Goal: Task Accomplishment & Management: Complete application form

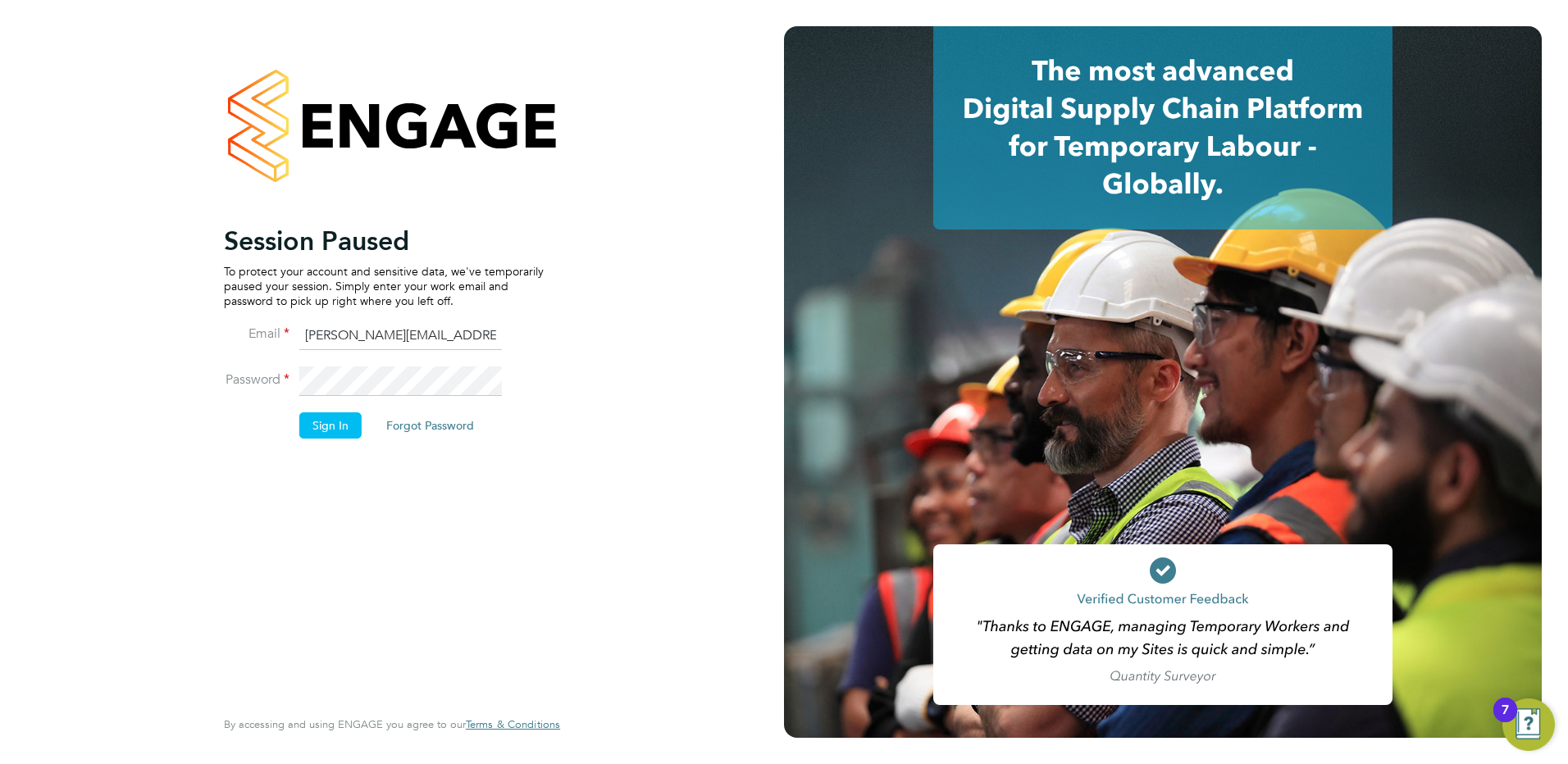
click at [321, 428] on button "Sign In" at bounding box center [330, 425] width 63 height 26
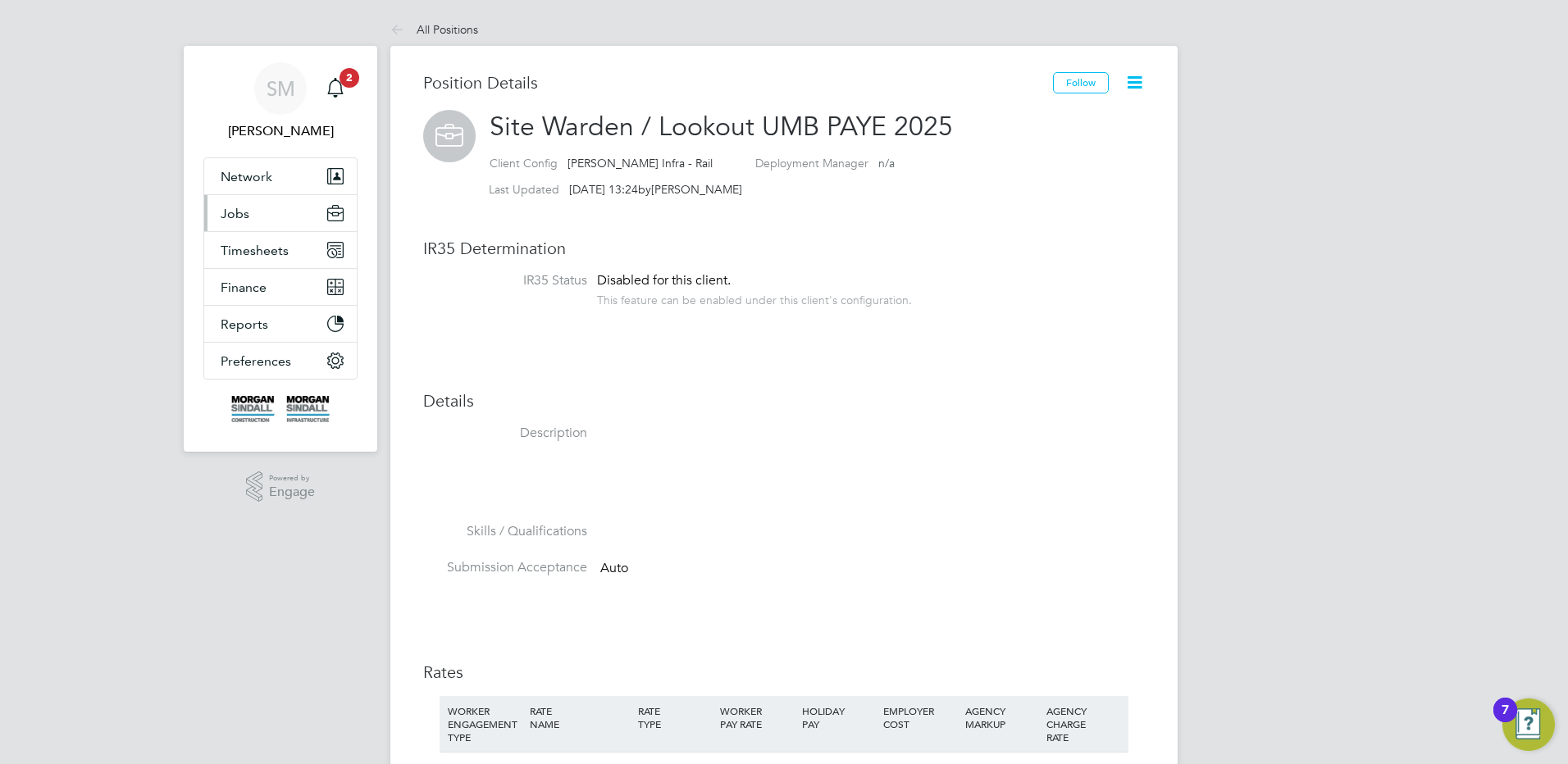
click at [286, 212] on button "Jobs" at bounding box center [280, 213] width 153 height 36
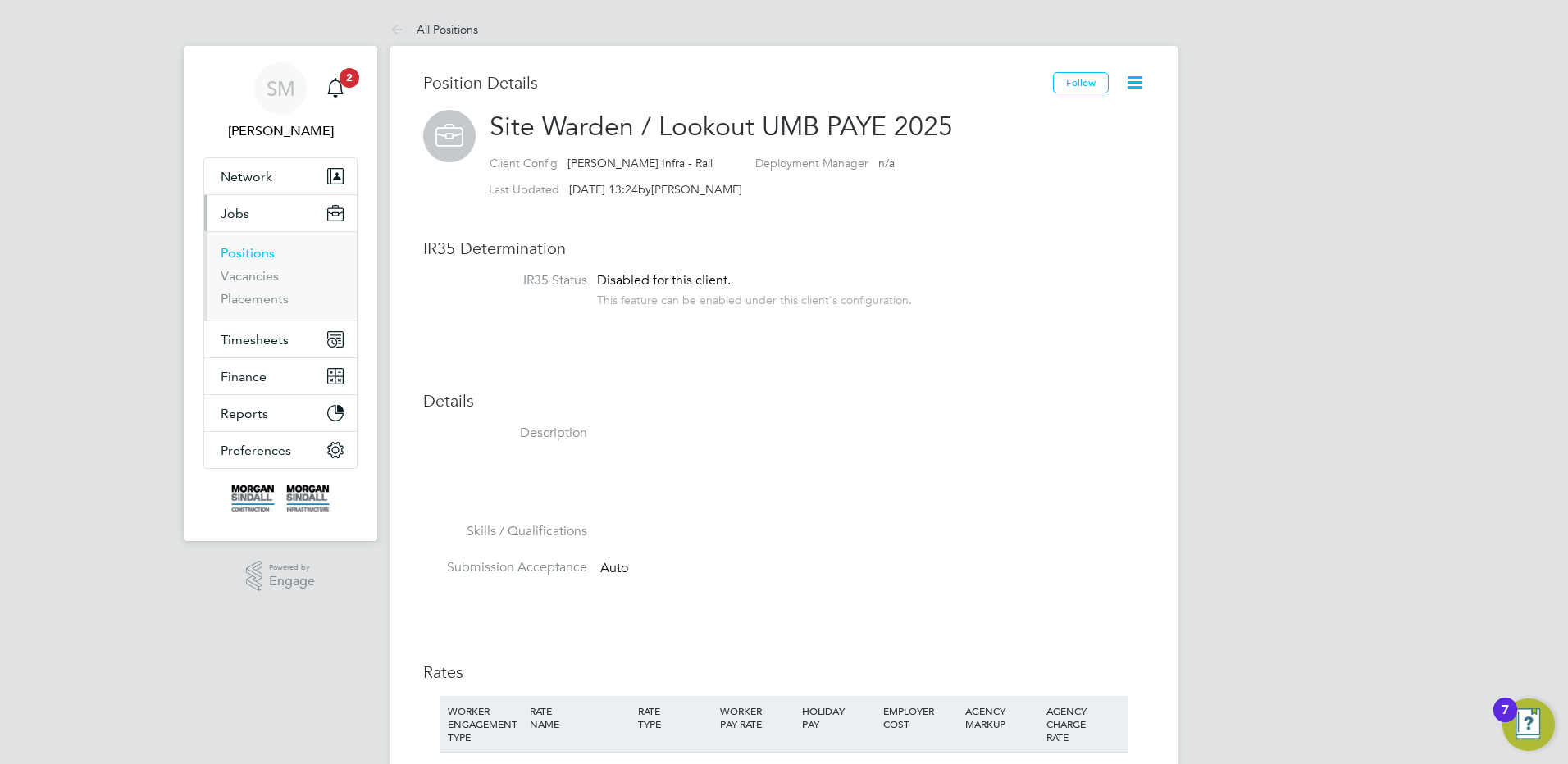
click at [251, 246] on link "Positions" at bounding box center [247, 253] width 54 height 16
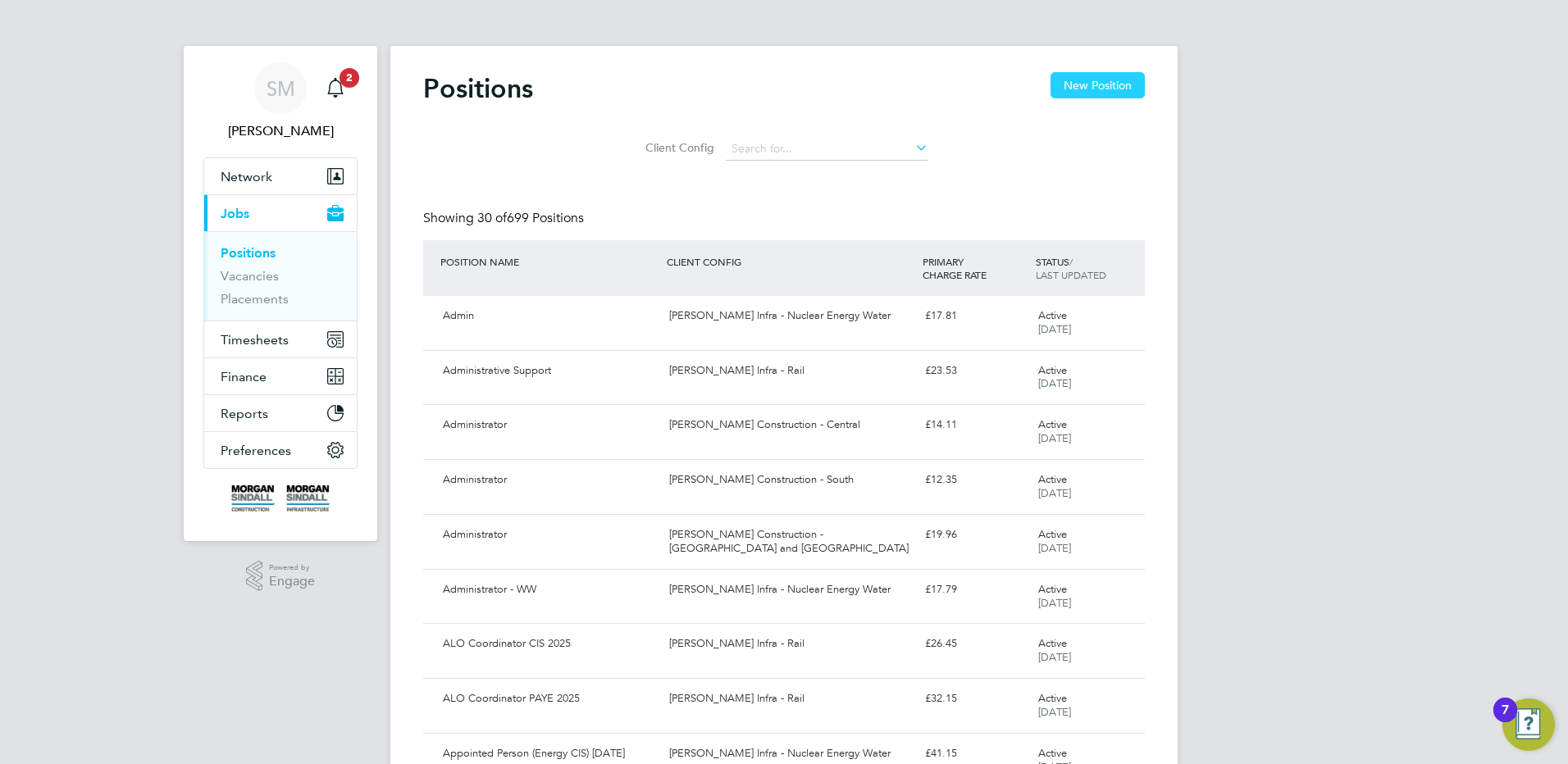
click at [1098, 88] on button "New Position" at bounding box center [1097, 85] width 94 height 26
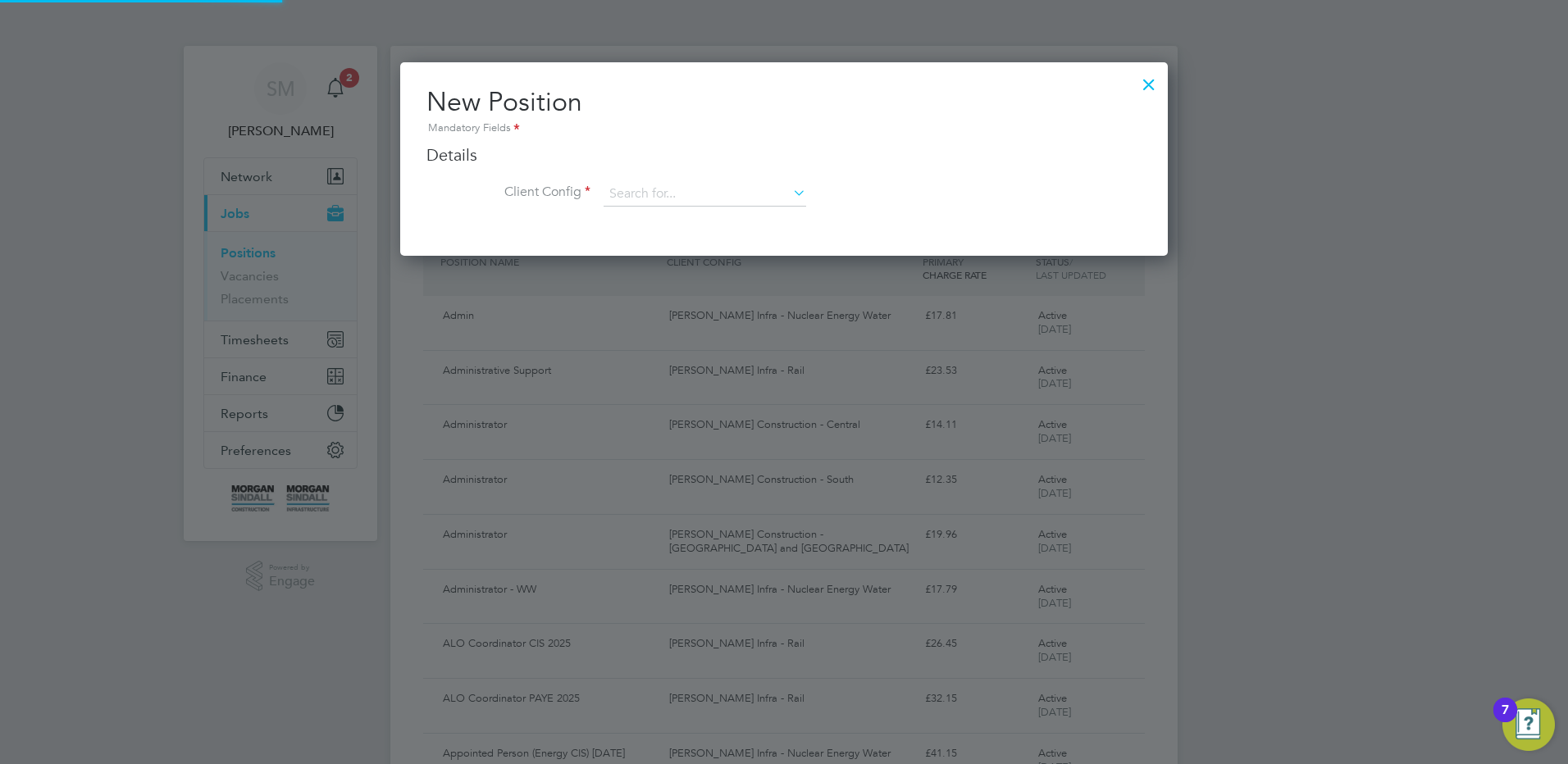
scroll to position [194, 768]
click at [732, 168] on ng-form "Details Client Config Name Description Skills / Qualifications The list will ap…" at bounding box center [784, 183] width 715 height 78
click at [742, 177] on ng-form "Details Client Config Name Description Skills / Qualifications The list will ap…" at bounding box center [784, 183] width 715 height 78
click at [736, 182] on input at bounding box center [705, 194] width 203 height 25
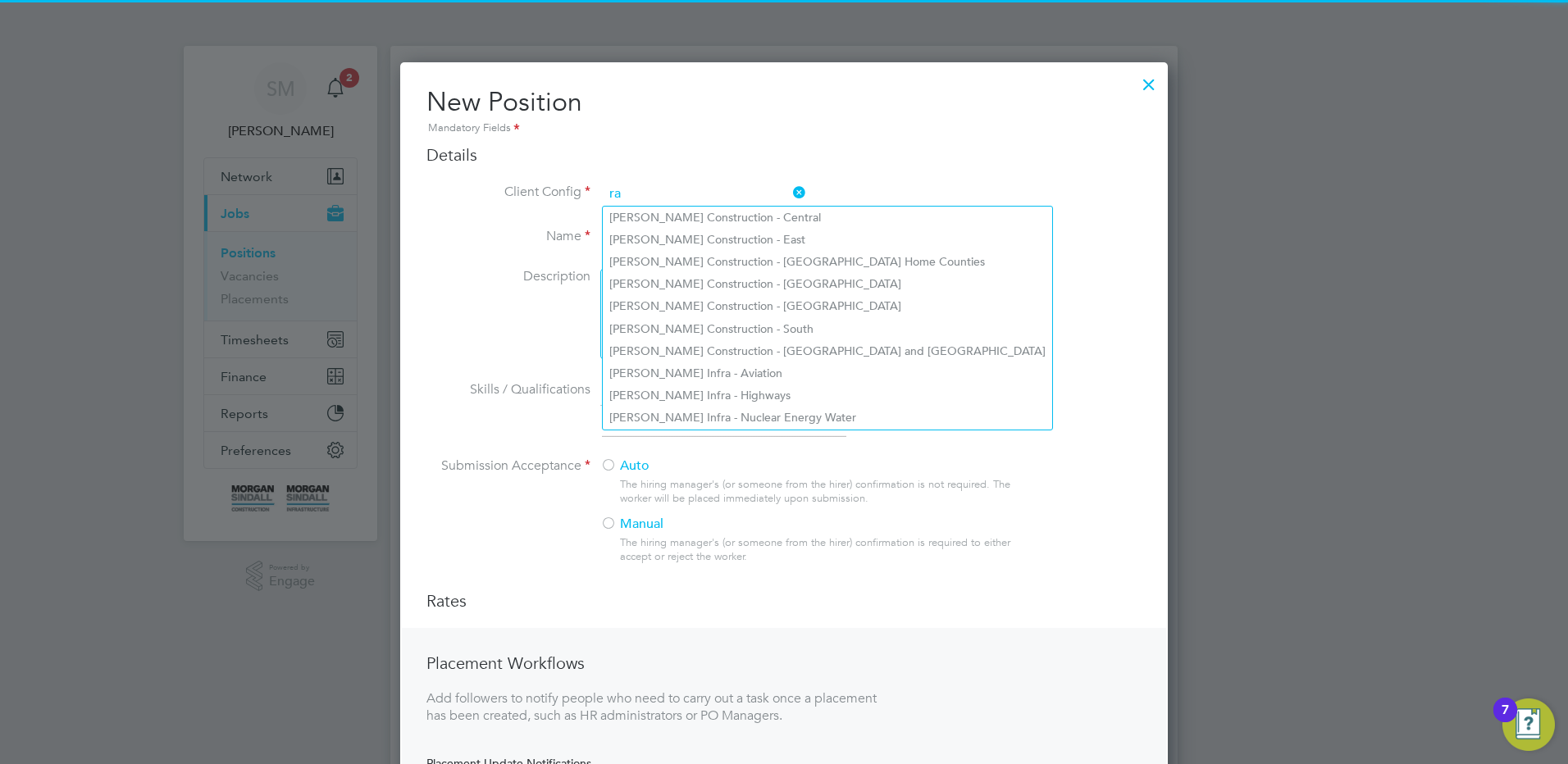
scroll to position [881, 768]
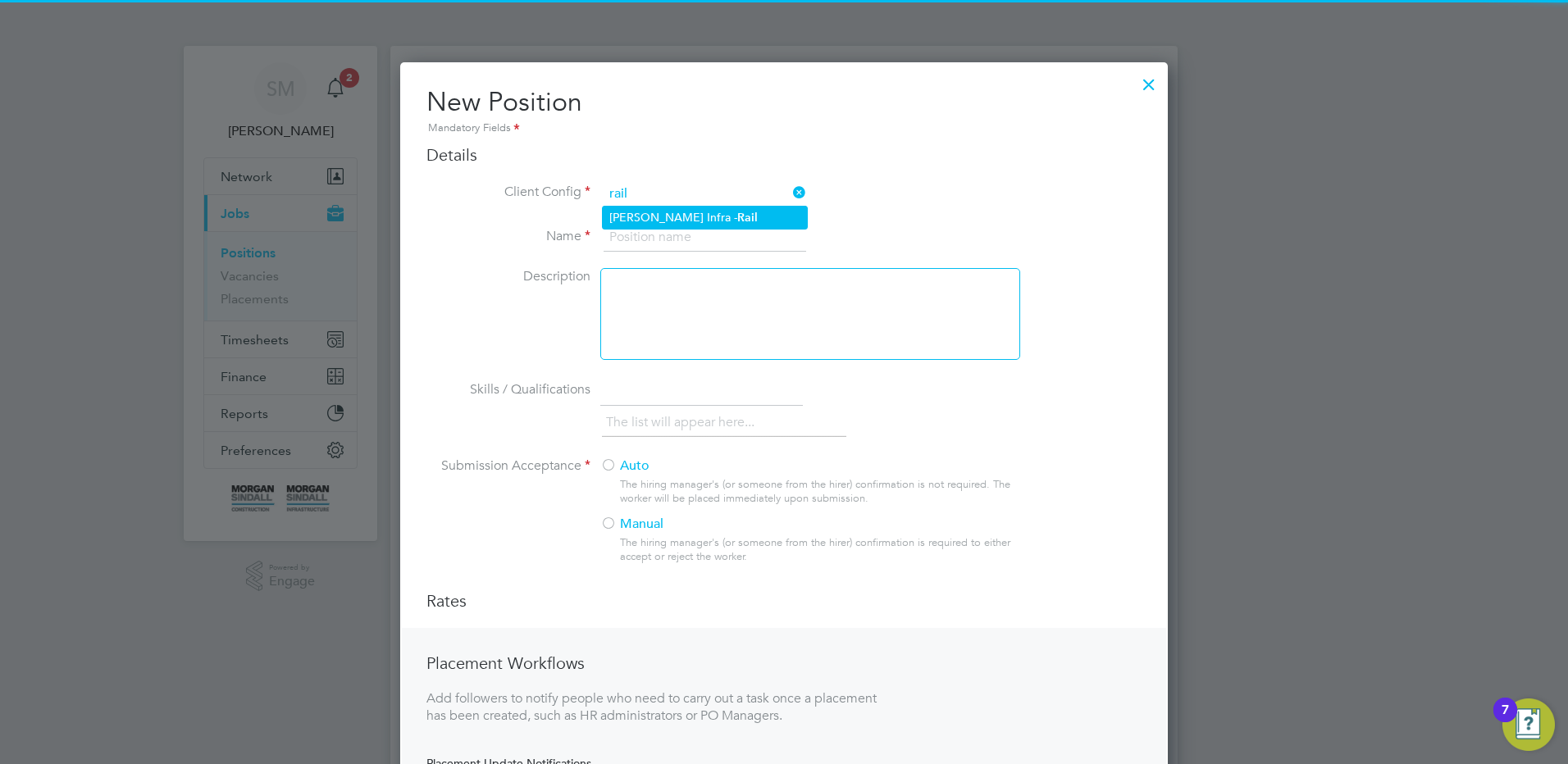
drag, startPoint x: 739, startPoint y: 200, endPoint x: 739, endPoint y: 216, distance: 16.0
click at [739, 202] on input "rail" at bounding box center [705, 194] width 203 height 25
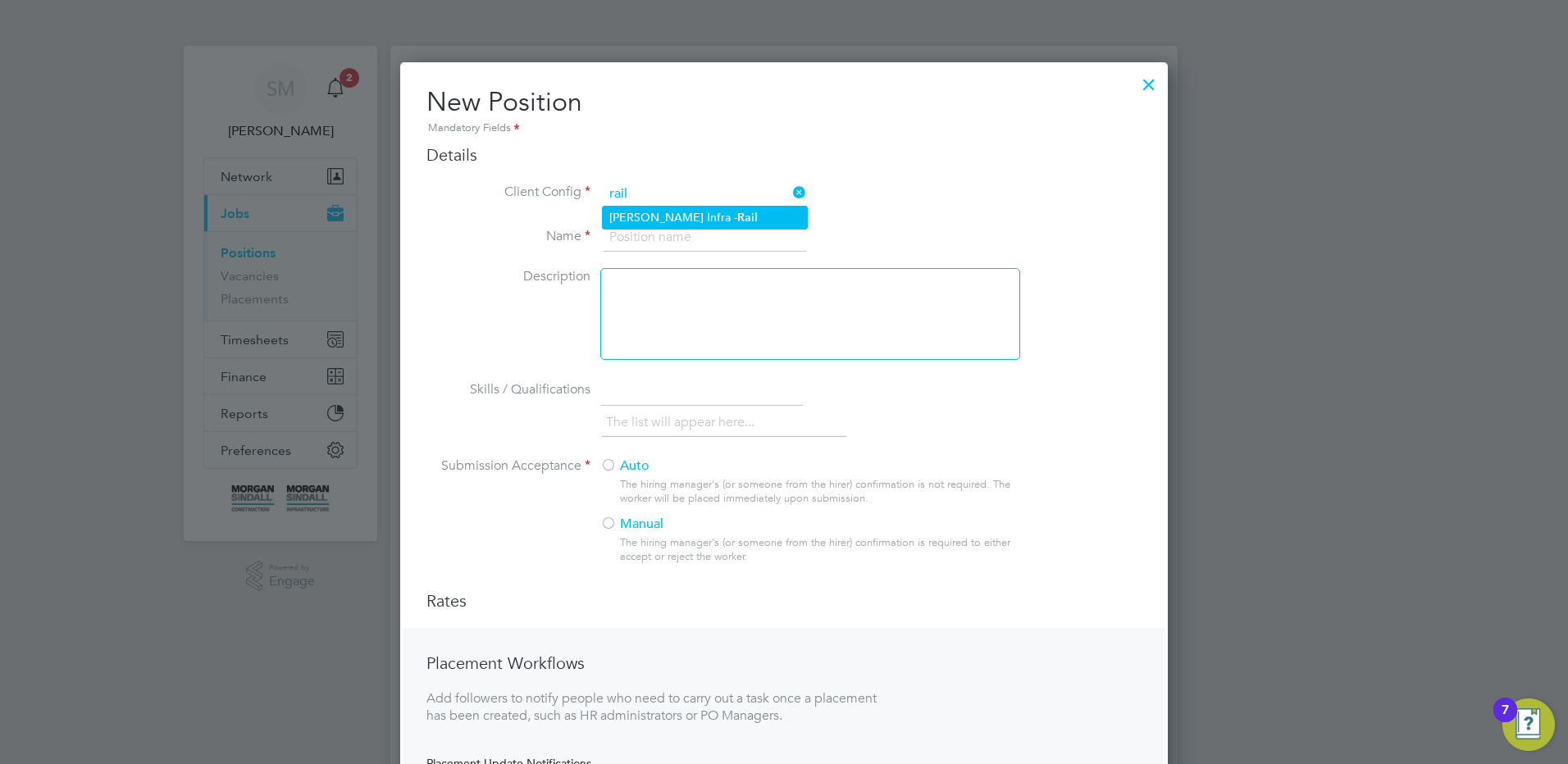
click at [739, 217] on b "Rail" at bounding box center [747, 218] width 21 height 14
type input "[PERSON_NAME] Infra - Rail"
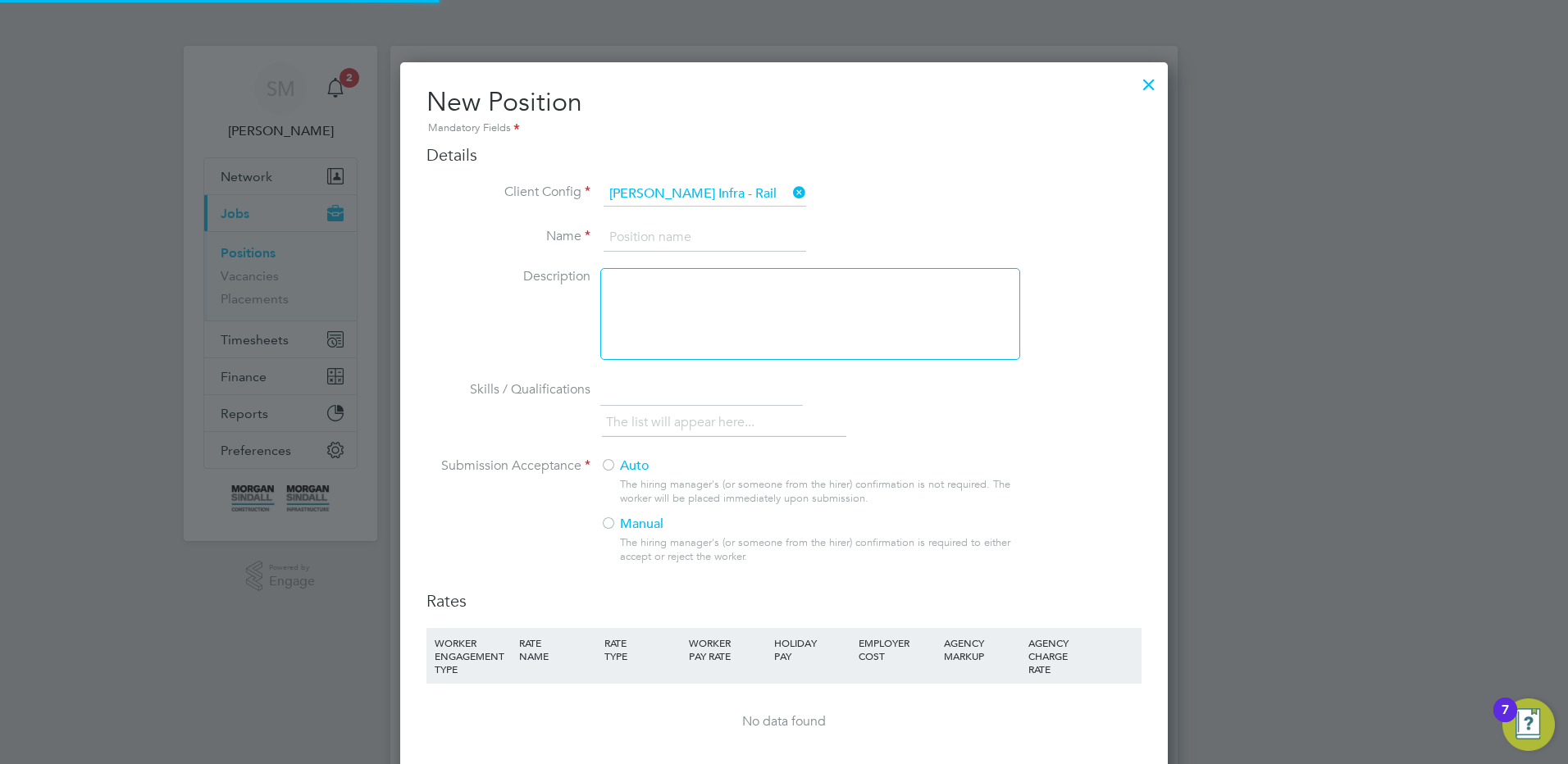
click at [656, 235] on input at bounding box center [705, 237] width 203 height 30
type input "Site Person in Charge (SPC) UMB PAYE 2025"
click at [608, 463] on div at bounding box center [608, 466] width 17 height 17
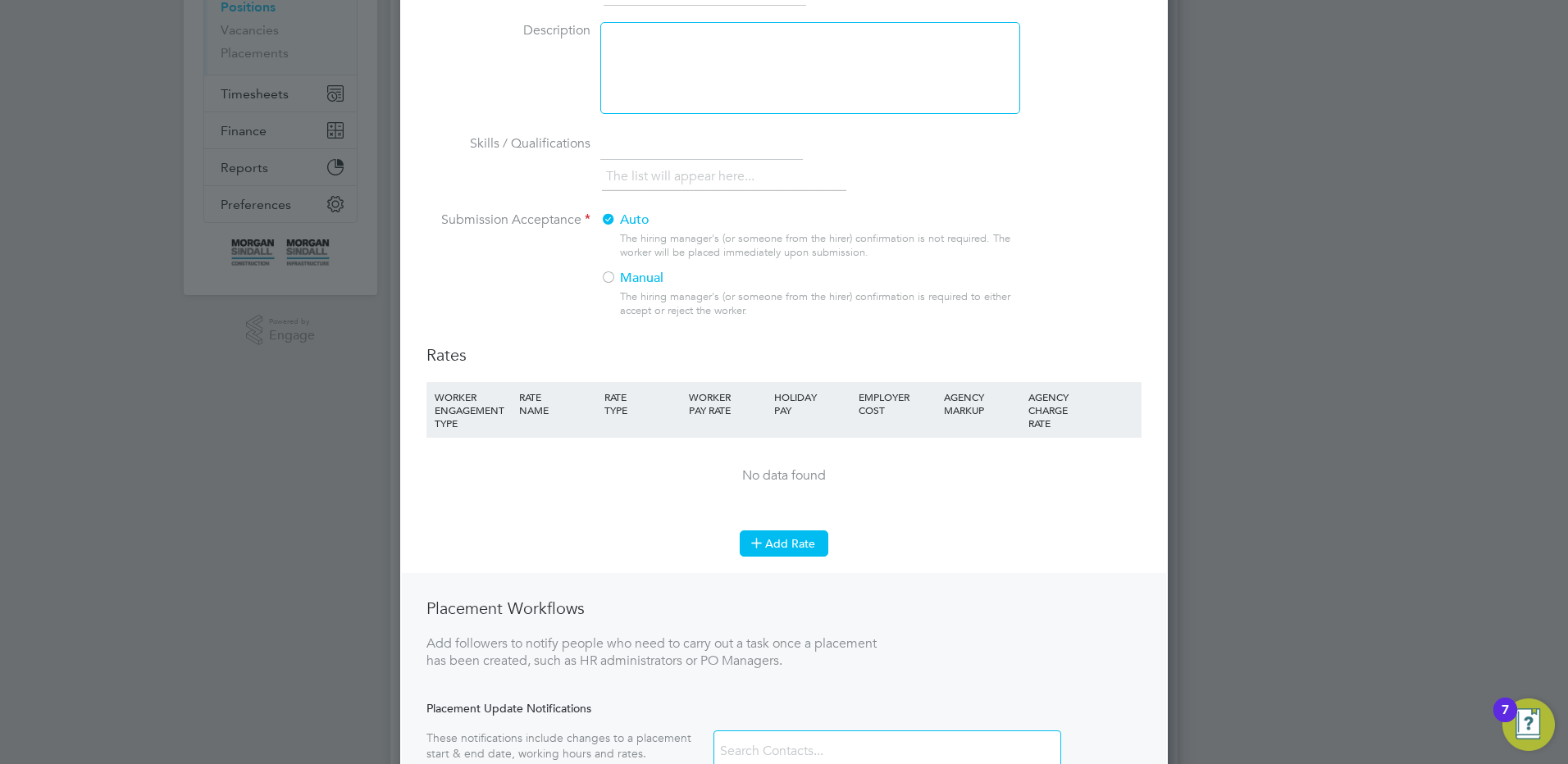
click at [786, 537] on button "Add Rate" at bounding box center [783, 543] width 88 height 26
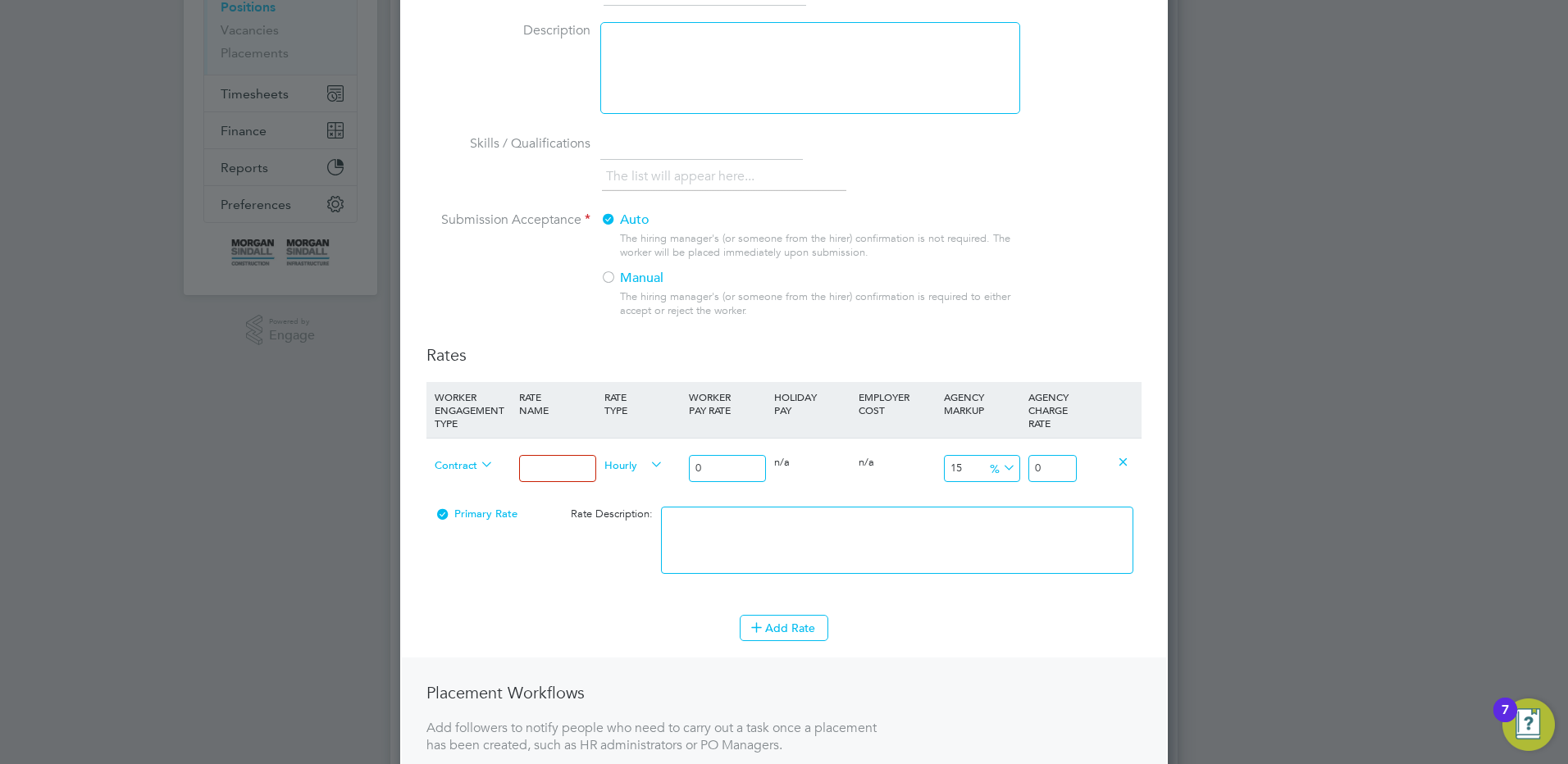
click at [563, 458] on input at bounding box center [556, 468] width 77 height 27
type input "Mon - Fri days"
click at [730, 468] on input "0" at bounding box center [726, 468] width 77 height 27
click at [658, 472] on div "Contract Mon - Fri days Hourly 0 0 n/a 0 n/a 15 0 % 0" at bounding box center [784, 468] width 715 height 61
type input "2"
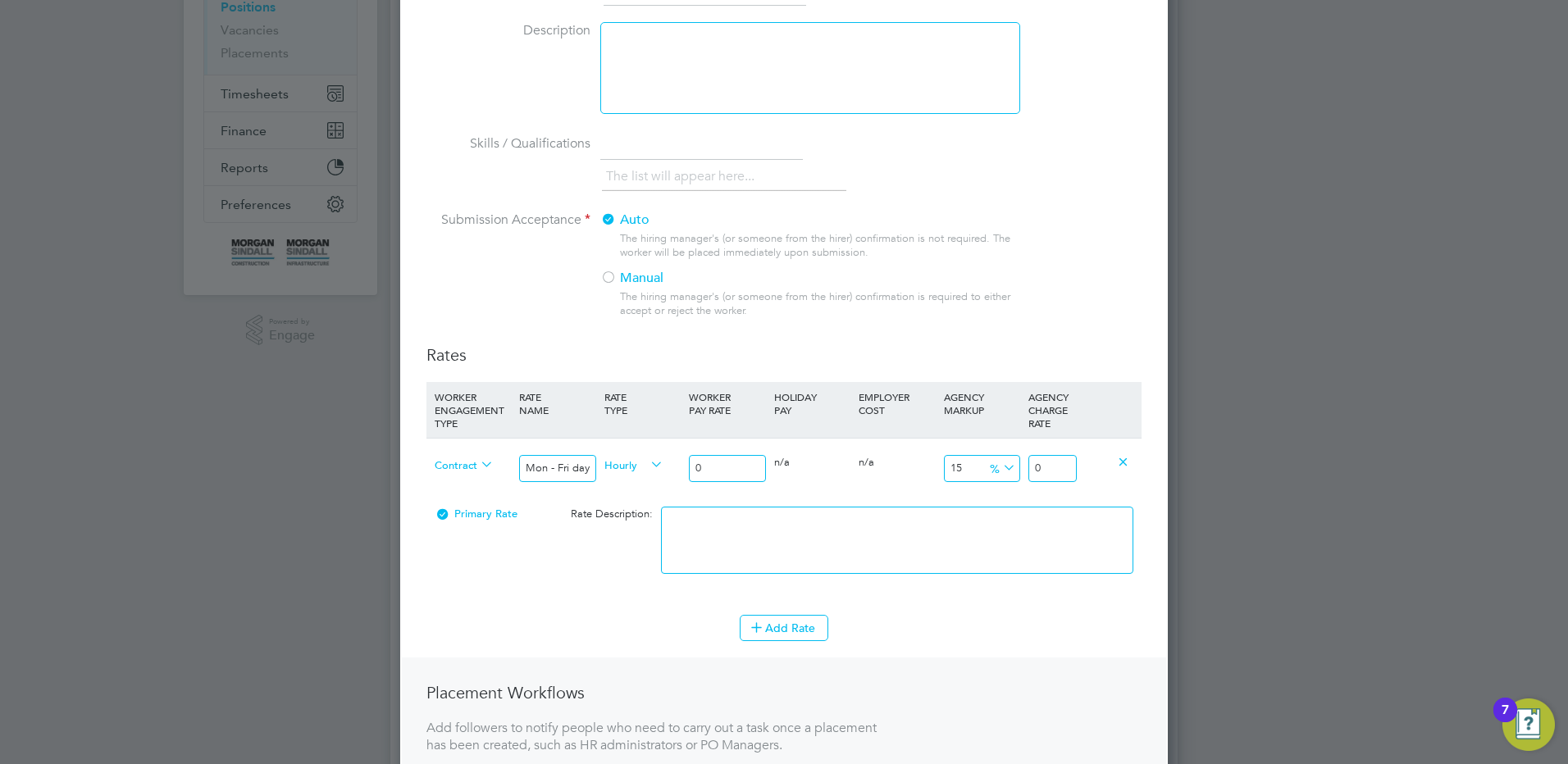
type input "2.3"
type input "23"
type input "26.45"
type input "23.5"
type input "27.025"
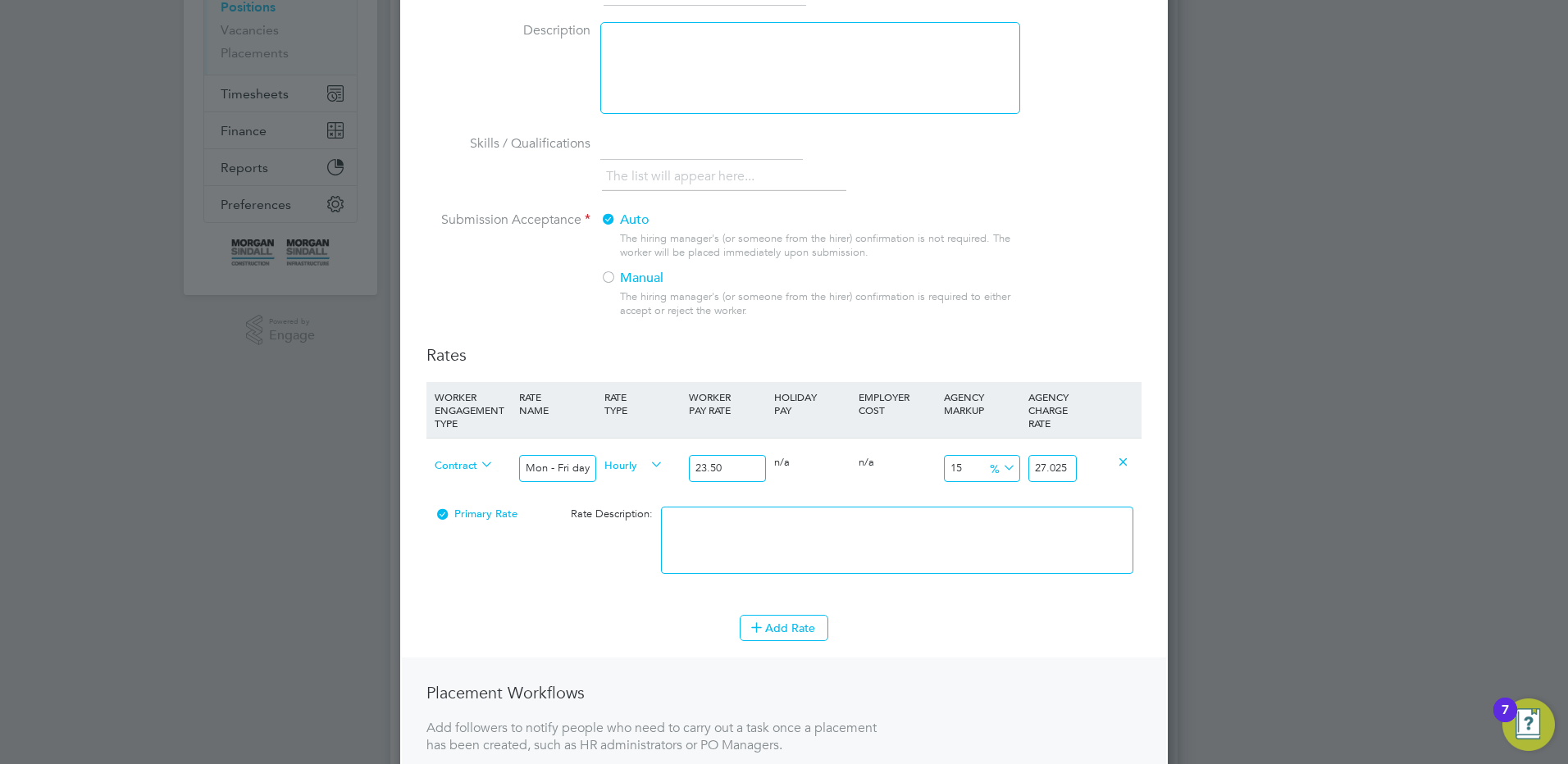
type input "23.50"
drag, startPoint x: 1059, startPoint y: 467, endPoint x: 1134, endPoint y: 467, distance: 75.0
click at [1127, 467] on div "Contract Mon - Fri days Hourly 23.50 0 n/a 0 n/a 15 3.525 % 27.025" at bounding box center [784, 468] width 715 height 61
type input "14.97872340425532"
type input "27.02"
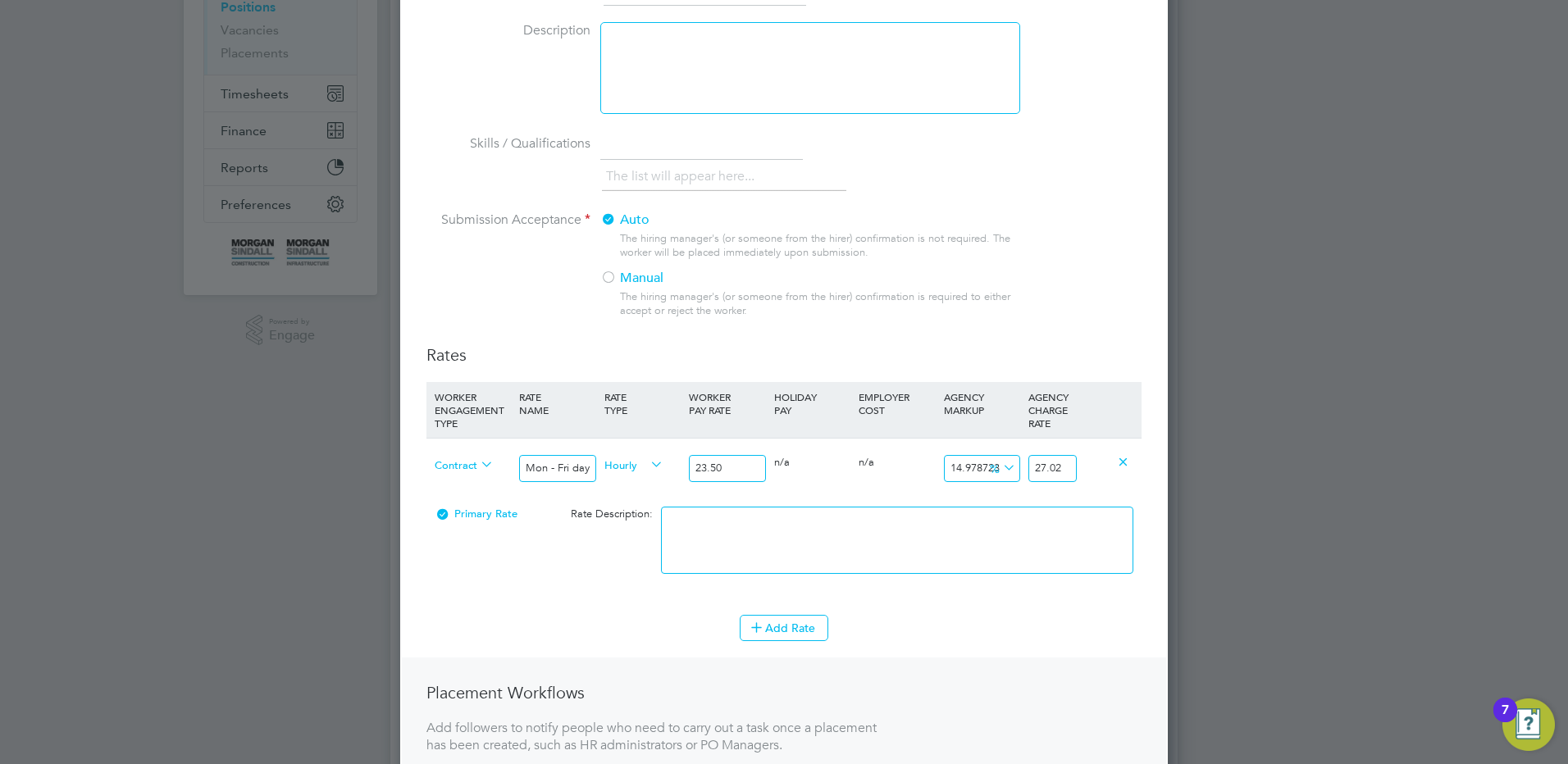
type input "14.893617021276595"
type input "27.0"
type input "15.02127659574468"
type input "27.03"
drag, startPoint x: 1030, startPoint y: 521, endPoint x: 1042, endPoint y: 536, distance: 19.2
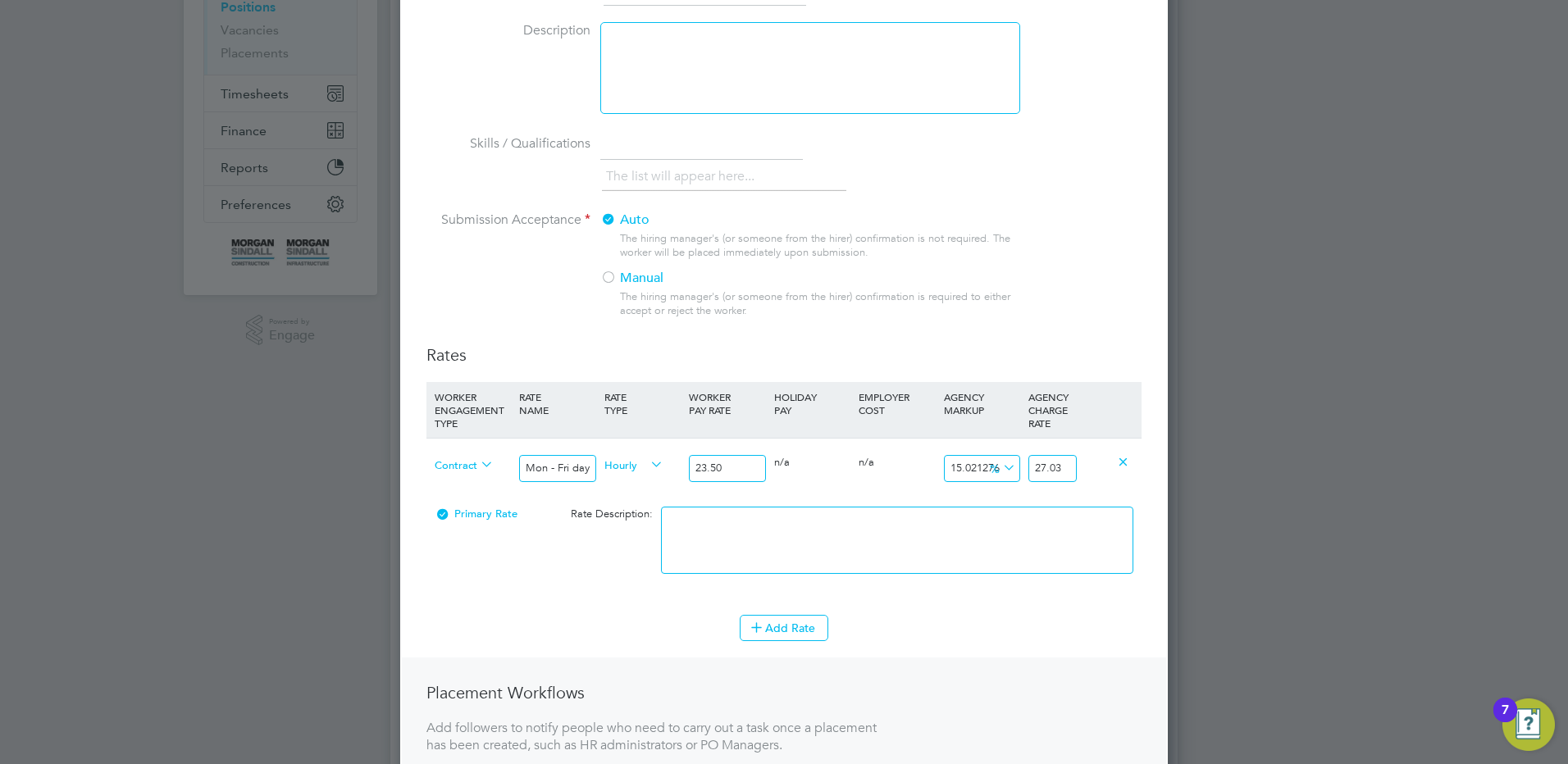
click at [1034, 528] on textarea at bounding box center [896, 540] width 472 height 68
type textarea "Mon - Fri days"
click at [805, 628] on button "Add Rate" at bounding box center [783, 628] width 88 height 26
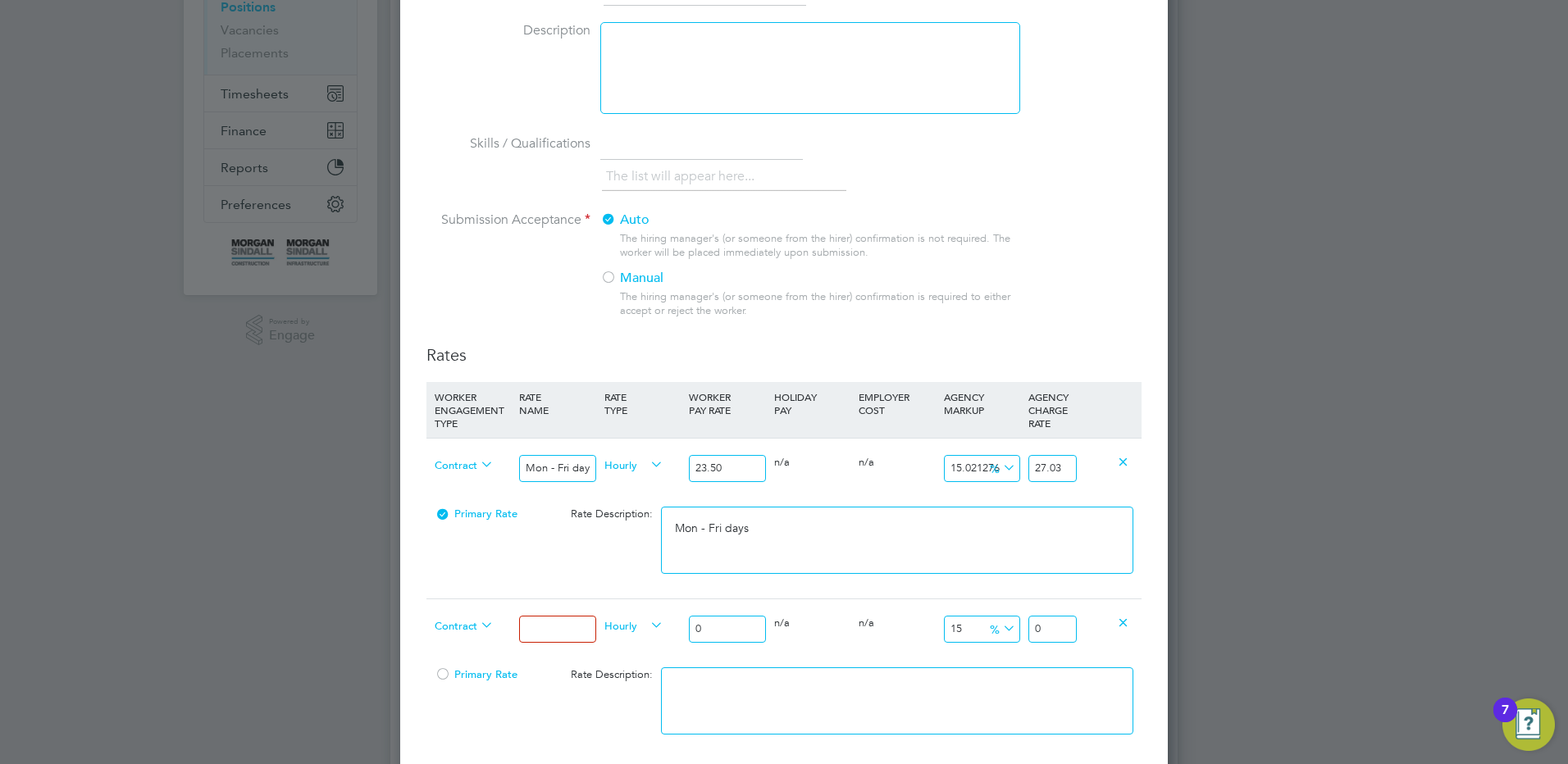
click at [538, 642] on input at bounding box center [556, 629] width 77 height 27
type input "Mon - Fri nights"
drag, startPoint x: 714, startPoint y: 622, endPoint x: 642, endPoint y: 616, distance: 72.2
click at [642, 616] on div "Contract Mon - Fri nights Hourly 0 0 n/a 0 n/a 15 0 % 0" at bounding box center [784, 628] width 715 height 61
type input "2"
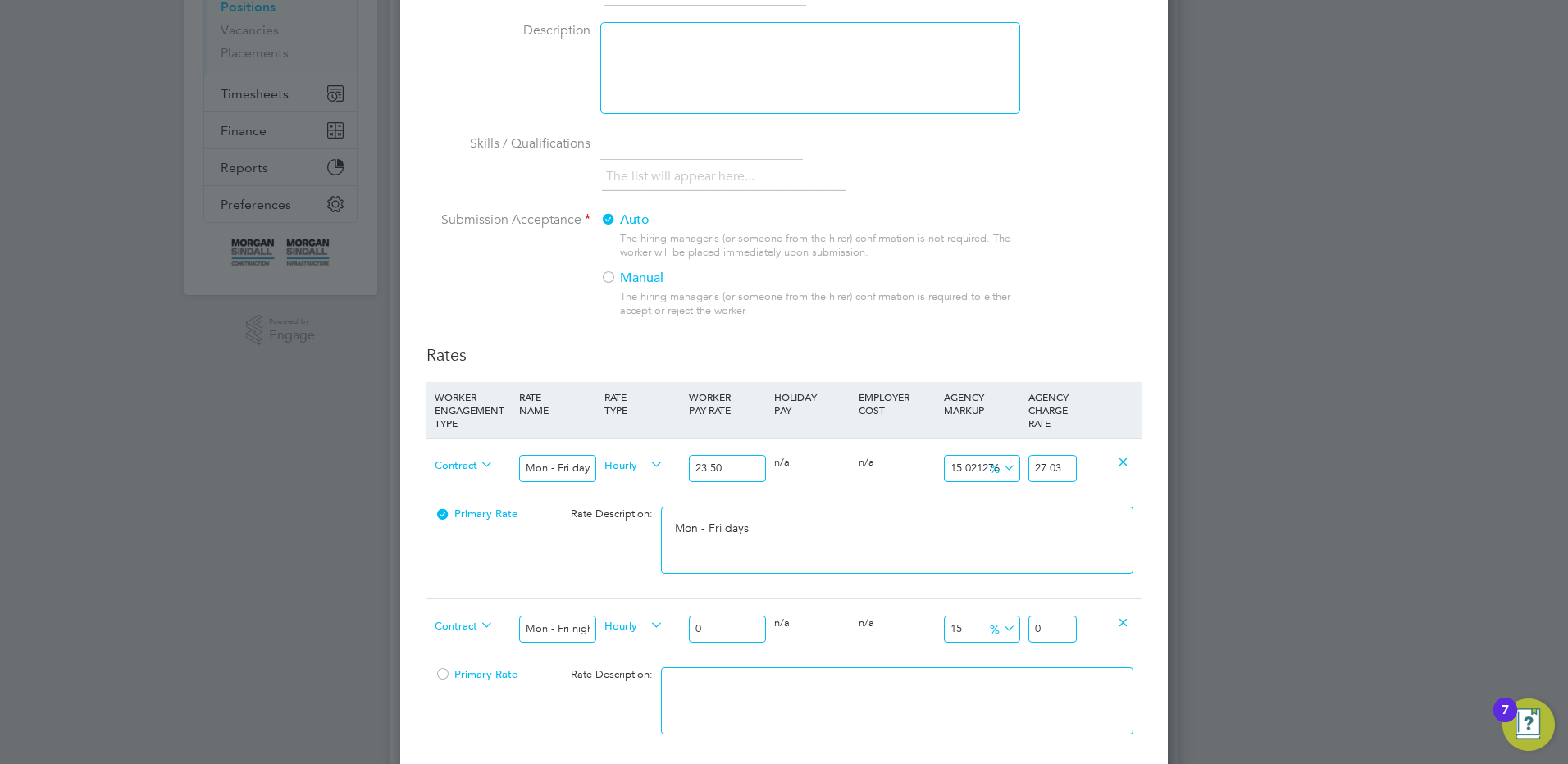
type input "2.3"
type input "25"
type input "28.75"
type input "25.8"
type input "29.67"
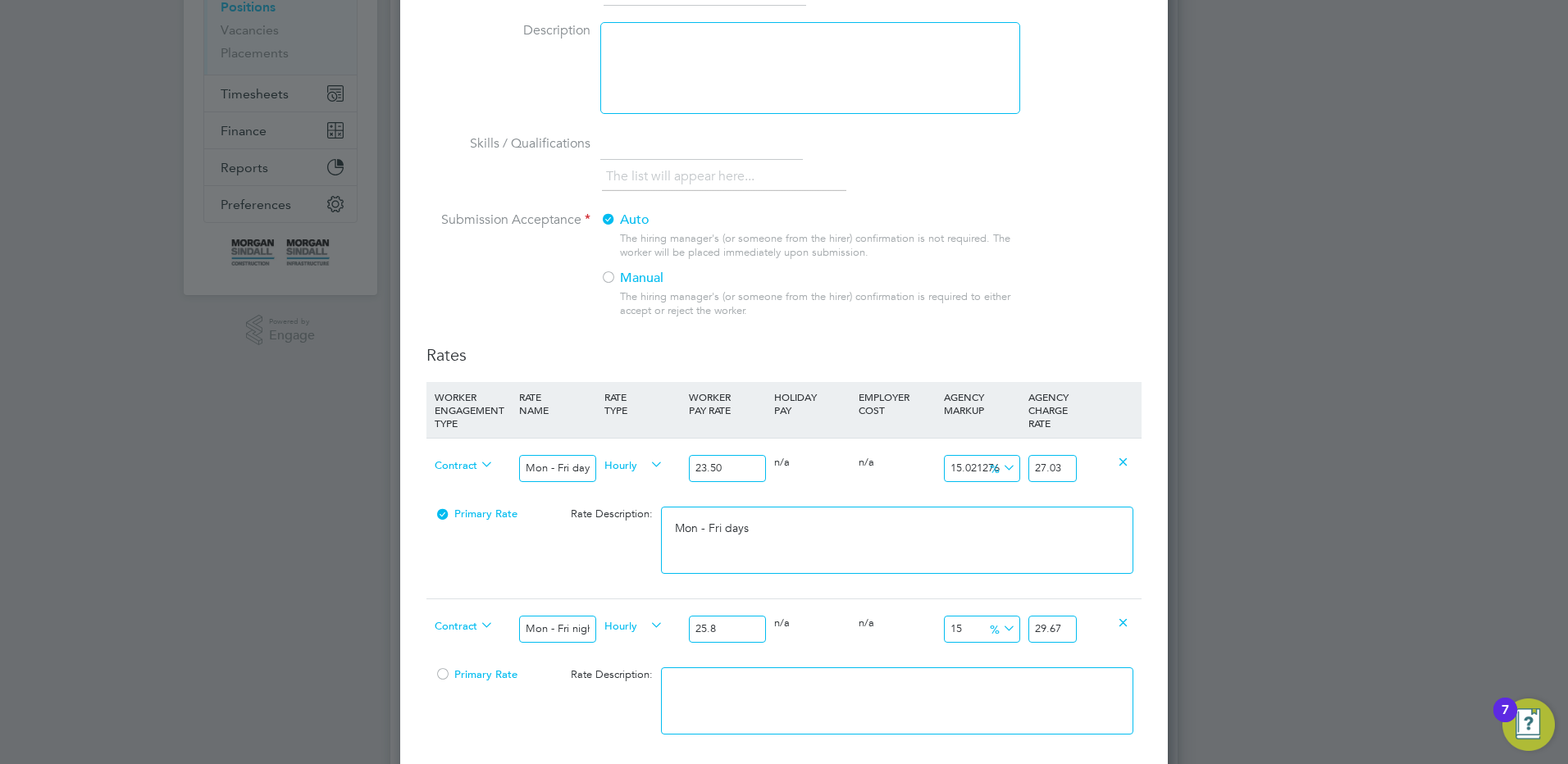
type input "25.85"
type input "29.7275"
type input "25.85"
drag, startPoint x: 1056, startPoint y: 630, endPoint x: 1264, endPoint y: 655, distance: 209.5
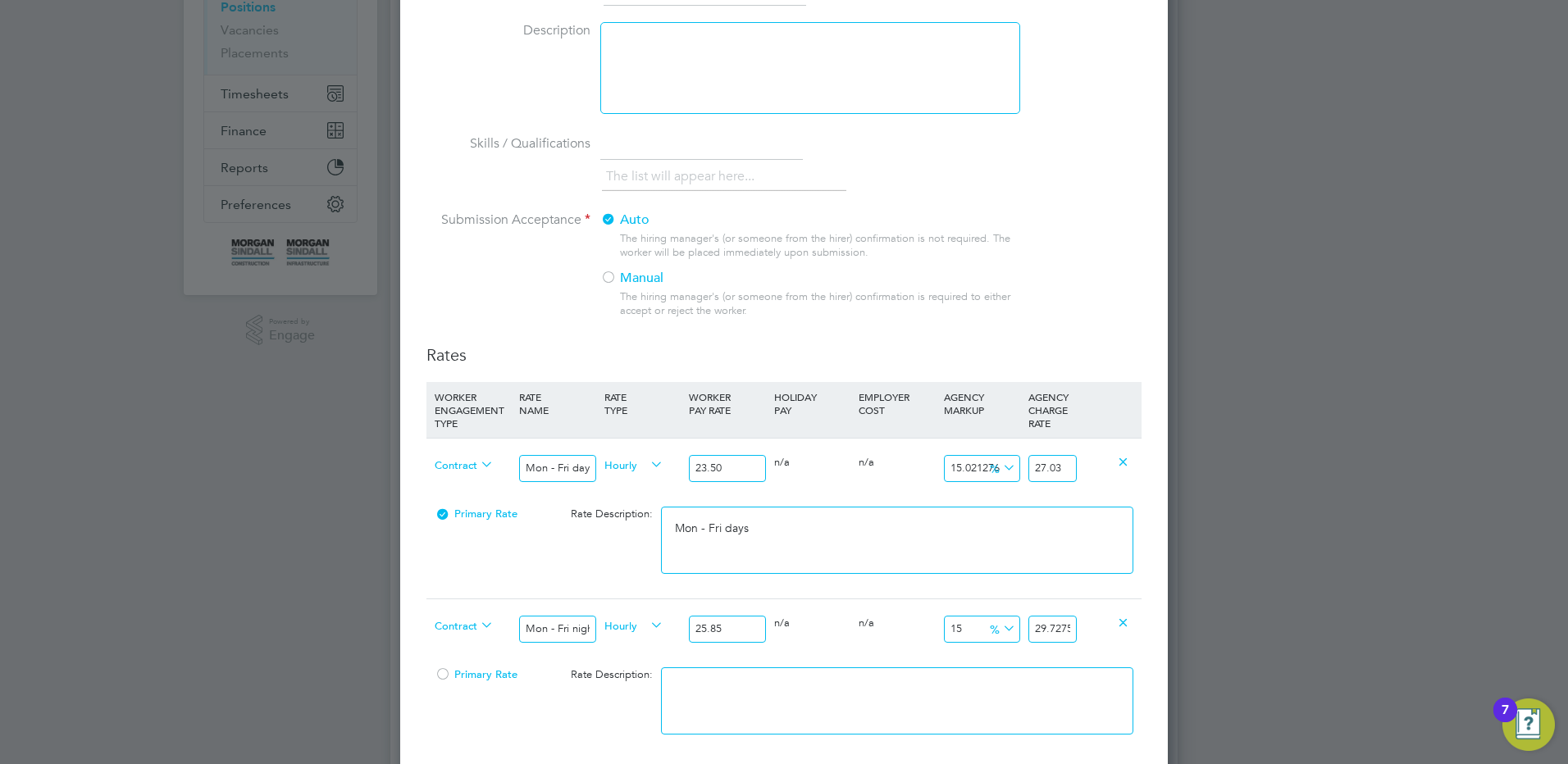
scroll to position [0, 3]
type input "15.009671179883945"
type input "29.73"
click at [933, 709] on textarea at bounding box center [896, 701] width 472 height 68
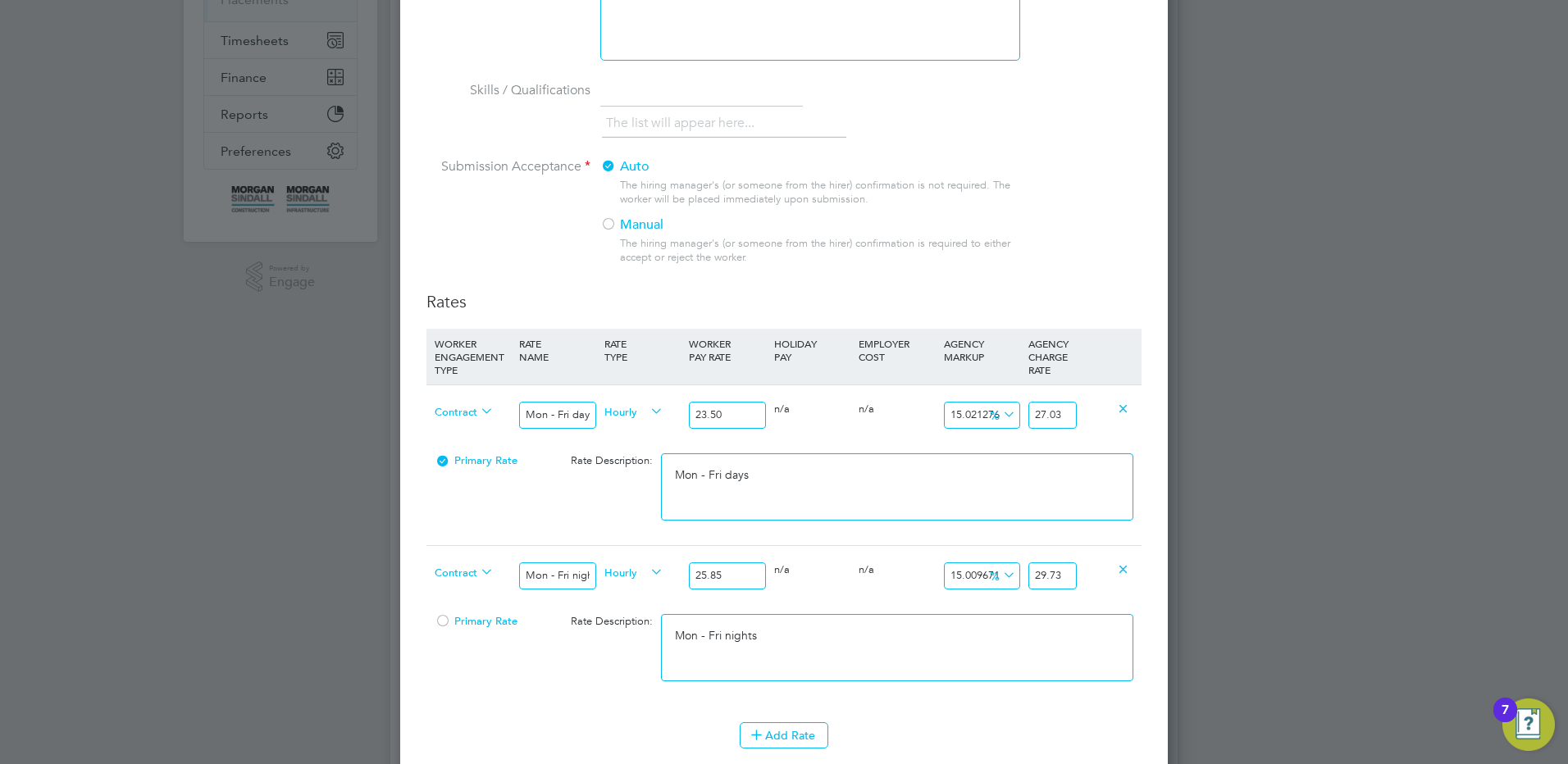
scroll to position [328, 0]
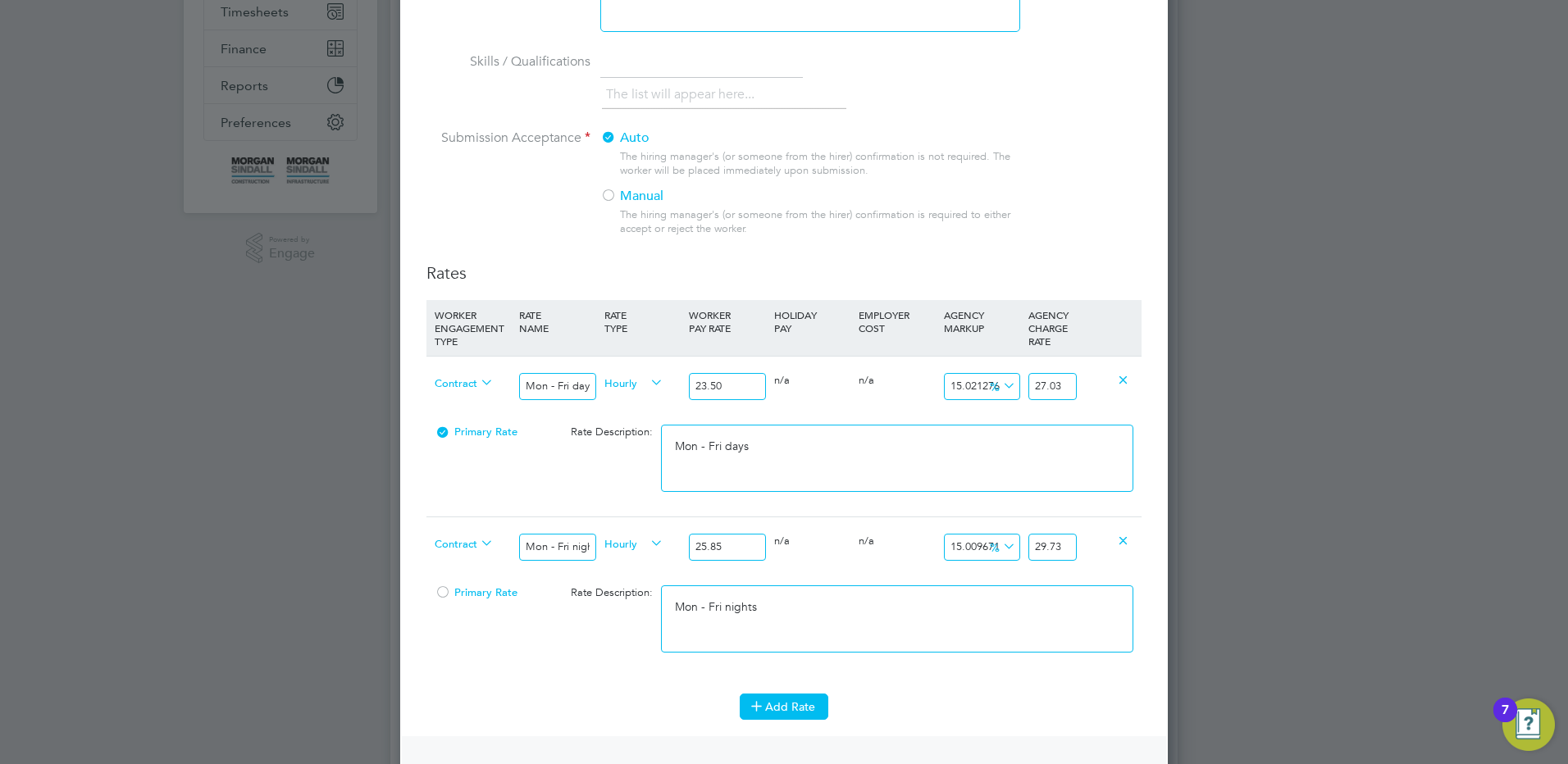
type textarea "Mon - Fri nights"
click at [804, 698] on button "Add Rate" at bounding box center [783, 706] width 88 height 26
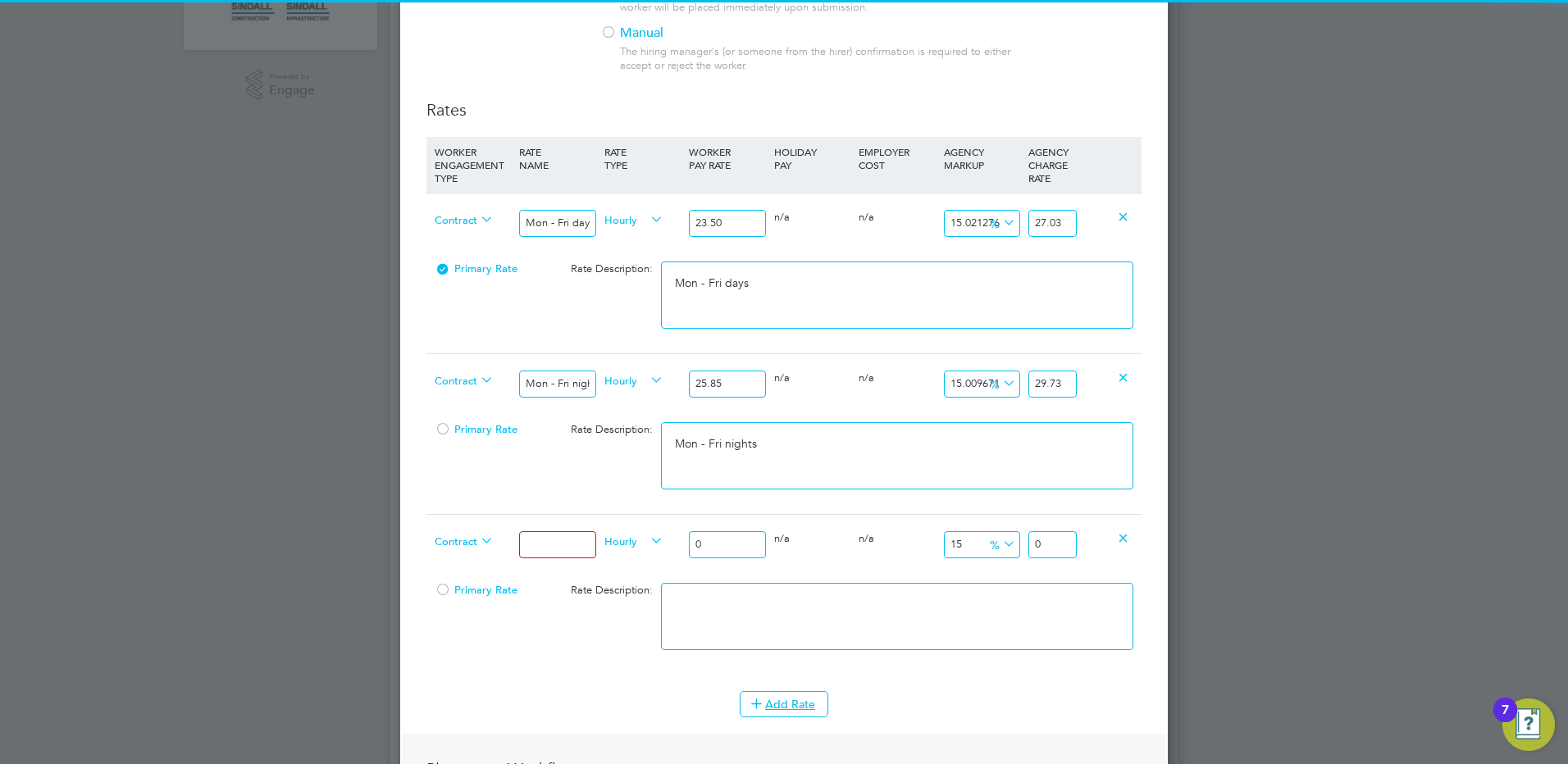
scroll to position [492, 0]
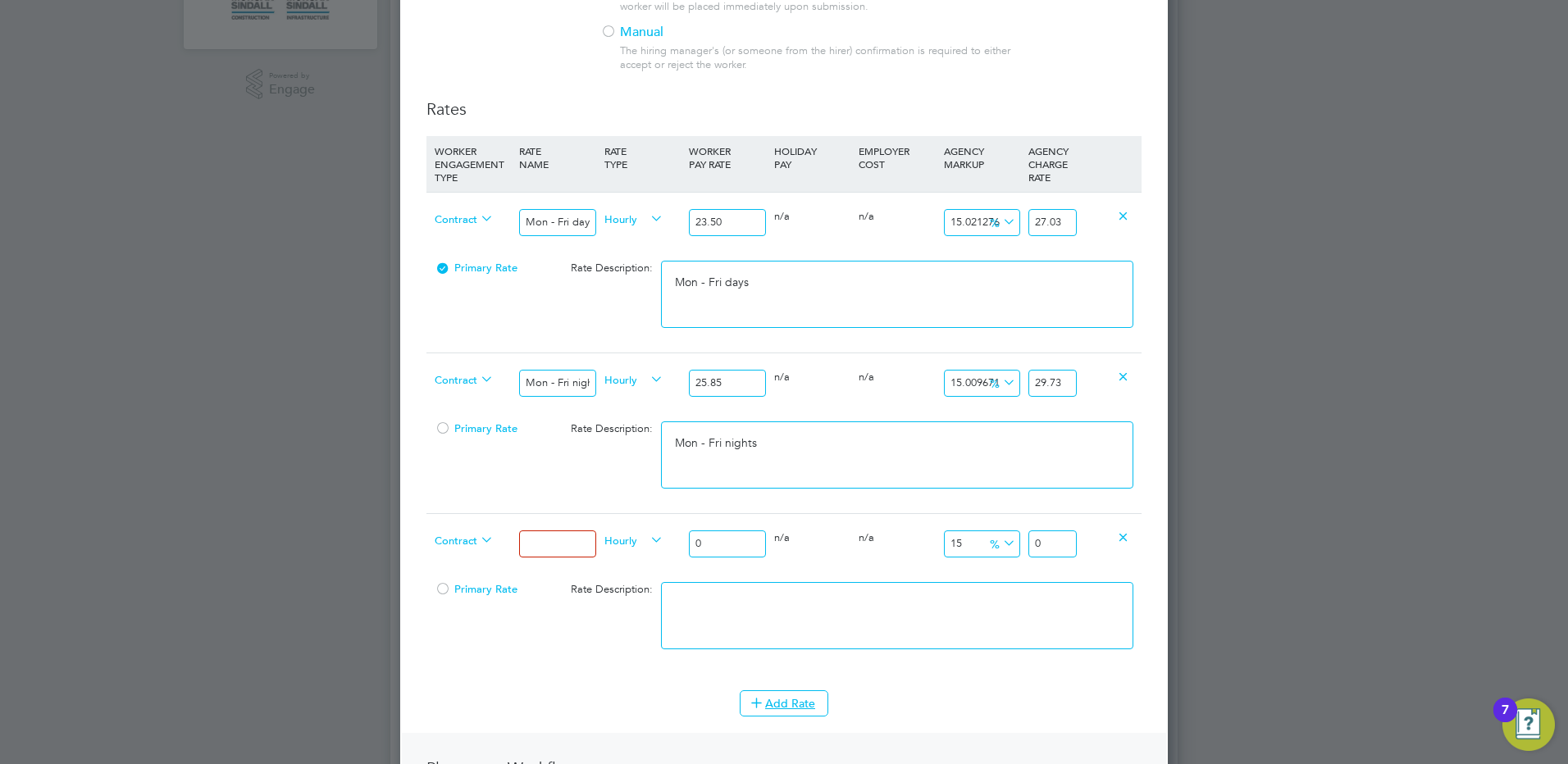
drag, startPoint x: 523, startPoint y: 534, endPoint x: 560, endPoint y: 550, distance: 40.3
click at [523, 534] on input at bounding box center [556, 543] width 77 height 27
type input "Weekends Fri 18:00pm - Mon 06:00am"
drag, startPoint x: 725, startPoint y: 529, endPoint x: 683, endPoint y: 535, distance: 42.4
click at [683, 535] on div "Contract Weekends Fri 18:00pm - Mon 06:00am Hourly 0 0 n/a 0 n/a 15 0 % 0" at bounding box center [784, 543] width 715 height 61
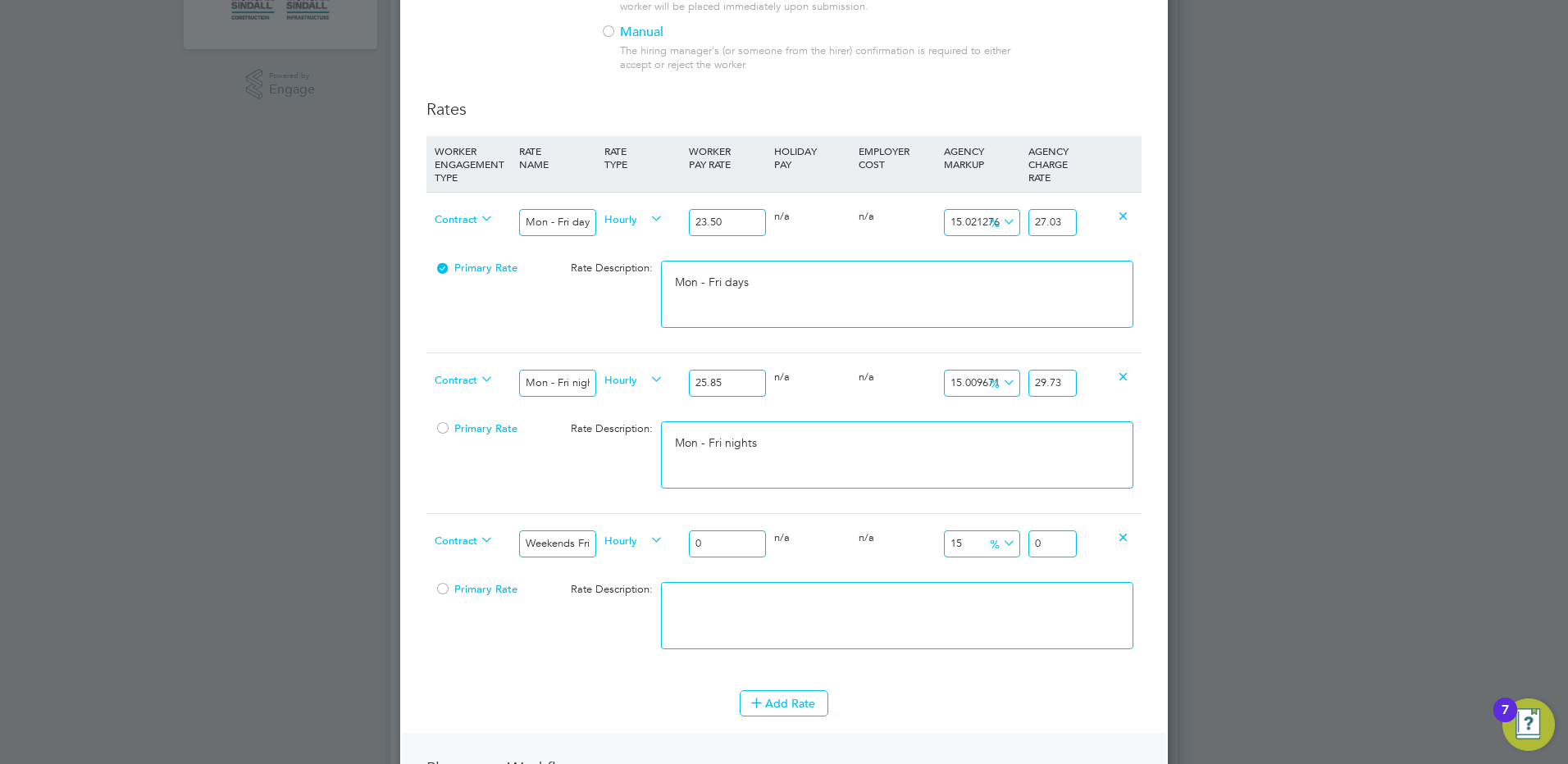
drag, startPoint x: 713, startPoint y: 544, endPoint x: 652, endPoint y: 534, distance: 61.8
click at [652, 534] on div "Contract Weekends Fri 18:00pm - Mon 06:00am Hourly 0 0 n/a 0 n/a 15 0 % 0" at bounding box center [784, 543] width 715 height 61
type input "2"
type input "2.3"
type input "27"
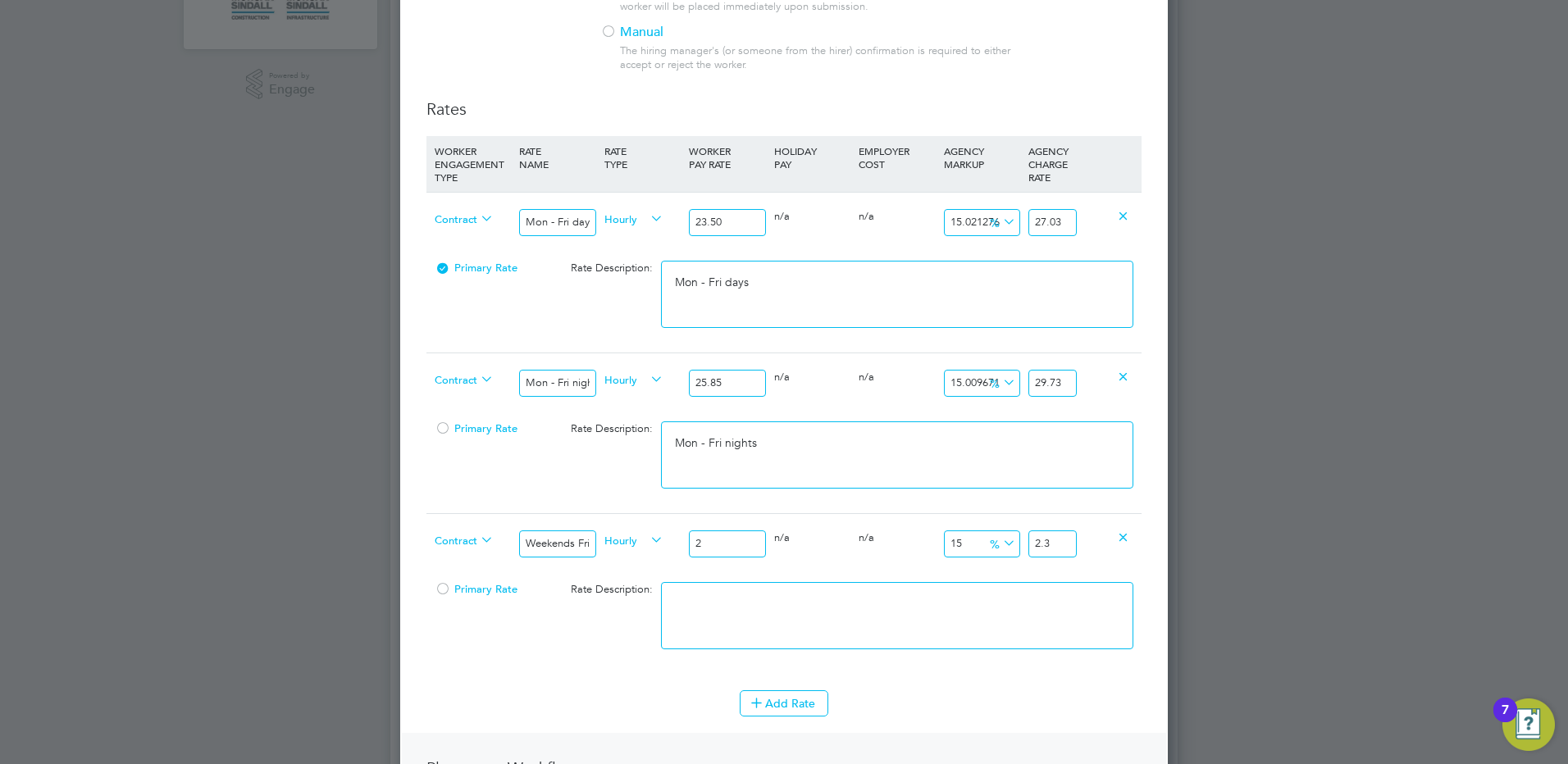
type input "31.05"
type input "27.03"
type input "31.0845"
type input "27.03"
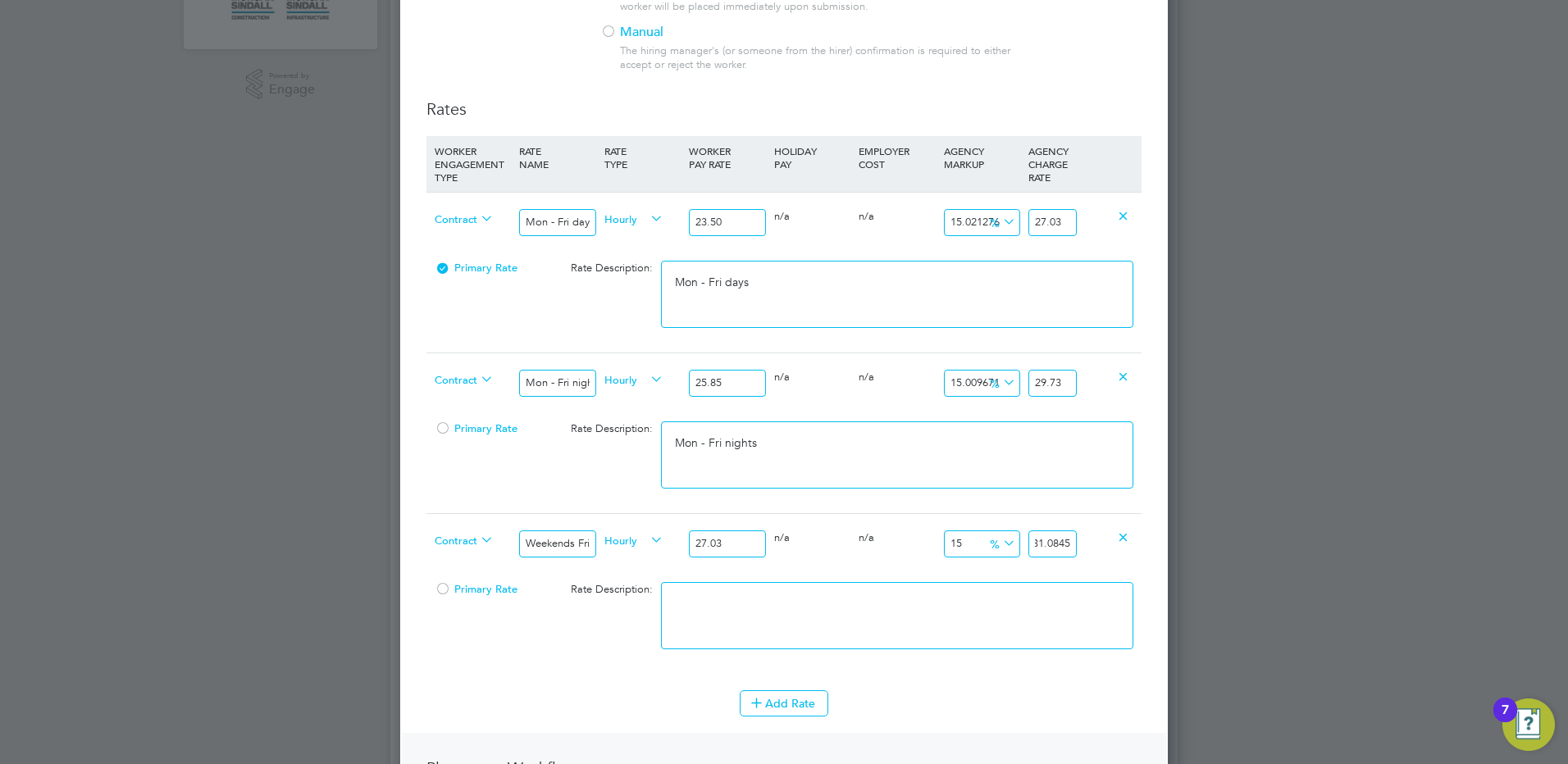
drag, startPoint x: 1062, startPoint y: 545, endPoint x: 1111, endPoint y: 546, distance: 49.0
click at [1090, 545] on div "Contract Weekends Fri 18:00pm - Mon 06:00am Hourly 27.03 0 n/a 0 n/a 15 4.0545 …" at bounding box center [784, 543] width 715 height 61
type input "14.983351831298558"
type input "31.080000000000002"
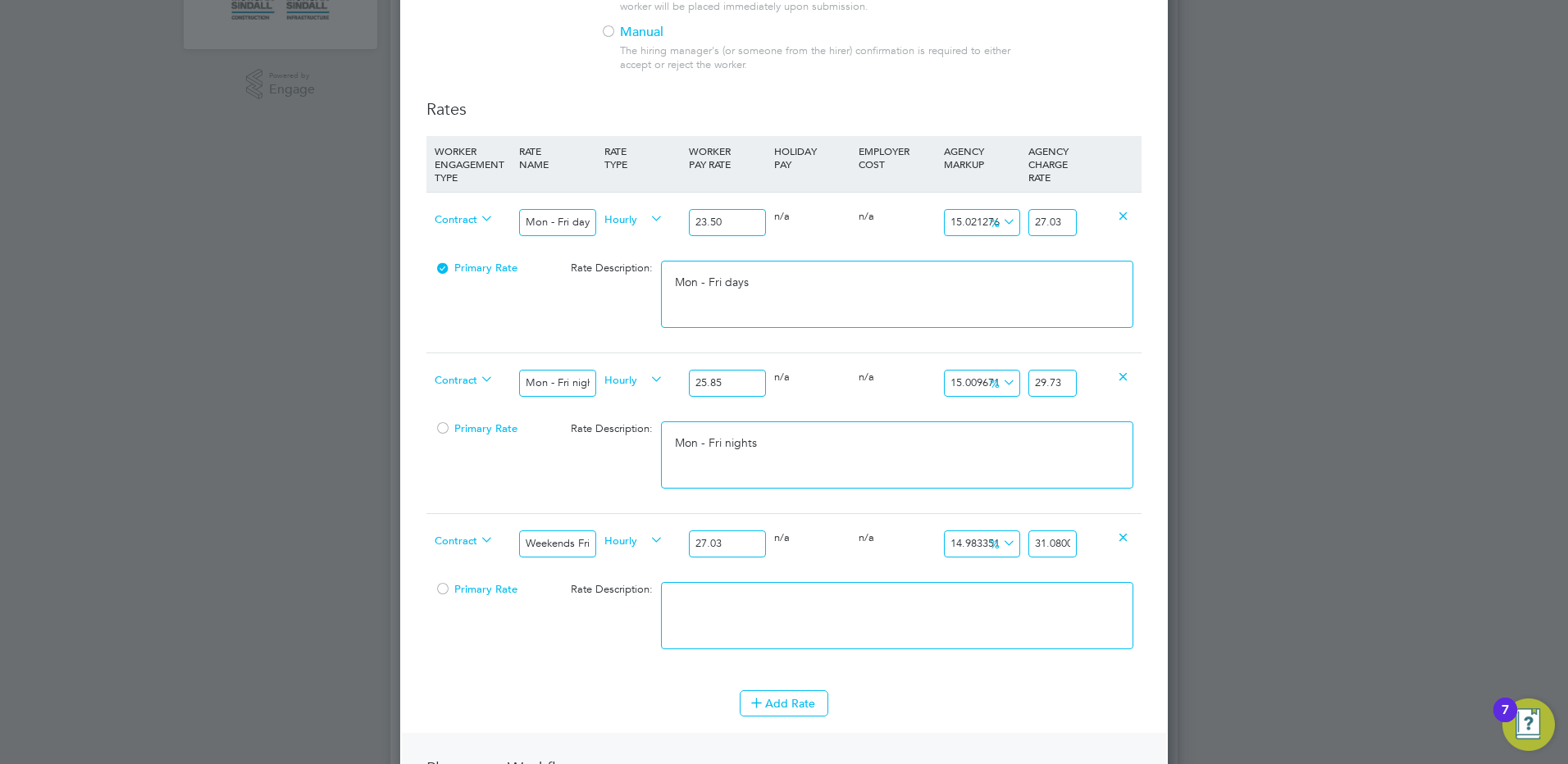
click at [881, 650] on li at bounding box center [896, 624] width 472 height 83
click at [858, 626] on textarea at bounding box center [896, 616] width 472 height 68
paste textarea "Weekends Fri 18:00pm - Mon 06:00am"
type textarea "Weekends Fri 18:00pm - Mon 06:00am"
click at [758, 699] on icon at bounding box center [756, 702] width 12 height 12
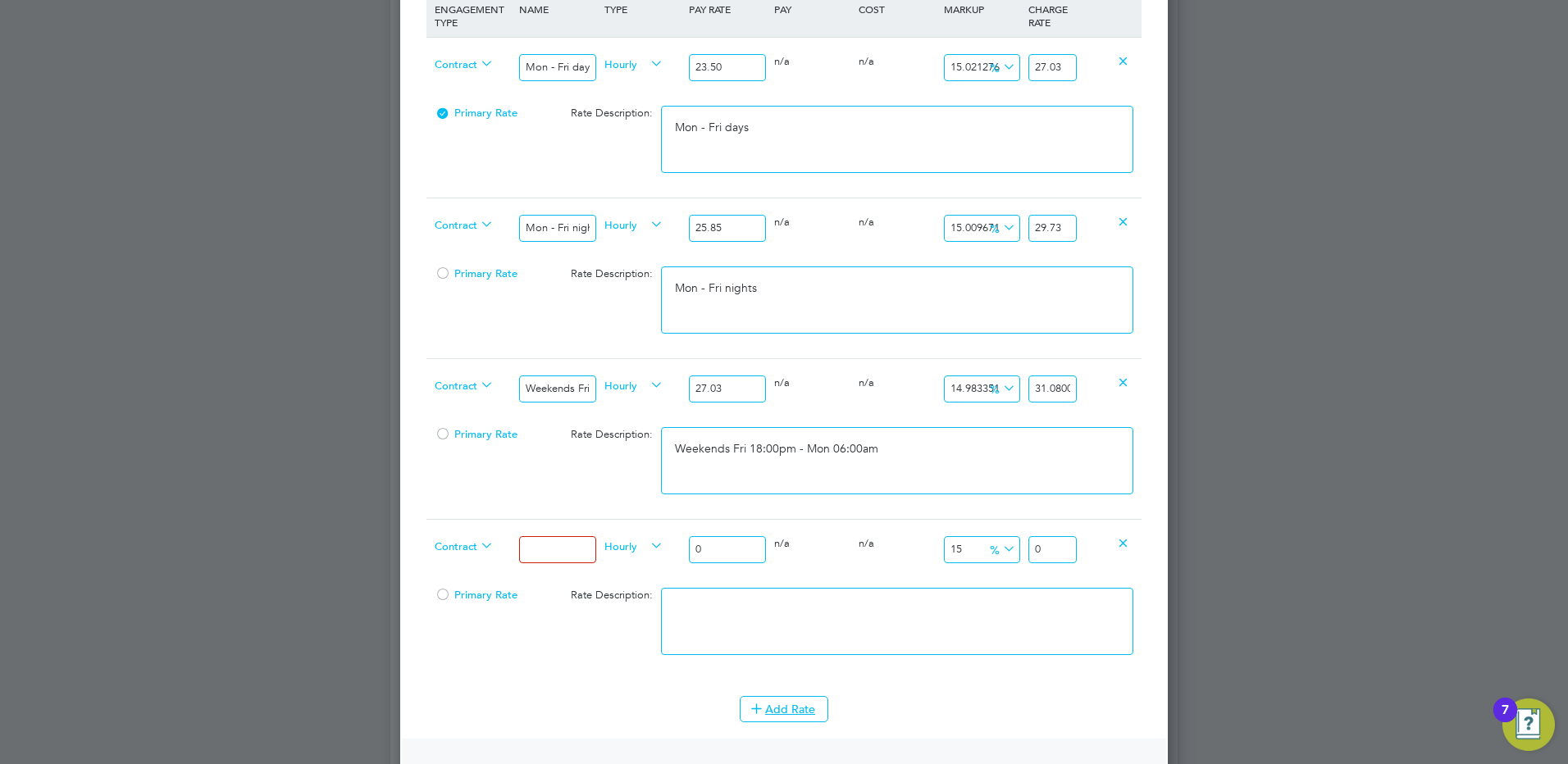
scroll to position [656, 0]
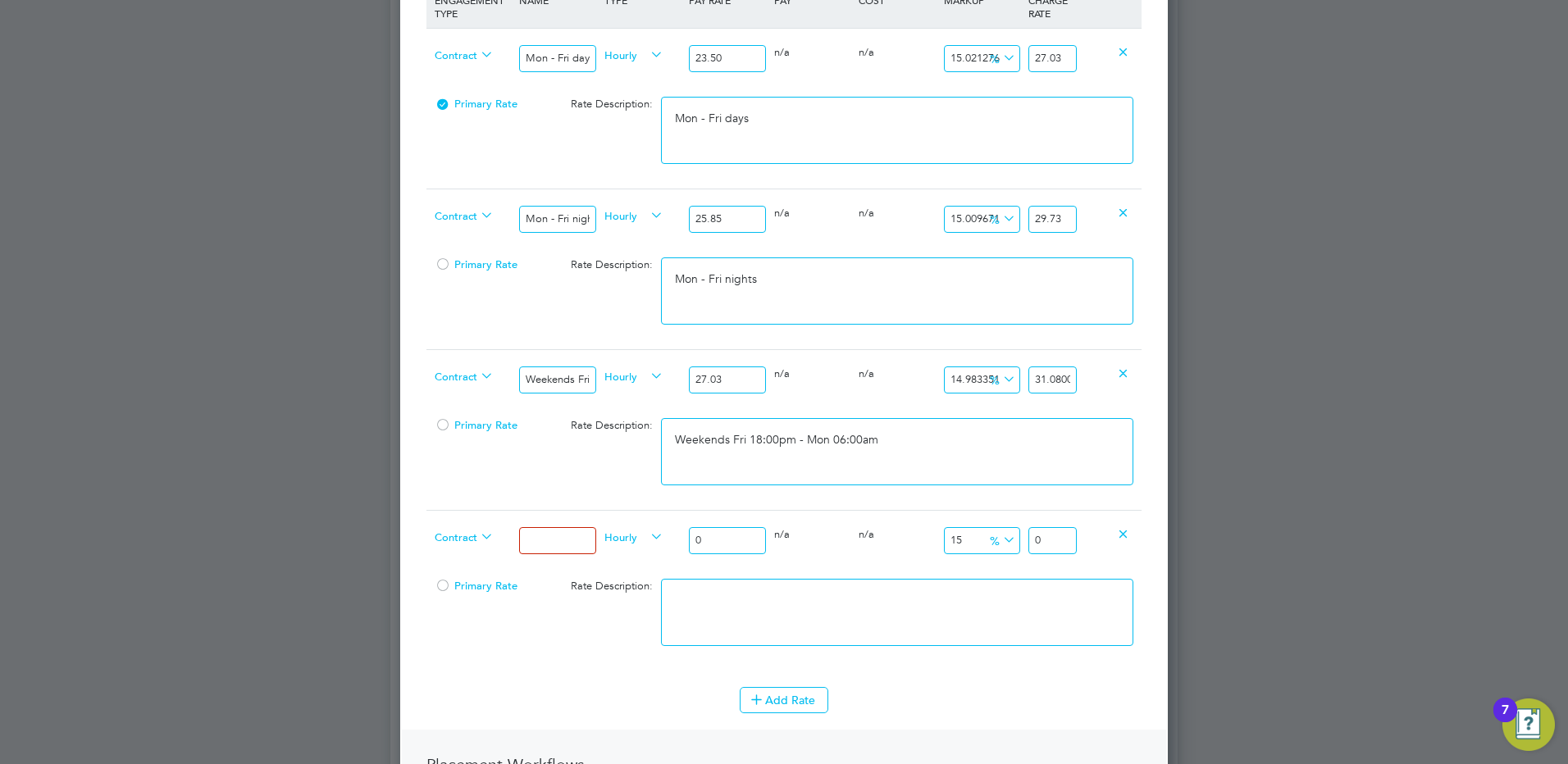
click at [549, 543] on input at bounding box center [556, 540] width 77 height 27
type input "Bank hols"
click at [656, 535] on div "Contract Bank hols Hourly 0 0 n/a 0 n/a 15 0 % 0" at bounding box center [784, 539] width 715 height 61
type input "3"
type input "3.45"
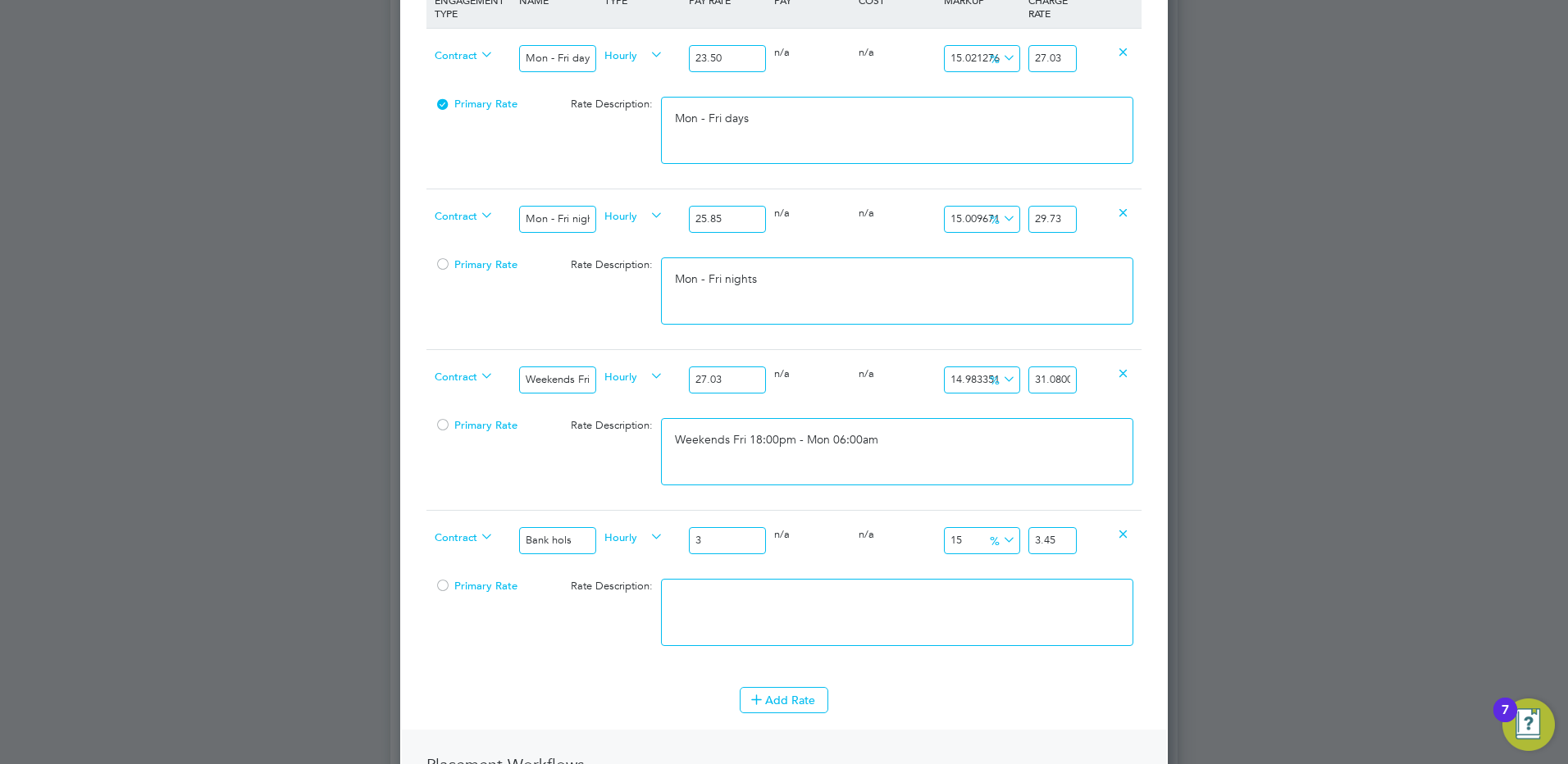
type input "31"
type input "35.65"
type input "31.2"
type input "35.88"
type input "31.26"
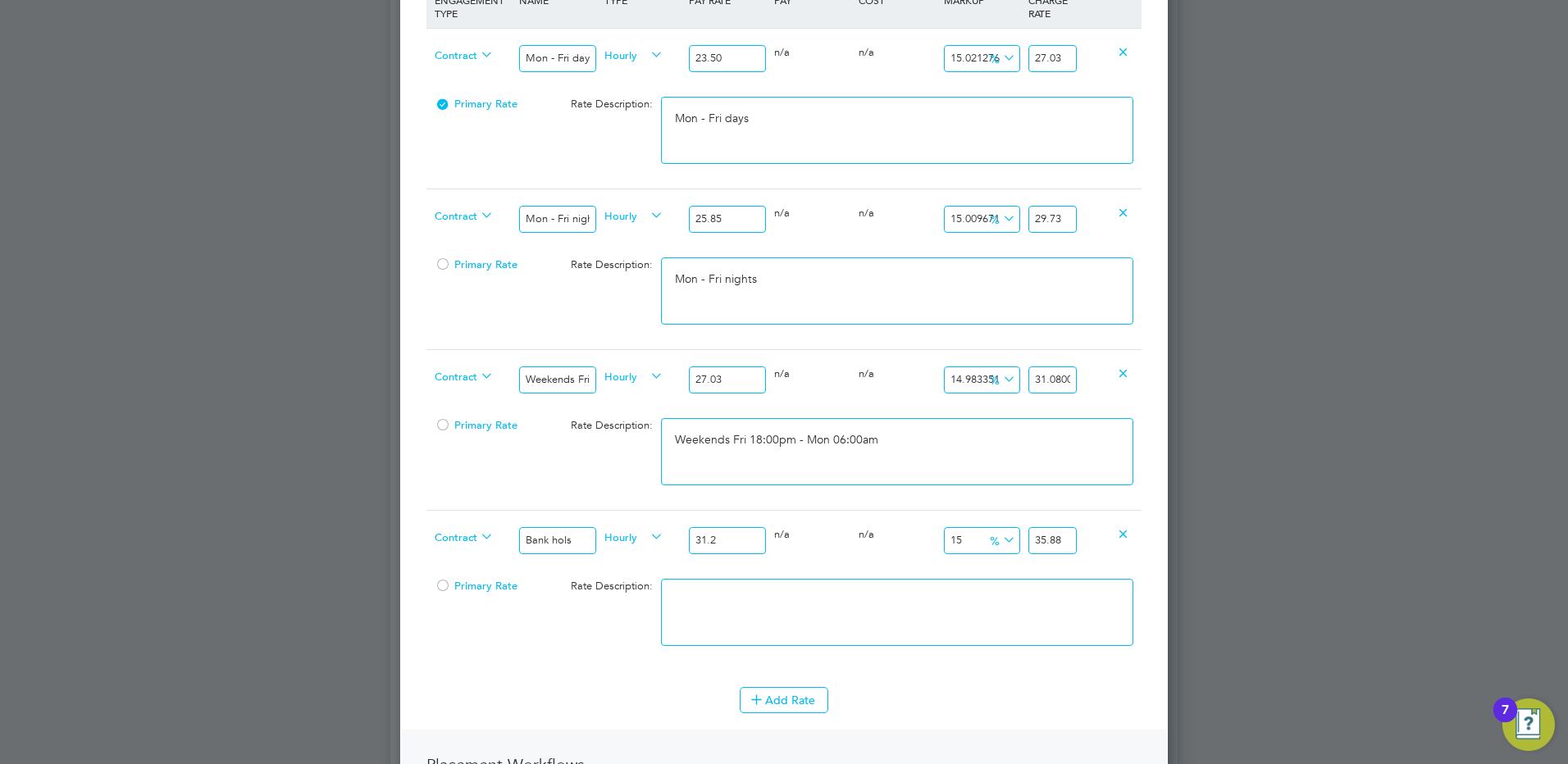
type input "35.949"
type input "31.26"
drag, startPoint x: 1063, startPoint y: 541, endPoint x: 1167, endPoint y: 536, distance: 104.1
click at [1153, 540] on div "New Position Mandatory Fields Details Client Config Morgan Sindall Infra - Rail…" at bounding box center [784, 225] width 767 height 1637
type input "14.971209213051823"
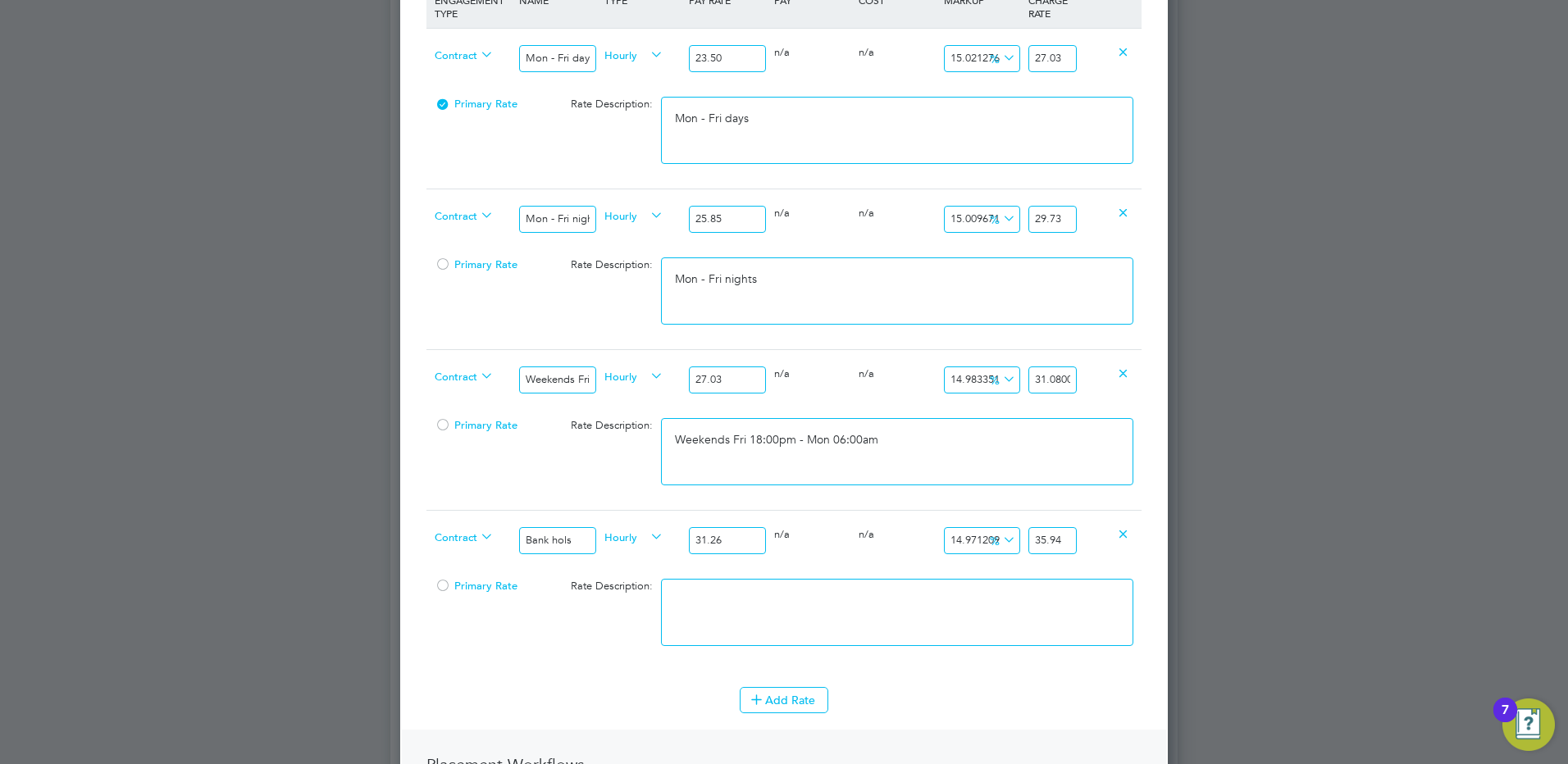
type input "35.94"
click at [809, 615] on textarea at bounding box center [896, 613] width 472 height 68
type textarea "b"
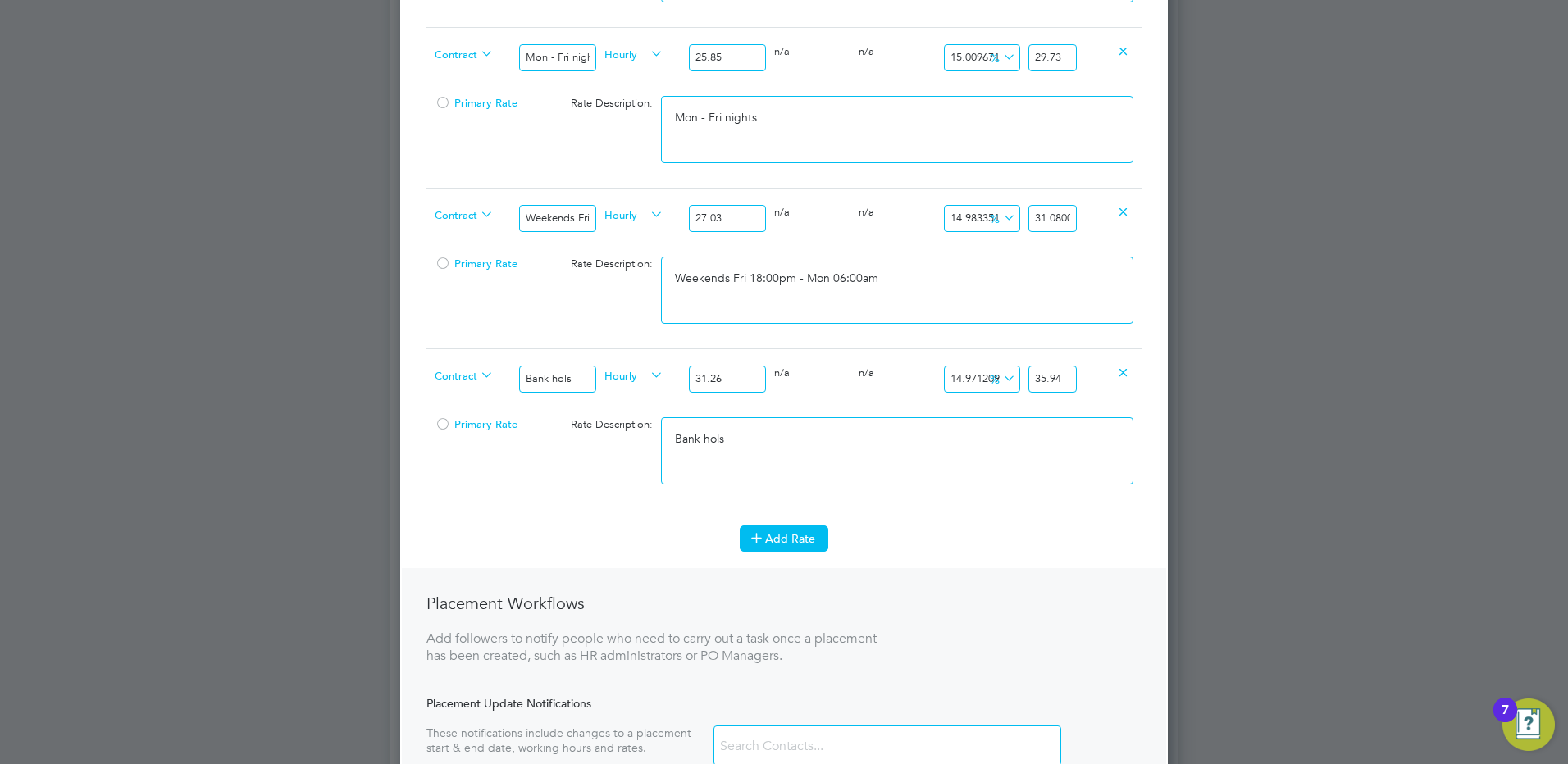
scroll to position [820, 0]
type textarea "Bank hols"
click at [783, 533] on button "Add Rate" at bounding box center [783, 536] width 88 height 26
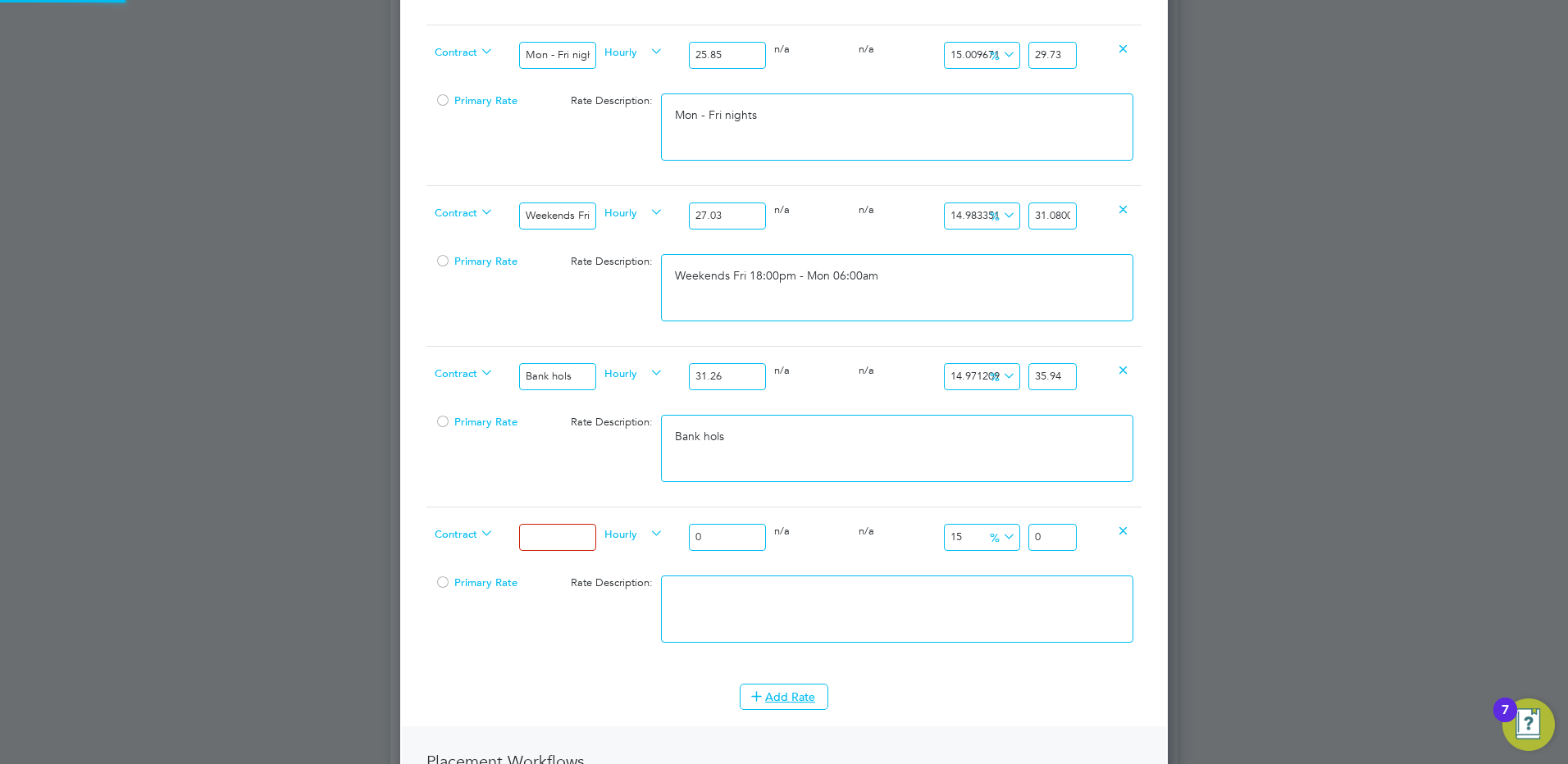
scroll to position [1799, 768]
click at [575, 546] on input at bounding box center [556, 536] width 77 height 27
type input "Xmas & New Year"
drag, startPoint x: 734, startPoint y: 536, endPoint x: 661, endPoint y: 527, distance: 73.6
click at [657, 527] on div "Contract Xmas & New Year Hourly 0 0 n/a 0 n/a 15 0 % 0" at bounding box center [784, 536] width 715 height 61
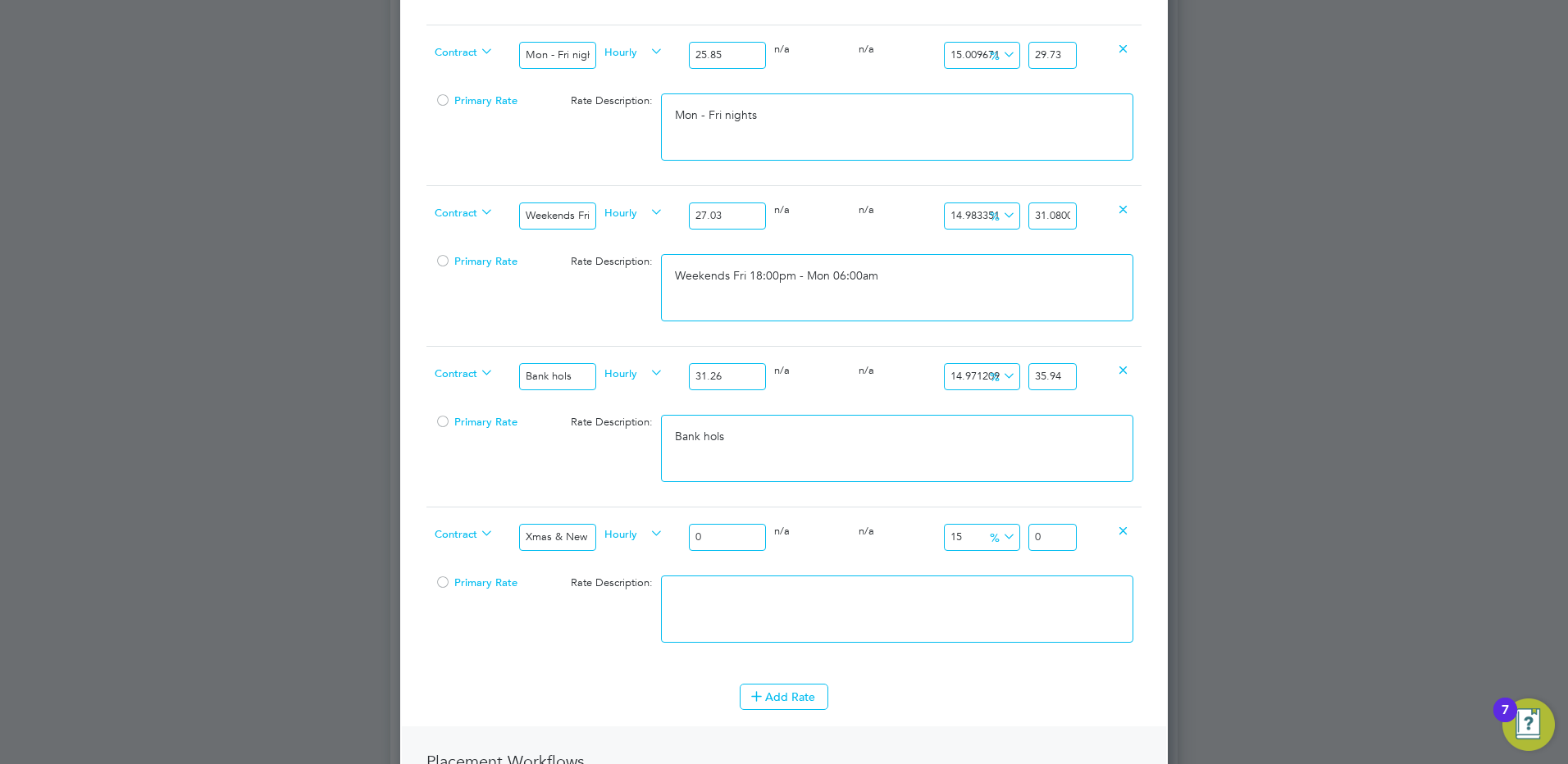
type input "4"
type input "4.6"
type input "47"
type input "54.05"
type input "47.00"
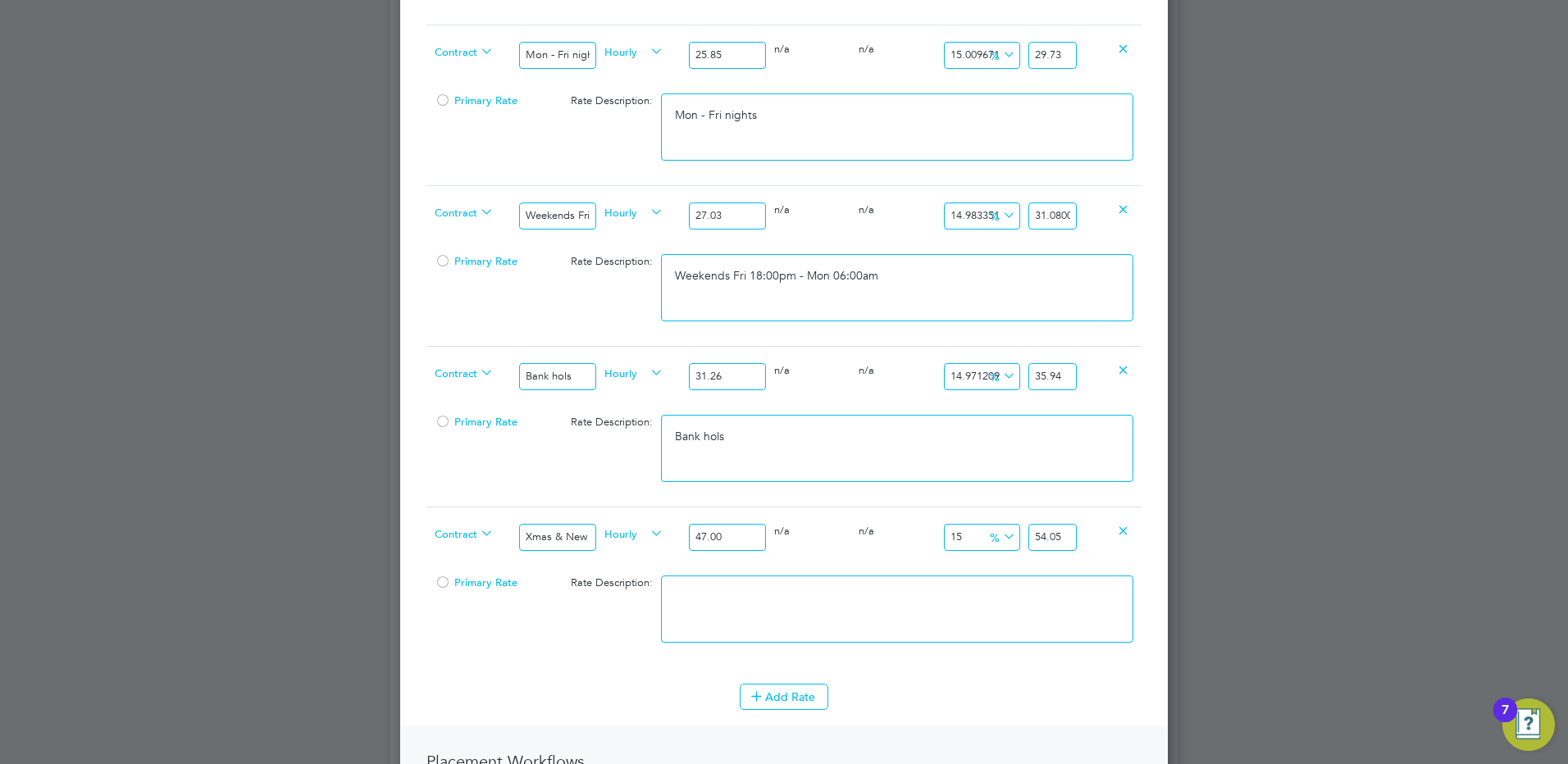
drag, startPoint x: 1052, startPoint y: 582, endPoint x: 1058, endPoint y: 598, distance: 17.1
click at [1050, 589] on textarea at bounding box center [896, 609] width 472 height 68
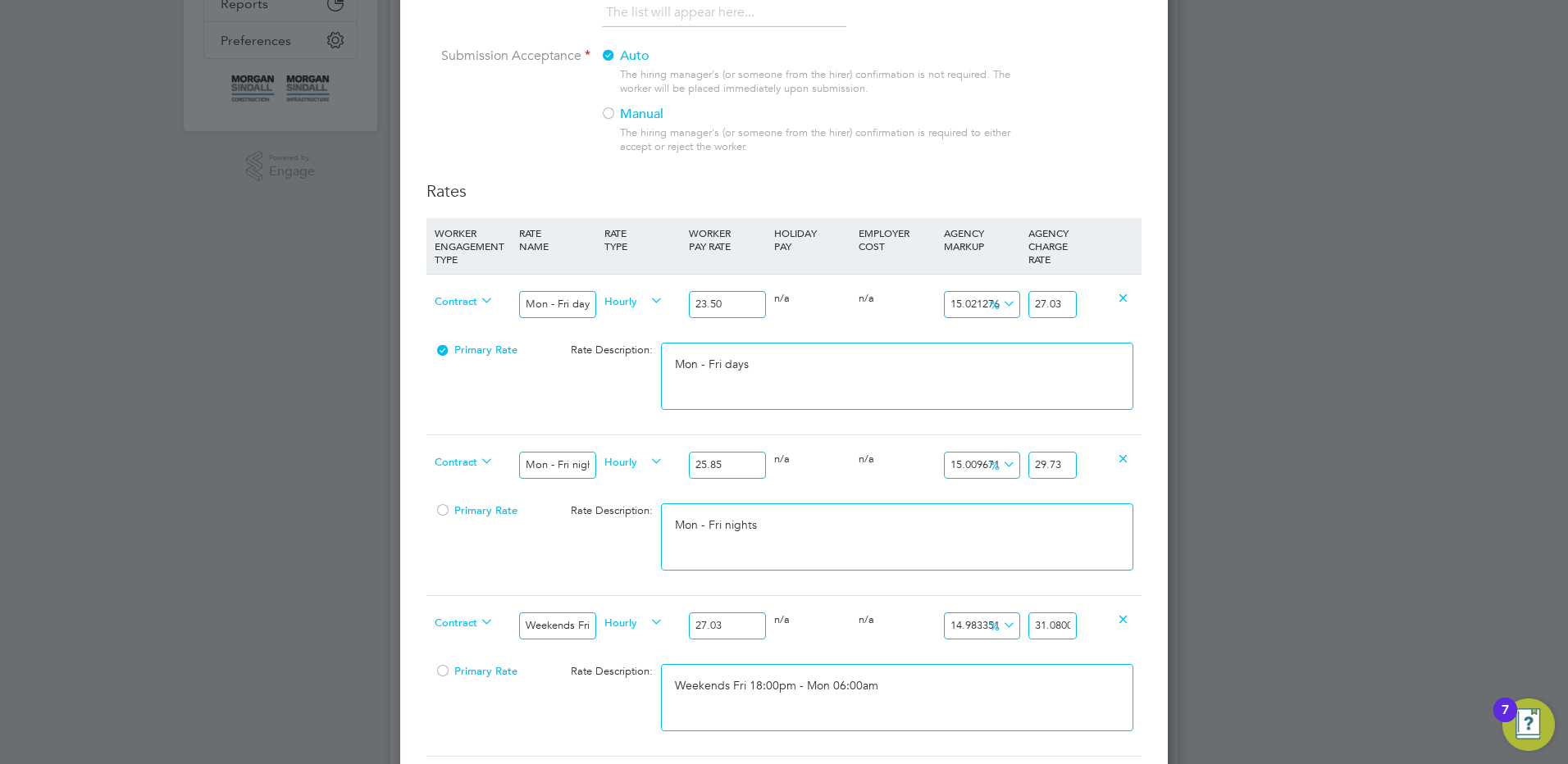
scroll to position [82, 0]
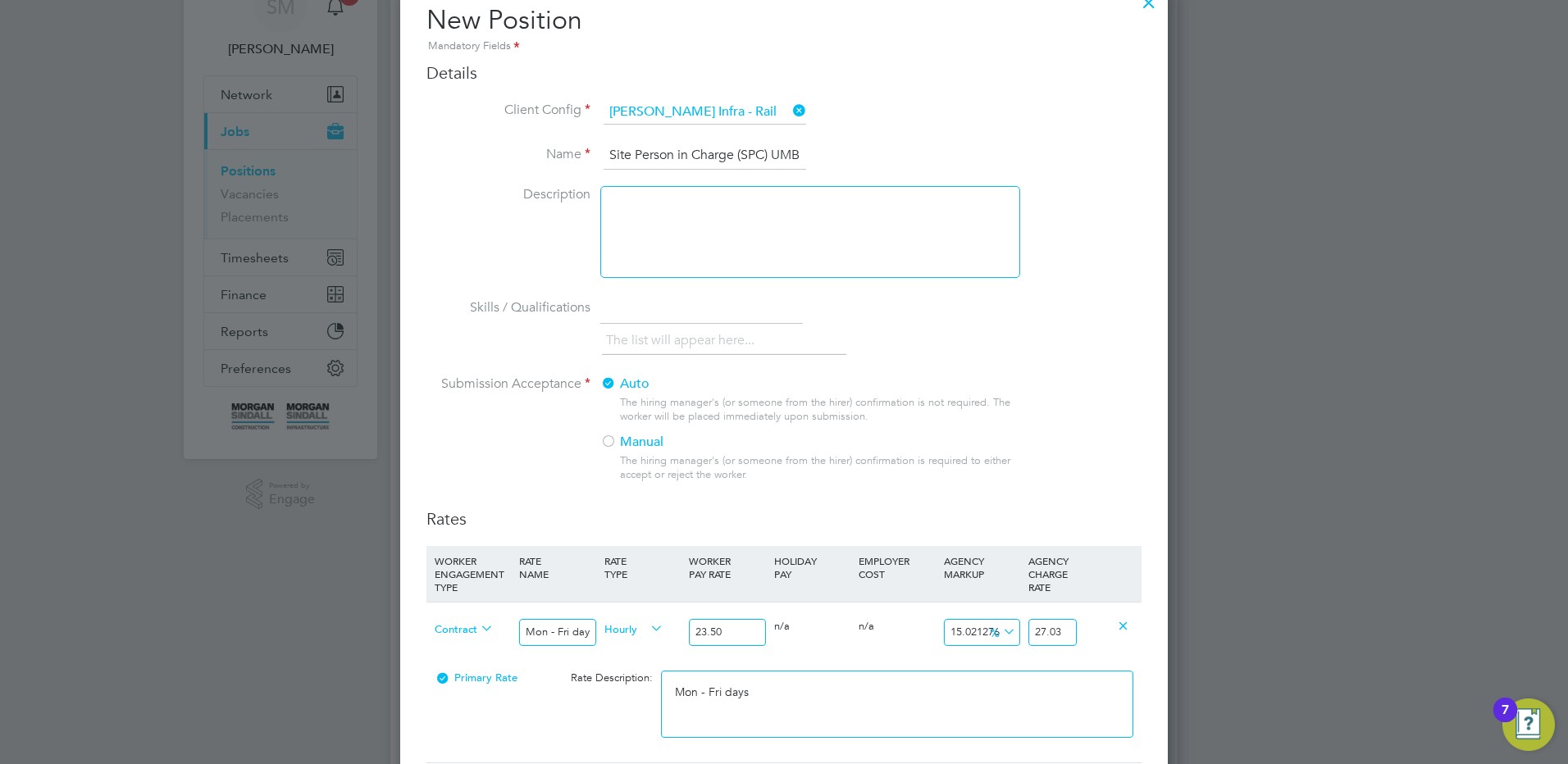
type textarea "Xmas & New Year"
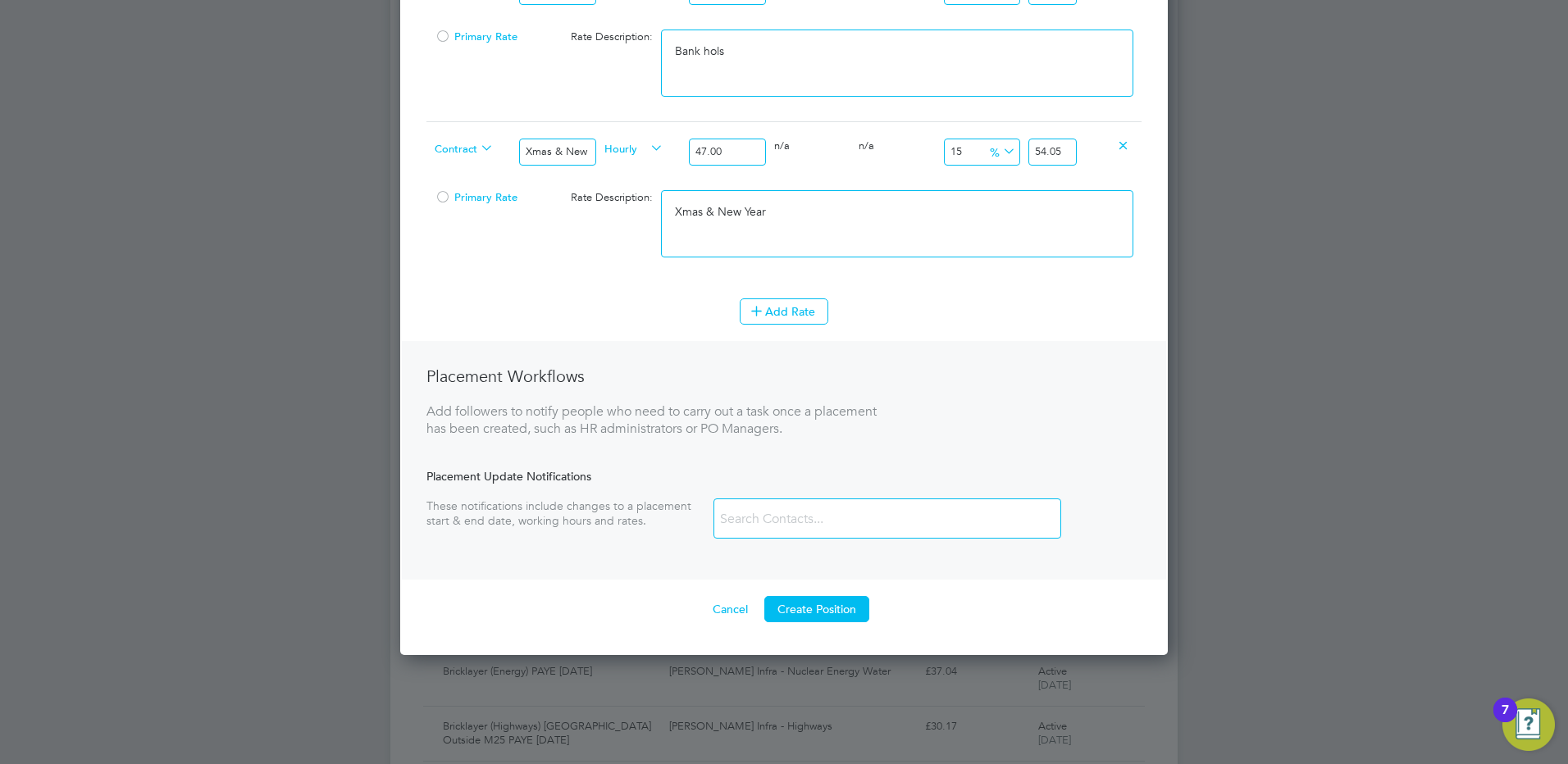
scroll to position [1230, 0]
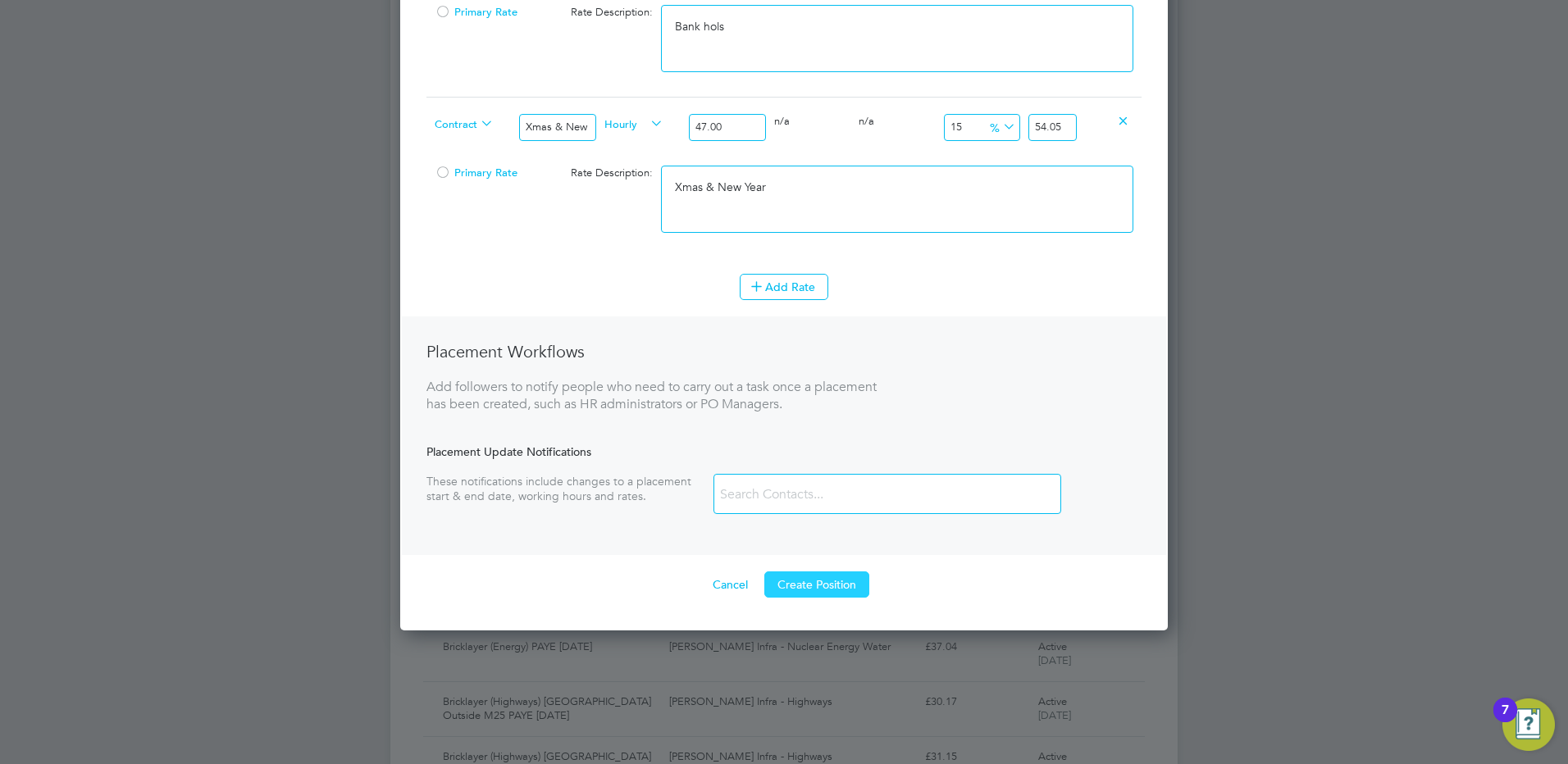
click at [832, 598] on button "Create Position" at bounding box center [817, 584] width 105 height 26
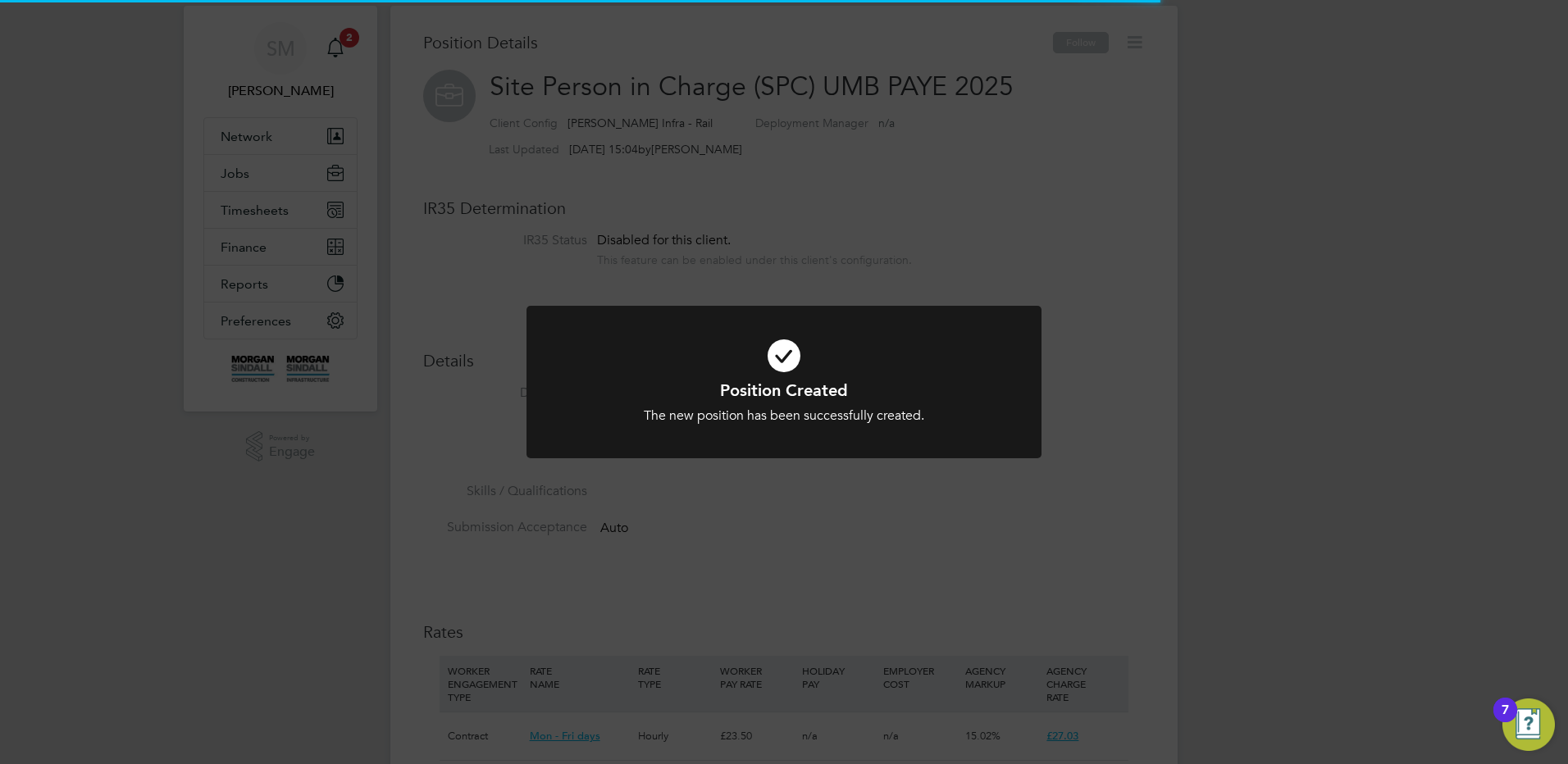
scroll to position [49, 110]
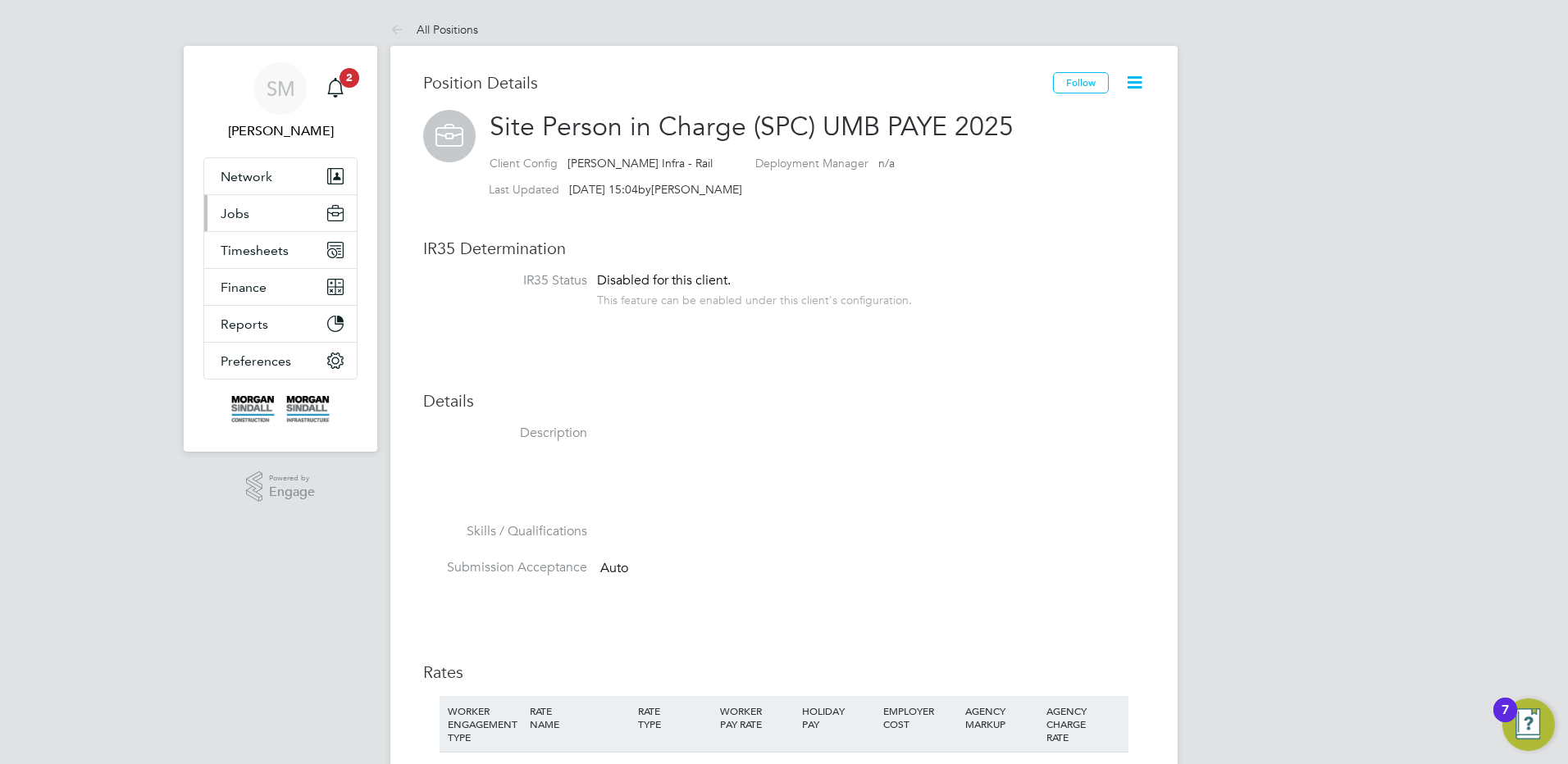
drag, startPoint x: 275, startPoint y: 215, endPoint x: 496, endPoint y: 217, distance: 221.0
click at [275, 215] on button "Jobs" at bounding box center [280, 213] width 153 height 36
click at [265, 184] on span "Network" at bounding box center [246, 177] width 52 height 16
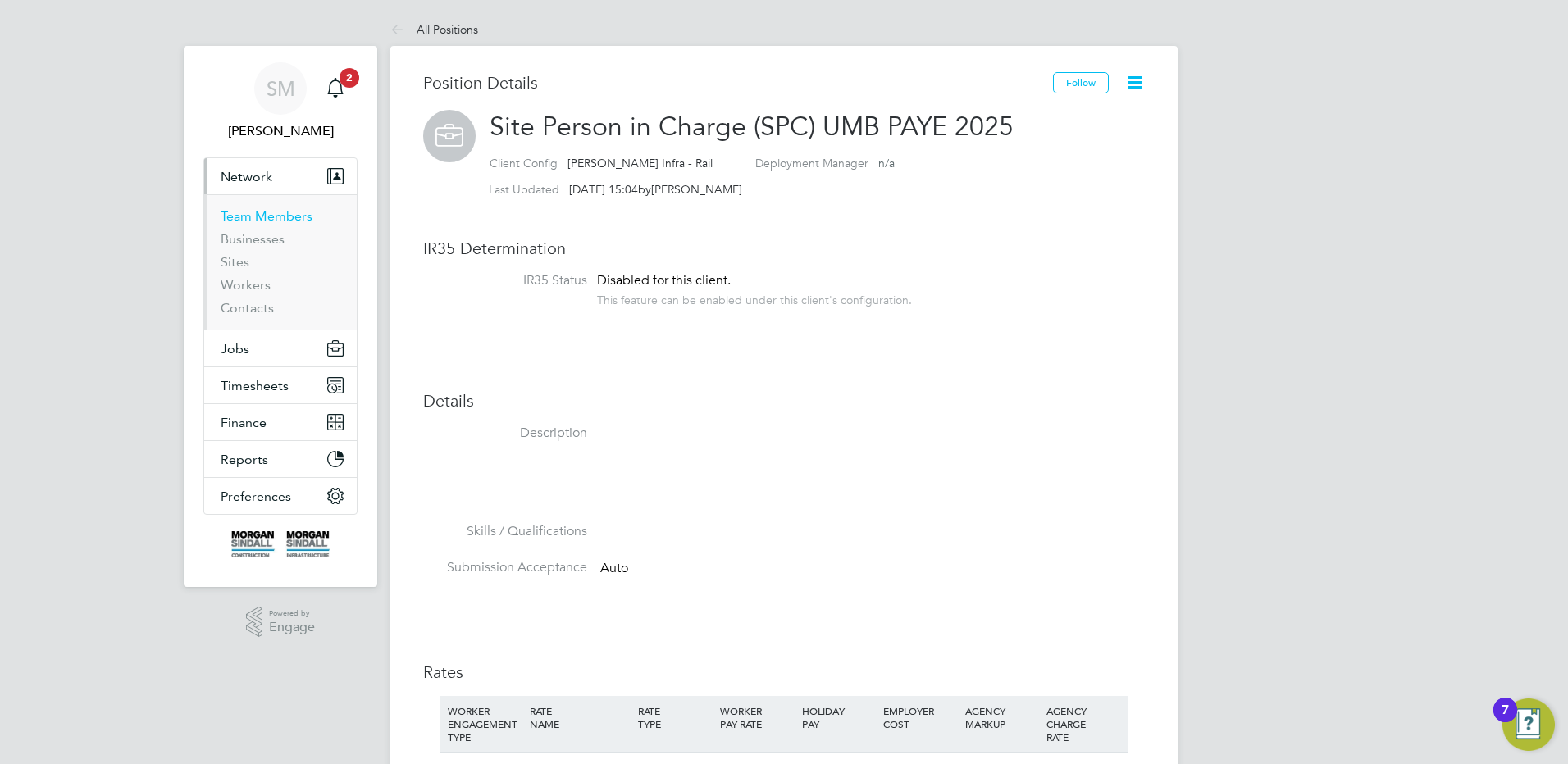
click at [286, 212] on link "Team Members" at bounding box center [266, 217] width 91 height 16
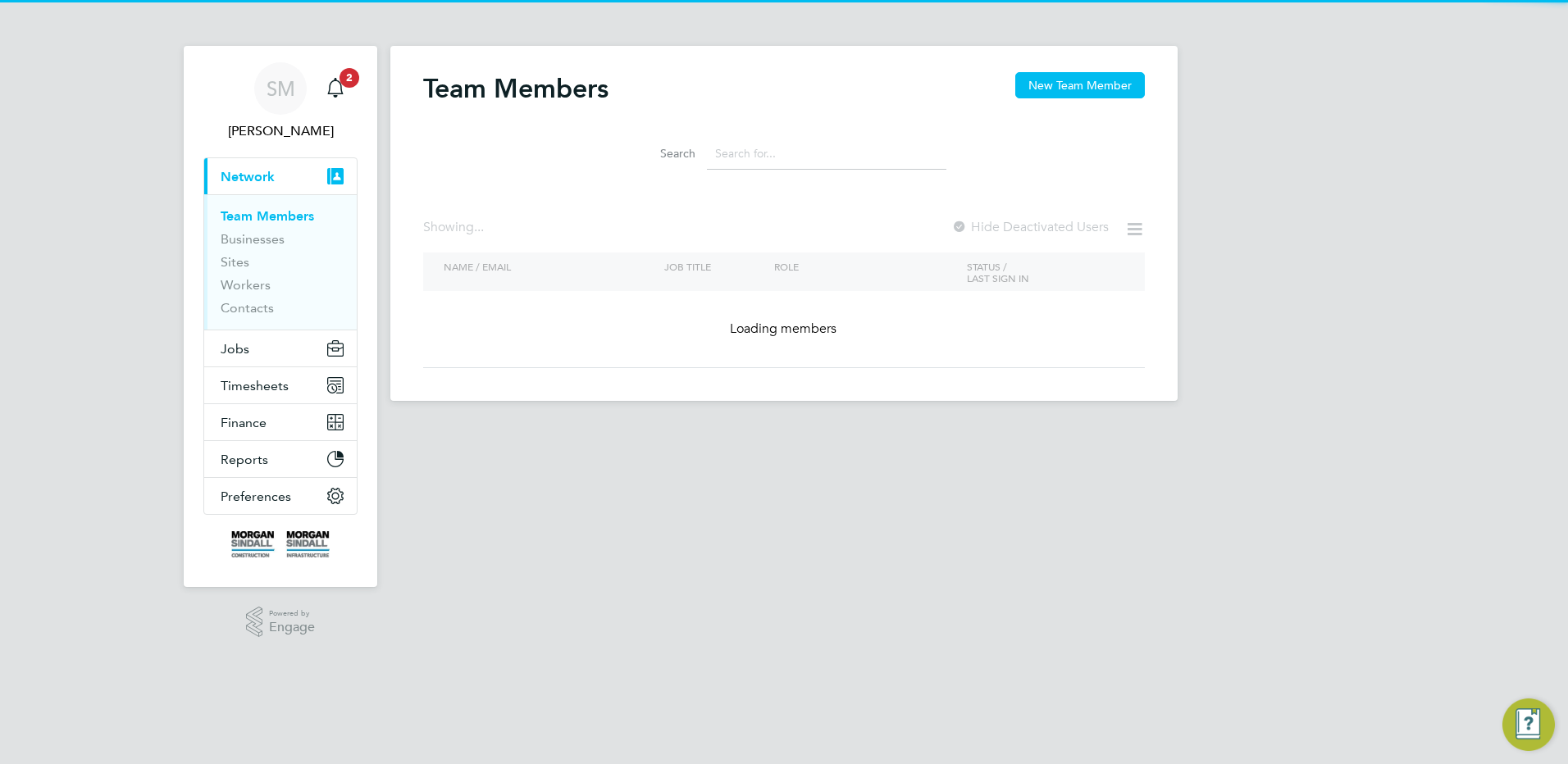
drag, startPoint x: 269, startPoint y: 176, endPoint x: 268, endPoint y: 209, distance: 33.0
click at [268, 177] on span "Network" at bounding box center [247, 177] width 54 height 16
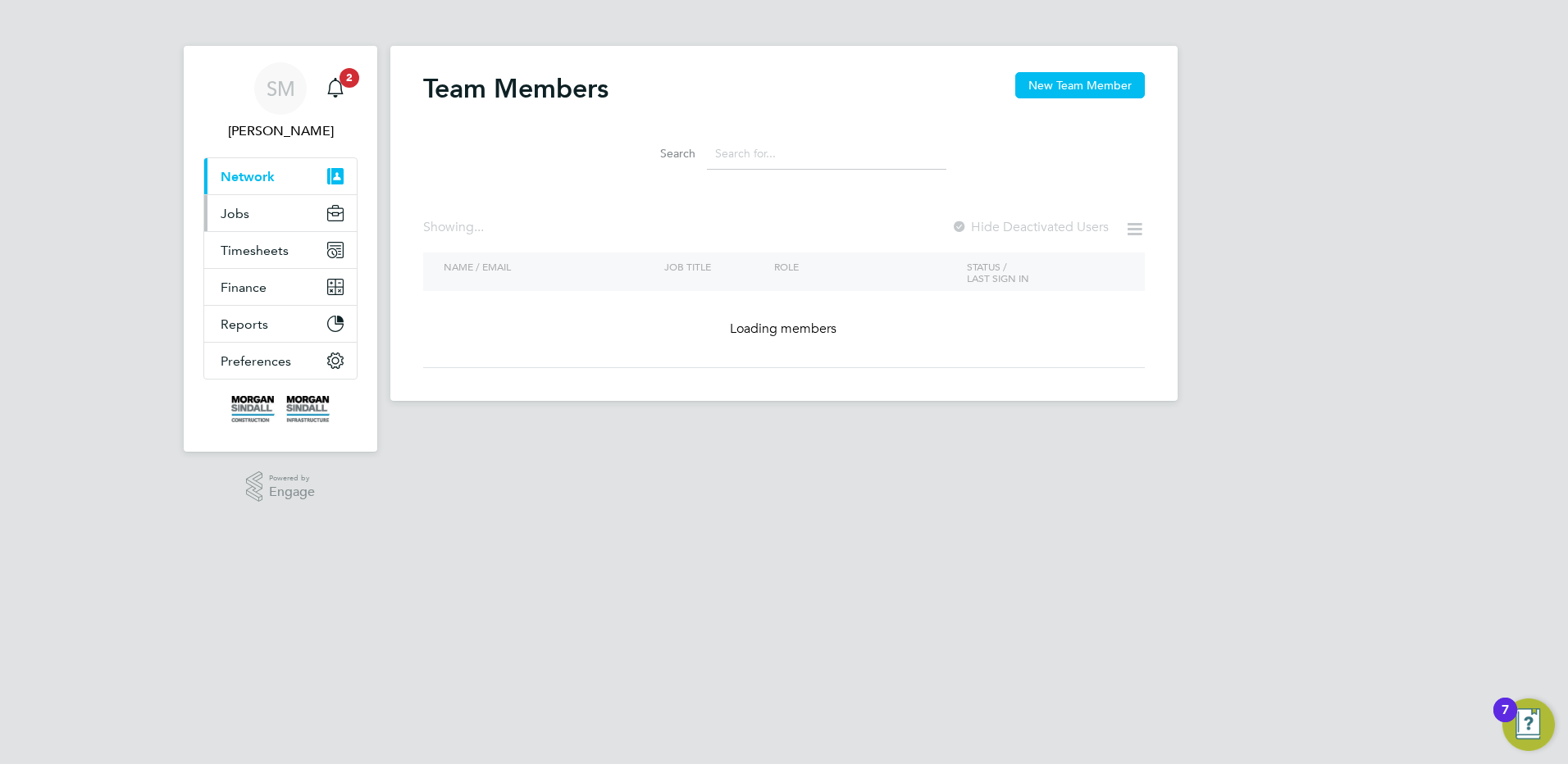
click at [255, 217] on button "Jobs" at bounding box center [280, 213] width 153 height 36
click at [255, 209] on button "Jobs" at bounding box center [280, 213] width 153 height 36
click at [329, 196] on button "Jobs" at bounding box center [280, 213] width 153 height 36
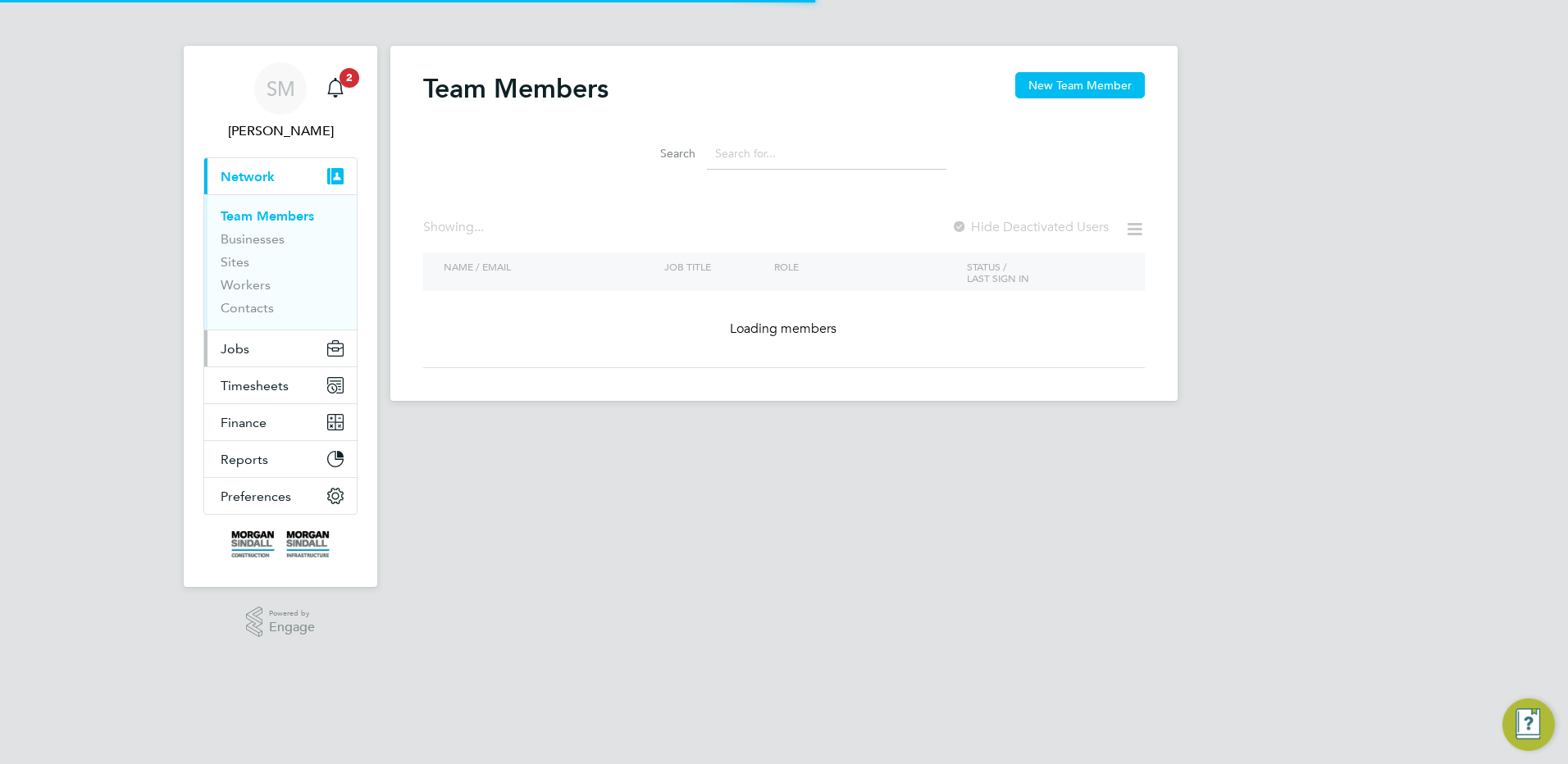
click at [266, 350] on button "Jobs" at bounding box center [280, 349] width 153 height 36
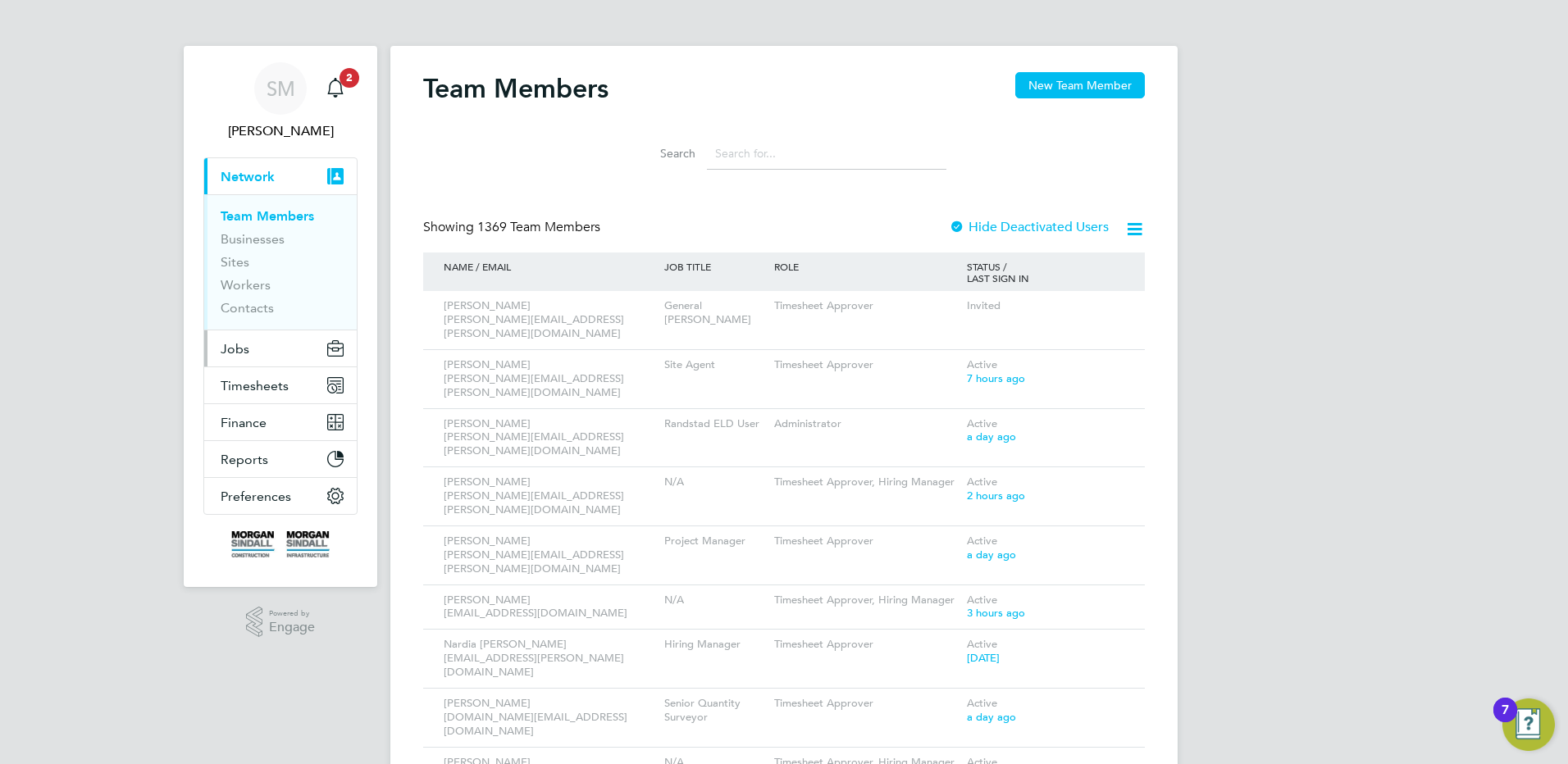
click at [237, 342] on span "Jobs" at bounding box center [235, 349] width 29 height 16
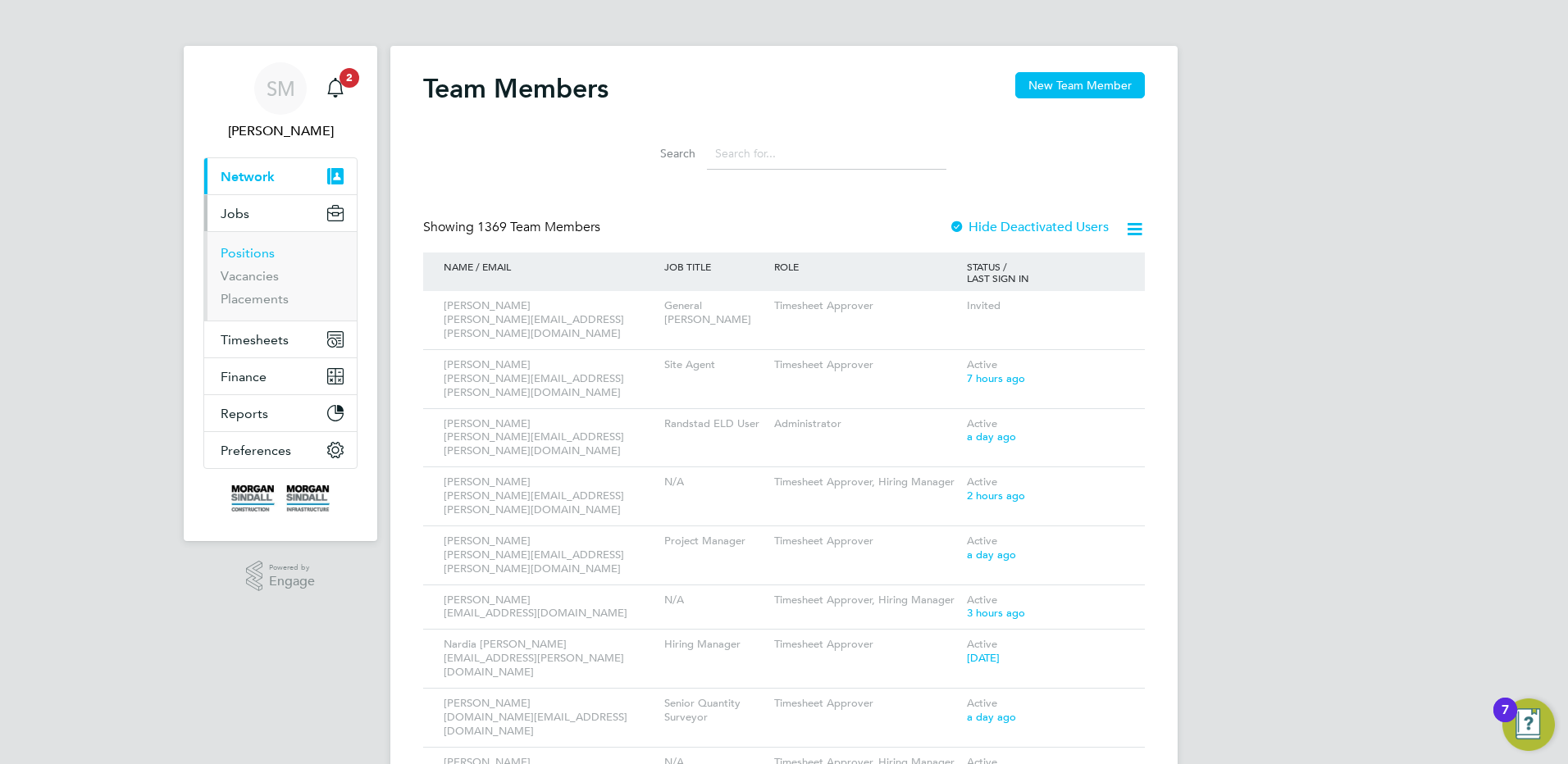
click at [238, 251] on link "Positions" at bounding box center [247, 253] width 54 height 16
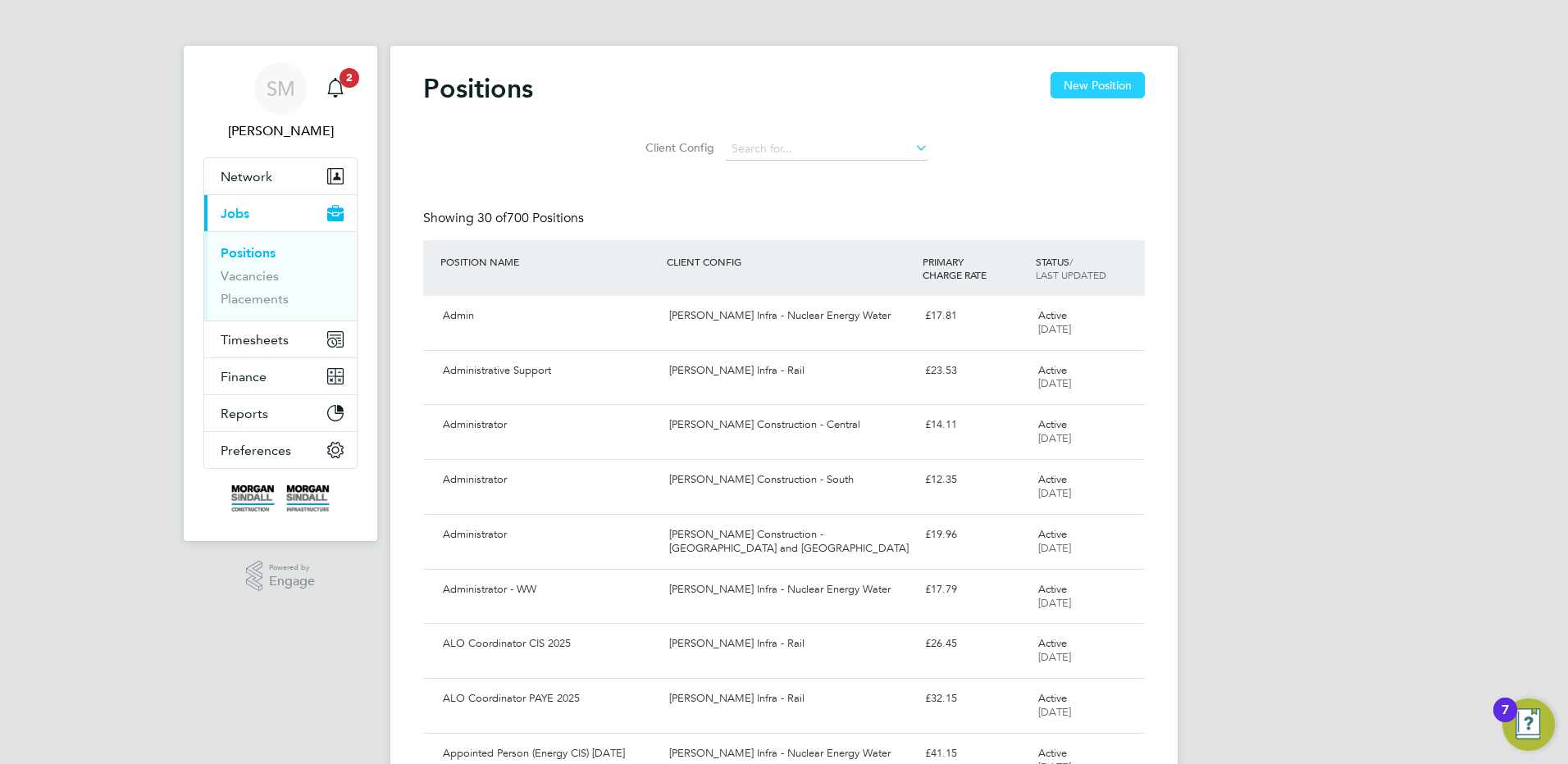
click at [1104, 78] on button "New Position" at bounding box center [1097, 85] width 94 height 26
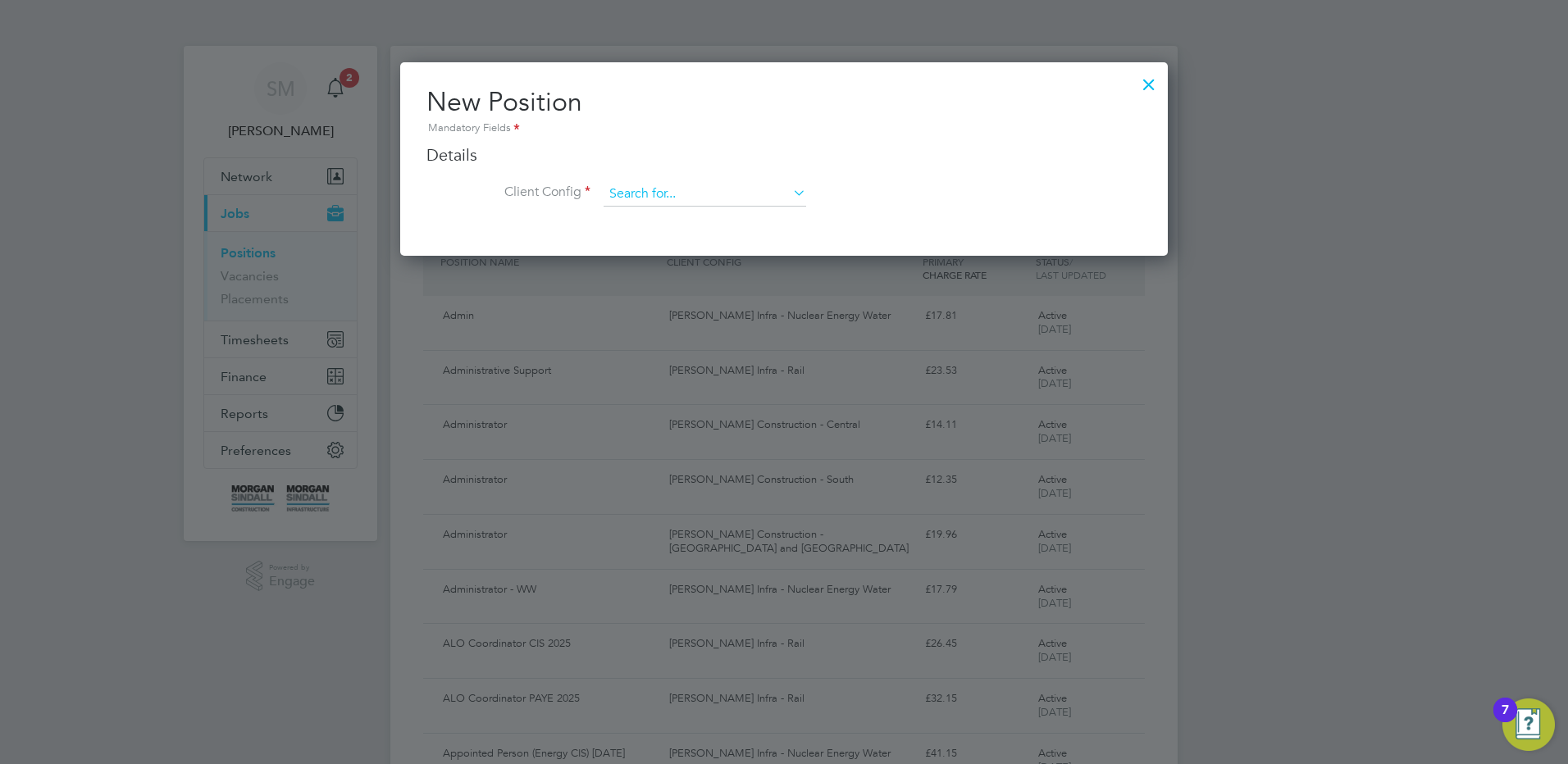
click at [707, 200] on input at bounding box center [705, 194] width 203 height 25
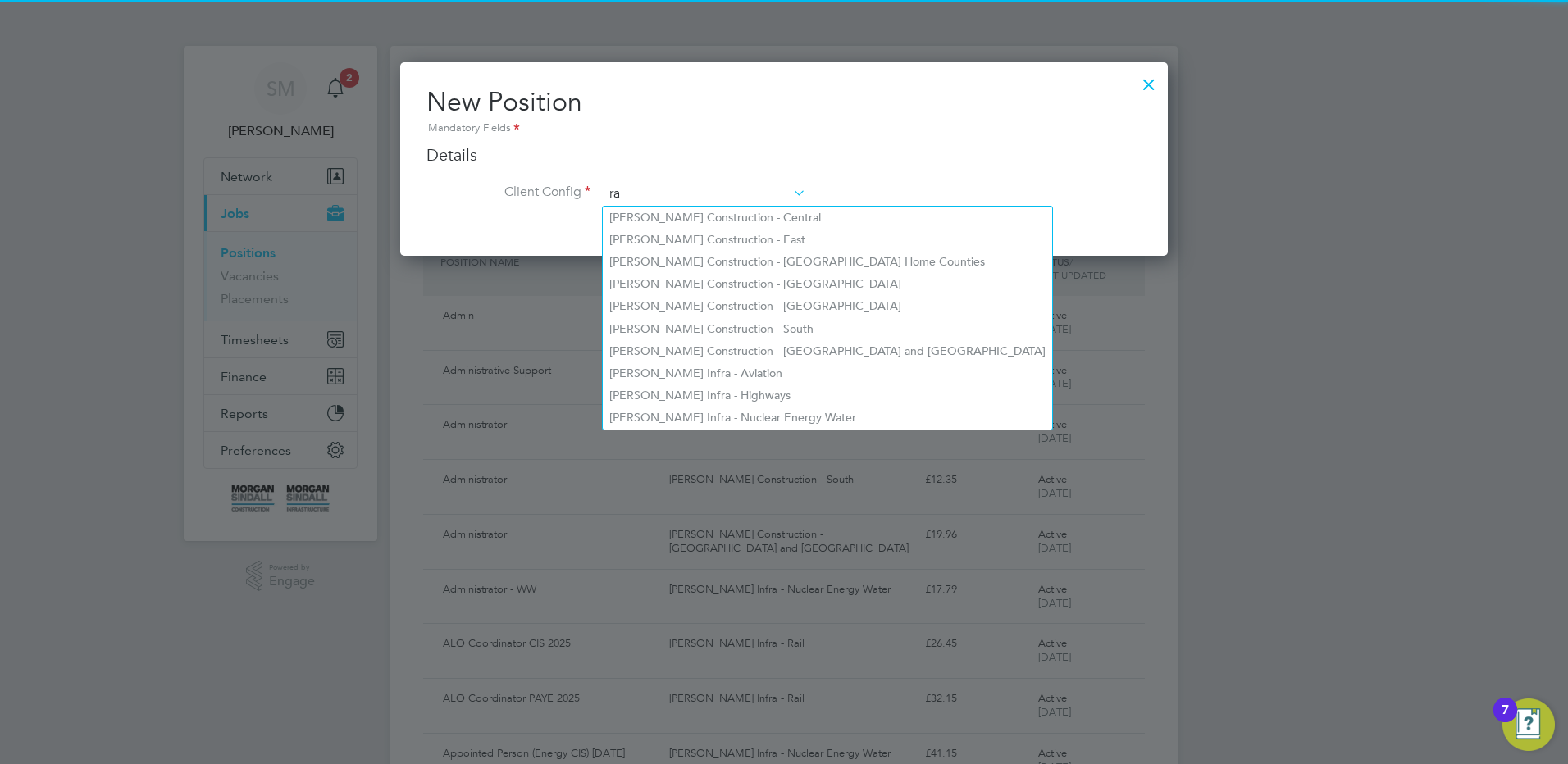
scroll to position [881, 768]
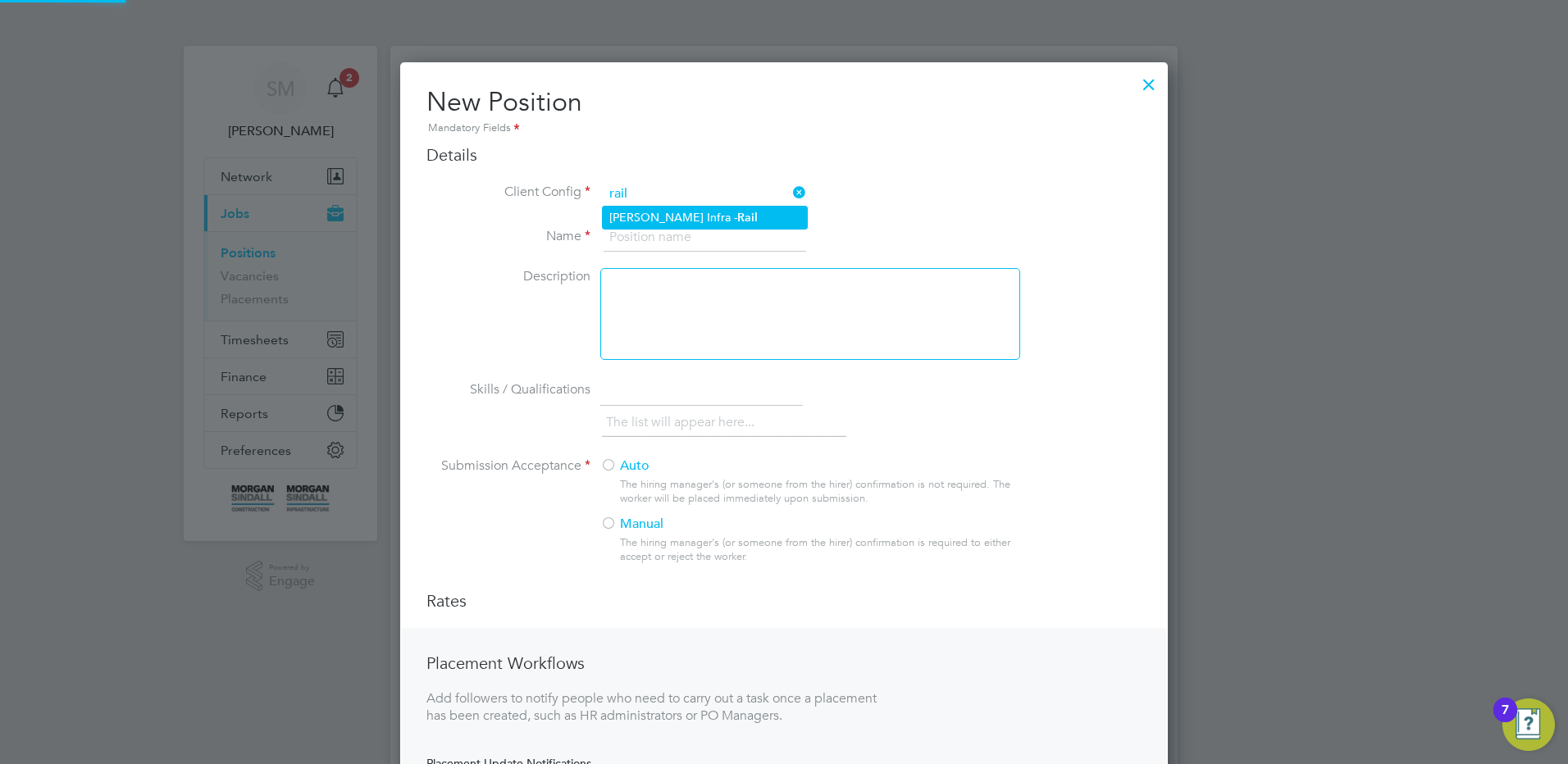
type input "rail"
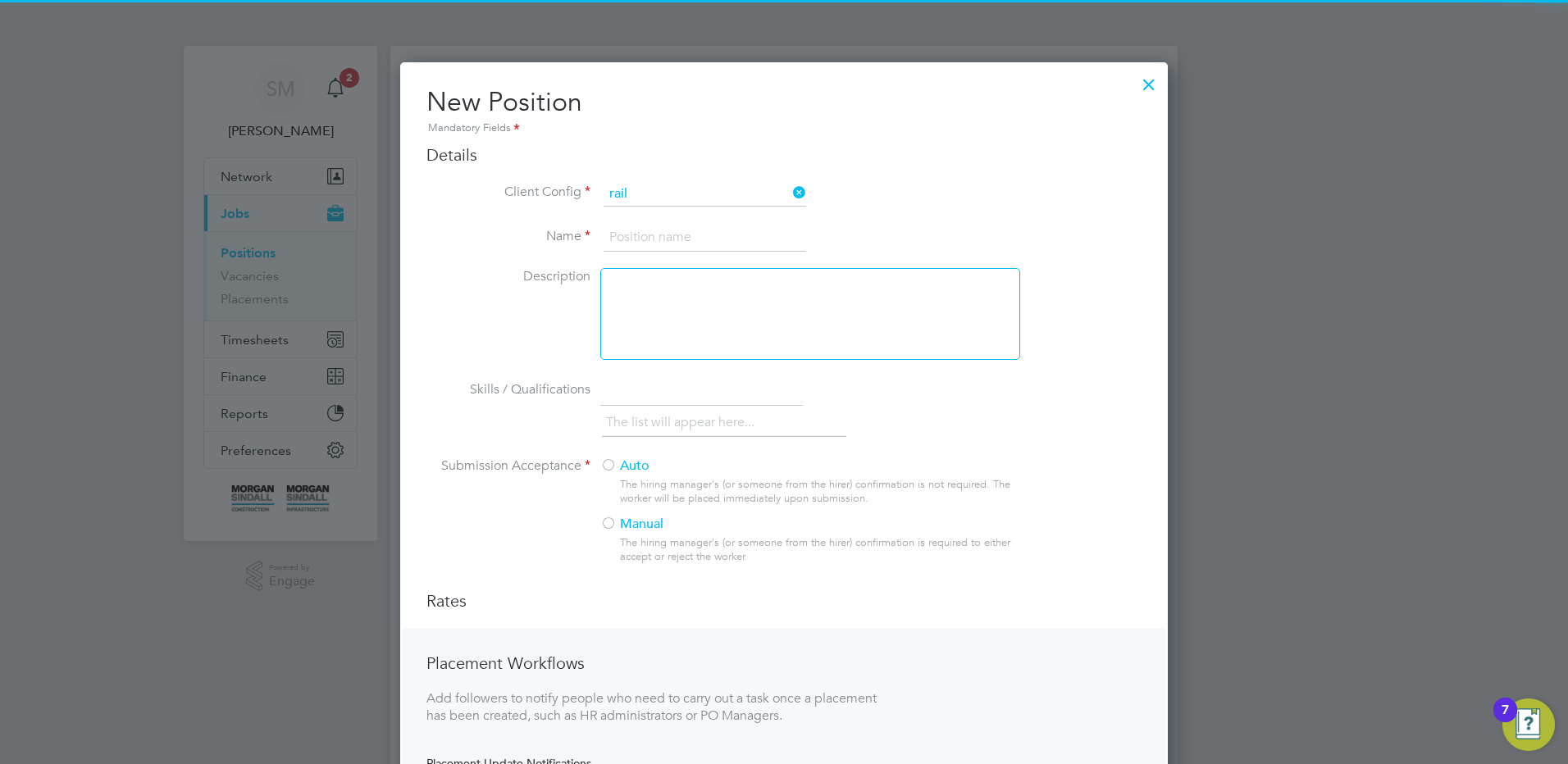
click at [718, 223] on ul "[PERSON_NAME] Infra - Rail" at bounding box center [705, 218] width 206 height 24
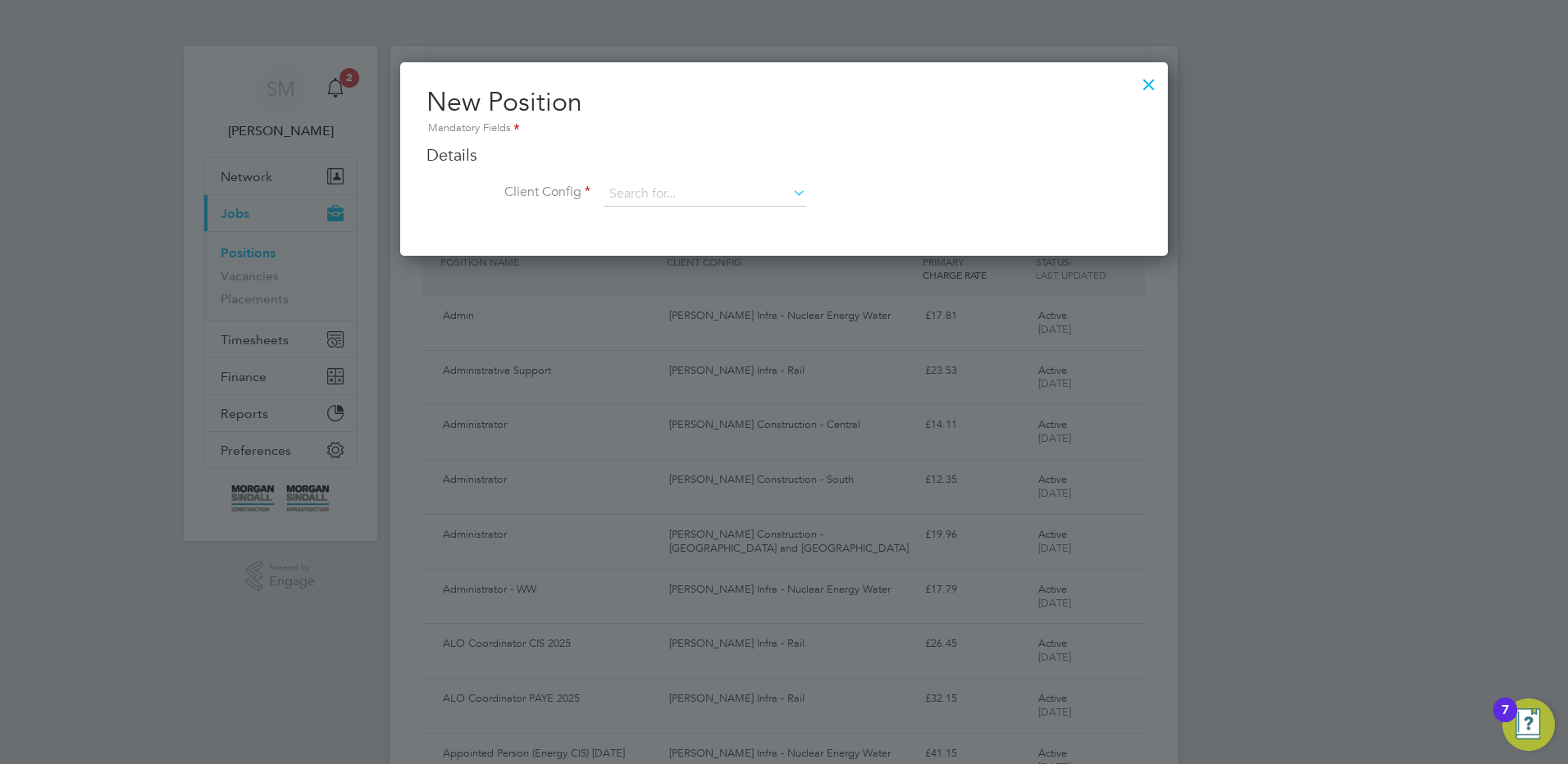
scroll to position [194, 768]
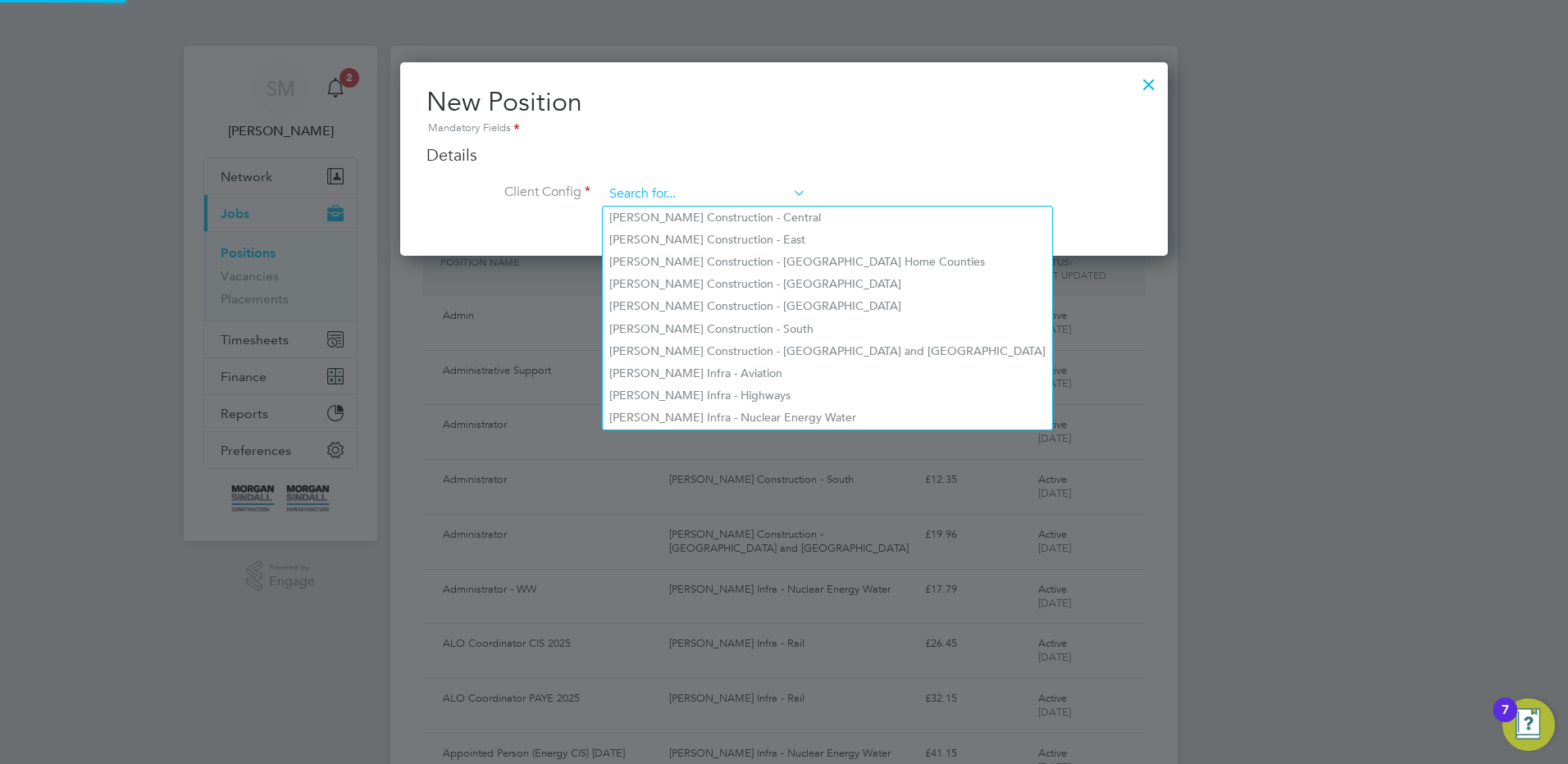
click at [679, 190] on input at bounding box center [705, 194] width 203 height 25
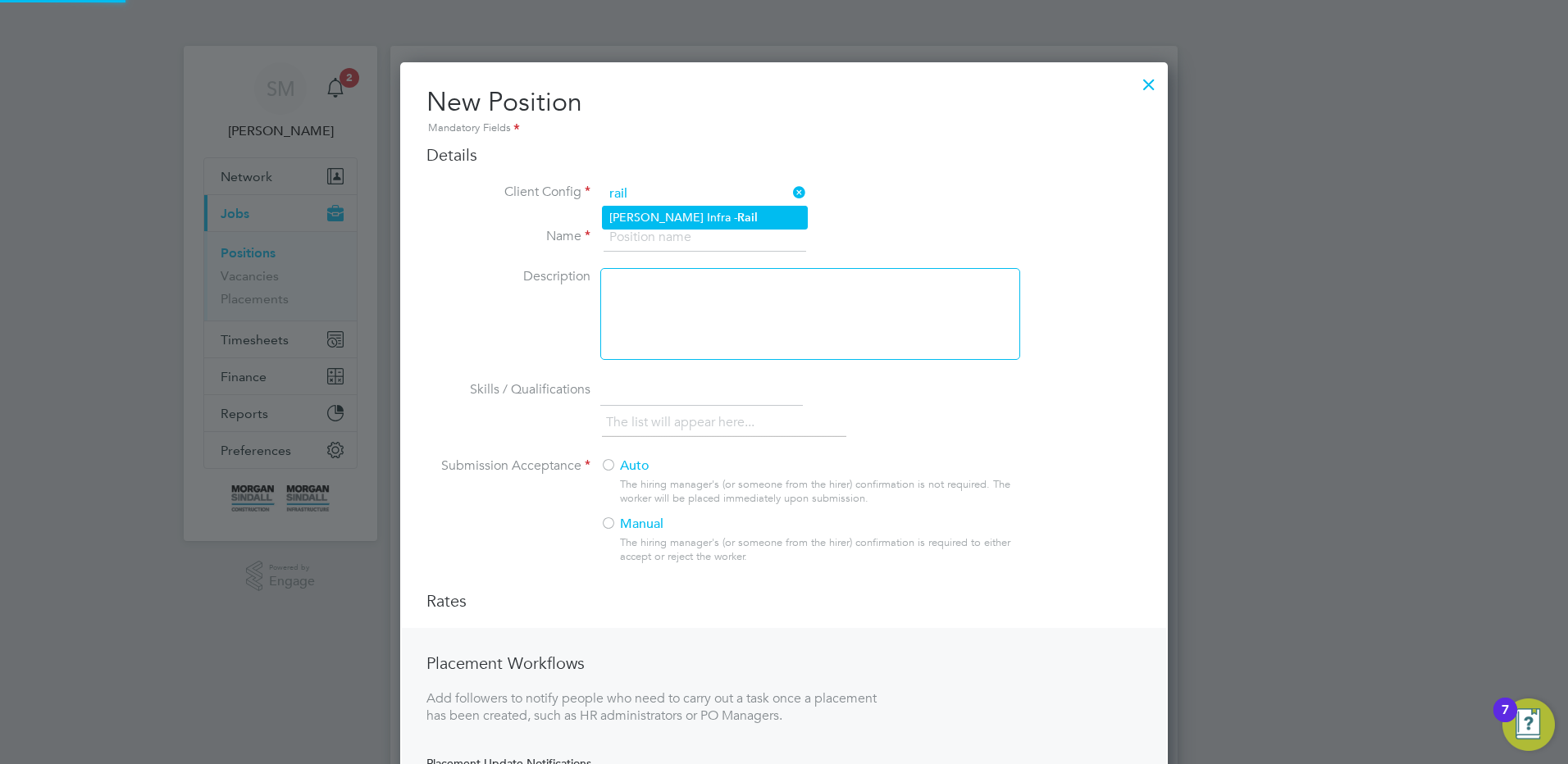
click at [708, 212] on li "[PERSON_NAME] Infra - Rail" at bounding box center [705, 218] width 204 height 22
type input "[PERSON_NAME] Infra - Rail"
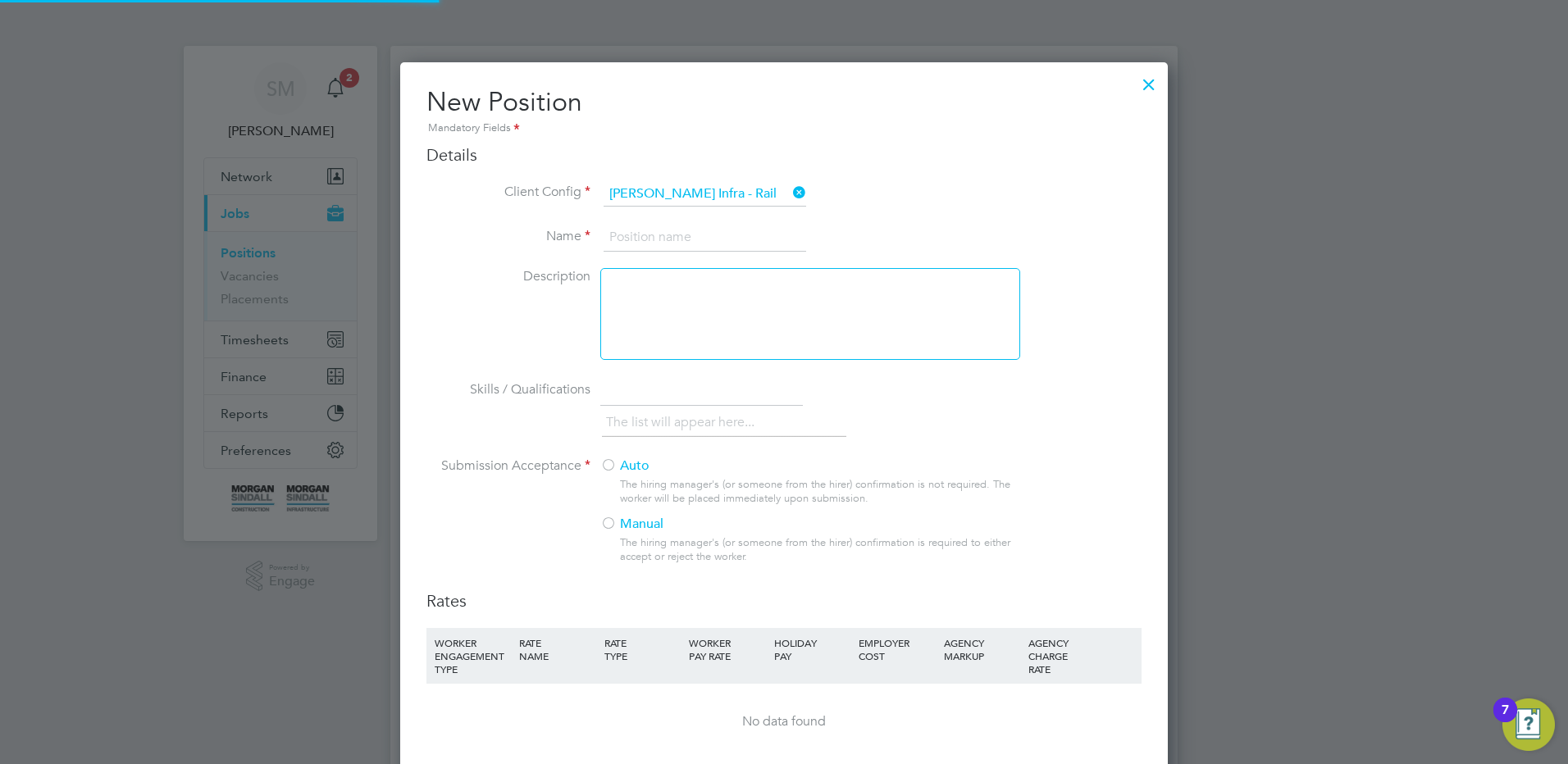
scroll to position [1072, 768]
click at [696, 225] on input at bounding box center [705, 237] width 203 height 30
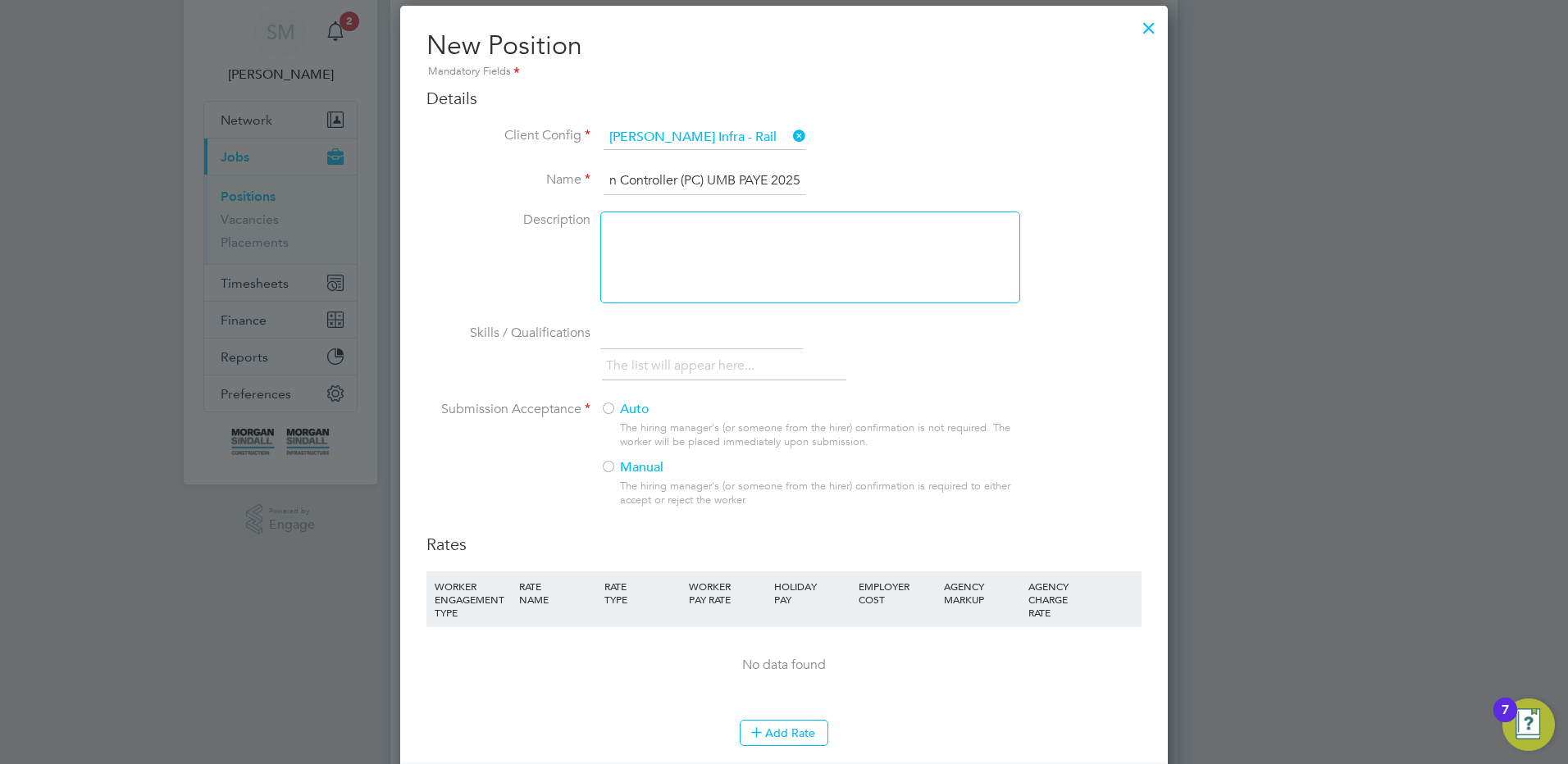
scroll to position [246, 0]
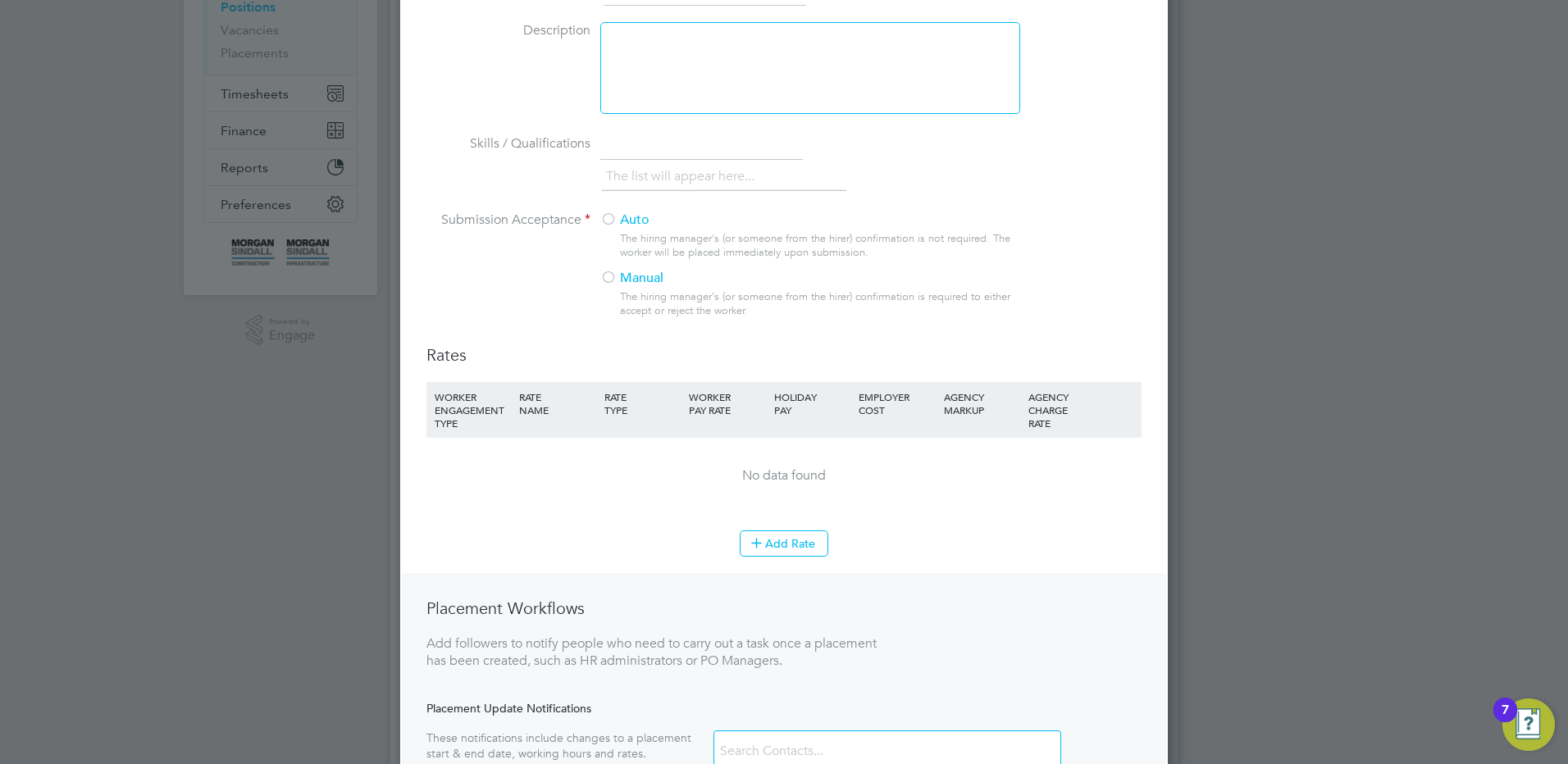
type input "Protection Controller (PC) UMB PAYE 2025"
click at [613, 230] on div "Auto The hiring manager's (or someone from the hirer) confirmation is not requi…" at bounding box center [809, 269] width 418 height 116
click at [617, 221] on label "Auto" at bounding box center [803, 220] width 406 height 17
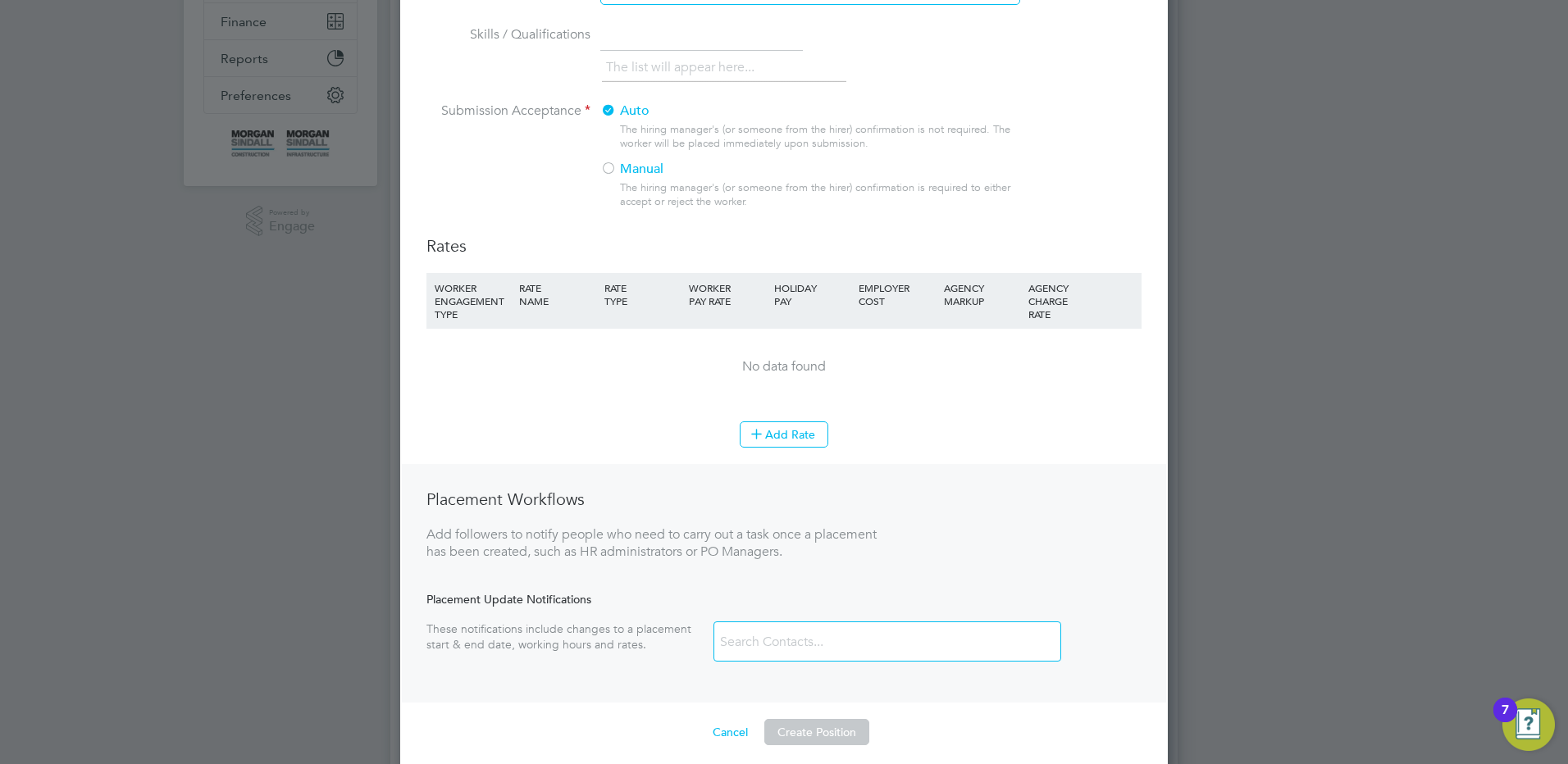
scroll to position [492, 0]
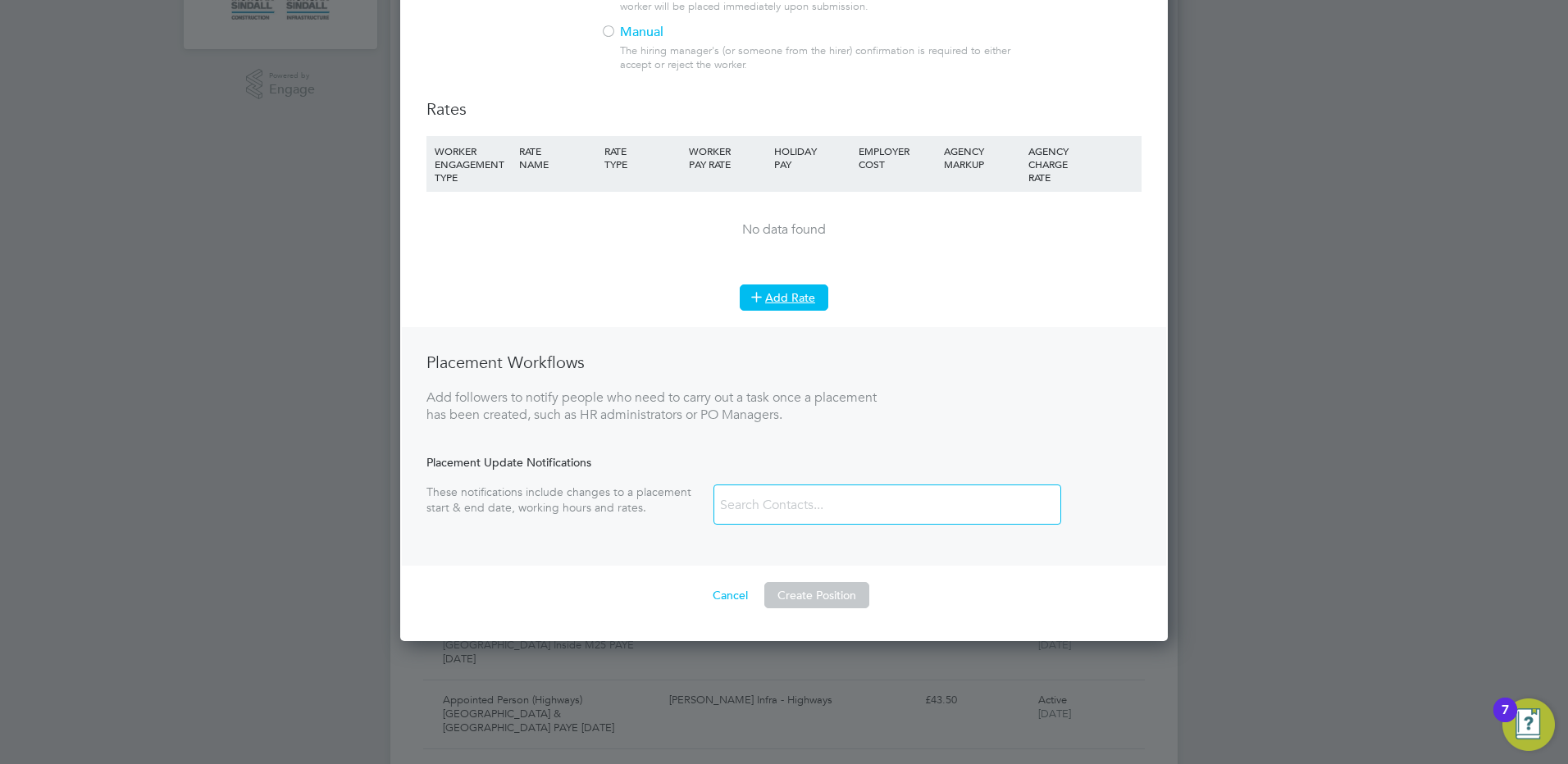
click at [816, 296] on button "Add Rate" at bounding box center [783, 297] width 88 height 26
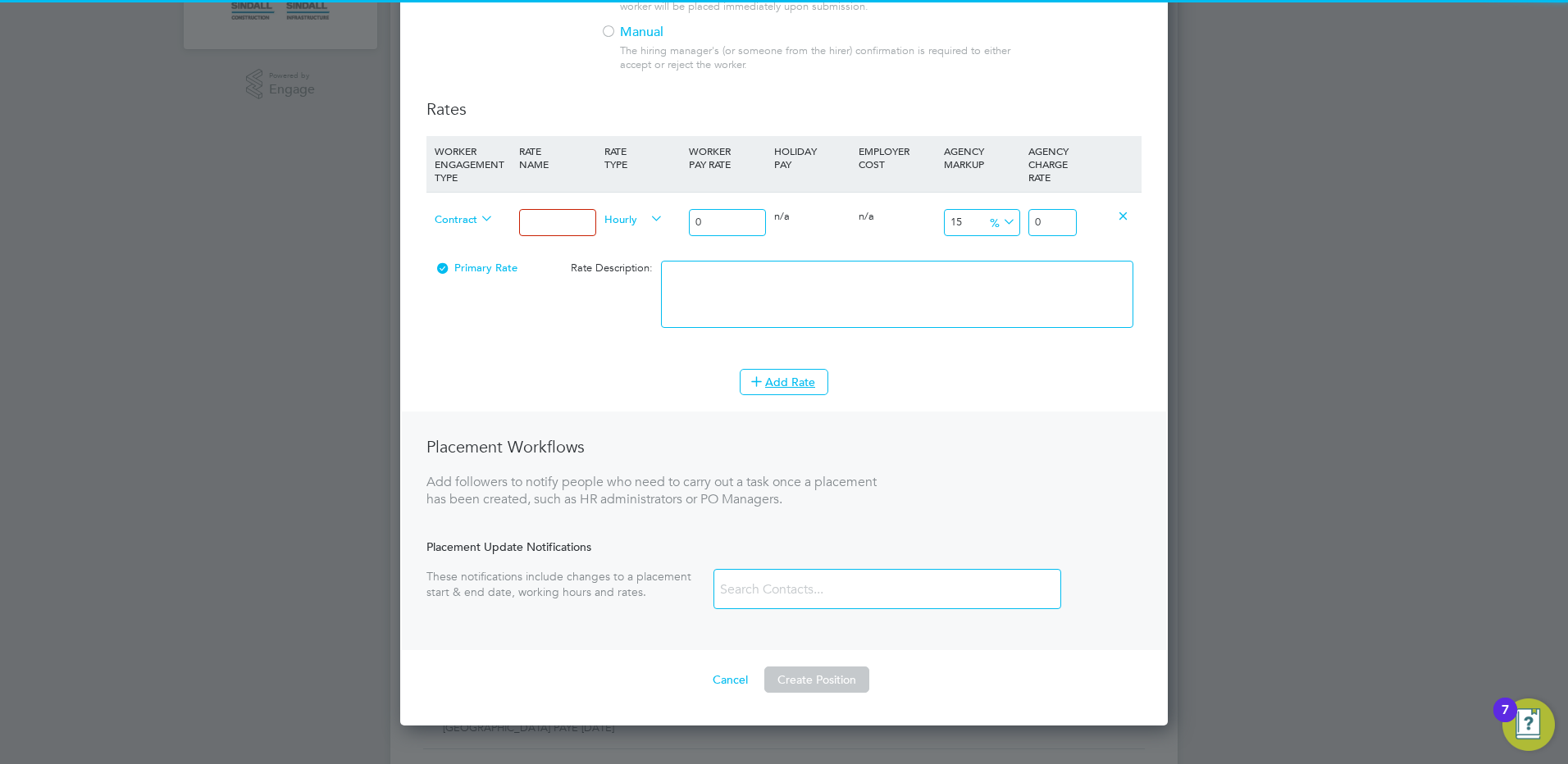
click at [548, 217] on input at bounding box center [556, 222] width 77 height 27
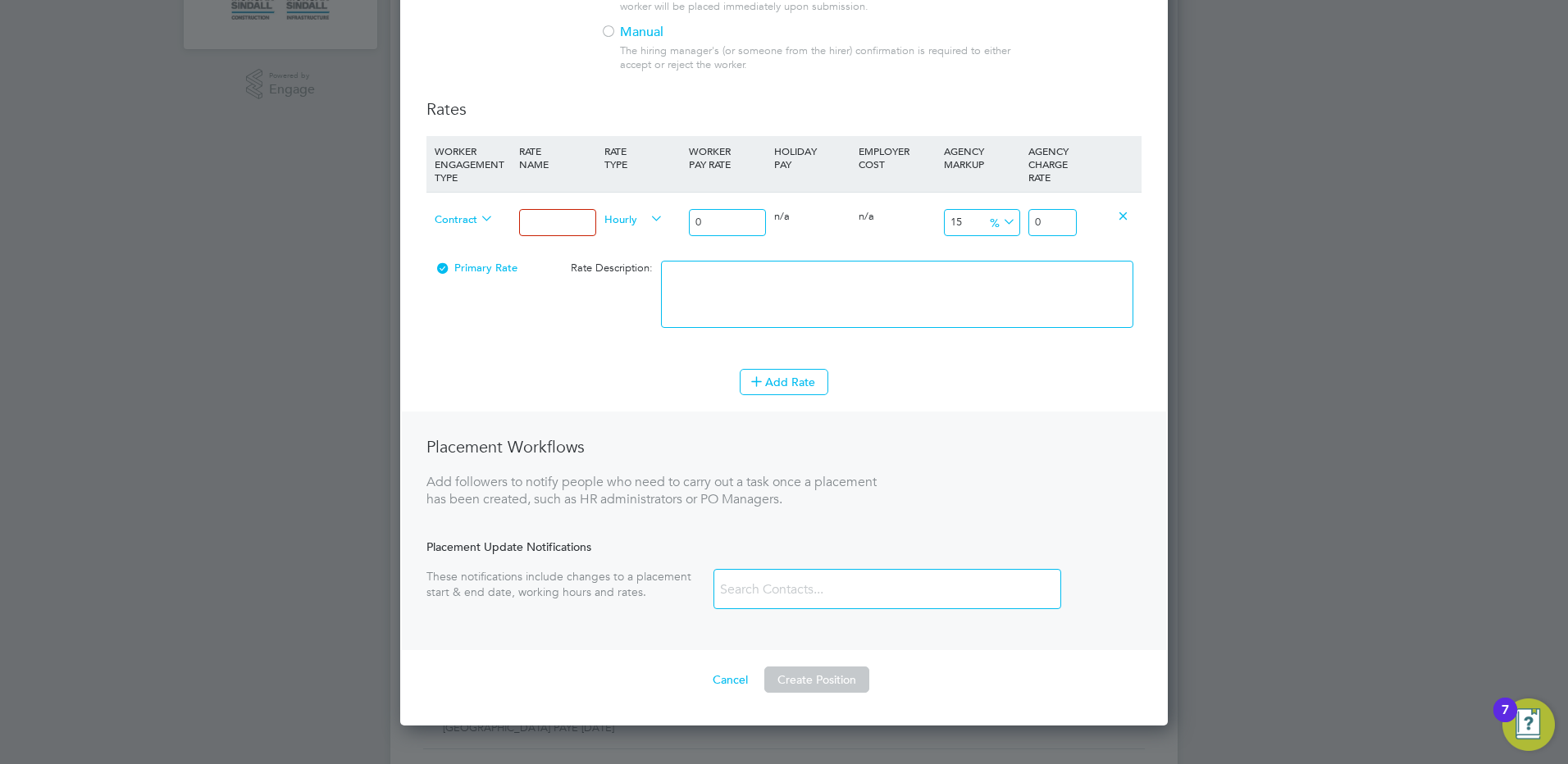
click at [537, 219] on input at bounding box center [556, 222] width 77 height 27
drag, startPoint x: 557, startPoint y: 227, endPoint x: 492, endPoint y: 205, distance: 68.6
click at [495, 205] on div "Contract 23.50 Hourly 0 0 n/a 0 n/a 15 0 % 0" at bounding box center [784, 222] width 715 height 61
type input "m"
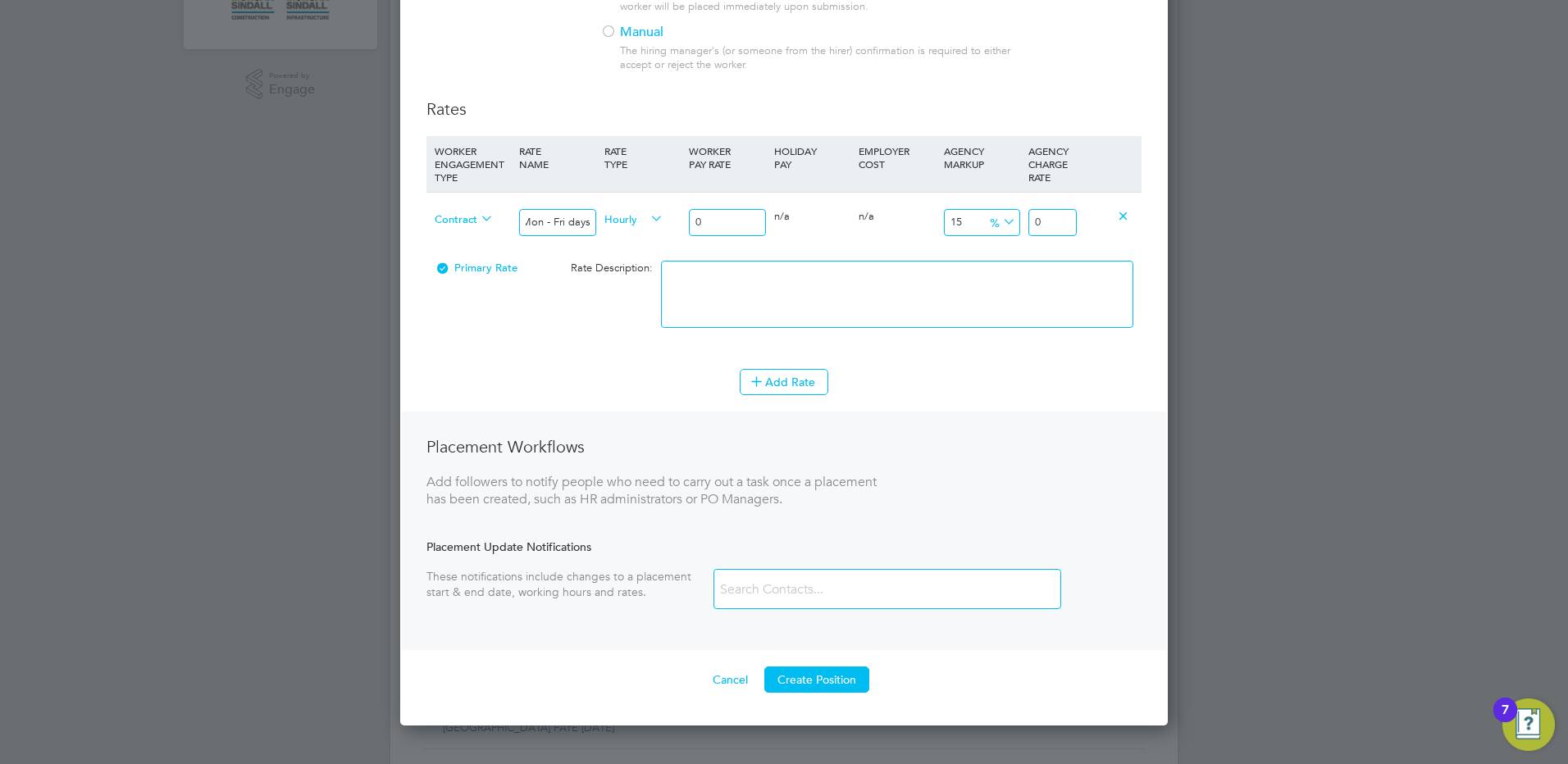
type input "Mon - Fri days"
click at [714, 227] on input "0" at bounding box center [726, 222] width 77 height 27
drag, startPoint x: 717, startPoint y: 227, endPoint x: 646, endPoint y: 209, distance: 73.2
click at [682, 225] on div "Contract Mon - Fri days Hourly 0 0 n/a 0 n/a 15 0 % 0" at bounding box center [784, 222] width 715 height 61
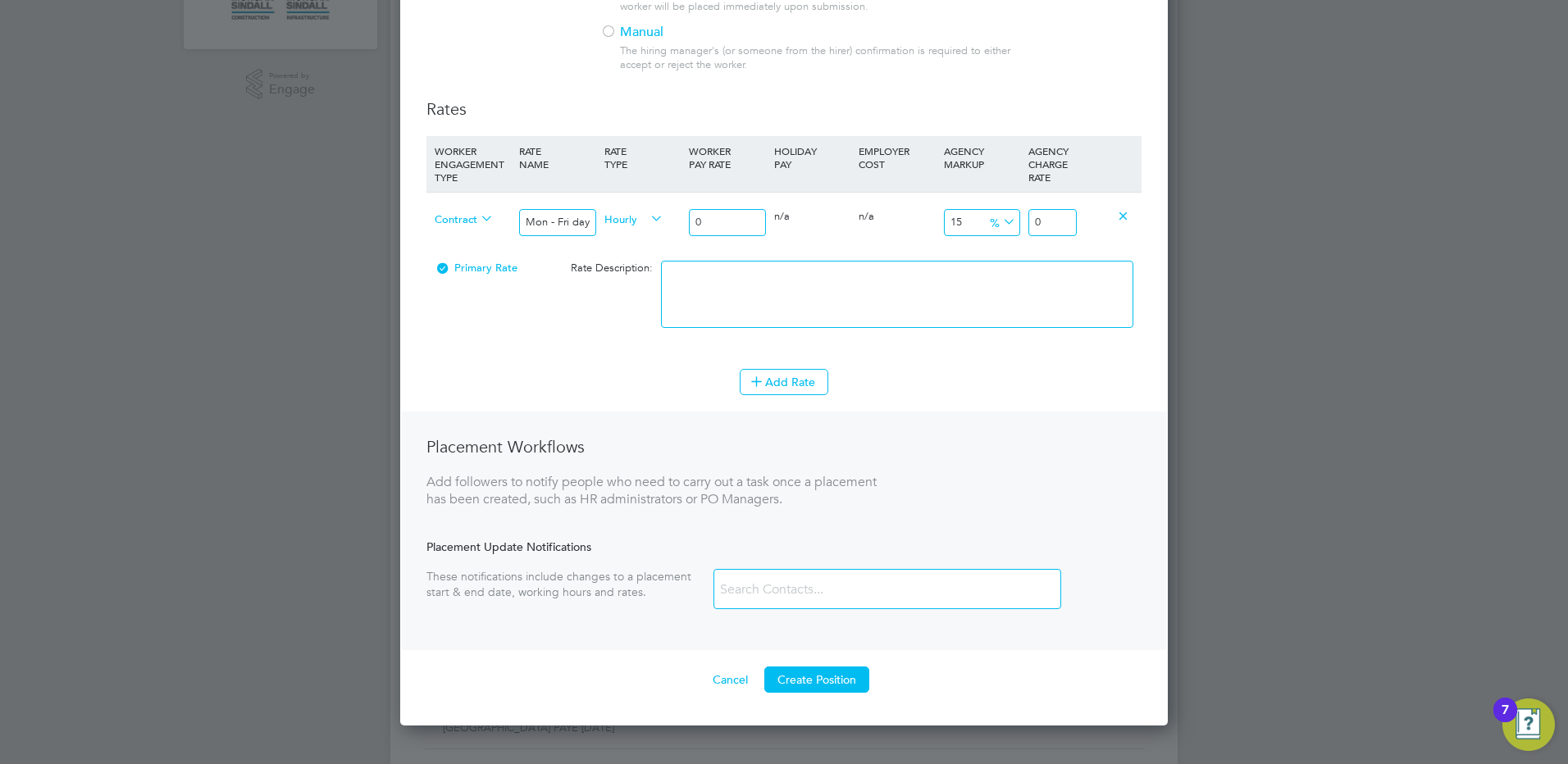
type input "2"
type input "2.3"
type input "23"
type input "26.45"
type input "23.5"
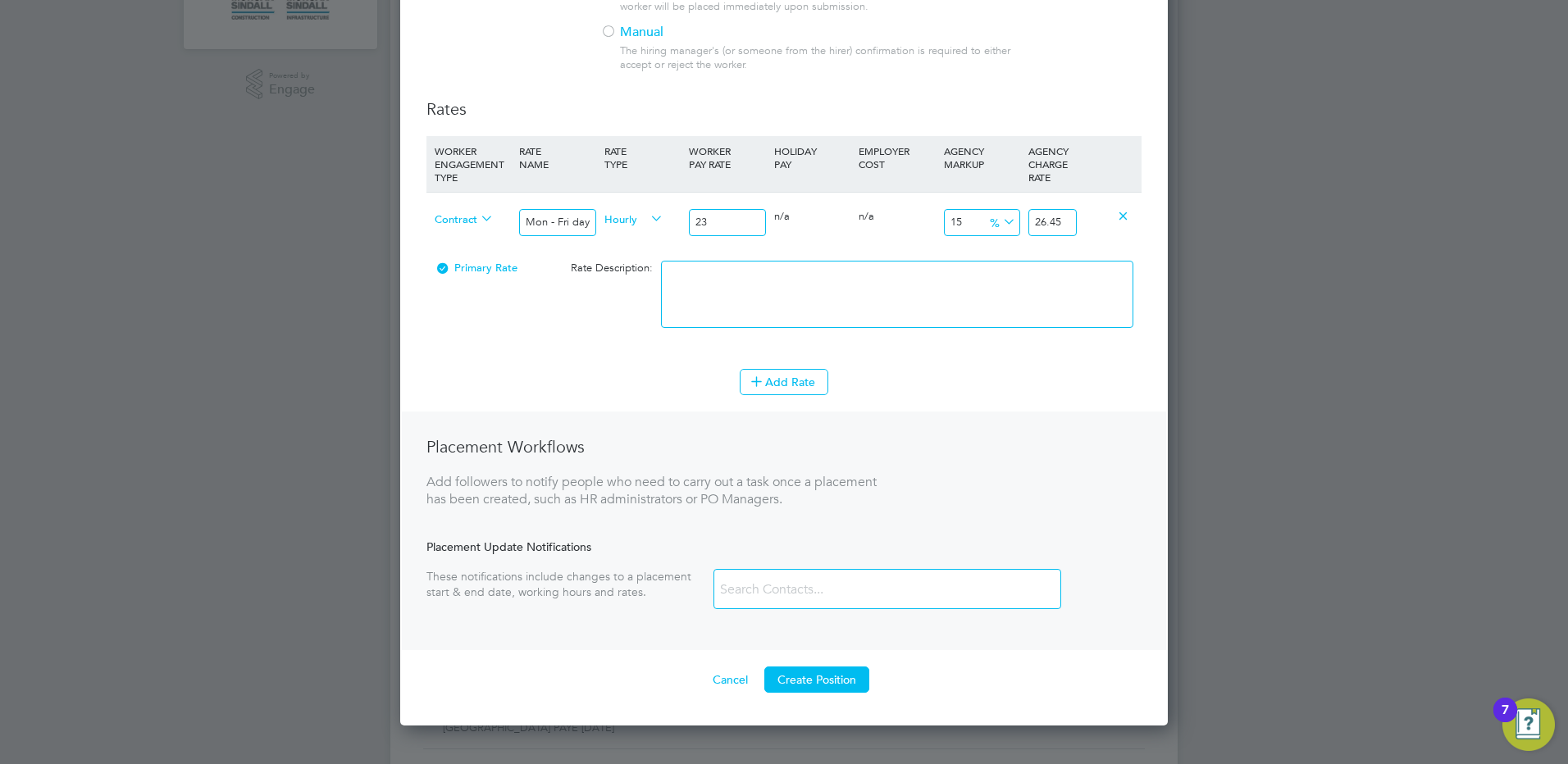
type input "27.025"
type input "23.50"
drag, startPoint x: 1056, startPoint y: 222, endPoint x: 1101, endPoint y: 224, distance: 45.0
click at [1100, 224] on div "Contract Mon - Fri days Hourly 23.50 0 n/a 0 n/a 15 3.525 % 27.025" at bounding box center [784, 222] width 715 height 61
type input "15.02127659574468"
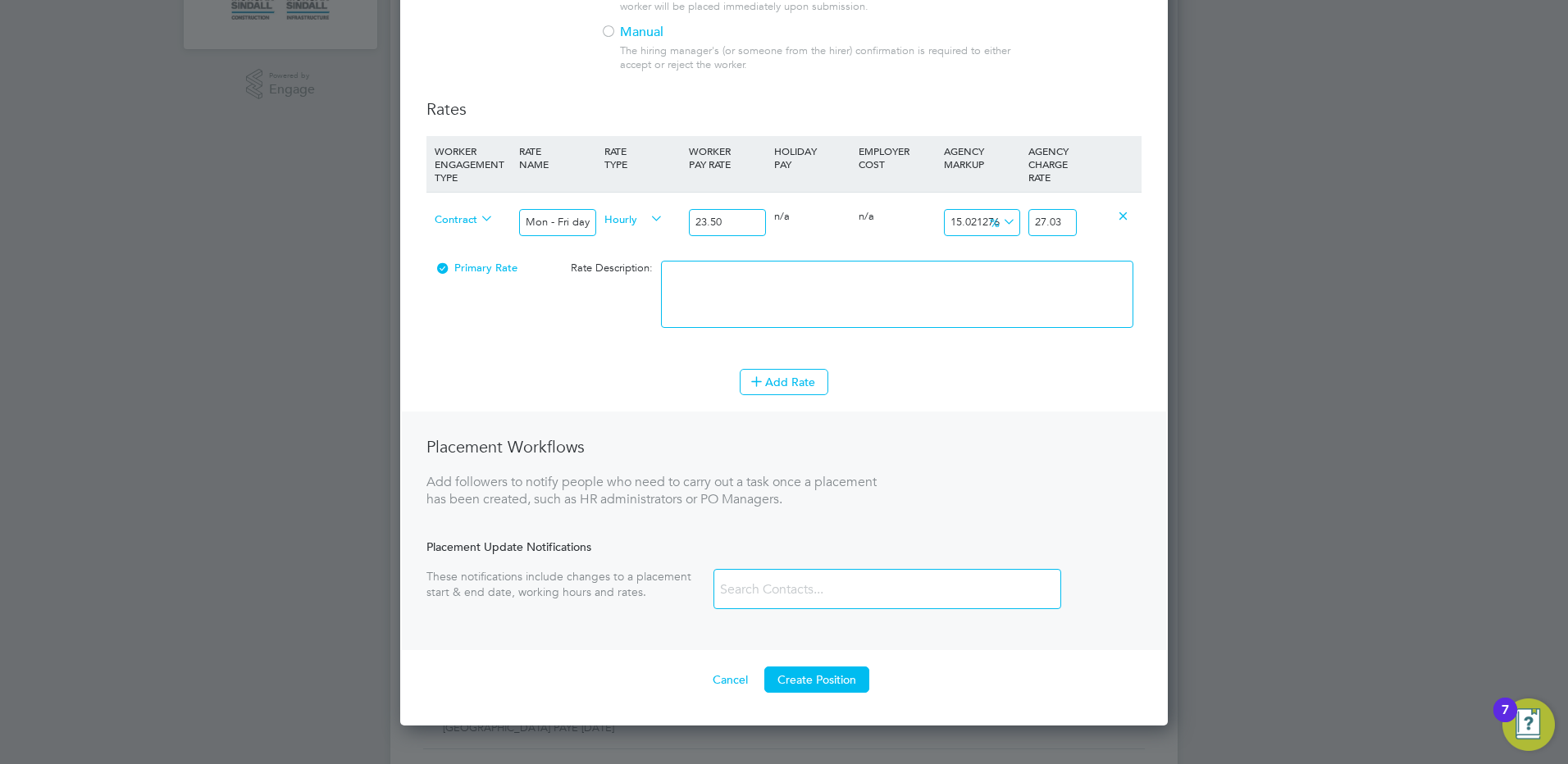
type input "27.03"
click at [901, 303] on textarea at bounding box center [896, 294] width 472 height 68
type textarea "Mon - Fri days"
click at [782, 379] on button "Add Rate" at bounding box center [783, 382] width 88 height 26
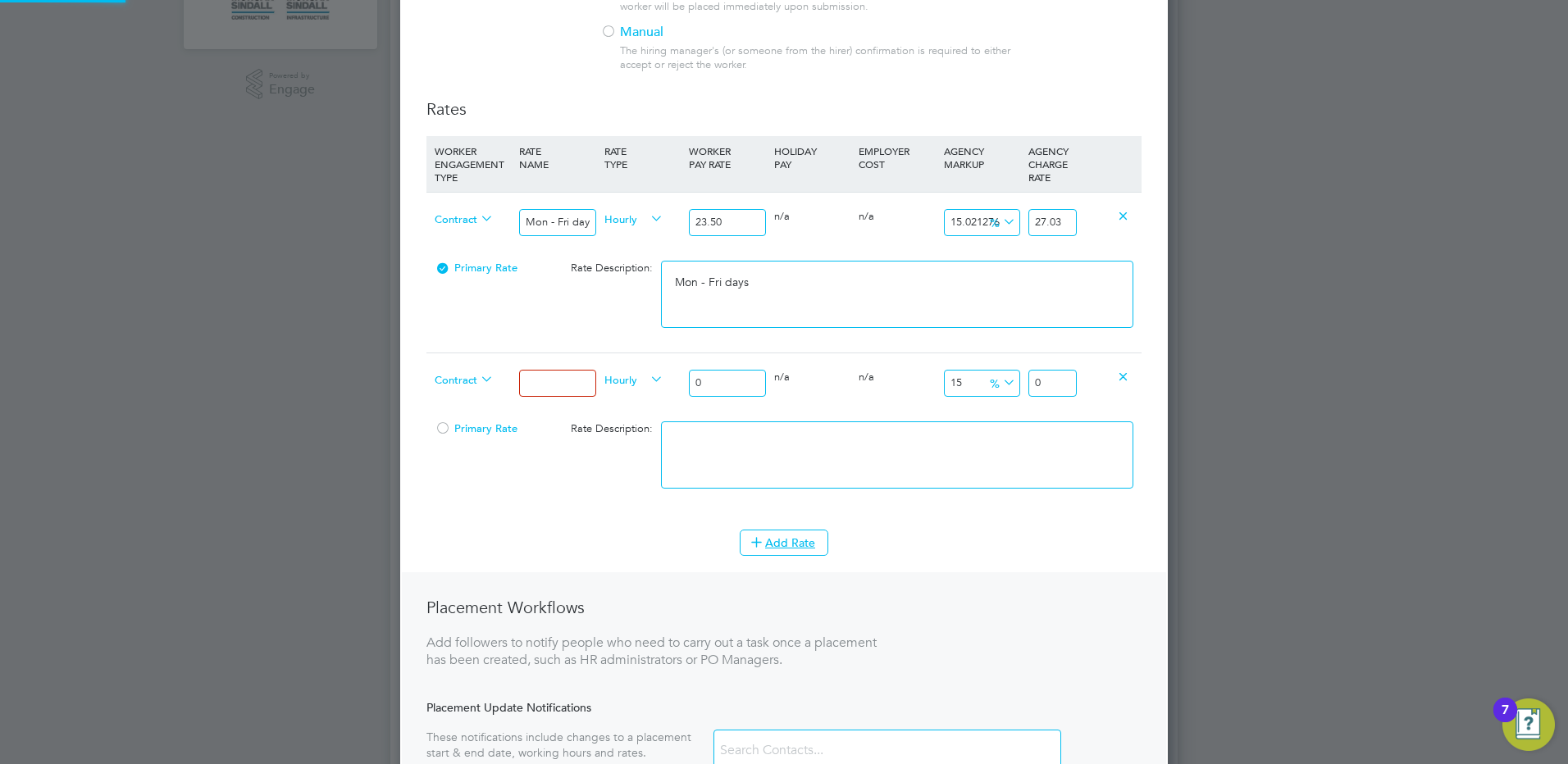
click at [528, 390] on input at bounding box center [556, 382] width 77 height 27
click at [554, 381] on input at bounding box center [556, 382] width 77 height 27
type input "Mon - Fri nights"
drag, startPoint x: 720, startPoint y: 382, endPoint x: 652, endPoint y: 385, distance: 68.1
click at [652, 385] on div "Contract Mon - Fri nights Hourly 0 0 n/a 0 n/a 15 0 % 0" at bounding box center [784, 382] width 715 height 61
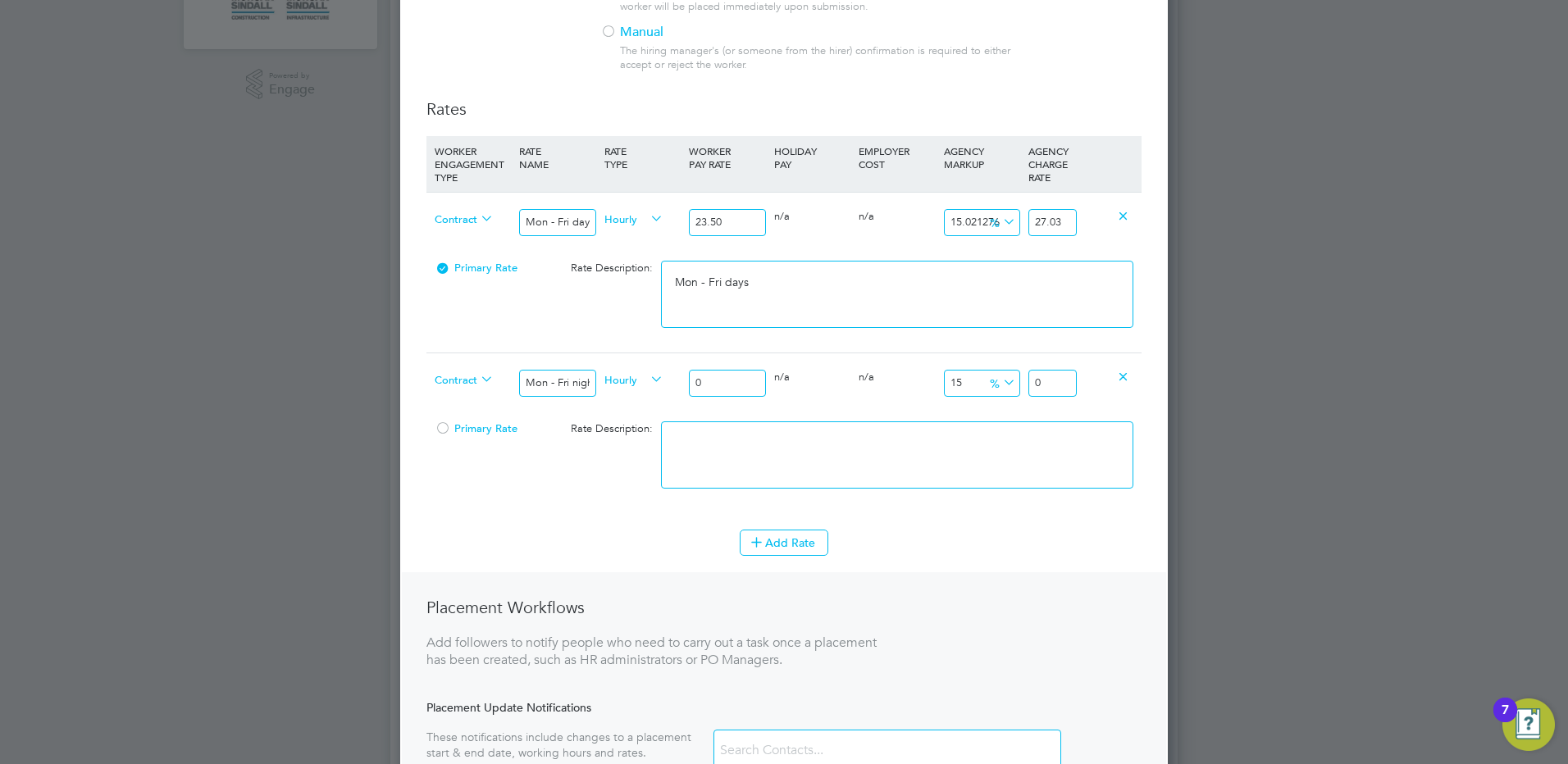
type input "2"
type input "2.3"
type input "25"
type input "28.75"
type input "25.8"
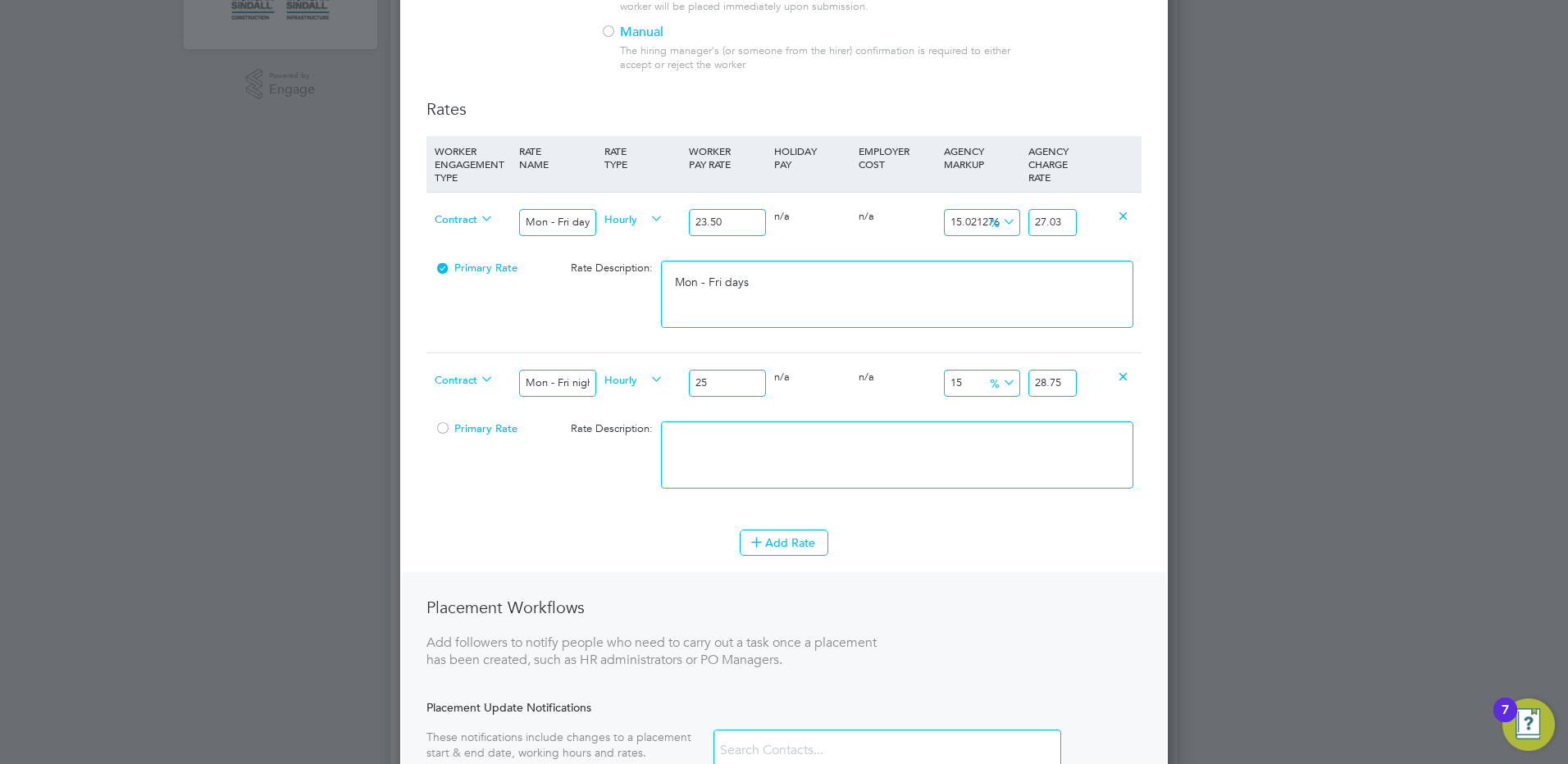
type input "29.67"
type input "25.85"
type input "29.7275"
type input "25.85"
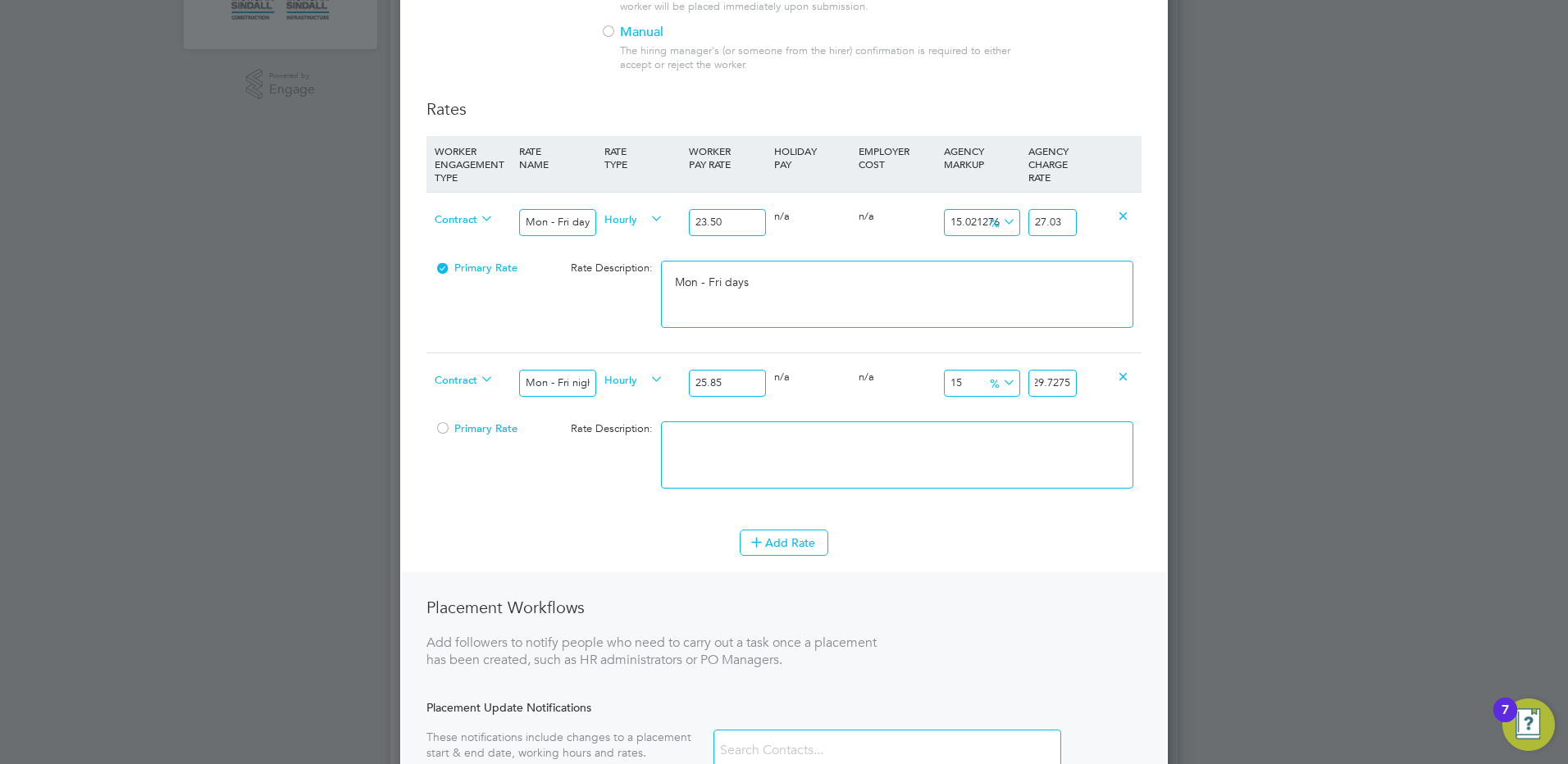
drag, startPoint x: 1058, startPoint y: 384, endPoint x: 1113, endPoint y: 373, distance: 56.1
click at [1113, 374] on div "Contract Mon - Fri nights Hourly 25.85 0 n/a 0 n/a 15 3.8775 % 29.7275" at bounding box center [784, 382] width 715 height 61
type input "14.970986460348163"
type input "29.72"
type input "14.893617021276595"
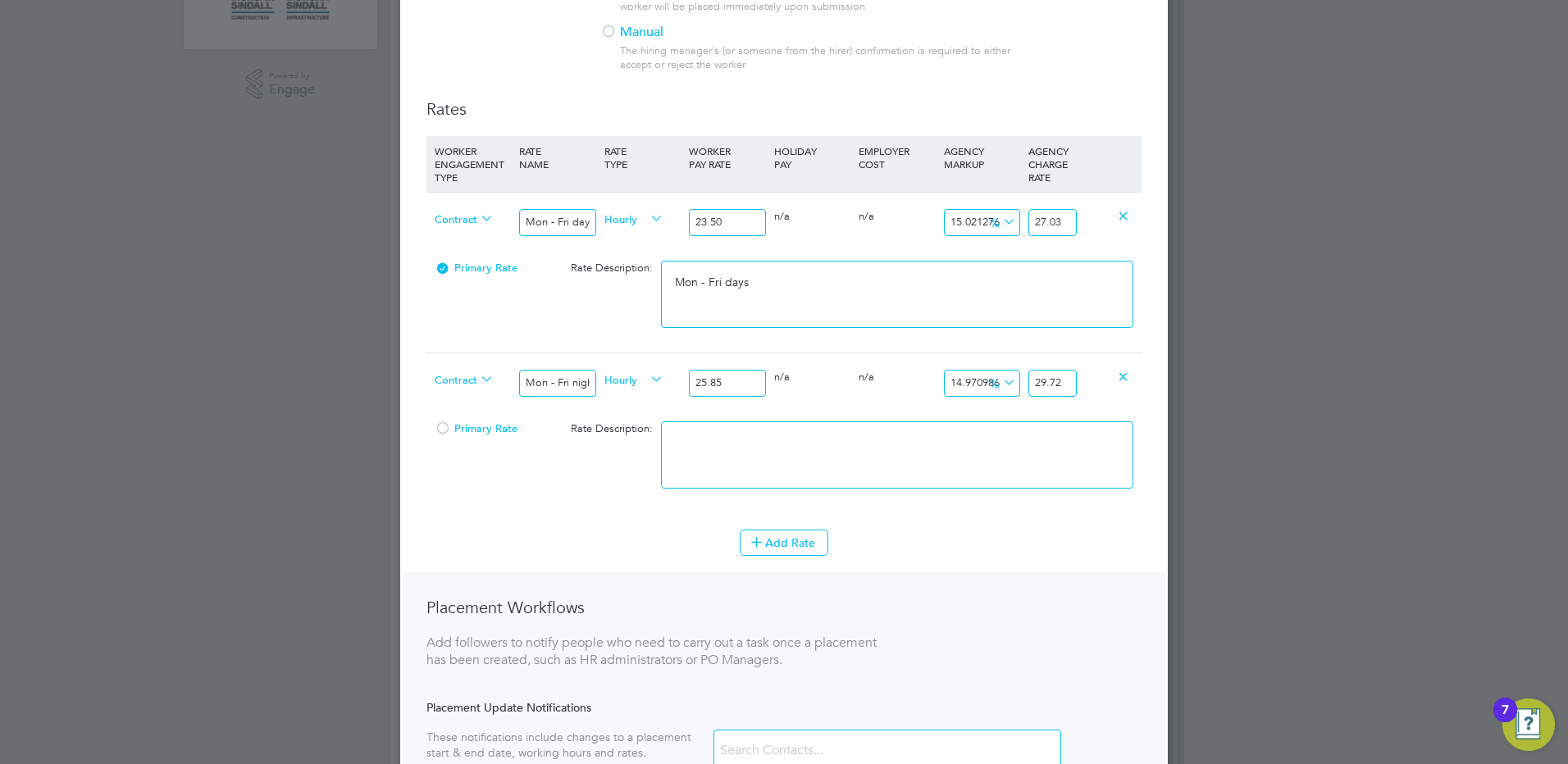
type input "29.7"
type input "15.009671179883945"
type input "29.73"
click at [885, 409] on div "Contract Mon - Fri nights Hourly 25.85 0 n/a 0 n/a 15.009671179883945 3.88 % 29…" at bounding box center [784, 382] width 715 height 61
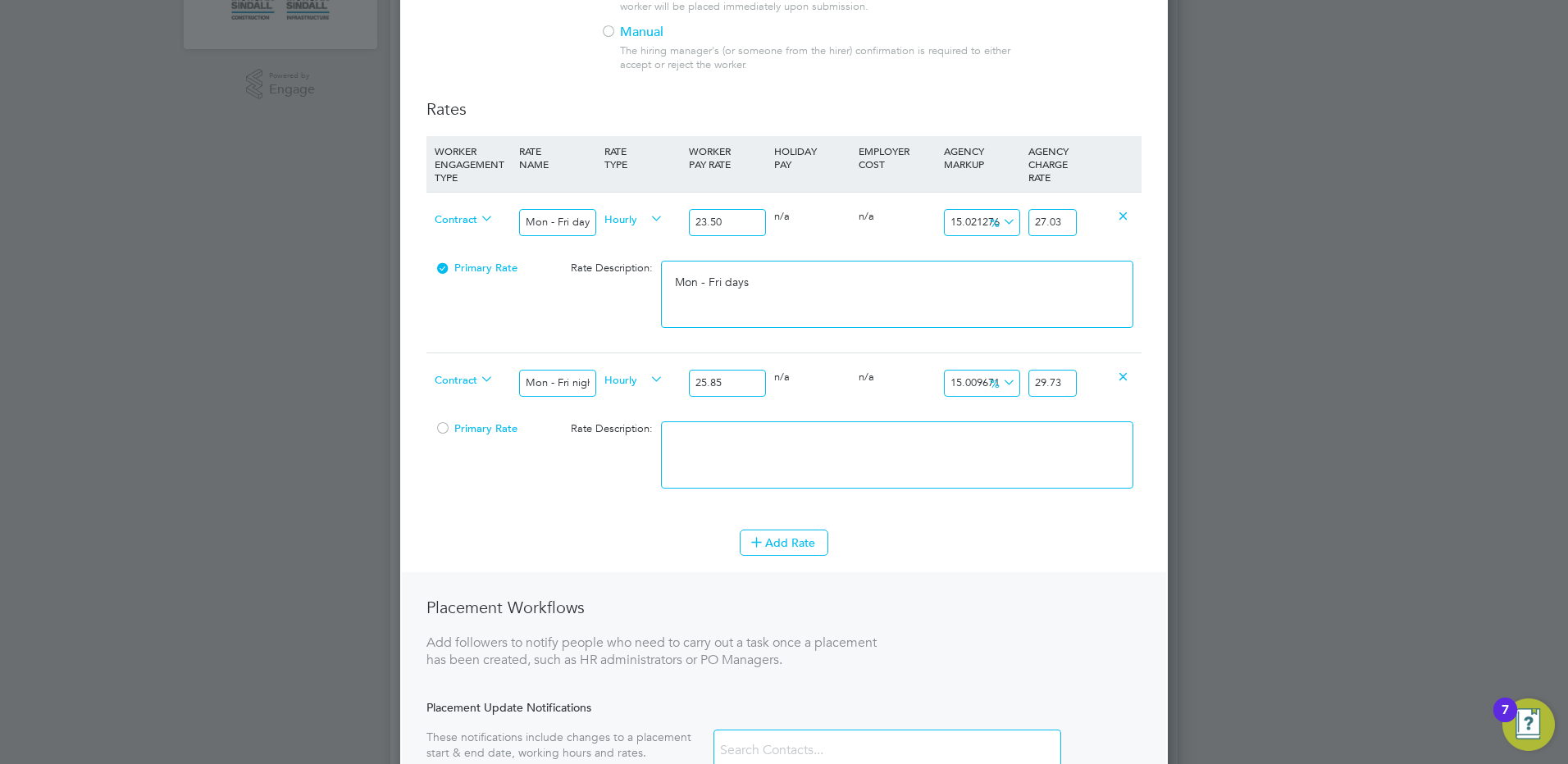
click at [879, 425] on textarea at bounding box center [896, 455] width 472 height 68
type textarea "Mon - Fri nights"
click at [800, 533] on button "Add Rate" at bounding box center [783, 542] width 88 height 26
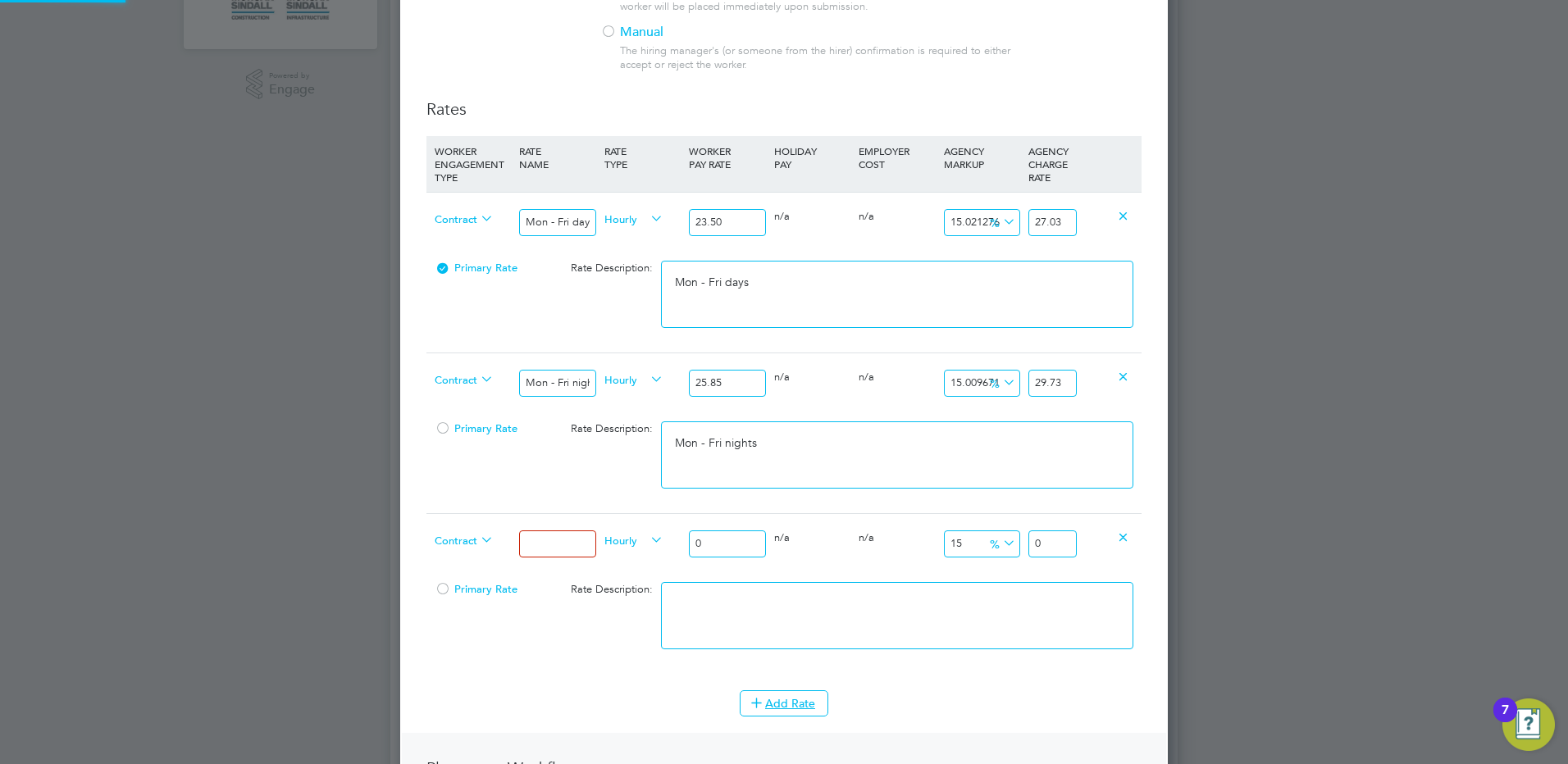
scroll to position [1478, 768]
click at [541, 537] on input at bounding box center [556, 543] width 77 height 27
type input "Weekends Fri 18:00pm - Mon 06:00am"
click at [750, 547] on input "0" at bounding box center [726, 543] width 77 height 27
drag, startPoint x: 726, startPoint y: 546, endPoint x: 660, endPoint y: 542, distance: 66.1
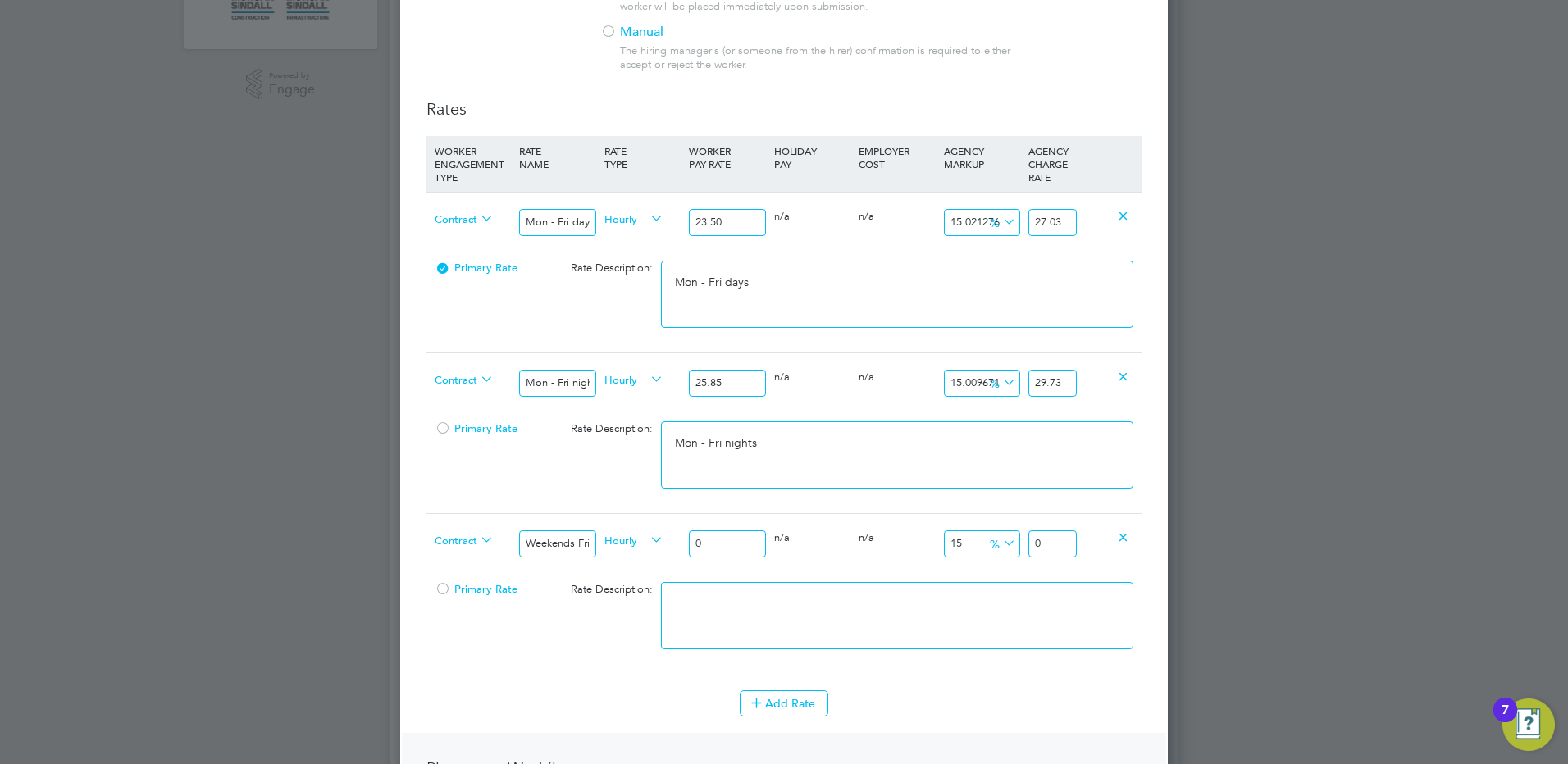
click at [660, 542] on div "Contract Weekends Fri 18:00pm - Mon 06:00am Hourly 0 0 n/a 0 n/a 15 0 % 0" at bounding box center [784, 543] width 715 height 61
type input "2"
type input "2.3"
type input "27"
type input "31.05"
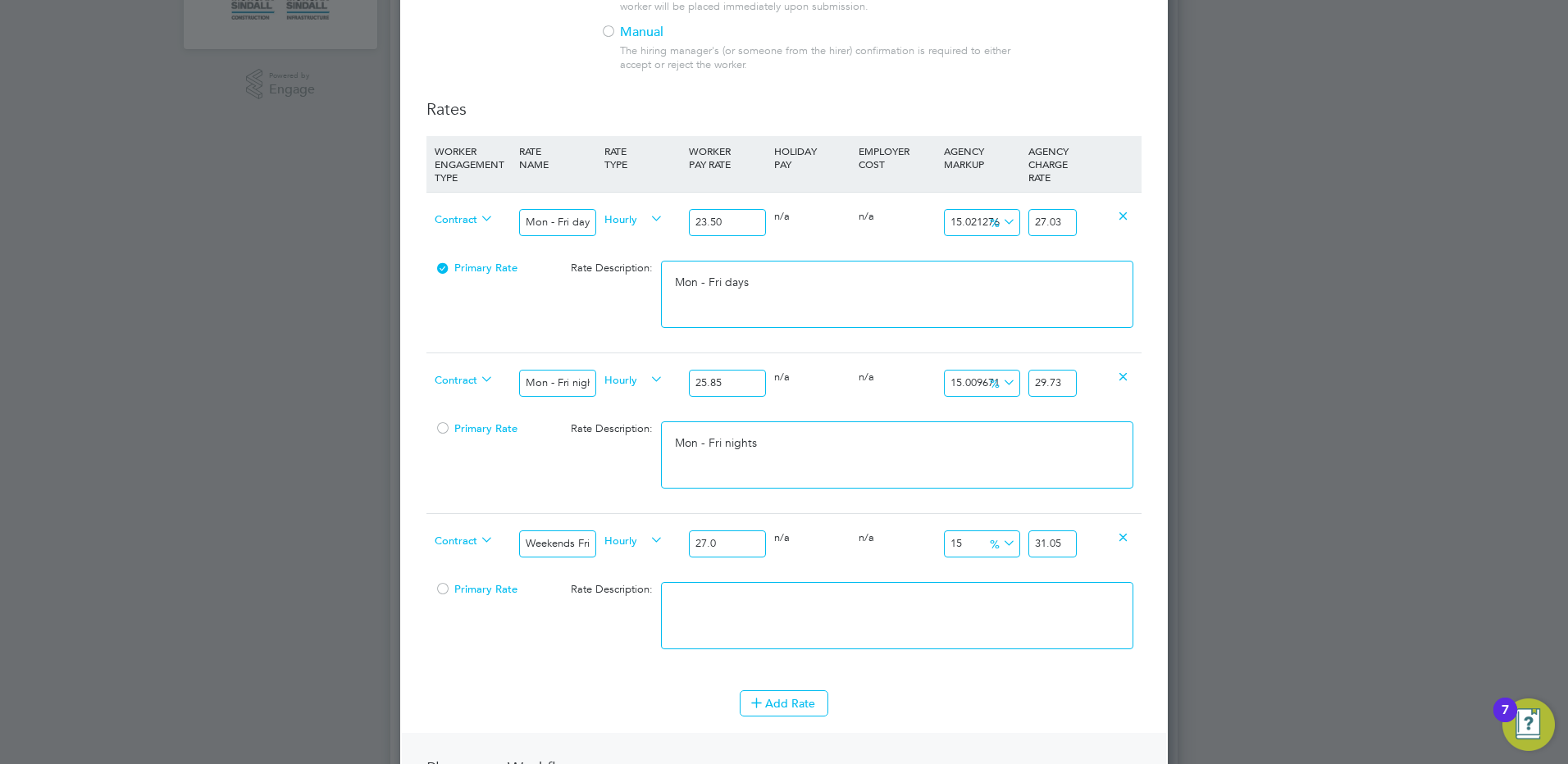
type input "27.03"
type input "31.0845"
type input "27.03"
drag, startPoint x: 1062, startPoint y: 543, endPoint x: 1106, endPoint y: 541, distance: 44.0
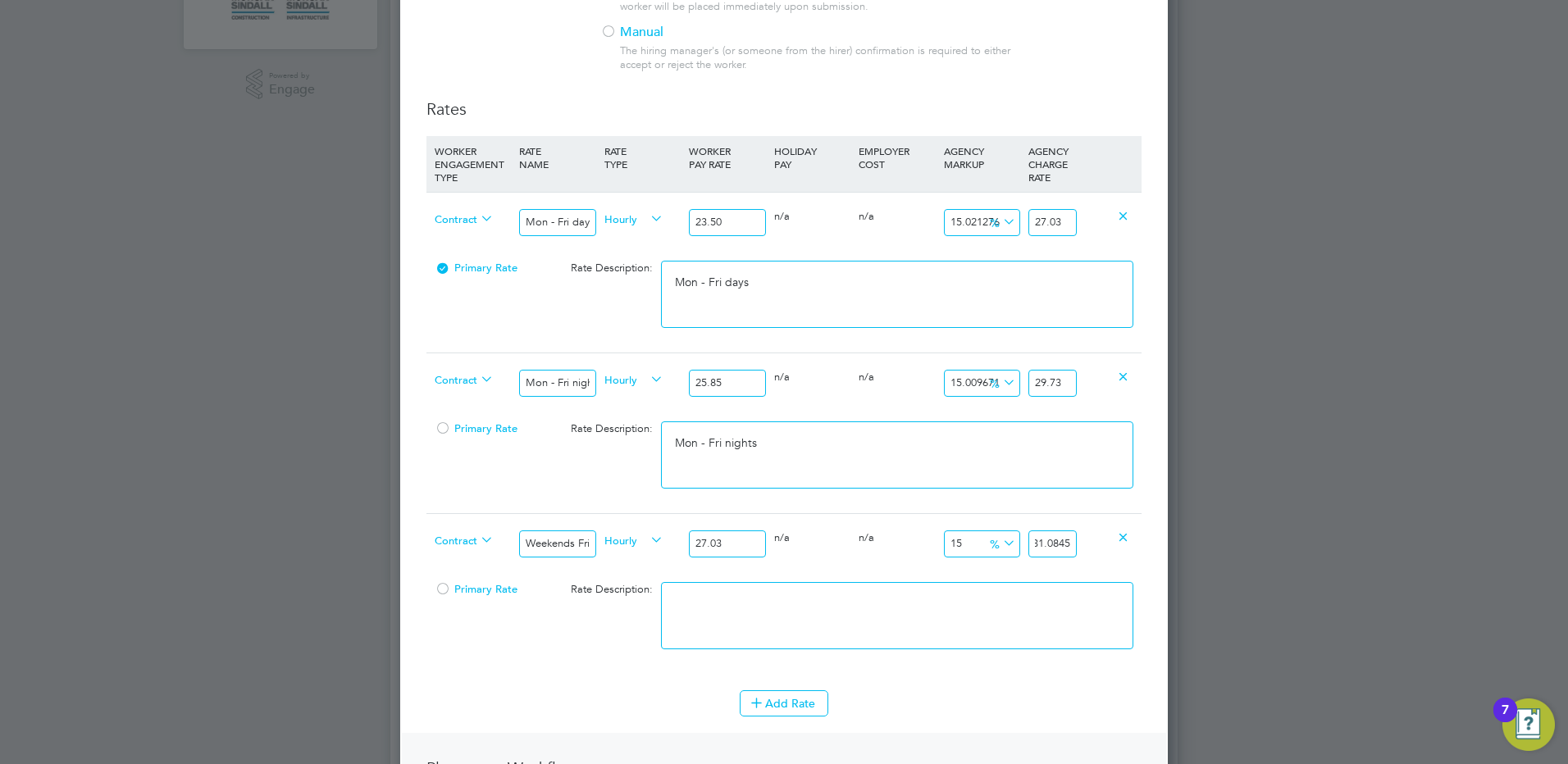
click at [1101, 541] on div "Contract Weekends Fri 18:00pm - Mon 06:00am Hourly 27.03 0 n/a 0 n/a 15 4.0545 …" at bounding box center [784, 543] width 715 height 61
type input "14.983351831298558"
type input "31.080000000000002"
click at [858, 597] on textarea at bounding box center [896, 616] width 472 height 68
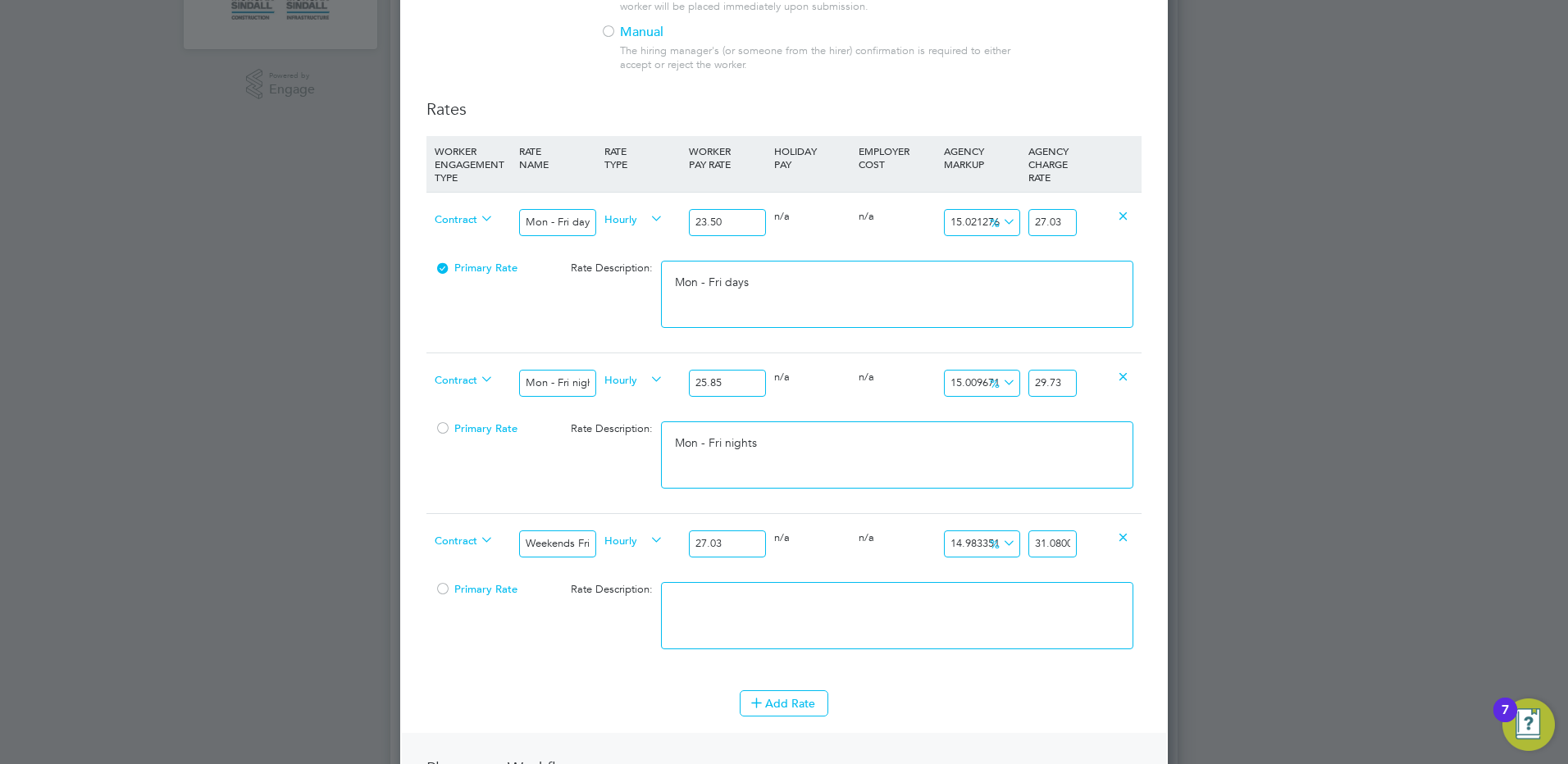
paste textarea "Weekends Fri 18:00pm - Mon 06:00am"
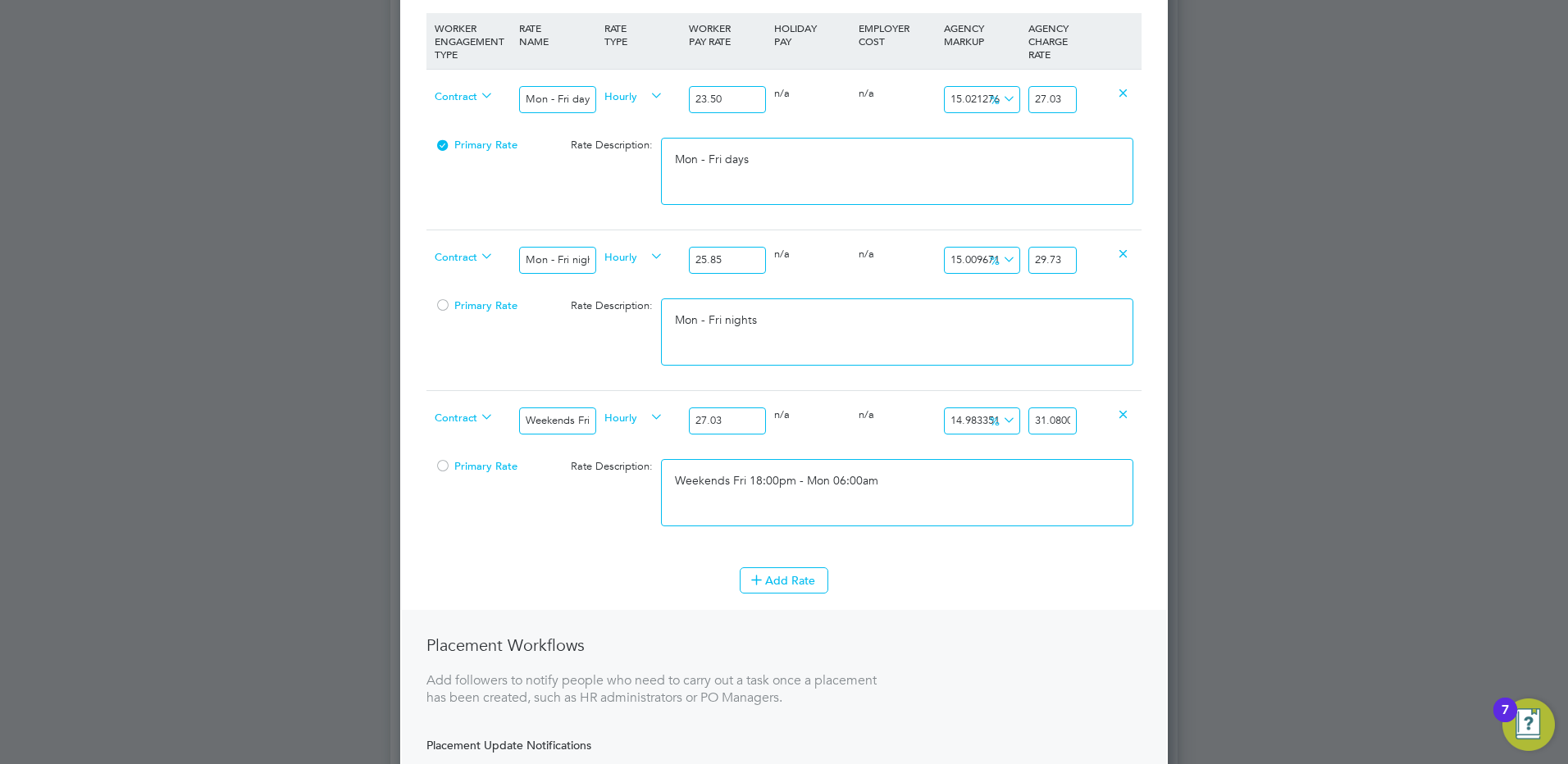
scroll to position [738, 0]
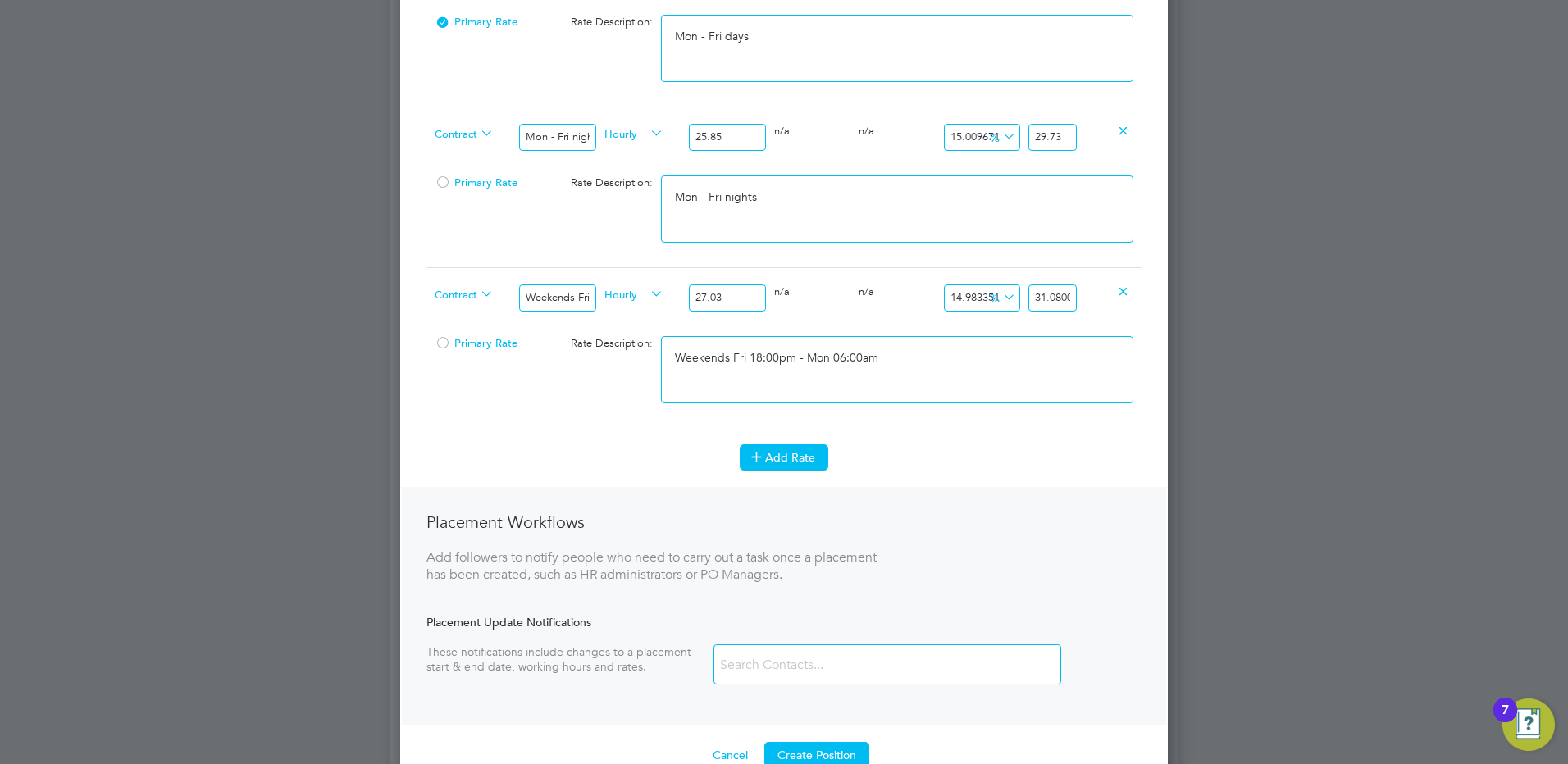
type textarea "Weekends Fri 18:00pm - Mon 06:00am"
click at [786, 456] on button "Add Rate" at bounding box center [783, 457] width 88 height 26
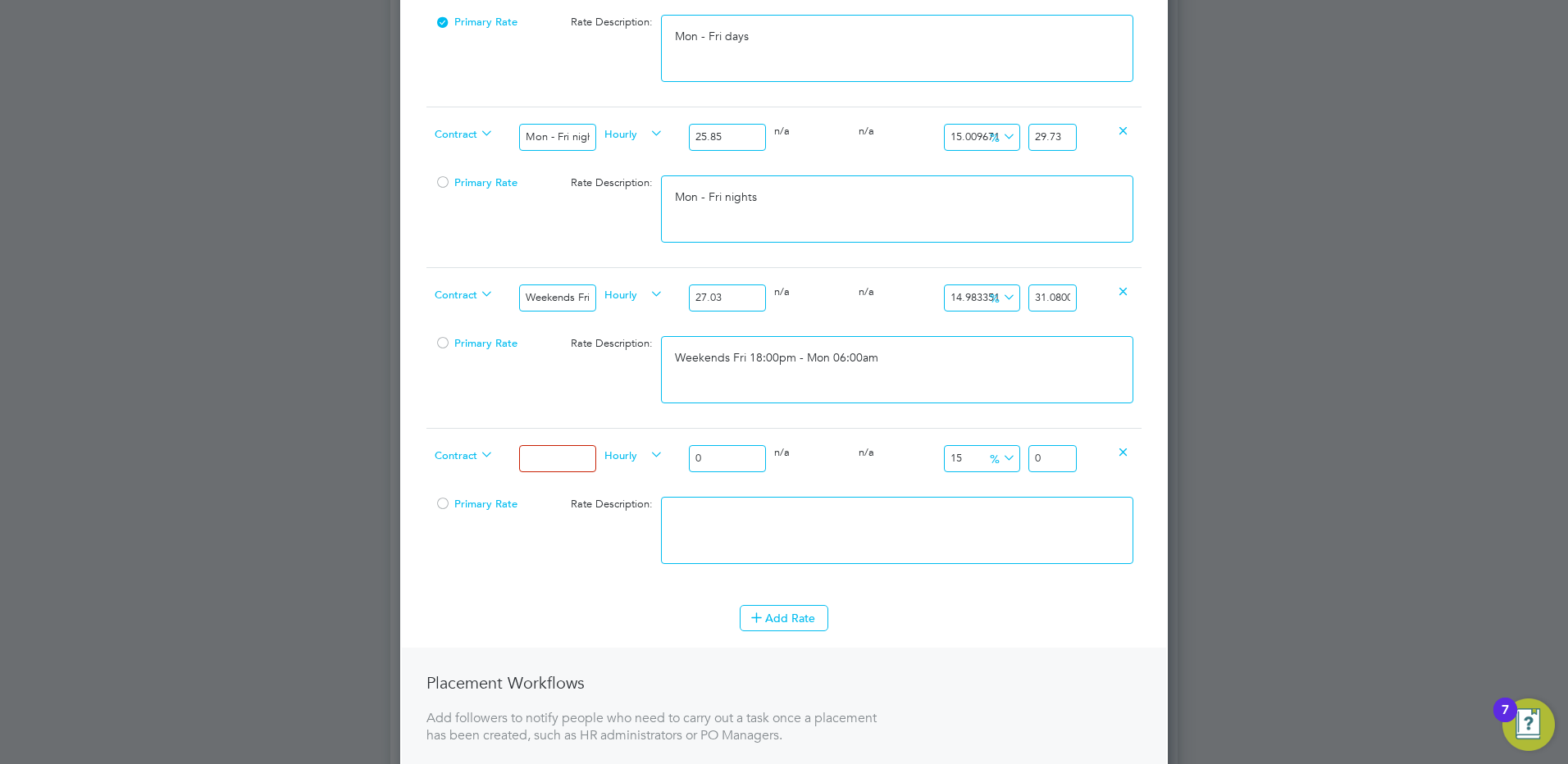
click at [578, 458] on input at bounding box center [556, 458] width 77 height 27
type input "Bank hols"
click at [726, 462] on input "0" at bounding box center [726, 458] width 77 height 27
drag, startPoint x: 737, startPoint y: 458, endPoint x: 637, endPoint y: 456, distance: 100.0
click at [637, 456] on div "Contract Bank hols Hourly 0 0 n/a 0 n/a 15 0 % 0" at bounding box center [784, 458] width 715 height 61
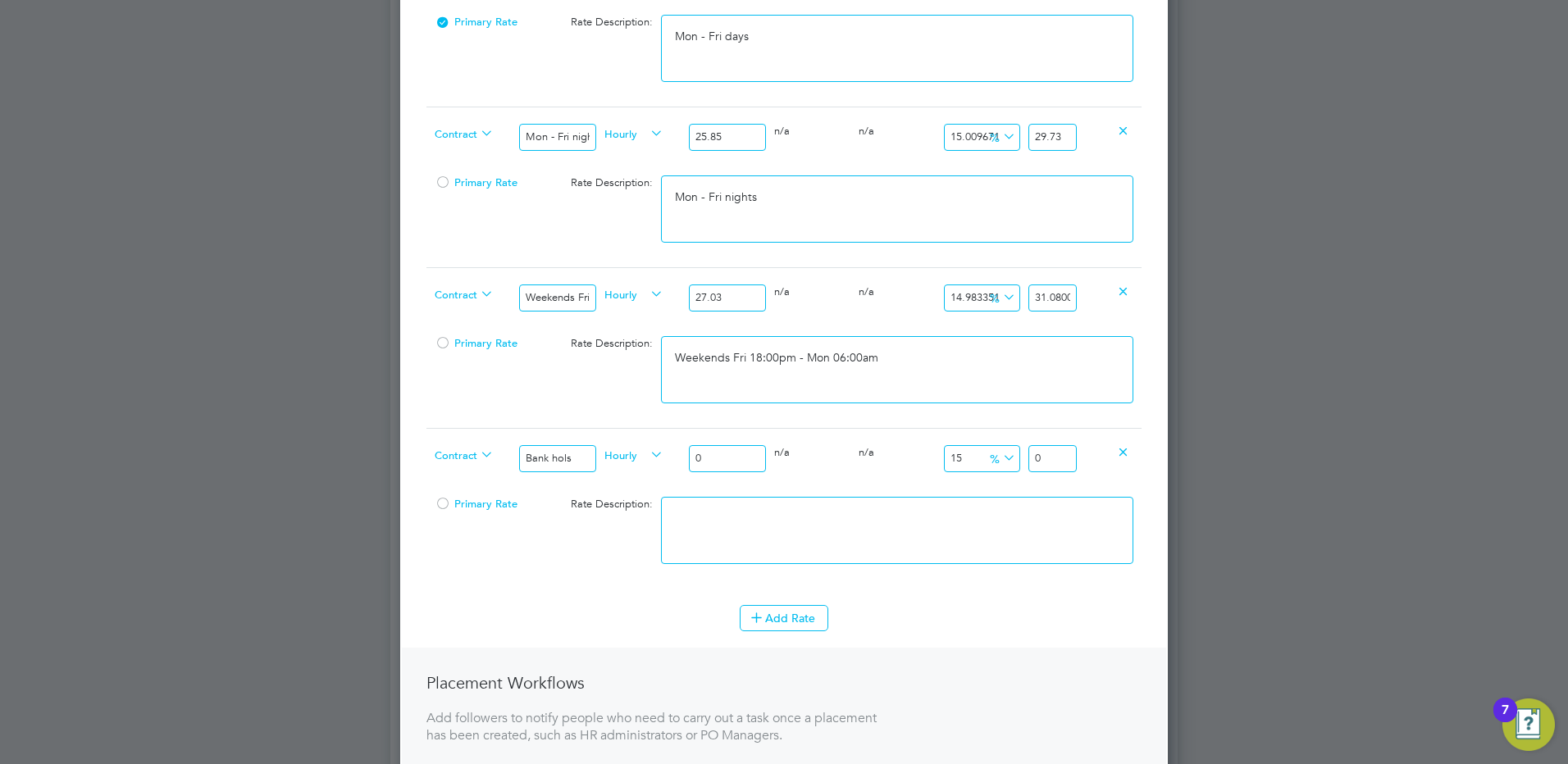
type input "3"
type input "3.45"
type input "31"
type input "35.65"
type input "31.2"
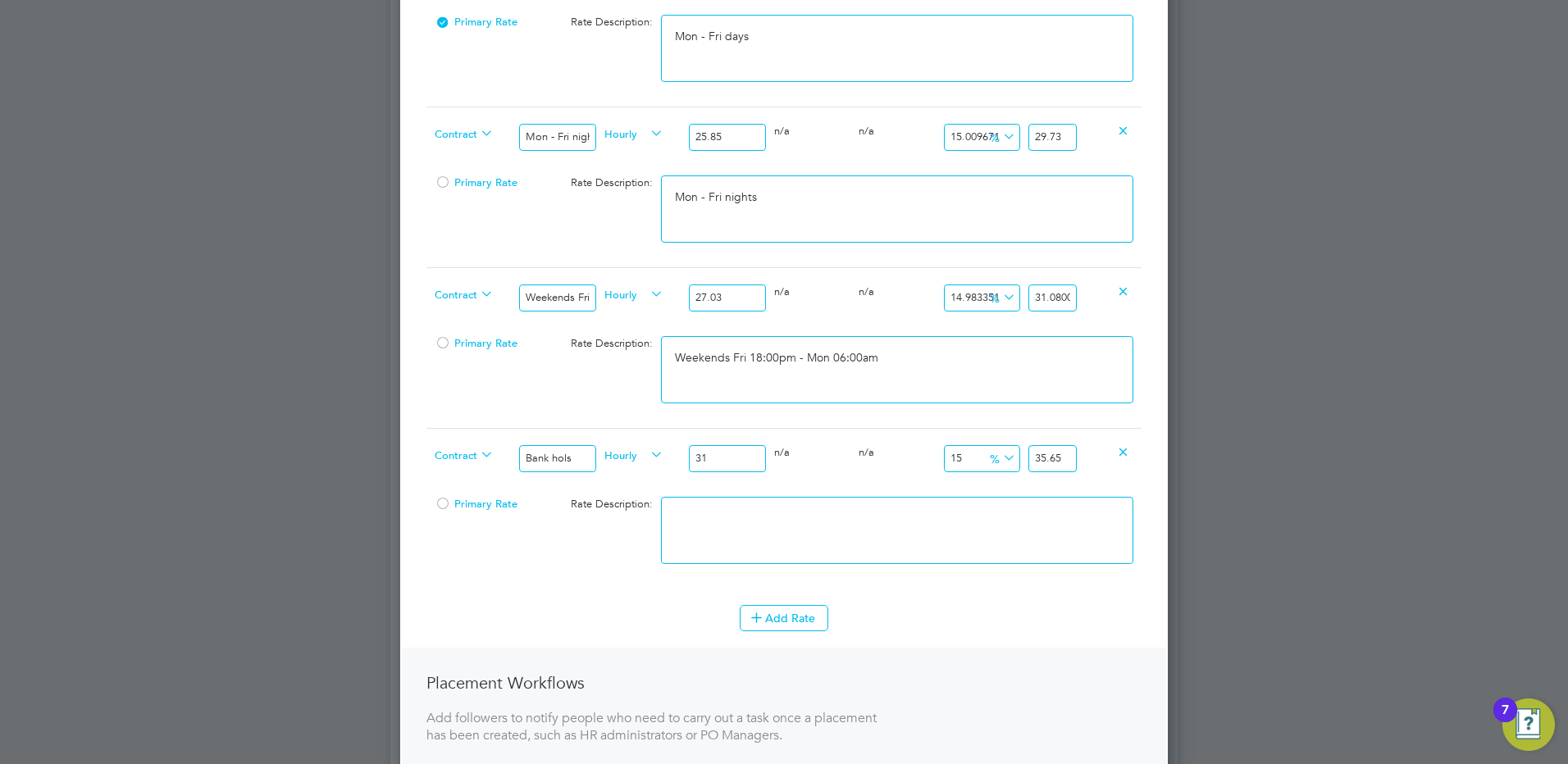
type input "35.88"
type input "31.26"
type input "35.949"
type input "31.26"
drag, startPoint x: 1063, startPoint y: 456, endPoint x: 1106, endPoint y: 460, distance: 43.2
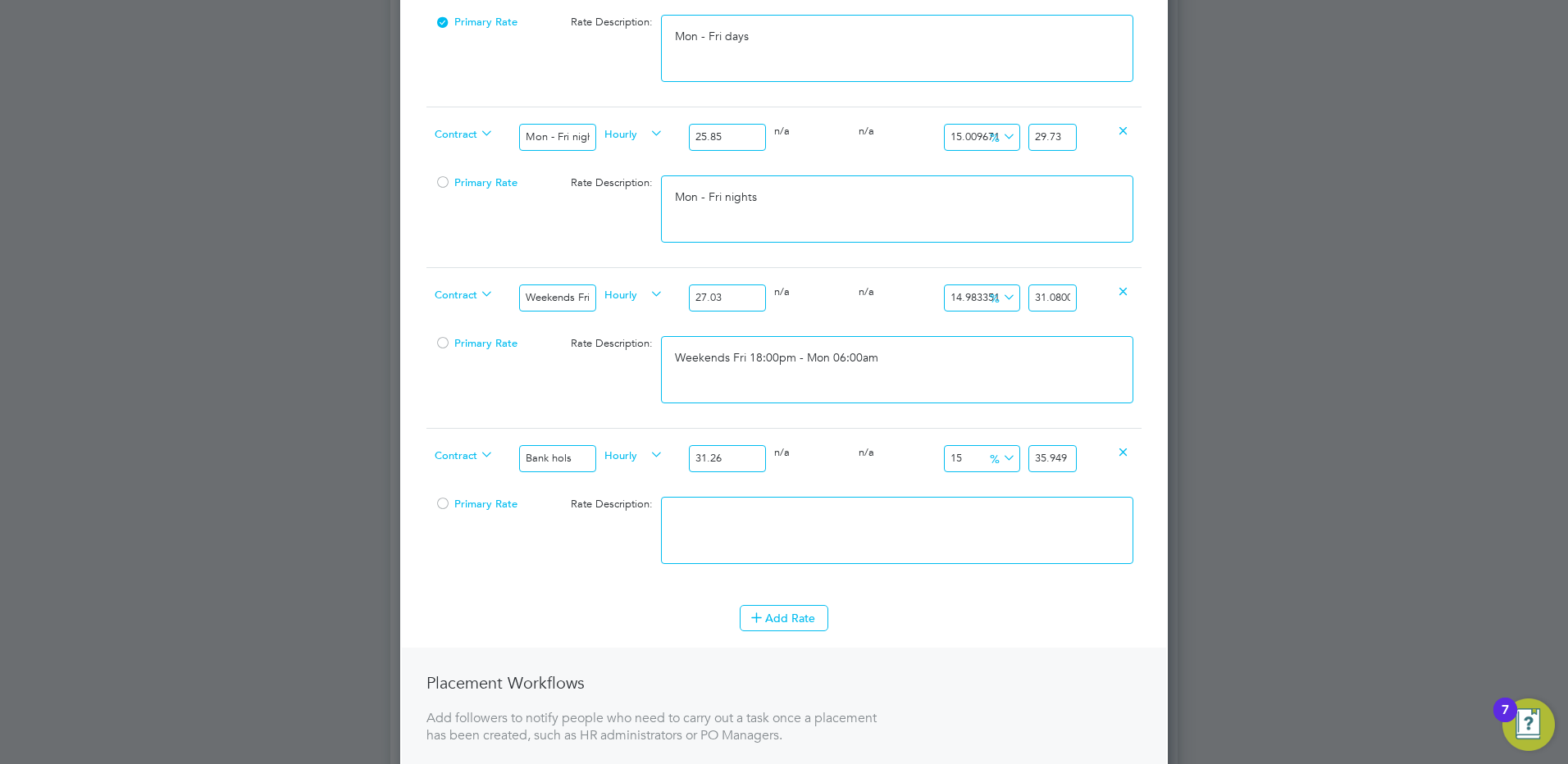
click at [1108, 461] on div "Contract Bank hols Hourly 31.26 0 n/a 0 n/a 15 4.689 % 35.949" at bounding box center [784, 458] width 715 height 61
type input "14.971209213051823"
type input "35.94"
drag, startPoint x: 880, startPoint y: 535, endPoint x: 870, endPoint y: 537, distance: 10.2
click at [870, 537] on textarea at bounding box center [896, 531] width 472 height 68
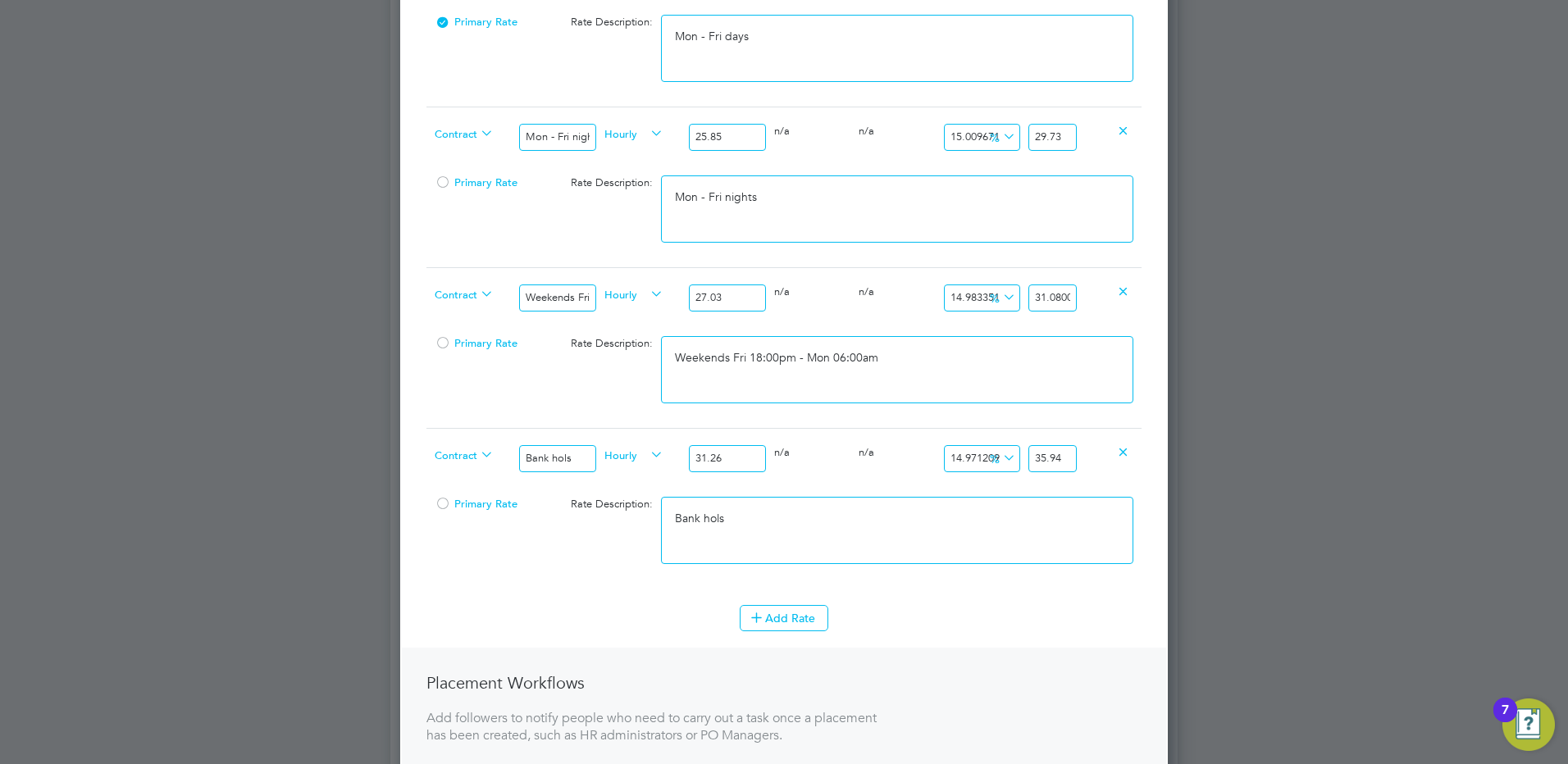
type textarea "Bank hols"
click at [751, 603] on li "WORKER ENGAGEMENT TYPE RATE NAME RATE TYPE WORKER PAY RATE HOLIDAY PAY EMPLOYER…" at bounding box center [784, 247] width 715 height 715
click at [763, 615] on icon at bounding box center [756, 617] width 12 height 12
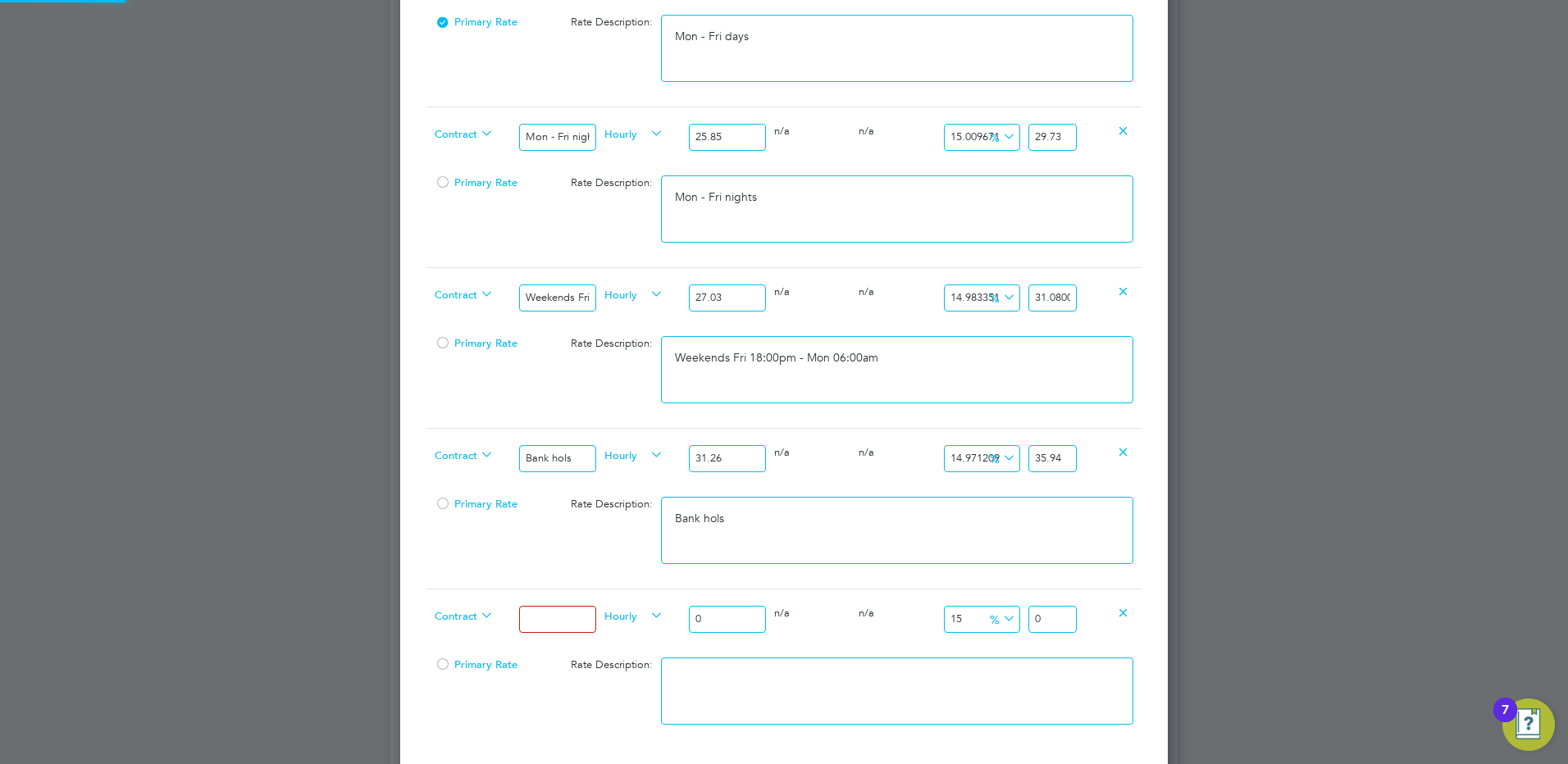
scroll to position [1799, 768]
click at [533, 617] on input at bounding box center [556, 619] width 77 height 27
type input "Xmas & New Year"
click at [748, 604] on div "0" at bounding box center [726, 619] width 84 height 60
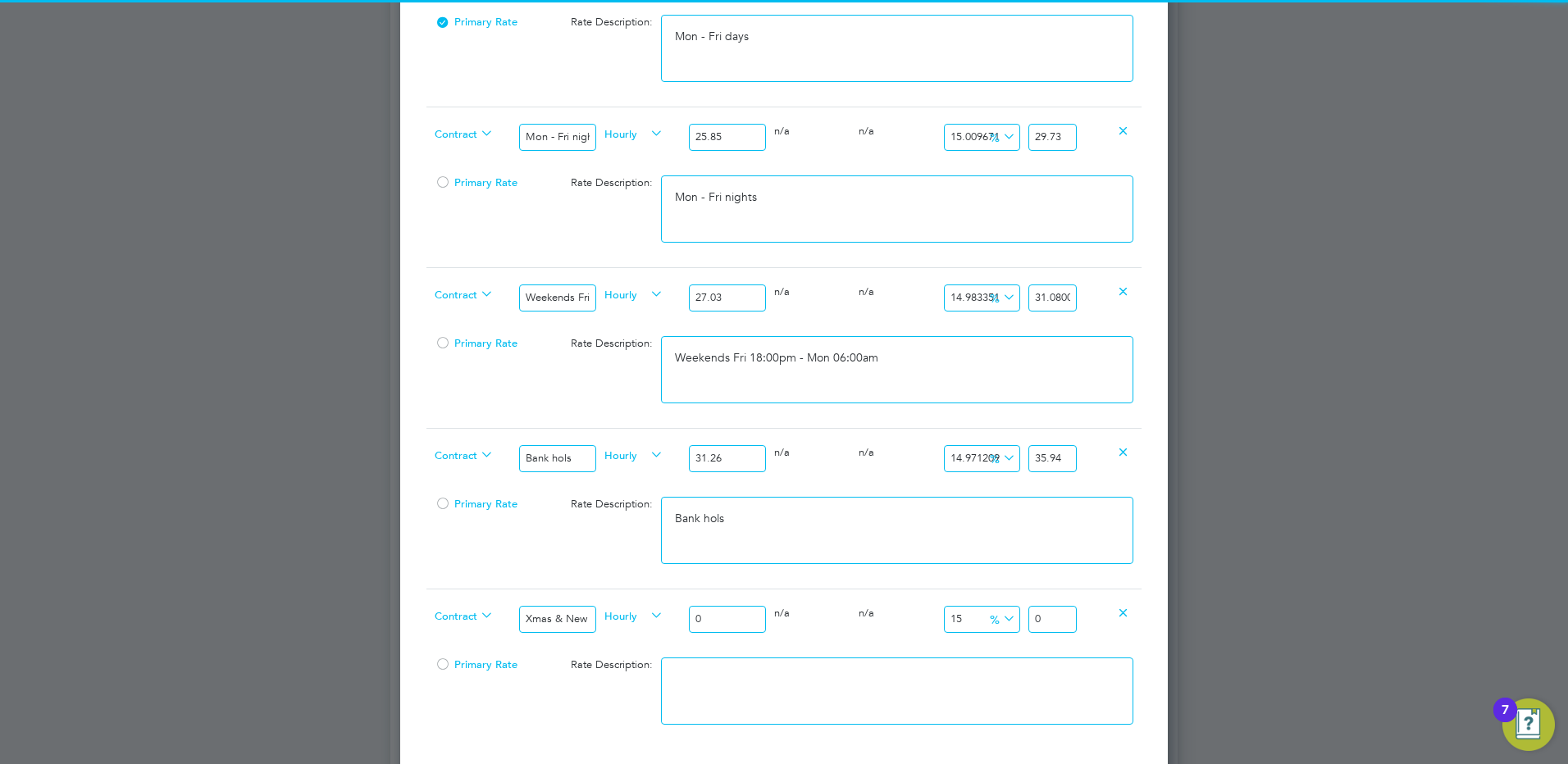
click at [716, 618] on input "0" at bounding box center [726, 619] width 77 height 27
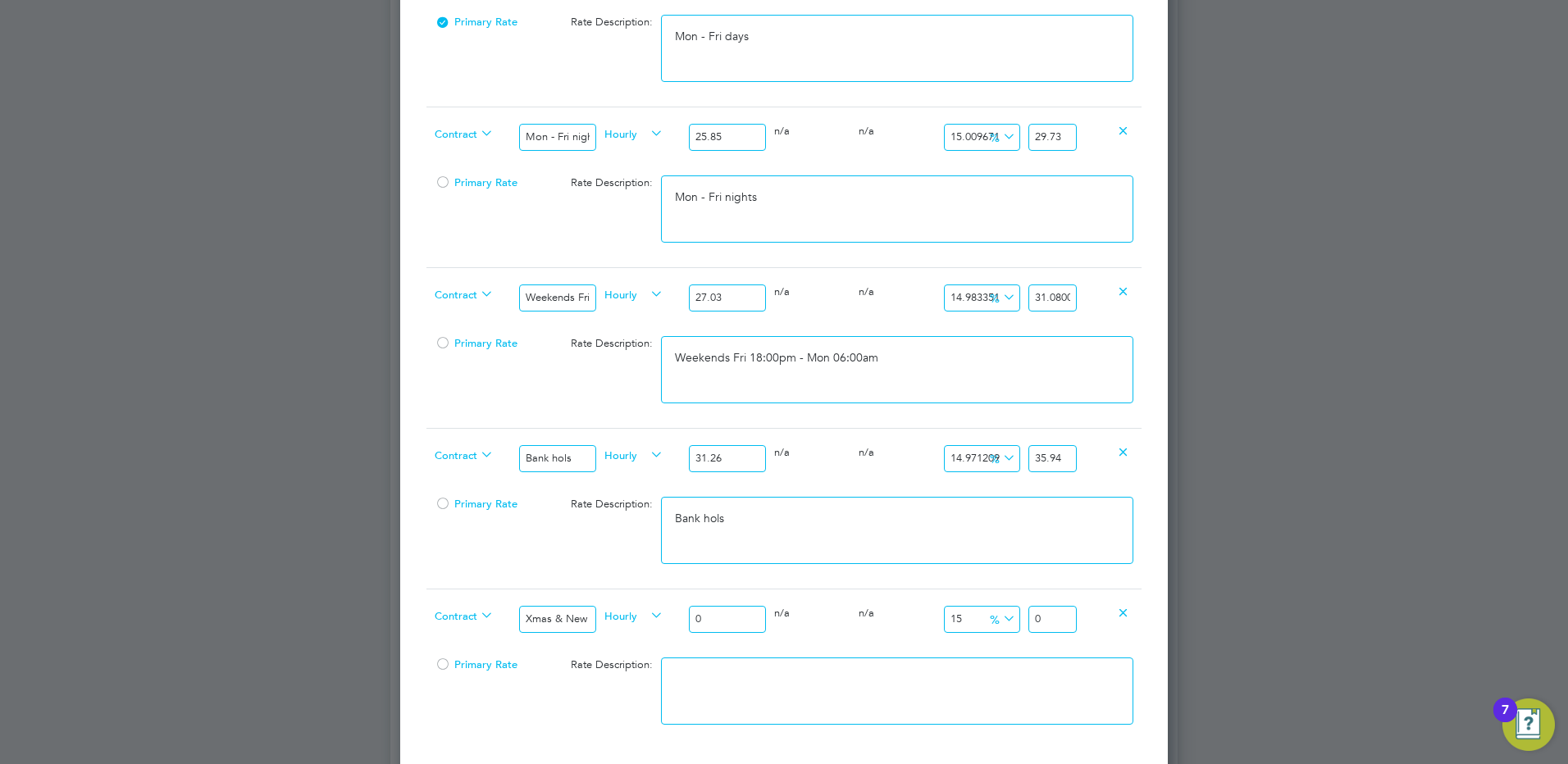
drag, startPoint x: 733, startPoint y: 622, endPoint x: 668, endPoint y: 624, distance: 65.0
click at [669, 624] on div "Contract Xmas & New Year Hourly 0 0 n/a 0 n/a 15 0 % 0" at bounding box center [784, 619] width 715 height 61
type input "4"
type input "4.6"
type input "47"
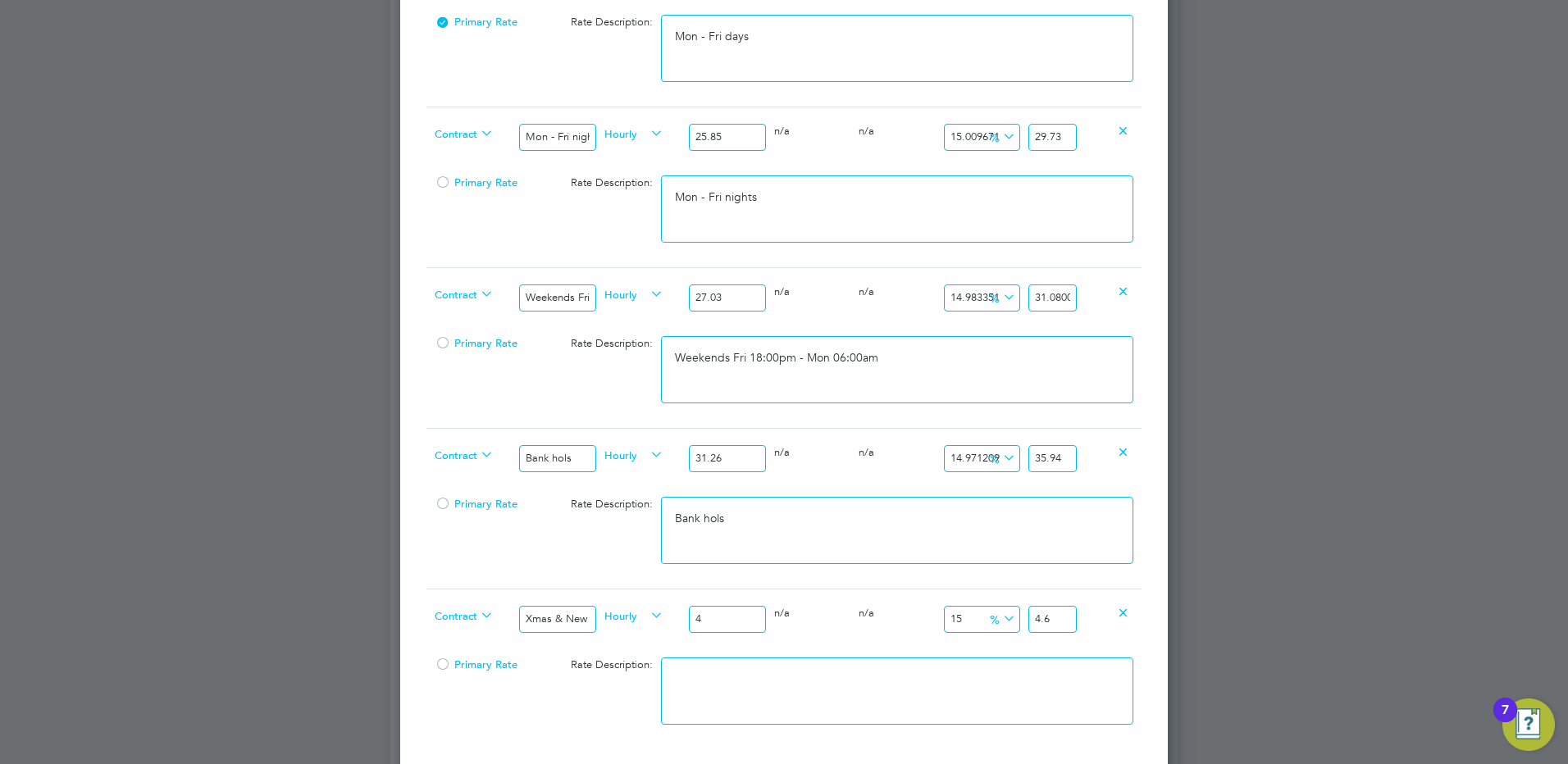
type input "54.05"
type input "47.00"
click at [786, 678] on textarea at bounding box center [896, 691] width 472 height 68
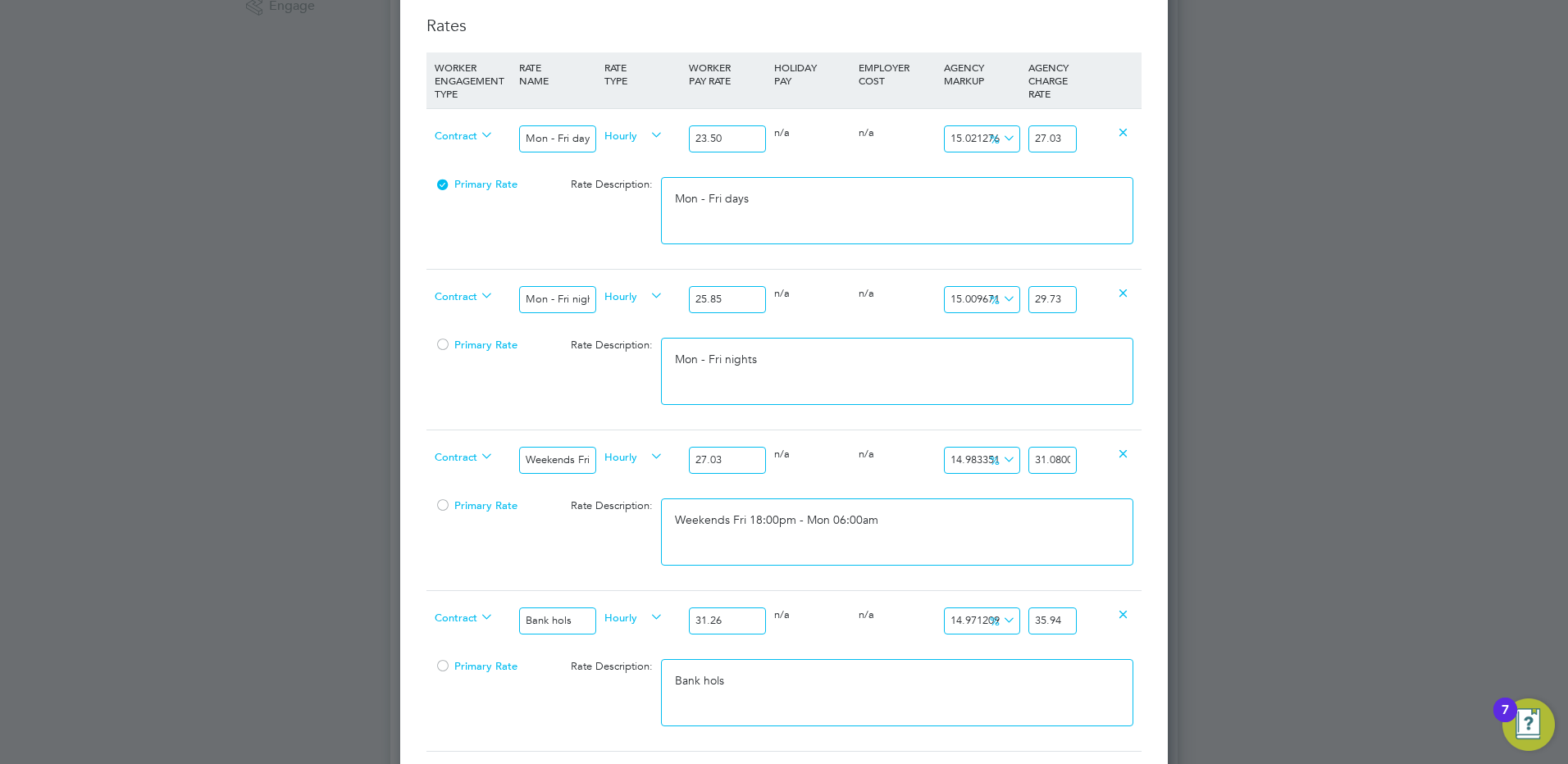
scroll to position [574, 0]
type textarea "Xmas & New Year"
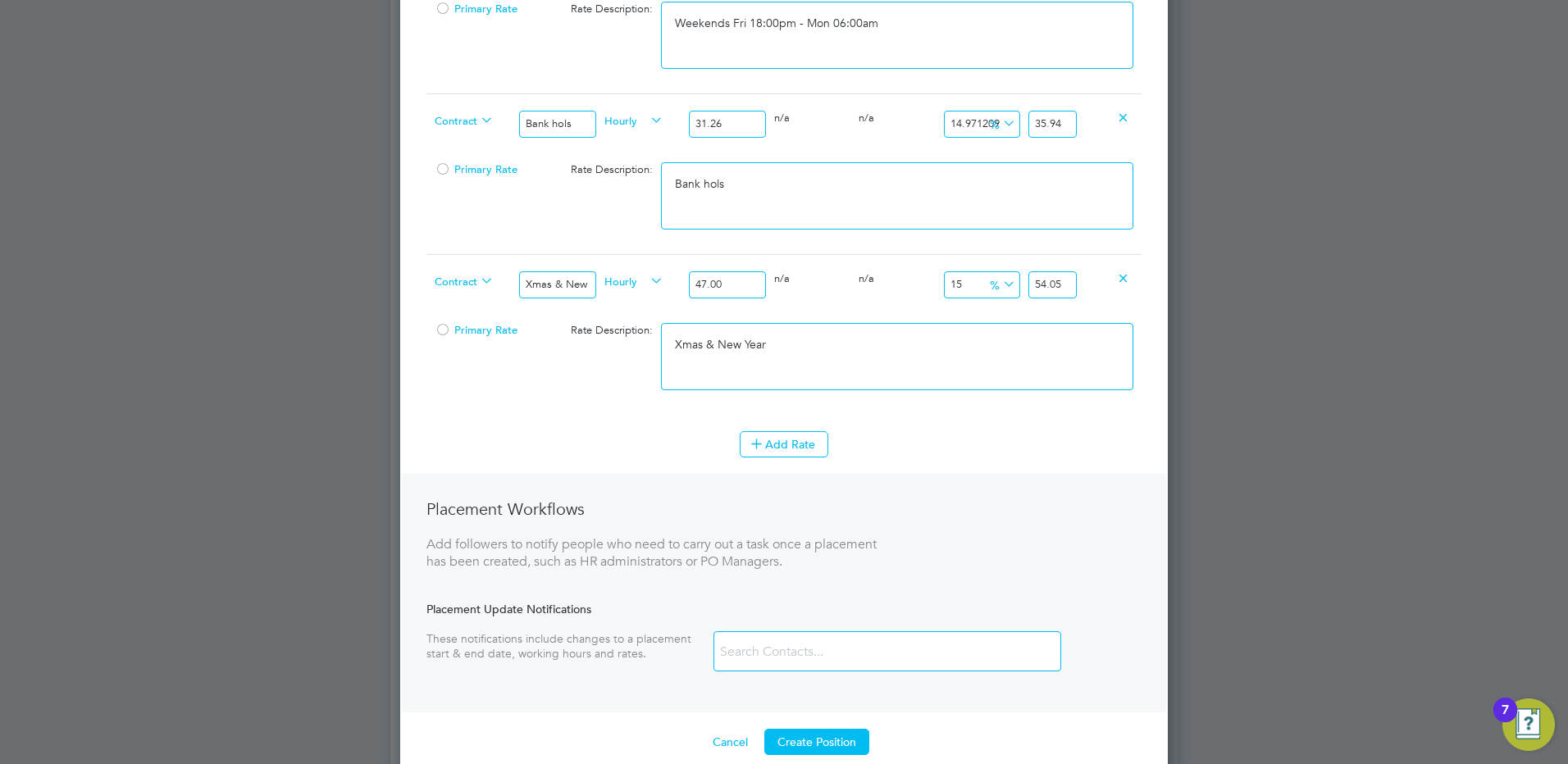
scroll to position [1230, 0]
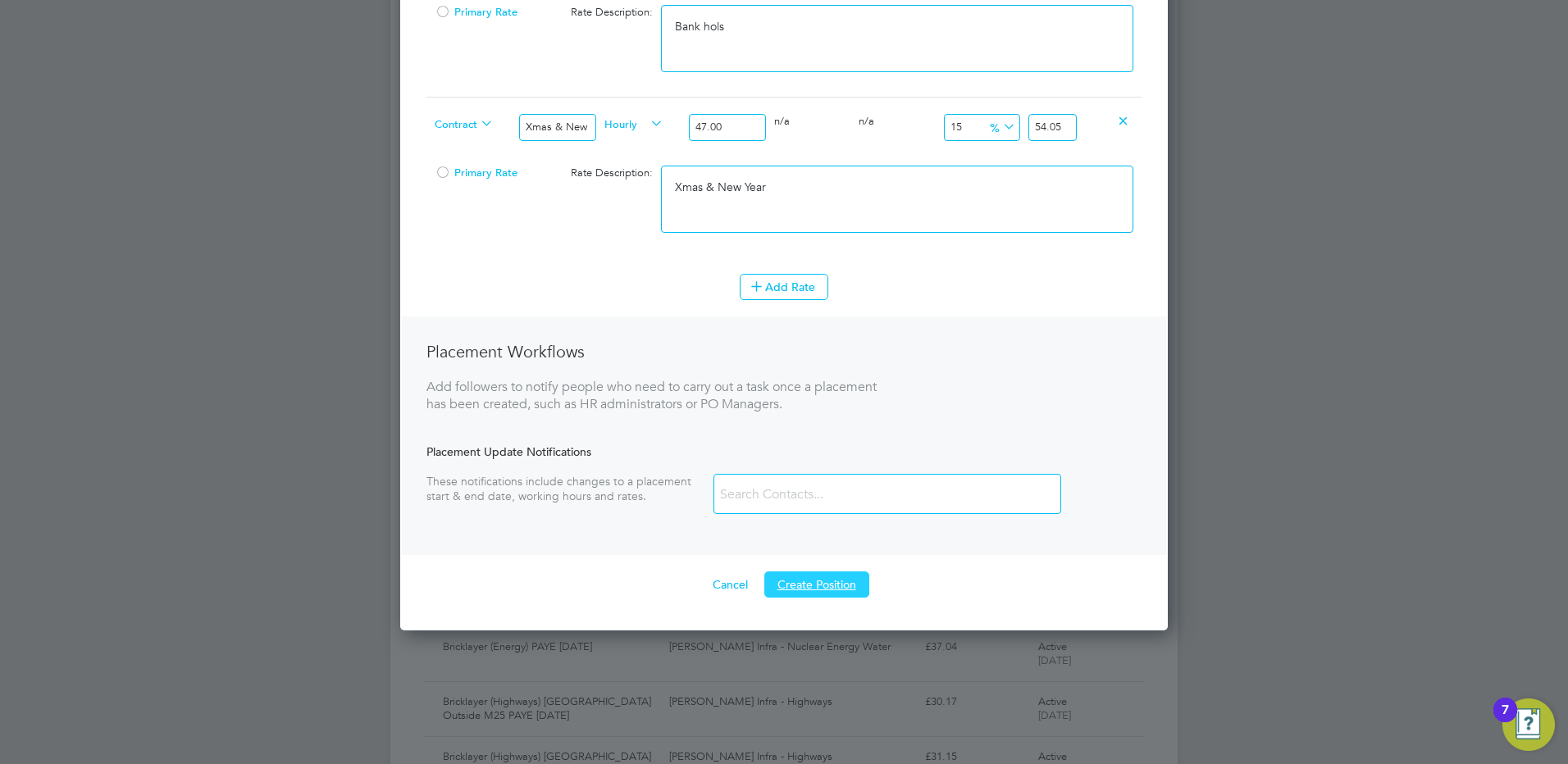
click at [823, 598] on button "Create Position" at bounding box center [817, 584] width 105 height 26
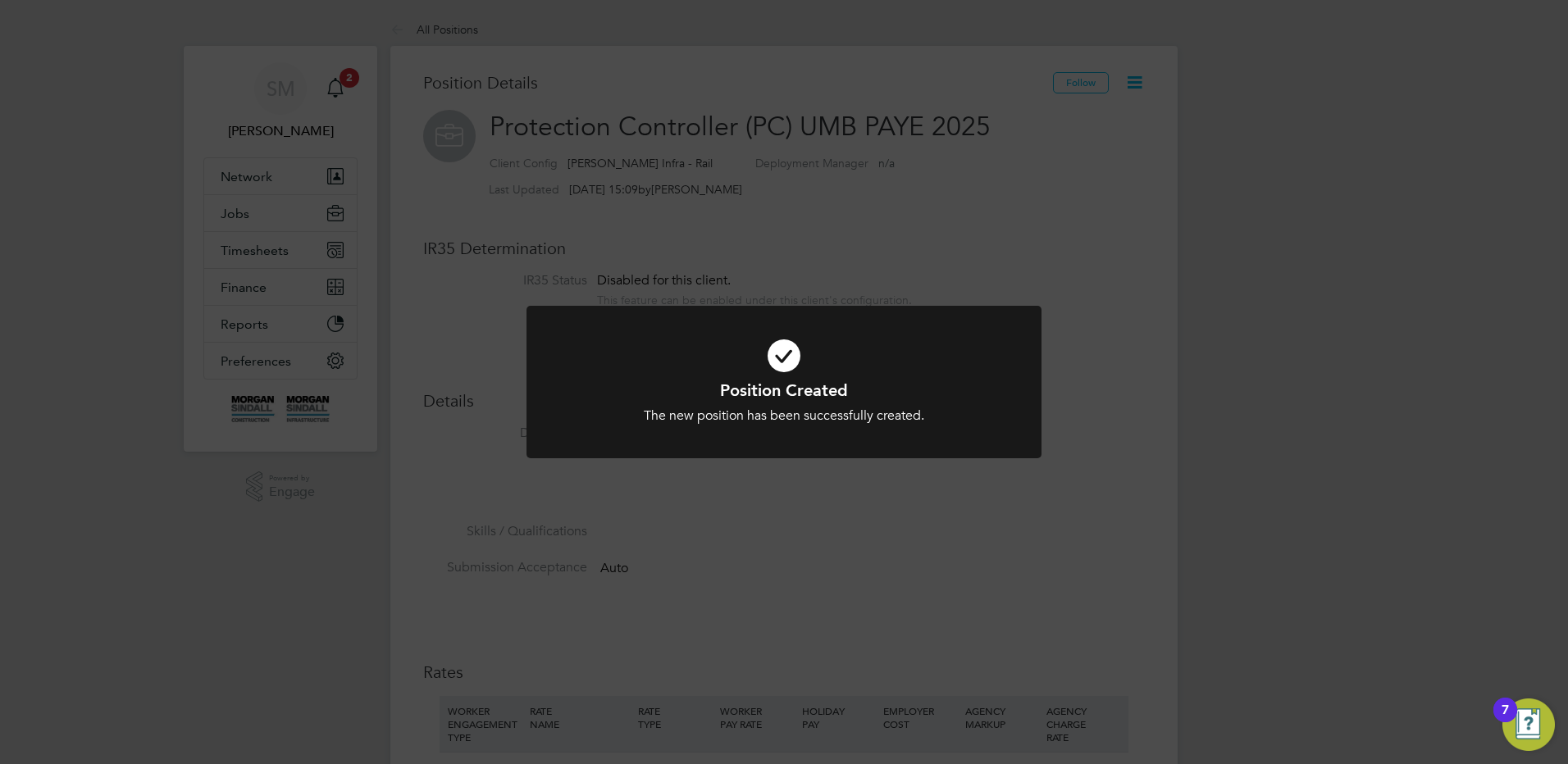
click at [861, 101] on div "Position Created The new position has been successfully created. Cancel Okay" at bounding box center [784, 382] width 1568 height 764
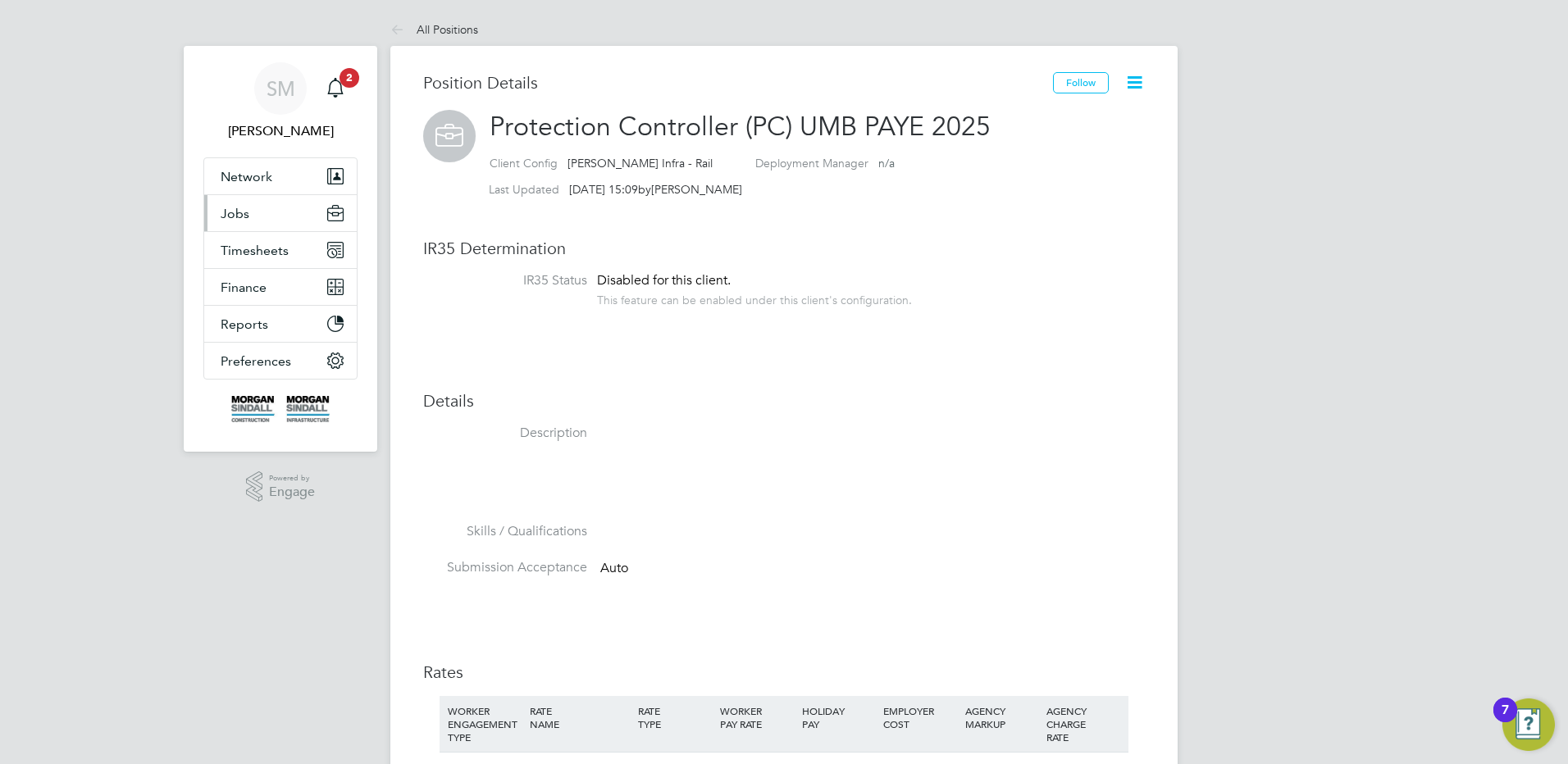
click at [244, 220] on span "Jobs" at bounding box center [235, 214] width 29 height 16
click at [230, 204] on button "Jobs" at bounding box center [280, 213] width 153 height 36
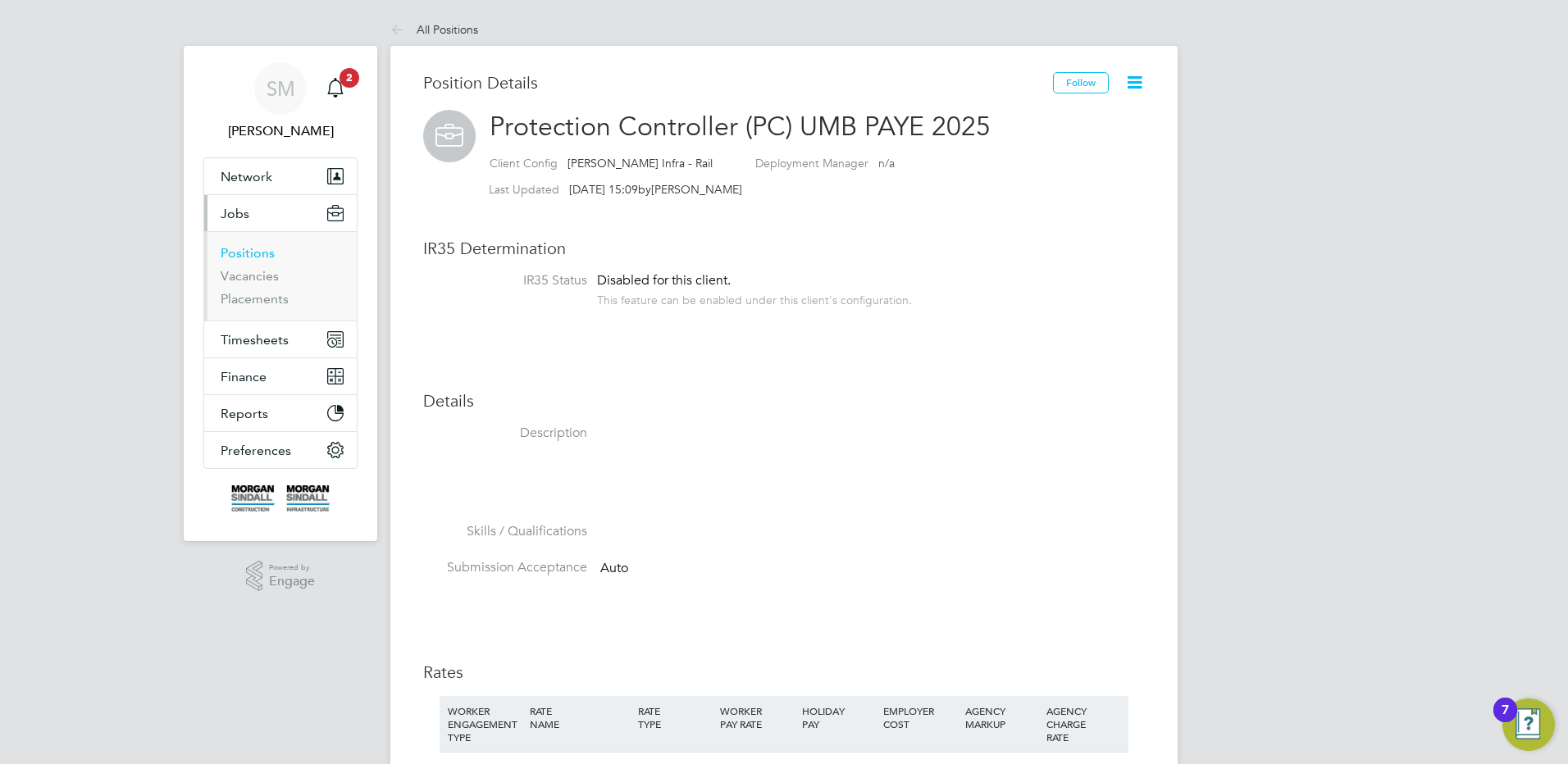
click at [231, 246] on link "Positions" at bounding box center [247, 253] width 54 height 16
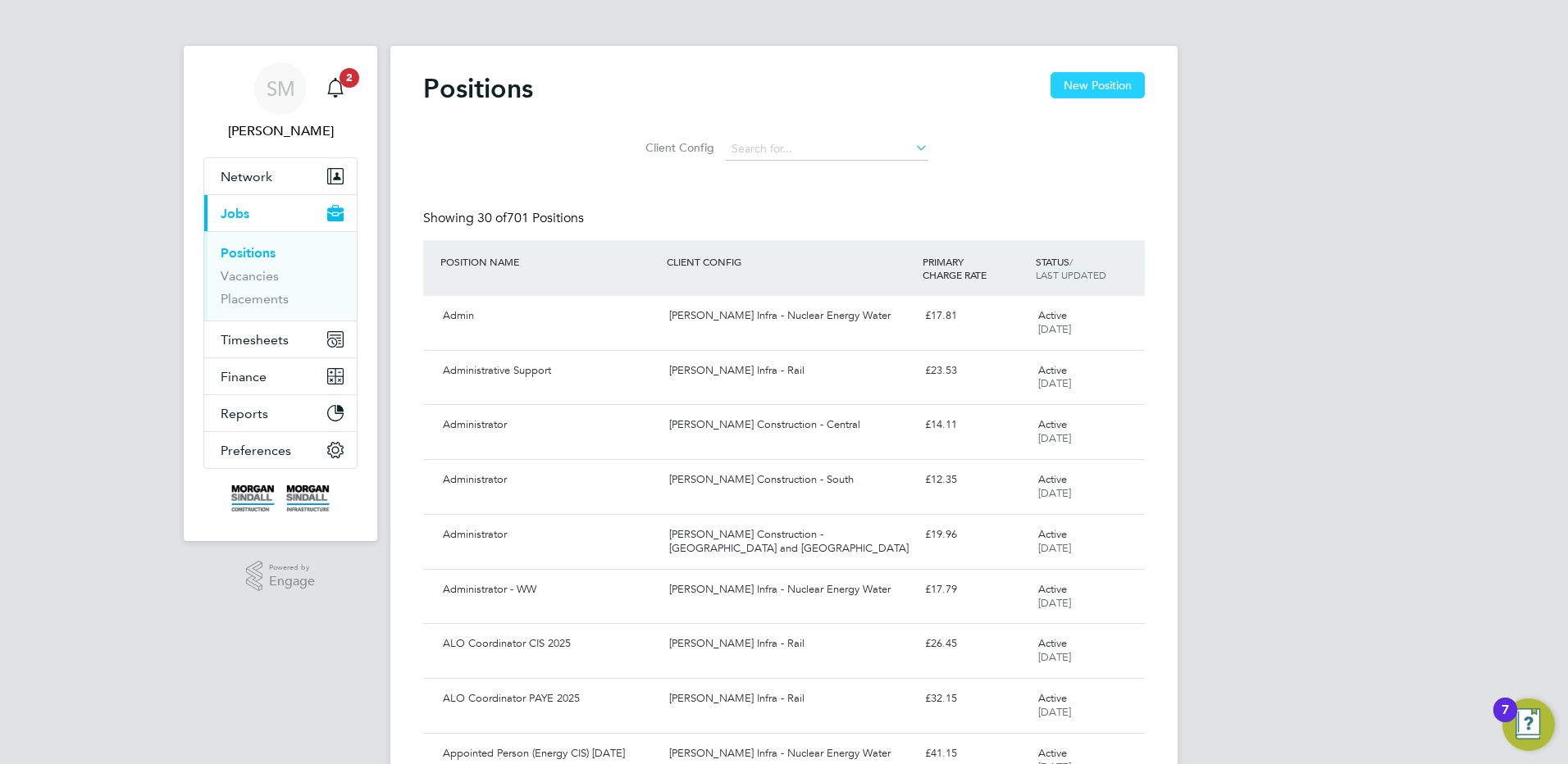
click at [1120, 76] on button "New Position" at bounding box center [1097, 85] width 94 height 26
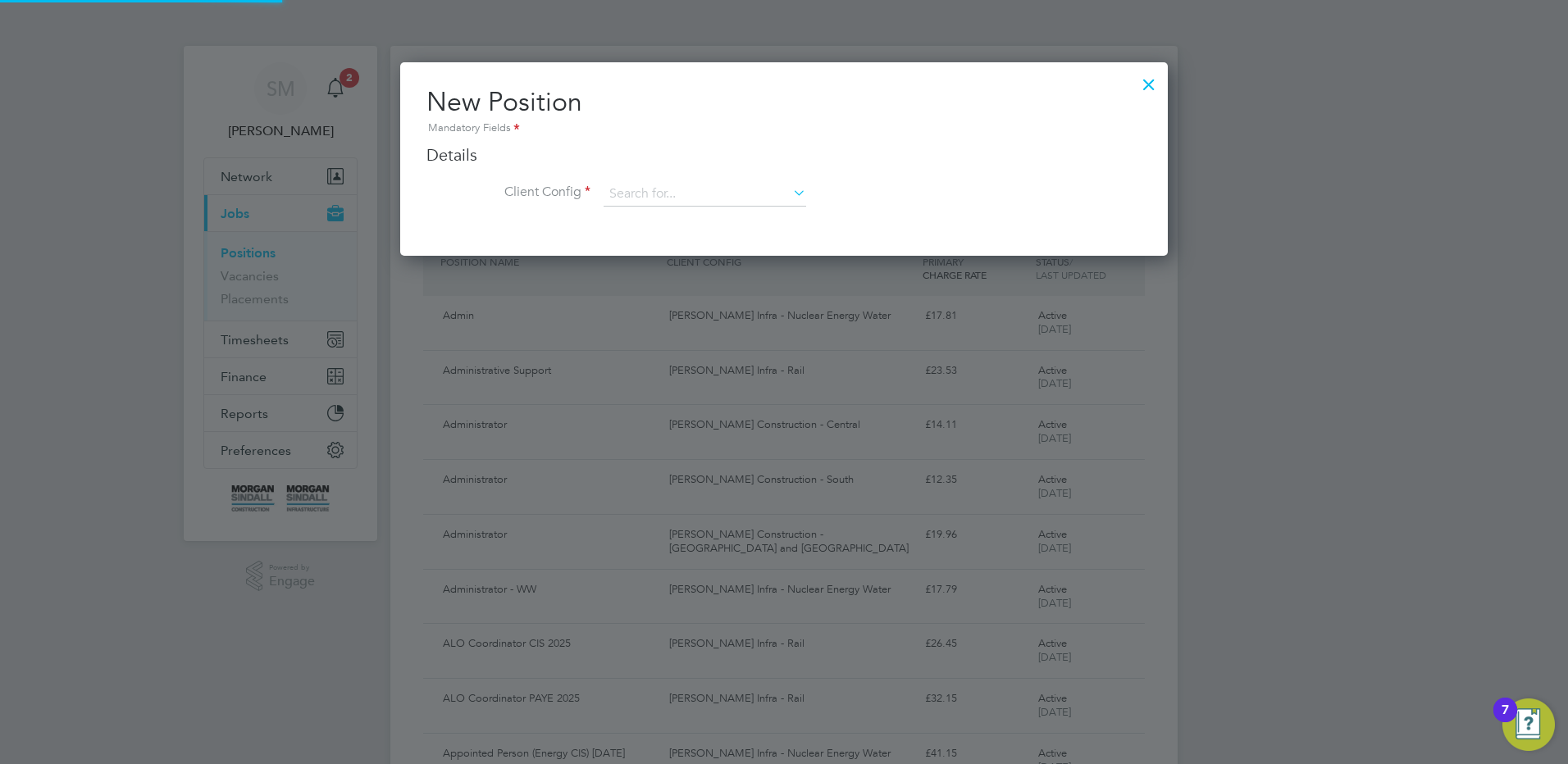
scroll to position [194, 768]
click at [622, 185] on input at bounding box center [705, 194] width 203 height 25
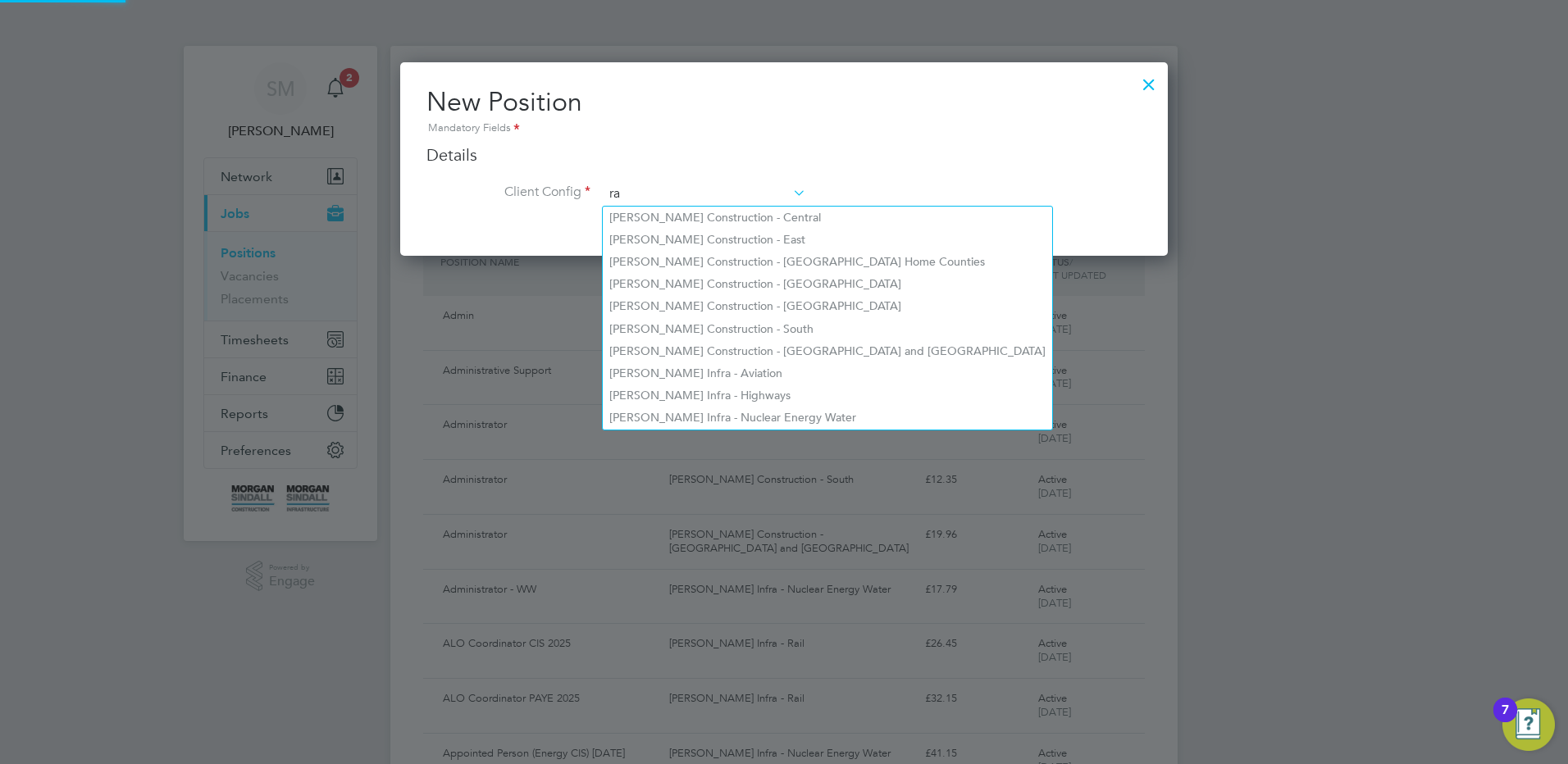
scroll to position [881, 768]
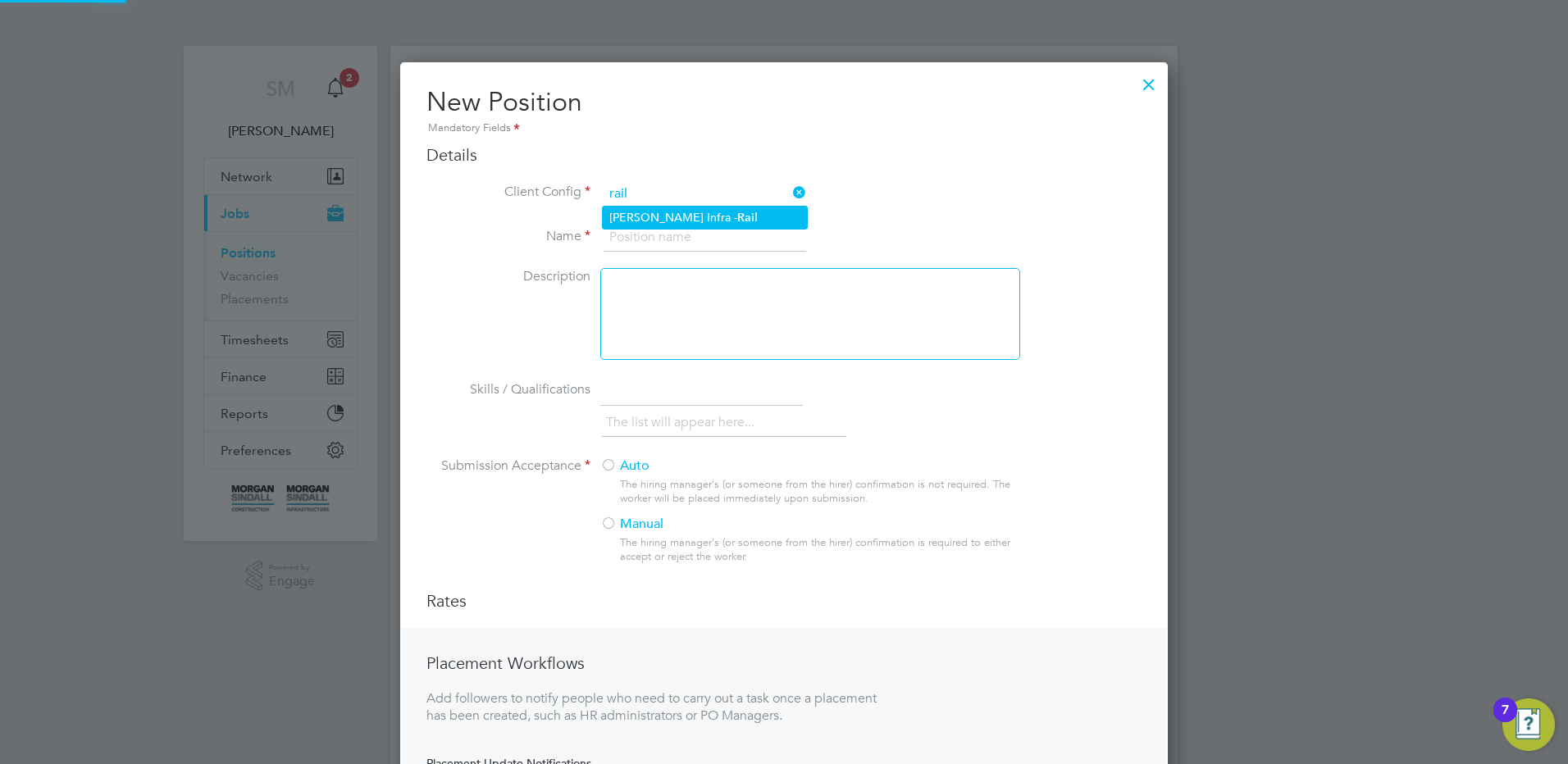
click at [681, 210] on li "[PERSON_NAME] Infra - Rail" at bounding box center [705, 218] width 204 height 22
type input "[PERSON_NAME] Infra - Rail"
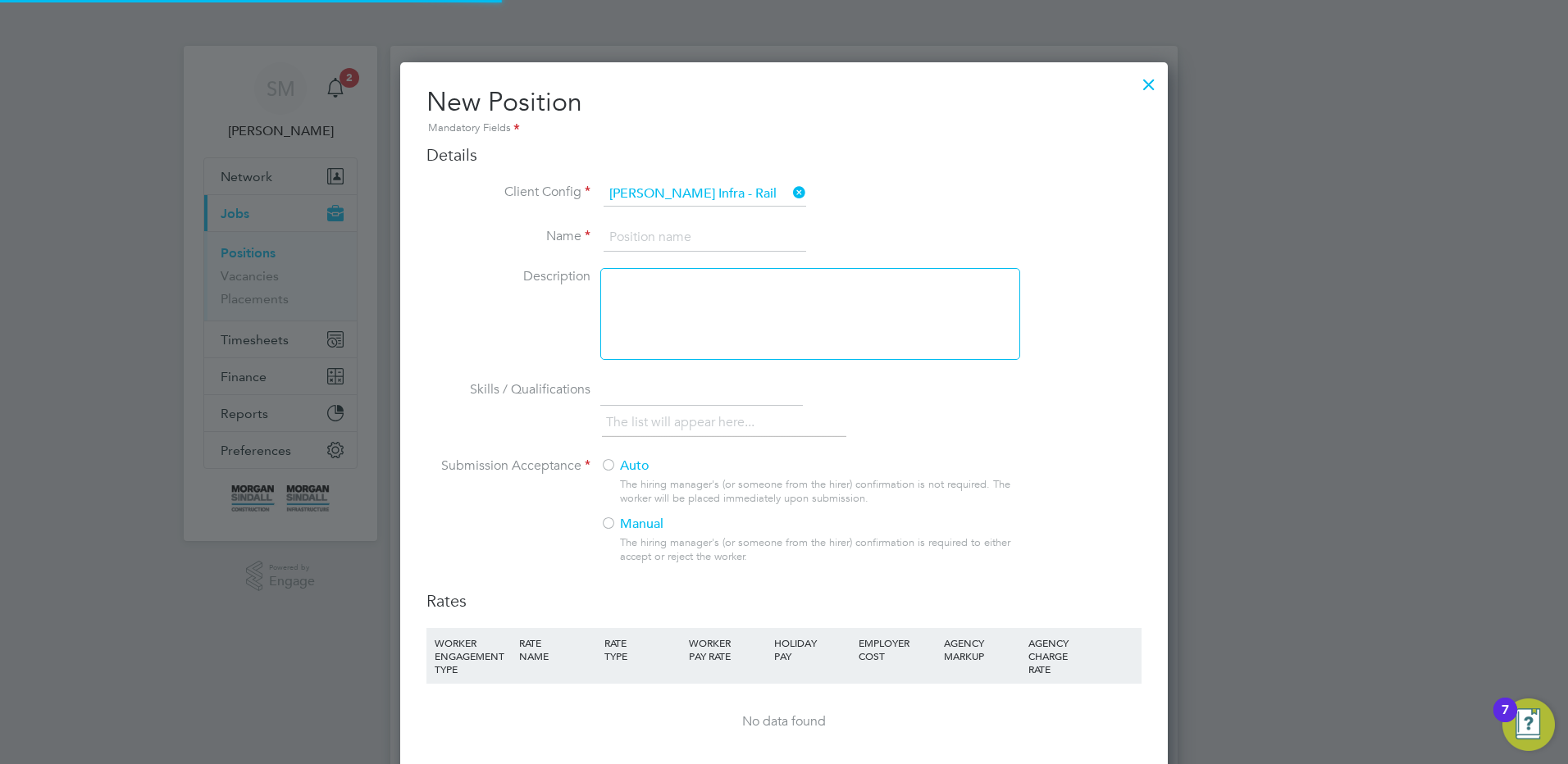
click at [643, 244] on input at bounding box center [705, 237] width 203 height 30
type input "L"
type input "LU Protecting Workers on Track (PWT) UMB PAYE 2025"
click at [630, 447] on li "Skills / Qualifications The list will appear here..." at bounding box center [784, 417] width 715 height 81
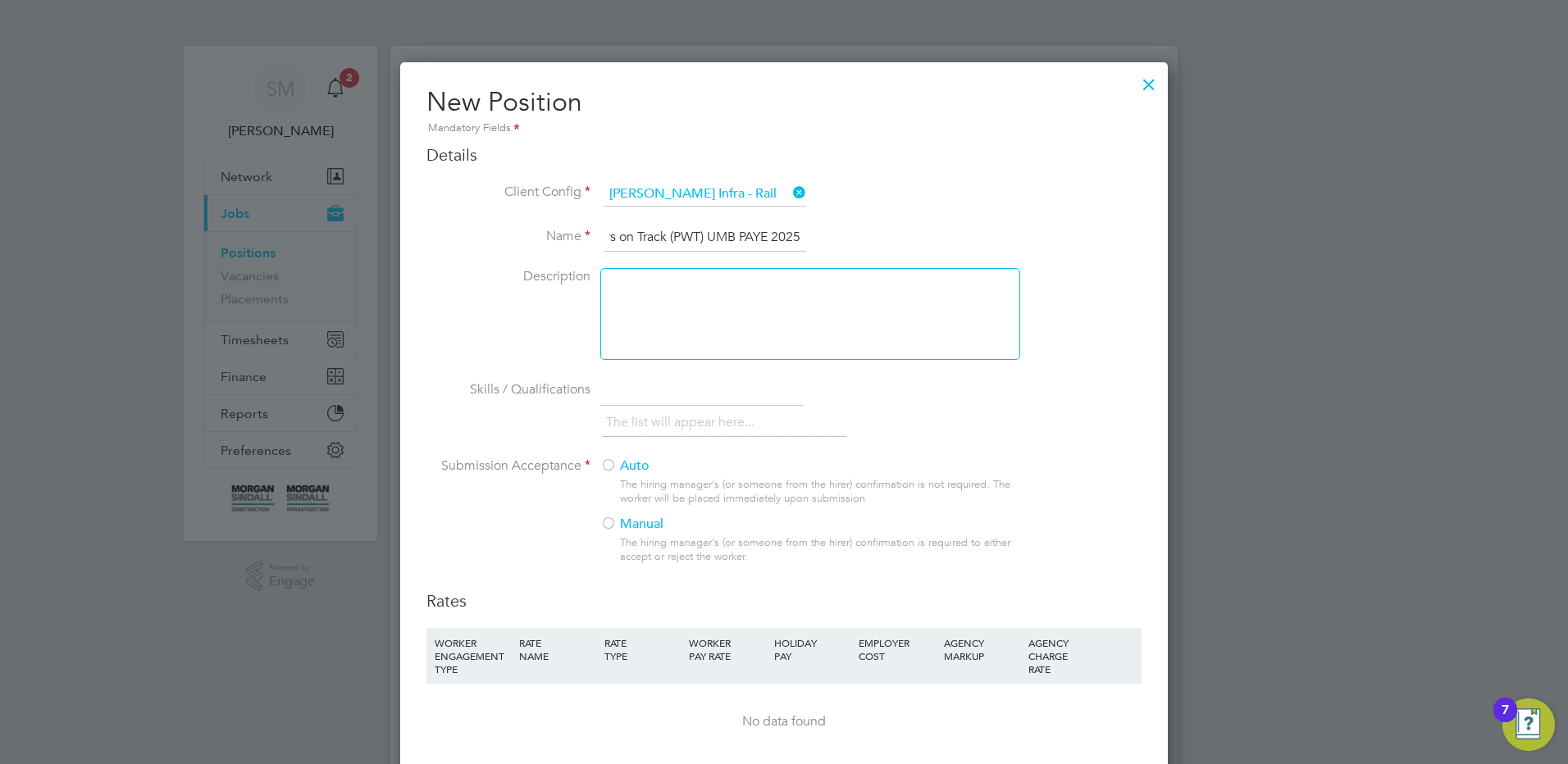
scroll to position [0, 0]
click at [631, 468] on label "Auto" at bounding box center [803, 466] width 406 height 17
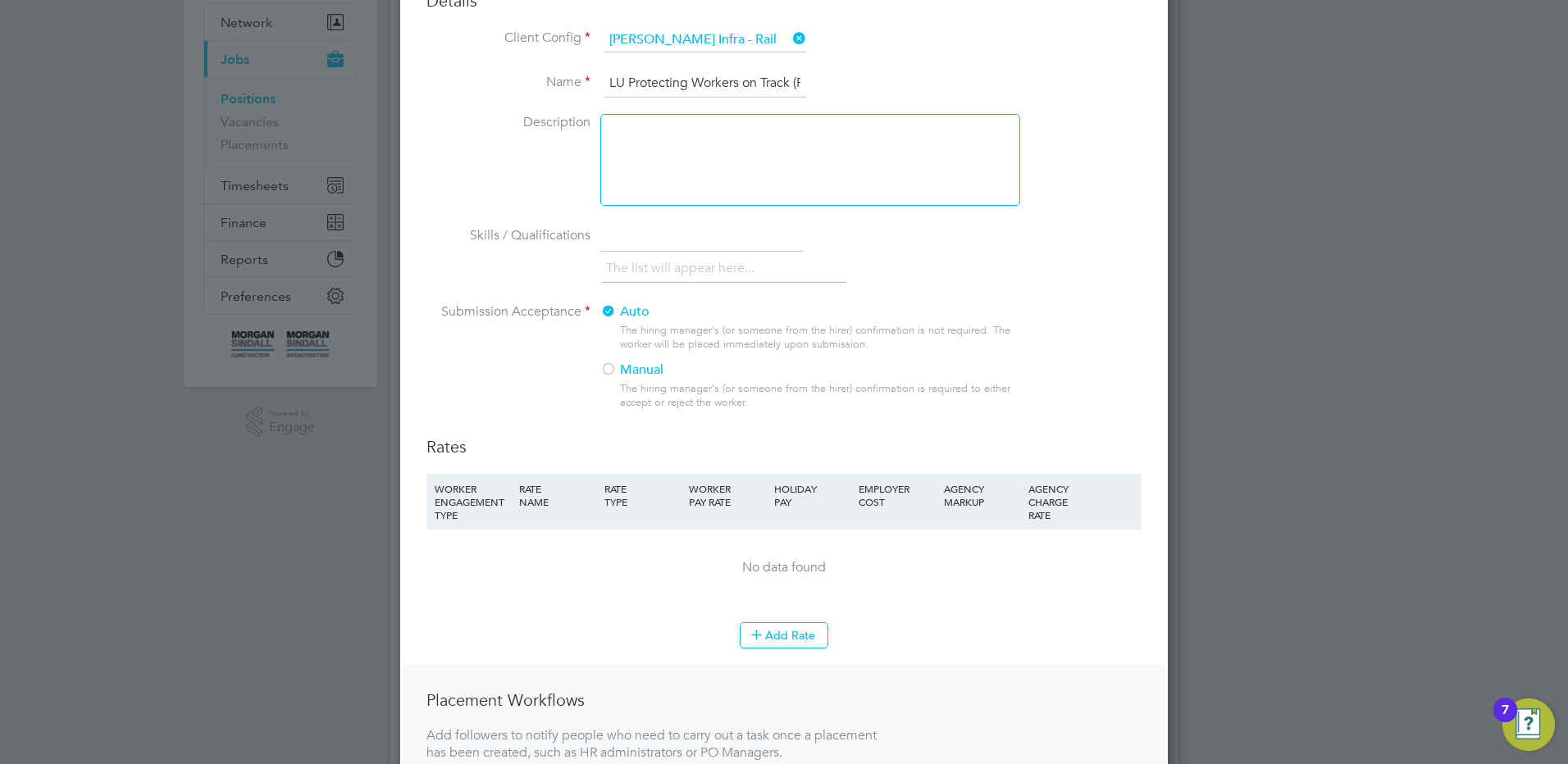
scroll to position [328, 0]
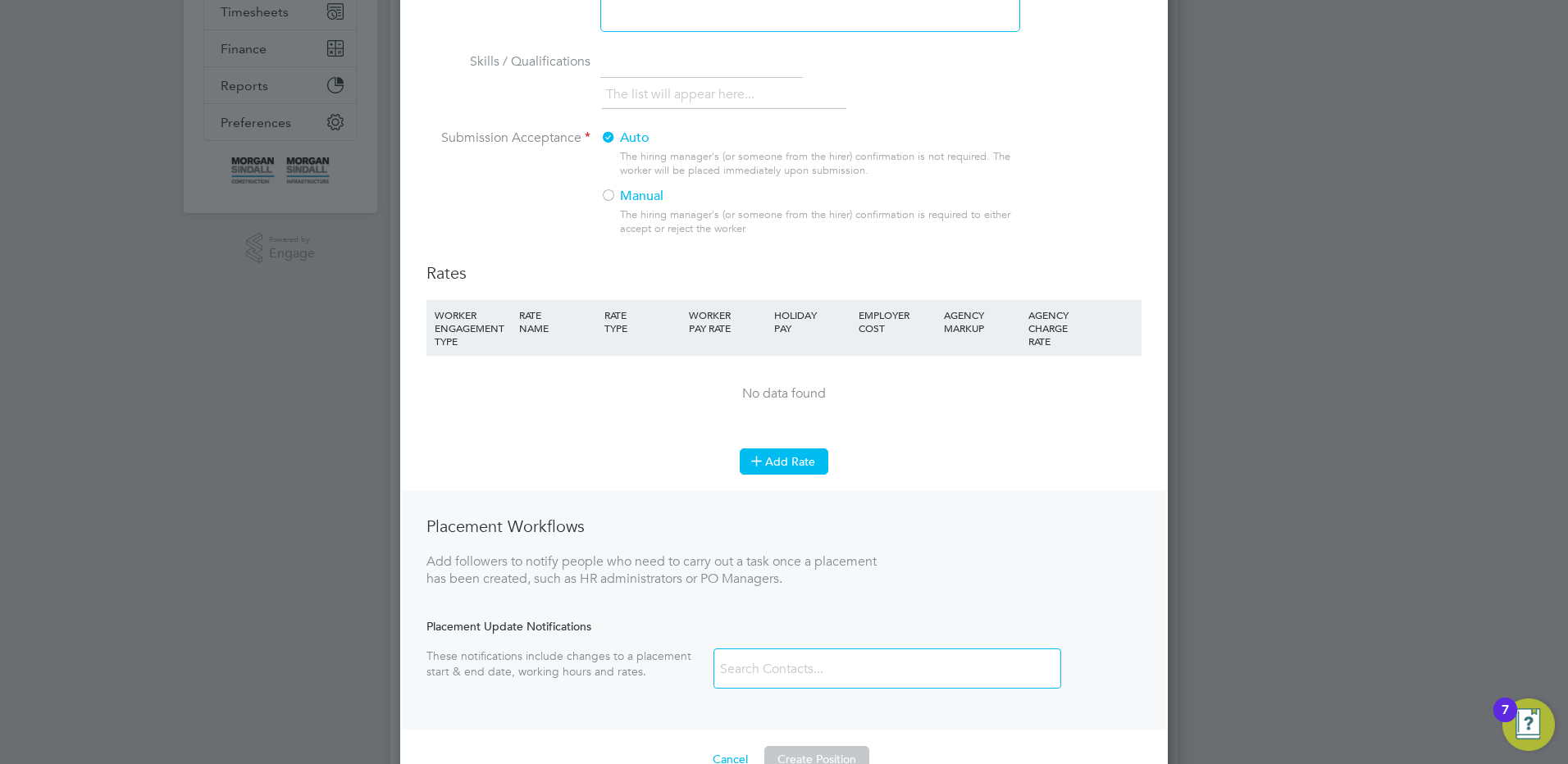
click at [814, 466] on button "Add Rate" at bounding box center [783, 461] width 88 height 26
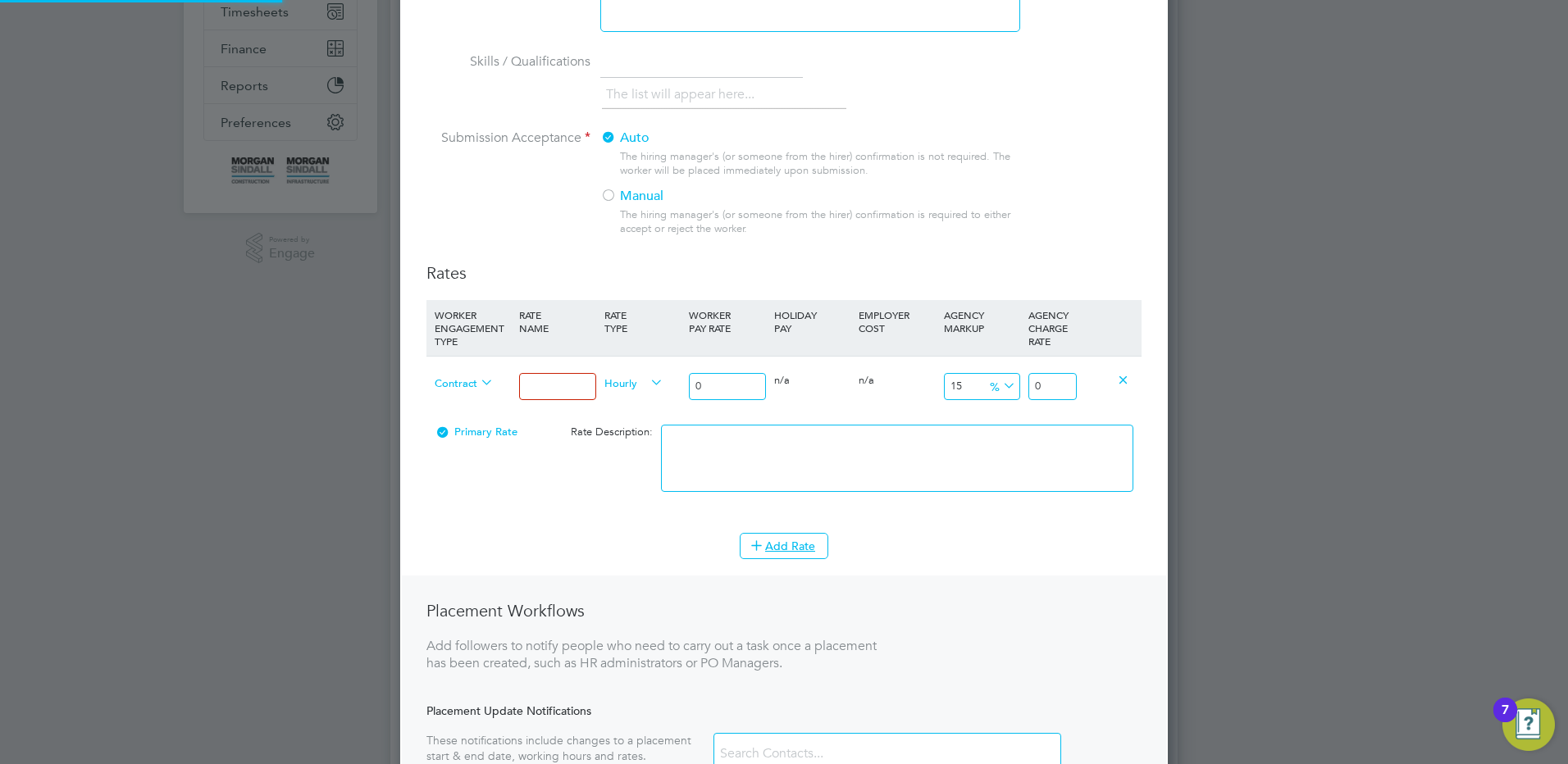
scroll to position [1156, 768]
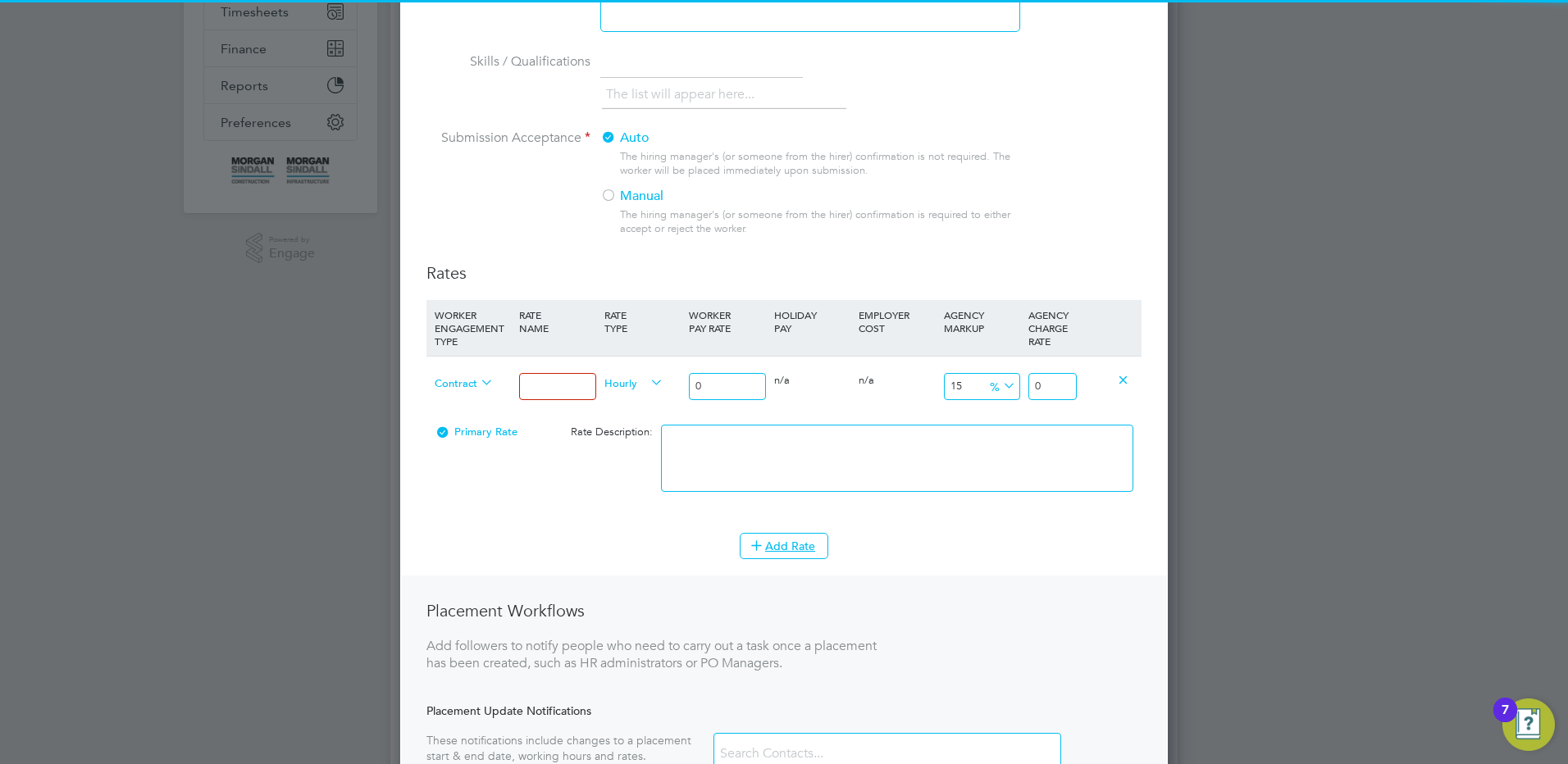
click at [563, 396] on input at bounding box center [556, 386] width 77 height 27
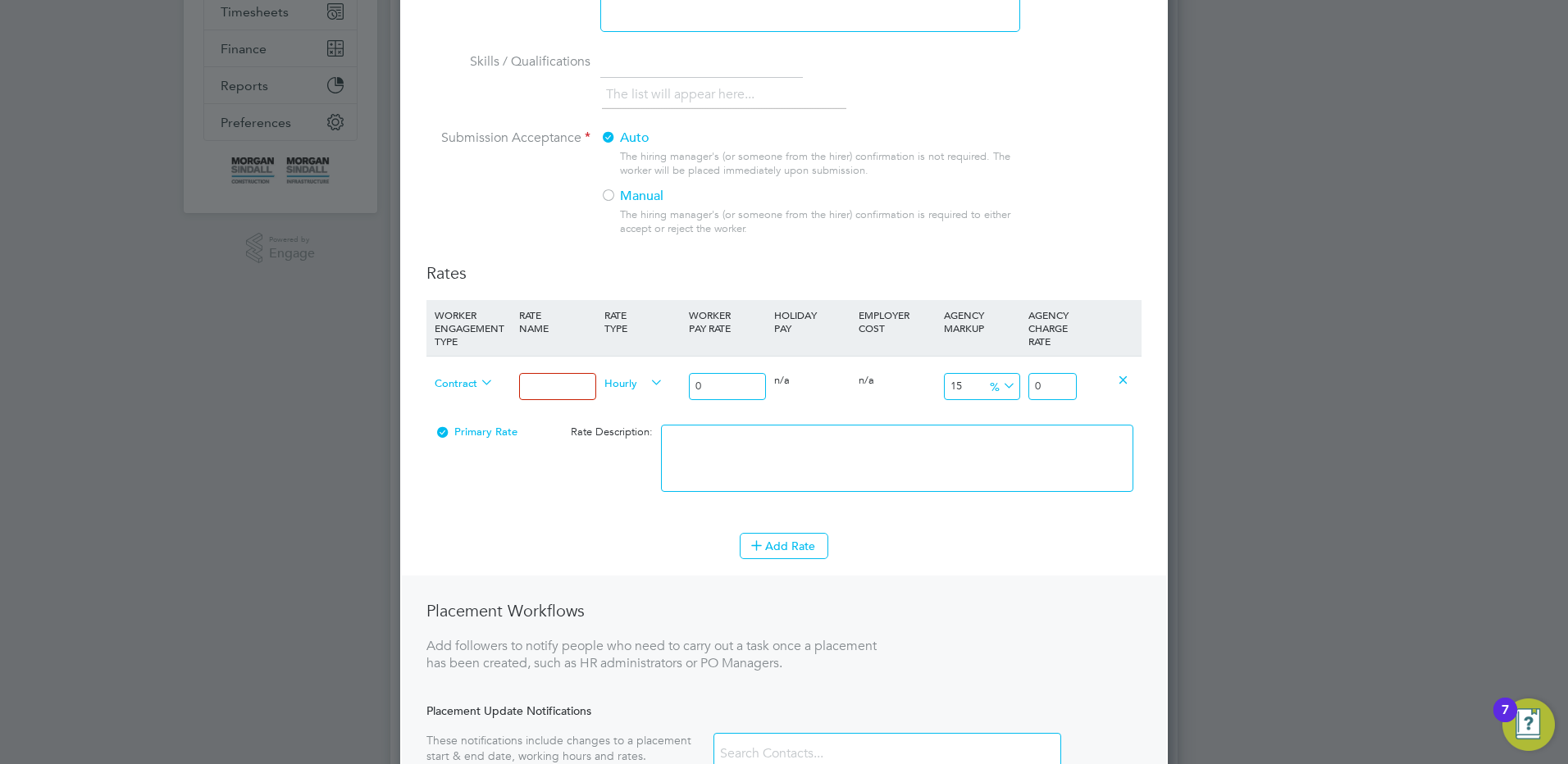
type input "Mon - Fri days"
drag, startPoint x: 714, startPoint y: 395, endPoint x: 662, endPoint y: 382, distance: 53.6
click at [672, 382] on div "Contract Mon - Fri days Hourly 0 0 n/a 0 n/a 15 0 % 0" at bounding box center [784, 385] width 715 height 61
type input "2"
type input "2.3"
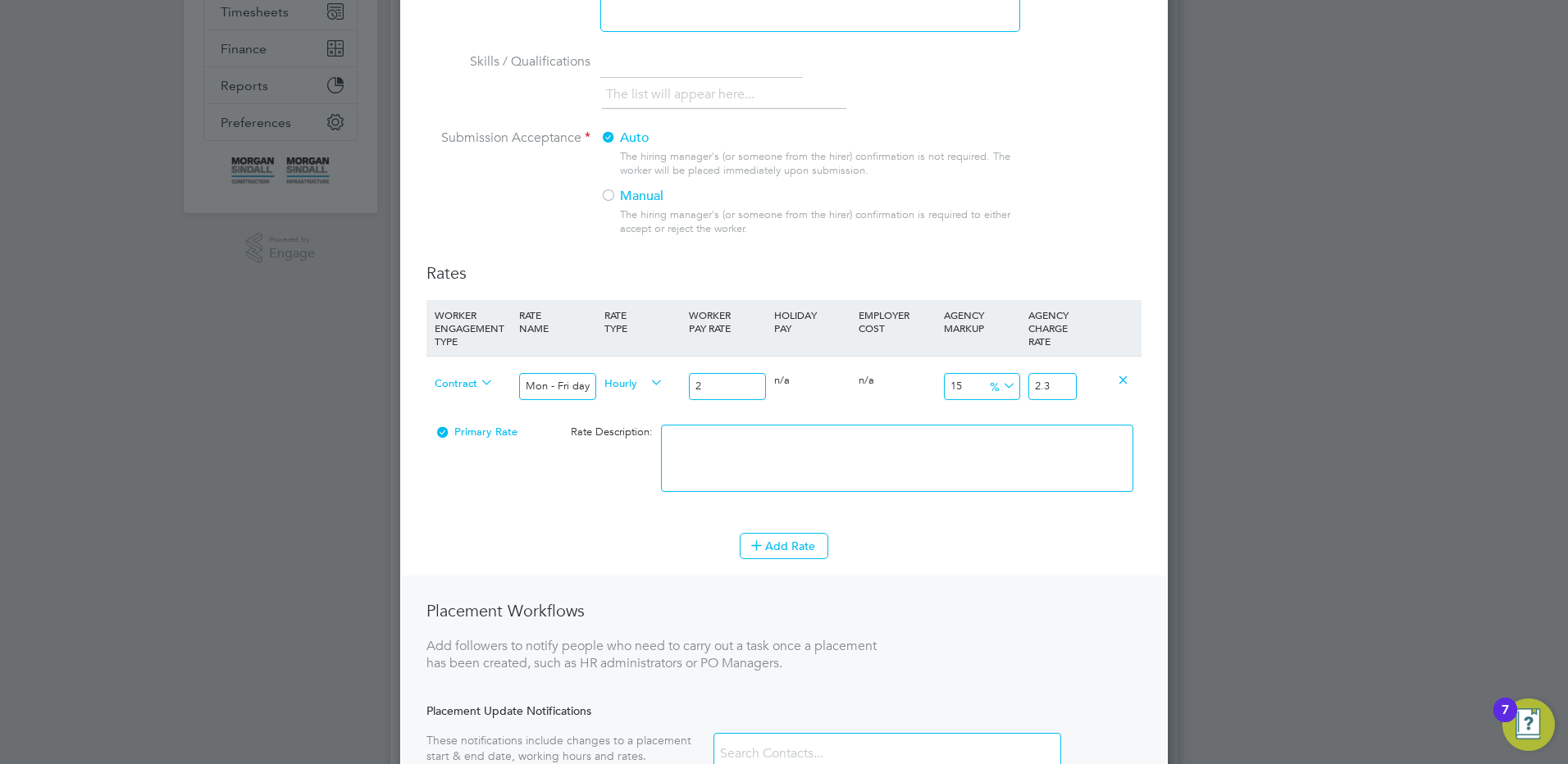
type input "26"
type input "29.9"
type input "26.7"
type input "30.705"
type input "26.75"
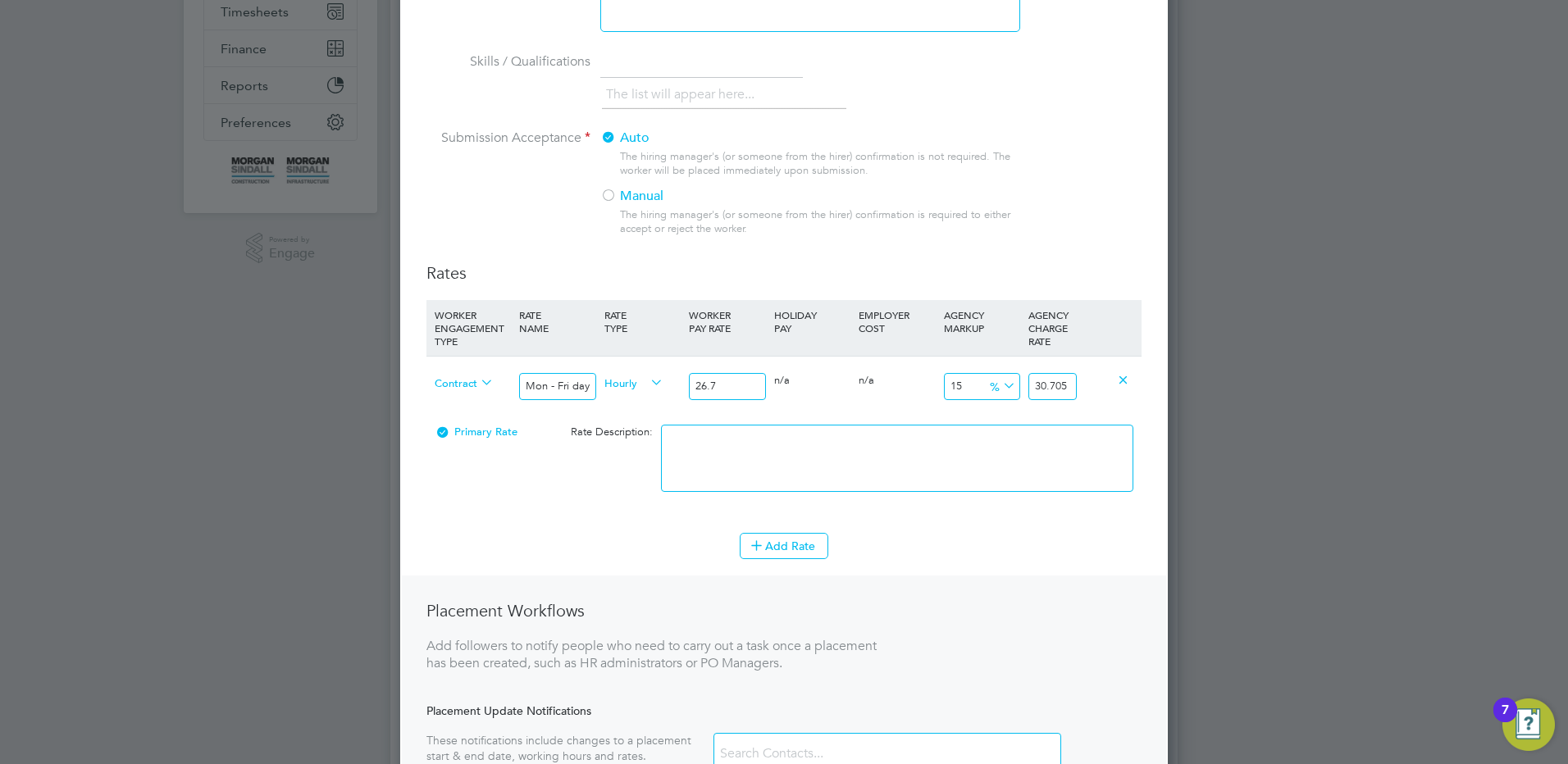
type input "30.7625"
type input "26.75"
drag, startPoint x: 1063, startPoint y: 386, endPoint x: 1372, endPoint y: 350, distance: 311.1
click at [1177, 369] on div "Positions New Position Client Config Showing 30 of 701 Positions POSITION NAME …" at bounding box center [784, 746] width 787 height 2058
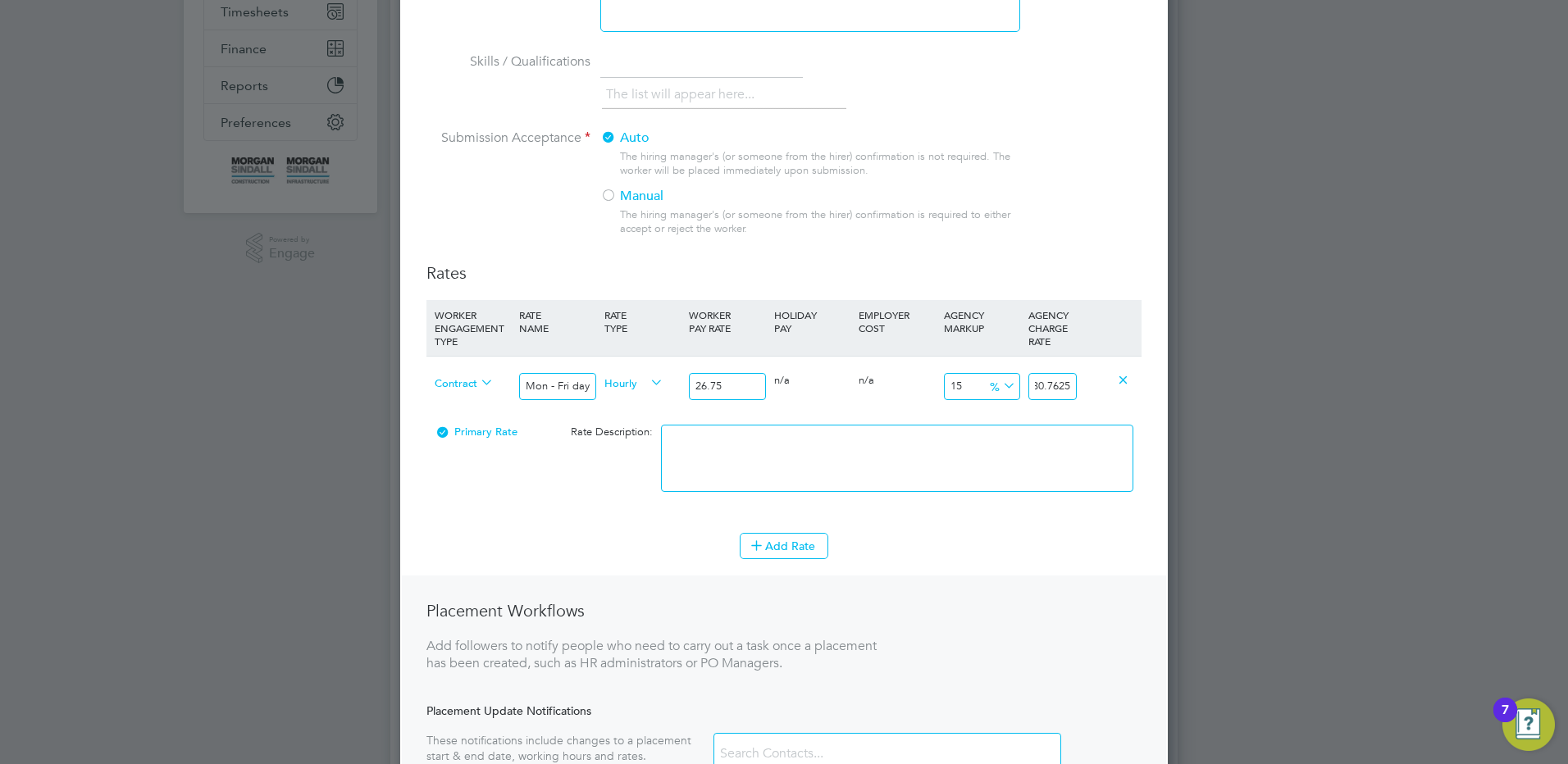
type input "14.990654205607477"
type input "30.76"
click at [893, 440] on textarea at bounding box center [896, 458] width 472 height 68
type textarea "Mon - Fri days"
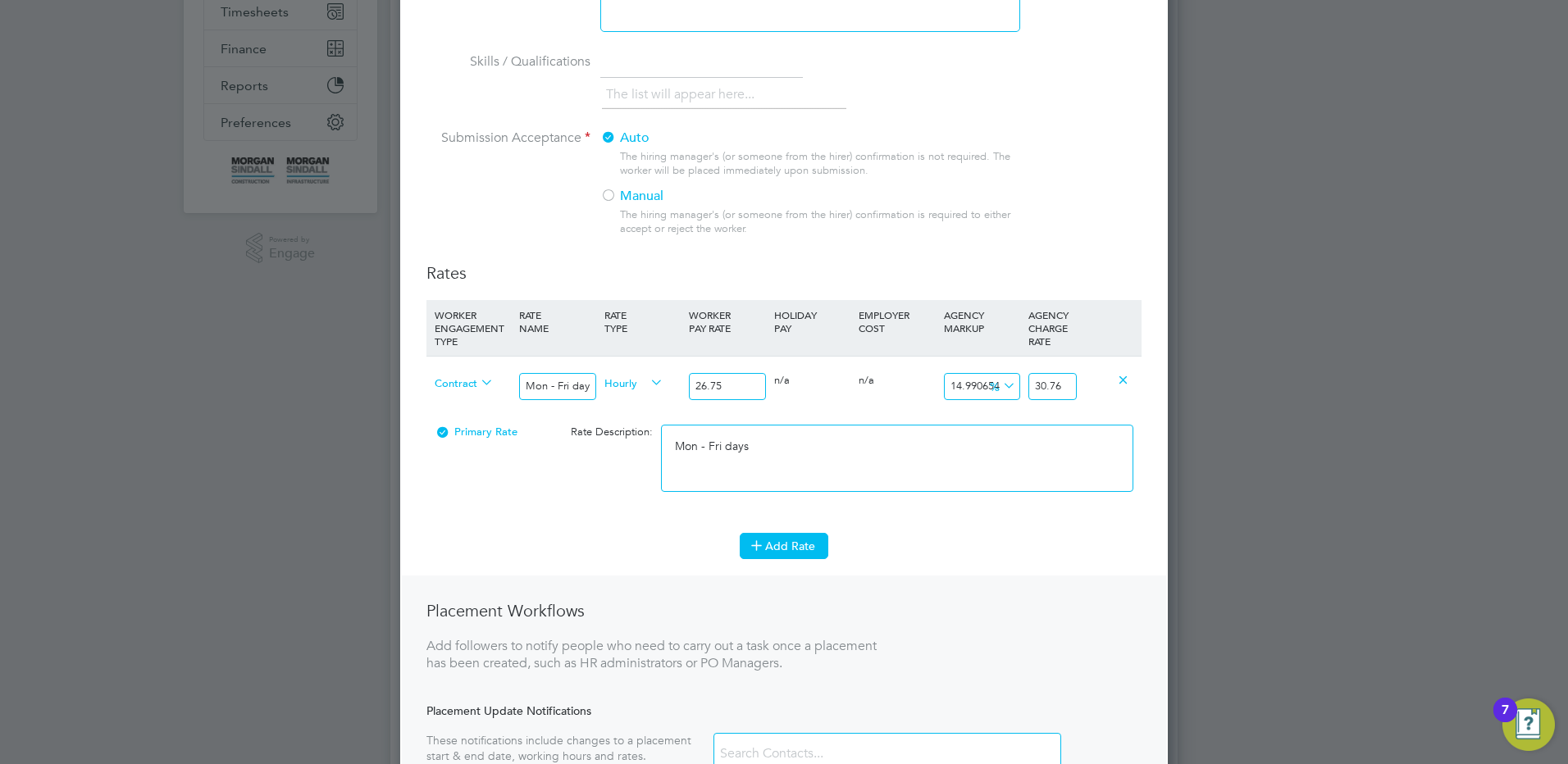
click at [791, 550] on button "Add Rate" at bounding box center [783, 545] width 88 height 26
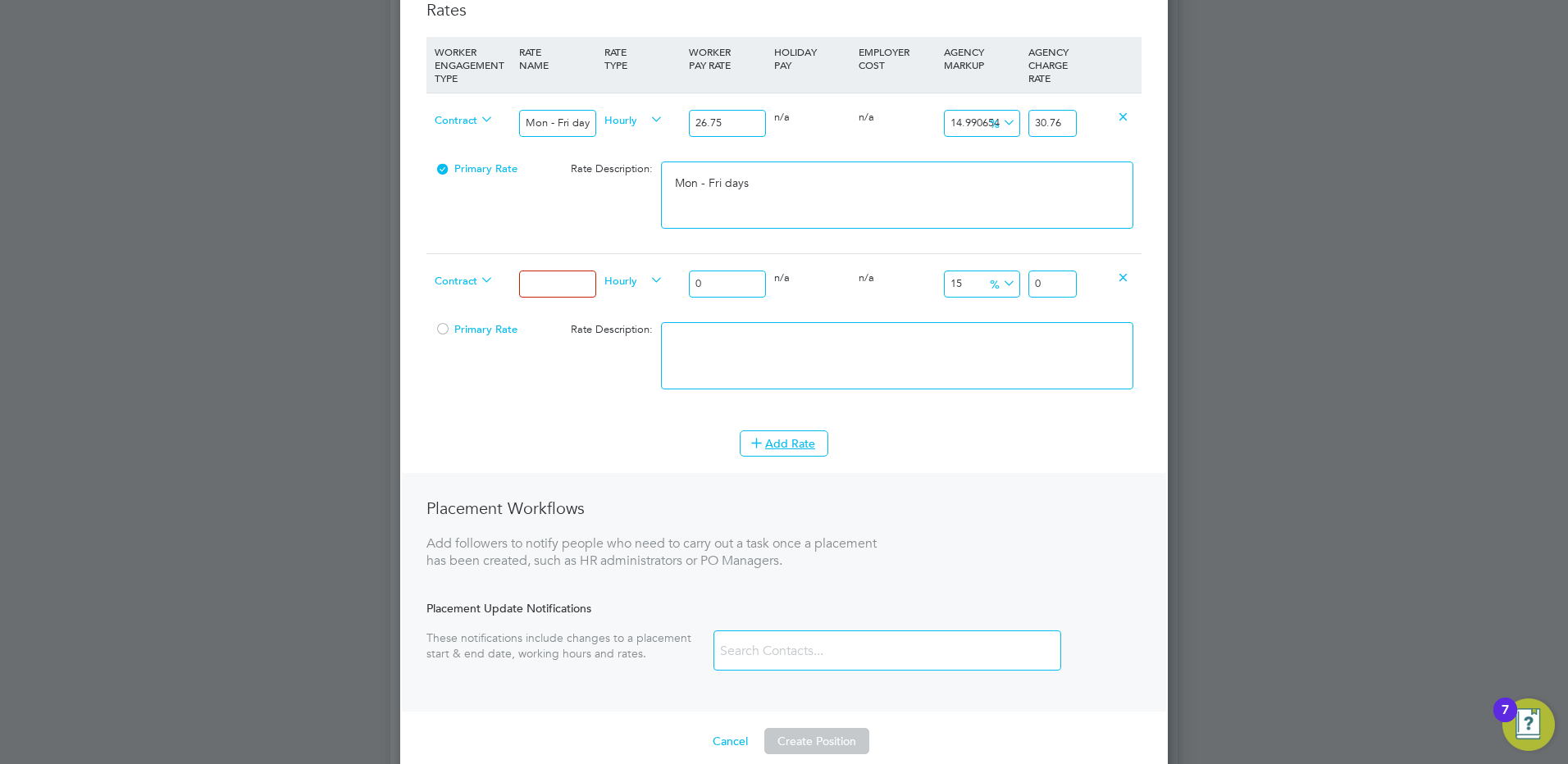
scroll to position [656, 0]
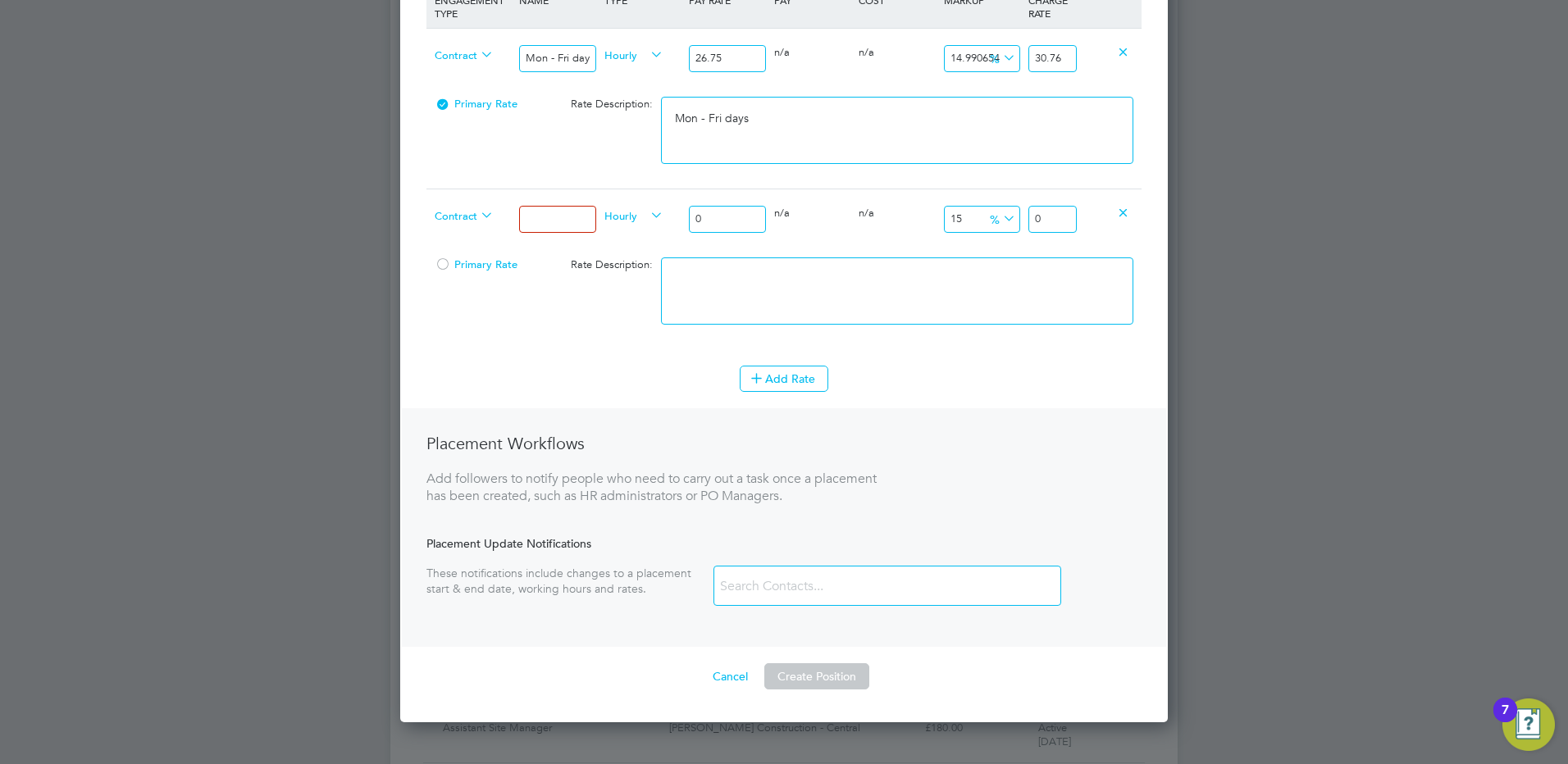
click at [543, 225] on input at bounding box center [556, 219] width 77 height 27
type input "Mon - Fri nights"
drag, startPoint x: 719, startPoint y: 226, endPoint x: 659, endPoint y: 220, distance: 60.3
click at [659, 220] on div "Contract Mon - Fri nights Hourly 0 0 n/a 0 n/a 15 0 % 0" at bounding box center [784, 219] width 715 height 61
type input "2"
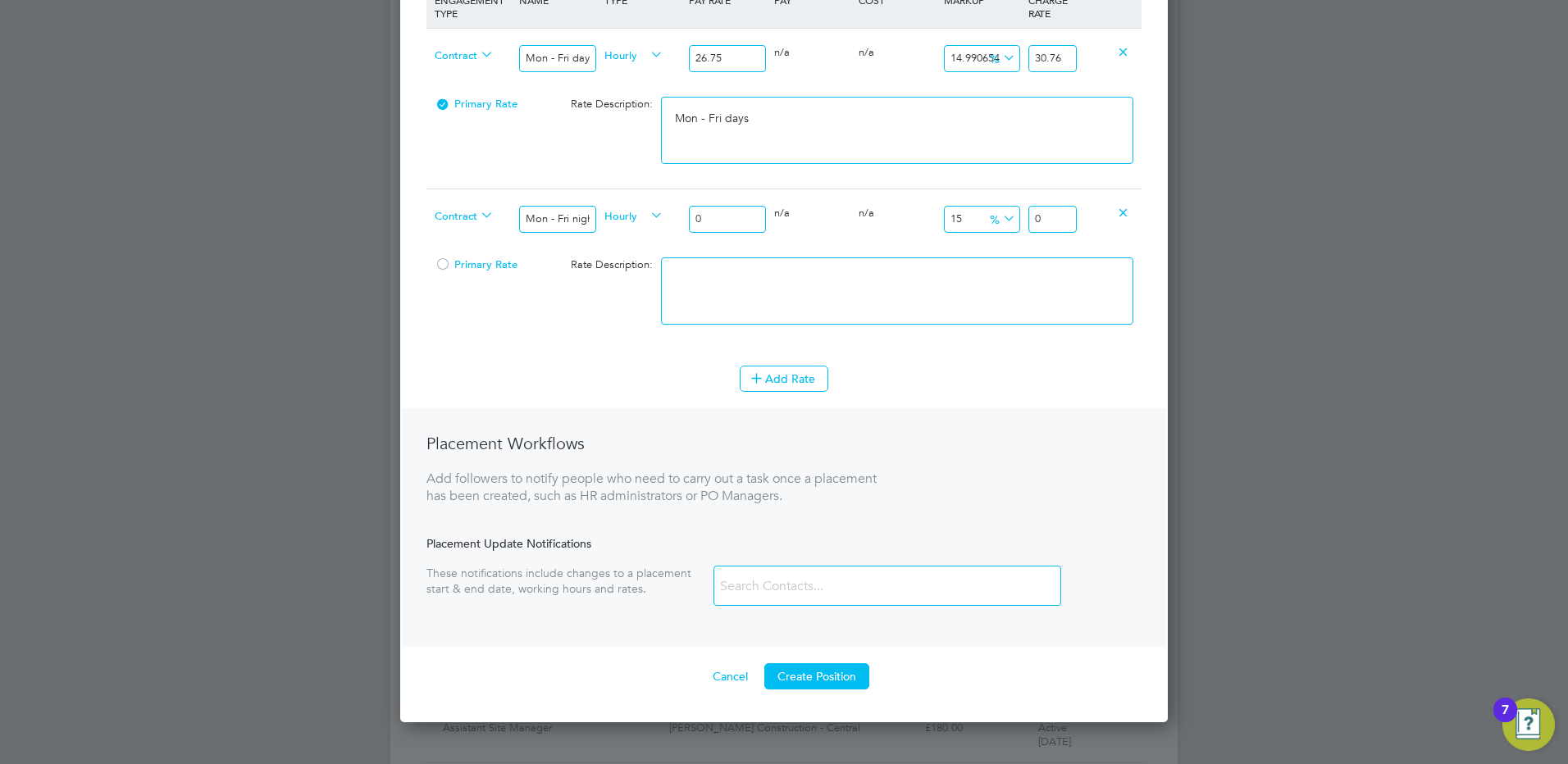
type input "2.3"
type input "29"
type input "33.35"
type input "29.4"
type input "33.81"
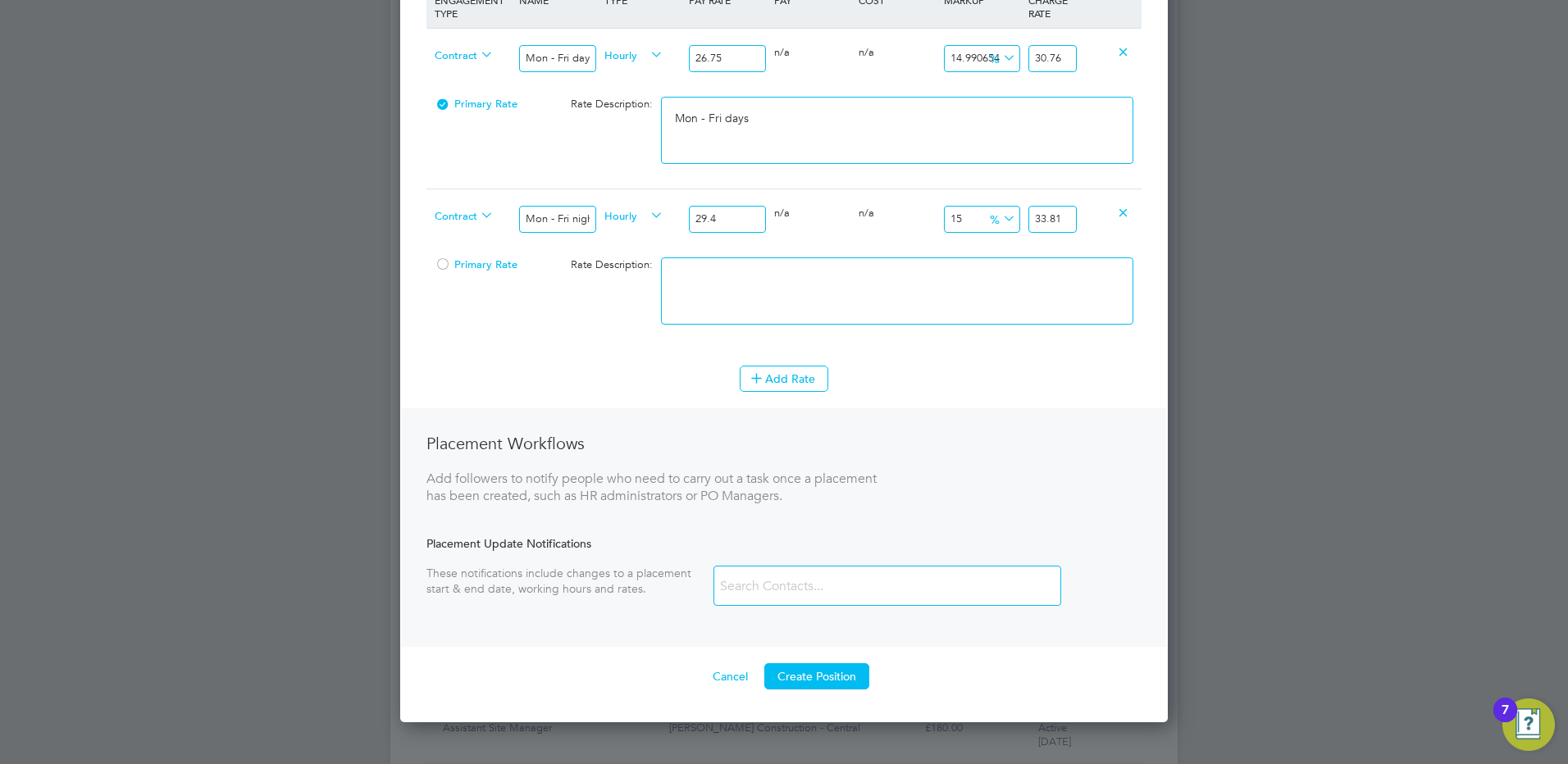
type input "29.43"
type input "33.8445"
type input "29.43"
drag, startPoint x: 1063, startPoint y: 220, endPoint x: 1119, endPoint y: 221, distance: 56.0
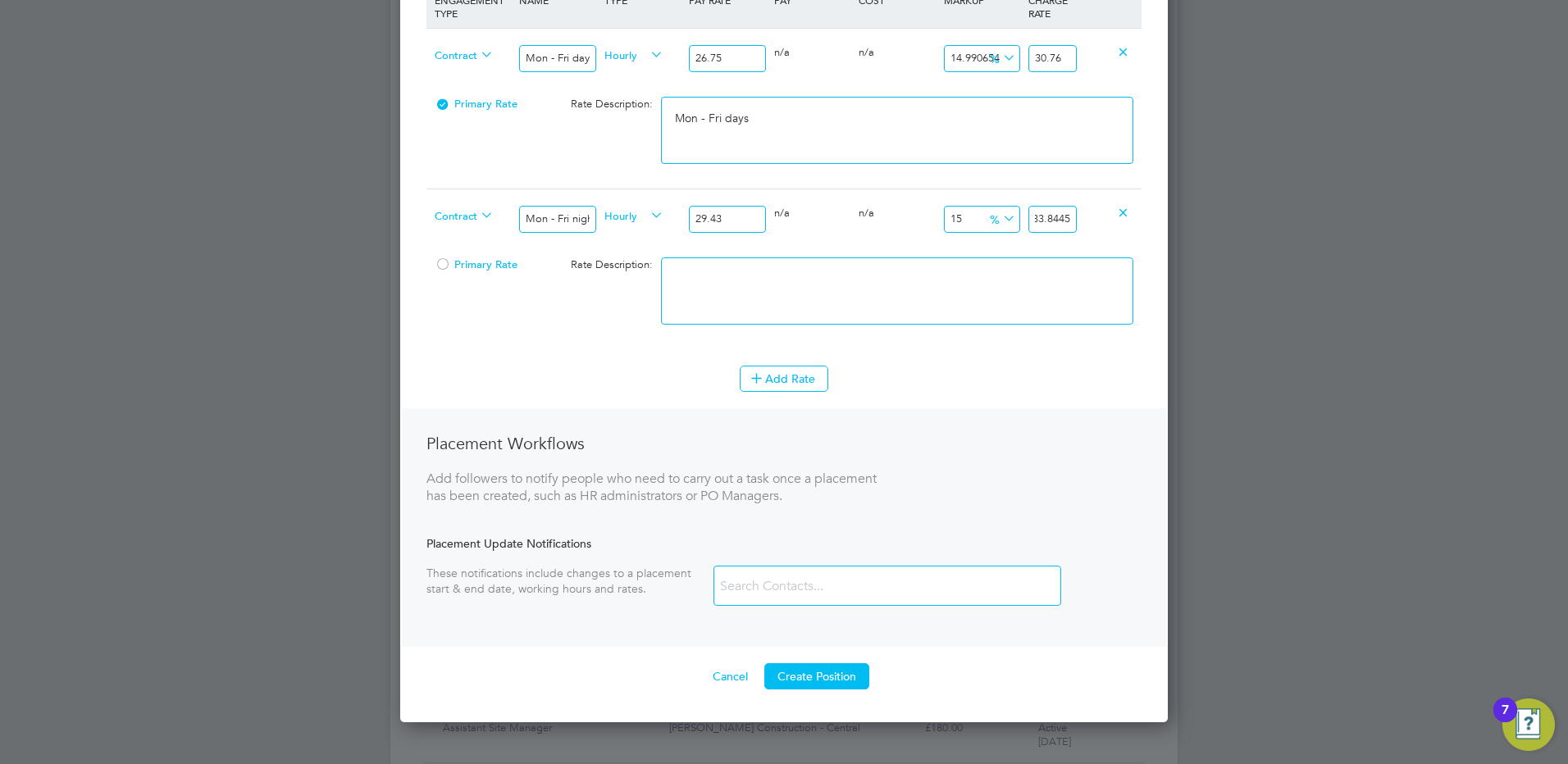
click at [1119, 221] on div "Contract Mon - Fri nights Hourly 29.43 0 n/a 0 n/a 15 4.4145 % 33.8445" at bounding box center [784, 219] width 715 height 61
type input "14.984709480122325"
type input "33.84"
click at [945, 249] on div at bounding box center [897, 299] width 481 height 100
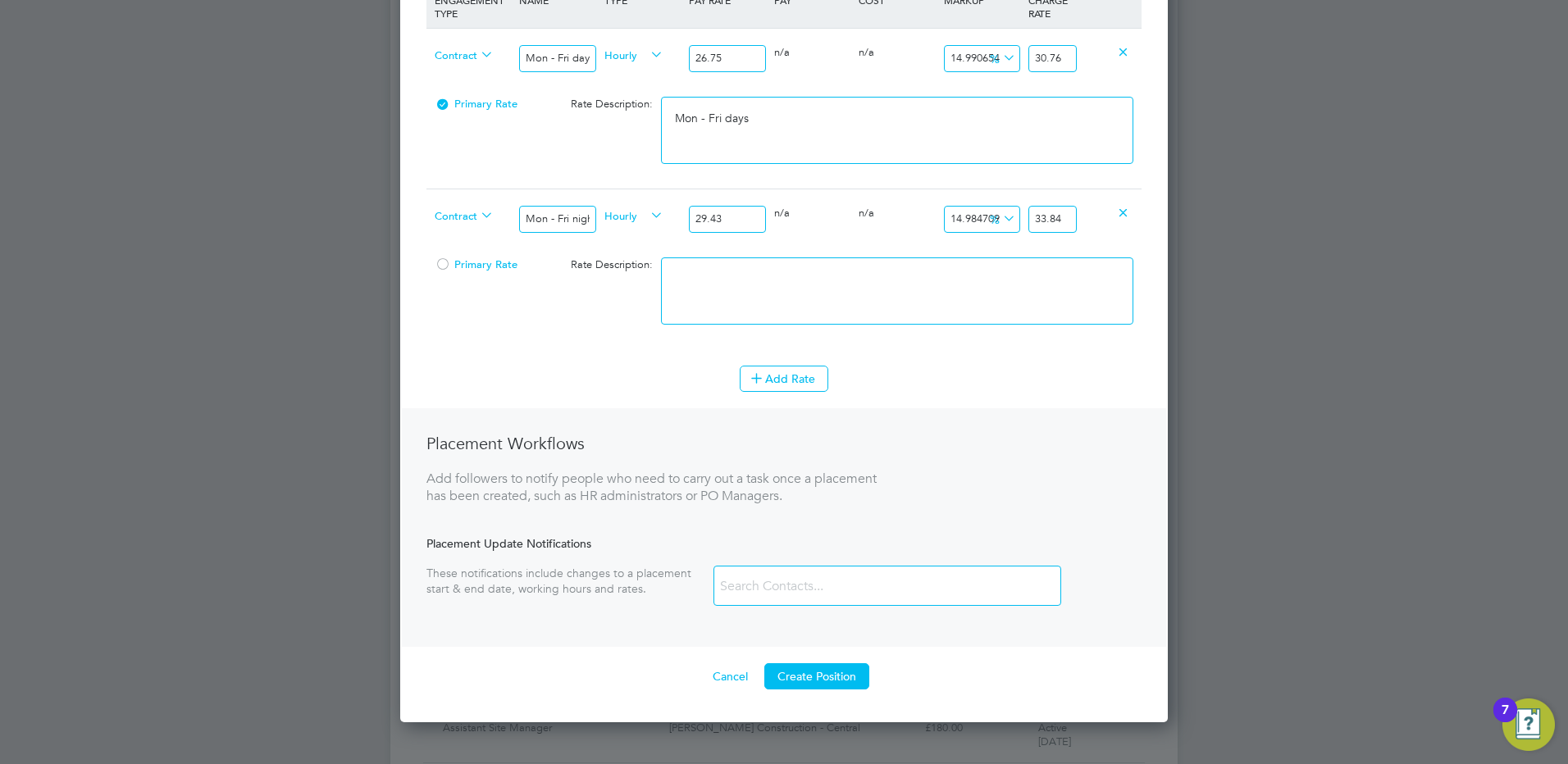
click at [959, 263] on textarea at bounding box center [896, 291] width 472 height 68
type textarea "m"
type textarea "Mon - Fri nights"
click at [777, 375] on button "Add Rate" at bounding box center [783, 379] width 88 height 26
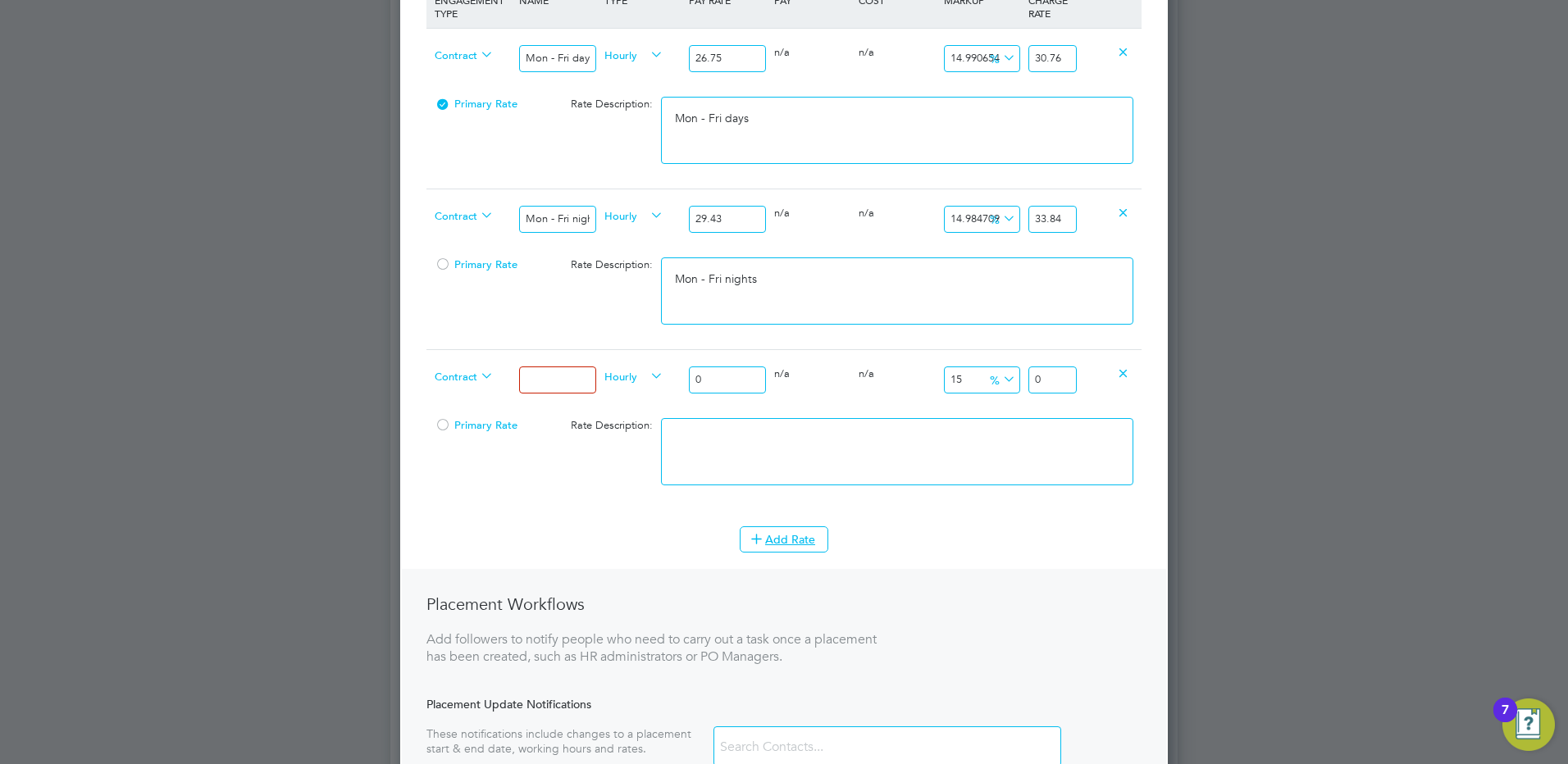
click at [528, 376] on input at bounding box center [556, 380] width 77 height 27
type input "Weekends Fri 18:00pm - Mon 06:00am"
drag, startPoint x: 702, startPoint y: 379, endPoint x: 684, endPoint y: 377, distance: 18.1
click at [684, 377] on div "Contract Weekends Fri 18:00pm - Mon 06:00am Hourly 0 0 n/a 0 n/a 15 0 % 0" at bounding box center [784, 380] width 715 height 61
type input "3"
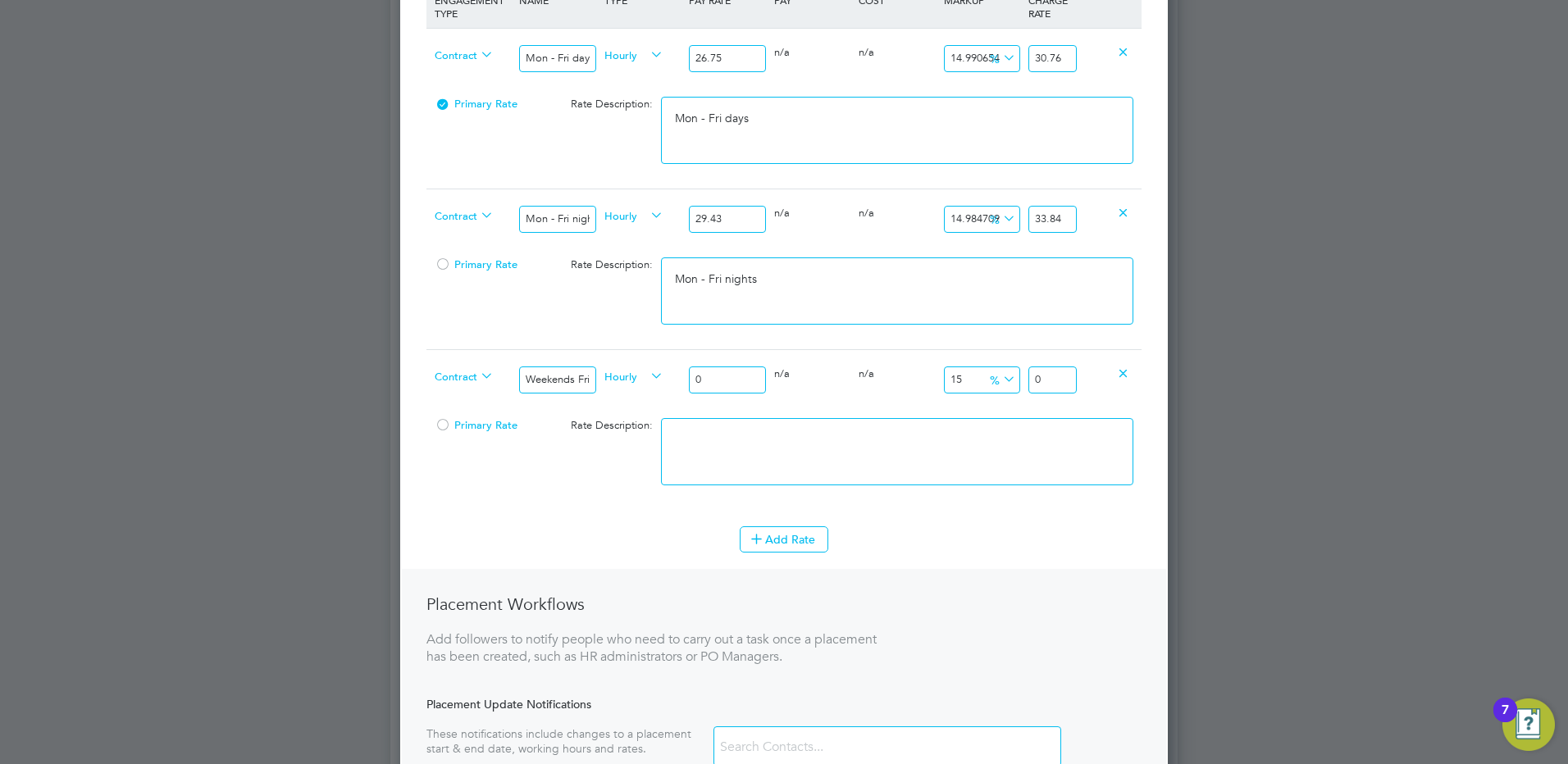
type input "3.45"
type input "30"
type input "34.5"
type input "30.7"
type input "35.305"
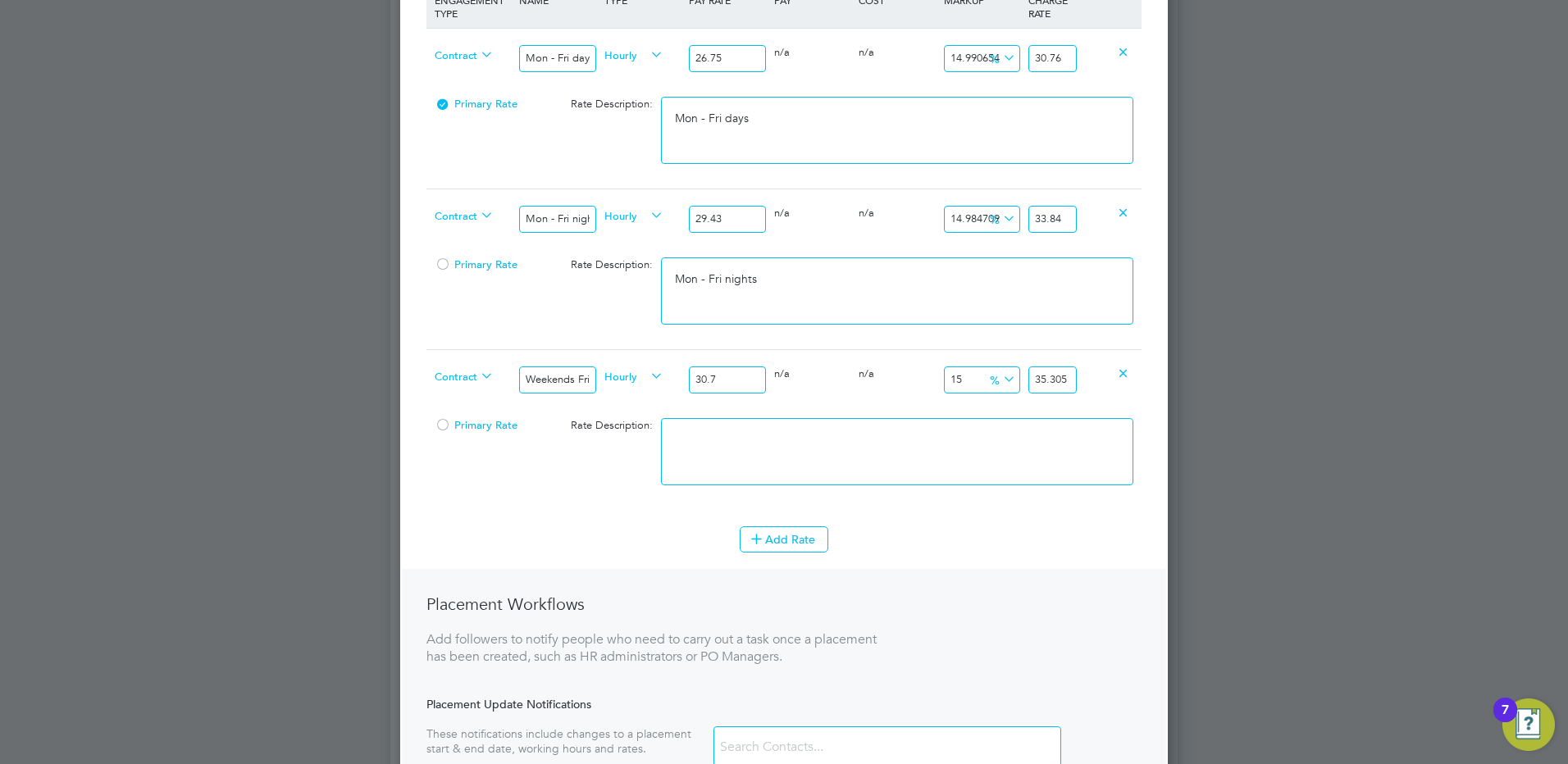
type input "30.76"
type input "35.374"
type input "30.76"
drag, startPoint x: 1058, startPoint y: 382, endPoint x: 1137, endPoint y: 382, distance: 79.0
click at [1136, 382] on div "Contract Weekends Fri 18:00pm - Mon 06:00am Hourly 30.76 0 n/a 0 n/a 15 4.614 %…" at bounding box center [784, 380] width 715 height 61
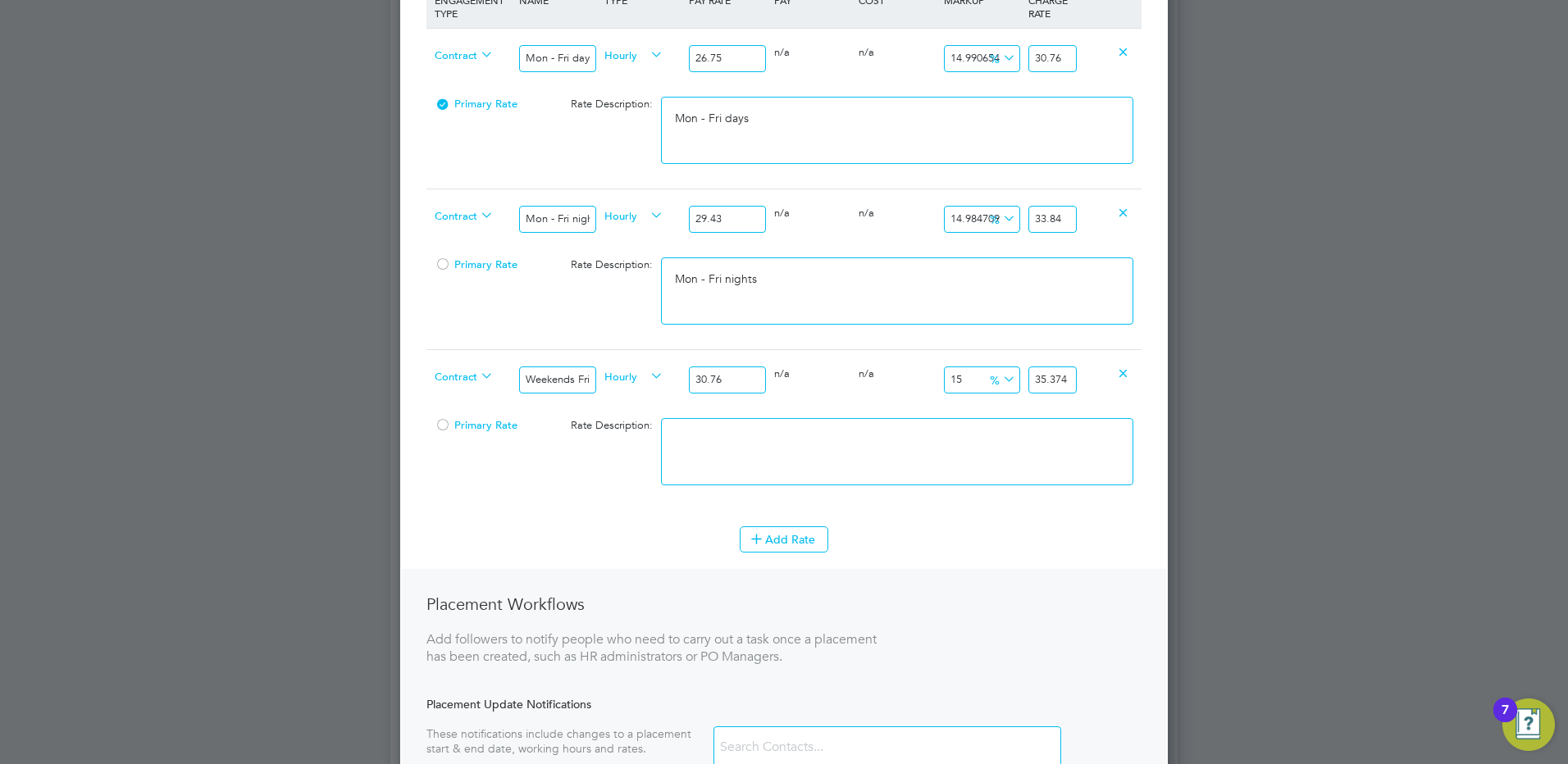
type input "15.019505851755527"
type input "35.38"
click at [939, 416] on div at bounding box center [897, 460] width 481 height 100
click at [869, 454] on textarea at bounding box center [896, 452] width 472 height 68
paste textarea "Weekends Fri 18:00pm - Mon 06:00am"
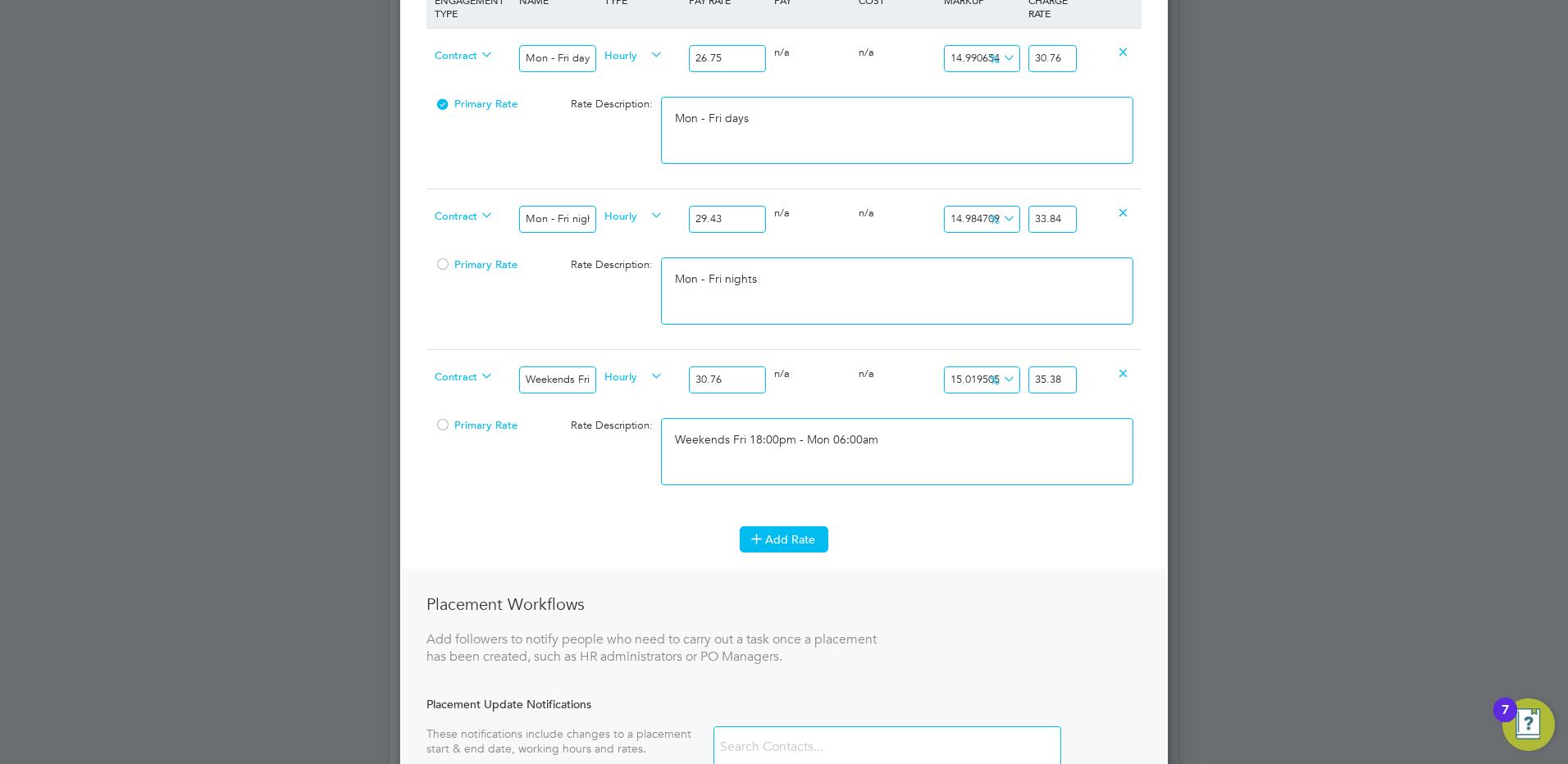
type textarea "Weekends Fri 18:00pm - Mon 06:00am"
click at [786, 541] on button "Add Rate" at bounding box center [783, 539] width 88 height 26
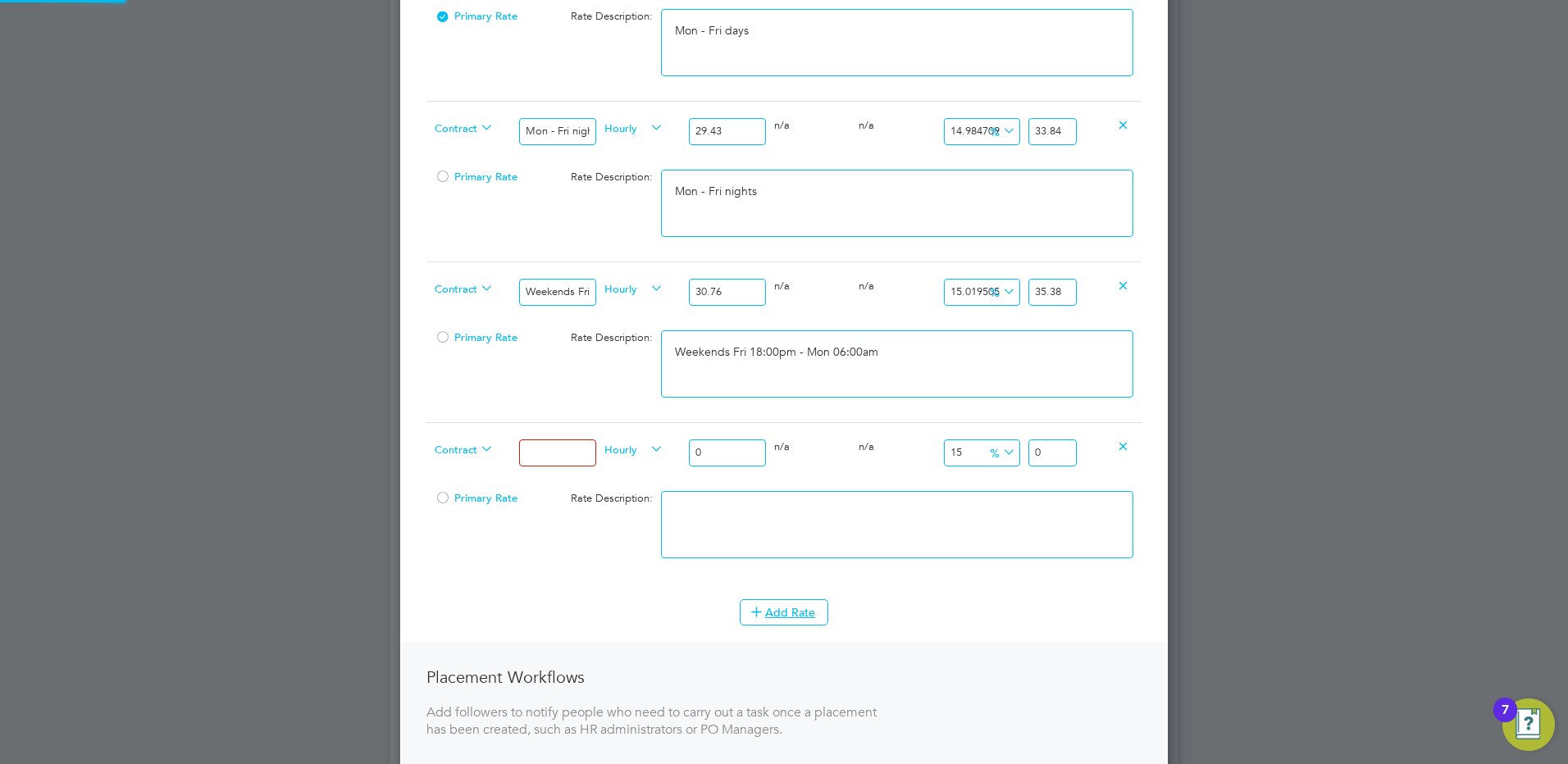
scroll to position [820, 0]
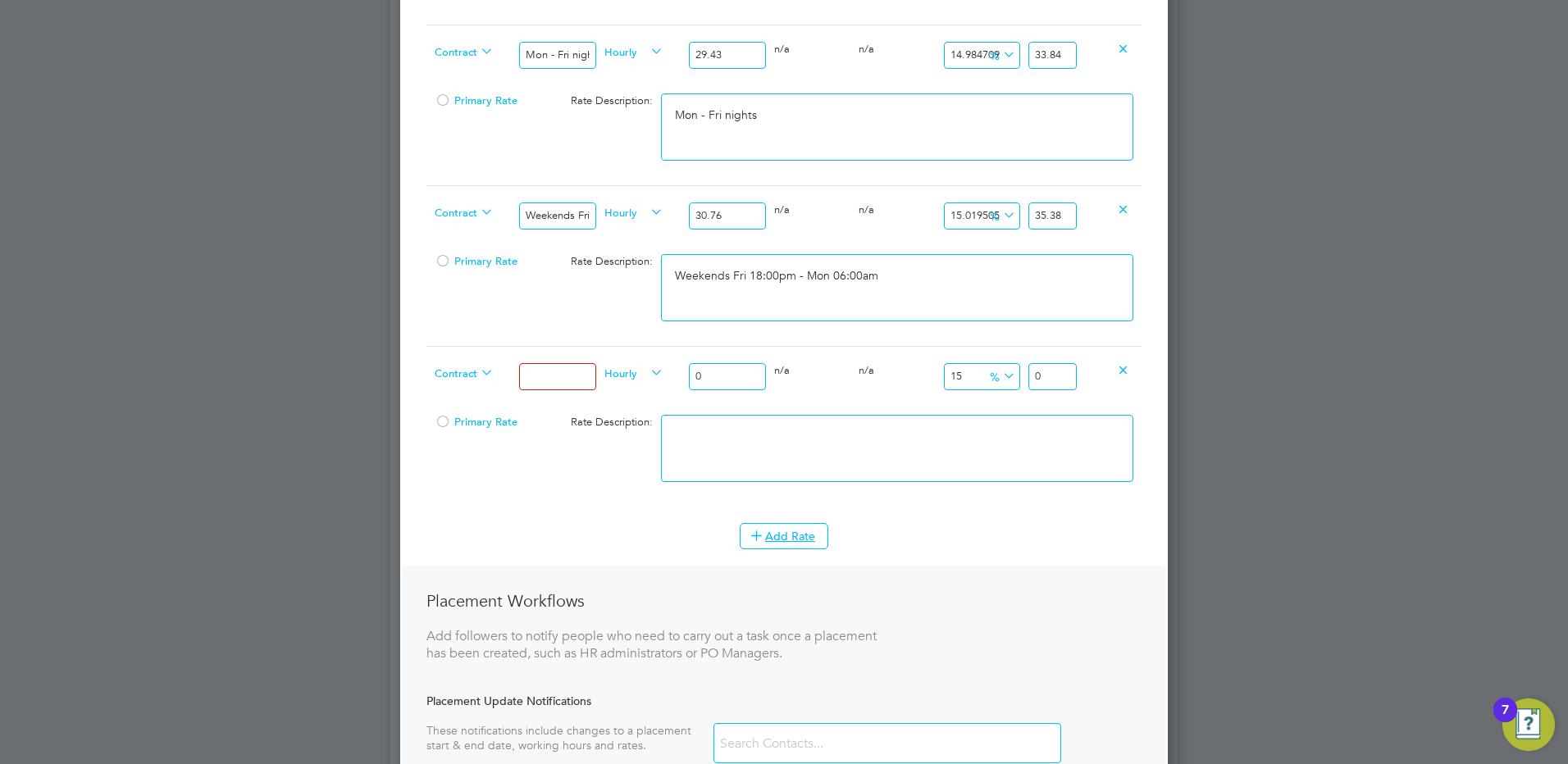
click at [555, 382] on input at bounding box center [556, 377] width 77 height 27
type input "Bank hols"
drag, startPoint x: 726, startPoint y: 374, endPoint x: 617, endPoint y: 360, distance: 109.9
click at [616, 352] on div "Contract Bank hols Hourly 0 0 n/a 0 n/a 15 0 % 0" at bounding box center [784, 376] width 715 height 61
type input "3"
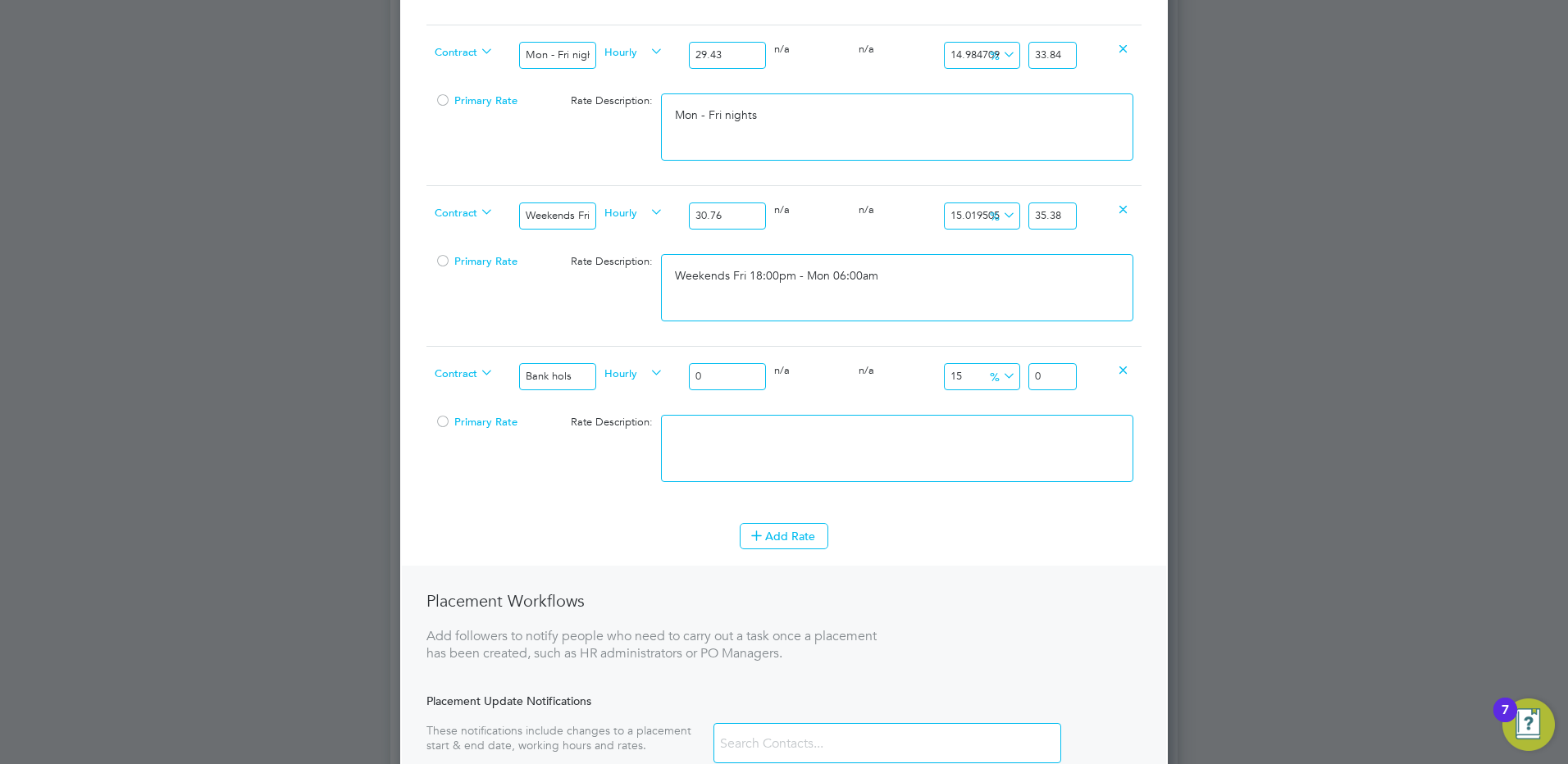
type input "3.45"
type input "35"
type input "40.25"
type input "35.5"
type input "40.825"
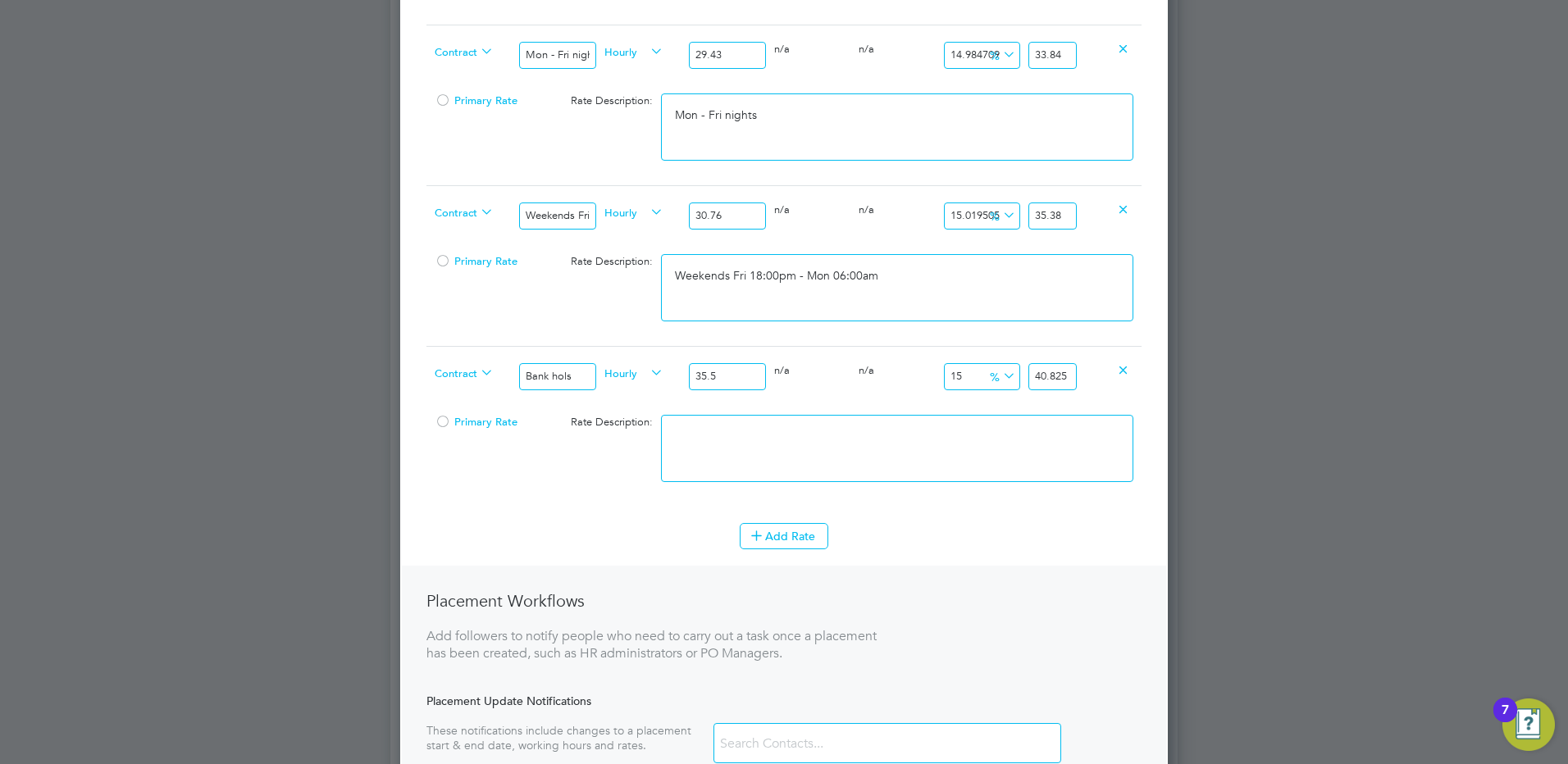
type input "35.58"
type input "40.917"
type input "35.58"
drag, startPoint x: 1060, startPoint y: 374, endPoint x: 1193, endPoint y: 392, distance: 134.2
click at [1177, 392] on div "Positions New Position Client Config Showing 30 of 701 Positions POSITION NAME …" at bounding box center [784, 254] width 787 height 2058
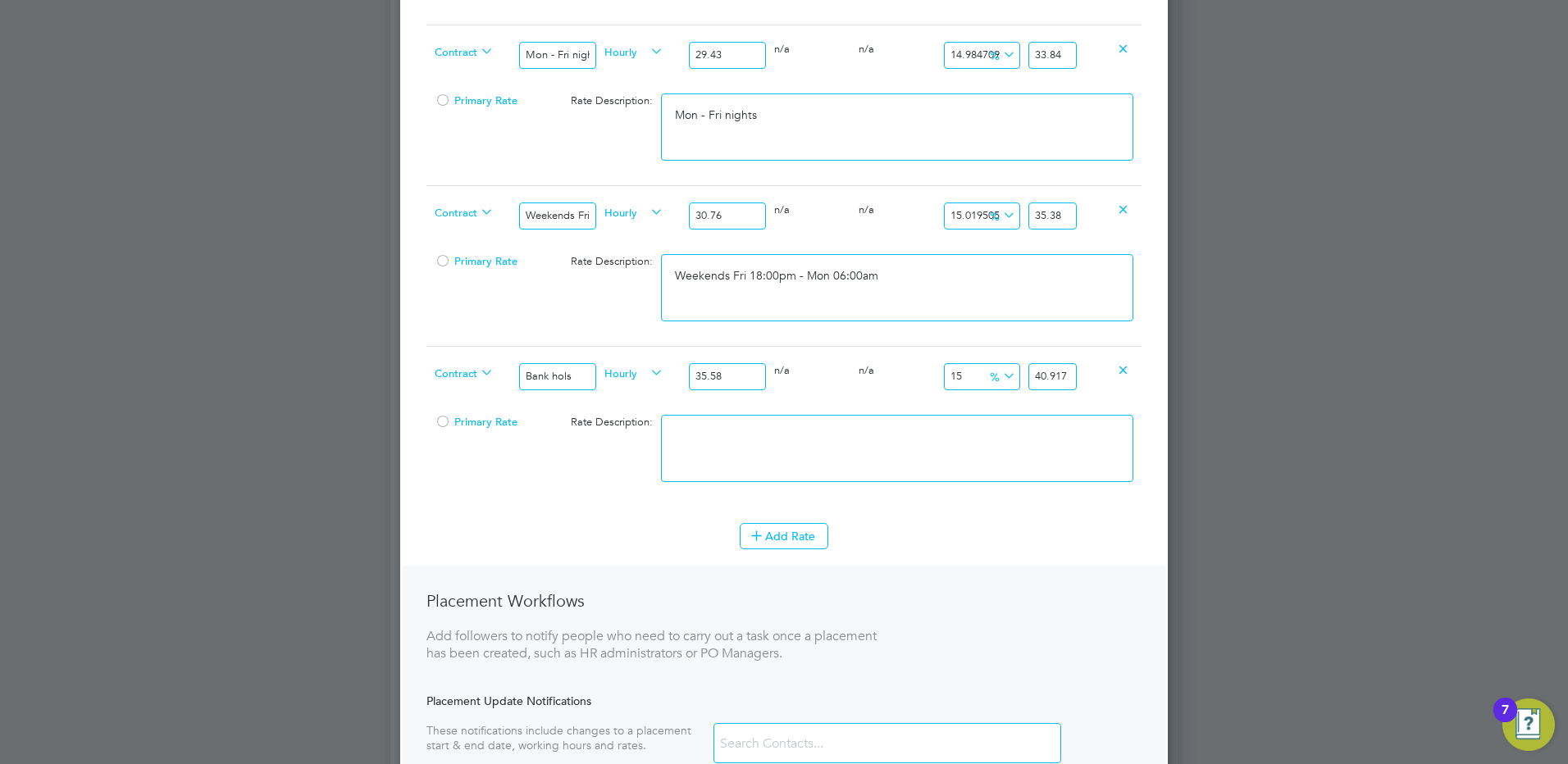
type input "14.980326025857224"
type input "40.910000000000004"
click at [986, 439] on textarea at bounding box center [896, 449] width 472 height 68
type textarea "b"
type textarea "Bank hols"
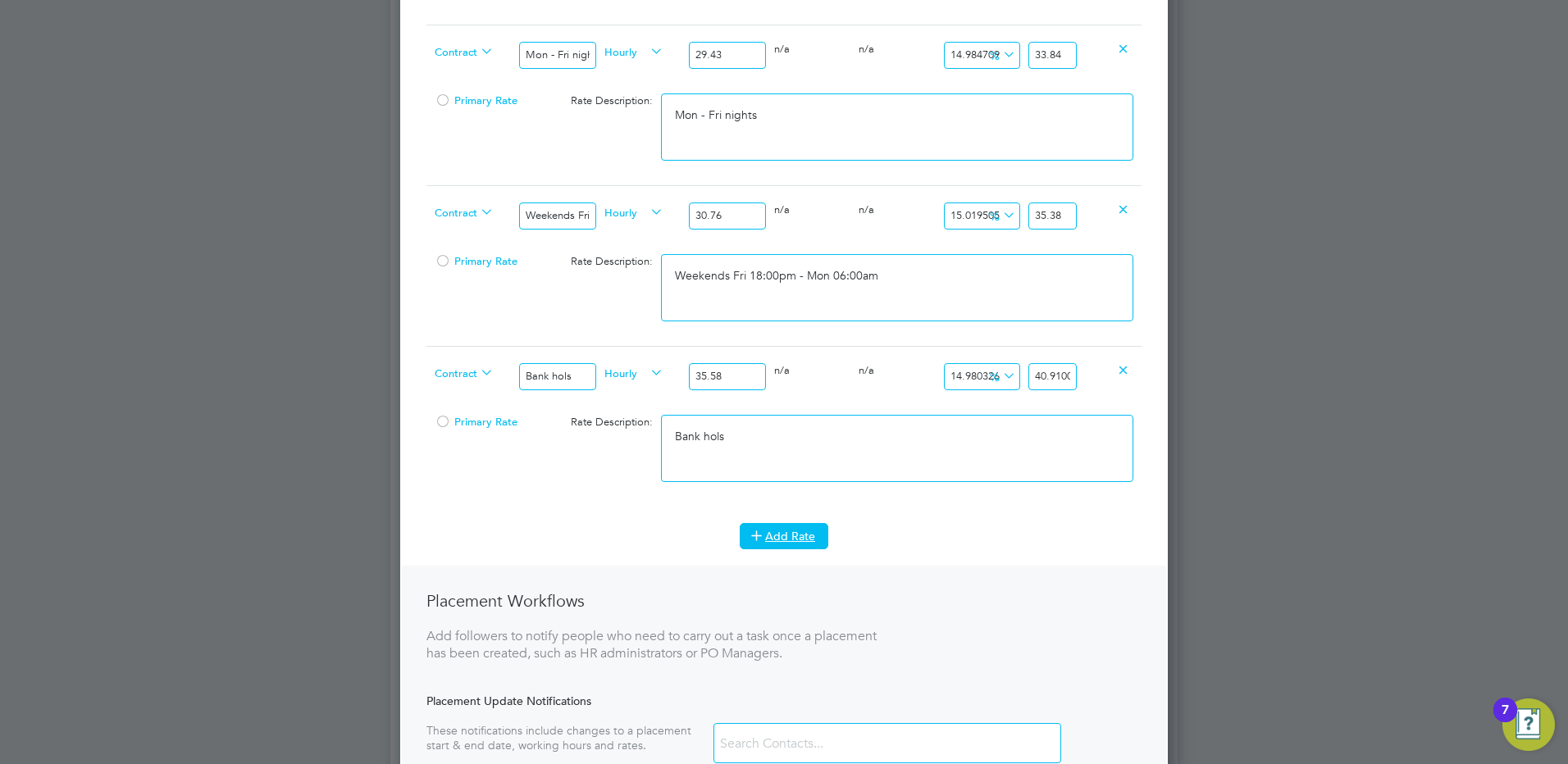
click at [801, 524] on button "Add Rate" at bounding box center [783, 536] width 88 height 26
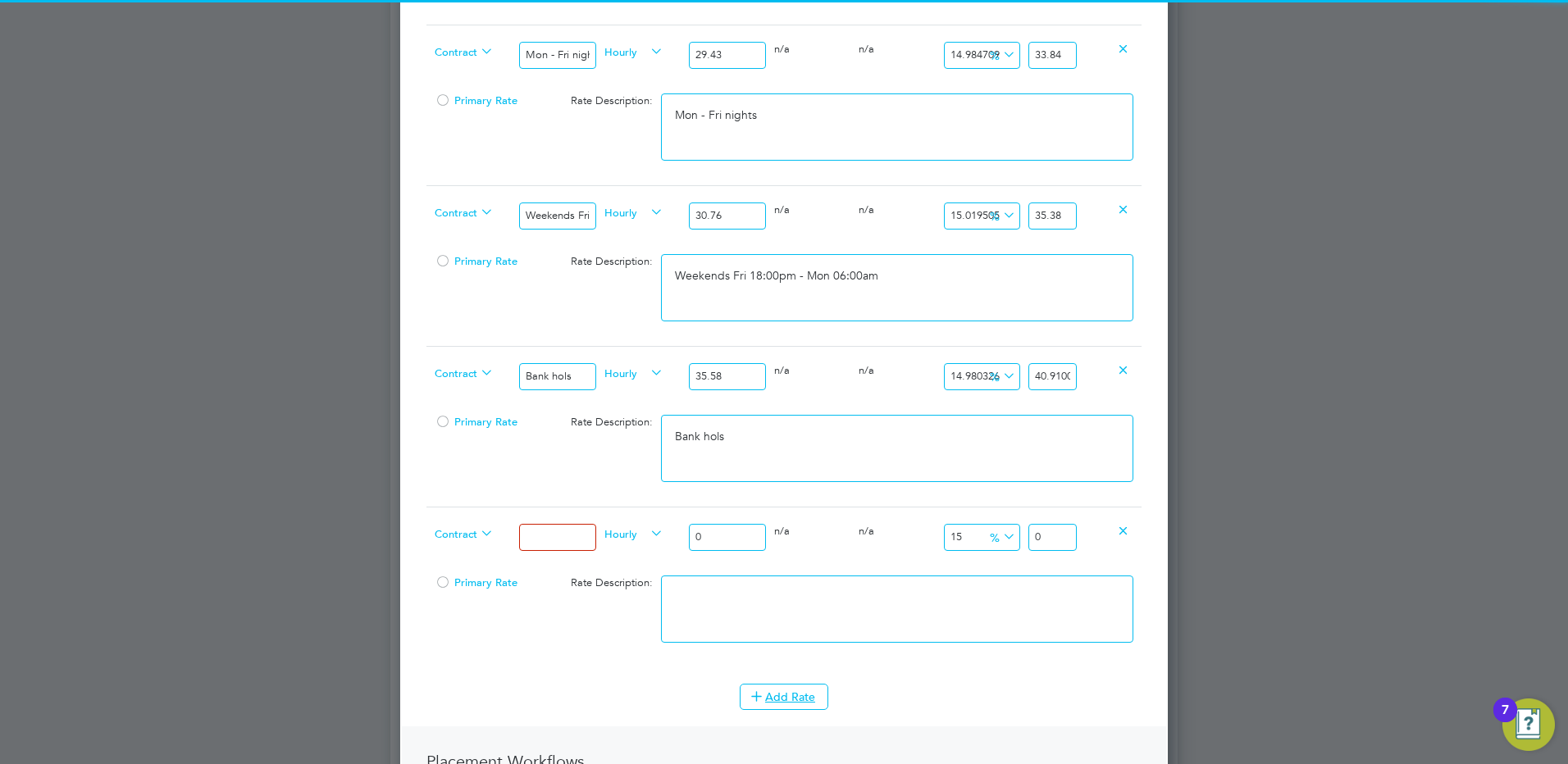
click at [562, 538] on input at bounding box center [556, 536] width 77 height 27
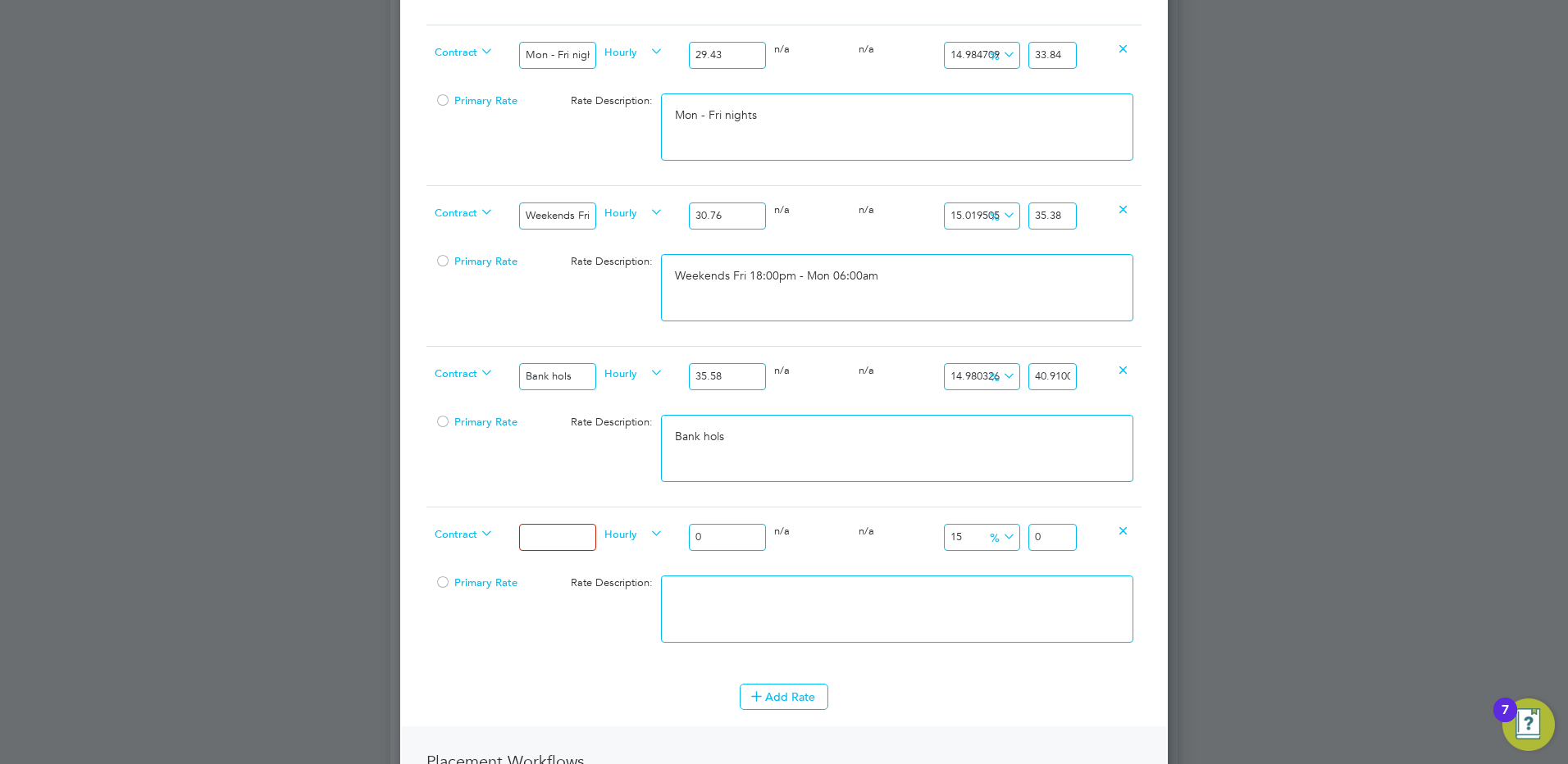
type input "Xmas & New Year"
drag, startPoint x: 1060, startPoint y: 375, endPoint x: 1132, endPoint y: 374, distance: 72.0
click at [1129, 372] on div "Contract Bank hols Hourly 35.58 0 n/a 0 n/a 14.980326025857224 5.33000000000000…" at bounding box center [784, 376] width 715 height 61
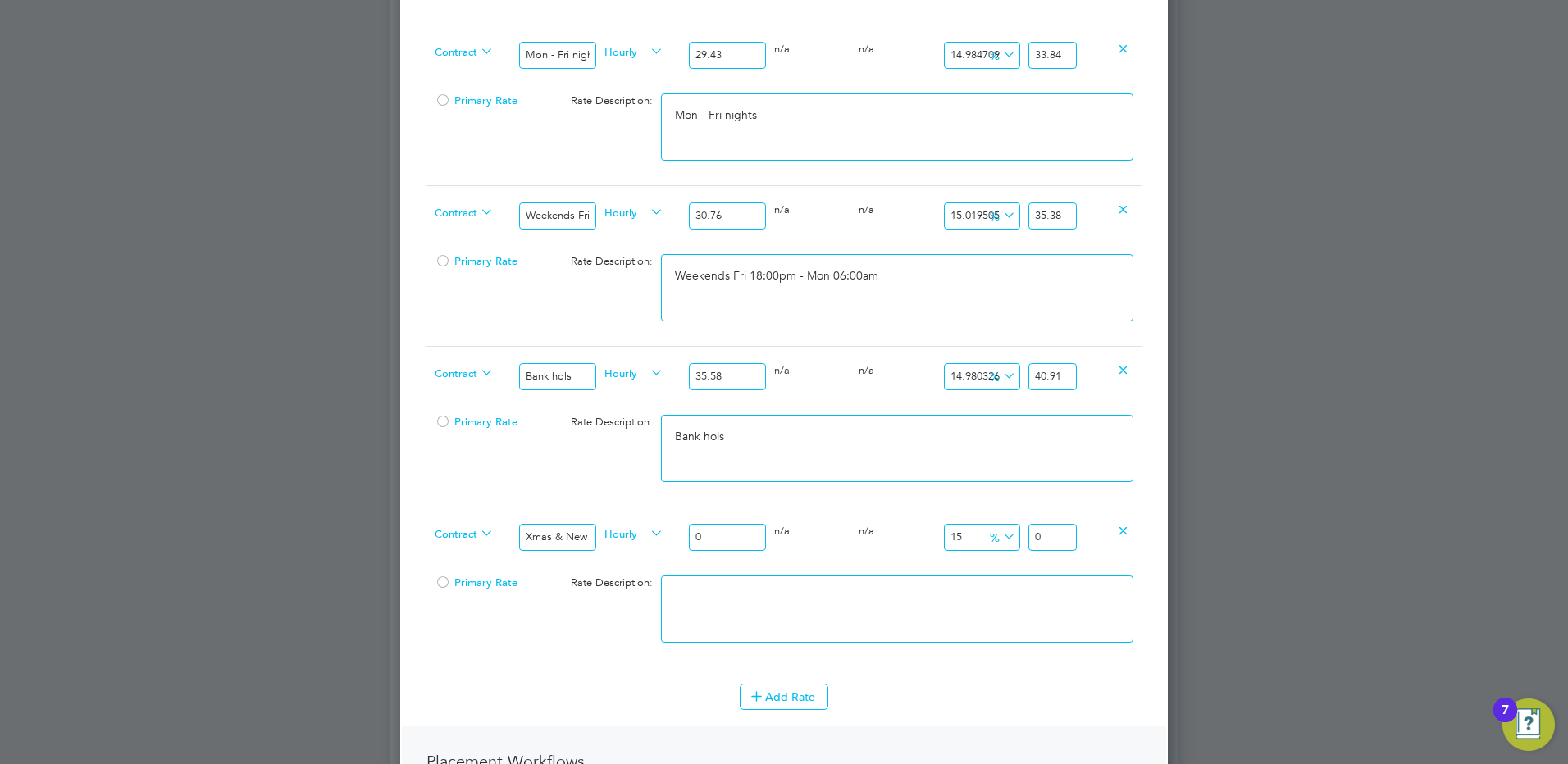
type input "40.910000000000004"
drag, startPoint x: 698, startPoint y: 536, endPoint x: 683, endPoint y: 542, distance: 16.2
click at [683, 542] on div "Contract Xmas & New Year Hourly 0 0 n/a 0 n/a 15 0 % 0" at bounding box center [784, 536] width 715 height 61
drag, startPoint x: 715, startPoint y: 535, endPoint x: 698, endPoint y: 536, distance: 17.0
click at [705, 535] on input "0" at bounding box center [726, 536] width 77 height 27
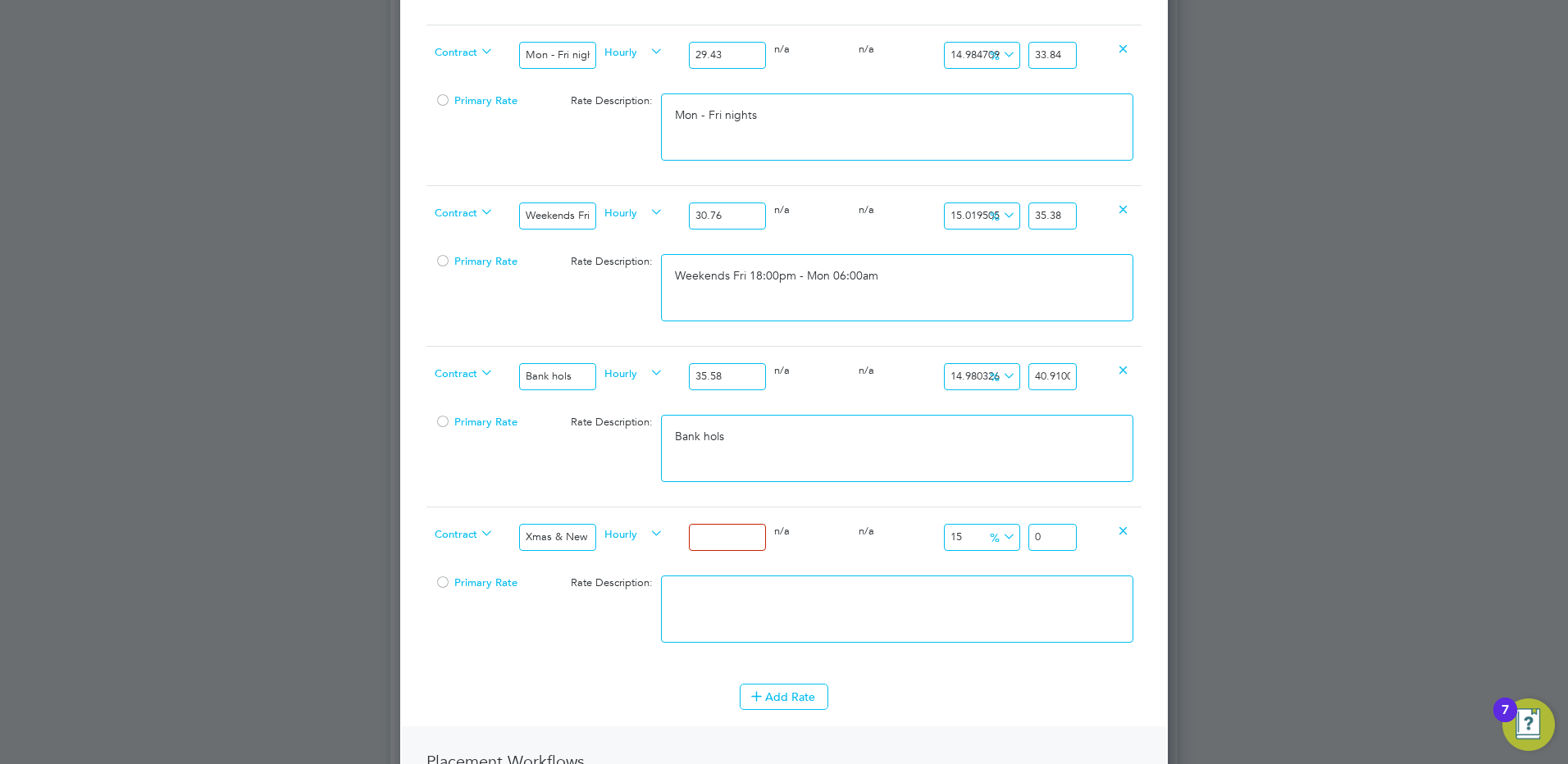
type input "5"
type input "5.75"
type input "53"
type input "60.95"
type input "53.5"
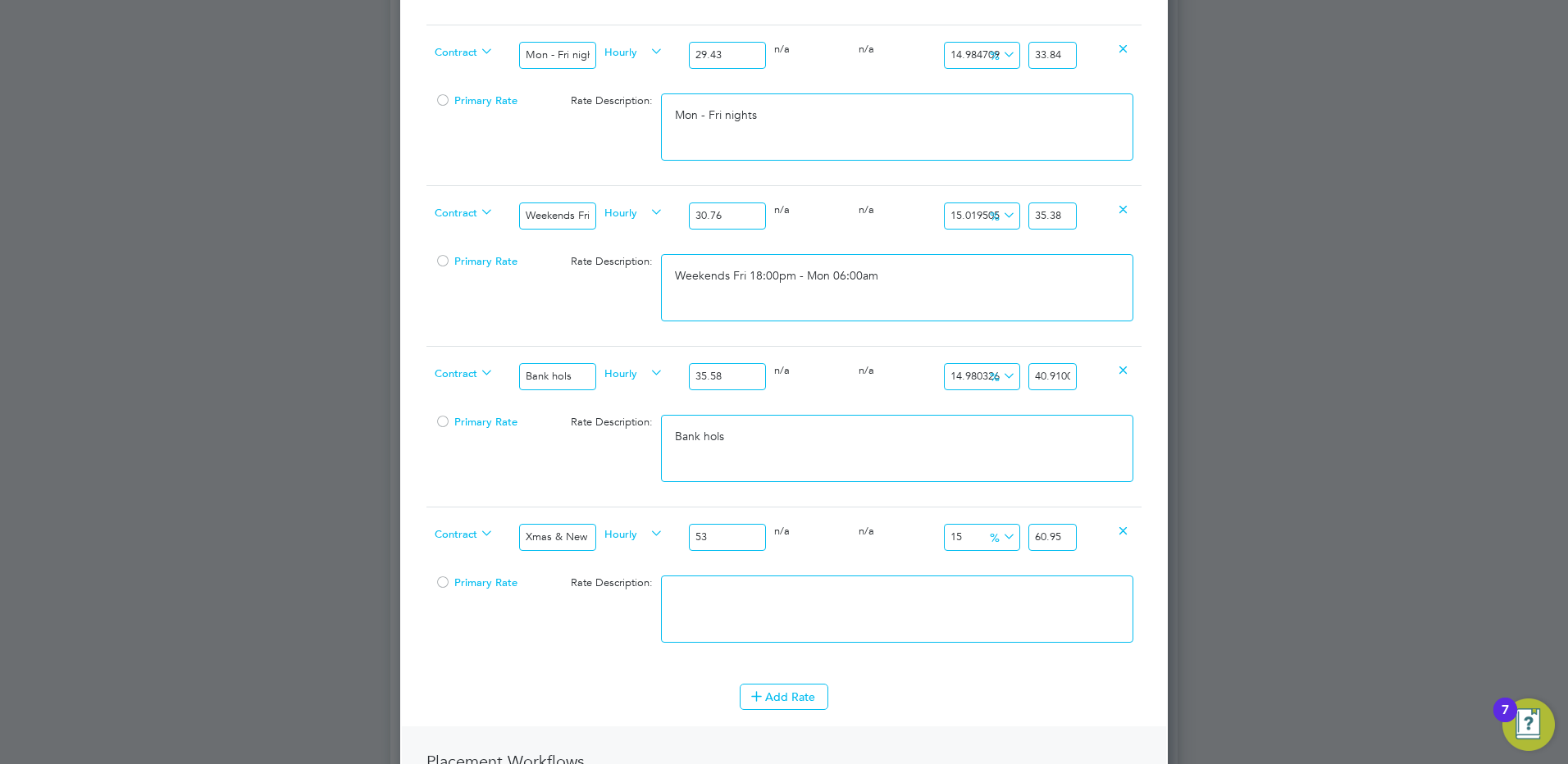
type input "61.525"
type input "53.50"
drag, startPoint x: 1058, startPoint y: 538, endPoint x: 1134, endPoint y: 535, distance: 76.1
click at [1133, 535] on div "Contract Xmas & New Year Hourly 53.50 0 n/a 0 n/a 15 8.025 % 61.525" at bounding box center [784, 536] width 715 height 61
type input "14.990654205607477"
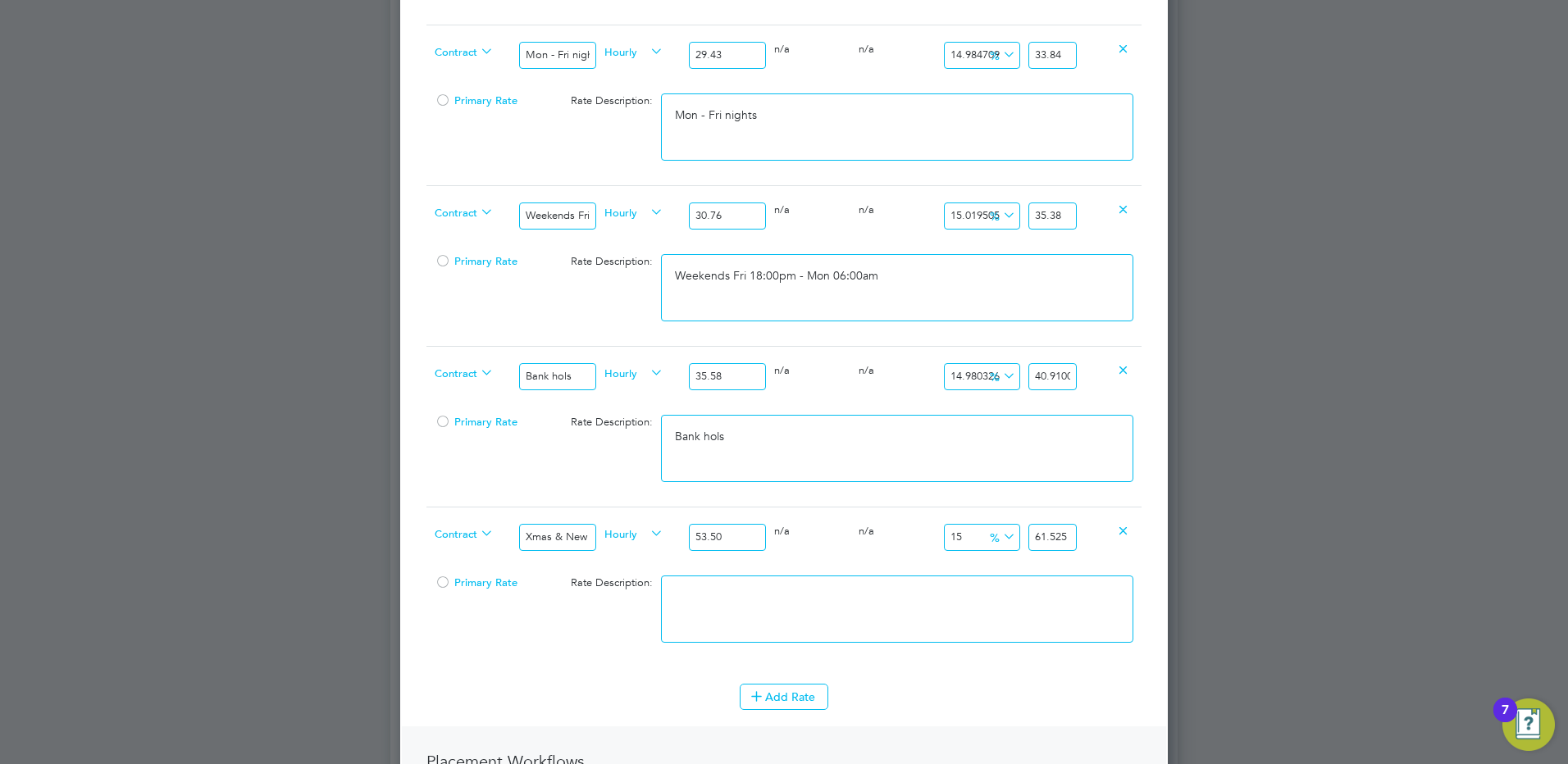
type input "61.52"
type input "14.953271028037383"
type input "61.5"
type input "15.009345794392523"
type input "61.53"
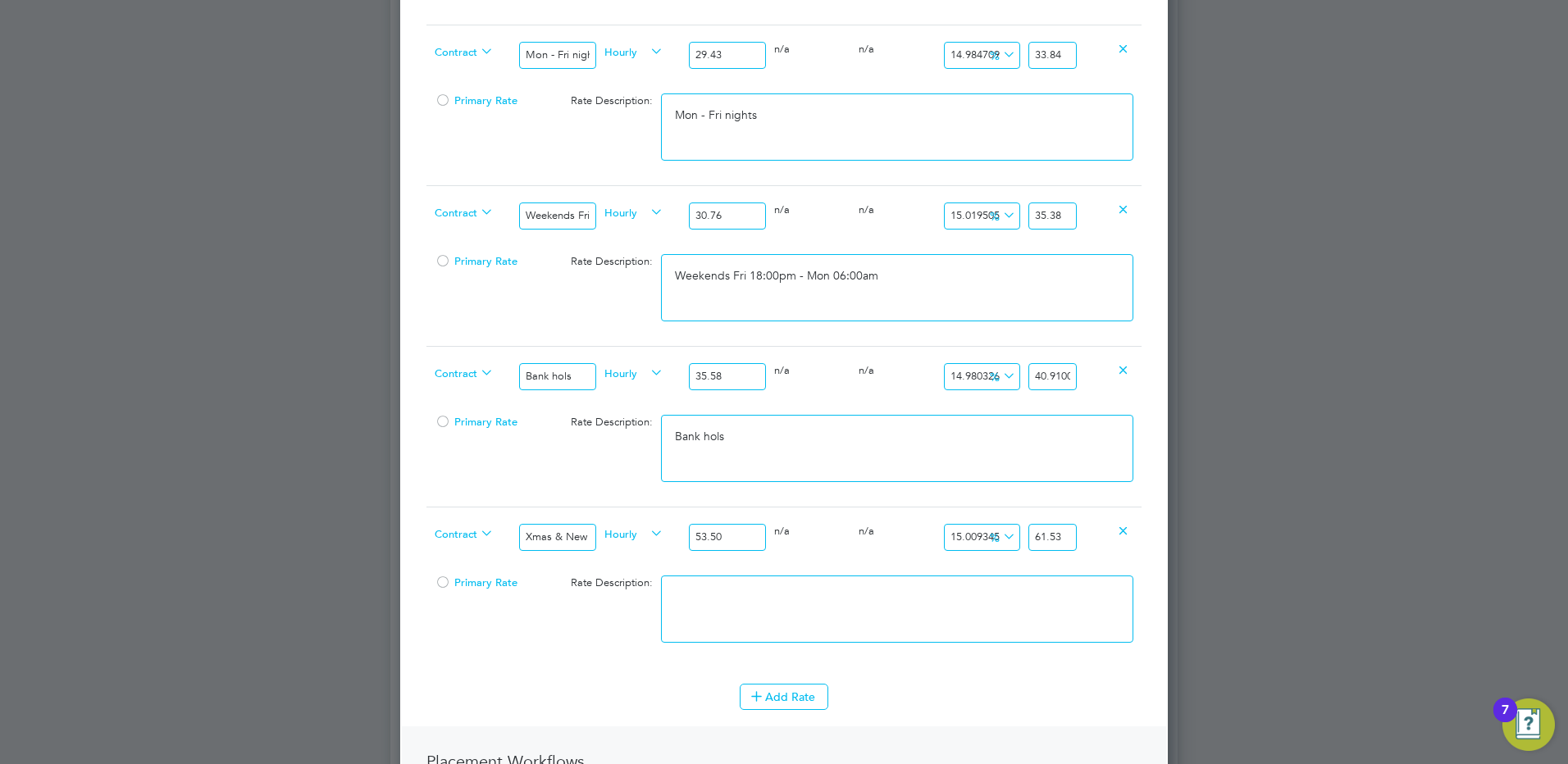
drag, startPoint x: 832, startPoint y: 616, endPoint x: 833, endPoint y: 626, distance: 10.0
click at [832, 617] on textarea at bounding box center [896, 609] width 472 height 68
type textarea "Xmas & New Years"
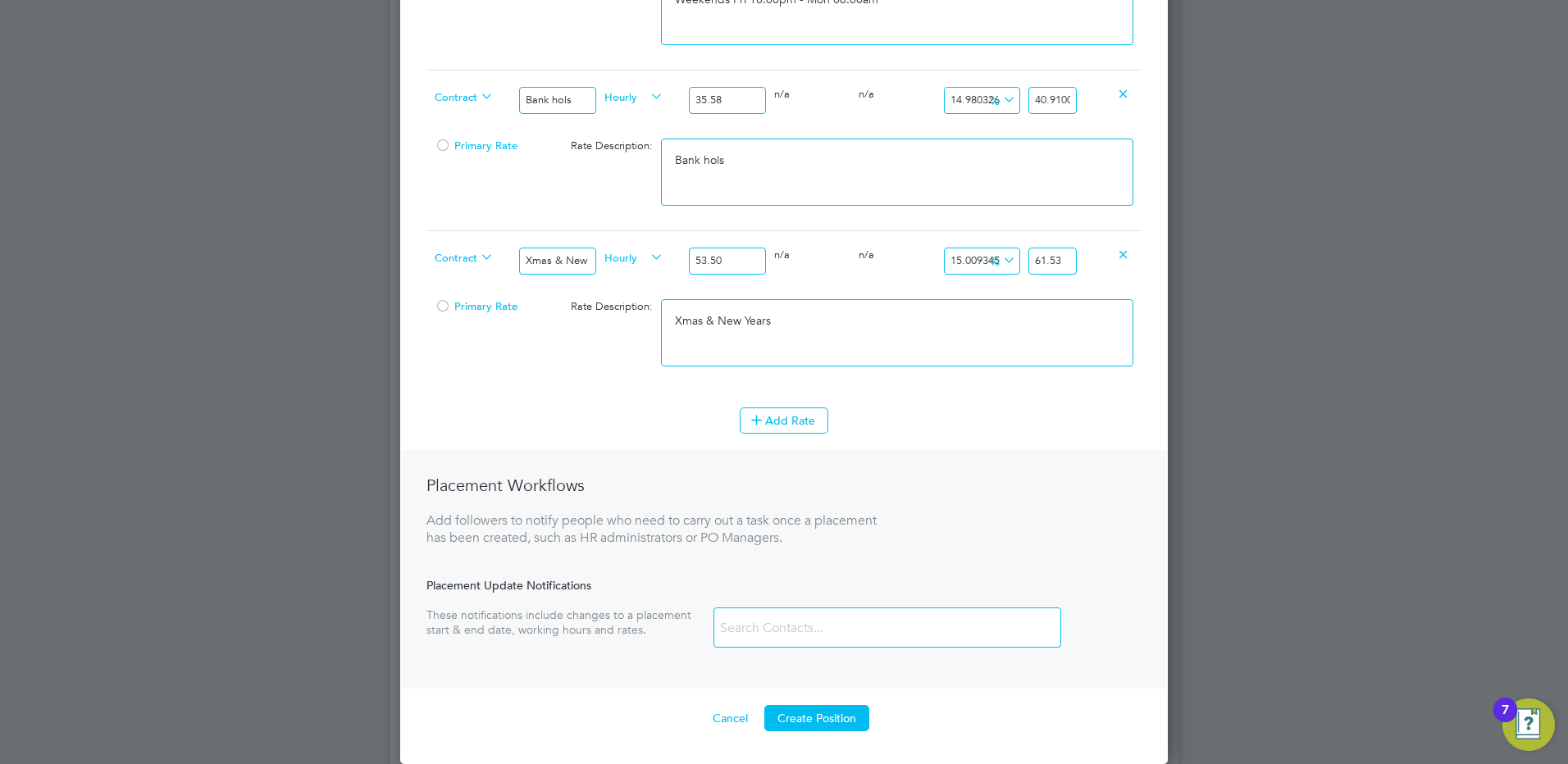
scroll to position [1283, 0]
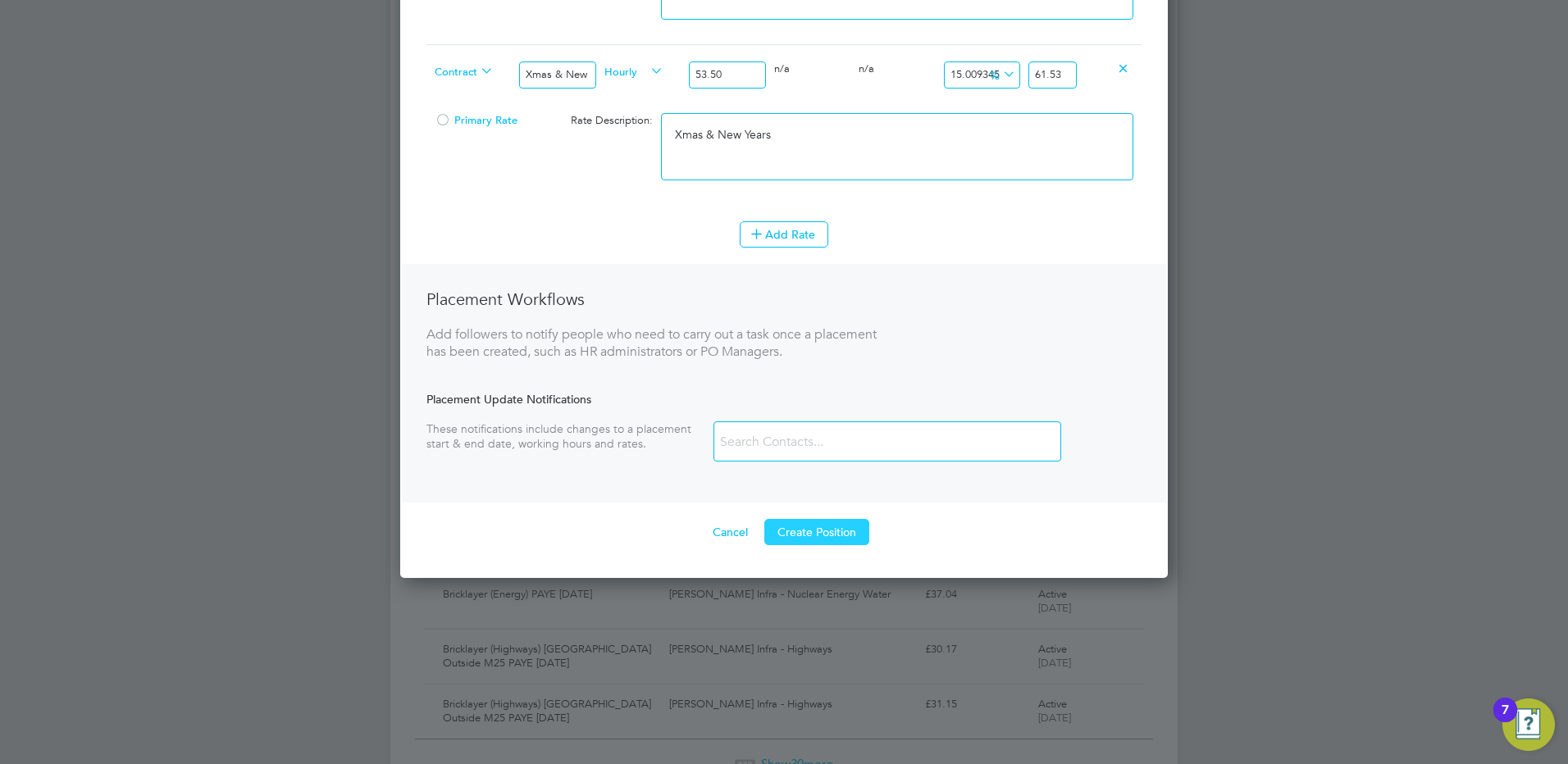
click at [818, 536] on button "Create Position" at bounding box center [817, 532] width 105 height 26
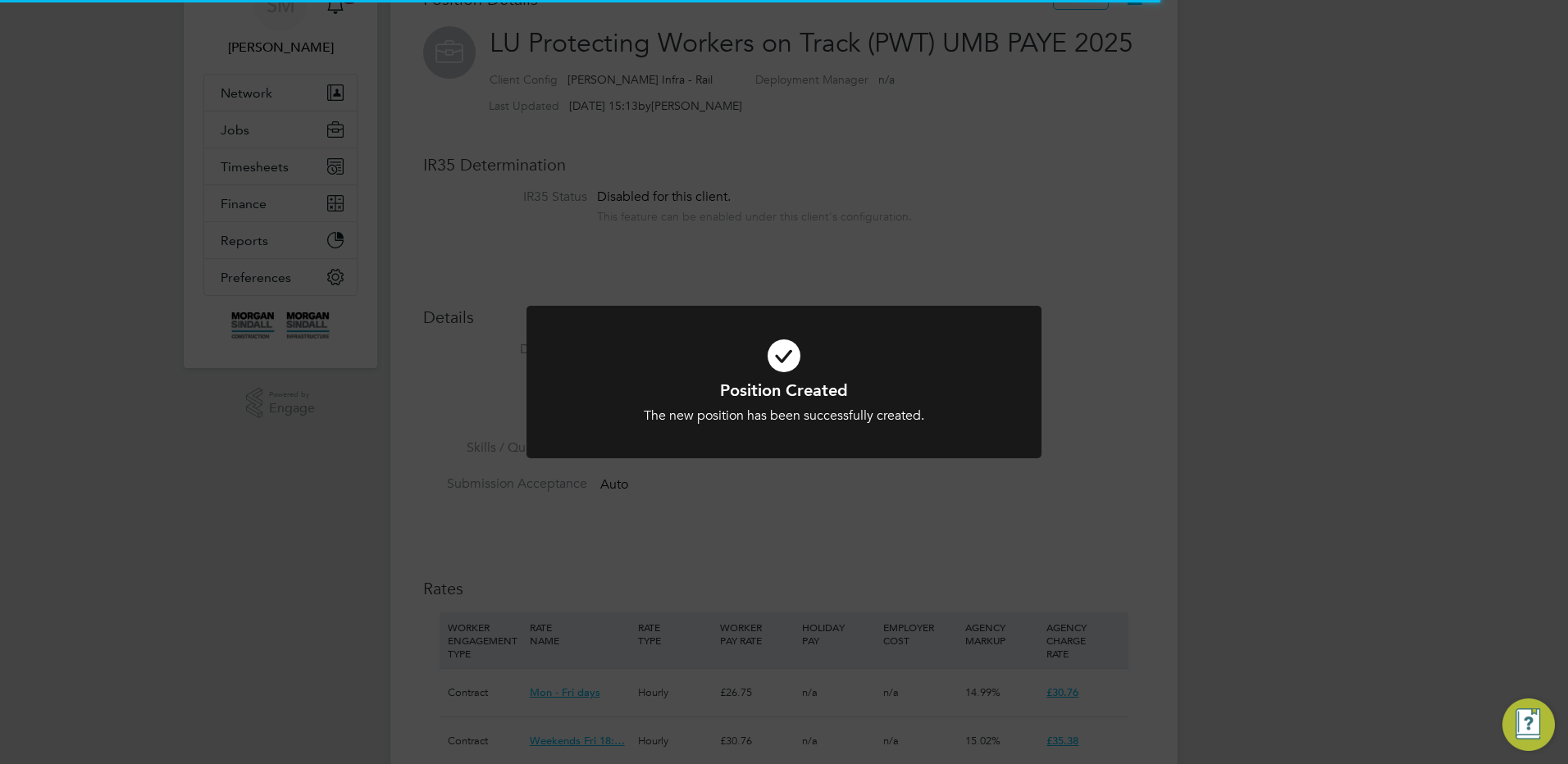
scroll to position [49, 110]
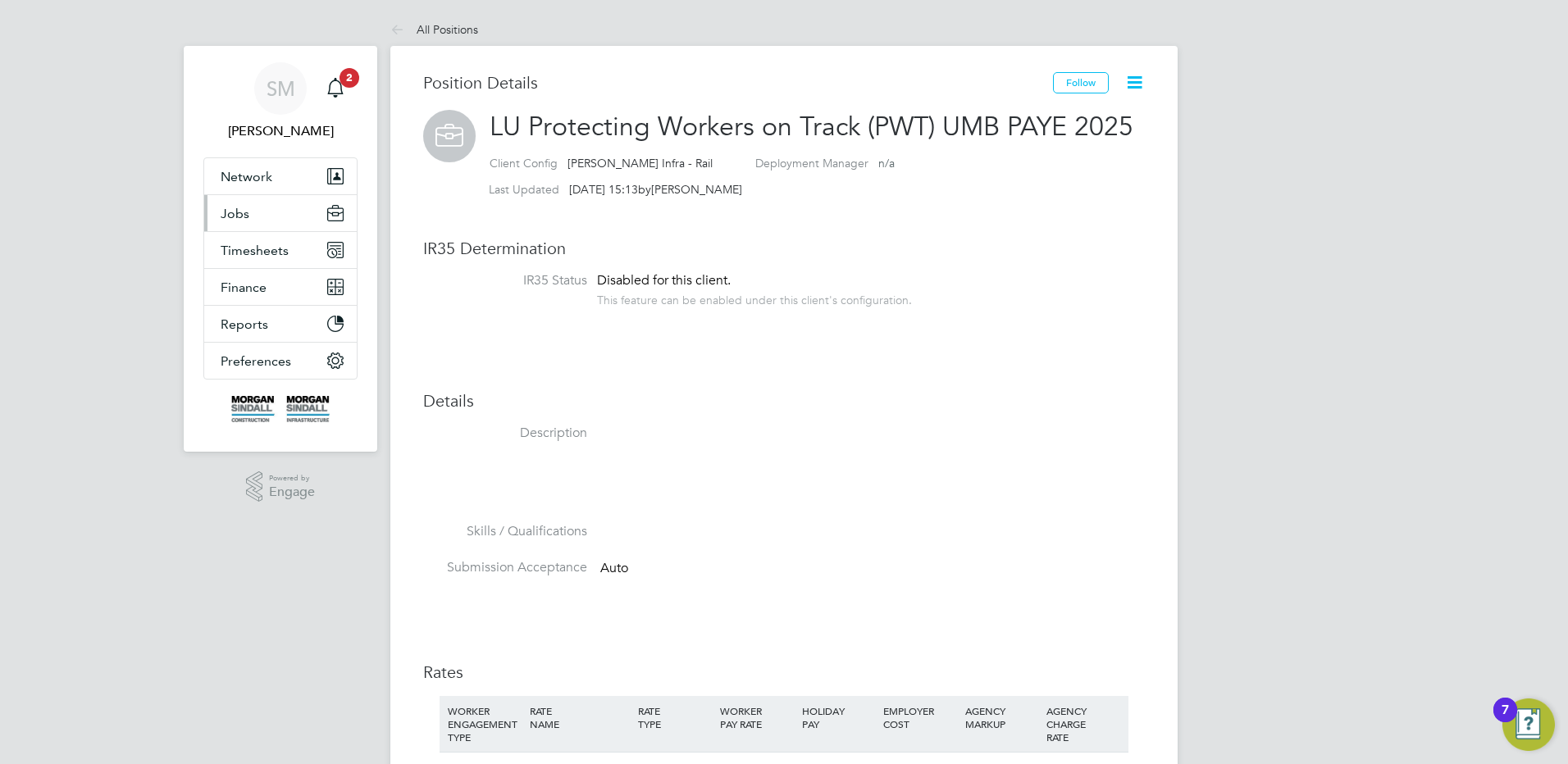
click at [284, 210] on button "Jobs" at bounding box center [280, 213] width 153 height 36
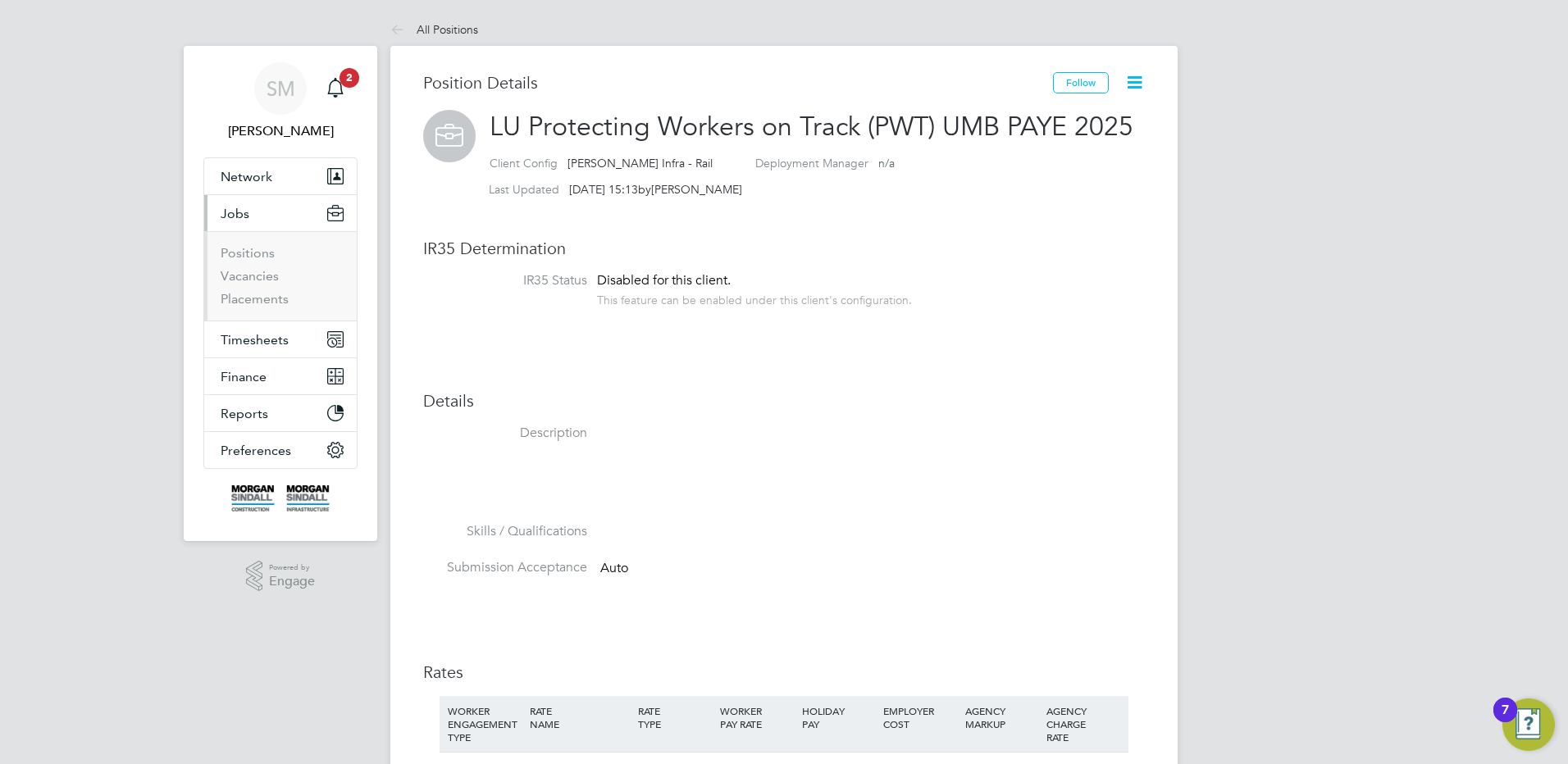
click at [261, 244] on ul "Positions Vacancies Placements" at bounding box center [280, 276] width 153 height 89
click at [253, 260] on link "Positions" at bounding box center [247, 253] width 54 height 16
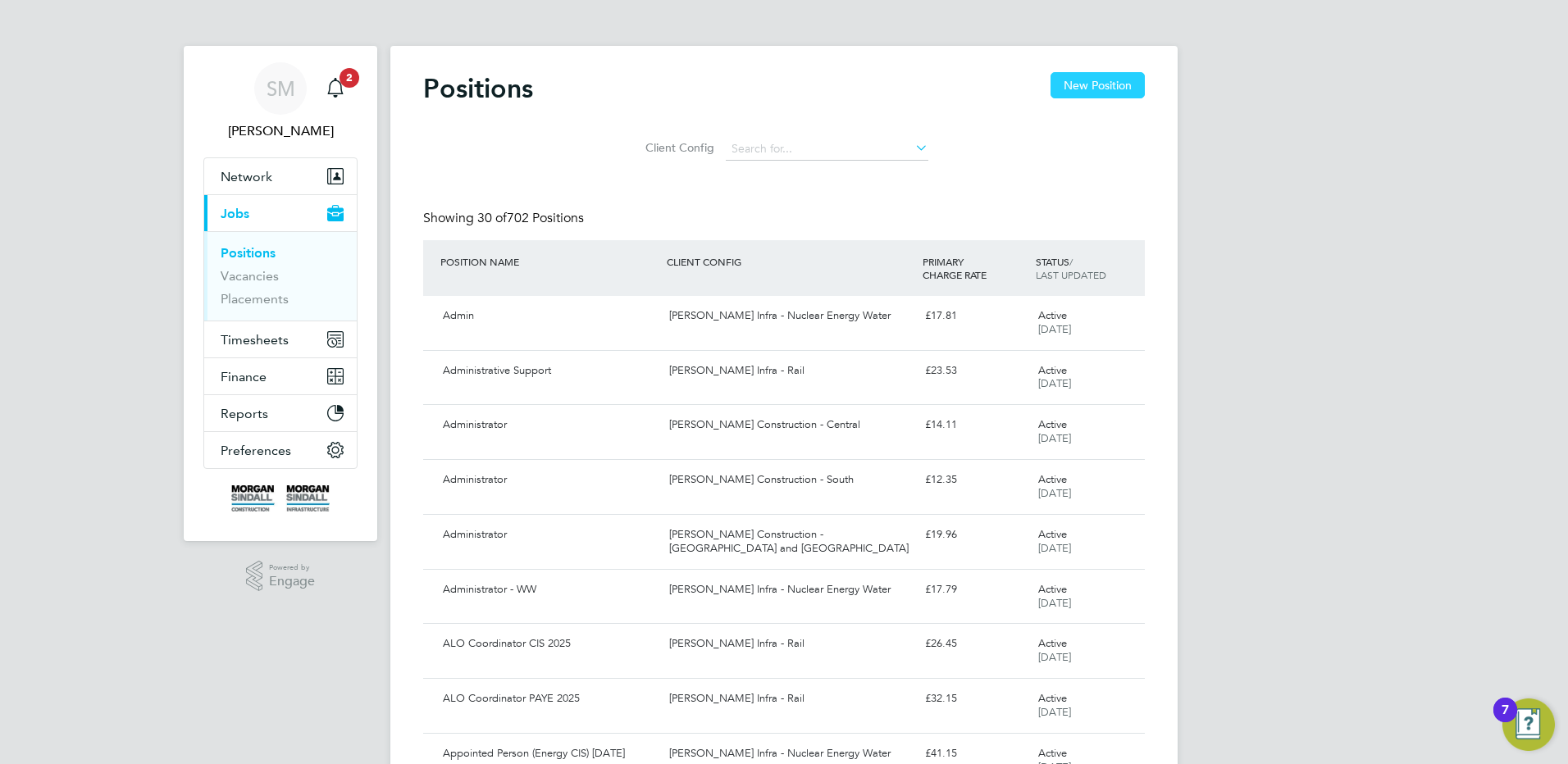
click at [1066, 85] on button "New Position" at bounding box center [1097, 85] width 94 height 26
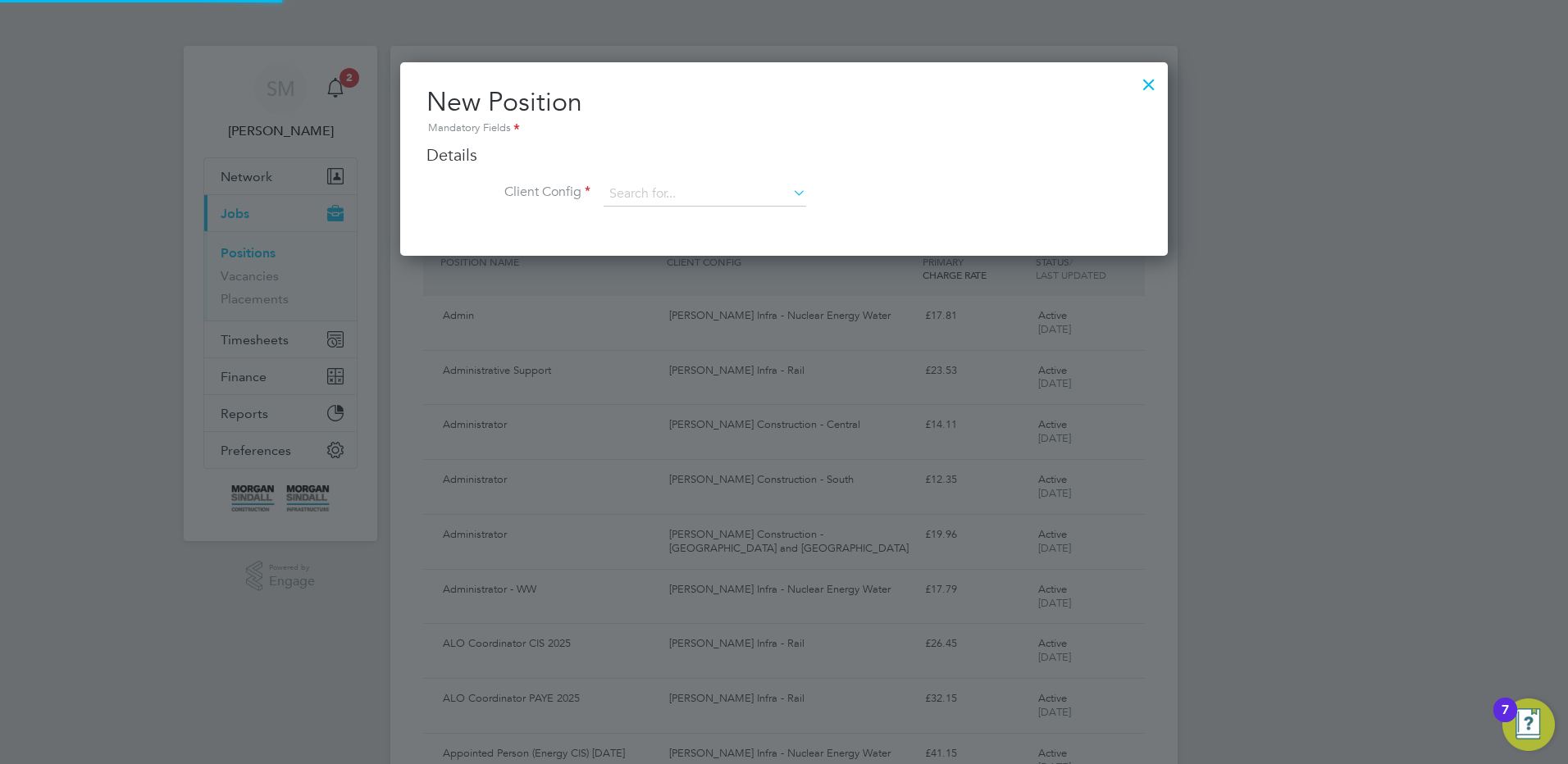
scroll to position [194, 768]
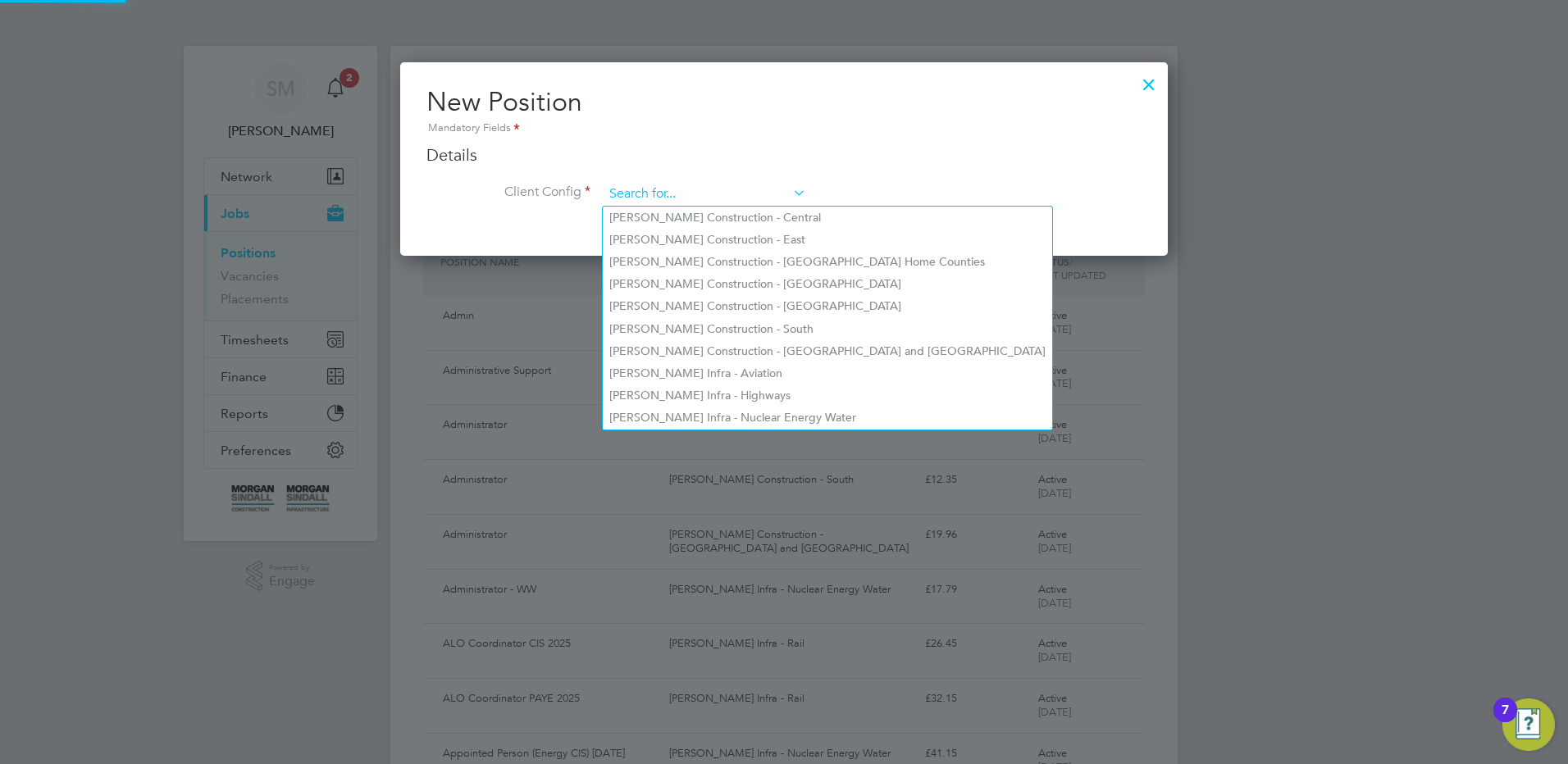
click at [704, 195] on input at bounding box center [705, 194] width 203 height 25
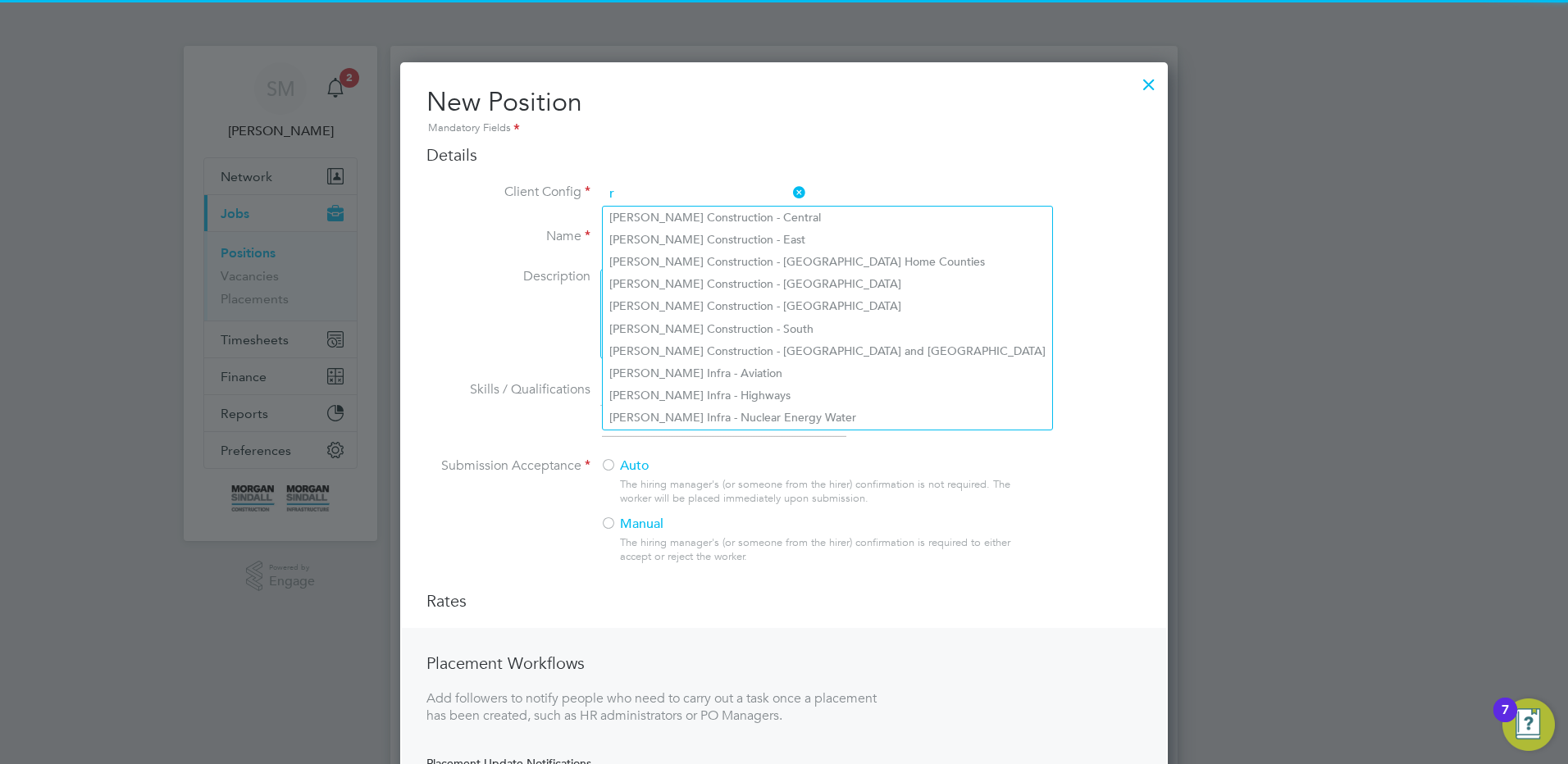
scroll to position [881, 768]
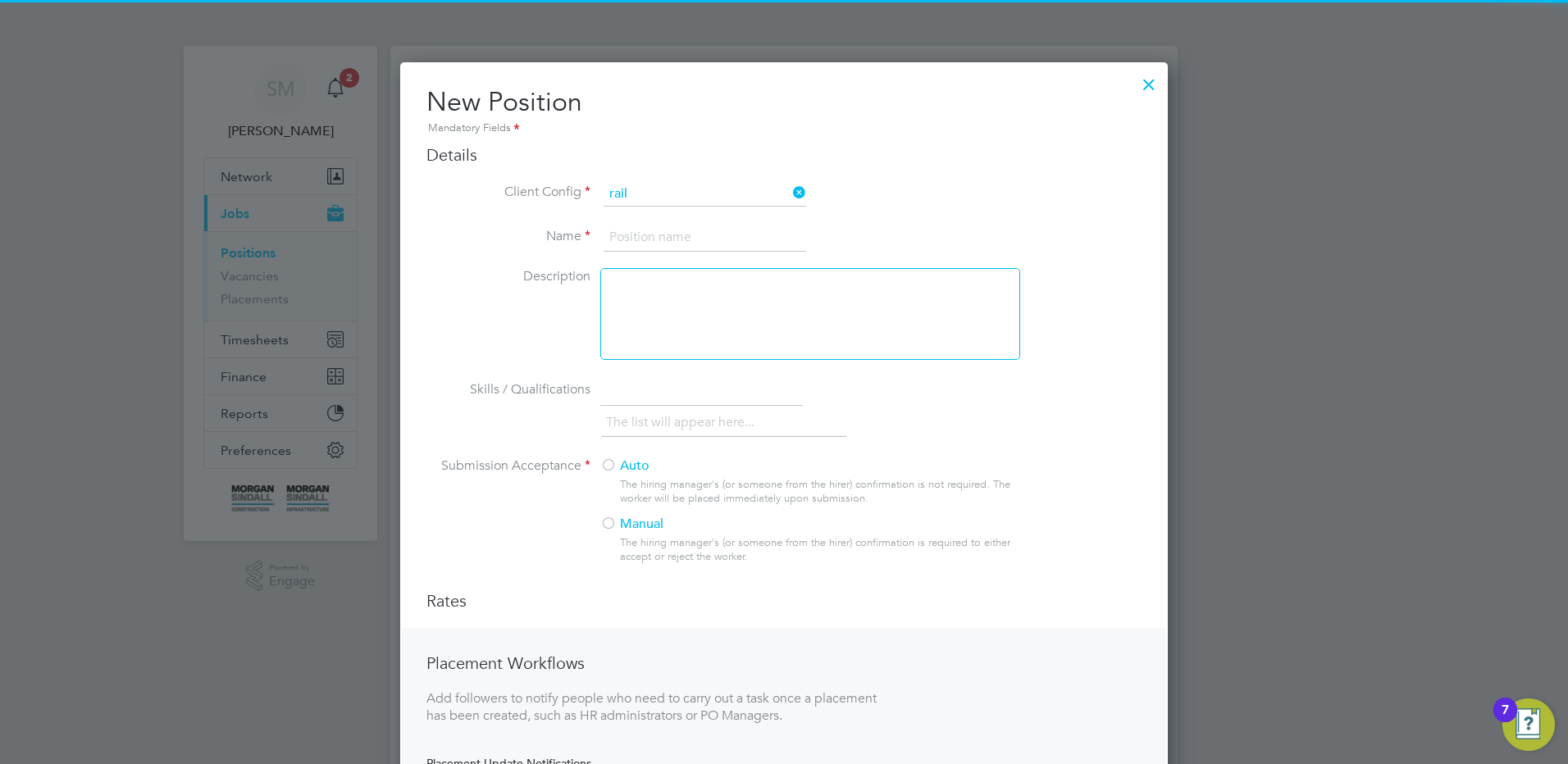
click at [697, 209] on li "[PERSON_NAME] Infra - Rail" at bounding box center [705, 218] width 204 height 22
type input "[PERSON_NAME] Infra - Rail"
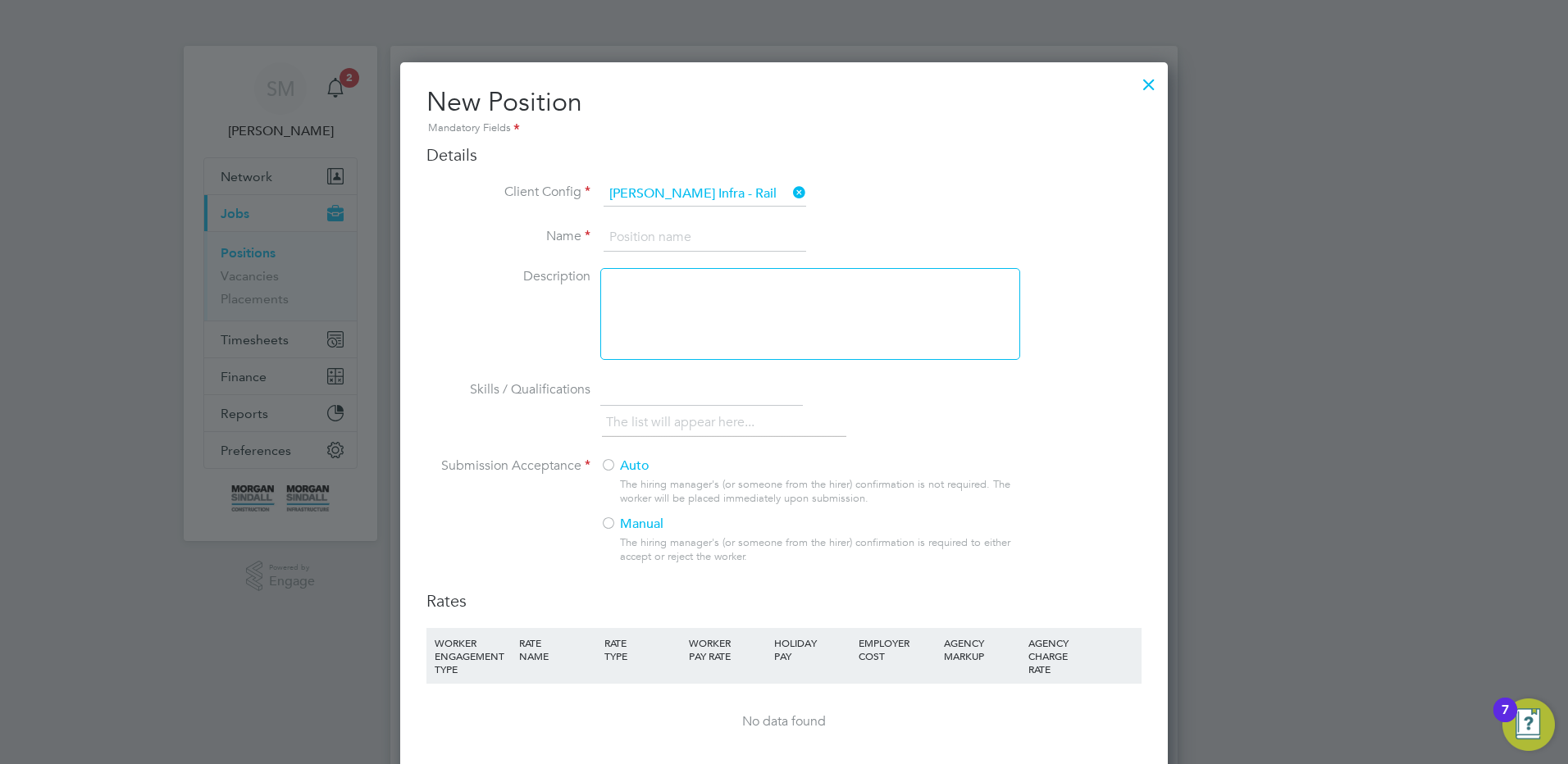
click at [674, 241] on input at bounding box center [705, 237] width 203 height 30
click at [661, 234] on input at bounding box center [705, 237] width 203 height 30
type input "Engineering Supervisor (ES) UMB PAYE 2025"
click at [620, 466] on label "Auto" at bounding box center [803, 466] width 406 height 17
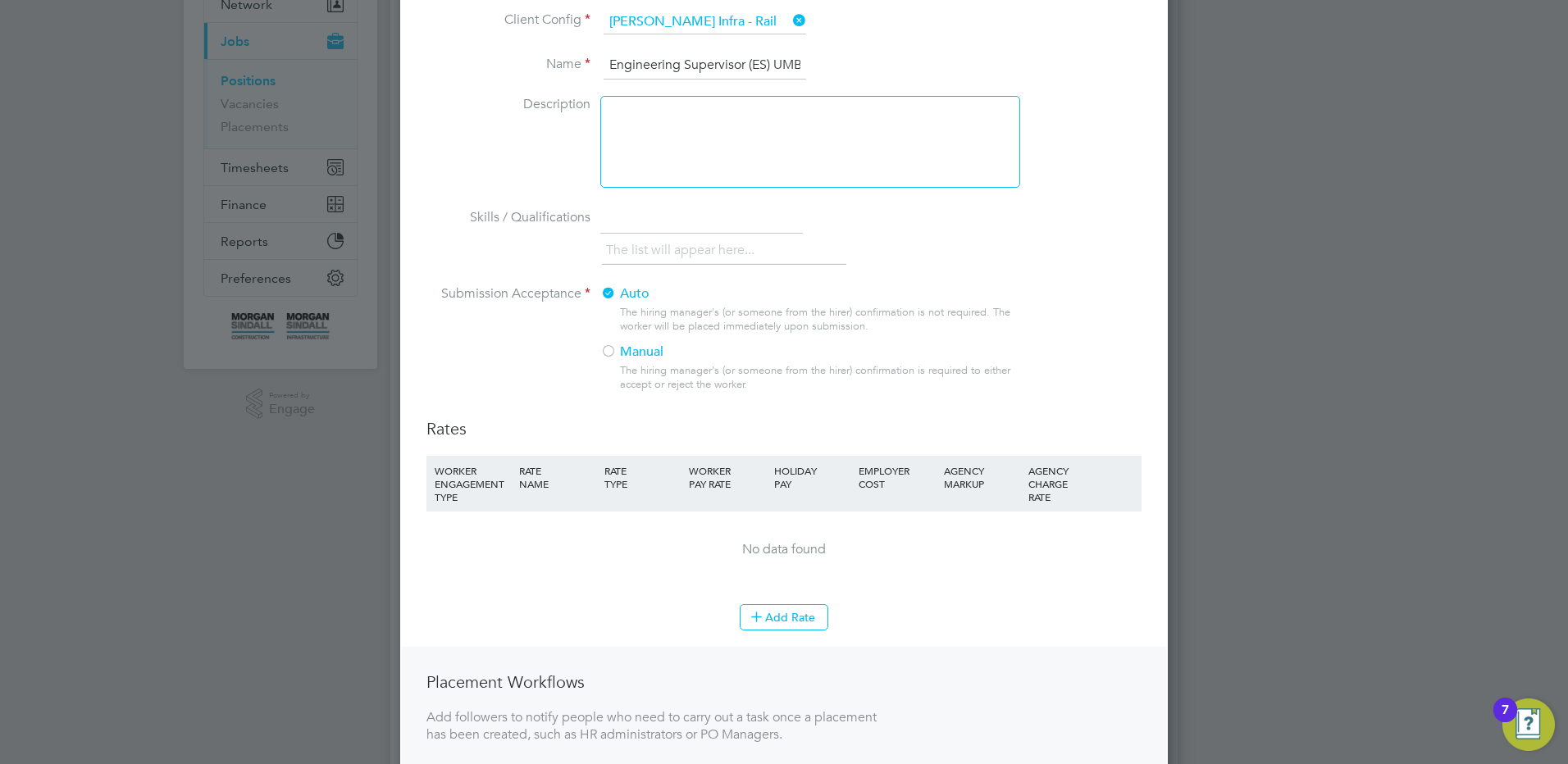
scroll to position [328, 0]
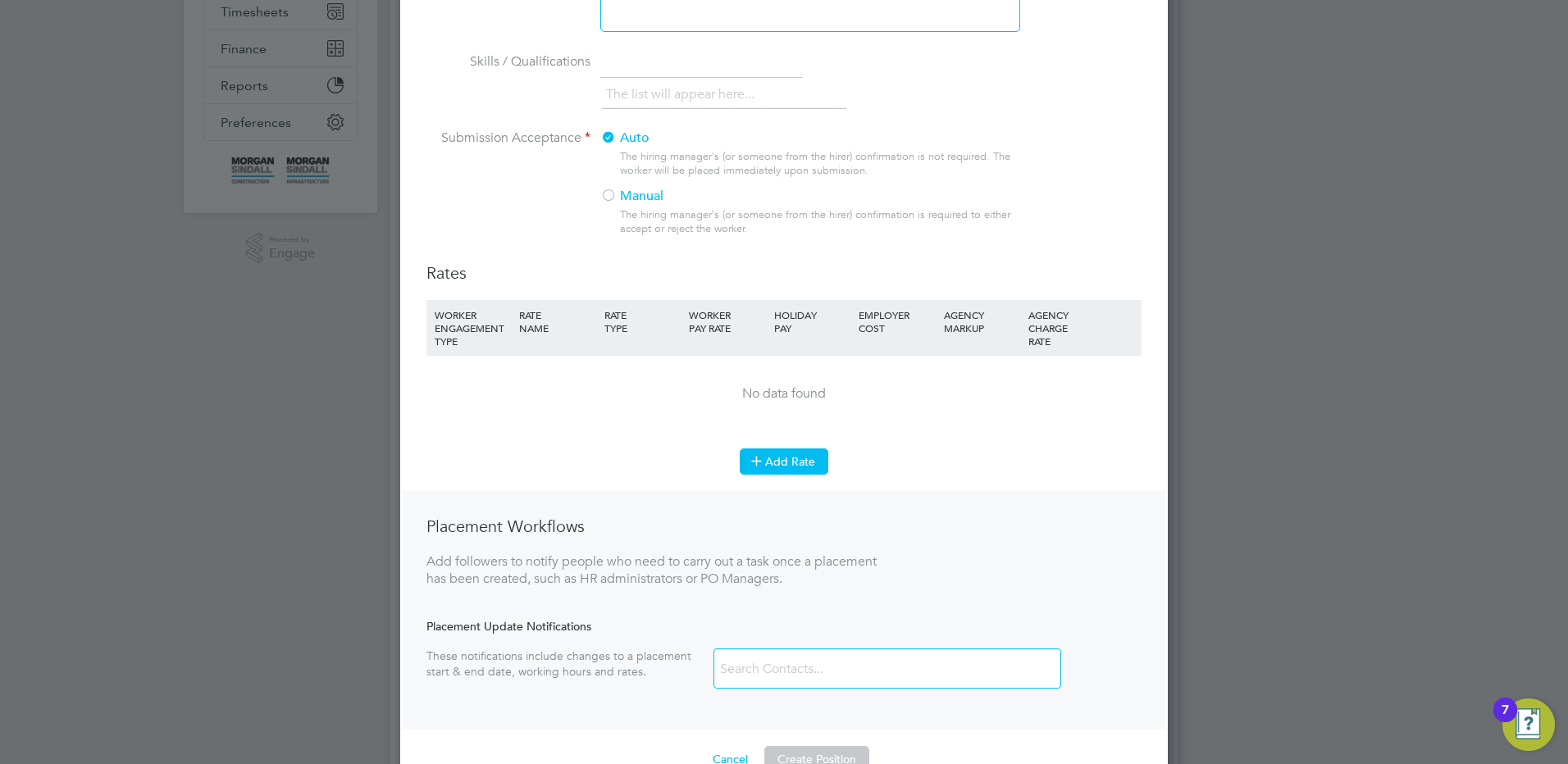
click at [773, 464] on button "Add Rate" at bounding box center [783, 461] width 88 height 26
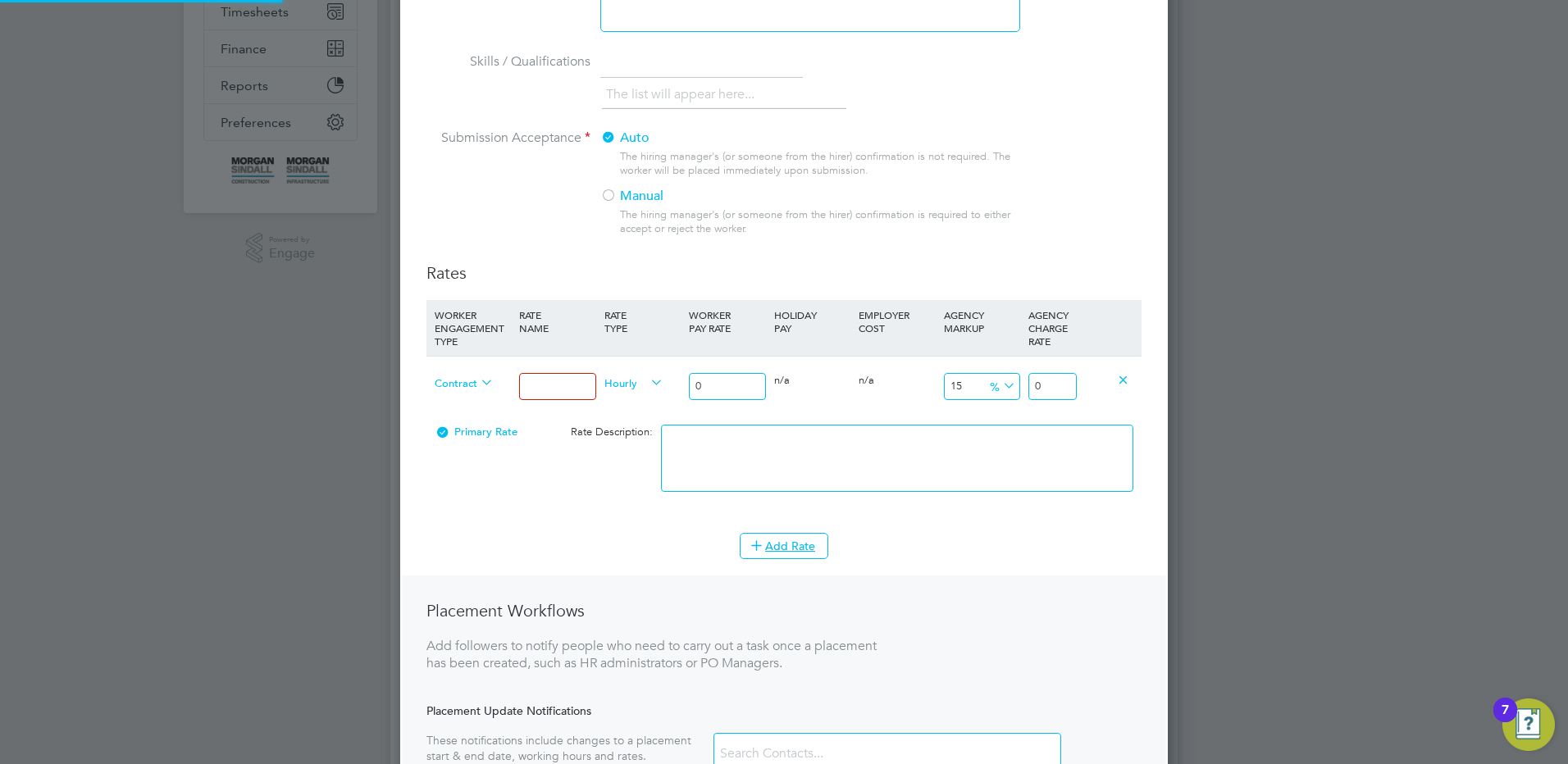
scroll to position [1156, 768]
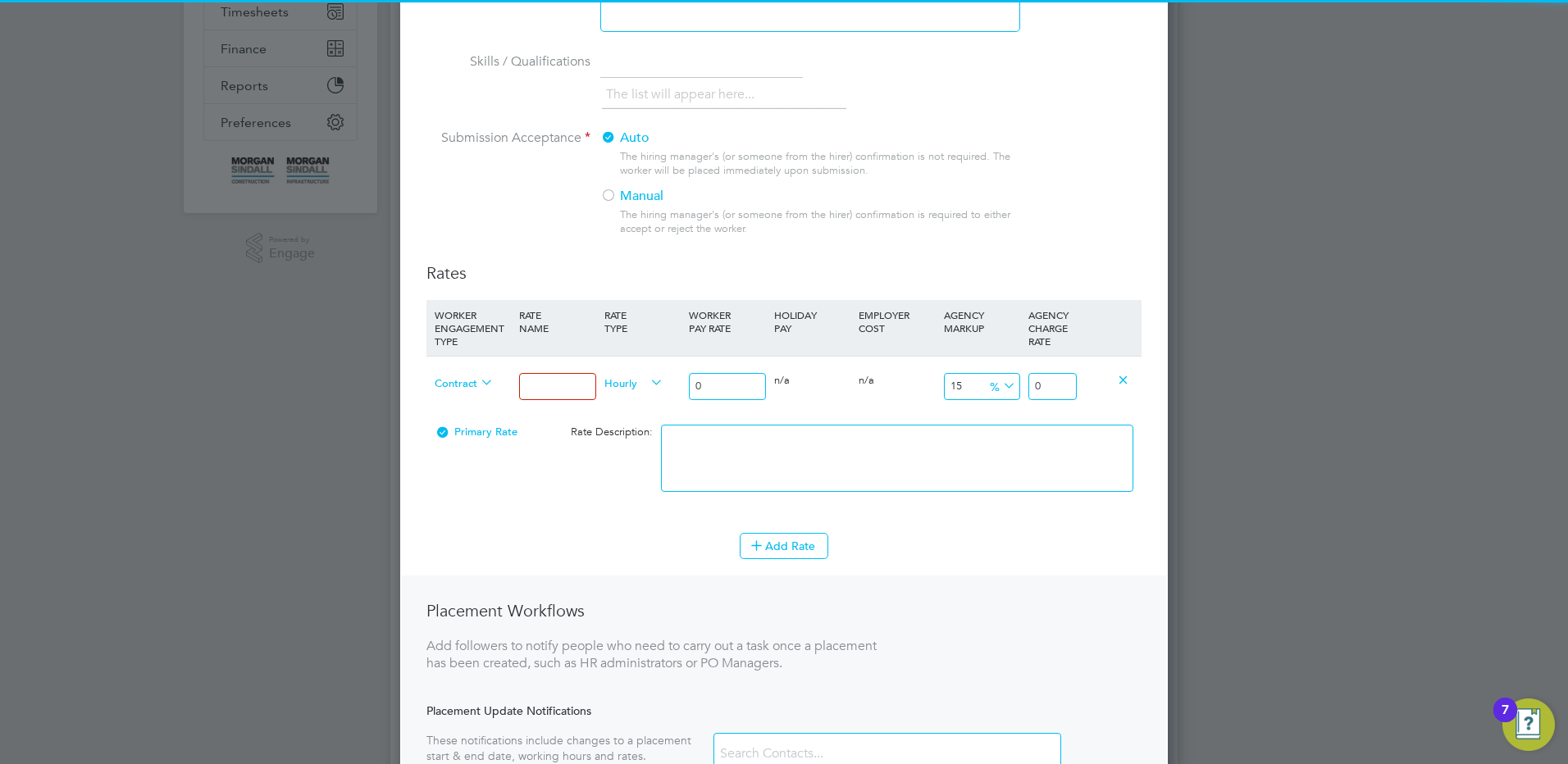
click at [564, 385] on input at bounding box center [556, 386] width 77 height 27
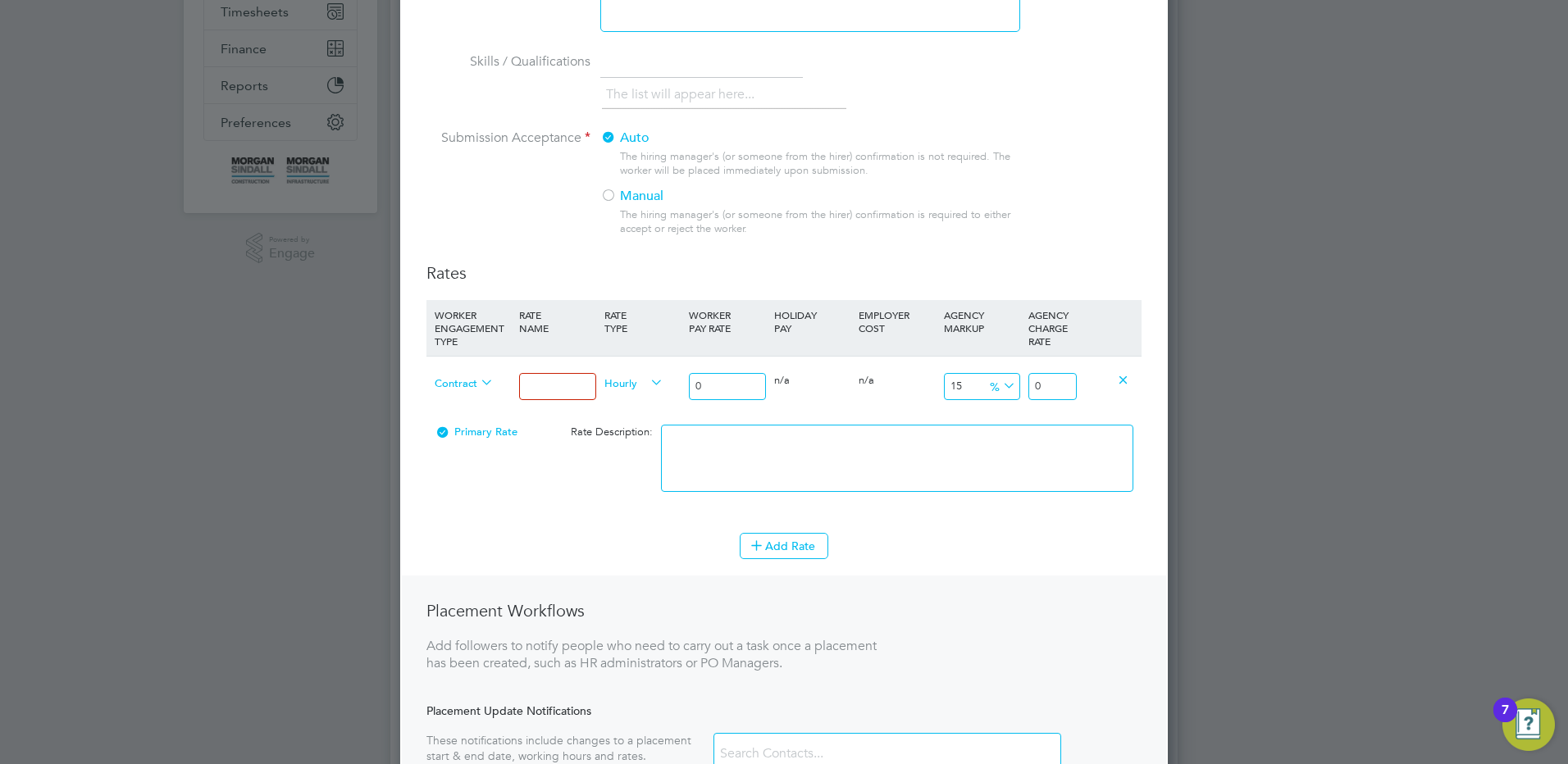
type input "Mon - Fri days"
drag, startPoint x: 744, startPoint y: 387, endPoint x: 671, endPoint y: 391, distance: 73.1
click at [671, 391] on div "Contract Mon - Fri days Hourly 0 0 n/a 0 n/a 15 0 % 0" at bounding box center [784, 385] width 715 height 61
type input "2"
type input "2.3"
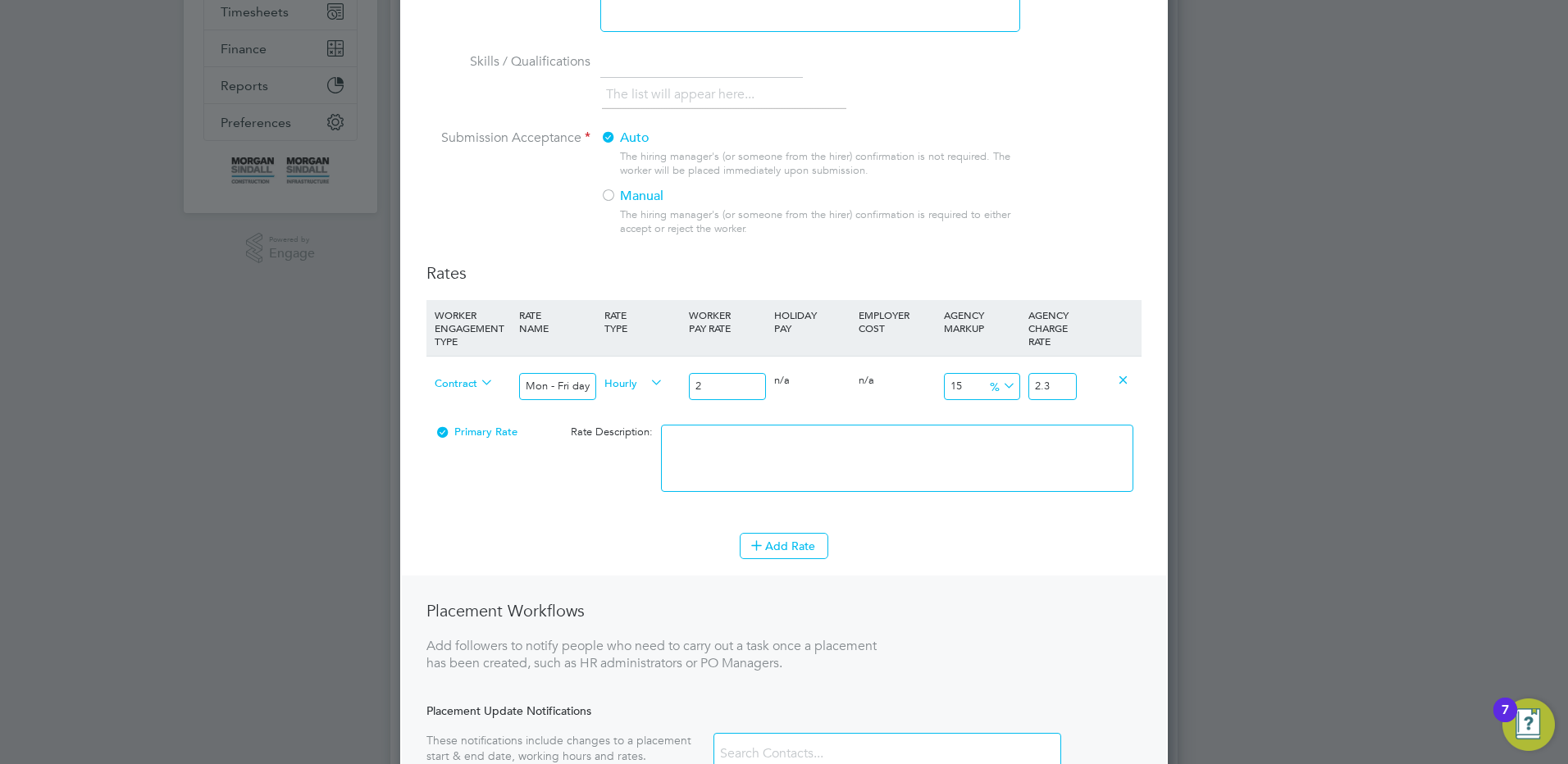
type input "26"
type input "29.9"
type input "26.7"
type input "30.705"
type input "26.75"
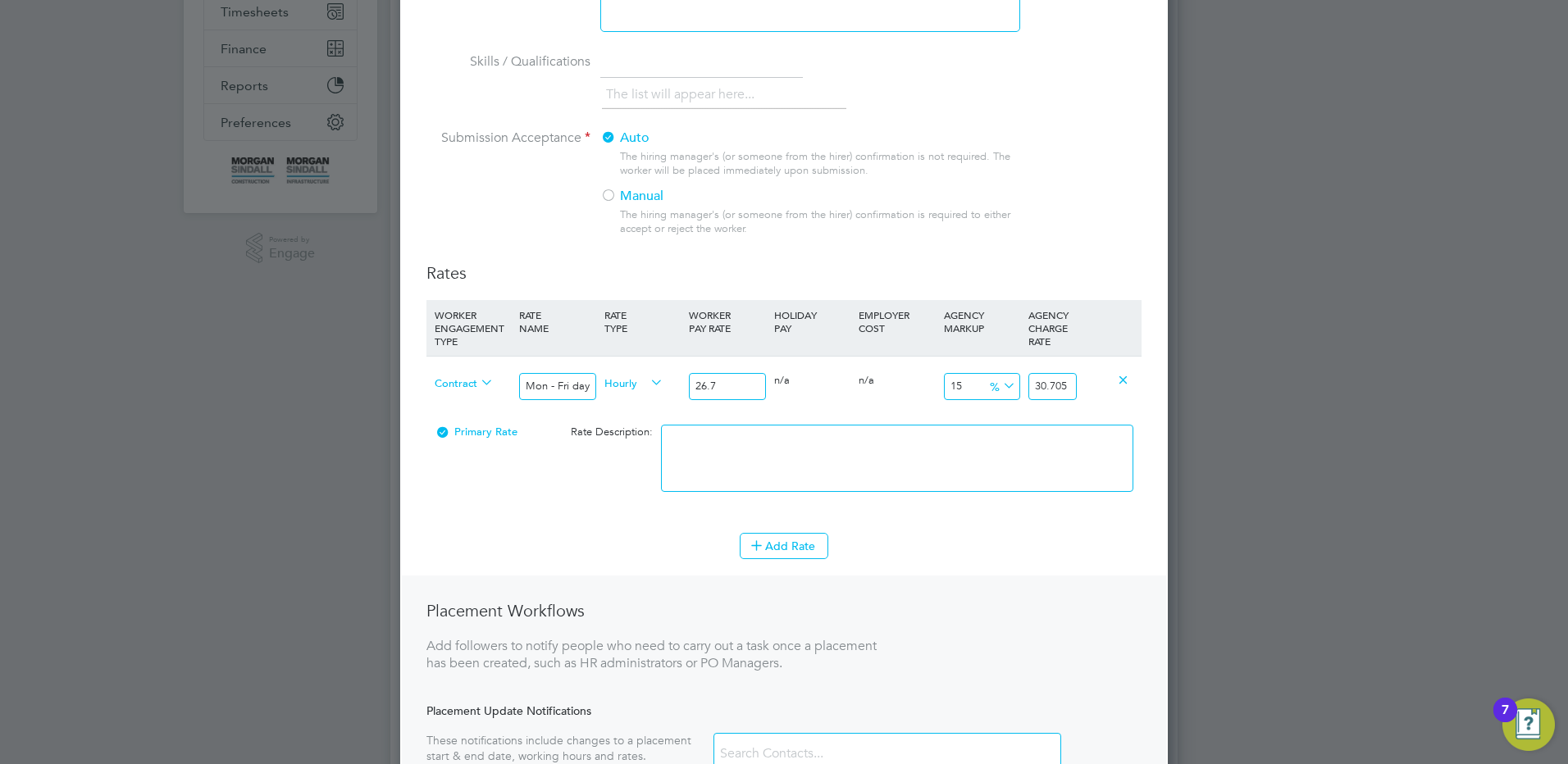
type input "30.7625"
type input "26.75"
drag, startPoint x: 1062, startPoint y: 384, endPoint x: 1112, endPoint y: 394, distance: 51.0
click at [1105, 390] on div "Contract Mon - Fri days Hourly 26.75 0 n/a 0 n/a 15 4.0125 % 30.7625" at bounding box center [784, 385] width 715 height 61
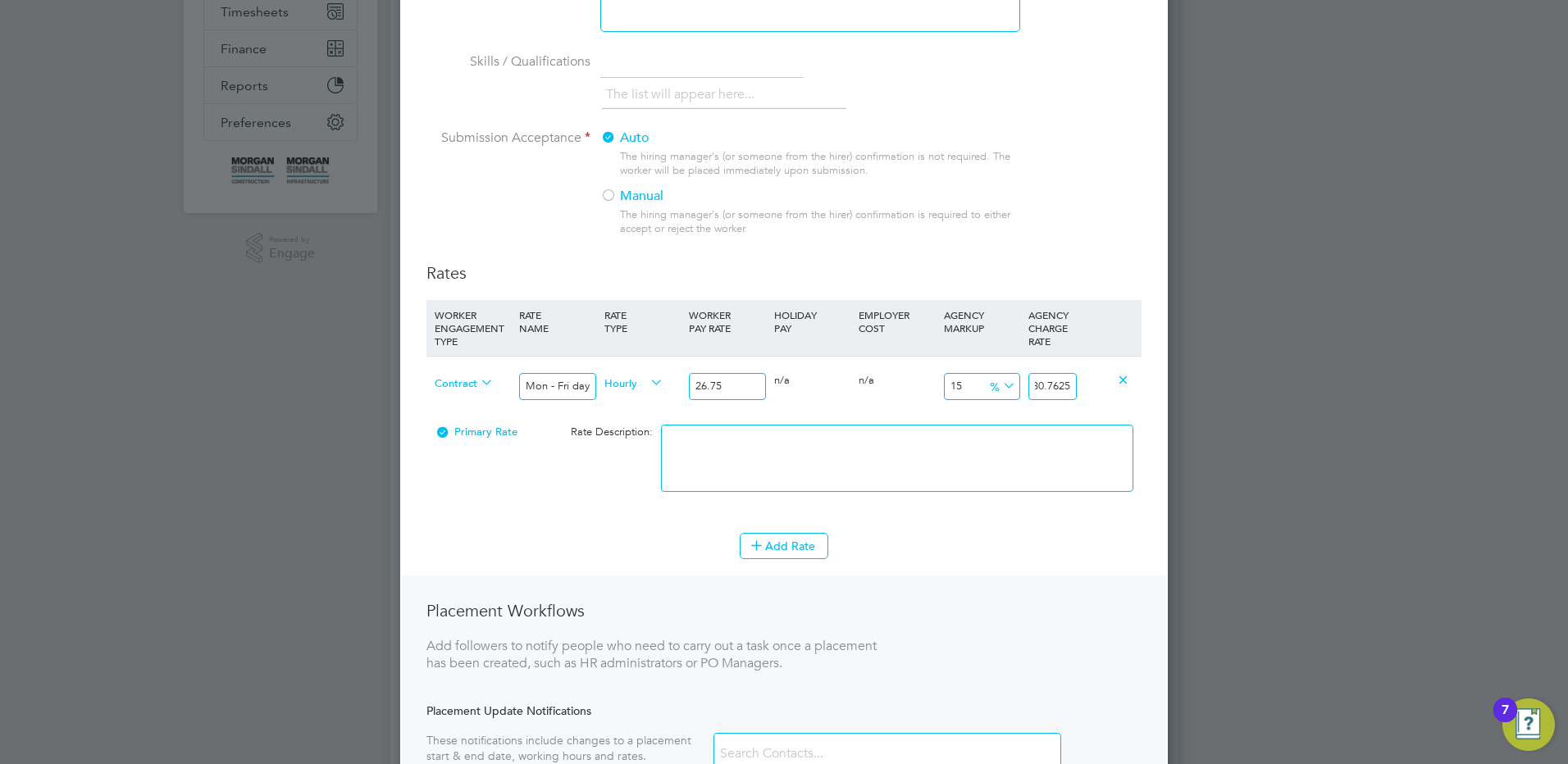
type input "14.990654205607477"
type input "30.76"
click at [986, 421] on div at bounding box center [897, 466] width 481 height 100
click at [916, 474] on textarea at bounding box center [896, 458] width 472 height 68
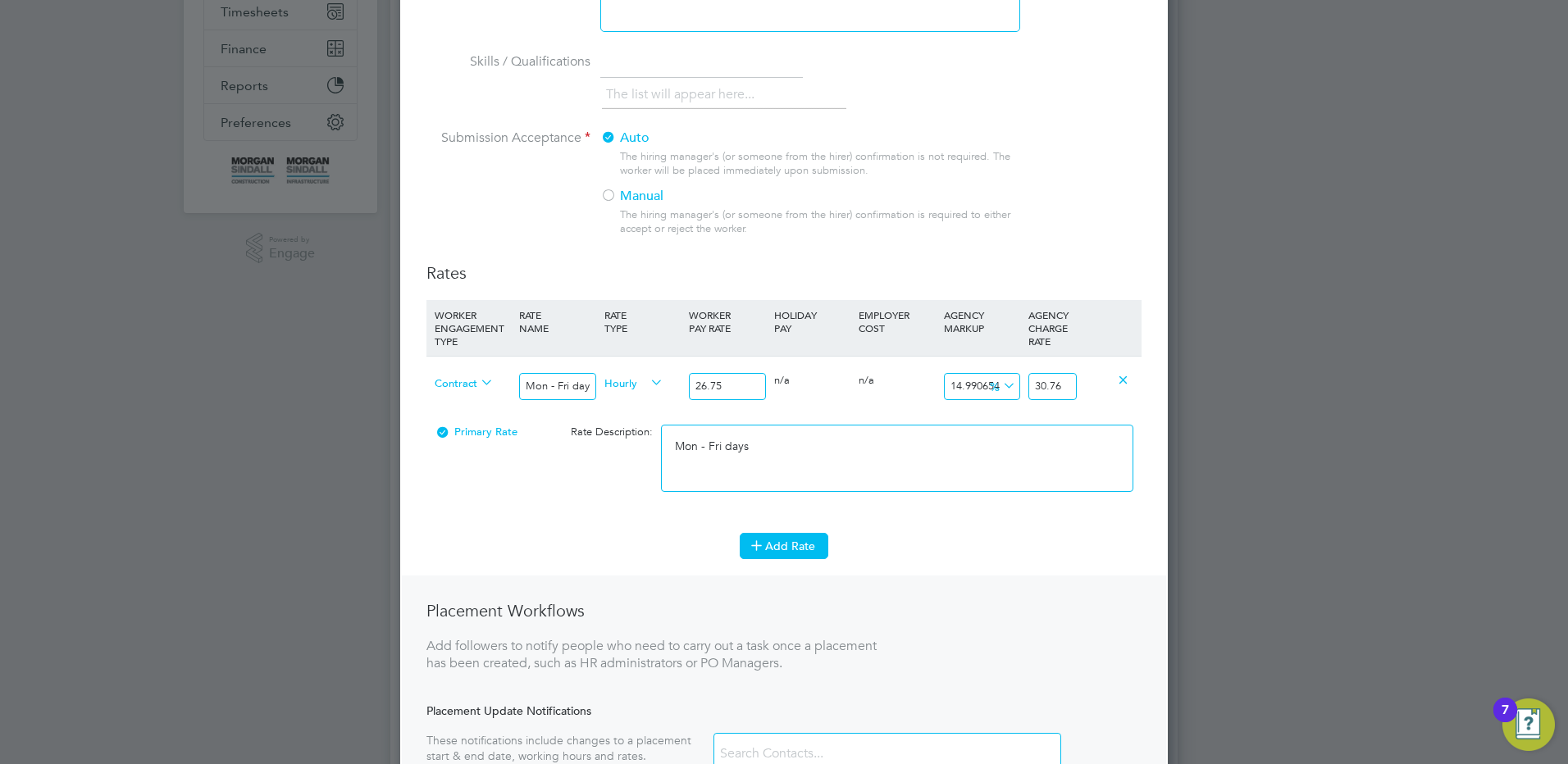
type textarea "Mon - Fri days"
click at [768, 549] on button "Add Rate" at bounding box center [783, 545] width 88 height 26
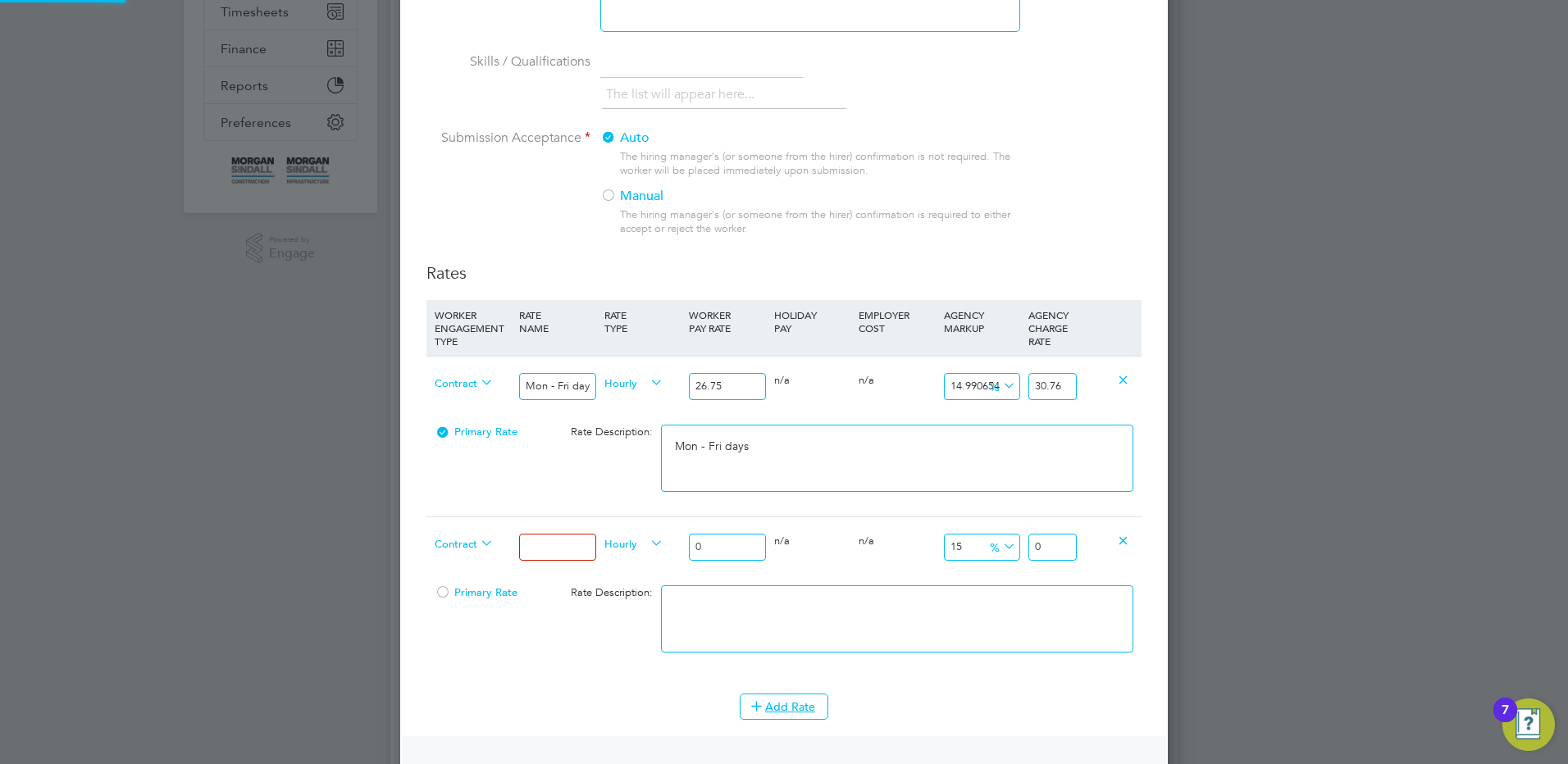
scroll to position [1317, 768]
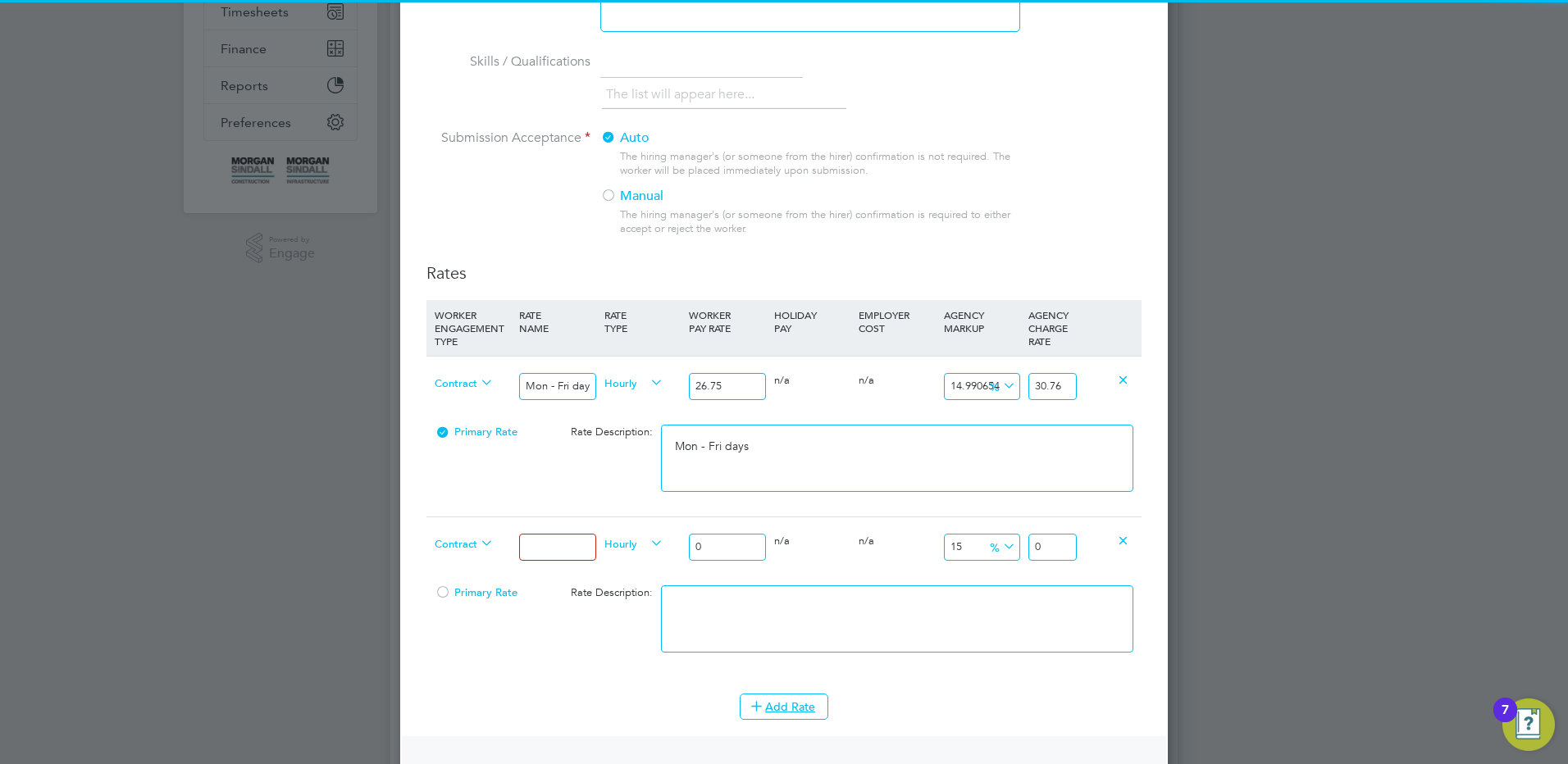
click at [557, 544] on input at bounding box center [556, 546] width 77 height 27
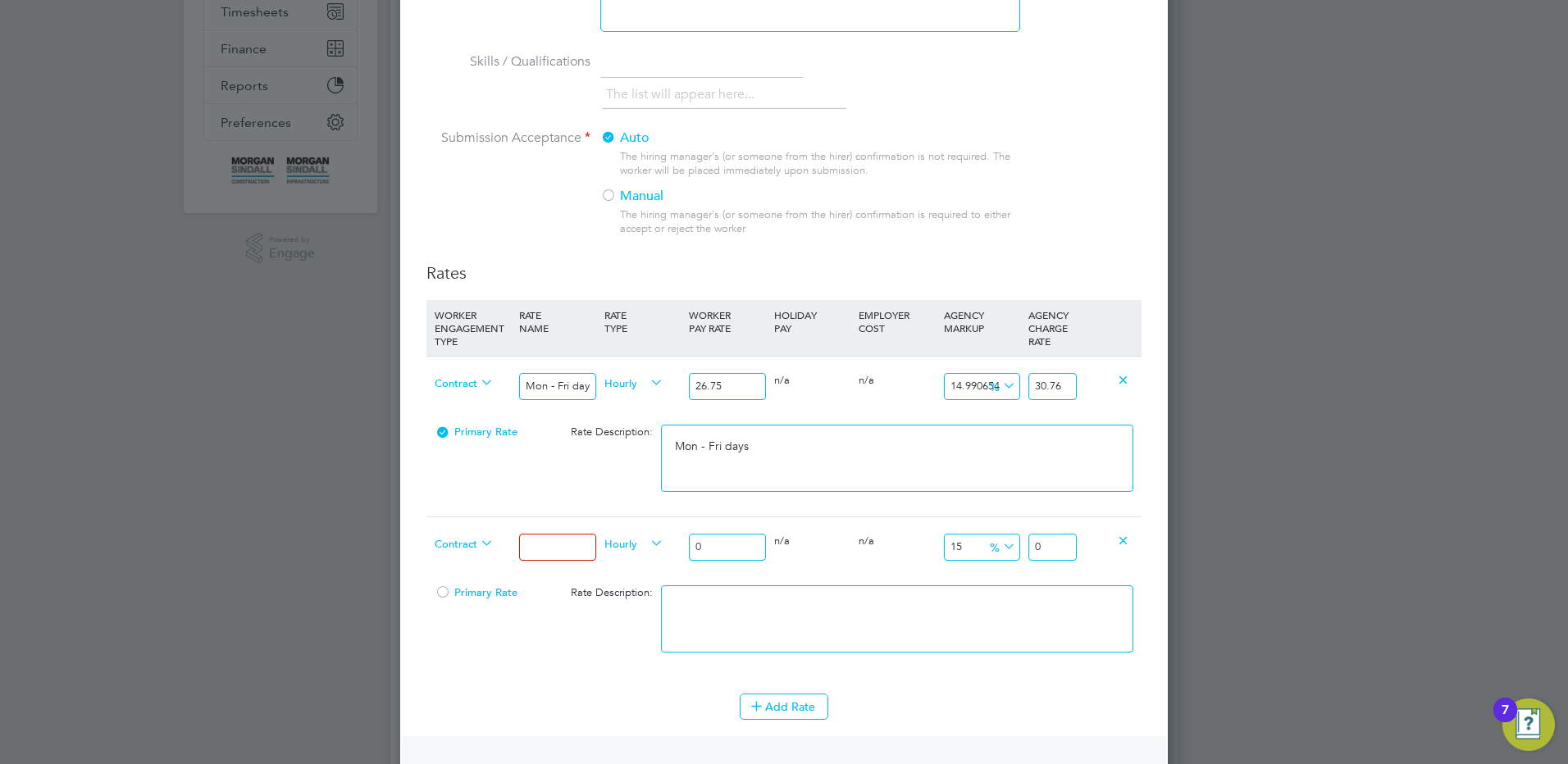
type input "Mon - Fri nights"
drag, startPoint x: 744, startPoint y: 554, endPoint x: 659, endPoint y: 551, distance: 85.1
click at [659, 551] on div "Contract Mon - Fri nights Hourly 0 0 n/a 0 n/a 15 0 % 0" at bounding box center [784, 546] width 715 height 61
type input "2"
type input "2.3"
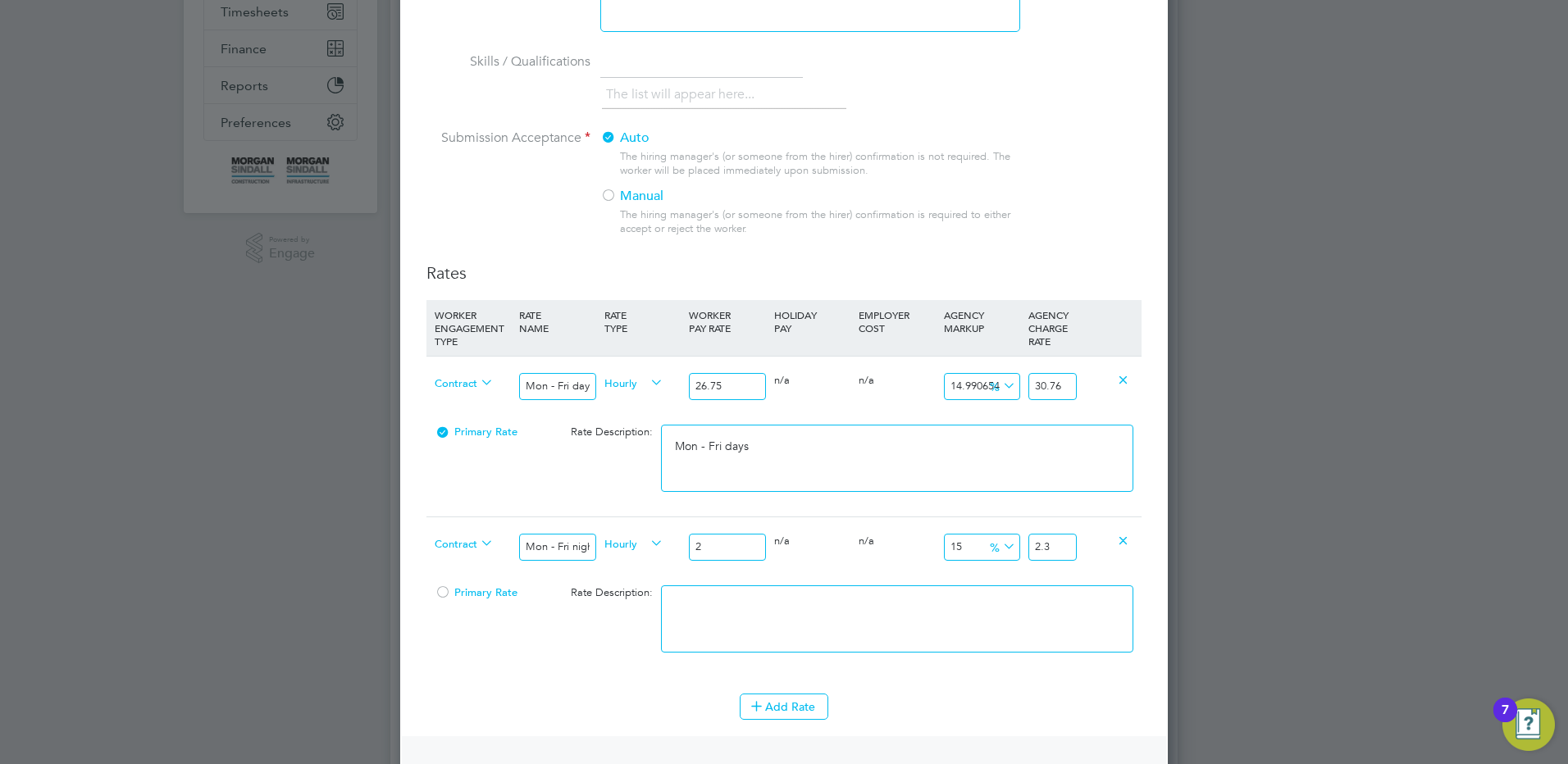
type input "29"
type input "33.35"
type input "29.4"
type input "33.81"
type input "29.43"
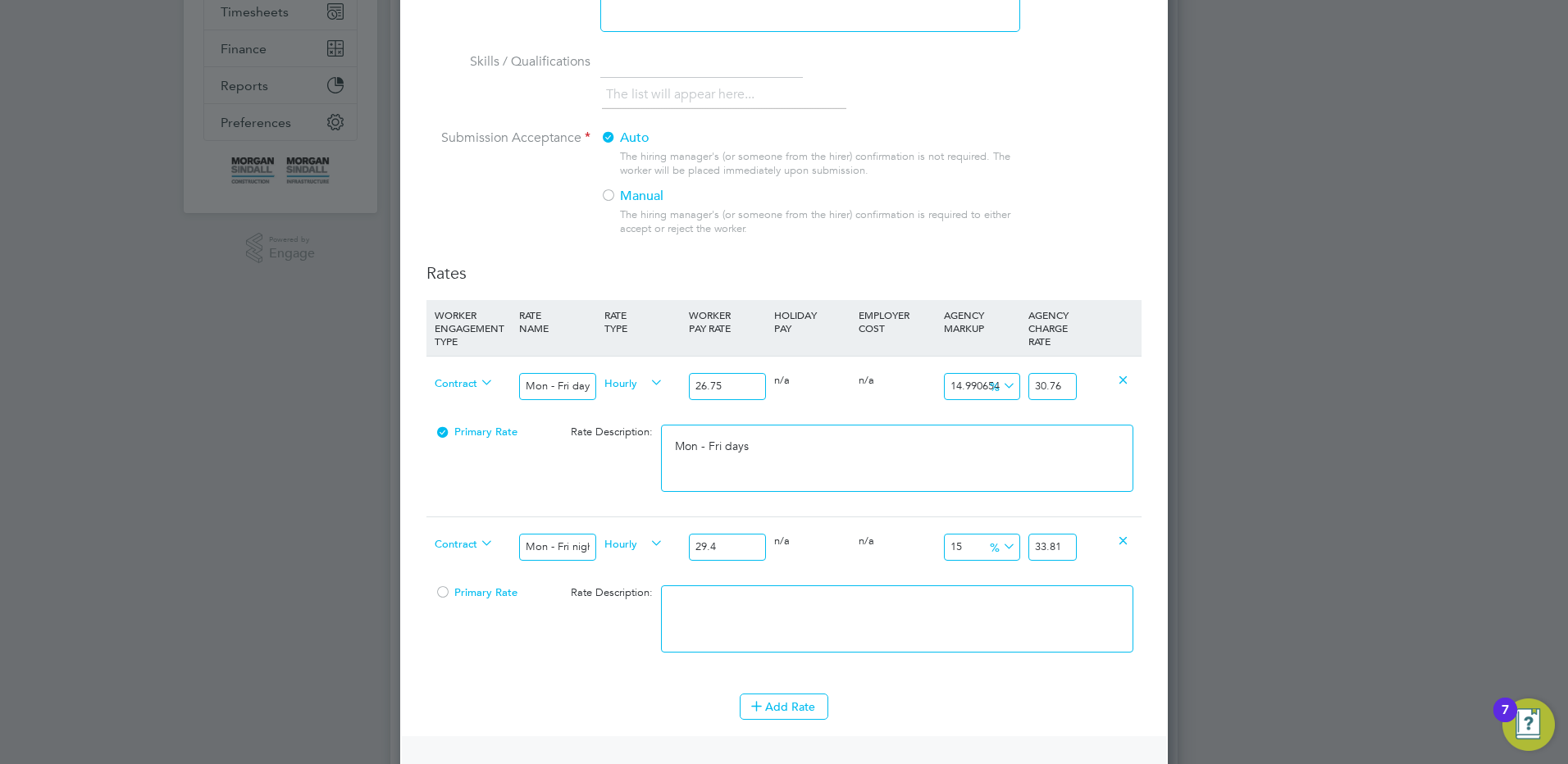
type input "33.8445"
type input "29.43"
drag, startPoint x: 1063, startPoint y: 546, endPoint x: 1225, endPoint y: 531, distance: 162.7
click at [1177, 535] on div "Positions New Position Client Config Showing 30 of 702 Positions POSITION NAME …" at bounding box center [784, 746] width 787 height 2058
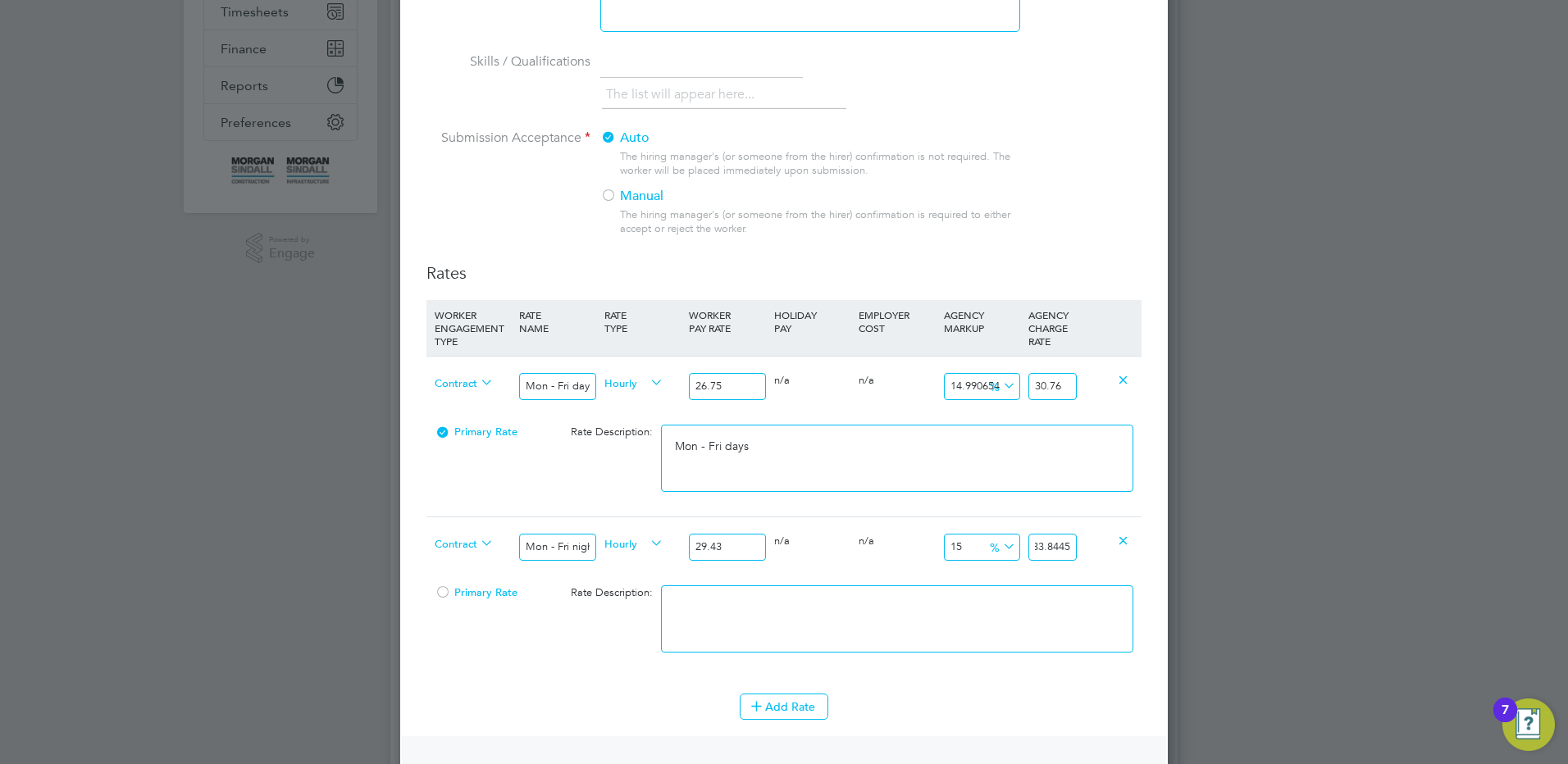
type input "14.984709480122325"
type input "33.84"
click at [827, 625] on textarea at bounding box center [896, 619] width 472 height 68
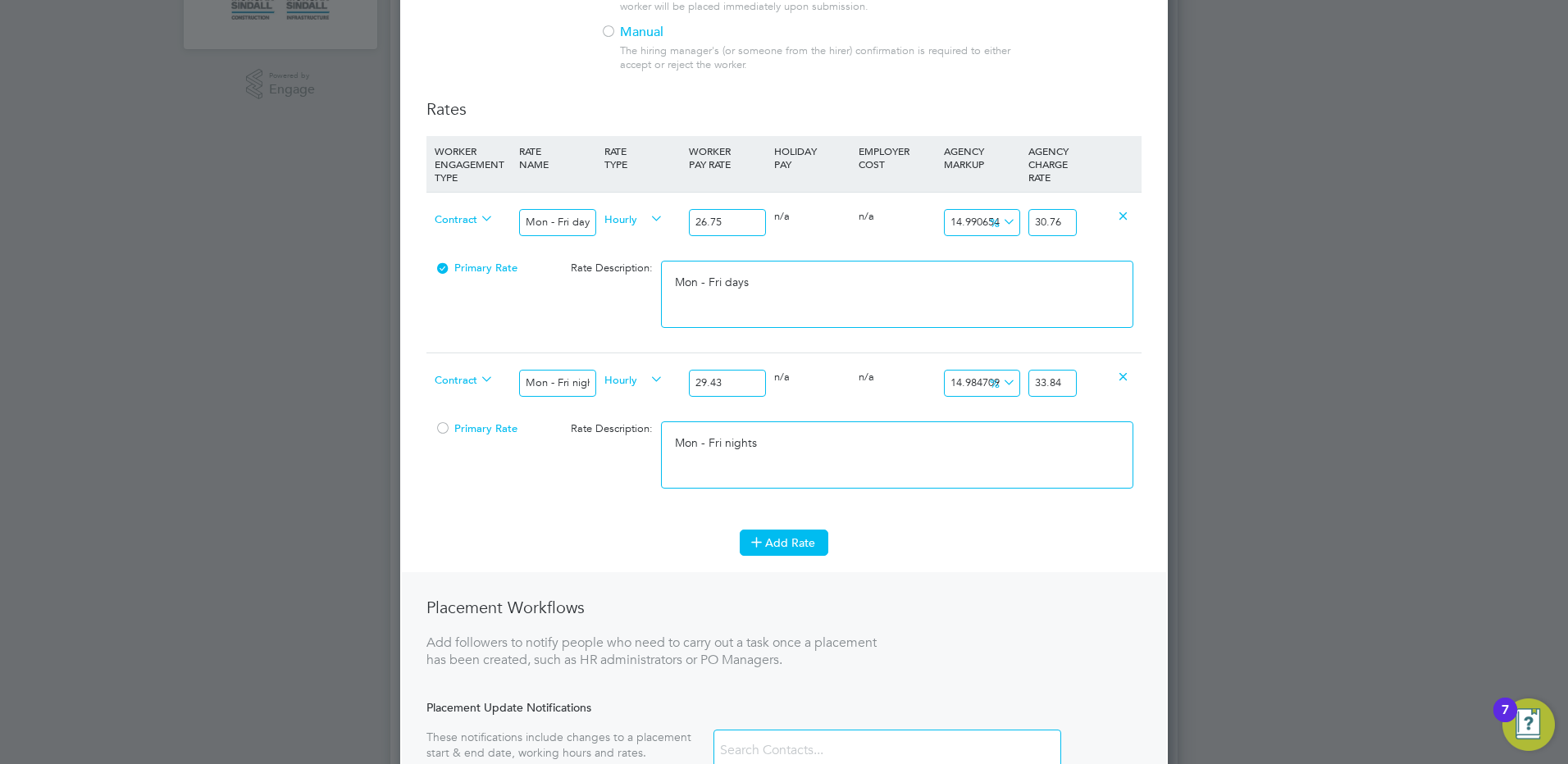
type textarea "Mon - Fri nights"
click at [804, 541] on button "Add Rate" at bounding box center [783, 542] width 88 height 26
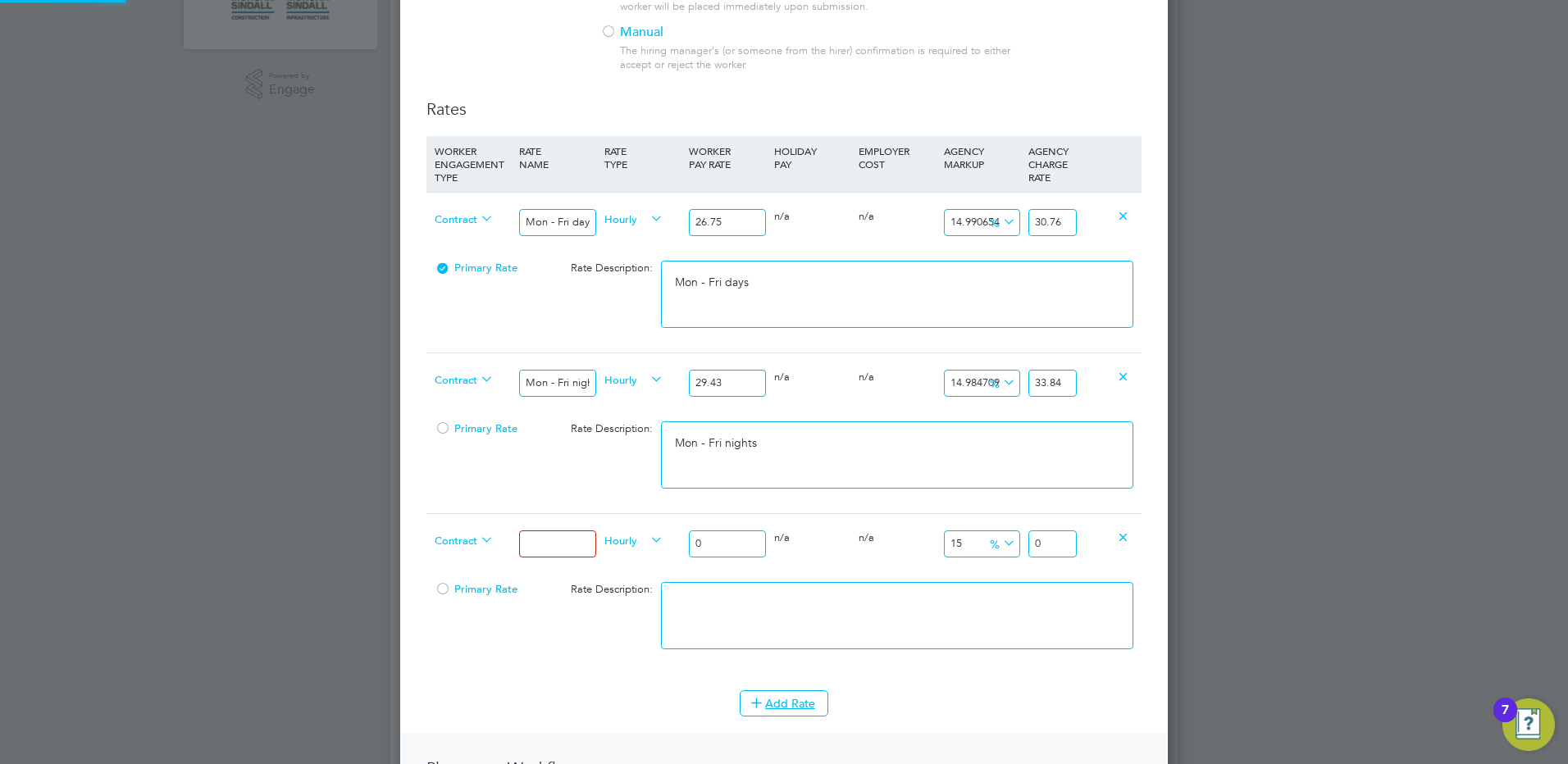
click at [530, 544] on input at bounding box center [556, 543] width 77 height 27
type input "Weekends Fri 18:00pm - Mon 06:00am"
click at [748, 540] on input "0" at bounding box center [726, 543] width 77 height 27
type input "0"
drag, startPoint x: 745, startPoint y: 548, endPoint x: 701, endPoint y: 549, distance: 44.0
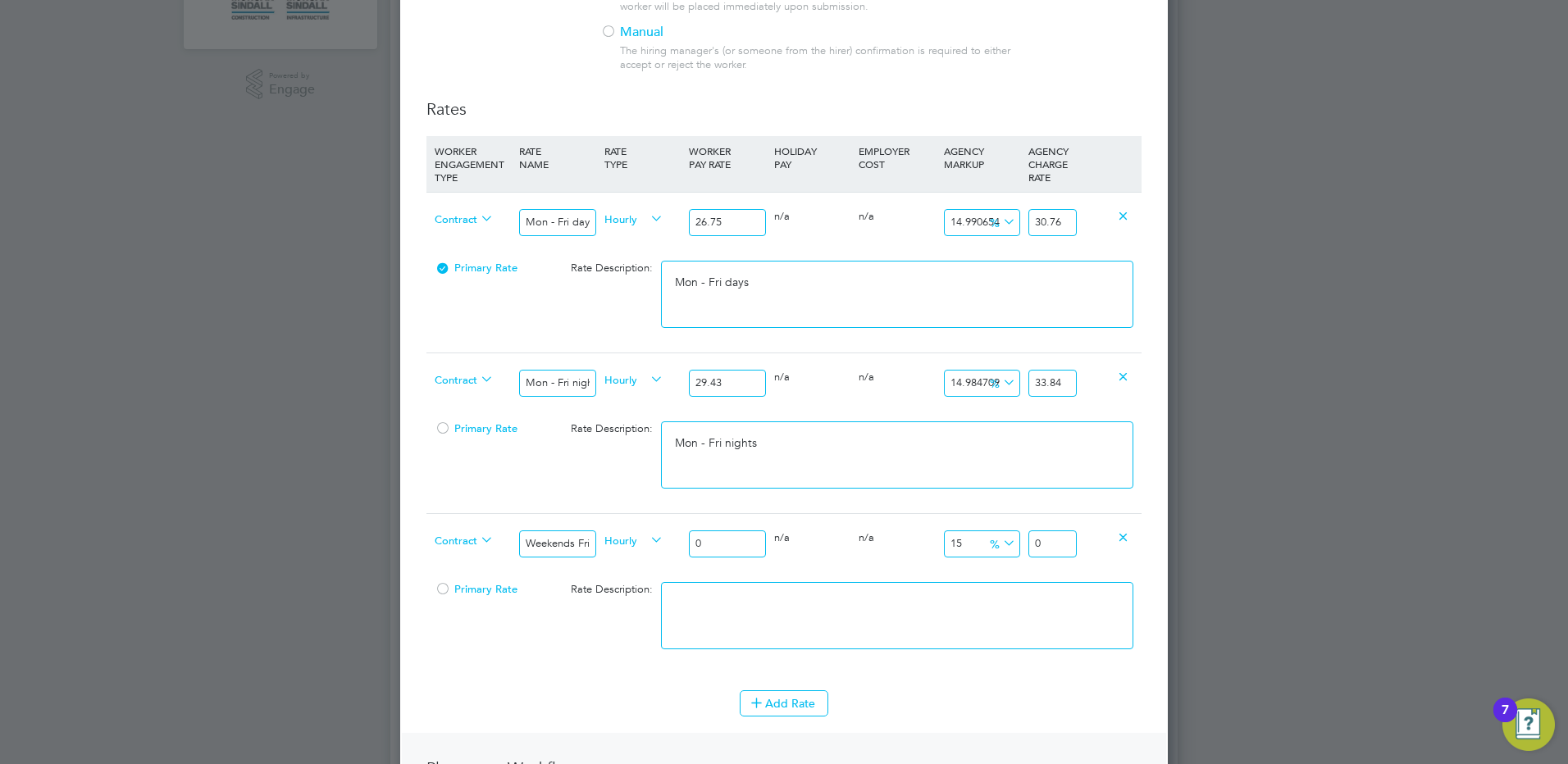
click at [701, 549] on input "0" at bounding box center [726, 543] width 77 height 27
type input "3"
type input "3.45"
type input "30"
type input "34.5"
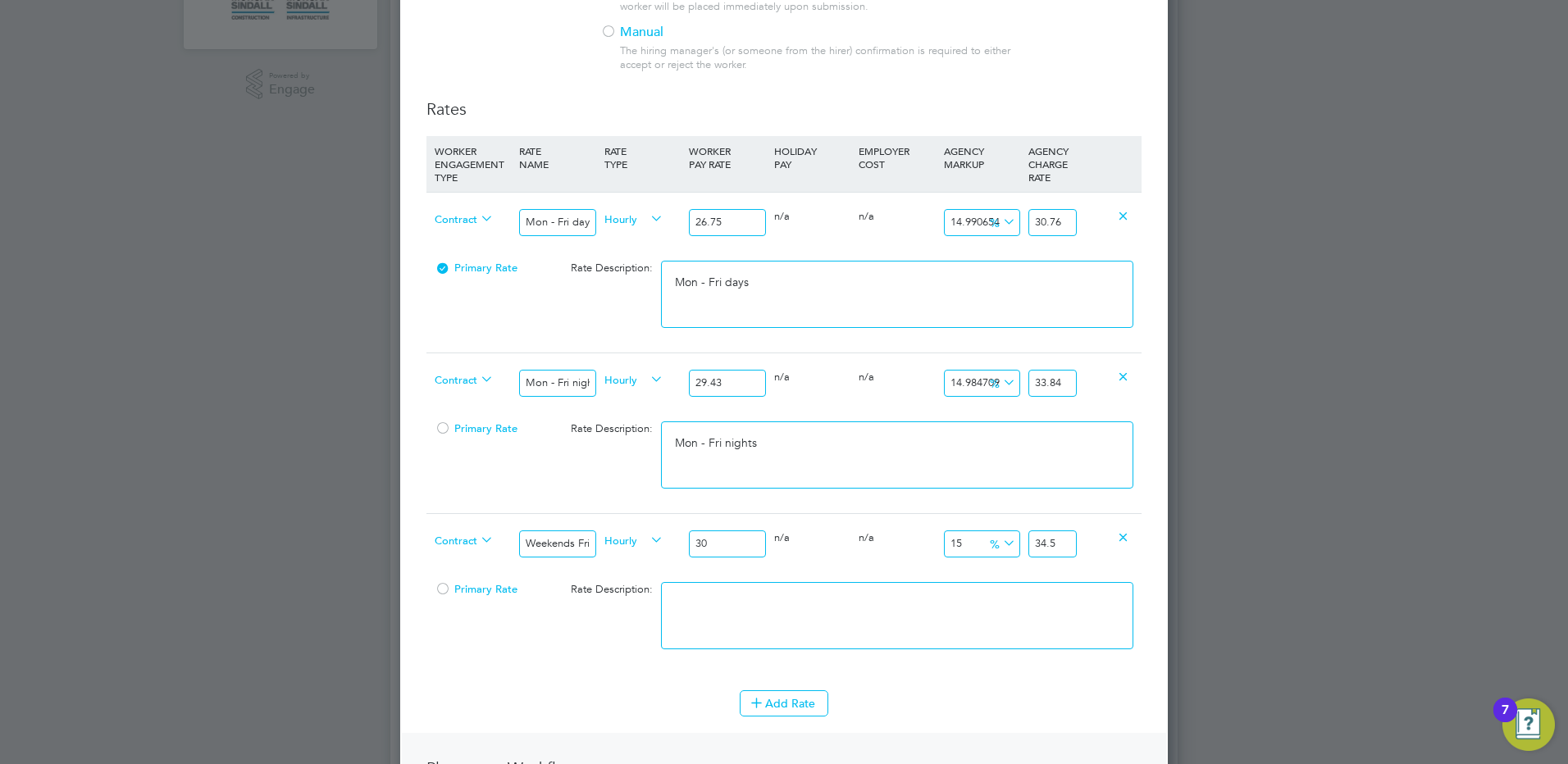
type input "30.7"
type input "35.305"
type input "30.76"
type input "35.374"
type input "30.76"
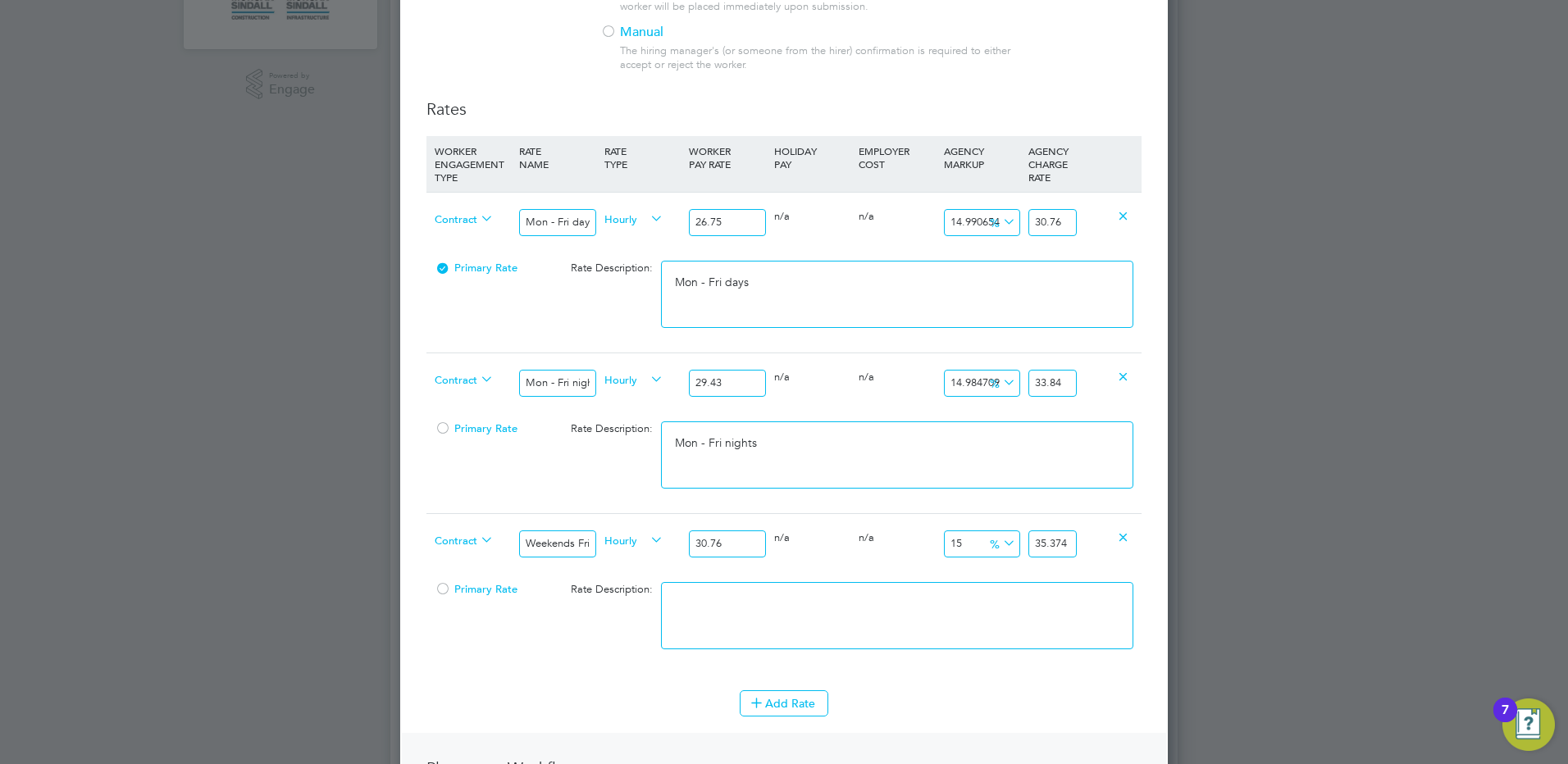
drag, startPoint x: 1057, startPoint y: 542, endPoint x: 1290, endPoint y: 543, distance: 233.0
click at [1177, 543] on div "Positions New Position Client Config Showing 30 of 702 Positions POSITION NAME …" at bounding box center [784, 582] width 787 height 2058
type input "15.019505851755527"
type input "35.38"
click at [932, 626] on textarea at bounding box center [896, 616] width 472 height 68
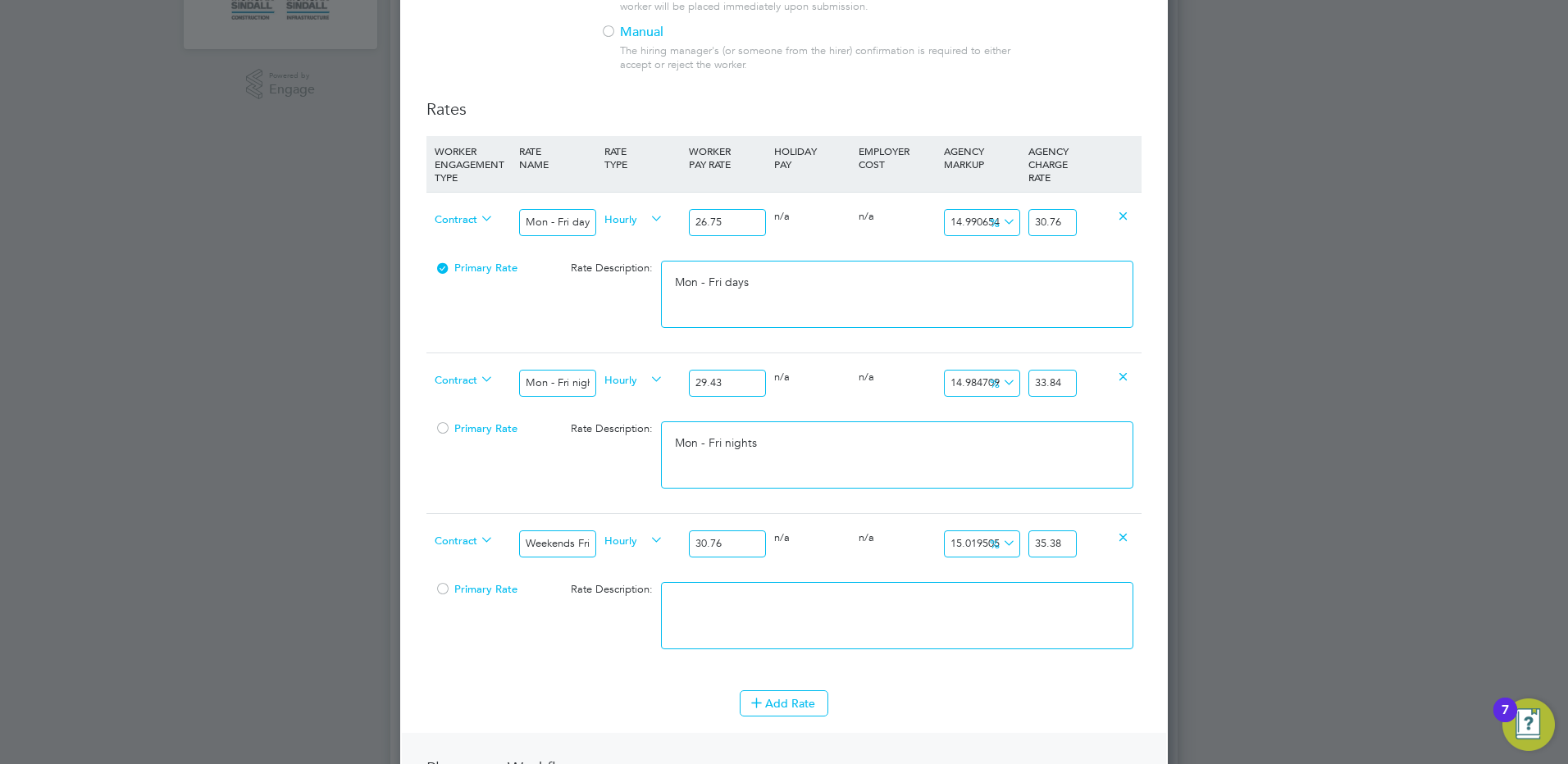
paste textarea "Weekends Fri 18:00pm - Mon 06:00am"
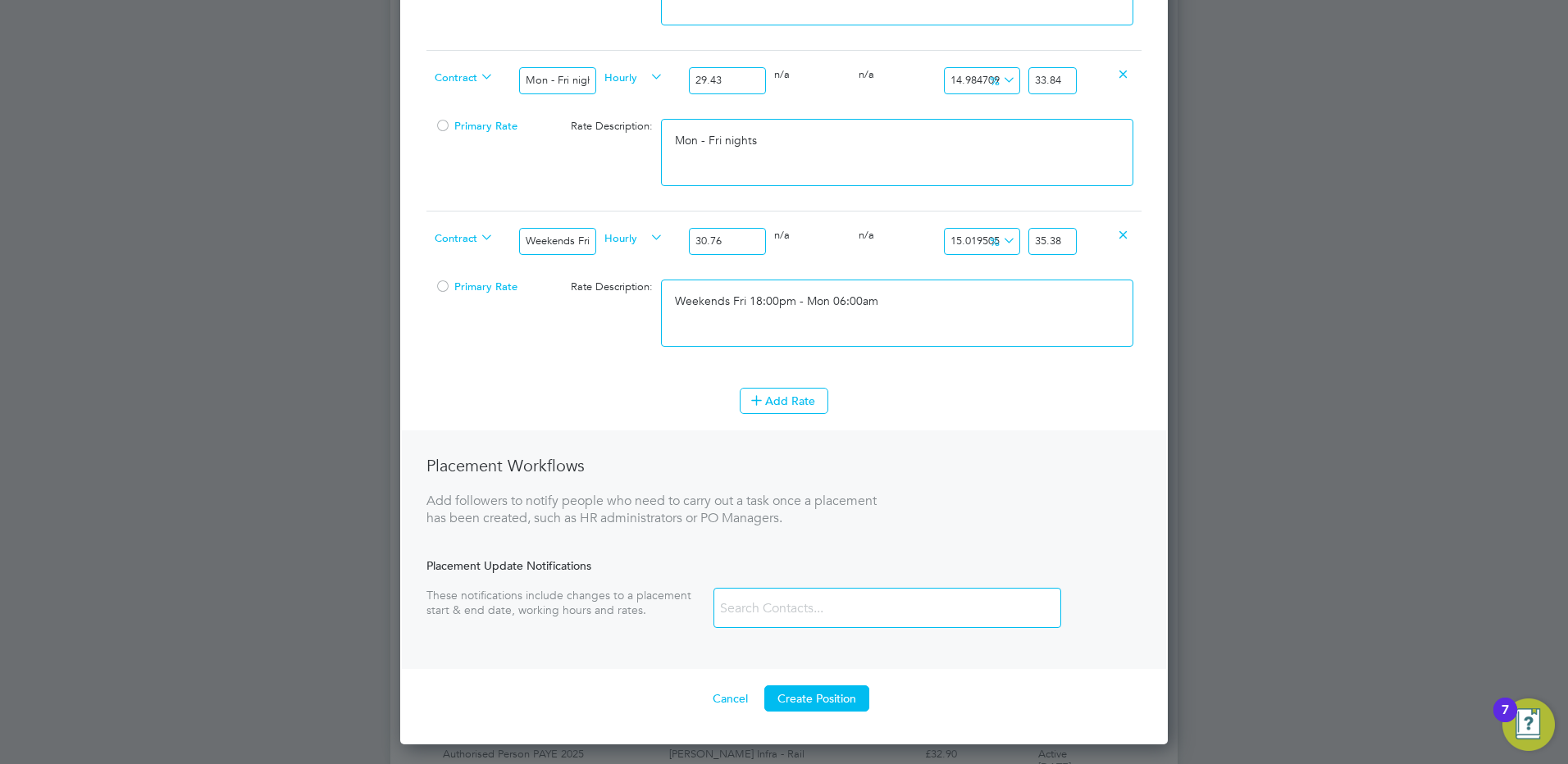
scroll to position [820, 0]
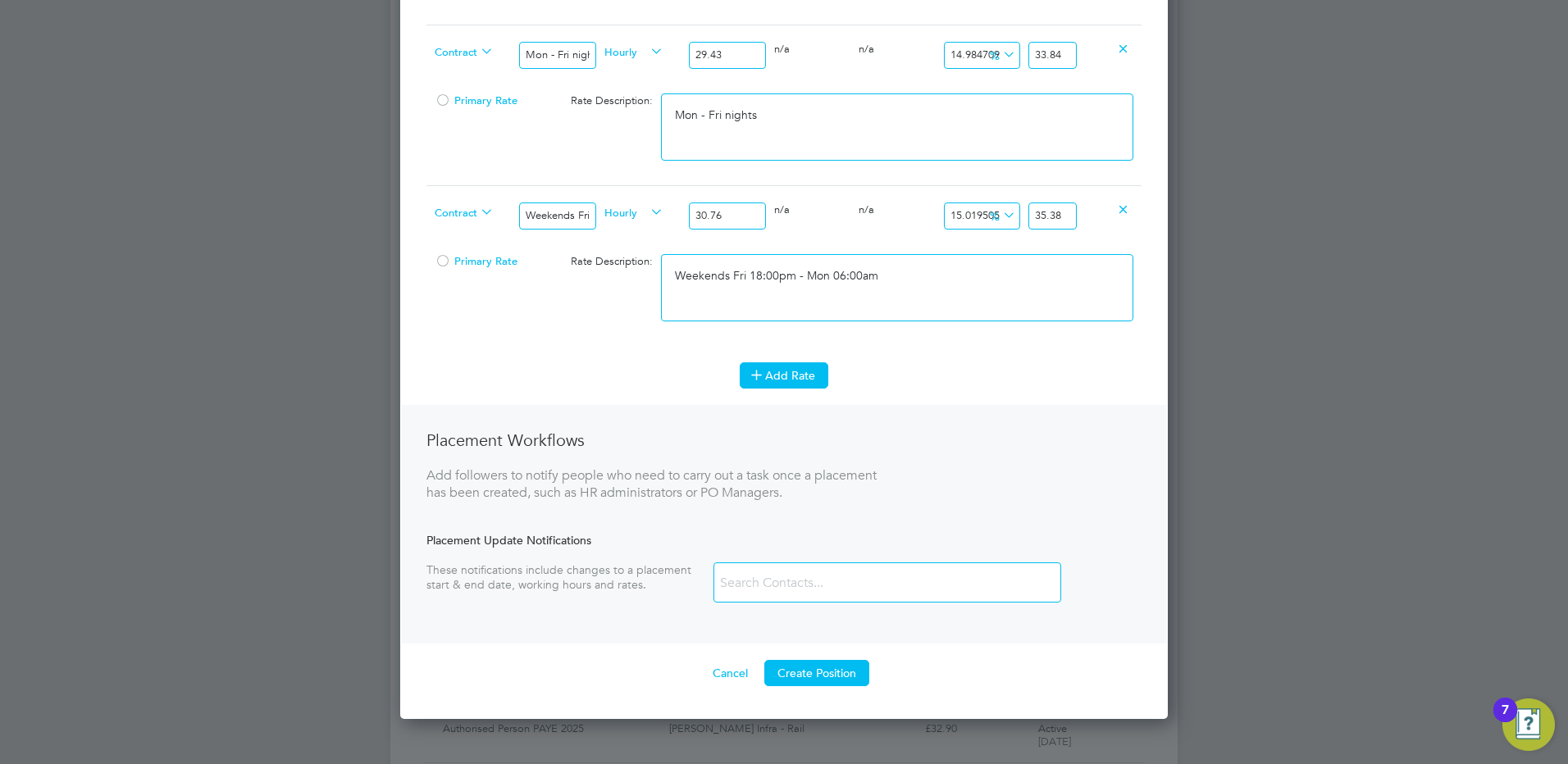
type textarea "Weekends Fri 18:00pm - Mon 06:00am"
click at [788, 375] on button "Add Rate" at bounding box center [783, 376] width 88 height 26
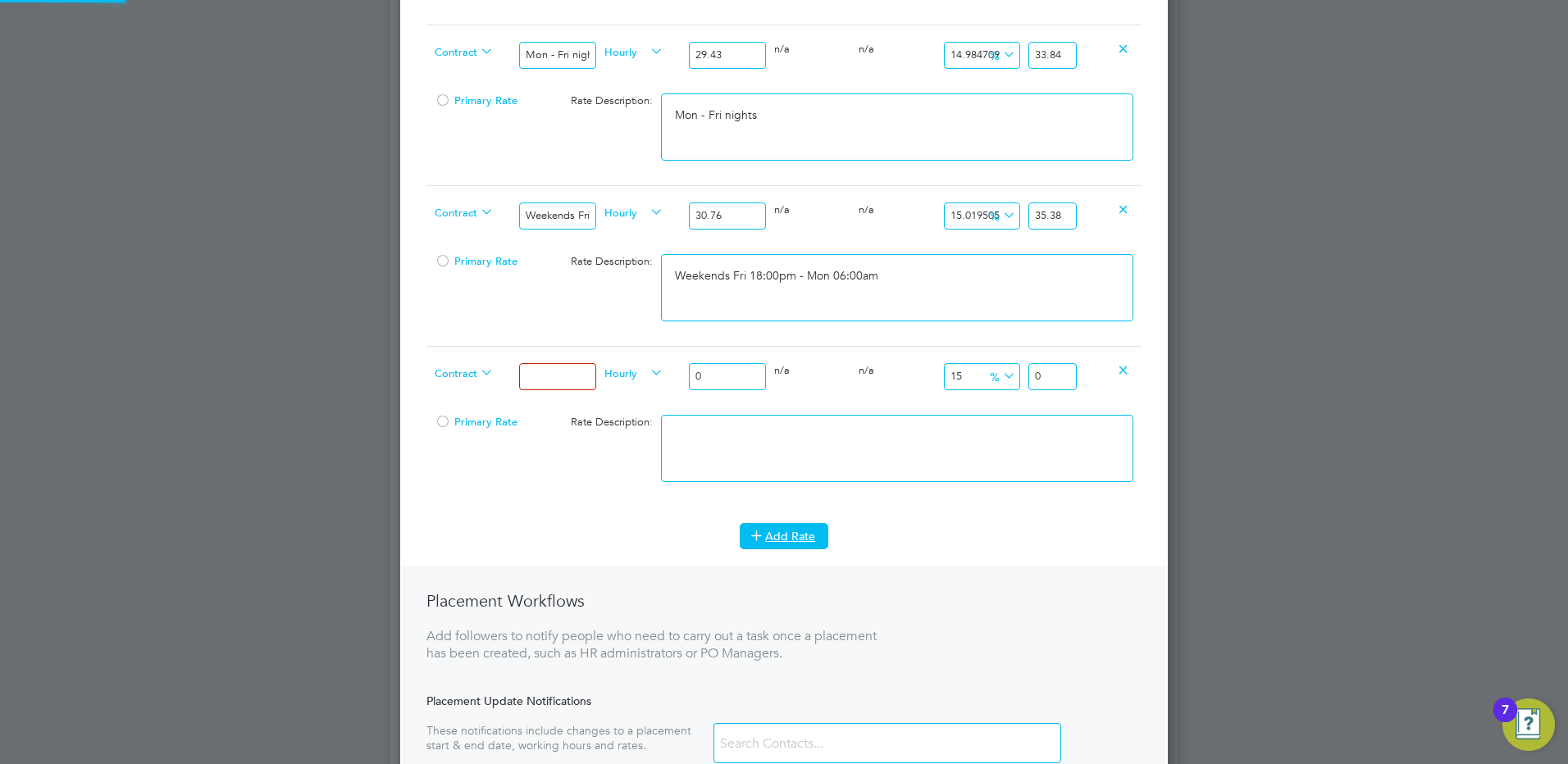
scroll to position [1638, 768]
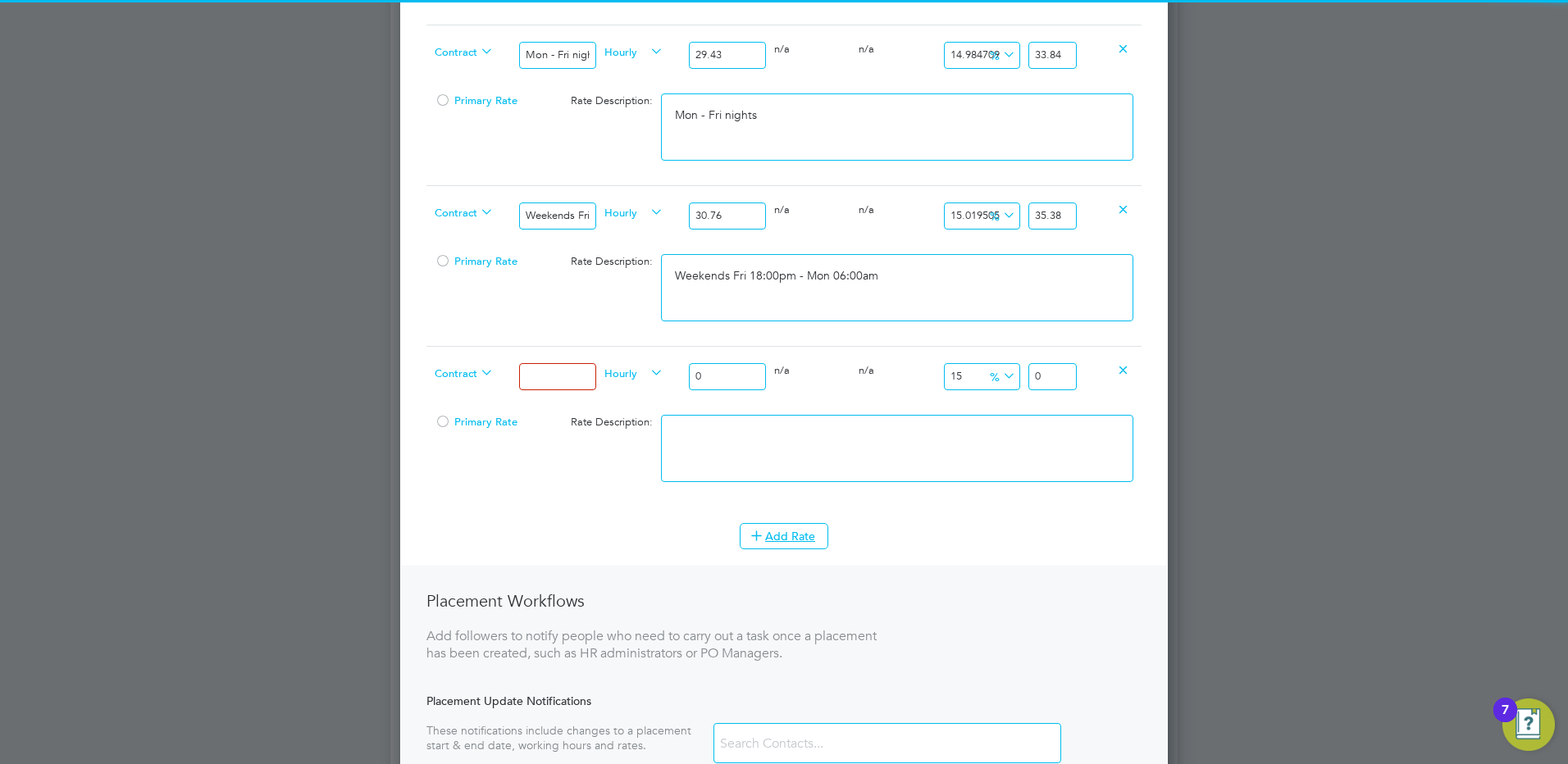
click at [556, 377] on input at bounding box center [556, 377] width 77 height 27
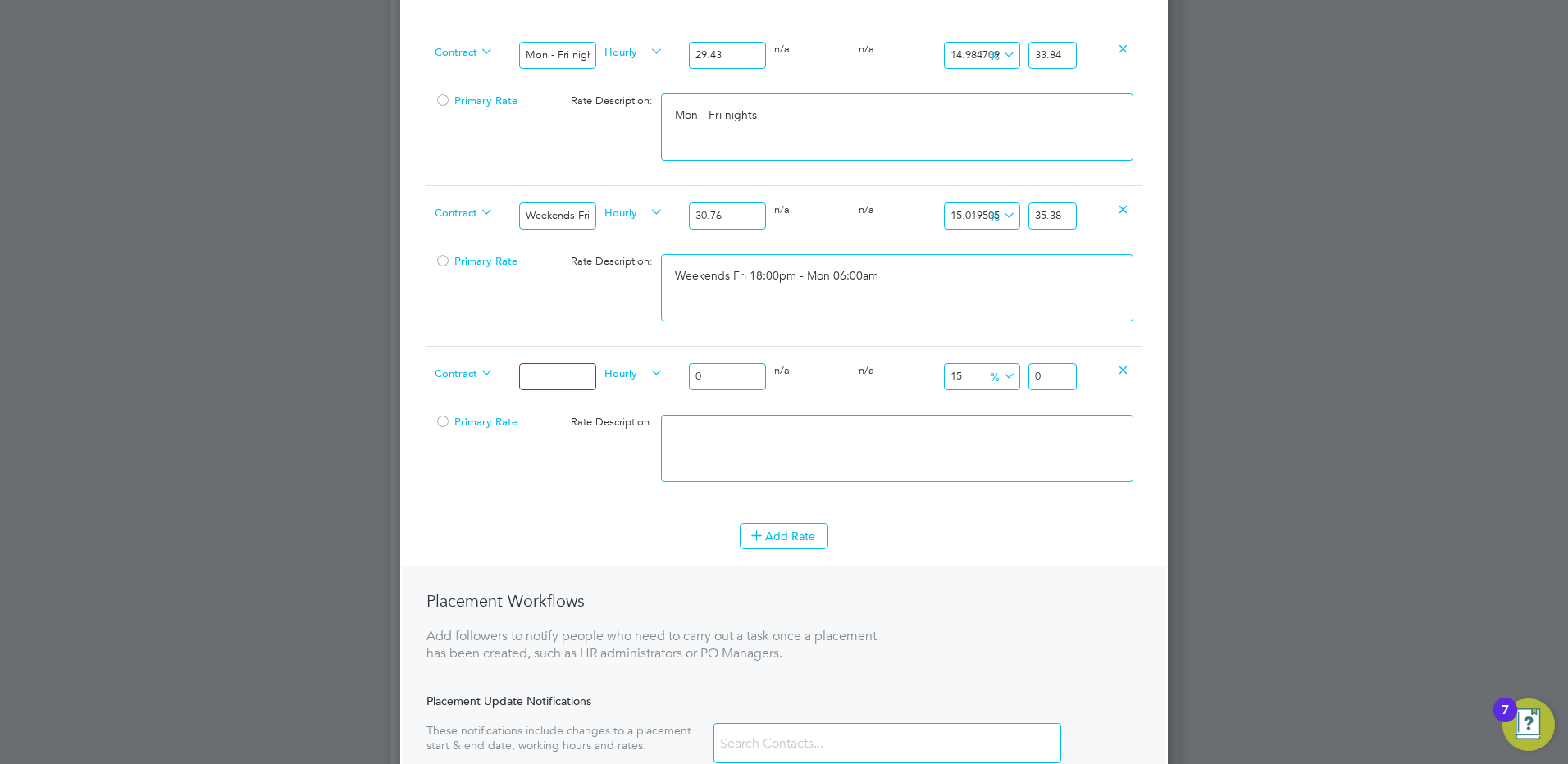
type input "Bank hols"
drag, startPoint x: 726, startPoint y: 371, endPoint x: 684, endPoint y: 368, distance: 42.1
click at [688, 365] on div "0" at bounding box center [726, 377] width 84 height 60
type input "3"
type input "3.45"
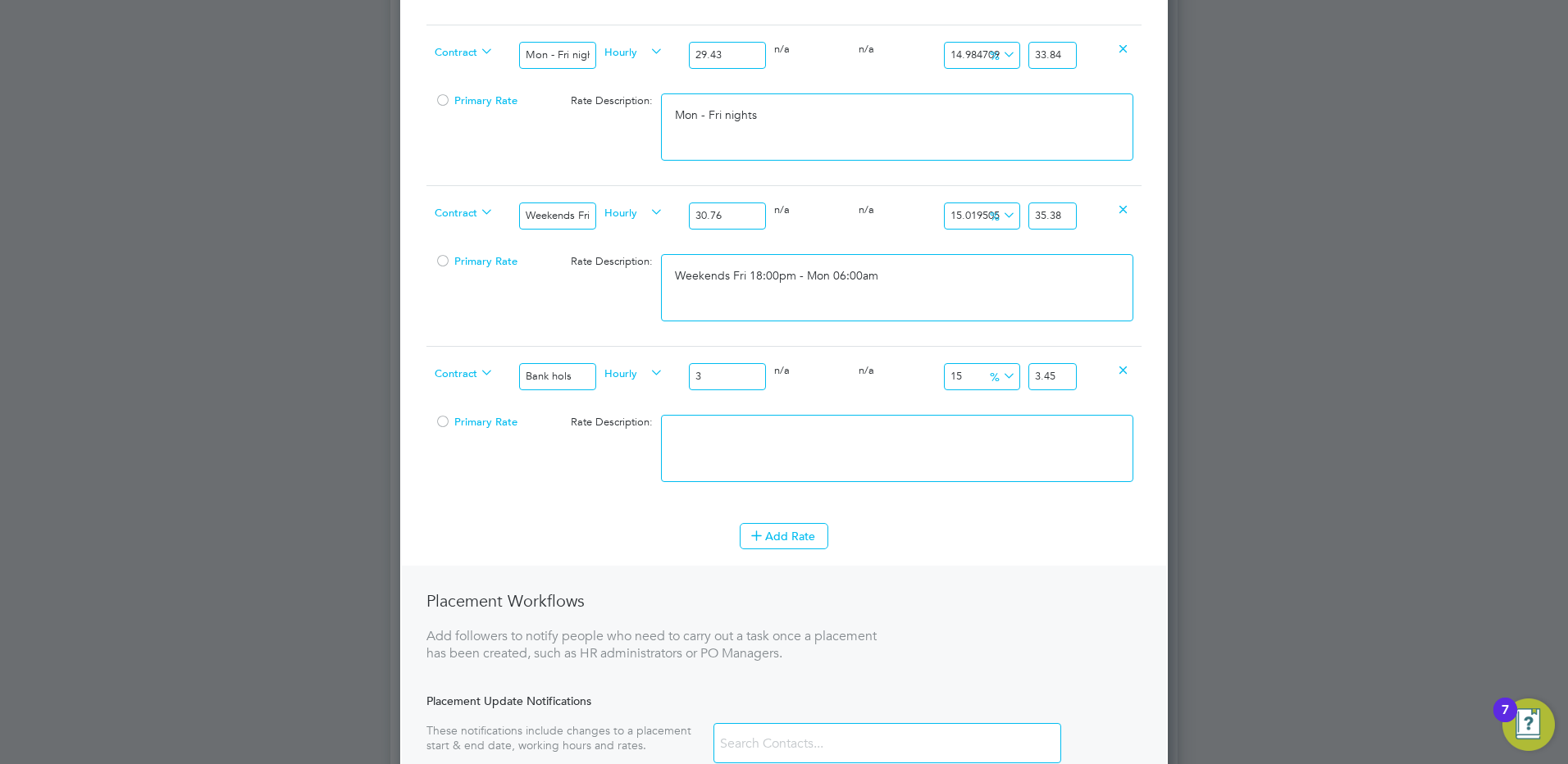
type input "35"
type input "40.25"
type input "35.5"
type input "40.825"
type input "35.58"
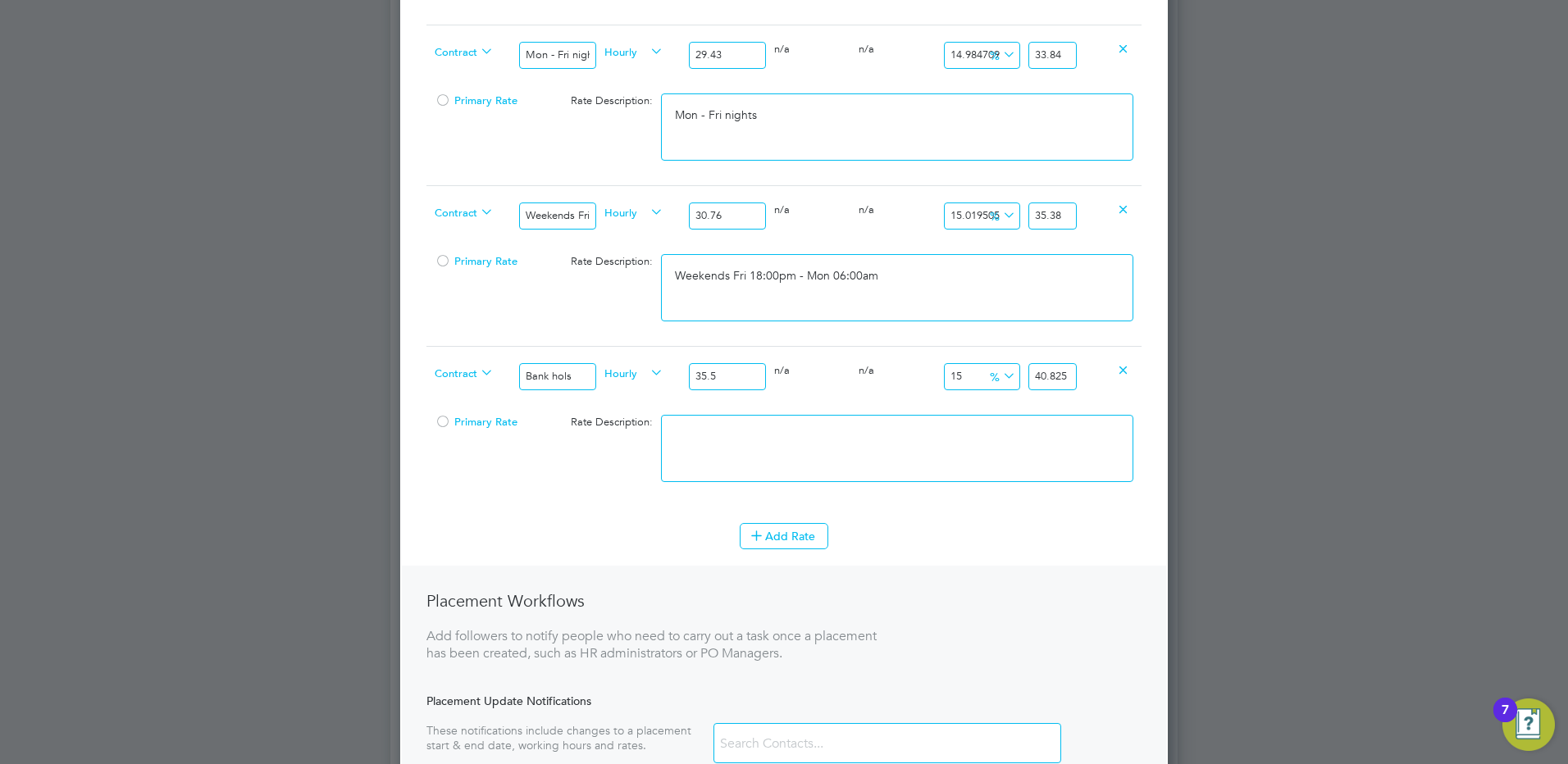
type input "40.917"
type input "35.58"
drag, startPoint x: 1123, startPoint y: 373, endPoint x: 1189, endPoint y: 382, distance: 66.6
click at [1177, 379] on div "Positions New Position Client Config Showing 30 of 702 Positions POSITION NAME …" at bounding box center [784, 254] width 787 height 2058
type input "14.980326025857224"
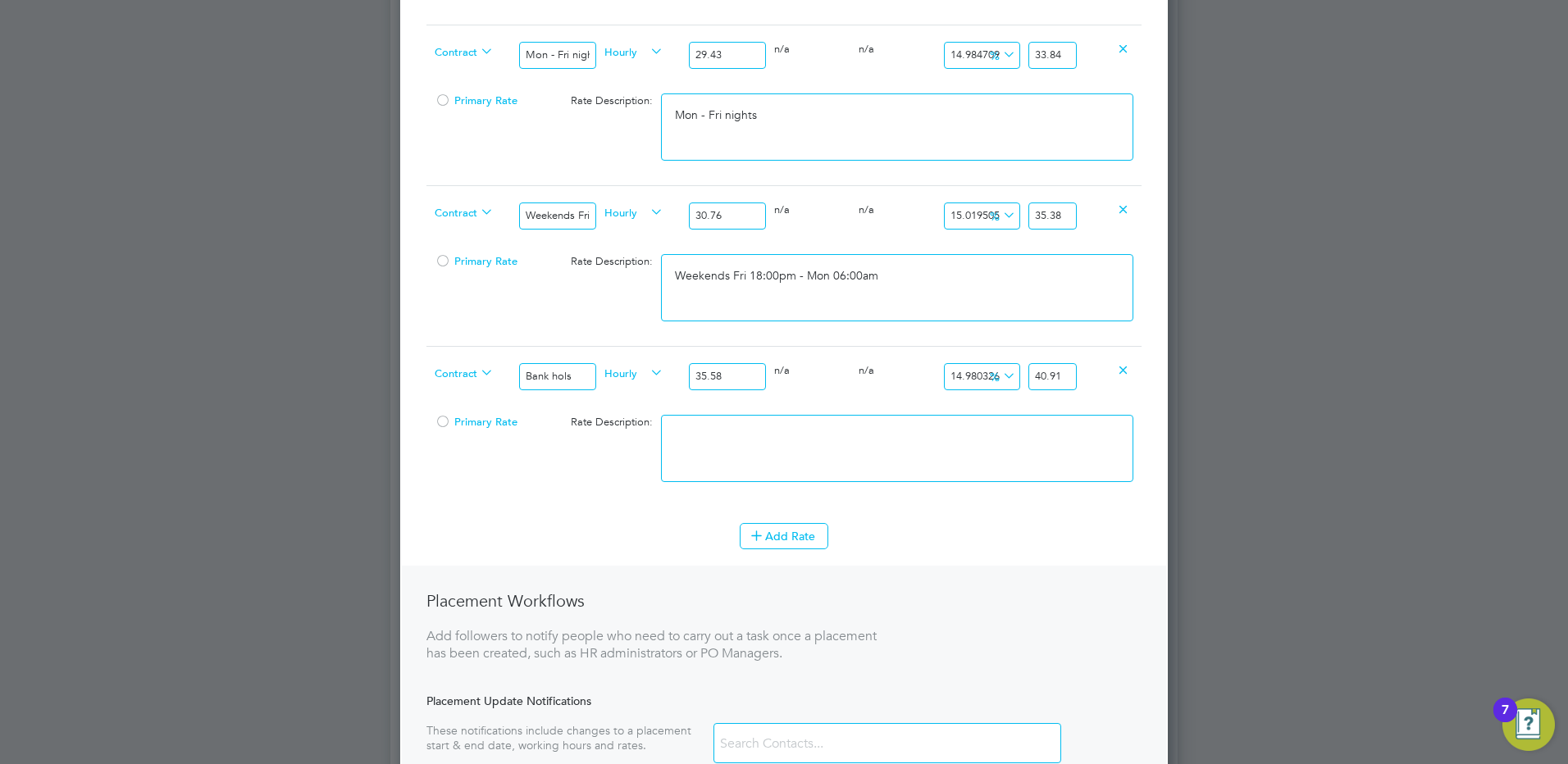
type input "40.910000000000004"
drag, startPoint x: 819, startPoint y: 422, endPoint x: 818, endPoint y: 431, distance: 9.1
click at [818, 429] on textarea at bounding box center [896, 449] width 472 height 68
type textarea "Bank hols"
click at [729, 519] on li "WORKER ENGAGEMENT TYPE RATE NAME RATE TYPE WORKER PAY RATE HOLIDAY PAY EMPLOYER…" at bounding box center [784, 166] width 715 height 715
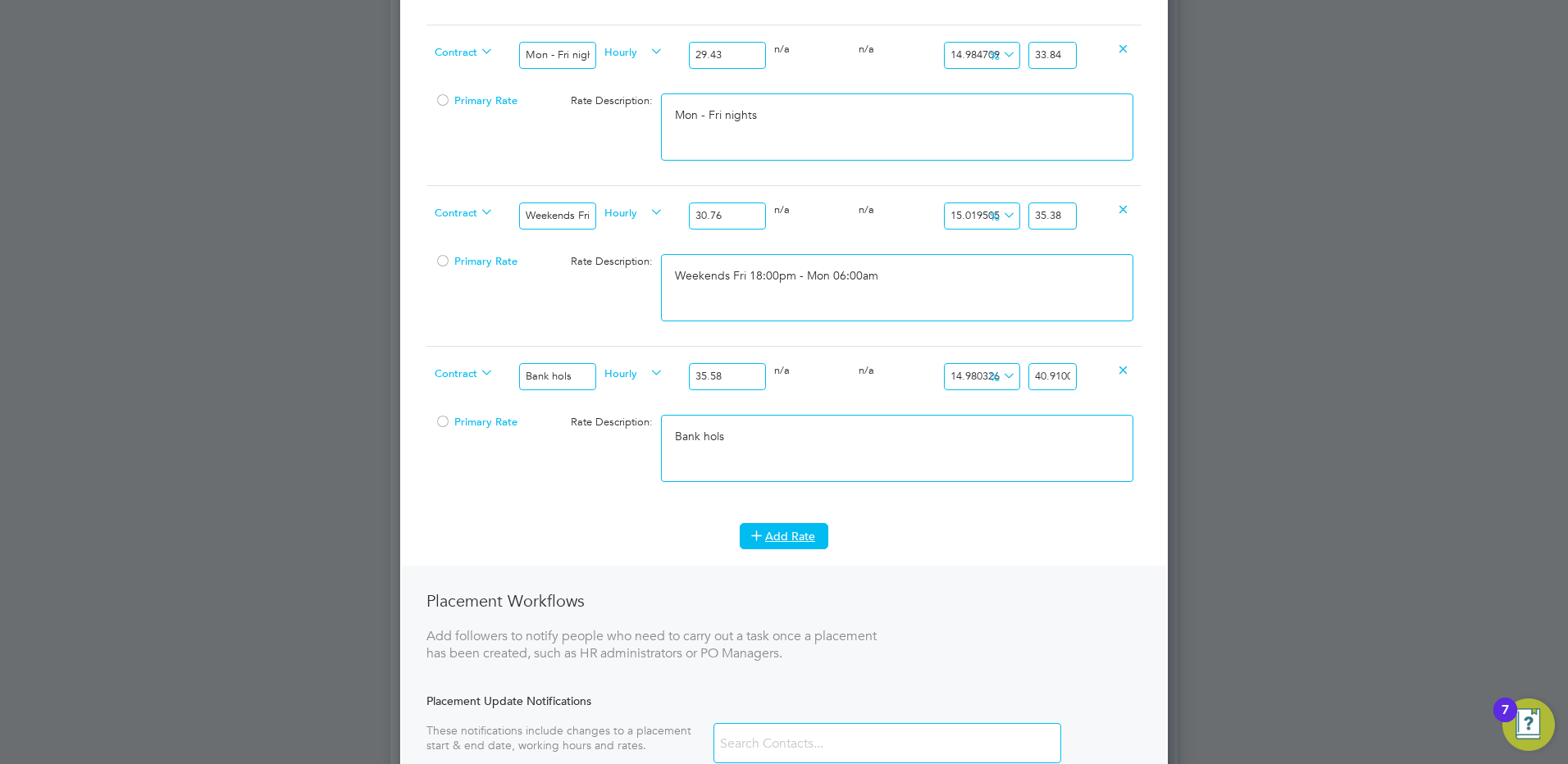
click at [751, 529] on icon at bounding box center [756, 535] width 12 height 12
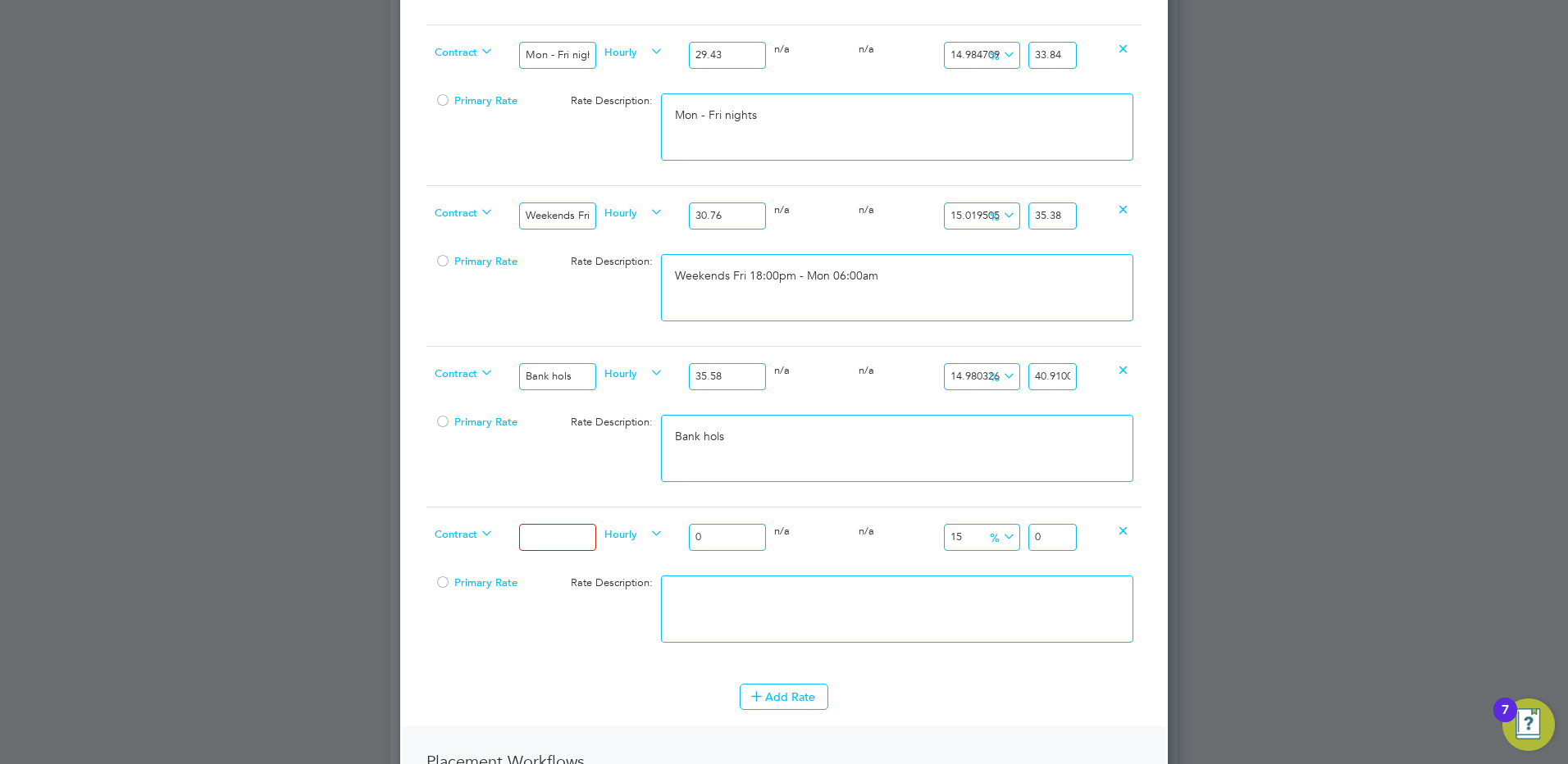
click at [557, 554] on div at bounding box center [556, 537] width 84 height 60
click at [557, 537] on input at bounding box center [556, 536] width 77 height 27
type input "Xmas & New Year"
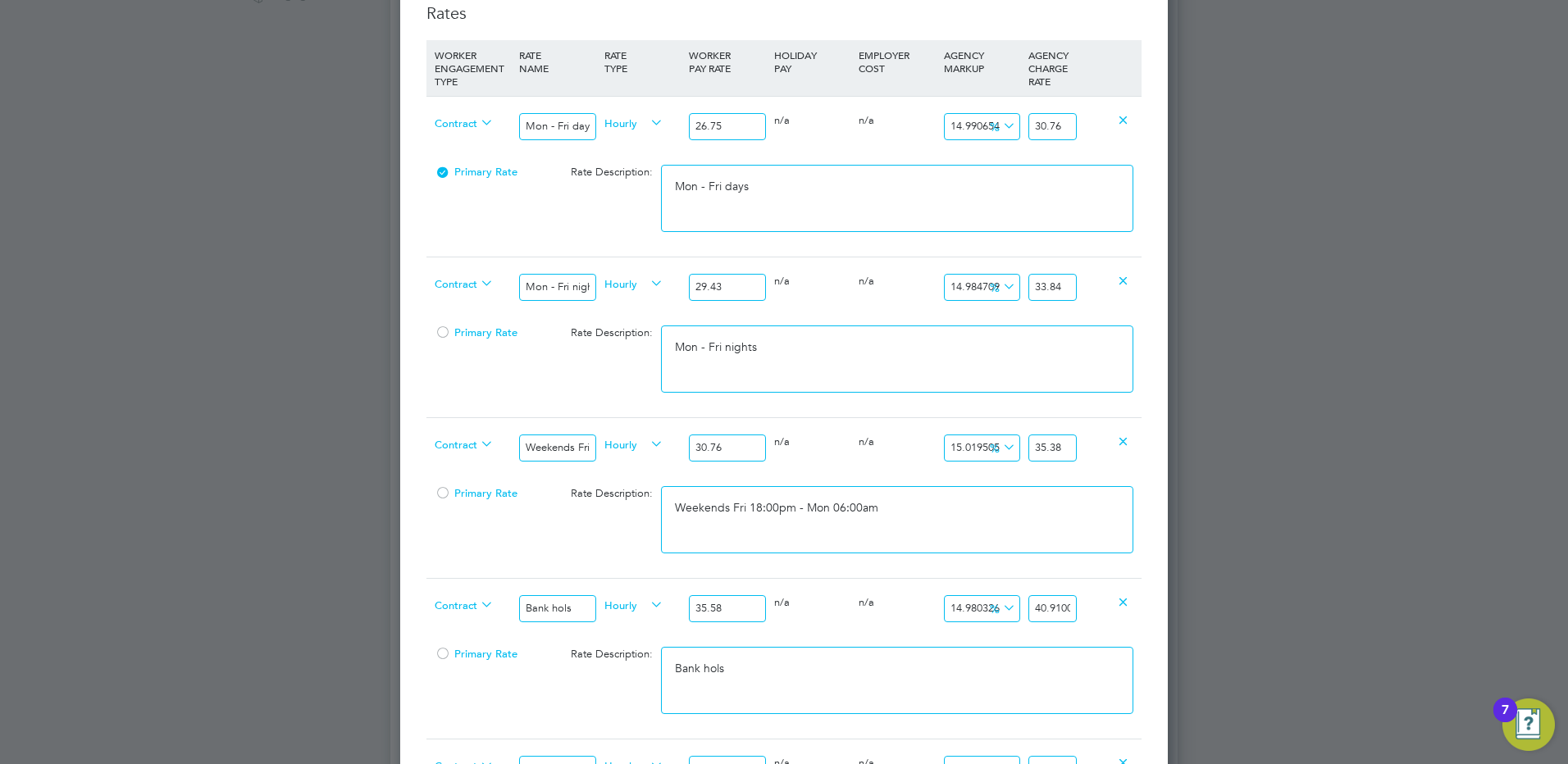
scroll to position [820, 0]
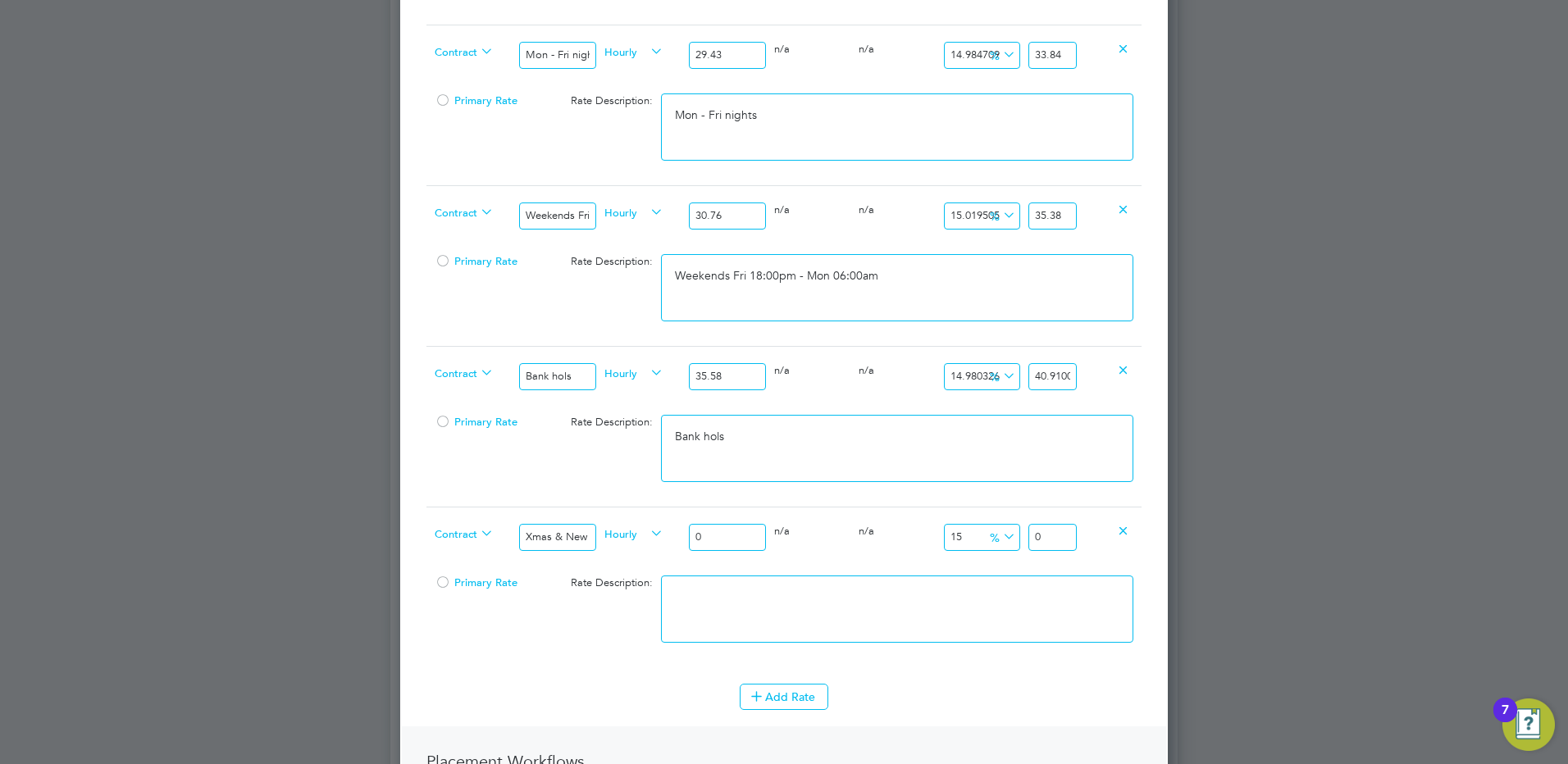
drag, startPoint x: 722, startPoint y: 540, endPoint x: 625, endPoint y: 495, distance: 106.9
click at [687, 521] on div "0" at bounding box center [726, 537] width 84 height 60
type input "5"
type input "5.75"
type input "53"
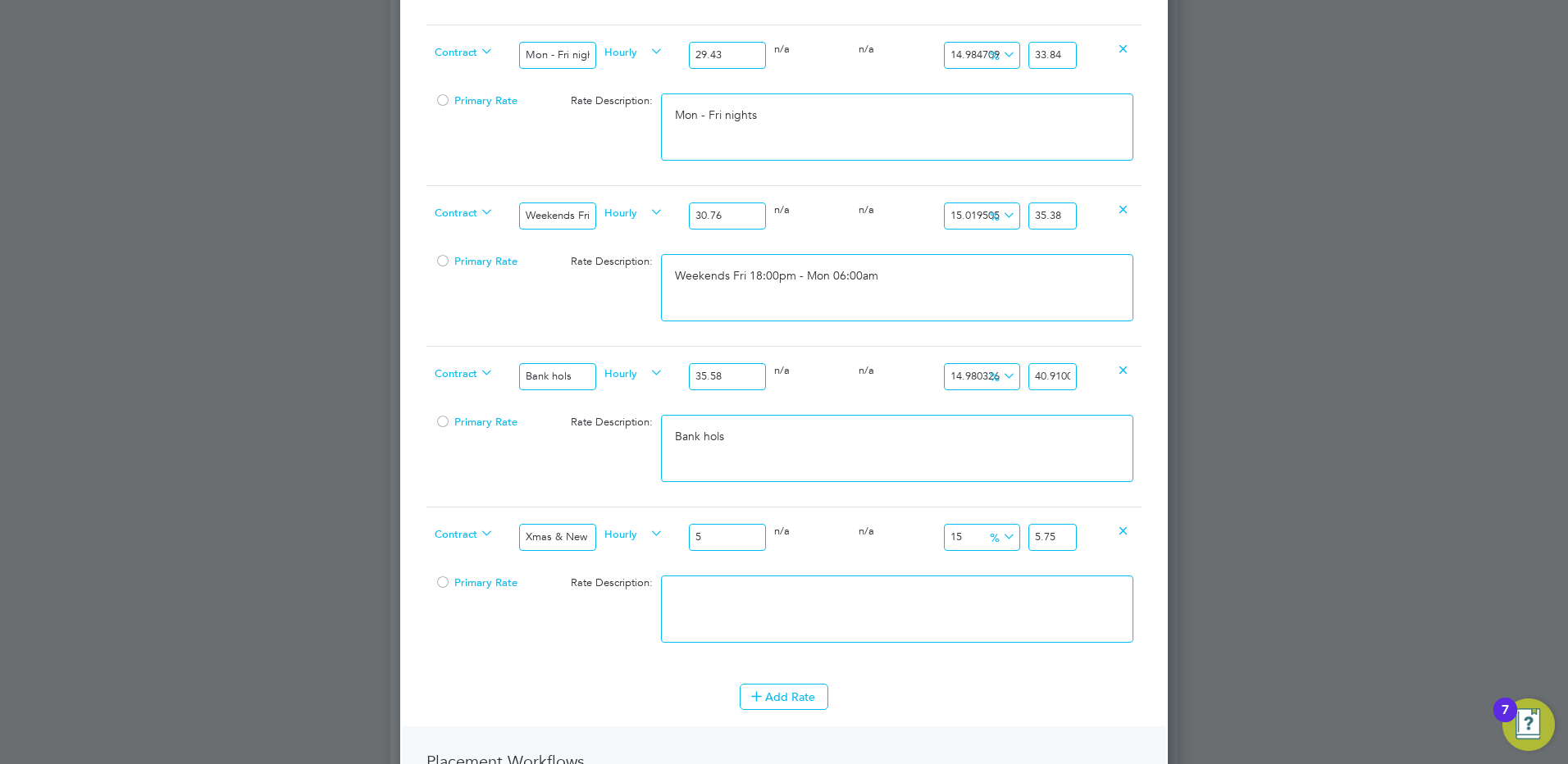
type input "60.95"
type input "53.5"
type input "61.525"
type input "53.50"
drag, startPoint x: 1056, startPoint y: 532, endPoint x: 1135, endPoint y: 535, distance: 79.1
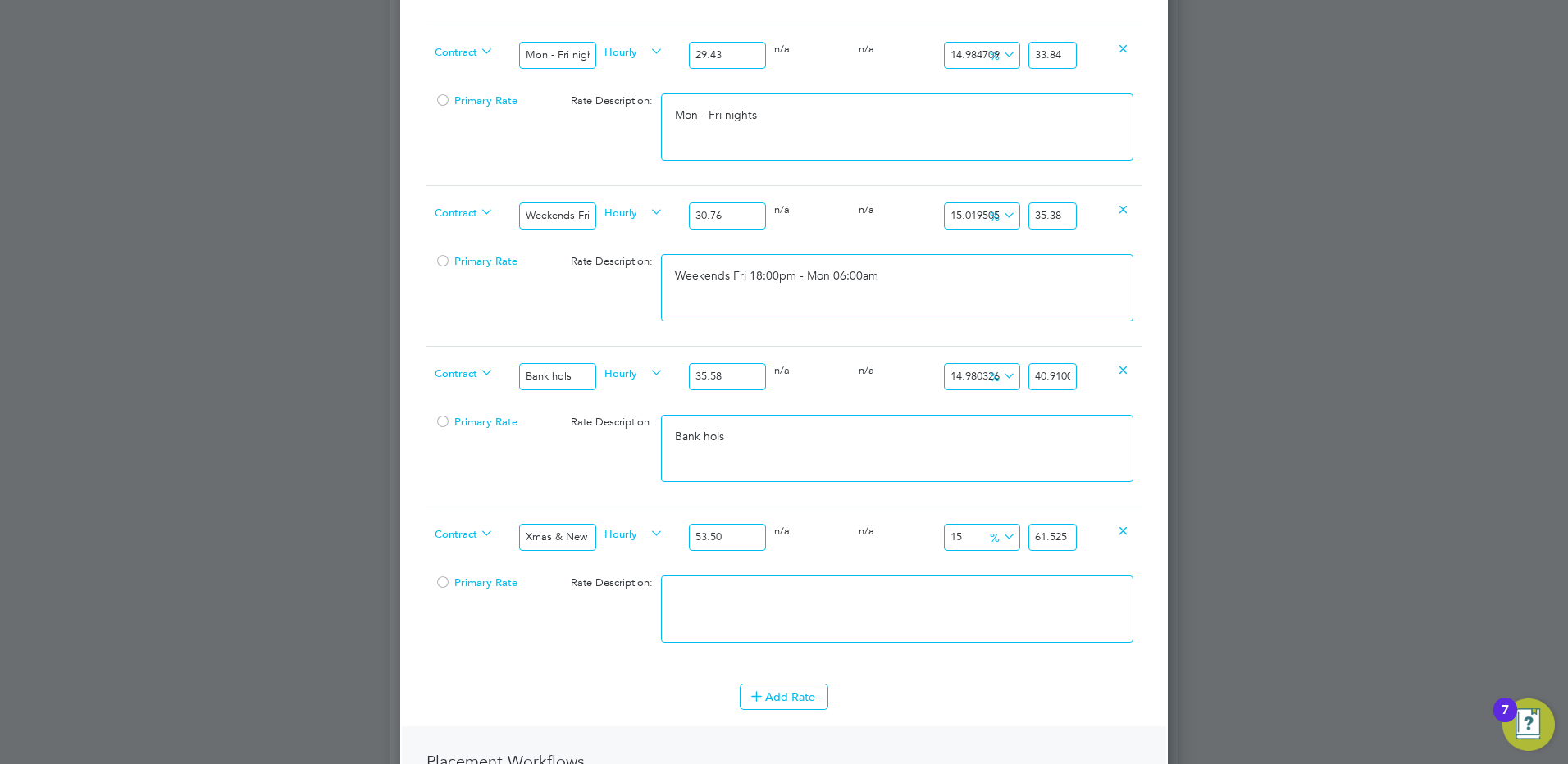
click at [1135, 535] on div "Contract Xmas & New Year Hourly 53.50 0 n/a 0 n/a 15 8.025 % 61.525" at bounding box center [784, 536] width 715 height 61
type input "15.009345794392523"
click at [1004, 631] on textarea at bounding box center [896, 609] width 472 height 68
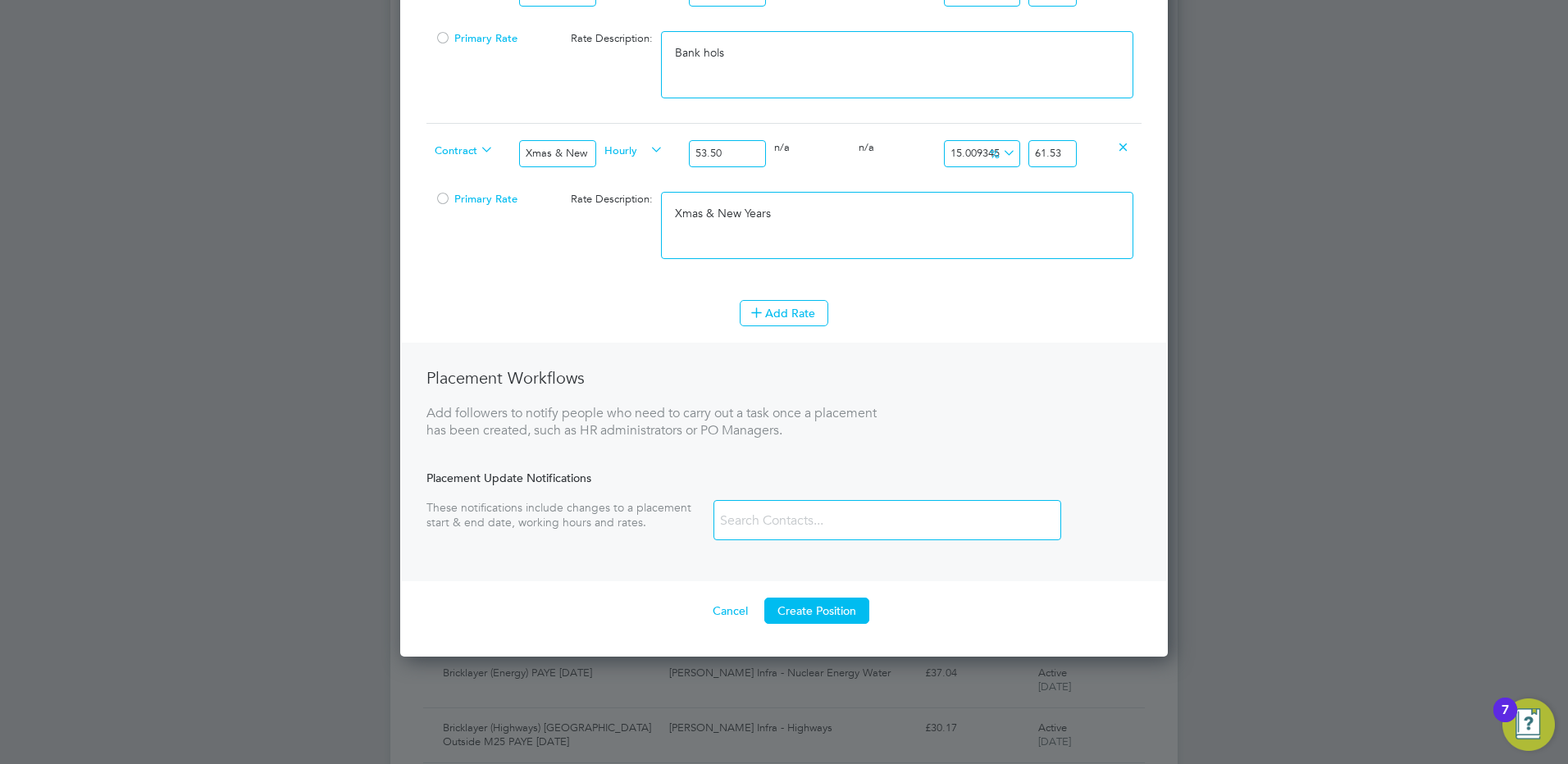
scroll to position [1283, 0]
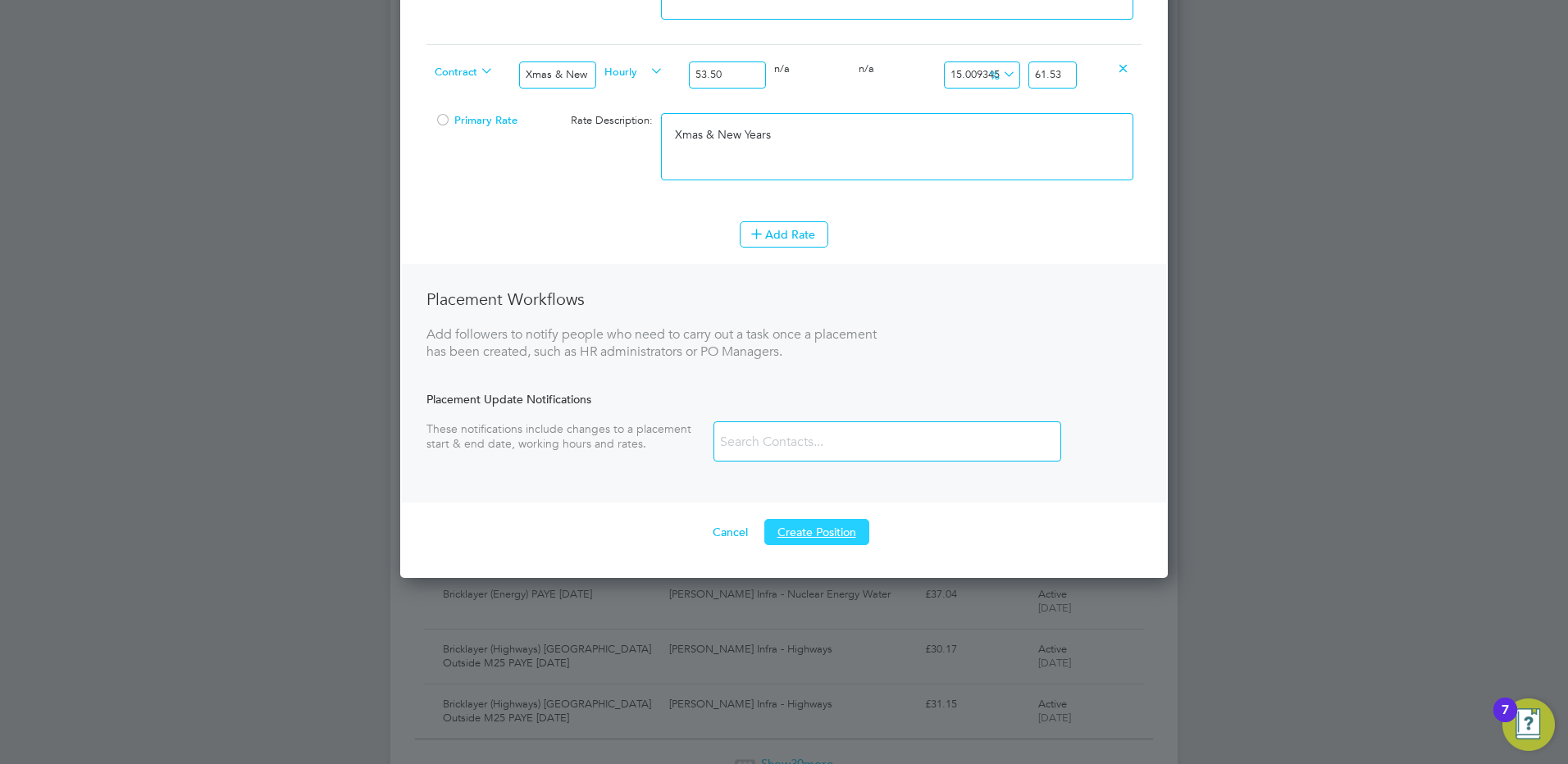
click at [835, 535] on button "Create Position" at bounding box center [817, 532] width 105 height 26
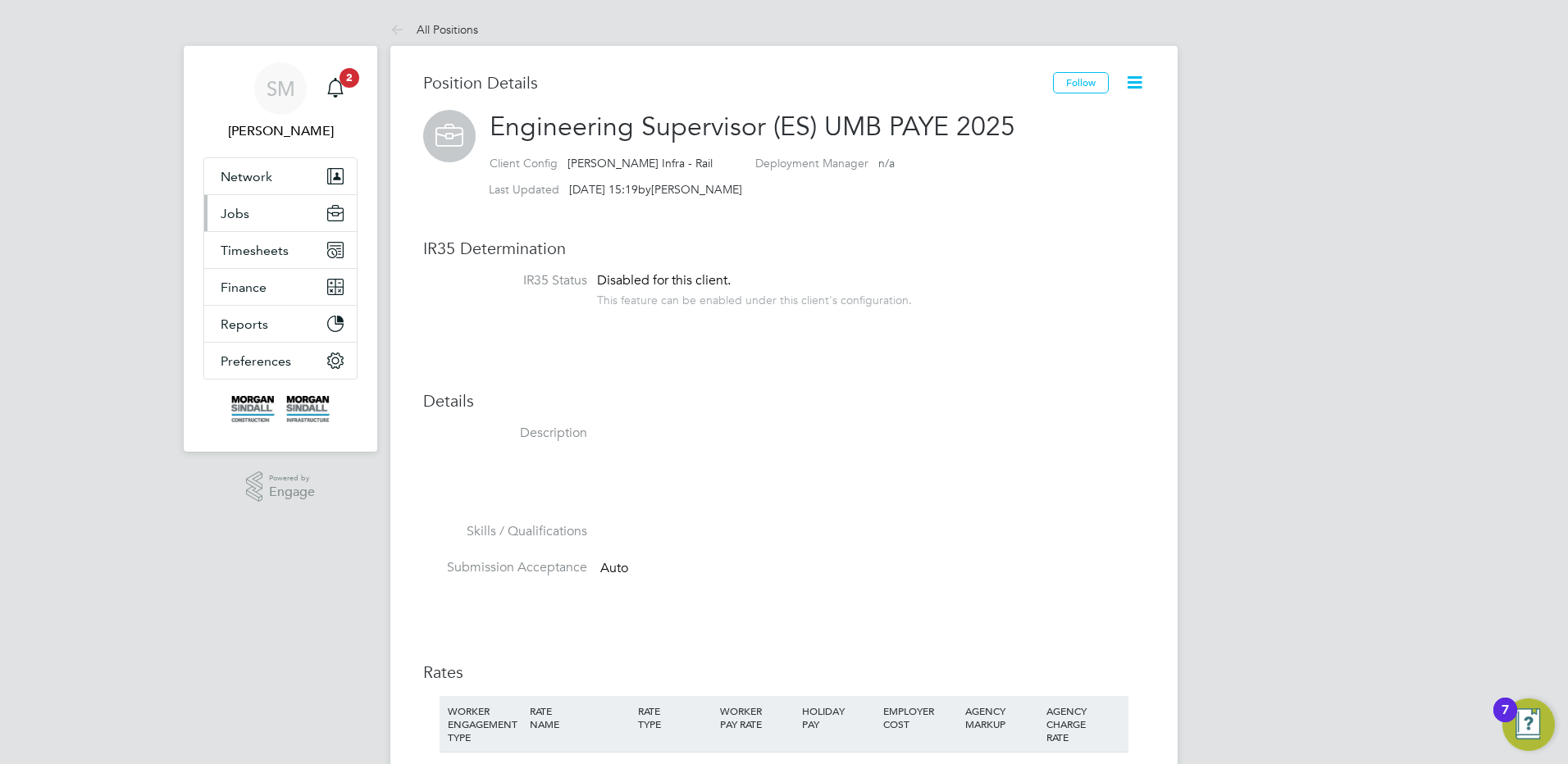
click at [240, 207] on span "Jobs" at bounding box center [235, 214] width 29 height 16
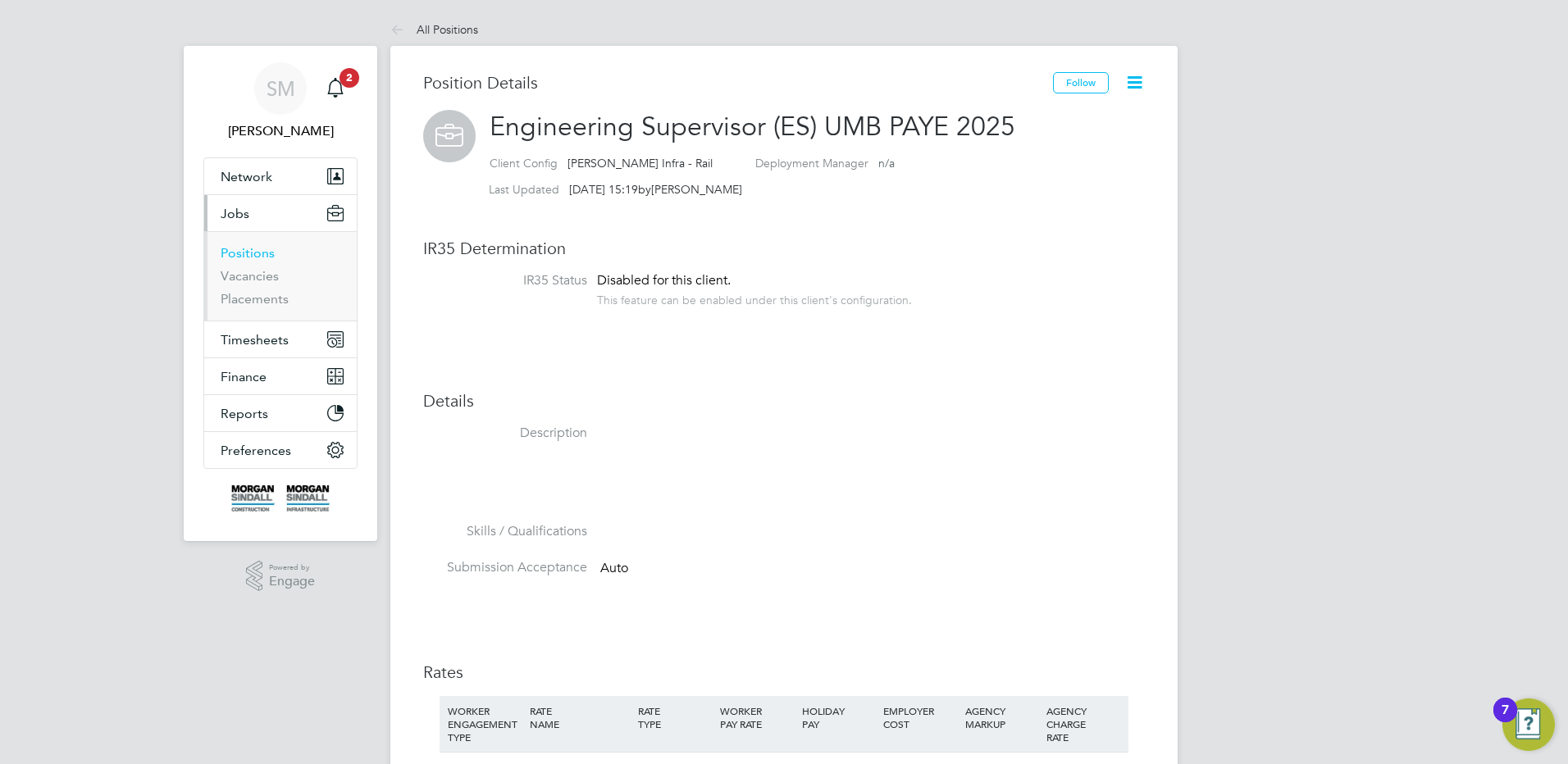
drag, startPoint x: 264, startPoint y: 254, endPoint x: 338, endPoint y: 246, distance: 74.4
click at [264, 254] on link "Positions" at bounding box center [247, 253] width 54 height 16
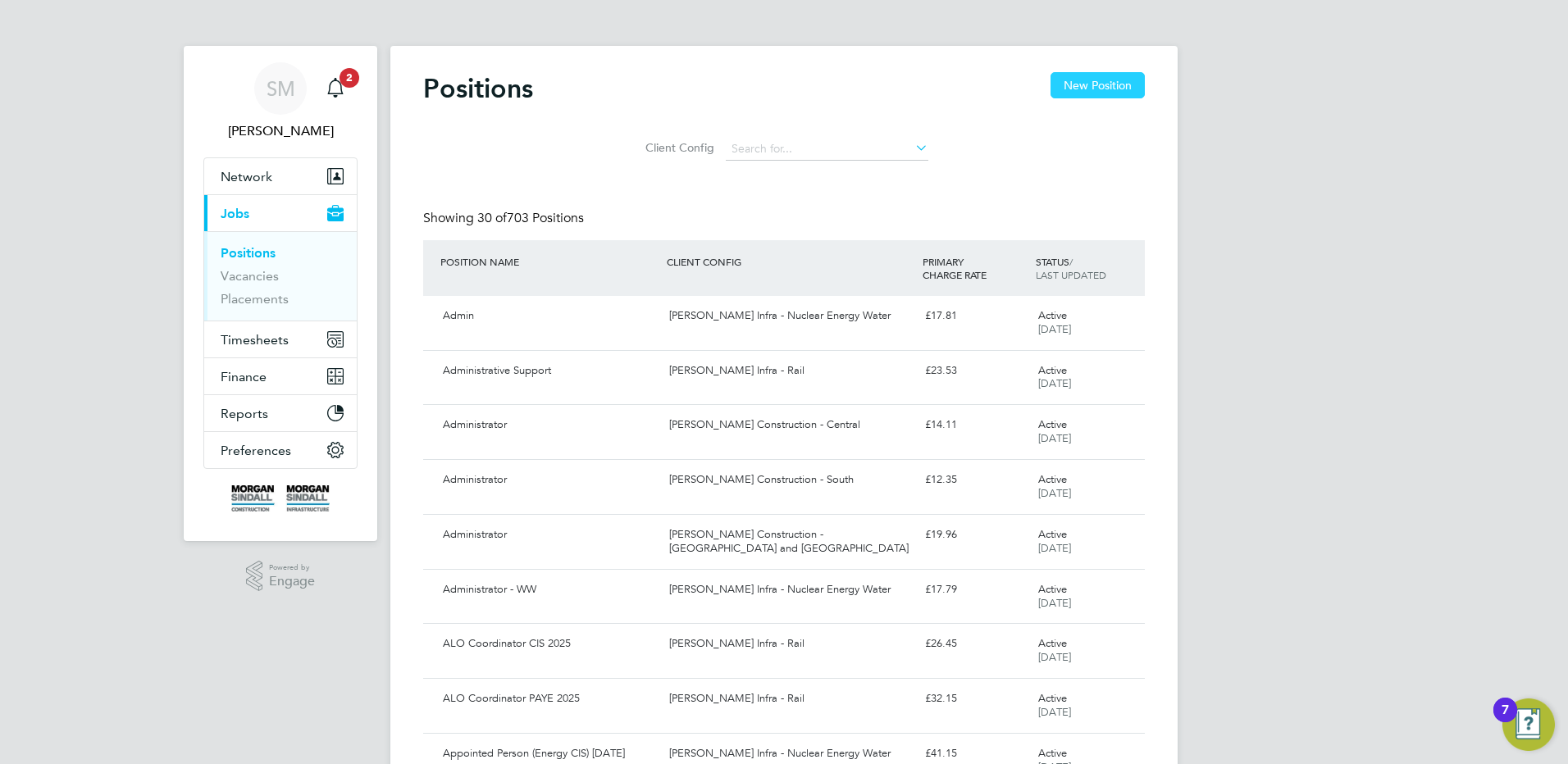
drag, startPoint x: 1043, startPoint y: 63, endPoint x: 1058, endPoint y: 73, distance: 18.0
click at [1058, 73] on button "New Position" at bounding box center [1097, 85] width 94 height 26
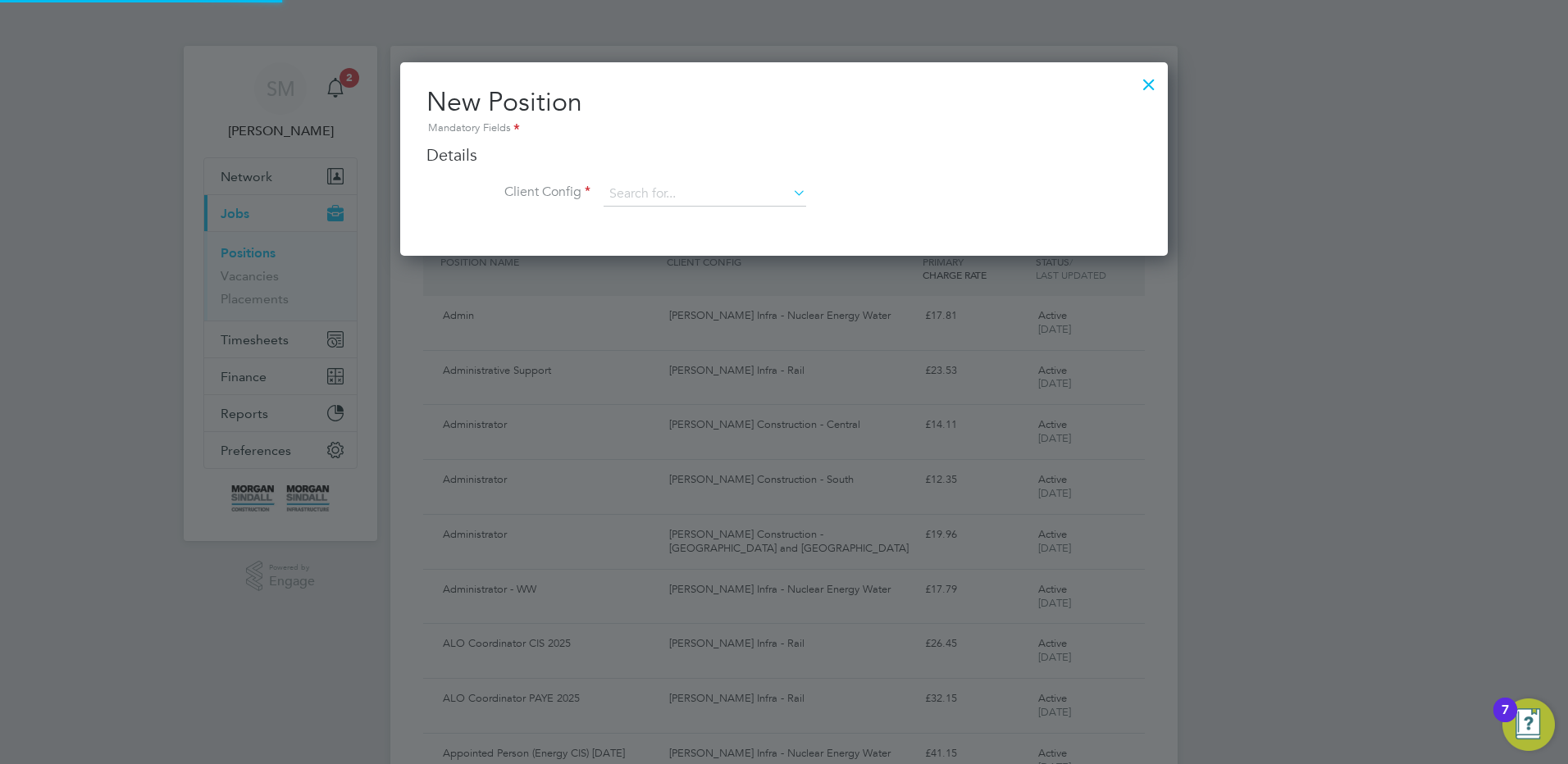
scroll to position [194, 768]
click at [691, 190] on input at bounding box center [705, 194] width 203 height 25
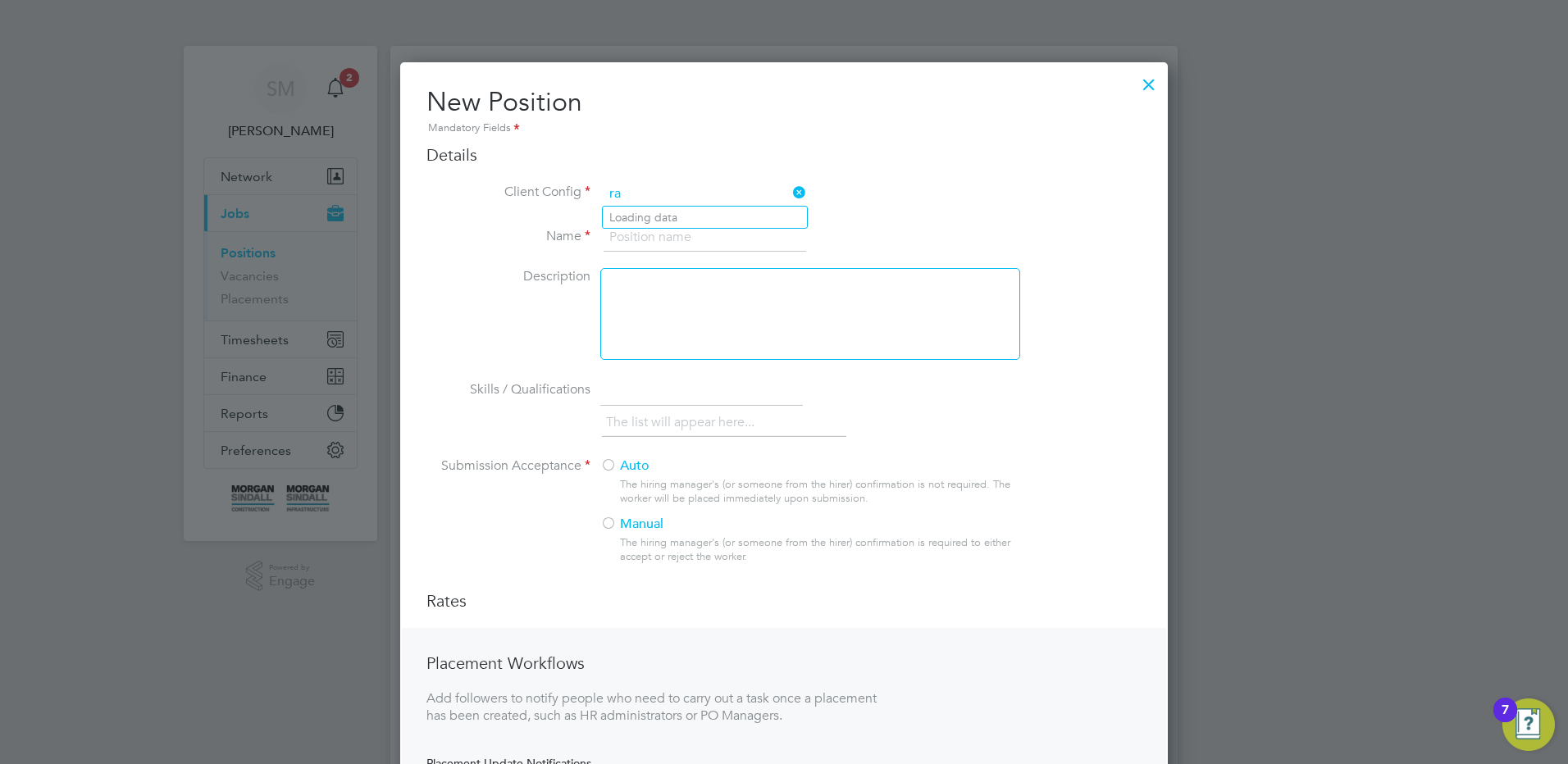
scroll to position [881, 768]
click at [712, 223] on li "[PERSON_NAME] Infra - Rail" at bounding box center [705, 218] width 204 height 22
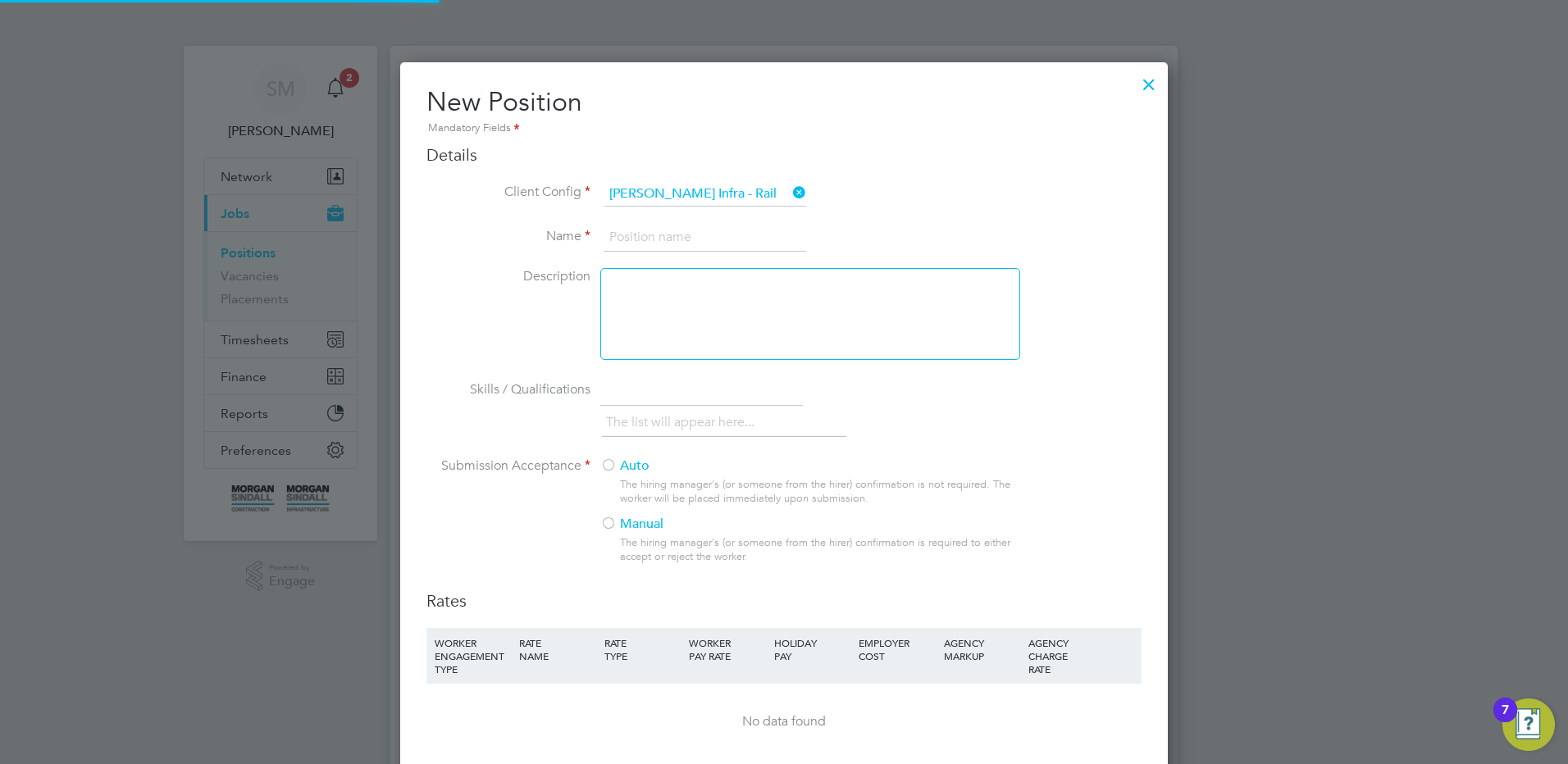
scroll to position [1072, 768]
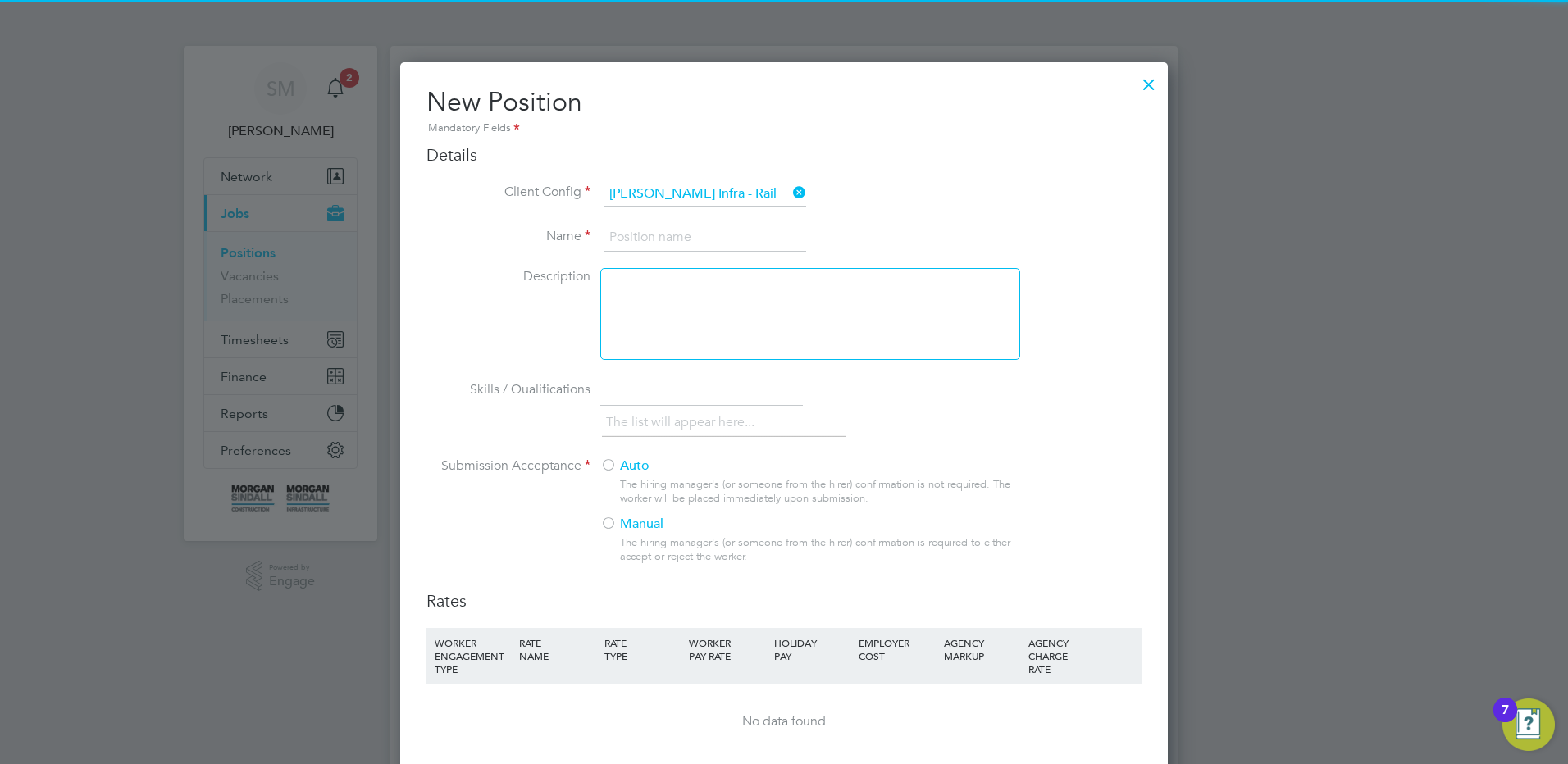
click at [688, 239] on input at bounding box center [705, 237] width 203 height 30
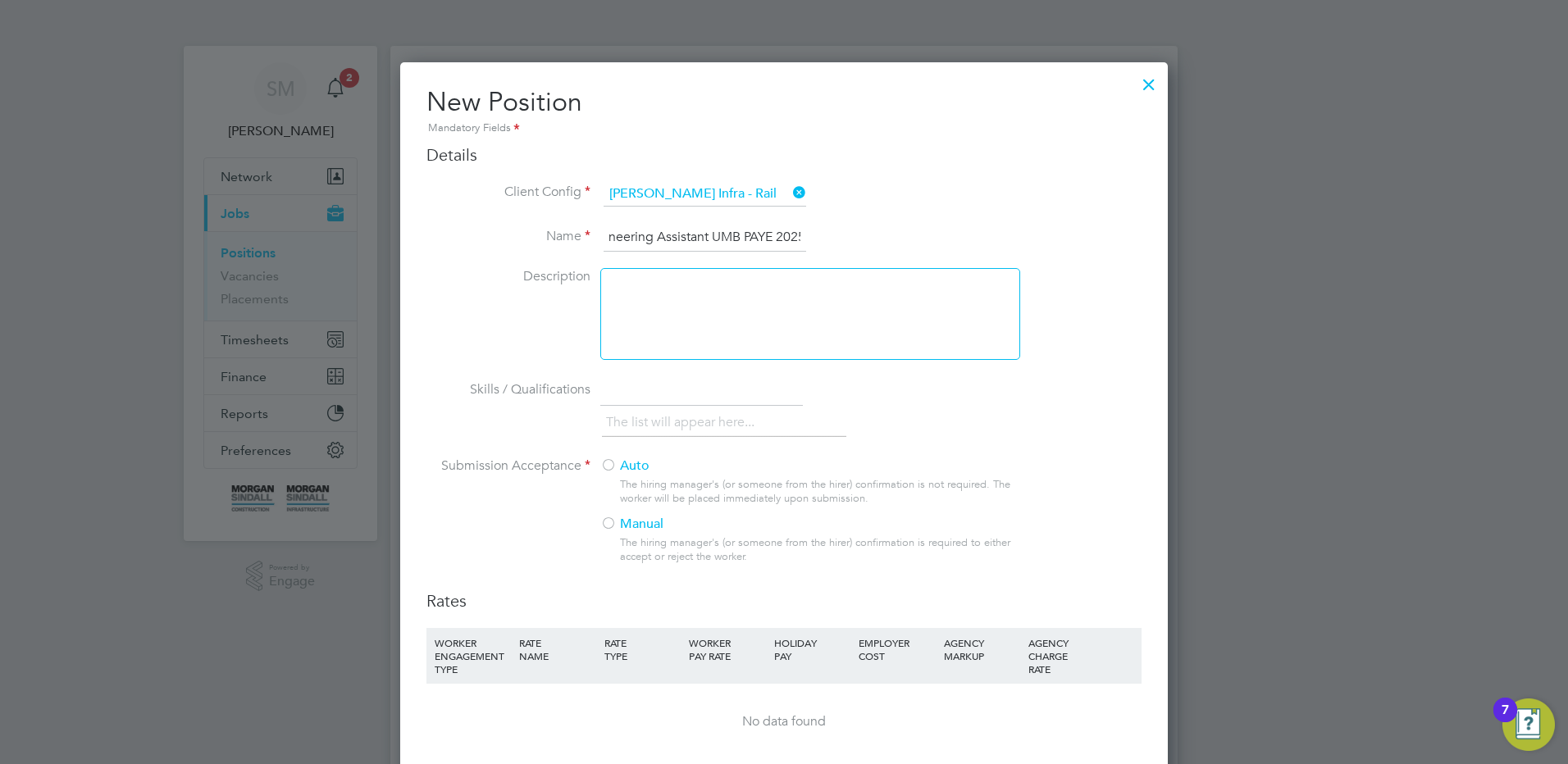
scroll to position [0, 35]
drag, startPoint x: 631, startPoint y: 448, endPoint x: 630, endPoint y: 459, distance: 11.0
click at [630, 451] on li "Skills / Qualifications The list will appear here..." at bounding box center [784, 417] width 715 height 81
click at [632, 466] on label "Auto" at bounding box center [803, 466] width 406 height 17
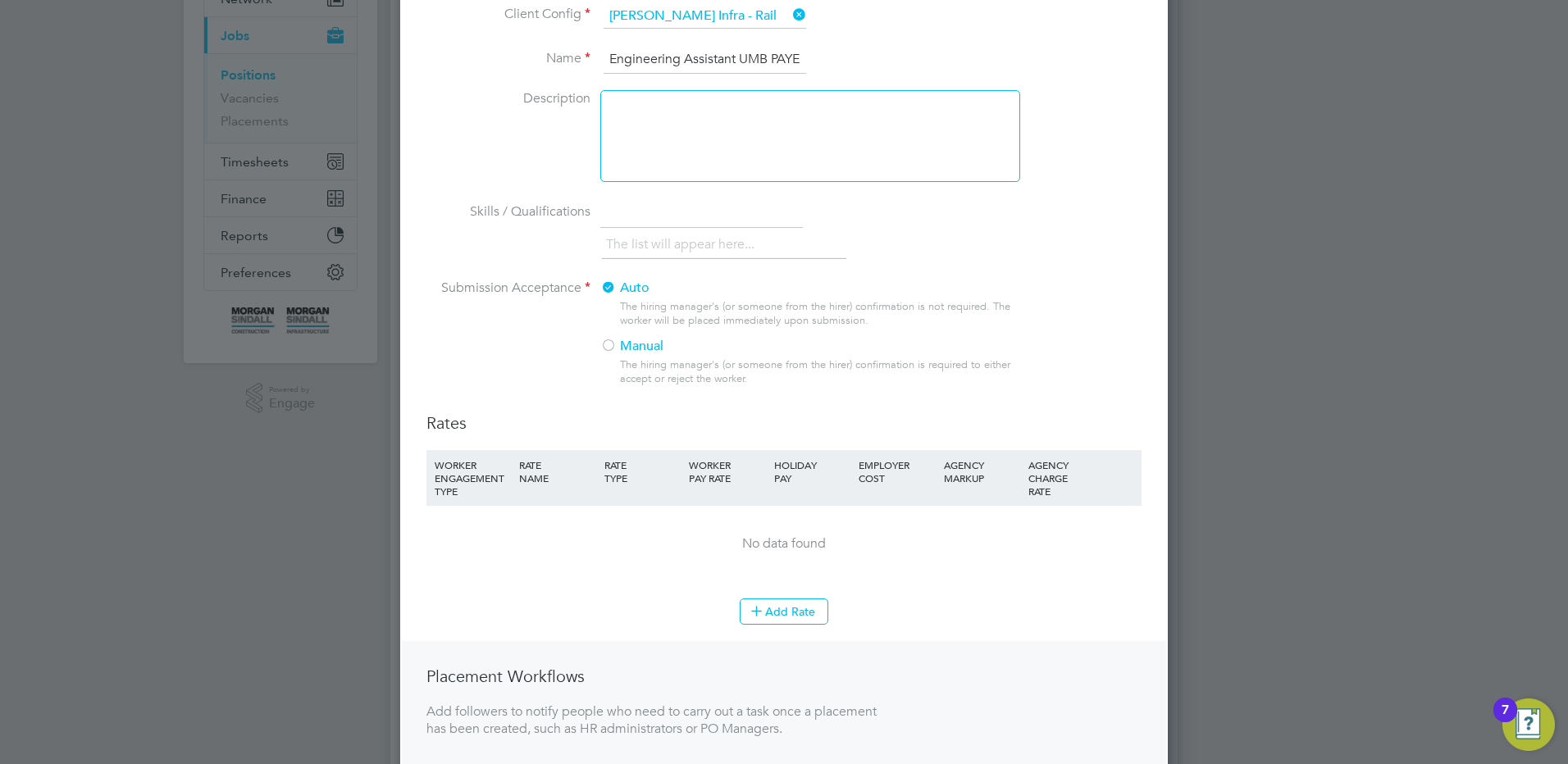
scroll to position [328, 0]
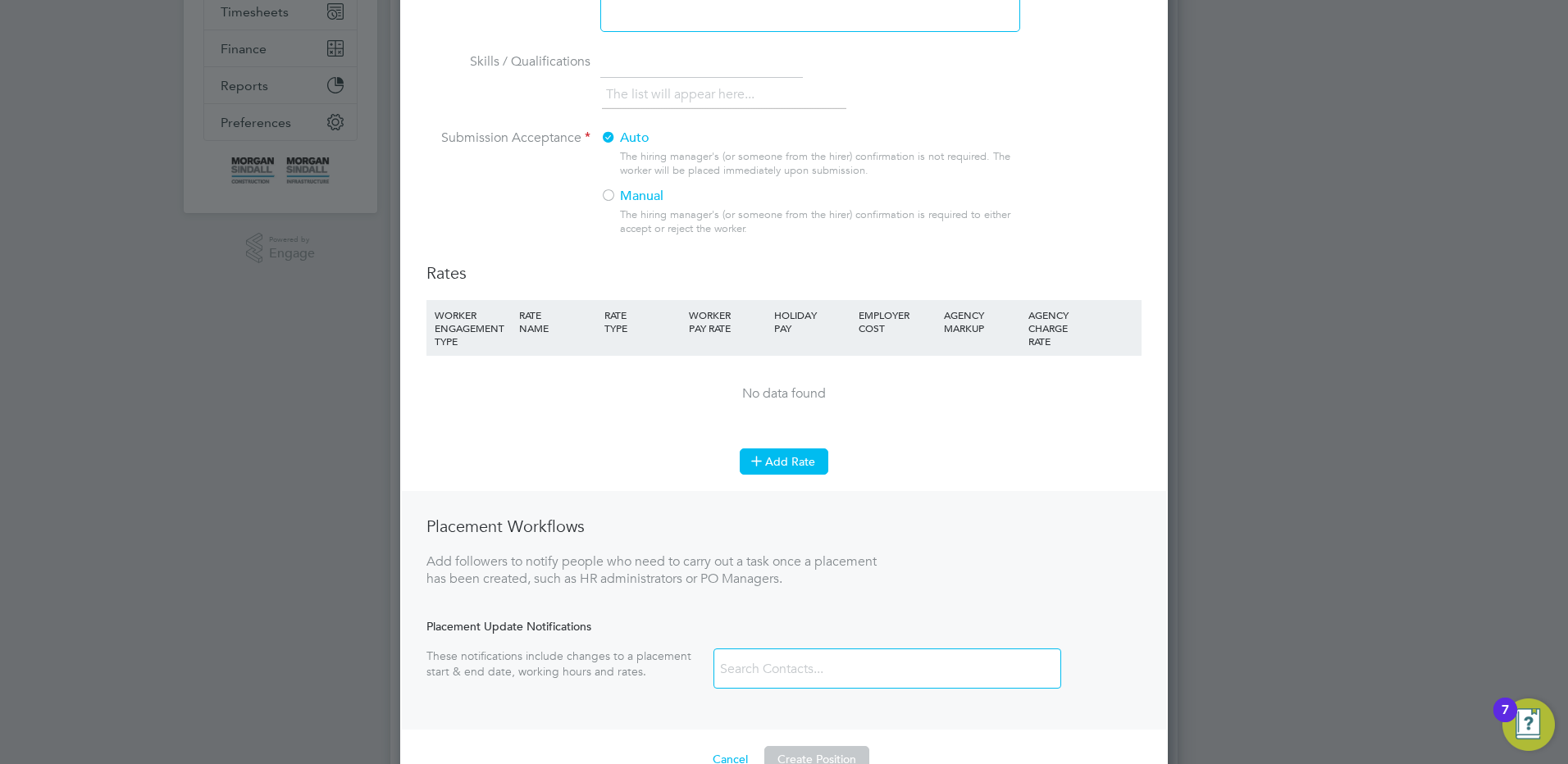
click at [787, 458] on button "Add Rate" at bounding box center [783, 461] width 88 height 26
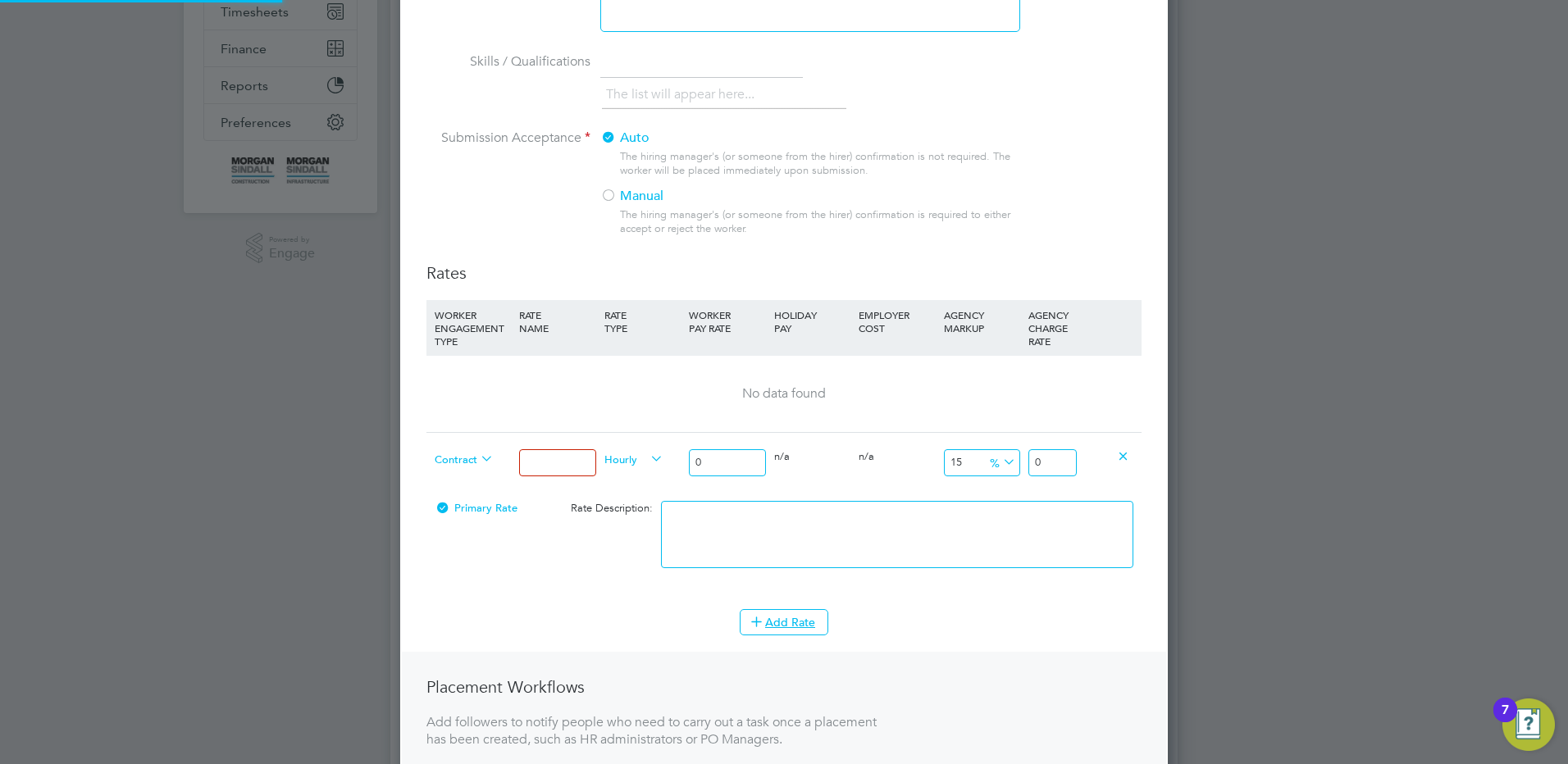
scroll to position [1156, 768]
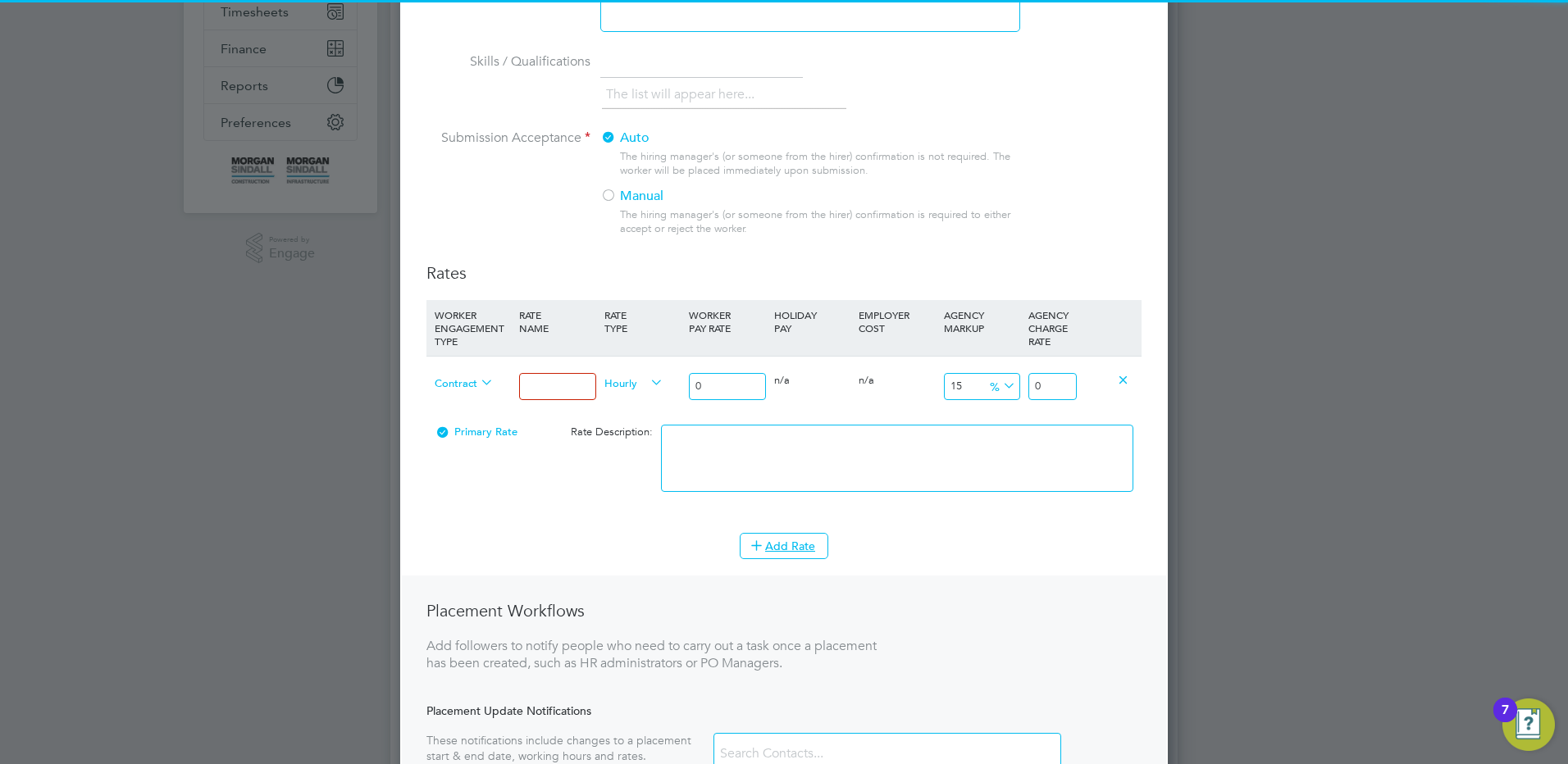
click at [564, 378] on input at bounding box center [556, 386] width 77 height 27
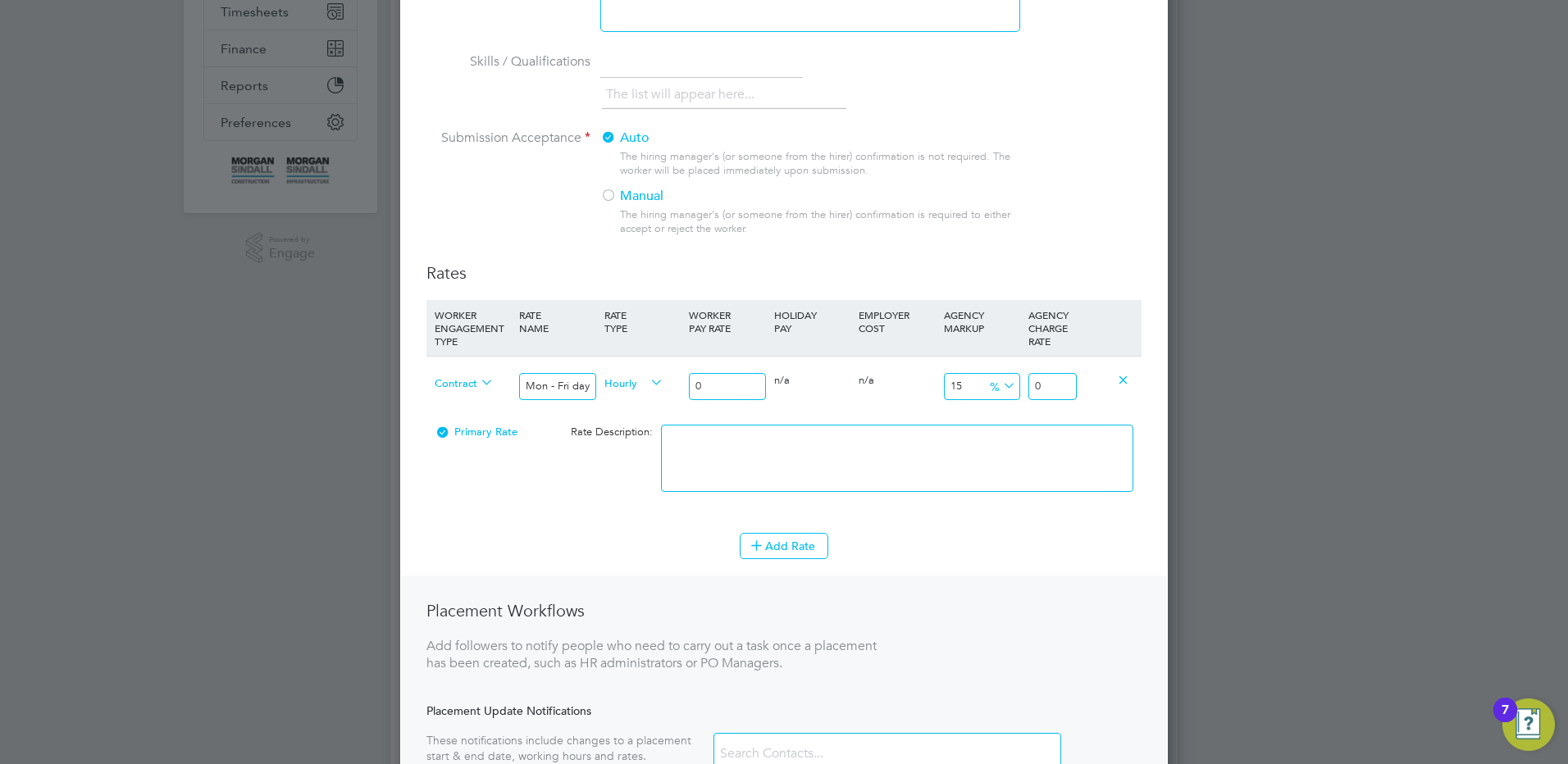
drag, startPoint x: 727, startPoint y: 380, endPoint x: 672, endPoint y: 381, distance: 55.0
click at [672, 381] on div "Contract Mon - Fri days Hourly 0 0 n/a 0 n/a 15 0 % 0" at bounding box center [784, 385] width 715 height 61
drag, startPoint x: 1061, startPoint y: 387, endPoint x: 1148, endPoint y: 372, distance: 88.3
click at [1148, 372] on div "New Position Mandatory Fields Details Client Config [PERSON_NAME] Infra - Rail …" at bounding box center [784, 312] width 767 height 1155
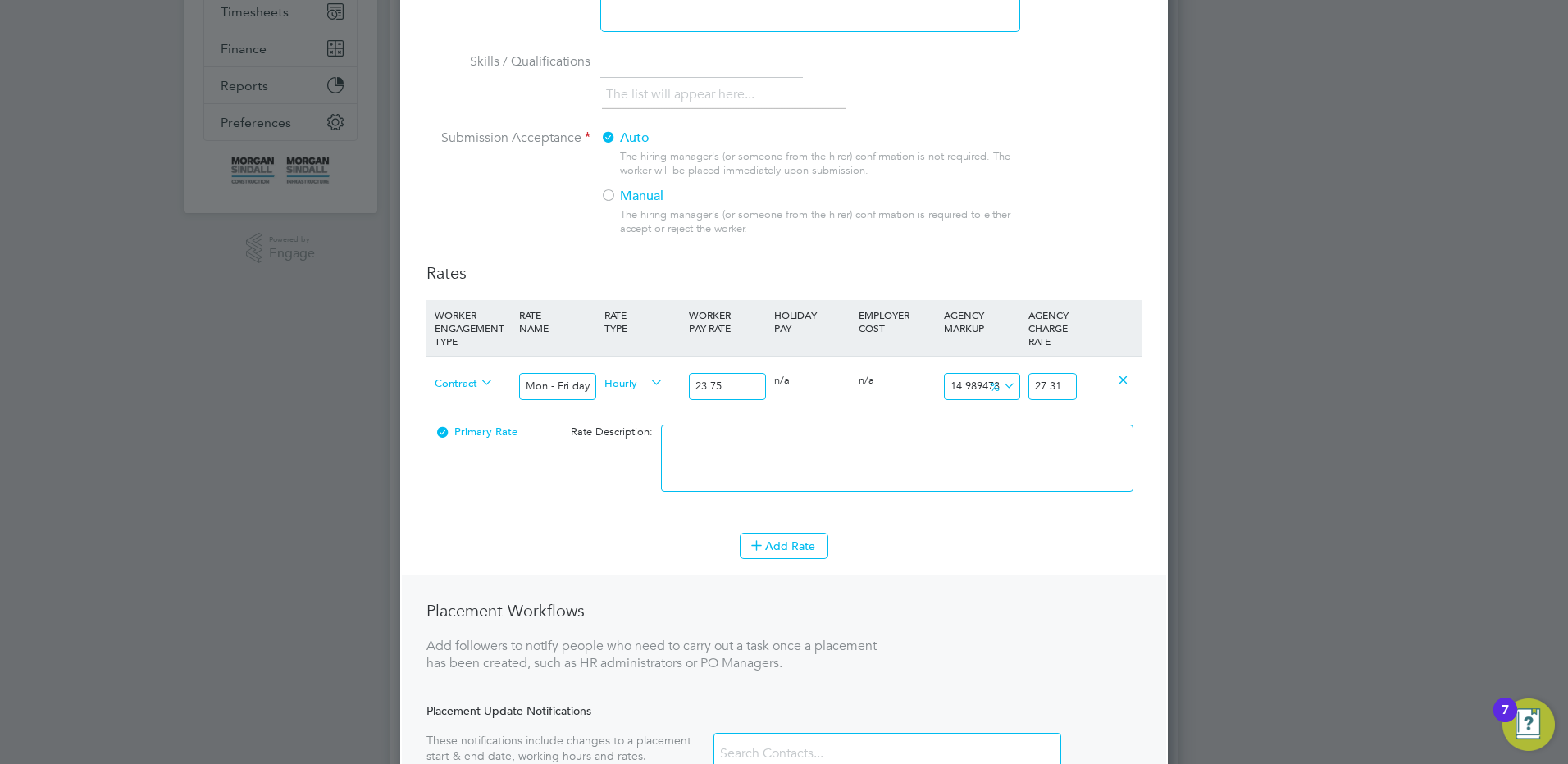
click at [1039, 446] on textarea at bounding box center [896, 458] width 472 height 68
click at [805, 546] on button "Add Rate" at bounding box center [783, 545] width 88 height 26
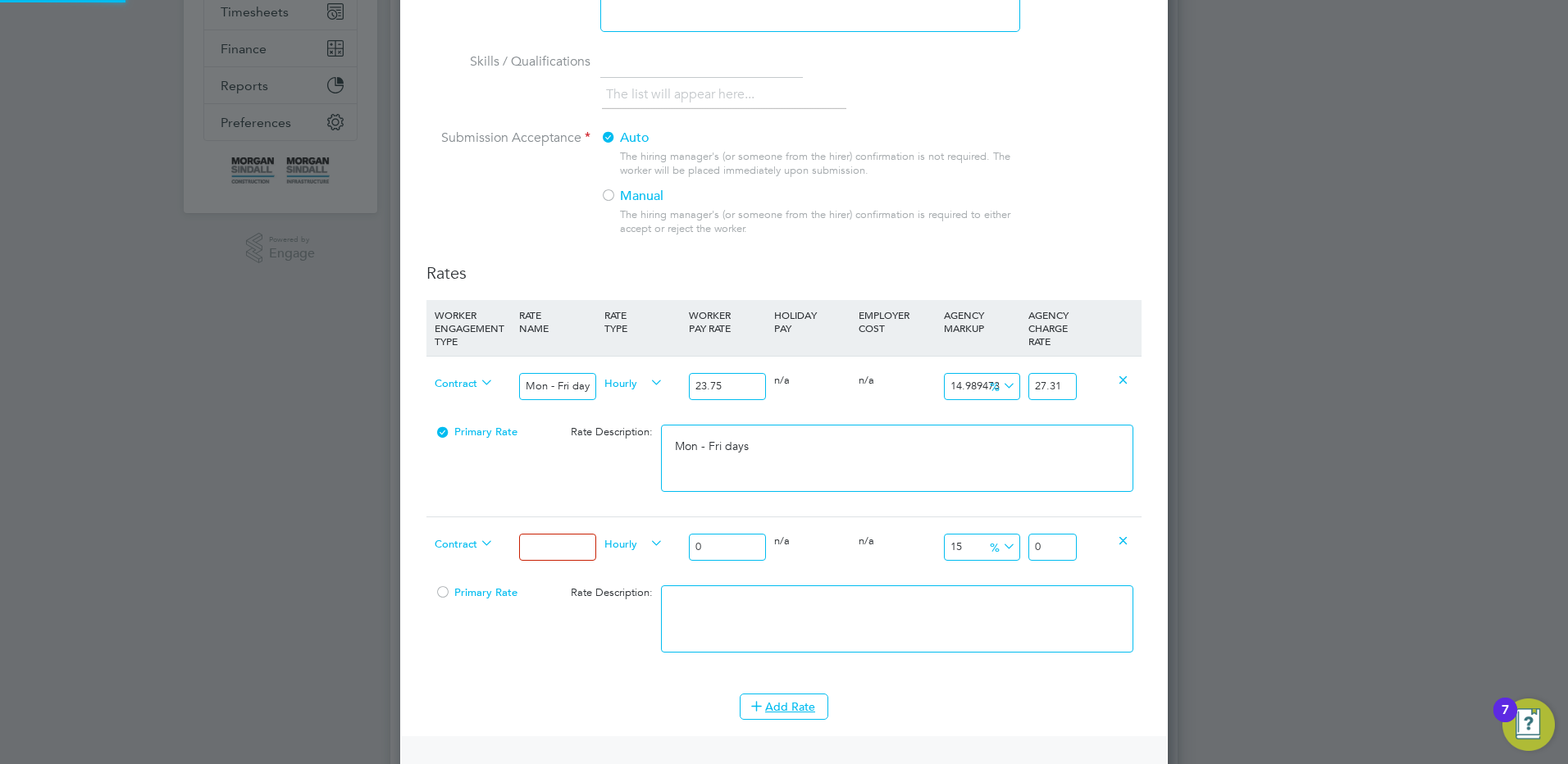
click at [547, 535] on input at bounding box center [556, 546] width 77 height 27
drag, startPoint x: 723, startPoint y: 551, endPoint x: 608, endPoint y: 548, distance: 115.0
click at [641, 548] on div "Contract Mon - Fri nights Hourly 0 0 n/a 0 n/a 15 0 % 0" at bounding box center [784, 546] width 715 height 61
drag, startPoint x: 1063, startPoint y: 543, endPoint x: 1102, endPoint y: 551, distance: 39.8
click at [1091, 546] on div "Contract Mon - Fri nights Hourly 26.13 0 n/a 0 n/a 15 3.9195 % 30.0495" at bounding box center [784, 546] width 715 height 61
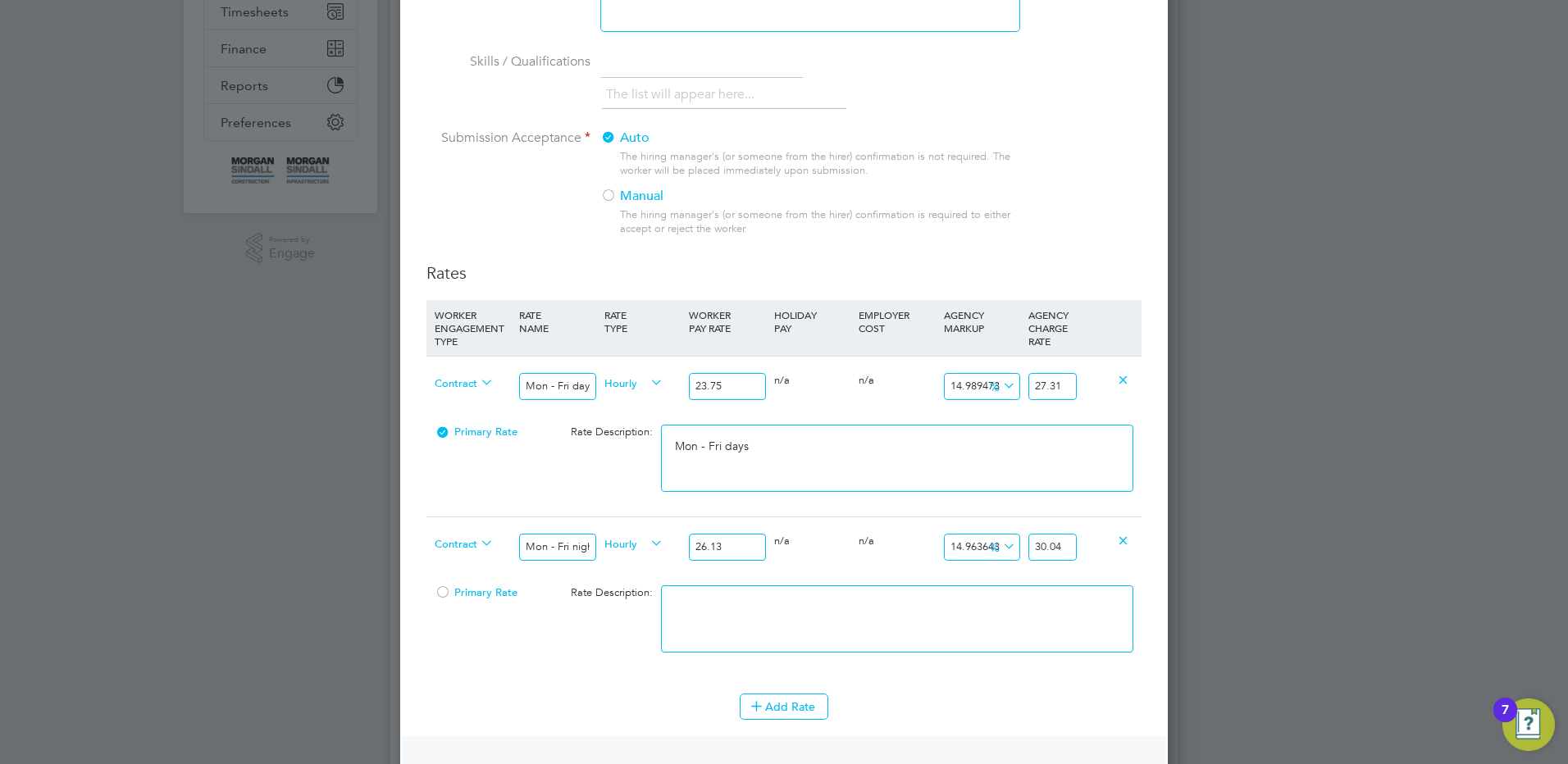
scroll to position [0, 0]
click at [980, 614] on textarea at bounding box center [896, 619] width 472 height 68
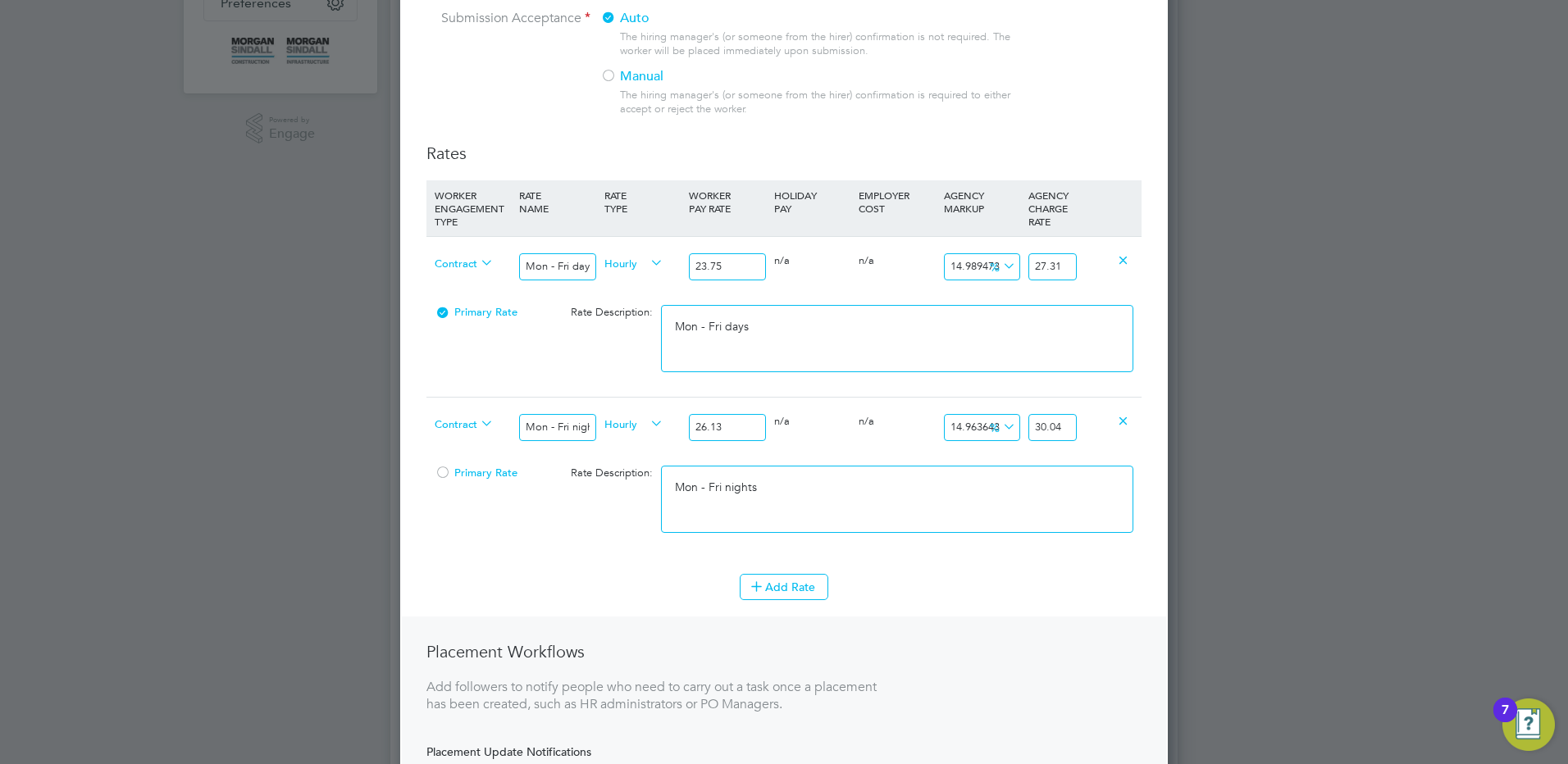
scroll to position [574, 0]
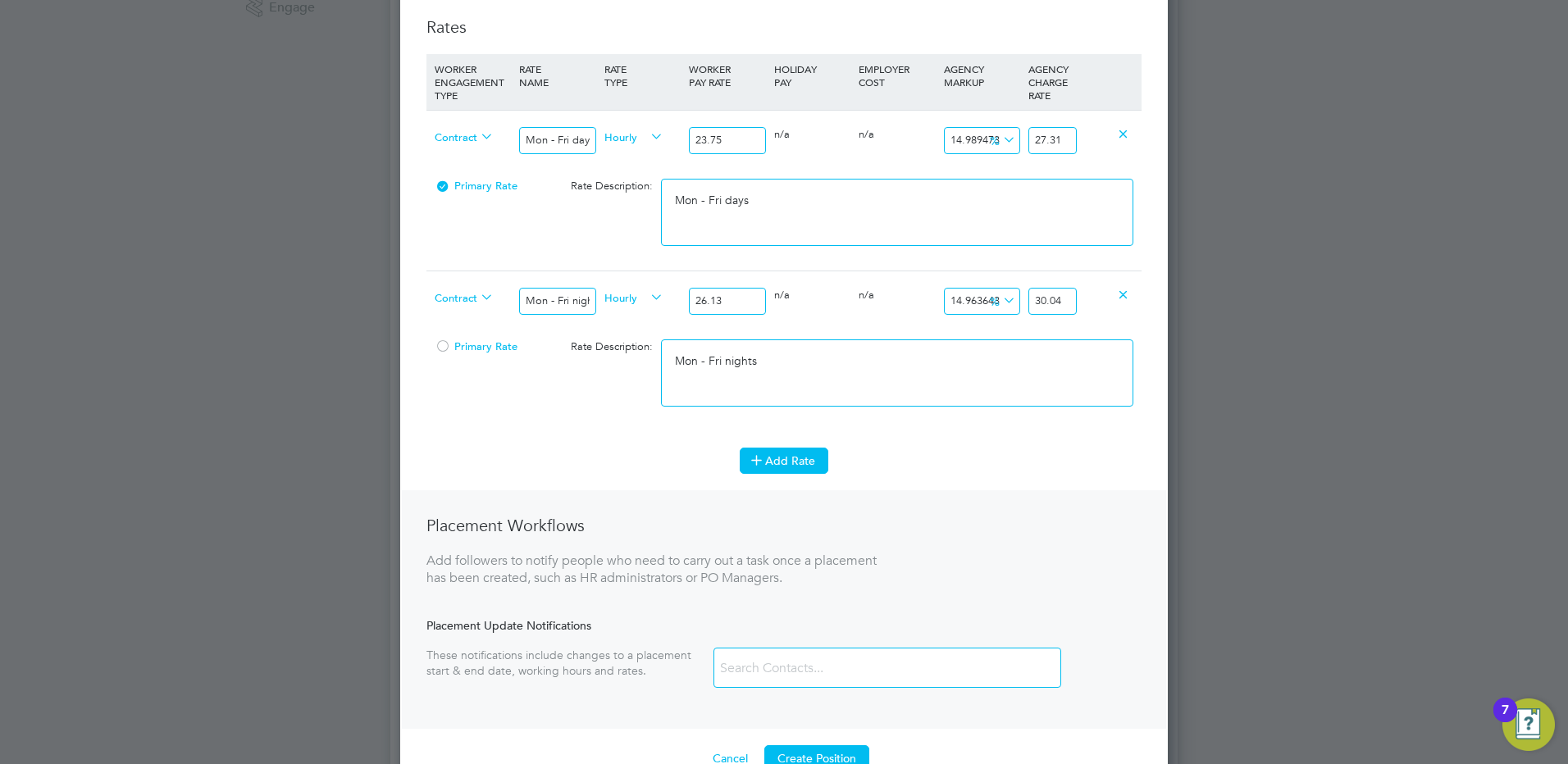
click at [776, 457] on button "Add Rate" at bounding box center [783, 461] width 88 height 26
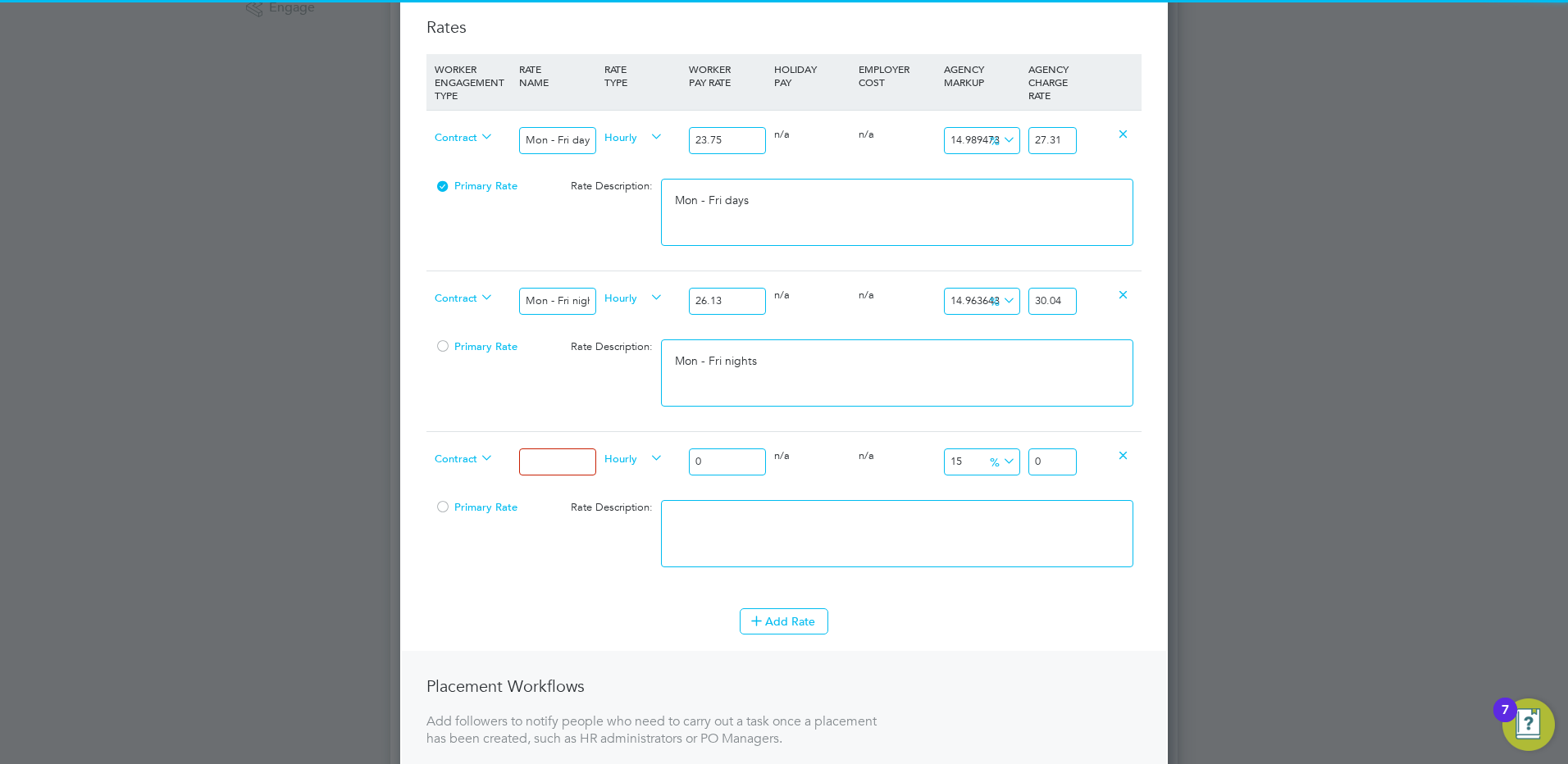
drag, startPoint x: 560, startPoint y: 464, endPoint x: 569, endPoint y: 469, distance: 10.3
click at [560, 464] on input at bounding box center [556, 461] width 77 height 27
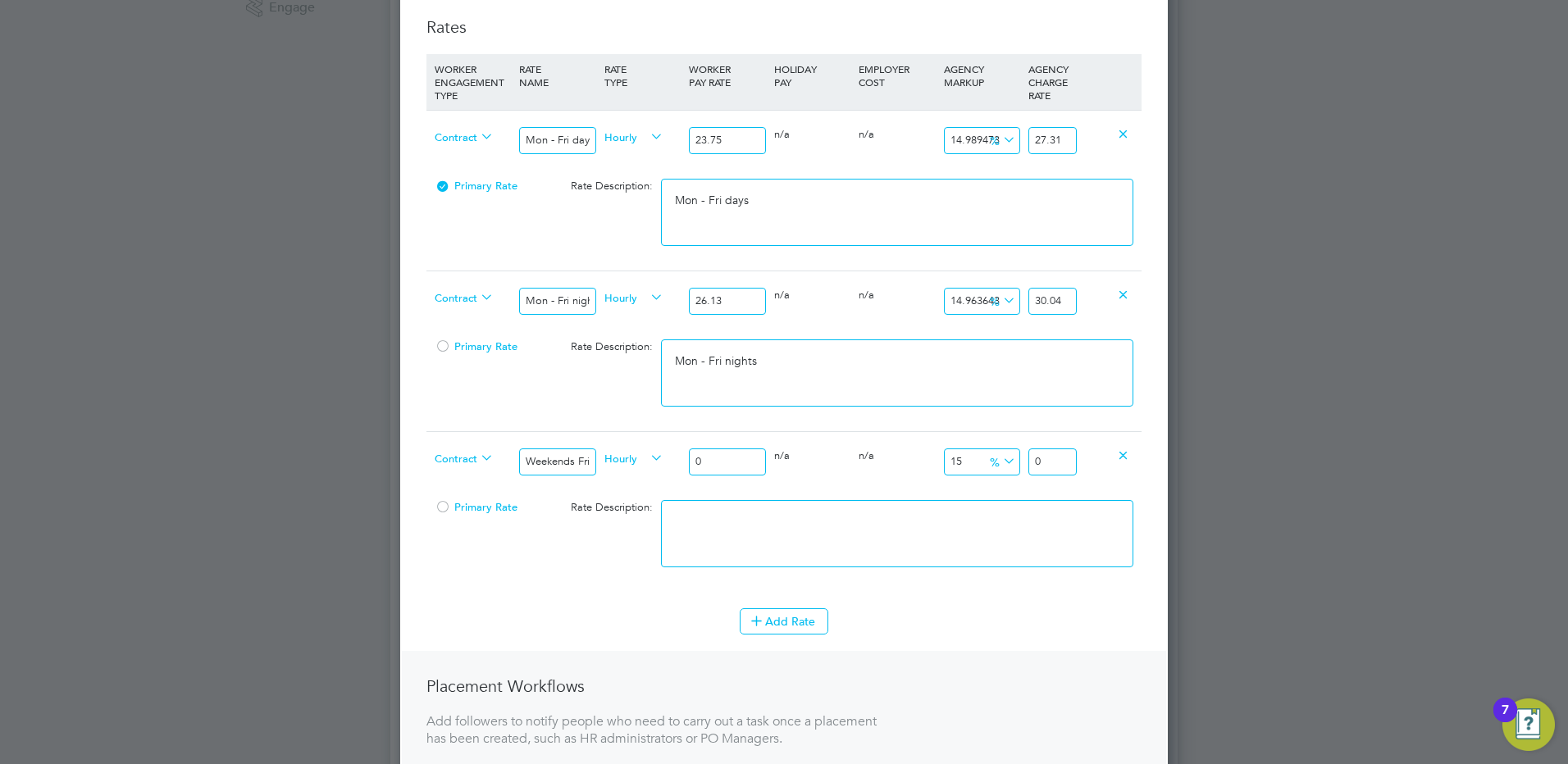
drag, startPoint x: 712, startPoint y: 469, endPoint x: 653, endPoint y: 450, distance: 62.0
click at [649, 450] on div "Contract Weekends Fri 18:00pm - Mon 06:00am Hourly 0 0 n/a 0 n/a 15 0 % 0" at bounding box center [784, 461] width 715 height 61
drag, startPoint x: 1057, startPoint y: 459, endPoint x: 1180, endPoint y: 457, distance: 123.0
click at [1174, 455] on div "Positions New Position Client Config Showing 30 of 703 Positions POSITION NAME …" at bounding box center [784, 501] width 787 height 2058
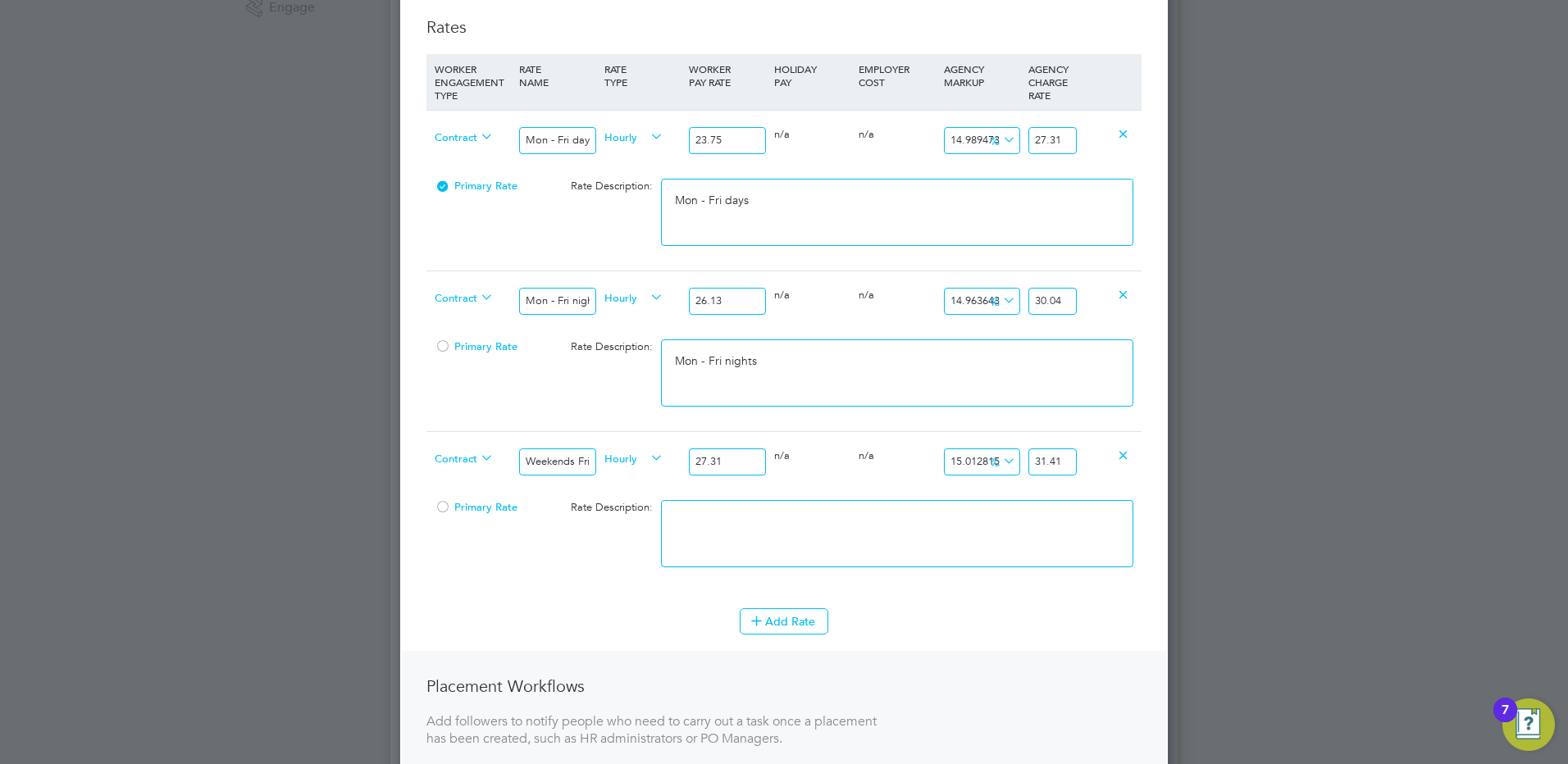
scroll to position [0, 0]
click at [674, 534] on textarea at bounding box center [896, 534] width 472 height 68
paste textarea "Weekends Fri 18:00pm - Mon 06:00am"
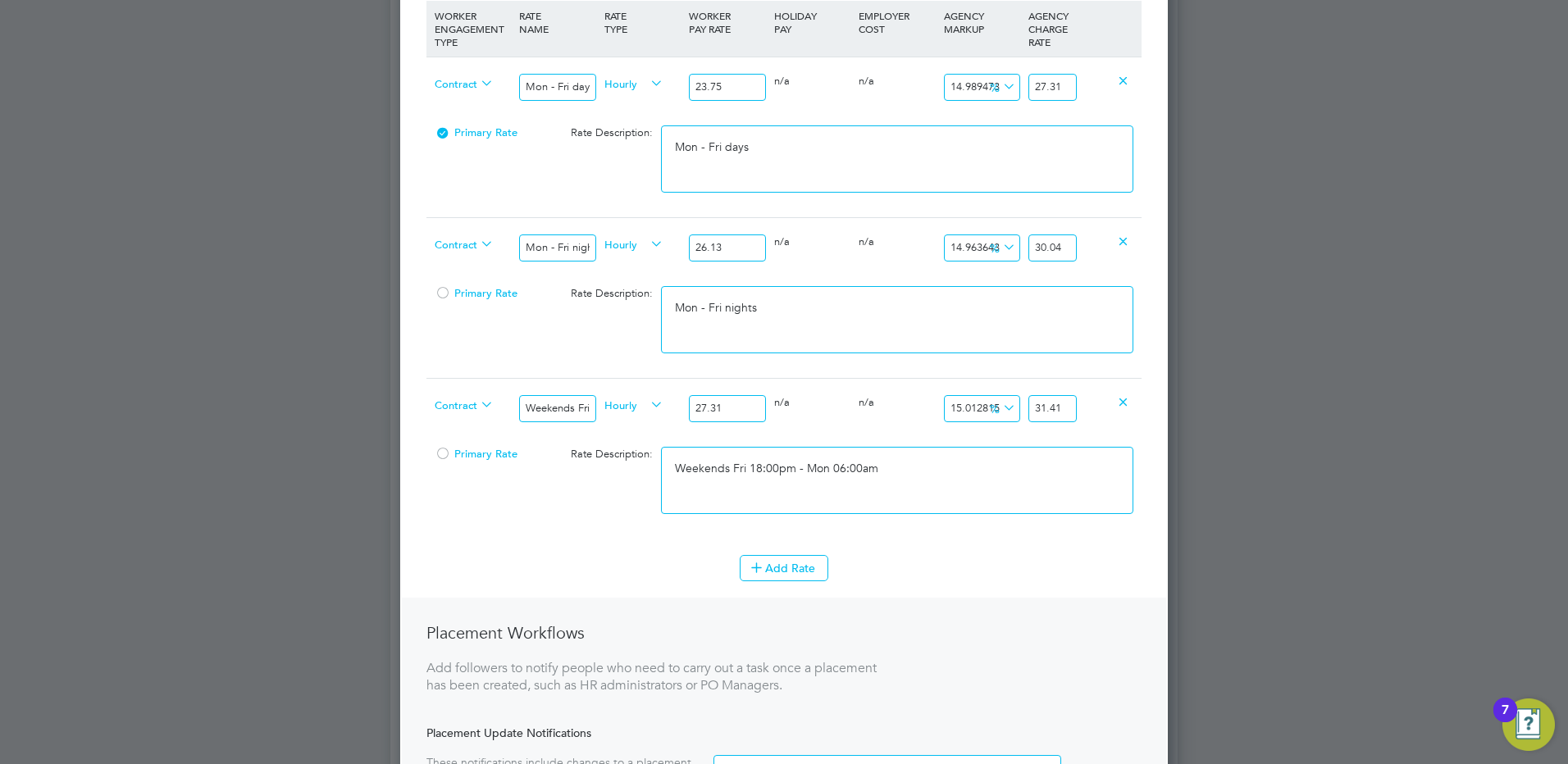
scroll to position [656, 0]
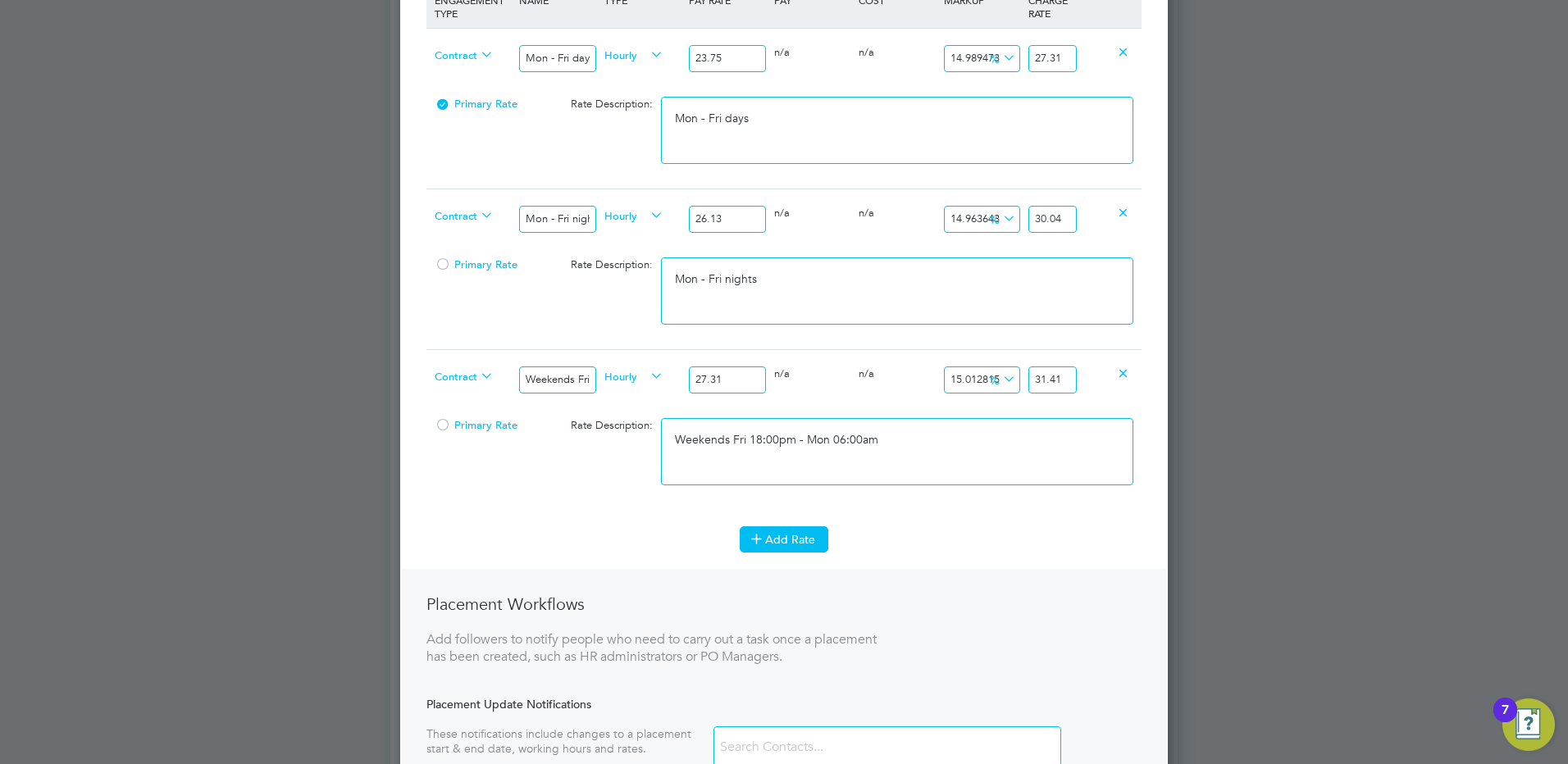
click at [796, 537] on button "Add Rate" at bounding box center [783, 539] width 88 height 26
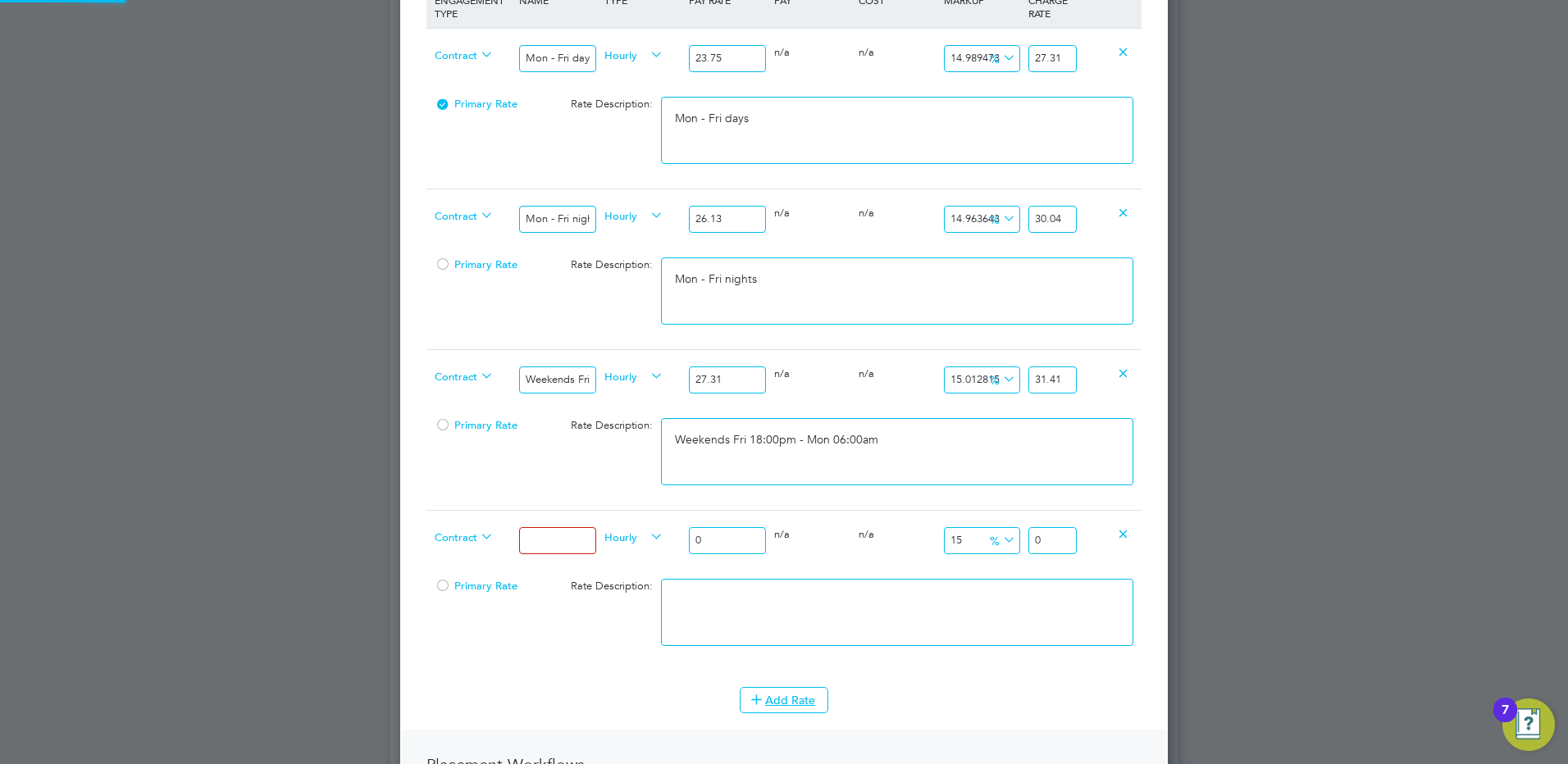
scroll to position [1638, 768]
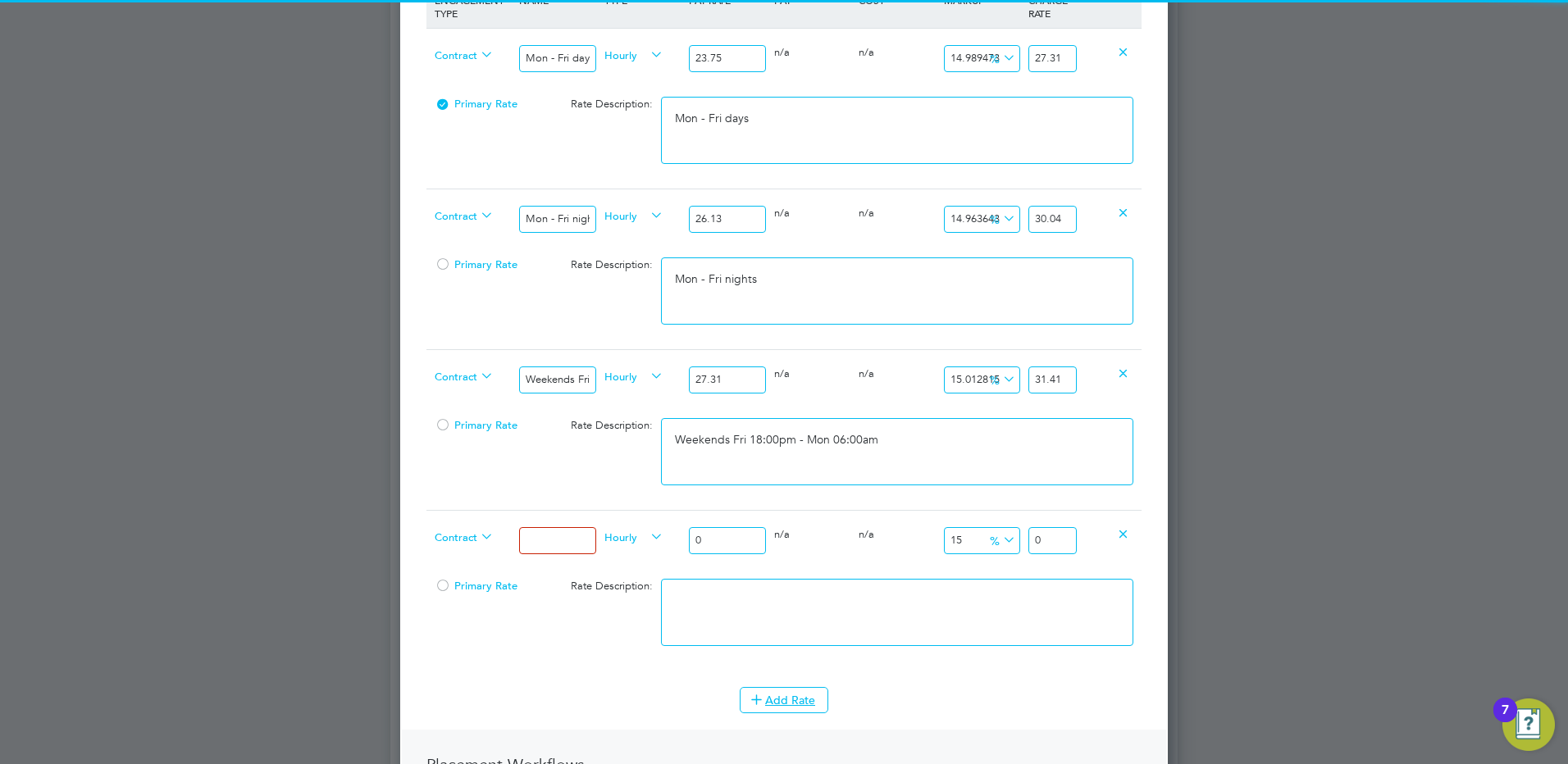
drag, startPoint x: 544, startPoint y: 539, endPoint x: 551, endPoint y: 534, distance: 8.6
click at [544, 539] on input at bounding box center [556, 540] width 77 height 27
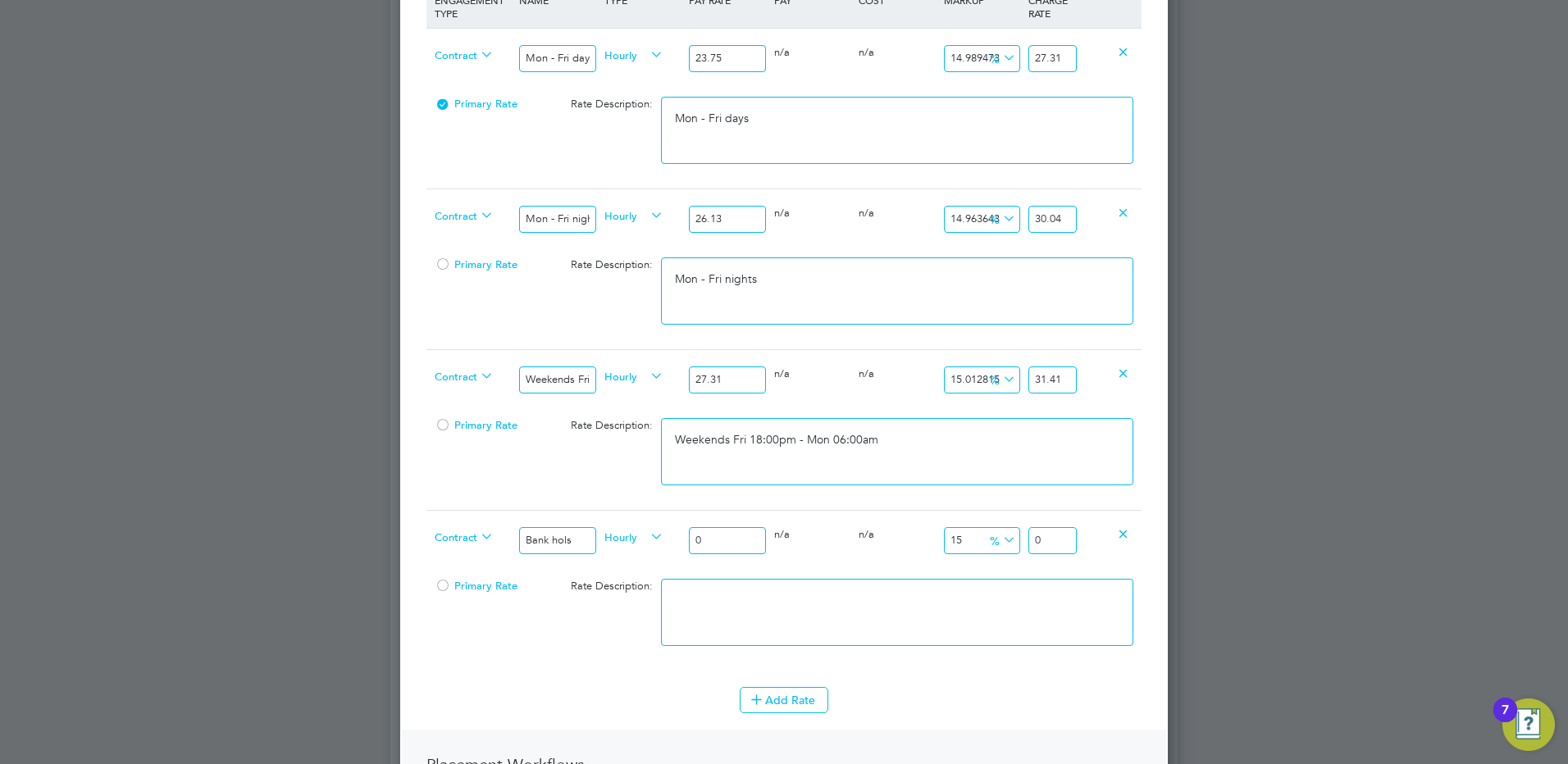
drag, startPoint x: 712, startPoint y: 538, endPoint x: 672, endPoint y: 533, distance: 40.3
click at [682, 533] on div "Contract Bank hols Hourly 0 0 n/a 0 n/a 15 0 % 0" at bounding box center [784, 539] width 715 height 61
drag, startPoint x: 1056, startPoint y: 542, endPoint x: 1184, endPoint y: 516, distance: 130.6
click at [1177, 517] on div "Positions New Position Client Config Showing 30 of 703 Positions POSITION NAME …" at bounding box center [784, 418] width 787 height 2058
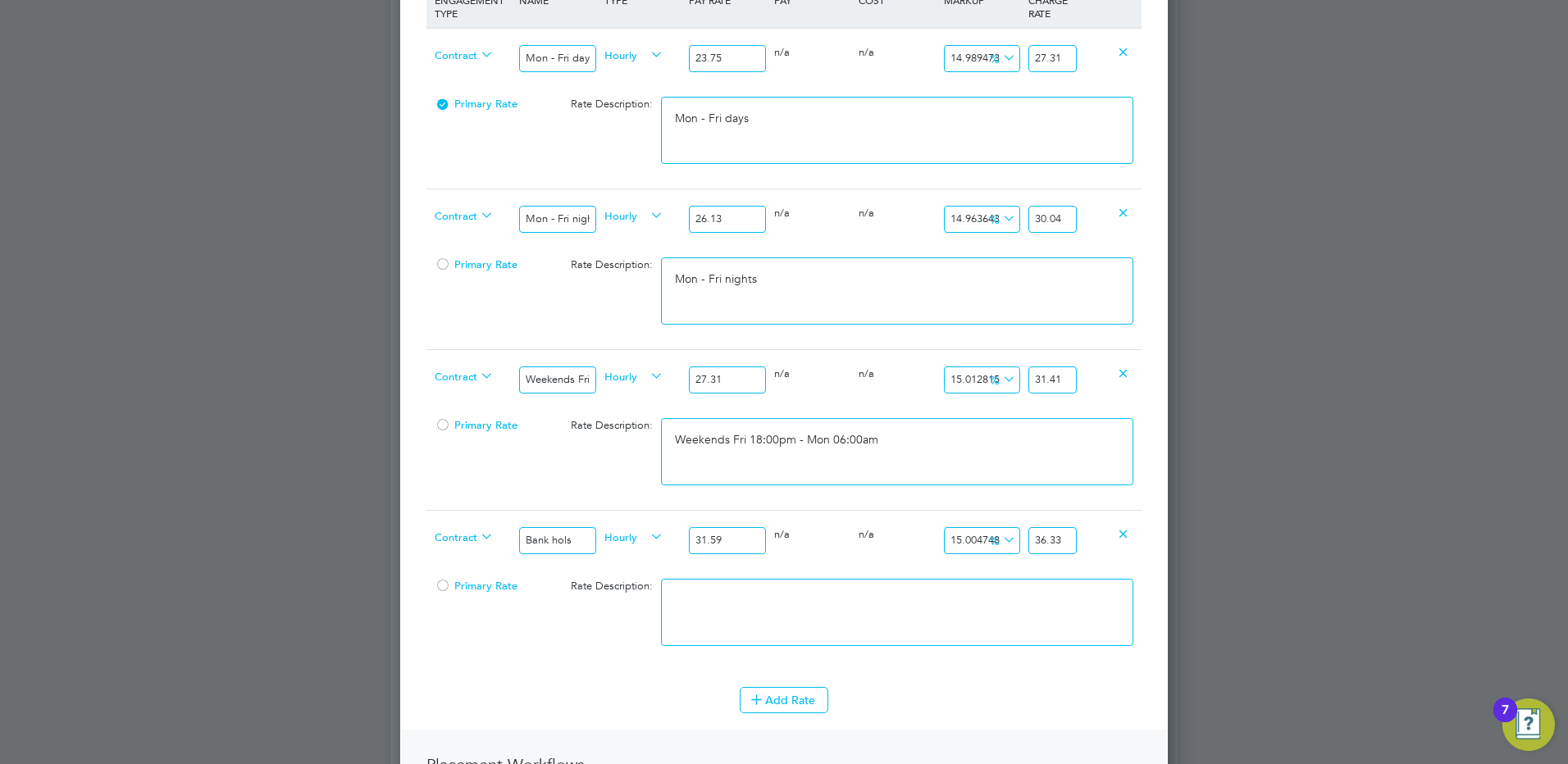
scroll to position [0, 0]
click at [891, 636] on textarea at bounding box center [896, 613] width 472 height 68
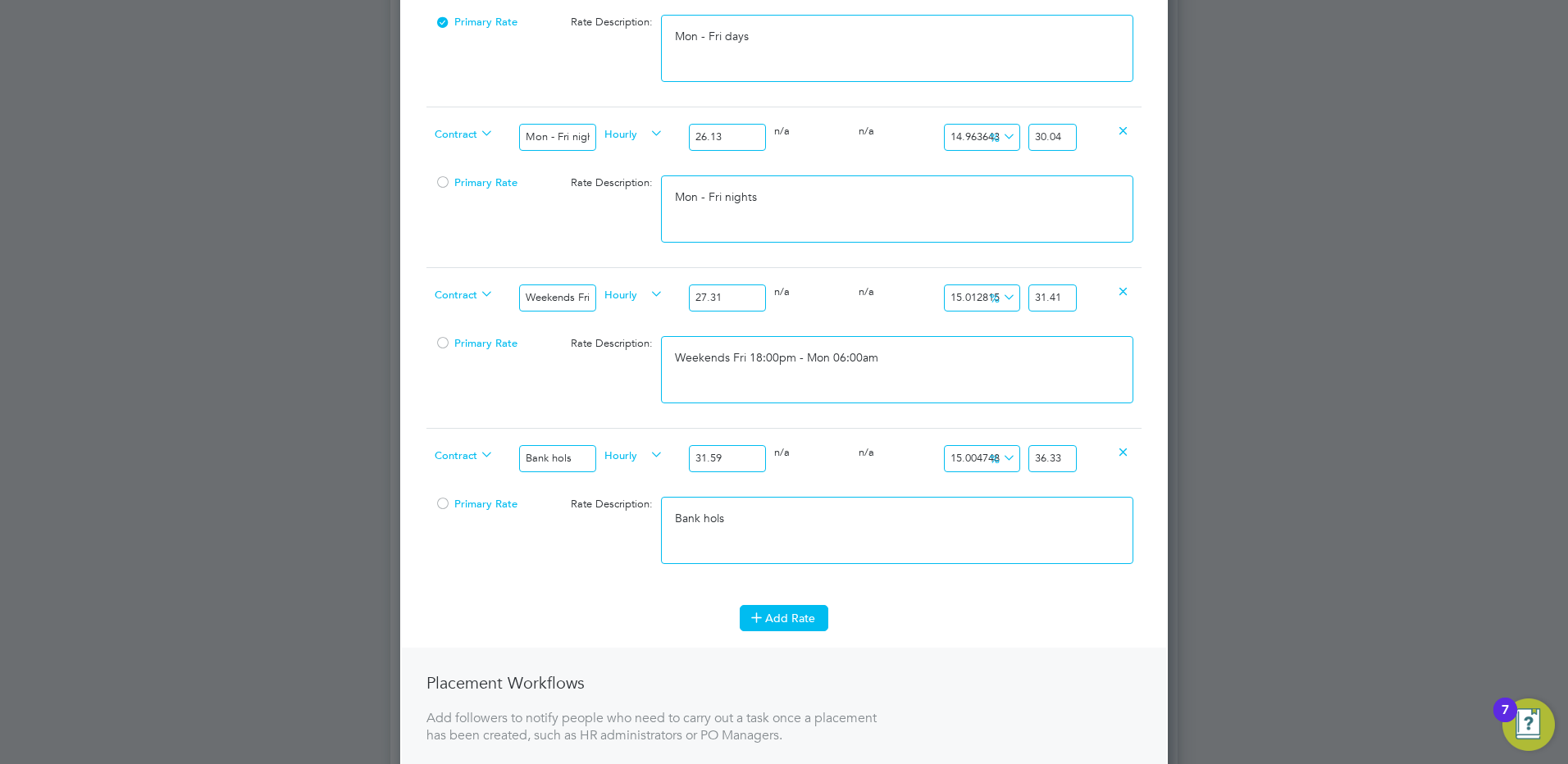
click at [790, 612] on button "Add Rate" at bounding box center [783, 618] width 88 height 26
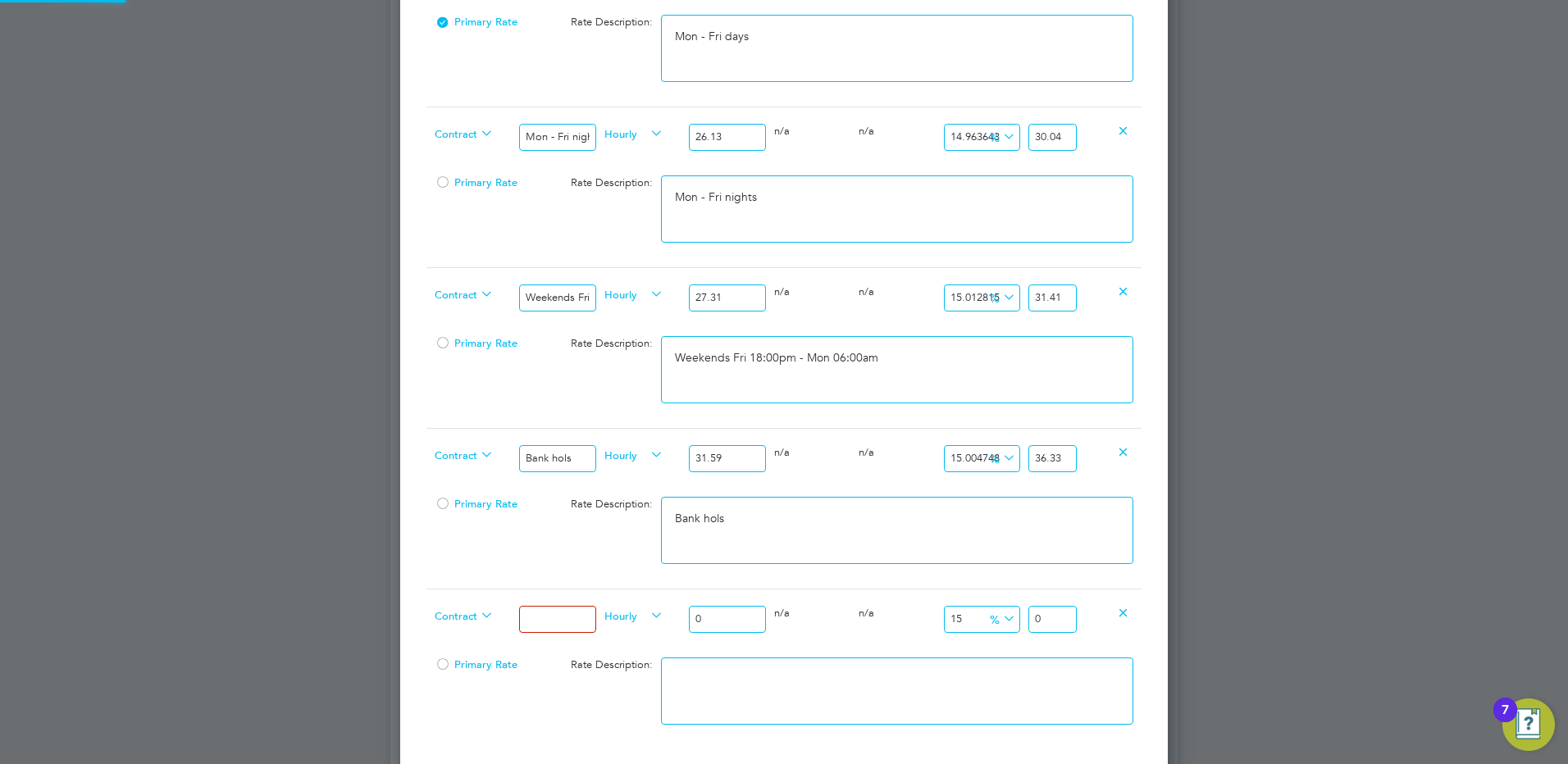
scroll to position [1799, 768]
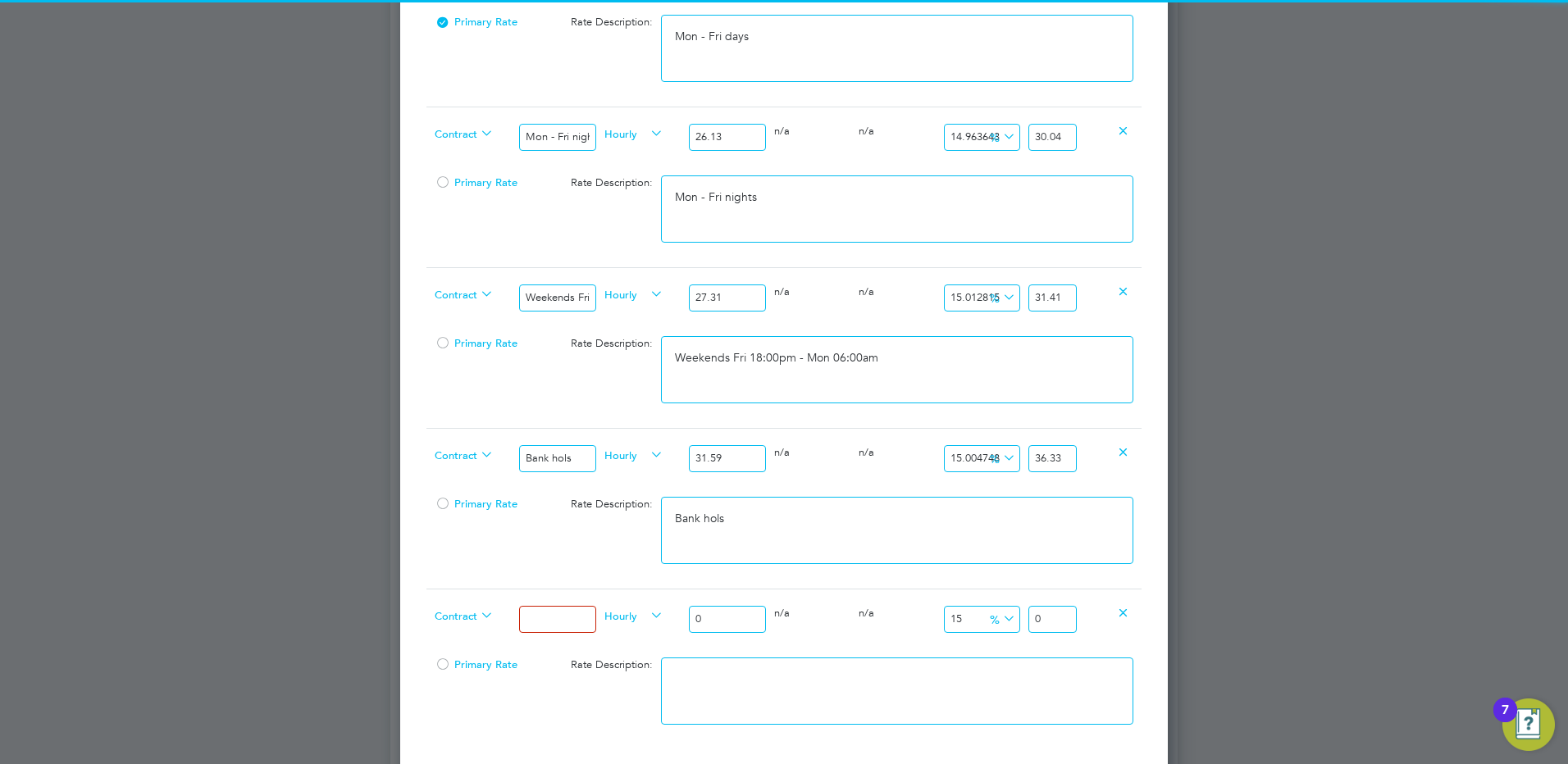
click at [574, 619] on input at bounding box center [556, 619] width 77 height 27
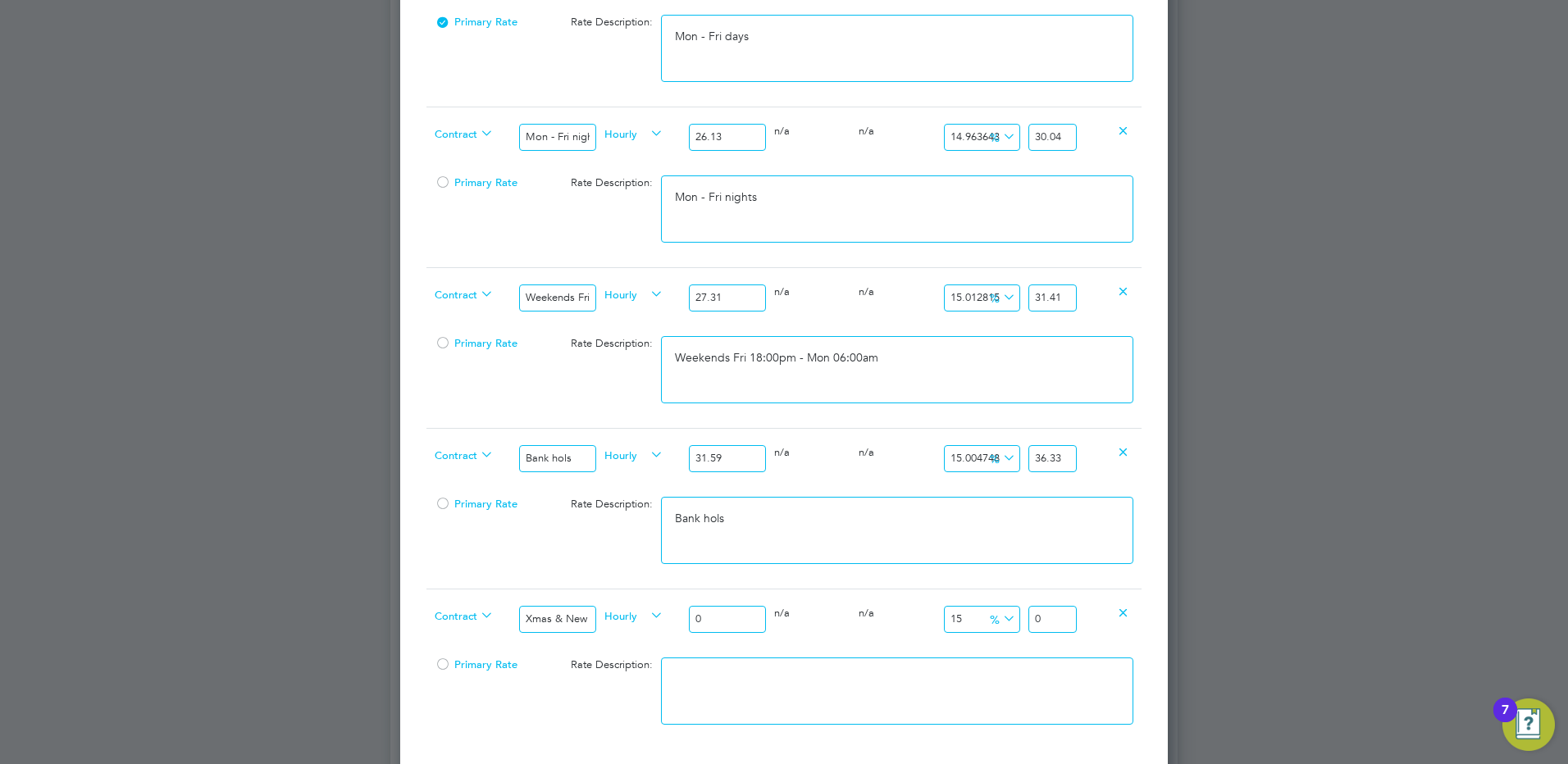
drag, startPoint x: 632, startPoint y: 608, endPoint x: 600, endPoint y: 606, distance: 32.1
click at [600, 608] on div "Contract Xmas & New Year Hourly 0 0 n/a 0 n/a 15 0 % 0" at bounding box center [784, 619] width 715 height 61
drag, startPoint x: 1059, startPoint y: 620, endPoint x: 1121, endPoint y: 619, distance: 62.0
click at [1114, 615] on div "Contract Xmas & New Year Hourly 47.50 0 n/a 0 n/a 15 7.125 % 54.625" at bounding box center [784, 619] width 715 height 61
click at [950, 717] on textarea at bounding box center [896, 691] width 472 height 68
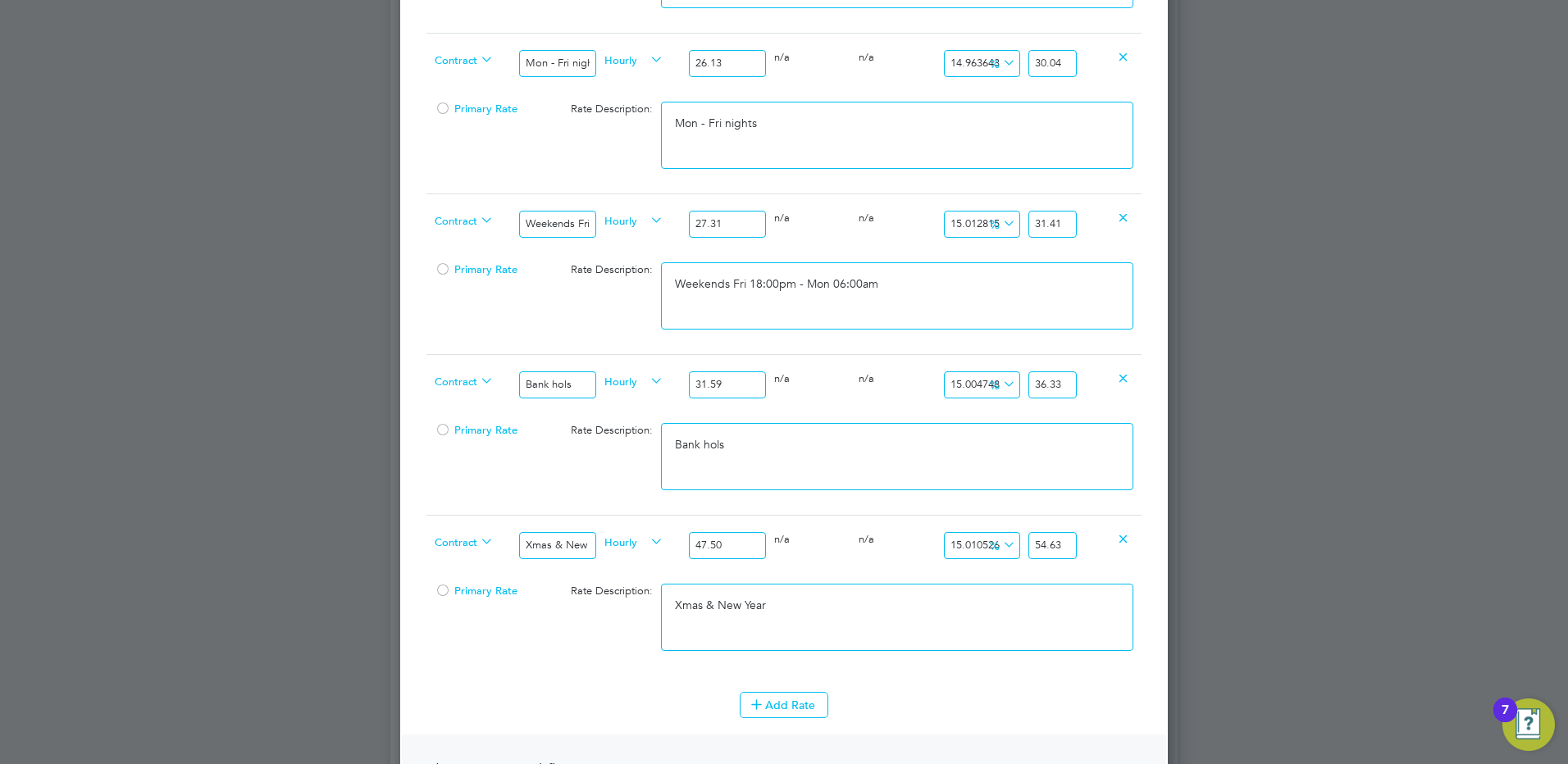
scroll to position [1147, 0]
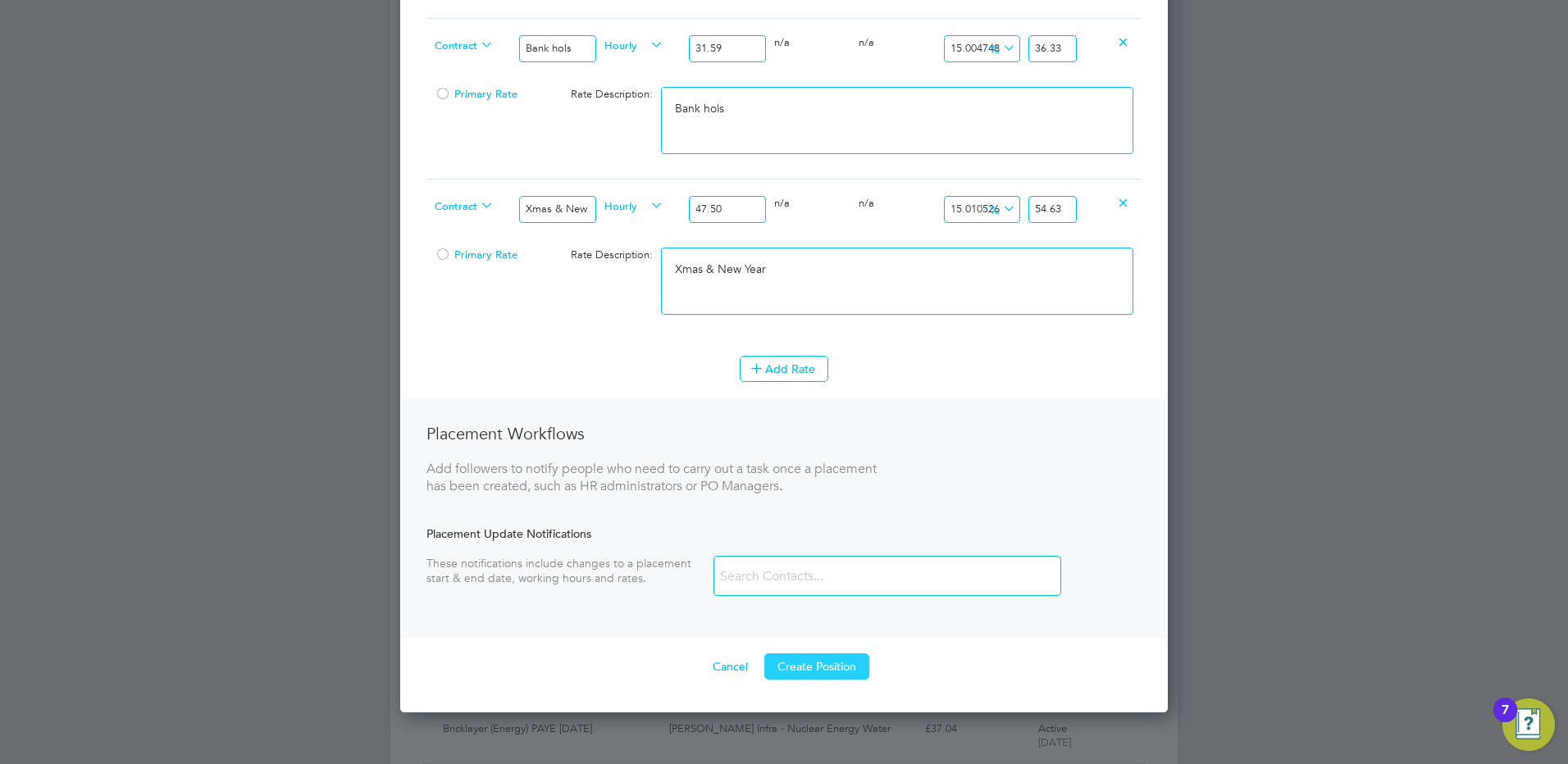
click at [828, 671] on button "Create Position" at bounding box center [817, 667] width 105 height 26
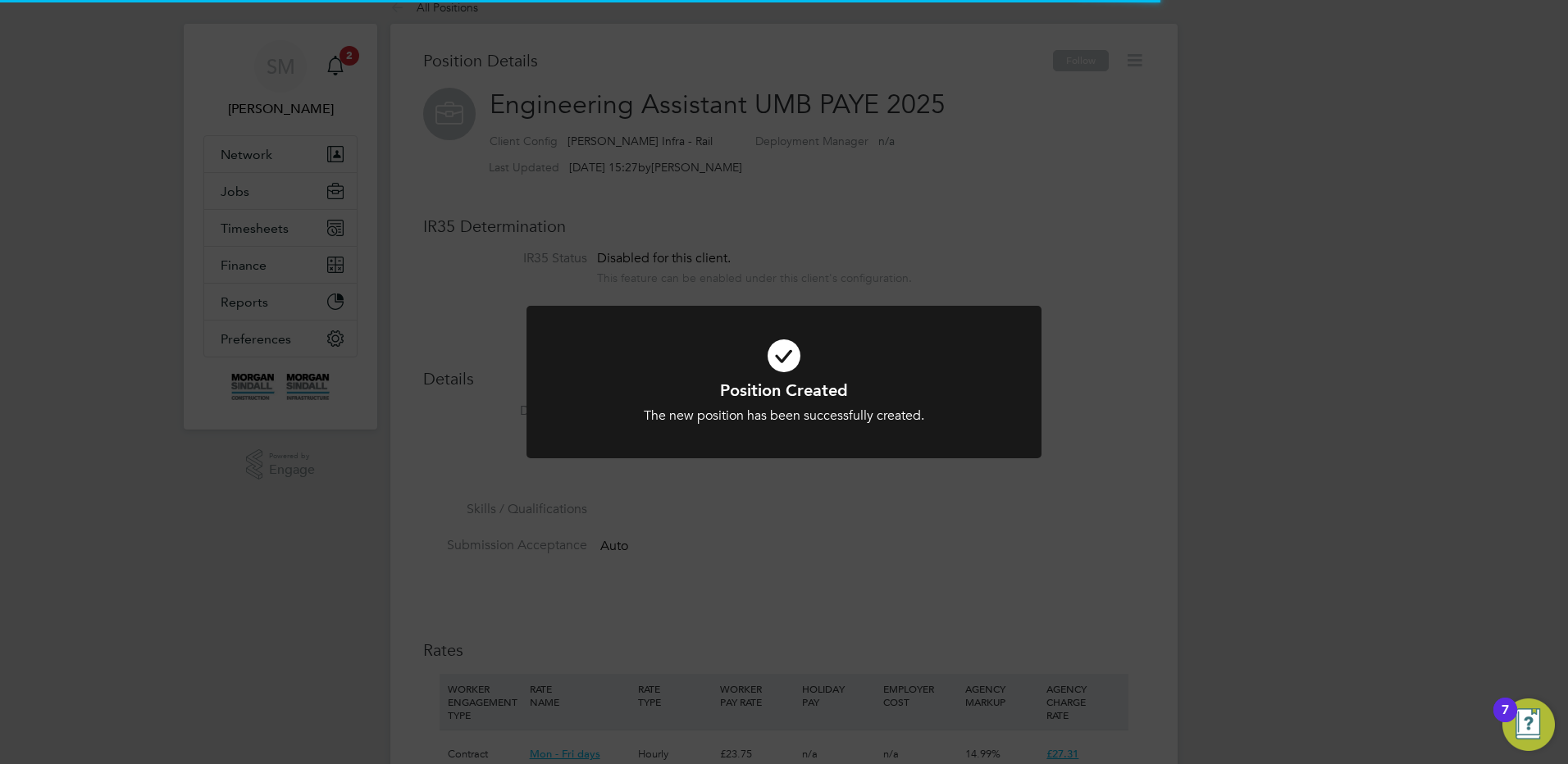
scroll to position [8, 8]
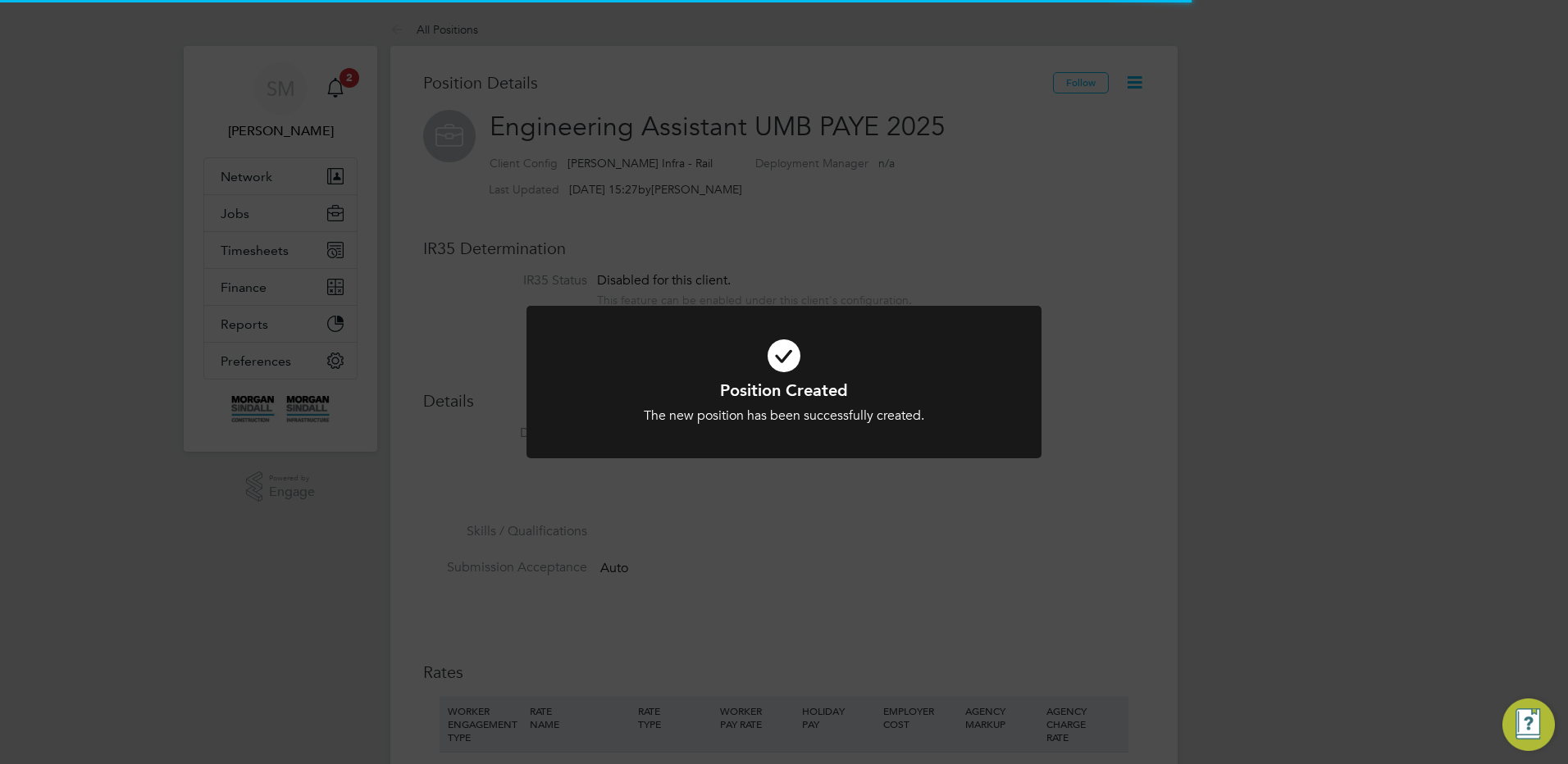
click at [831, 563] on div "Position Created The new position has been successfully created. Cancel Okay" at bounding box center [784, 382] width 1568 height 764
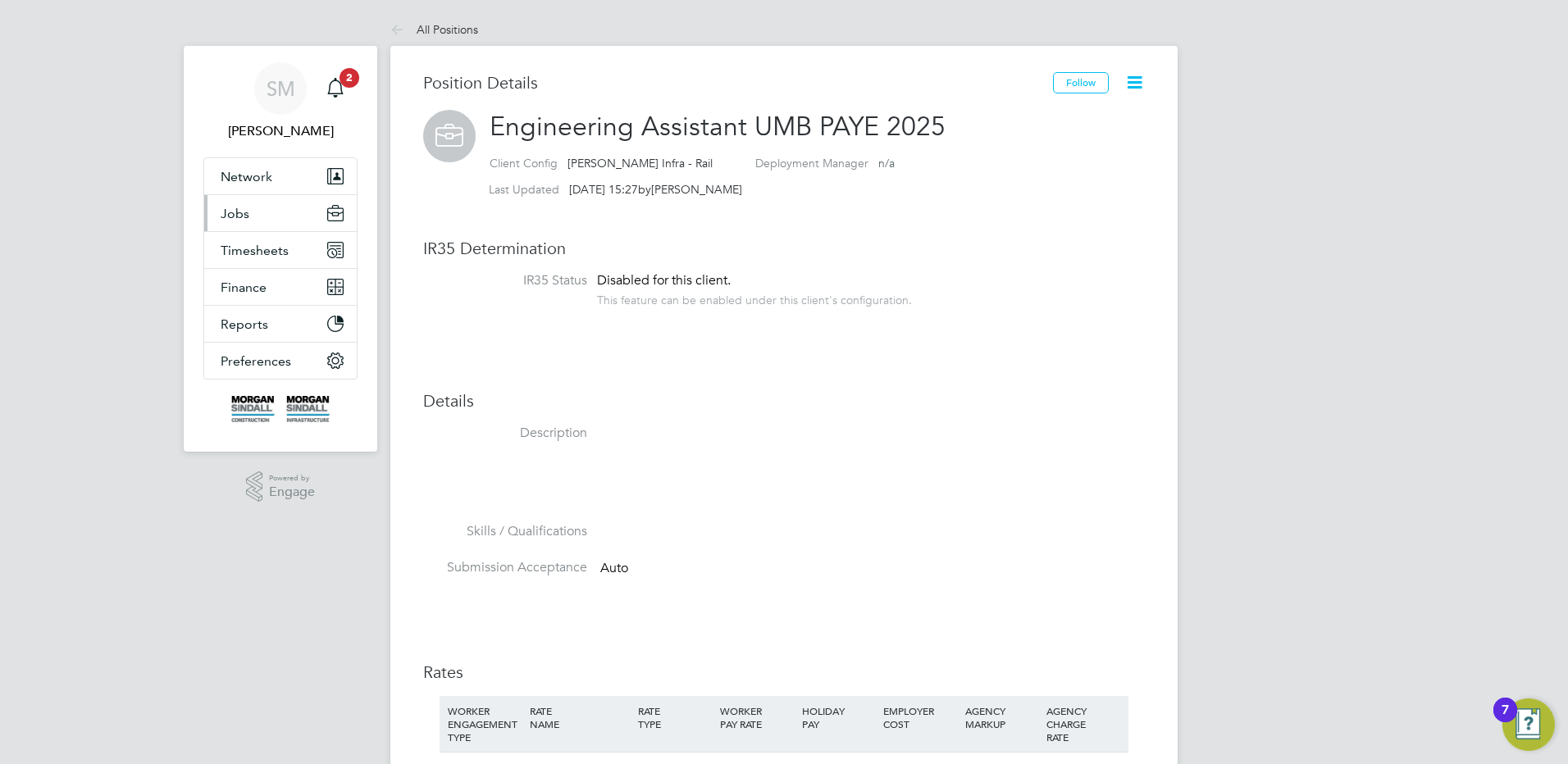
click at [297, 219] on button "Jobs" at bounding box center [280, 213] width 153 height 36
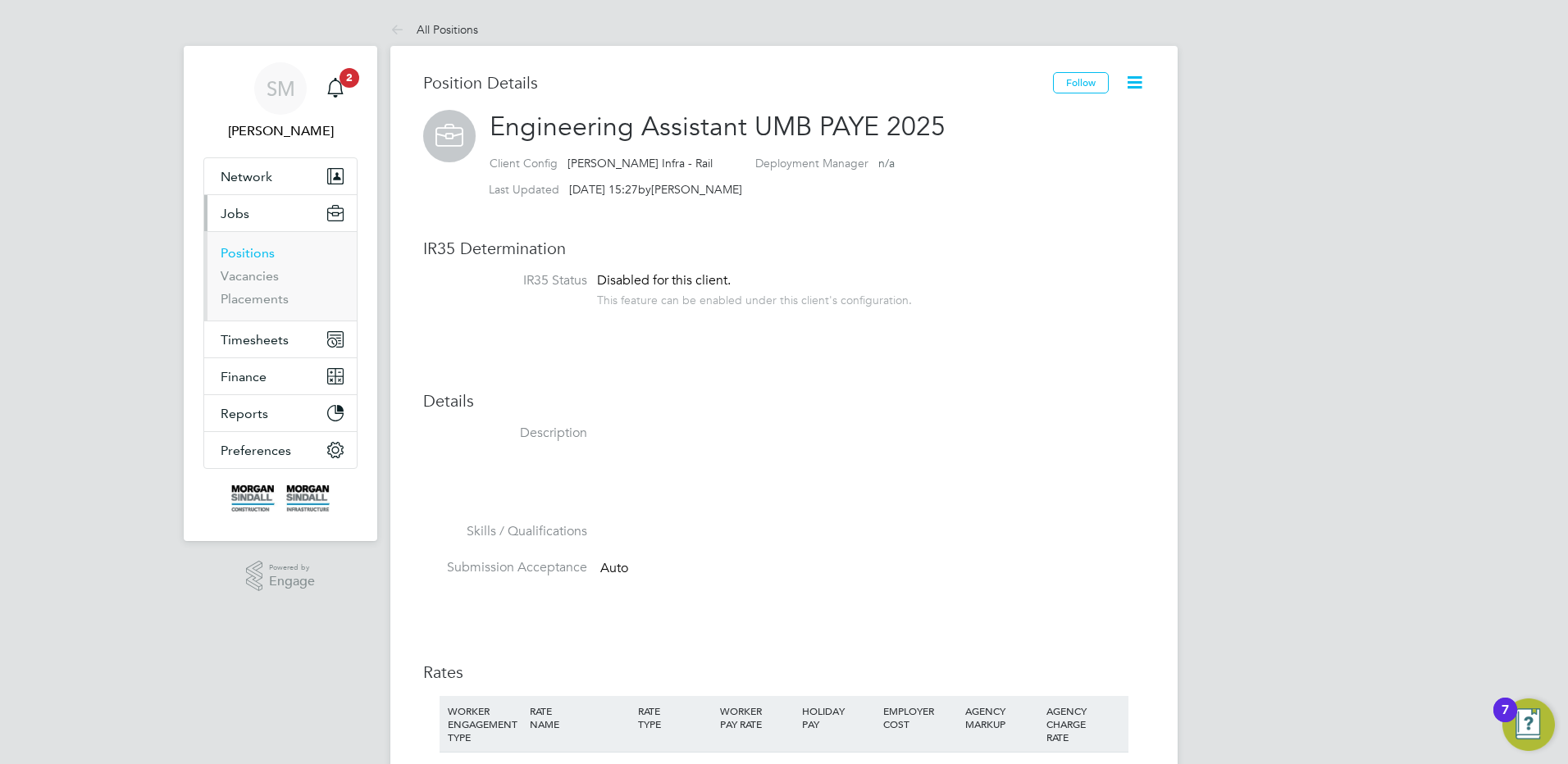
click at [260, 253] on link "Positions" at bounding box center [247, 253] width 54 height 16
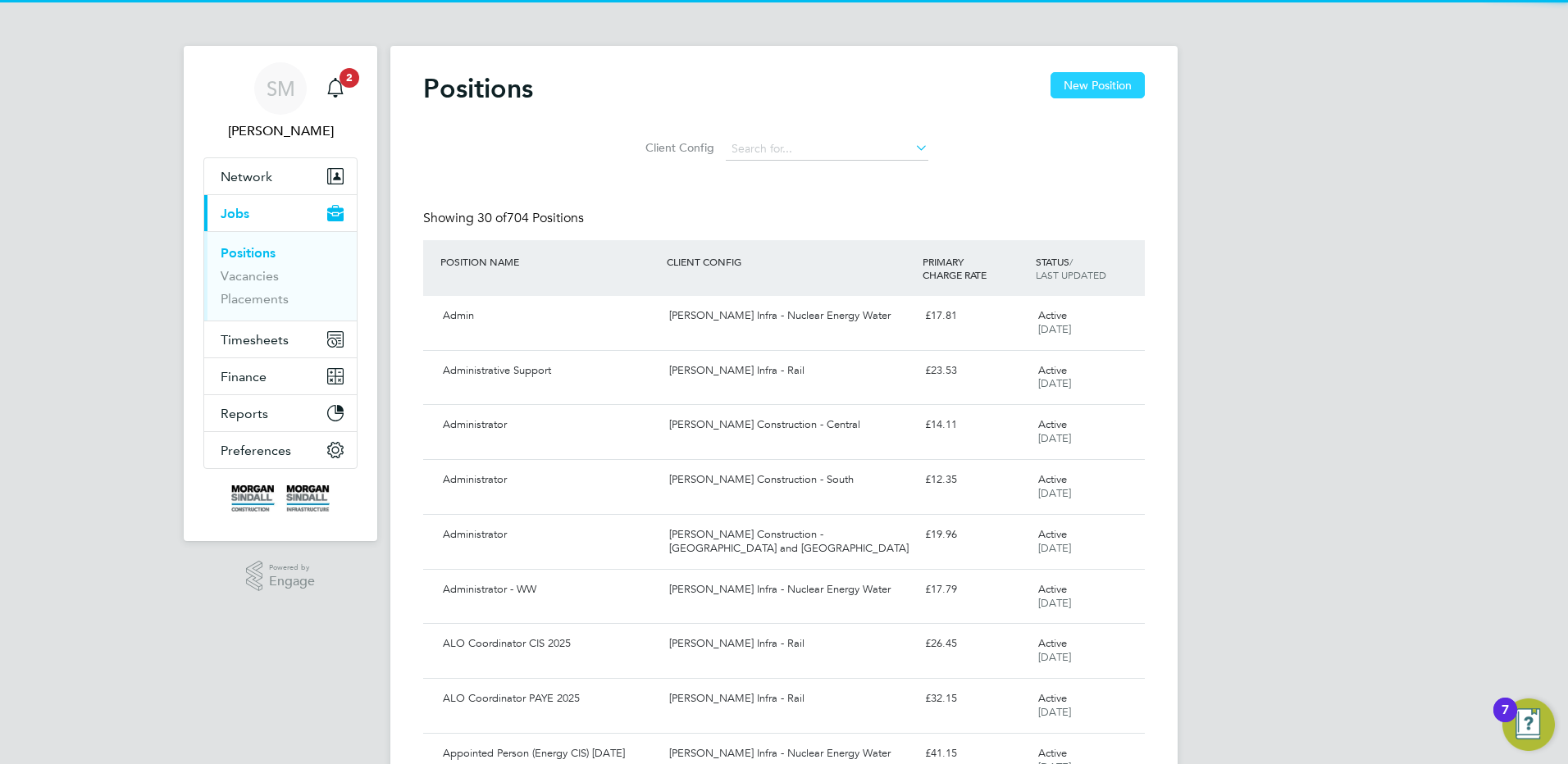
click at [1090, 82] on button "New Position" at bounding box center [1097, 85] width 94 height 26
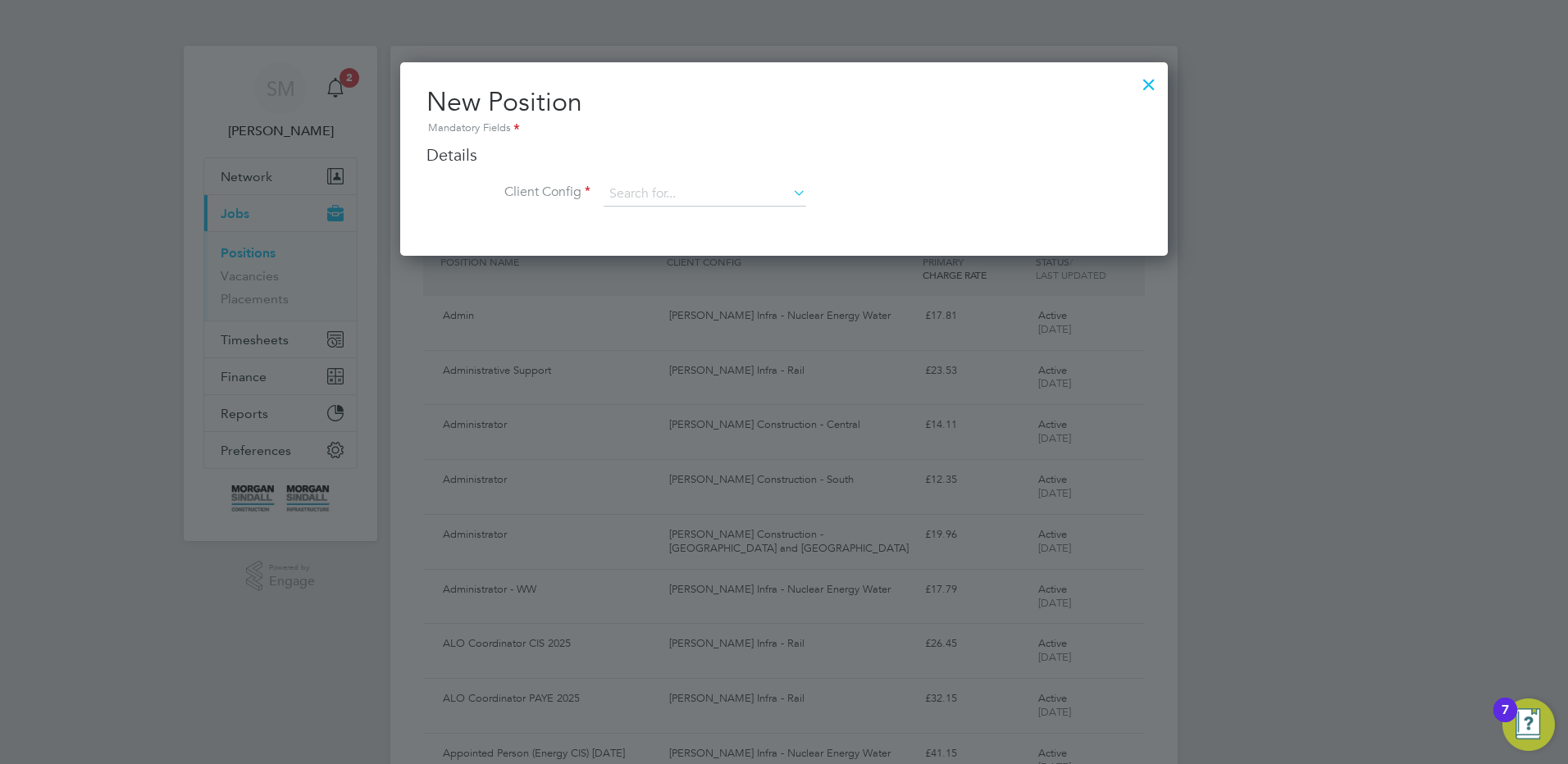
scroll to position [194, 768]
click at [723, 203] on input at bounding box center [705, 194] width 203 height 25
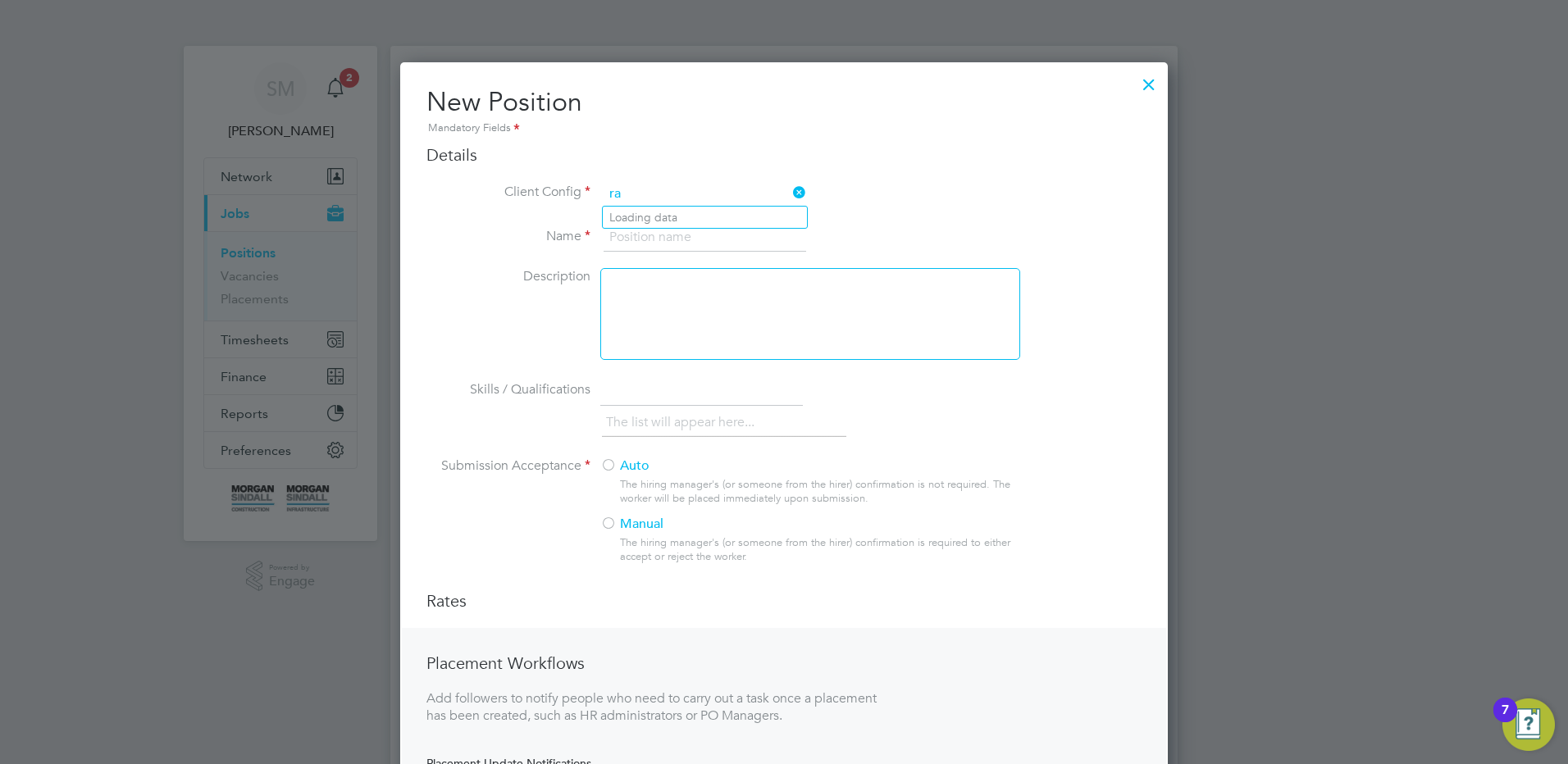
scroll to position [881, 768]
click at [674, 208] on li "[PERSON_NAME] Infra - Rail" at bounding box center [705, 218] width 204 height 22
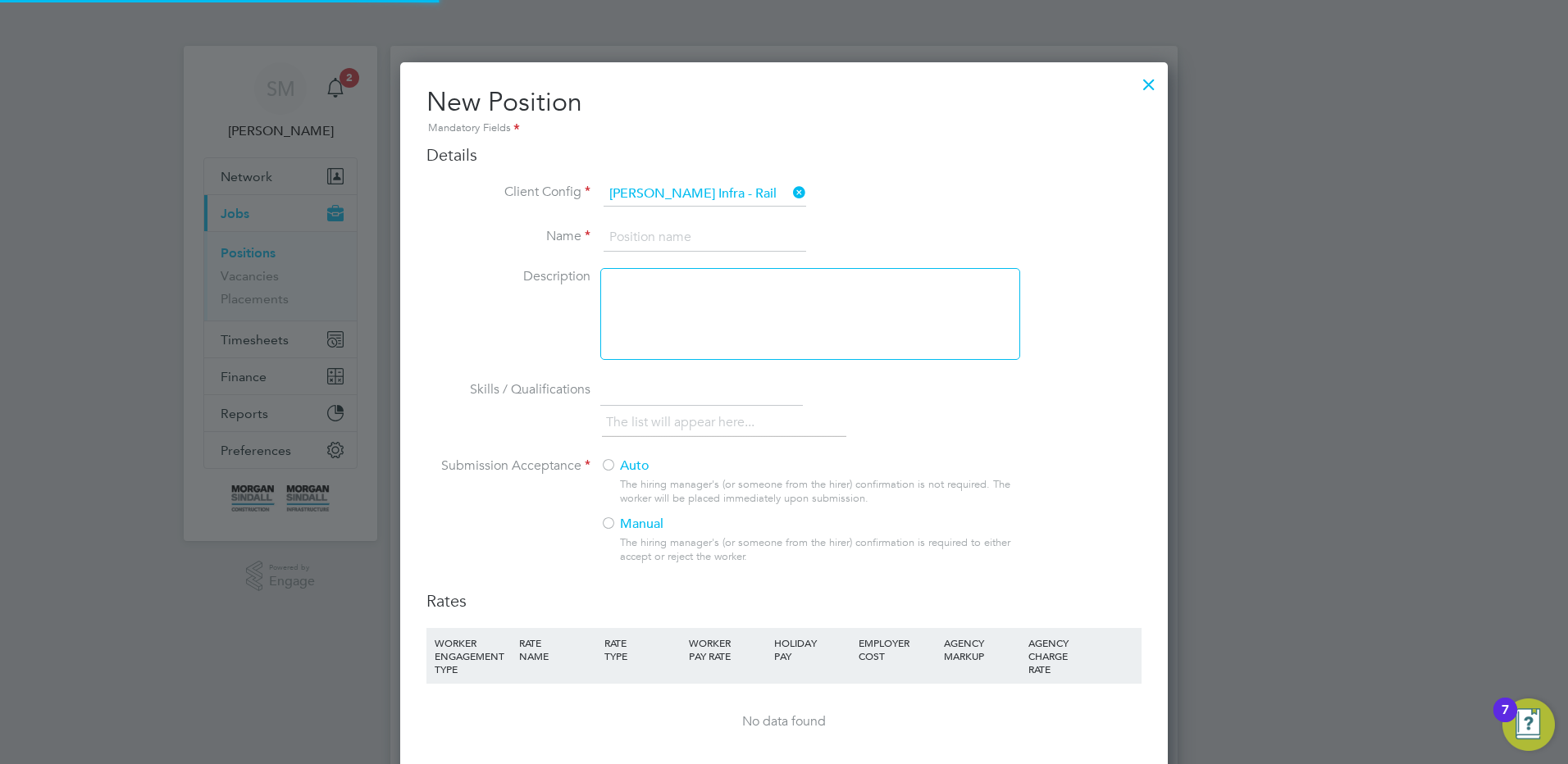
scroll to position [1072, 768]
click at [667, 244] on input at bounding box center [705, 237] width 203 height 30
click at [796, 232] on input "Skilled Trackman (Track Trolley)" at bounding box center [705, 237] width 203 height 30
click at [651, 471] on label "Auto" at bounding box center [803, 466] width 406 height 17
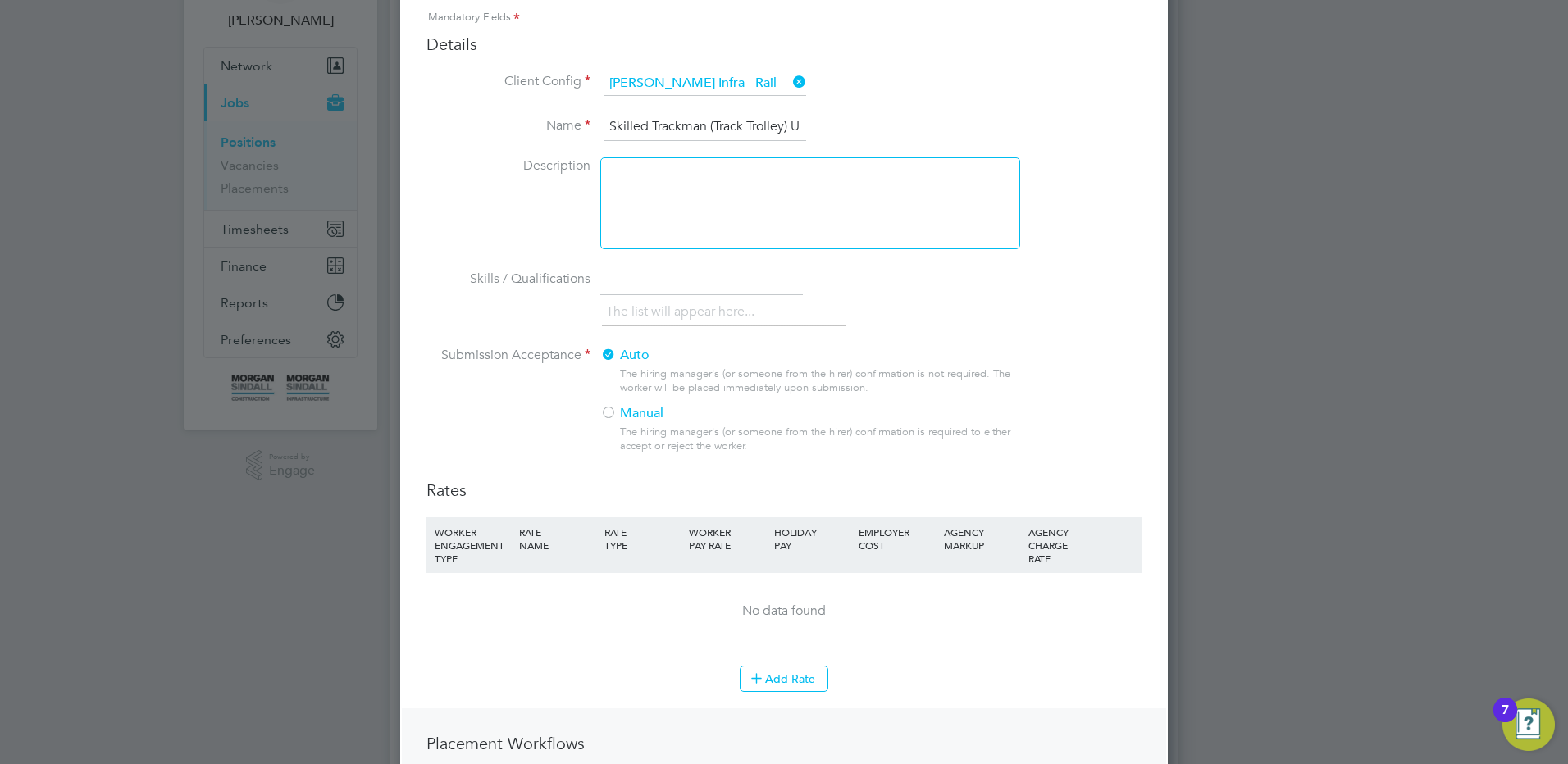
scroll to position [246, 0]
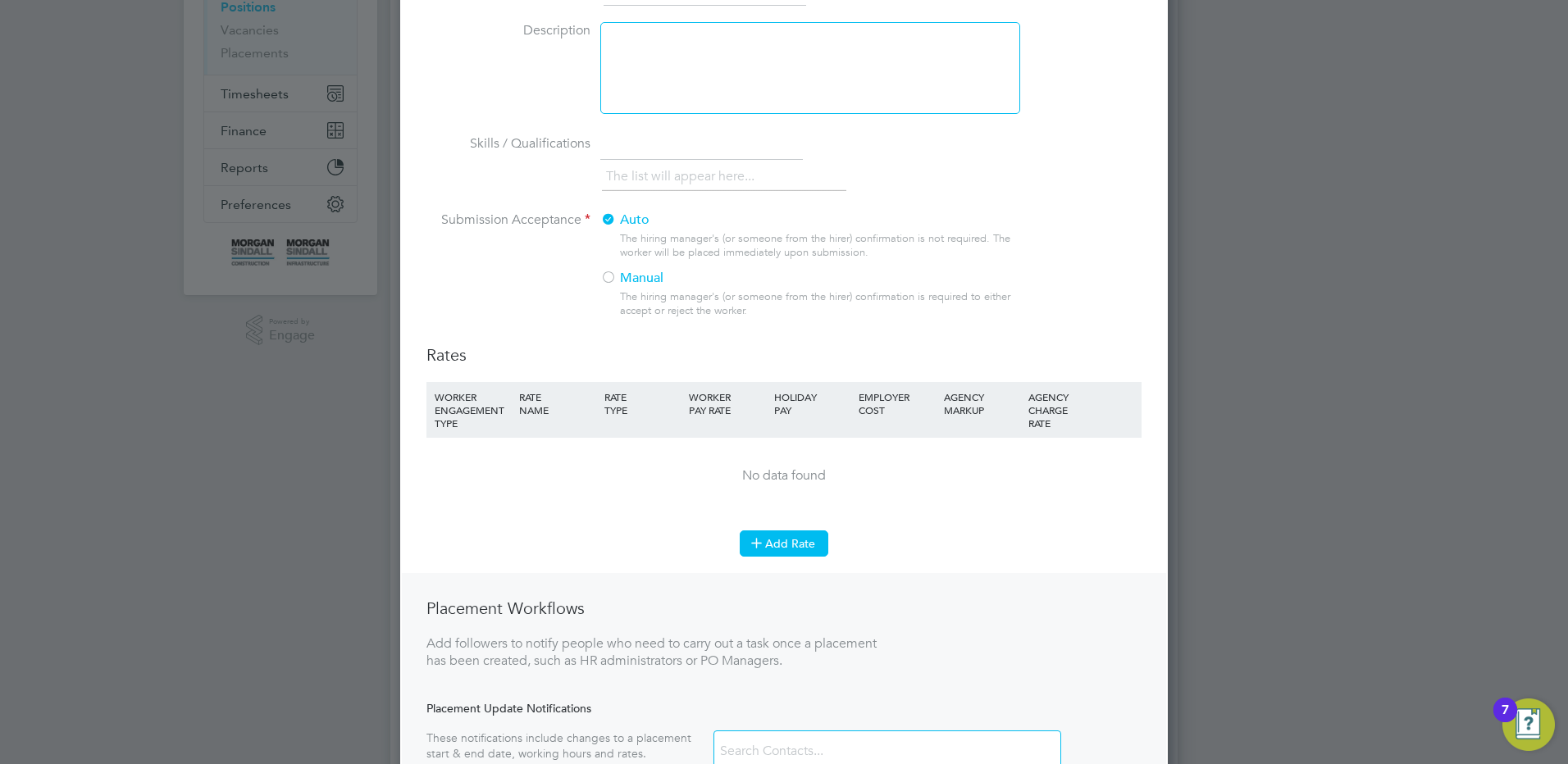
click at [786, 543] on button "Add Rate" at bounding box center [783, 543] width 88 height 26
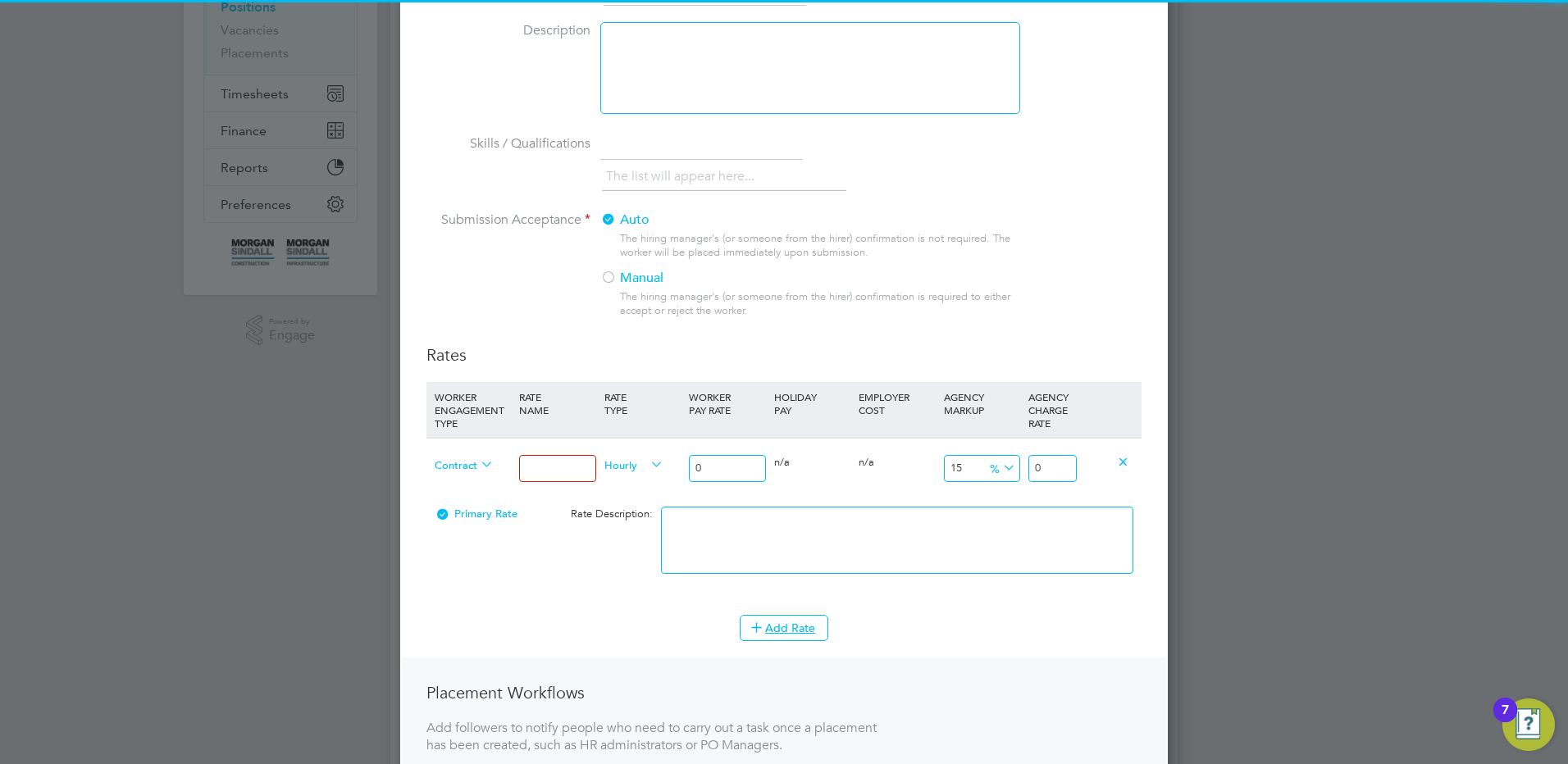
click at [604, 466] on span "Hourly" at bounding box center [633, 464] width 59 height 18
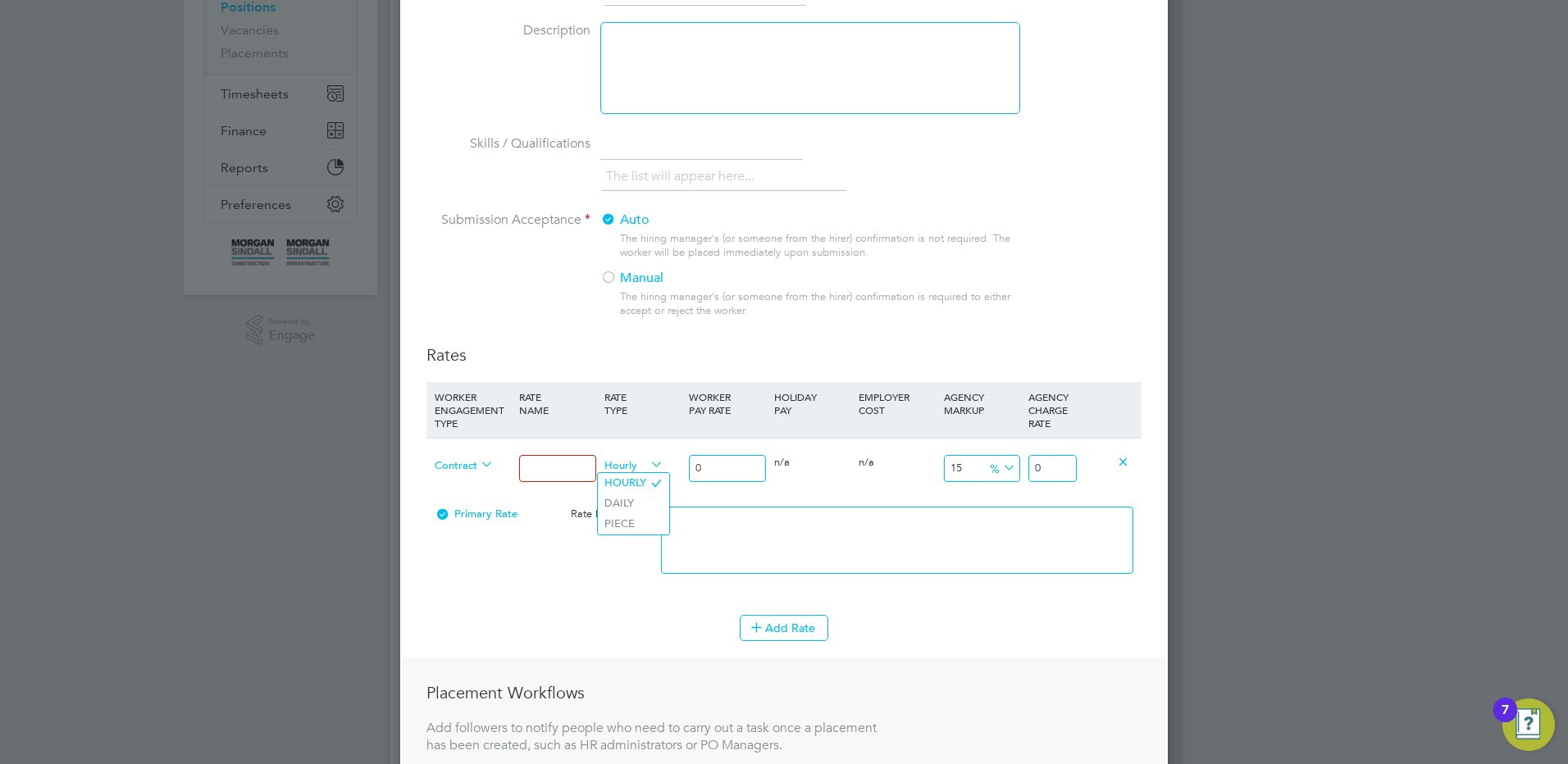
click at [579, 468] on input at bounding box center [556, 468] width 77 height 27
drag, startPoint x: 736, startPoint y: 476, endPoint x: 660, endPoint y: 468, distance: 76.4
click at [660, 468] on div "Contract Mon - Fri days Hourly 0 0 n/a 0 n/a 15 0 % 0" at bounding box center [784, 468] width 715 height 61
drag, startPoint x: 1056, startPoint y: 472, endPoint x: 1191, endPoint y: 481, distance: 135.3
click at [1148, 474] on div "New Position Mandatory Fields Details Client Config [PERSON_NAME] Infra - Rail …" at bounding box center [784, 393] width 767 height 1155
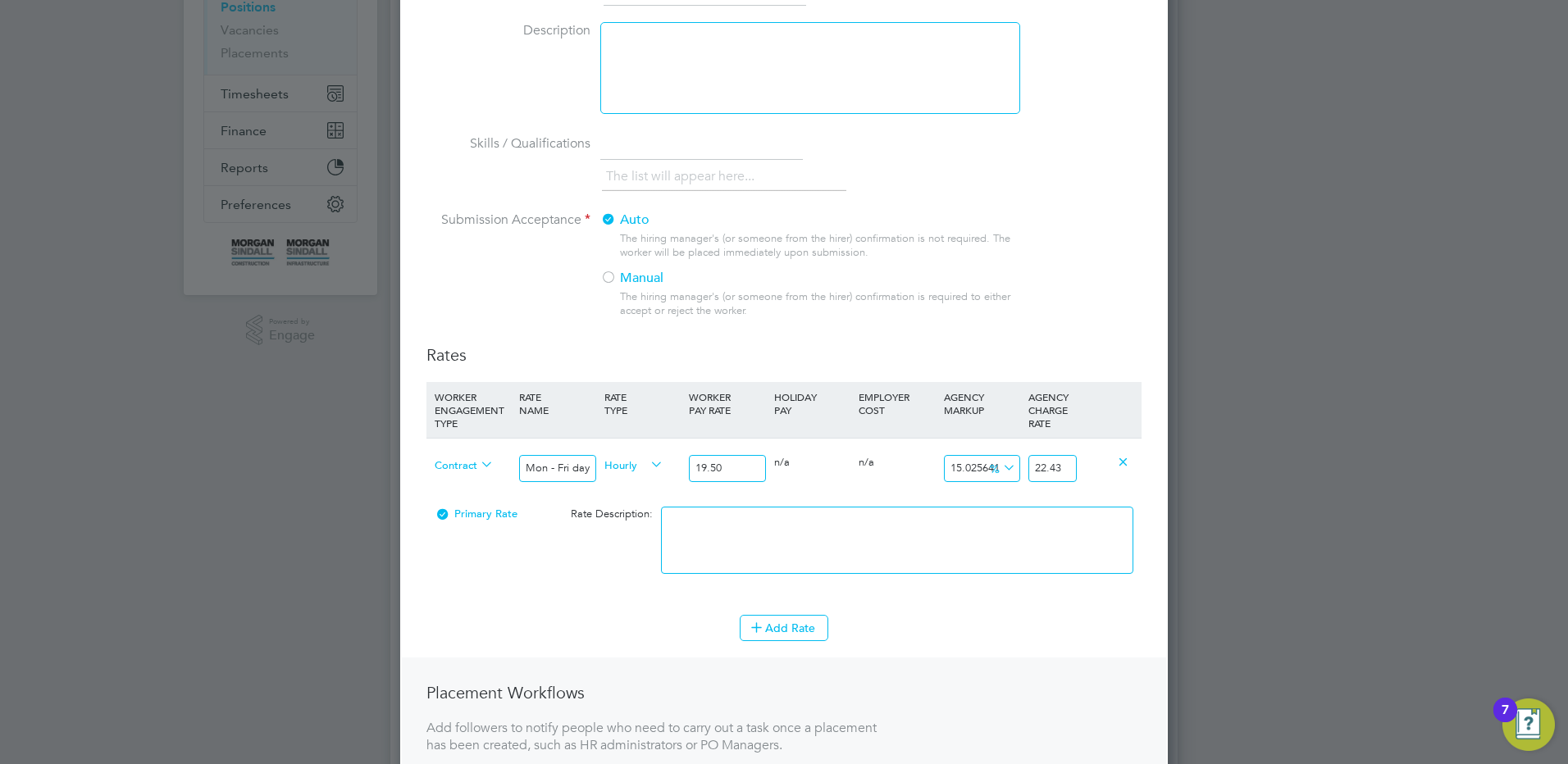
click at [822, 535] on textarea at bounding box center [896, 540] width 472 height 68
click at [797, 624] on button "Add Rate" at bounding box center [783, 628] width 88 height 26
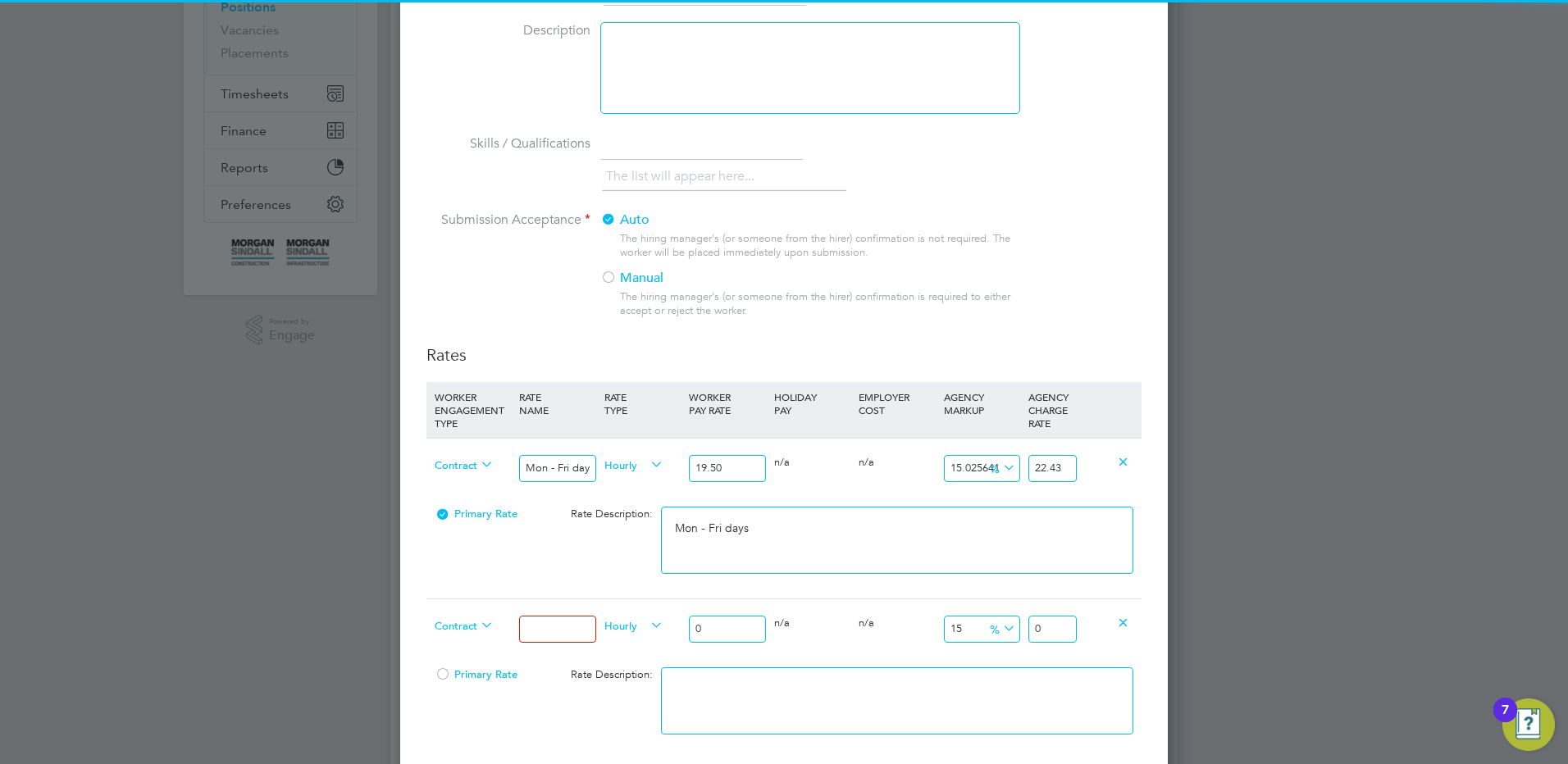
click at [513, 631] on div "Contract" at bounding box center [472, 627] width 84 height 56
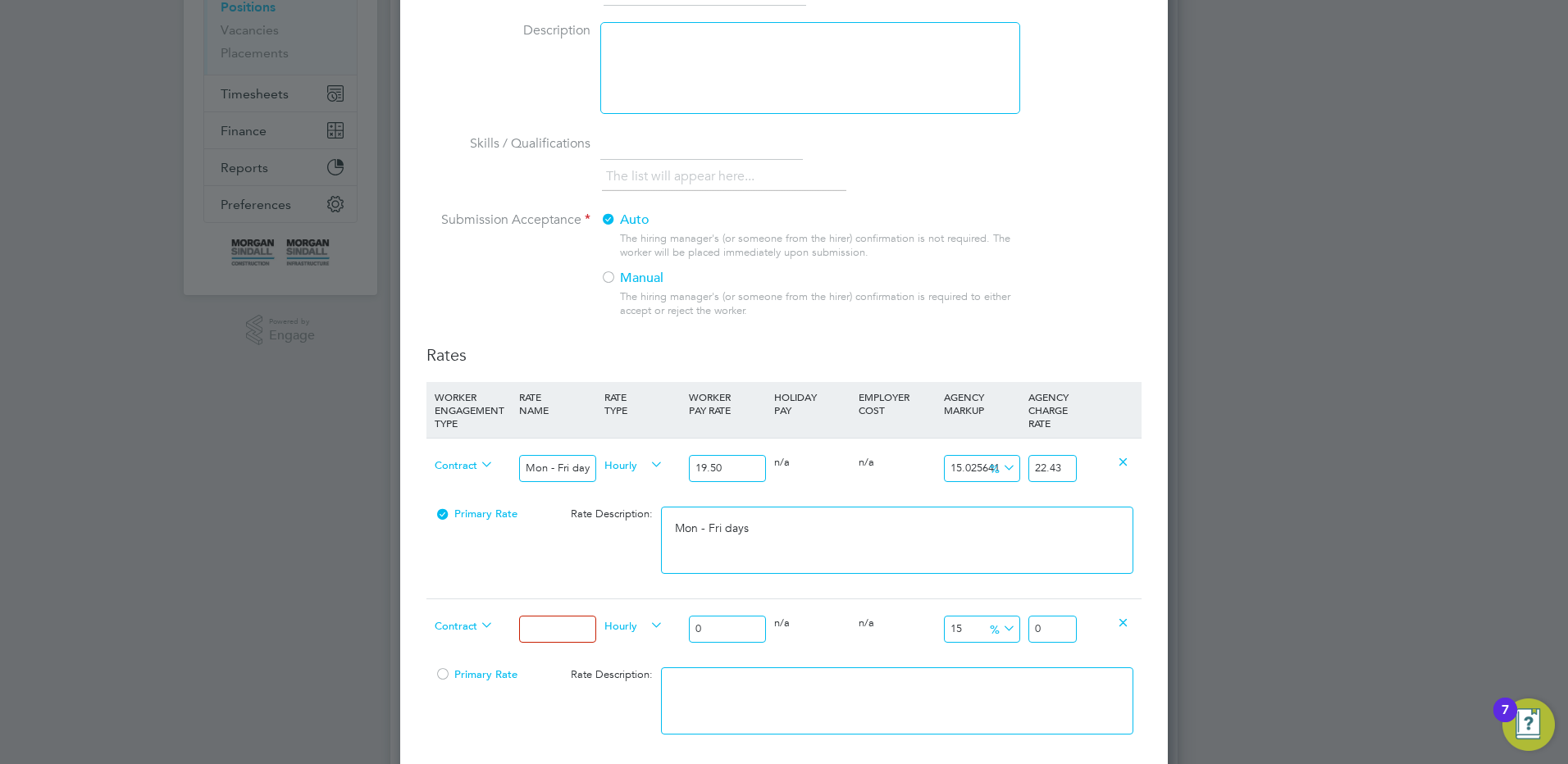
click at [549, 634] on input at bounding box center [556, 629] width 77 height 27
drag, startPoint x: 718, startPoint y: 627, endPoint x: 690, endPoint y: 624, distance: 28.2
click at [690, 624] on input "0" at bounding box center [726, 629] width 77 height 27
drag, startPoint x: 1056, startPoint y: 631, endPoint x: 1134, endPoint y: 637, distance: 78.2
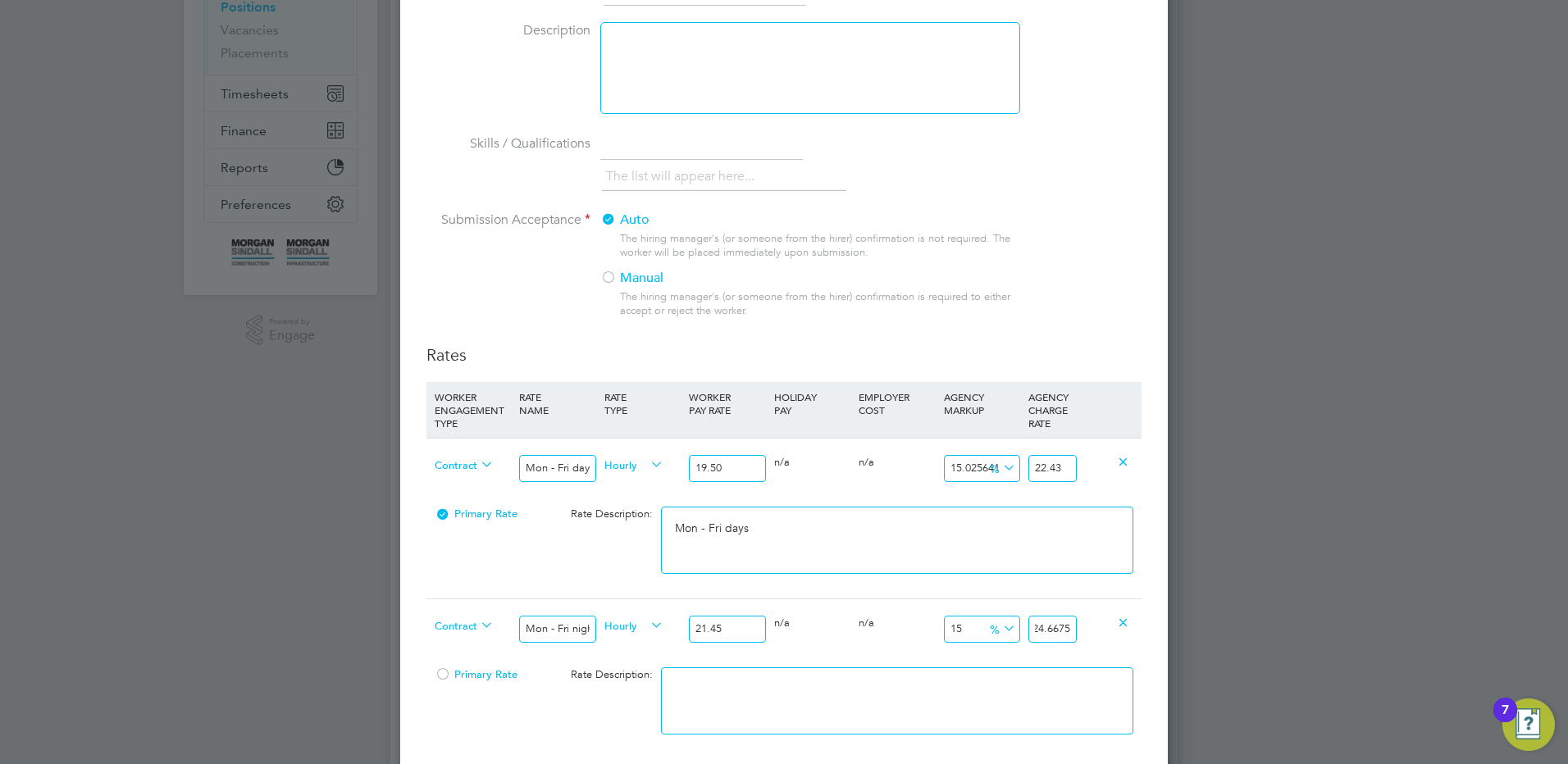
click at [1131, 637] on div "Contract Mon - Fri nights Hourly 21.45 0 n/a 0 n/a 15 3.2175 % 24.6675" at bounding box center [784, 628] width 715 height 61
click at [783, 679] on textarea at bounding box center [896, 701] width 472 height 68
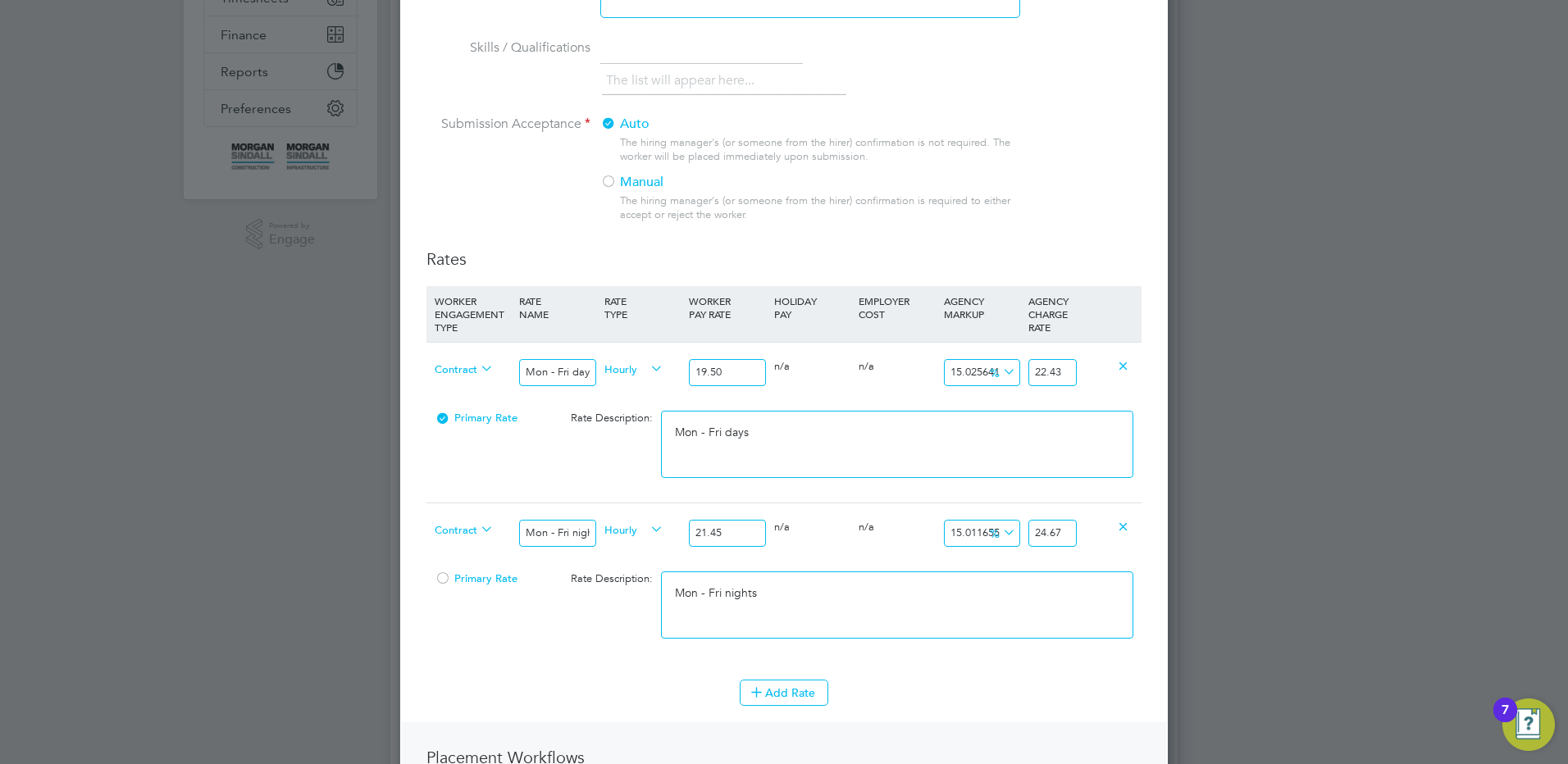
scroll to position [492, 0]
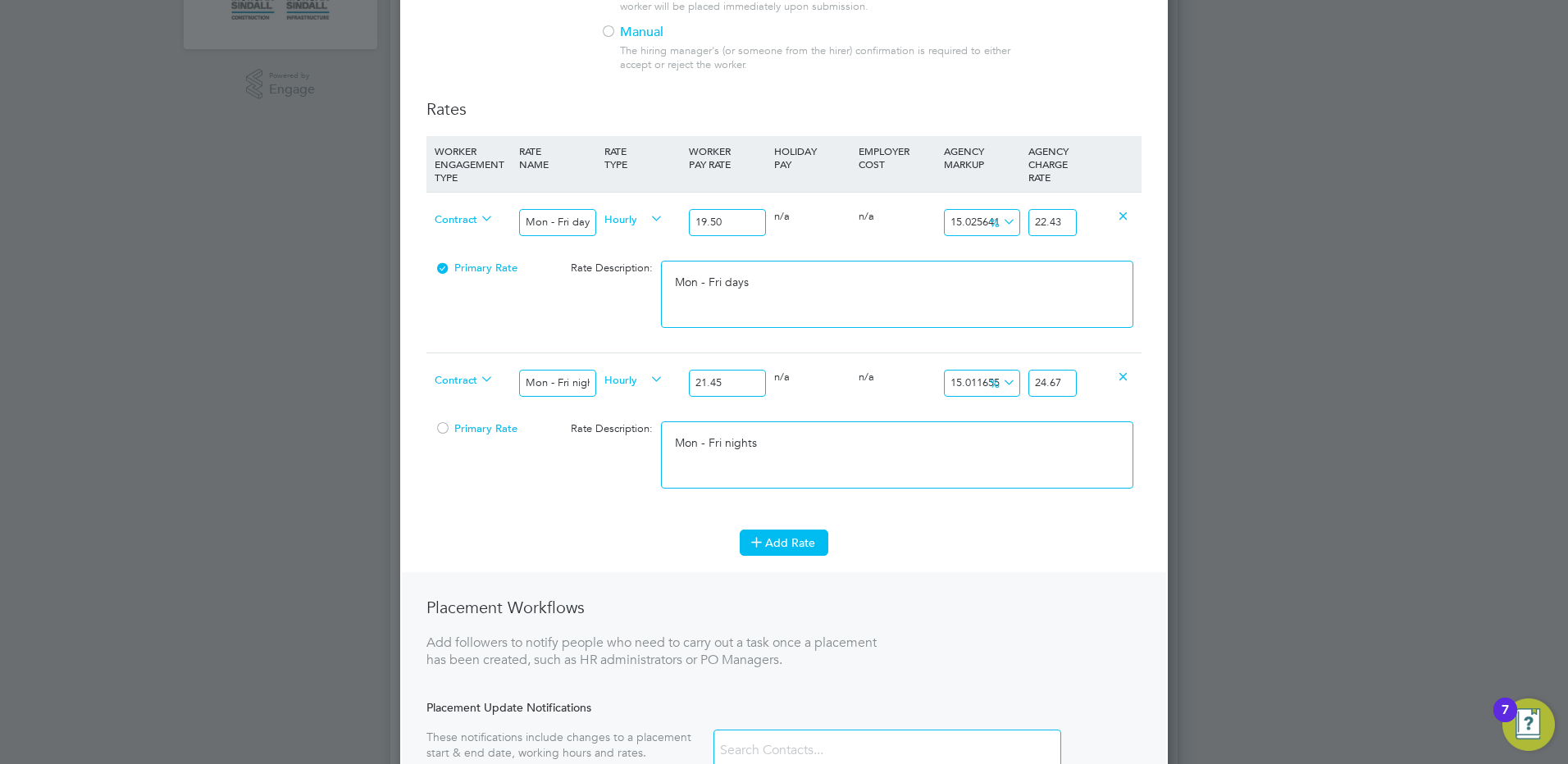
click at [812, 546] on button "Add Rate" at bounding box center [783, 542] width 88 height 26
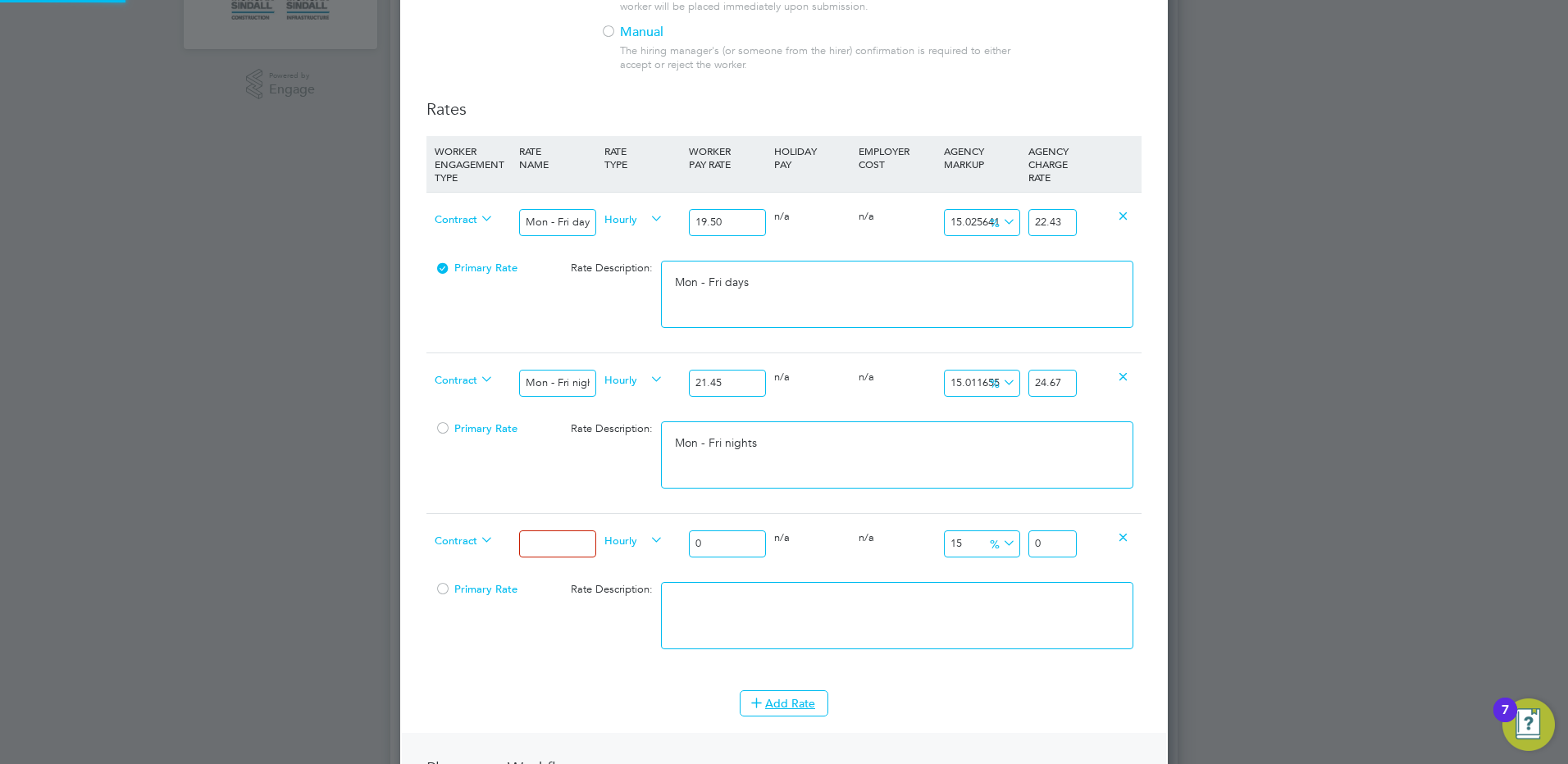
scroll to position [1478, 768]
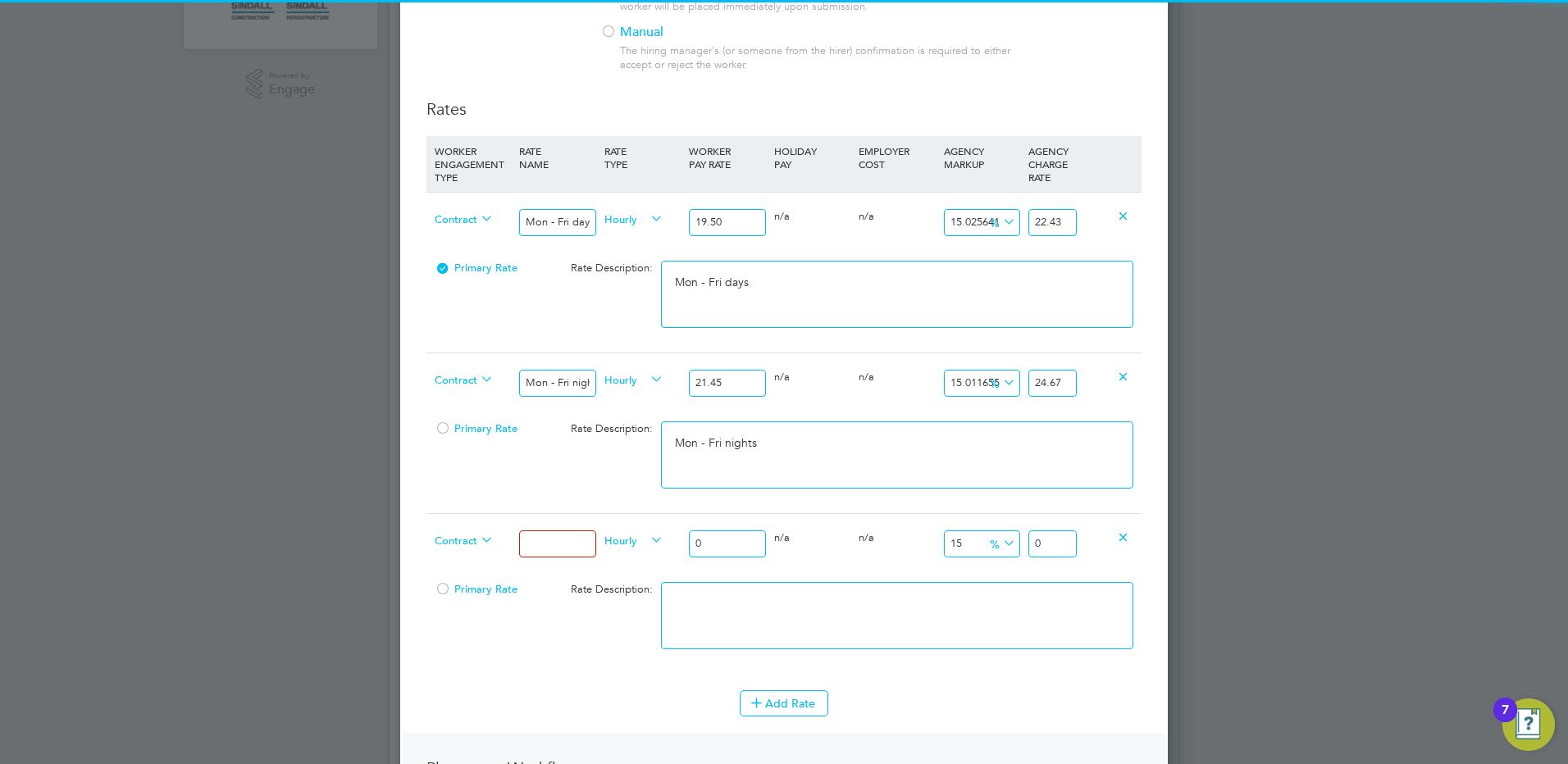
drag, startPoint x: 537, startPoint y: 549, endPoint x: 556, endPoint y: 568, distance: 26.9
click at [537, 549] on input at bounding box center [556, 543] width 77 height 27
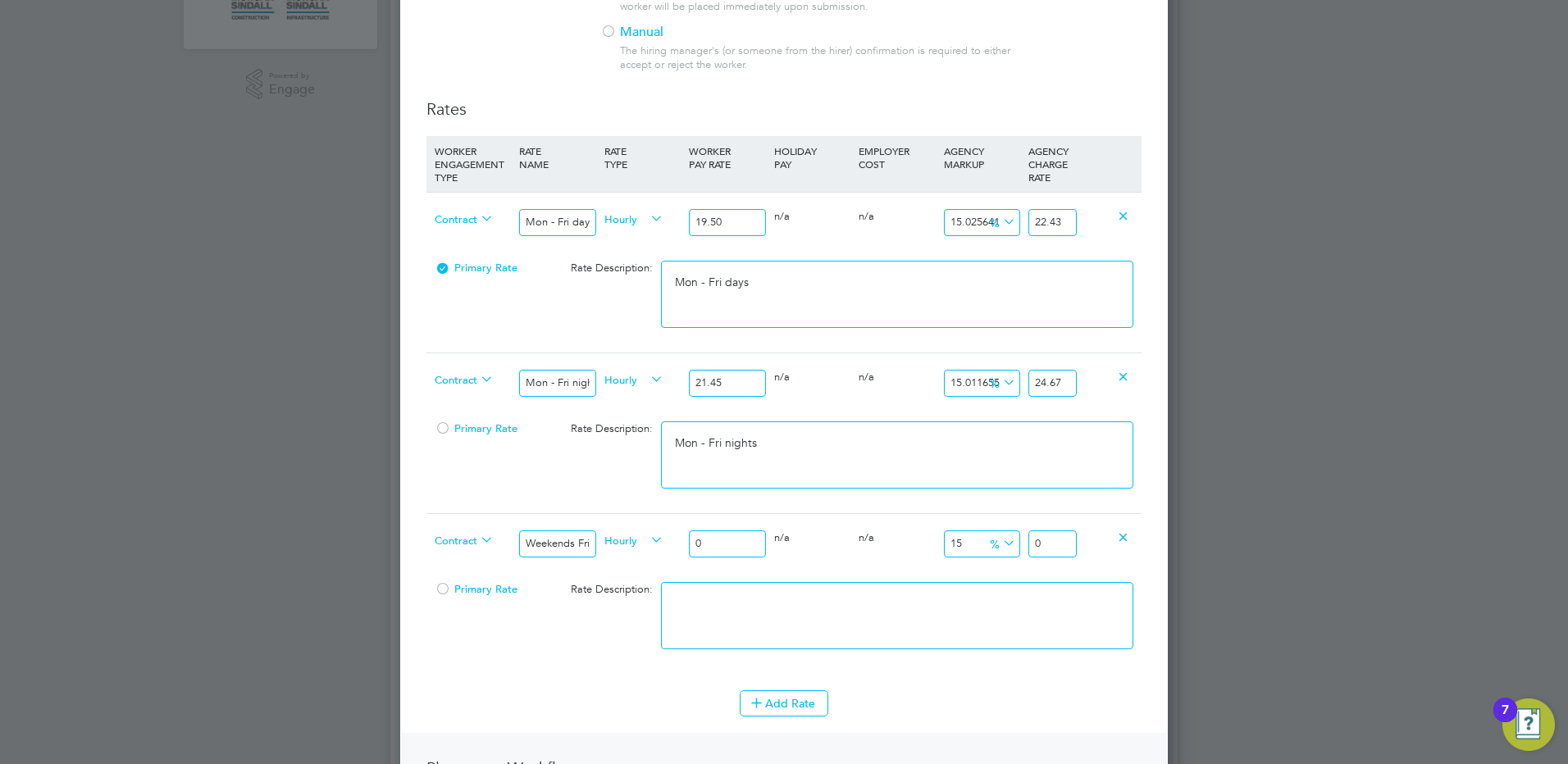
click at [684, 522] on div "Contract Weekends Fri 18:00pm - Mon 06:00am Hourly 0 0 n/a 0 n/a 15 0 % 0" at bounding box center [784, 543] width 715 height 61
drag, startPoint x: 1061, startPoint y: 543, endPoint x: 1147, endPoint y: 548, distance: 86.1
click at [1146, 548] on div "New Position Mandatory Fields Details Client Config [PERSON_NAME] Infra - Rail …" at bounding box center [784, 309] width 767 height 1476
click at [753, 631] on textarea at bounding box center [896, 616] width 472 height 68
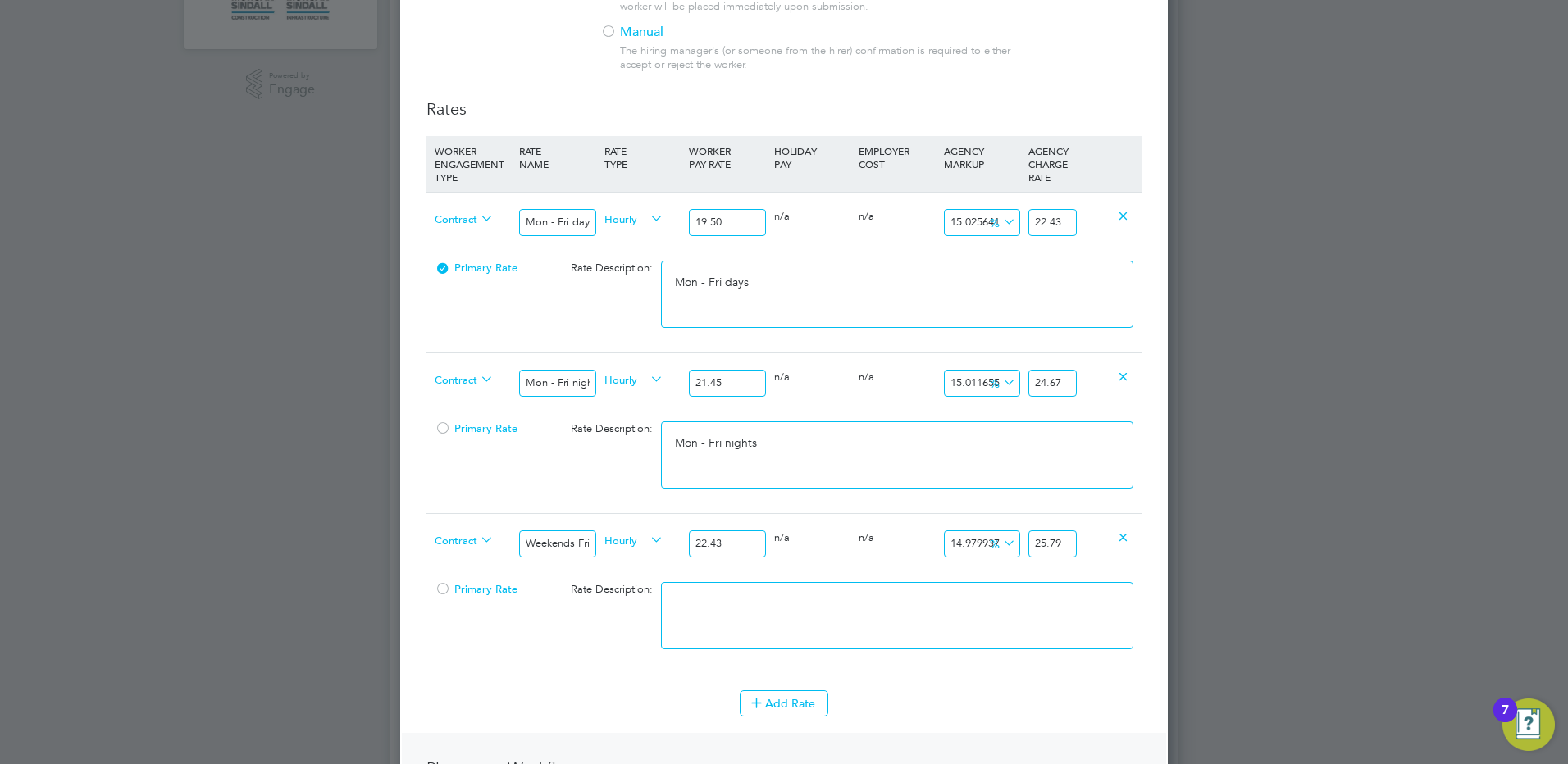
paste textarea "Weekends Fri 18:00pm - Mon 06:00am"
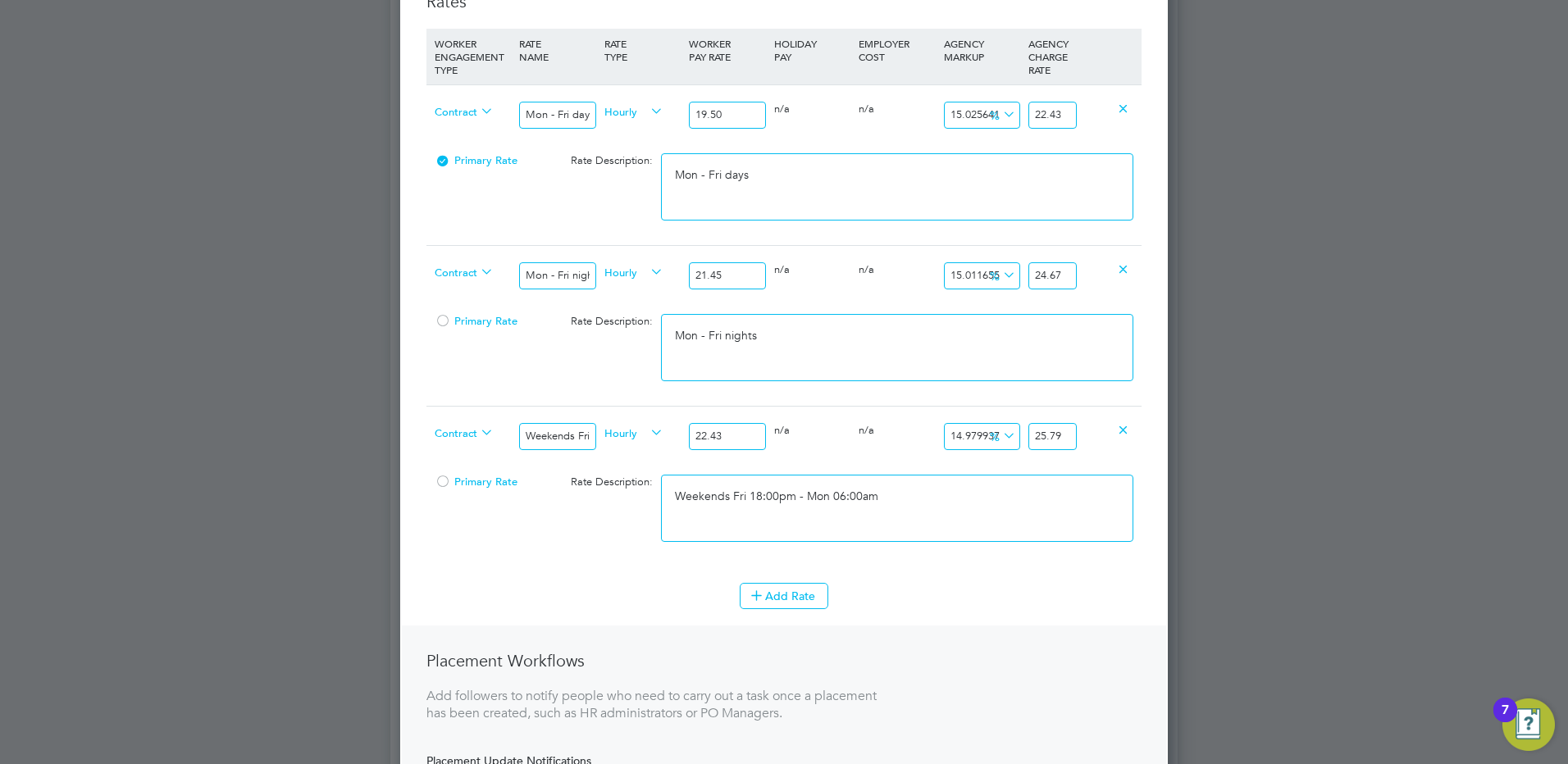
scroll to position [738, 0]
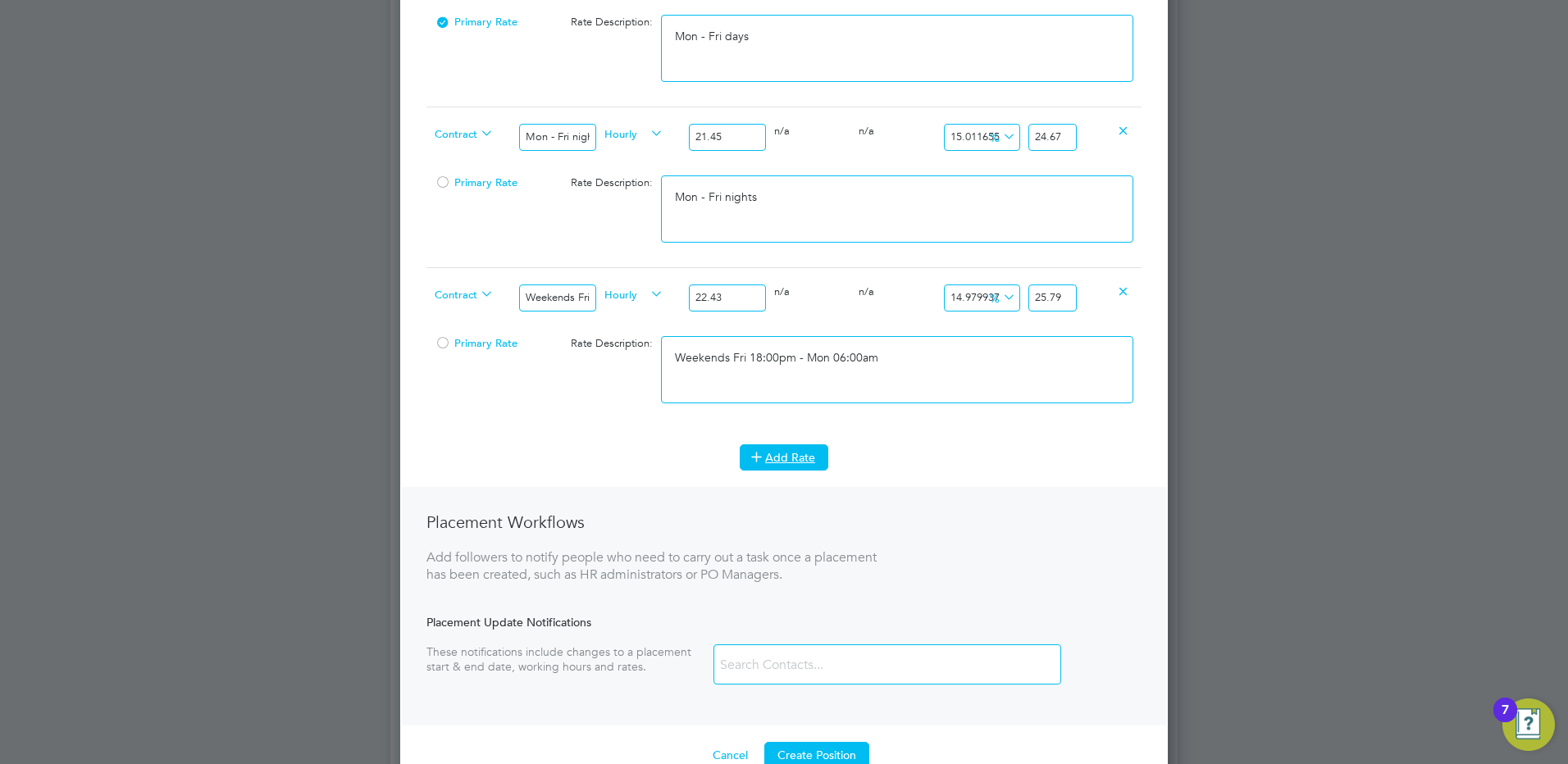
click at [770, 470] on button "Add Rate" at bounding box center [783, 457] width 88 height 26
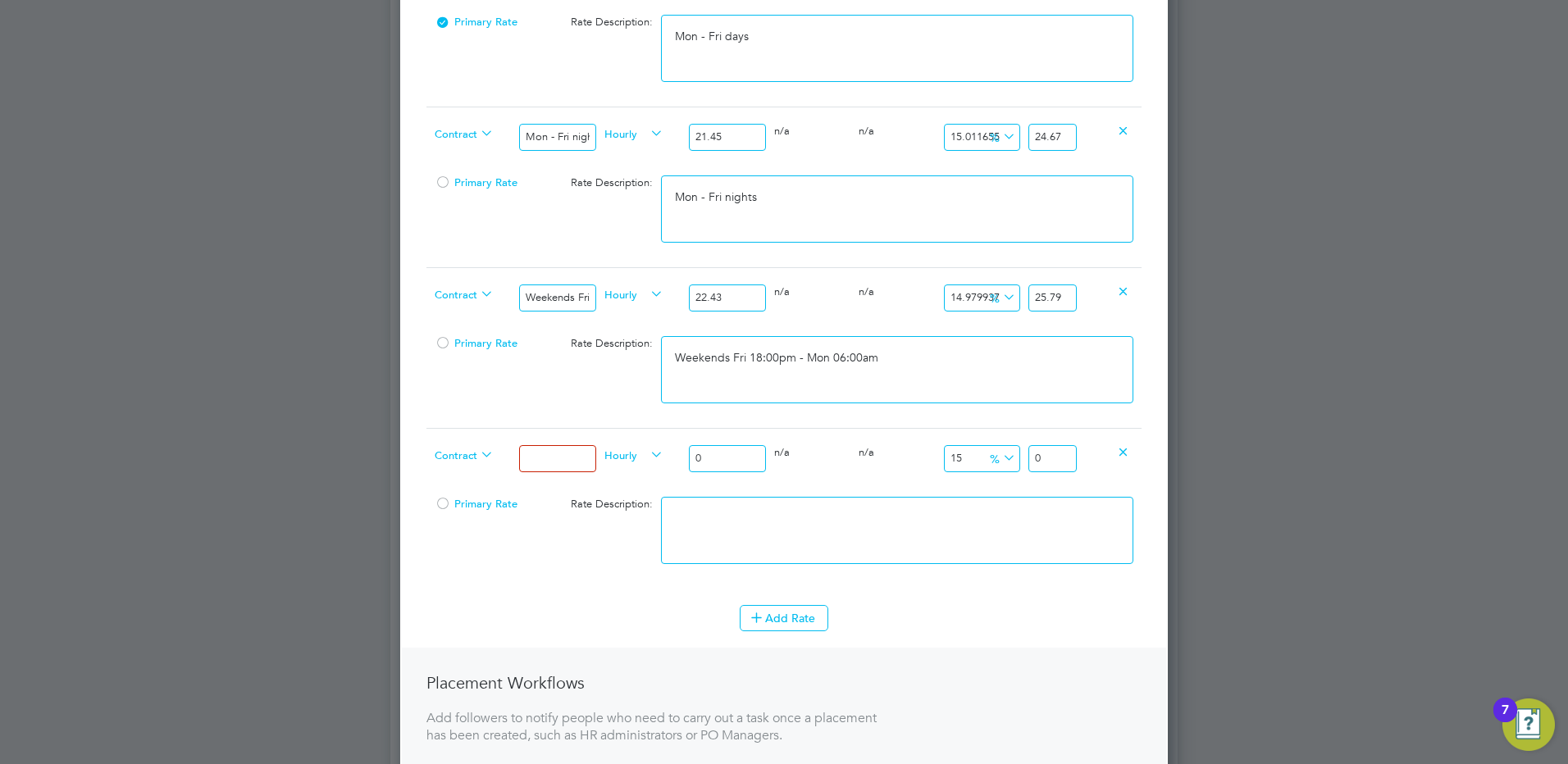
click at [556, 462] on input at bounding box center [556, 458] width 77 height 27
drag, startPoint x: 714, startPoint y: 453, endPoint x: 668, endPoint y: 447, distance: 46.4
click at [663, 452] on div "Contract Bank hols Hourly 0 0 n/a 0 n/a 15 0 % 0" at bounding box center [784, 458] width 715 height 61
drag, startPoint x: 1063, startPoint y: 460, endPoint x: 1082, endPoint y: 460, distance: 19.0
click at [1082, 460] on div "Contract Bank hols Hourly 25.94 0 n/a 0 n/a 15 3.891 % 29.831" at bounding box center [784, 458] width 715 height 61
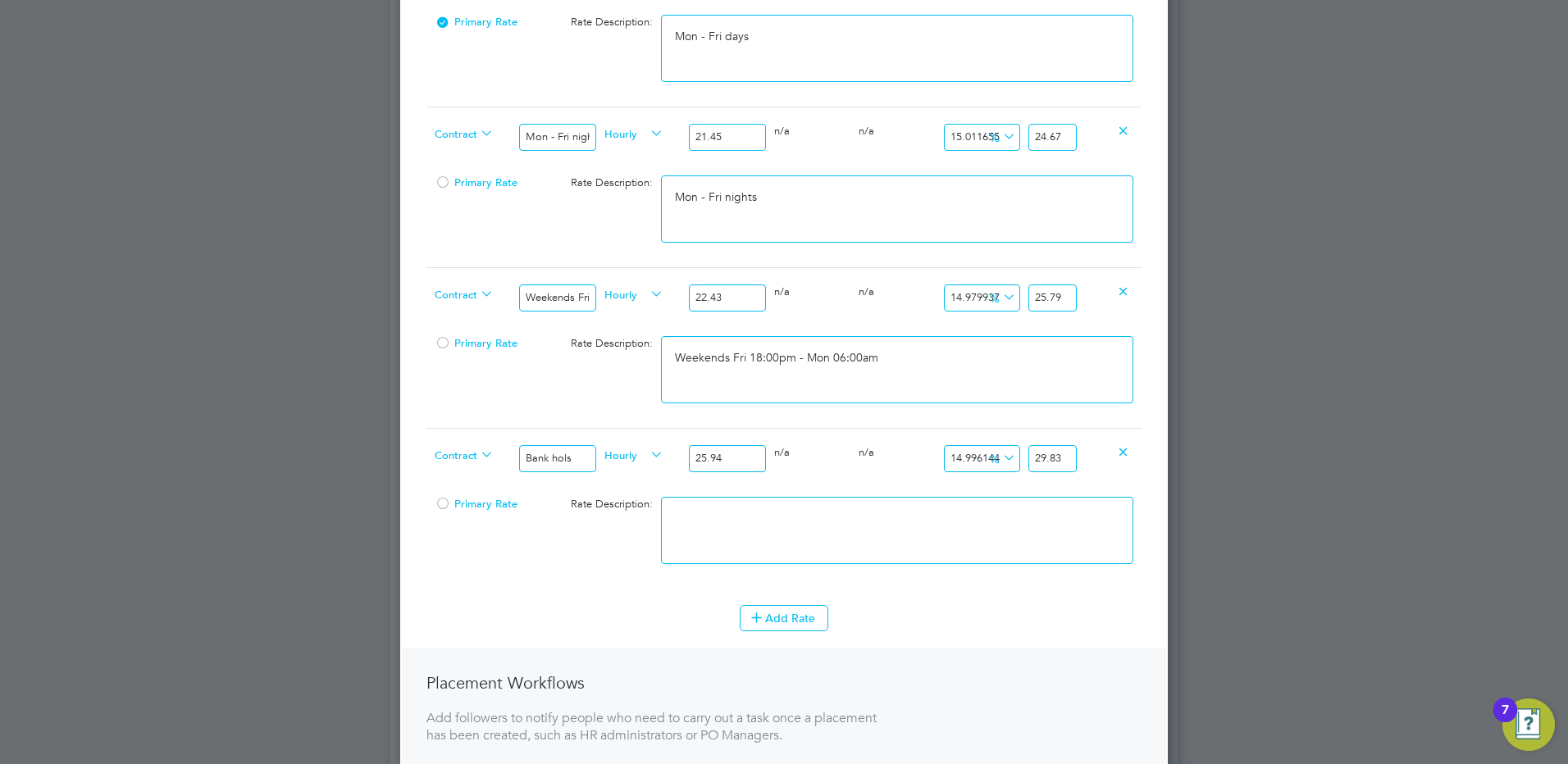
click at [992, 514] on textarea at bounding box center [896, 531] width 472 height 68
click at [753, 622] on icon at bounding box center [756, 617] width 12 height 12
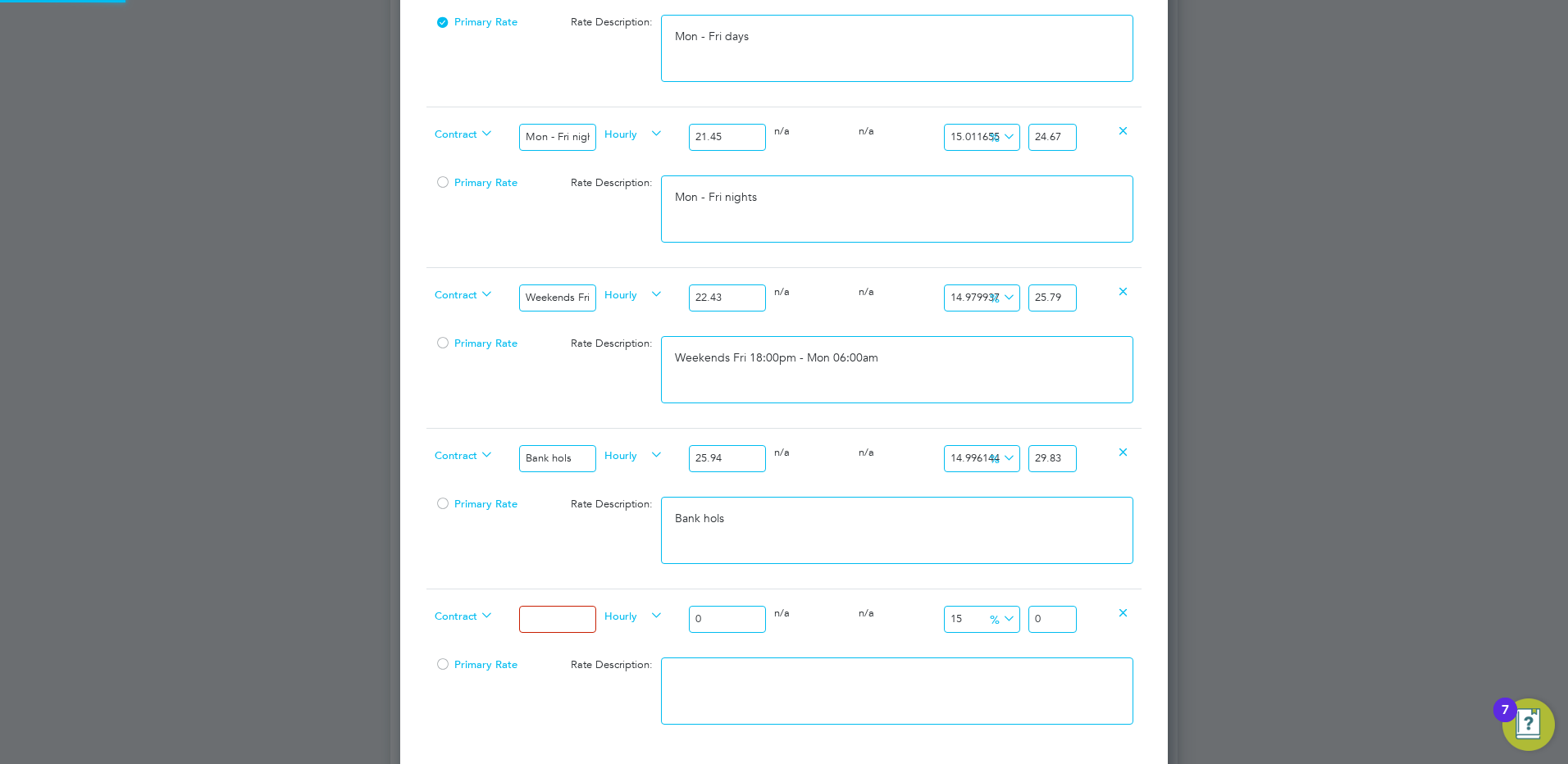
click at [516, 617] on div at bounding box center [556, 619] width 84 height 60
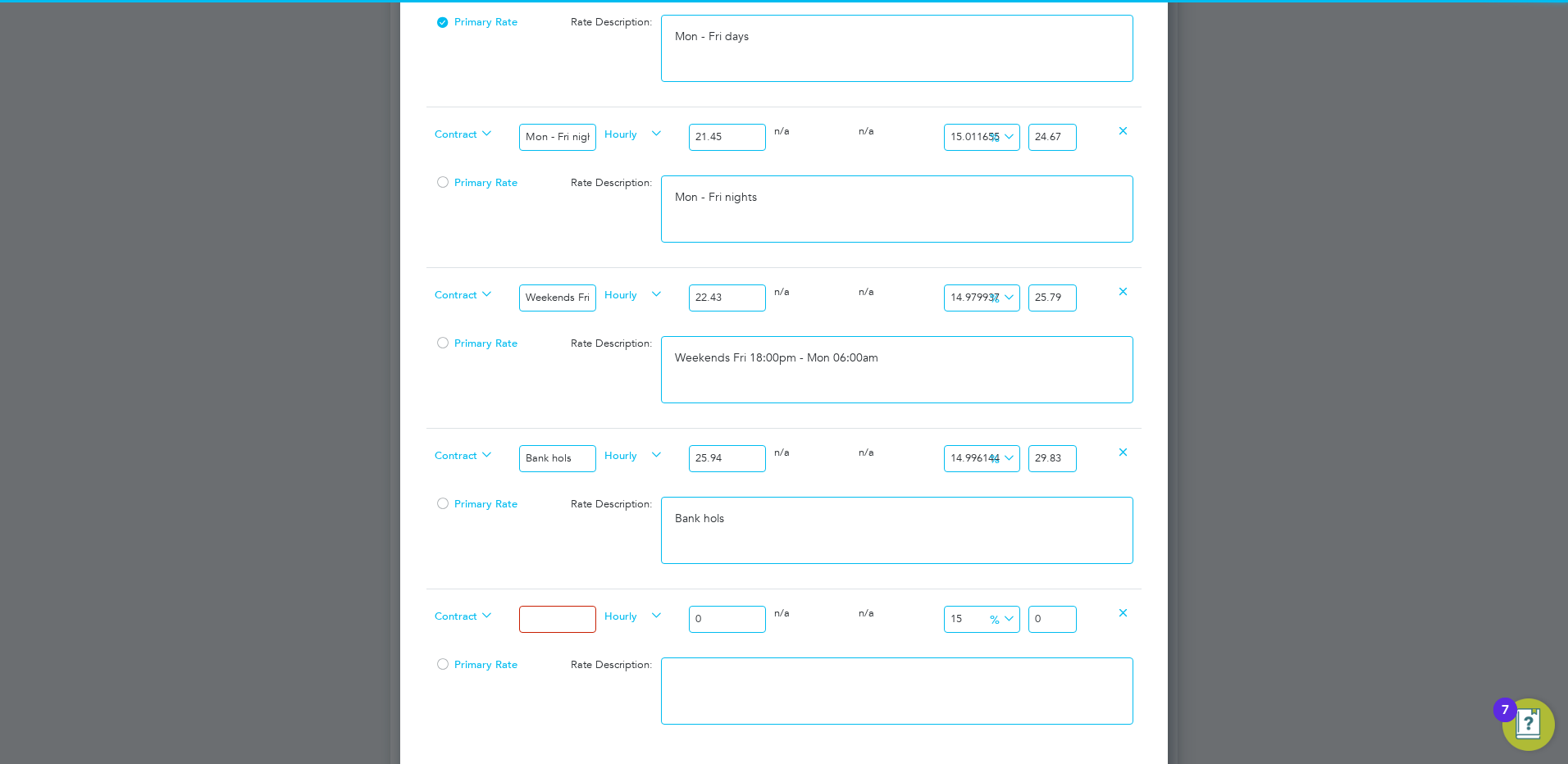
click at [538, 622] on input at bounding box center [556, 619] width 77 height 27
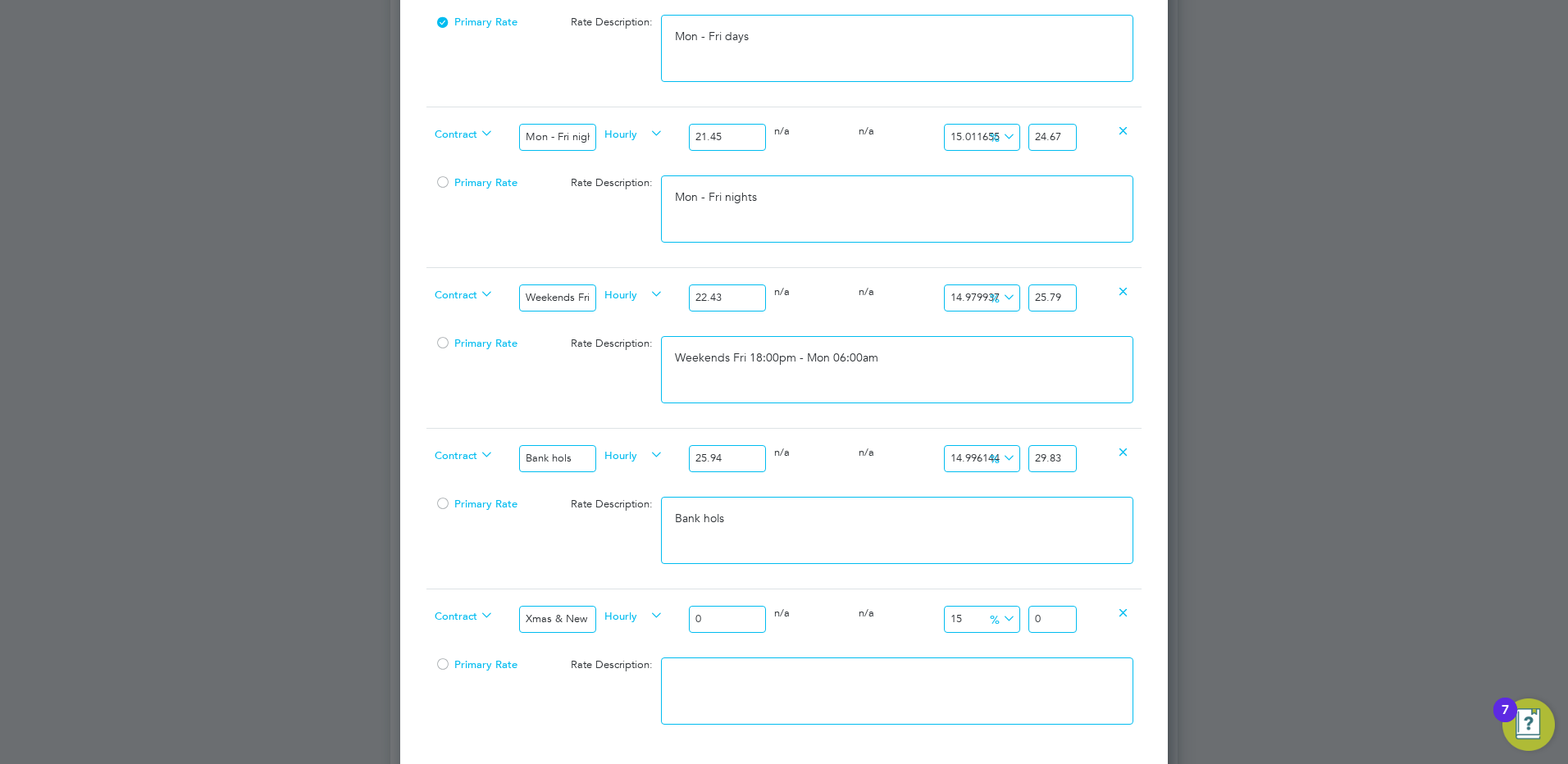
drag, startPoint x: 715, startPoint y: 617, endPoint x: 628, endPoint y: 612, distance: 87.1
click at [628, 612] on div "Contract Xmas & New Year Hourly 0 0 n/a 0 n/a 15 0 % 0" at bounding box center [784, 619] width 715 height 61
click at [849, 688] on textarea at bounding box center [896, 691] width 472 height 68
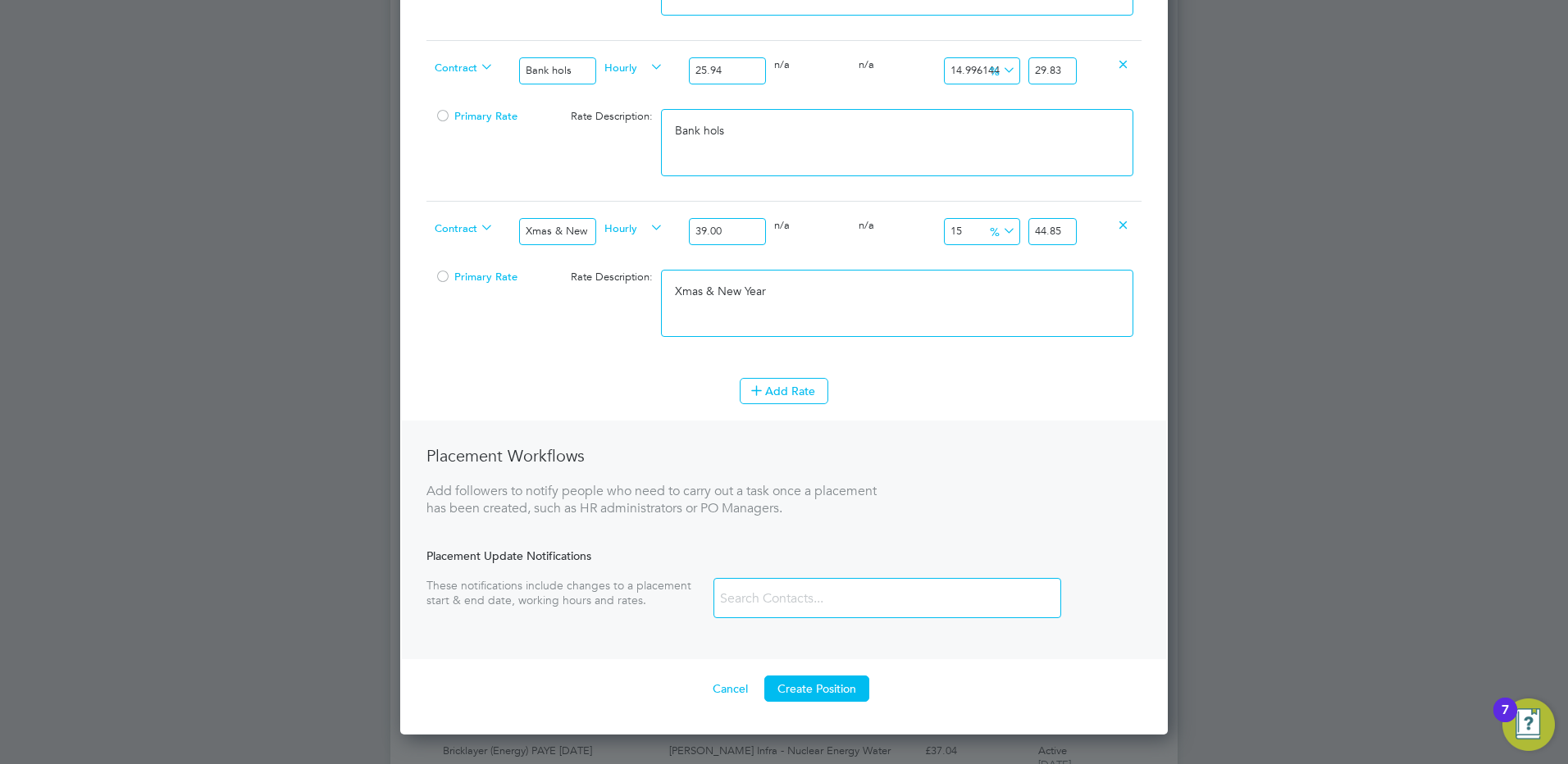
scroll to position [1147, 0]
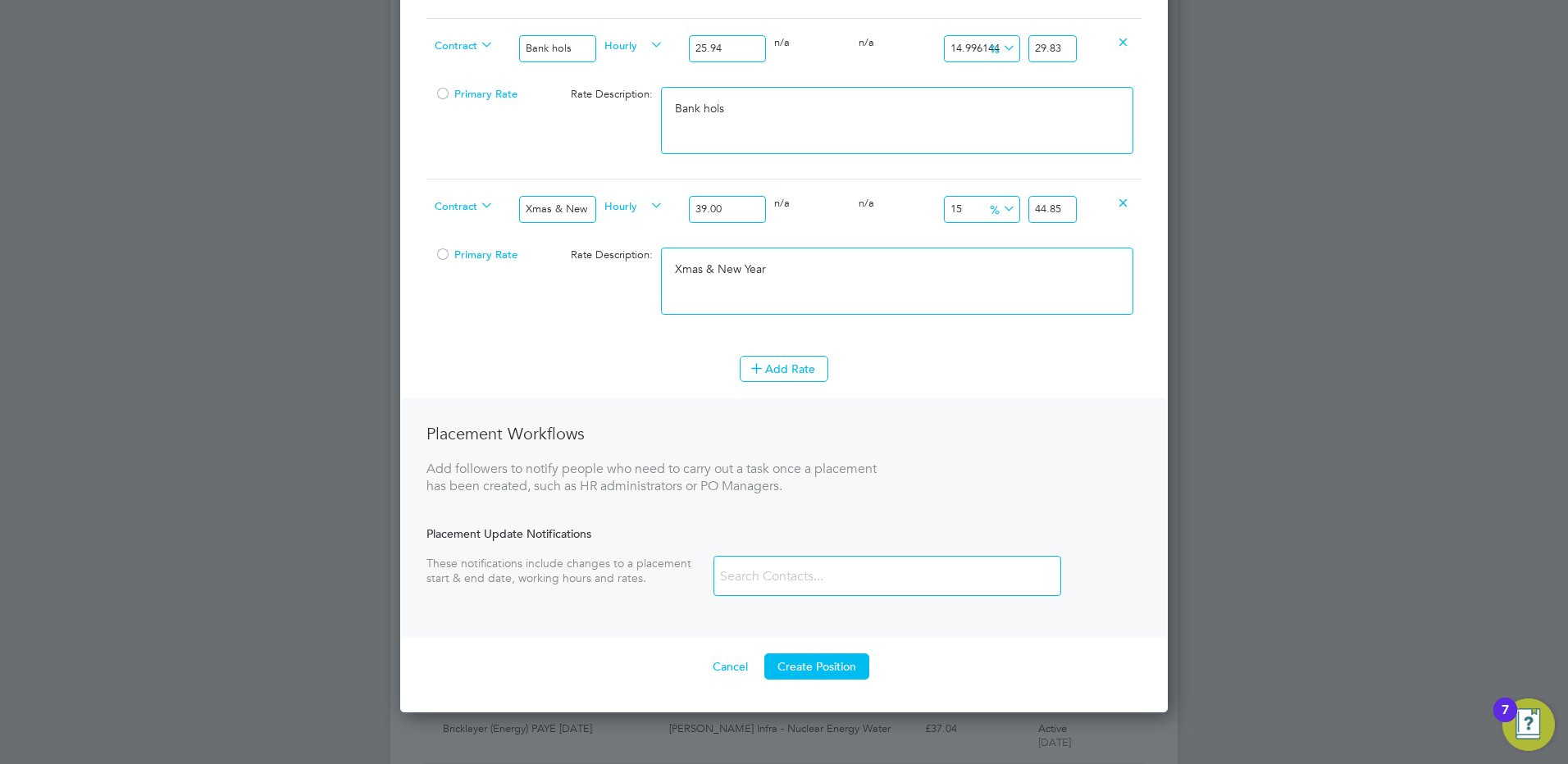
drag, startPoint x: 836, startPoint y: 657, endPoint x: 854, endPoint y: 655, distance: 18.1
click at [836, 657] on button "Create Position" at bounding box center [817, 667] width 105 height 26
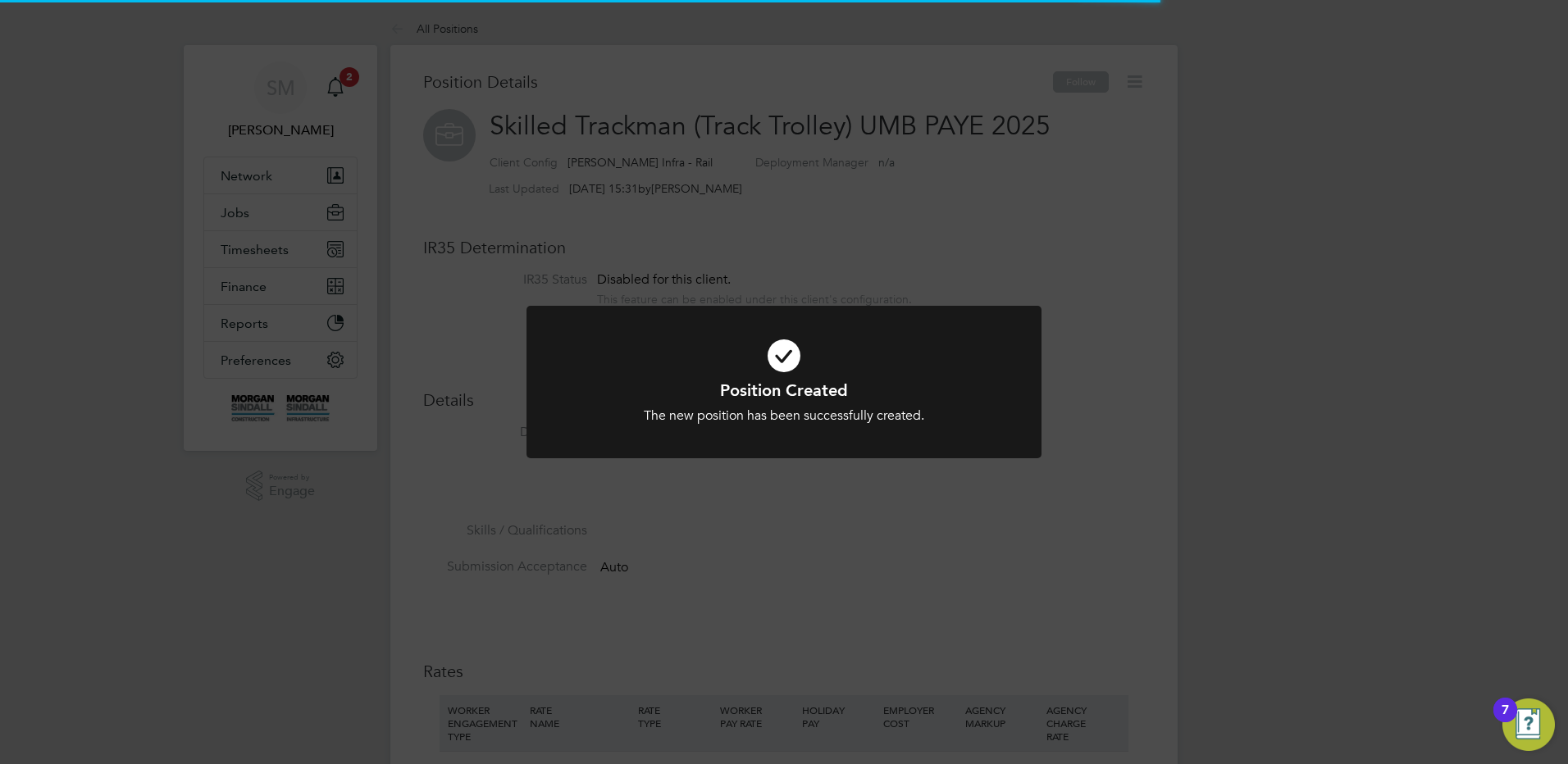
scroll to position [49, 110]
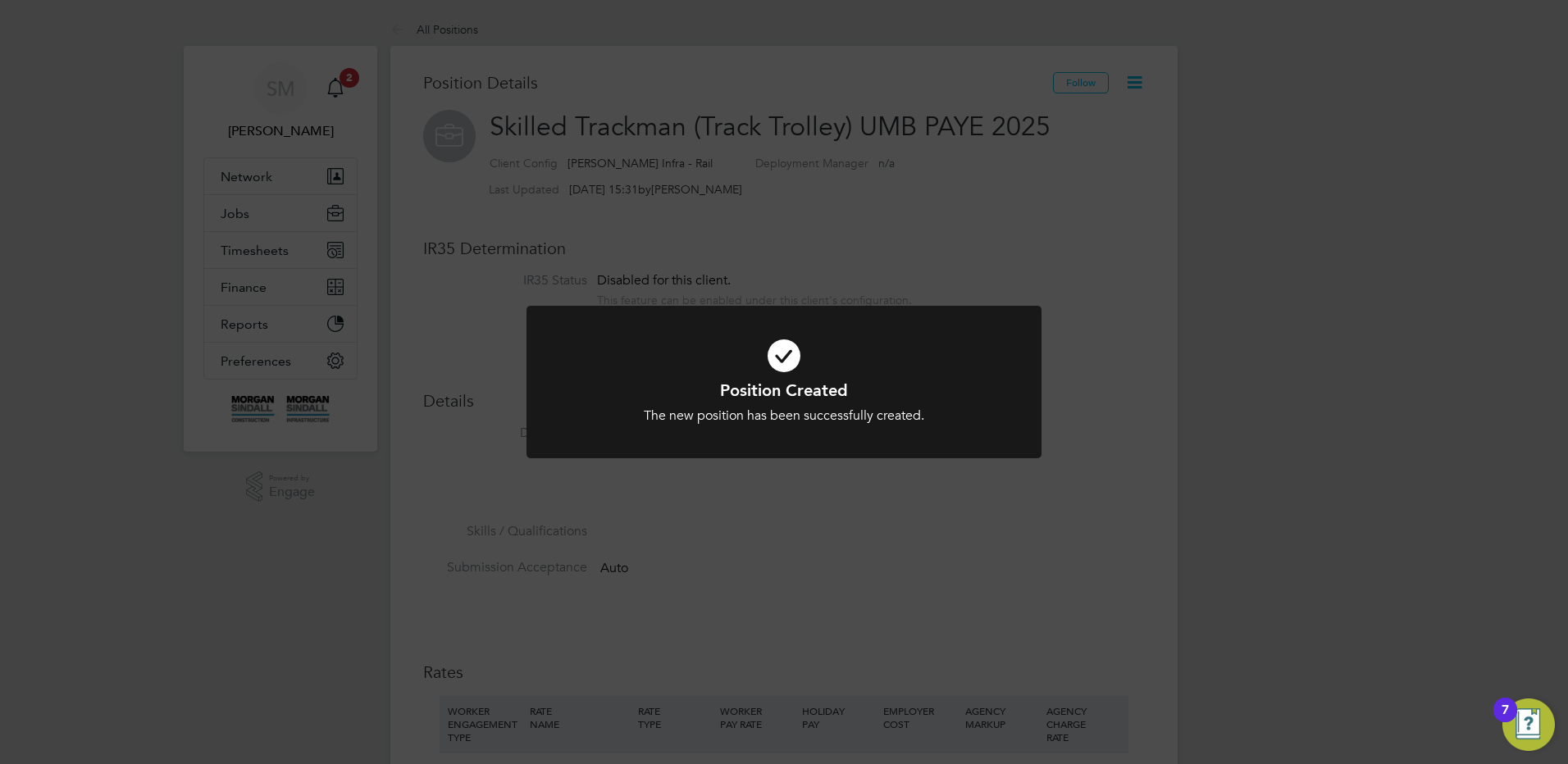
click at [251, 276] on div "Position Created The new position has been successfully created. Cancel Okay" at bounding box center [784, 382] width 1568 height 764
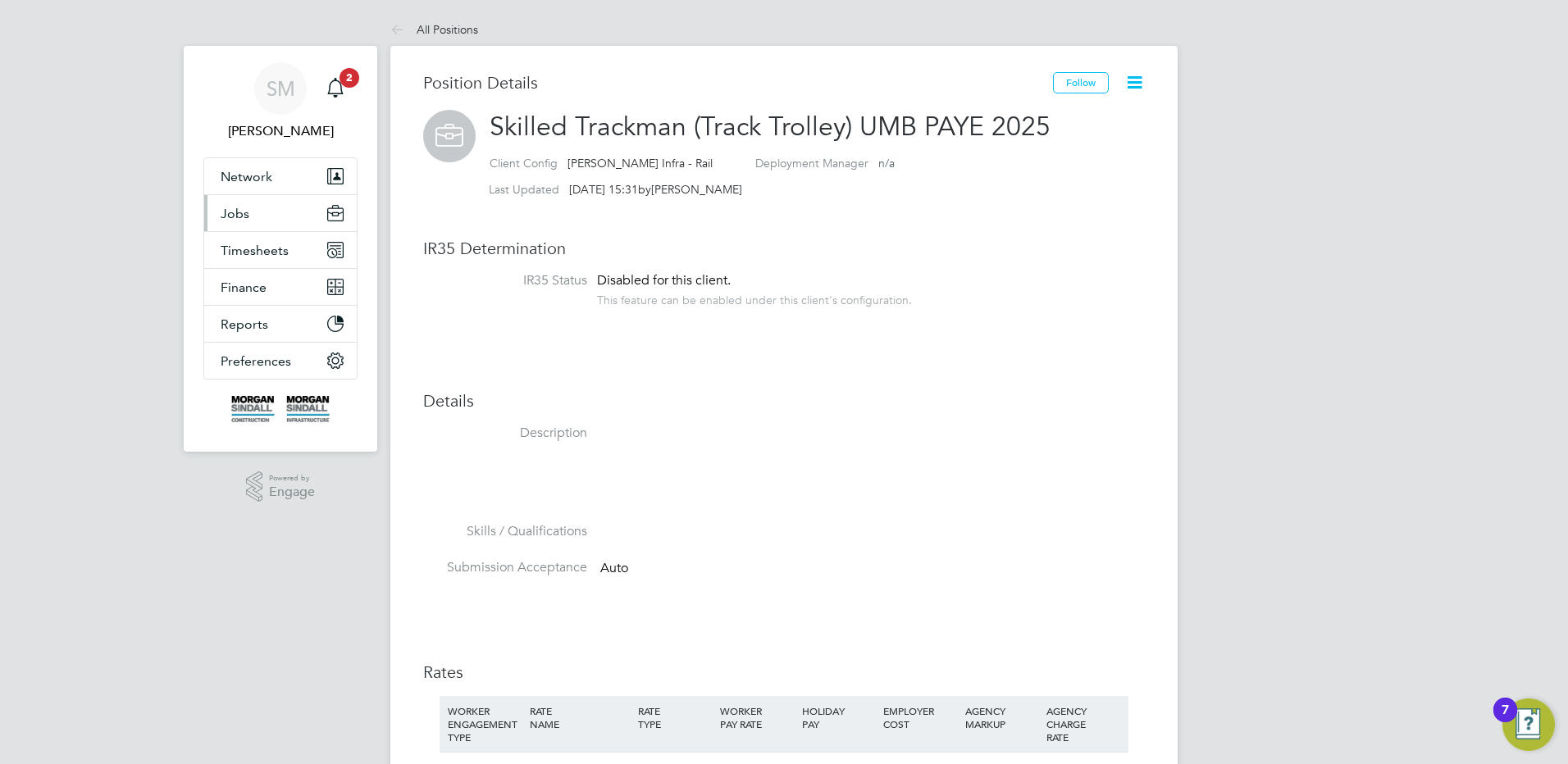
click at [272, 221] on button "Jobs" at bounding box center [280, 213] width 153 height 36
click at [247, 220] on span "Jobs" at bounding box center [235, 214] width 29 height 16
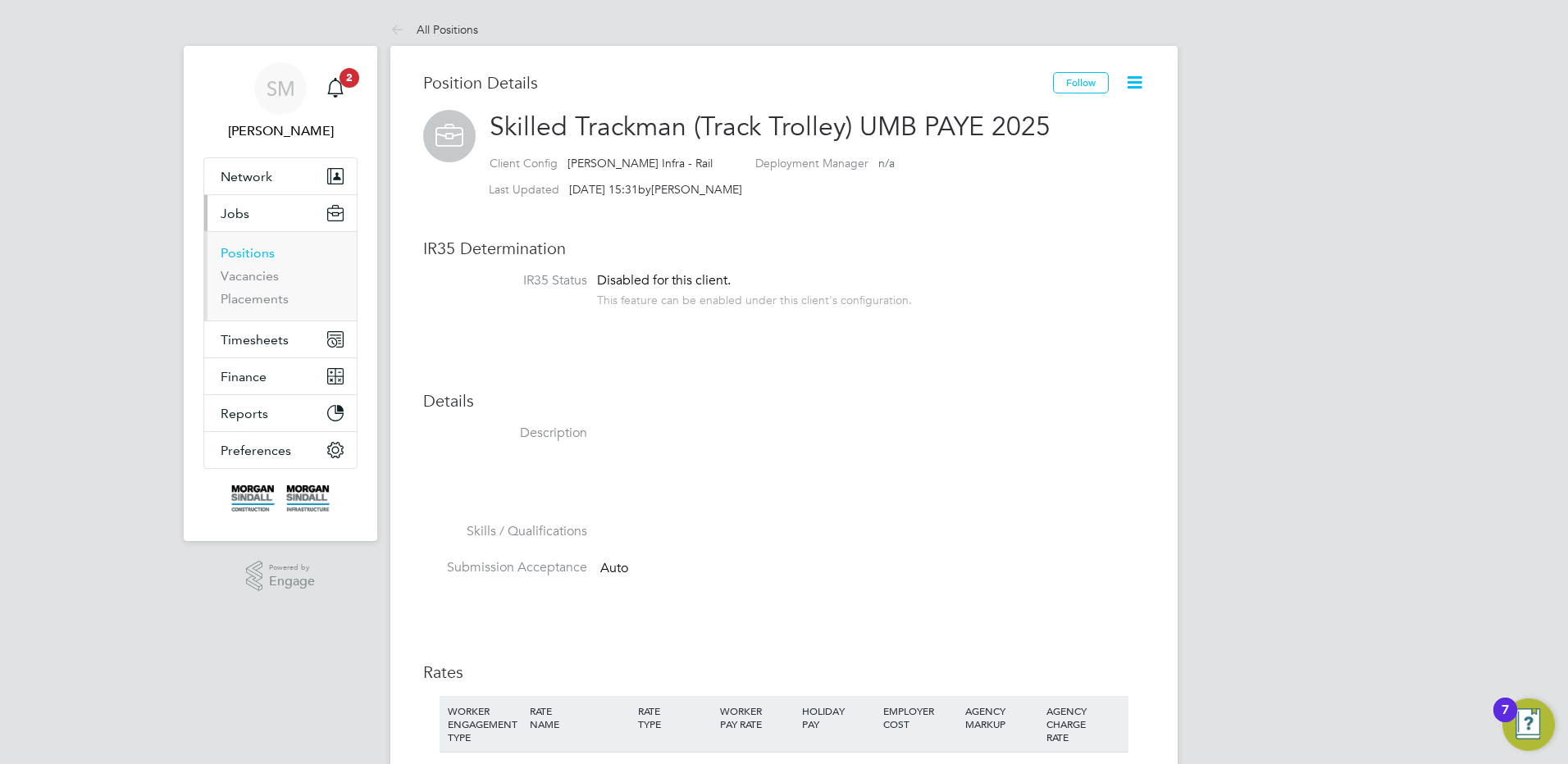
click at [246, 252] on link "Positions" at bounding box center [247, 253] width 54 height 16
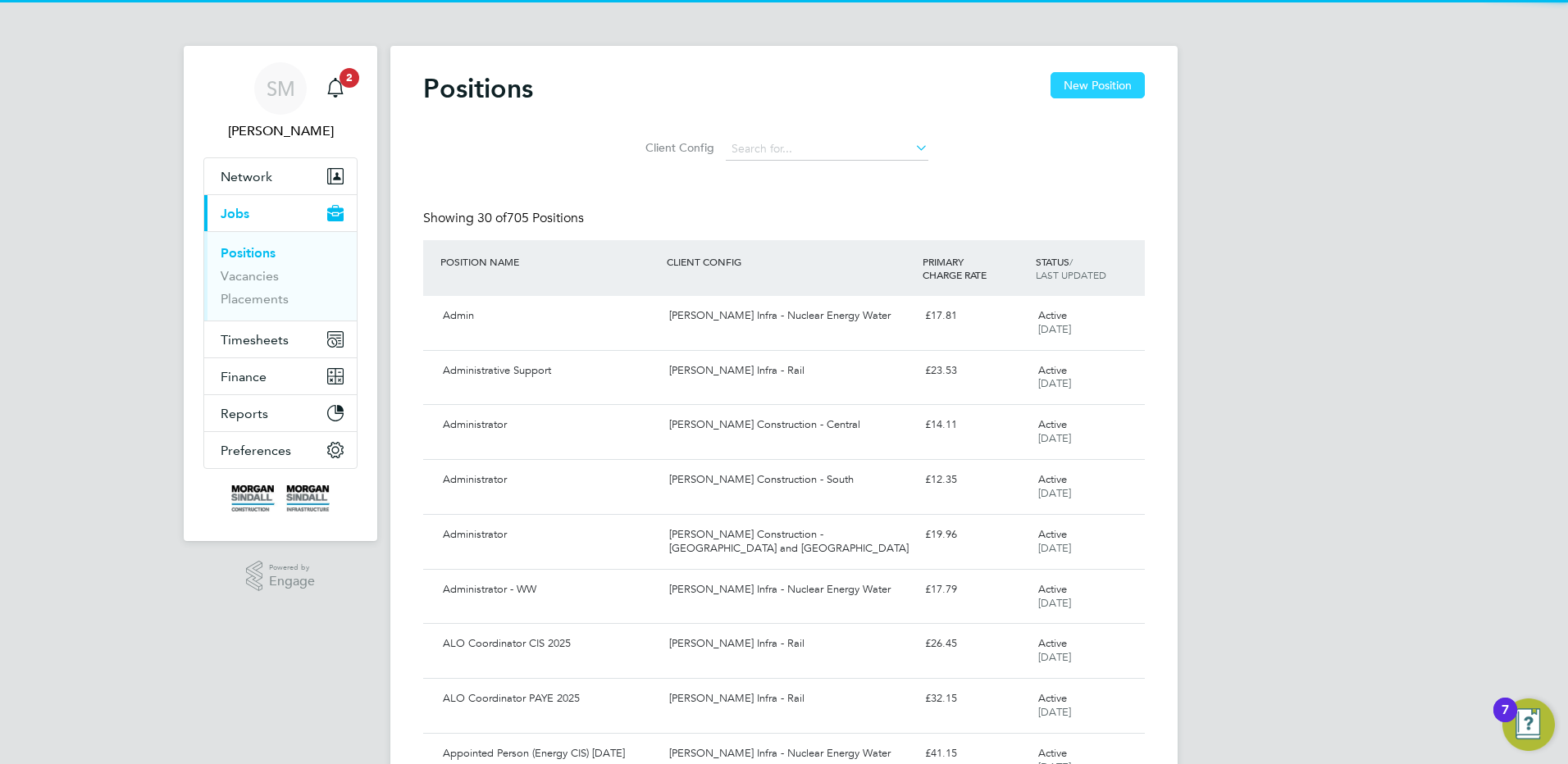
click at [1122, 76] on button "New Position" at bounding box center [1097, 85] width 94 height 26
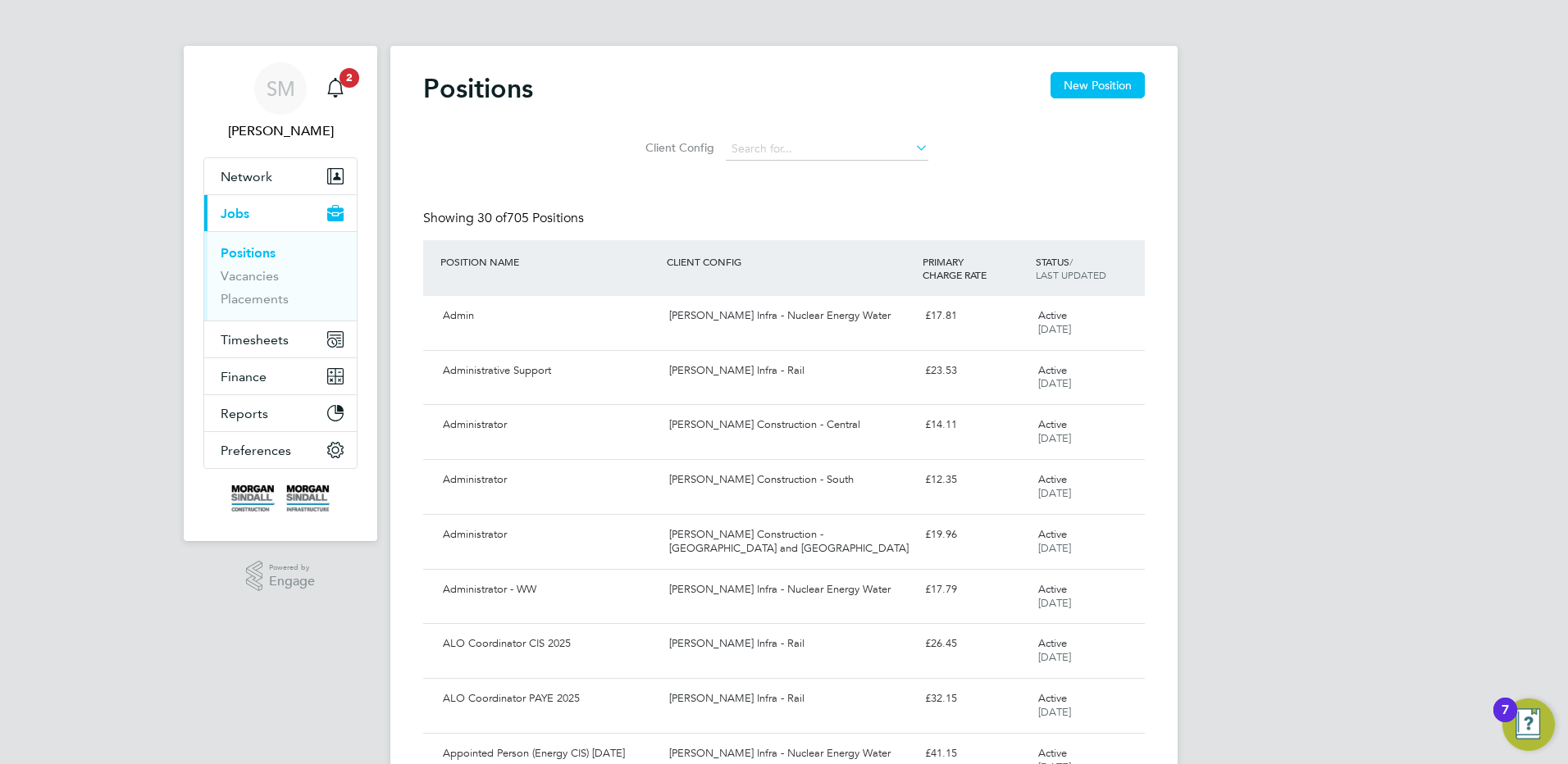
scroll to position [194, 768]
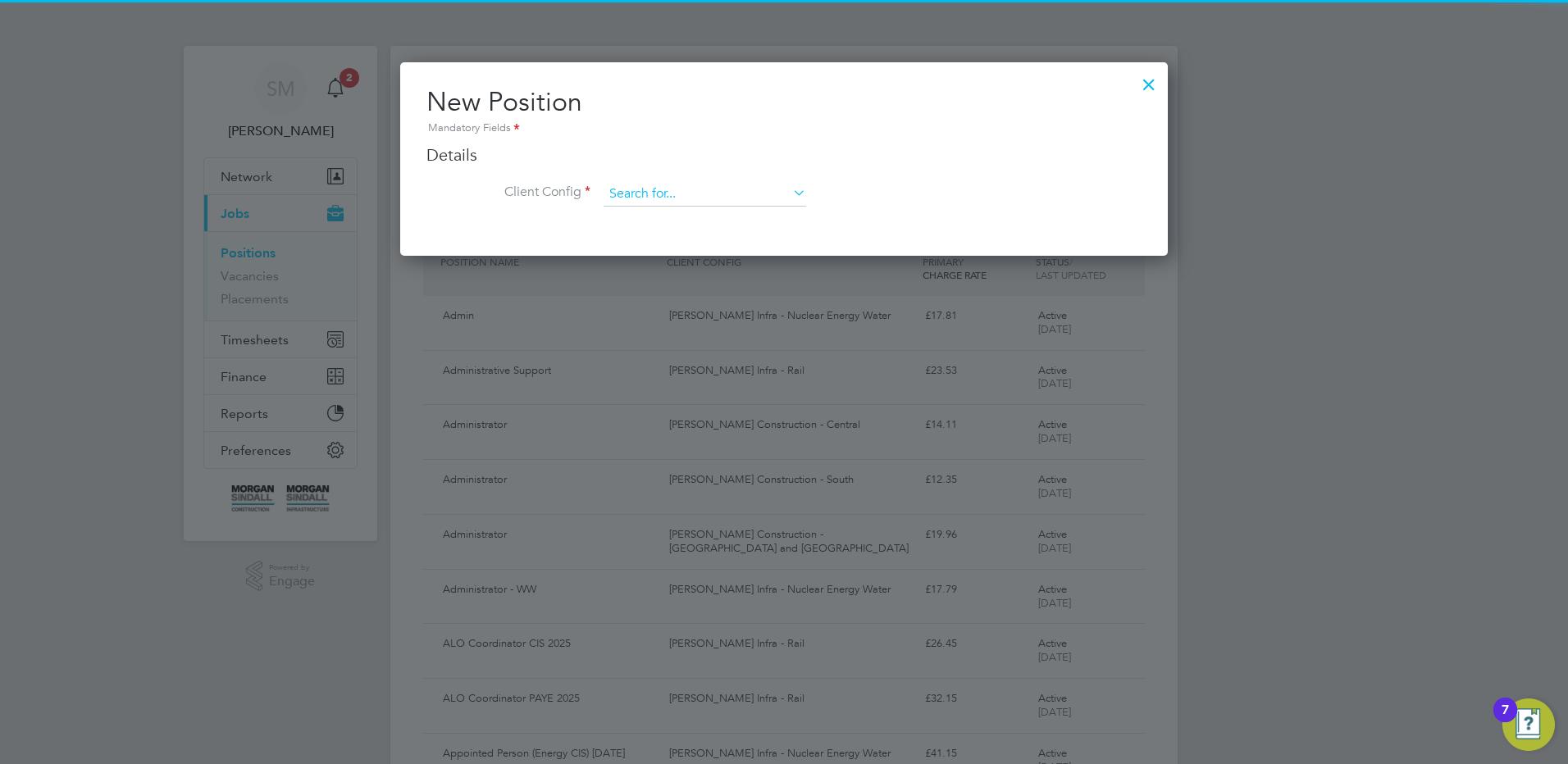
click at [656, 196] on input at bounding box center [705, 194] width 203 height 25
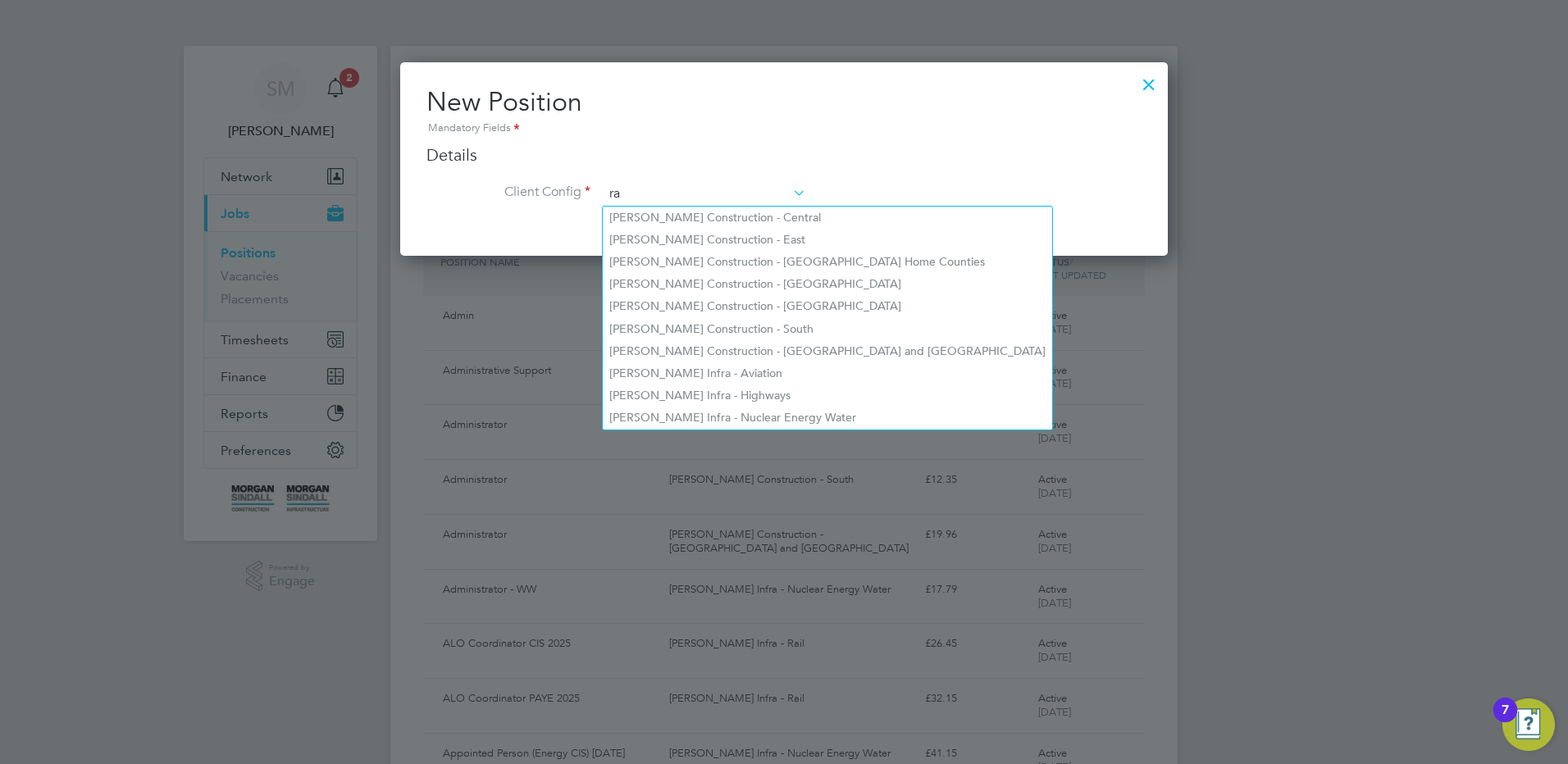
scroll to position [881, 768]
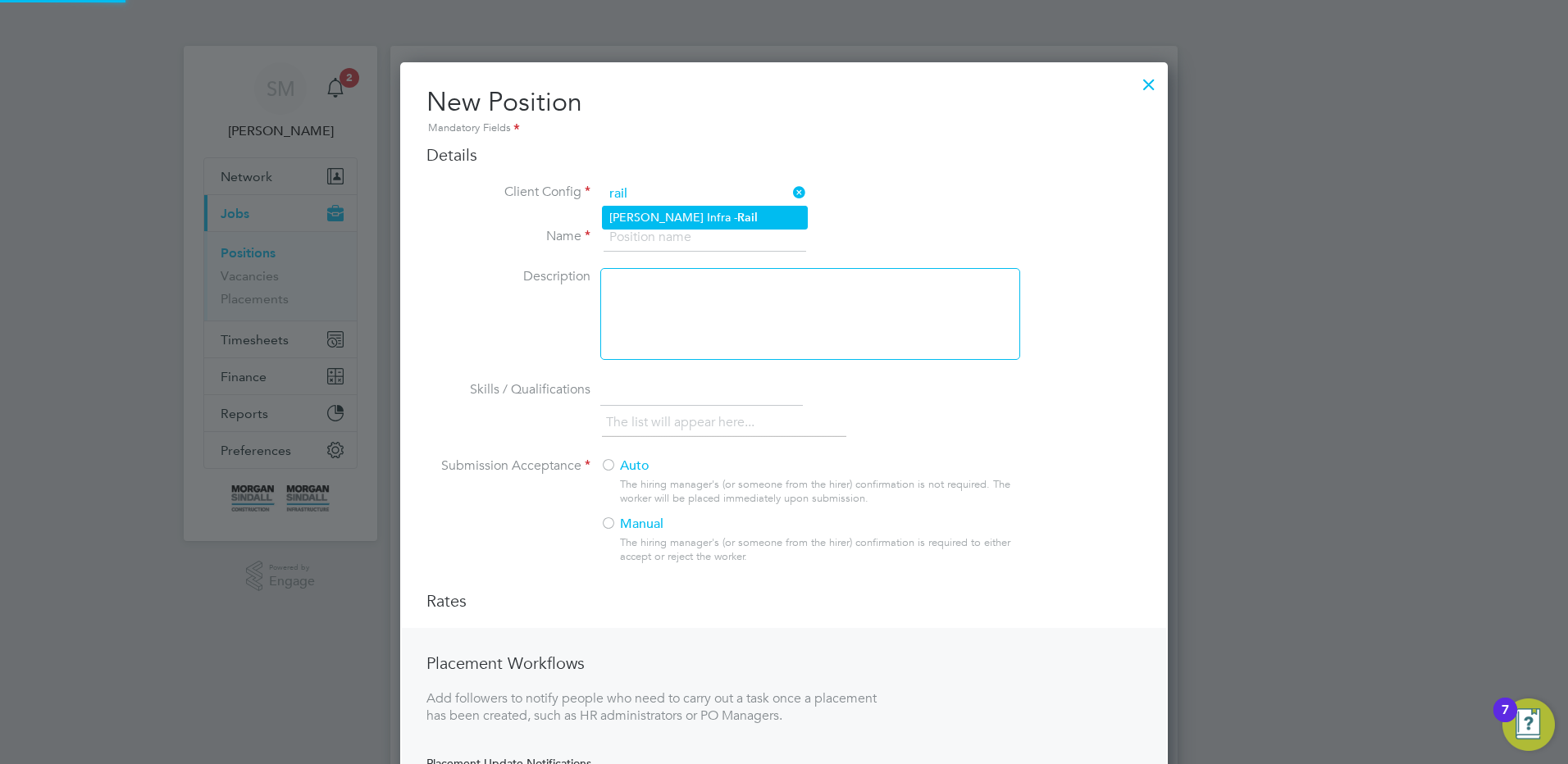
click at [658, 223] on li "[PERSON_NAME] Infra - Rail" at bounding box center [705, 218] width 204 height 22
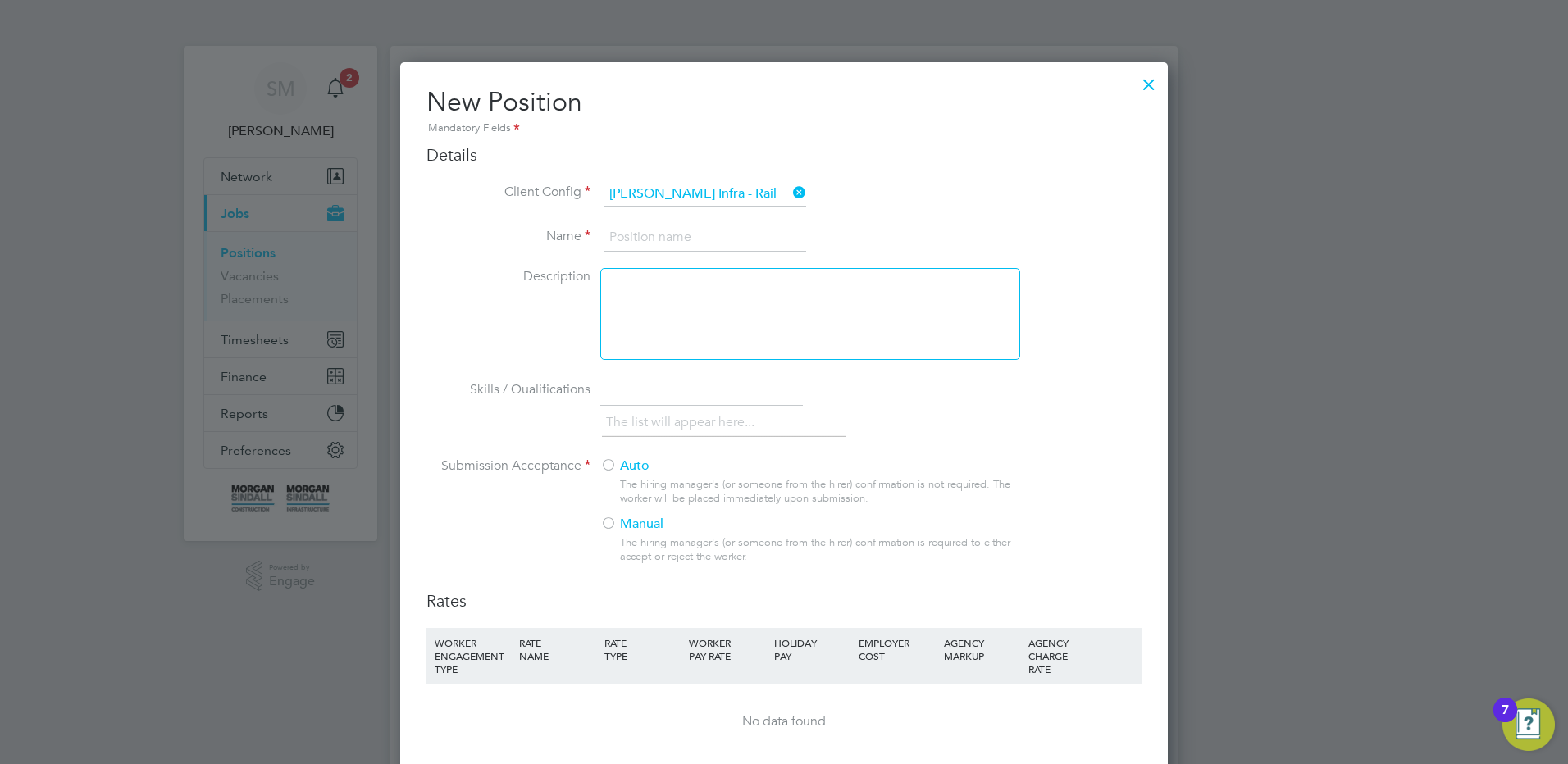
scroll to position [1072, 768]
click at [669, 241] on input at bounding box center [705, 237] width 203 height 30
click at [698, 264] on li "Name" at bounding box center [784, 245] width 715 height 46
click at [631, 221] on li "Client Config [PERSON_NAME] Infra - Rail" at bounding box center [784, 202] width 715 height 41
click at [631, 232] on input at bounding box center [705, 237] width 203 height 30
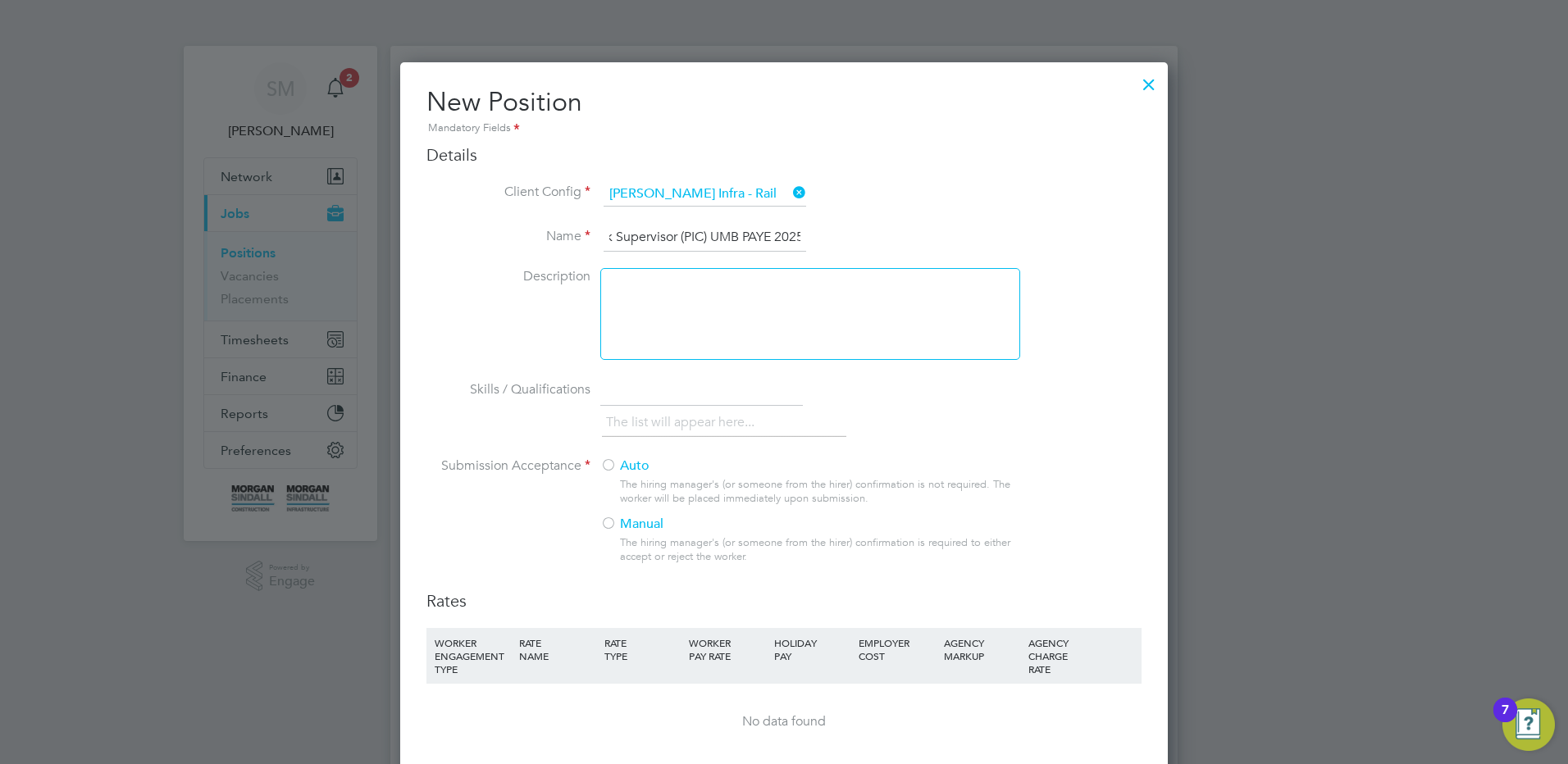
scroll to position [0, 34]
click at [636, 462] on label "Auto" at bounding box center [803, 466] width 406 height 17
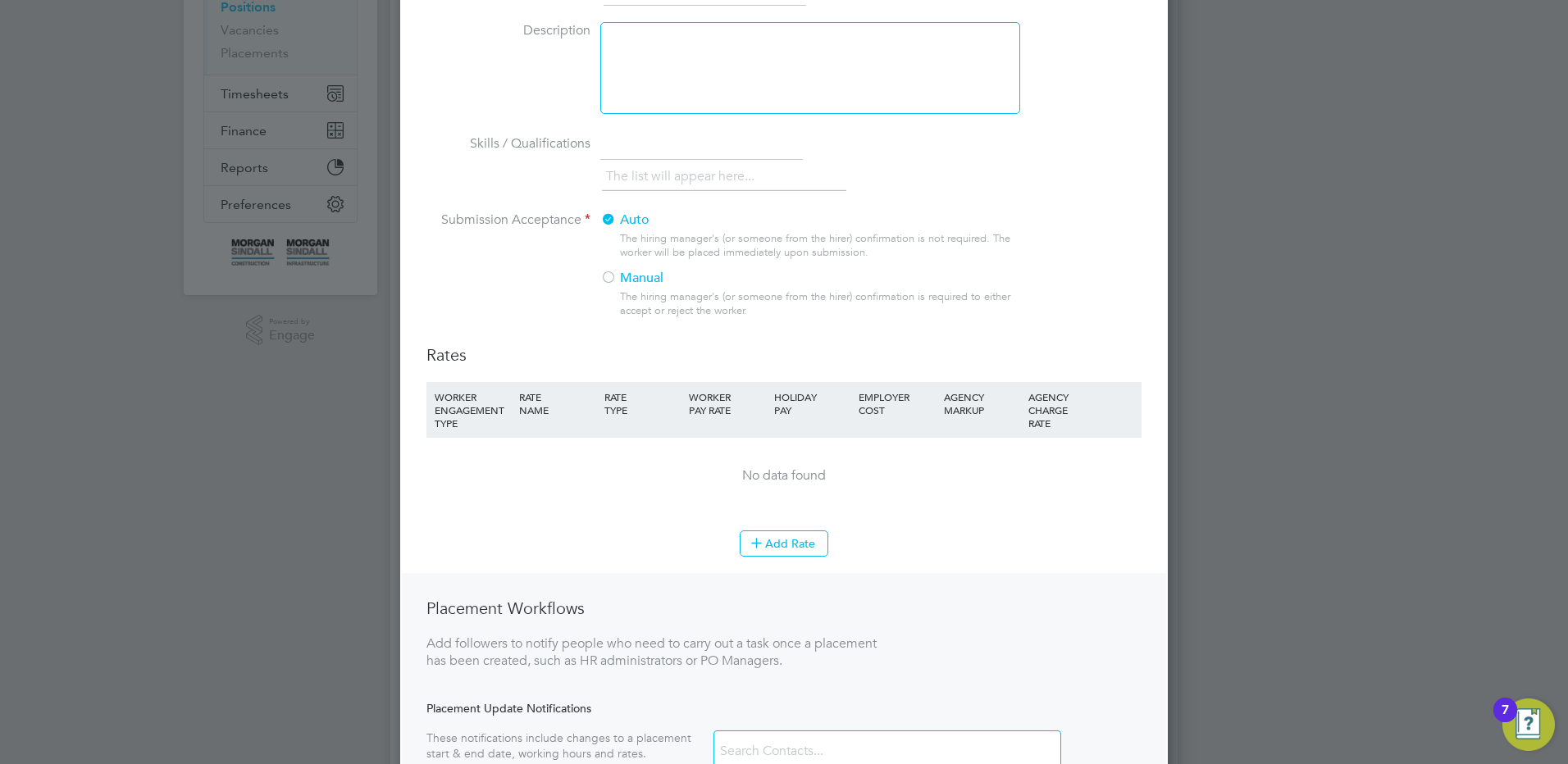
click at [777, 565] on li "Add Rate" at bounding box center [784, 551] width 715 height 43
click at [777, 549] on button "Add Rate" at bounding box center [783, 543] width 88 height 26
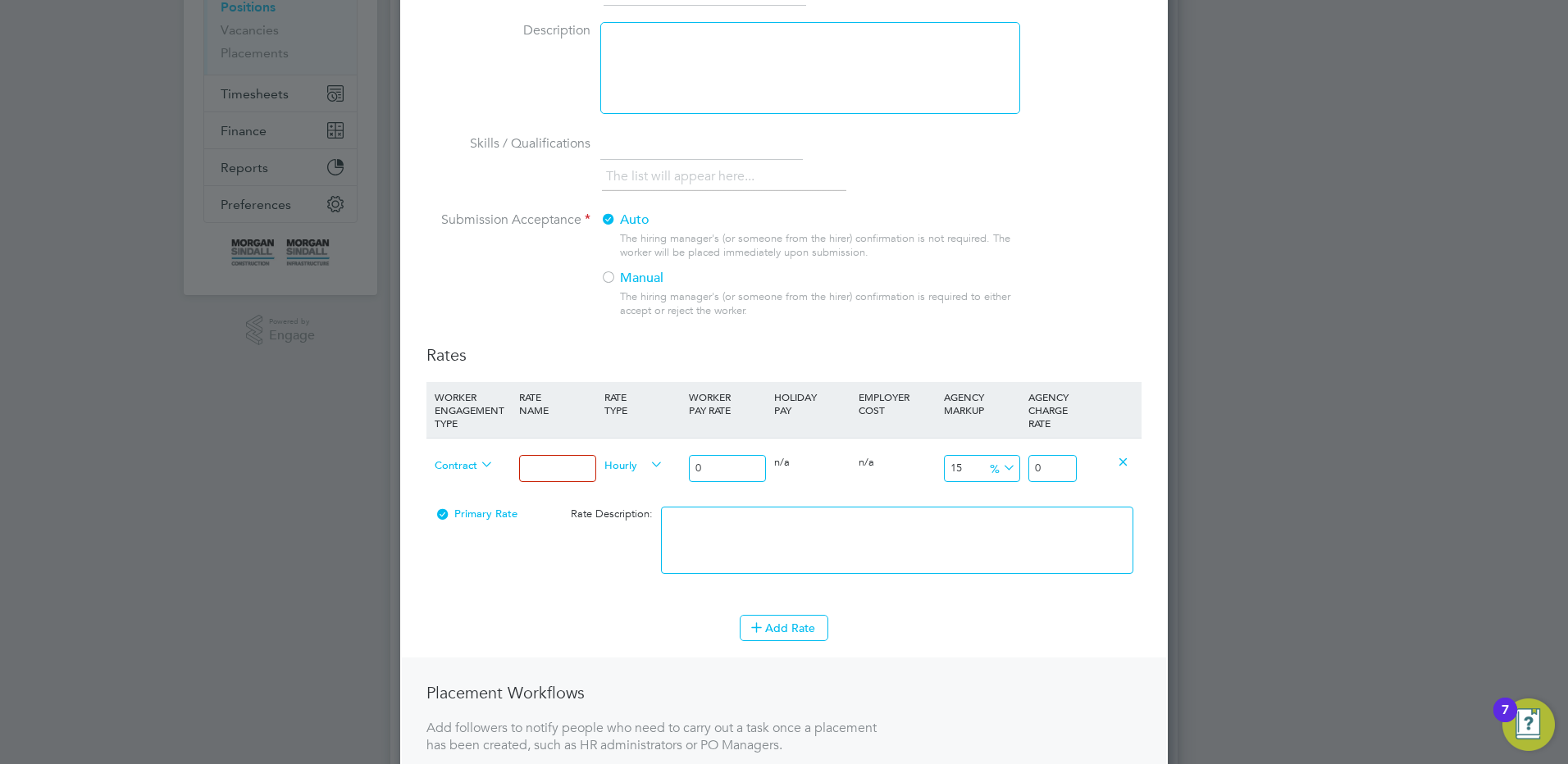
click at [559, 468] on input at bounding box center [556, 468] width 77 height 27
drag, startPoint x: 712, startPoint y: 462, endPoint x: 669, endPoint y: 459, distance: 43.1
click at [669, 459] on div "Contract Mon - Fri days Hourly 0 0 n/a 0 n/a 15 0 % 0" at bounding box center [784, 468] width 715 height 61
drag, startPoint x: 1064, startPoint y: 470, endPoint x: 1159, endPoint y: 476, distance: 95.2
click at [1153, 476] on div "New Position Mandatory Fields Details Client Config [PERSON_NAME] Infra - Rail …" at bounding box center [784, 393] width 767 height 1155
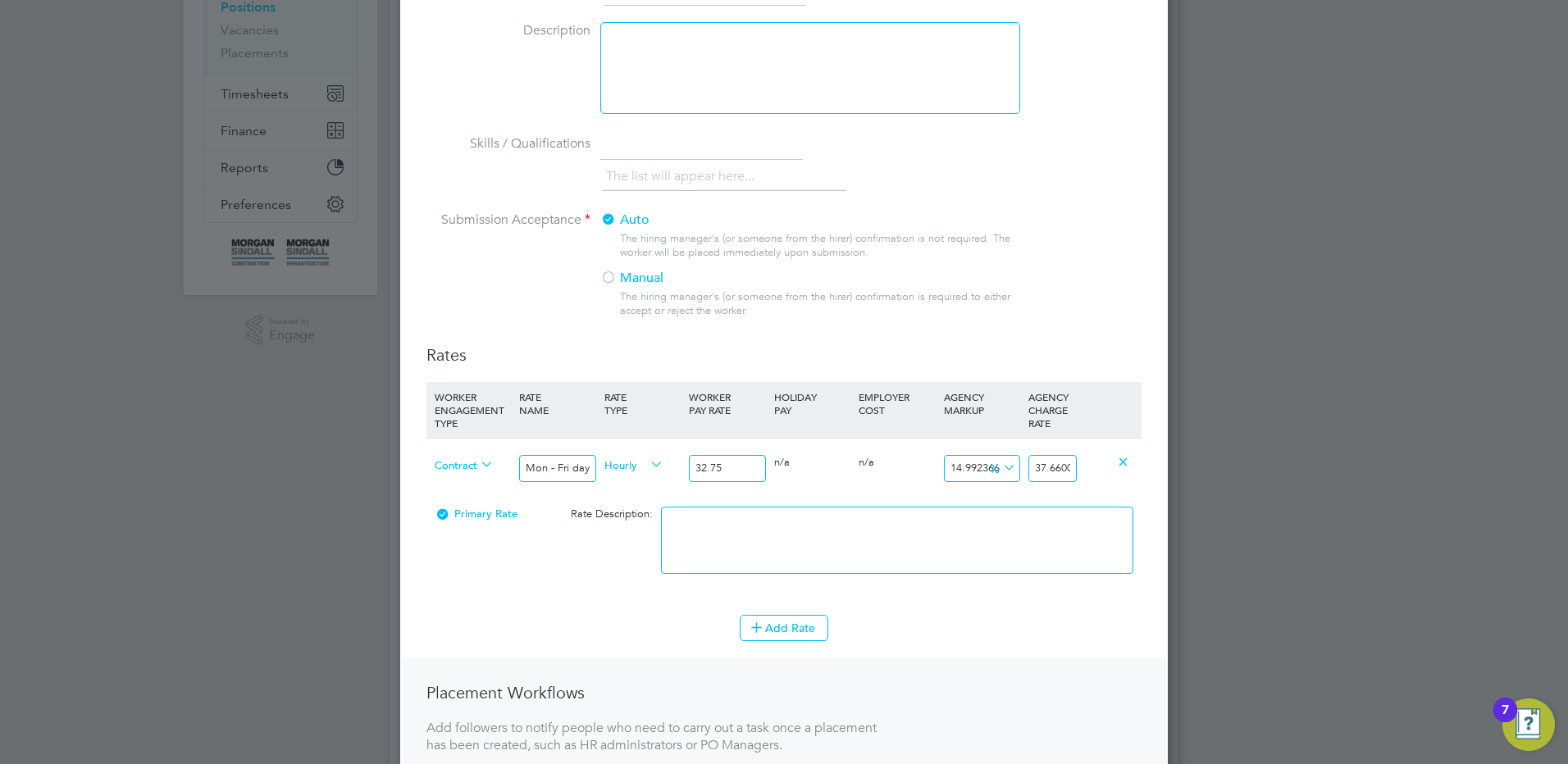
click at [972, 519] on textarea at bounding box center [896, 540] width 472 height 68
click at [793, 626] on button "Add Rate" at bounding box center [783, 628] width 88 height 26
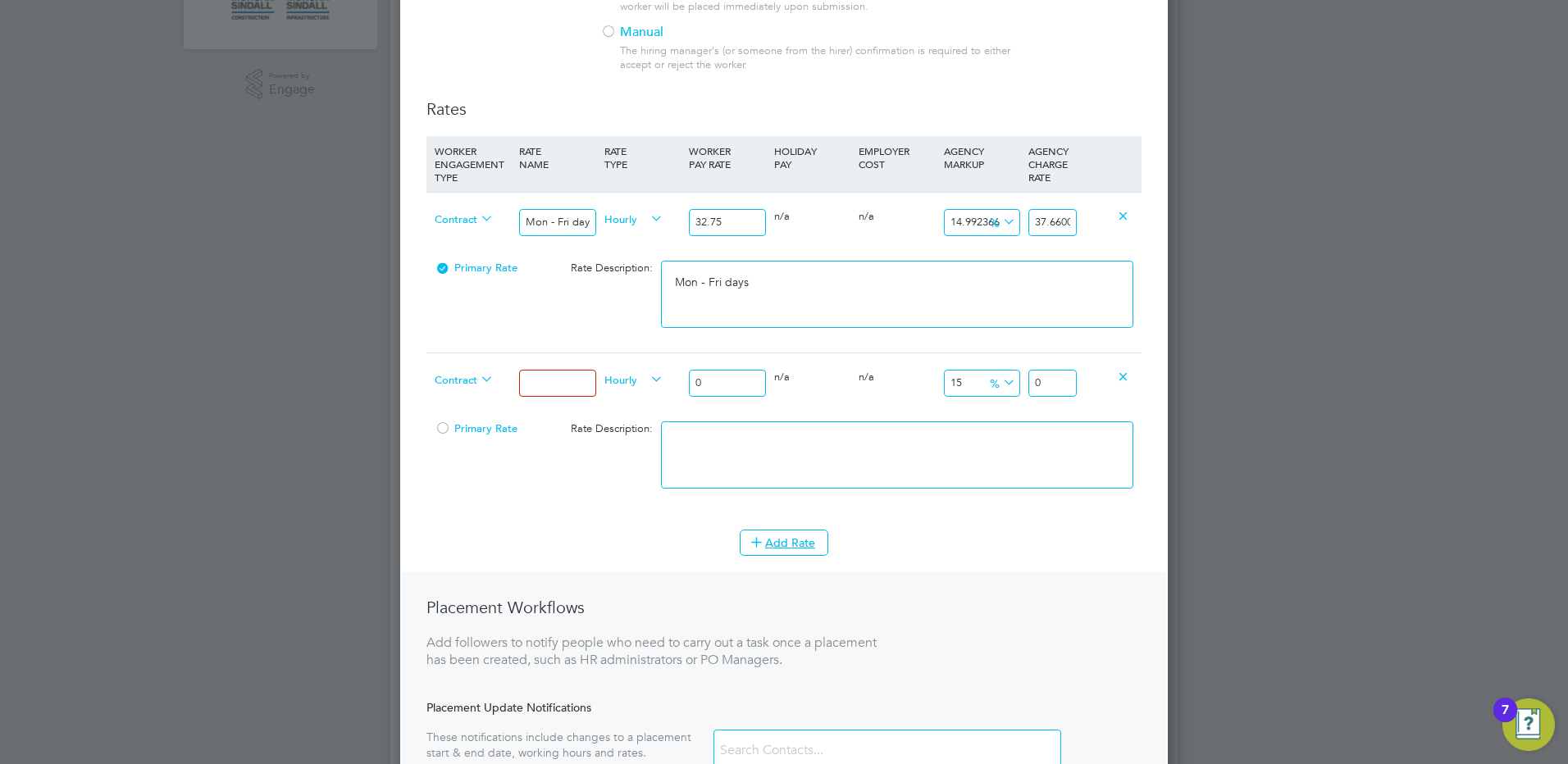
click at [529, 385] on input at bounding box center [556, 382] width 77 height 27
drag, startPoint x: 714, startPoint y: 387, endPoint x: 675, endPoint y: 382, distance: 39.3
click at [676, 382] on div "Contract Mon - Fri nights Hourly 0 0 n/a 0 n/a 15 0 % 0" at bounding box center [784, 382] width 715 height 61
drag, startPoint x: 1063, startPoint y: 382, endPoint x: 1122, endPoint y: 382, distance: 59.0
click at [1121, 382] on div "Contract Mon - Fri nights Hourly 36.03 0 n/a 0 n/a 15 5.4045 % 41.4345" at bounding box center [784, 382] width 715 height 61
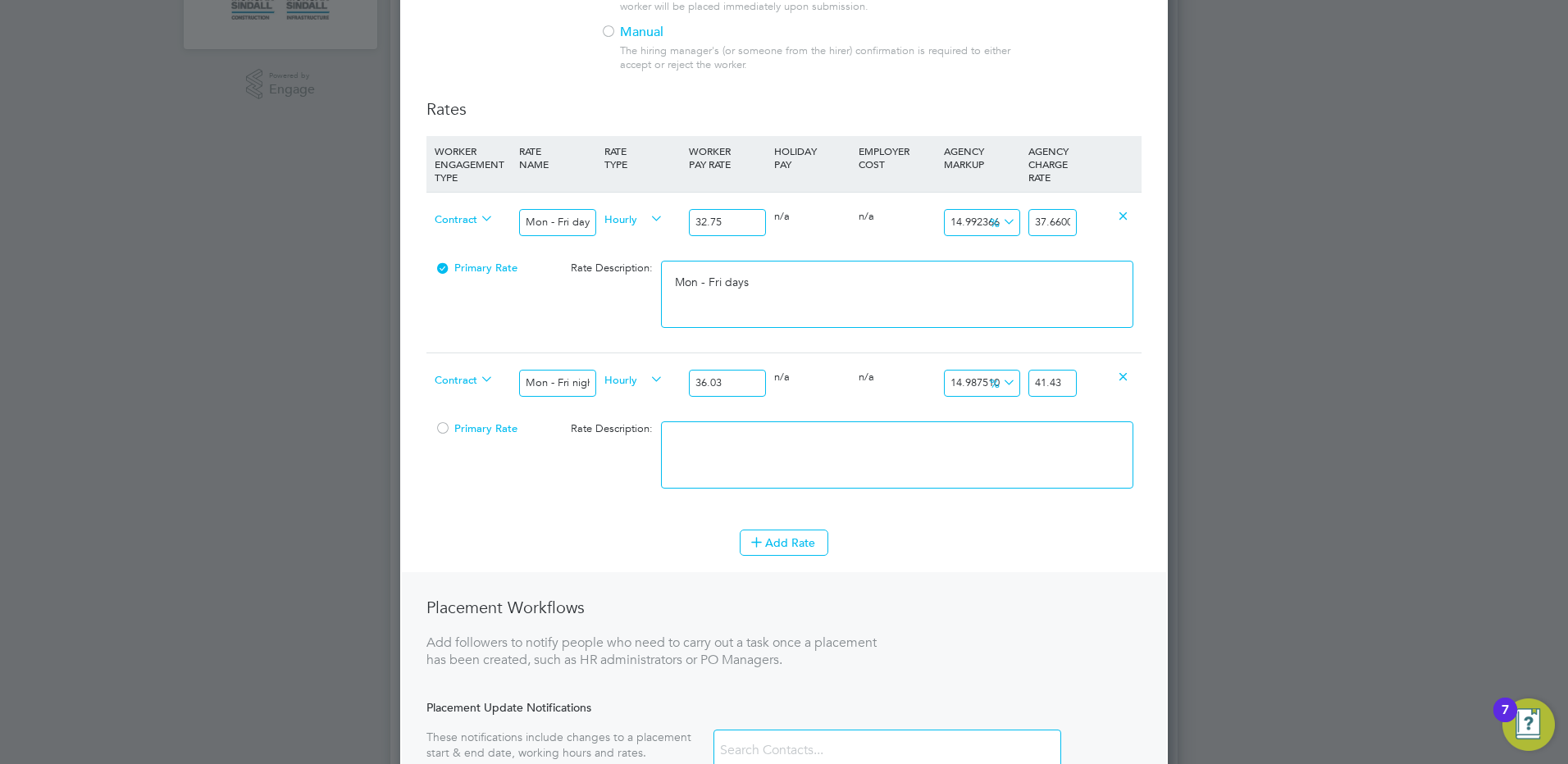
click at [986, 456] on textarea at bounding box center [896, 455] width 472 height 68
click at [790, 549] on button "Add Rate" at bounding box center [783, 542] width 88 height 26
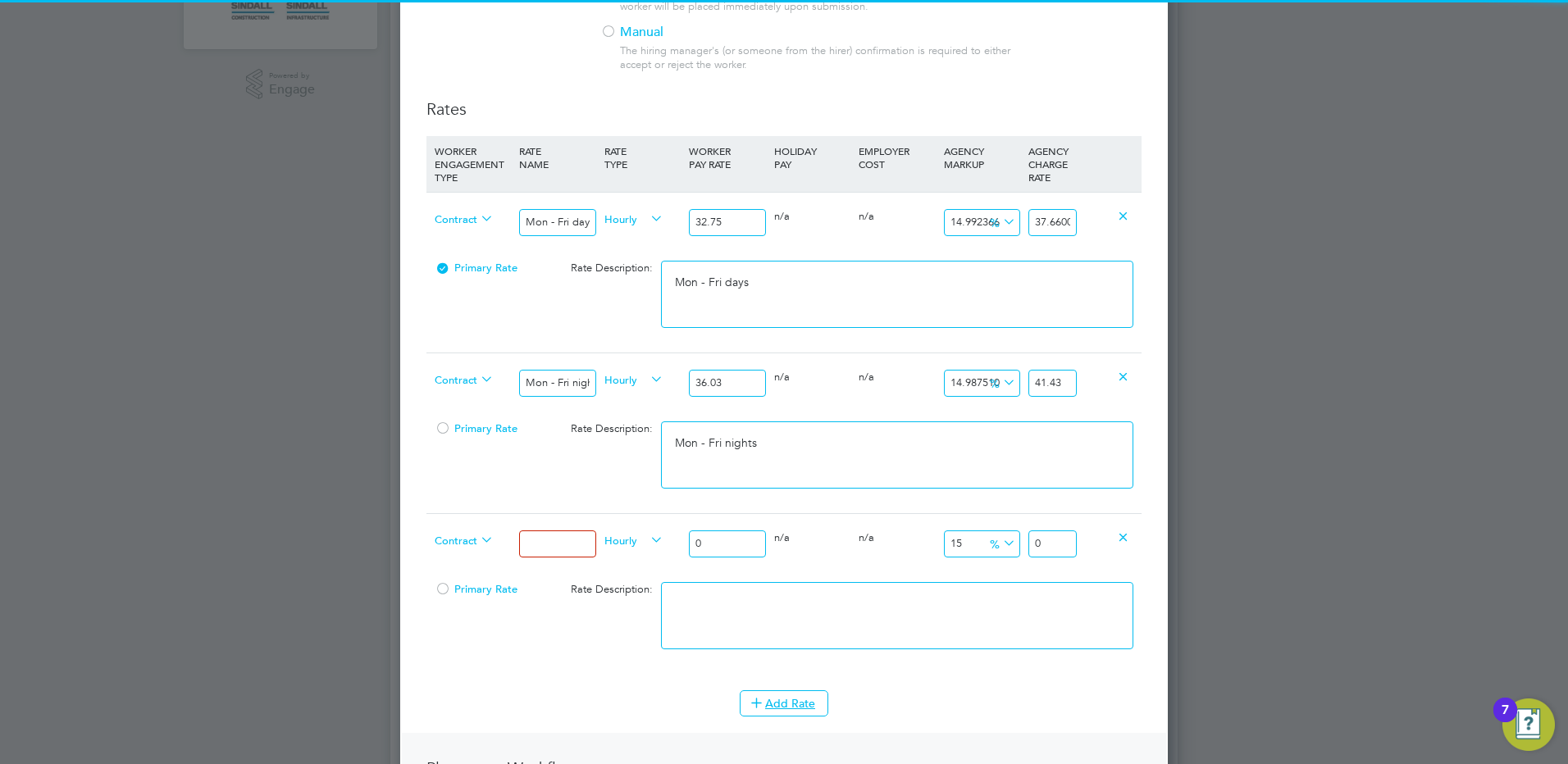
click at [526, 542] on input at bounding box center [556, 543] width 77 height 27
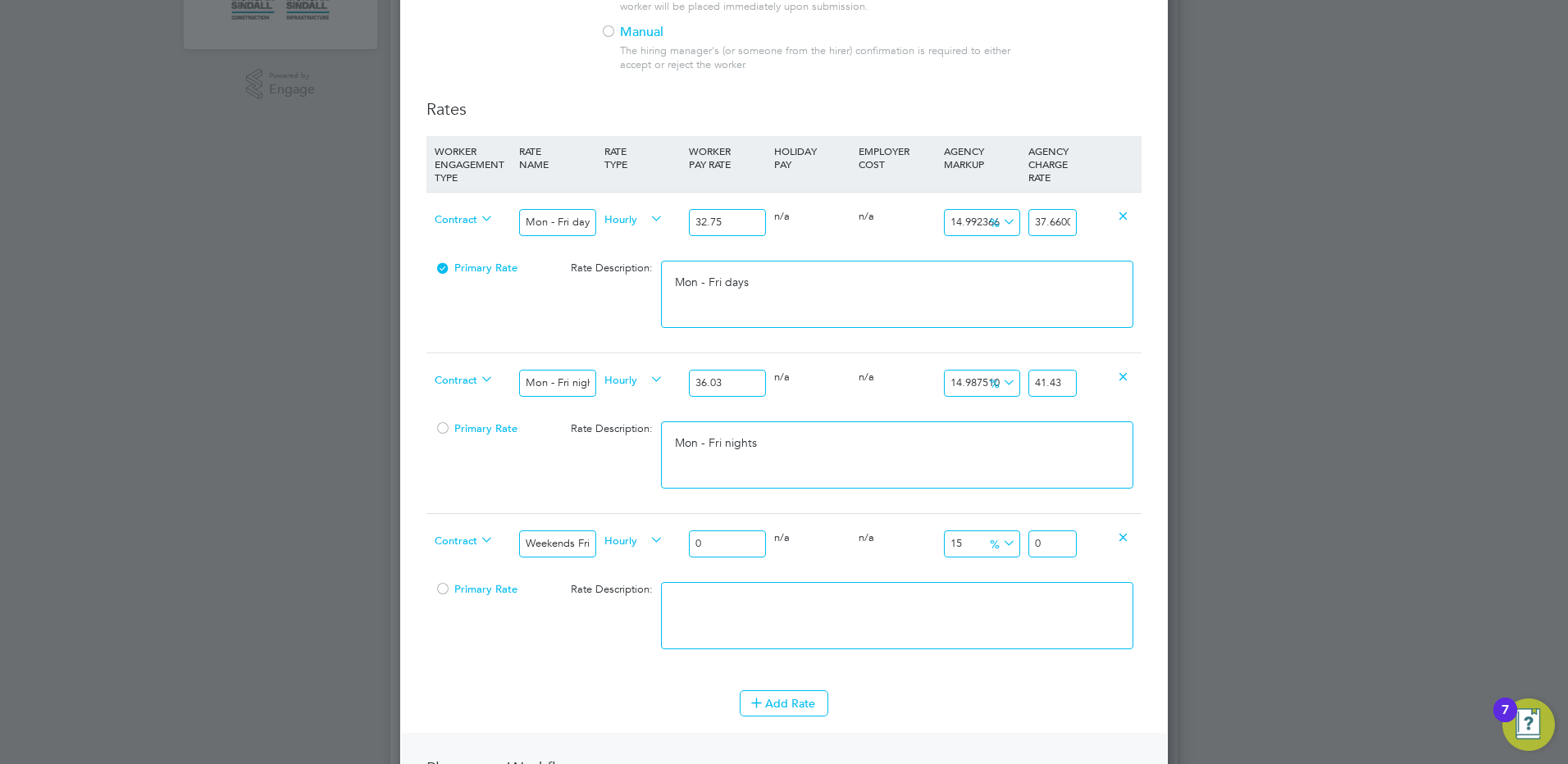
drag, startPoint x: 714, startPoint y: 538, endPoint x: 626, endPoint y: 535, distance: 88.1
click at [622, 536] on div "Contract Weekends Fri 18:00pm - Mon 06:00am Hourly 0 0 n/a 0 n/a 15 0 % 0" at bounding box center [784, 543] width 715 height 61
drag, startPoint x: 1057, startPoint y: 542, endPoint x: 1209, endPoint y: 546, distance: 152.1
click at [1177, 544] on div "Positions New Position Client Config Showing 30 of 705 Positions POSITION NAME …" at bounding box center [784, 582] width 787 height 2058
click at [969, 620] on textarea at bounding box center [896, 616] width 472 height 68
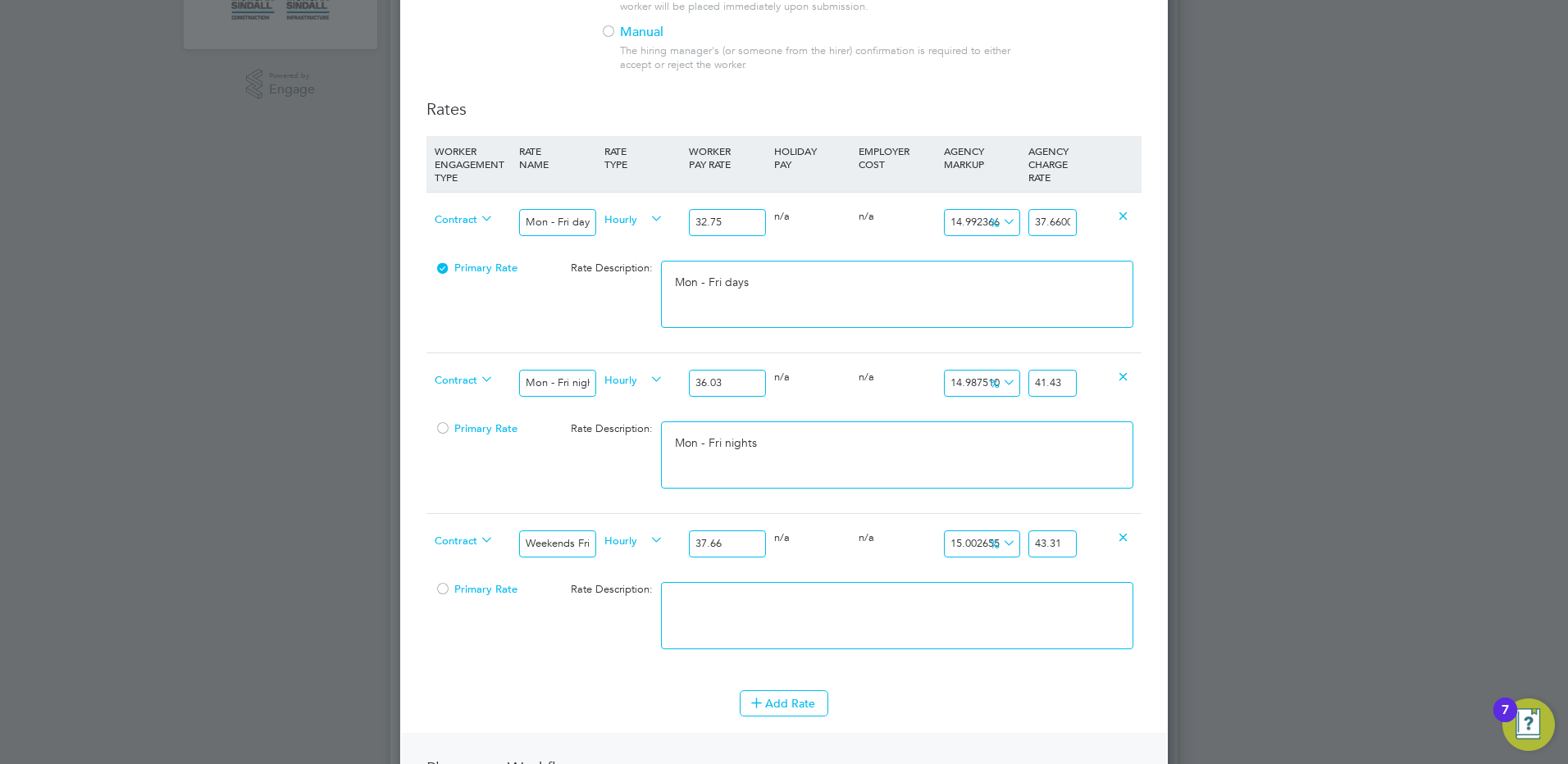
paste textarea "Weekends Fri 18:00pm - Mon 06:00am"
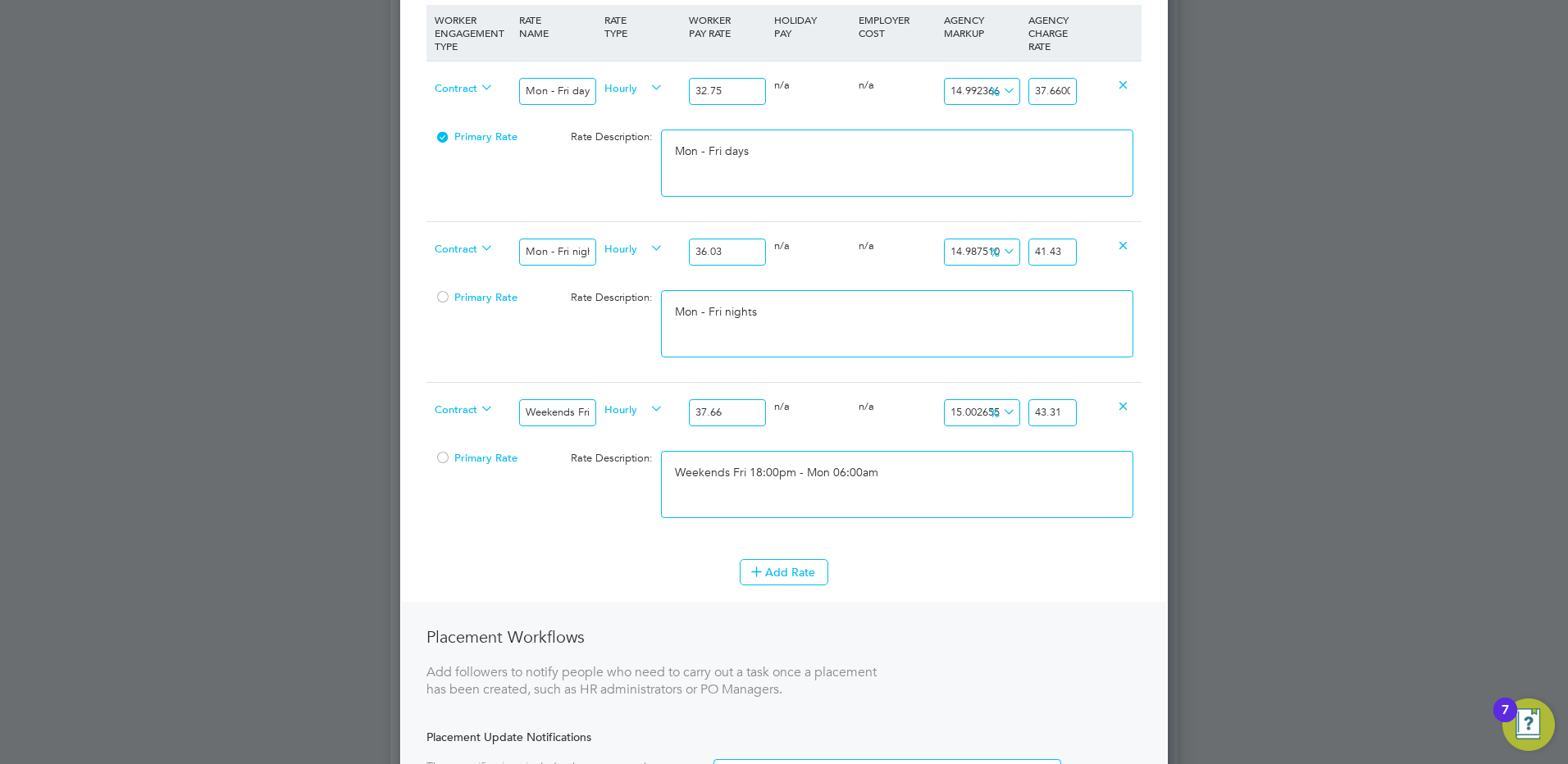
scroll to position [820, 0]
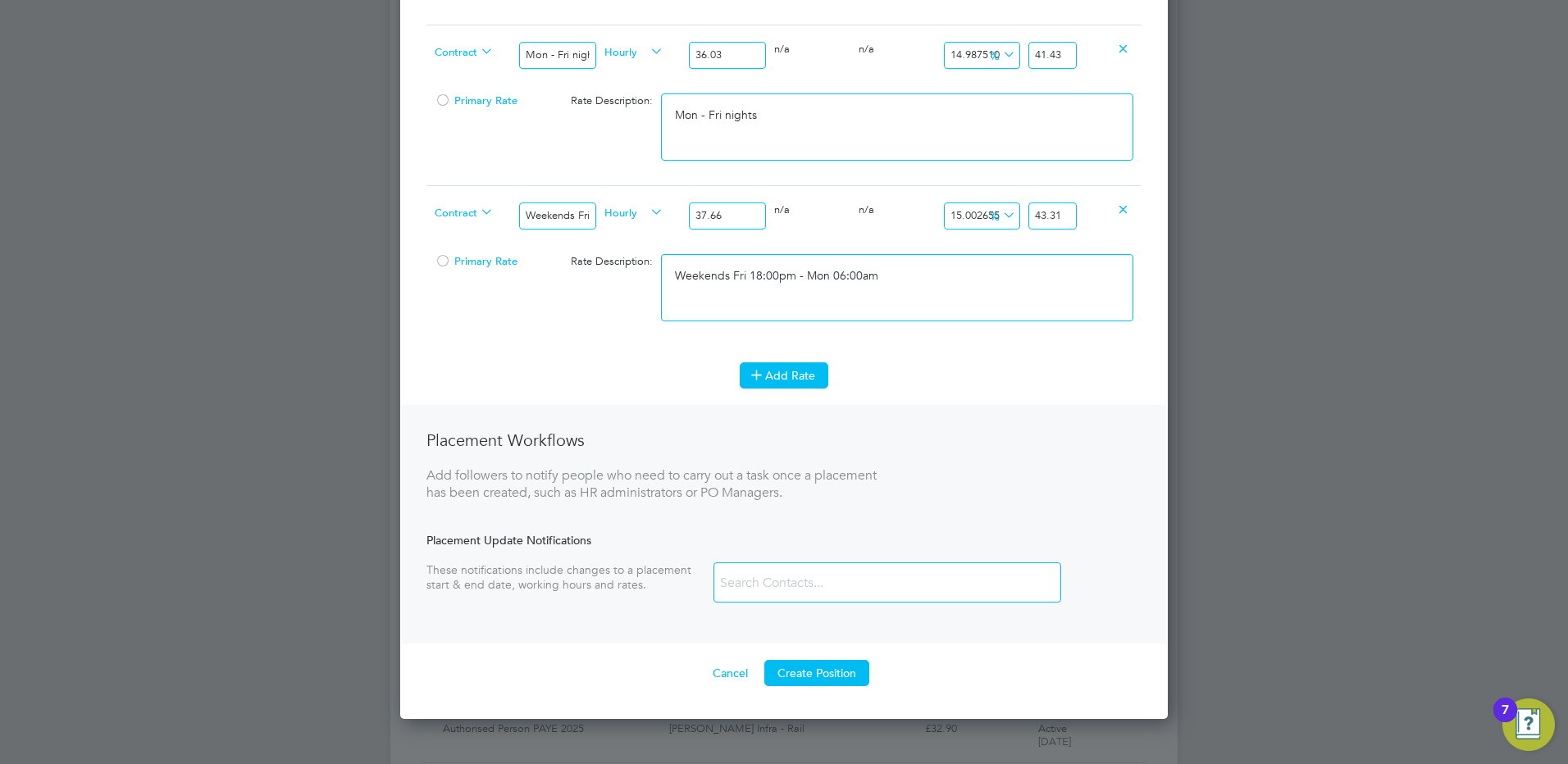
click at [744, 369] on button "Add Rate" at bounding box center [783, 376] width 88 height 26
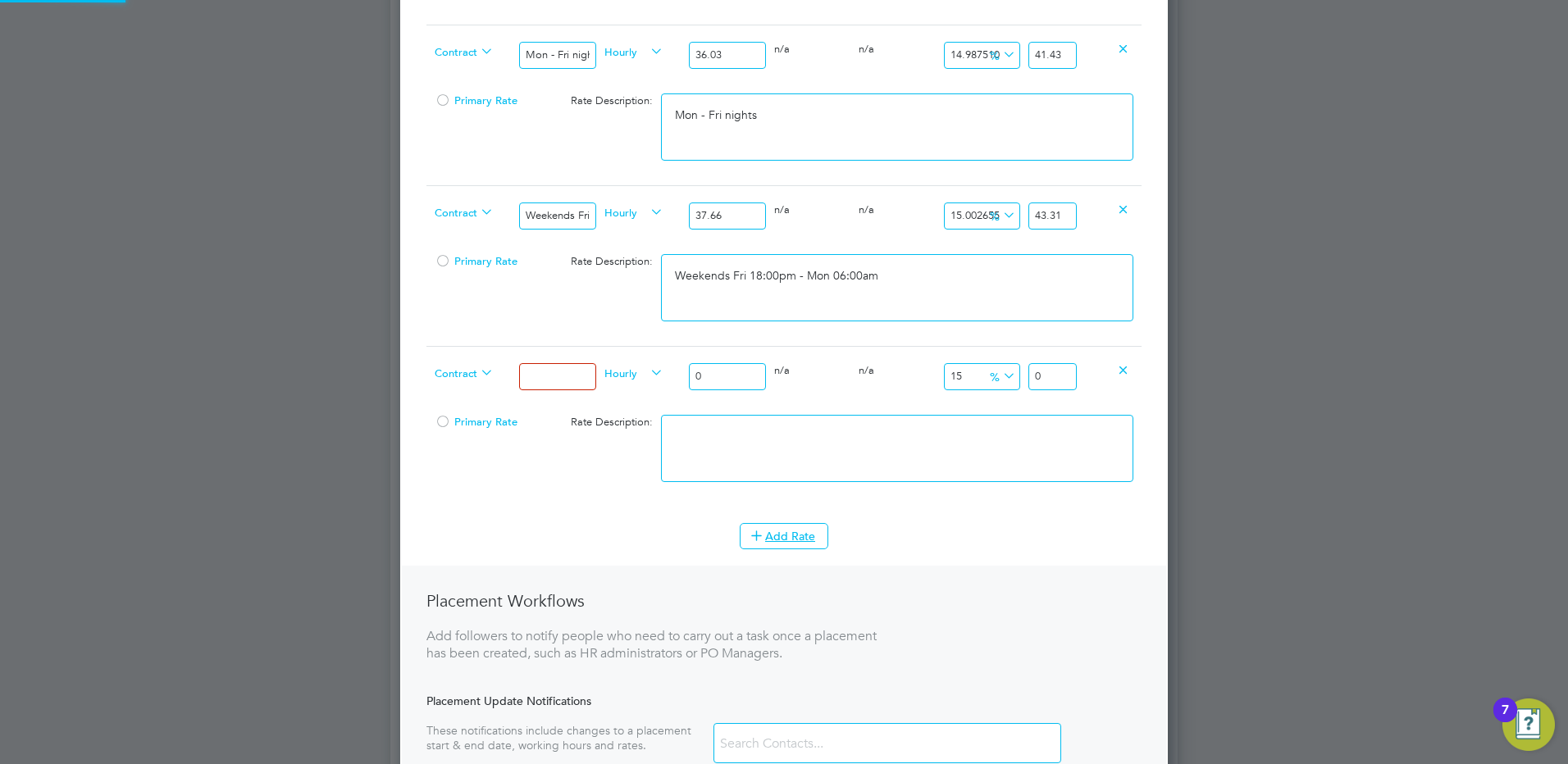
scroll to position [1638, 768]
click at [533, 373] on input at bounding box center [556, 377] width 77 height 27
drag, startPoint x: 740, startPoint y: 380, endPoint x: 598, endPoint y: 382, distance: 142.0
click at [622, 382] on div "Contract Bank hols Hourly 0 0 n/a 0 n/a 15 0 % 0" at bounding box center [784, 376] width 715 height 61
drag, startPoint x: 1064, startPoint y: 382, endPoint x: 1077, endPoint y: 382, distance: 13.0
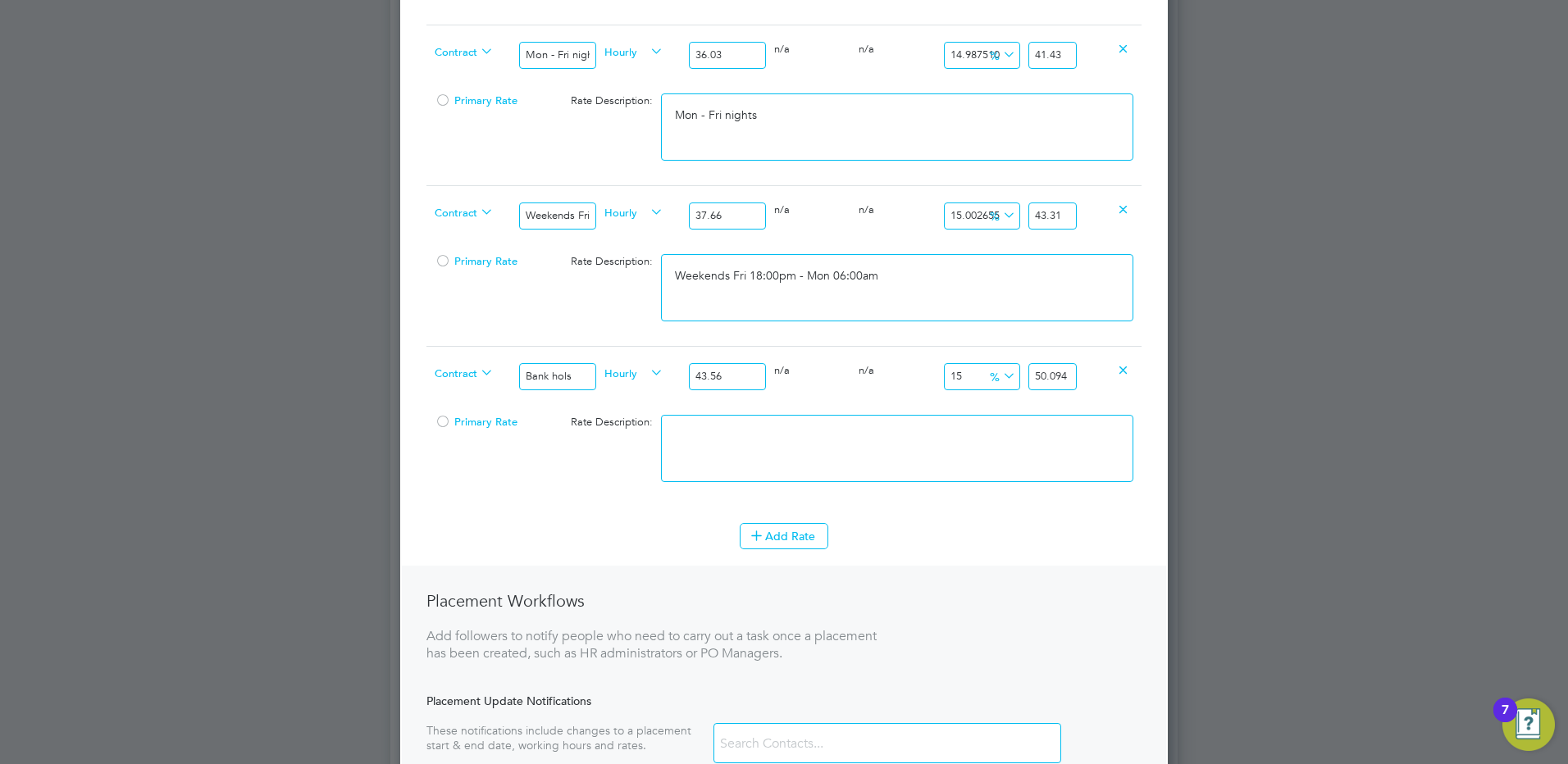
click at [1077, 382] on input "50.094" at bounding box center [1052, 377] width 49 height 27
click at [1026, 416] on textarea at bounding box center [896, 449] width 472 height 68
click at [803, 519] on li "WORKER ENGAGEMENT TYPE RATE NAME RATE TYPE WORKER PAY RATE HOLIDAY PAY EMPLOYER…" at bounding box center [784, 166] width 715 height 715
click at [800, 544] on button "Add Rate" at bounding box center [783, 536] width 88 height 26
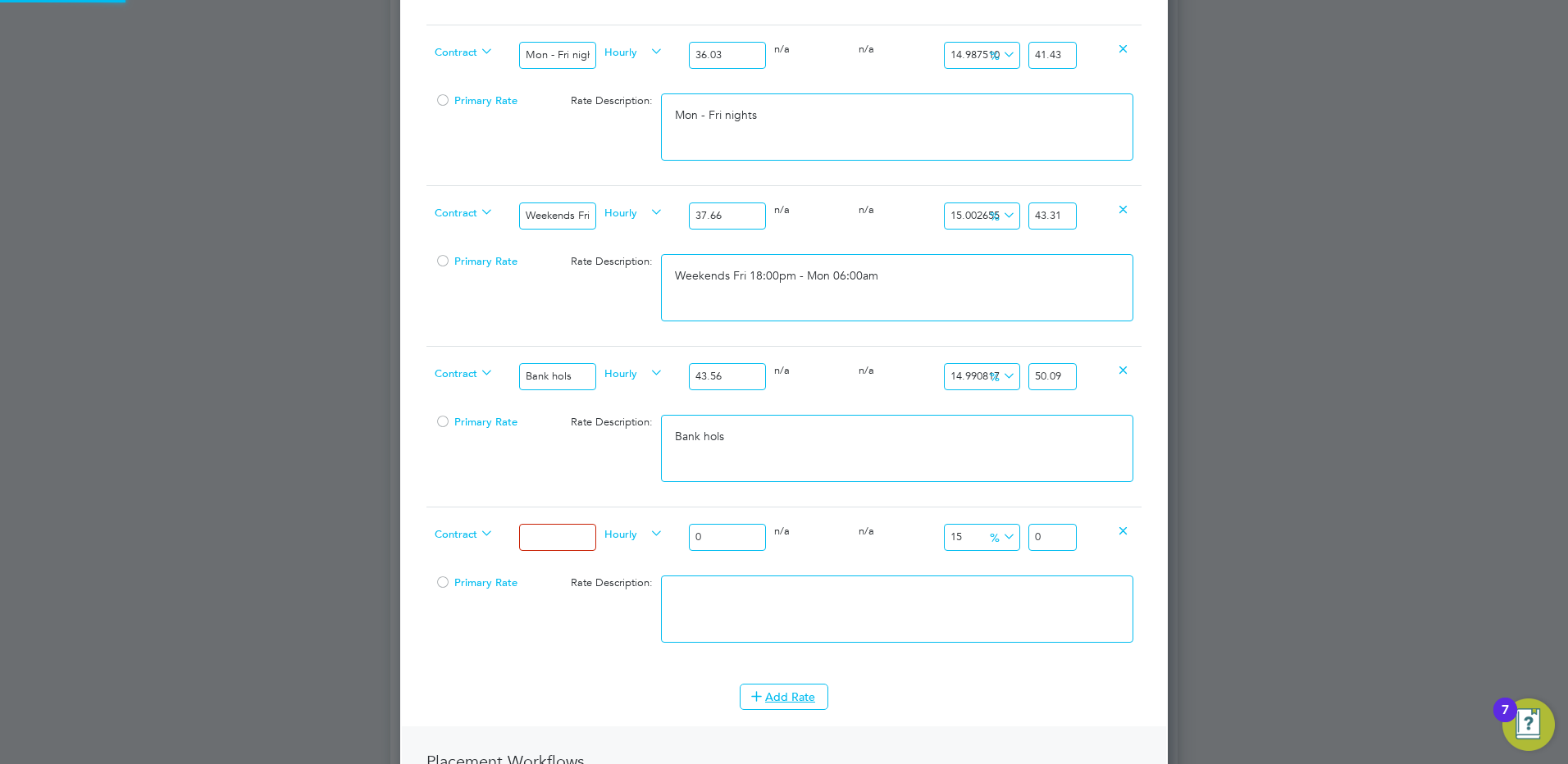
drag, startPoint x: 520, startPoint y: 519, endPoint x: 538, endPoint y: 530, distance: 21.1
click at [523, 522] on div at bounding box center [556, 537] width 84 height 60
click at [543, 532] on input at bounding box center [556, 536] width 77 height 27
drag, startPoint x: 714, startPoint y: 536, endPoint x: 674, endPoint y: 533, distance: 40.1
click at [674, 533] on div "Contract Xmas & New Year Hourly 0 0 n/a 0 n/a 15 0 % 0" at bounding box center [784, 536] width 715 height 61
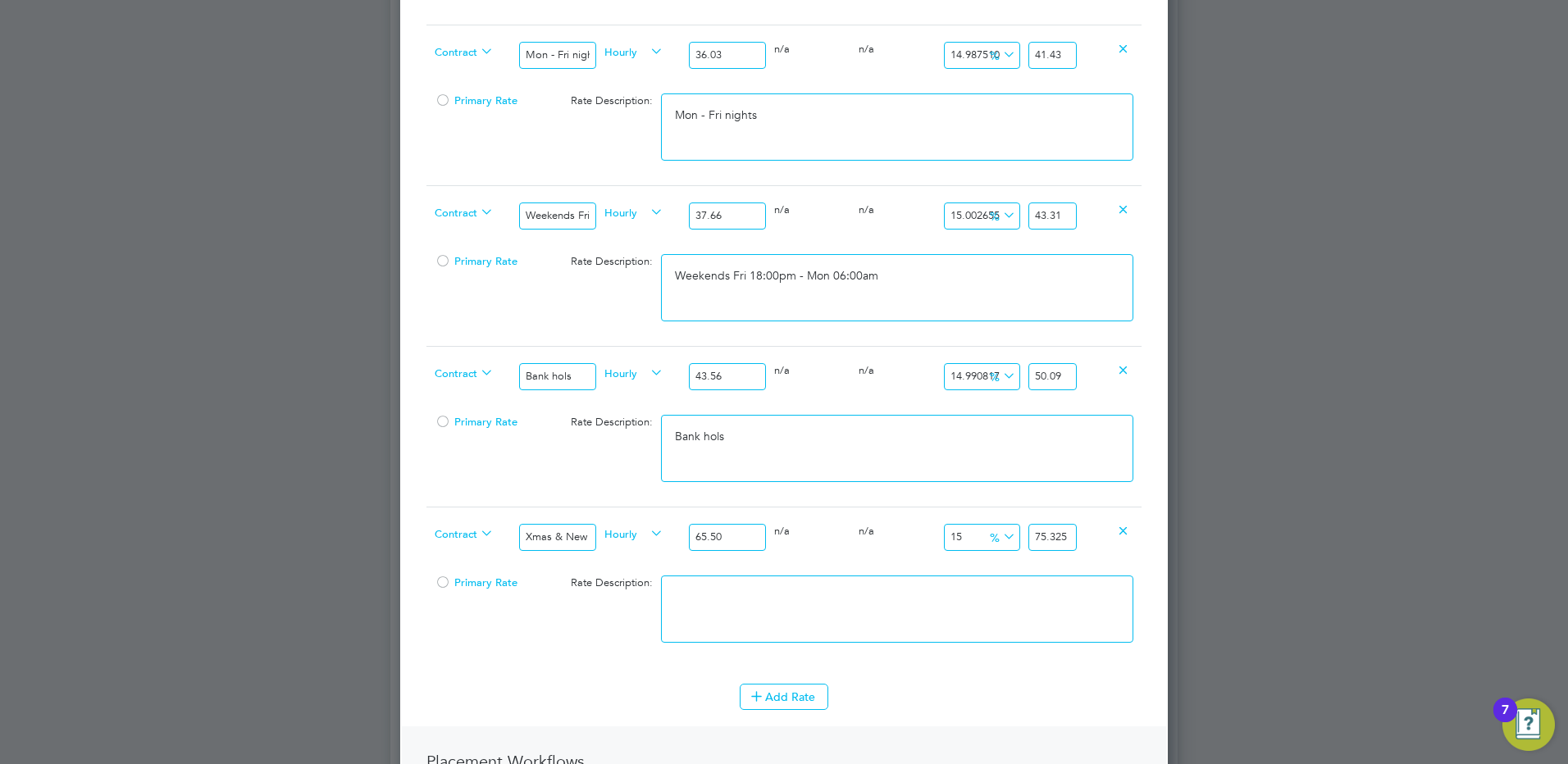
drag, startPoint x: 1058, startPoint y: 537, endPoint x: 1228, endPoint y: 535, distance: 170.0
click at [1177, 526] on div "Positions New Position Client Config Showing 30 of 705 Positions POSITION NAME …" at bounding box center [784, 254] width 787 height 2058
click at [777, 609] on textarea at bounding box center [896, 609] width 472 height 68
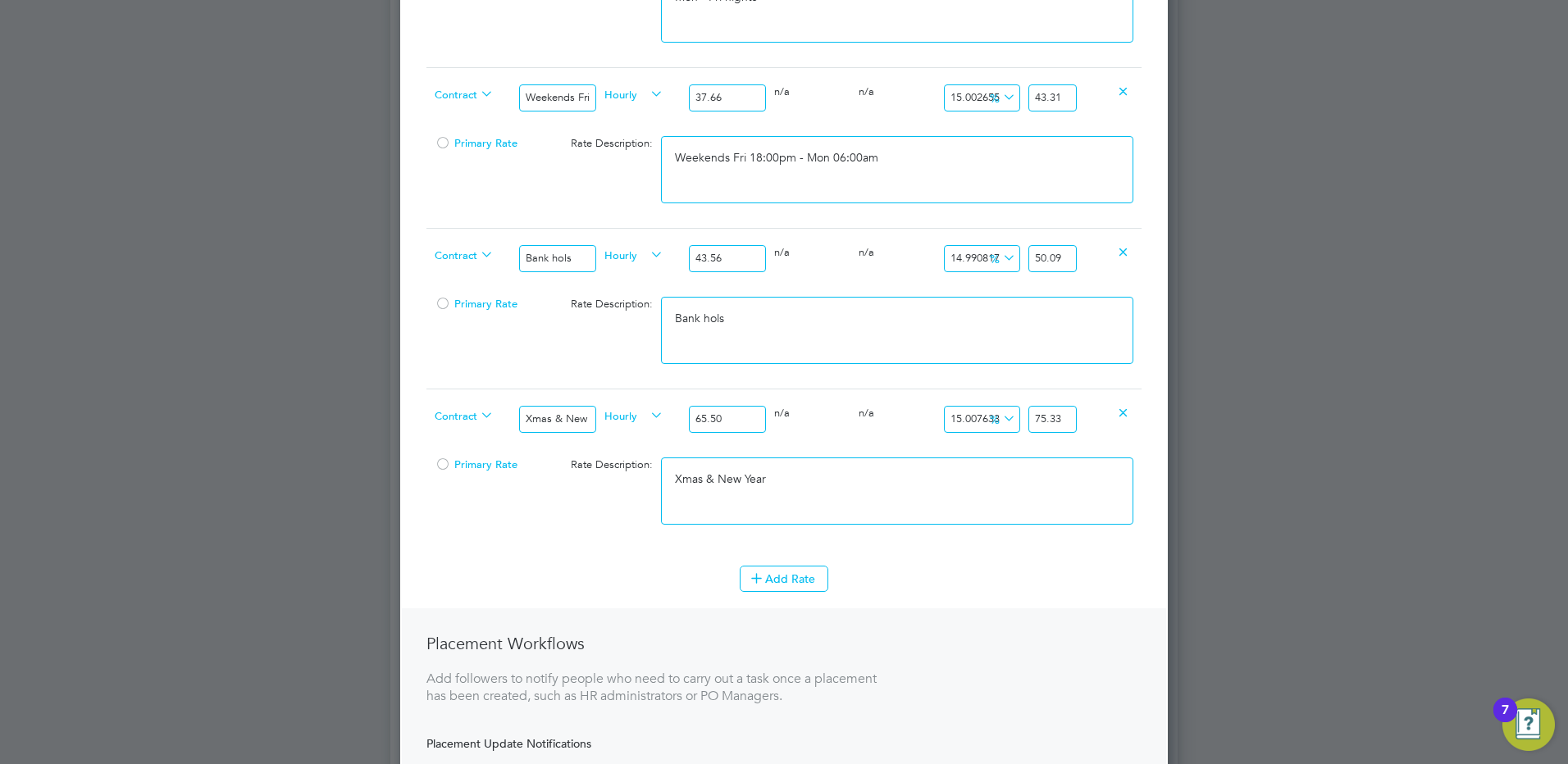
scroll to position [1230, 0]
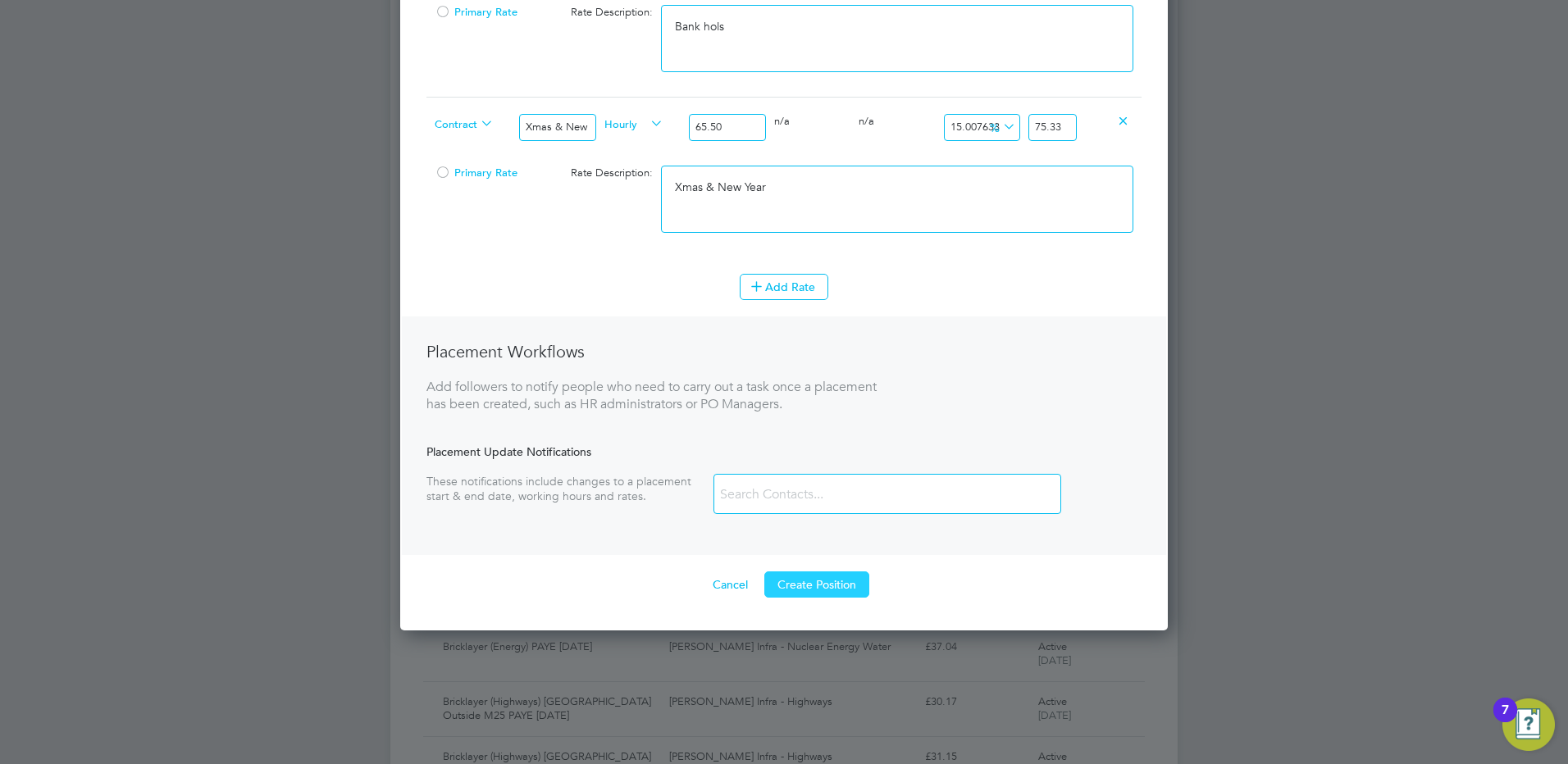
click at [847, 595] on button "Create Position" at bounding box center [817, 584] width 105 height 26
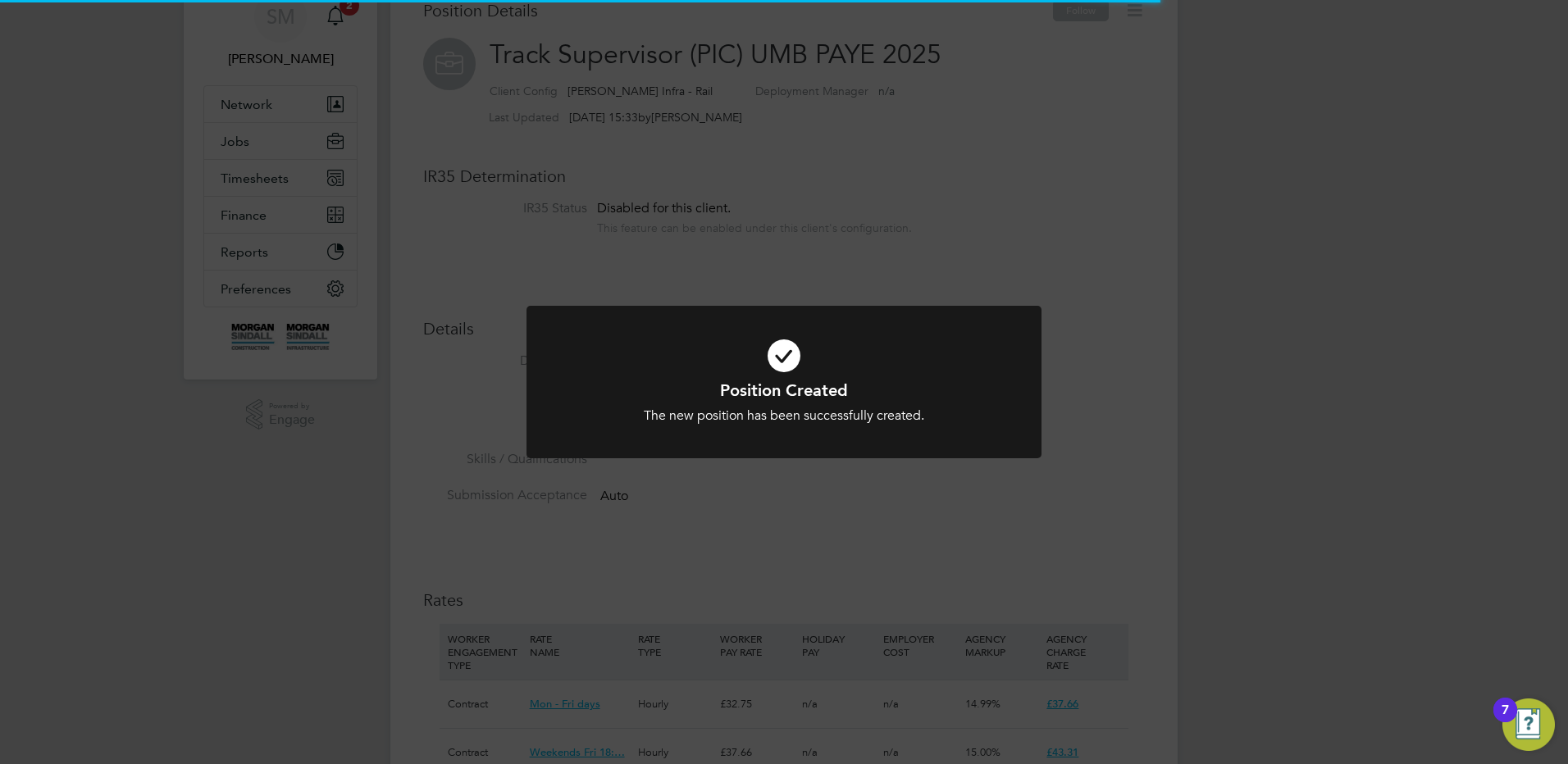
scroll to position [8, 8]
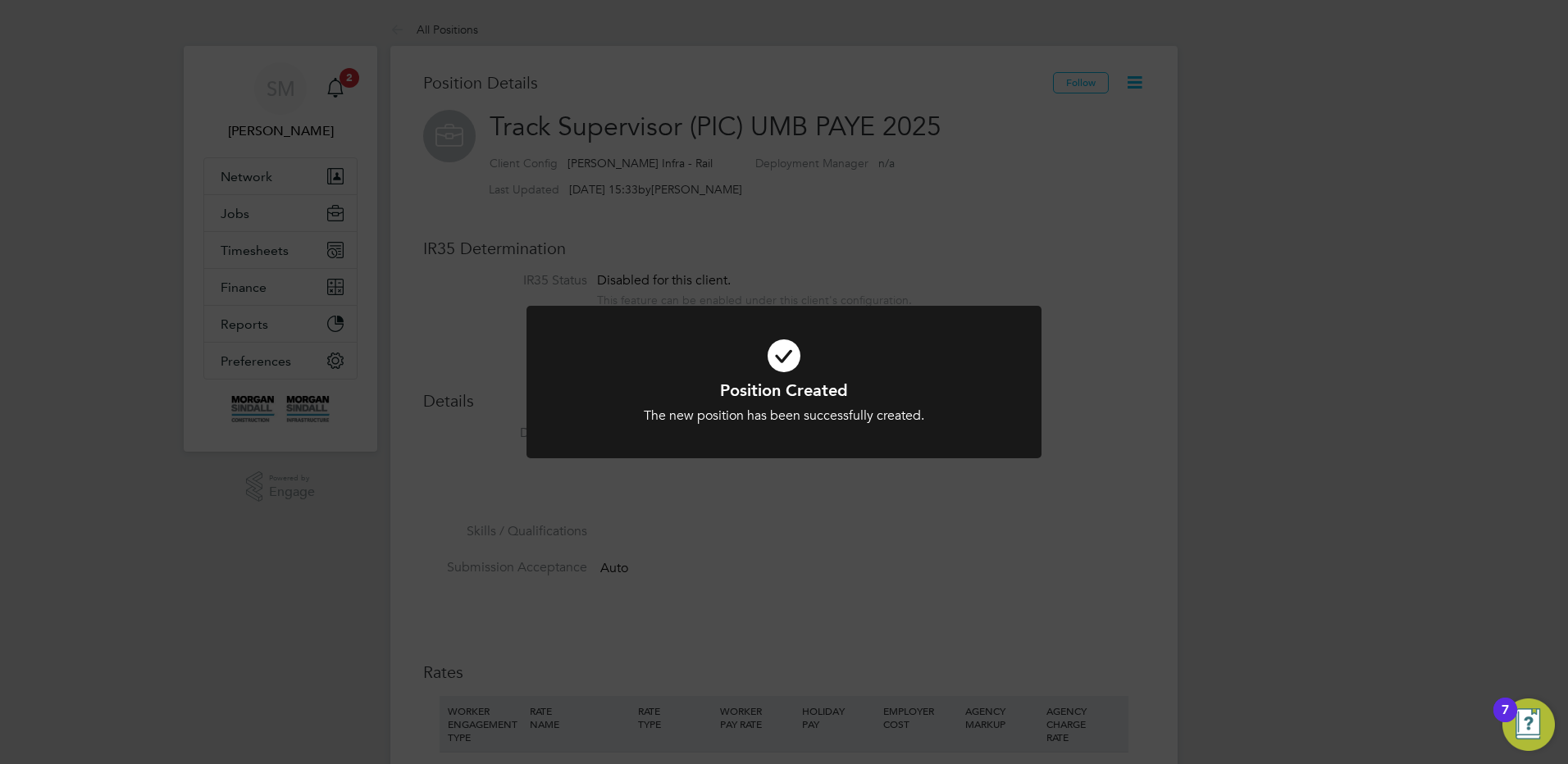
drag, startPoint x: 1366, startPoint y: 607, endPoint x: 1143, endPoint y: 484, distance: 254.7
click at [1365, 608] on div "Position Created The new position has been successfully created. Cancel Okay" at bounding box center [784, 382] width 1568 height 764
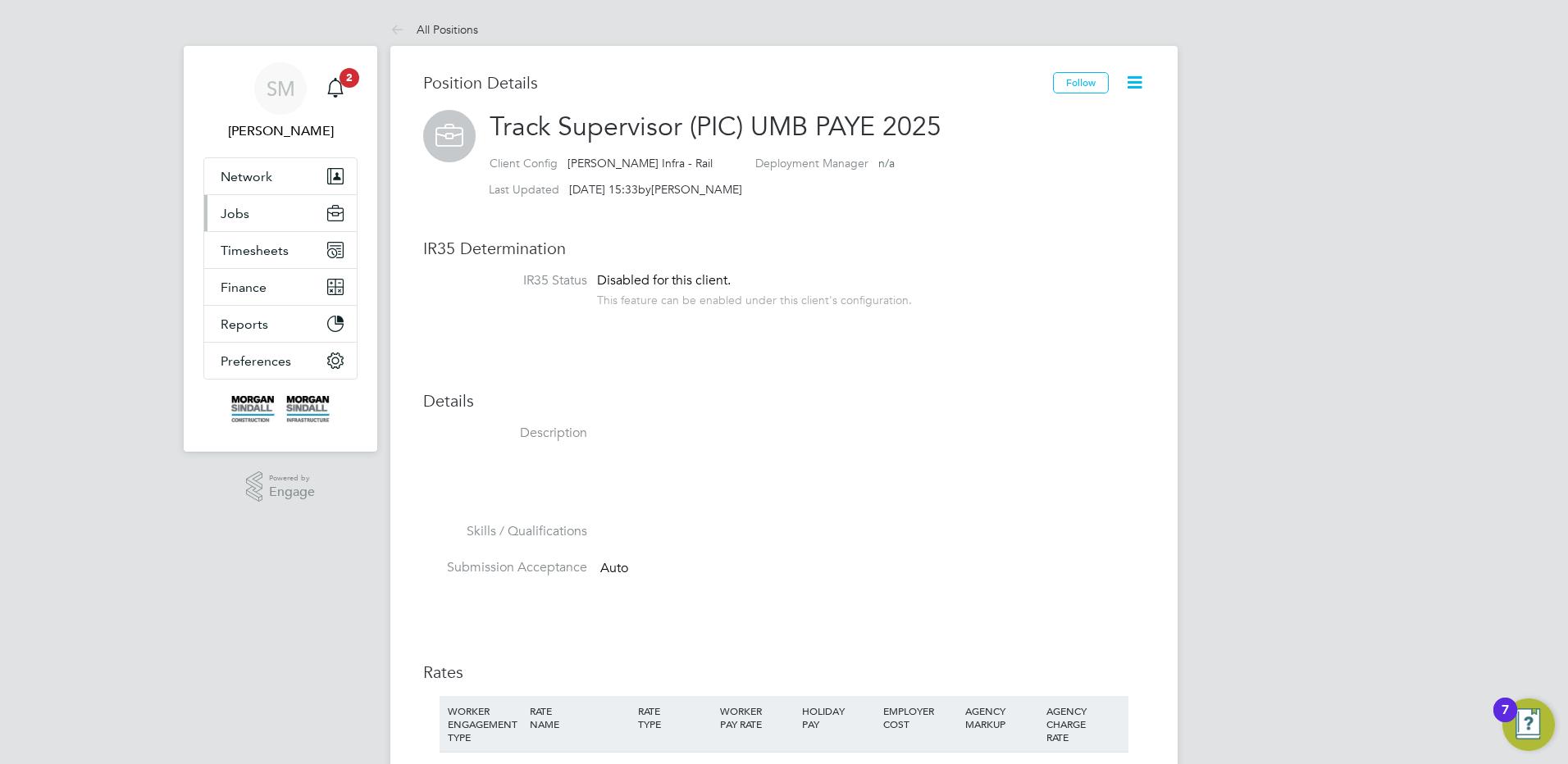
click at [257, 214] on button "Jobs" at bounding box center [280, 213] width 153 height 36
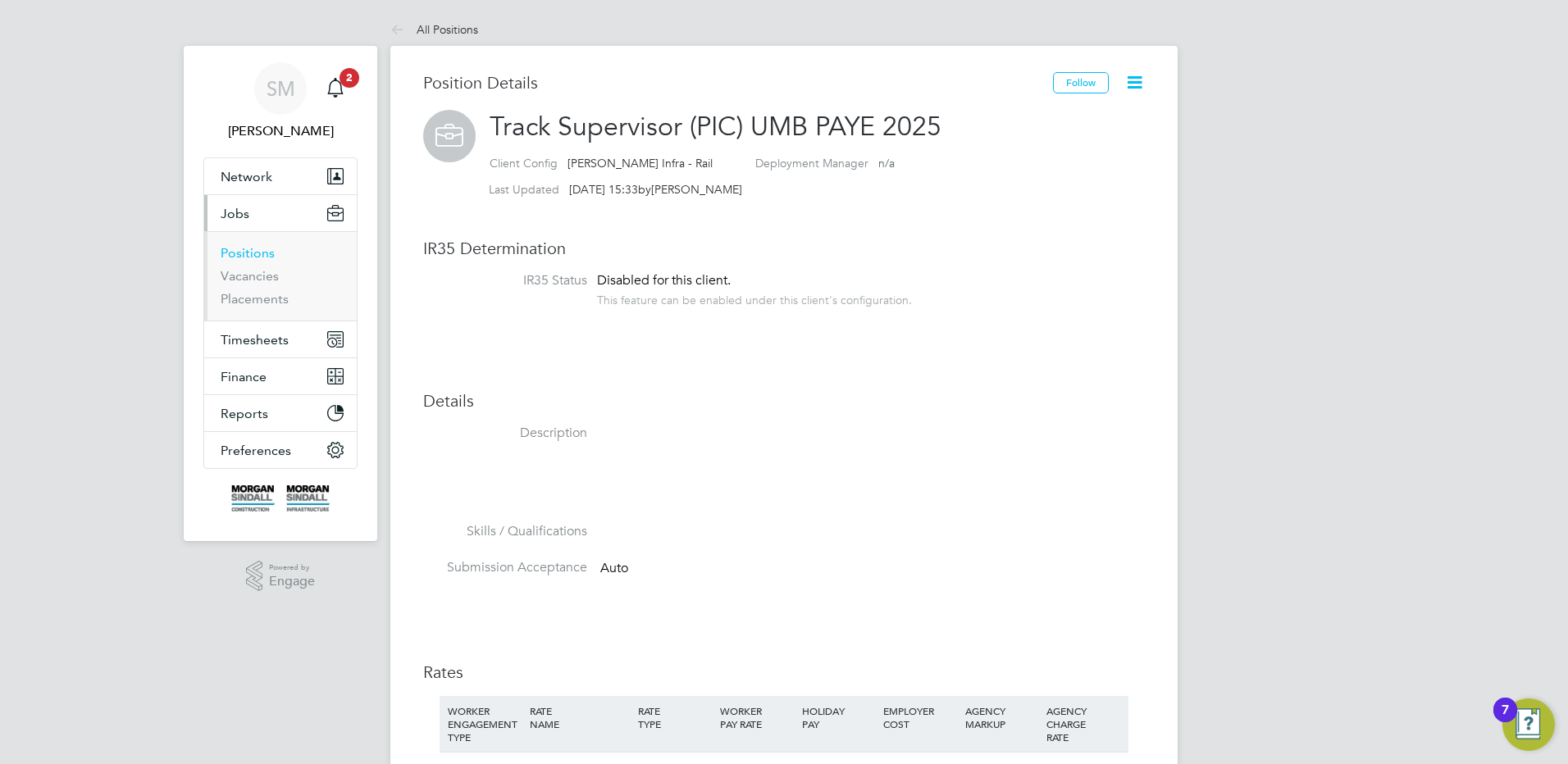
click at [261, 247] on link "Positions" at bounding box center [247, 253] width 54 height 16
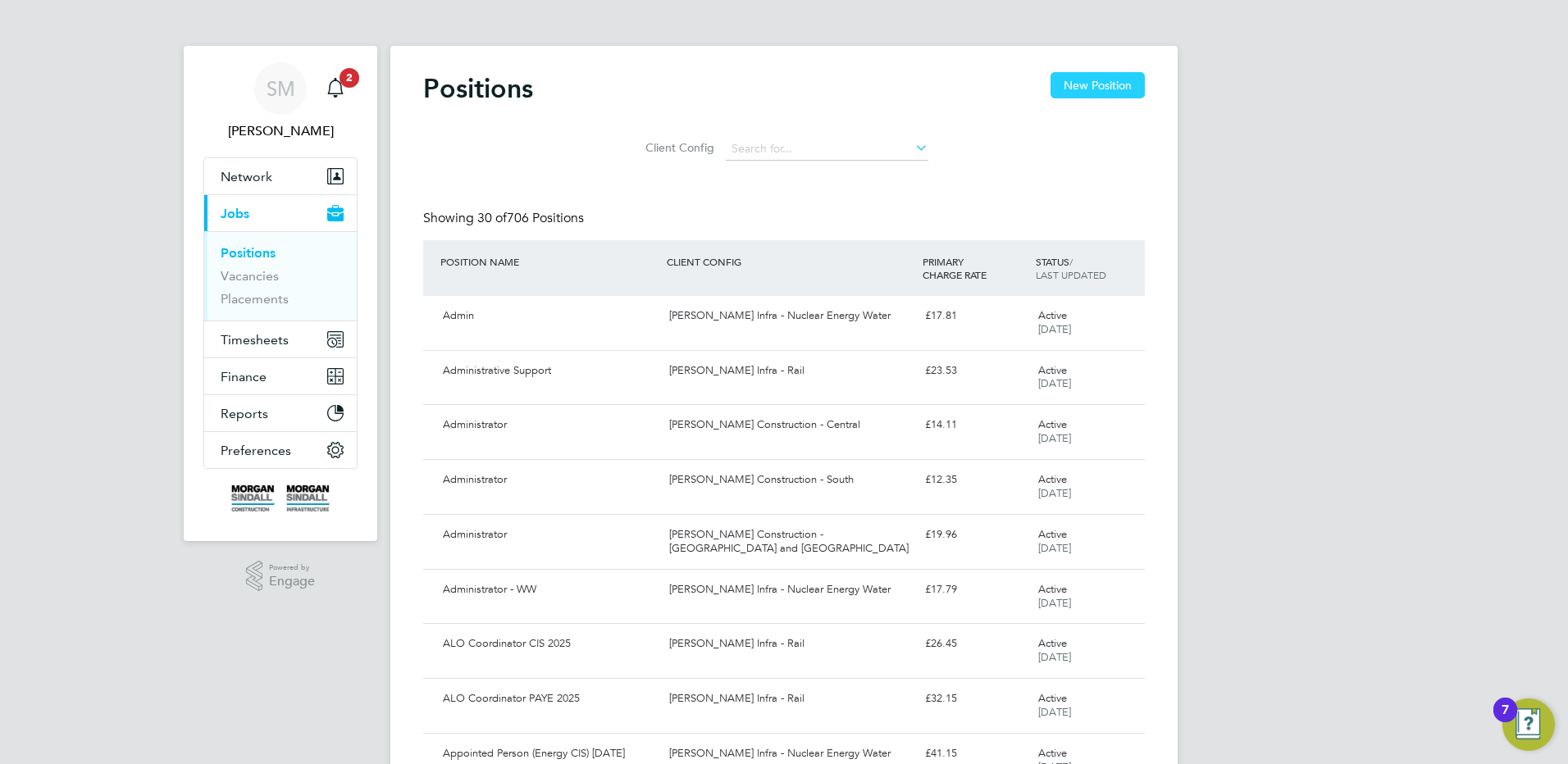
click at [1087, 89] on button "New Position" at bounding box center [1097, 85] width 94 height 26
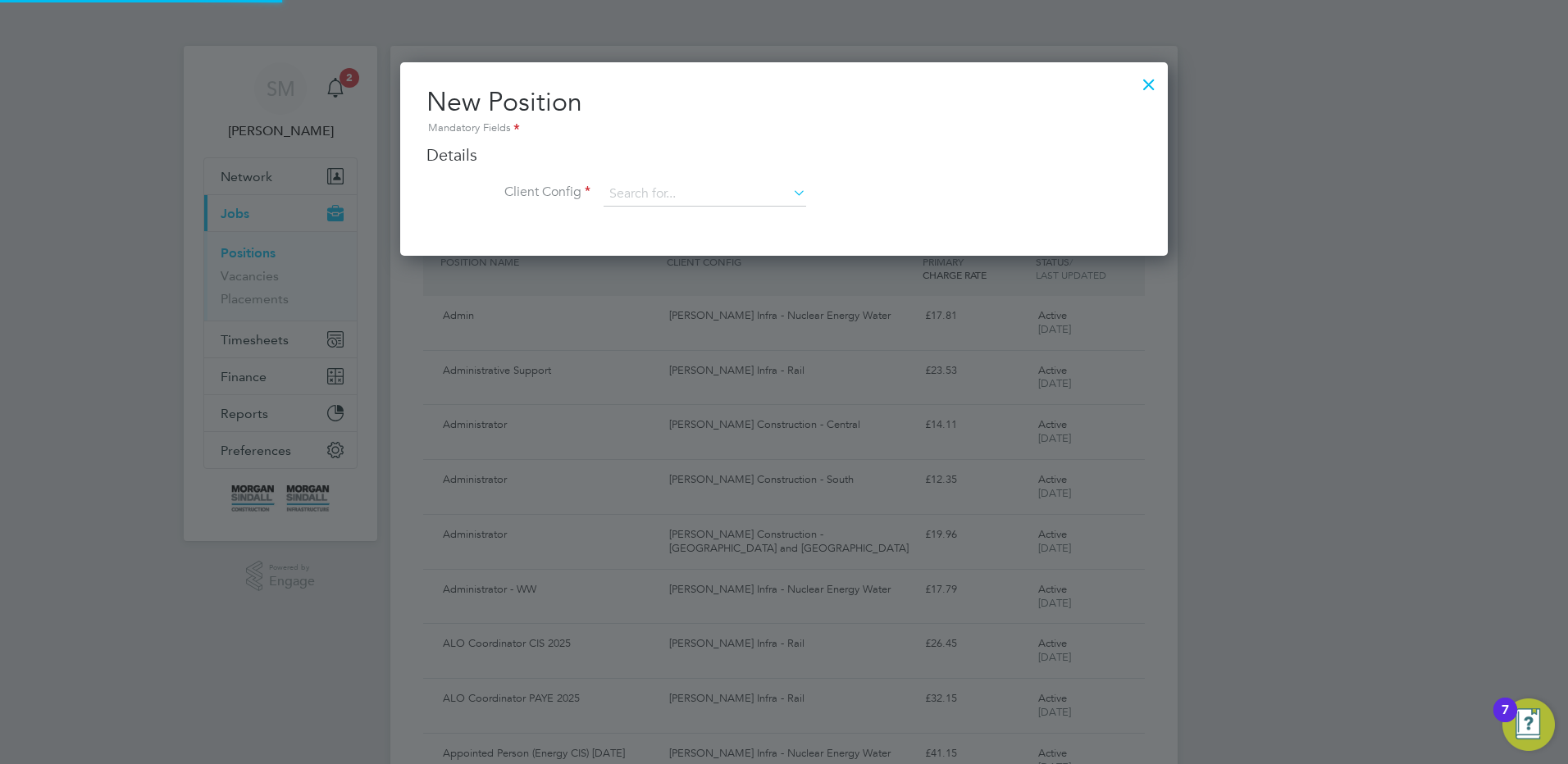
scroll to position [194, 768]
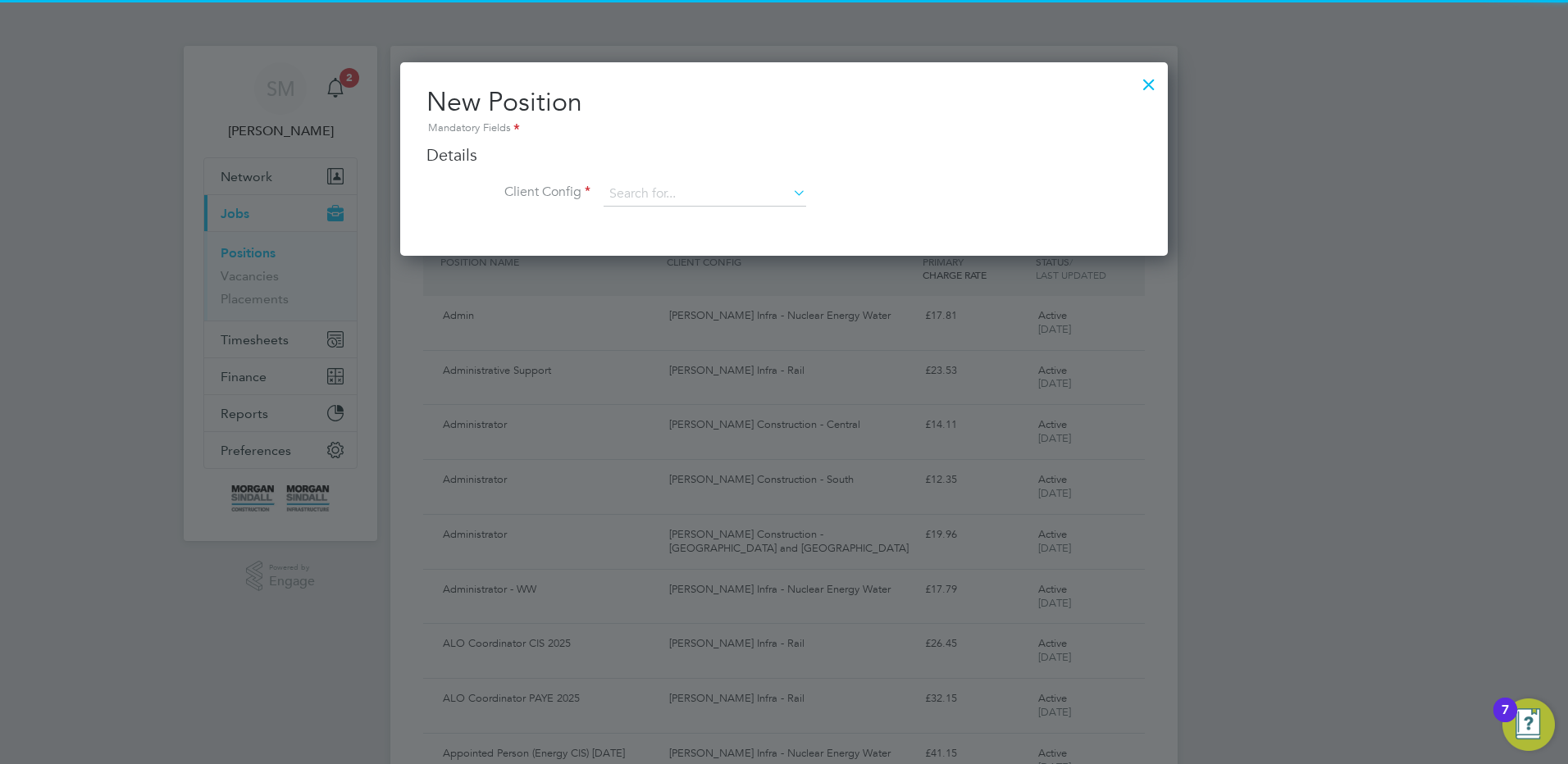
click at [745, 208] on li "Client Config" at bounding box center [784, 202] width 715 height 41
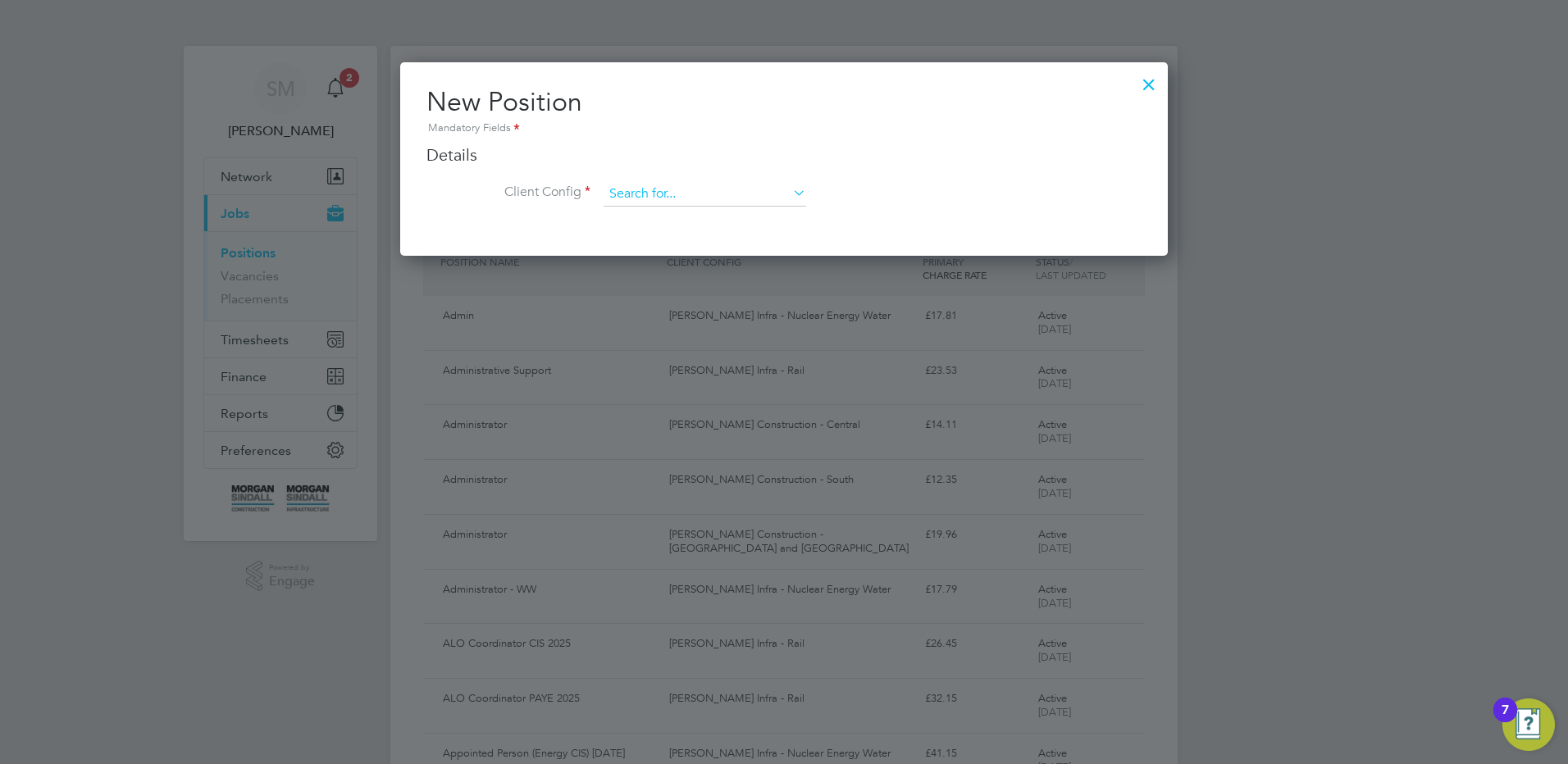
click at [740, 196] on input at bounding box center [705, 194] width 203 height 25
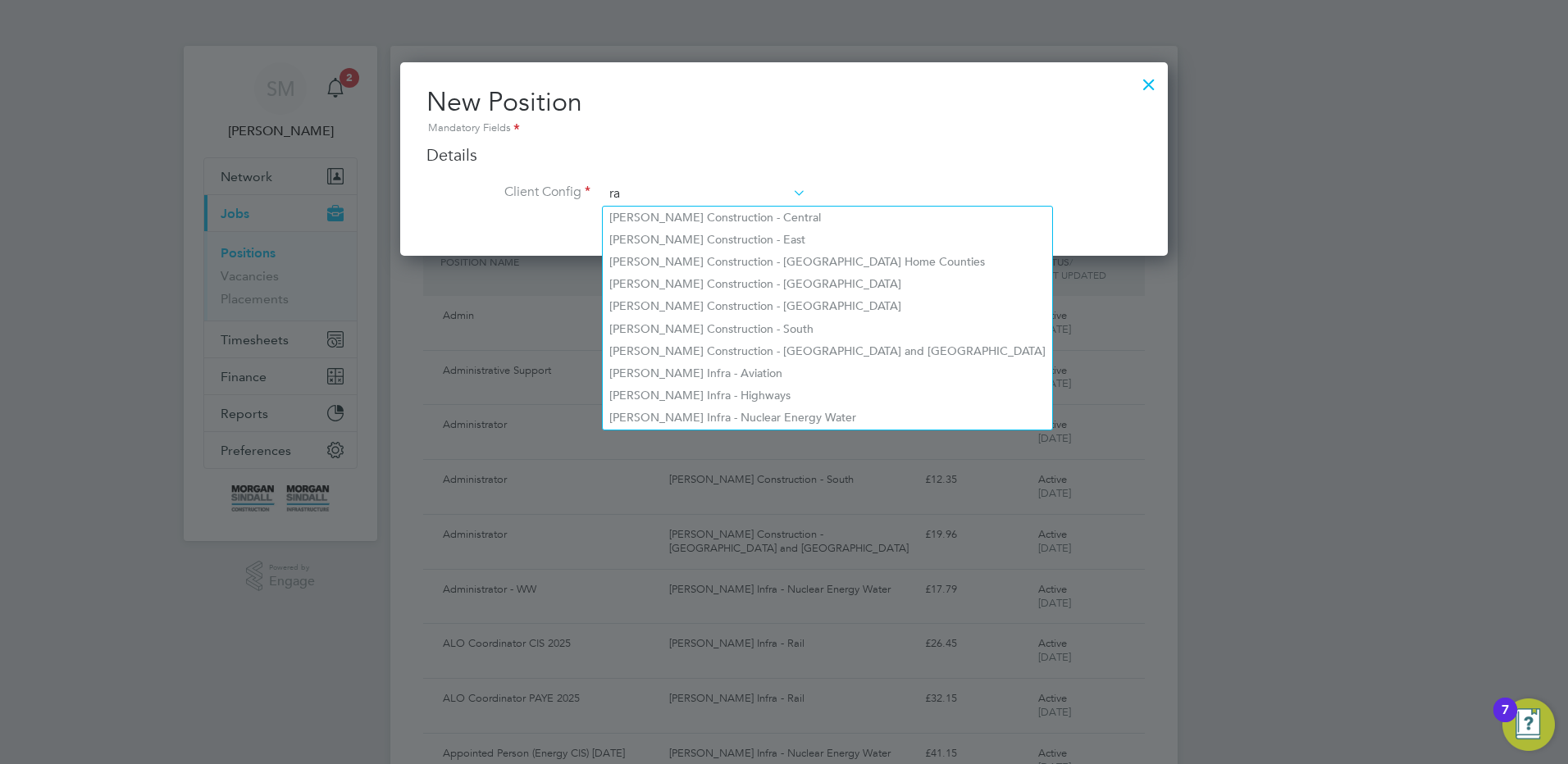
scroll to position [881, 768]
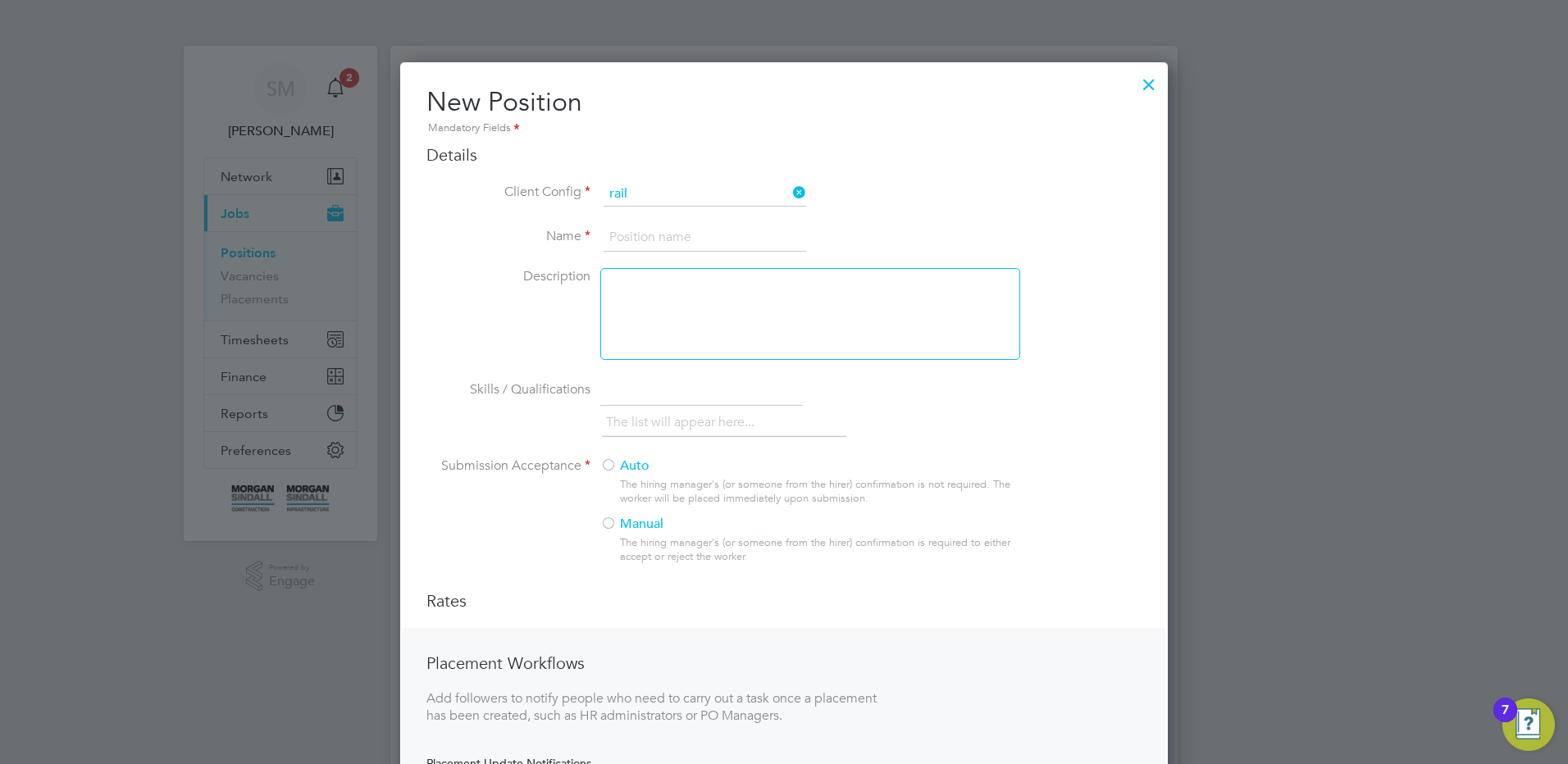
drag, startPoint x: 708, startPoint y: 216, endPoint x: 709, endPoint y: 226, distance: 10.0
click at [710, 218] on li "[PERSON_NAME] Infra - Rail" at bounding box center [705, 218] width 204 height 22
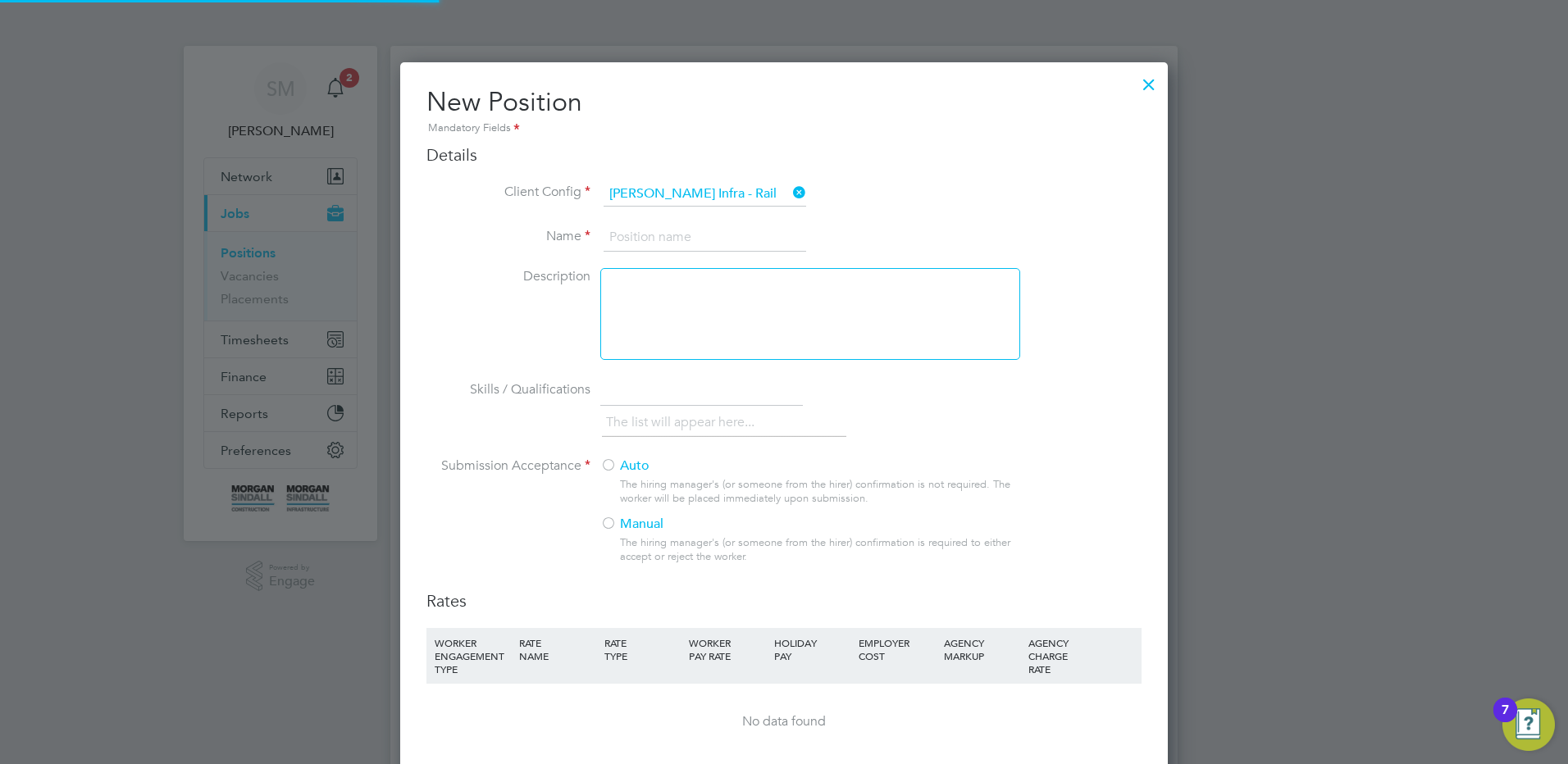
click at [706, 236] on input at bounding box center [705, 237] width 203 height 30
click at [653, 466] on label "Auto" at bounding box center [803, 466] width 406 height 17
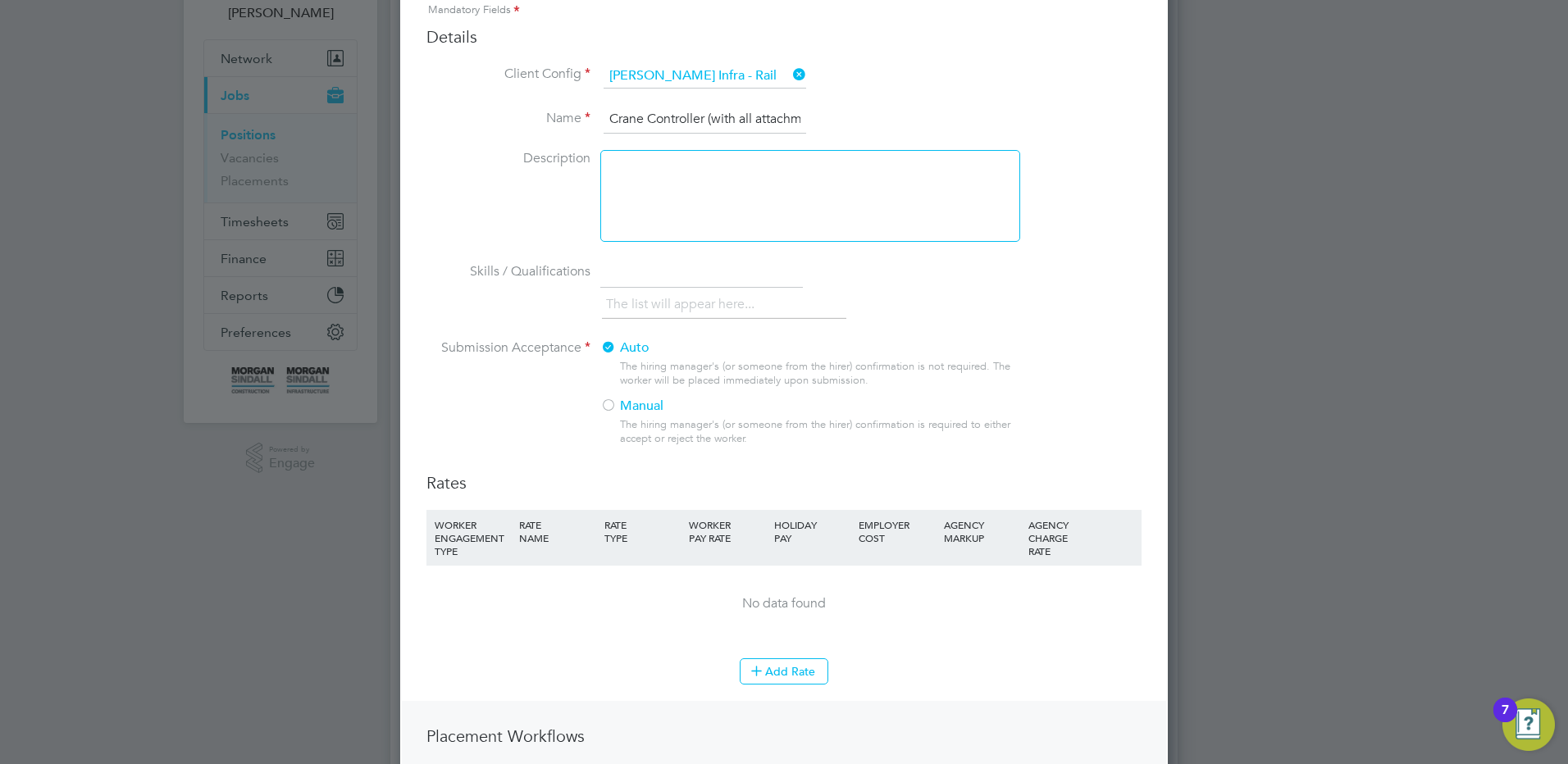
scroll to position [328, 0]
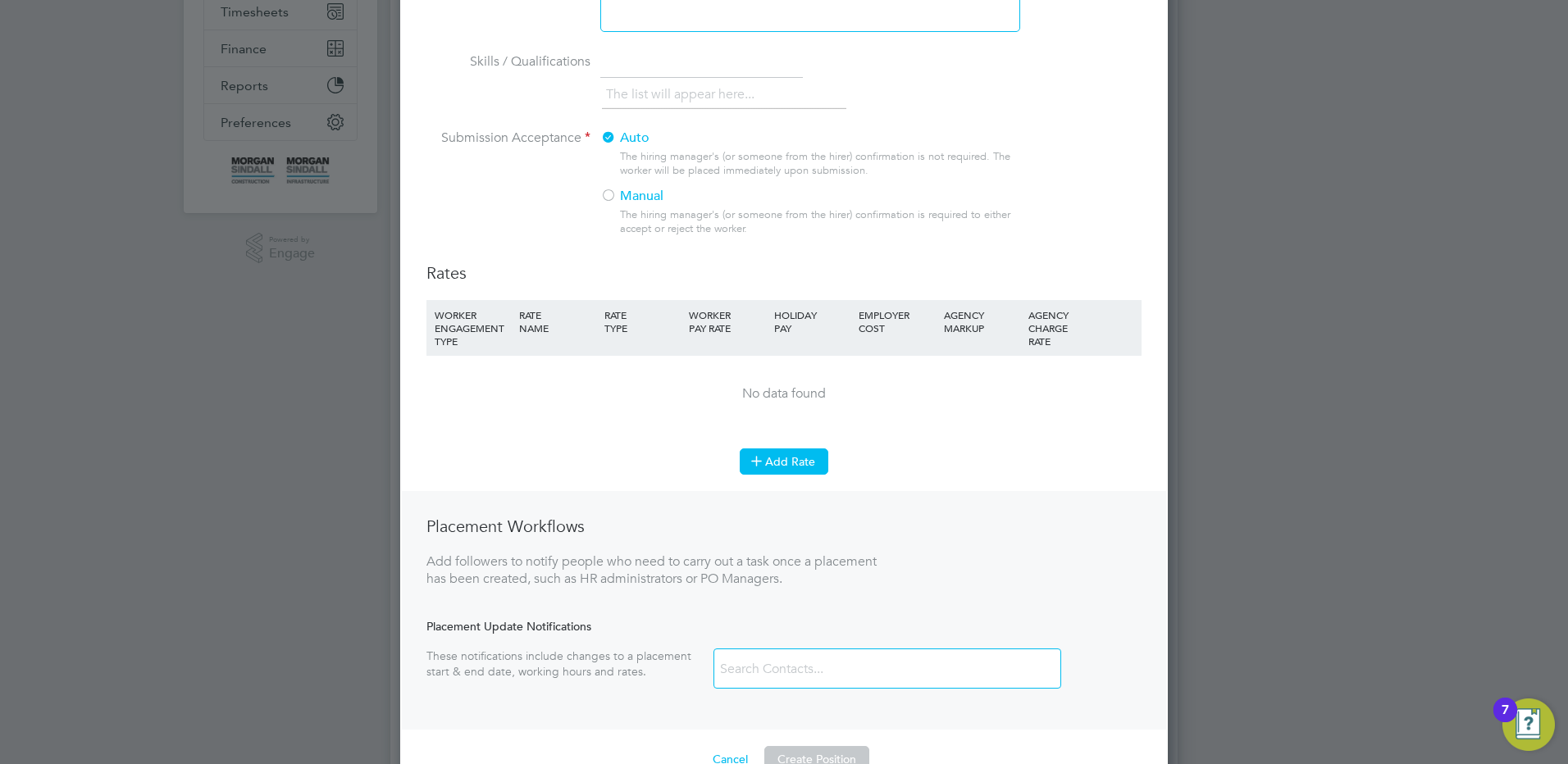
click at [791, 463] on button "Add Rate" at bounding box center [783, 461] width 88 height 26
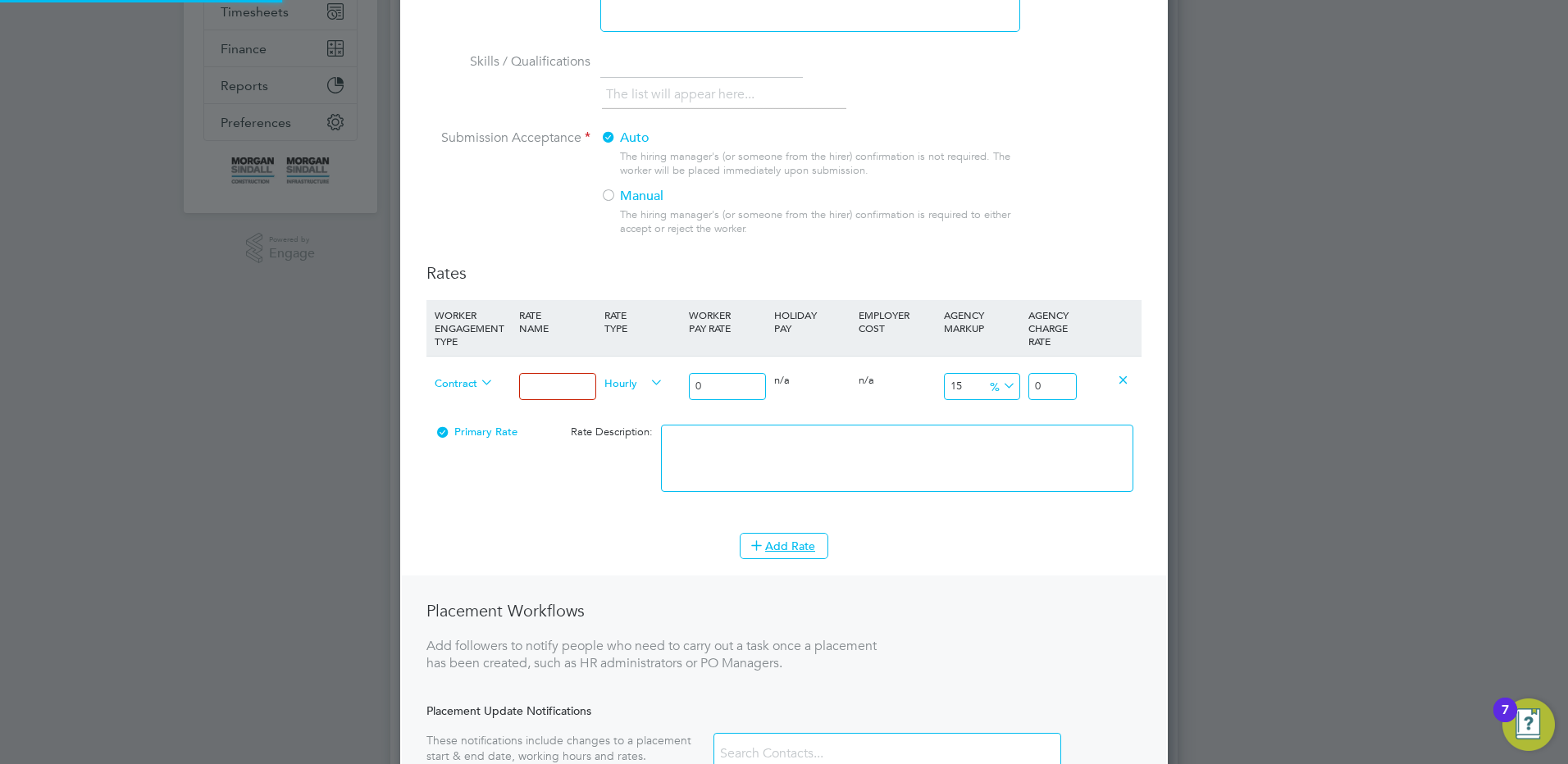
scroll to position [1156, 768]
click at [542, 397] on input at bounding box center [556, 386] width 77 height 27
drag, startPoint x: 734, startPoint y: 383, endPoint x: 592, endPoint y: 374, distance: 142.3
click at [594, 375] on div "Contract Mon - Fri days Hourly 0 0 n/a 0 n/a 15 0 % 0" at bounding box center [784, 385] width 715 height 61
click at [1060, 388] on input "27.6" at bounding box center [1052, 386] width 49 height 27
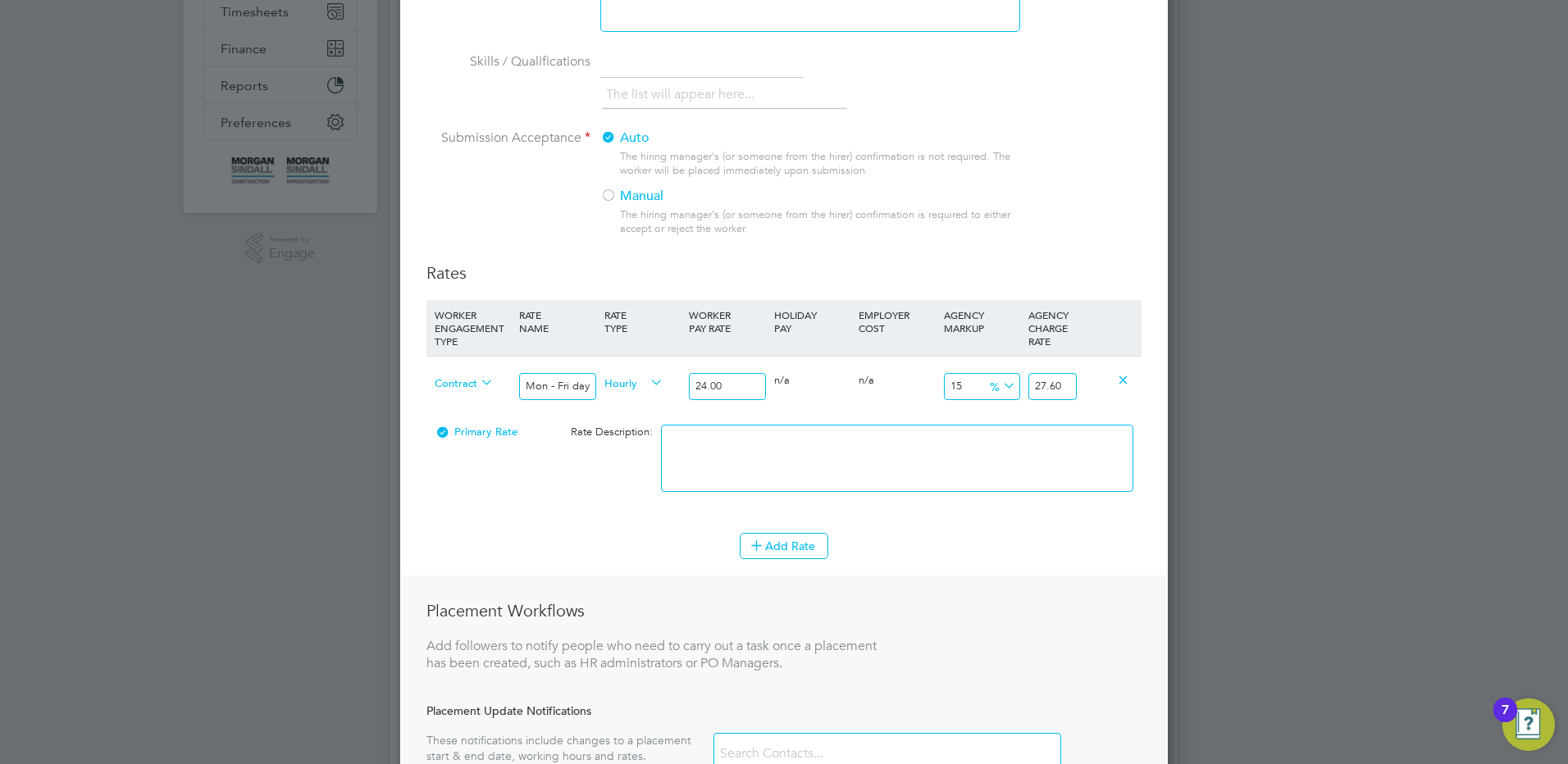
click at [970, 475] on textarea at bounding box center [896, 458] width 472 height 68
click at [778, 548] on button "Add Rate" at bounding box center [783, 545] width 88 height 26
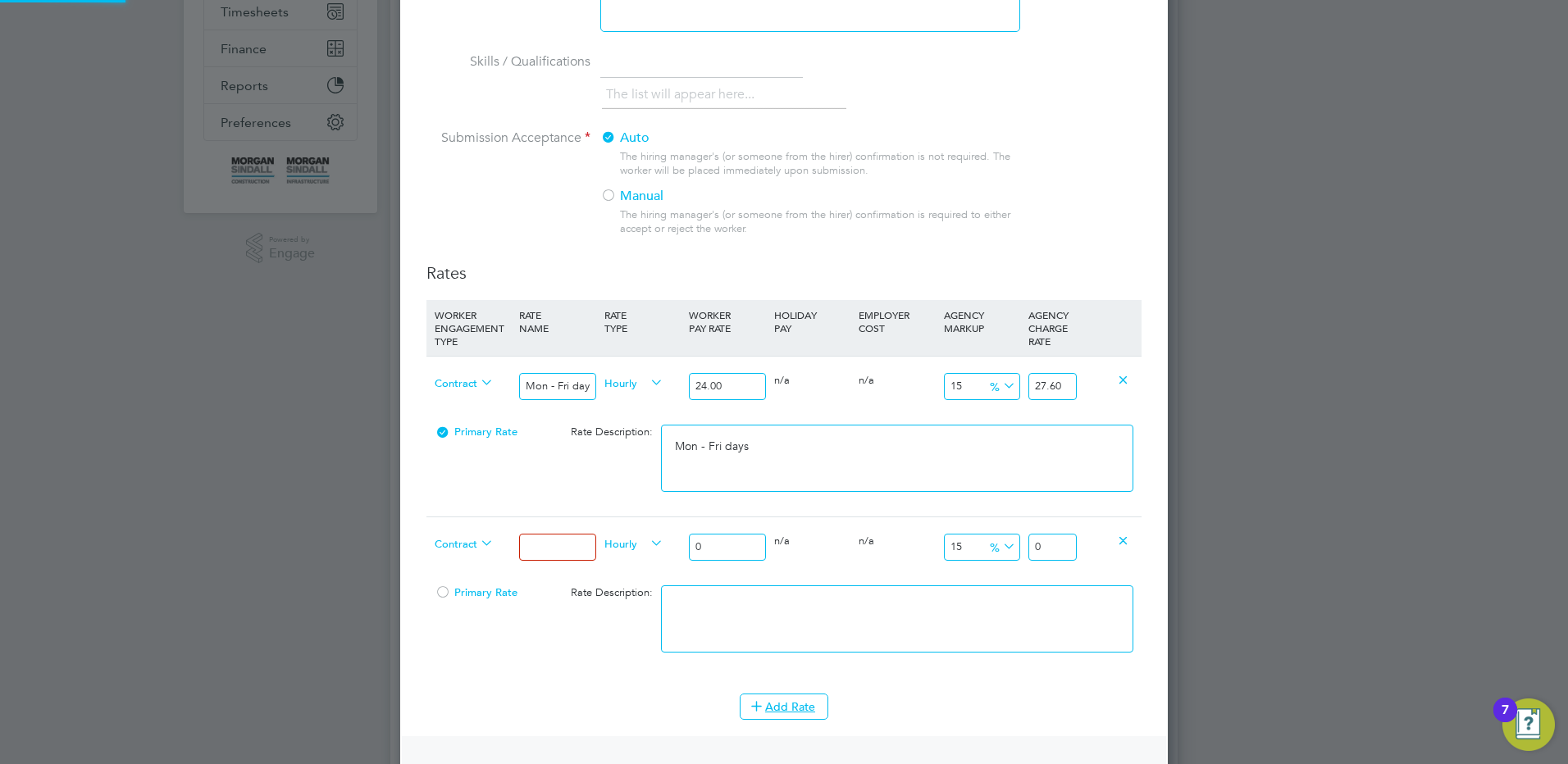
click at [547, 546] on input at bounding box center [556, 546] width 77 height 27
click at [642, 544] on div "Contract Mon - Fri nights Hourly 0 0 n/a 0 n/a 15 0 % 0" at bounding box center [784, 546] width 715 height 61
click at [797, 631] on textarea at bounding box center [896, 619] width 472 height 68
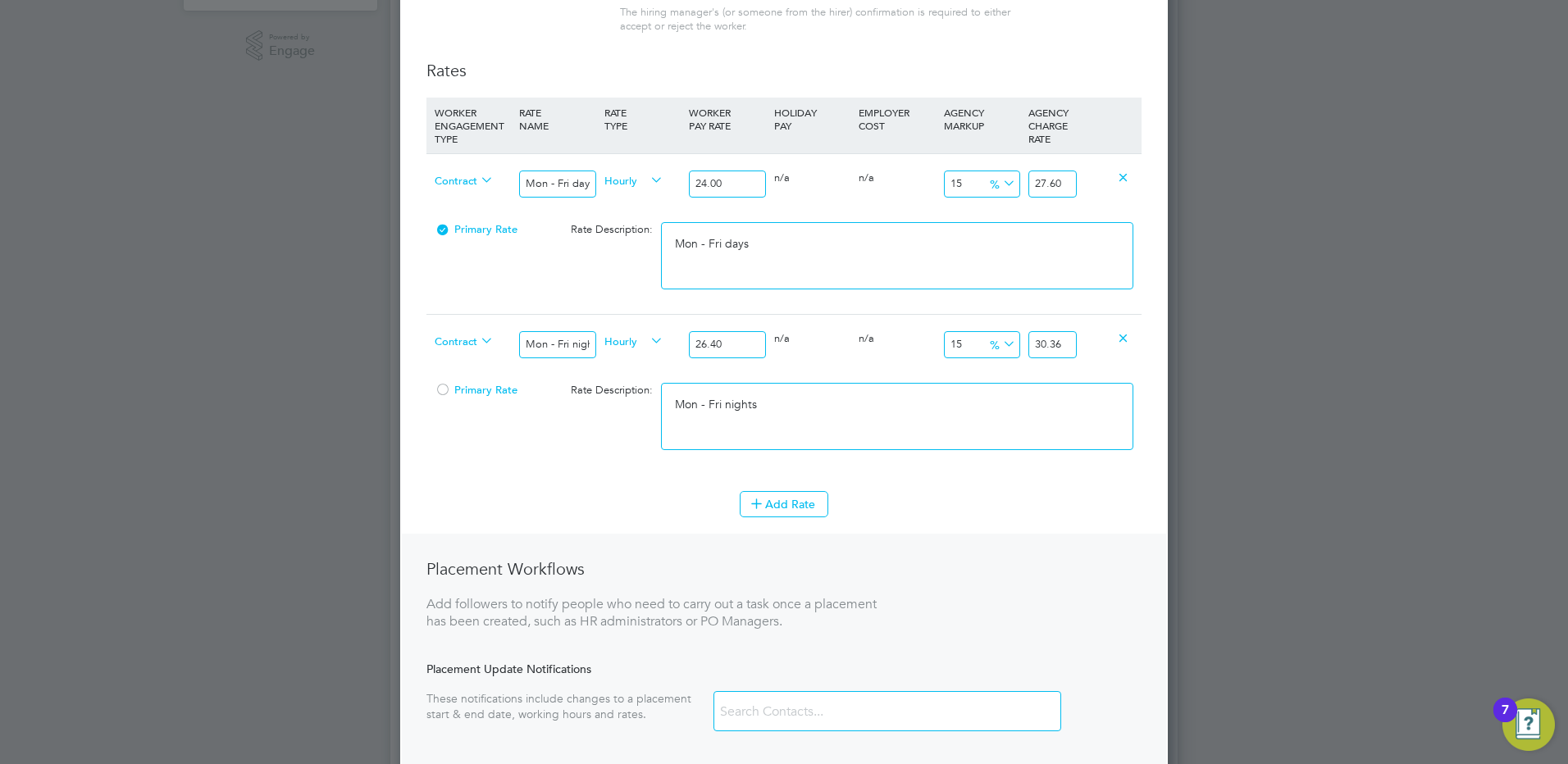
scroll to position [656, 0]
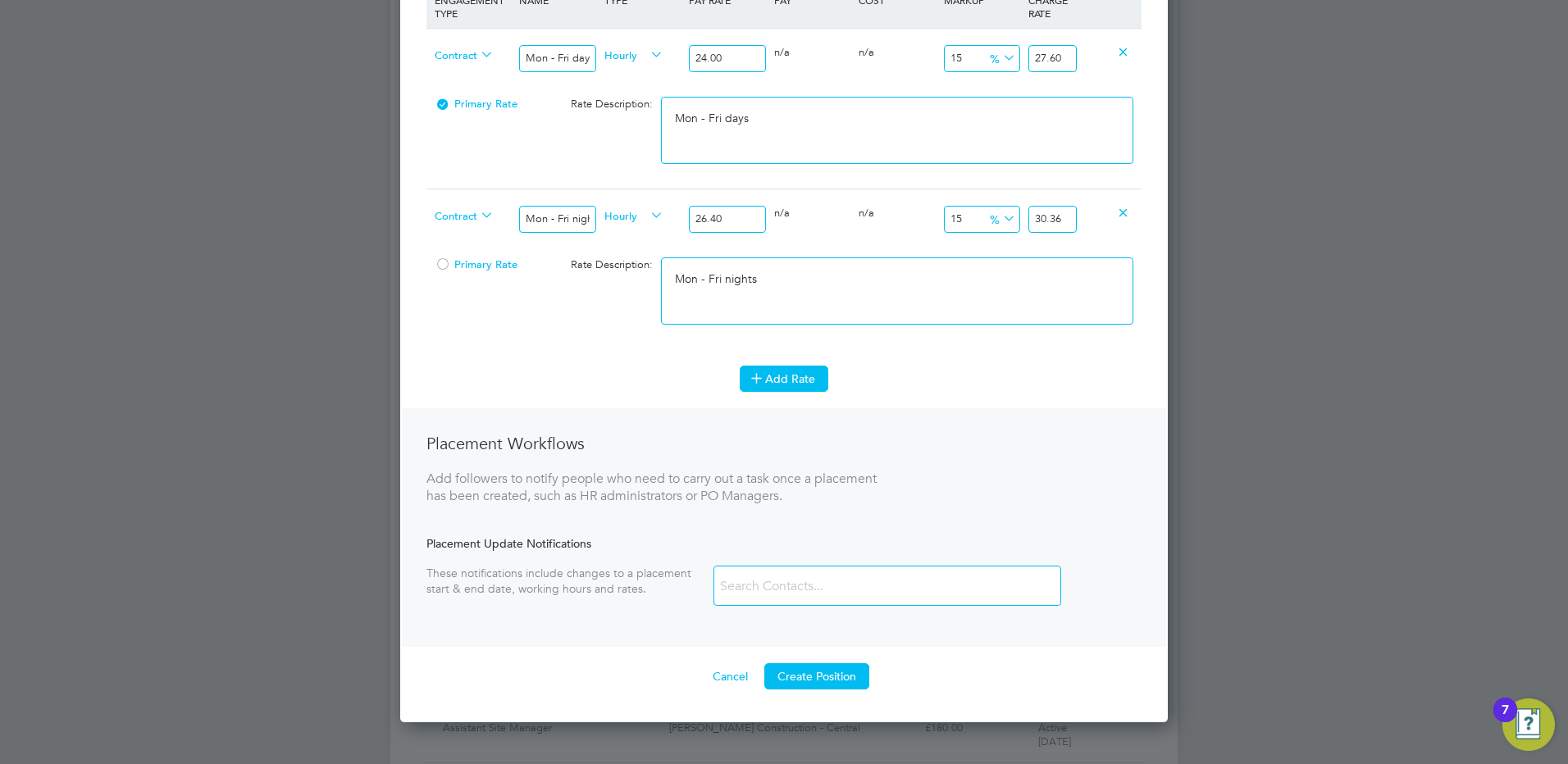
click at [814, 376] on button "Add Rate" at bounding box center [783, 379] width 88 height 26
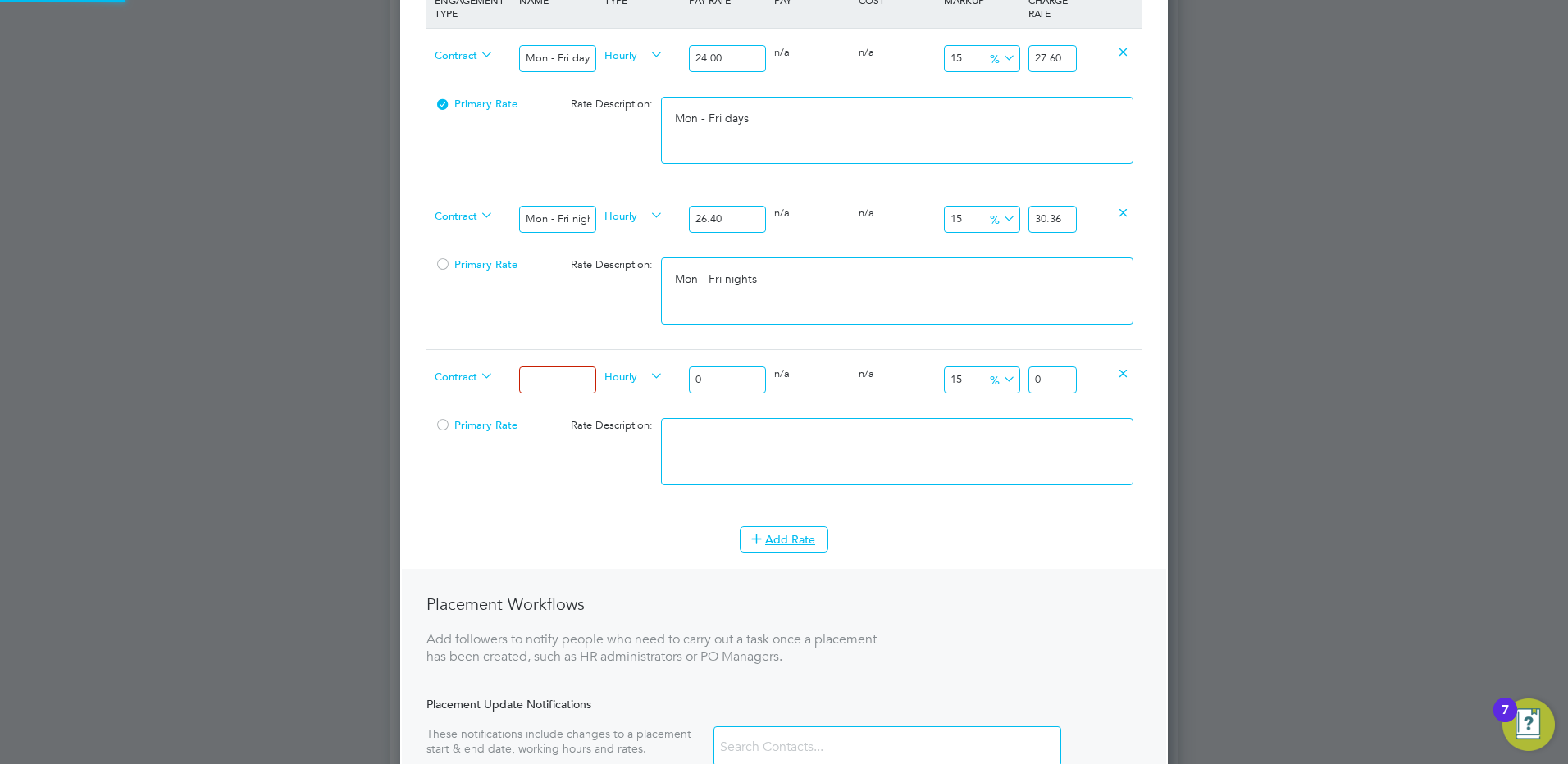
scroll to position [1478, 768]
click at [547, 376] on input at bounding box center [556, 380] width 77 height 27
drag, startPoint x: 720, startPoint y: 384, endPoint x: 644, endPoint y: 383, distance: 76.0
click at [645, 383] on div "Contract Weekends Fri 18:00pm - Mon 06:00am Hourly 0 0 n/a 0 n/a 15 0 % 0" at bounding box center [784, 380] width 715 height 61
click at [979, 434] on textarea at bounding box center [896, 452] width 472 height 68
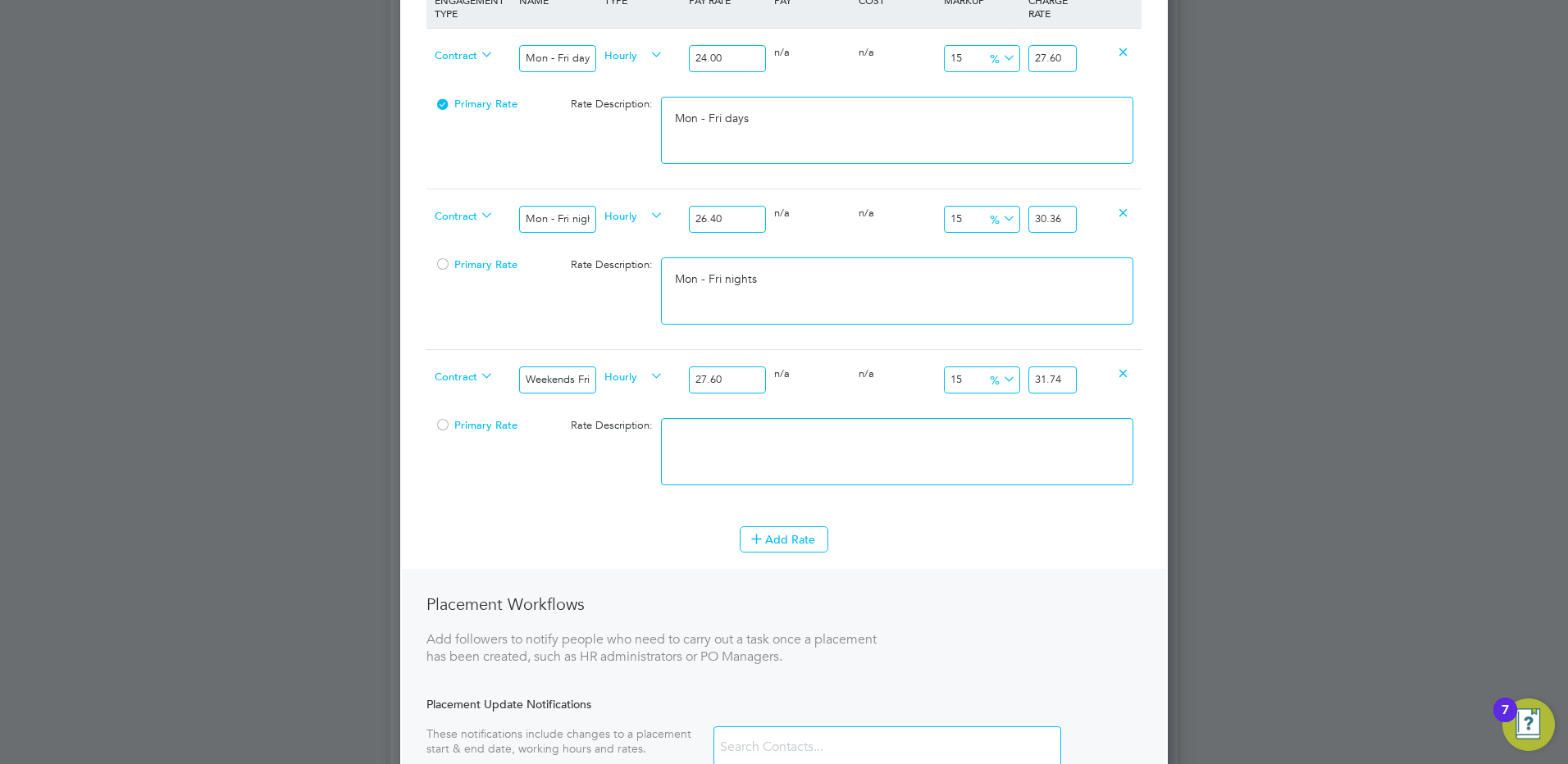
paste textarea "Weekends Fri 18:00pm - Mon 06:00am"
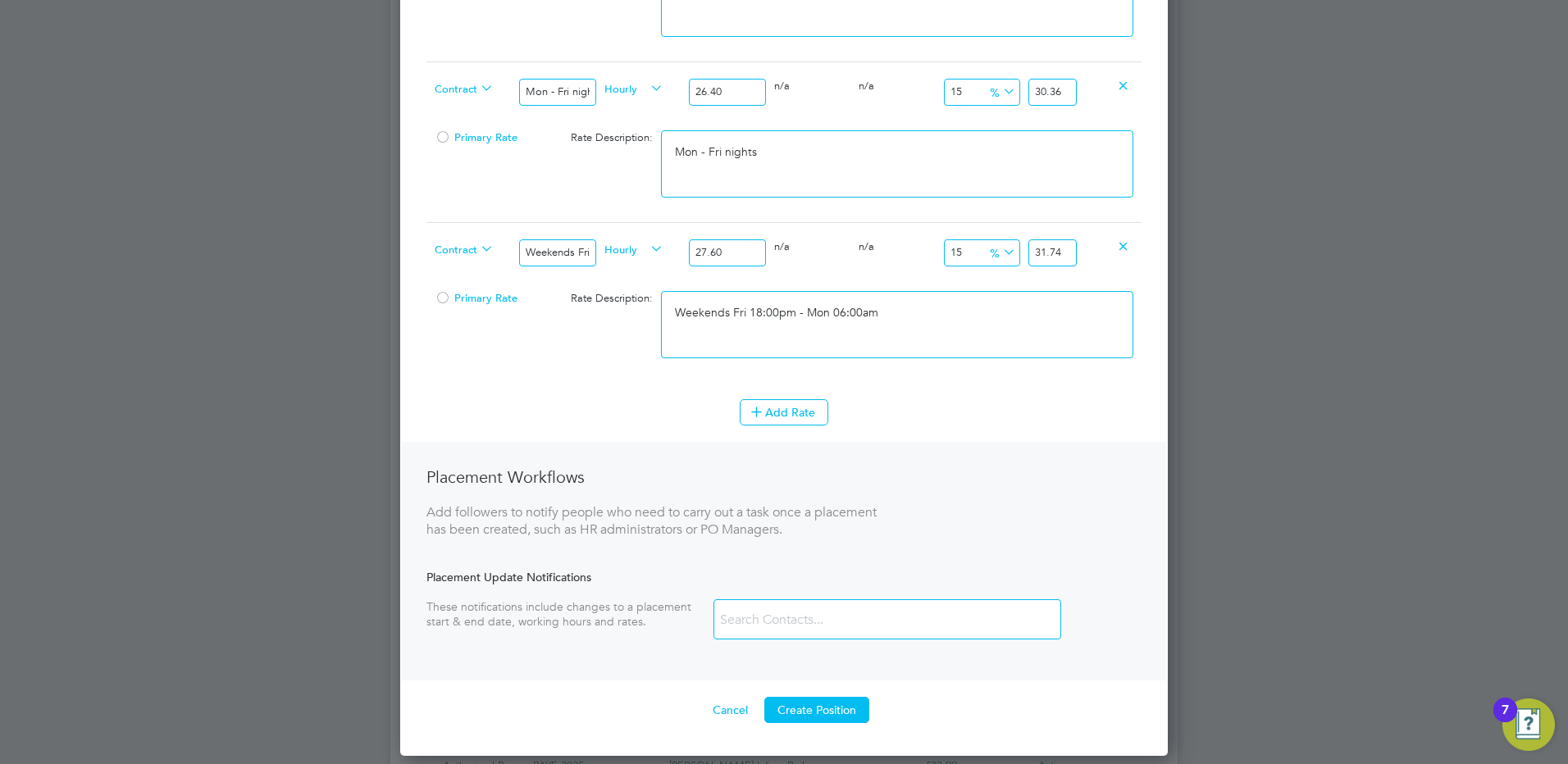
scroll to position [902, 0]
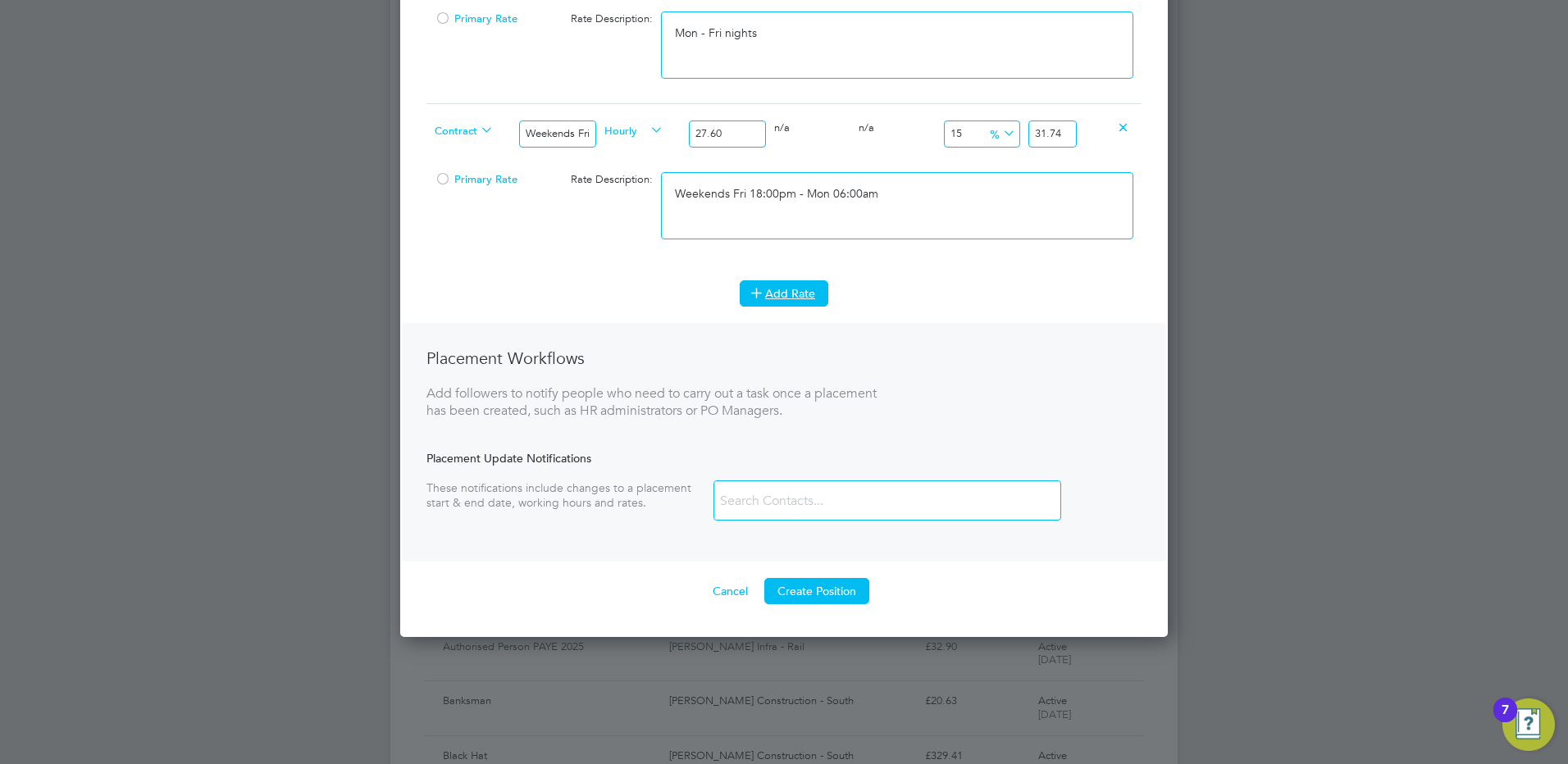
click at [777, 292] on button "Add Rate" at bounding box center [783, 293] width 88 height 26
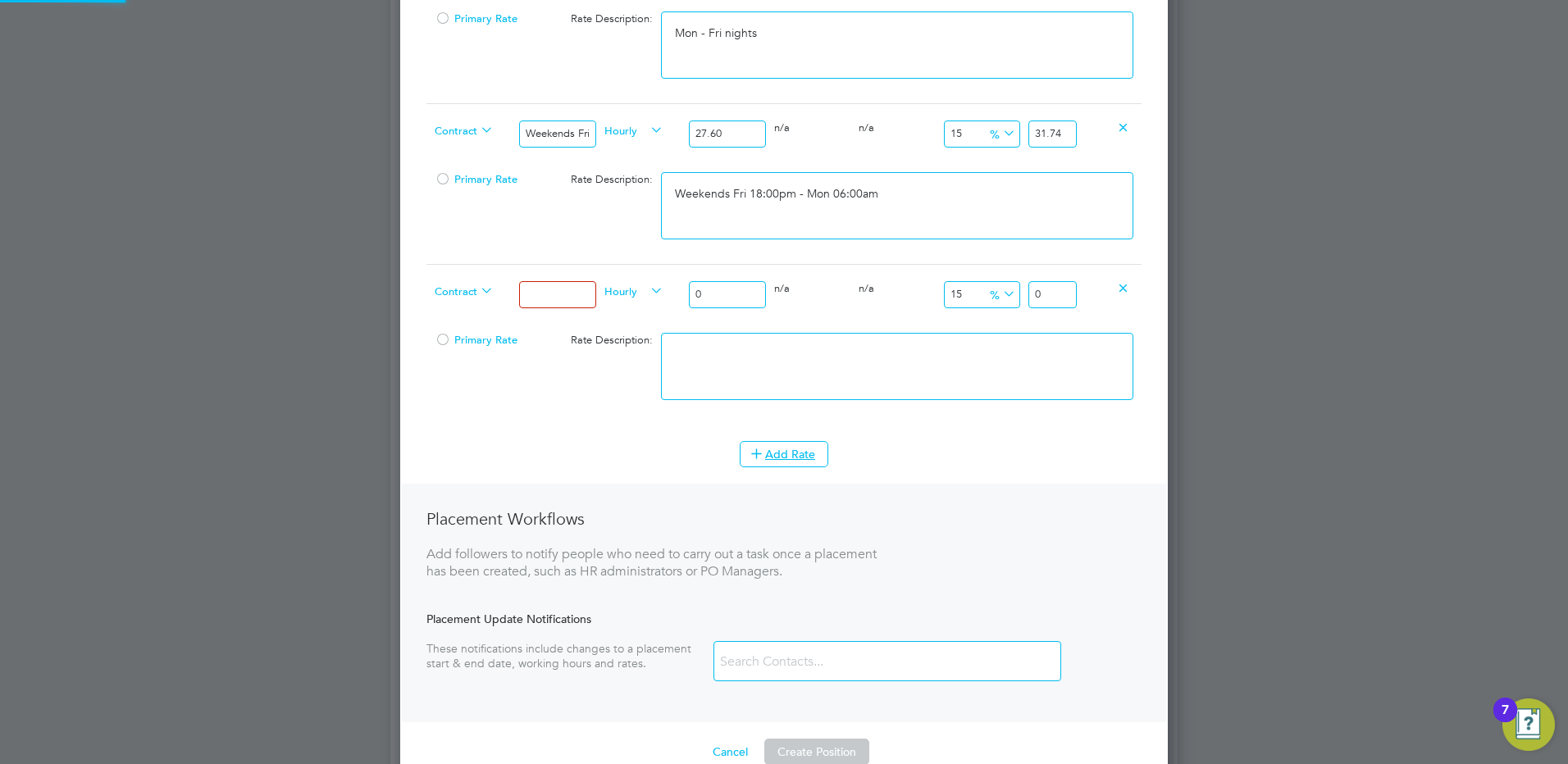
click at [560, 290] on input at bounding box center [556, 294] width 77 height 27
click at [736, 302] on input "0" at bounding box center [726, 294] width 77 height 27
drag, startPoint x: 744, startPoint y: 293, endPoint x: 559, endPoint y: 284, distance: 185.2
click at [559, 284] on div "Contract Bank hols Hourly 0 0 n/a 0 n/a 15 0 % 0" at bounding box center [784, 294] width 715 height 61
drag, startPoint x: 1055, startPoint y: 295, endPoint x: 1110, endPoint y: 295, distance: 55.0
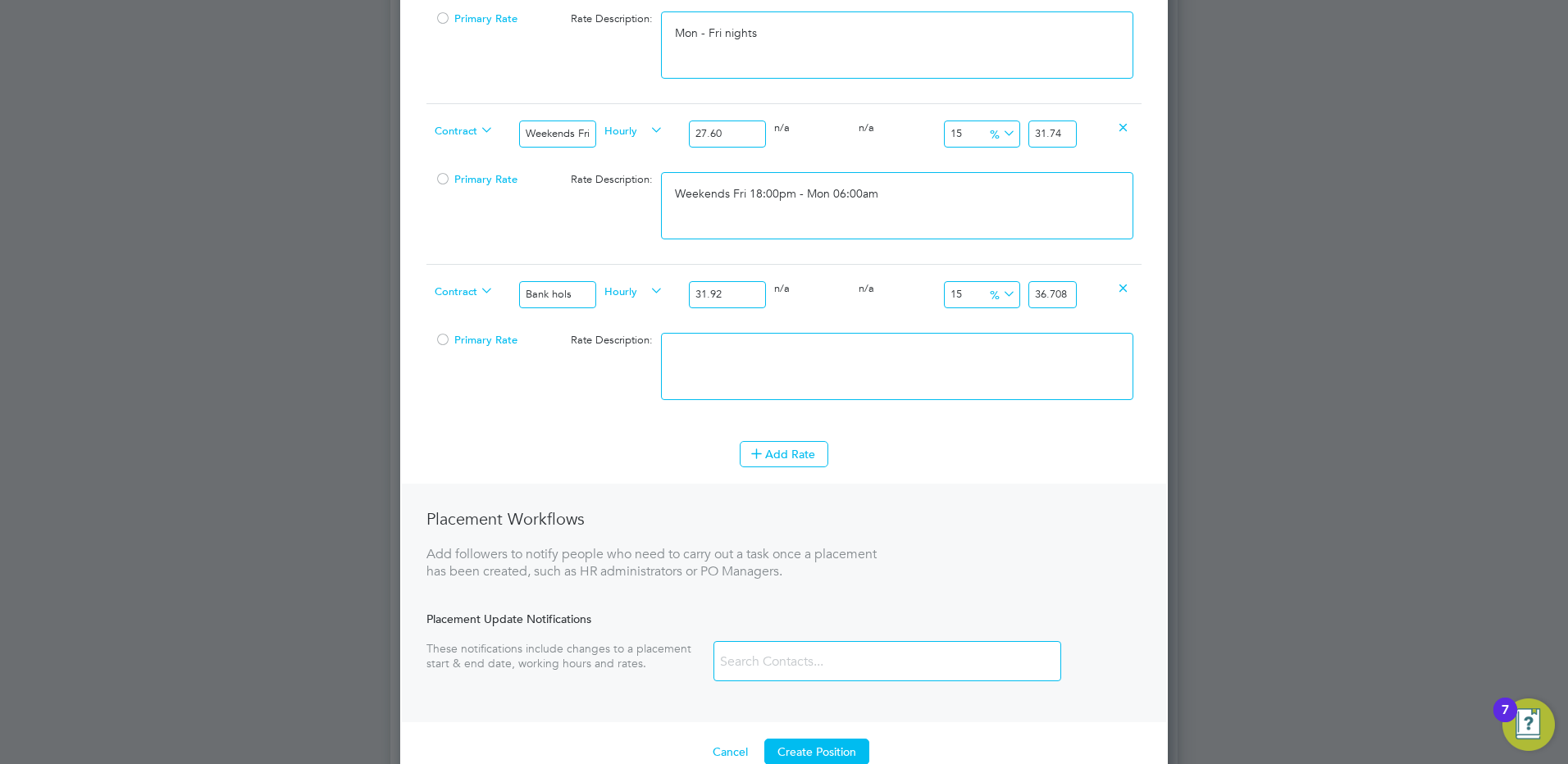
click at [1096, 296] on div "Contract Bank hols Hourly 31.92 0 n/a 0 n/a 15 4.788 % 36.708" at bounding box center [784, 294] width 715 height 61
drag, startPoint x: 864, startPoint y: 392, endPoint x: 859, endPoint y: 400, distance: 9.4
click at [863, 394] on textarea at bounding box center [896, 367] width 472 height 68
click at [765, 441] on button "Add Rate" at bounding box center [783, 454] width 88 height 26
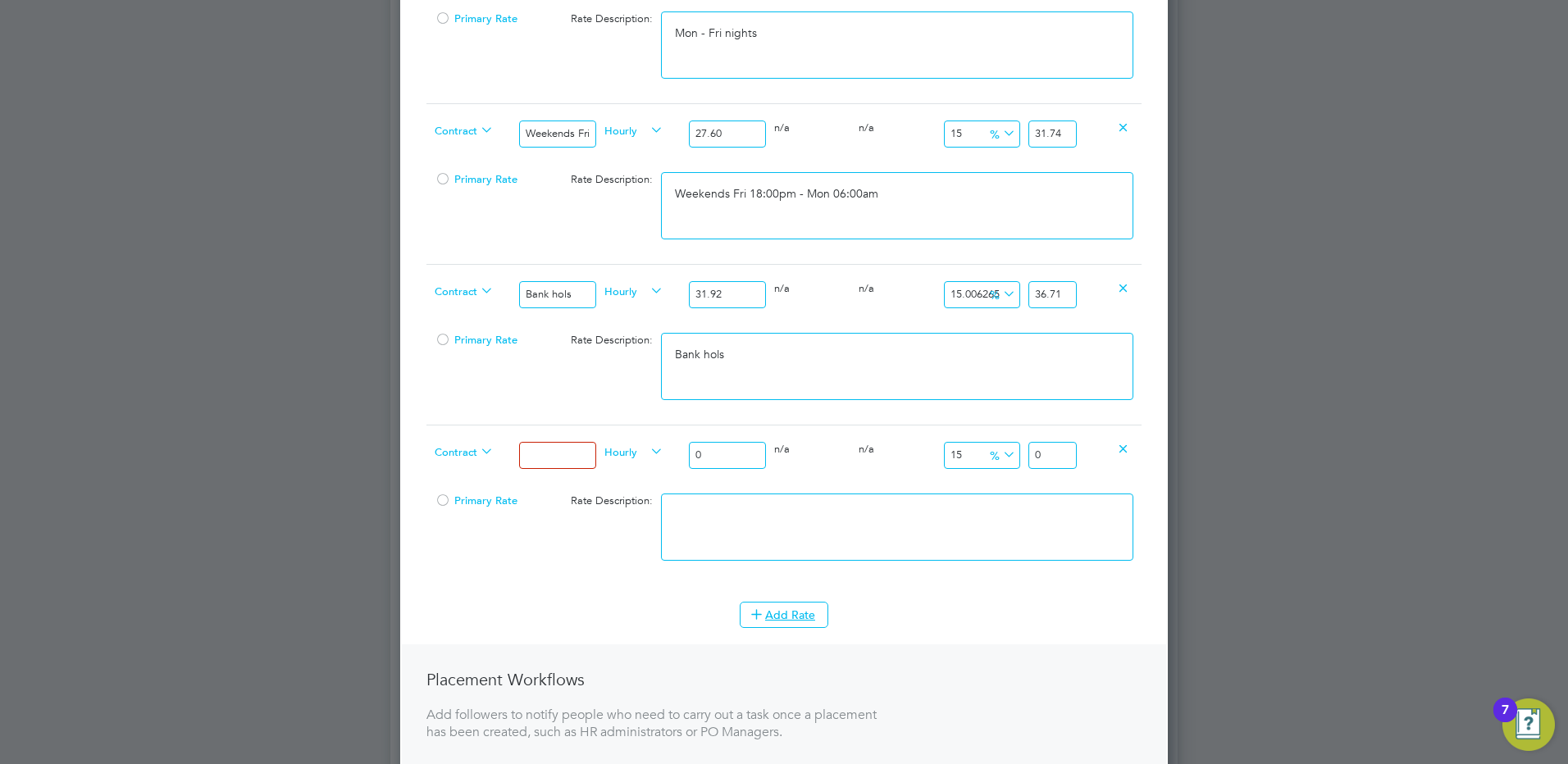
click at [585, 444] on input at bounding box center [556, 455] width 77 height 27
click at [727, 454] on input "0" at bounding box center [726, 455] width 77 height 27
drag, startPoint x: 704, startPoint y: 449, endPoint x: 688, endPoint y: 448, distance: 16.0
click at [688, 448] on div "0" at bounding box center [726, 455] width 84 height 60
click at [887, 501] on textarea at bounding box center [896, 528] width 472 height 68
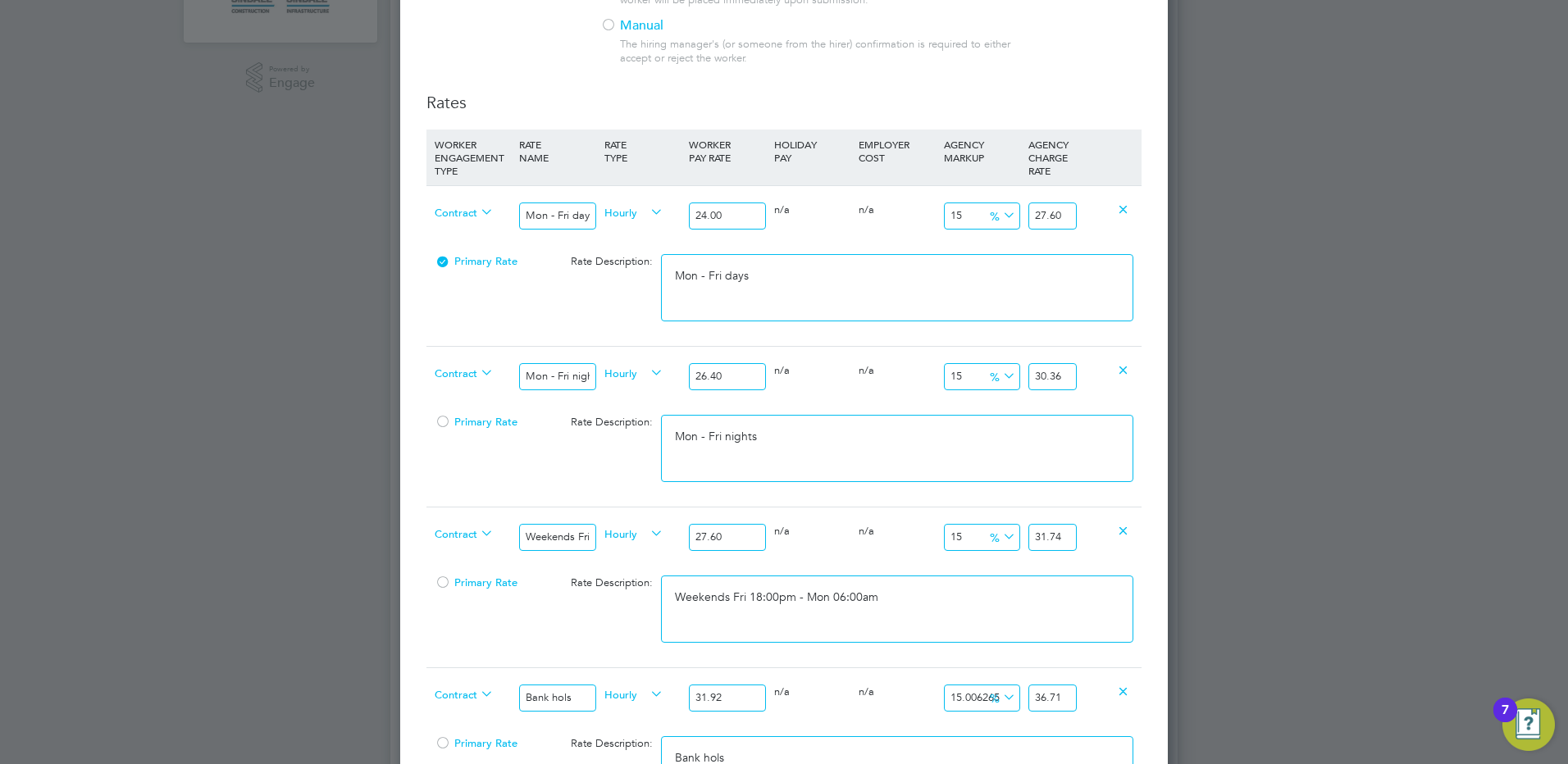
scroll to position [492, 0]
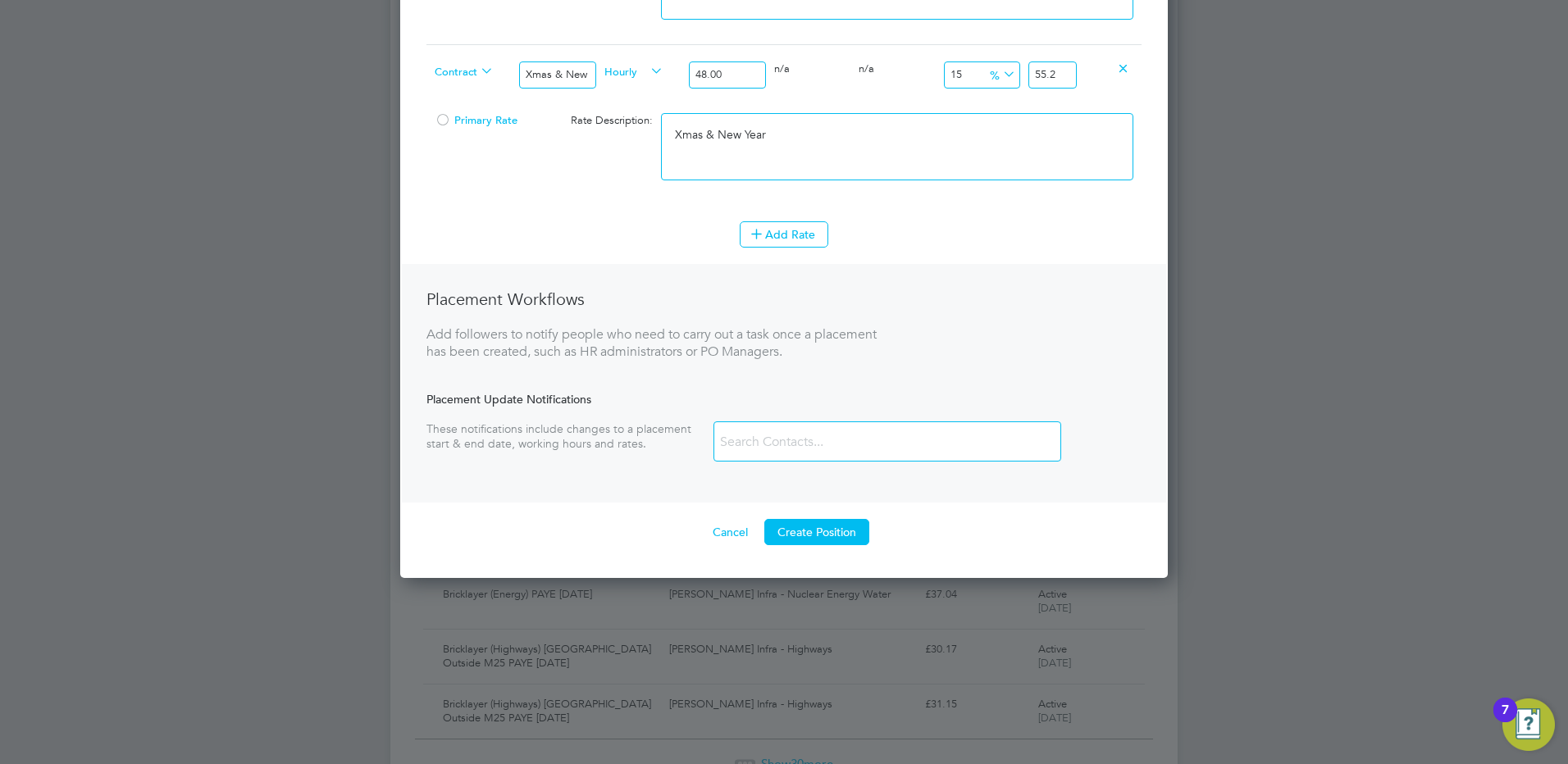
drag, startPoint x: 849, startPoint y: 536, endPoint x: 862, endPoint y: 534, distance: 13.2
click at [849, 536] on button "Create Position" at bounding box center [817, 532] width 105 height 26
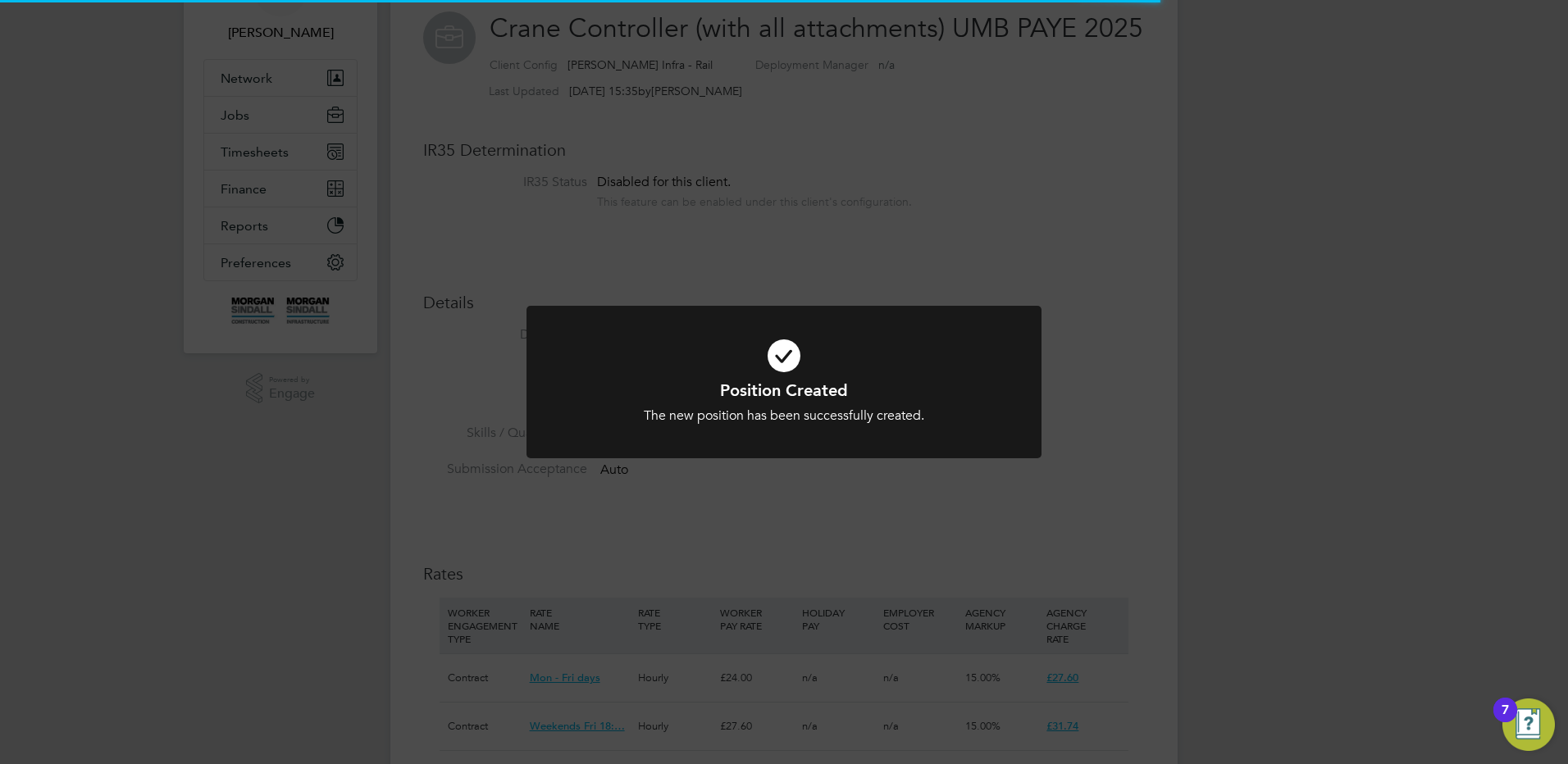
scroll to position [8, 8]
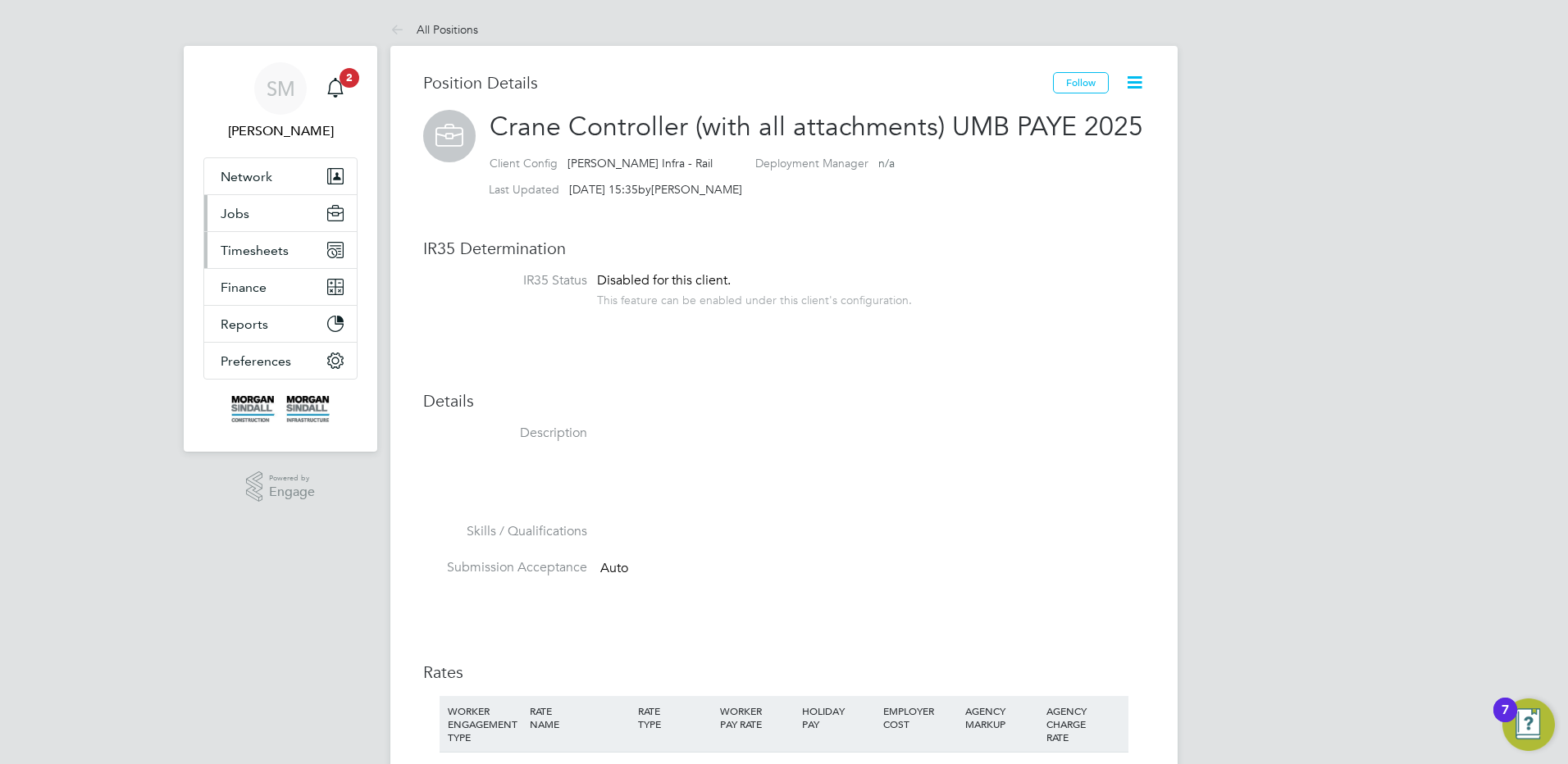
drag, startPoint x: 263, startPoint y: 218, endPoint x: 310, endPoint y: 235, distance: 50.0
click at [263, 218] on button "Jobs" at bounding box center [280, 213] width 153 height 36
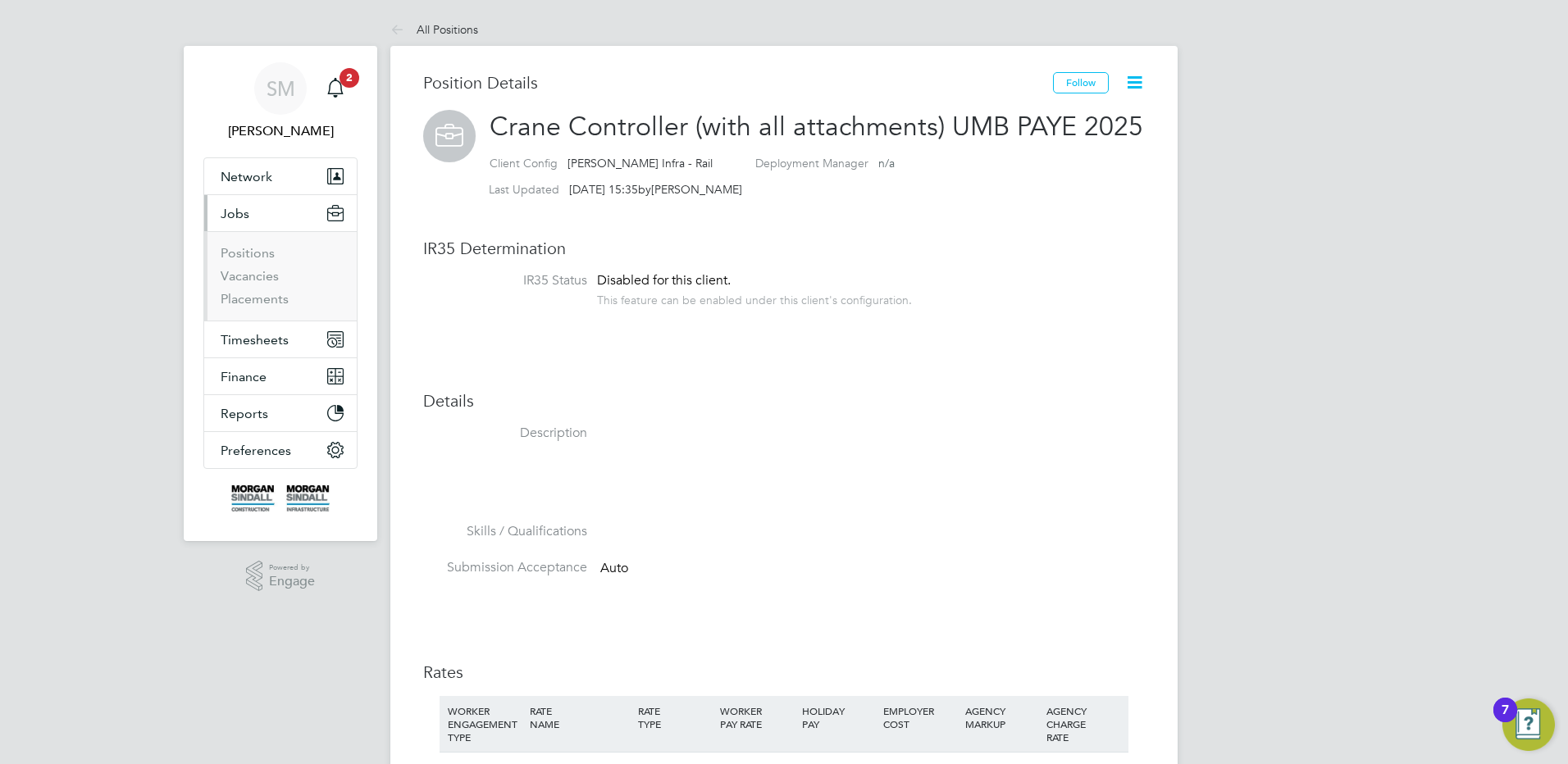
click at [251, 244] on ul "Positions Vacancies Placements" at bounding box center [280, 276] width 153 height 89
click at [251, 249] on link "Positions" at bounding box center [247, 253] width 54 height 16
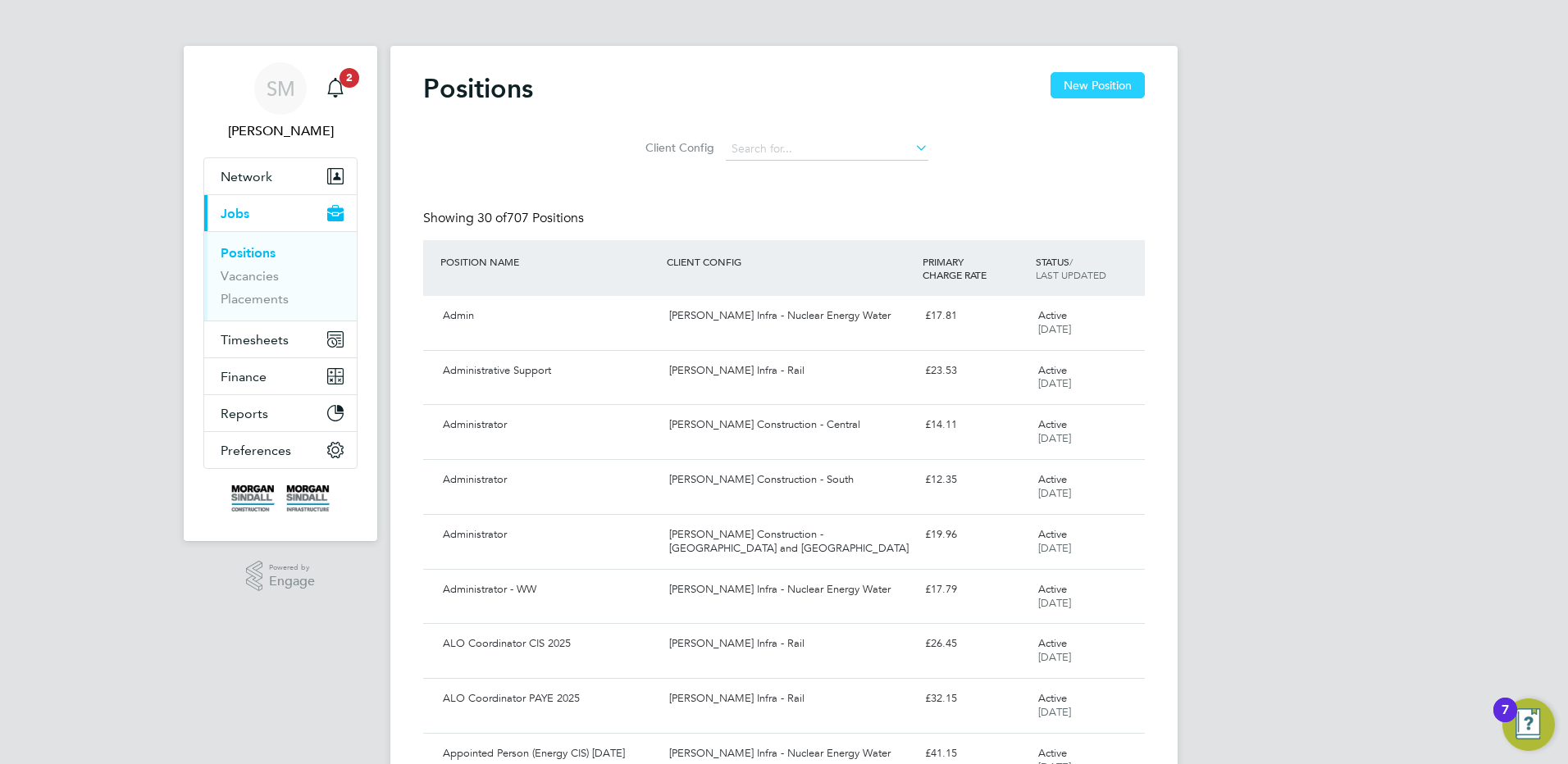
click at [1072, 90] on button "New Position" at bounding box center [1097, 85] width 94 height 26
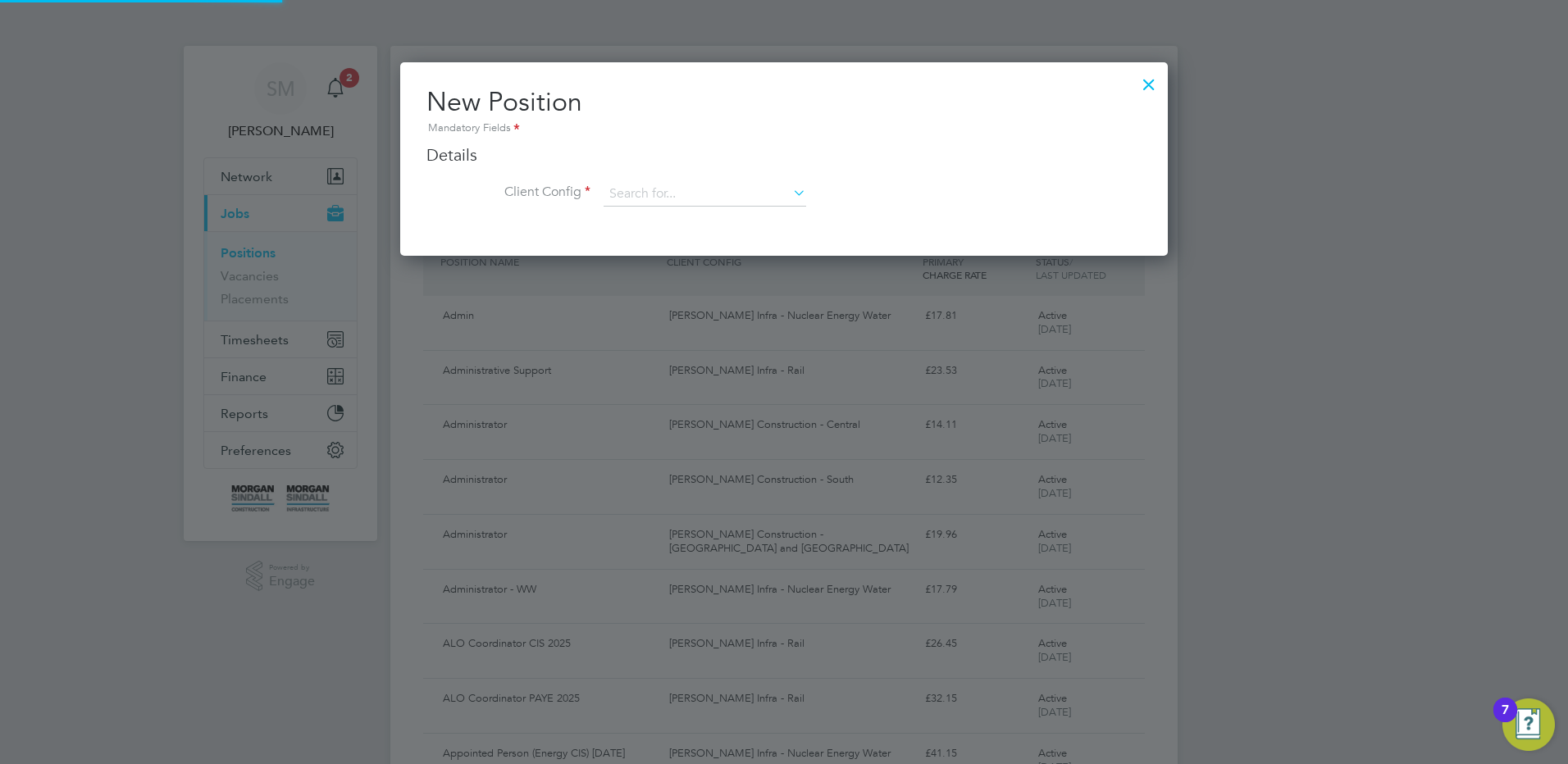
scroll to position [194, 768]
click at [763, 178] on ng-form "Details Client Config Name Description Skills / Qualifications The list will ap…" at bounding box center [784, 183] width 715 height 78
click at [710, 220] on li "Client Config" at bounding box center [784, 202] width 715 height 41
click at [701, 193] on li "Client Config" at bounding box center [784, 202] width 715 height 41
click at [698, 190] on input at bounding box center [705, 194] width 203 height 25
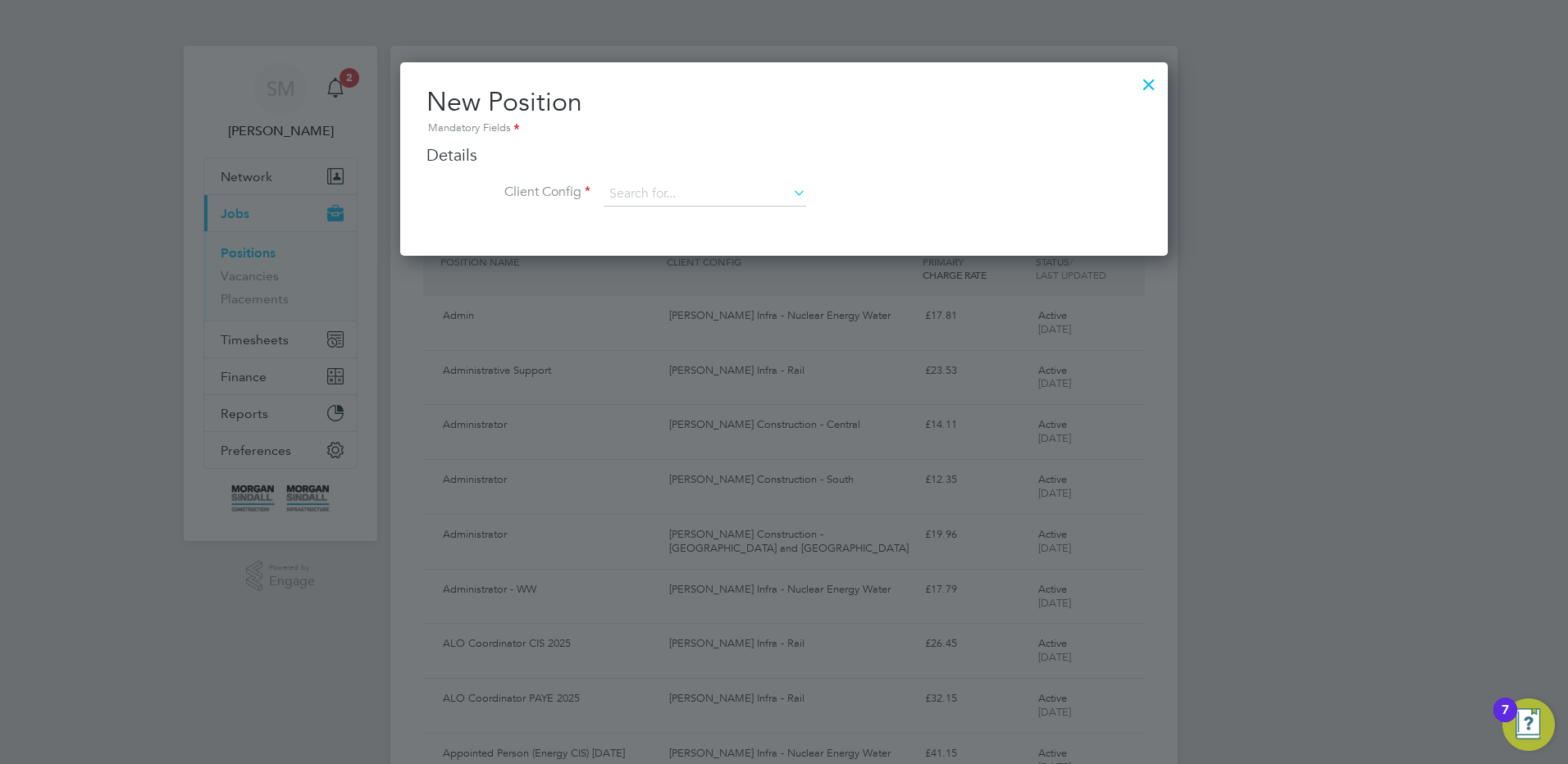
click at [669, 178] on ng-form "Details Client Config Name Description Skills / Qualifications The list will ap…" at bounding box center [784, 183] width 715 height 78
click at [694, 193] on input at bounding box center [705, 194] width 203 height 25
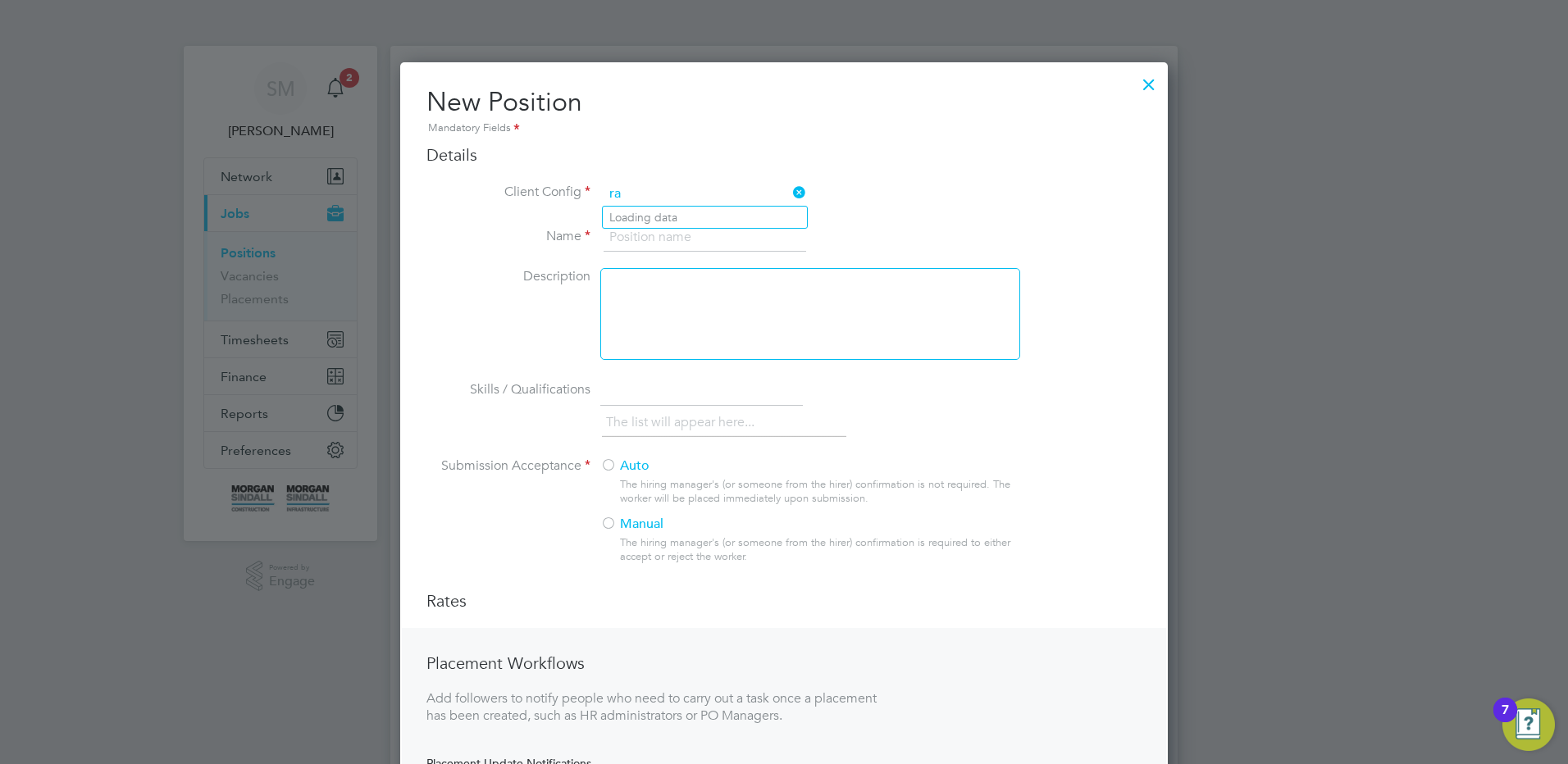
scroll to position [881, 768]
click at [684, 211] on li "[PERSON_NAME] Infra - Rail" at bounding box center [705, 218] width 204 height 22
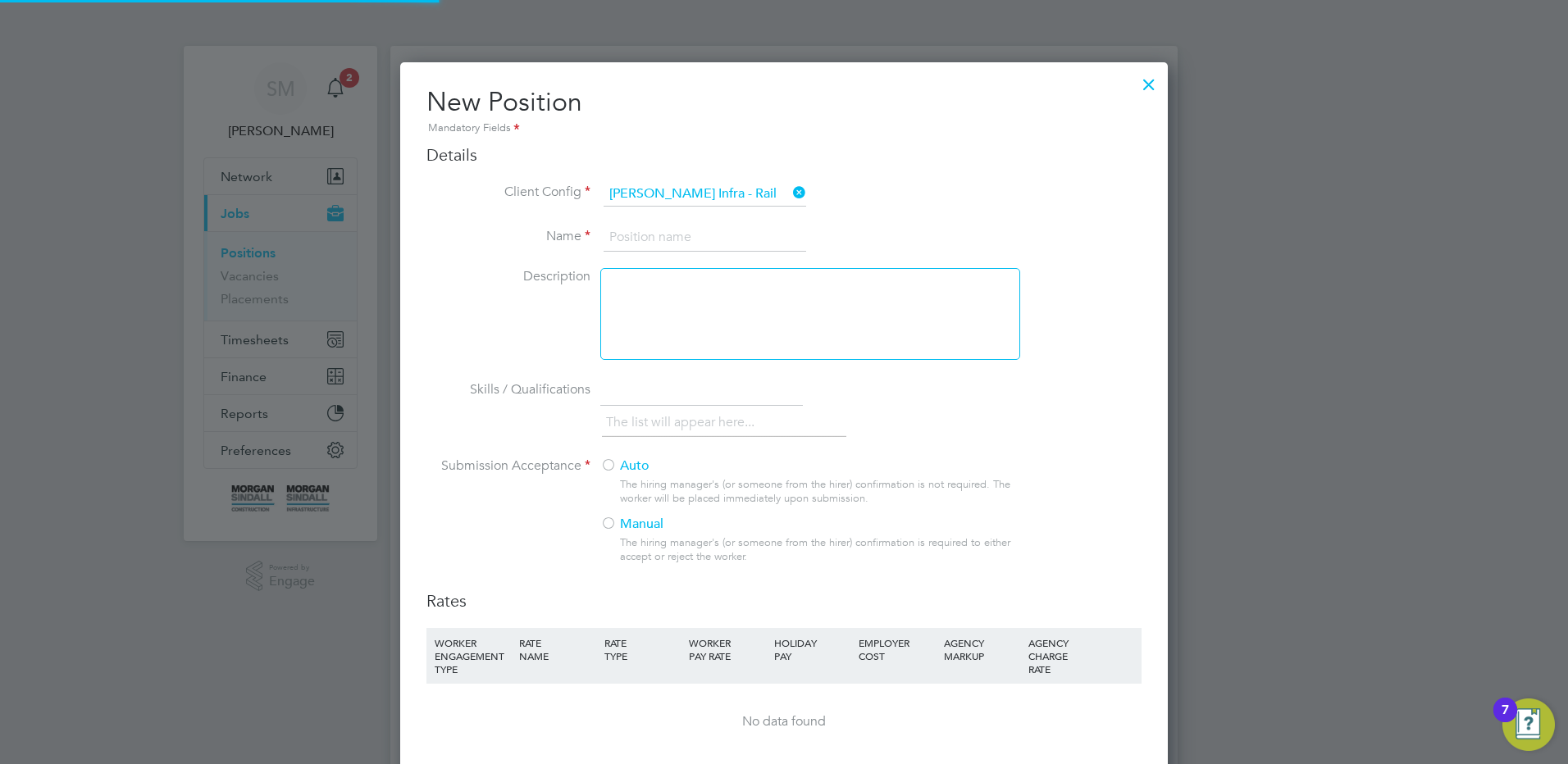
scroll to position [1072, 768]
click at [688, 227] on input at bounding box center [705, 237] width 203 height 30
click at [677, 230] on input at bounding box center [705, 237] width 203 height 30
click at [608, 458] on div at bounding box center [608, 466] width 17 height 17
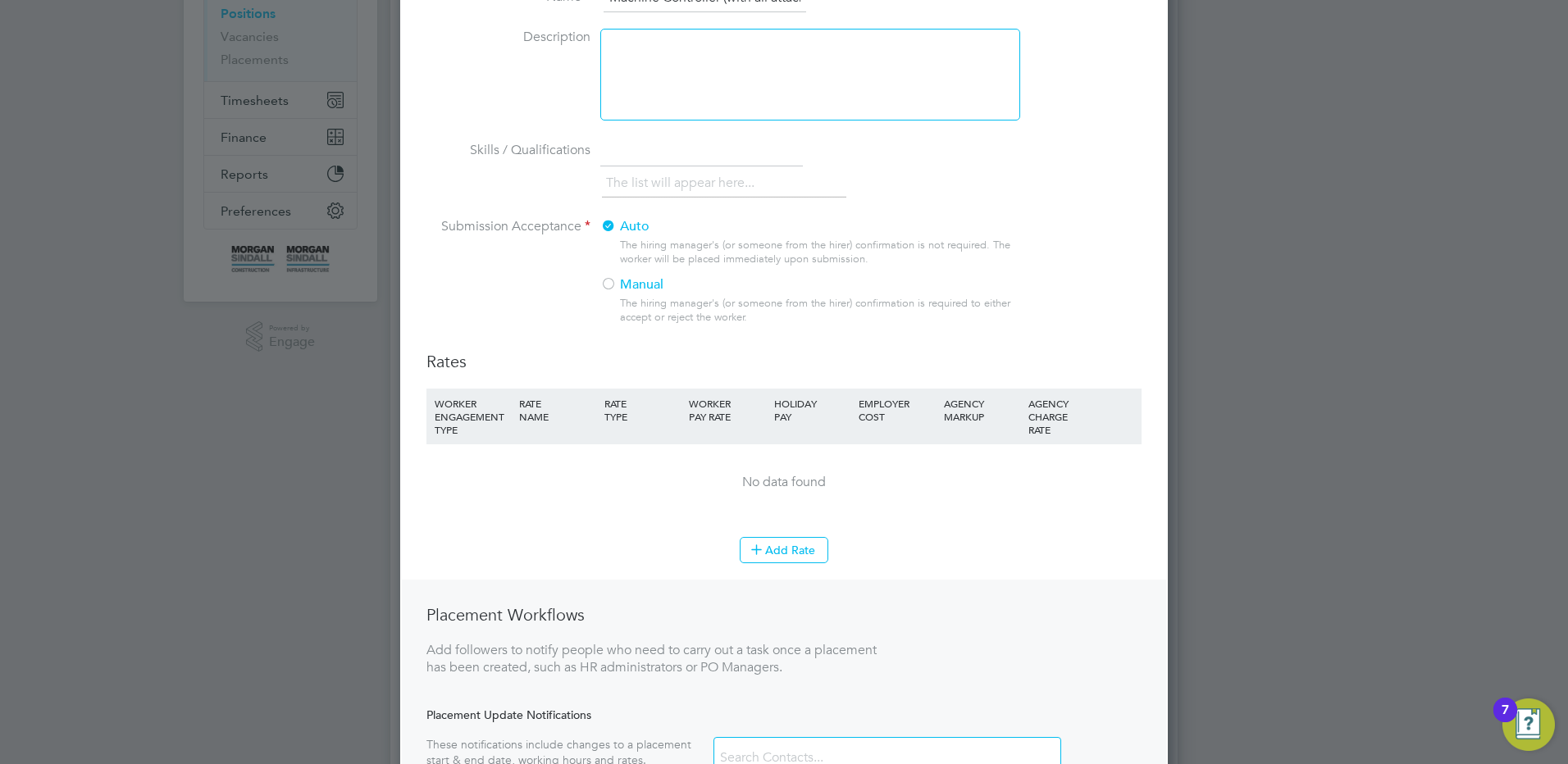
scroll to position [246, 0]
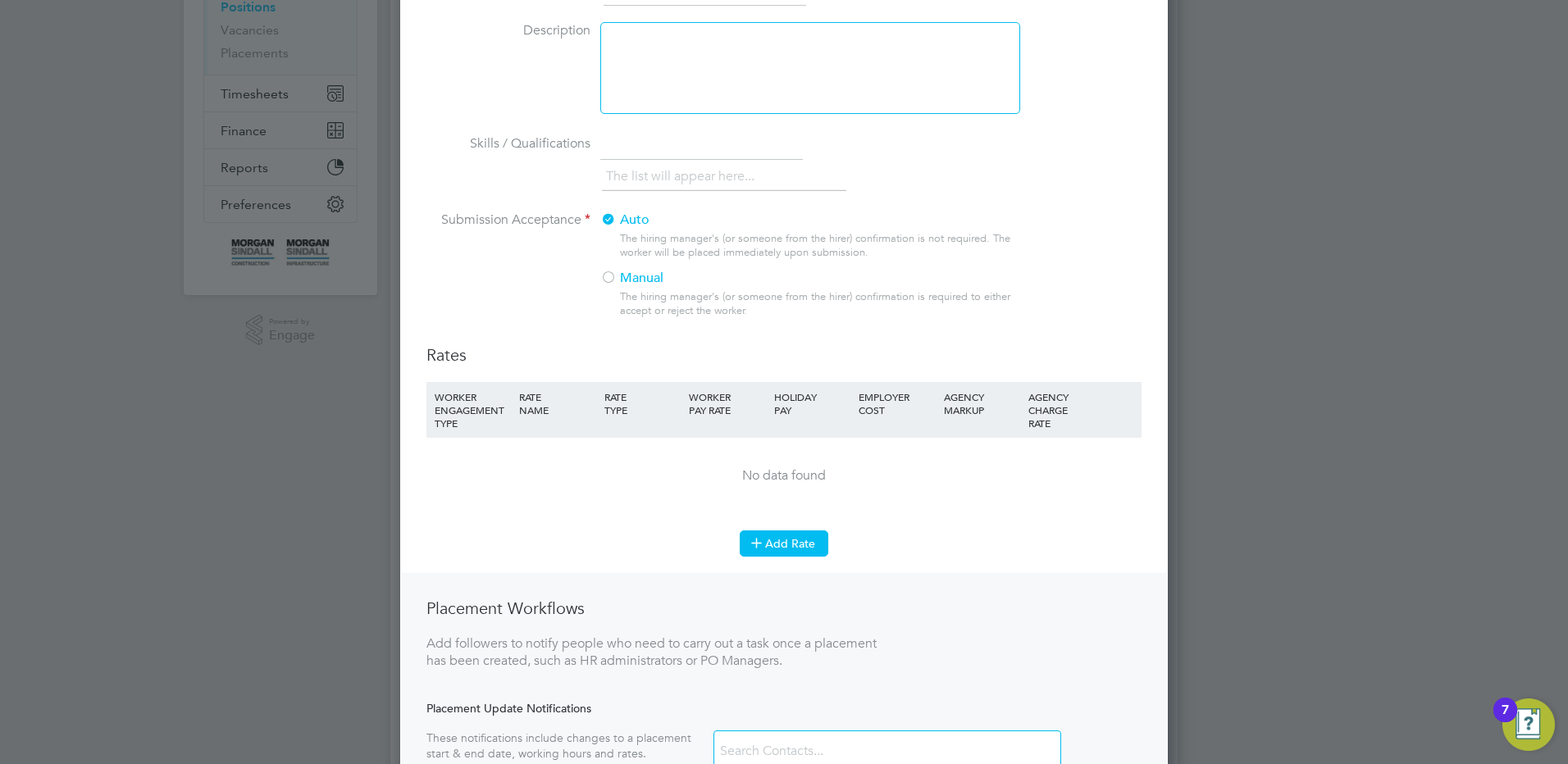
click at [792, 550] on button "Add Rate" at bounding box center [783, 543] width 88 height 26
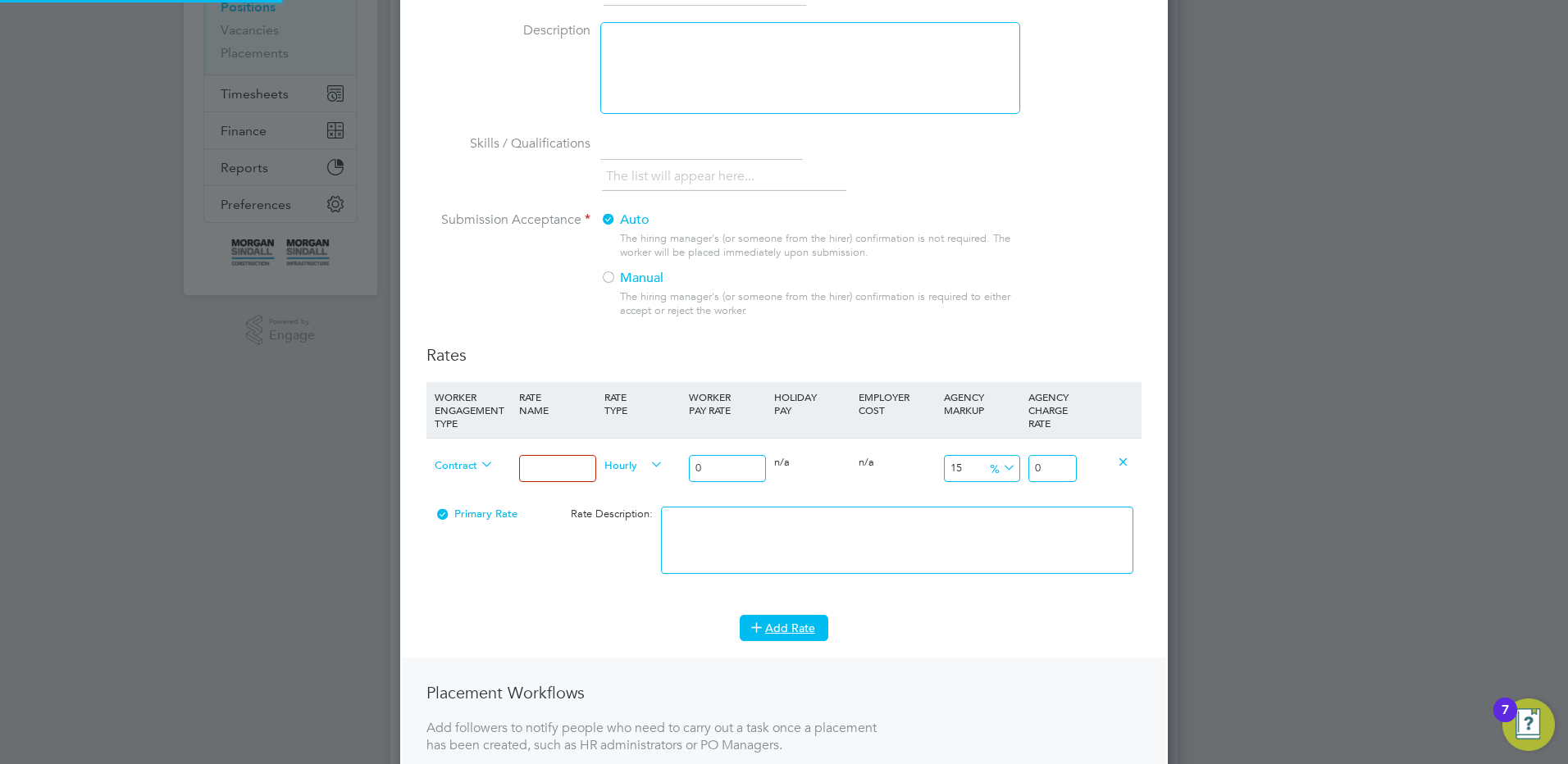
scroll to position [1156, 768]
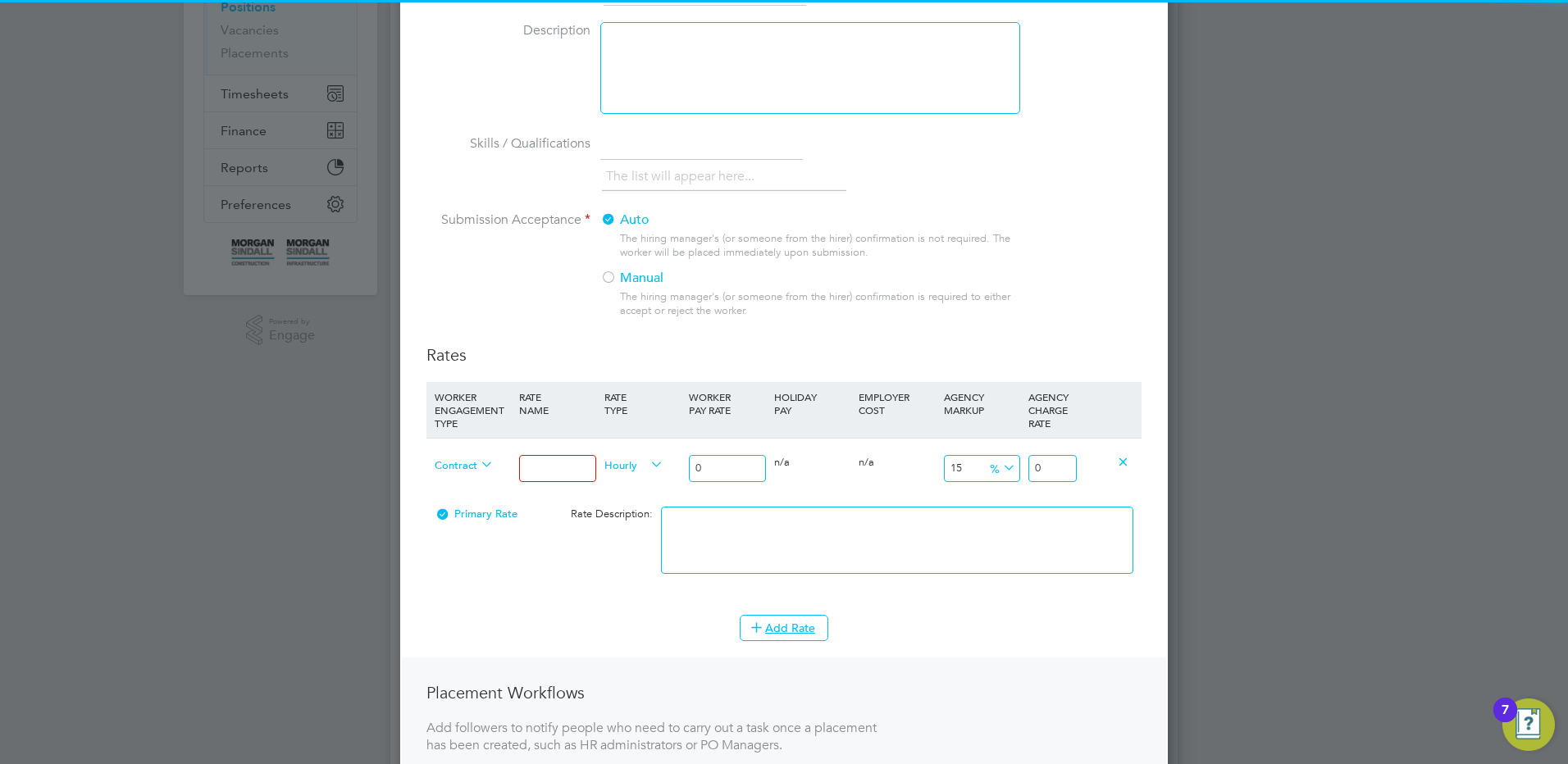
drag, startPoint x: 550, startPoint y: 466, endPoint x: 557, endPoint y: 471, distance: 8.6
click at [550, 466] on input at bounding box center [556, 468] width 77 height 27
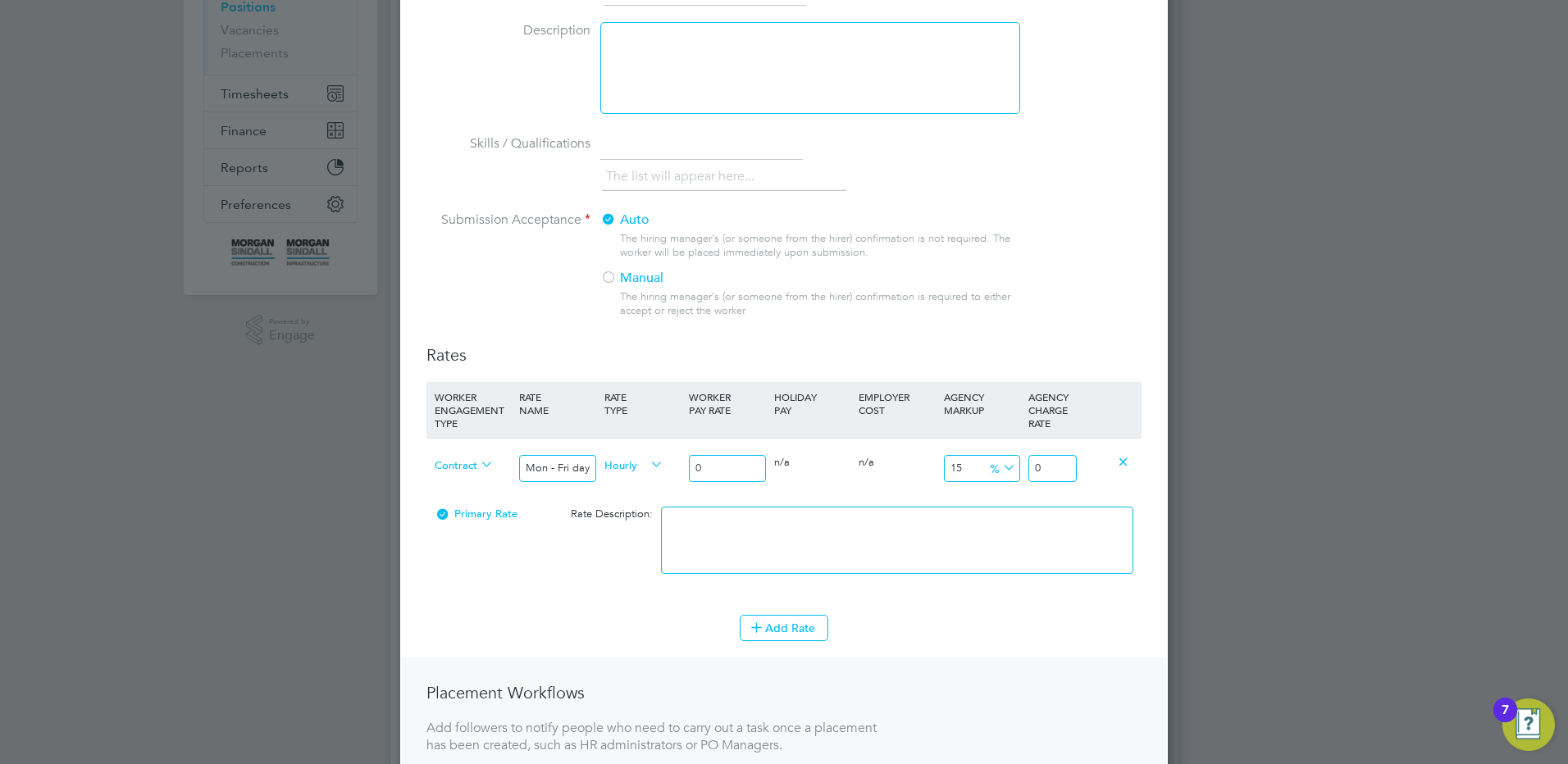
drag, startPoint x: 679, startPoint y: 462, endPoint x: 669, endPoint y: 463, distance: 10.0
click at [670, 462] on div "Contract Mon - Fri days Hourly 0 0 n/a 0 n/a 15 0 % 0" at bounding box center [784, 468] width 715 height 61
click at [779, 542] on textarea at bounding box center [896, 540] width 472 height 68
click at [767, 631] on button "Add Rate" at bounding box center [783, 628] width 88 height 26
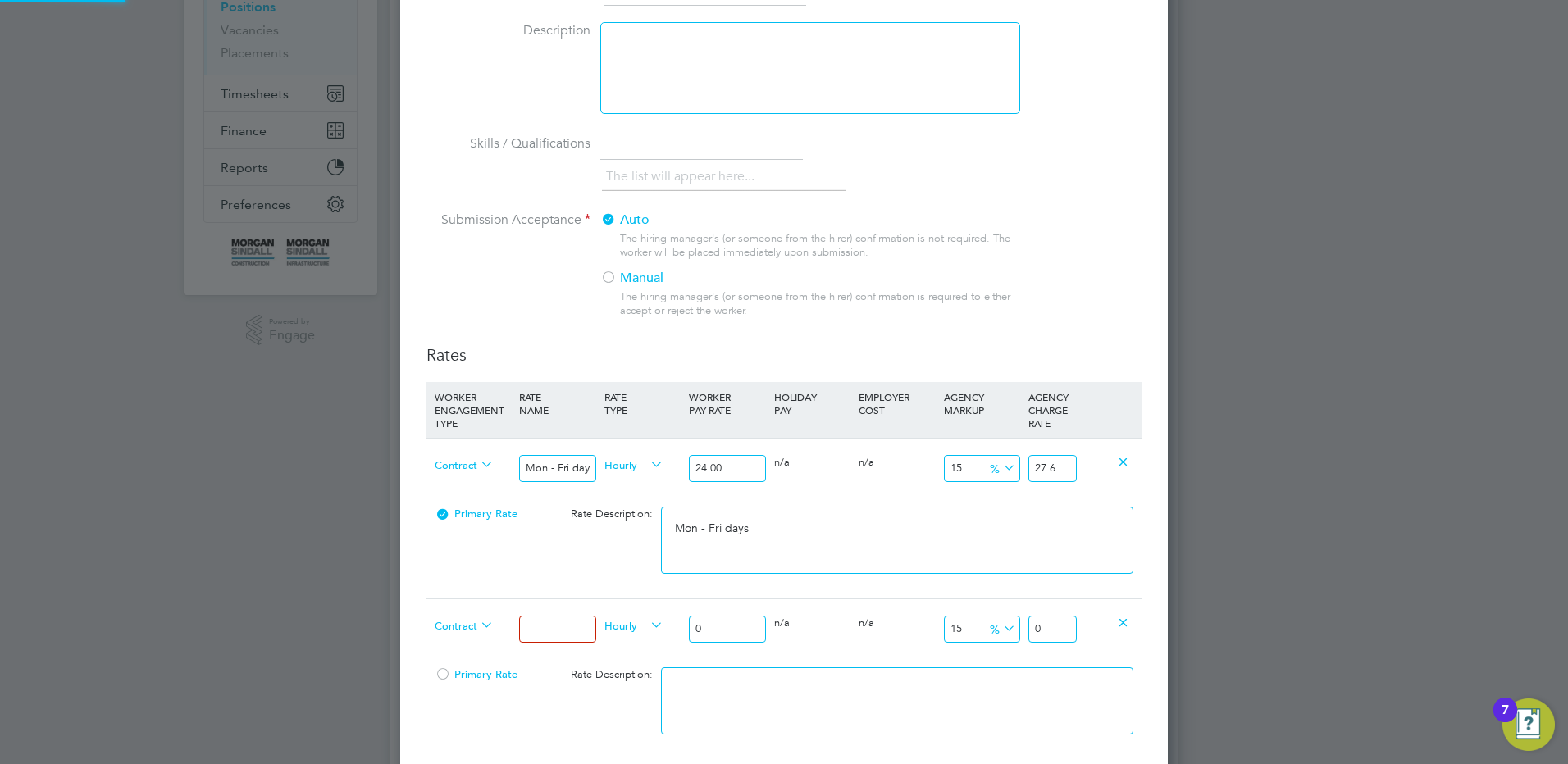
click at [562, 634] on input at bounding box center [556, 629] width 77 height 27
drag, startPoint x: 748, startPoint y: 611, endPoint x: 688, endPoint y: 627, distance: 62.1
click at [670, 614] on div "Contract Mon - Fri nights Hourly 0 0 n/a 0 n/a 15 0 % 0" at bounding box center [784, 628] width 715 height 61
click at [701, 625] on input "0" at bounding box center [726, 629] width 77 height 27
click at [726, 627] on input "0" at bounding box center [726, 629] width 77 height 27
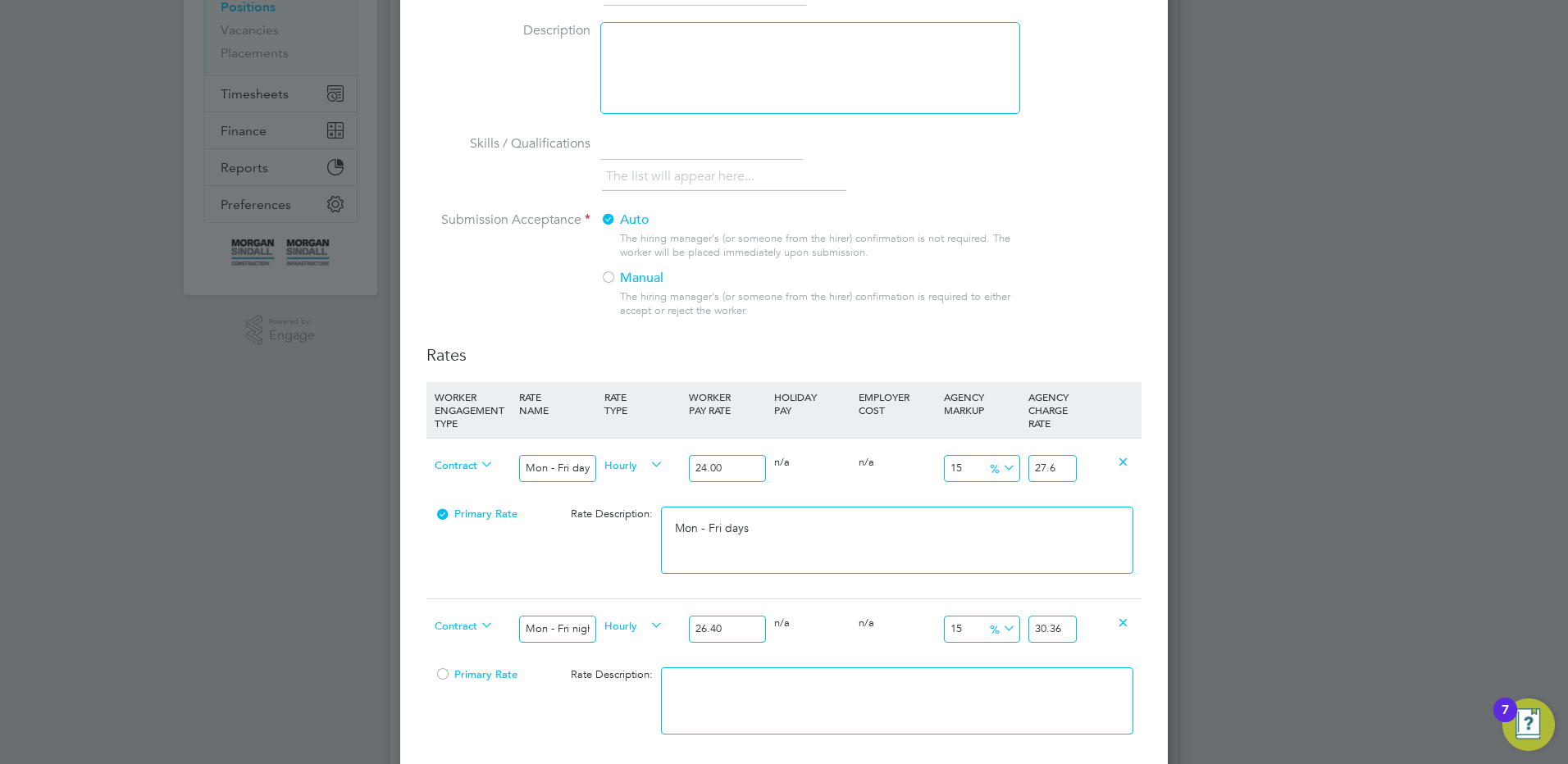
click at [840, 682] on textarea at bounding box center [896, 701] width 472 height 68
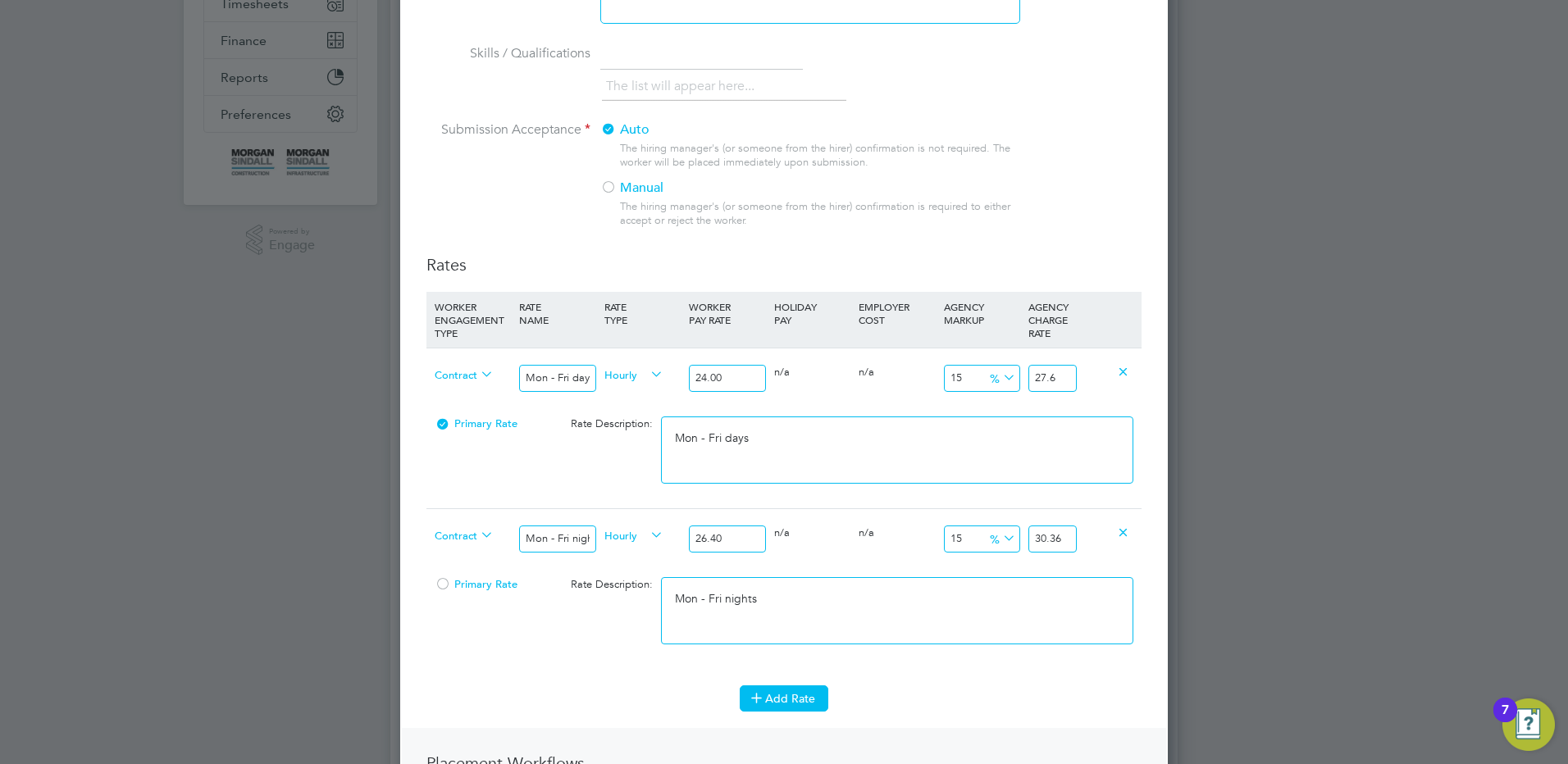
scroll to position [492, 0]
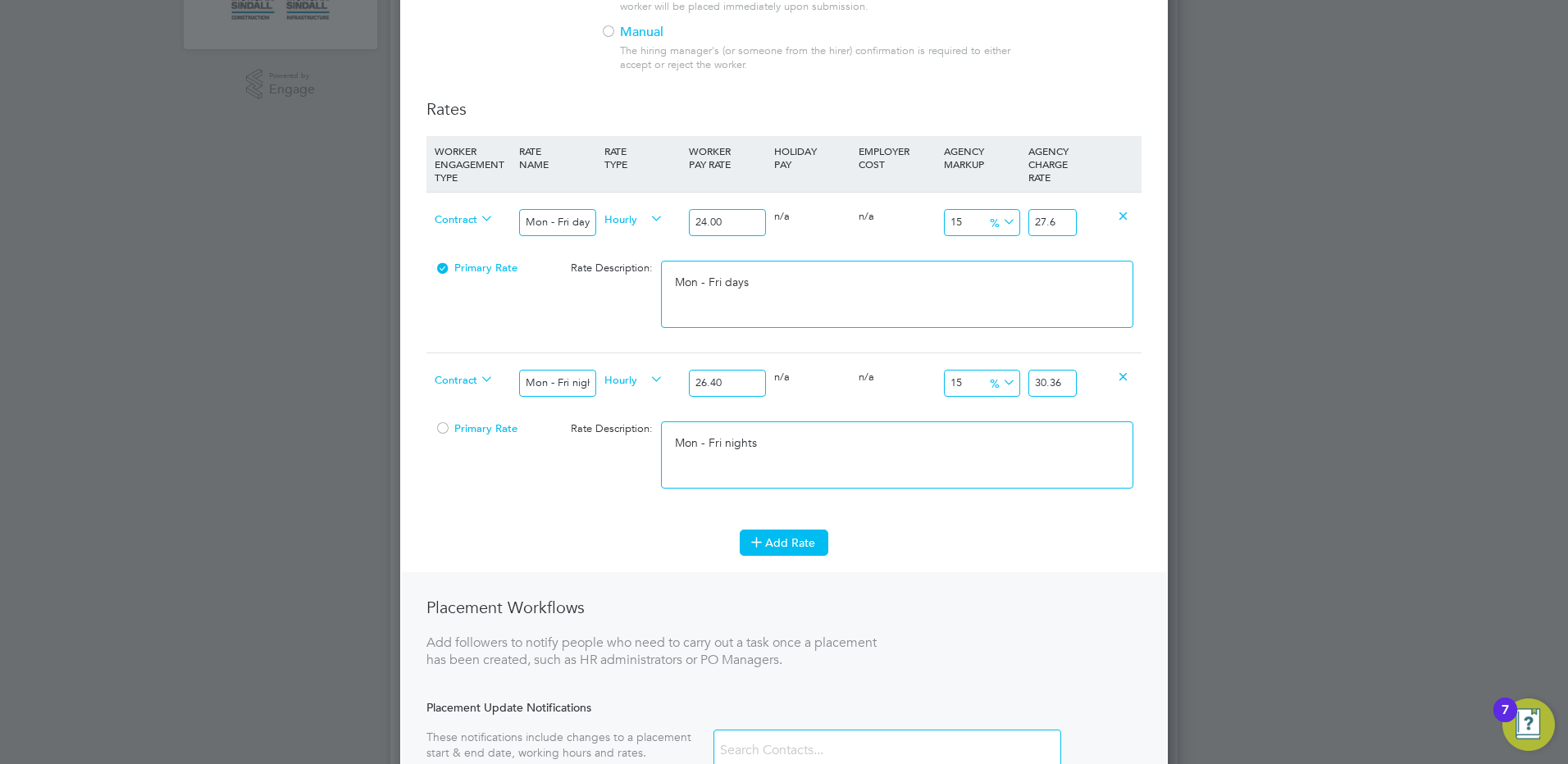
click at [764, 553] on button "Add Rate" at bounding box center [783, 542] width 88 height 26
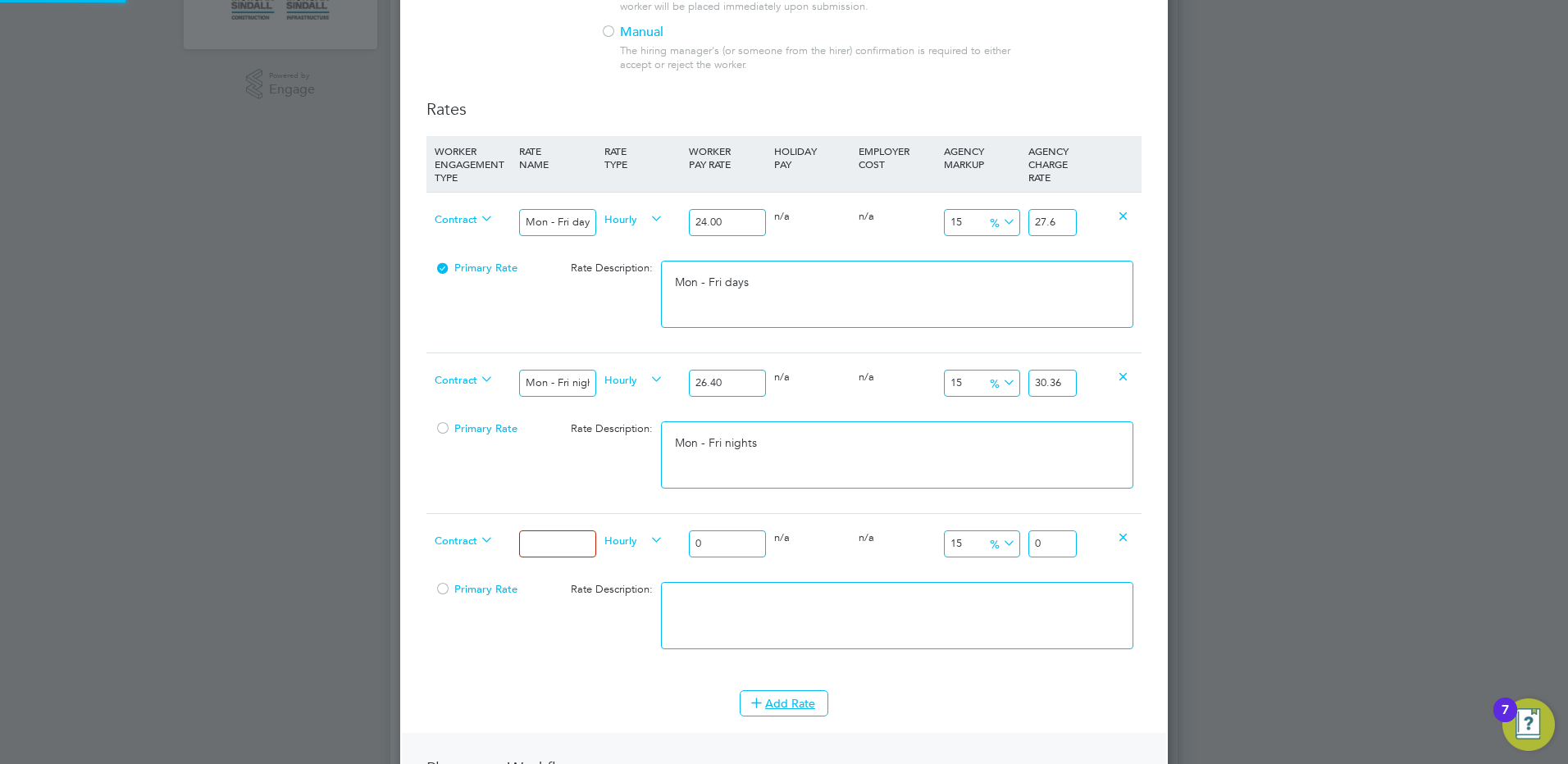
scroll to position [1478, 768]
click at [548, 533] on input at bounding box center [556, 543] width 77 height 27
drag, startPoint x: 715, startPoint y: 544, endPoint x: 678, endPoint y: 539, distance: 37.3
click at [678, 540] on div "Contract Weekends Fri 18:00pm - Mon 06:00am Hourly 0 0 n/a 0 n/a 15 0 % 0" at bounding box center [784, 543] width 715 height 61
click at [761, 617] on textarea at bounding box center [896, 616] width 472 height 68
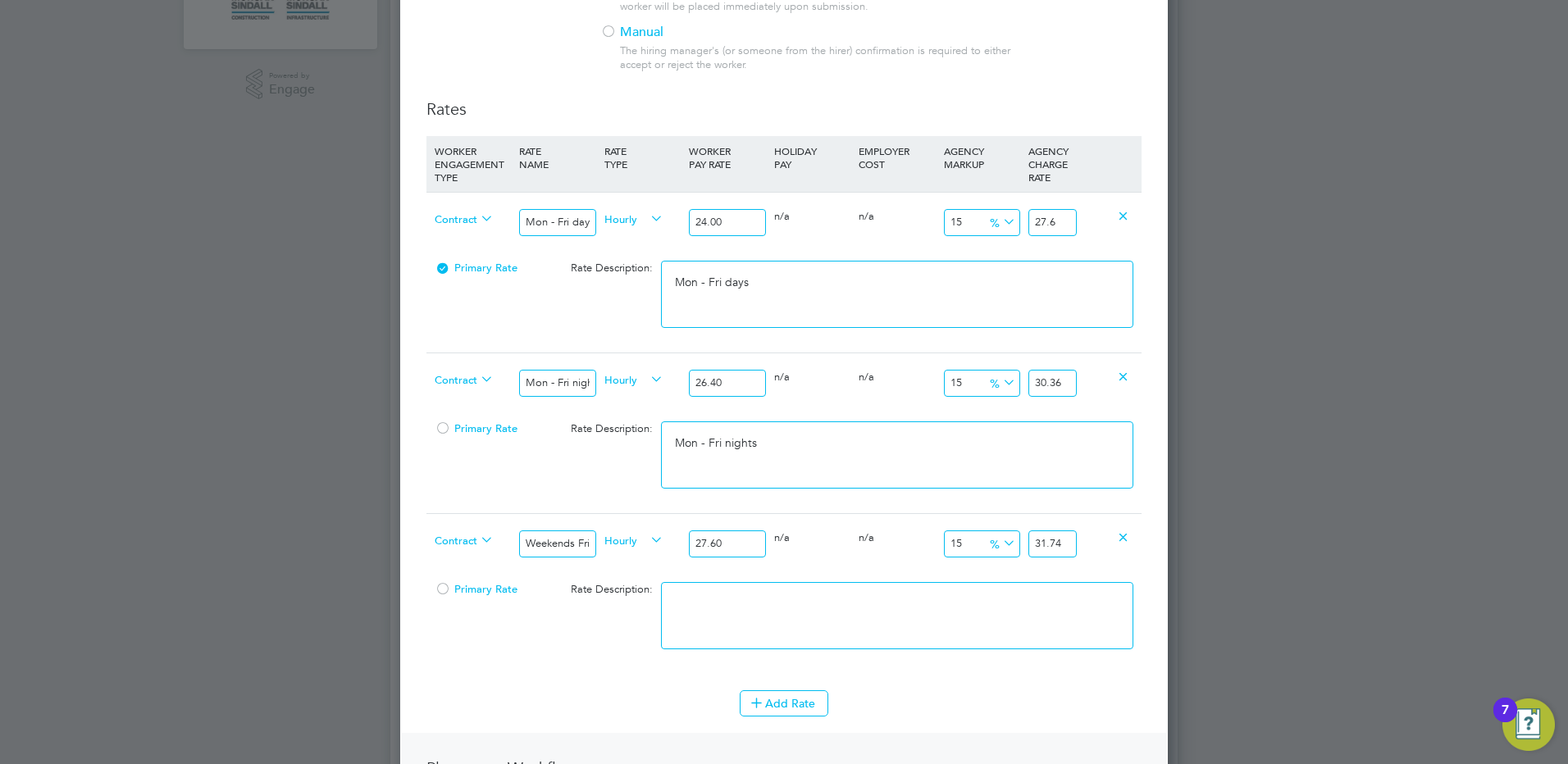
paste textarea "Weekends Fri 18:00pm - Mon 06:00am"
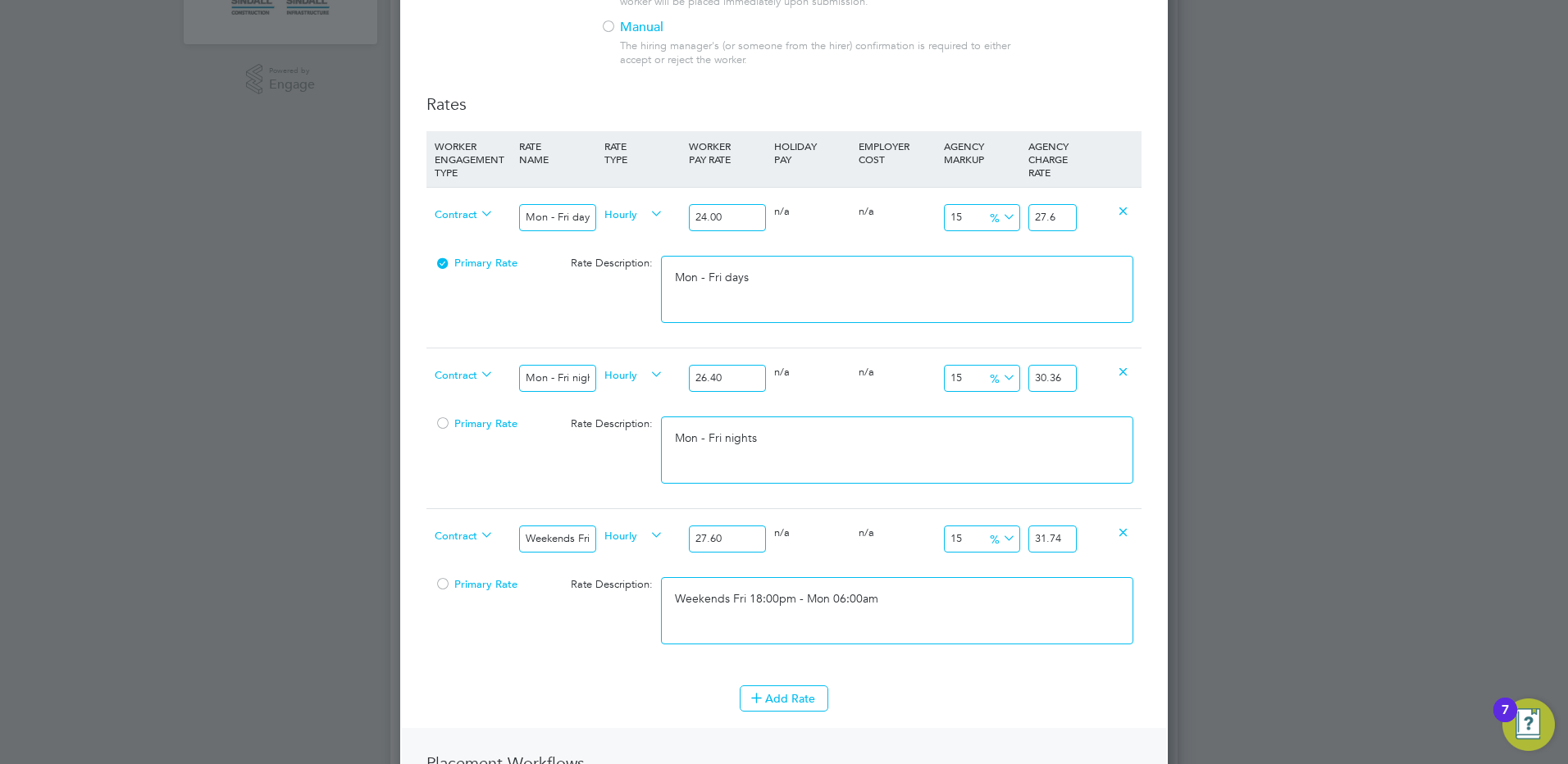
scroll to position [656, 0]
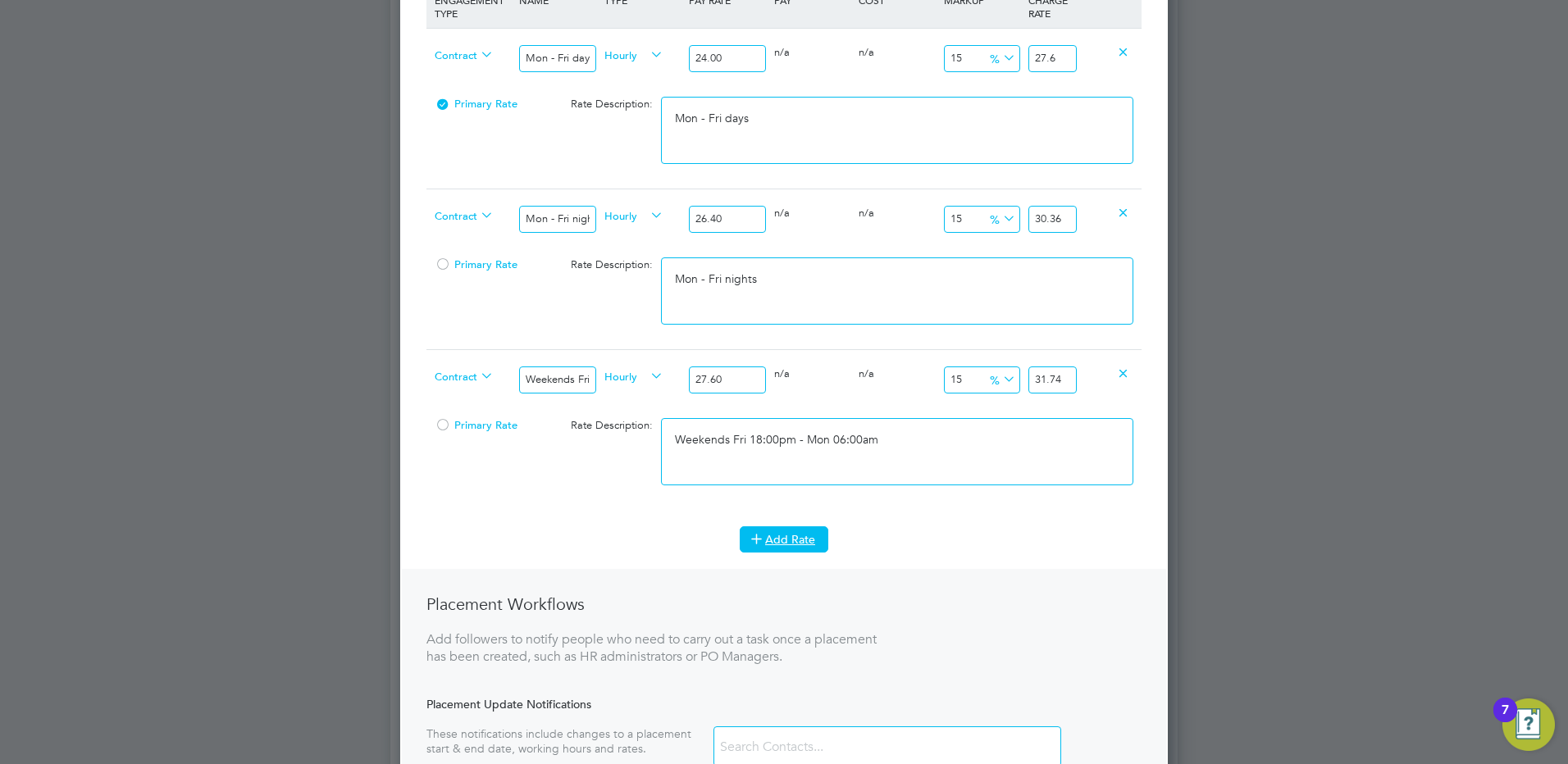
click at [763, 538] on icon at bounding box center [756, 538] width 12 height 12
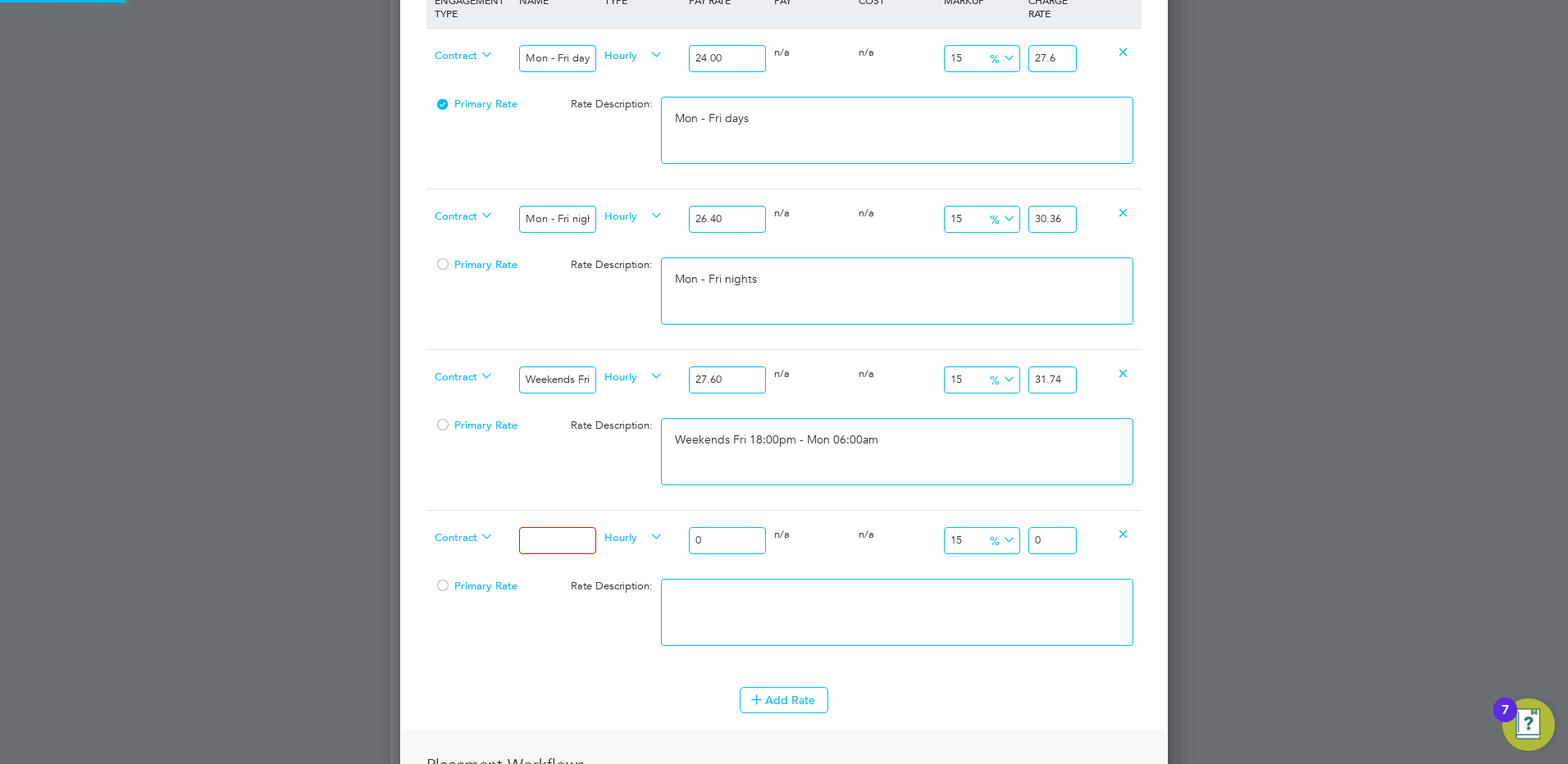
click at [476, 522] on div "Contract" at bounding box center [472, 538] width 84 height 56
click at [531, 528] on input at bounding box center [556, 540] width 77 height 27
drag, startPoint x: 717, startPoint y: 544, endPoint x: 682, endPoint y: 537, distance: 35.7
click at [682, 537] on div "Contract Bank hols Hourly 0 0 n/a 0 n/a 15 0 % 0" at bounding box center [784, 539] width 715 height 61
drag, startPoint x: 1056, startPoint y: 540, endPoint x: 1086, endPoint y: 539, distance: 30.0
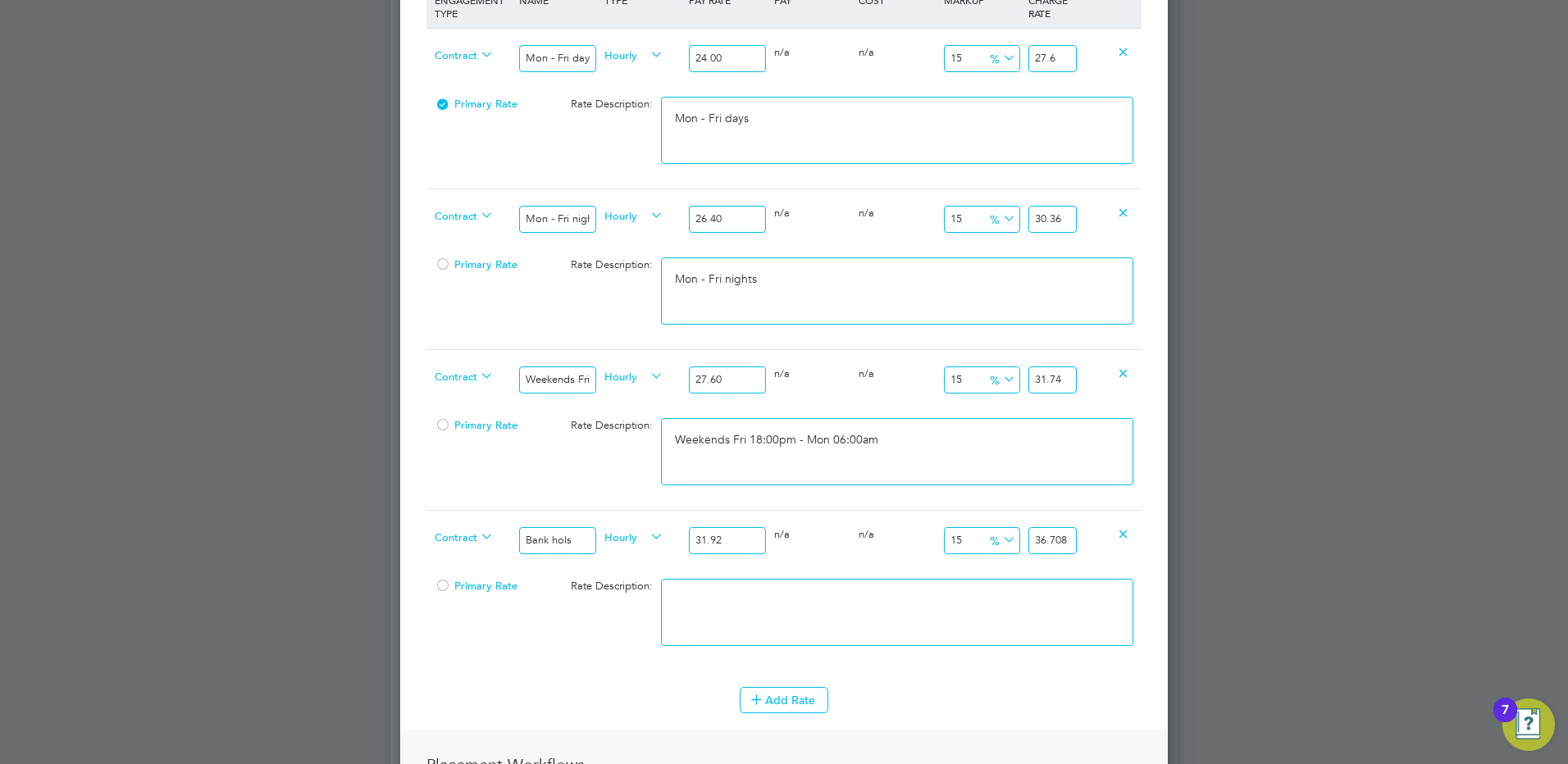
click at [1082, 540] on div "Contract Bank hols Hourly 31.92 0 n/a 0 n/a 15 4.788 % 36.708" at bounding box center [784, 539] width 715 height 61
click at [892, 640] on textarea at bounding box center [896, 613] width 472 height 68
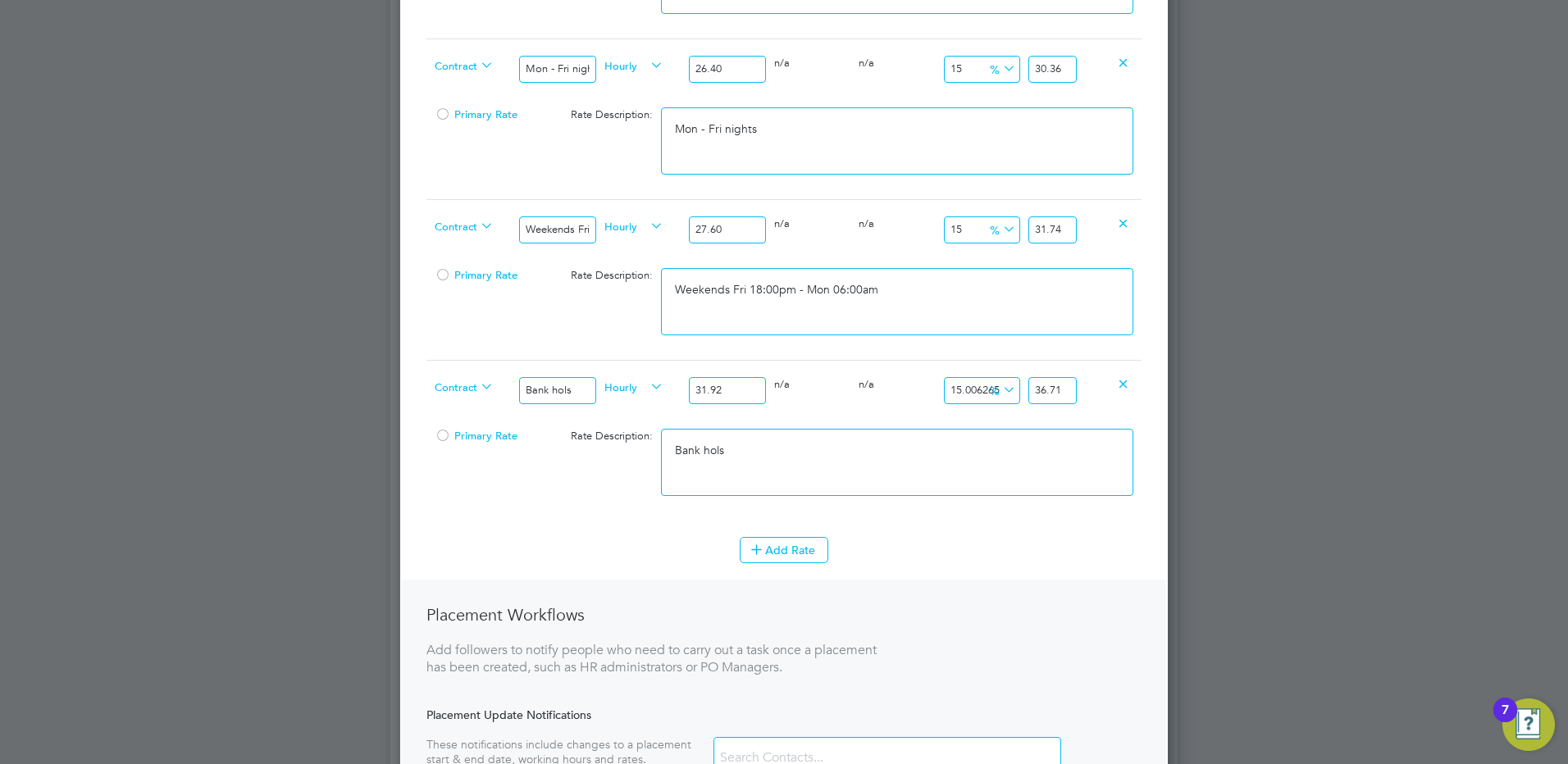
scroll to position [820, 0]
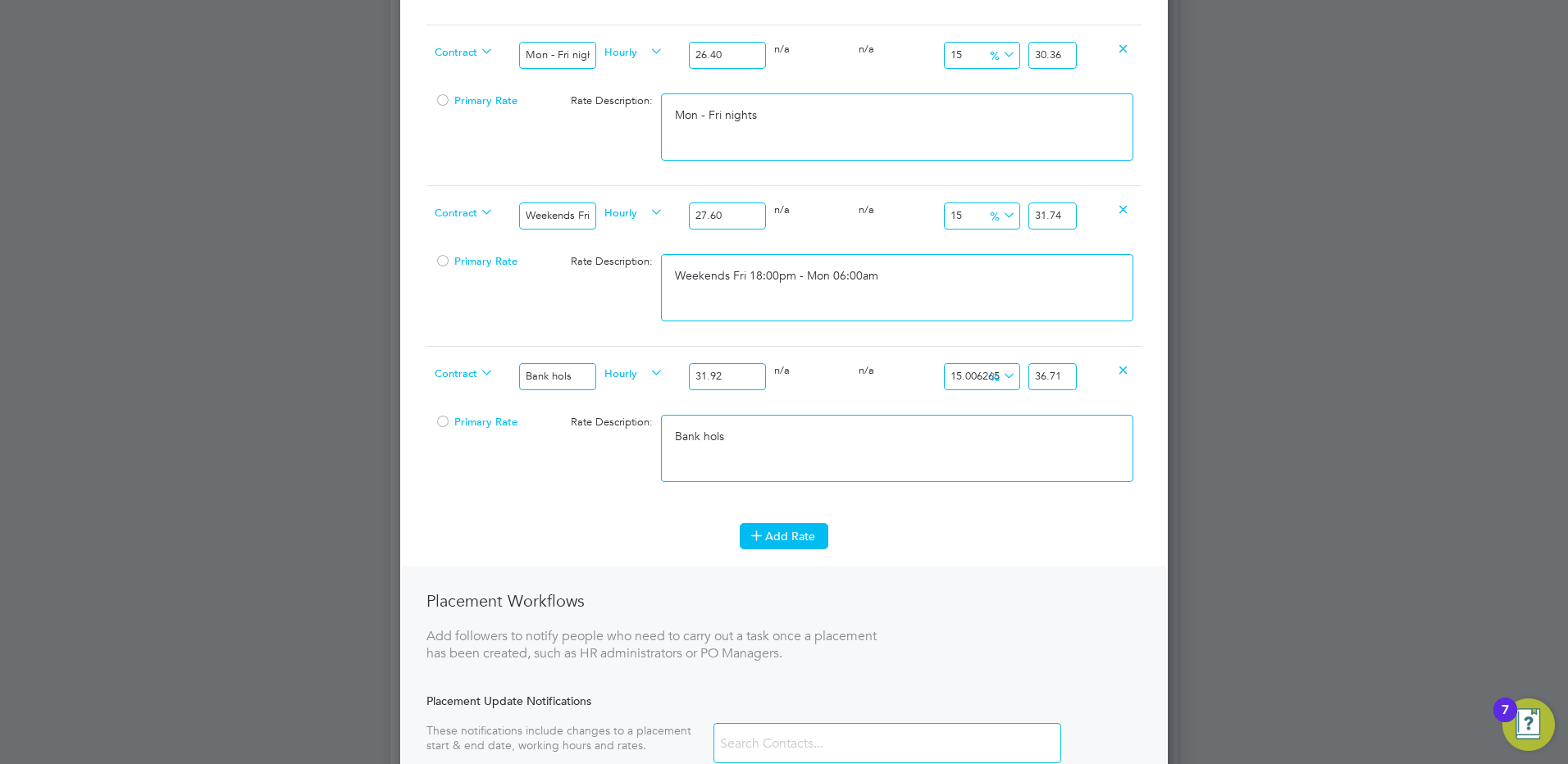
click at [745, 539] on button "Add Rate" at bounding box center [783, 536] width 88 height 26
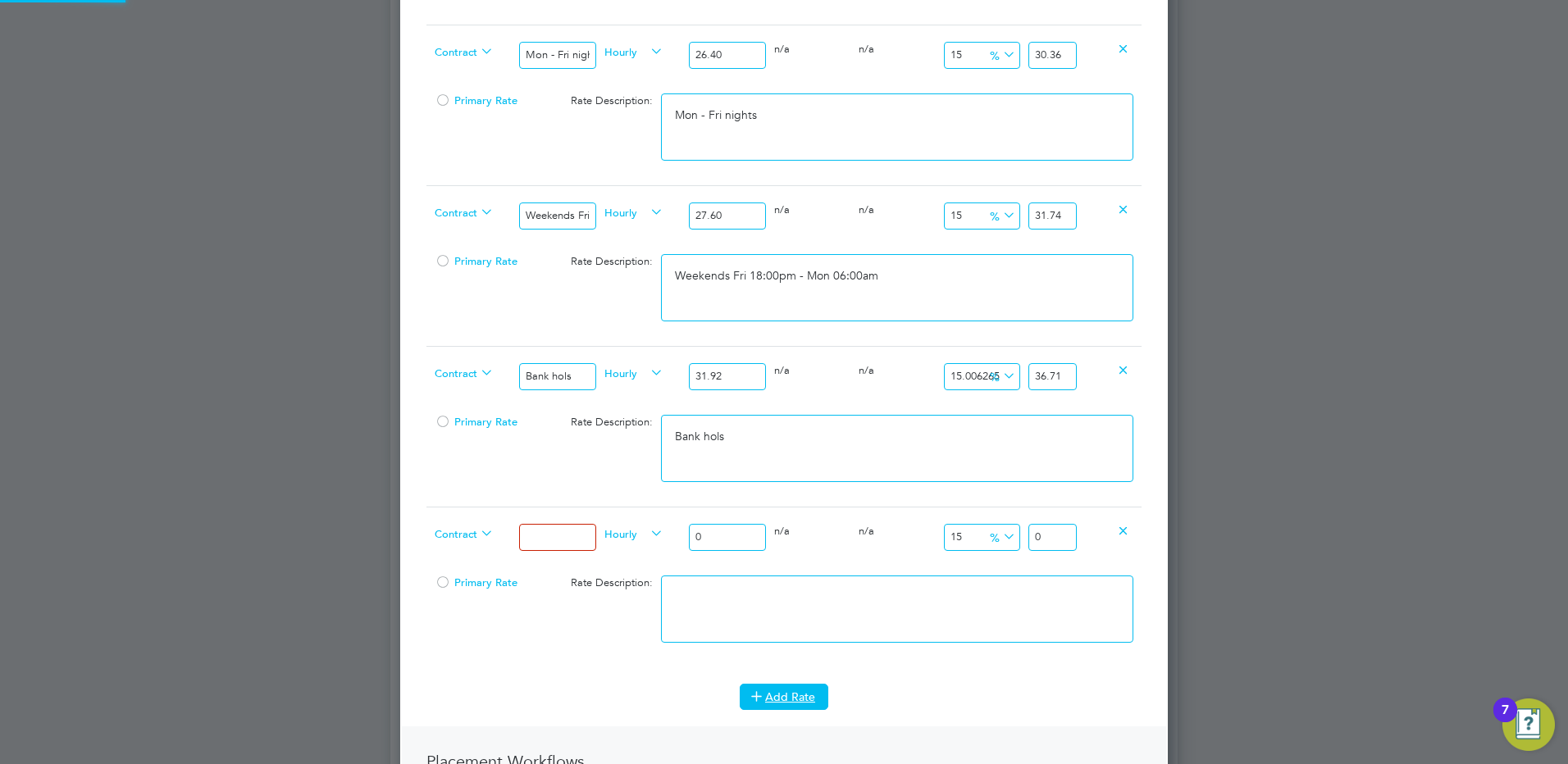
scroll to position [1799, 768]
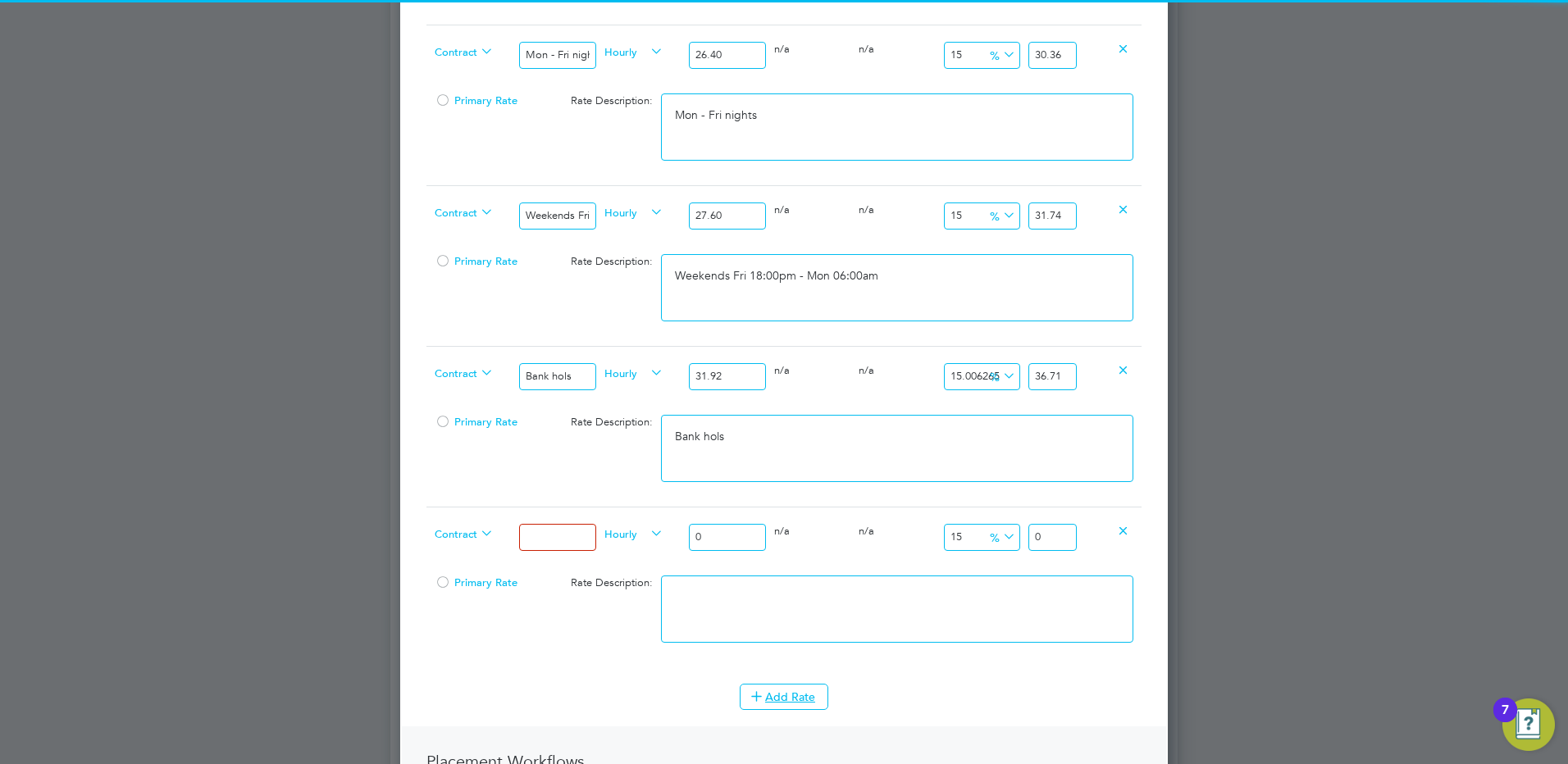
click at [560, 531] on input at bounding box center [556, 536] width 77 height 27
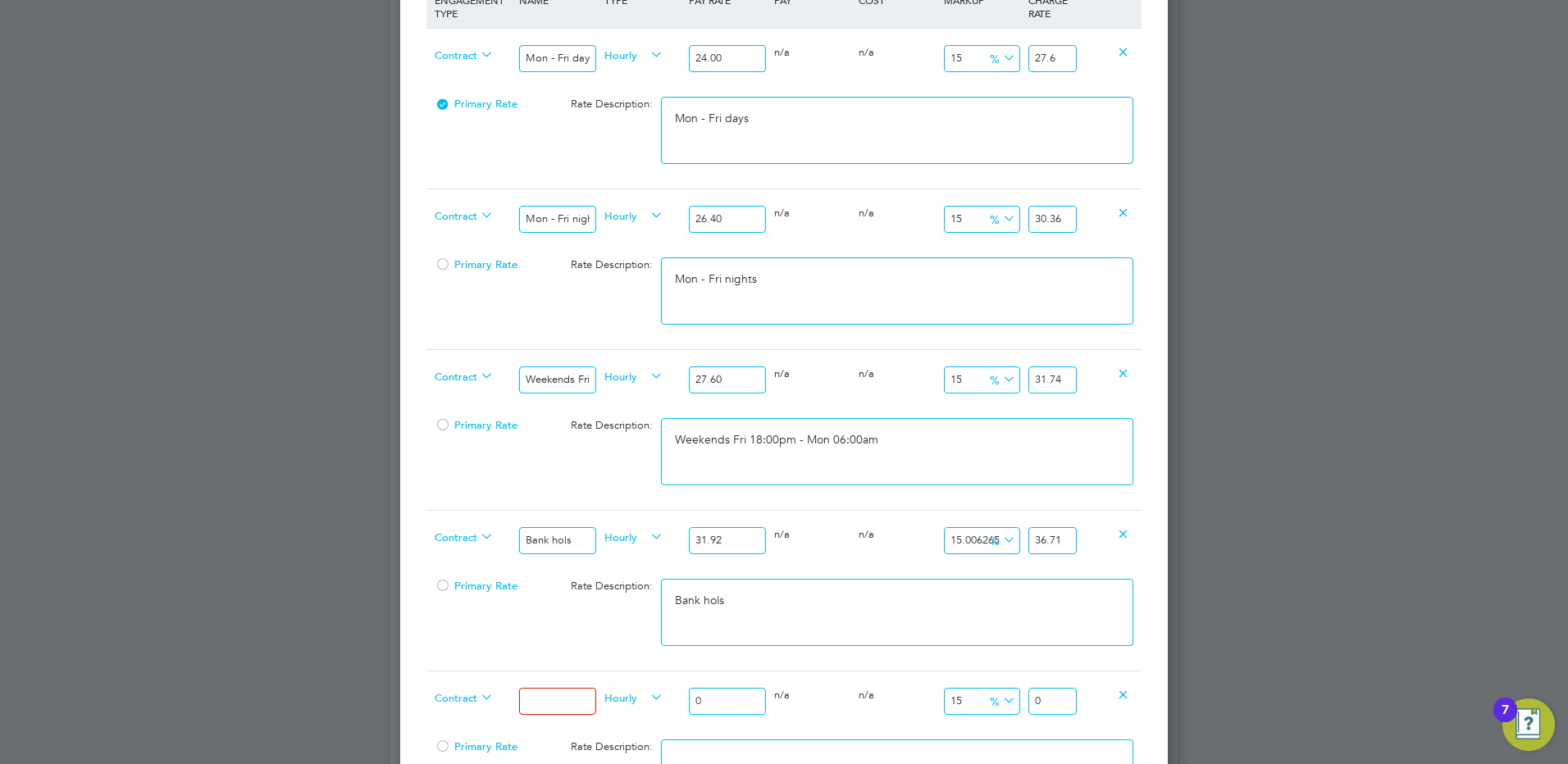
scroll to position [902, 0]
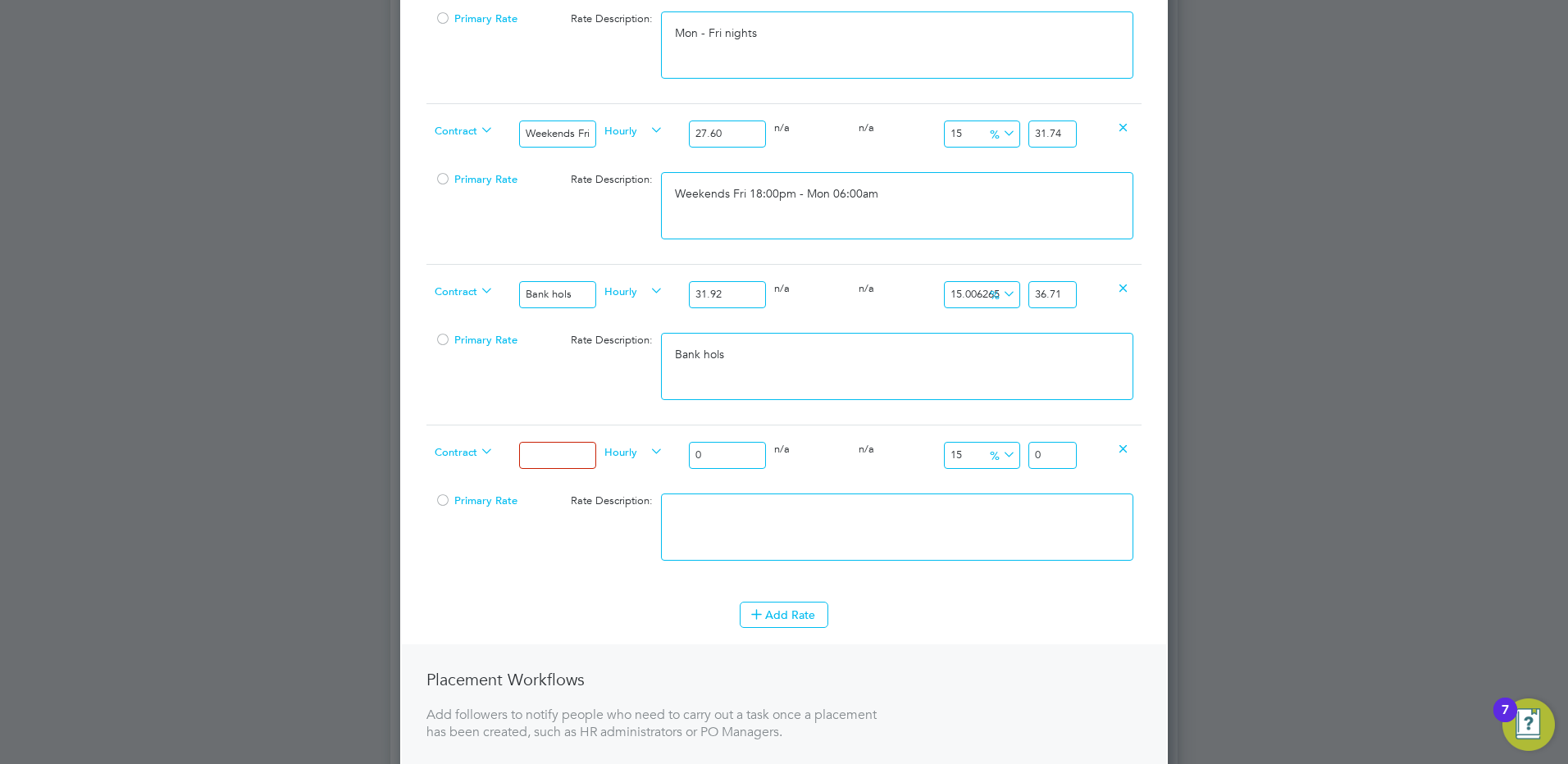
click at [557, 467] on input at bounding box center [556, 455] width 77 height 27
click at [726, 459] on input "0" at bounding box center [726, 455] width 77 height 27
drag, startPoint x: 689, startPoint y: 455, endPoint x: 671, endPoint y: 452, distance: 18.2
click at [671, 452] on div "Contract Xmas & New Year Hourly 0 0 n/a 0 n/a 15 0 % 0" at bounding box center [784, 454] width 715 height 61
click at [990, 519] on textarea at bounding box center [896, 528] width 472 height 68
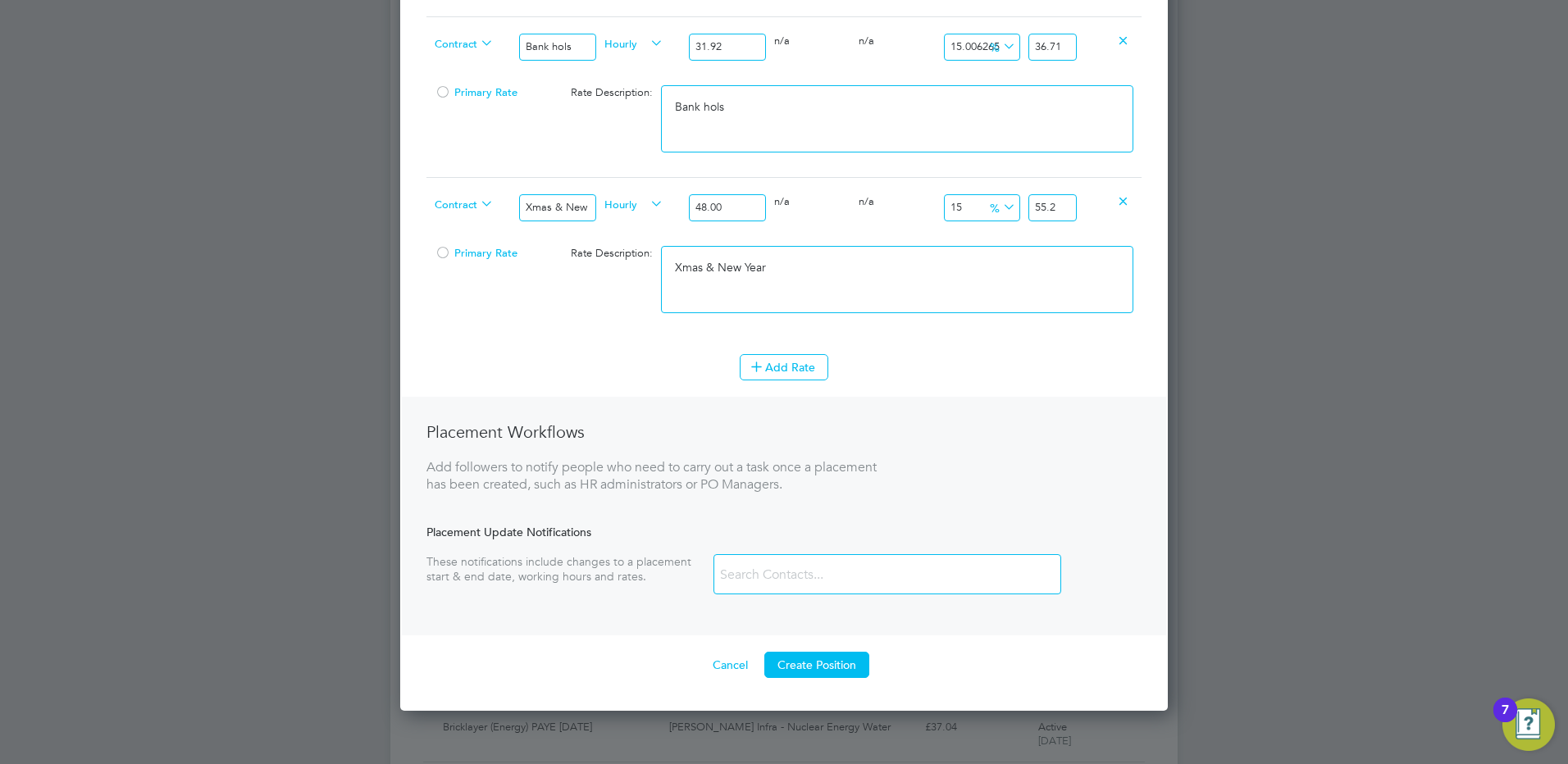
scroll to position [1283, 0]
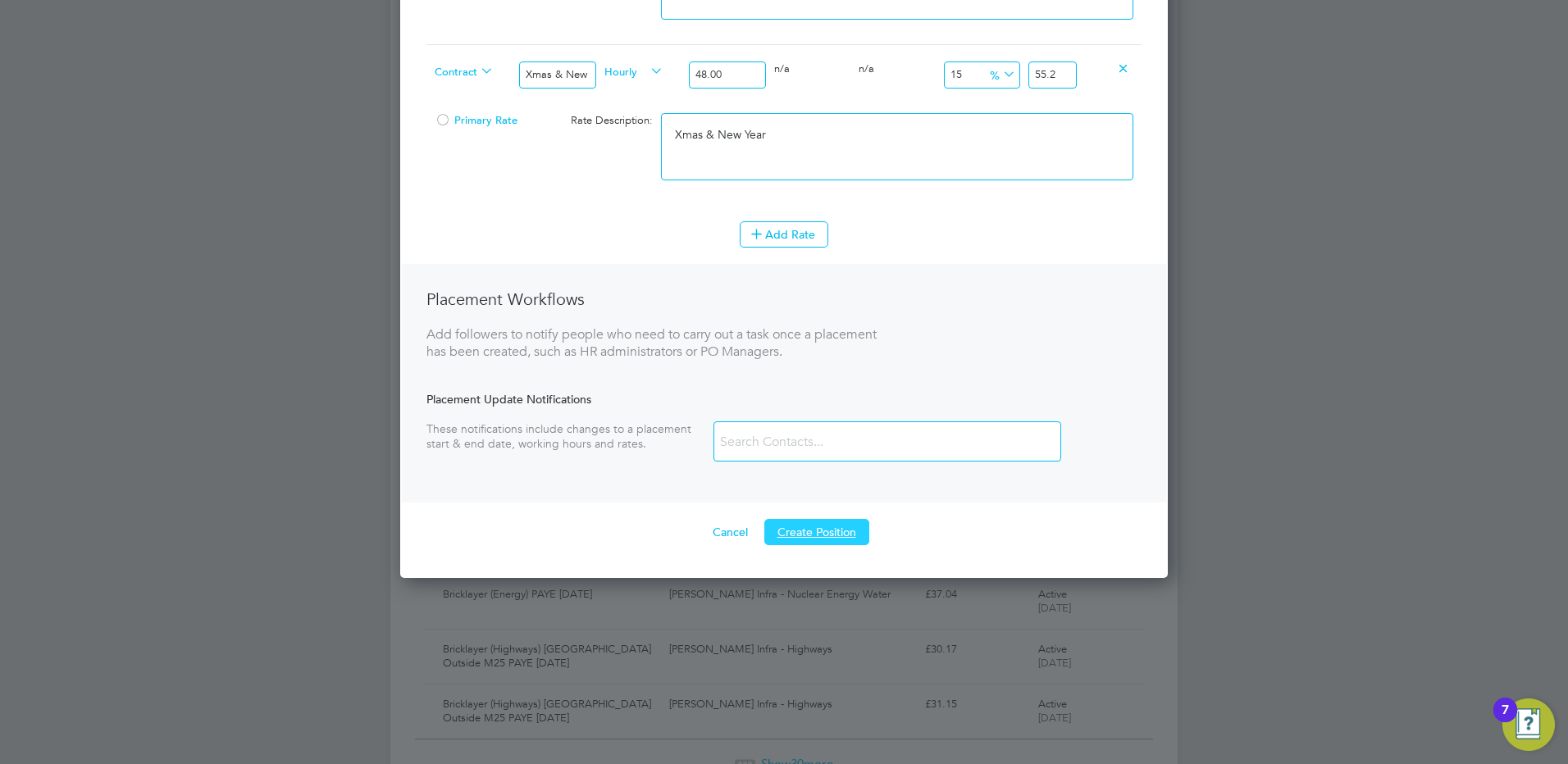
click at [832, 528] on button "Create Position" at bounding box center [817, 532] width 105 height 26
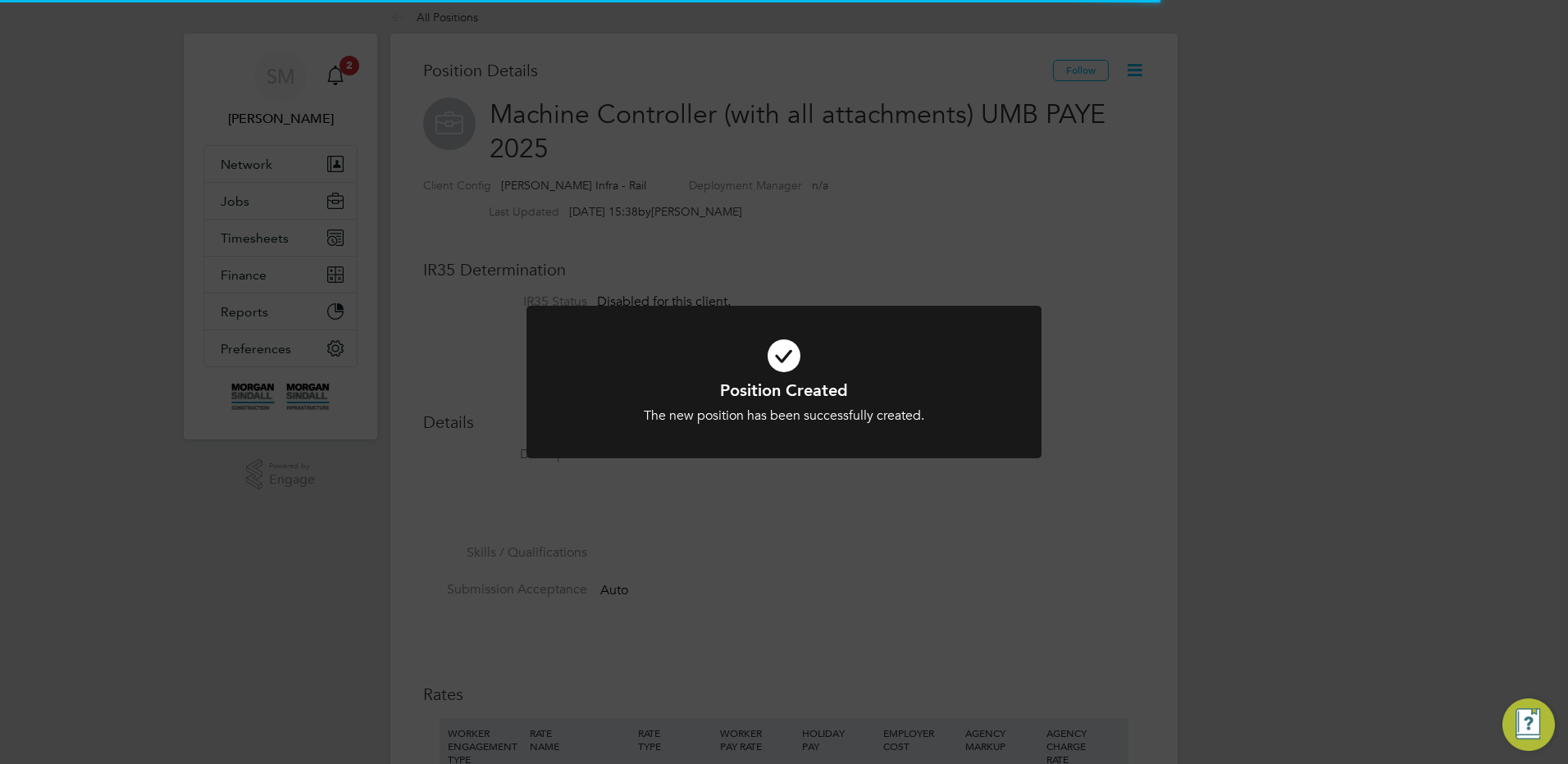
scroll to position [49, 110]
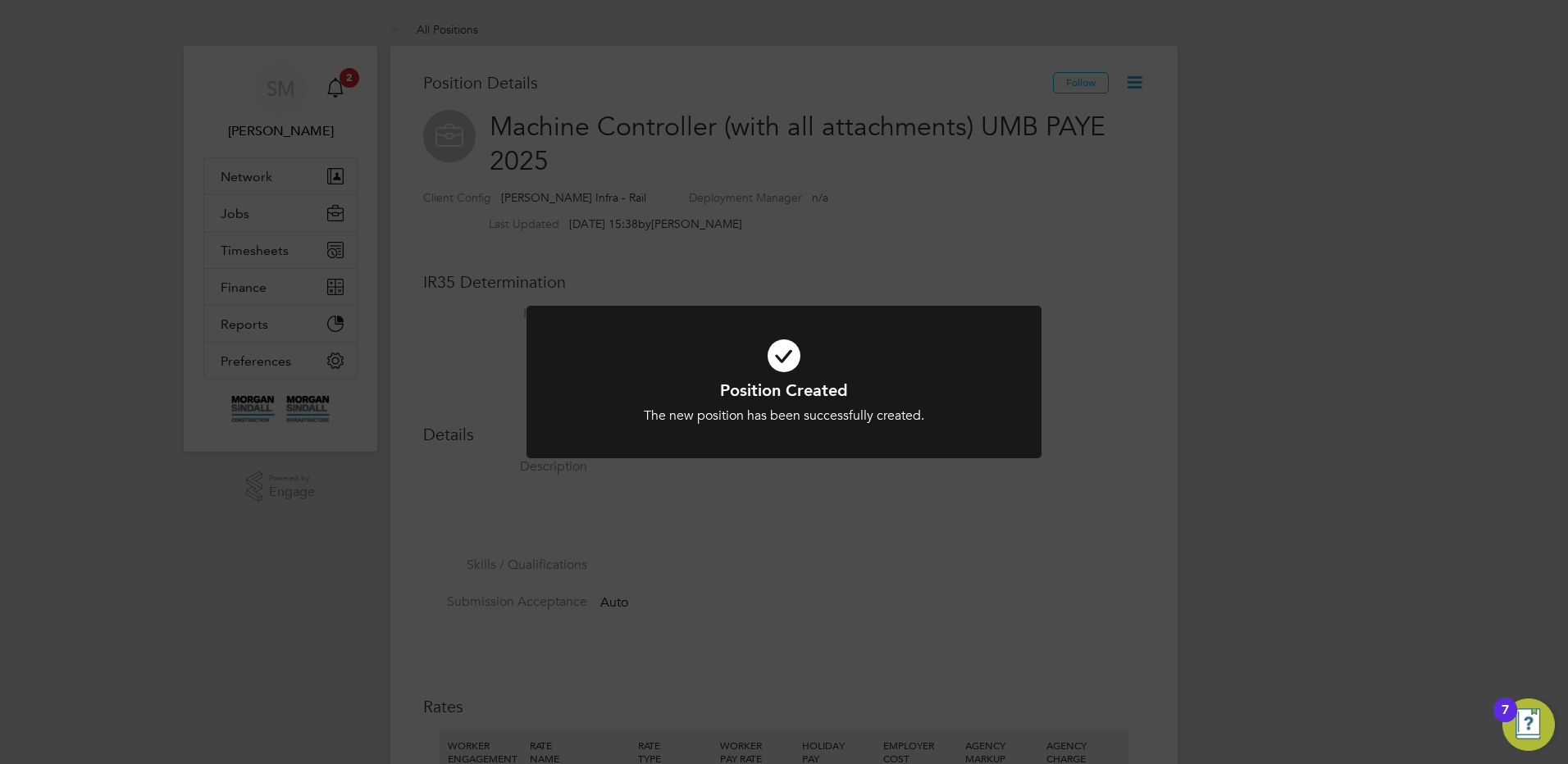
click at [482, 367] on div "Position Created The new position has been successfully created. Cancel Okay" at bounding box center [784, 382] width 1568 height 764
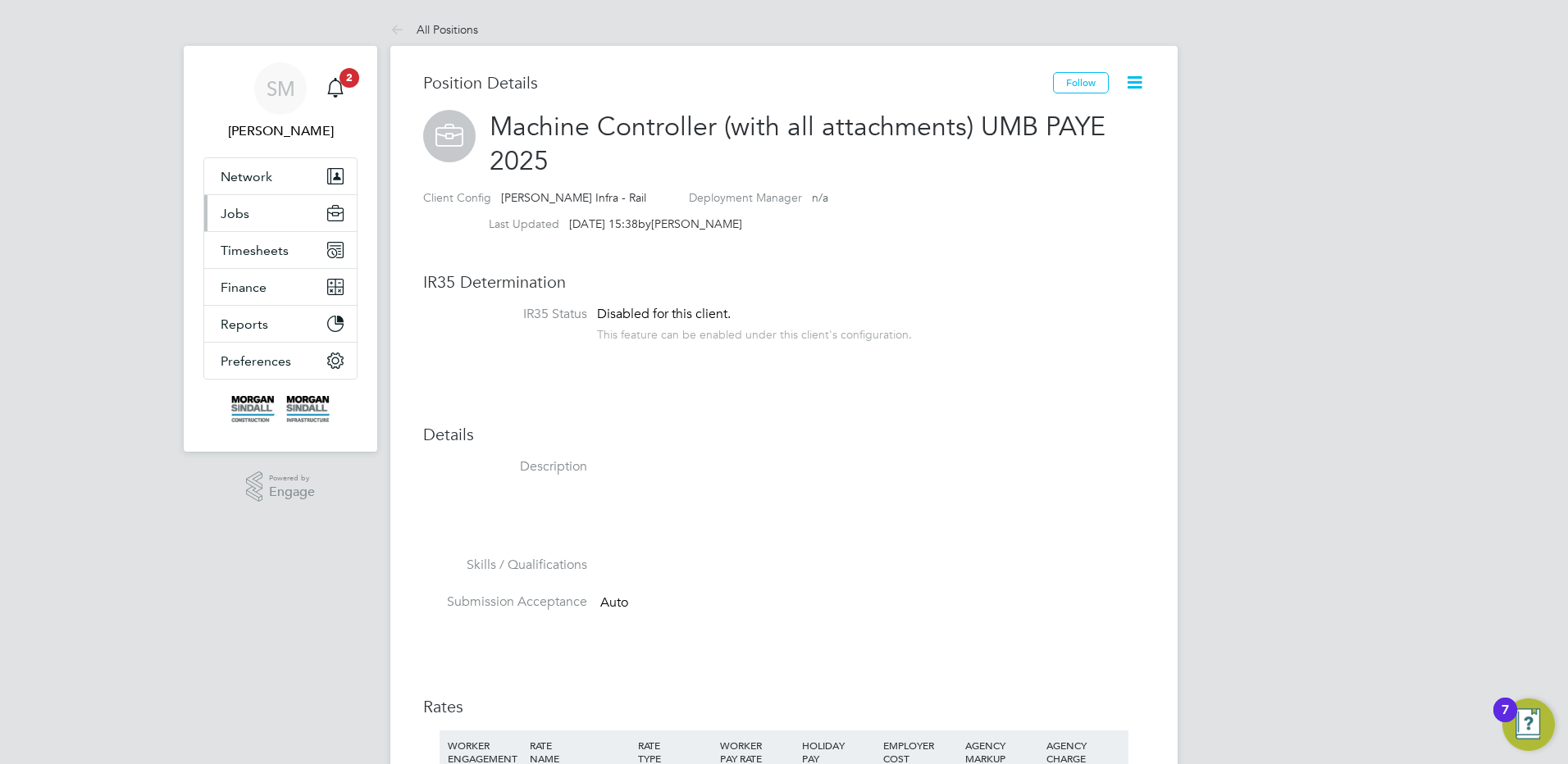
click at [233, 221] on span "Jobs" at bounding box center [235, 214] width 29 height 16
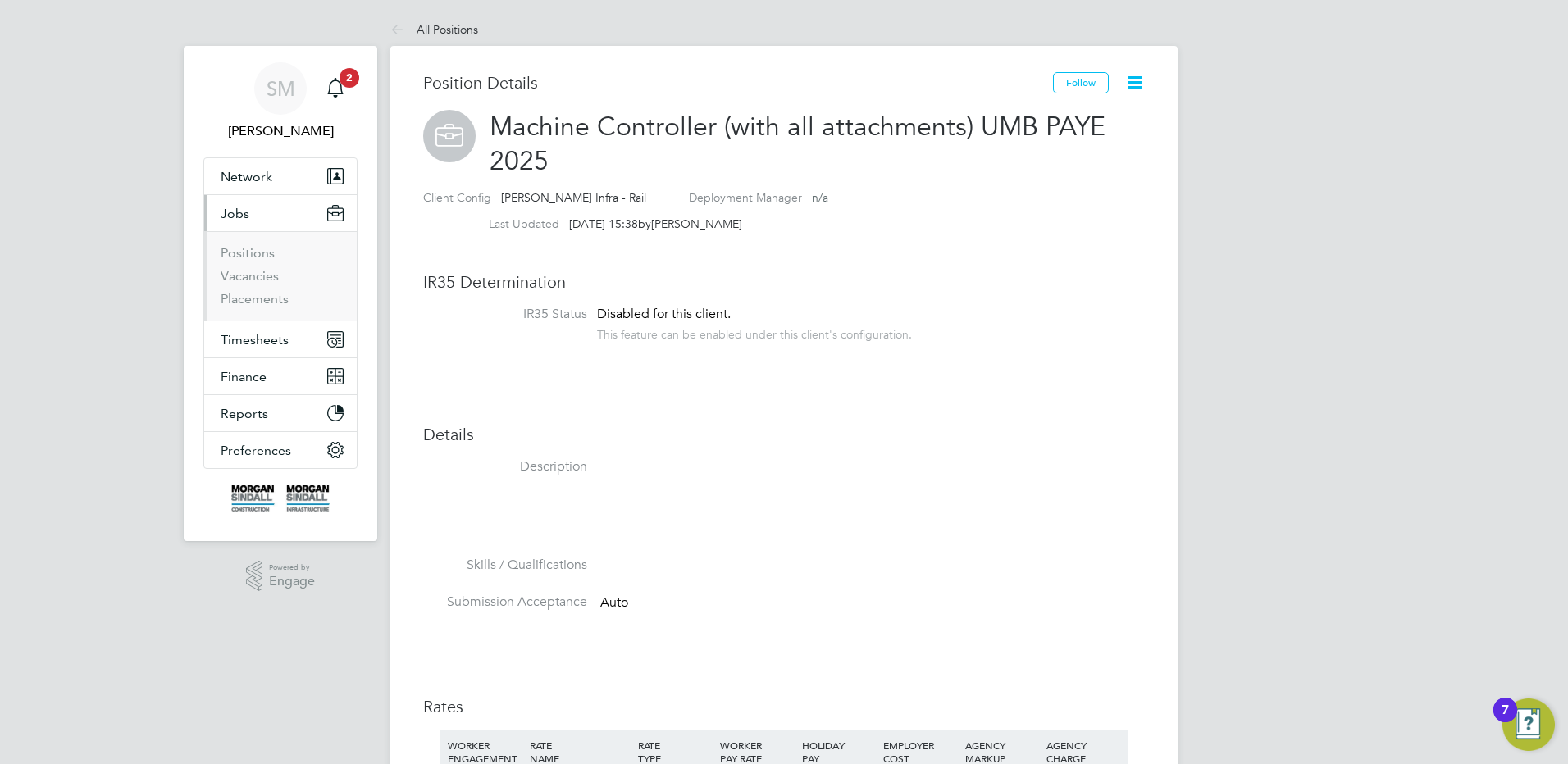
drag, startPoint x: 237, startPoint y: 244, endPoint x: 254, endPoint y: 242, distance: 17.1
click at [237, 244] on ul "Positions Vacancies Placements" at bounding box center [280, 276] width 153 height 89
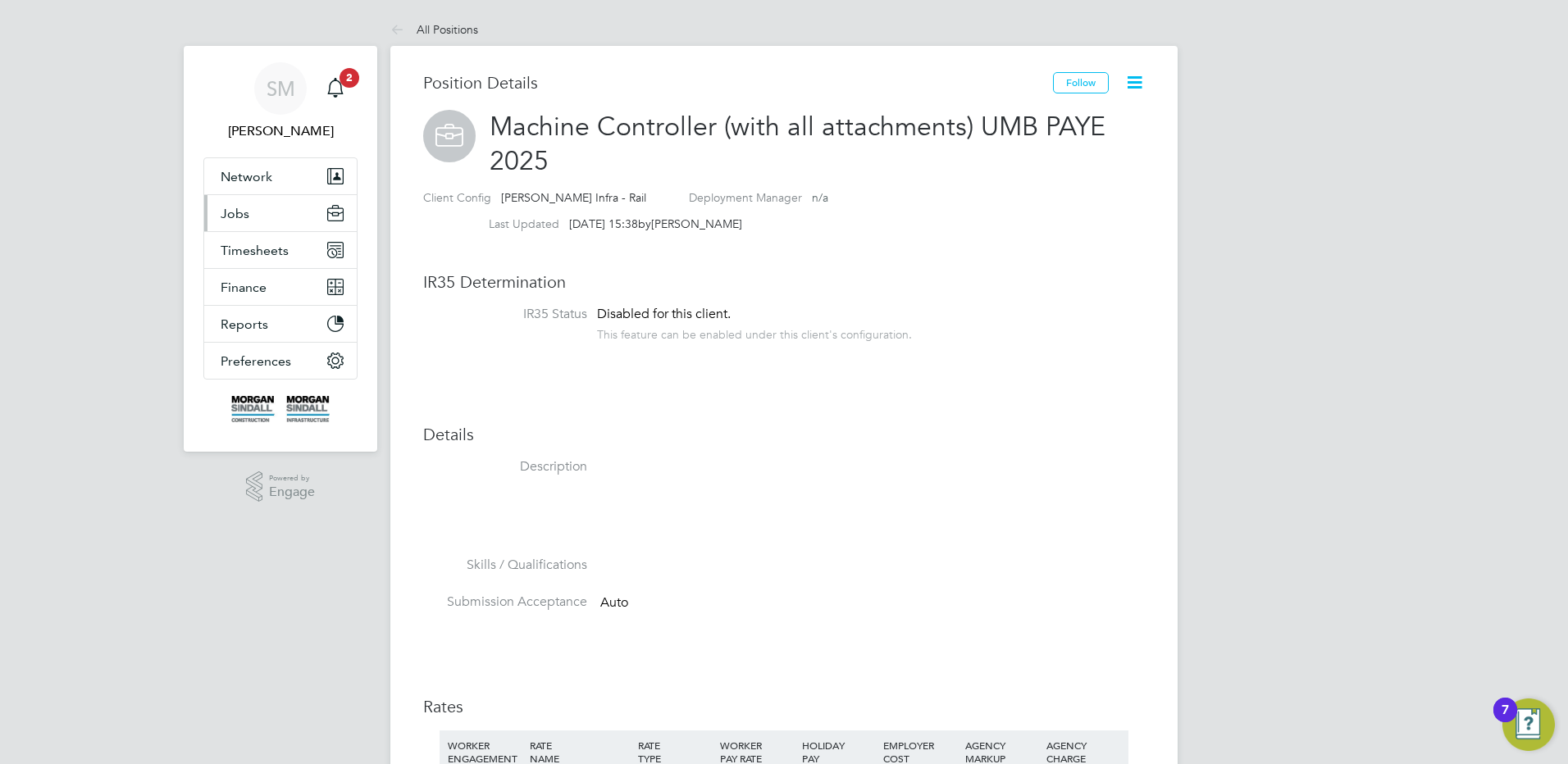
click at [228, 213] on span "Jobs" at bounding box center [235, 214] width 29 height 16
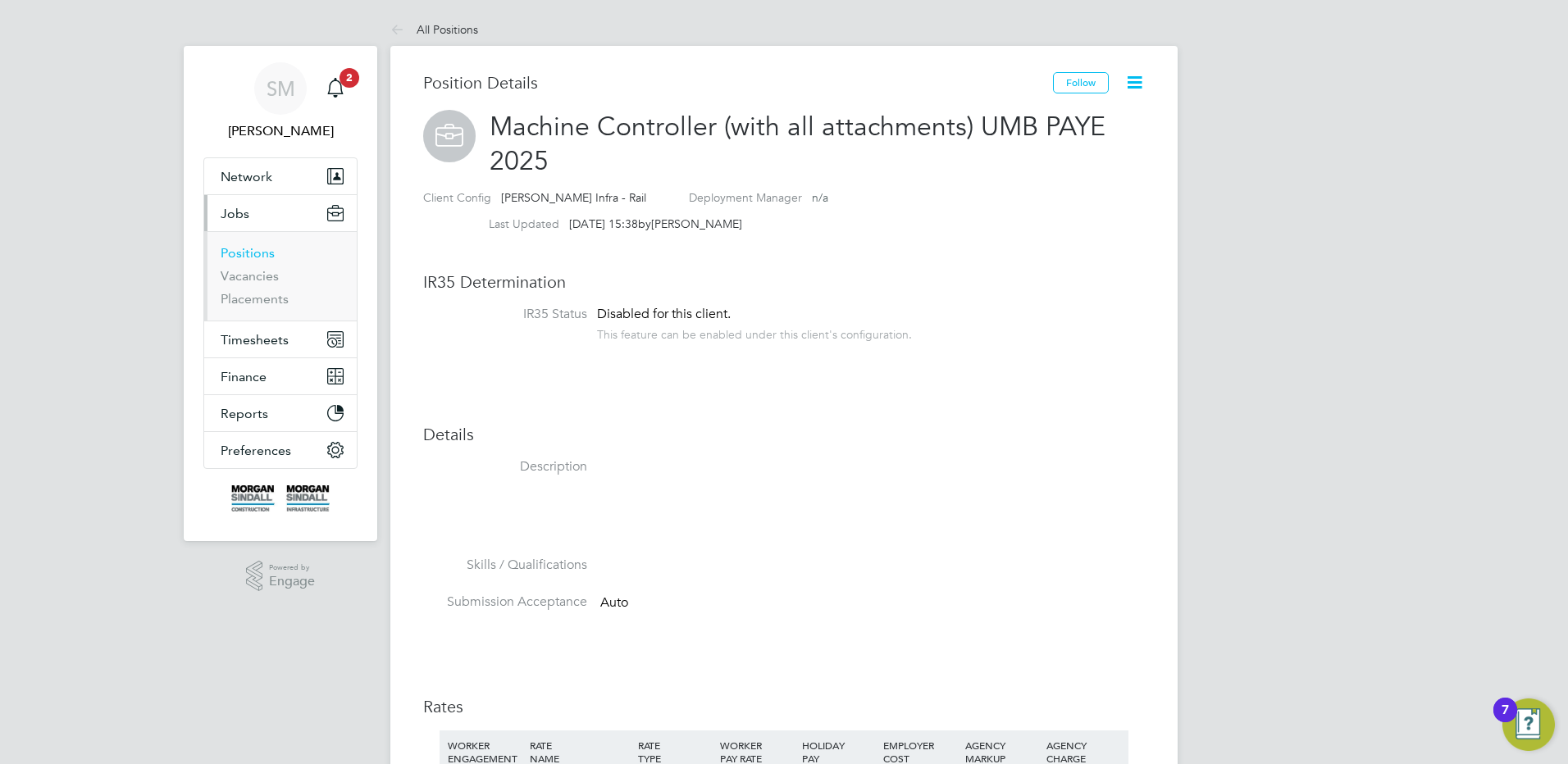
click at [233, 247] on link "Positions" at bounding box center [247, 253] width 54 height 16
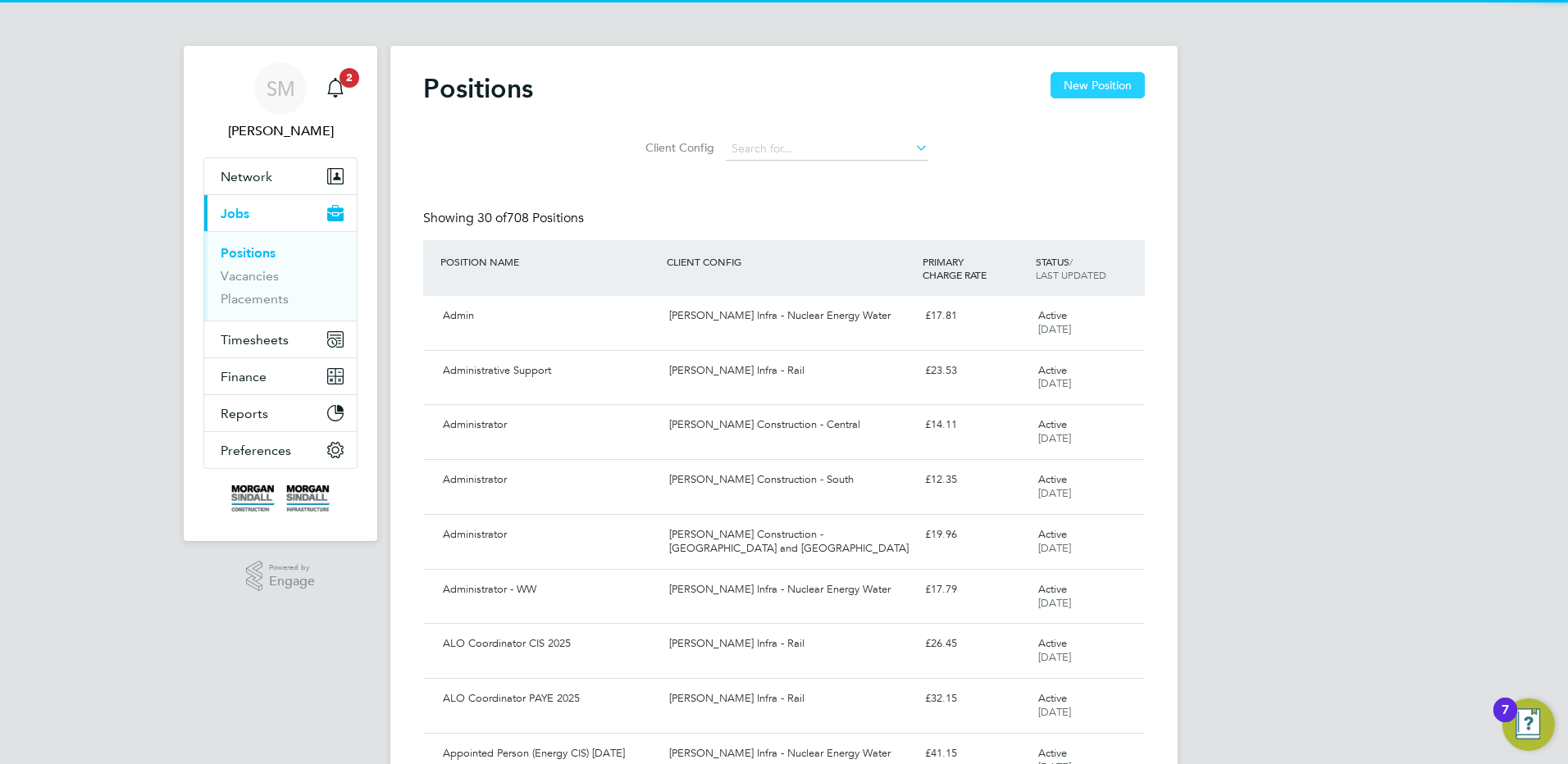
click at [1115, 80] on button "New Position" at bounding box center [1097, 85] width 94 height 26
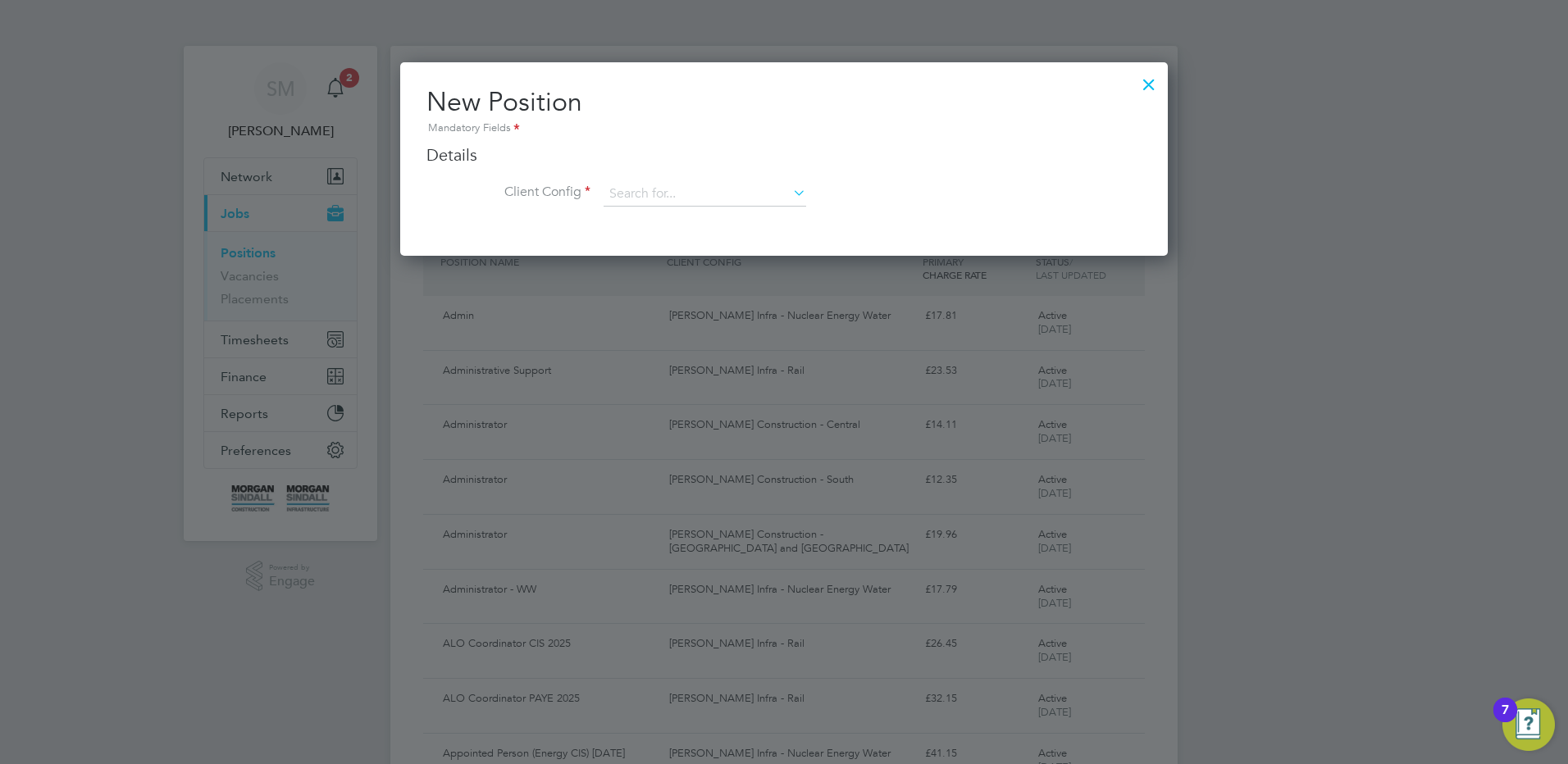
scroll to position [194, 768]
click at [669, 194] on input at bounding box center [705, 194] width 203 height 25
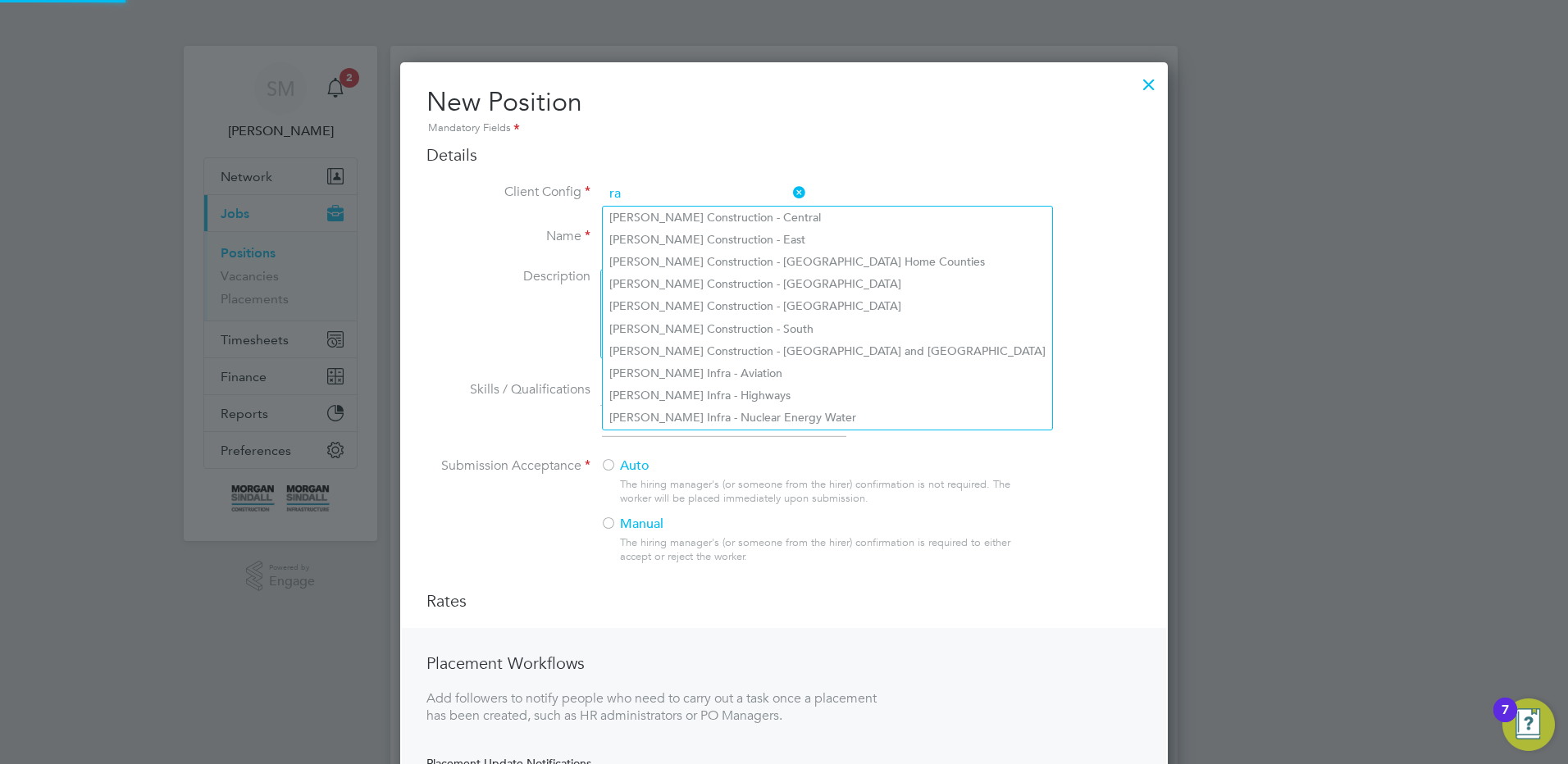
scroll to position [881, 768]
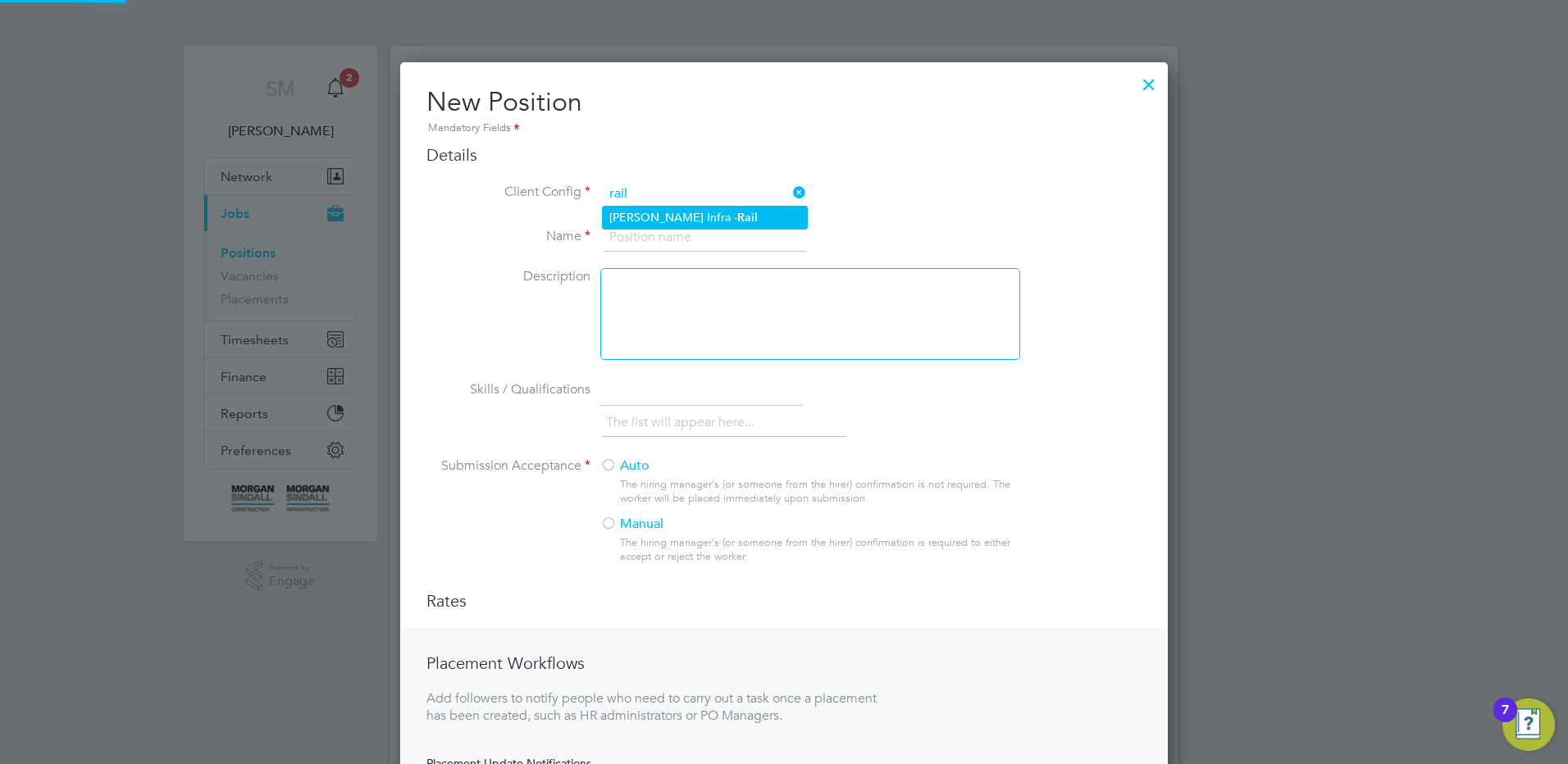
click at [679, 209] on li "[PERSON_NAME] Infra - Rail" at bounding box center [705, 218] width 204 height 22
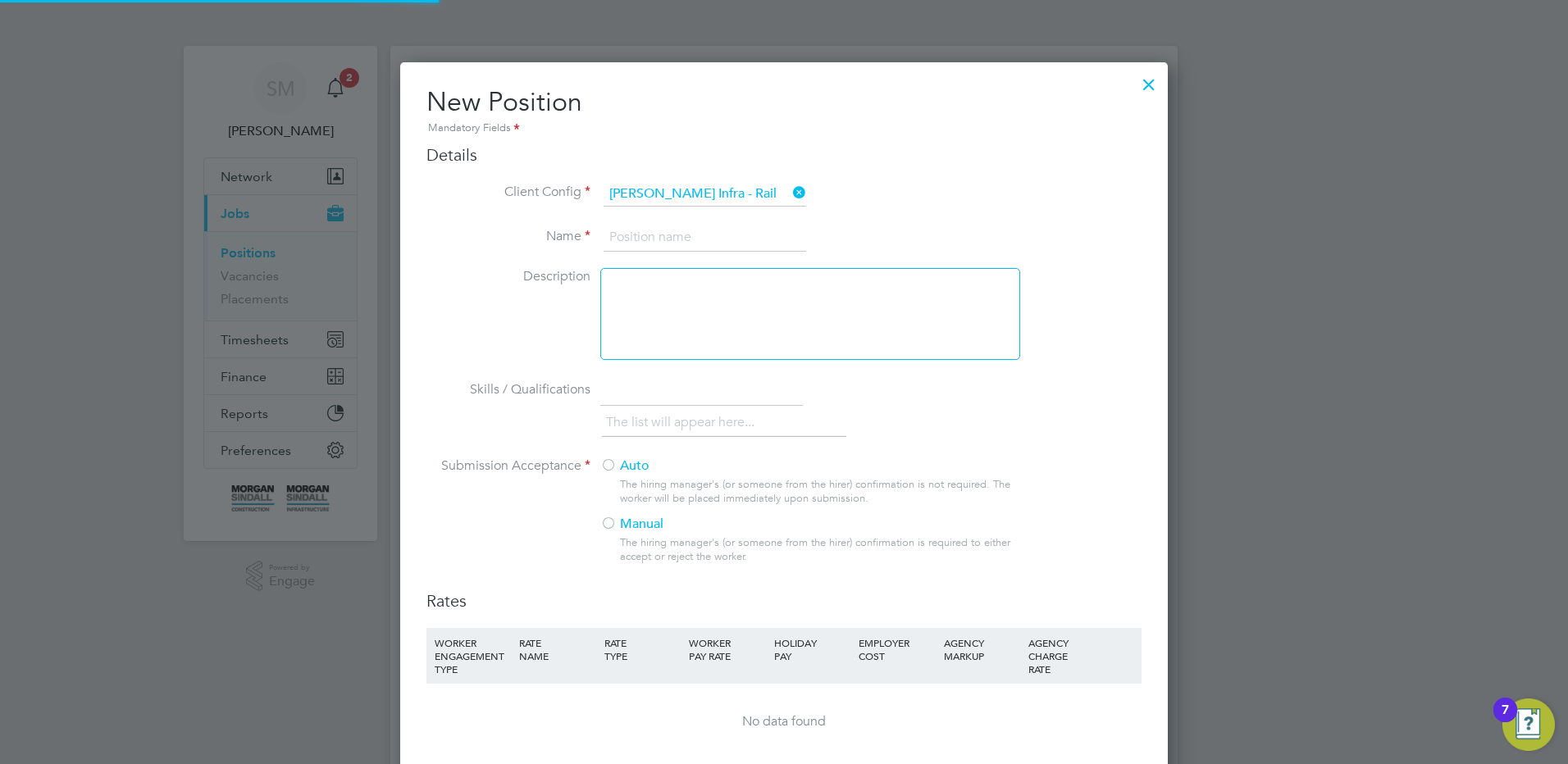
scroll to position [1072, 768]
click at [650, 247] on input at bounding box center [705, 237] width 203 height 30
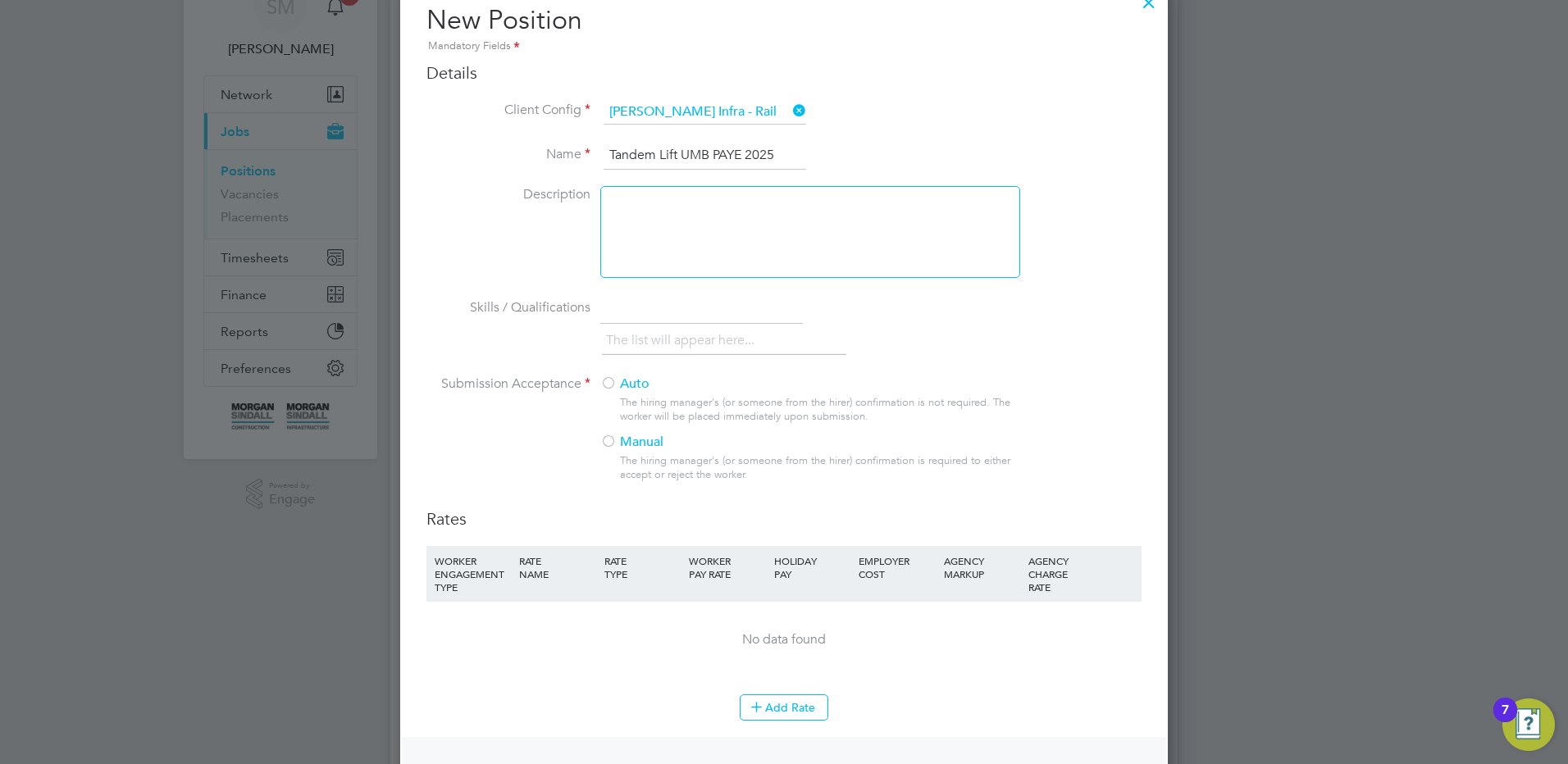
click at [634, 380] on label "Auto" at bounding box center [803, 383] width 406 height 17
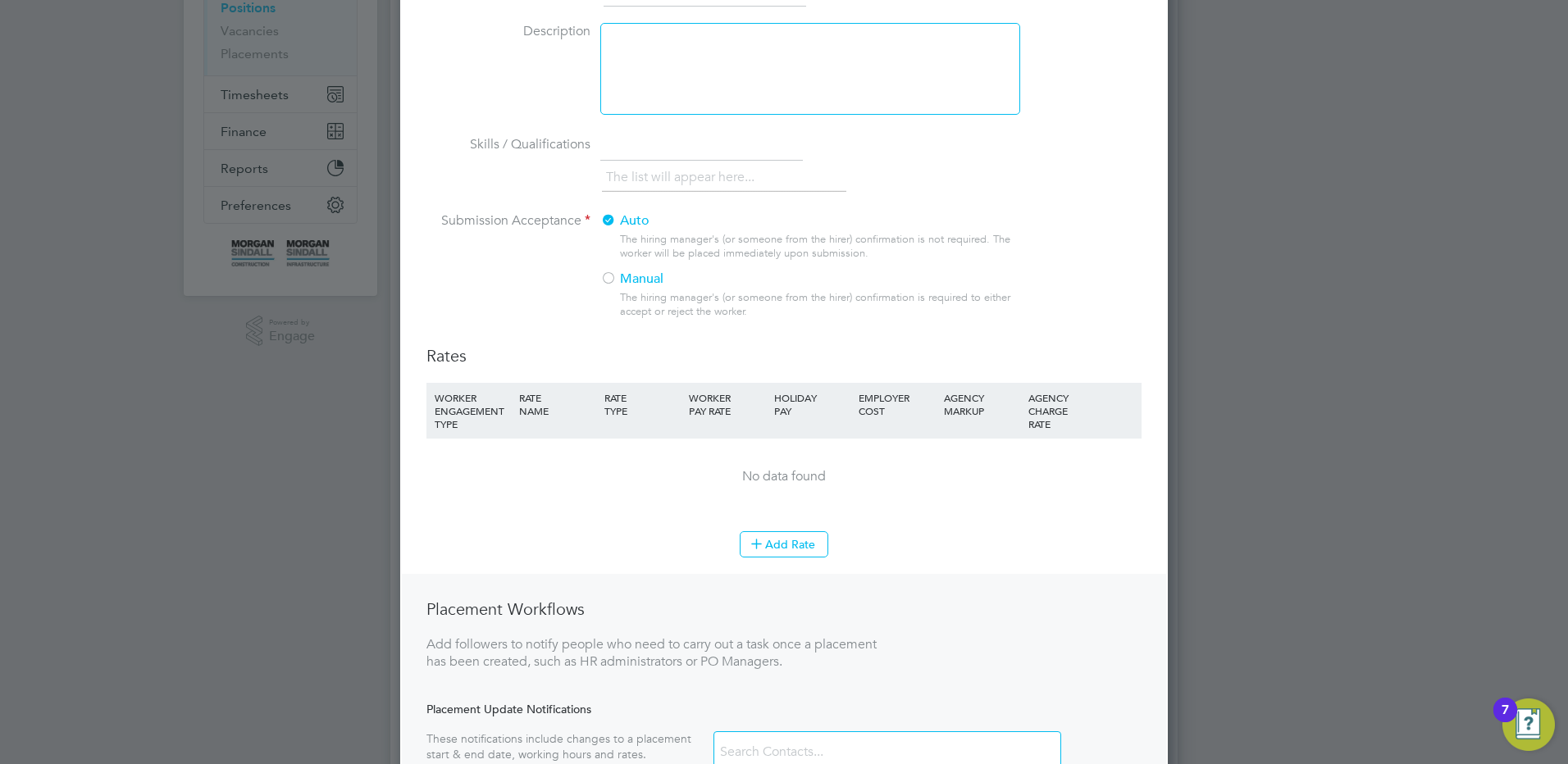
scroll to position [246, 0]
click at [791, 535] on button "Add Rate" at bounding box center [783, 543] width 88 height 26
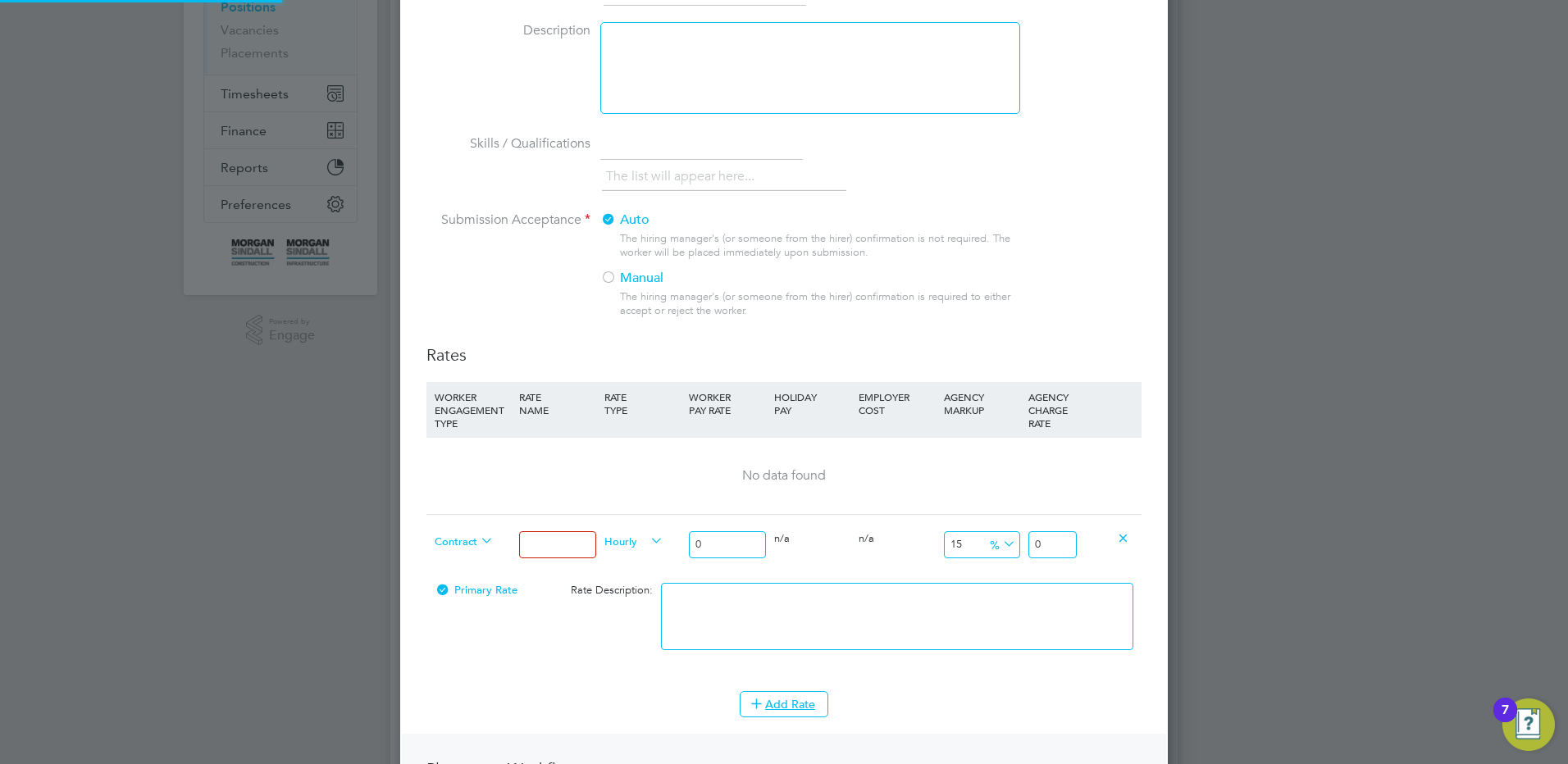
scroll to position [1156, 768]
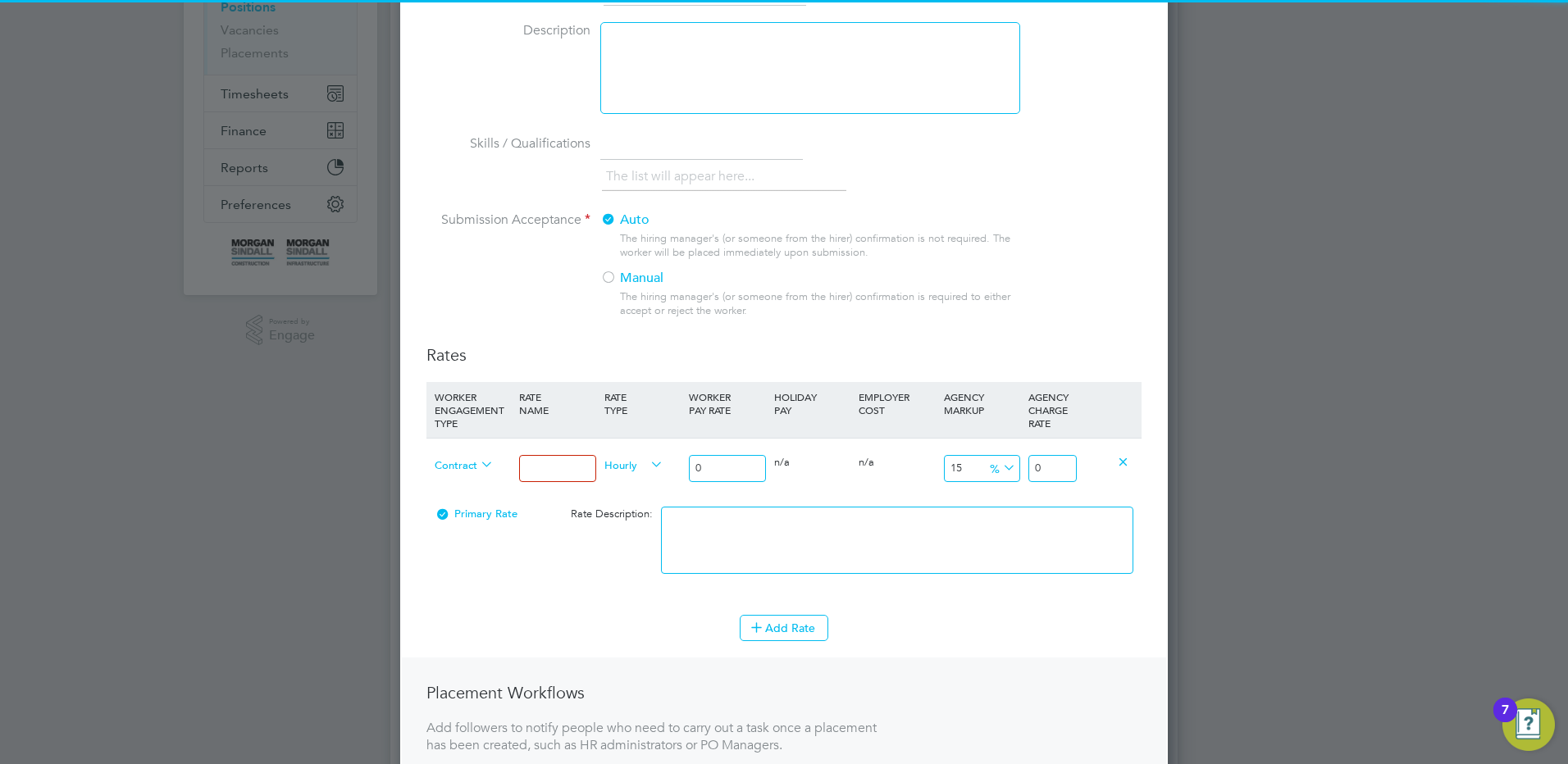
drag, startPoint x: 538, startPoint y: 466, endPoint x: 552, endPoint y: 475, distance: 16.6
click at [538, 466] on input at bounding box center [556, 468] width 77 height 27
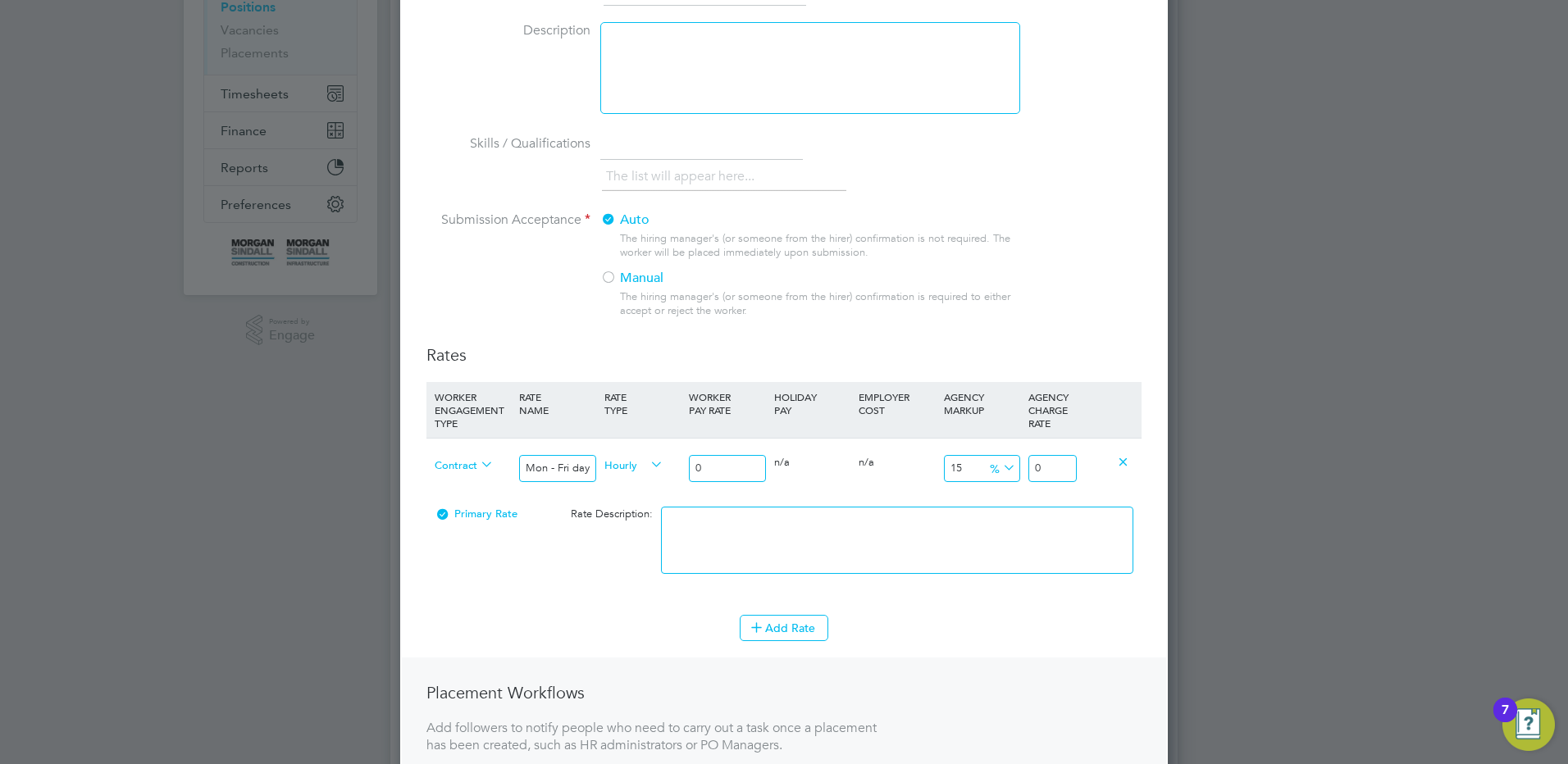
click at [688, 462] on div "0" at bounding box center [726, 469] width 84 height 60
click at [946, 507] on textarea at bounding box center [896, 540] width 472 height 68
click at [771, 632] on button "Add Rate" at bounding box center [783, 628] width 88 height 26
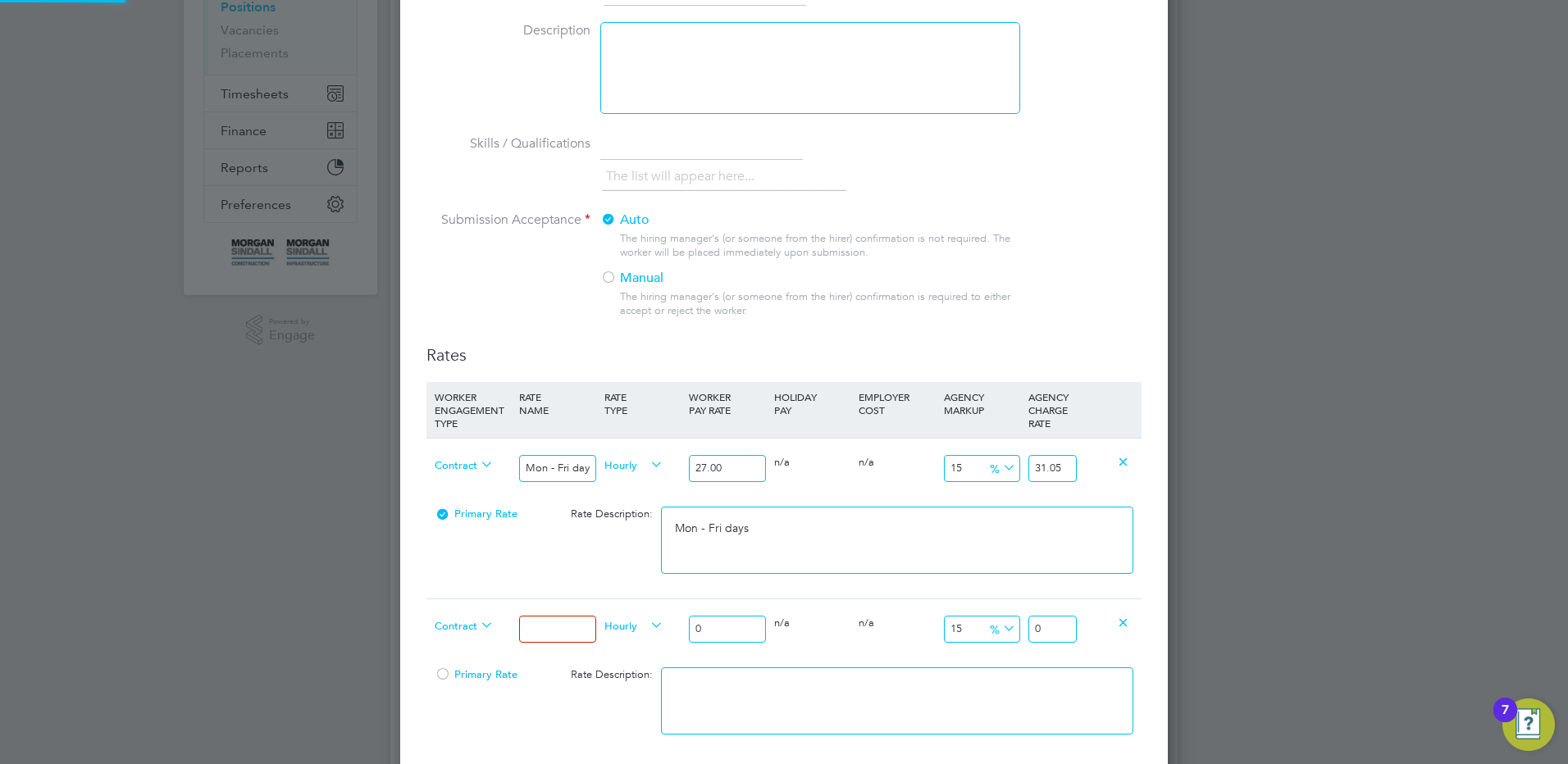
drag, startPoint x: 513, startPoint y: 642, endPoint x: 556, endPoint y: 627, distance: 45.5
click at [514, 642] on div "Contract" at bounding box center [472, 627] width 84 height 56
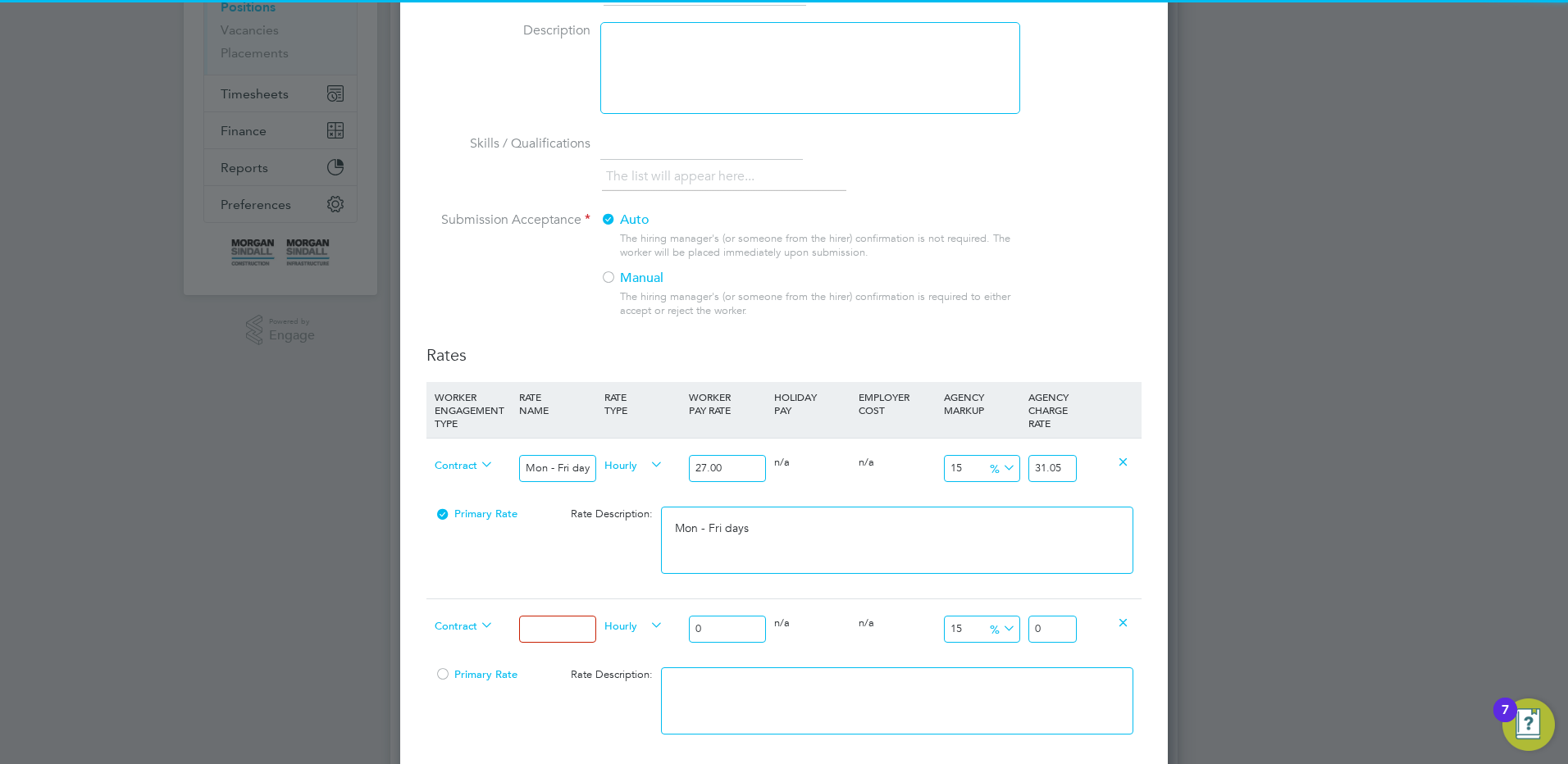
drag, startPoint x: 557, startPoint y: 627, endPoint x: 565, endPoint y: 622, distance: 9.4
click at [558, 627] on input at bounding box center [556, 629] width 77 height 27
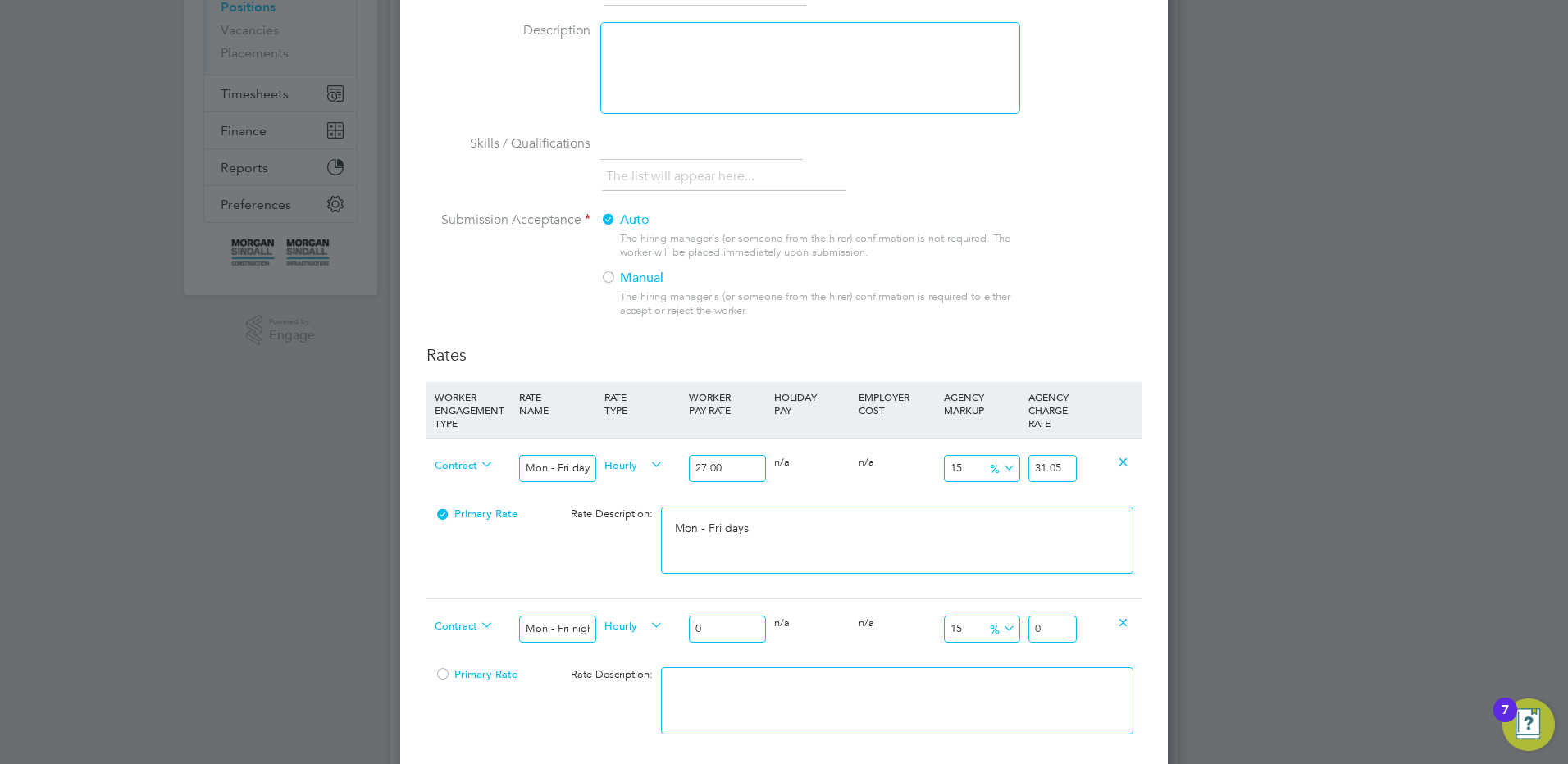
drag, startPoint x: 716, startPoint y: 636, endPoint x: 660, endPoint y: 631, distance: 56.2
click at [667, 628] on div "Contract Mon - Fri nights Hourly 0 0 n/a 0 n/a 15 0 % 0" at bounding box center [784, 628] width 715 height 61
drag, startPoint x: 1054, startPoint y: 627, endPoint x: 1086, endPoint y: 630, distance: 32.1
click at [1086, 630] on div "Contract Mon - Fri nights Hourly 29.70 0 n/a 0 n/a 15 4.455 % 34.155" at bounding box center [784, 628] width 715 height 61
click at [1008, 674] on textarea at bounding box center [896, 701] width 472 height 68
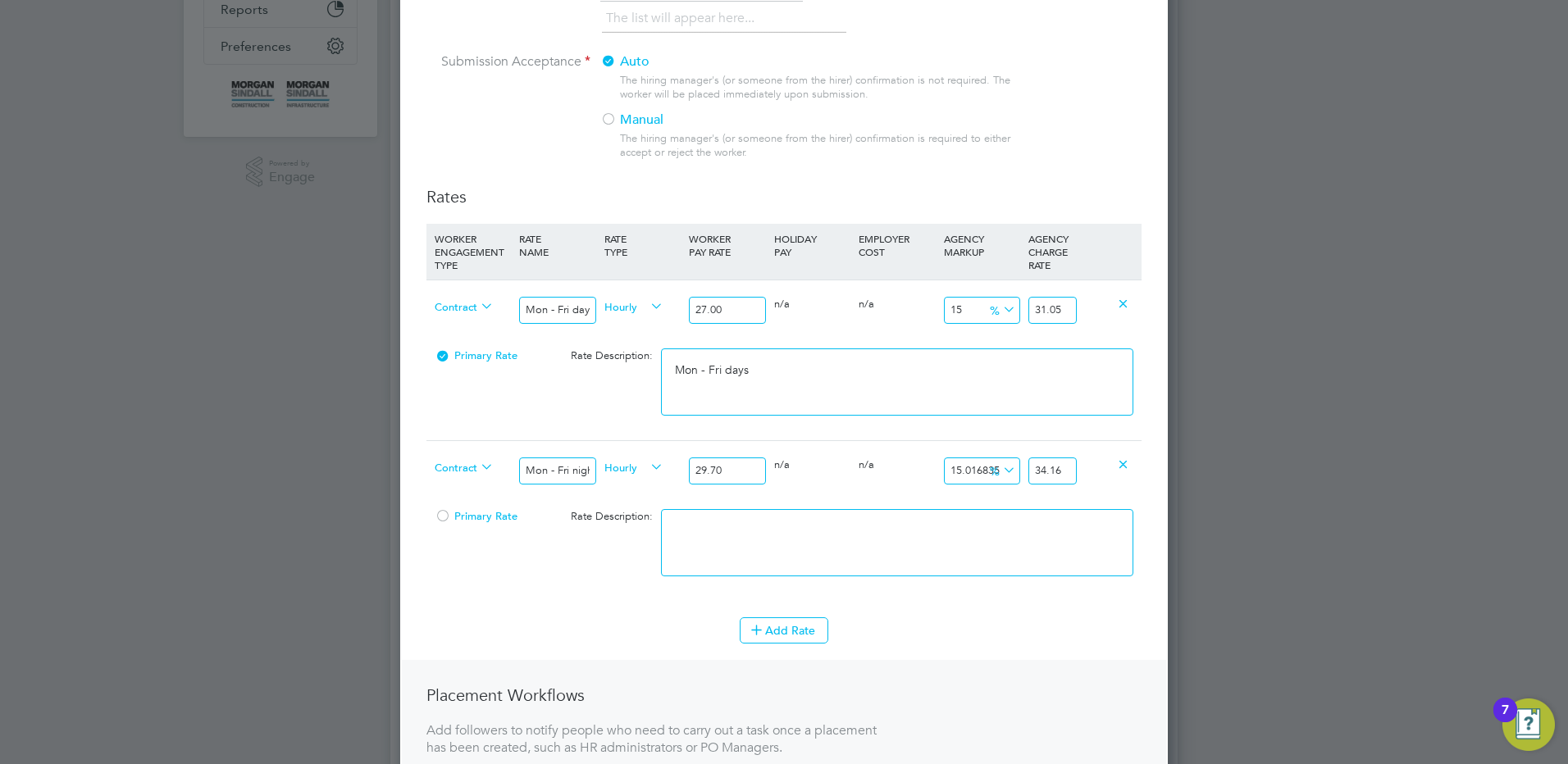
scroll to position [410, 0]
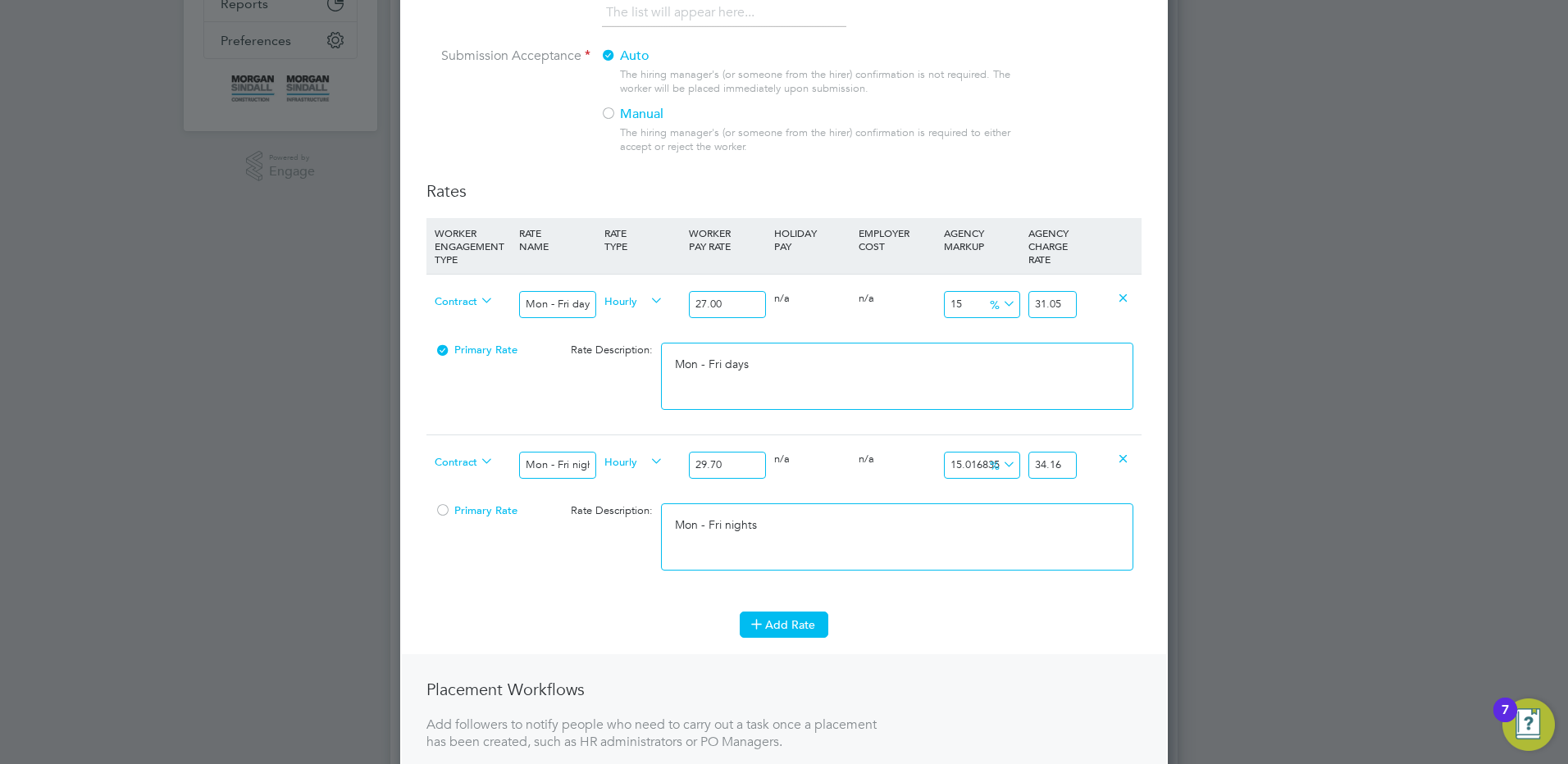
click at [805, 627] on button "Add Rate" at bounding box center [783, 625] width 88 height 26
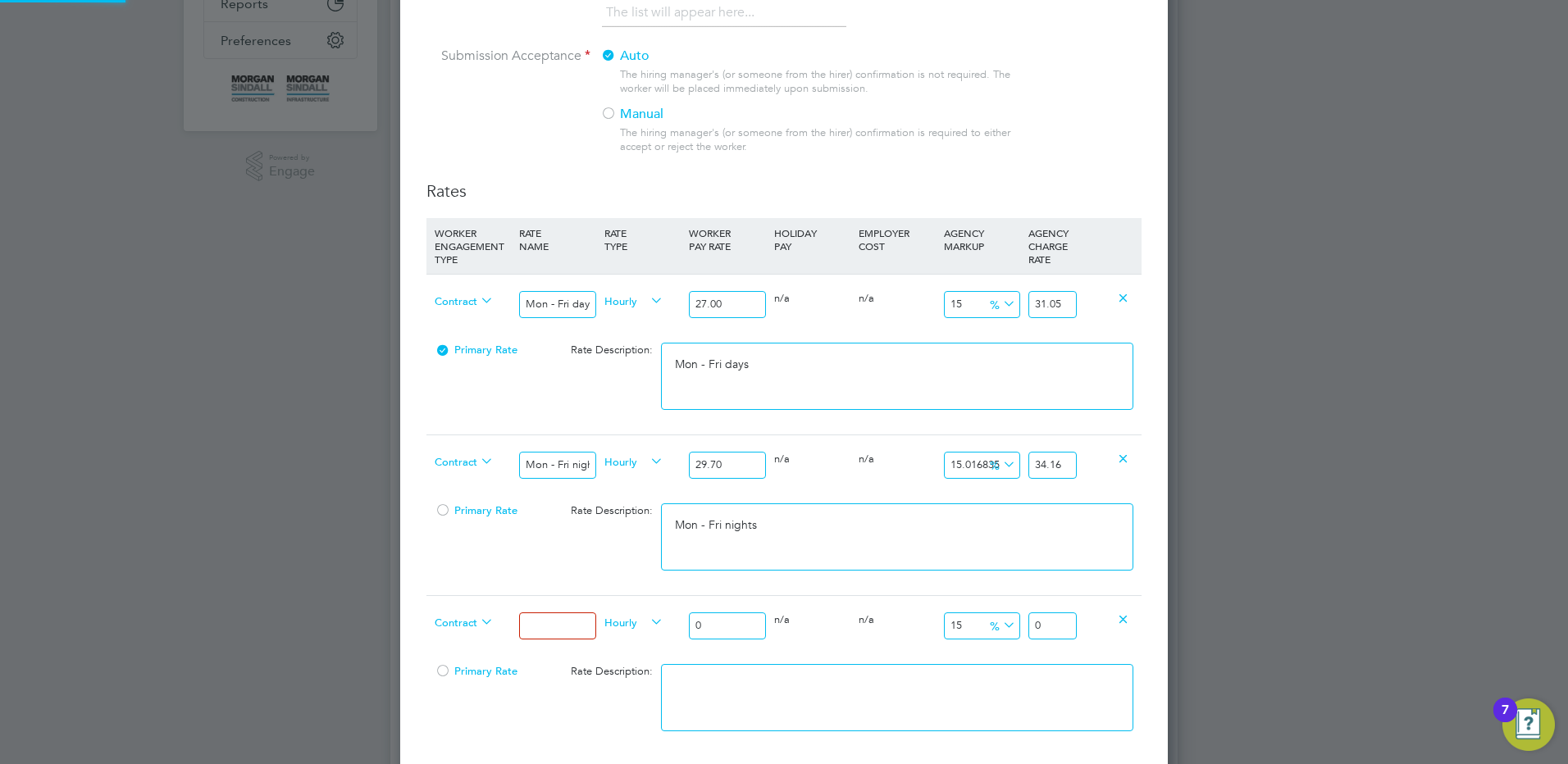
scroll to position [492, 0]
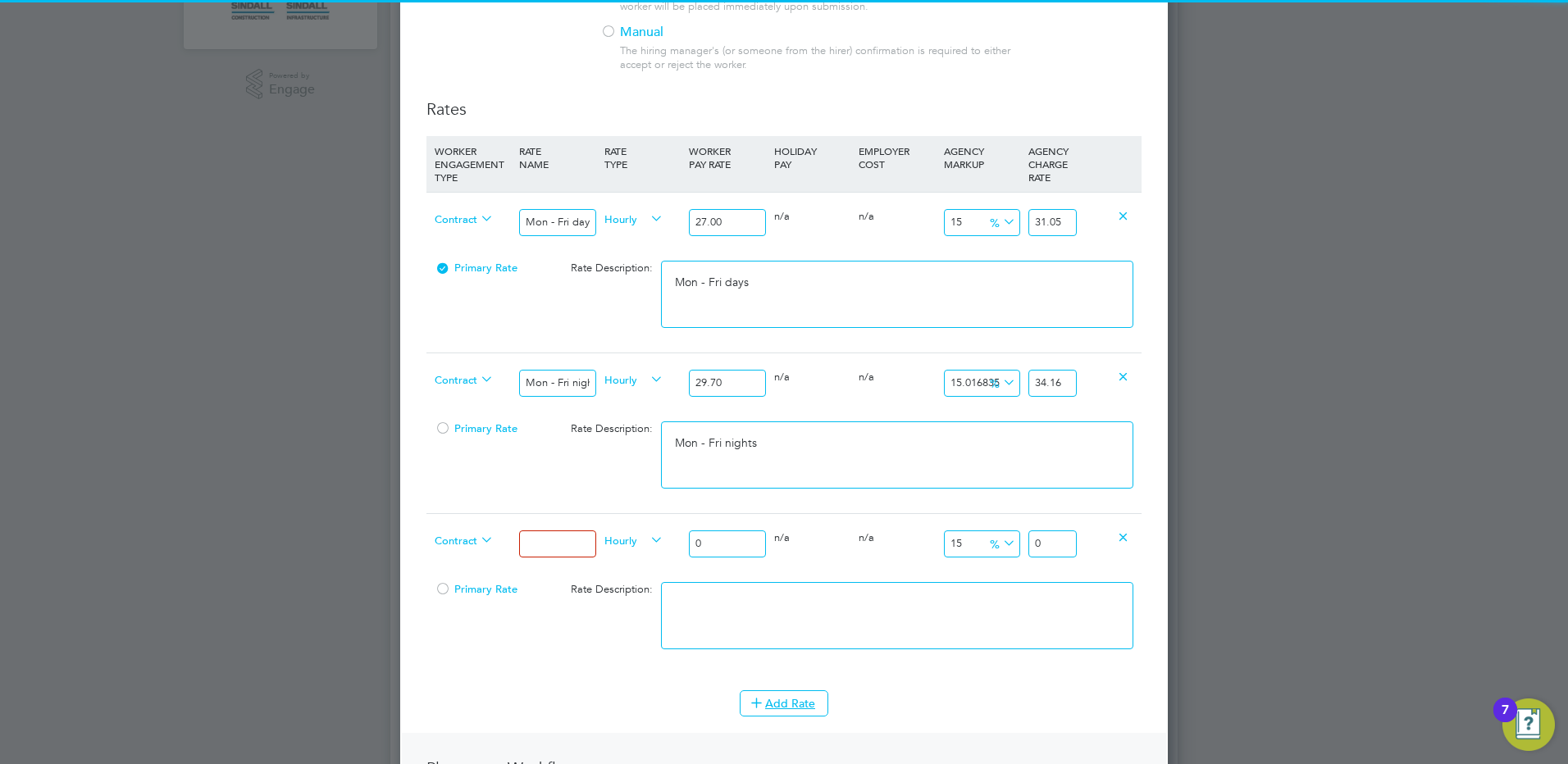
click at [579, 542] on input at bounding box center [556, 543] width 77 height 27
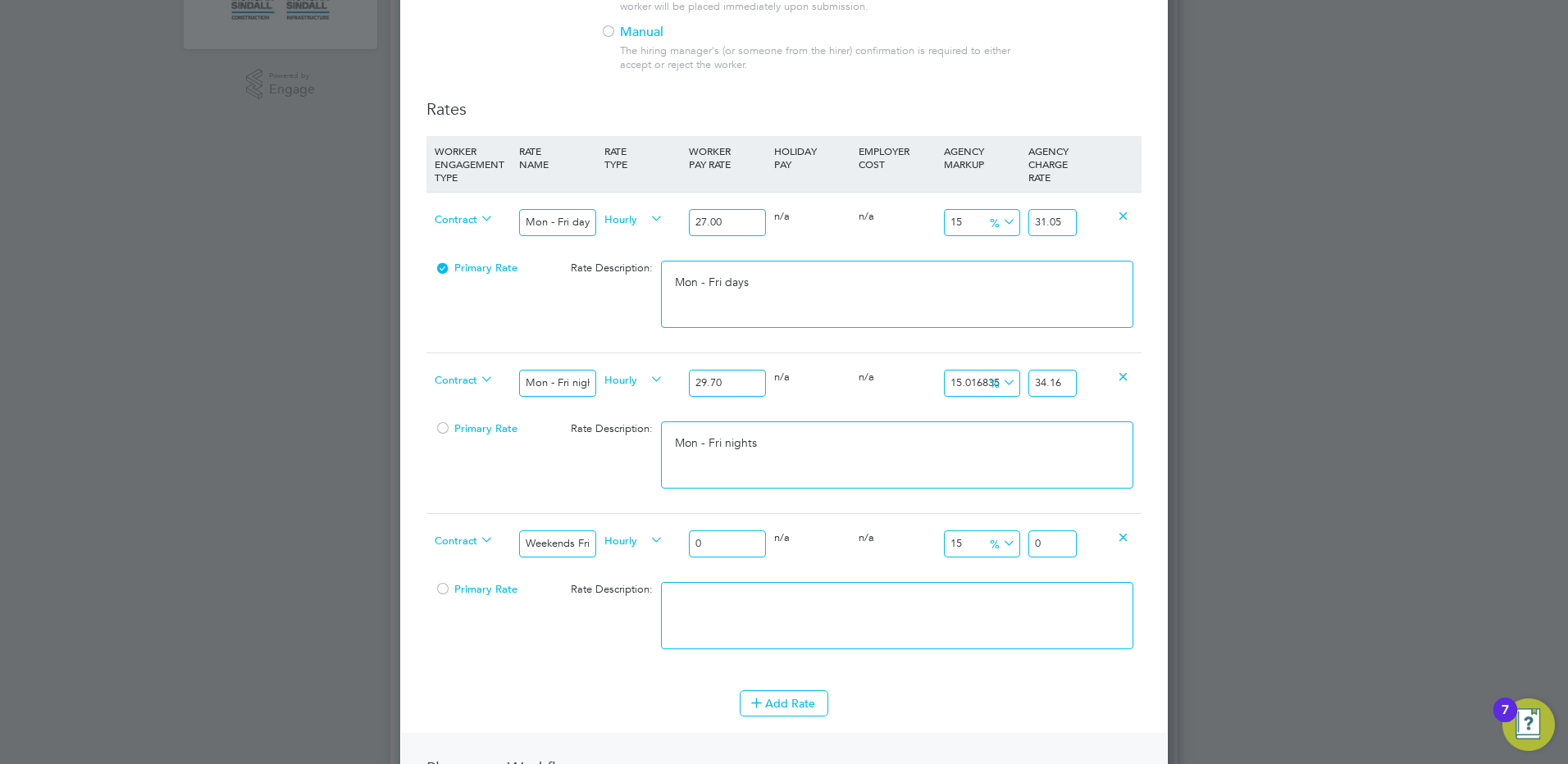
drag, startPoint x: 649, startPoint y: 519, endPoint x: 630, endPoint y: 508, distance: 22.0
click at [630, 508] on div "WORKER ENGAGEMENT TYPE RATE NAME RATE TYPE WORKER PAY RATE HOLIDAY PAY EMPLOYER…" at bounding box center [784, 404] width 715 height 537
drag, startPoint x: 1056, startPoint y: 541, endPoint x: 1277, endPoint y: 537, distance: 221.0
click at [1177, 542] on div "Positions New Position Client Config Showing 30 of 708 Positions POSITION NAME …" at bounding box center [784, 582] width 787 height 2058
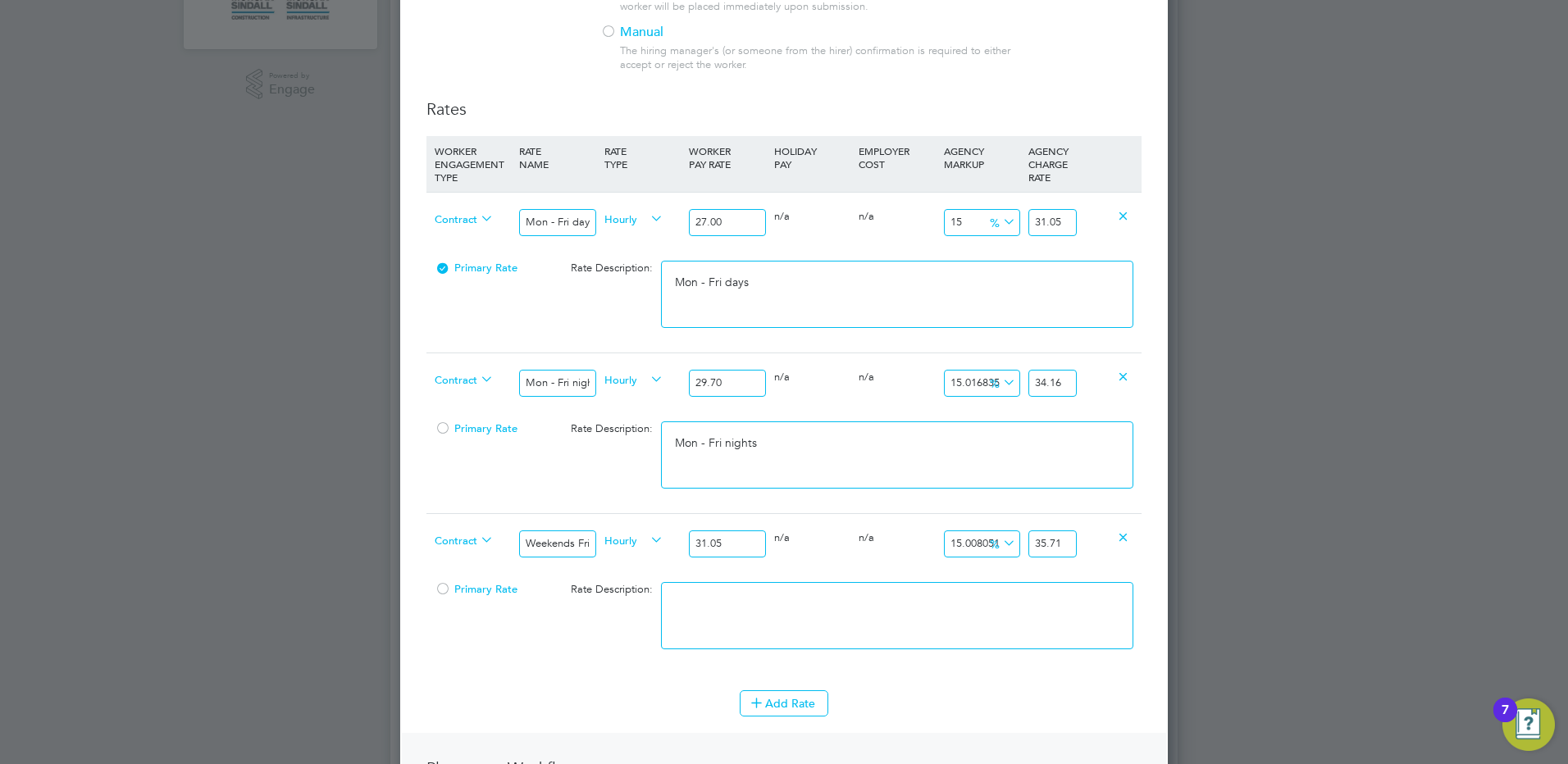
click at [956, 635] on textarea at bounding box center [896, 616] width 472 height 68
paste textarea "Weekends Fri 18:00pm - Mon 06:00am"
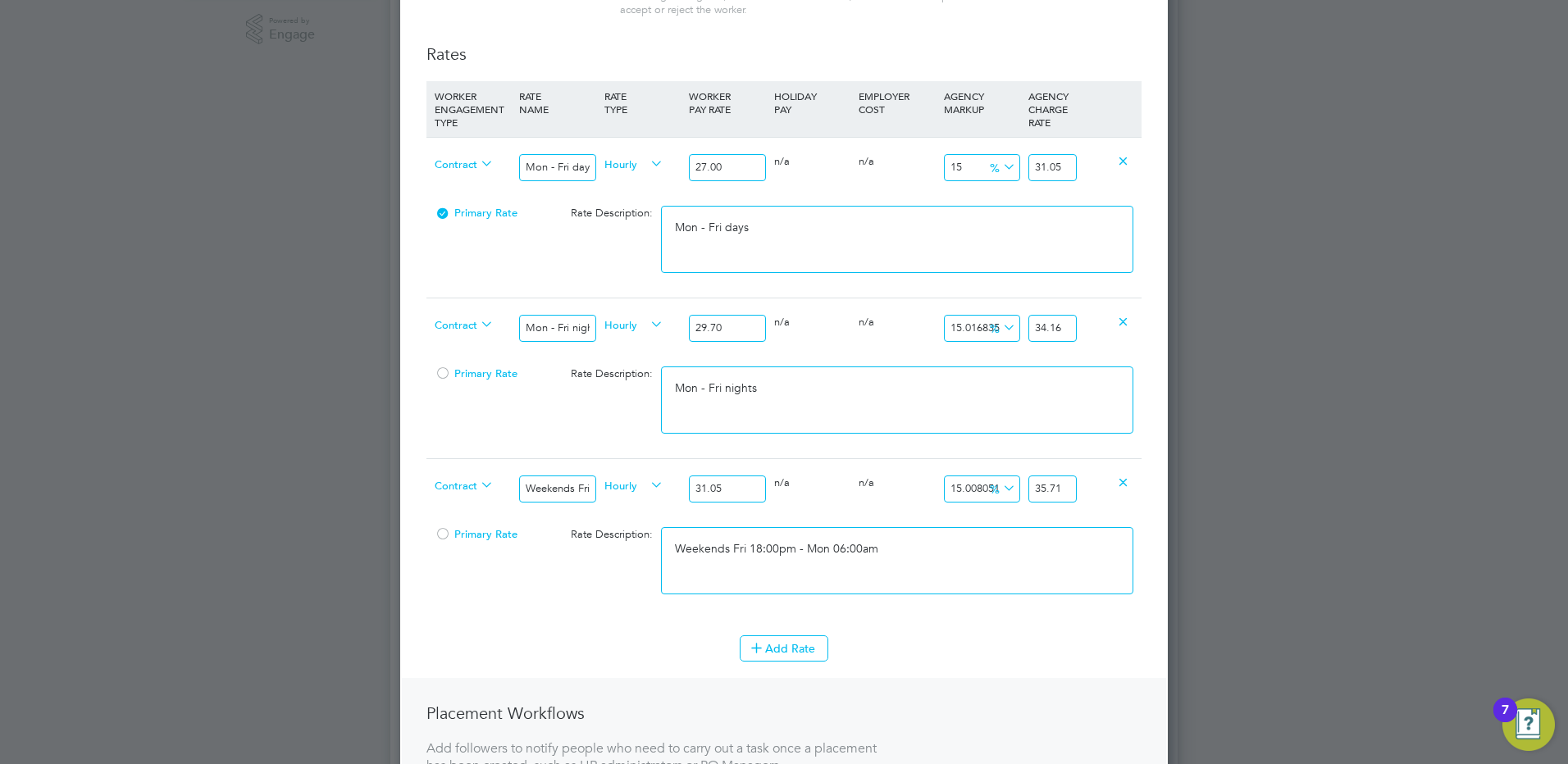
scroll to position [574, 0]
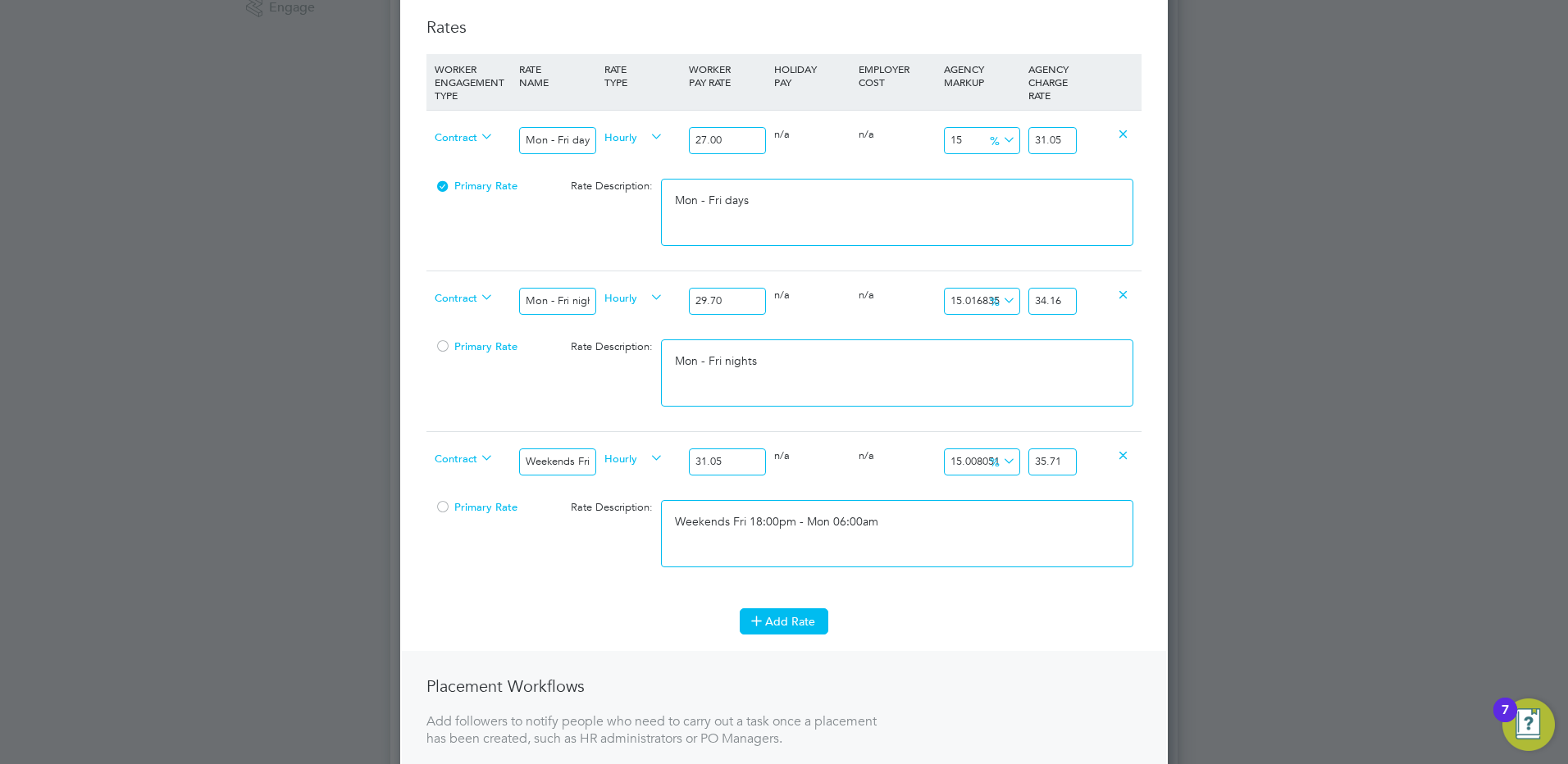
click at [784, 618] on button "Add Rate" at bounding box center [783, 621] width 88 height 26
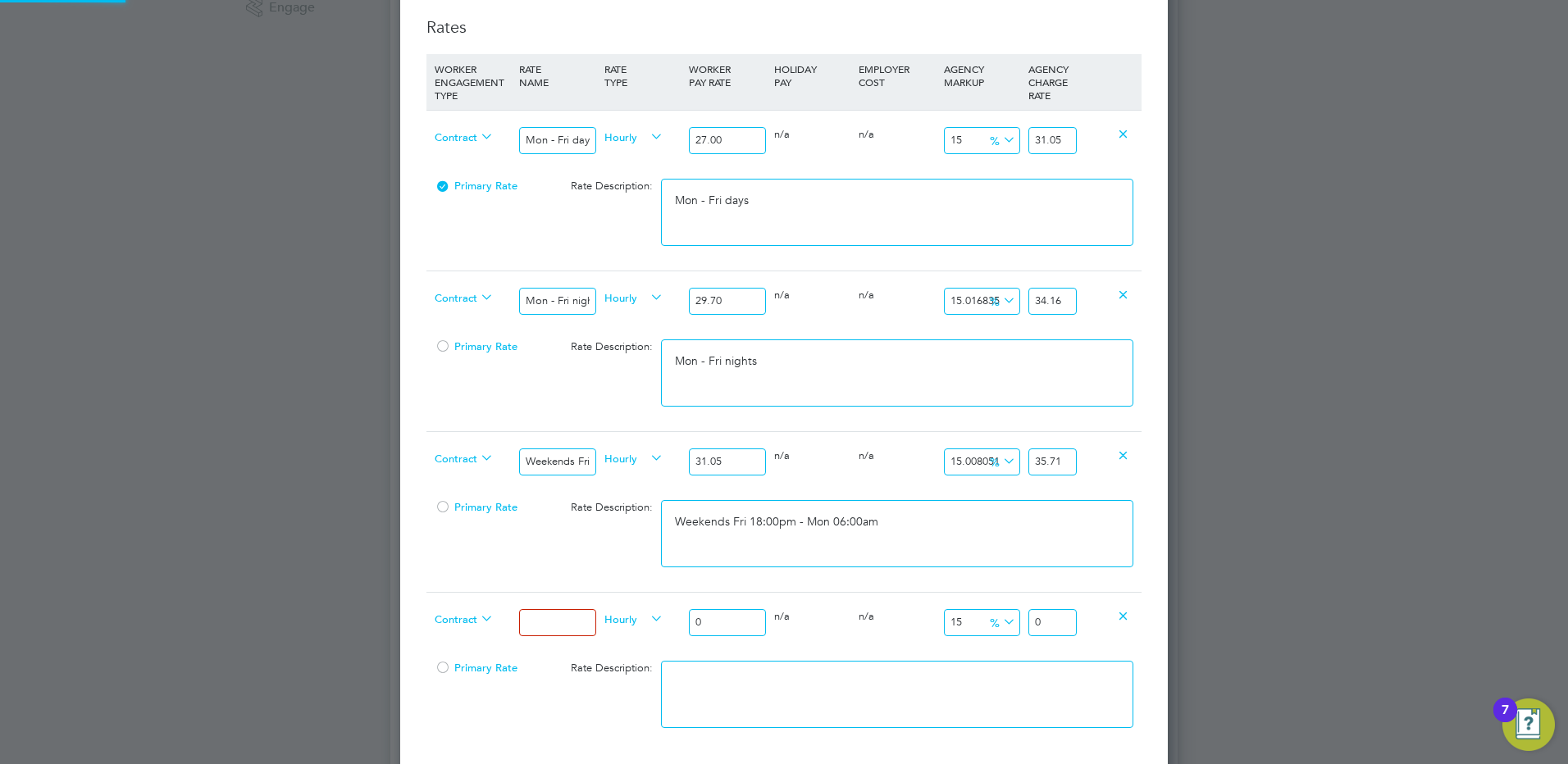
scroll to position [1638, 768]
click at [591, 630] on input at bounding box center [556, 622] width 77 height 27
drag, startPoint x: 714, startPoint y: 625, endPoint x: 663, endPoint y: 617, distance: 51.6
click at [664, 617] on div "Contract Bank hols Hourly 0 0 n/a 0 n/a 15 0 % 0" at bounding box center [784, 622] width 715 height 61
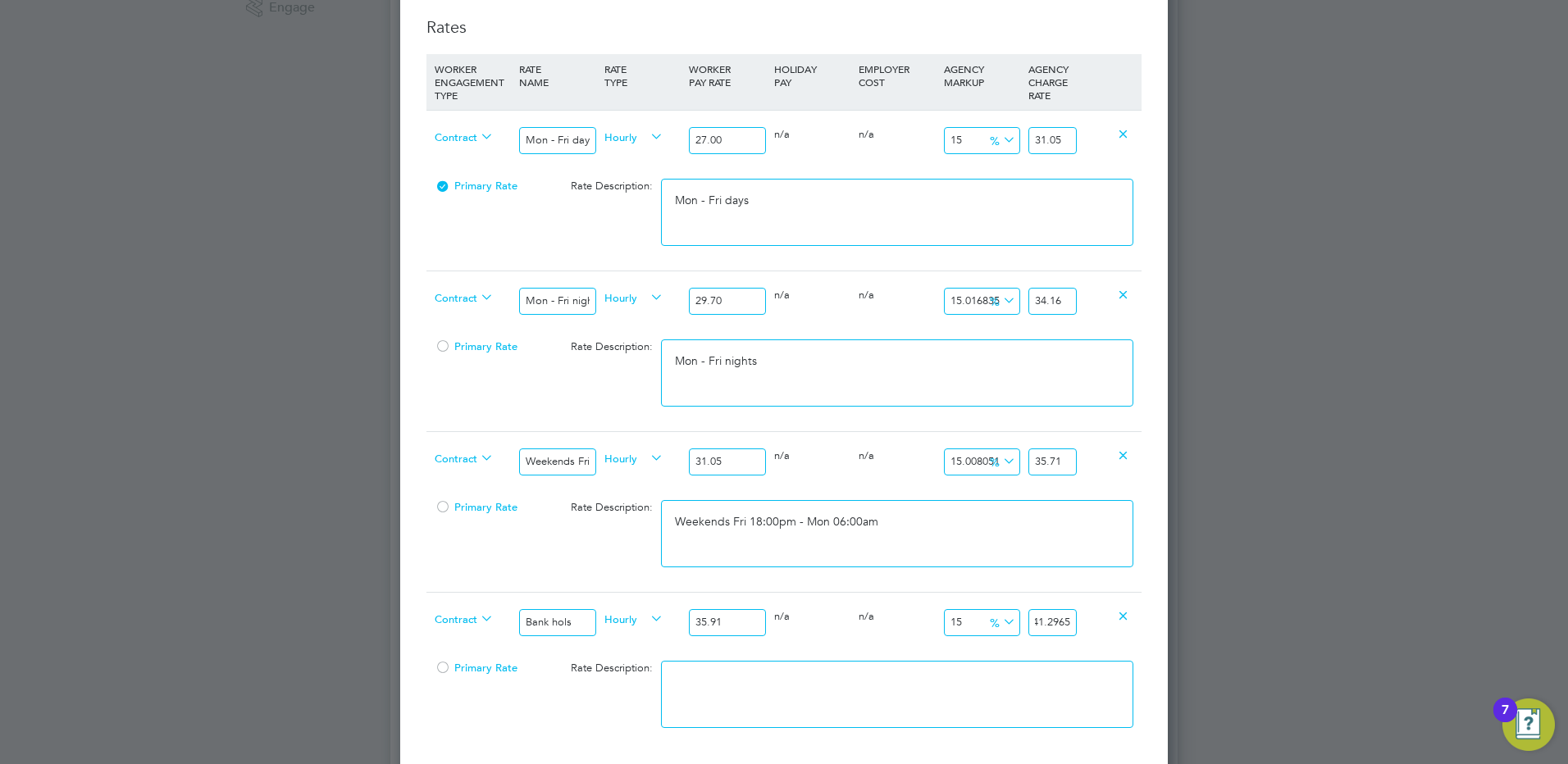
drag, startPoint x: 1049, startPoint y: 618, endPoint x: 1100, endPoint y: 624, distance: 51.4
click at [1099, 623] on div "Contract Bank hols Hourly 35.91 0 n/a 0 n/a 15 5.3865 % 41.2965" at bounding box center [784, 622] width 715 height 61
click at [993, 690] on textarea at bounding box center [896, 694] width 472 height 68
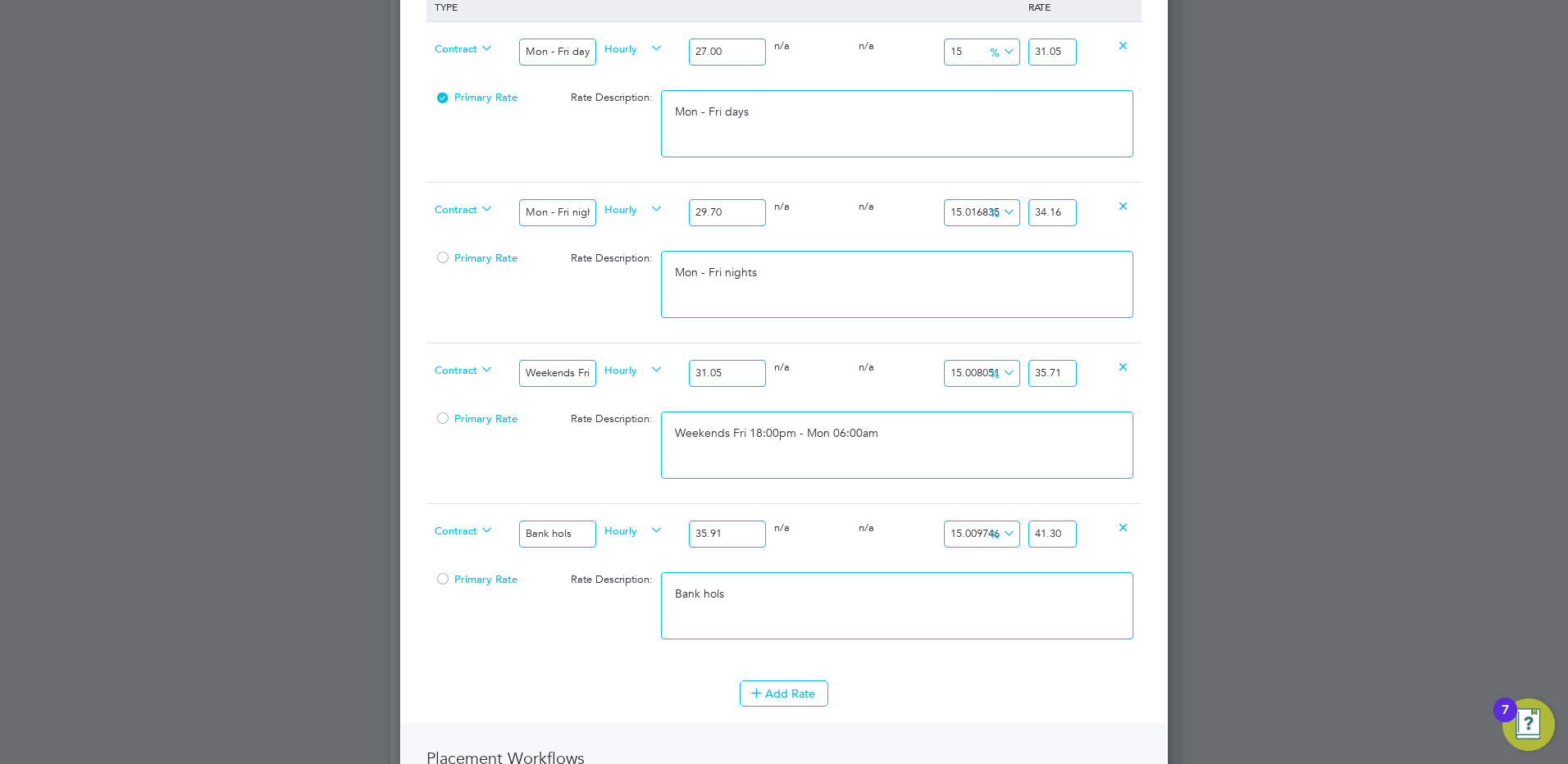
scroll to position [738, 0]
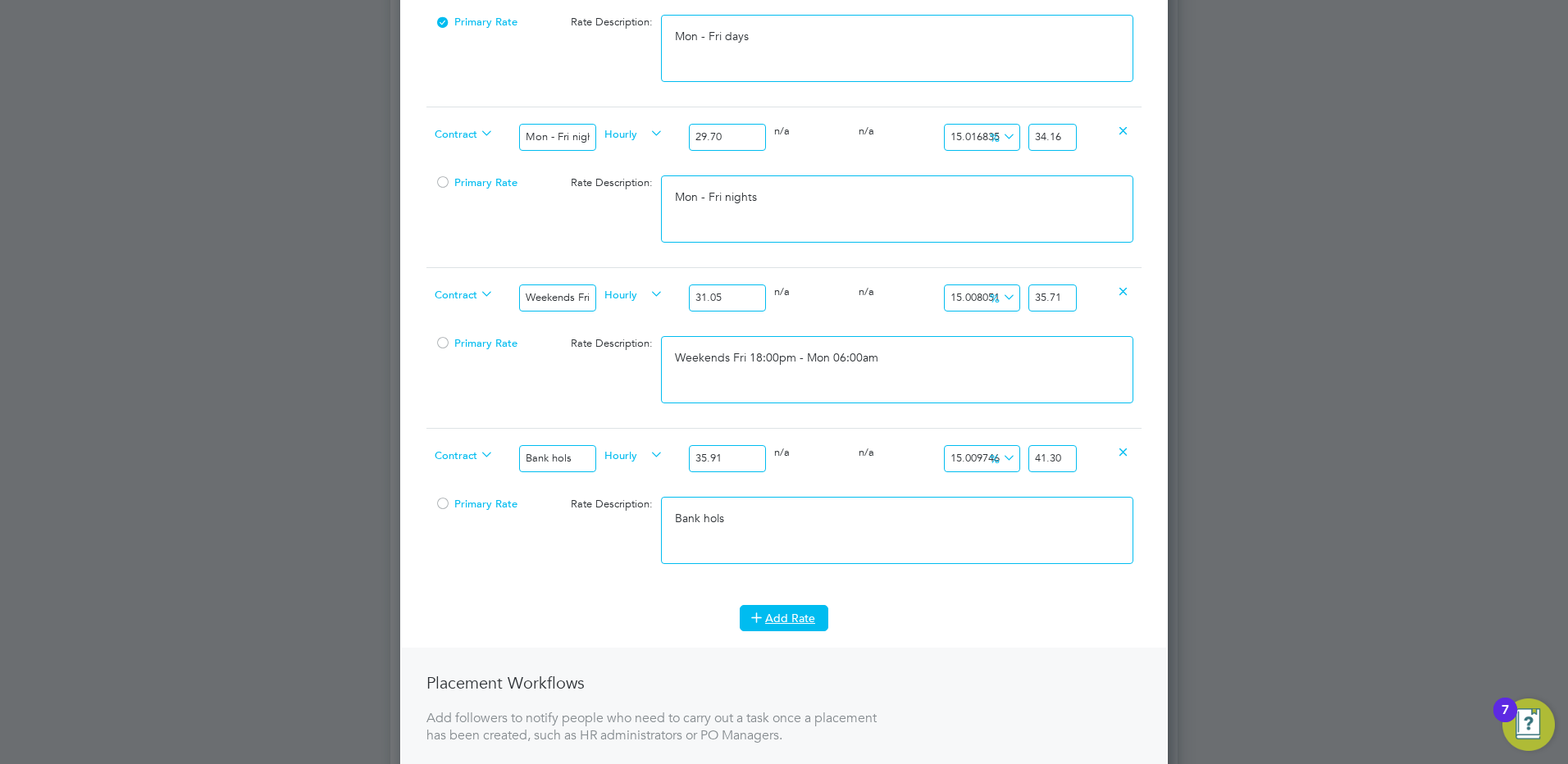
click at [772, 617] on button "Add Rate" at bounding box center [783, 618] width 88 height 26
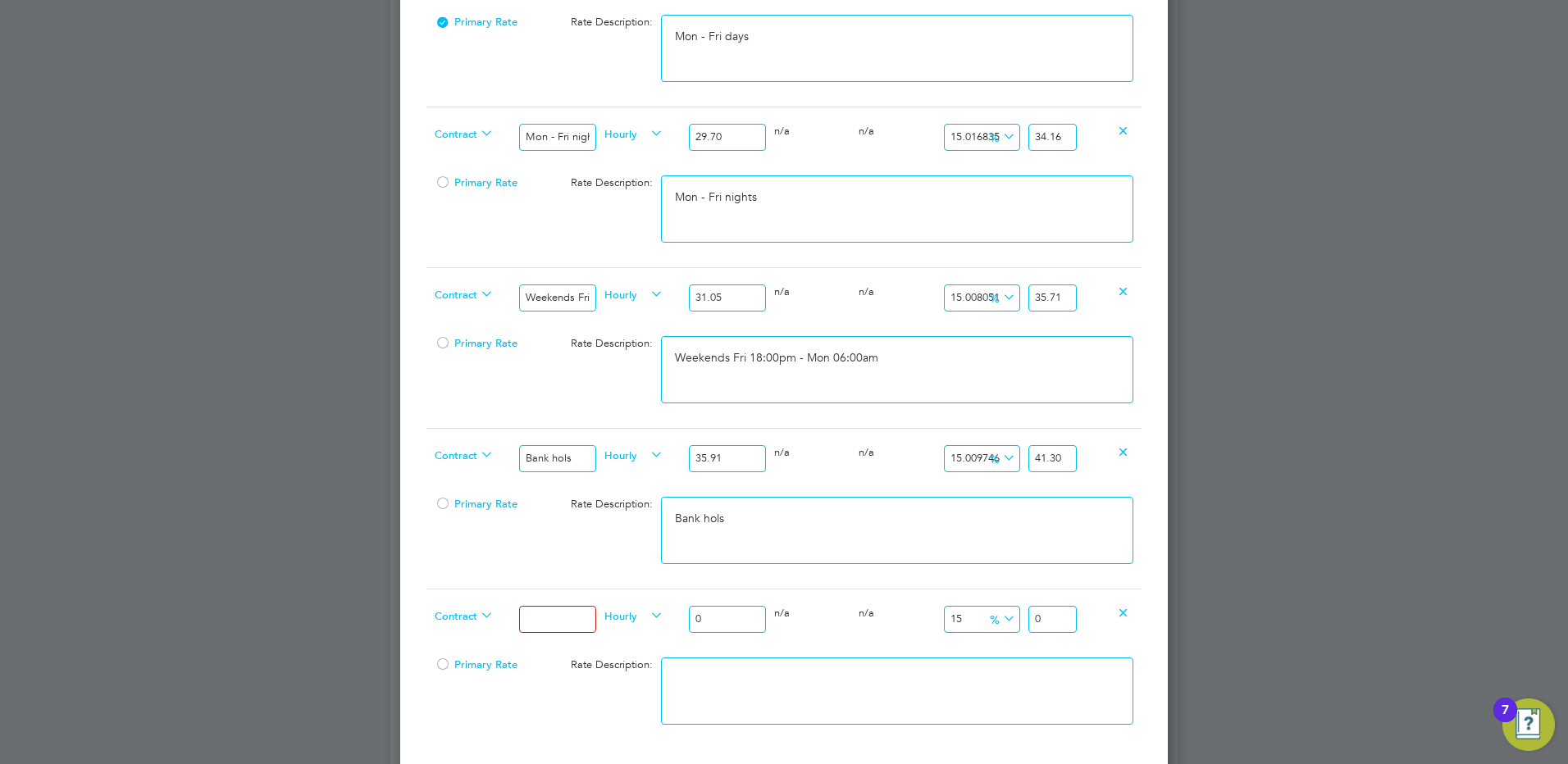
click at [552, 627] on input at bounding box center [556, 619] width 77 height 27
drag, startPoint x: 715, startPoint y: 625, endPoint x: 692, endPoint y: 618, distance: 24.0
click at [692, 618] on input "0" at bounding box center [726, 619] width 77 height 27
click at [1006, 673] on textarea at bounding box center [896, 691] width 472 height 68
click at [1060, 622] on input "62.1" at bounding box center [1052, 619] width 49 height 27
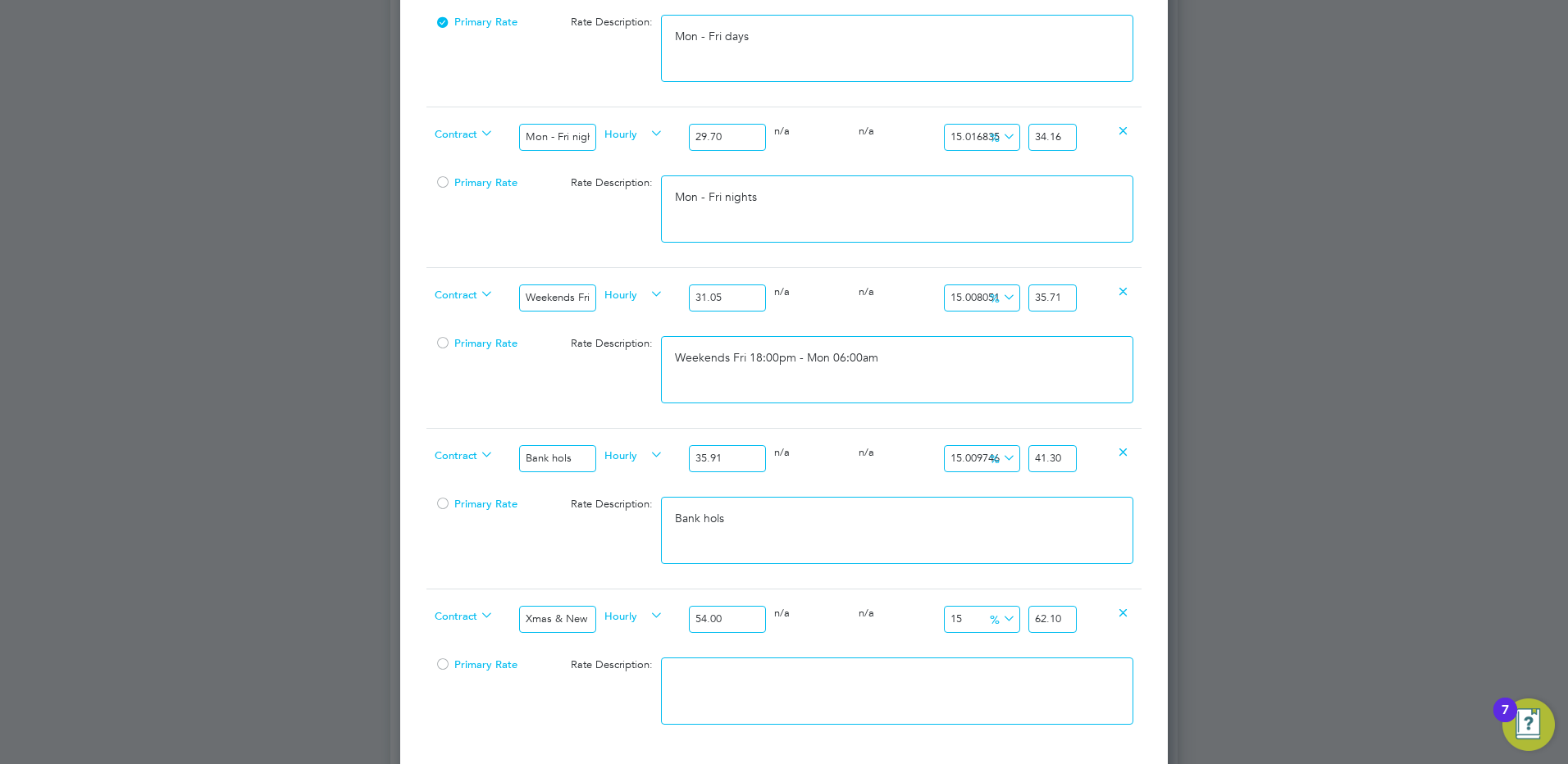
click at [914, 690] on textarea at bounding box center [896, 691] width 472 height 68
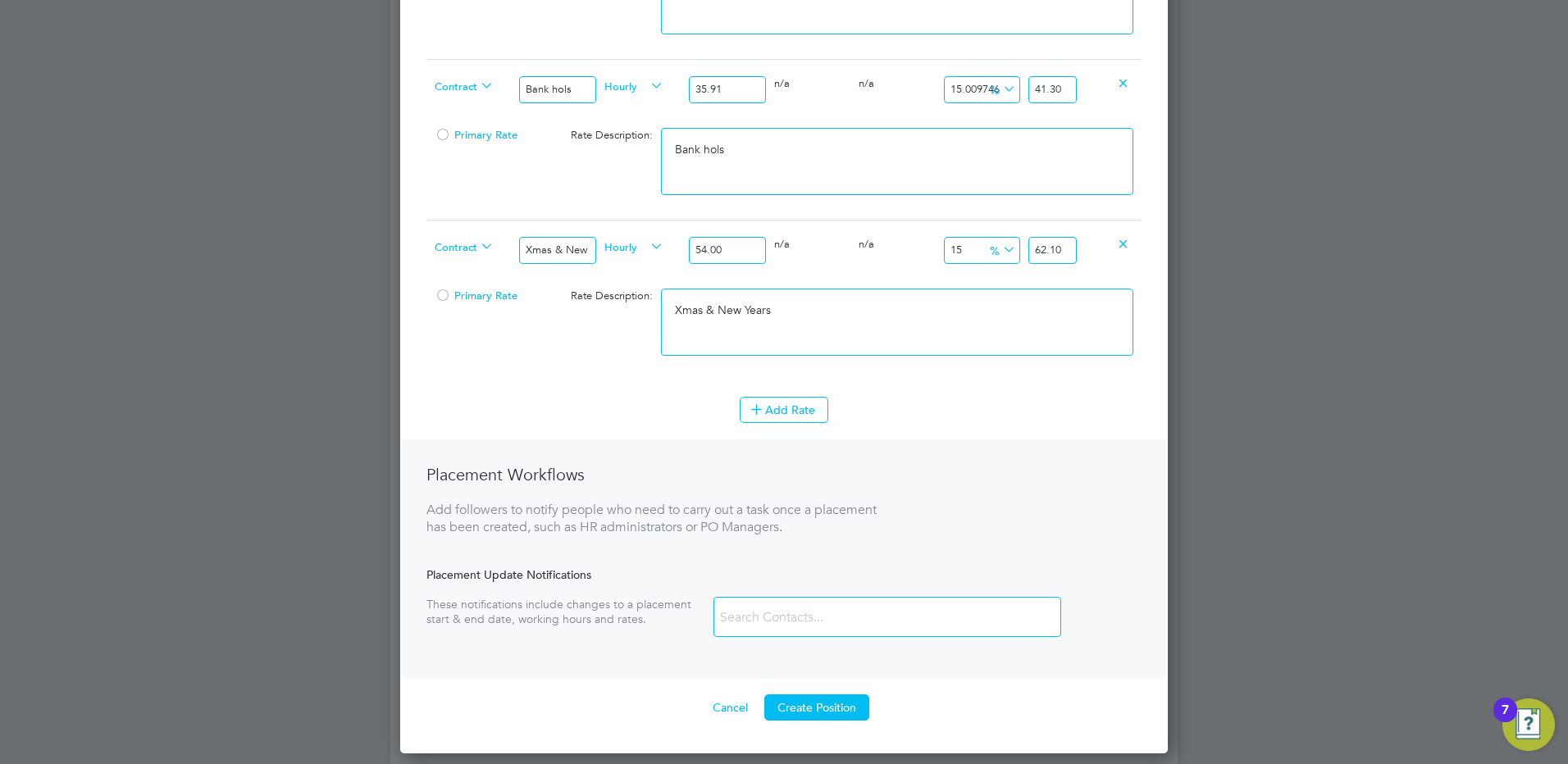
scroll to position [1230, 0]
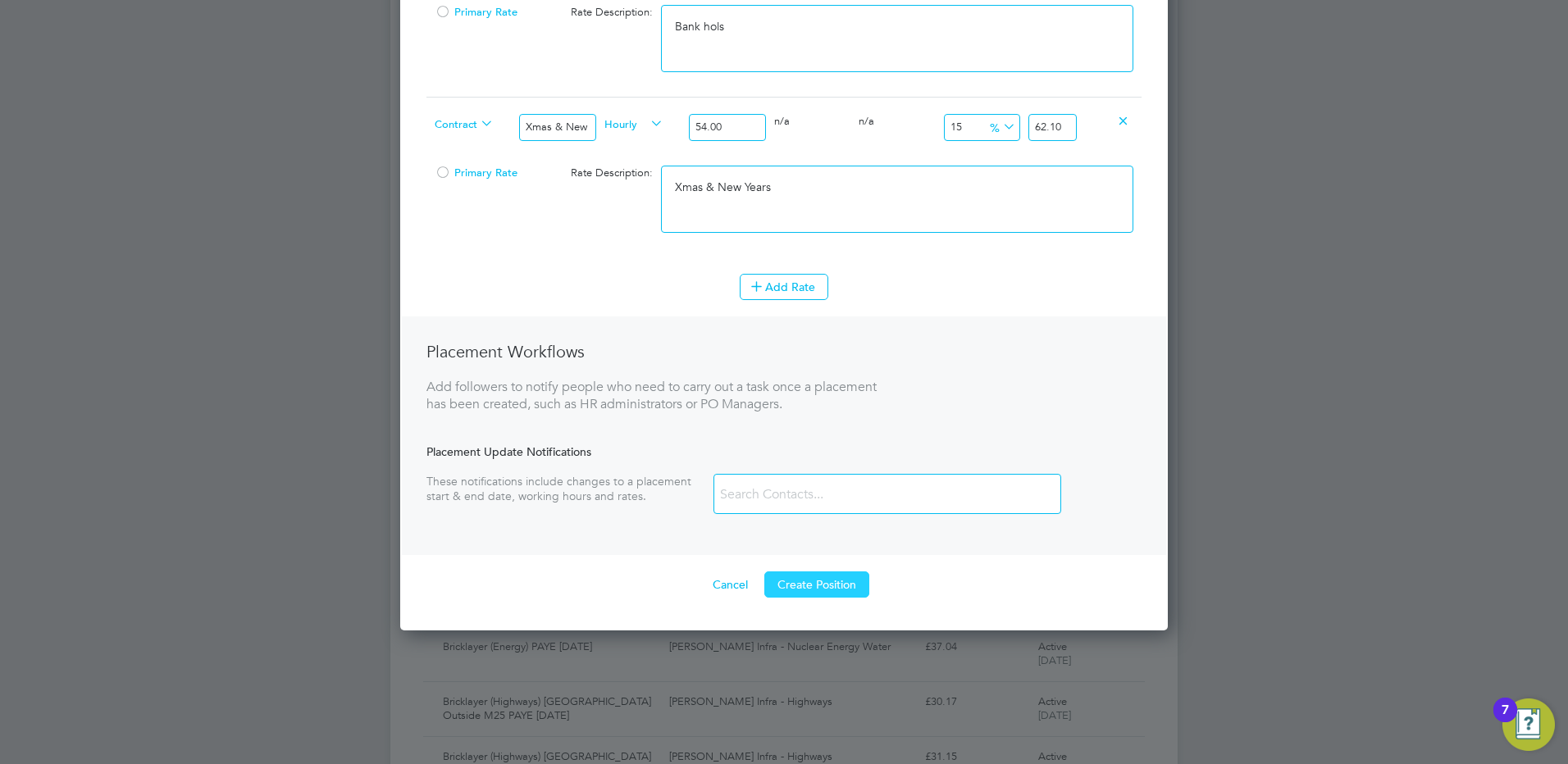
click at [809, 587] on button "Create Position" at bounding box center [817, 584] width 105 height 26
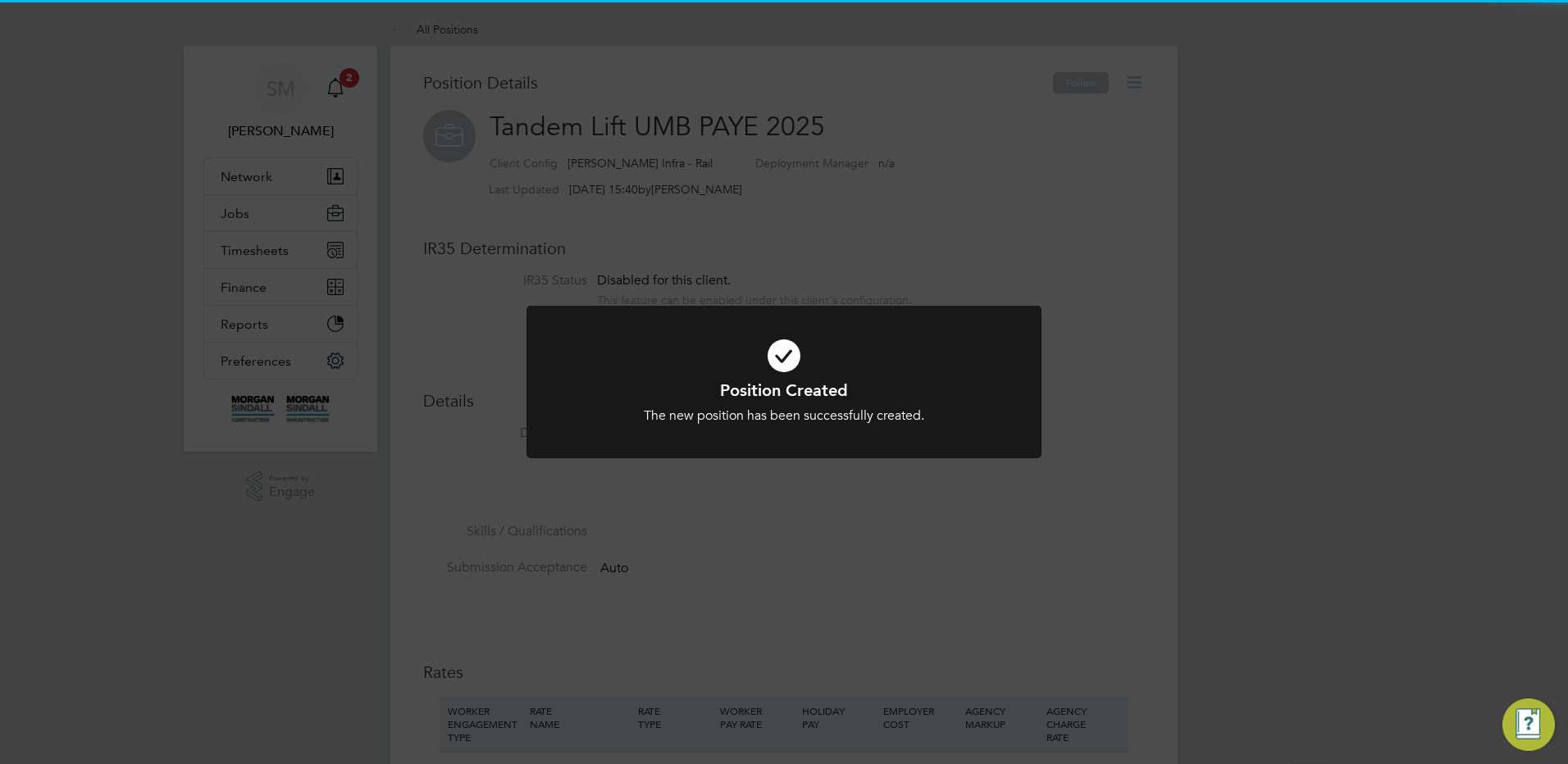
scroll to position [8, 8]
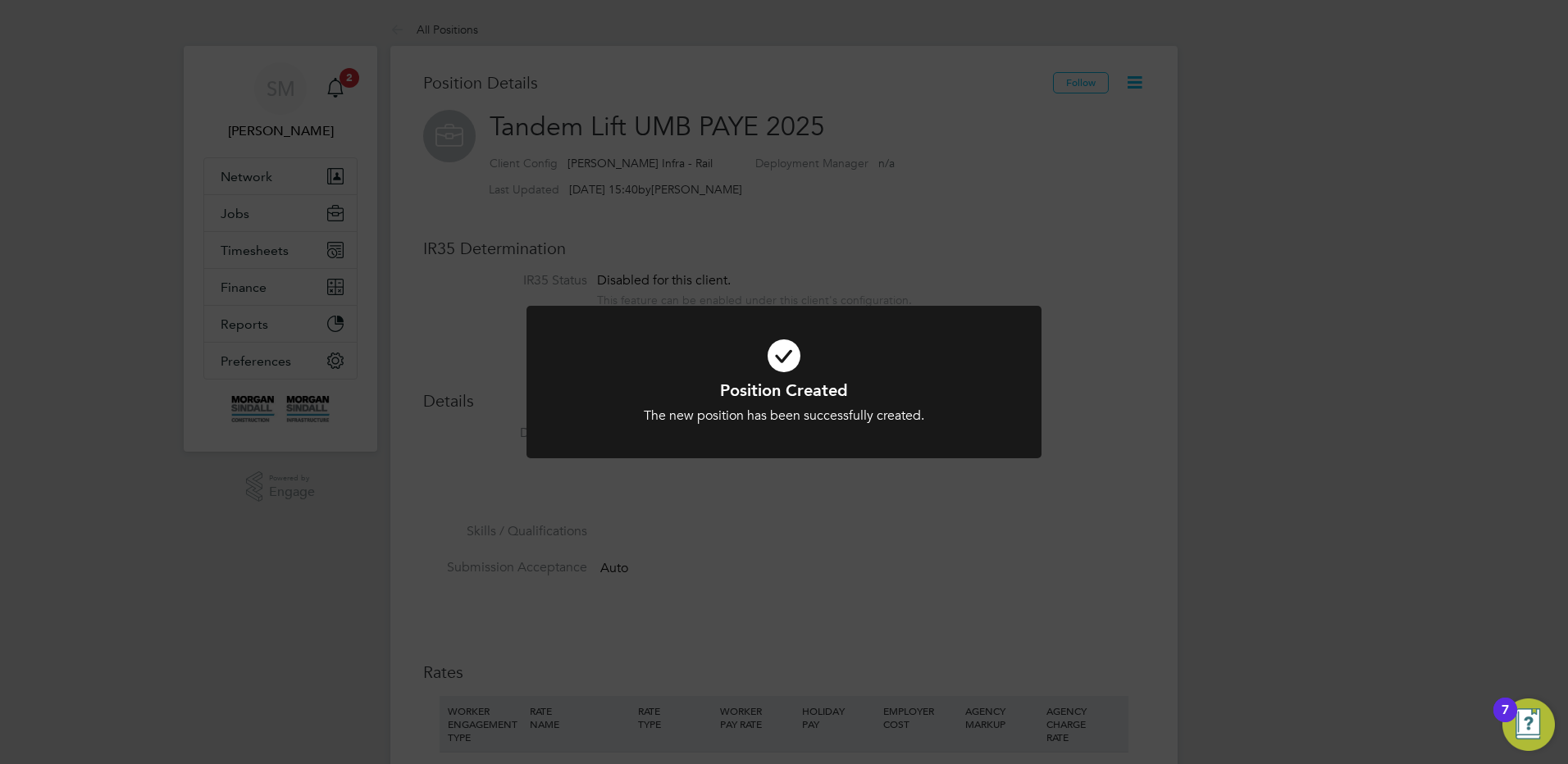
click at [769, 174] on div "Position Created The new position has been successfully created. Cancel Okay" at bounding box center [784, 382] width 1568 height 764
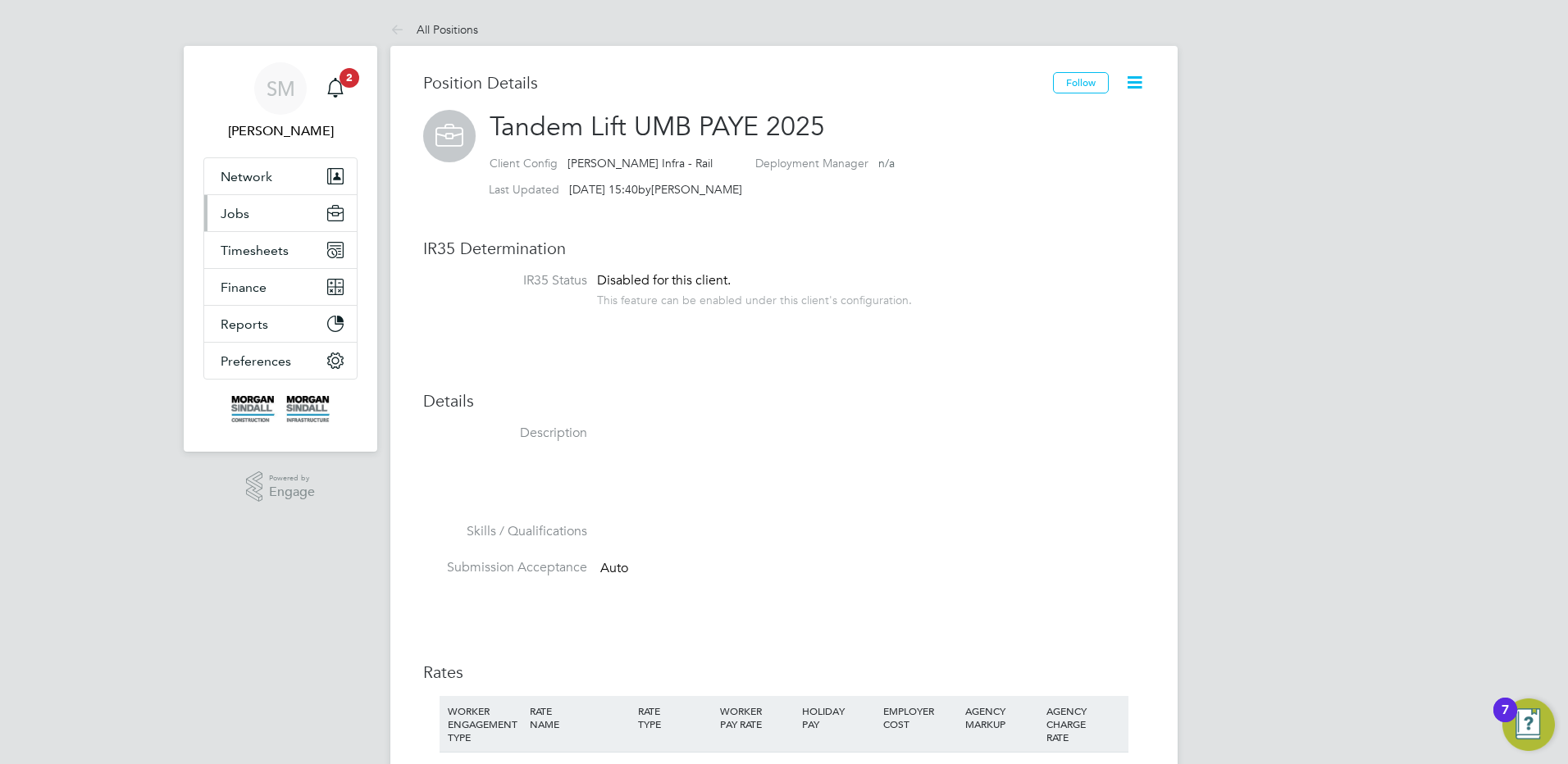
click at [223, 223] on button "Jobs" at bounding box center [280, 213] width 153 height 36
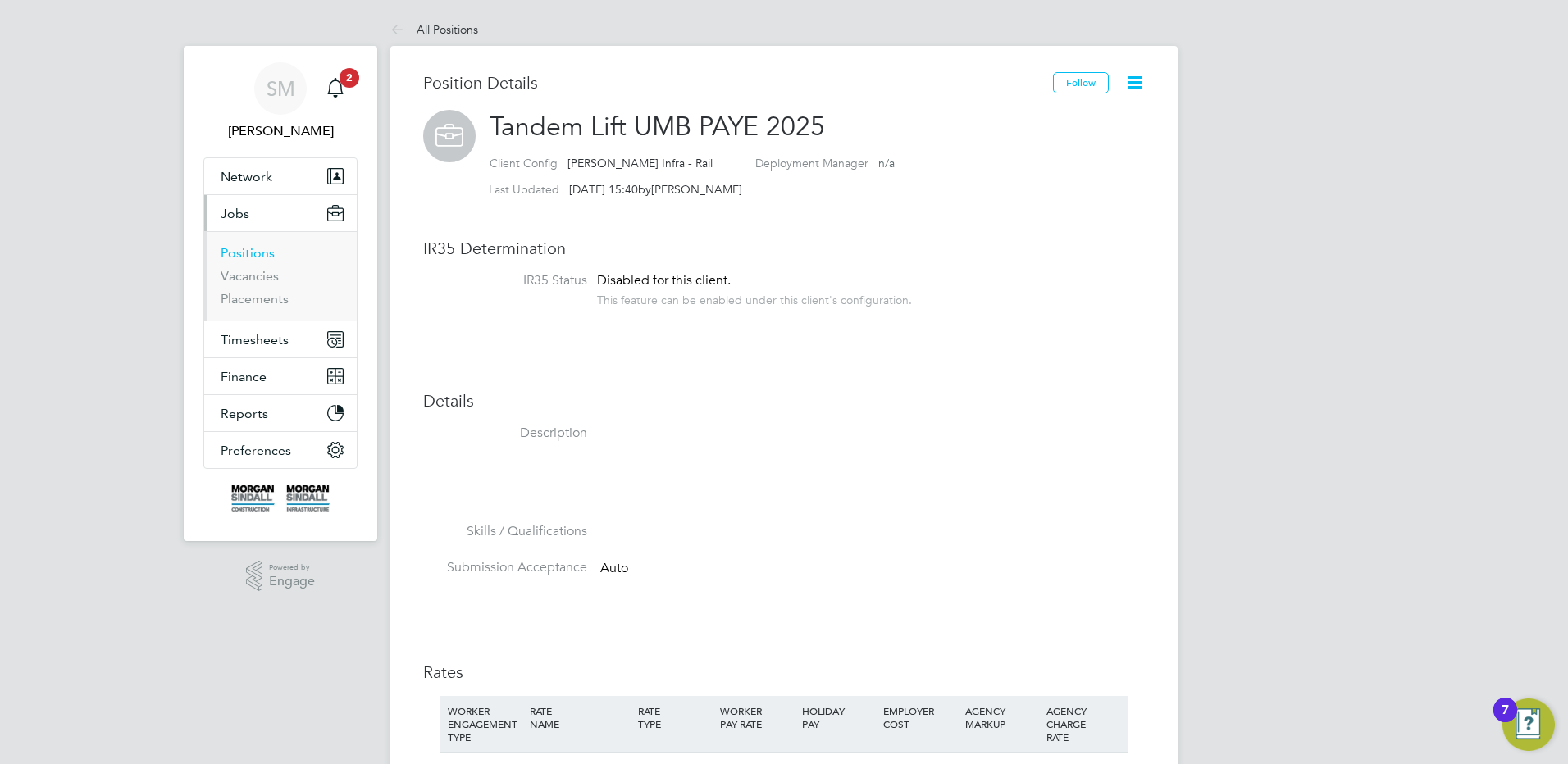
click at [263, 255] on link "Positions" at bounding box center [247, 253] width 54 height 16
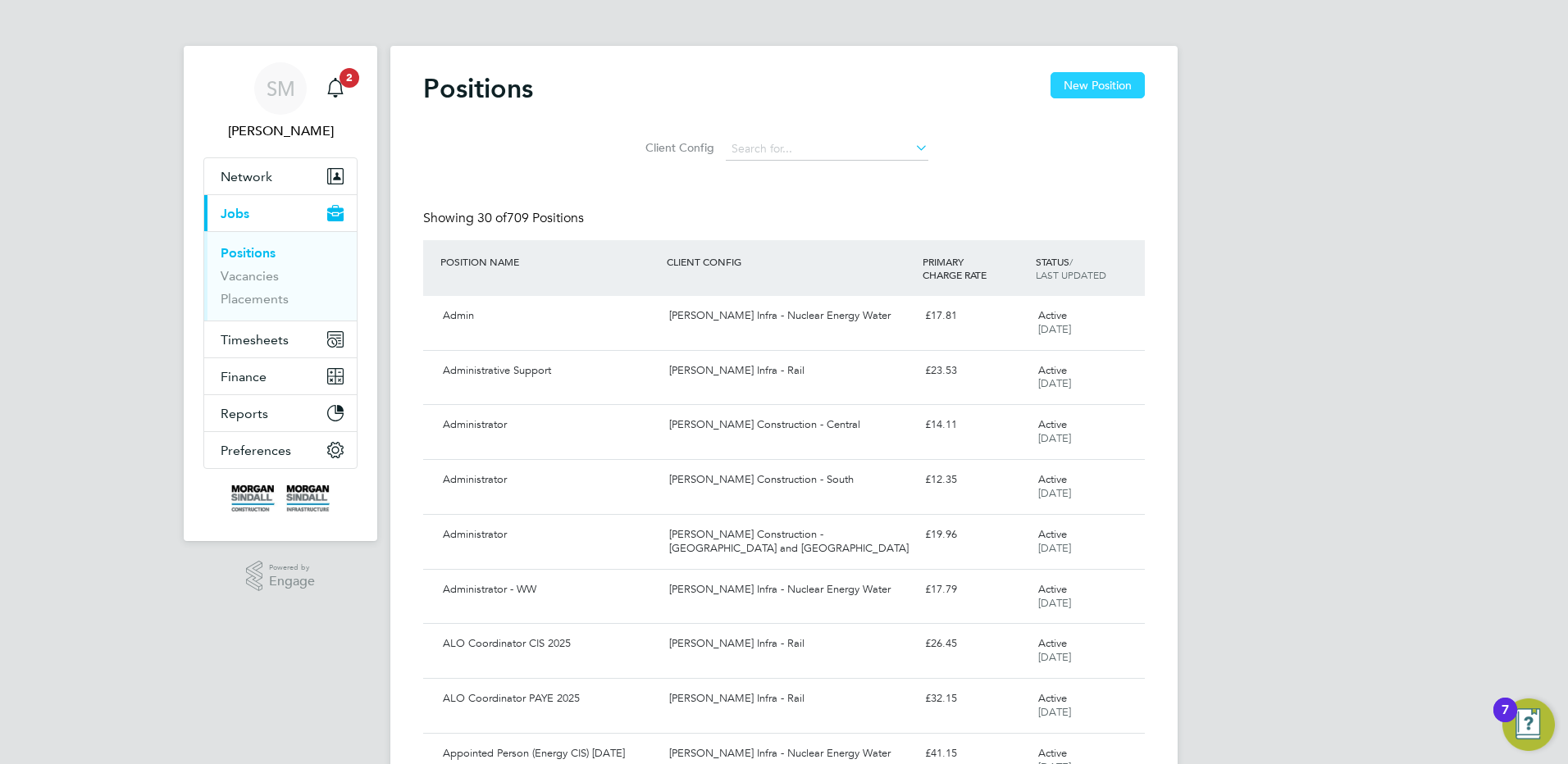
click at [1063, 96] on button "New Position" at bounding box center [1097, 85] width 94 height 26
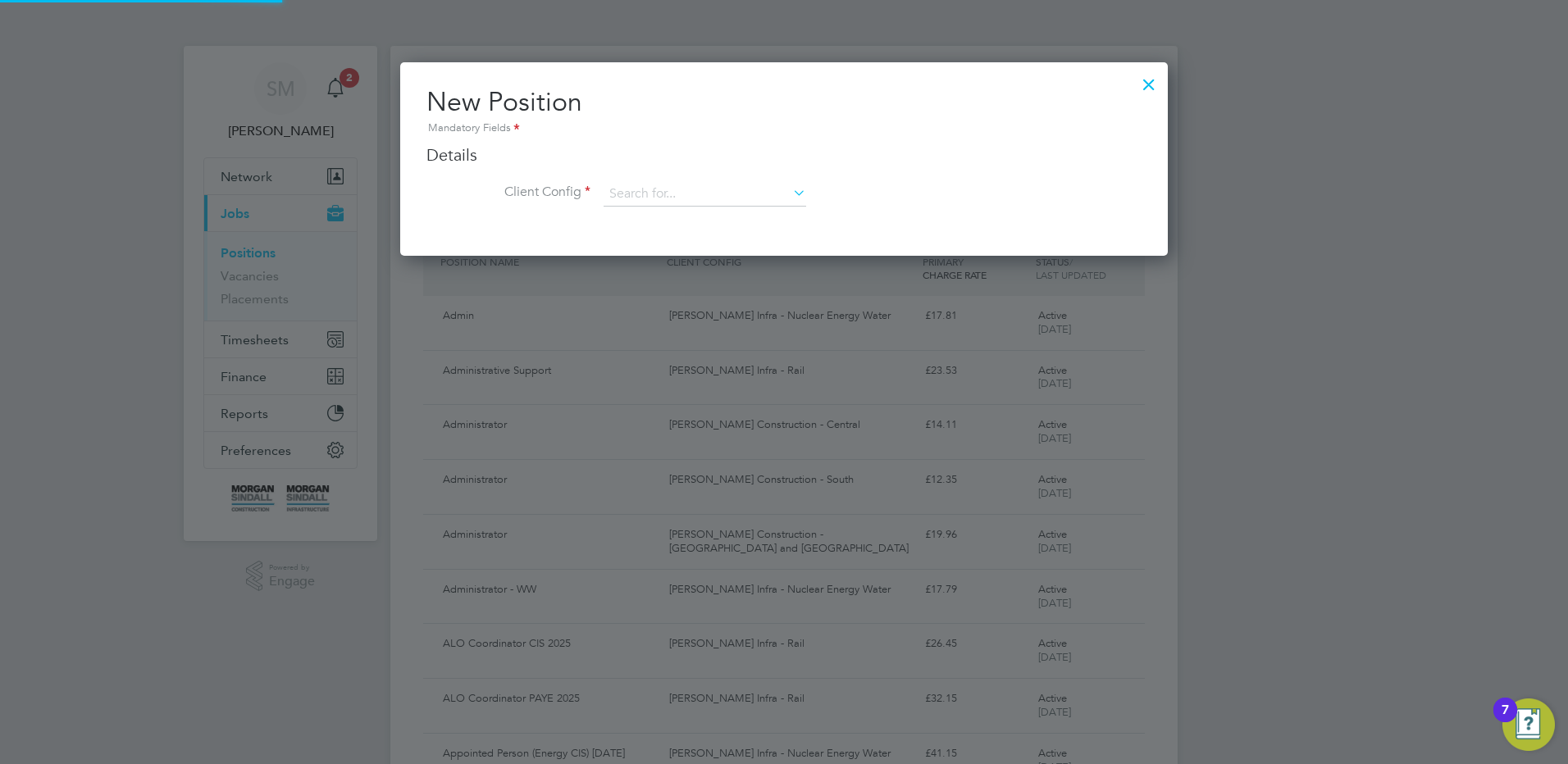
scroll to position [194, 768]
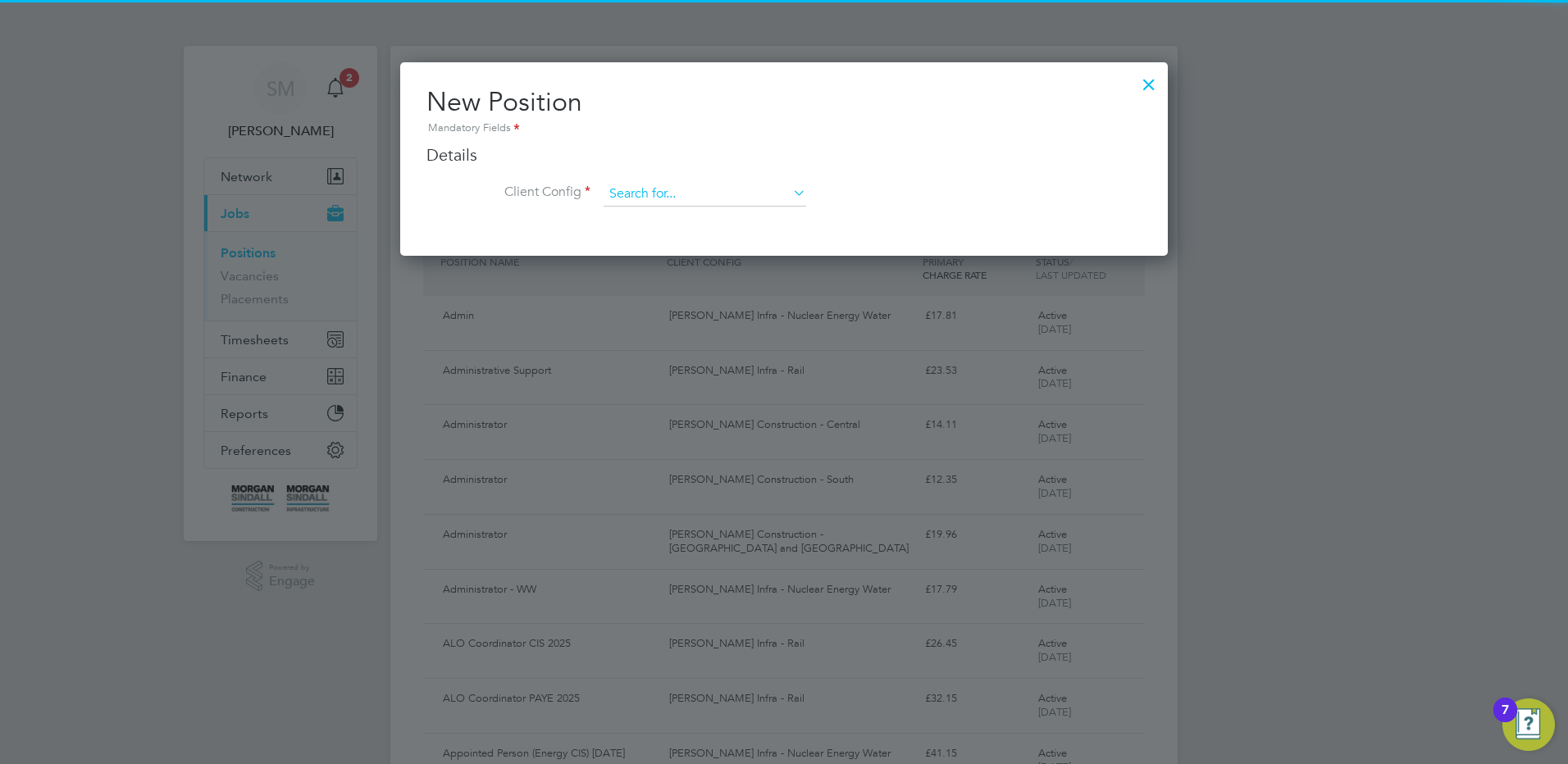
click at [675, 190] on input at bounding box center [705, 194] width 203 height 25
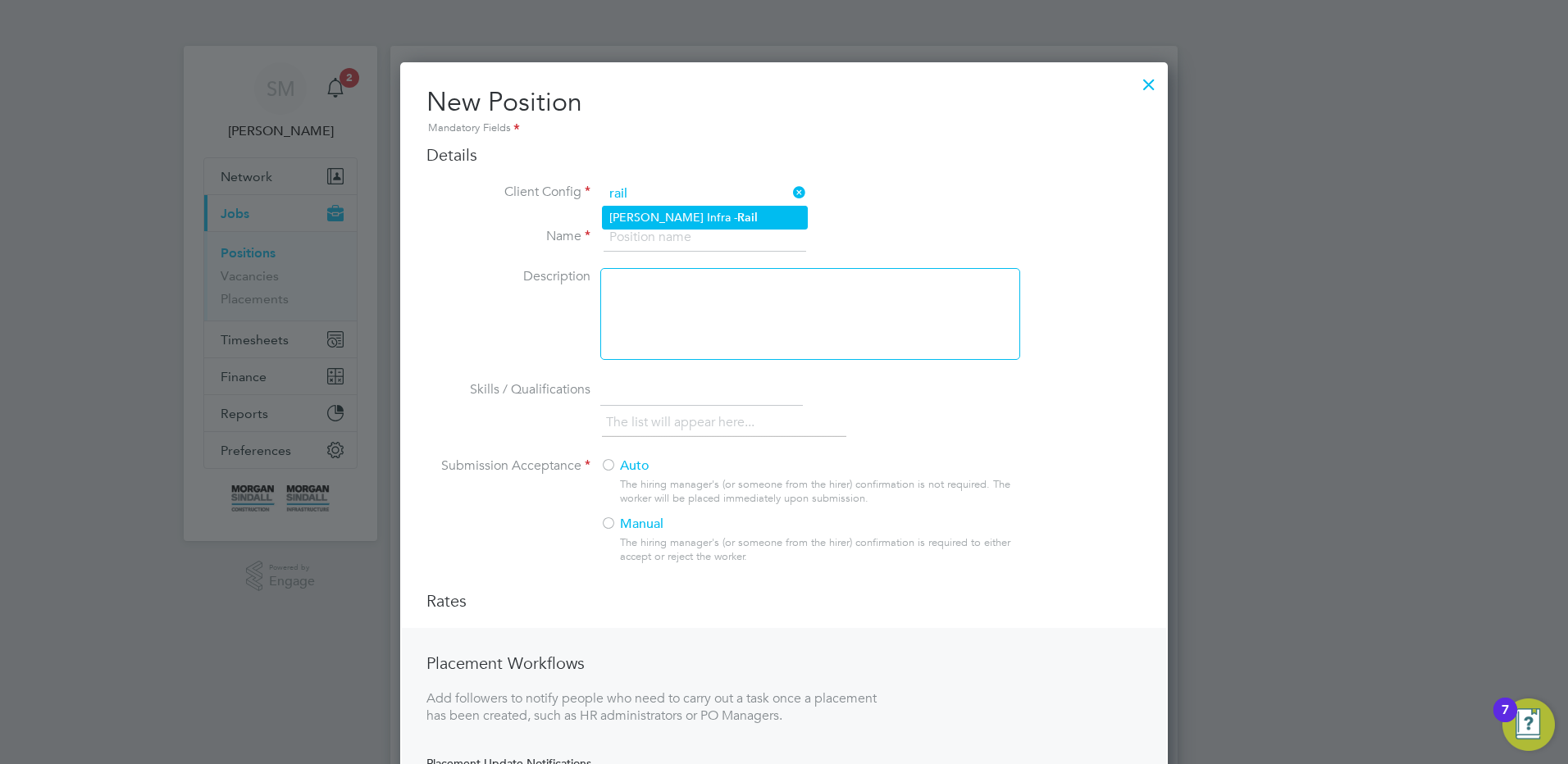
click at [694, 216] on li "[PERSON_NAME] Infra - Rail" at bounding box center [705, 218] width 204 height 22
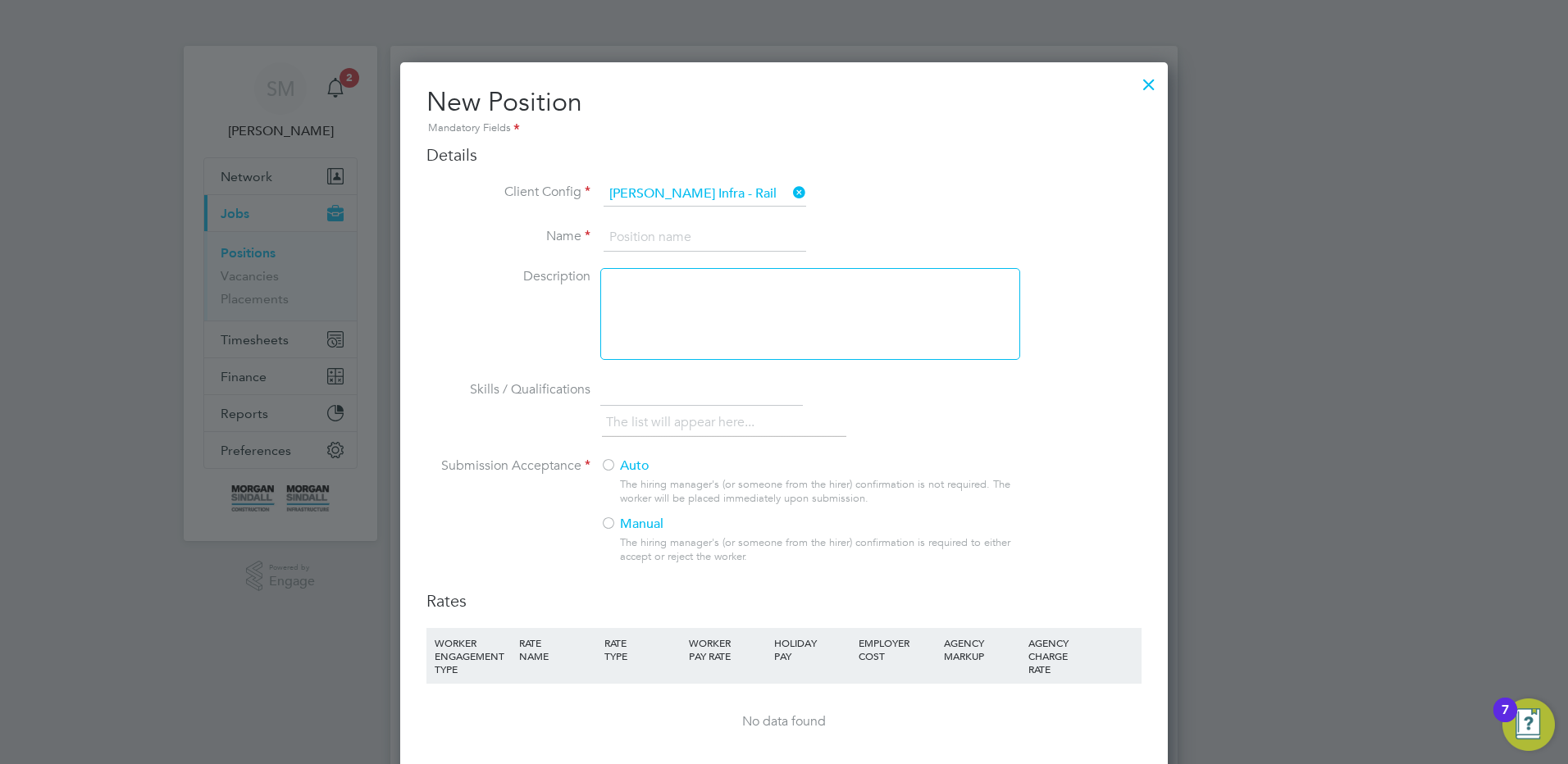
click at [682, 241] on input at bounding box center [705, 237] width 203 height 30
click at [607, 461] on div at bounding box center [608, 466] width 17 height 17
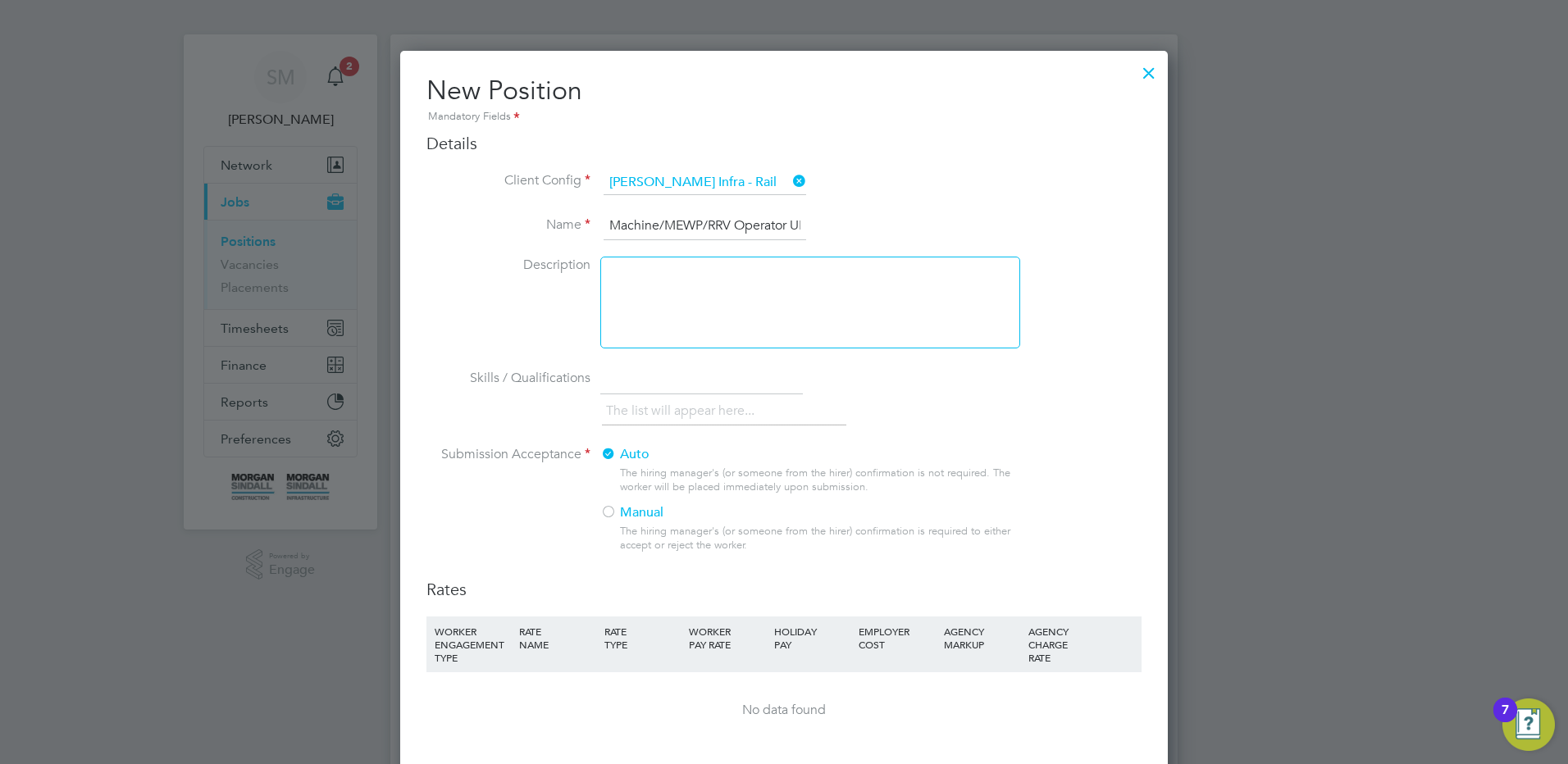
scroll to position [246, 0]
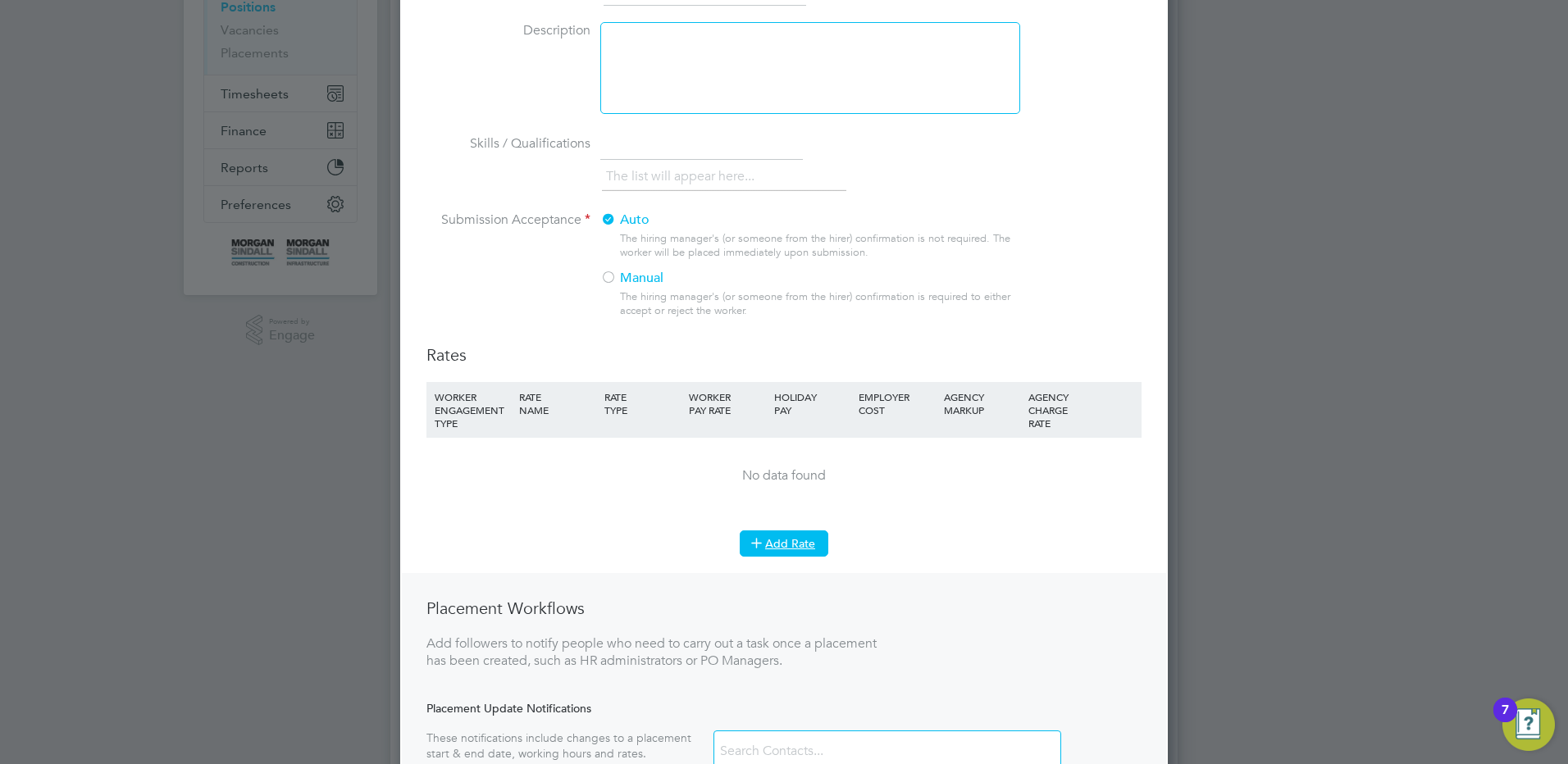
click at [792, 538] on button "Add Rate" at bounding box center [783, 543] width 88 height 26
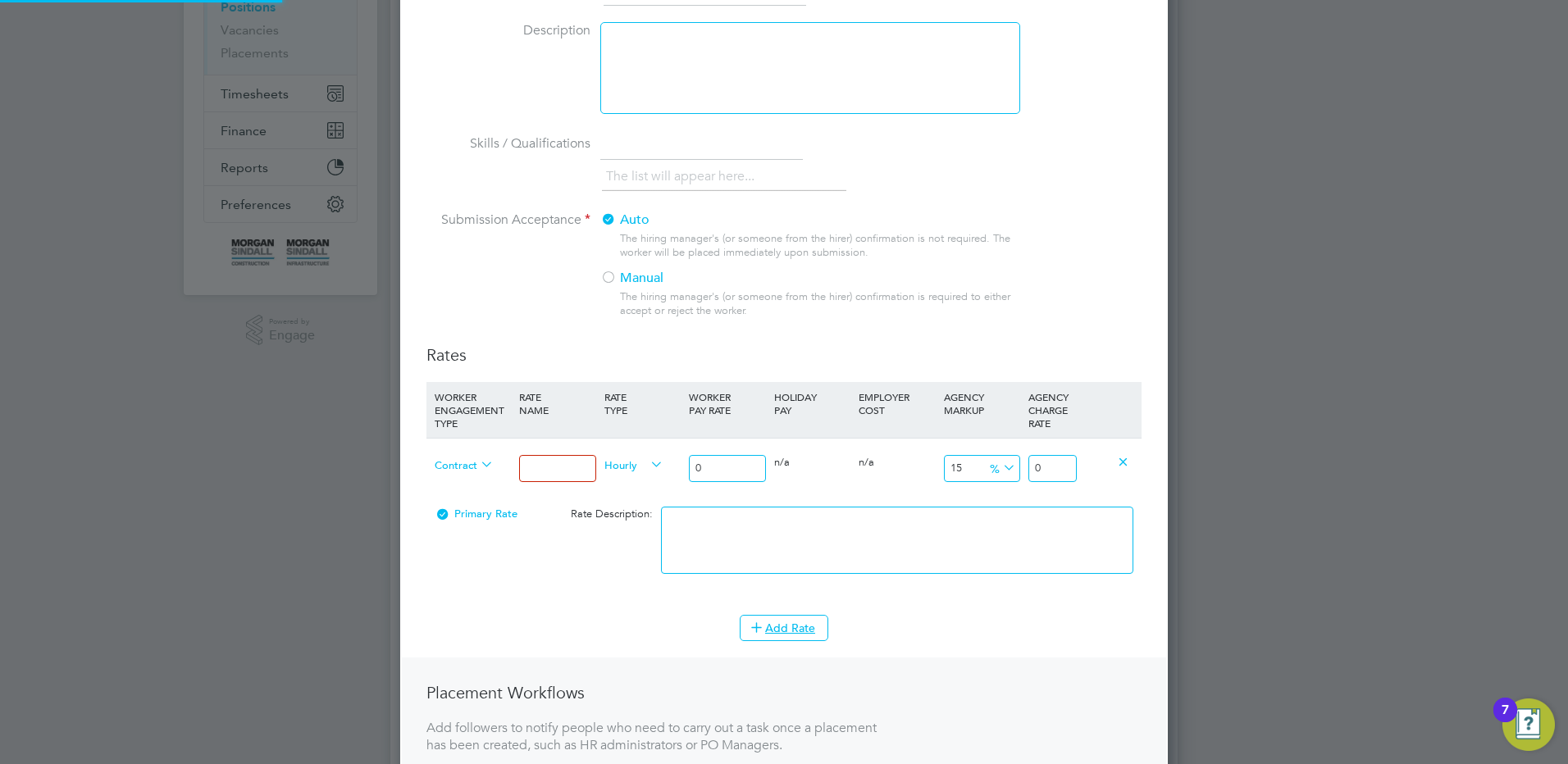
click at [547, 484] on div at bounding box center [556, 469] width 84 height 60
click at [550, 474] on input at bounding box center [556, 468] width 77 height 27
drag, startPoint x: 748, startPoint y: 473, endPoint x: 707, endPoint y: 464, distance: 42.0
click at [707, 463] on input "0" at bounding box center [726, 468] width 77 height 27
drag, startPoint x: 1071, startPoint y: 470, endPoint x: 1120, endPoint y: 467, distance: 49.1
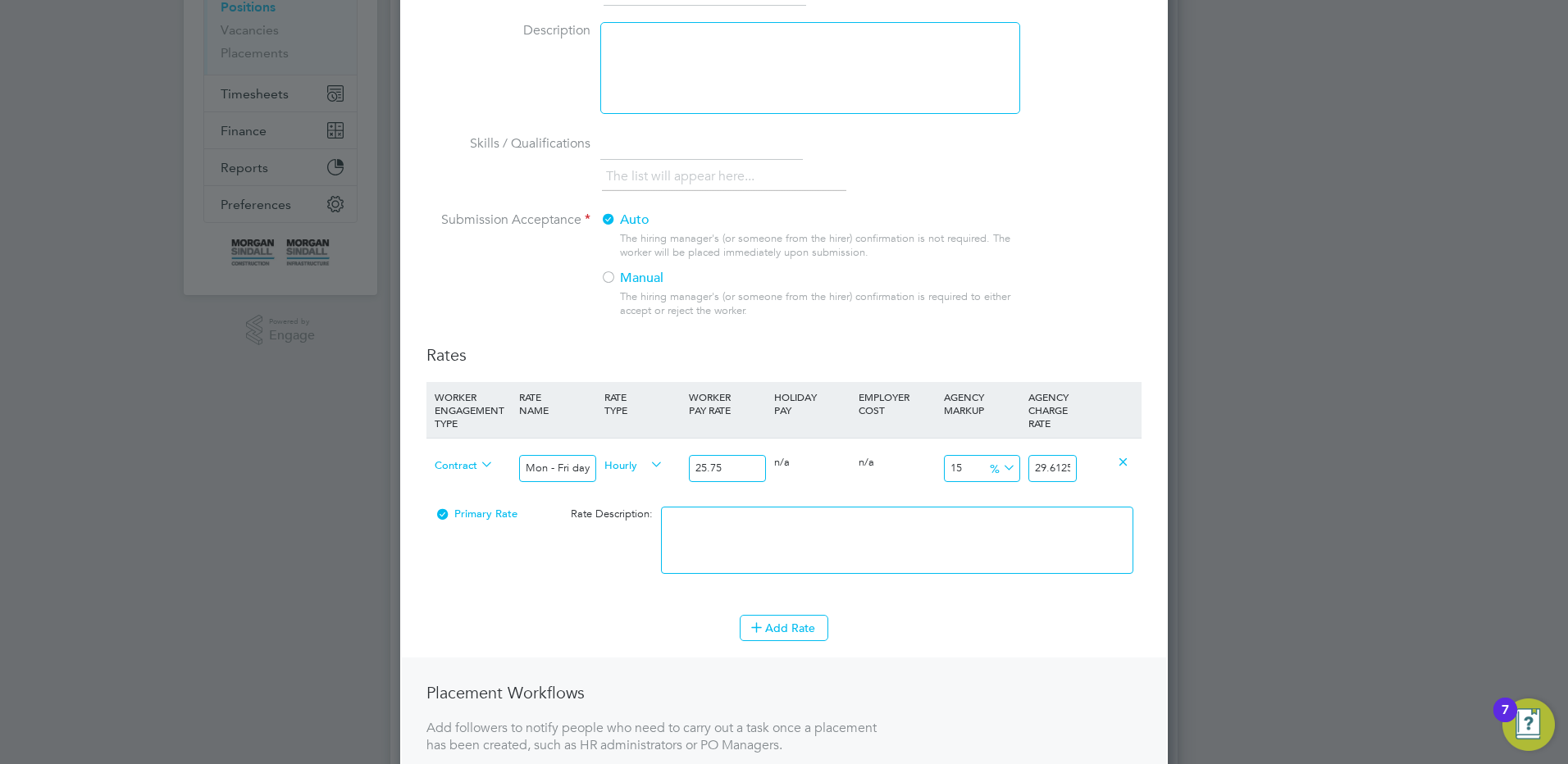
click at [1114, 472] on div "Contract Mon - Fri days Hourly 25.75 0 n/a 0 n/a 15 3.8625 % 29.6125" at bounding box center [784, 468] width 715 height 61
click at [944, 528] on textarea at bounding box center [896, 540] width 472 height 68
click at [781, 625] on button "Add Rate" at bounding box center [783, 628] width 88 height 26
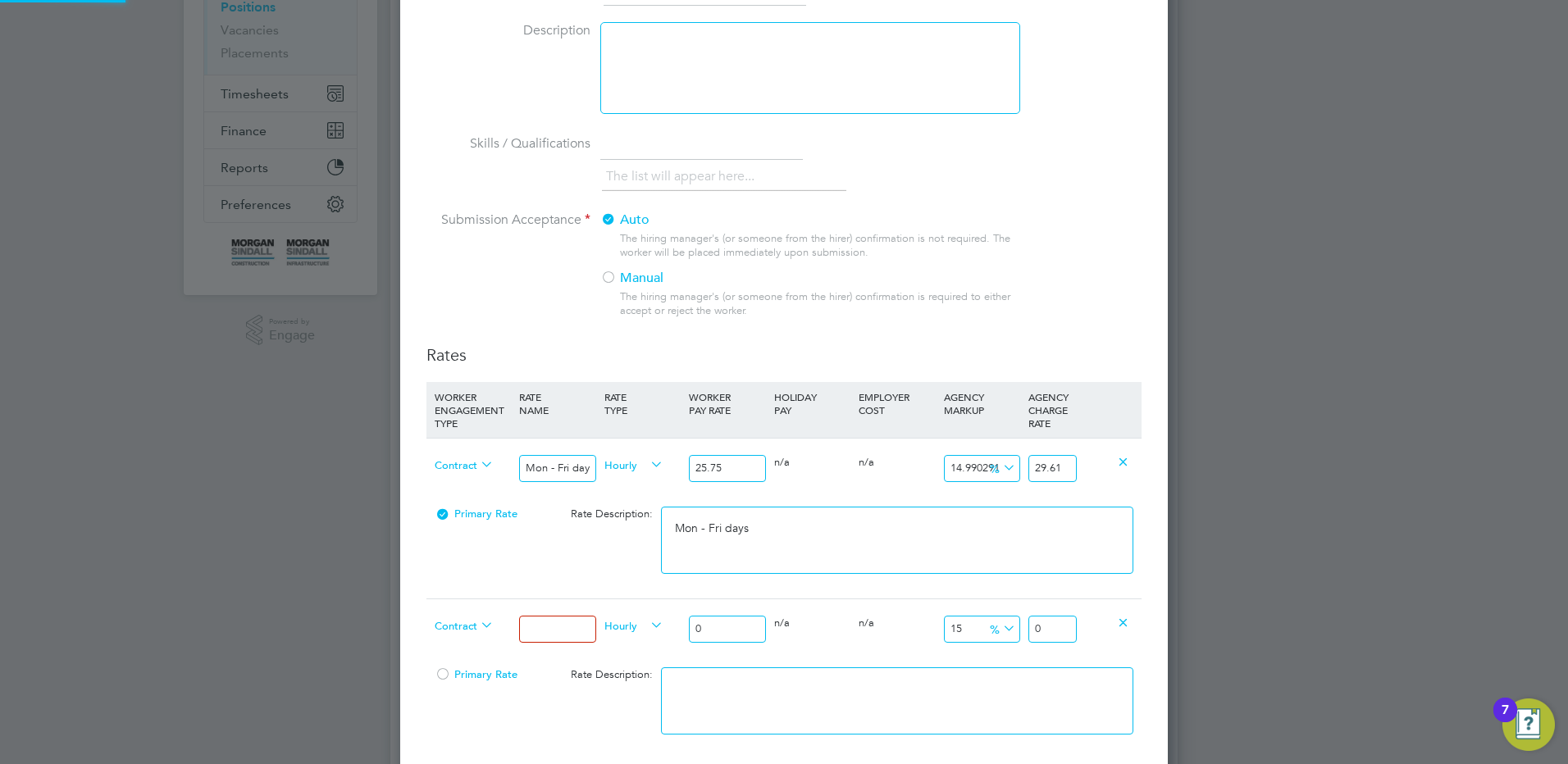
scroll to position [1317, 768]
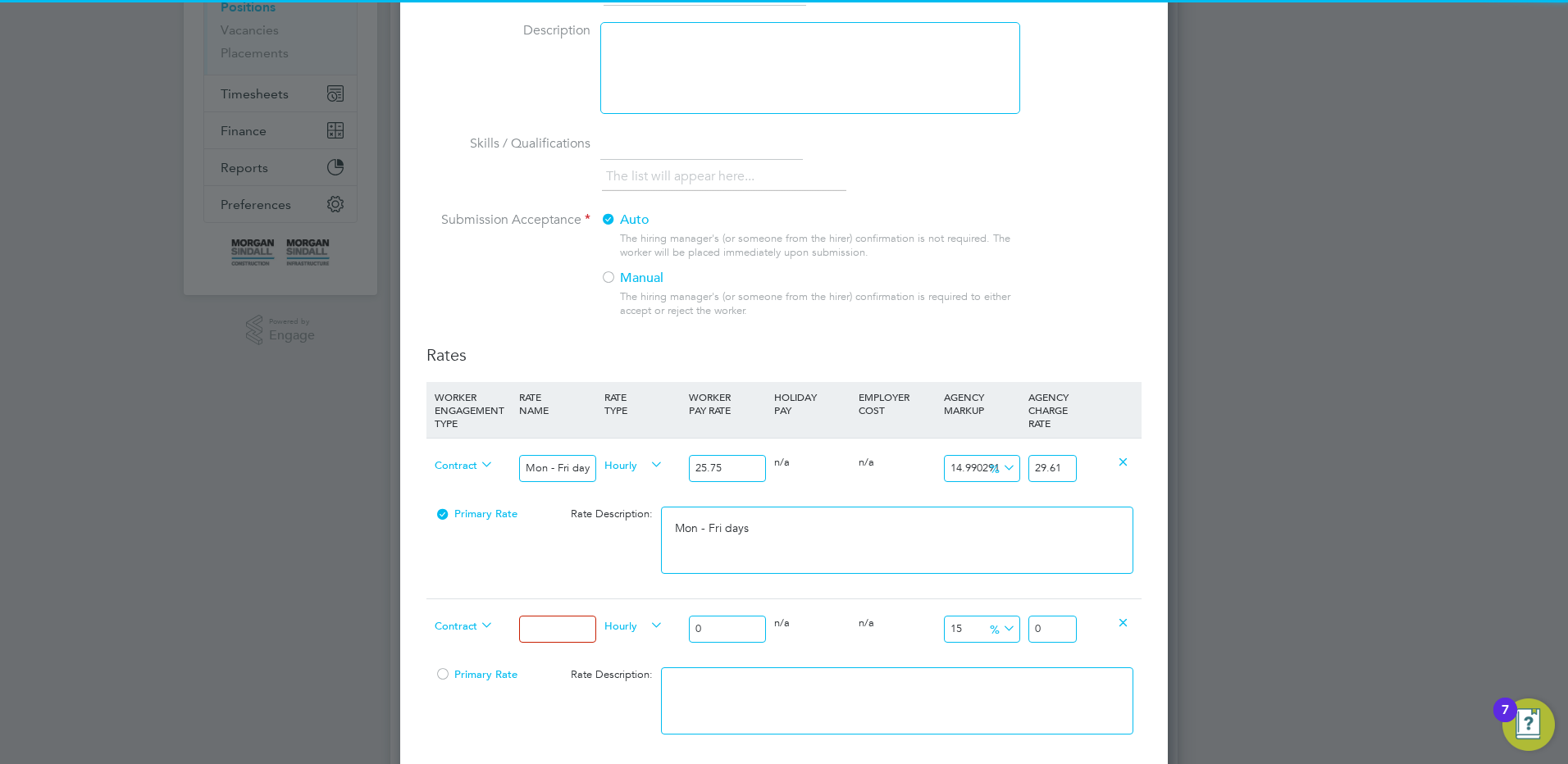
drag, startPoint x: 549, startPoint y: 636, endPoint x: 568, endPoint y: 623, distance: 23.0
click at [549, 636] on input at bounding box center [556, 629] width 77 height 27
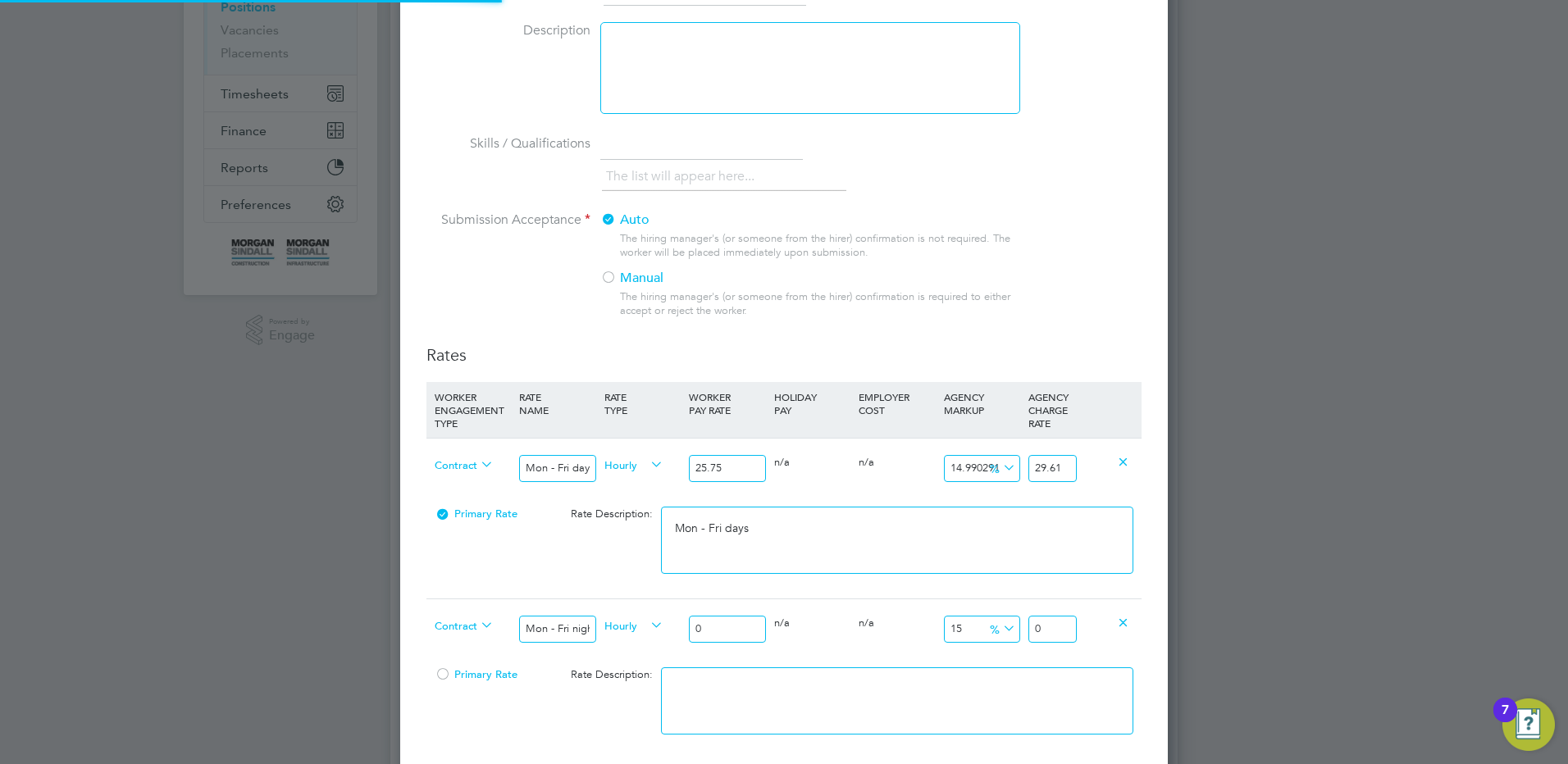
click at [735, 640] on input "0" at bounding box center [726, 629] width 77 height 27
drag, startPoint x: 736, startPoint y: 627, endPoint x: 693, endPoint y: 627, distance: 43.0
click at [693, 627] on input "0" at bounding box center [726, 629] width 77 height 27
drag, startPoint x: 1065, startPoint y: 631, endPoint x: 1109, endPoint y: 622, distance: 44.9
click at [1108, 622] on div "Contract Mon - Fri nights Hourly 28.33 0 n/a 0 n/a 15 4.2495 % 32.5795" at bounding box center [784, 628] width 715 height 61
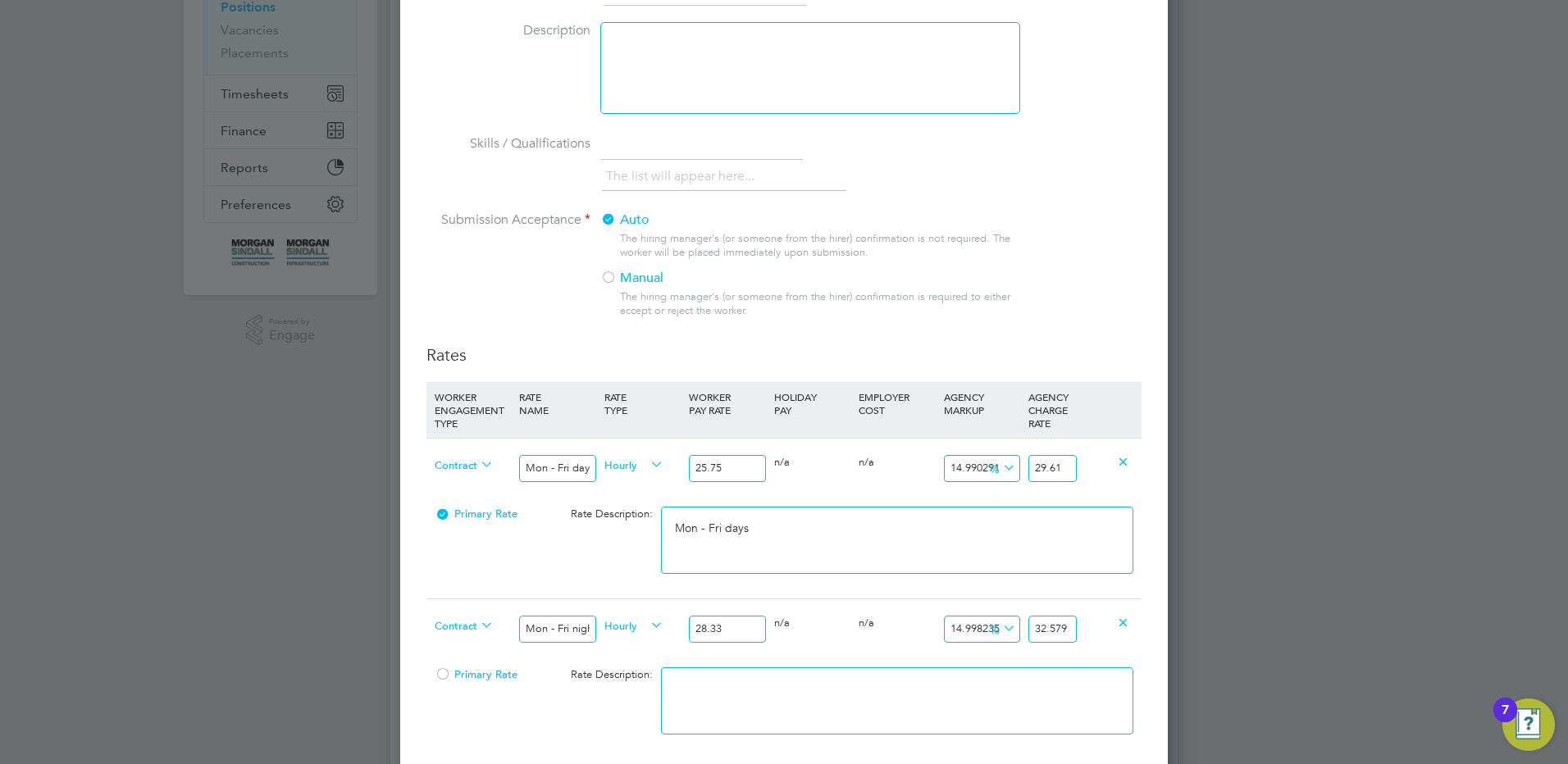
scroll to position [0, 0]
click at [922, 739] on li at bounding box center [896, 709] width 472 height 83
click at [919, 709] on textarea at bounding box center [896, 701] width 472 height 68
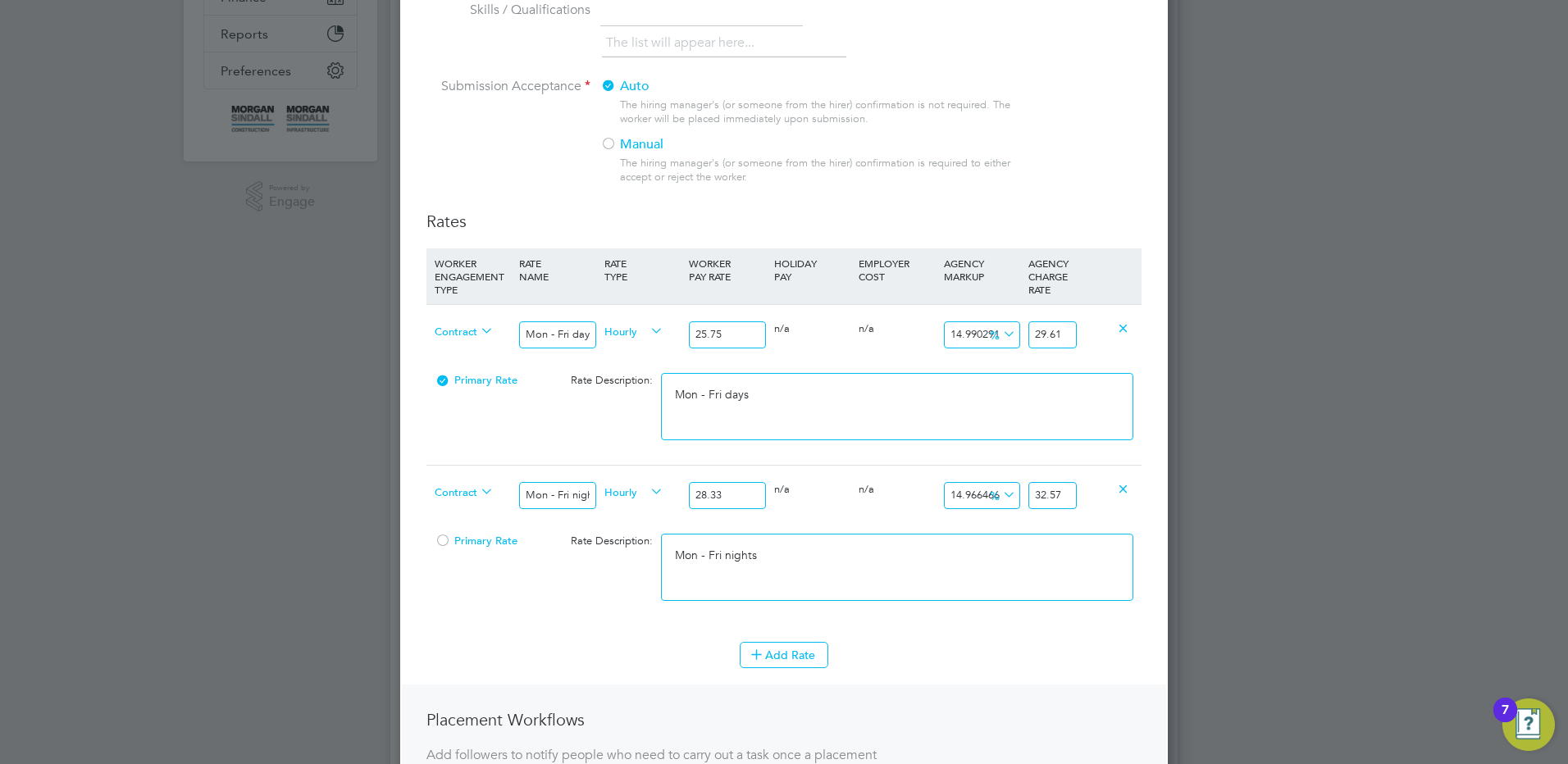
scroll to position [574, 0]
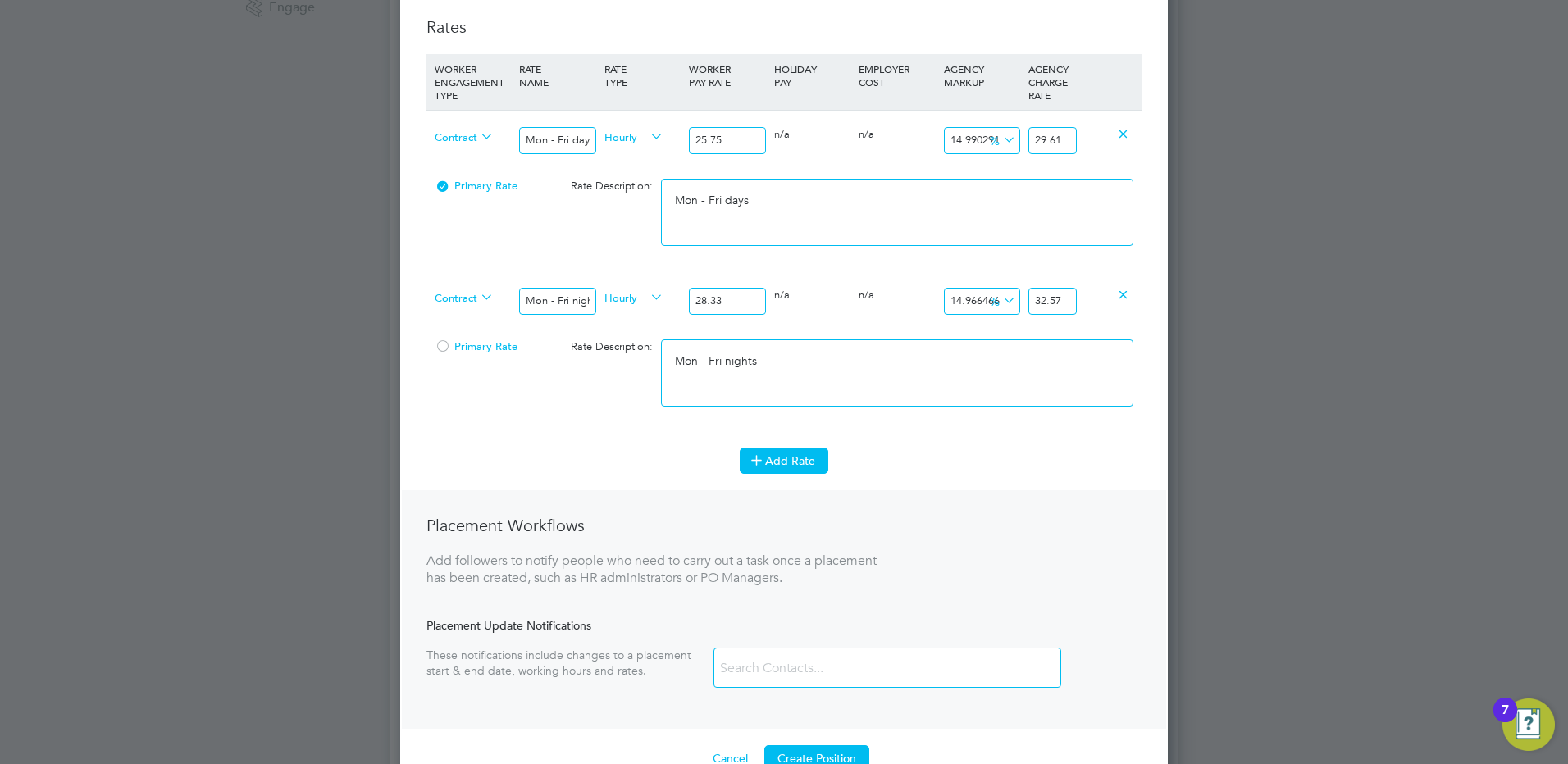
click at [774, 467] on button "Add Rate" at bounding box center [783, 461] width 88 height 26
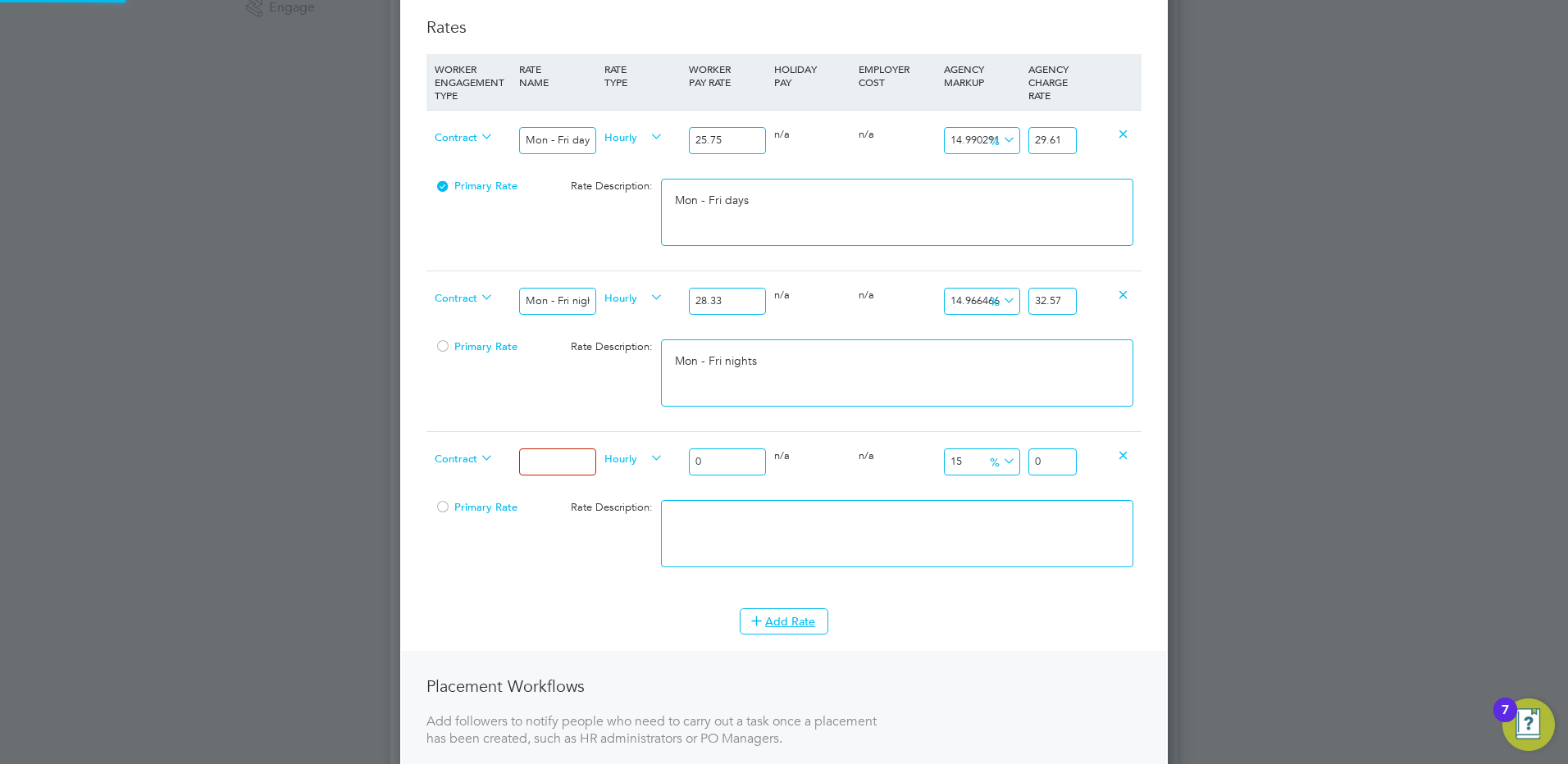
scroll to position [1478, 768]
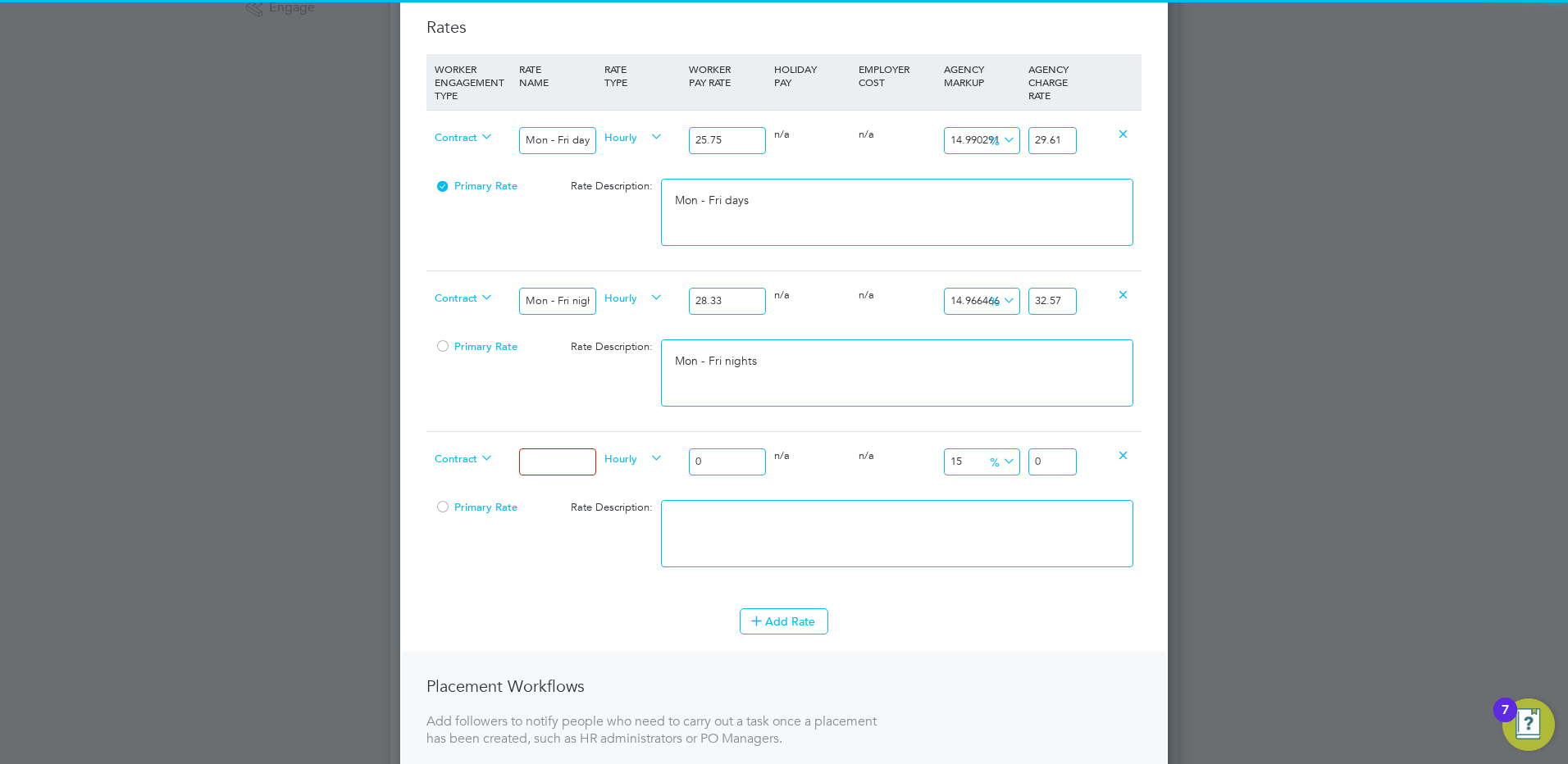
click at [557, 461] on input at bounding box center [556, 461] width 77 height 27
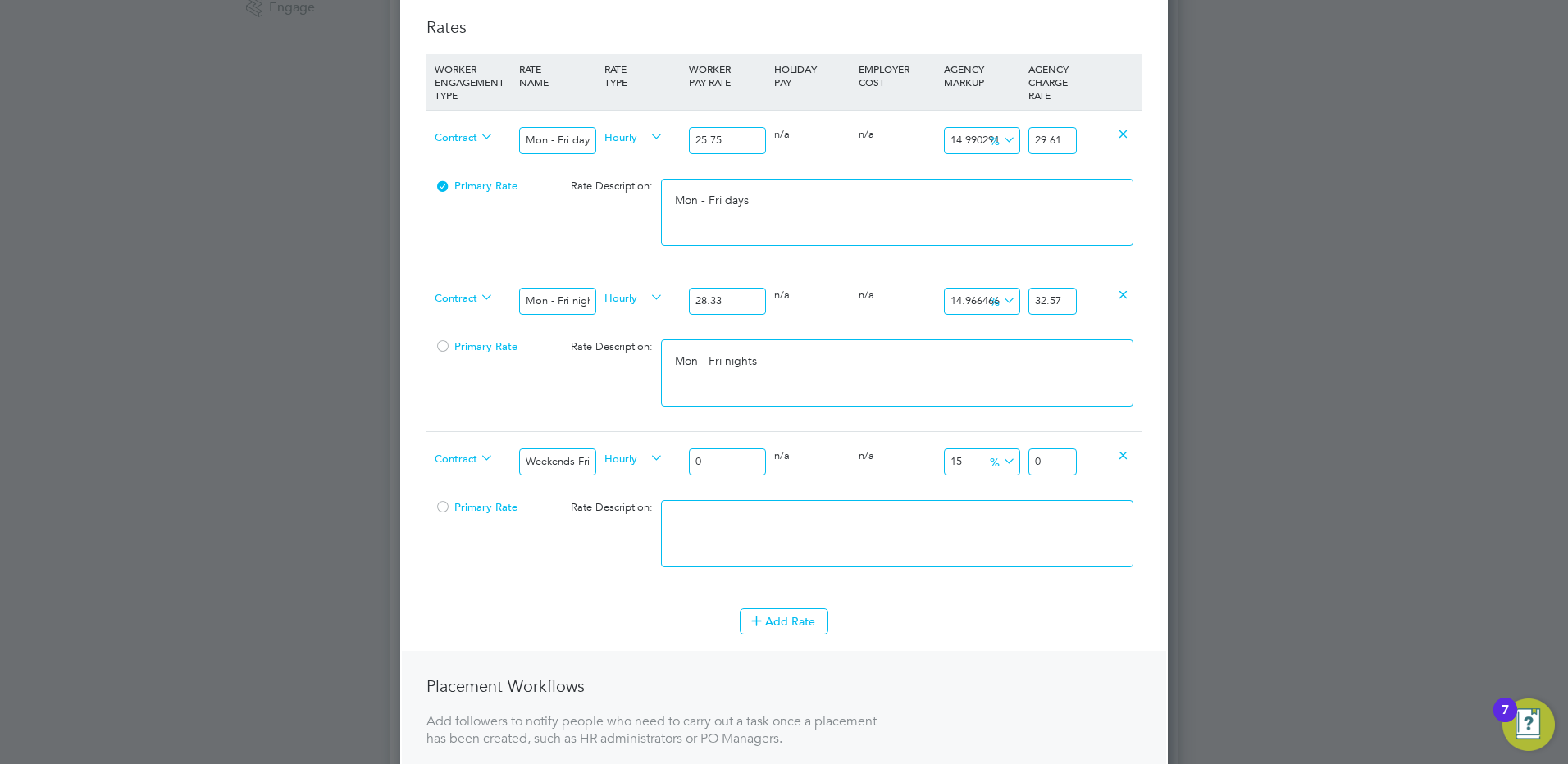
drag, startPoint x: 714, startPoint y: 464, endPoint x: 688, endPoint y: 461, distance: 26.2
click at [688, 461] on div "0" at bounding box center [726, 462] width 84 height 60
drag, startPoint x: 1063, startPoint y: 458, endPoint x: 1154, endPoint y: 462, distance: 91.1
click at [1128, 460] on div "Contract Weekends Fri 18:00pm - Mon 06:00am Hourly 29.61 0 n/a 0 n/a 15 4.4415 …" at bounding box center [784, 461] width 715 height 61
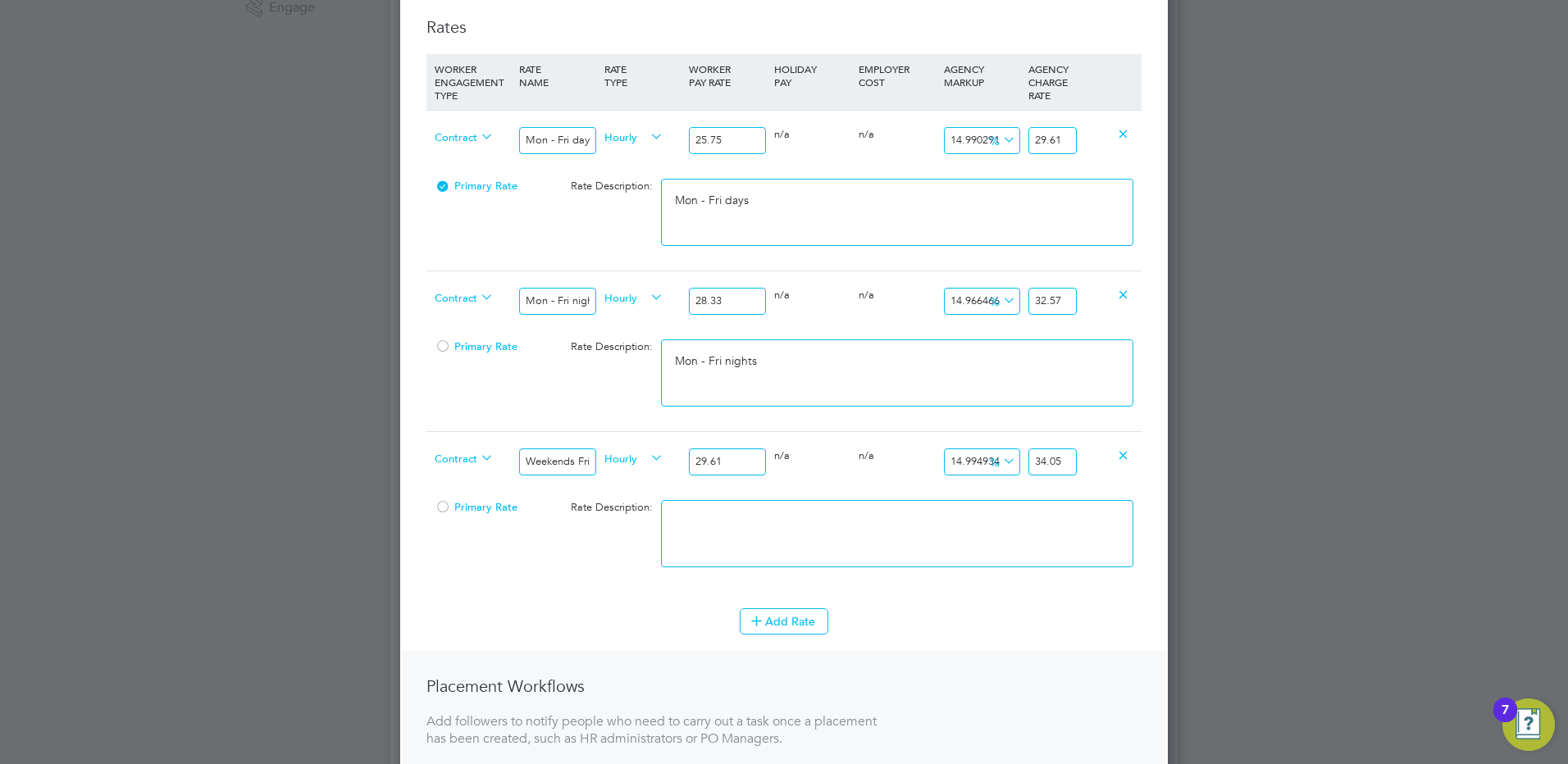
click at [984, 531] on textarea at bounding box center [896, 534] width 472 height 68
paste textarea "Weekends Fri 18:00pm - Mon 06:00am"
click at [780, 636] on li "Add Rate" at bounding box center [784, 629] width 715 height 43
click at [776, 625] on button "Add Rate" at bounding box center [783, 621] width 88 height 26
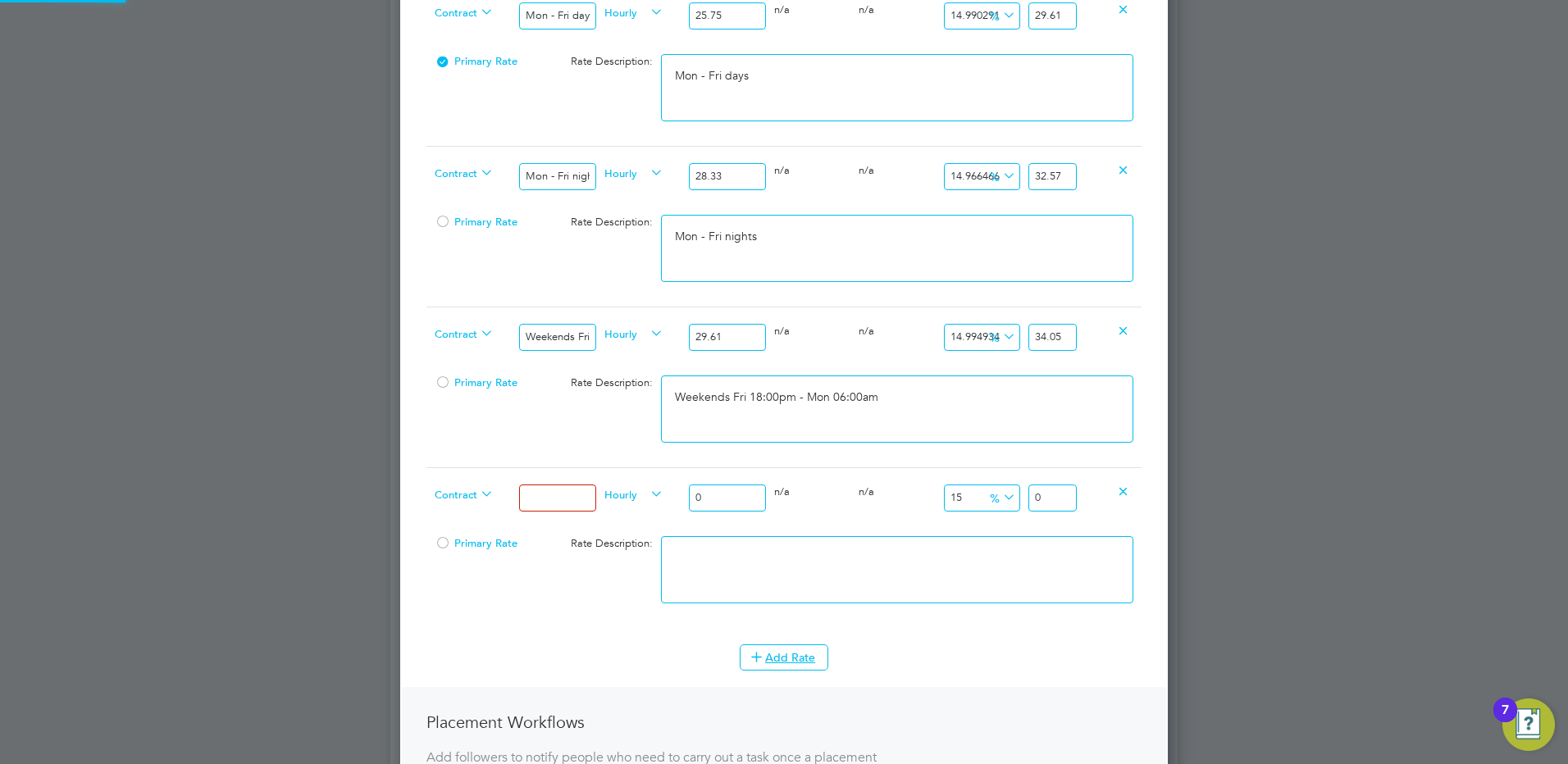
scroll to position [984, 0]
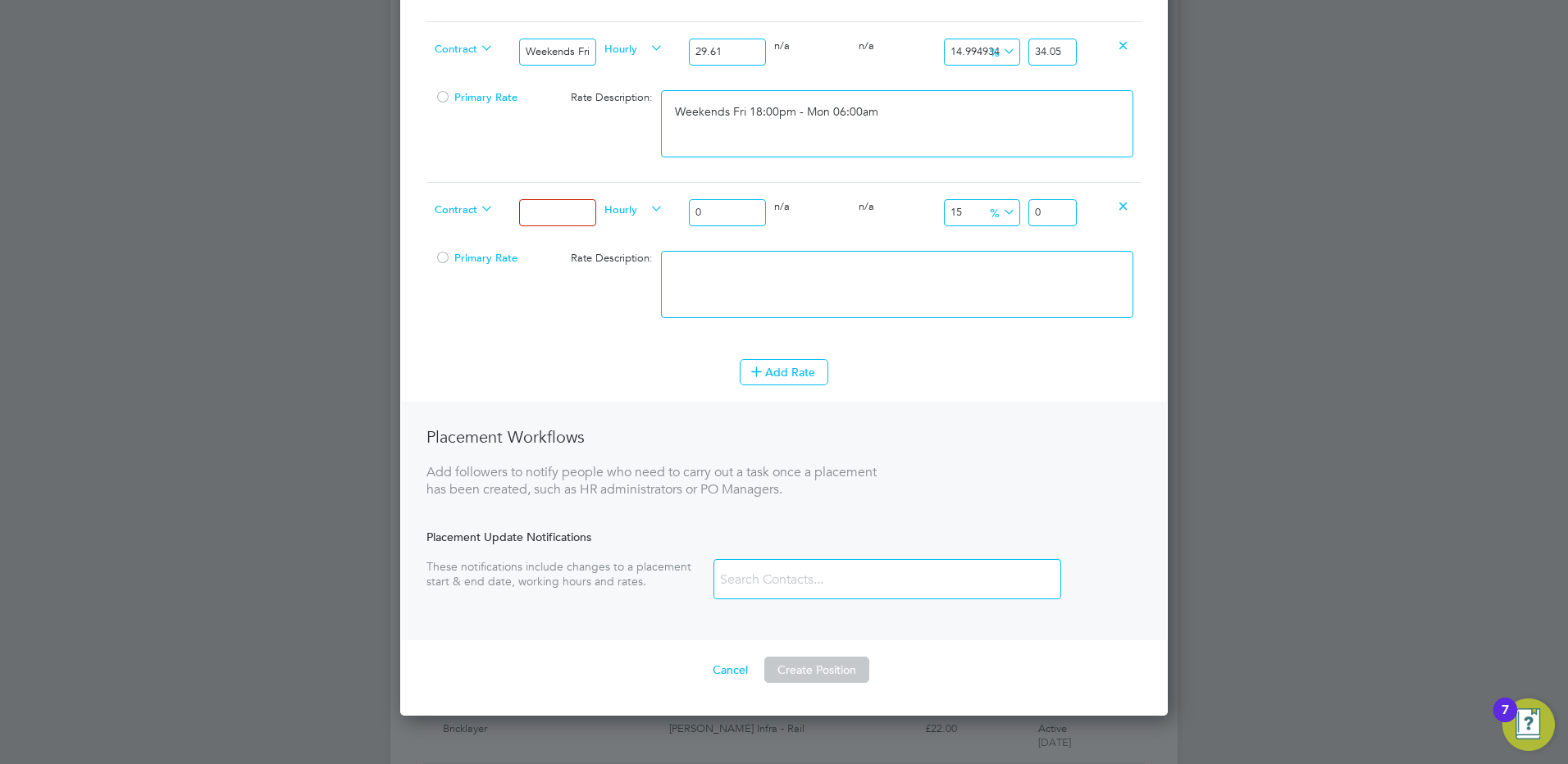
click at [547, 204] on input at bounding box center [556, 213] width 77 height 27
click at [734, 214] on input "0" at bounding box center [726, 213] width 77 height 27
click at [614, 193] on div "Contract Bank hols Hourly 0 0 n/a 0 n/a 15 0 % 0" at bounding box center [784, 212] width 715 height 61
drag, startPoint x: 1064, startPoint y: 212, endPoint x: 1180, endPoint y: 215, distance: 116.0
click at [1176, 215] on div "Positions New Position Client Config Showing 30 of 709 Positions POSITION NAME …" at bounding box center [784, 90] width 787 height 2058
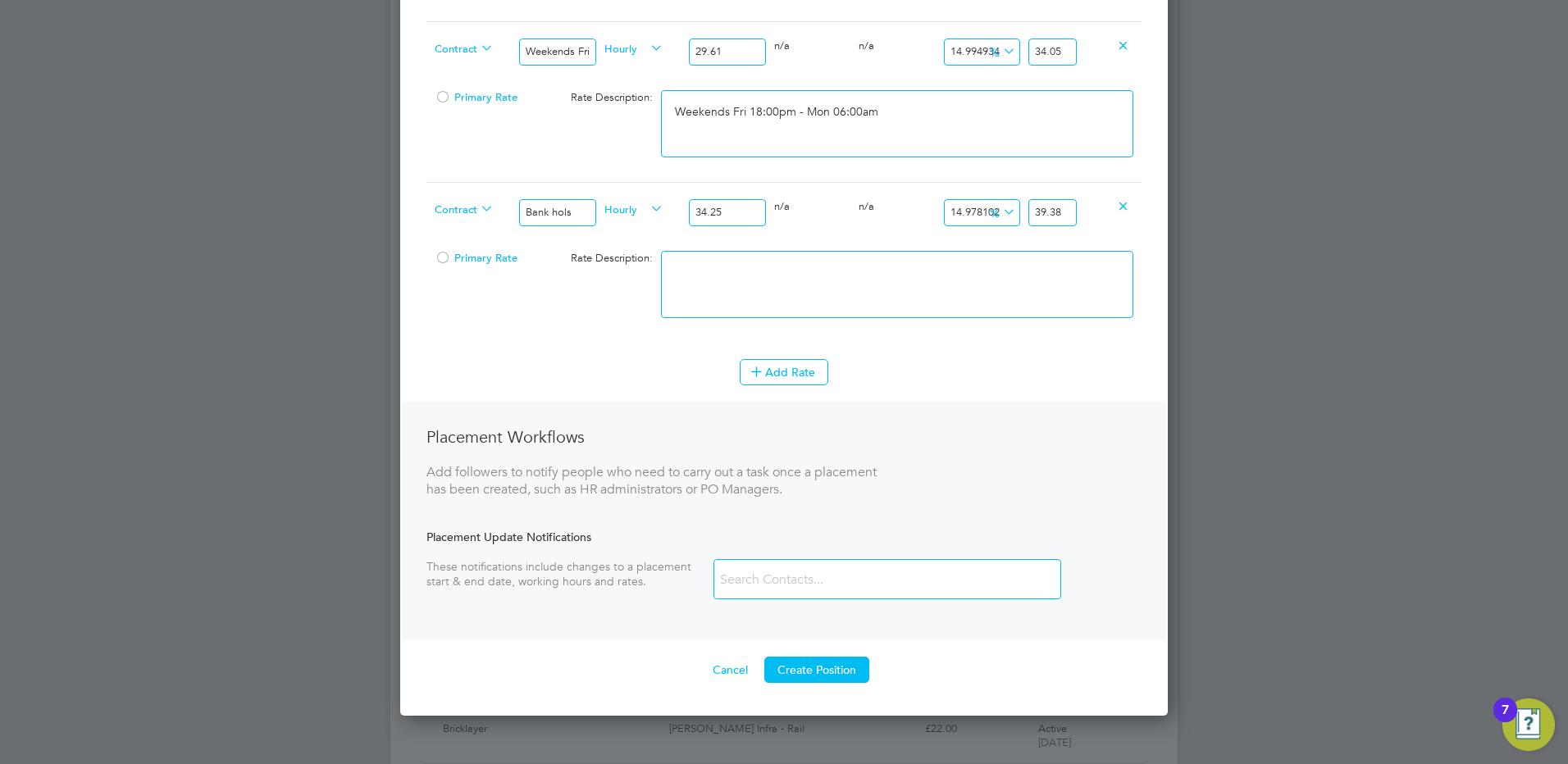
scroll to position [0, 0]
click at [777, 289] on textarea at bounding box center [896, 285] width 472 height 68
click at [795, 350] on li "WORKER ENGAGEMENT TYPE RATE NAME RATE TYPE WORKER PAY RATE HOLIDAY PAY EMPLOYER…" at bounding box center [784, 2] width 715 height 715
click at [795, 354] on li "WORKER ENGAGEMENT TYPE RATE NAME RATE TYPE WORKER PAY RATE HOLIDAY PAY EMPLOYER…" at bounding box center [784, 2] width 715 height 715
click at [777, 373] on button "Add Rate" at bounding box center [783, 372] width 88 height 26
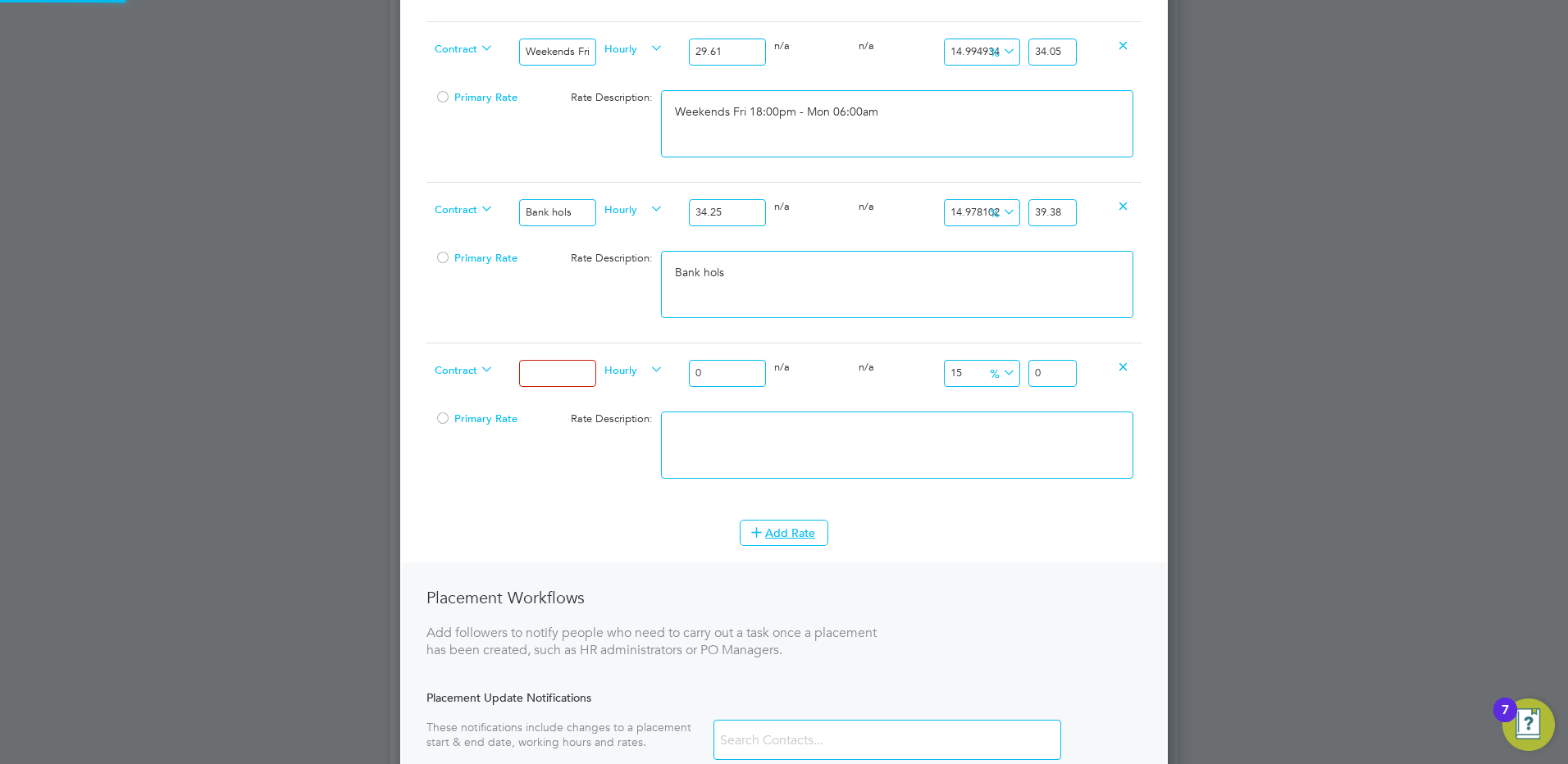
scroll to position [1799, 768]
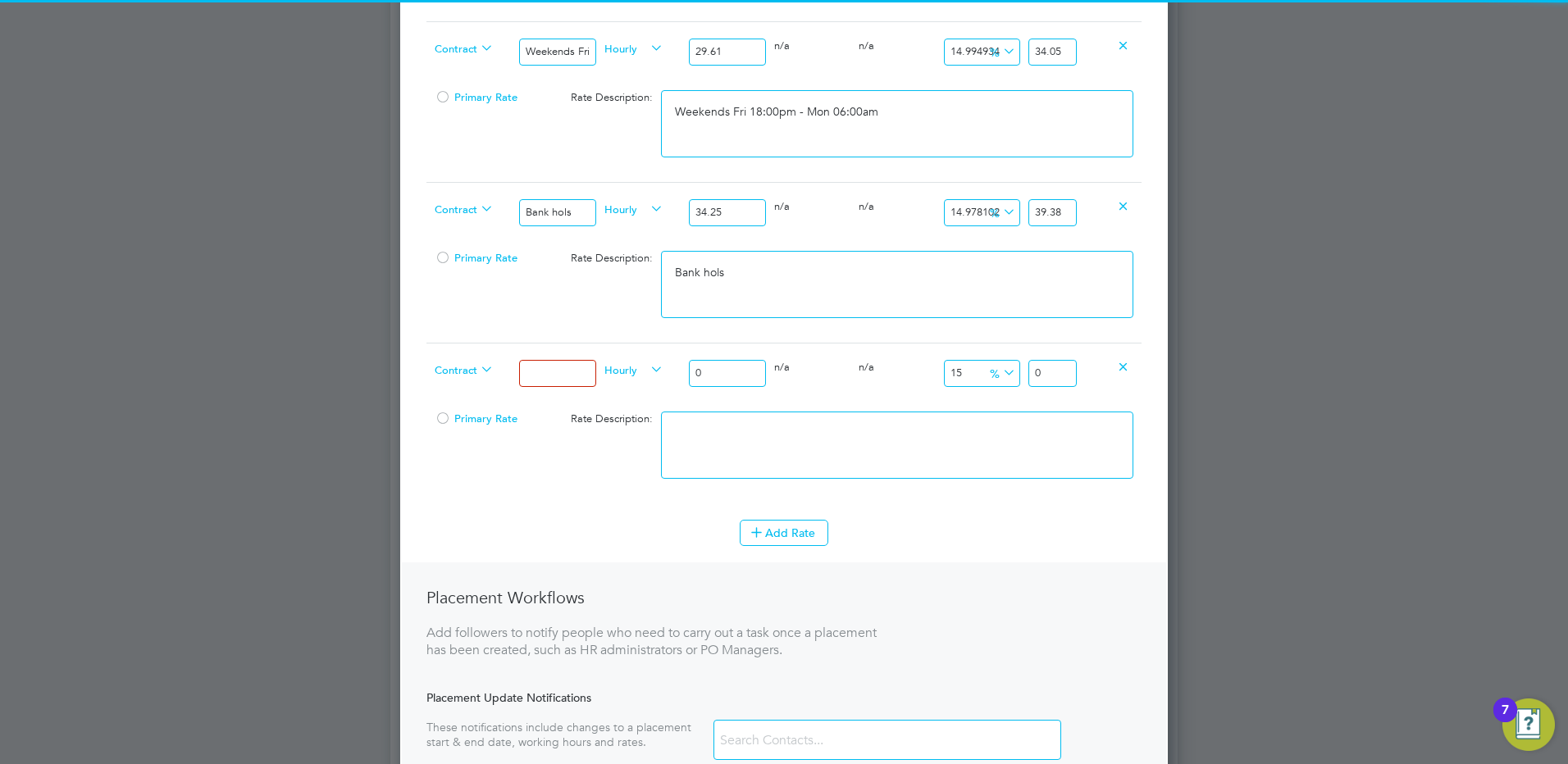
click at [575, 370] on input at bounding box center [556, 373] width 77 height 27
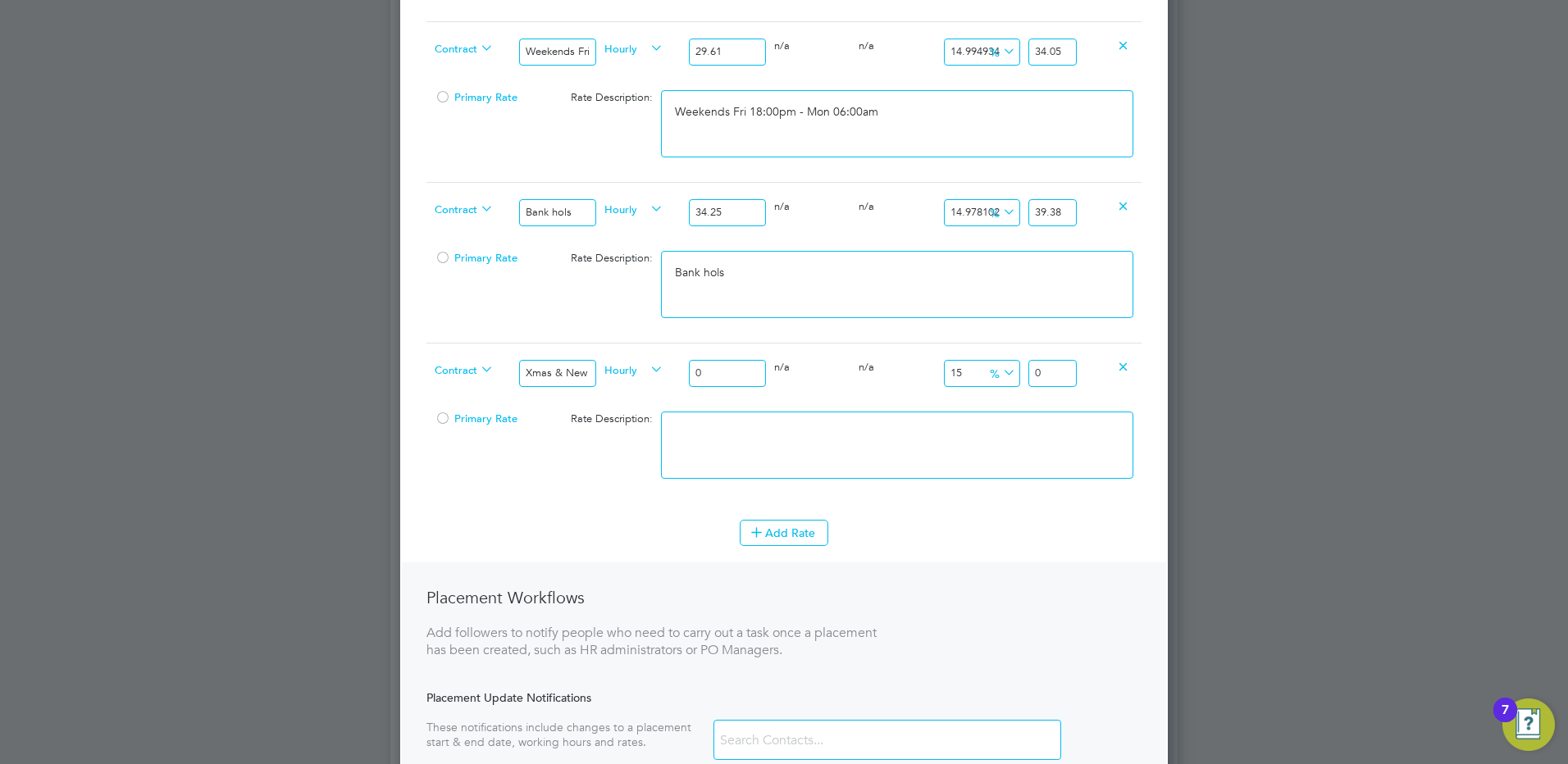
drag, startPoint x: 706, startPoint y: 367, endPoint x: 664, endPoint y: 359, distance: 42.8
click at [685, 359] on div "0" at bounding box center [726, 374] width 84 height 60
drag, startPoint x: 1054, startPoint y: 377, endPoint x: 1096, endPoint y: 369, distance: 42.8
click at [1091, 369] on div "Contract Xmas & New Year Hourly 51.50 0 n/a 0 n/a 15 7.725 % 59.225" at bounding box center [784, 373] width 715 height 61
click at [774, 411] on textarea at bounding box center [896, 445] width 472 height 68
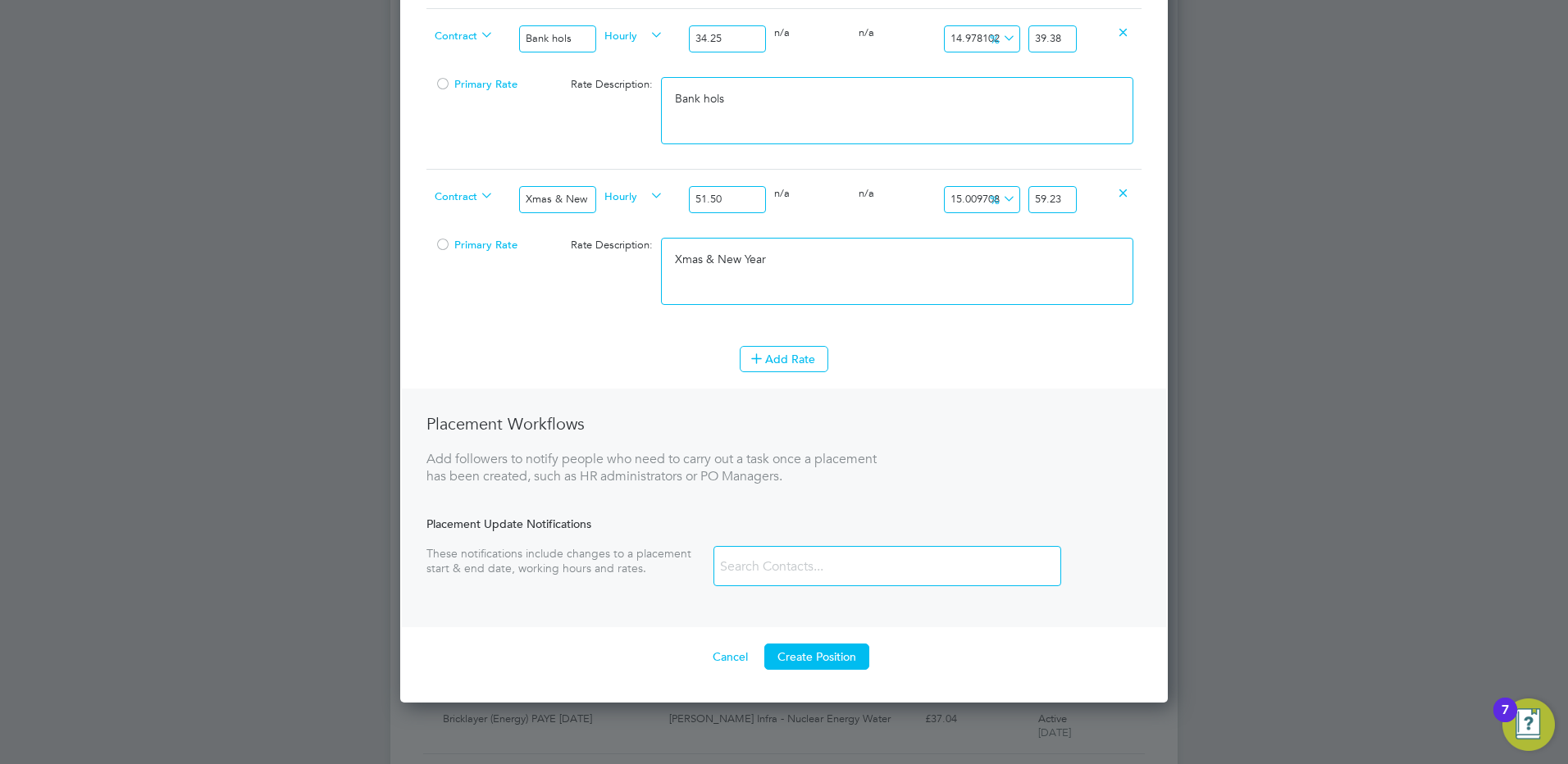
scroll to position [1283, 0]
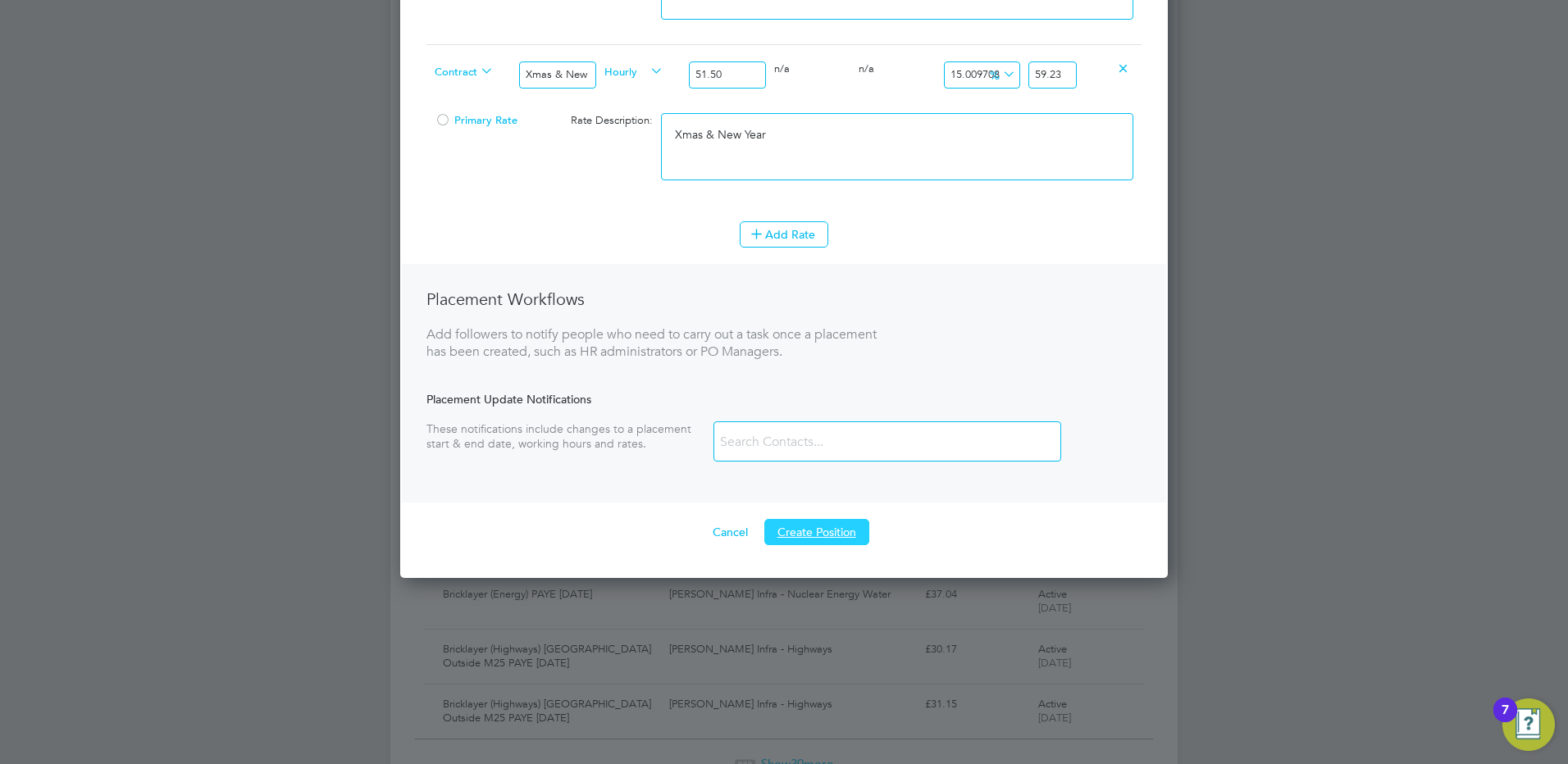
click at [799, 537] on button "Create Position" at bounding box center [817, 532] width 105 height 26
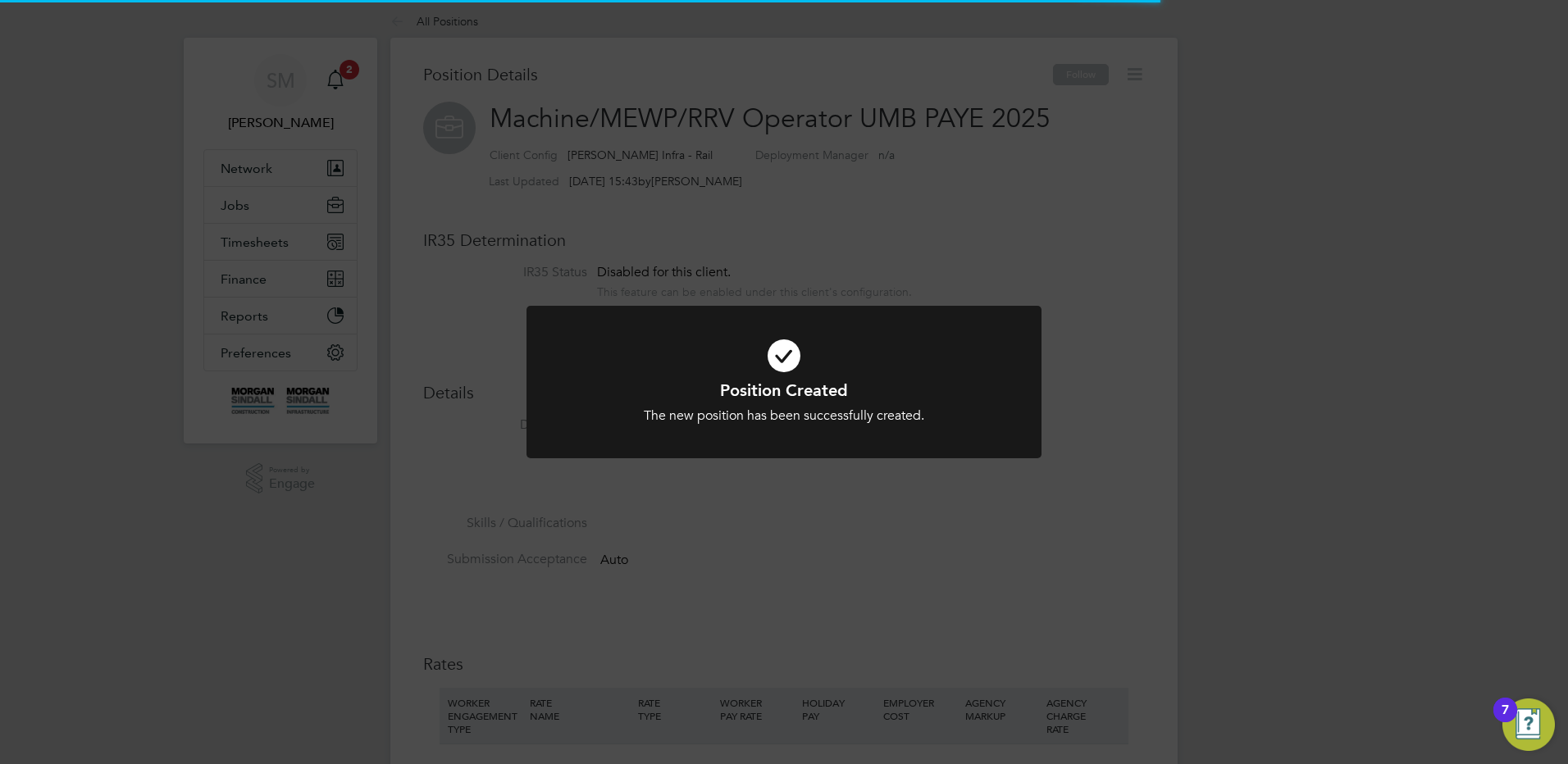
scroll to position [49, 110]
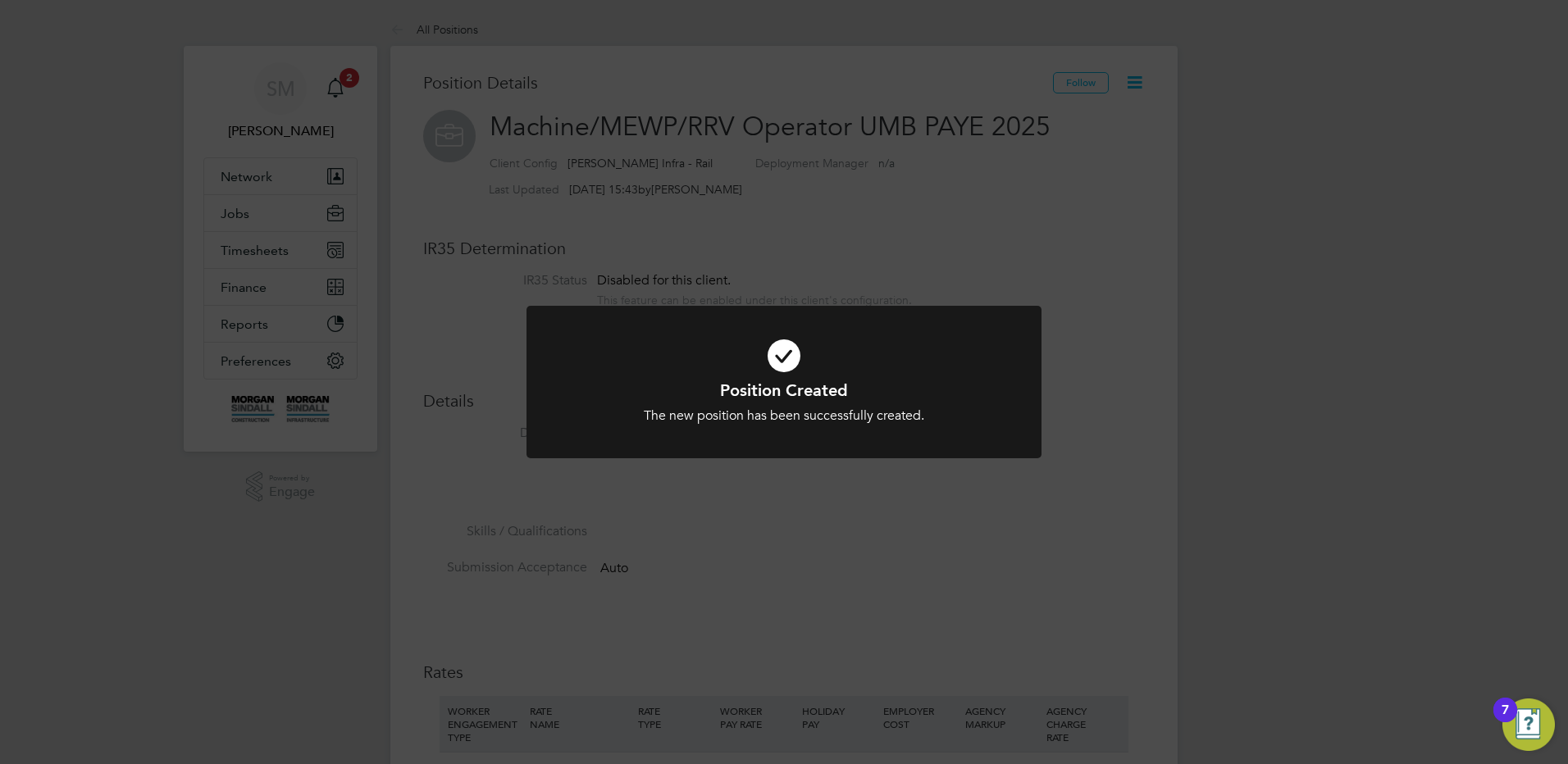
click at [660, 261] on div "Position Created The new position has been successfully created. Cancel Okay" at bounding box center [784, 382] width 1568 height 764
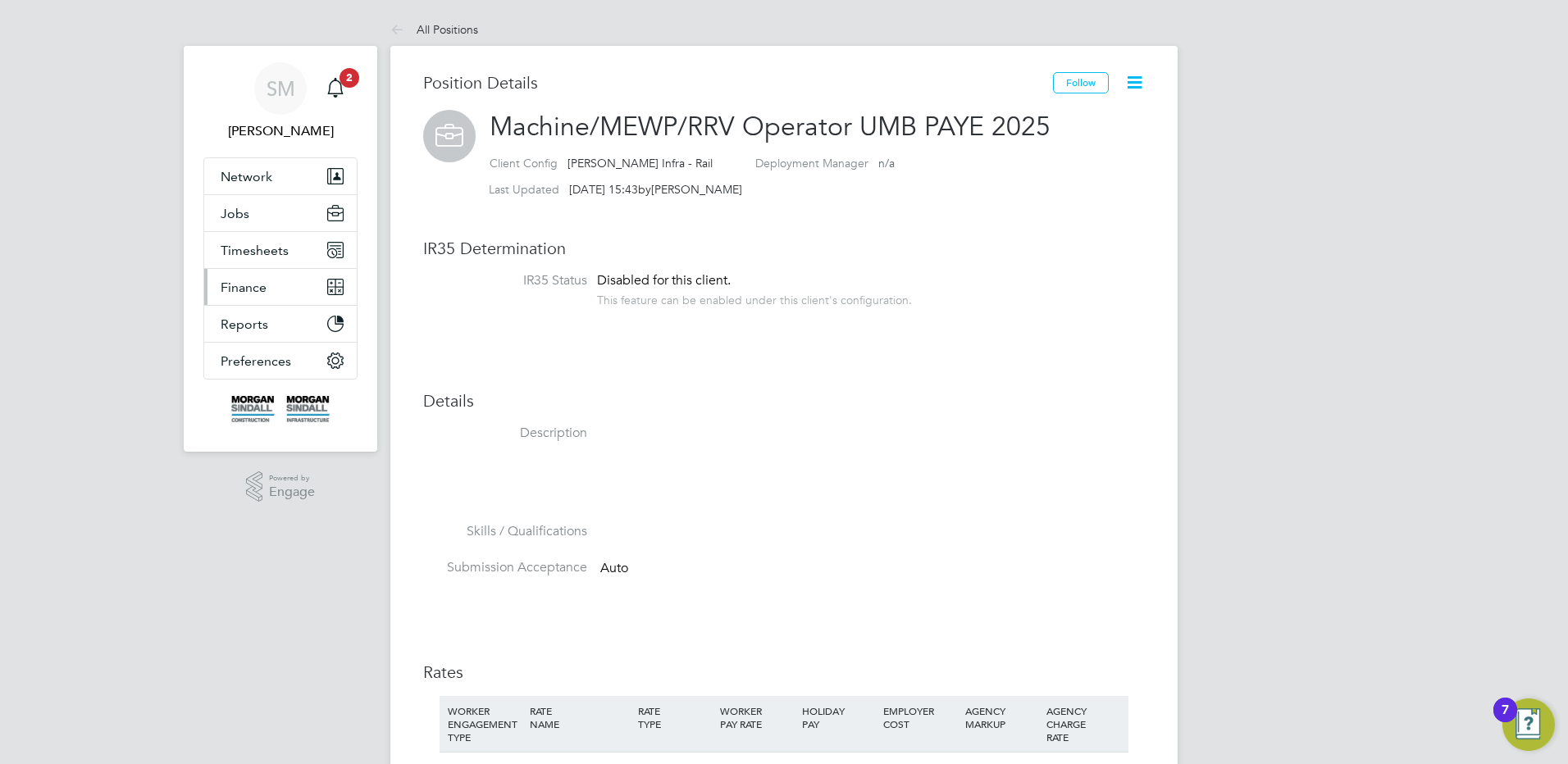
click at [291, 290] on button "Finance" at bounding box center [280, 287] width 153 height 36
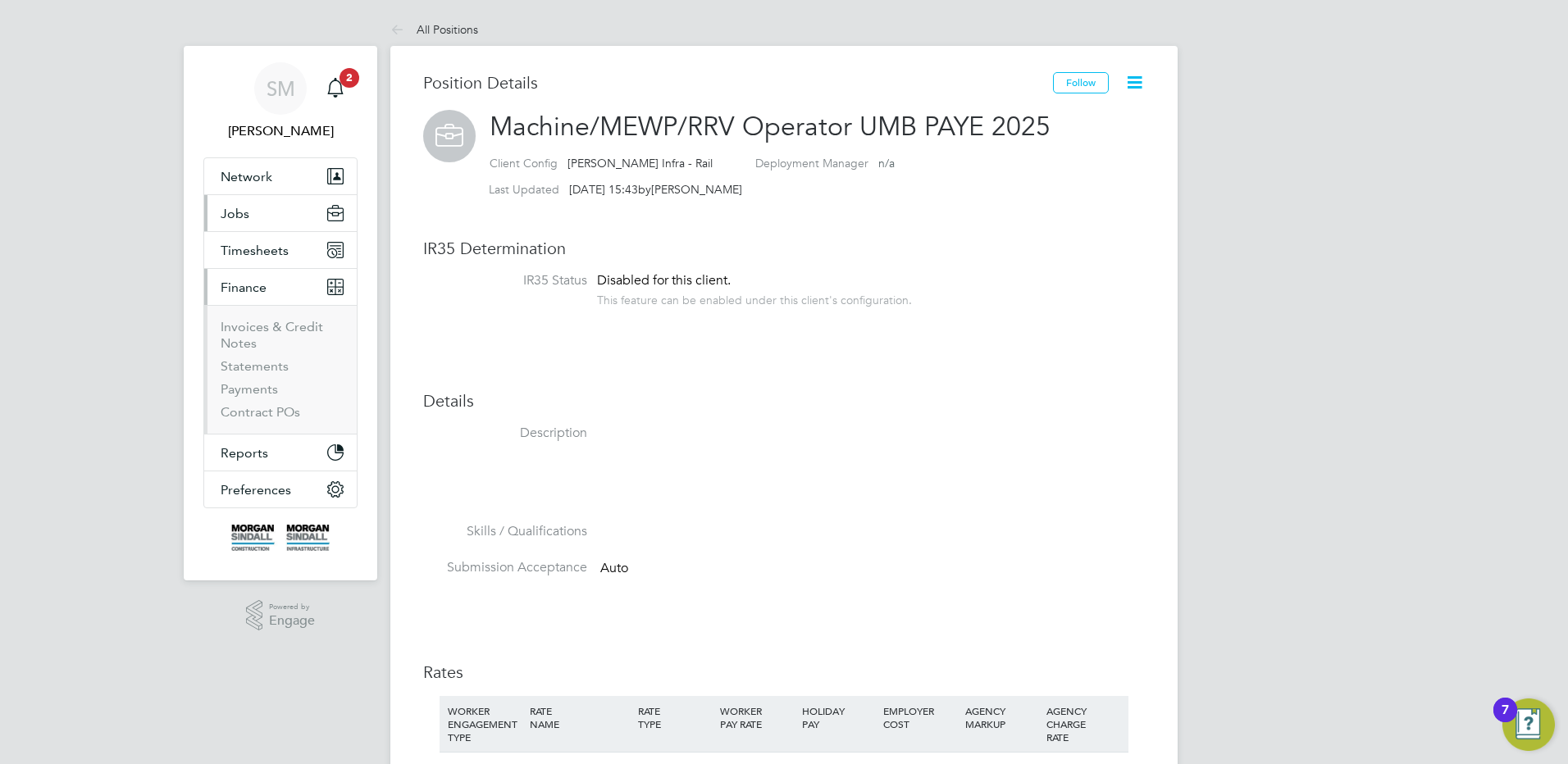
click at [276, 209] on button "Jobs" at bounding box center [280, 213] width 153 height 36
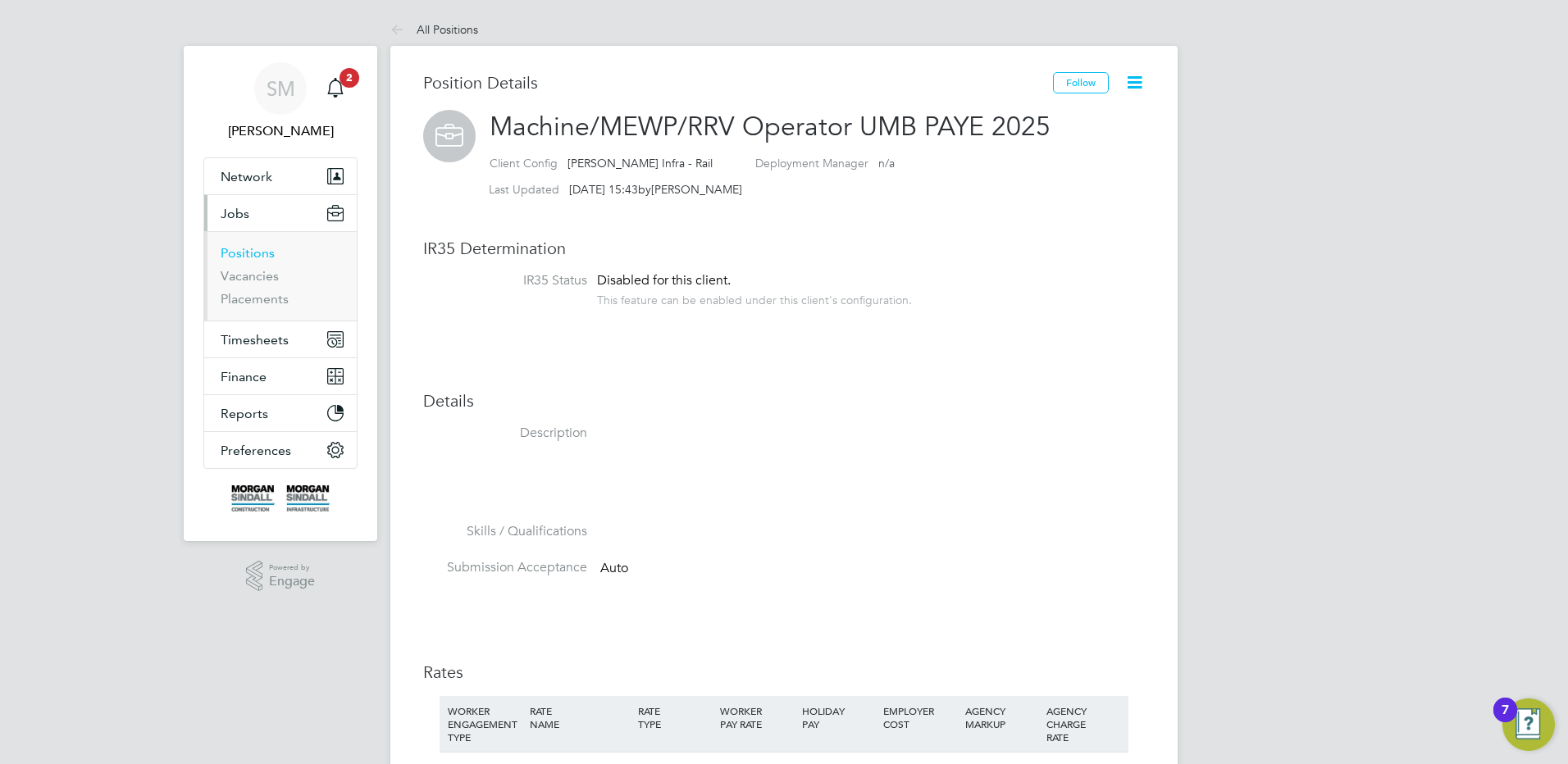
click at [259, 247] on link "Positions" at bounding box center [247, 253] width 54 height 16
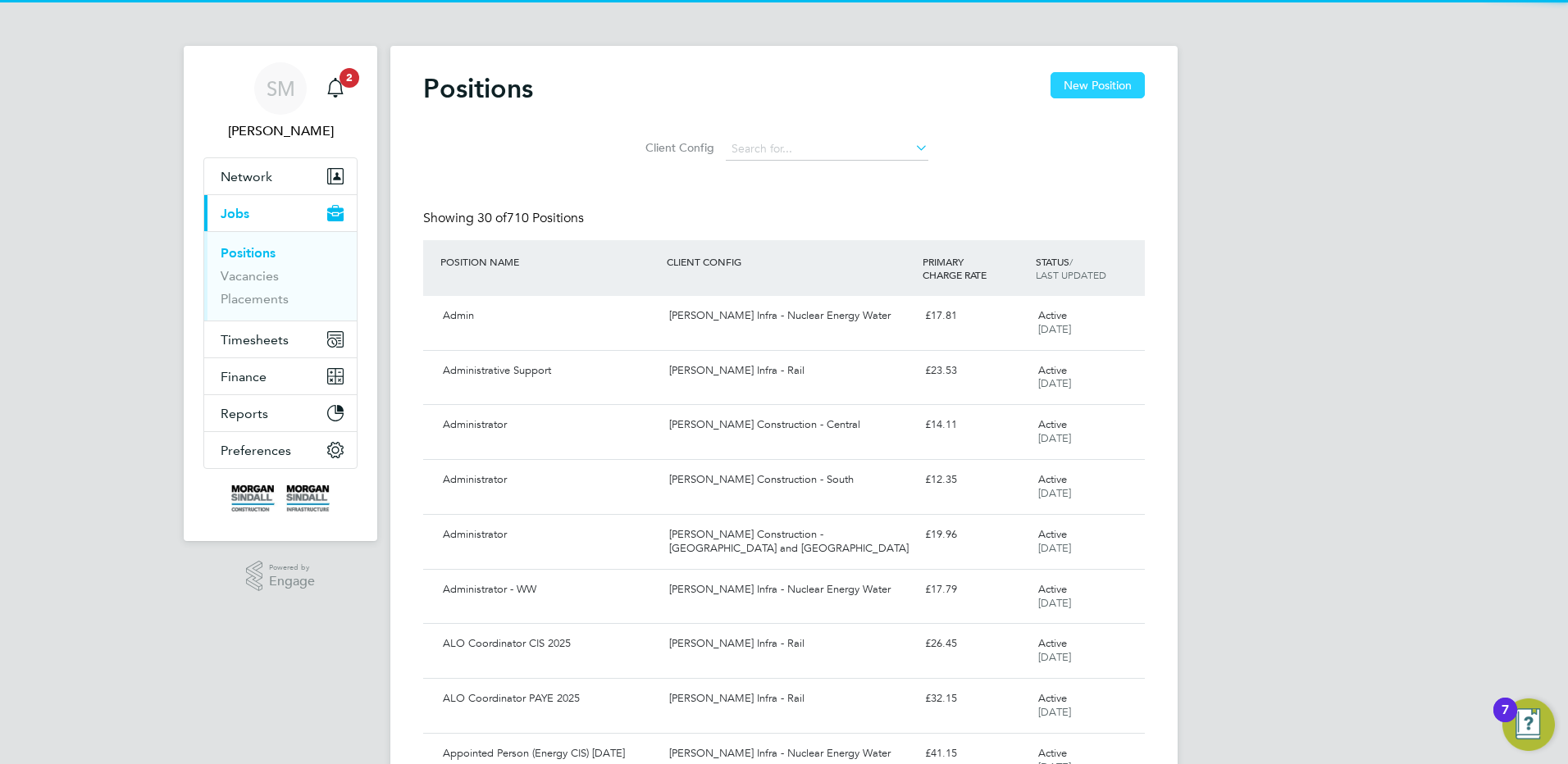
click at [1082, 82] on button "New Position" at bounding box center [1097, 85] width 94 height 26
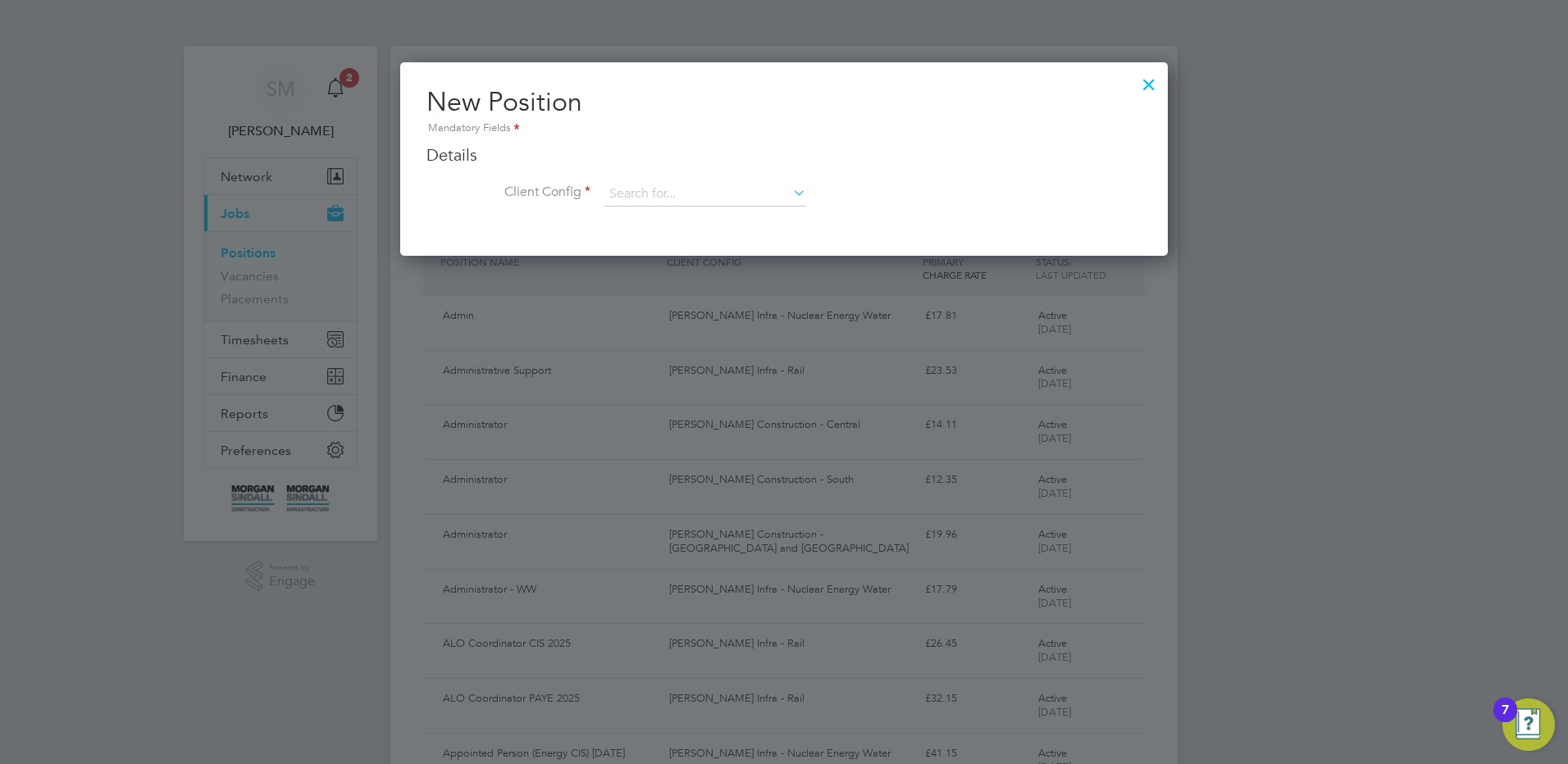
scroll to position [194, 768]
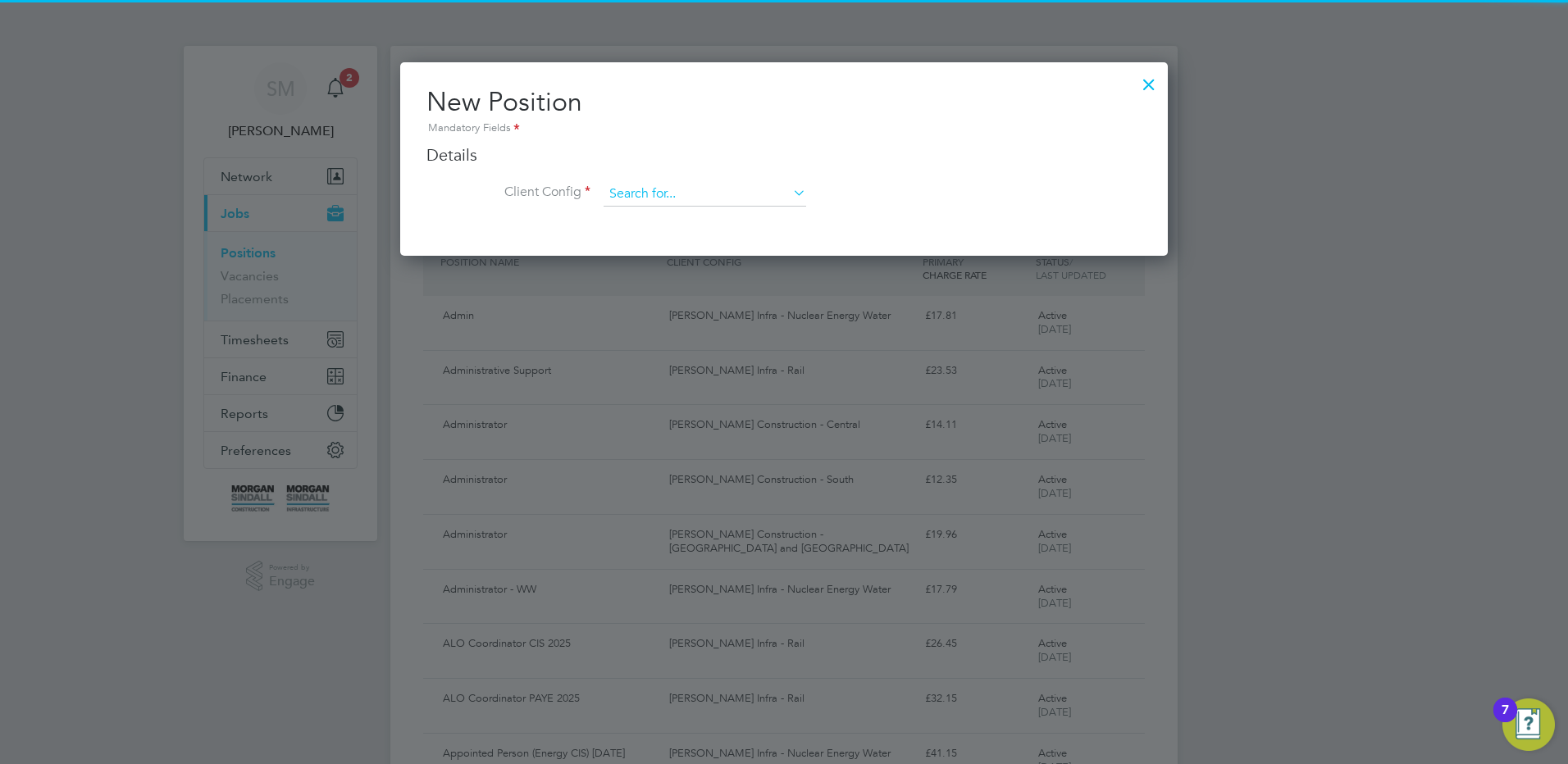
click at [743, 204] on input at bounding box center [705, 194] width 203 height 25
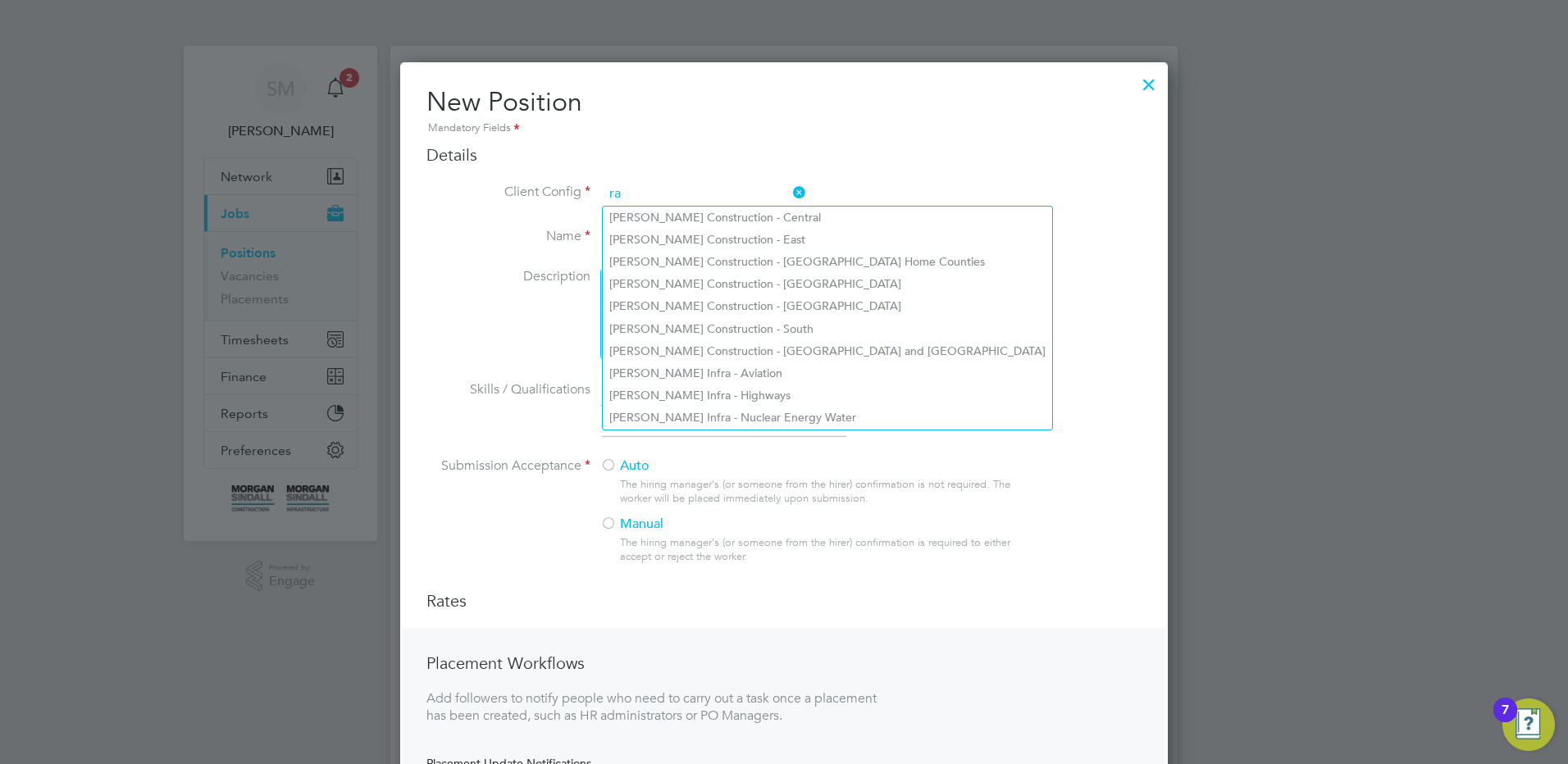
scroll to position [8, 8]
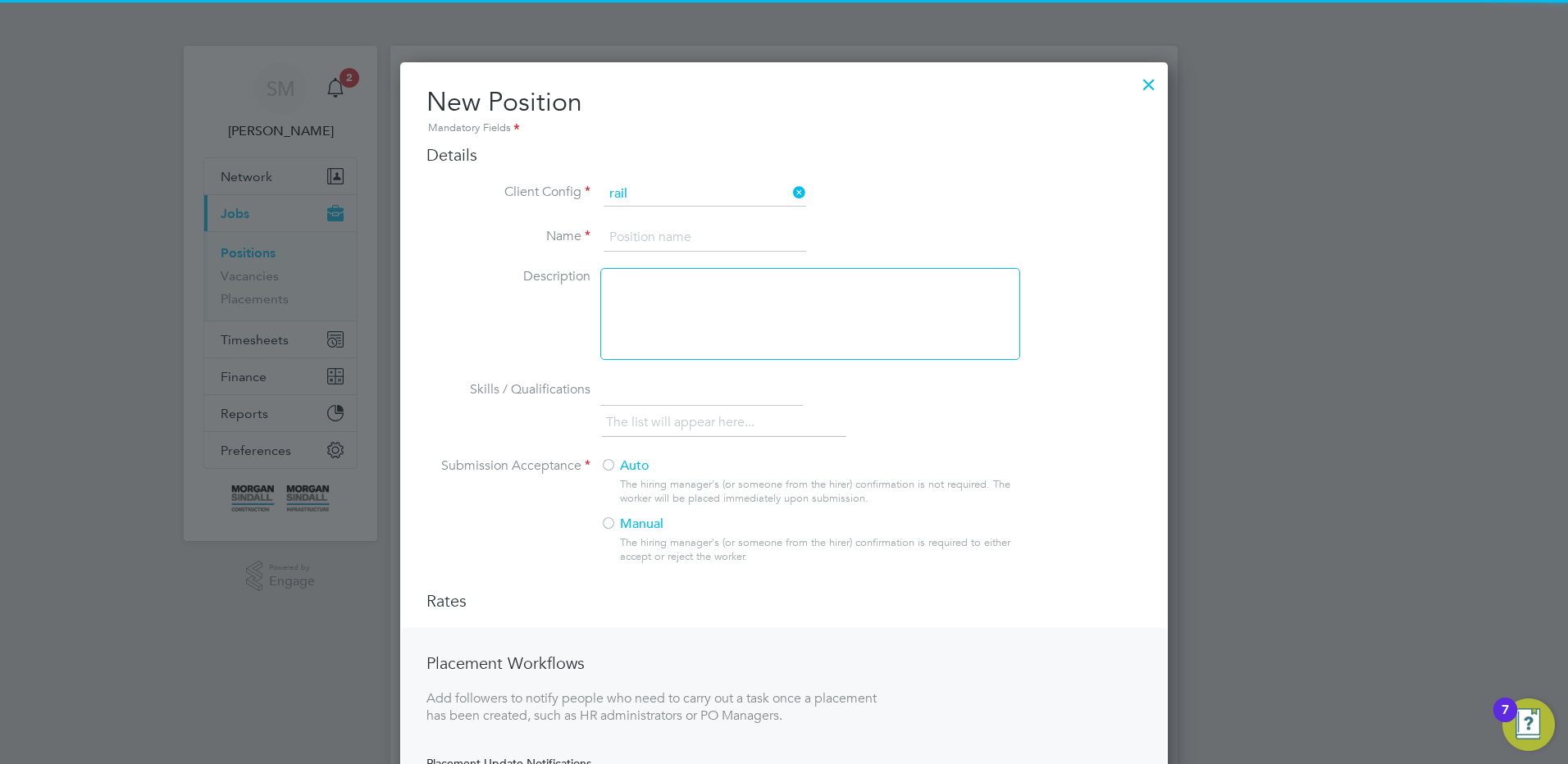
click at [716, 218] on li "[PERSON_NAME] Infra - Rail" at bounding box center [705, 218] width 204 height 22
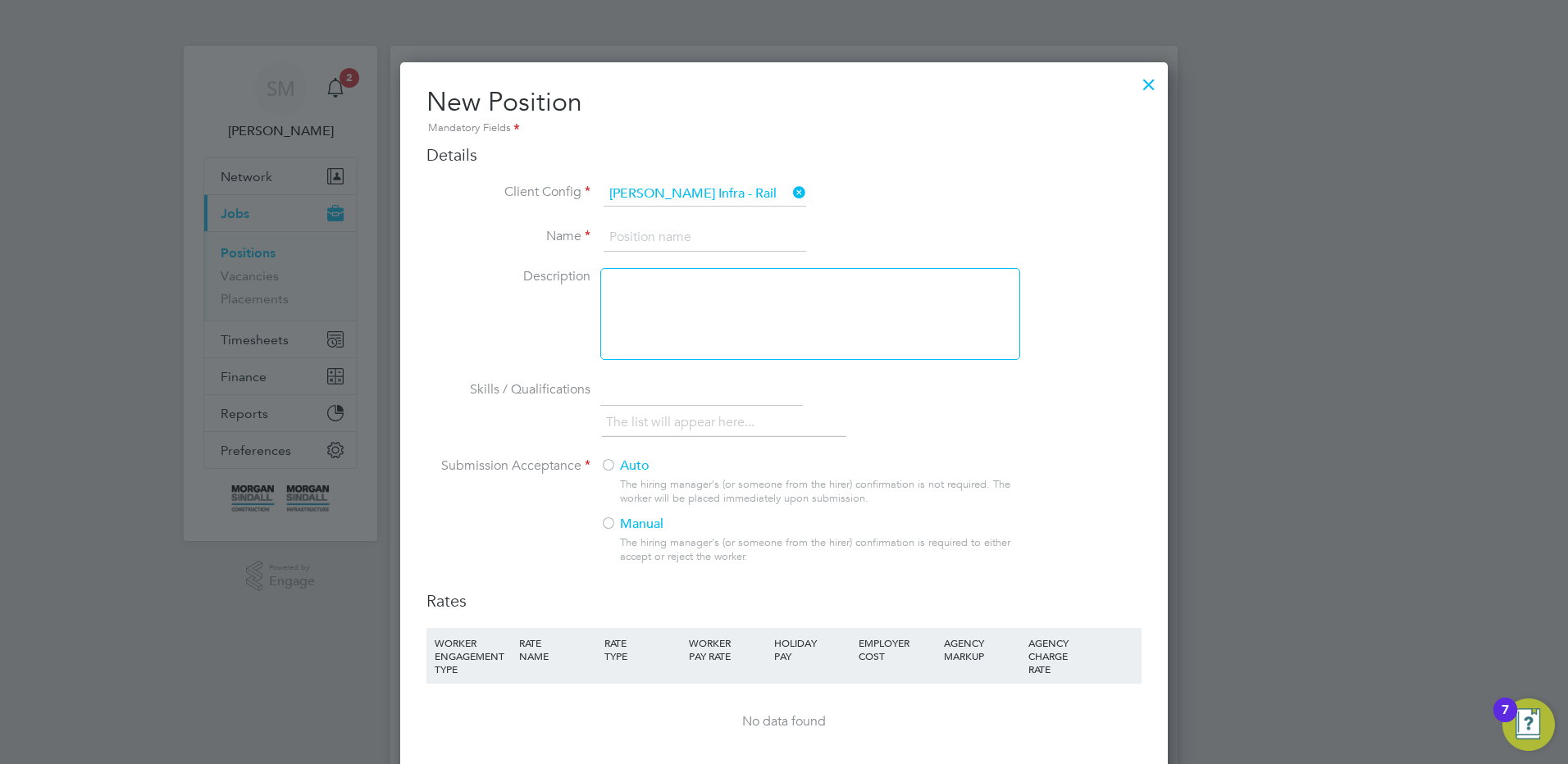
click at [700, 238] on input at bounding box center [705, 237] width 203 height 30
click at [631, 475] on label "Auto" at bounding box center [803, 466] width 406 height 17
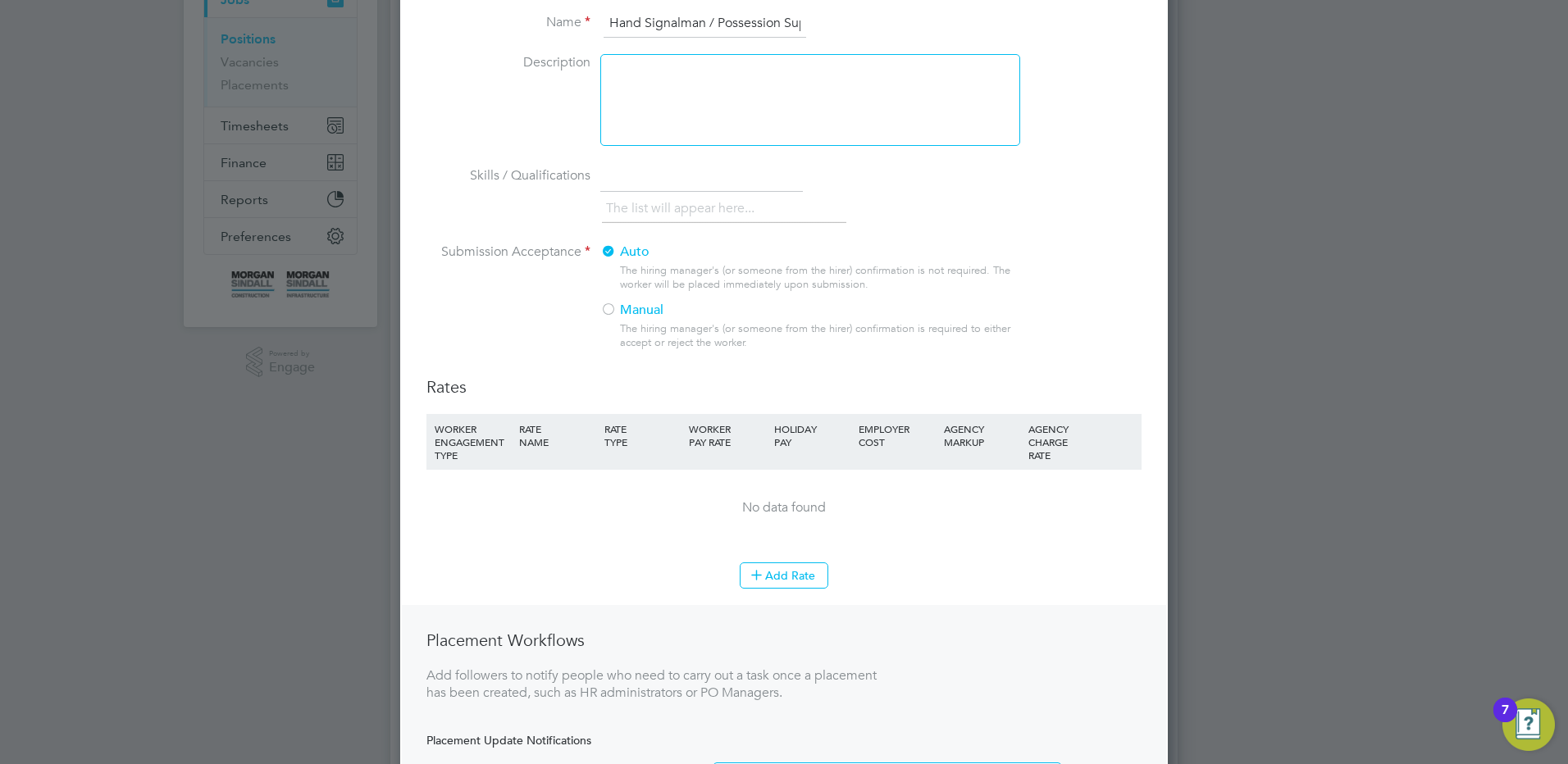
scroll to position [410, 0]
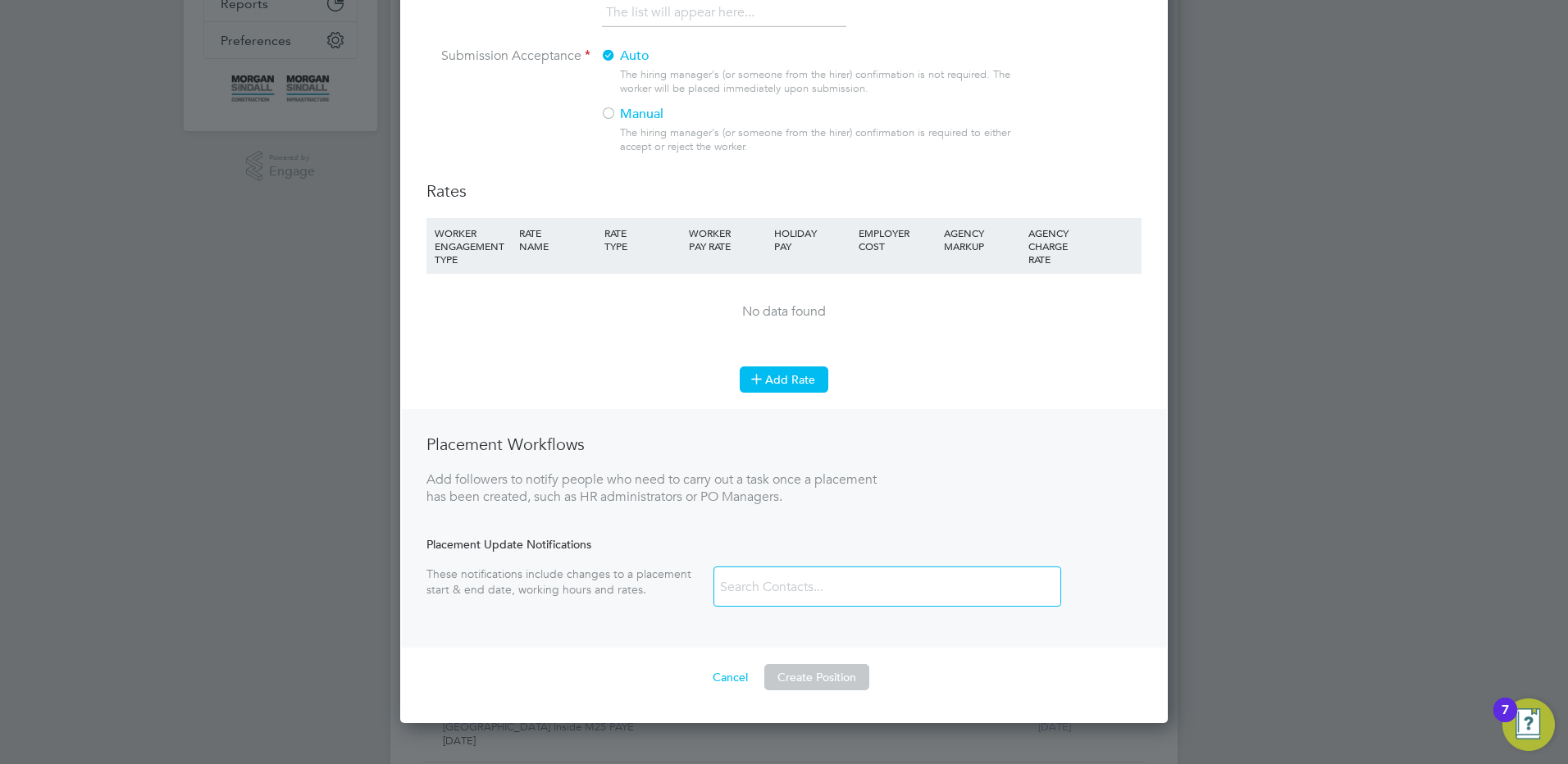
click at [781, 390] on button "Add Rate" at bounding box center [783, 380] width 88 height 26
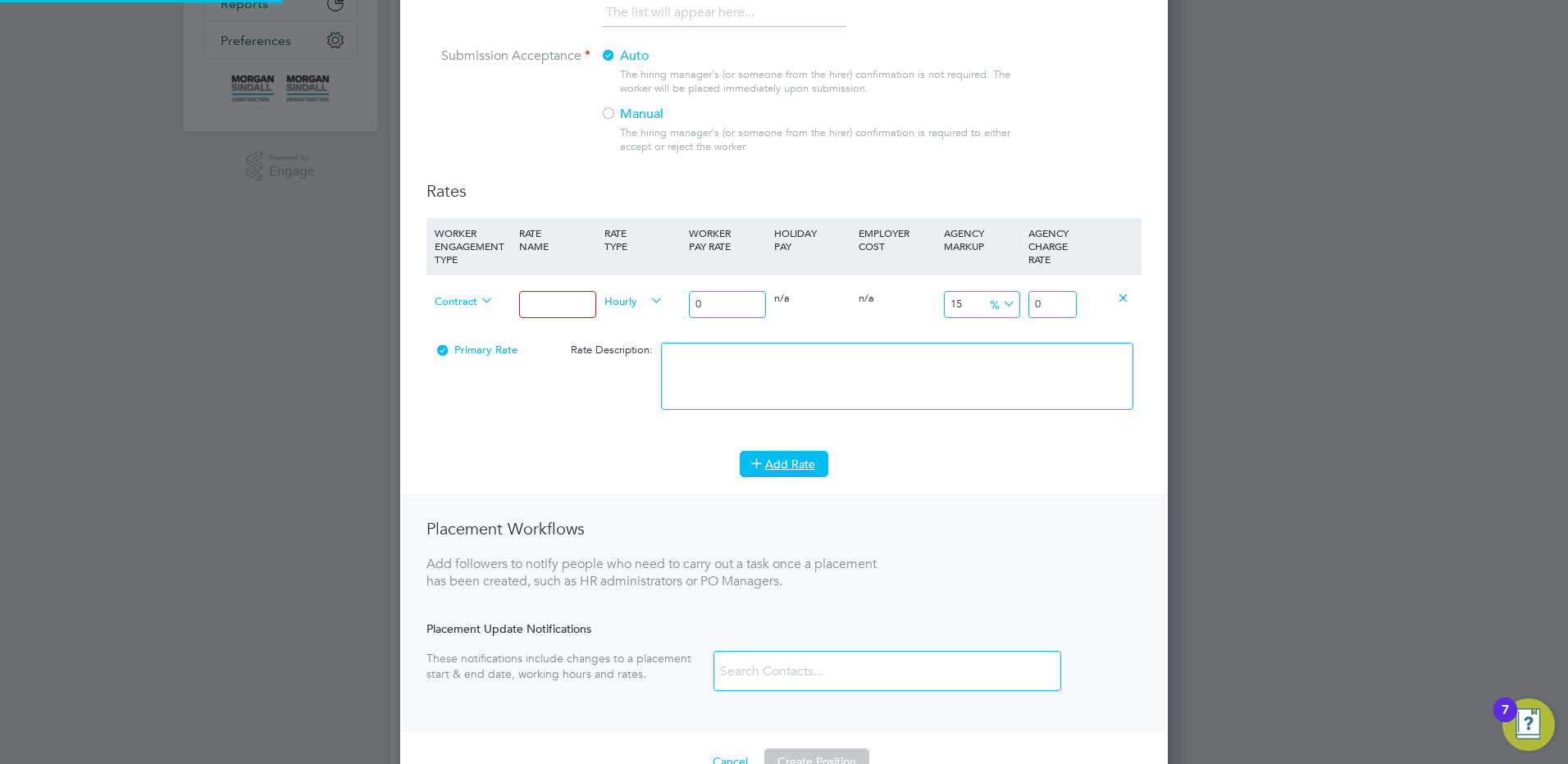
scroll to position [8, 8]
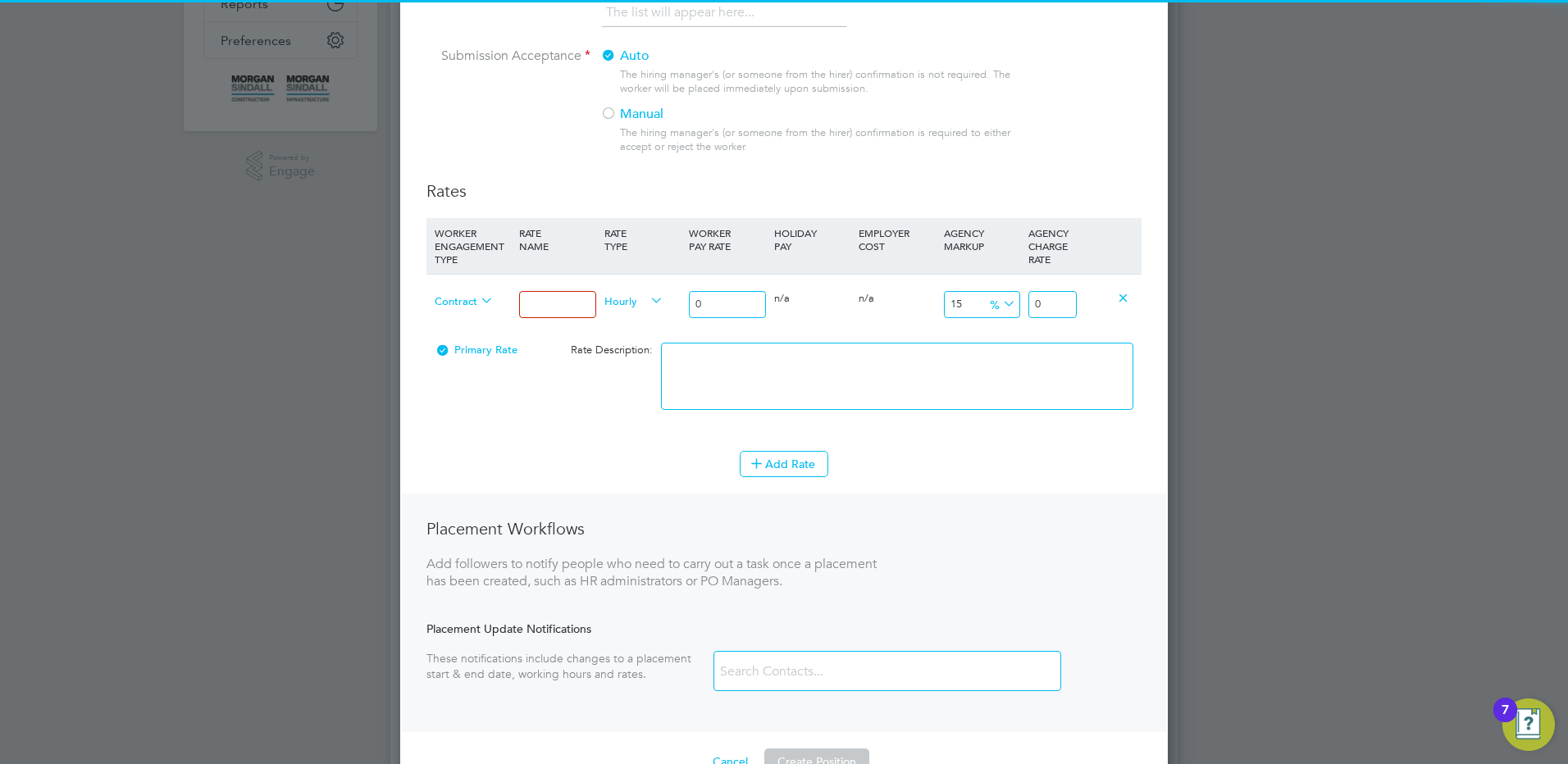
click at [541, 303] on input at bounding box center [556, 304] width 77 height 27
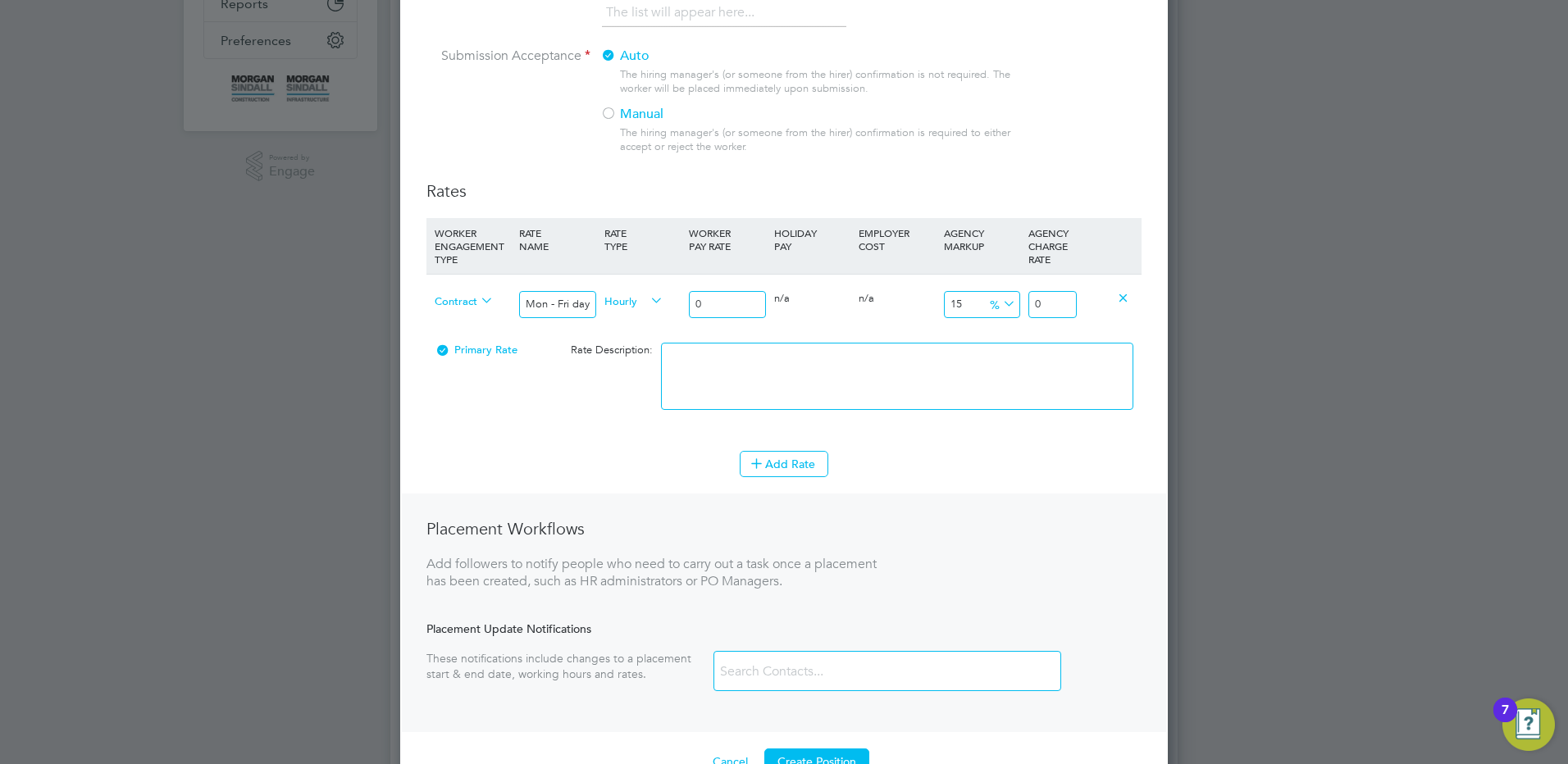
drag, startPoint x: 710, startPoint y: 292, endPoint x: 668, endPoint y: 297, distance: 42.3
click at [668, 297] on div "Contract Mon - Fri days Hourly 0 0 n/a 0 n/a 15 0 % 0" at bounding box center [784, 304] width 715 height 61
drag, startPoint x: 1056, startPoint y: 302, endPoint x: 1183, endPoint y: 318, distance: 128.0
click at [1167, 313] on div "New Position Mandatory Fields Details Client Config [PERSON_NAME] Infra - Rail …" at bounding box center [784, 229] width 767 height 1155
click at [1050, 361] on textarea at bounding box center [896, 377] width 472 height 68
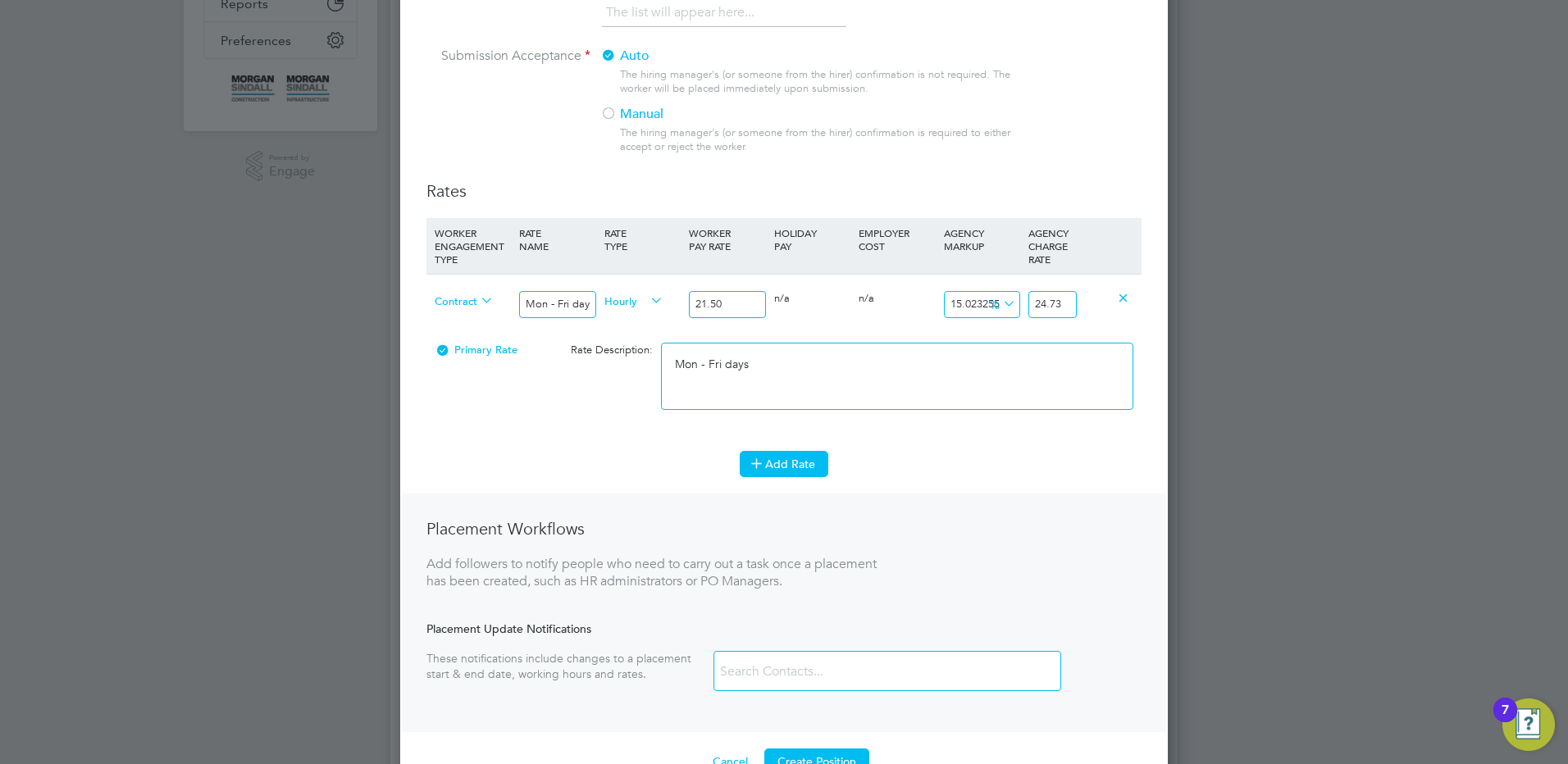
click at [771, 465] on button "Add Rate" at bounding box center [783, 464] width 88 height 26
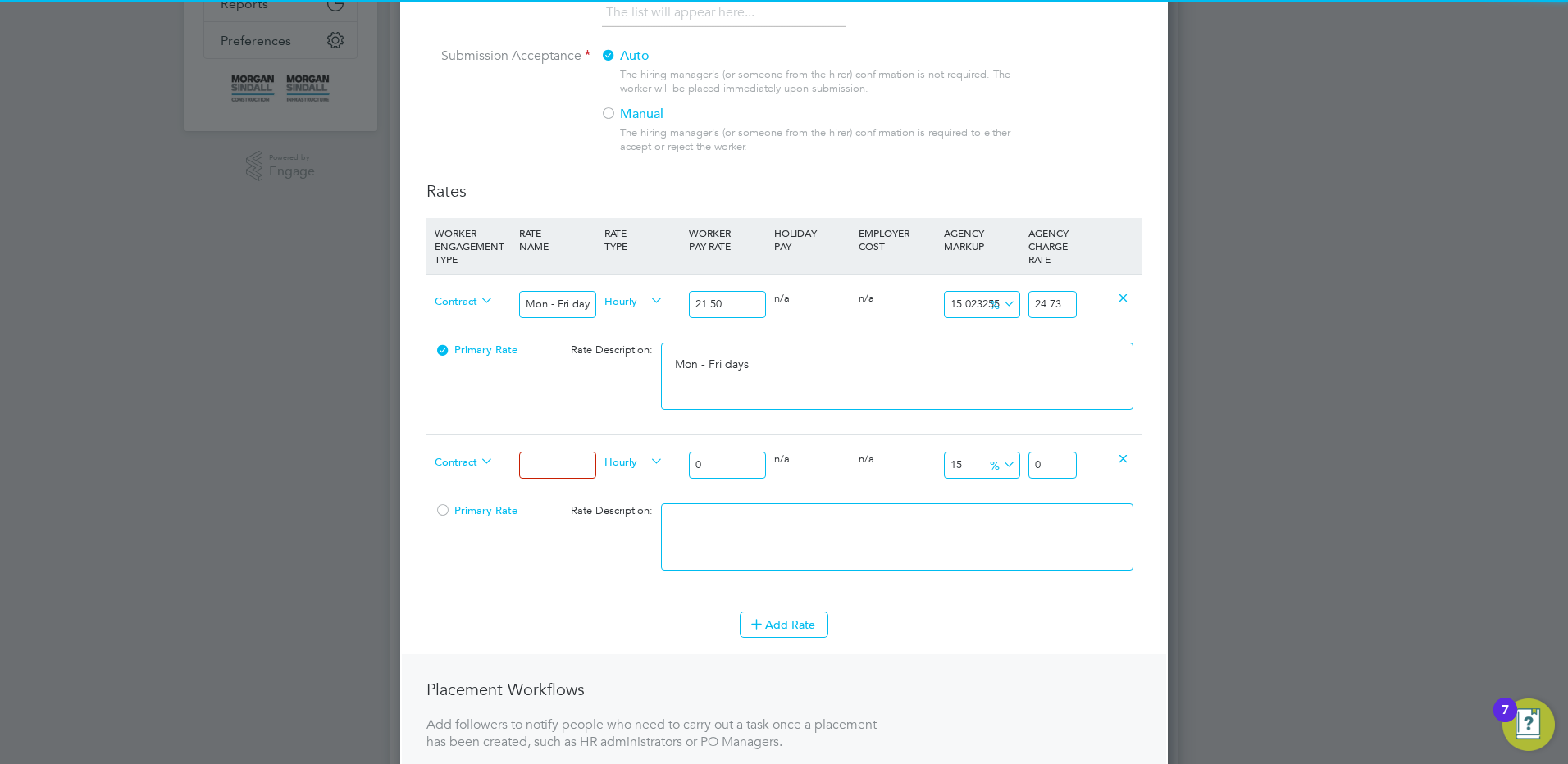
click at [562, 467] on input at bounding box center [556, 465] width 77 height 27
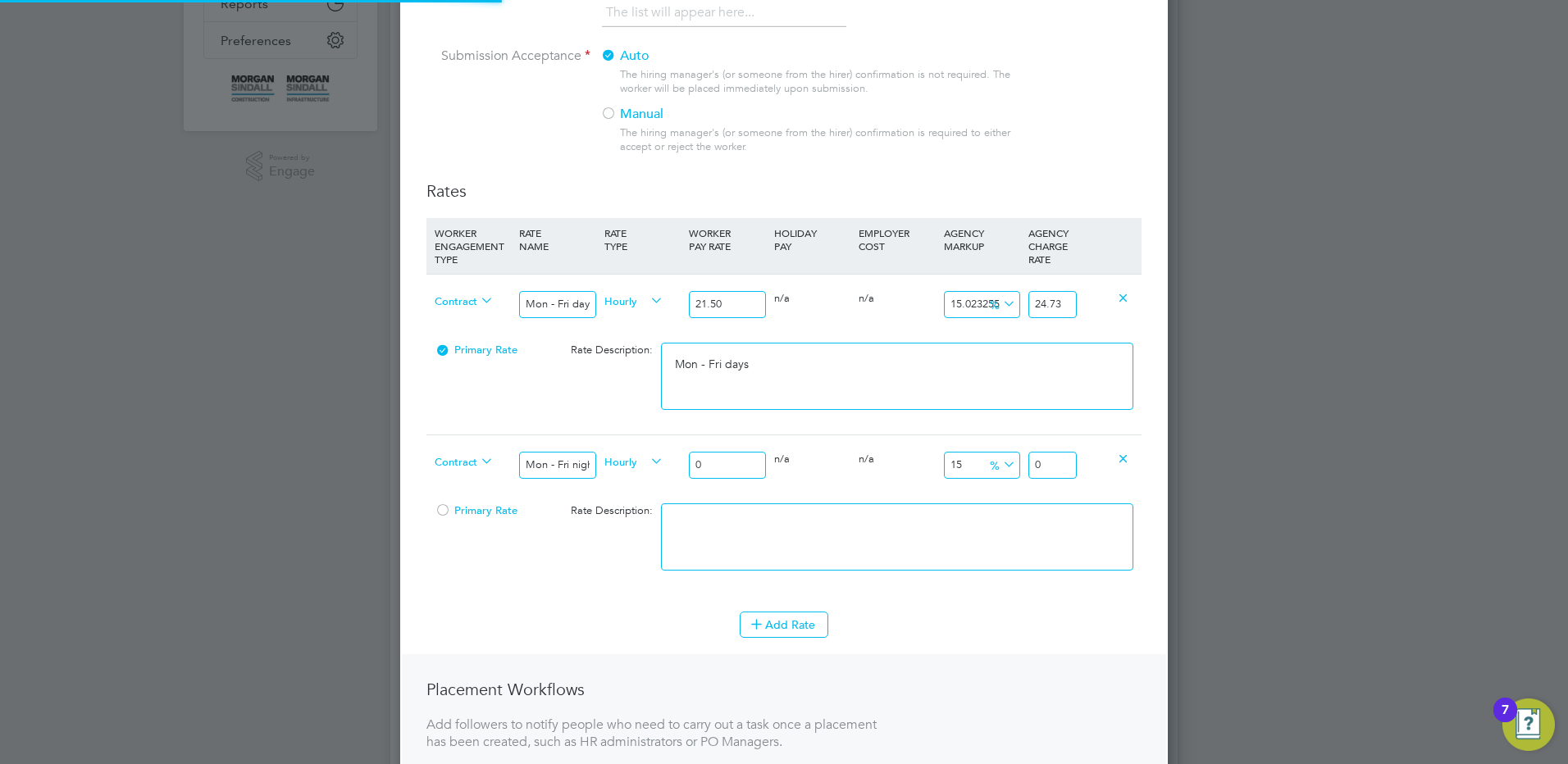
drag, startPoint x: 742, startPoint y: 465, endPoint x: 659, endPoint y: 460, distance: 83.2
click at [660, 463] on div "Contract Mon - Fri nights Hourly 0 0 n/a 0 n/a 15 0 % 0" at bounding box center [784, 464] width 715 height 61
drag, startPoint x: 735, startPoint y: 462, endPoint x: 688, endPoint y: 462, distance: 47.0
click at [689, 462] on input "0" at bounding box center [726, 465] width 77 height 27
drag, startPoint x: 1053, startPoint y: 462, endPoint x: 1204, endPoint y: 464, distance: 151.0
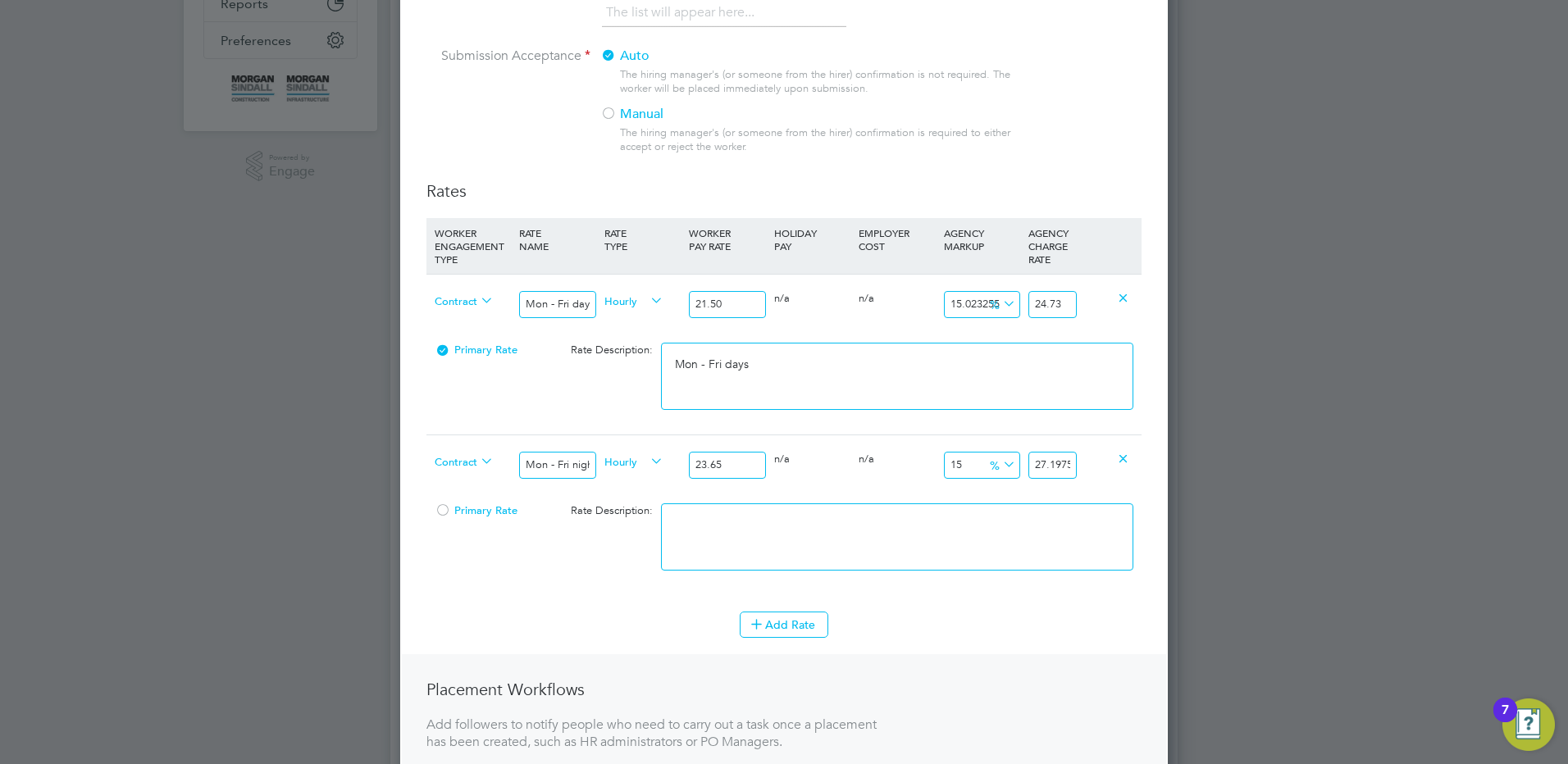
click at [1177, 464] on div "Positions New Position Client Config Showing 30 of 710 Positions POSITION NAME …" at bounding box center [784, 665] width 787 height 2058
click at [930, 534] on textarea at bounding box center [896, 537] width 472 height 68
click at [777, 621] on button "Add Rate" at bounding box center [783, 625] width 88 height 26
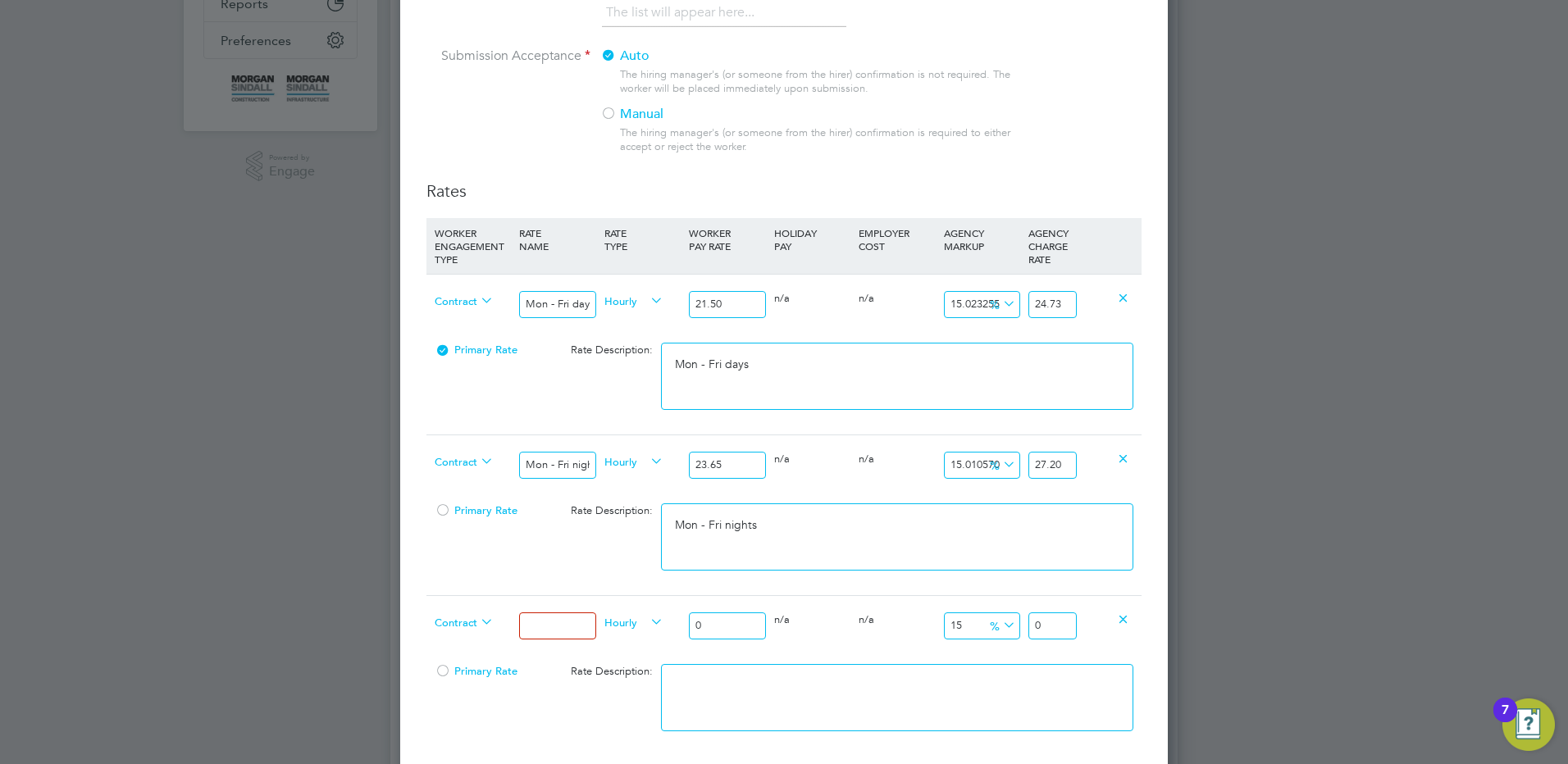
drag, startPoint x: 551, startPoint y: 631, endPoint x: 555, endPoint y: 621, distance: 10.8
click at [551, 631] on input at bounding box center [556, 625] width 77 height 27
click at [753, 627] on input "0" at bounding box center [726, 625] width 77 height 27
drag, startPoint x: 727, startPoint y: 632, endPoint x: 632, endPoint y: 624, distance: 95.3
click at [632, 624] on div "Contract Weekends Fri 18:00pm - Mon 06:00am Hourly 0 0 n/a 0 n/a 15 0 % 0" at bounding box center [784, 625] width 715 height 61
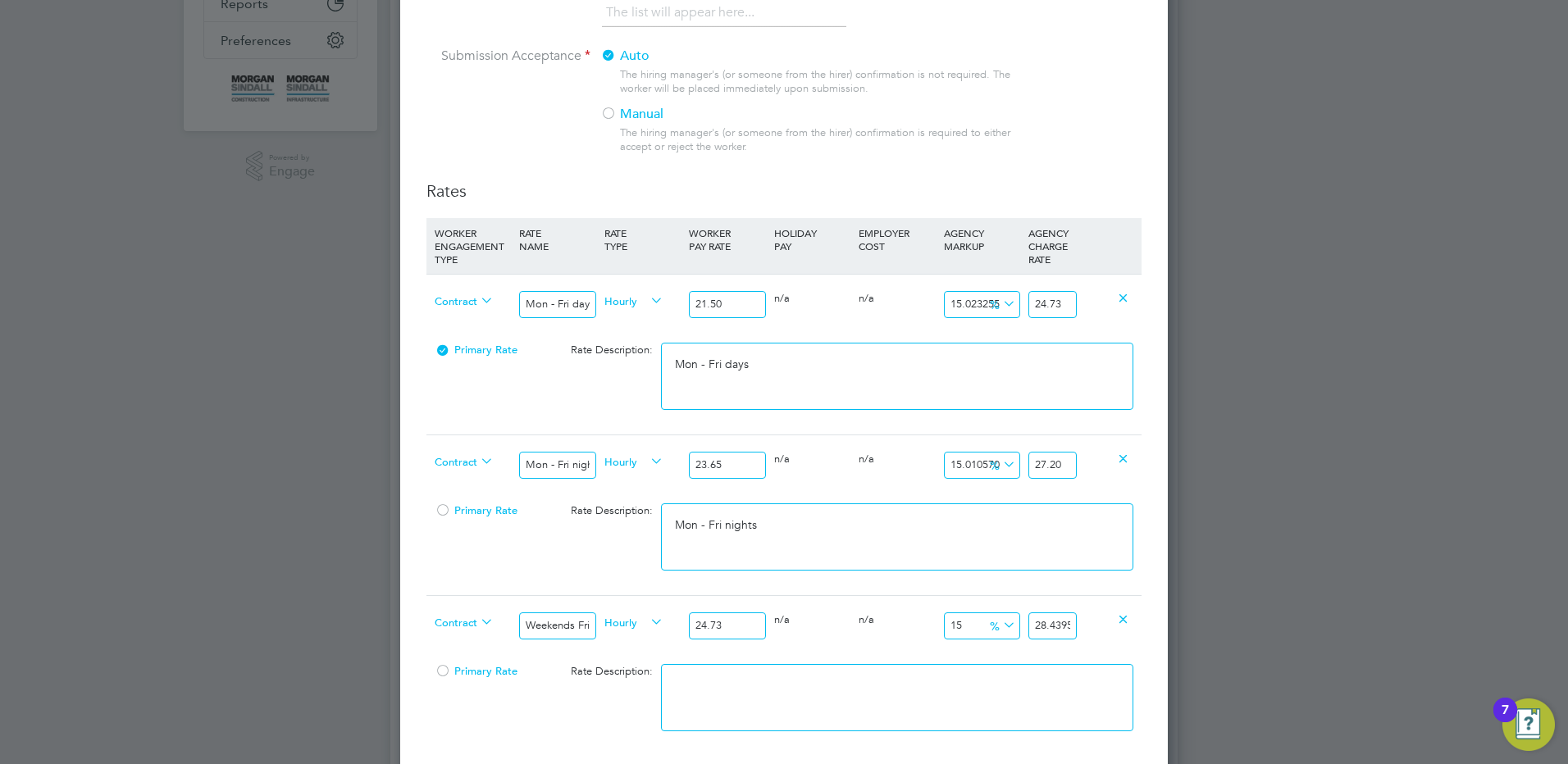
drag, startPoint x: 1063, startPoint y: 624, endPoint x: 1197, endPoint y: 606, distance: 135.2
click at [1177, 613] on div "Positions New Position Client Config Showing 30 of 710 Positions POSITION NAME …" at bounding box center [784, 665] width 787 height 2058
click at [759, 692] on textarea at bounding box center [896, 697] width 472 height 68
paste textarea "Weekends Fri 18:00pm - Mon 06:00am"
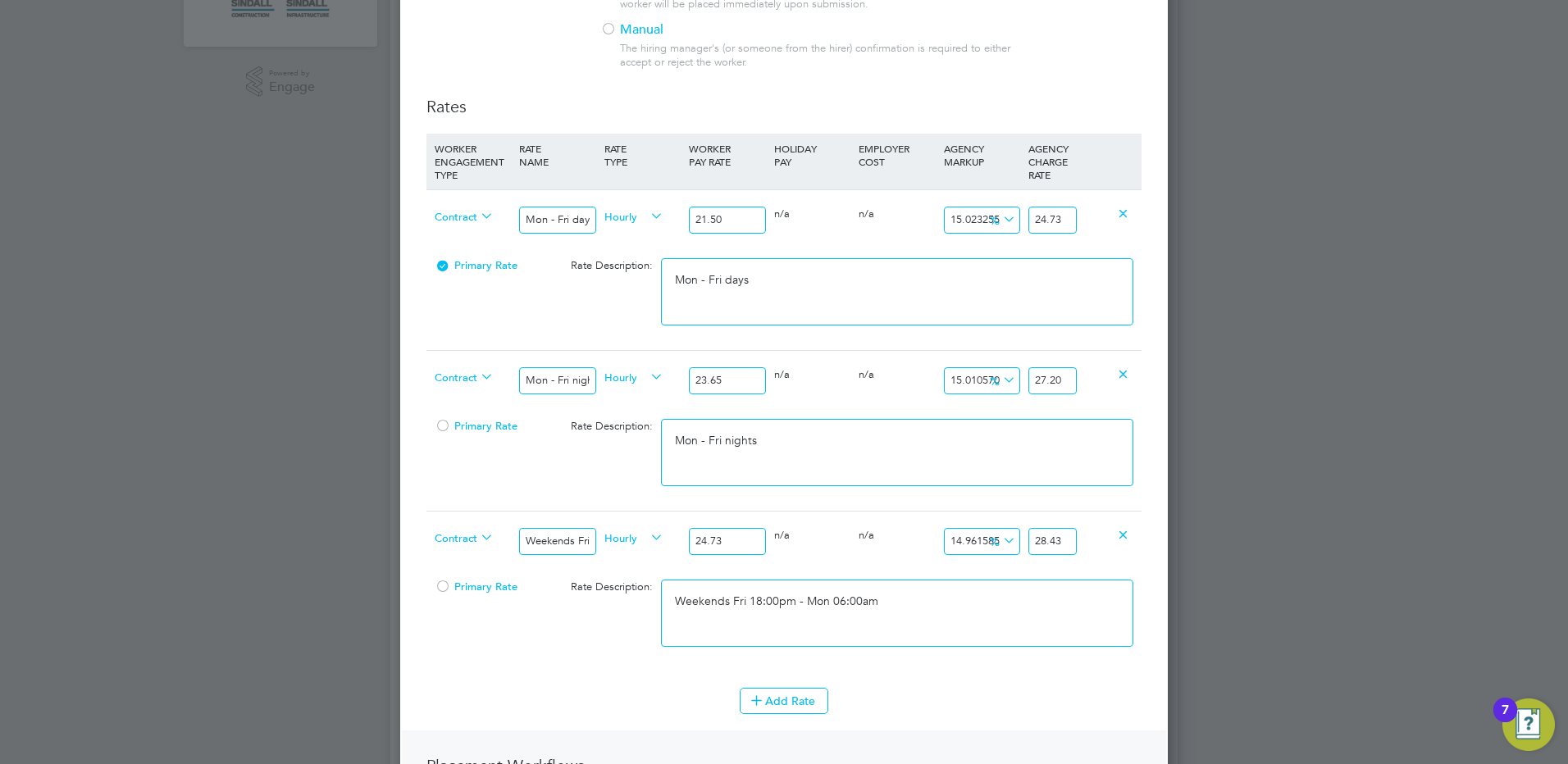
scroll to position [574, 0]
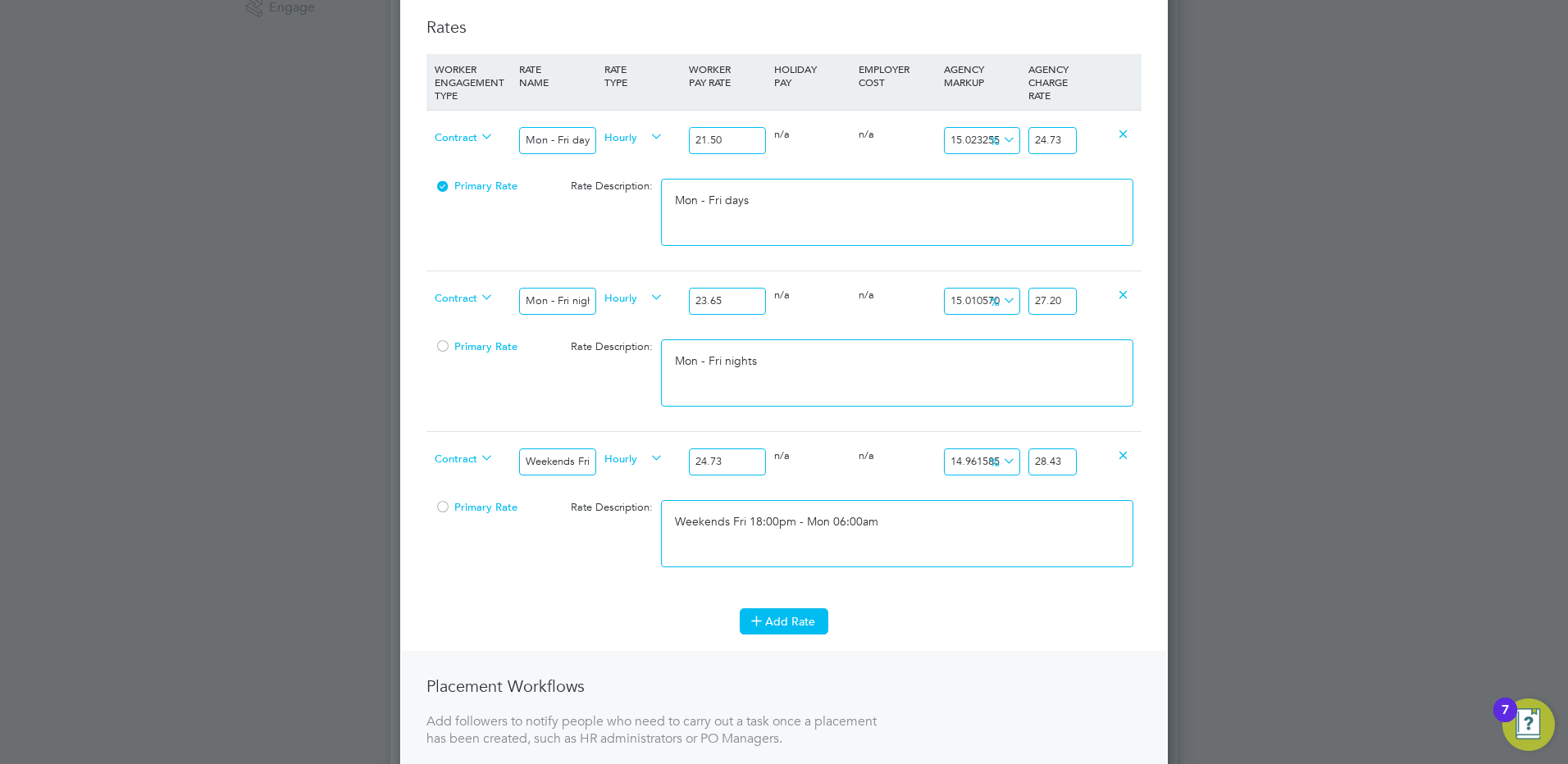
click at [803, 613] on button "Add Rate" at bounding box center [783, 621] width 88 height 26
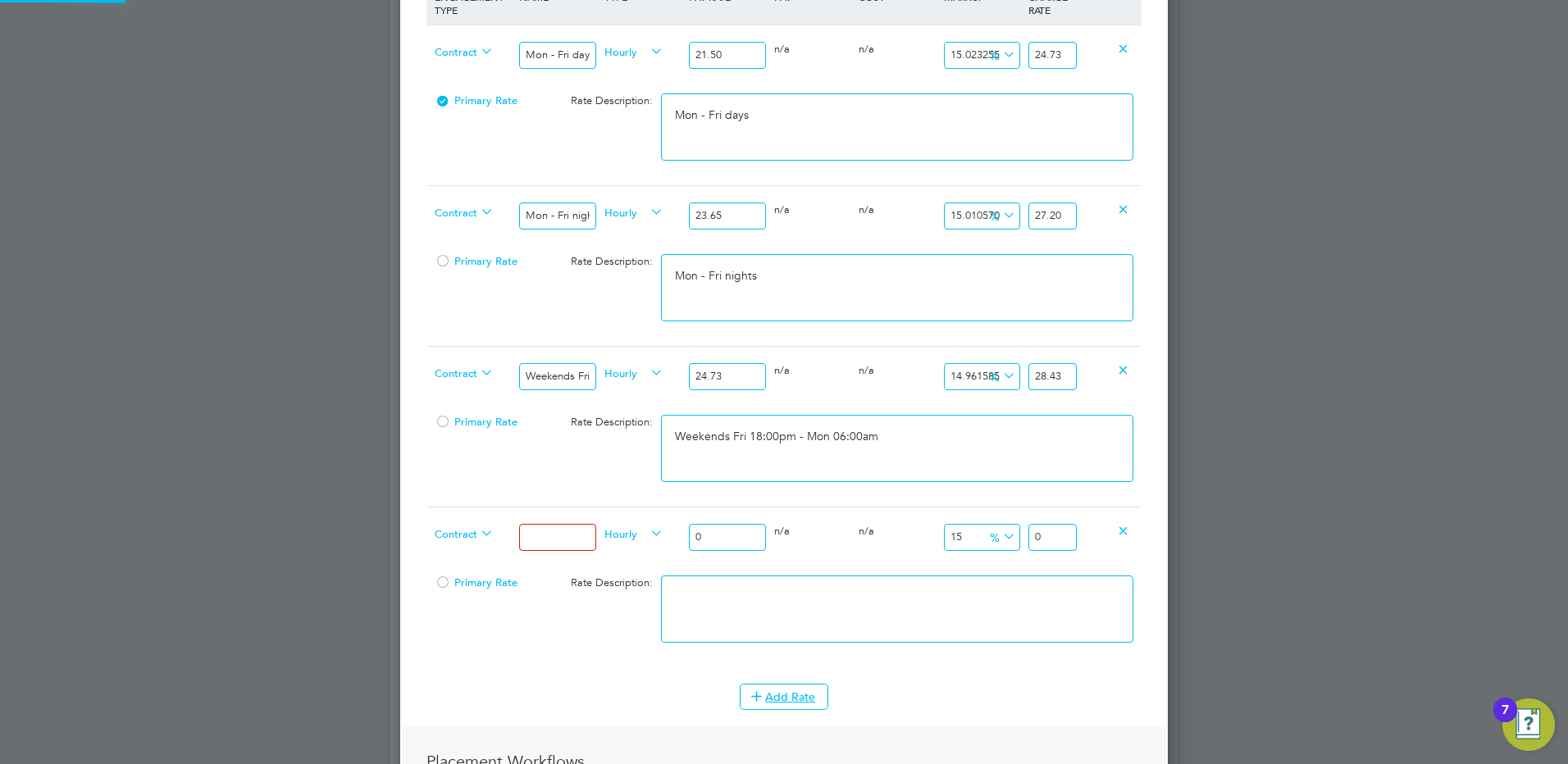
scroll to position [738, 0]
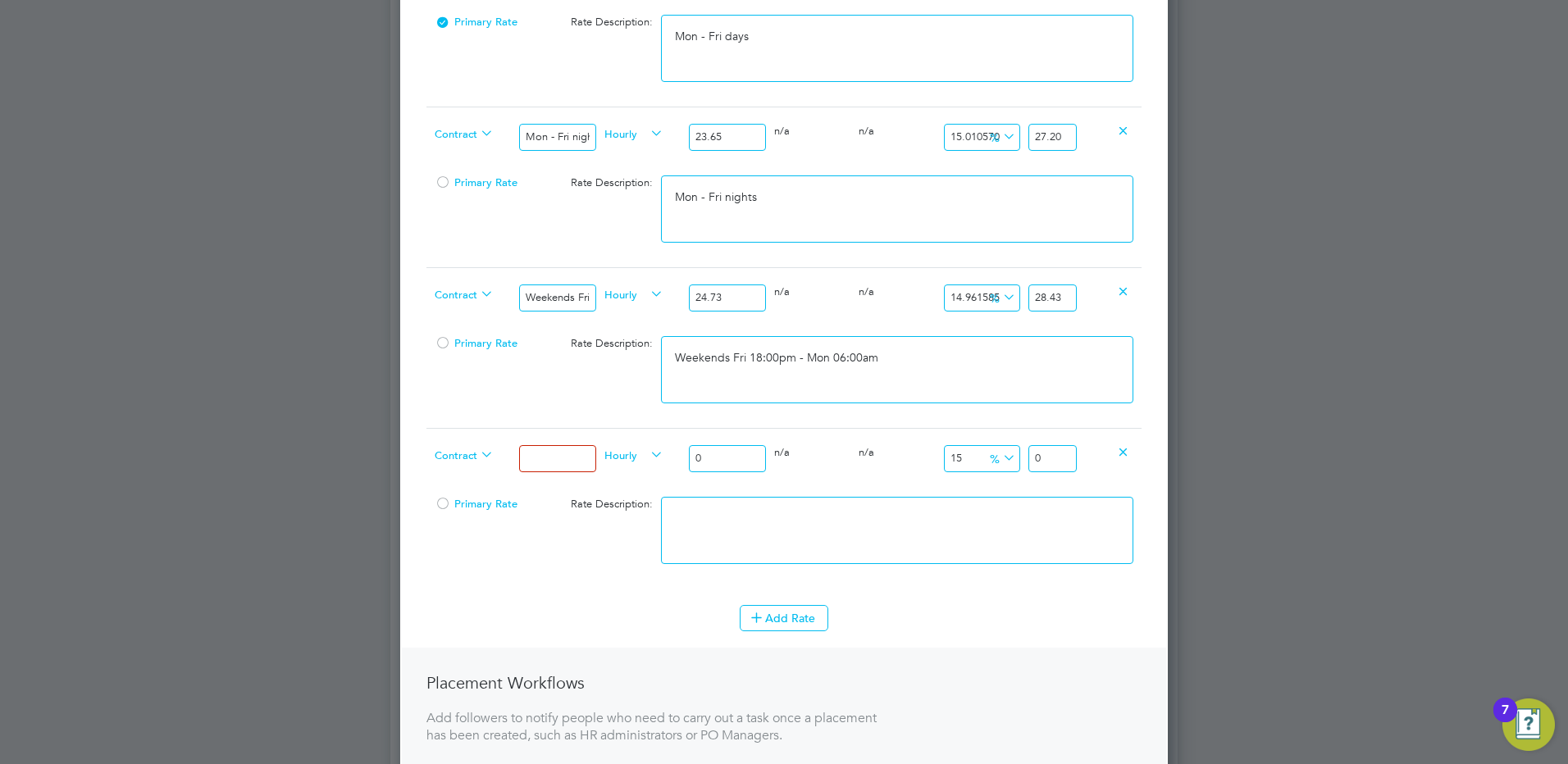
drag, startPoint x: 549, startPoint y: 446, endPoint x: 549, endPoint y: 458, distance: 12.0
click at [549, 446] on input at bounding box center [556, 458] width 77 height 27
drag, startPoint x: 722, startPoint y: 453, endPoint x: 650, endPoint y: 455, distance: 72.0
click at [655, 455] on div "Contract Bank hols Hourly 0 0 n/a 0 n/a 15 0 % 0" at bounding box center [784, 458] width 715 height 61
drag, startPoint x: 1058, startPoint y: 461, endPoint x: 1073, endPoint y: 459, distance: 15.1
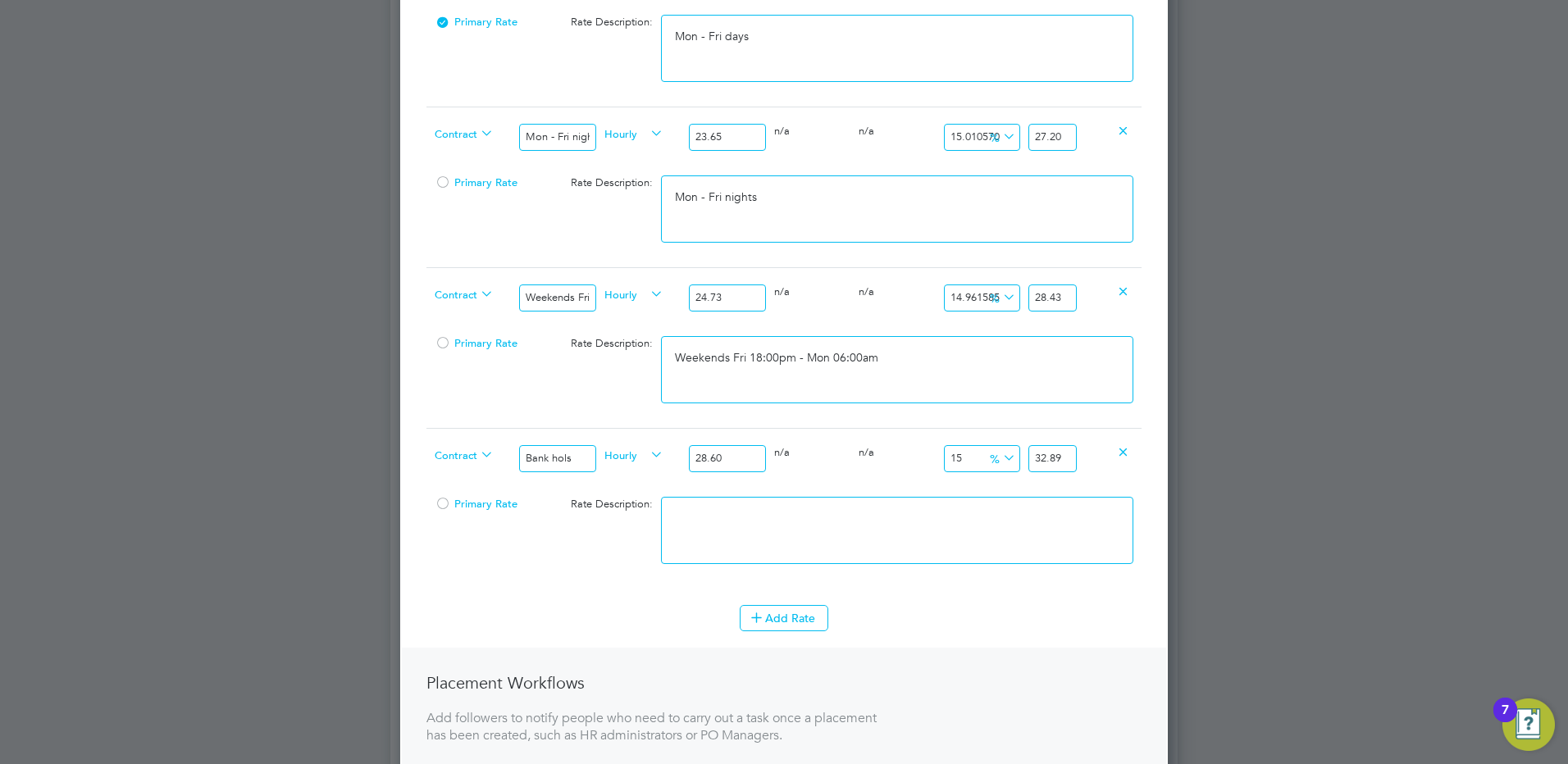
click at [1073, 459] on input "32.89" at bounding box center [1052, 458] width 49 height 27
click at [1056, 466] on input "32.89" at bounding box center [1052, 458] width 49 height 27
click at [1068, 458] on input "32.89" at bounding box center [1052, 458] width 49 height 27
click at [908, 533] on textarea at bounding box center [896, 531] width 472 height 68
click at [811, 634] on li "Add Rate" at bounding box center [784, 626] width 715 height 43
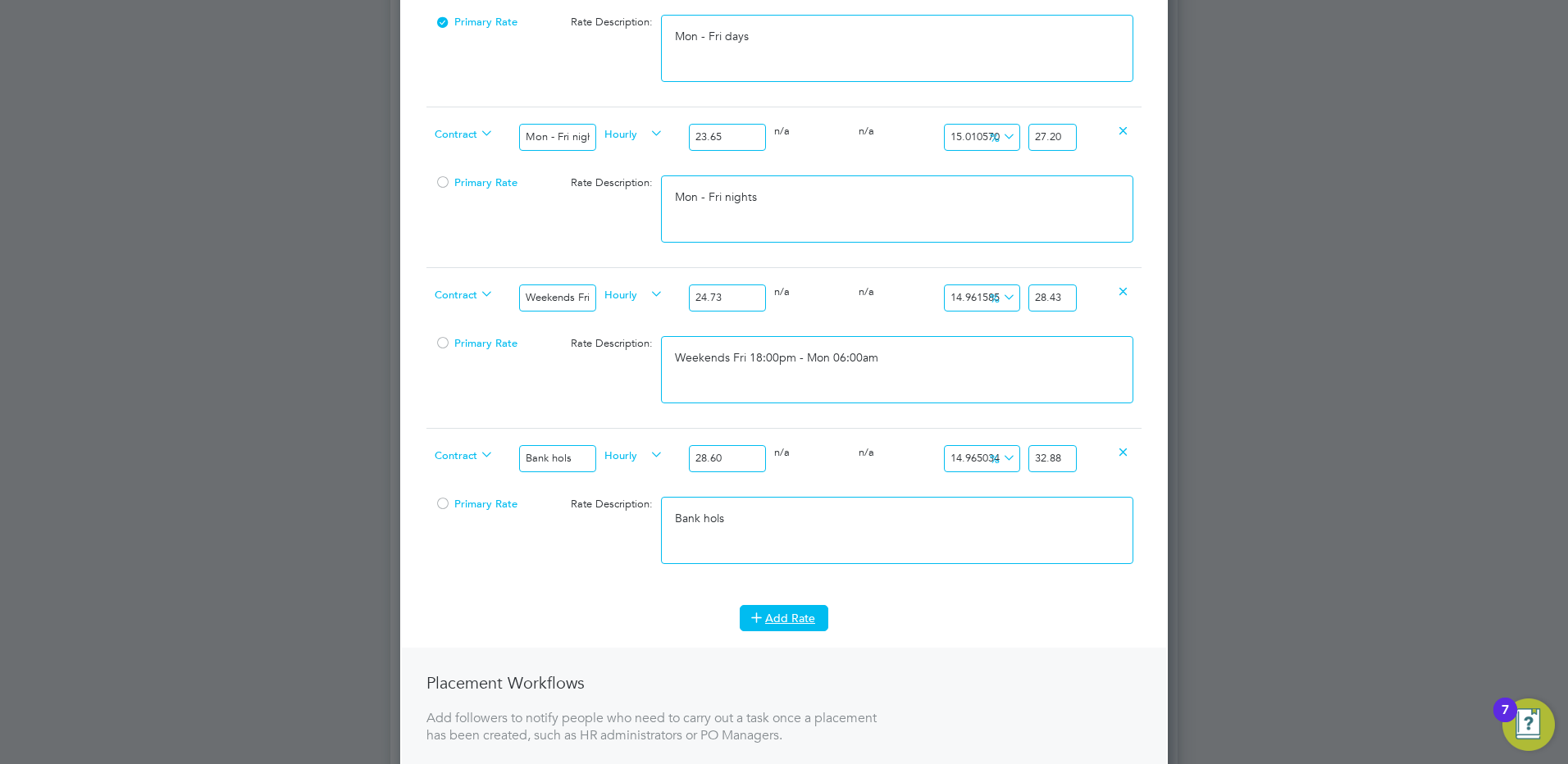
click at [806, 622] on button "Add Rate" at bounding box center [783, 618] width 88 height 26
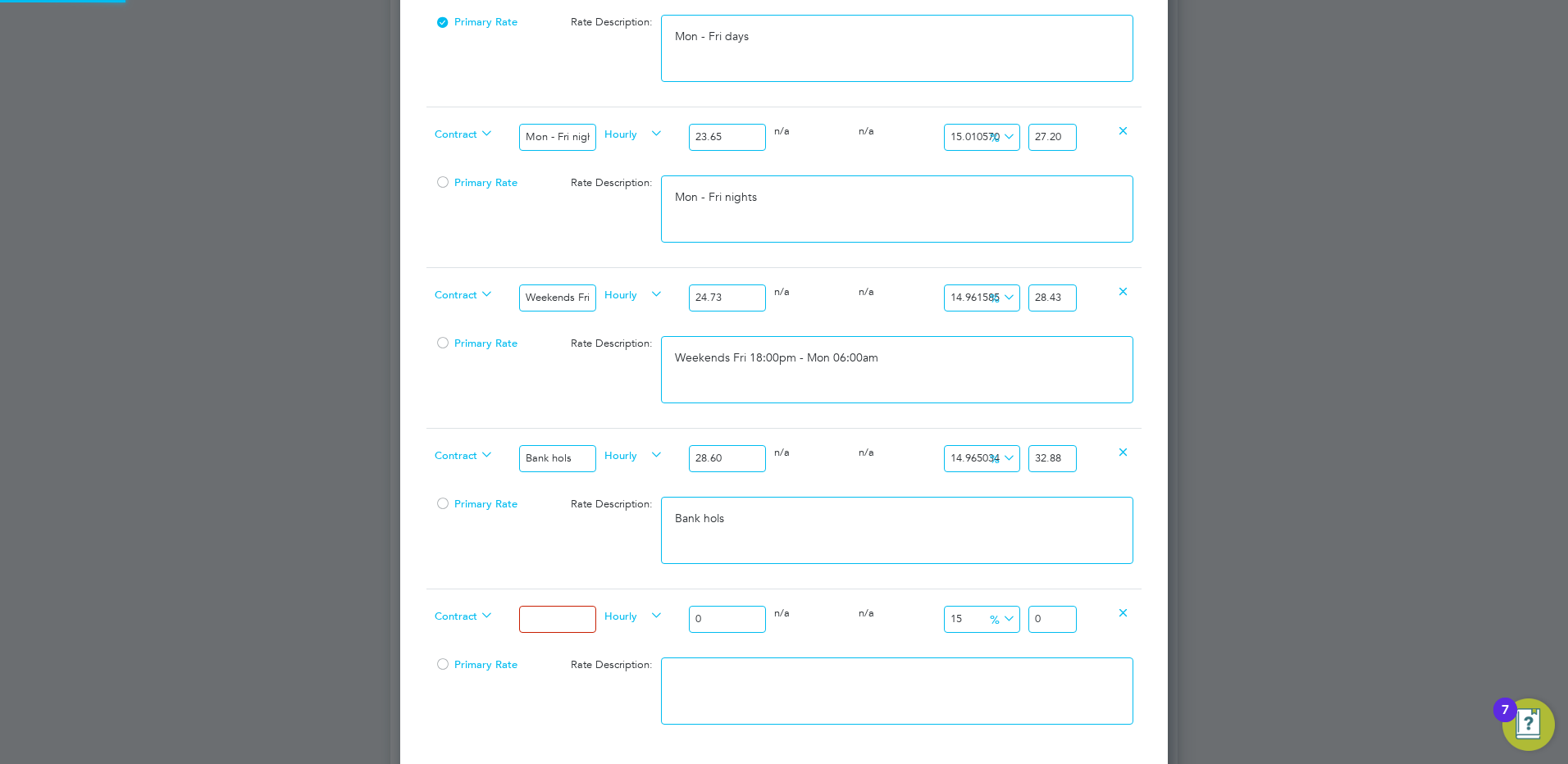
click at [550, 628] on input at bounding box center [556, 619] width 77 height 27
drag, startPoint x: 735, startPoint y: 621, endPoint x: 678, endPoint y: 598, distance: 61.5
click at [678, 598] on div "Contract Xmas & New Year Hourly 0 0 n/a 0 n/a 15 0 % 0" at bounding box center [784, 619] width 715 height 61
click at [853, 681] on textarea at bounding box center [896, 691] width 472 height 68
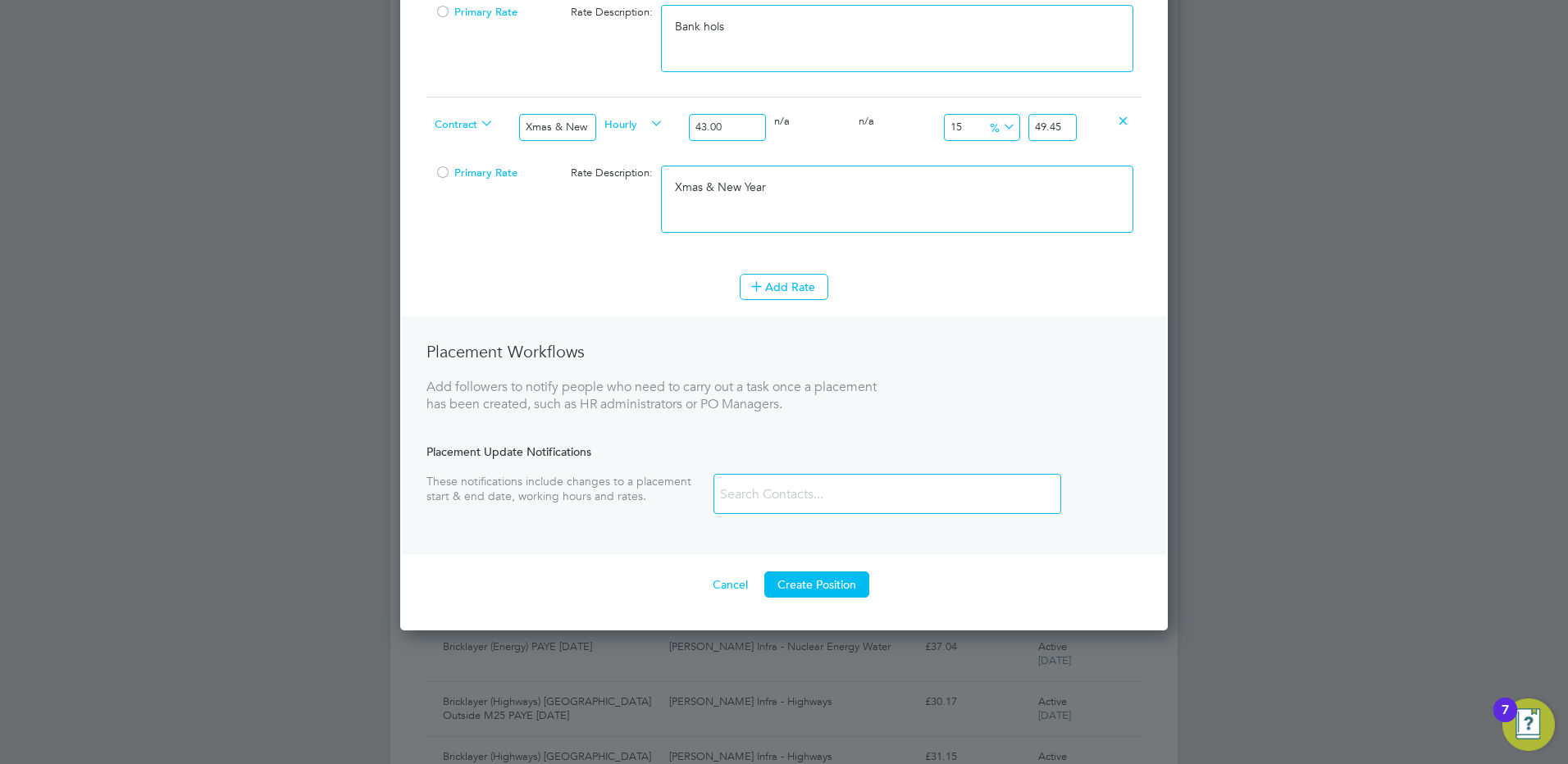
scroll to position [1283, 0]
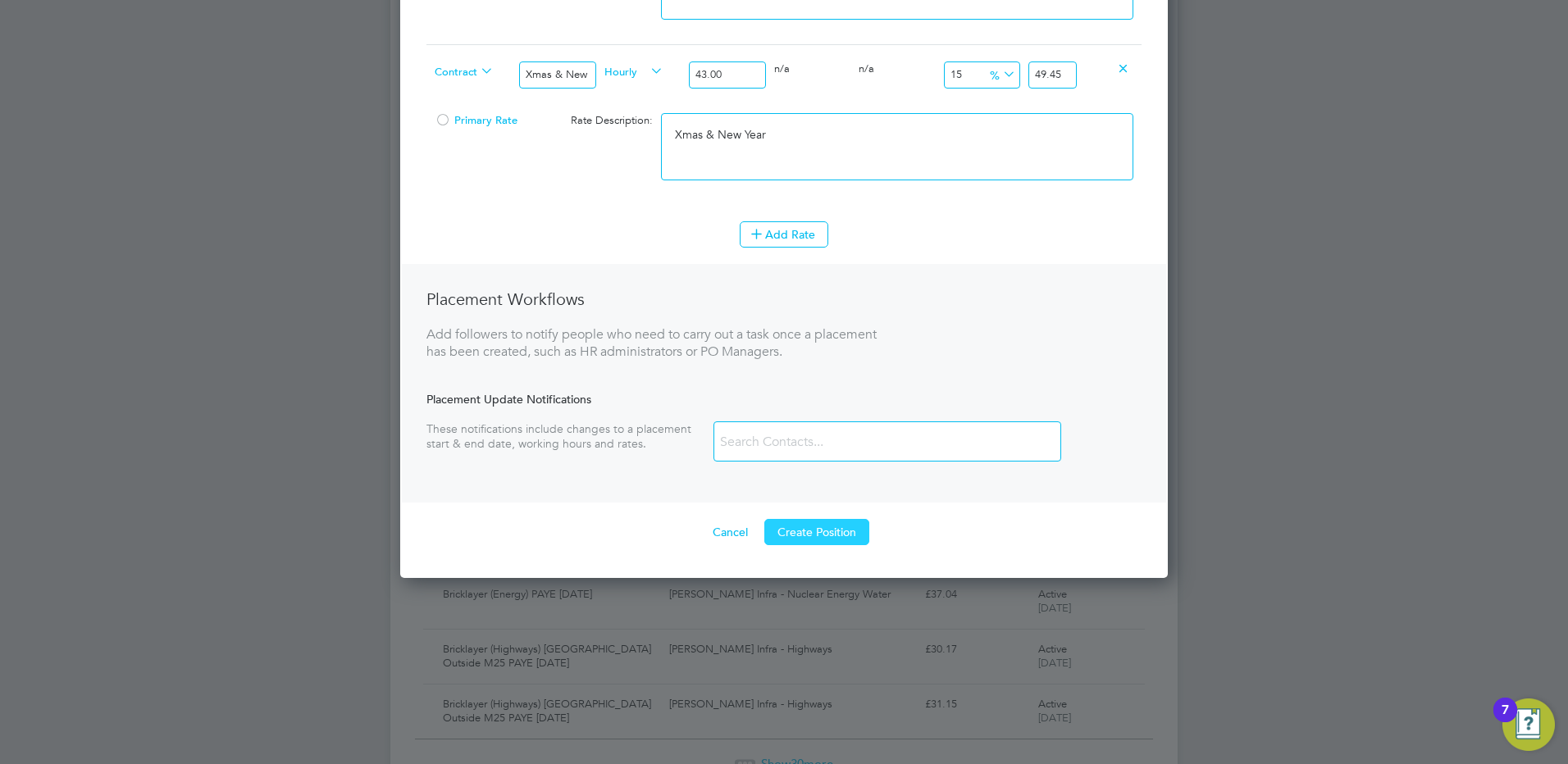
click at [847, 538] on button "Create Position" at bounding box center [817, 532] width 105 height 26
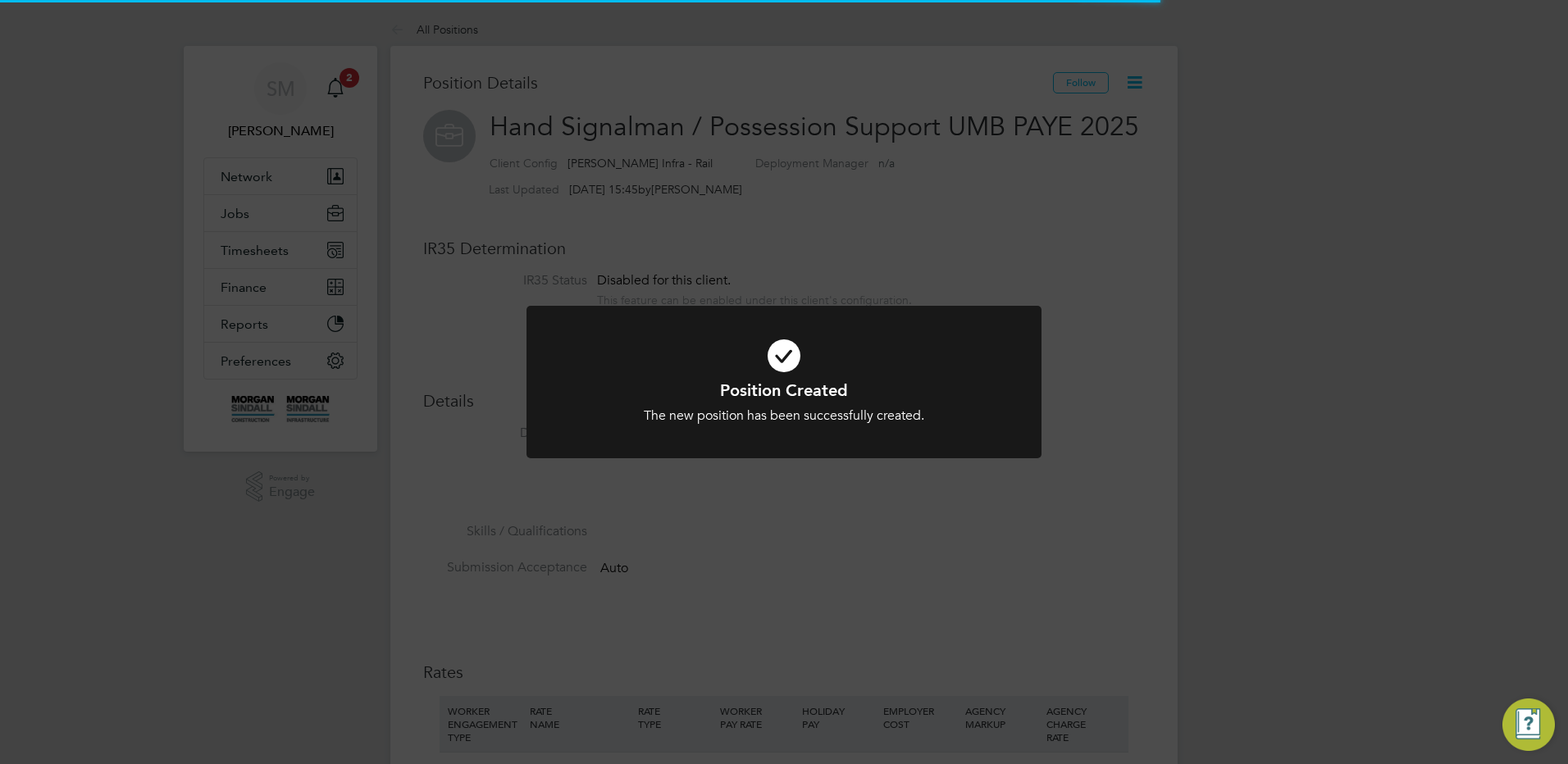
scroll to position [8, 8]
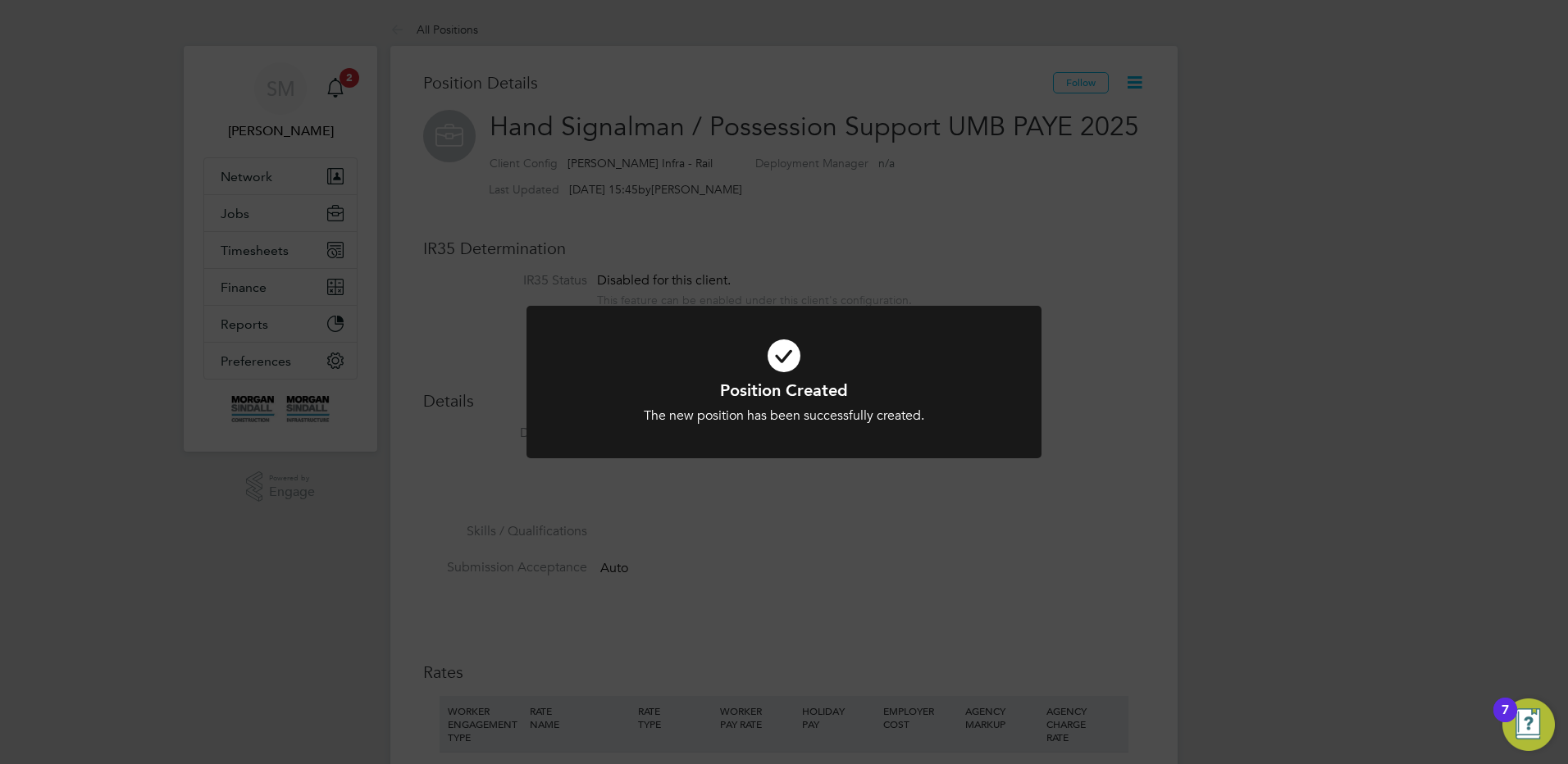
click at [283, 203] on div "Position Created The new position has been successfully created. Cancel Okay" at bounding box center [784, 382] width 1568 height 764
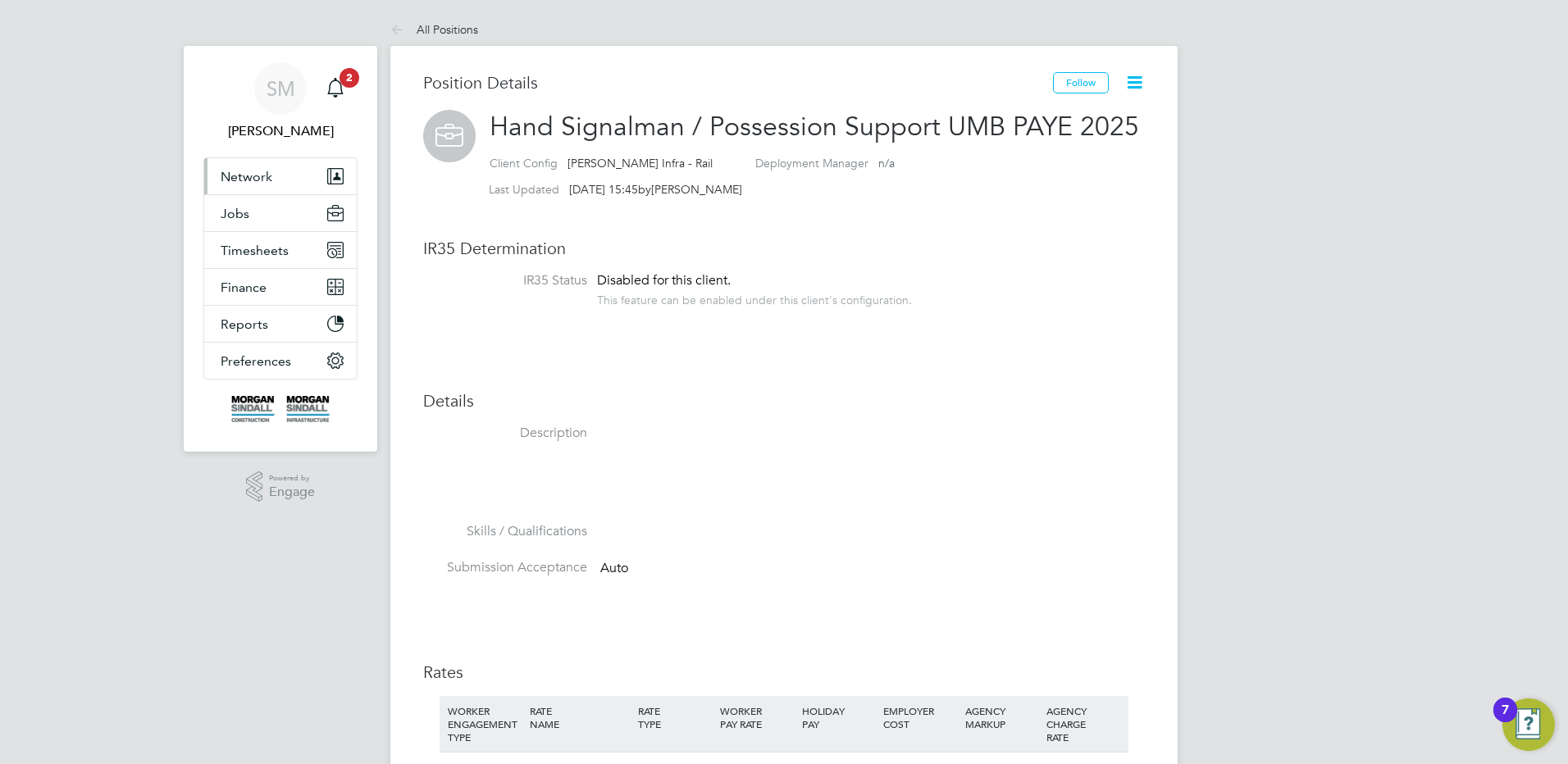
click at [249, 173] on span "Network" at bounding box center [246, 177] width 52 height 16
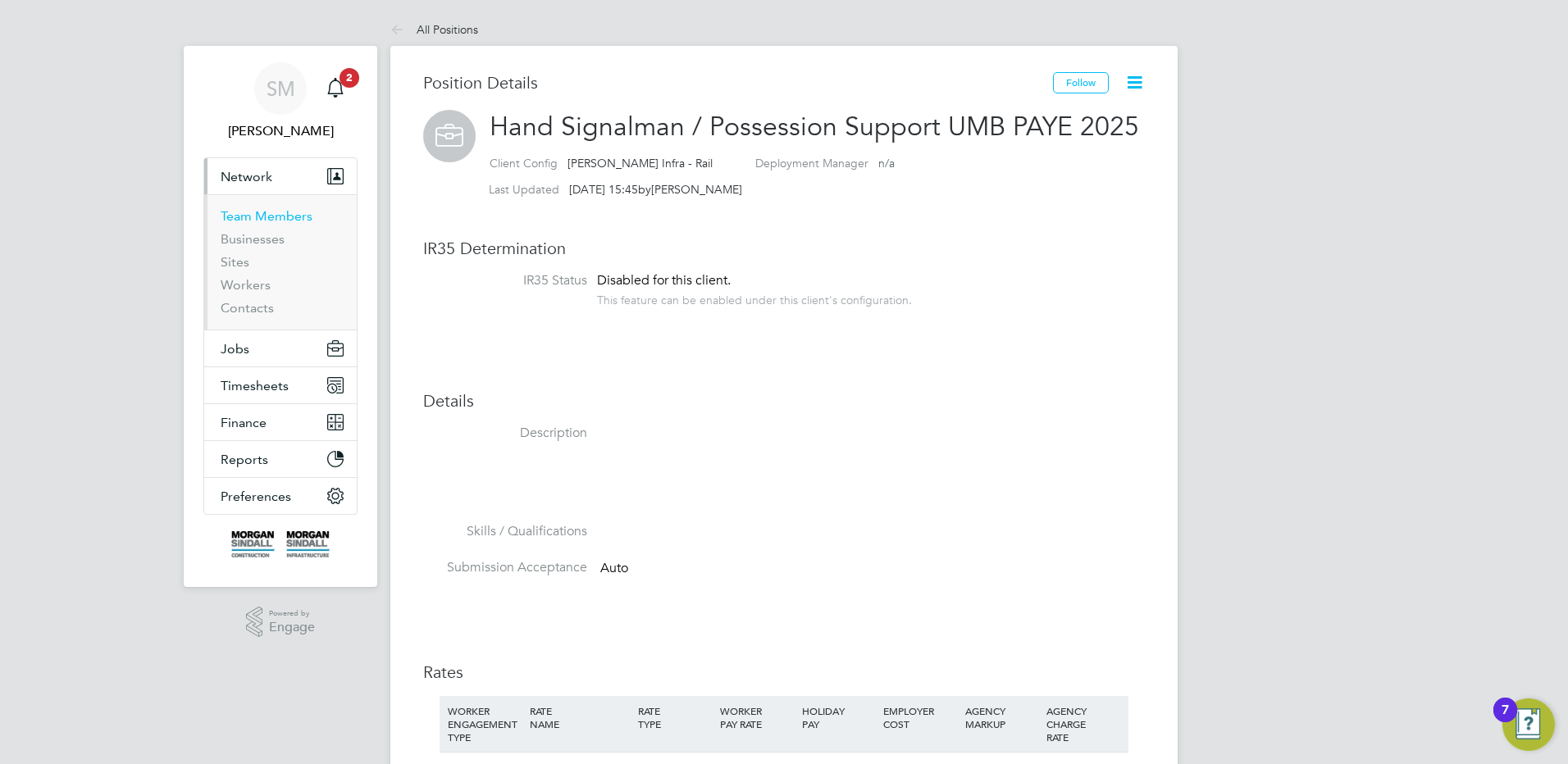
click at [250, 219] on link "Team Members" at bounding box center [266, 217] width 91 height 16
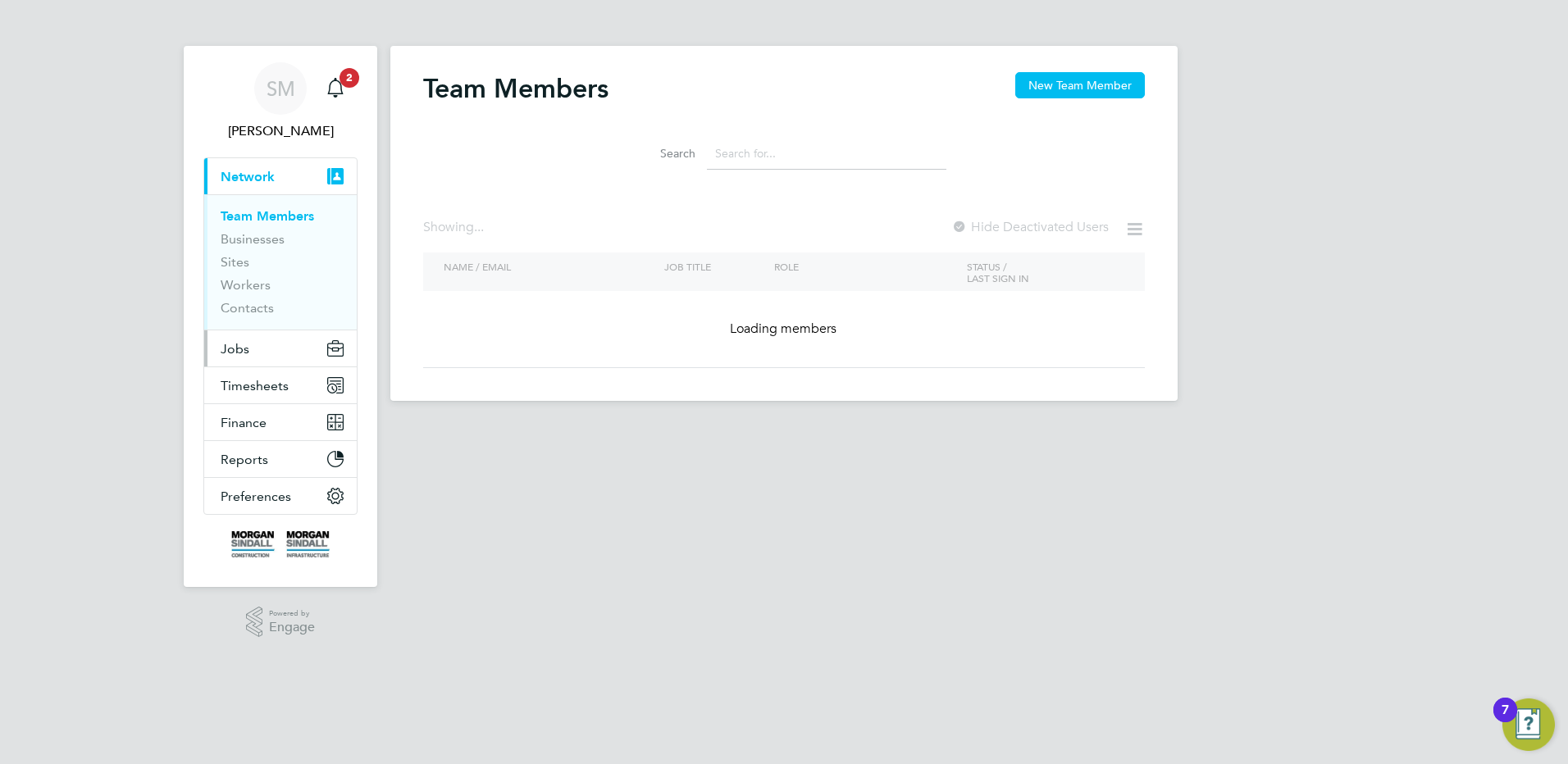
click at [255, 353] on button "Jobs" at bounding box center [280, 349] width 153 height 36
click at [258, 353] on button "Jobs" at bounding box center [280, 349] width 153 height 36
click at [210, 338] on button "Jobs" at bounding box center [280, 349] width 153 height 36
click at [333, 352] on icon "Main navigation" at bounding box center [335, 352] width 15 height 8
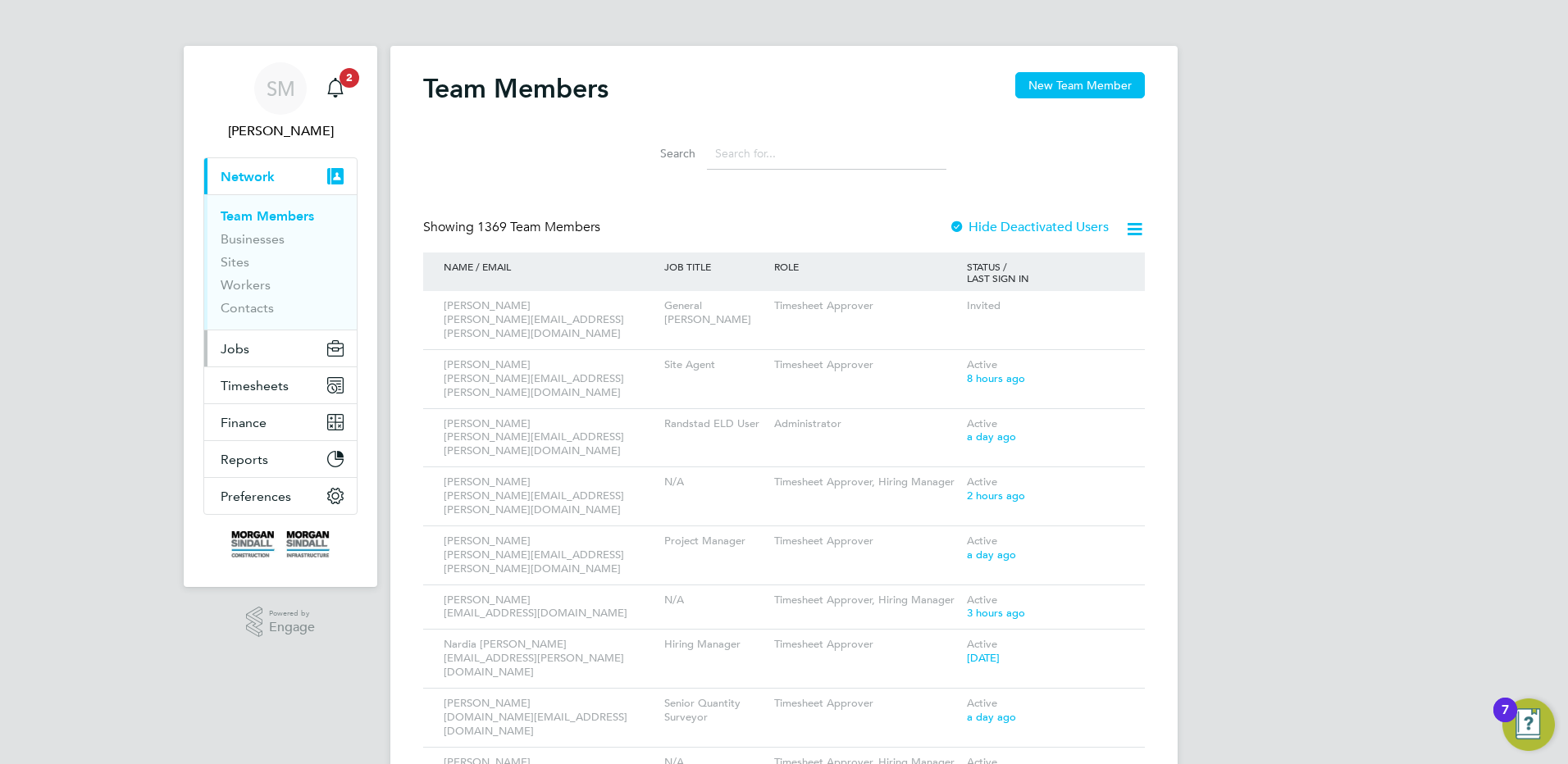
click at [265, 350] on button "Jobs" at bounding box center [280, 349] width 153 height 36
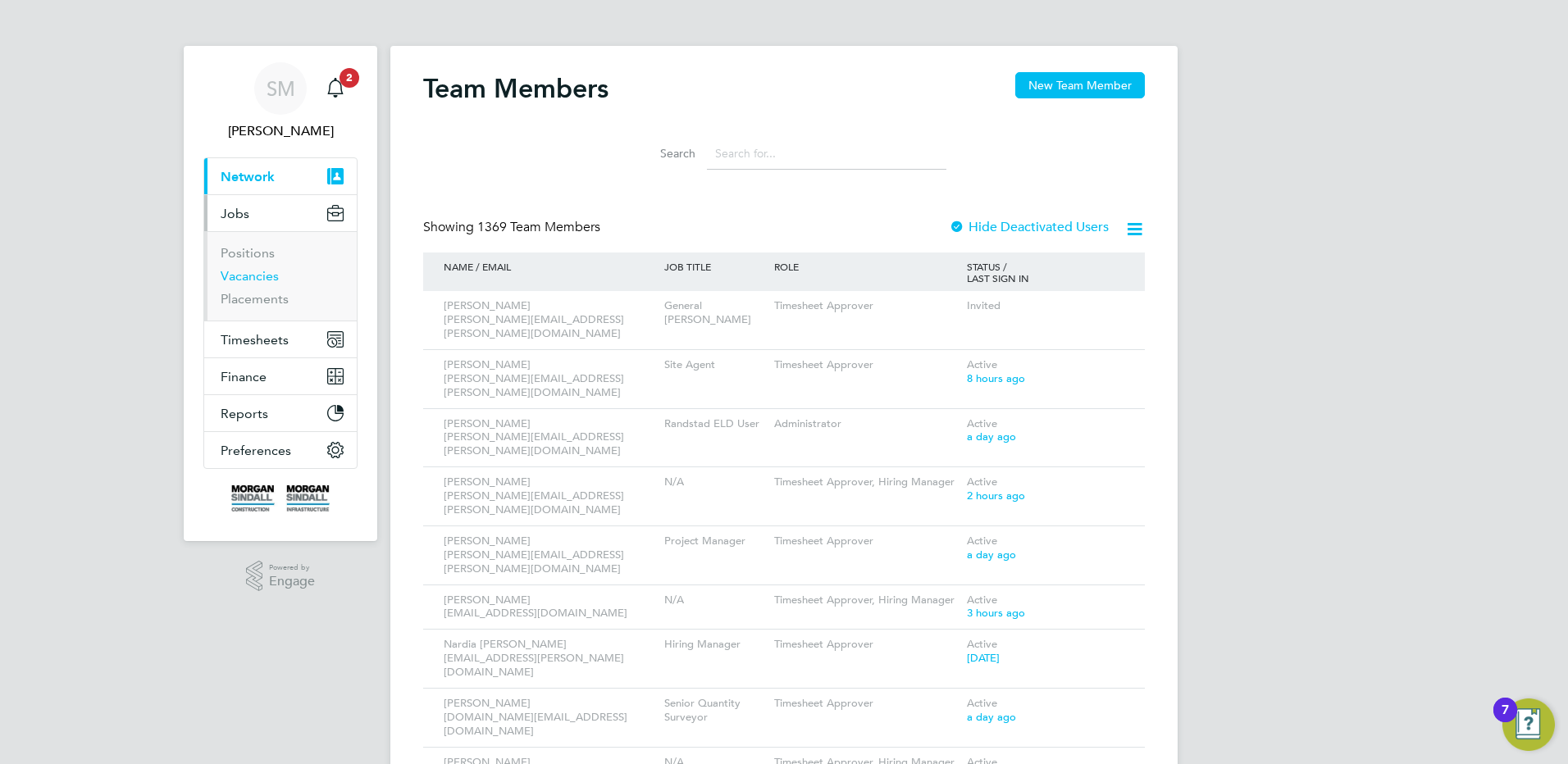
click at [243, 270] on link "Vacancies" at bounding box center [249, 276] width 59 height 16
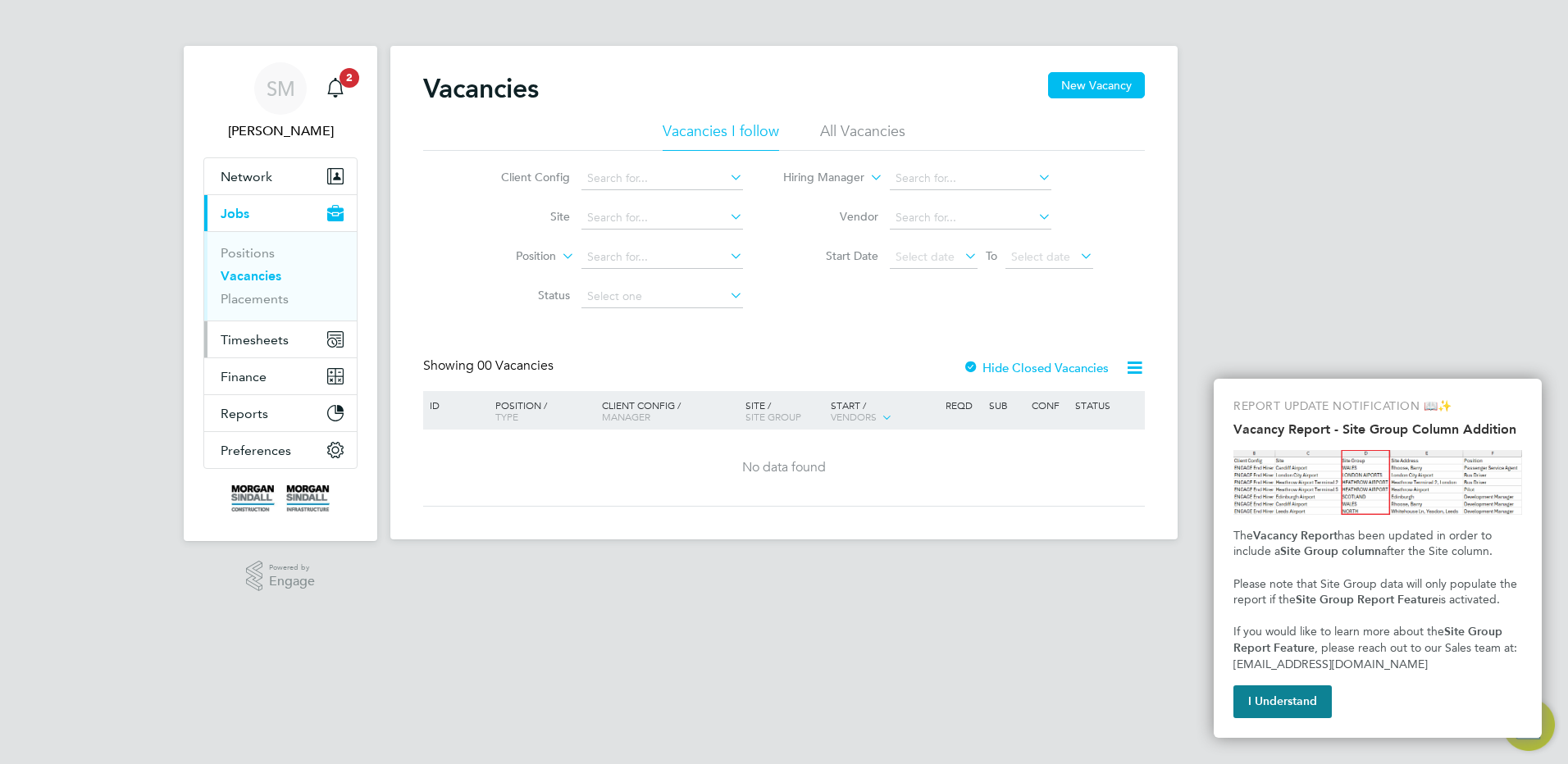
click at [237, 336] on span "Timesheets" at bounding box center [254, 340] width 68 height 16
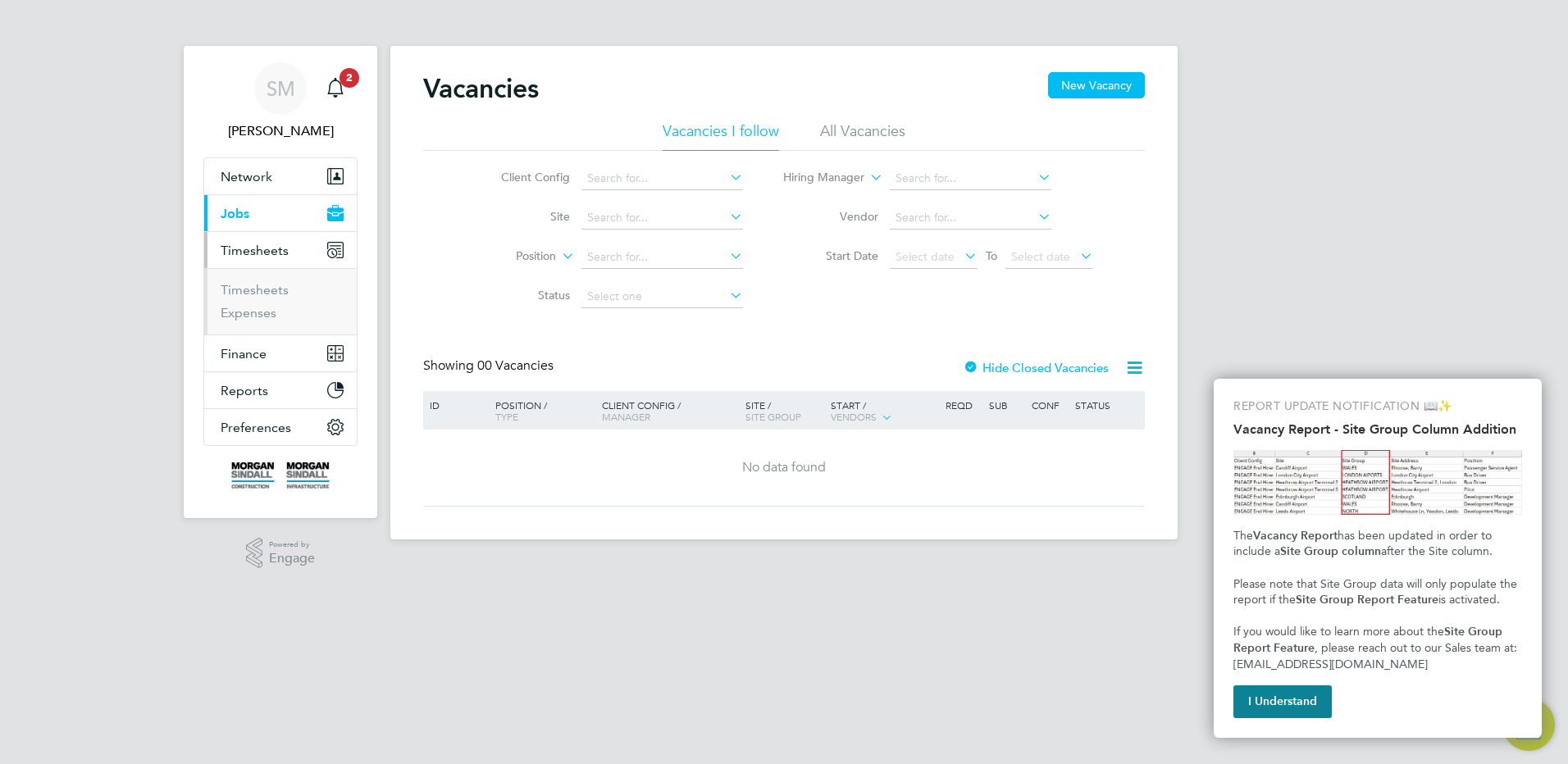
click at [261, 246] on span "Timesheets" at bounding box center [254, 250] width 68 height 16
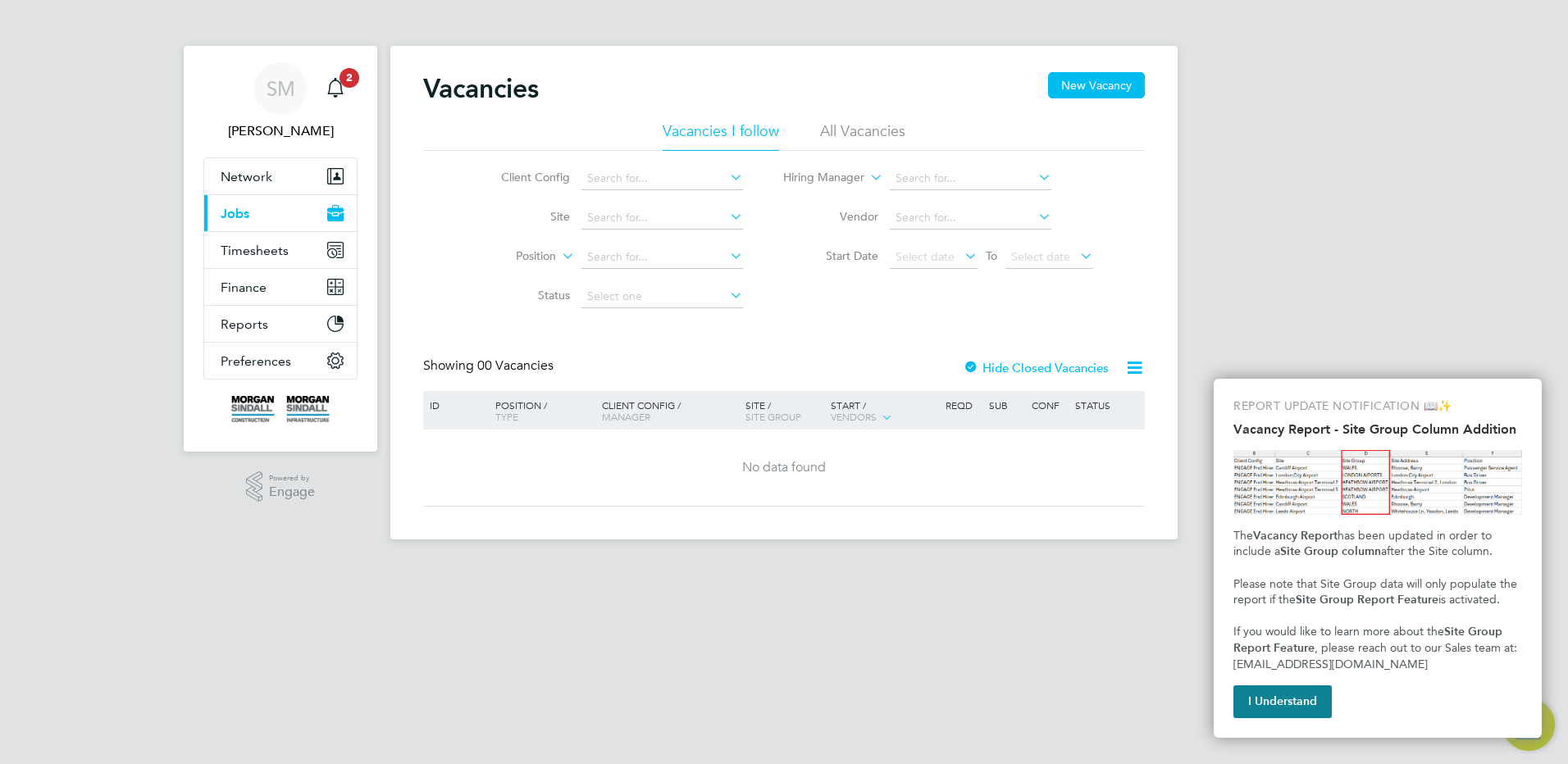
click at [266, 210] on button "Current page: Jobs" at bounding box center [280, 213] width 153 height 36
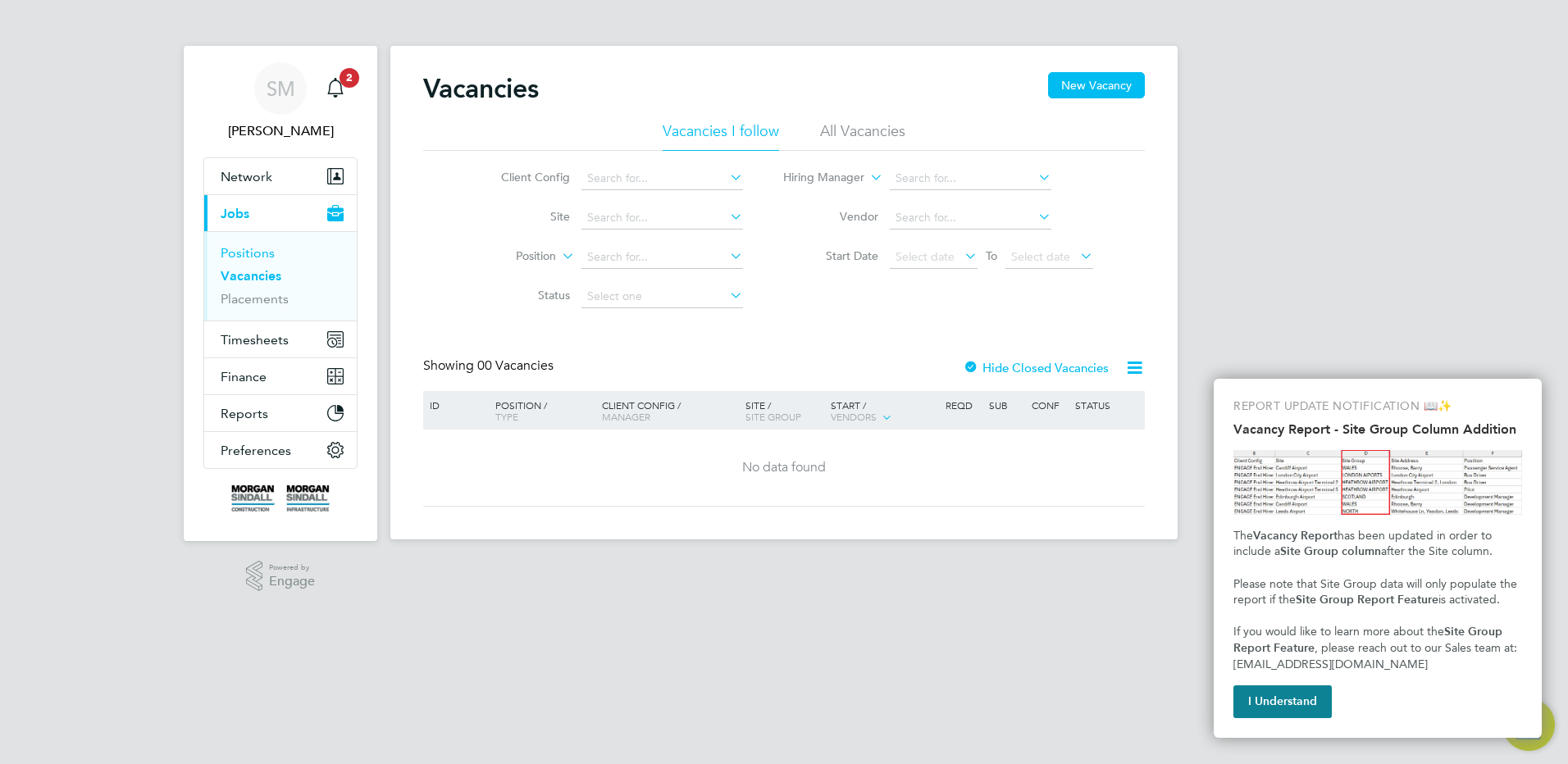
click at [262, 253] on link "Positions" at bounding box center [247, 253] width 54 height 16
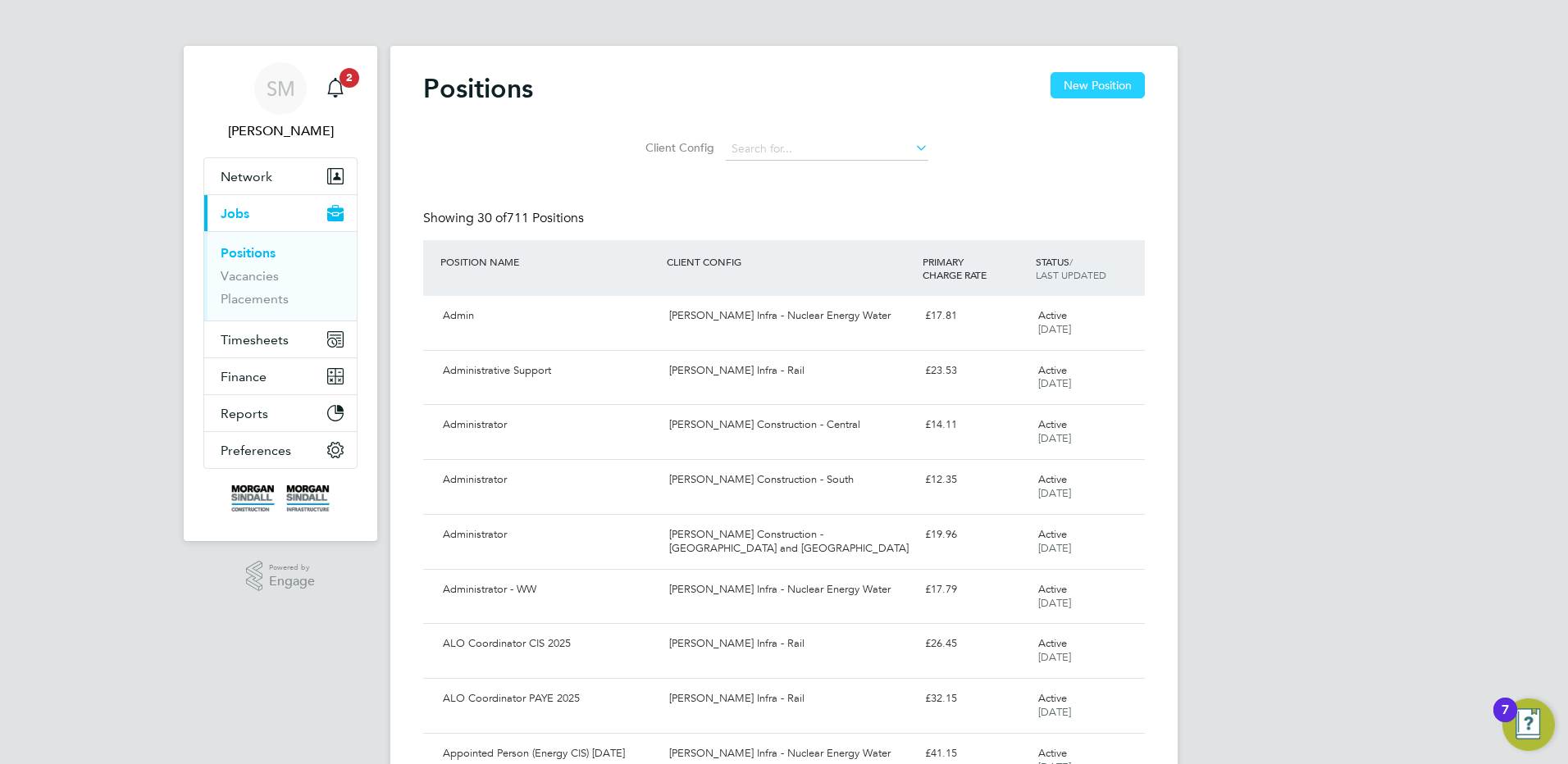
click at [1078, 77] on button "New Position" at bounding box center [1097, 85] width 94 height 26
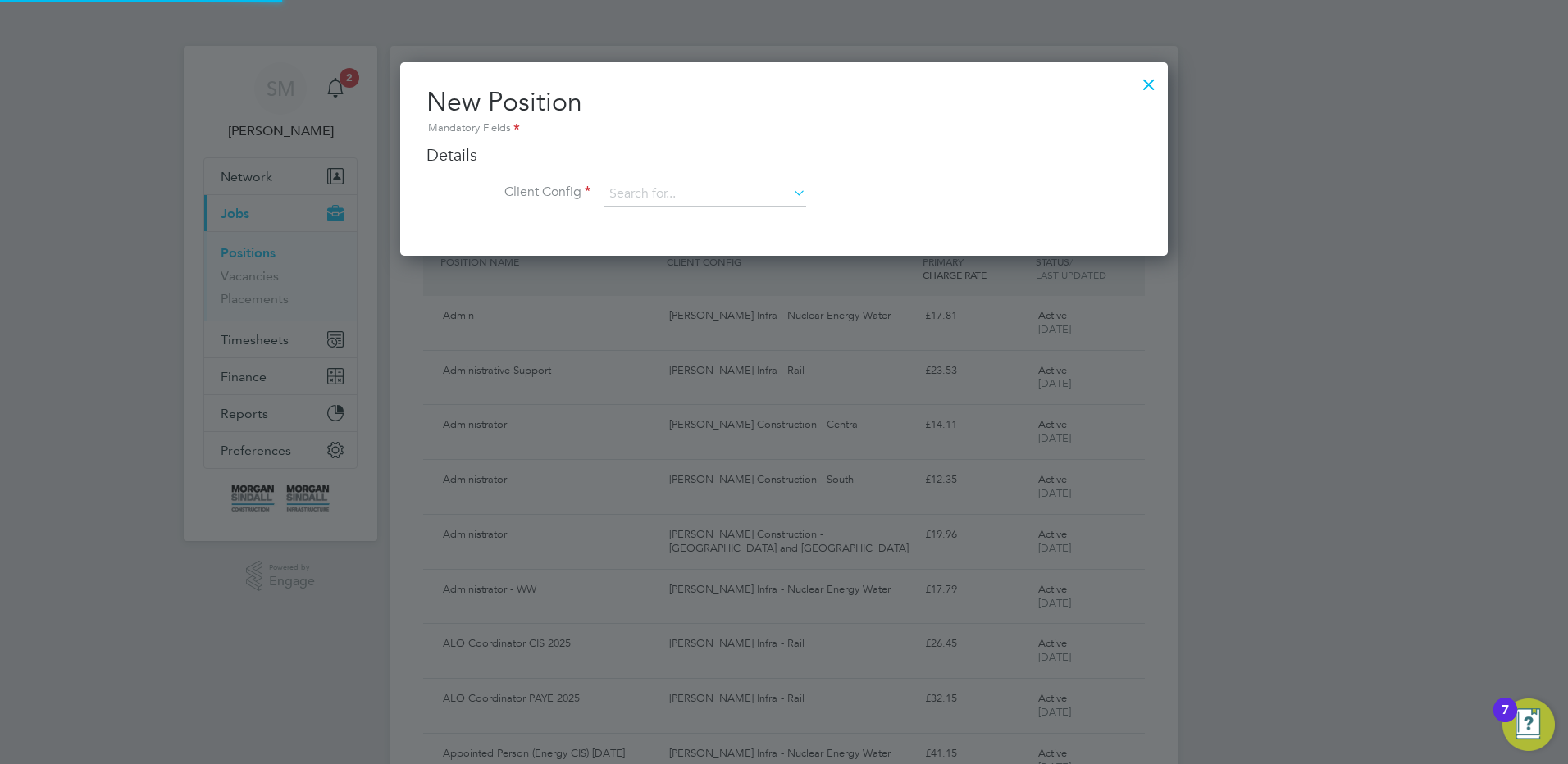
scroll to position [194, 768]
click at [695, 179] on ng-form "Details Client Config Name Description Skills / Qualifications The list will ap…" at bounding box center [784, 183] width 715 height 78
click at [667, 194] on input at bounding box center [705, 194] width 203 height 25
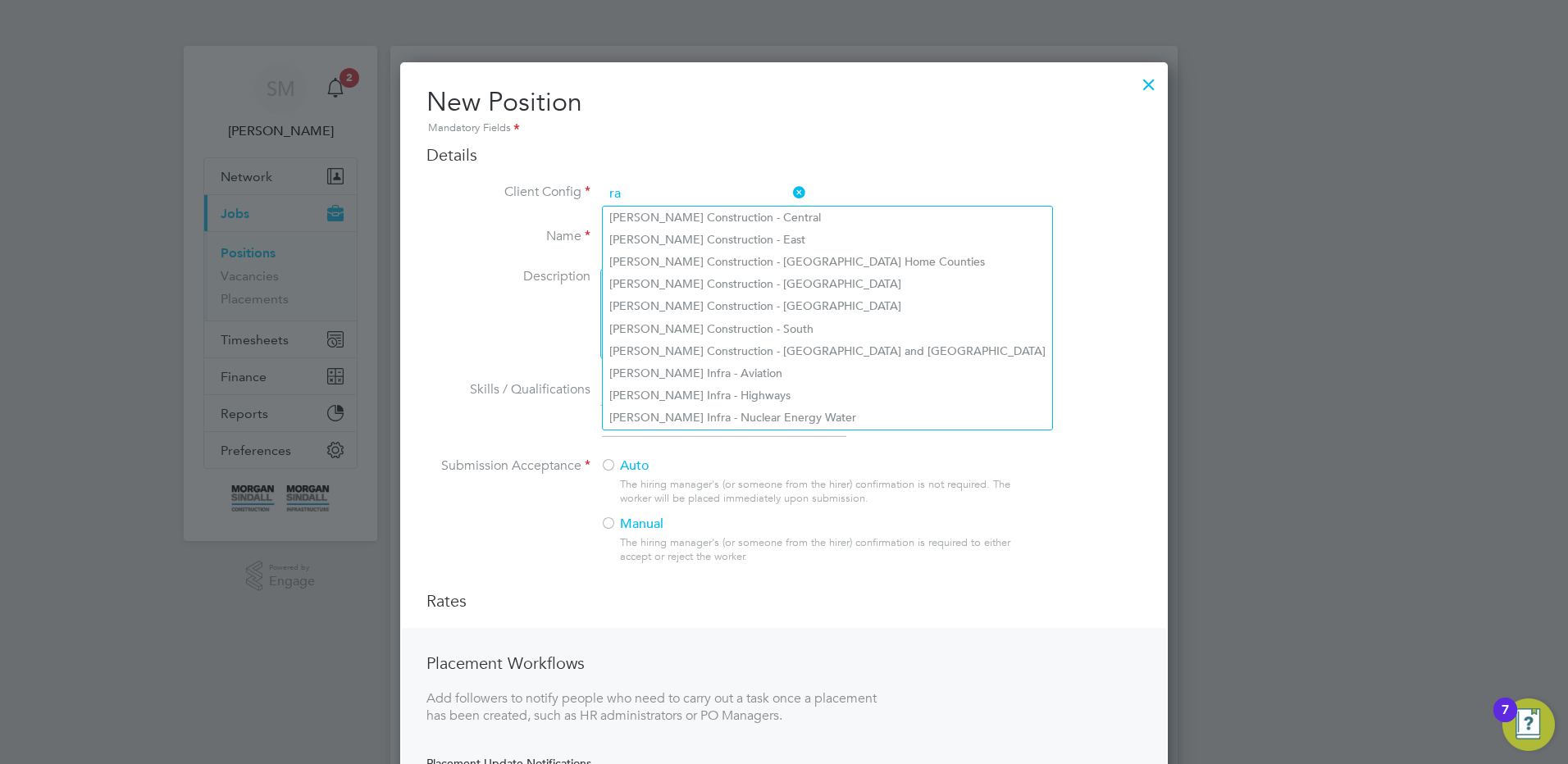
scroll to position [881, 768]
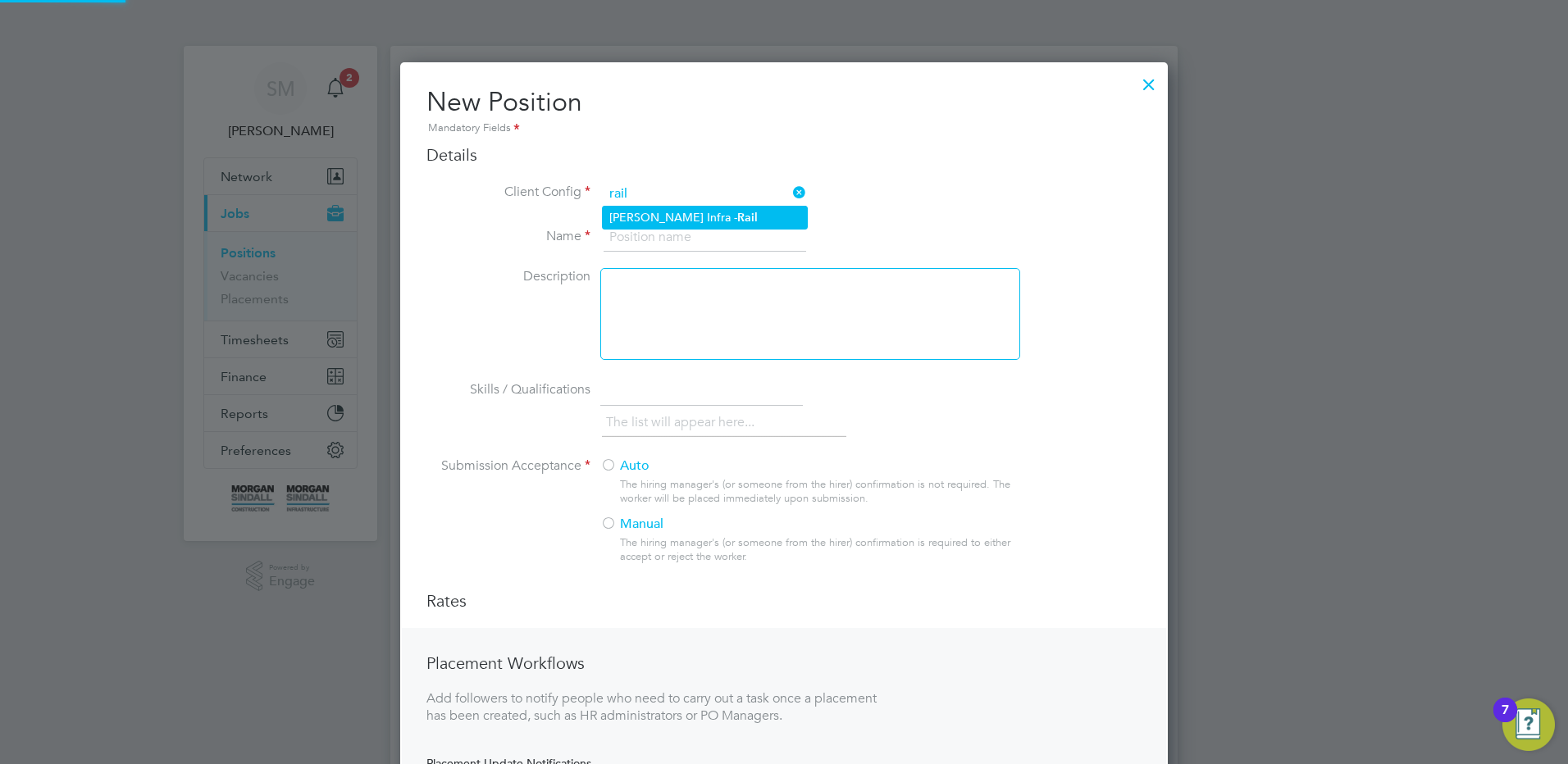
click at [683, 221] on li "[PERSON_NAME] Infra - Rail" at bounding box center [705, 218] width 204 height 22
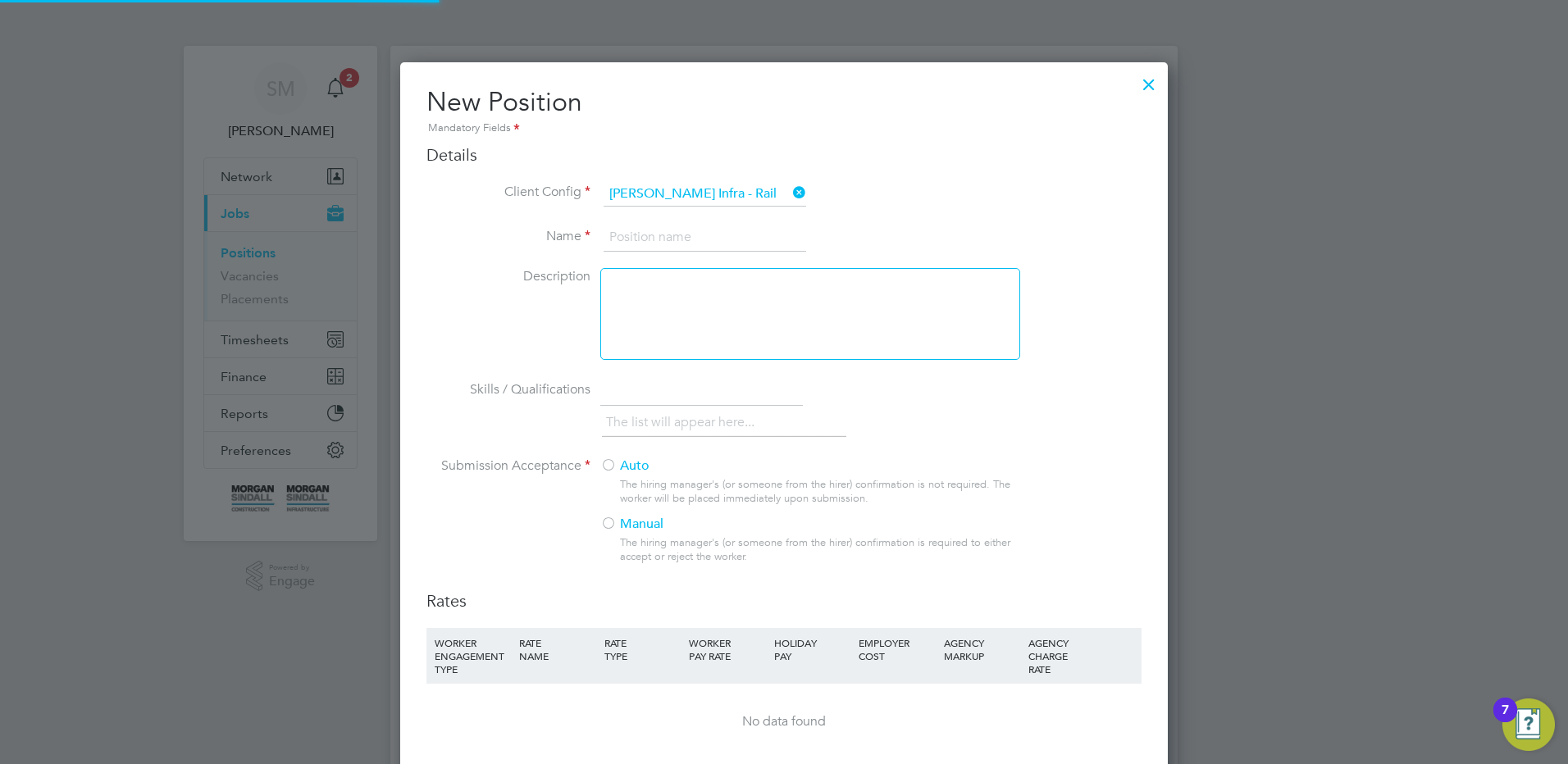
scroll to position [1072, 768]
click at [716, 241] on input at bounding box center [705, 237] width 203 height 30
drag, startPoint x: 659, startPoint y: 237, endPoint x: 956, endPoint y: 232, distance: 297.0
click at [956, 232] on li "Name Level Crossing Attendant UMB PAYE 2025" at bounding box center [784, 245] width 715 height 46
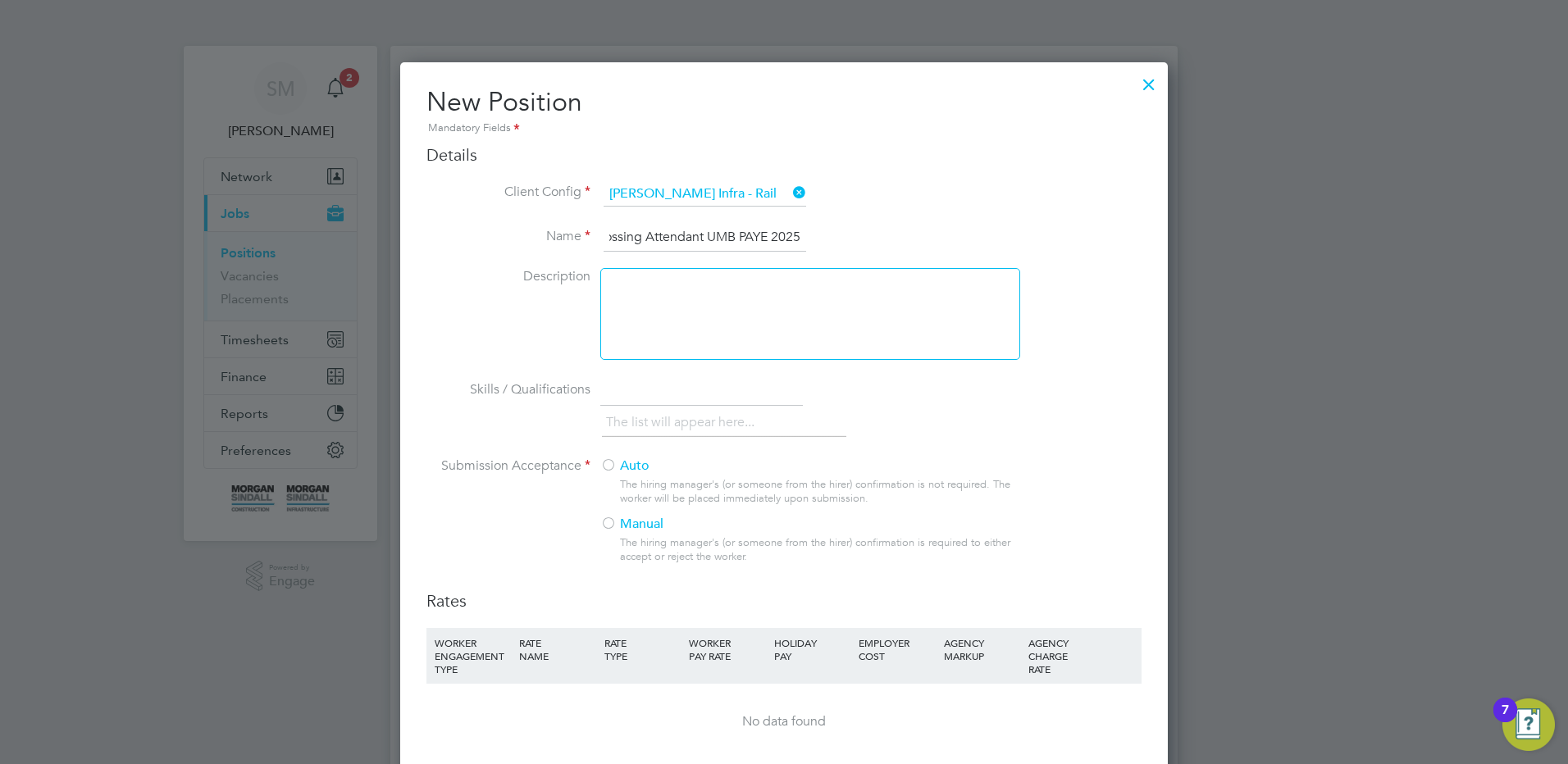
click at [704, 232] on input "Level Crossing Attendant UMB PAYE 2025" at bounding box center [705, 237] width 203 height 30
click at [642, 462] on label "Auto" at bounding box center [803, 466] width 406 height 17
drag, startPoint x: 636, startPoint y: 238, endPoint x: 867, endPoint y: 255, distance: 231.6
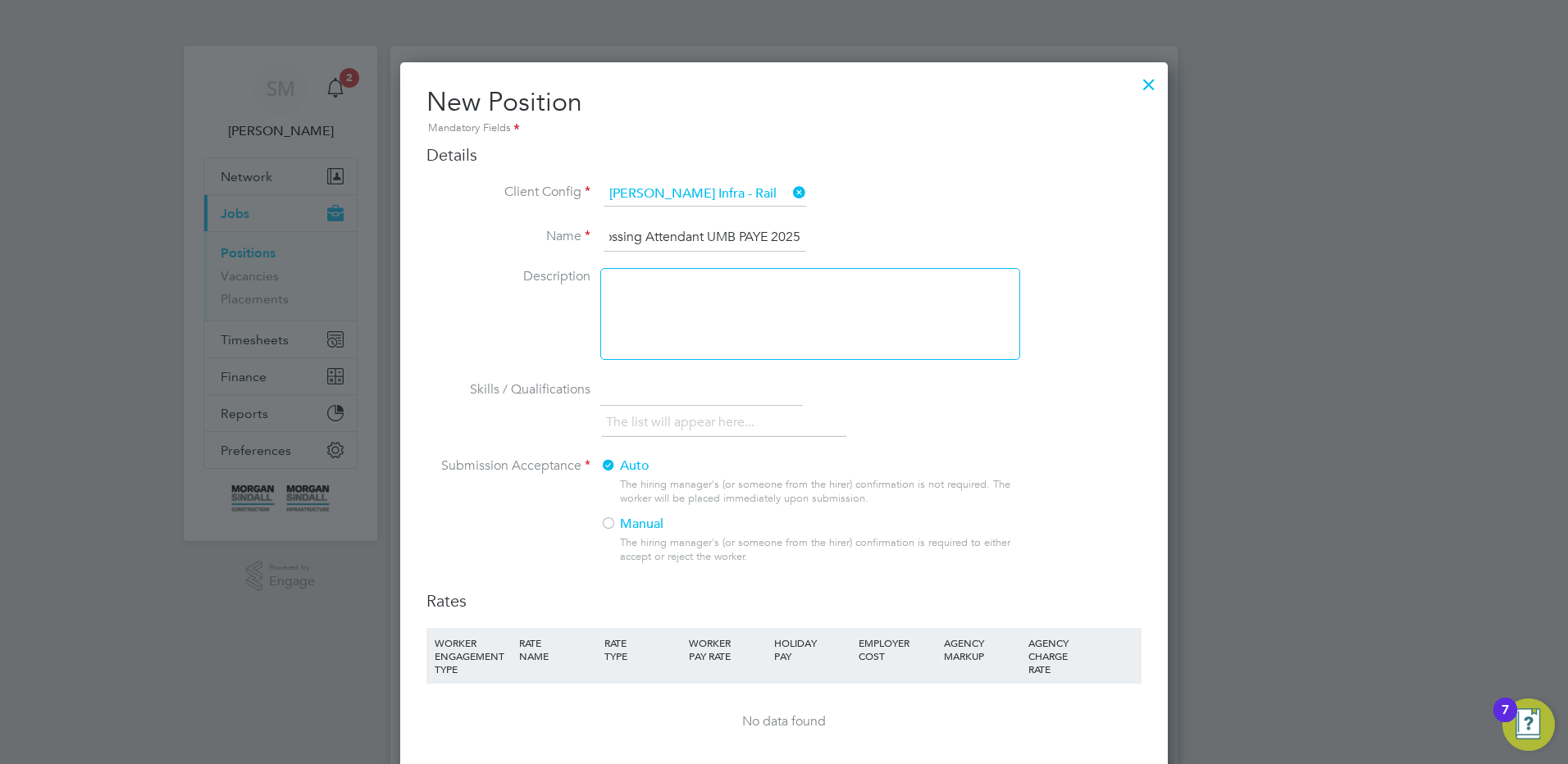
click at [867, 255] on li "Name Level Crossing Attendant UMB PAYE 2025" at bounding box center [784, 245] width 715 height 46
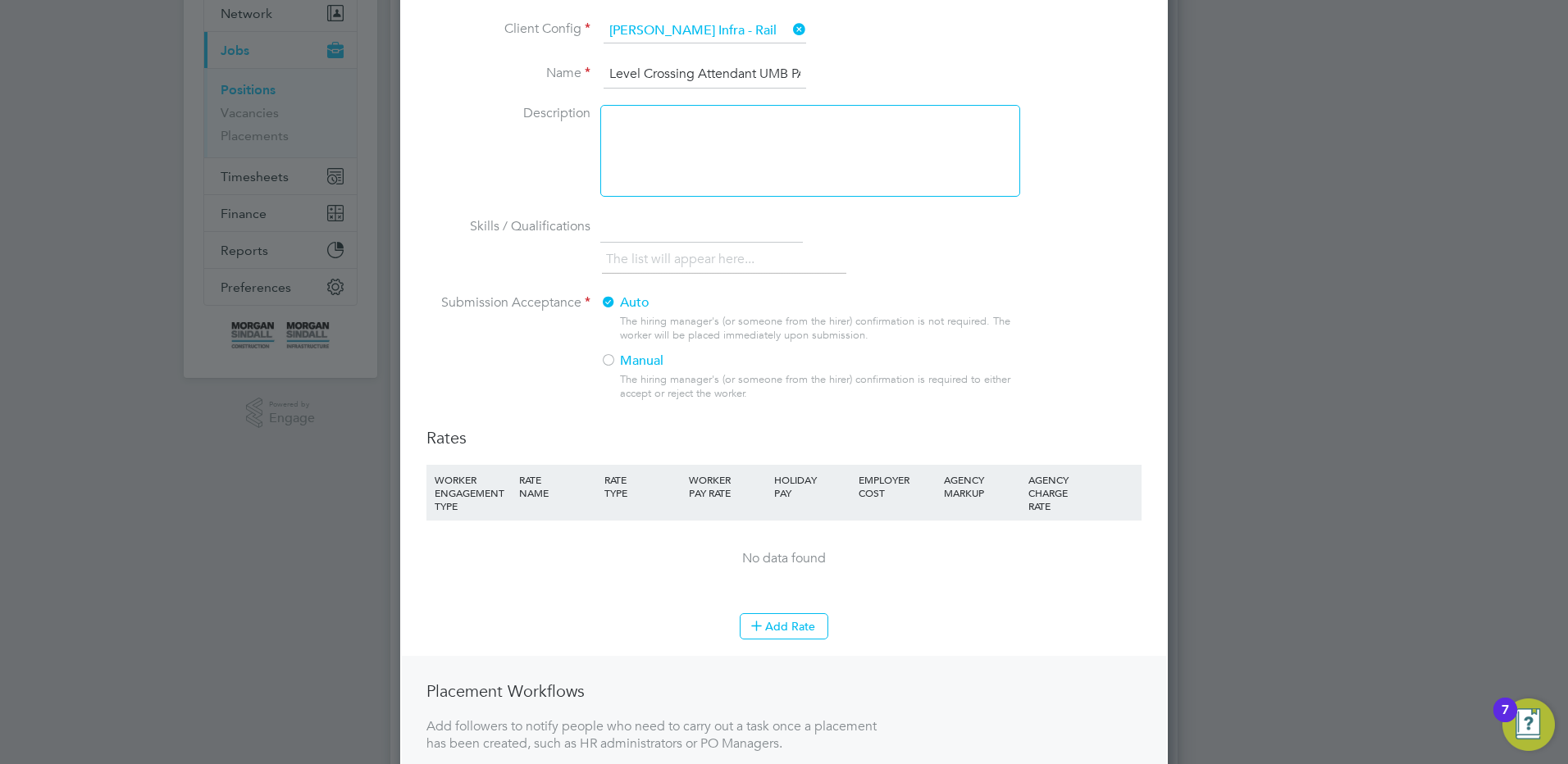
scroll to position [164, 0]
click at [808, 619] on button "Add Rate" at bounding box center [783, 625] width 88 height 26
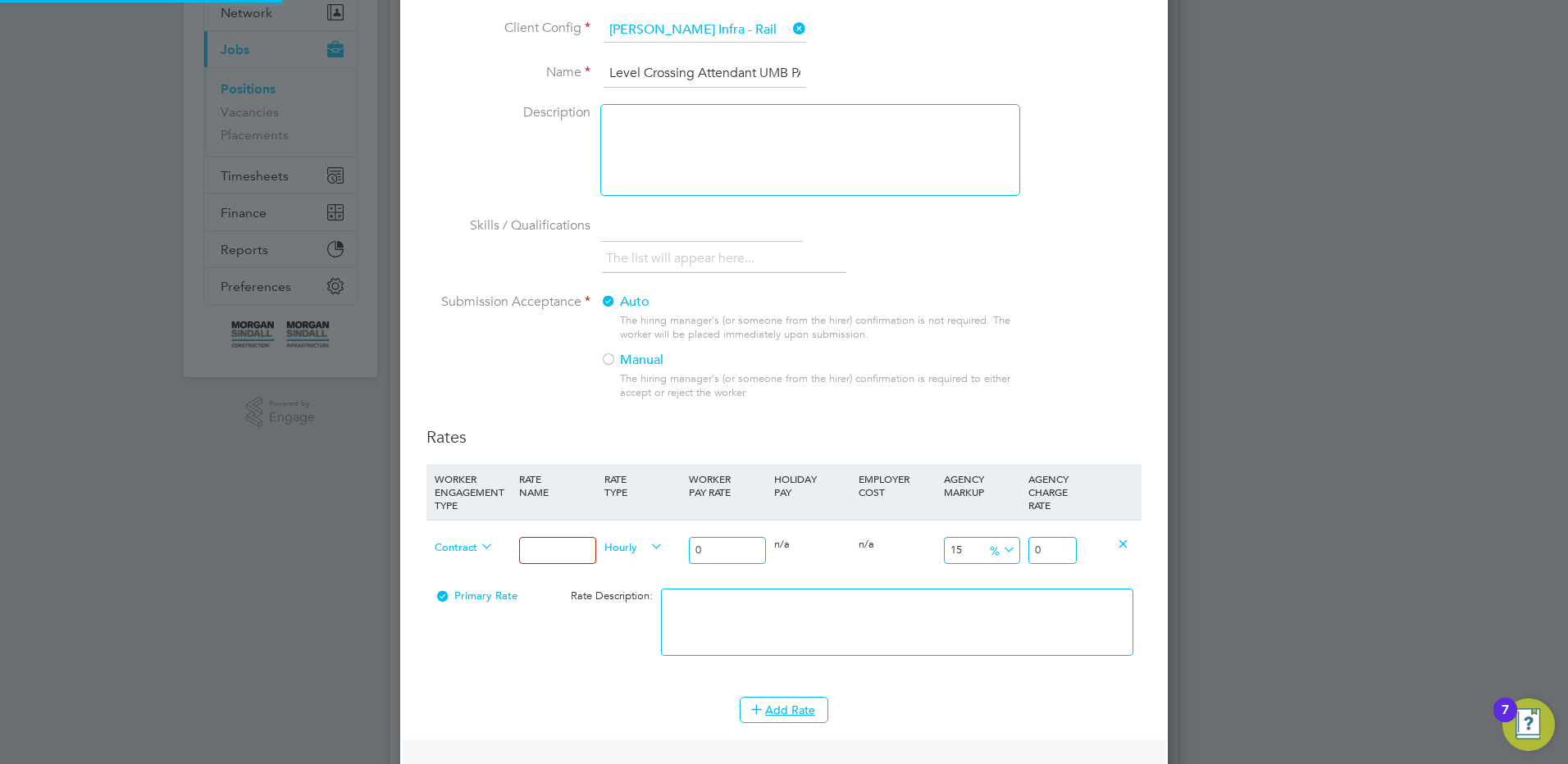
scroll to position [1156, 768]
click at [538, 556] on input at bounding box center [556, 550] width 77 height 27
drag, startPoint x: 706, startPoint y: 544, endPoint x: 677, endPoint y: 541, distance: 29.2
click at [680, 541] on div "Contract Mon - Fri days Hourly 0 0 n/a 0 n/a 15 0 % 0" at bounding box center [784, 549] width 715 height 61
drag, startPoint x: 1056, startPoint y: 551, endPoint x: 1102, endPoint y: 546, distance: 46.3
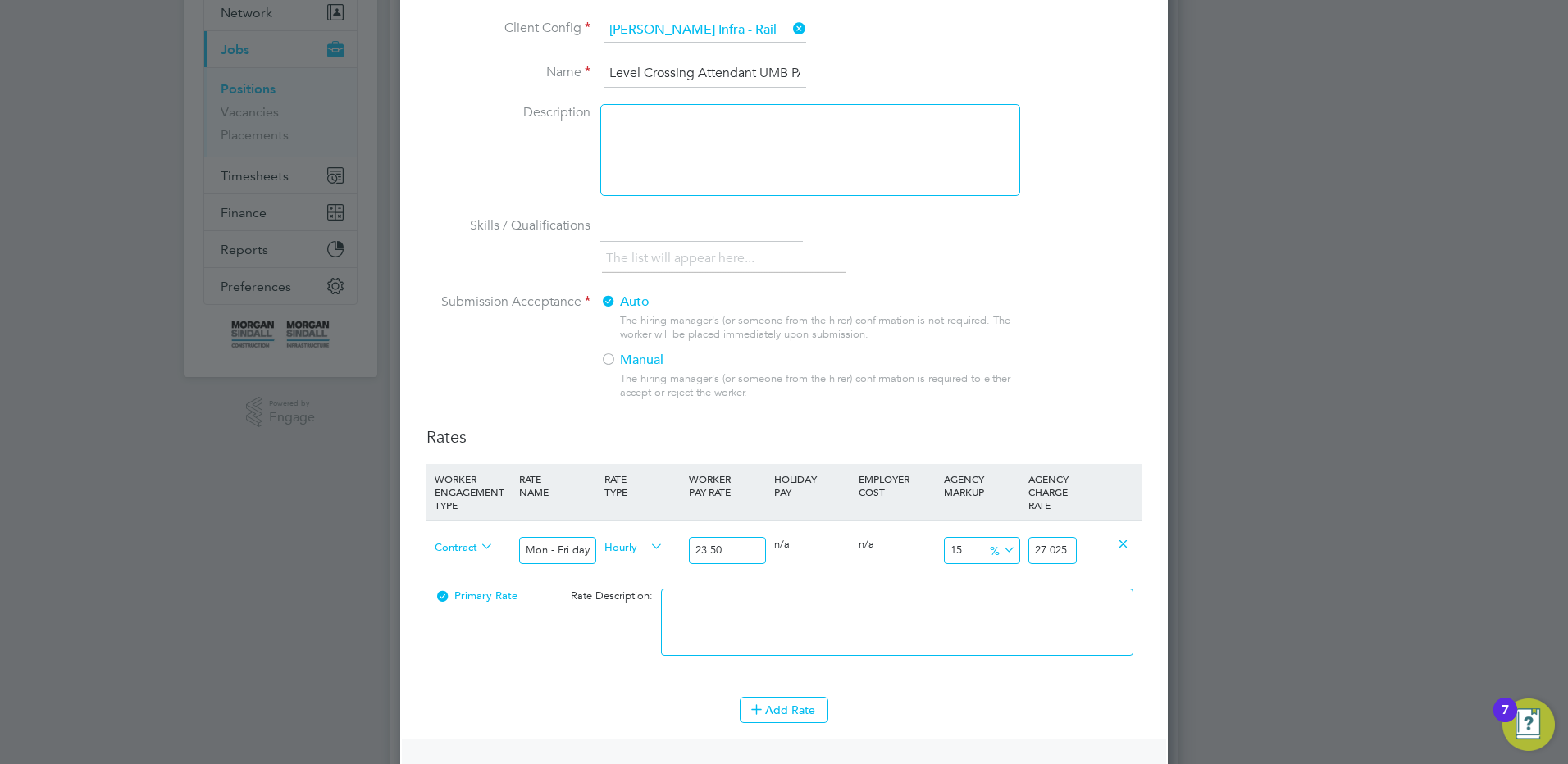
click at [1087, 549] on div "Contract Mon - Fri days Hourly 23.50 0 n/a 0 n/a 15 3.525 % 27.025" at bounding box center [784, 549] width 715 height 61
click at [708, 636] on textarea at bounding box center [896, 623] width 472 height 68
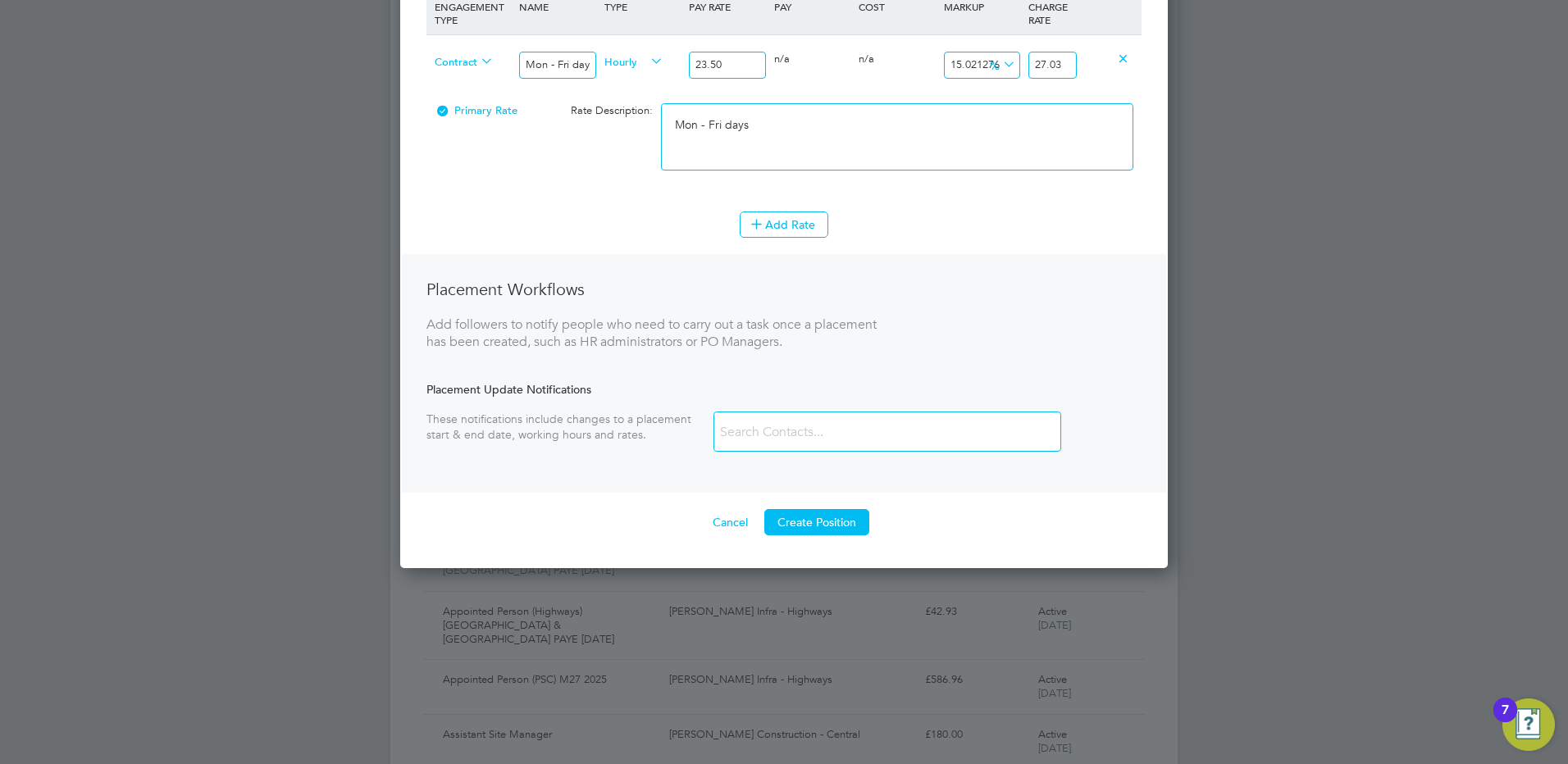
scroll to position [656, 0]
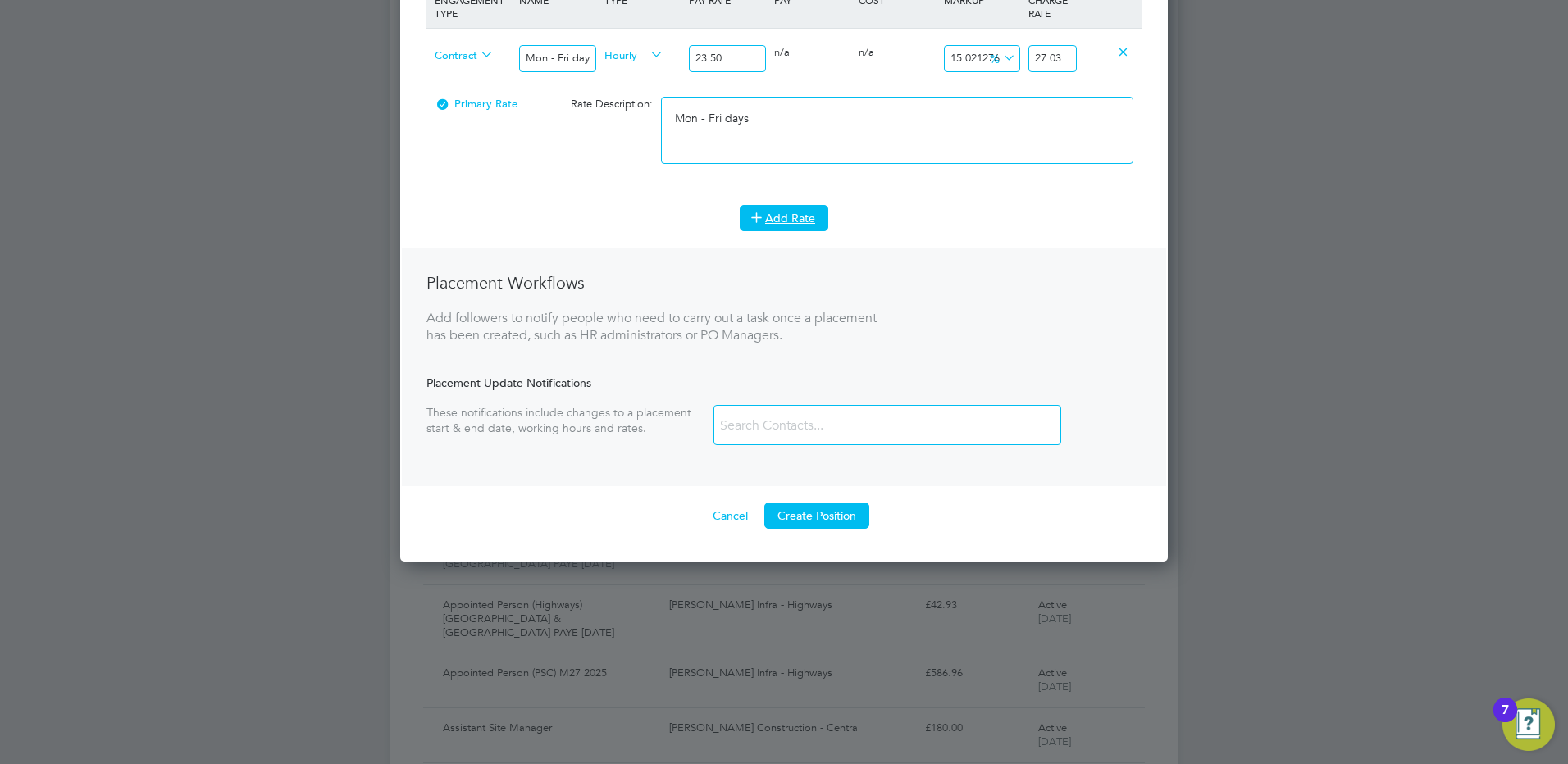
click at [789, 219] on button "Add Rate" at bounding box center [783, 218] width 88 height 26
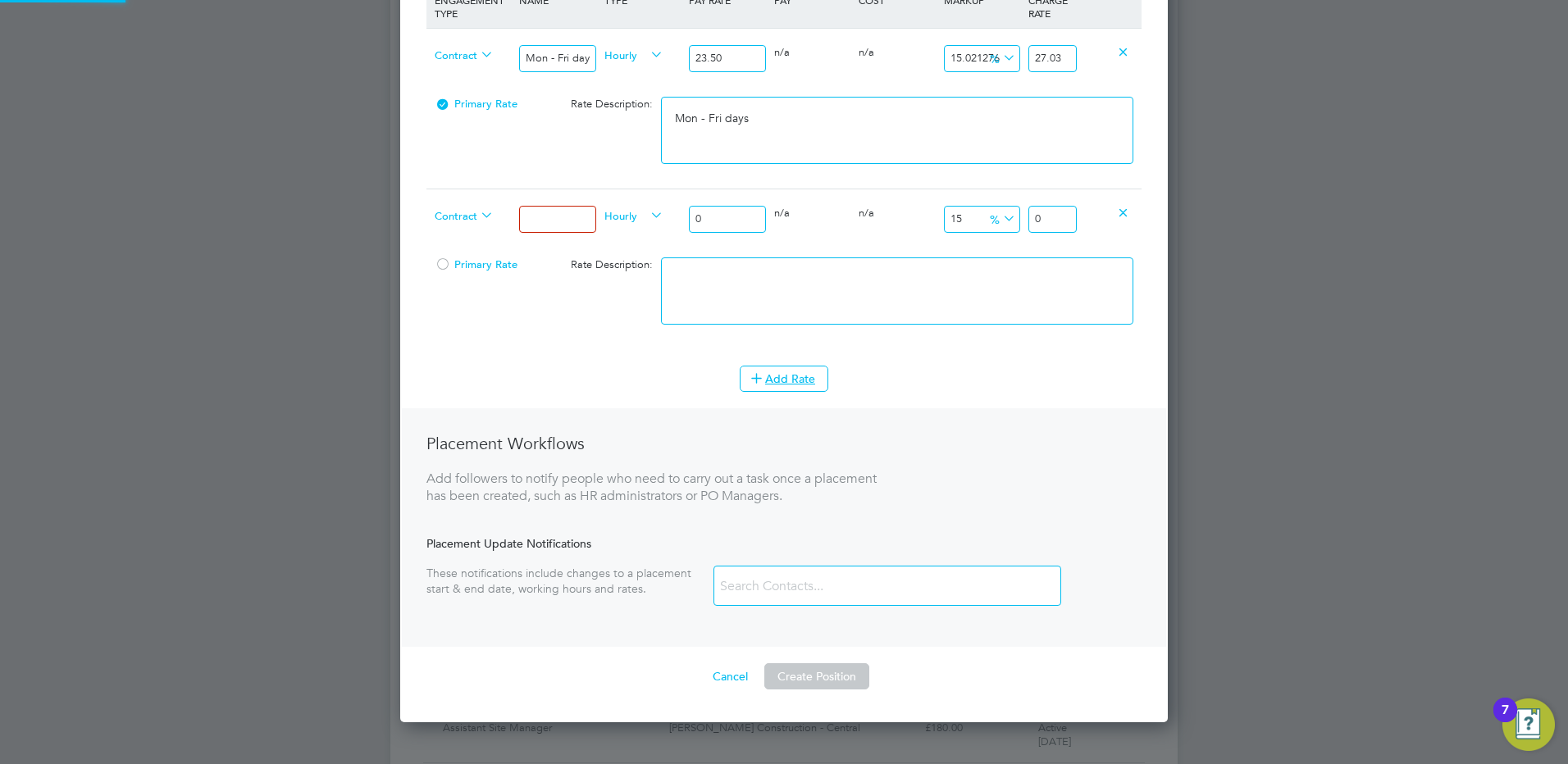
click at [533, 216] on input at bounding box center [556, 219] width 77 height 27
drag, startPoint x: 708, startPoint y: 221, endPoint x: 660, endPoint y: 212, distance: 48.8
click at [664, 214] on div "Contract Mon - Fri nights Hourly 0 0 n/a 0 n/a 15 0 % 0" at bounding box center [784, 219] width 715 height 61
drag, startPoint x: 1056, startPoint y: 219, endPoint x: 1110, endPoint y: 214, distance: 54.2
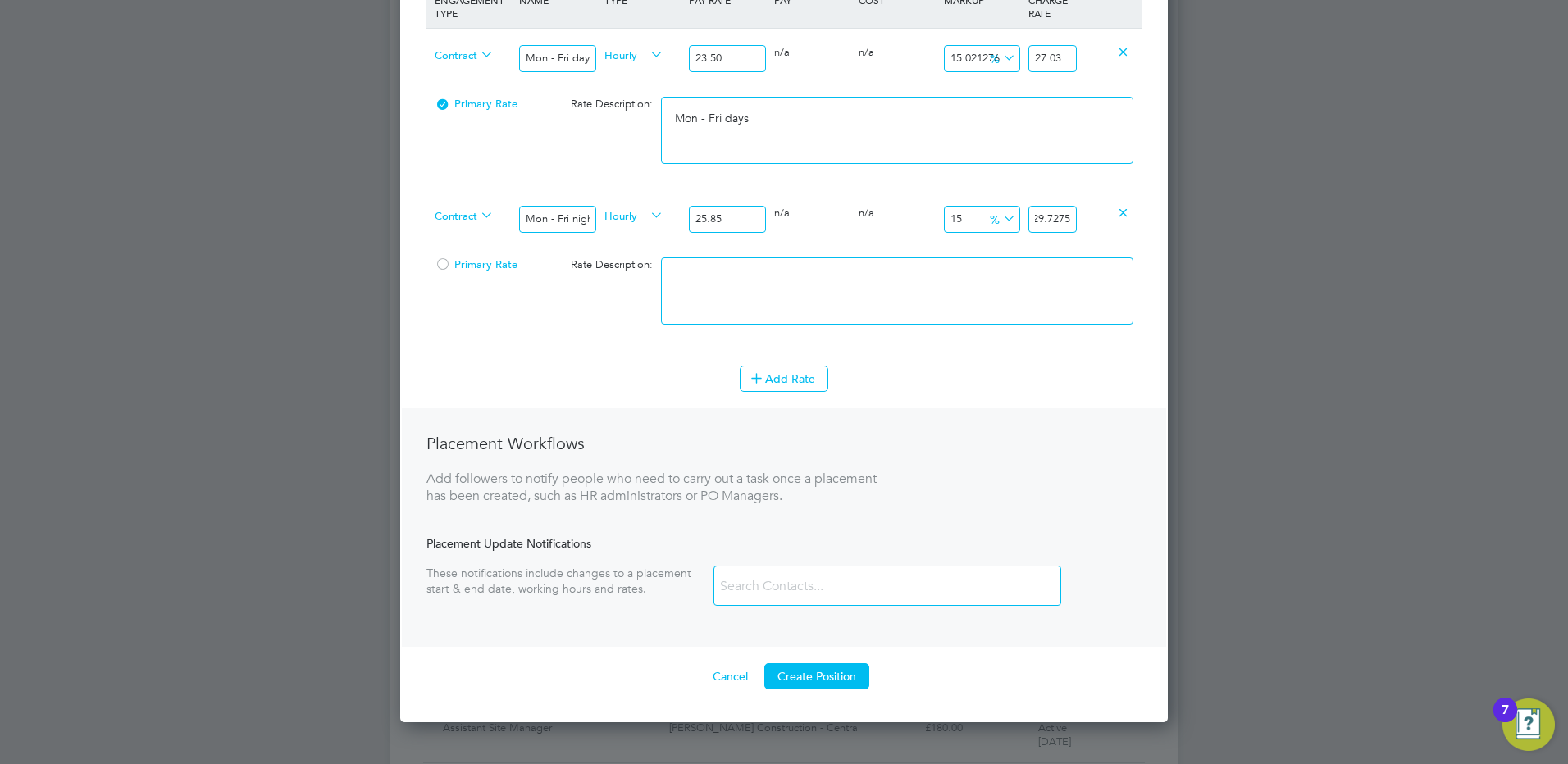
click at [1108, 215] on div "Contract Mon - Fri nights Hourly 25.85 0 n/a 0 n/a 15 3.8775 % 29.7275" at bounding box center [784, 219] width 715 height 61
click at [765, 283] on textarea at bounding box center [896, 291] width 472 height 68
click at [814, 374] on button "Add Rate" at bounding box center [783, 379] width 88 height 26
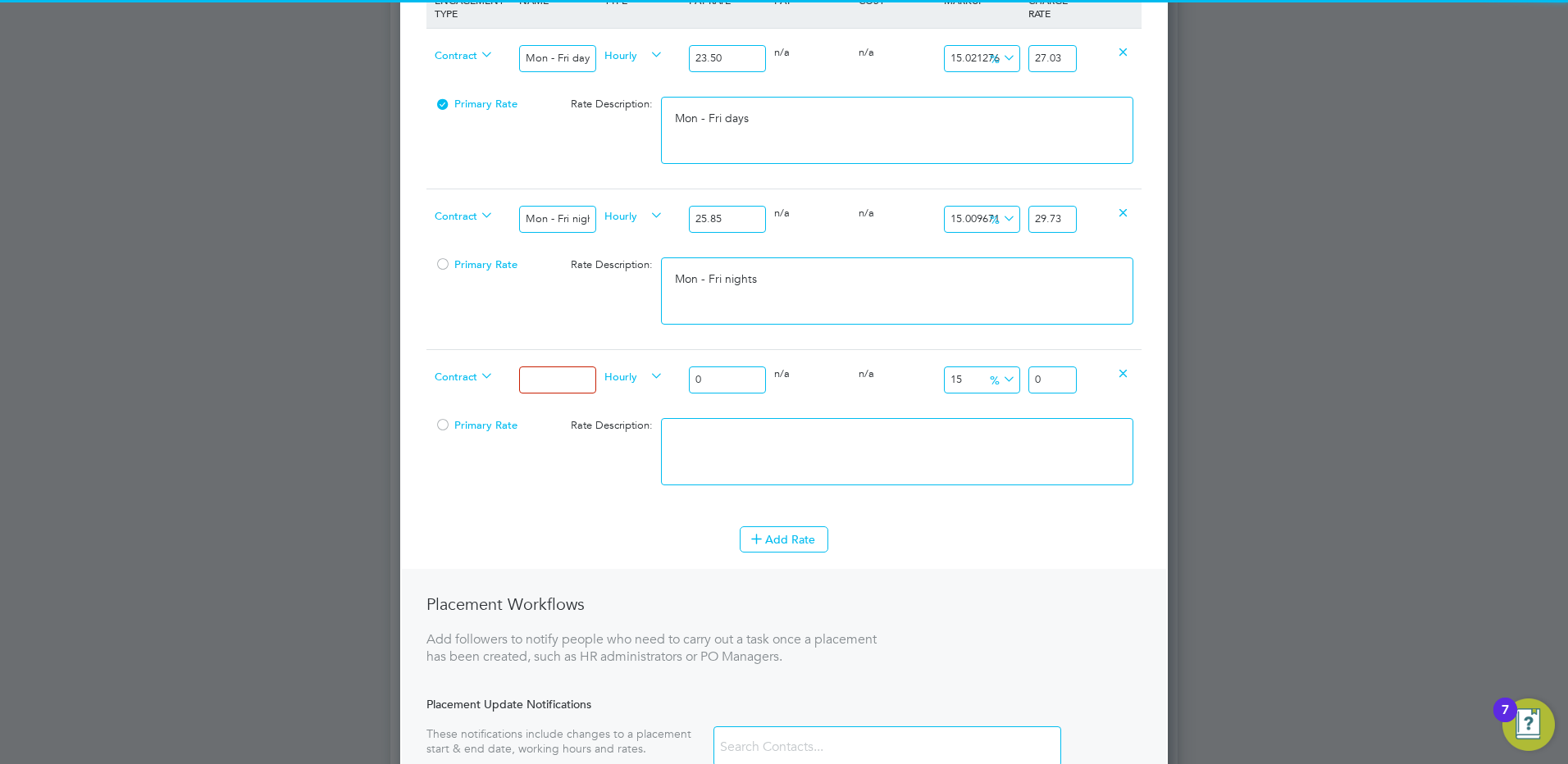
click at [543, 383] on input at bounding box center [556, 380] width 77 height 27
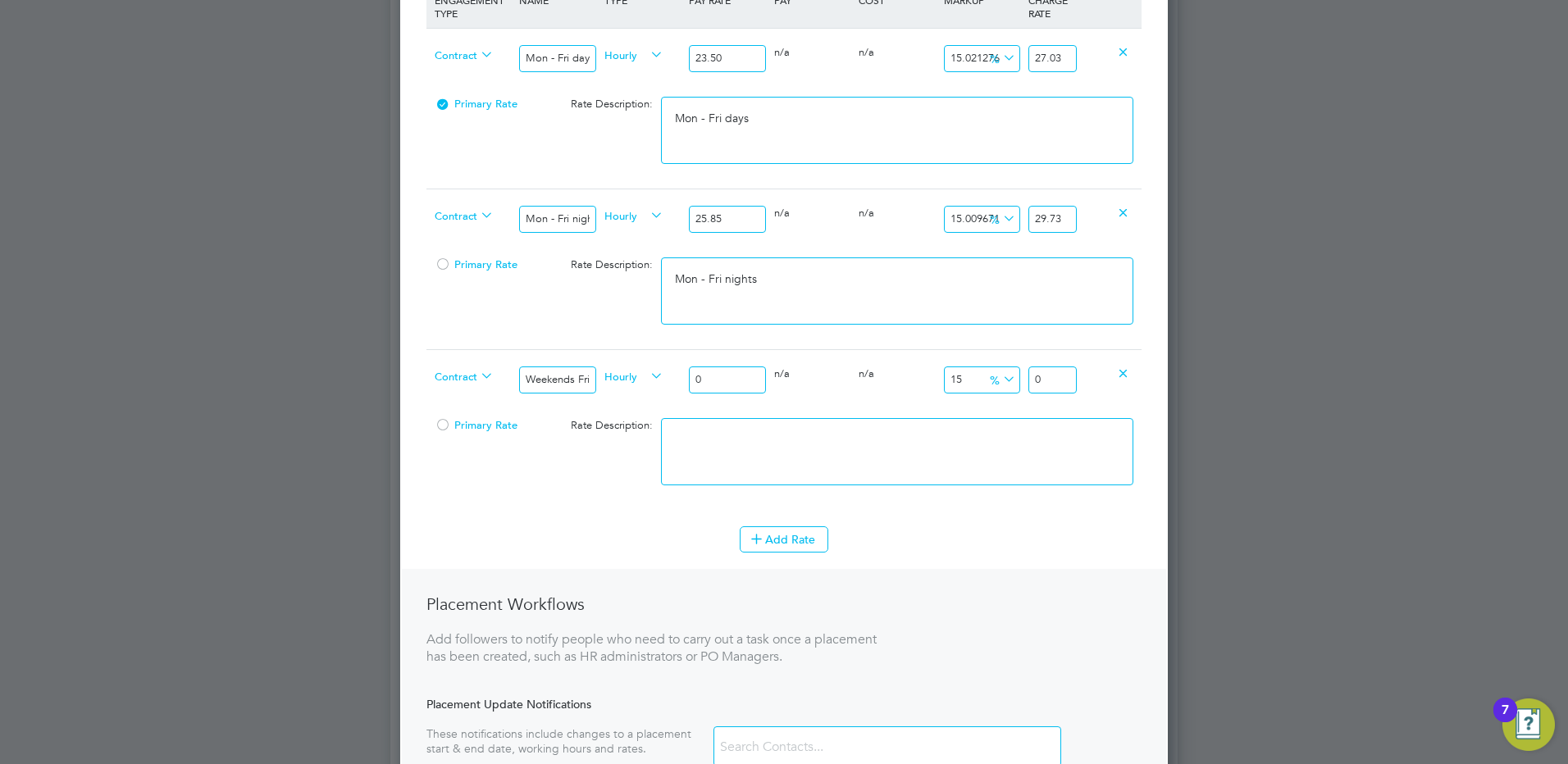
drag, startPoint x: 723, startPoint y: 377, endPoint x: 686, endPoint y: 379, distance: 37.1
click at [687, 377] on div "0" at bounding box center [726, 380] width 84 height 60
drag, startPoint x: 1060, startPoint y: 381, endPoint x: 1155, endPoint y: 382, distance: 95.0
click at [1155, 382] on div "New Position Mandatory Fields Details Client Config [PERSON_NAME] Infra - Rail …" at bounding box center [784, 144] width 767 height 1476
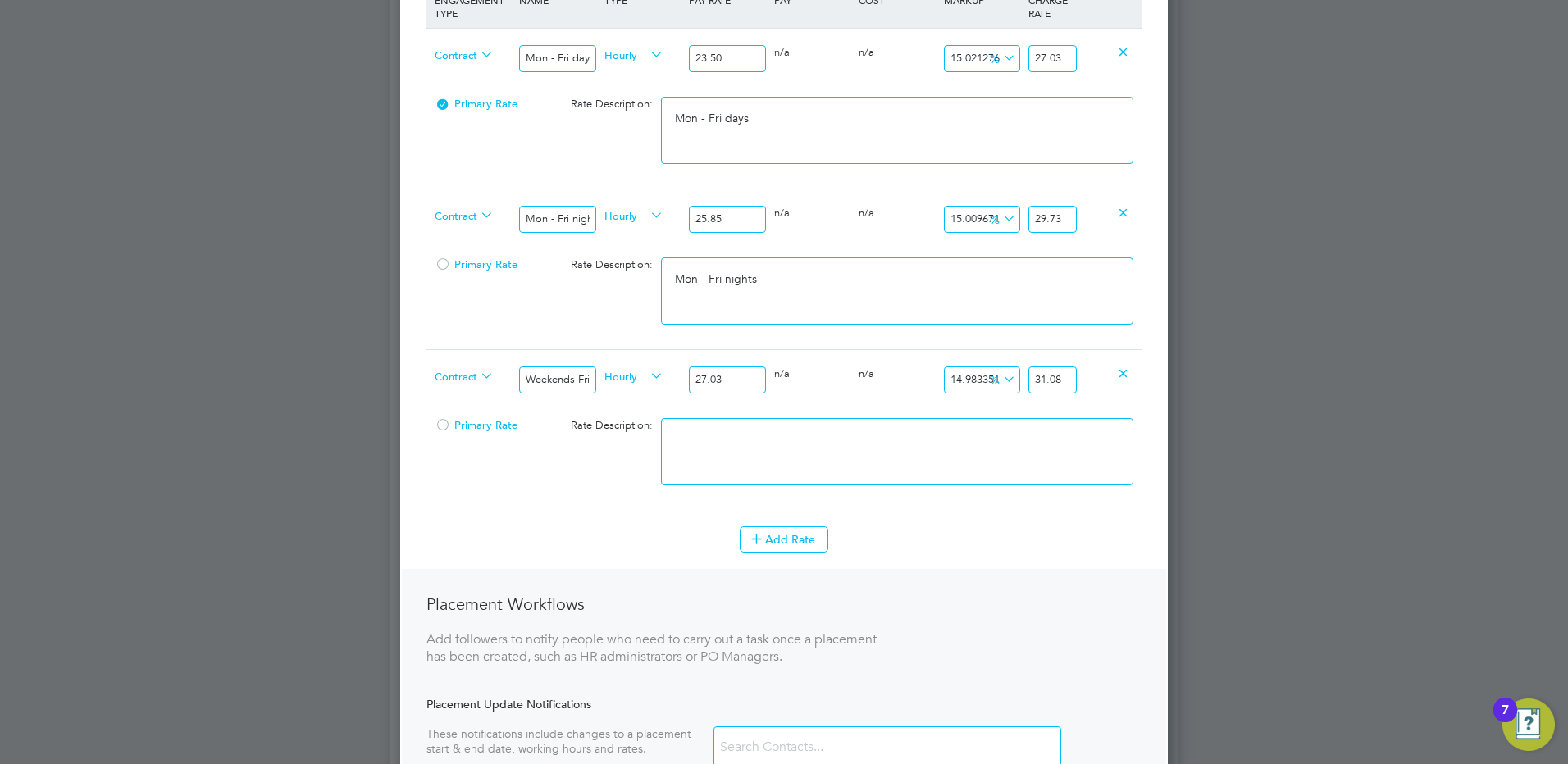
scroll to position [0, 0]
click at [1012, 423] on textarea at bounding box center [896, 452] width 472 height 68
paste textarea "Weekends Fri 18:00pm - Mon 06:00am"
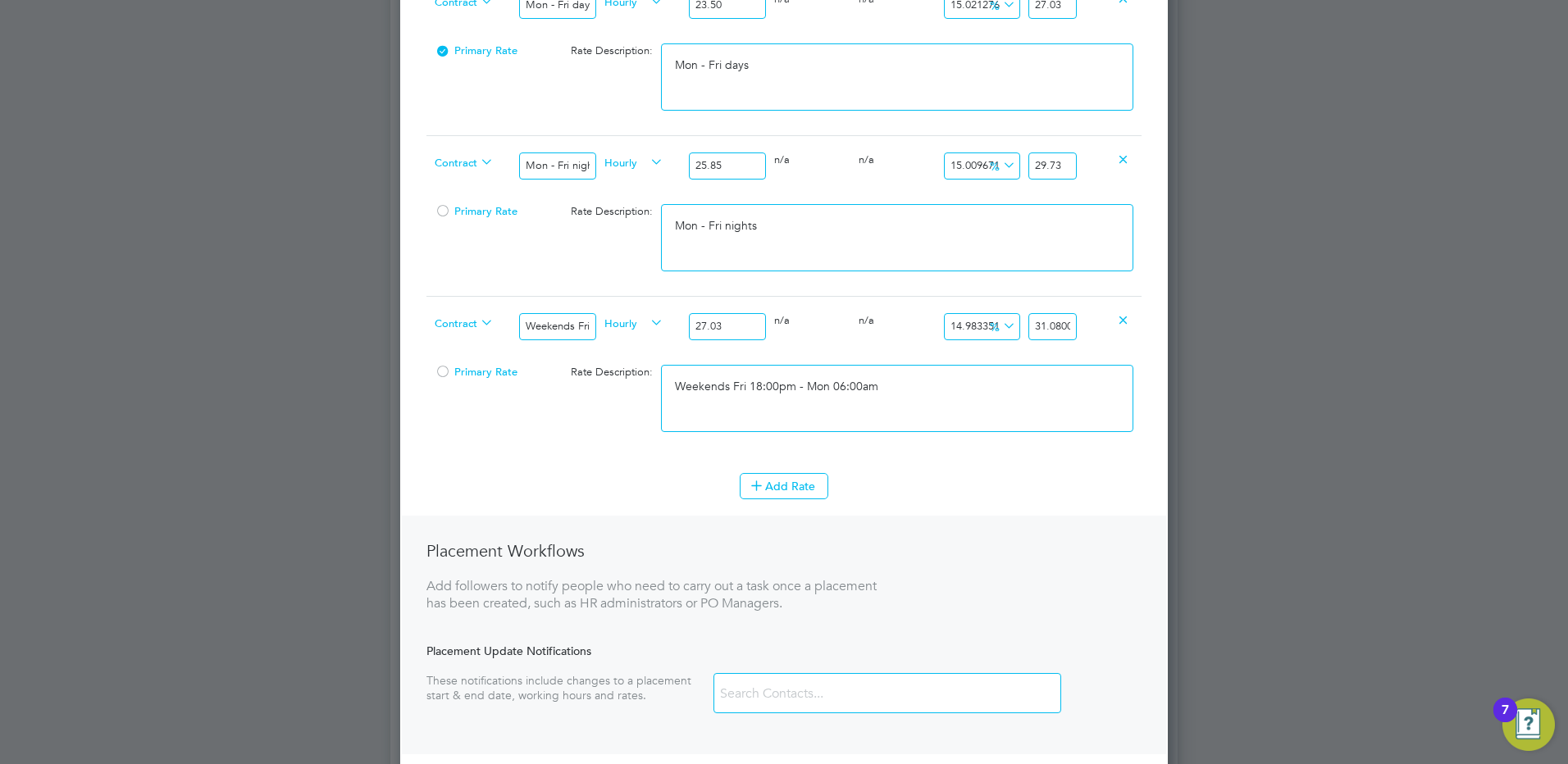
scroll to position [738, 0]
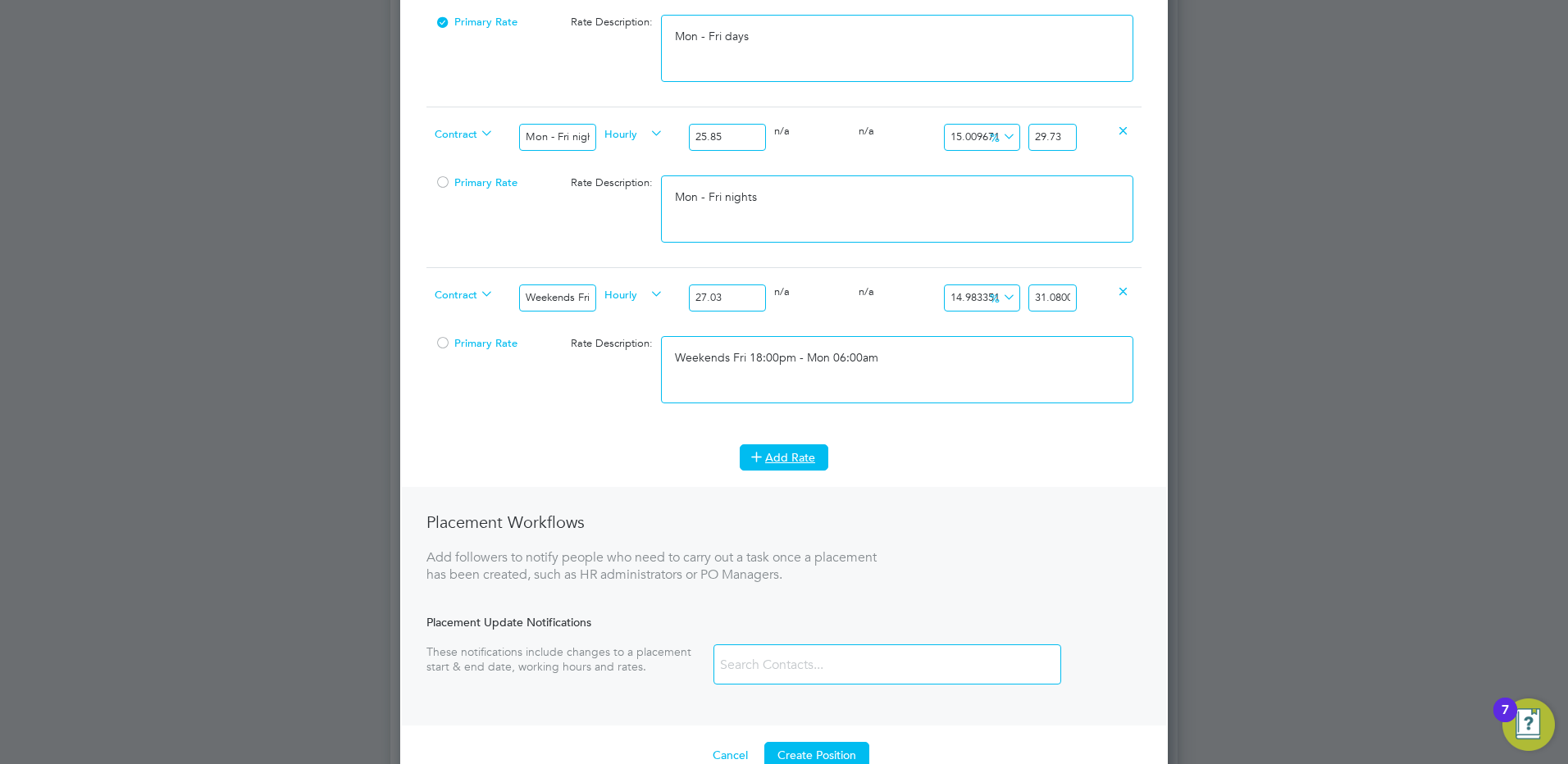
click at [804, 455] on button "Add Rate" at bounding box center [783, 457] width 88 height 26
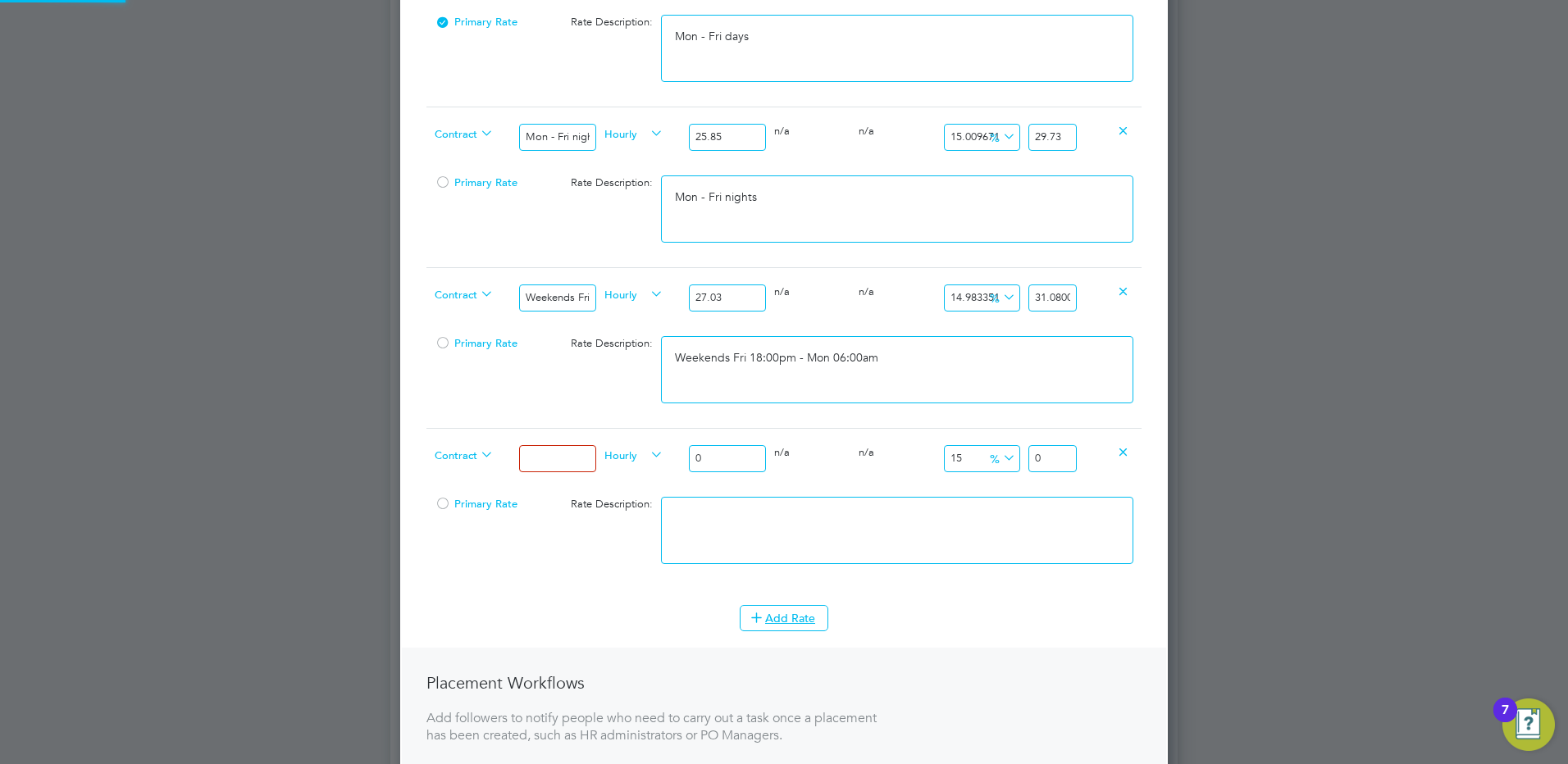
click at [601, 457] on div "Hourly" at bounding box center [642, 457] width 84 height 56
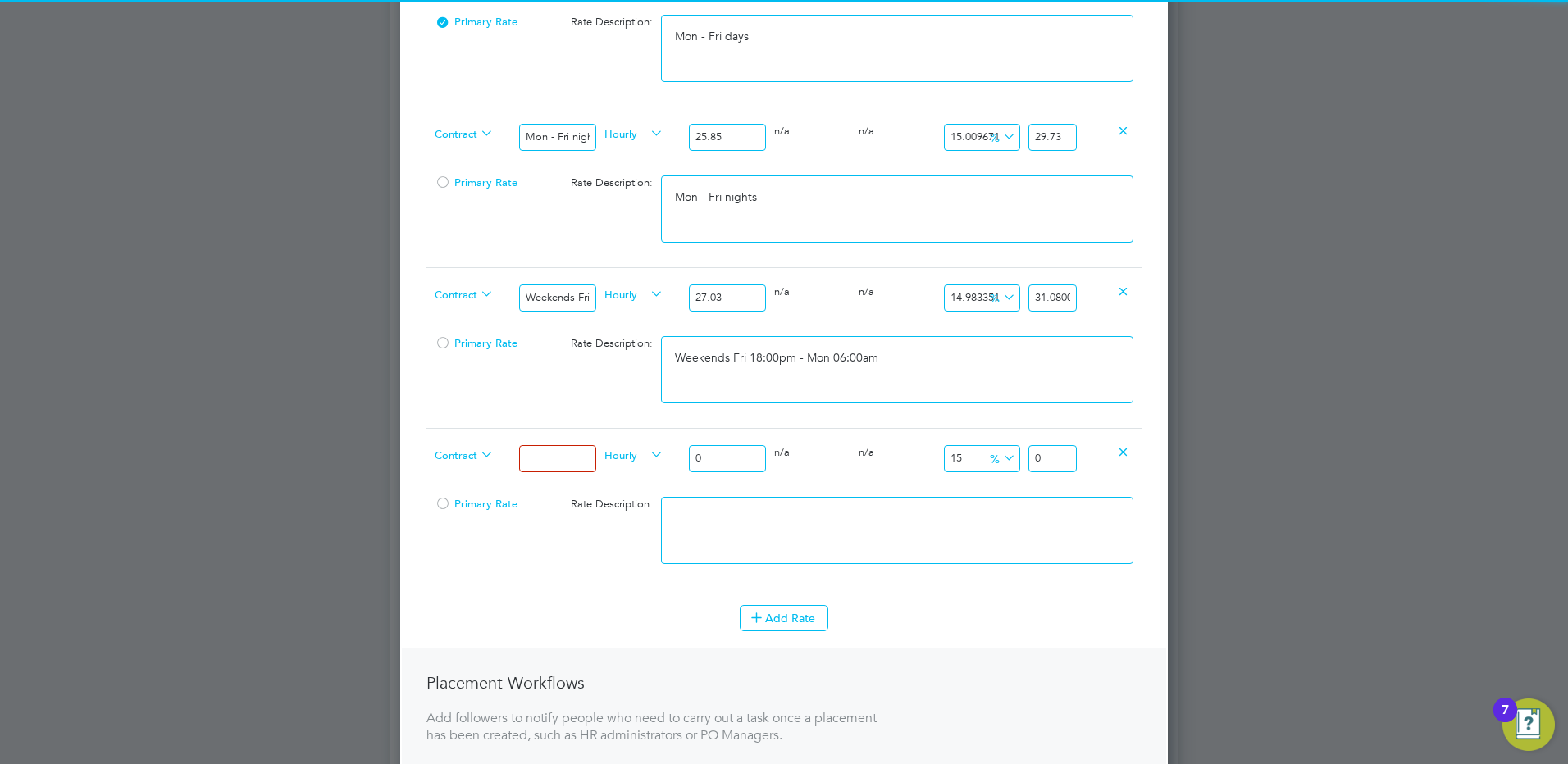
drag, startPoint x: 561, startPoint y: 457, endPoint x: 584, endPoint y: 464, distance: 24.0
click at [561, 457] on input at bounding box center [556, 458] width 77 height 27
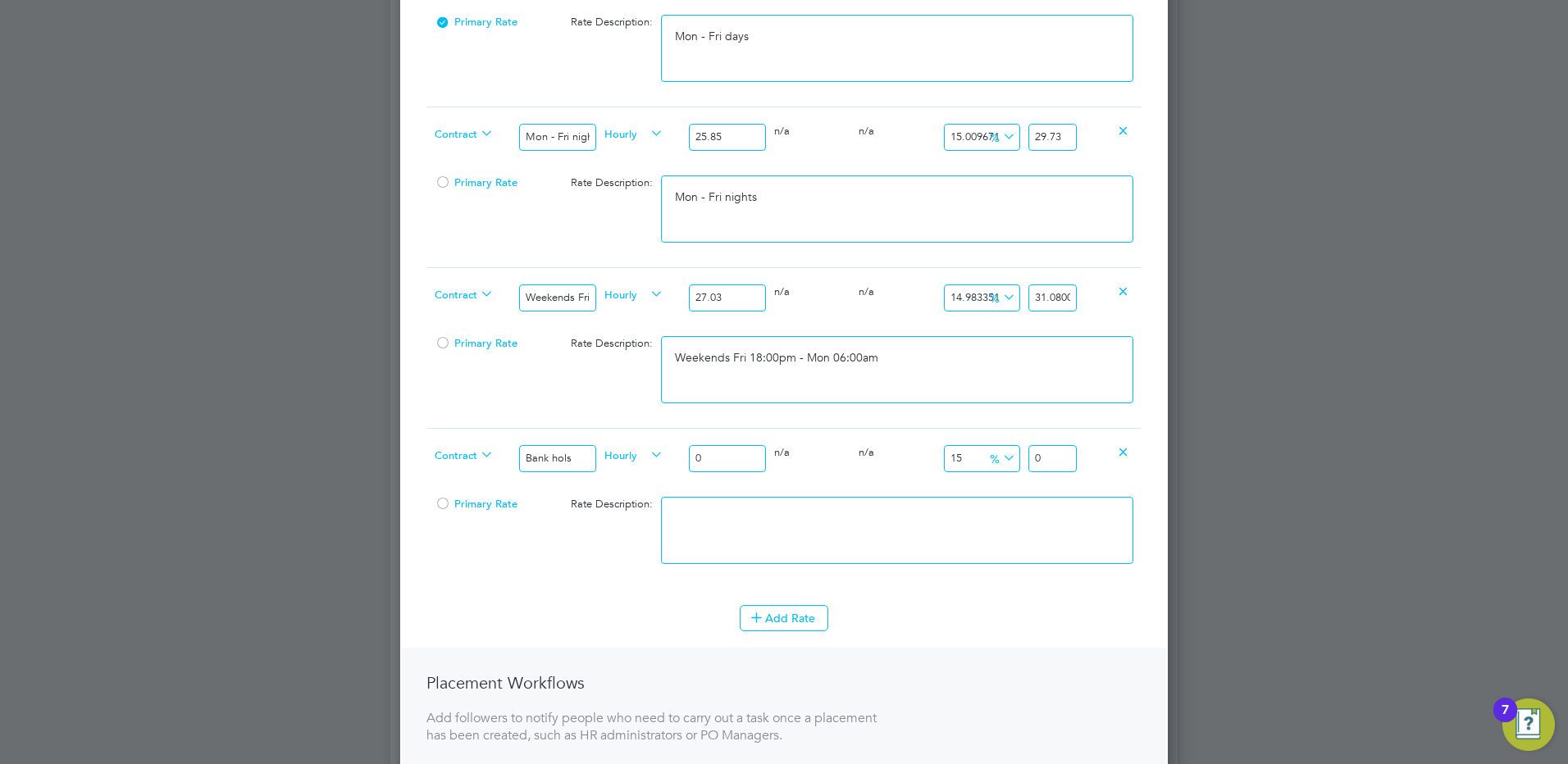
click at [679, 462] on div "Contract Bank hols Hourly 0 0 n/a 0 n/a 15 0 % 0" at bounding box center [784, 458] width 715 height 61
drag, startPoint x: 1063, startPoint y: 457, endPoint x: 1165, endPoint y: 468, distance: 102.6
click at [1129, 465] on div "Contract Bank hols Hourly 31.26 0 n/a 0 n/a 15 4.689 % 35.949" at bounding box center [784, 458] width 715 height 61
drag, startPoint x: 836, startPoint y: 518, endPoint x: 831, endPoint y: 528, distance: 11.2
click at [835, 519] on textarea at bounding box center [896, 531] width 472 height 68
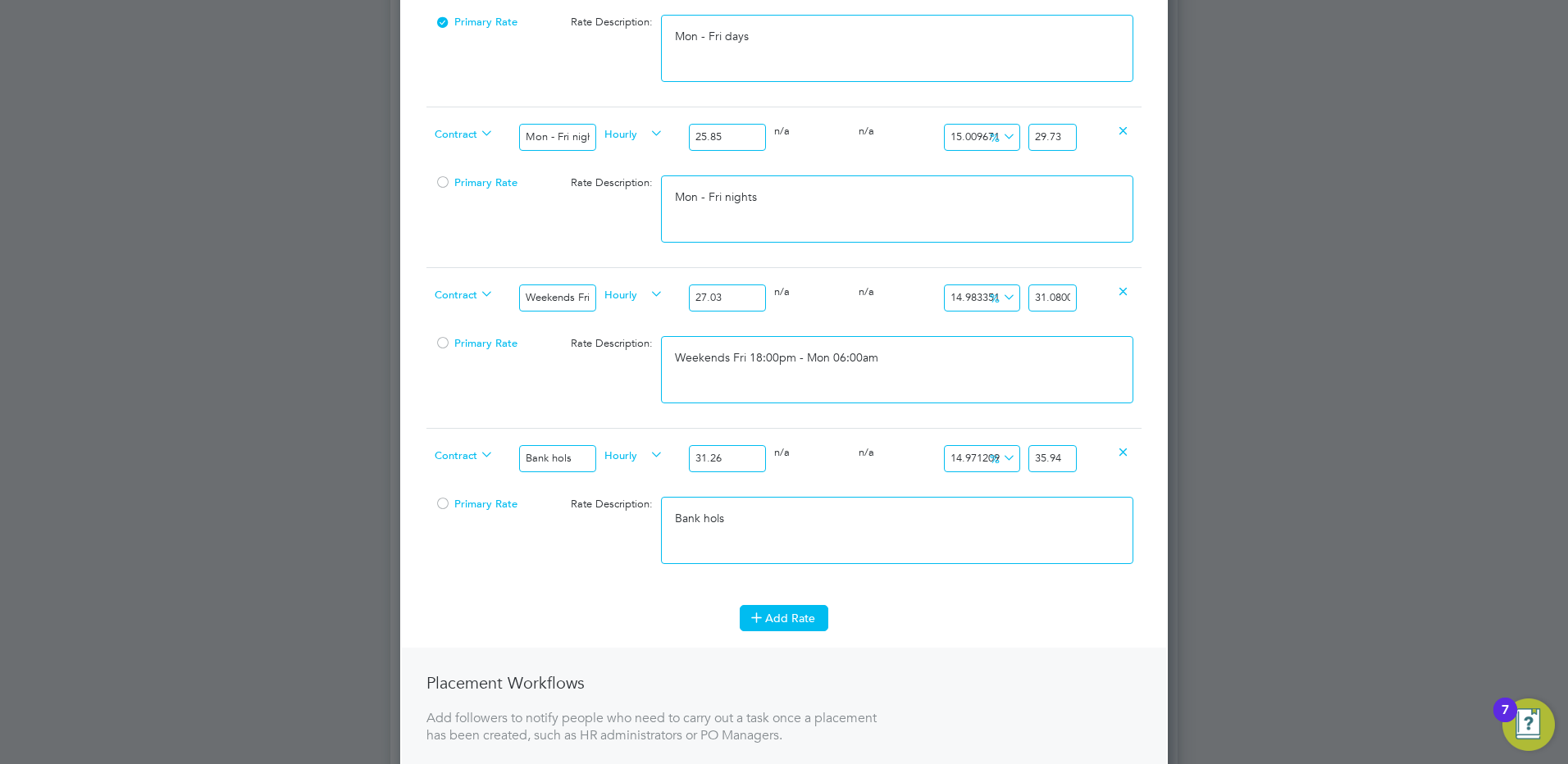
click at [789, 626] on button "Add Rate" at bounding box center [783, 618] width 88 height 26
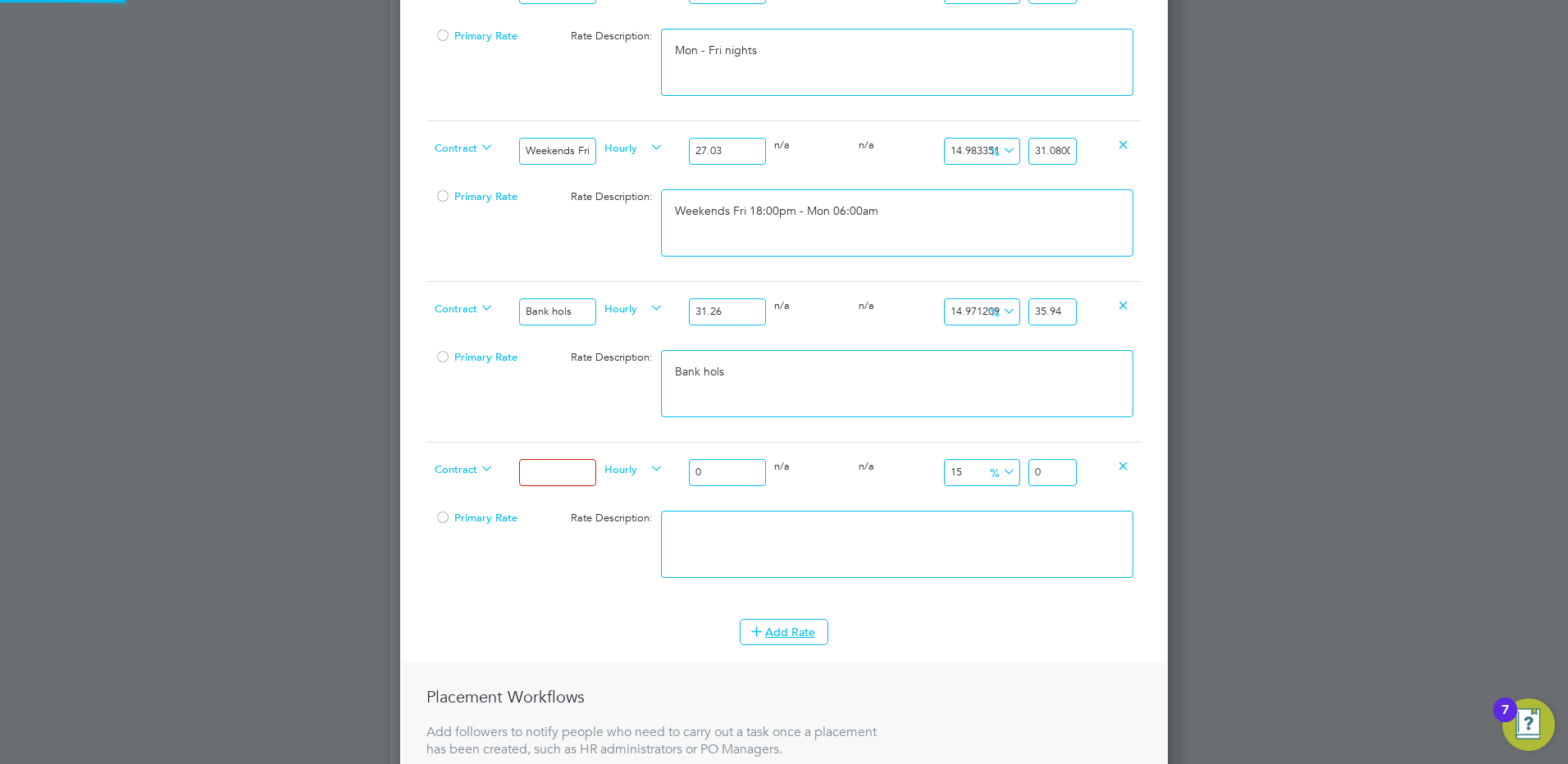
scroll to position [1066, 0]
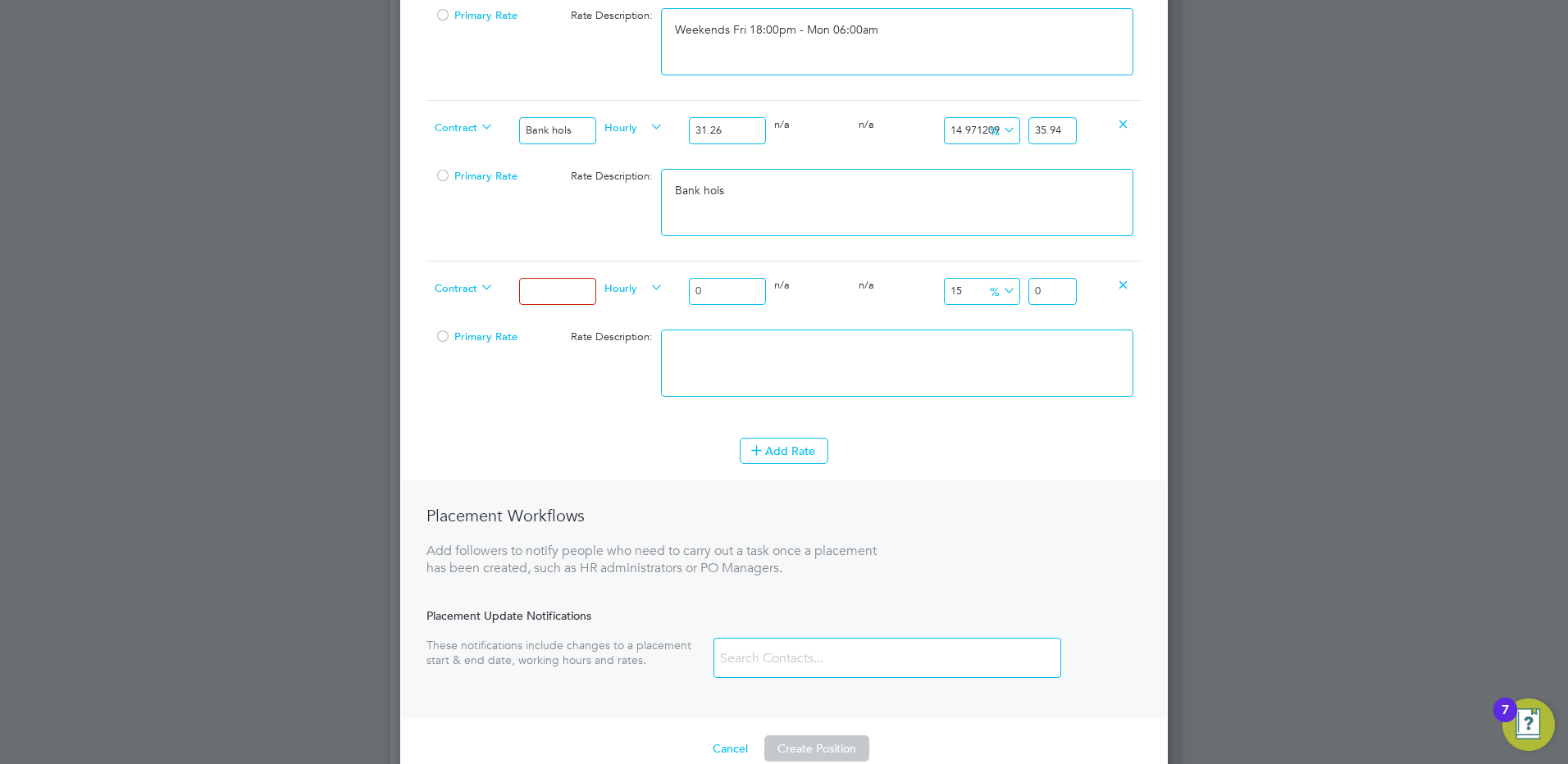
click at [541, 274] on div at bounding box center [556, 291] width 84 height 60
click at [547, 289] on input at bounding box center [556, 291] width 77 height 27
drag, startPoint x: 730, startPoint y: 293, endPoint x: 646, endPoint y: 288, distance: 84.1
click at [646, 287] on div "Contract Xmas & New Year Hourly 0 0 n/a 0 n/a 15 0 % 0" at bounding box center [784, 290] width 715 height 61
click at [859, 378] on textarea at bounding box center [896, 364] width 472 height 68
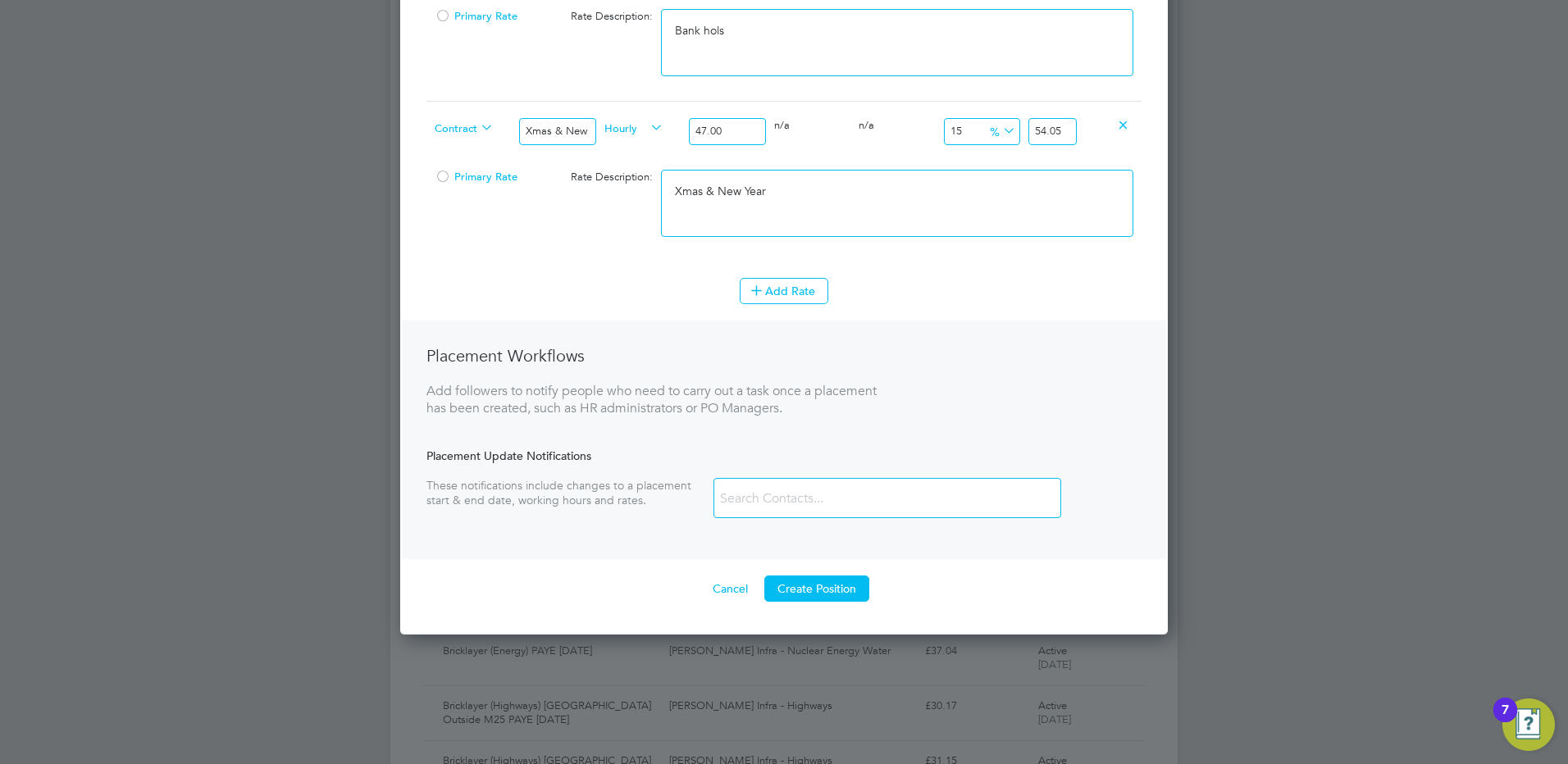
scroll to position [1283, 0]
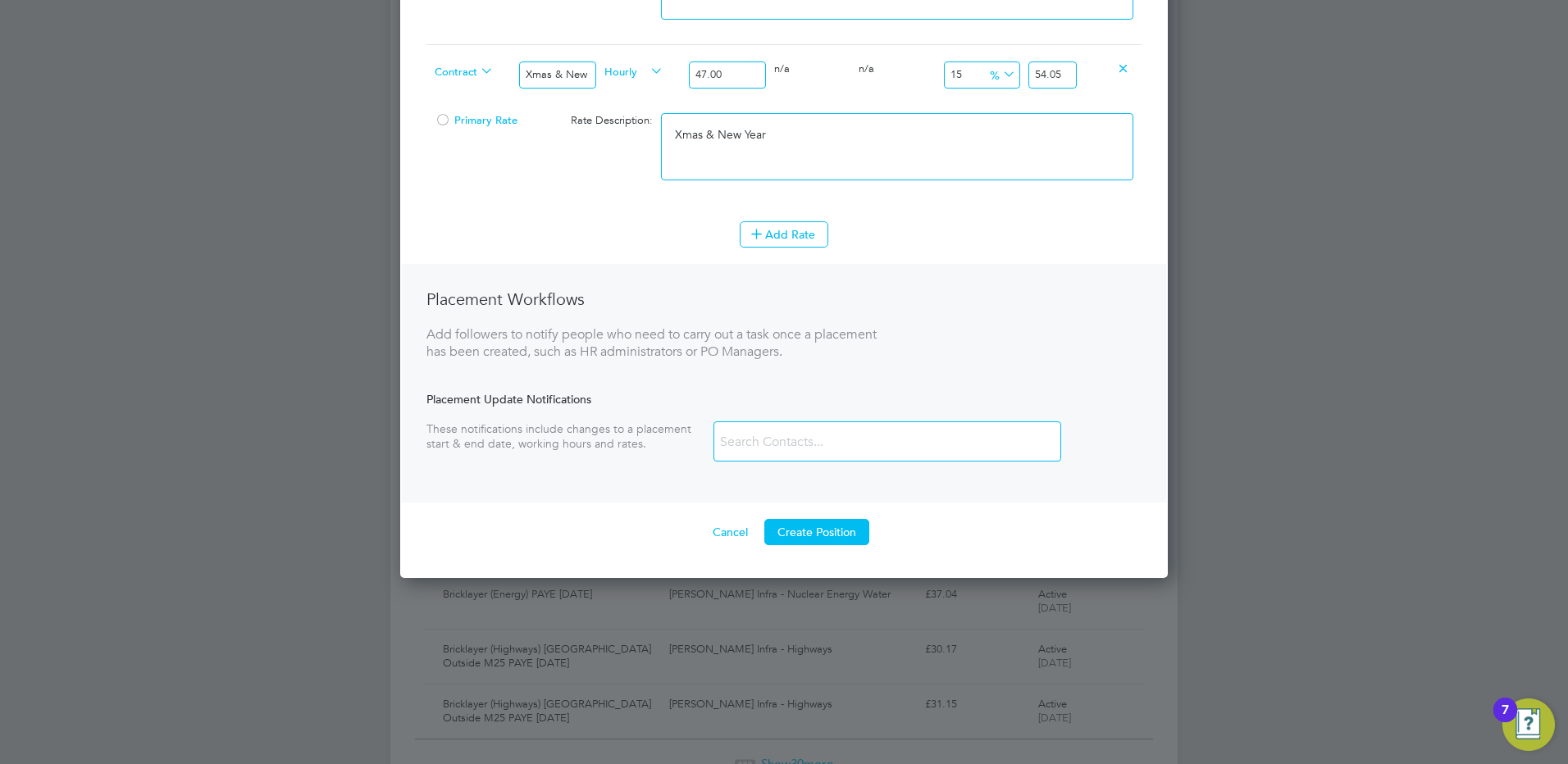
click at [810, 527] on button "Create Position" at bounding box center [817, 532] width 105 height 26
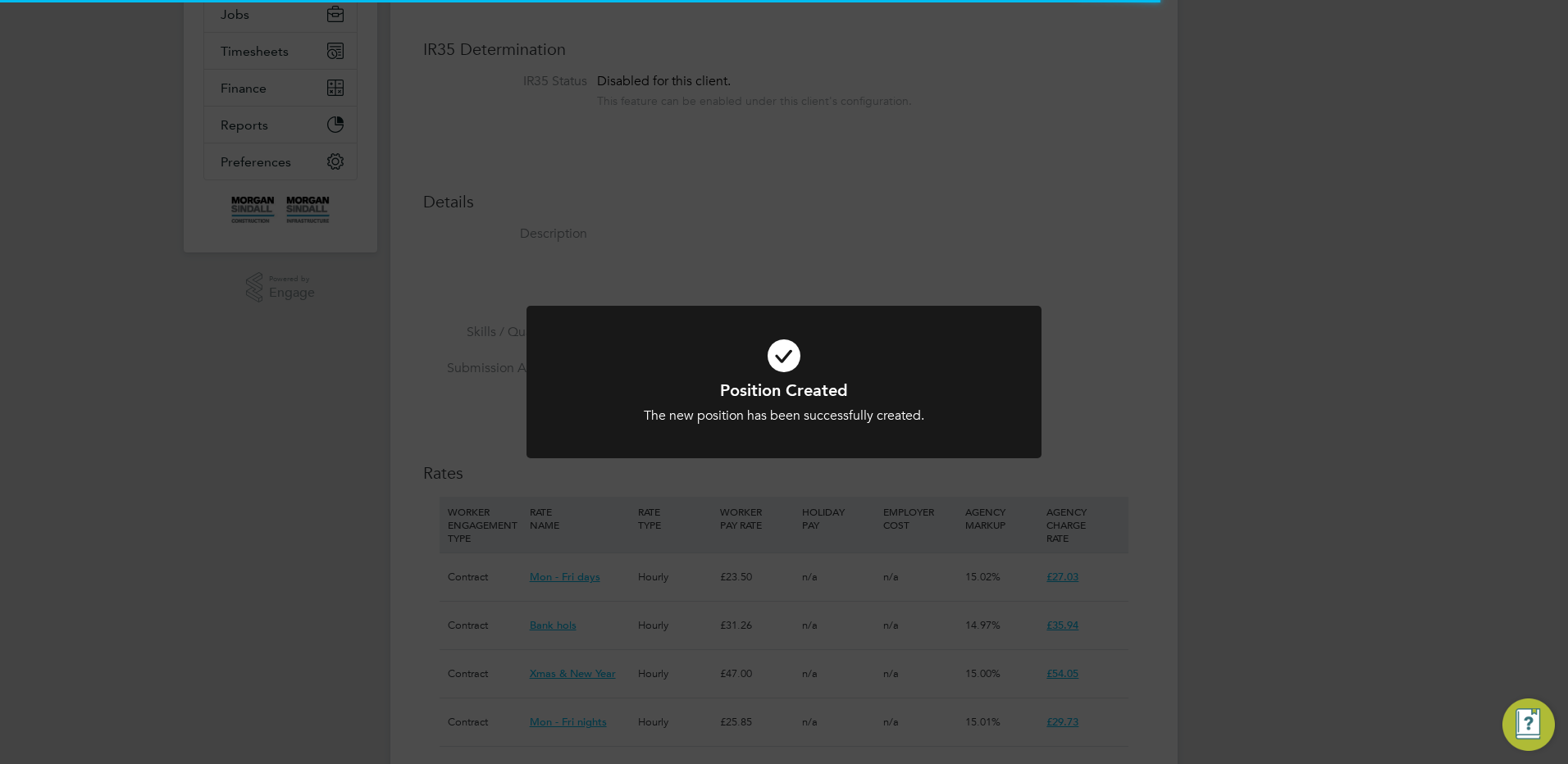
scroll to position [8, 8]
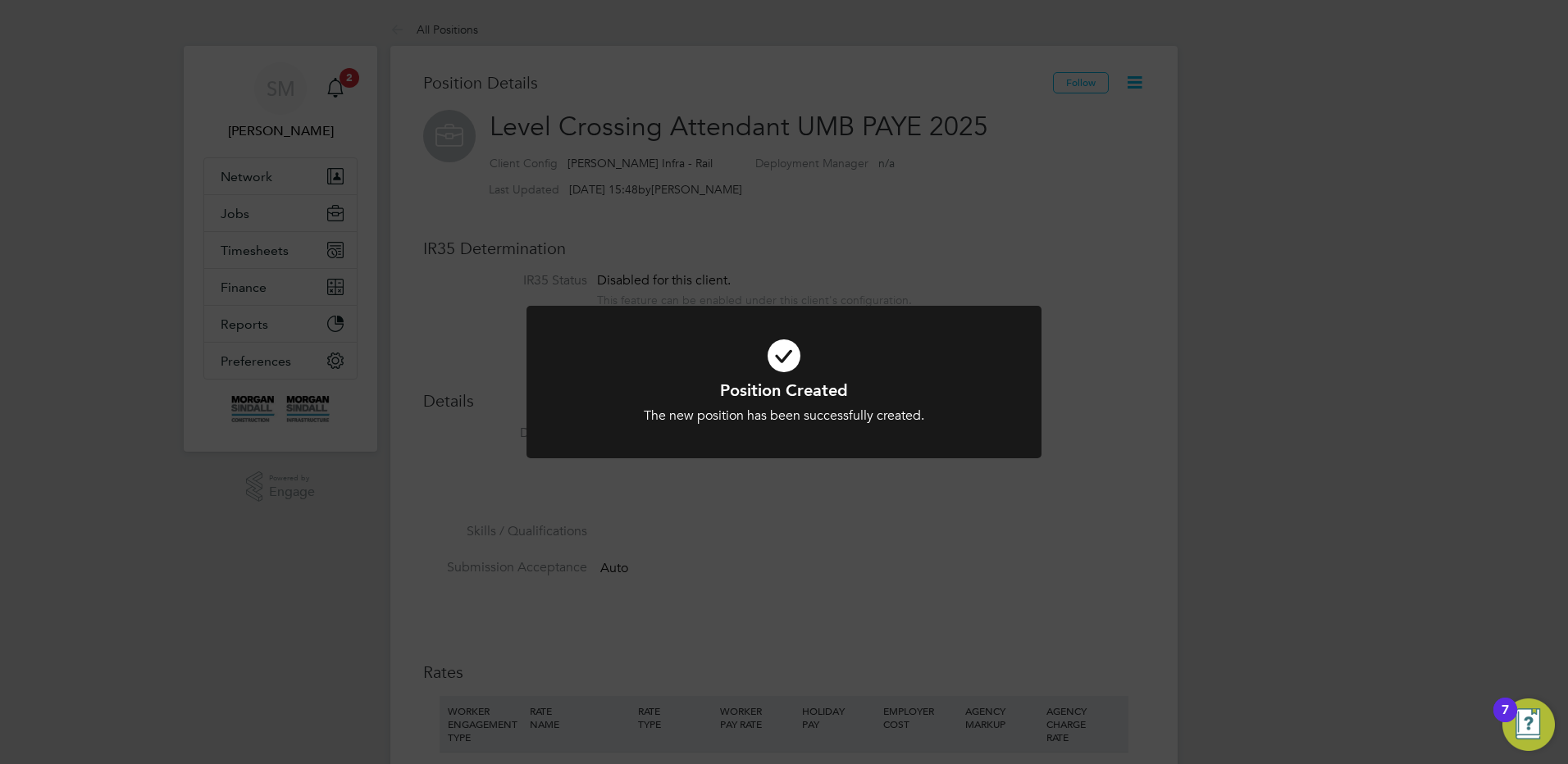
click at [966, 516] on div "Position Created The new position has been successfully created. Cancel Okay" at bounding box center [784, 382] width 1568 height 764
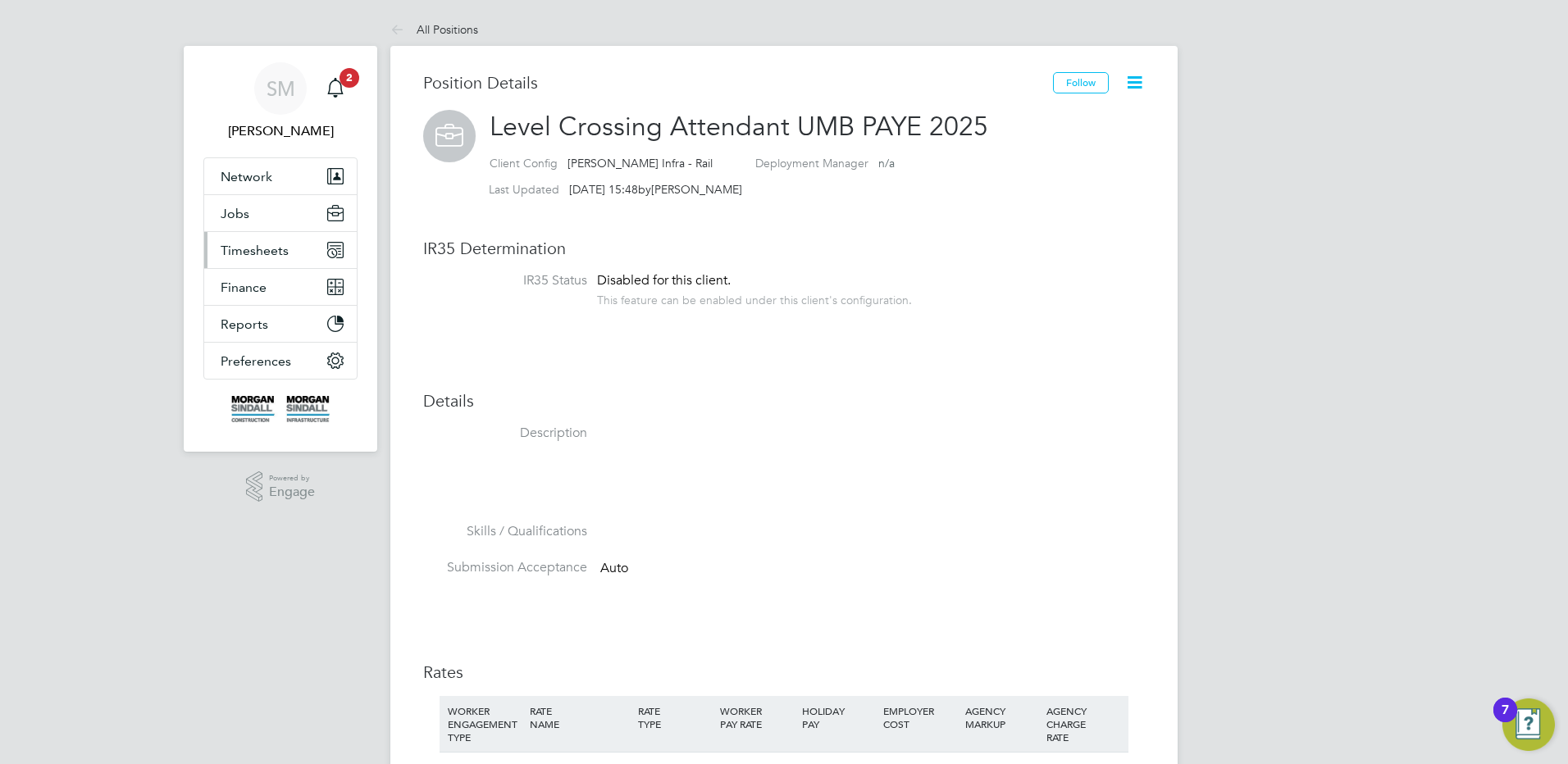
click at [298, 251] on button "Timesheets" at bounding box center [280, 250] width 153 height 36
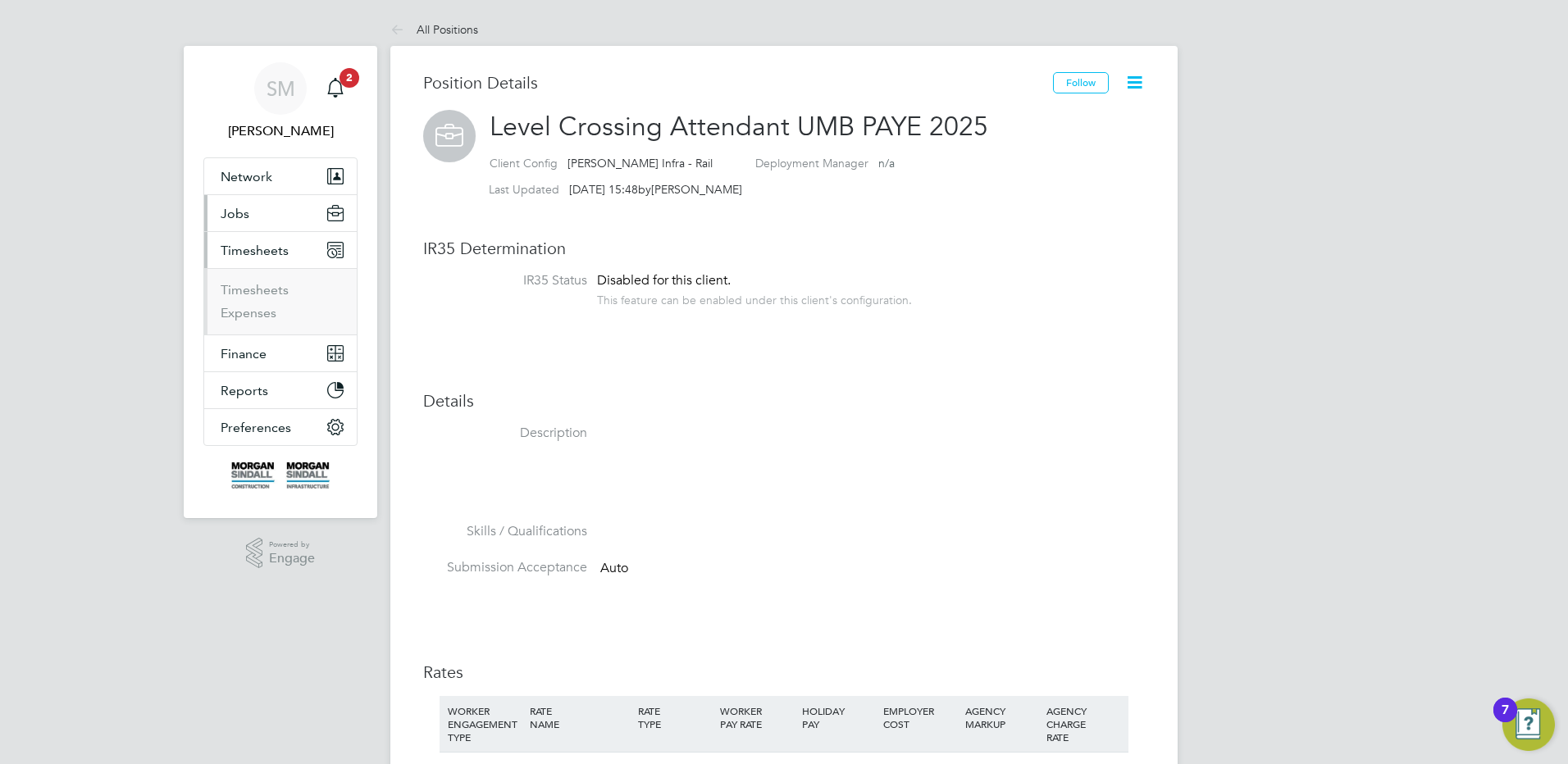
click at [274, 207] on button "Jobs" at bounding box center [280, 213] width 153 height 36
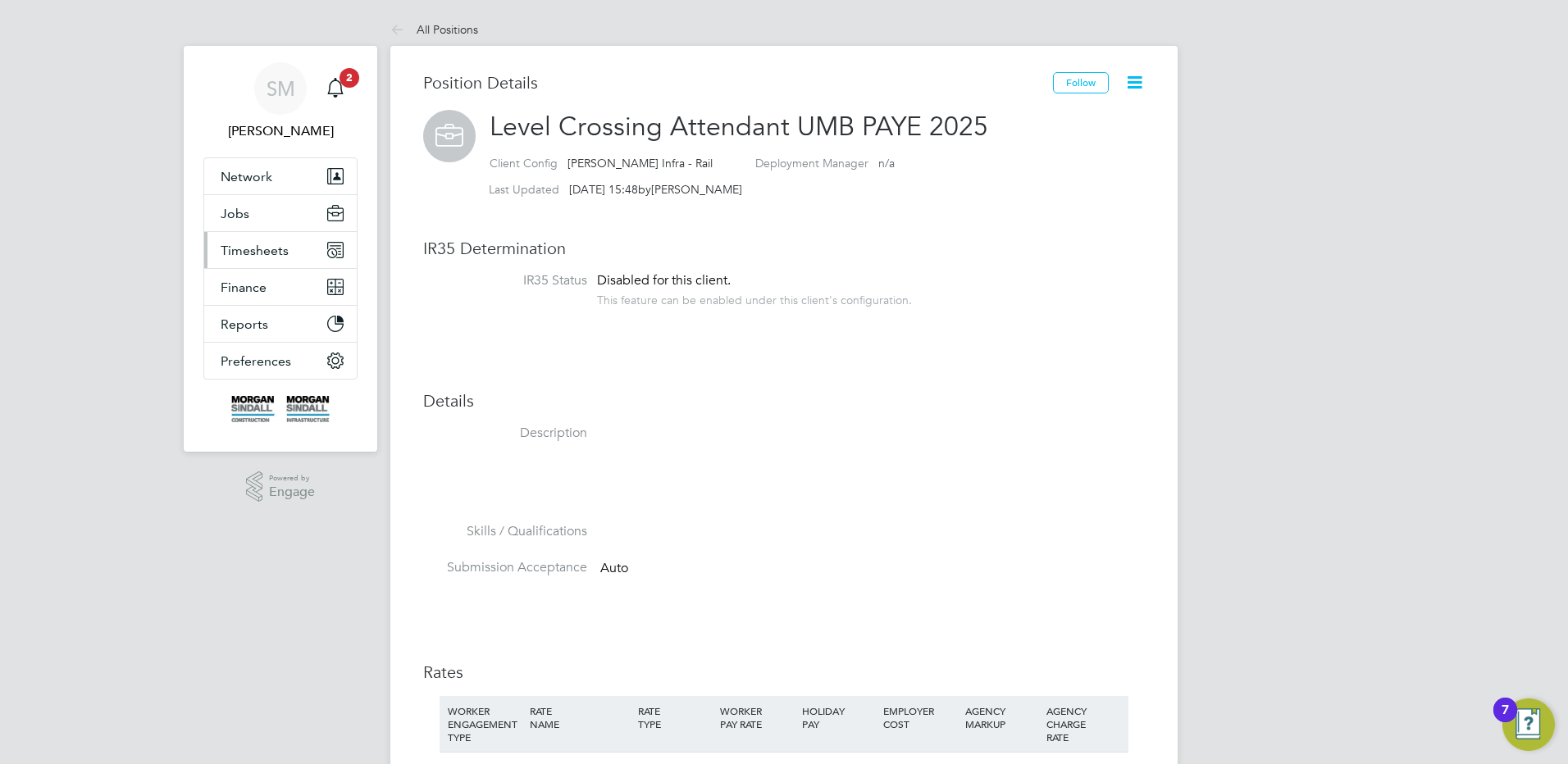
click at [258, 246] on span "Timesheets" at bounding box center [254, 250] width 68 height 16
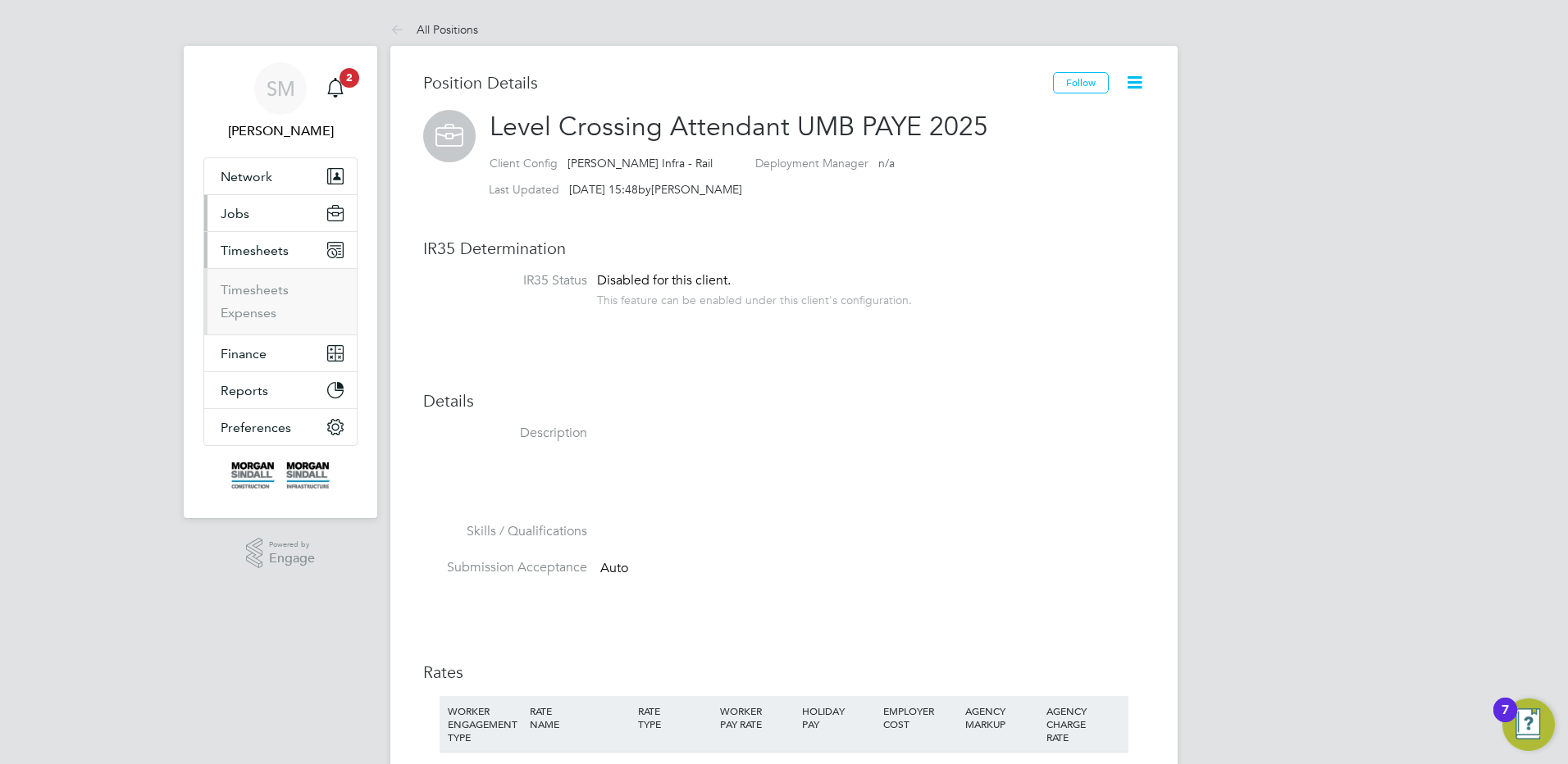
click at [253, 214] on button "Jobs" at bounding box center [280, 213] width 153 height 36
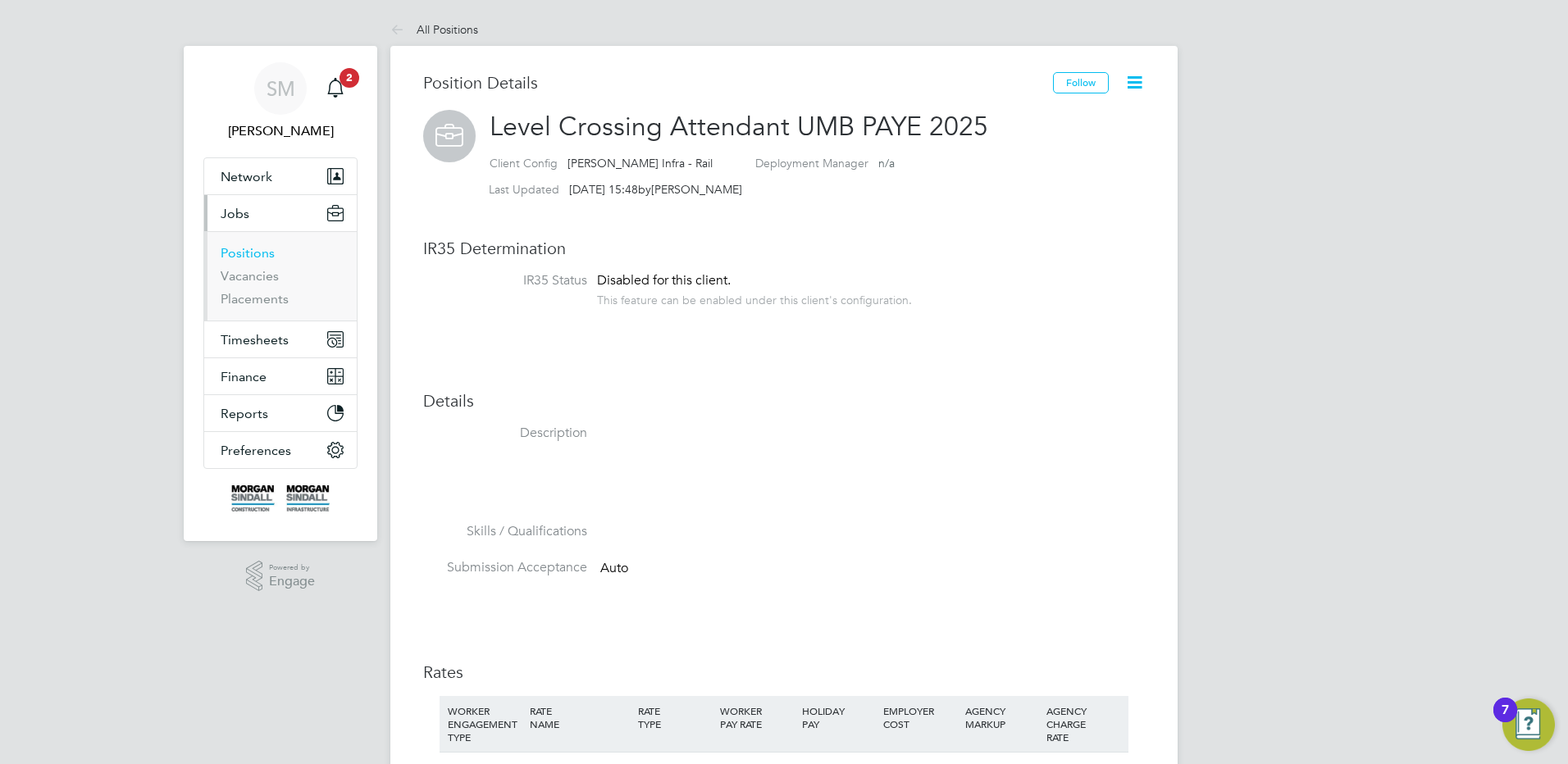
click at [259, 252] on link "Positions" at bounding box center [247, 253] width 54 height 16
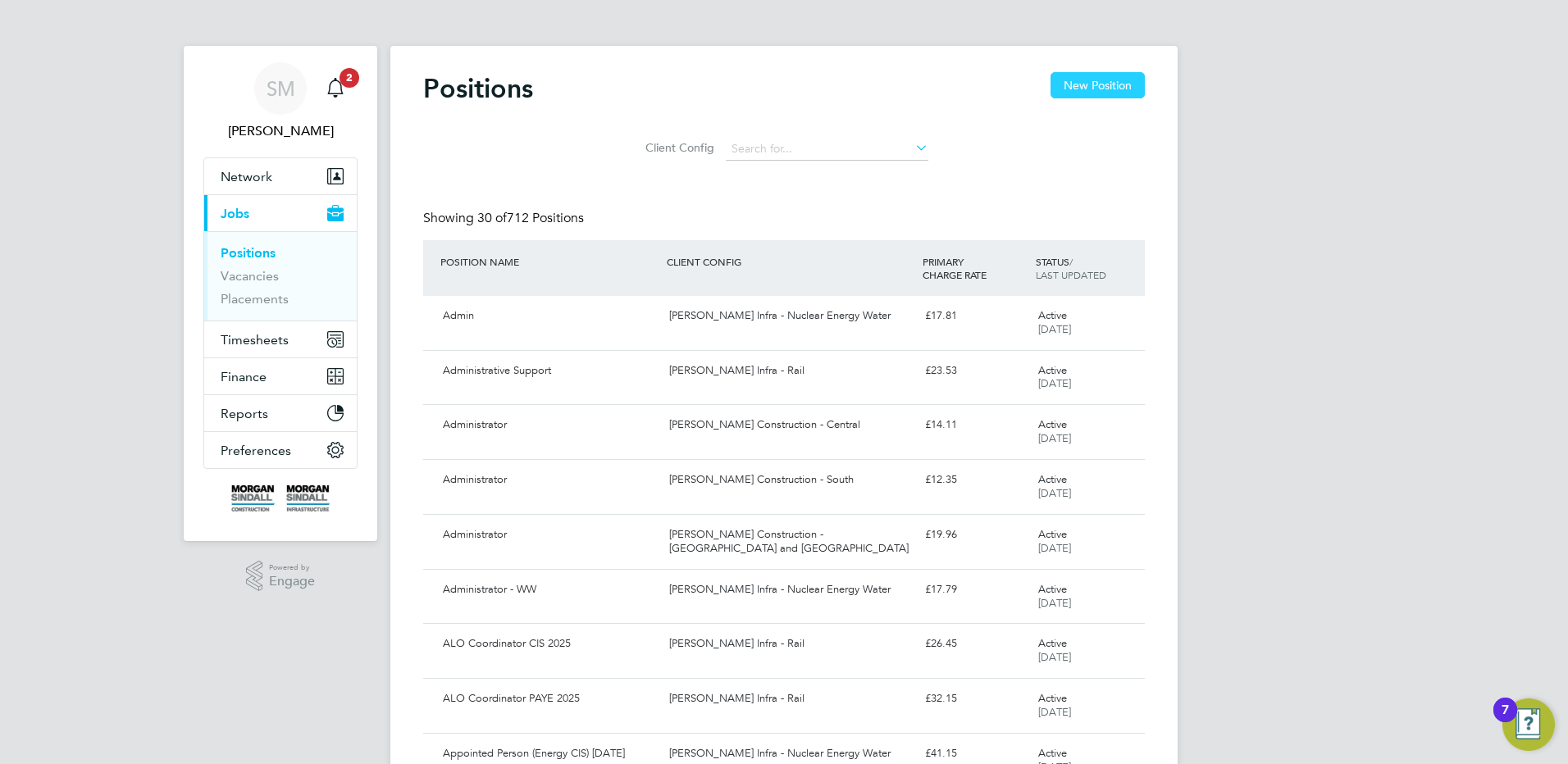
click at [1127, 82] on button "New Position" at bounding box center [1097, 85] width 94 height 26
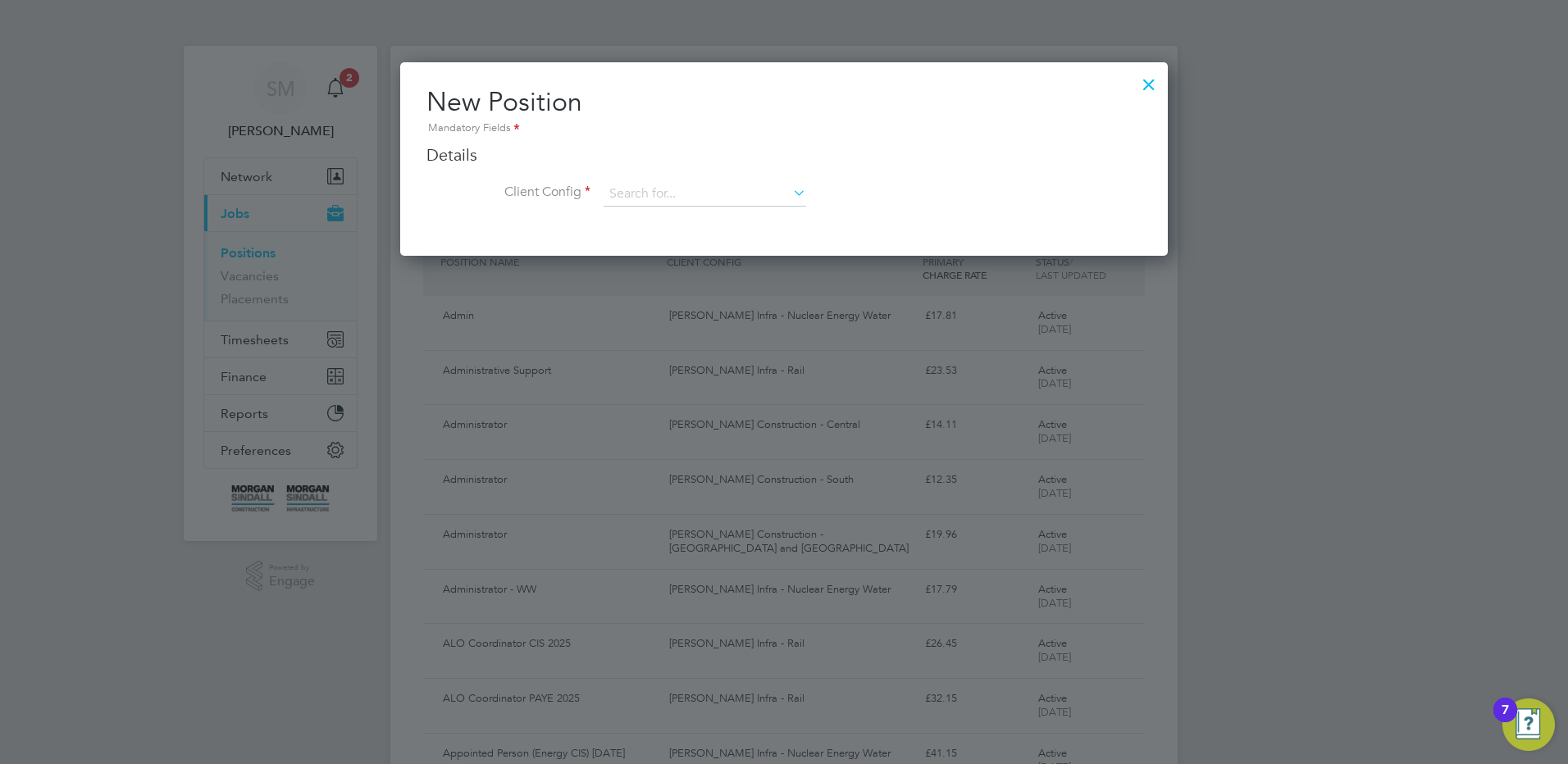
scroll to position [194, 768]
click at [715, 195] on input at bounding box center [705, 194] width 203 height 25
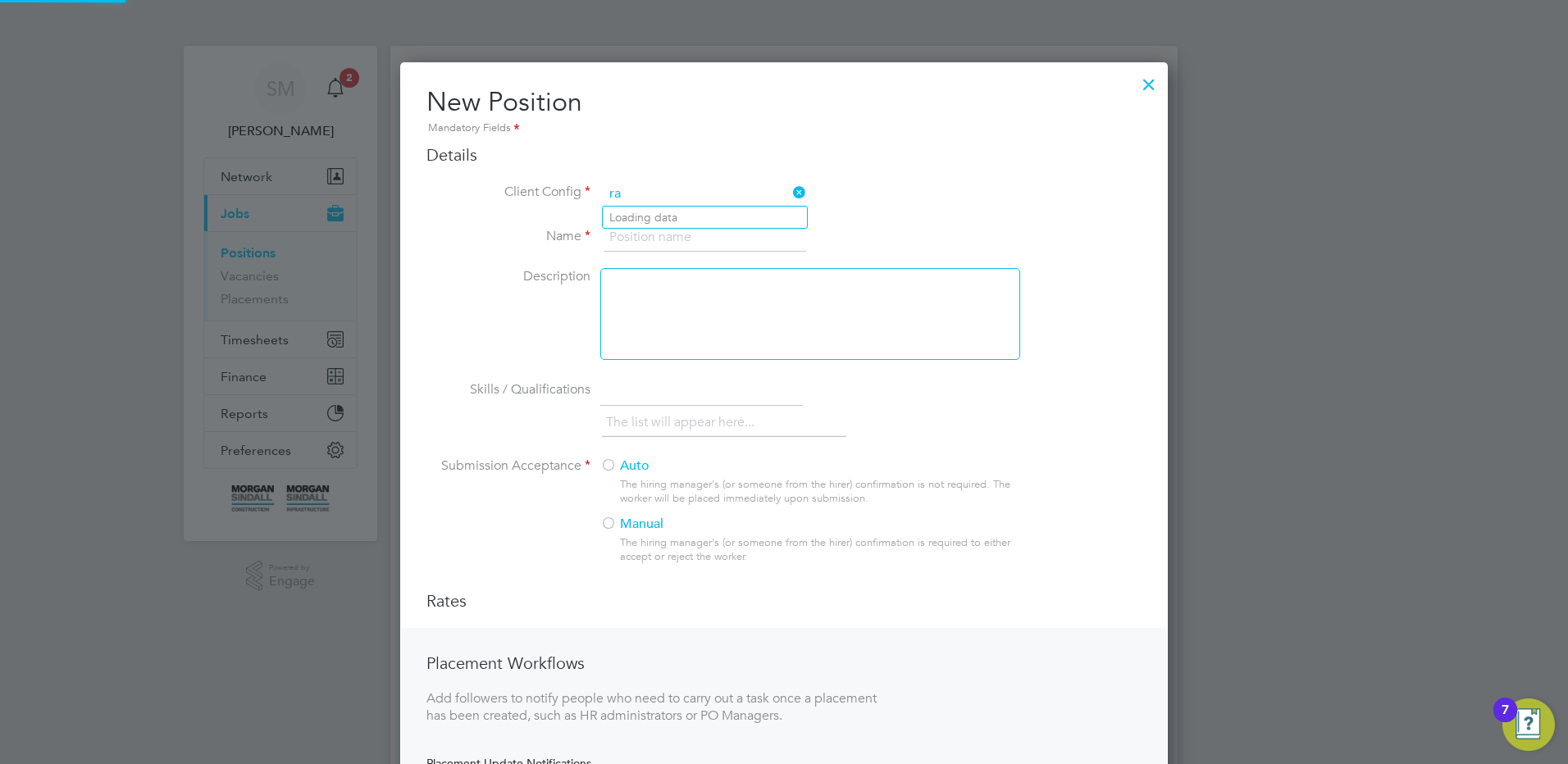
scroll to position [8, 8]
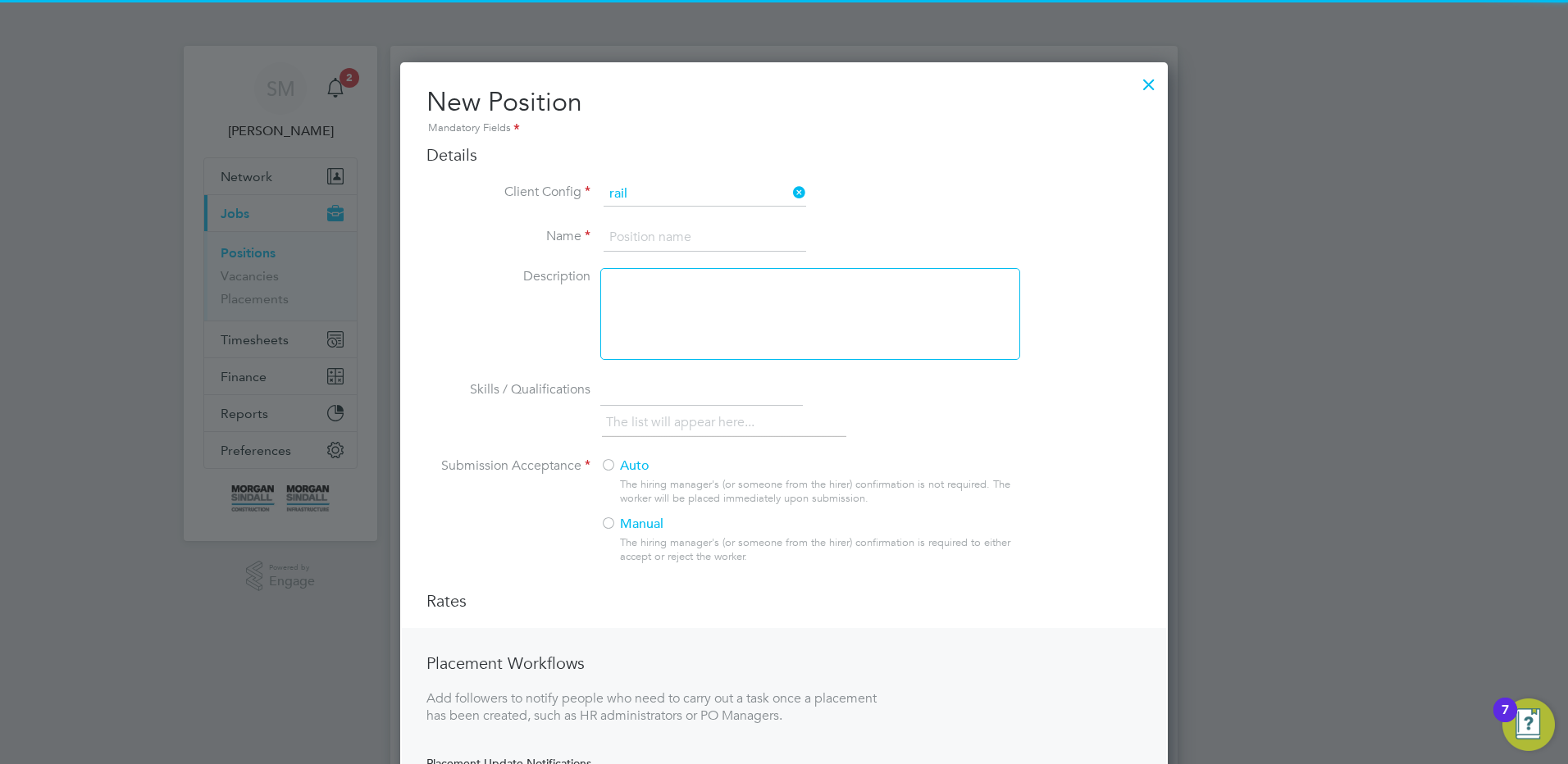
click at [767, 214] on li "[PERSON_NAME] Infra - Rail" at bounding box center [705, 218] width 204 height 22
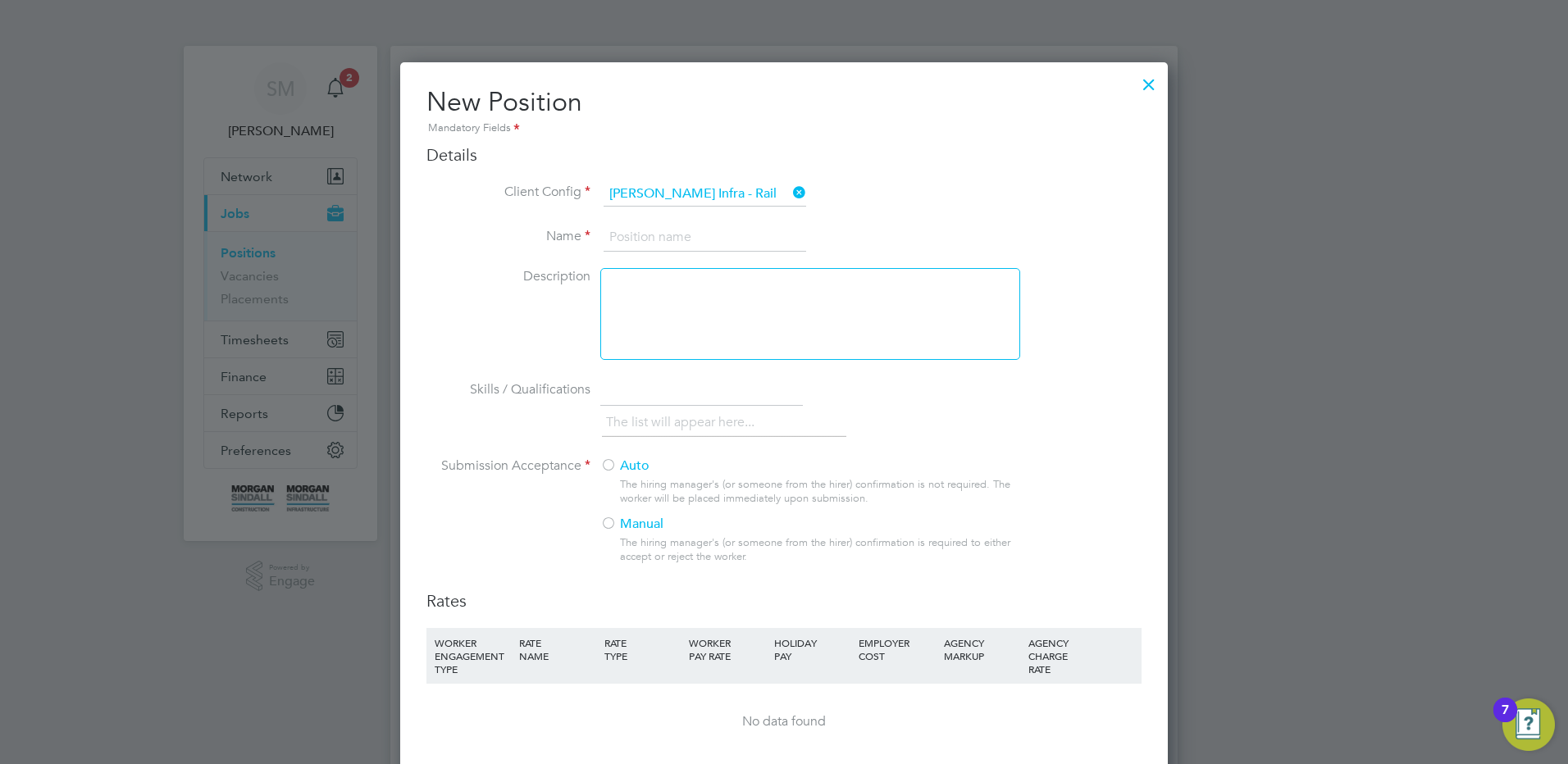
click at [642, 259] on li "Name" at bounding box center [784, 245] width 715 height 46
click at [644, 241] on input at bounding box center [705, 237] width 203 height 30
click at [730, 232] on input at bounding box center [705, 237] width 203 height 30
click at [643, 467] on label "Auto" at bounding box center [803, 466] width 406 height 17
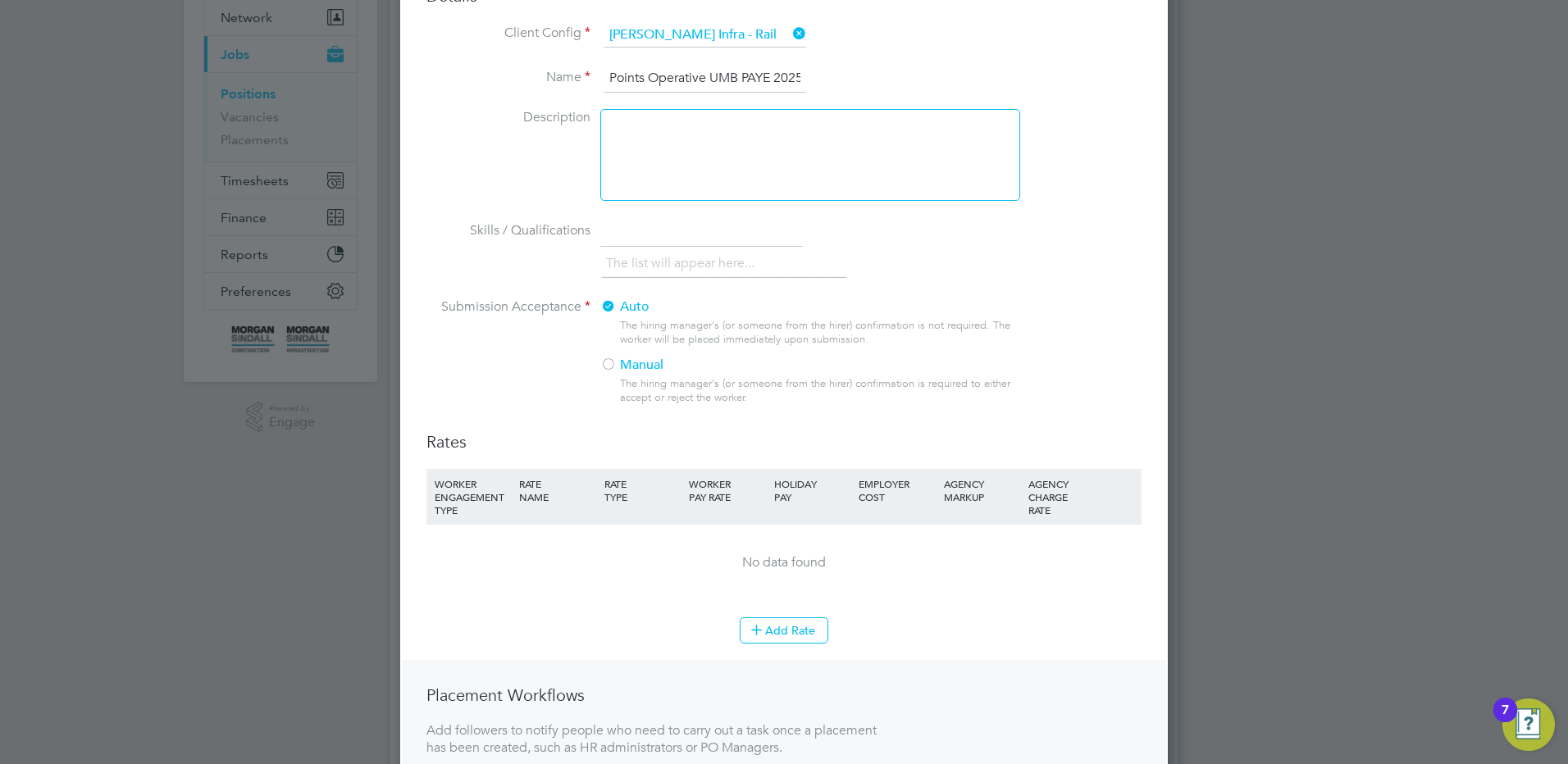
scroll to position [328, 0]
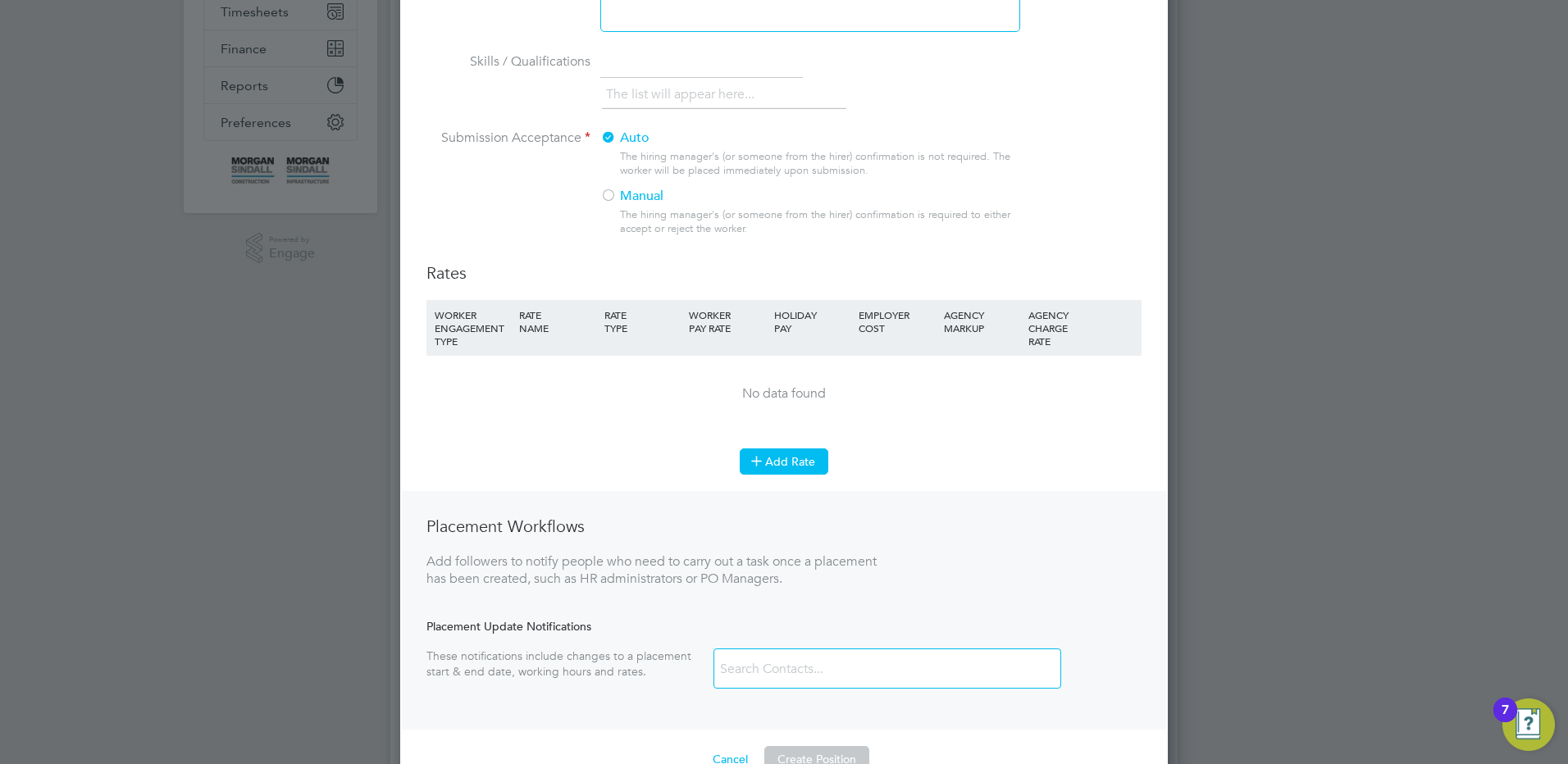
click at [805, 455] on button "Add Rate" at bounding box center [783, 461] width 88 height 26
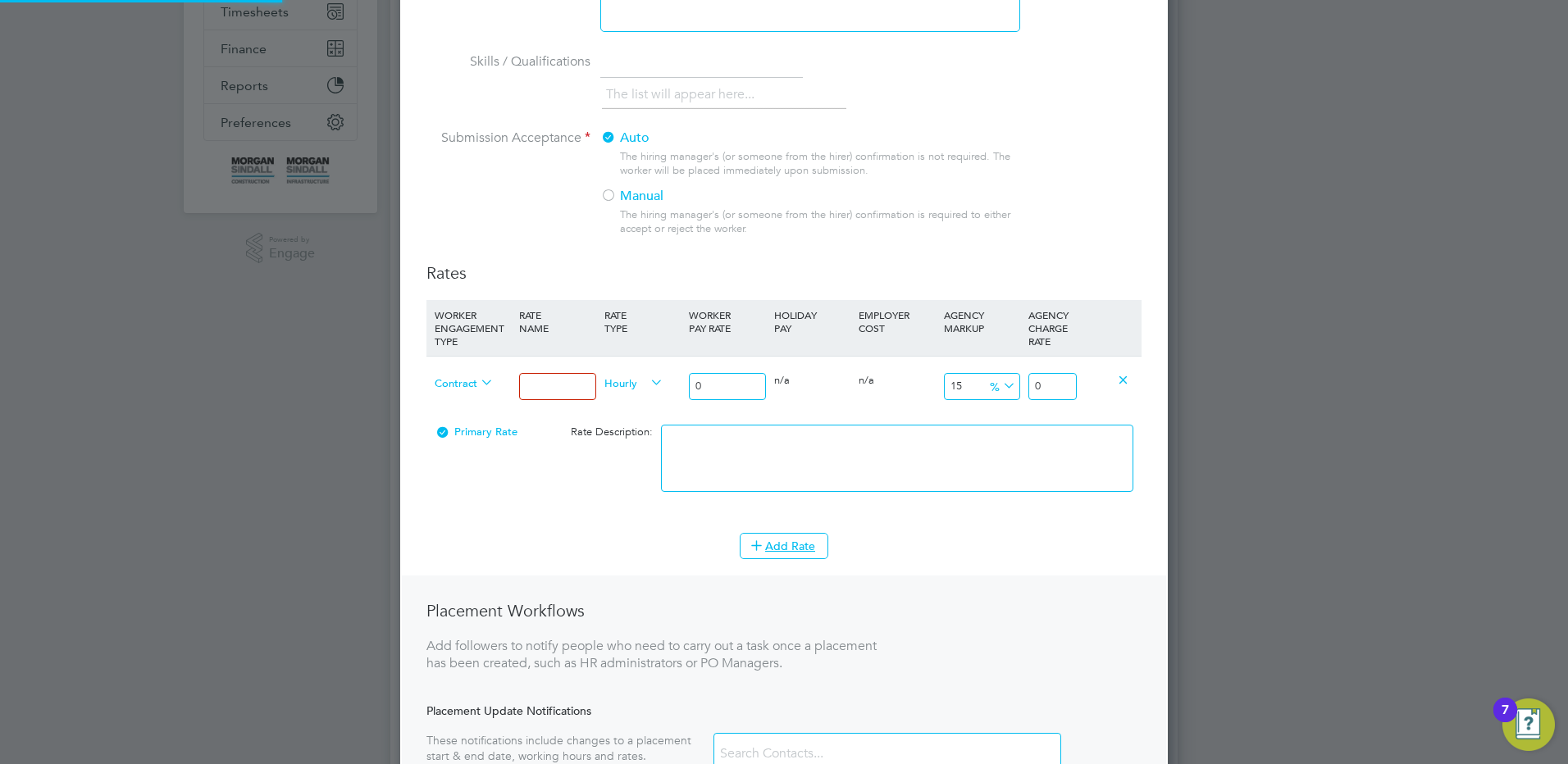
scroll to position [1156, 768]
click at [540, 386] on input at bounding box center [556, 386] width 77 height 27
drag, startPoint x: 697, startPoint y: 376, endPoint x: 688, endPoint y: 374, distance: 9.2
click at [690, 374] on input "0" at bounding box center [726, 386] width 77 height 27
drag, startPoint x: 1052, startPoint y: 385, endPoint x: 1069, endPoint y: 385, distance: 17.0
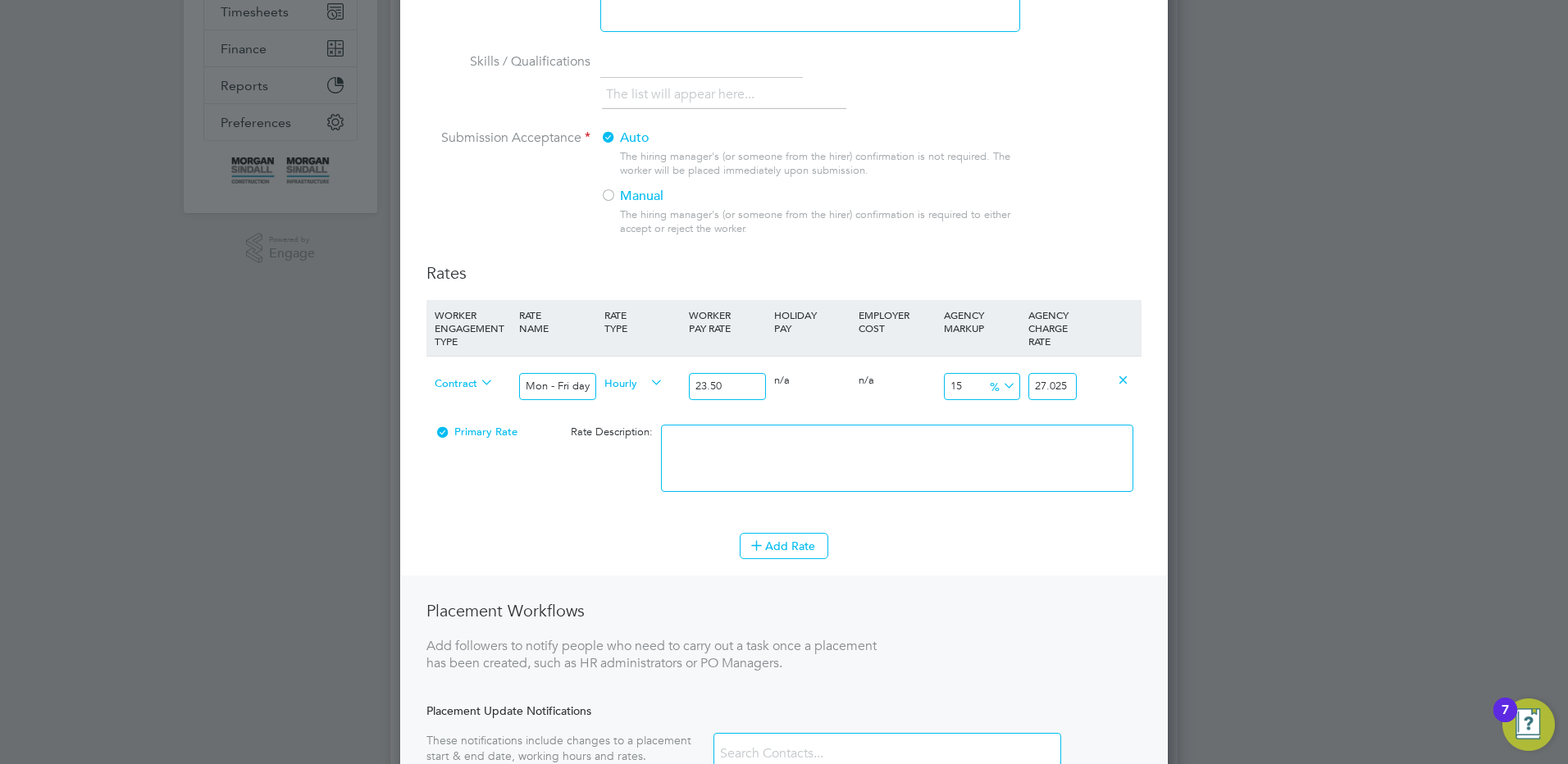
click at [1068, 385] on input "27.025" at bounding box center [1052, 386] width 49 height 27
click at [808, 491] on li at bounding box center [896, 466] width 472 height 83
click at [780, 458] on textarea at bounding box center [896, 458] width 472 height 68
click at [779, 526] on li "WORKER ENGAGEMENT TYPE RATE NAME RATE TYPE WORKER PAY RATE HOLIDAY PAY EMPLOYER…" at bounding box center [784, 416] width 715 height 232
drag, startPoint x: 781, startPoint y: 528, endPoint x: 786, endPoint y: 542, distance: 14.9
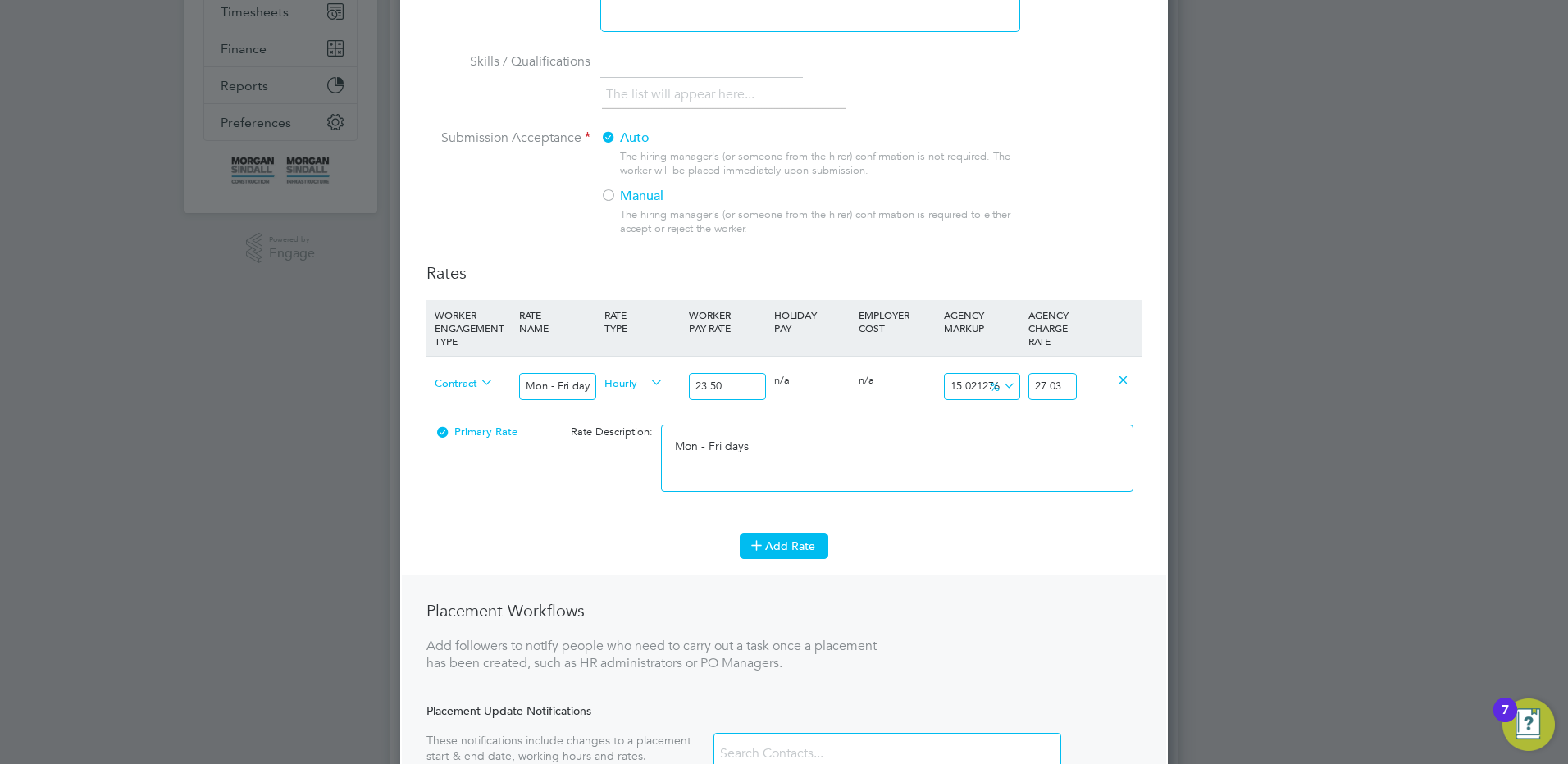
click at [782, 528] on li "WORKER ENGAGEMENT TYPE RATE NAME RATE TYPE WORKER PAY RATE HOLIDAY PAY EMPLOYER…" at bounding box center [784, 416] width 715 height 232
click at [786, 542] on button "Add Rate" at bounding box center [783, 545] width 88 height 26
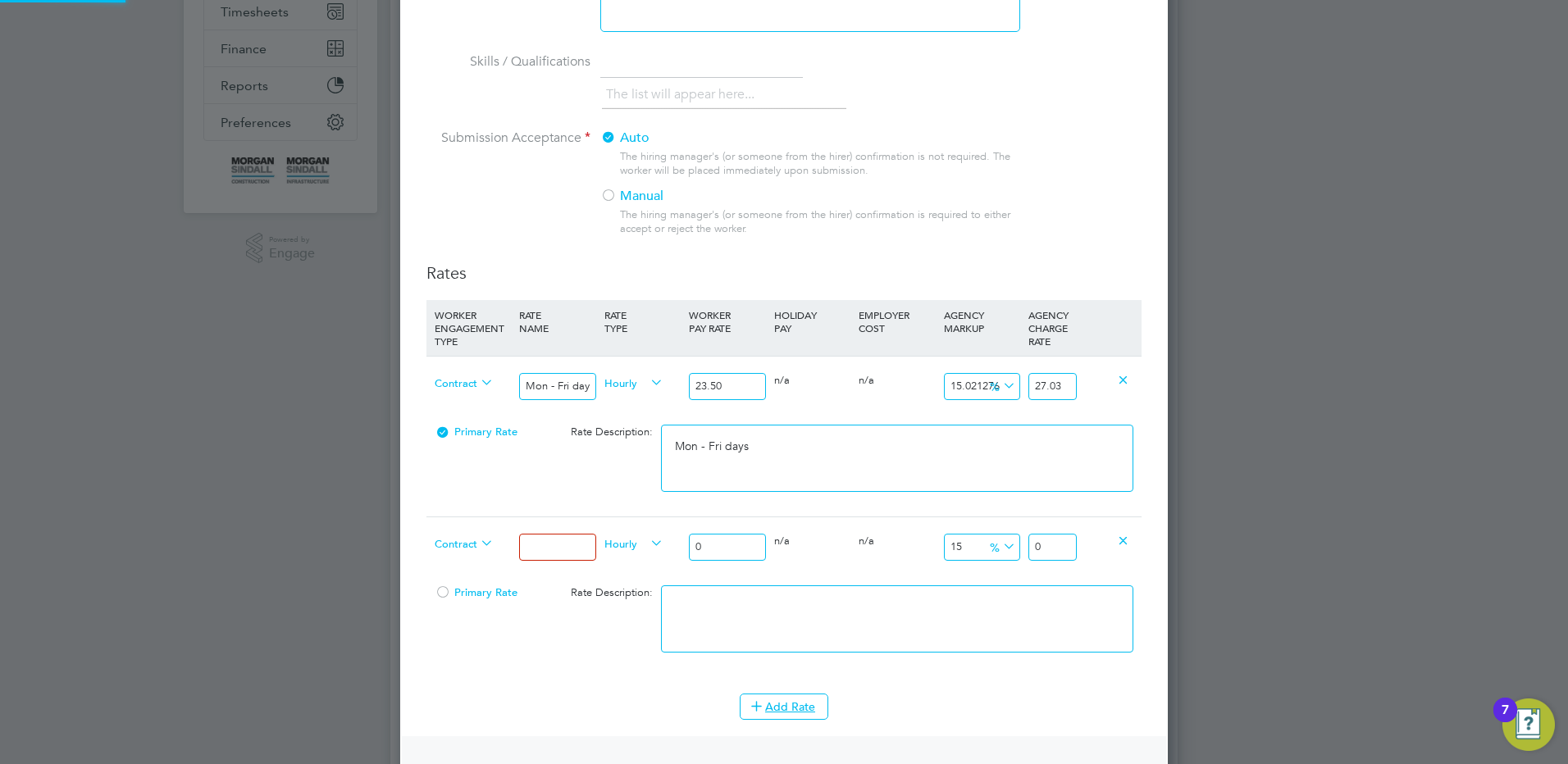
scroll to position [1317, 768]
click at [580, 540] on input at bounding box center [556, 546] width 77 height 27
drag, startPoint x: 709, startPoint y: 542, endPoint x: 651, endPoint y: 541, distance: 58.0
click at [654, 542] on div "Contract Mon - Fri nights Hourly 0 0 n/a 0 n/a 15 0 % 0" at bounding box center [784, 546] width 715 height 61
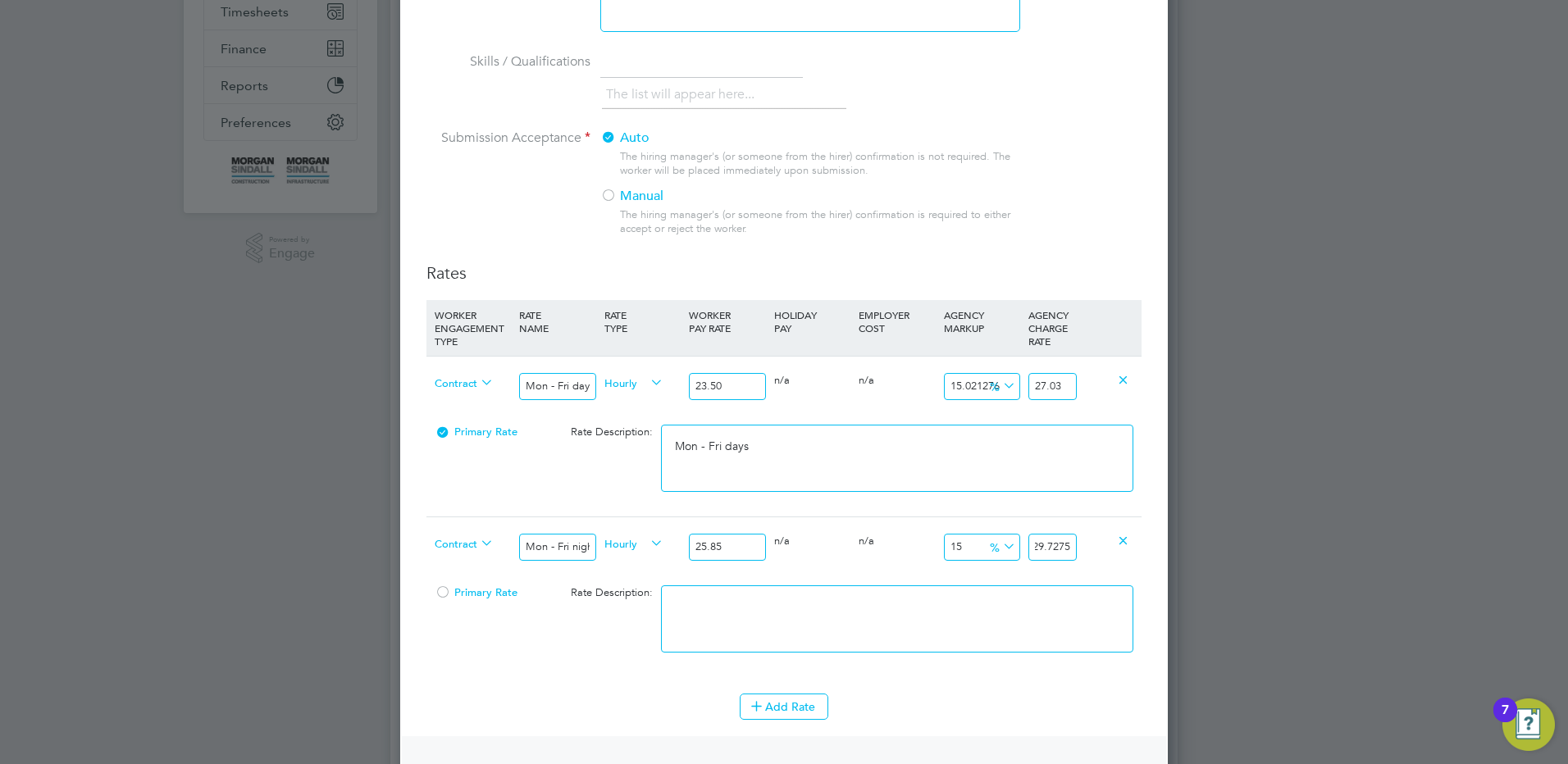
drag, startPoint x: 1058, startPoint y: 546, endPoint x: 1124, endPoint y: 537, distance: 66.6
click at [1124, 537] on div "Contract Mon - Fri nights Hourly 25.85 0 n/a 0 n/a 15 3.8775 % 29.7275" at bounding box center [784, 546] width 715 height 61
click at [982, 601] on textarea at bounding box center [896, 619] width 472 height 68
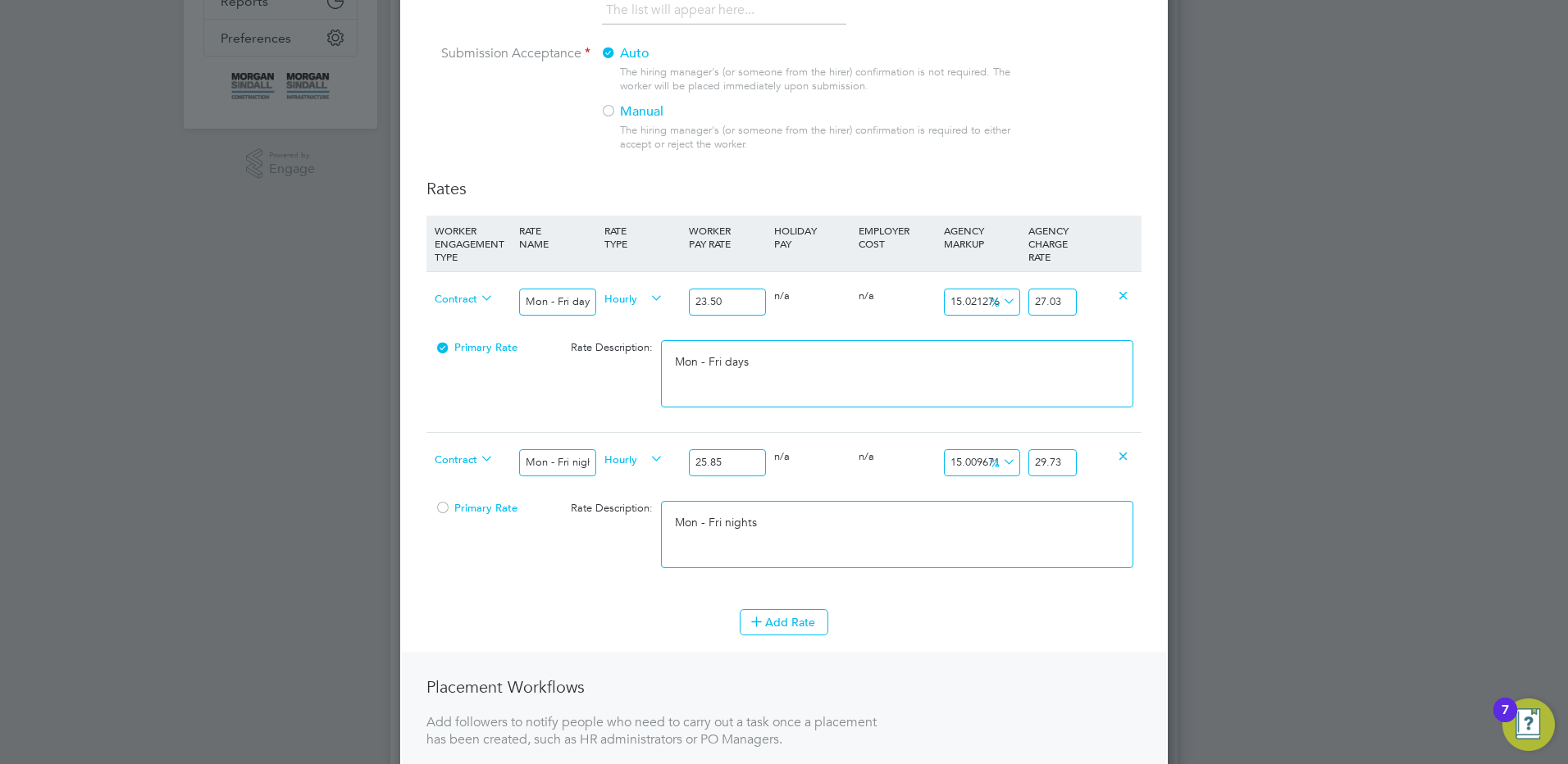
scroll to position [492, 0]
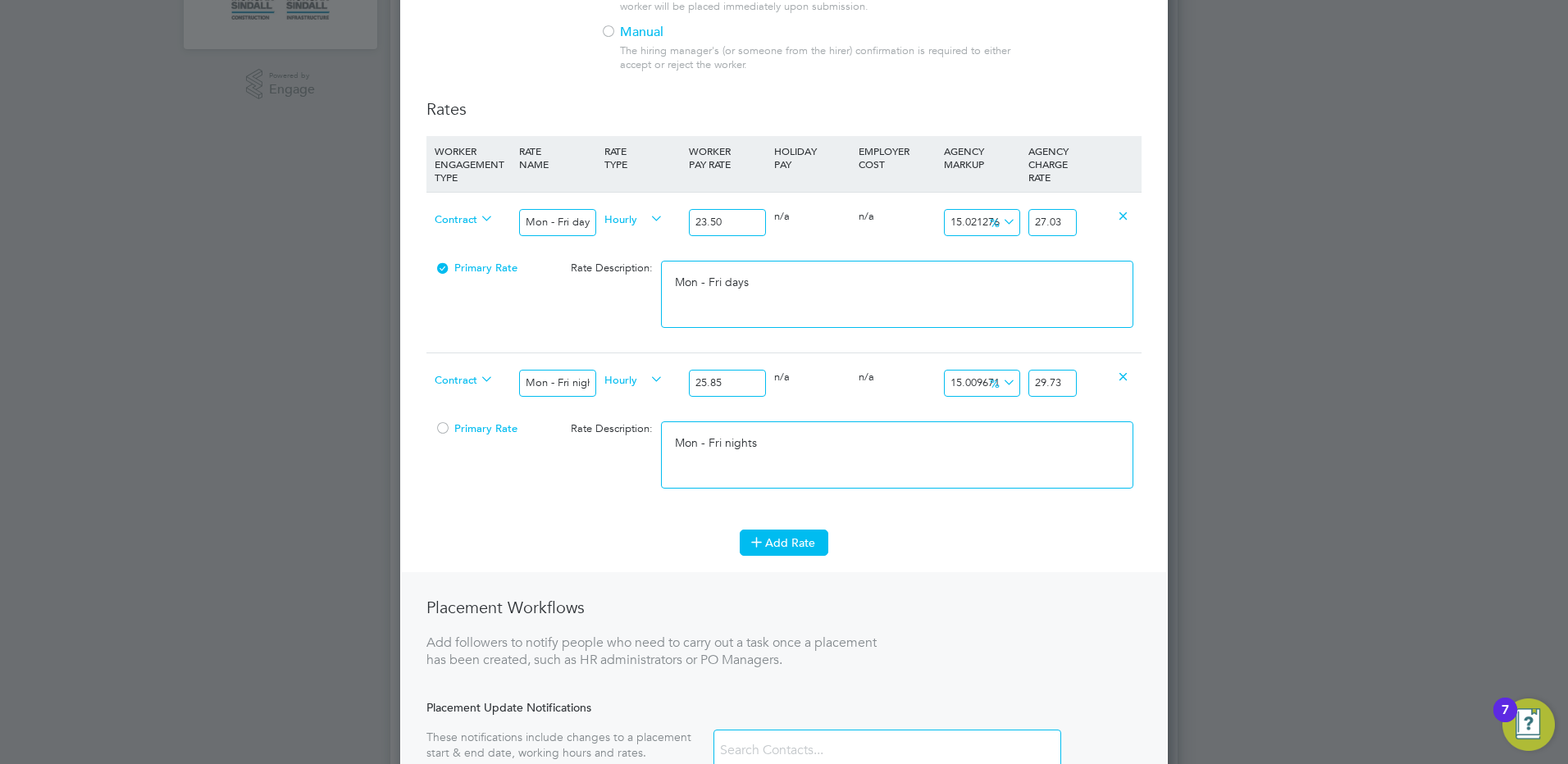
click at [772, 551] on button "Add Rate" at bounding box center [783, 542] width 88 height 26
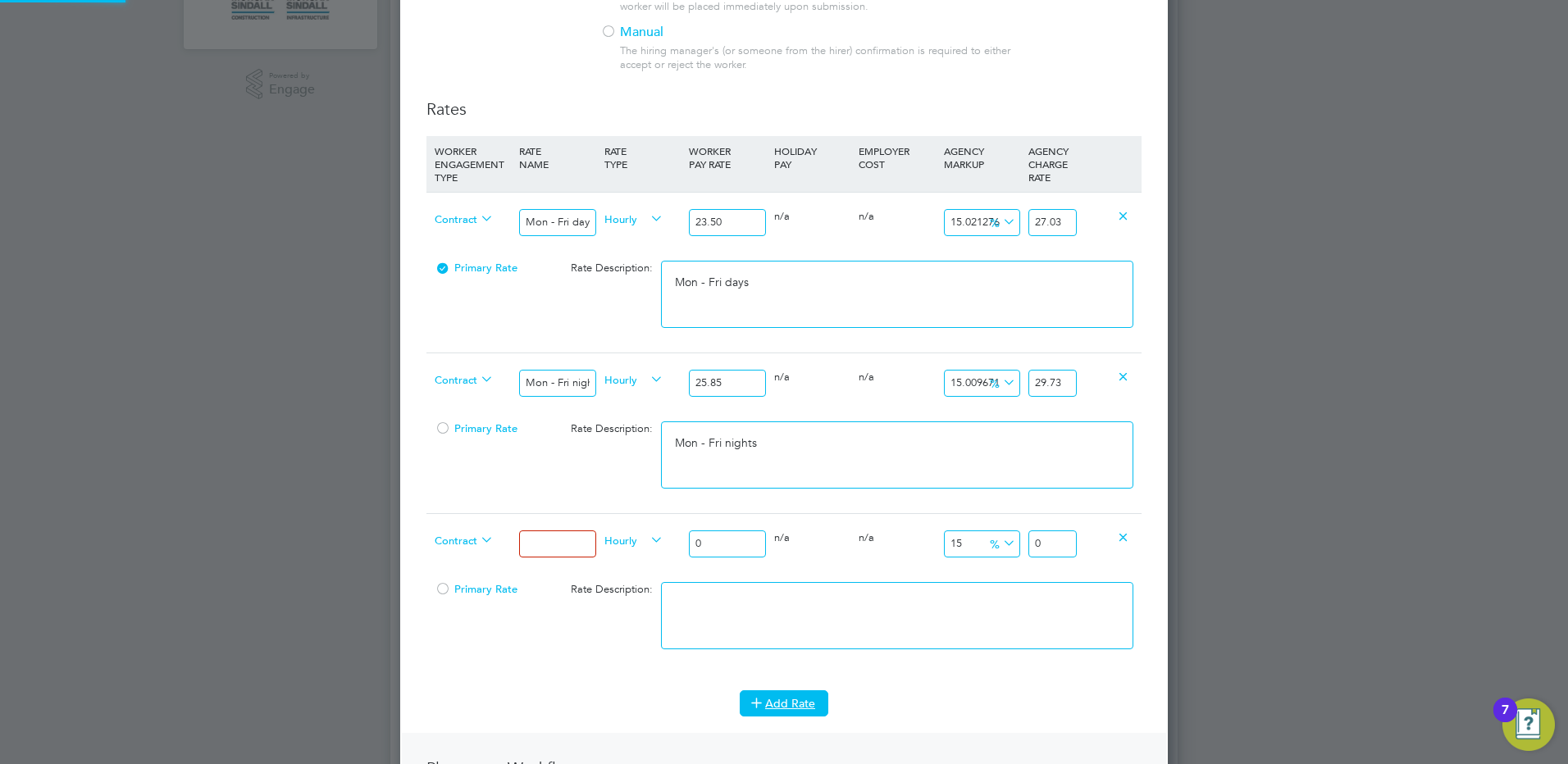
scroll to position [1478, 768]
click at [567, 543] on input at bounding box center [556, 543] width 77 height 27
drag, startPoint x: 711, startPoint y: 537, endPoint x: 655, endPoint y: 533, distance: 56.1
click at [669, 533] on div "Contract Weekends Fri 18:00pm - Mon 06:00am Hourly 0 0 n/a 0 n/a 15 0 % 0" at bounding box center [784, 543] width 715 height 61
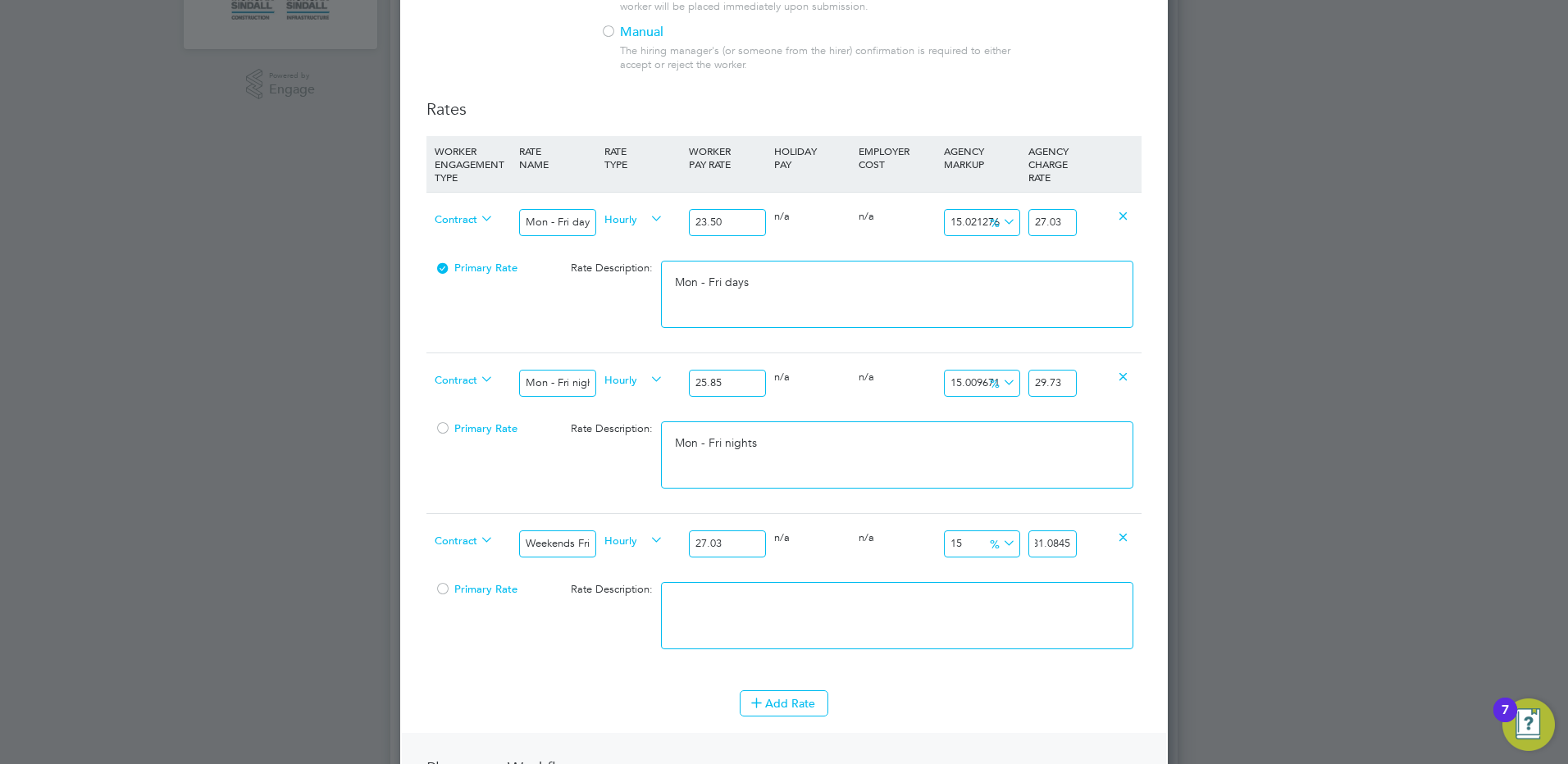
drag, startPoint x: 1059, startPoint y: 542, endPoint x: 1126, endPoint y: 531, distance: 67.9
click at [1132, 543] on div "Contract Weekends Fri 18:00pm - Mon 06:00am Hourly 27.03 0 n/a 0 n/a 15 4.0545 …" at bounding box center [784, 543] width 715 height 61
click at [733, 609] on textarea at bounding box center [896, 616] width 472 height 68
paste textarea "Weekends Fri 18:00pm - Mon 06:00am"
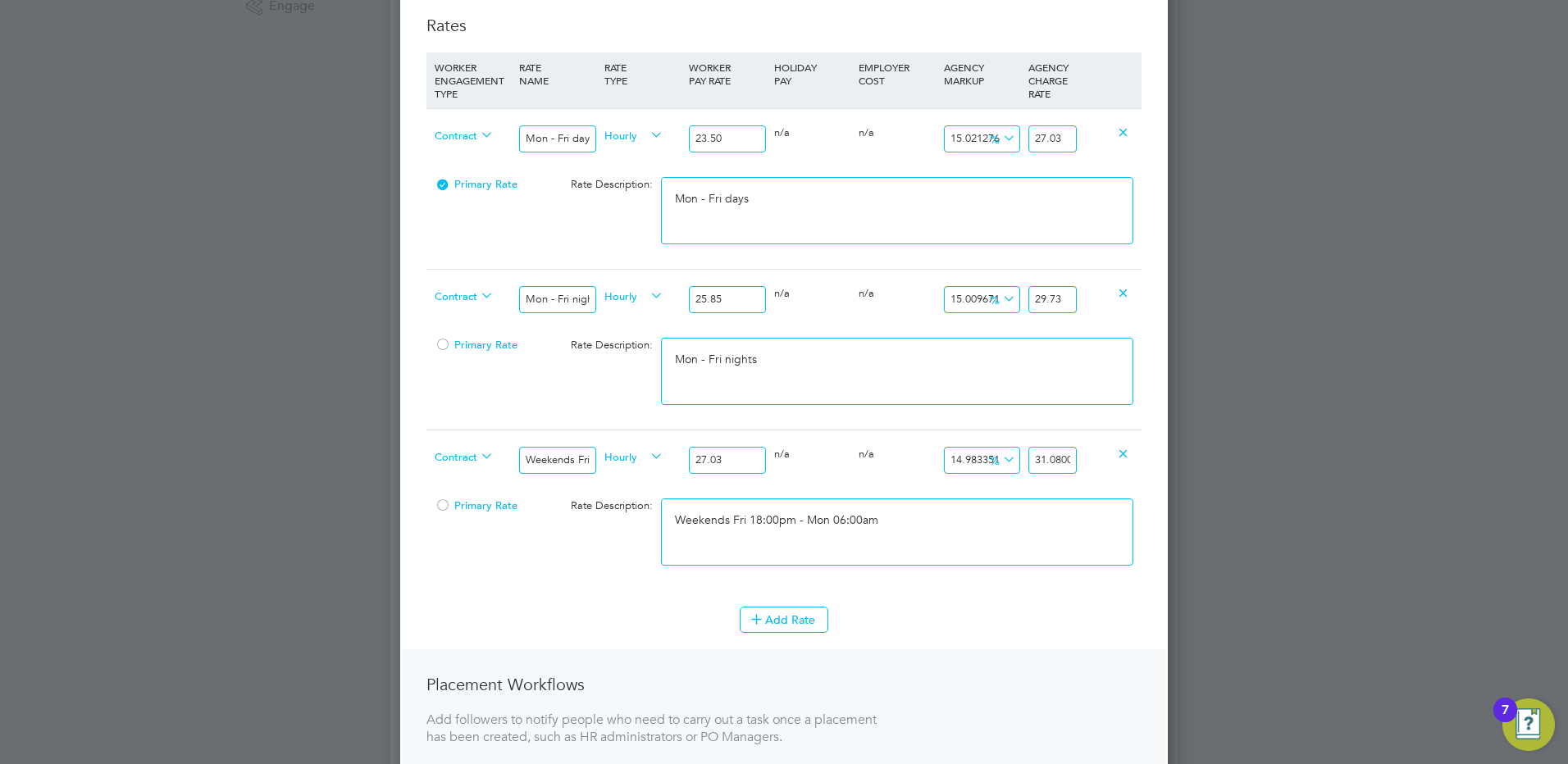
scroll to position [656, 0]
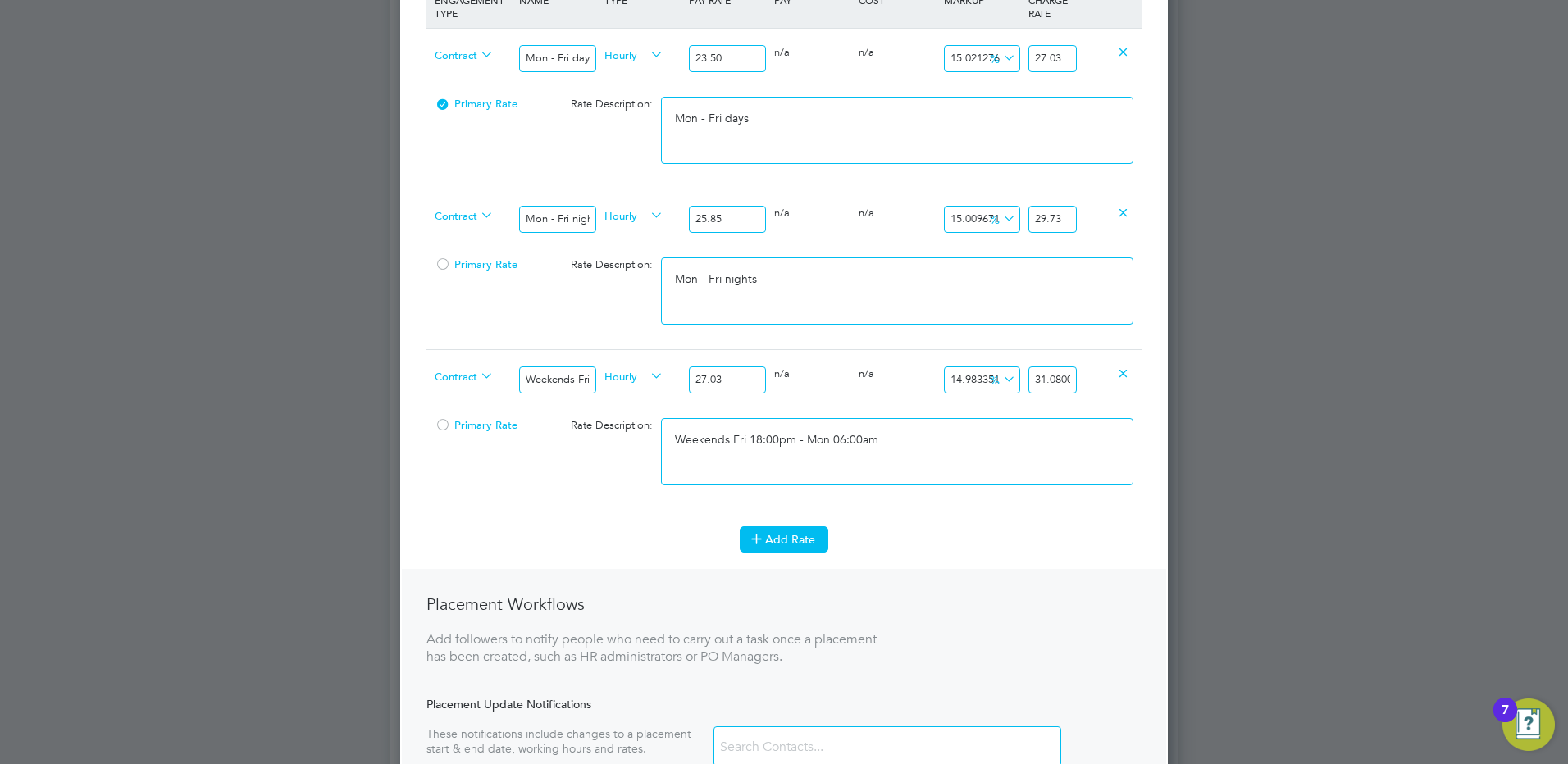
click at [785, 532] on button "Add Rate" at bounding box center [783, 539] width 88 height 26
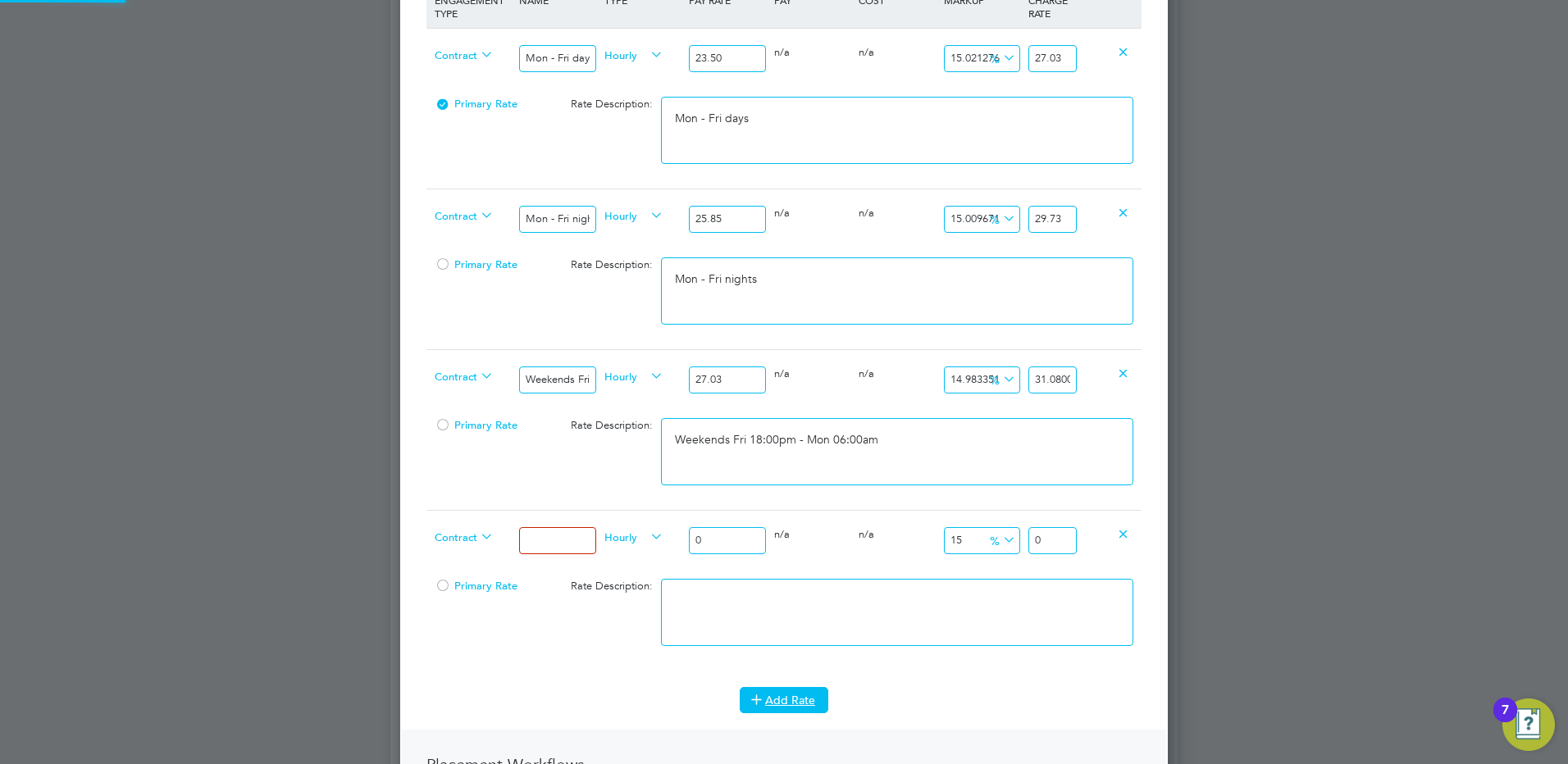
scroll to position [1638, 768]
click at [574, 537] on input at bounding box center [556, 540] width 77 height 27
drag, startPoint x: 713, startPoint y: 537, endPoint x: 661, endPoint y: 537, distance: 52.0
click at [661, 537] on div "Contract Bank hols Hourly 0 0 n/a 0 n/a 15 0 % 0" at bounding box center [784, 539] width 715 height 61
click at [1072, 544] on input "35.949" at bounding box center [1052, 540] width 49 height 27
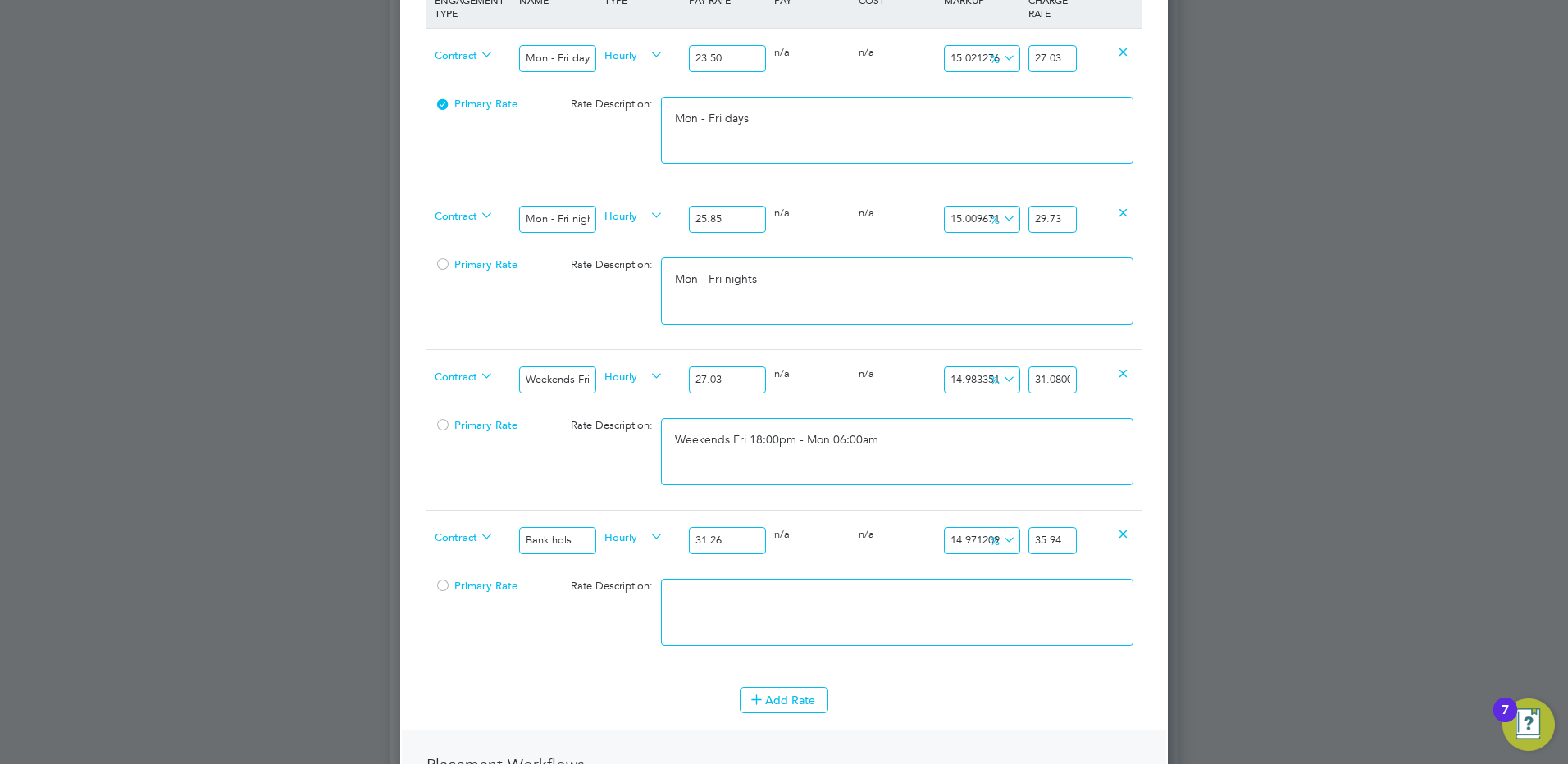
click at [803, 616] on textarea at bounding box center [896, 613] width 472 height 68
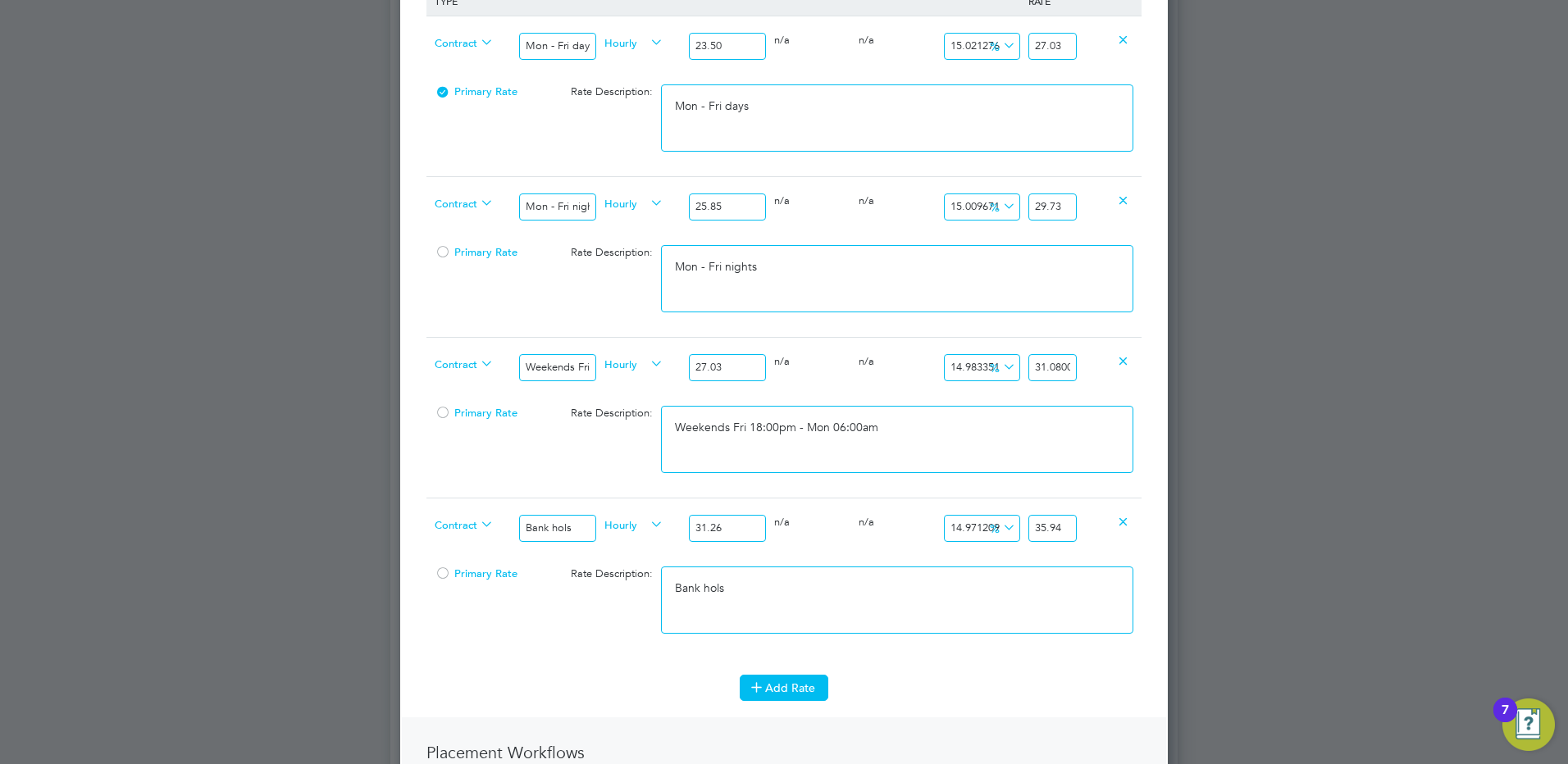
scroll to position [902, 0]
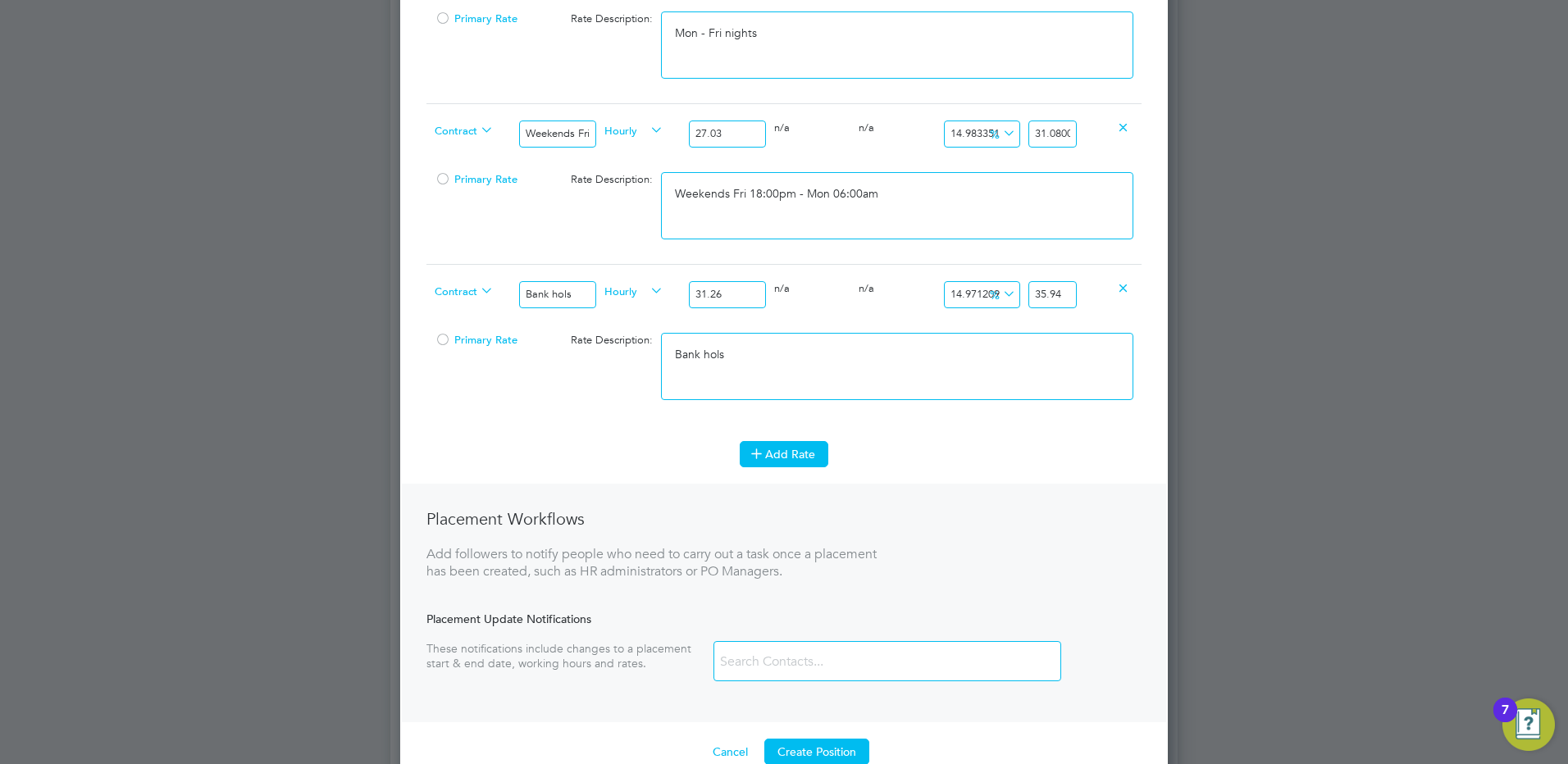
click at [762, 458] on icon at bounding box center [756, 453] width 12 height 12
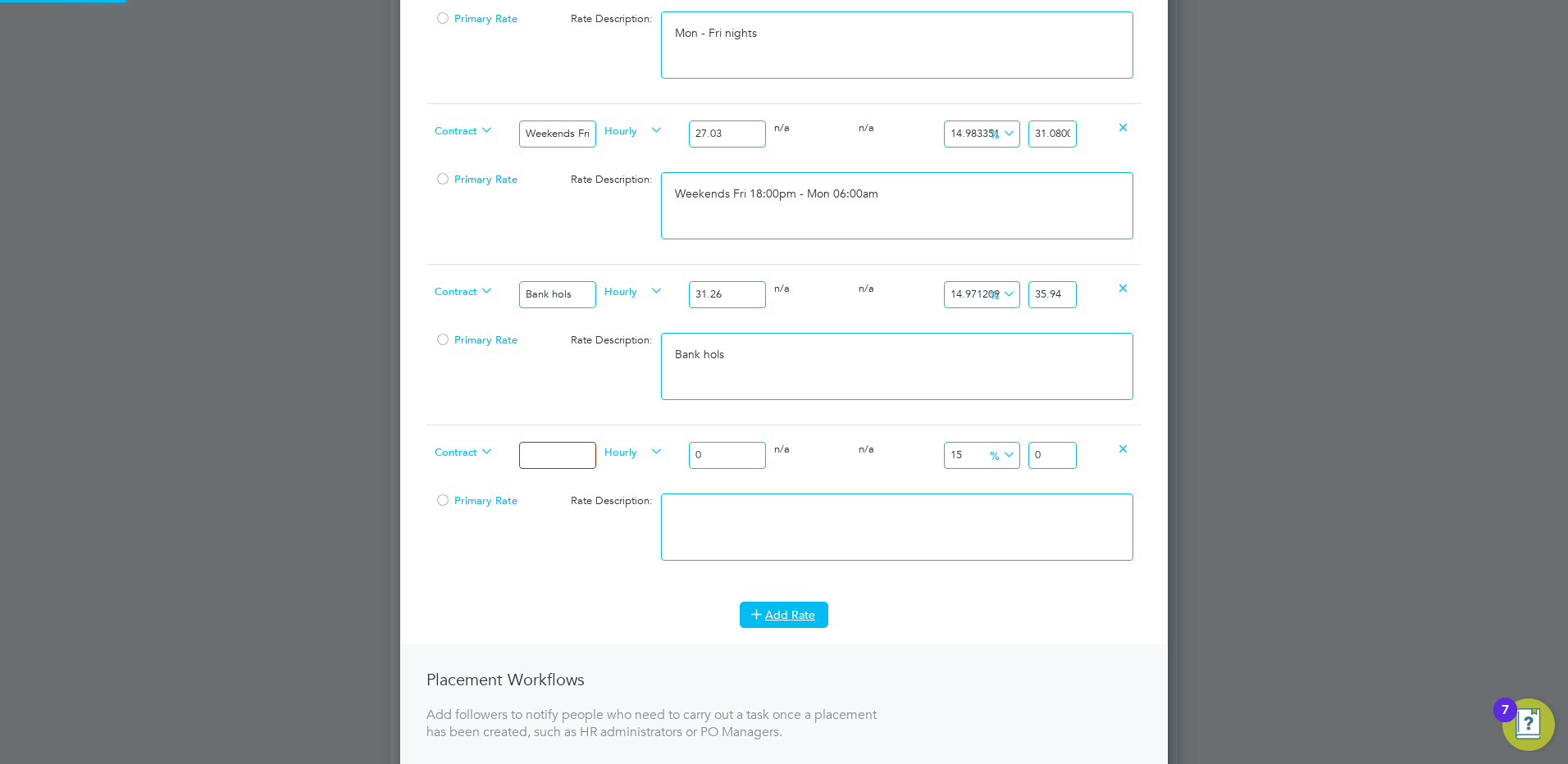
scroll to position [1799, 768]
click at [549, 458] on input at bounding box center [556, 455] width 77 height 27
drag, startPoint x: 715, startPoint y: 459, endPoint x: 689, endPoint y: 460, distance: 26.0
click at [689, 460] on input "0" at bounding box center [726, 455] width 77 height 27
click at [836, 526] on textarea at bounding box center [896, 528] width 472 height 68
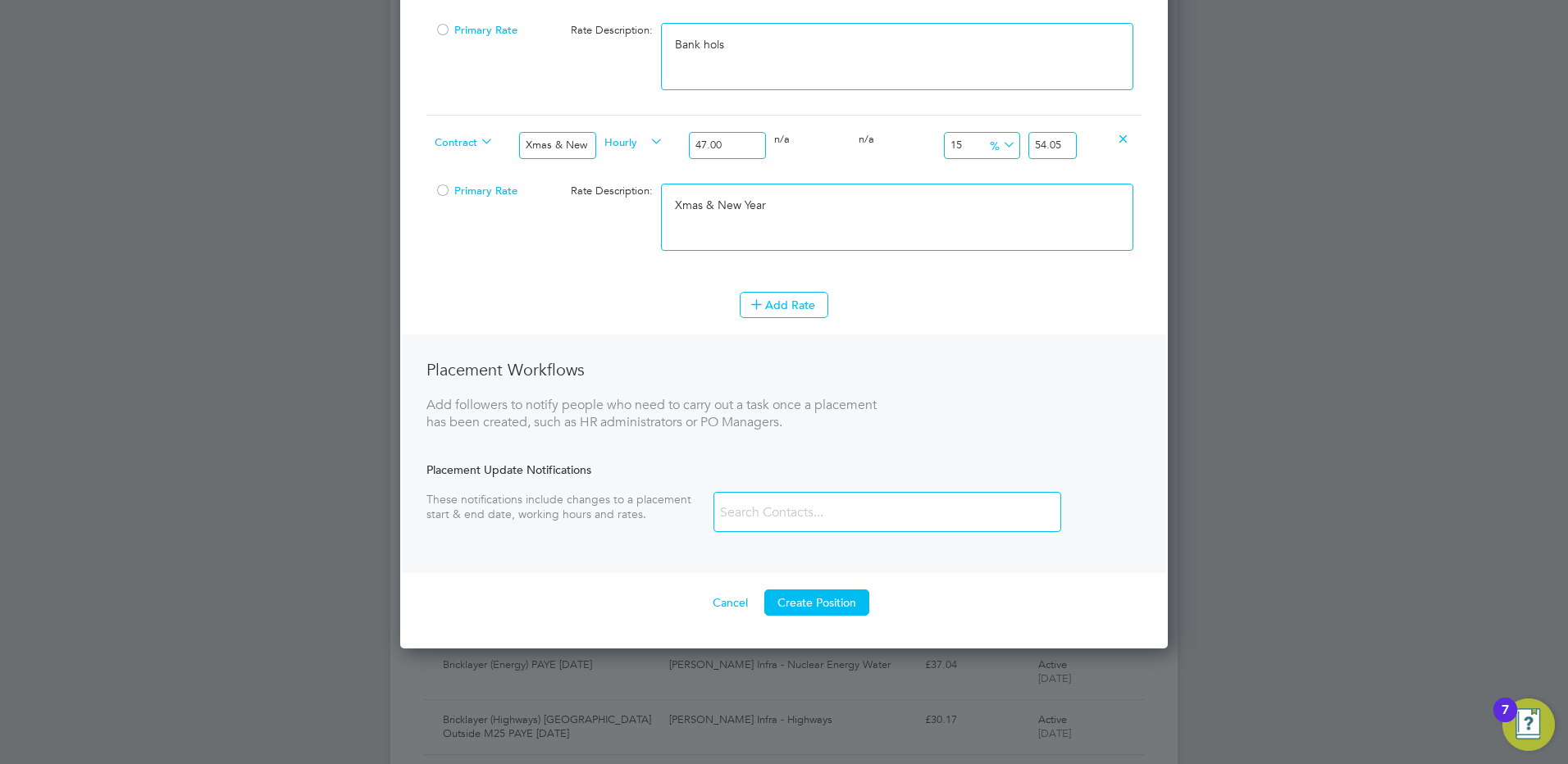
scroll to position [1283, 0]
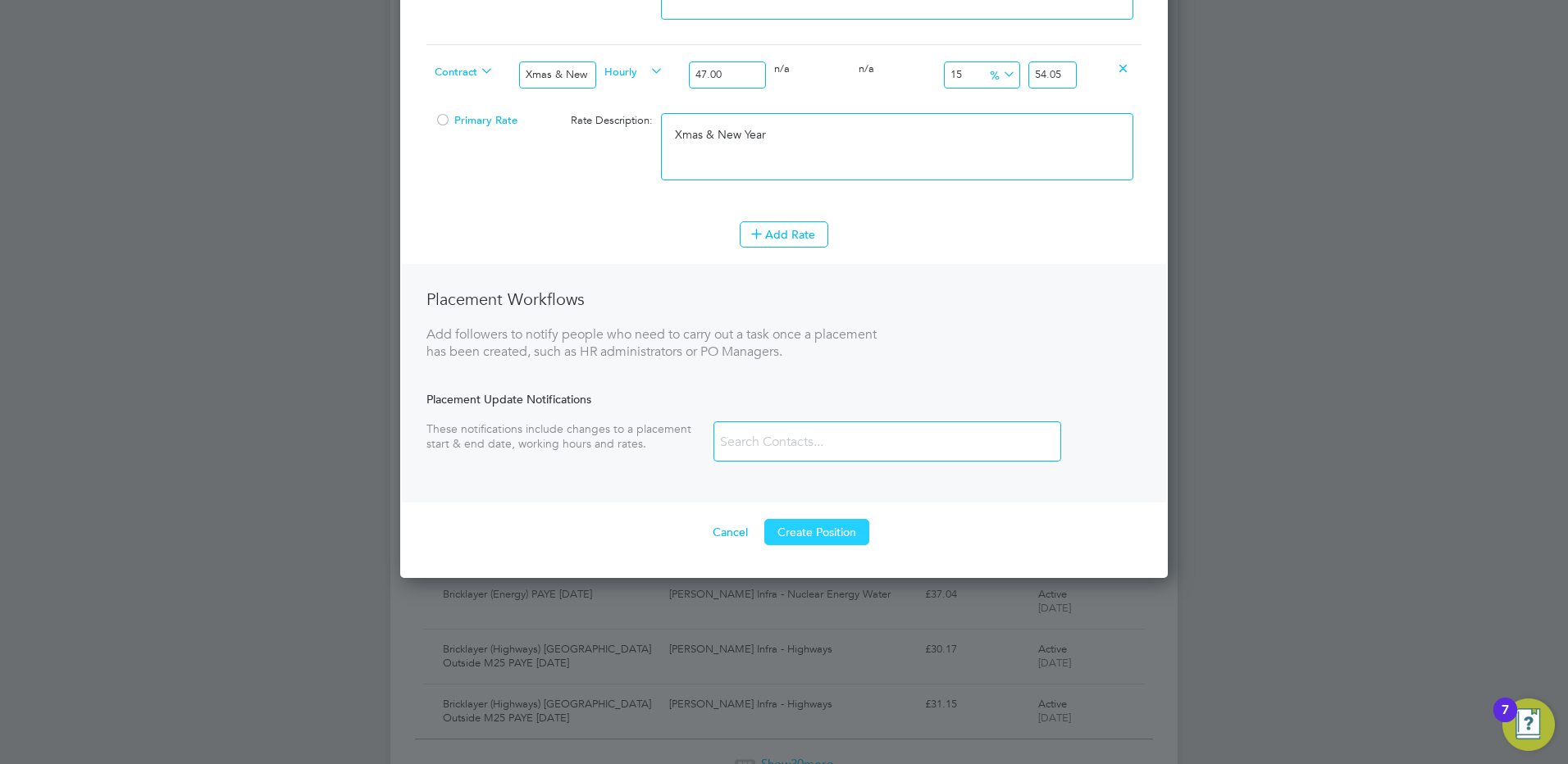
click at [844, 531] on button "Create Position" at bounding box center [817, 532] width 105 height 26
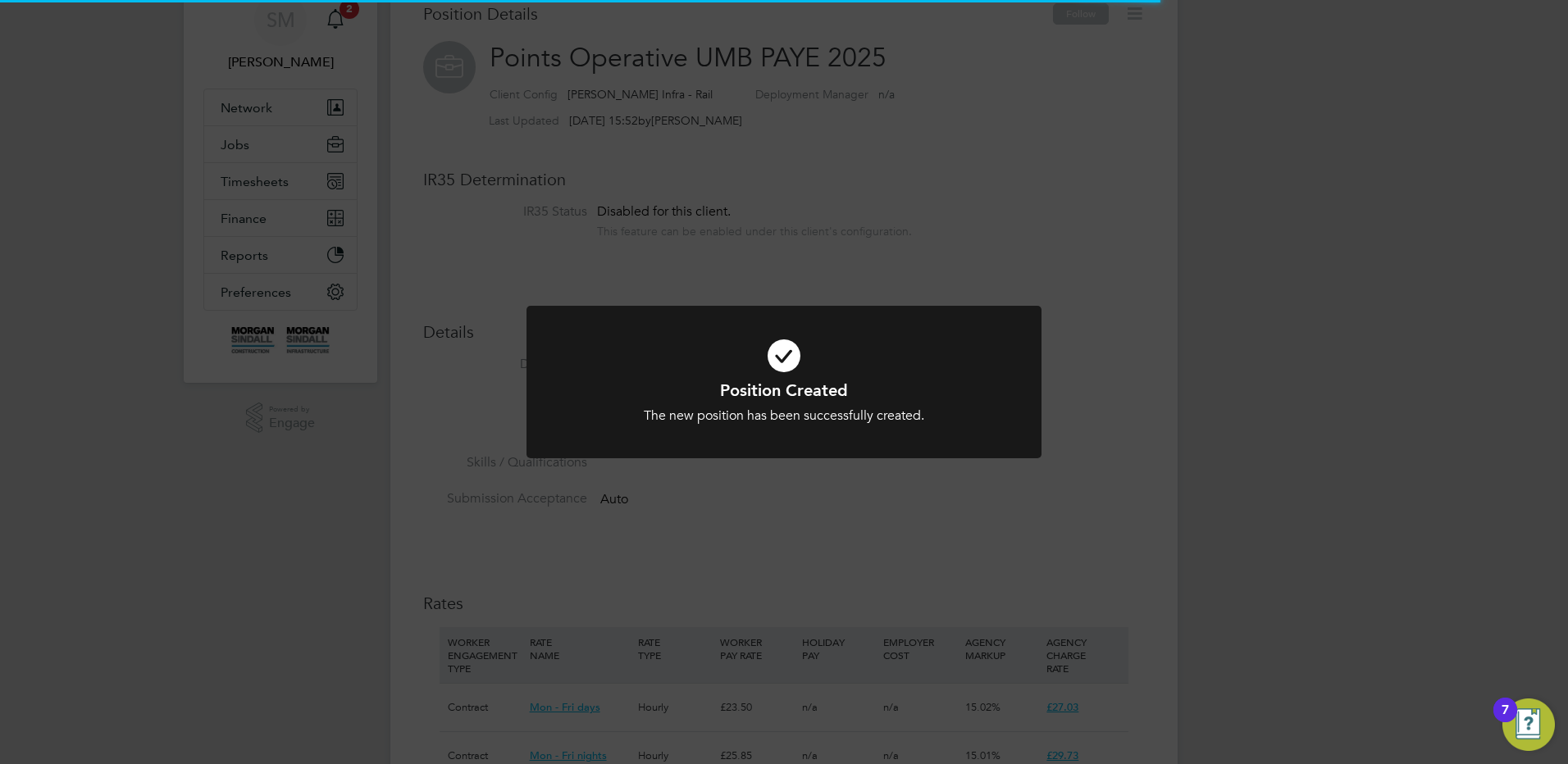
scroll to position [49, 110]
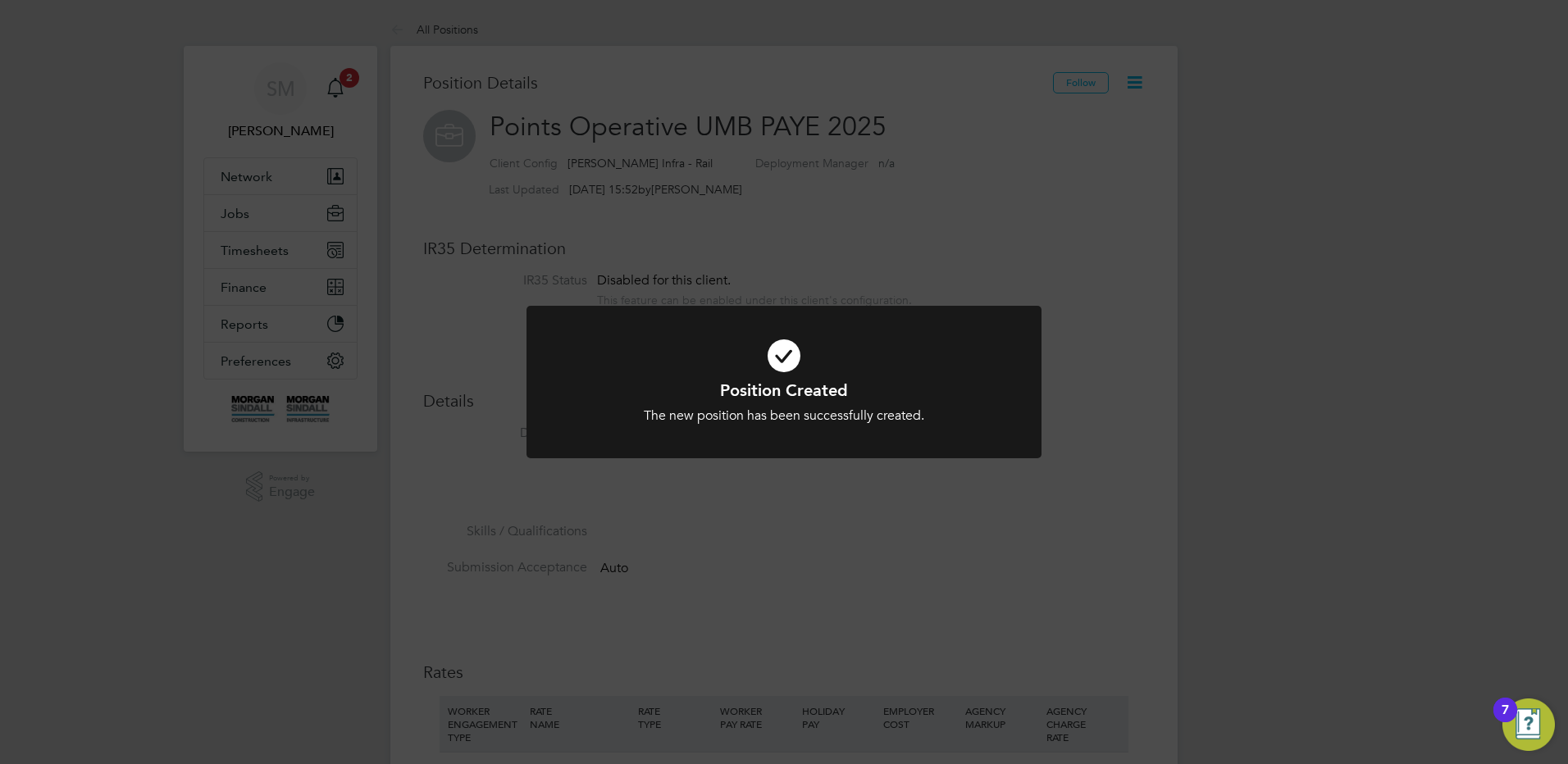
click at [890, 228] on div "Position Created The new position has been successfully created. Cancel Okay" at bounding box center [784, 382] width 1568 height 764
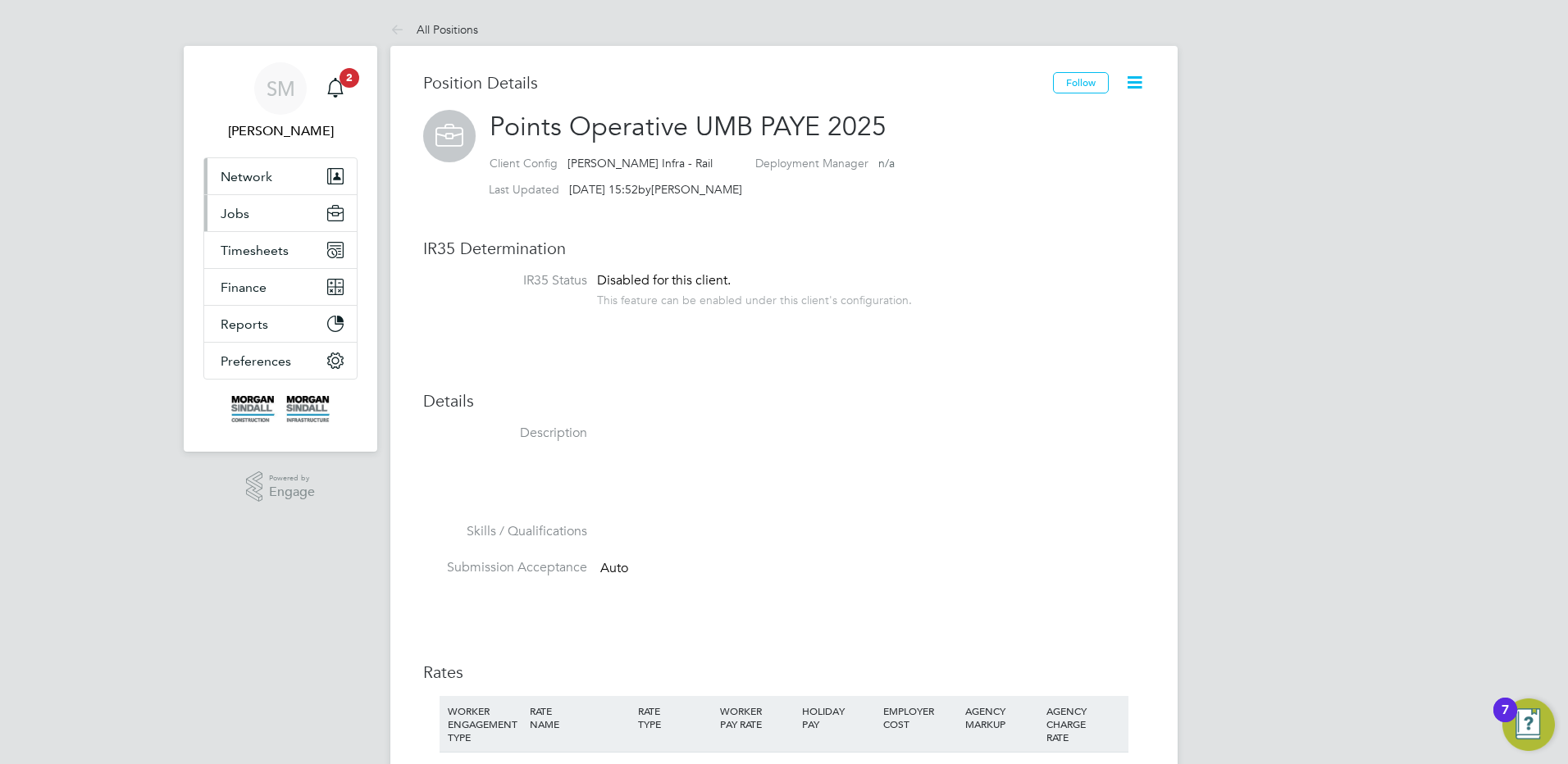
drag, startPoint x: 261, startPoint y: 181, endPoint x: 349, endPoint y: 202, distance: 90.5
click at [261, 180] on span "Network" at bounding box center [246, 177] width 52 height 16
click at [267, 220] on button "Jobs" at bounding box center [280, 213] width 153 height 36
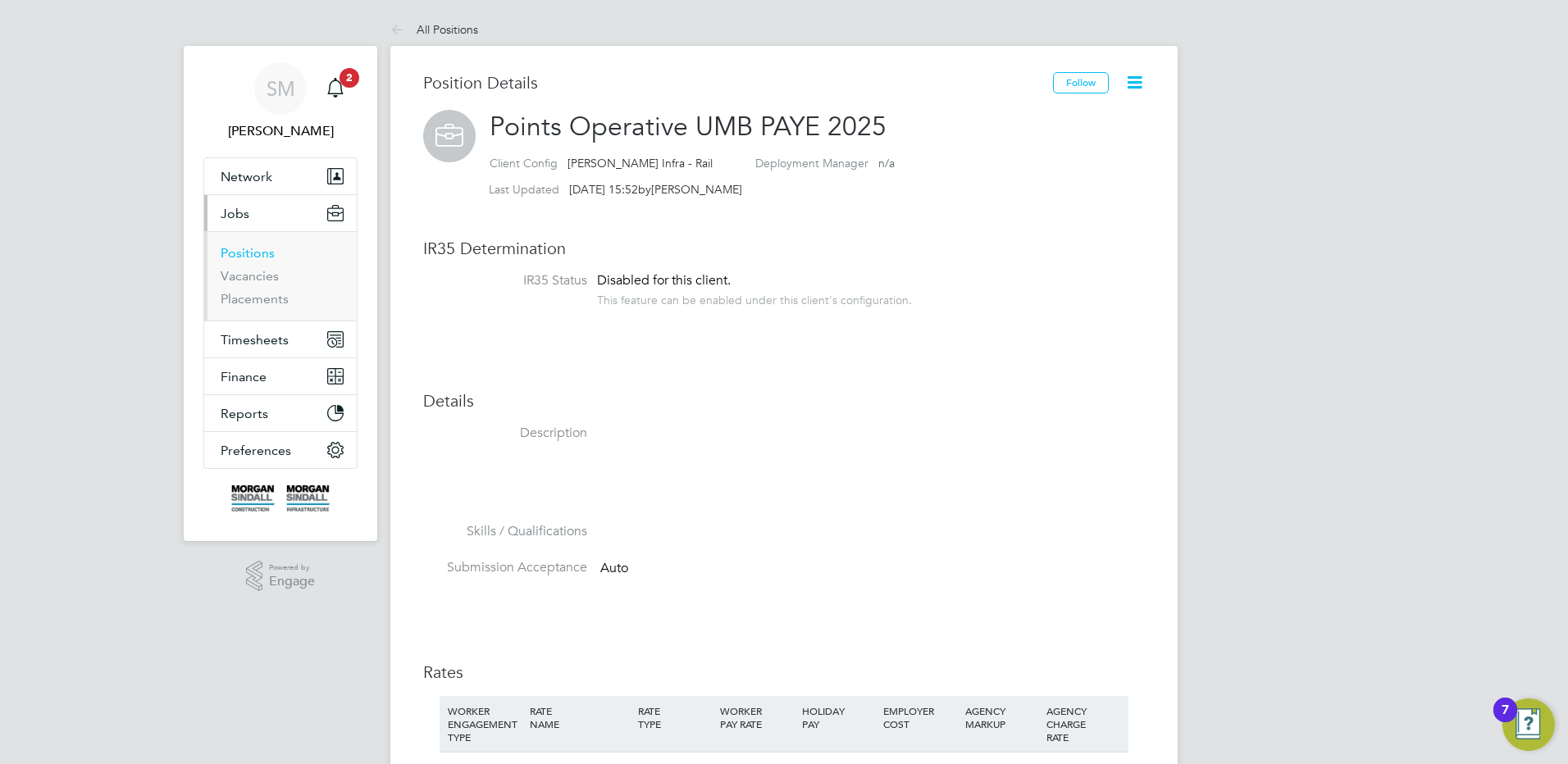
click at [246, 249] on link "Positions" at bounding box center [247, 253] width 54 height 16
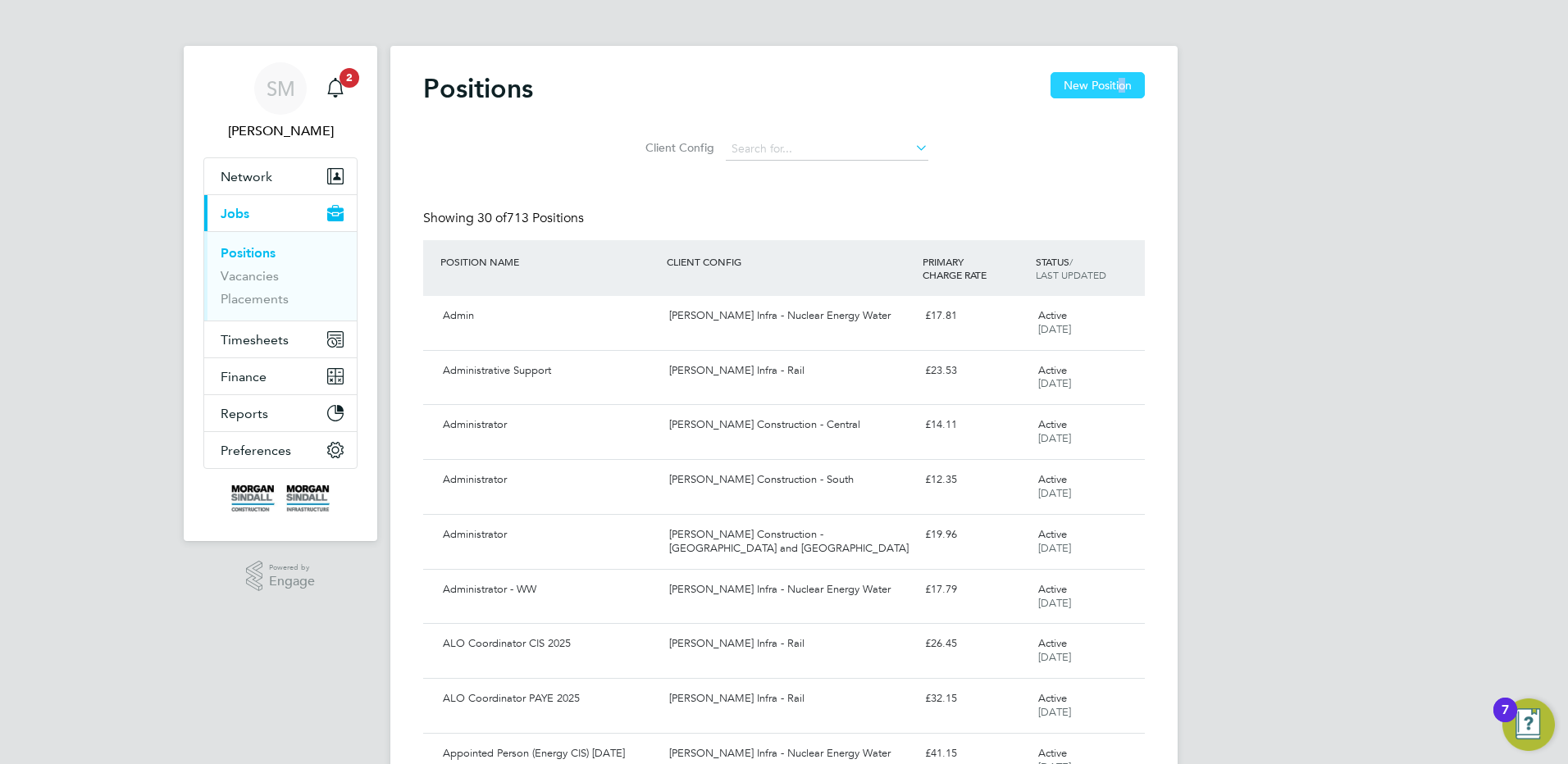
drag, startPoint x: 1122, startPoint y: 68, endPoint x: 1113, endPoint y: 82, distance: 16.6
click at [1113, 81] on button "New Position" at bounding box center [1097, 85] width 94 height 26
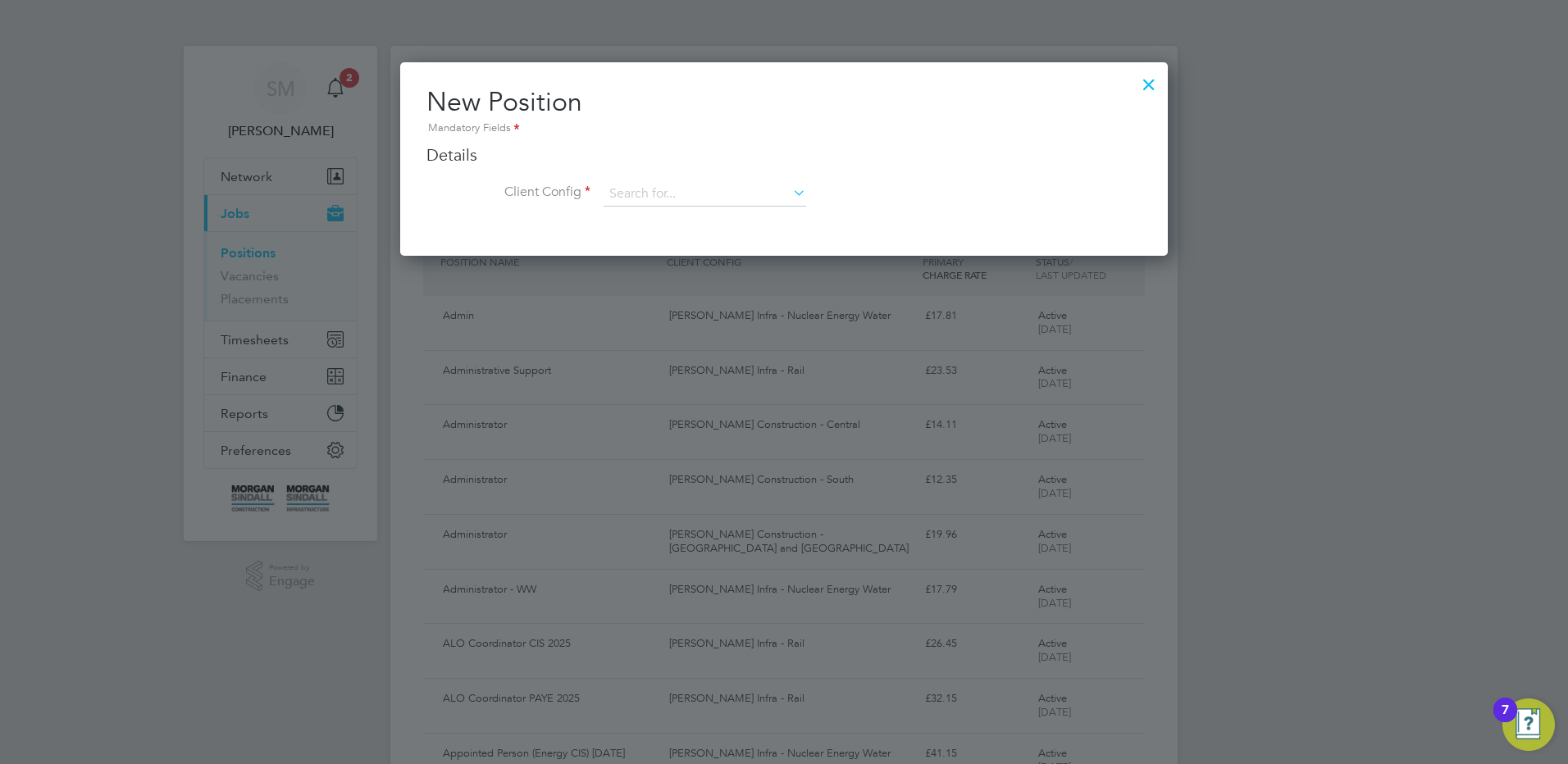
scroll to position [194, 768]
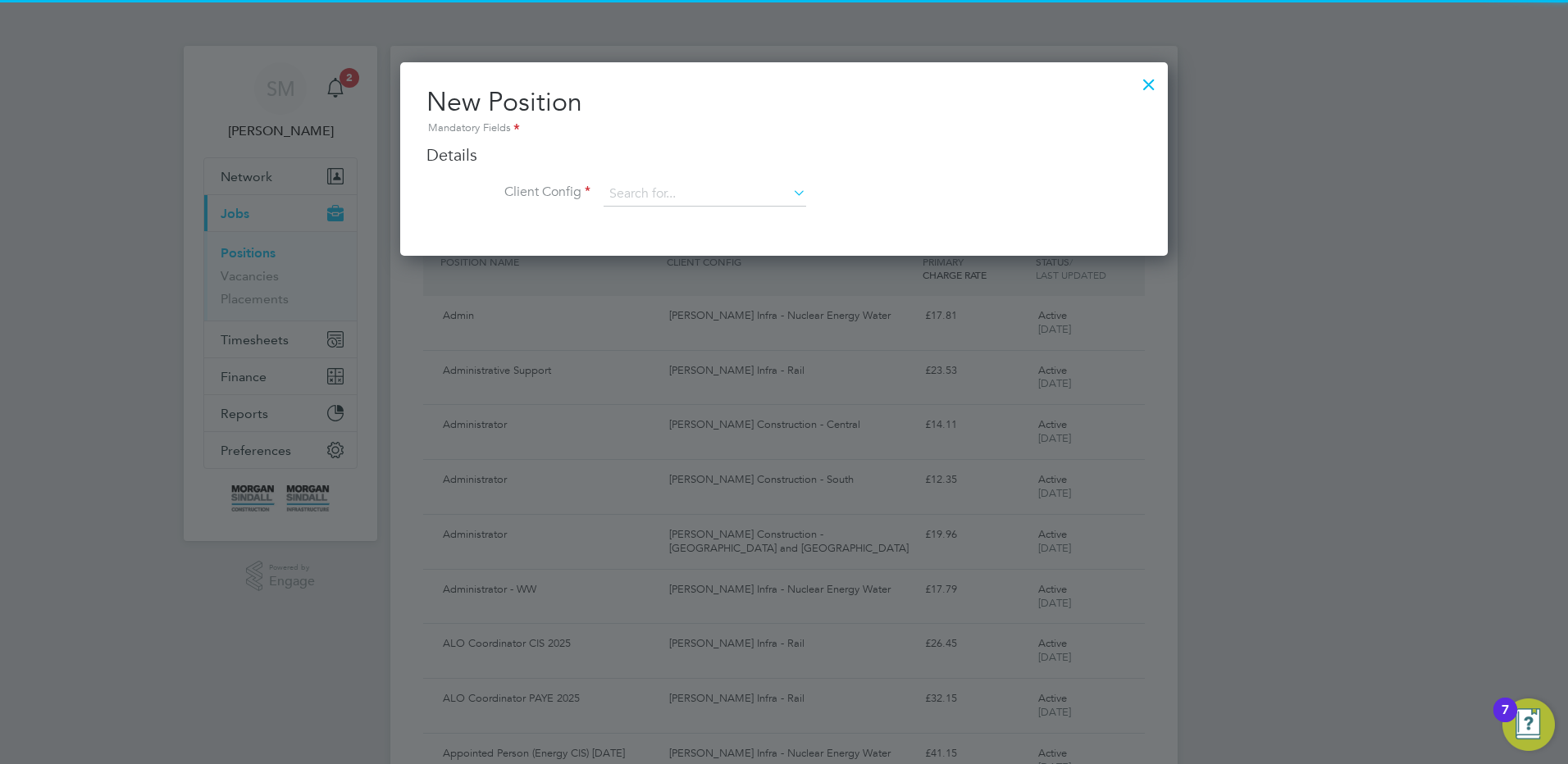
click at [790, 195] on icon at bounding box center [790, 192] width 0 height 23
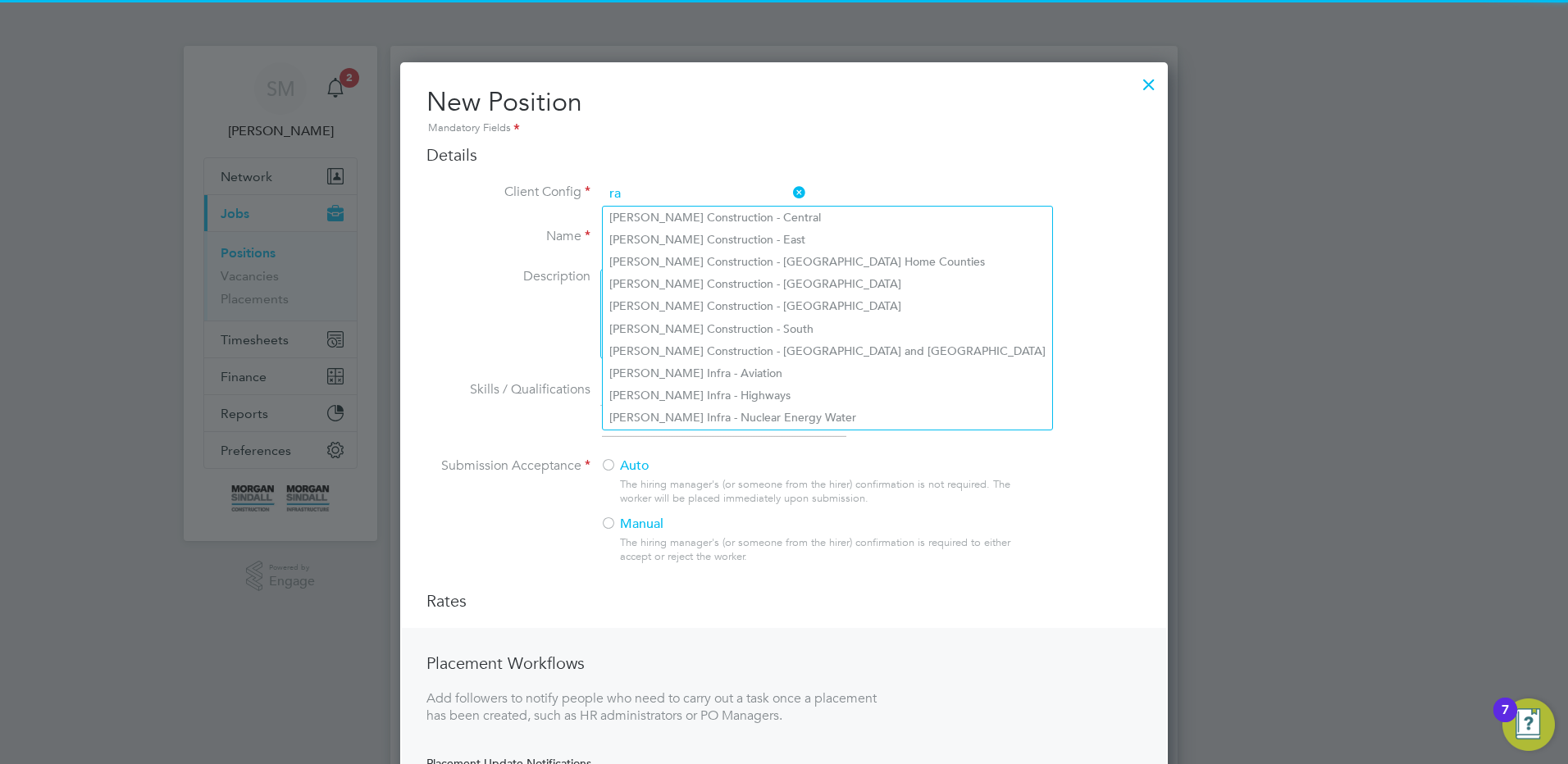
scroll to position [881, 768]
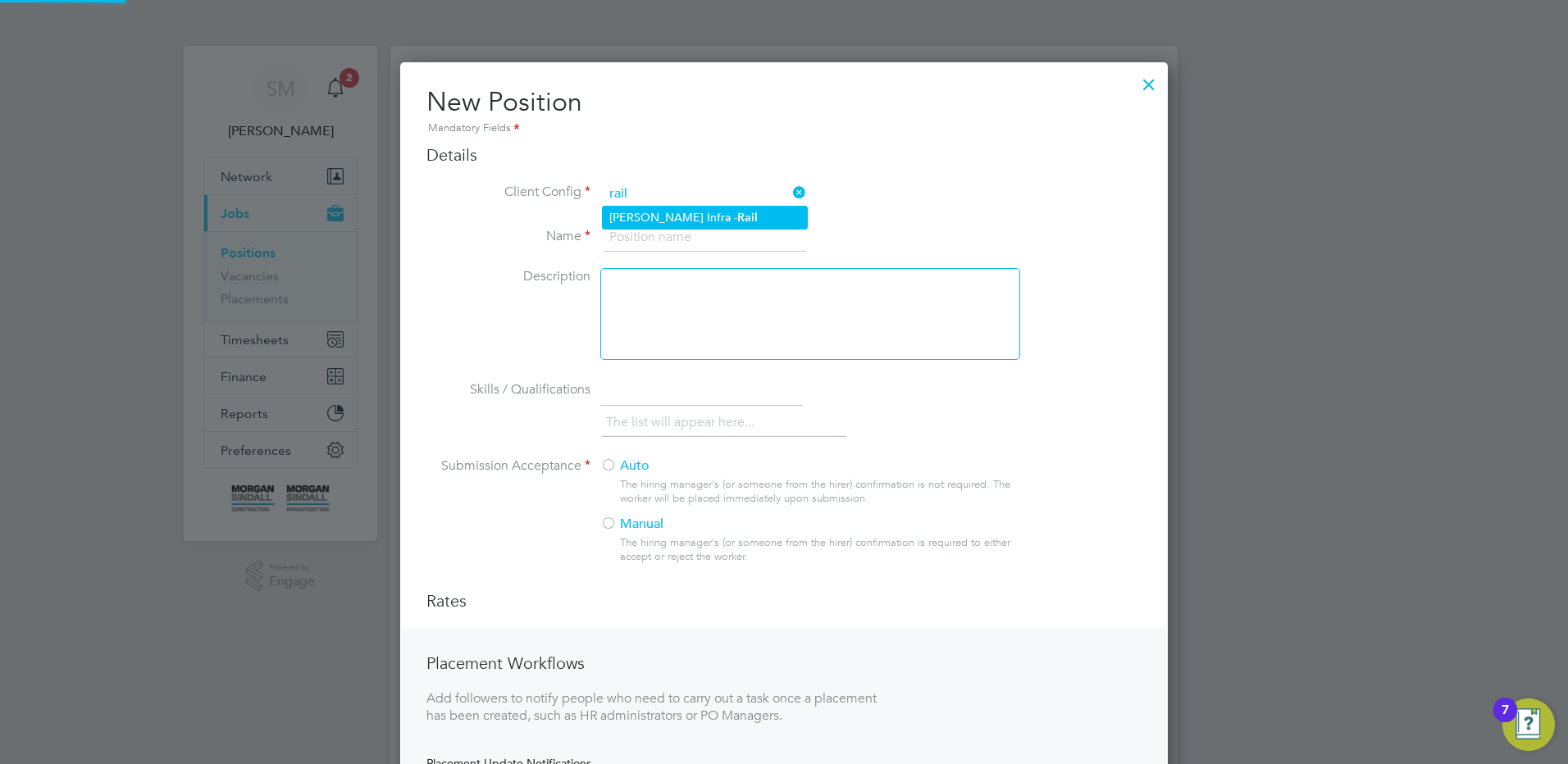
click at [737, 212] on b "Rail" at bounding box center [747, 218] width 21 height 14
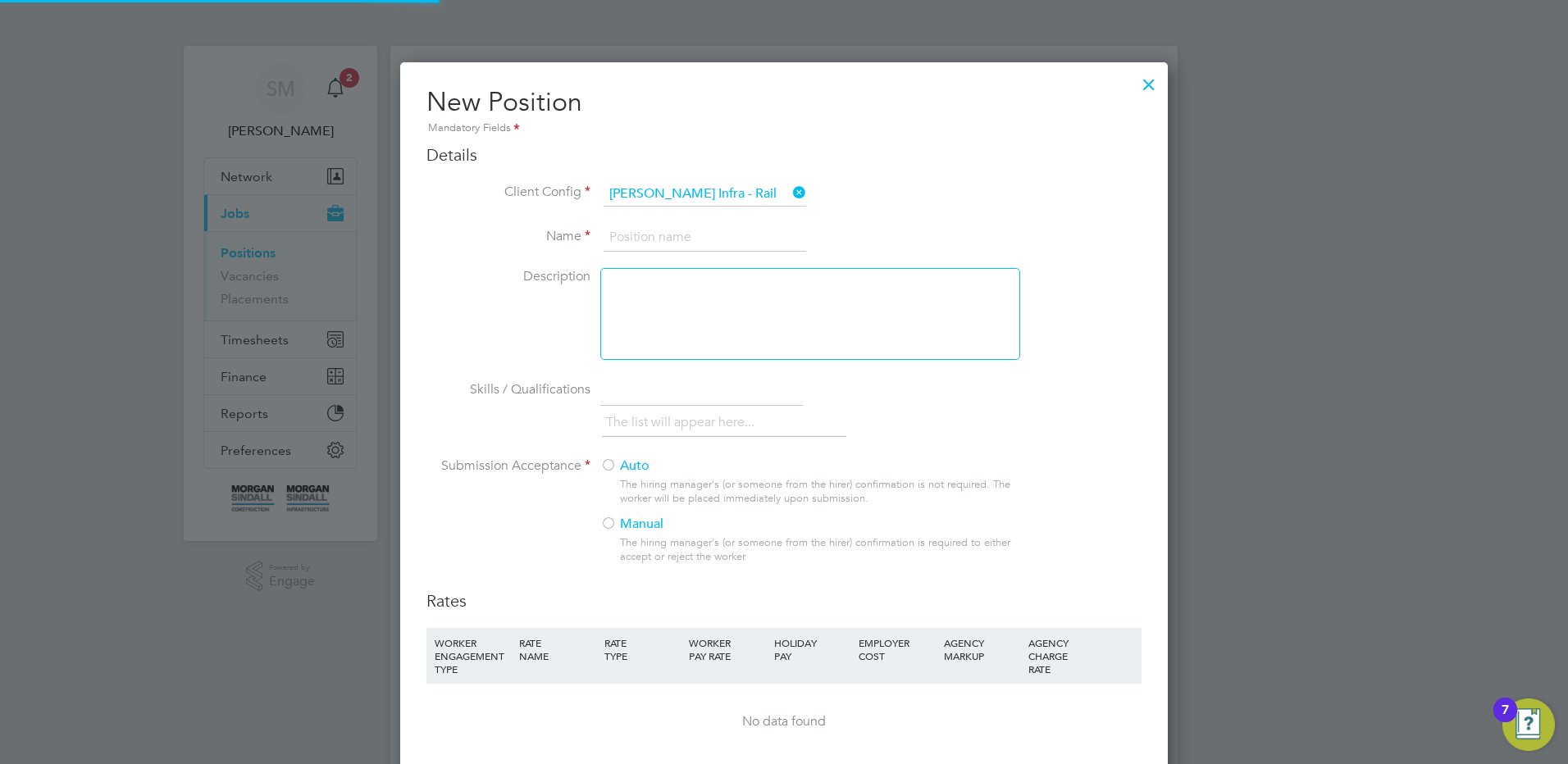
scroll to position [1072, 768]
click at [717, 229] on input at bounding box center [705, 237] width 203 height 30
click at [691, 241] on input at bounding box center [705, 237] width 203 height 30
click at [622, 474] on label "Auto" at bounding box center [803, 466] width 406 height 17
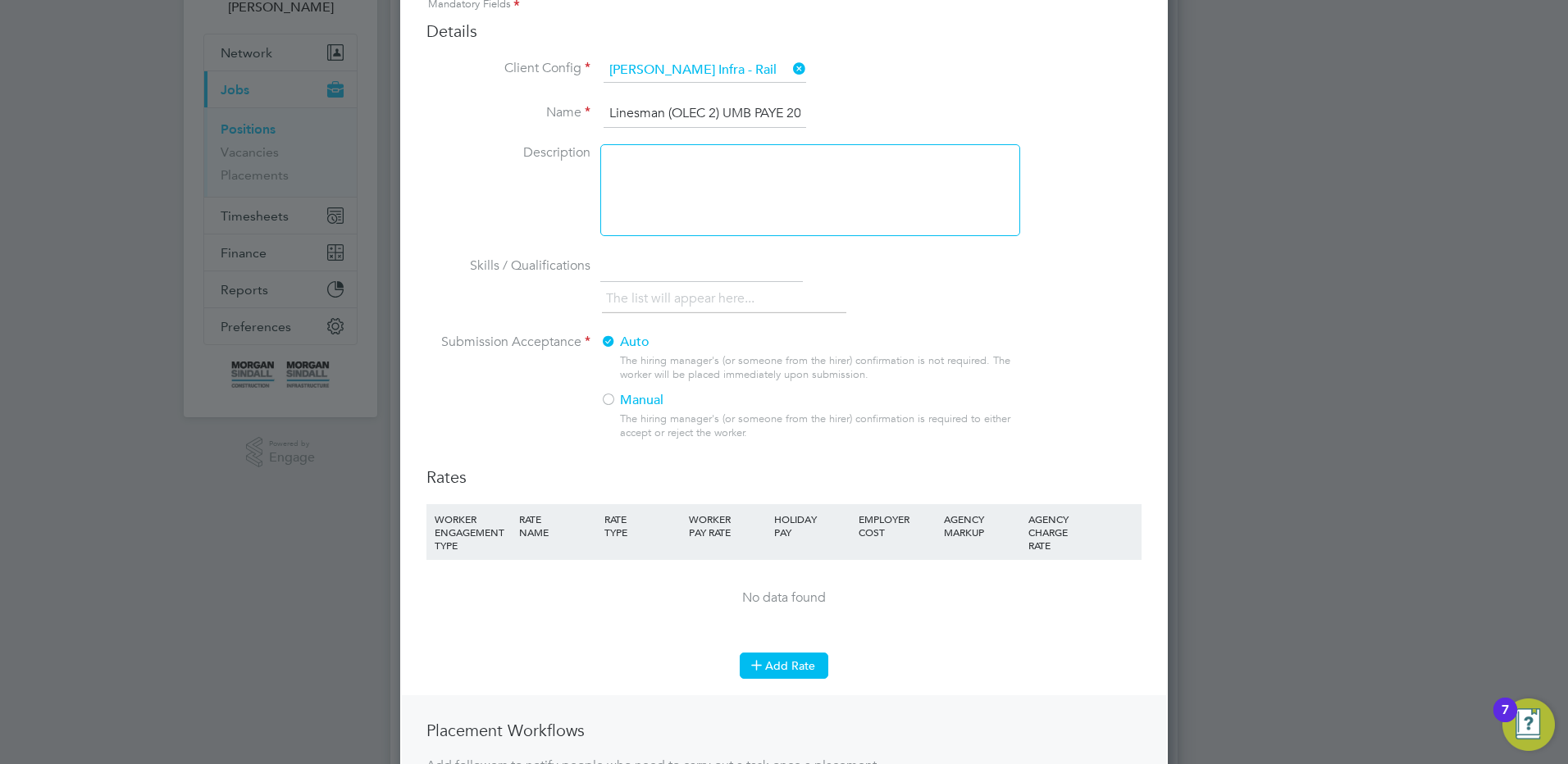
scroll to position [328, 0]
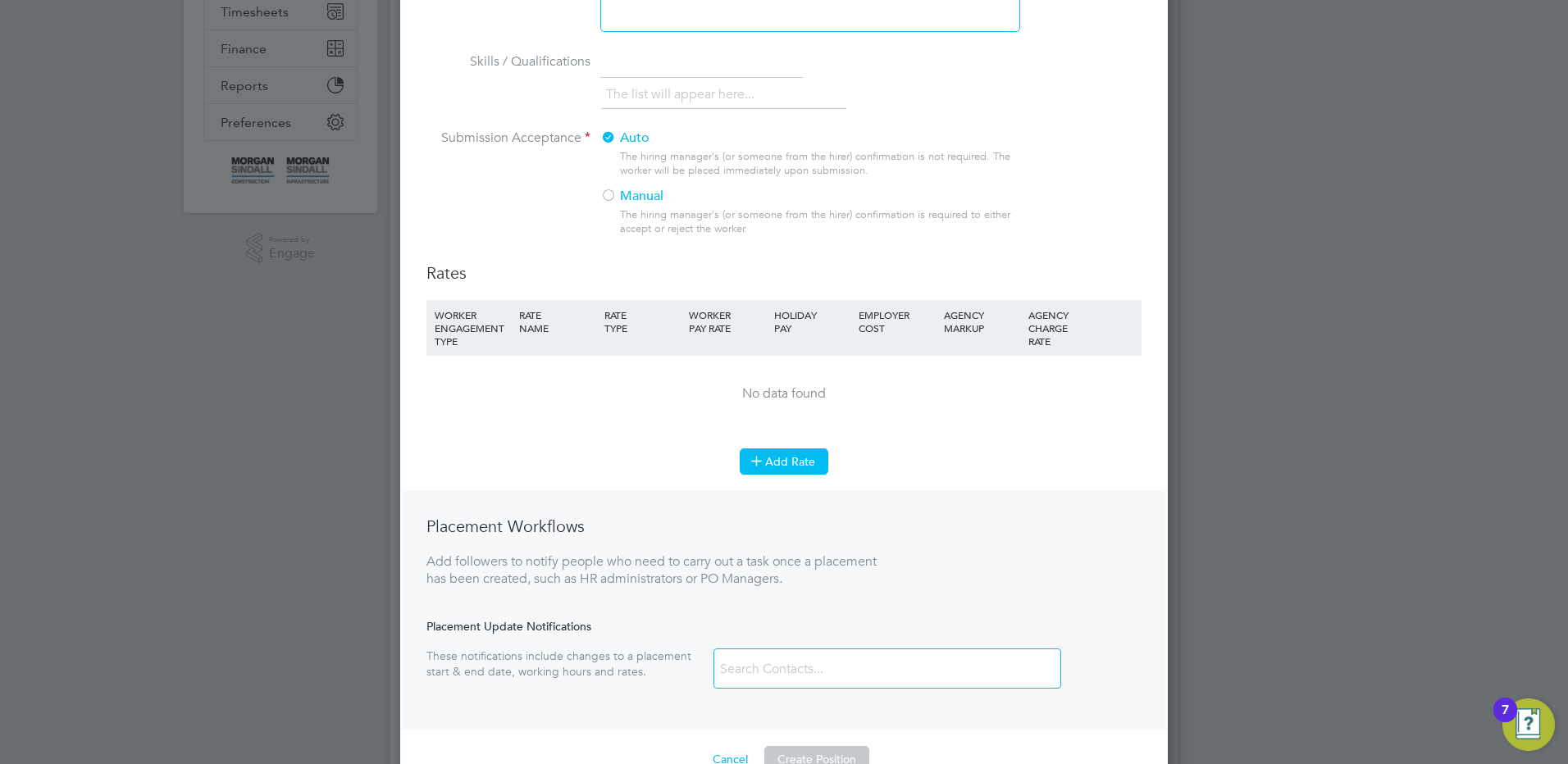
click at [810, 462] on button "Add Rate" at bounding box center [783, 461] width 88 height 26
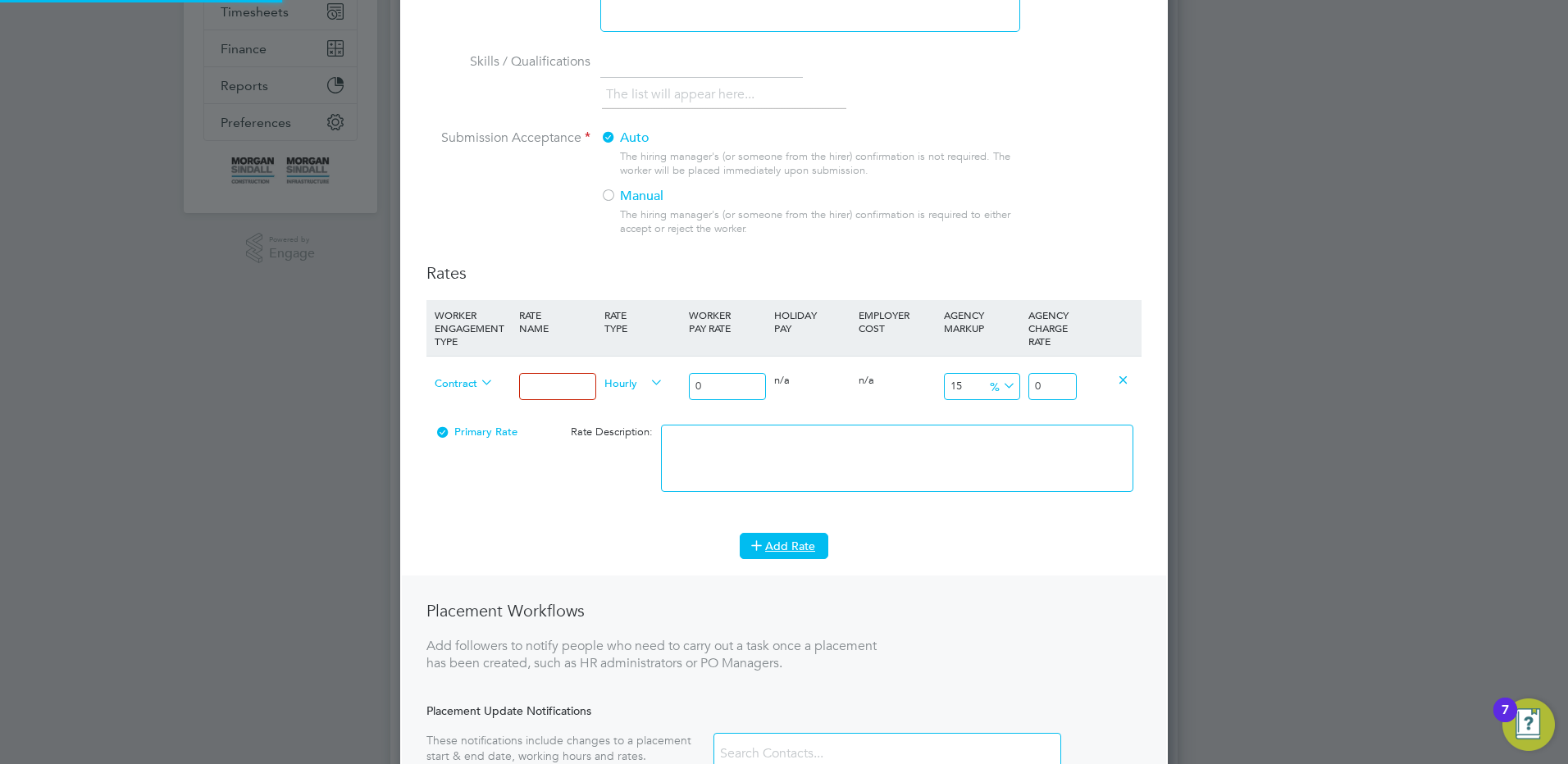
scroll to position [1156, 768]
click at [566, 405] on div at bounding box center [556, 386] width 84 height 60
click at [565, 371] on div at bounding box center [556, 386] width 84 height 60
click at [579, 391] on input at bounding box center [556, 386] width 77 height 27
drag, startPoint x: 708, startPoint y: 391, endPoint x: 597, endPoint y: 385, distance: 111.2
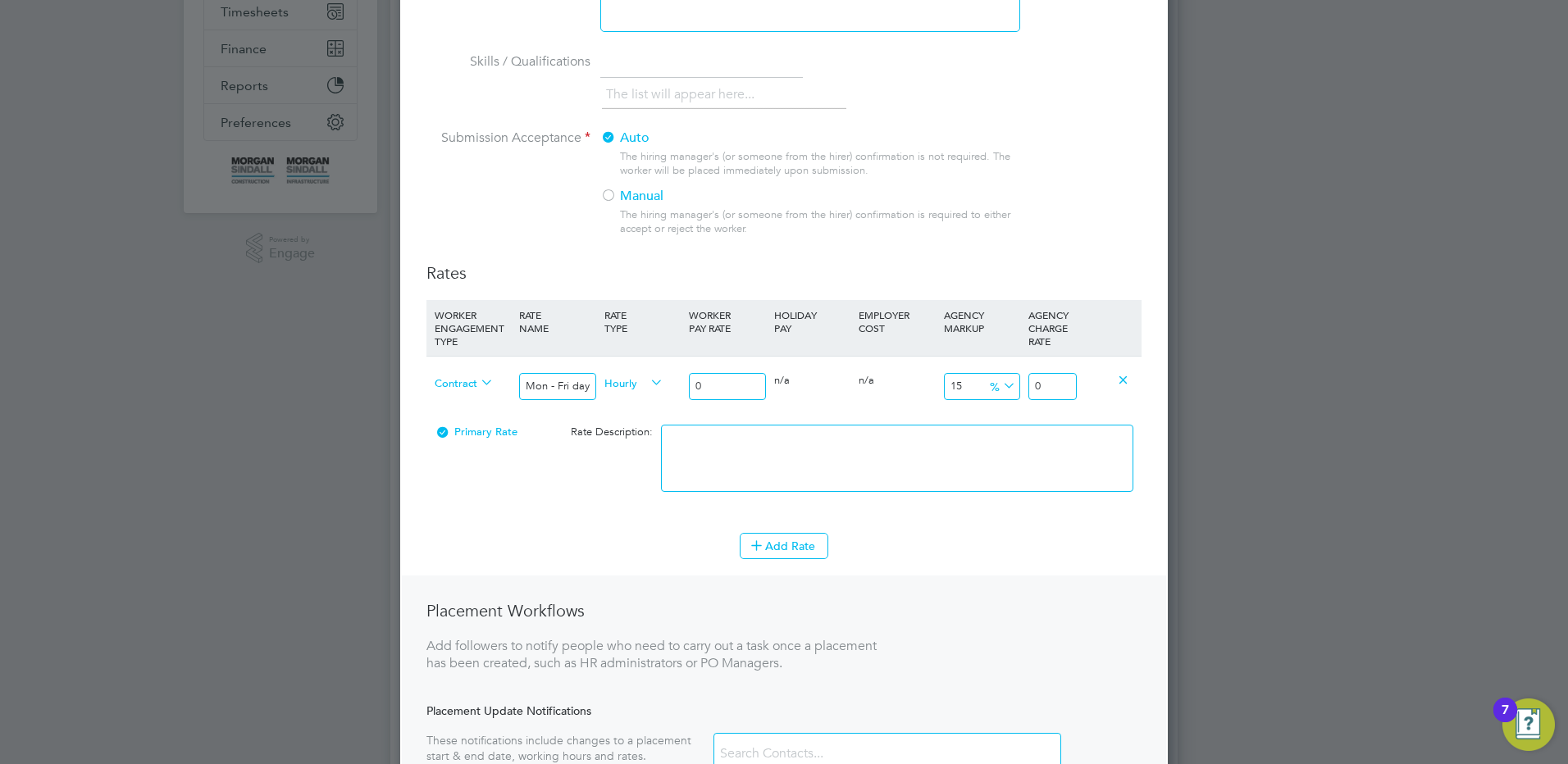
click at [613, 384] on div "Contract Mon - Fri days Hourly 0 0 n/a 0 n/a 15 0 % 0" at bounding box center [784, 385] width 715 height 61
click at [913, 436] on textarea at bounding box center [896, 458] width 472 height 68
click at [806, 553] on button "Add Rate" at bounding box center [783, 545] width 88 height 26
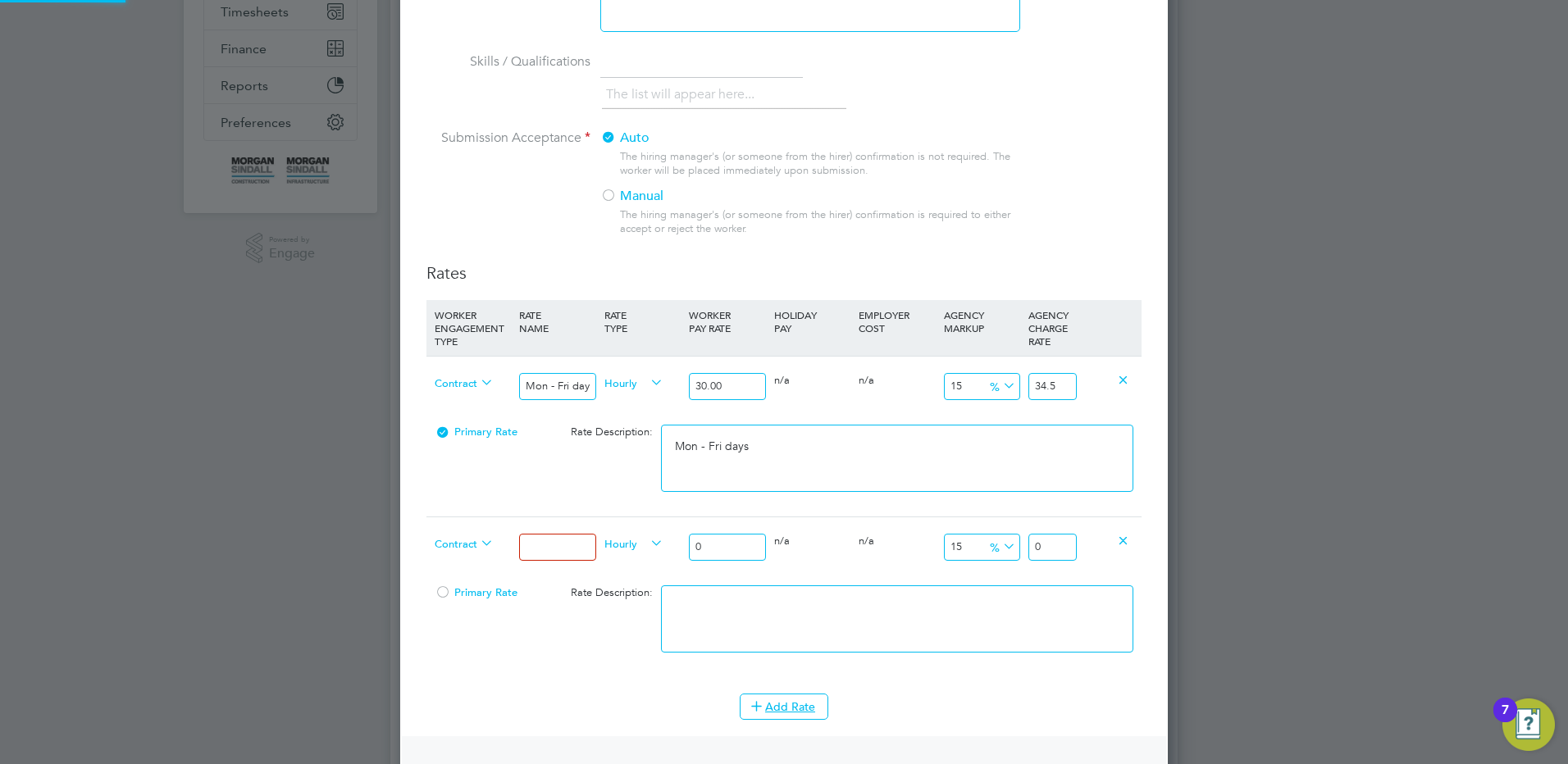
scroll to position [8, 8]
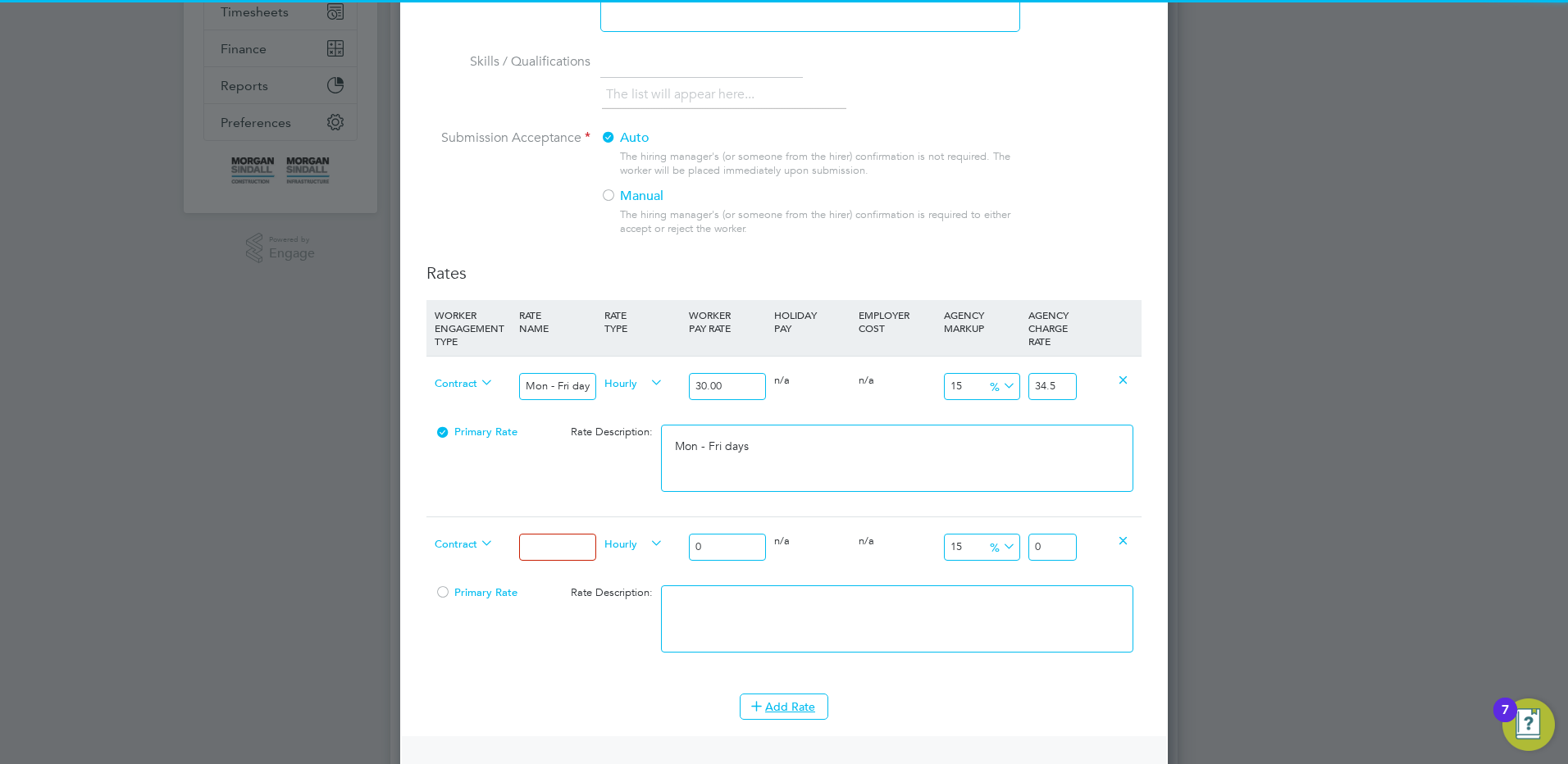
click at [556, 553] on input at bounding box center [556, 546] width 77 height 27
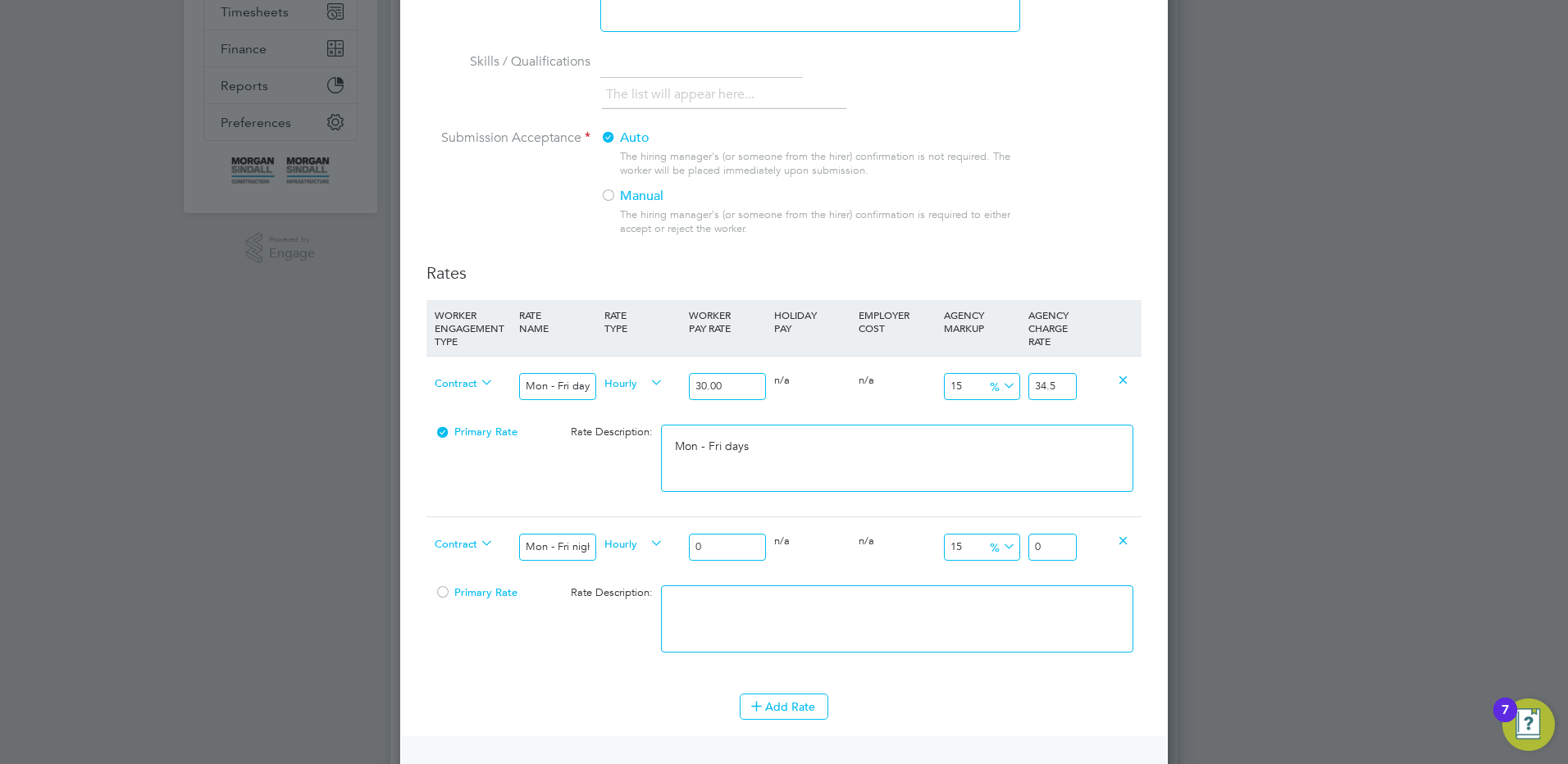
drag, startPoint x: 741, startPoint y: 547, endPoint x: 637, endPoint y: 516, distance: 108.5
click at [637, 515] on div "WORKER ENGAGEMENT TYPE RATE NAME RATE TYPE WORKER PAY RATE HOLIDAY PAY EMPLOYER…" at bounding box center [784, 489] width 715 height 378
click at [1056, 599] on textarea at bounding box center [896, 619] width 472 height 68
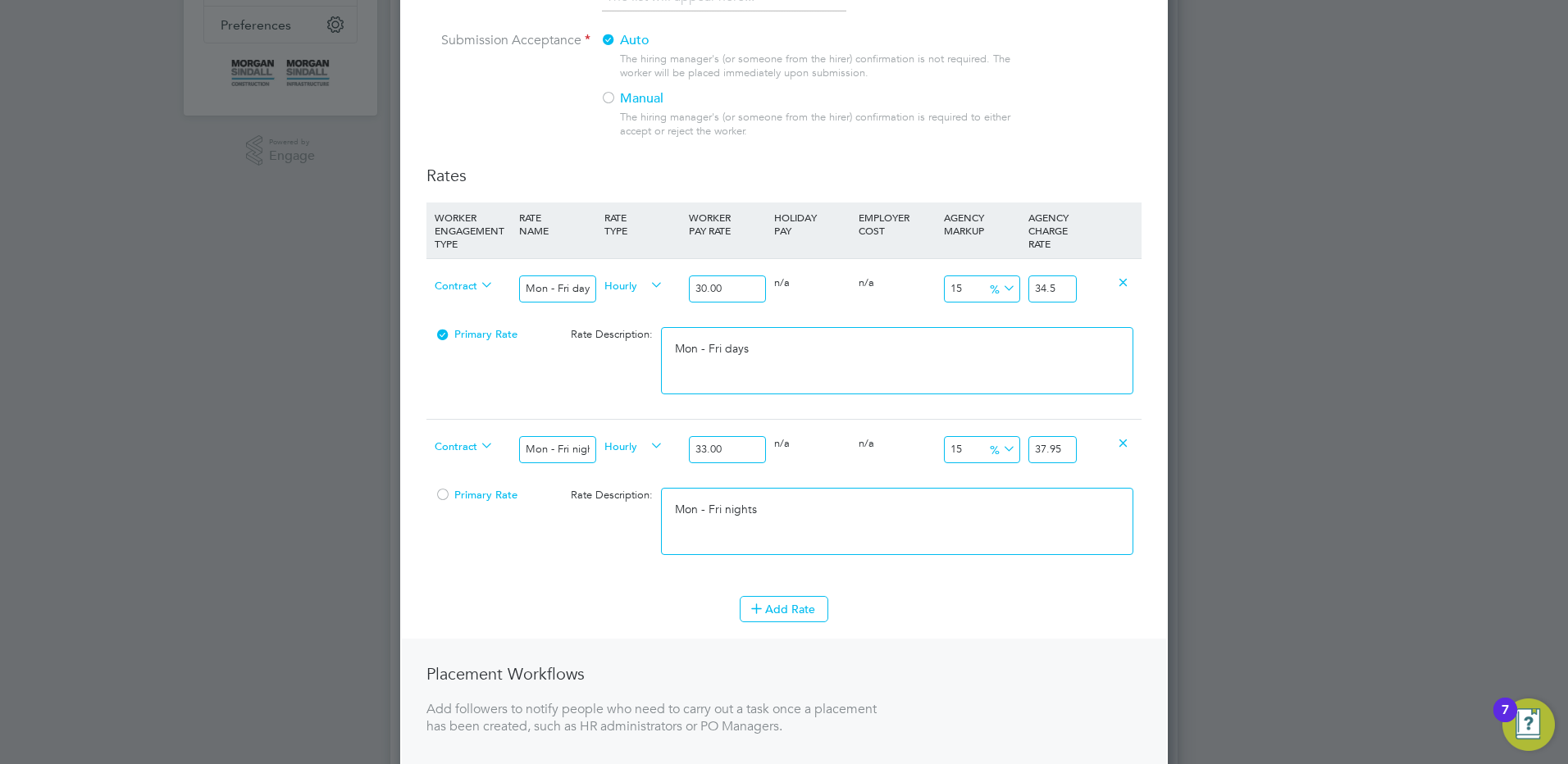
scroll to position [574, 0]
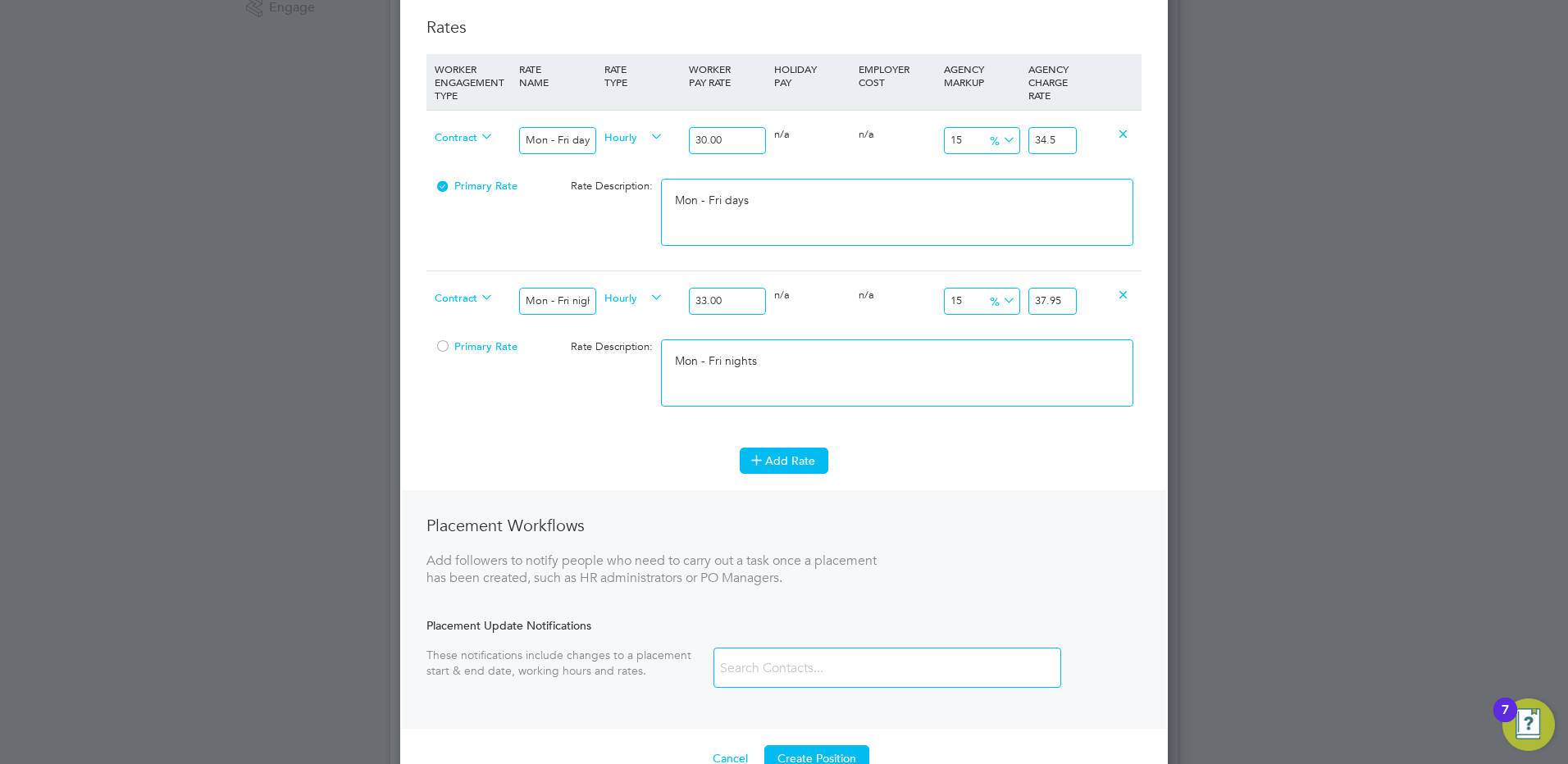
click at [784, 452] on button "Add Rate" at bounding box center [783, 461] width 88 height 26
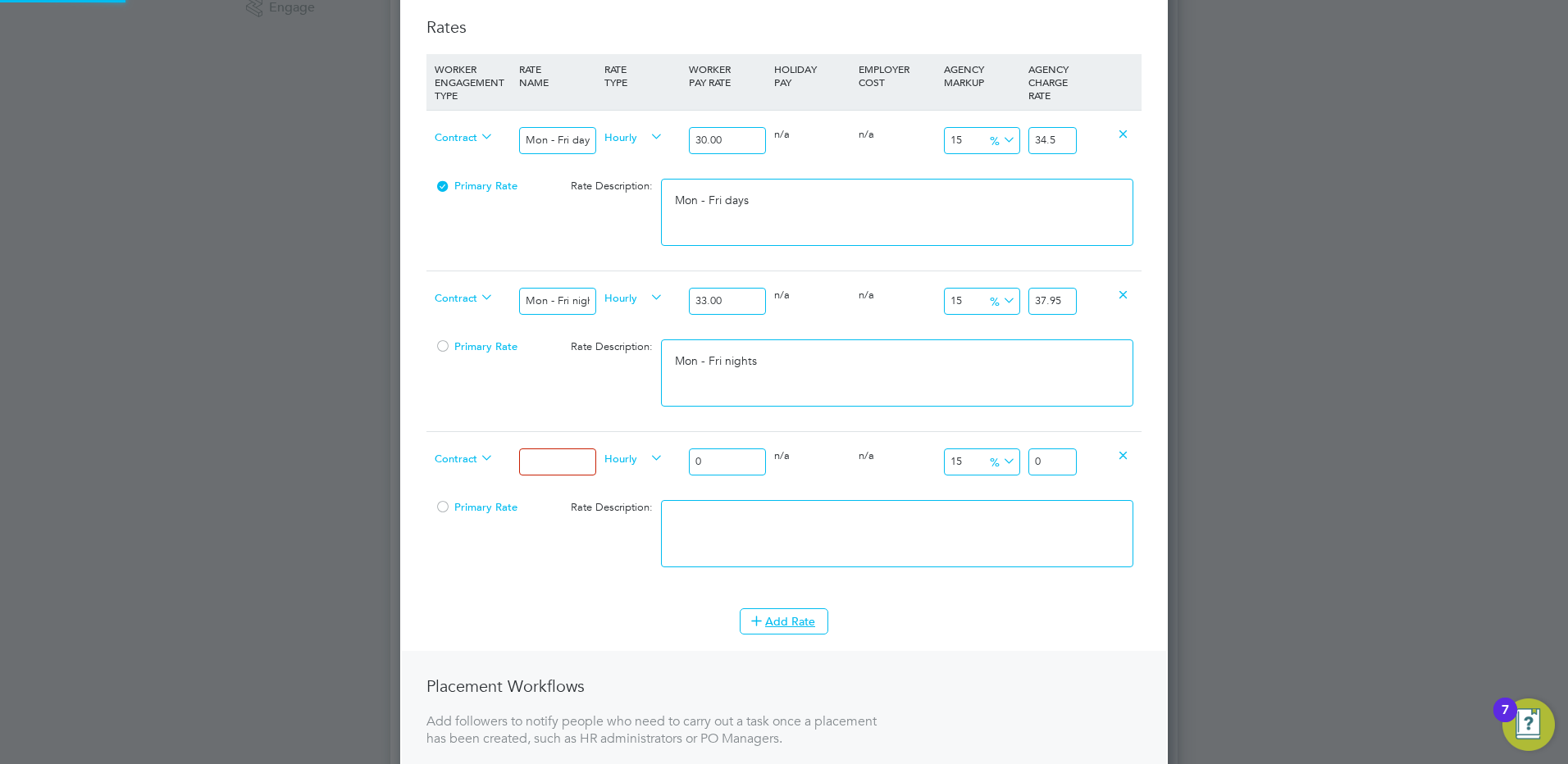
scroll to position [1478, 768]
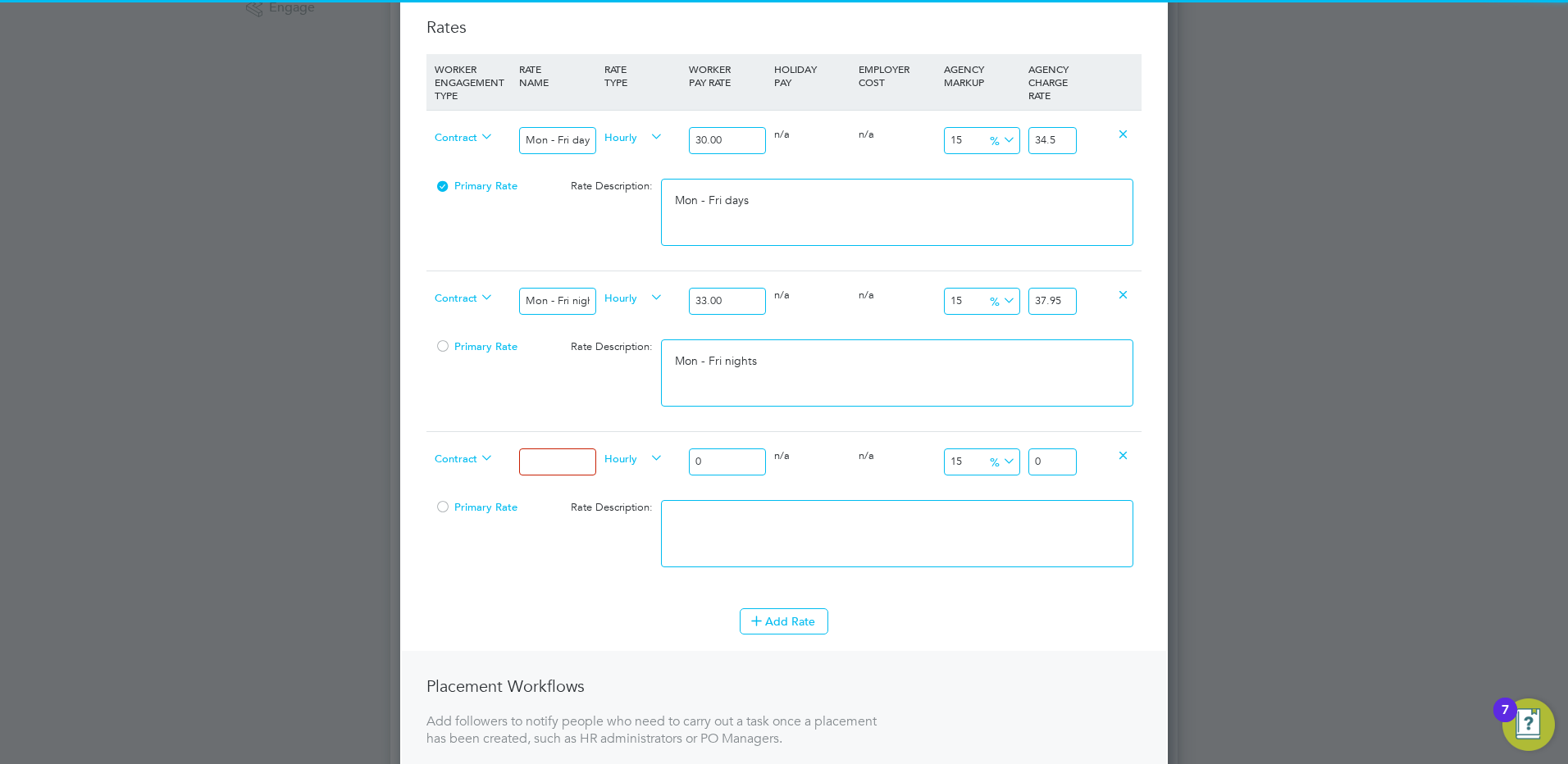
drag, startPoint x: 513, startPoint y: 467, endPoint x: 523, endPoint y: 466, distance: 10.0
click at [514, 467] on div "Contract" at bounding box center [472, 460] width 84 height 56
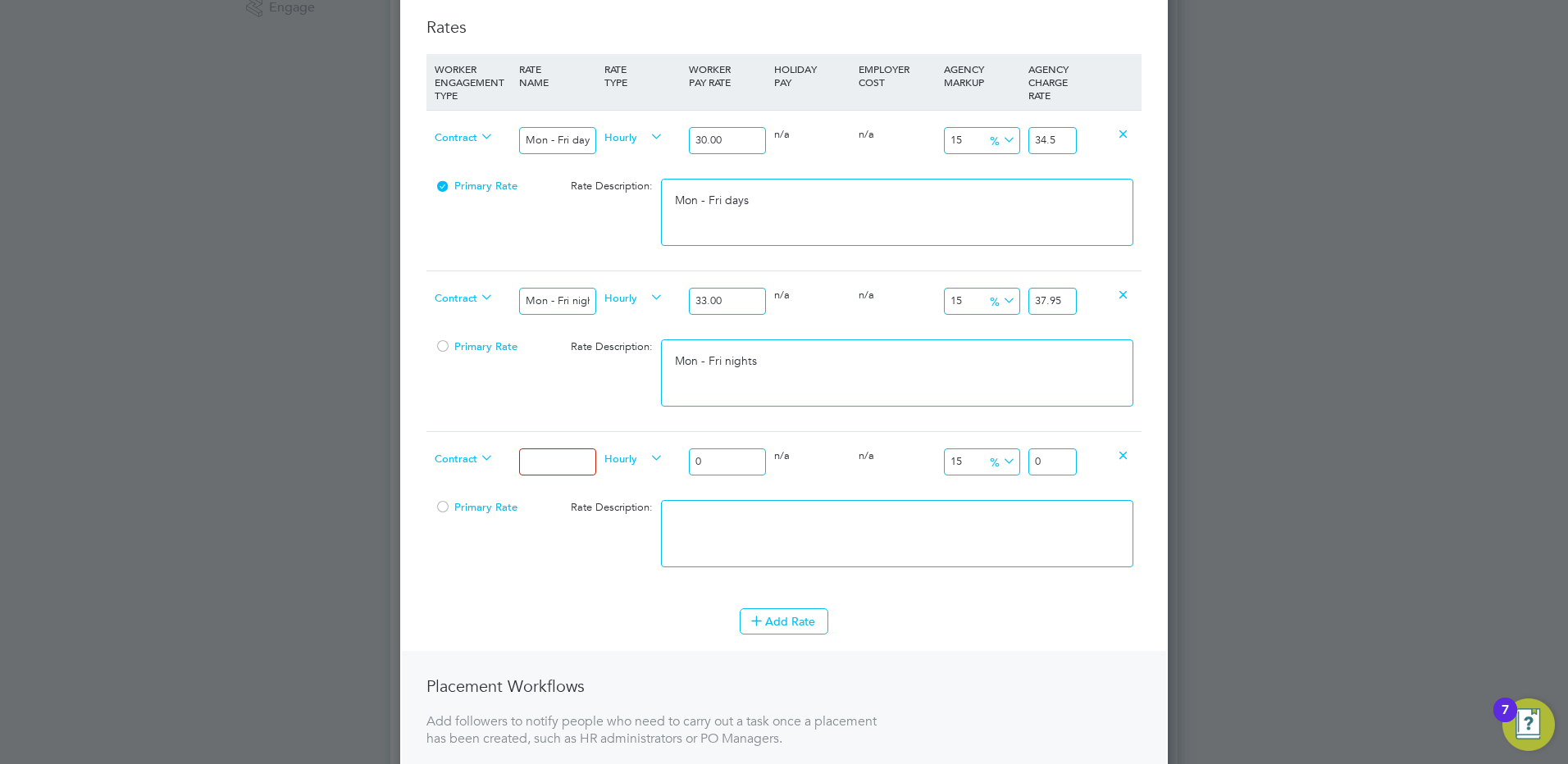
click at [528, 466] on input at bounding box center [556, 461] width 77 height 27
click at [713, 466] on input "0" at bounding box center [726, 461] width 77 height 27
drag, startPoint x: 735, startPoint y: 469, endPoint x: 686, endPoint y: 451, distance: 52.2
click at [686, 451] on div "0" at bounding box center [726, 462] width 84 height 60
drag, startPoint x: 1055, startPoint y: 460, endPoint x: 1123, endPoint y: 458, distance: 68.0
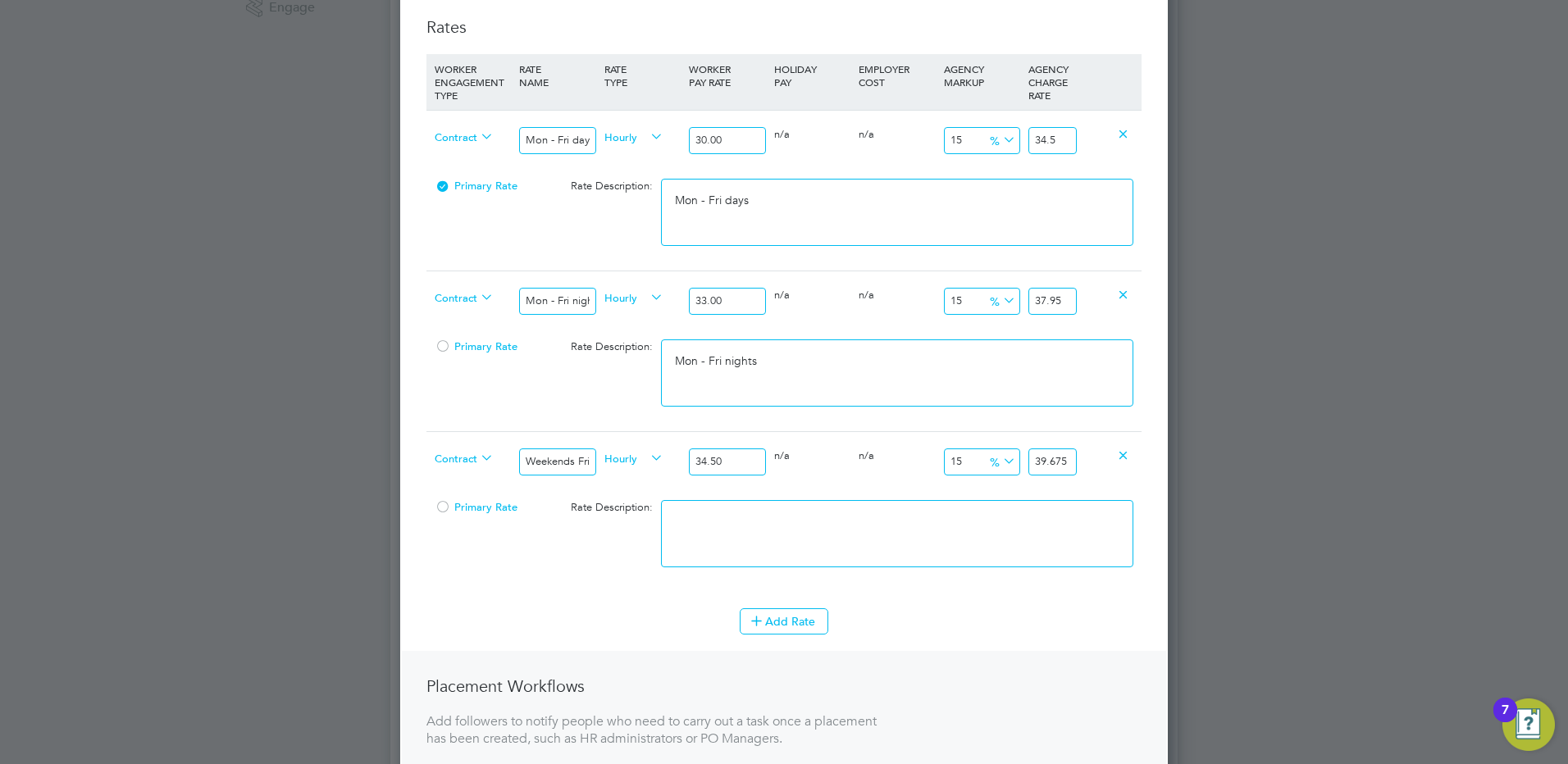
click at [1128, 454] on div "Contract Weekends Fri 18:00pm - Mon 06:00am Hourly 34.50 0 n/a 0 n/a 15 5.175 %…" at bounding box center [784, 461] width 715 height 61
click at [995, 527] on textarea at bounding box center [896, 534] width 472 height 68
paste textarea "Weekends Fri 18:00pm - Mon 06:00am"
click at [804, 627] on button "Add Rate" at bounding box center [783, 621] width 88 height 26
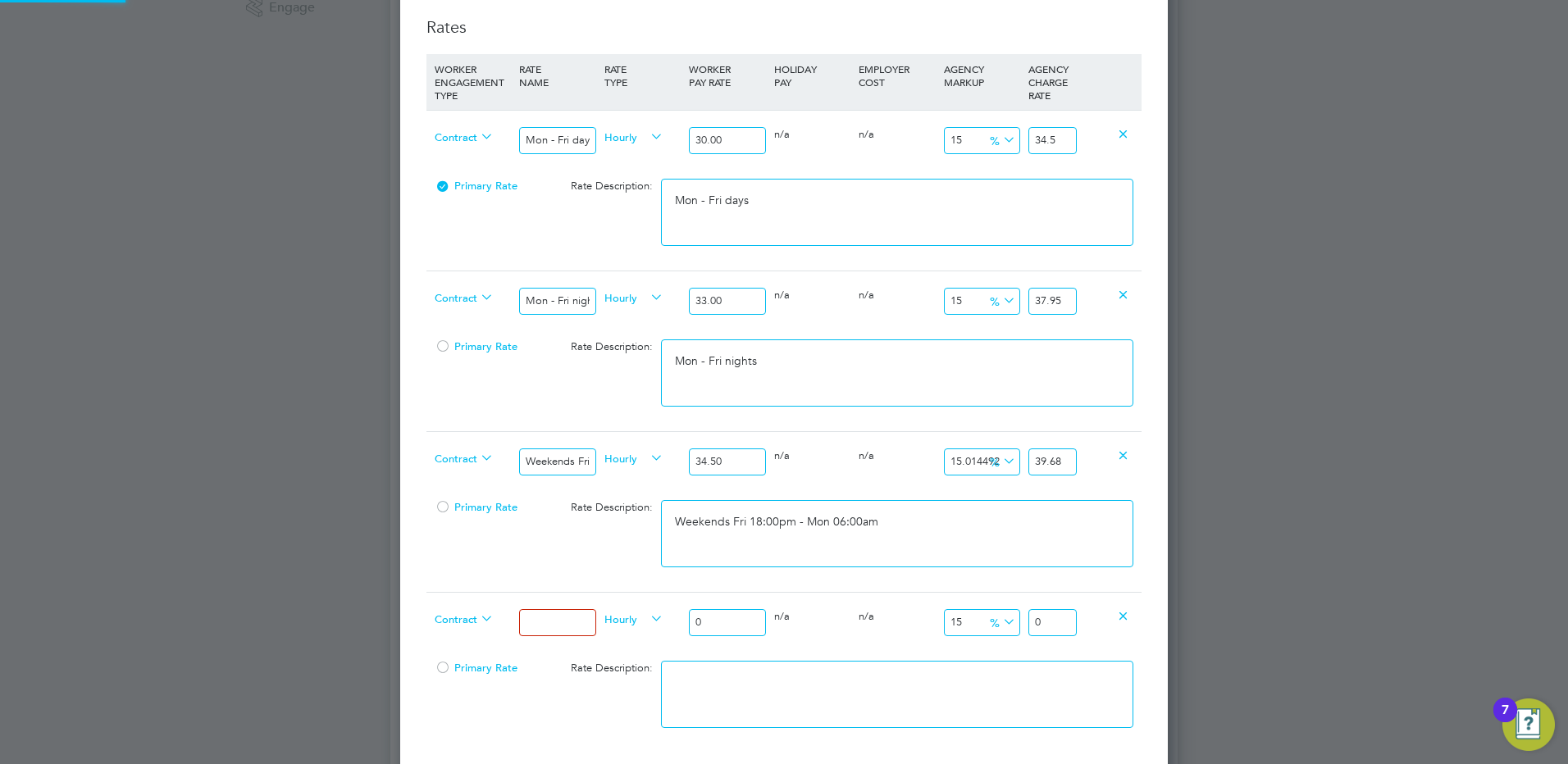
scroll to position [1638, 768]
click at [587, 620] on input at bounding box center [556, 622] width 77 height 27
click at [732, 628] on input "0" at bounding box center [726, 622] width 77 height 27
drag, startPoint x: 742, startPoint y: 617, endPoint x: 655, endPoint y: 594, distance: 90.0
click at [656, 594] on div "Contract Bank hols Hourly 0 0 n/a 0 n/a 15 0 % 0" at bounding box center [784, 622] width 715 height 61
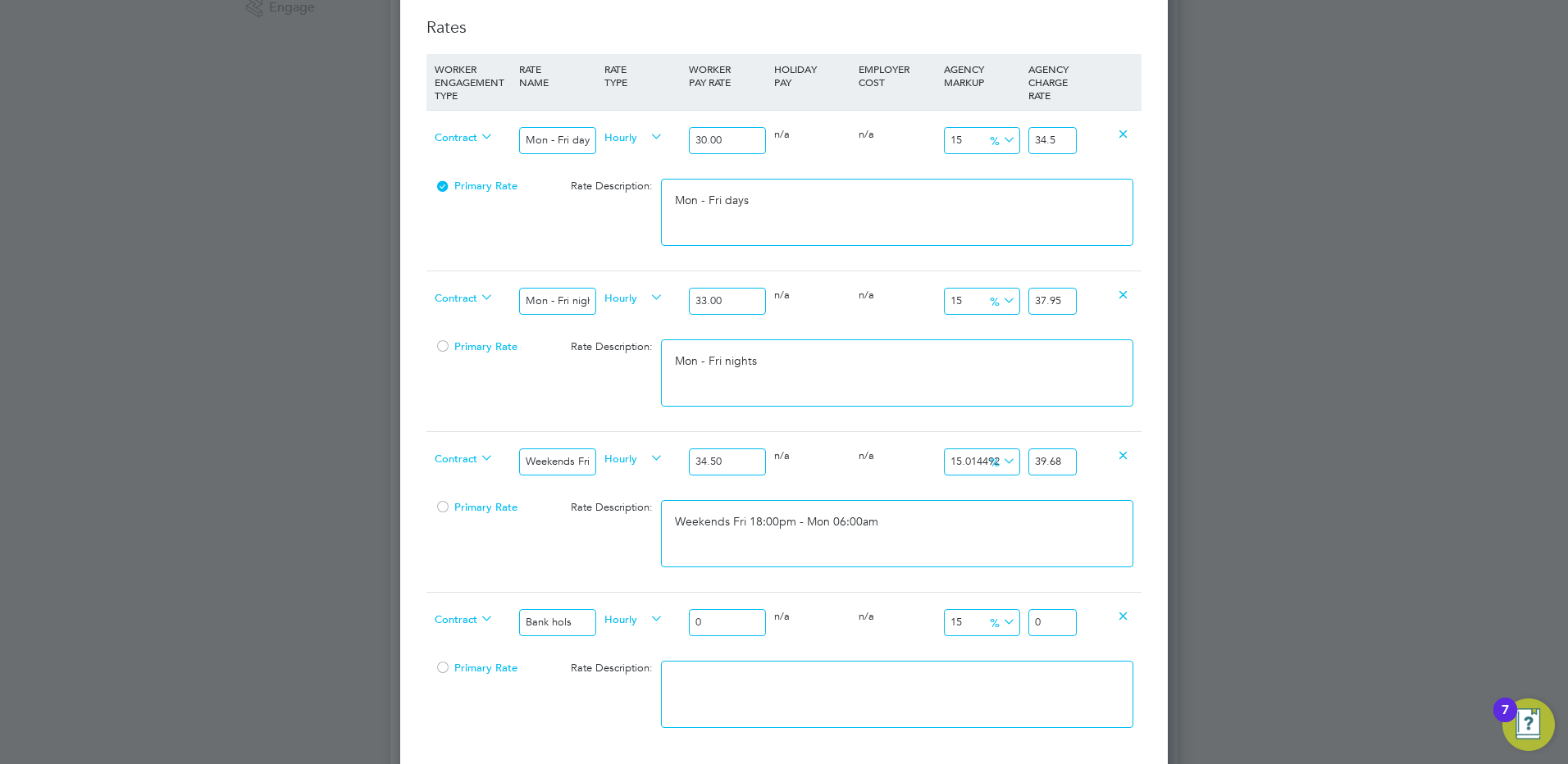
drag, startPoint x: 690, startPoint y: 617, endPoint x: 684, endPoint y: 638, distance: 21.8
click at [688, 618] on div "0" at bounding box center [726, 623] width 84 height 60
drag, startPoint x: 1057, startPoint y: 622, endPoint x: 1097, endPoint y: 609, distance: 42.1
click at [1097, 612] on div "Contract Bank hols Hourly 39.90 0 n/a 0 n/a 15 5.985 % 45.885" at bounding box center [784, 622] width 715 height 61
click at [978, 688] on textarea at bounding box center [896, 694] width 472 height 68
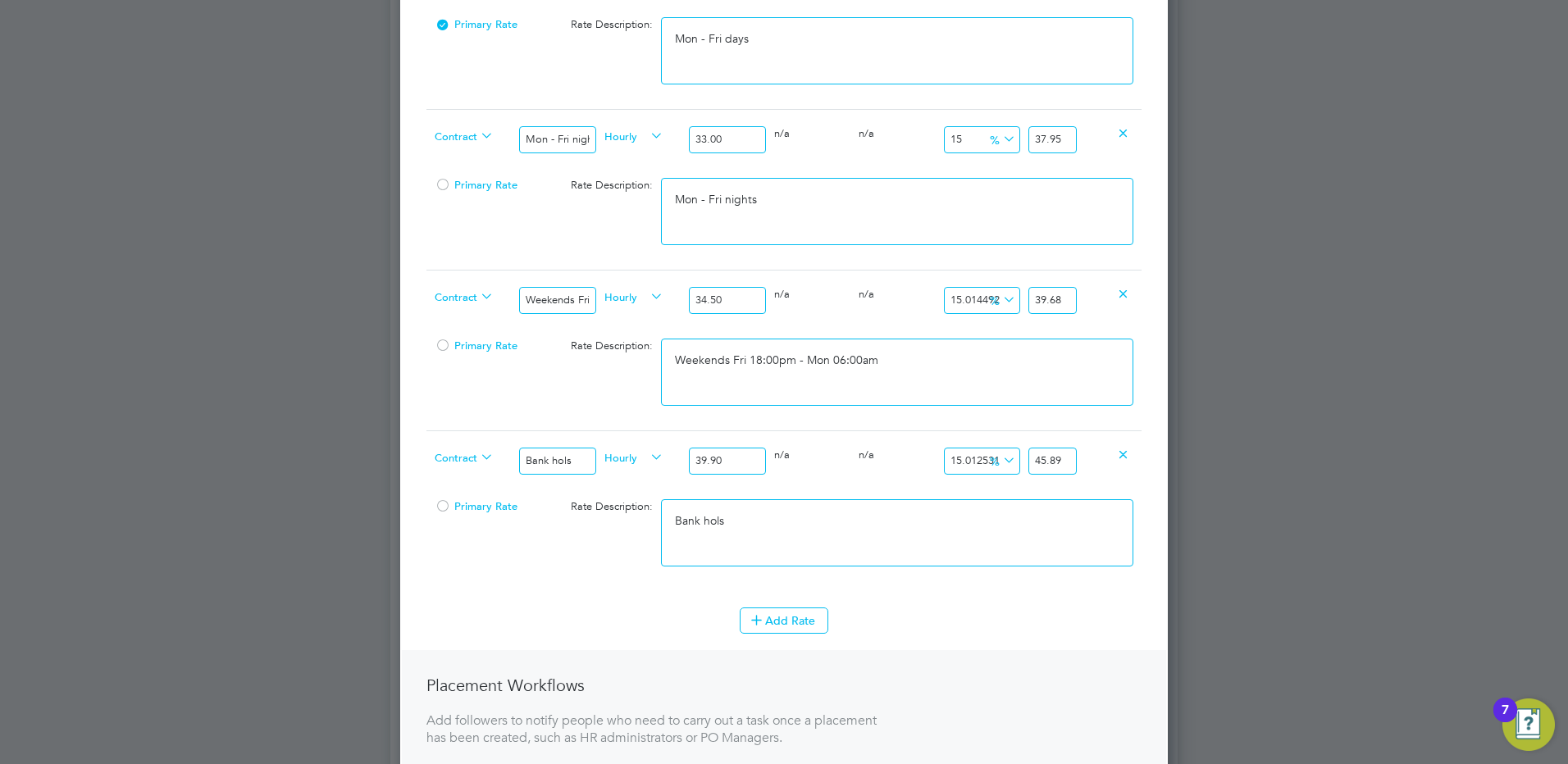
scroll to position [1066, 0]
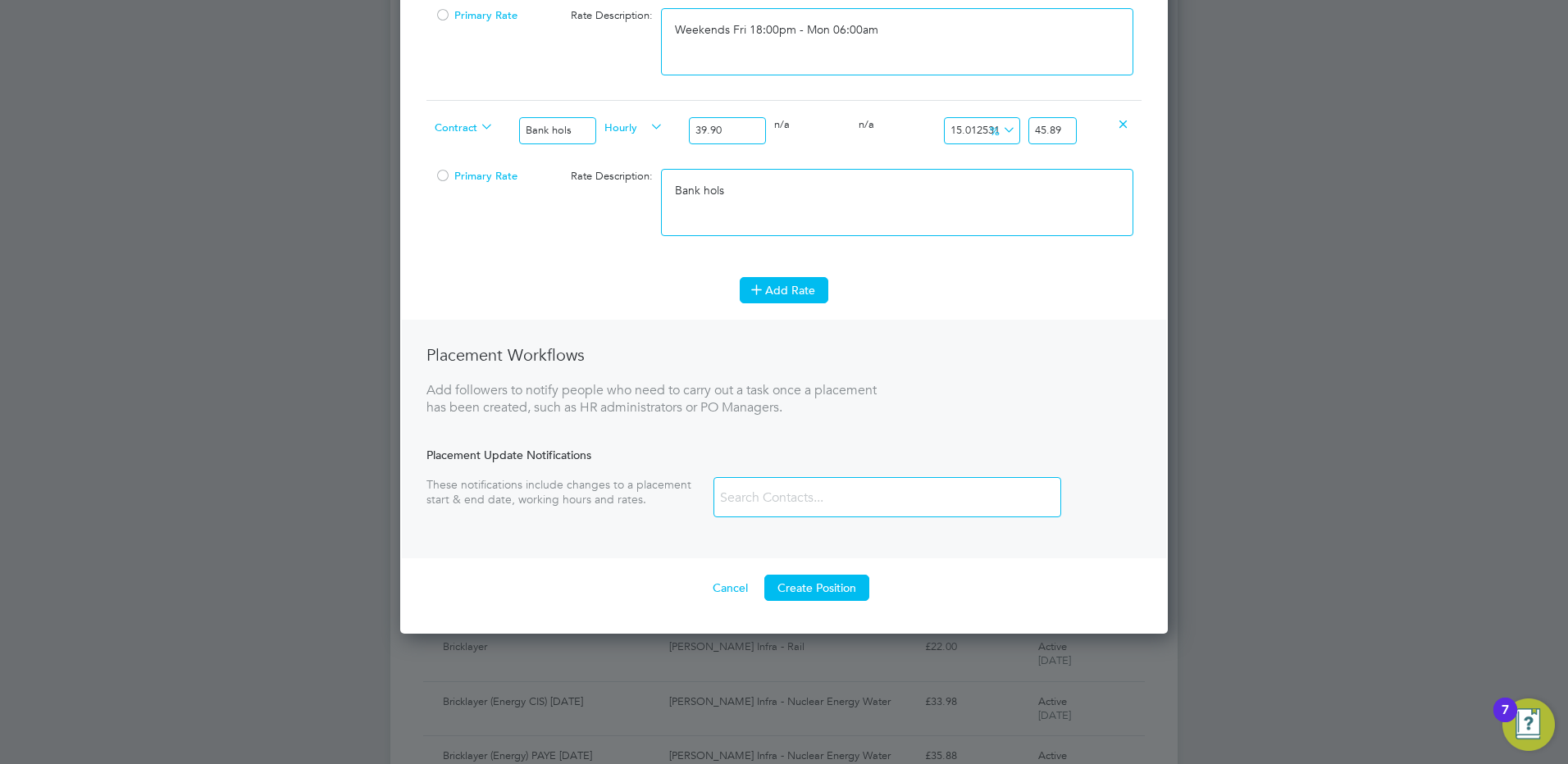
click at [776, 287] on button "Add Rate" at bounding box center [783, 290] width 88 height 26
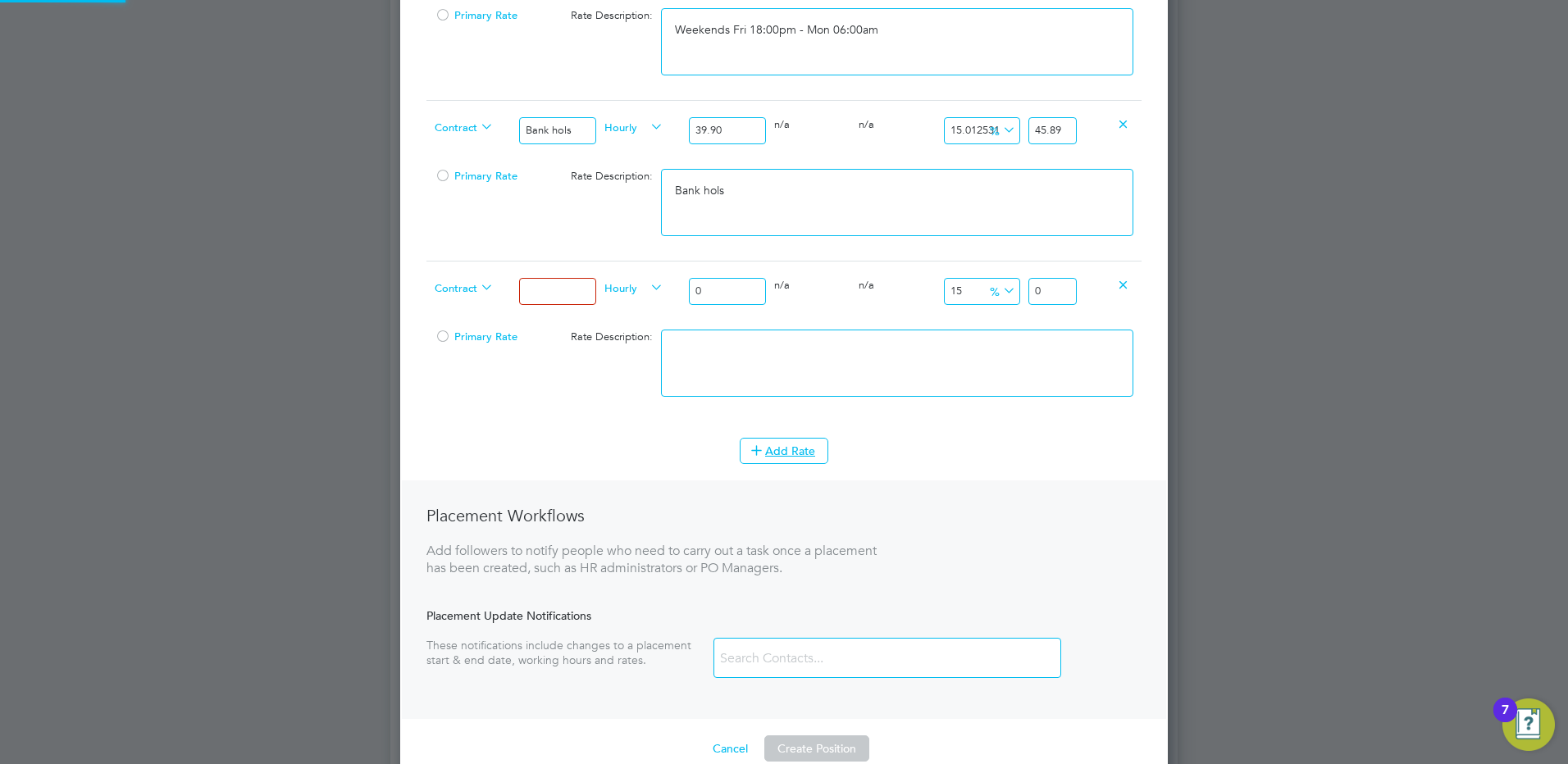
scroll to position [1799, 768]
click at [571, 293] on input at bounding box center [556, 291] width 77 height 27
drag, startPoint x: 715, startPoint y: 291, endPoint x: 674, endPoint y: 293, distance: 41.0
click at [674, 293] on div "Contract Xmas & New Year Hourly 0 0 n/a 0 n/a 15 0 % 0" at bounding box center [784, 290] width 715 height 61
click at [1012, 350] on textarea at bounding box center [896, 364] width 472 height 68
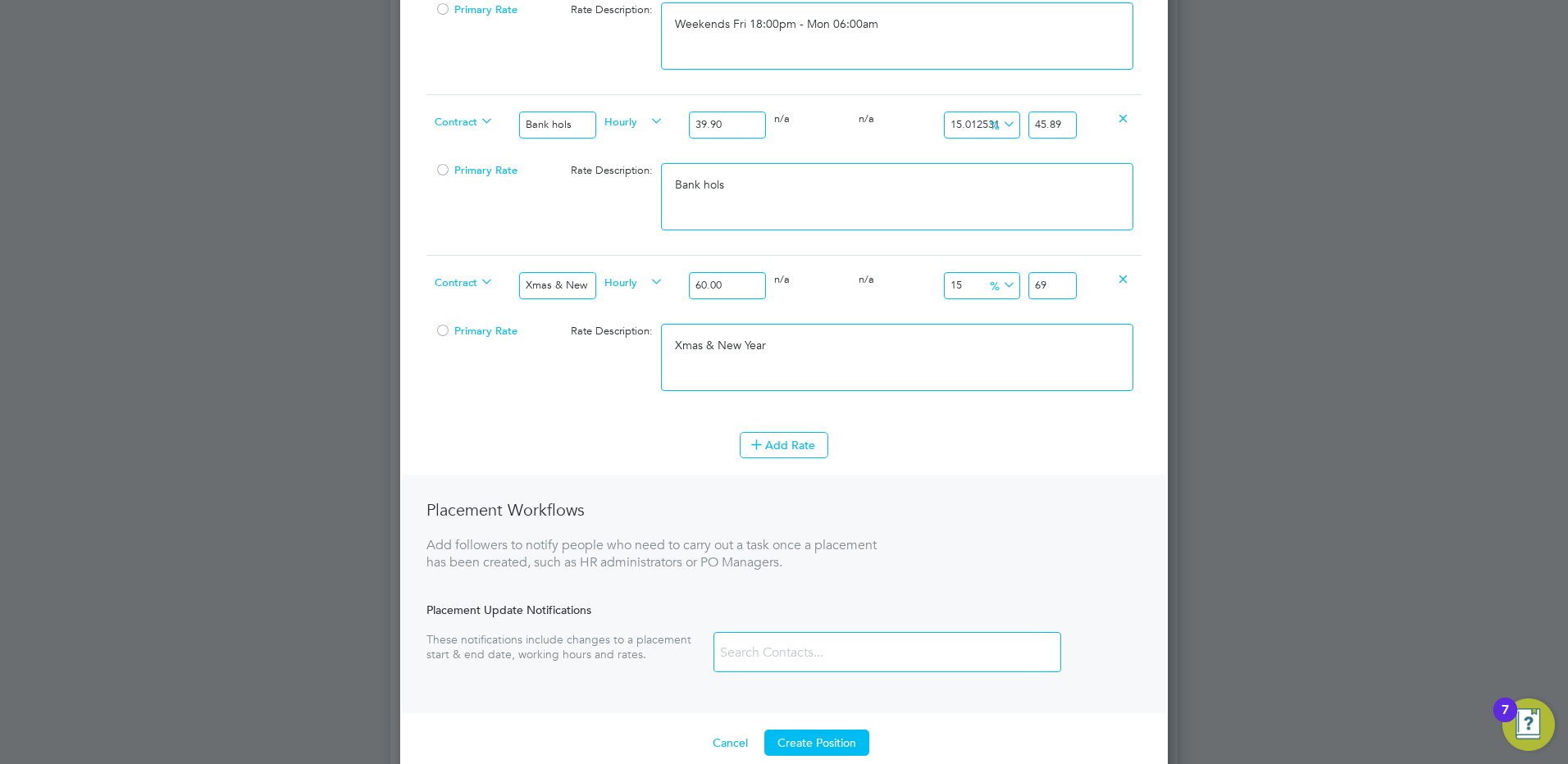
scroll to position [1283, 0]
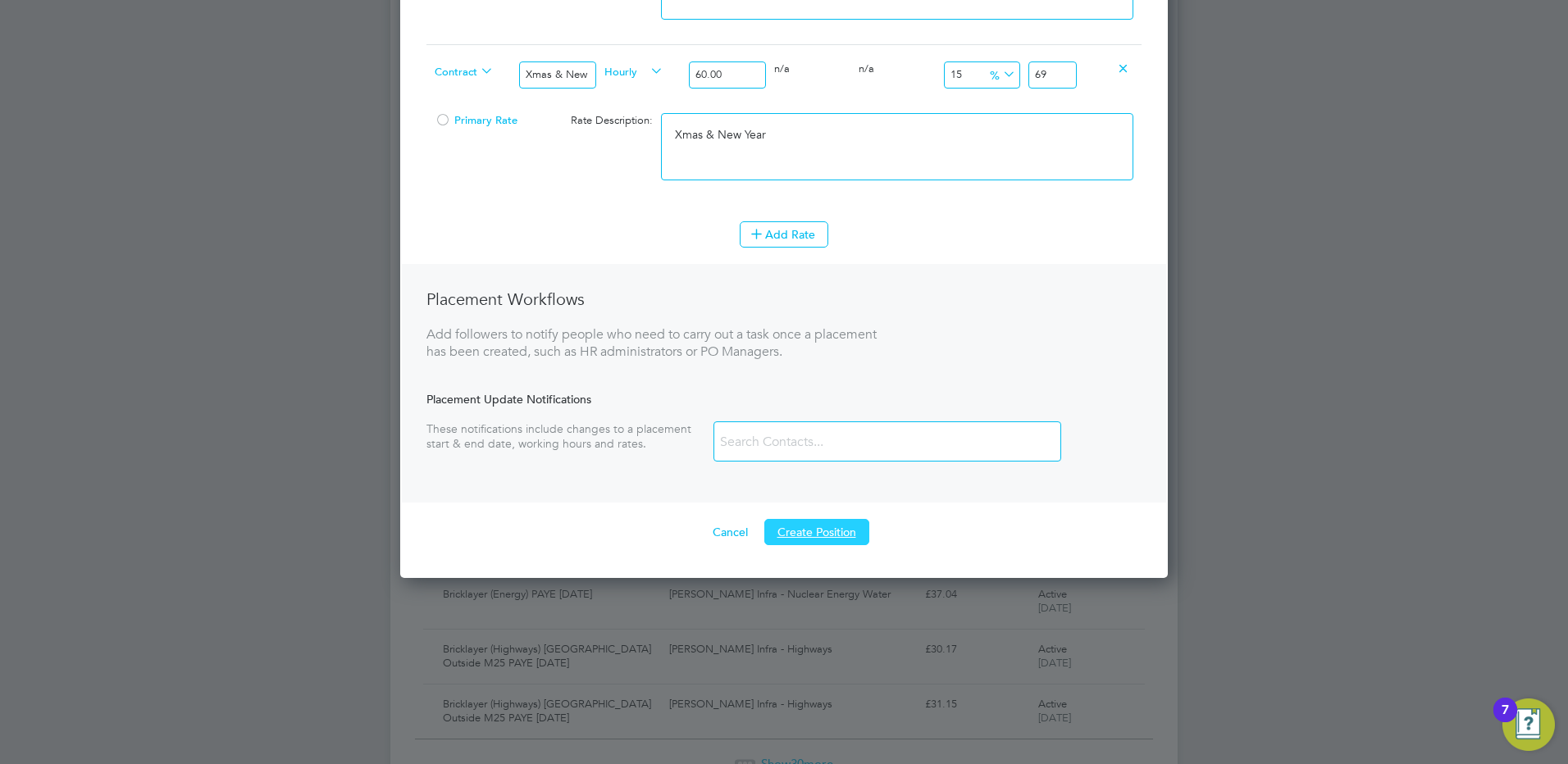
click at [796, 533] on button "Create Position" at bounding box center [817, 532] width 105 height 26
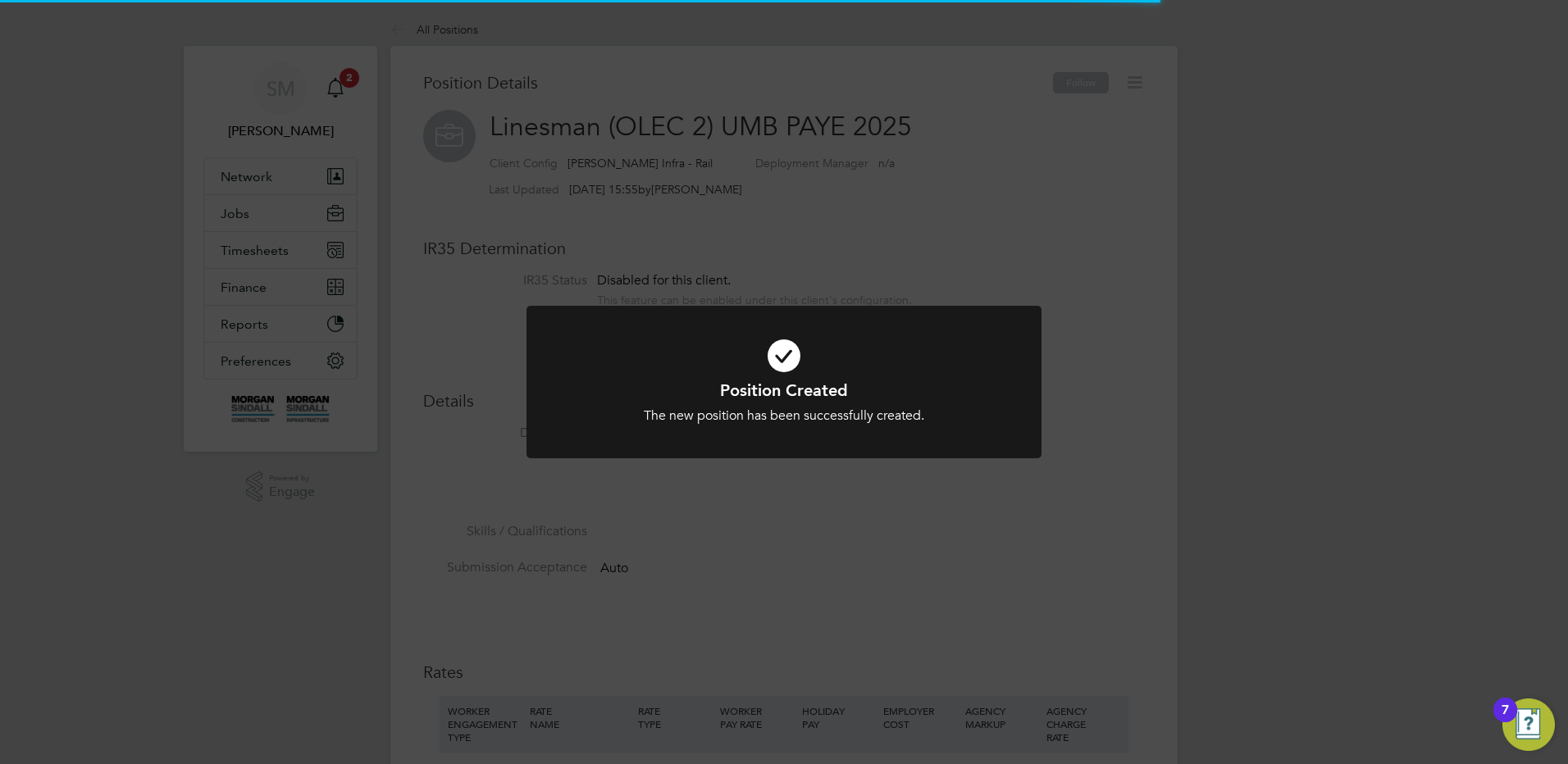
scroll to position [49, 110]
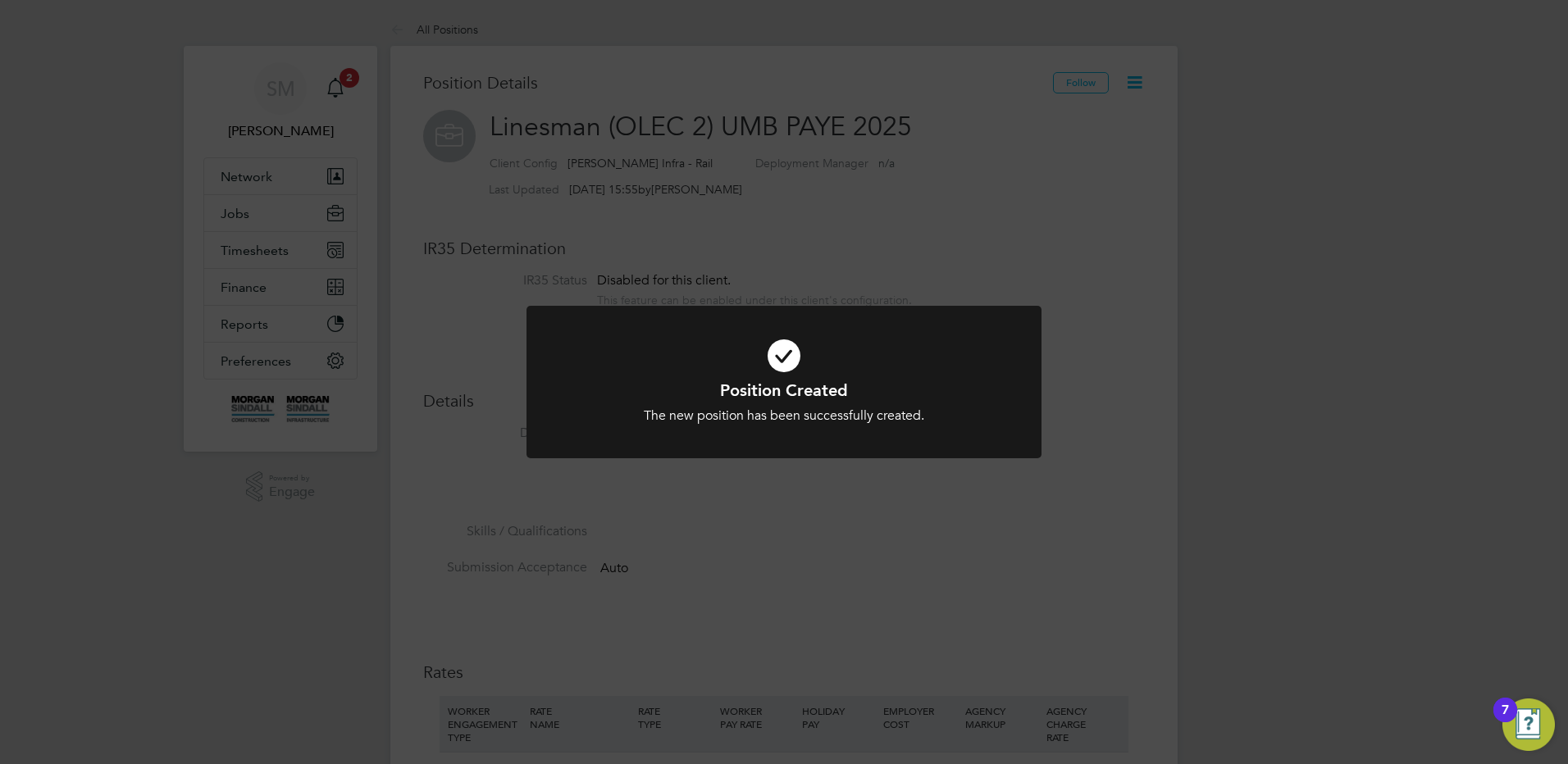
click at [794, 220] on div "Position Created The new position has been successfully created. Cancel Okay" at bounding box center [784, 382] width 1568 height 764
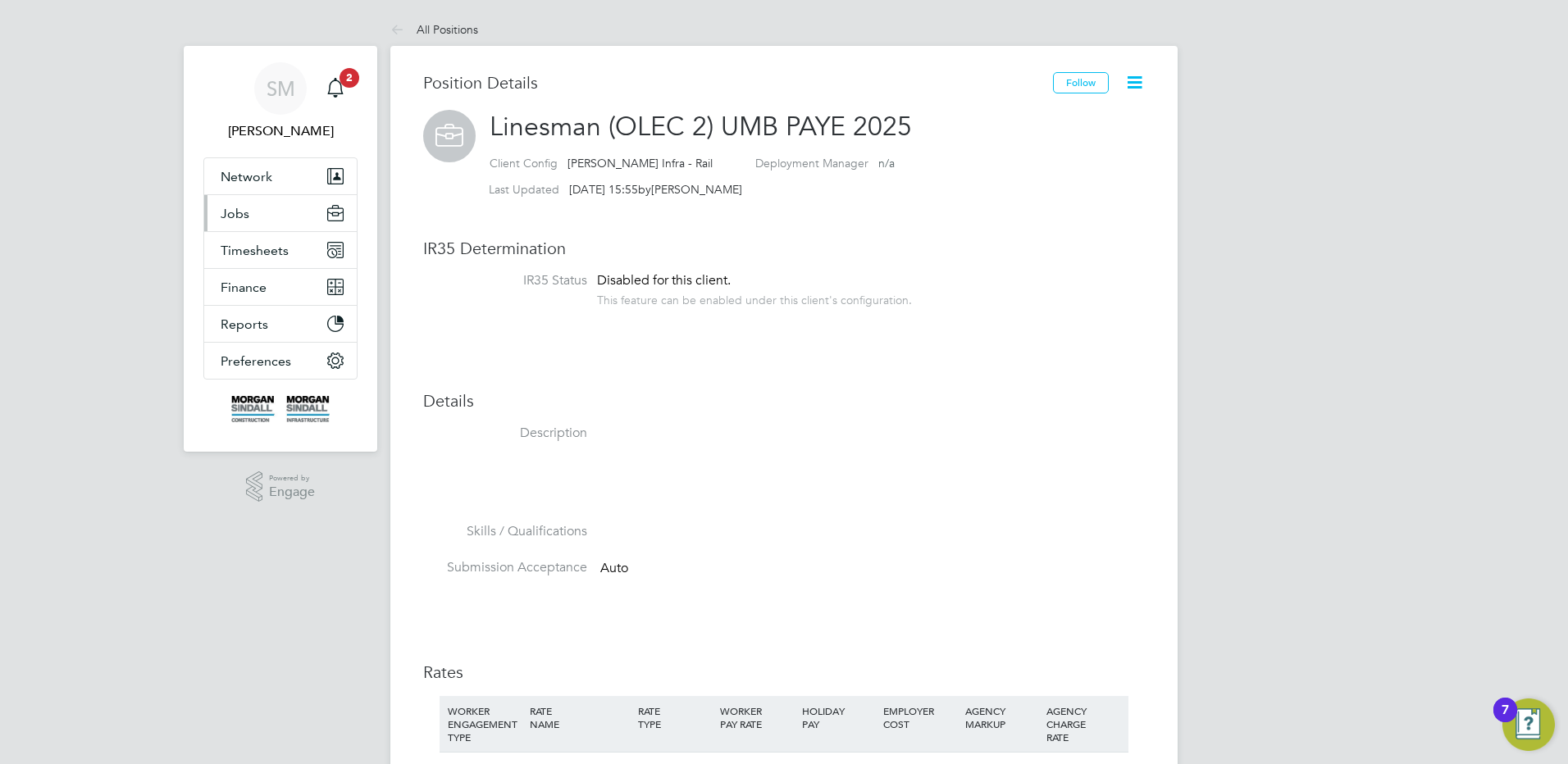
click at [251, 215] on button "Jobs" at bounding box center [280, 213] width 153 height 36
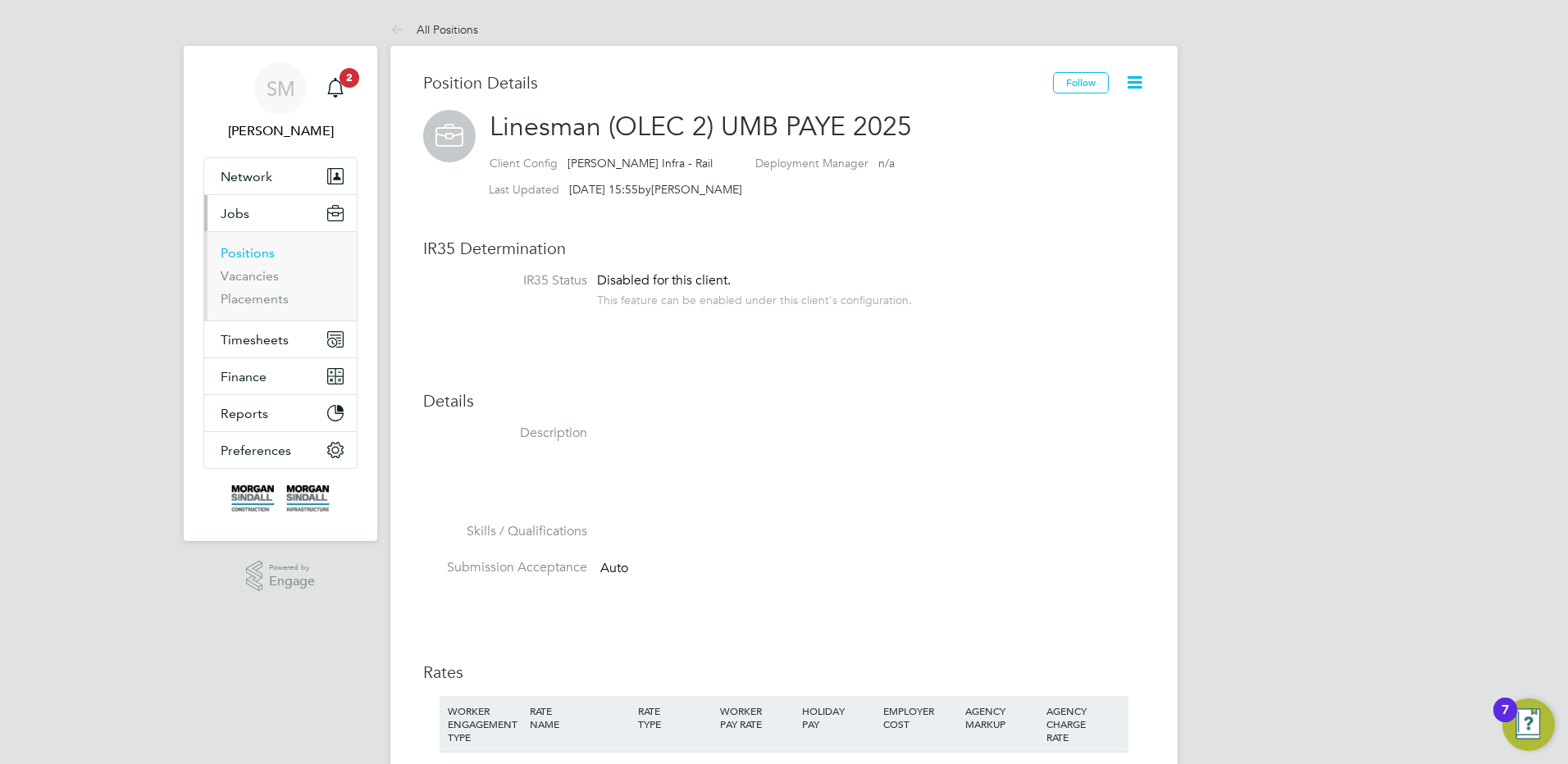
drag, startPoint x: 255, startPoint y: 254, endPoint x: 292, endPoint y: 251, distance: 37.1
click at [255, 254] on link "Positions" at bounding box center [247, 253] width 54 height 16
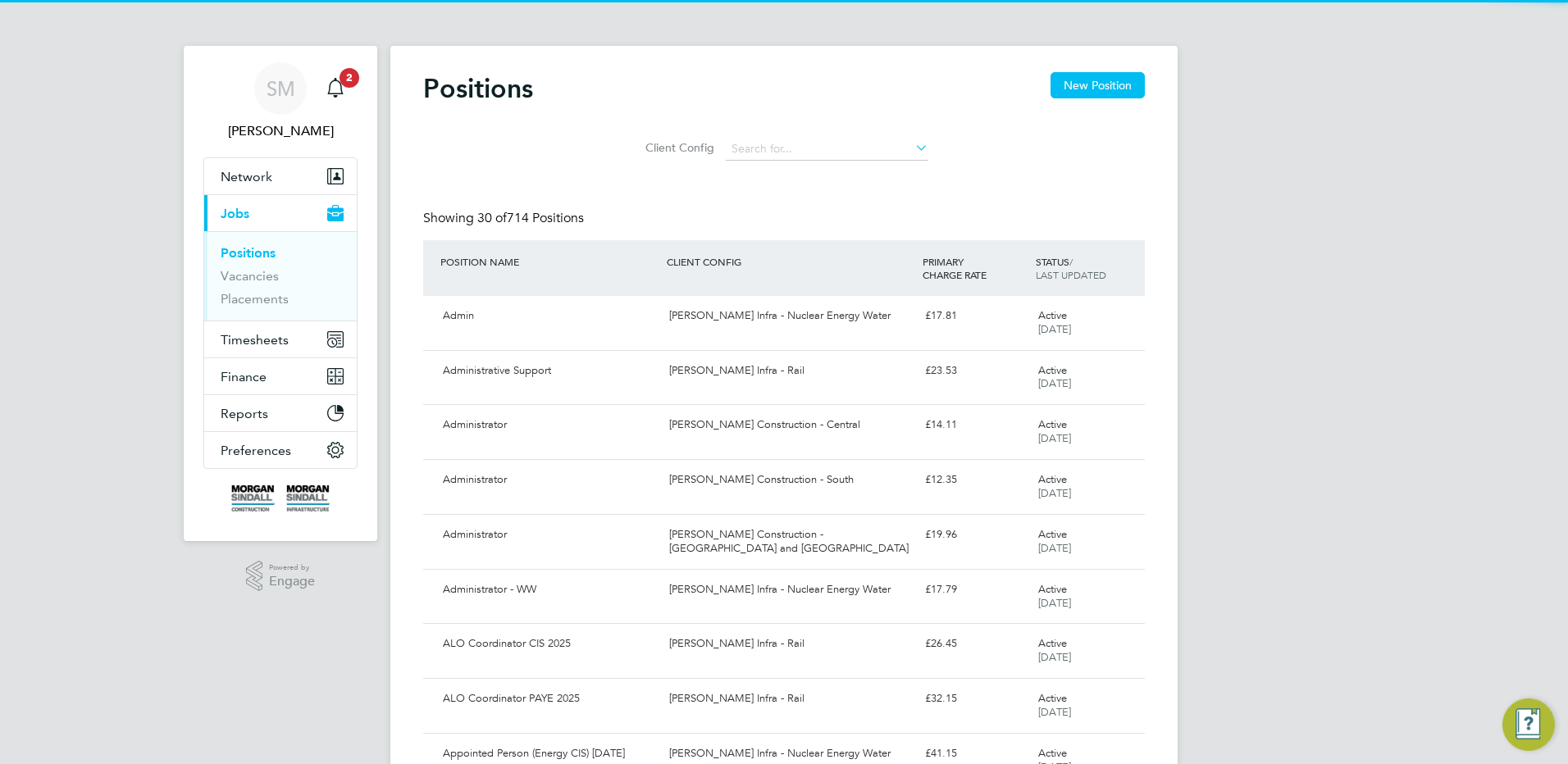
click at [1113, 96] on button "New Position" at bounding box center [1097, 85] width 94 height 26
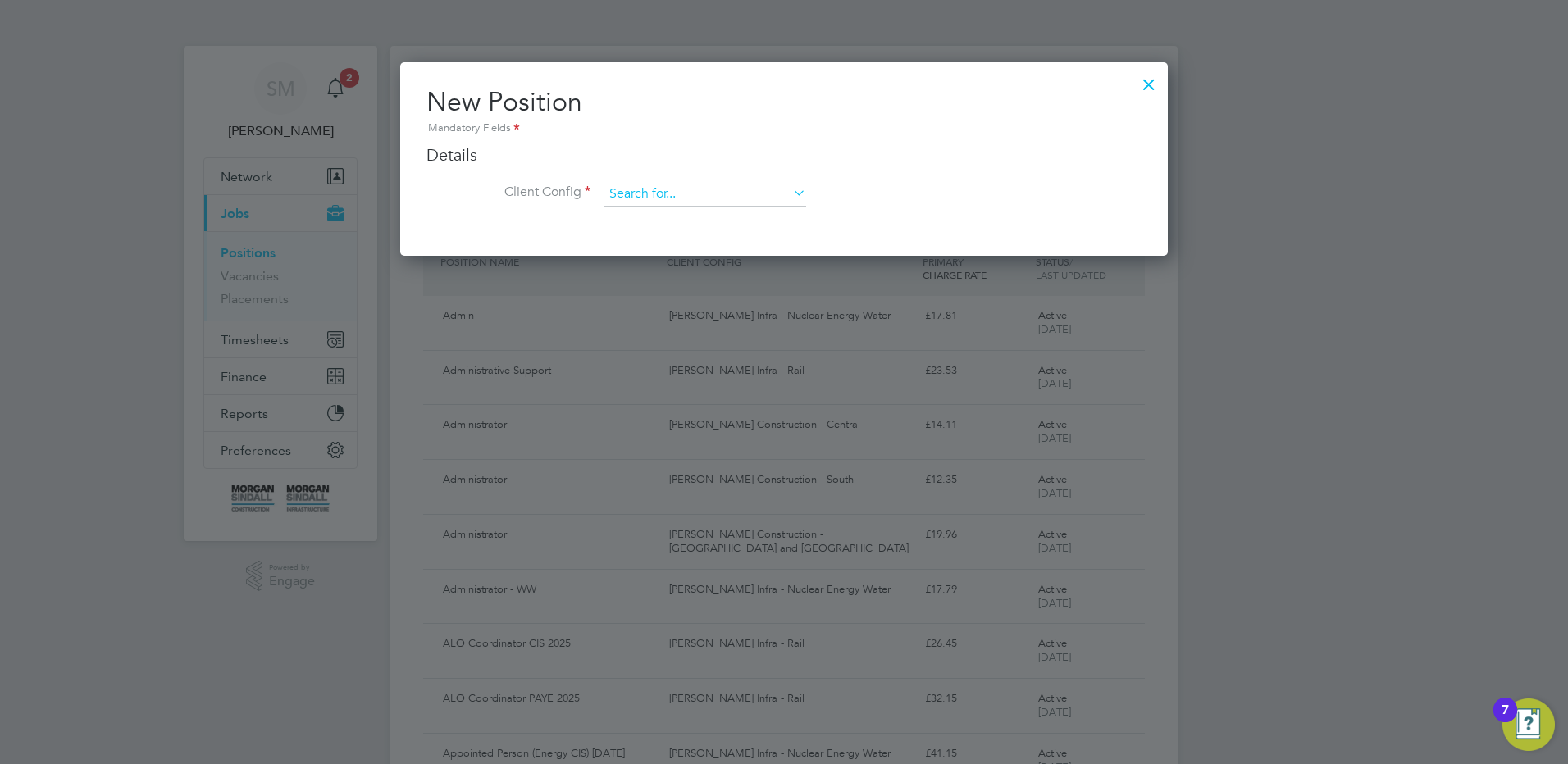
scroll to position [194, 768]
click at [764, 188] on input at bounding box center [705, 194] width 203 height 25
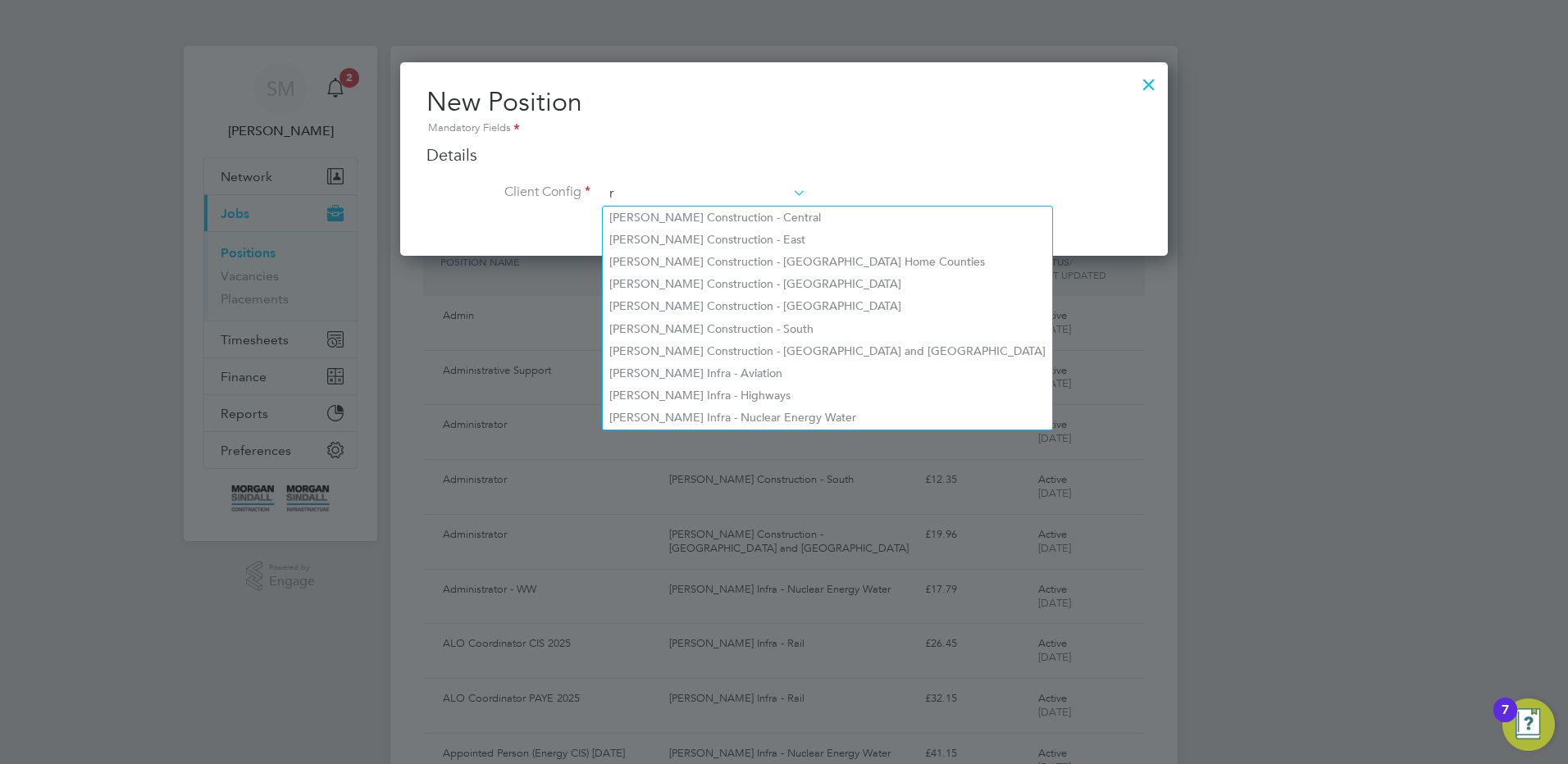
scroll to position [881, 768]
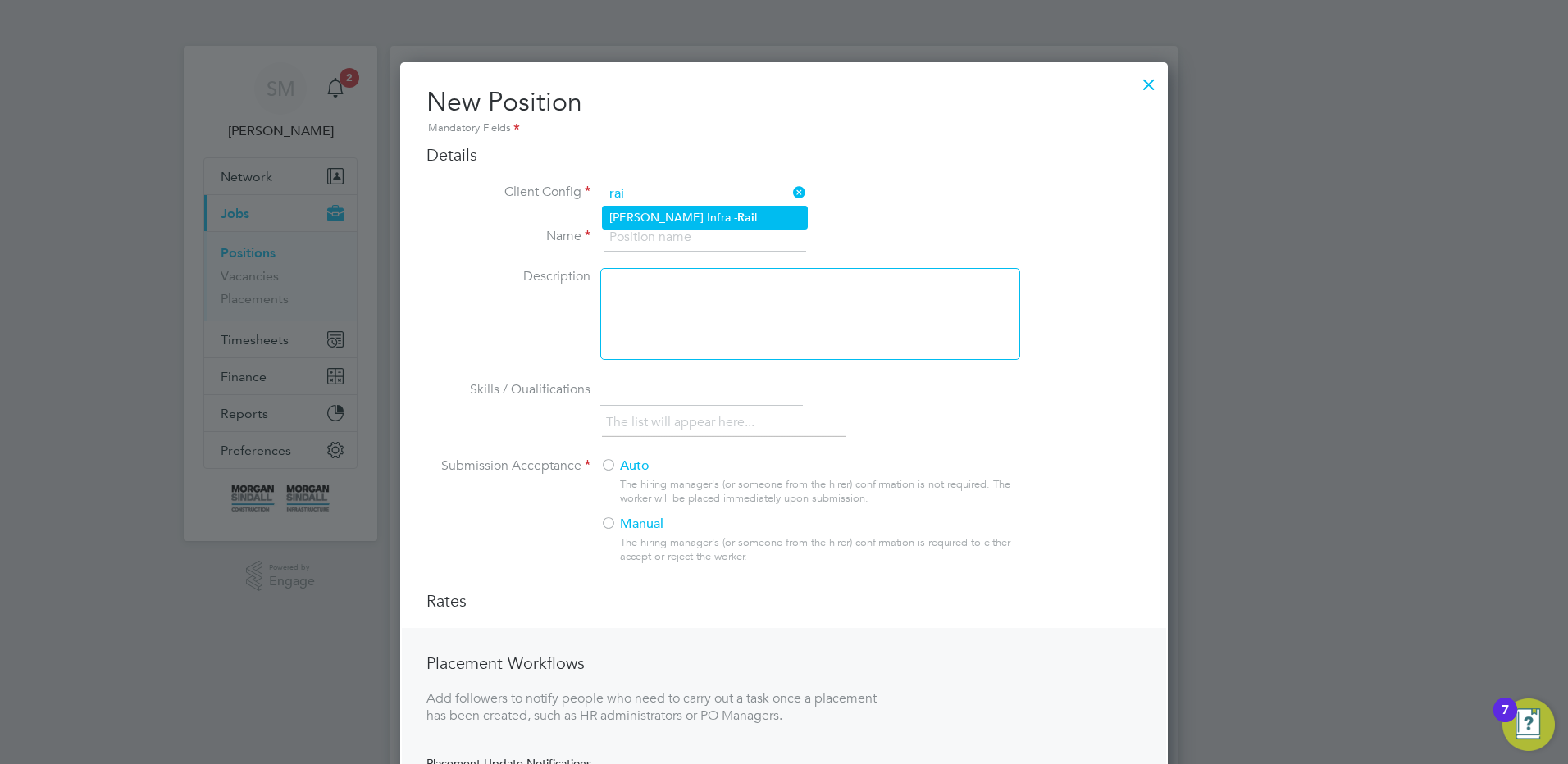
click at [712, 218] on li "[PERSON_NAME] Infra - Rai l" at bounding box center [705, 218] width 204 height 22
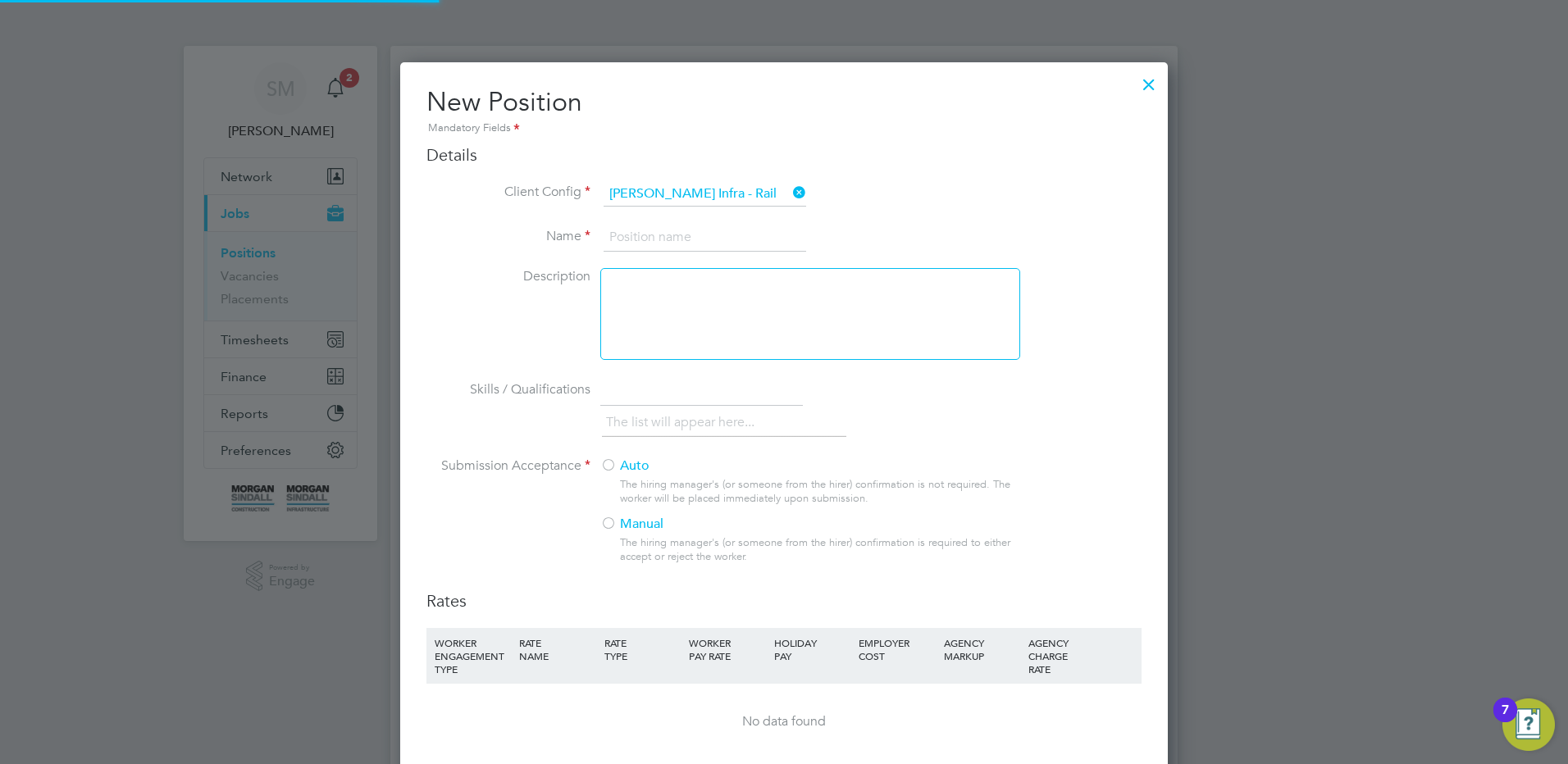
scroll to position [1072, 768]
drag, startPoint x: 706, startPoint y: 232, endPoint x: 706, endPoint y: 241, distance: 9.0
click at [706, 238] on input at bounding box center [705, 237] width 203 height 30
click at [657, 476] on div "Auto The hiring manager's (or someone from the hirer) confirmation is not requi…" at bounding box center [809, 516] width 418 height 116
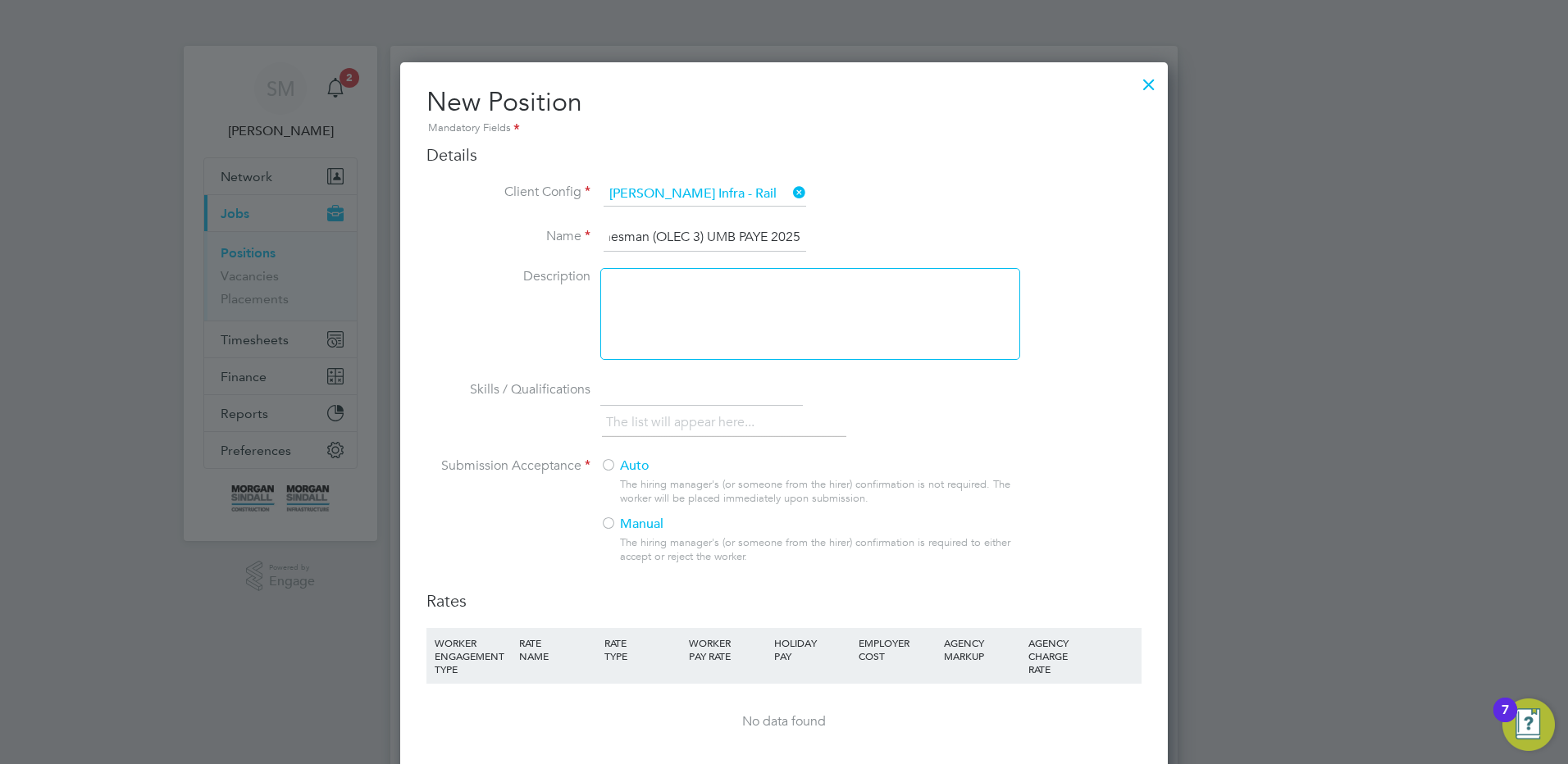
scroll to position [0, 0]
click at [650, 476] on div "Auto The hiring manager's (or someone from the hirer) confirmation is not requi…" at bounding box center [809, 516] width 418 height 116
drag, startPoint x: 591, startPoint y: 453, endPoint x: 611, endPoint y: 458, distance: 20.6
click at [596, 453] on li "Skills / Qualifications The list will appear here..." at bounding box center [784, 417] width 715 height 81
click at [617, 463] on label "Auto" at bounding box center [803, 466] width 406 height 17
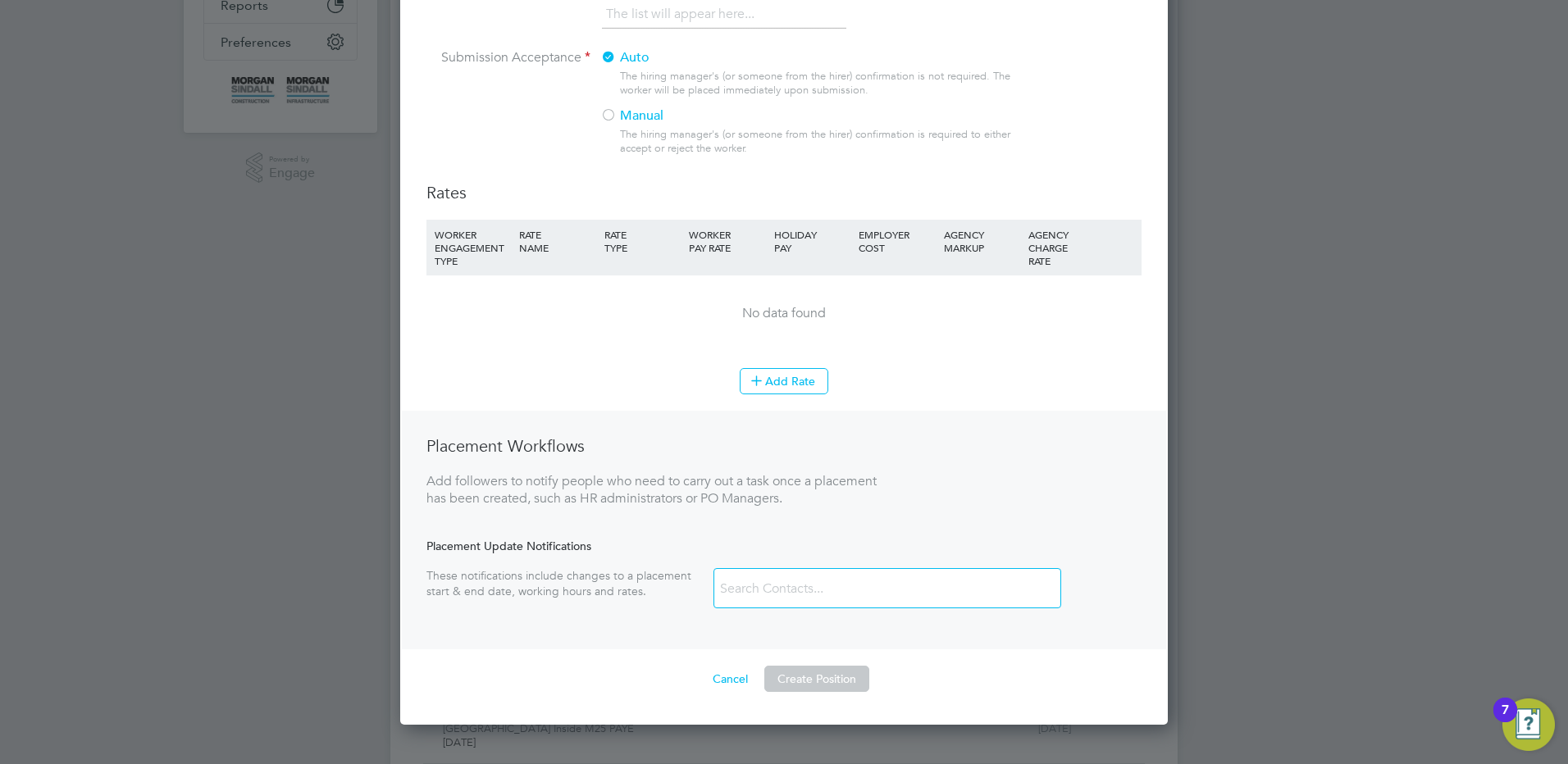
scroll to position [410, 0]
click at [790, 382] on button "Add Rate" at bounding box center [783, 380] width 88 height 26
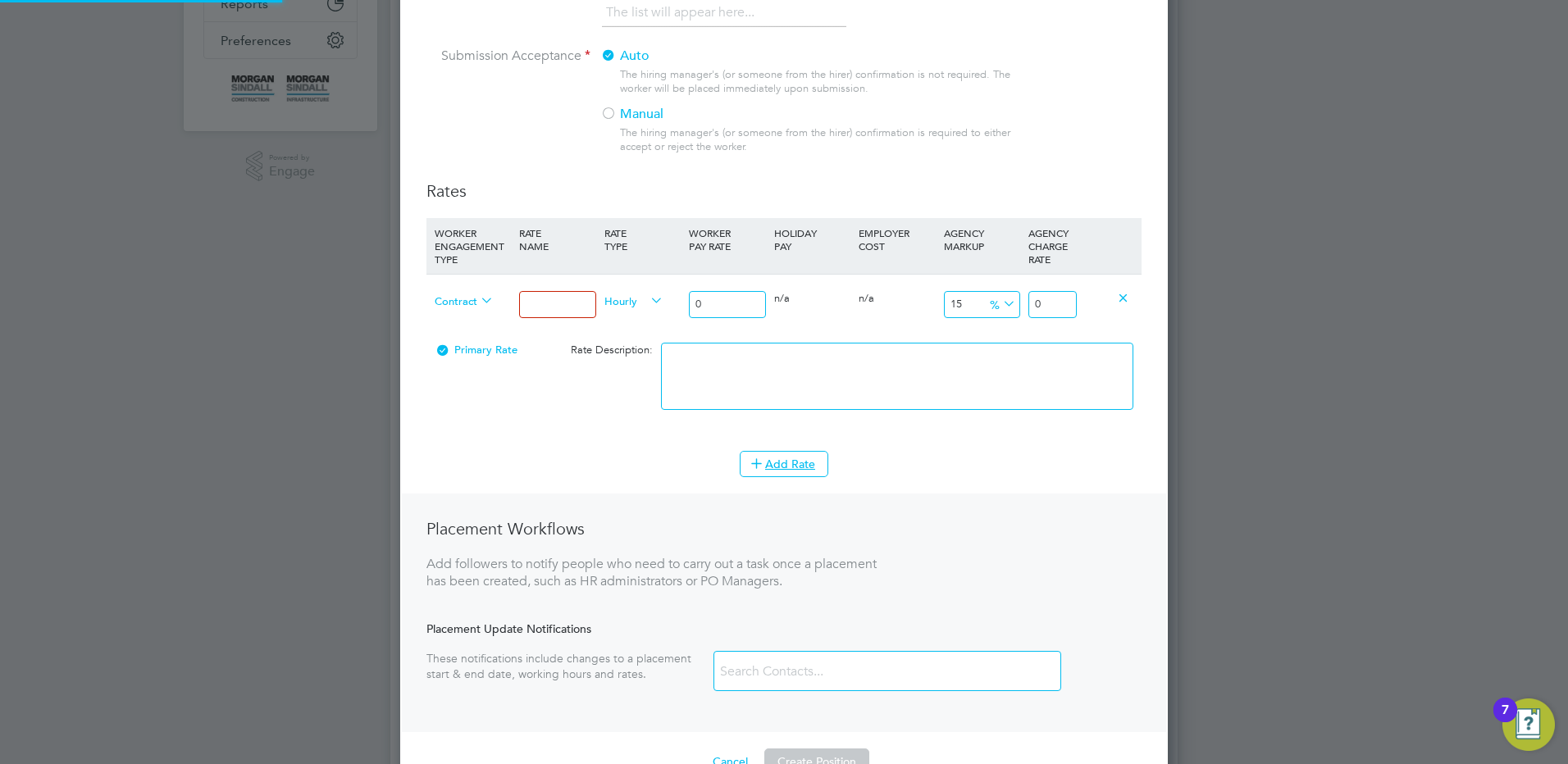
click at [550, 322] on div at bounding box center [556, 304] width 84 height 60
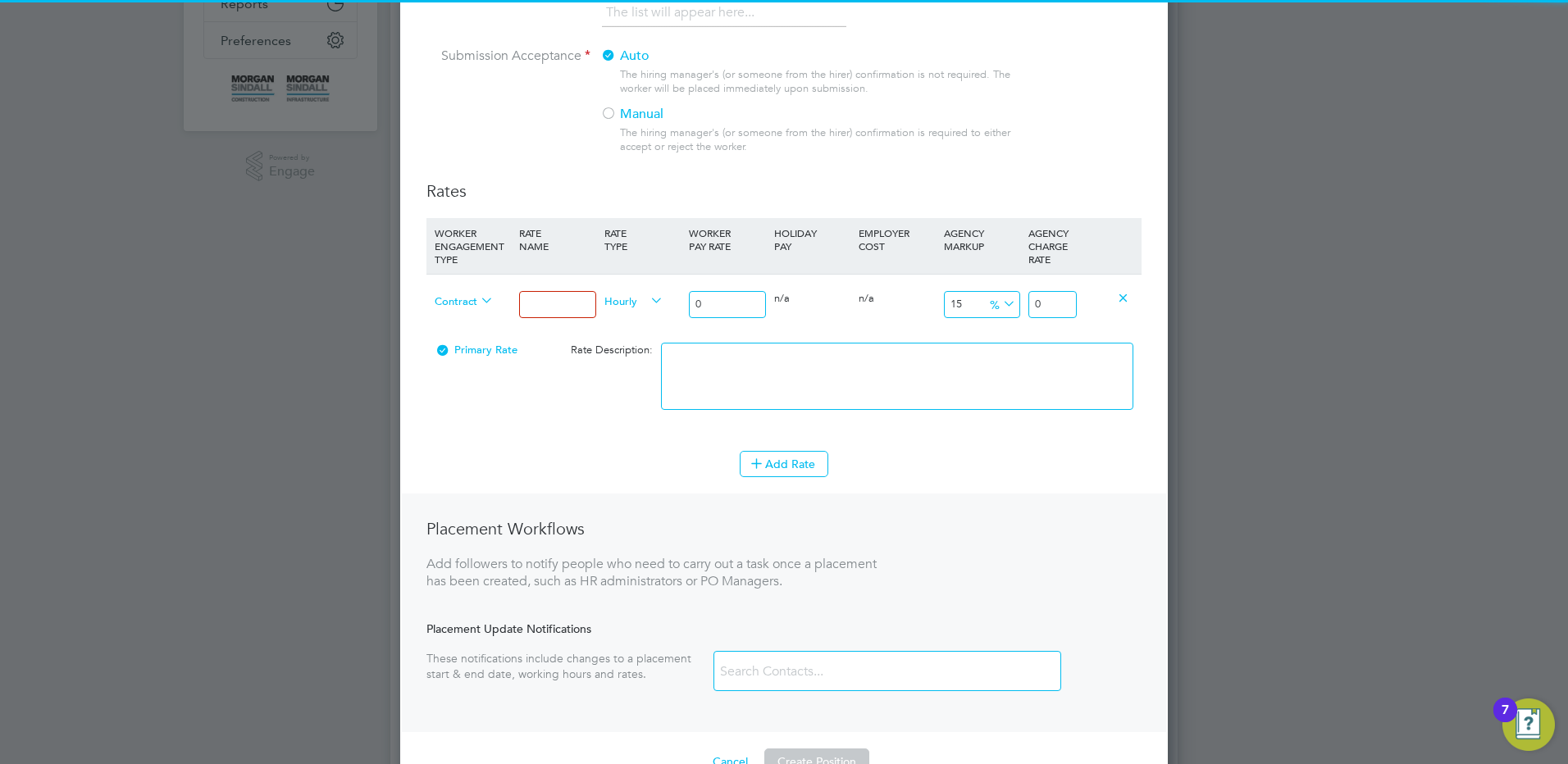
click at [556, 302] on input at bounding box center [556, 304] width 77 height 27
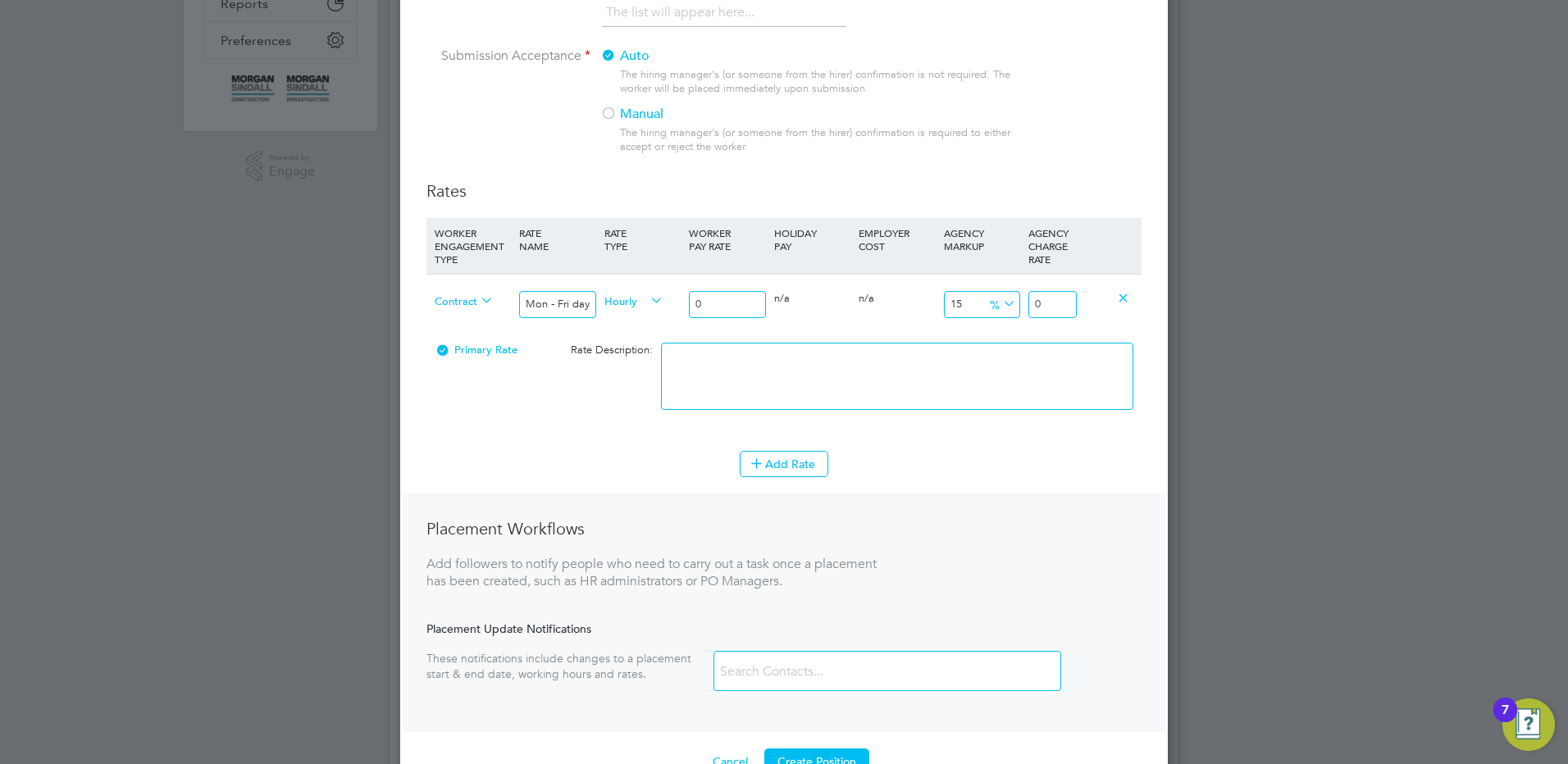
drag, startPoint x: 741, startPoint y: 312, endPoint x: 697, endPoint y: 326, distance: 46.2
click at [724, 315] on input "0" at bounding box center [726, 304] width 77 height 27
drag, startPoint x: 1061, startPoint y: 305, endPoint x: 1200, endPoint y: 307, distance: 139.0
click at [1137, 305] on div "Contract Mon - Fri days Hourly 33.75 0 n/a 0 n/a 15 5.0625 % 38.8125" at bounding box center [784, 304] width 715 height 61
click at [739, 373] on textarea at bounding box center [896, 377] width 472 height 68
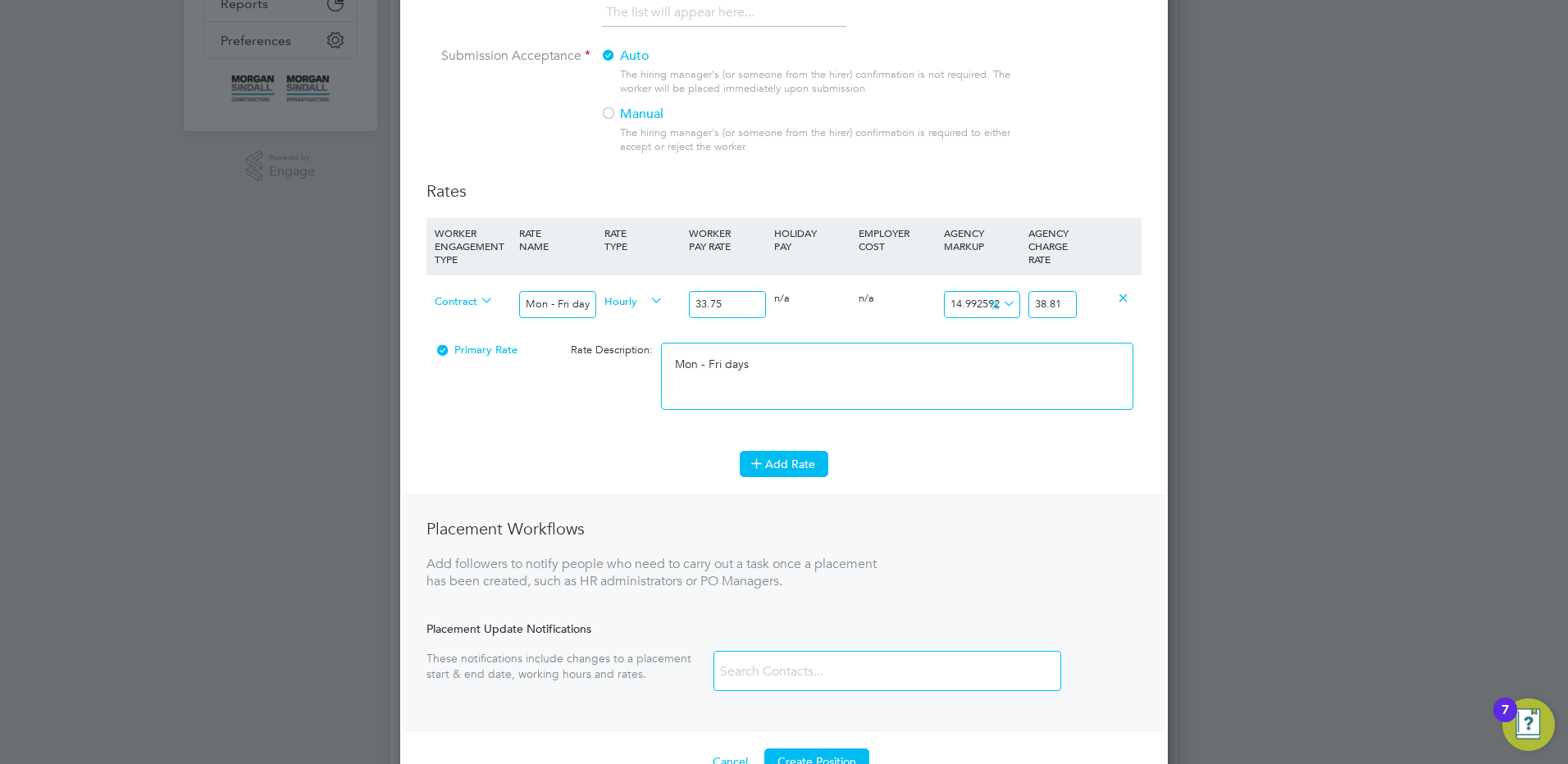
click at [822, 459] on button "Add Rate" at bounding box center [783, 464] width 88 height 26
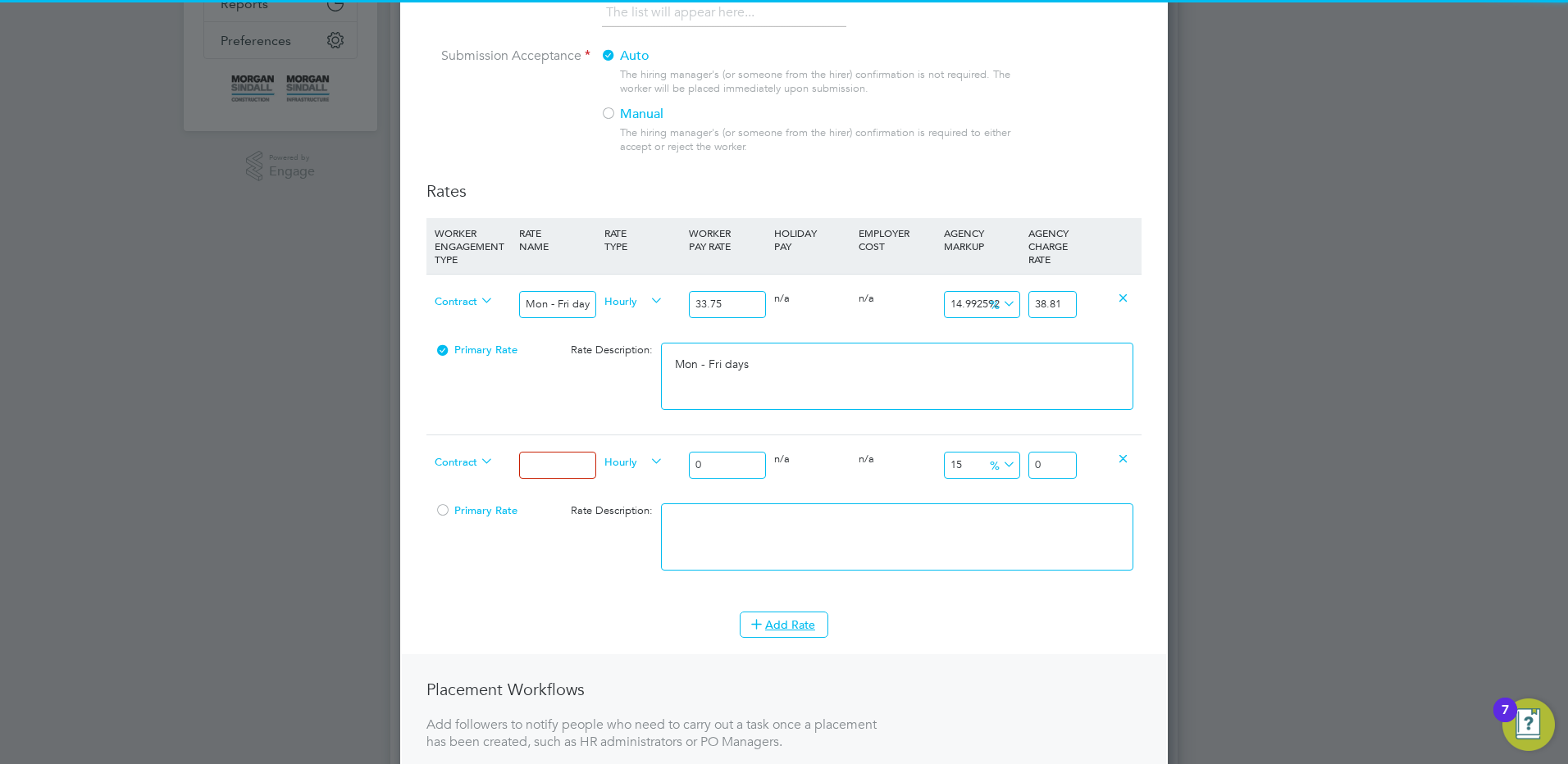
click at [569, 453] on input at bounding box center [556, 465] width 77 height 27
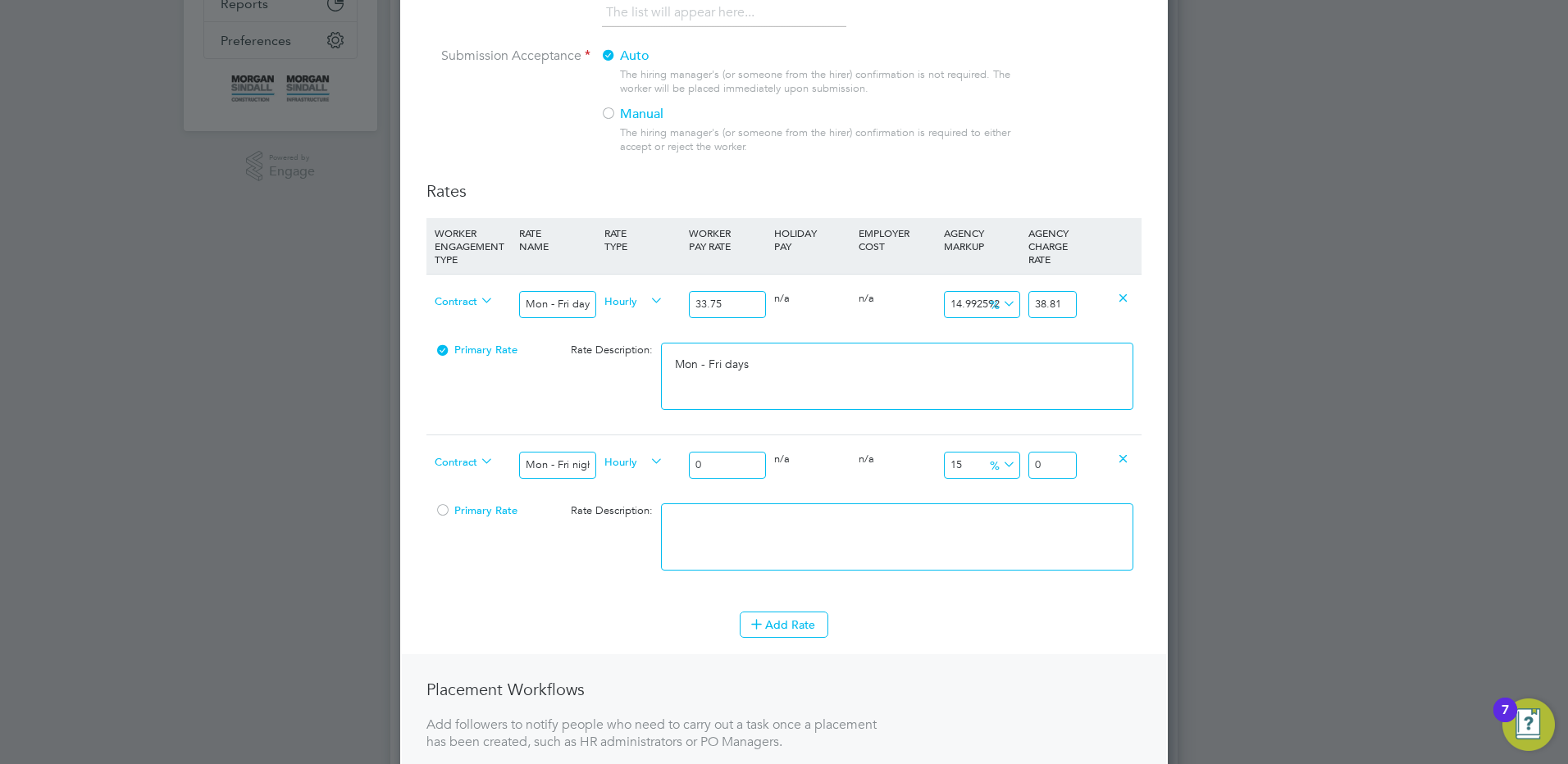
drag, startPoint x: 715, startPoint y: 462, endPoint x: 660, endPoint y: 465, distance: 55.1
click at [660, 465] on div "Contract Mon - Fri nights Hourly 0 0 n/a 0 n/a 15 0 % 0" at bounding box center [784, 464] width 715 height 61
drag, startPoint x: 1069, startPoint y: 470, endPoint x: 1101, endPoint y: 474, distance: 32.2
click at [1100, 474] on div "Contract Mon - Fri nights Hourly 37.13 0 n/a 0 n/a 15 5.5695 % 42.6995" at bounding box center [784, 464] width 715 height 61
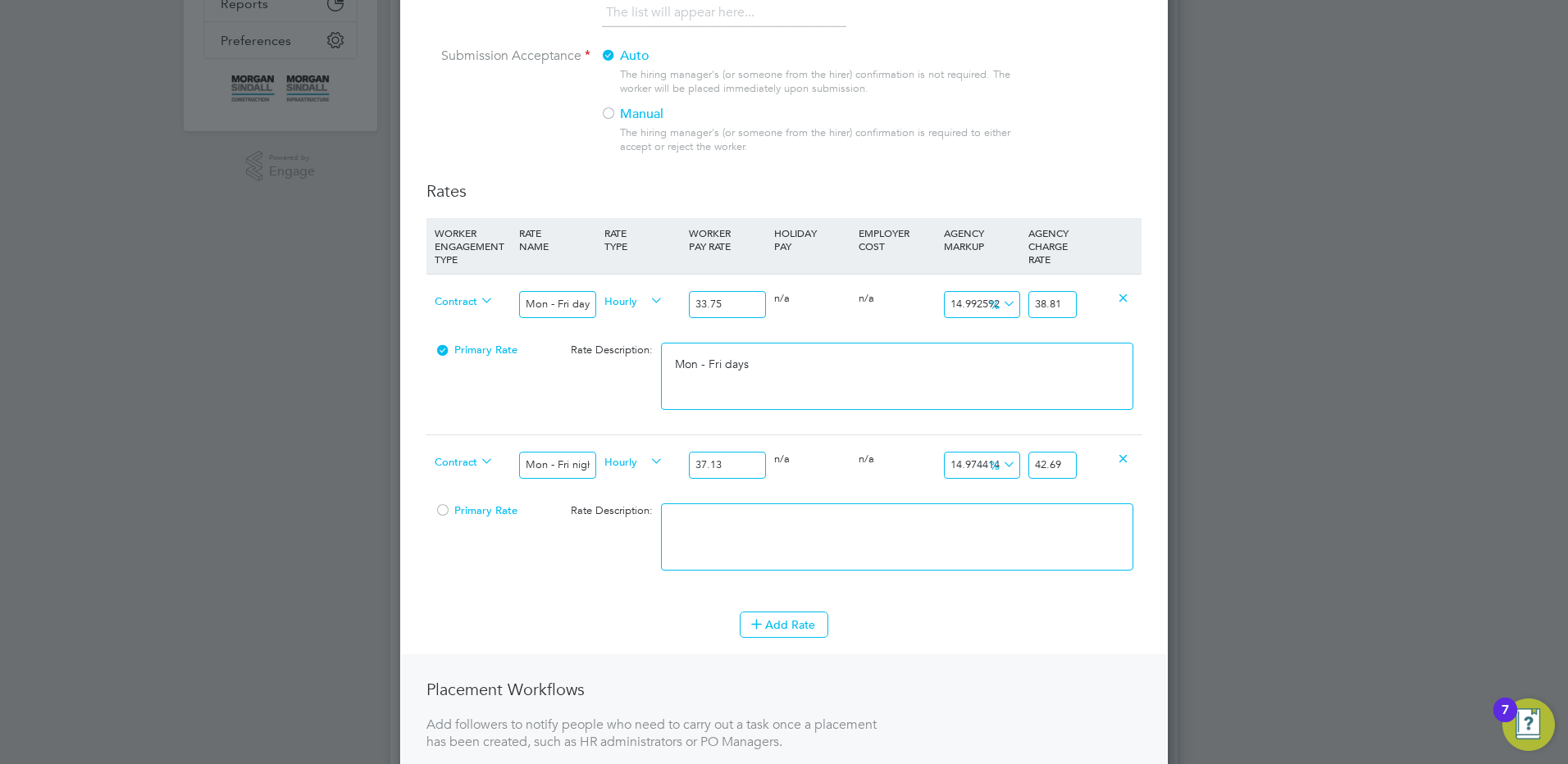
click at [1006, 533] on textarea at bounding box center [896, 537] width 472 height 68
click at [791, 628] on button "Add Rate" at bounding box center [783, 625] width 88 height 26
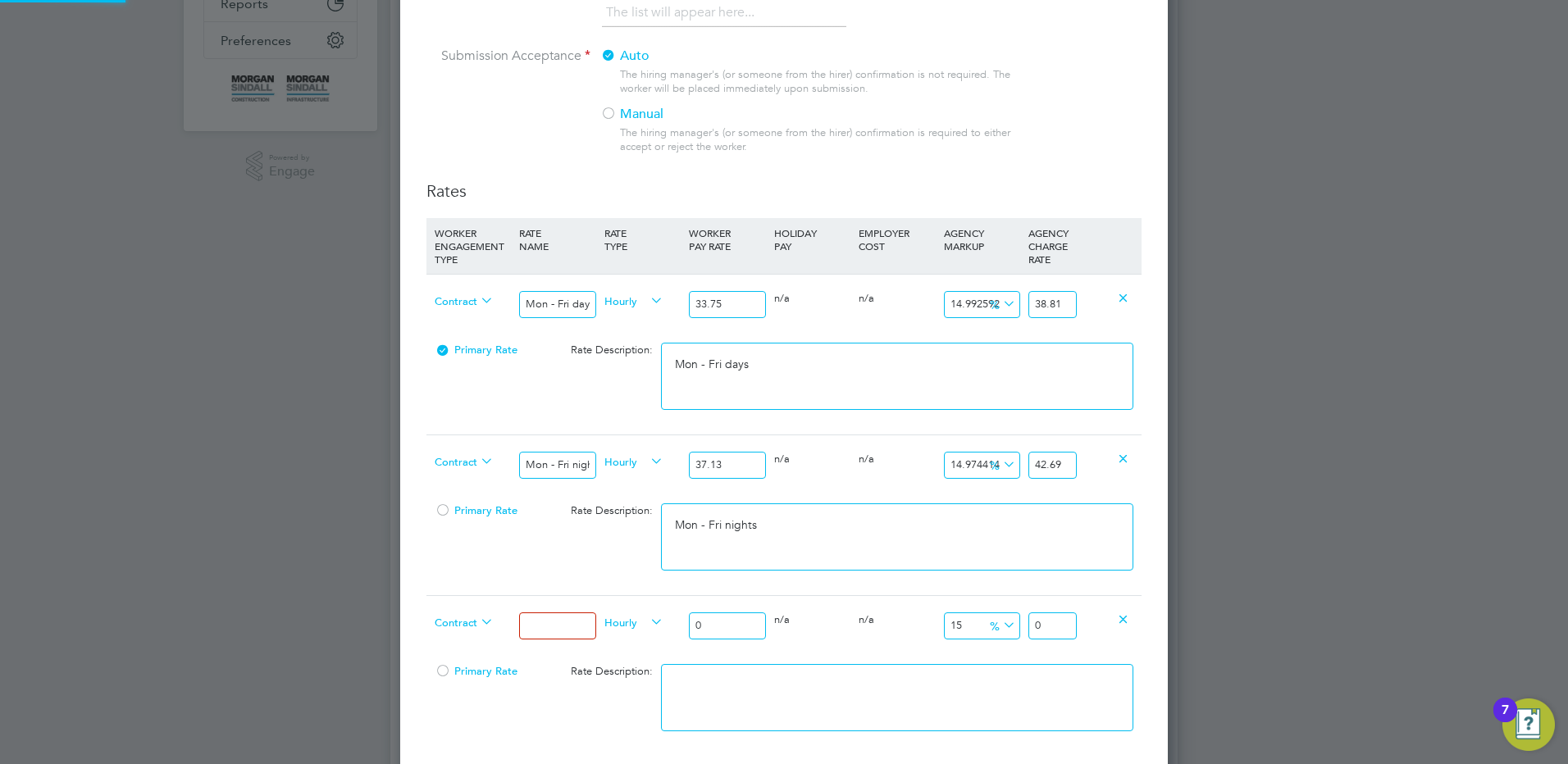
click at [791, 623] on div "0 n/a" at bounding box center [812, 620] width 84 height 48
click at [545, 625] on input at bounding box center [556, 625] width 77 height 27
drag, startPoint x: 710, startPoint y: 626, endPoint x: 623, endPoint y: 631, distance: 87.1
click at [623, 631] on div "Contract Weekends Fri 18:00pm - Mon 06:00am Hourly 0 0 n/a 0 n/a 15 0 % 0" at bounding box center [784, 625] width 715 height 61
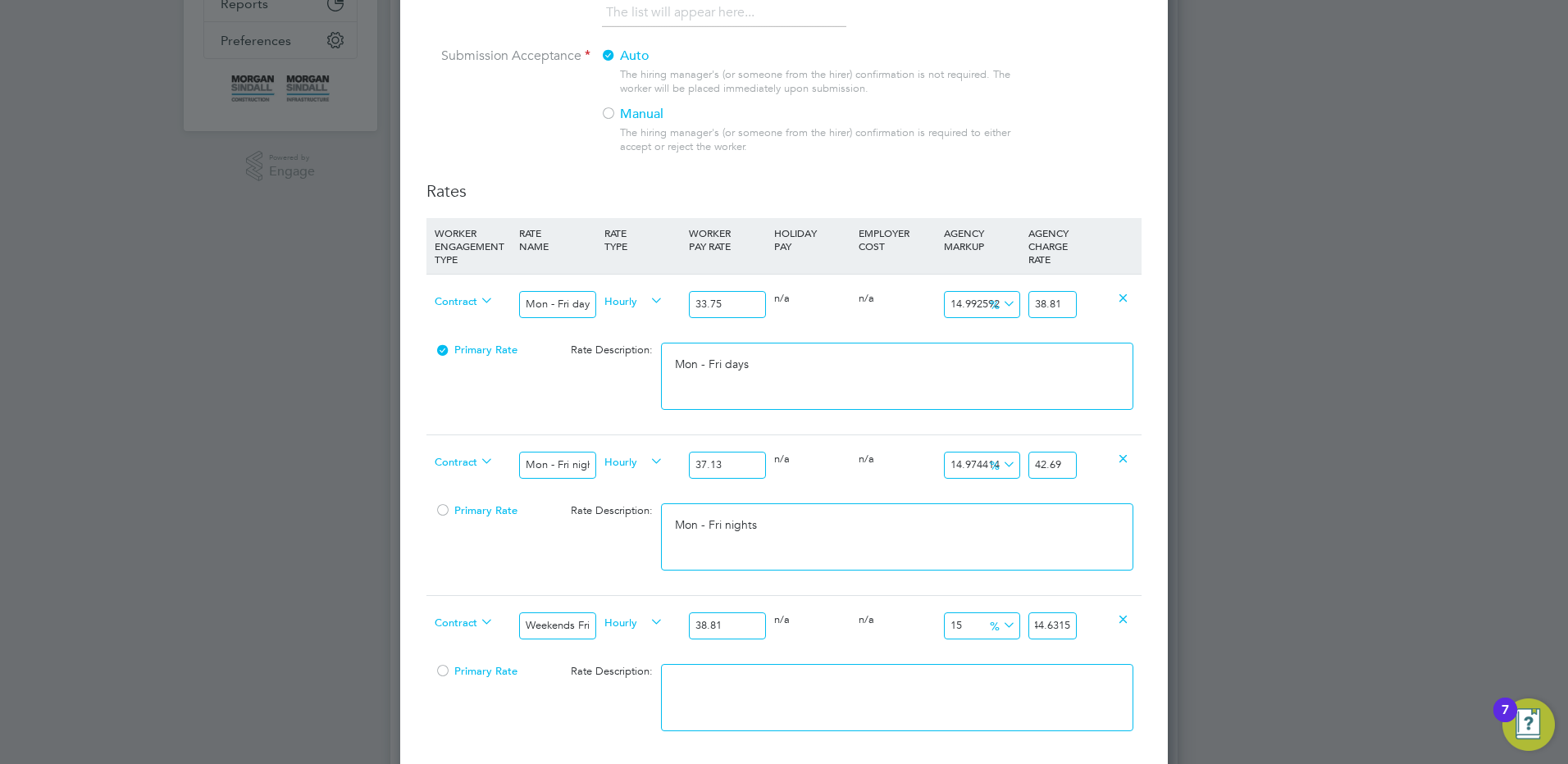
drag, startPoint x: 1063, startPoint y: 626, endPoint x: 1146, endPoint y: 618, distance: 83.4
click at [1129, 622] on div "Contract Weekends Fri 18:00pm - Mon 06:00am Hourly 38.81 0 n/a 0 n/a 15 5.8215 …" at bounding box center [784, 625] width 715 height 61
click at [907, 683] on textarea at bounding box center [896, 697] width 472 height 68
paste textarea "Weekends Fri 18:00pm - Mon 06:00am"
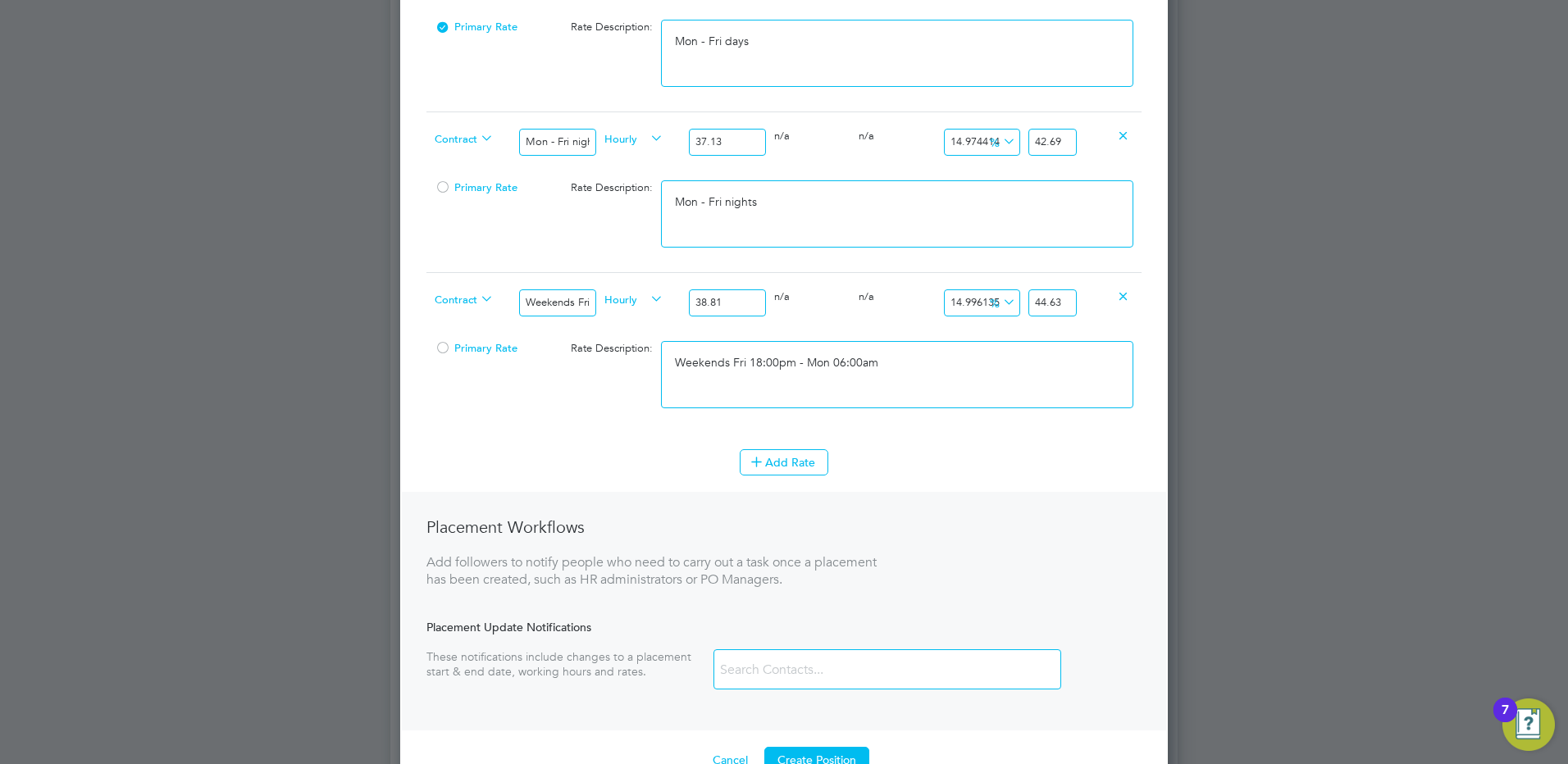
scroll to position [738, 0]
click at [799, 459] on button "Add Rate" at bounding box center [783, 457] width 88 height 26
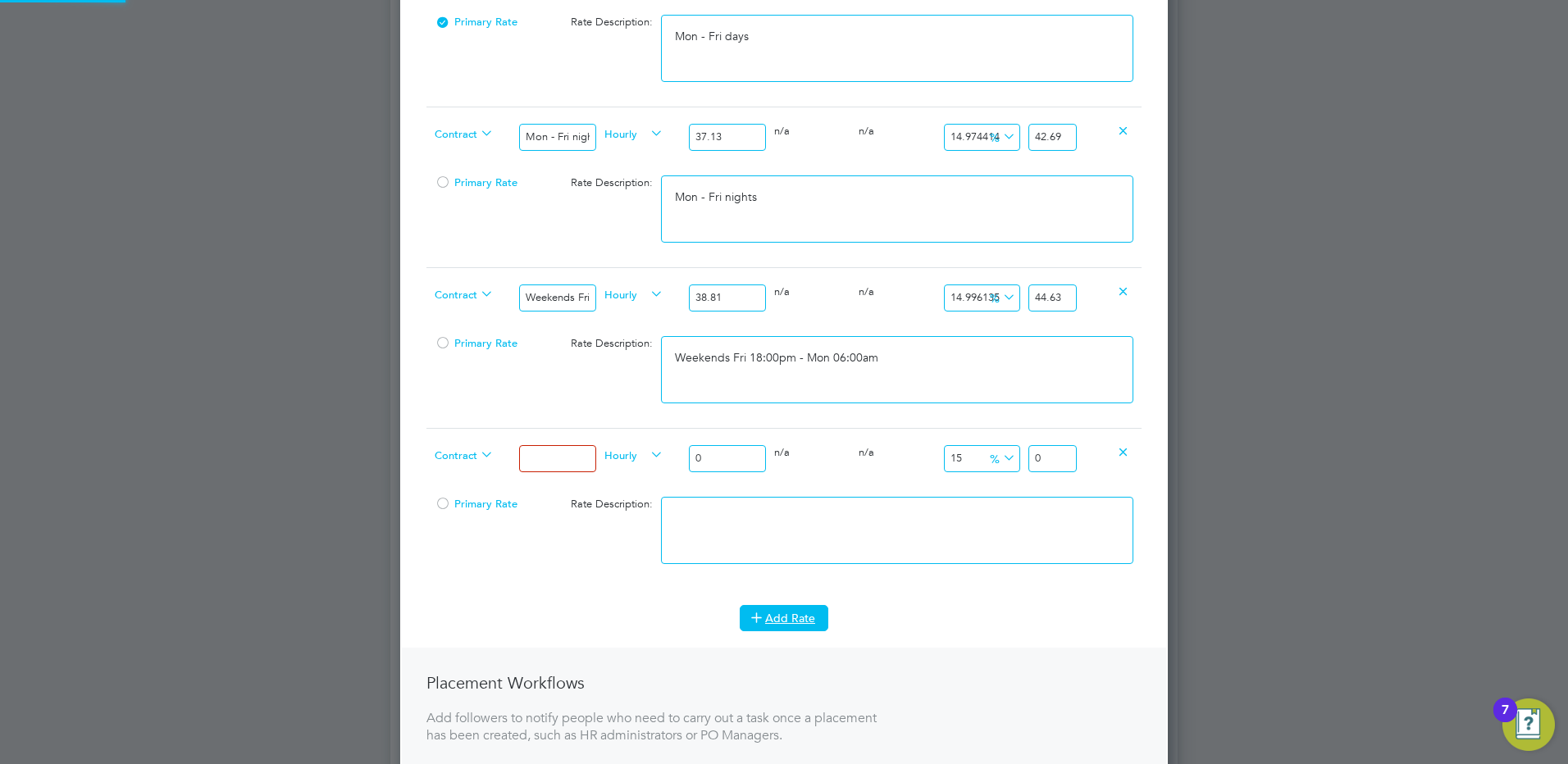
scroll to position [1638, 768]
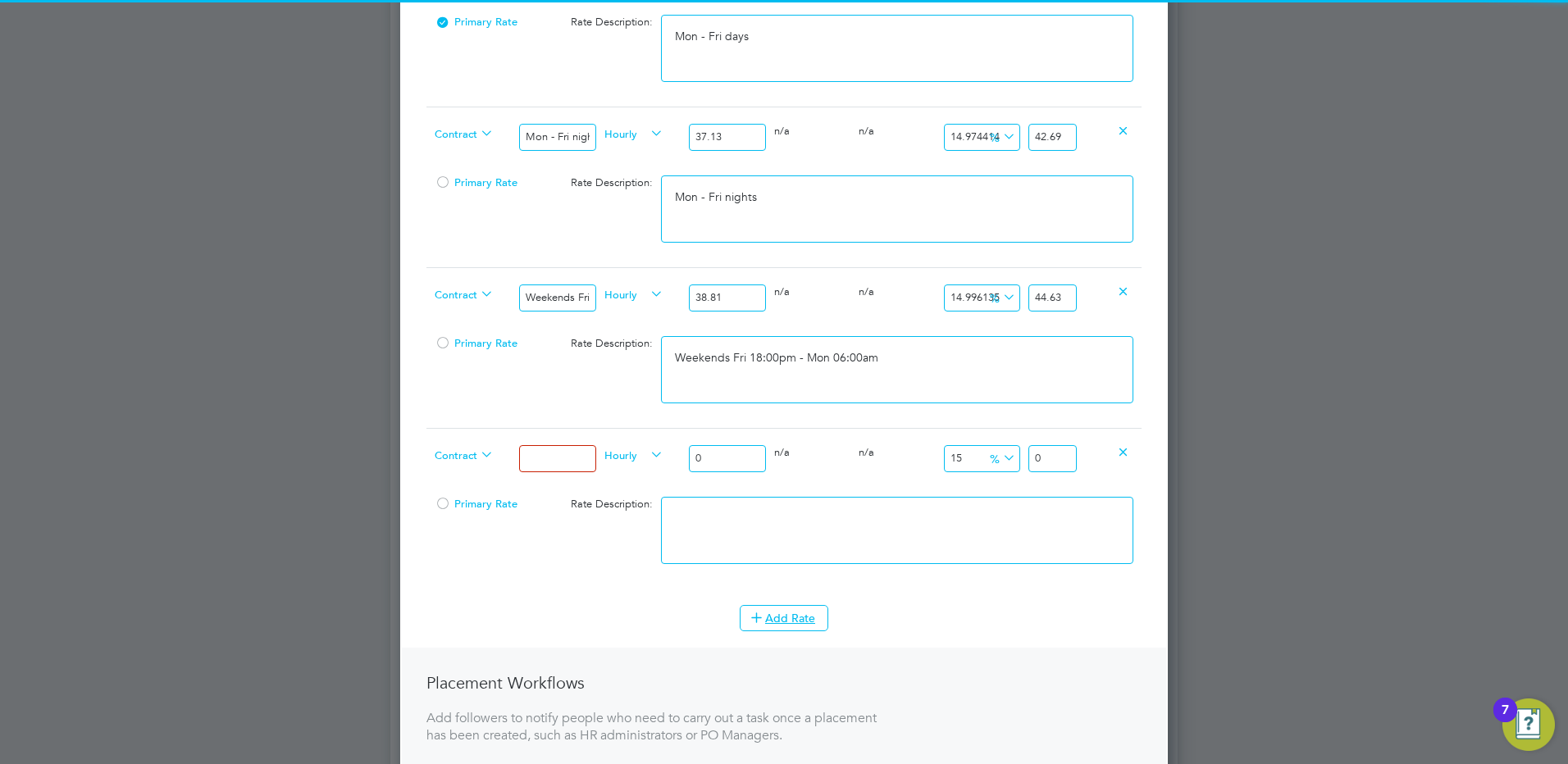
click at [570, 452] on input at bounding box center [556, 458] width 77 height 27
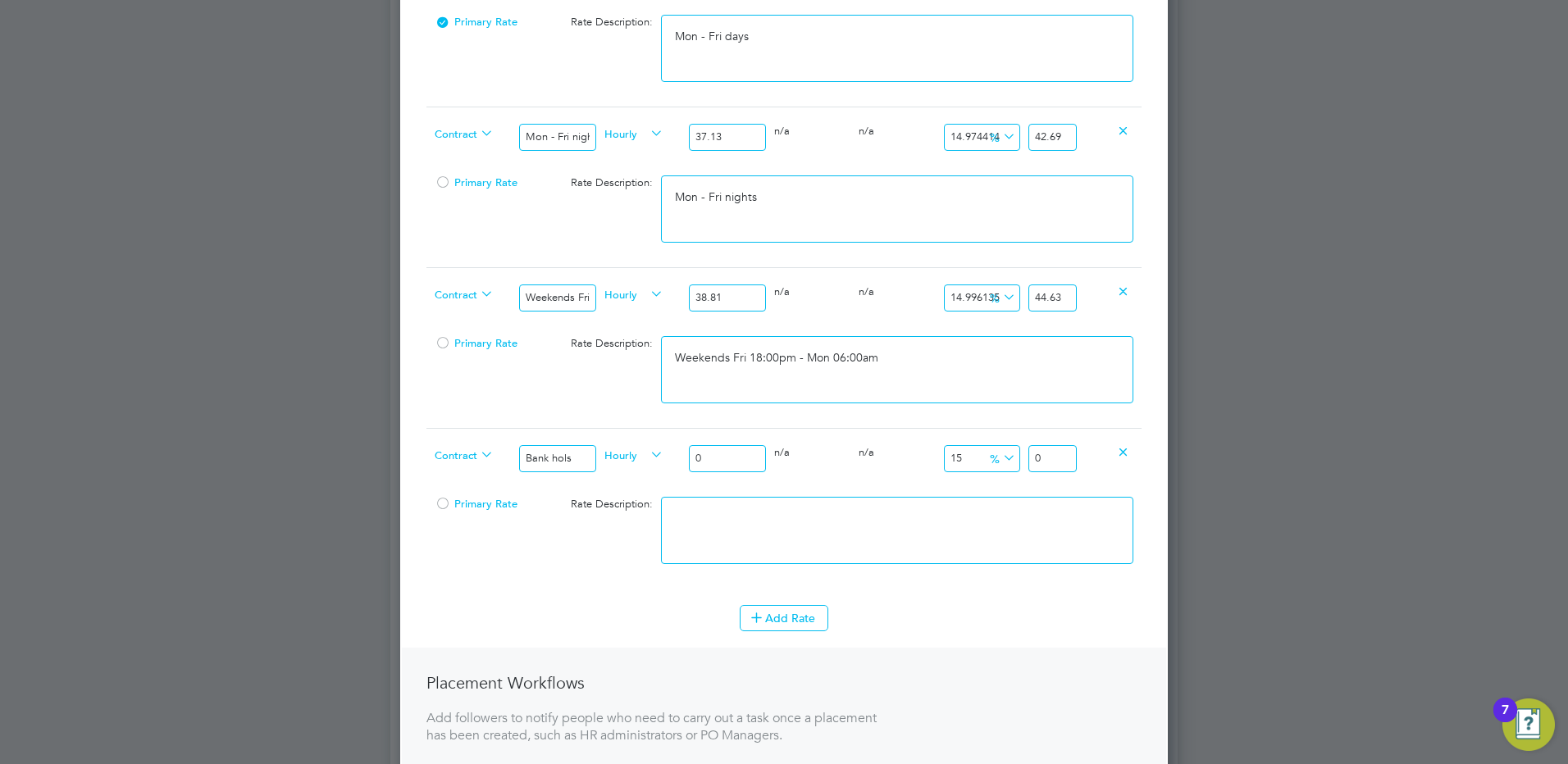
drag, startPoint x: 724, startPoint y: 473, endPoint x: 605, endPoint y: 485, distance: 119.6
click at [692, 475] on div "0" at bounding box center [726, 459] width 84 height 60
drag, startPoint x: 705, startPoint y: 456, endPoint x: 653, endPoint y: 456, distance: 52.0
click at [654, 458] on div "Contract Bank hols Hourly 0 0 n/a 0 n/a 15 0 % 0" at bounding box center [784, 458] width 715 height 61
drag, startPoint x: 1065, startPoint y: 458, endPoint x: 1154, endPoint y: 449, distance: 89.5
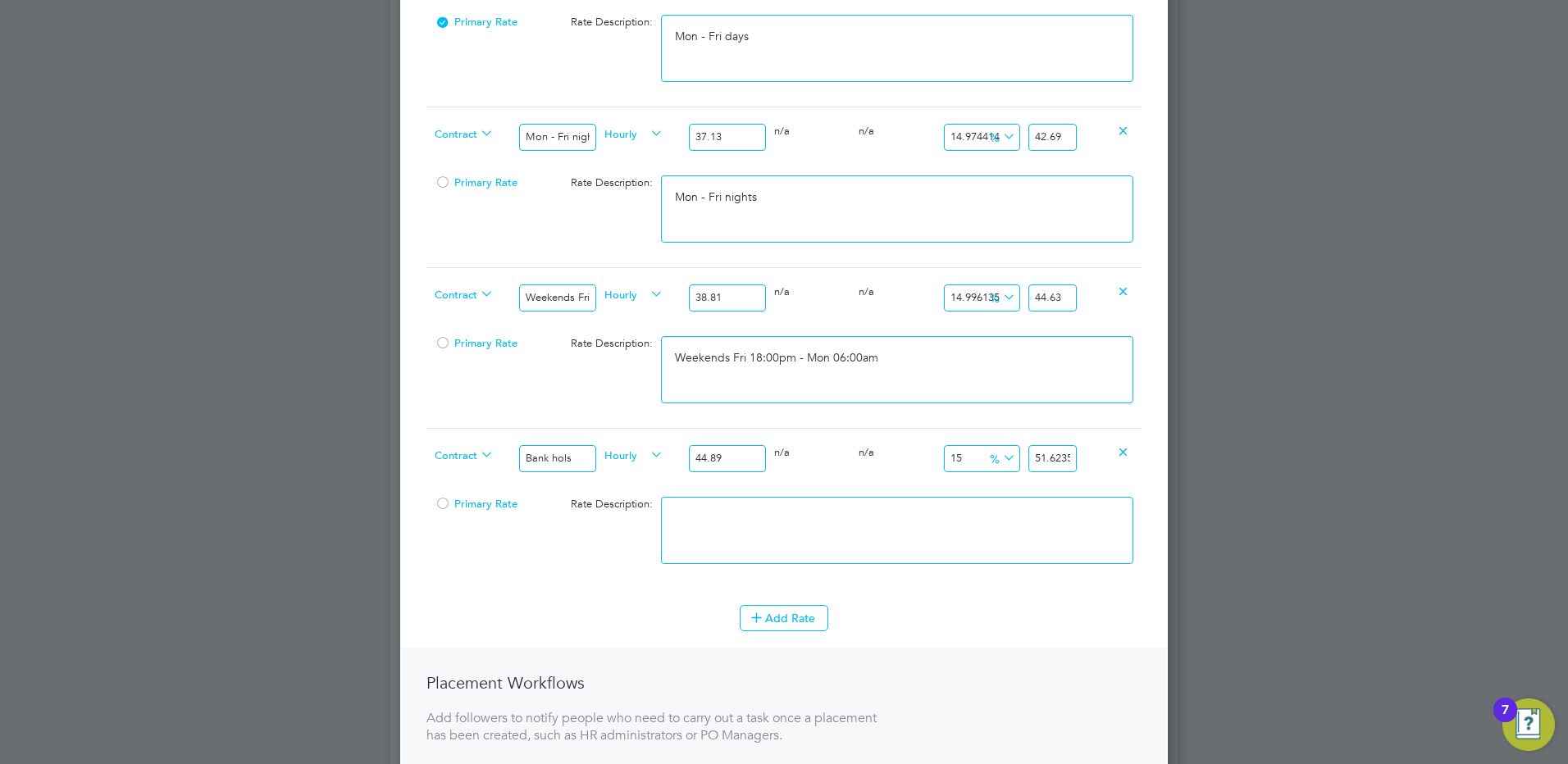
click at [1142, 453] on div "New Position Mandatory Fields Details Client Config [PERSON_NAME] Infra - Rail …" at bounding box center [784, 143] width 767 height 1637
click at [815, 536] on textarea at bounding box center [896, 531] width 472 height 68
click at [805, 627] on button "Add Rate" at bounding box center [783, 618] width 88 height 26
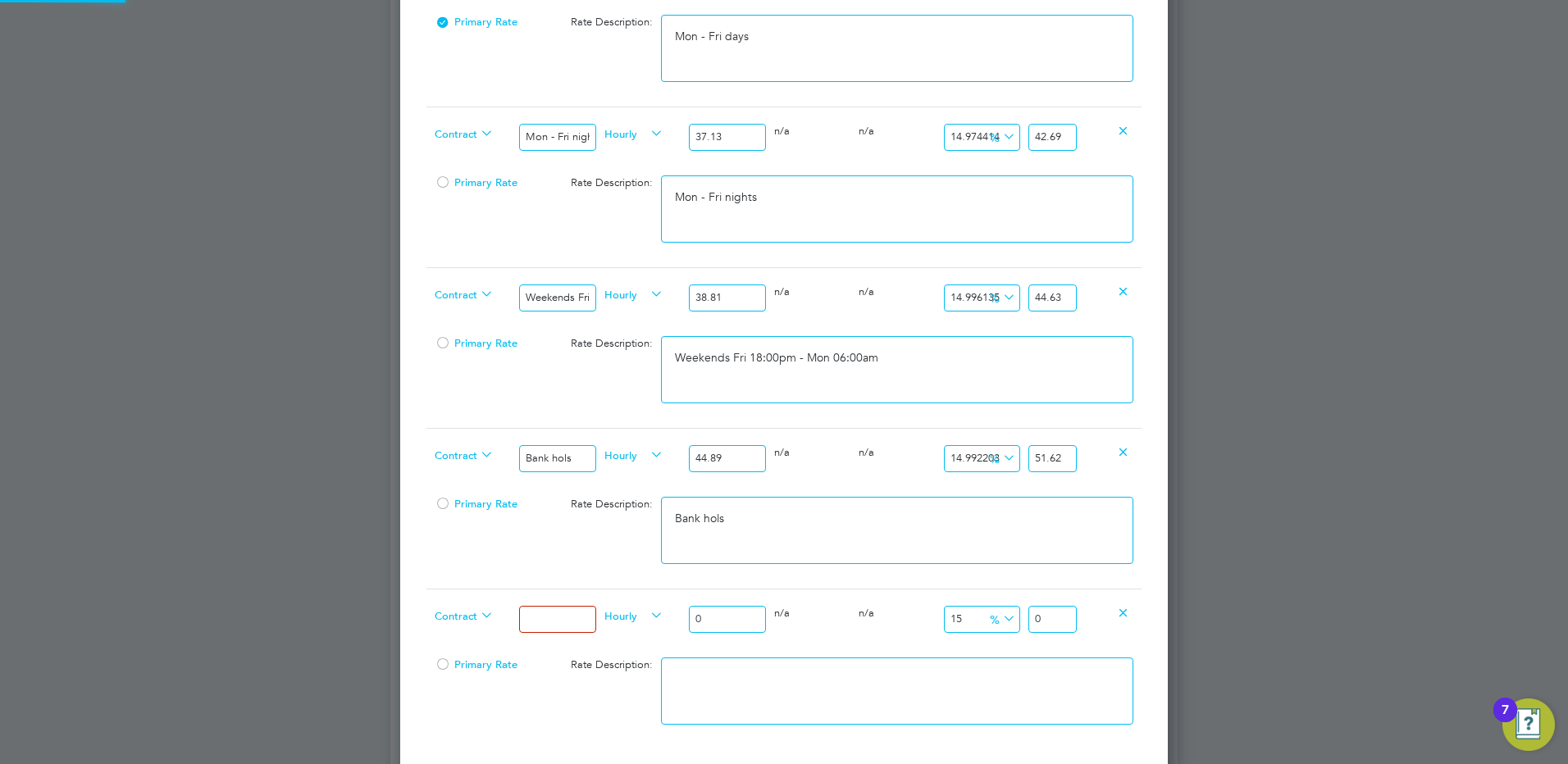
scroll to position [1799, 768]
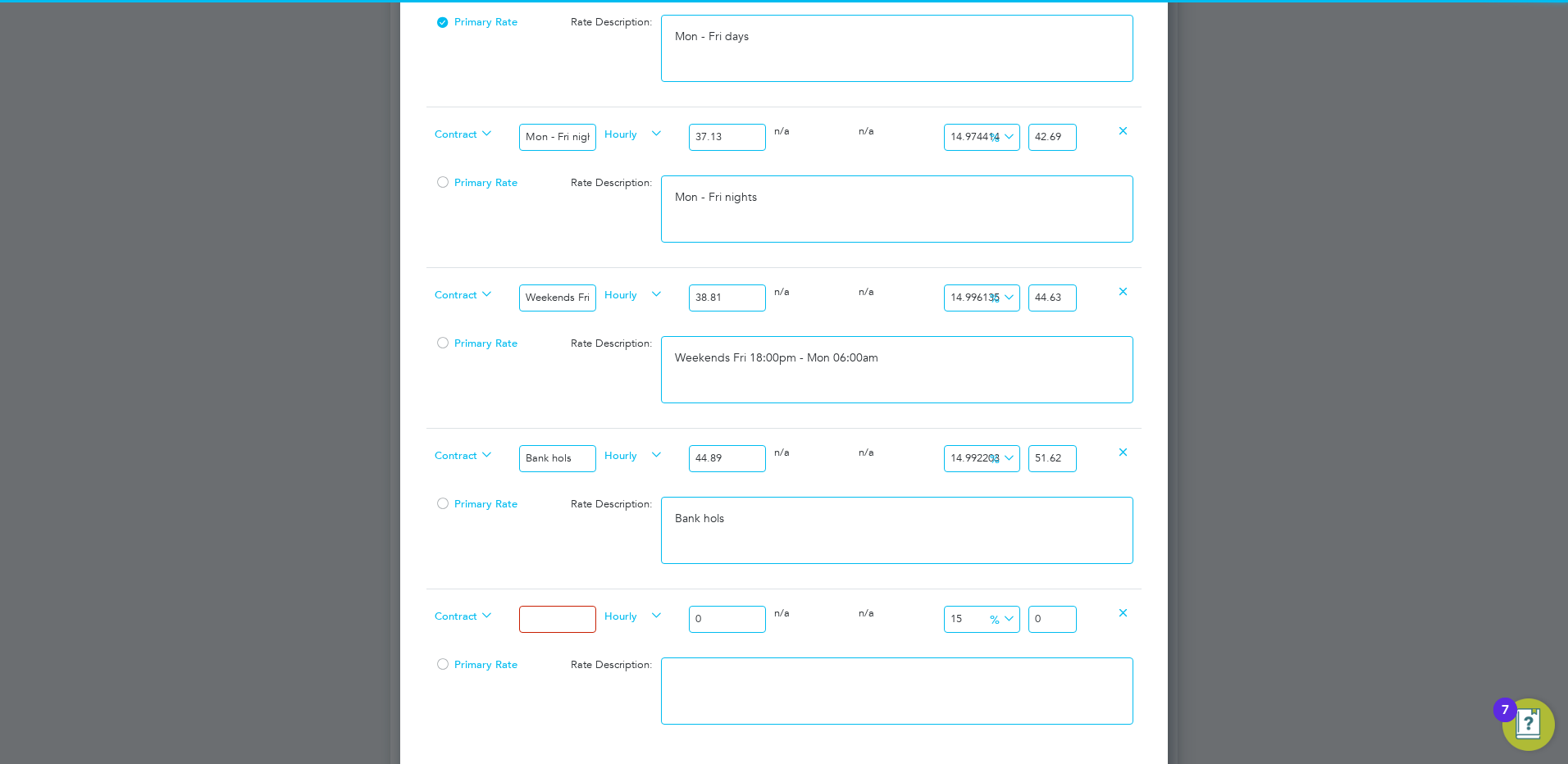
click at [540, 617] on input at bounding box center [556, 619] width 77 height 27
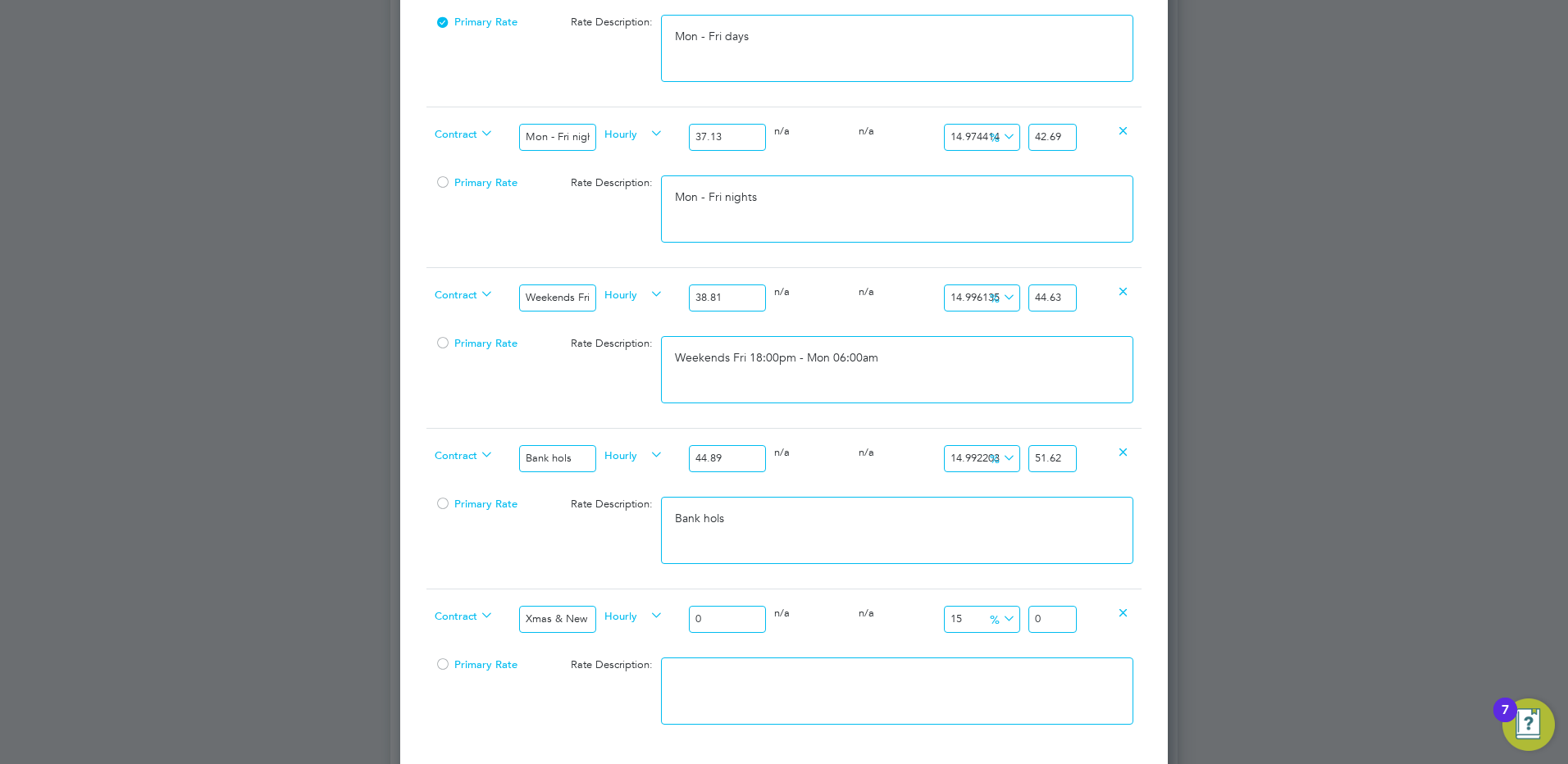
drag, startPoint x: 725, startPoint y: 627, endPoint x: 633, endPoint y: 614, distance: 92.9
click at [634, 615] on div "Contract Xmas & New Year Hourly 0 0 n/a 0 n/a 15 0 % 0" at bounding box center [784, 619] width 715 height 61
drag, startPoint x: 1058, startPoint y: 621, endPoint x: 1189, endPoint y: 602, distance: 132.4
click at [1177, 608] on div "Positions New Position Client Config Showing 30 of 714 Positions POSITION NAME …" at bounding box center [784, 336] width 787 height 2058
click at [806, 716] on textarea at bounding box center [896, 691] width 472 height 68
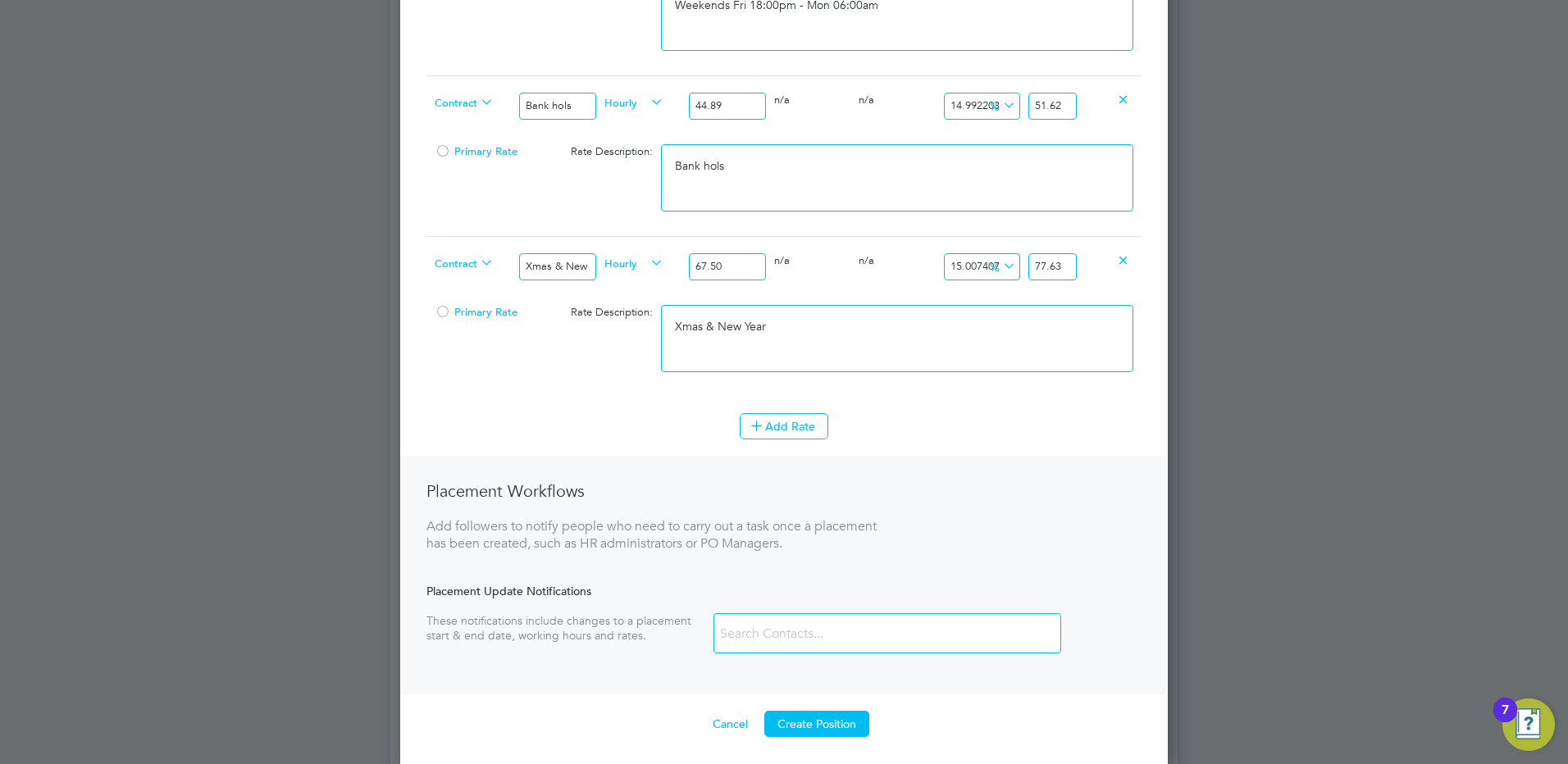
scroll to position [1283, 0]
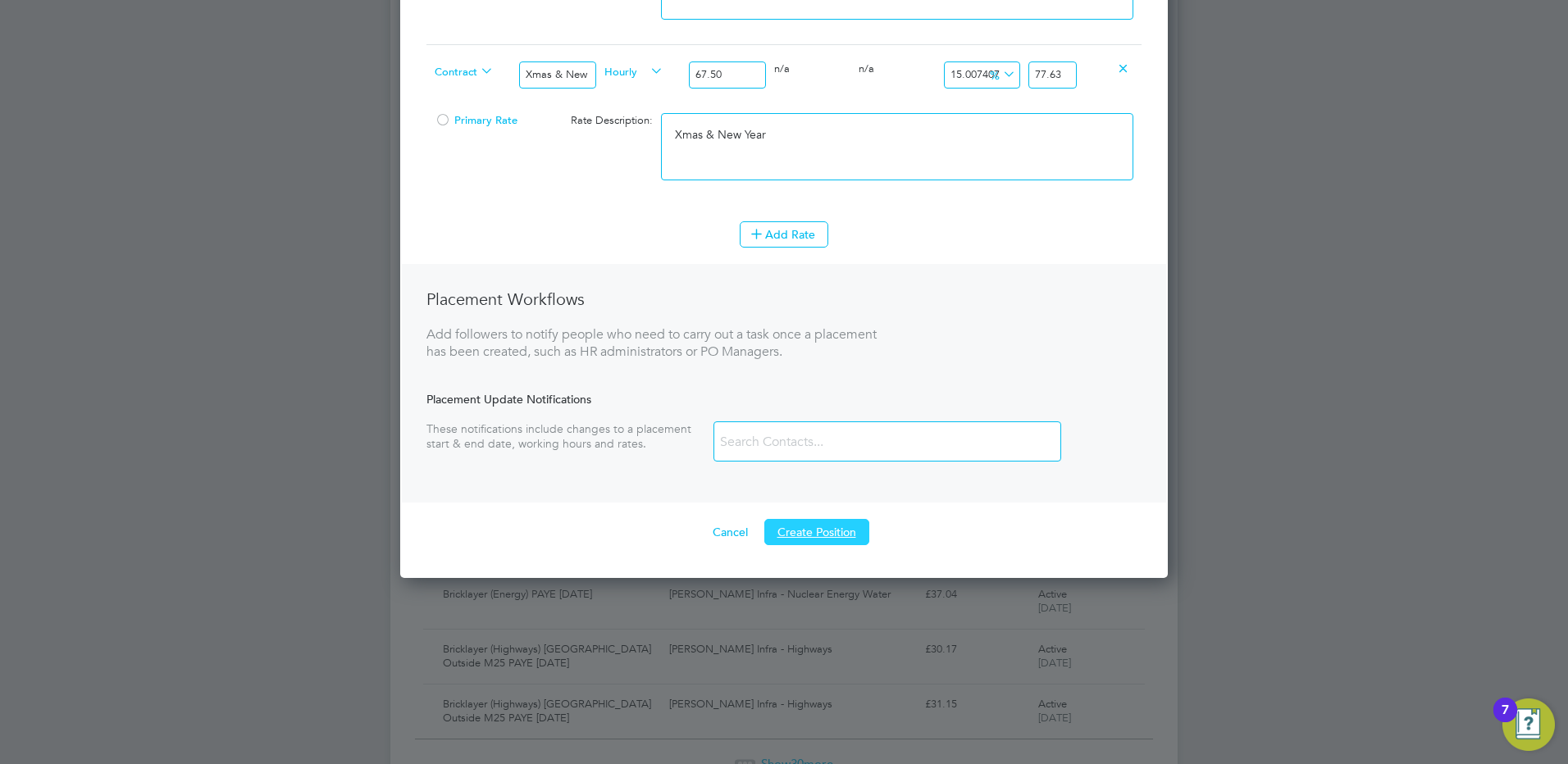
click at [823, 535] on button "Create Position" at bounding box center [817, 532] width 105 height 26
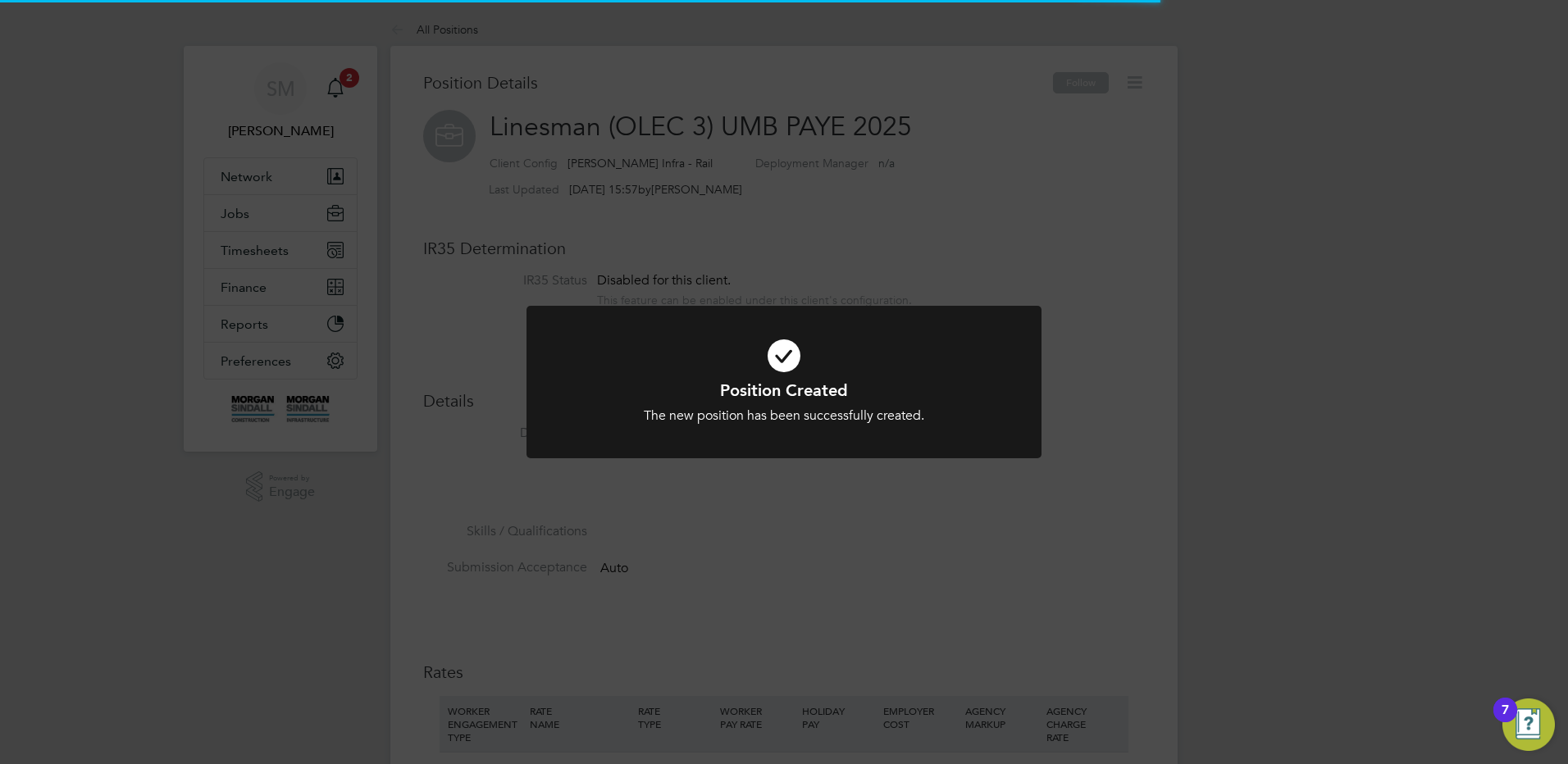
scroll to position [49, 110]
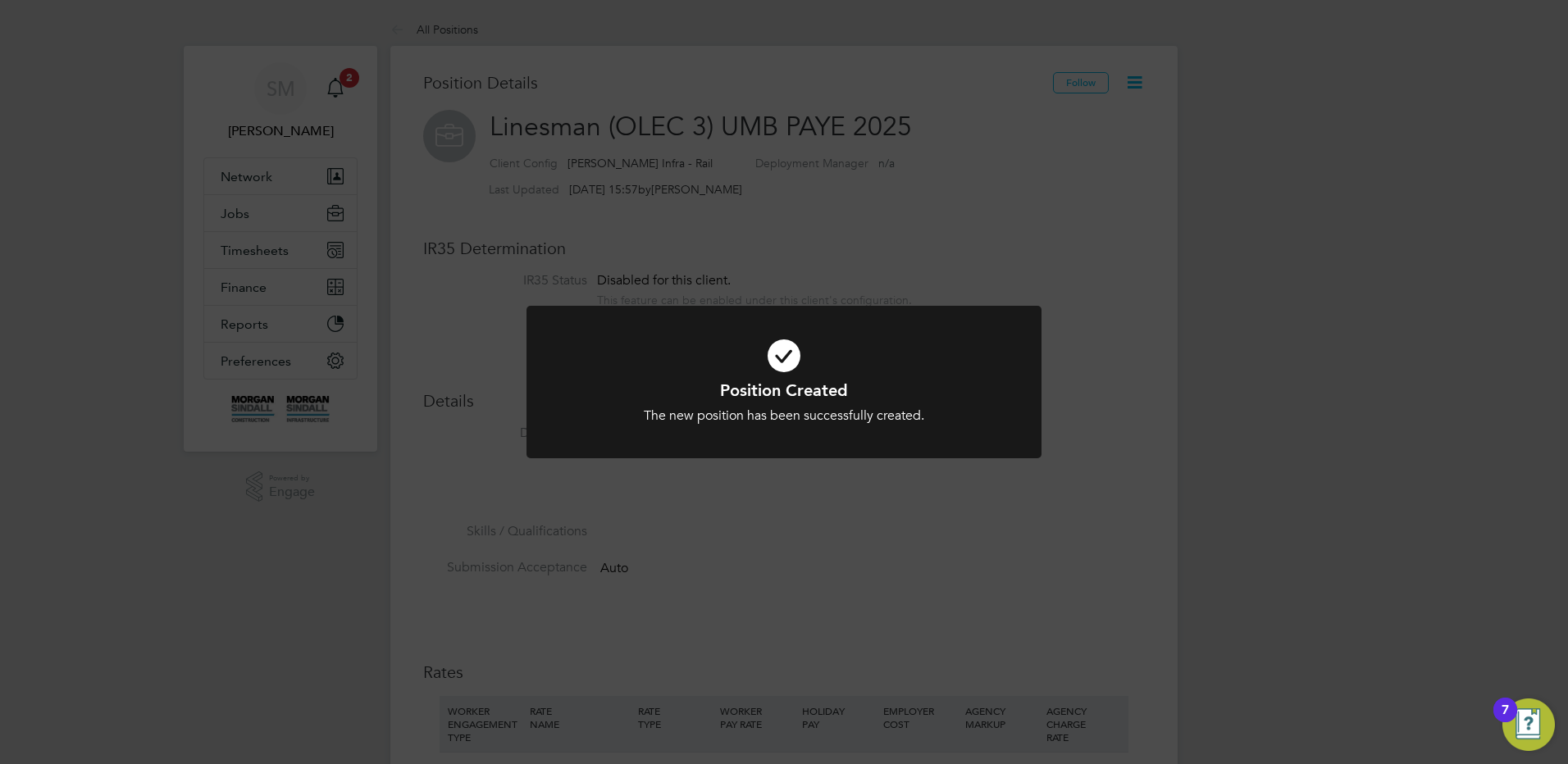
click at [824, 565] on div "Position Created The new position has been successfully created. Cancel Okay" at bounding box center [784, 382] width 1568 height 764
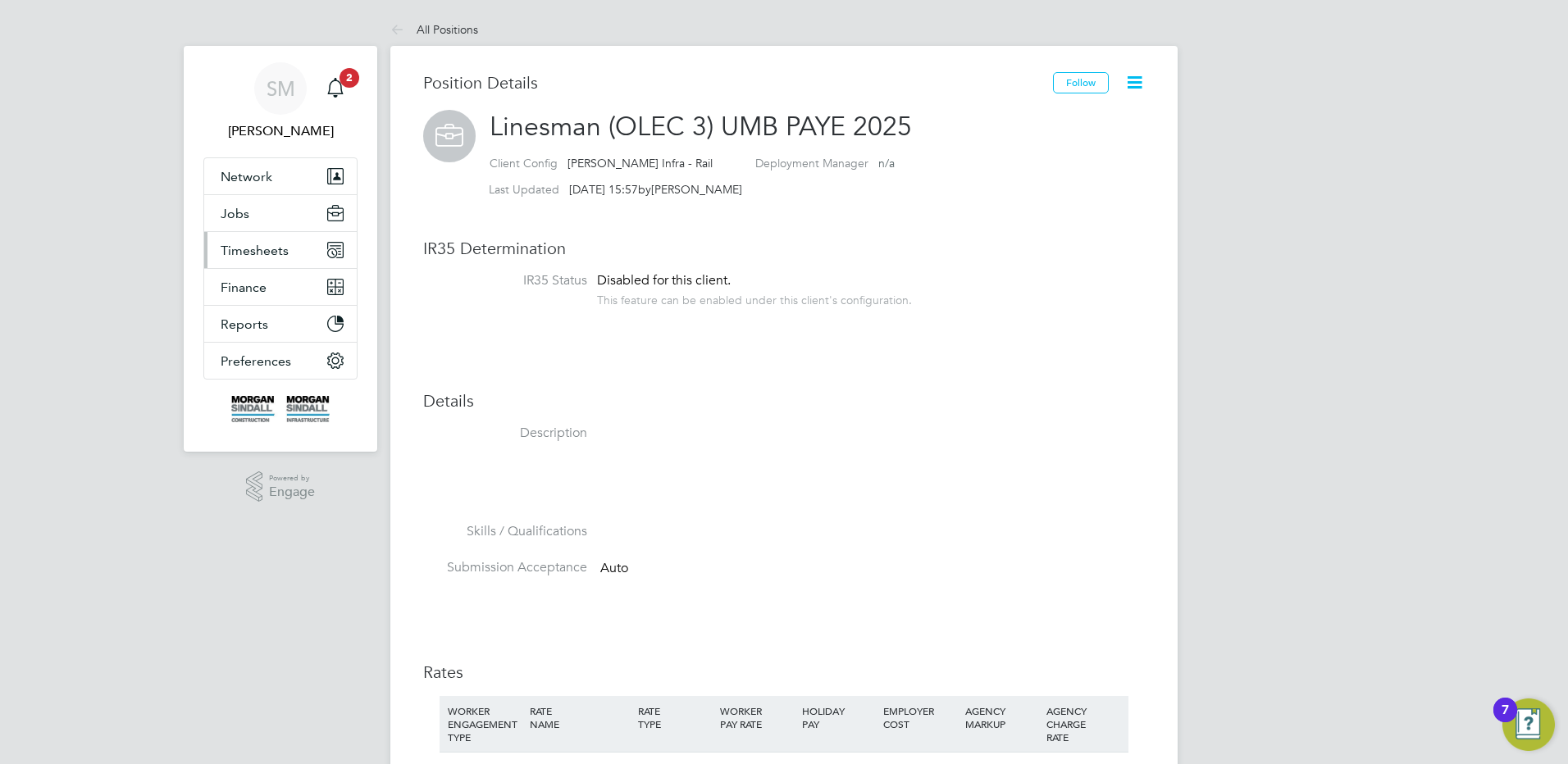
click at [250, 237] on button "Timesheets" at bounding box center [280, 250] width 153 height 36
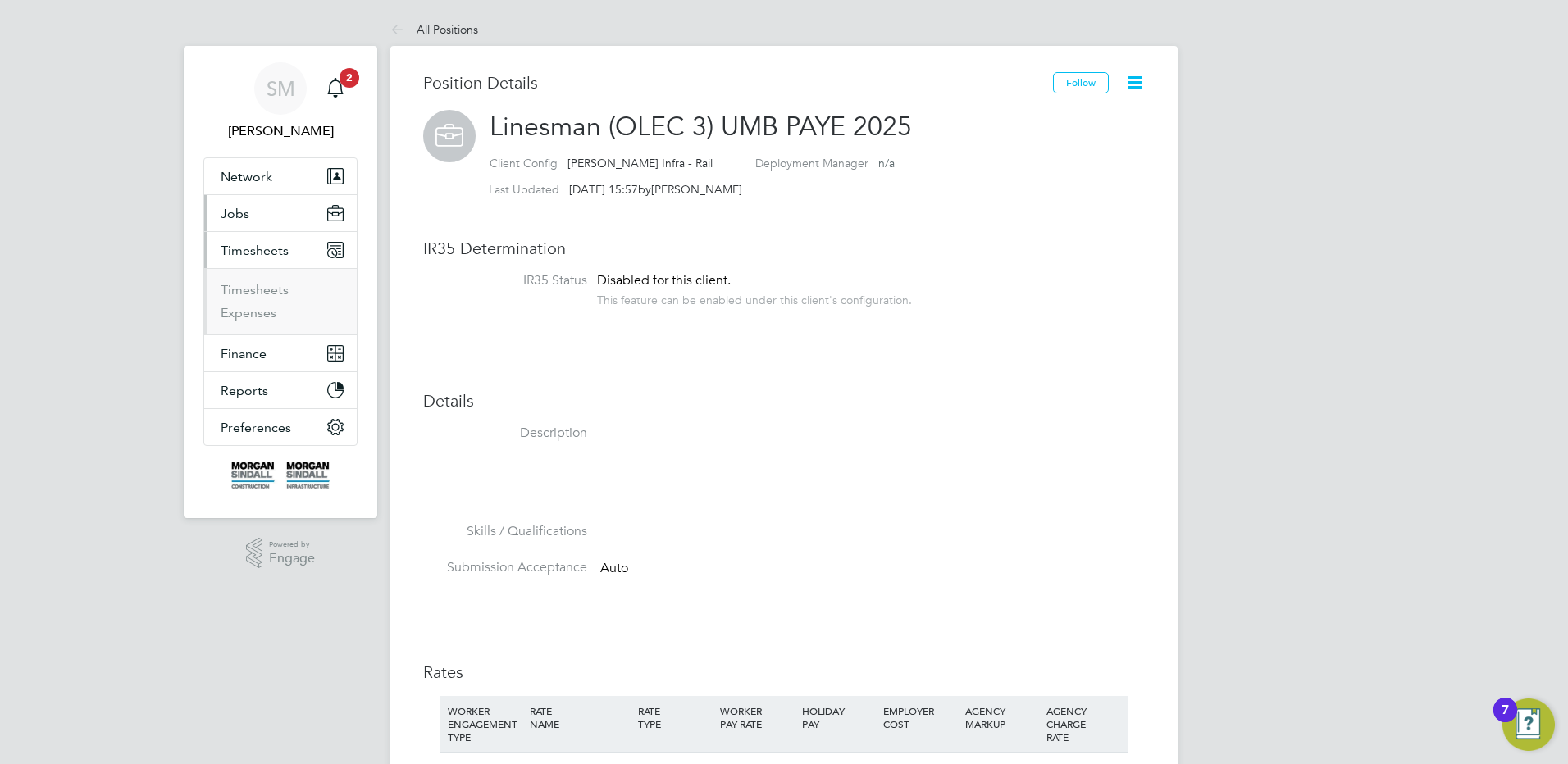
drag, startPoint x: 252, startPoint y: 203, endPoint x: 263, endPoint y: 220, distance: 20.2
click at [252, 203] on button "Jobs" at bounding box center [280, 213] width 153 height 36
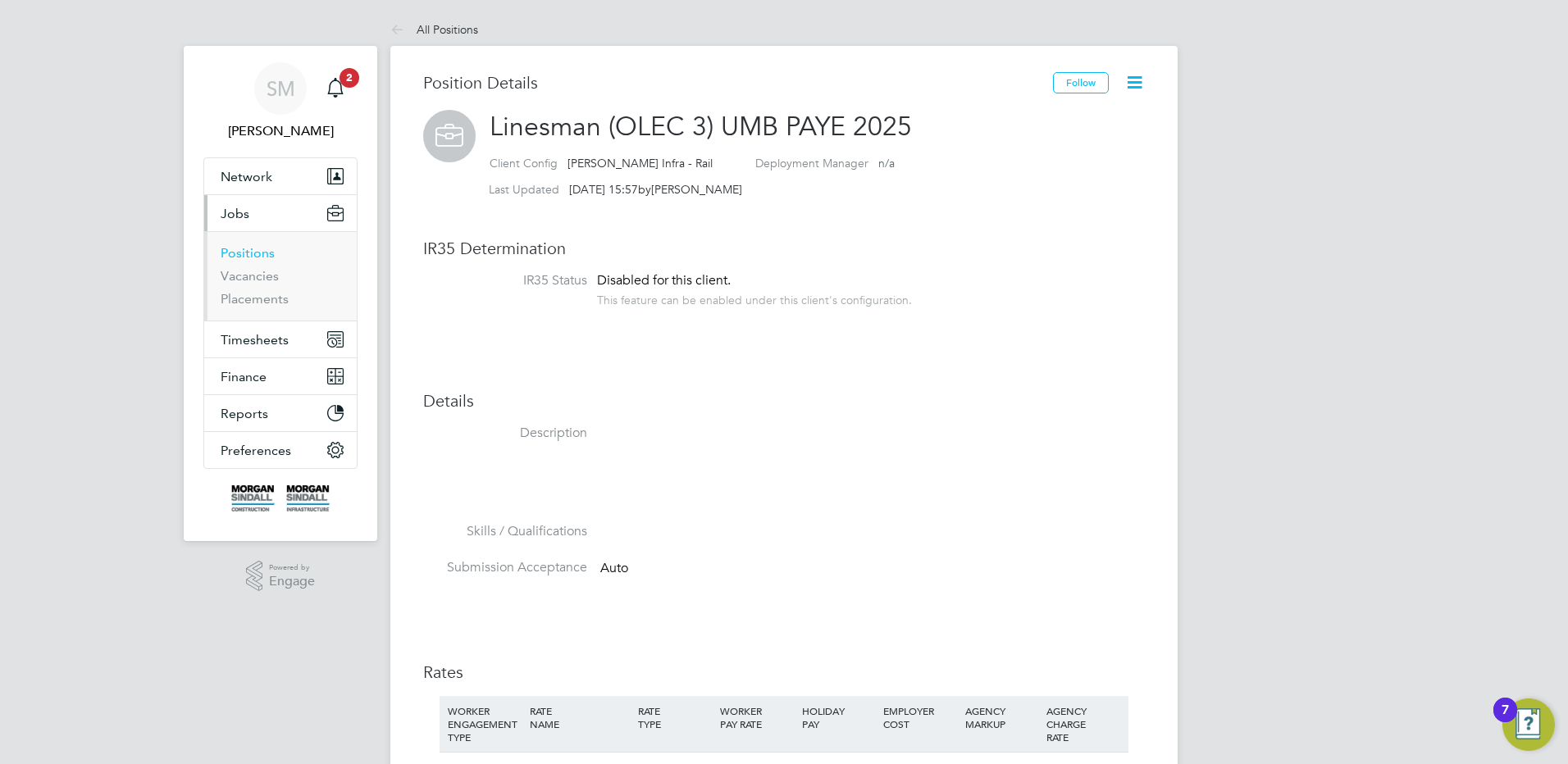
click at [241, 251] on link "Positions" at bounding box center [247, 253] width 54 height 16
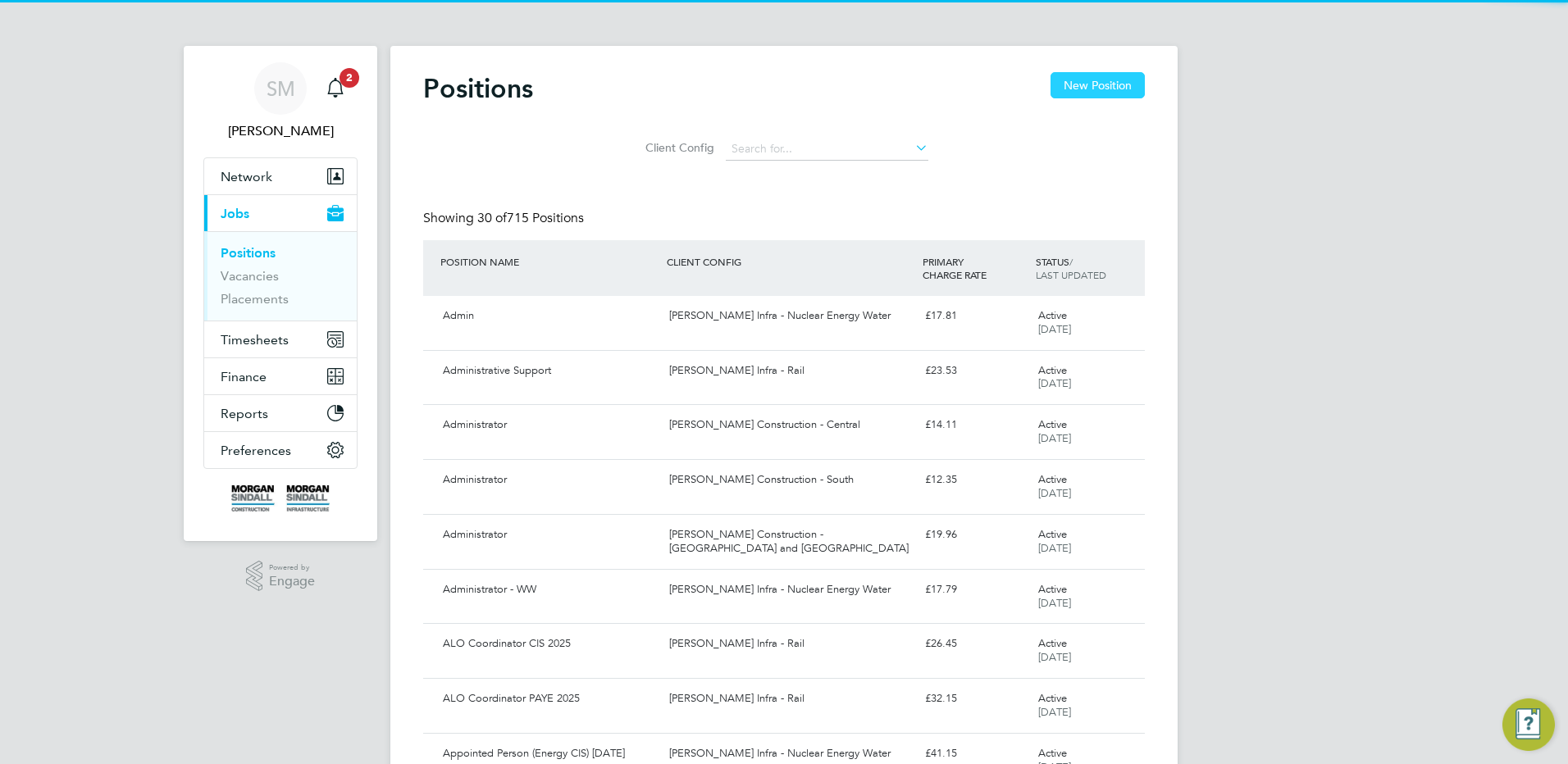
drag, startPoint x: 1093, startPoint y: 91, endPoint x: 1072, endPoint y: 93, distance: 21.1
click at [1090, 91] on button "New Position" at bounding box center [1097, 85] width 94 height 26
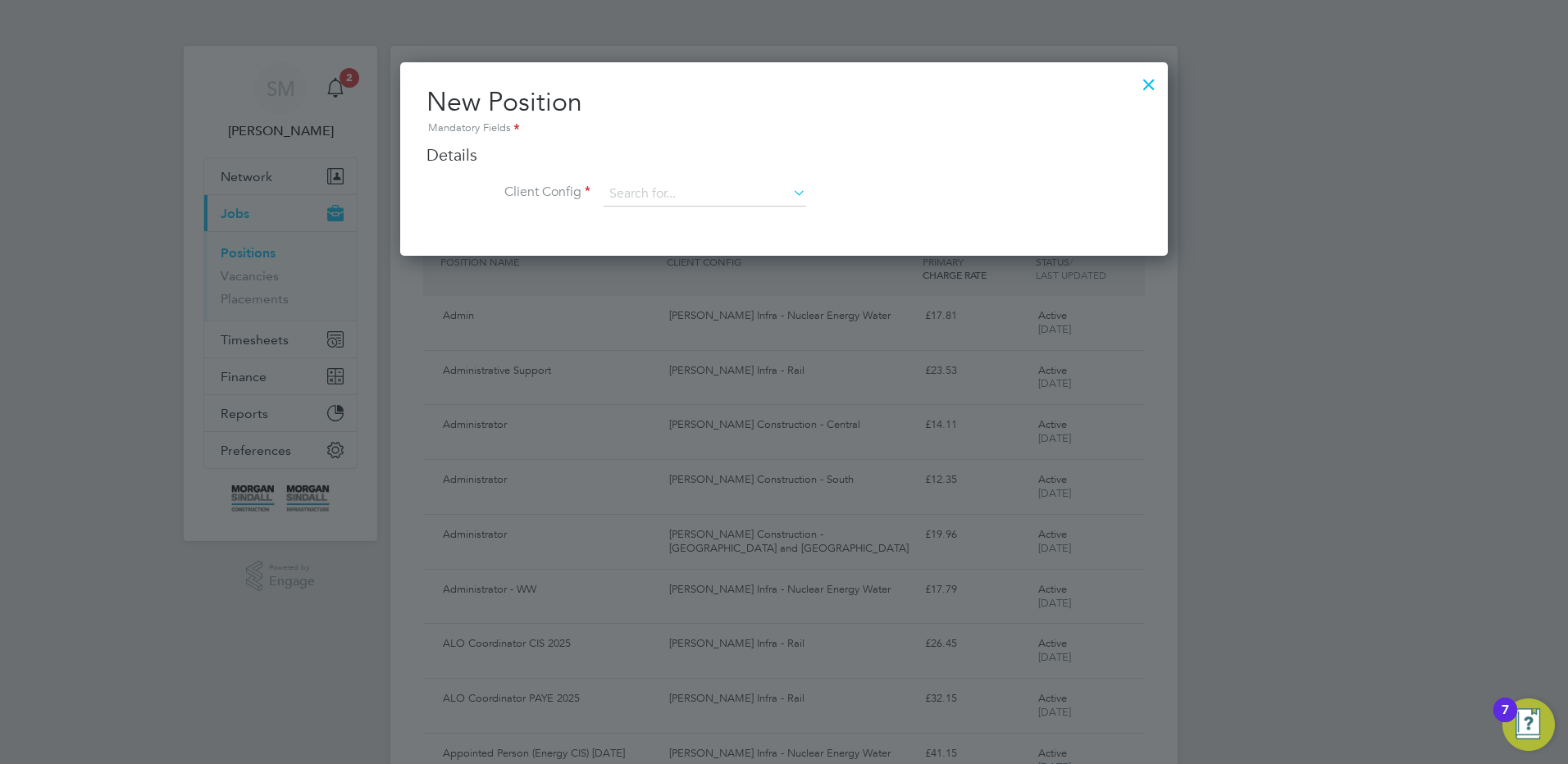
scroll to position [194, 768]
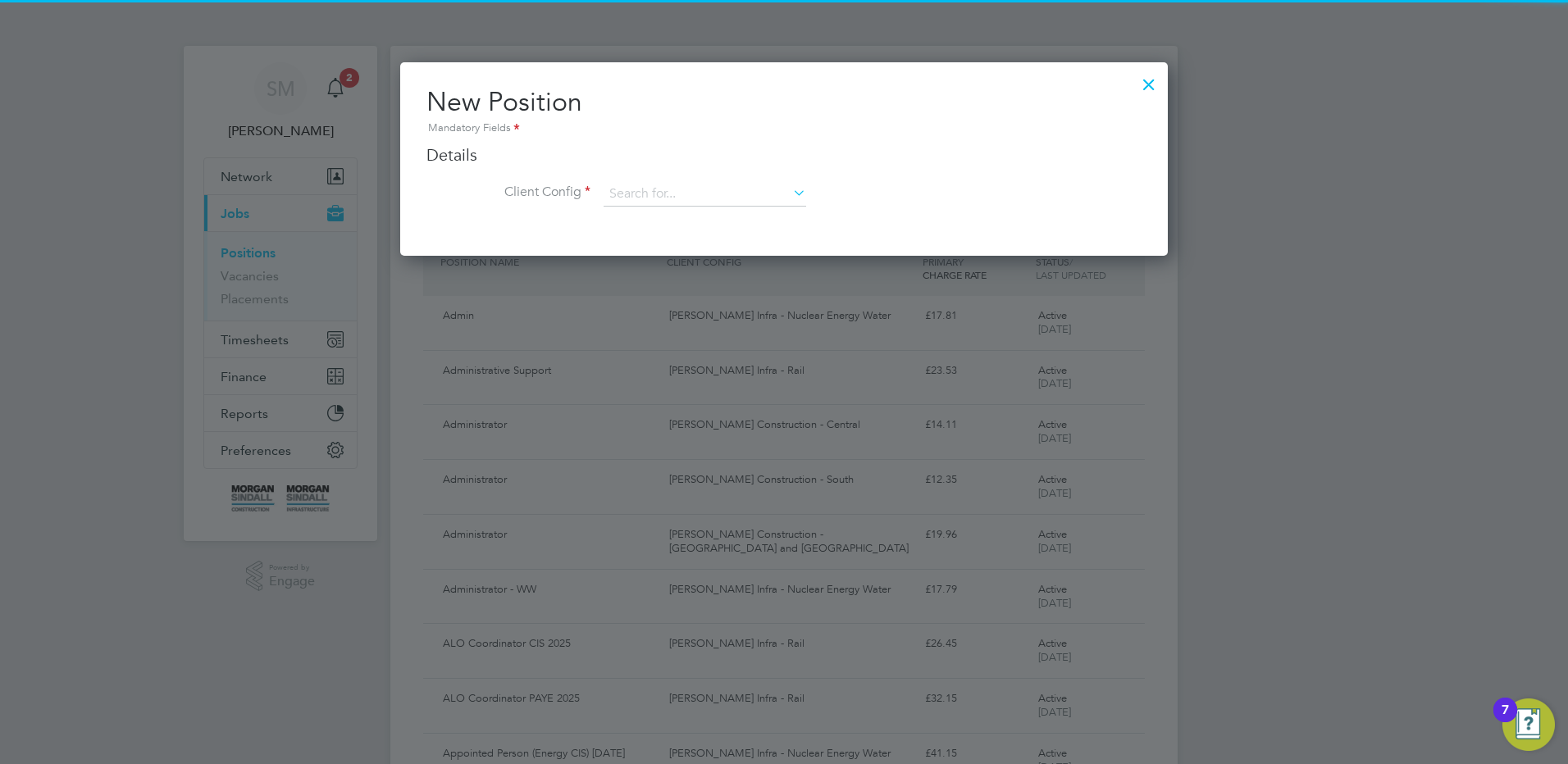
click at [691, 218] on li "Client Config" at bounding box center [784, 202] width 715 height 41
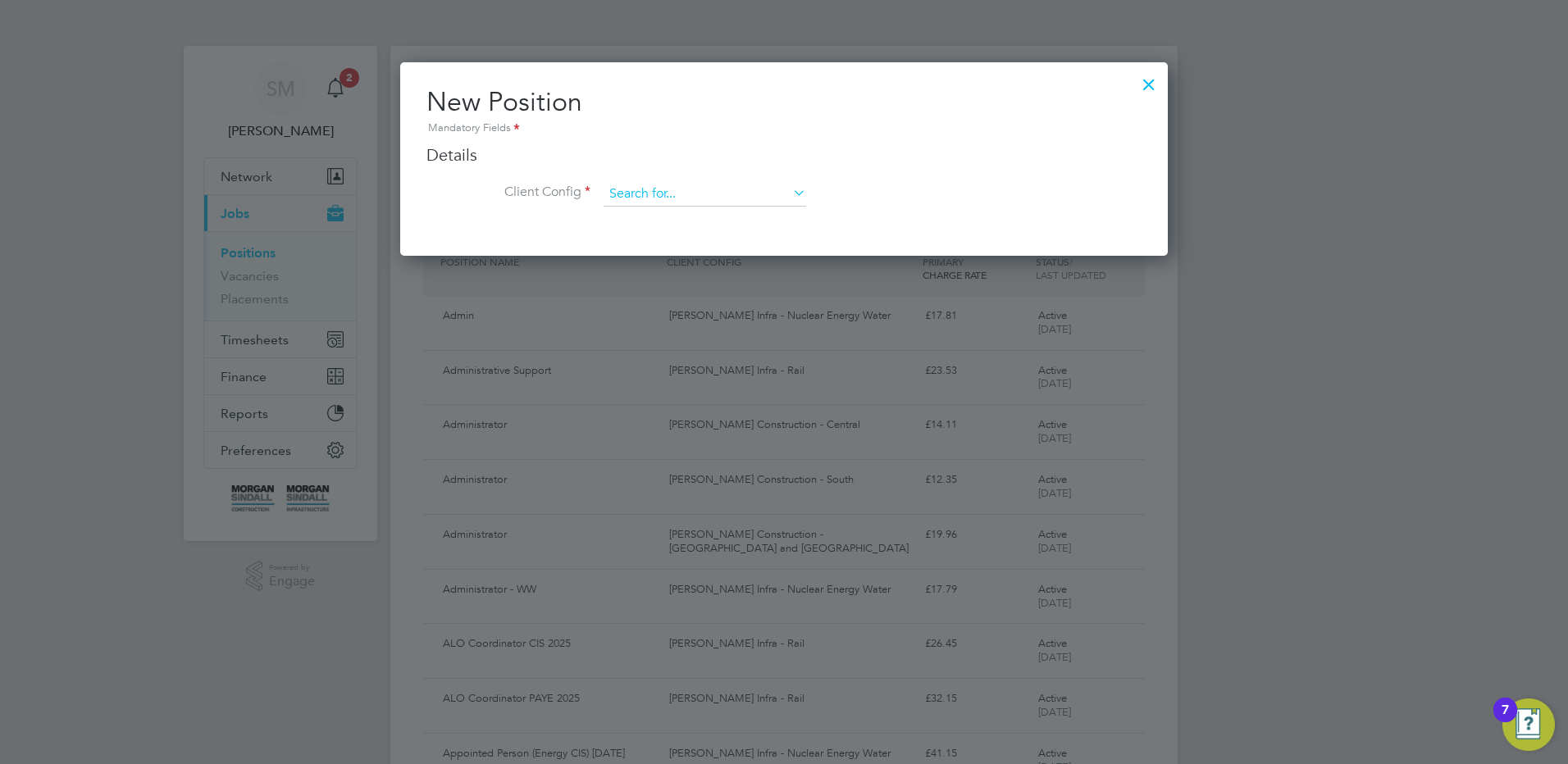
click at [688, 197] on input at bounding box center [705, 194] width 203 height 25
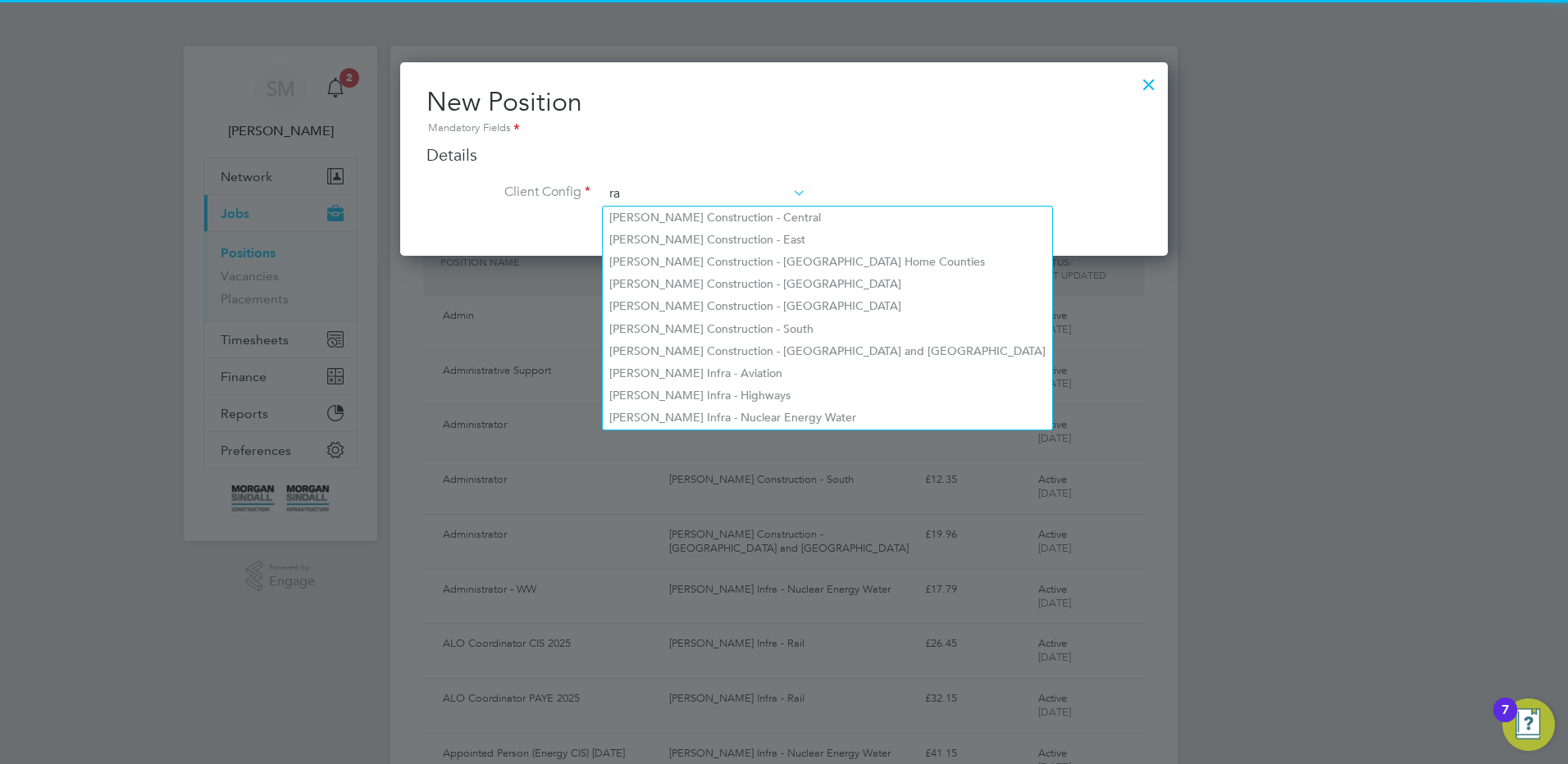
scroll to position [881, 768]
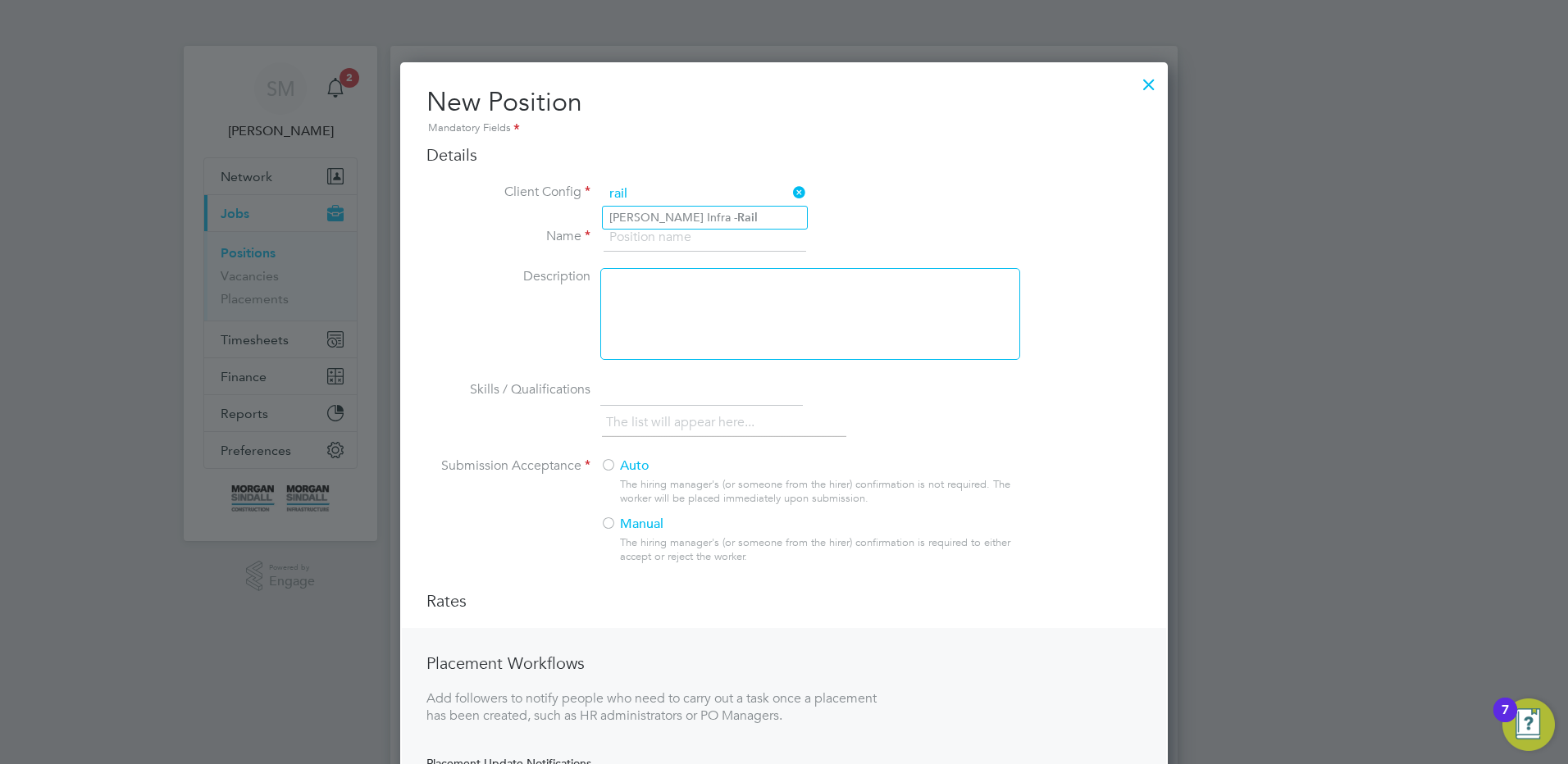
click at [729, 198] on input "rail" at bounding box center [705, 194] width 203 height 25
click at [723, 204] on input "rail" at bounding box center [705, 194] width 203 height 25
click at [718, 211] on li "[PERSON_NAME] Infra - Rail" at bounding box center [705, 218] width 204 height 22
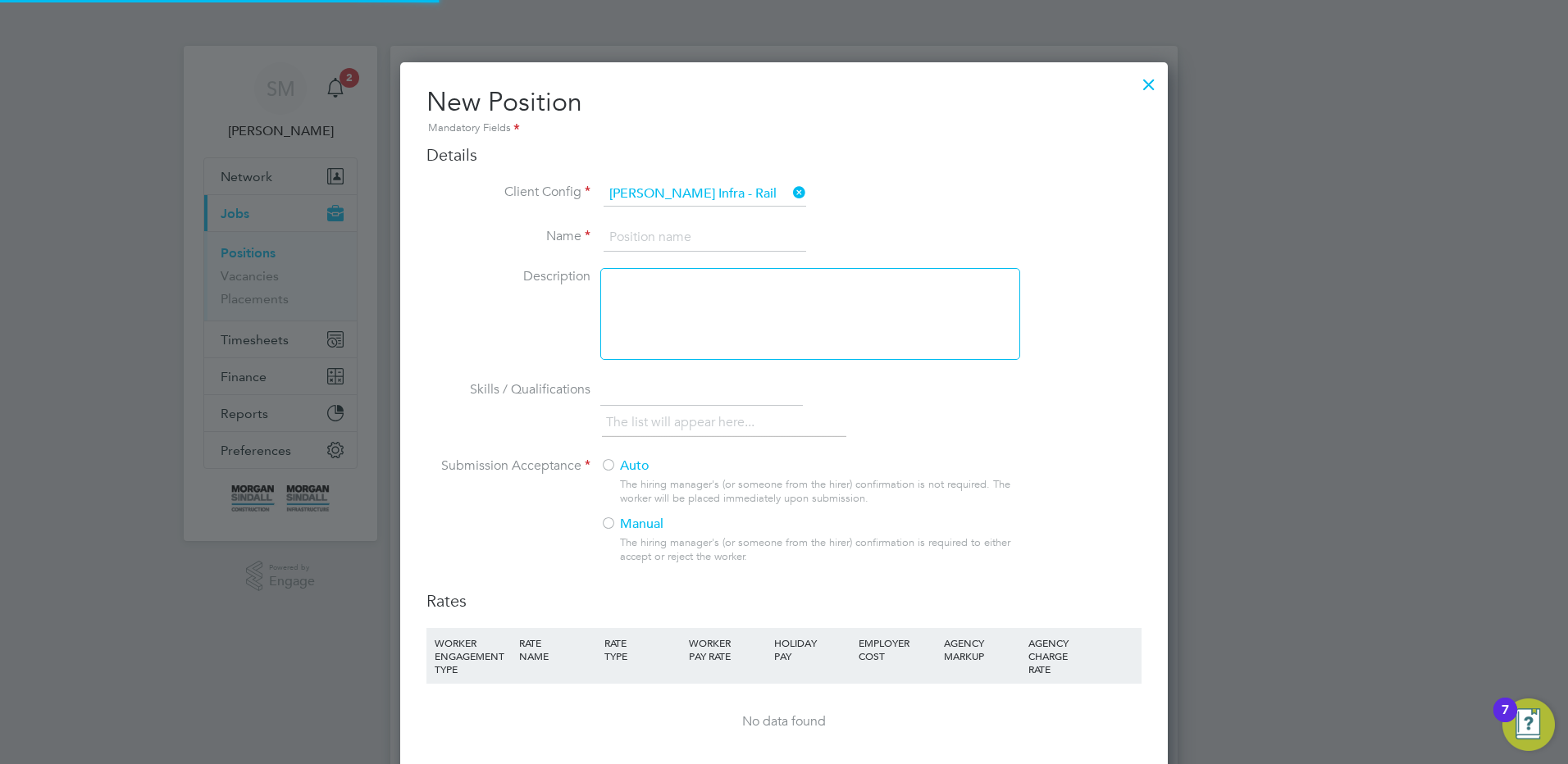
click at [643, 241] on input at bounding box center [705, 237] width 203 height 30
click at [657, 246] on input at bounding box center [705, 237] width 203 height 30
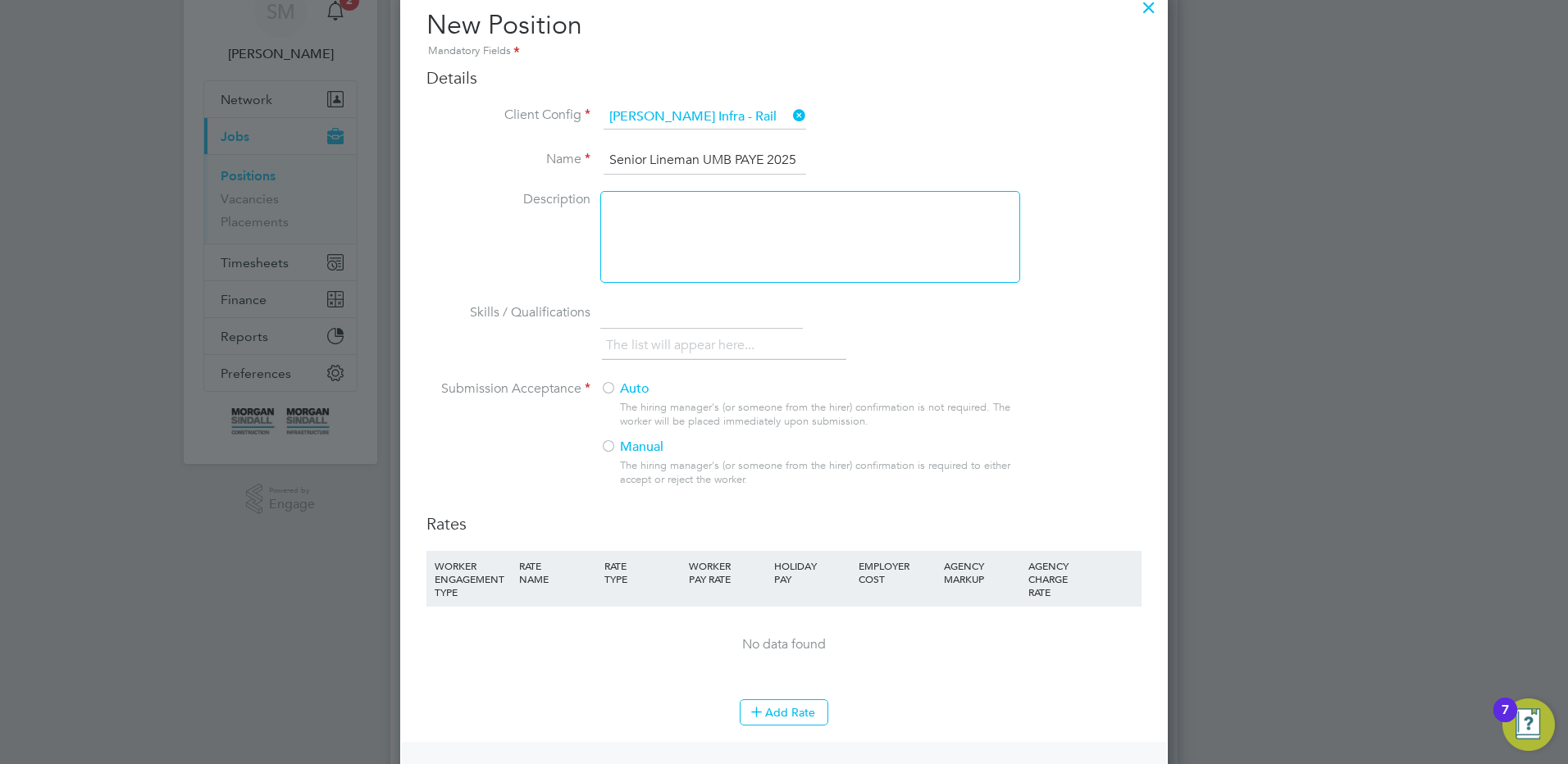
scroll to position [164, 0]
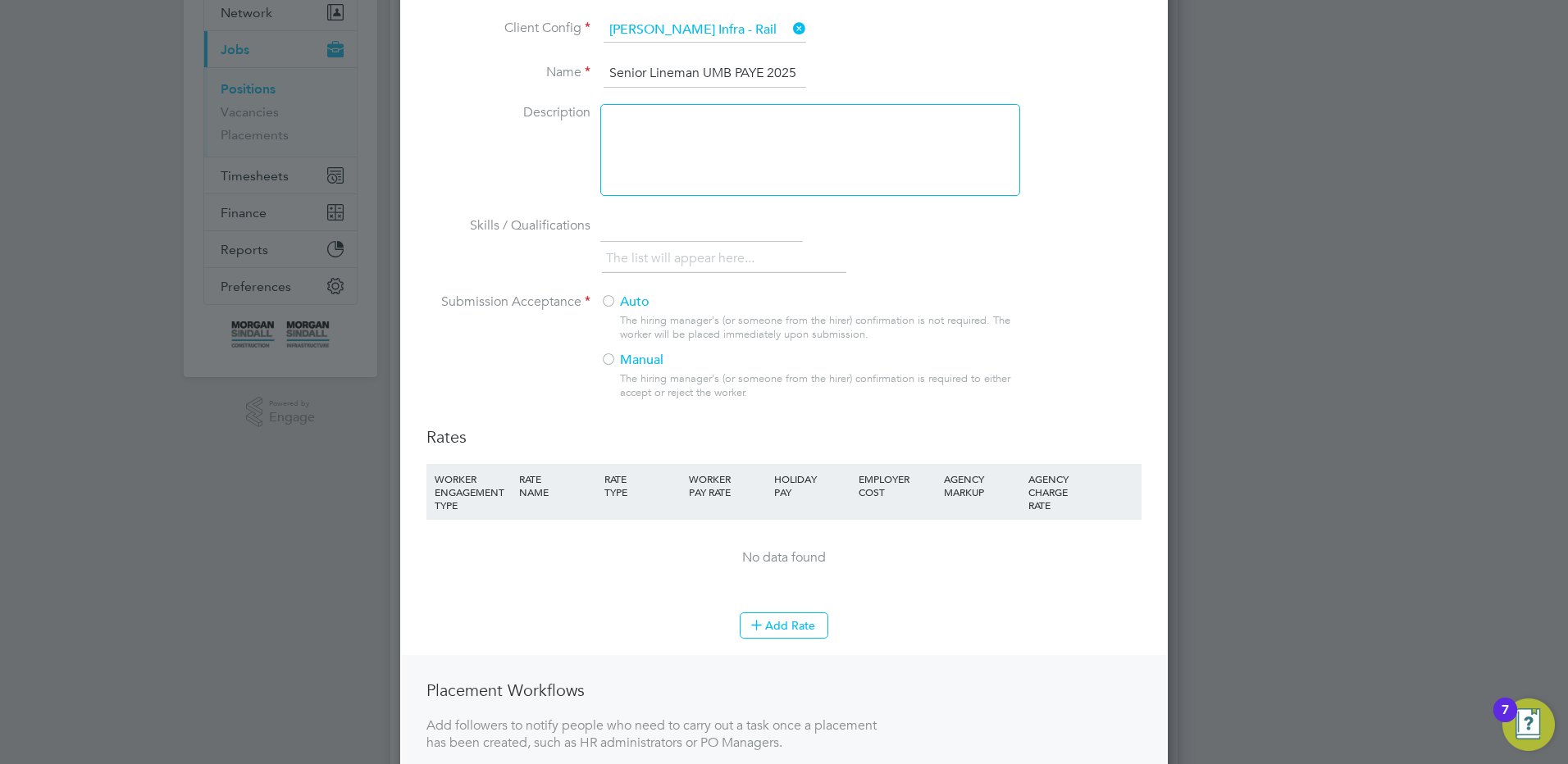
click at [612, 303] on div at bounding box center [608, 302] width 17 height 17
click at [778, 616] on button "Add Rate" at bounding box center [783, 625] width 88 height 26
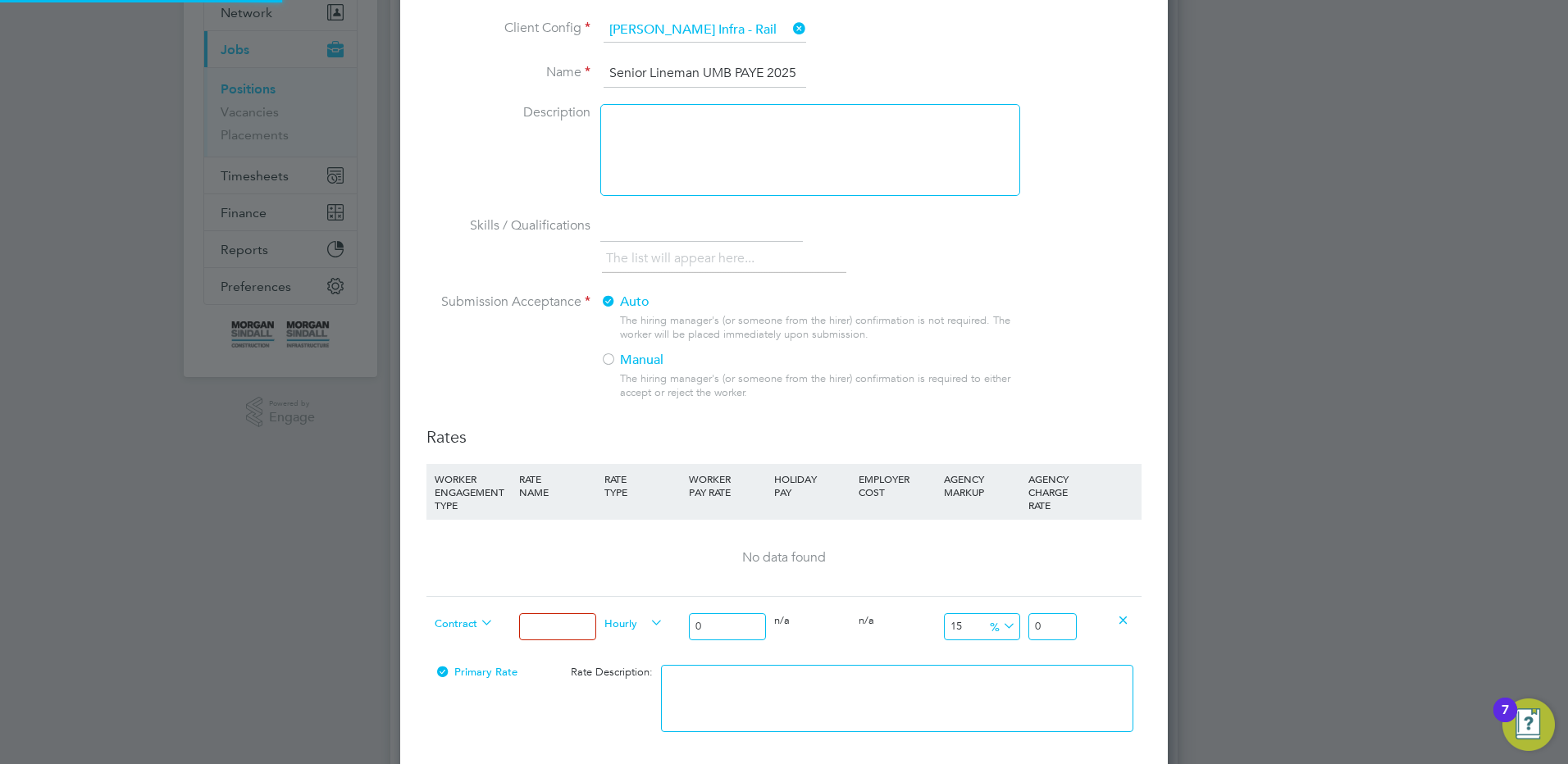
scroll to position [1156, 768]
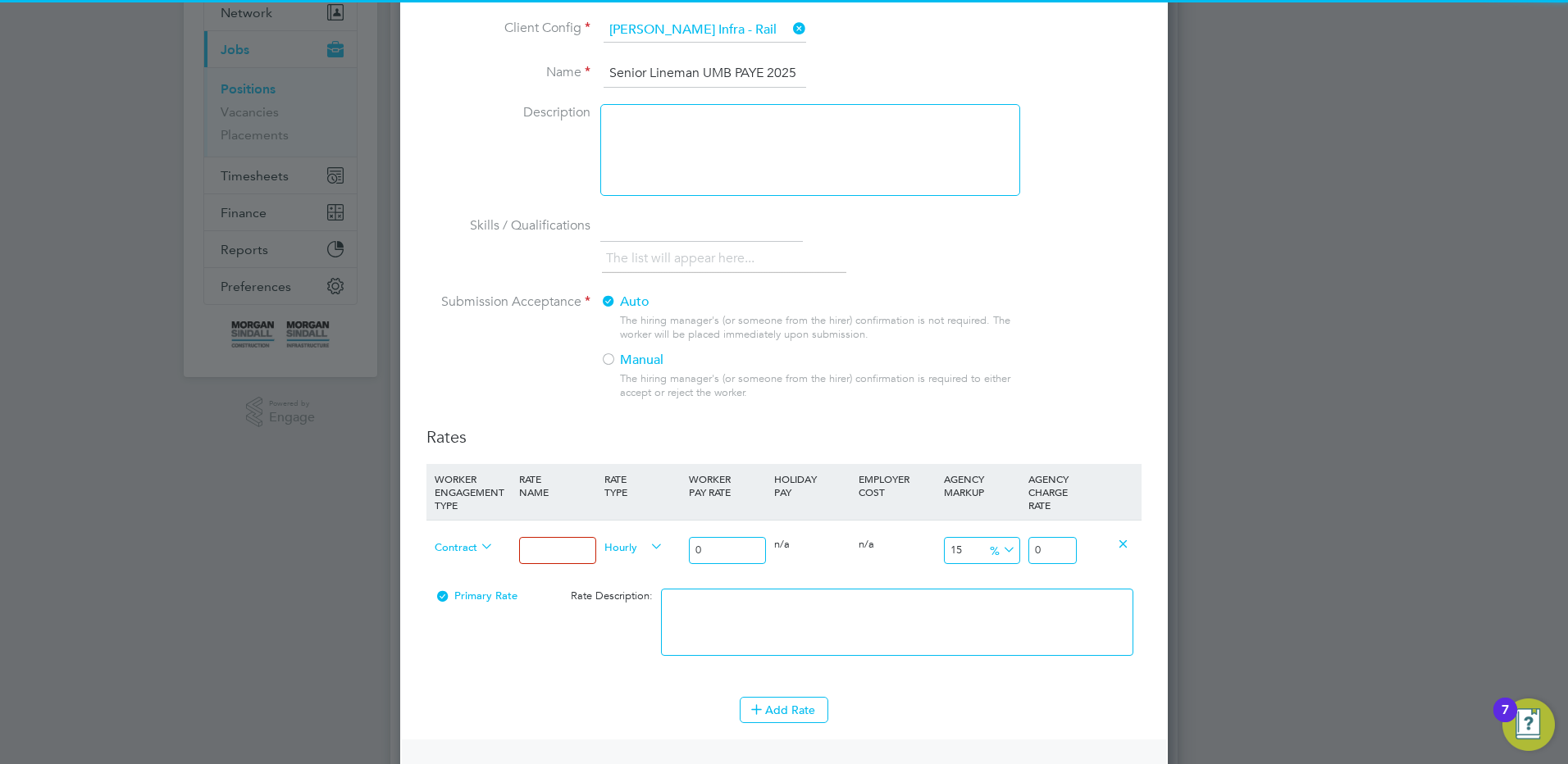
click at [579, 551] on input at bounding box center [556, 550] width 77 height 27
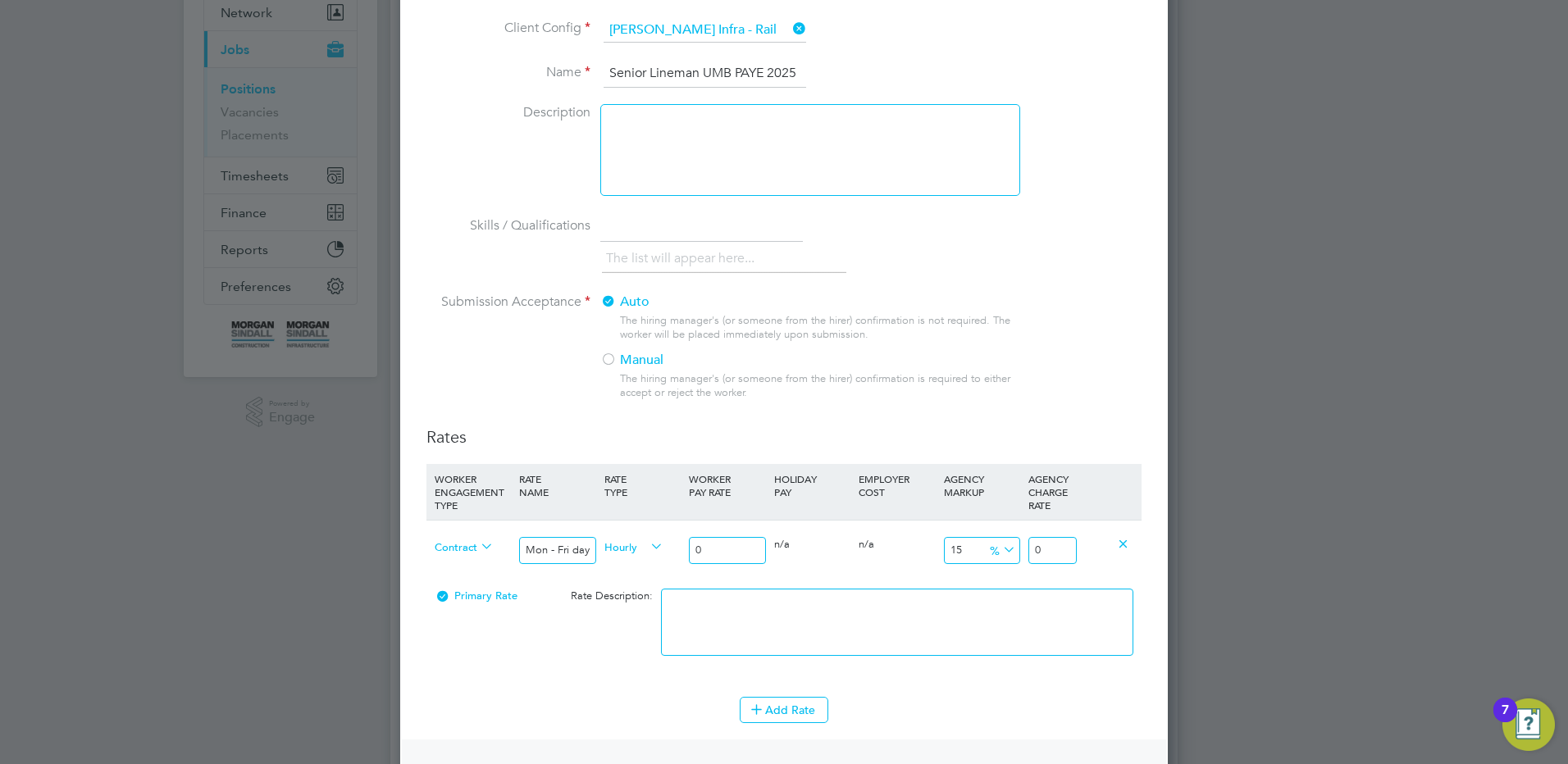
drag, startPoint x: 718, startPoint y: 546, endPoint x: 670, endPoint y: 551, distance: 48.3
click at [672, 552] on div "Contract Mon - Fri days Hourly 0 0 n/a 0 n/a 15 0 % 0" at bounding box center [784, 549] width 715 height 61
click at [1033, 607] on textarea at bounding box center [896, 623] width 472 height 68
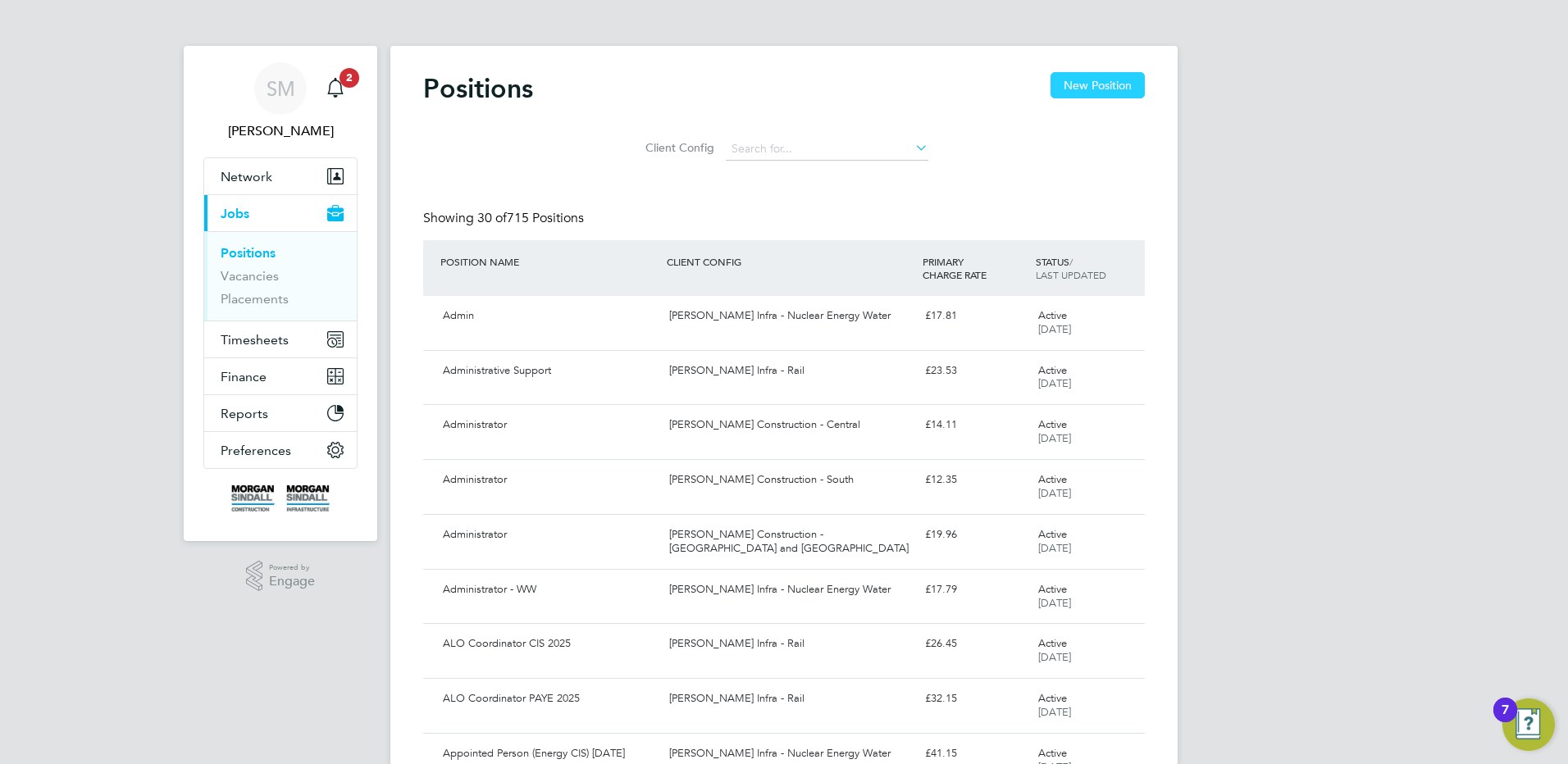
click at [1077, 88] on button "New Position" at bounding box center [1097, 85] width 94 height 26
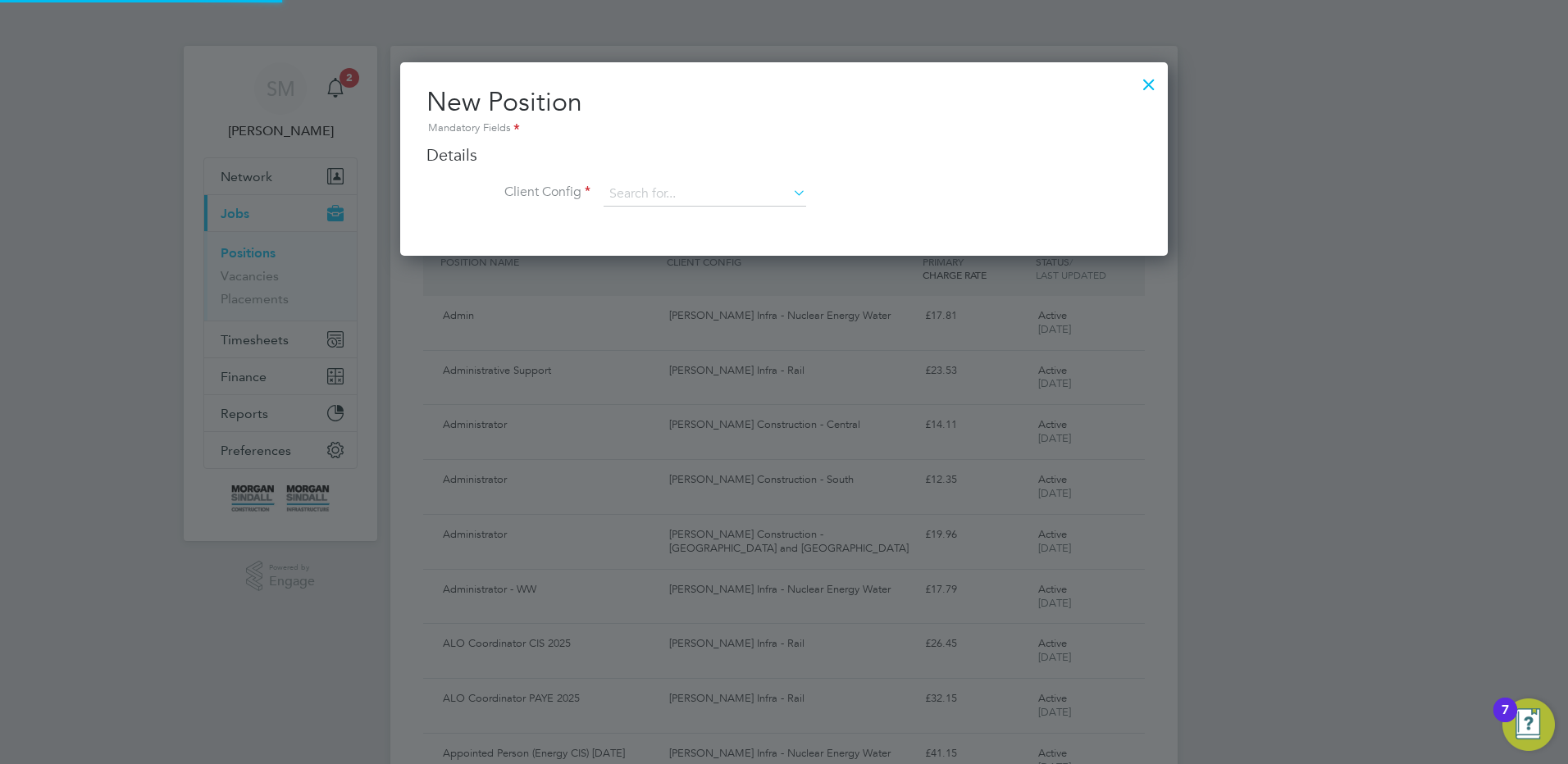
scroll to position [194, 768]
click at [741, 199] on input at bounding box center [705, 194] width 203 height 25
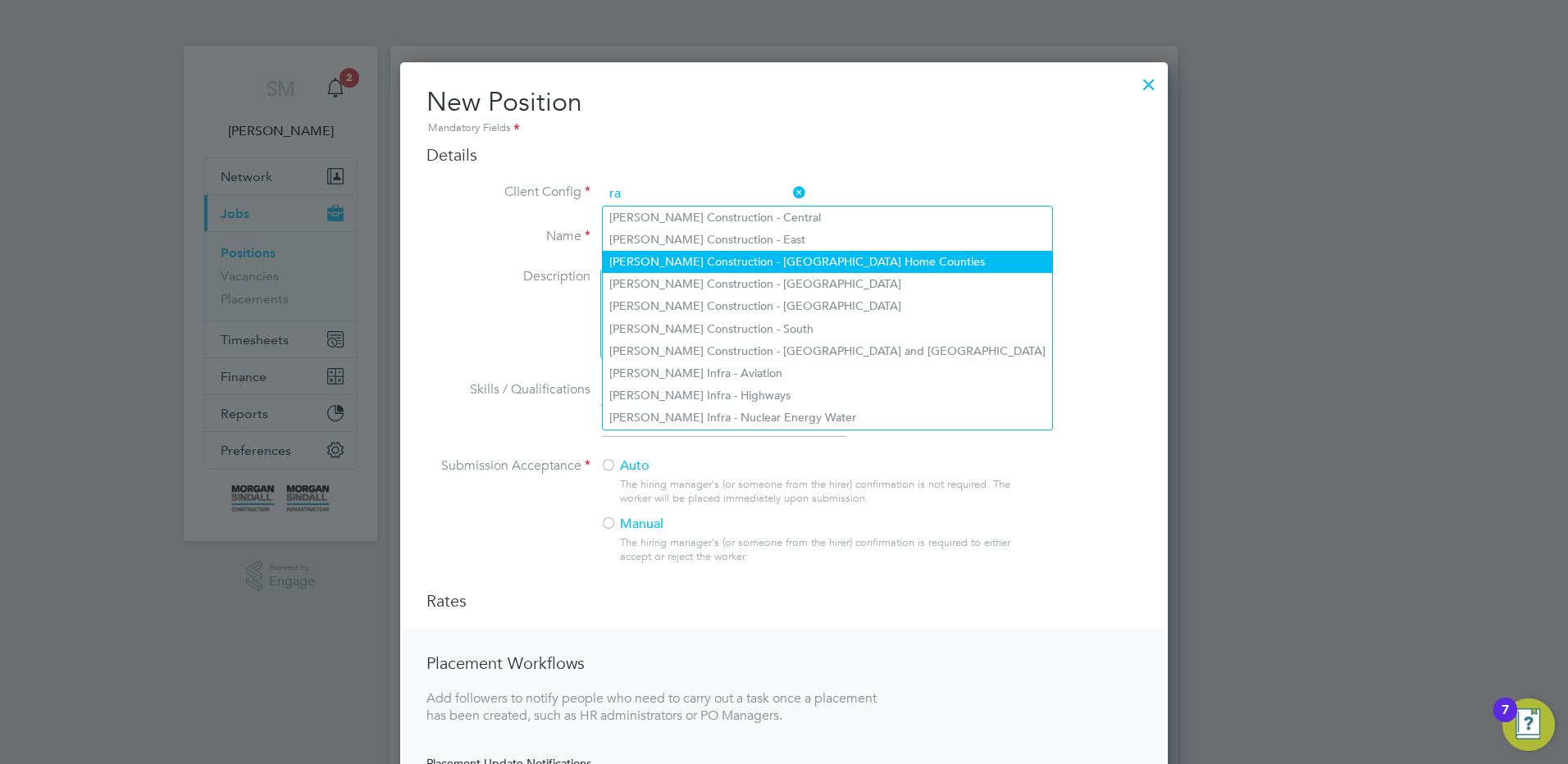
scroll to position [881, 768]
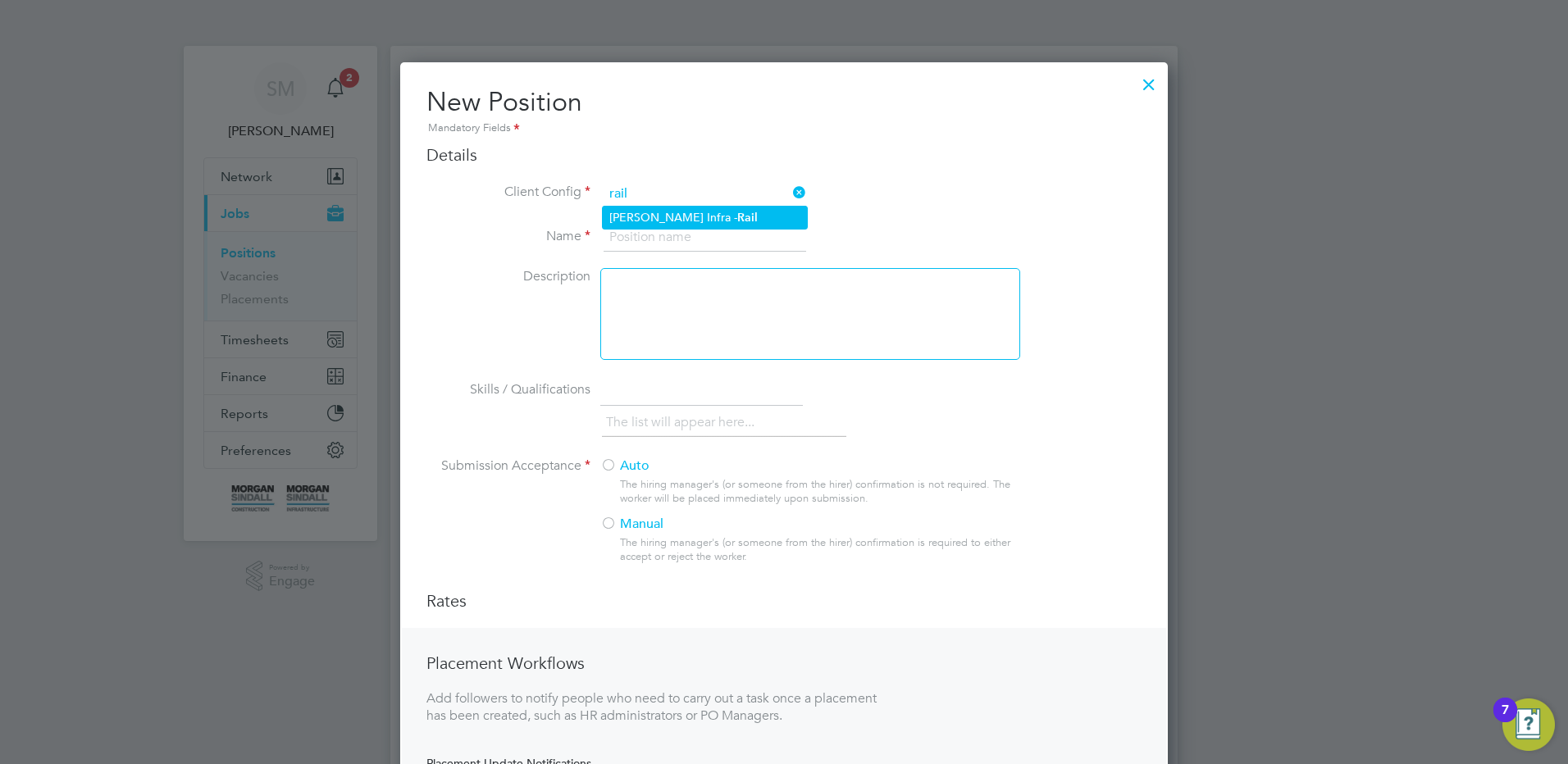
click at [755, 210] on li "[PERSON_NAME] Infra - Rail" at bounding box center [705, 218] width 204 height 22
type input "[PERSON_NAME] Infra - Rail"
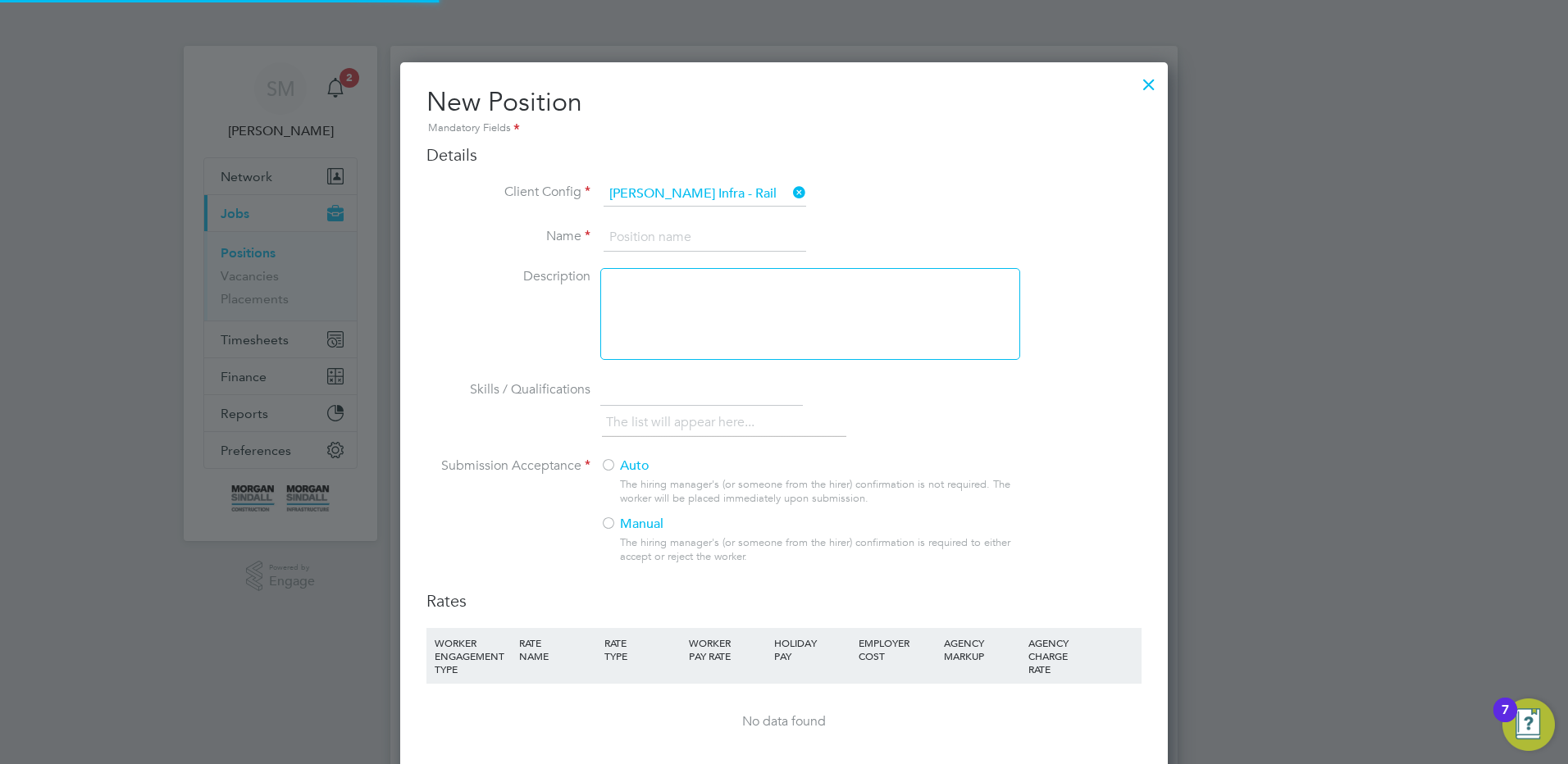
click at [696, 242] on input at bounding box center [705, 237] width 203 height 30
type input "O"
type input "P"
type input "OLEC Supervisor UMB PAYE 2025"
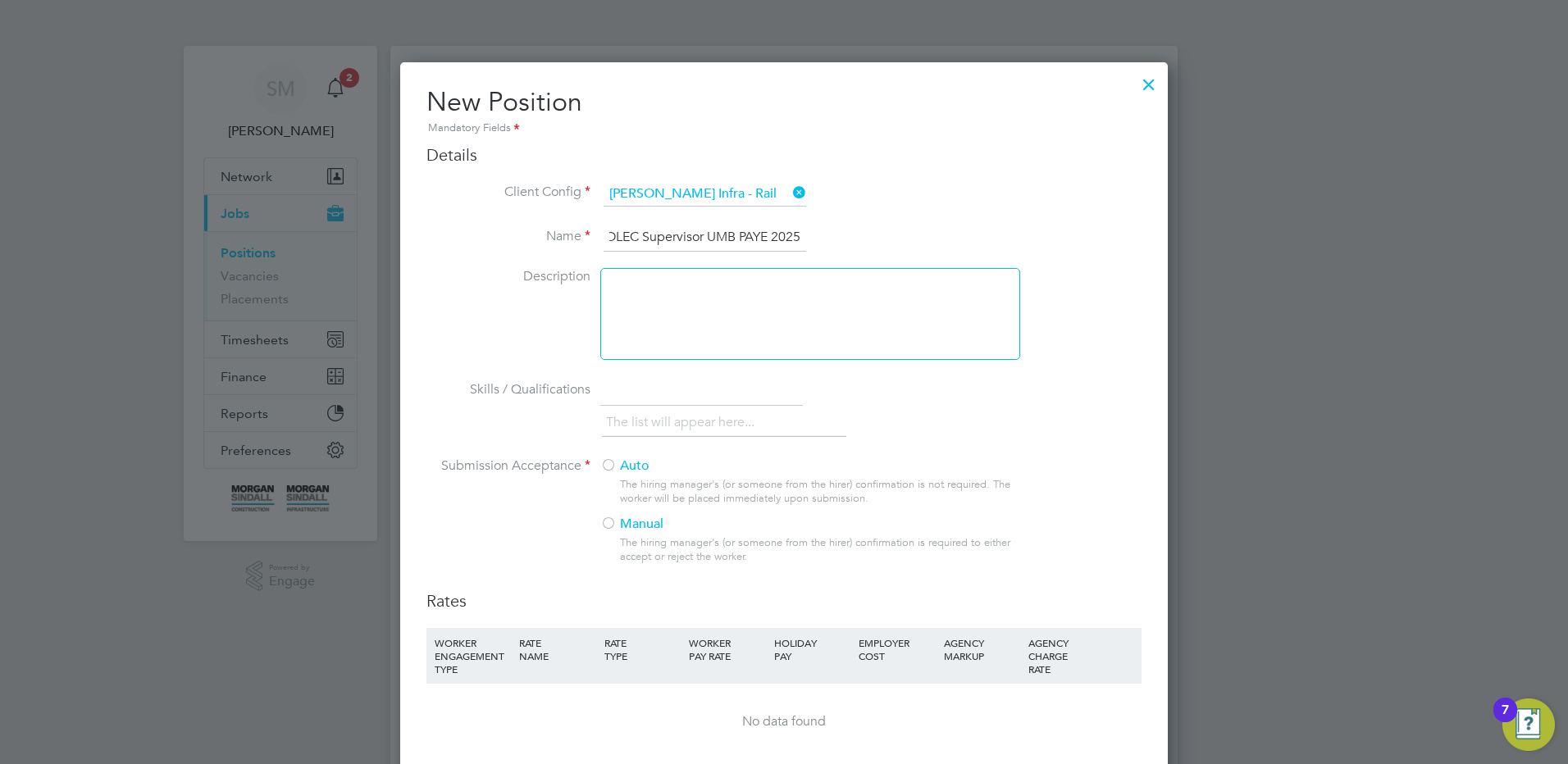
scroll to position [0, 0]
click at [1151, 93] on div at bounding box center [1149, 80] width 30 height 30
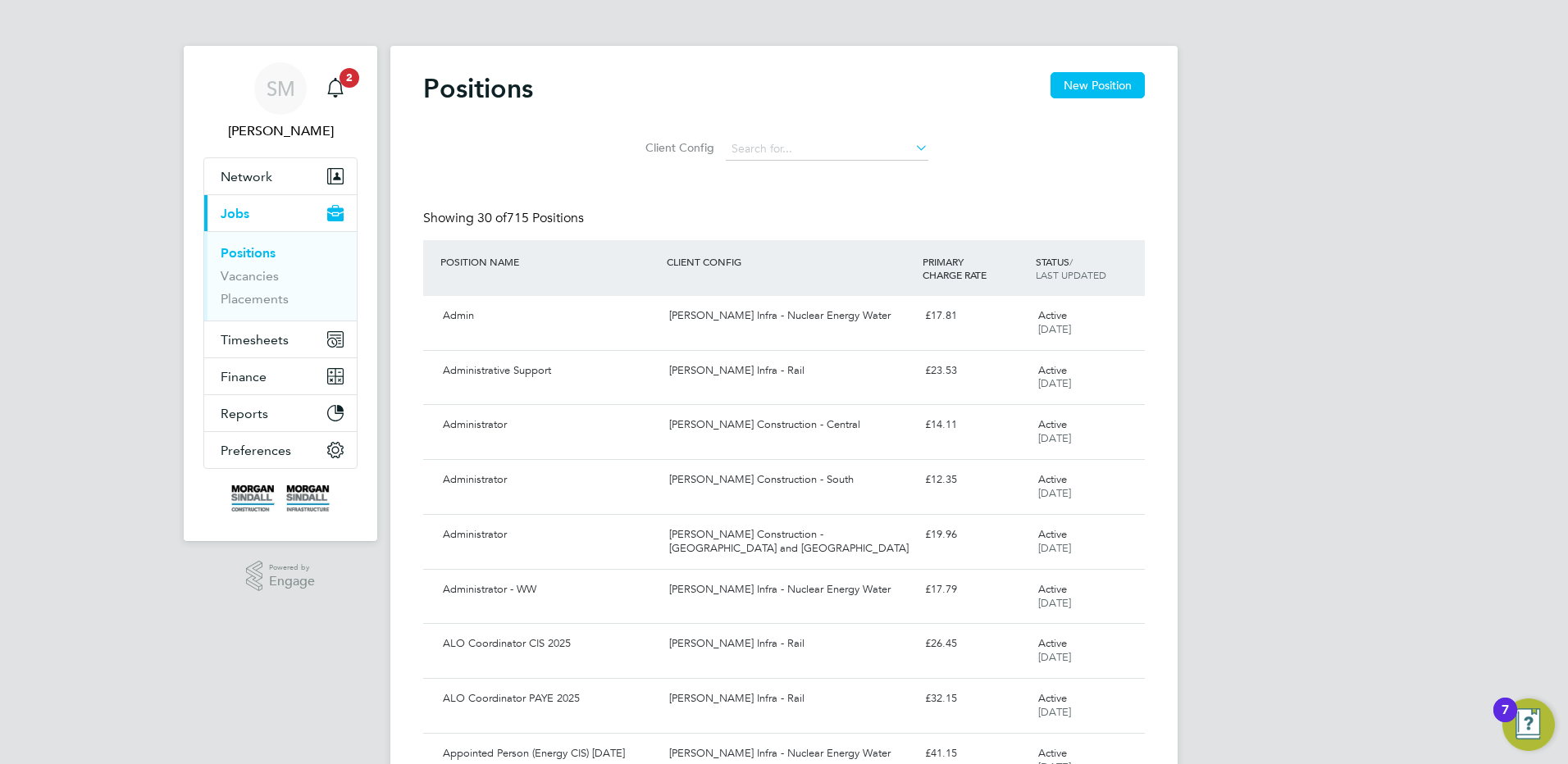
click at [873, 134] on li "Client Config" at bounding box center [784, 149] width 329 height 40
click at [881, 152] on input at bounding box center [827, 149] width 203 height 23
click at [844, 166] on li "[PERSON_NAME] Infra - Rail" at bounding box center [826, 171] width 204 height 22
type input "[PERSON_NAME] Infra - Rail"
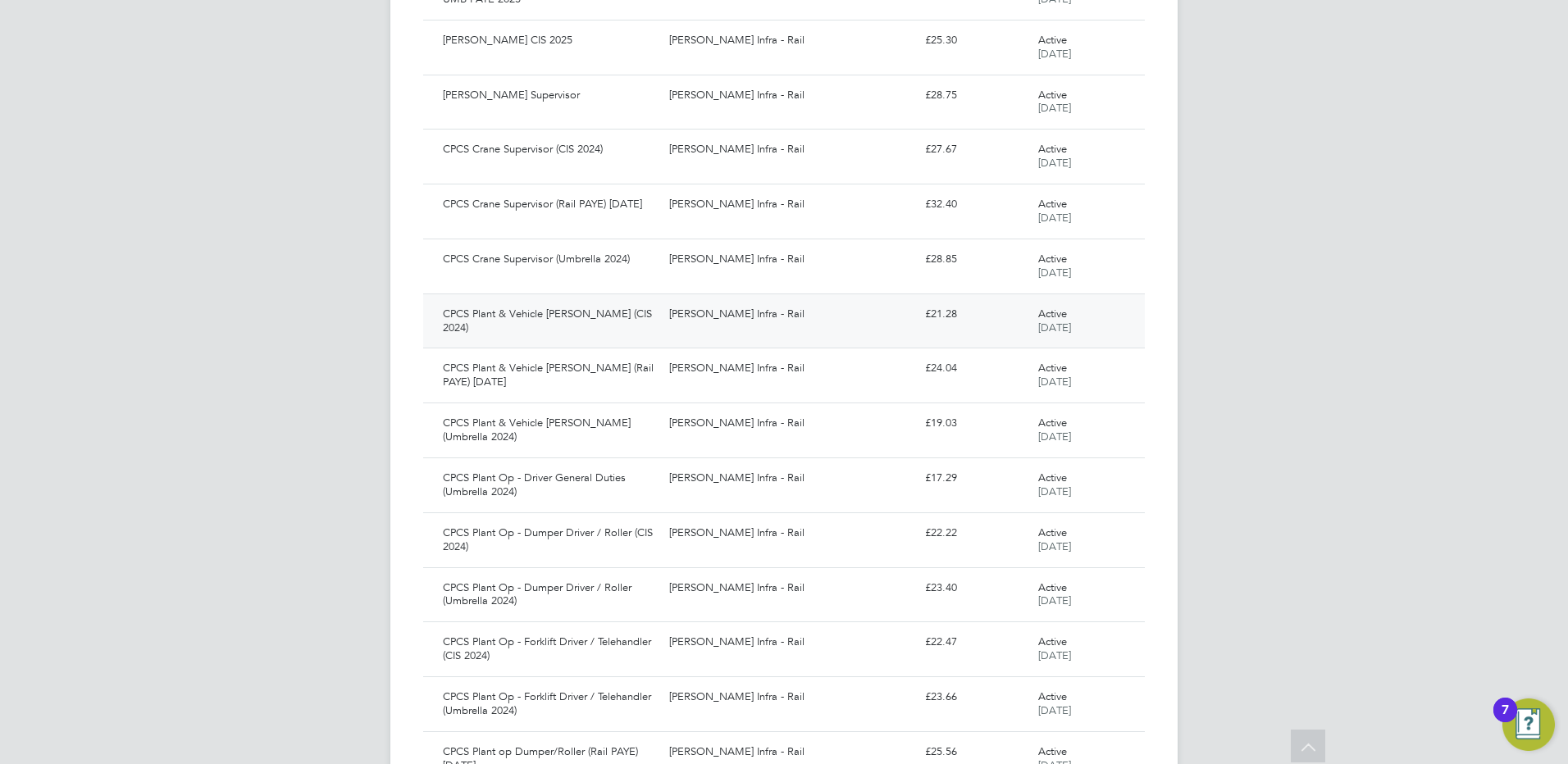
scroll to position [1283, 0]
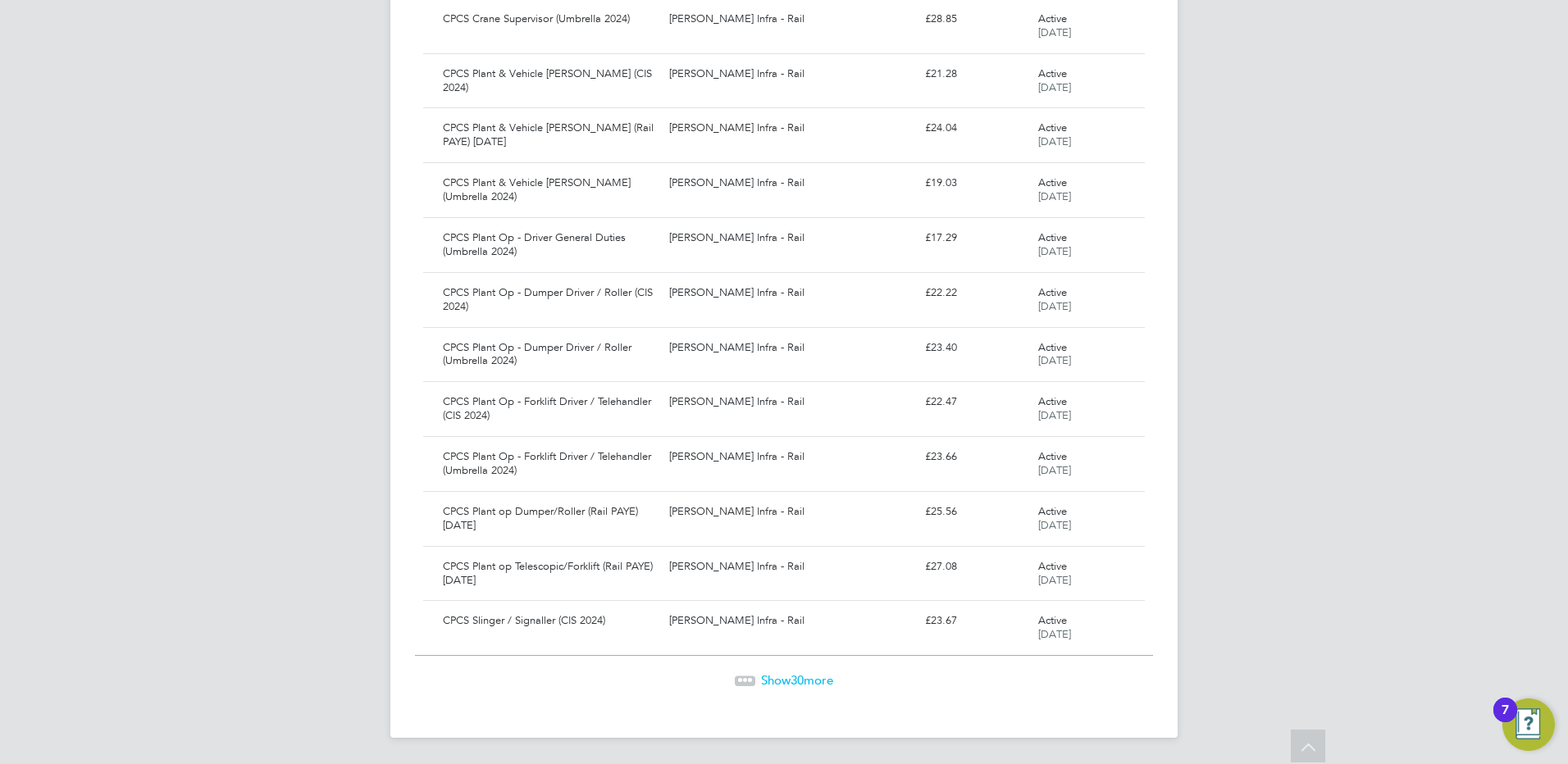
click at [817, 682] on span "Show 30 more" at bounding box center [797, 681] width 73 height 16
click at [764, 671] on div "Show 30 more" at bounding box center [784, 670] width 738 height 40
click at [772, 683] on span "Show 30 more" at bounding box center [797, 682] width 73 height 16
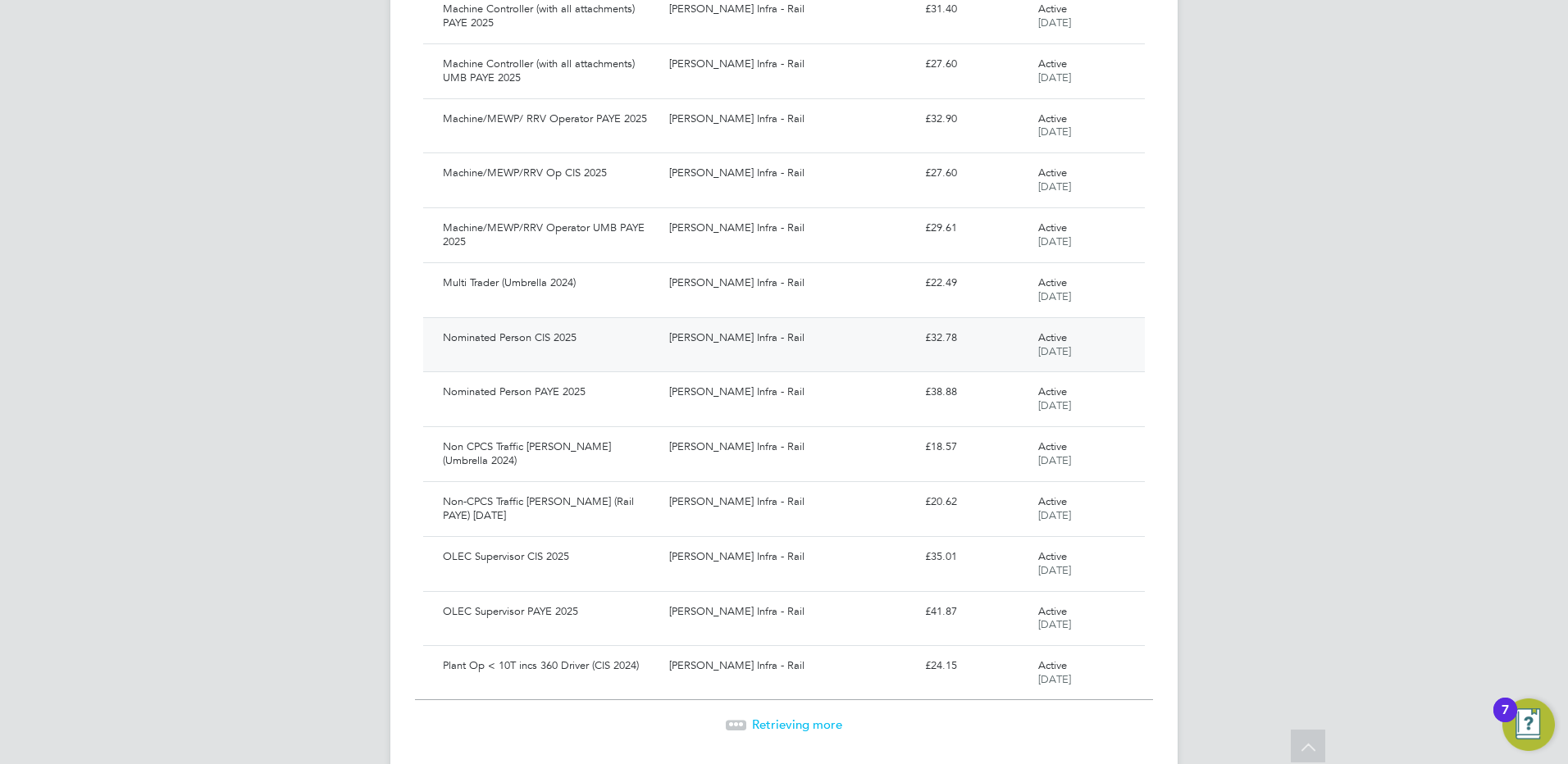
scroll to position [4563, 0]
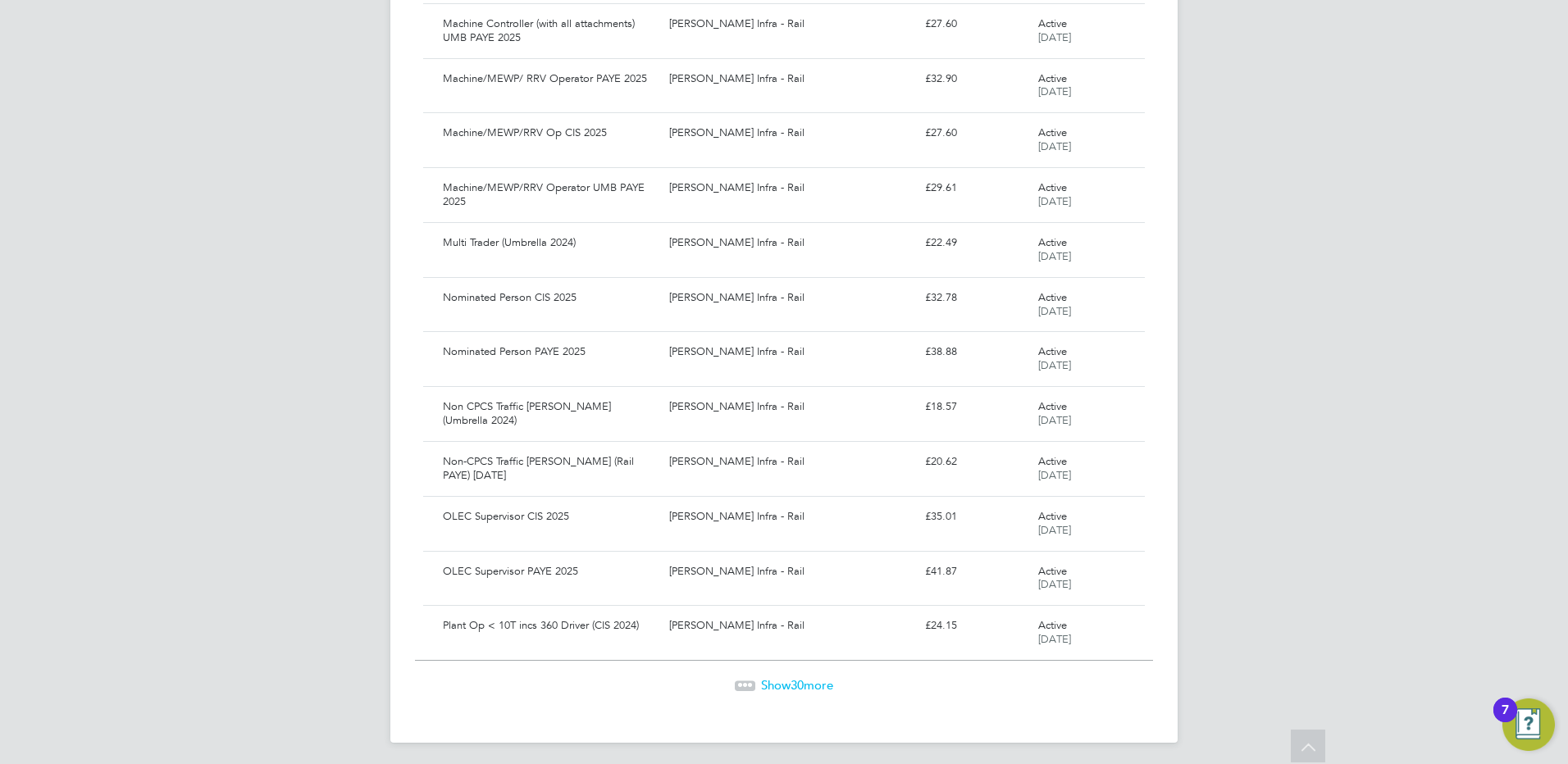
click at [778, 681] on span "Show 30 more" at bounding box center [797, 686] width 73 height 16
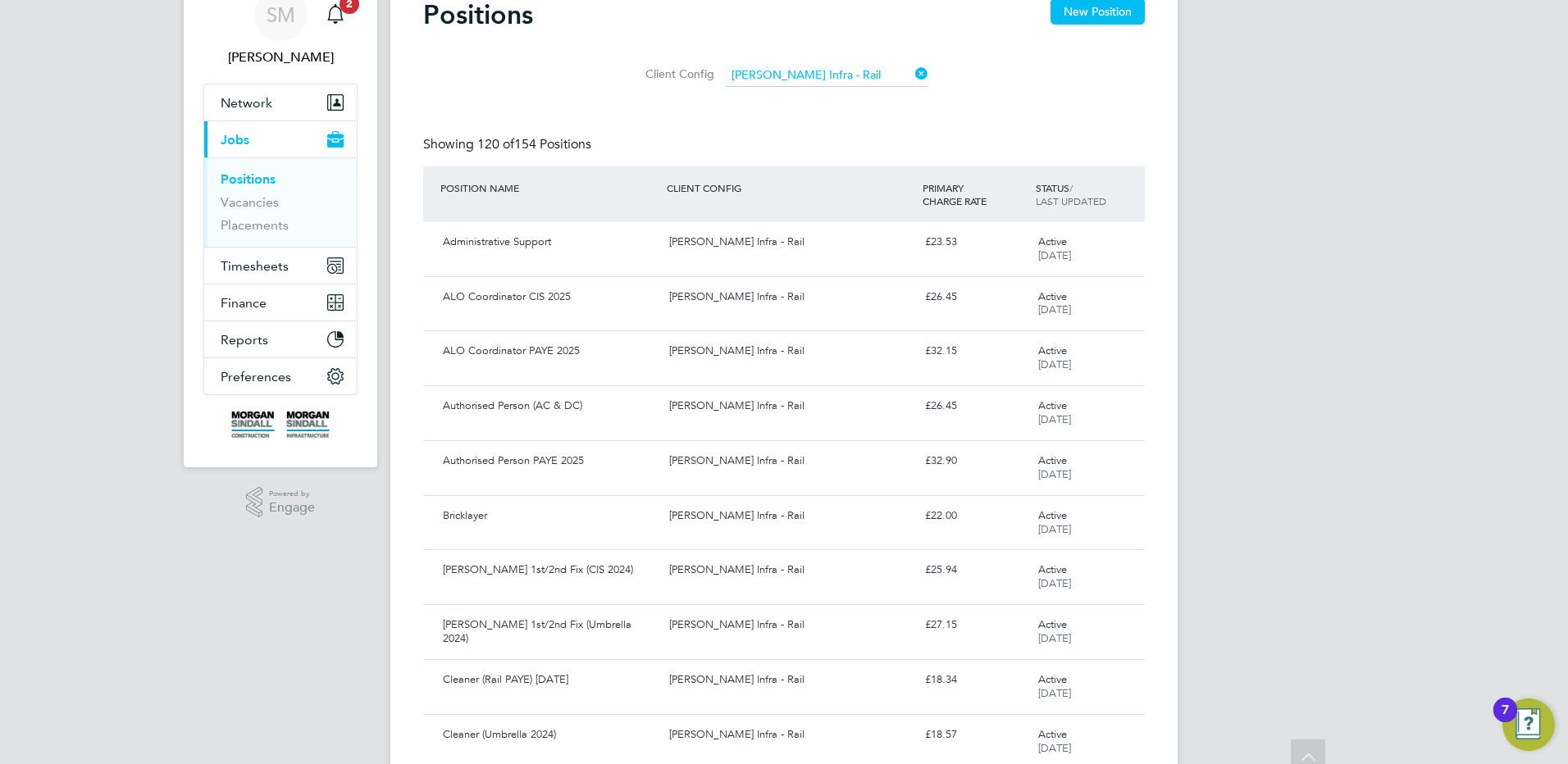
scroll to position [0, 0]
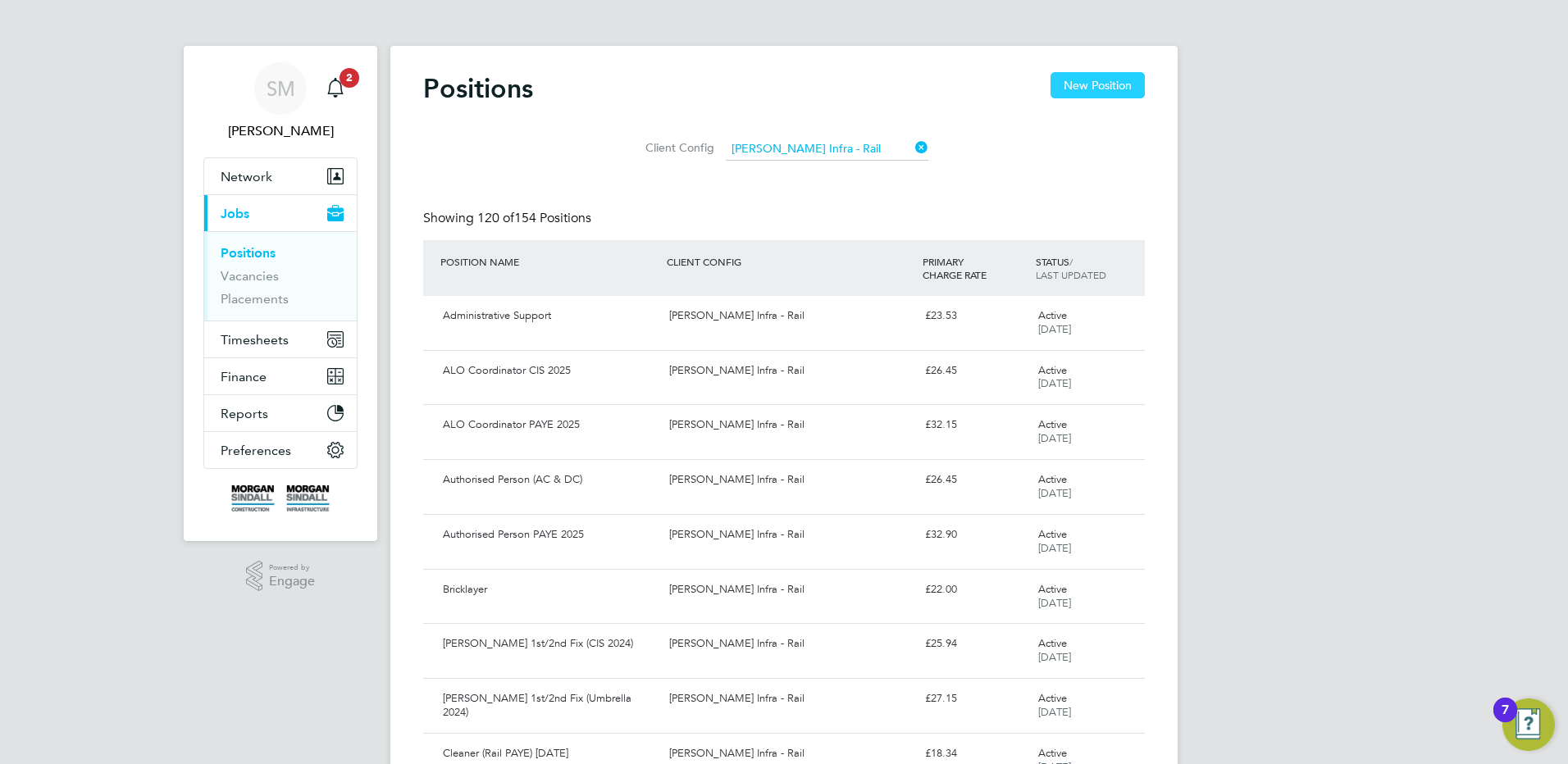
click at [1123, 85] on button "New Position" at bounding box center [1097, 85] width 94 height 26
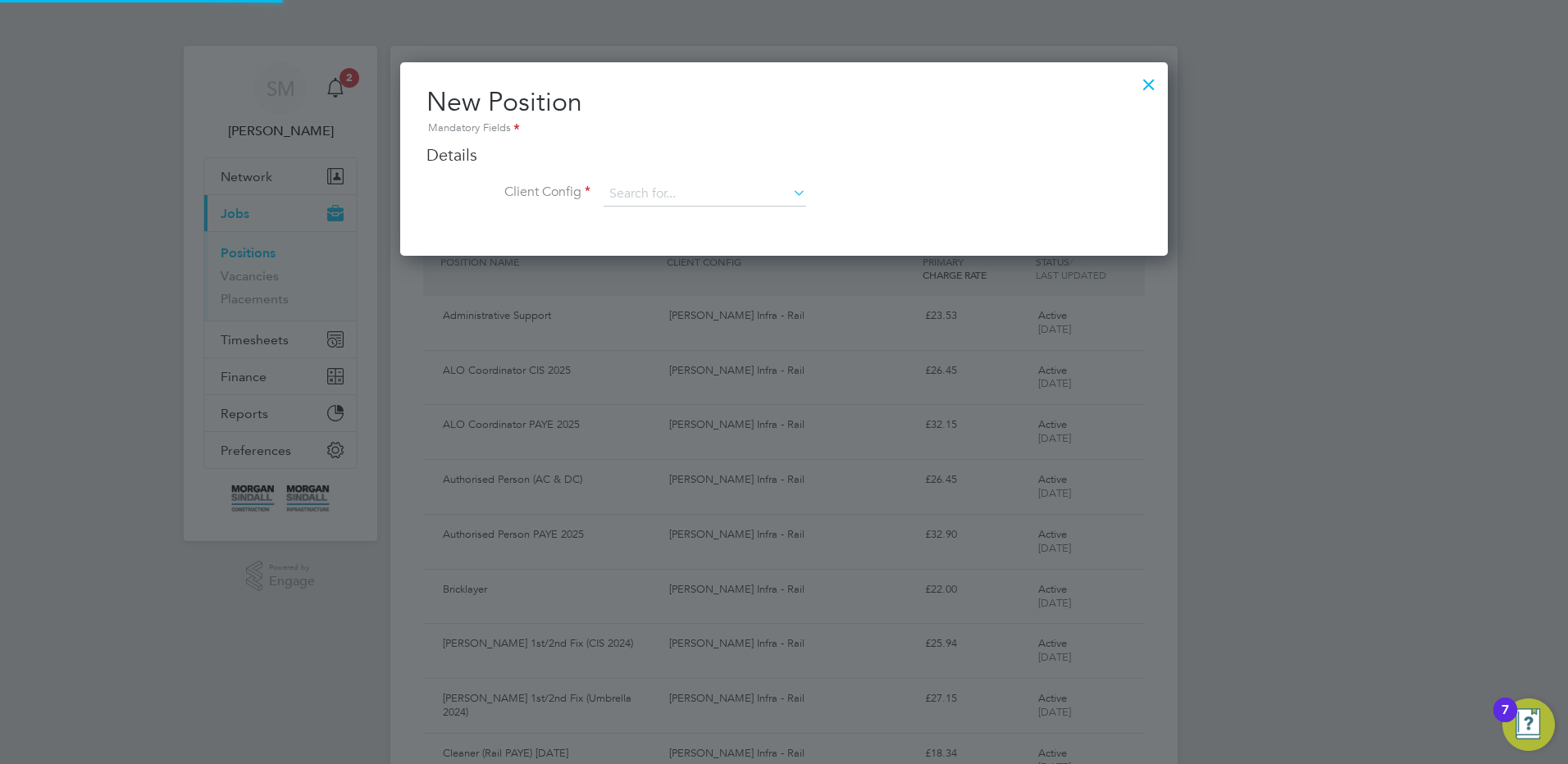
scroll to position [194, 768]
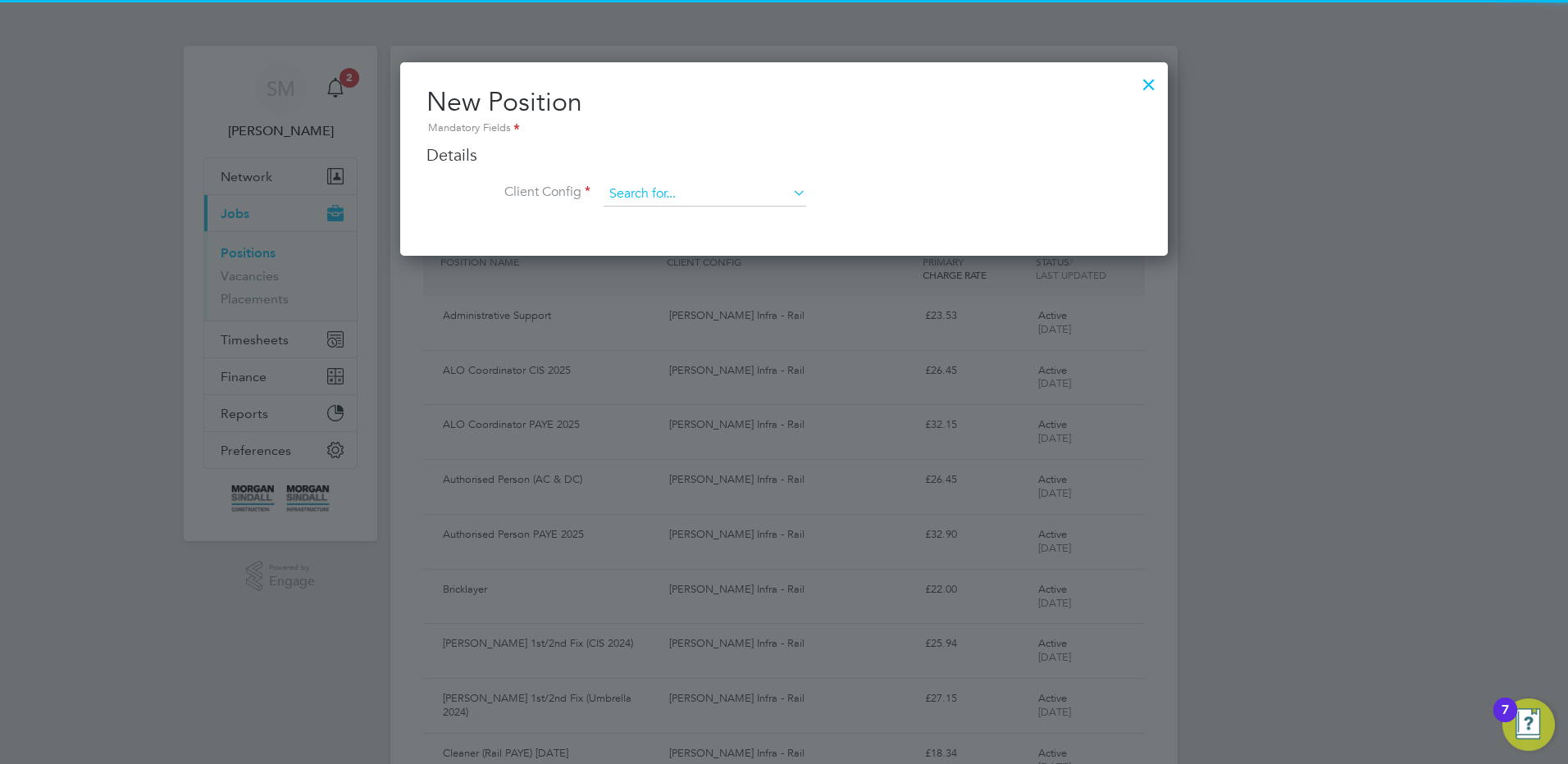
click at [708, 204] on input at bounding box center [705, 194] width 203 height 25
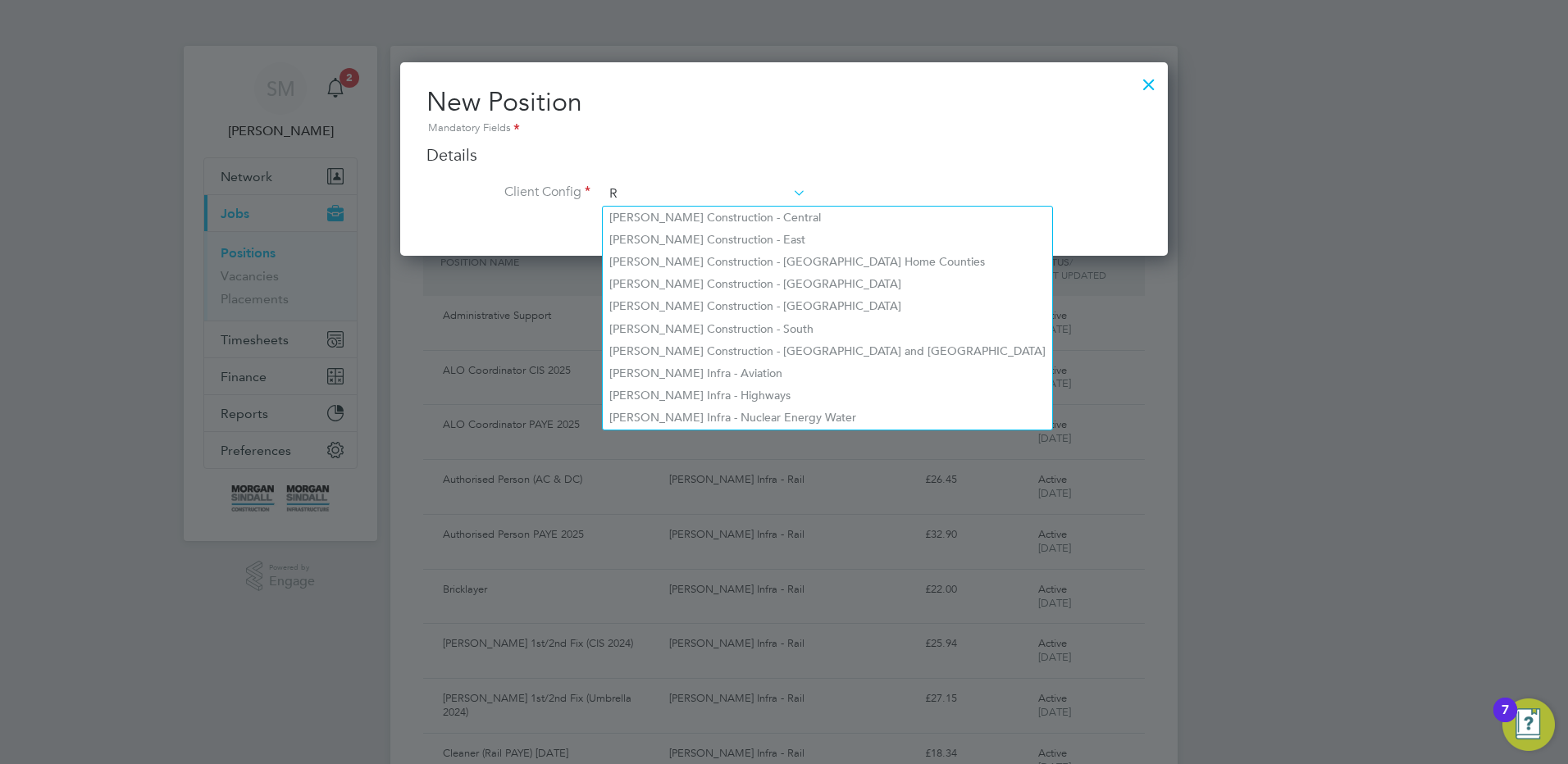
scroll to position [881, 768]
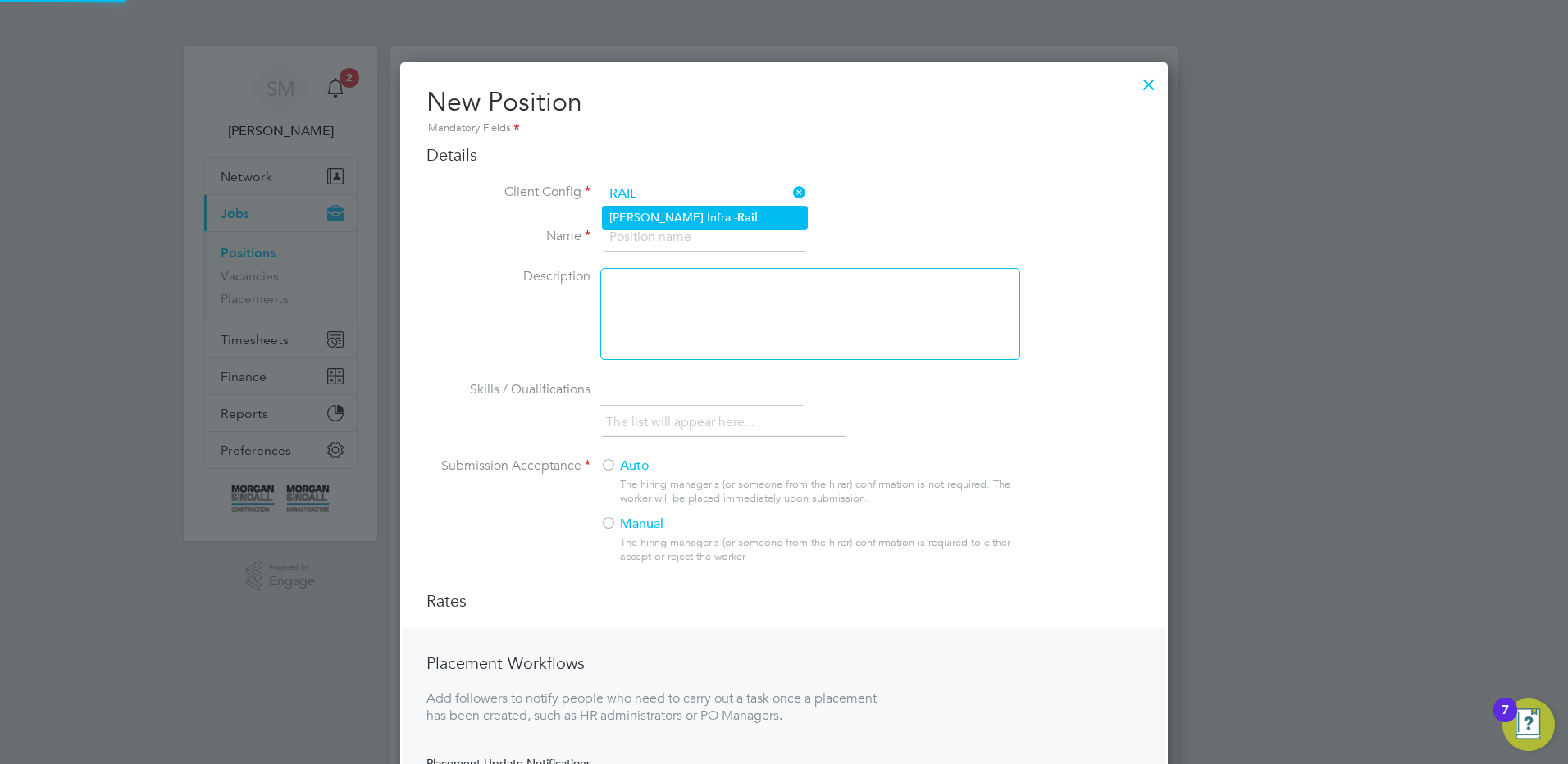
click at [706, 219] on li "[PERSON_NAME] Infra - Rail" at bounding box center [705, 218] width 204 height 22
type input "[PERSON_NAME] Infra - Rail"
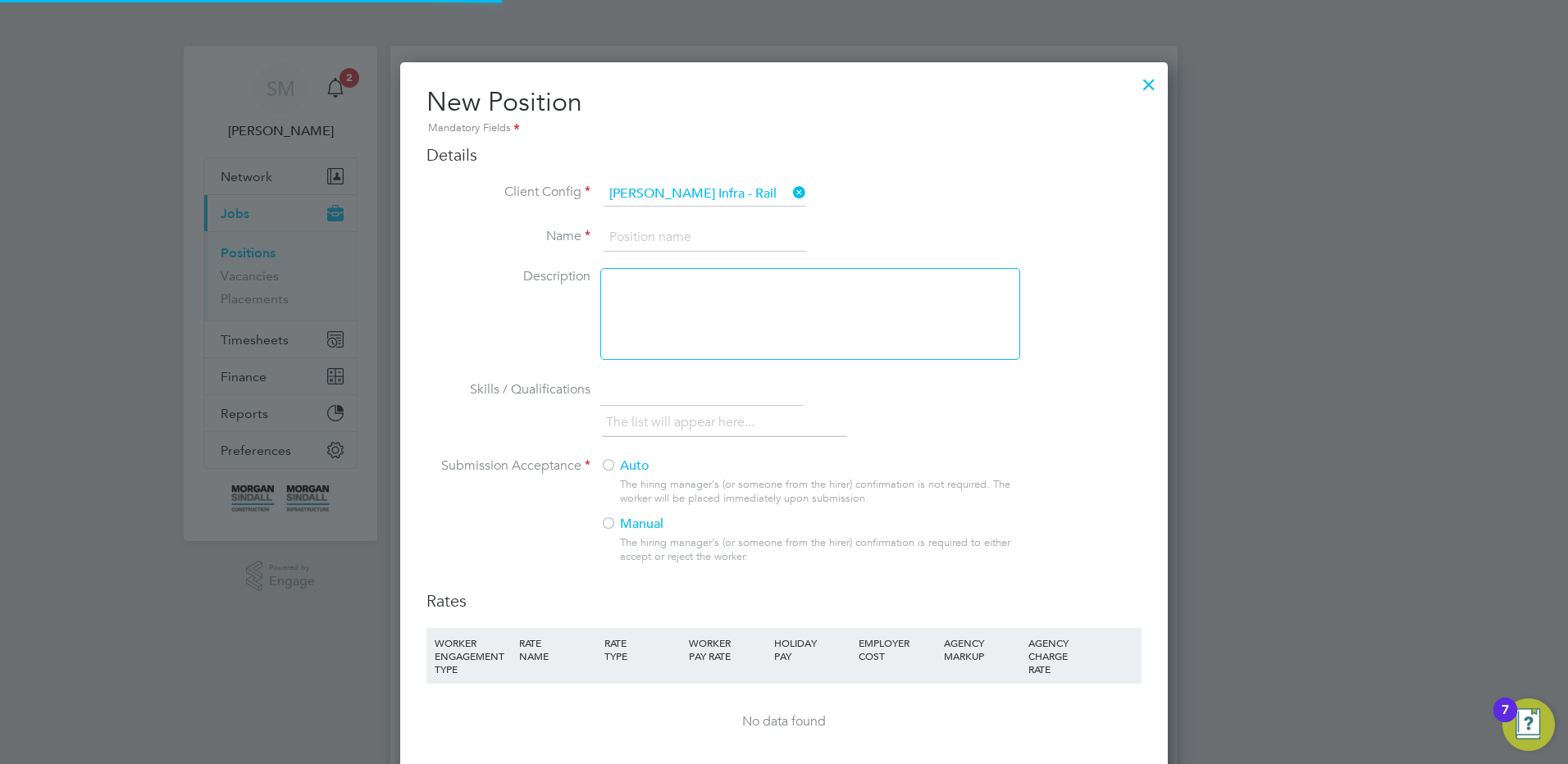
scroll to position [1072, 768]
click at [621, 238] on input at bounding box center [705, 237] width 203 height 30
click at [698, 242] on input at bounding box center [705, 237] width 203 height 30
type input "Senior Lineman UMB PAYE 2025"
click at [638, 469] on label "Auto" at bounding box center [803, 466] width 406 height 17
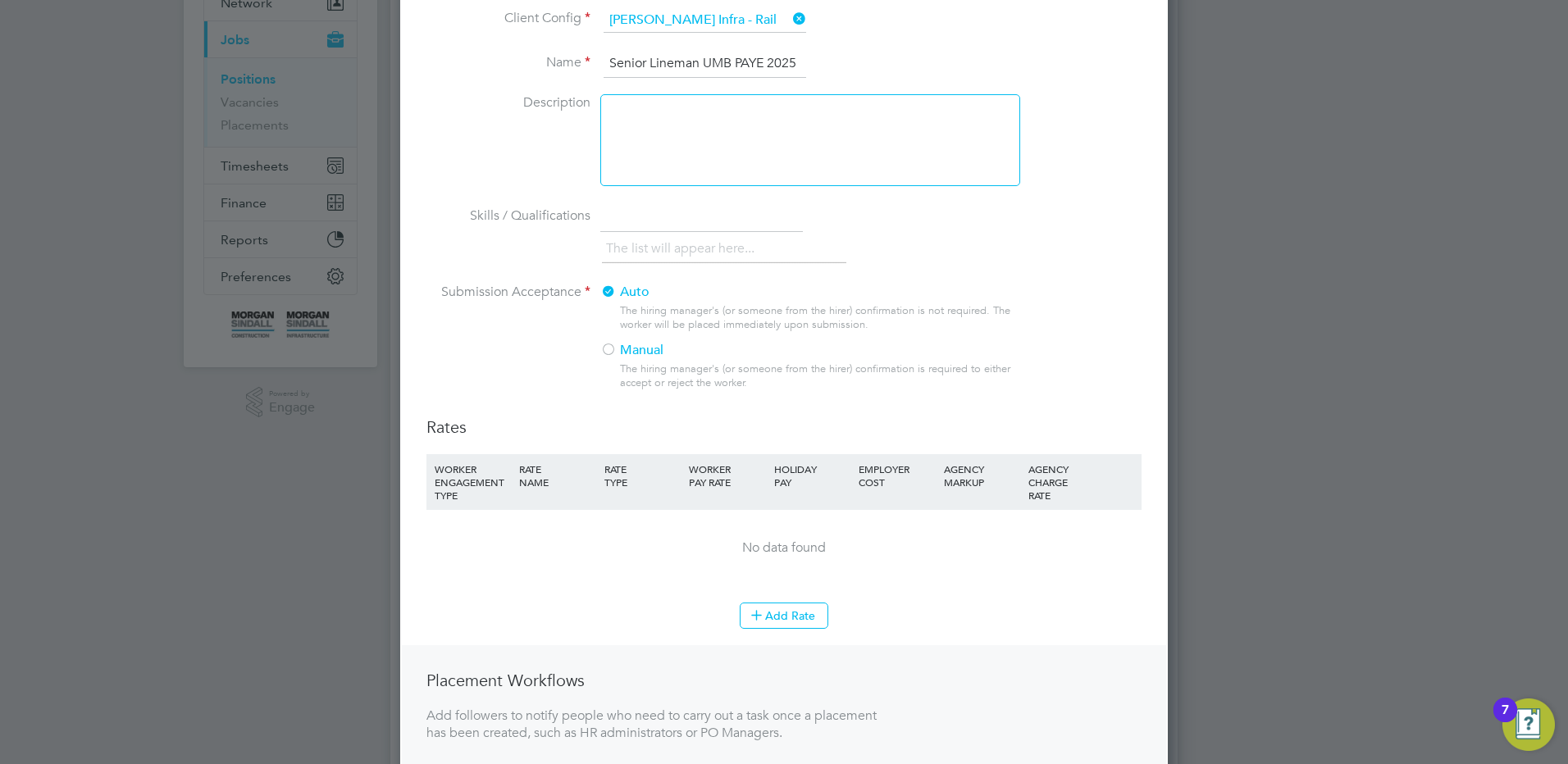
scroll to position [328, 0]
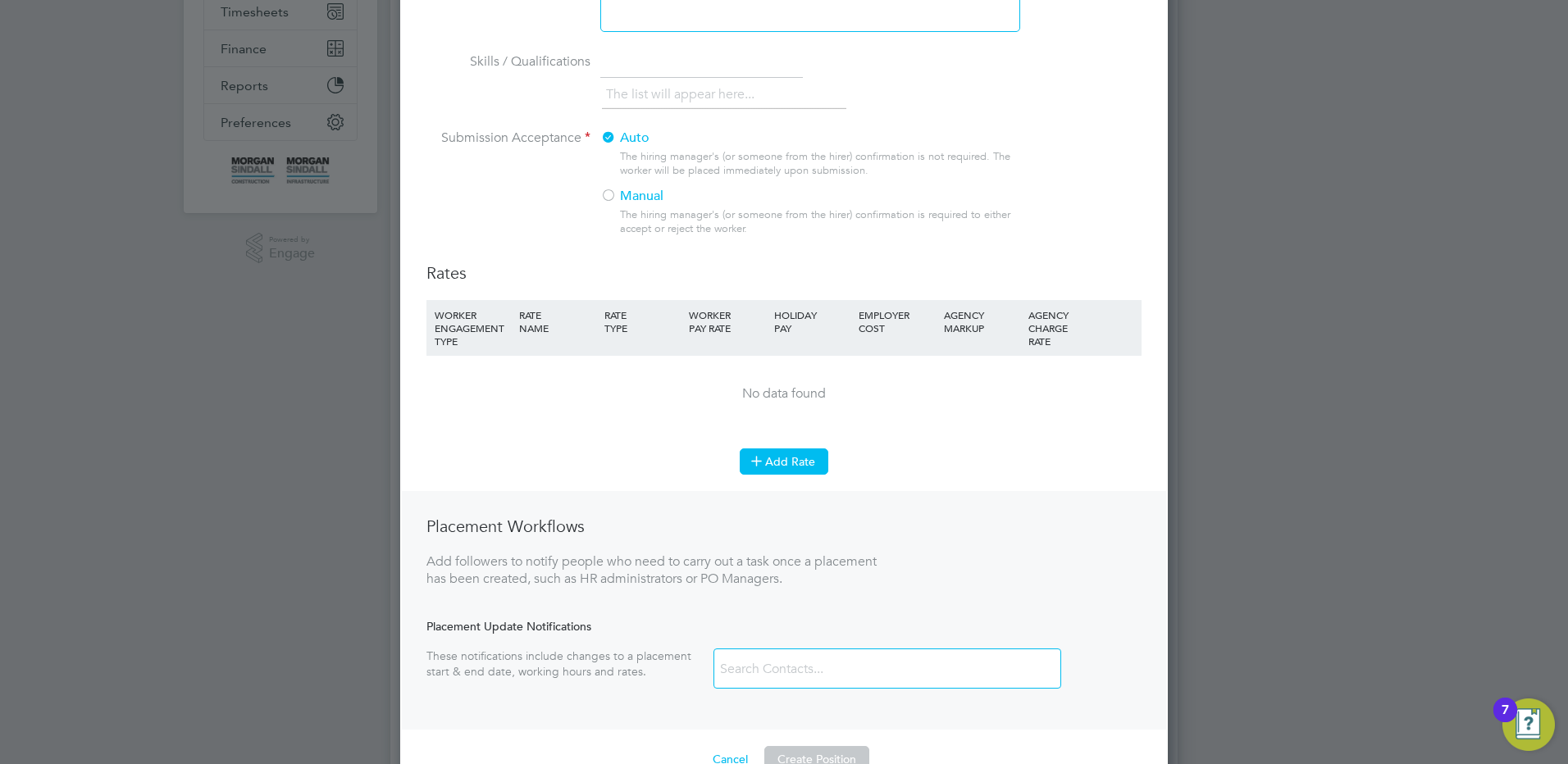
click at [810, 469] on button "Add Rate" at bounding box center [783, 461] width 88 height 26
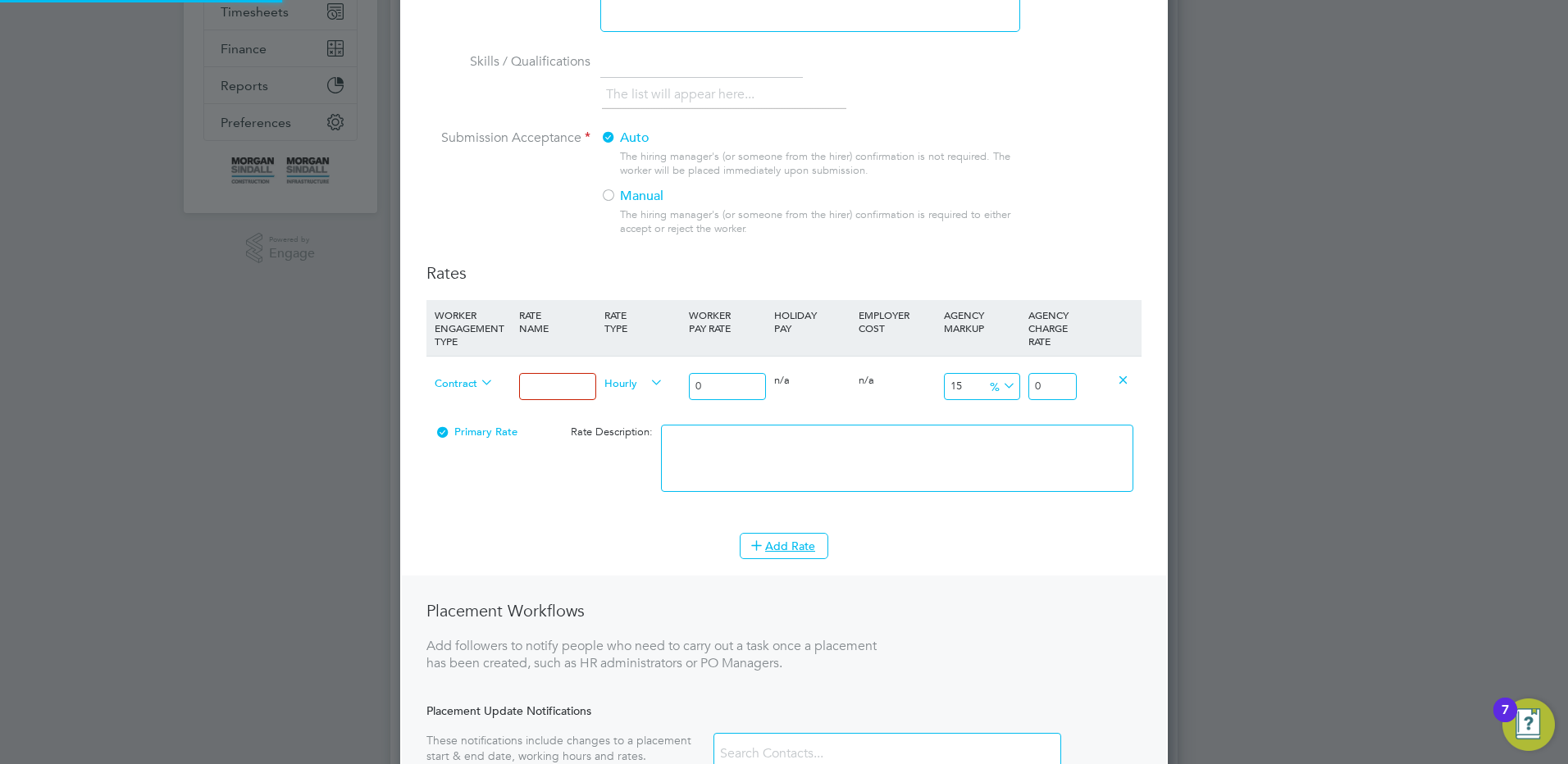
scroll to position [1156, 768]
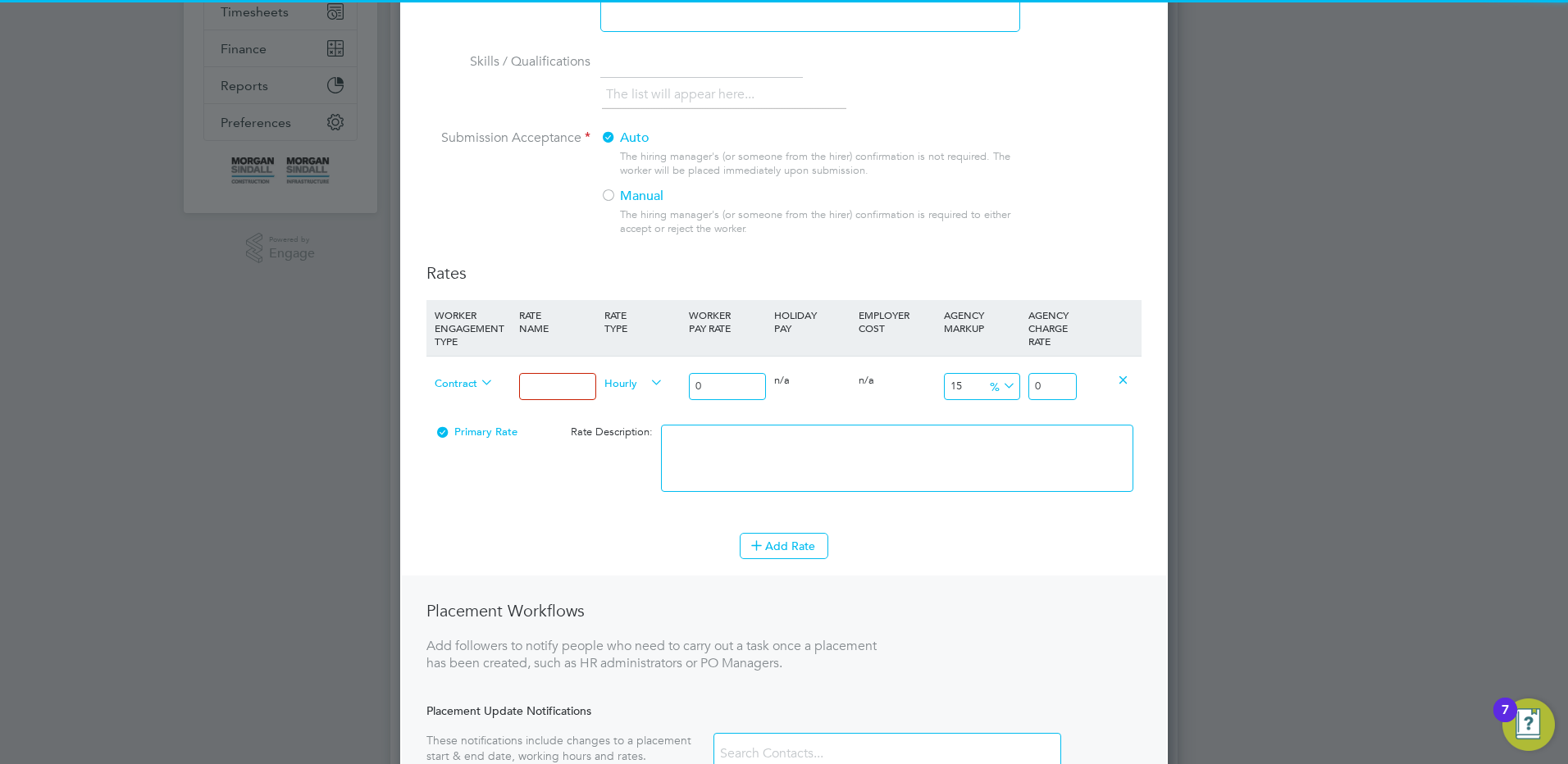
click at [541, 396] on input at bounding box center [556, 386] width 77 height 27
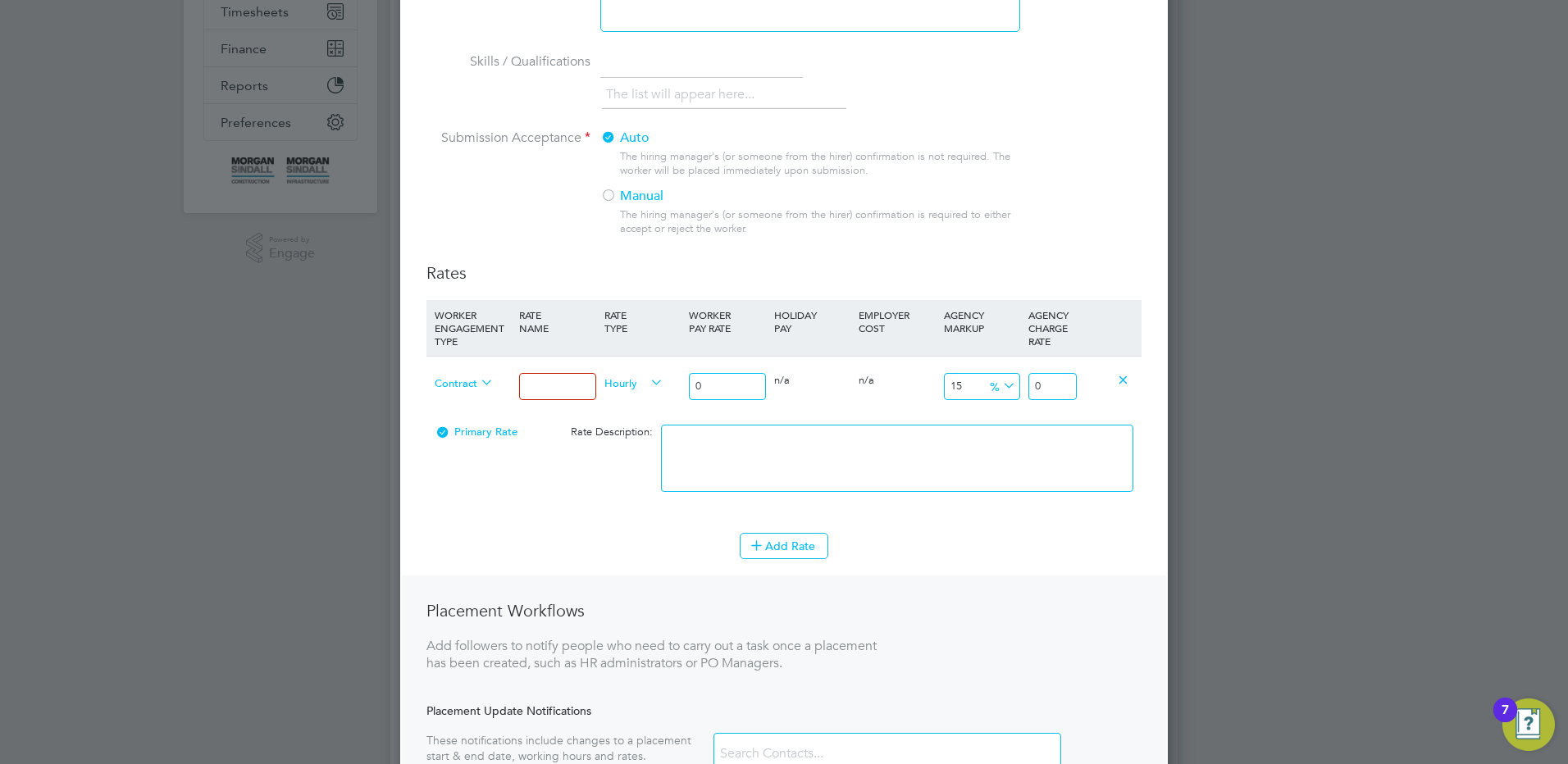
type input "Mon - Fri days"
drag, startPoint x: 682, startPoint y: 378, endPoint x: 651, endPoint y: 377, distance: 31.0
click at [676, 378] on div "Contract Mon - Fri days Hourly 0 0 n/a 0 n/a 15 0 % 0" at bounding box center [784, 385] width 715 height 61
type input "3"
type input "3.45"
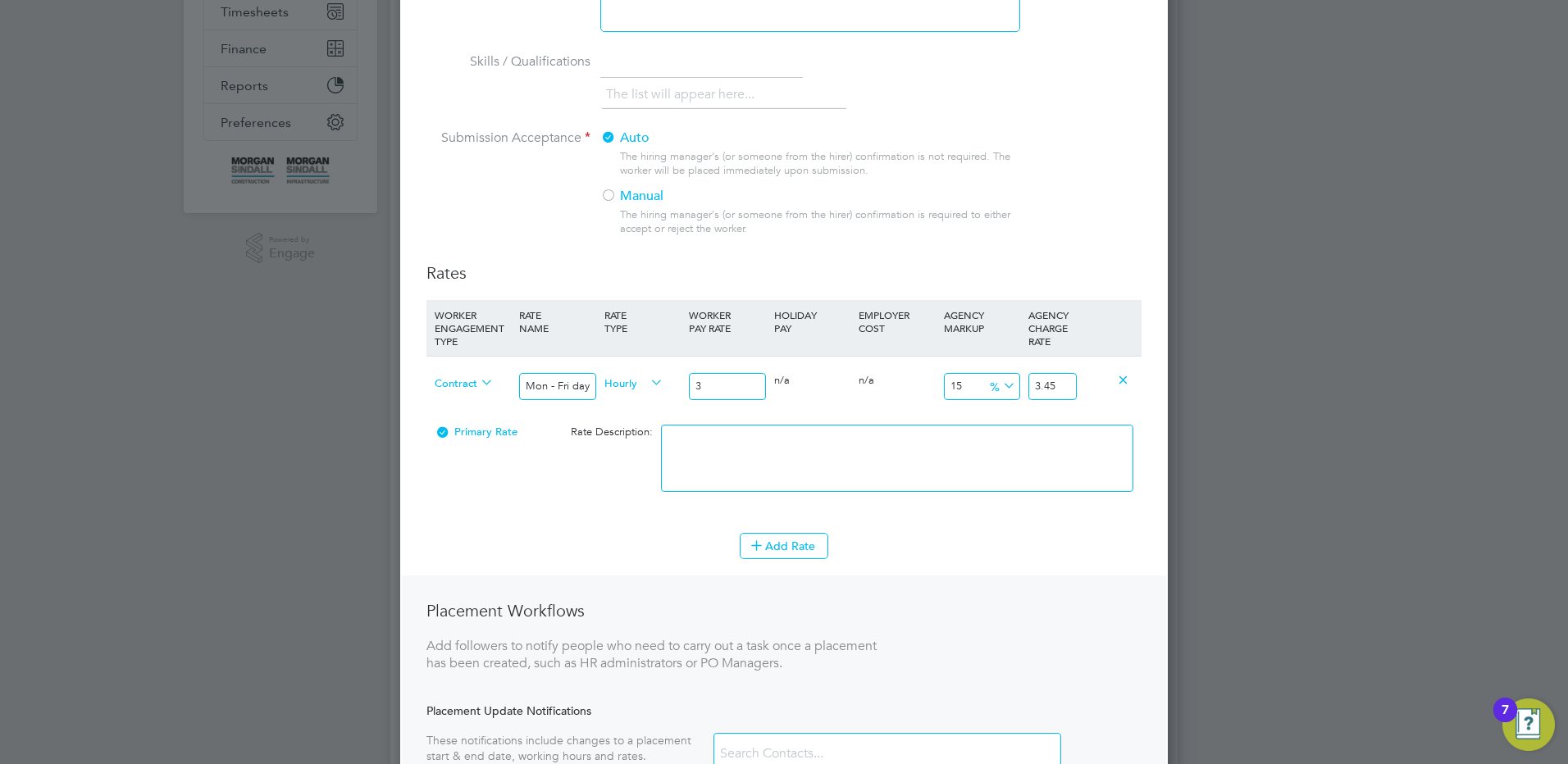
type input "36"
type input "41.4"
type input "36.00"
click at [852, 467] on textarea at bounding box center [896, 458] width 472 height 68
type textarea "Mon - Fri days"
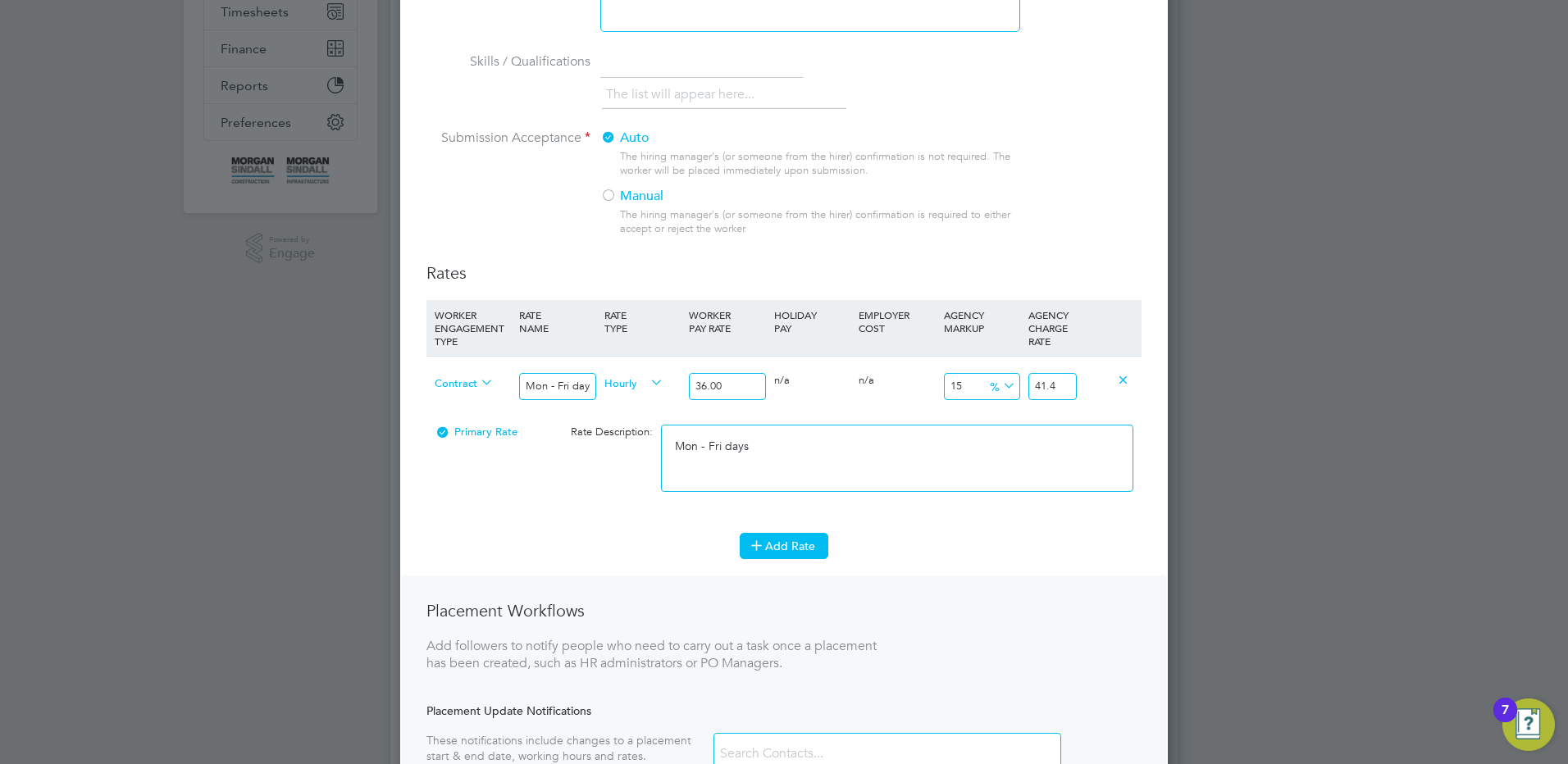
click at [801, 541] on button "Add Rate" at bounding box center [783, 545] width 88 height 26
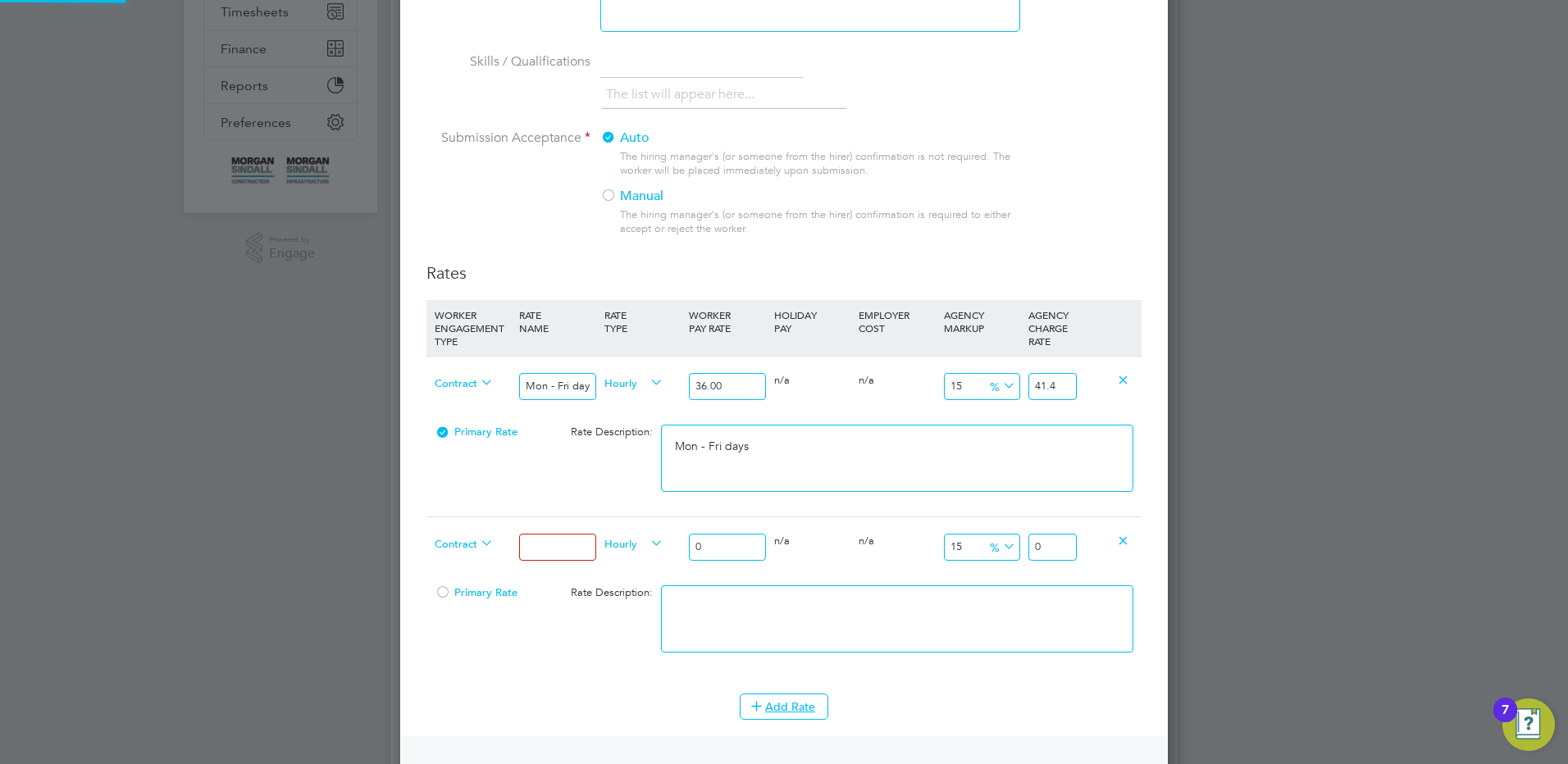
scroll to position [1317, 768]
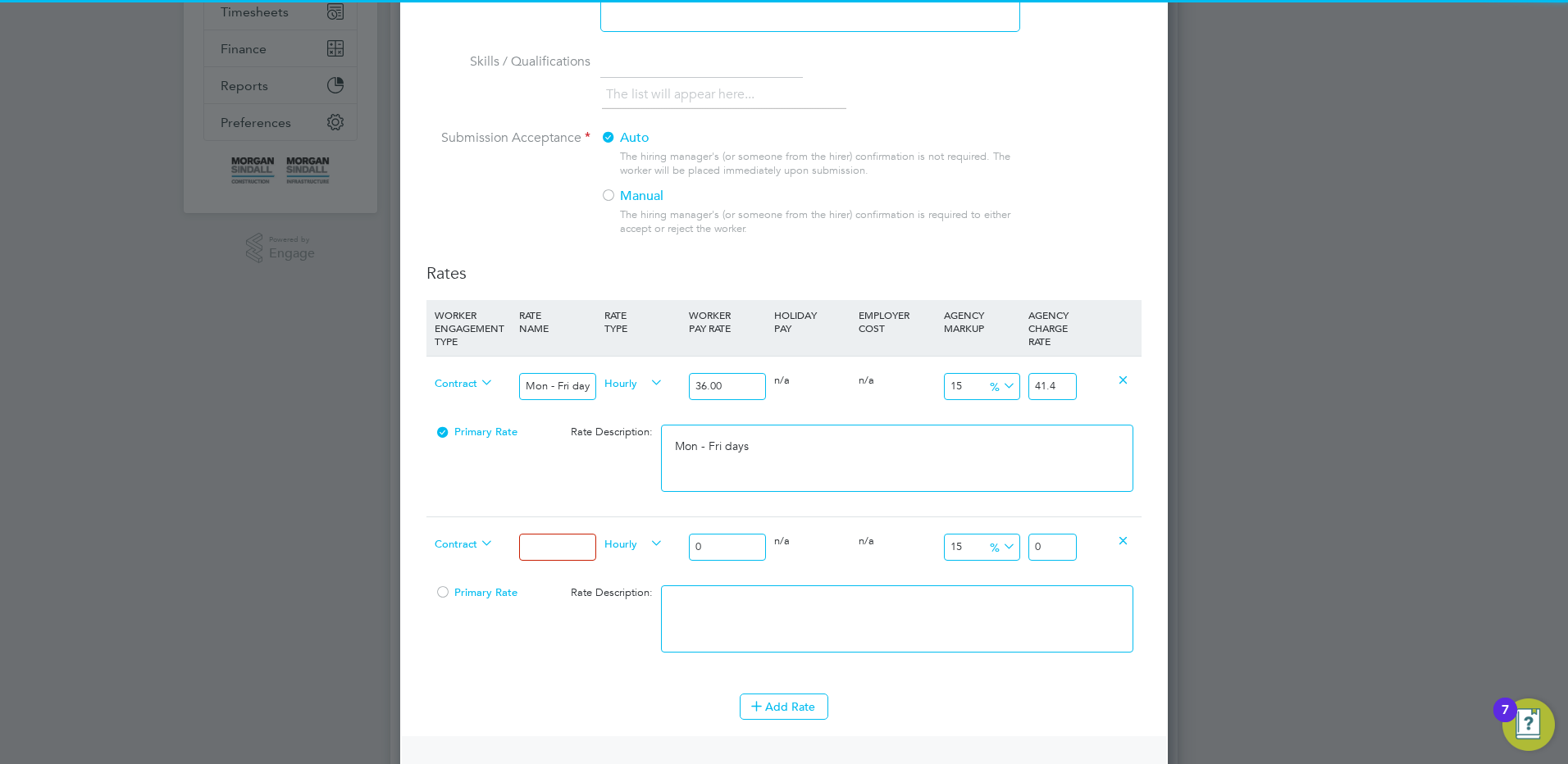
click at [568, 540] on input at bounding box center [556, 546] width 77 height 27
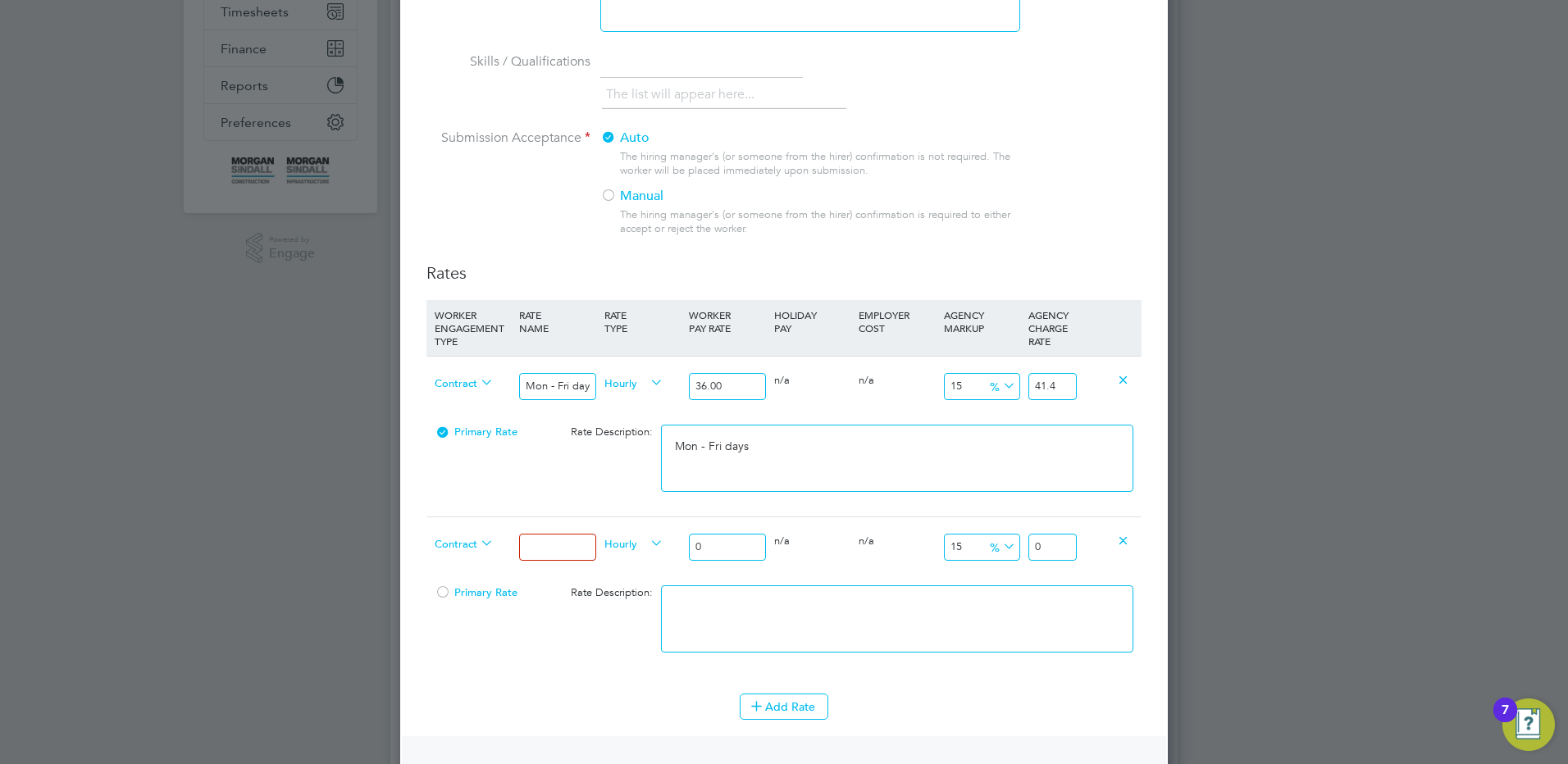
type input "Mon - Fri nights"
click at [645, 546] on div "Contract Mon - Fri nights Hourly 0 0 n/a 0 n/a 15 0 % 0" at bounding box center [784, 546] width 715 height 61
type input "3"
type input "3.45"
type input "39"
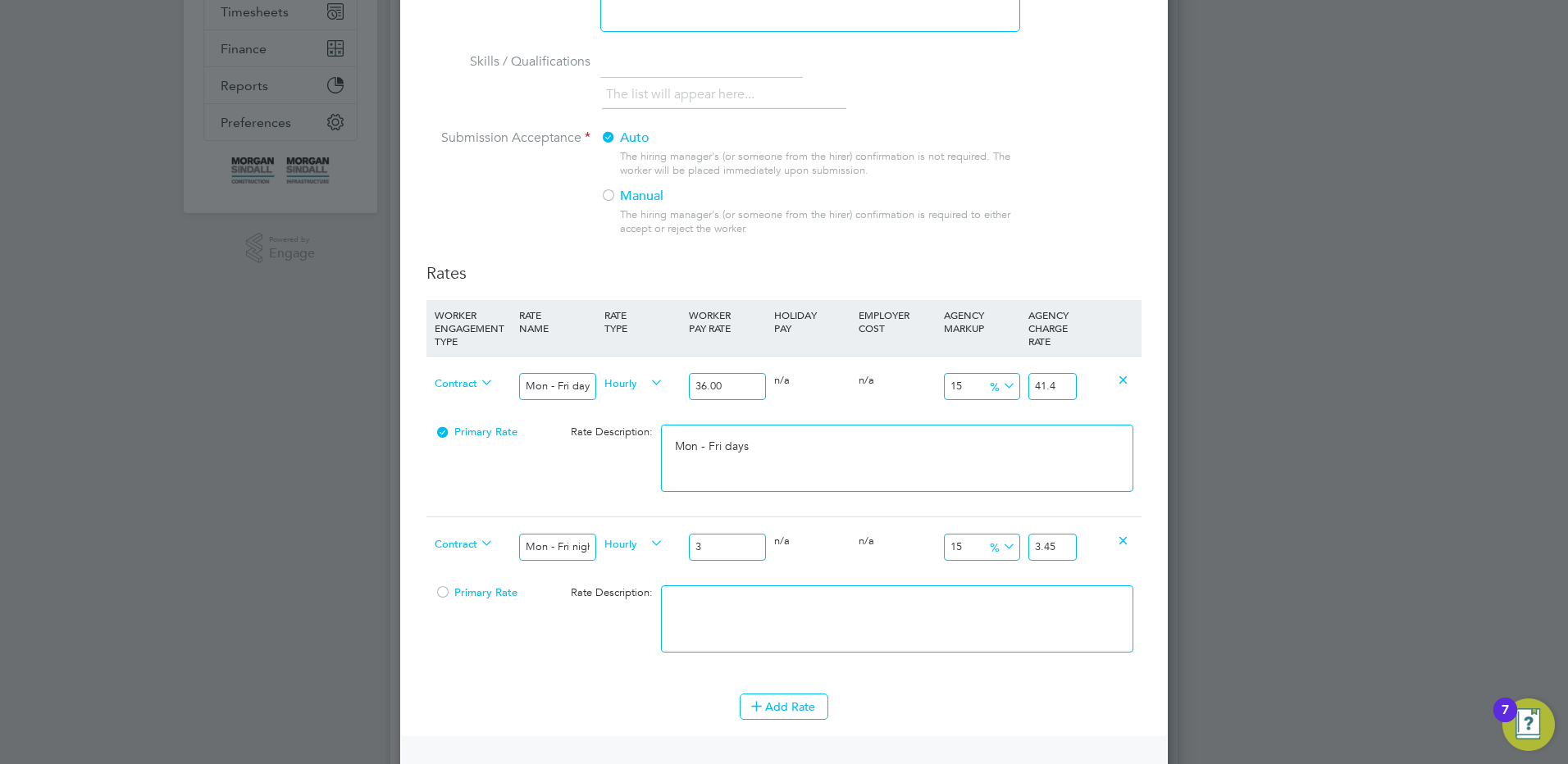
type input "44.85"
type input "39.6"
type input "45.54"
type input "39.60"
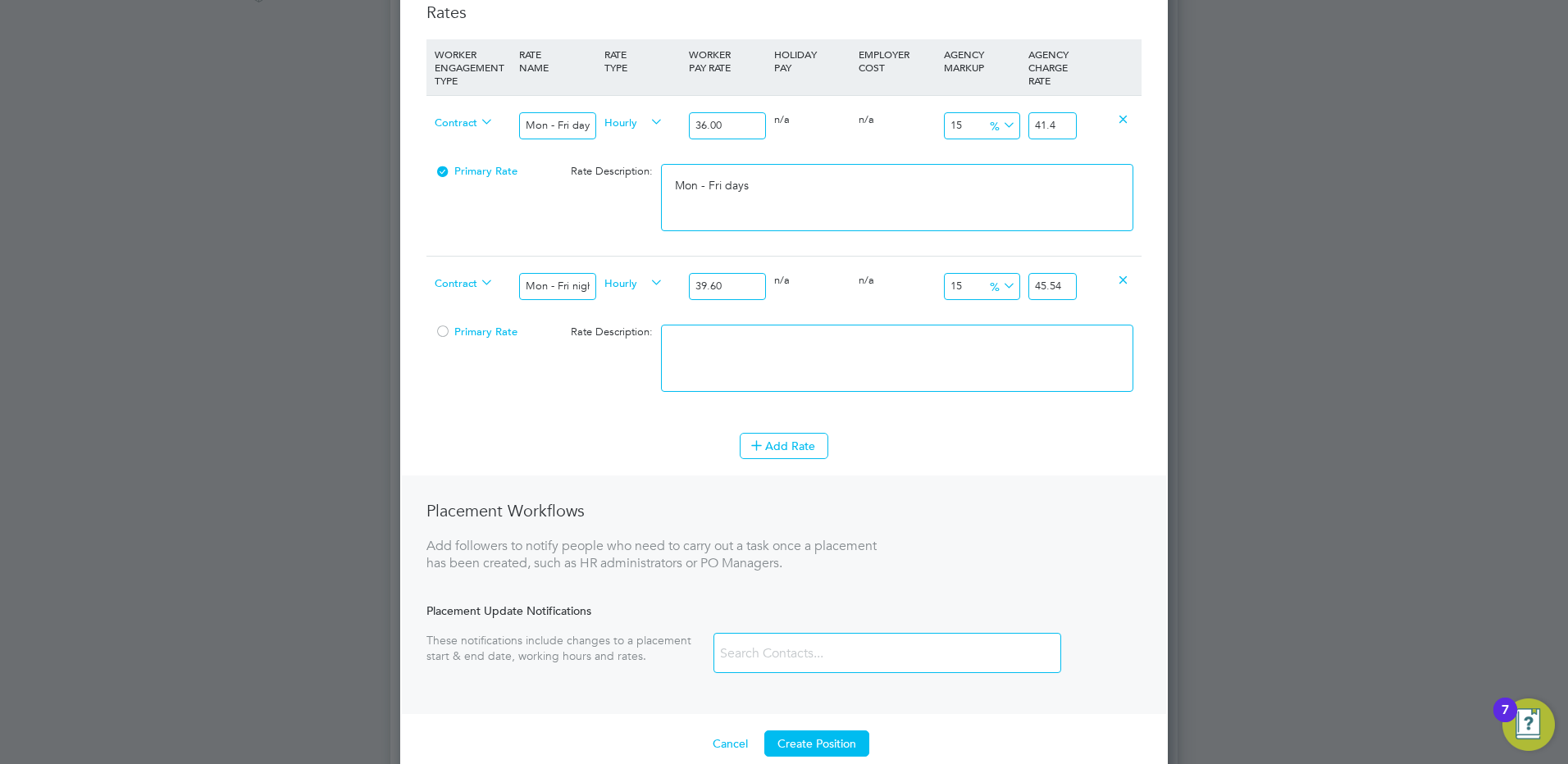
scroll to position [656, 0]
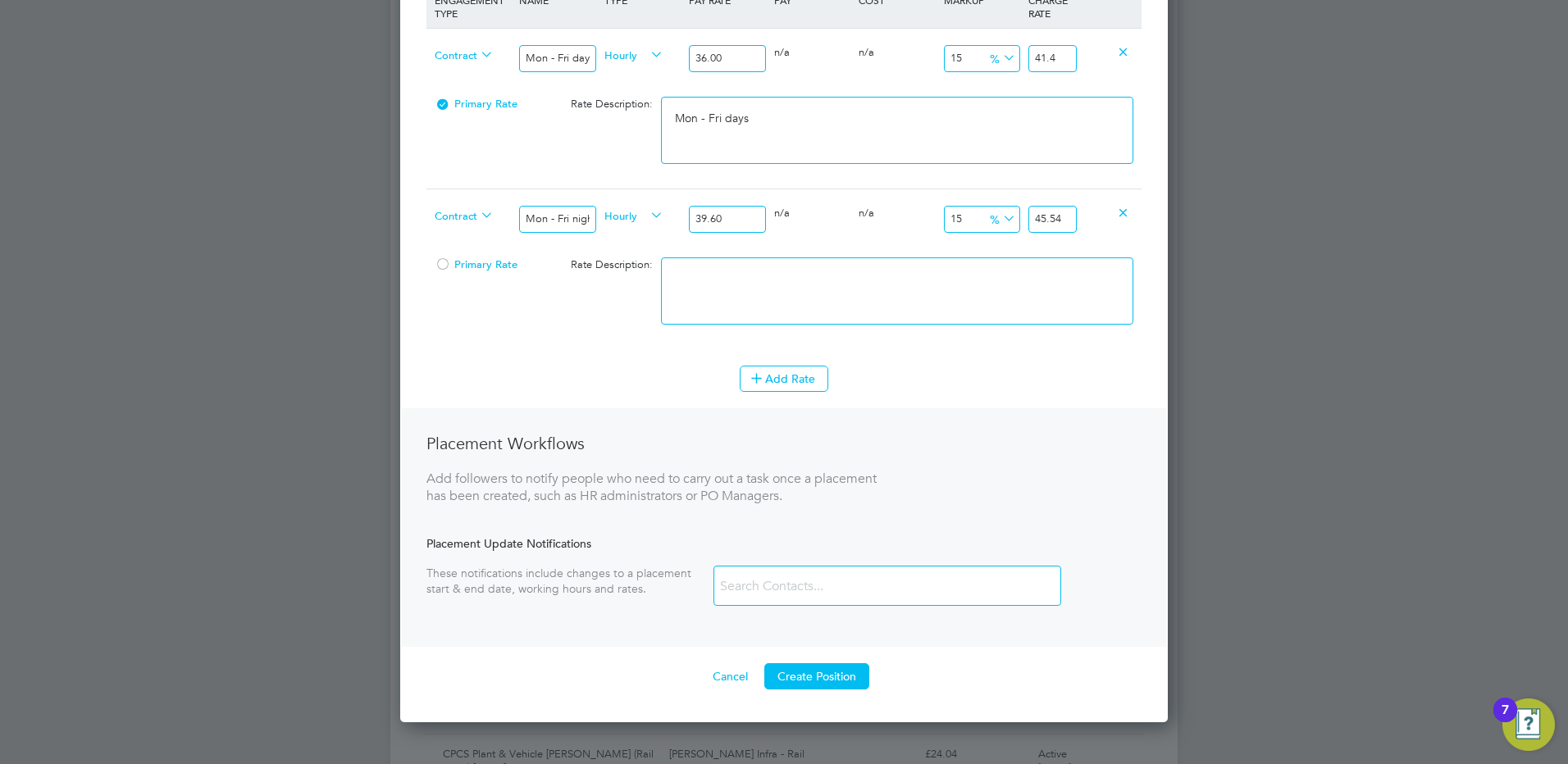
click at [772, 282] on textarea at bounding box center [896, 291] width 472 height 68
type textarea "Mon - Fri nights"
click at [810, 378] on button "Add Rate" at bounding box center [783, 379] width 88 height 26
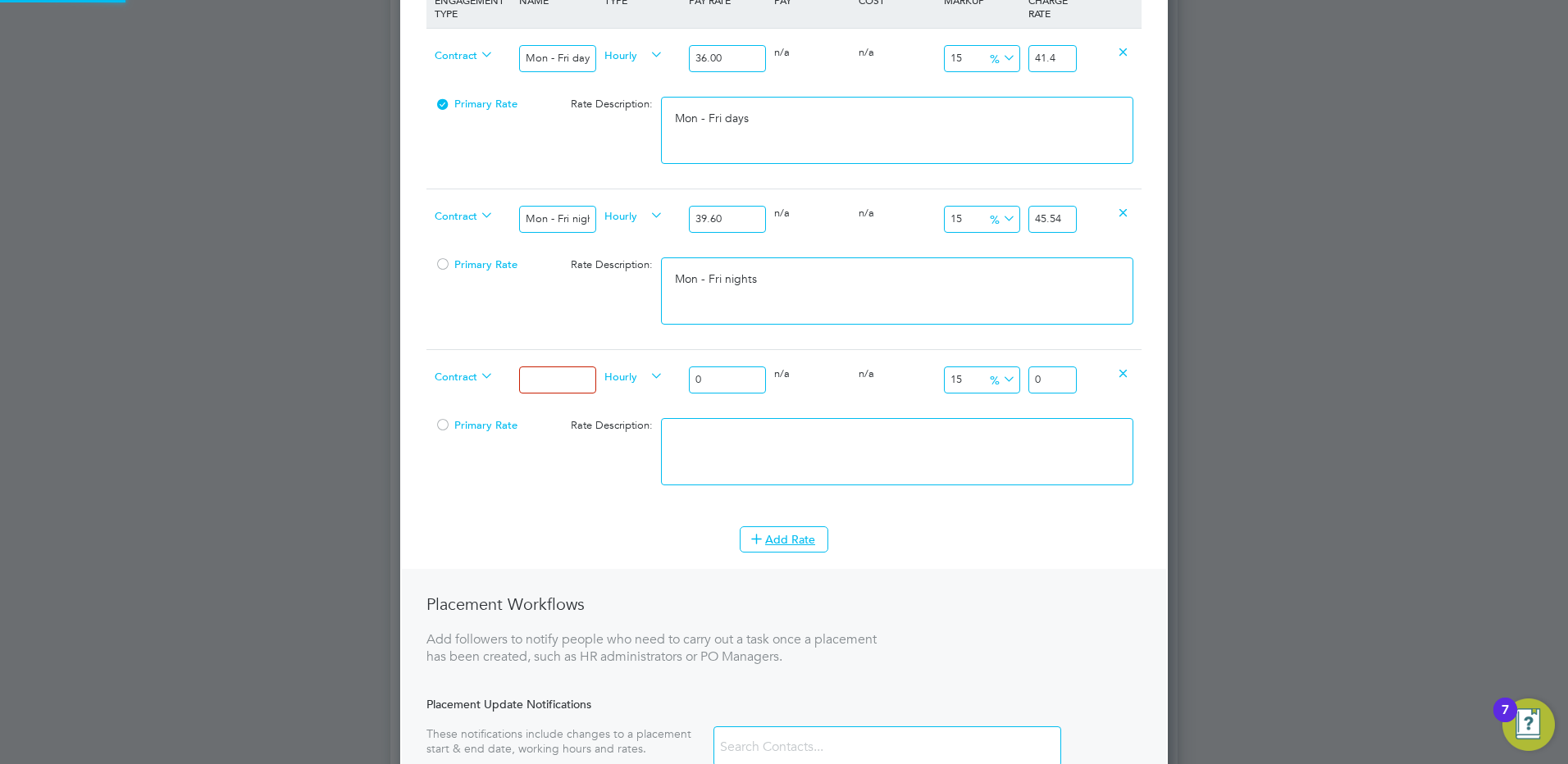
click at [549, 369] on input at bounding box center [556, 380] width 77 height 27
type input "Weekends Fri 18:00pm - Mon 06:00am"
drag, startPoint x: 718, startPoint y: 377, endPoint x: 617, endPoint y: 367, distance: 101.5
click at [617, 367] on div "Contract Weekends Fri 18:00pm - Mon 06:00am Hourly 0 0 n/a 0 n/a 15 0 % 0" at bounding box center [784, 380] width 715 height 61
type input "4"
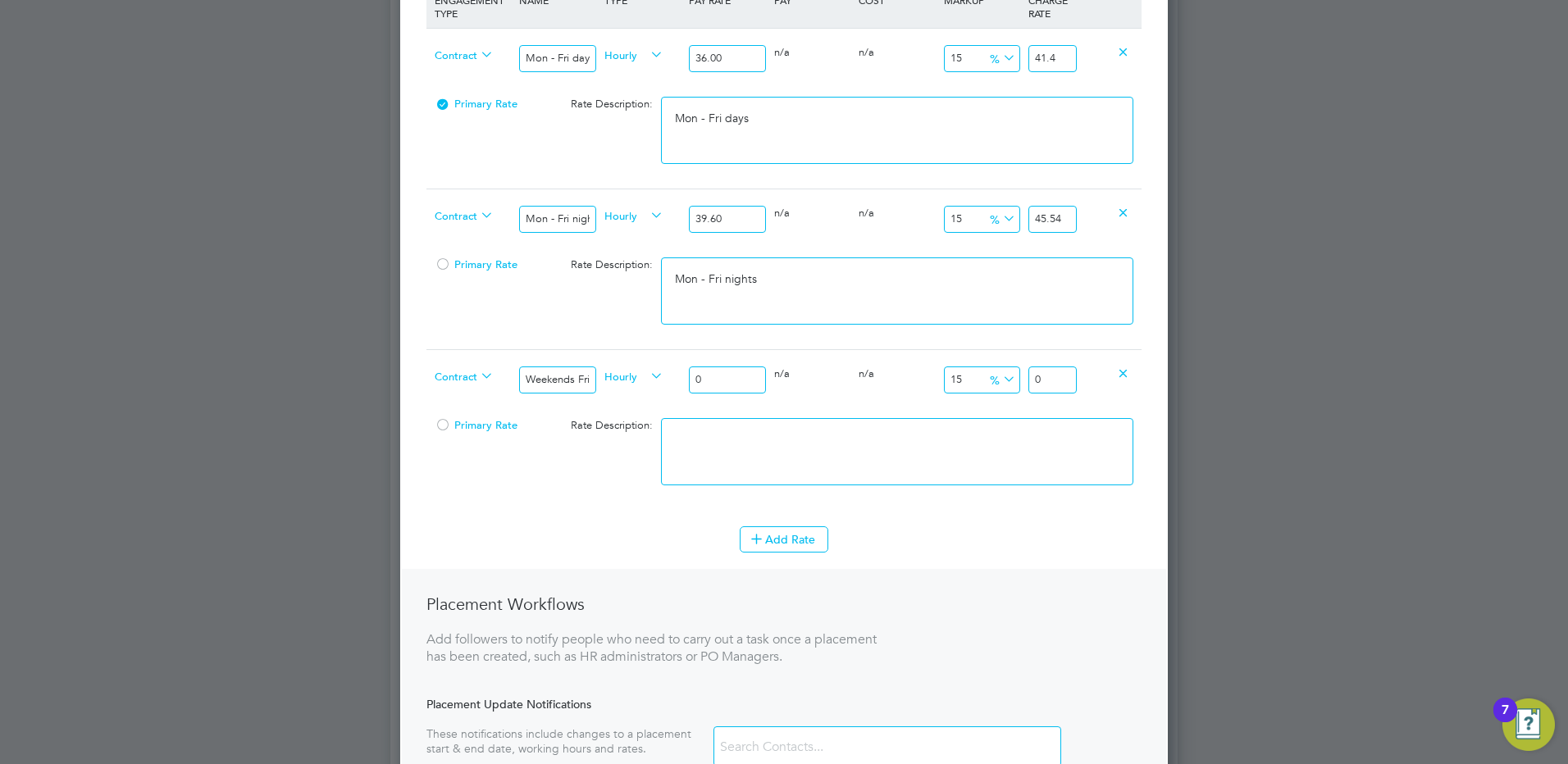
type input "4.6"
type input "41"
type input "47.15"
type input "41.4"
type input "47.61"
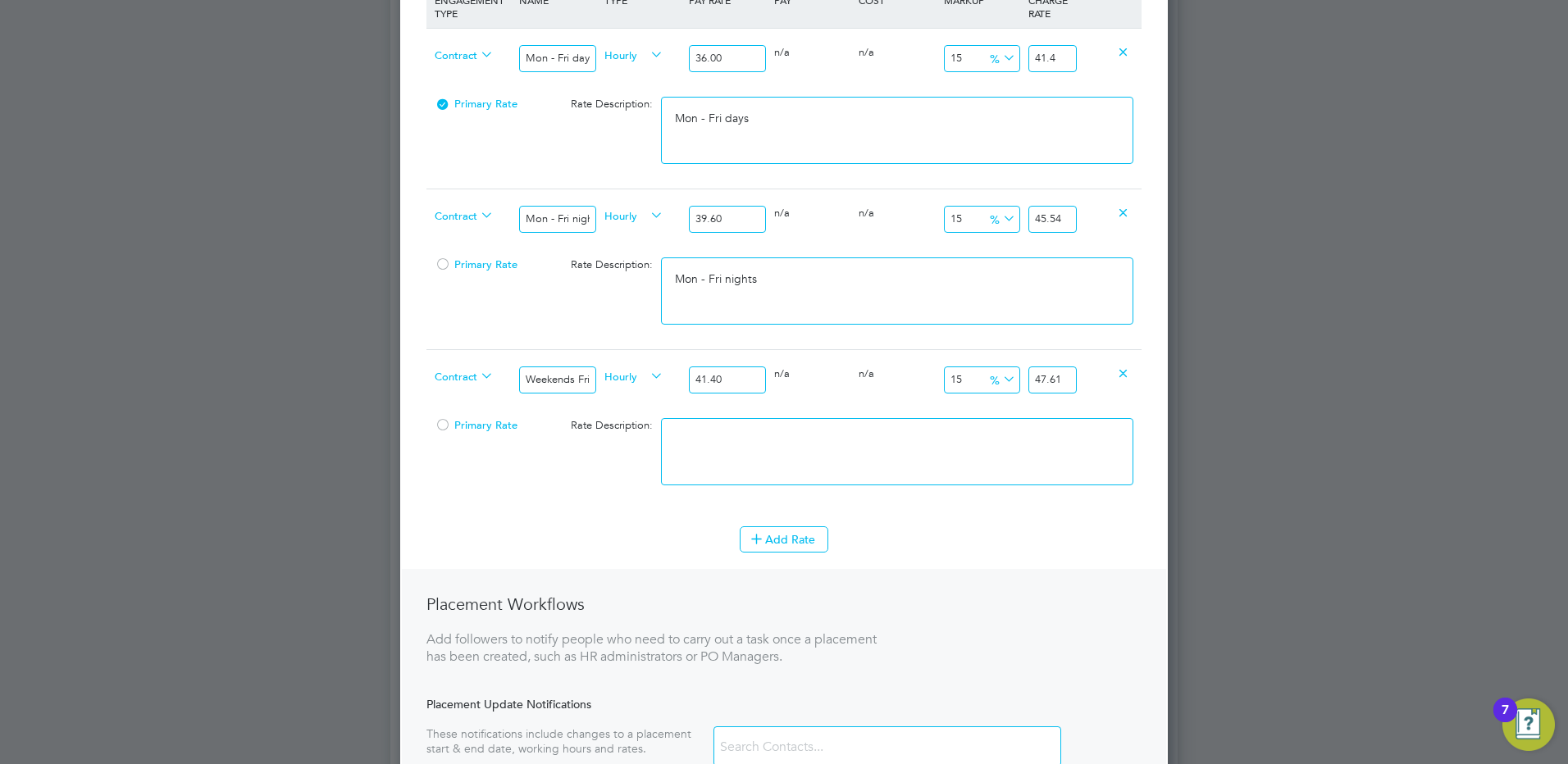
type input "41.40"
click at [836, 459] on textarea at bounding box center [896, 452] width 472 height 68
paste textarea "Weekends Fri 18:00pm - Mon 06:00am"
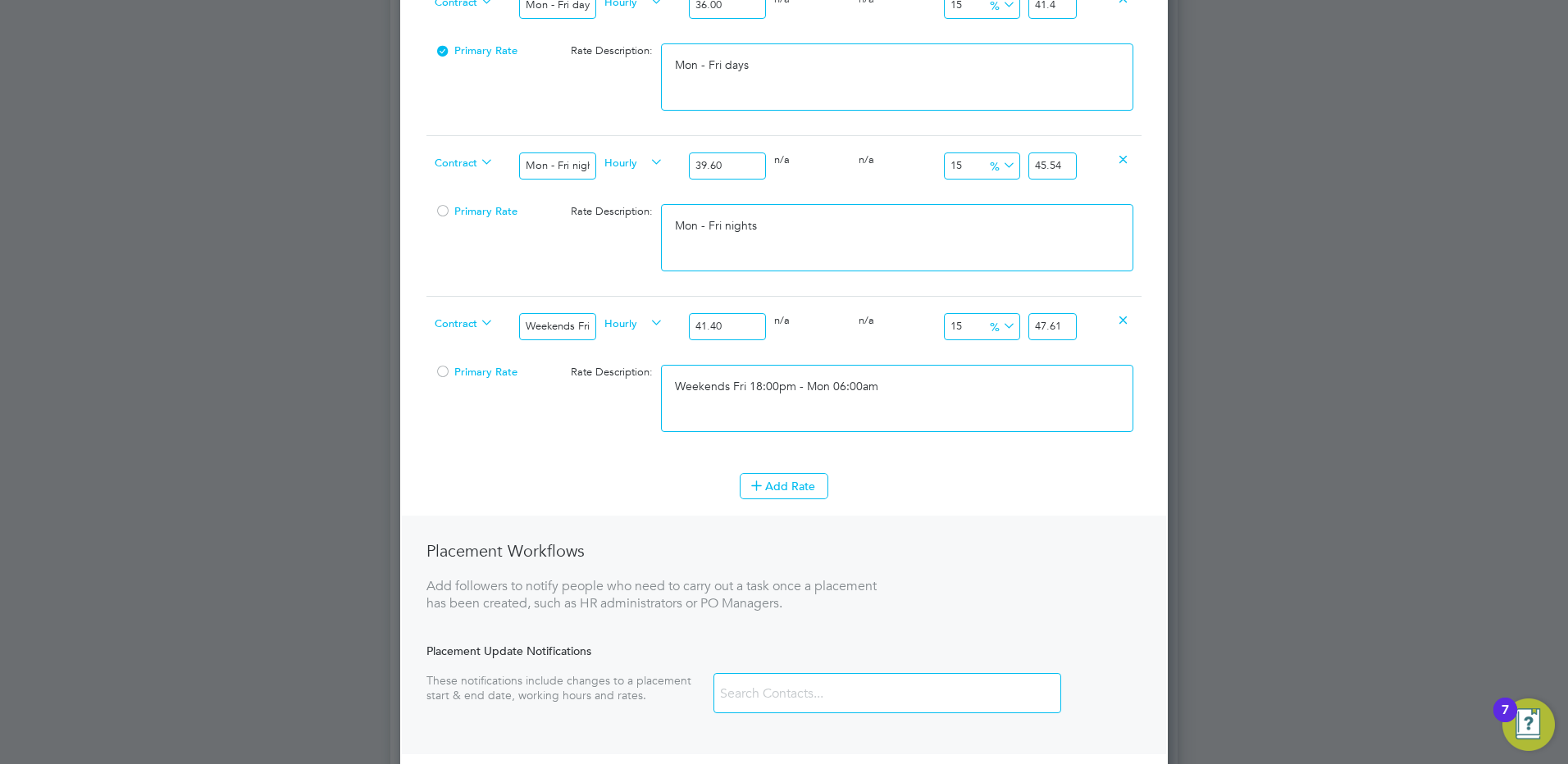
scroll to position [738, 0]
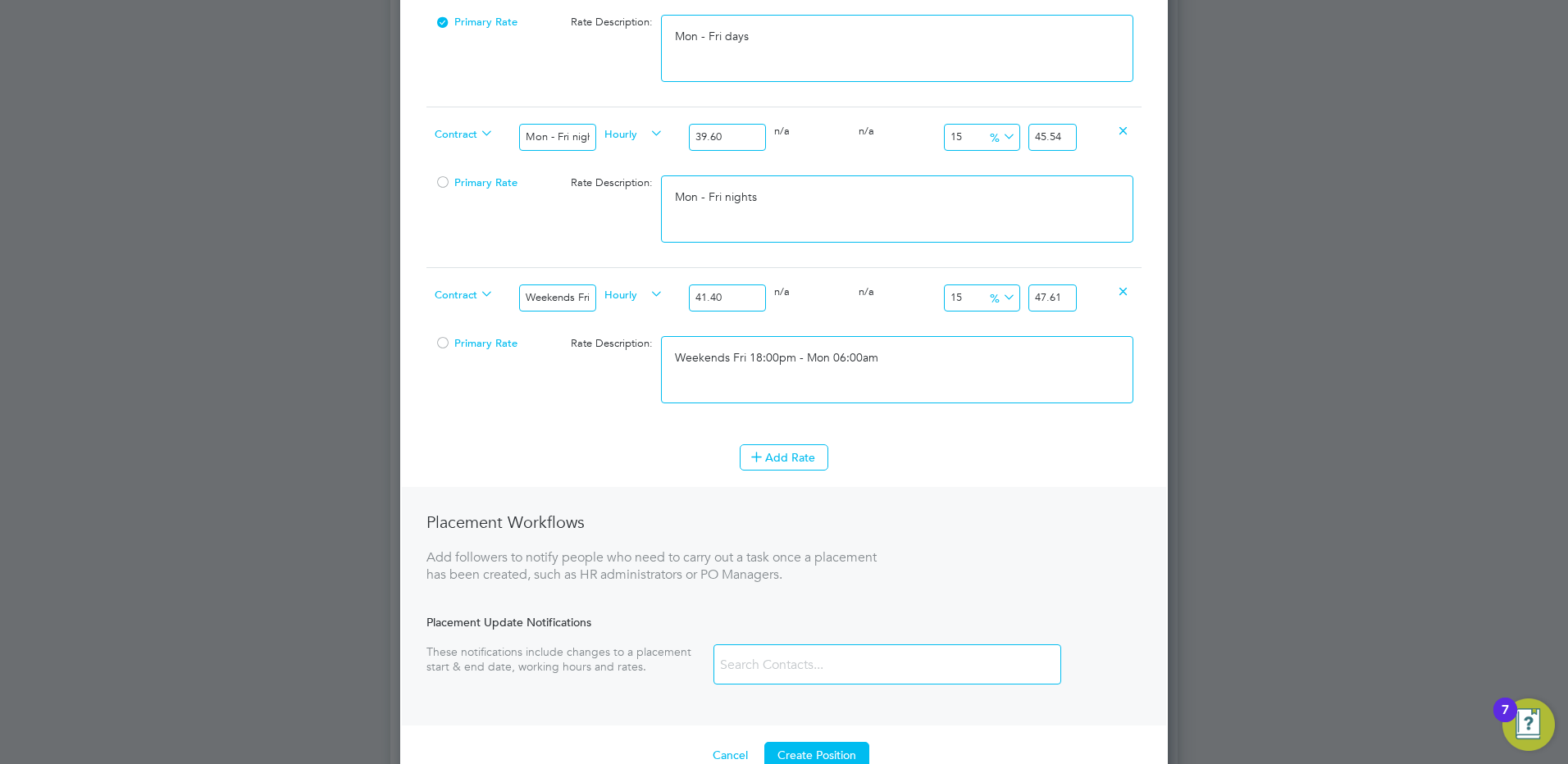
type textarea "Weekends Fri 18:00pm - Mon 06:00am"
click at [783, 441] on li "WORKER ENGAGEMENT TYPE RATE NAME RATE TYPE WORKER PAY RATE HOLIDAY PAY EMPLOYER…" at bounding box center [784, 167] width 715 height 554
click at [777, 452] on button "Add Rate" at bounding box center [783, 457] width 88 height 26
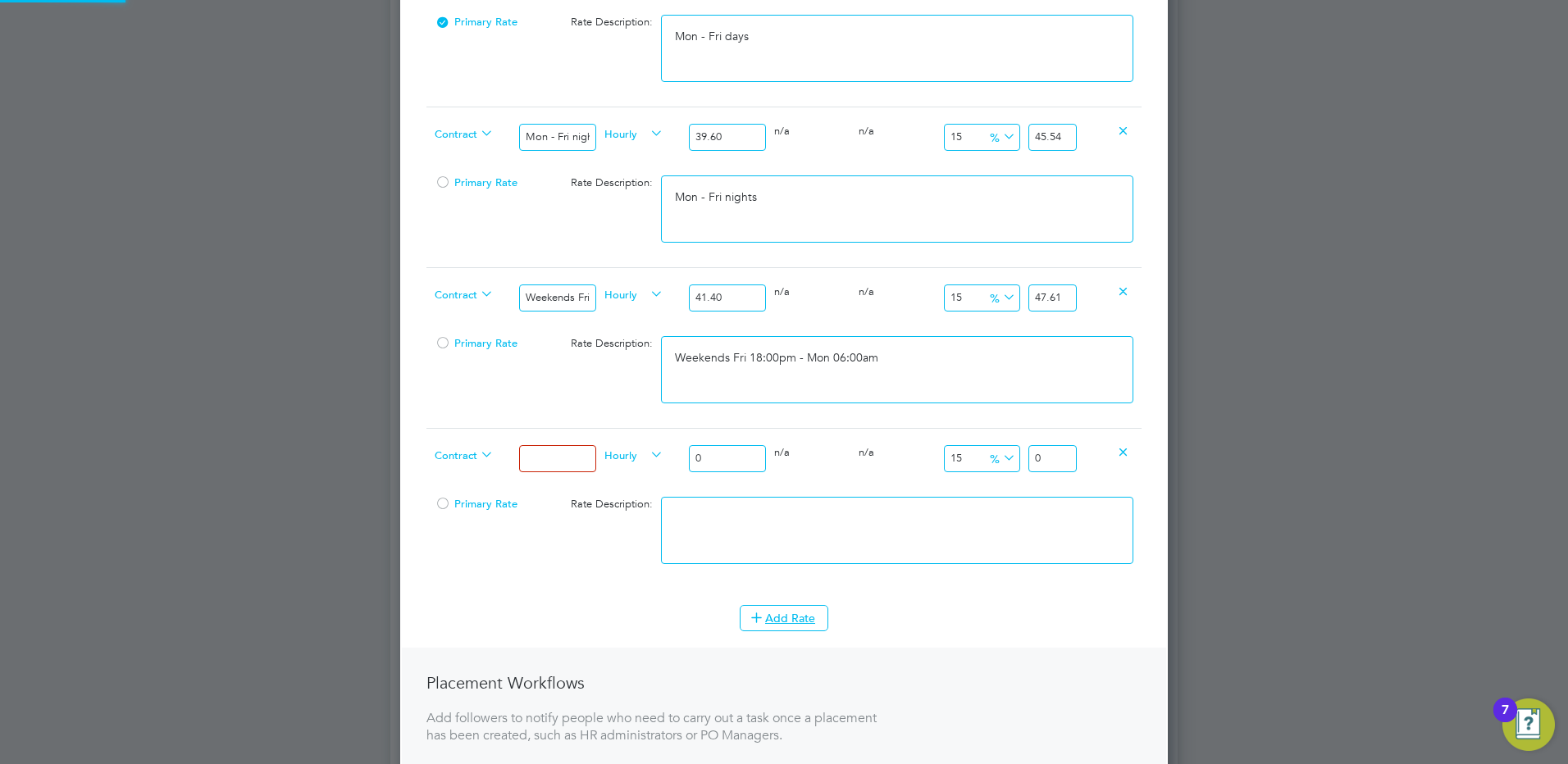
click at [588, 463] on input at bounding box center [556, 458] width 77 height 27
type input "Bank hols"
drag, startPoint x: 715, startPoint y: 458, endPoint x: 656, endPoint y: 446, distance: 60.2
click at [657, 446] on div "Contract Bank hols Hourly 0 0 n/a 0 n/a 15 0 % 0" at bounding box center [784, 458] width 715 height 61
type input "2"
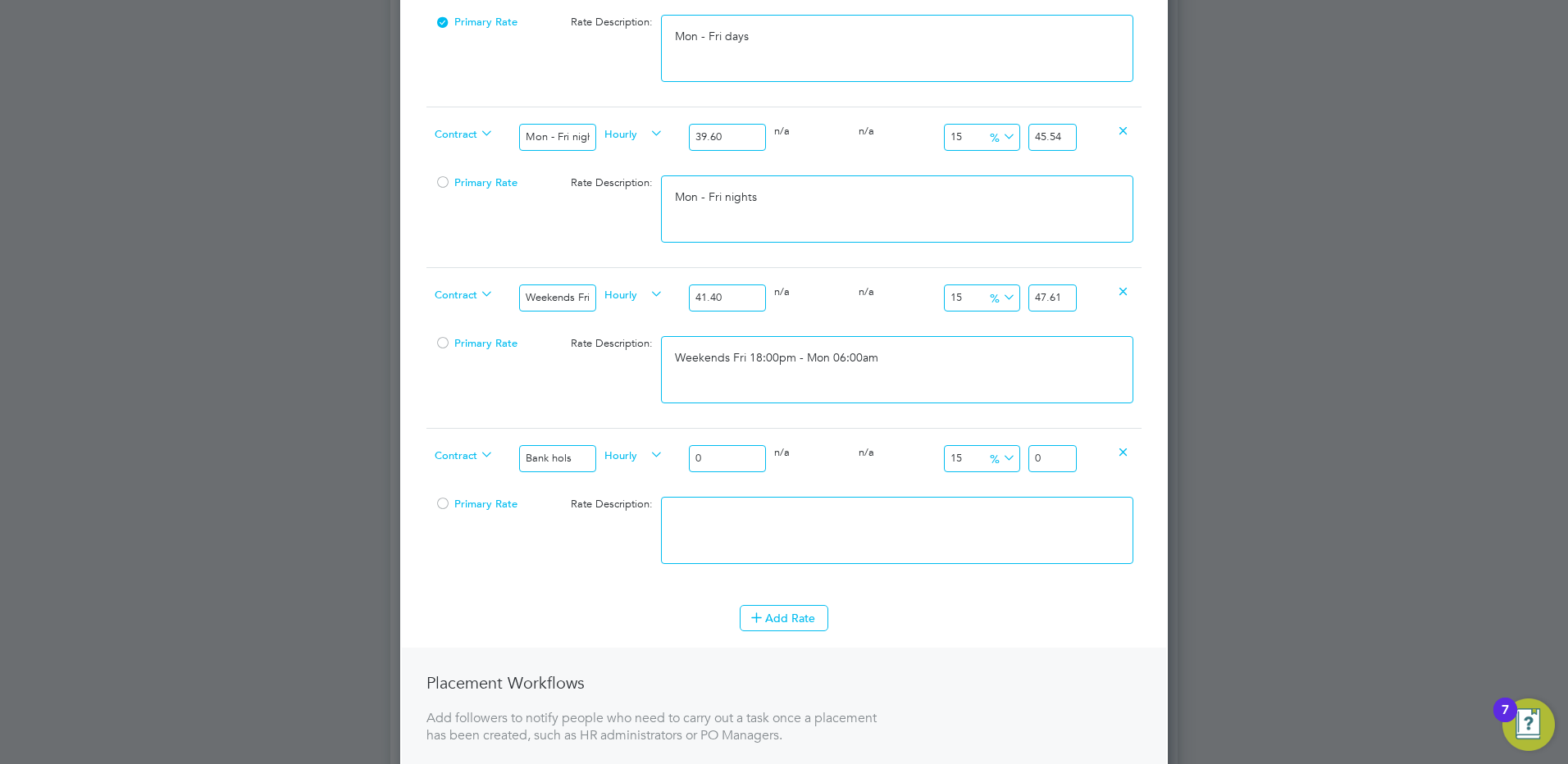
type input "2.3"
type input "27"
type input "31.05"
type input "2"
type input "2.3"
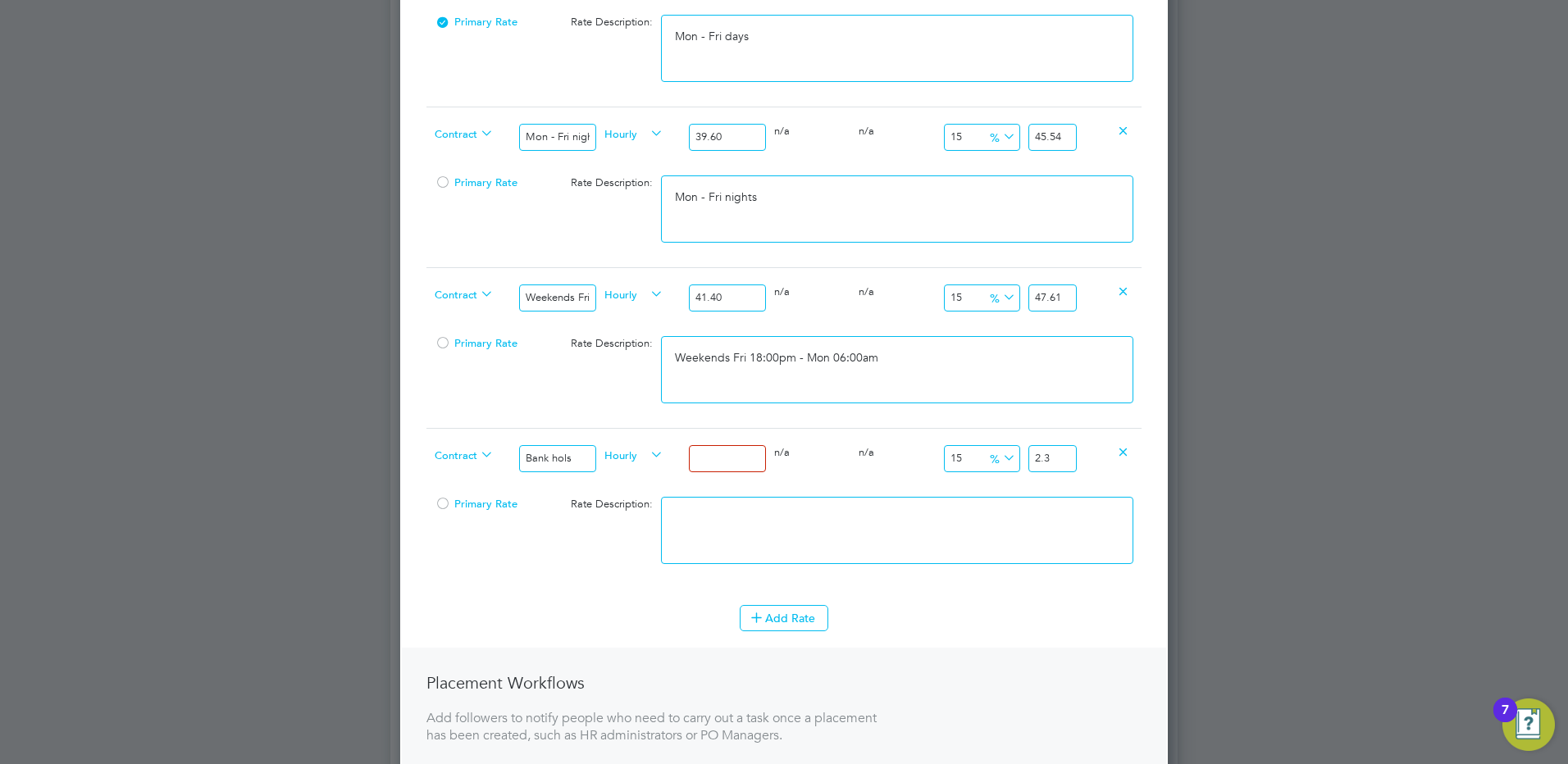
type input "4"
type input "4.6"
type input "47"
type input "54.05"
type input "47.8"
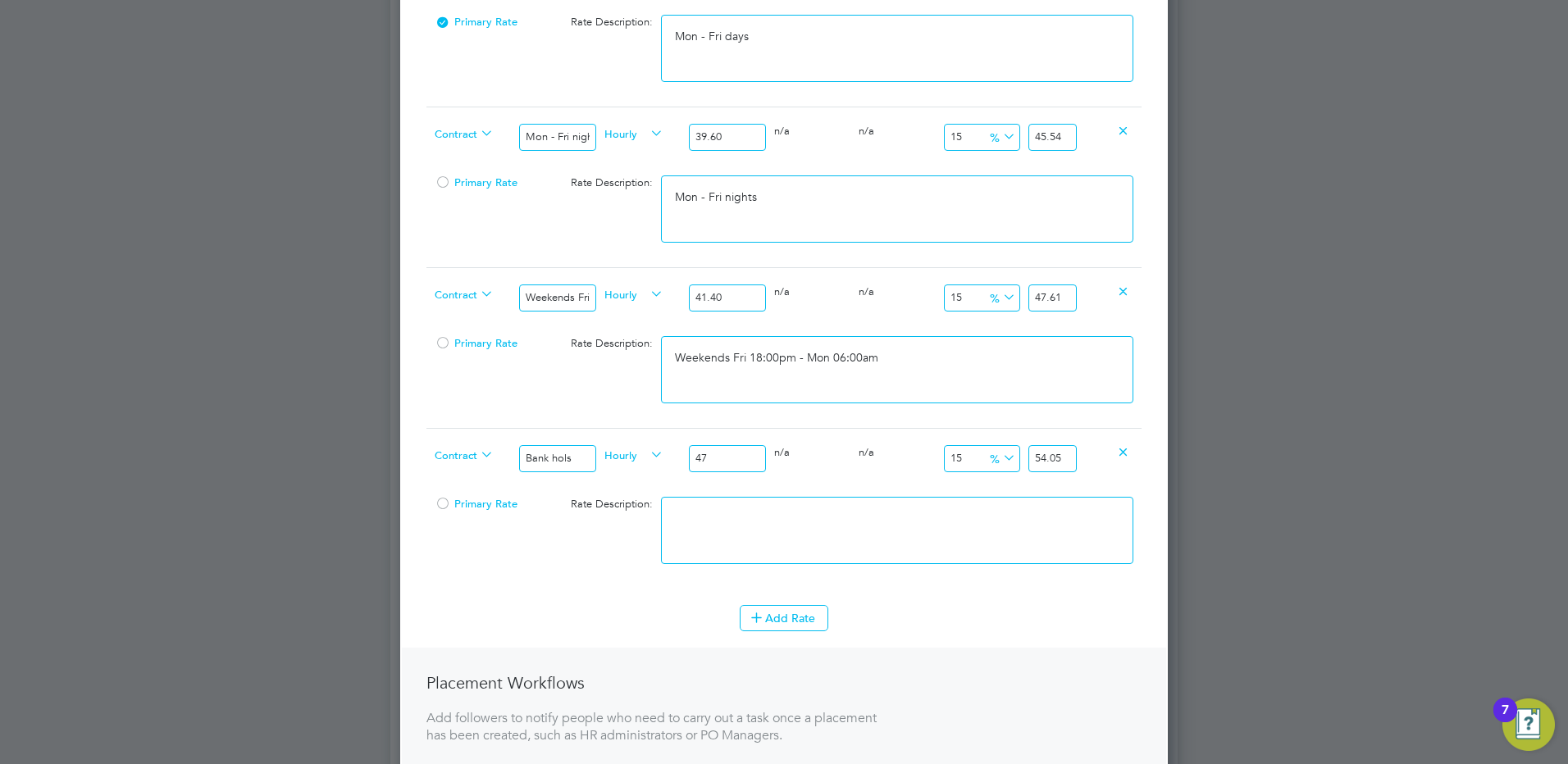
type input "54.97"
type input "47.88"
type input "55.062"
type input "47.88"
drag, startPoint x: 1062, startPoint y: 457, endPoint x: 1159, endPoint y: 453, distance: 97.1
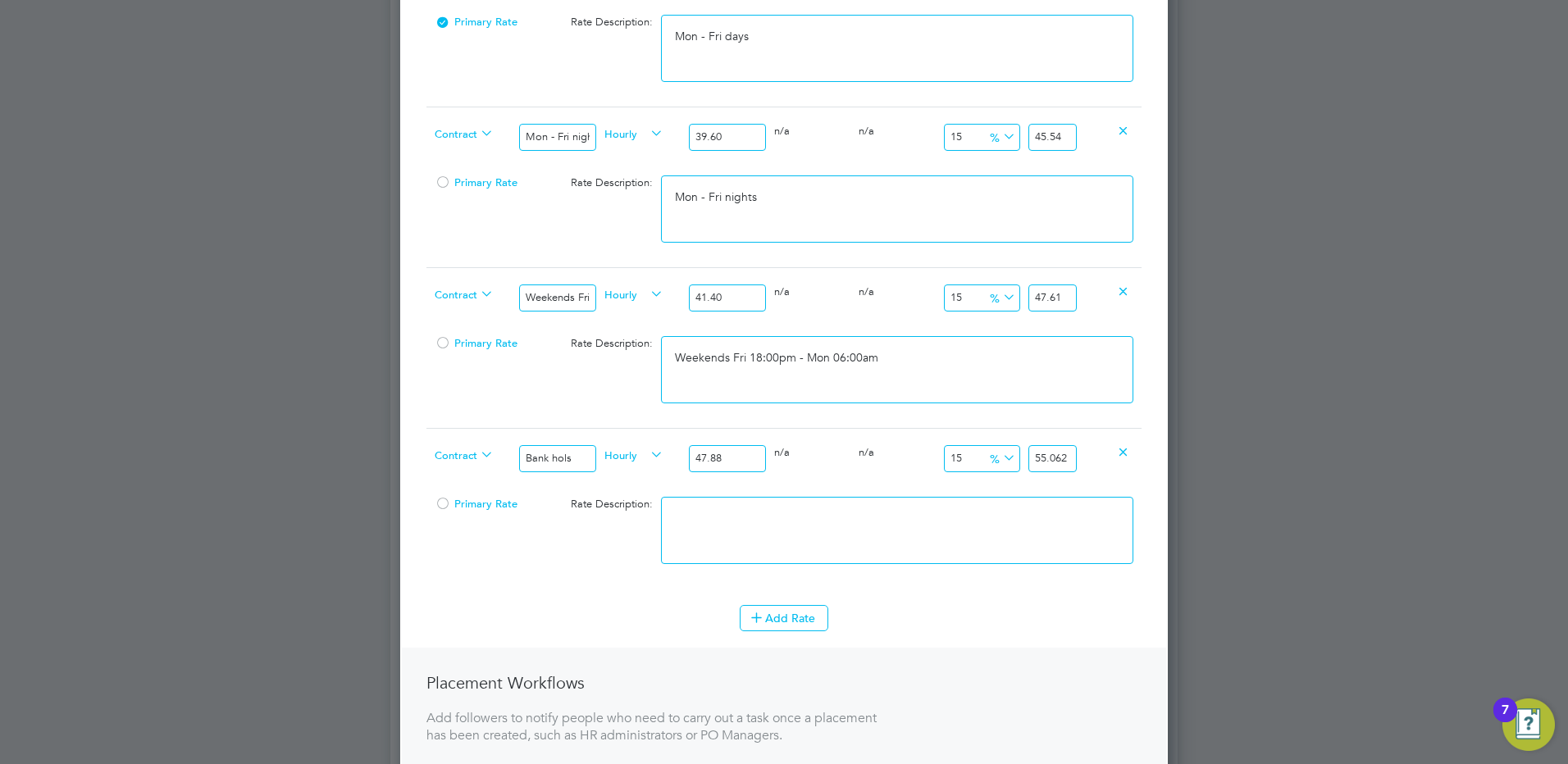
click at [1122, 456] on div "Contract Bank hols Hourly 47.88 0 n/a 0 n/a 15 7.182 % 55.062" at bounding box center [784, 458] width 715 height 61
type input "14.995822890559733"
type input "55.06"
drag, startPoint x: 827, startPoint y: 514, endPoint x: 814, endPoint y: 528, distance: 19.1
click at [815, 527] on textarea at bounding box center [896, 531] width 472 height 68
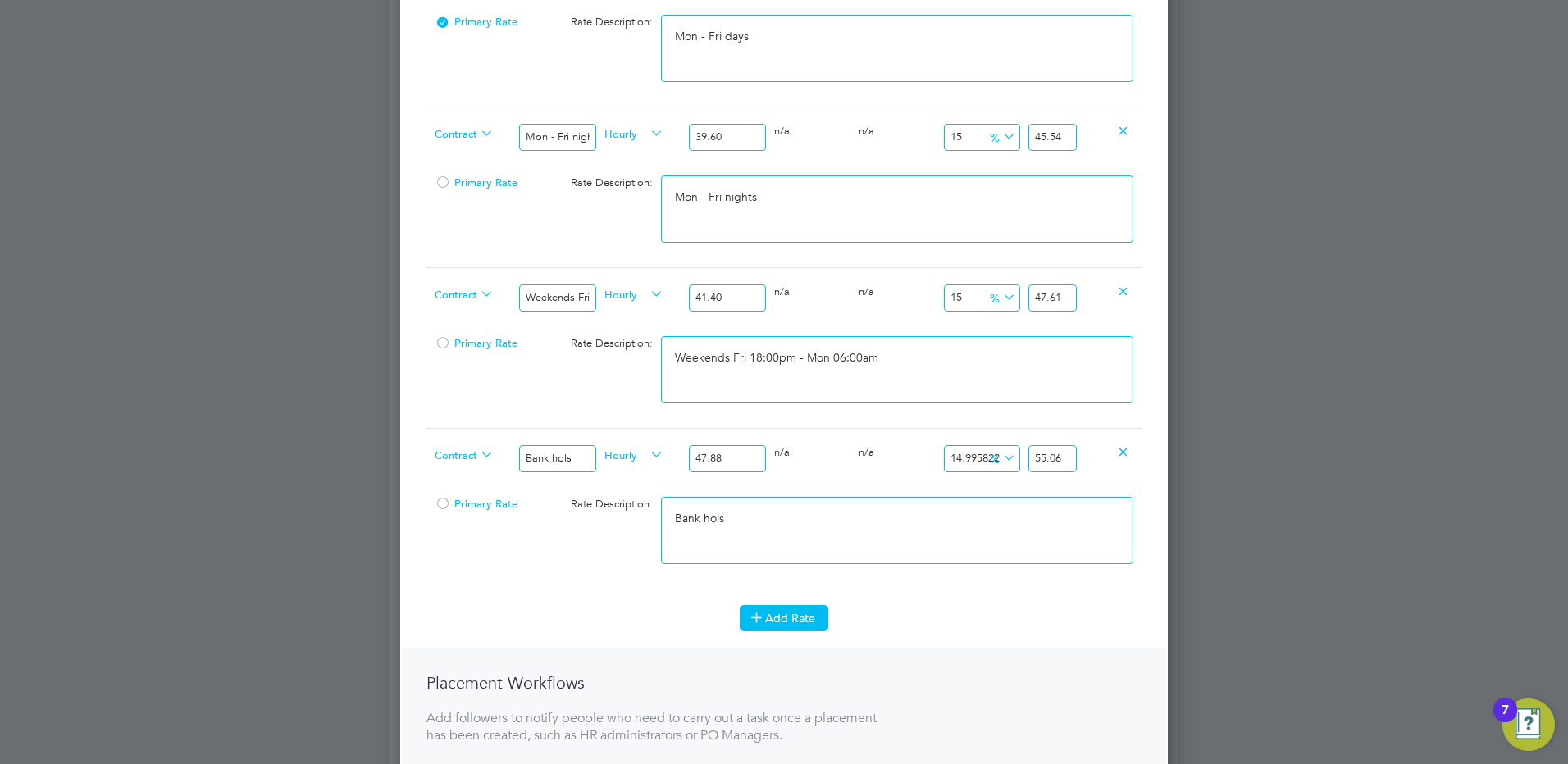
type textarea "Bank hols"
click at [761, 613] on icon at bounding box center [756, 617] width 12 height 12
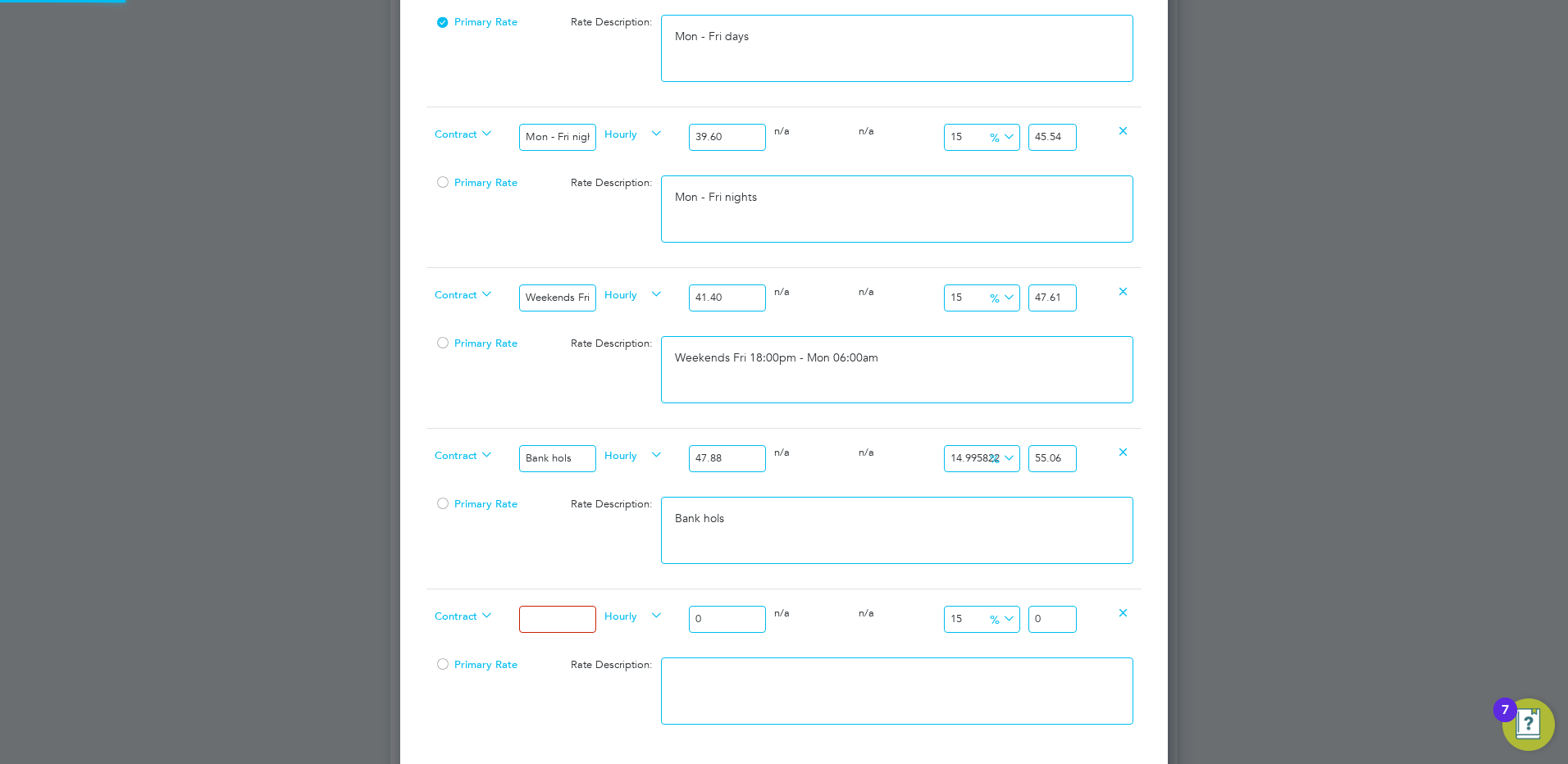
click at [576, 625] on input at bounding box center [556, 619] width 77 height 27
type input "Xmas & New Year"
drag, startPoint x: 739, startPoint y: 622, endPoint x: 627, endPoint y: 592, distance: 115.9
click at [615, 604] on div "Contract Xmas & New Year Hourly 0 0 n/a 0 n/a 15 0 % 0" at bounding box center [784, 619] width 715 height 61
type input "7"
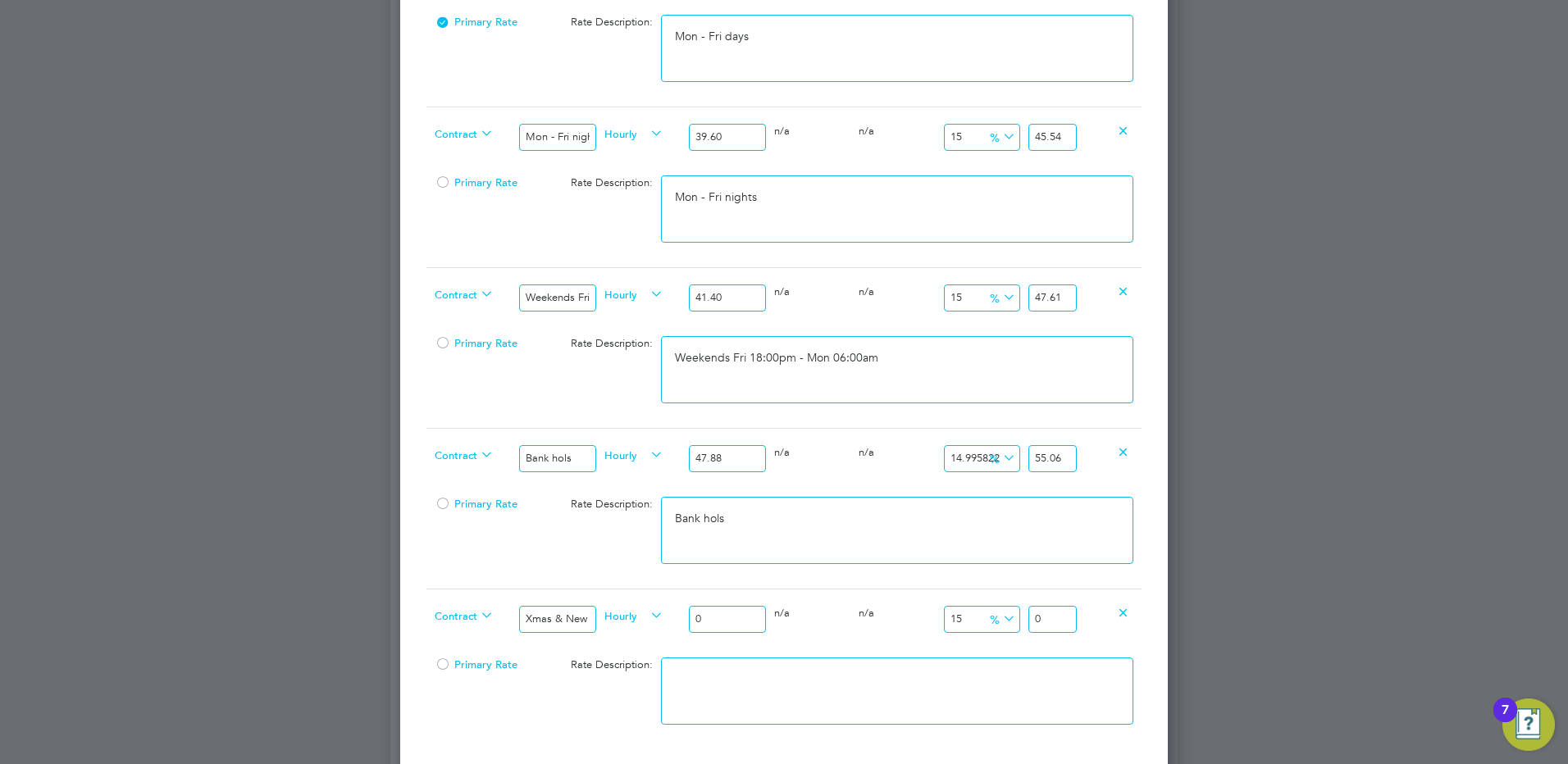
type input "8.05"
type input "72"
type input "82.8"
type input "72.00"
click at [1064, 622] on input "82.8" at bounding box center [1052, 619] width 49 height 27
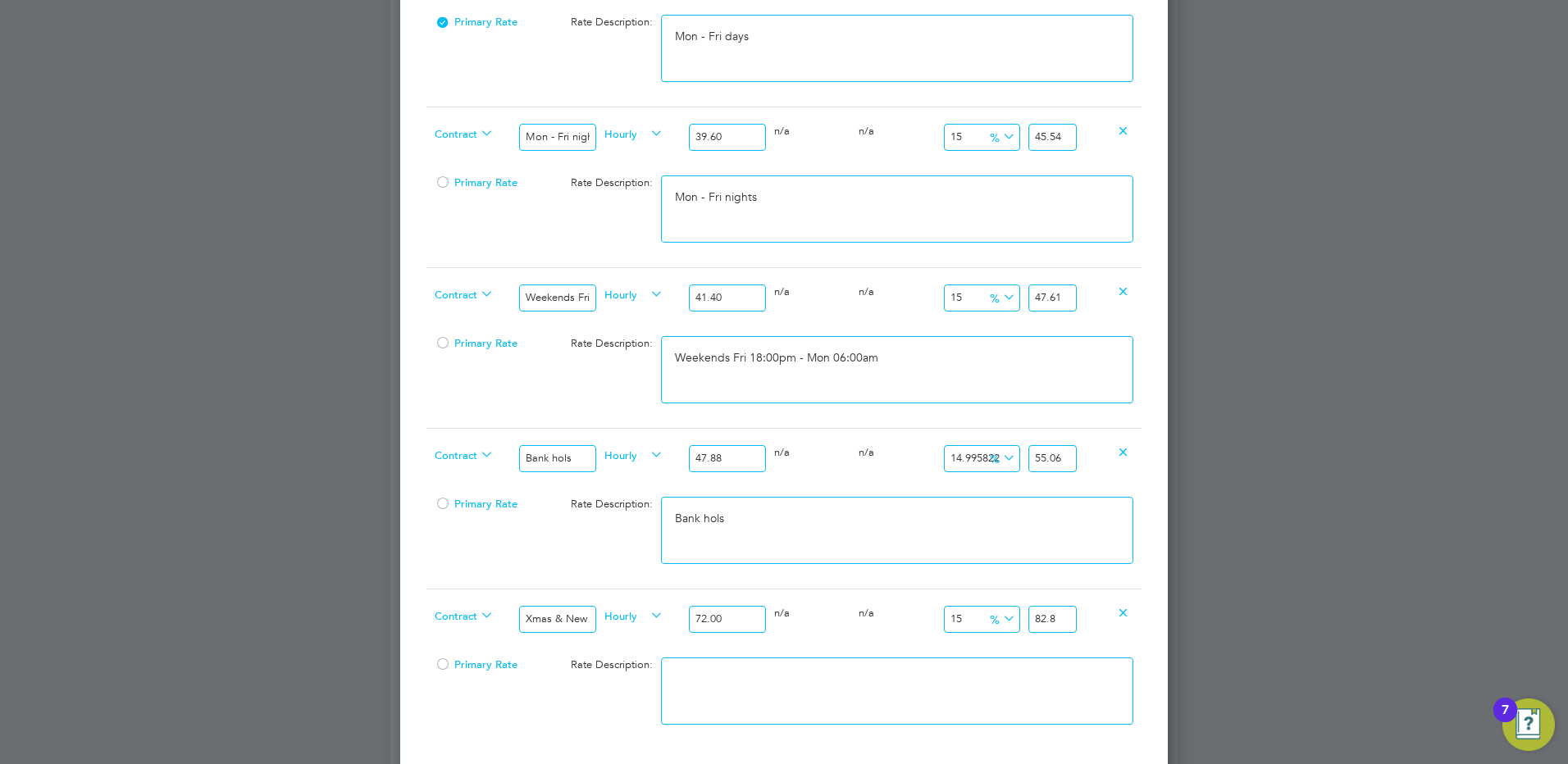
click at [894, 683] on textarea at bounding box center [896, 691] width 472 height 68
type textarea "Xmas & New Year"
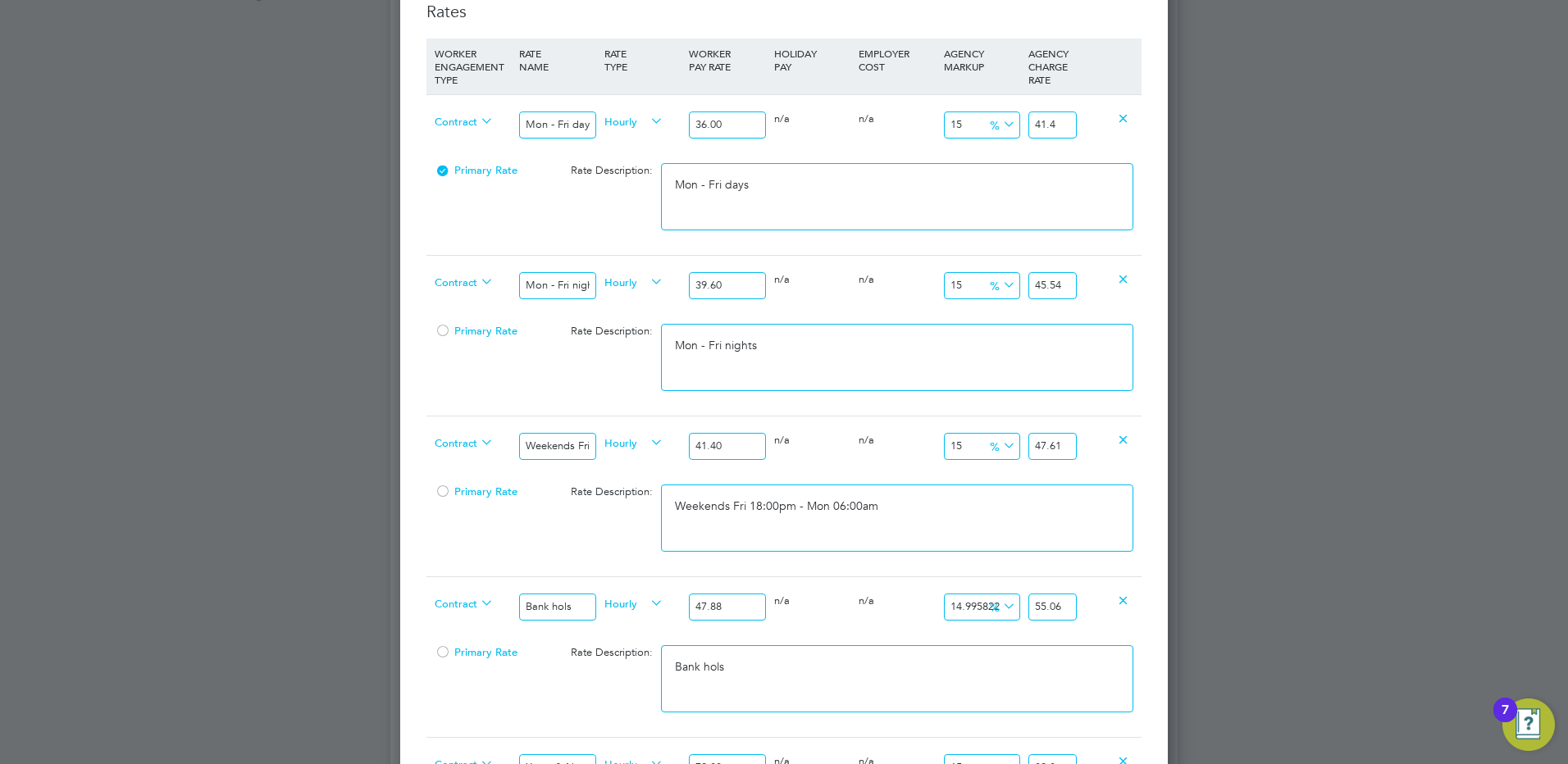
scroll to position [1230, 0]
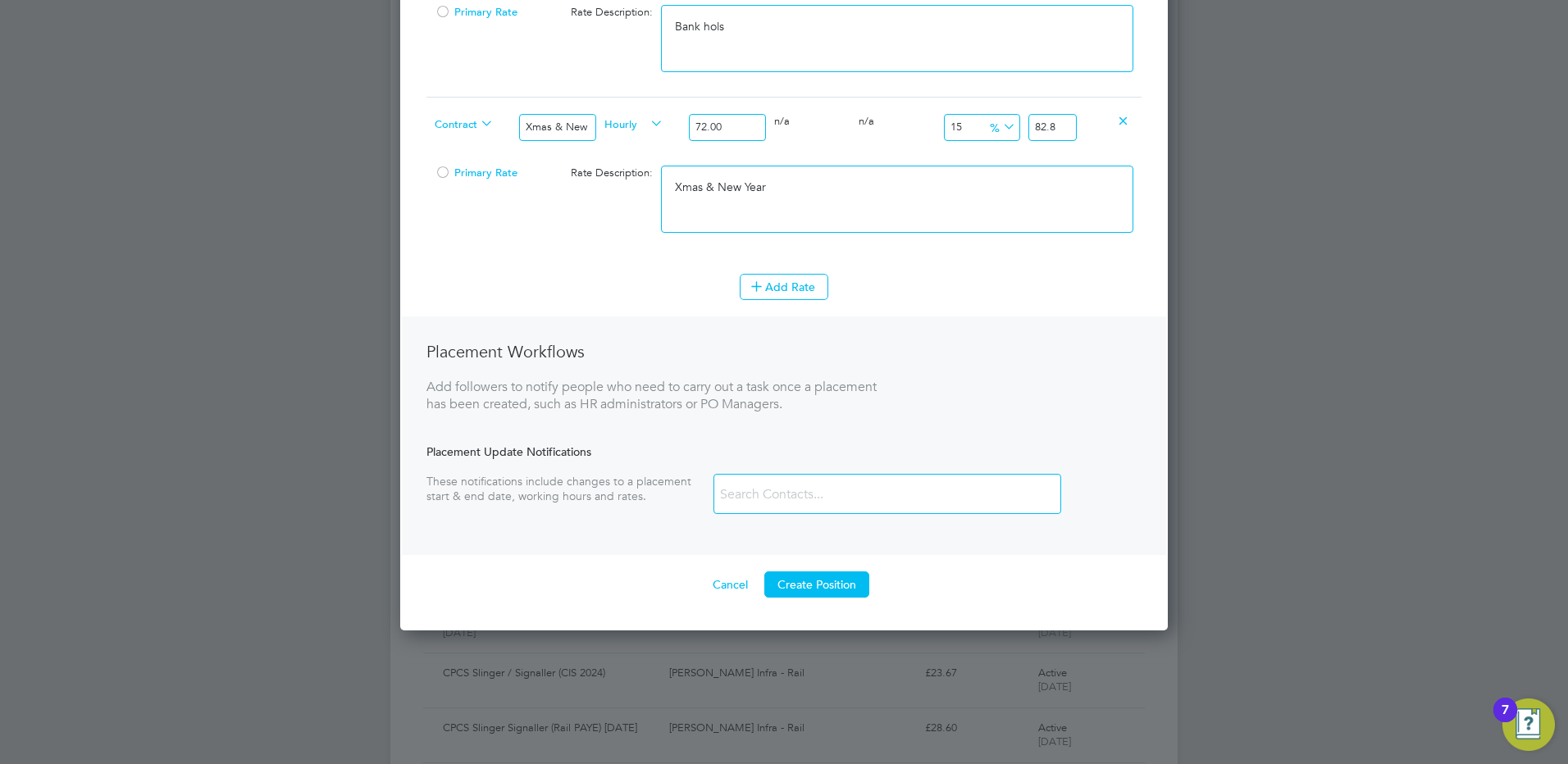
click at [850, 591] on button "Create Position" at bounding box center [817, 584] width 105 height 26
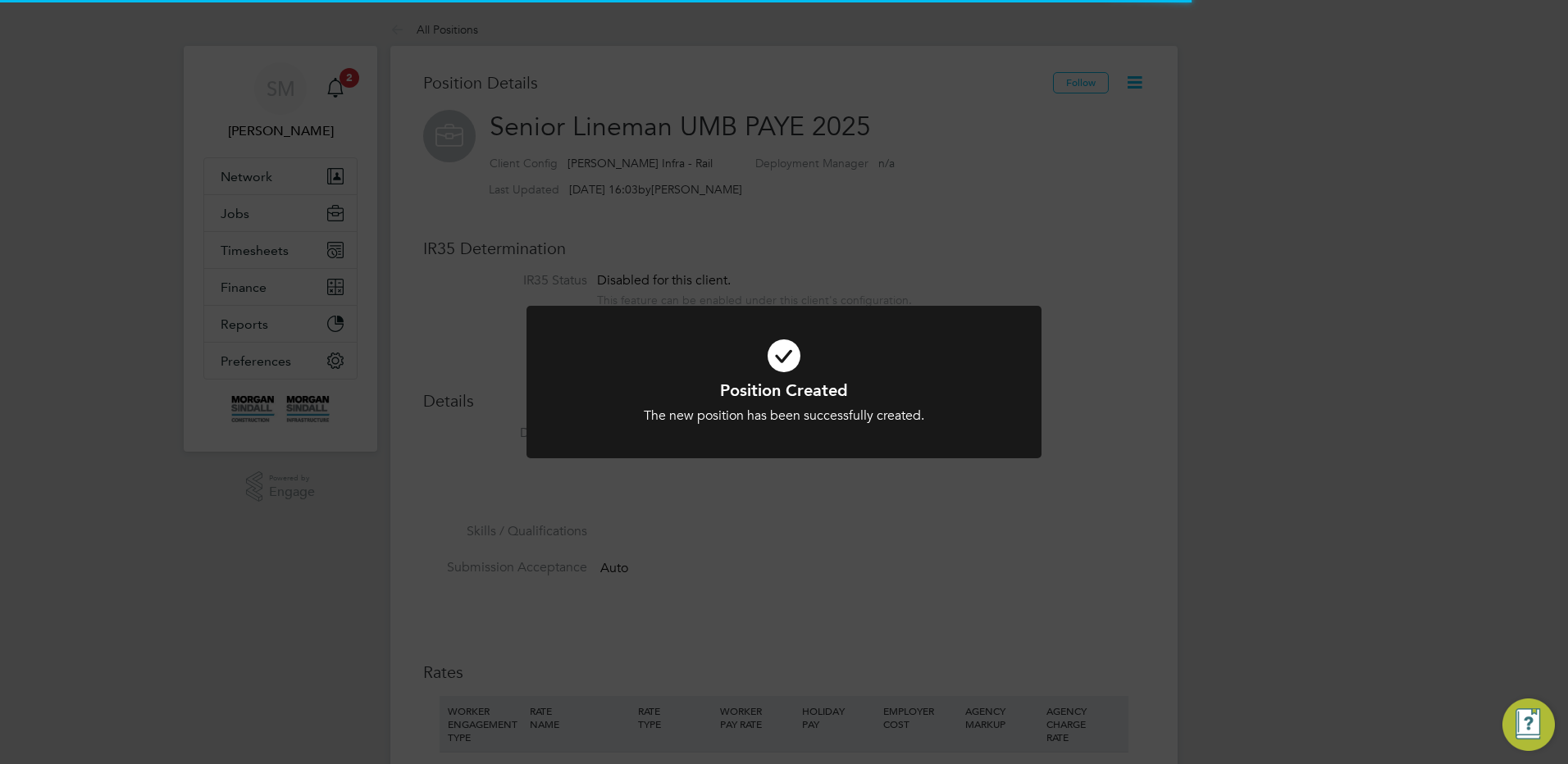
click at [937, 546] on div "Position Created The new position has been successfully created. Cancel Okay" at bounding box center [784, 382] width 1568 height 764
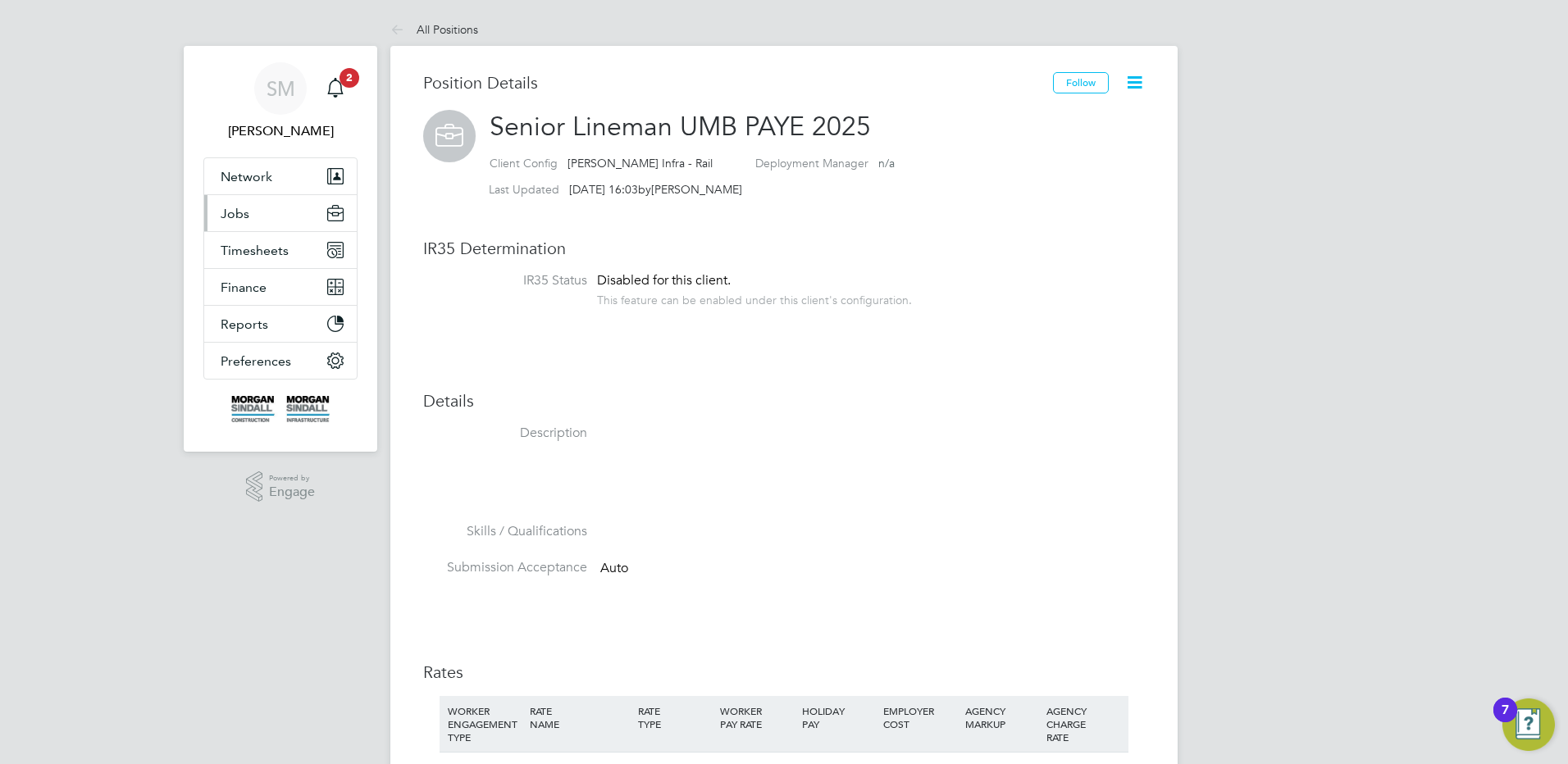
click at [245, 200] on button "Jobs" at bounding box center [280, 213] width 153 height 36
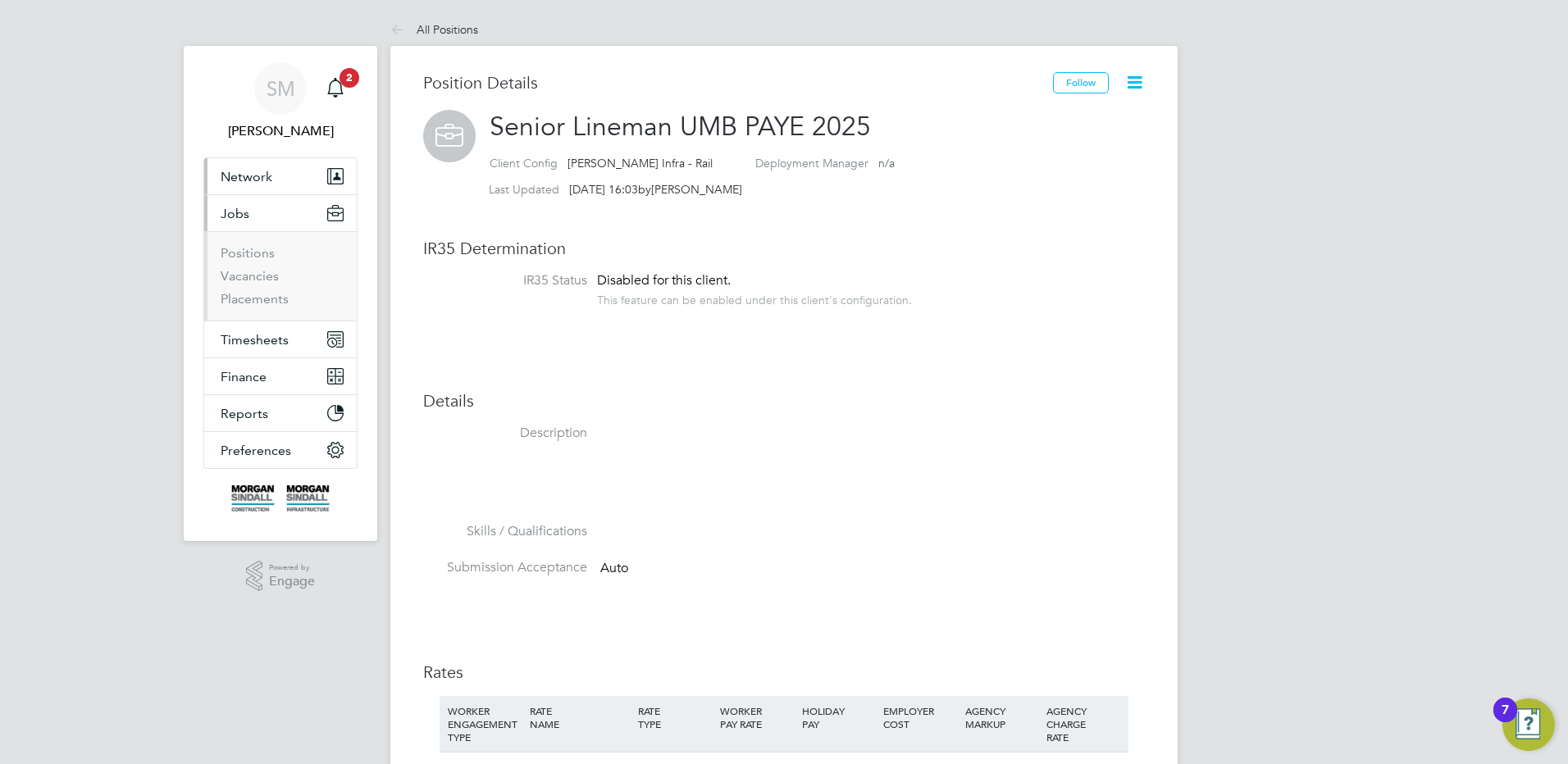
click at [260, 180] on span "Network" at bounding box center [246, 177] width 52 height 16
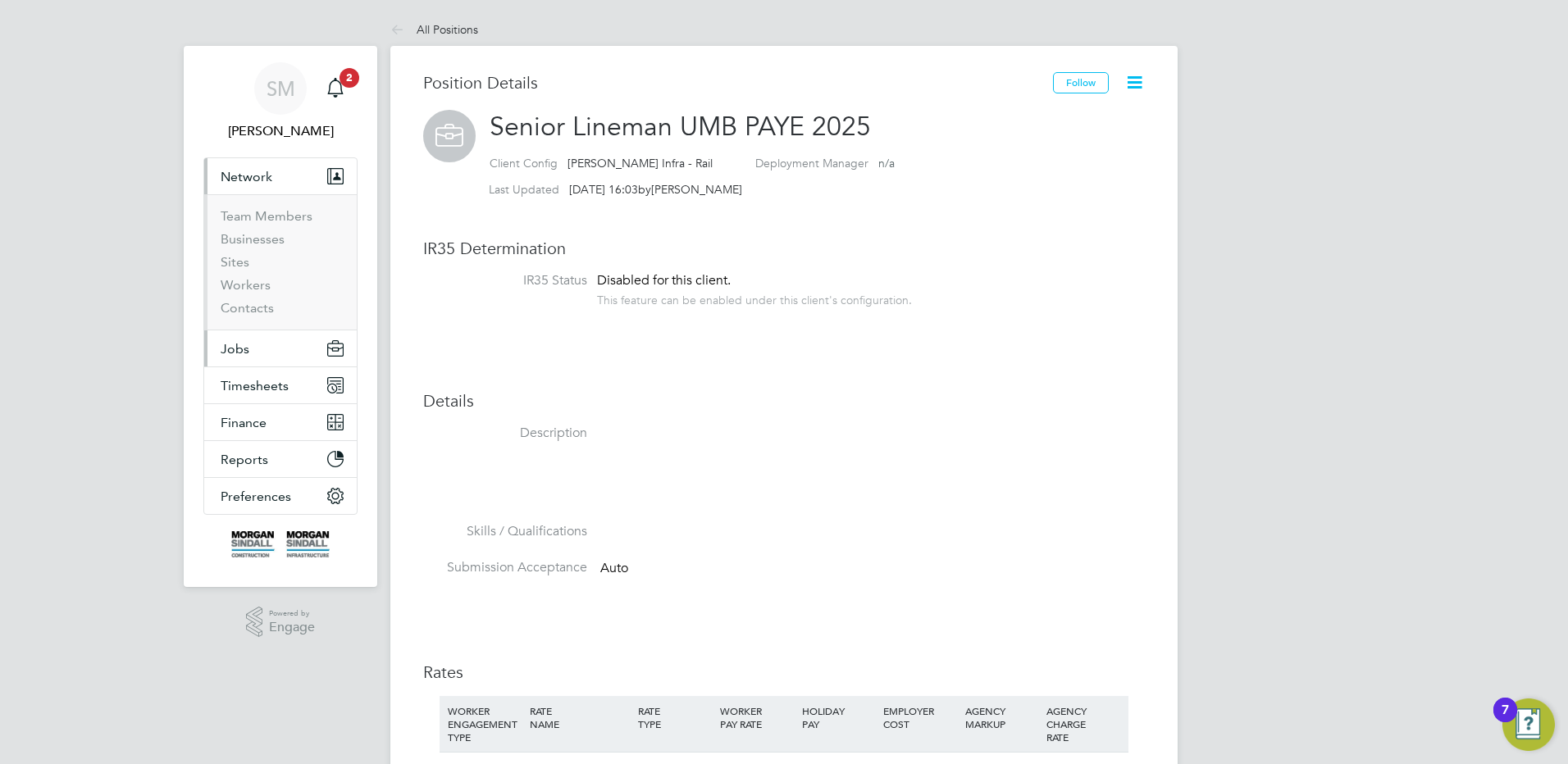
drag, startPoint x: 245, startPoint y: 332, endPoint x: 265, endPoint y: 350, distance: 26.9
click at [246, 332] on button "Jobs" at bounding box center [280, 349] width 153 height 36
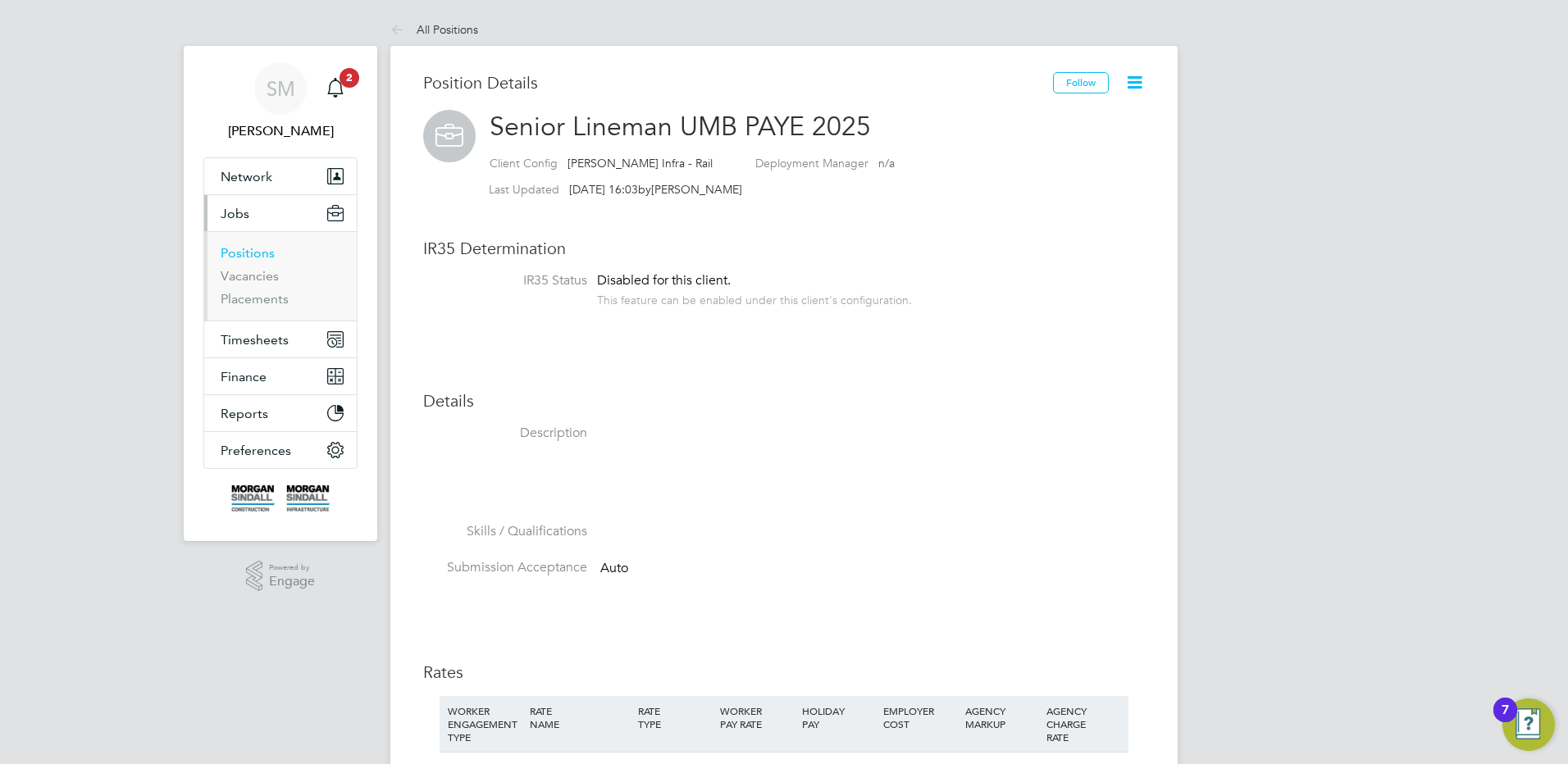
click at [249, 251] on link "Positions" at bounding box center [247, 253] width 54 height 16
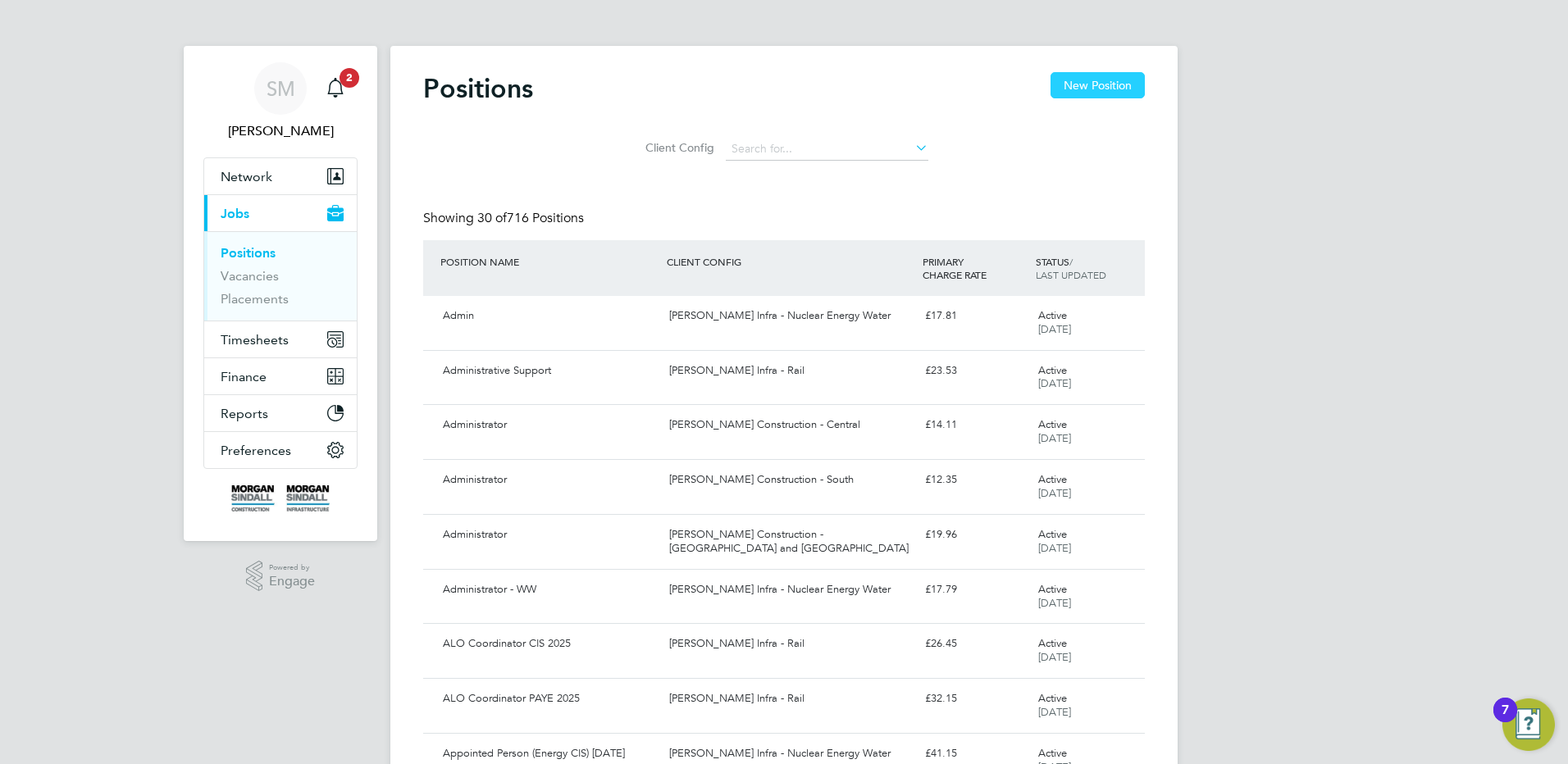
click at [1079, 83] on button "New Position" at bounding box center [1097, 85] width 94 height 26
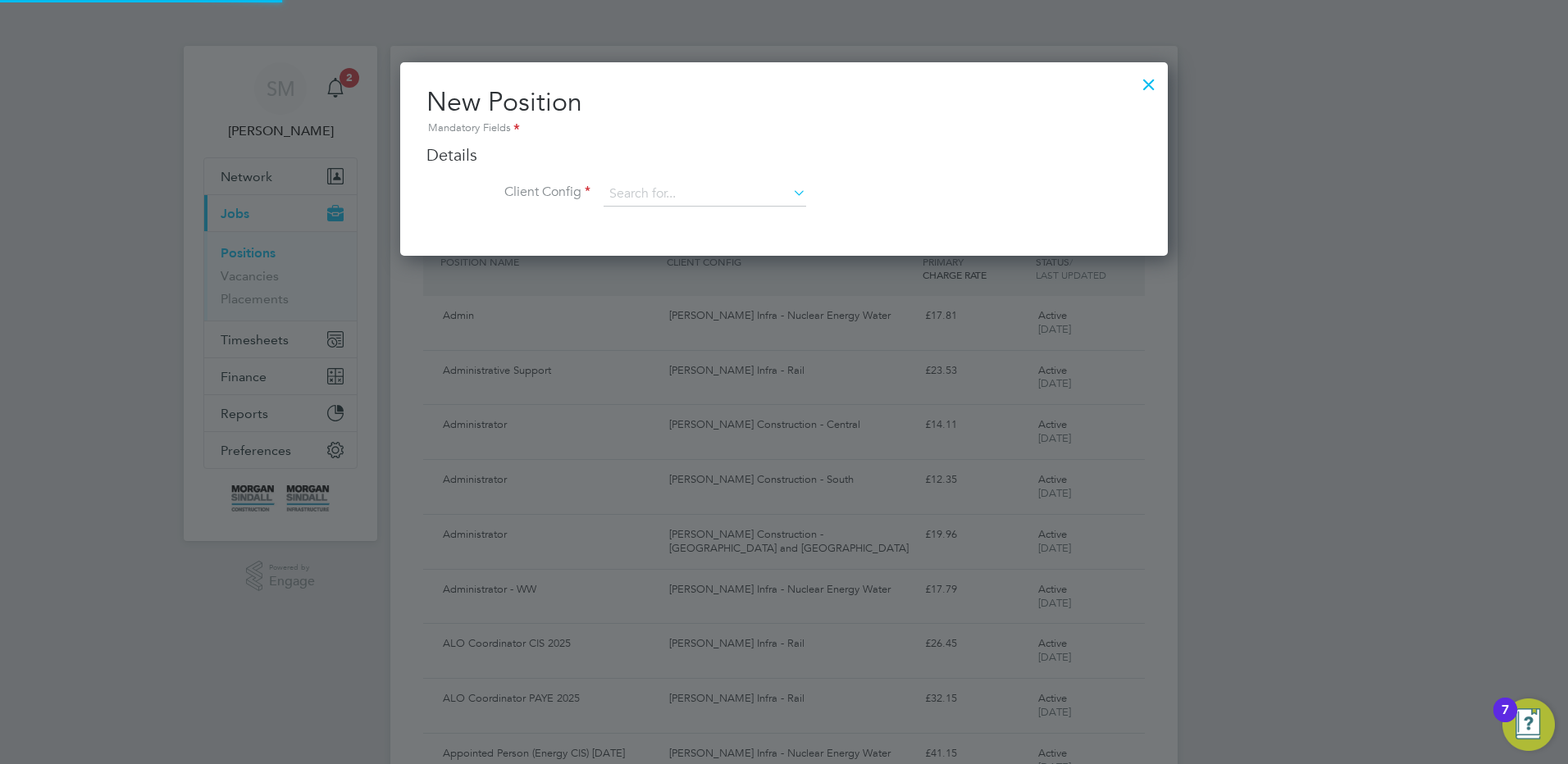
scroll to position [194, 768]
click at [638, 188] on input at bounding box center [705, 194] width 203 height 25
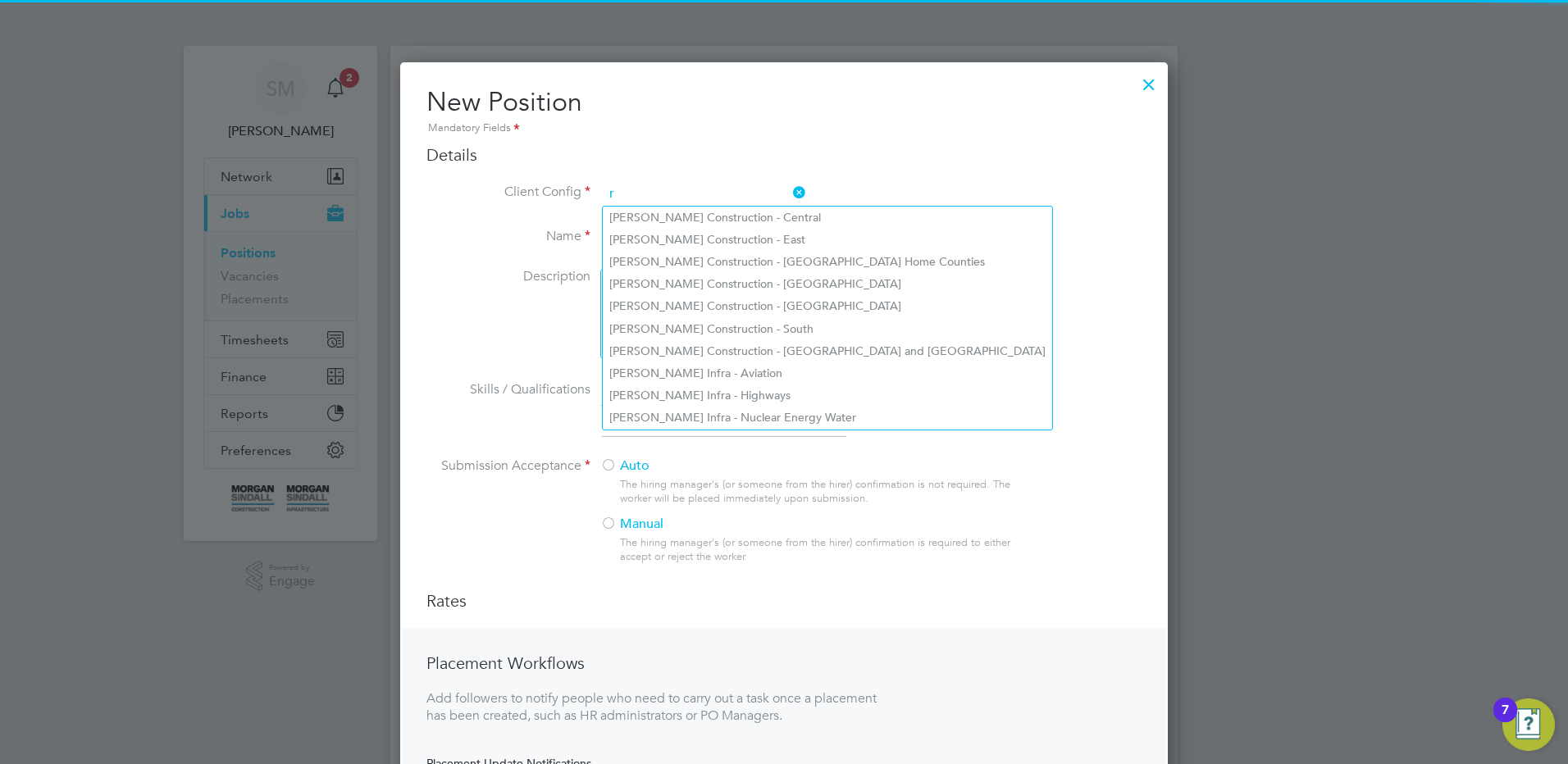
scroll to position [881, 768]
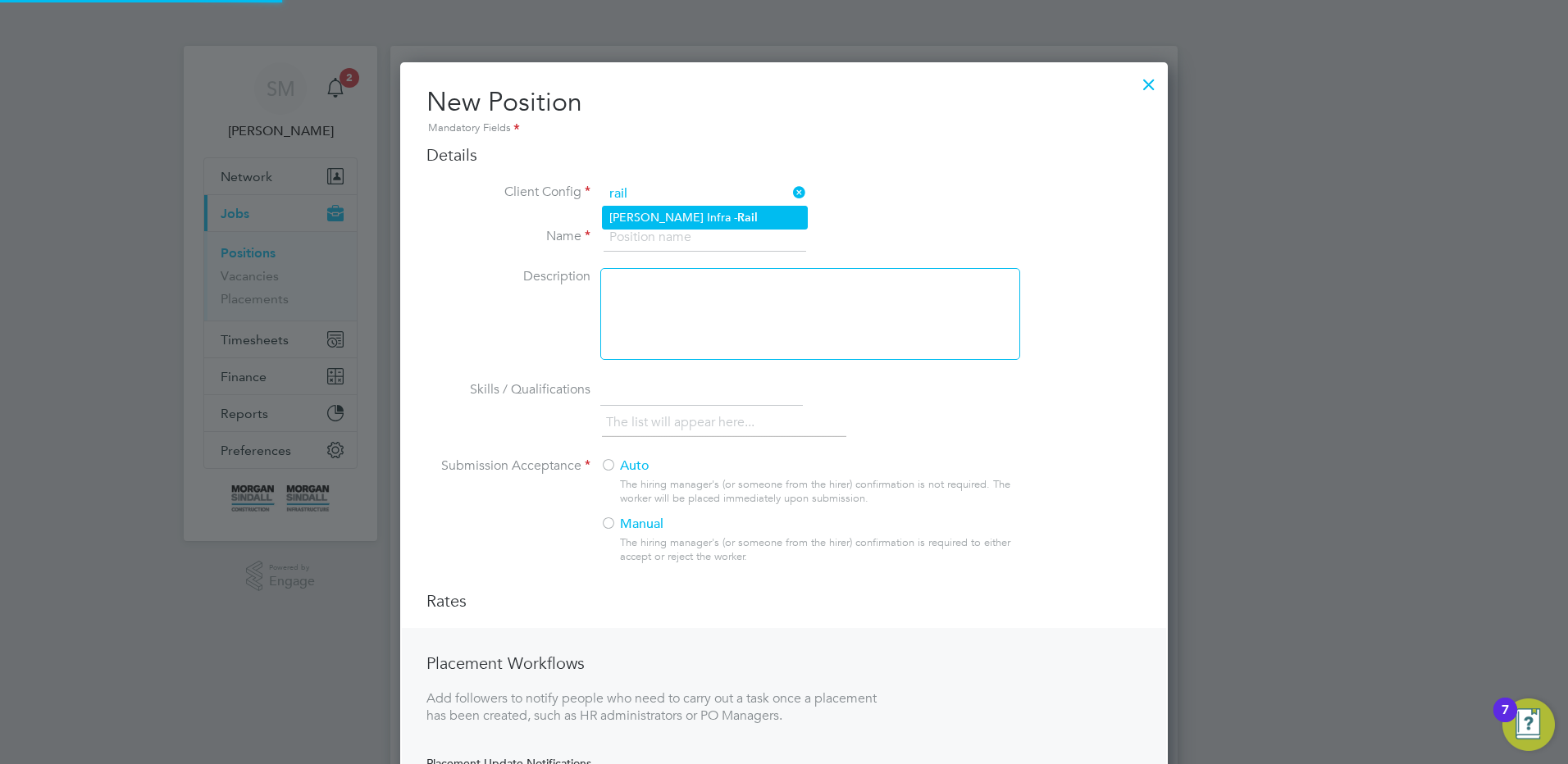
click at [656, 212] on li "[PERSON_NAME] Infra - Rail" at bounding box center [705, 218] width 204 height 22
type input "[PERSON_NAME] Infra - Rail"
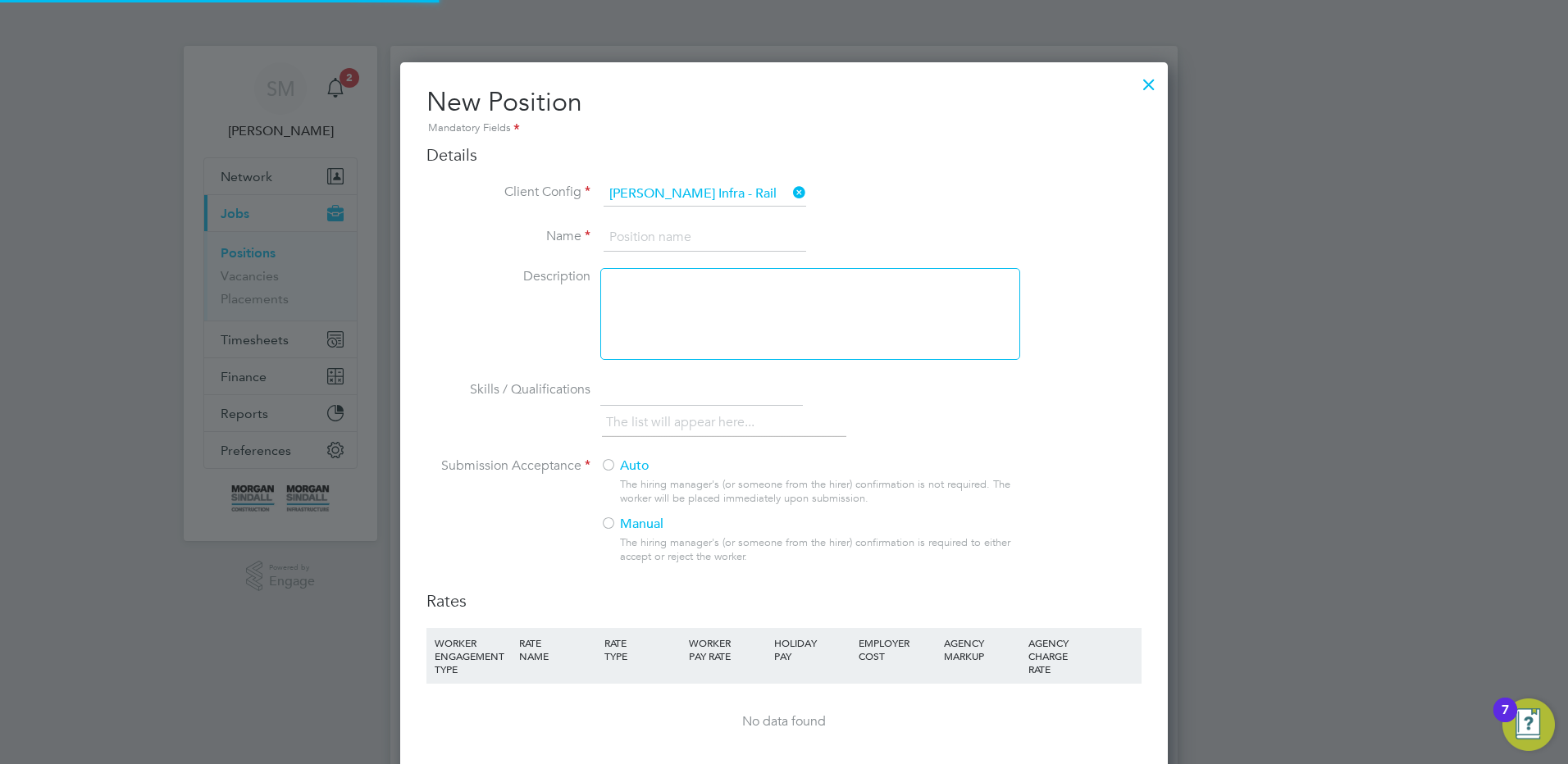
scroll to position [1072, 768]
click at [665, 233] on input at bounding box center [705, 237] width 203 height 30
type input "OLEC Supervisor UMB PAYE 2025"
click at [625, 476] on div "Auto The hiring manager's (or someone from the hirer) confirmation is not requi…" at bounding box center [809, 516] width 418 height 116
click at [608, 466] on div at bounding box center [608, 466] width 17 height 17
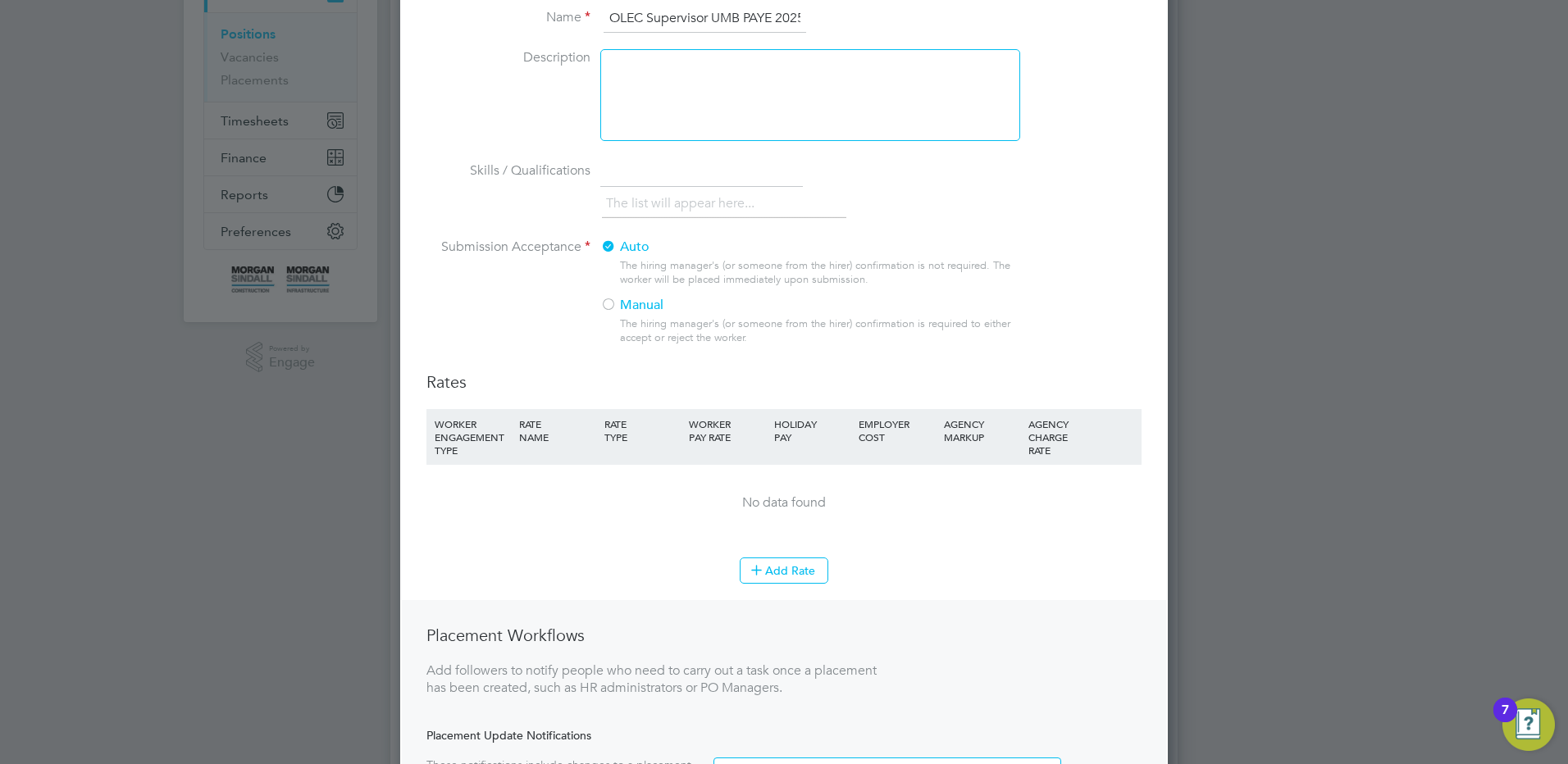
scroll to position [246, 0]
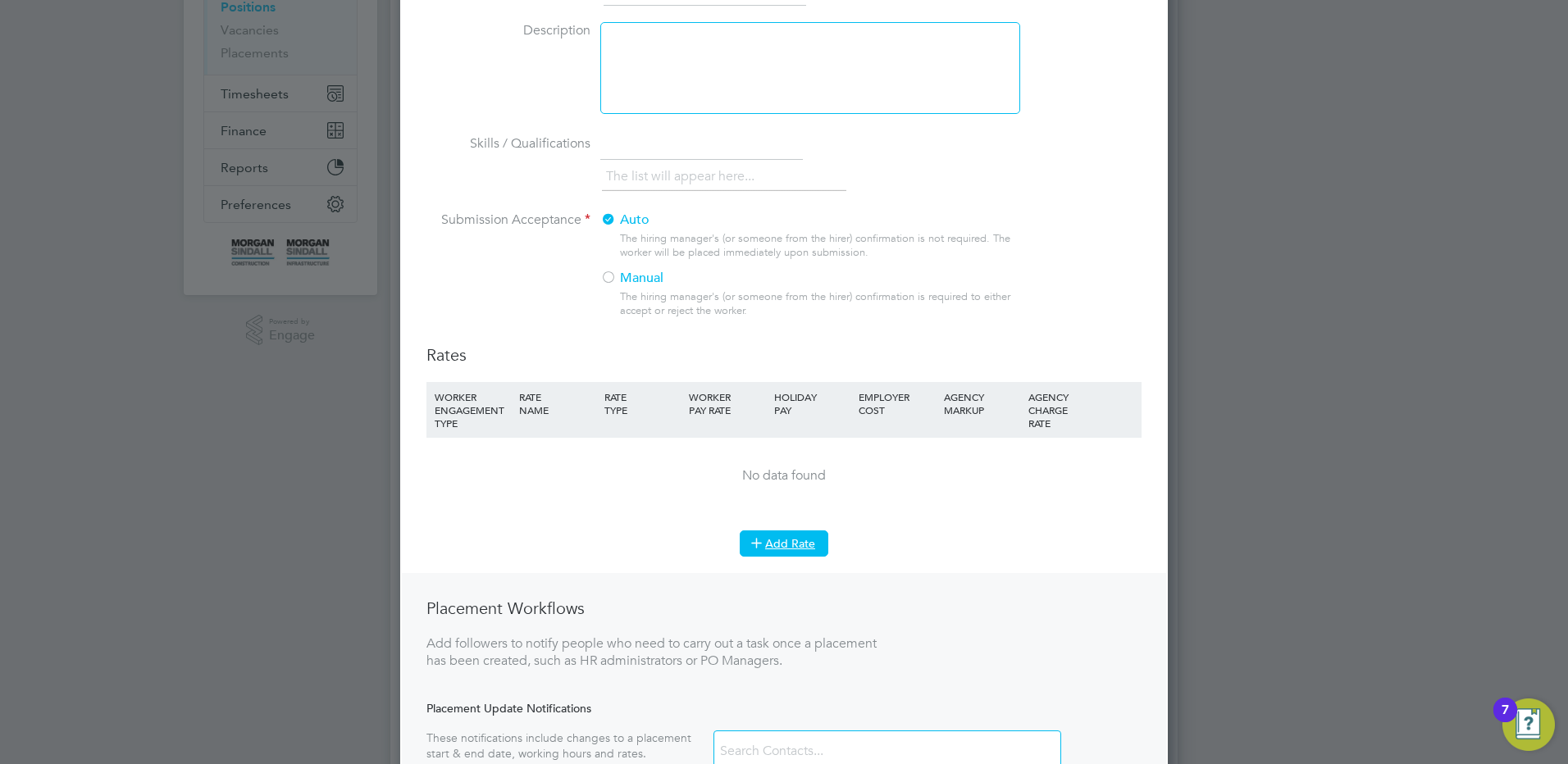
click at [777, 543] on button "Add Rate" at bounding box center [783, 543] width 88 height 26
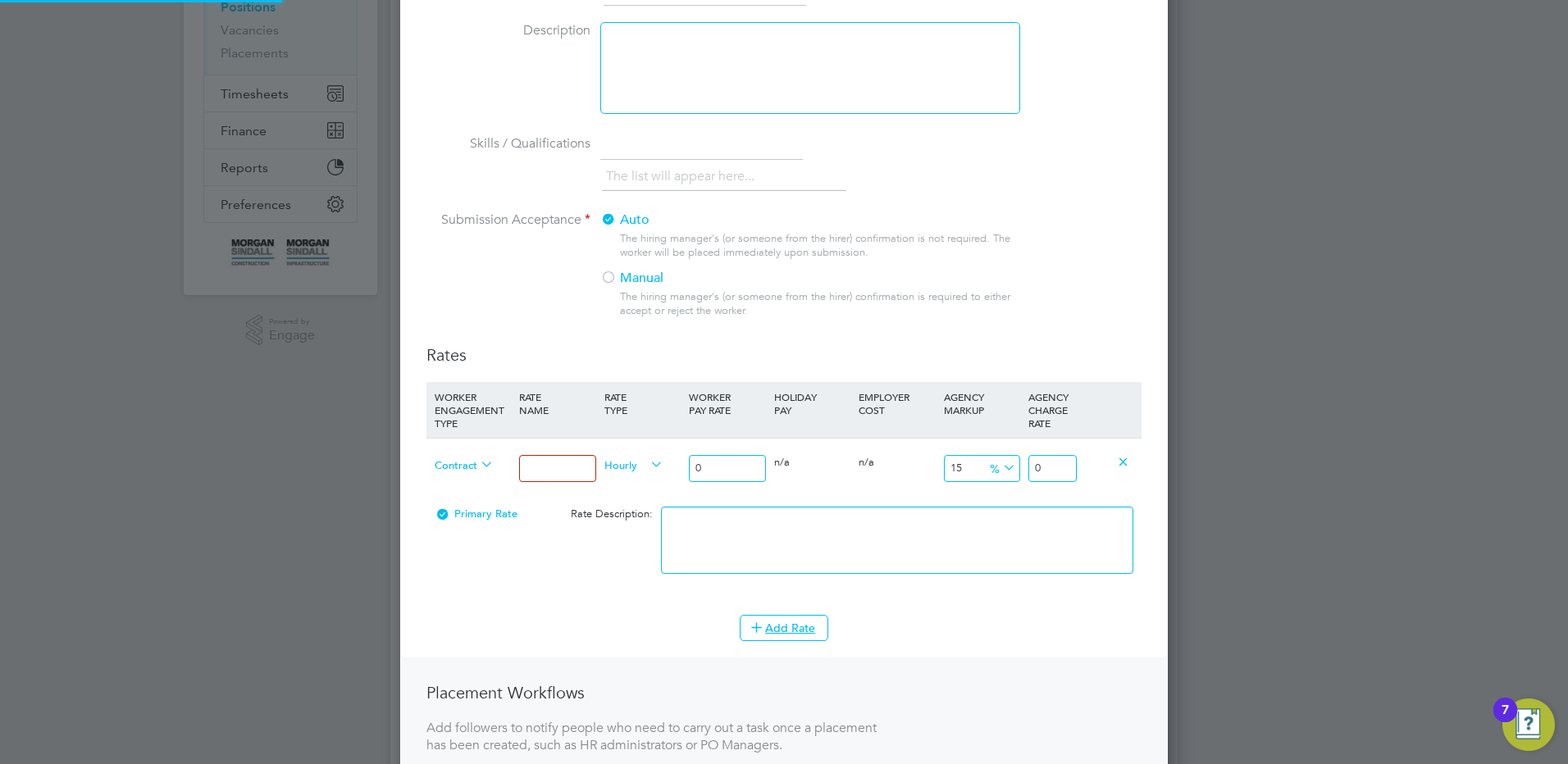
click at [528, 463] on input at bounding box center [556, 468] width 77 height 27
type input "Mon - Fri days"
drag, startPoint x: 729, startPoint y: 473, endPoint x: 667, endPoint y: 472, distance: 62.0
click at [667, 472] on div "Contract Mon - Fri days Hourly 0 0 n/a 0 n/a 15 0 % 0" at bounding box center [784, 468] width 715 height 61
type input "3"
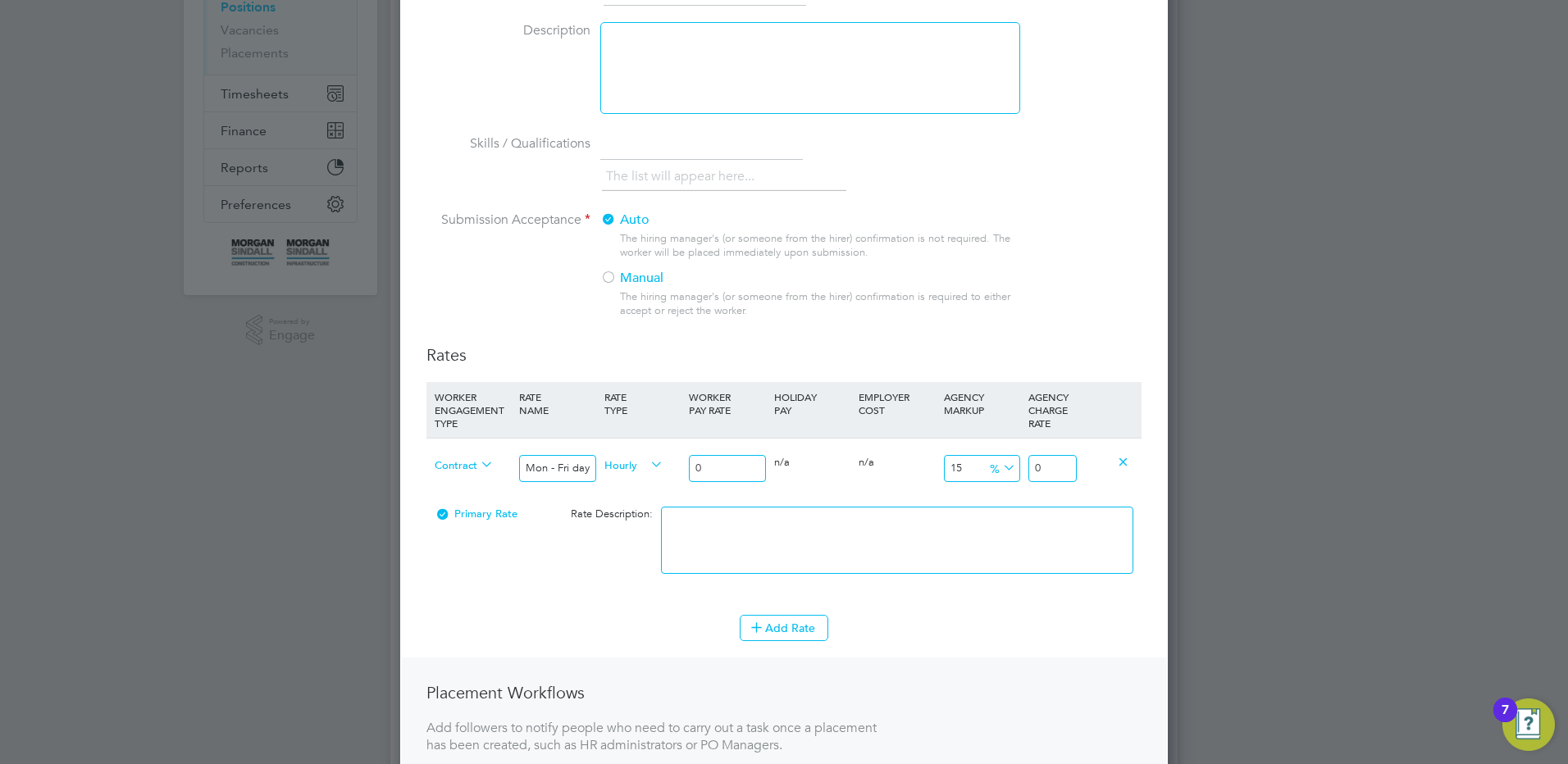
type input "3.45"
type input "32"
type input "36.8"
type input "32.00"
click at [1033, 528] on textarea at bounding box center [896, 540] width 472 height 68
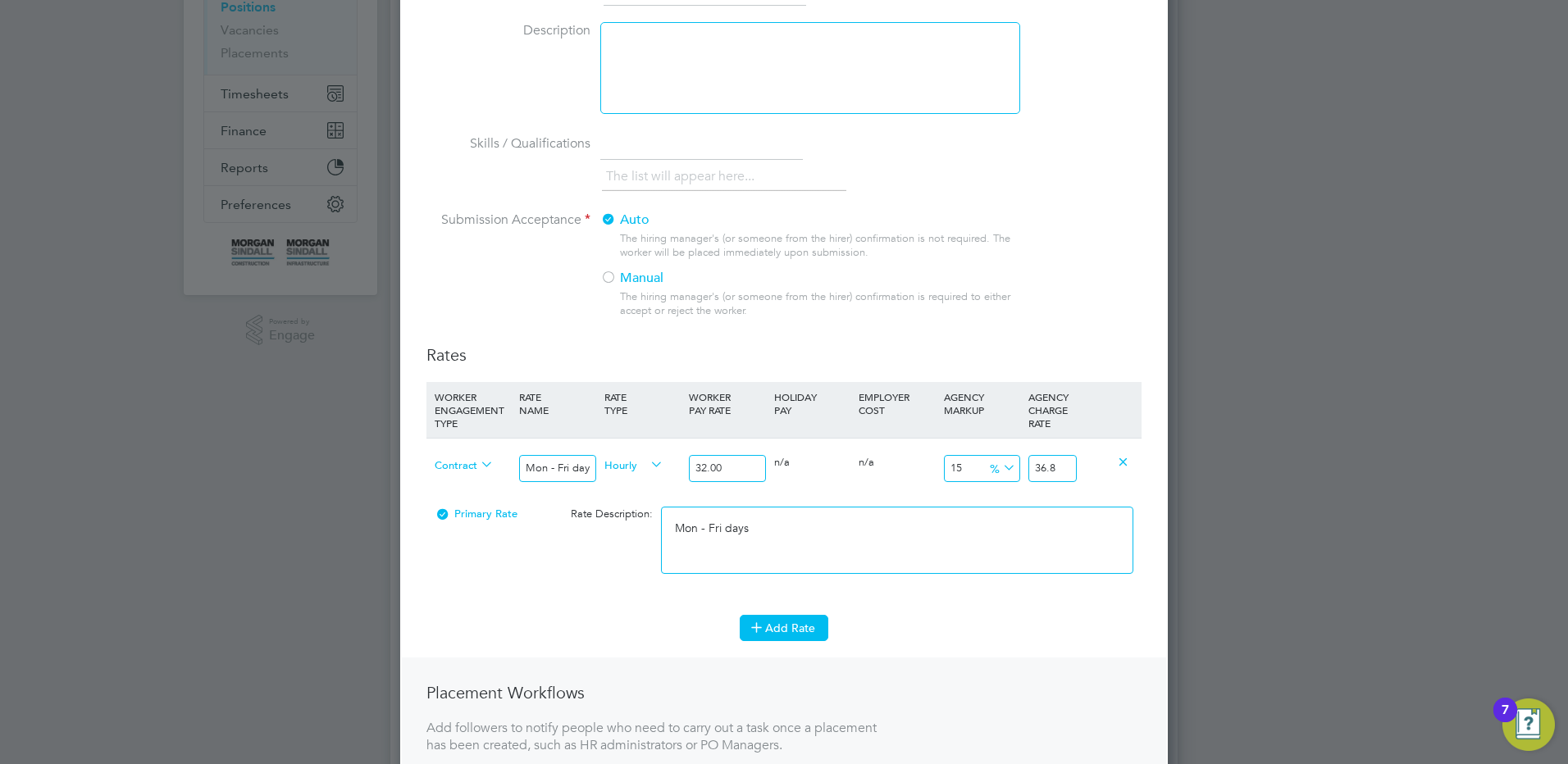
type textarea "Mon - Fri days"
click at [776, 618] on button "Add Rate" at bounding box center [783, 628] width 88 height 26
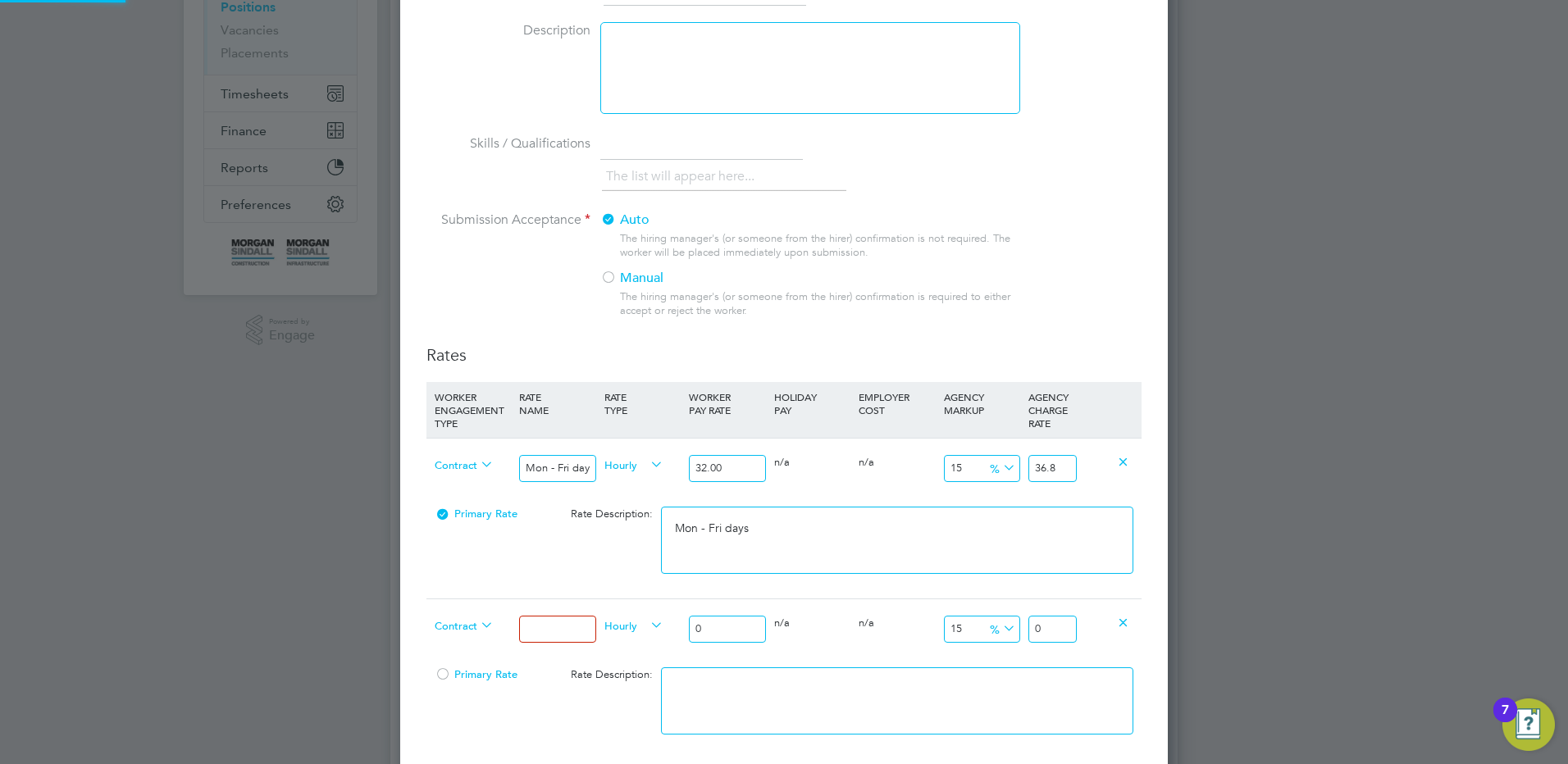
click at [536, 633] on input at bounding box center [556, 629] width 77 height 27
type input "Mon - Fri nights"
drag, startPoint x: 727, startPoint y: 635, endPoint x: 656, endPoint y: 626, distance: 71.6
click at [657, 626] on div "Contract Mon - Fri nights Hourly 0 0 n/a 0 n/a 15 0 % 0" at bounding box center [784, 628] width 715 height 61
type input "3"
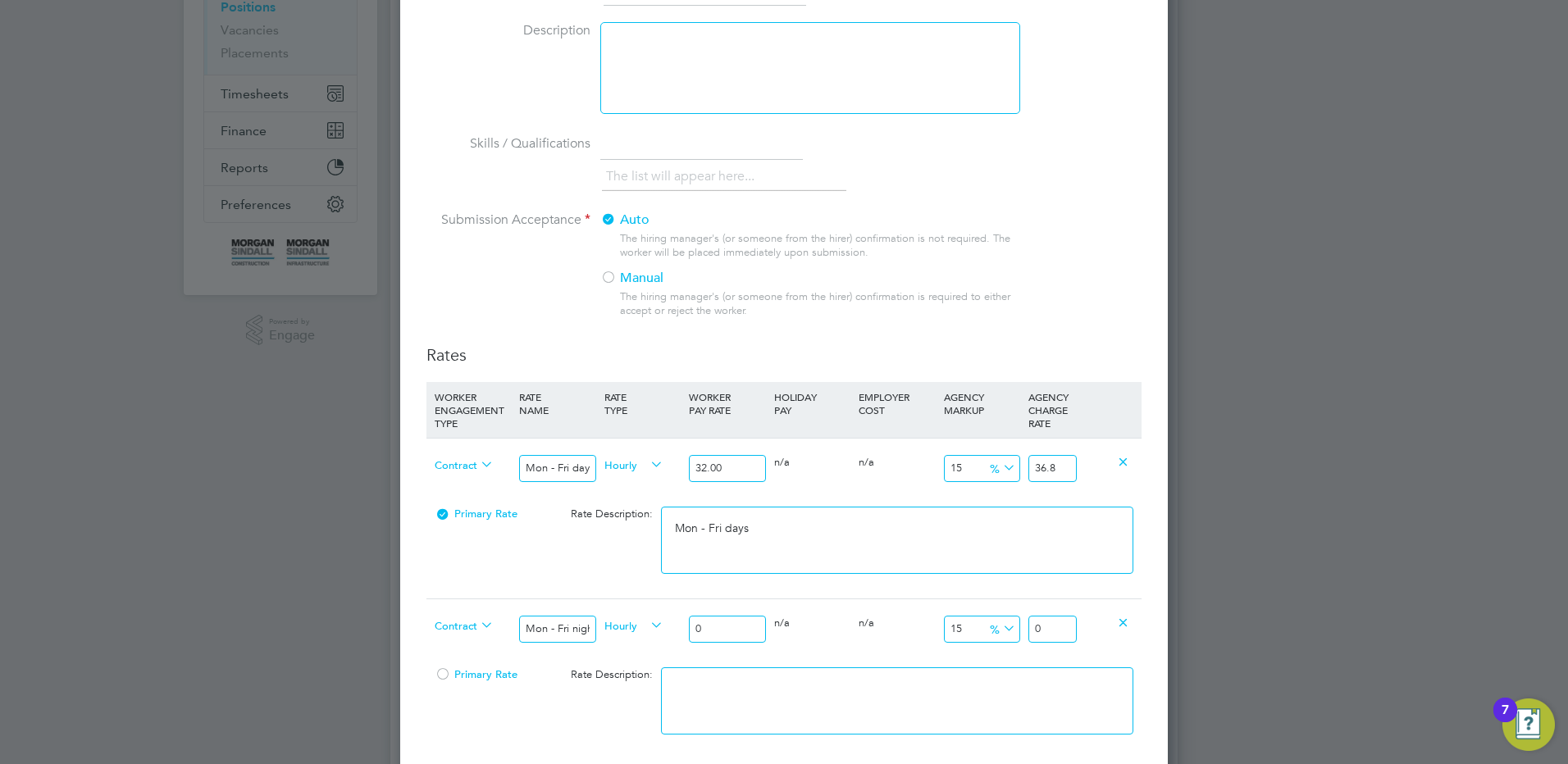
type input "3.45"
type input "35"
type input "40.25"
type input "35.2"
type input "40.48"
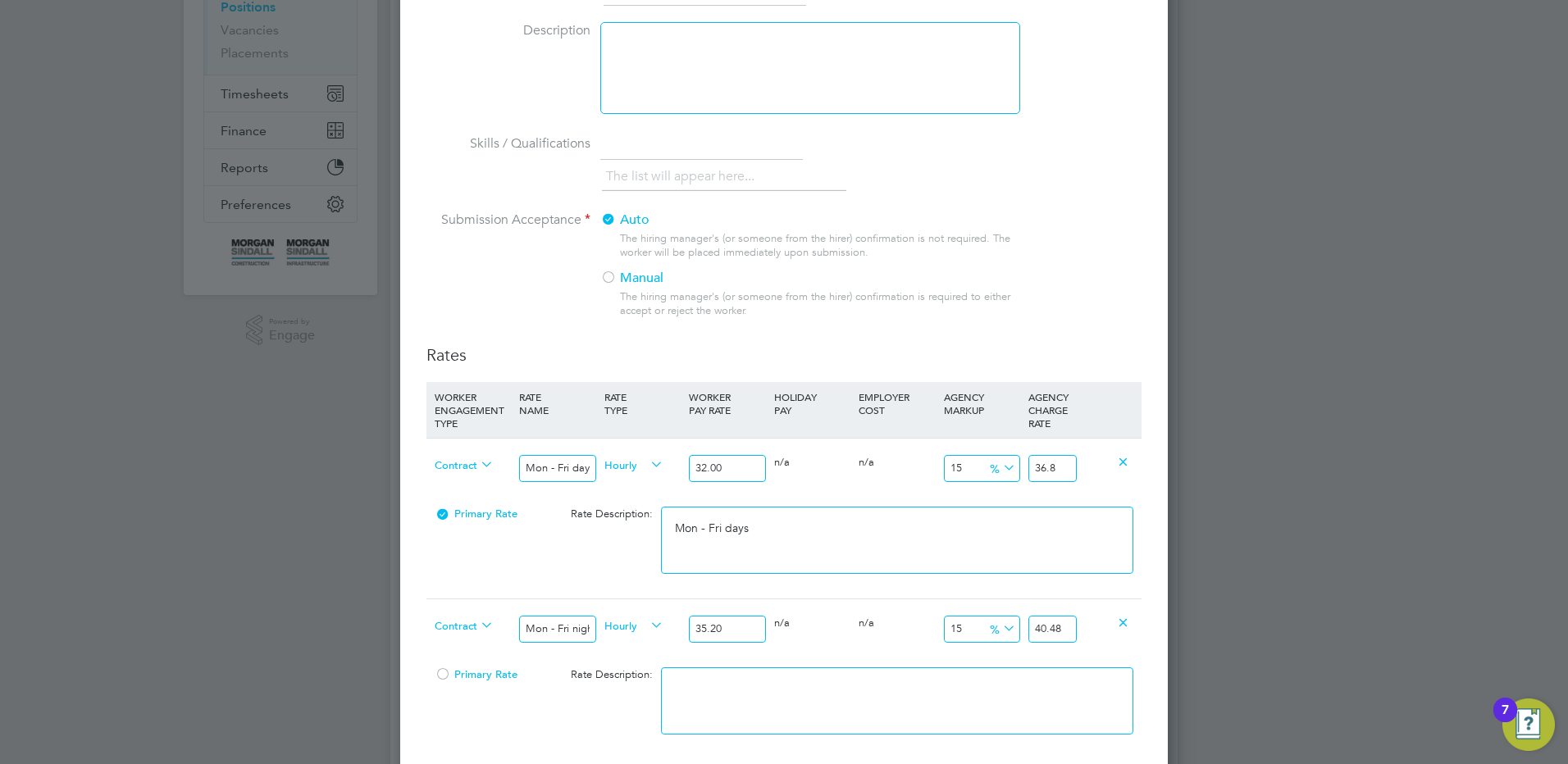
type input "35.20"
click at [853, 697] on textarea at bounding box center [896, 701] width 472 height 68
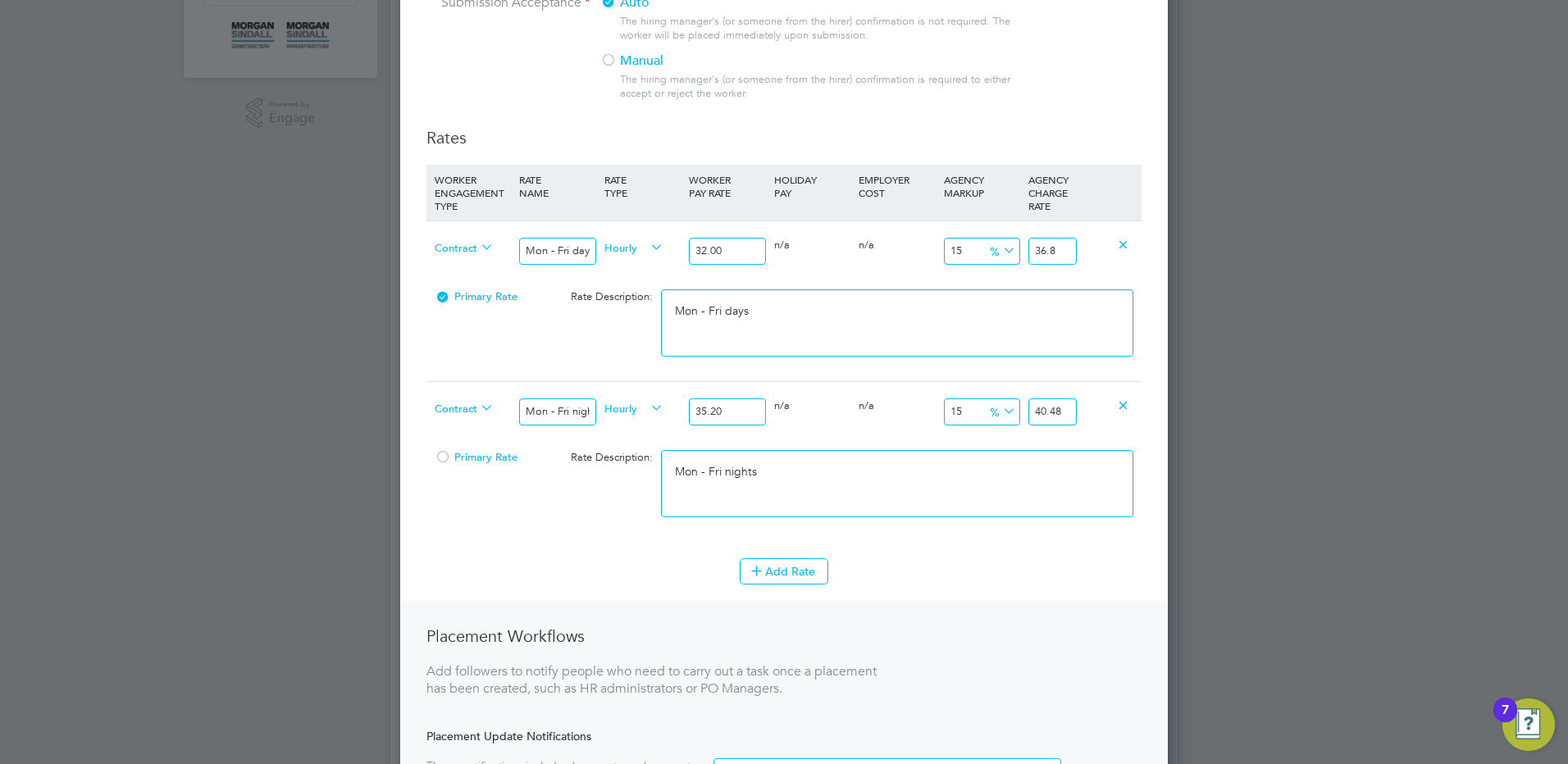
scroll to position [492, 0]
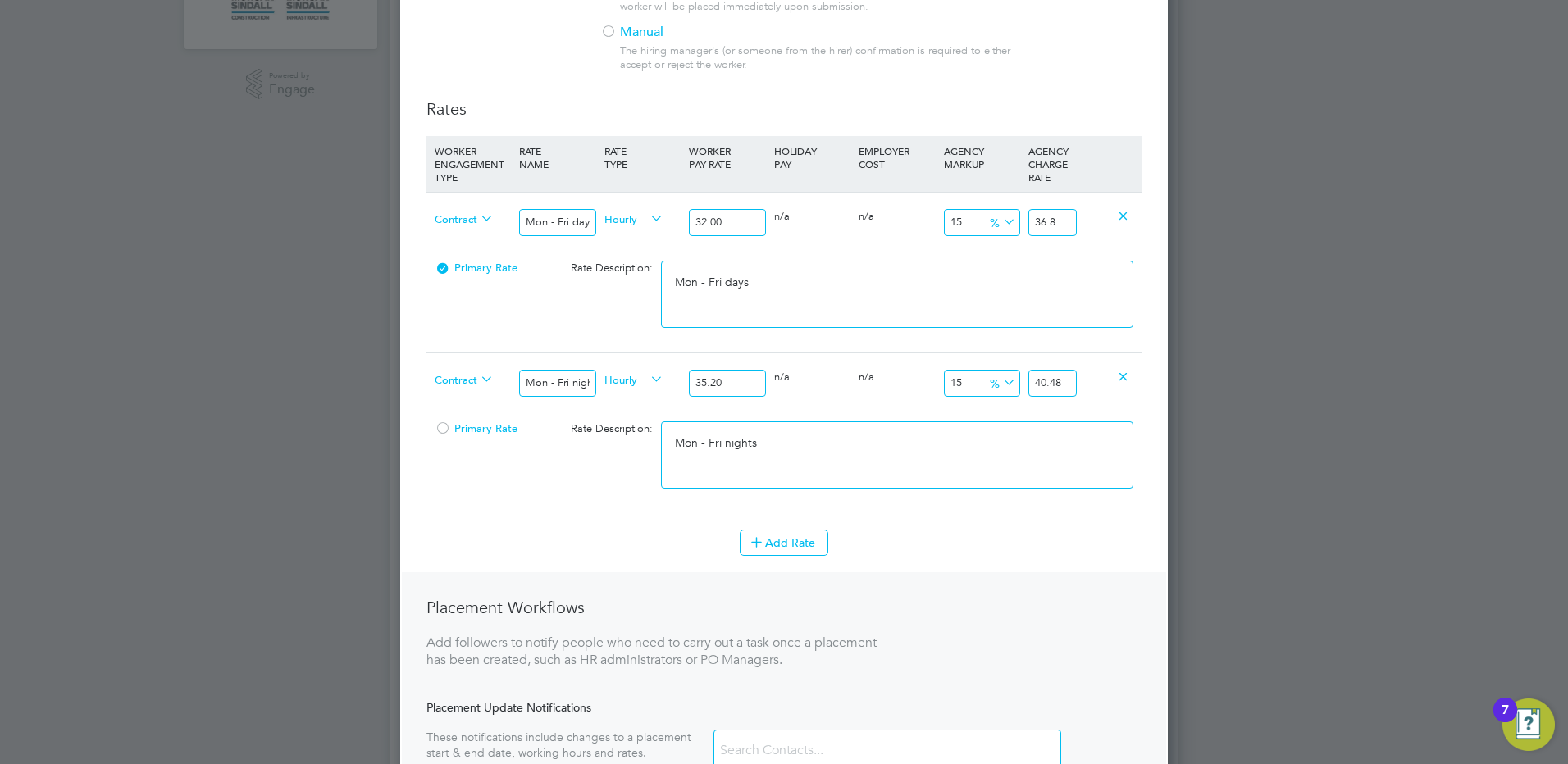
type textarea "Mon - Fri nights"
click at [738, 547] on div "Add Rate" at bounding box center [784, 542] width 715 height 26
click at [766, 579] on ng-container "Rates WORKER ENGAGEMENT TYPE RATE NAME RATE TYPE WORKER PAY RATE HOLIDAY PAY EM…" at bounding box center [784, 476] width 715 height 755
click at [759, 542] on icon at bounding box center [756, 541] width 12 height 12
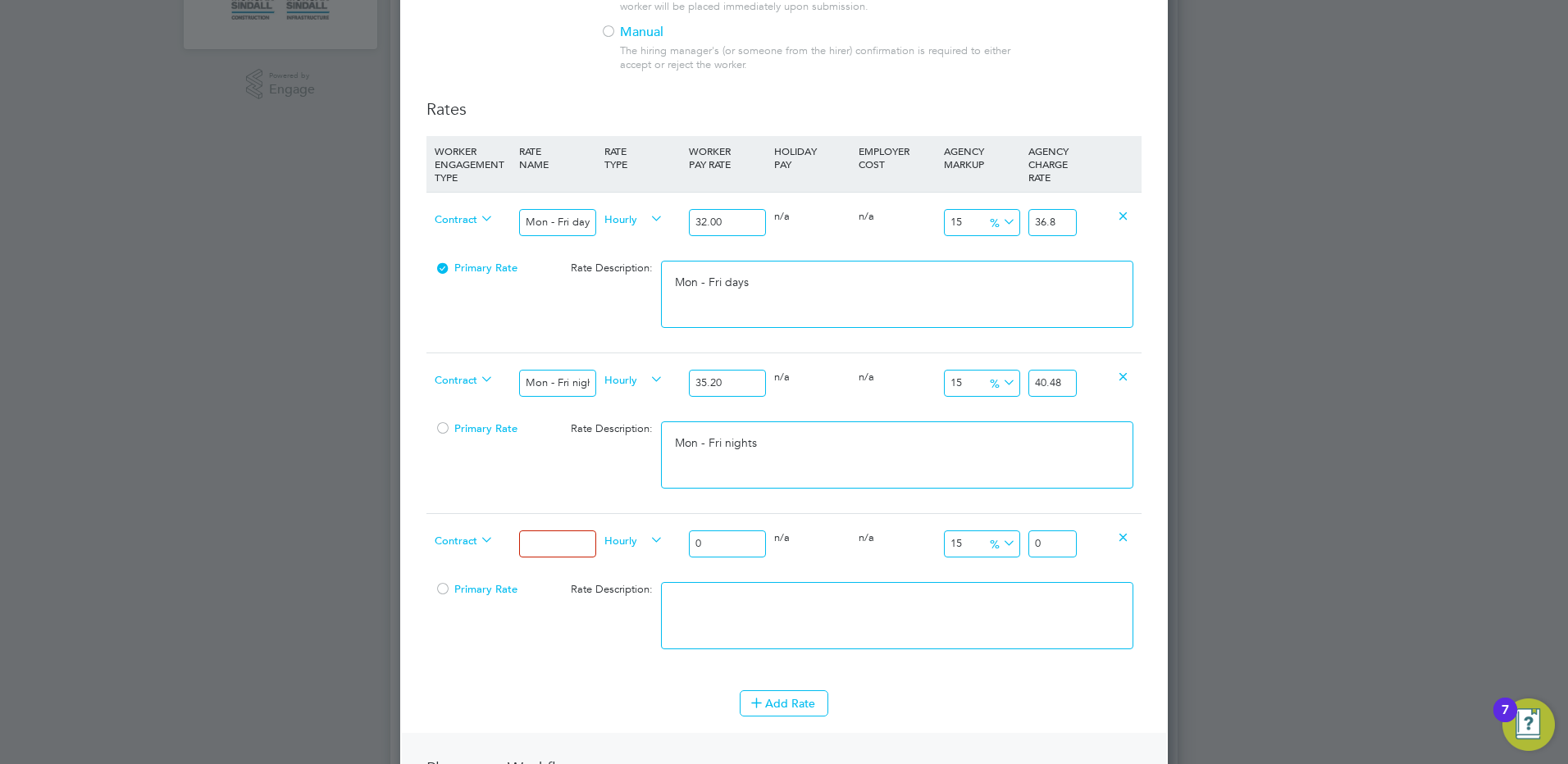
click at [586, 545] on input at bounding box center [556, 543] width 77 height 27
type input "Weekends Fri 18:00pm - Mon 06:00am"
drag, startPoint x: 744, startPoint y: 546, endPoint x: 669, endPoint y: 543, distance: 75.1
click at [669, 543] on div "Contract Weekends Fri 18:00pm - Mon 06:00am Hourly 0 0 n/a 0 n/a 15 0 % 0" at bounding box center [784, 543] width 715 height 61
type input "3"
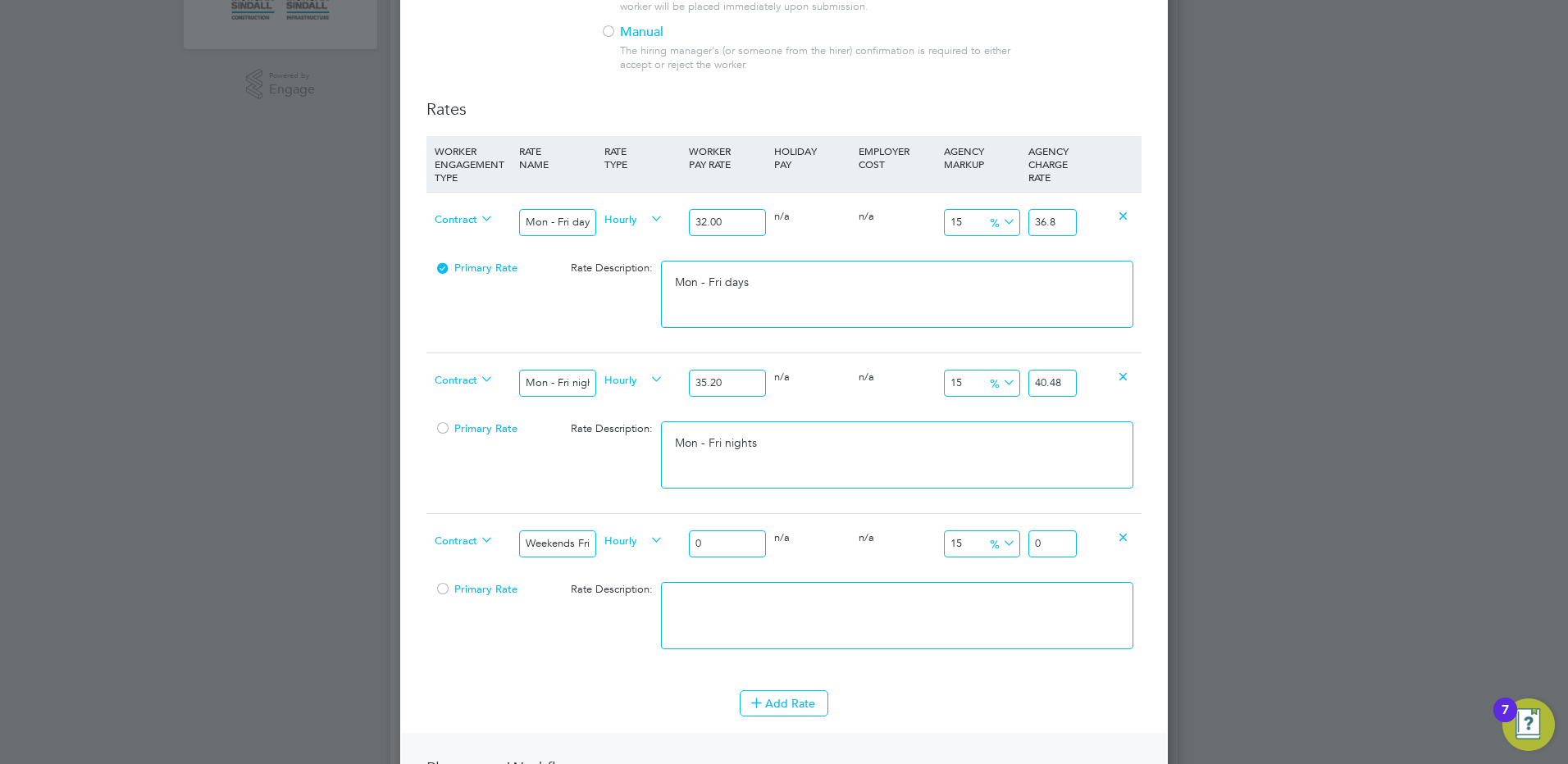
type input "3.45"
type input "36"
type input "41.4"
type input "363"
type input "417.45"
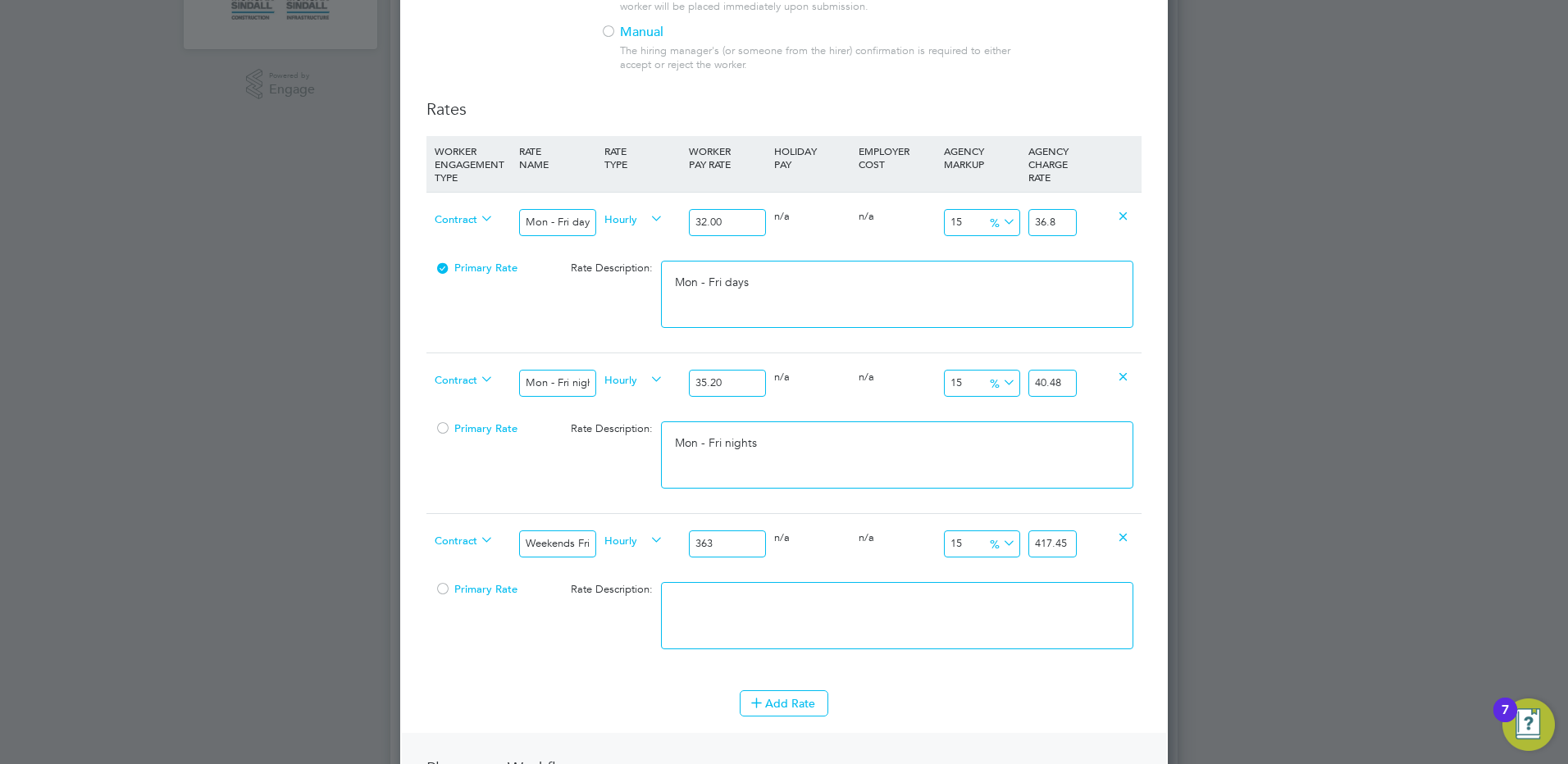
type input "36"
type input "41.4"
type input "36.8"
type input "42.32"
type input "36.80"
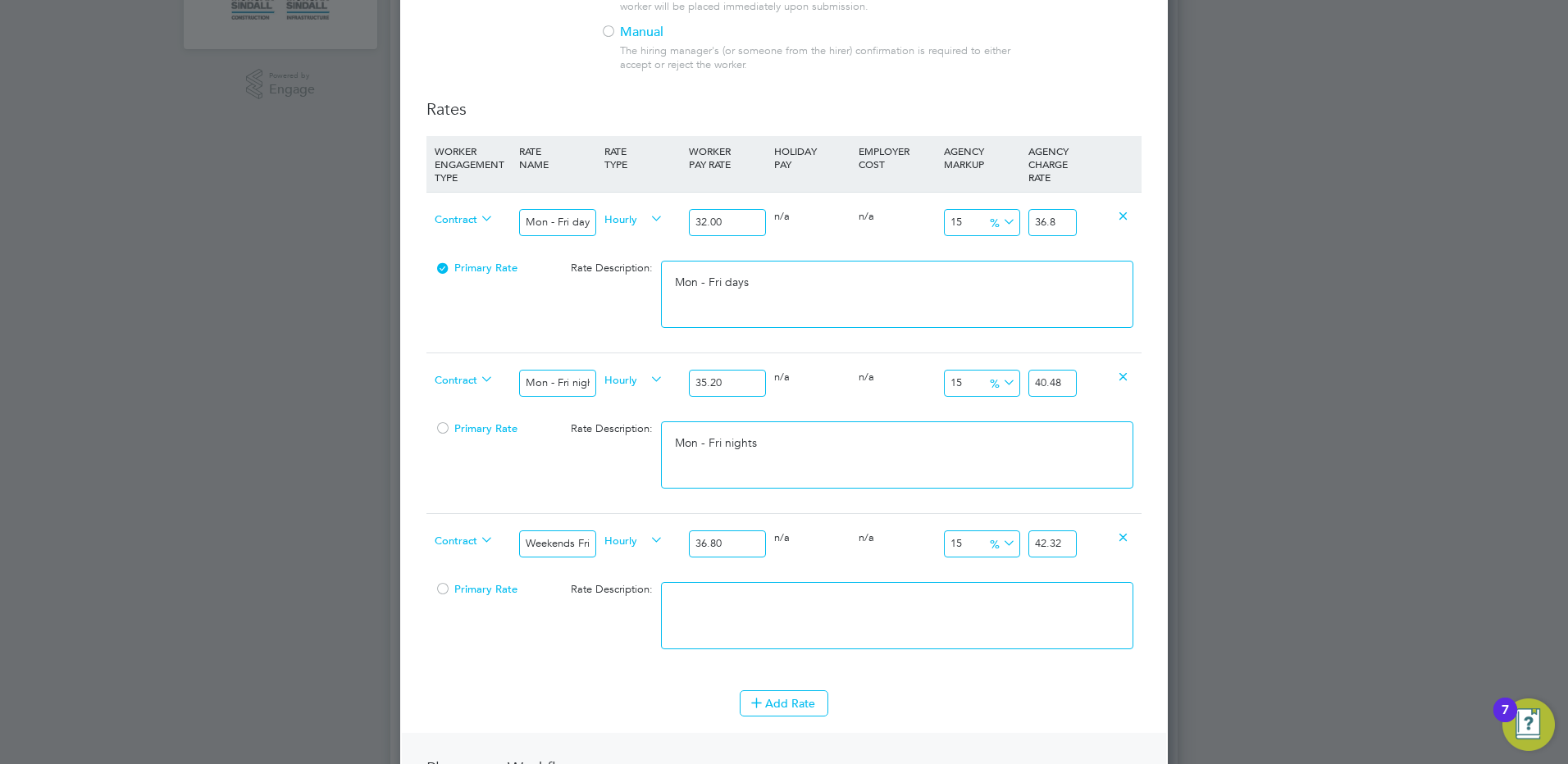
click at [669, 643] on textarea at bounding box center [896, 616] width 472 height 68
paste textarea "Weekends Fri 18:00pm - Mon 06:00am"
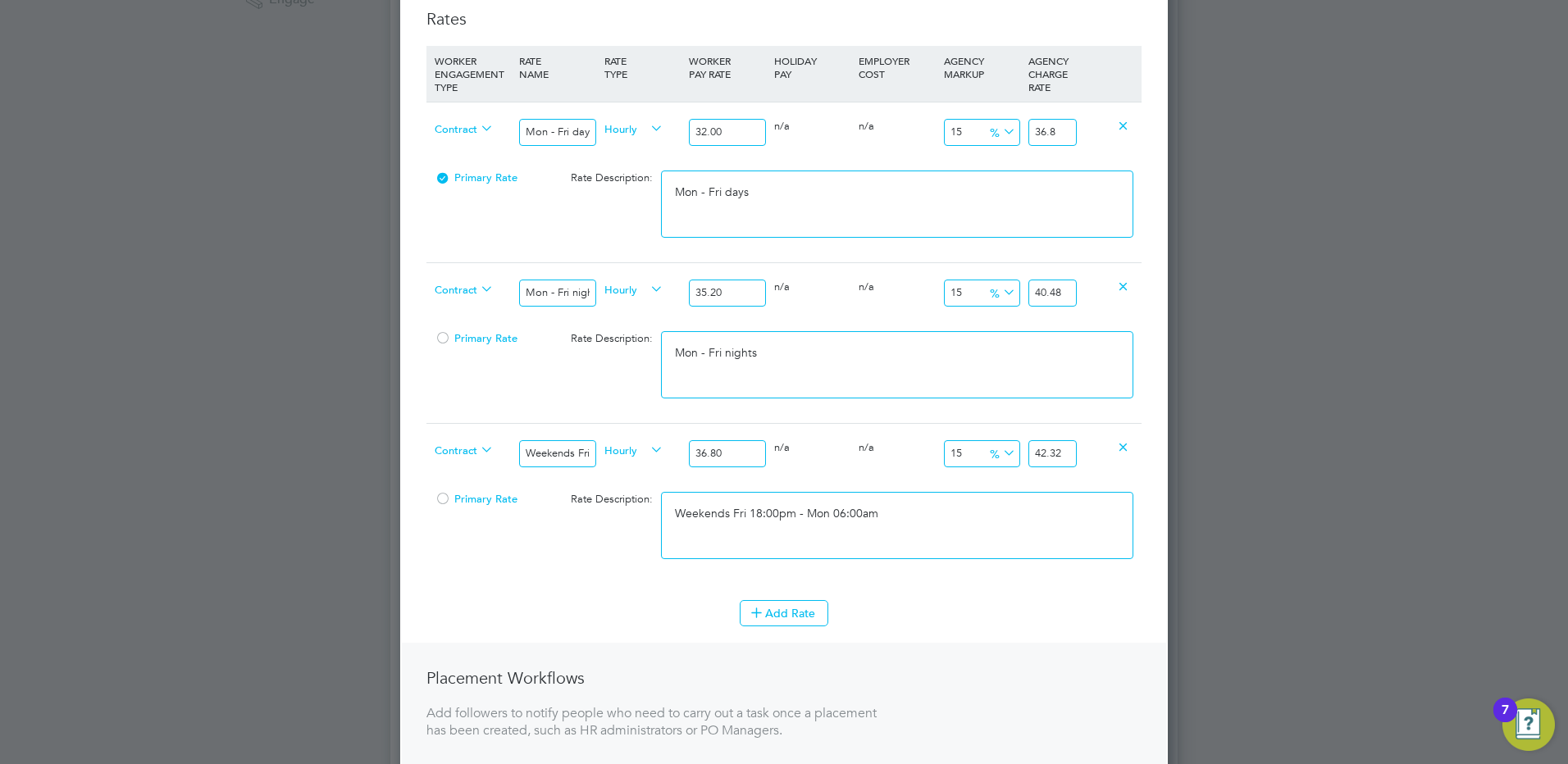
scroll to position [738, 0]
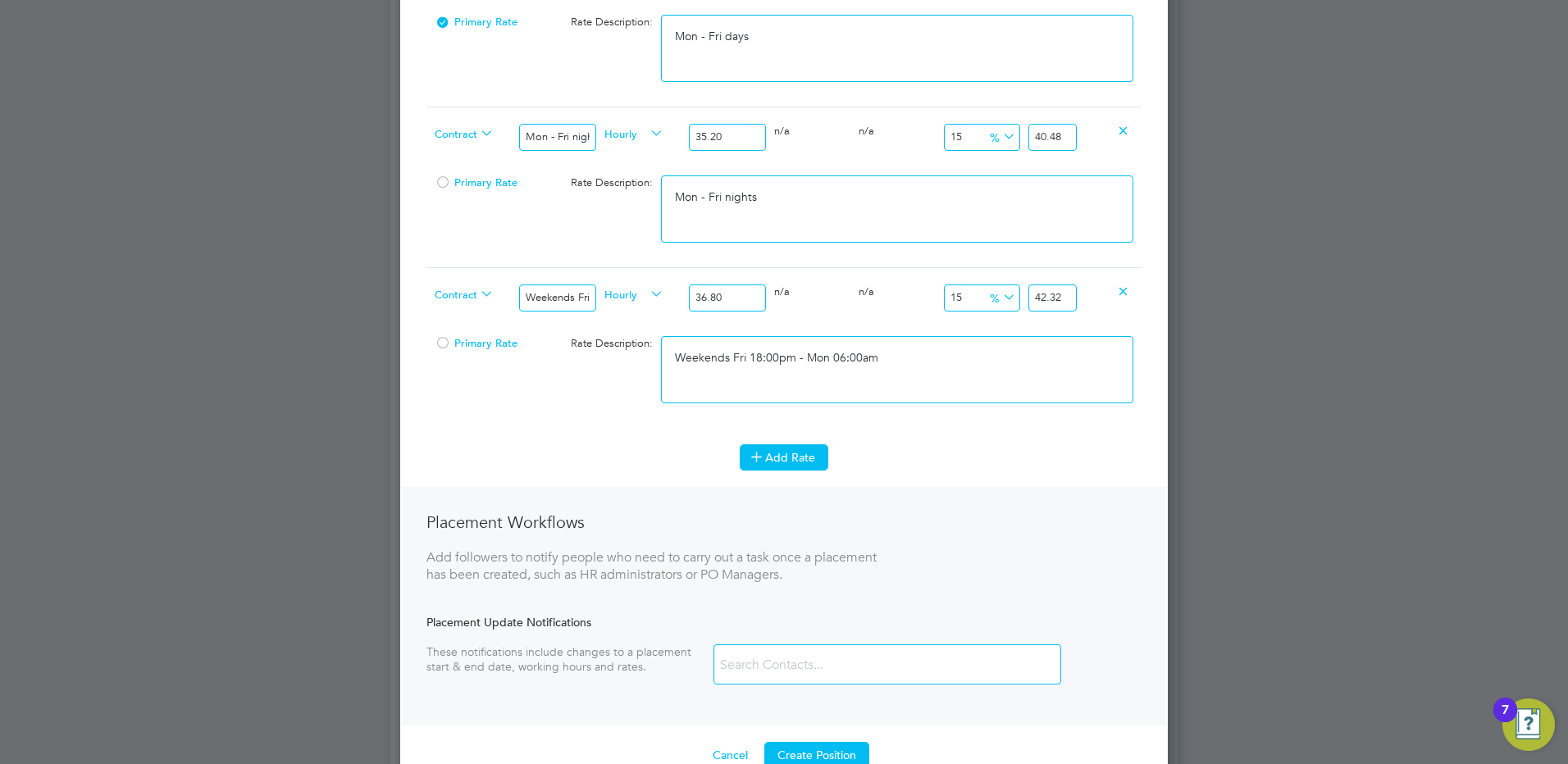
type textarea "Weekends Fri 18:00pm - Mon 06:00am"
click at [763, 462] on icon at bounding box center [756, 456] width 12 height 12
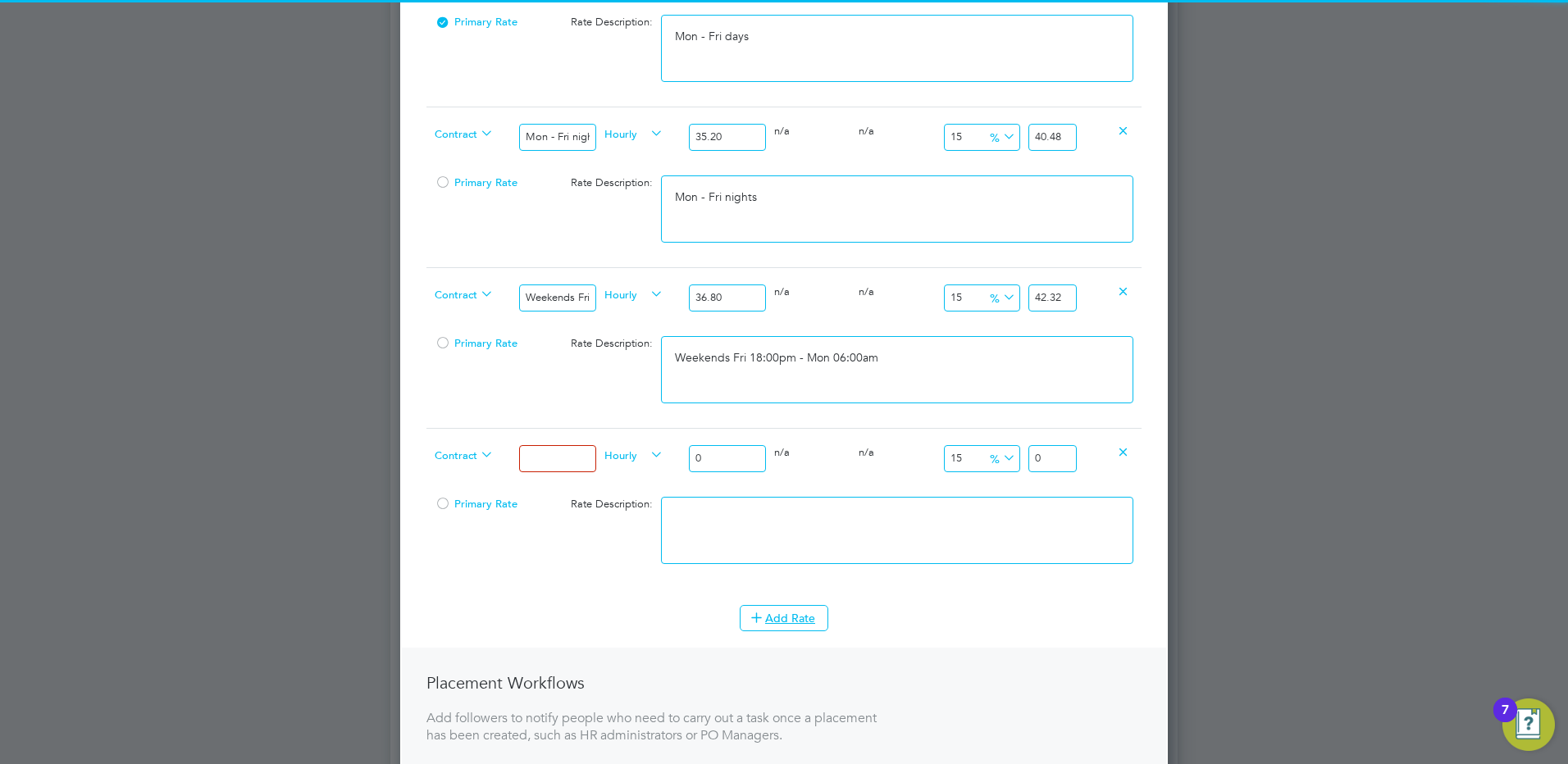
click at [576, 448] on input at bounding box center [556, 458] width 77 height 27
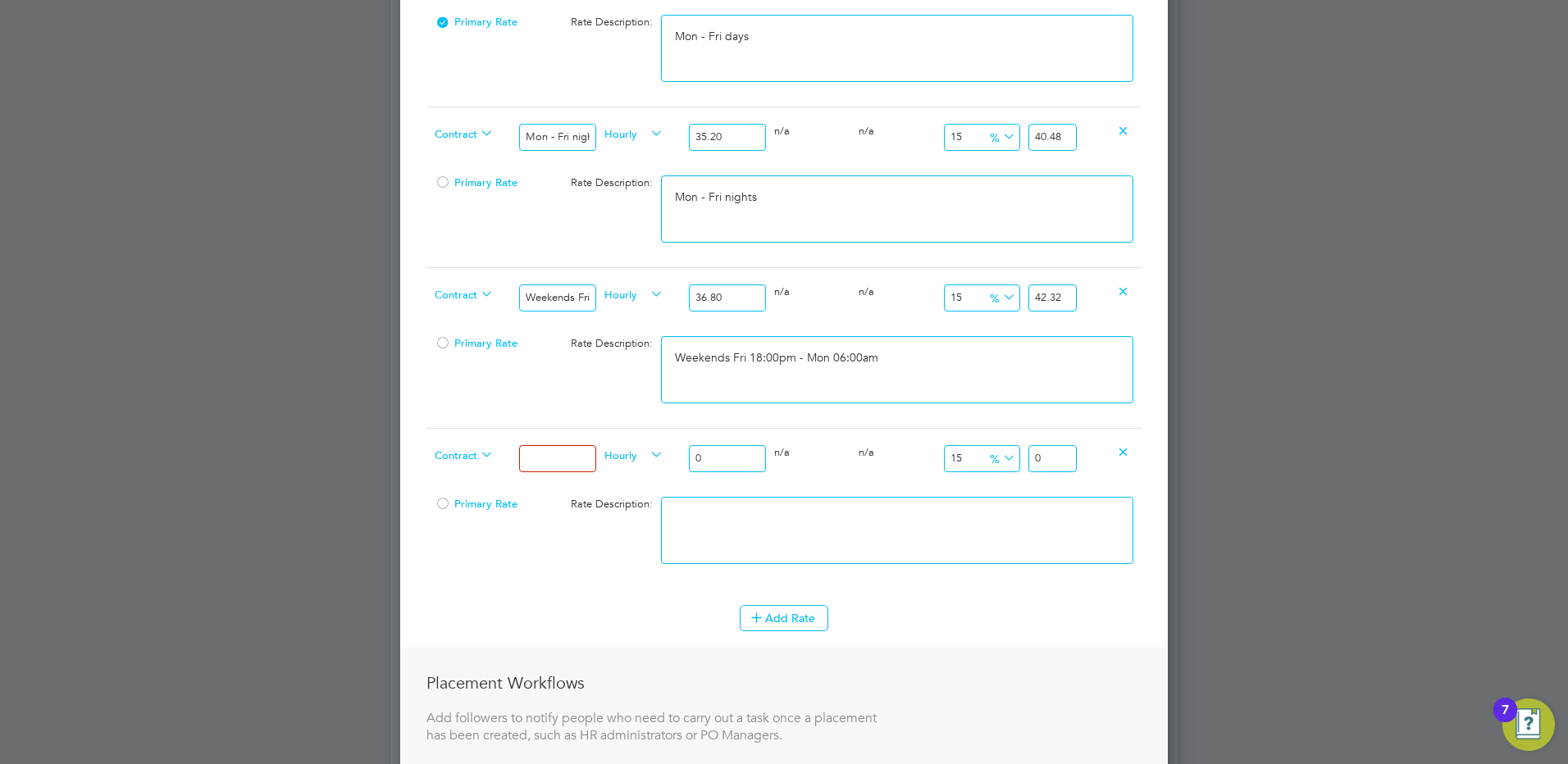
type input "Bank hols"
drag, startPoint x: 731, startPoint y: 462, endPoint x: 623, endPoint y: 452, distance: 108.5
click at [612, 456] on div "Contract Bank hols Hourly 0 0 n/a 0 n/a 15 0 % 0" at bounding box center [784, 458] width 715 height 61
type input "4"
type input "4.6"
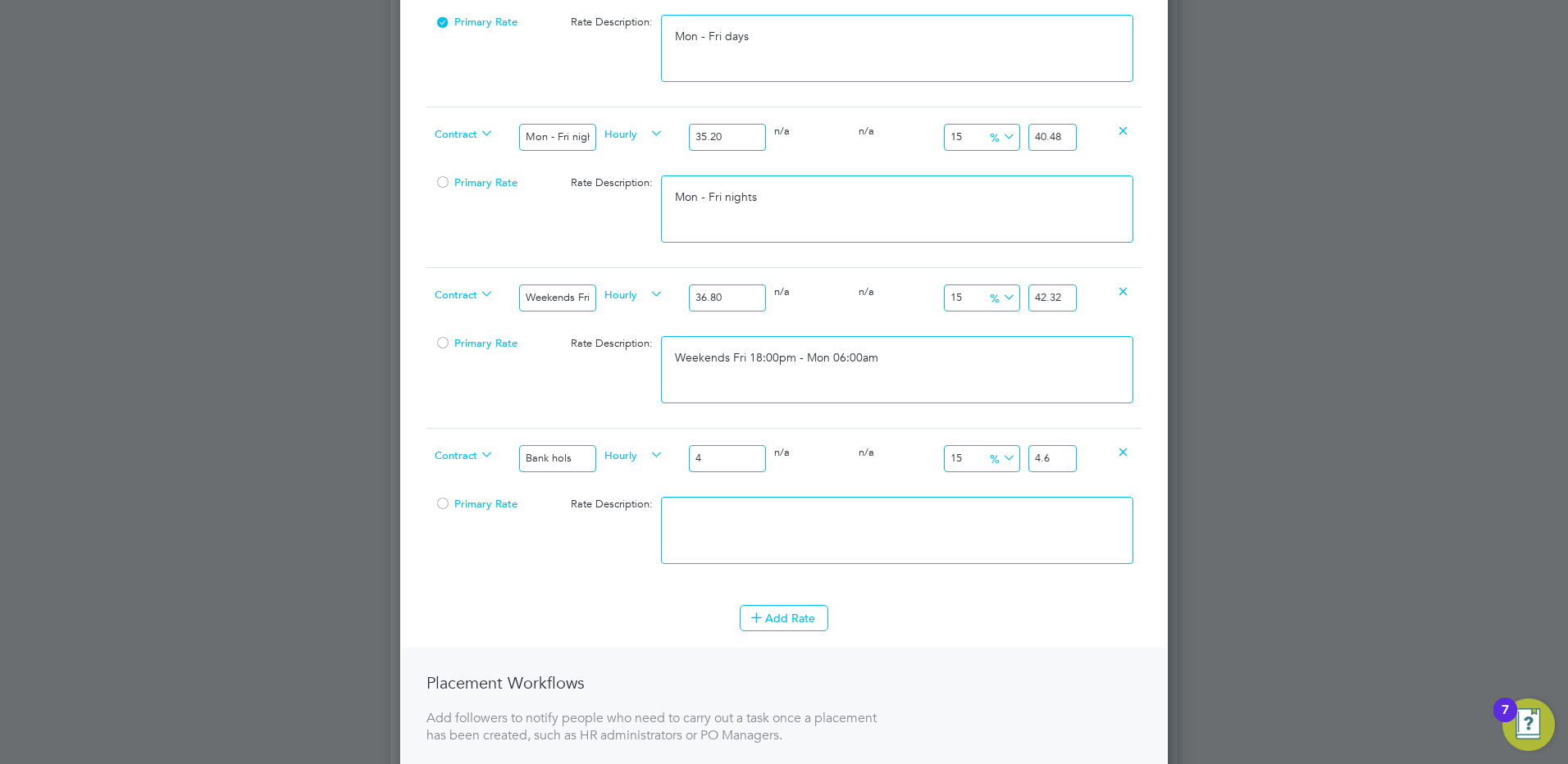
type input "42"
type input "48.3"
type input "42.5"
type input "48.875"
type input "42.56"
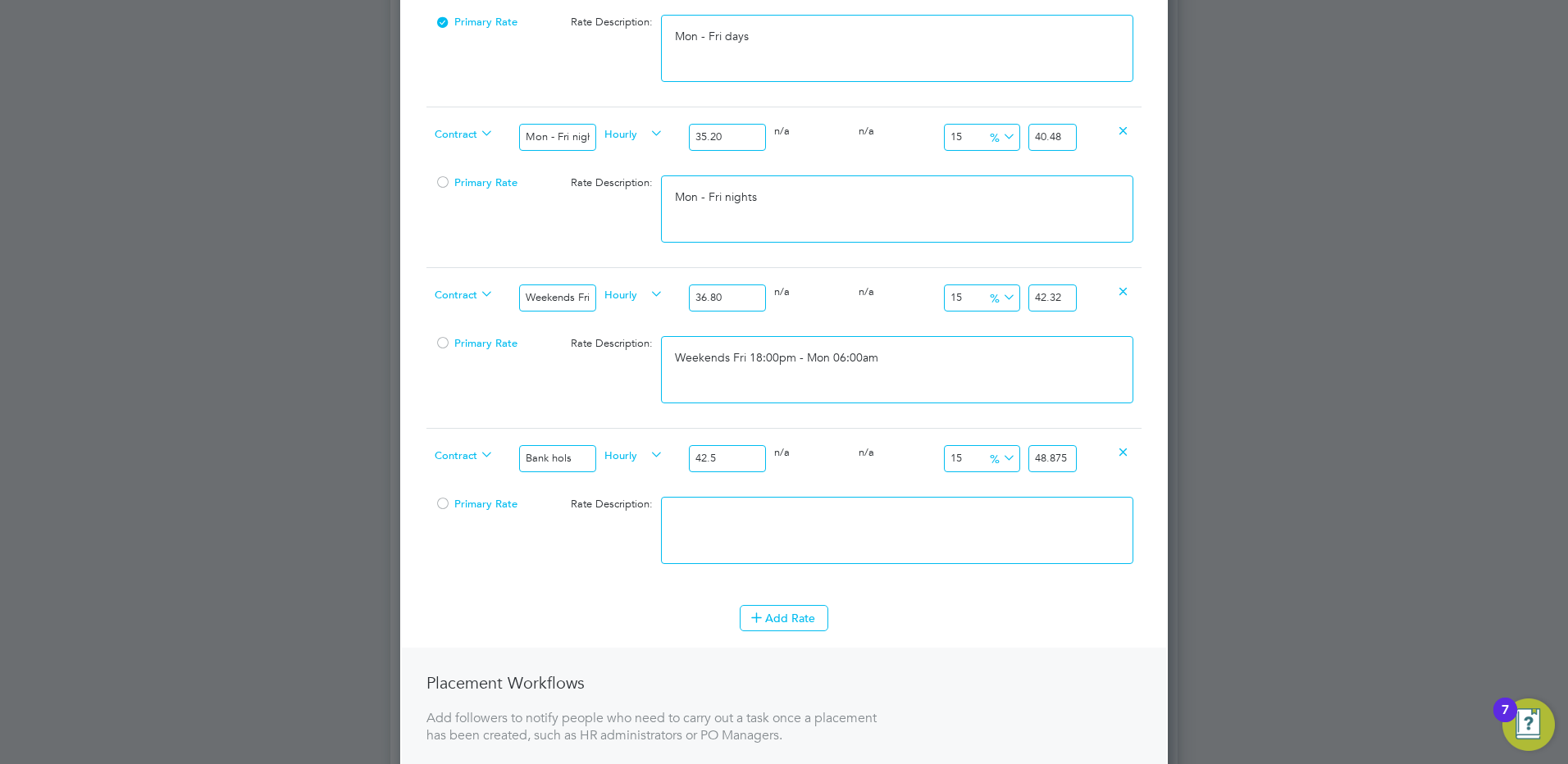
type input "48.944"
type input "42.56"
click at [1069, 458] on input "48.944" at bounding box center [1052, 458] width 49 height 27
type input "14.990601503759398"
type input "48.94"
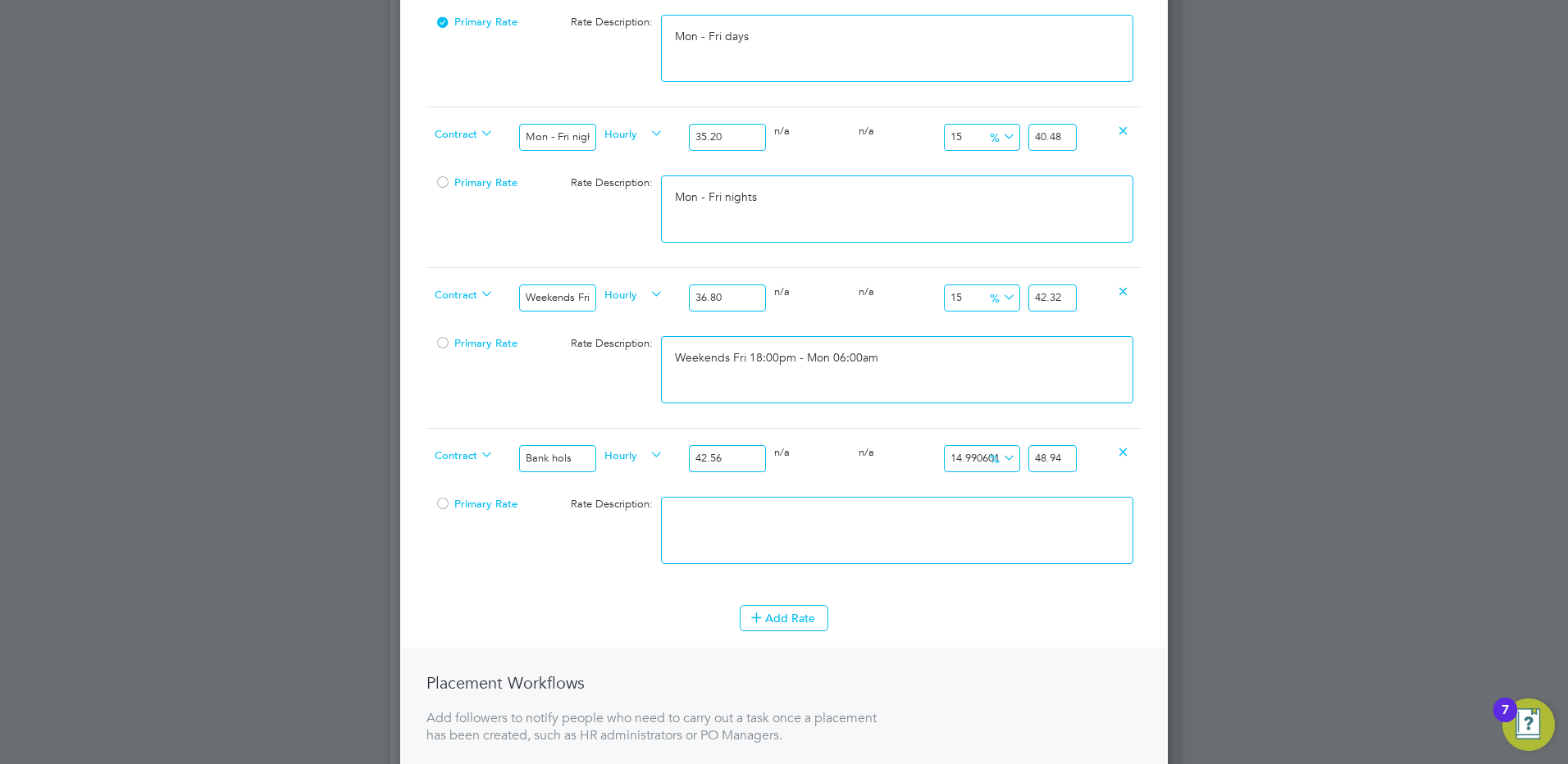
drag, startPoint x: 939, startPoint y: 549, endPoint x: 918, endPoint y: 584, distance: 40.8
click at [922, 599] on li "WORKER ENGAGEMENT TYPE RATE NAME RATE TYPE WORKER PAY RATE HOLIDAY PAY EMPLOYER…" at bounding box center [784, 247] width 715 height 715
type textarea "b"
type textarea "Bank hols"
click at [796, 625] on button "Add Rate" at bounding box center [783, 618] width 88 height 26
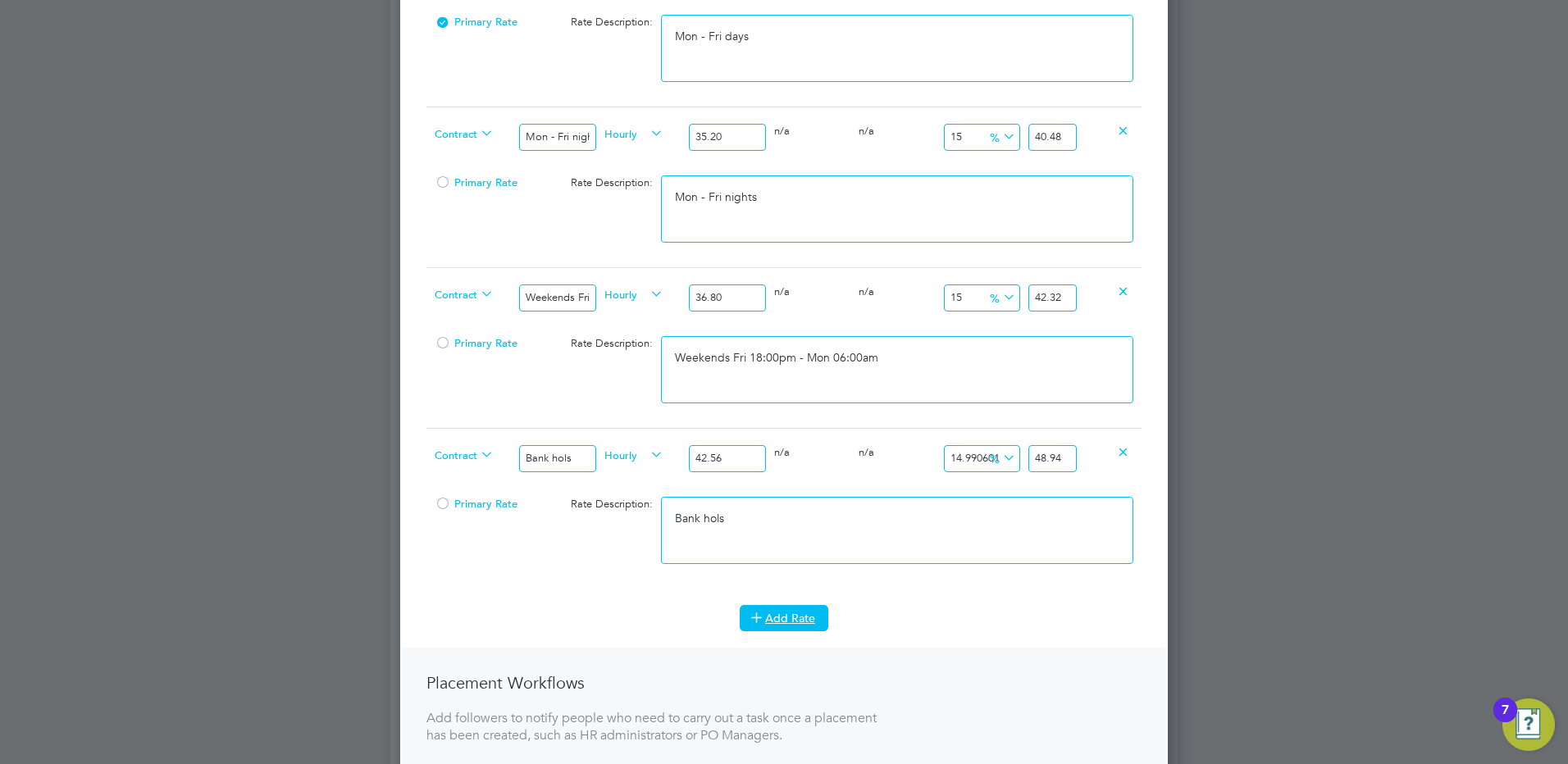
scroll to position [1799, 768]
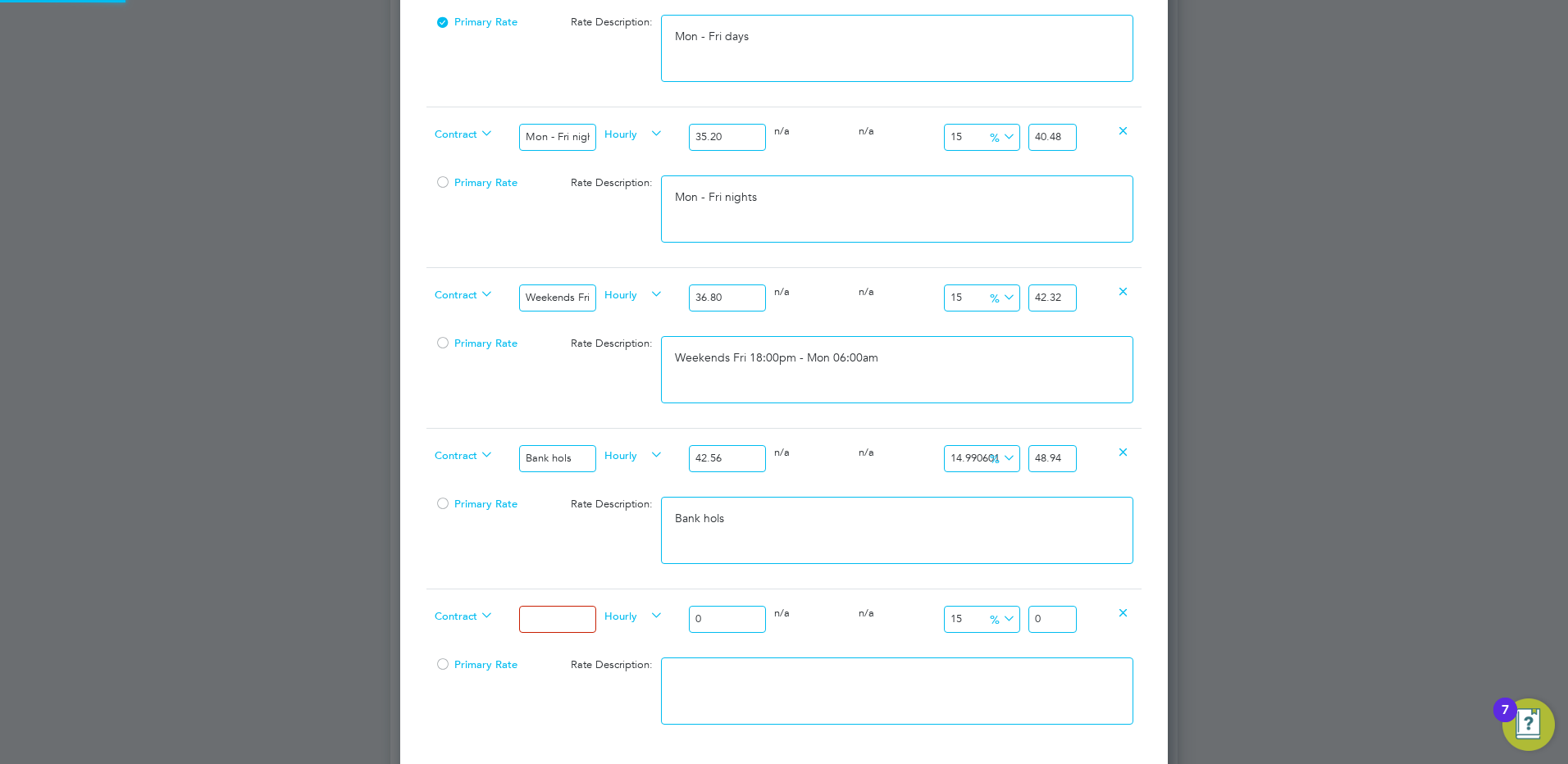
click at [579, 621] on input at bounding box center [556, 619] width 77 height 27
type input "Xmas & New Year"
drag, startPoint x: 706, startPoint y: 615, endPoint x: 627, endPoint y: 601, distance: 80.2
click at [640, 603] on div "Contract Xmas & New Year Hourly 0 0 n/a 0 n/a 15 0 % 0" at bounding box center [784, 619] width 715 height 61
type input "5"
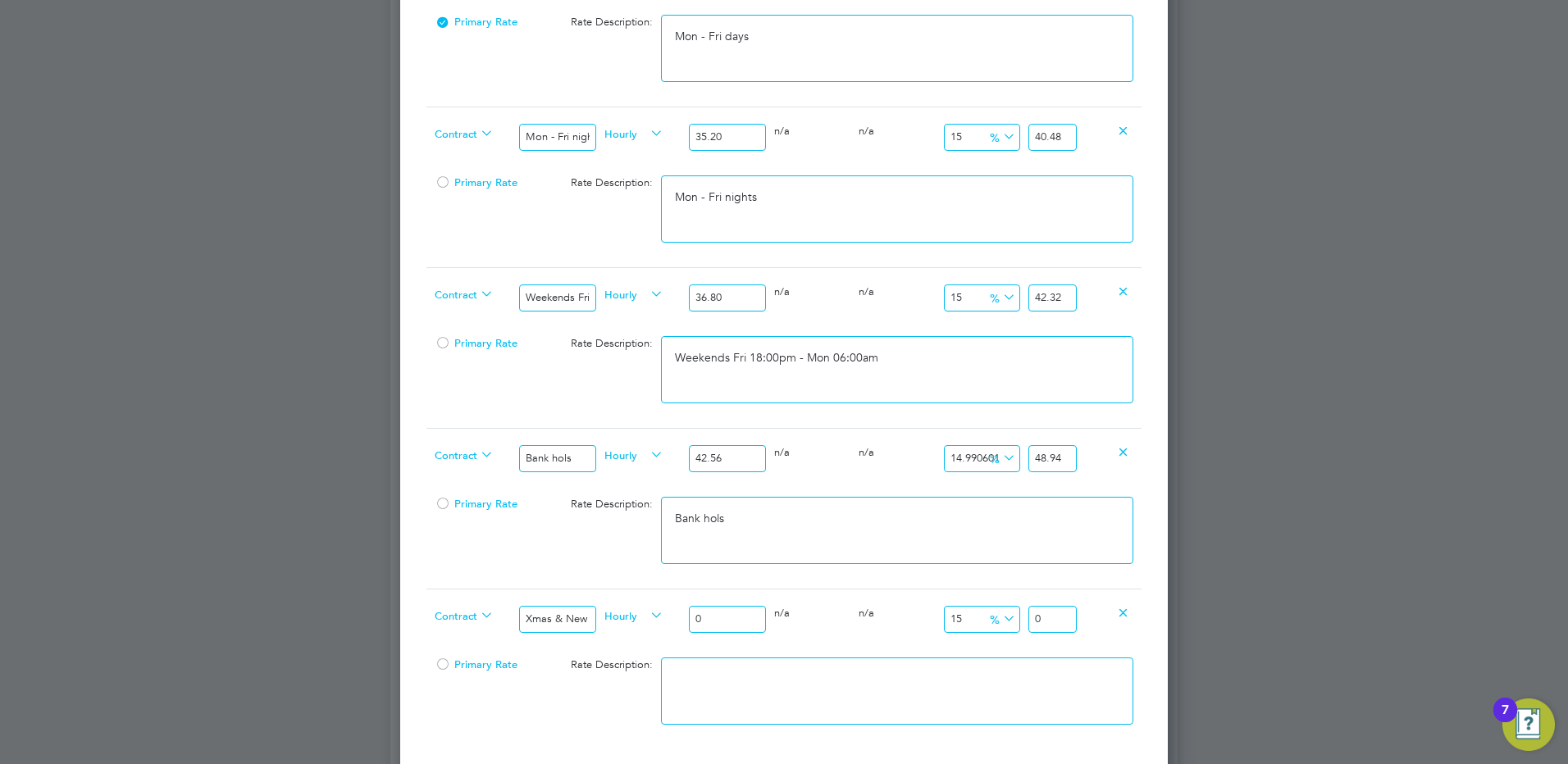
type input "5.75"
type input "6"
type input "6.9"
type input "64"
type input "73.6"
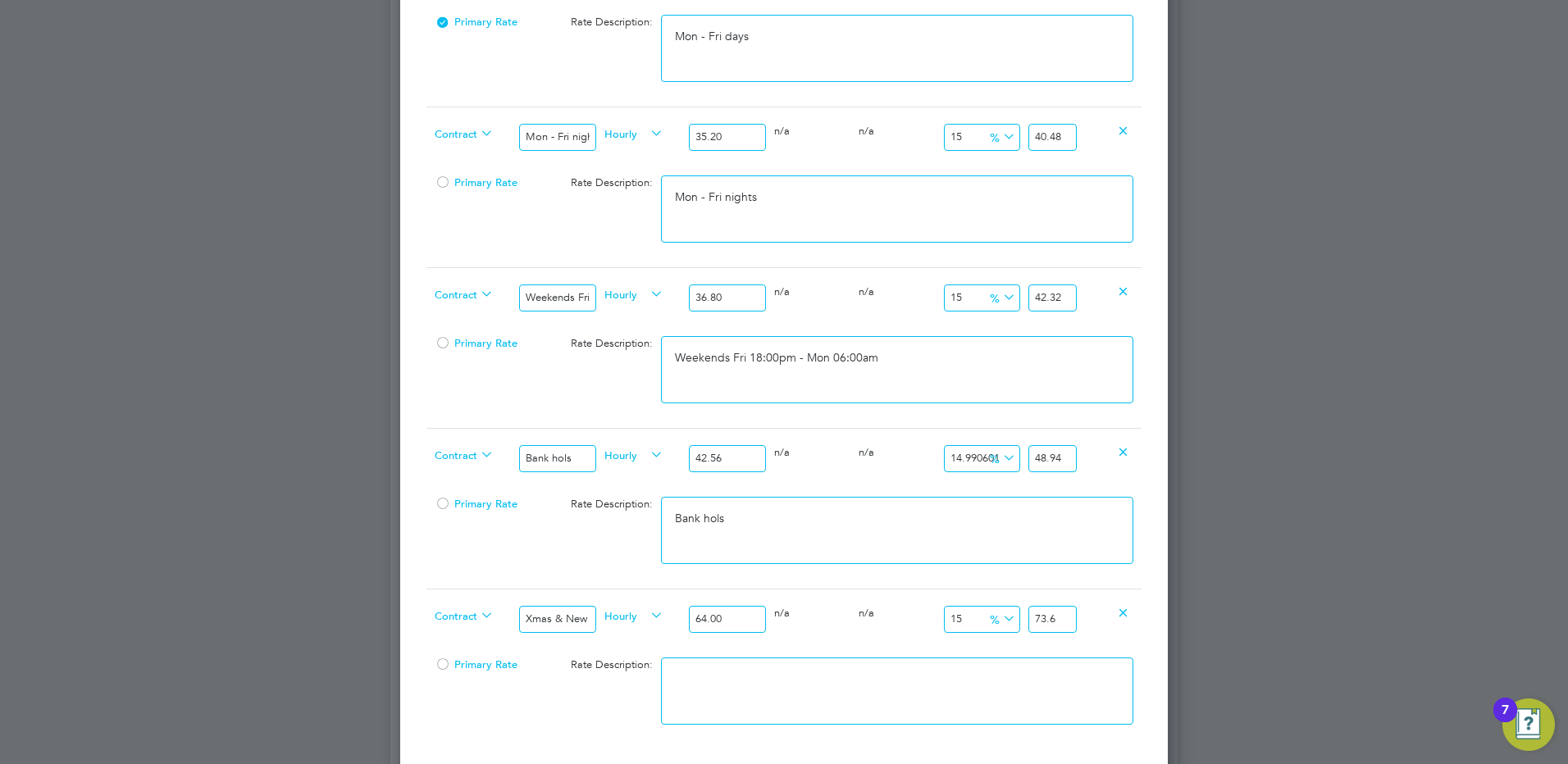
type input "64.00"
click at [826, 682] on textarea at bounding box center [896, 691] width 472 height 68
type textarea "Xmas & New Years"
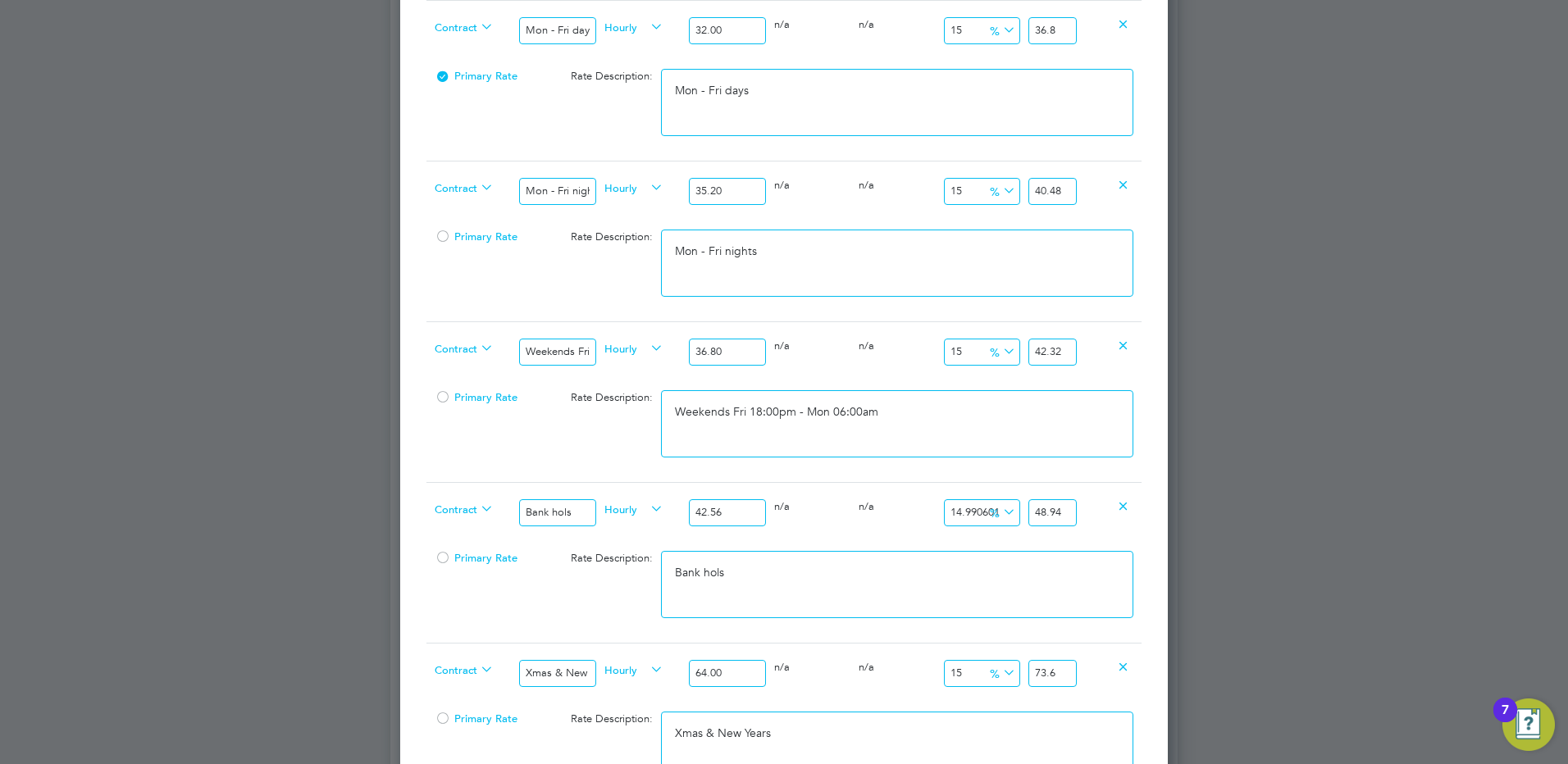
scroll to position [656, 0]
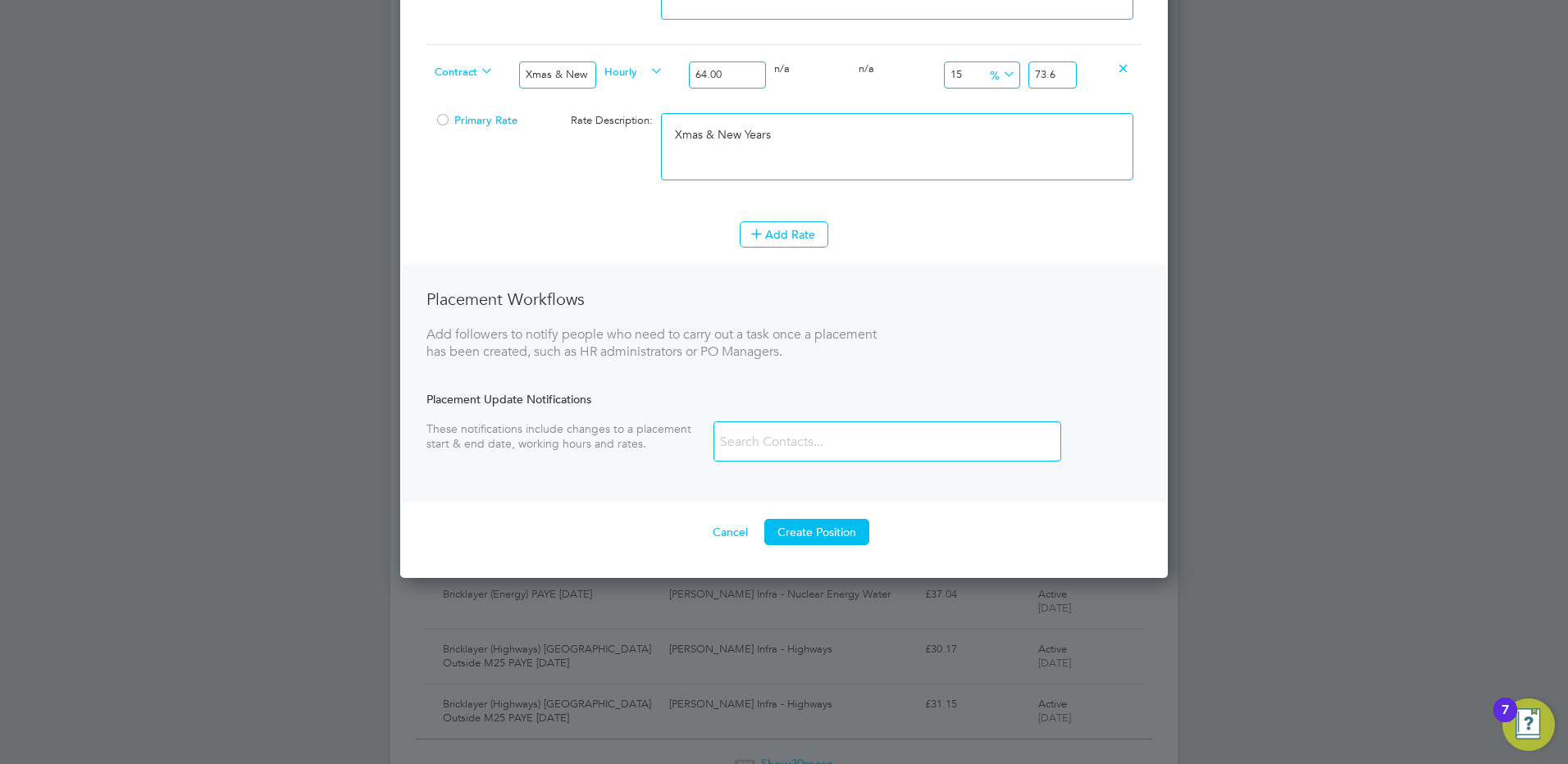
click at [818, 540] on button "Create Position" at bounding box center [817, 532] width 105 height 26
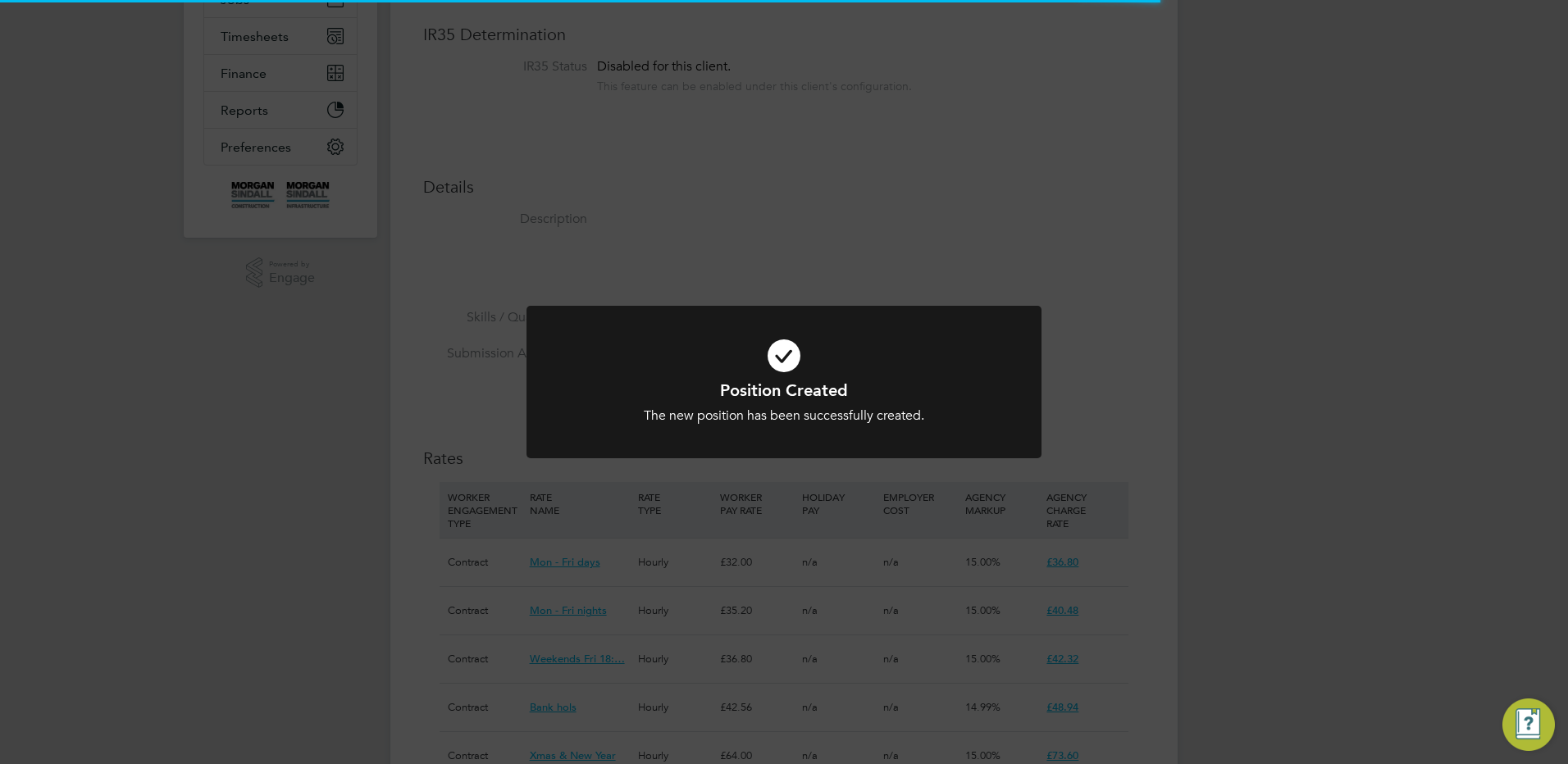
scroll to position [49, 110]
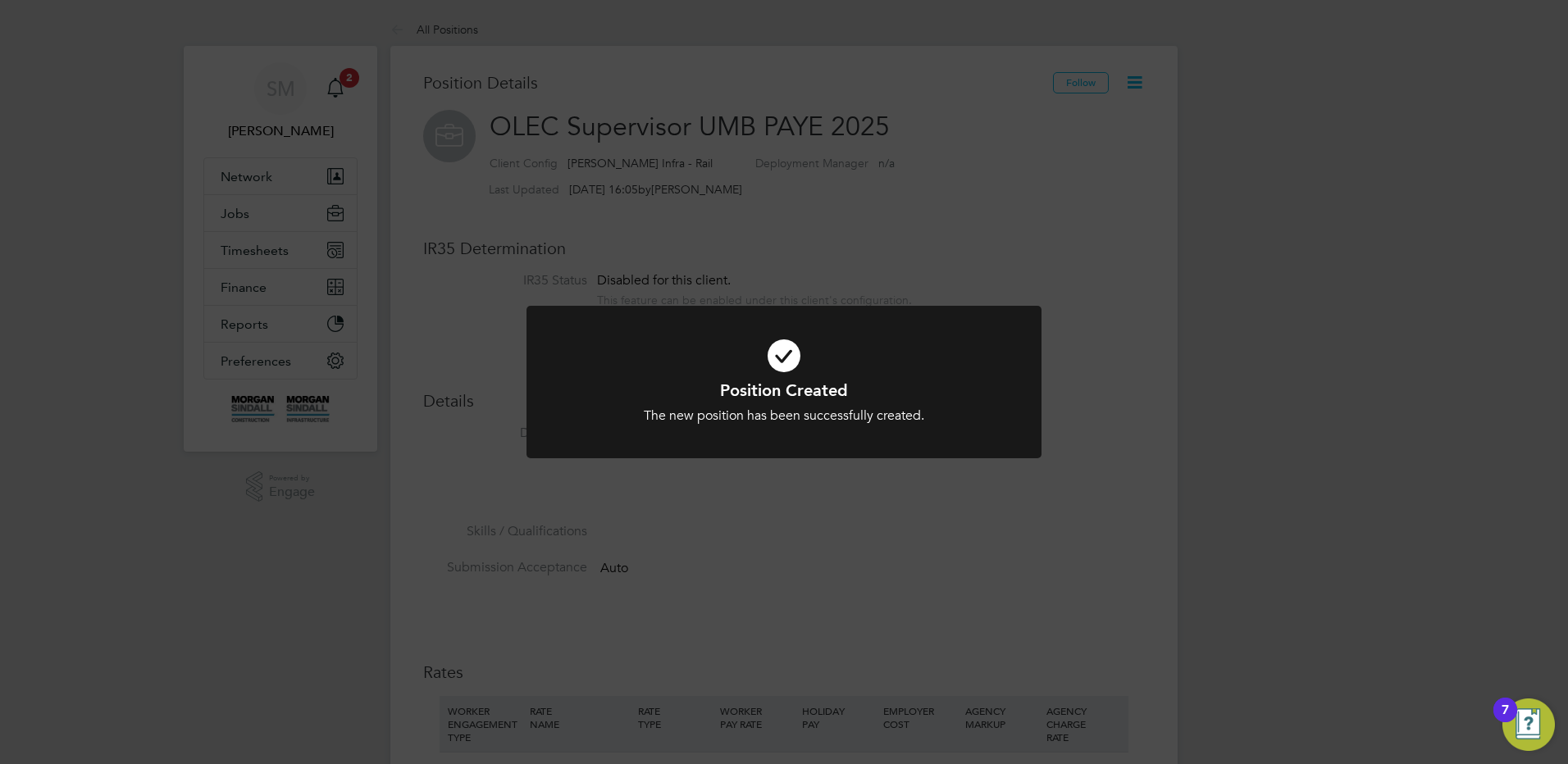
click at [672, 181] on div "Position Created The new position has been successfully created. Cancel Okay" at bounding box center [784, 382] width 1568 height 764
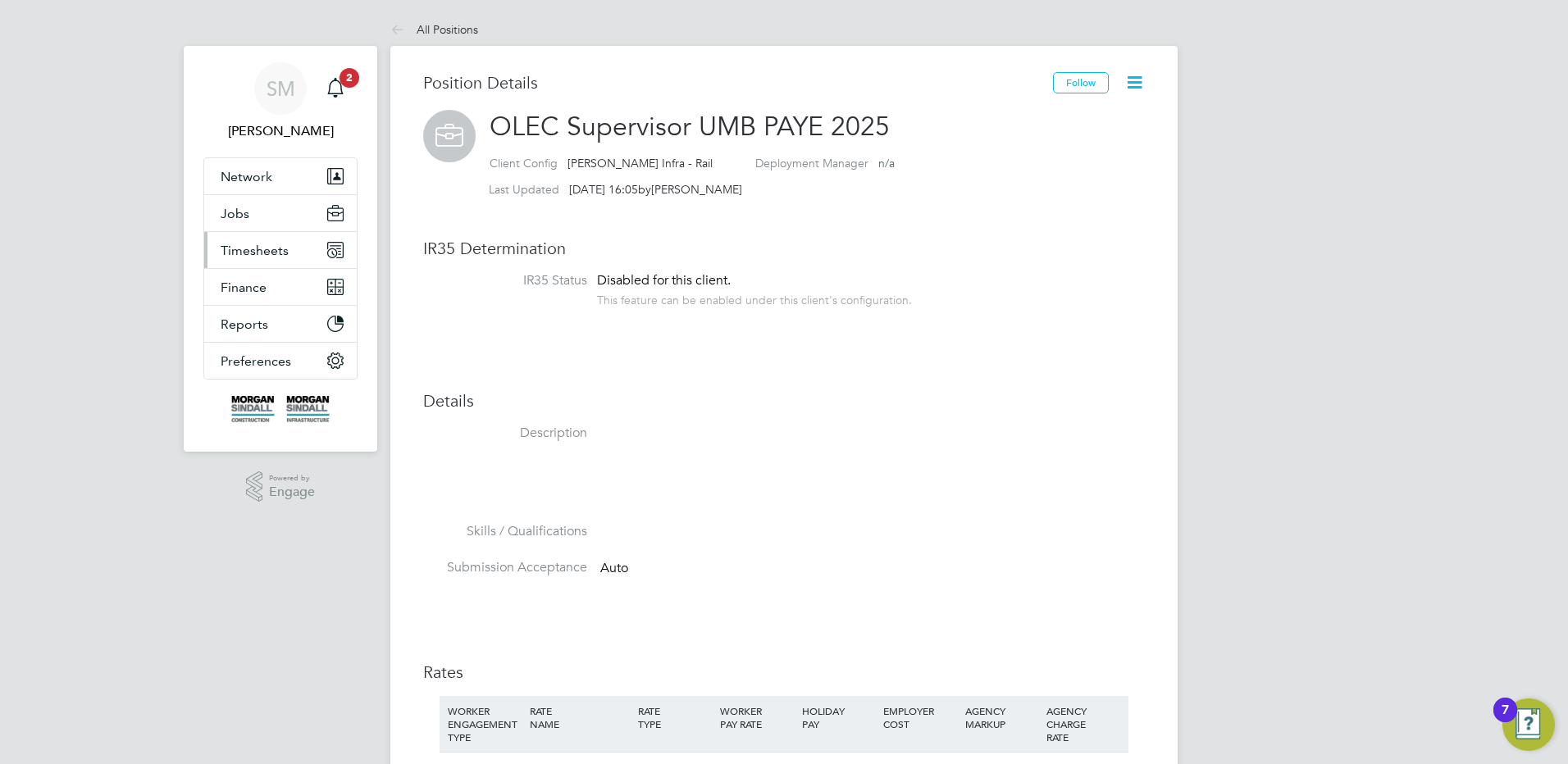
click at [261, 233] on button "Timesheets" at bounding box center [280, 250] width 153 height 36
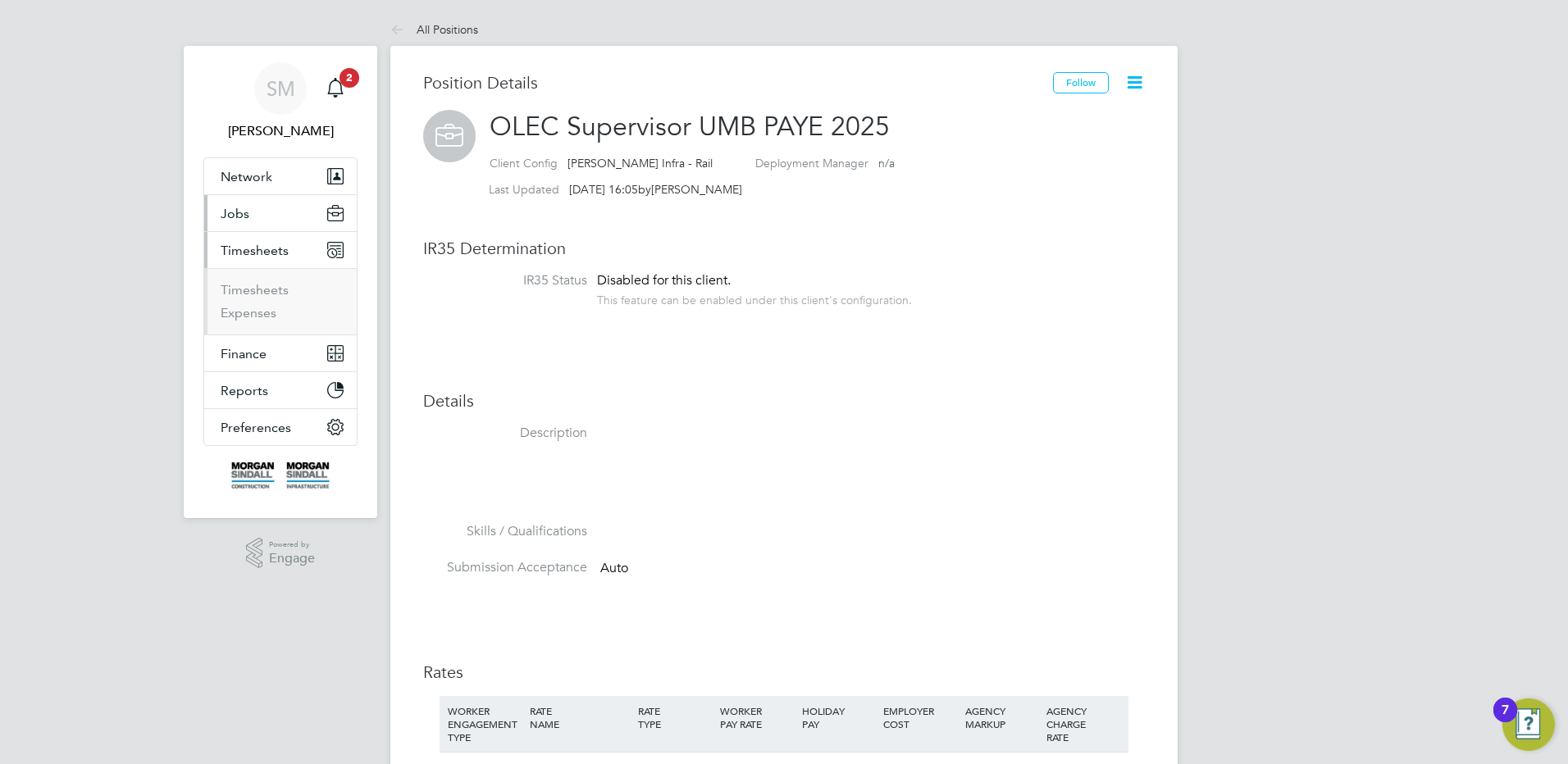
click at [260, 211] on button "Jobs" at bounding box center [280, 213] width 153 height 36
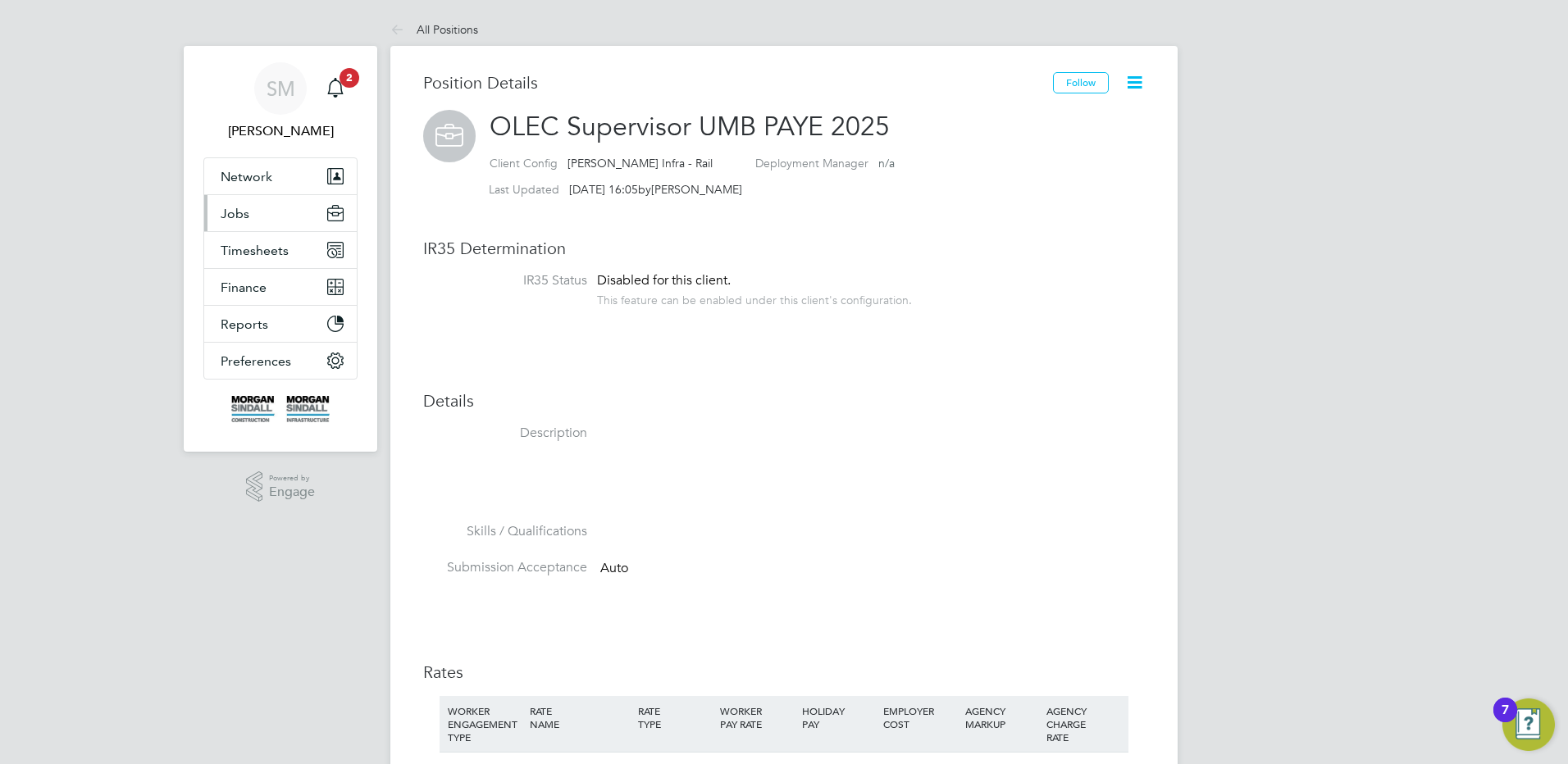
click at [259, 216] on button "Jobs" at bounding box center [280, 213] width 153 height 36
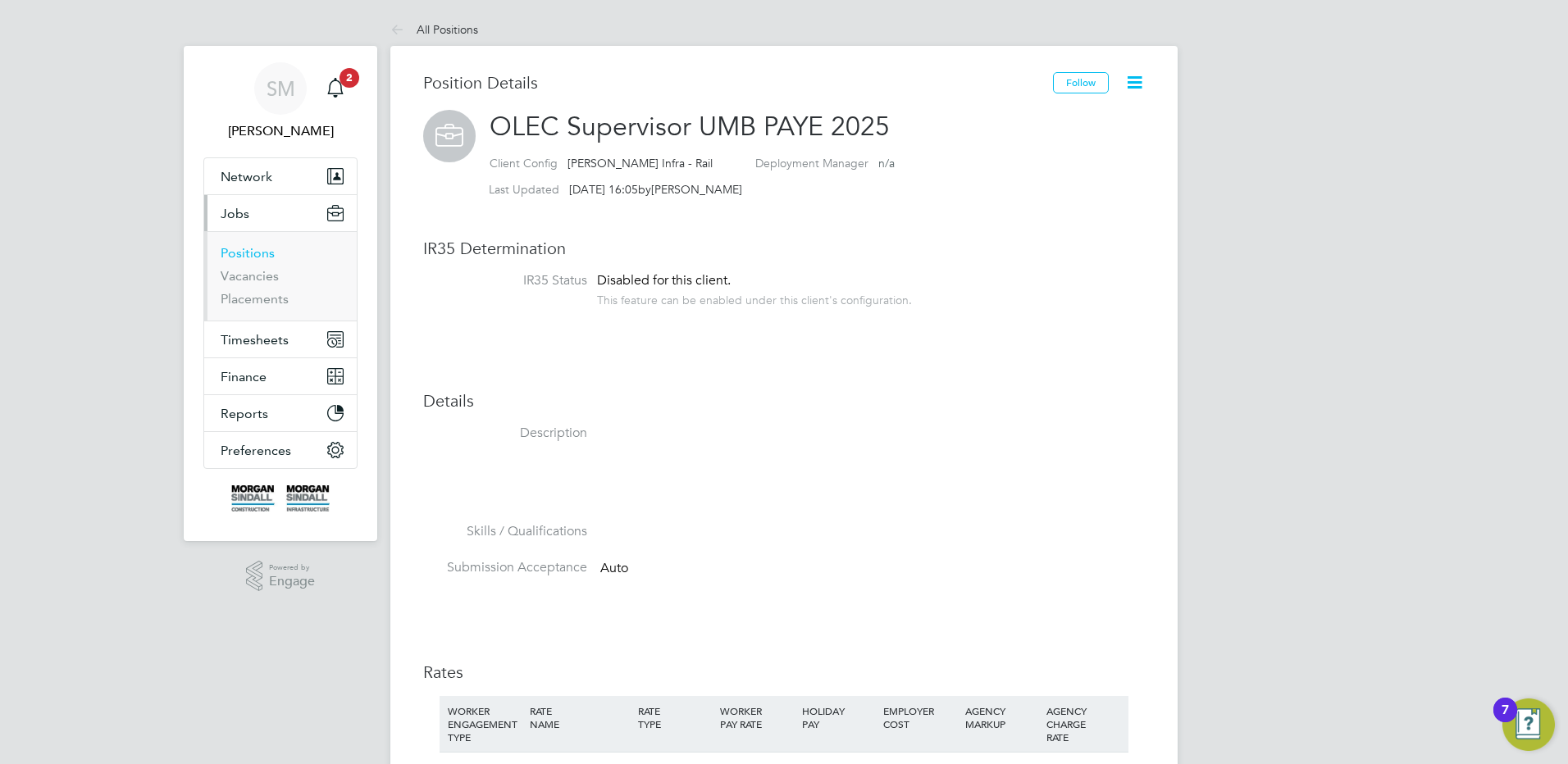
drag, startPoint x: 257, startPoint y: 251, endPoint x: 362, endPoint y: 238, distance: 105.8
click at [257, 251] on link "Positions" at bounding box center [247, 253] width 54 height 16
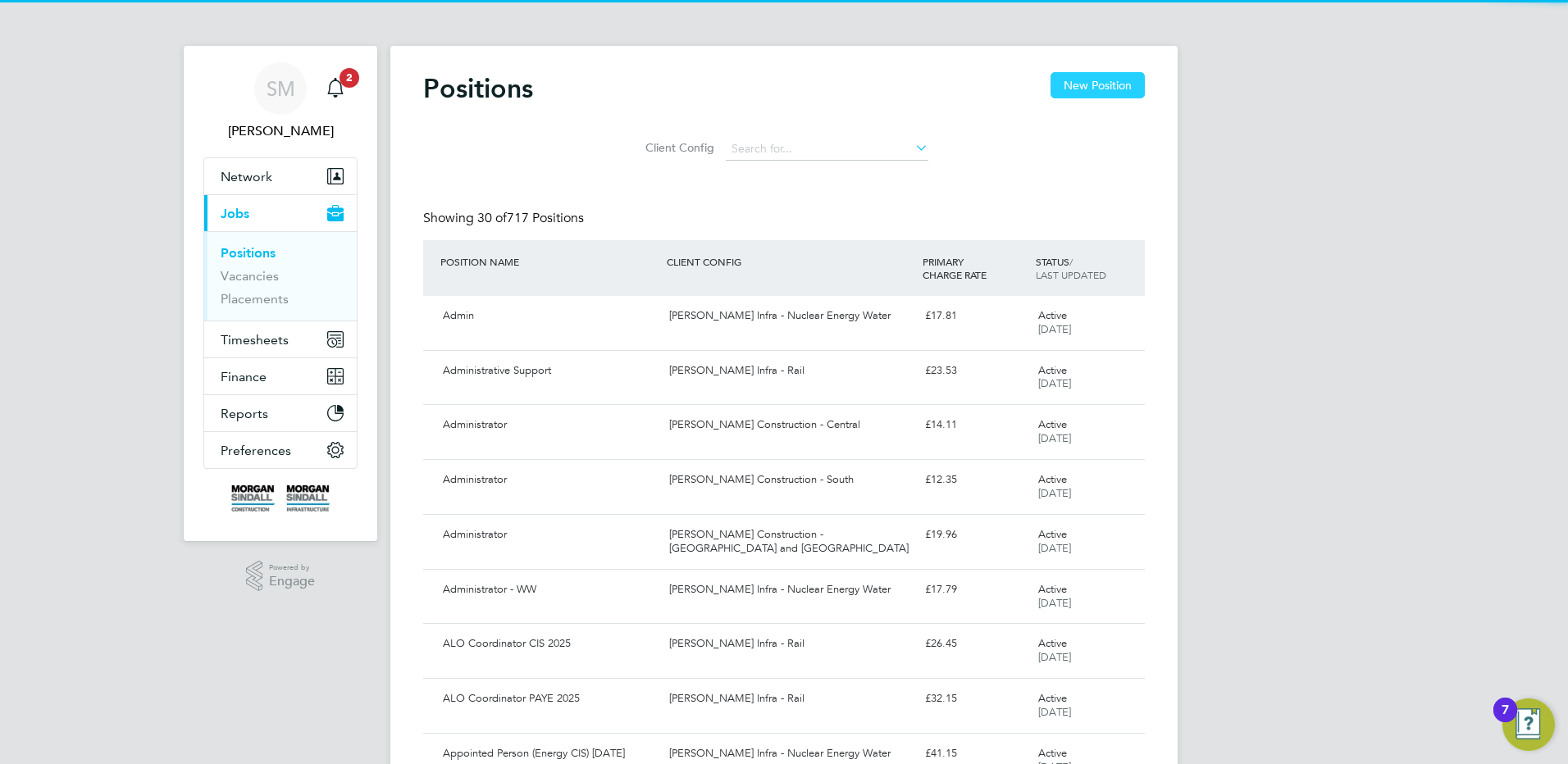
click at [1057, 90] on button "New Position" at bounding box center [1097, 85] width 94 height 26
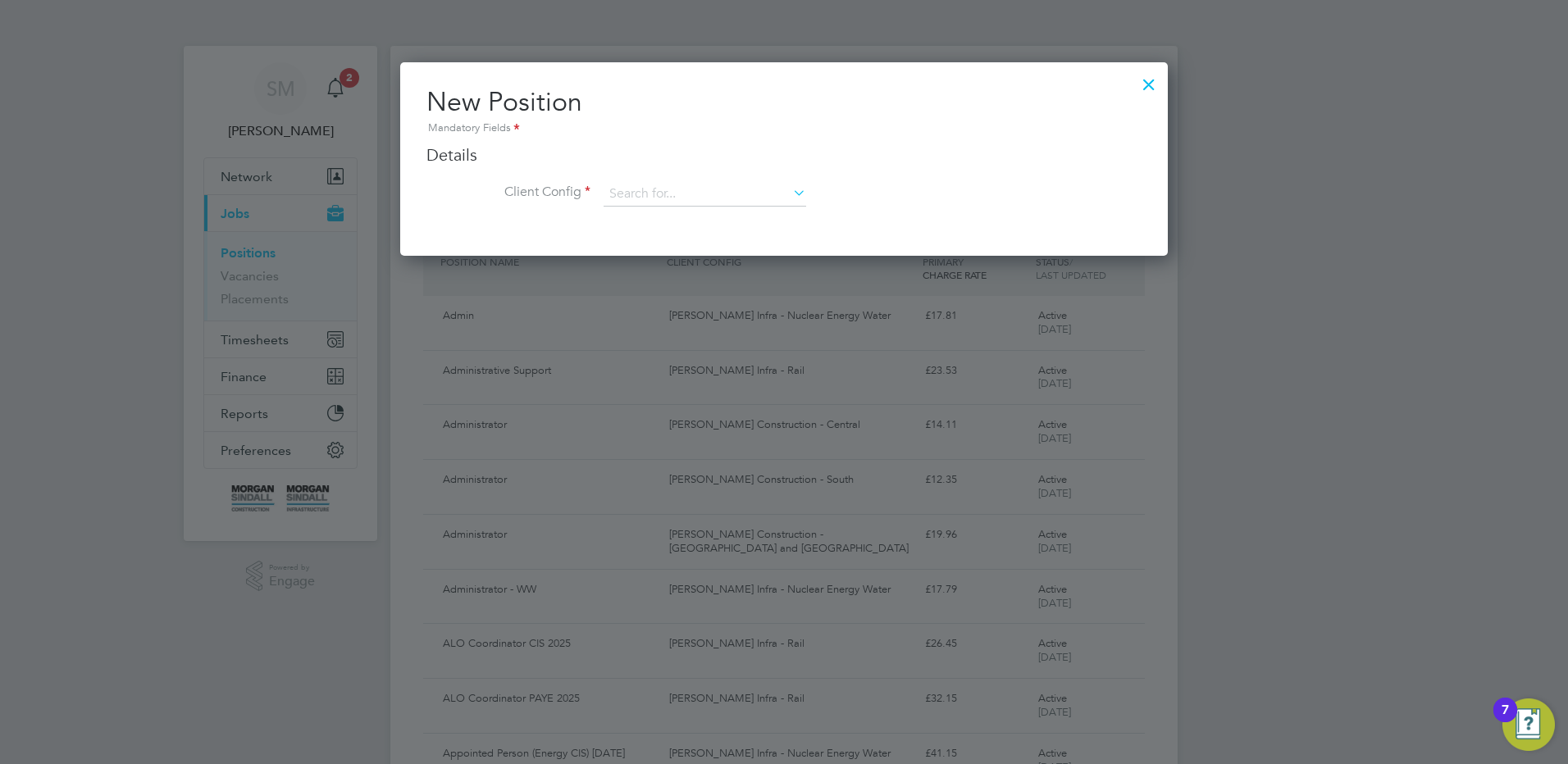
scroll to position [194, 768]
drag, startPoint x: 730, startPoint y: 211, endPoint x: 740, endPoint y: 213, distance: 10.2
click at [730, 211] on li "Client Config" at bounding box center [784, 202] width 715 height 41
click at [722, 195] on input at bounding box center [705, 194] width 203 height 25
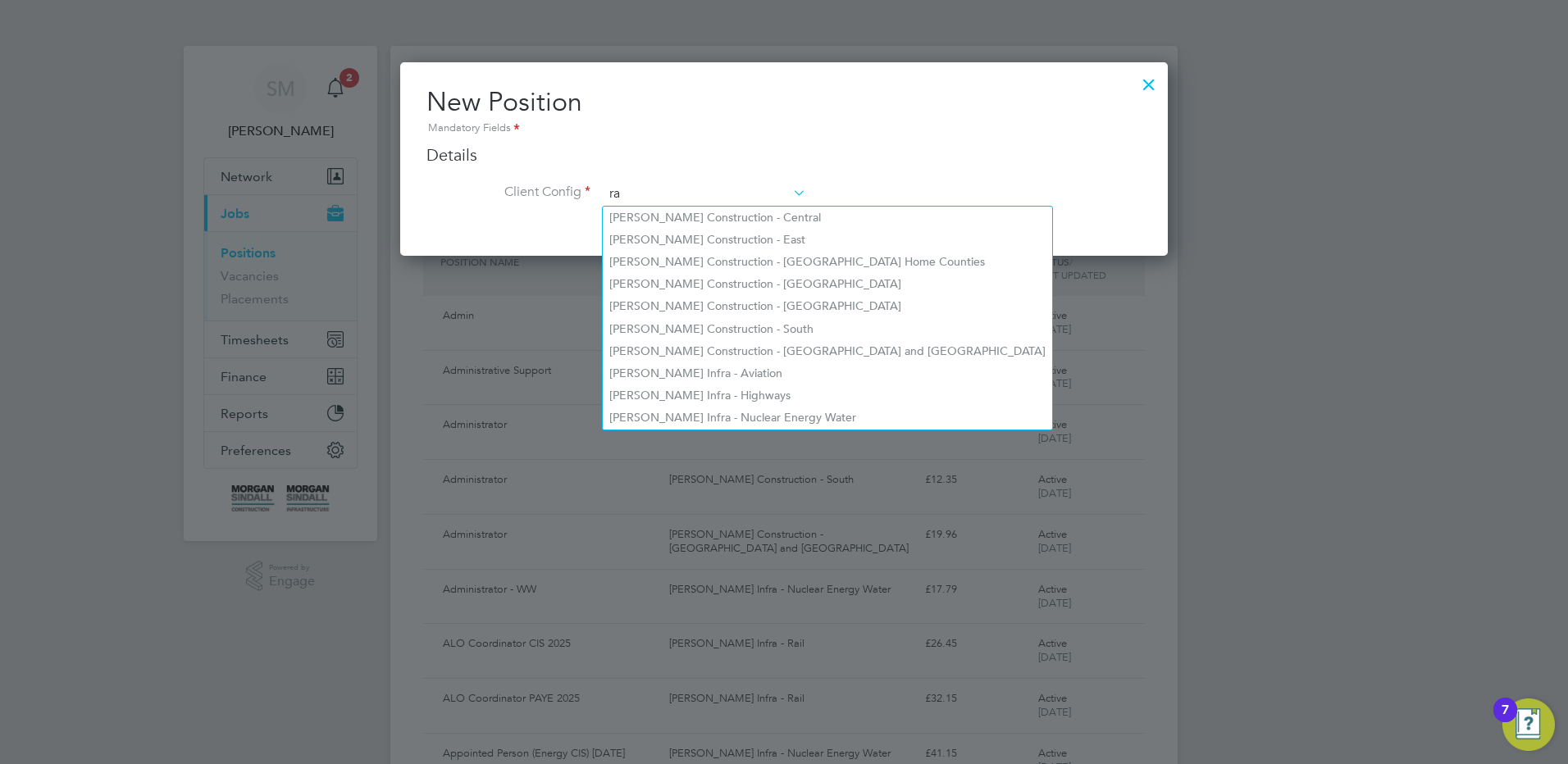
scroll to position [881, 768]
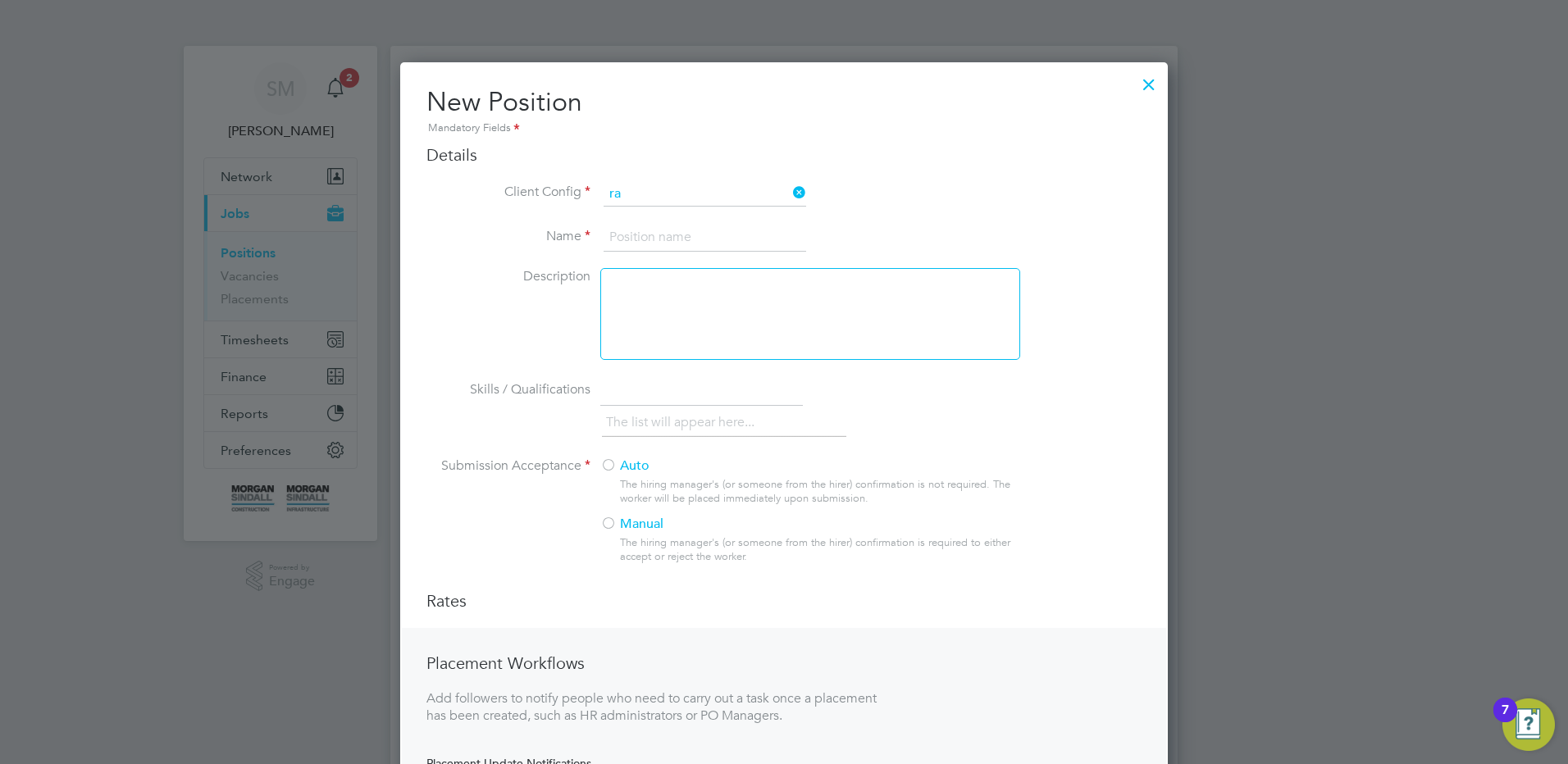
click at [745, 295] on li "Morgan Sindall Inf ra - Rail" at bounding box center [731, 306] width 257 height 22
type input "[PERSON_NAME] Infra - Rail"
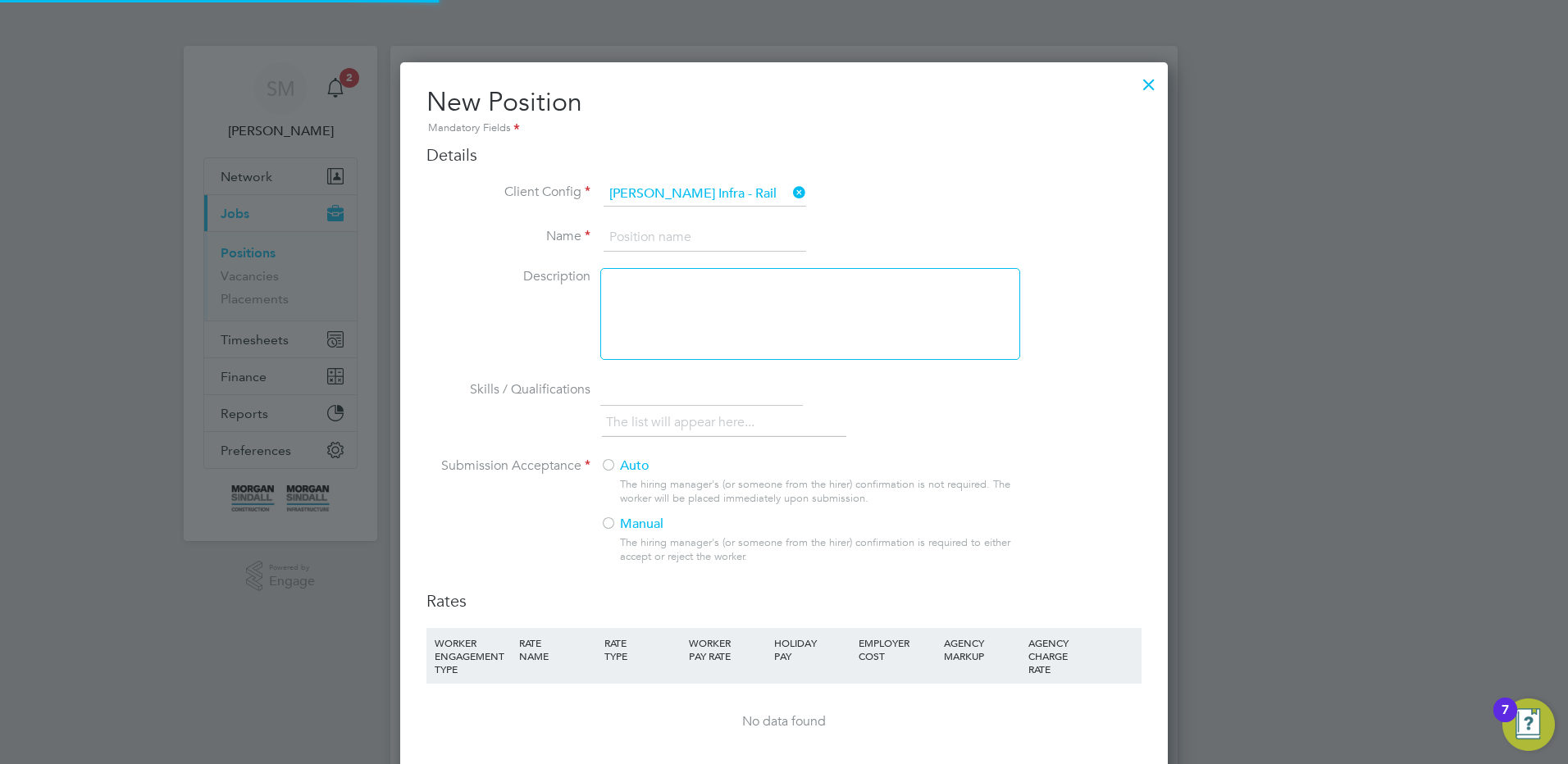
click at [688, 231] on input at bounding box center [705, 237] width 203 height 30
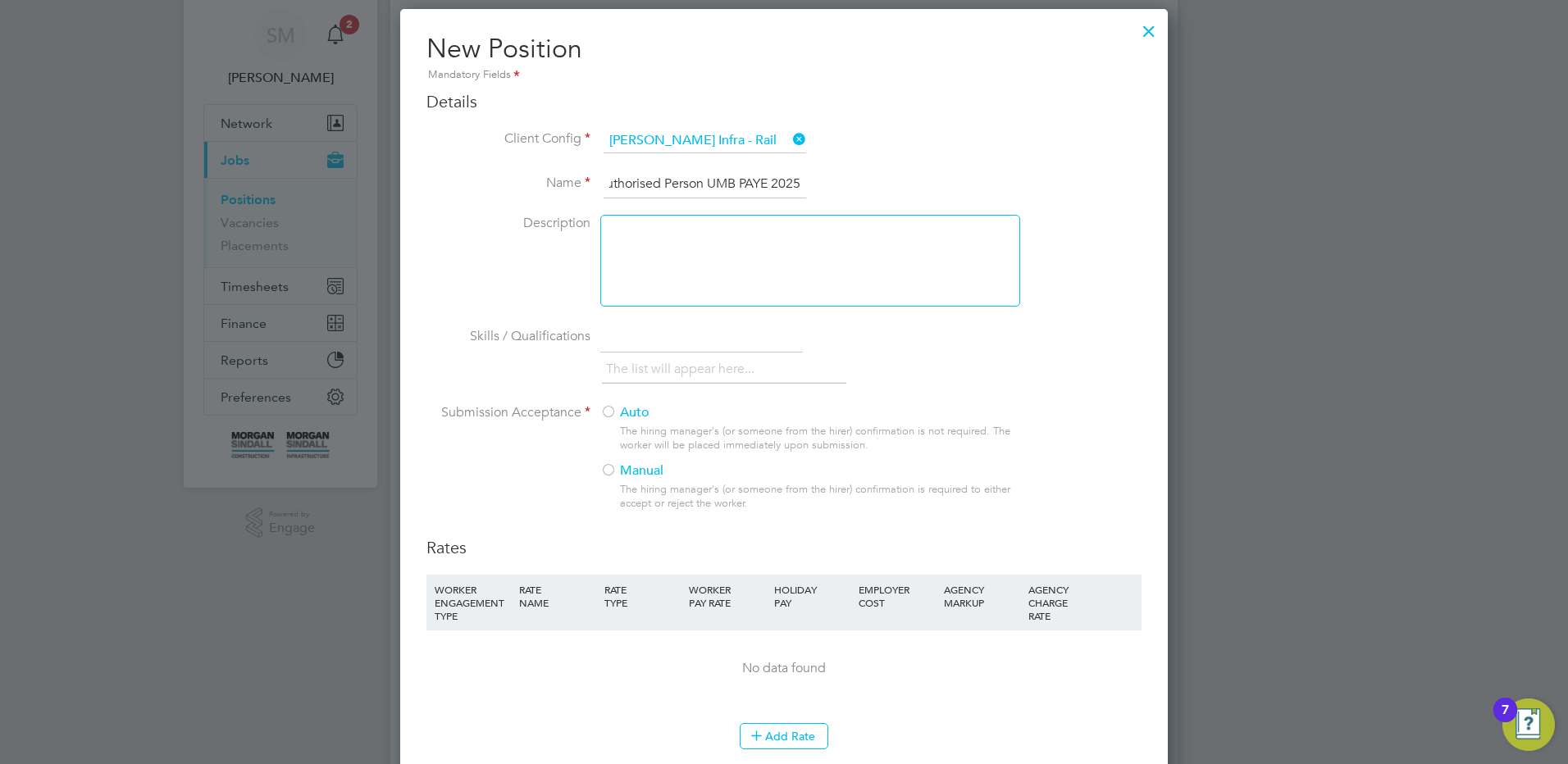
scroll to position [82, 0]
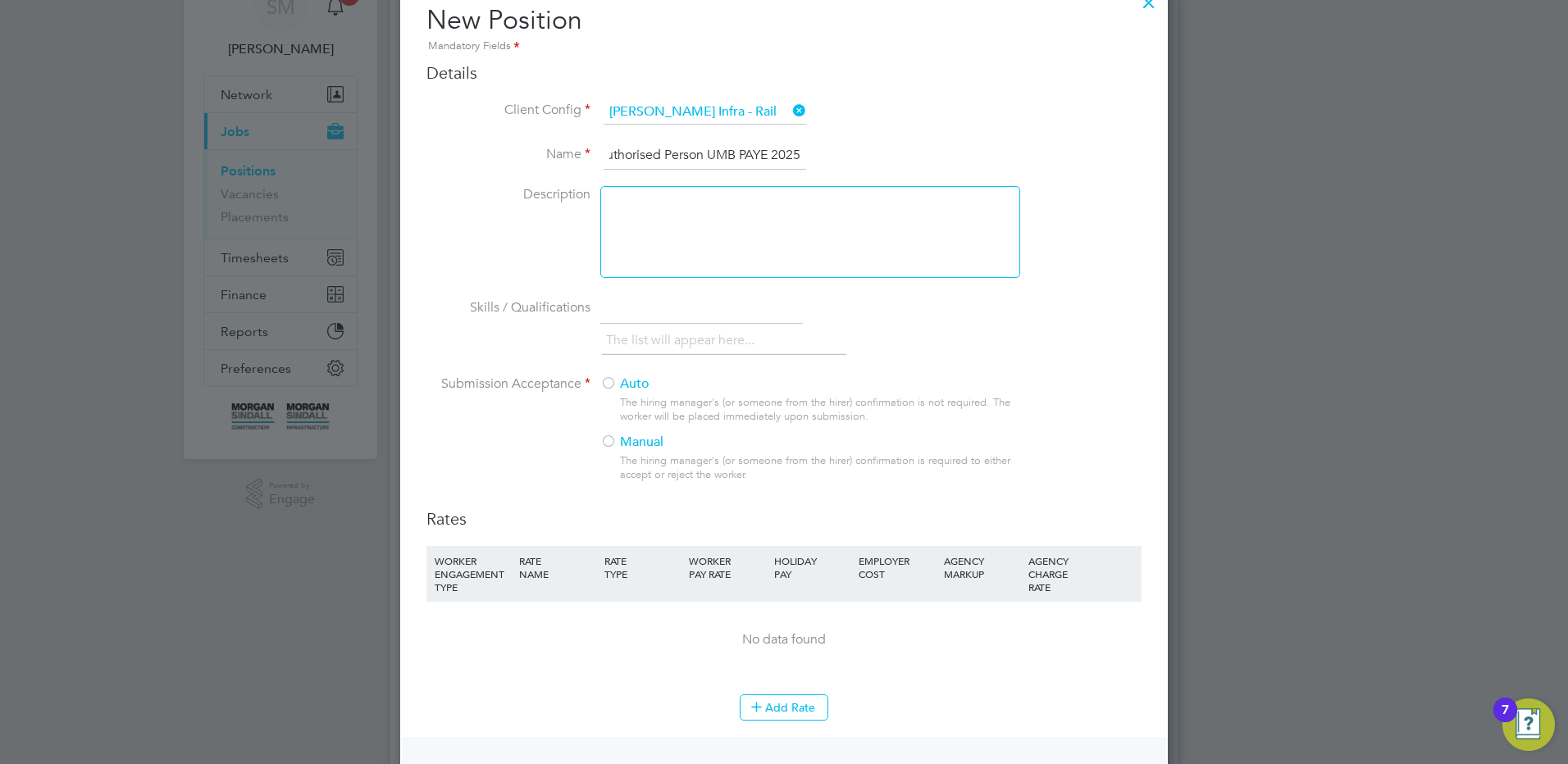
type input "Authorised Person UMB PAYE 2025"
click at [633, 378] on label "Auto" at bounding box center [803, 383] width 406 height 17
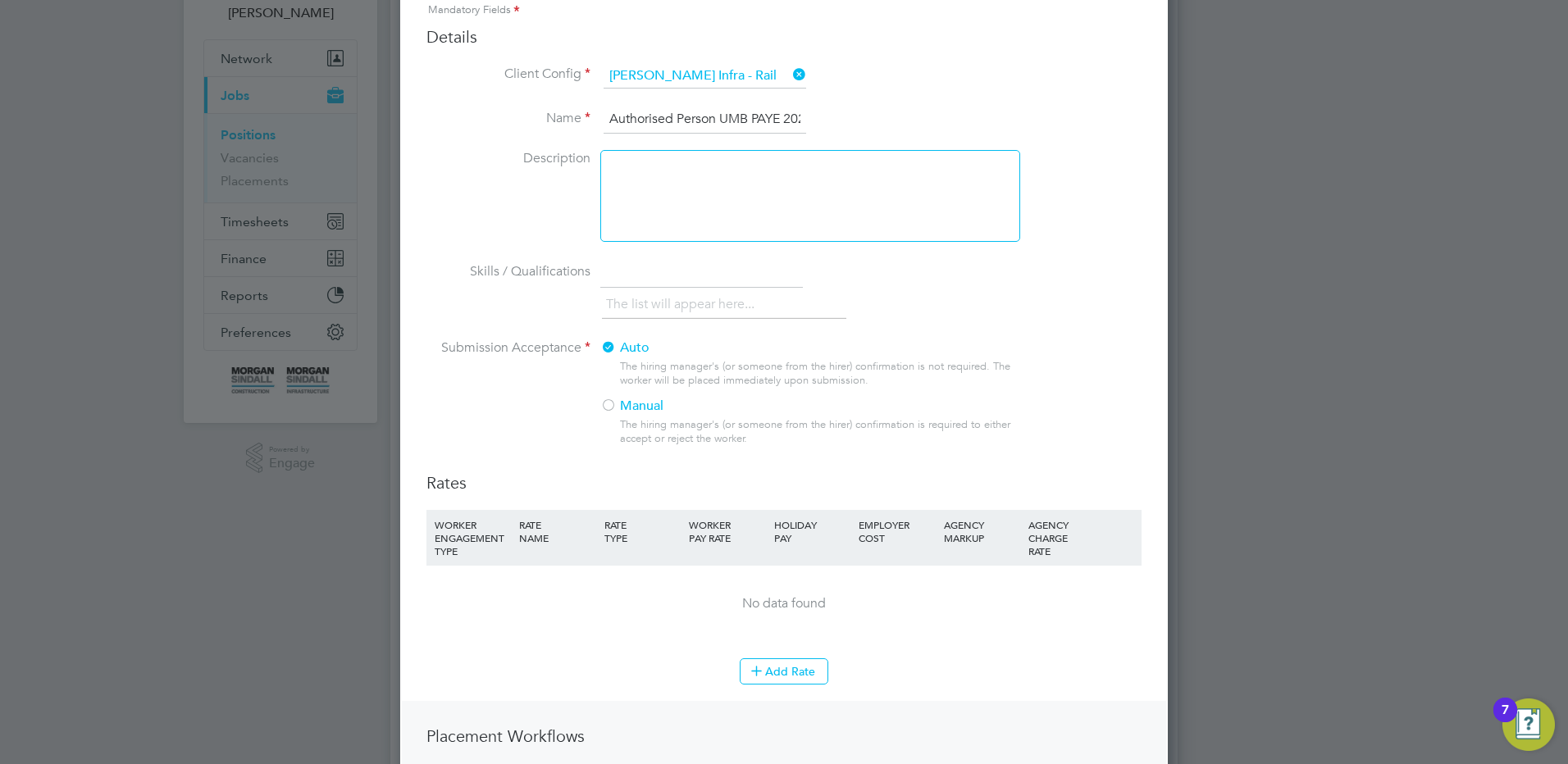
scroll to position [328, 0]
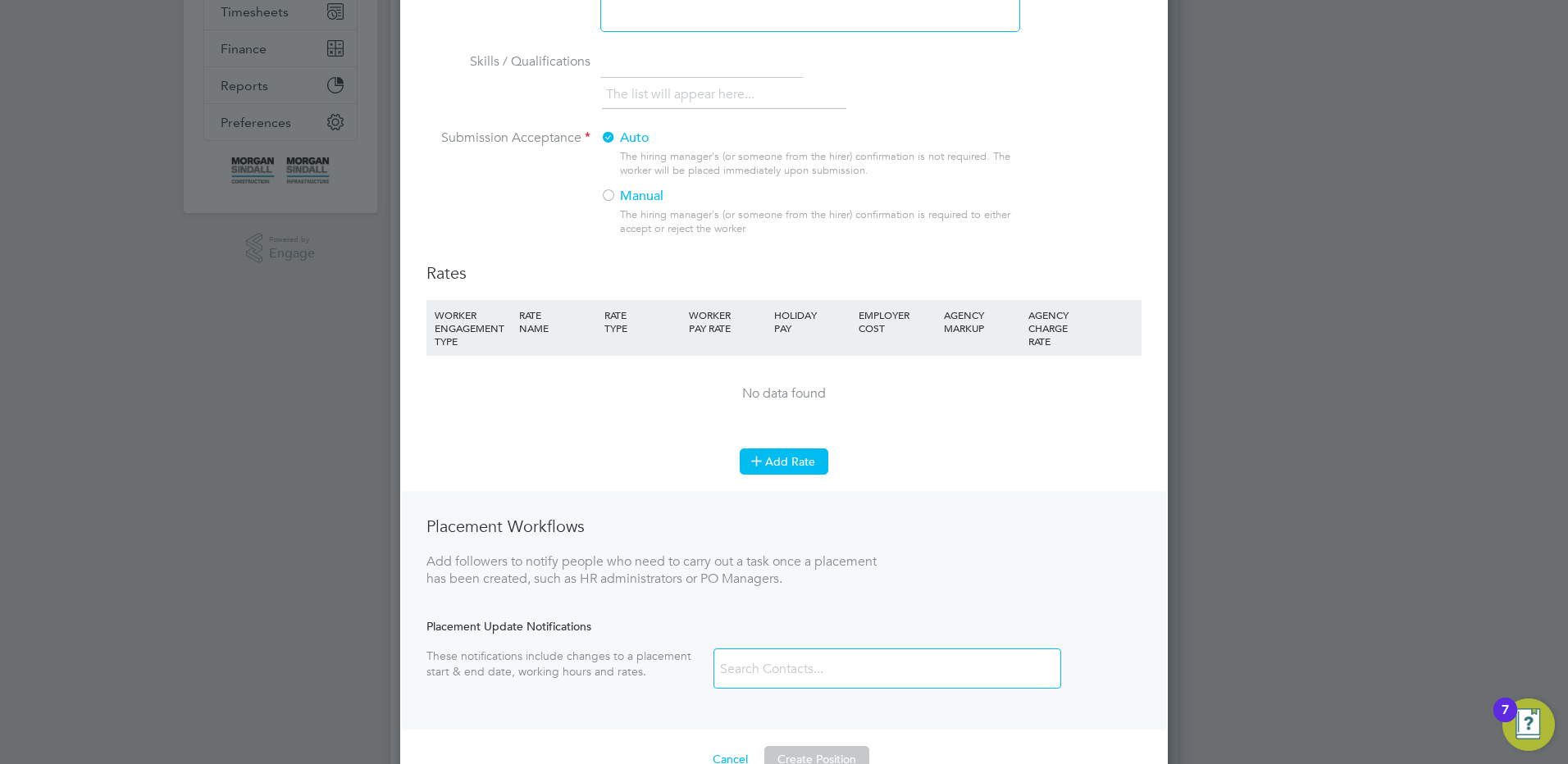
click at [787, 456] on button "Add Rate" at bounding box center [783, 461] width 88 height 26
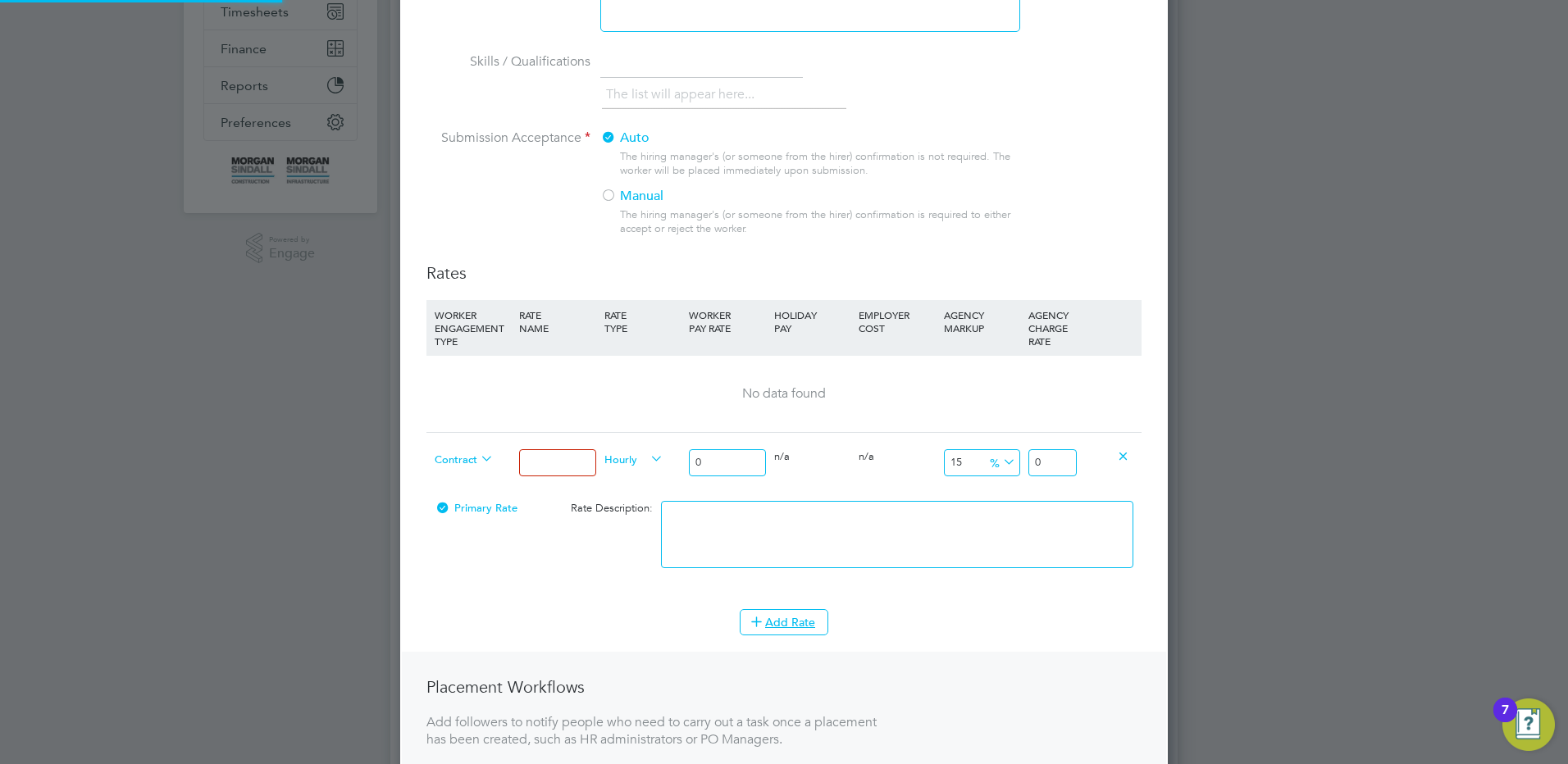
scroll to position [1156, 768]
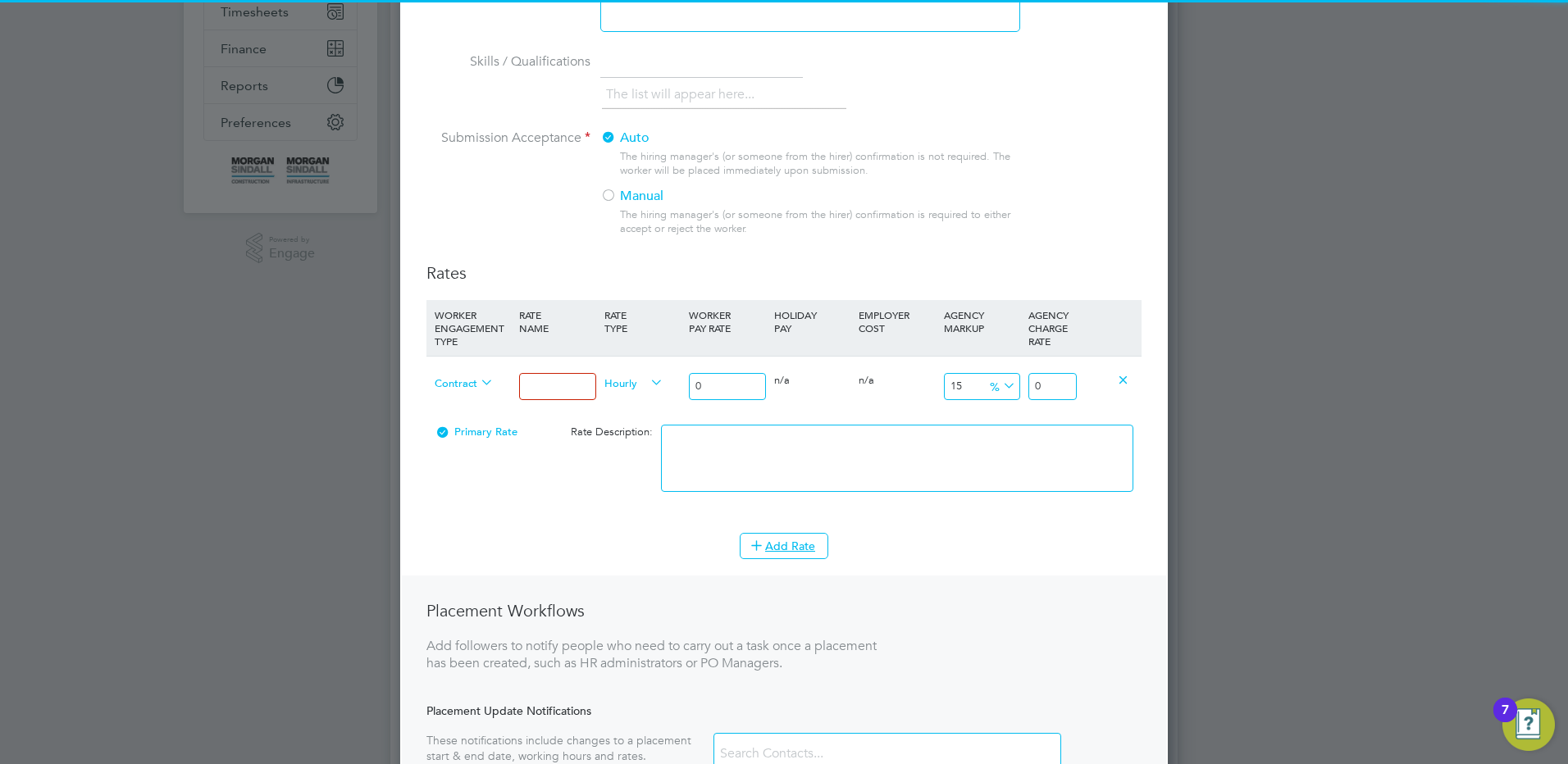
click at [563, 386] on input at bounding box center [556, 386] width 77 height 27
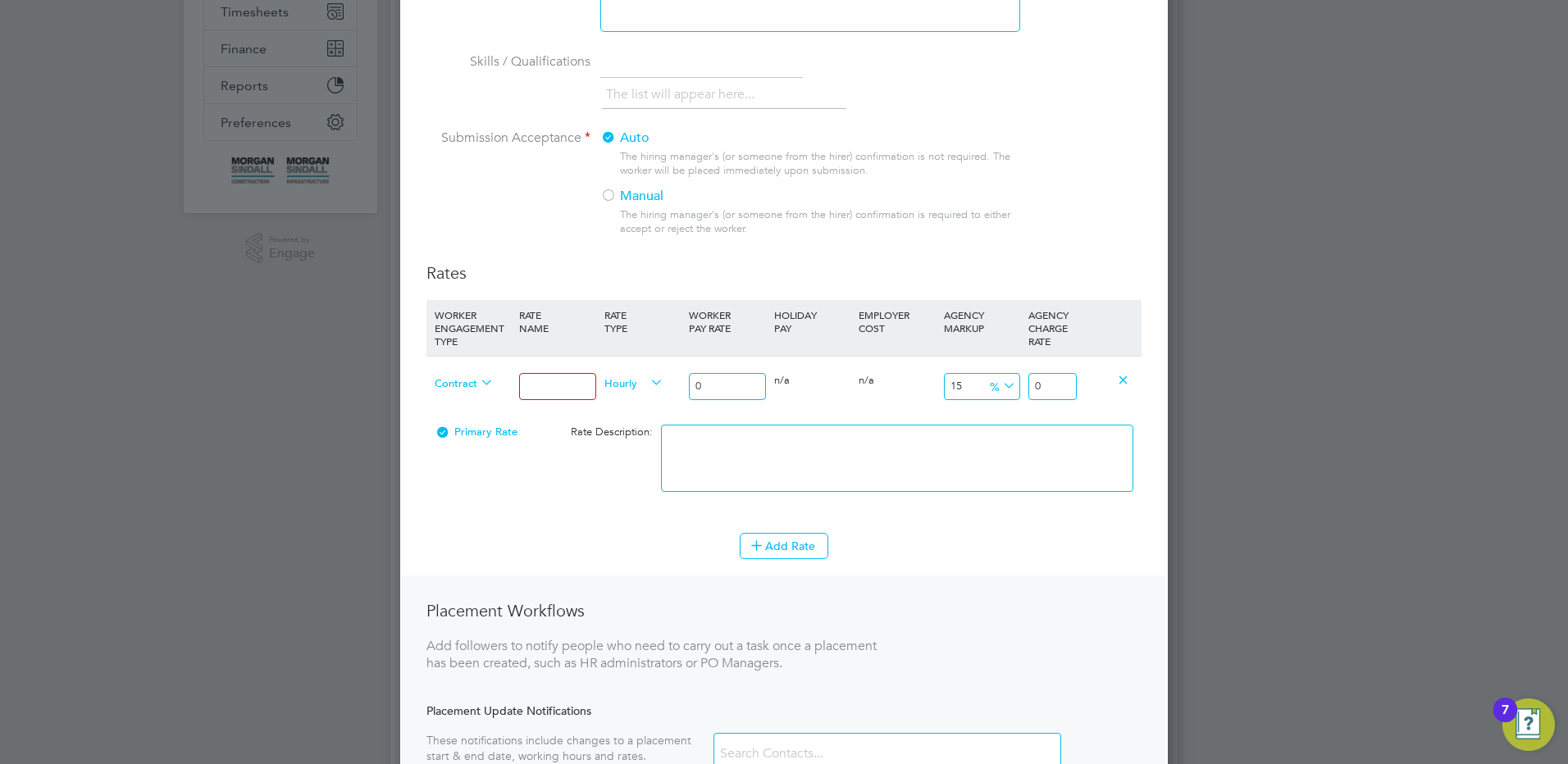
click at [534, 388] on input at bounding box center [556, 386] width 77 height 27
type input "Mon - Fri days"
drag, startPoint x: 702, startPoint y: 391, endPoint x: 668, endPoint y: 384, distance: 34.7
click at [663, 391] on div "Contract Mon - Fri days Hourly 0 0 n/a 0 n/a 15 0 % 0" at bounding box center [784, 385] width 715 height 61
type input "2"
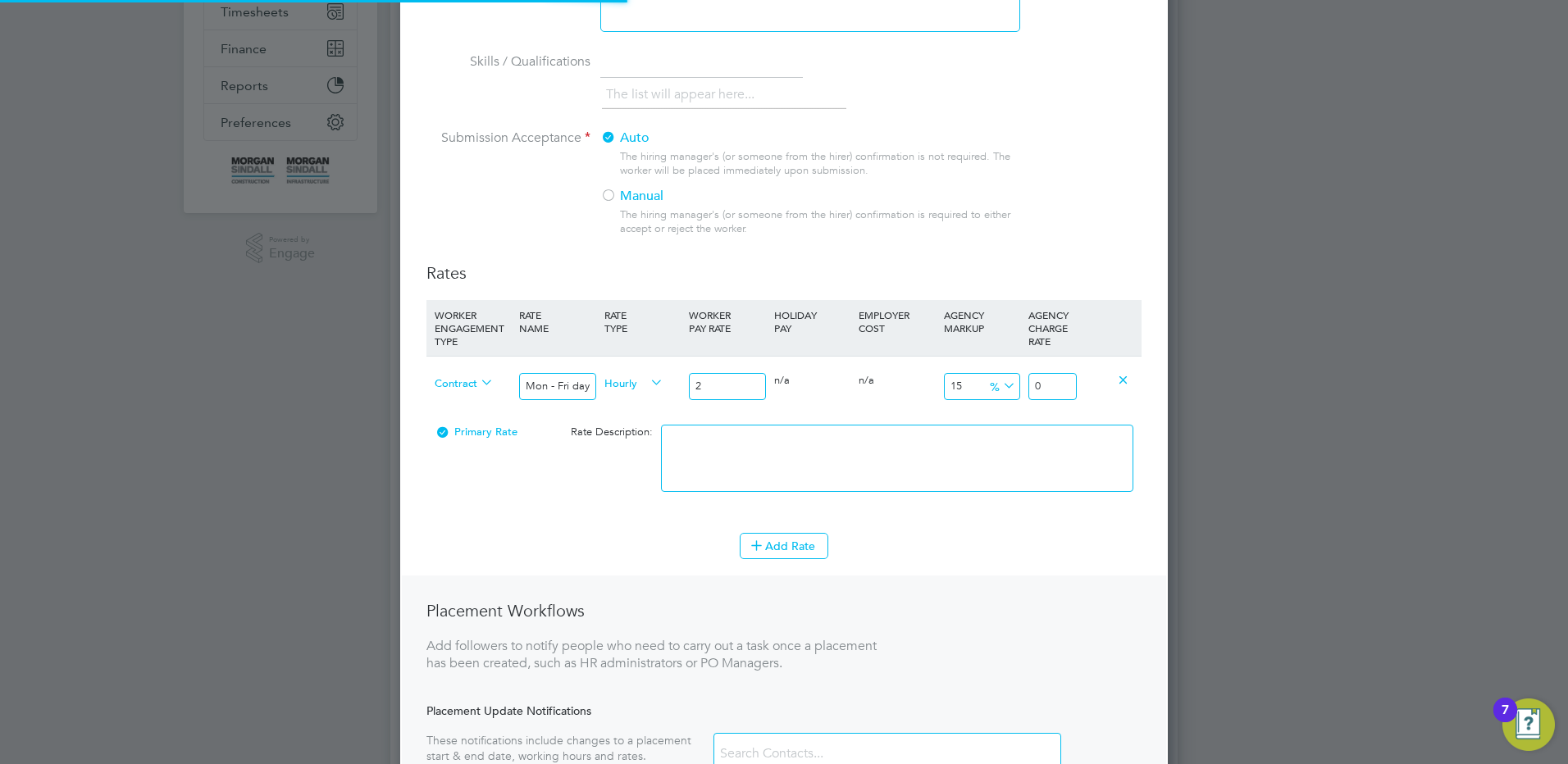
type input "2.3"
type input "24"
type input "27.6"
type input "24.00"
click at [771, 471] on textarea at bounding box center [896, 458] width 472 height 68
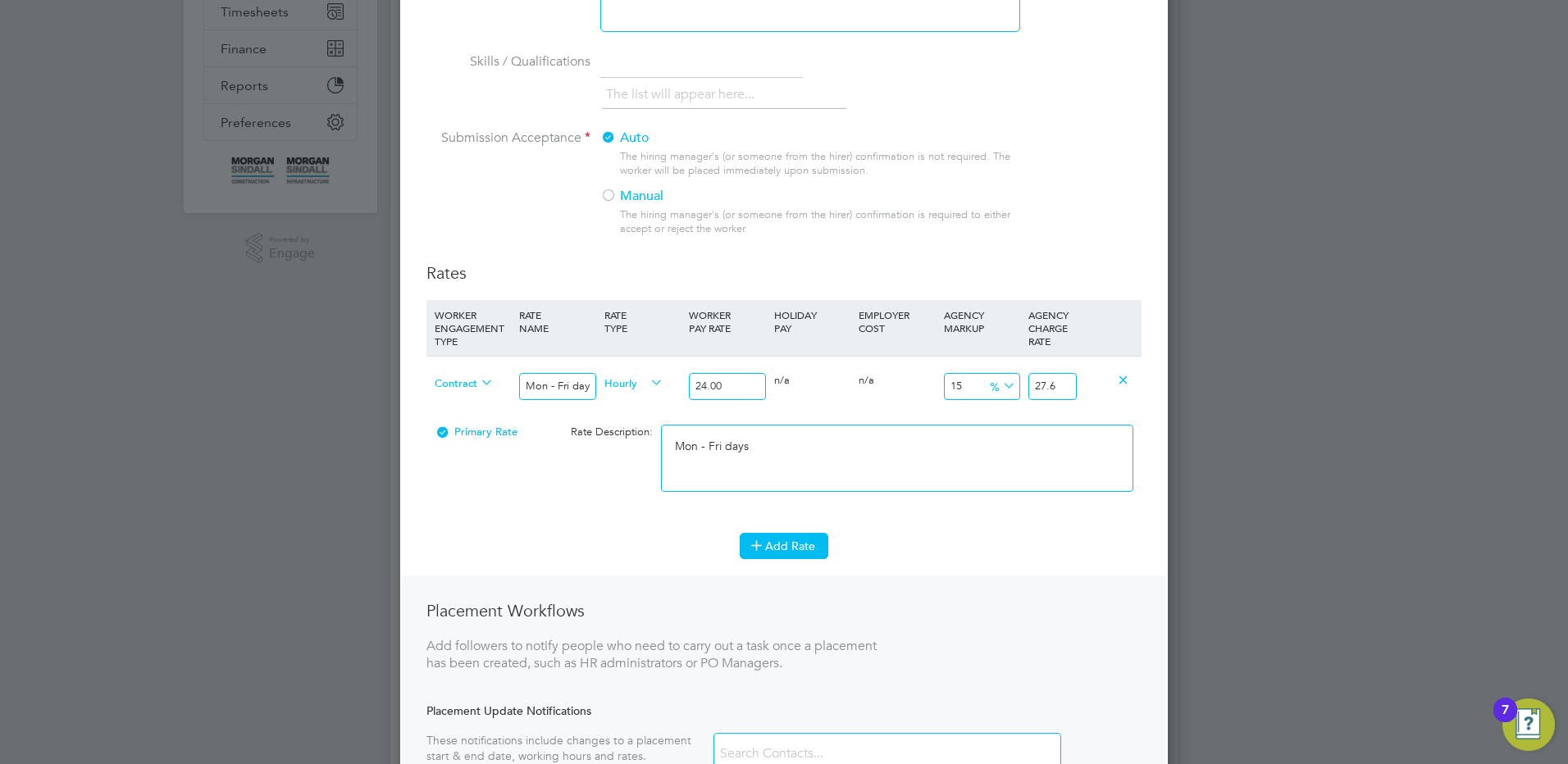
type textarea "Mon - Fri days"
click at [795, 542] on button "Add Rate" at bounding box center [783, 545] width 88 height 26
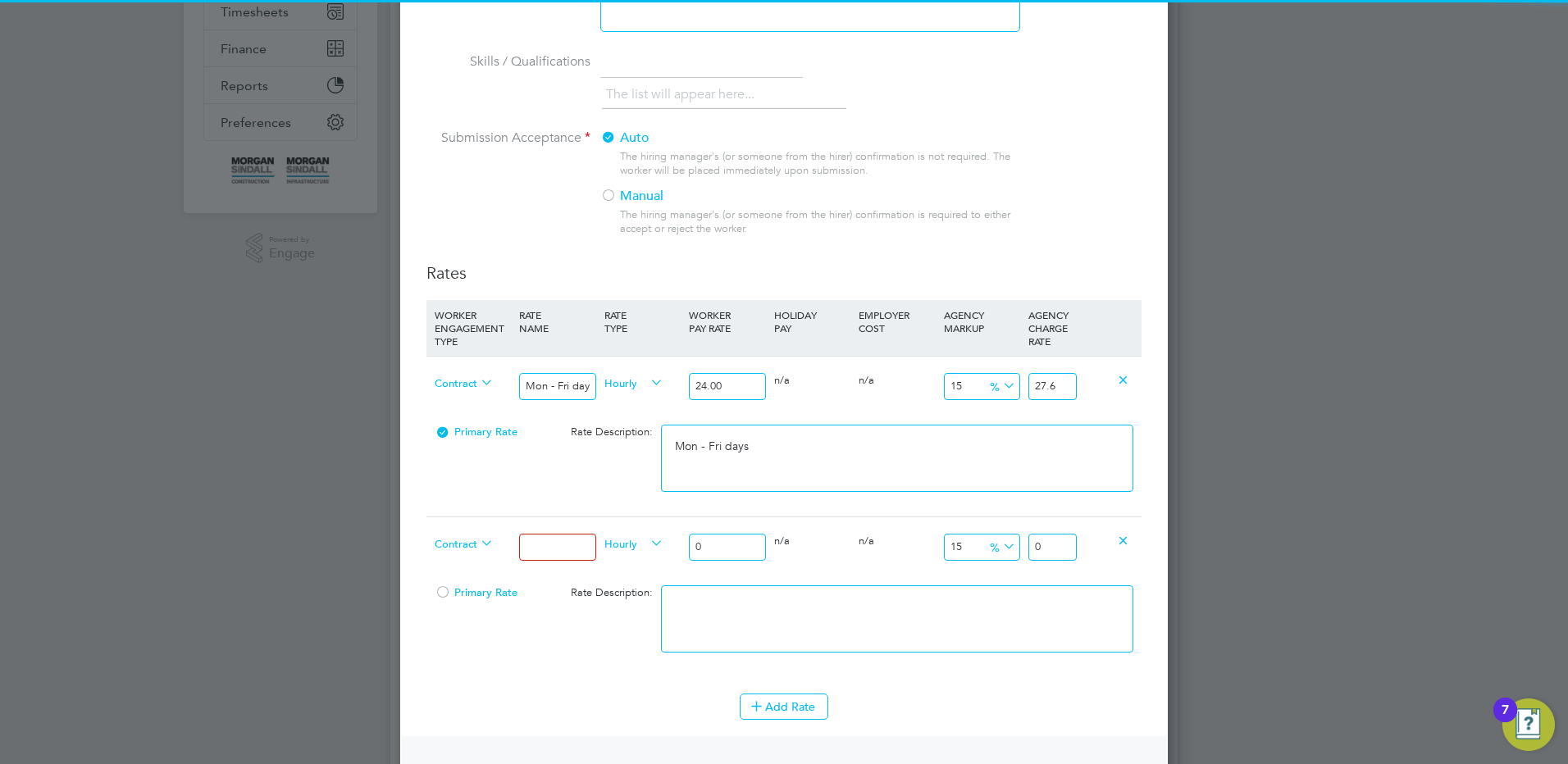
click at [571, 532] on div at bounding box center [556, 547] width 84 height 60
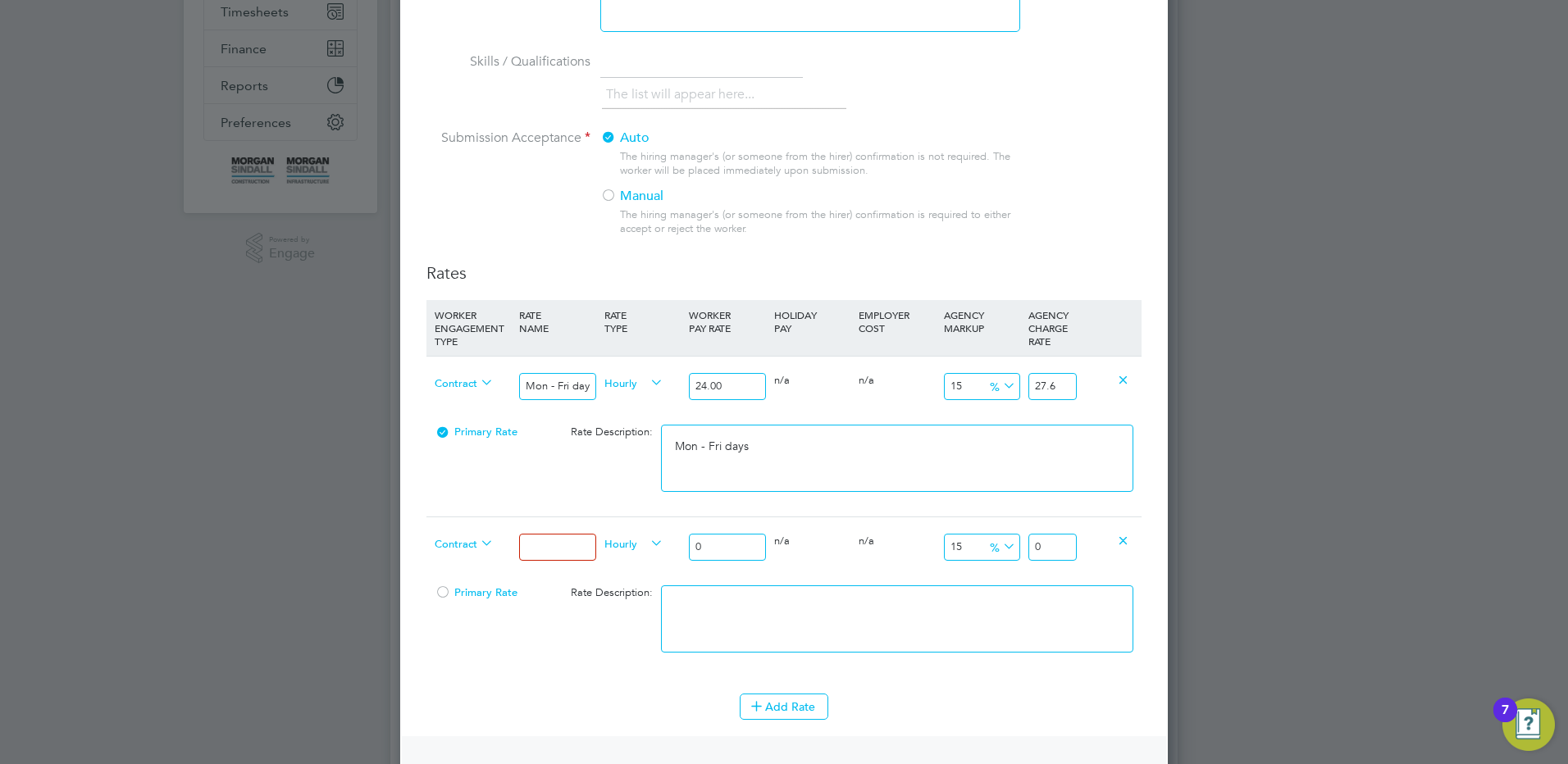
click at [585, 551] on input at bounding box center [556, 546] width 77 height 27
type input "Mon - Fri nights"
drag, startPoint x: 687, startPoint y: 545, endPoint x: 677, endPoint y: 542, distance: 10.4
click at [677, 542] on div "Contract Mon - Fri nights Hourly 0 0 n/a 0 n/a 15 0 % 0" at bounding box center [784, 546] width 715 height 61
type input "2"
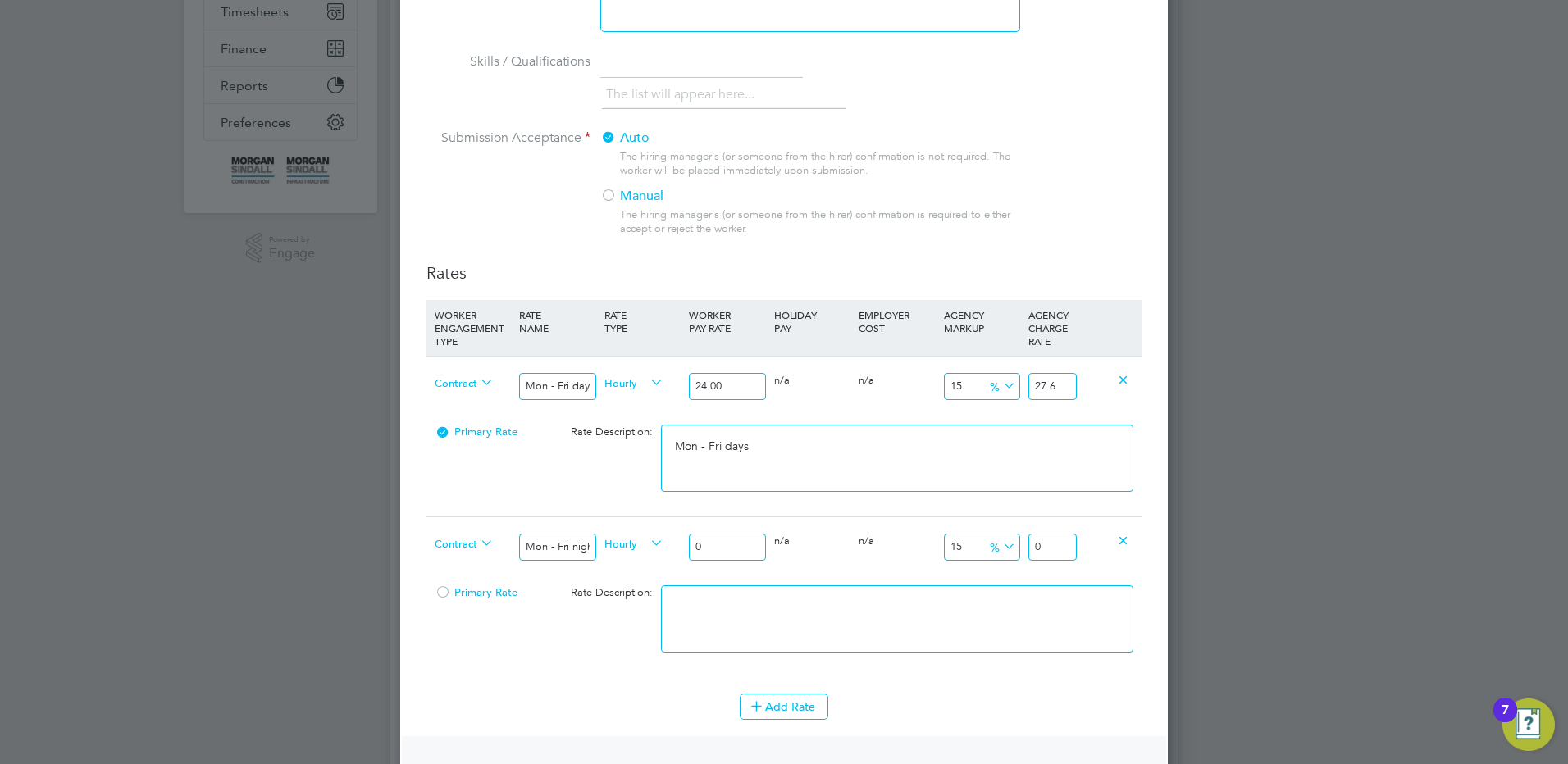
type input "2.3"
type input "26"
type input "29.9"
type input "26.4"
type input "30.36"
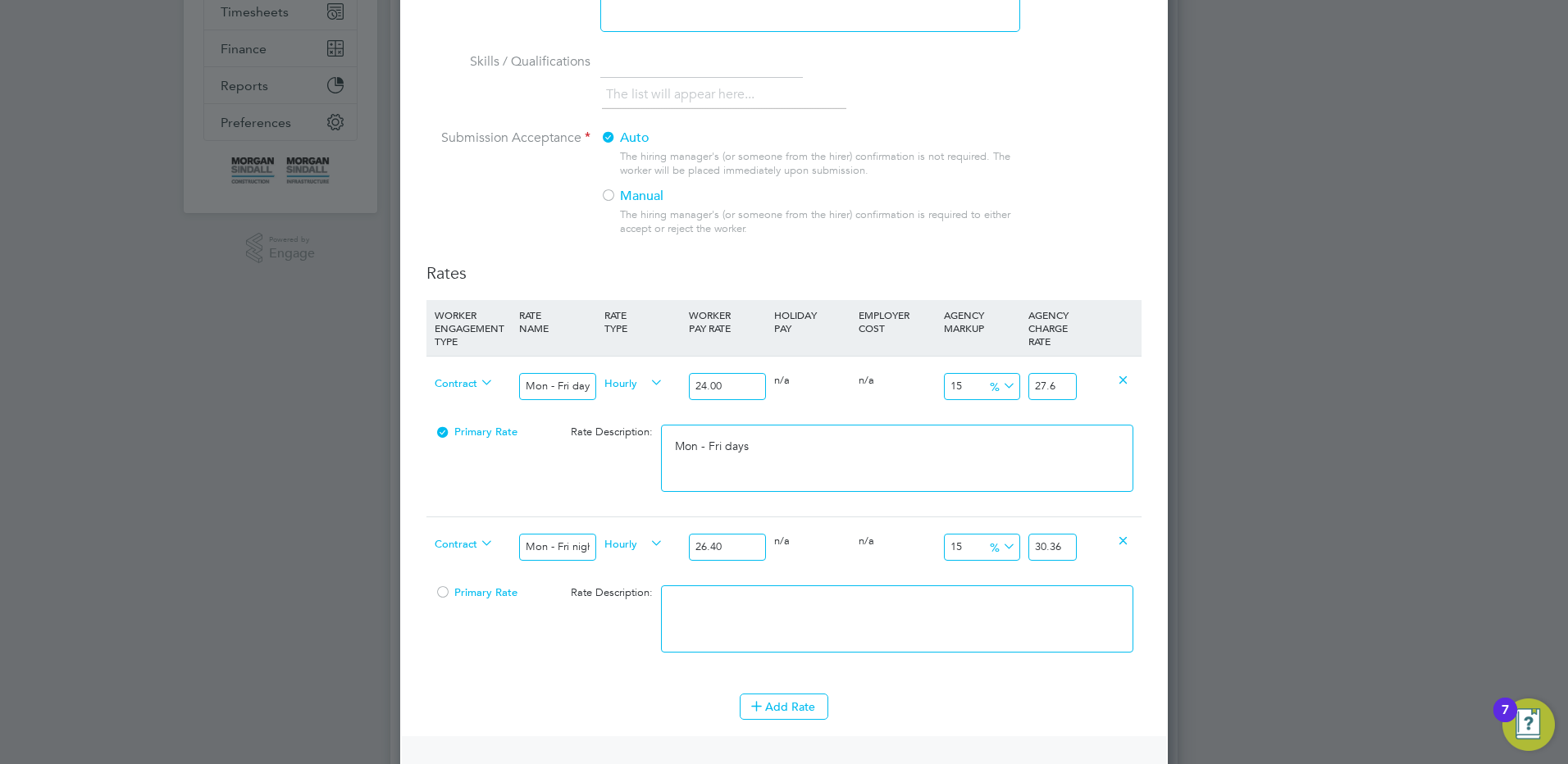
type input "26.40"
click at [875, 614] on textarea at bounding box center [896, 619] width 472 height 68
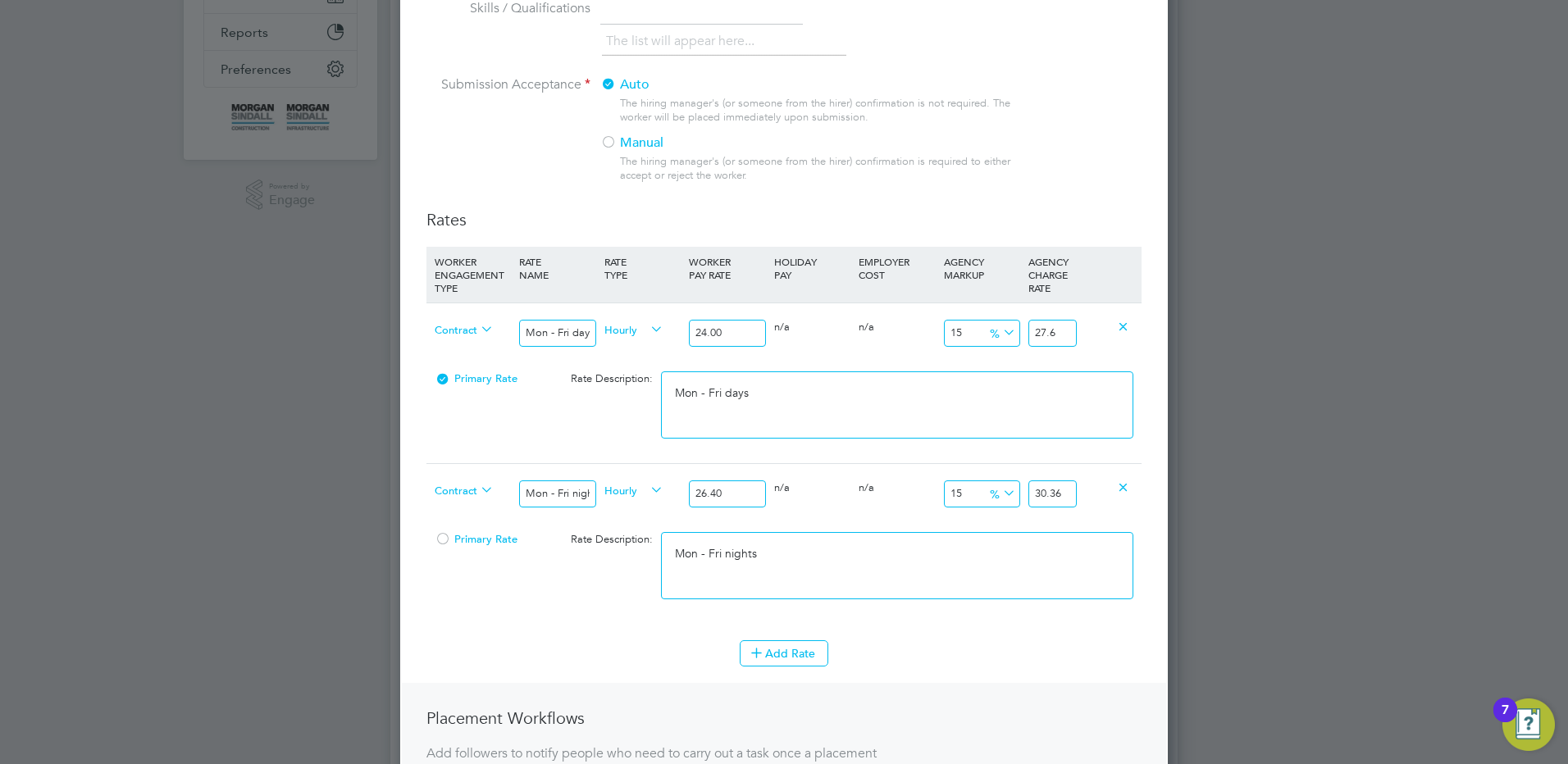
scroll to position [410, 0]
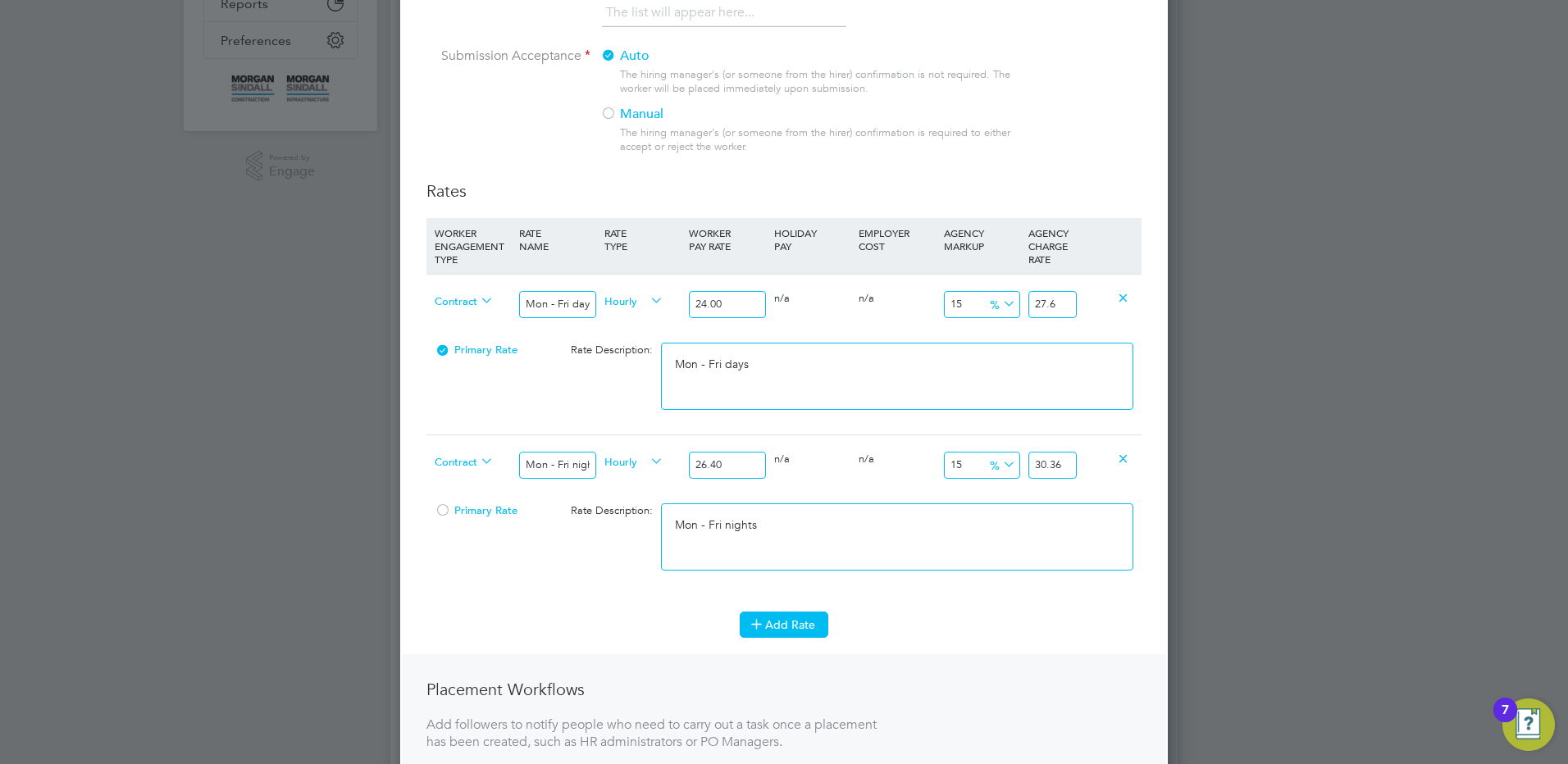
type textarea "Mon - Fri nights"
click at [770, 622] on button "Add Rate" at bounding box center [783, 625] width 88 height 26
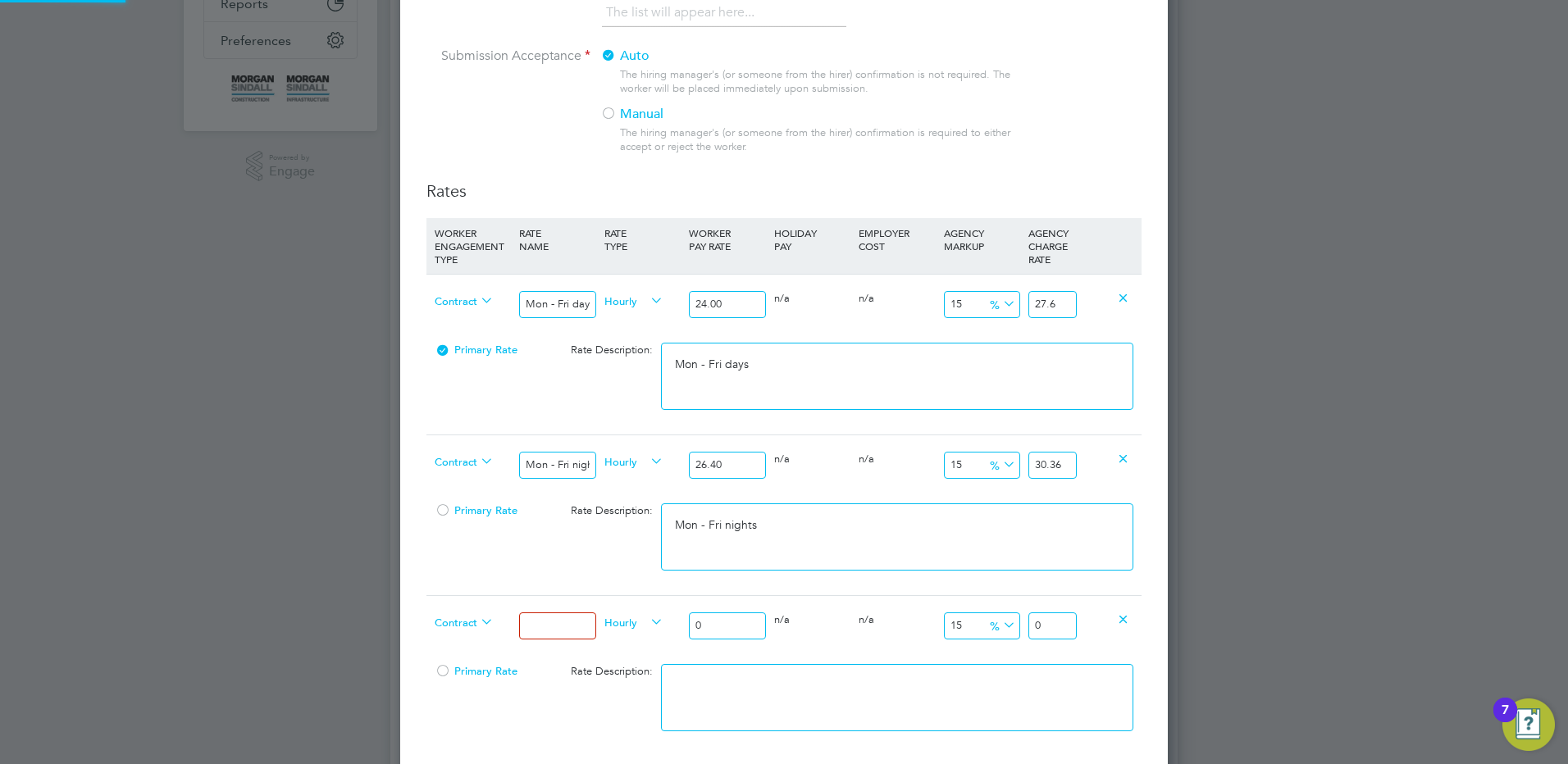
scroll to position [1478, 768]
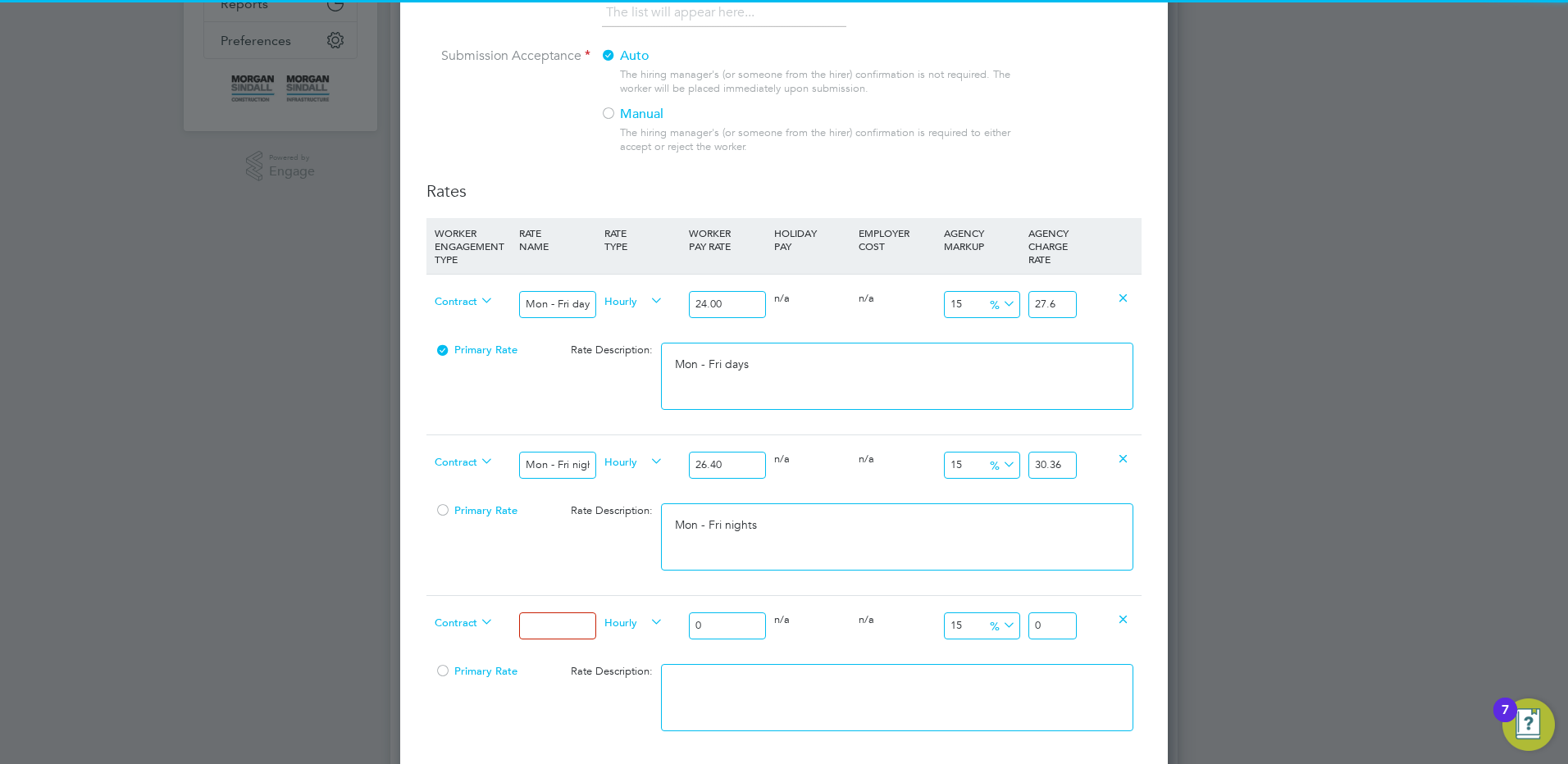
click at [543, 628] on input at bounding box center [556, 625] width 77 height 27
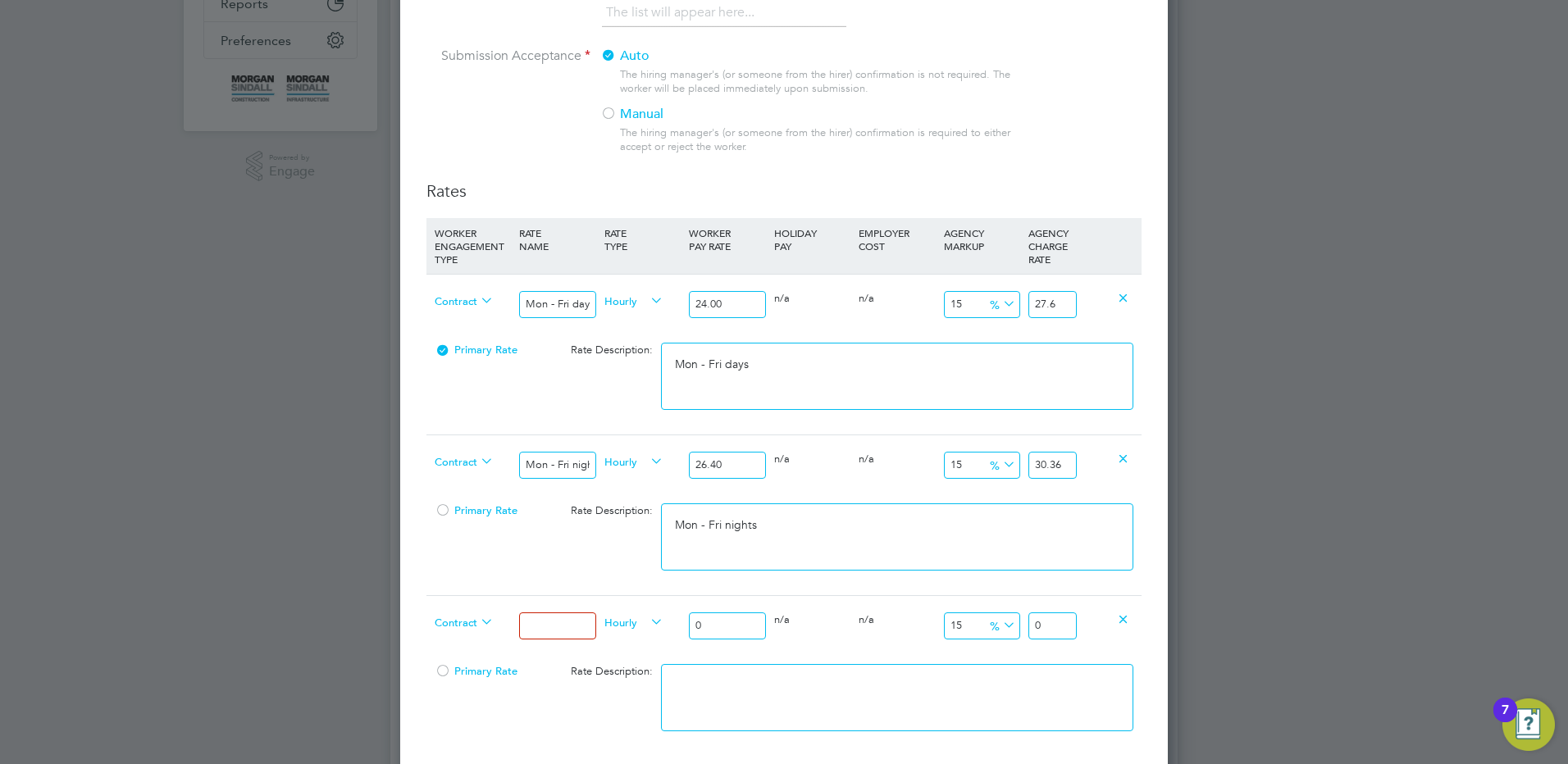
type input "Weekends Fri 18:00pm - Mon 06:00am"
drag, startPoint x: 707, startPoint y: 627, endPoint x: 680, endPoint y: 639, distance: 29.5
click at [693, 632] on input "0" at bounding box center [726, 625] width 77 height 27
type input "2"
type input "2.3"
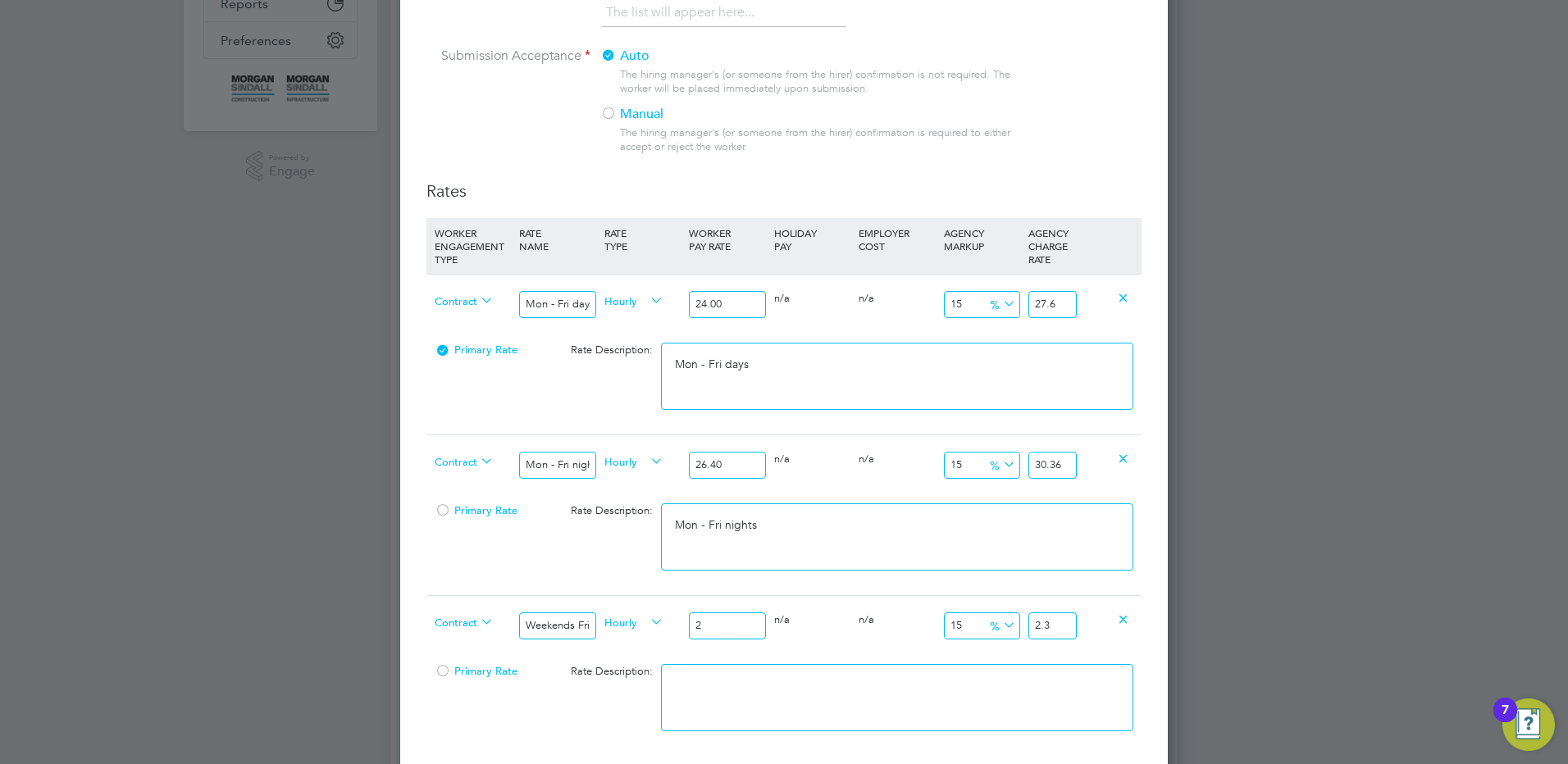
type input "27"
type input "31.05"
type input "27.6"
type input "31.74"
type input "27.65"
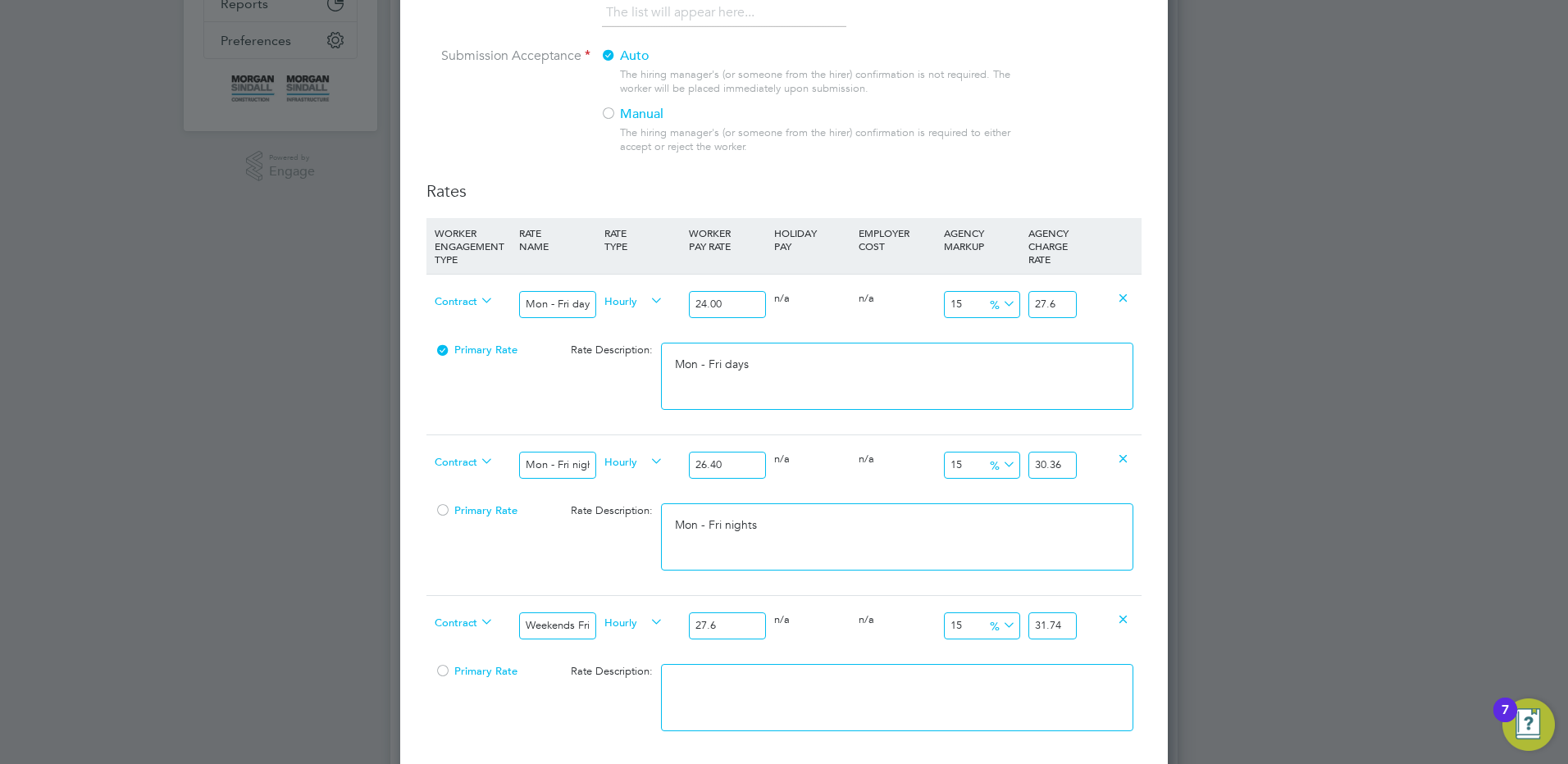
type input "31.7975"
type input "27.6"
type input "31.74"
type input "27.60"
click at [977, 716] on textarea at bounding box center [896, 697] width 472 height 68
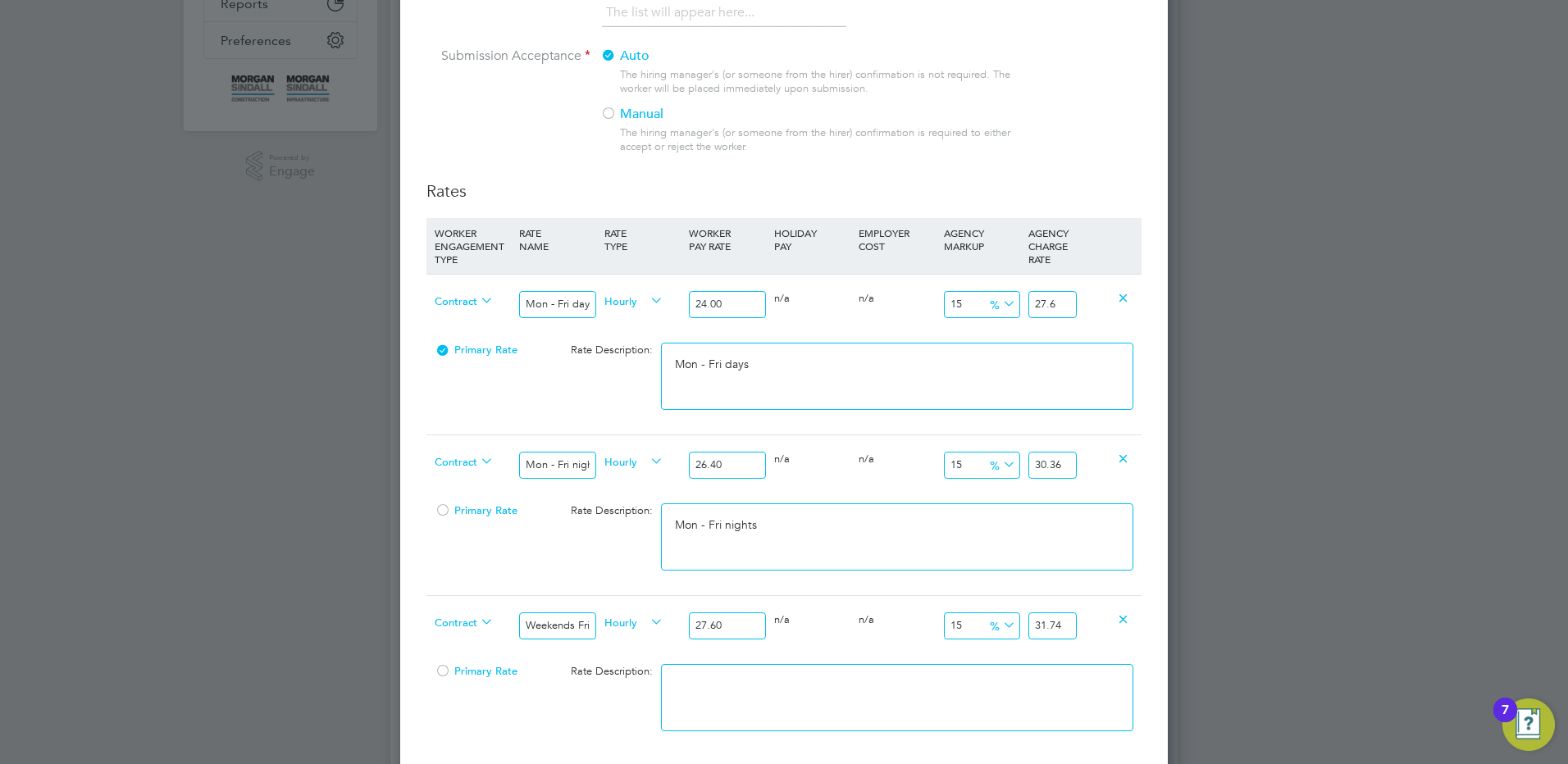
paste textarea "Weekends Fri 18:00pm - Mon 06:00am"
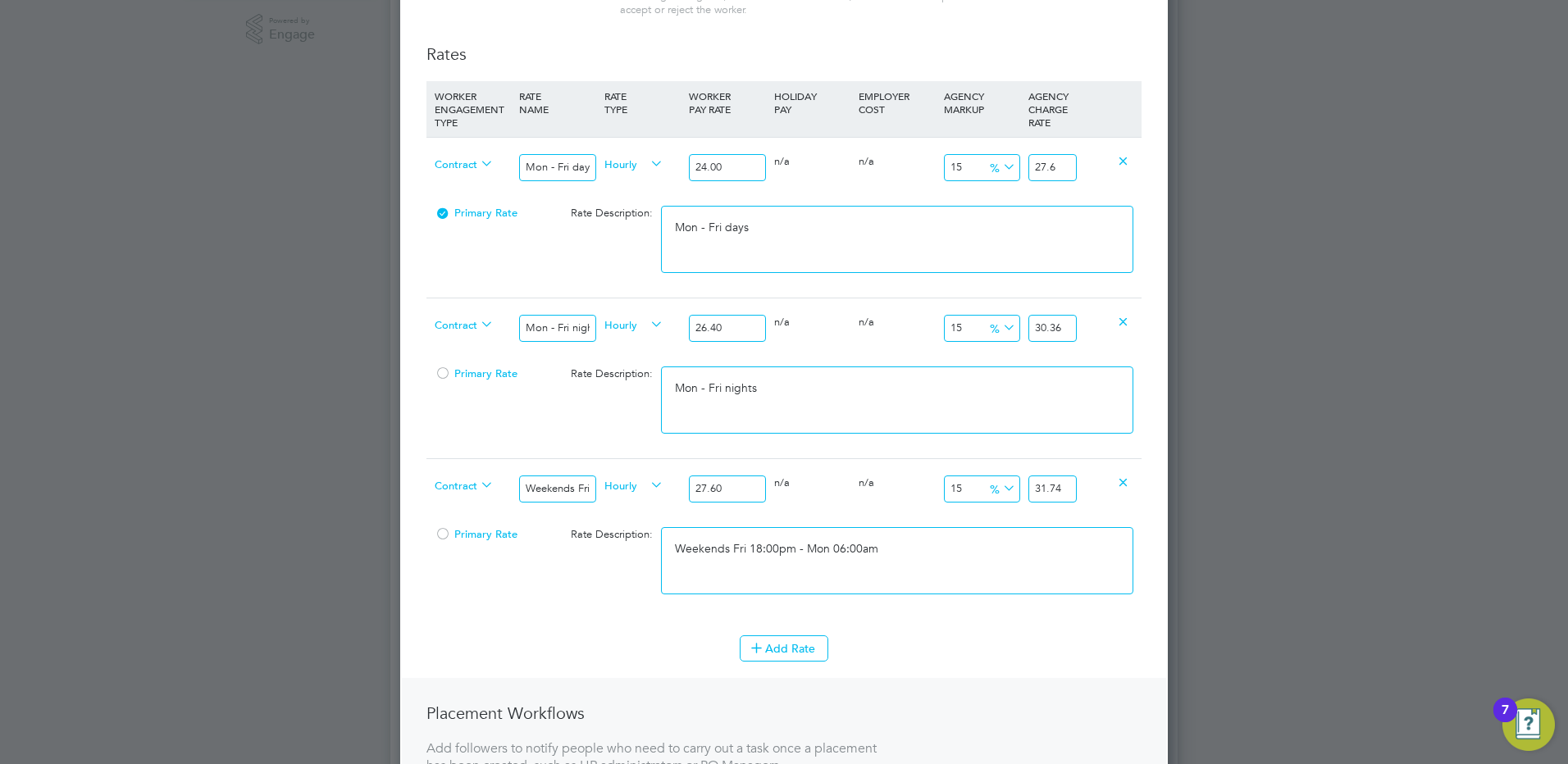
scroll to position [656, 0]
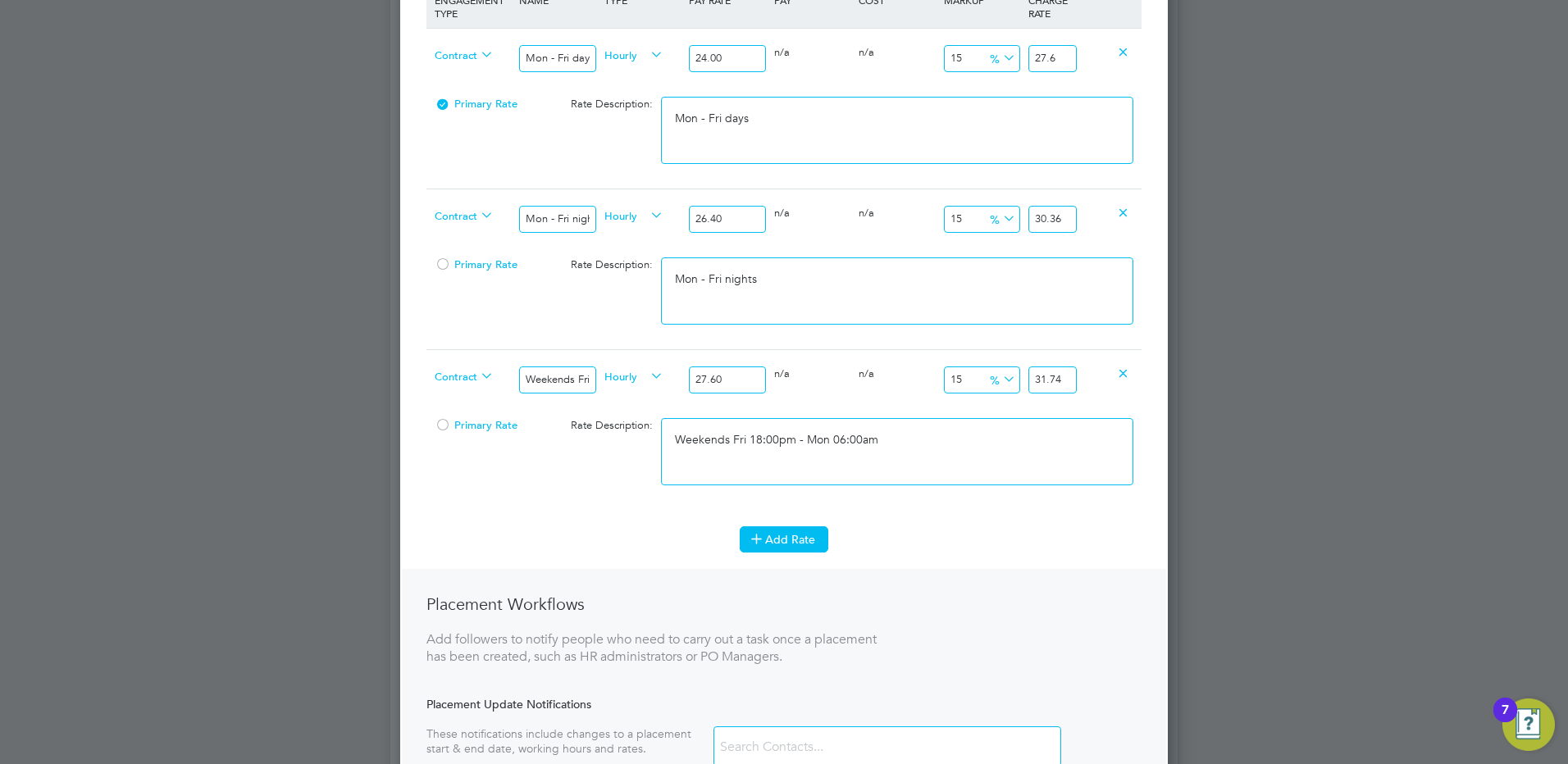
type textarea "Weekends Fri 18:00pm - Mon 06:00am"
click at [793, 542] on button "Add Rate" at bounding box center [783, 539] width 88 height 26
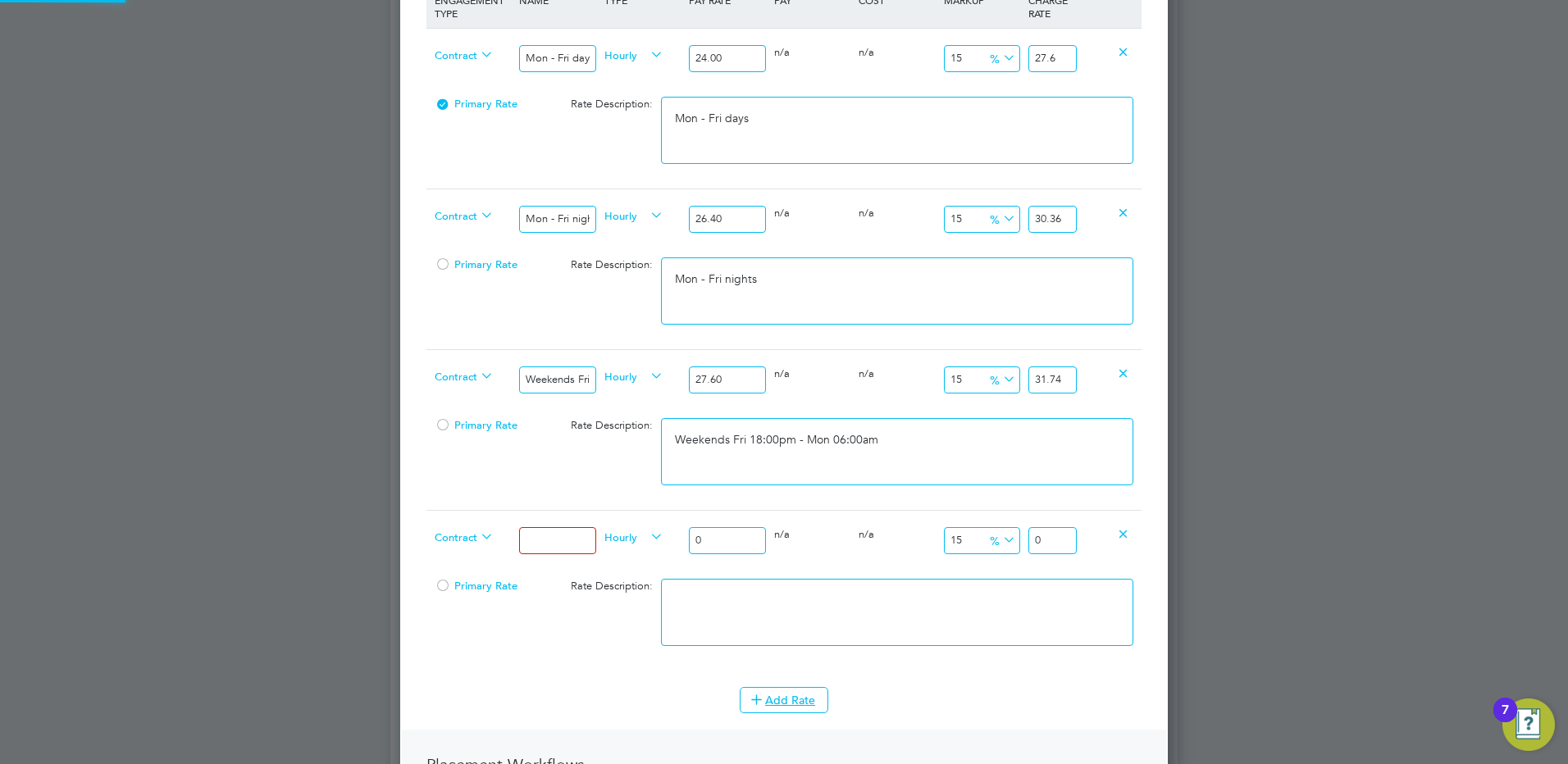
click at [521, 539] on input at bounding box center [556, 540] width 77 height 27
type input "Bank hols"
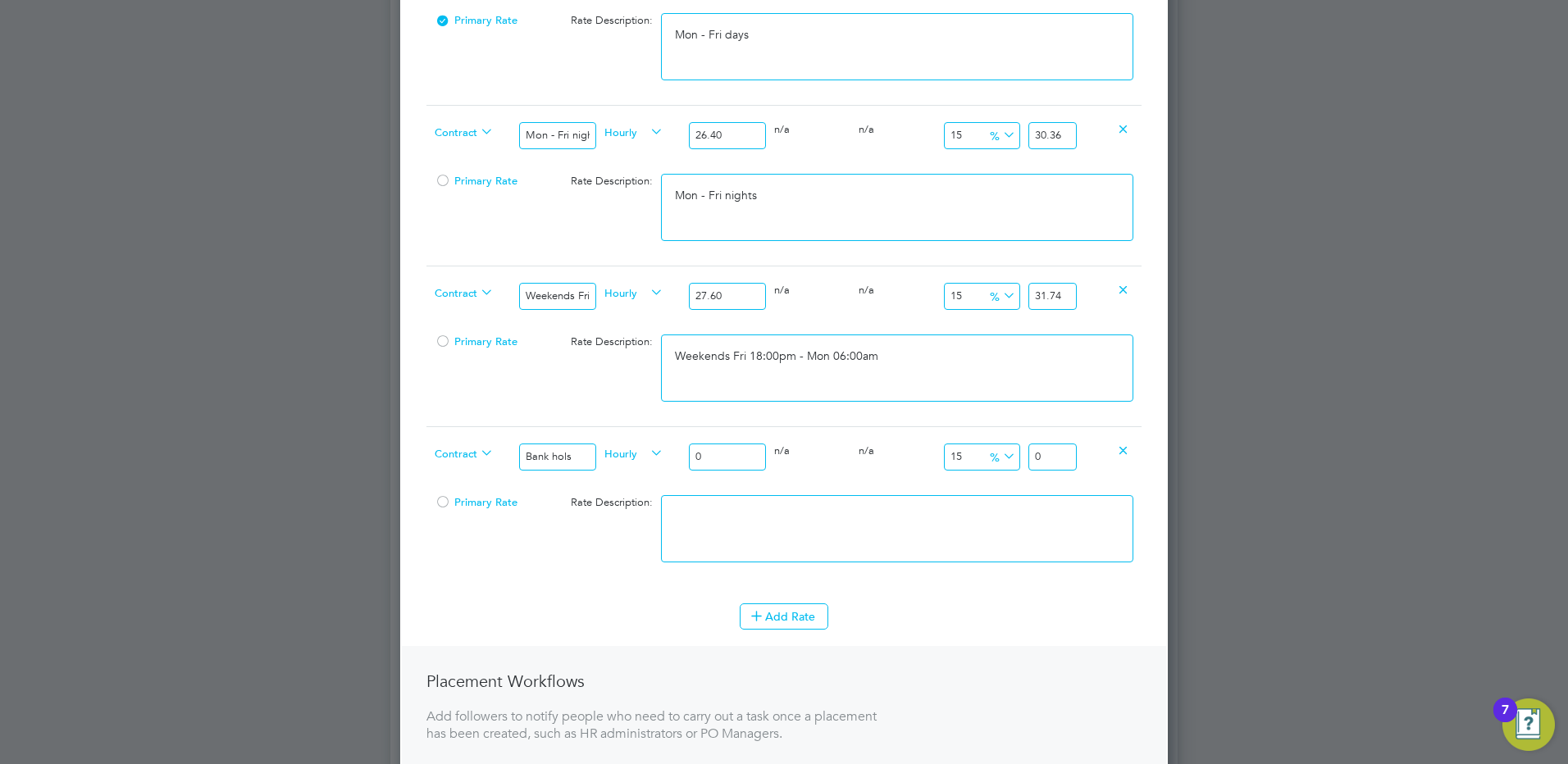
scroll to position [902, 0]
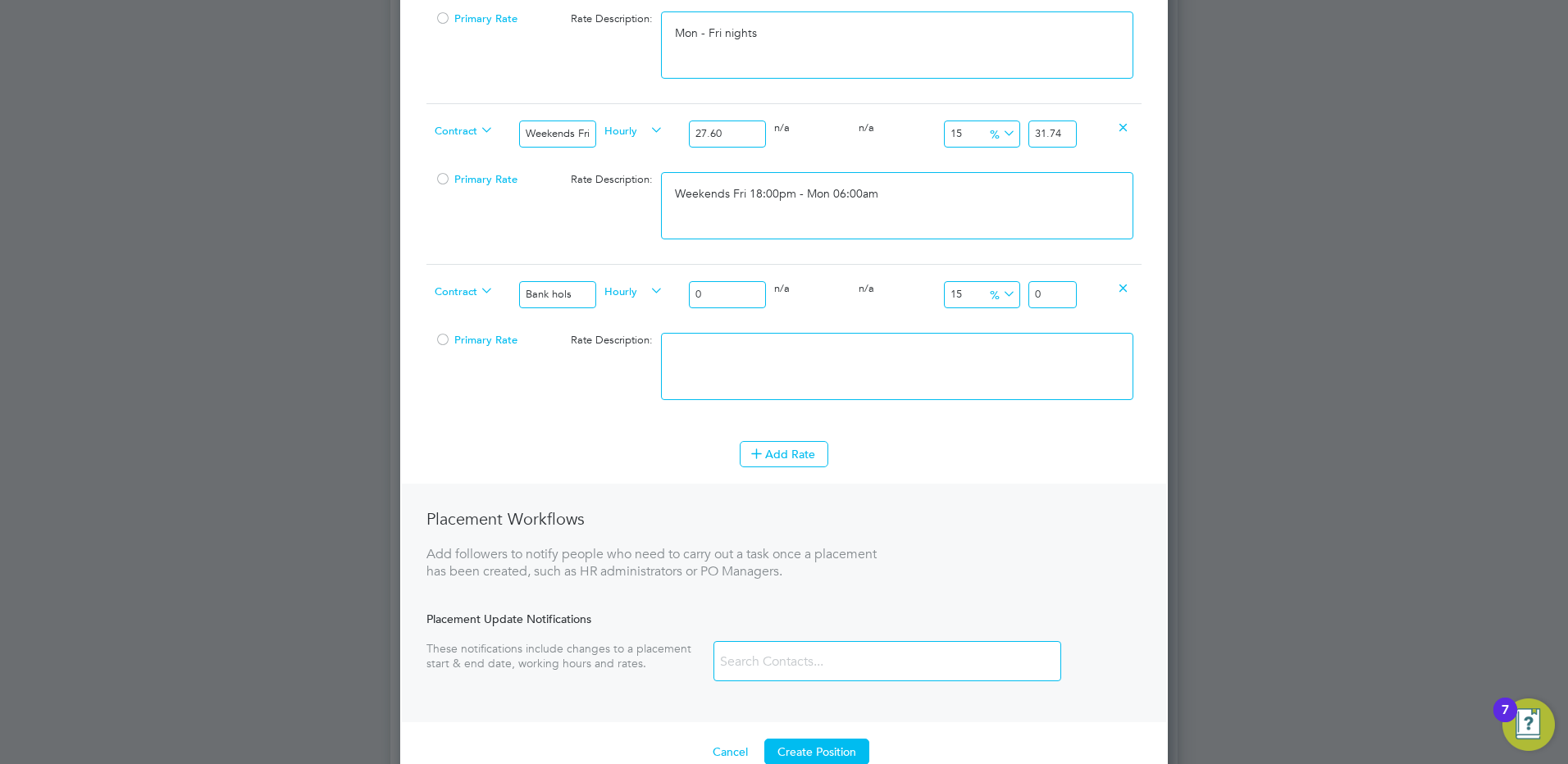
drag, startPoint x: 693, startPoint y: 298, endPoint x: 664, endPoint y: 293, distance: 29.4
click at [677, 299] on div "Contract Bank hols Hourly 0 0 n/a 0 n/a 15 0 % 0" at bounding box center [784, 294] width 715 height 61
type input "3"
type input "3.45"
type input "31"
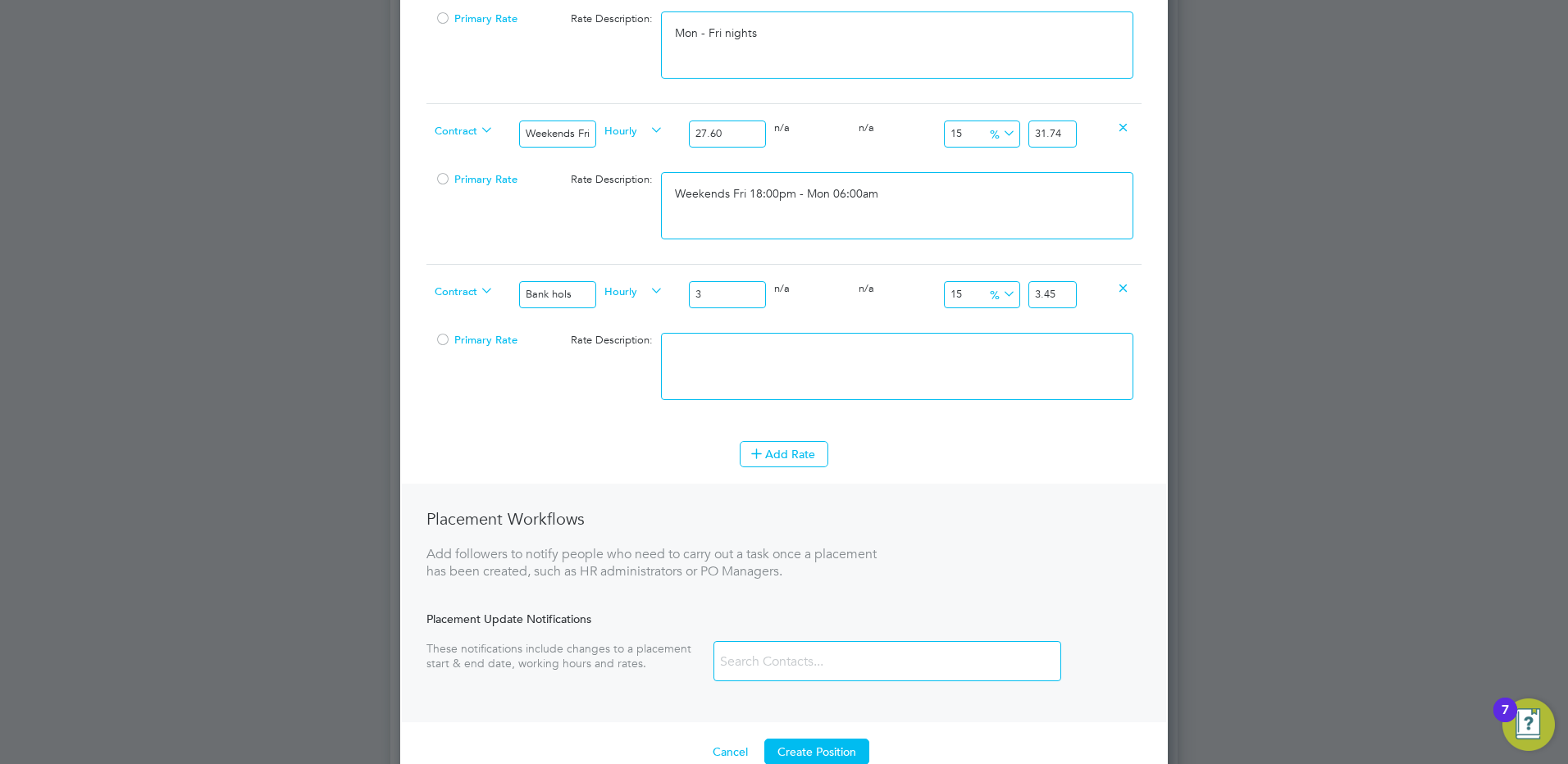
type input "35.65"
type input "31.9"
type input "36.685"
type input "31.92"
type input "36.708"
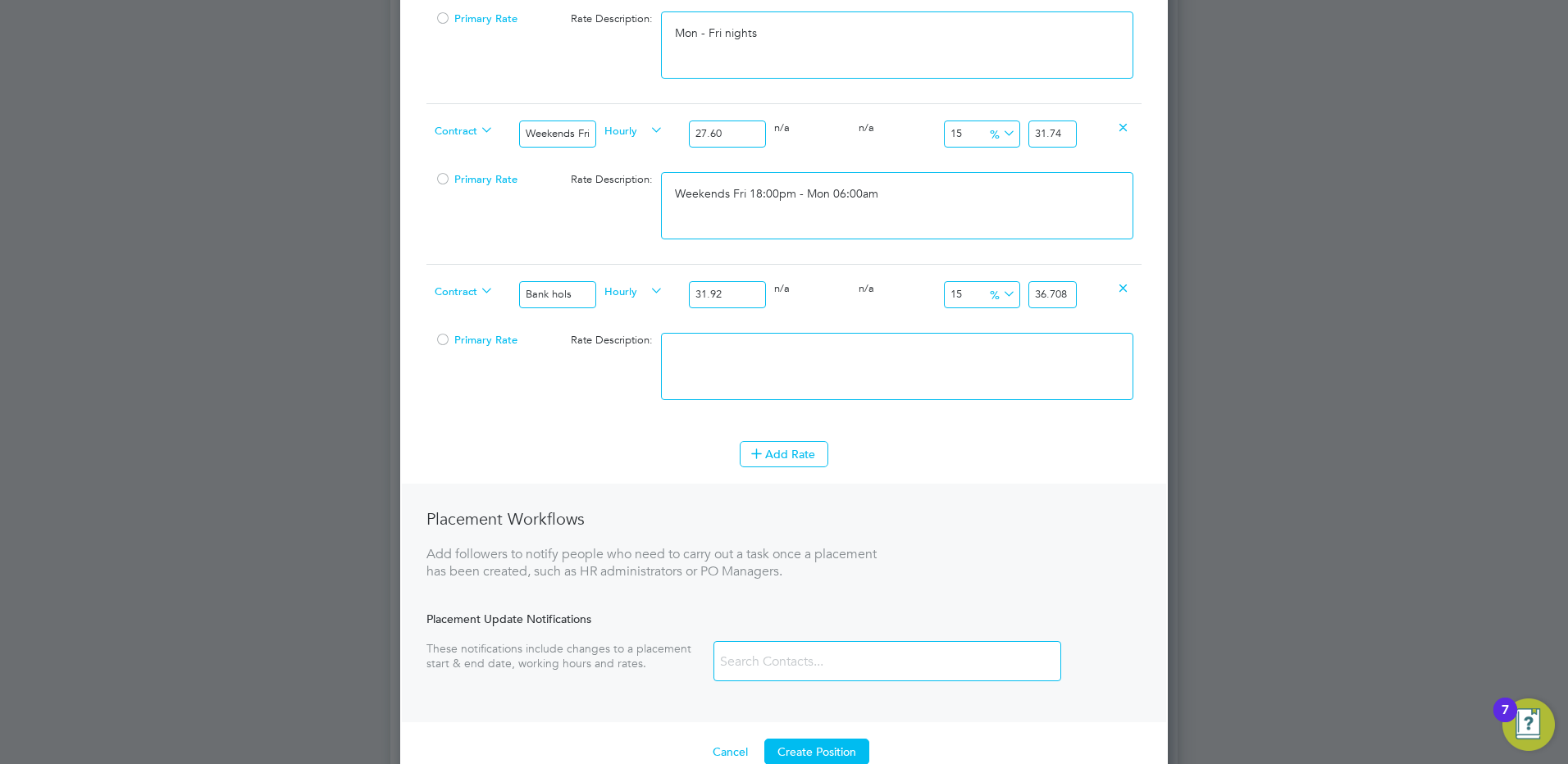
type input "31.92"
drag, startPoint x: 1058, startPoint y: 296, endPoint x: 1114, endPoint y: 297, distance: 56.0
click at [1113, 297] on div "Contract Bank hols Hourly 31.92 0 n/a 0 n/a 15 4.788 % 36.708" at bounding box center [784, 294] width 715 height 61
type input "14.974937343358397"
type input "36.7"
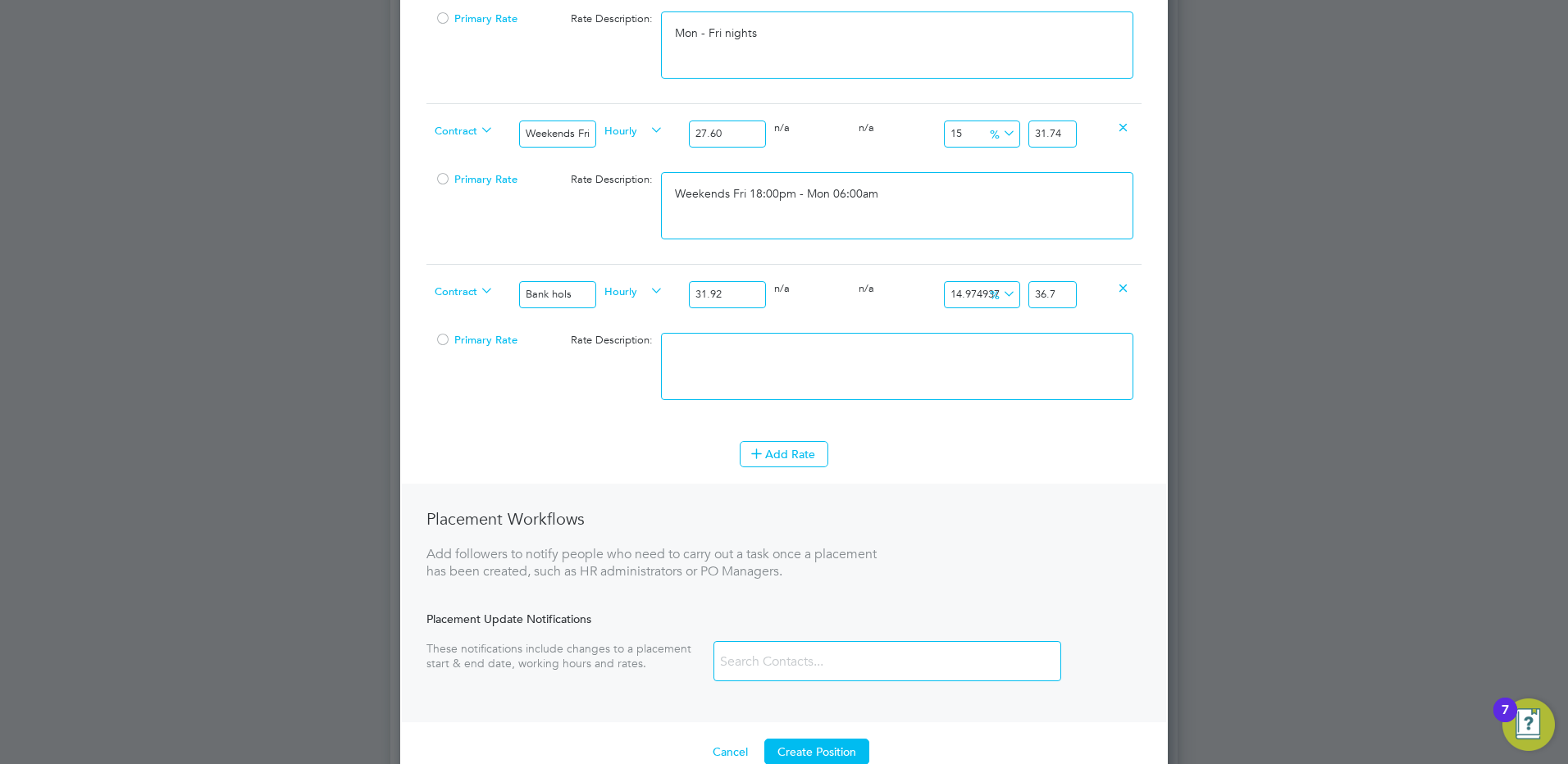
type input "15.0062656641604"
type input "36.71"
click at [805, 366] on textarea at bounding box center [896, 367] width 472 height 68
type textarea "Bank hols"
click at [806, 449] on button "Add Rate" at bounding box center [783, 454] width 88 height 26
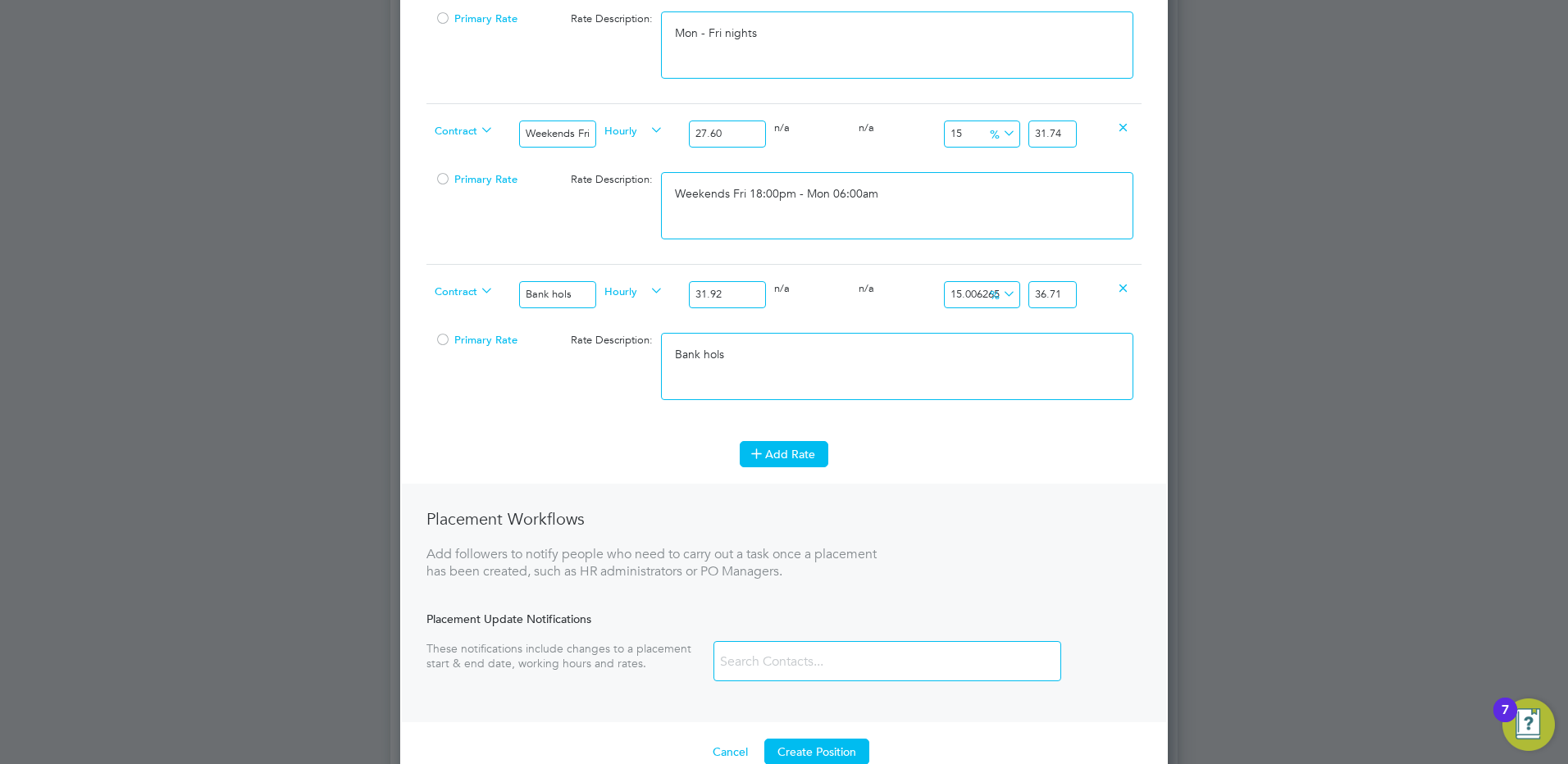
scroll to position [1799, 768]
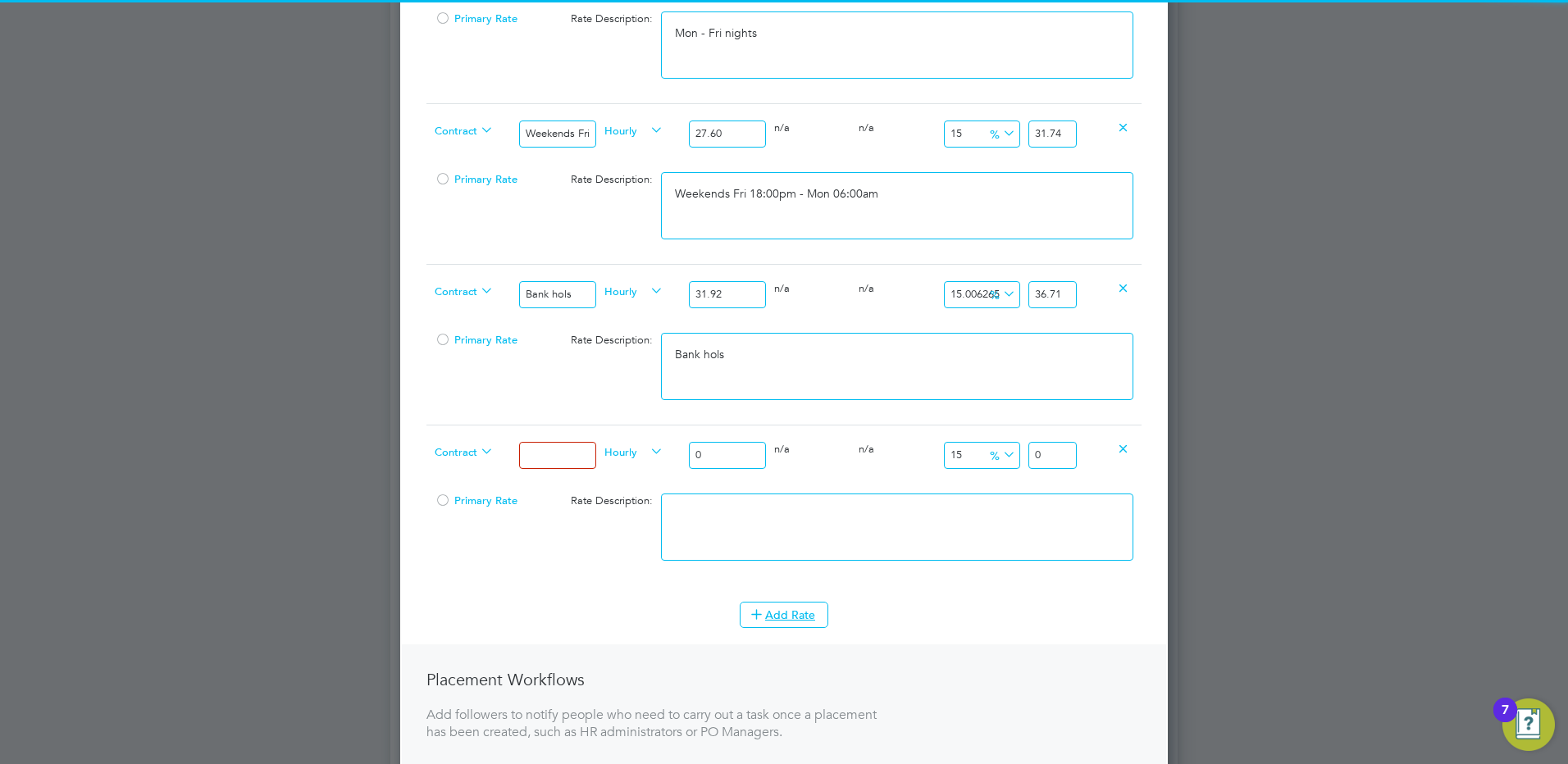
click at [557, 460] on input at bounding box center [556, 455] width 77 height 27
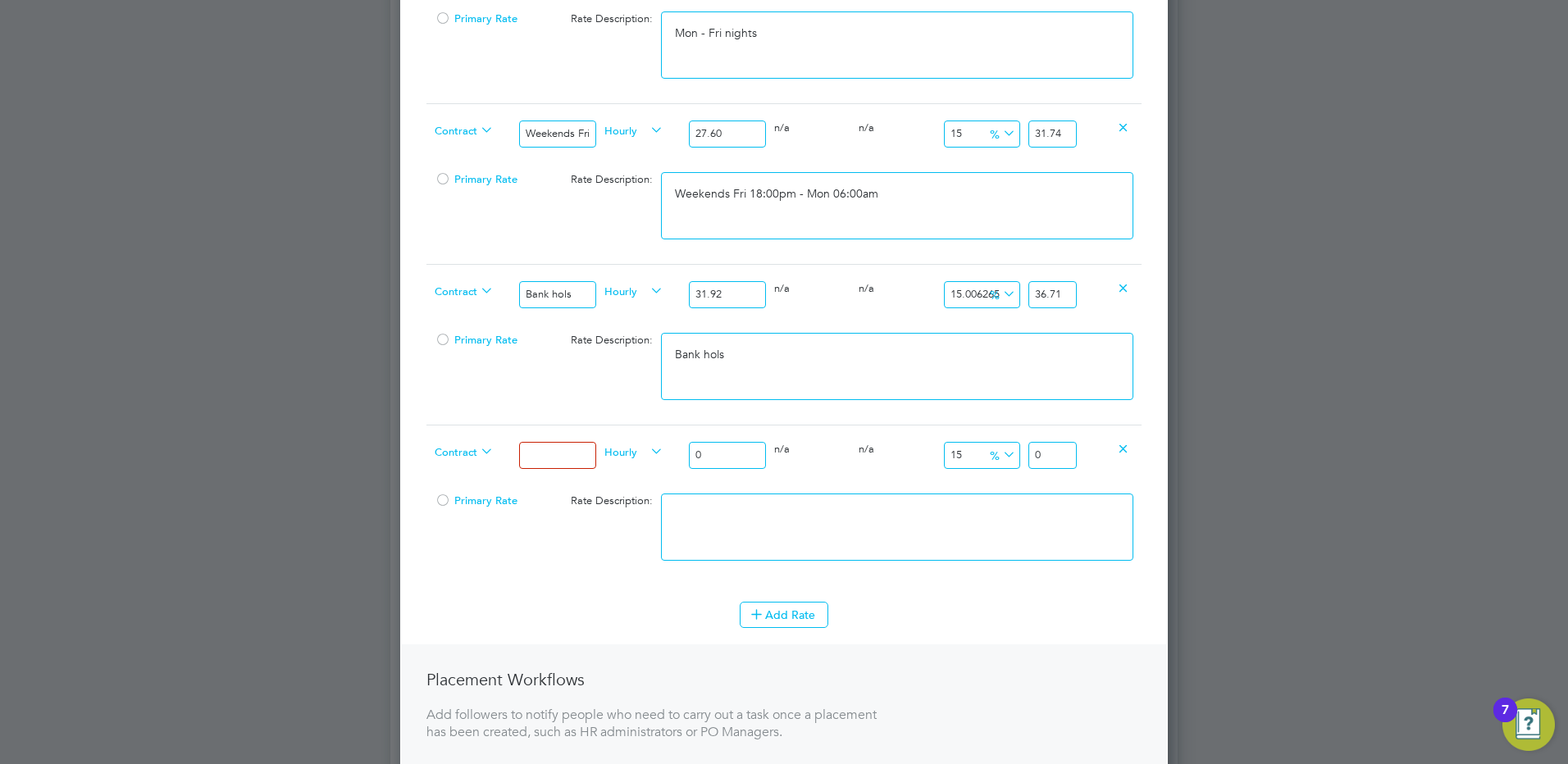
type input "Xmas & New Year"
drag, startPoint x: 731, startPoint y: 467, endPoint x: 691, endPoint y: 458, distance: 41.0
click at [691, 458] on input "0" at bounding box center [726, 455] width 77 height 27
type input "4"
type input "4.6"
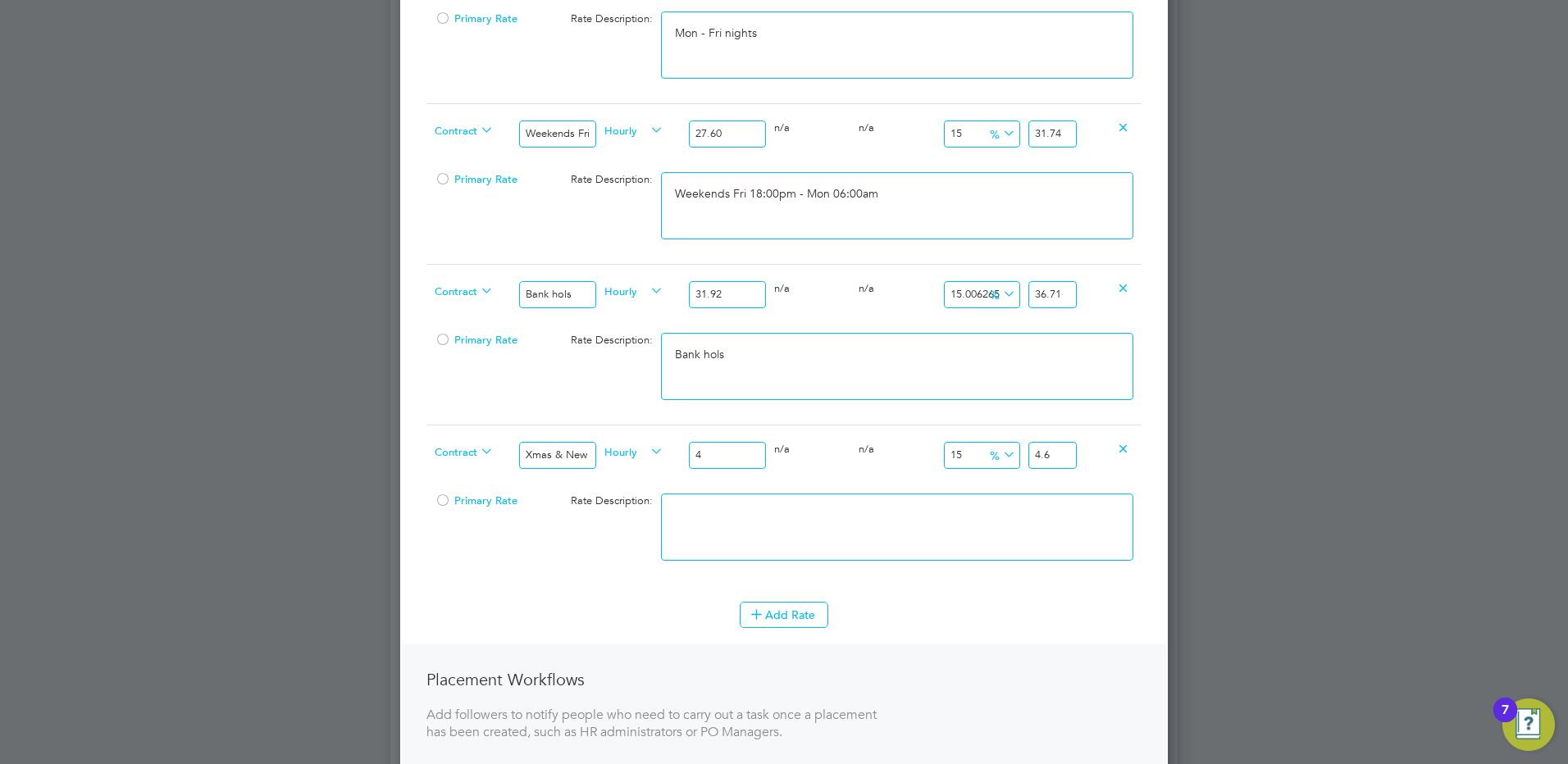
type input "48"
type input "55.2"
type input "48.00"
click at [1037, 499] on textarea at bounding box center [896, 528] width 472 height 68
type textarea "Xmas & New Year"
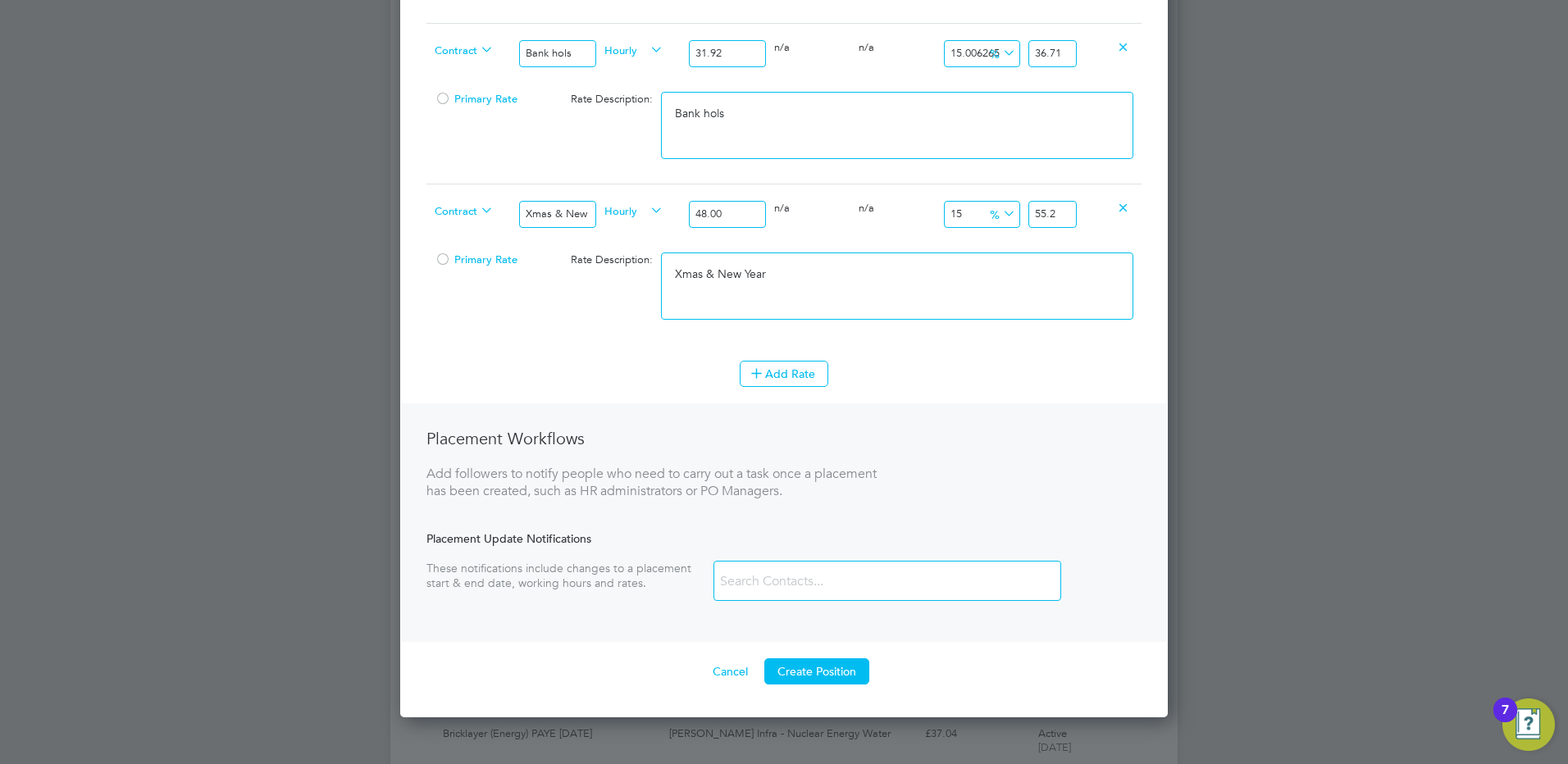
scroll to position [1283, 0]
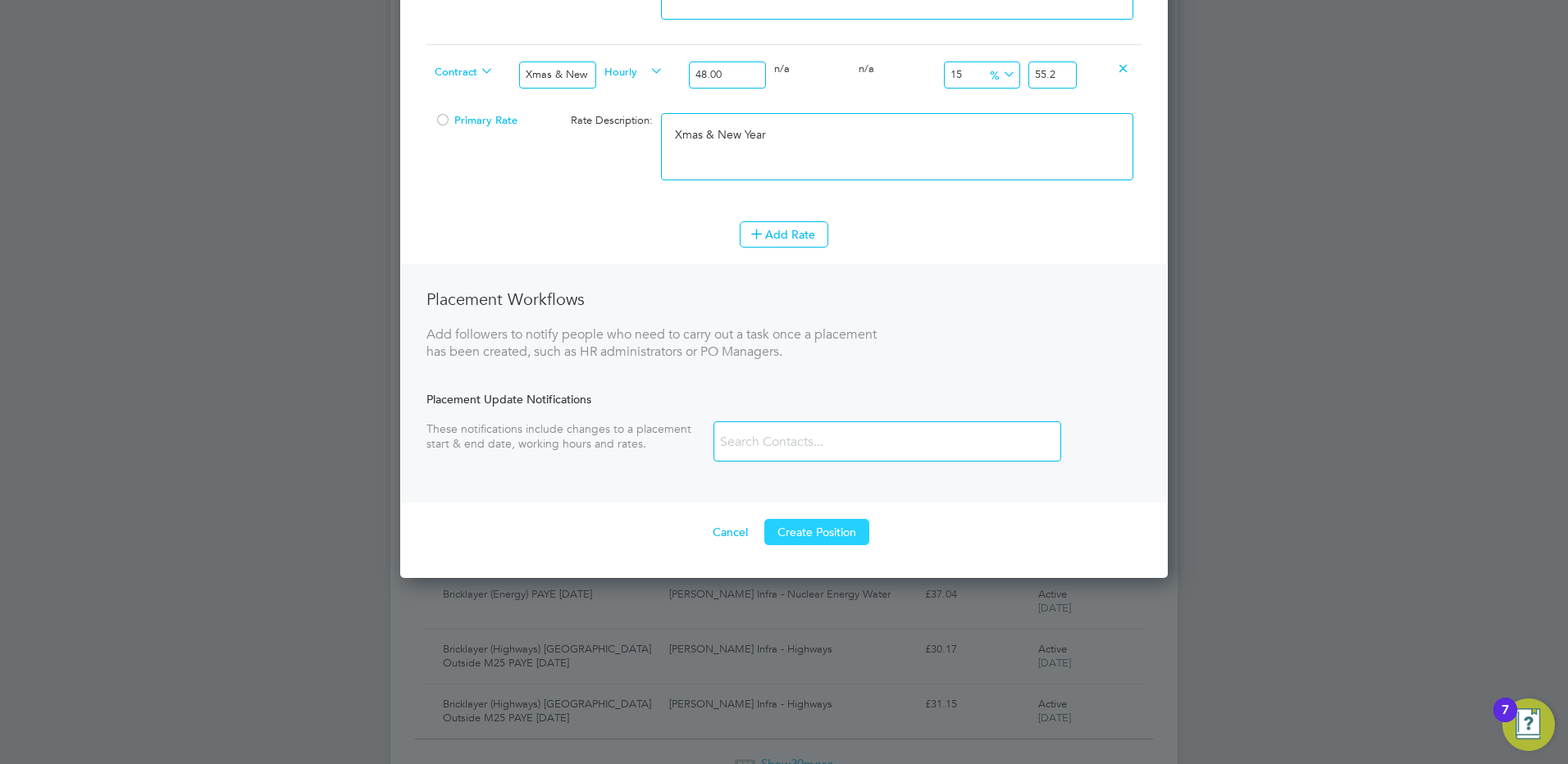
click at [829, 536] on button "Create Position" at bounding box center [817, 532] width 105 height 26
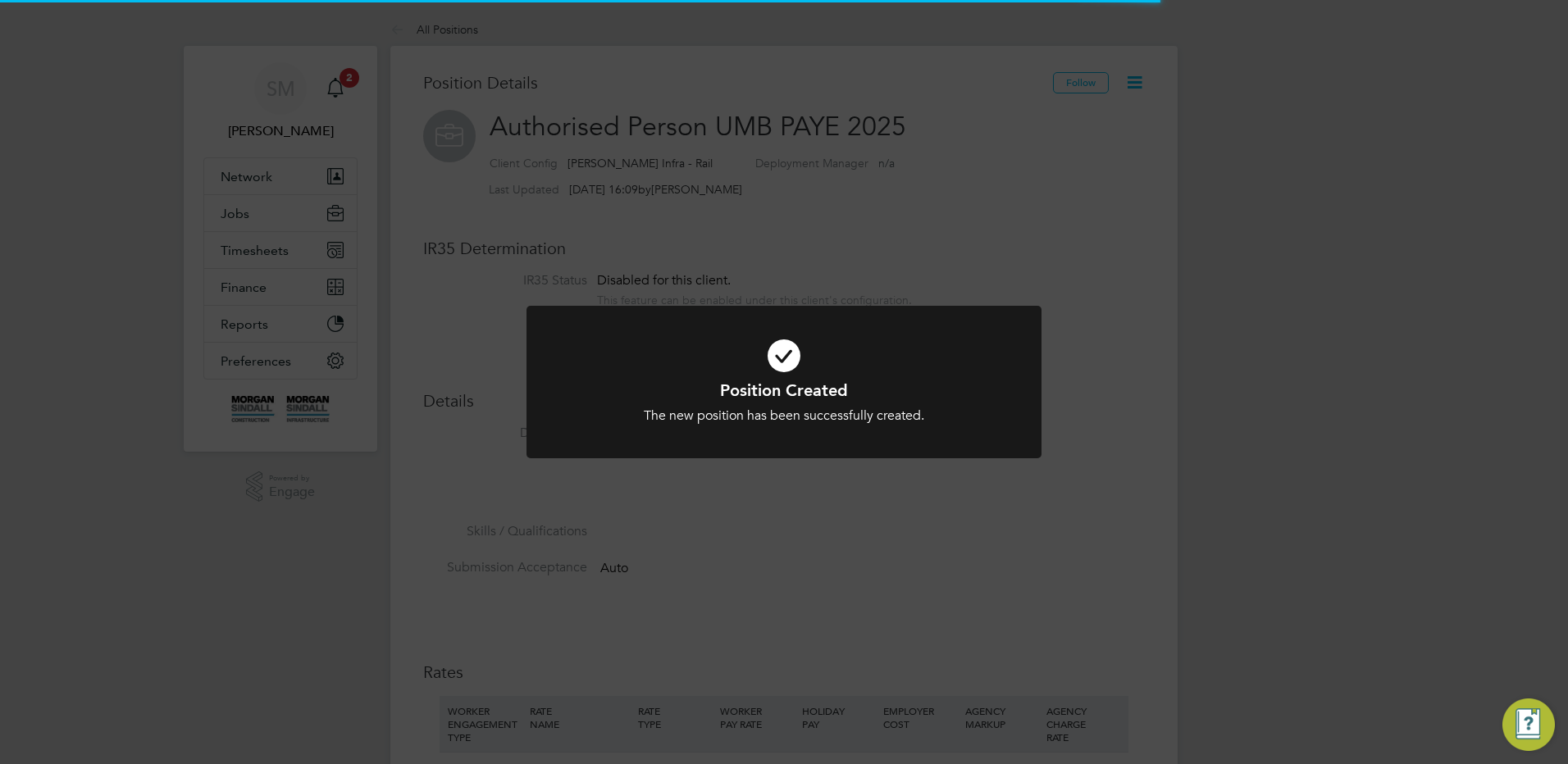
scroll to position [8, 8]
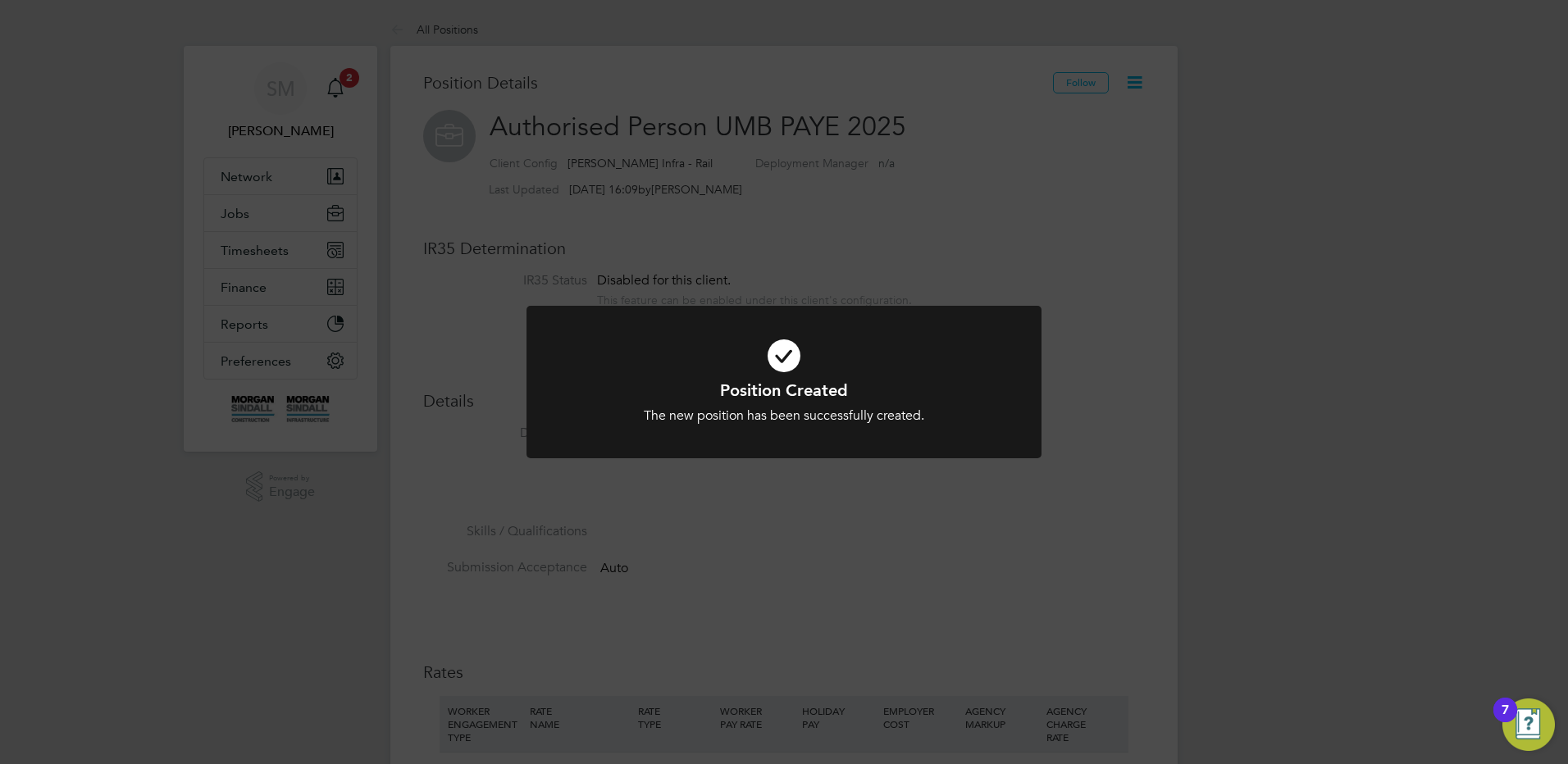
click at [284, 253] on div "Position Created The new position has been successfully created. Cancel Okay" at bounding box center [784, 382] width 1568 height 764
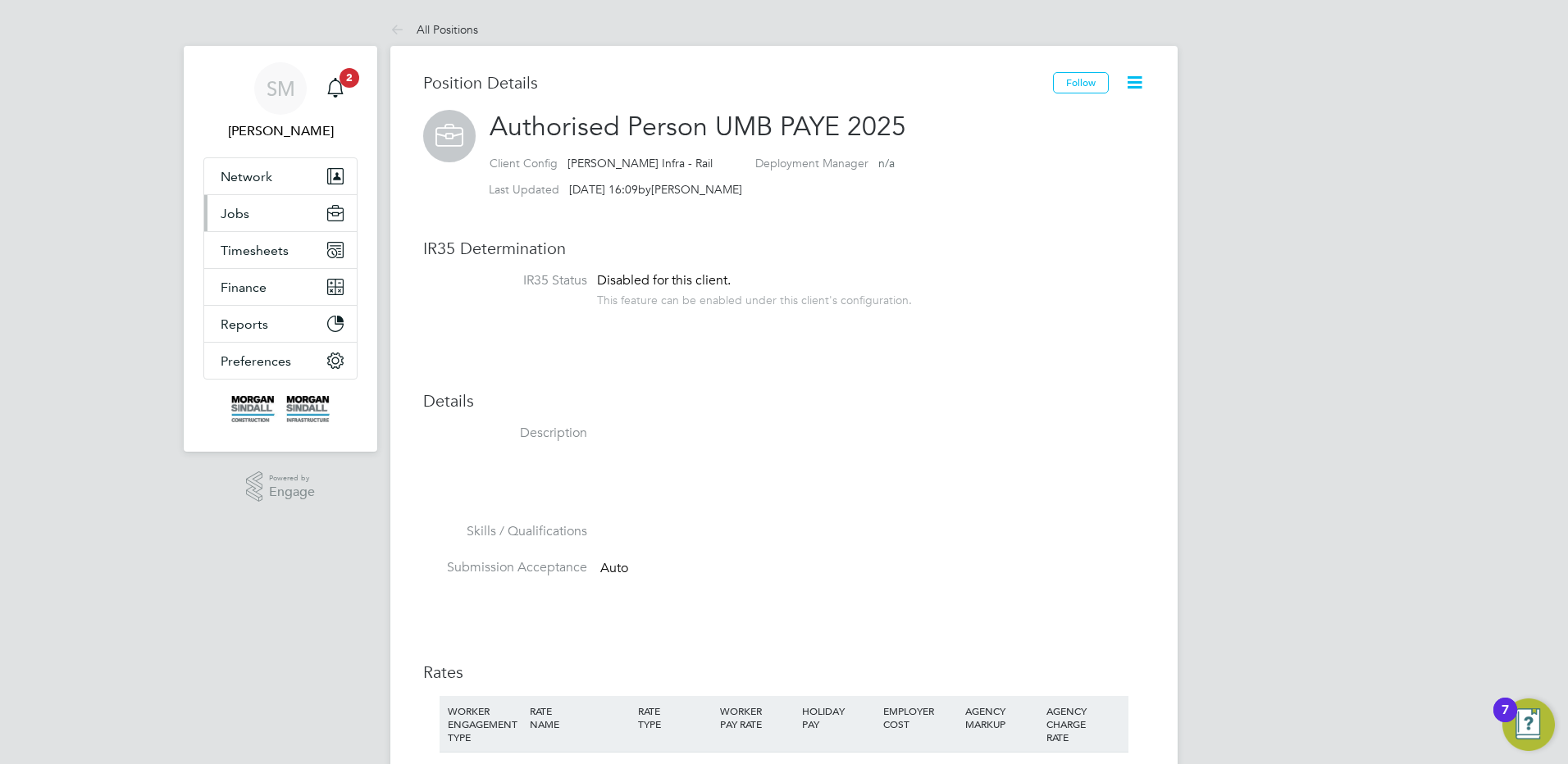
click at [235, 225] on button "Jobs" at bounding box center [280, 213] width 153 height 36
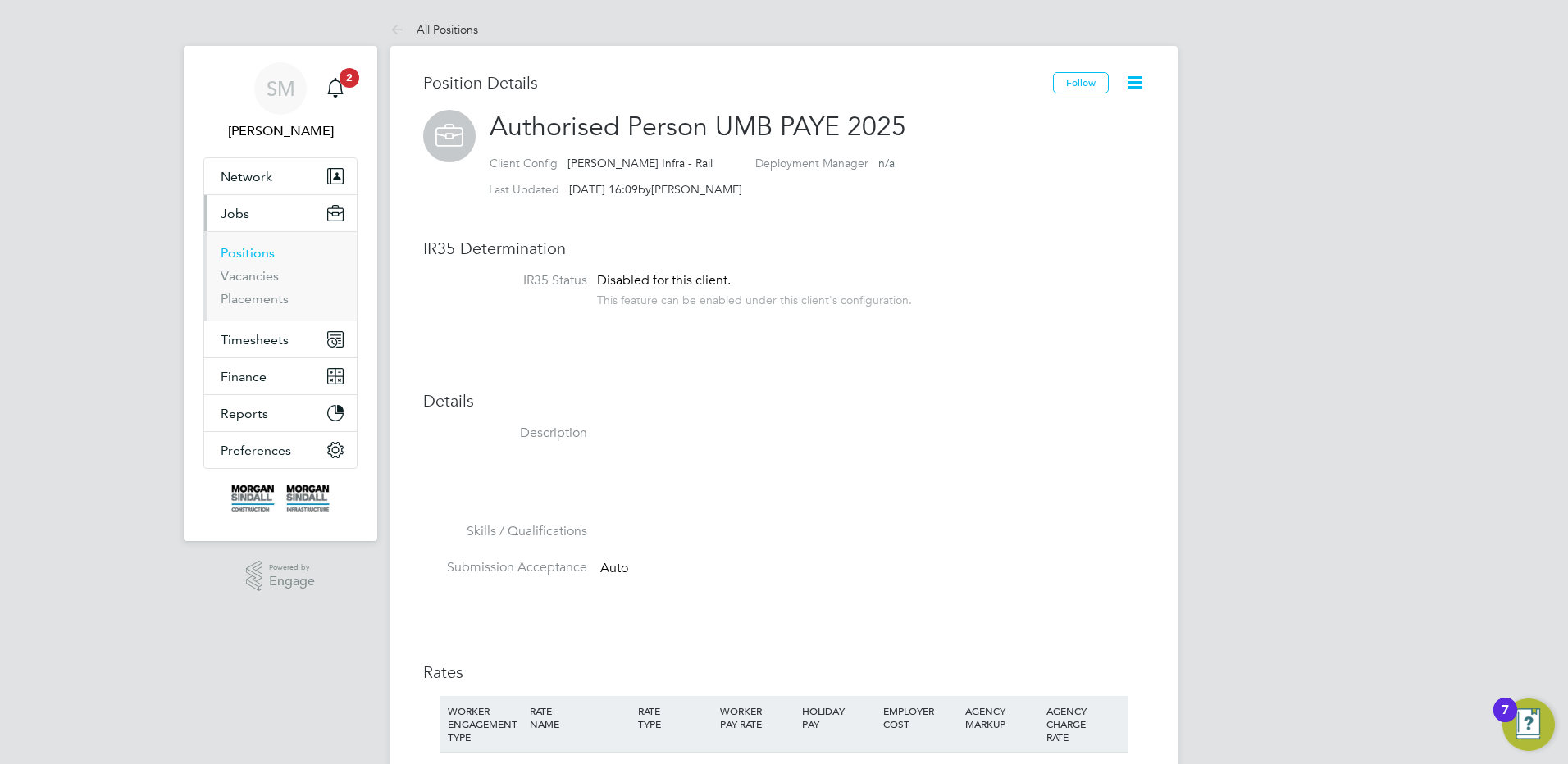
click at [256, 259] on link "Positions" at bounding box center [247, 253] width 54 height 16
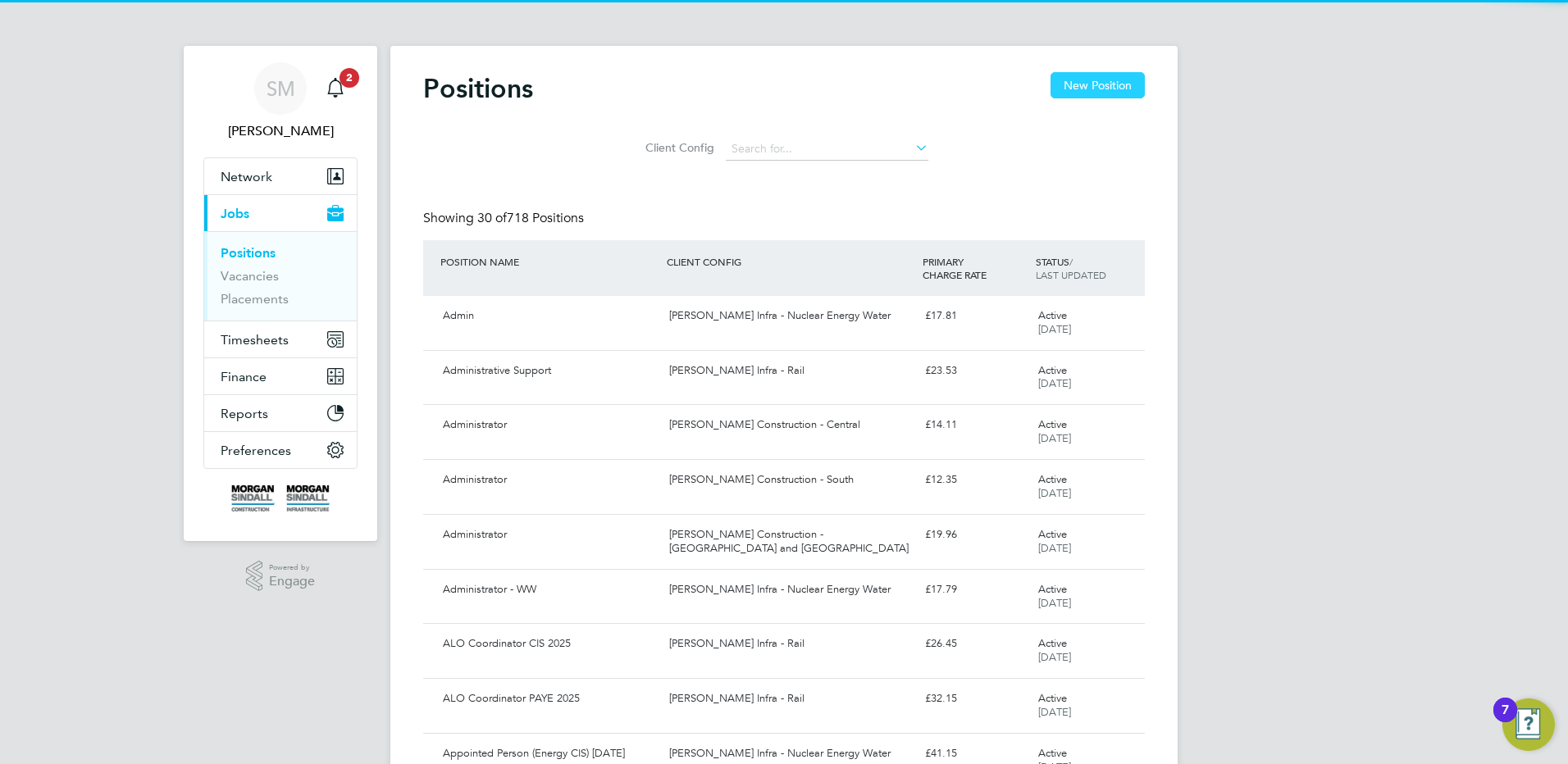
click at [1140, 85] on button "New Position" at bounding box center [1097, 85] width 94 height 26
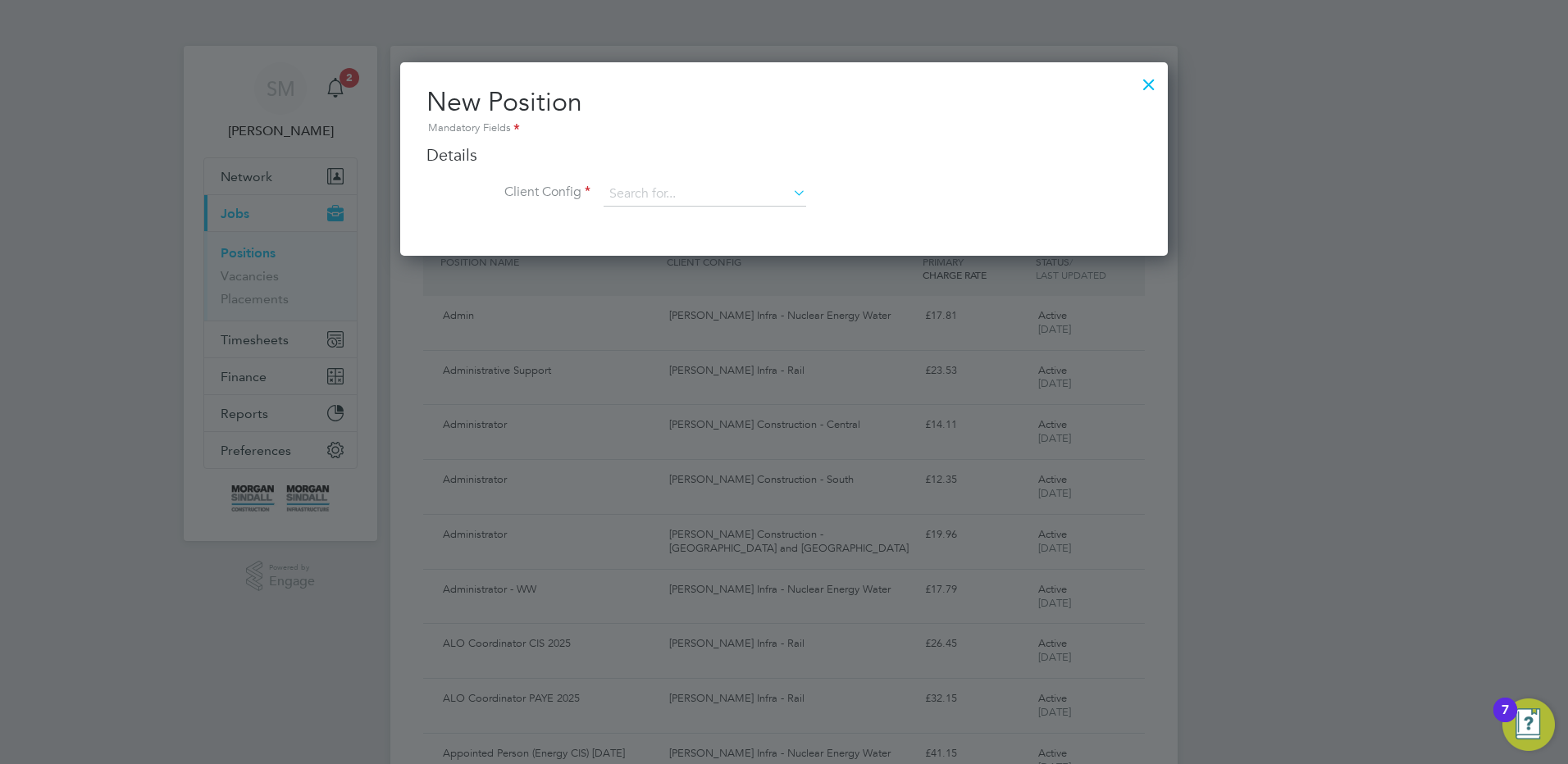
scroll to position [194, 768]
click at [784, 184] on input at bounding box center [705, 194] width 203 height 25
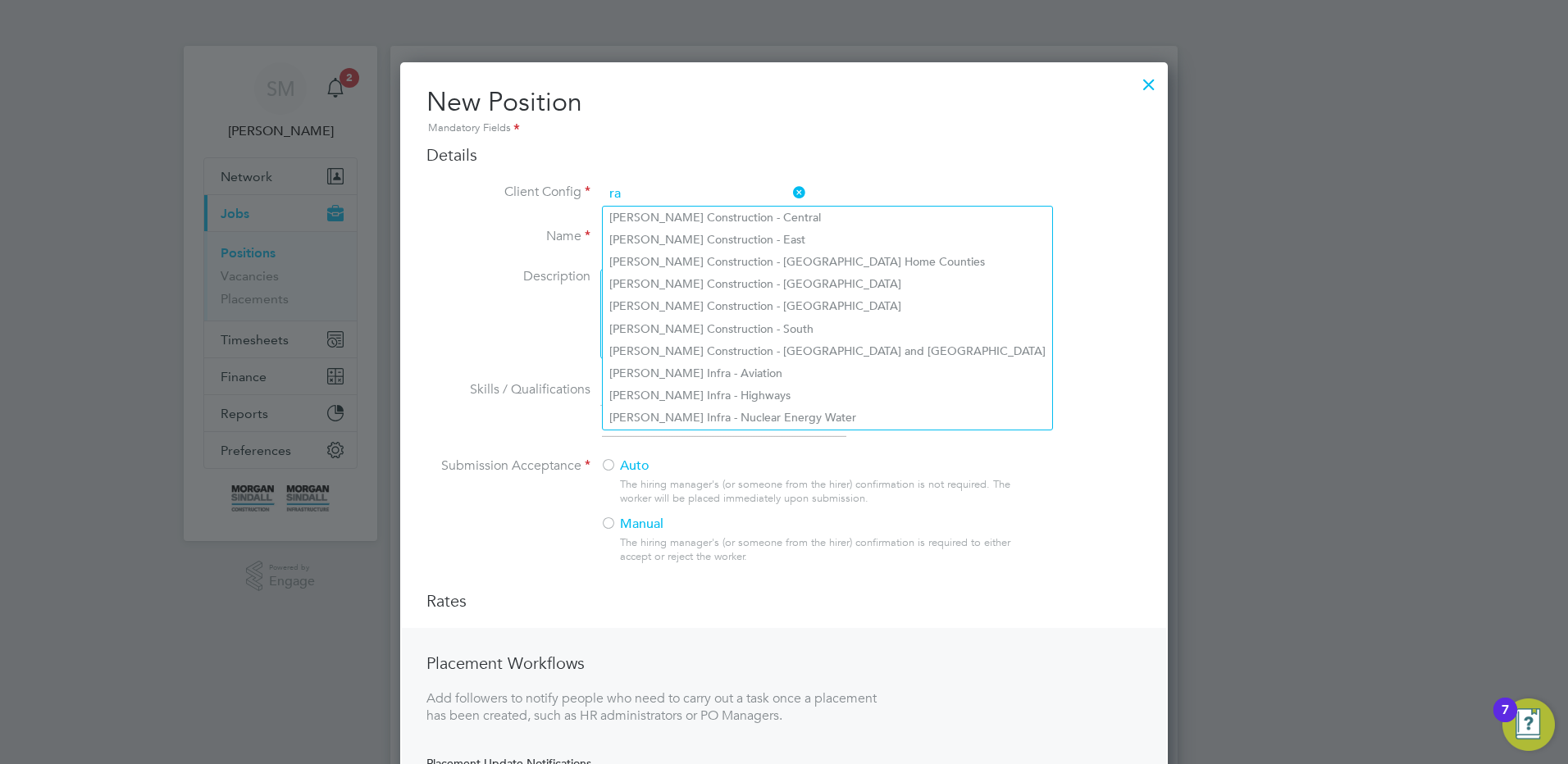
scroll to position [881, 768]
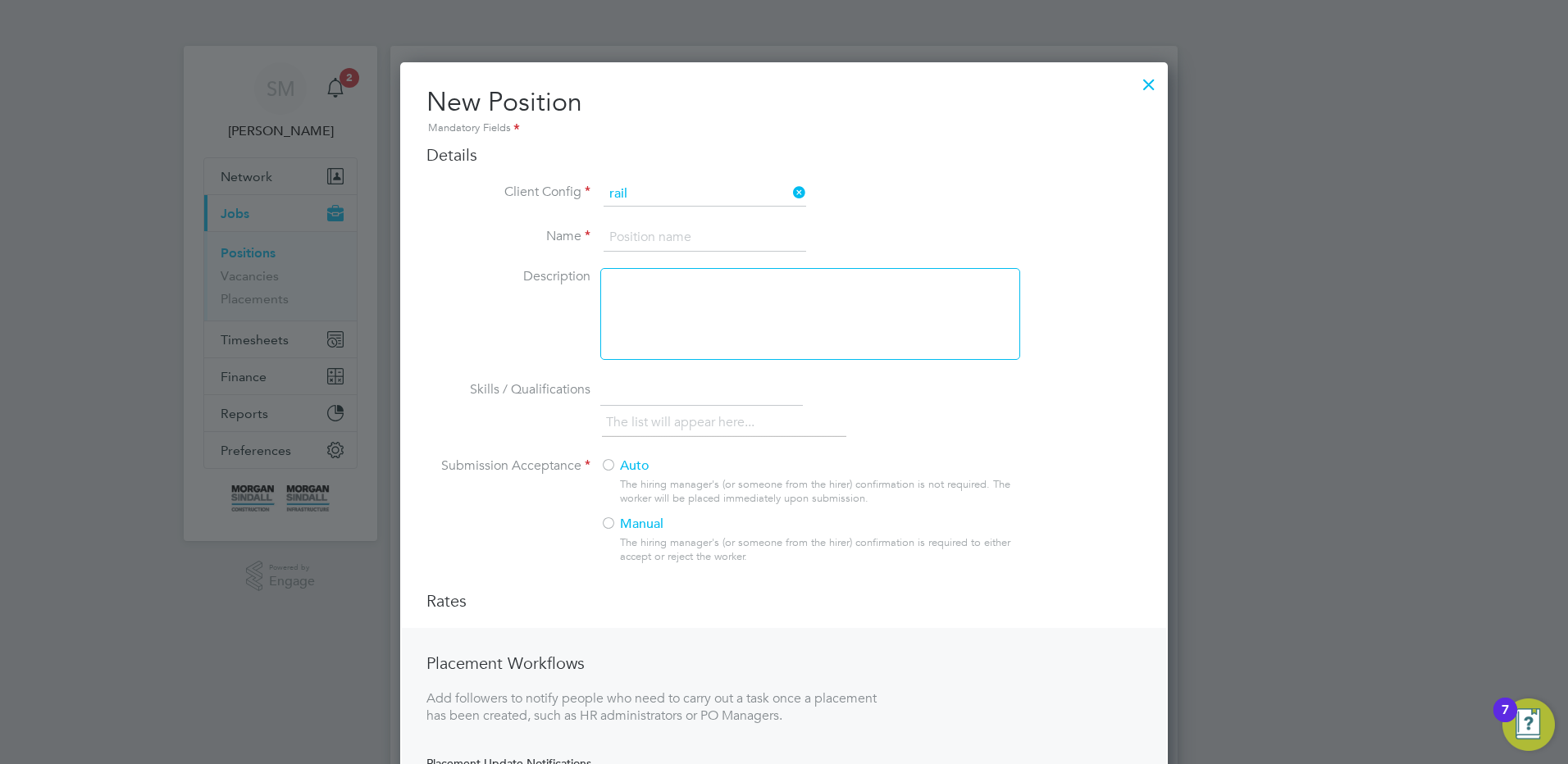
click at [710, 215] on li "[PERSON_NAME] Infra - Rail" at bounding box center [705, 218] width 204 height 22
type input "[PERSON_NAME] Infra - Rail"
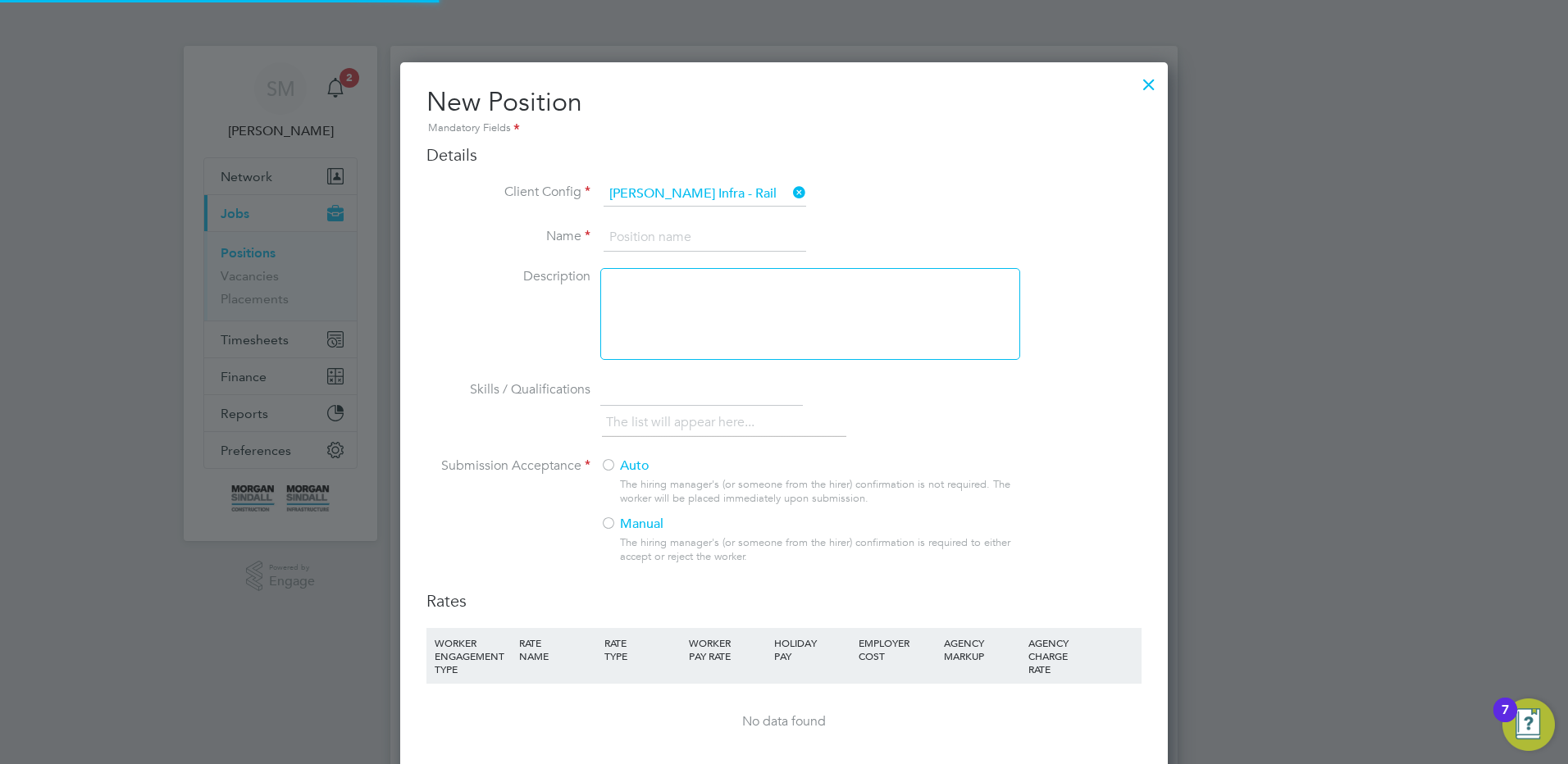
click at [683, 247] on input at bounding box center [705, 237] width 203 height 30
click at [701, 225] on input at bounding box center [705, 237] width 203 height 30
type input "Nominated Person UMB PAYE 2025"
click at [634, 466] on label "Auto" at bounding box center [803, 466] width 406 height 17
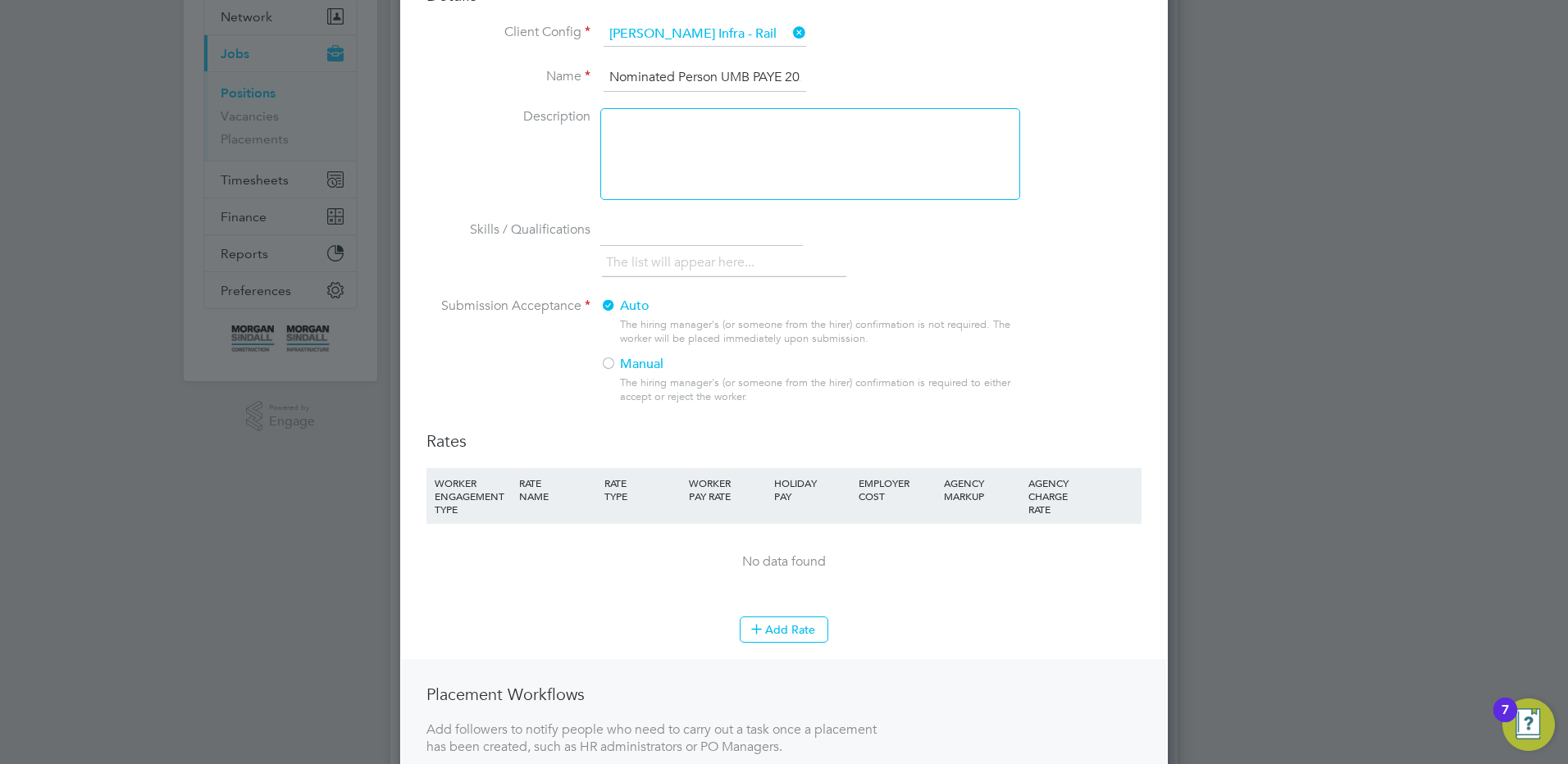
scroll to position [246, 0]
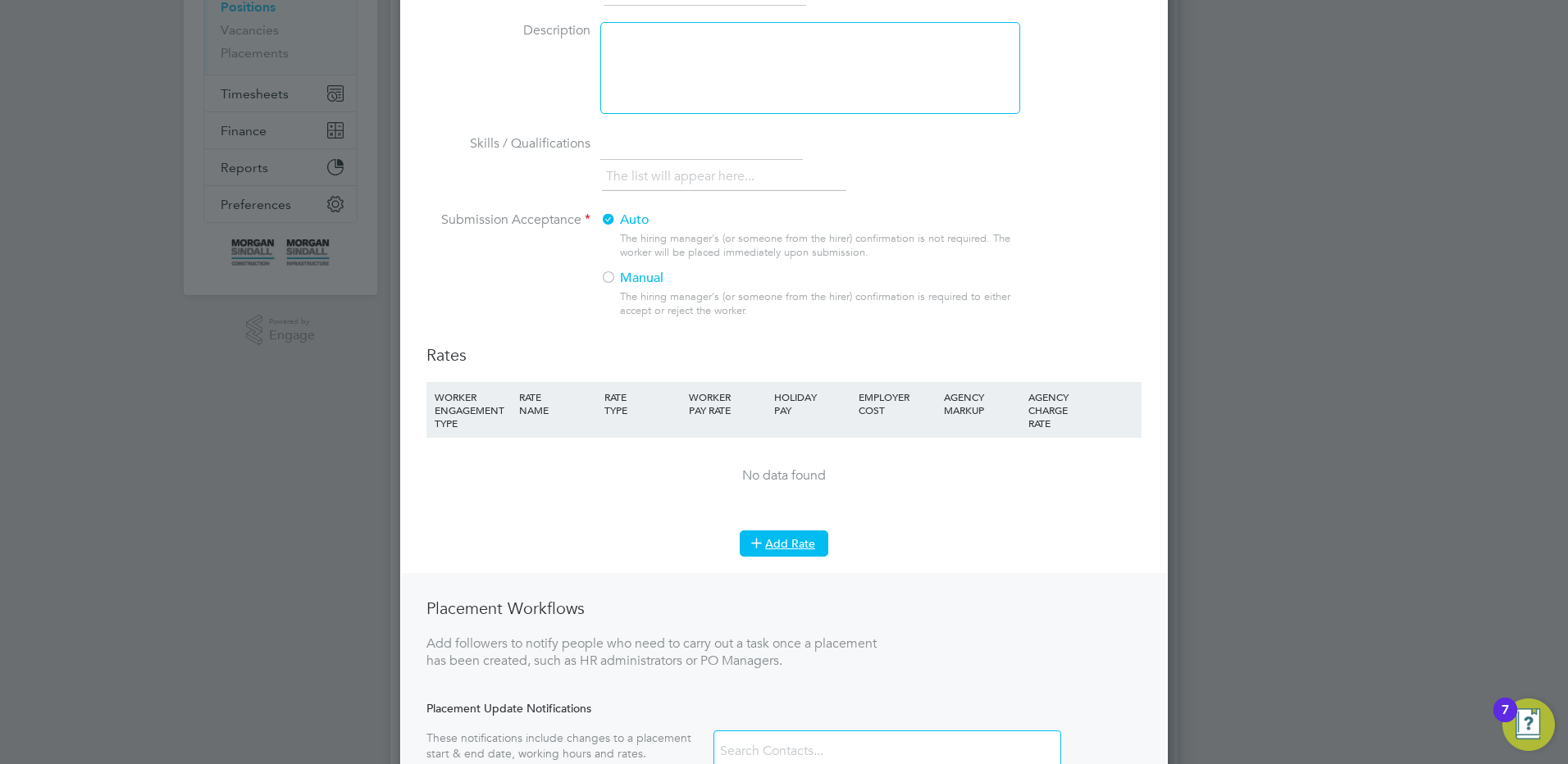
click at [763, 548] on icon at bounding box center [756, 542] width 12 height 12
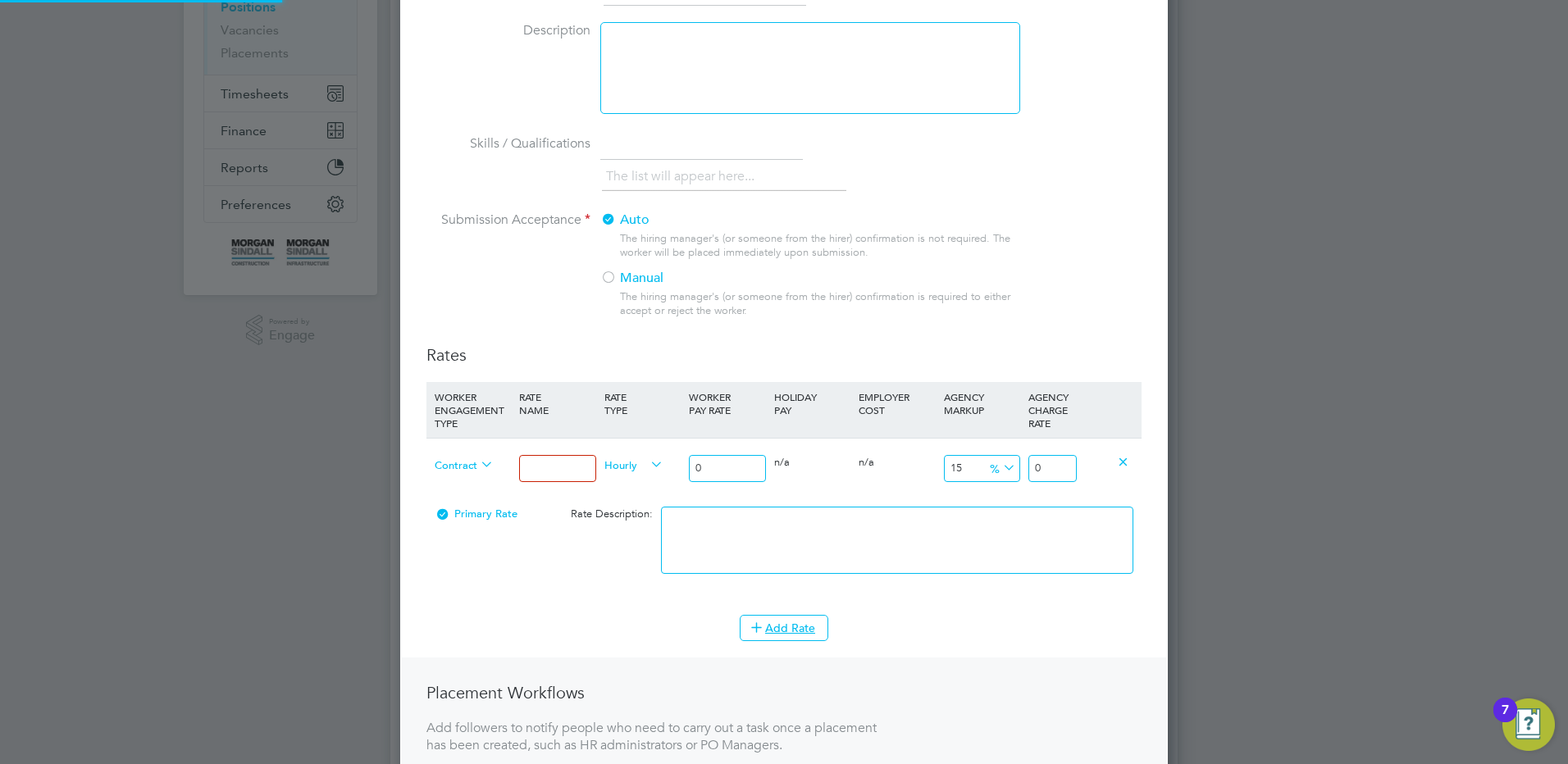
click at [547, 469] on input at bounding box center [556, 468] width 77 height 27
type input "Mon - Fri days"
drag, startPoint x: 715, startPoint y: 469, endPoint x: 654, endPoint y: 458, distance: 62.0
click at [655, 458] on div "Contract Mon - Fri days Hourly 0 0 n/a 0 n/a 15 0 % 0" at bounding box center [784, 468] width 715 height 61
type input "3"
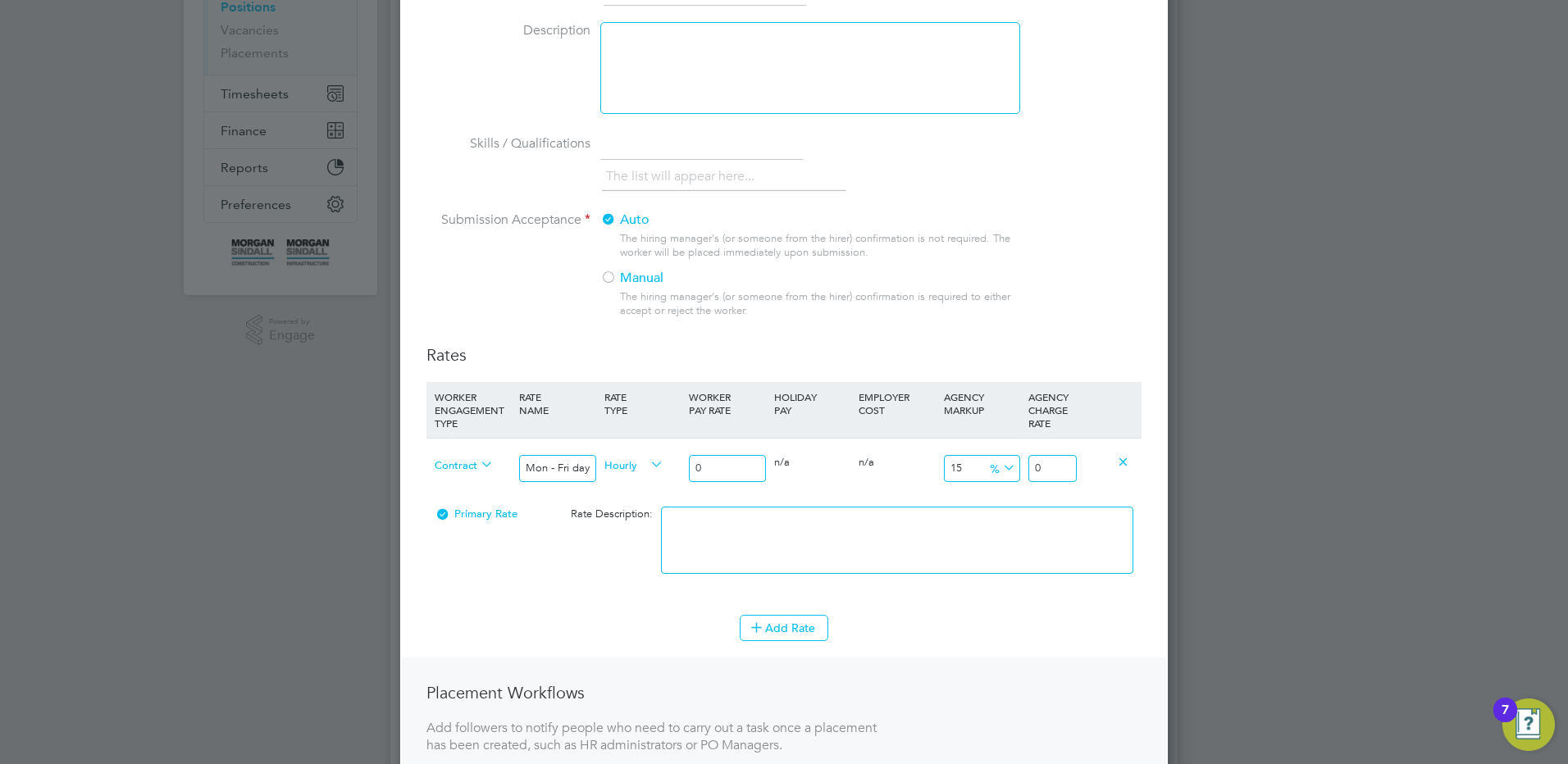
type input "3.45"
type input "30"
type input "34.5"
type input "303"
type input "348.45"
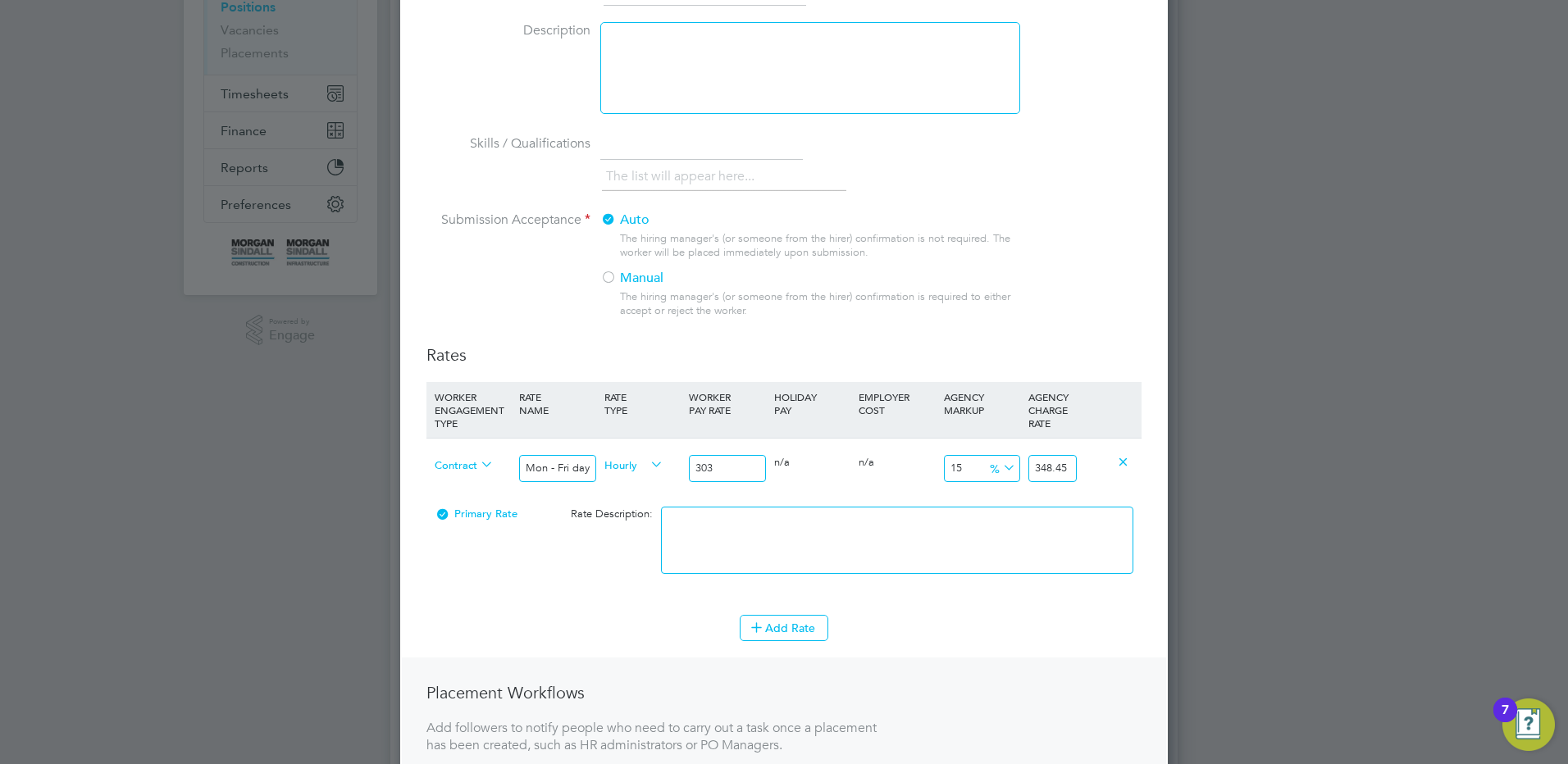
type input "30"
type input "34.5"
type input "30.5"
type input "35.075"
type input "30.50"
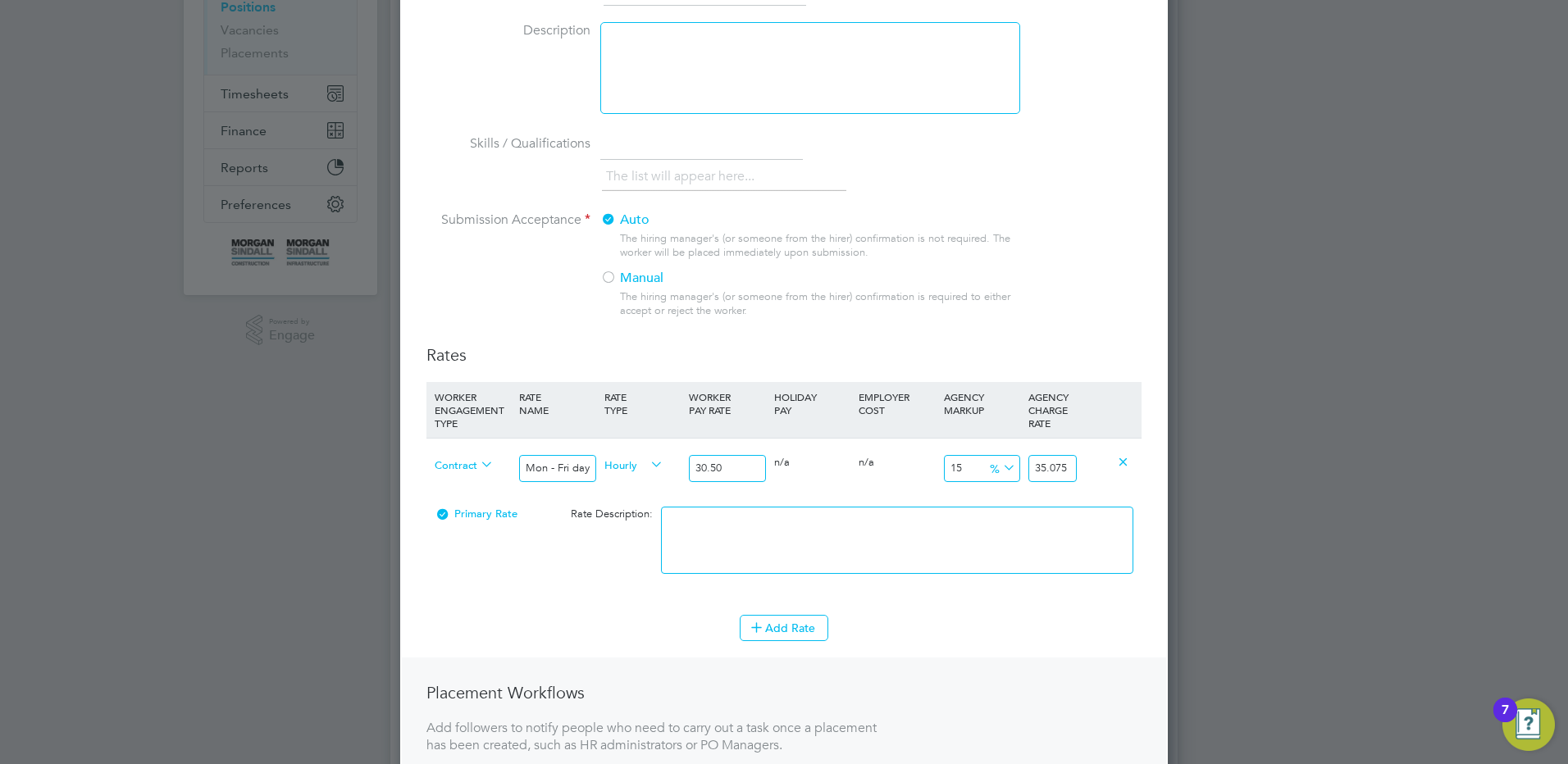
drag, startPoint x: 1053, startPoint y: 472, endPoint x: 1109, endPoint y: 459, distance: 57.5
click at [1109, 459] on div "Contract Mon - Fri days Hourly 30.50 0 n/a 0 n/a 15 4.575 % 35.075" at bounding box center [784, 468] width 715 height 61
type input "15.01639344262295"
type input "35.08"
click at [934, 521] on textarea at bounding box center [896, 540] width 472 height 68
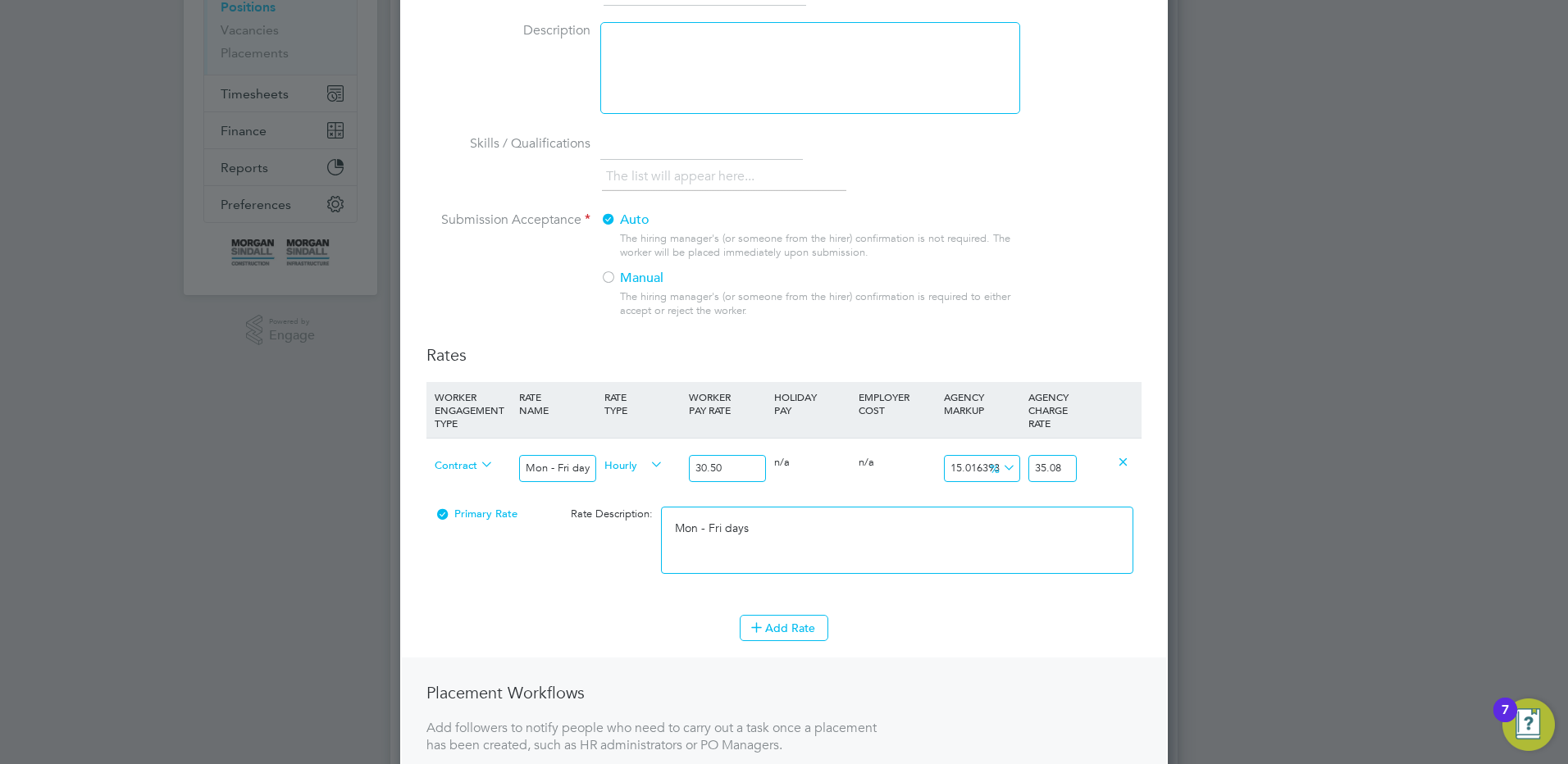
type textarea "Mon - Fri days"
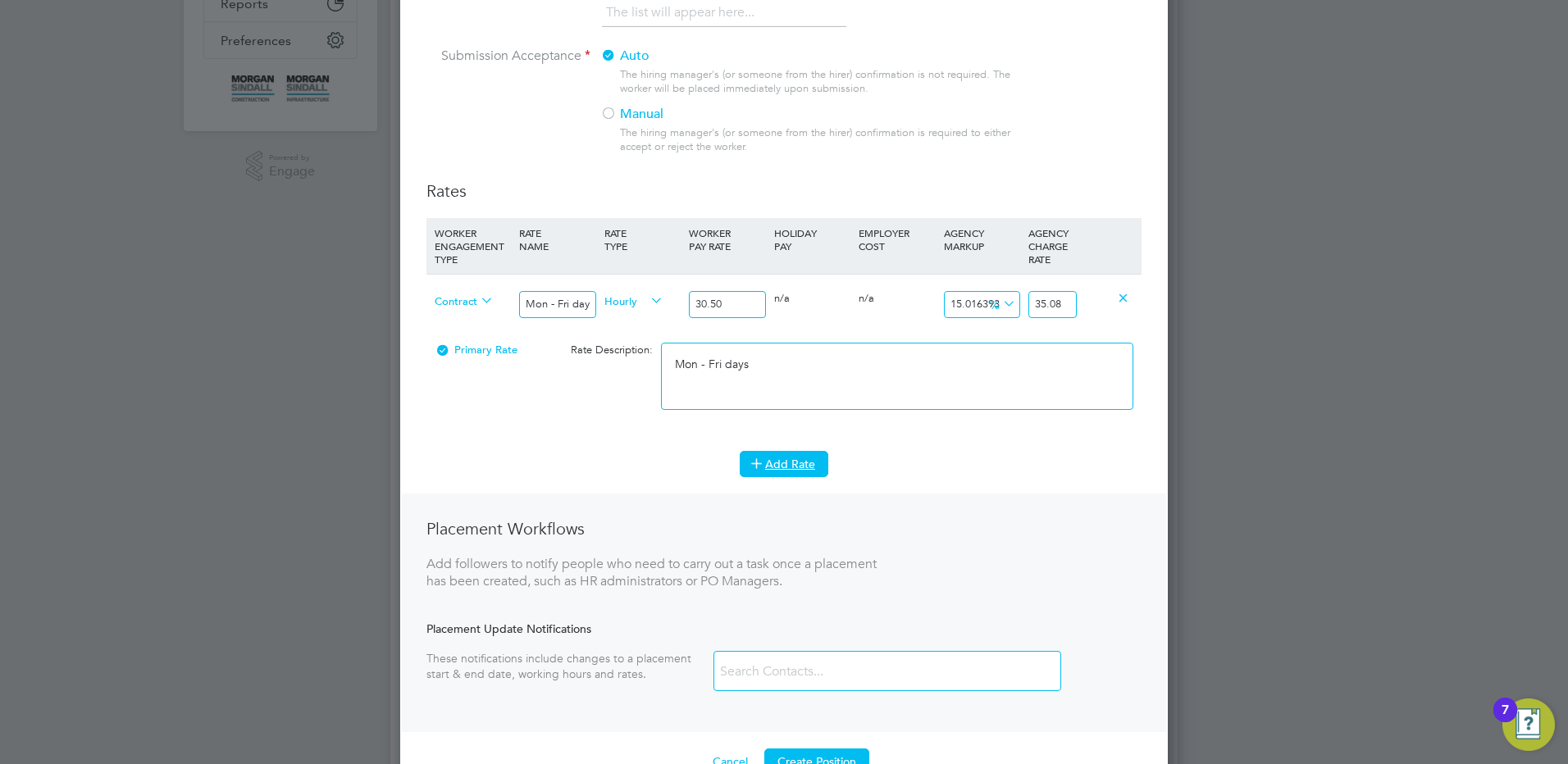
click at [781, 467] on button "Add Rate" at bounding box center [783, 464] width 88 height 26
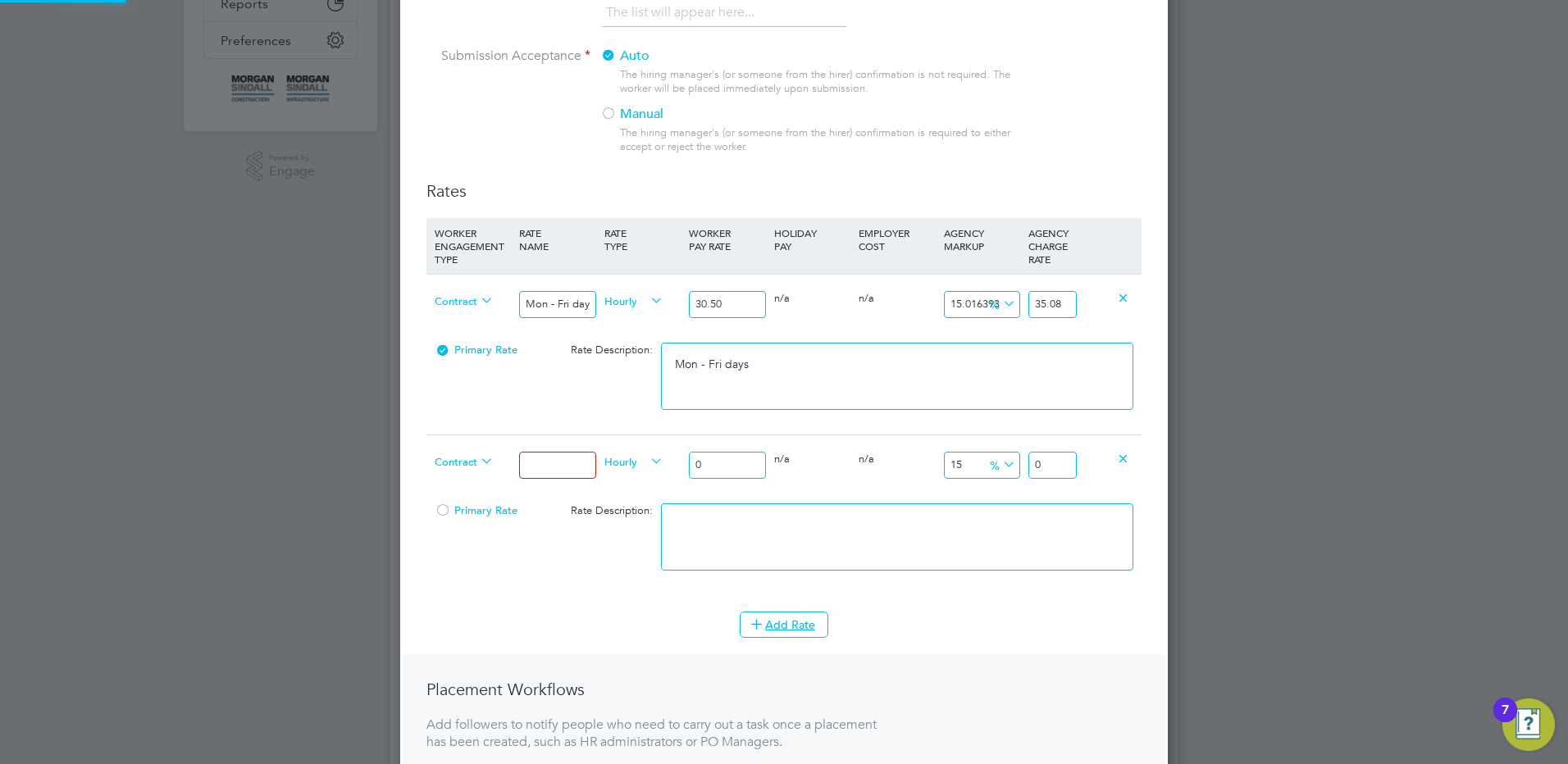
click at [550, 472] on input at bounding box center [556, 465] width 77 height 27
type input "Mon - Fri nights"
drag, startPoint x: 678, startPoint y: 458, endPoint x: 657, endPoint y: 453, distance: 21.6
click at [659, 453] on div "Contract Mon - Fri nights Hourly 0 0 n/a 0 n/a 15 0 % 0" at bounding box center [784, 464] width 715 height 61
type input "3"
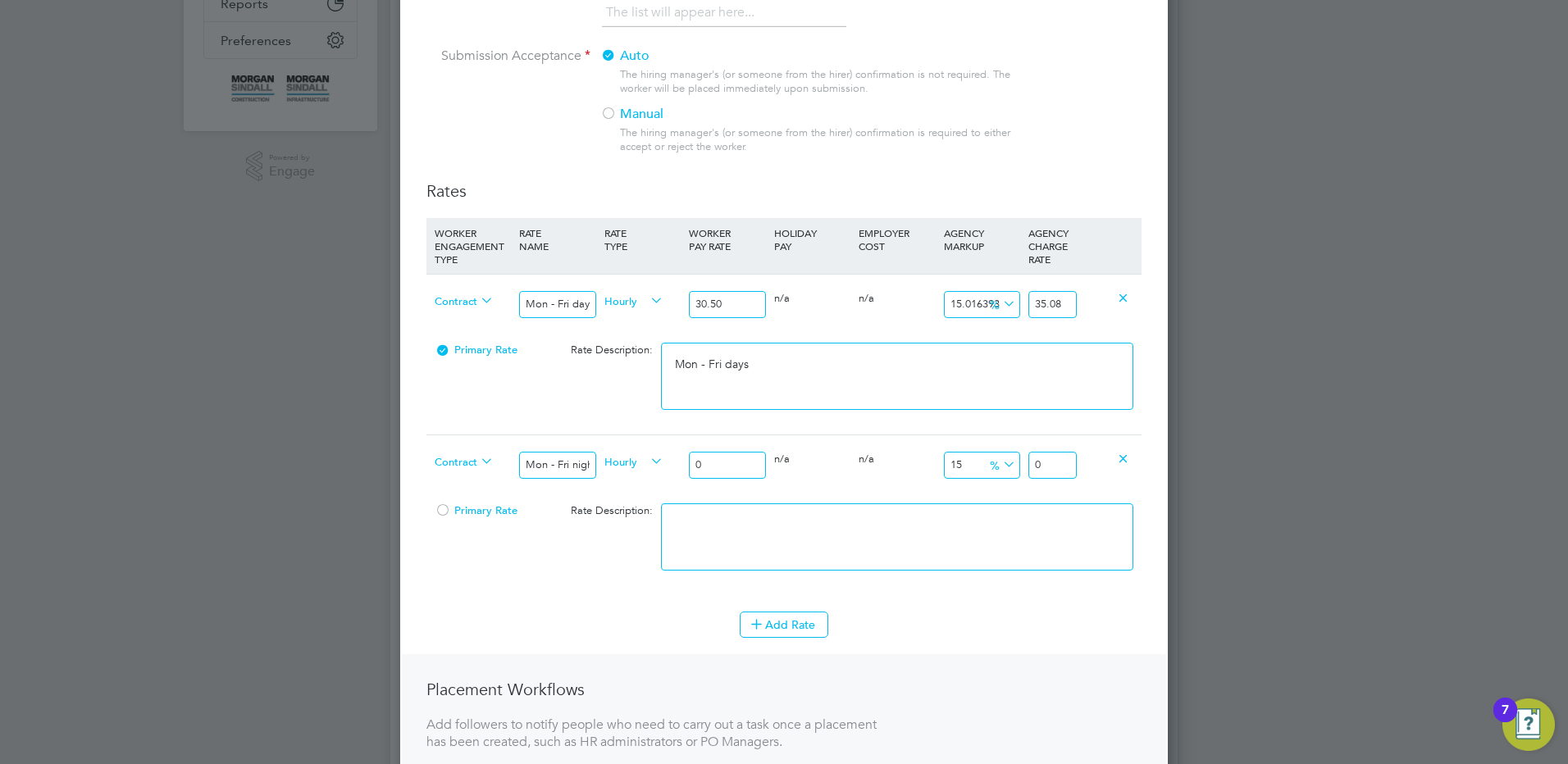
type input "3.45"
type input "33"
type input "37.95"
type input "33.5"
type input "38.525"
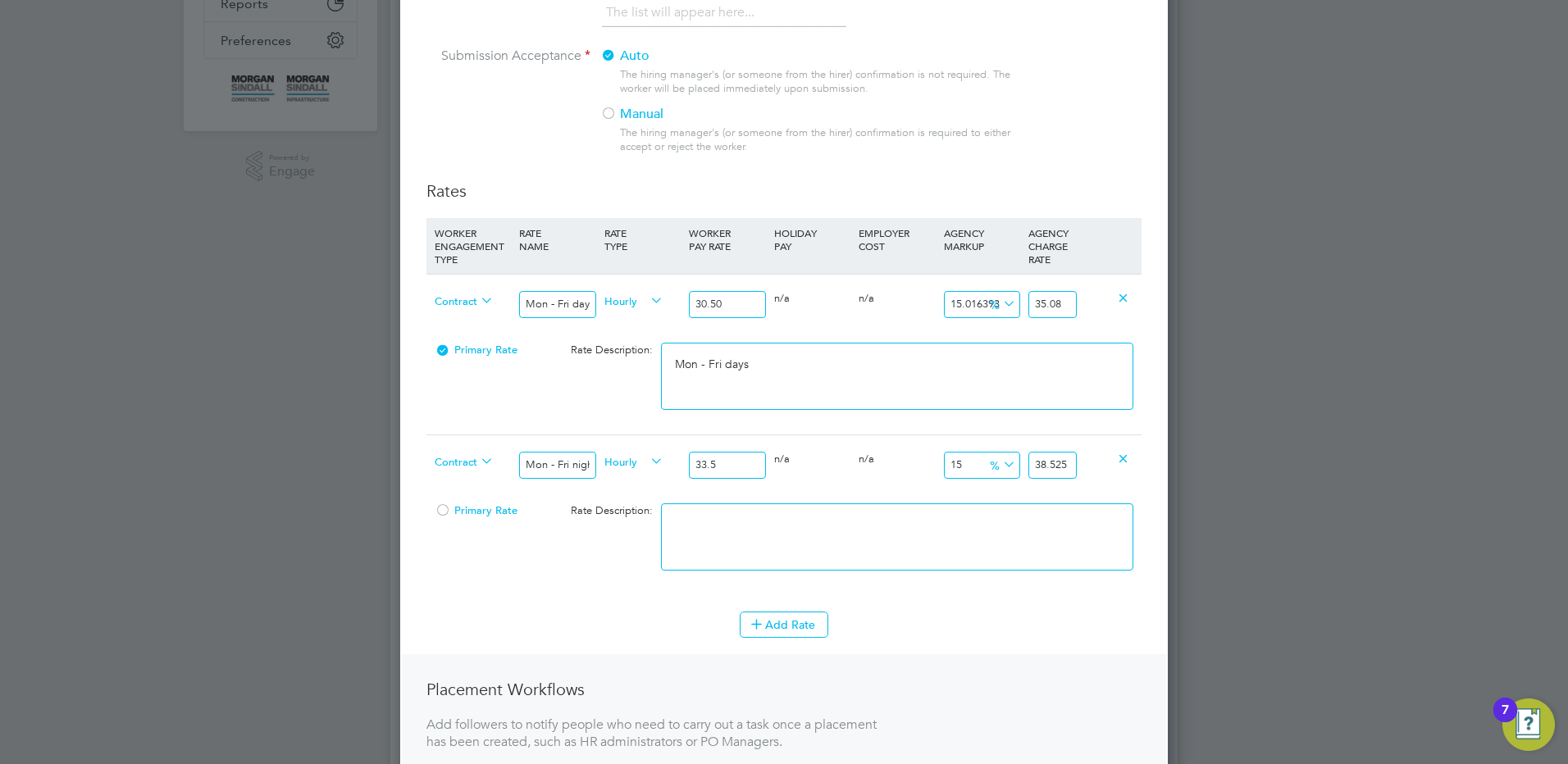
type input "33.55"
type input "38.5825"
type input "33.55"
drag, startPoint x: 1061, startPoint y: 467, endPoint x: 1128, endPoint y: 462, distance: 67.2
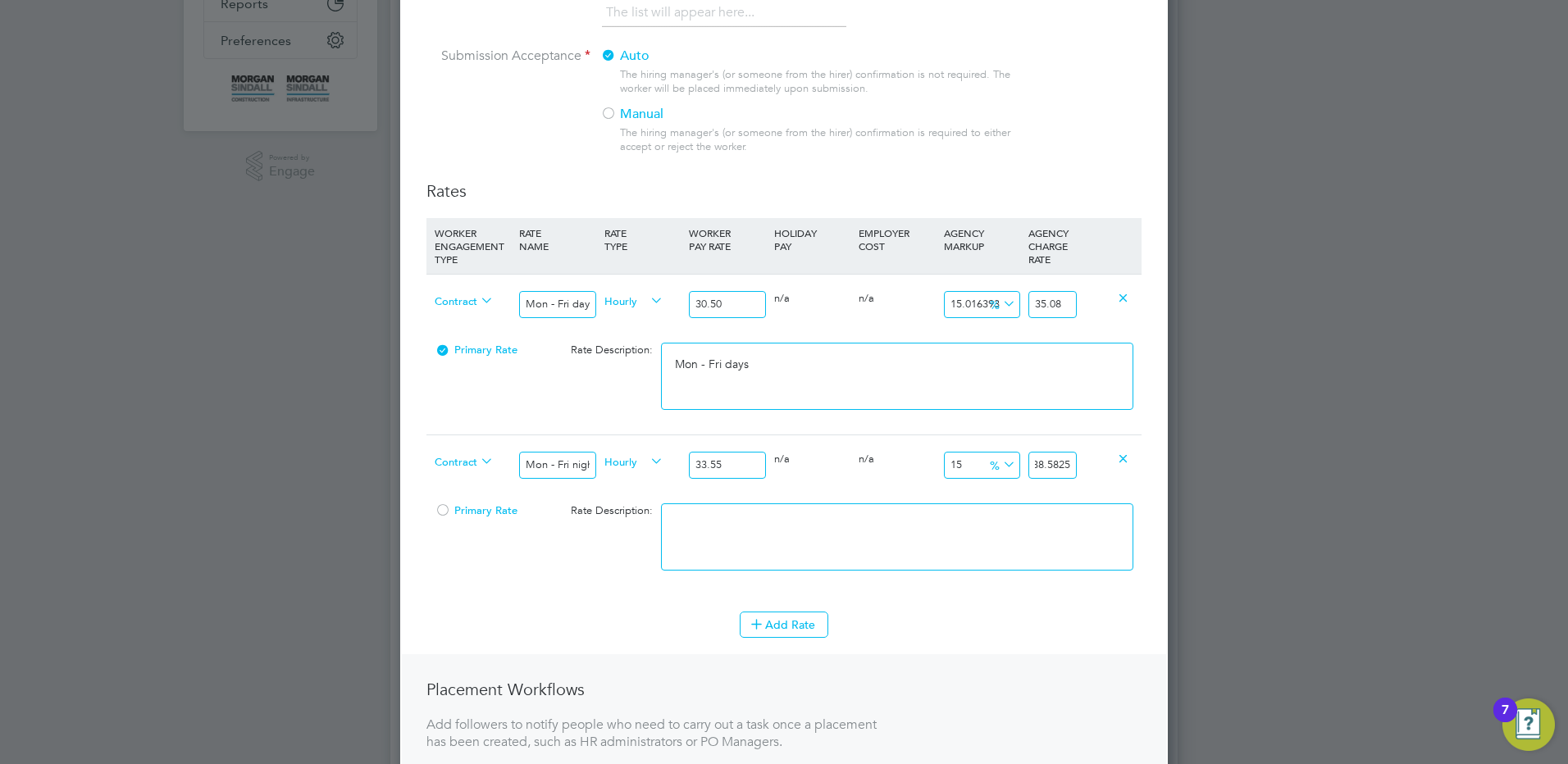
click at [1108, 462] on div "Contract Mon - Fri nights Hourly 33.55 0 n/a 0 n/a 15 5.0325 % 38.5825" at bounding box center [784, 464] width 715 height 61
type input "14.992548435171386"
type input "38.58"
drag, startPoint x: 844, startPoint y: 503, endPoint x: 837, endPoint y: 514, distance: 13.0
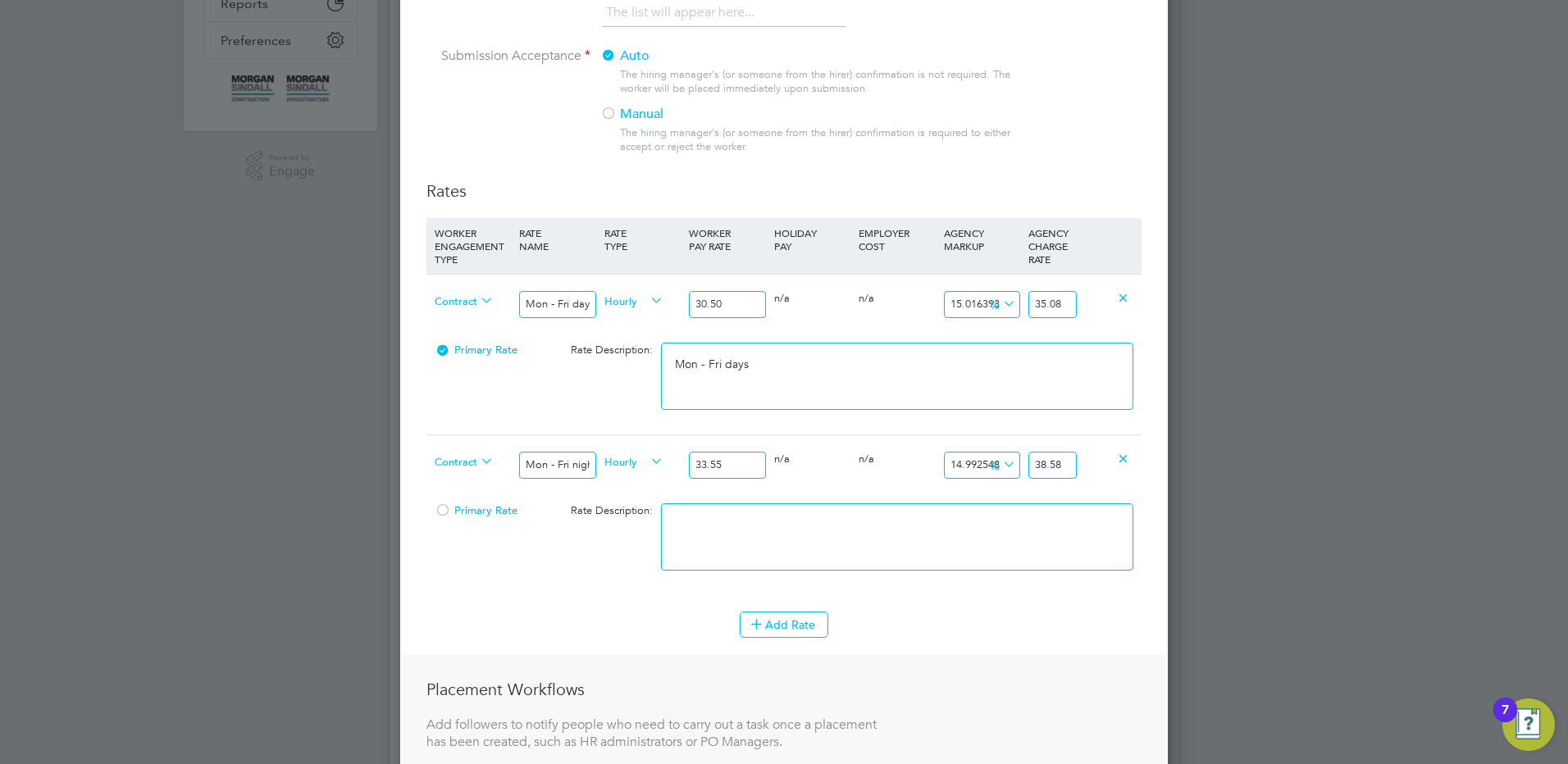
click at [838, 510] on div at bounding box center [897, 544] width 481 height 100
click at [837, 514] on textarea at bounding box center [896, 537] width 472 height 68
type textarea "Mon - Fri nights"
click at [827, 622] on button "Add Rate" at bounding box center [783, 625] width 88 height 26
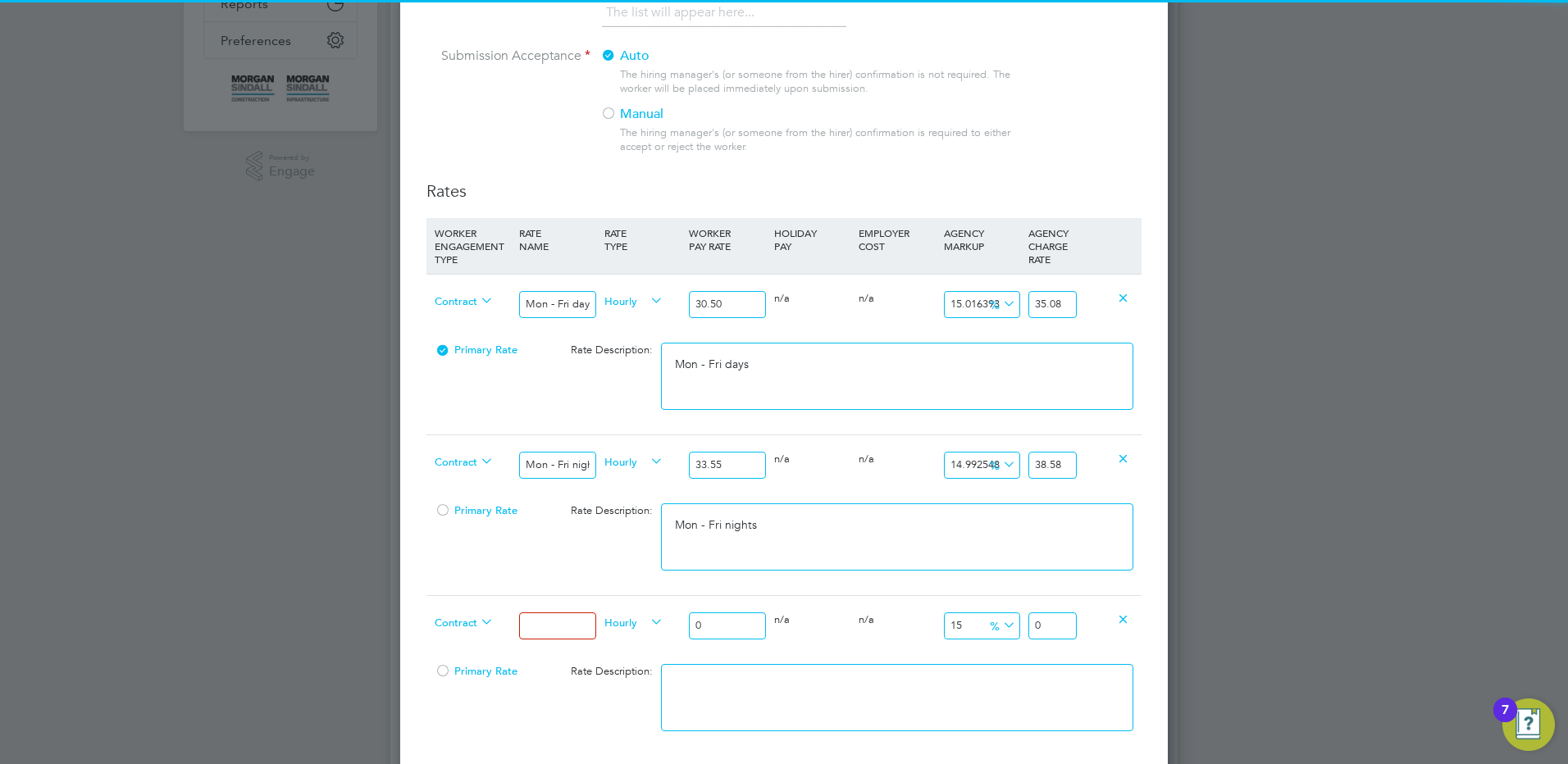
click at [552, 613] on input at bounding box center [556, 625] width 77 height 27
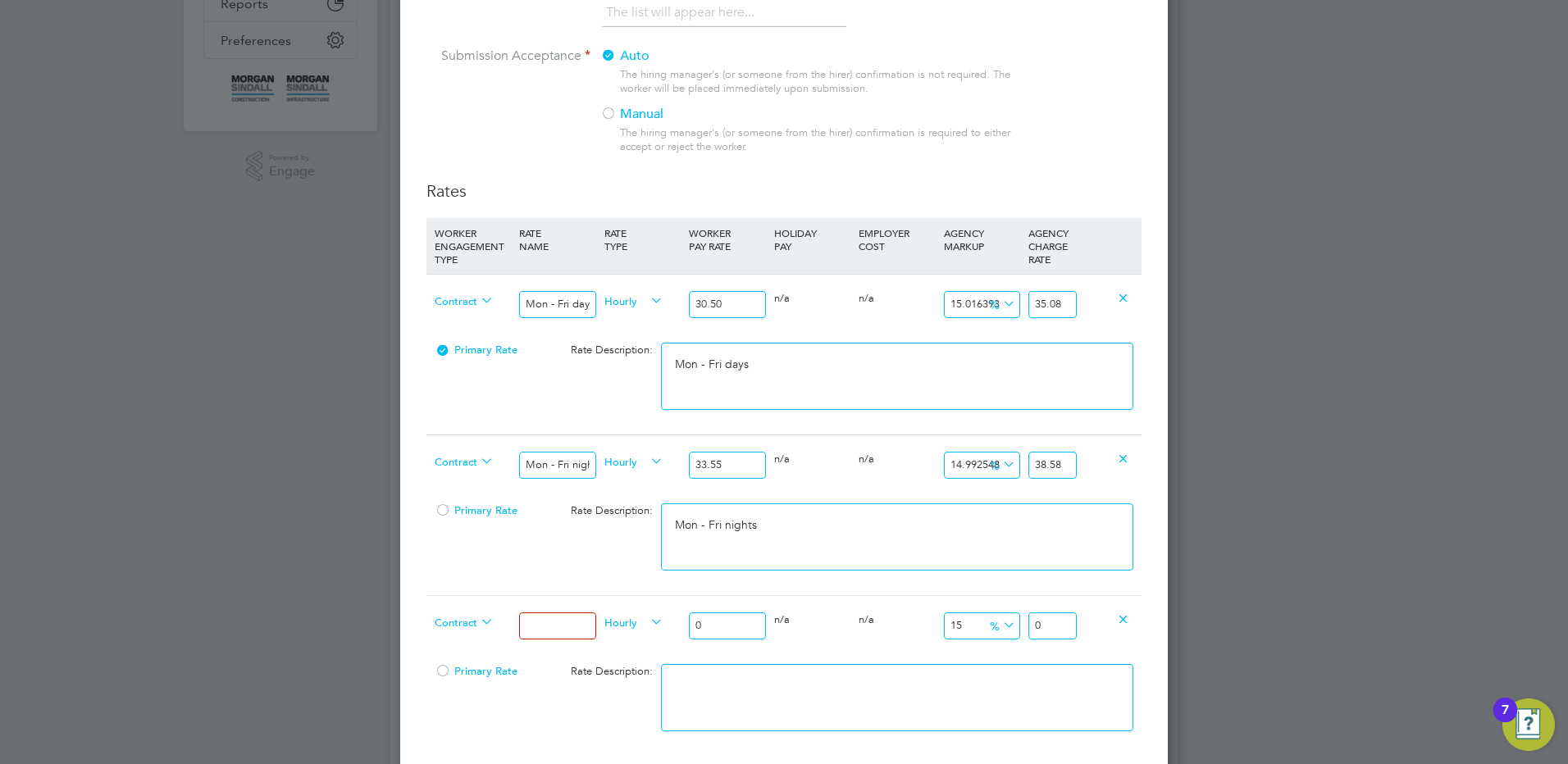
type input "Weekends Fri 18:00pm - Mon 06:00am"
drag, startPoint x: 719, startPoint y: 621, endPoint x: 692, endPoint y: 620, distance: 27.0
click at [692, 620] on input "0" at bounding box center [726, 625] width 77 height 27
type input "3"
type input "3.45"
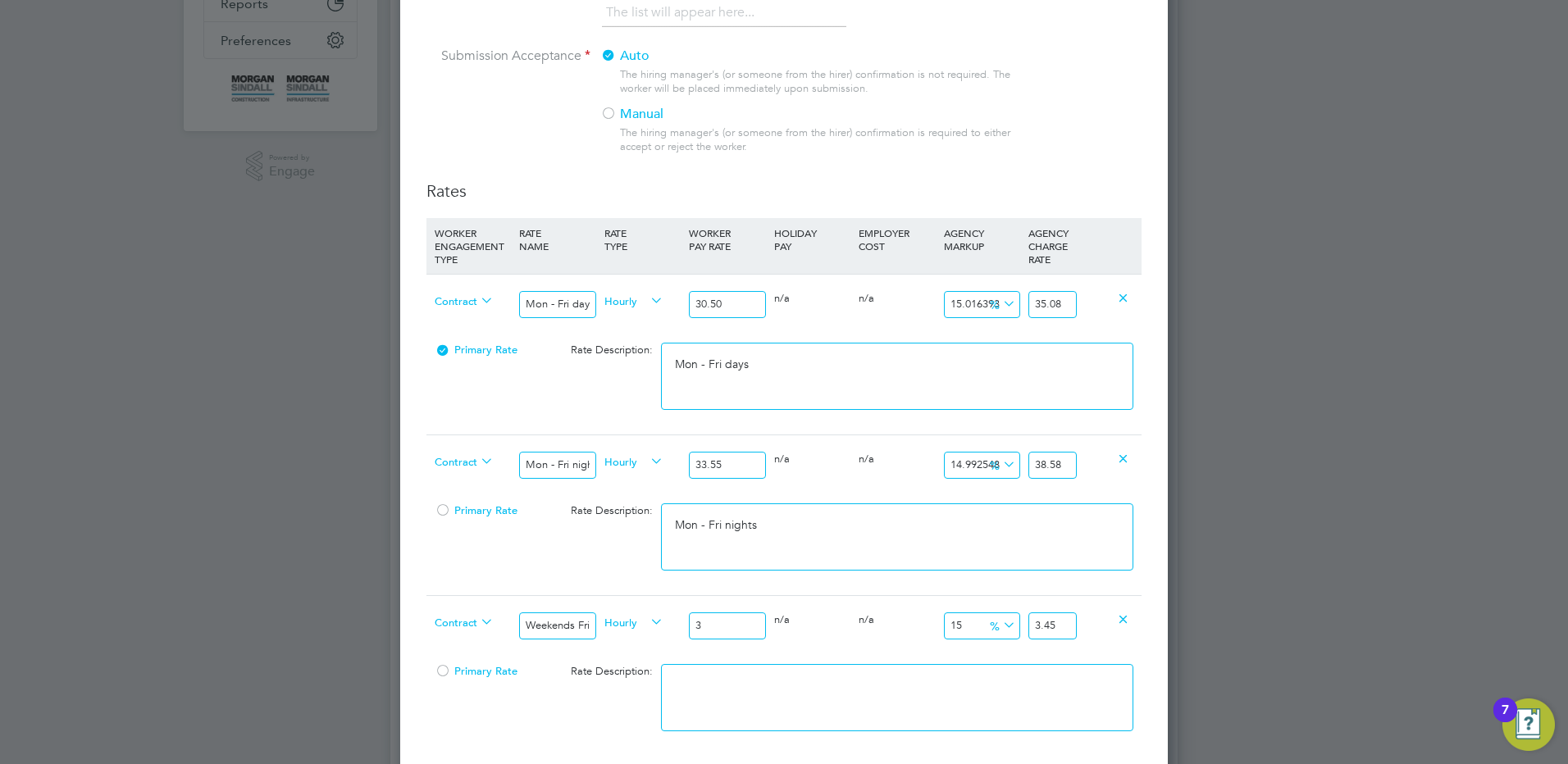
type input "35"
type input "40.25"
drag, startPoint x: 1064, startPoint y: 623, endPoint x: 1082, endPoint y: 620, distance: 18.2
click at [1081, 624] on div "Contract Weekends Fri 18:00pm - Mon 06:00am Hourly 35.08 0 n/a 0 n/a 15 5.262 %…" at bounding box center [784, 625] width 715 height 61
click at [955, 688] on textarea at bounding box center [896, 697] width 472 height 68
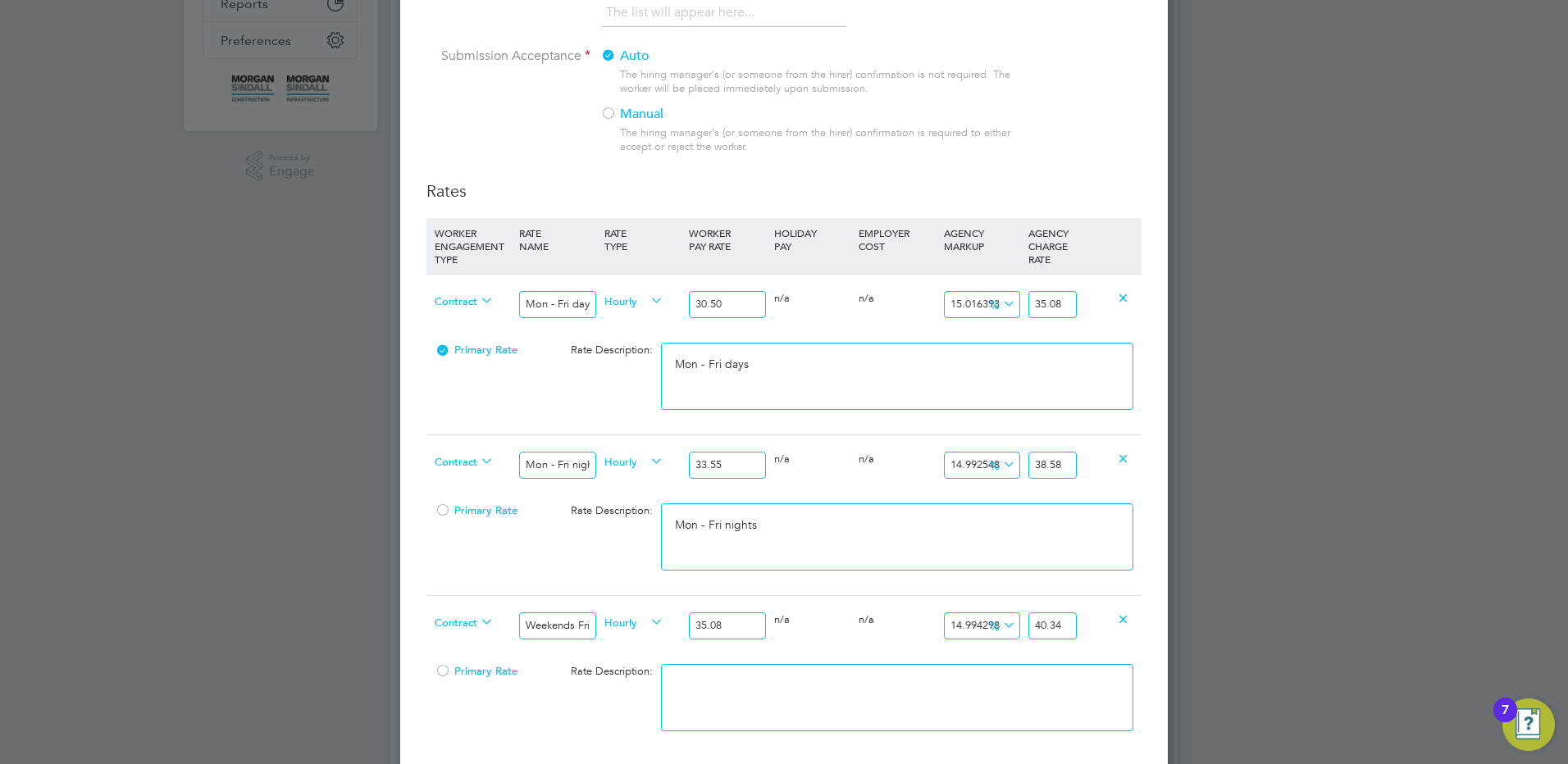
paste textarea "Weekends Fri 18:00pm - Mon 06:00am"
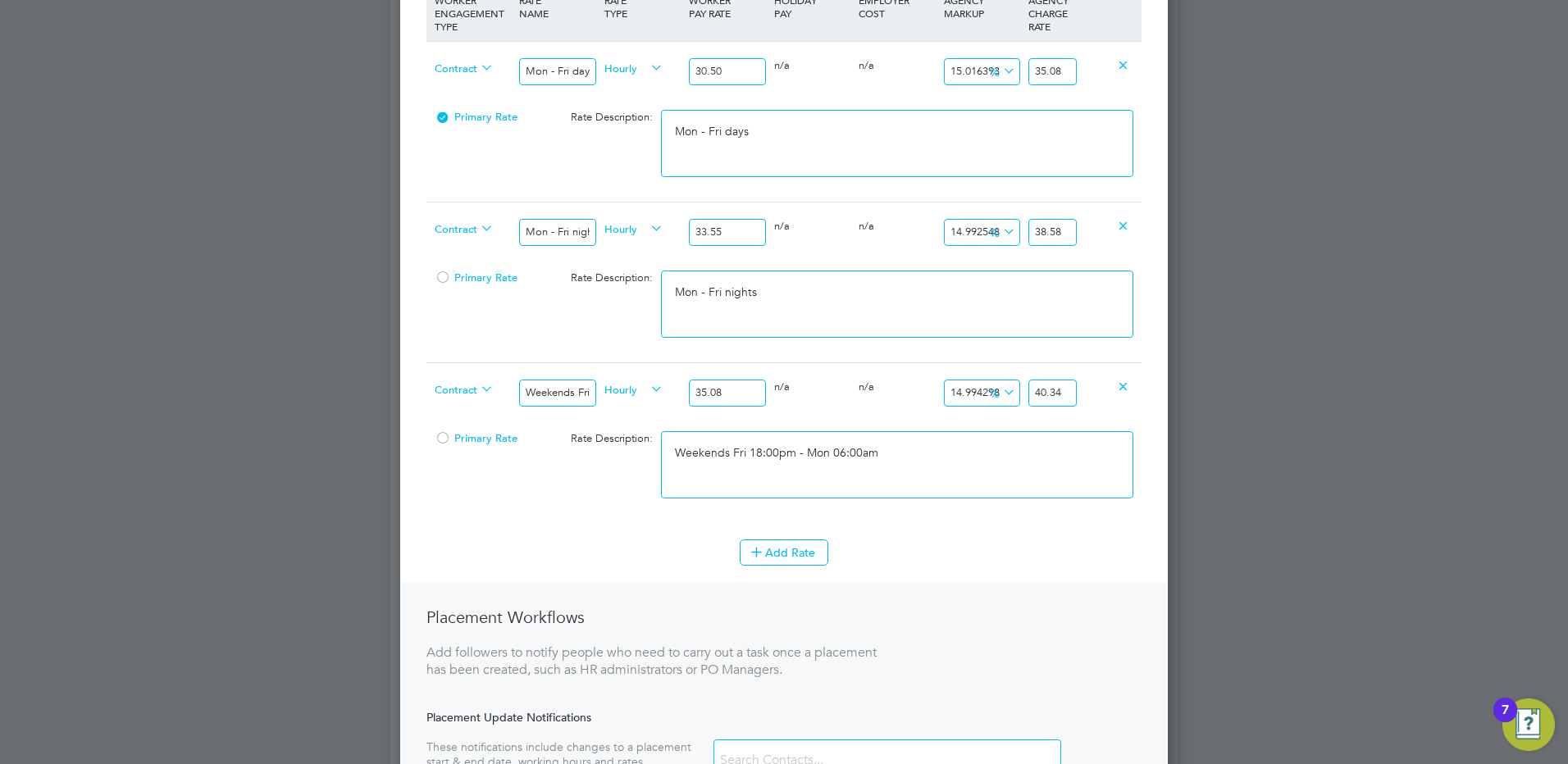
scroll to position [656, 0]
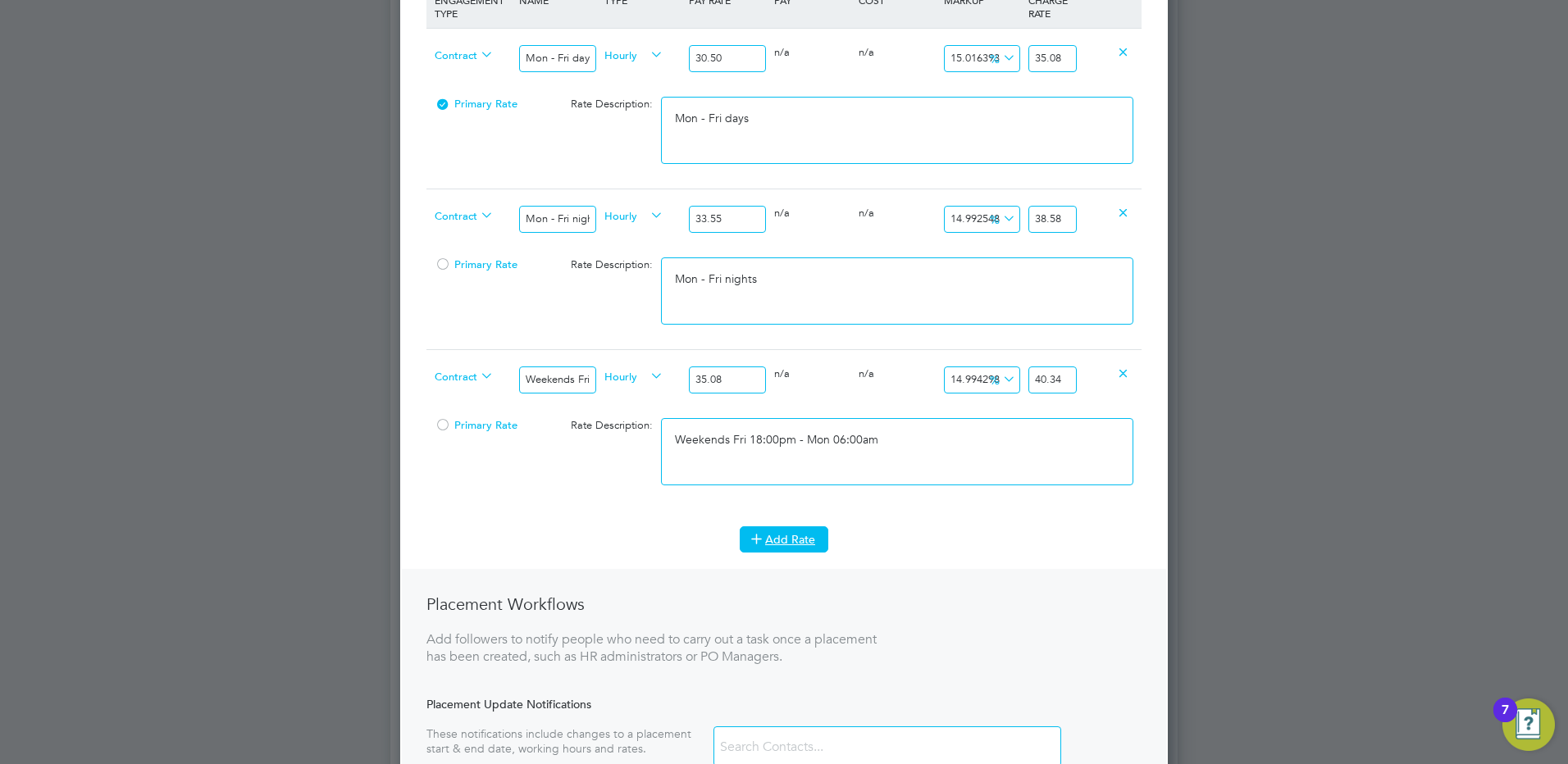
click at [777, 539] on button "Add Rate" at bounding box center [783, 539] width 88 height 26
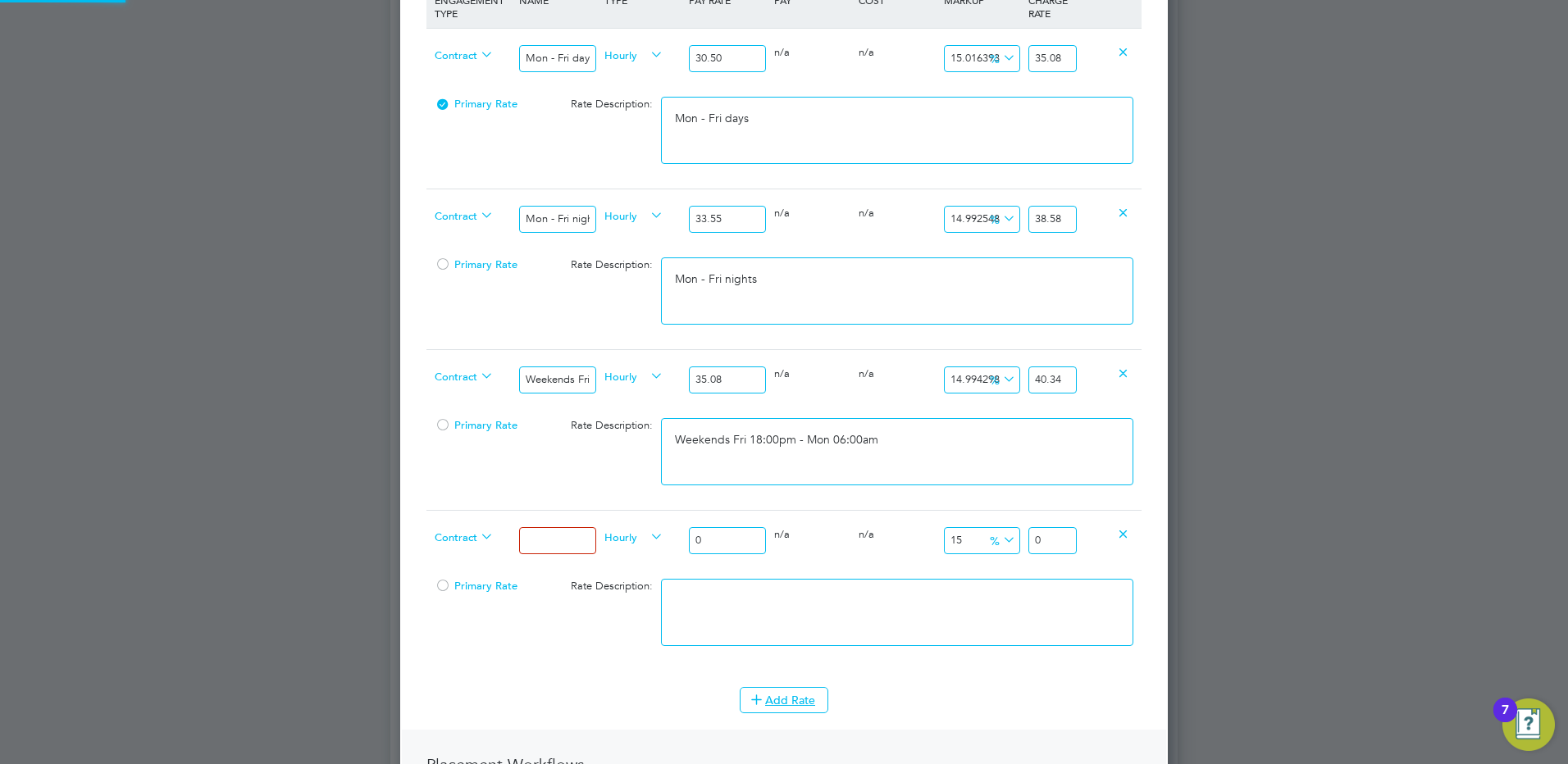
drag, startPoint x: 558, startPoint y: 542, endPoint x: 589, endPoint y: 561, distance: 36.4
click at [558, 542] on input at bounding box center [556, 540] width 77 height 27
drag, startPoint x: 721, startPoint y: 536, endPoint x: 690, endPoint y: 534, distance: 31.1
click at [692, 535] on input "0" at bounding box center [726, 540] width 77 height 27
drag, startPoint x: 1062, startPoint y: 537, endPoint x: 1306, endPoint y: 606, distance: 253.6
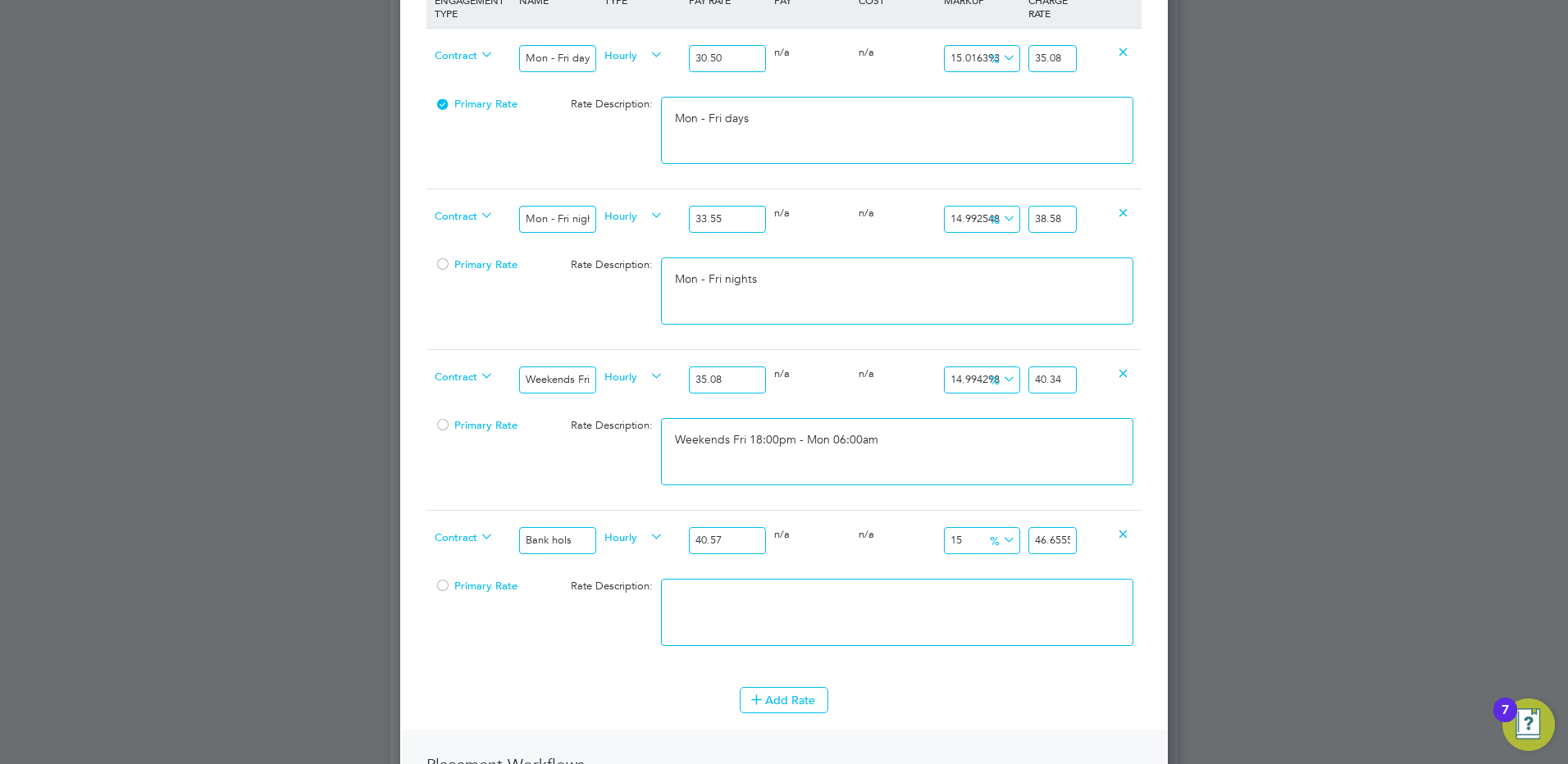
click at [1177, 597] on div "Positions New Position Client Config Showing 30 of 718 Positions POSITION NAME …" at bounding box center [784, 418] width 787 height 2058
click at [849, 597] on textarea at bounding box center [896, 613] width 472 height 68
click at [799, 704] on button "Add Rate" at bounding box center [783, 700] width 88 height 26
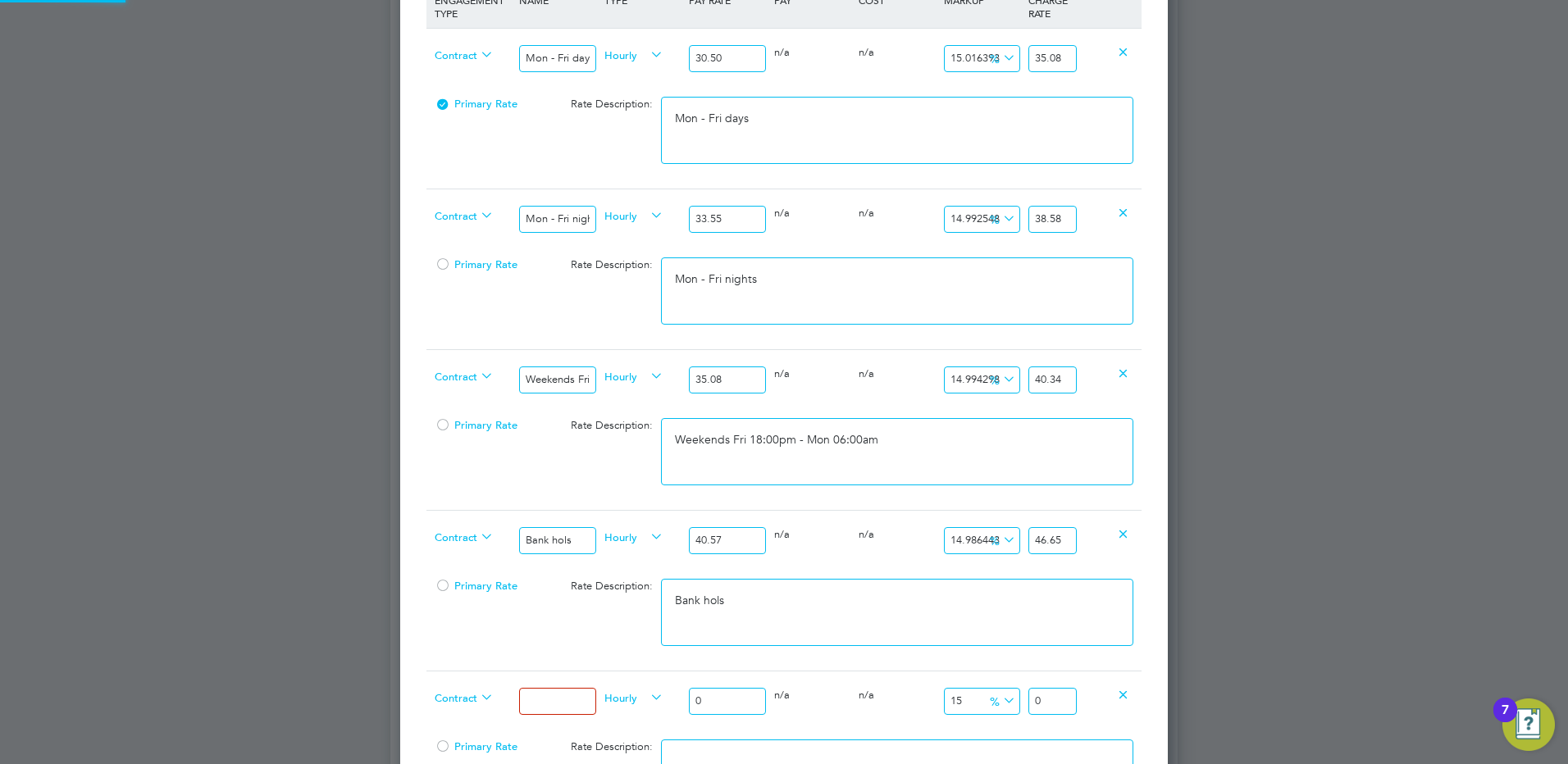
scroll to position [1799, 768]
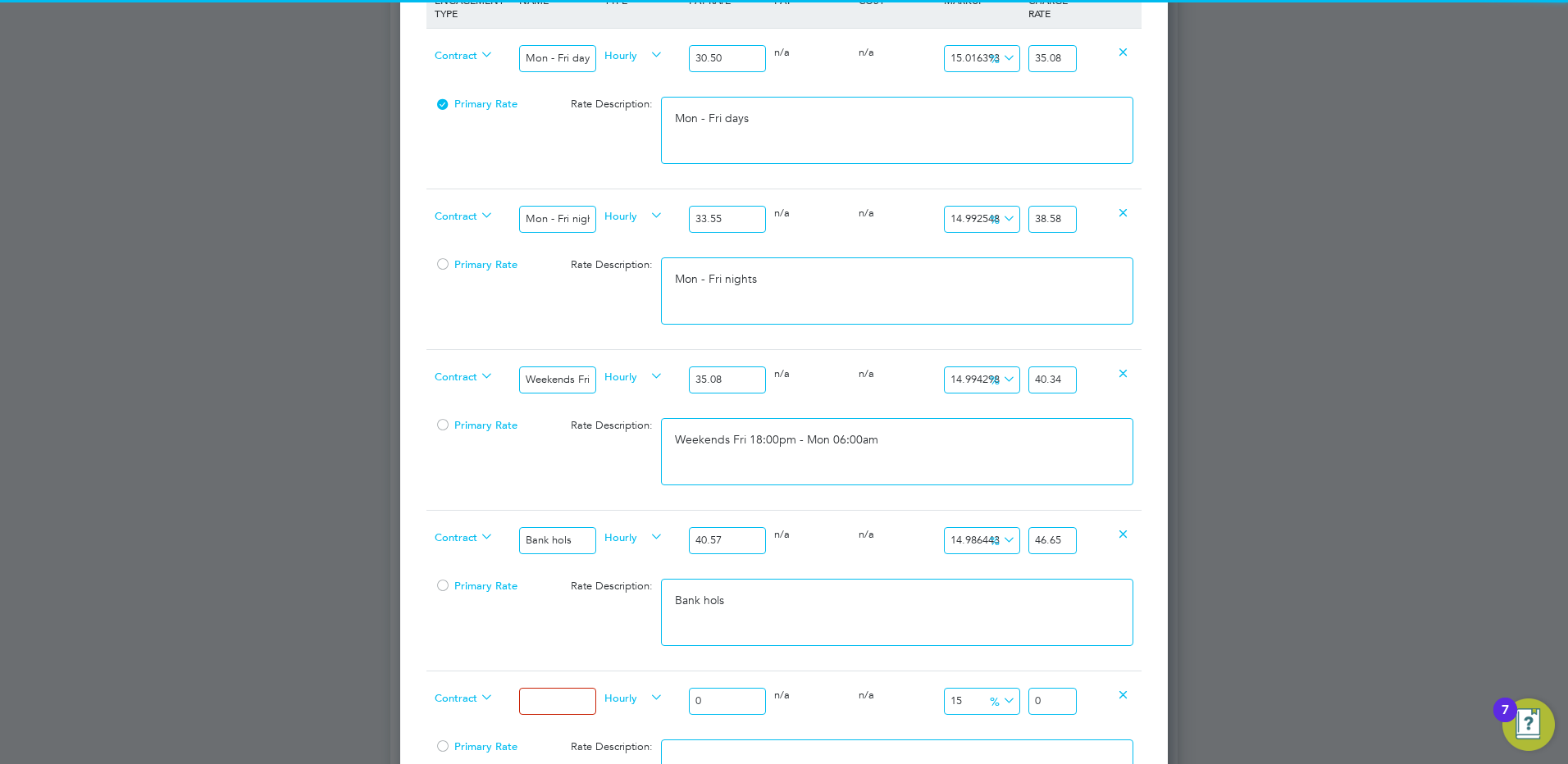
click at [556, 705] on input at bounding box center [556, 700] width 77 height 27
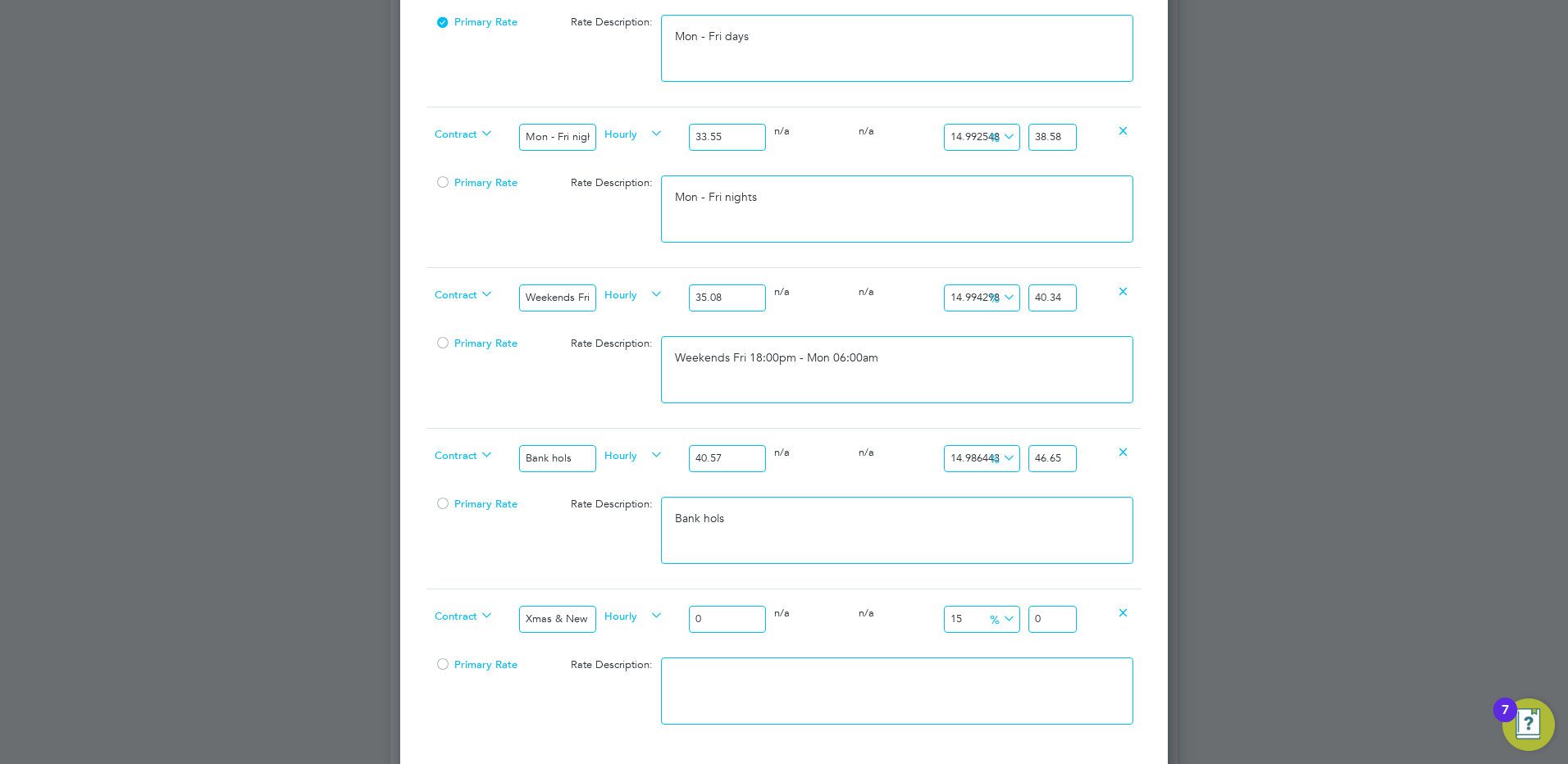
scroll to position [820, 0]
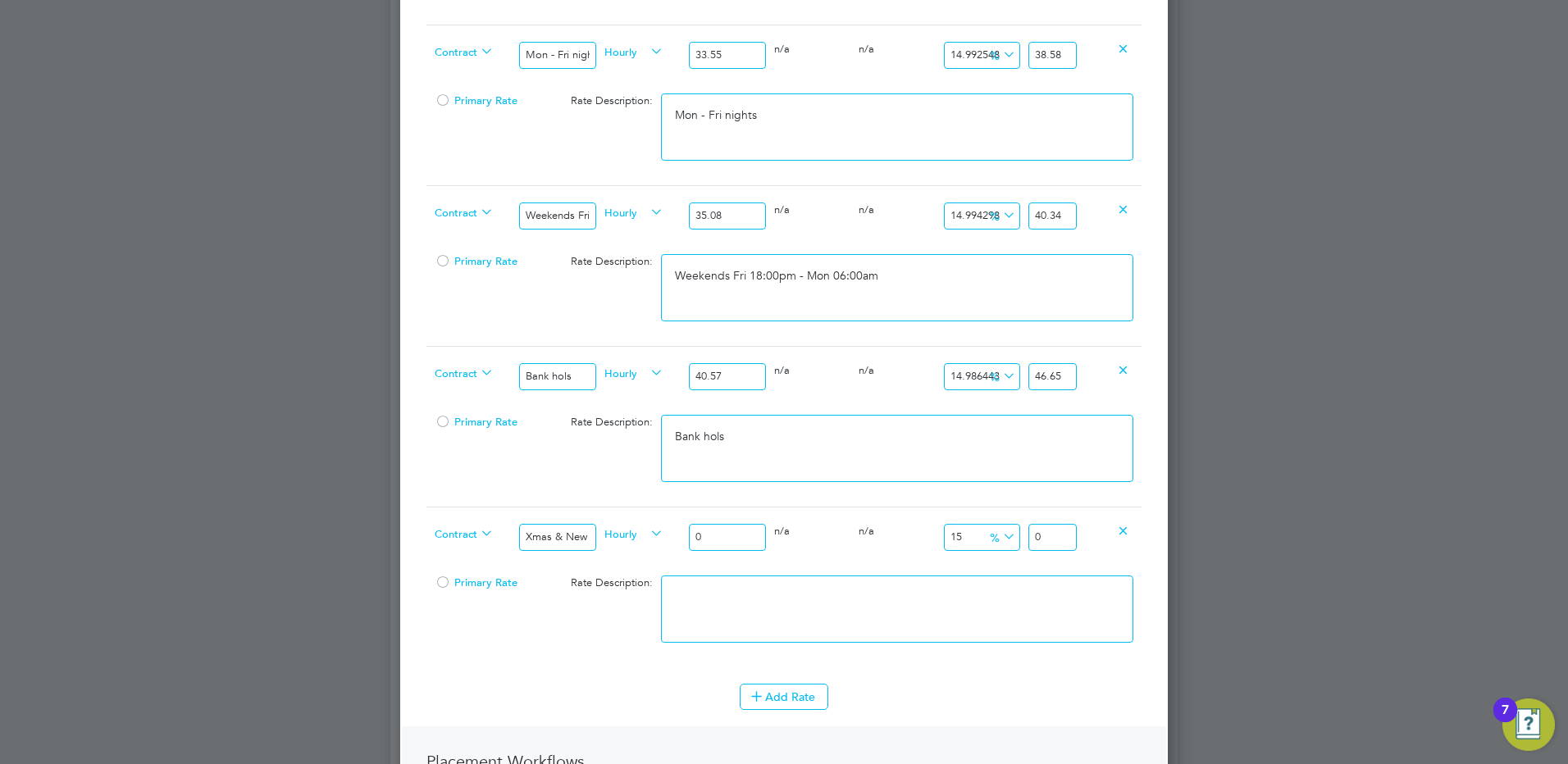
drag, startPoint x: 674, startPoint y: 533, endPoint x: 641, endPoint y: 534, distance: 33.0
click at [642, 533] on div "Contract Xmas & New Year Hourly 0 0 n/a 0 n/a 15 0 % 0" at bounding box center [784, 536] width 715 height 61
drag, startPoint x: 894, startPoint y: 614, endPoint x: 874, endPoint y: 627, distance: 23.9
click at [894, 615] on textarea at bounding box center [896, 609] width 472 height 68
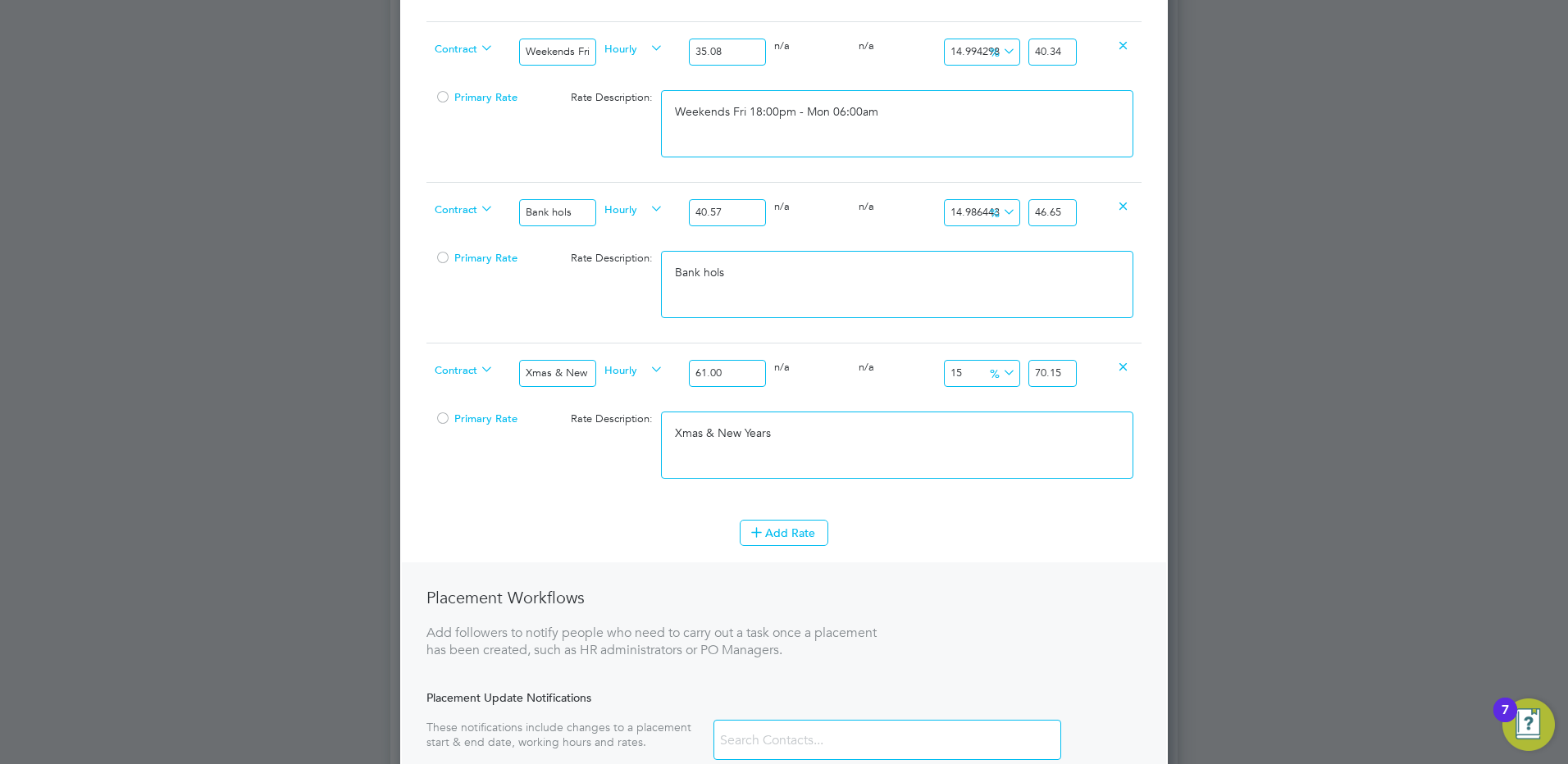
scroll to position [1283, 0]
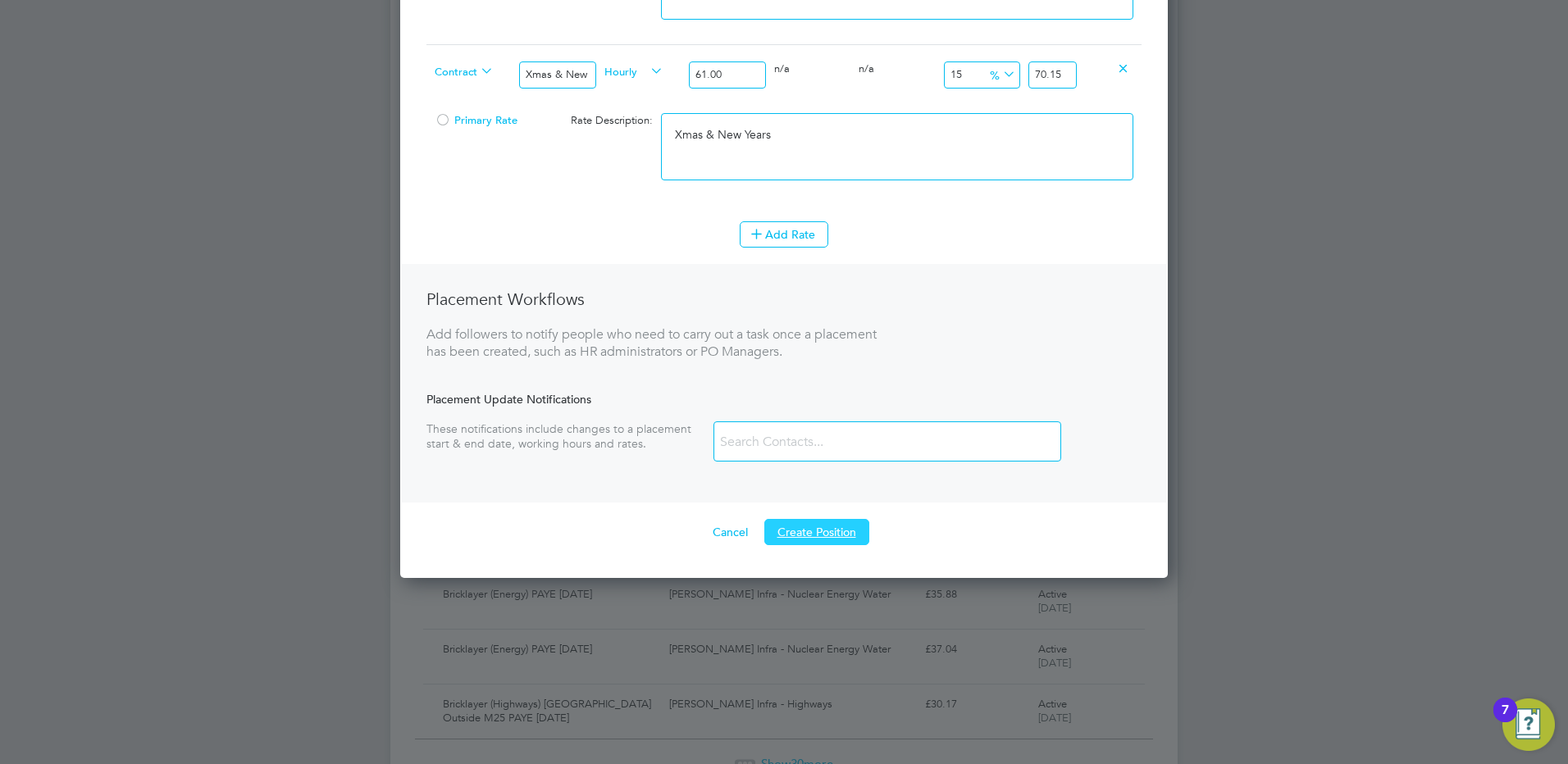
click at [838, 532] on button "Create Position" at bounding box center [817, 532] width 105 height 26
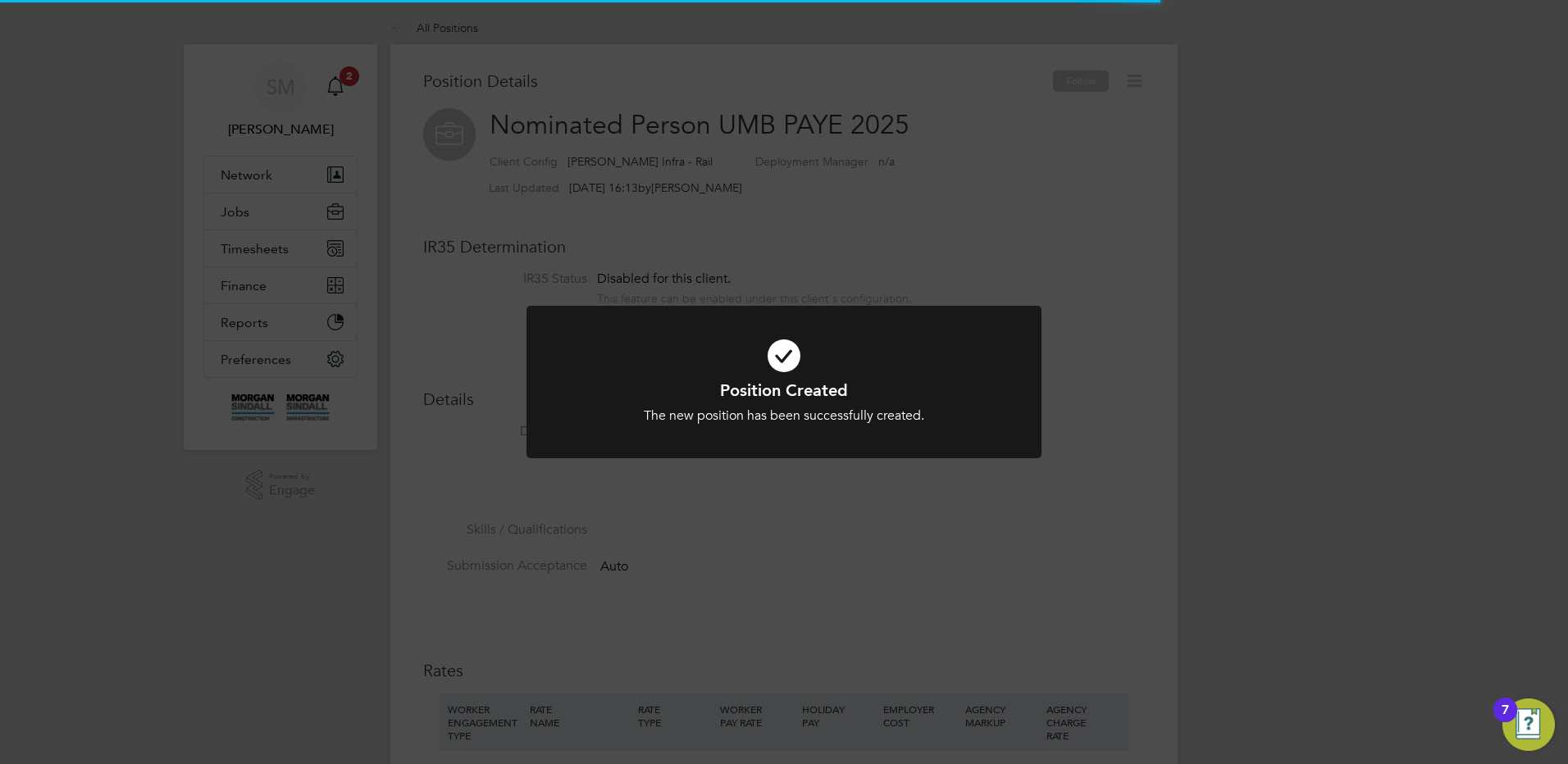
scroll to position [49, 110]
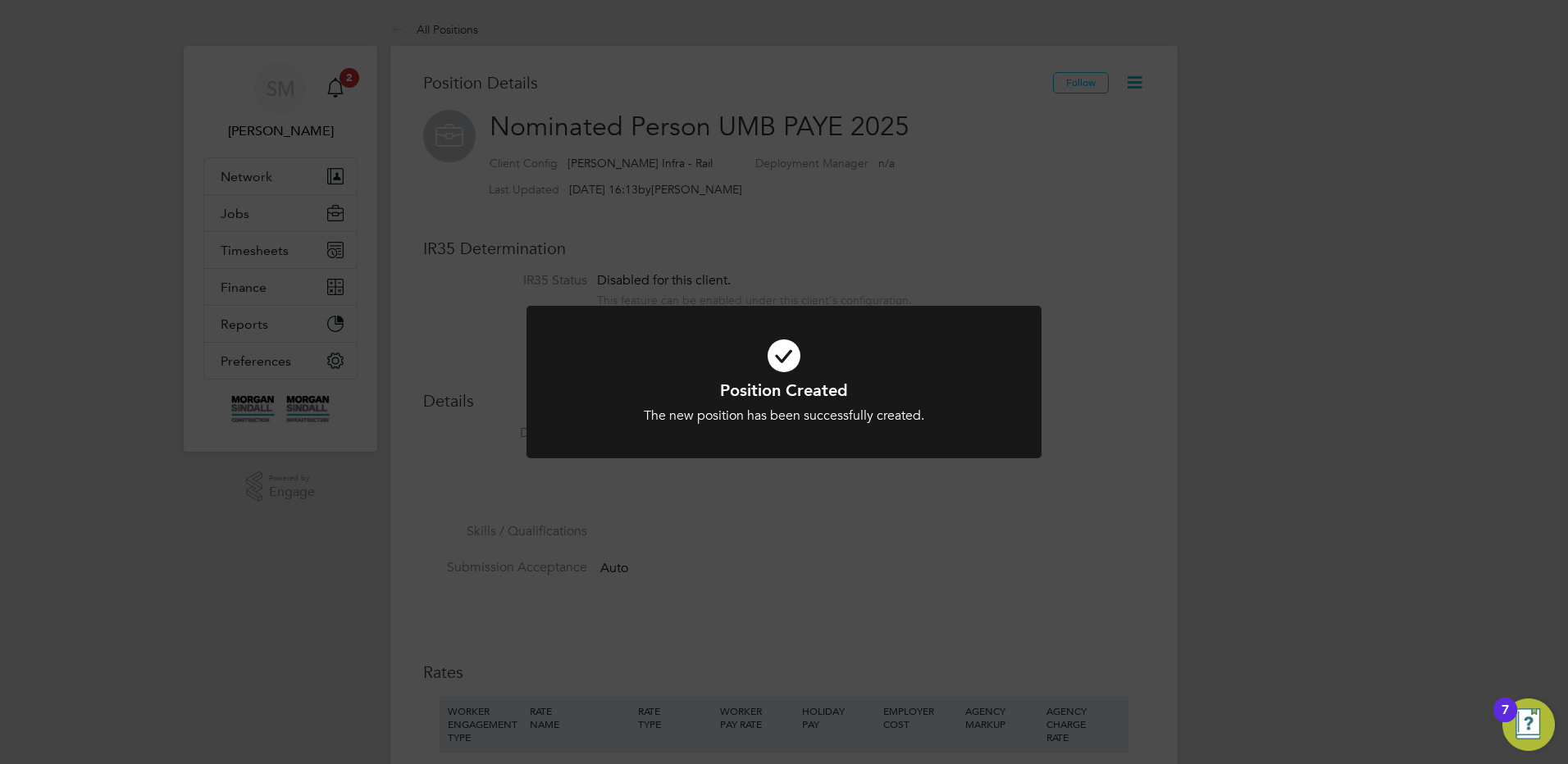
click at [281, 257] on div "Position Created The new position has been successfully created. Cancel Okay" at bounding box center [784, 382] width 1568 height 764
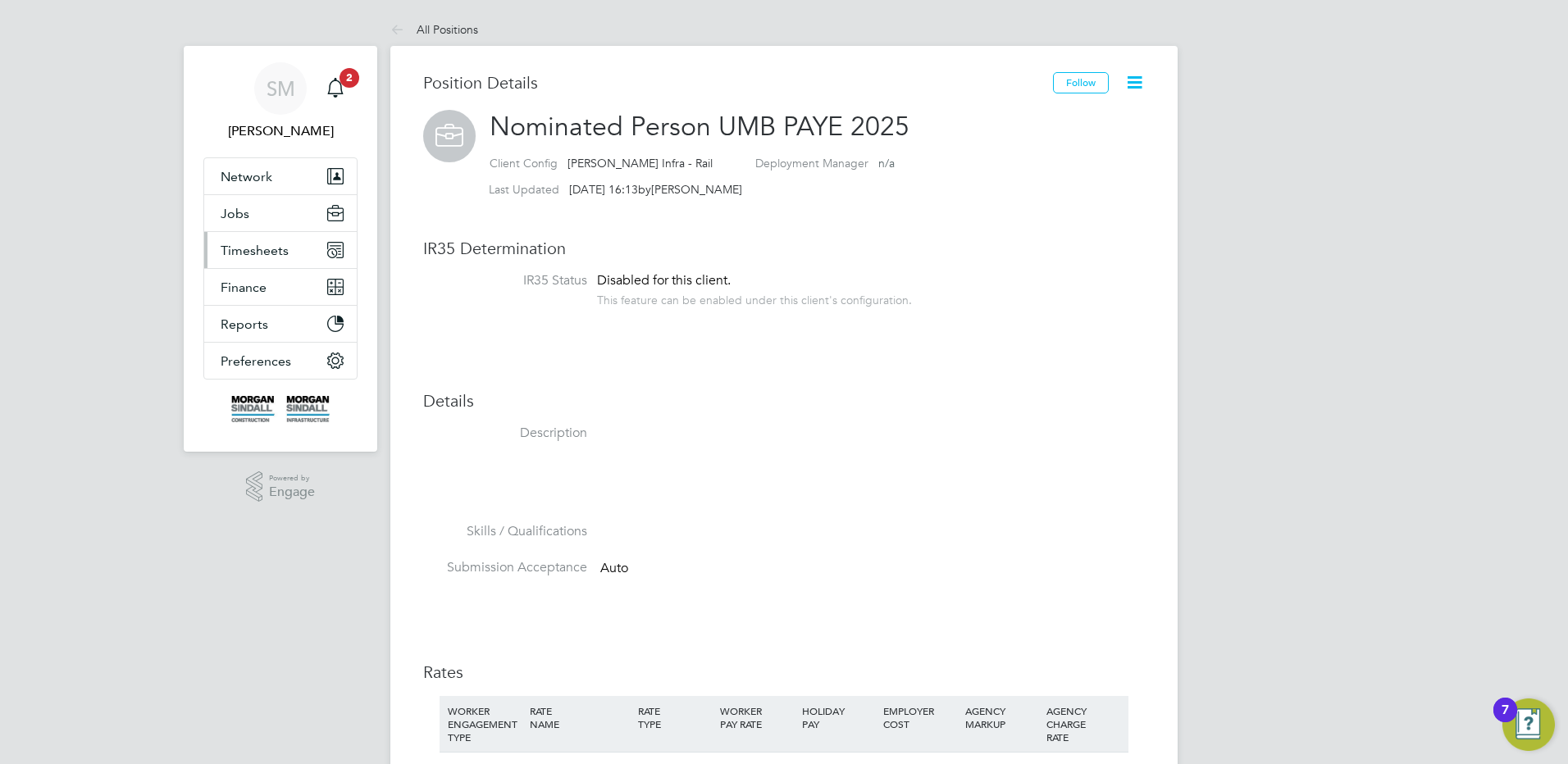
click at [259, 252] on span "Timesheets" at bounding box center [254, 250] width 68 height 16
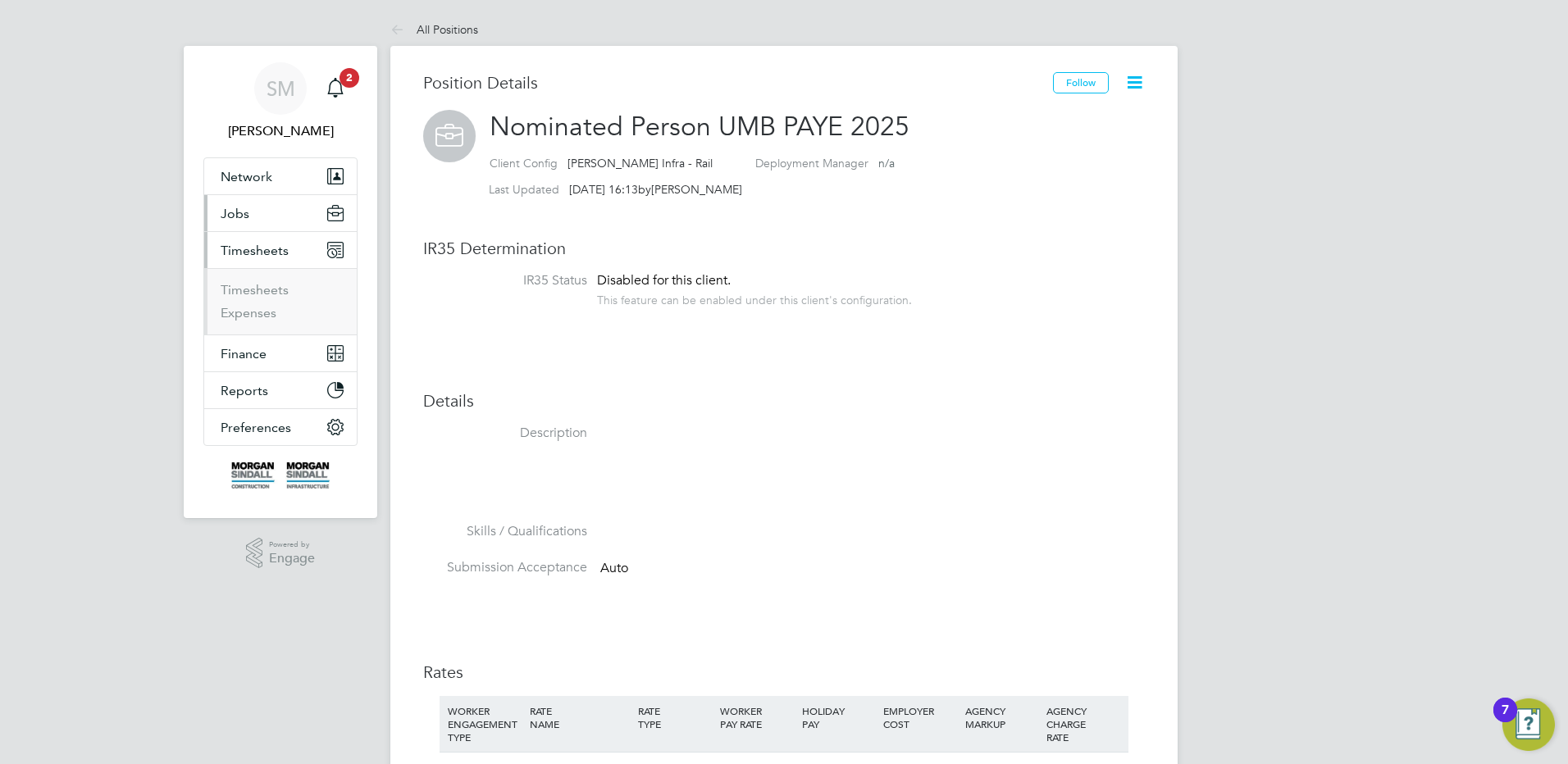
click at [277, 212] on button "Jobs" at bounding box center [280, 213] width 153 height 36
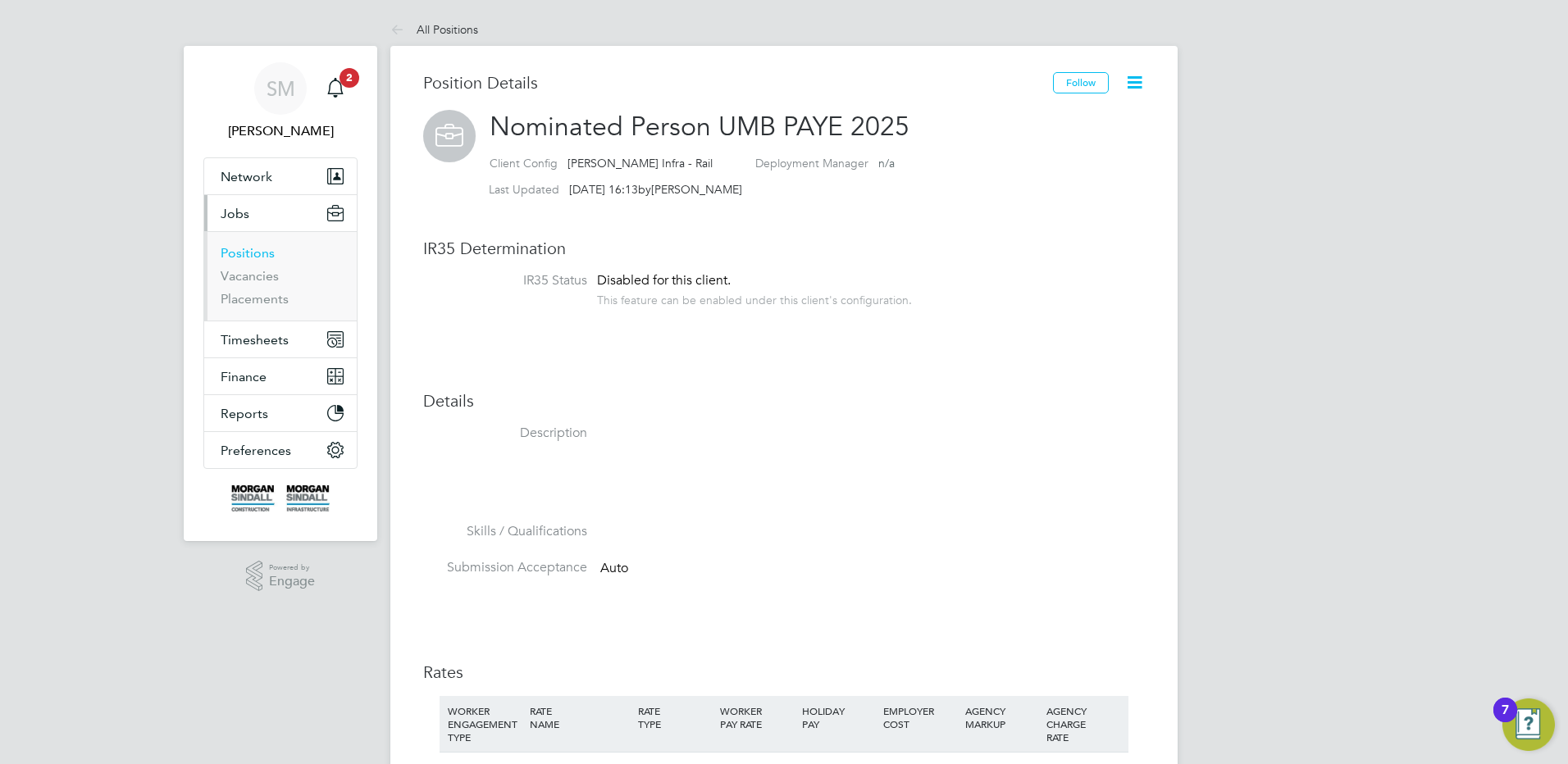
click at [260, 252] on link "Positions" at bounding box center [247, 253] width 54 height 16
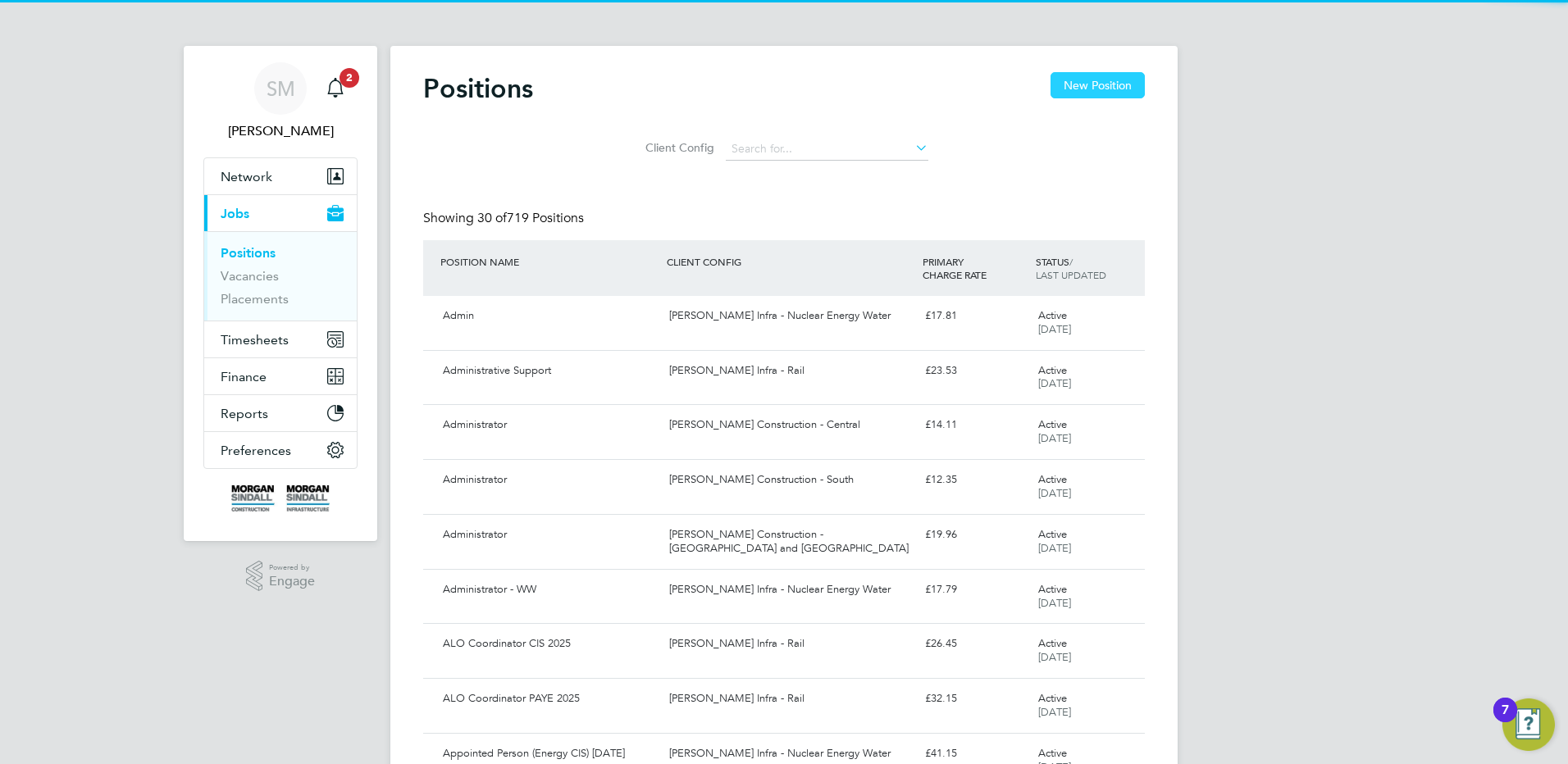
click at [1086, 89] on button "New Position" at bounding box center [1097, 85] width 94 height 26
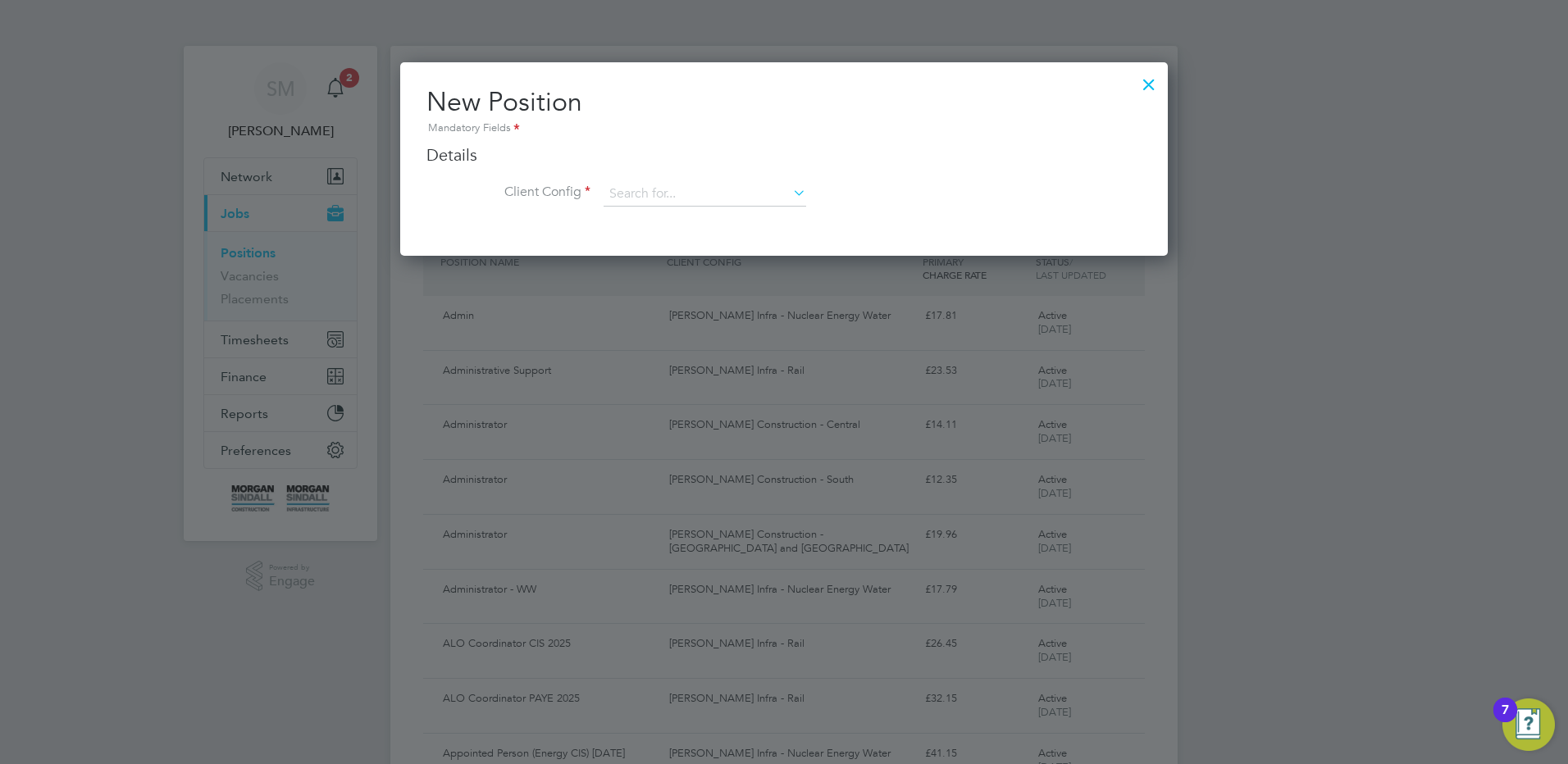
scroll to position [194, 768]
click at [693, 176] on ng-form "Details Client Config Name Description Skills / Qualifications The list will ap…" at bounding box center [784, 183] width 715 height 78
click at [682, 192] on input at bounding box center [705, 194] width 203 height 25
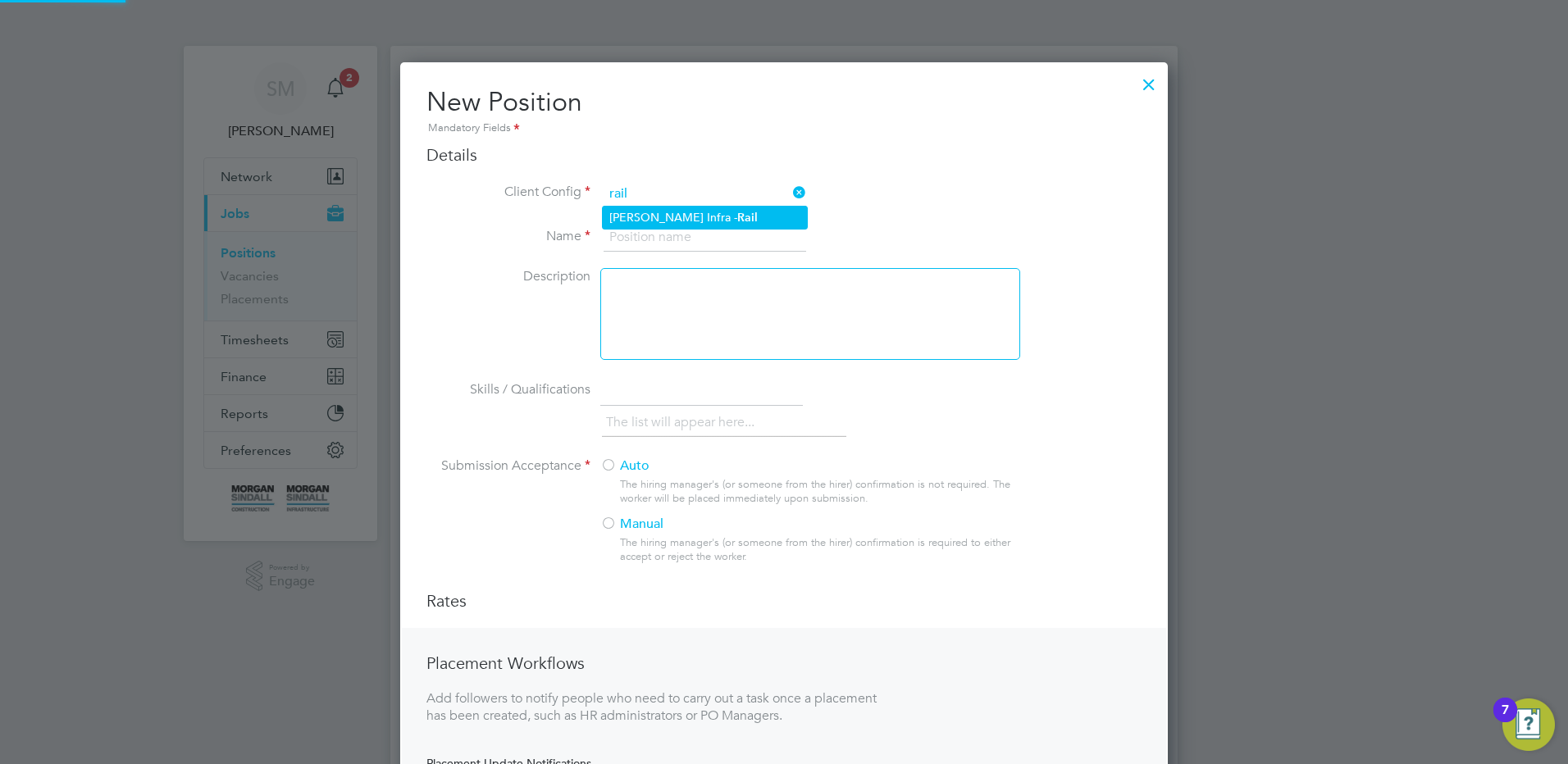
click at [675, 225] on li "[PERSON_NAME] Infra - Rail" at bounding box center [705, 218] width 204 height 22
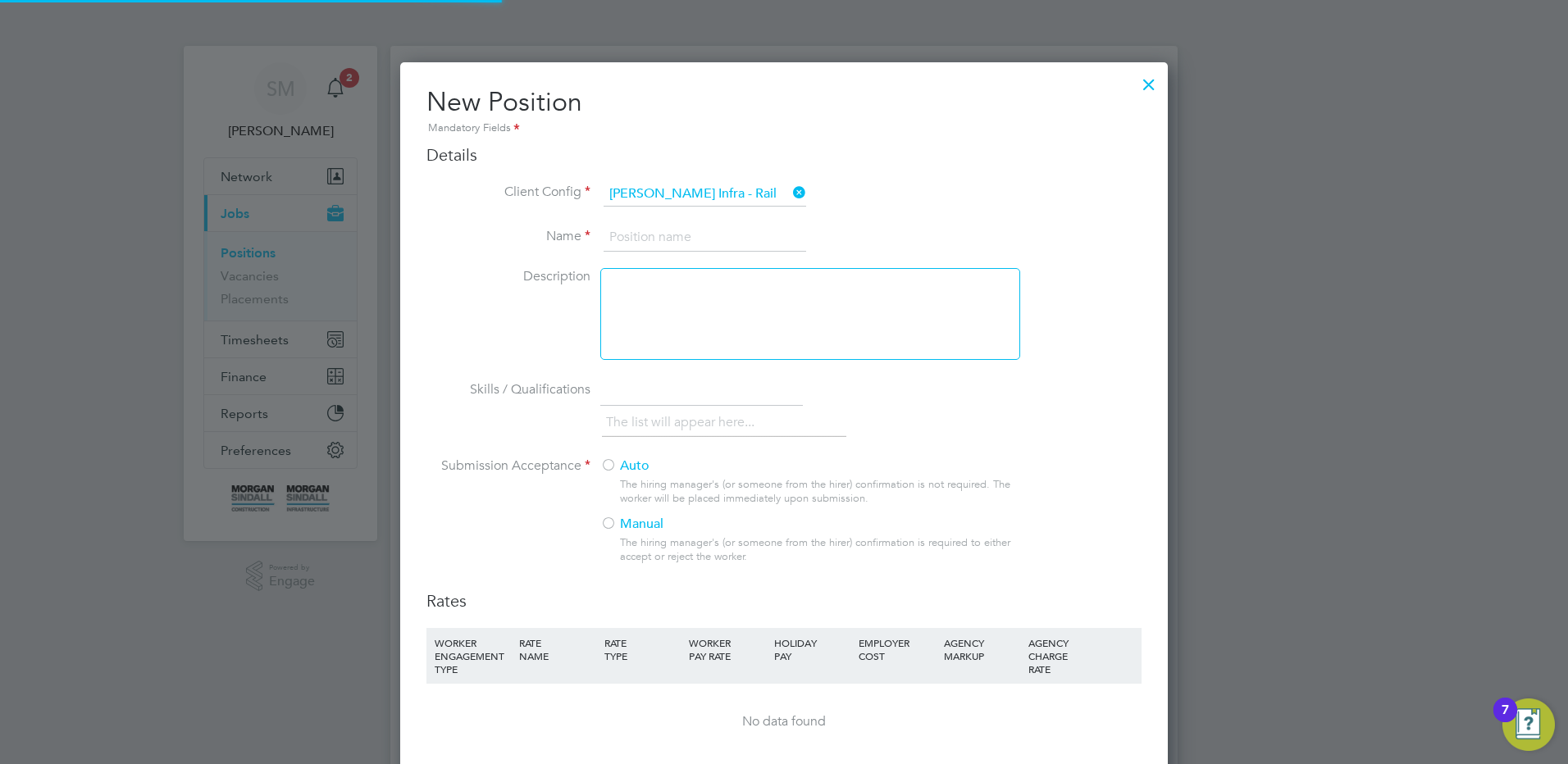
click at [667, 233] on input at bounding box center [705, 237] width 203 height 30
click at [674, 240] on input at bounding box center [705, 237] width 203 height 30
drag, startPoint x: 618, startPoint y: 469, endPoint x: 631, endPoint y: 467, distance: 13.2
click at [618, 469] on label "Auto" at bounding box center [803, 466] width 406 height 17
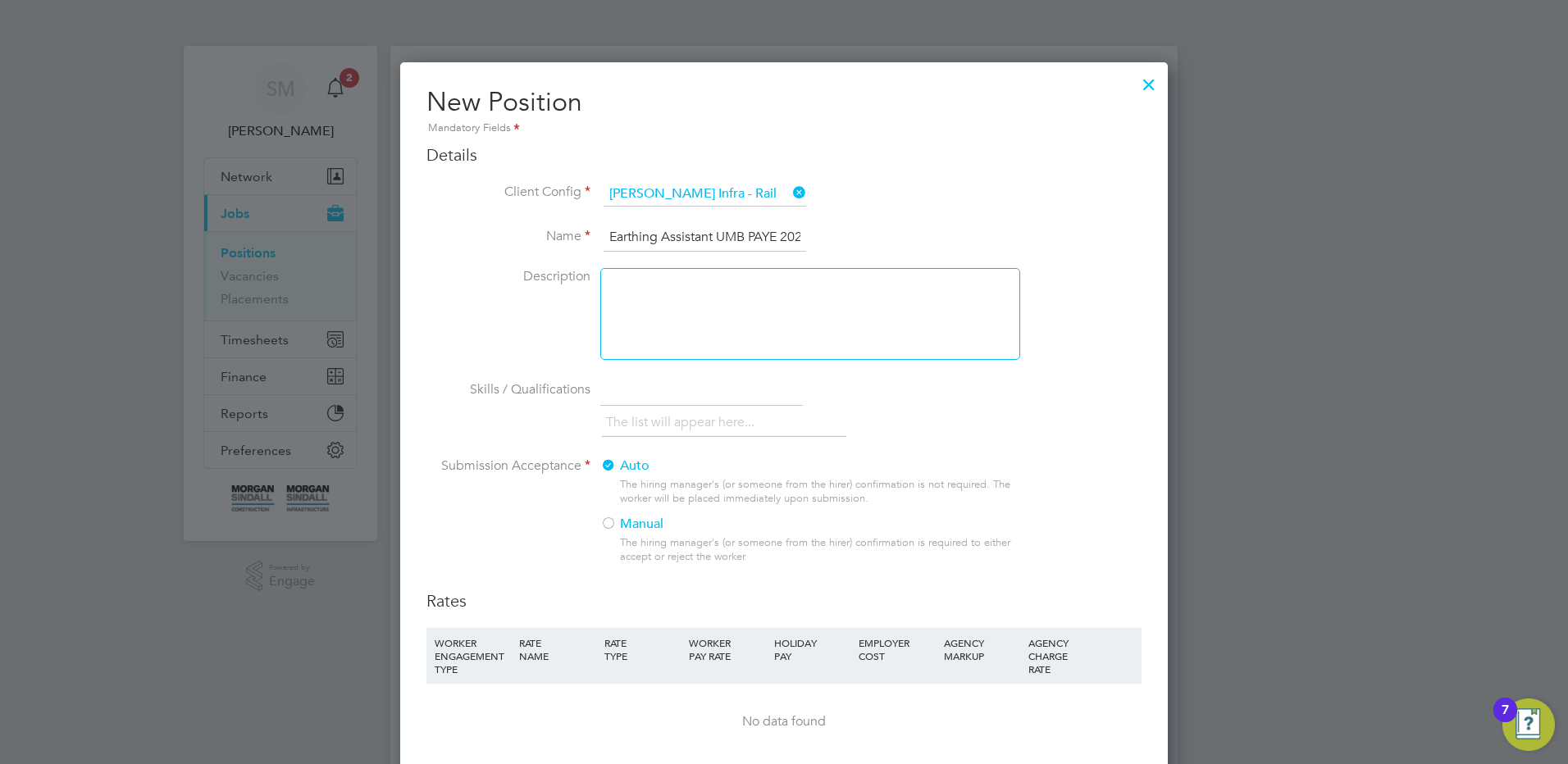
scroll to position [164, 0]
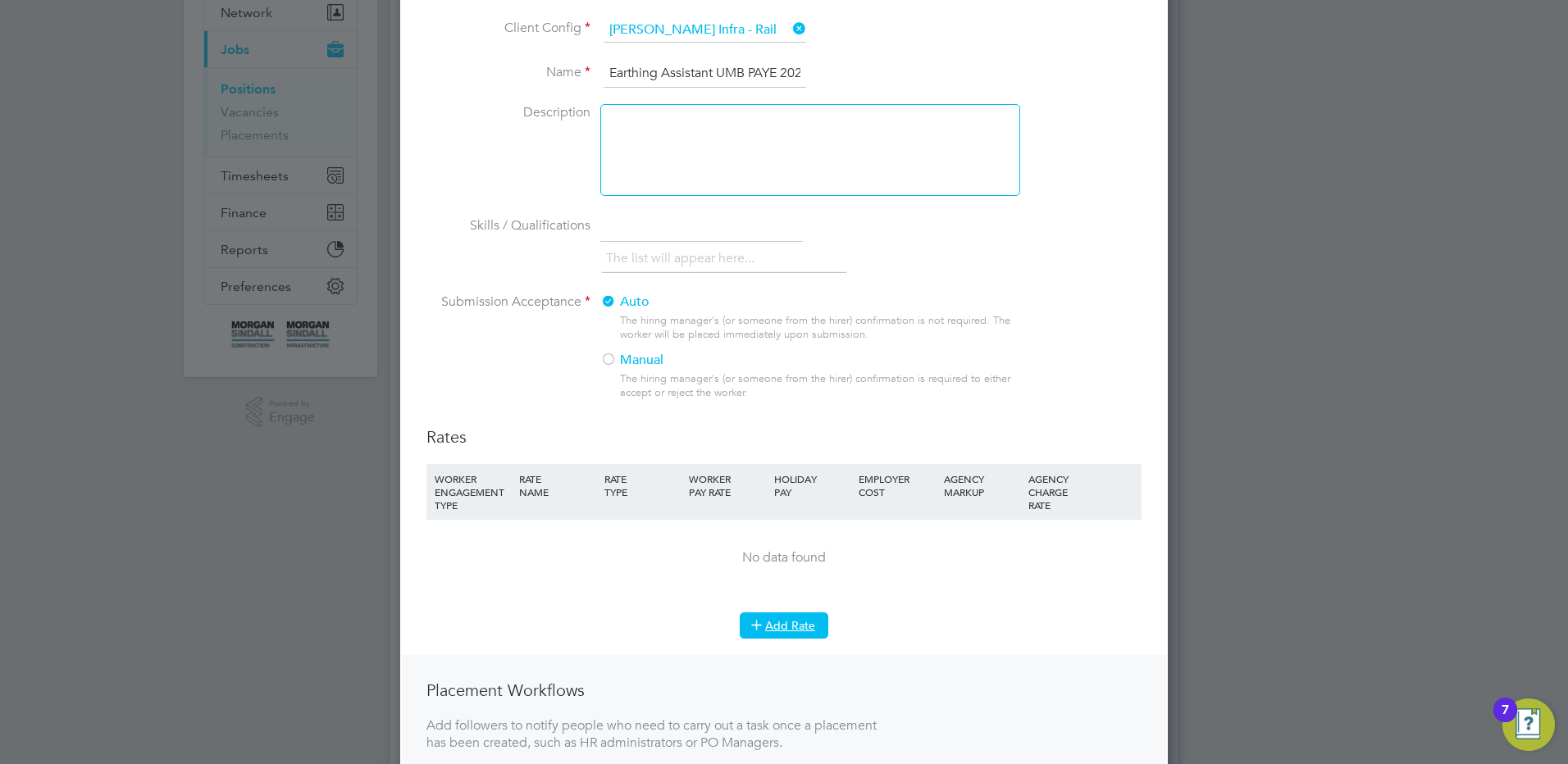
click at [777, 625] on button "Add Rate" at bounding box center [783, 625] width 88 height 26
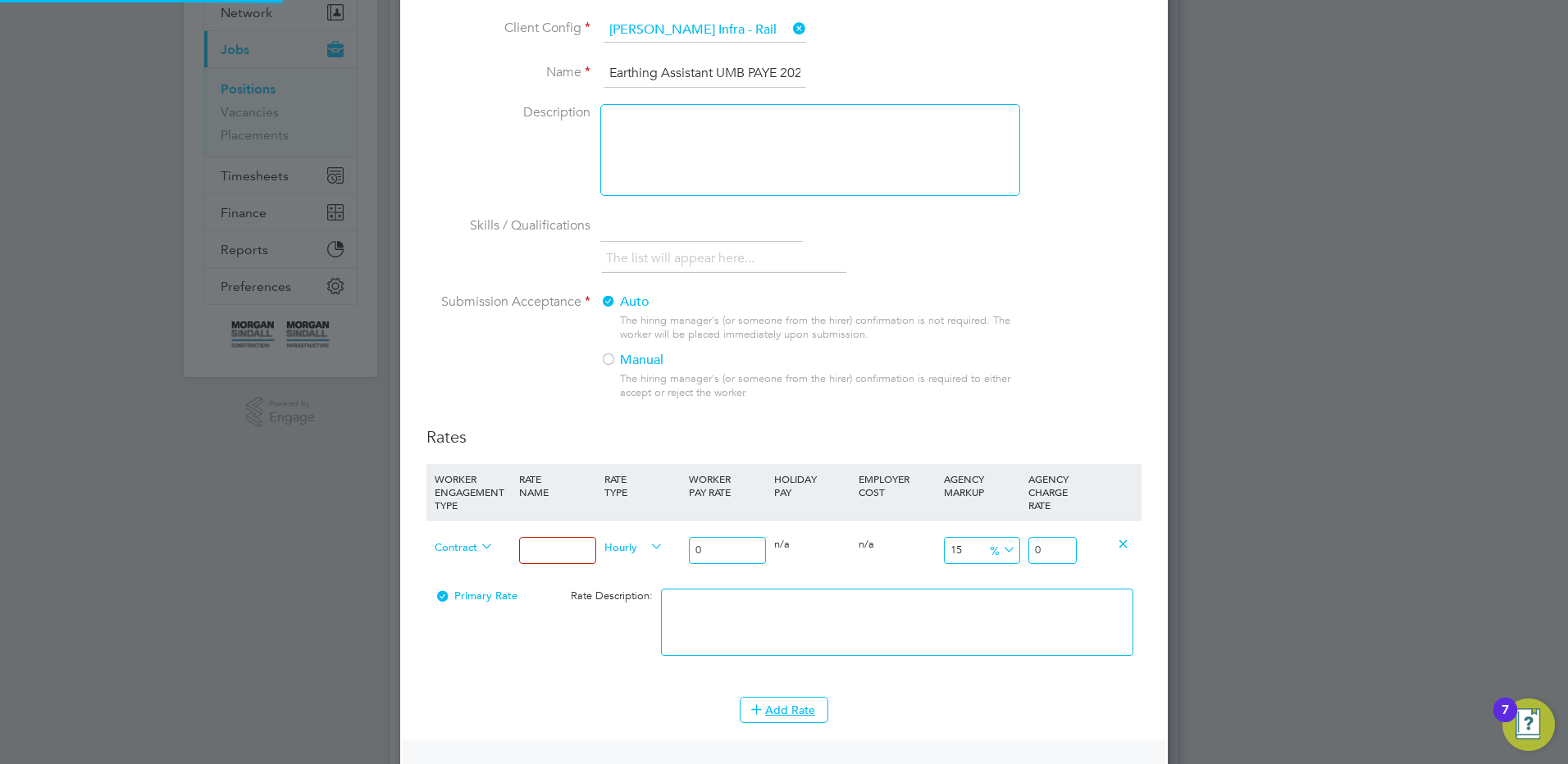
click at [555, 547] on input at bounding box center [556, 550] width 77 height 27
drag, startPoint x: 706, startPoint y: 542, endPoint x: 652, endPoint y: 528, distance: 55.8
click at [652, 528] on div "Contract Mon - Fri days Hourly 0 0 n/a 0 n/a 15 0 % 0" at bounding box center [784, 549] width 715 height 61
drag, startPoint x: 1056, startPoint y: 546, endPoint x: 1108, endPoint y: 515, distance: 60.5
click at [1104, 539] on div "Contract Mon - Fri days Hourly 19.25 0 n/a 0 n/a 15 2.8875 % 22.1375" at bounding box center [784, 549] width 715 height 61
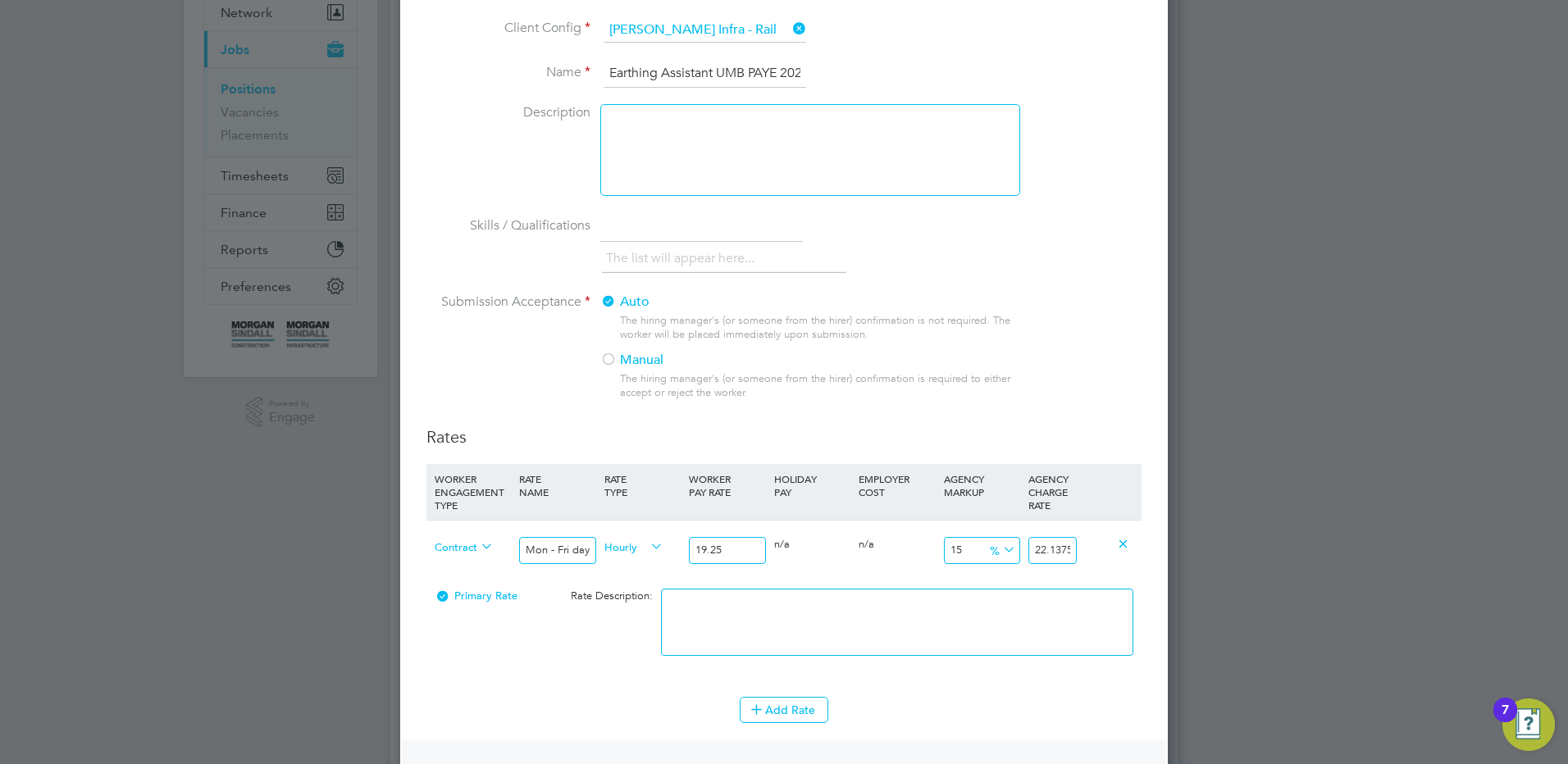
scroll to position [0, 3]
click at [931, 598] on textarea at bounding box center [896, 623] width 472 height 68
click at [798, 722] on button "Add Rate" at bounding box center [783, 709] width 88 height 26
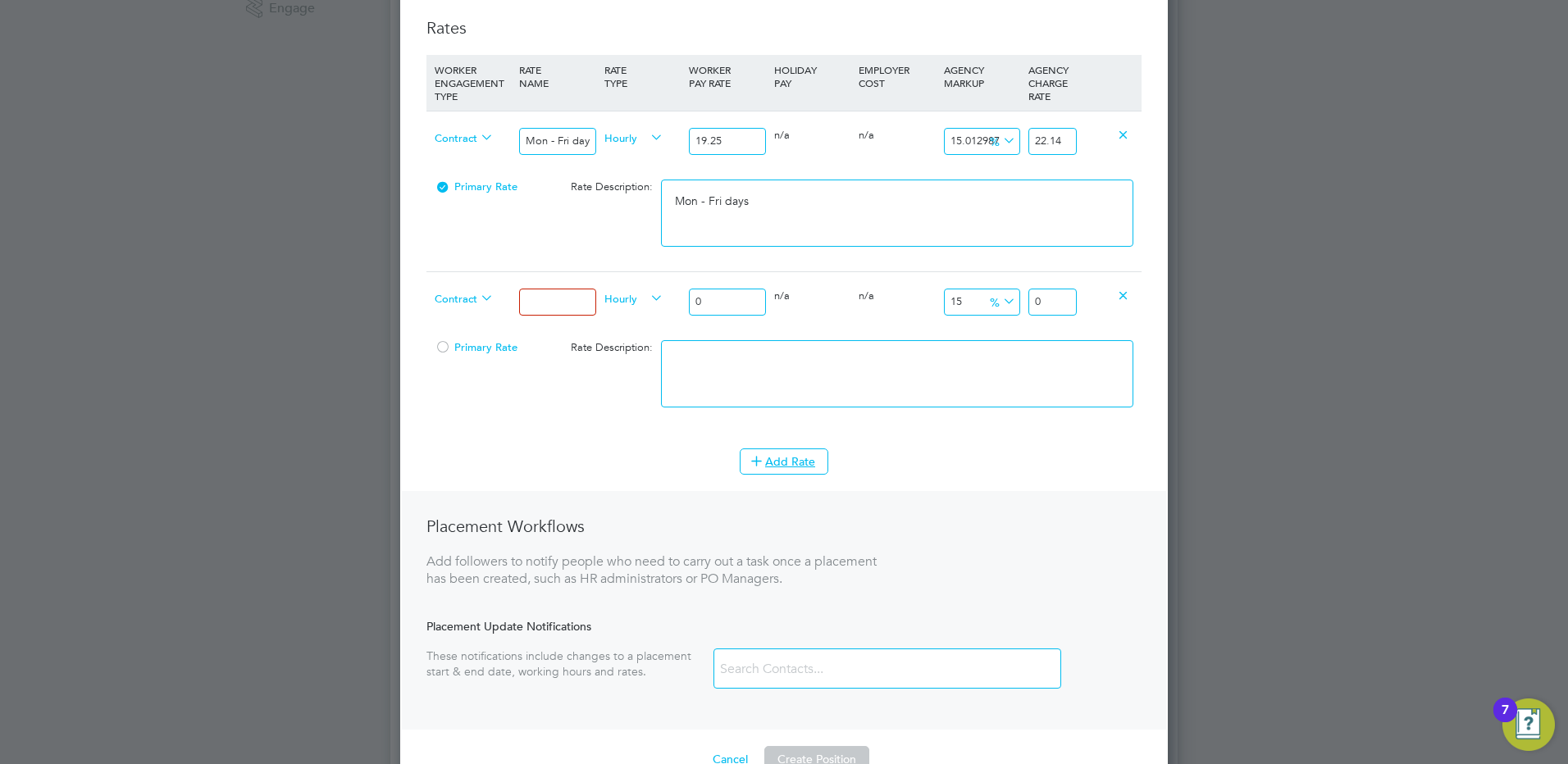
scroll to position [574, 0]
click at [551, 315] on div at bounding box center [556, 301] width 84 height 60
click at [562, 298] on input at bounding box center [556, 301] width 77 height 27
drag, startPoint x: 729, startPoint y: 300, endPoint x: 583, endPoint y: 293, distance: 146.2
click at [574, 298] on div "Contract Mon - Fri nights Hourly 0 0 n/a 0 n/a 15 0 % 0" at bounding box center [784, 300] width 715 height 61
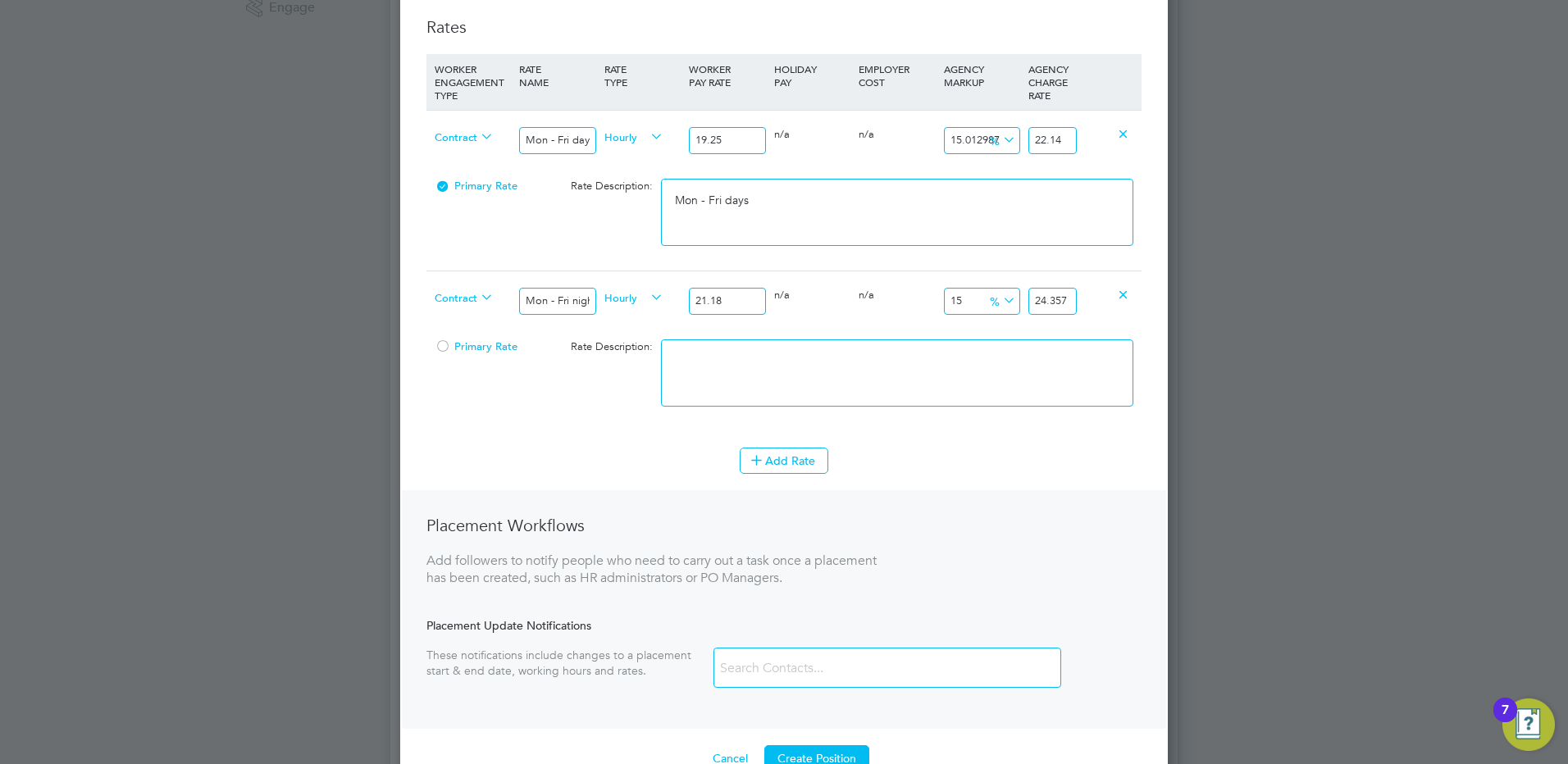
drag, startPoint x: 1061, startPoint y: 300, endPoint x: 1070, endPoint y: 299, distance: 9.1
click at [1070, 299] on input "24.357" at bounding box center [1052, 301] width 49 height 27
click at [796, 397] on textarea at bounding box center [896, 374] width 472 height 68
click at [767, 472] on button "Add Rate" at bounding box center [783, 461] width 88 height 26
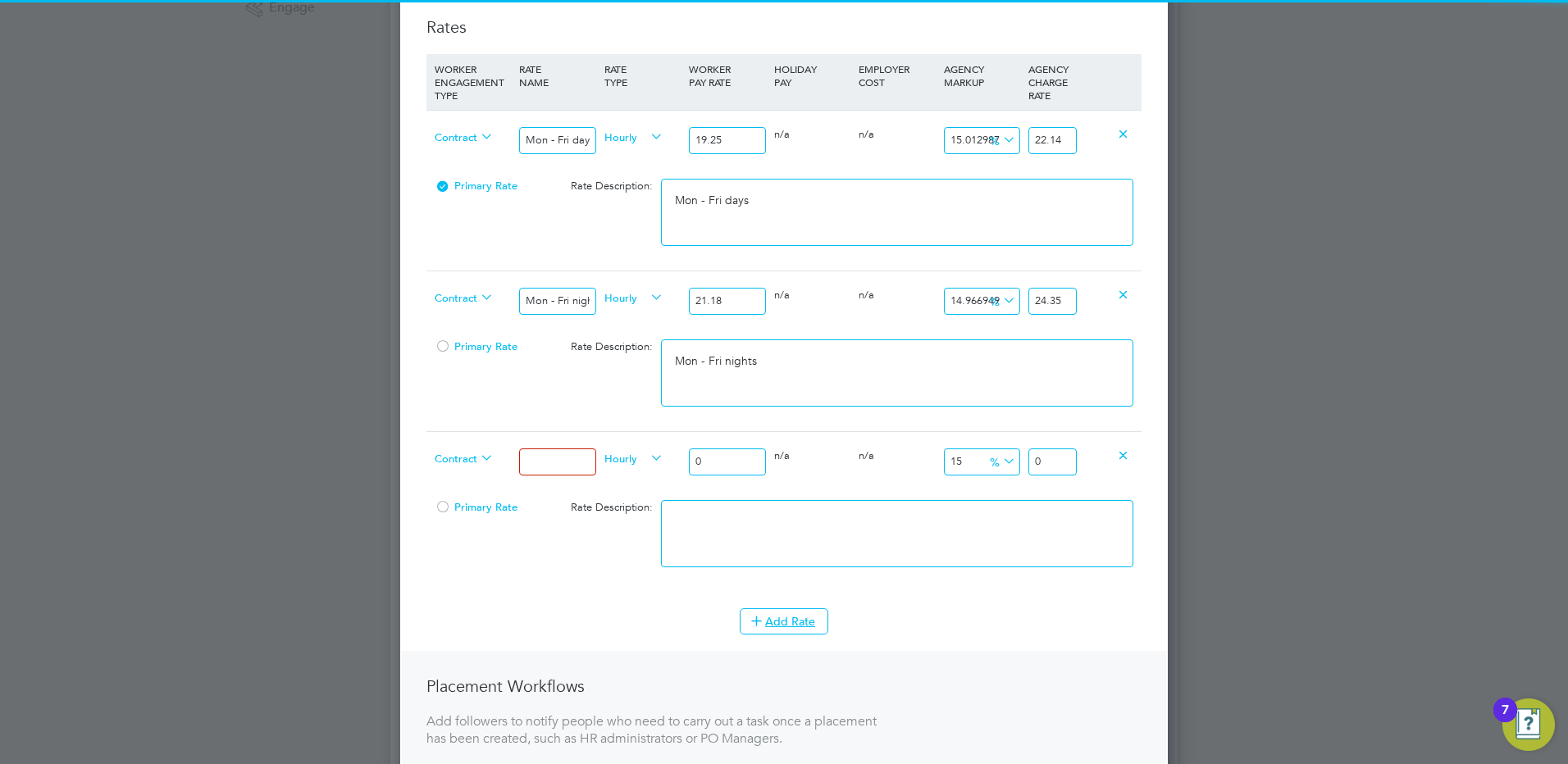
click at [559, 460] on input at bounding box center [556, 461] width 77 height 27
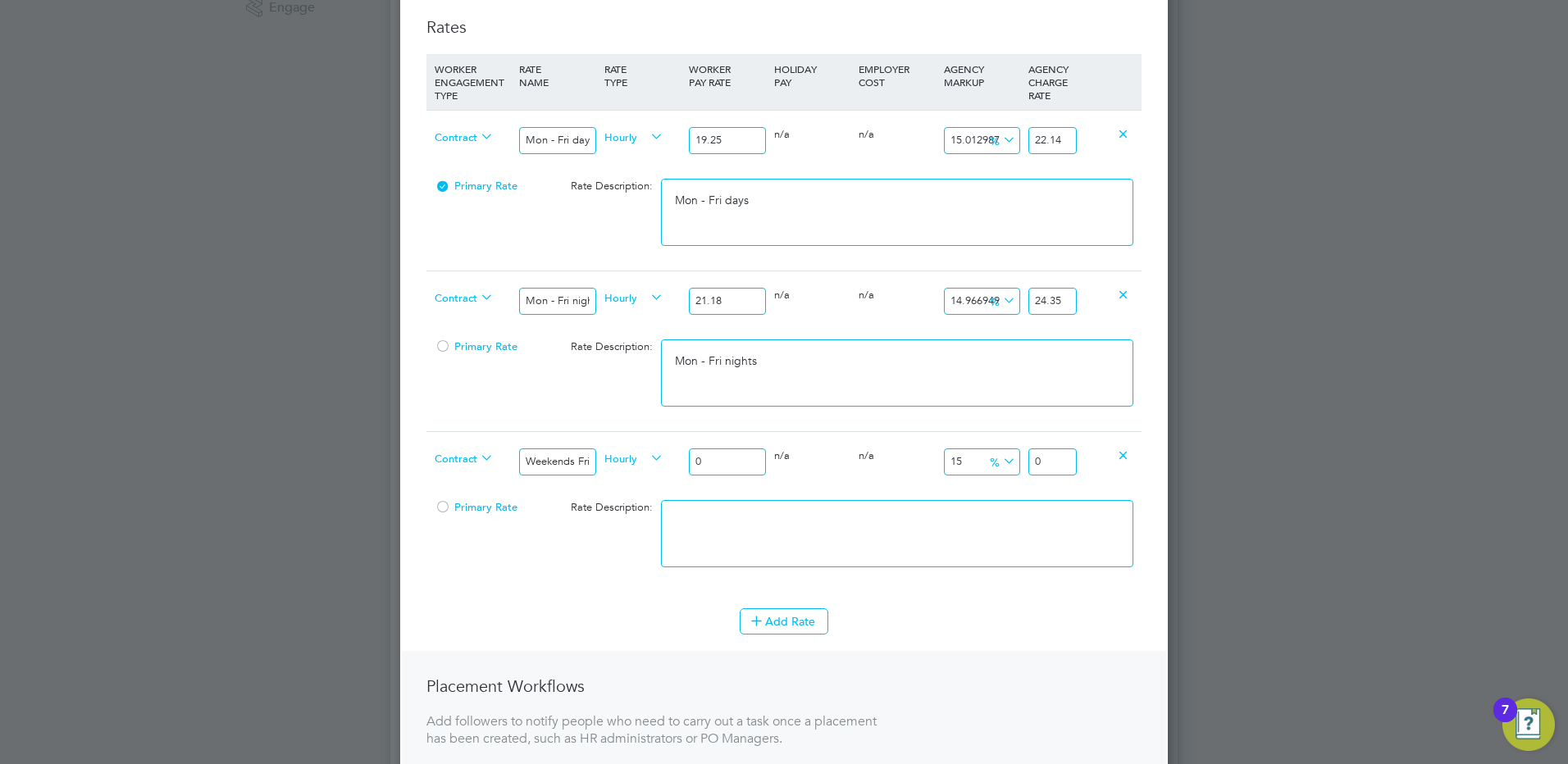
drag, startPoint x: 723, startPoint y: 467, endPoint x: 654, endPoint y: 460, distance: 69.4
click at [654, 460] on div "Contract Weekends Fri 18:00pm - Mon 06:00am Hourly 0 0 n/a 0 n/a 15 0 % 0" at bounding box center [784, 461] width 715 height 61
drag, startPoint x: 1063, startPoint y: 463, endPoint x: 1087, endPoint y: 464, distance: 24.0
click at [1072, 462] on input "25.461" at bounding box center [1052, 461] width 49 height 27
click at [798, 535] on textarea at bounding box center [896, 534] width 472 height 68
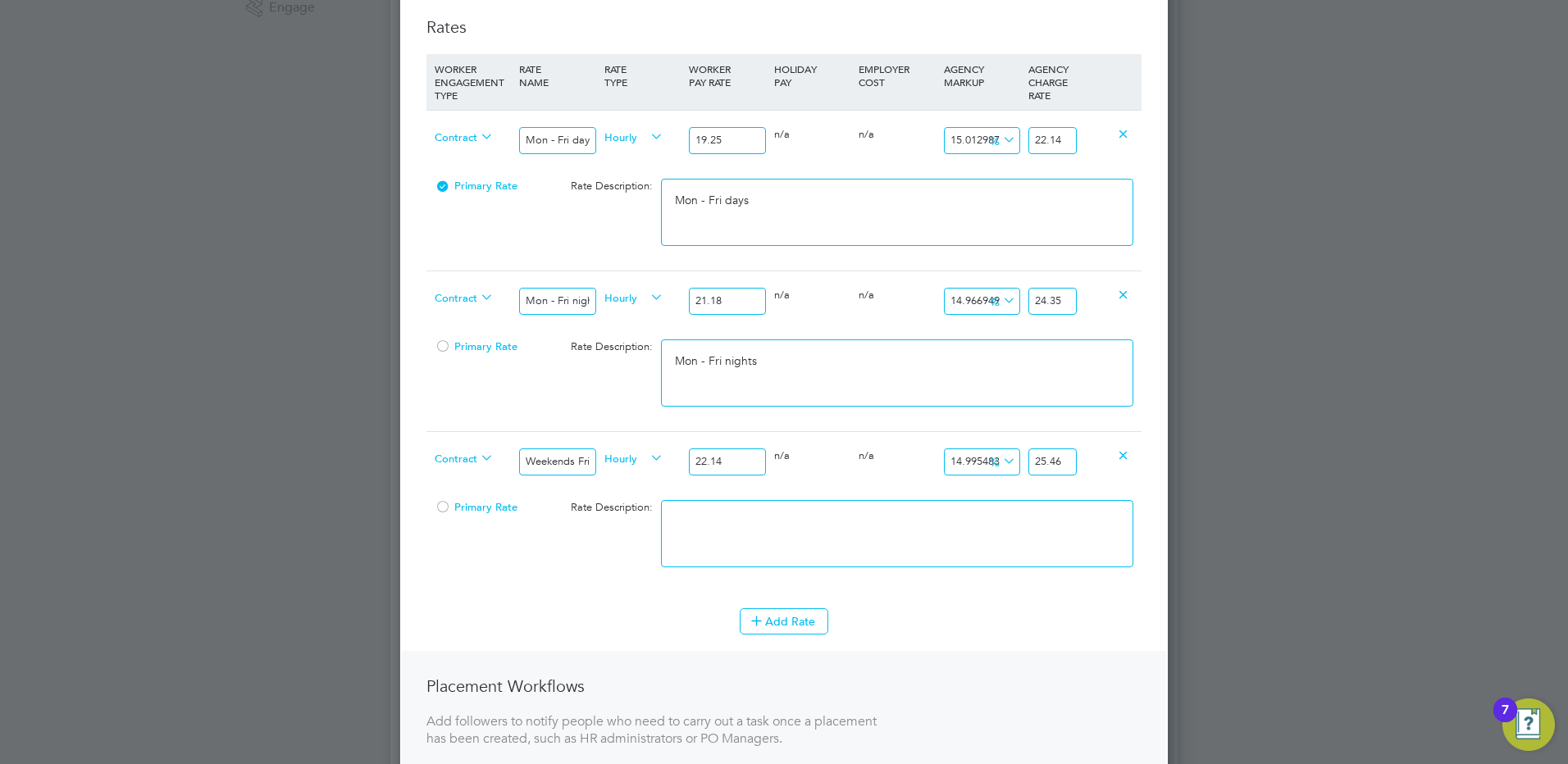
paste textarea "Weekends Fri 18:00pm - Mon 06:00am"
click at [769, 622] on button "Add Rate" at bounding box center [783, 621] width 88 height 26
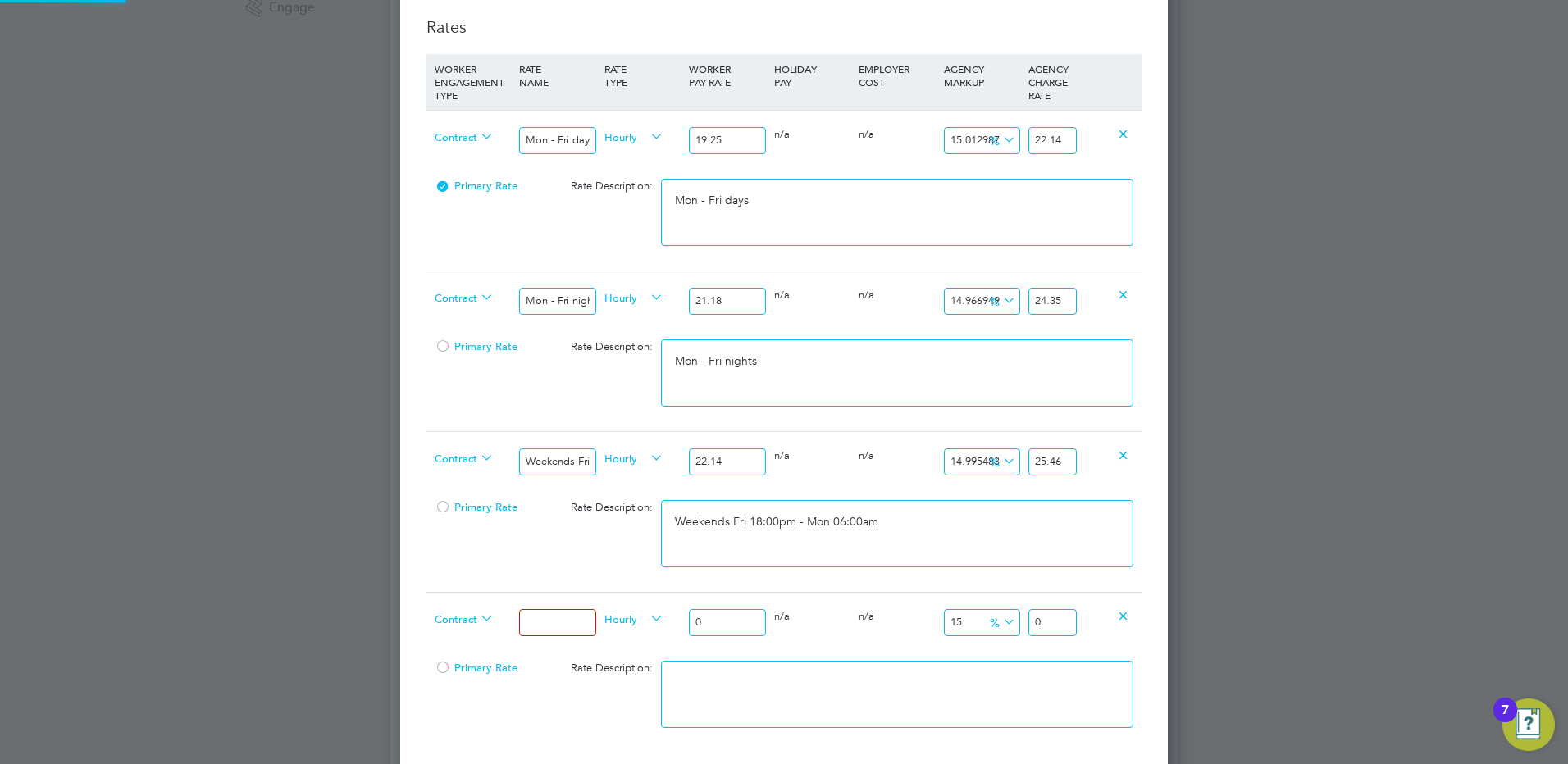
scroll to position [1638, 768]
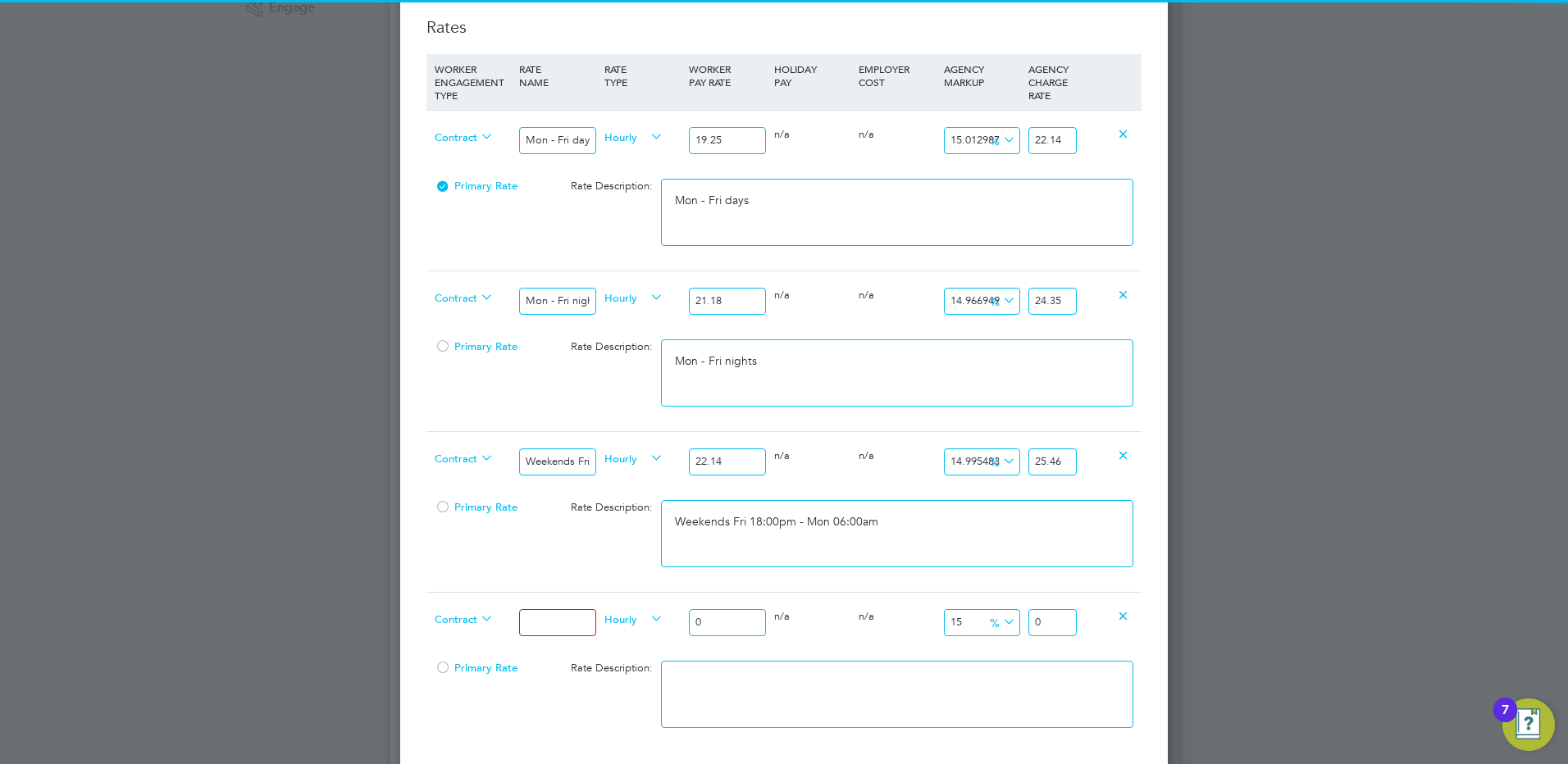
click at [568, 628] on input at bounding box center [556, 622] width 77 height 27
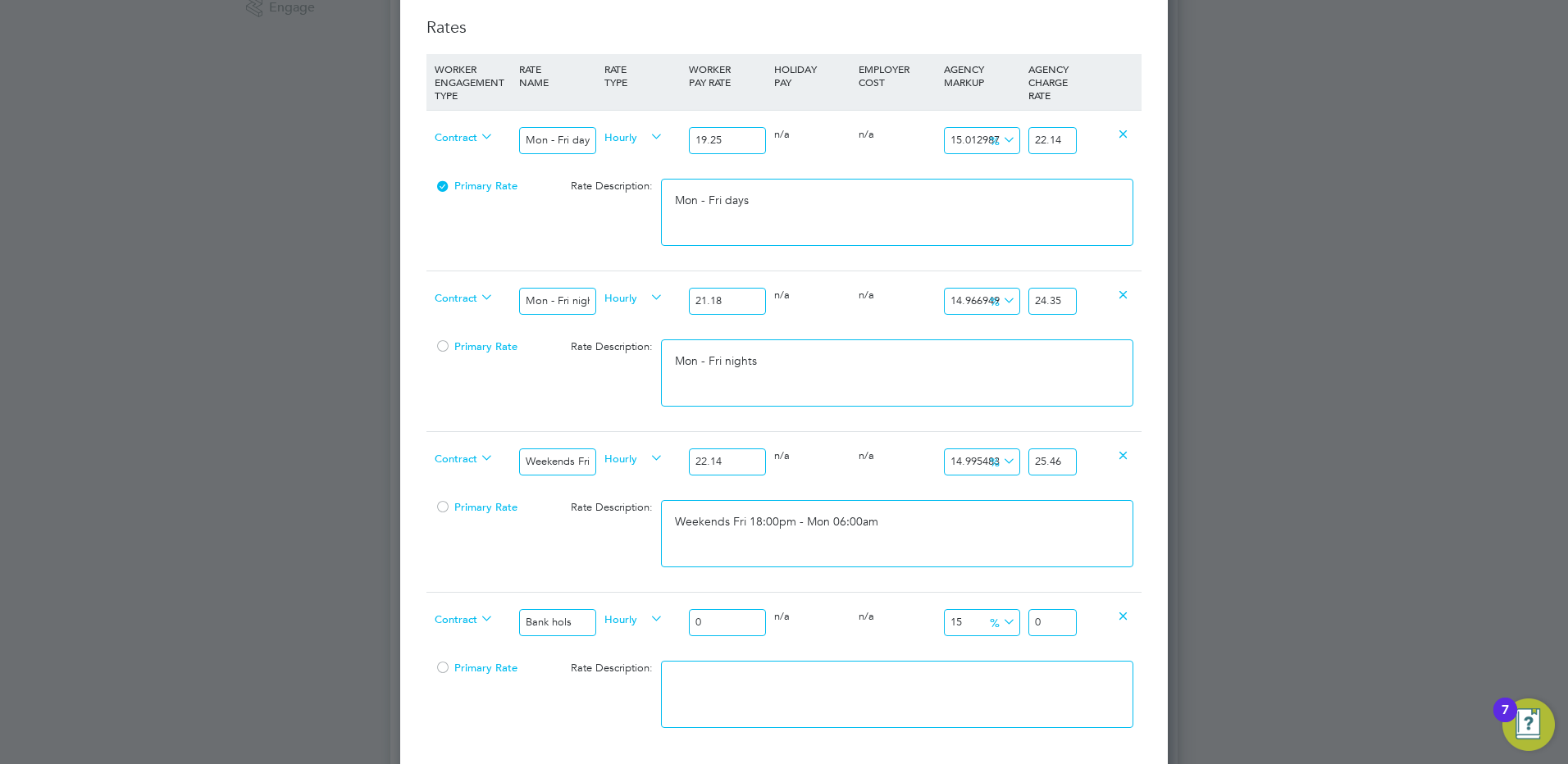
drag, startPoint x: 726, startPoint y: 626, endPoint x: 644, endPoint y: 626, distance: 82.0
click at [644, 626] on div "Contract Bank hols Hourly 0 0 n/a 0 n/a 15 0 % 0" at bounding box center [784, 622] width 715 height 61
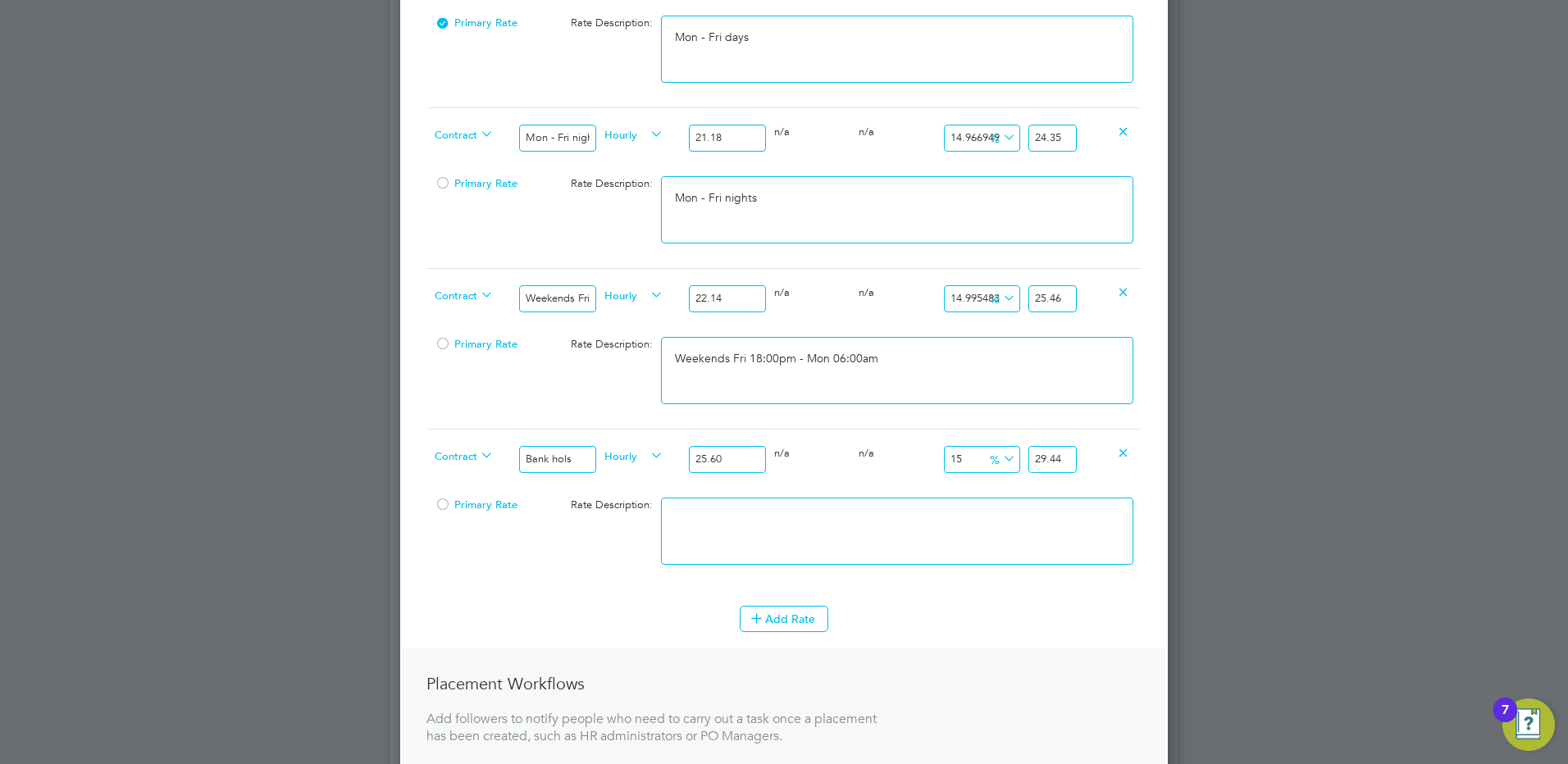
scroll to position [738, 0]
click at [750, 519] on textarea at bounding box center [896, 531] width 472 height 68
click at [763, 623] on icon at bounding box center [756, 617] width 12 height 12
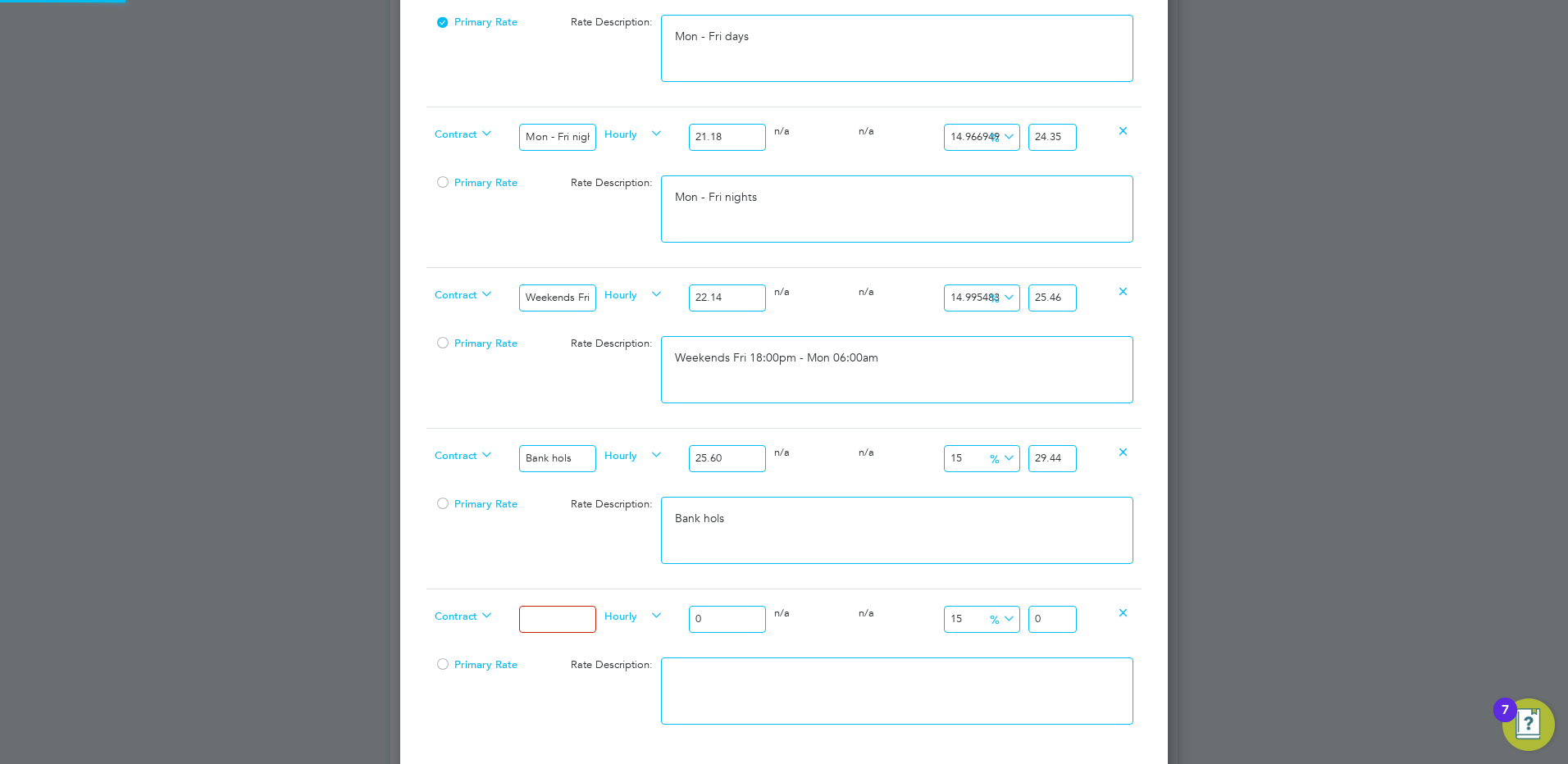
scroll to position [1799, 768]
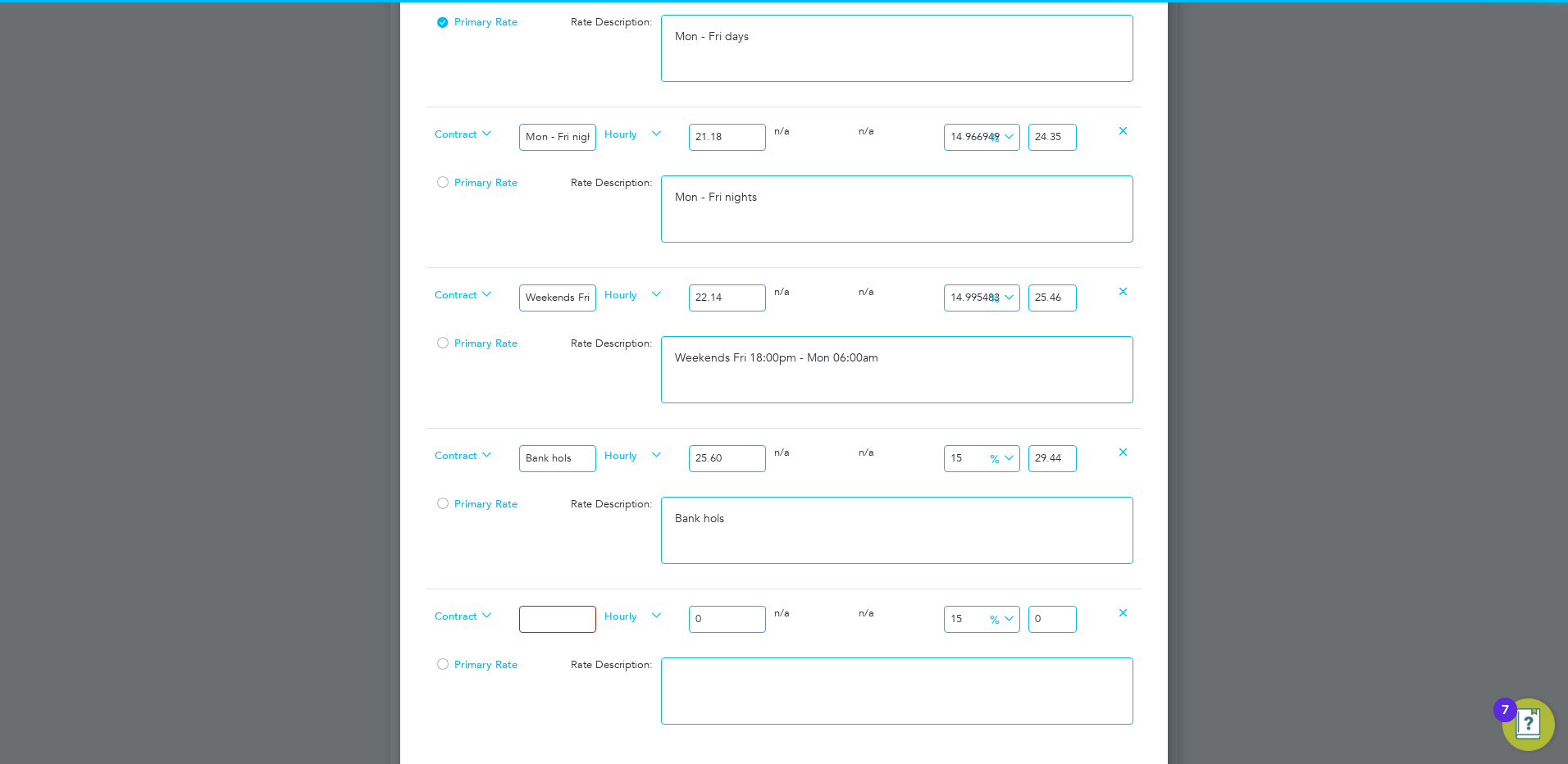
click at [577, 612] on input at bounding box center [556, 619] width 77 height 27
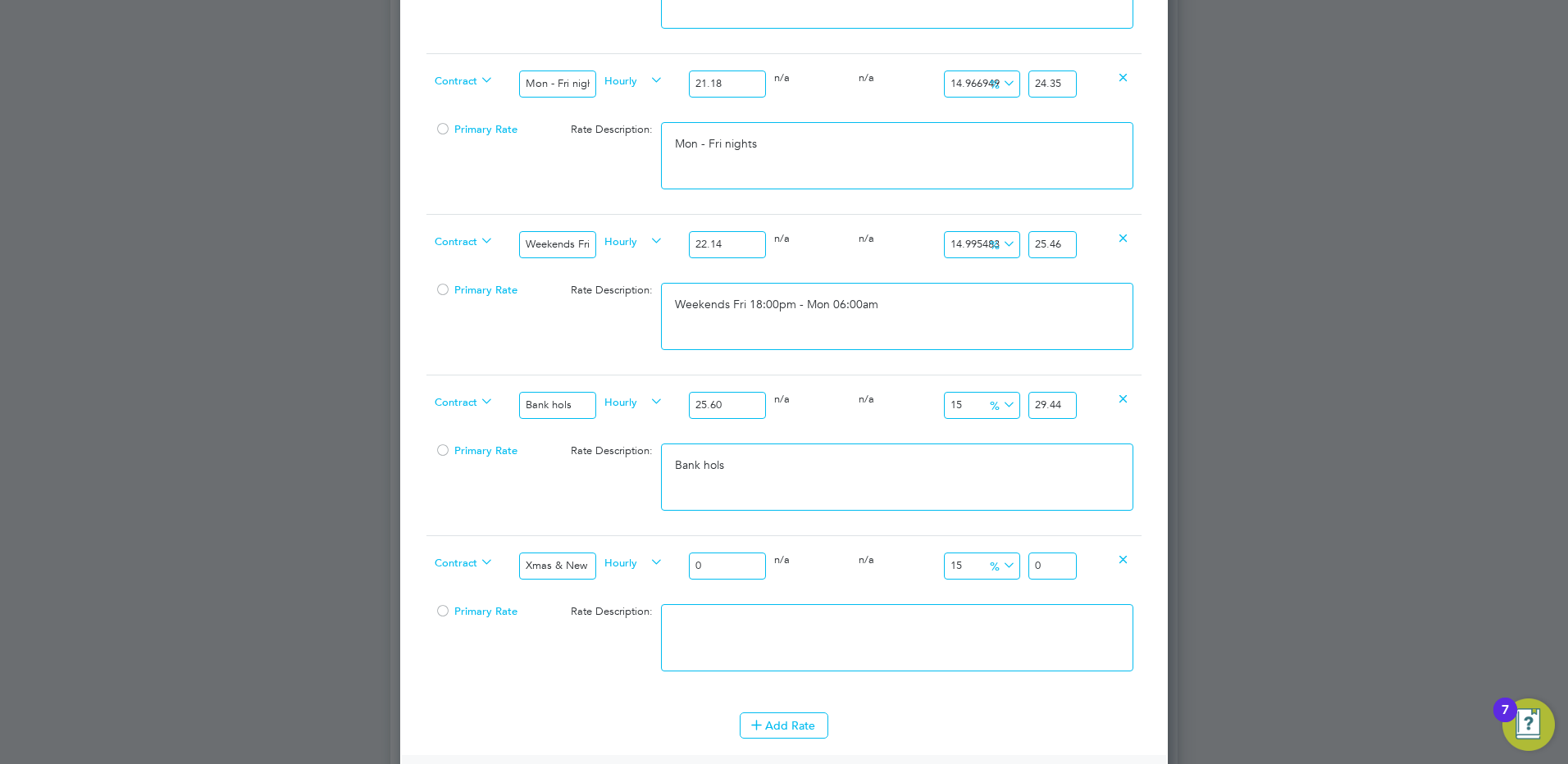
scroll to position [820, 0]
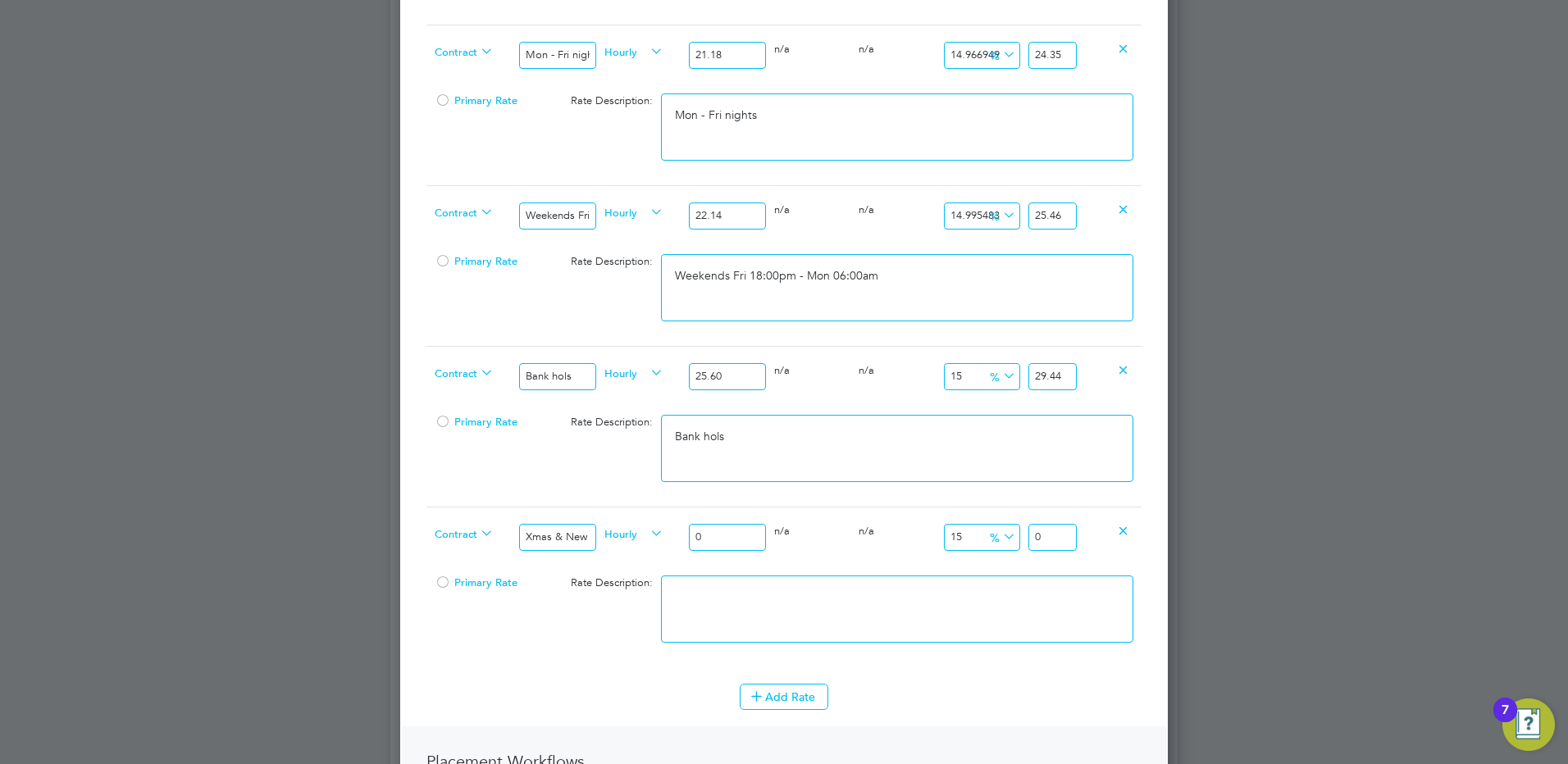
drag, startPoint x: 715, startPoint y: 543, endPoint x: 672, endPoint y: 529, distance: 45.2
click at [674, 531] on div "Contract Xmas & New Year Hourly 0 0 n/a 0 n/a 15 0 % 0" at bounding box center [784, 536] width 715 height 61
drag, startPoint x: 1057, startPoint y: 537, endPoint x: 1121, endPoint y: 534, distance: 64.1
click at [1100, 537] on div "Contract Xmas & New Year Hourly 38.50 0 n/a 0 n/a 15 5.775 % 44.275" at bounding box center [784, 536] width 715 height 61
click at [716, 623] on textarea at bounding box center [896, 609] width 472 height 68
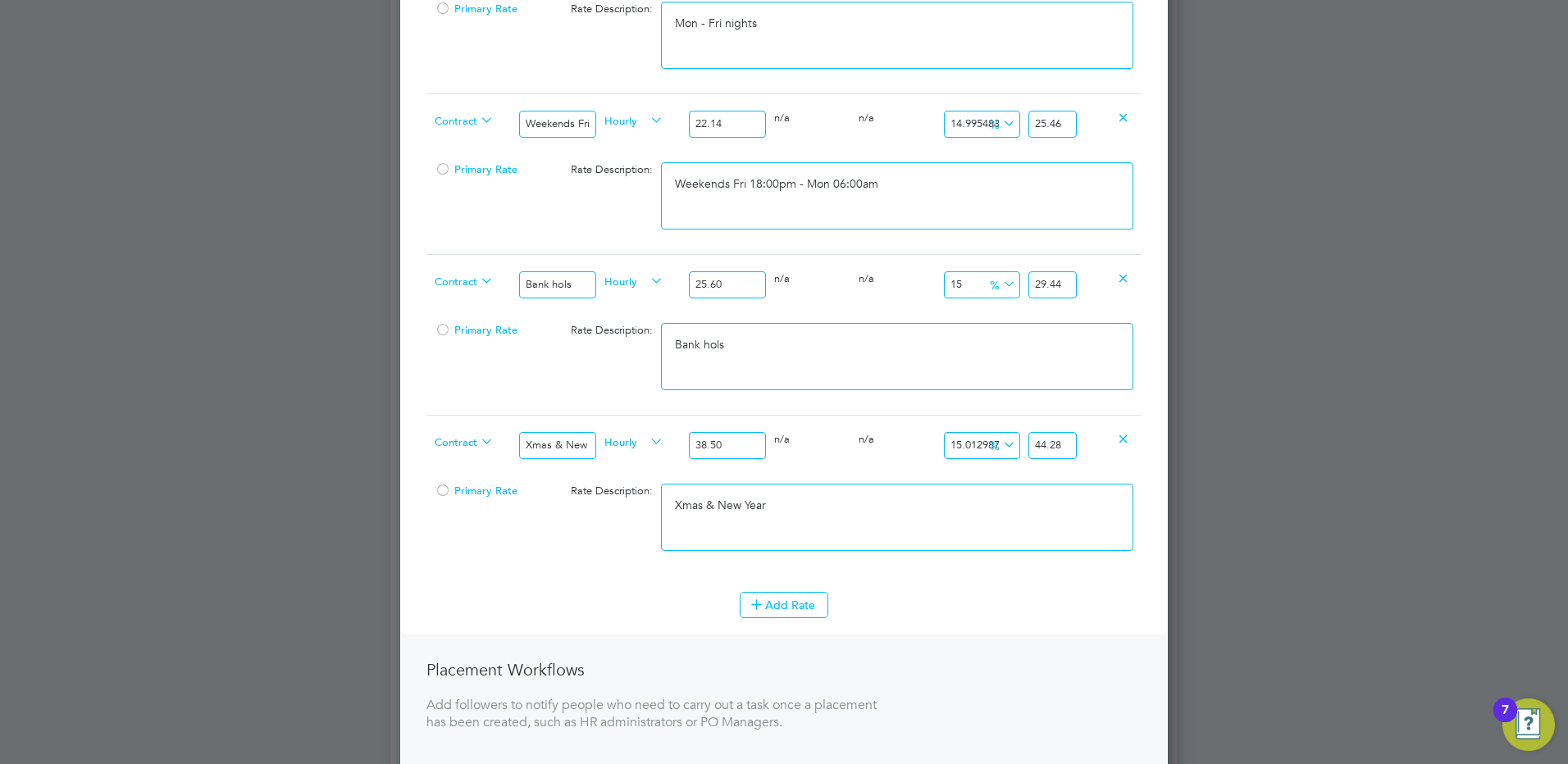
scroll to position [1283, 0]
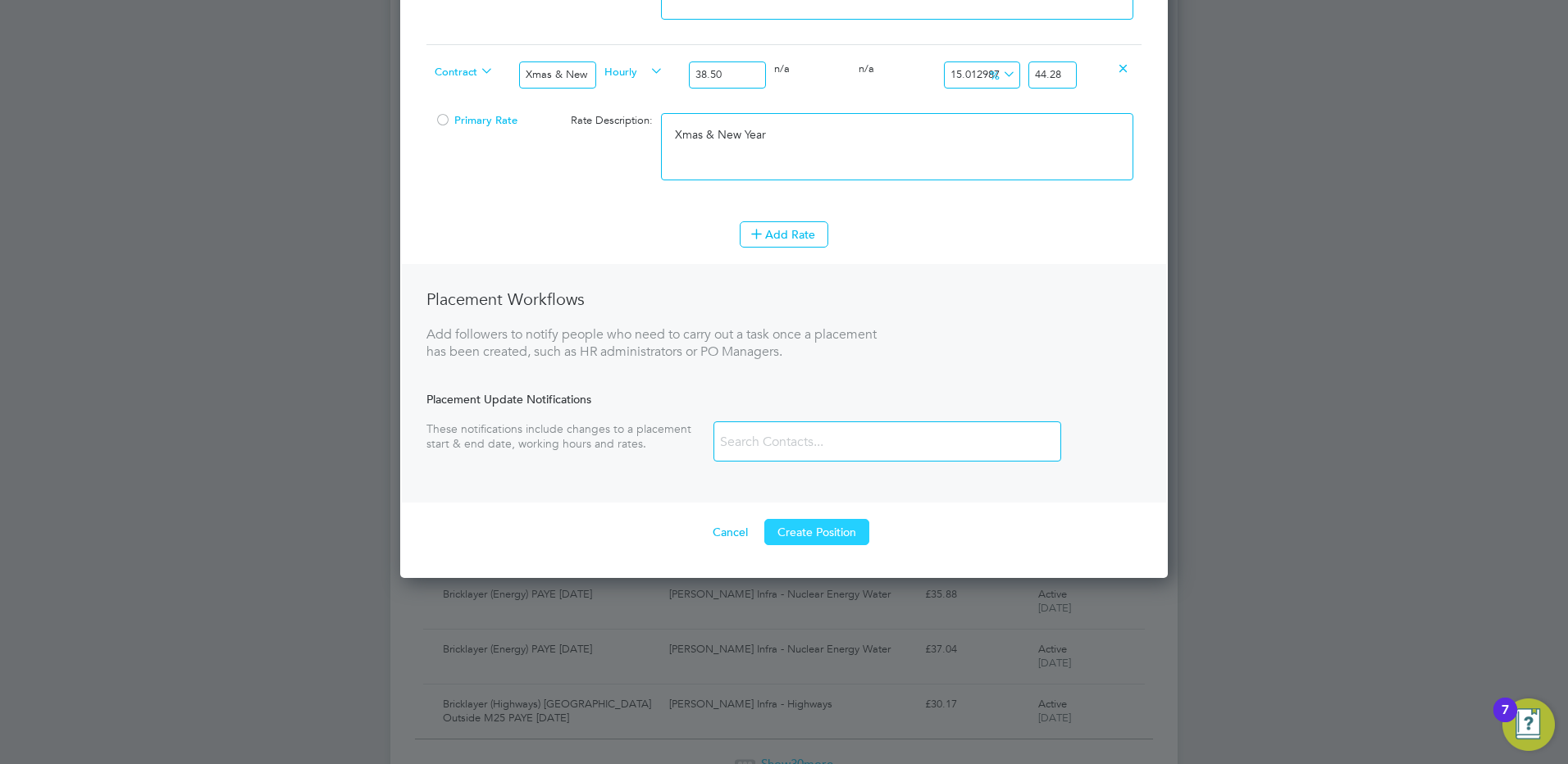
click at [805, 535] on button "Create Position" at bounding box center [817, 532] width 105 height 26
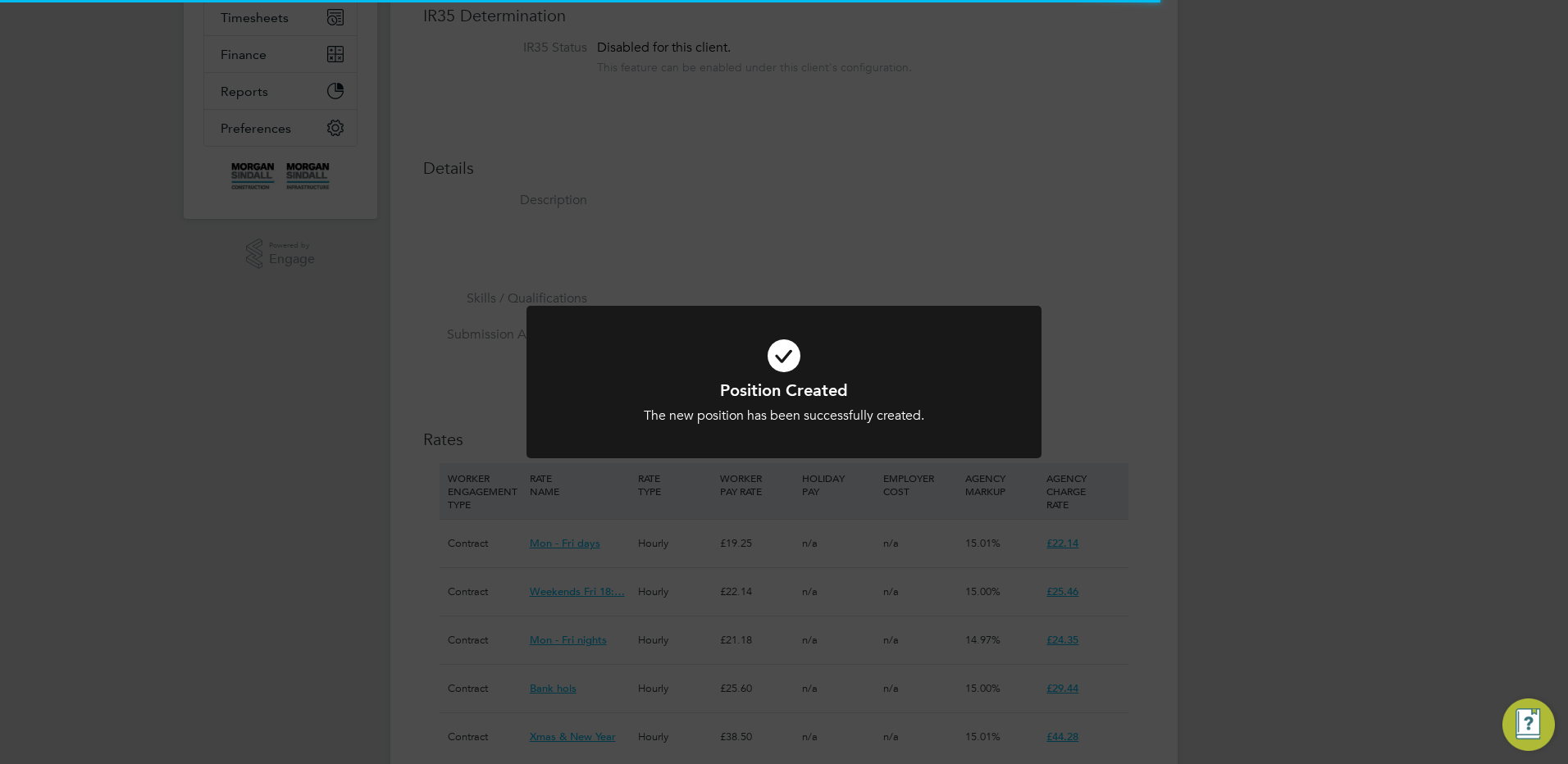
scroll to position [8, 8]
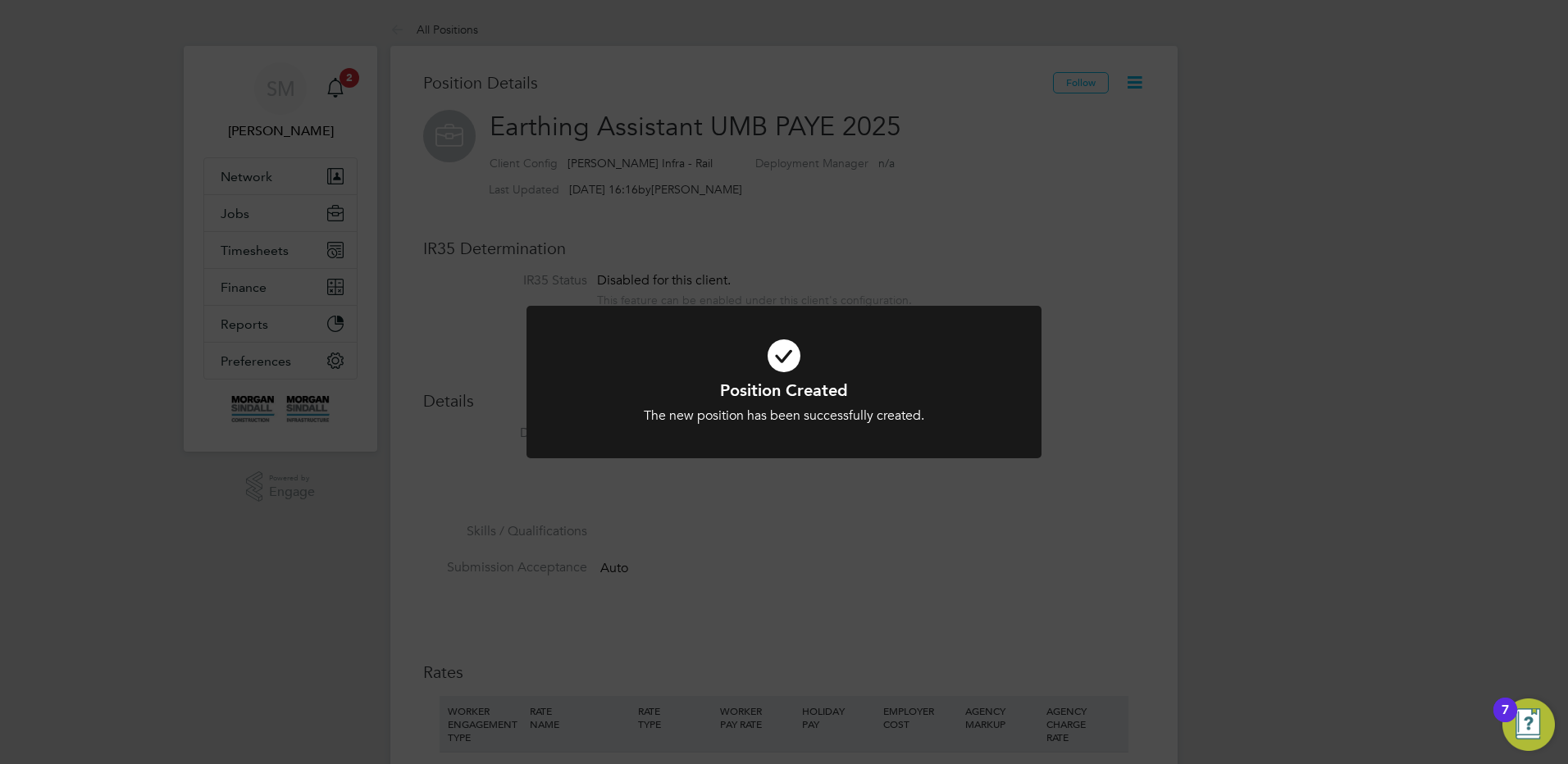
click at [723, 238] on div "Position Created The new position has been successfully created. Cancel Okay" at bounding box center [784, 382] width 1568 height 764
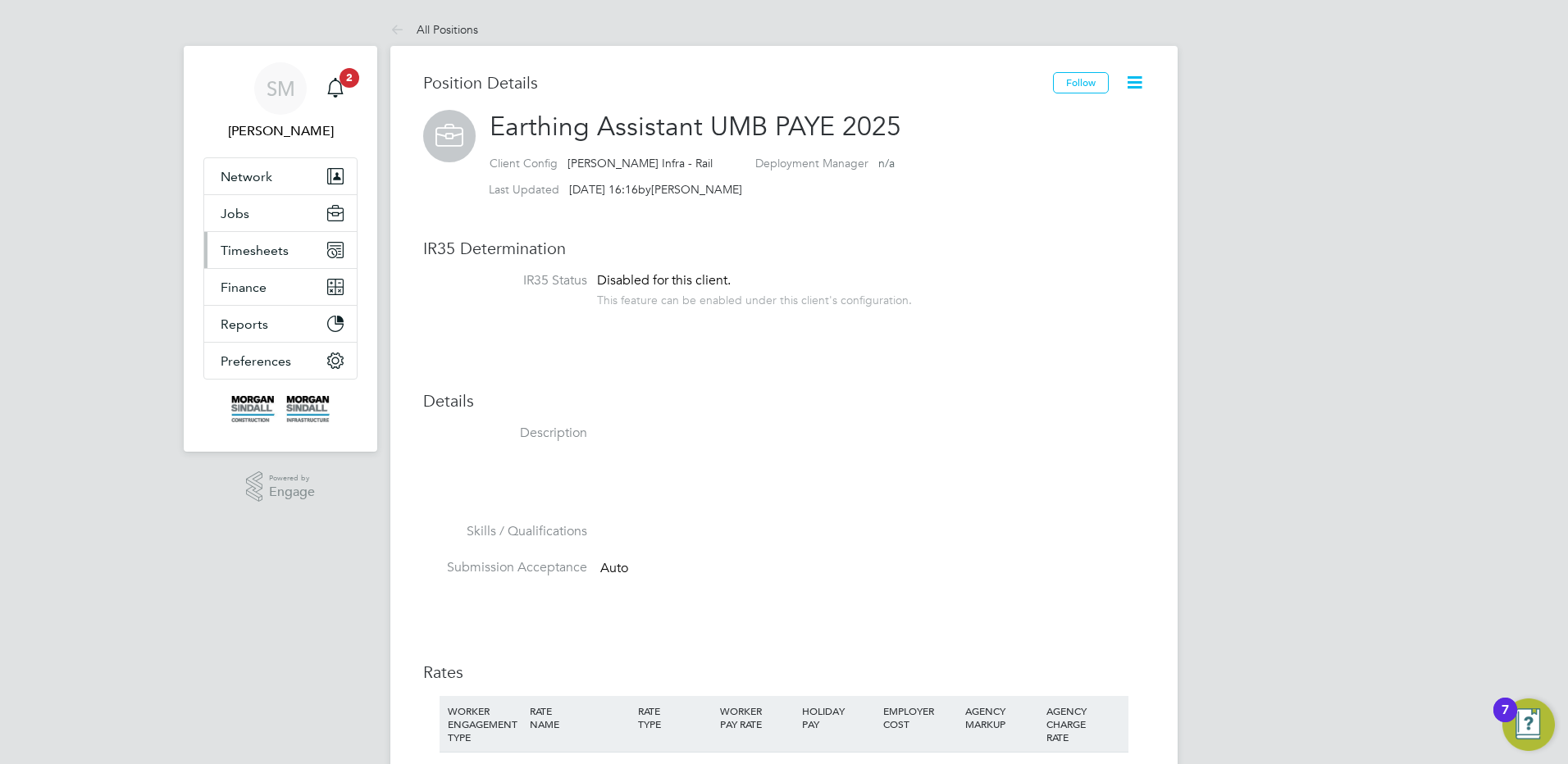
click at [243, 237] on button "Timesheets" at bounding box center [280, 250] width 153 height 36
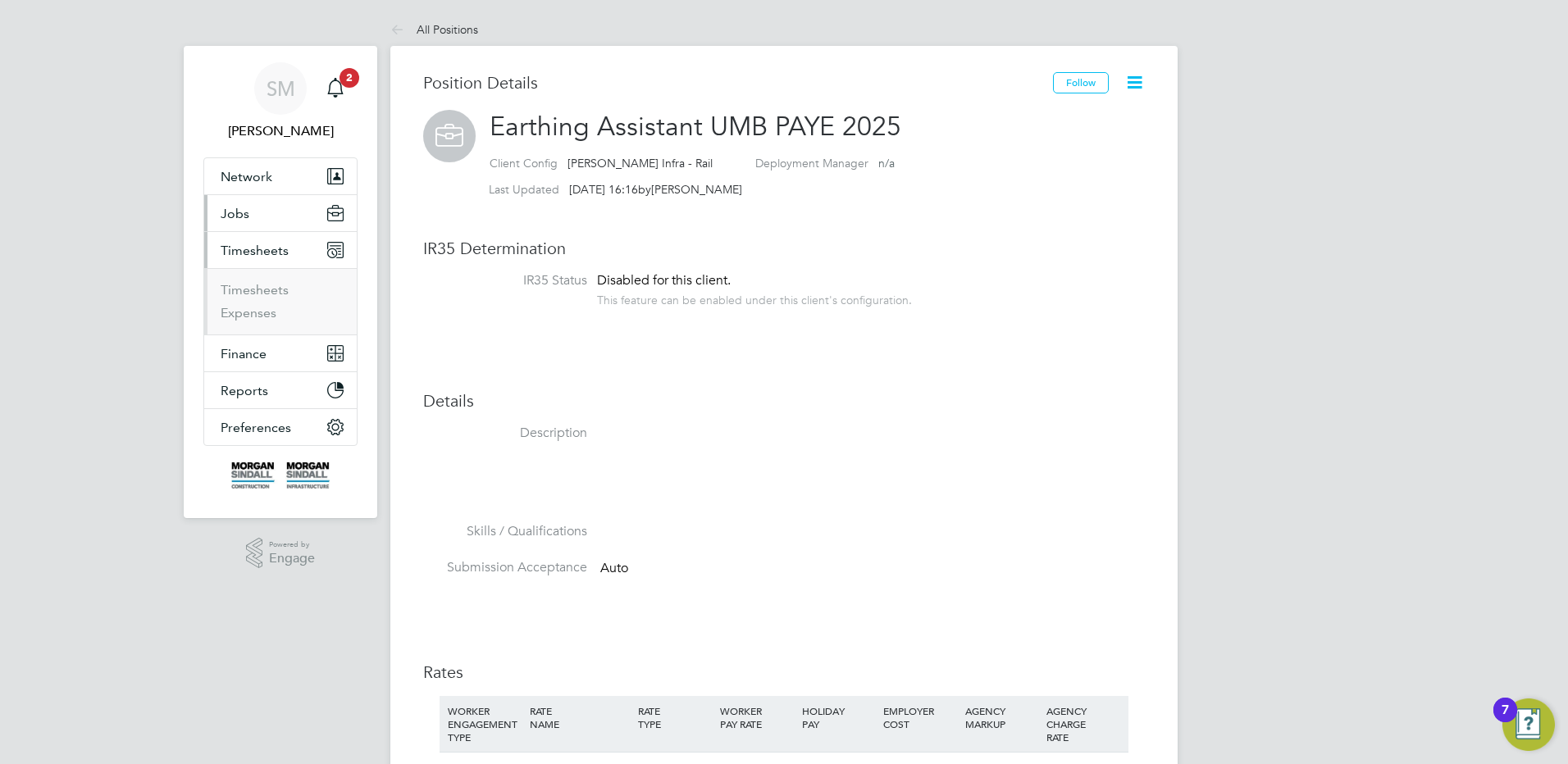
click at [261, 215] on button "Jobs" at bounding box center [280, 213] width 153 height 36
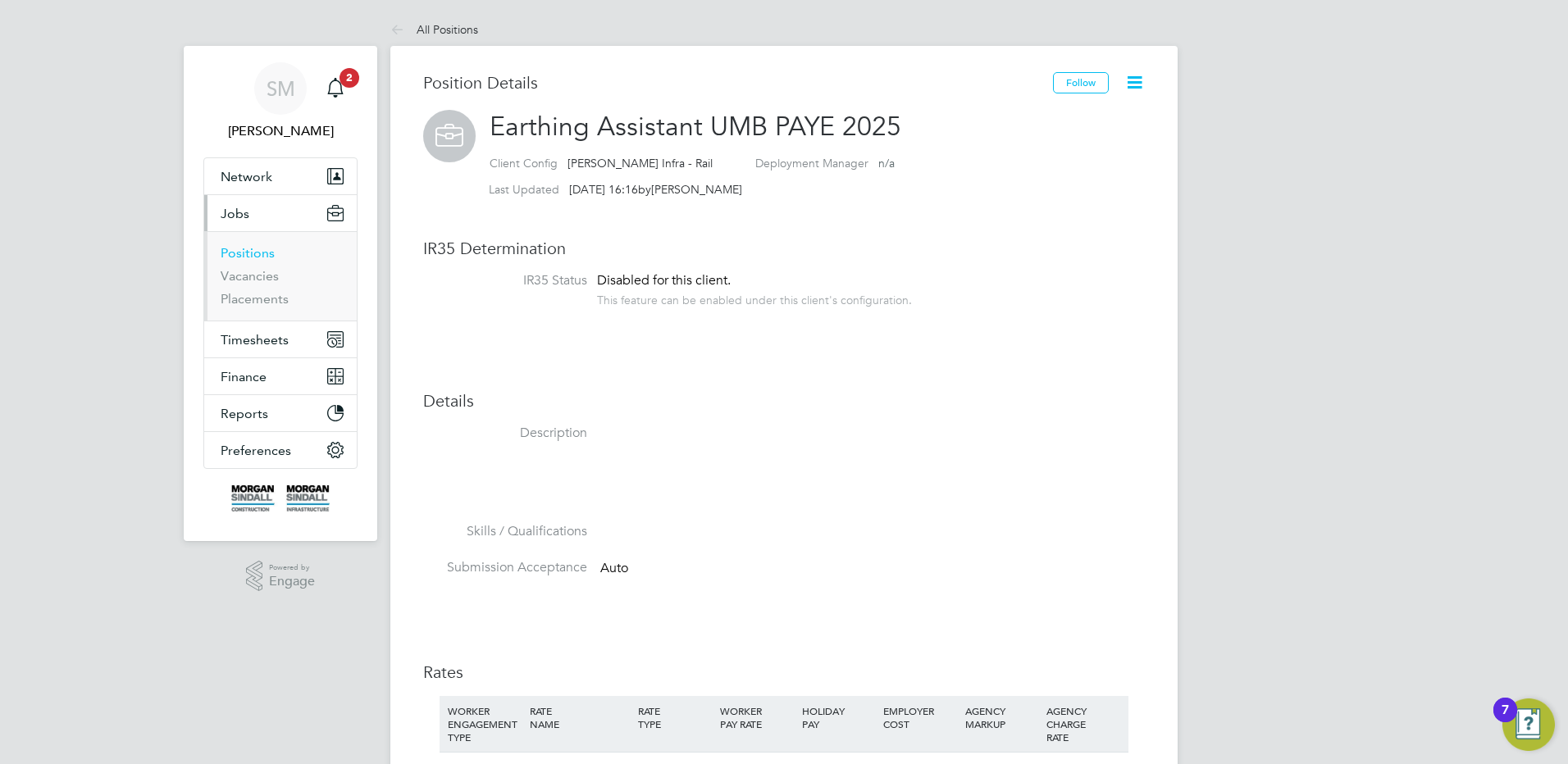
click at [268, 258] on link "Positions" at bounding box center [247, 253] width 54 height 16
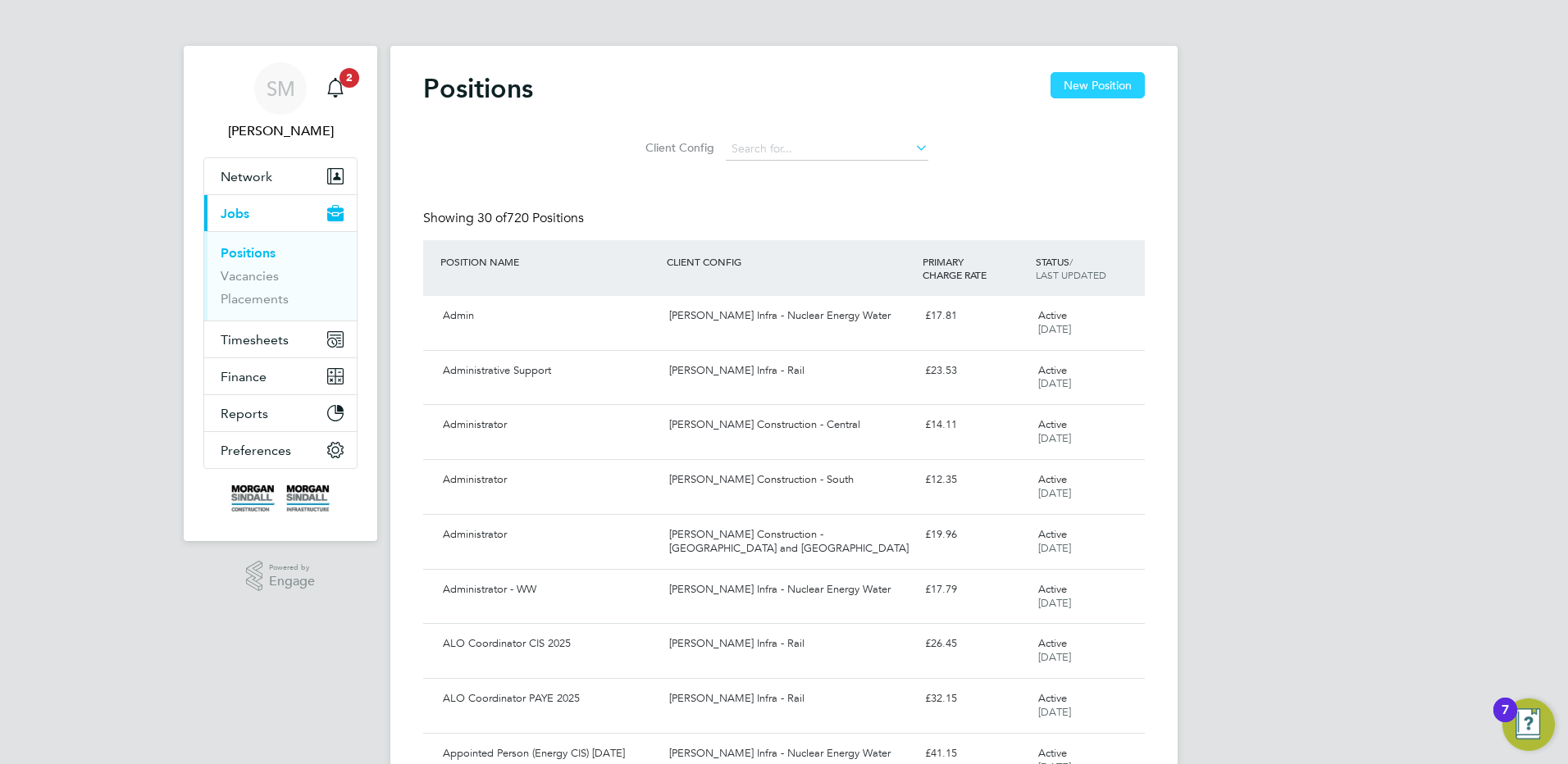
click at [1115, 82] on button "New Position" at bounding box center [1097, 85] width 94 height 26
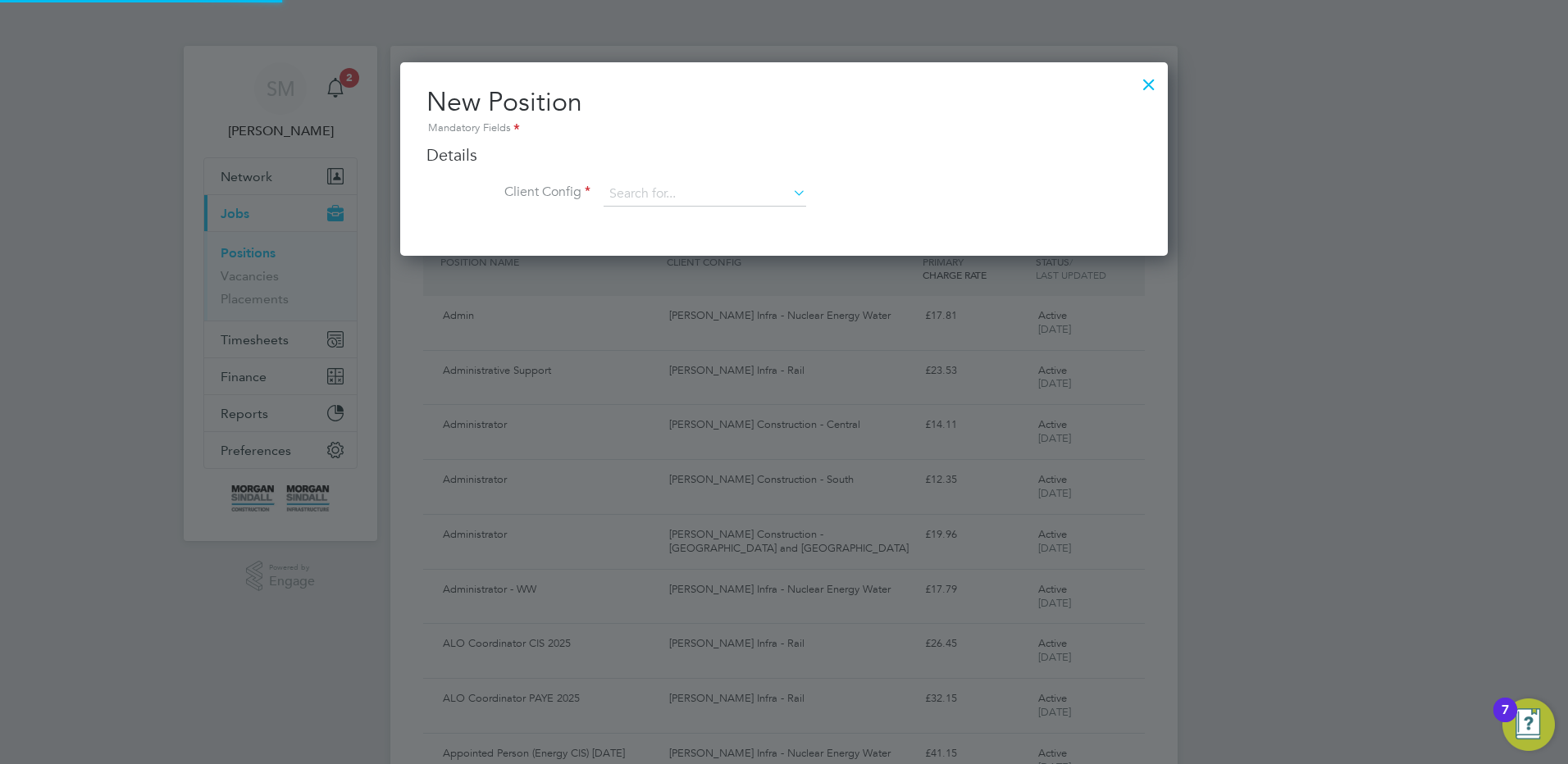
scroll to position [194, 768]
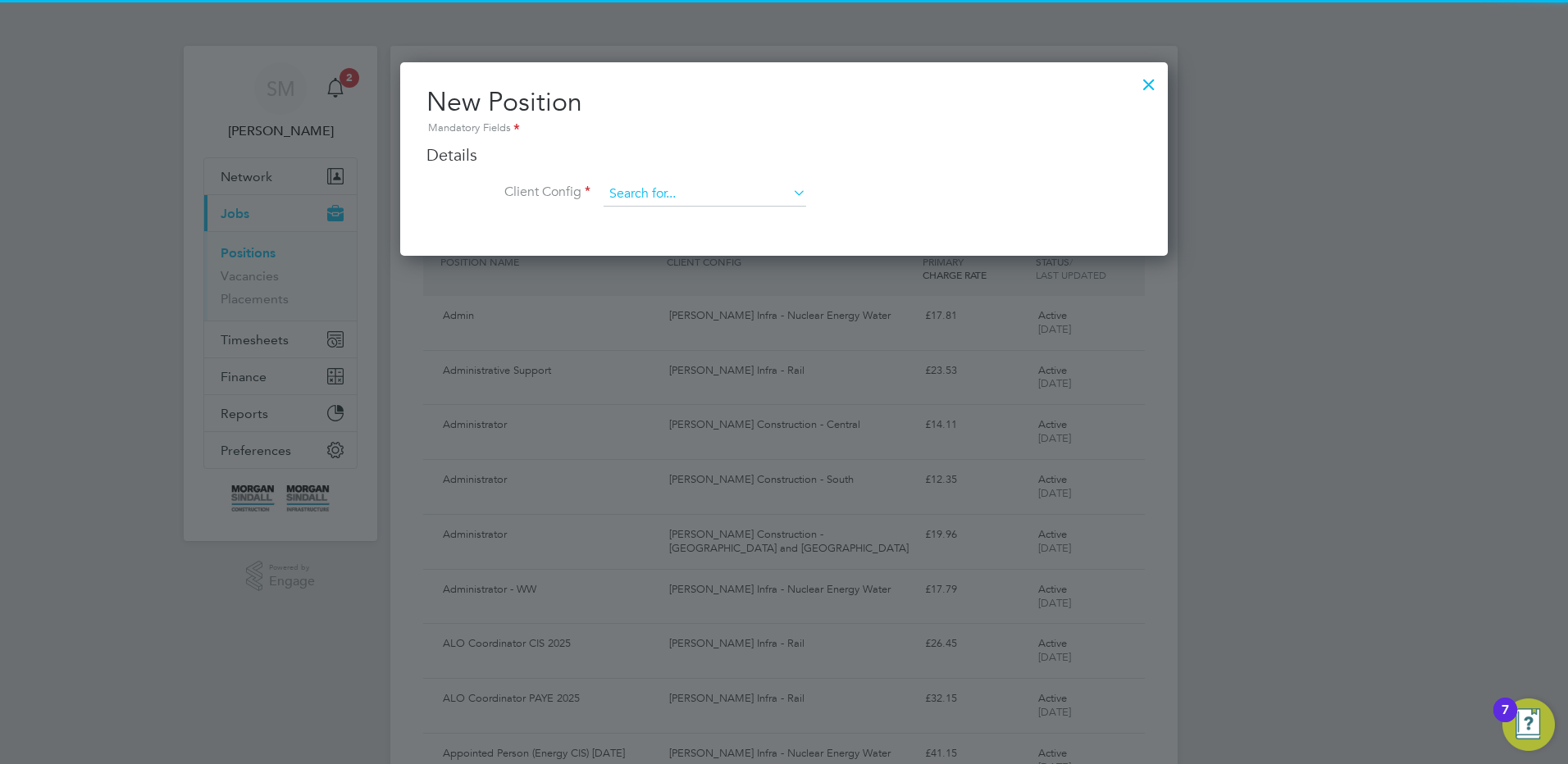
click at [734, 195] on input at bounding box center [705, 194] width 203 height 25
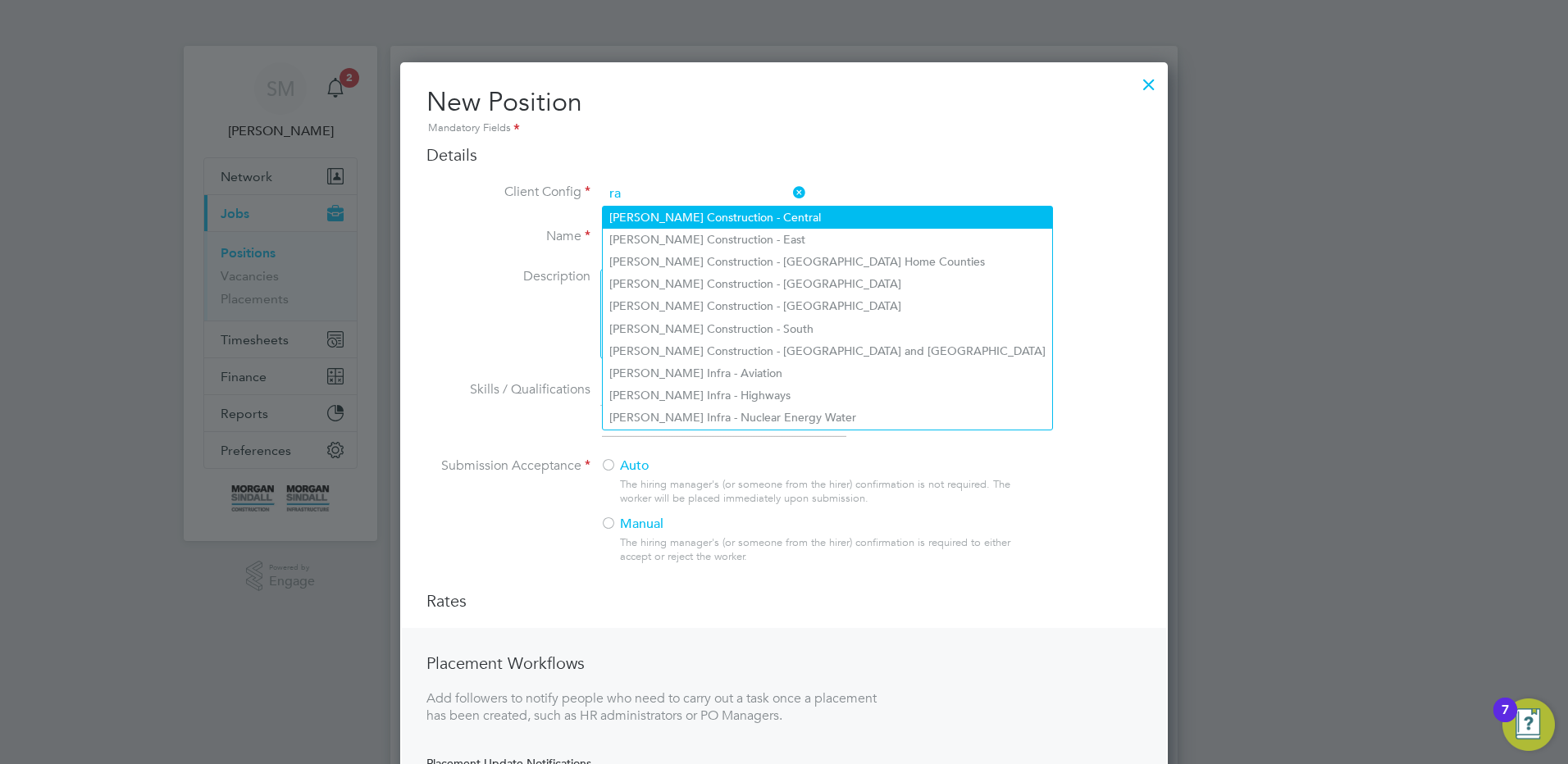
scroll to position [881, 768]
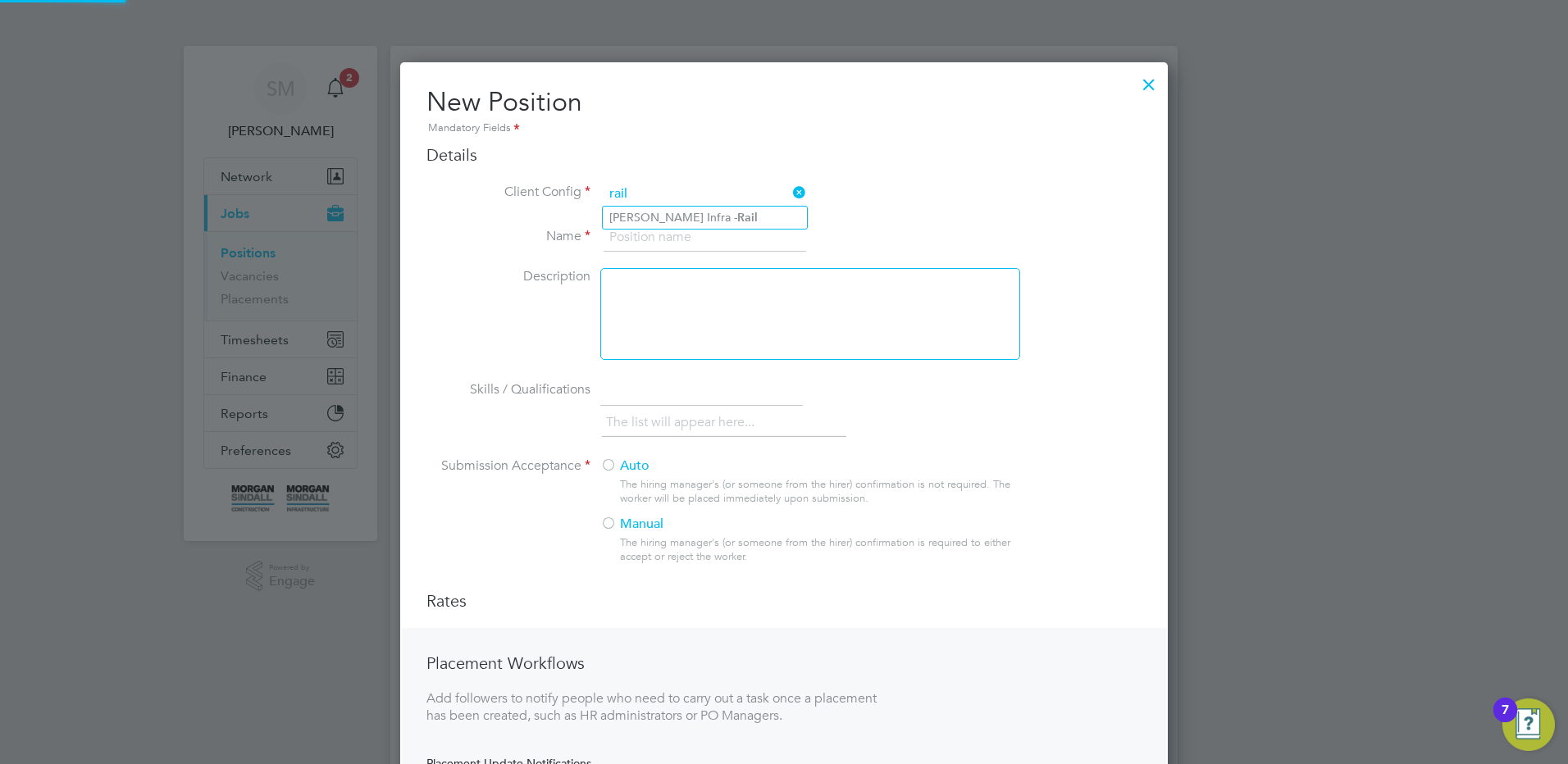
click at [678, 232] on input at bounding box center [705, 237] width 203 height 30
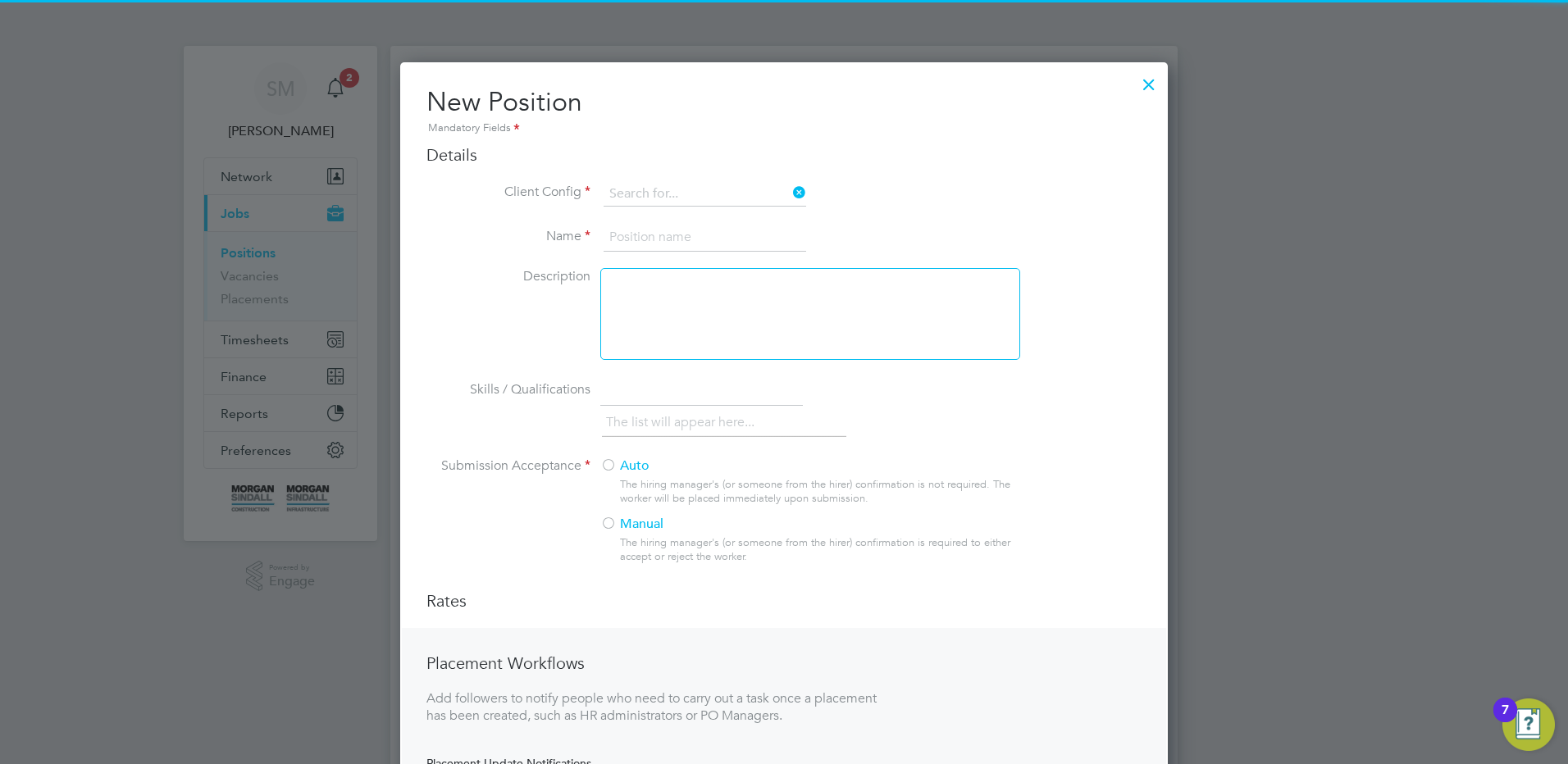
scroll to position [194, 768]
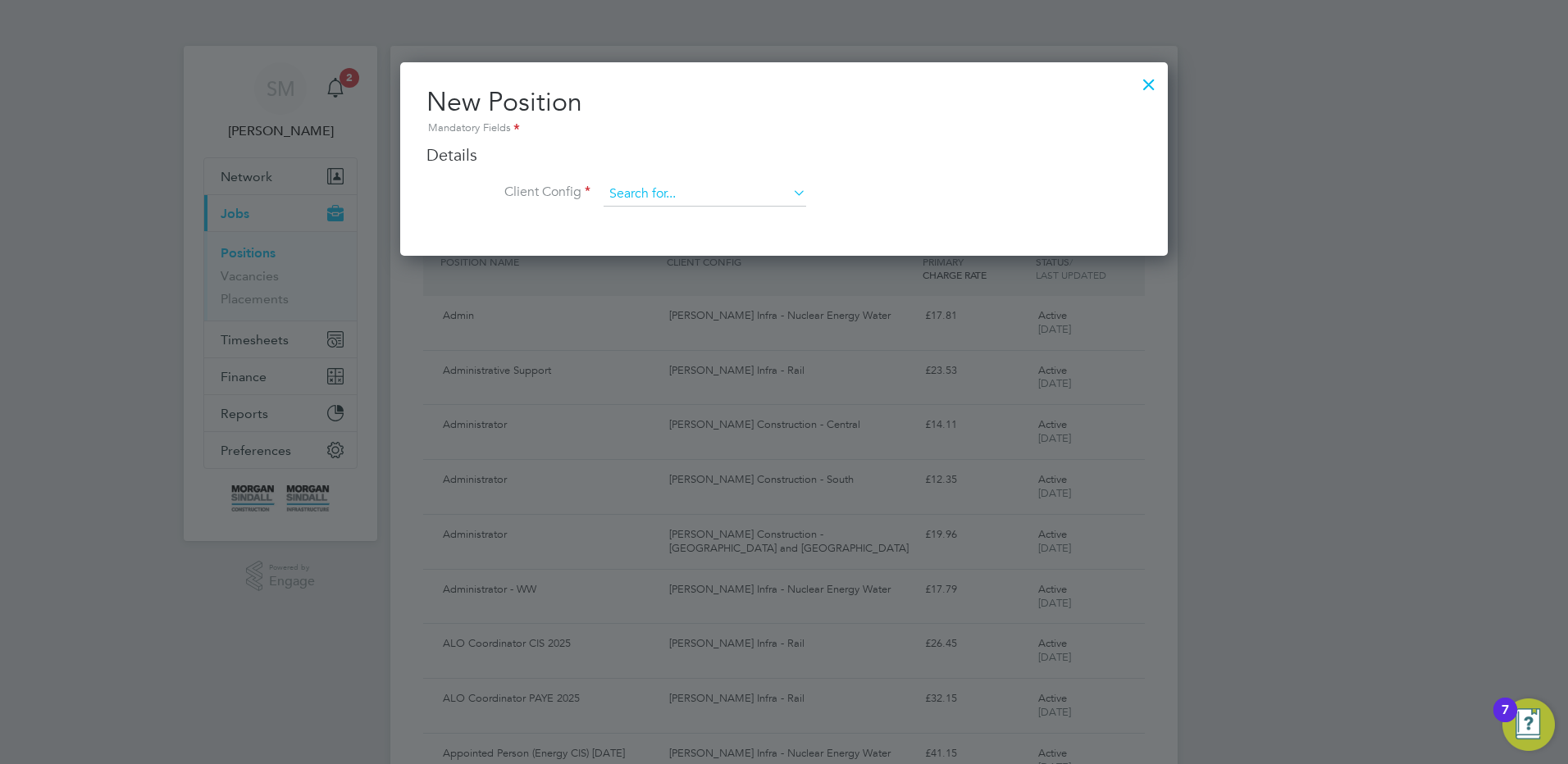
click at [669, 196] on input at bounding box center [705, 194] width 203 height 25
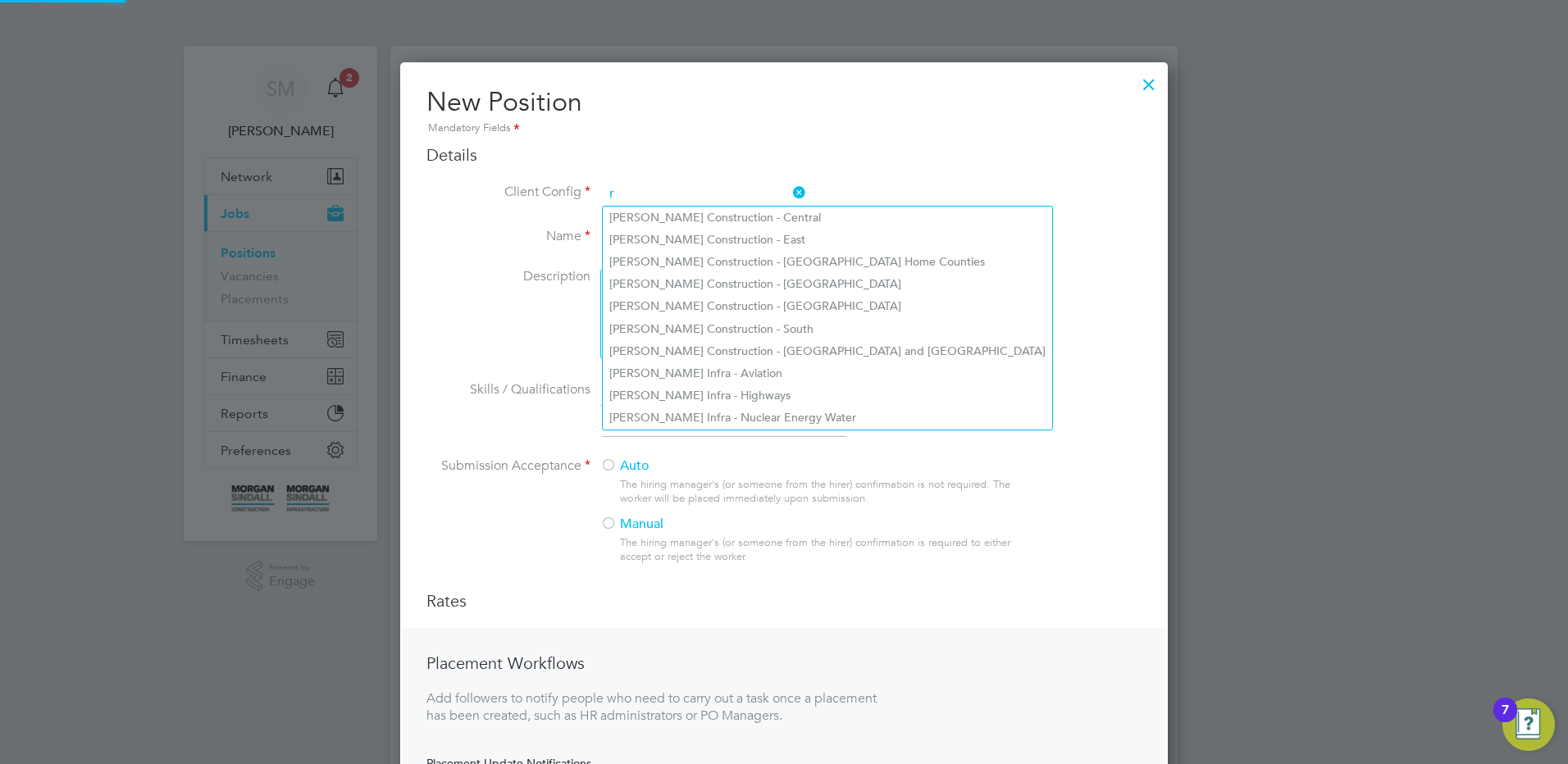
scroll to position [8, 8]
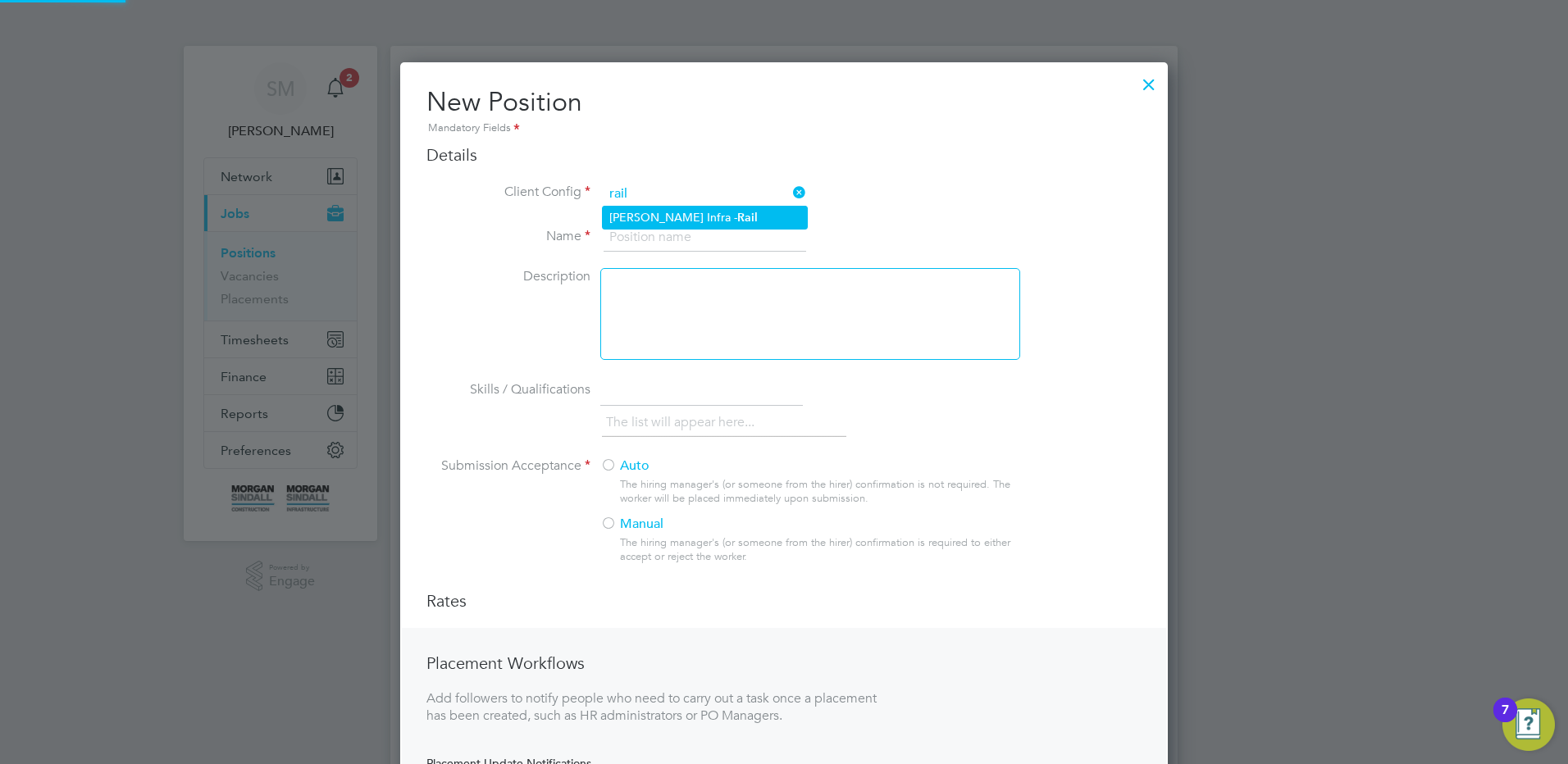
click at [673, 216] on li "[PERSON_NAME] Infra - Rail" at bounding box center [705, 218] width 204 height 22
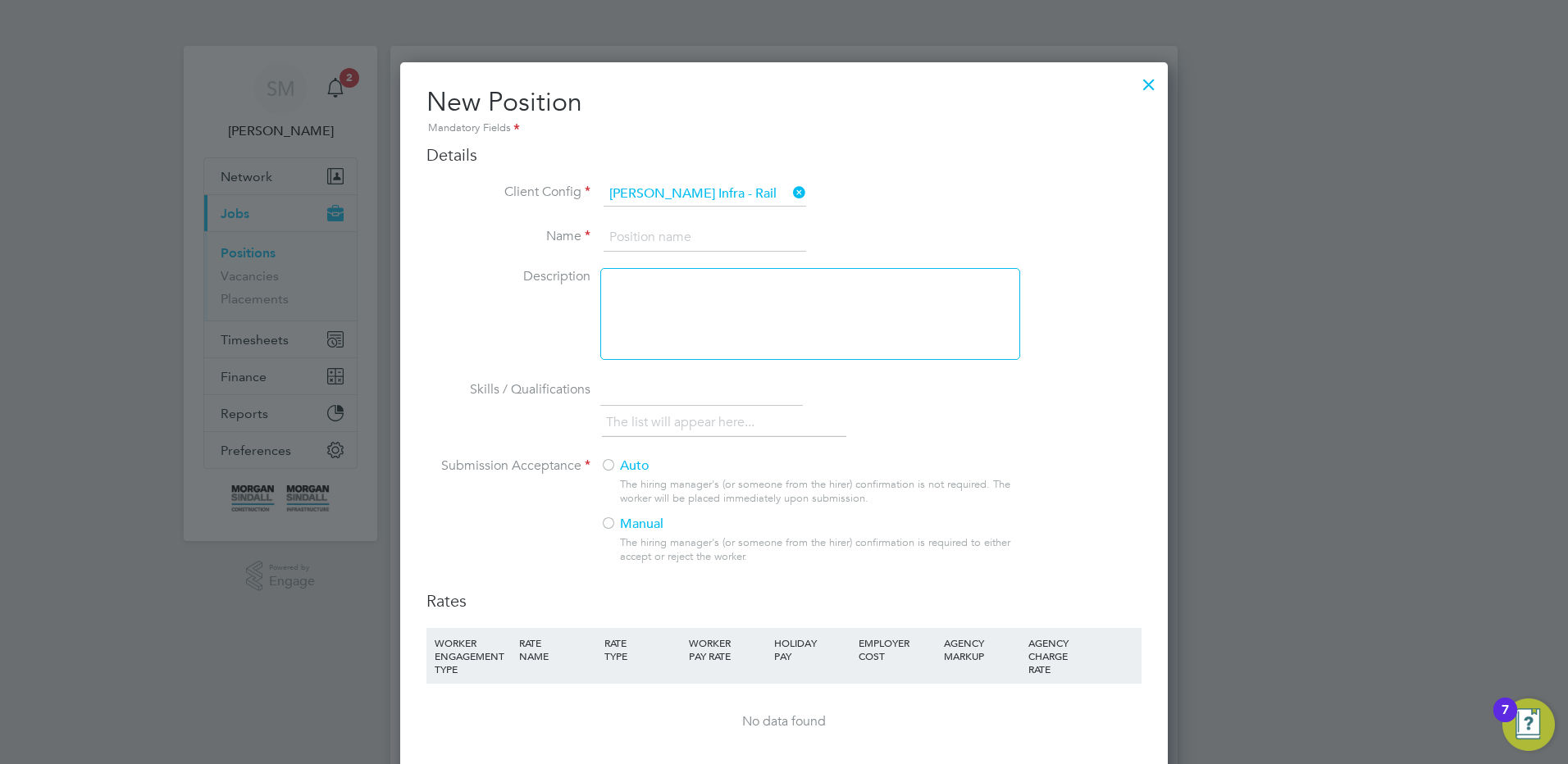
click at [656, 232] on input at bounding box center [705, 237] width 203 height 30
click at [673, 237] on input at bounding box center [705, 237] width 203 height 30
click at [610, 465] on div at bounding box center [608, 466] width 17 height 17
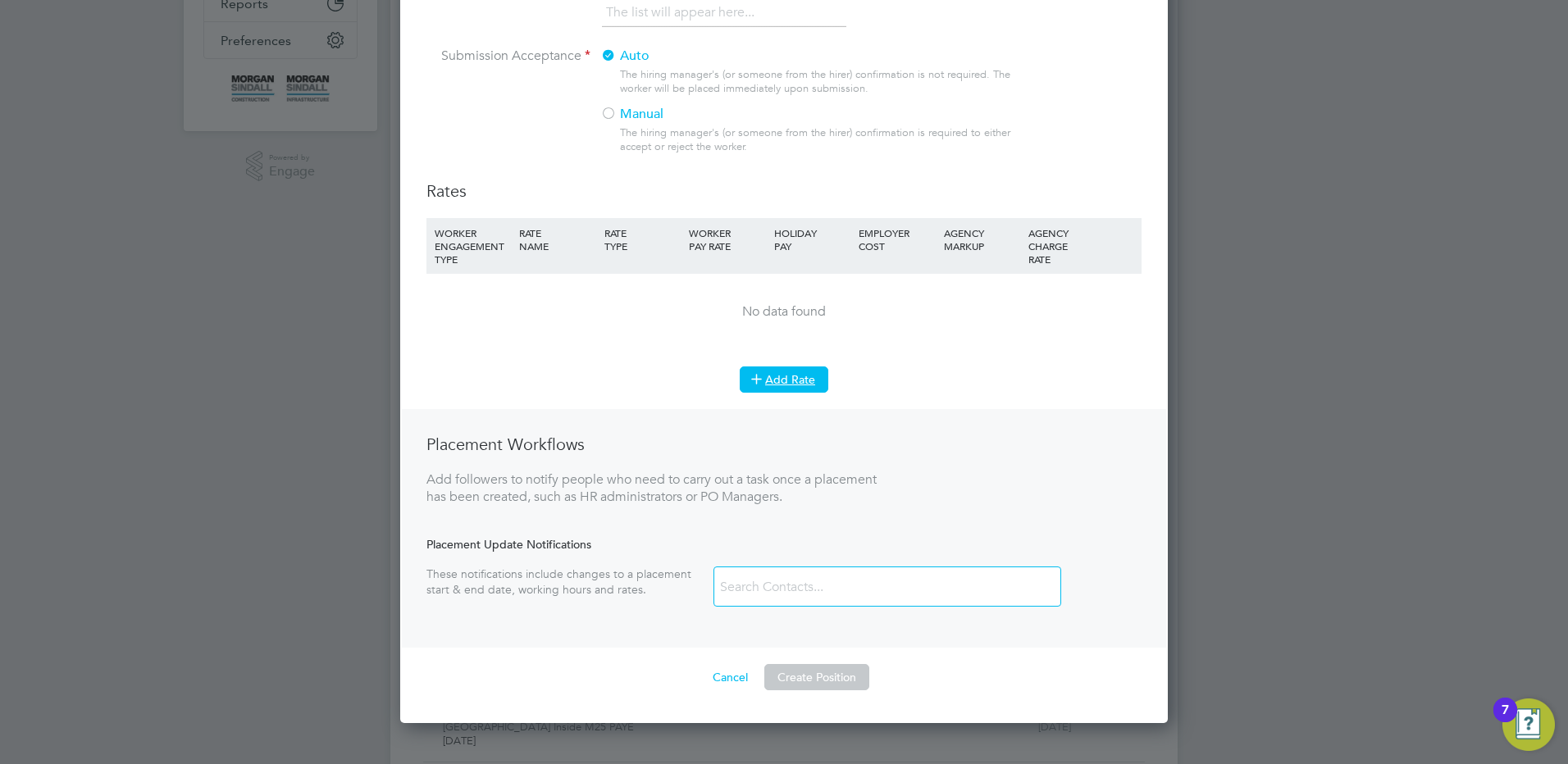
click at [759, 384] on icon at bounding box center [756, 379] width 12 height 12
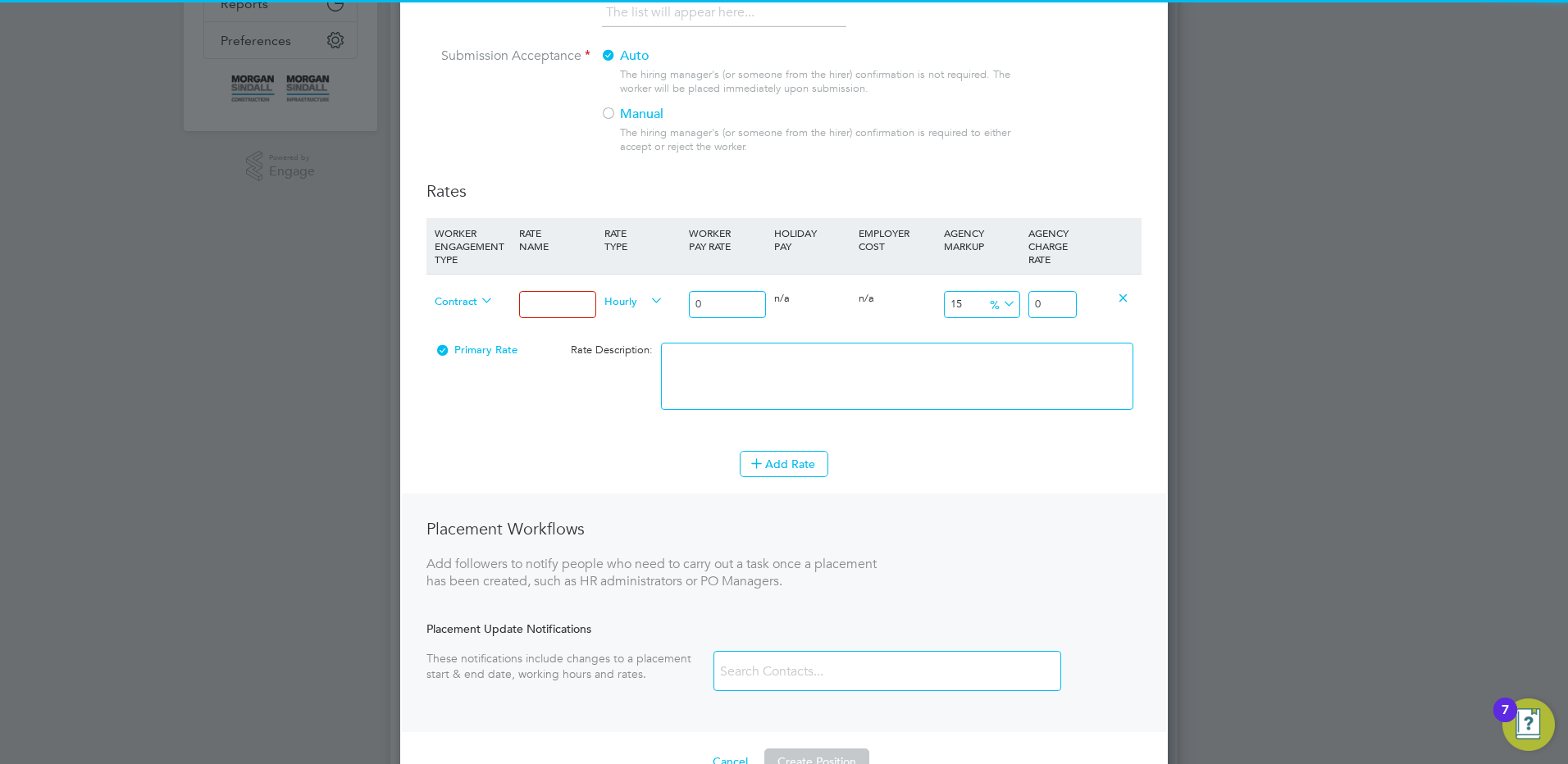
drag, startPoint x: 533, startPoint y: 294, endPoint x: 549, endPoint y: 307, distance: 20.6
click at [533, 295] on input at bounding box center [556, 304] width 77 height 27
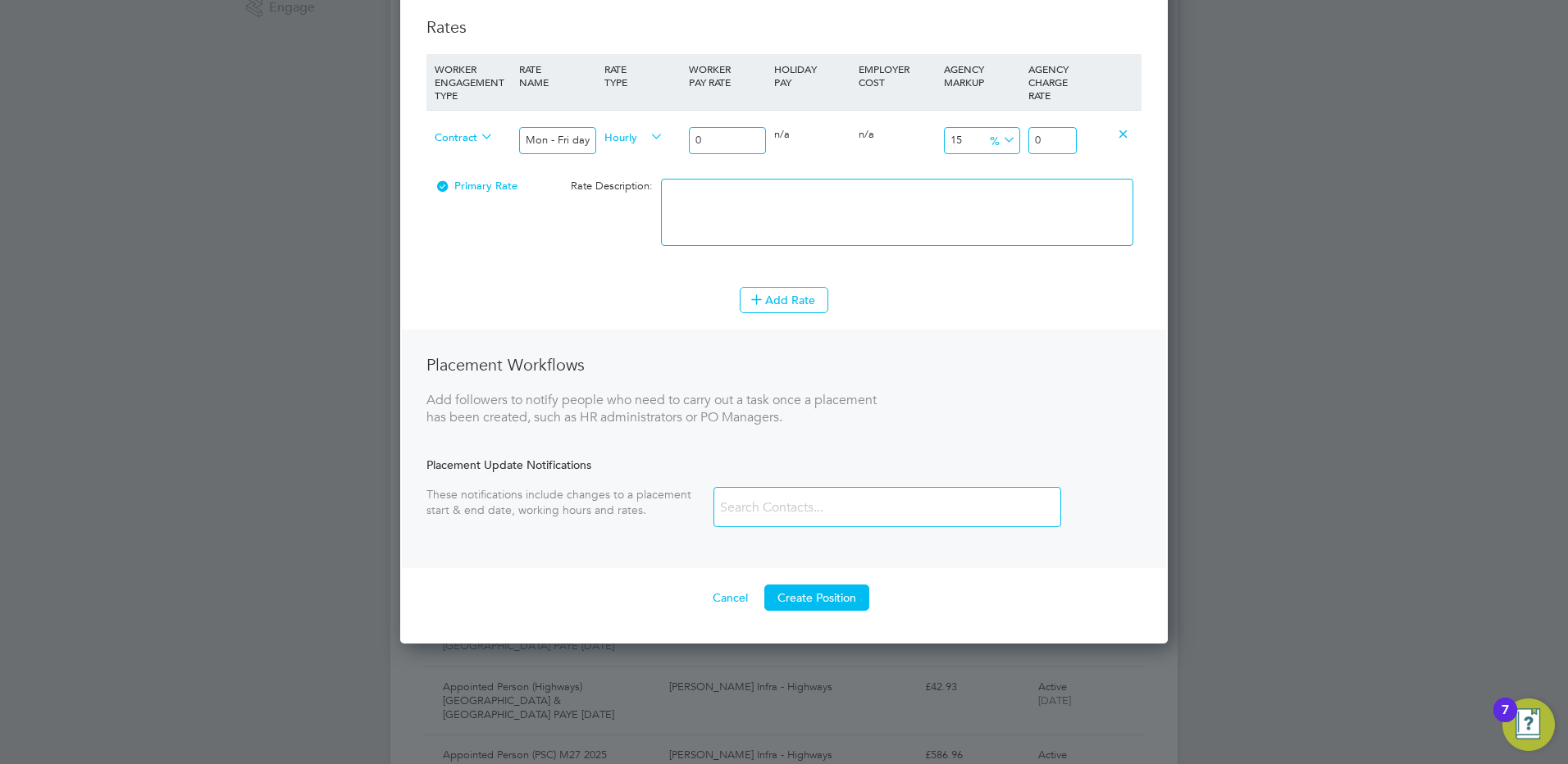
drag, startPoint x: 731, startPoint y: 139, endPoint x: 602, endPoint y: 149, distance: 129.4
click at [622, 149] on div "Contract Mon - Fri days Hourly 0 0 n/a 0 n/a 15 0 % 0" at bounding box center [784, 140] width 715 height 61
click at [790, 206] on textarea at bounding box center [896, 213] width 472 height 68
click at [795, 277] on li "WORKER ENGAGEMENT TYPE RATE NAME RATE TYPE WORKER PAY RATE HOLIDAY PAY EMPLOYER…" at bounding box center [784, 170] width 715 height 232
click at [798, 284] on li "WORKER ENGAGEMENT TYPE RATE NAME RATE TYPE WORKER PAY RATE HOLIDAY PAY EMPLOYER…" at bounding box center [784, 170] width 715 height 232
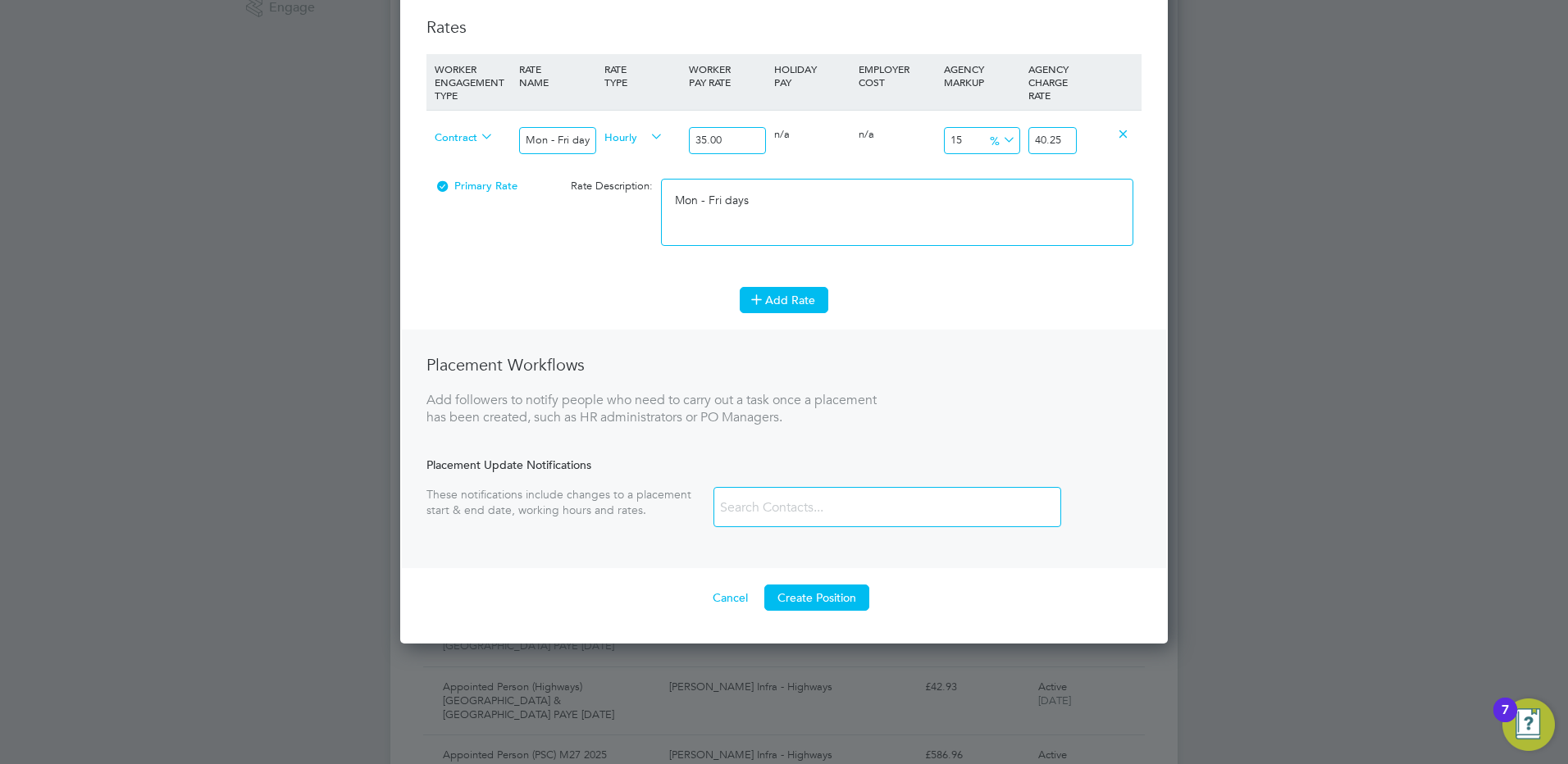
click at [800, 303] on button "Add Rate" at bounding box center [783, 300] width 88 height 26
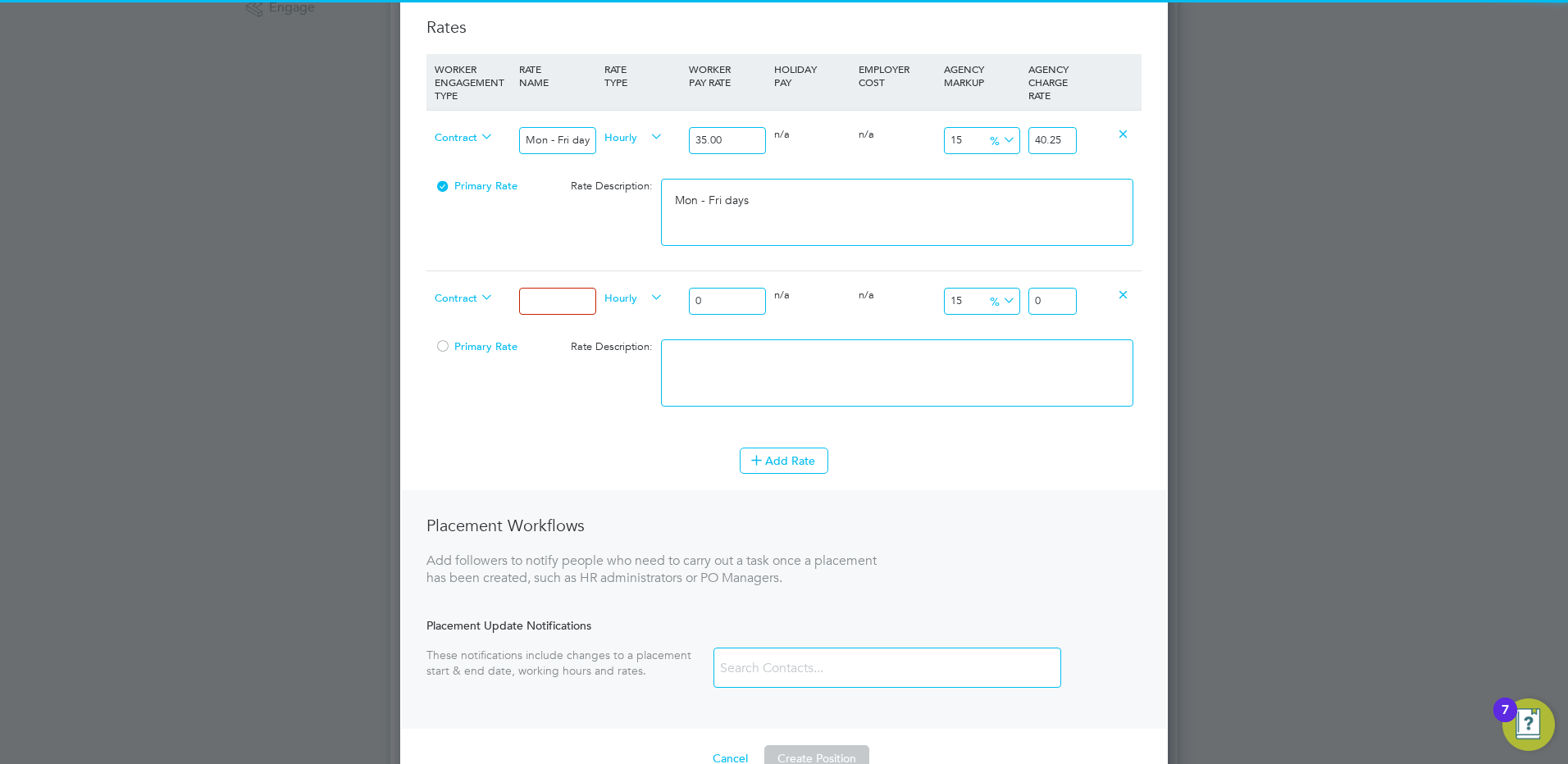
click at [561, 304] on input at bounding box center [556, 301] width 77 height 27
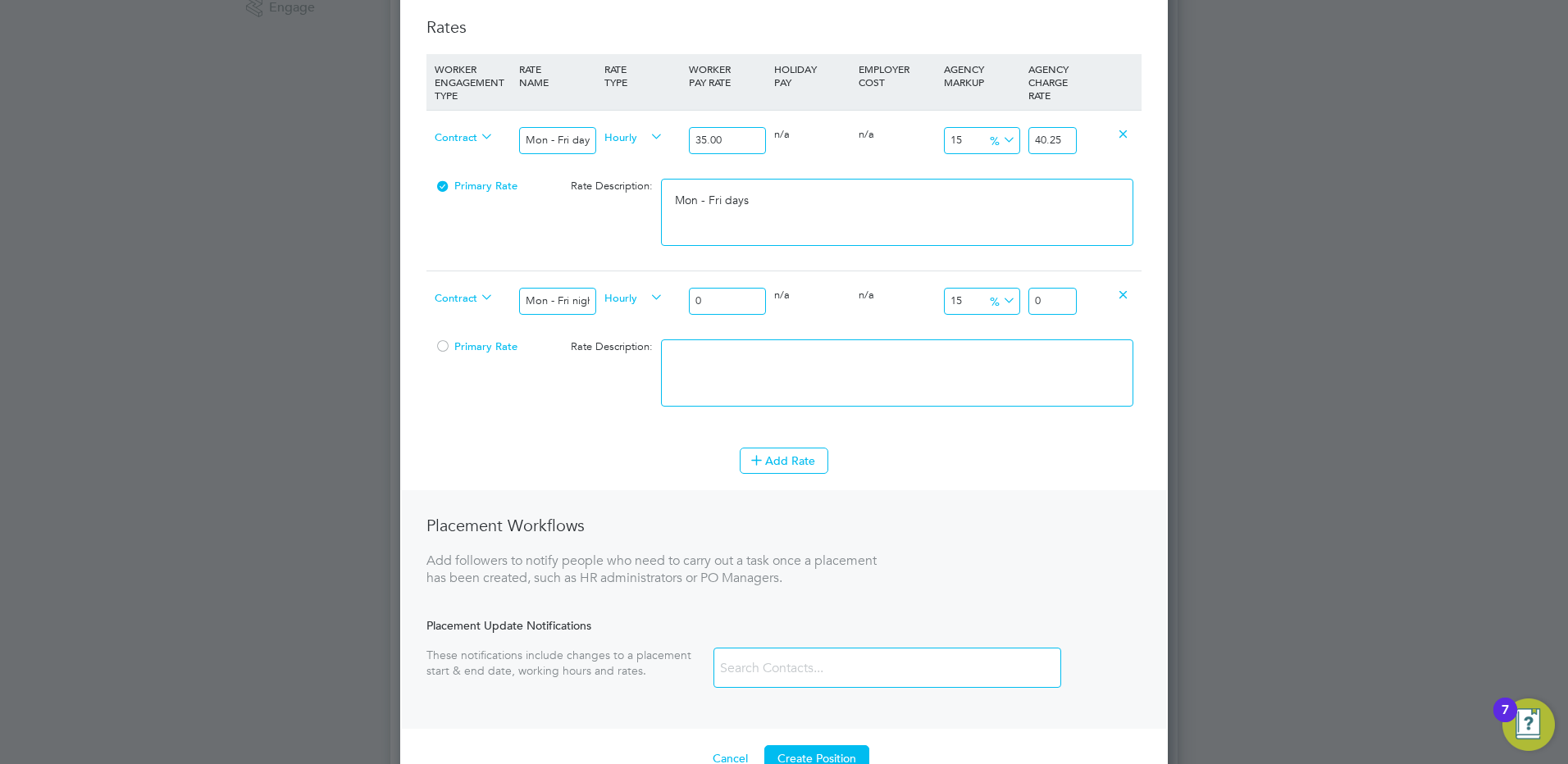
drag, startPoint x: 732, startPoint y: 303, endPoint x: 659, endPoint y: 291, distance: 74.0
click at [664, 289] on div "Contract Mon - Fri nights Hourly 0 0 n/a 0 n/a 15 0 % 0" at bounding box center [784, 300] width 715 height 61
drag, startPoint x: 1057, startPoint y: 300, endPoint x: 1146, endPoint y: 290, distance: 89.6
click at [1134, 298] on div "Contract Mon - Fri nights Hourly 38.50 0 n/a 0 n/a 15 5.775 % 44.275" at bounding box center [784, 300] width 715 height 61
click at [997, 368] on textarea at bounding box center [896, 374] width 472 height 68
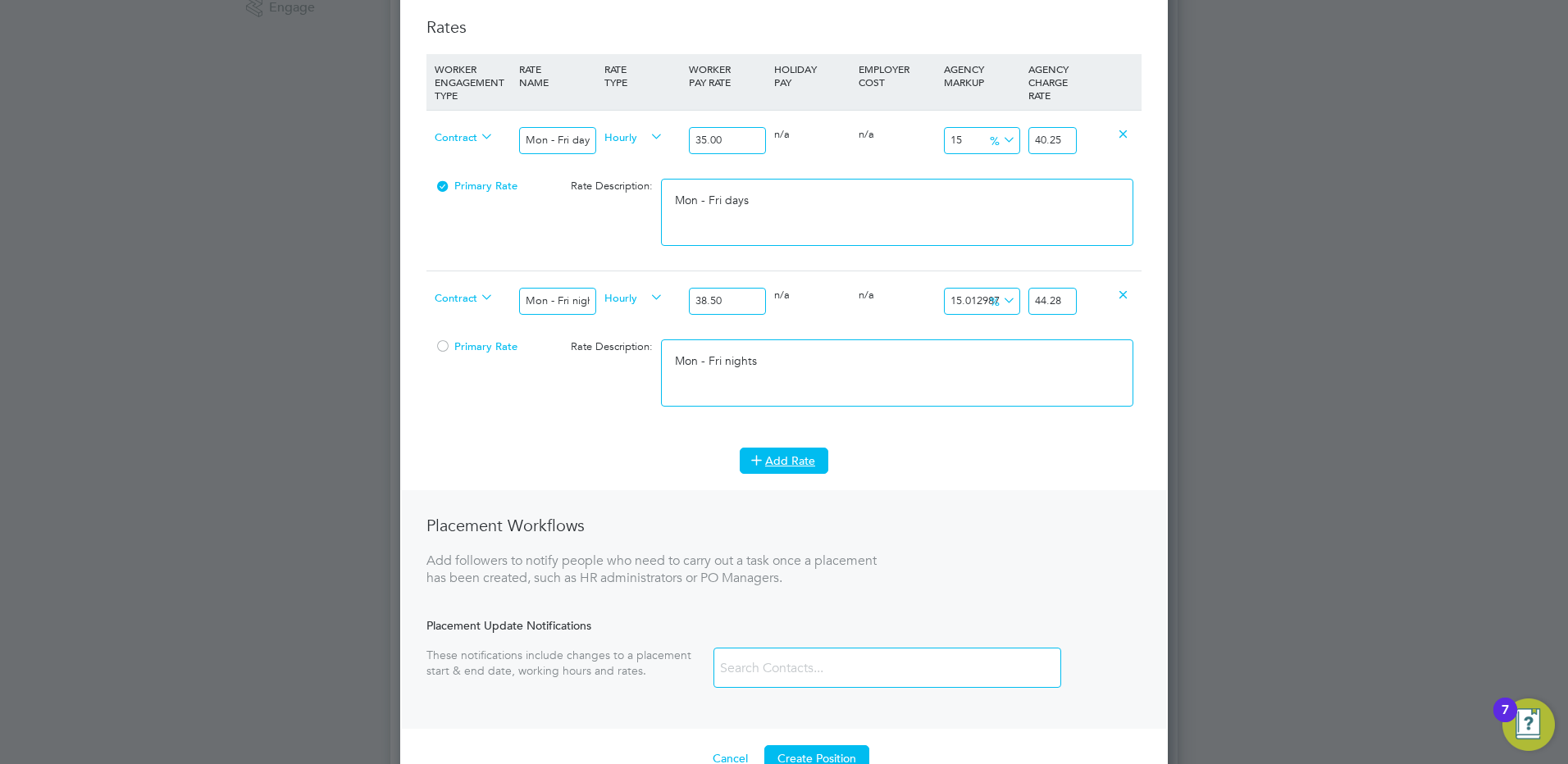
click at [789, 462] on button "Add Rate" at bounding box center [783, 461] width 88 height 26
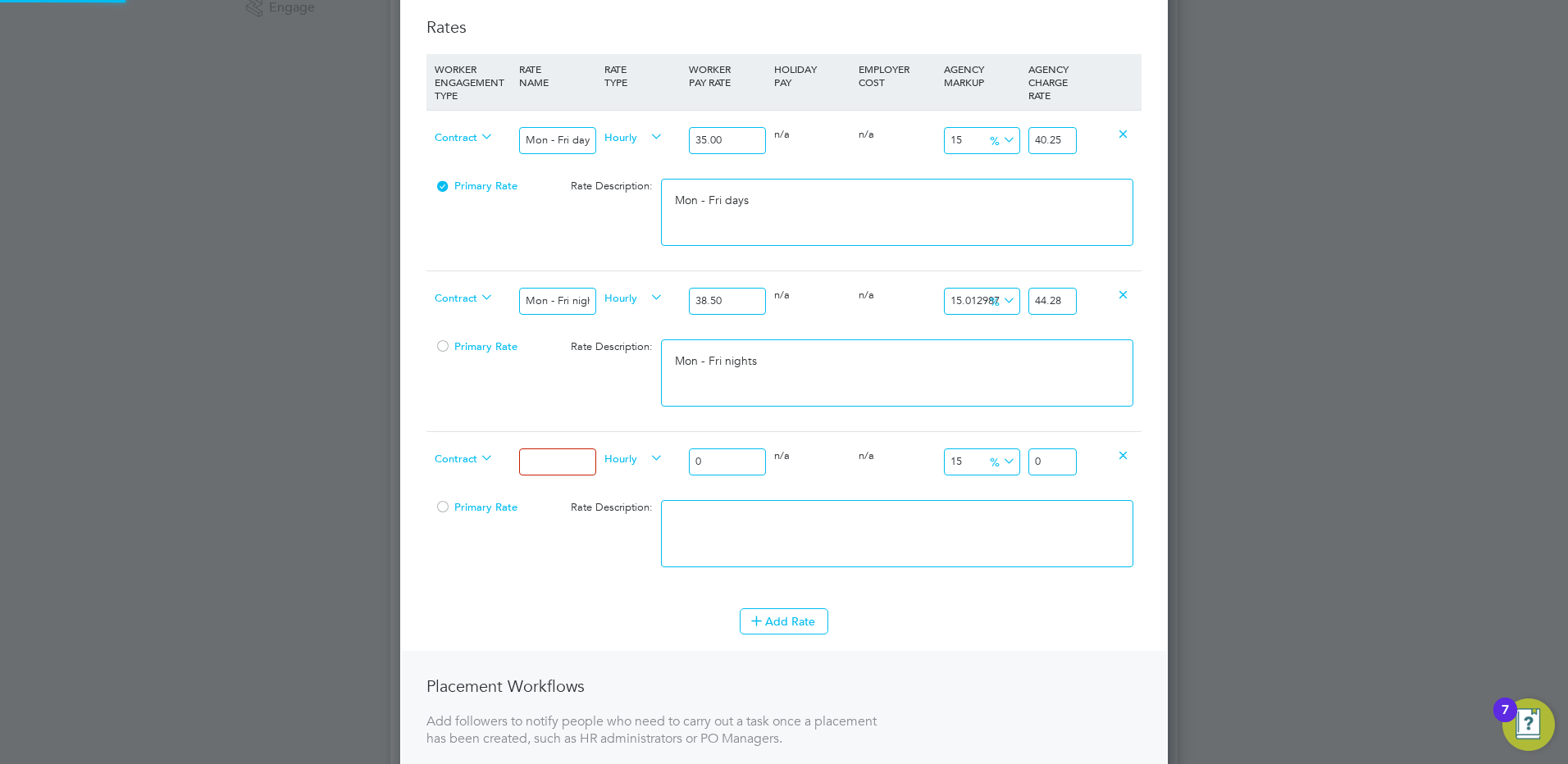
drag, startPoint x: 521, startPoint y: 461, endPoint x: 559, endPoint y: 462, distance: 38.0
click at [521, 461] on input at bounding box center [556, 461] width 77 height 27
click at [683, 457] on div "Contract Weekends Fri 18:00pm - Mon 06:00am Hourly 0 0 n/a 0 n/a 15 0 % 0" at bounding box center [784, 461] width 715 height 61
drag, startPoint x: 1056, startPoint y: 462, endPoint x: 1153, endPoint y: 453, distance: 97.4
click at [1153, 454] on div "New Position Mandatory Fields Details Client Config Morgan Sindall Infra - Rail…" at bounding box center [784, 227] width 767 height 1476
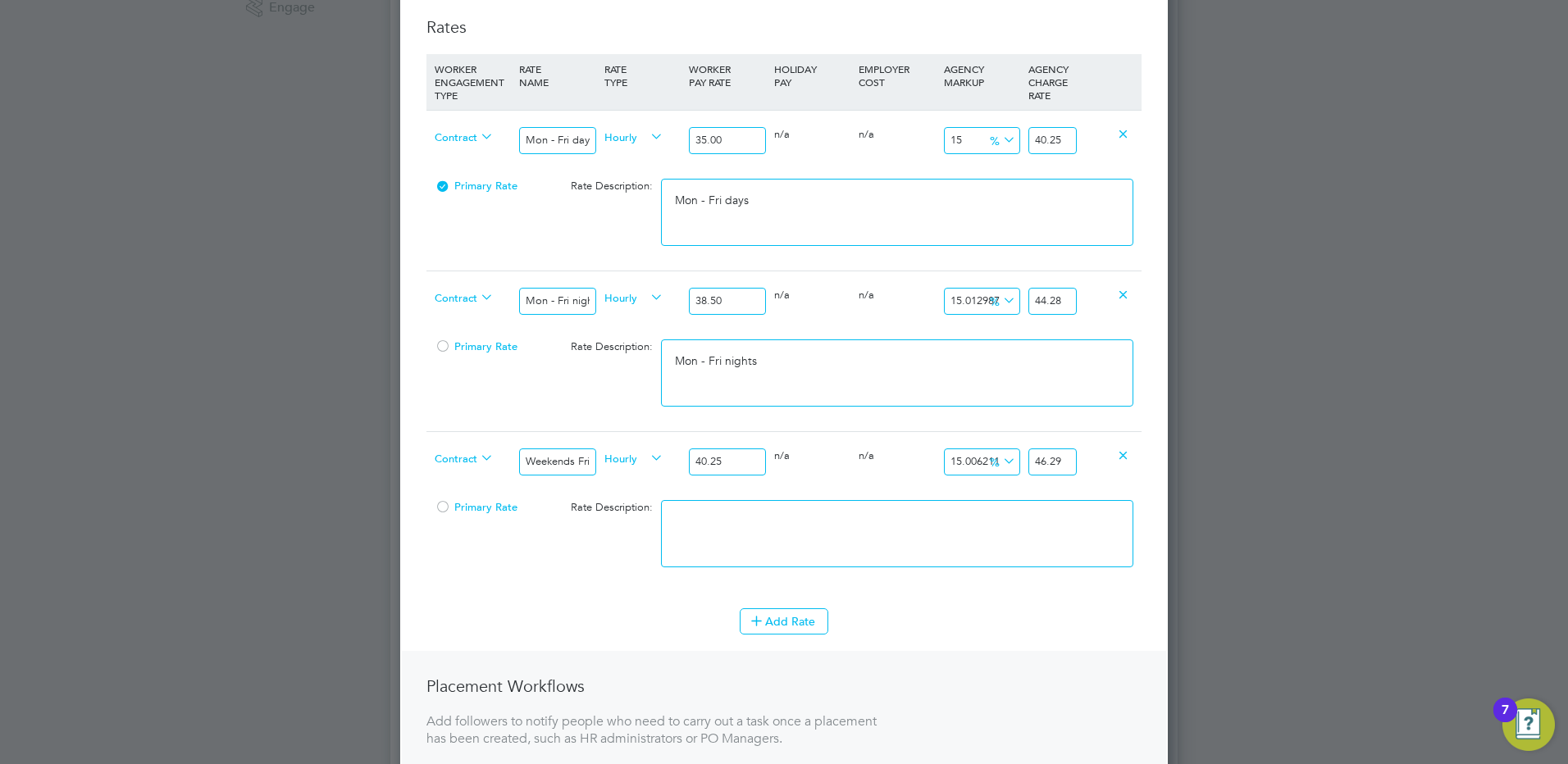
scroll to position [0, 0]
click at [895, 533] on textarea at bounding box center [896, 534] width 472 height 68
paste textarea "Weekends Fri 18:00pm - Mon 06:00am"
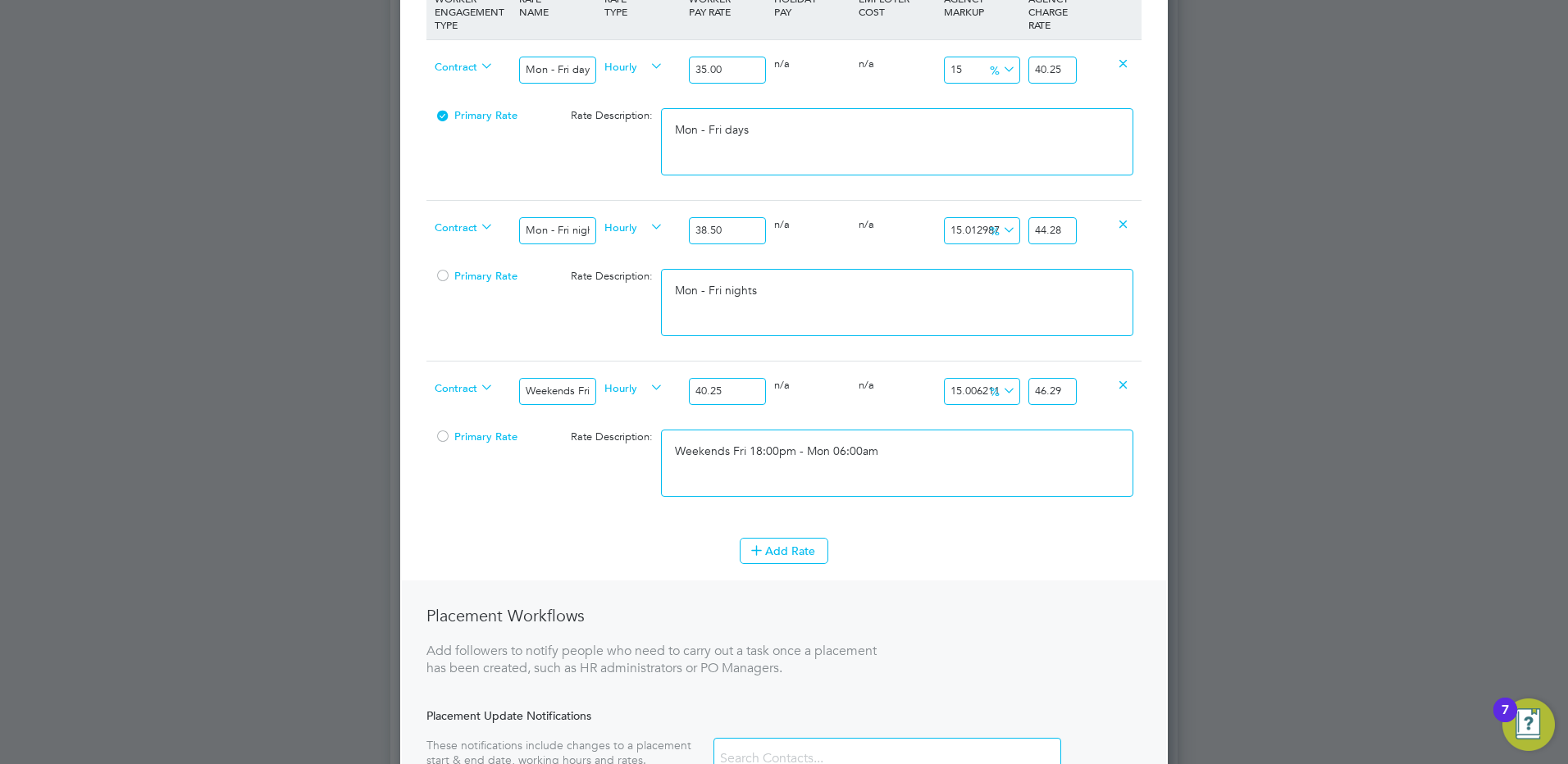
scroll to position [738, 0]
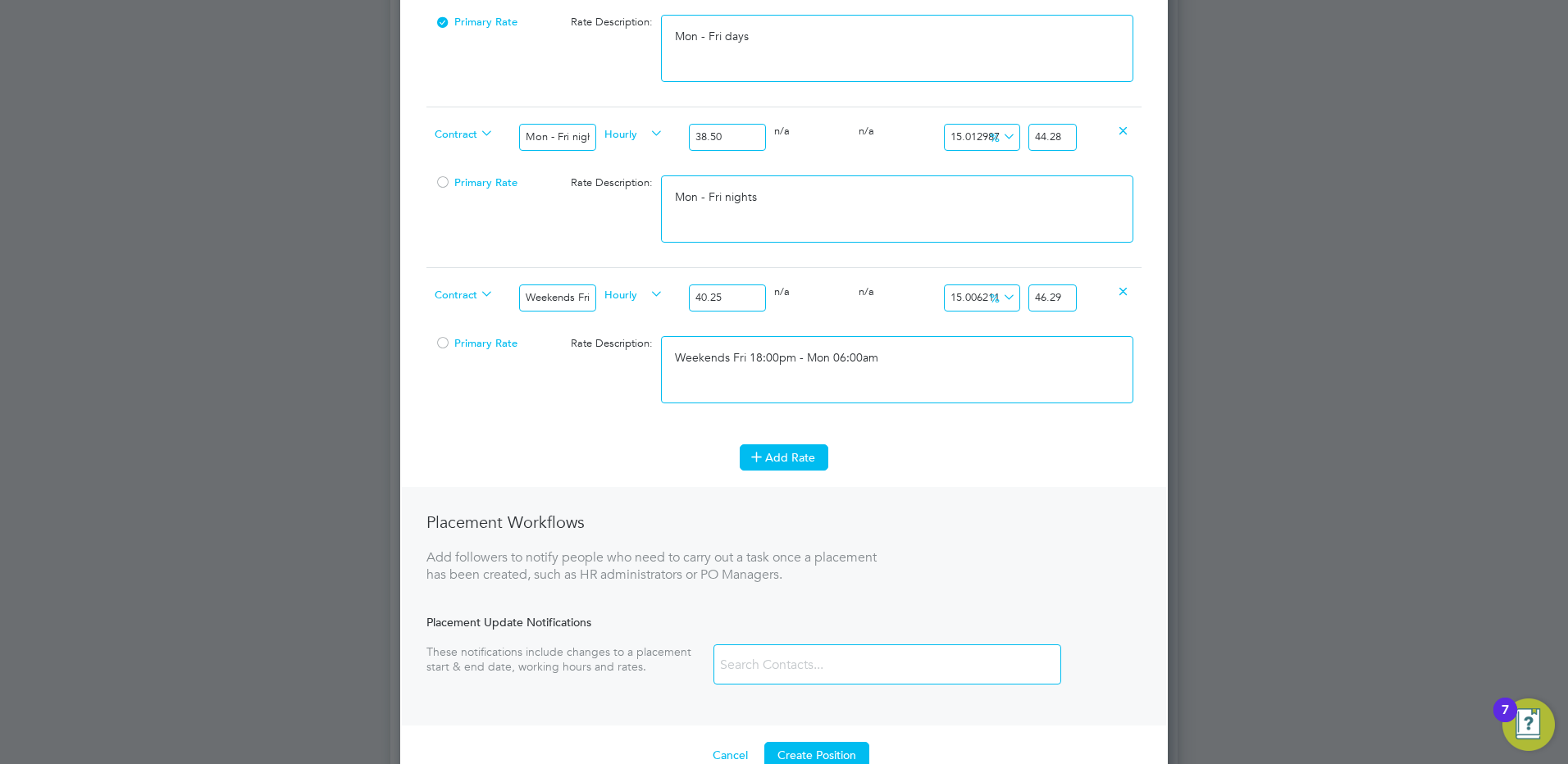
click at [786, 468] on button "Add Rate" at bounding box center [783, 457] width 88 height 26
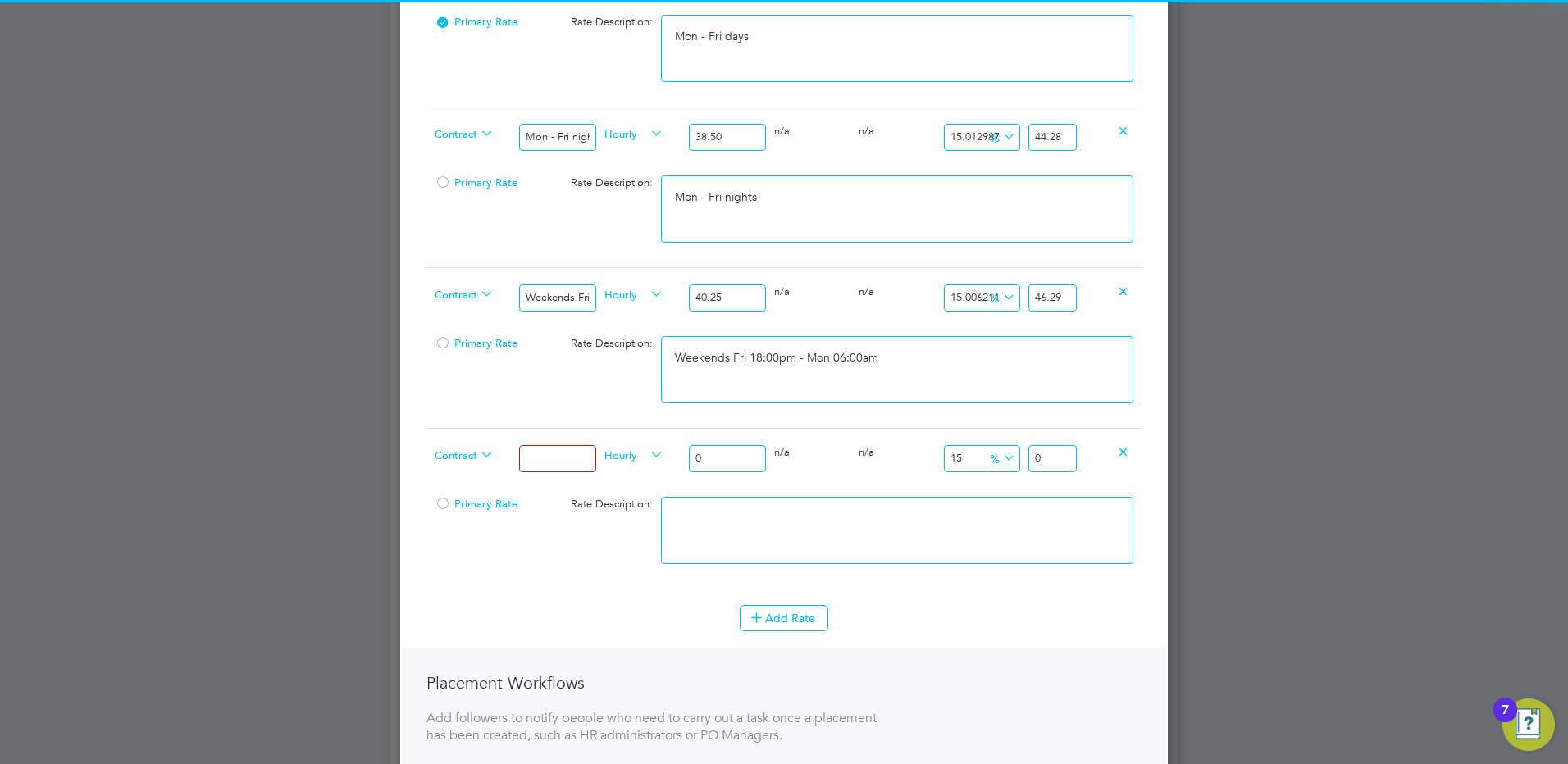
click at [539, 447] on input at bounding box center [556, 458] width 77 height 27
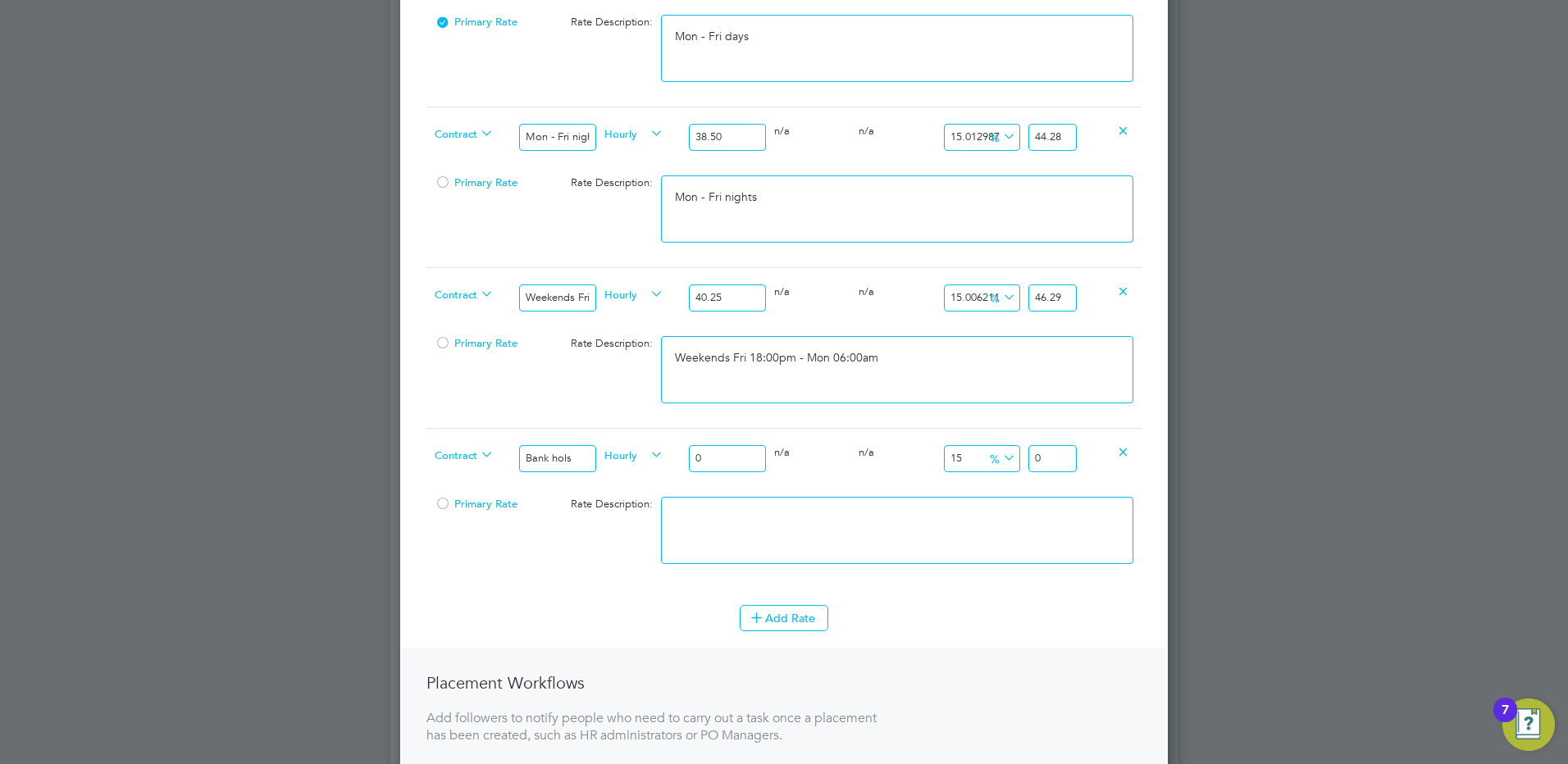
drag, startPoint x: 742, startPoint y: 466, endPoint x: 658, endPoint y: 458, distance: 84.4
click at [660, 458] on div "Contract Bank hols Hourly 0 0 n/a 0 n/a 15 0 % 0" at bounding box center [784, 458] width 715 height 61
drag, startPoint x: 1063, startPoint y: 460, endPoint x: 1103, endPoint y: 454, distance: 40.4
click at [1102, 454] on div "Contract Bank hols Hourly 46.55 0 n/a 0 n/a 15 6.9825 % 53.5325" at bounding box center [784, 458] width 715 height 61
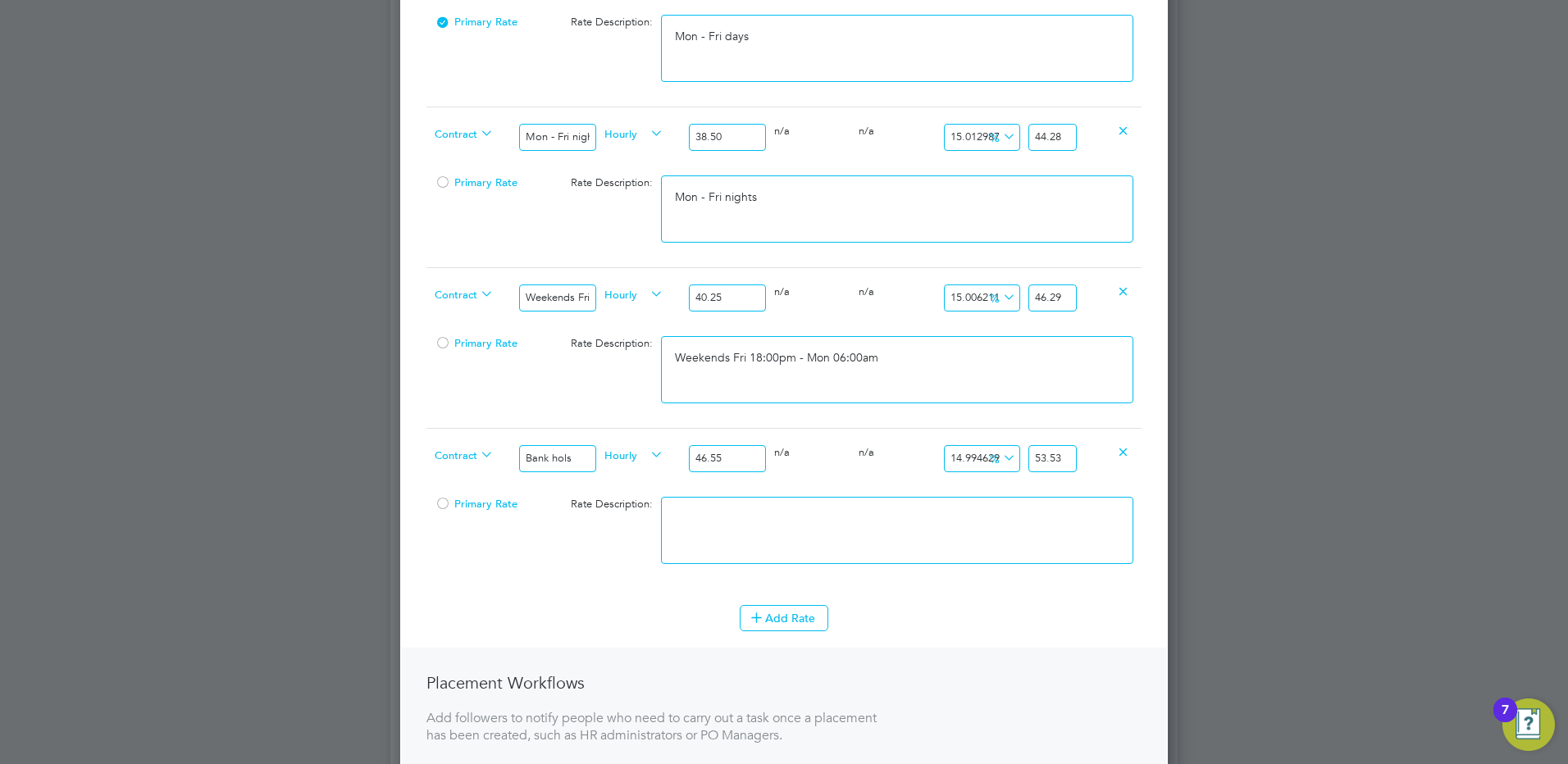
click at [843, 520] on textarea at bounding box center [896, 531] width 472 height 68
click at [805, 615] on button "Add Rate" at bounding box center [783, 618] width 88 height 26
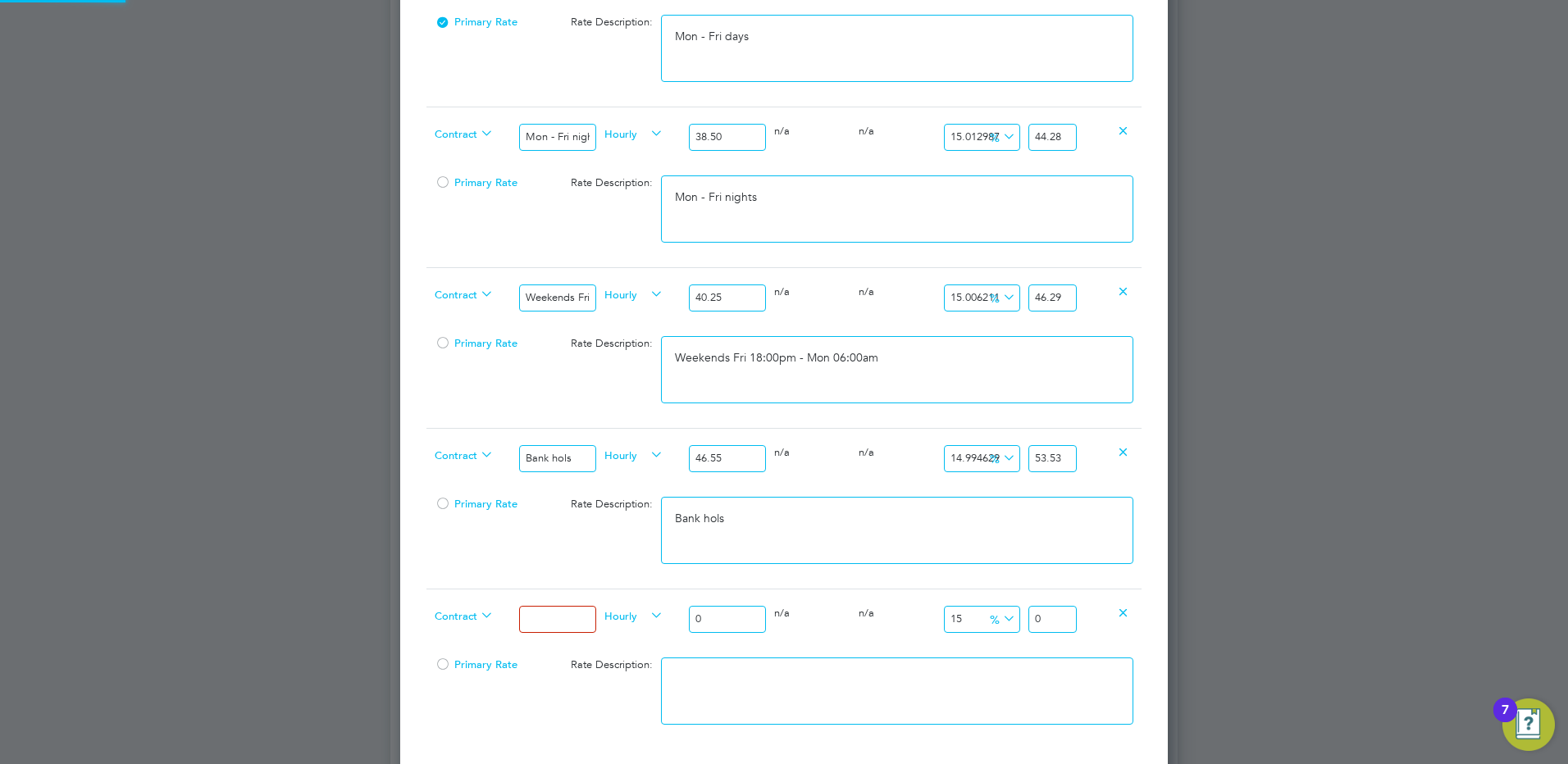
scroll to position [1799, 768]
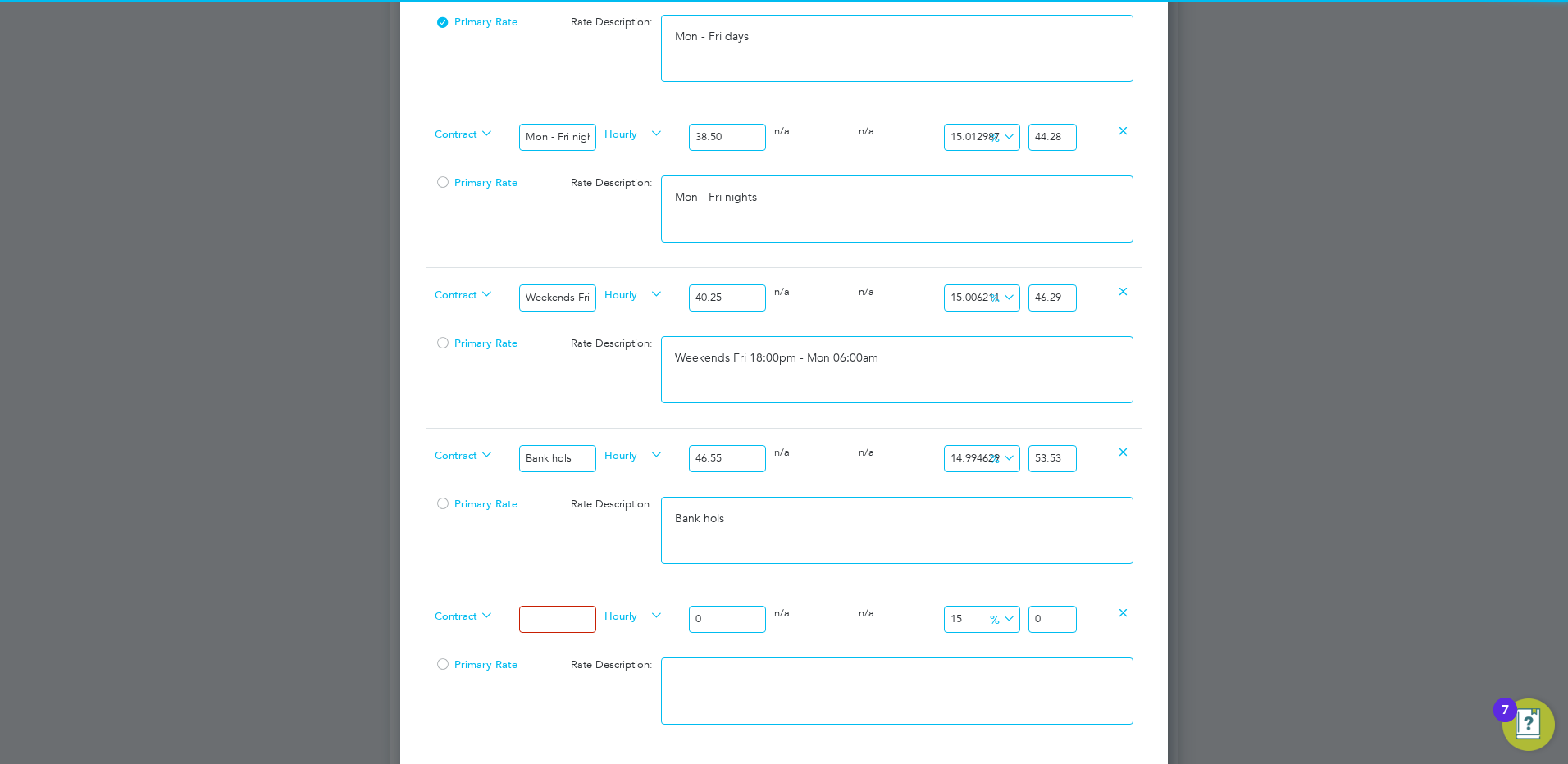
click at [568, 619] on input at bounding box center [556, 619] width 77 height 27
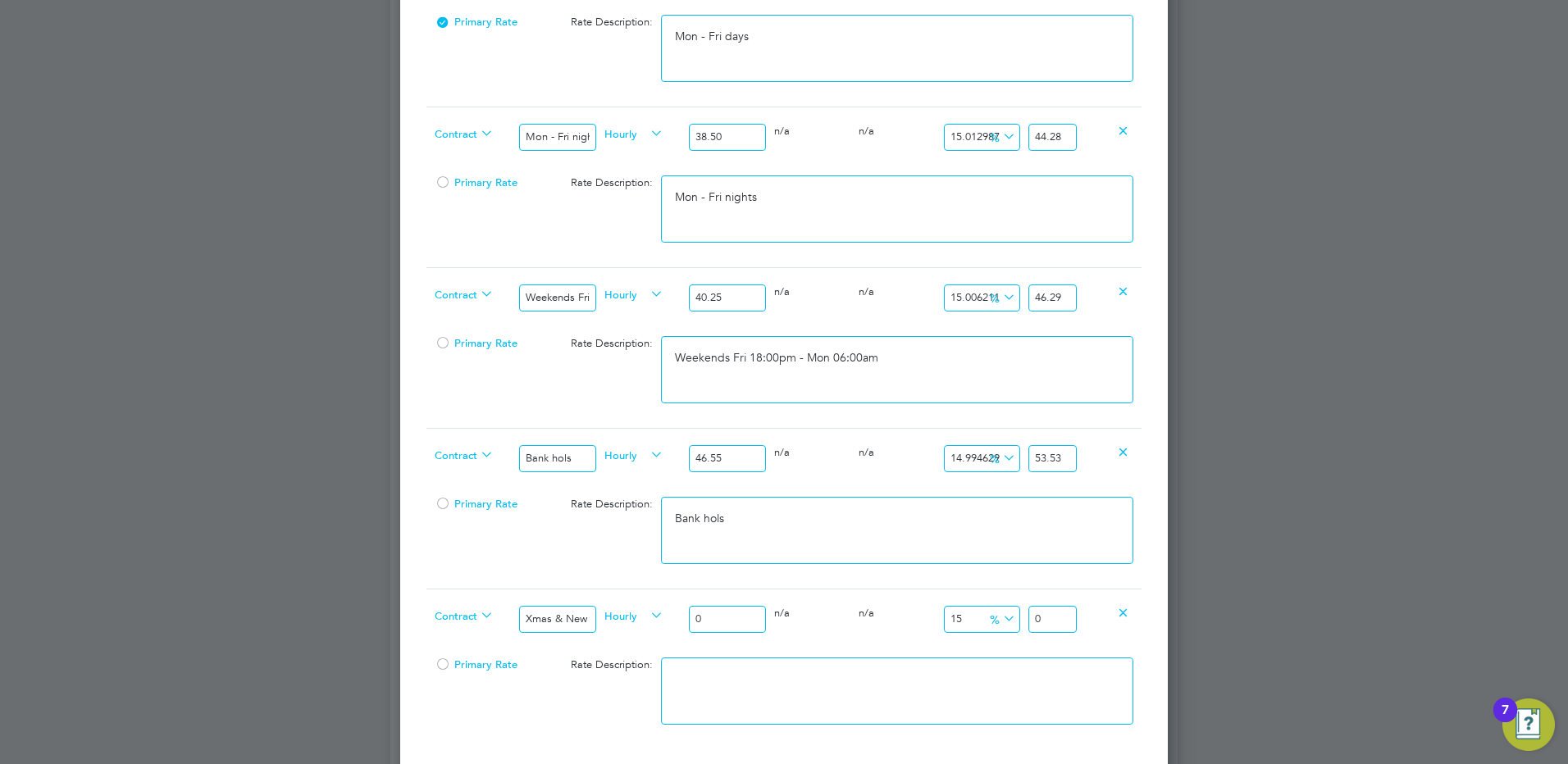
drag, startPoint x: 721, startPoint y: 619, endPoint x: 579, endPoint y: 600, distance: 143.3
click at [580, 599] on div "Contract Xmas & New Year Hourly 0 0 n/a 0 n/a 15 0 % 0" at bounding box center [784, 619] width 715 height 61
click at [1060, 622] on input "80.5" at bounding box center [1052, 619] width 49 height 27
click at [773, 679] on textarea at bounding box center [896, 691] width 472 height 68
click at [674, 695] on textarea "Xmas & New Year" at bounding box center [896, 691] width 472 height 68
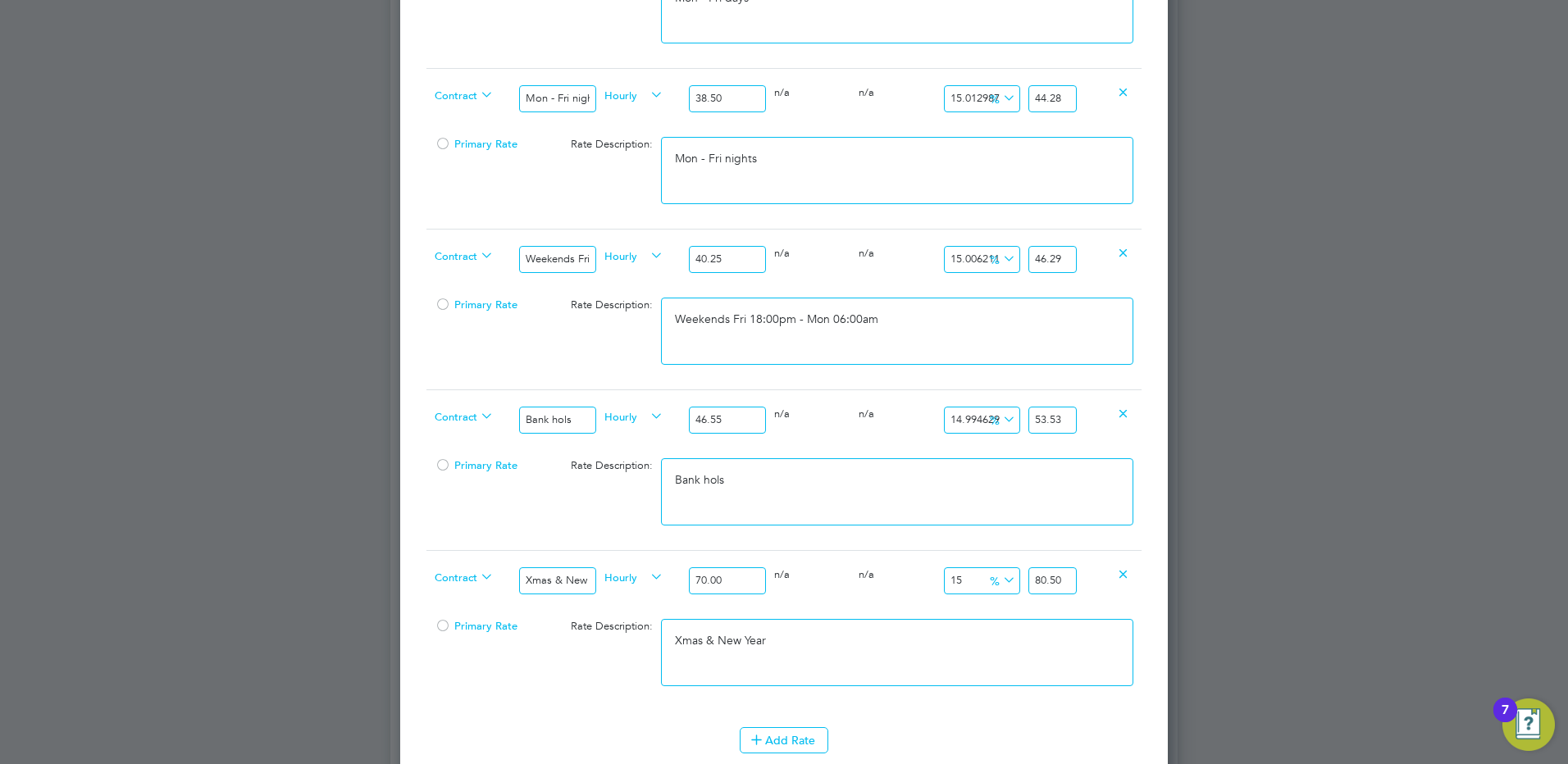
scroll to position [820, 0]
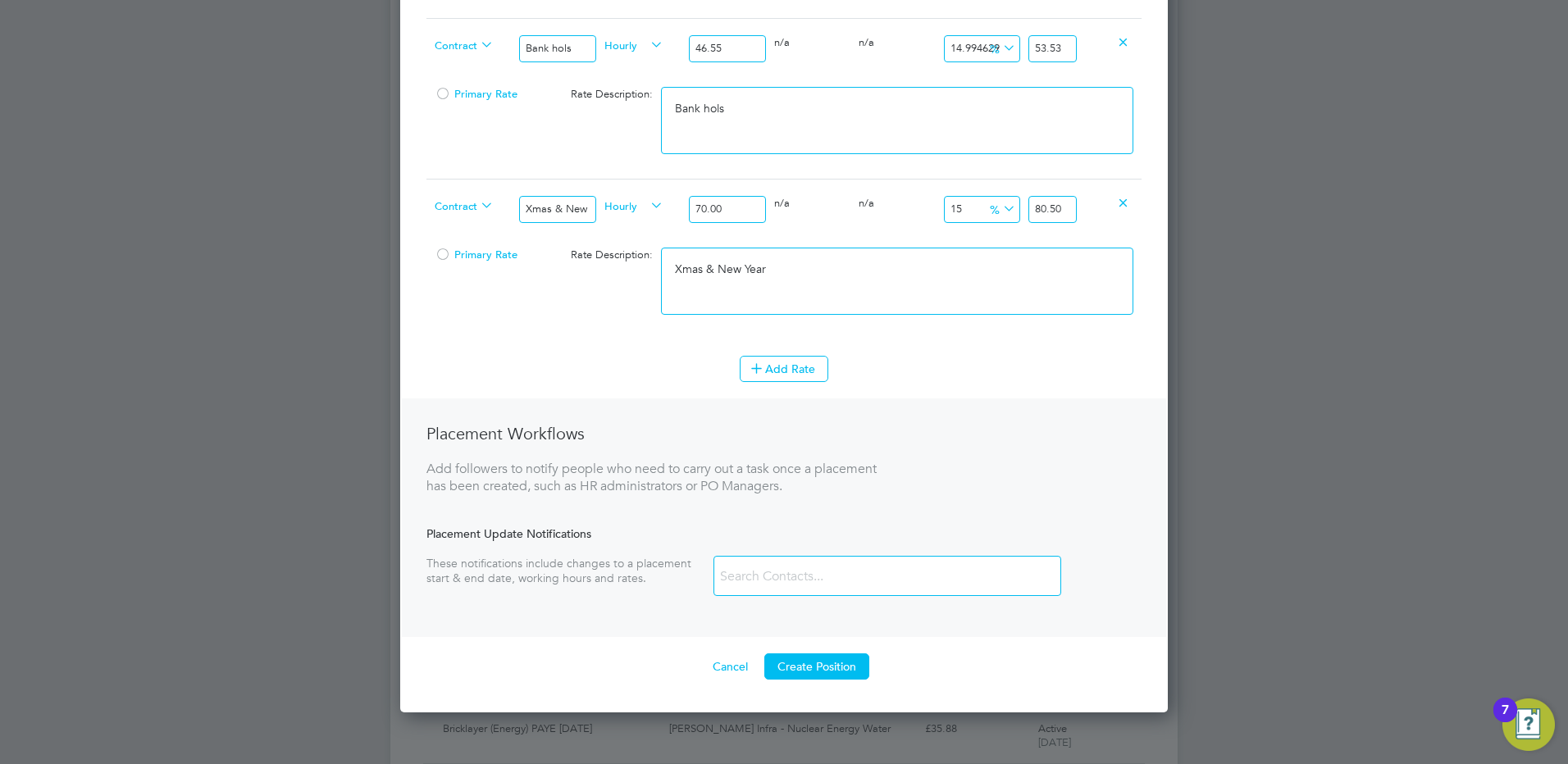
drag, startPoint x: 836, startPoint y: 665, endPoint x: 849, endPoint y: 665, distance: 13.0
click at [835, 665] on button "Create Position" at bounding box center [817, 667] width 105 height 26
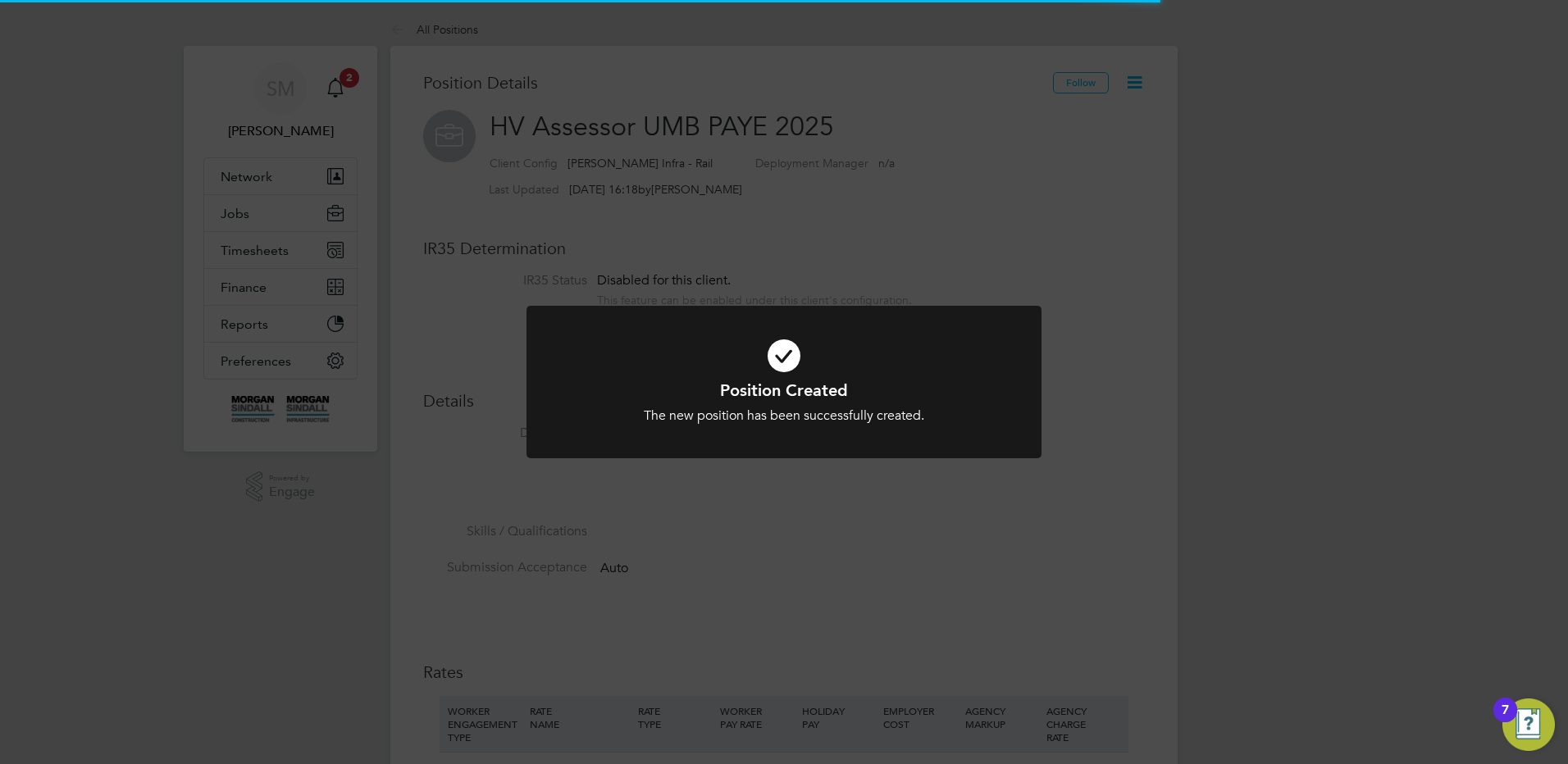
scroll to position [8, 8]
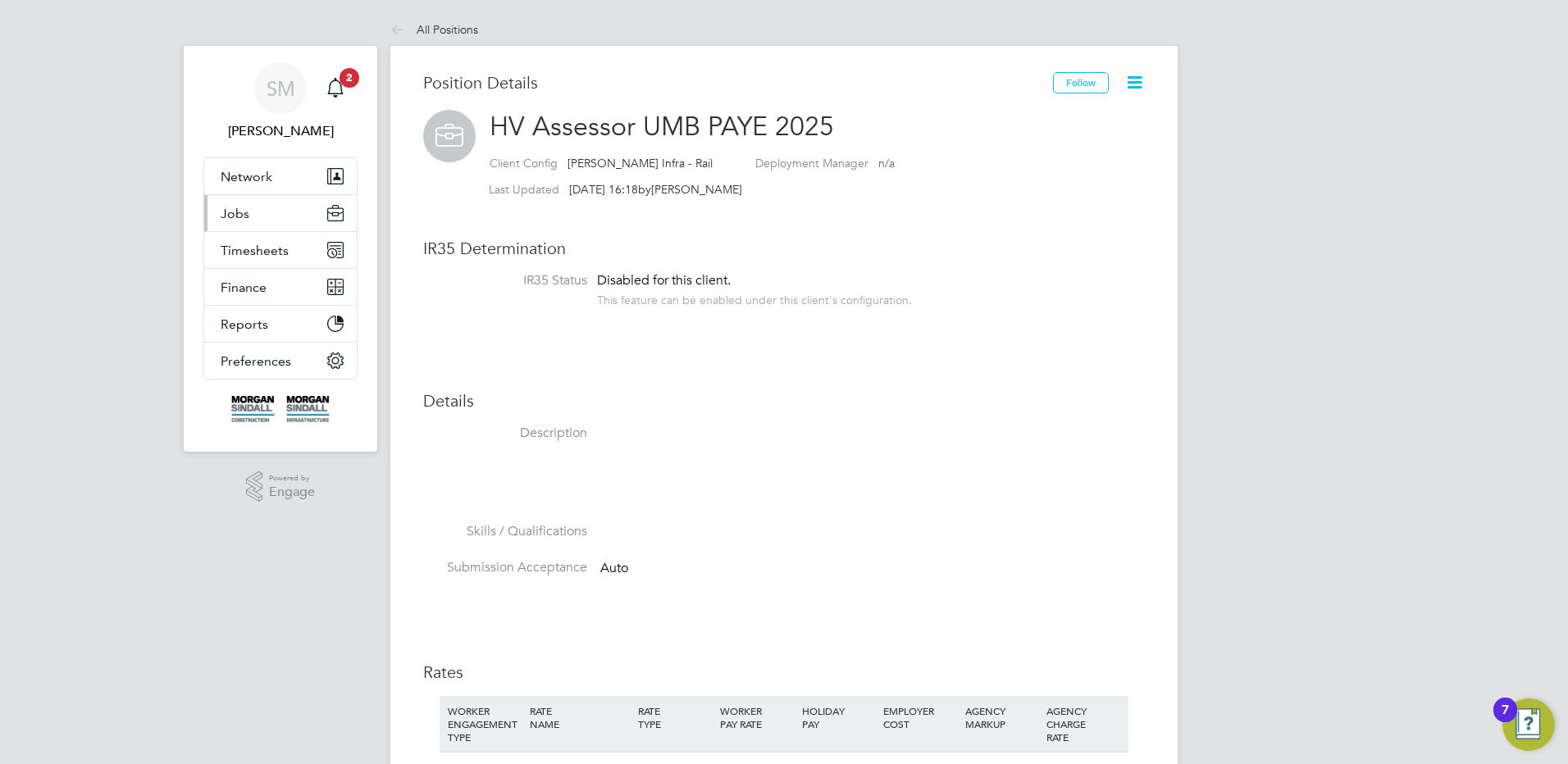
click at [298, 212] on button "Jobs" at bounding box center [280, 213] width 153 height 36
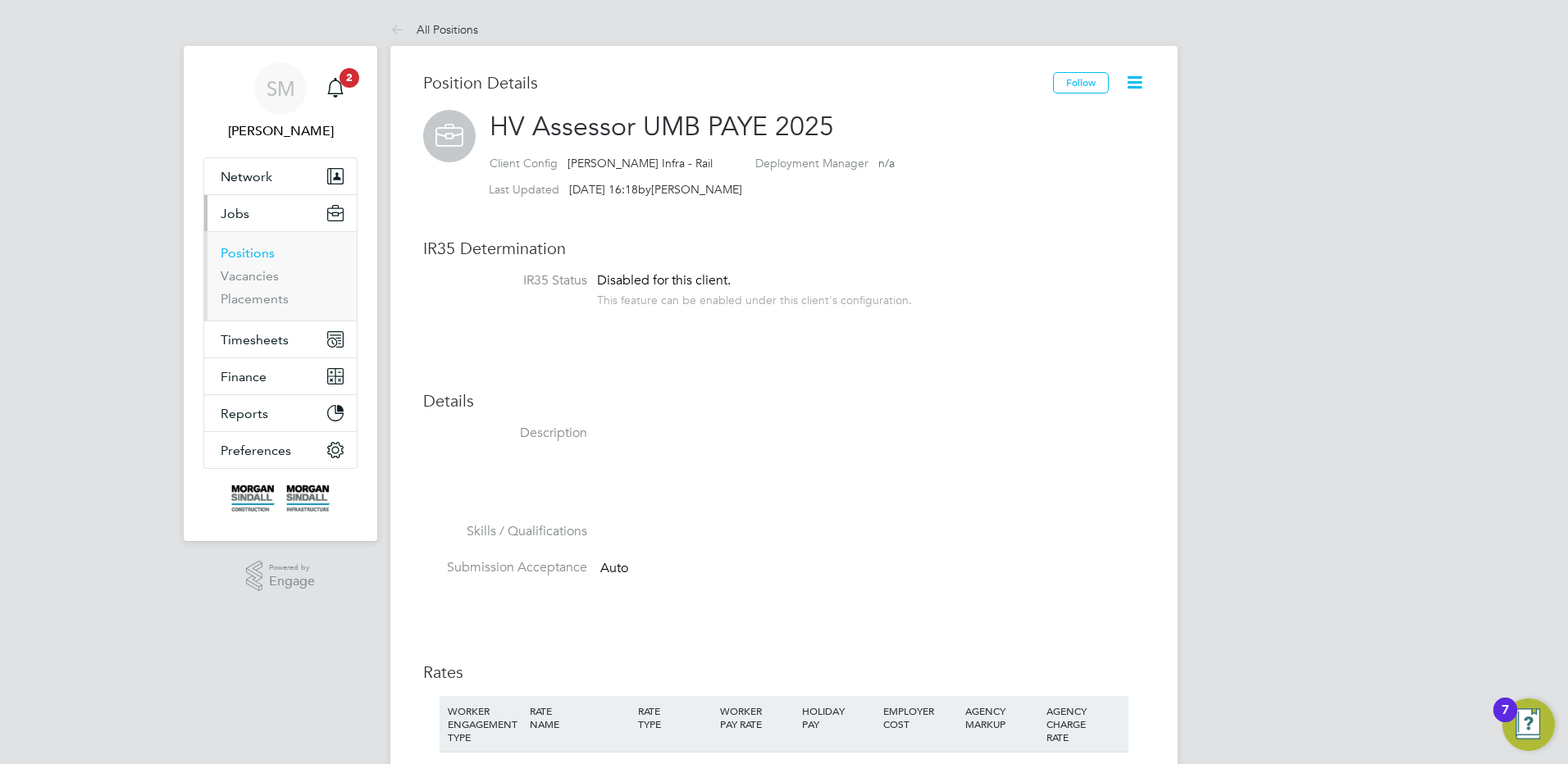
drag, startPoint x: 245, startPoint y: 248, endPoint x: 320, endPoint y: 228, distance: 77.6
click at [244, 248] on link "Positions" at bounding box center [247, 253] width 54 height 16
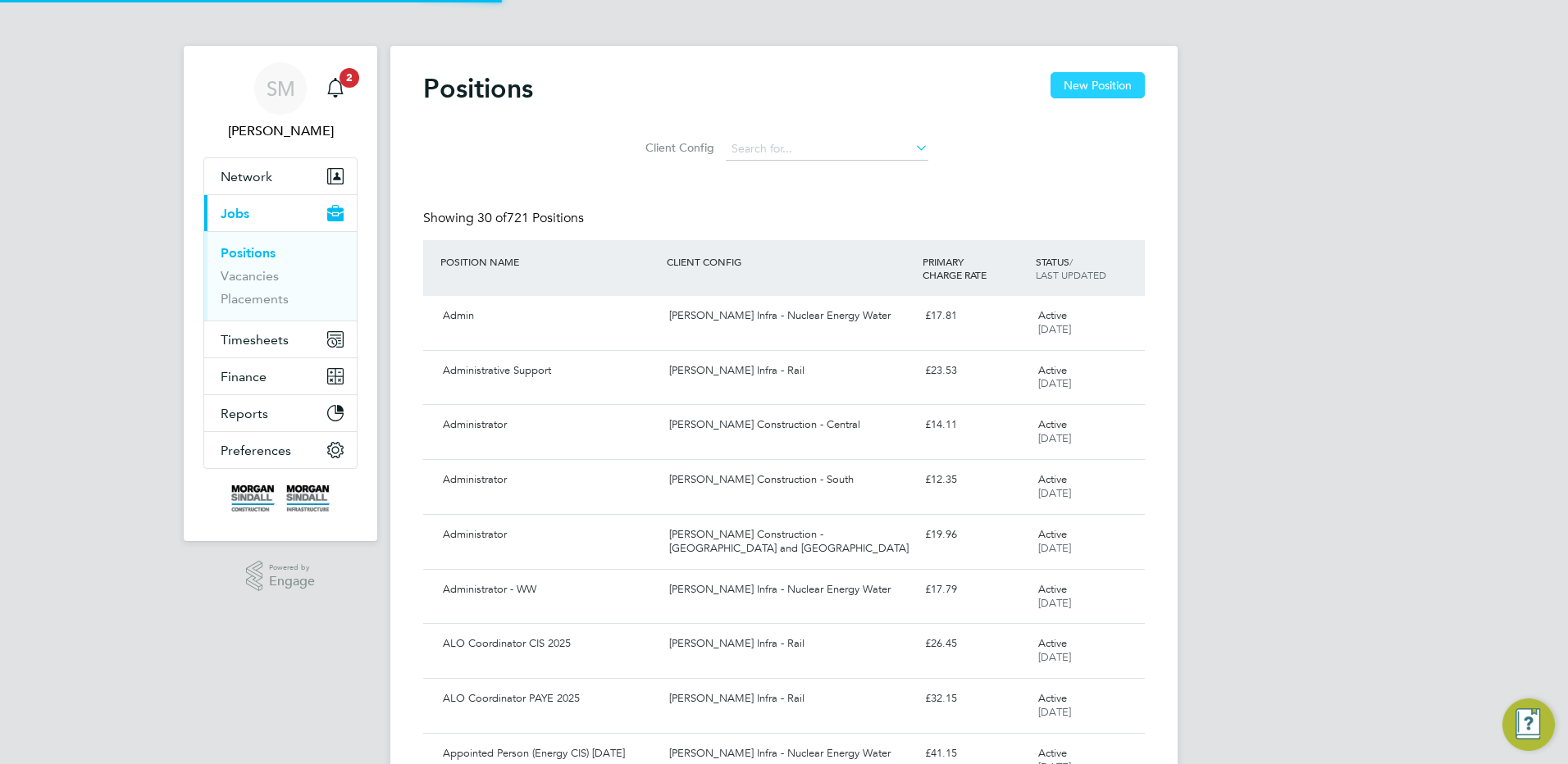
click at [1117, 94] on button "New Position" at bounding box center [1097, 85] width 94 height 26
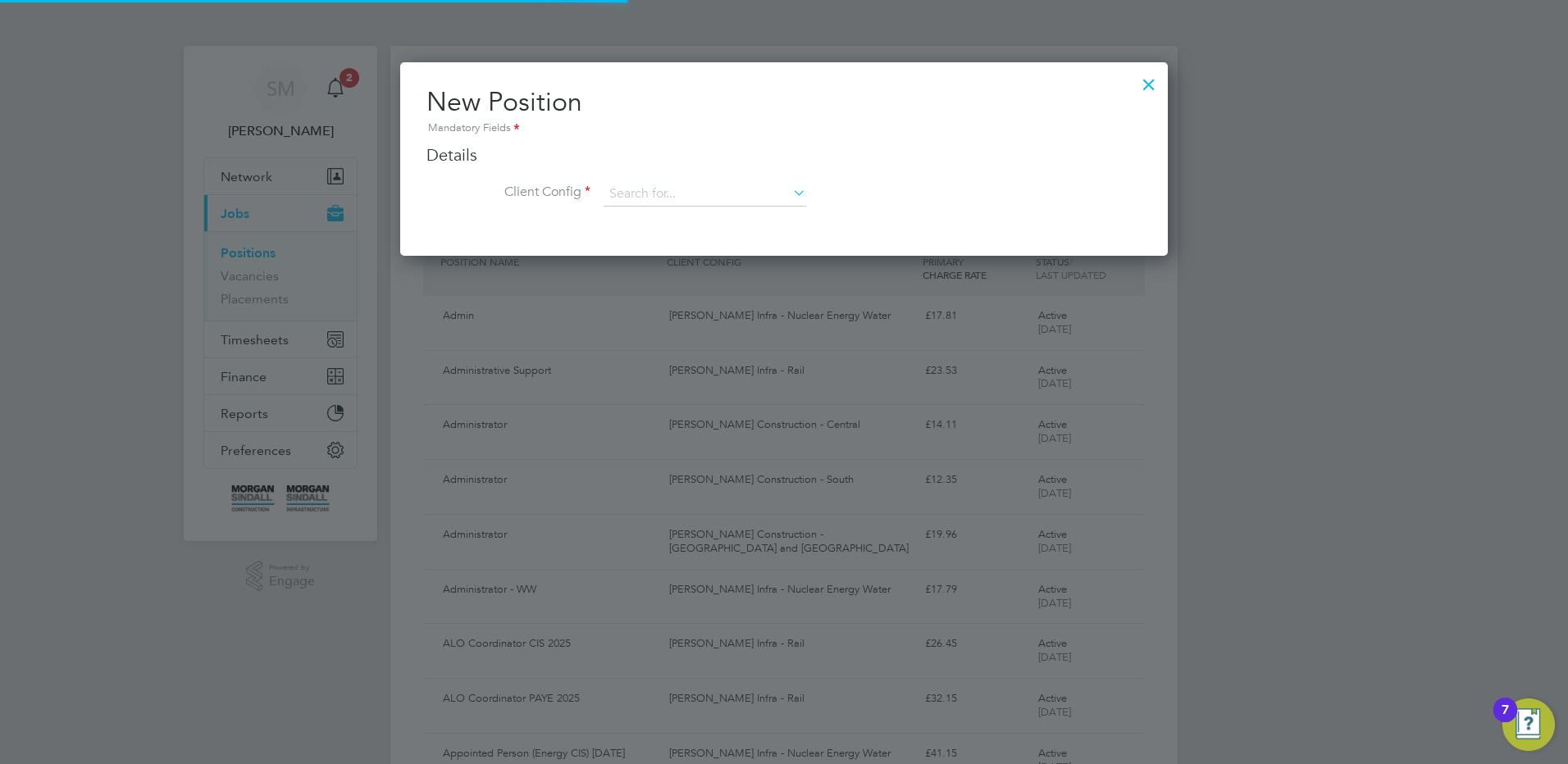
scroll to position [194, 768]
click at [706, 177] on ng-form "Details Client Config Name Description Skills / Qualifications The list will ap…" at bounding box center [784, 183] width 715 height 78
click at [638, 192] on input at bounding box center [705, 194] width 203 height 25
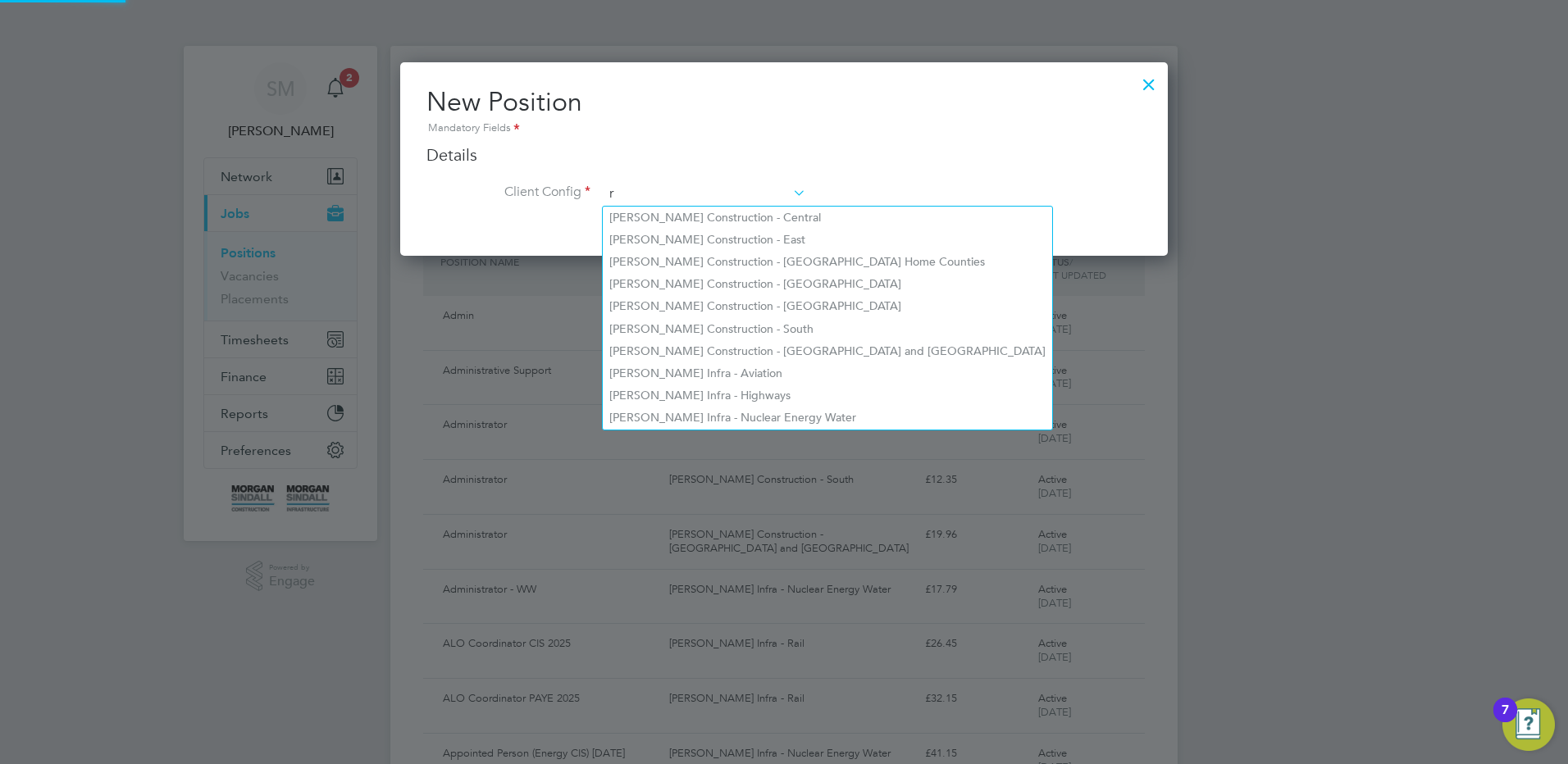
scroll to position [881, 768]
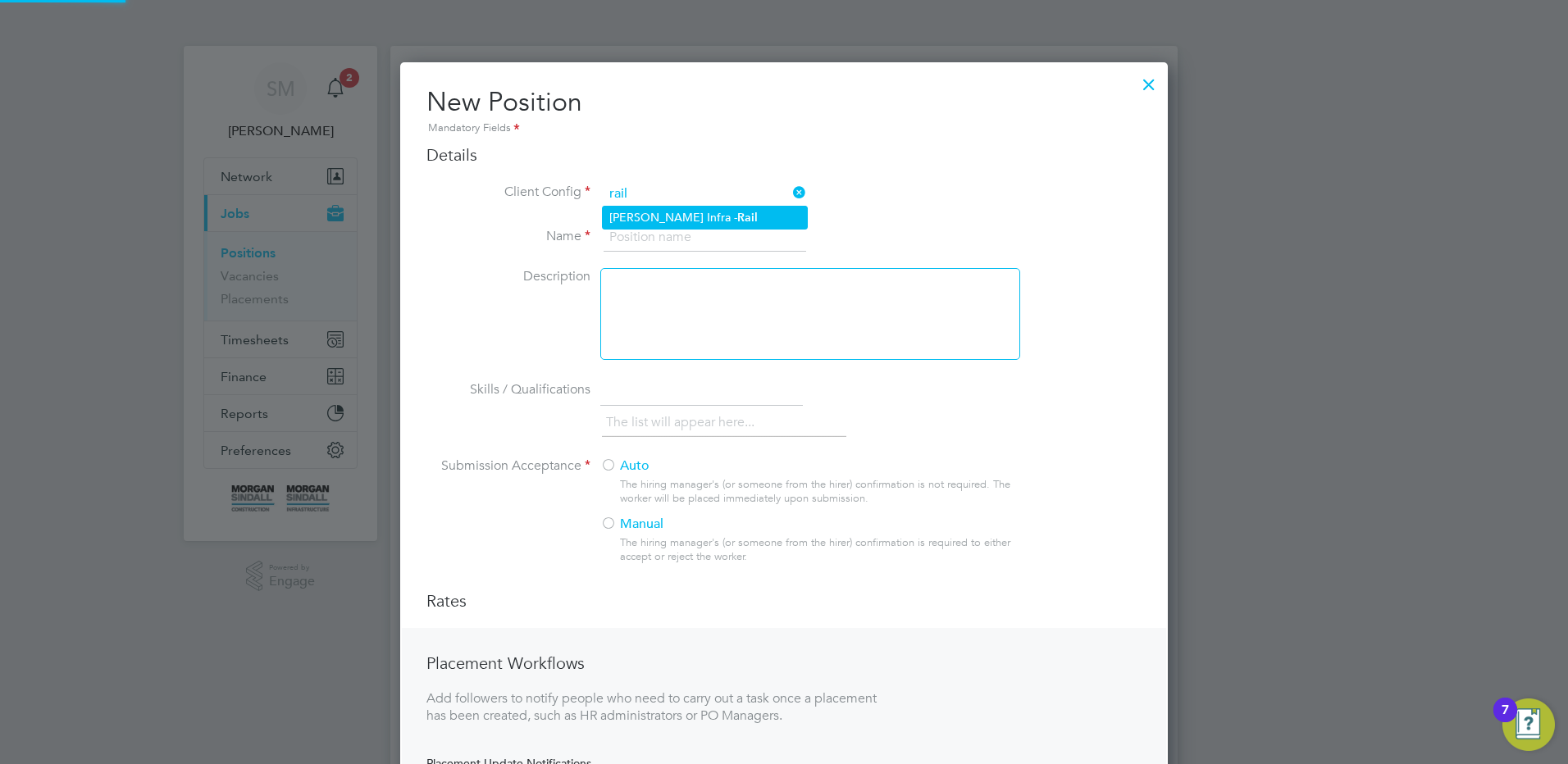
click at [650, 213] on li "[PERSON_NAME] Infra - Rail" at bounding box center [705, 218] width 204 height 22
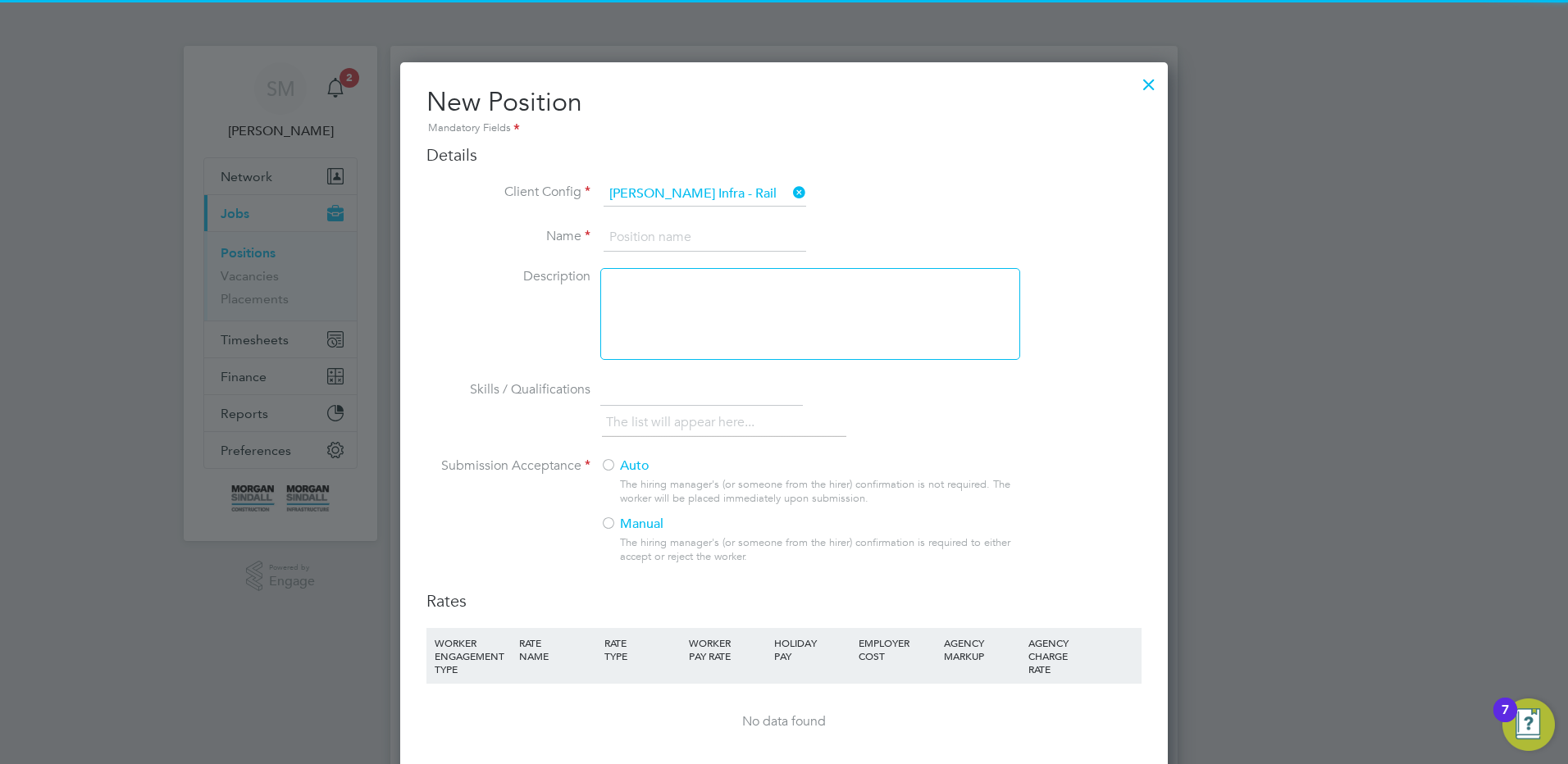
drag, startPoint x: 715, startPoint y: 231, endPoint x: 706, endPoint y: 231, distance: 9.0
click at [714, 231] on input at bounding box center [705, 237] width 203 height 30
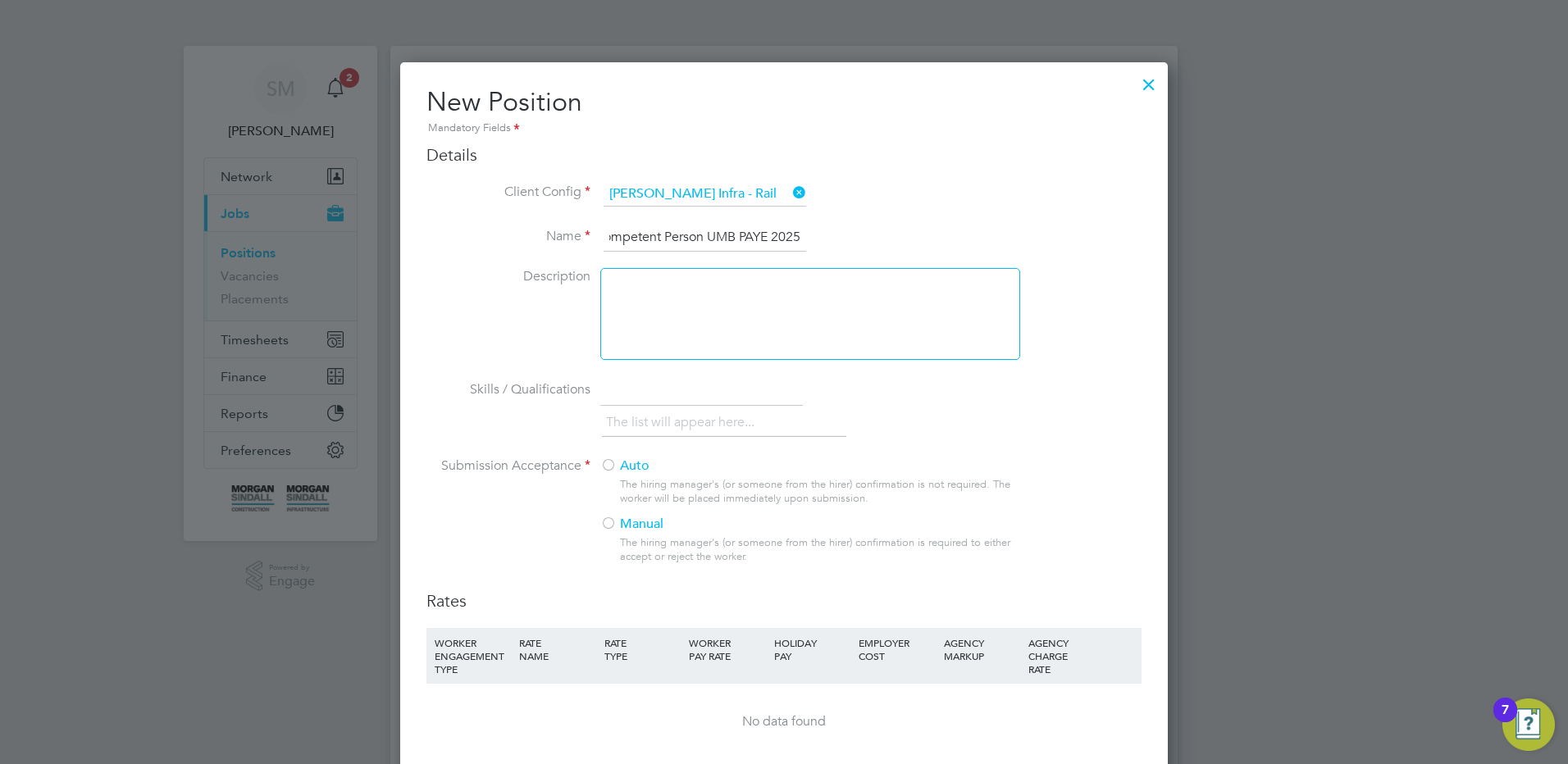
scroll to position [0, 43]
click at [606, 480] on div "Auto The hiring manager's (or someone from the hirer) confirmation is not requi…" at bounding box center [809, 516] width 418 height 116
click at [625, 461] on label "Auto" at bounding box center [803, 466] width 406 height 17
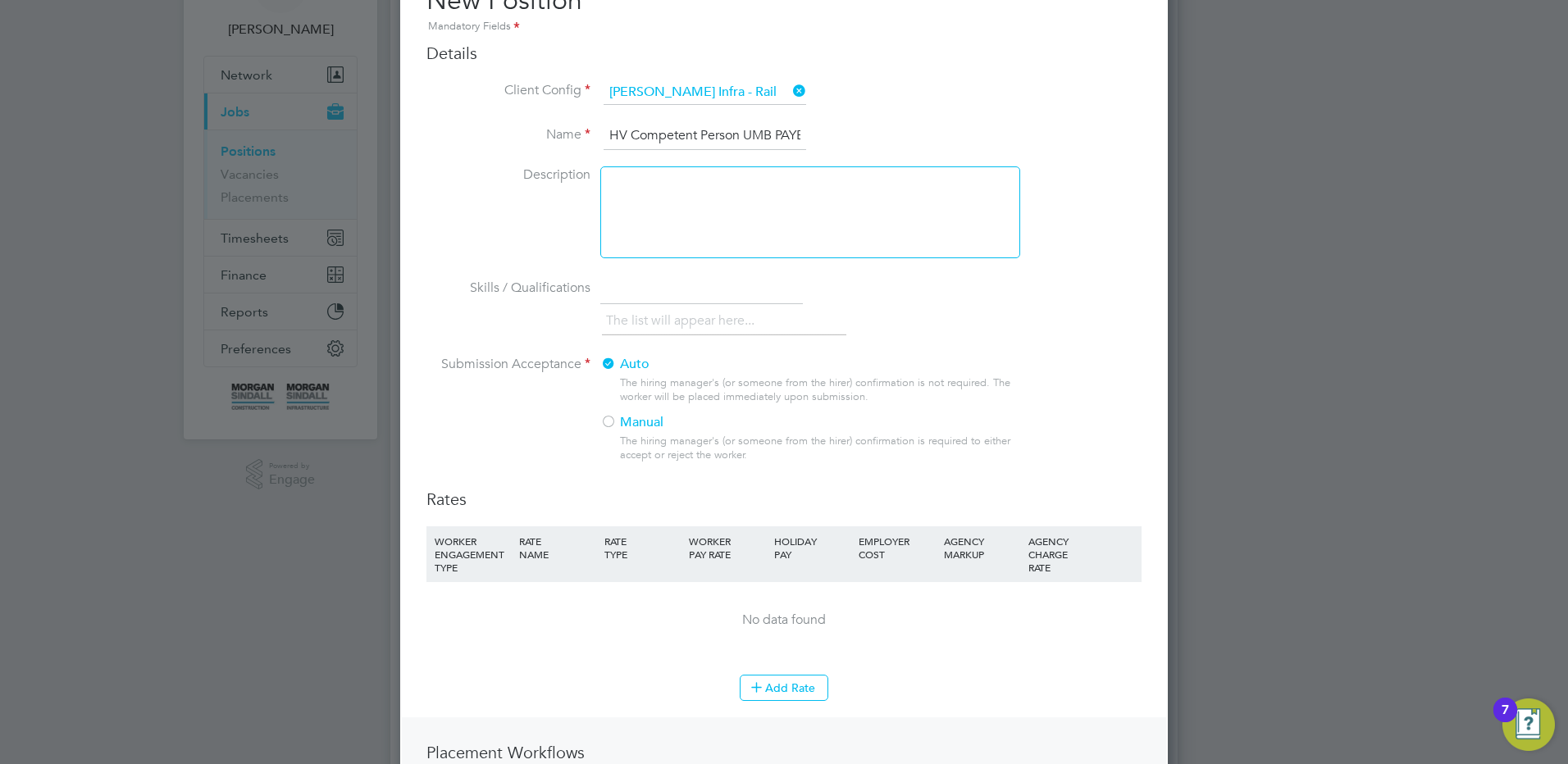
scroll to position [328, 0]
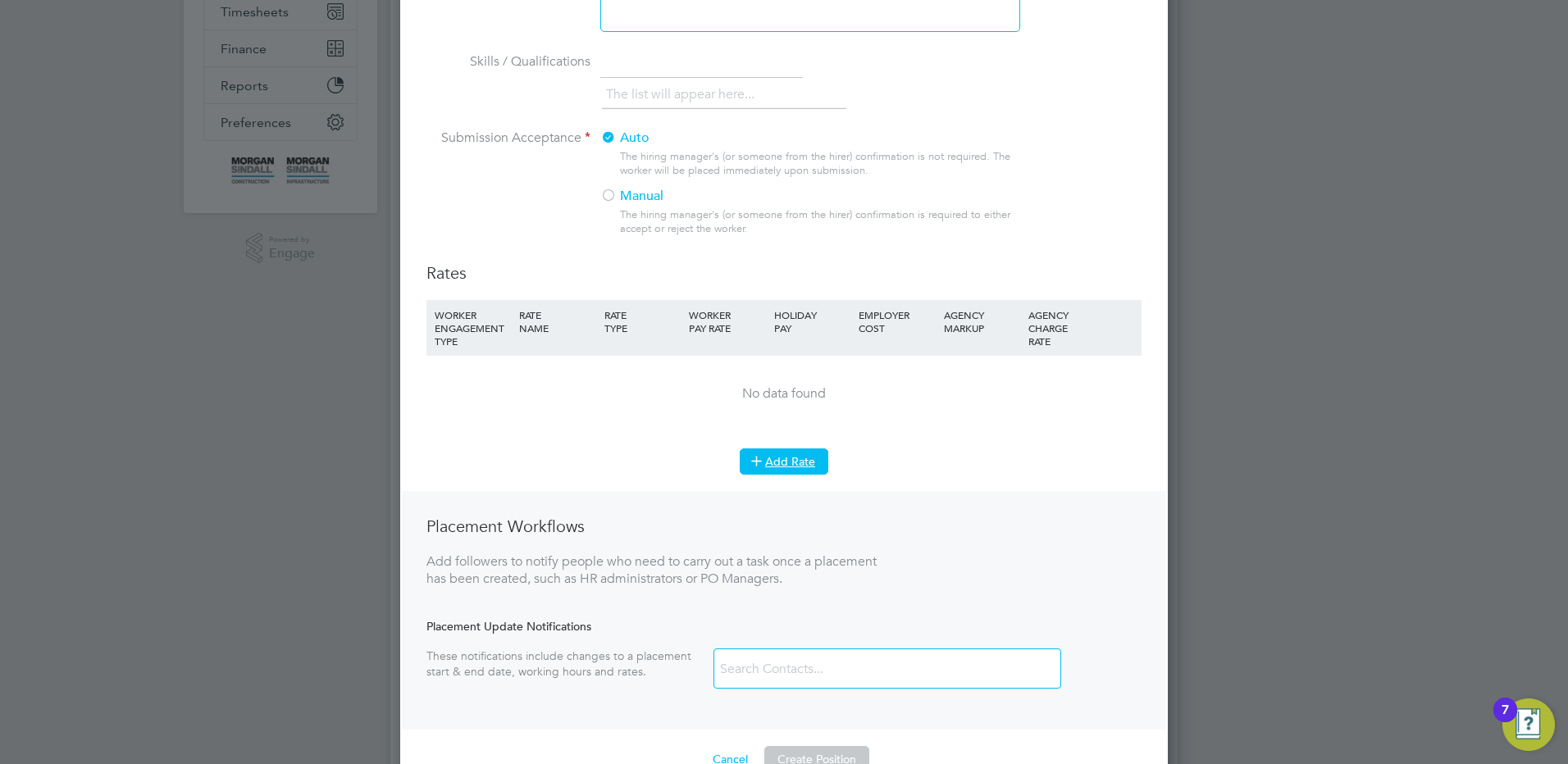
click at [783, 462] on button "Add Rate" at bounding box center [783, 461] width 88 height 26
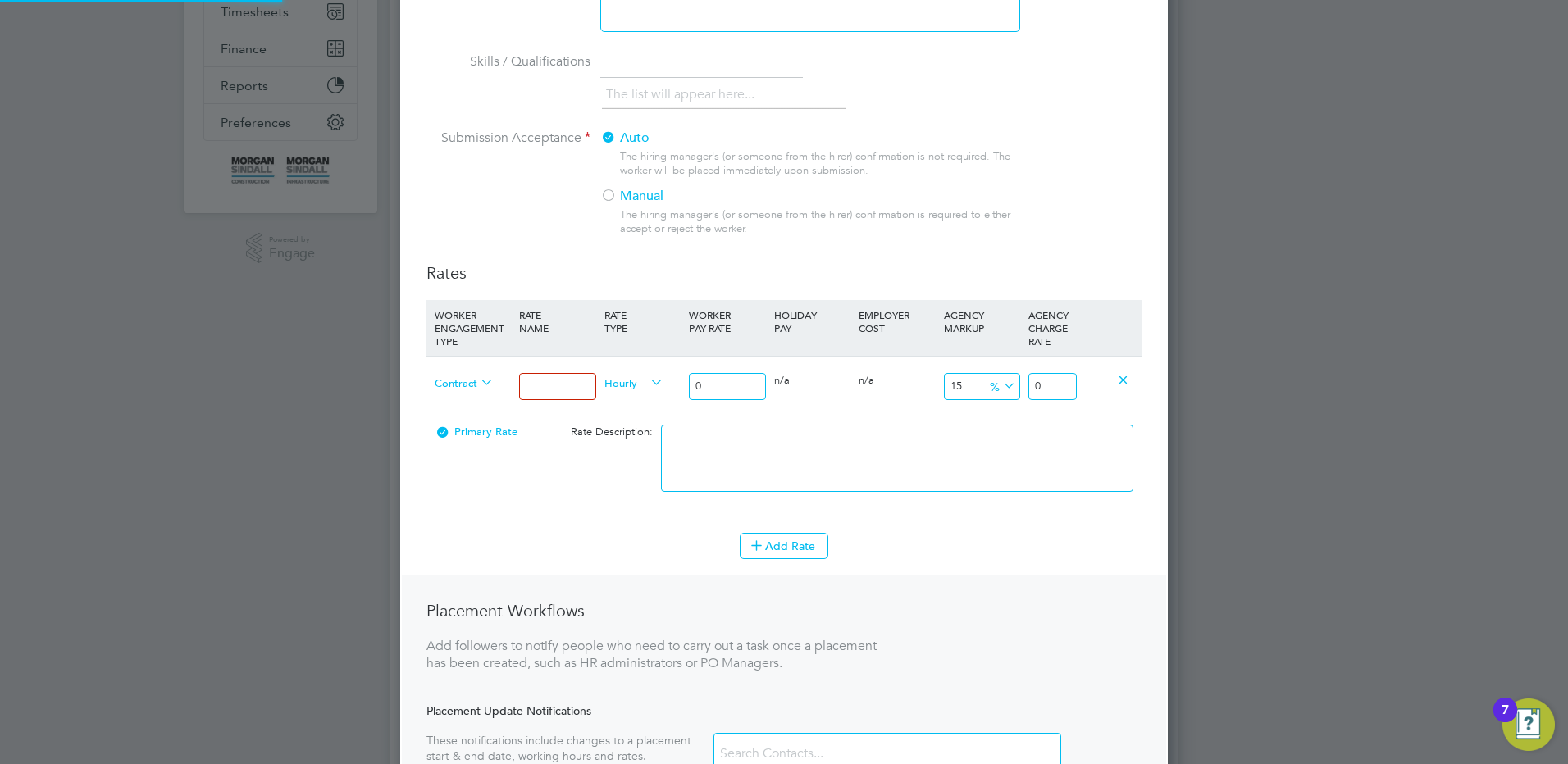
drag, startPoint x: 523, startPoint y: 389, endPoint x: 531, endPoint y: 391, distance: 8.2
click at [528, 391] on input at bounding box center [556, 386] width 77 height 27
drag, startPoint x: 671, startPoint y: 381, endPoint x: 659, endPoint y: 381, distance: 12.0
click at [659, 381] on div "Contract Mon - Fri days Hourly 0 0 n/a 0 n/a 15 0 % 0" at bounding box center [784, 385] width 715 height 61
drag, startPoint x: 1058, startPoint y: 386, endPoint x: 1134, endPoint y: 373, distance: 77.1
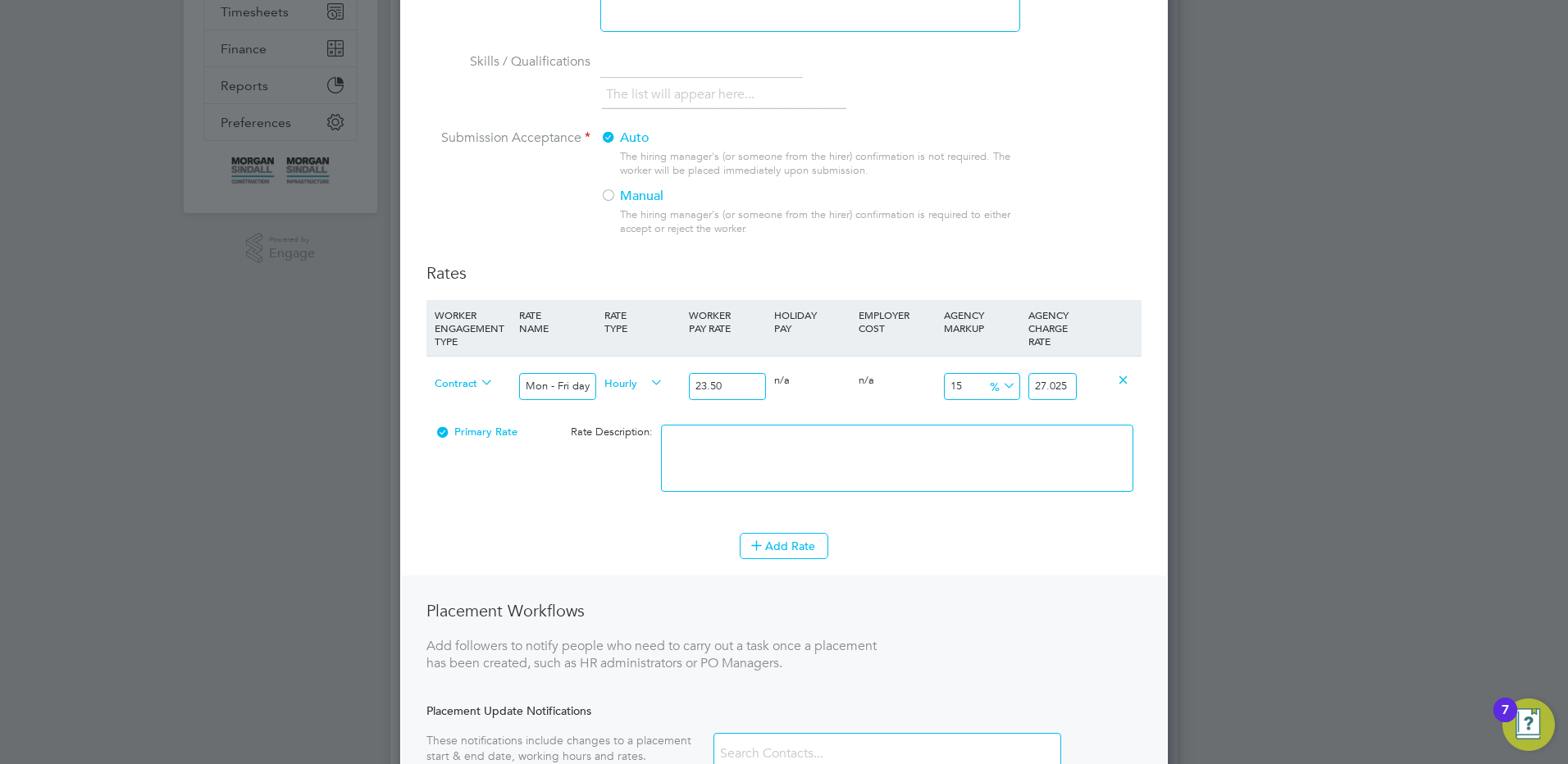
click at [1112, 382] on div "Contract Mon - Fri days Hourly 23.50 0 n/a 0 n/a 15 3.525 % 27.025" at bounding box center [784, 385] width 715 height 61
click at [940, 493] on li at bounding box center [896, 466] width 472 height 83
click at [927, 471] on textarea at bounding box center [896, 458] width 472 height 68
click at [804, 545] on button "Add Rate" at bounding box center [783, 545] width 88 height 26
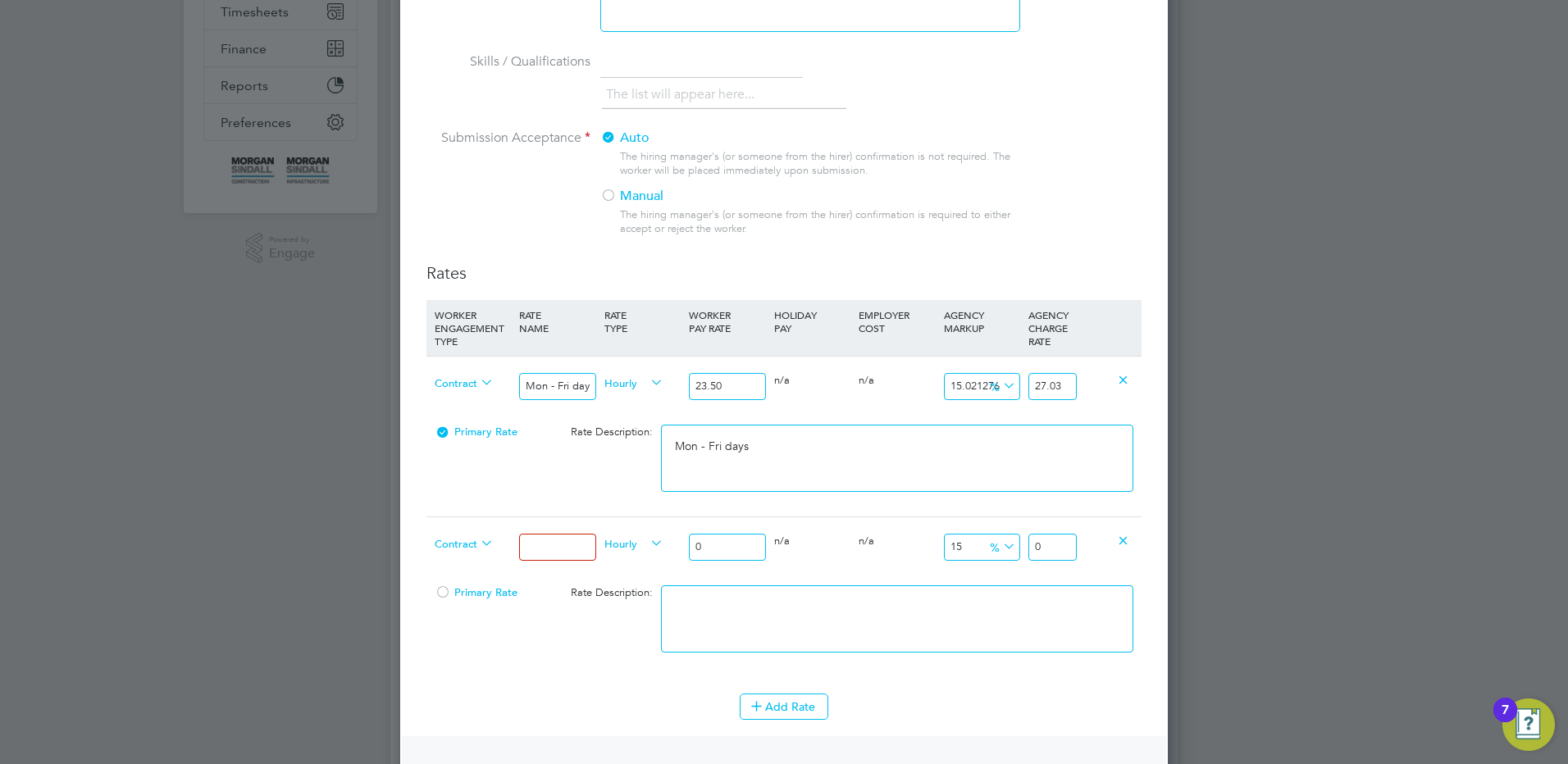
drag, startPoint x: 570, startPoint y: 560, endPoint x: 555, endPoint y: 549, distance: 18.6
click at [568, 560] on input at bounding box center [556, 546] width 77 height 27
drag, startPoint x: 723, startPoint y: 546, endPoint x: 666, endPoint y: 535, distance: 58.1
click at [666, 535] on div "Contract Mon - Fri nights Hourly 0 0 n/a 0 n/a 15 0 % 0" at bounding box center [784, 546] width 715 height 61
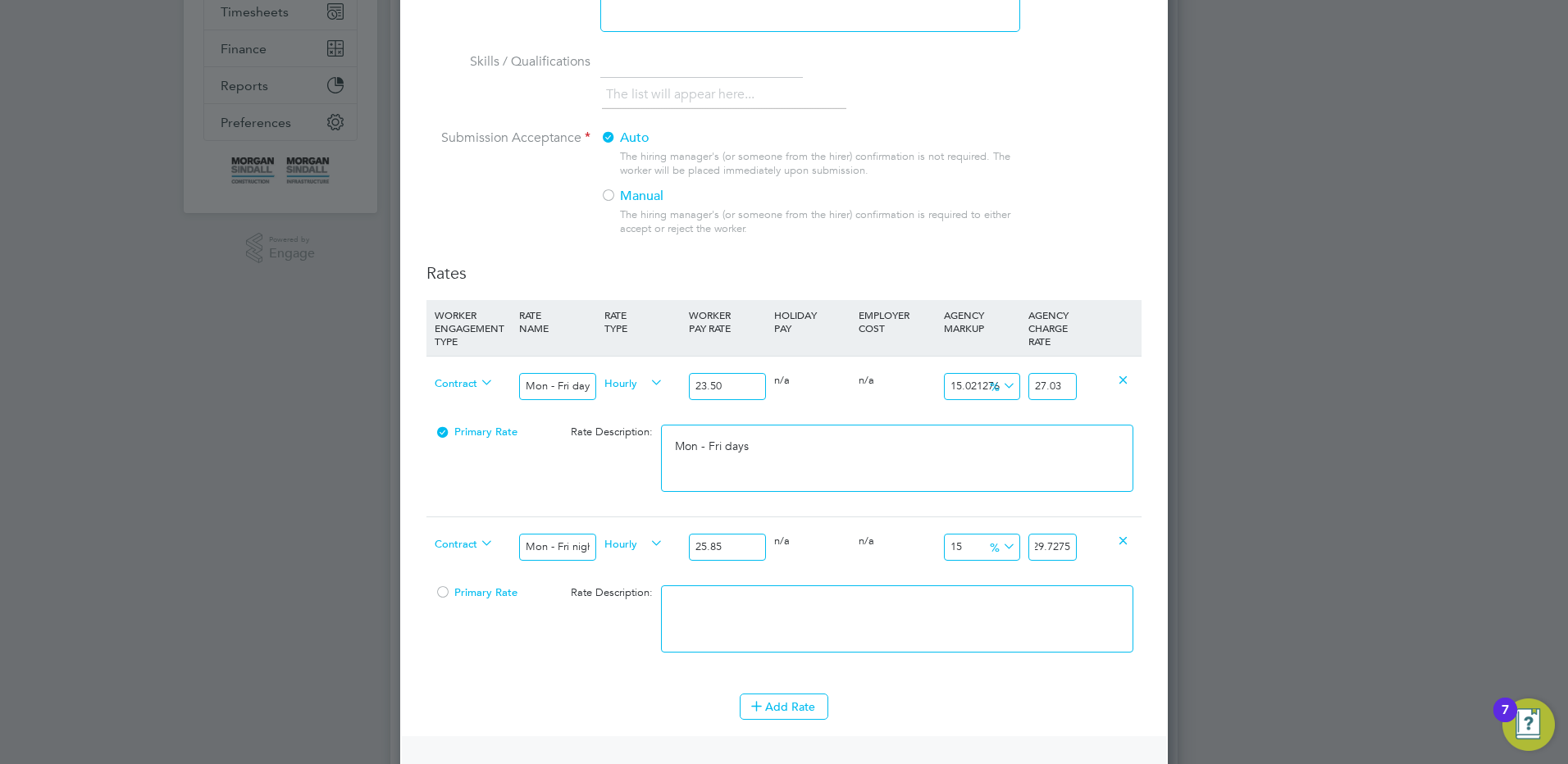
drag, startPoint x: 1058, startPoint y: 545, endPoint x: 1126, endPoint y: 541, distance: 68.1
click at [1127, 541] on div "Contract Mon - Fri nights Hourly 25.85 0 n/a 0 n/a 15 3.8775 % 29.7275" at bounding box center [784, 546] width 715 height 61
click at [913, 617] on textarea at bounding box center [896, 619] width 472 height 68
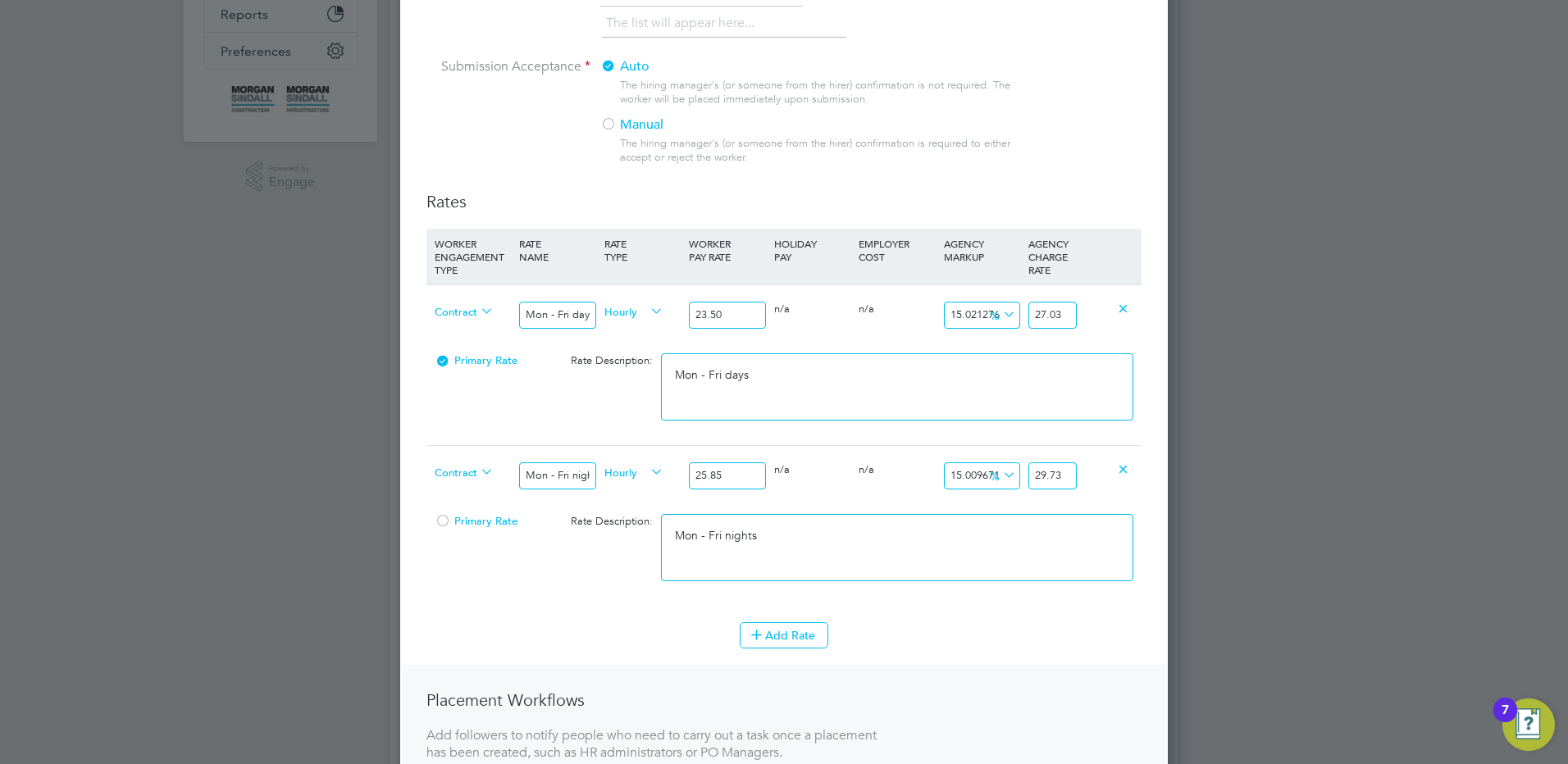
scroll to position [492, 0]
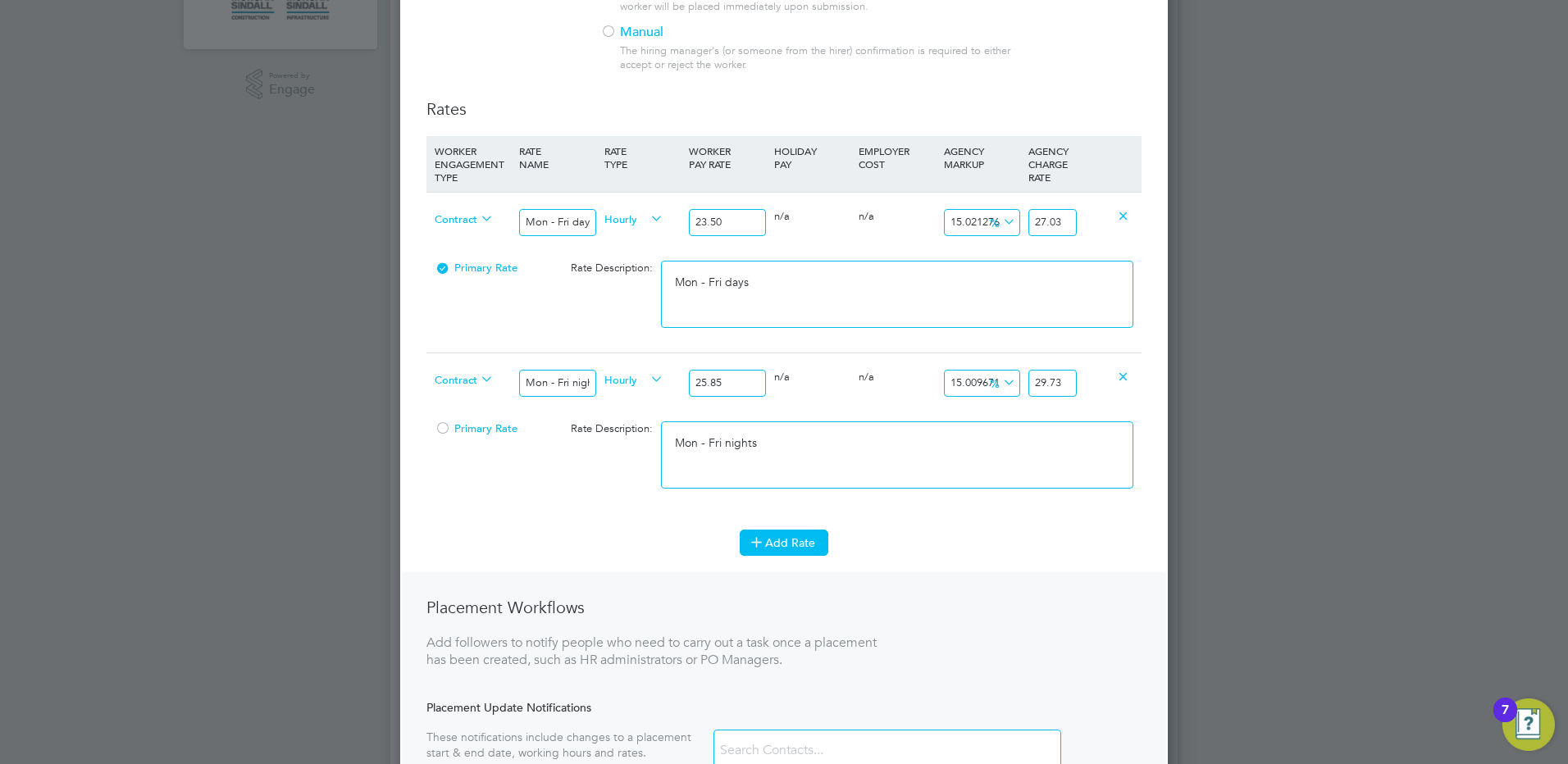
click at [796, 542] on button "Add Rate" at bounding box center [783, 542] width 88 height 26
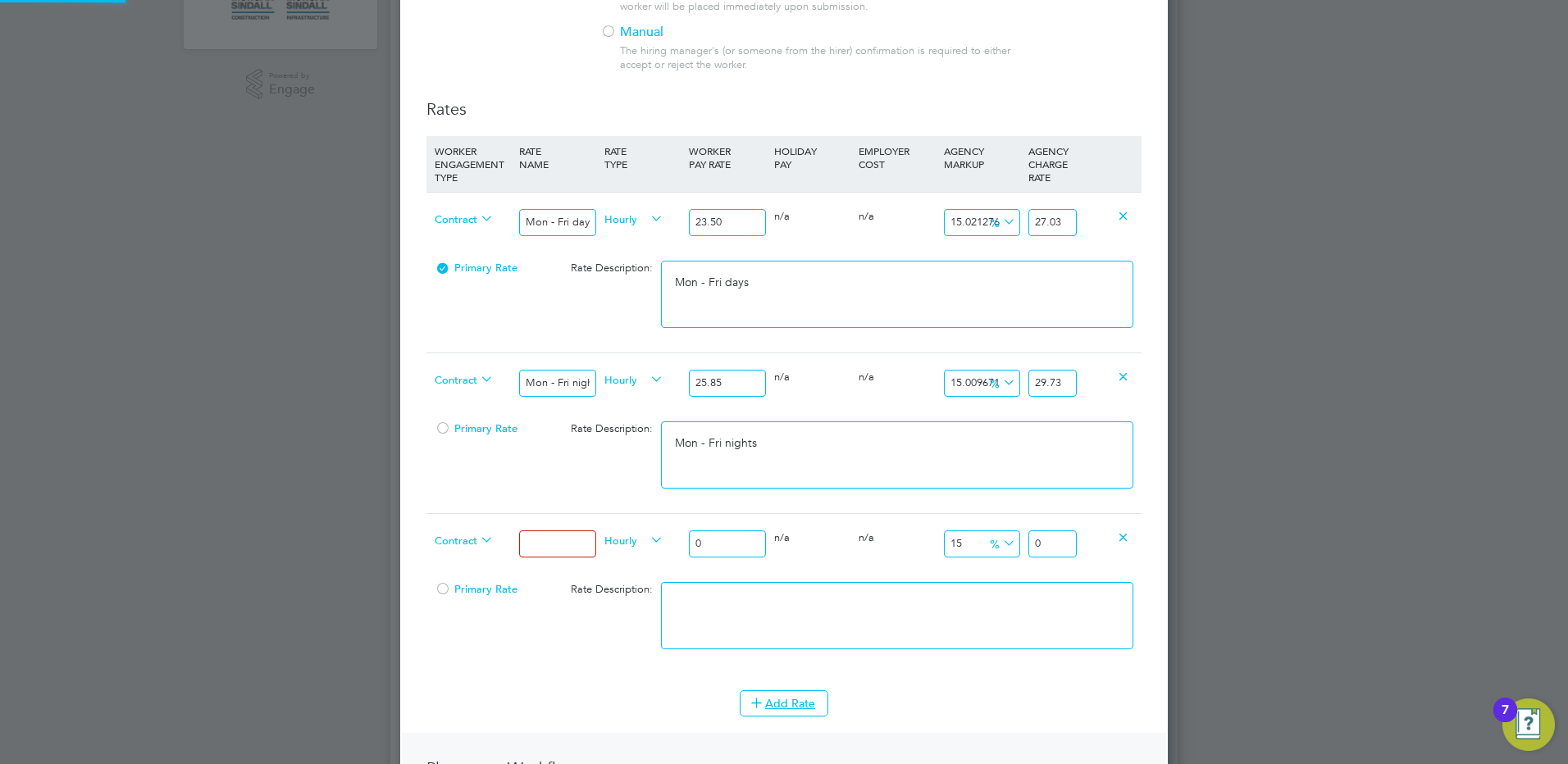
scroll to position [1478, 768]
click at [549, 548] on input at bounding box center [556, 543] width 77 height 27
drag, startPoint x: 744, startPoint y: 542, endPoint x: 662, endPoint y: 528, distance: 83.2
click at [667, 528] on div "Contract Weekends Fri 18:00pm - Mon 06:00am Hourly 0 0 n/a 0 n/a 15 0 % 0" at bounding box center [784, 543] width 715 height 61
drag, startPoint x: 1062, startPoint y: 546, endPoint x: 1196, endPoint y: 538, distance: 134.2
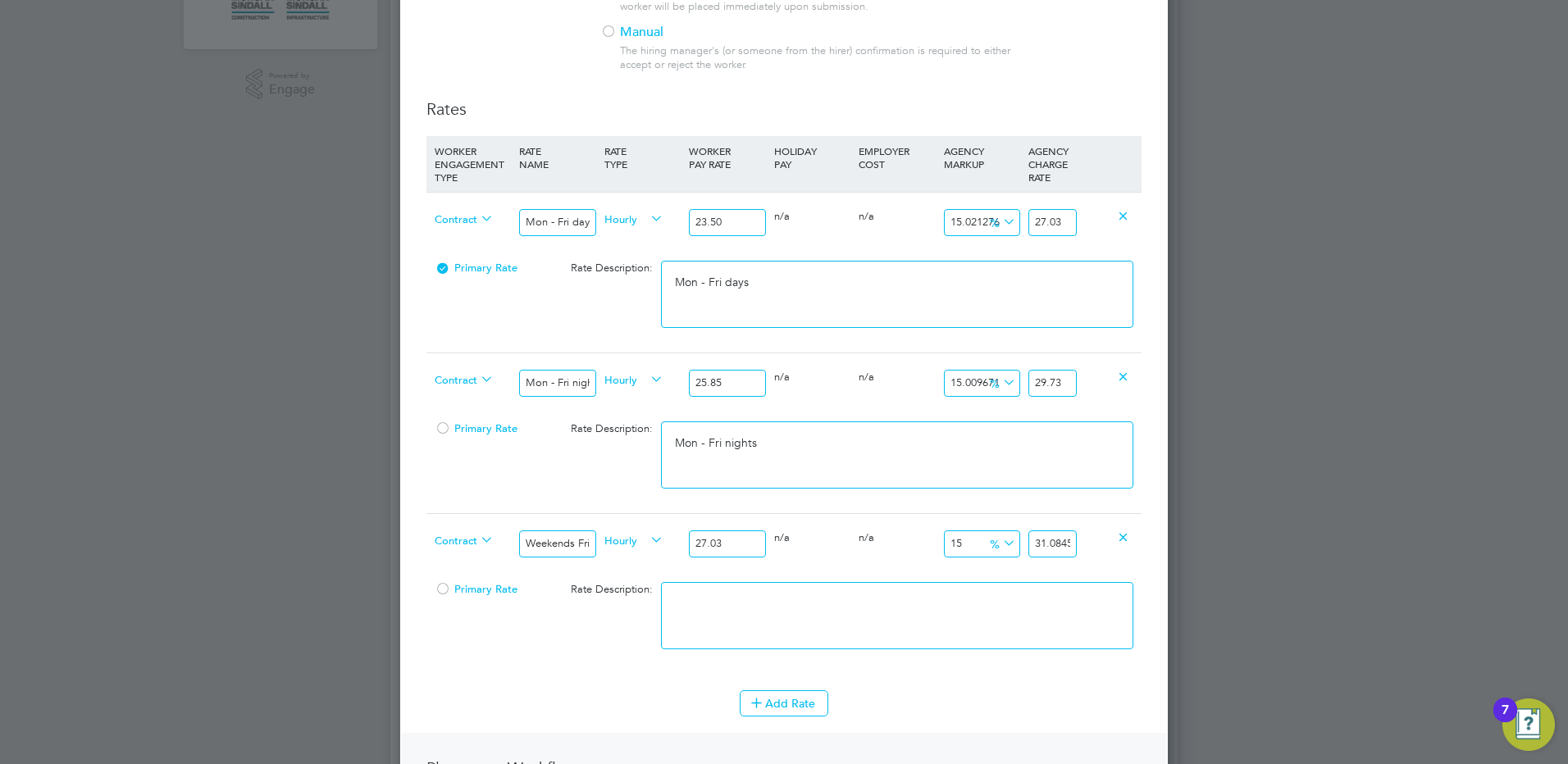
click at [1176, 545] on div "Positions New Position Client Config Showing 30 of 721 Positions POSITION NAME …" at bounding box center [784, 582] width 787 height 2058
click at [845, 599] on textarea at bounding box center [896, 616] width 472 height 68
paste textarea "Weekends Fri 18:00pm - Mon 06:00am"
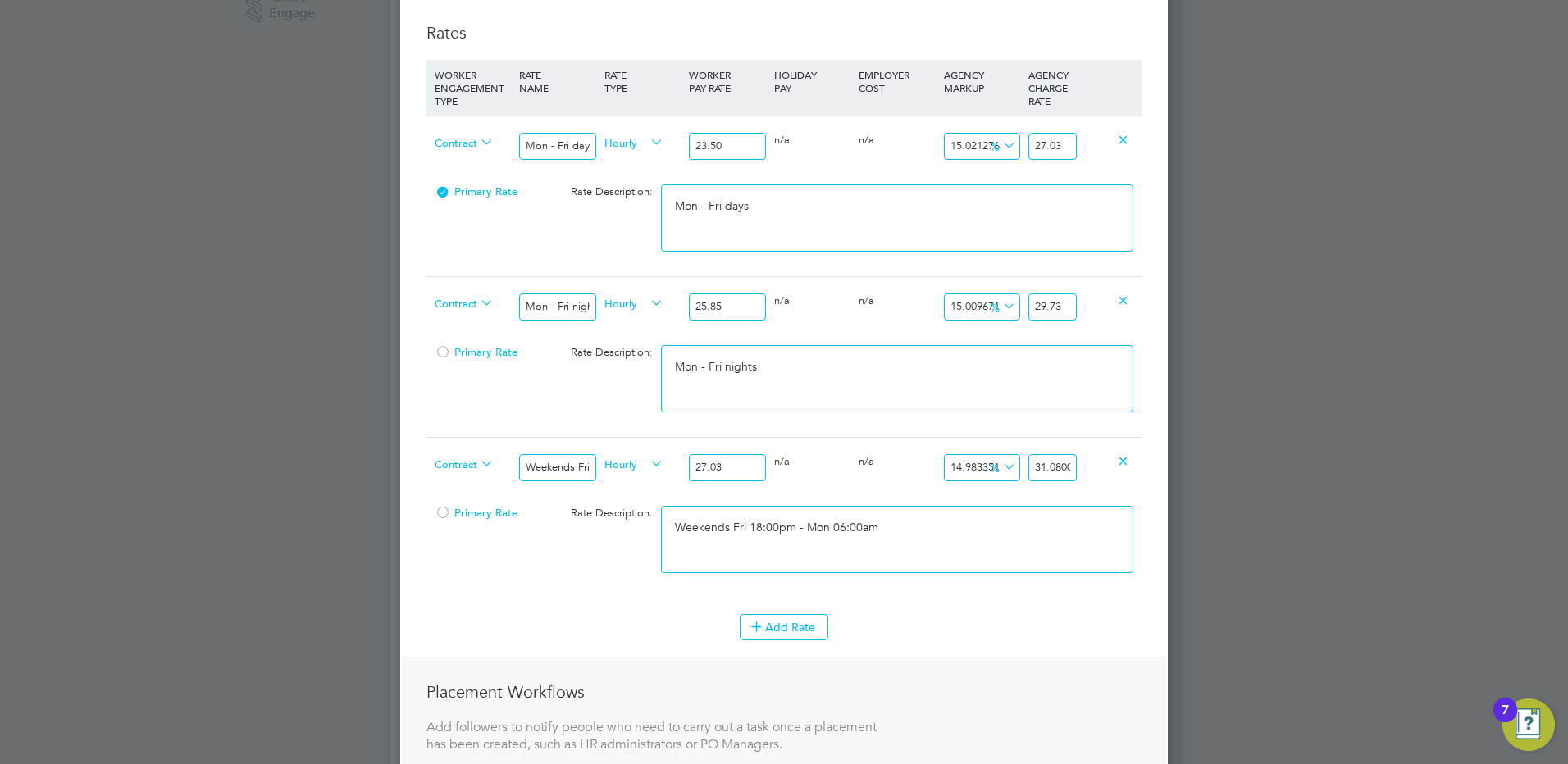
scroll to position [656, 0]
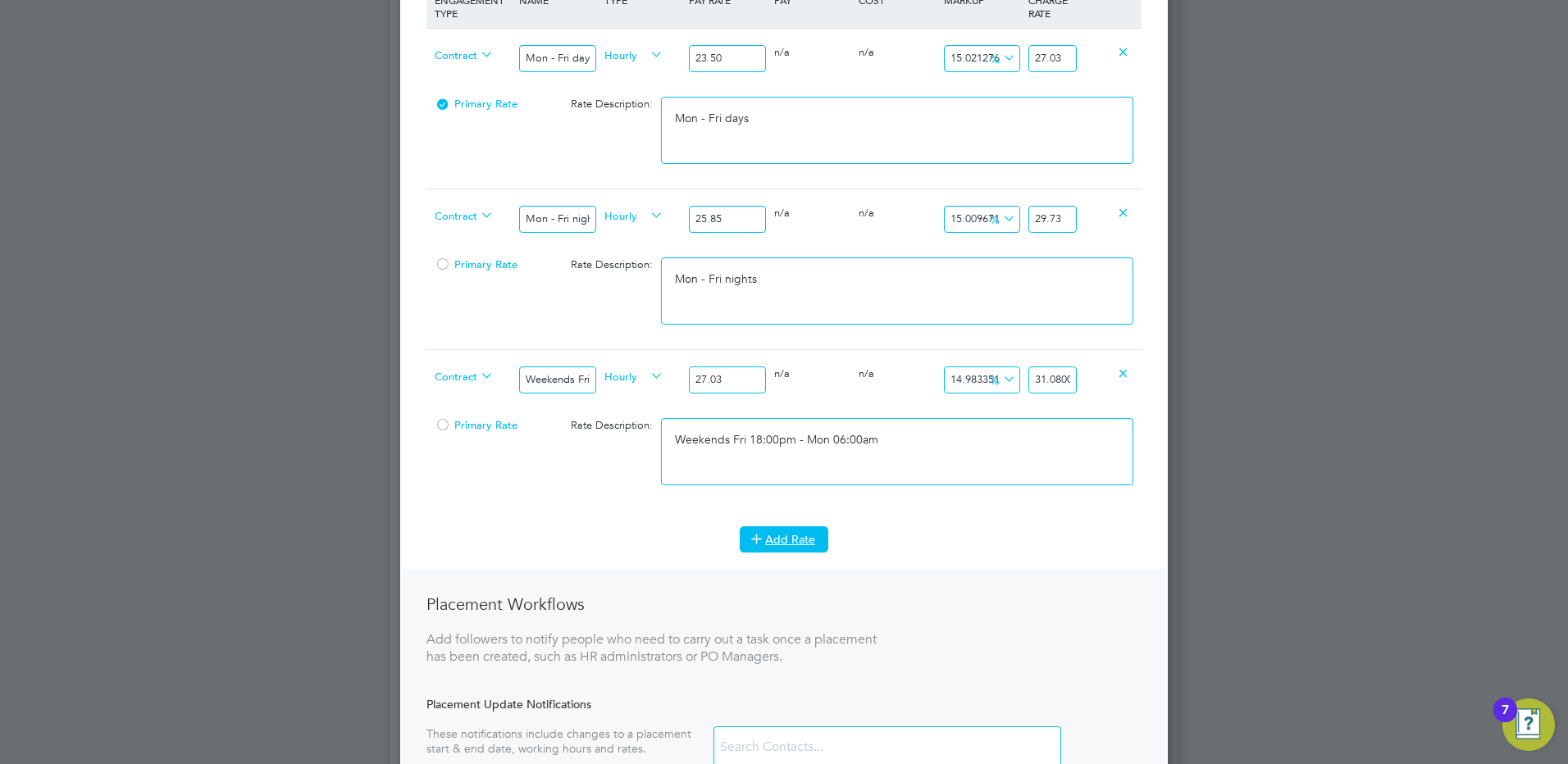
click at [778, 538] on button "Add Rate" at bounding box center [783, 539] width 88 height 26
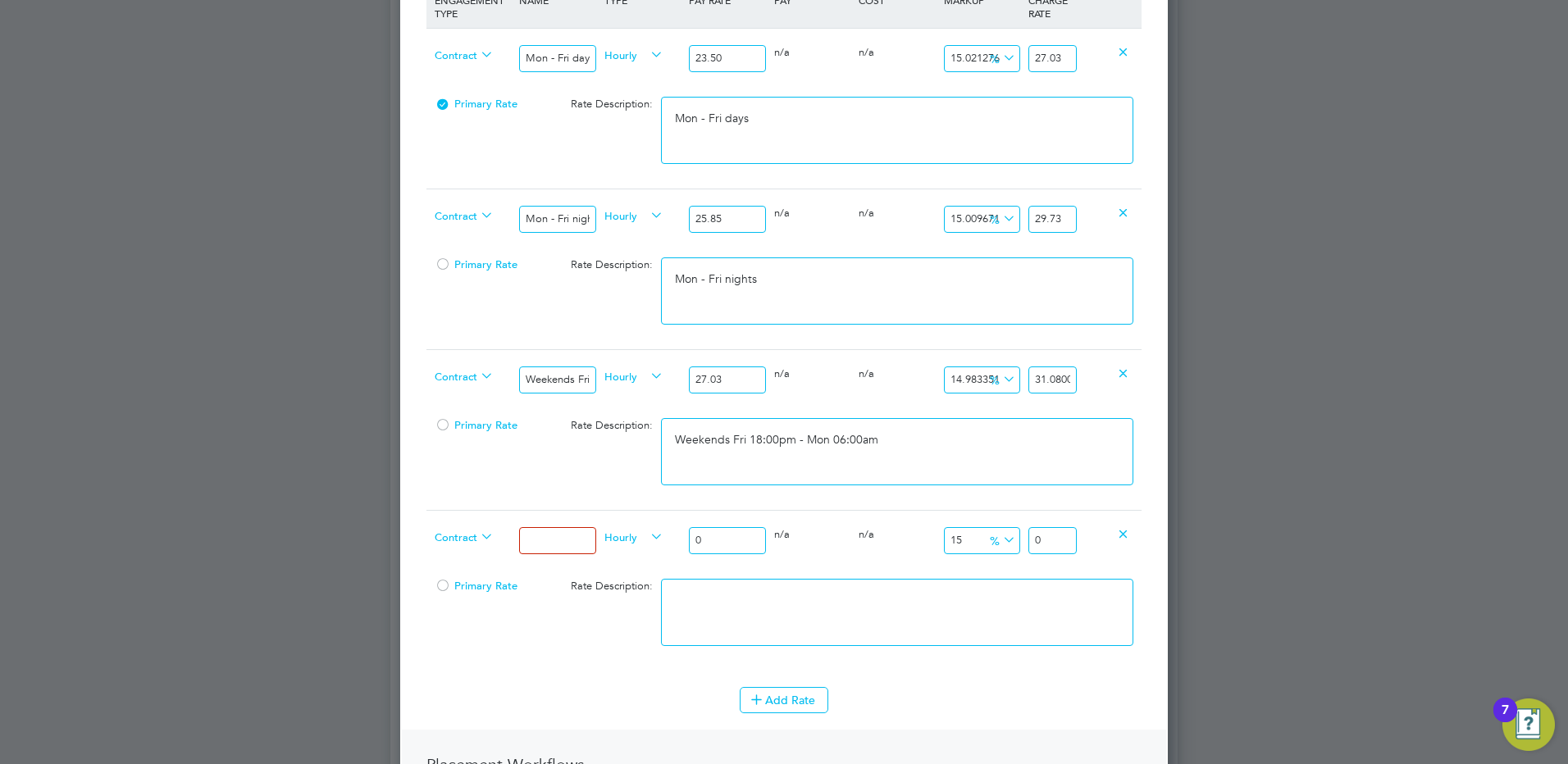
click at [538, 551] on input at bounding box center [556, 540] width 77 height 27
drag, startPoint x: 730, startPoint y: 542, endPoint x: 623, endPoint y: 542, distance: 107.0
click at [625, 542] on div "Contract Bank hols Hourly 0 0 n/a 0 n/a 15 0 % 0" at bounding box center [784, 539] width 715 height 61
drag, startPoint x: 1065, startPoint y: 544, endPoint x: 1097, endPoint y: 538, distance: 32.6
click at [1090, 542] on div "Contract Bank hols Hourly 31.26 0 n/a 0 n/a 15 4.689 % 35.949" at bounding box center [784, 539] width 715 height 61
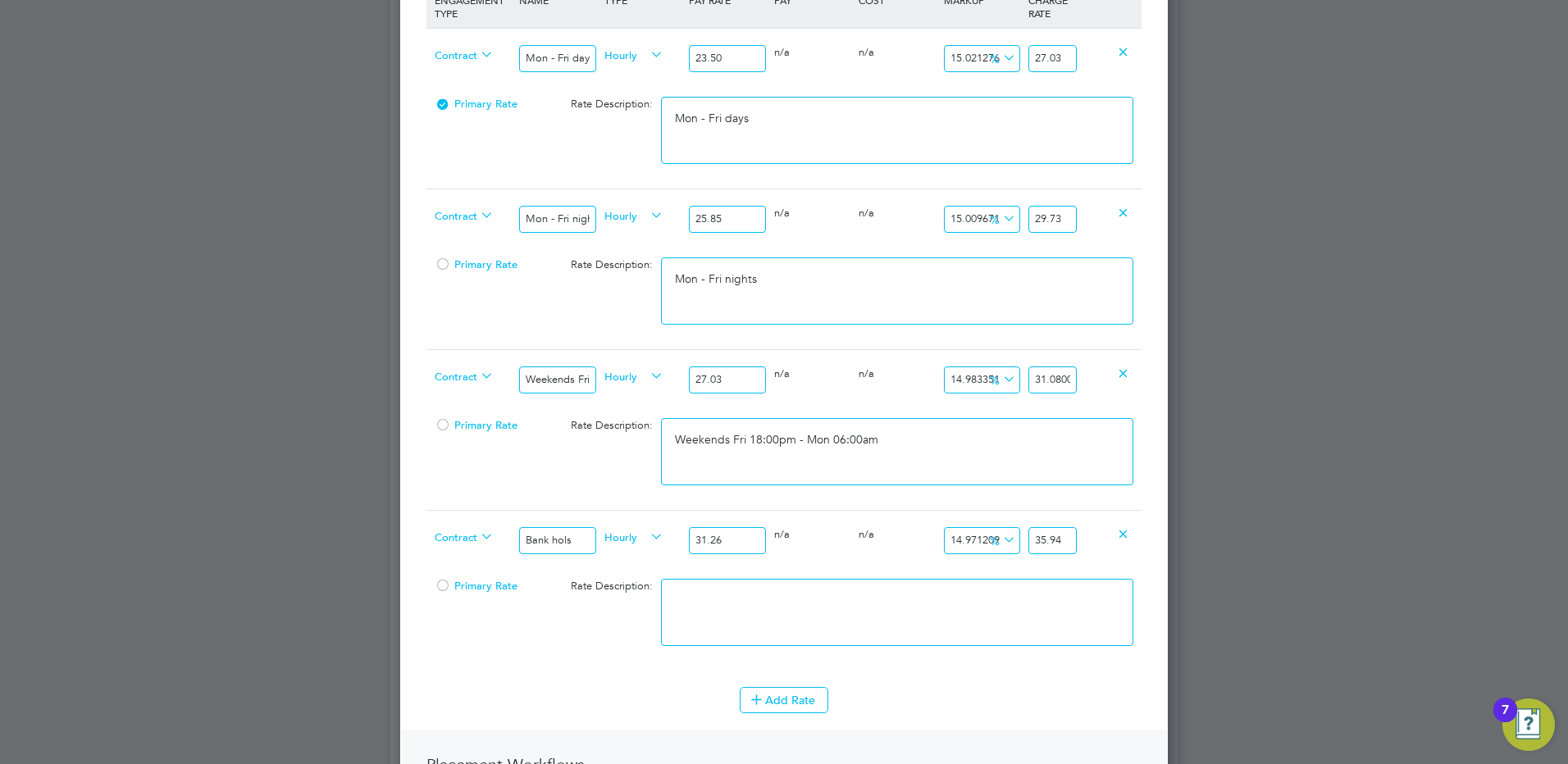
click at [895, 628] on textarea at bounding box center [896, 613] width 472 height 68
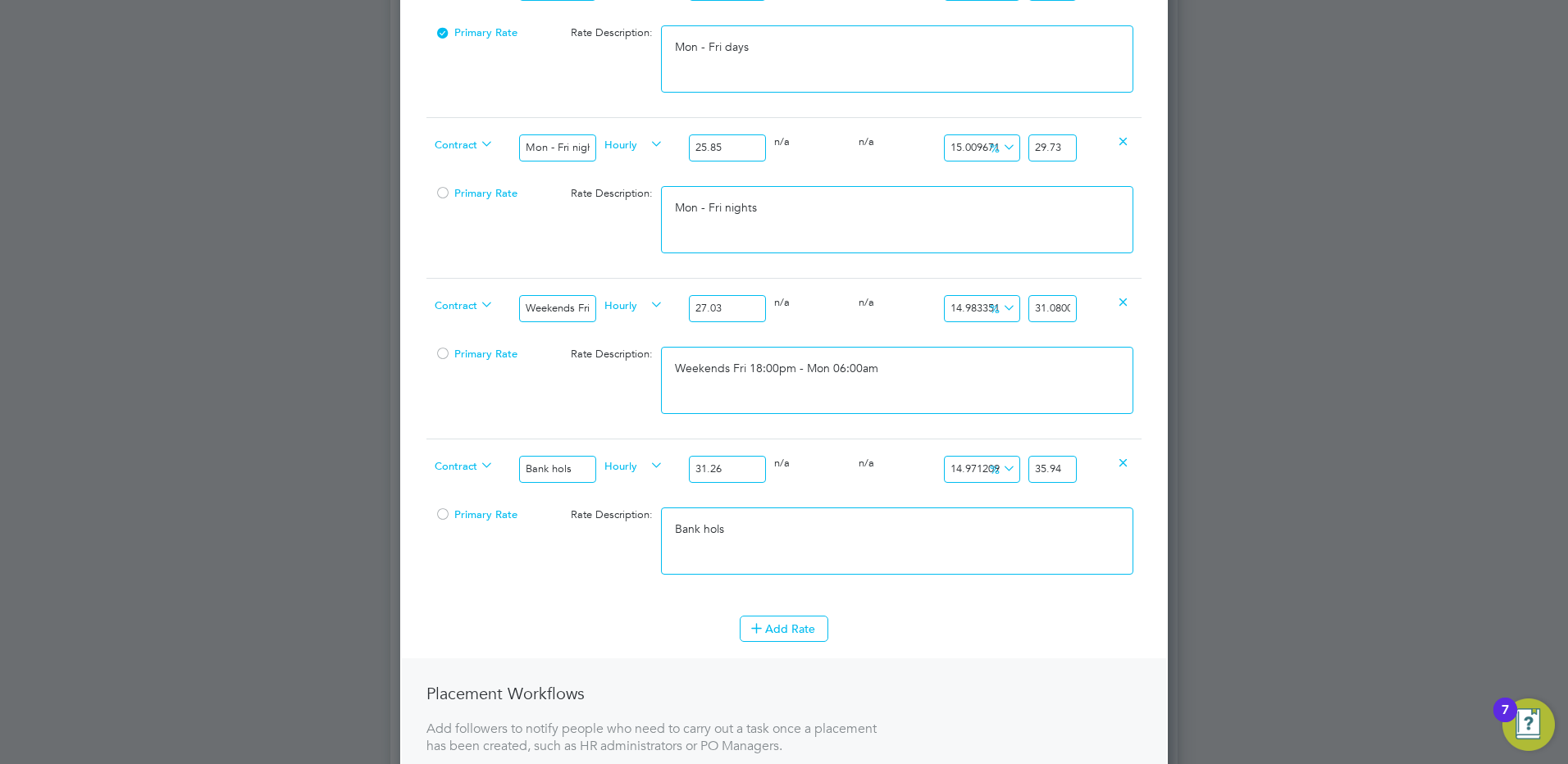
scroll to position [820, 0]
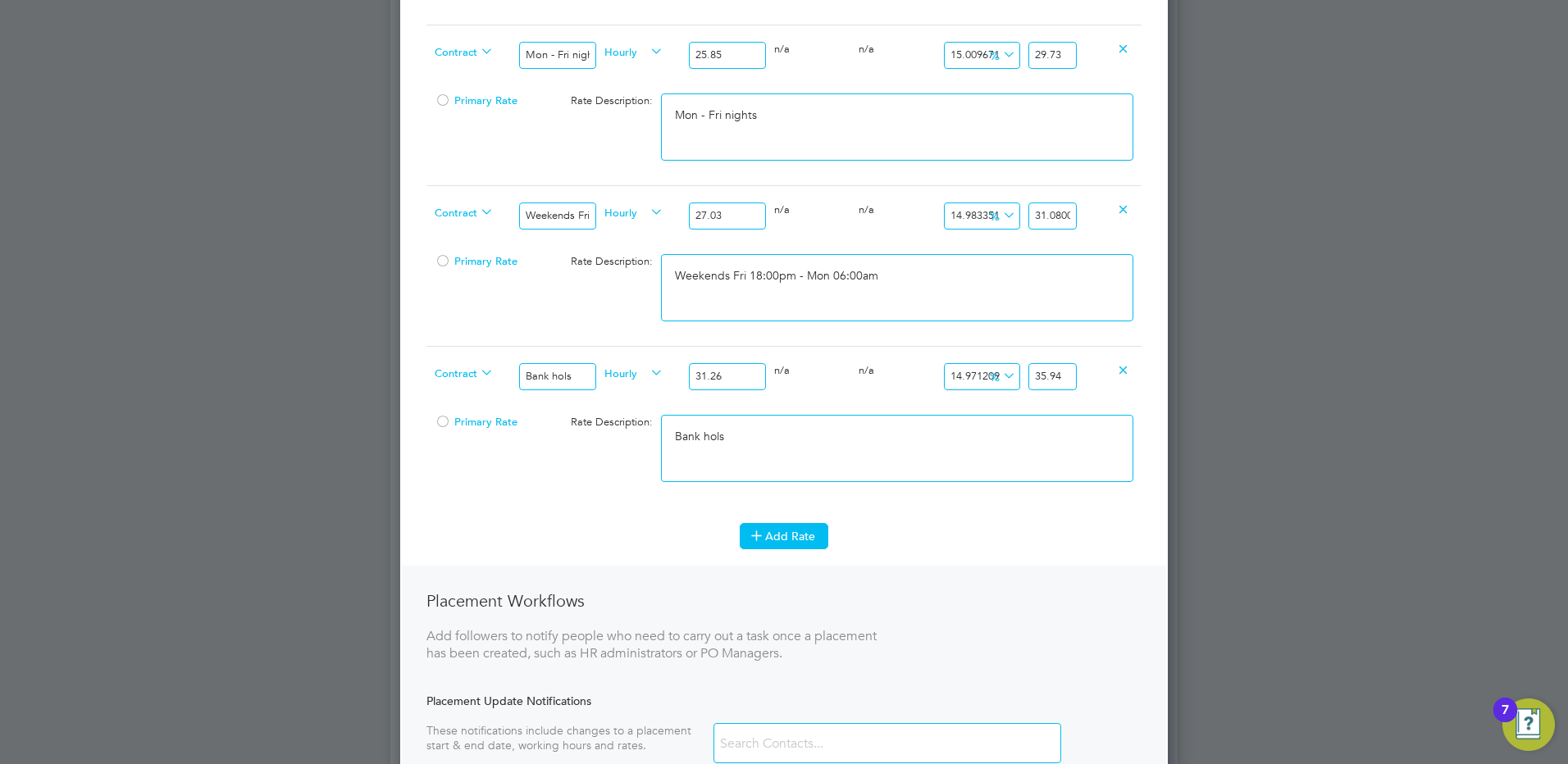
click at [805, 525] on button "Add Rate" at bounding box center [783, 536] width 88 height 26
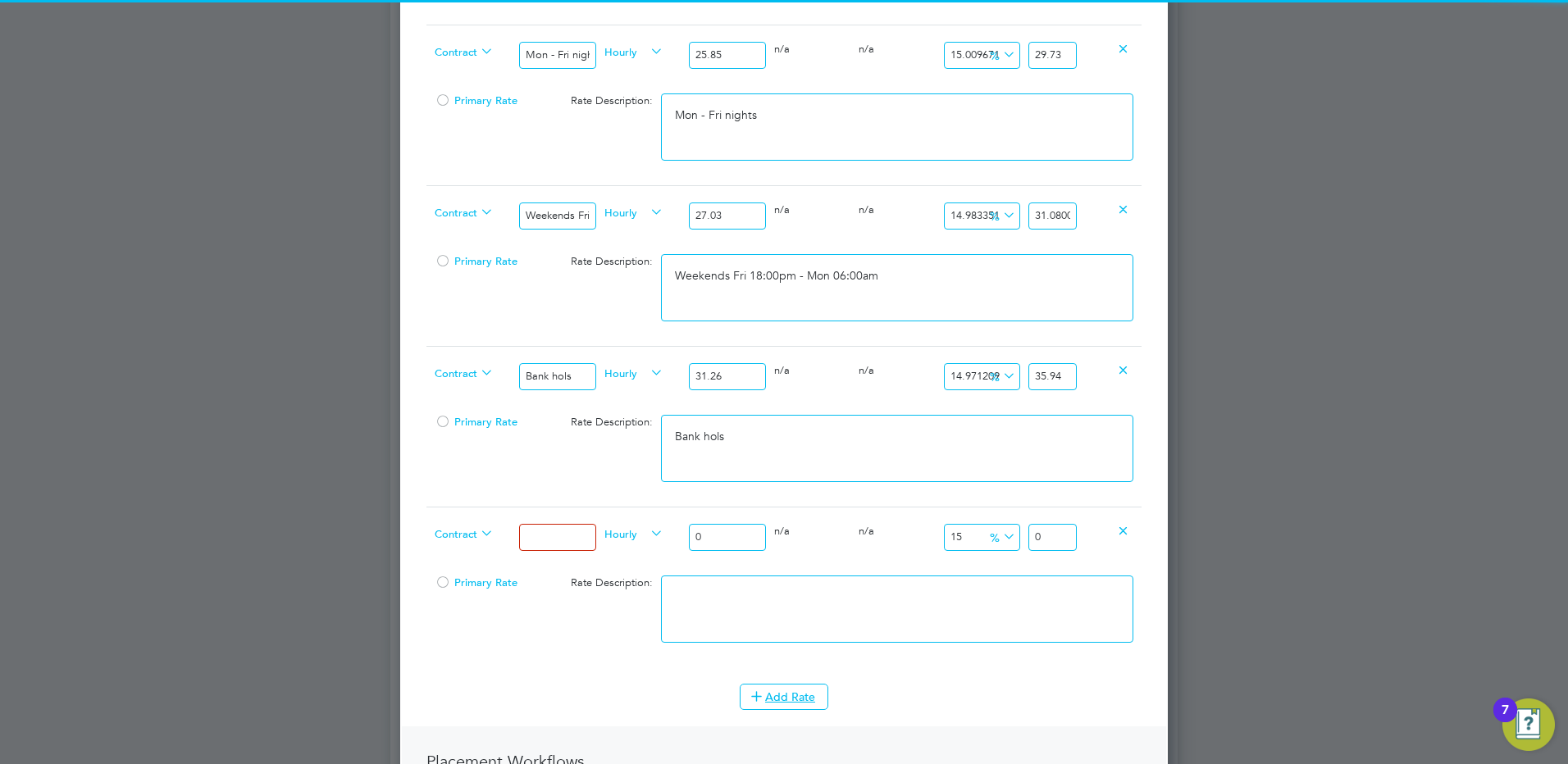
click at [554, 542] on input at bounding box center [556, 536] width 77 height 27
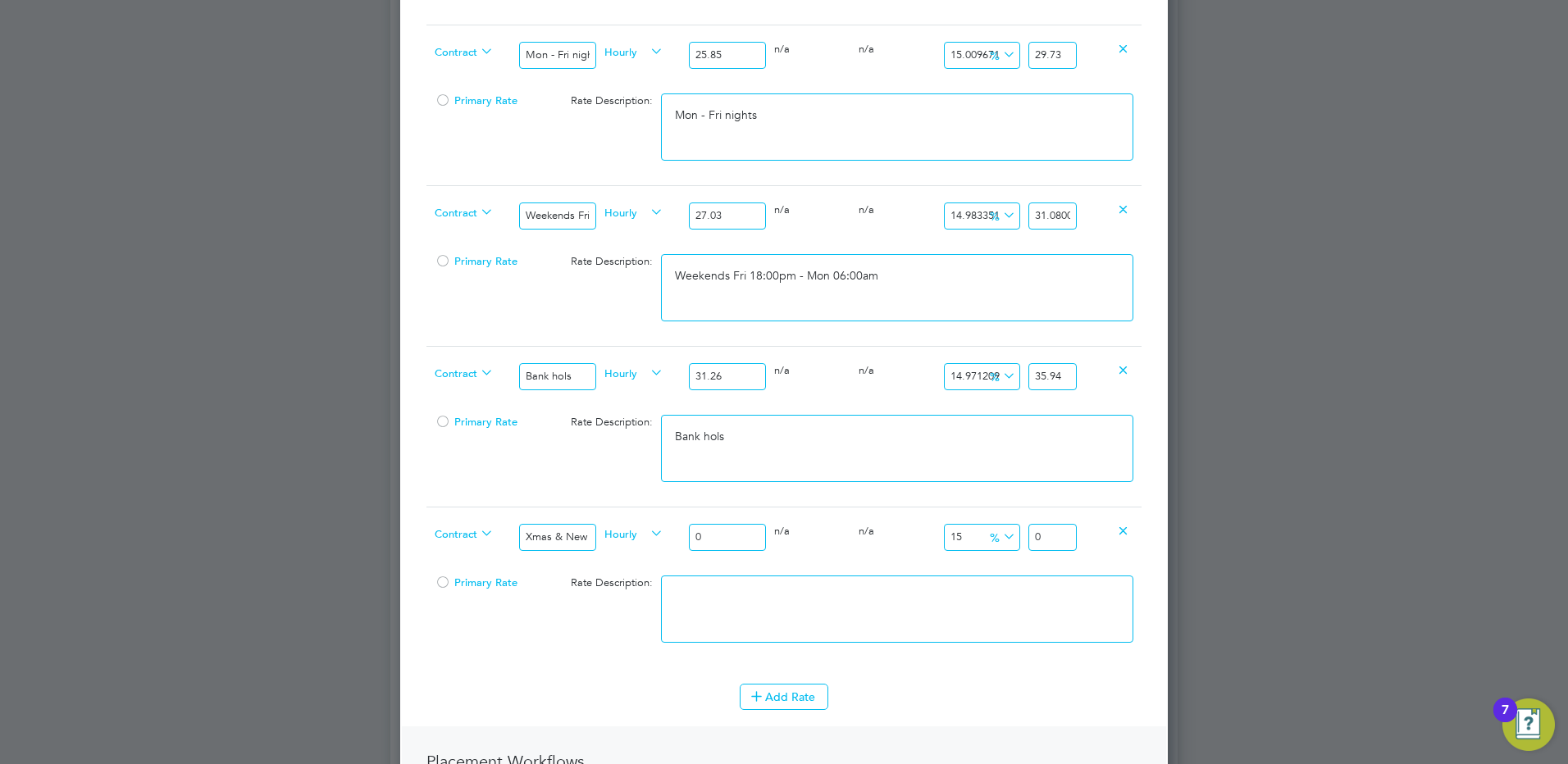
drag, startPoint x: 712, startPoint y: 533, endPoint x: 659, endPoint y: 526, distance: 53.5
click at [666, 526] on div "Contract Xmas & New Year Hourly 0 0 n/a 0 n/a 15 0 % 0" at bounding box center [784, 536] width 715 height 61
click at [930, 583] on textarea at bounding box center [896, 609] width 472 height 68
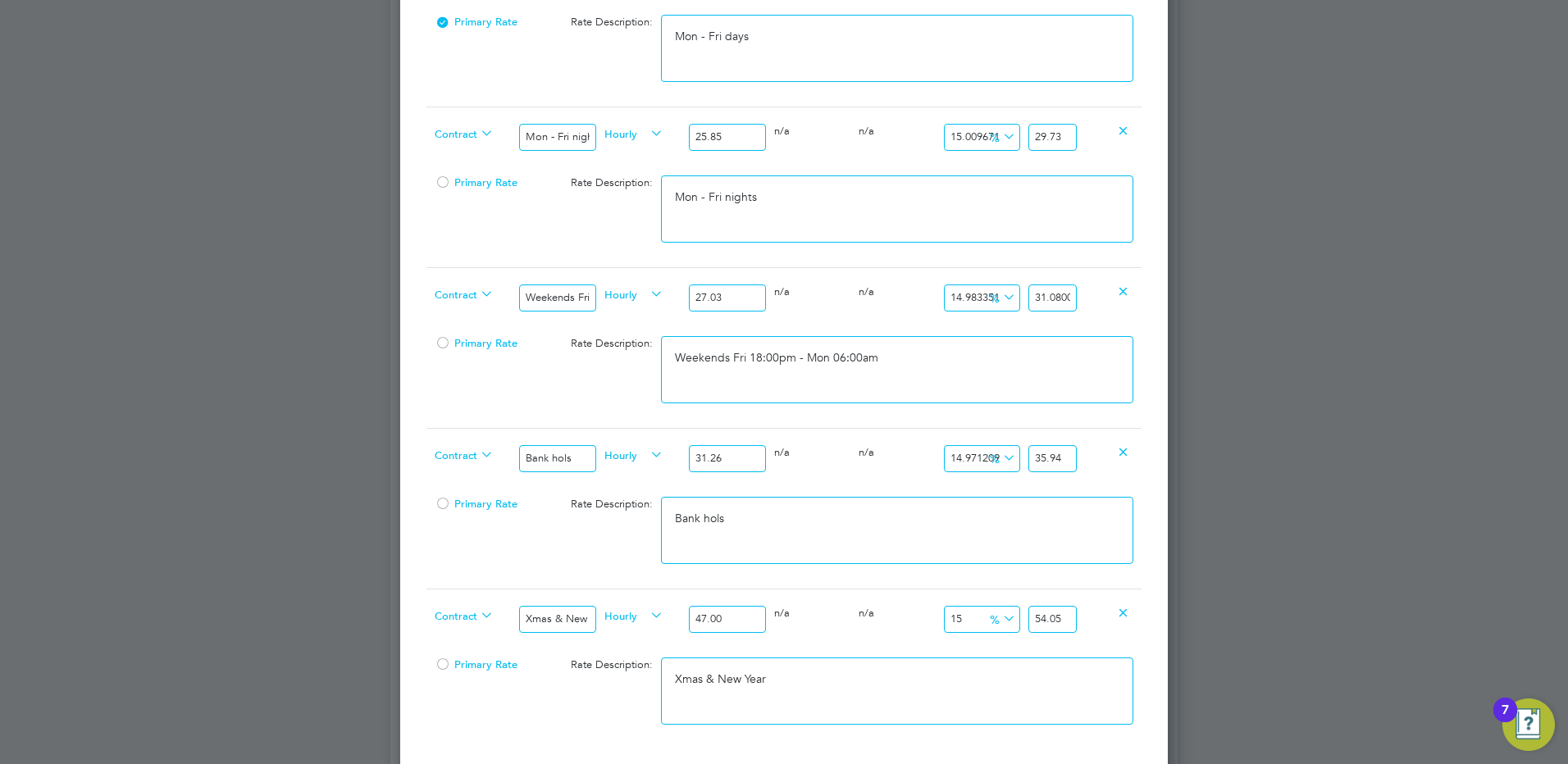
scroll to position [656, 0]
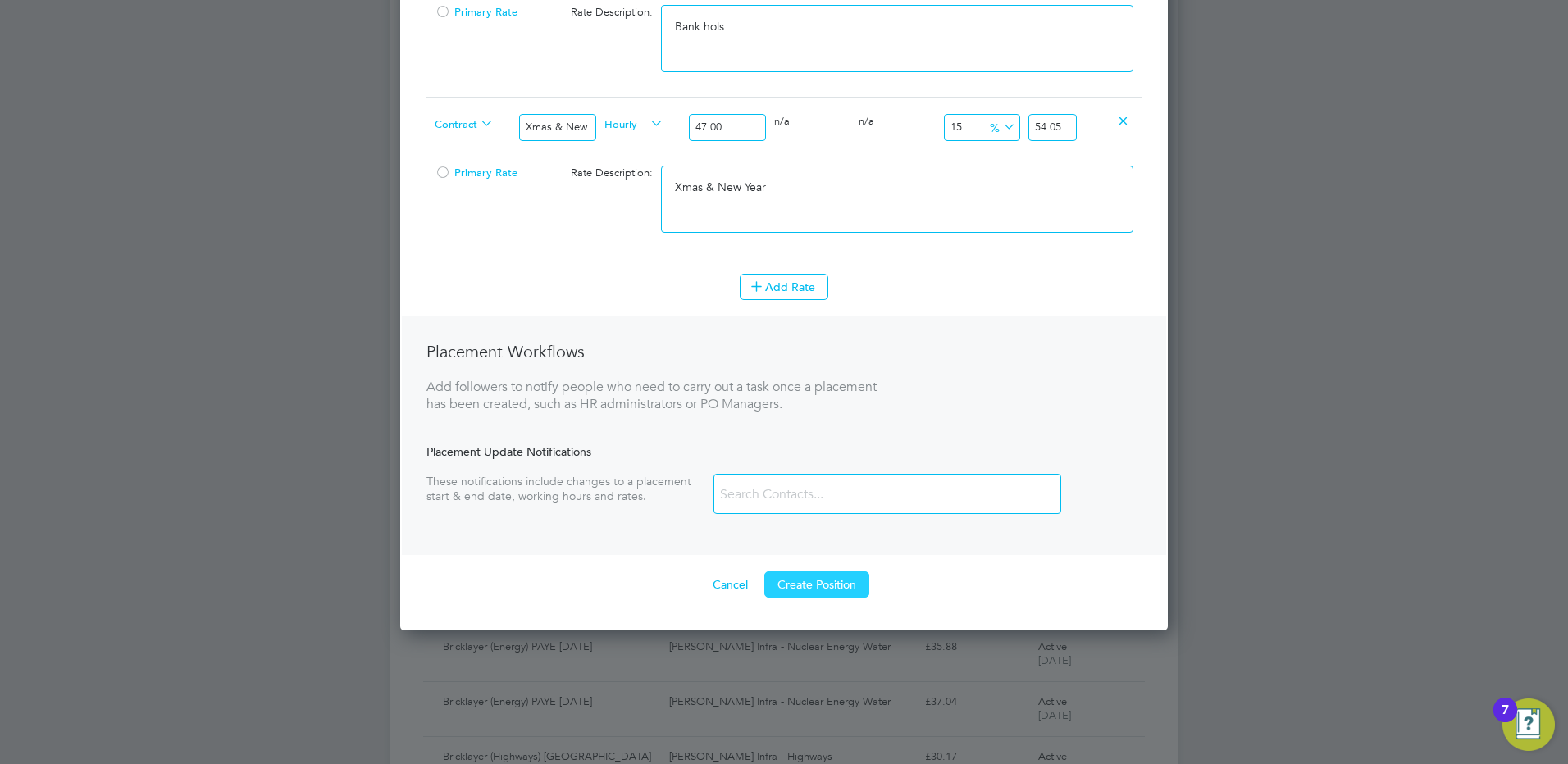
click at [810, 583] on button "Create Position" at bounding box center [817, 584] width 105 height 26
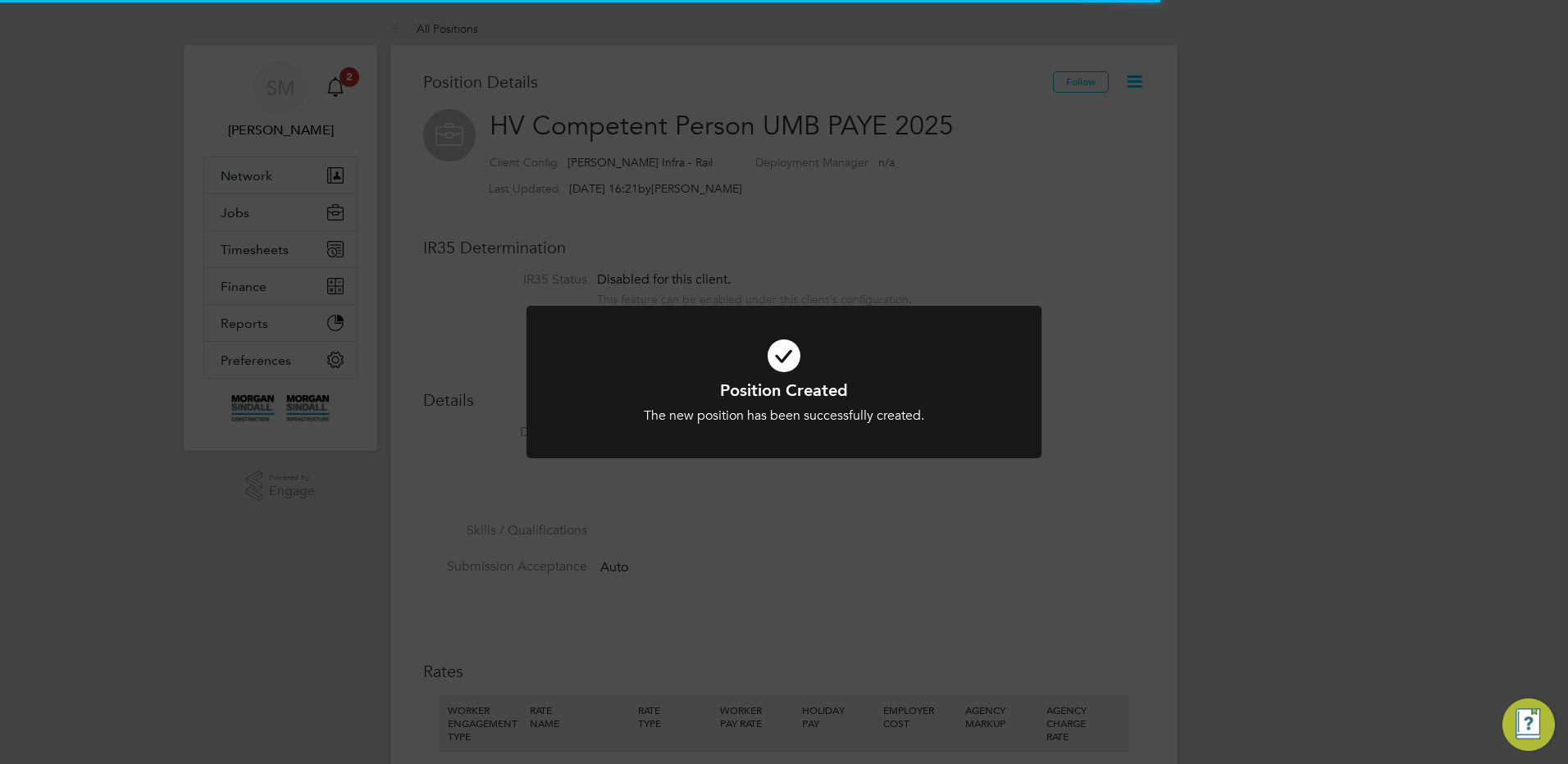
scroll to position [49, 110]
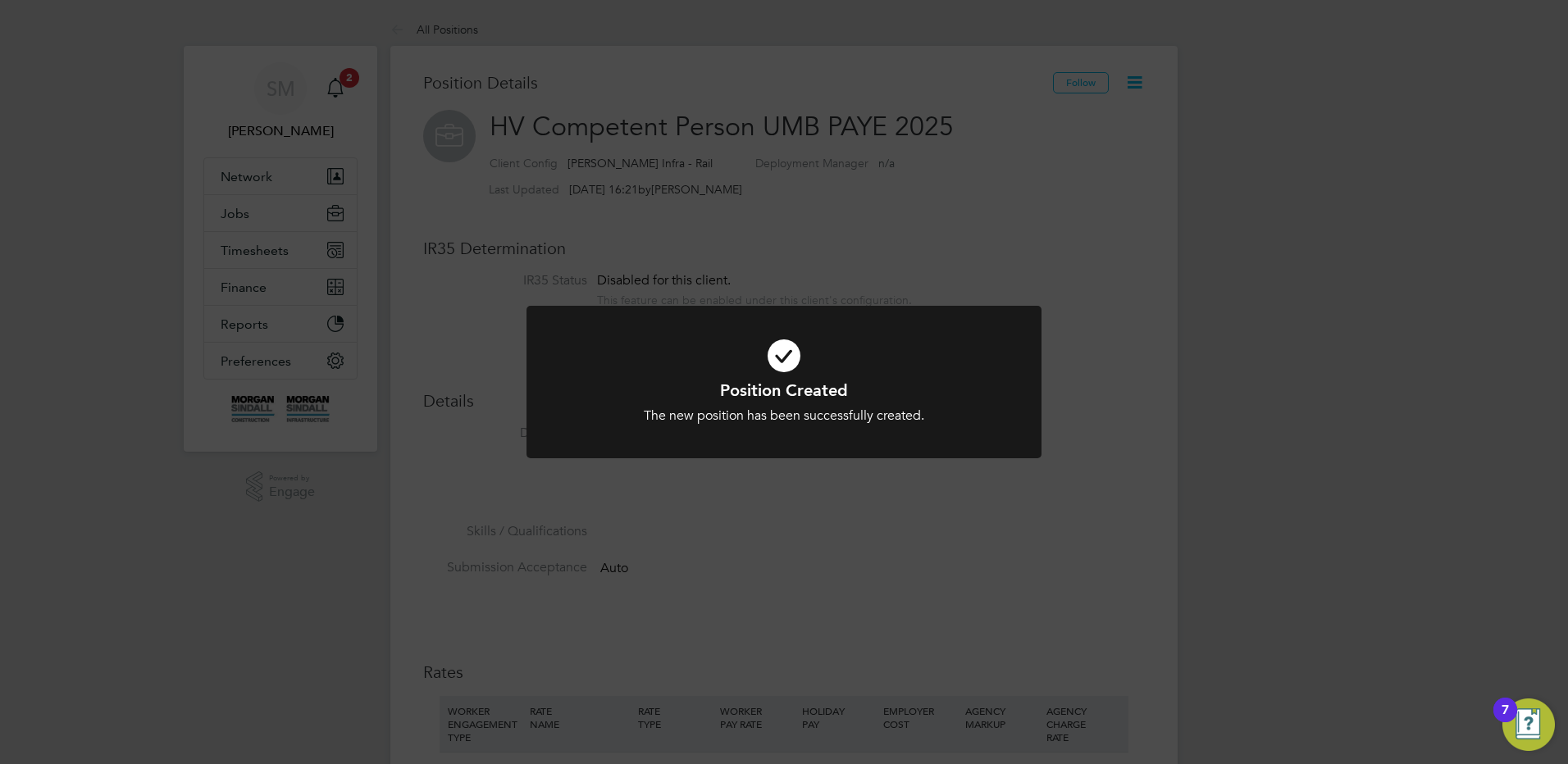
drag, startPoint x: 270, startPoint y: 260, endPoint x: 266, endPoint y: 251, distance: 9.8
click at [268, 254] on div "Position Created The new position has been successfully created. Cancel Okay" at bounding box center [784, 382] width 1568 height 764
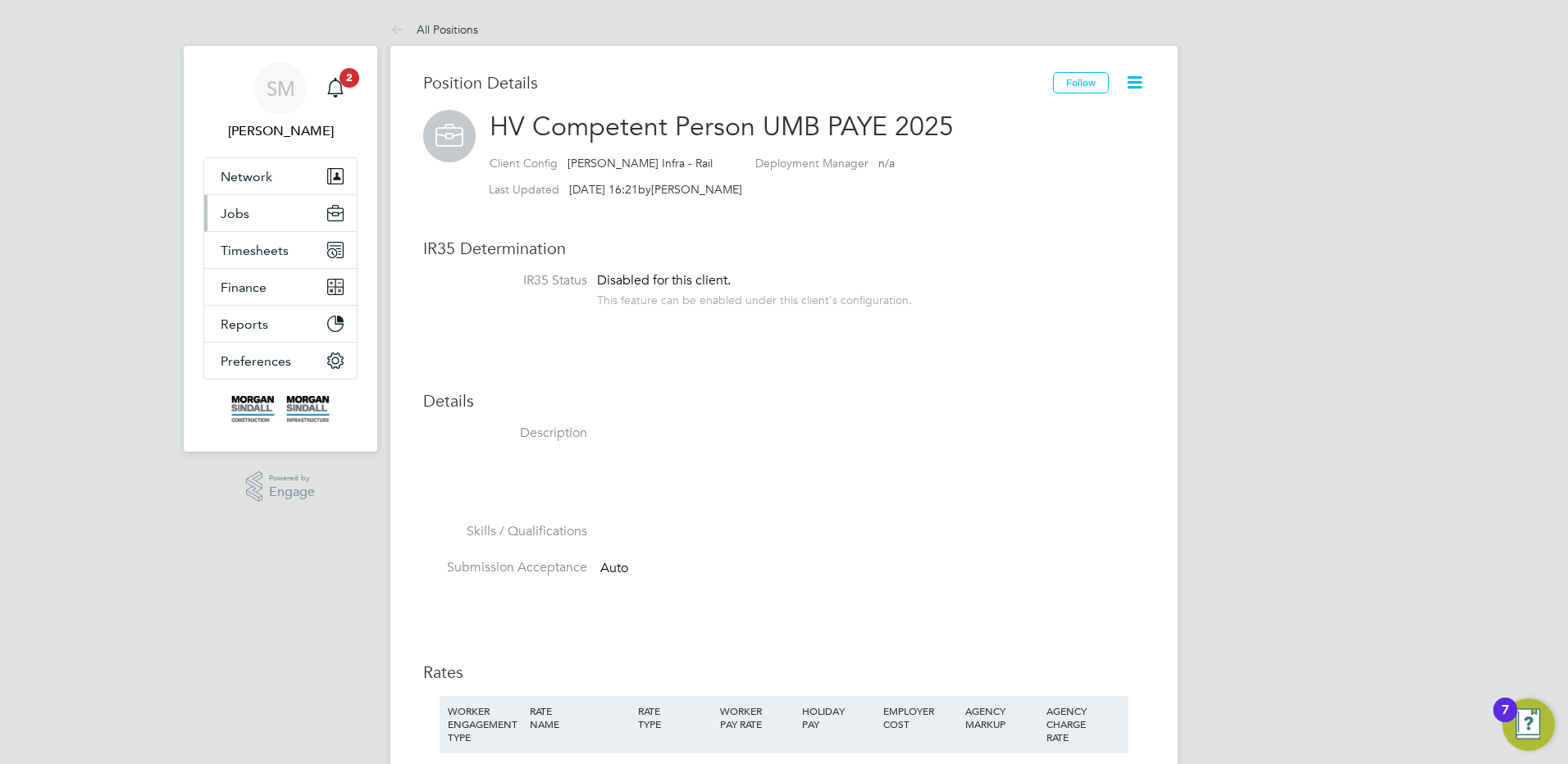
click at [265, 214] on button "Jobs" at bounding box center [280, 213] width 153 height 36
click at [264, 216] on button "Jobs" at bounding box center [280, 213] width 153 height 36
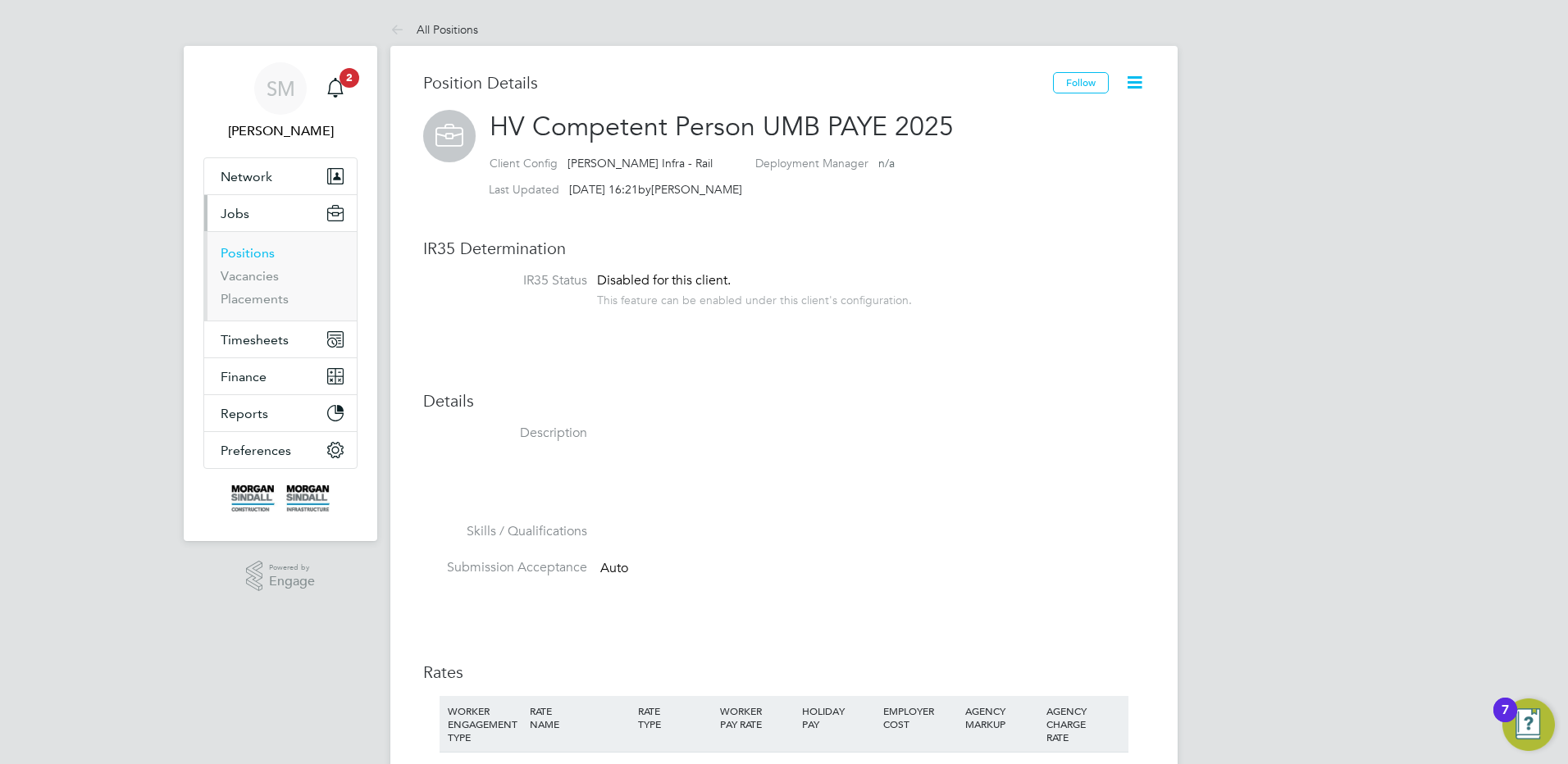
click at [253, 247] on link "Positions" at bounding box center [247, 253] width 54 height 16
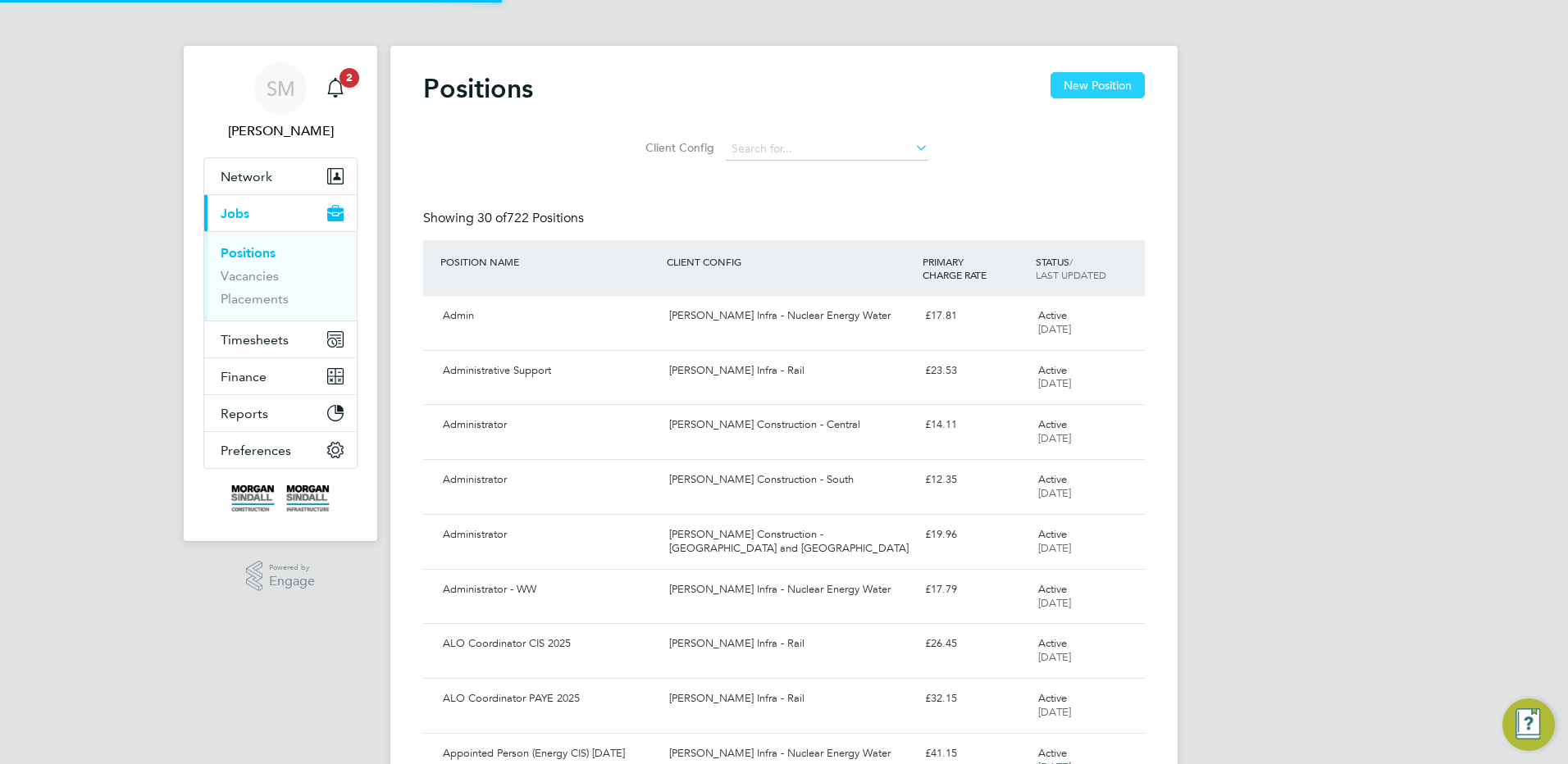
click at [1094, 82] on button "New Position" at bounding box center [1097, 85] width 94 height 26
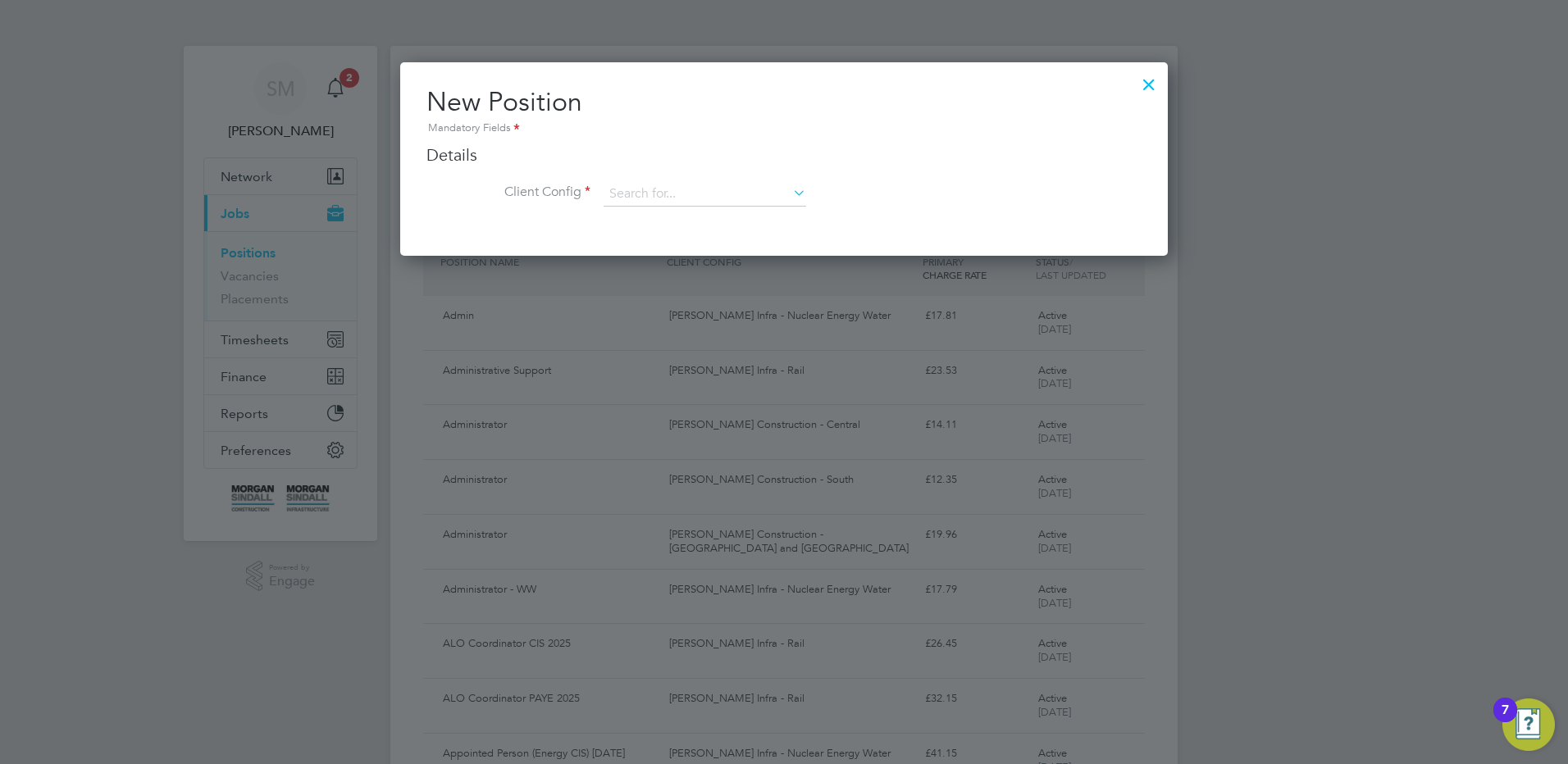
scroll to position [194, 768]
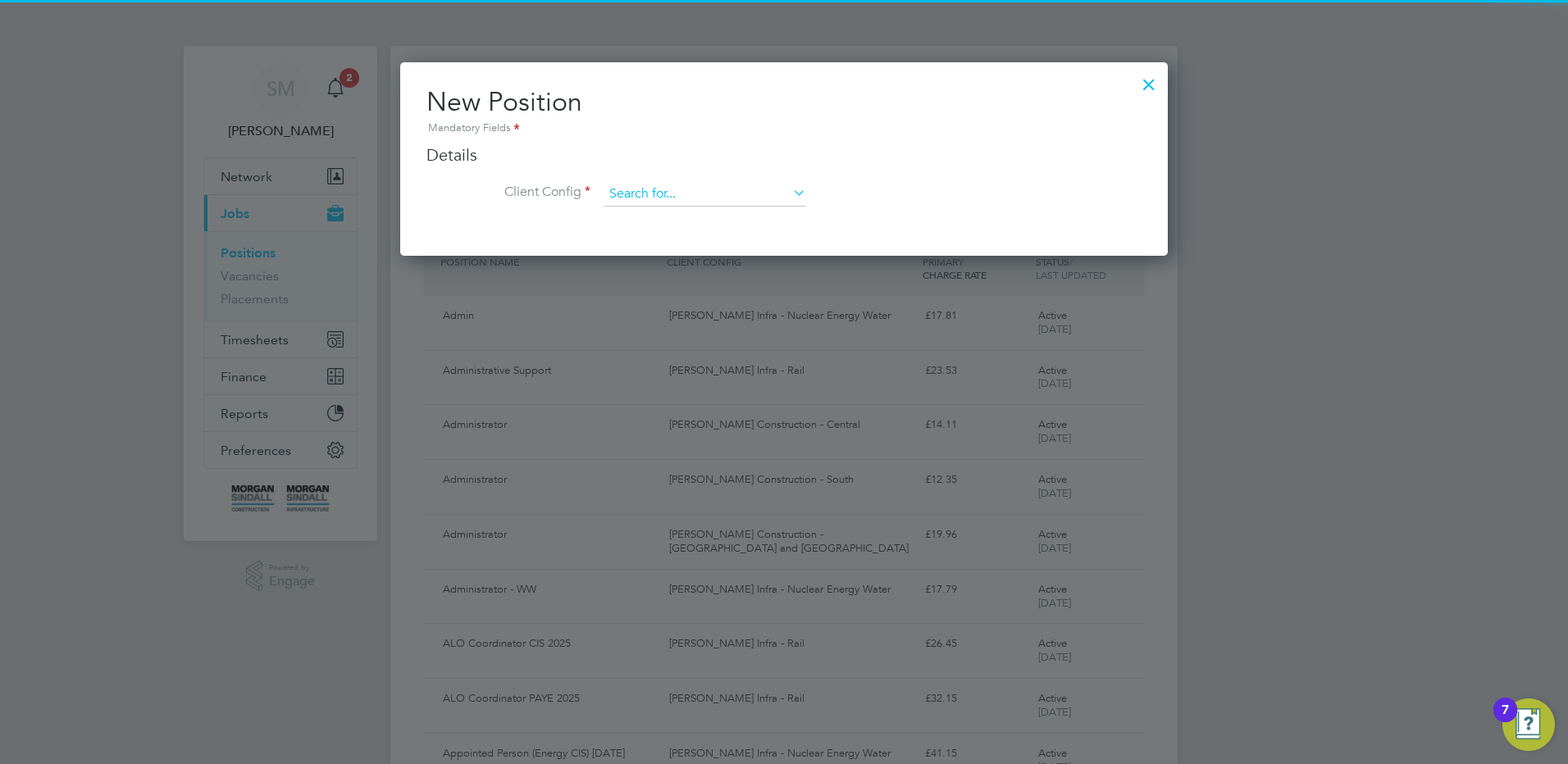
click at [766, 185] on input at bounding box center [705, 194] width 203 height 25
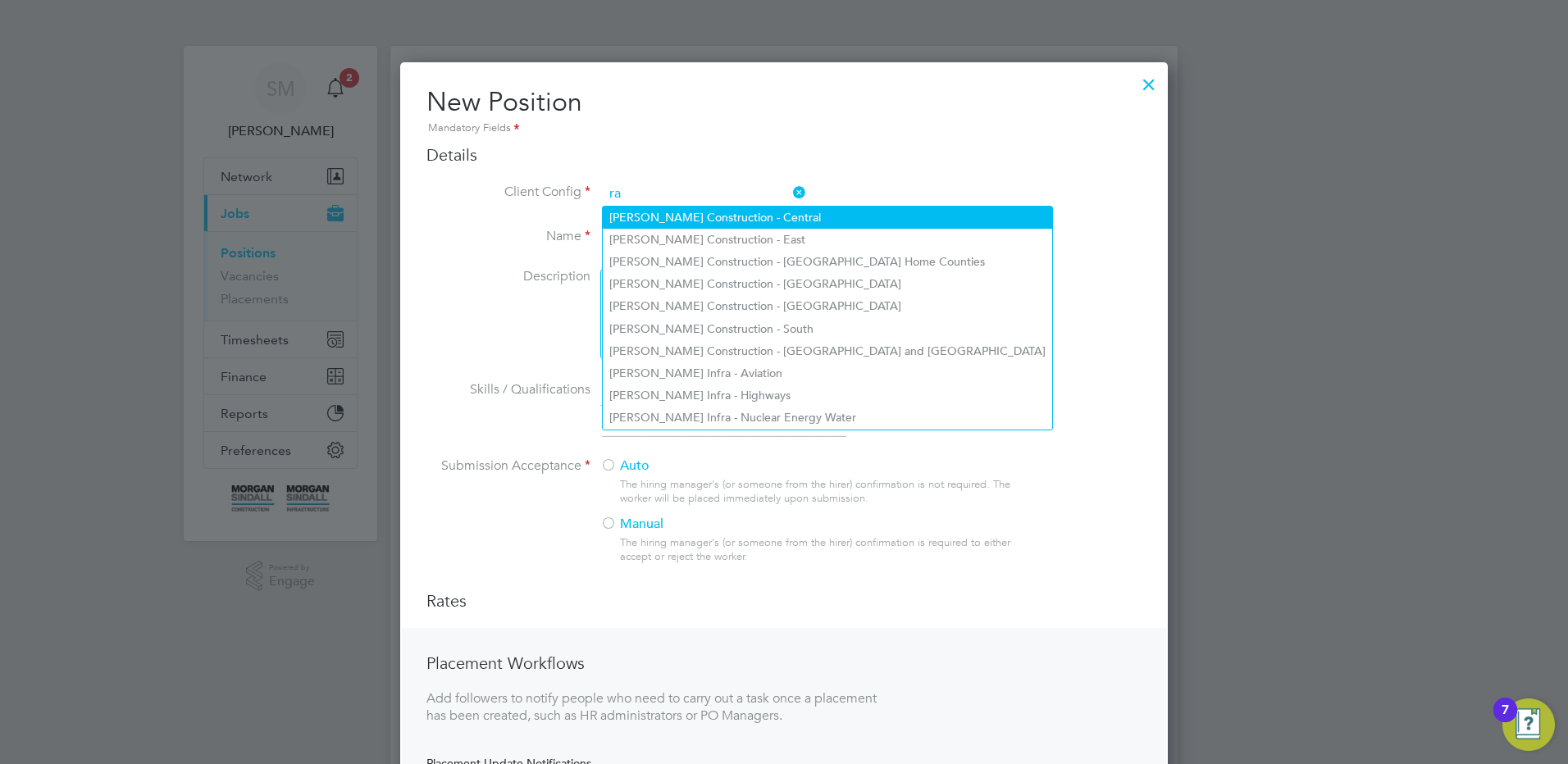
scroll to position [881, 768]
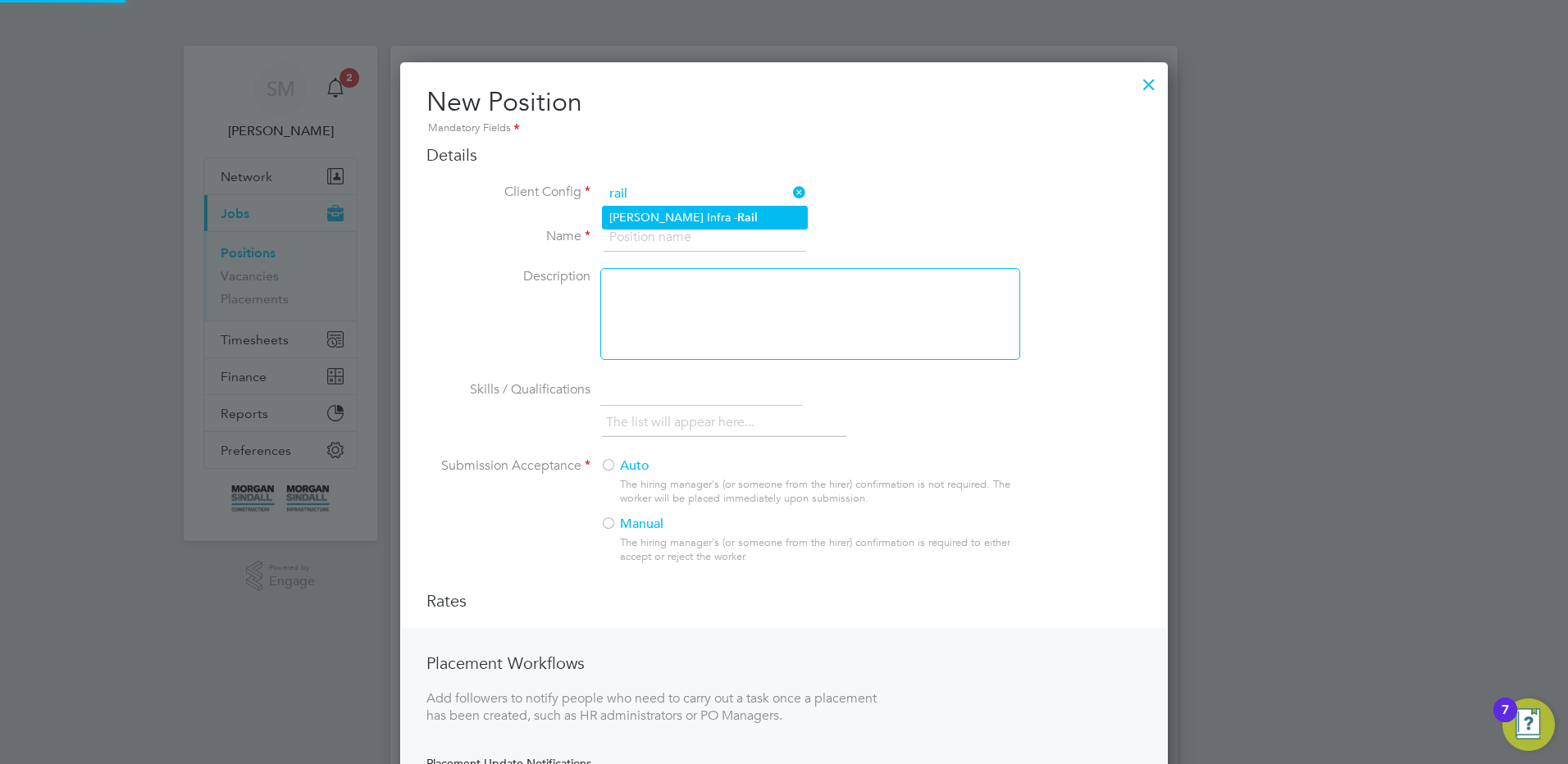
click at [746, 214] on li "[PERSON_NAME] Infra - Rail" at bounding box center [705, 218] width 204 height 22
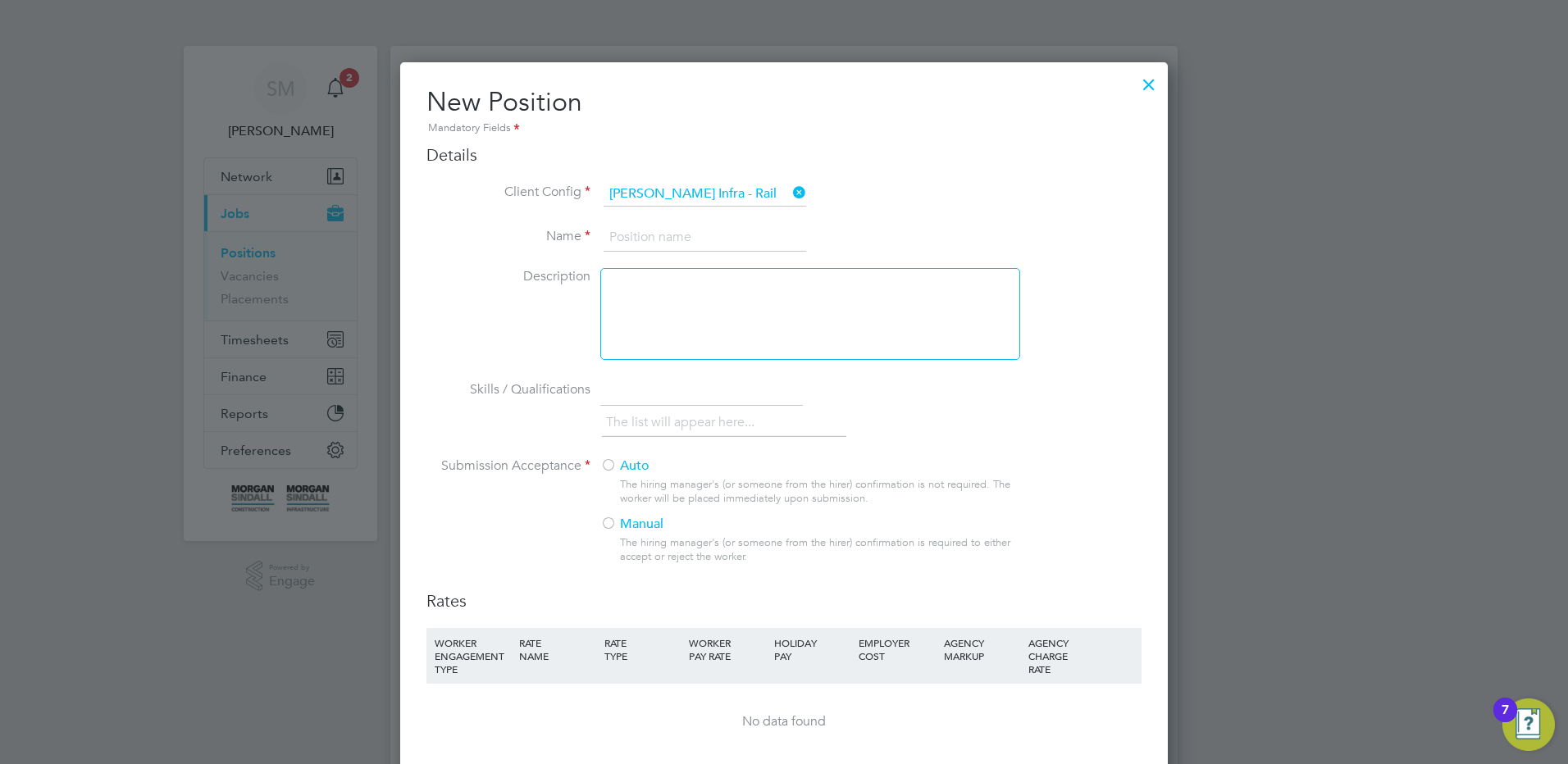
click at [680, 244] on input at bounding box center [705, 237] width 203 height 30
click at [696, 237] on input at bounding box center [705, 237] width 203 height 30
click at [634, 458] on label "Auto" at bounding box center [803, 466] width 406 height 17
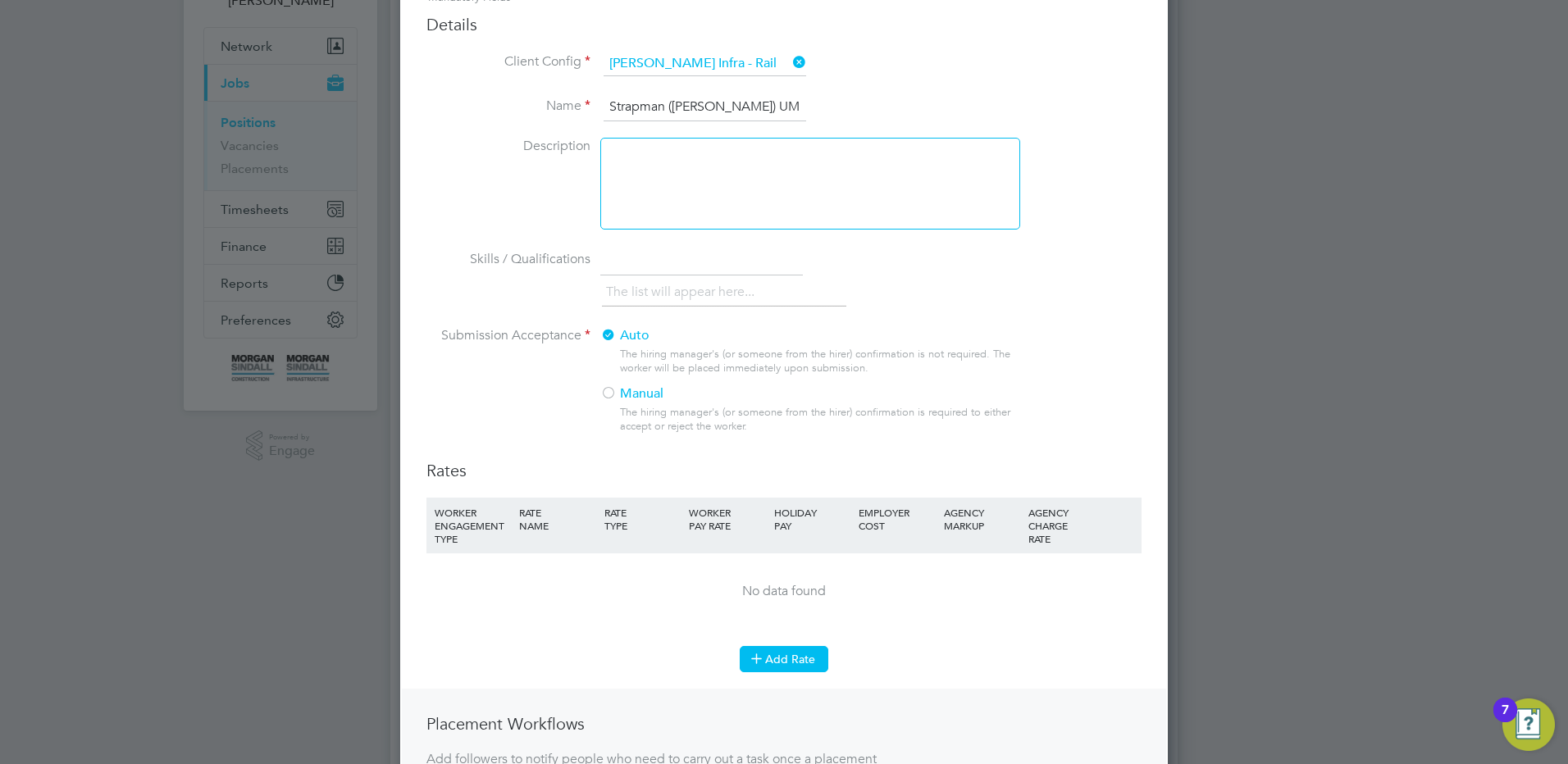
scroll to position [328, 0]
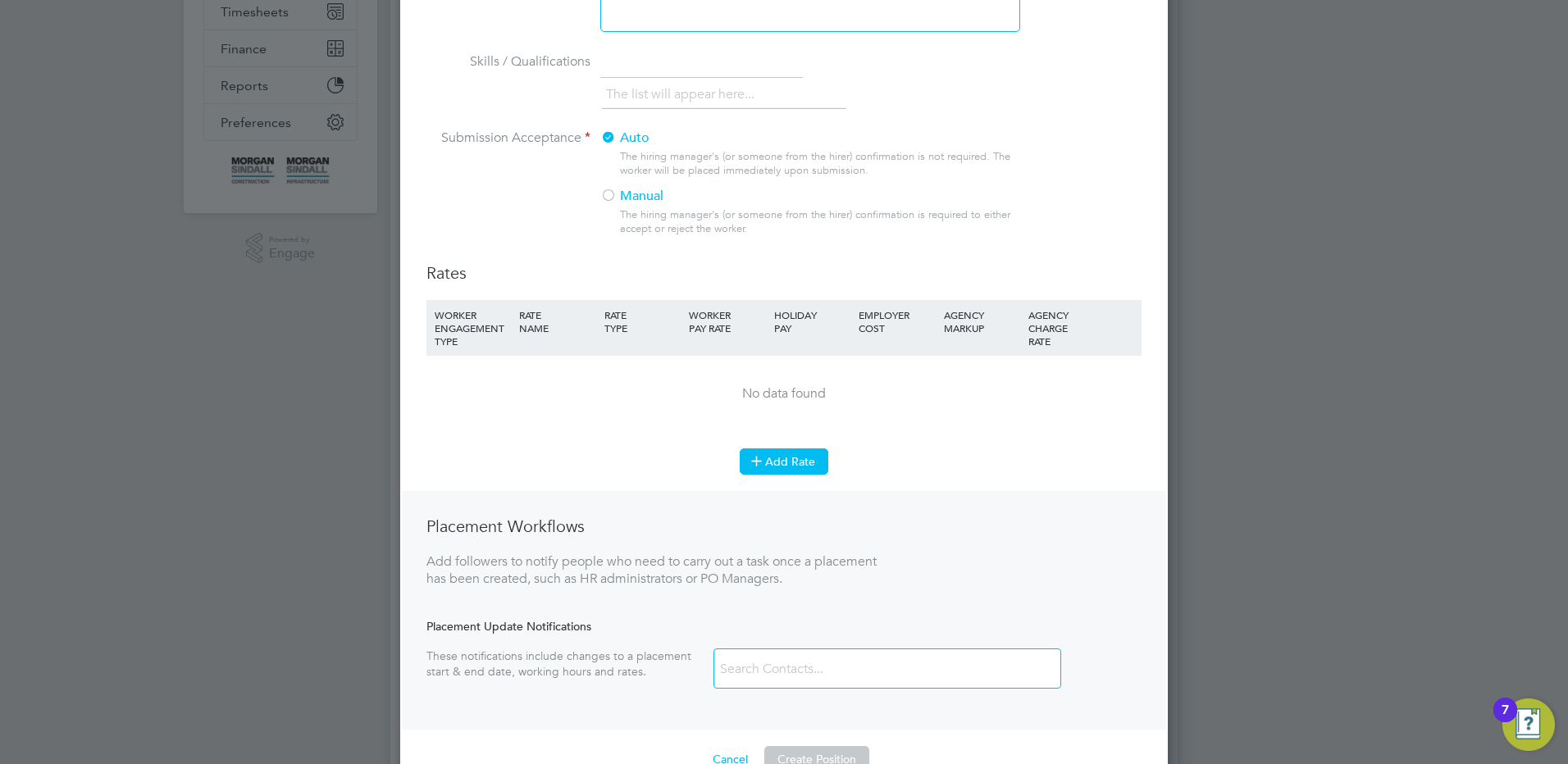
click at [772, 467] on button "Add Rate" at bounding box center [783, 461] width 88 height 26
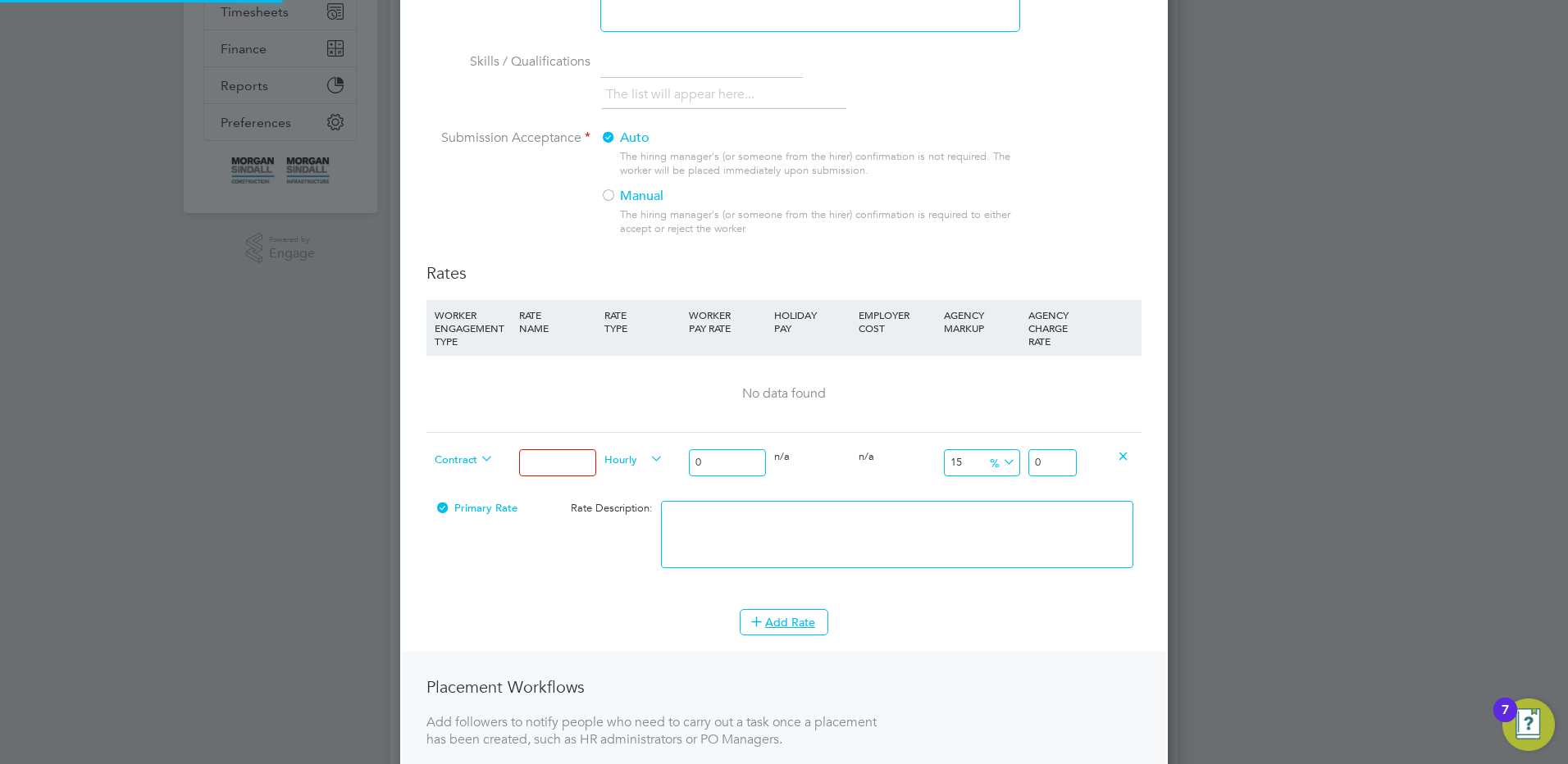
scroll to position [1156, 768]
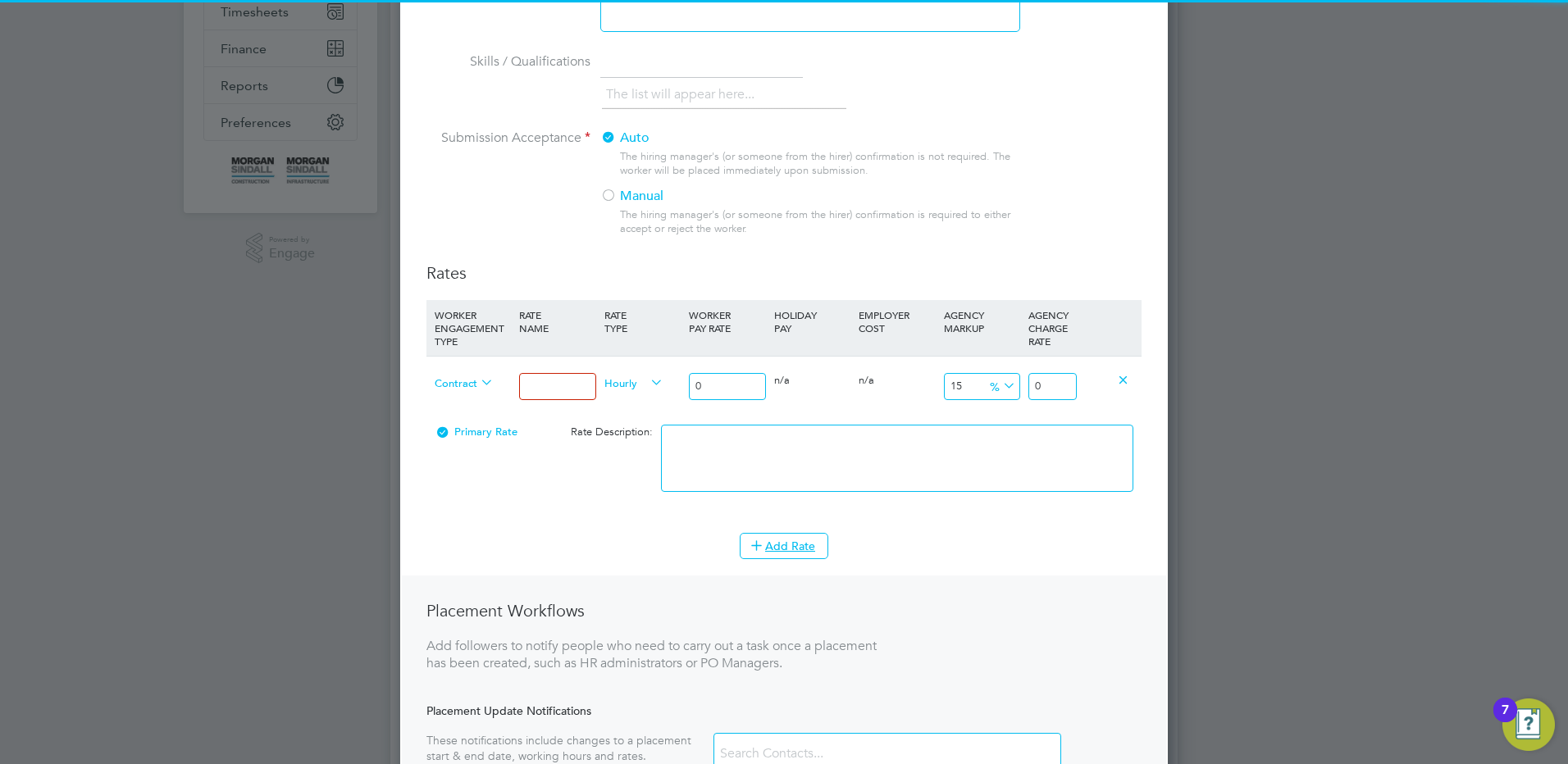
drag, startPoint x: 544, startPoint y: 388, endPoint x: 551, endPoint y: 394, distance: 9.2
click at [544, 388] on input at bounding box center [556, 386] width 77 height 27
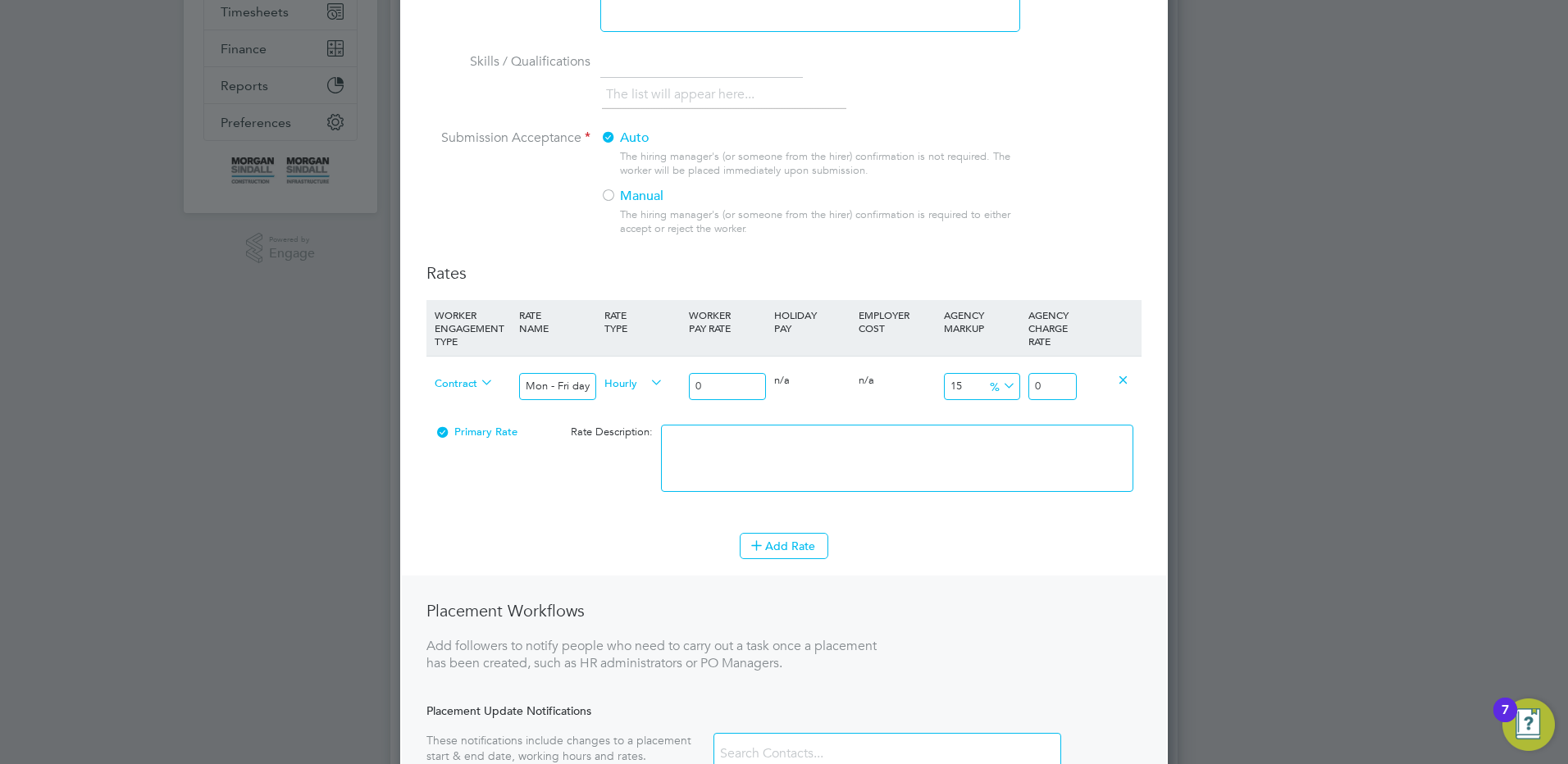
click at [669, 387] on div "Contract Mon - Fri days Hourly 0 0 n/a 0 n/a 15 0 % 0" at bounding box center [784, 385] width 715 height 61
drag, startPoint x: 1055, startPoint y: 385, endPoint x: 1128, endPoint y: 399, distance: 74.3
click at [1106, 392] on div "Contract Mon - Fri days Hourly 22.50 0 n/a 0 n/a 15 3.375 % 25.875" at bounding box center [784, 385] width 715 height 61
click at [1053, 470] on textarea at bounding box center [896, 458] width 472 height 68
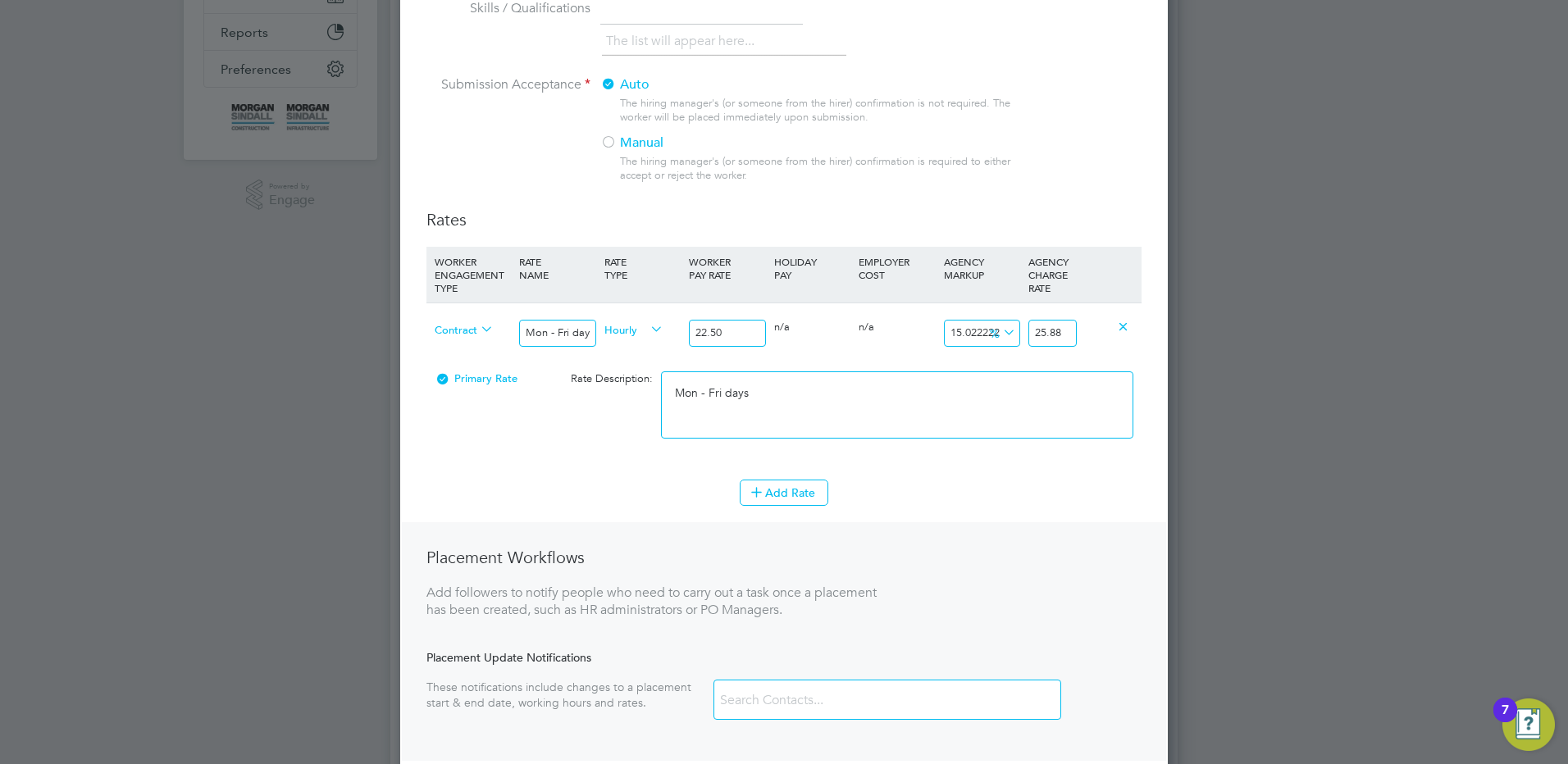
scroll to position [410, 0]
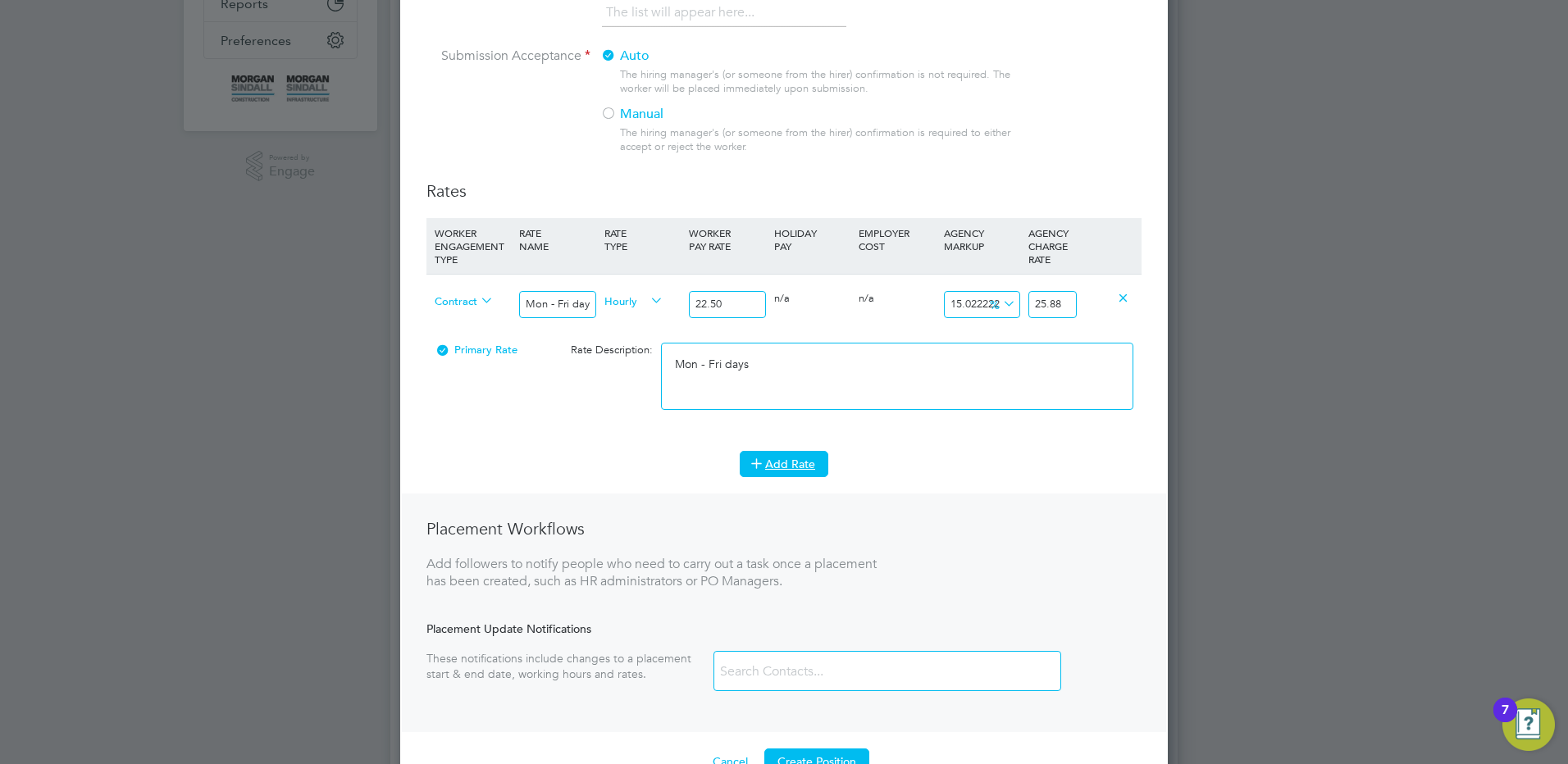
click at [797, 469] on button "Add Rate" at bounding box center [783, 464] width 88 height 26
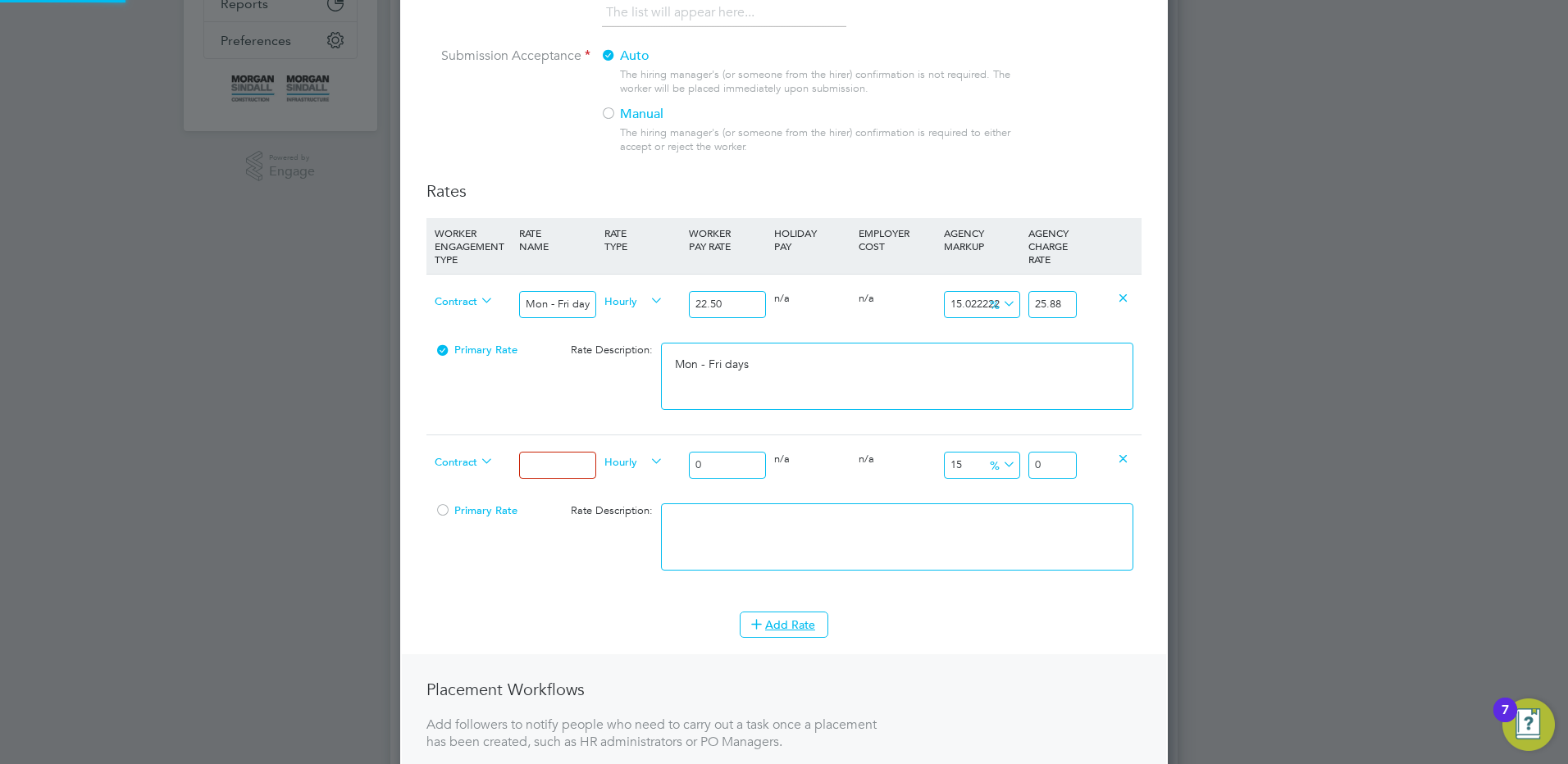
click at [569, 469] on input at bounding box center [556, 465] width 77 height 27
drag, startPoint x: 725, startPoint y: 466, endPoint x: 650, endPoint y: 466, distance: 75.0
click at [650, 466] on div "Contract Mon - Fri nights Hourly 0 0 n/a 0 n/a 15 0 % 0" at bounding box center [784, 464] width 715 height 61
click at [169, 490] on div at bounding box center [784, 382] width 1568 height 764
drag, startPoint x: 1063, startPoint y: 467, endPoint x: 1135, endPoint y: 458, distance: 72.6
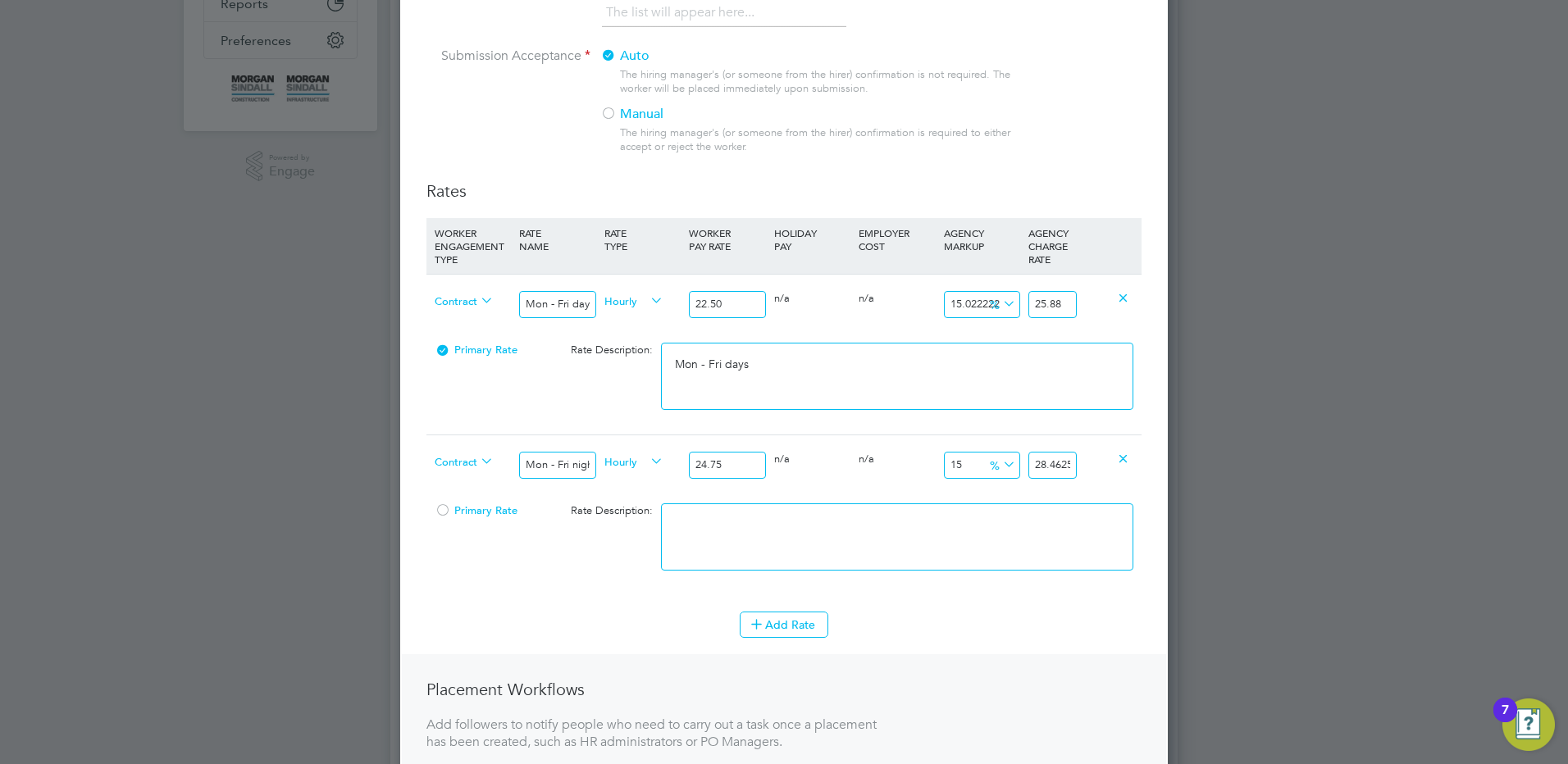
click at [1132, 459] on div "Contract Mon - Fri nights Hourly 24.75 0 n/a 0 n/a 15 3.7125 % 28.4625" at bounding box center [784, 464] width 715 height 61
click at [916, 536] on textarea at bounding box center [896, 537] width 472 height 68
click at [784, 617] on button "Add Rate" at bounding box center [783, 625] width 88 height 26
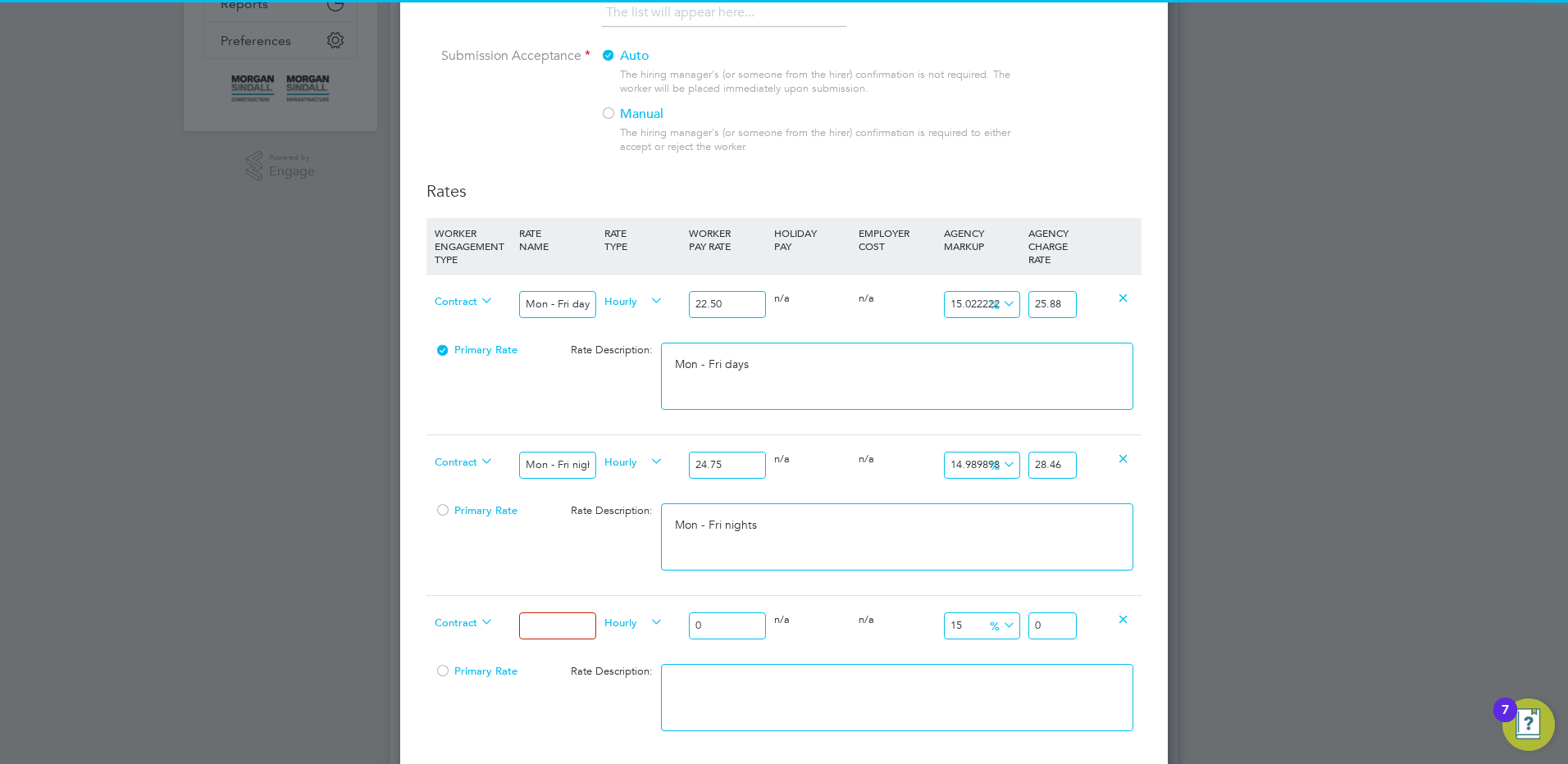
drag, startPoint x: 784, startPoint y: 617, endPoint x: 559, endPoint y: 608, distance: 225.2
click at [559, 608] on div at bounding box center [556, 626] width 84 height 60
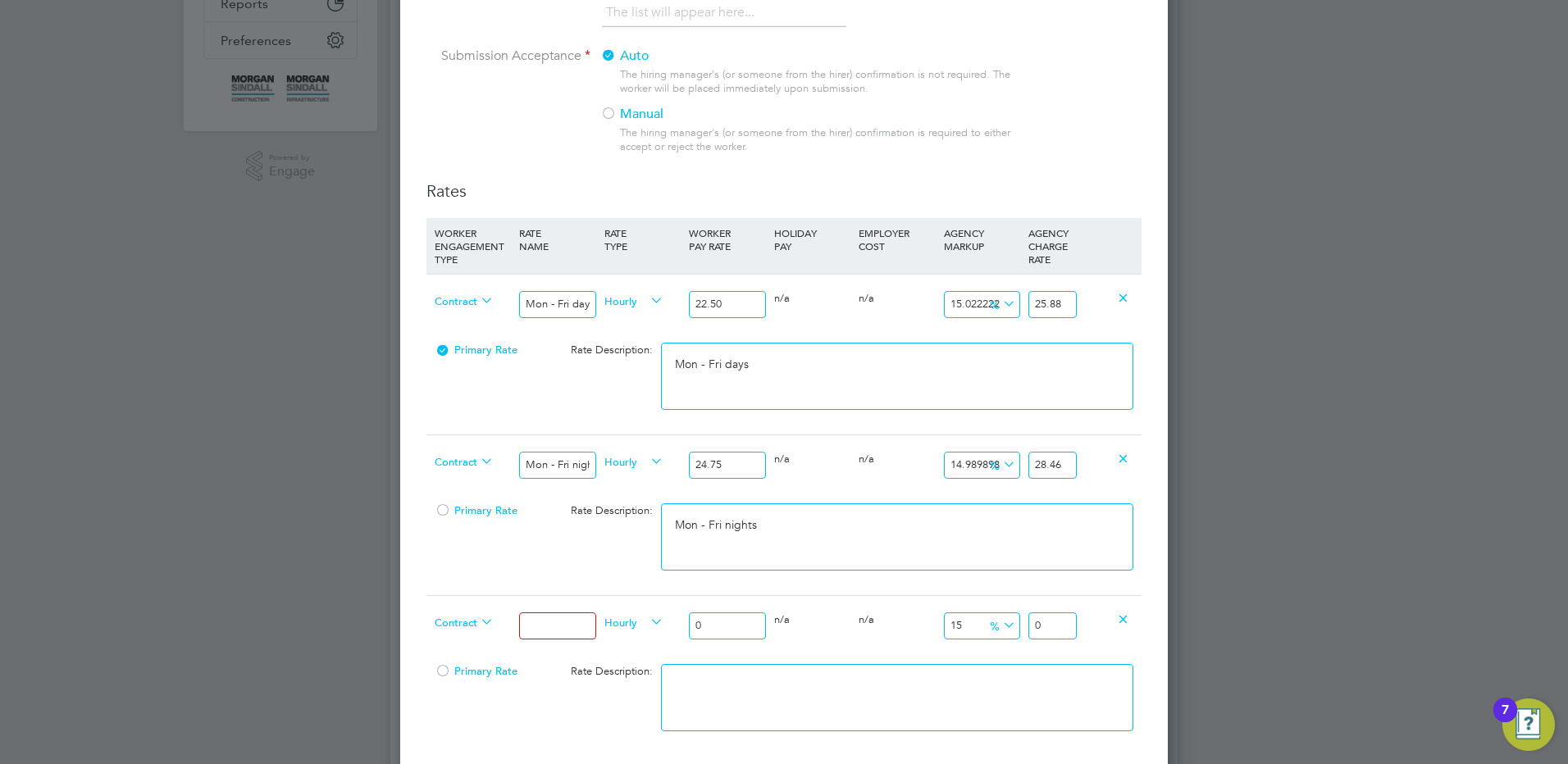
click at [559, 622] on input at bounding box center [556, 625] width 77 height 27
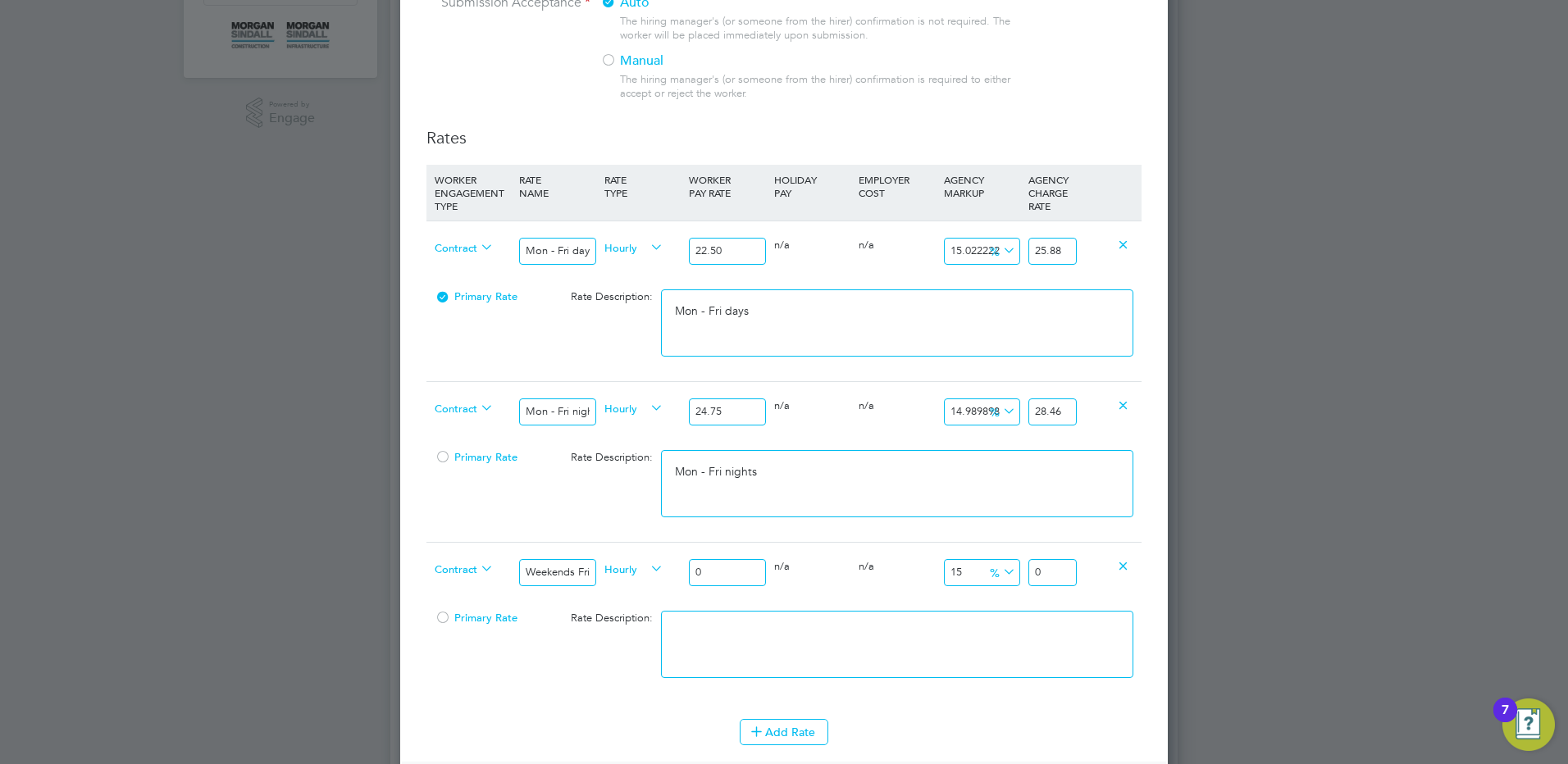
scroll to position [492, 0]
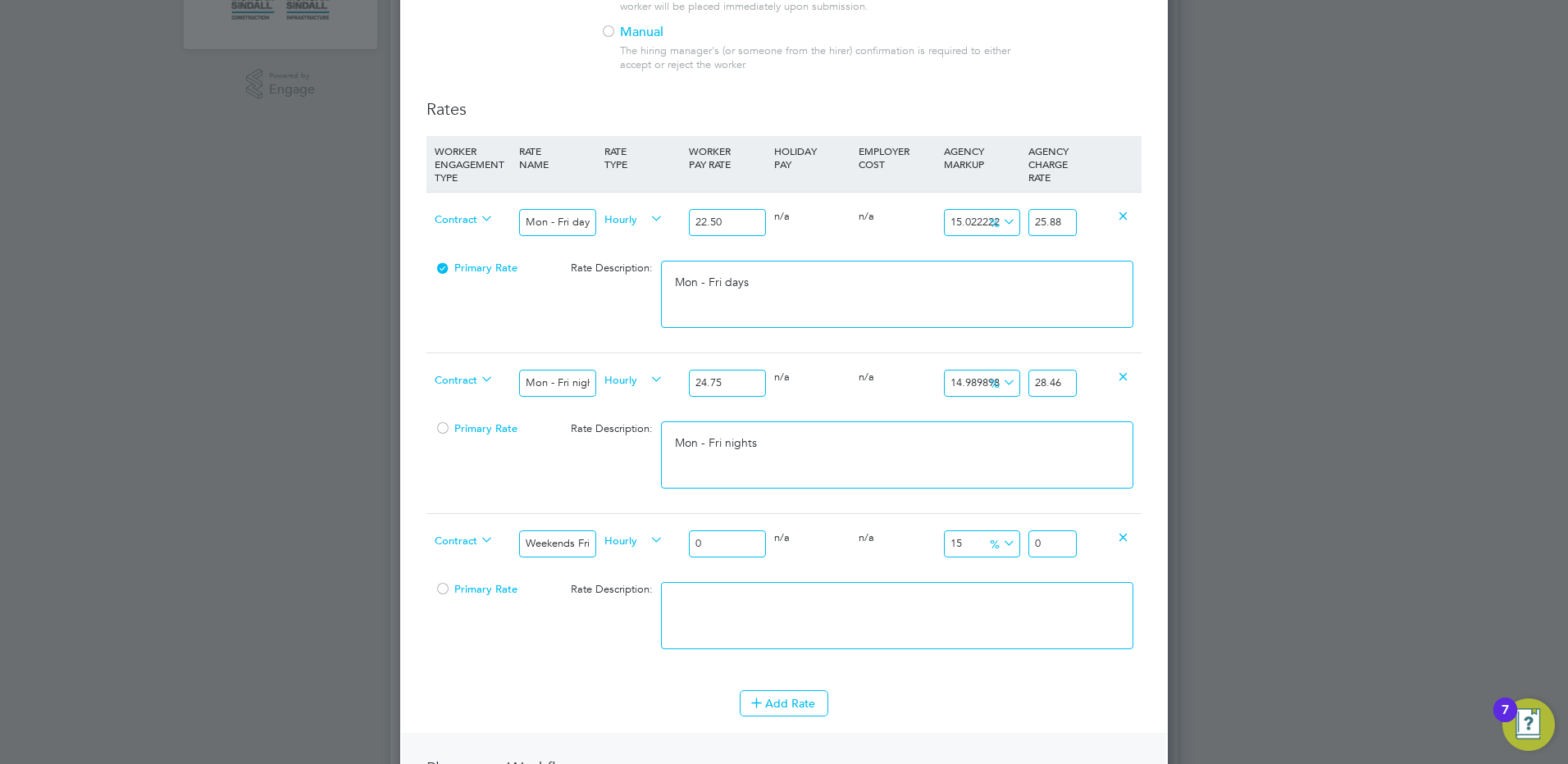
drag, startPoint x: 715, startPoint y: 539, endPoint x: 669, endPoint y: 545, distance: 46.4
click at [669, 545] on div "Contract Weekends Fri 18:00pm - Mon 06:00am Hourly 0 0 n/a 0 n/a 15 0 % 0" at bounding box center [784, 543] width 715 height 61
drag, startPoint x: 1063, startPoint y: 544, endPoint x: 1089, endPoint y: 545, distance: 26.0
click at [1082, 545] on div "Contract Weekends Fri 18:00pm - Mon 06:00am Hourly 25.88 0 n/a 0 n/a 15 3.882 %…" at bounding box center [784, 543] width 715 height 61
click at [1033, 599] on textarea at bounding box center [896, 616] width 472 height 68
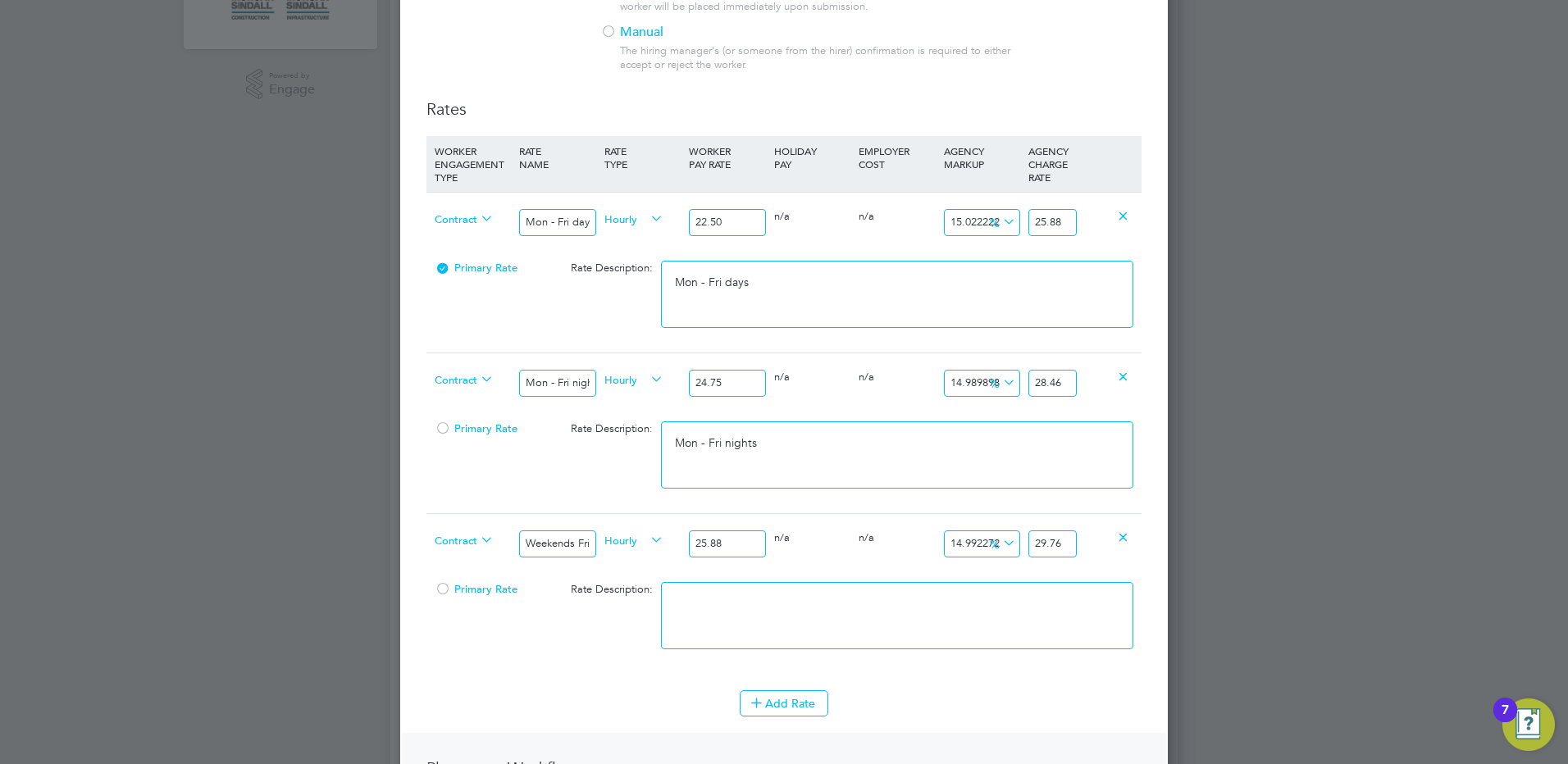
paste textarea "Weekends Fri 18:00pm - Mon 06:00am"
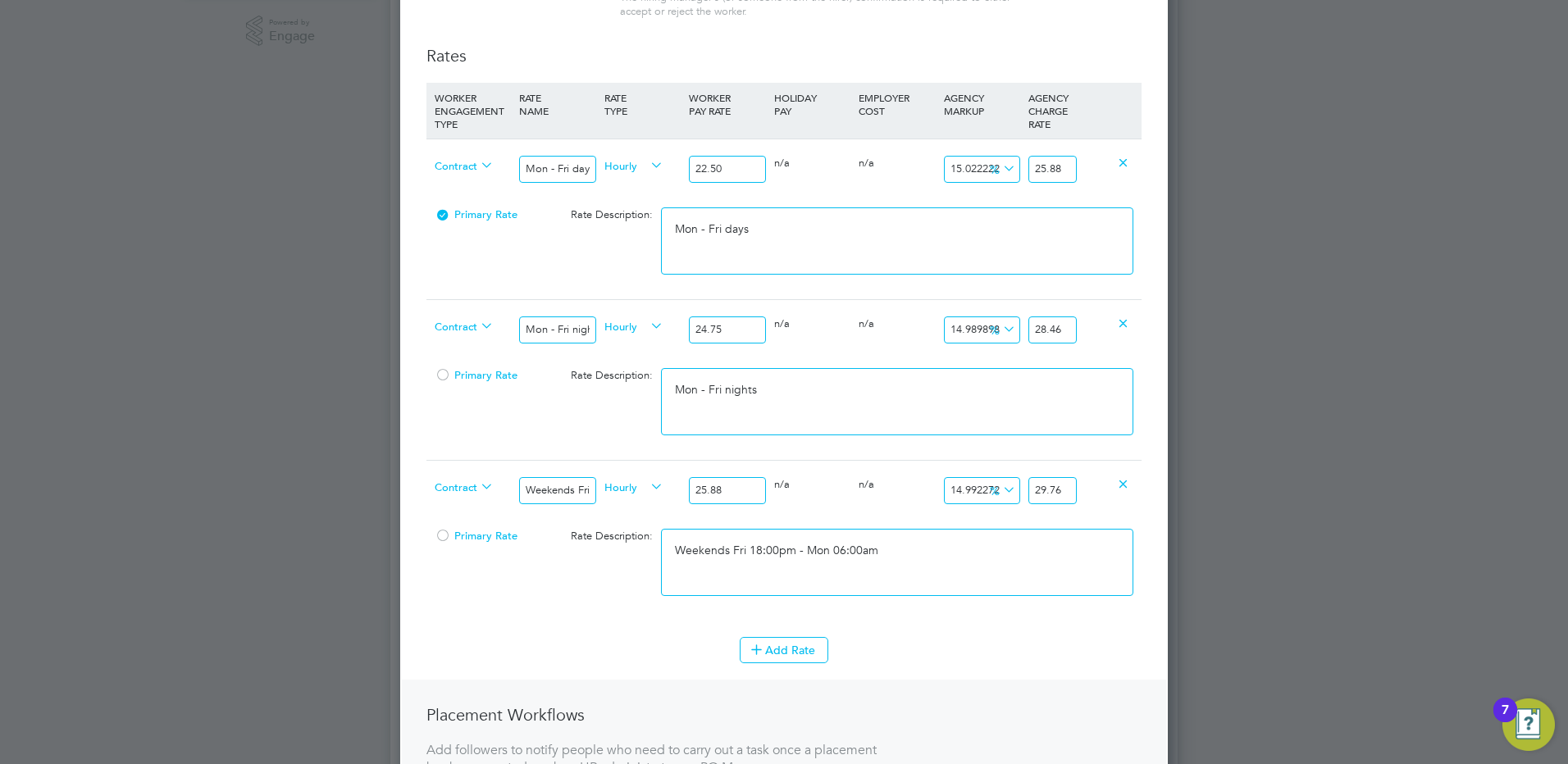
scroll to position [574, 0]
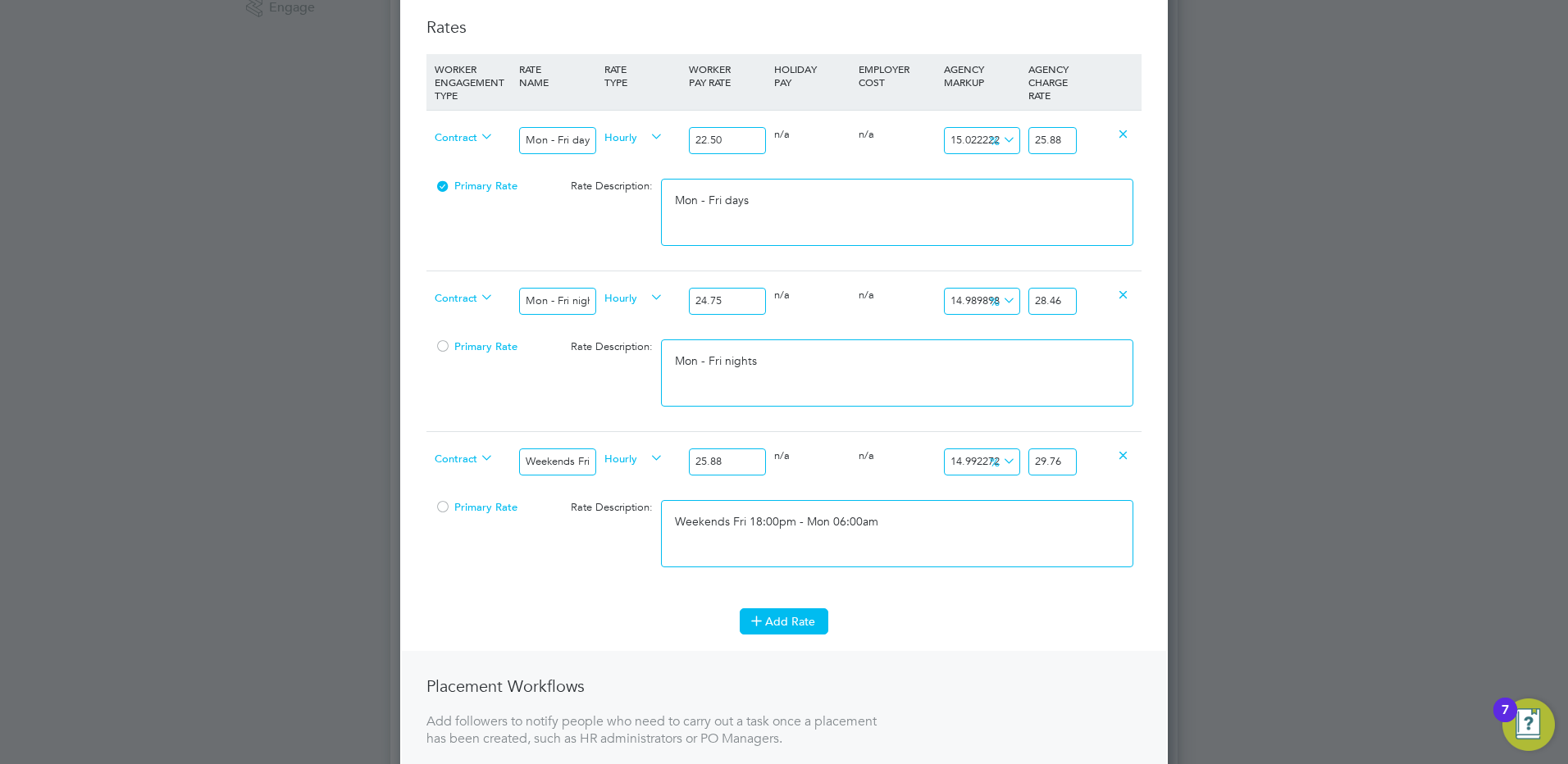
click at [820, 616] on button "Add Rate" at bounding box center [783, 621] width 88 height 26
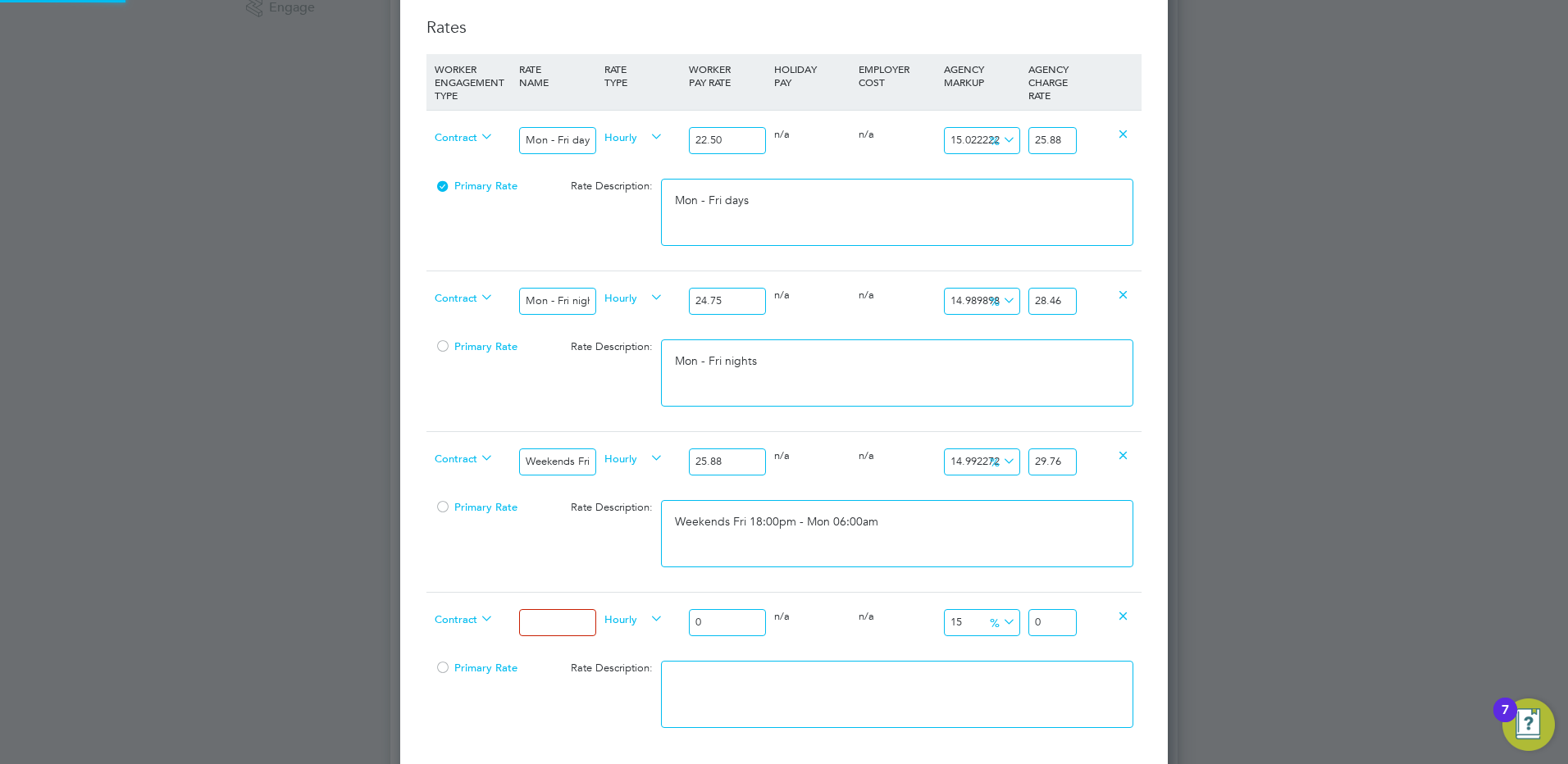
scroll to position [1638, 768]
click at [563, 621] on input at bounding box center [556, 622] width 77 height 27
drag, startPoint x: 711, startPoint y: 627, endPoint x: 659, endPoint y: 616, distance: 53.2
click at [659, 616] on div "Contract Bank hols Hourly 0 0 n/a 0 n/a 15 0 % 0" at bounding box center [784, 622] width 715 height 61
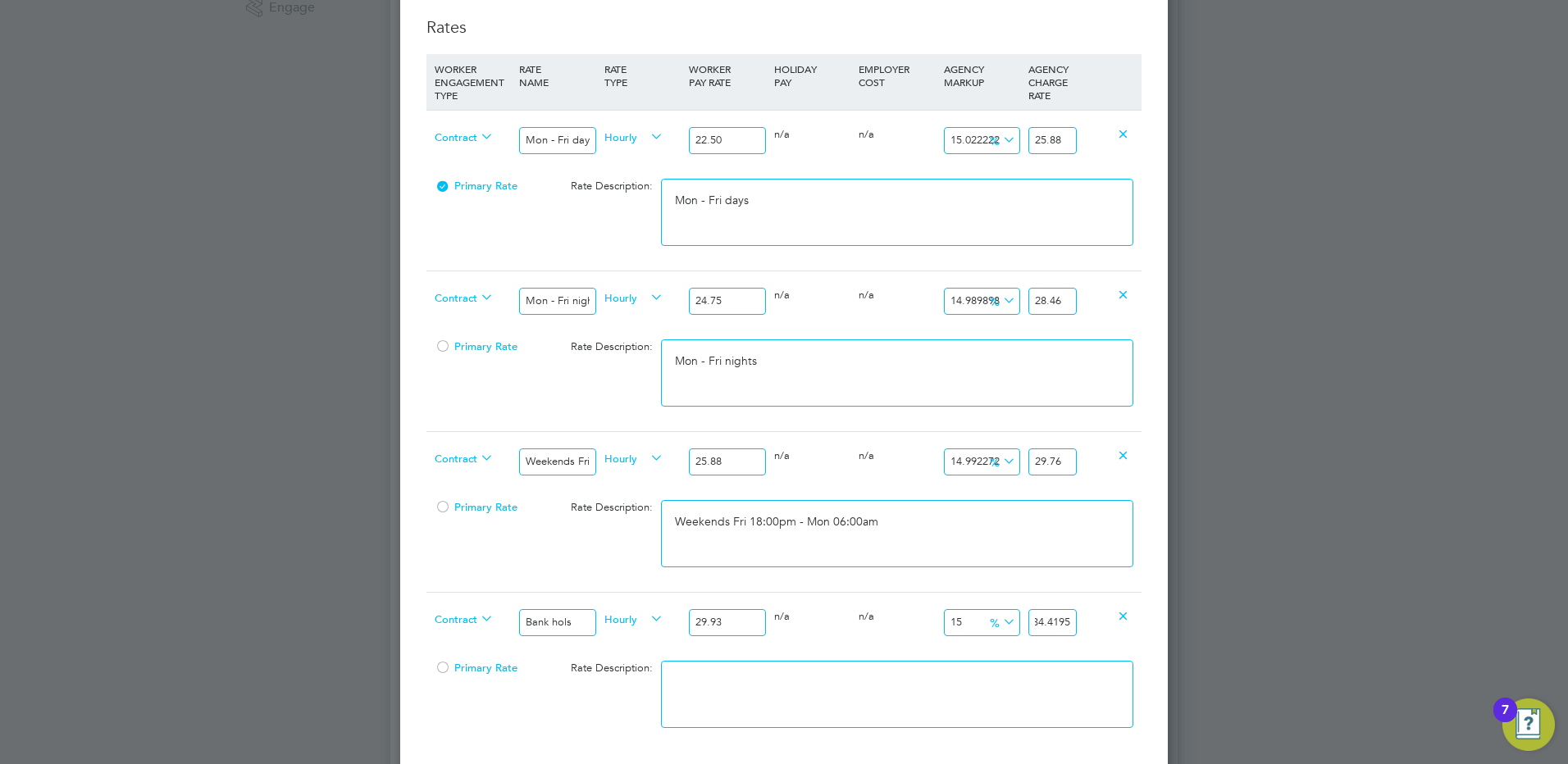
drag, startPoint x: 1087, startPoint y: 623, endPoint x: 1152, endPoint y: 617, distance: 65.3
click at [1148, 621] on div "New Position Mandatory Fields Details Client Config Morgan Sindall Infra - Rail…" at bounding box center [784, 307] width 767 height 1637
click at [957, 681] on textarea at bounding box center [896, 694] width 472 height 68
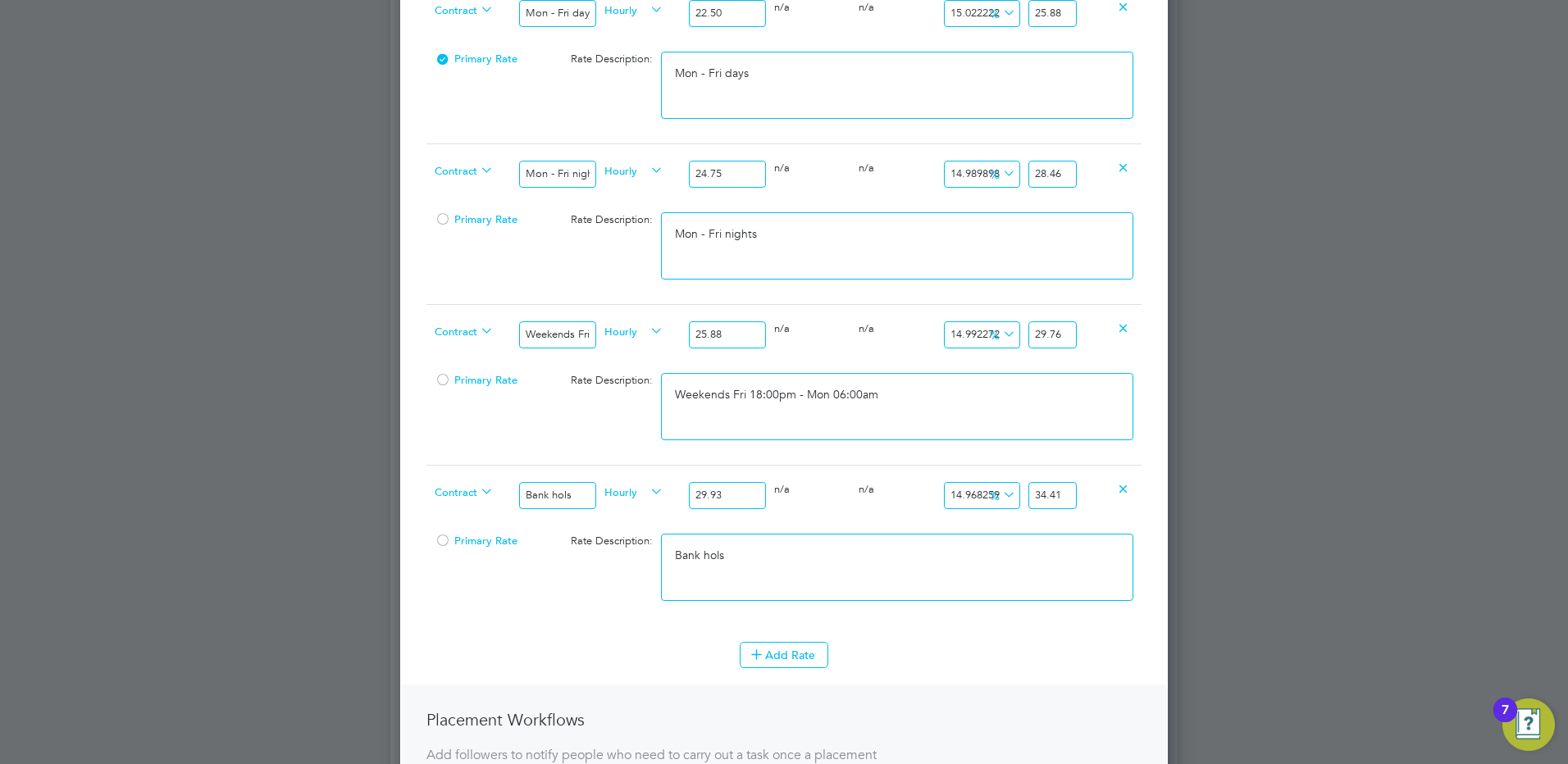
scroll to position [902, 0]
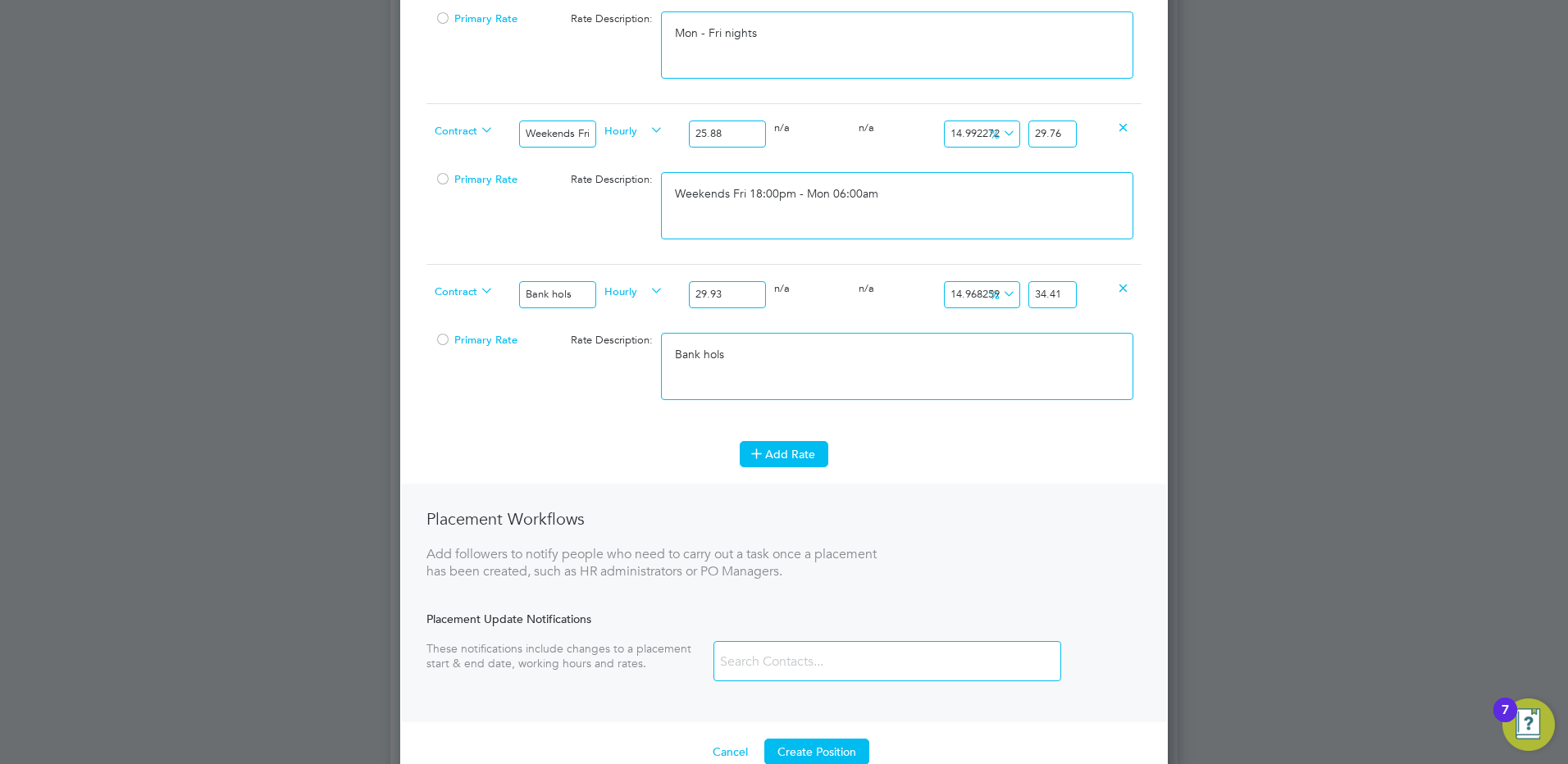
click at [761, 447] on icon at bounding box center [756, 453] width 12 height 12
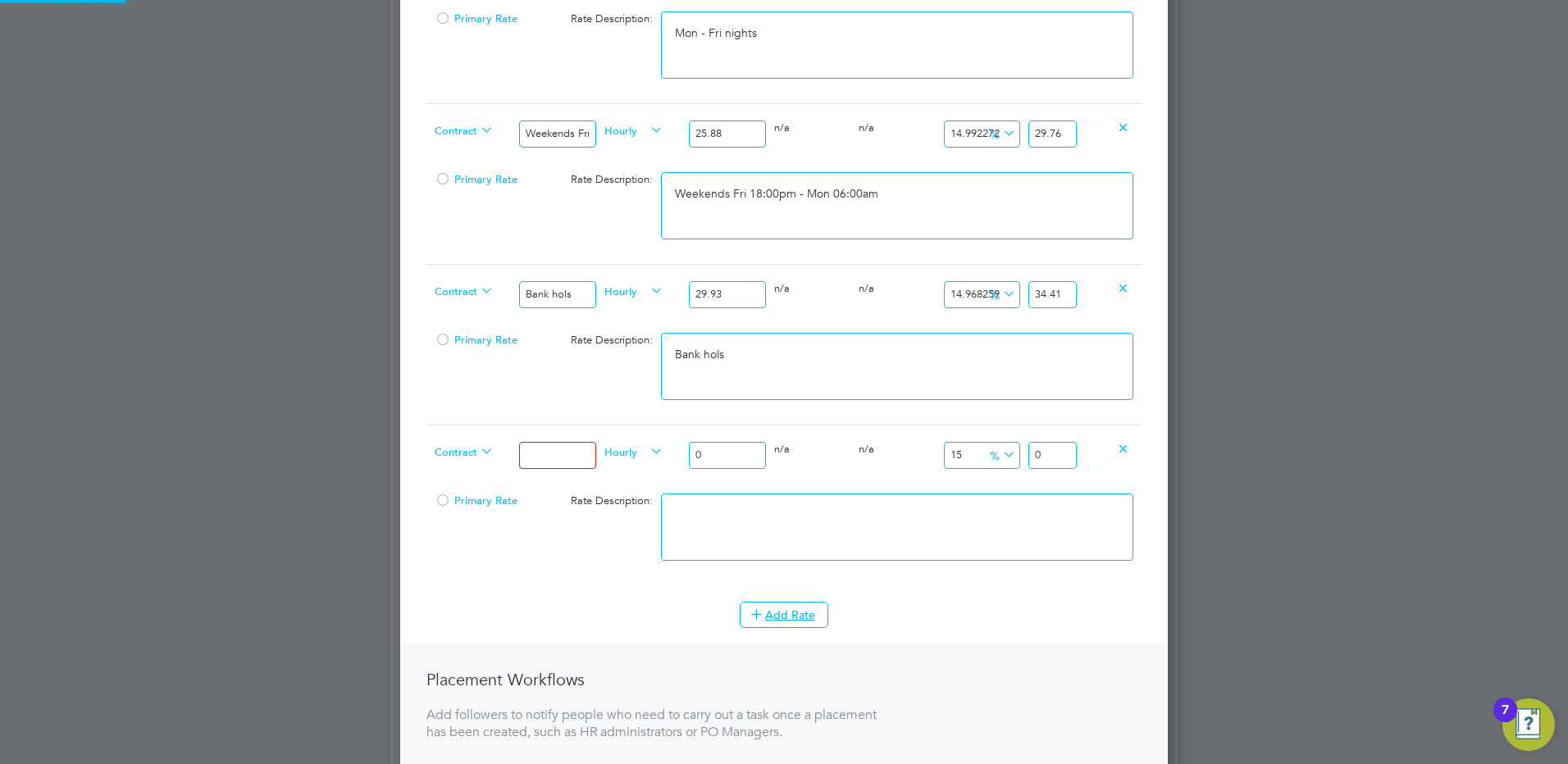
click at [567, 439] on div at bounding box center [556, 455] width 84 height 60
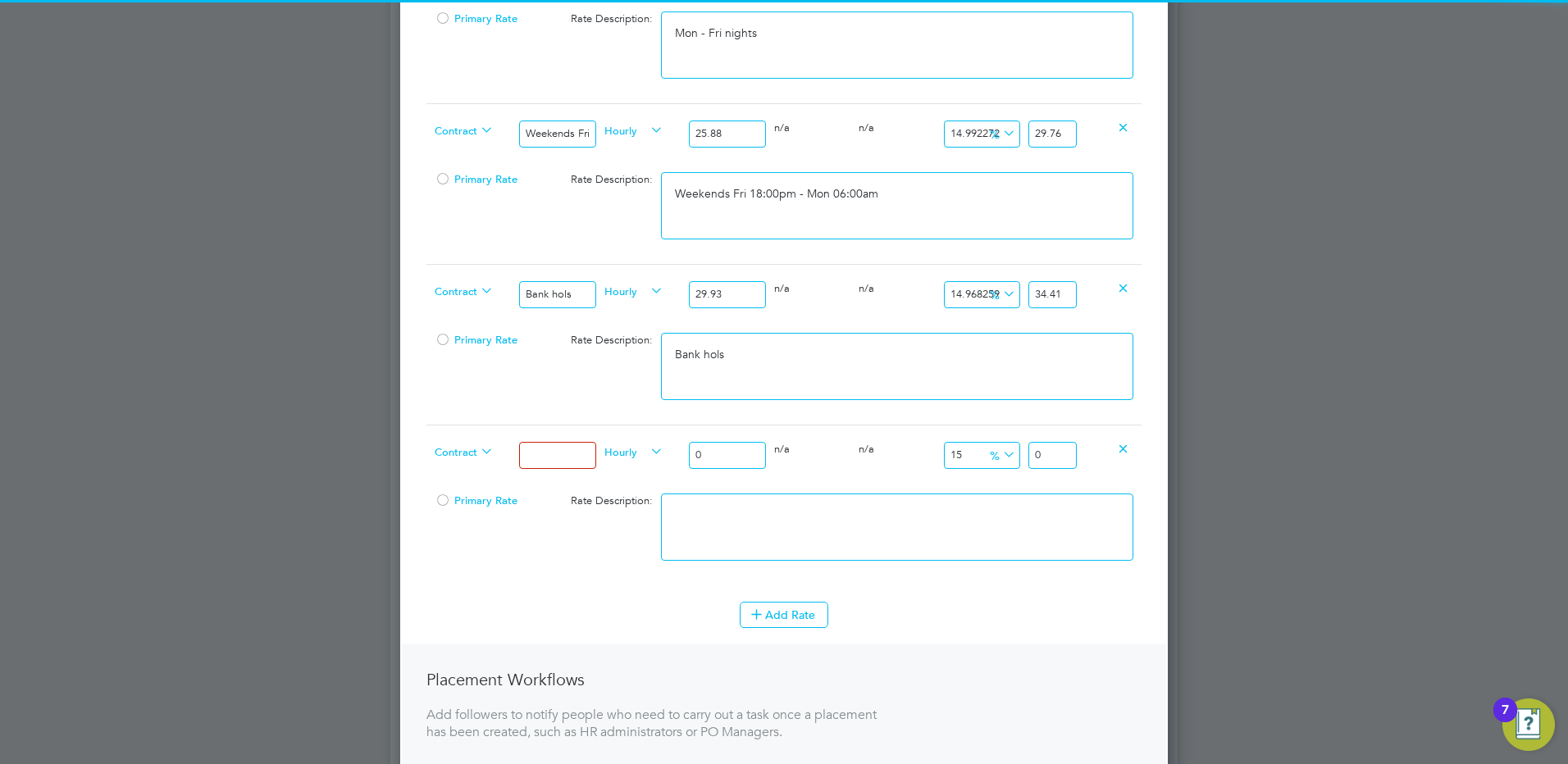
click at [575, 453] on input at bounding box center [556, 455] width 77 height 27
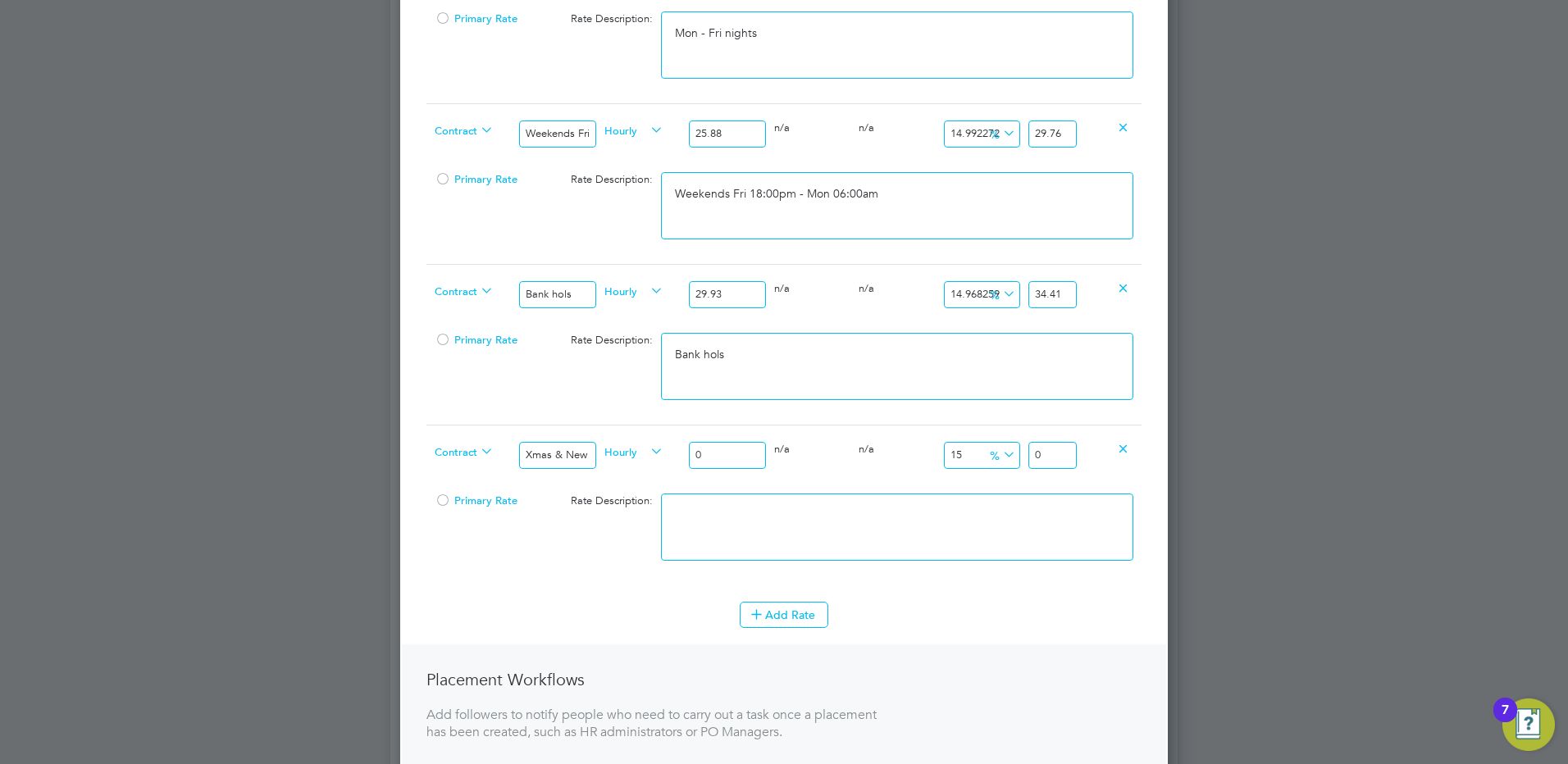
drag, startPoint x: 663, startPoint y: 453, endPoint x: 636, endPoint y: 447, distance: 27.7
click at [636, 448] on div "Contract Xmas & New Year Hourly 0 0 n/a 0 n/a 15 0 % 0" at bounding box center [784, 454] width 715 height 61
click at [960, 524] on textarea at bounding box center [896, 528] width 472 height 68
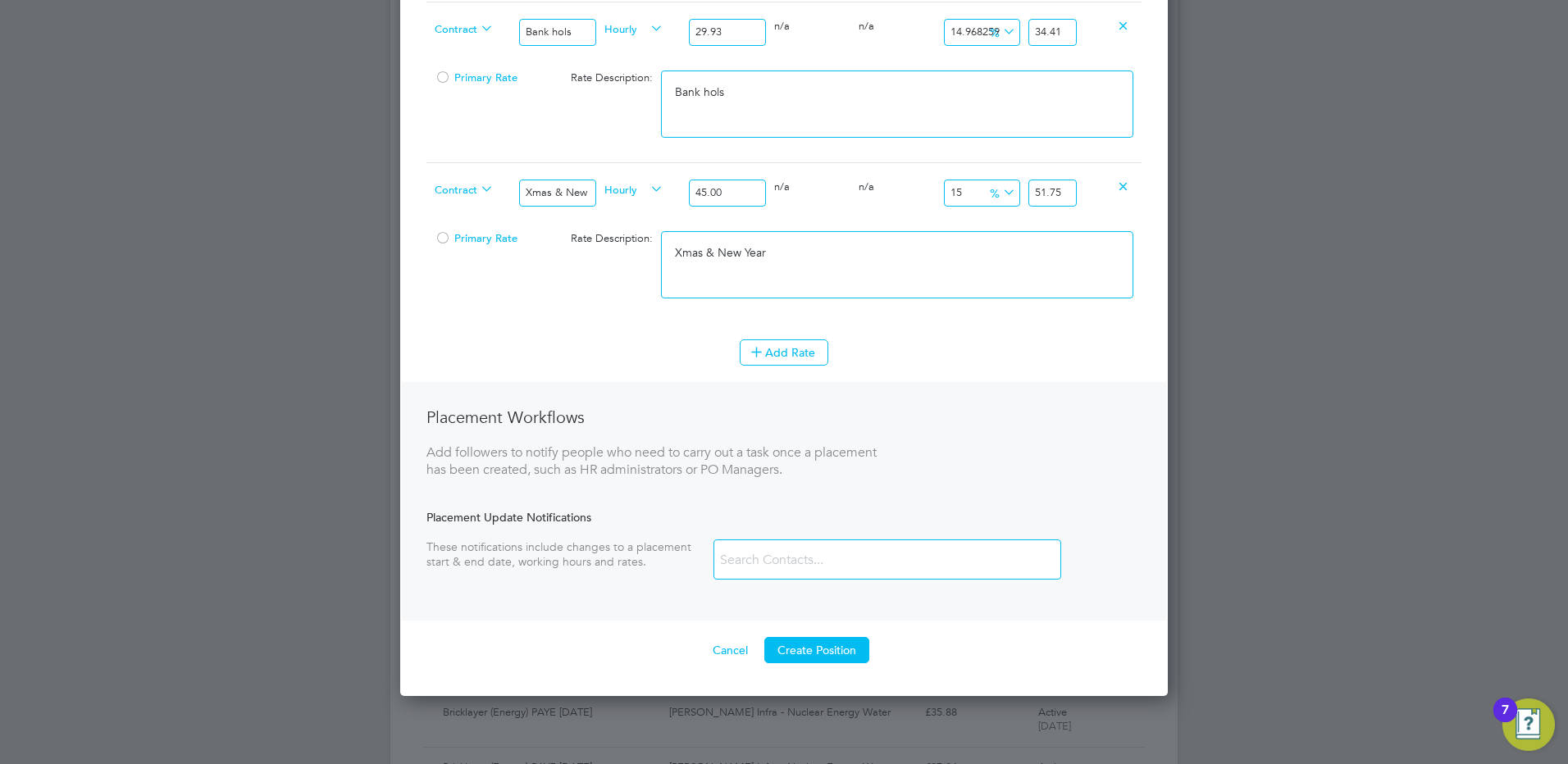
scroll to position [1283, 0]
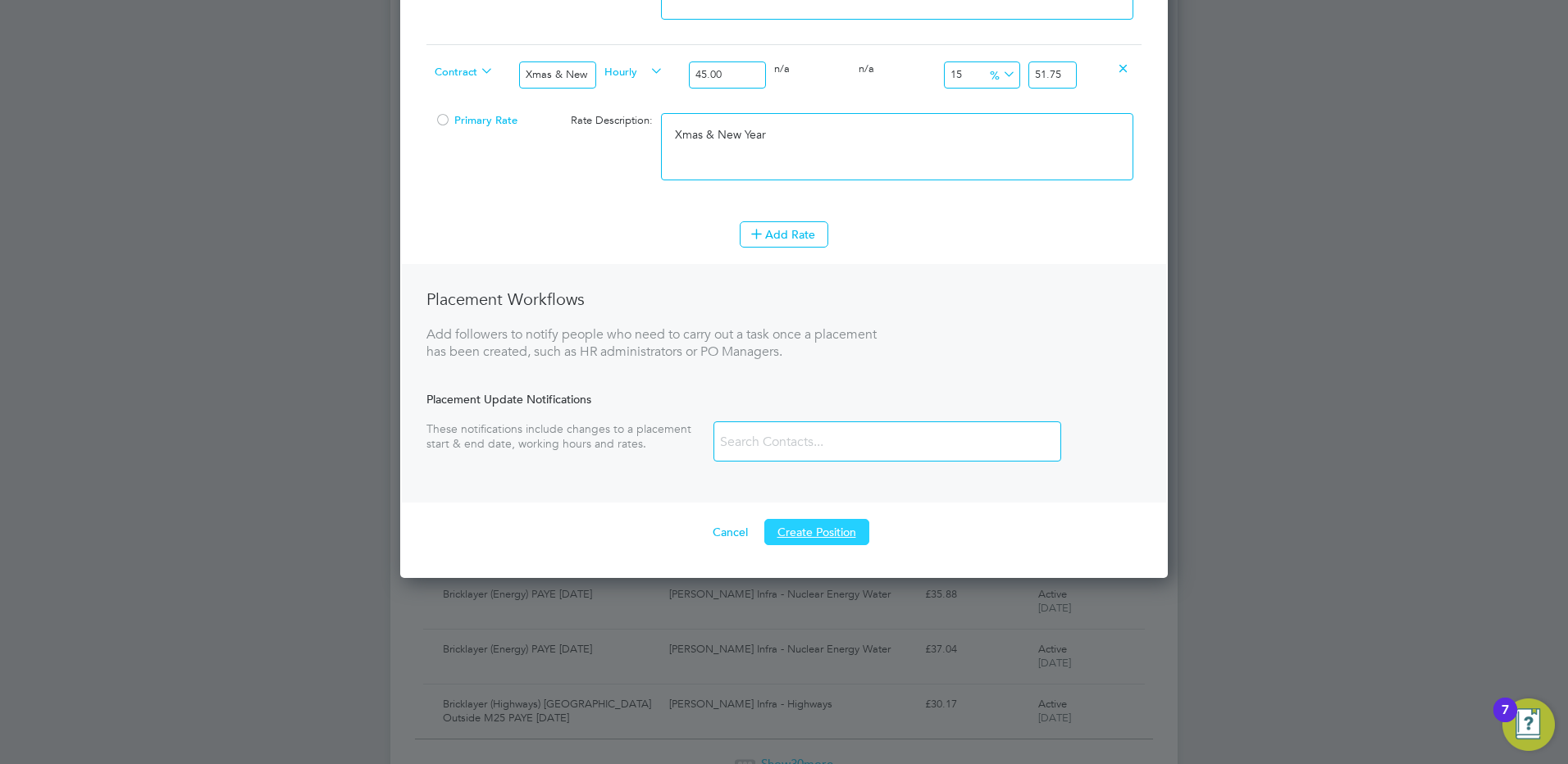
click at [834, 535] on button "Create Position" at bounding box center [817, 532] width 105 height 26
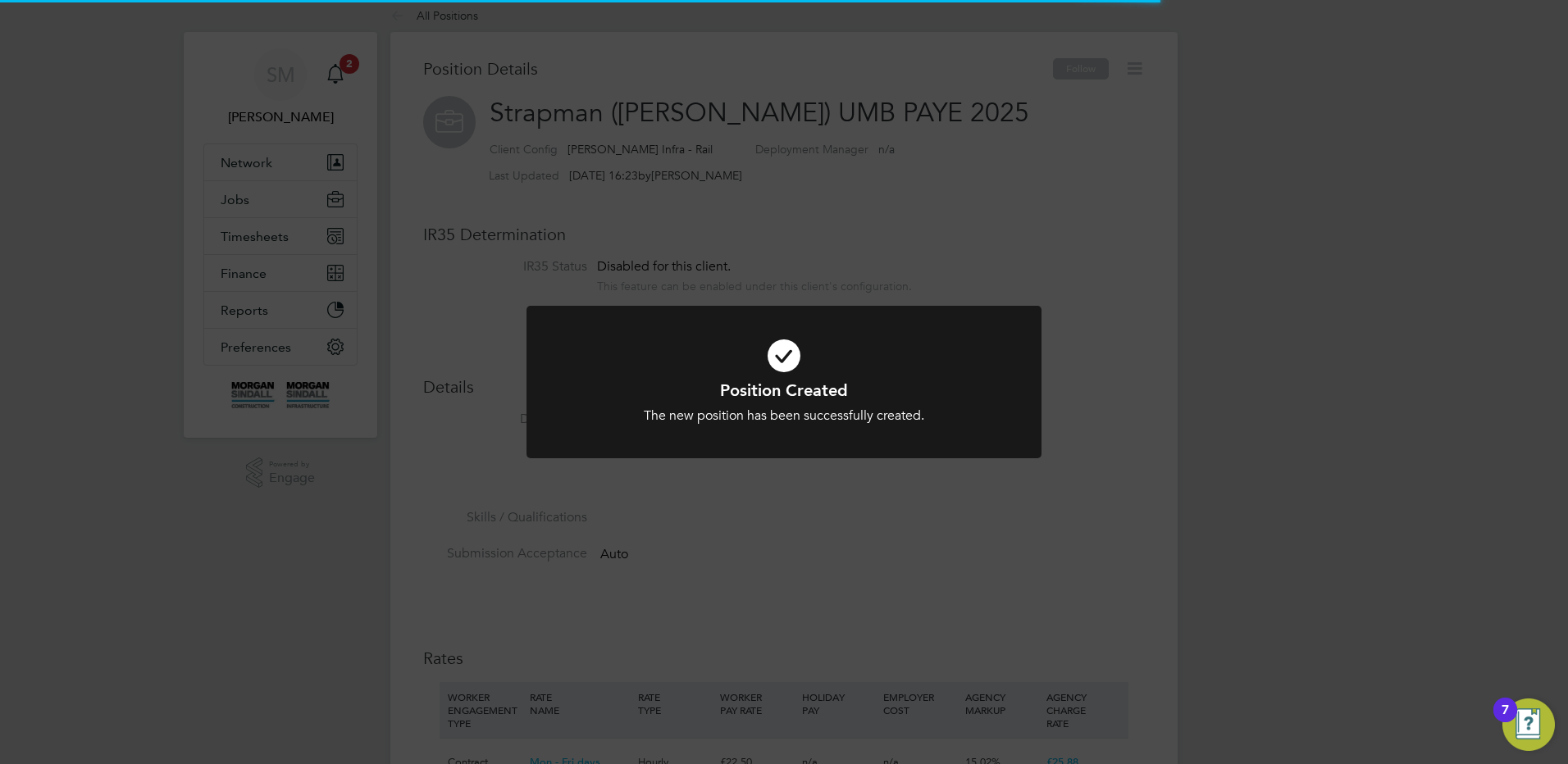
scroll to position [8, 8]
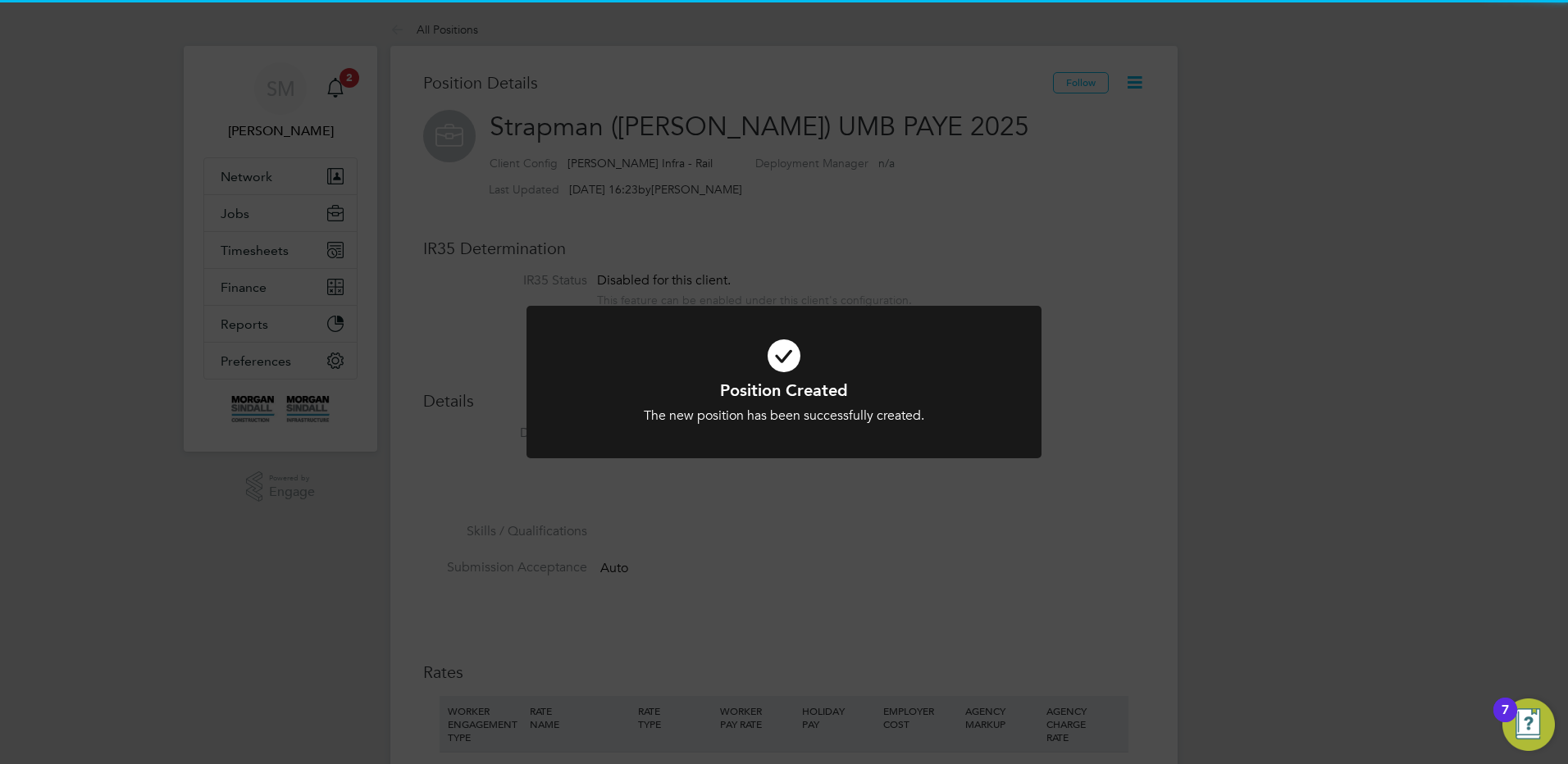
click at [632, 523] on div "Position Created The new position has been successfully created. Cancel Okay" at bounding box center [784, 382] width 1568 height 764
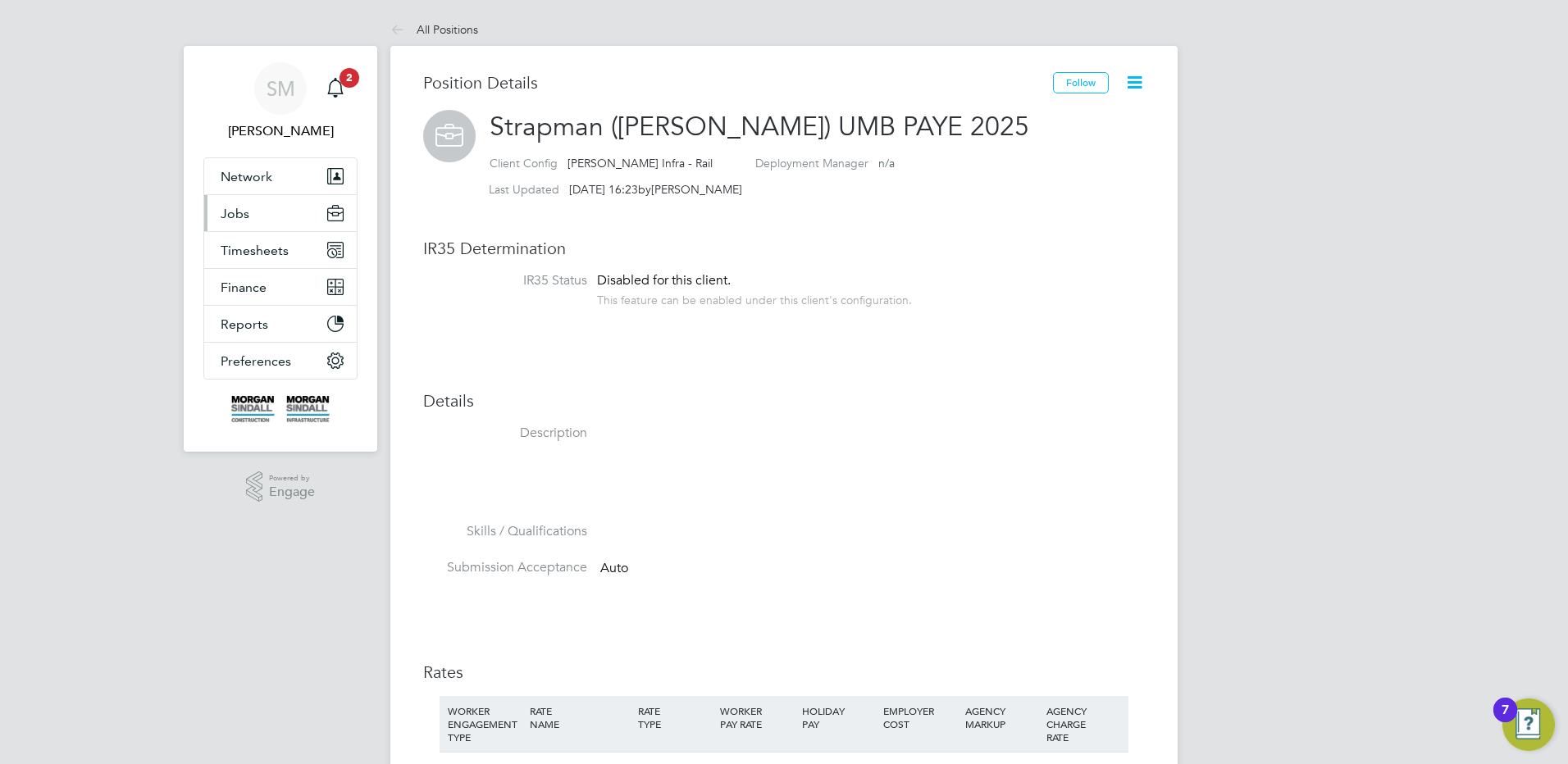
click at [242, 197] on button "Jobs" at bounding box center [280, 213] width 153 height 36
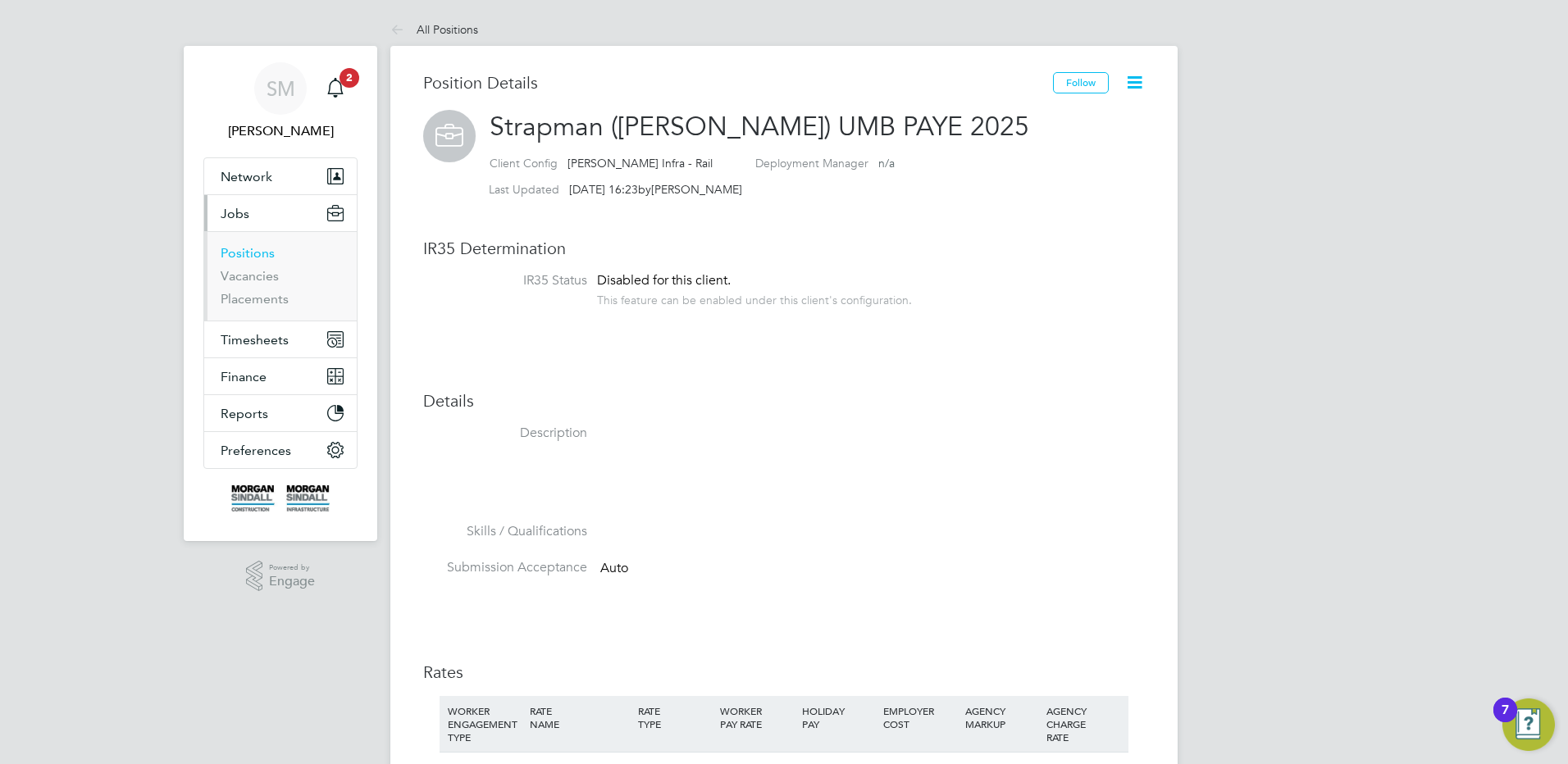
click at [257, 255] on link "Positions" at bounding box center [247, 253] width 54 height 16
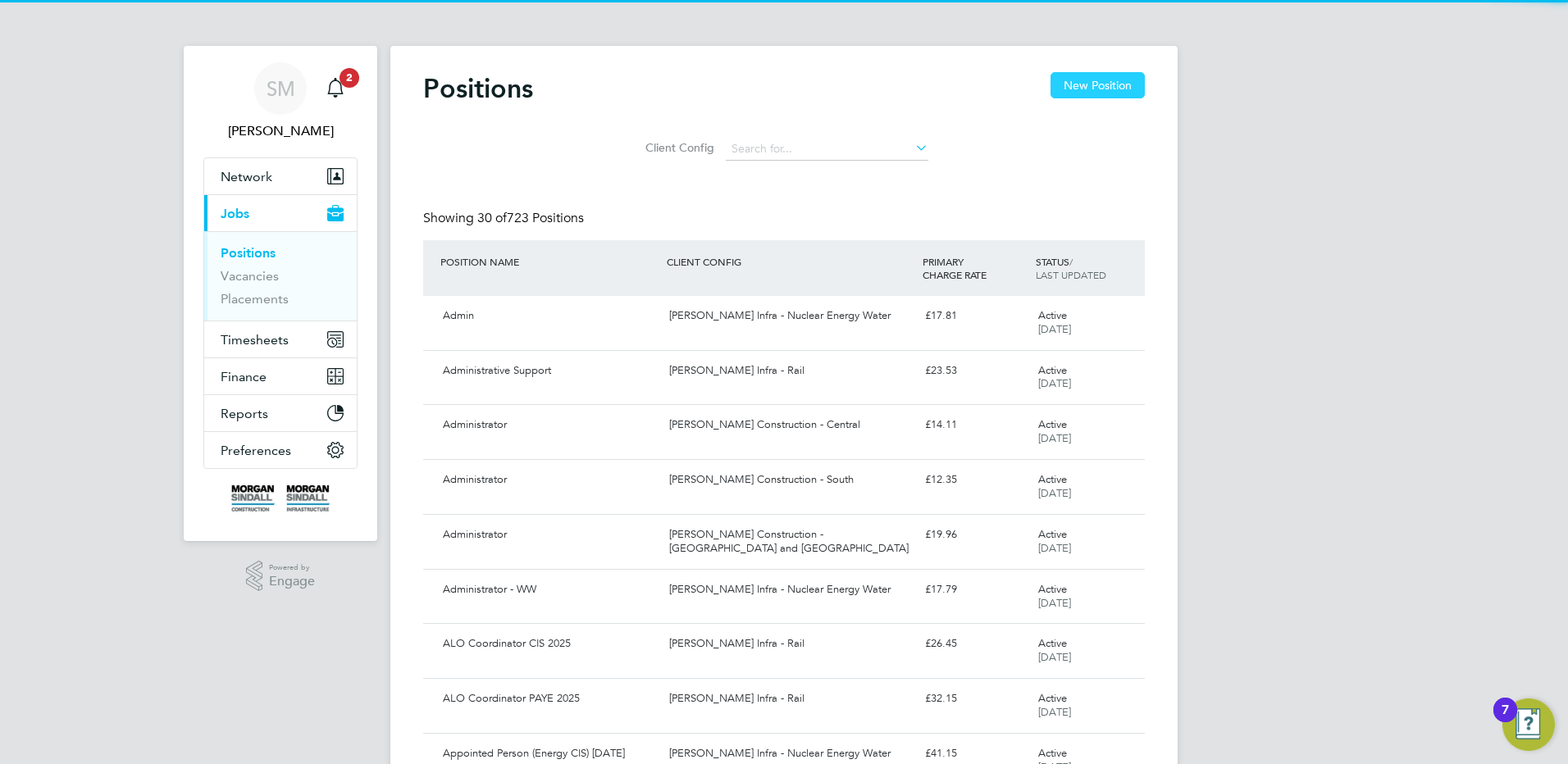
click at [1114, 84] on button "New Position" at bounding box center [1097, 85] width 94 height 26
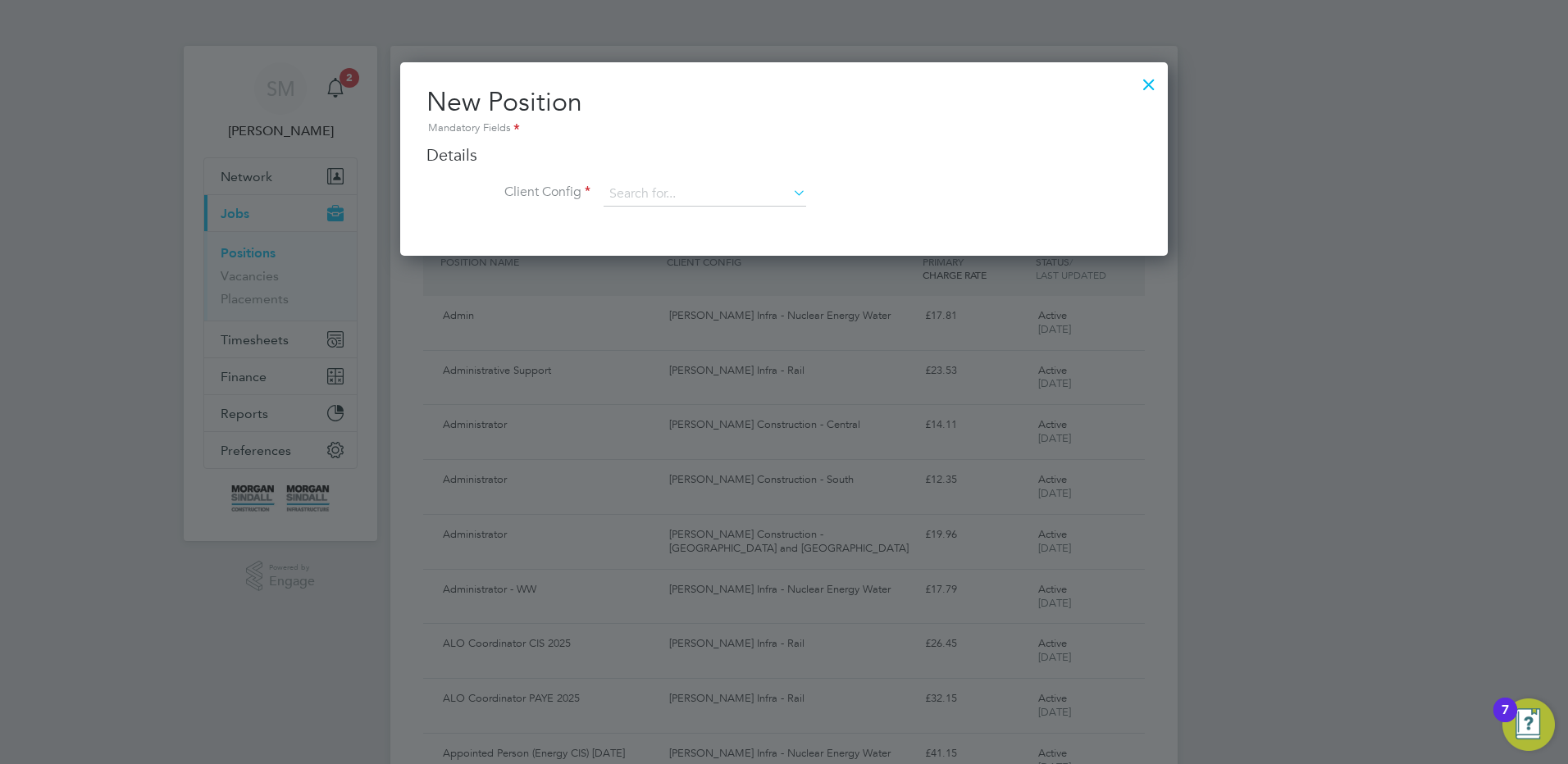
scroll to position [194, 768]
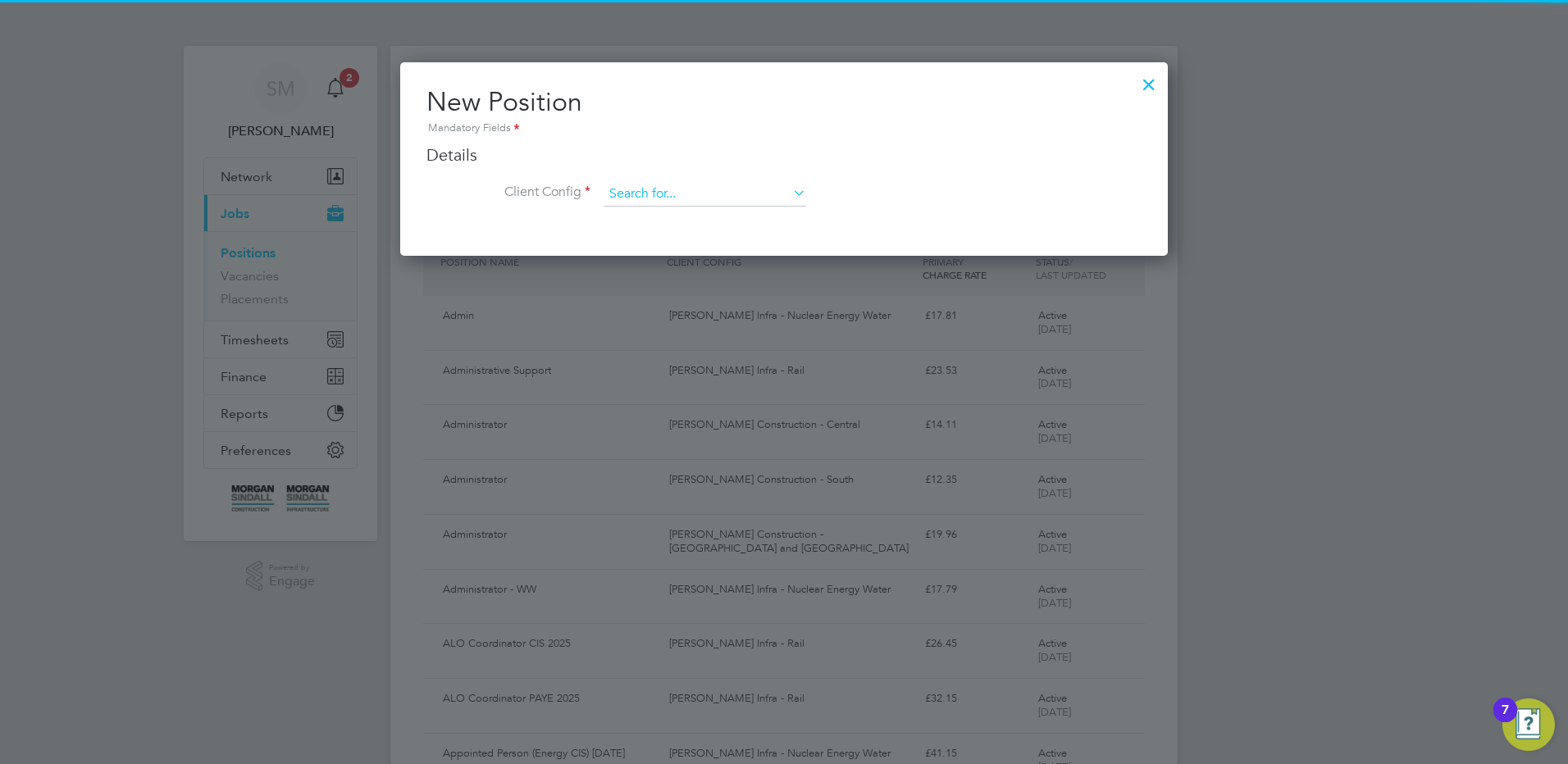
click at [679, 187] on input at bounding box center [705, 194] width 203 height 25
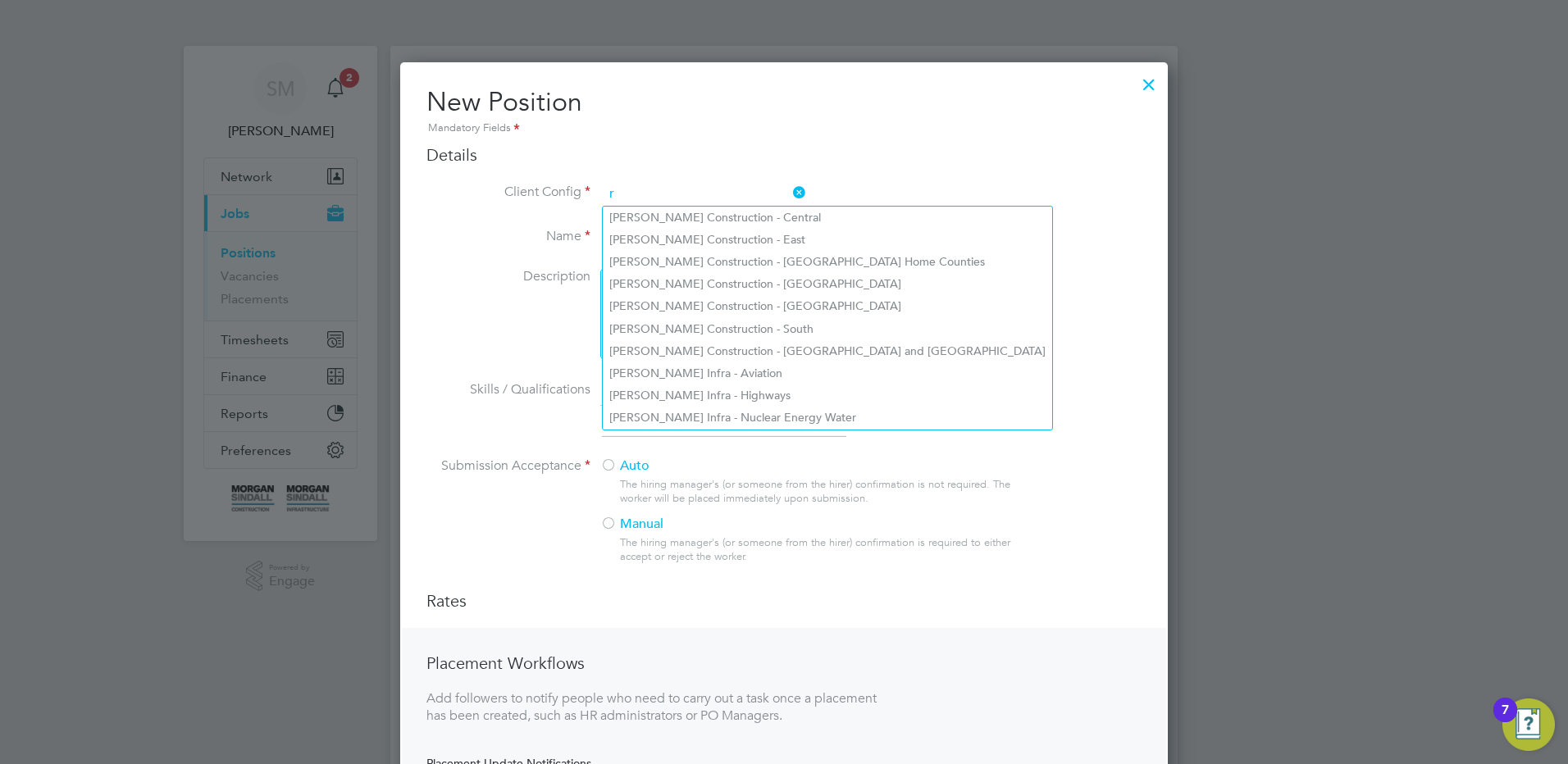
scroll to position [881, 768]
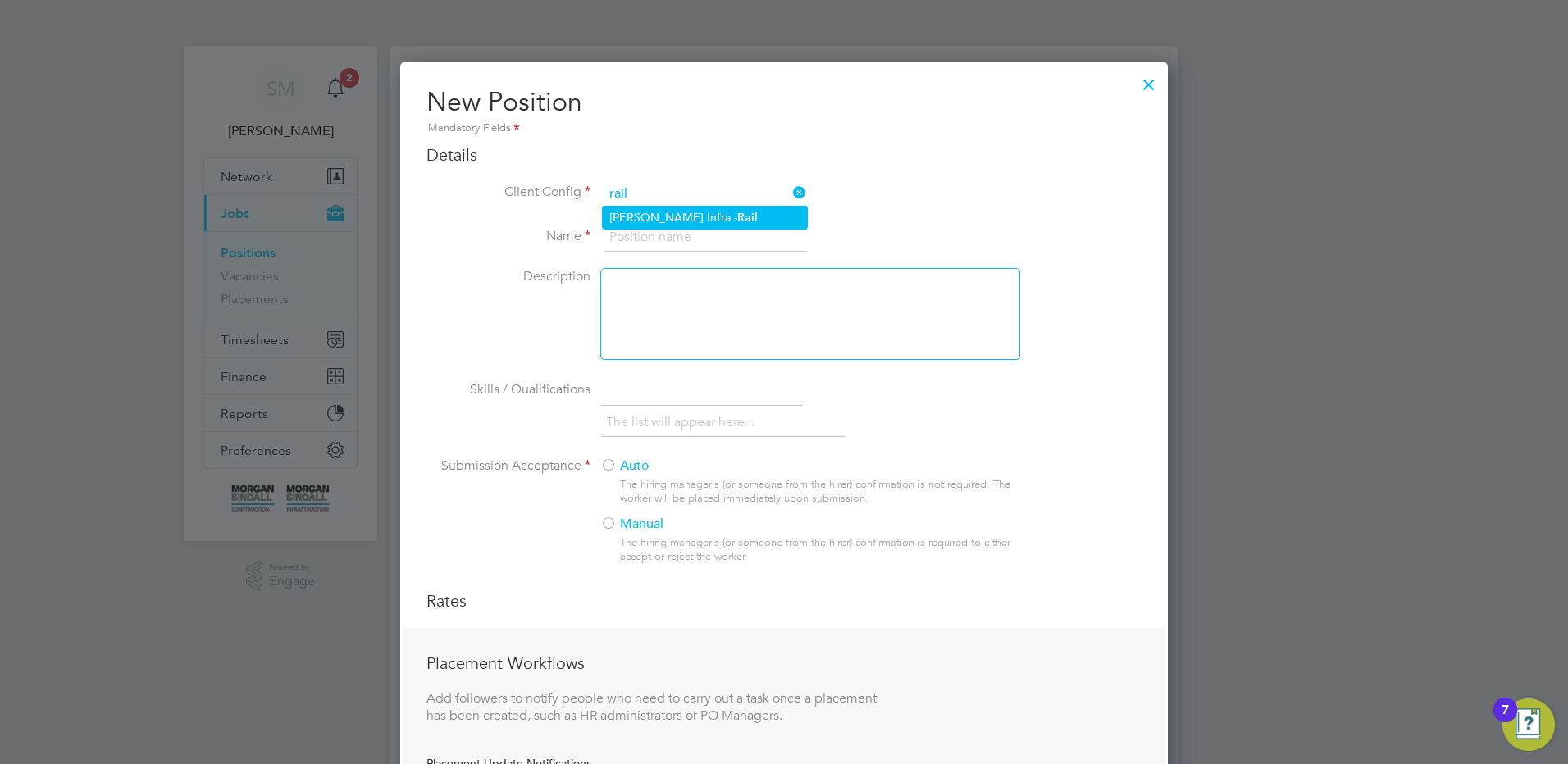
click at [706, 212] on li "[PERSON_NAME] Infra - Rail" at bounding box center [705, 218] width 204 height 22
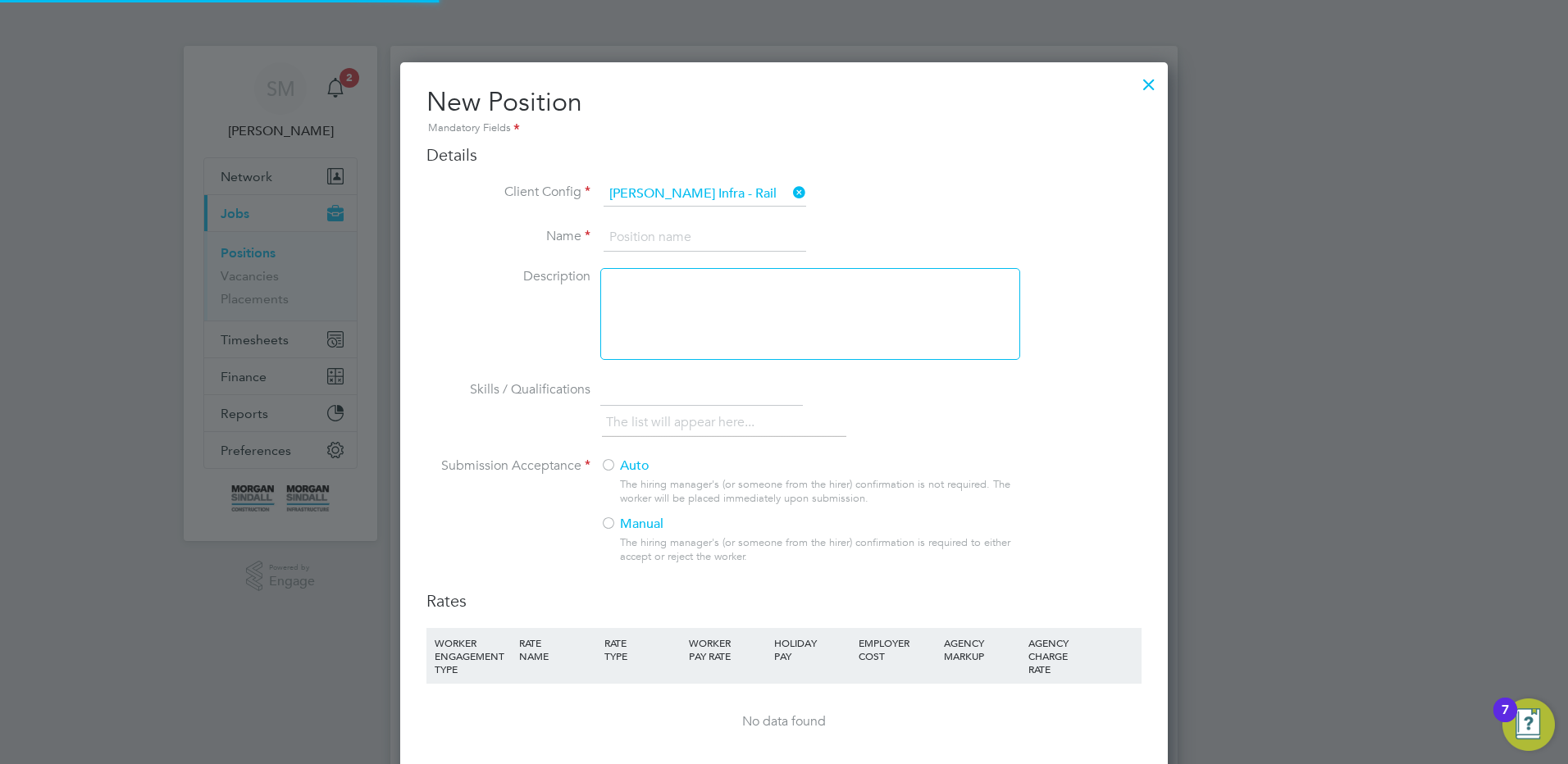
scroll to position [1072, 768]
click at [660, 231] on input at bounding box center [705, 237] width 203 height 30
click at [748, 238] on input at bounding box center [705, 237] width 203 height 30
click at [626, 462] on label "Auto" at bounding box center [803, 466] width 406 height 17
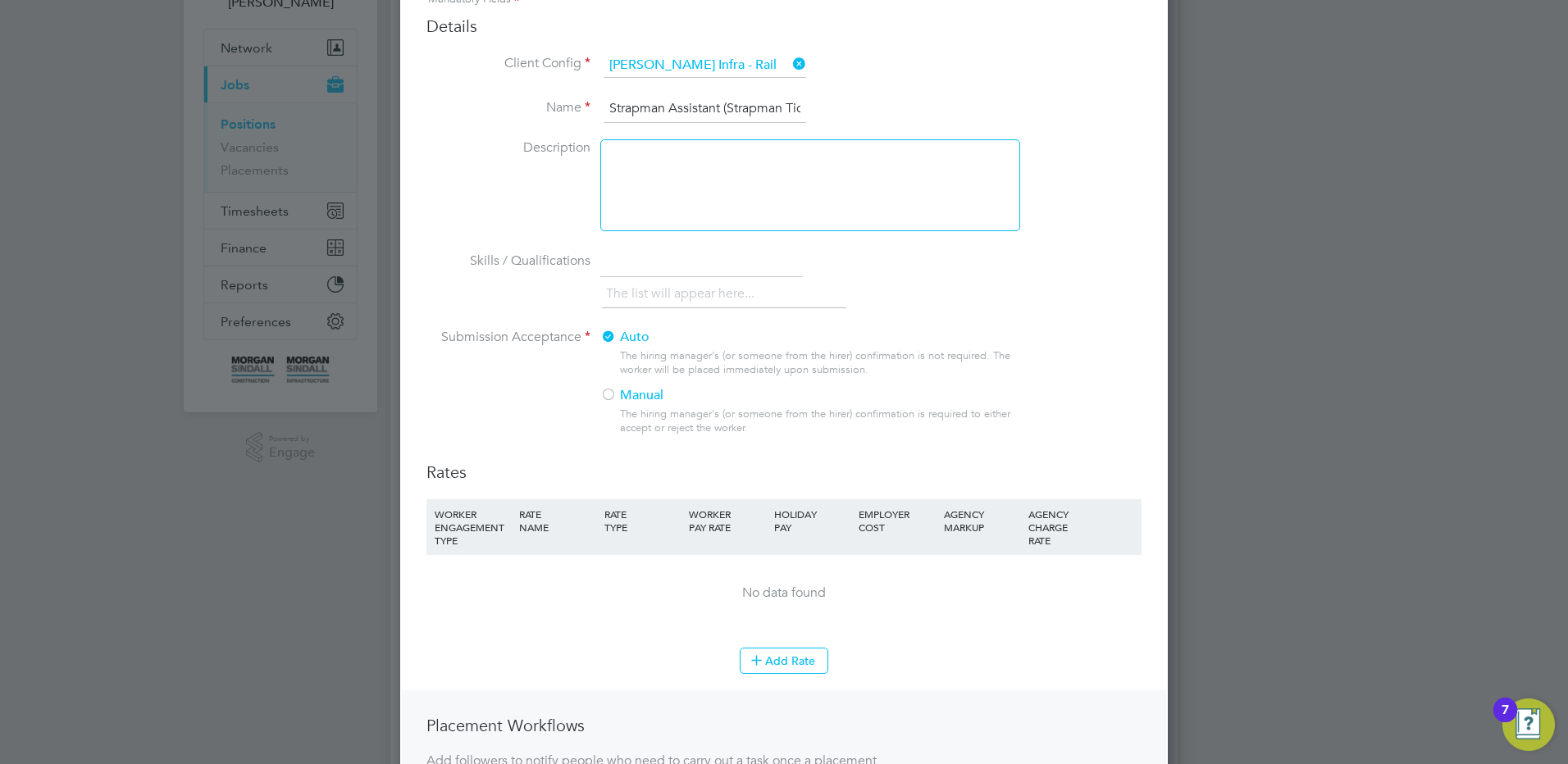
scroll to position [246, 0]
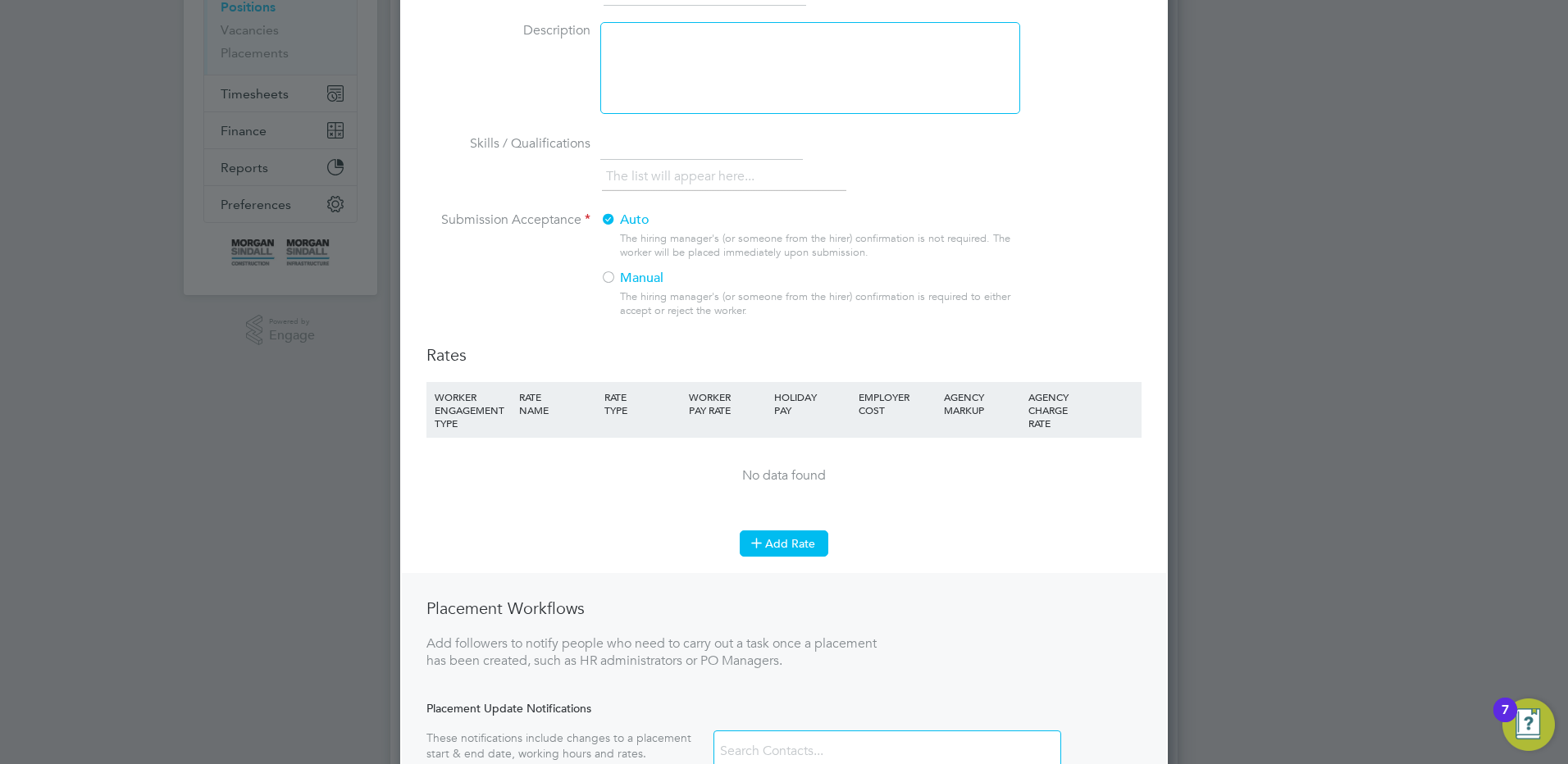
click at [815, 556] on button "Add Rate" at bounding box center [783, 543] width 88 height 26
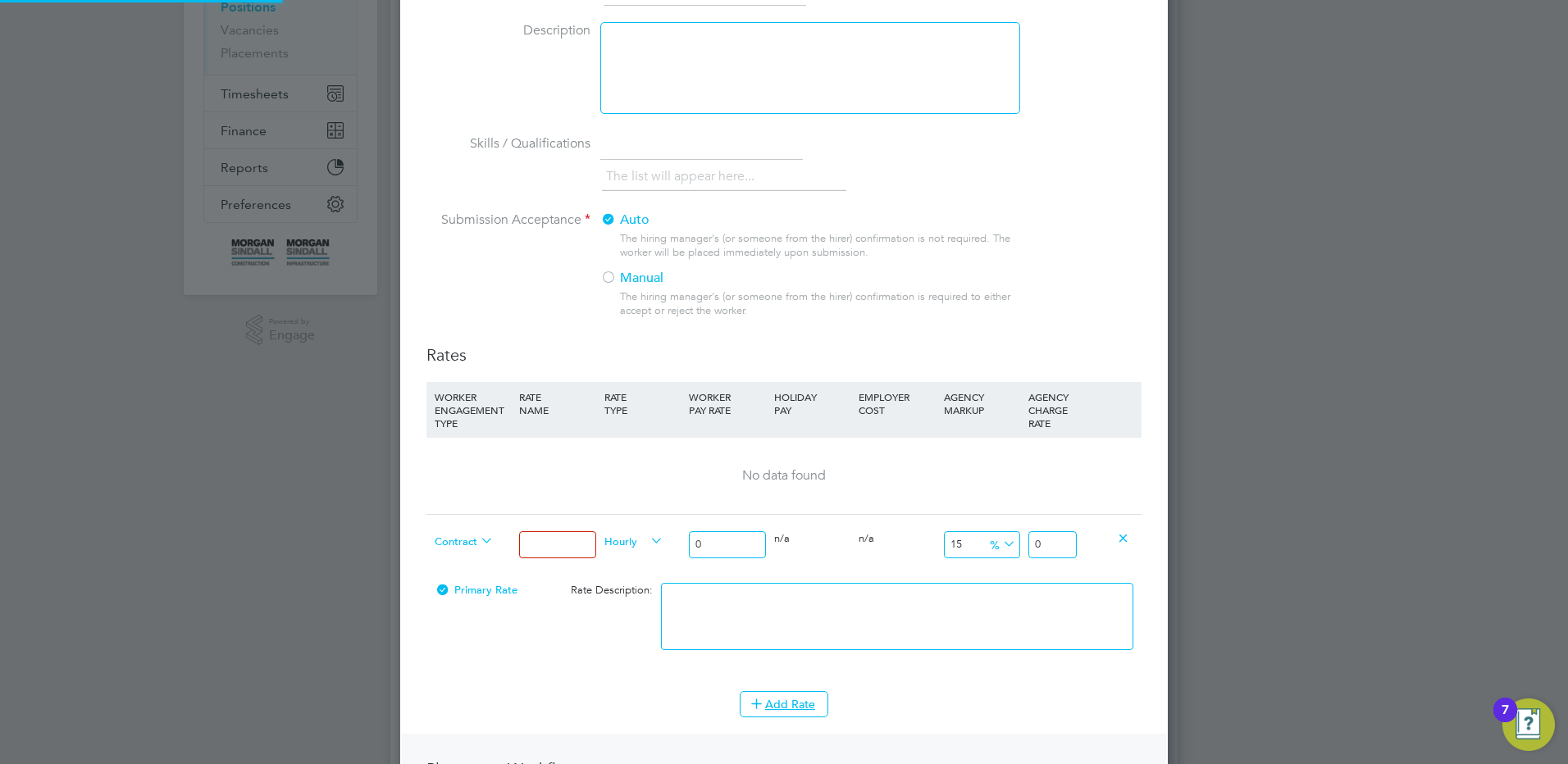
scroll to position [8, 8]
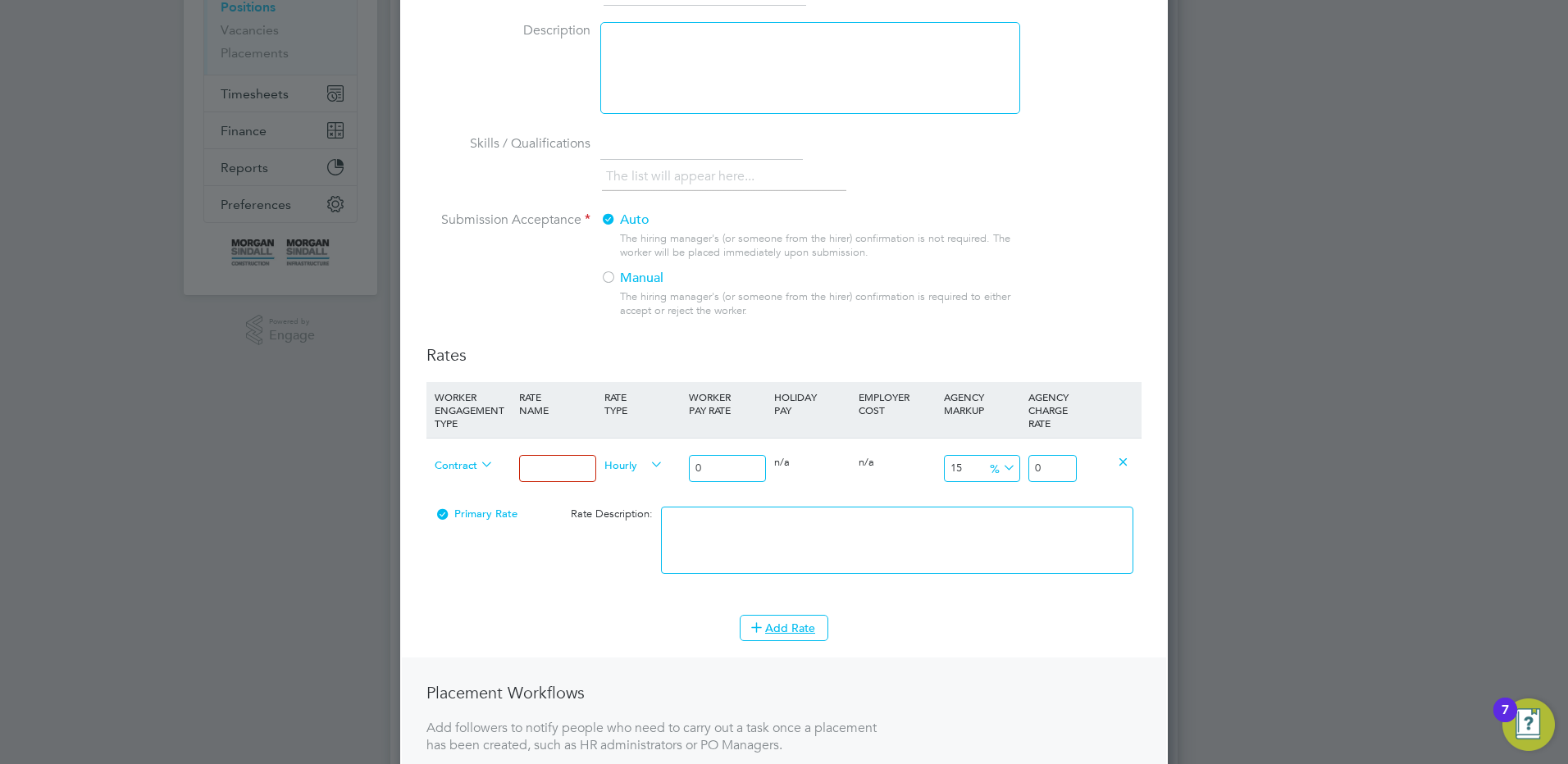
click at [631, 472] on span "Hourly" at bounding box center [633, 464] width 59 height 18
drag, startPoint x: 531, startPoint y: 470, endPoint x: 539, endPoint y: 476, distance: 10.0
click at [531, 470] on input at bounding box center [556, 468] width 77 height 27
drag, startPoint x: 740, startPoint y: 458, endPoint x: 694, endPoint y: 471, distance: 47.8
click at [693, 472] on input "0" at bounding box center [726, 468] width 77 height 27
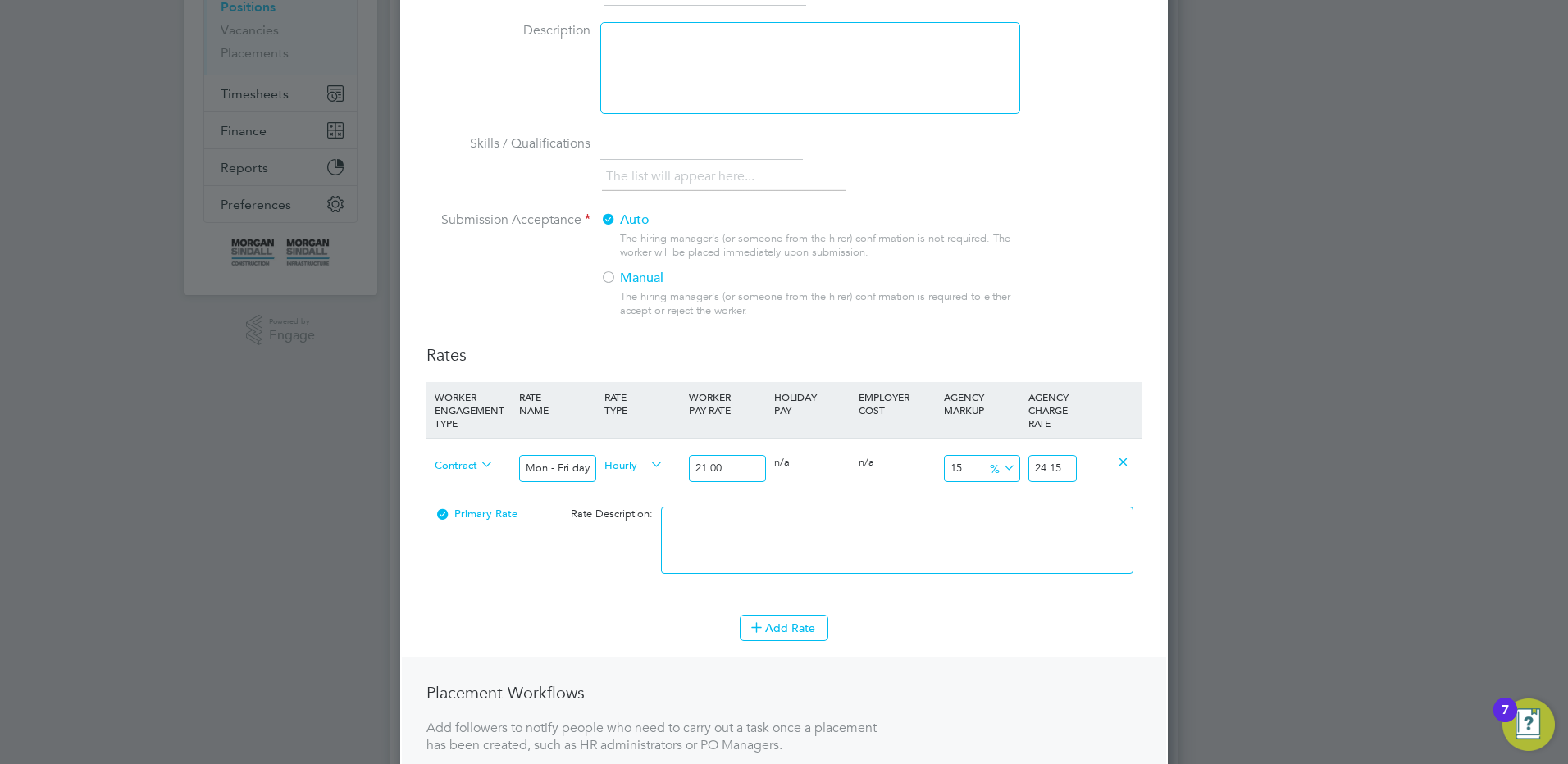
drag, startPoint x: 899, startPoint y: 565, endPoint x: 870, endPoint y: 572, distance: 29.8
click at [899, 565] on textarea at bounding box center [896, 540] width 472 height 68
click at [772, 629] on button "Add Rate" at bounding box center [783, 628] width 88 height 26
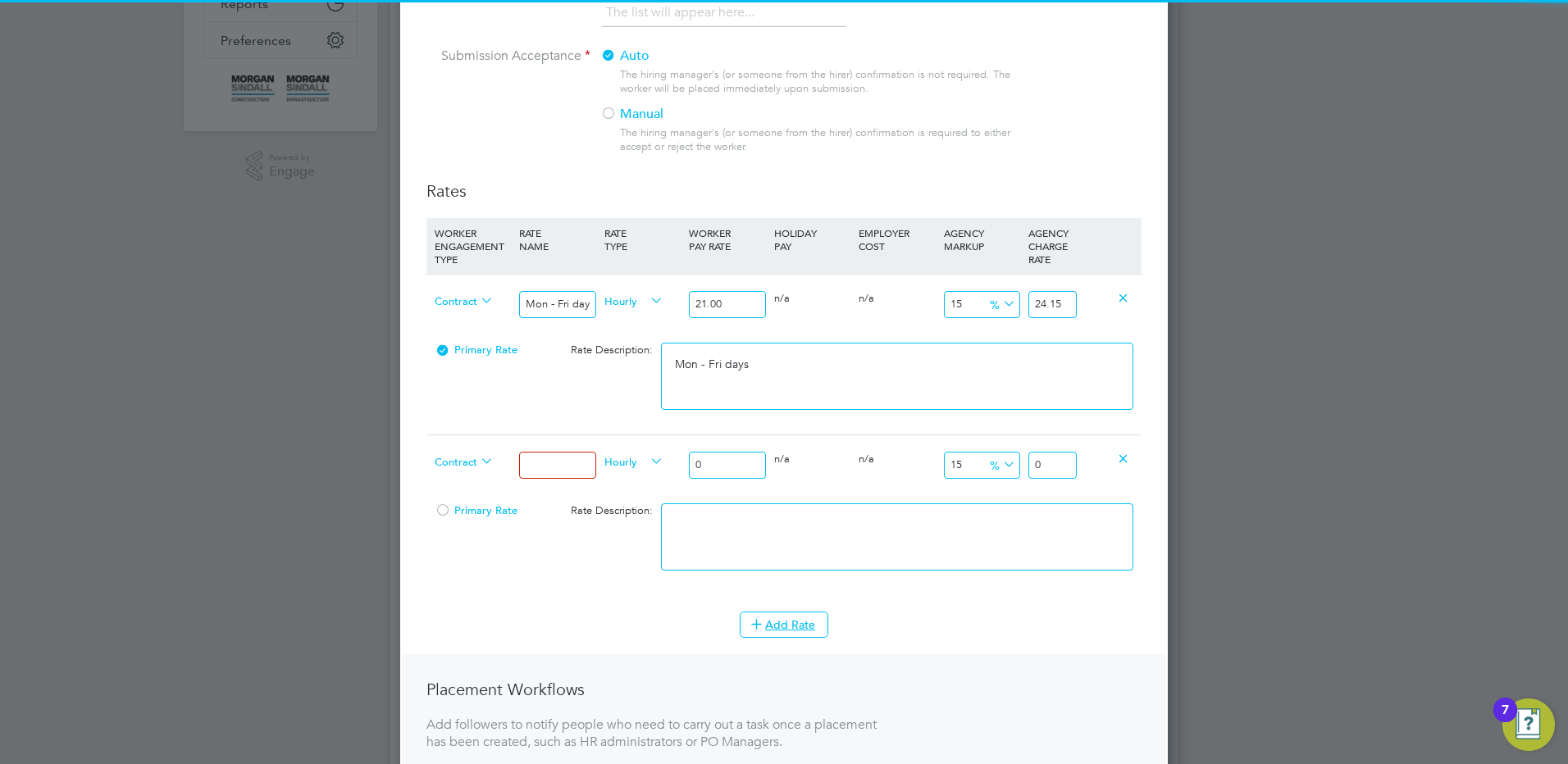
drag, startPoint x: 561, startPoint y: 452, endPoint x: 557, endPoint y: 472, distance: 20.4
click at [560, 452] on input at bounding box center [556, 465] width 77 height 27
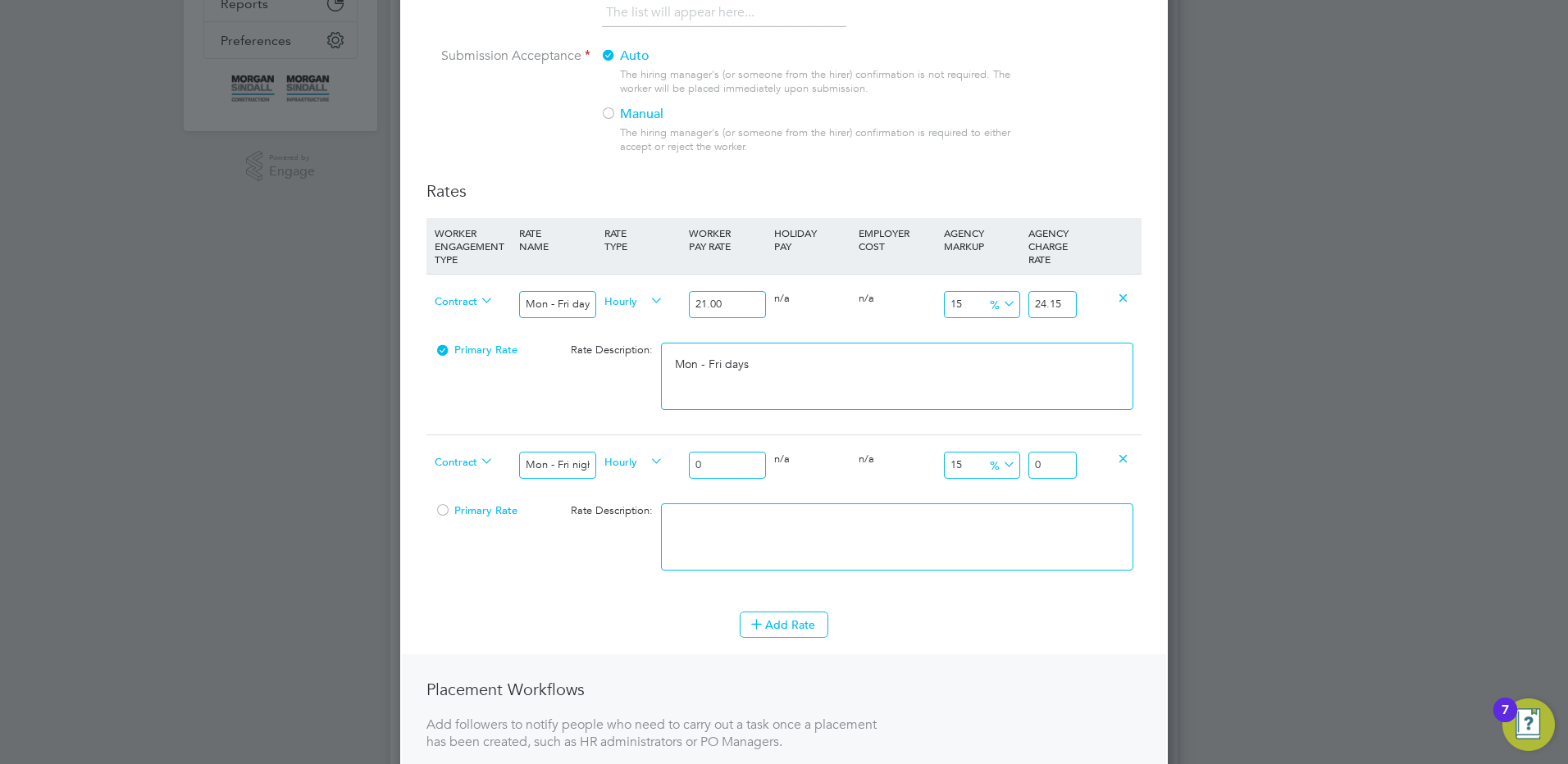
click at [660, 457] on div "Contract Mon - Fri nights Hourly 0 0 n/a 0 n/a 15 0 % 0" at bounding box center [784, 464] width 715 height 61
drag, startPoint x: 1056, startPoint y: 464, endPoint x: 1139, endPoint y: 463, distance: 83.0
click at [1127, 472] on div "Contract Mon - Fri nights Hourly 23.10 0 n/a 0 n/a 15 3.465 % 26.565" at bounding box center [784, 464] width 715 height 61
click at [901, 471] on div "0 n/a" at bounding box center [896, 459] width 84 height 48
click at [889, 510] on textarea at bounding box center [896, 537] width 472 height 68
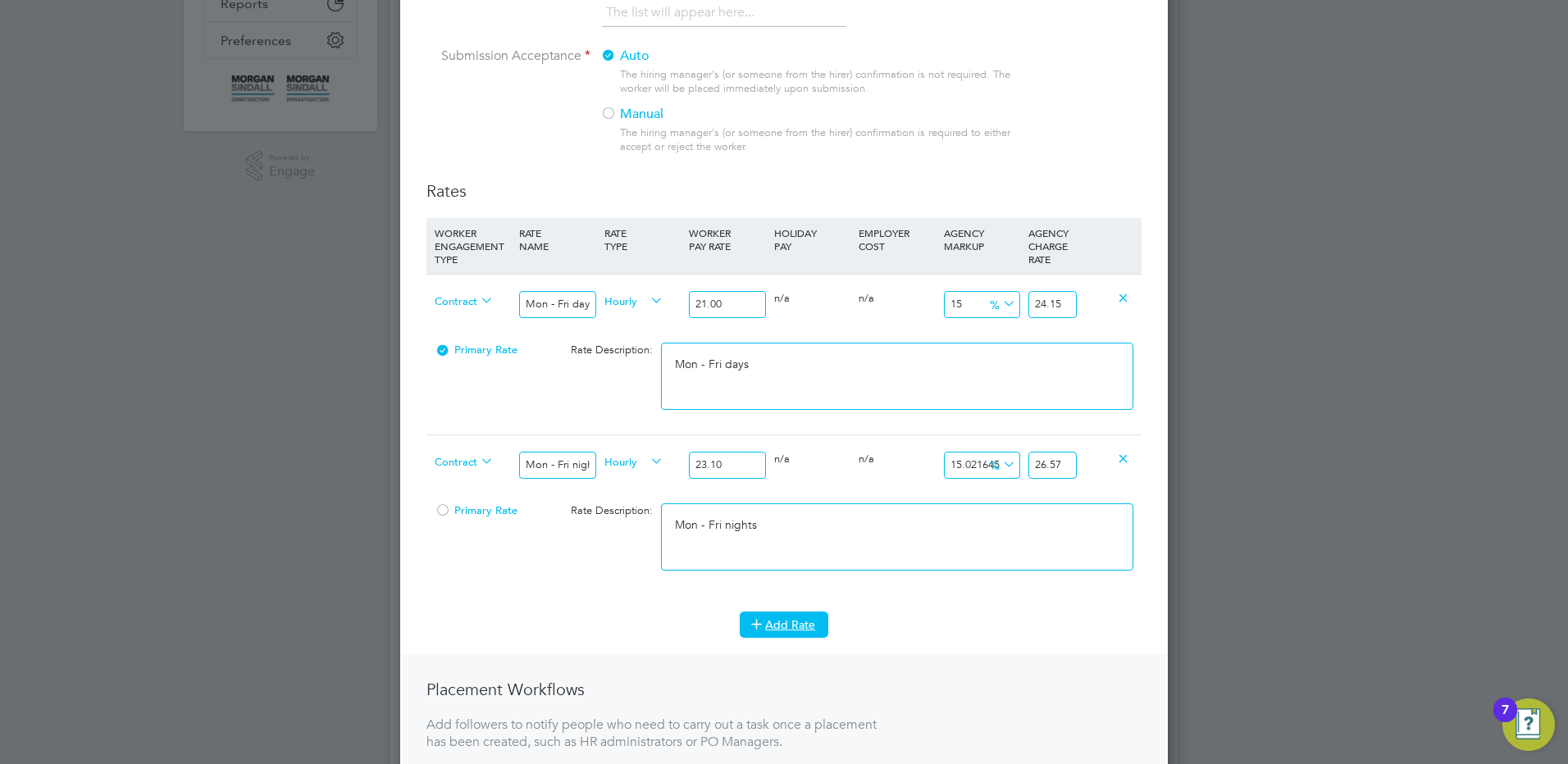
click at [805, 612] on button "Add Rate" at bounding box center [783, 625] width 88 height 26
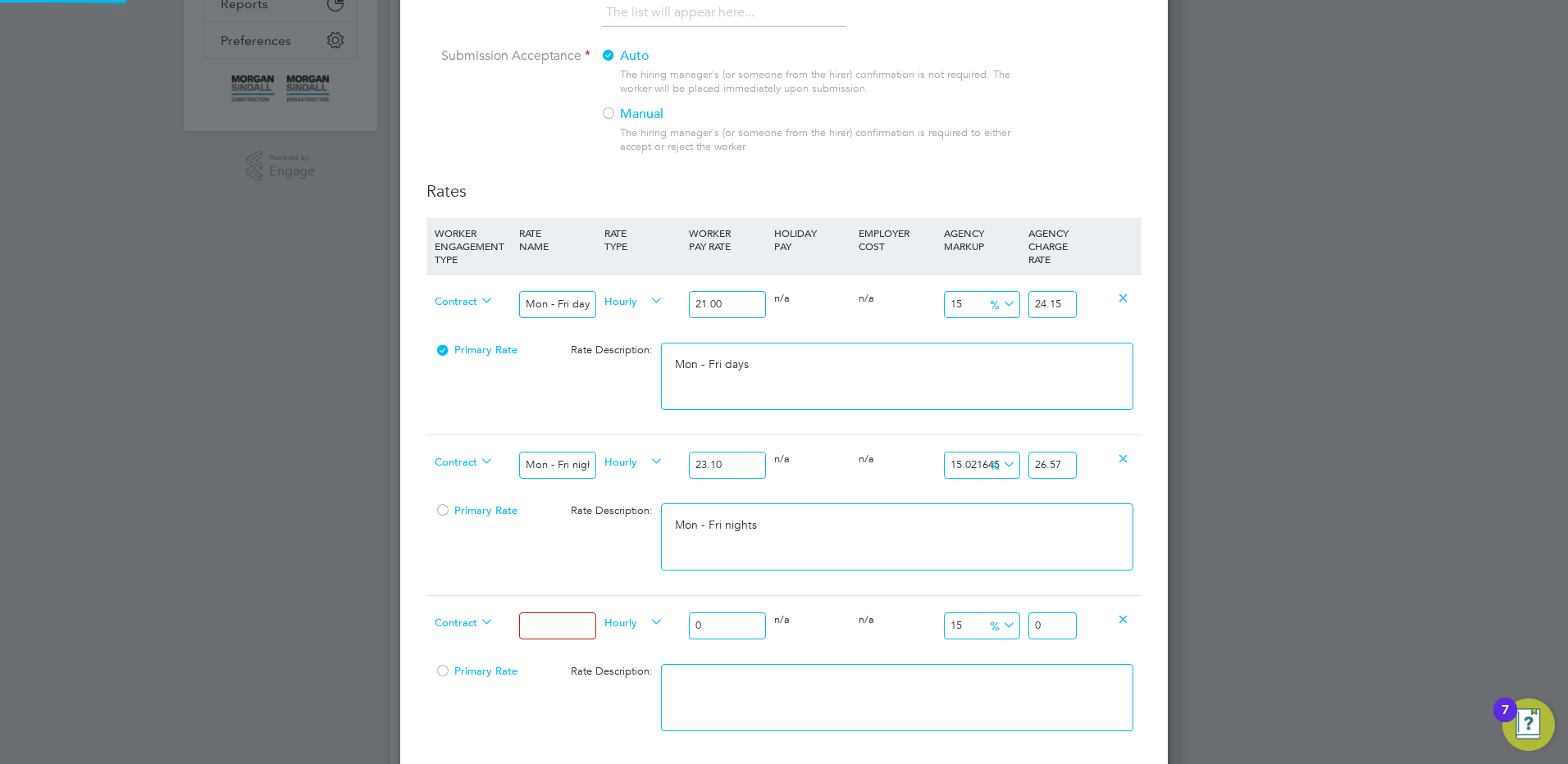
click at [565, 622] on input at bounding box center [556, 625] width 77 height 27
drag, startPoint x: 734, startPoint y: 626, endPoint x: 658, endPoint y: 617, distance: 76.5
click at [659, 617] on div "Contract Weekends Fri 18:00pm - Mon 06:00am Hourly 0 0 n/a 0 n/a 15 0 % 0" at bounding box center [784, 625] width 715 height 61
drag, startPoint x: 1066, startPoint y: 624, endPoint x: 1131, endPoint y: 592, distance: 72.4
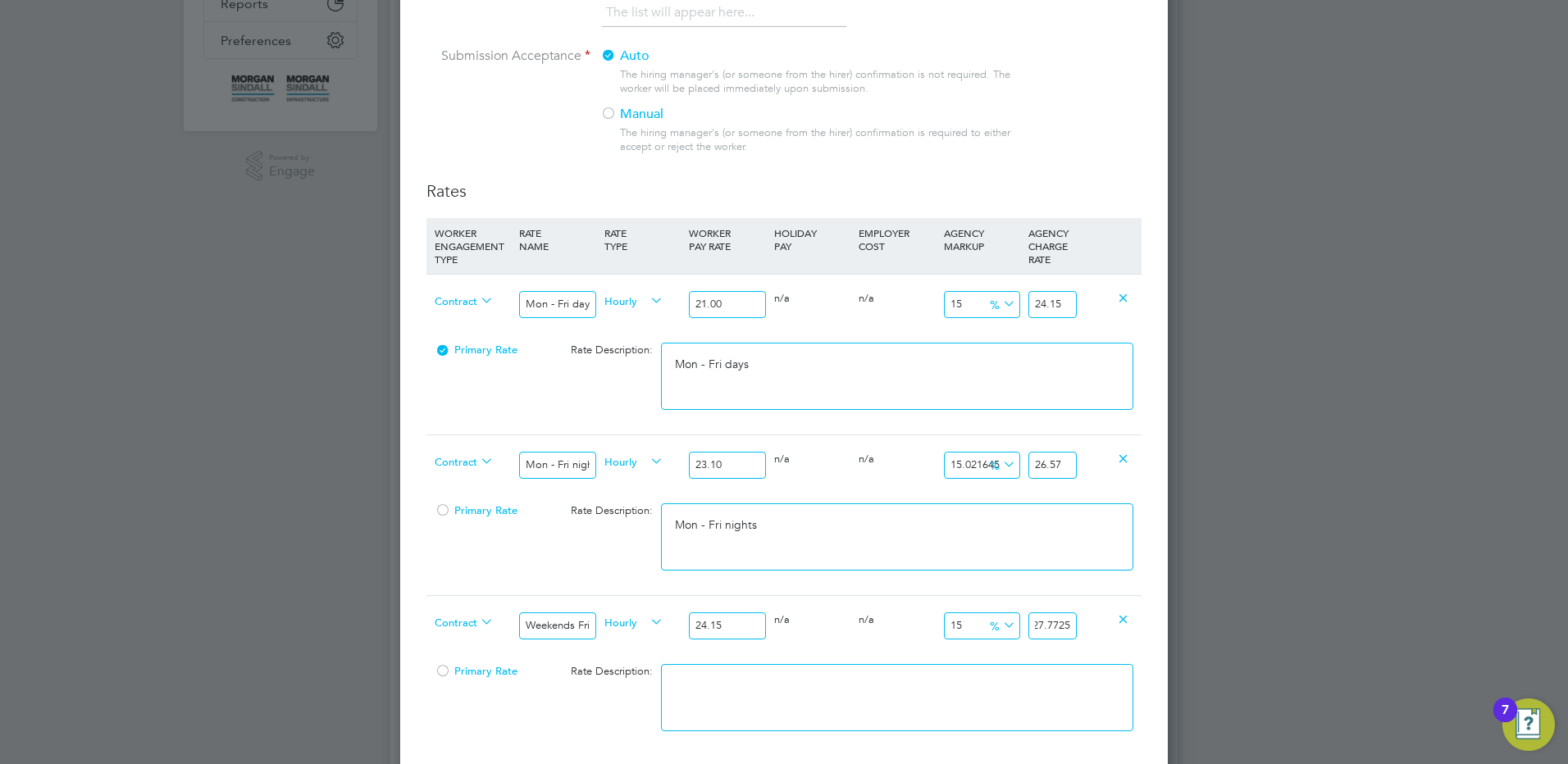
click at [1126, 613] on div "Contract Weekends Fri 18:00pm - Mon 06:00am Hourly 24.15 0 n/a 0 n/a 15 3.6225 …" at bounding box center [784, 625] width 715 height 61
click at [767, 683] on textarea at bounding box center [896, 697] width 472 height 68
paste textarea "Weekends Fri 18:00pm - Mon 06:00am"
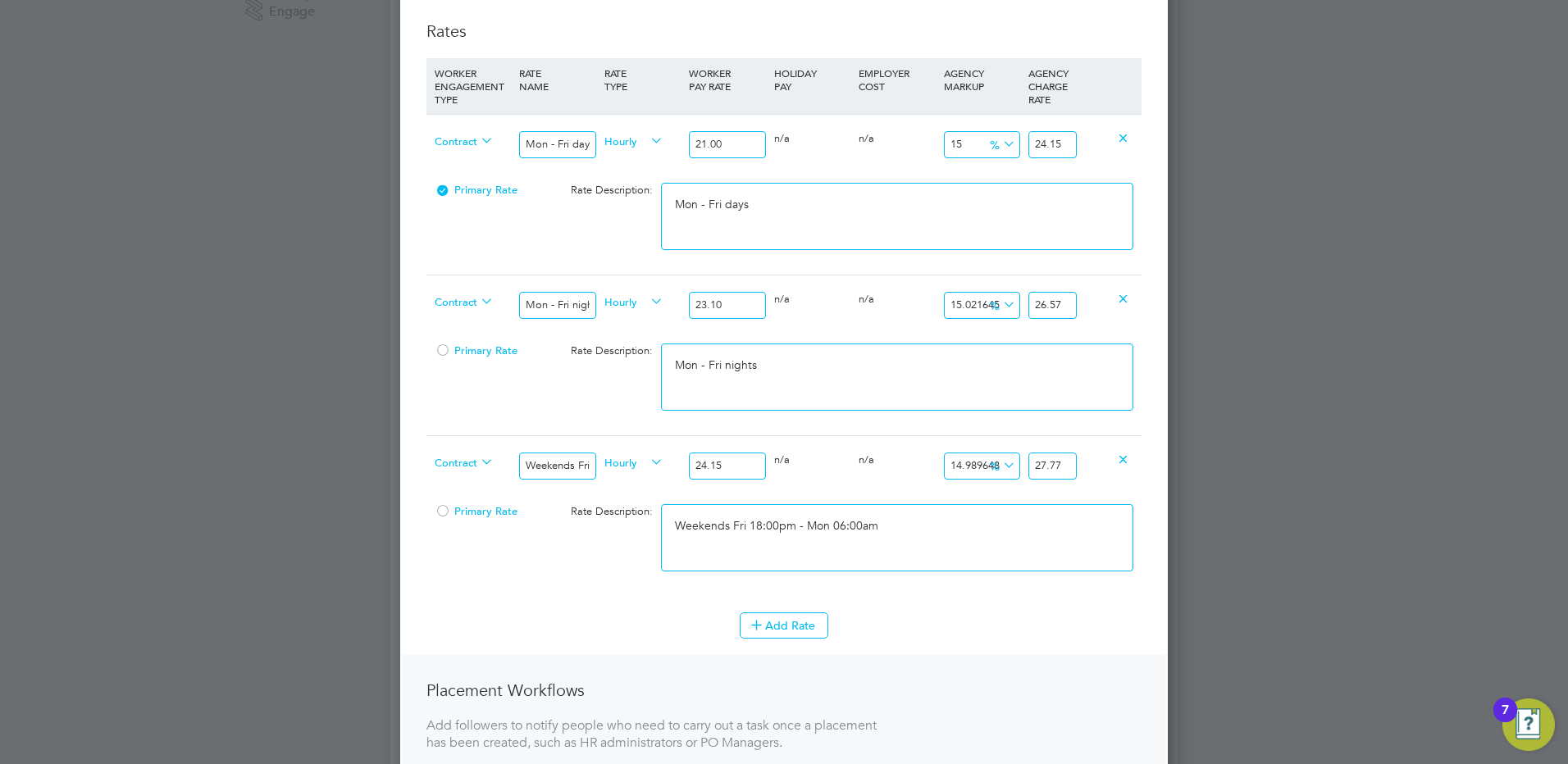
scroll to position [574, 0]
click at [797, 628] on button "Add Rate" at bounding box center [783, 621] width 88 height 26
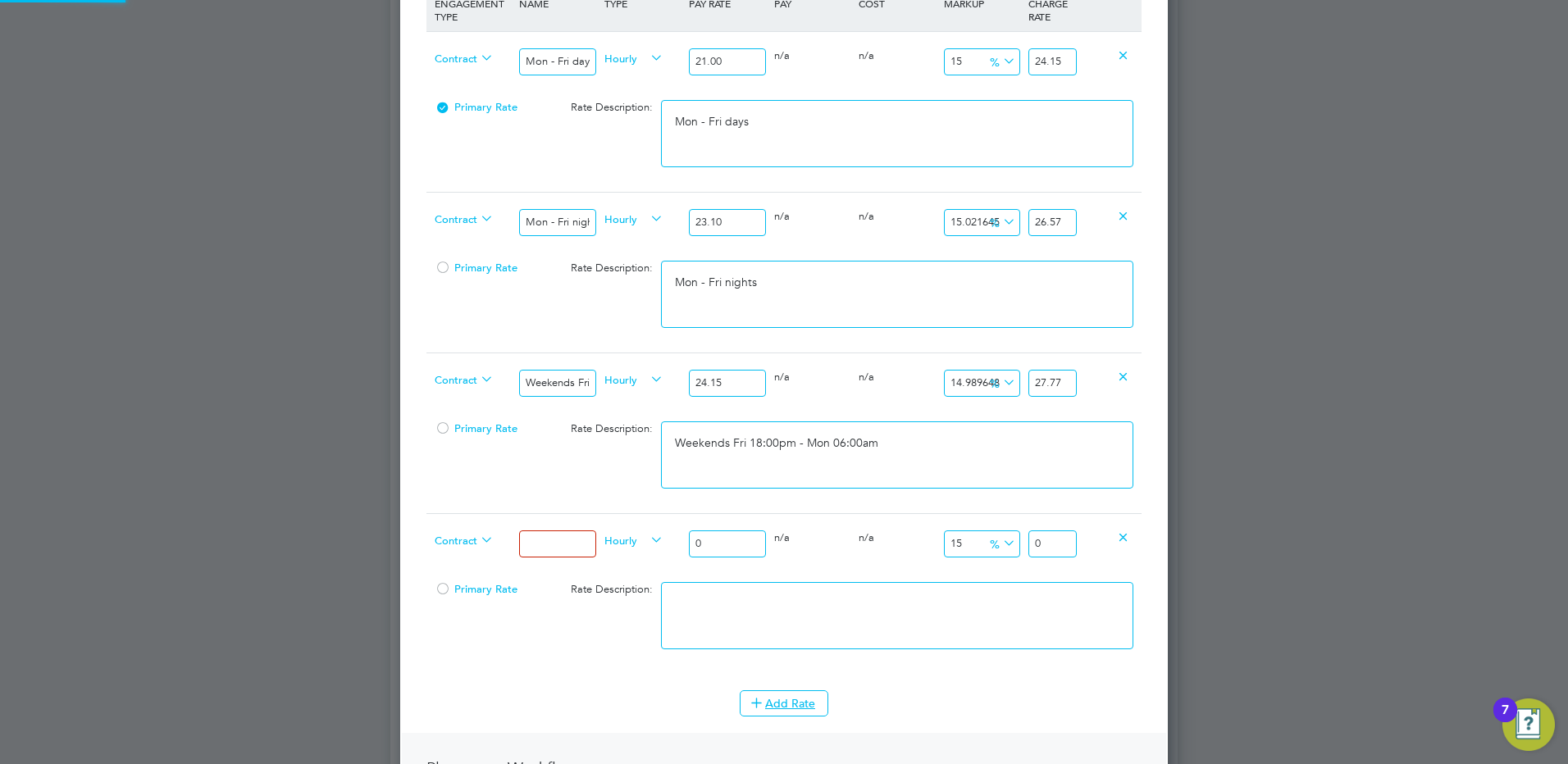
scroll to position [738, 0]
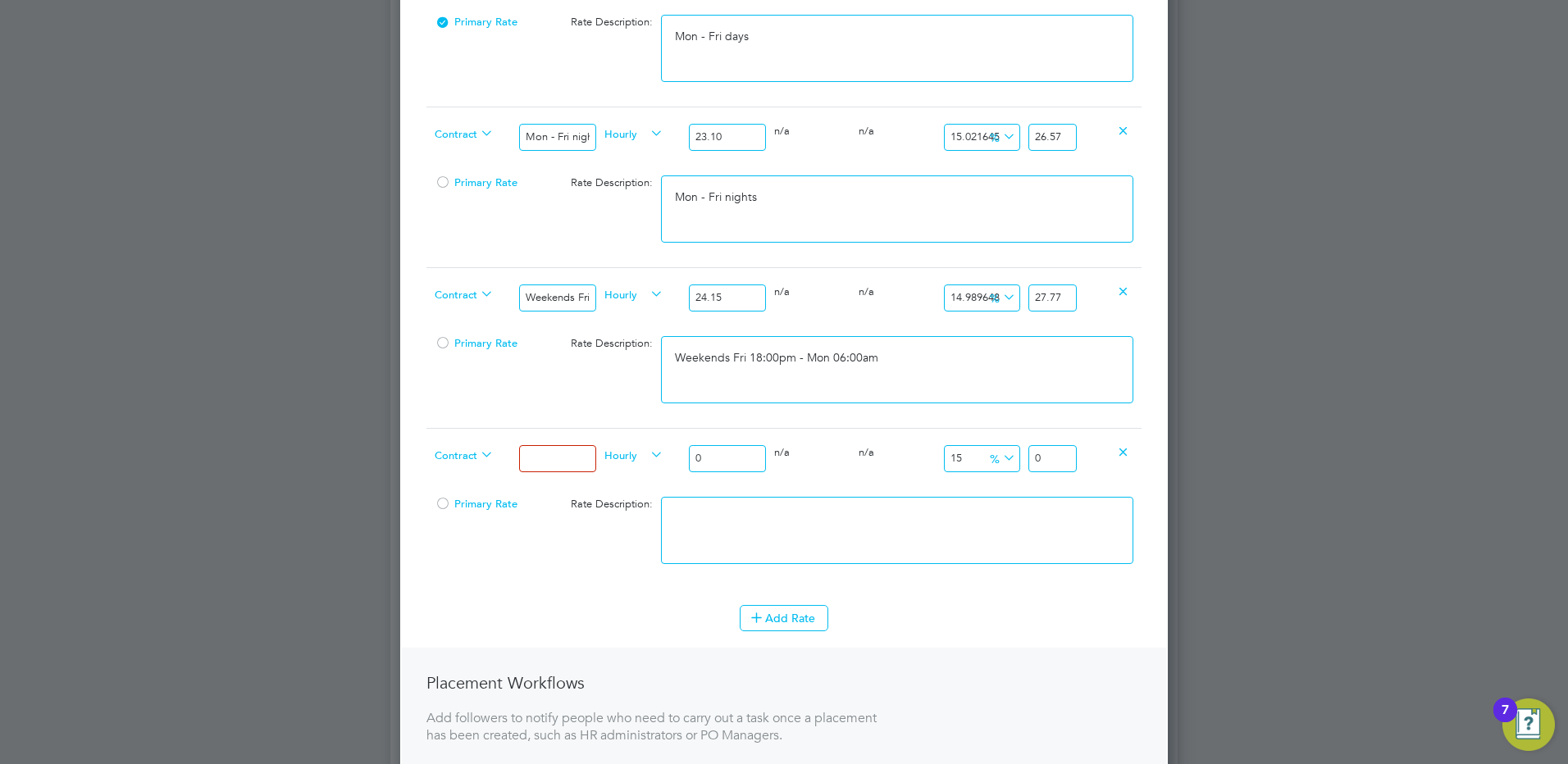
click at [538, 456] on input at bounding box center [556, 458] width 77 height 27
drag, startPoint x: 706, startPoint y: 464, endPoint x: 610, endPoint y: 464, distance: 96.0
click at [610, 464] on div "Contract Bank hols Hourly 0 0 n/a 0 n/a 15 0 % 0" at bounding box center [784, 458] width 715 height 61
drag, startPoint x: 1059, startPoint y: 461, endPoint x: 1256, endPoint y: 442, distance: 197.9
click at [1172, 456] on div "Positions New Position Client Config Showing 30 of 723 Positions POSITION NAME …" at bounding box center [784, 336] width 787 height 2058
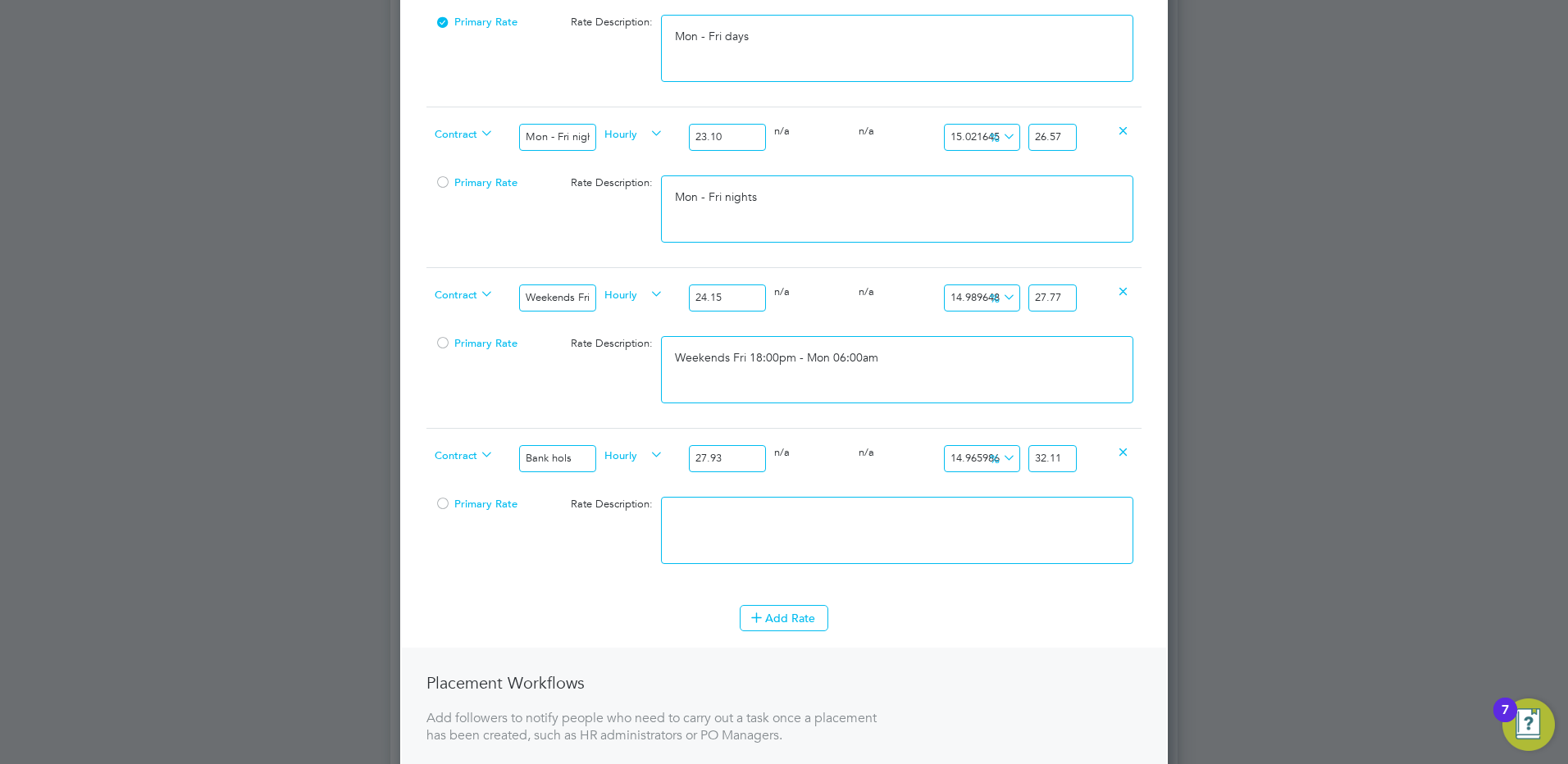
scroll to position [0, 0]
click at [999, 538] on textarea at bounding box center [896, 531] width 472 height 68
click at [789, 627] on button "Add Rate" at bounding box center [783, 618] width 88 height 26
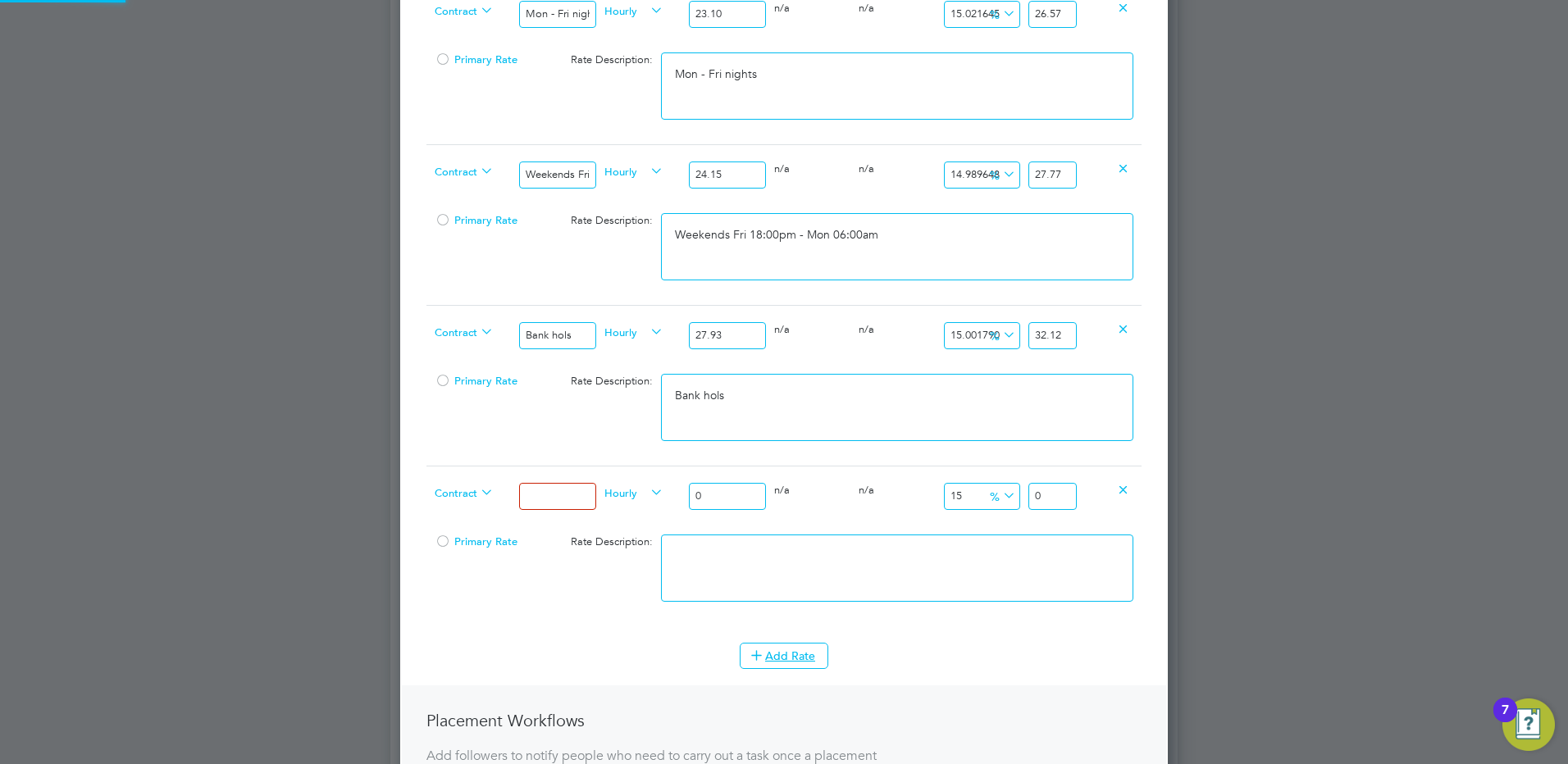
scroll to position [902, 0]
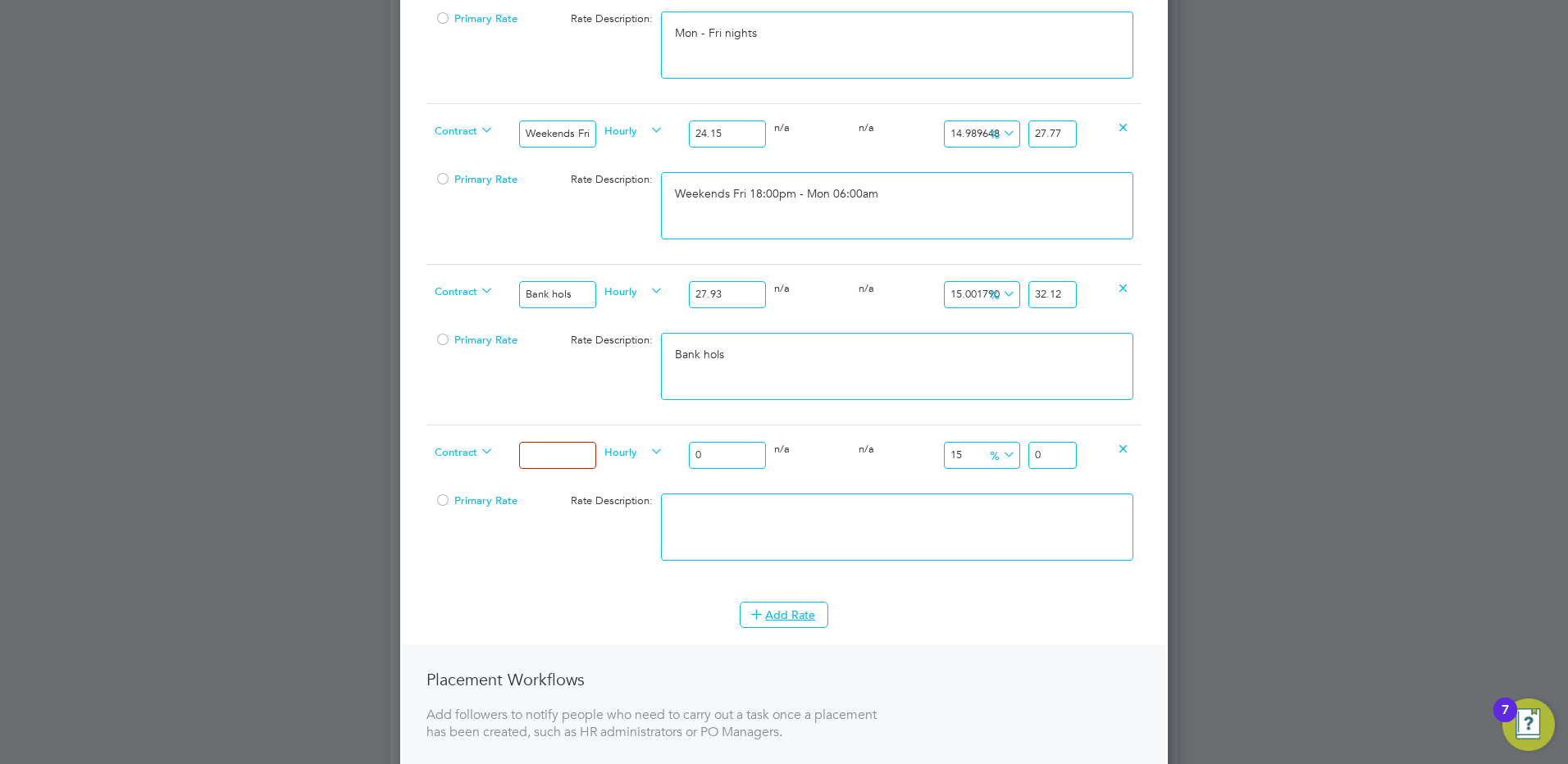
drag, startPoint x: 554, startPoint y: 450, endPoint x: 554, endPoint y: 462, distance: 12.0
click at [554, 450] on input at bounding box center [556, 455] width 77 height 27
drag, startPoint x: 719, startPoint y: 451, endPoint x: 617, endPoint y: 447, distance: 102.1
click at [622, 443] on div "Contract Xmas & New Year Hourly 0 0 n/a 0 n/a 15 0 % 0" at bounding box center [784, 454] width 715 height 61
click at [1072, 457] on input "48.3" at bounding box center [1052, 455] width 49 height 27
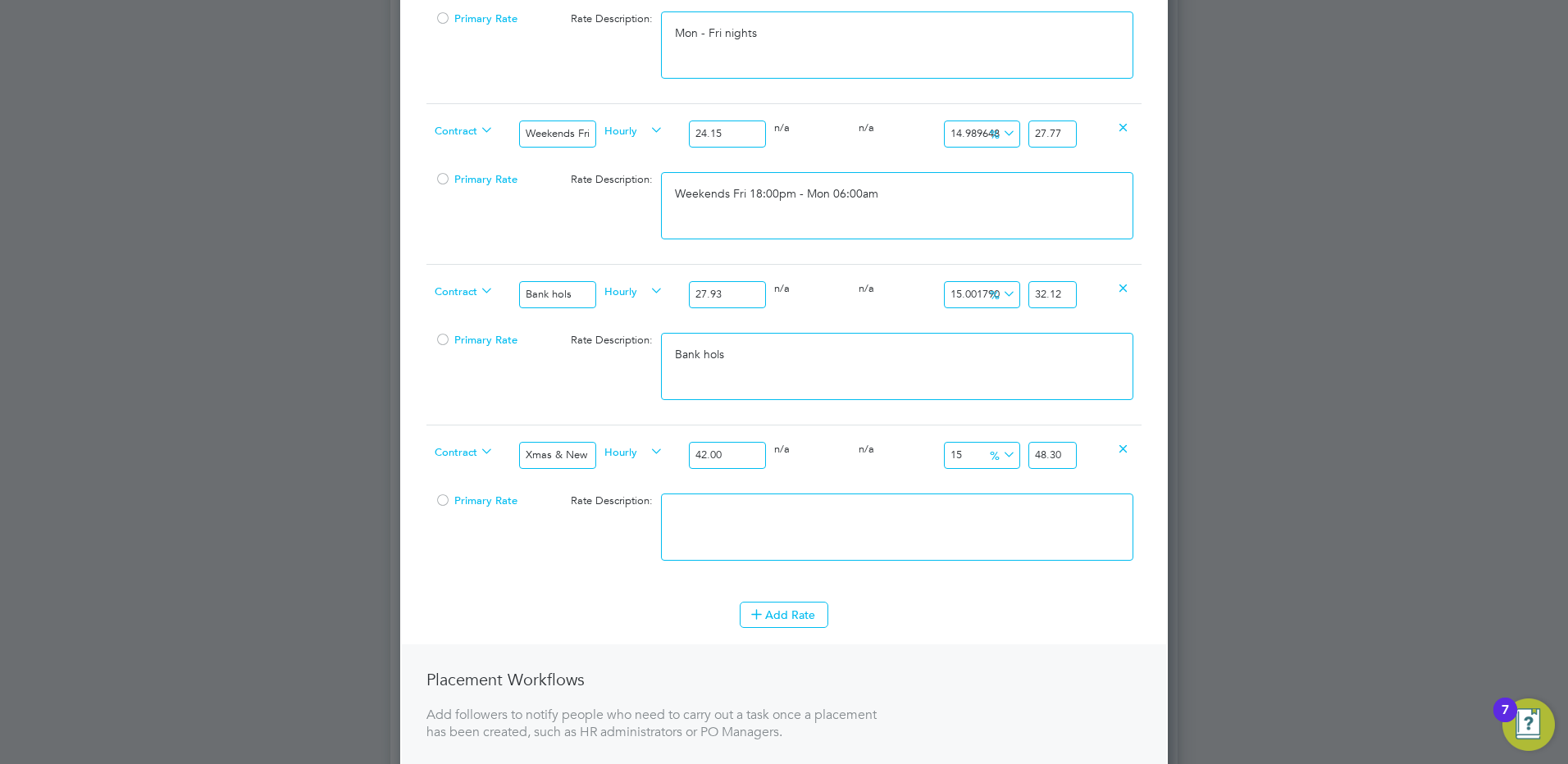
click at [858, 559] on li at bounding box center [896, 535] width 472 height 83
click at [846, 539] on textarea at bounding box center [896, 528] width 472 height 68
drag, startPoint x: 695, startPoint y: 468, endPoint x: 685, endPoint y: 484, distance: 18.9
click at [692, 472] on div "42.00" at bounding box center [726, 455] width 84 height 60
click at [718, 514] on textarea at bounding box center [896, 528] width 472 height 68
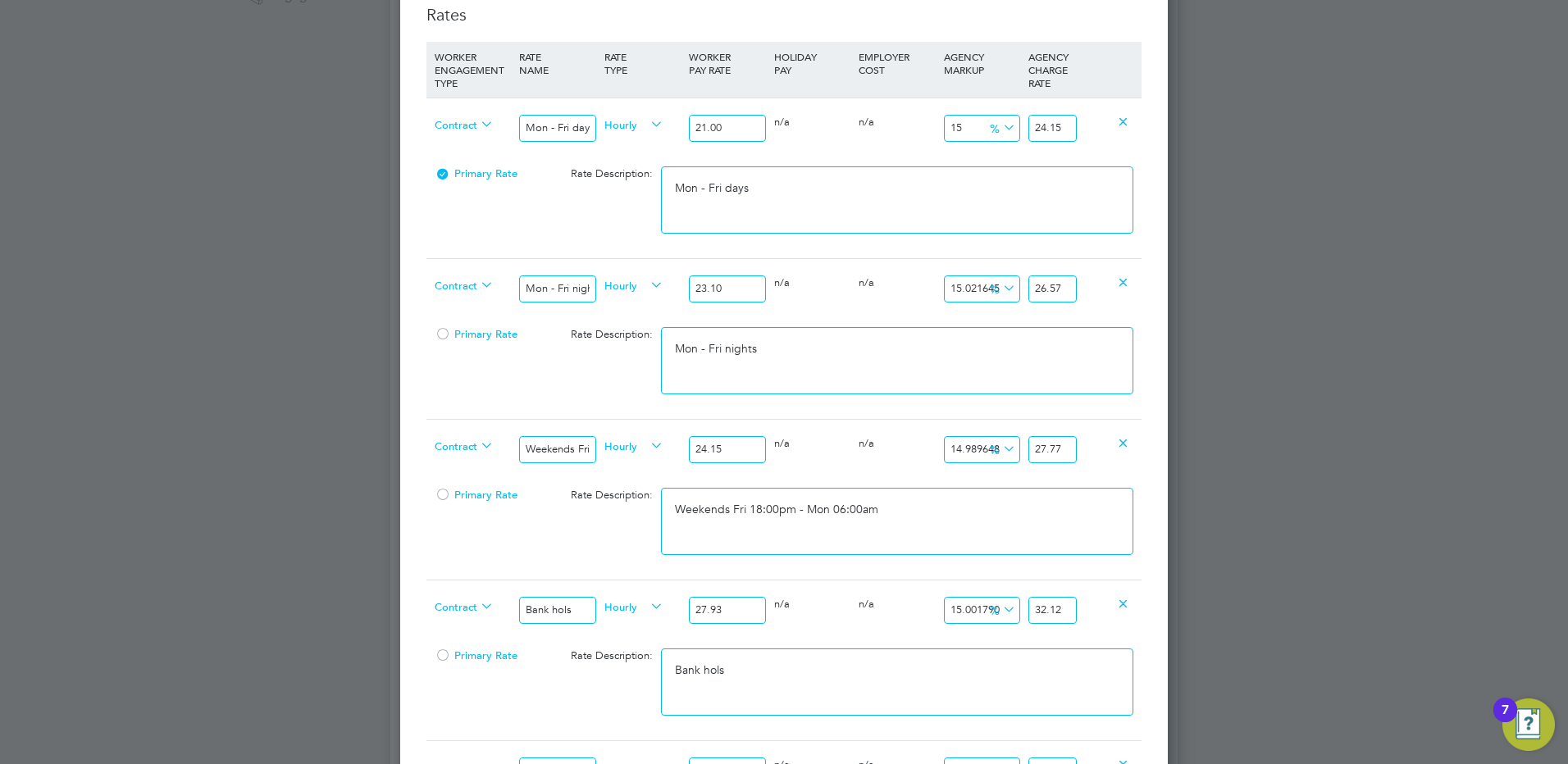
scroll to position [820, 0]
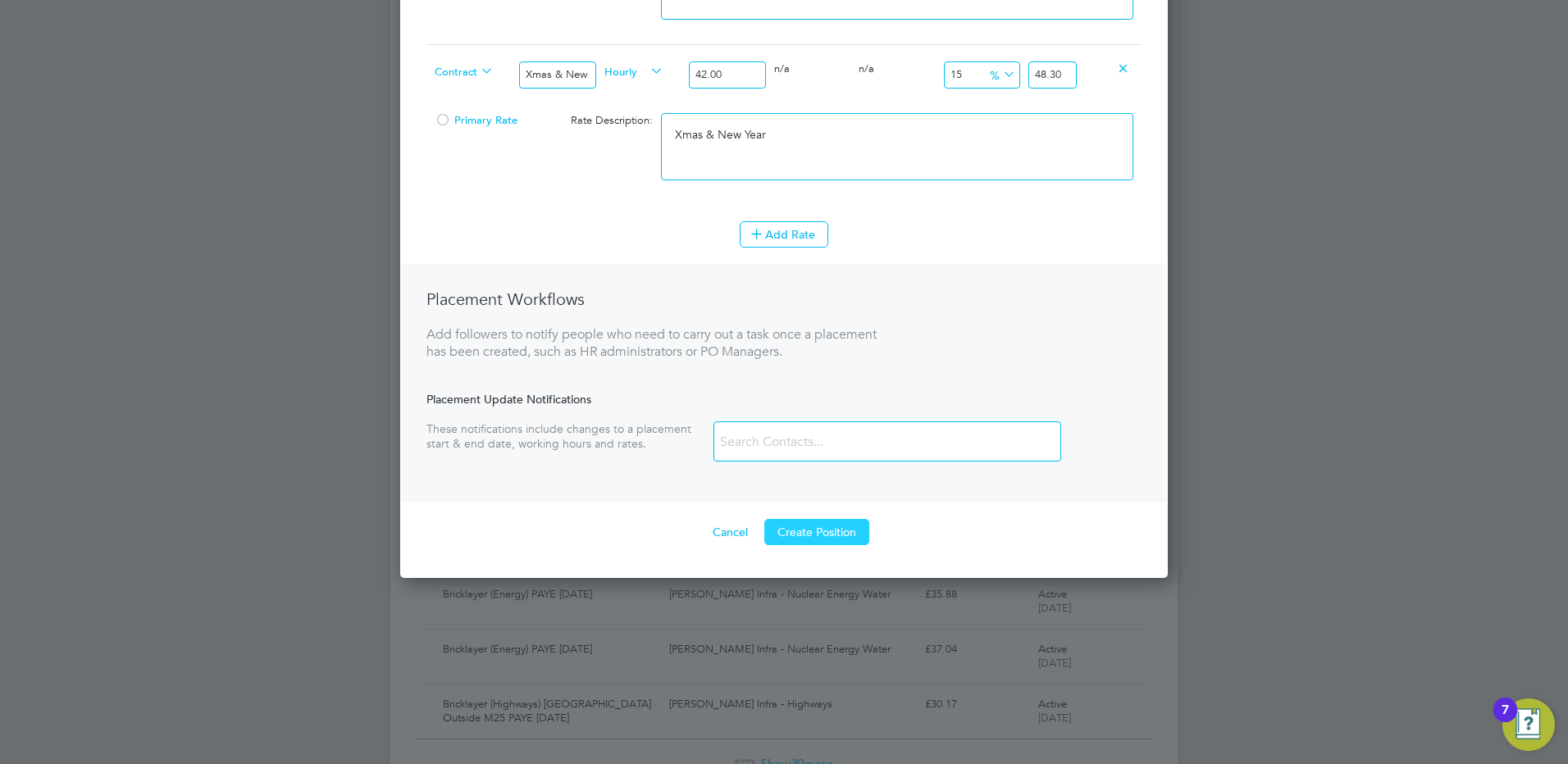
click at [796, 533] on button "Create Position" at bounding box center [817, 532] width 105 height 26
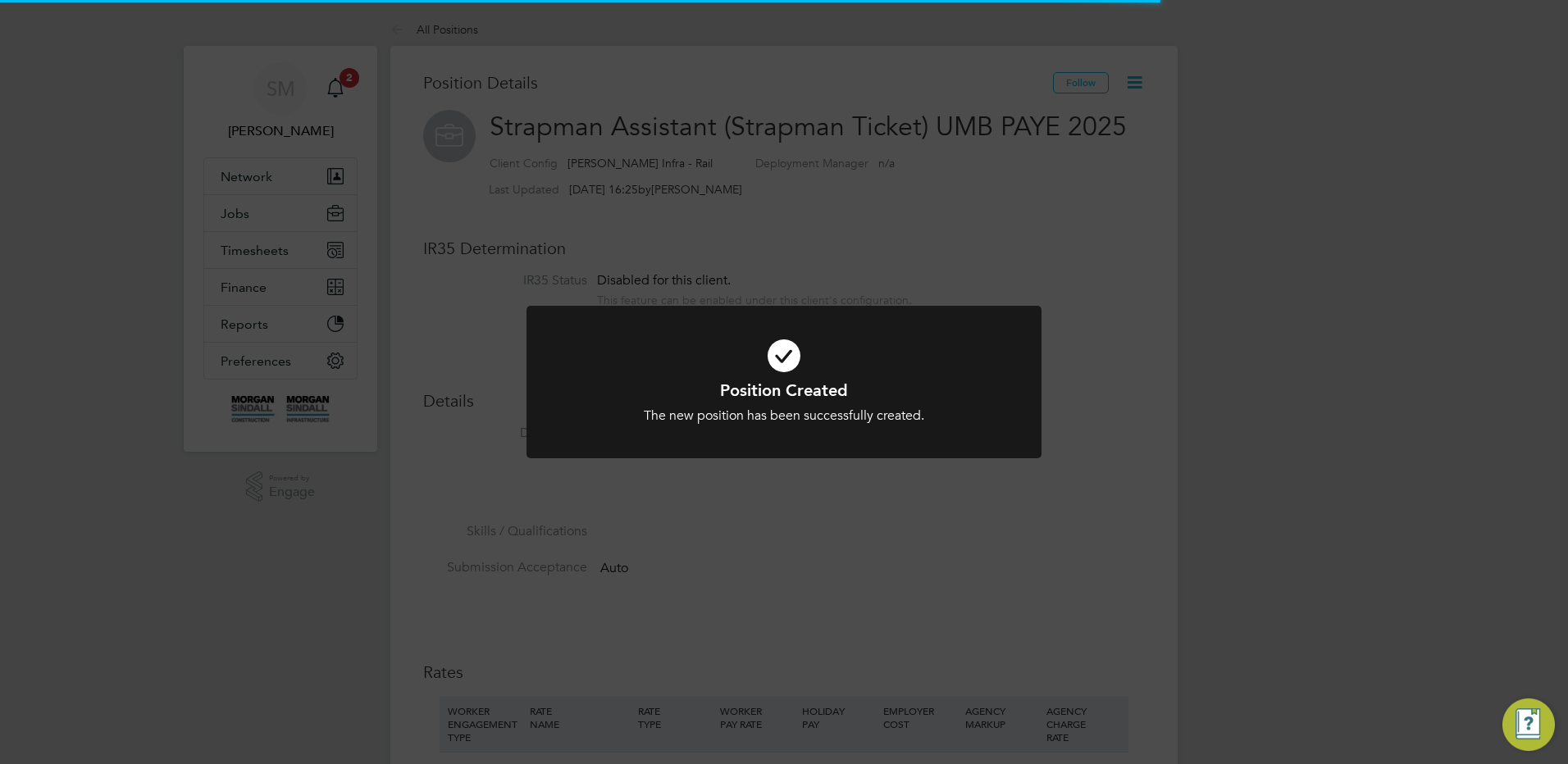
scroll to position [49, 110]
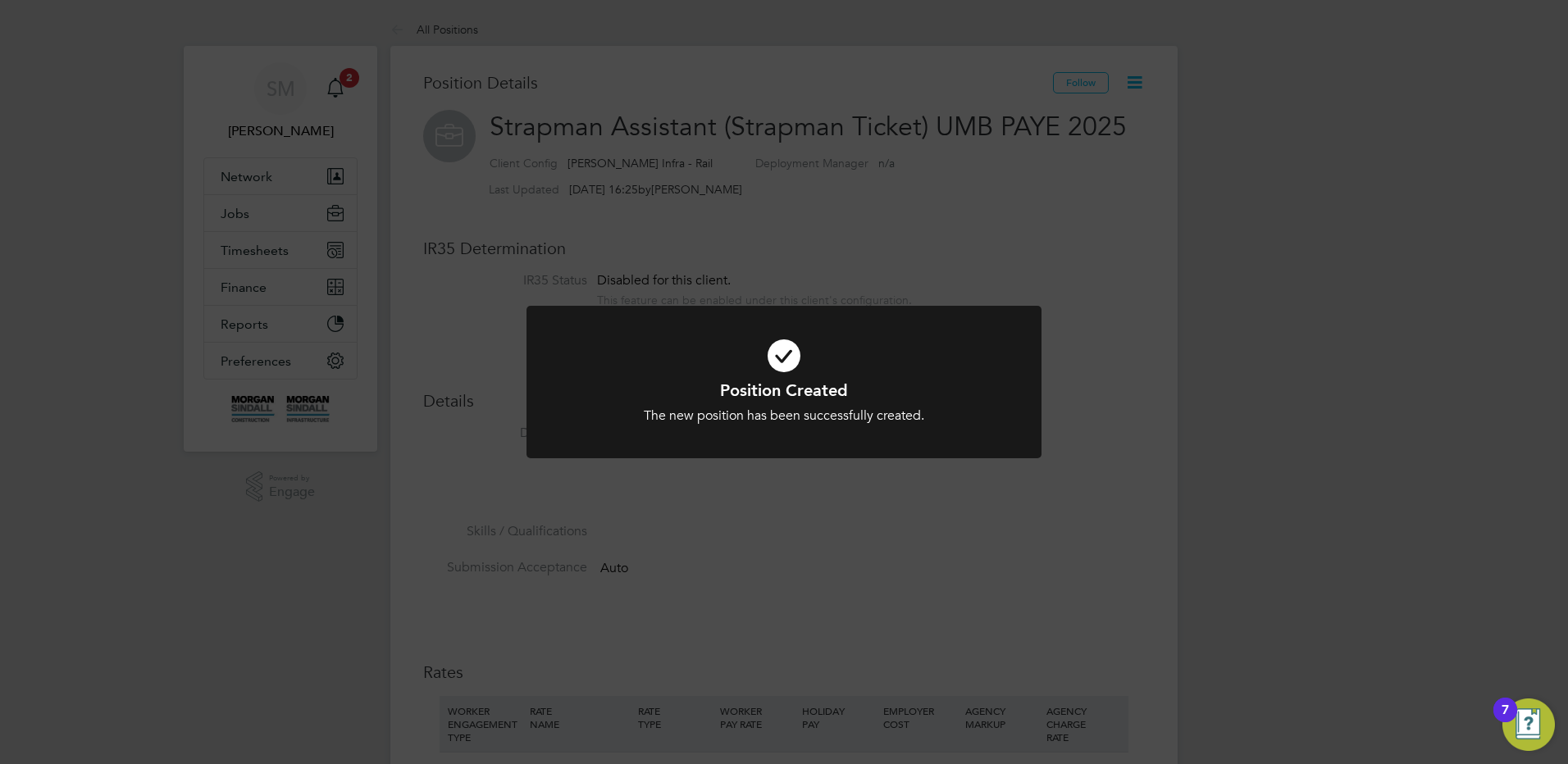
click at [655, 533] on div "Position Created The new position has been successfully created. Cancel Okay" at bounding box center [784, 382] width 1568 height 764
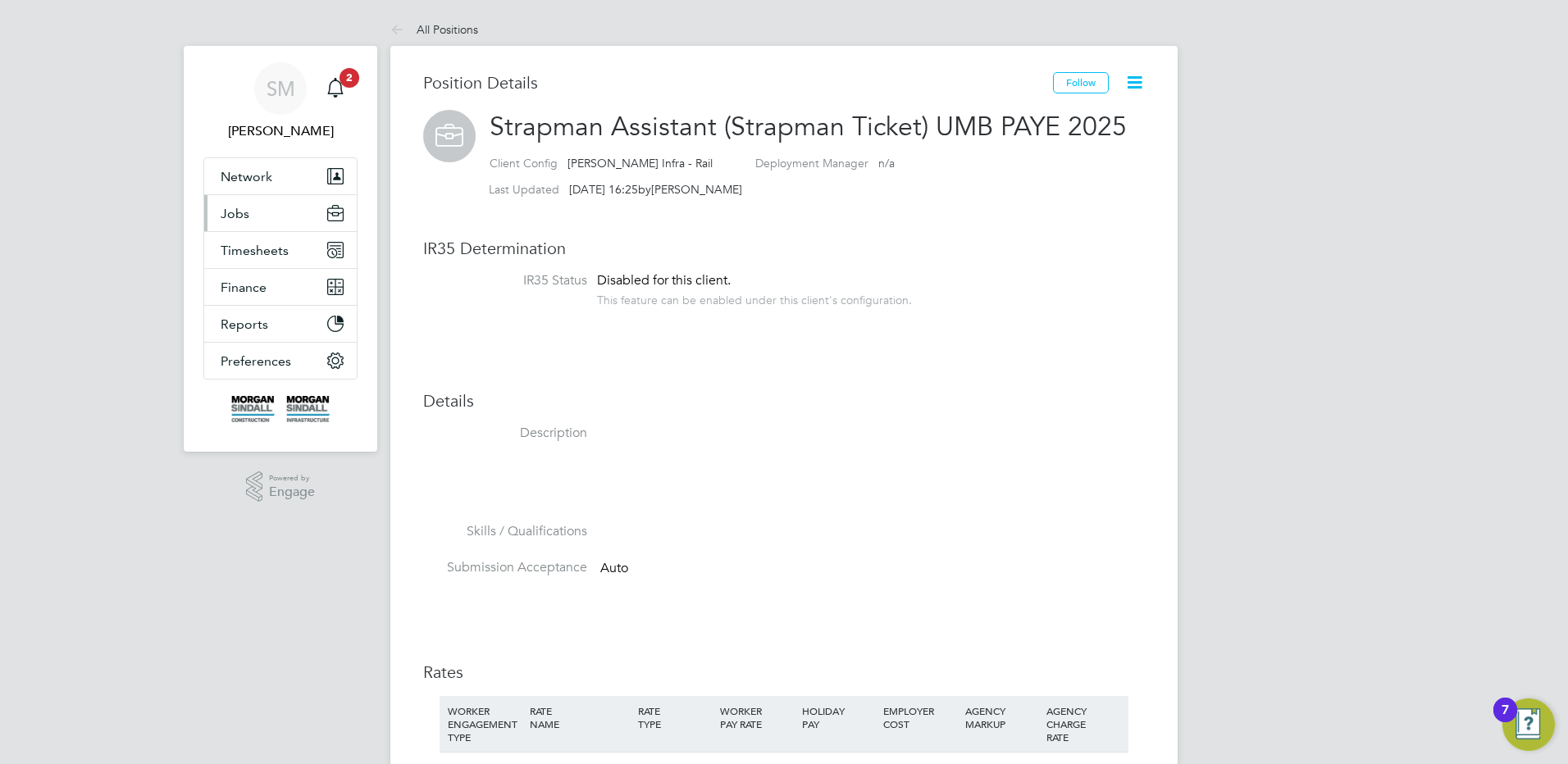
click at [252, 217] on button "Jobs" at bounding box center [280, 213] width 153 height 36
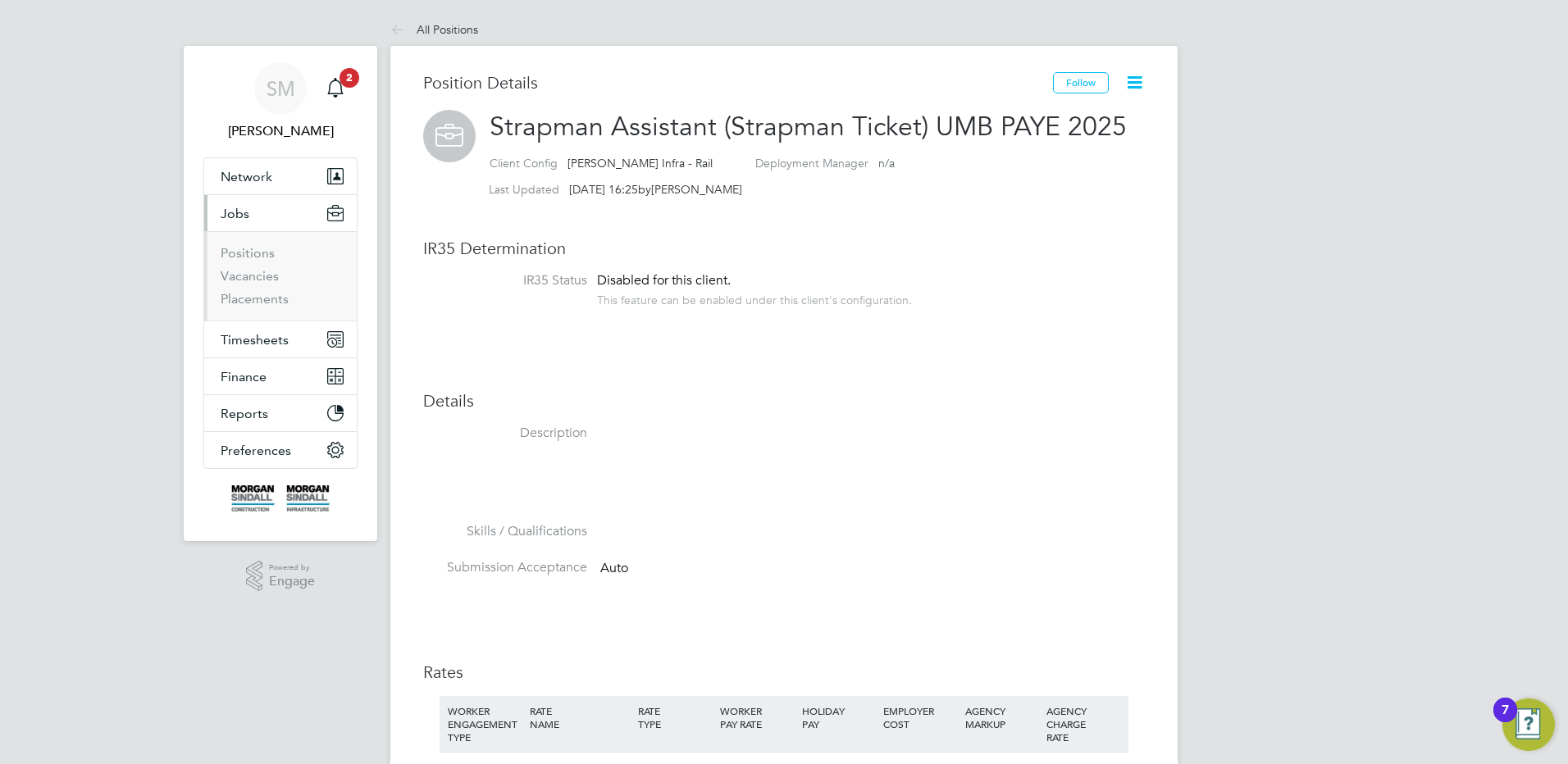
click at [287, 255] on li "Positions" at bounding box center [282, 256] width 123 height 23
click at [264, 253] on link "Positions" at bounding box center [247, 253] width 54 height 16
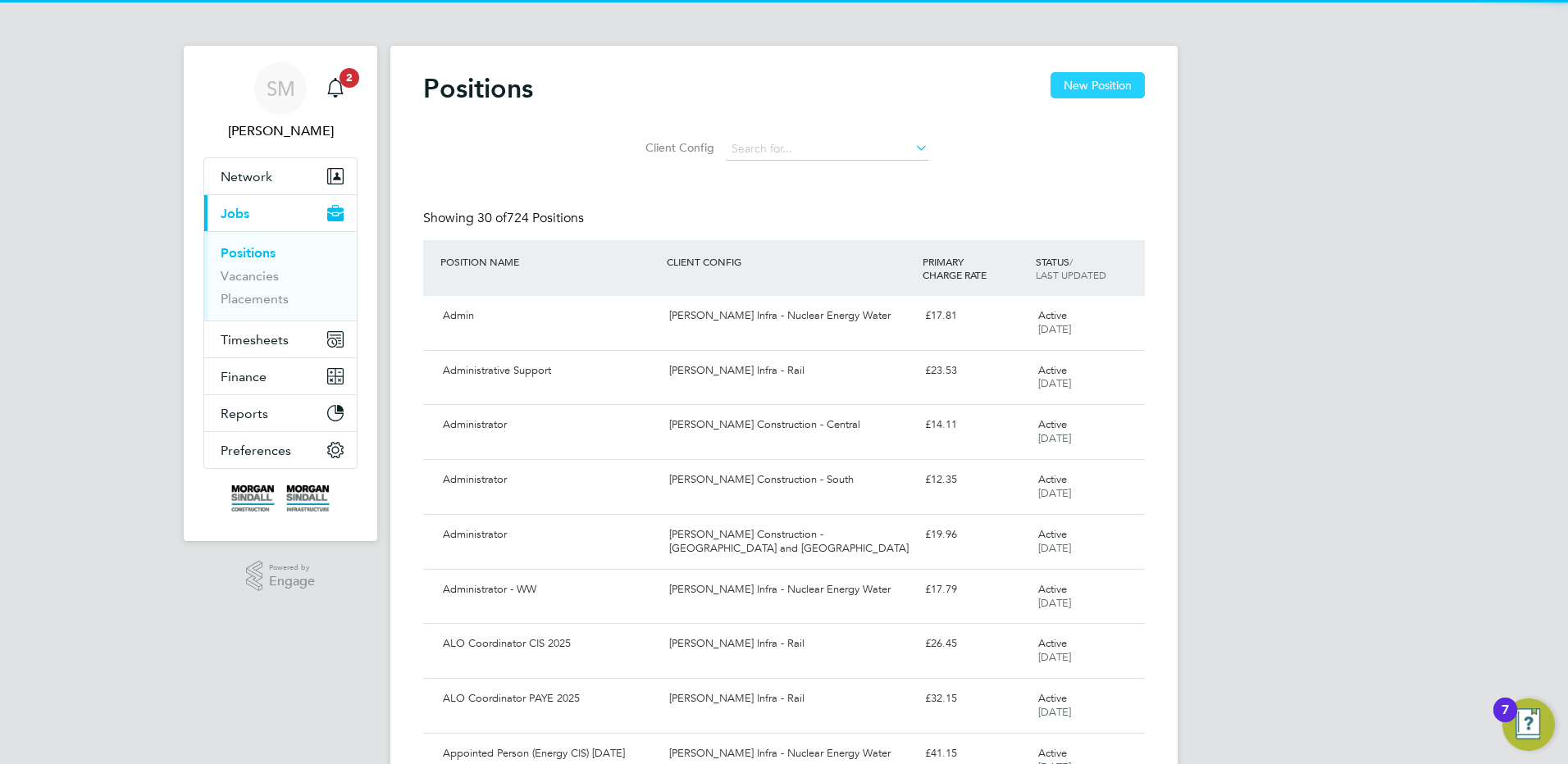
click at [1072, 89] on button "New Position" at bounding box center [1097, 85] width 94 height 26
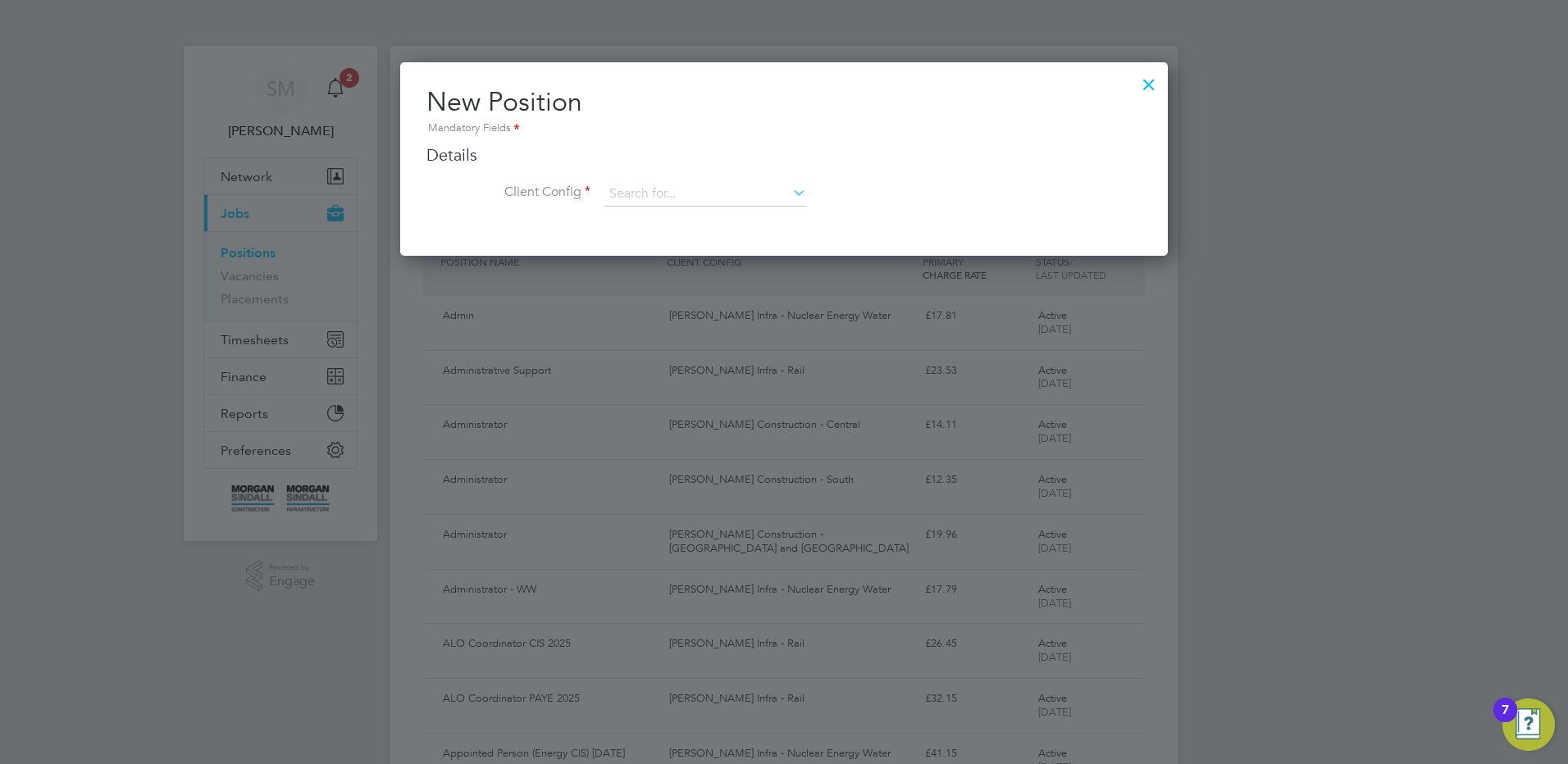
scroll to position [194, 768]
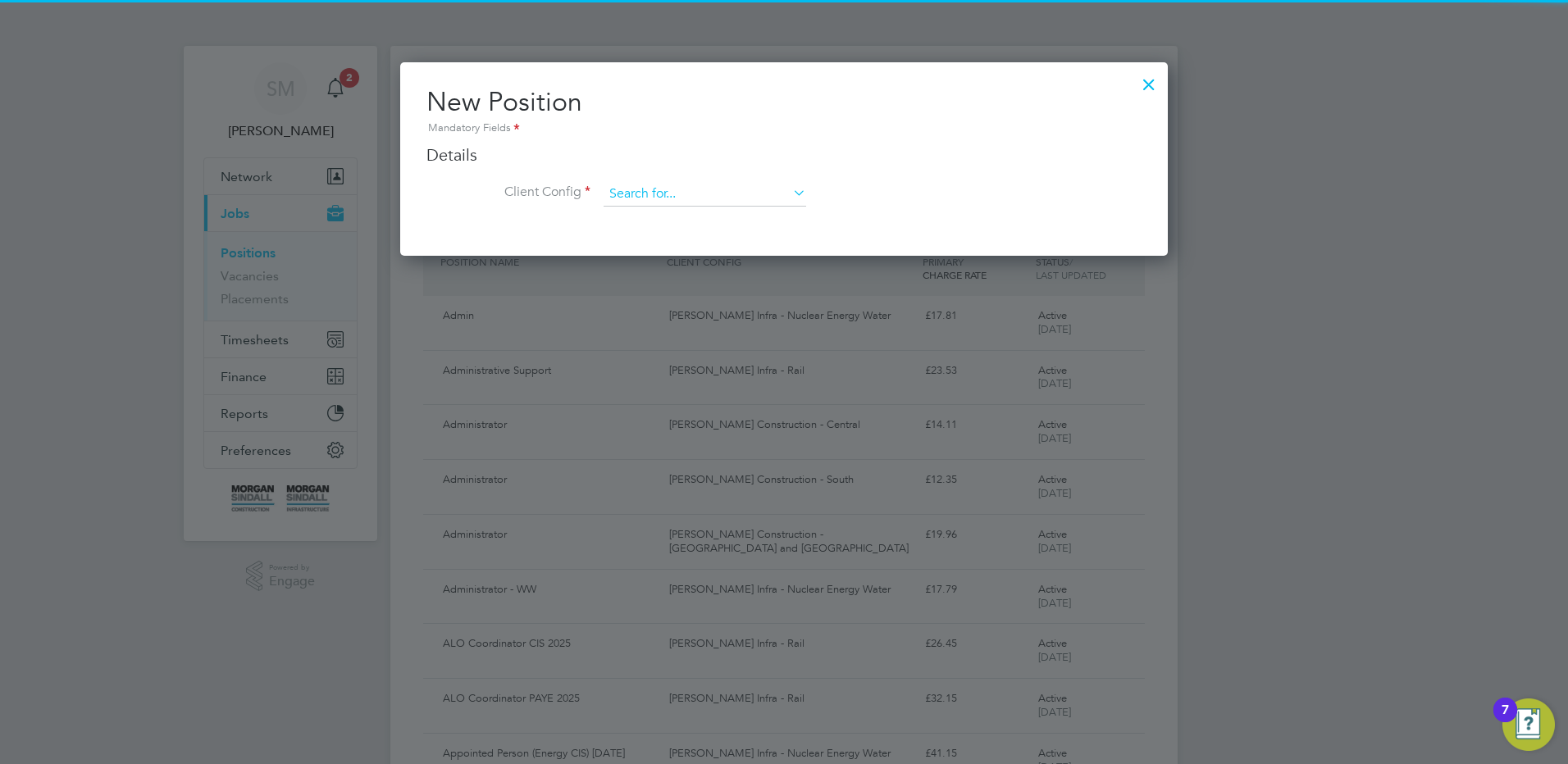
click at [647, 182] on input at bounding box center [705, 194] width 203 height 25
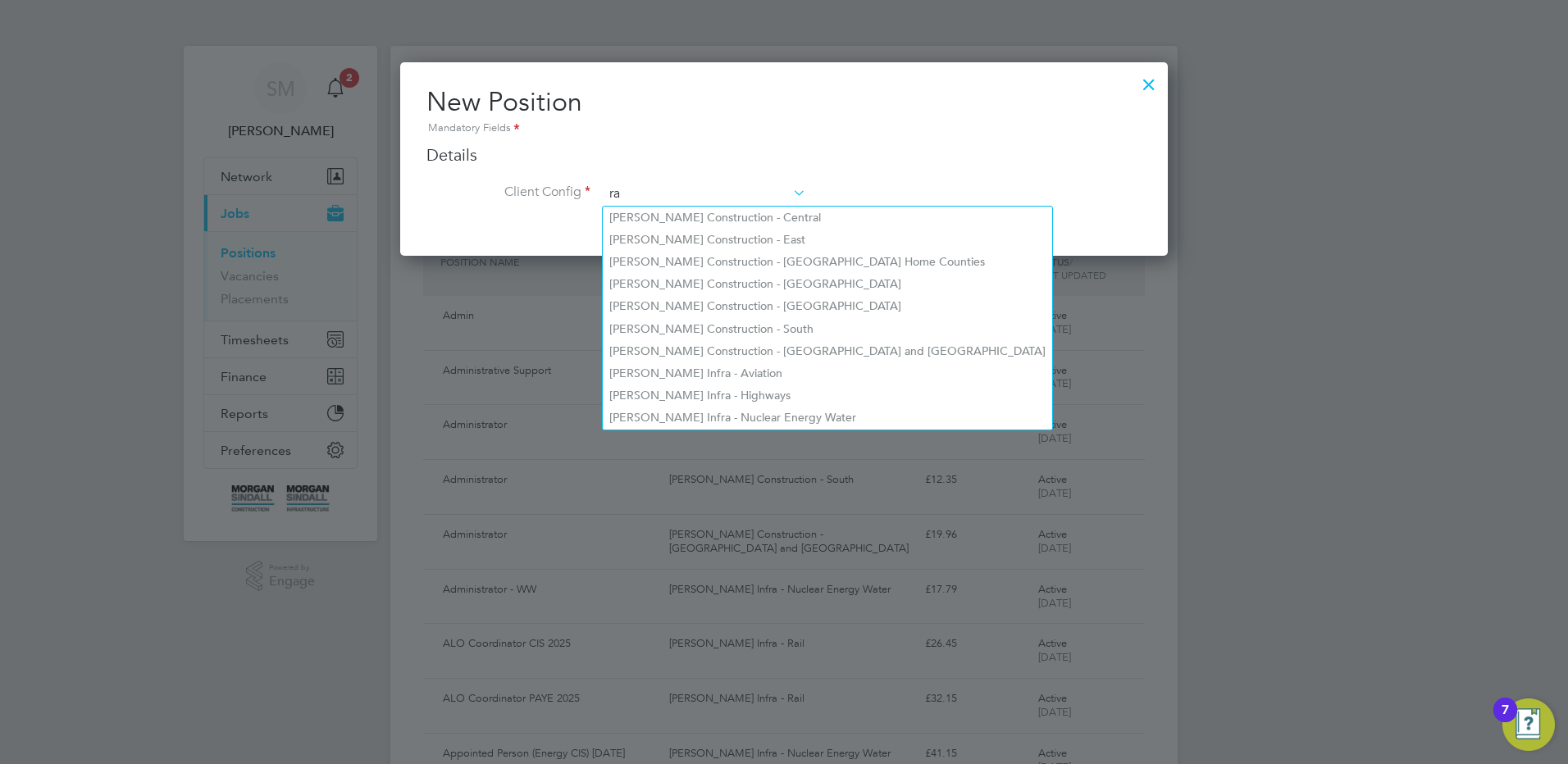
scroll to position [881, 768]
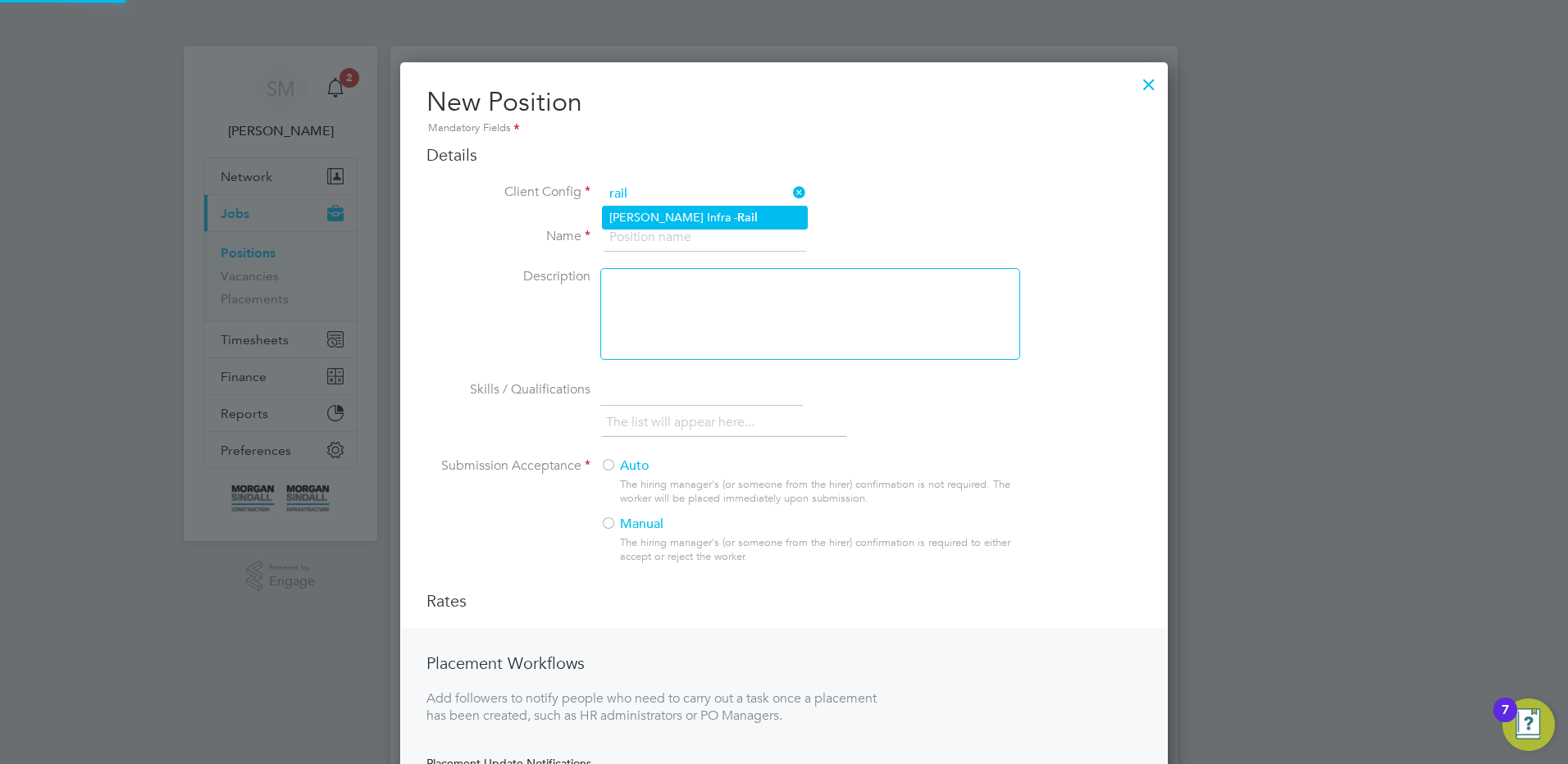
click at [651, 207] on li "[PERSON_NAME] Infra - Rail" at bounding box center [705, 218] width 204 height 22
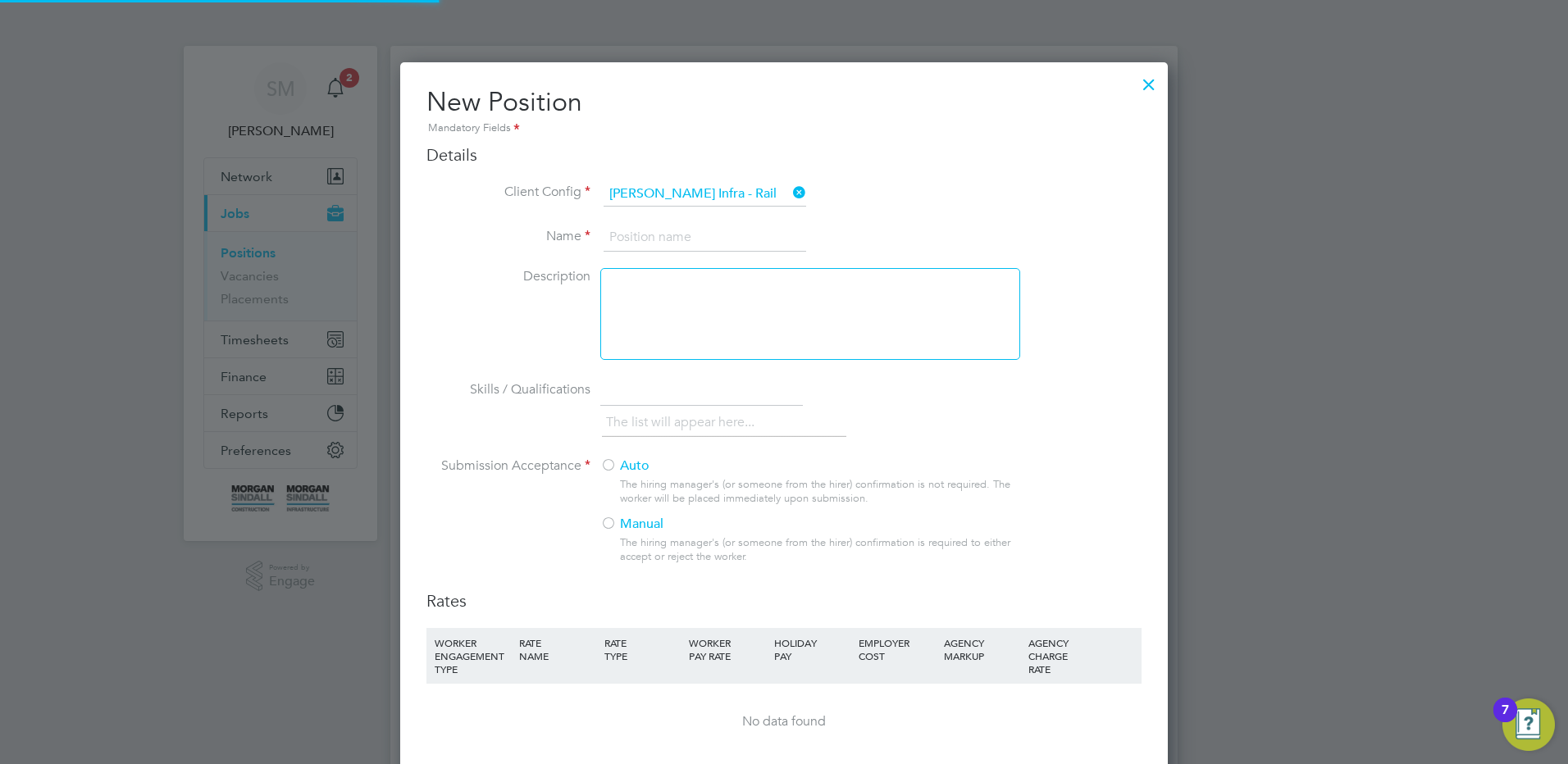
scroll to position [1072, 768]
click at [641, 242] on input at bounding box center [705, 237] width 203 height 30
click at [622, 467] on label "Auto" at bounding box center [803, 466] width 406 height 17
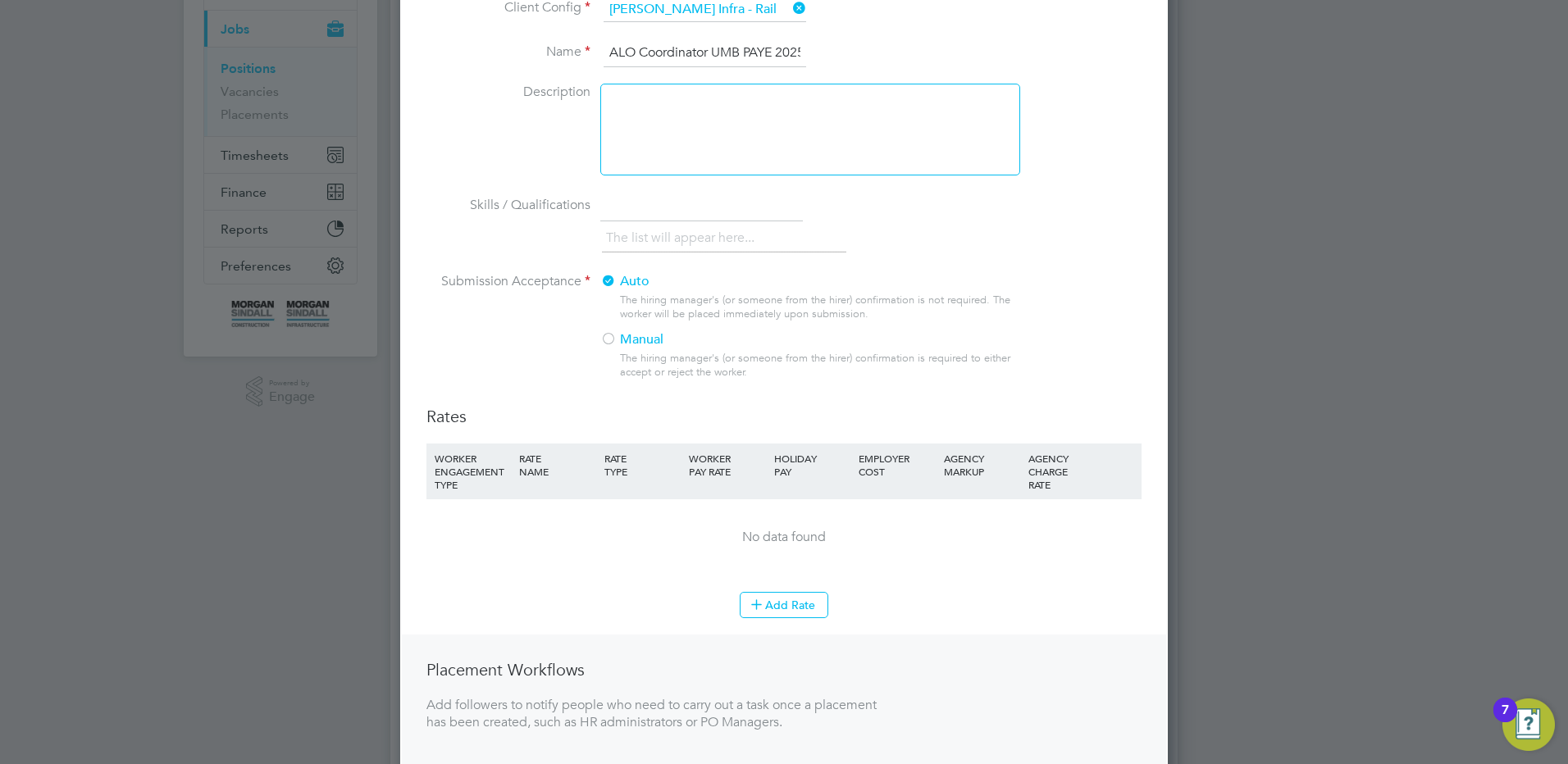
scroll to position [328, 0]
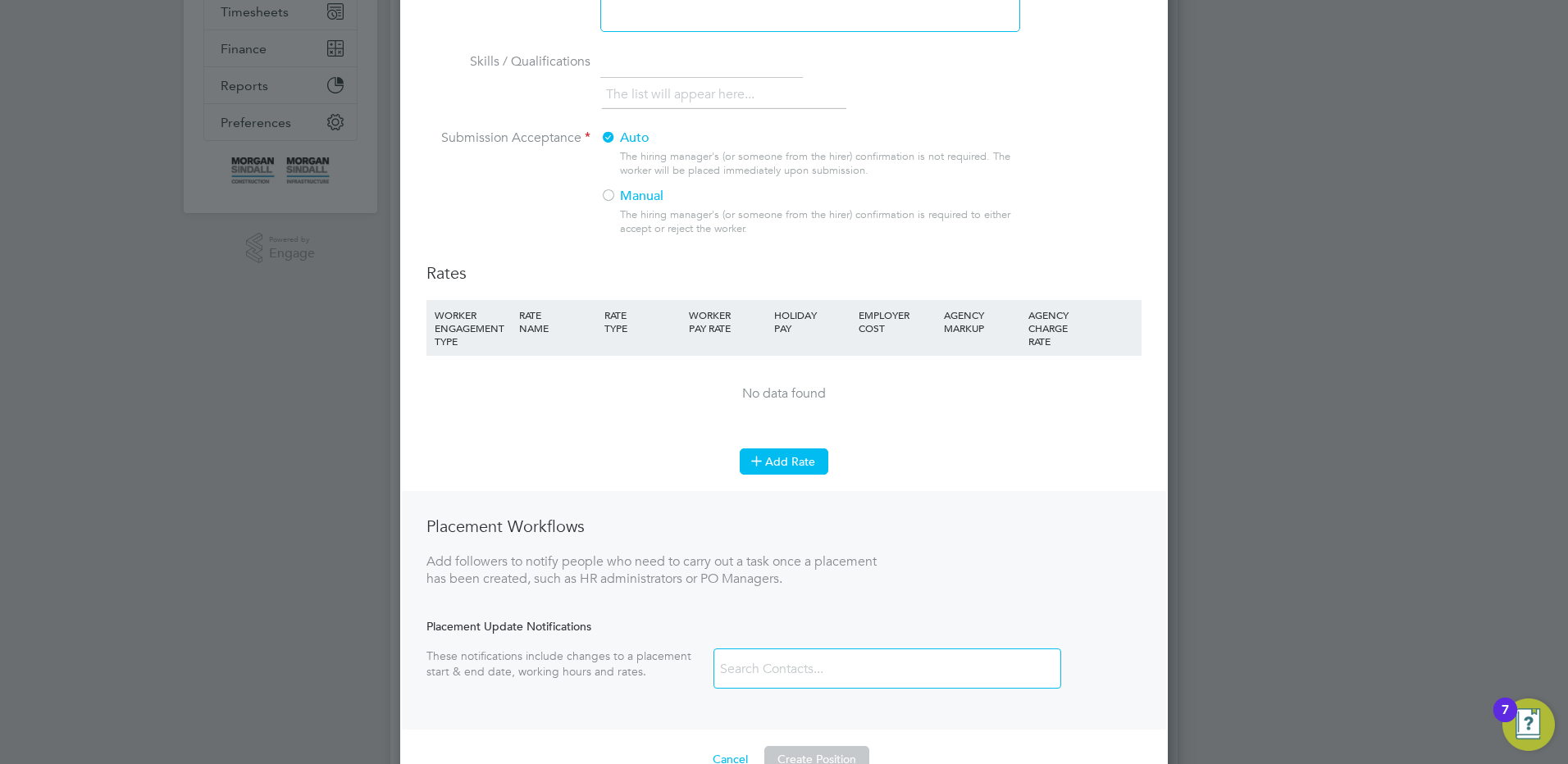
click at [799, 466] on button "Add Rate" at bounding box center [783, 461] width 88 height 26
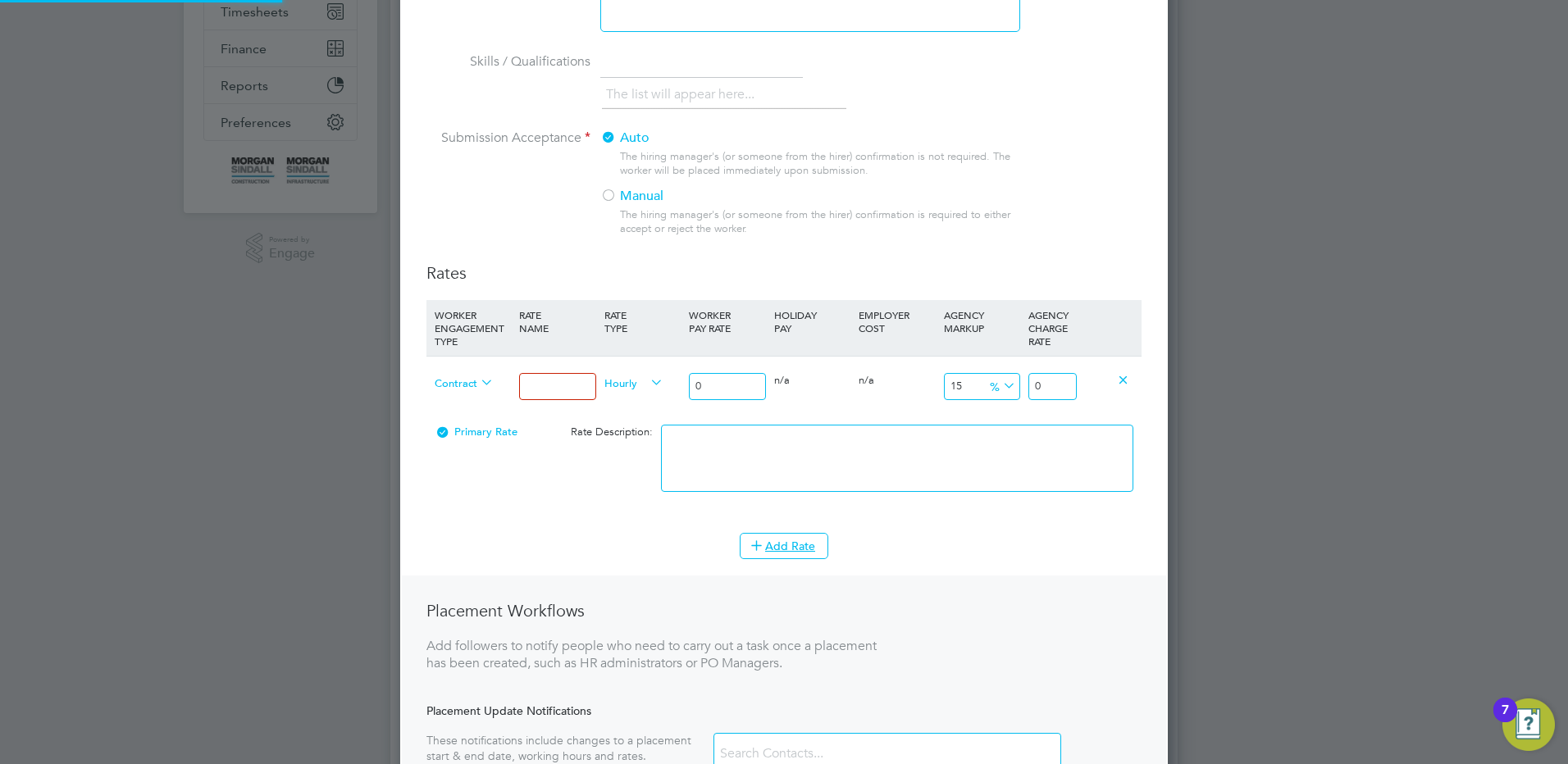
click at [568, 384] on input at bounding box center [556, 386] width 77 height 27
drag, startPoint x: 706, startPoint y: 391, endPoint x: 644, endPoint y: 378, distance: 63.3
click at [650, 378] on div "Contract Mon - Fri days Hourly 0 0 n/a 0 n/a 15 0 % 0" at bounding box center [784, 385] width 715 height 61
click at [828, 480] on textarea at bounding box center [896, 458] width 472 height 68
click at [794, 528] on li "WORKER ENGAGEMENT TYPE RATE NAME RATE TYPE WORKER PAY RATE HOLIDAY PAY EMPLOYER…" at bounding box center [784, 416] width 715 height 232
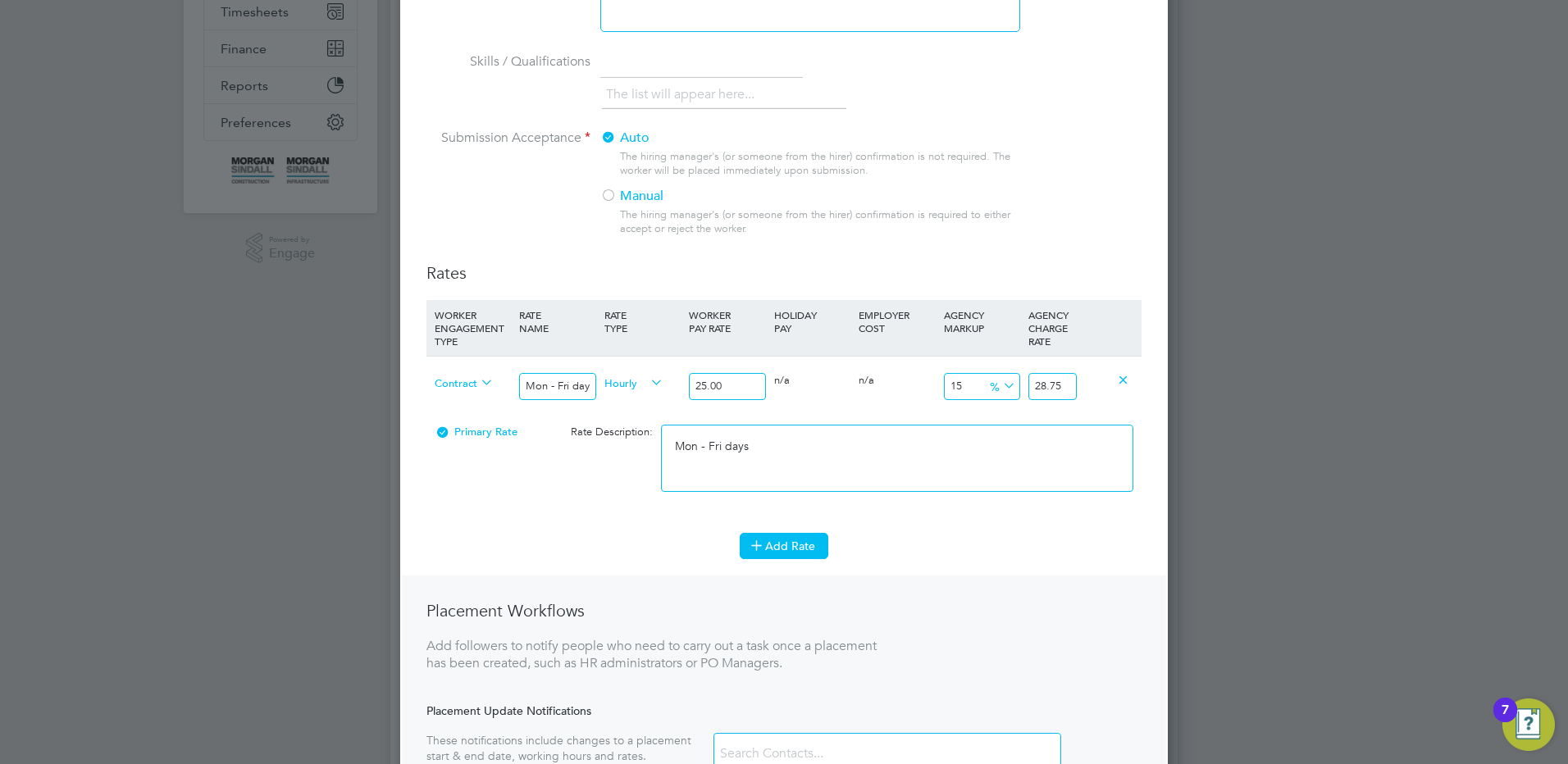
click at [793, 539] on button "Add Rate" at bounding box center [783, 545] width 88 height 26
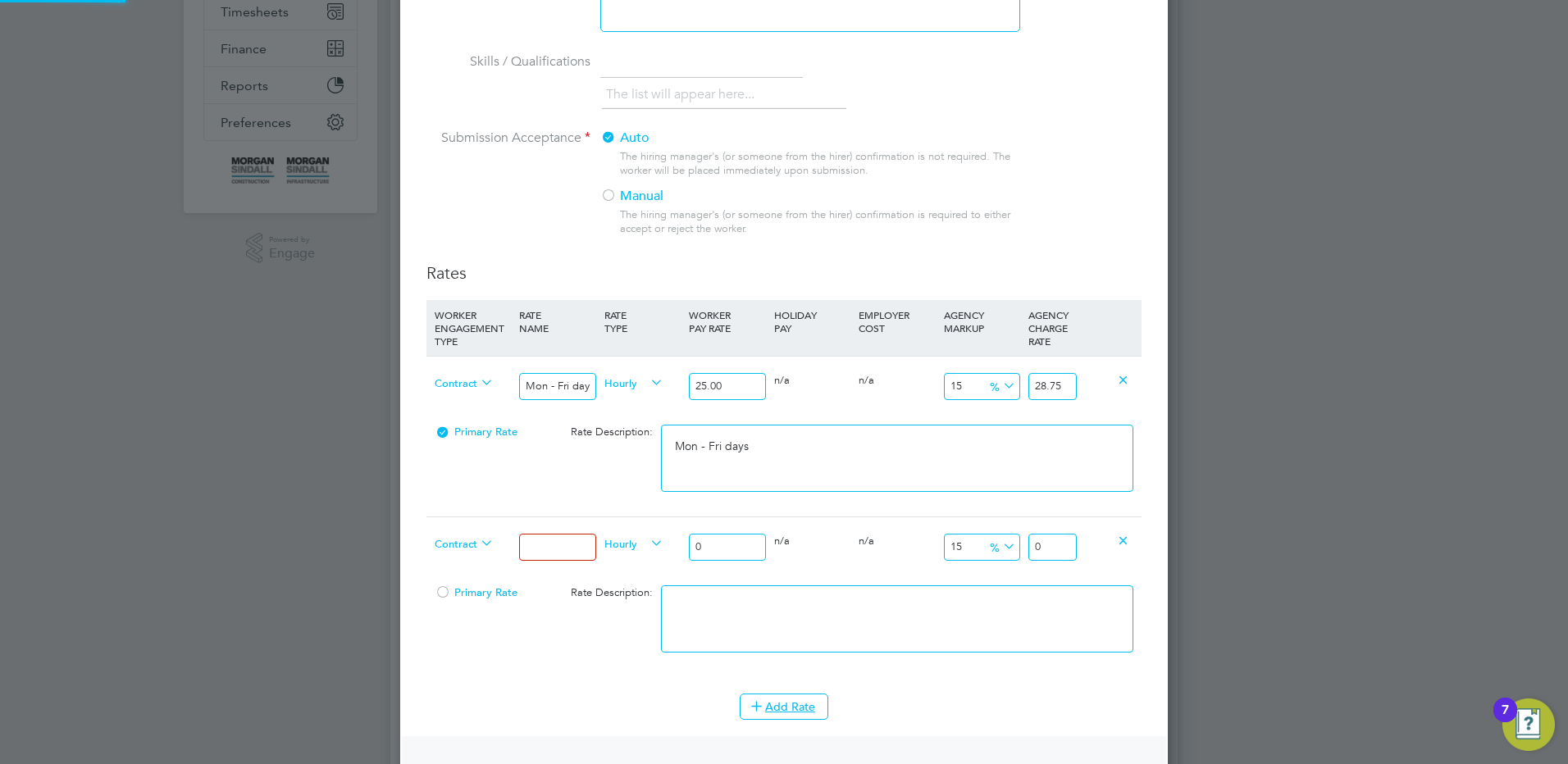
scroll to position [1317, 768]
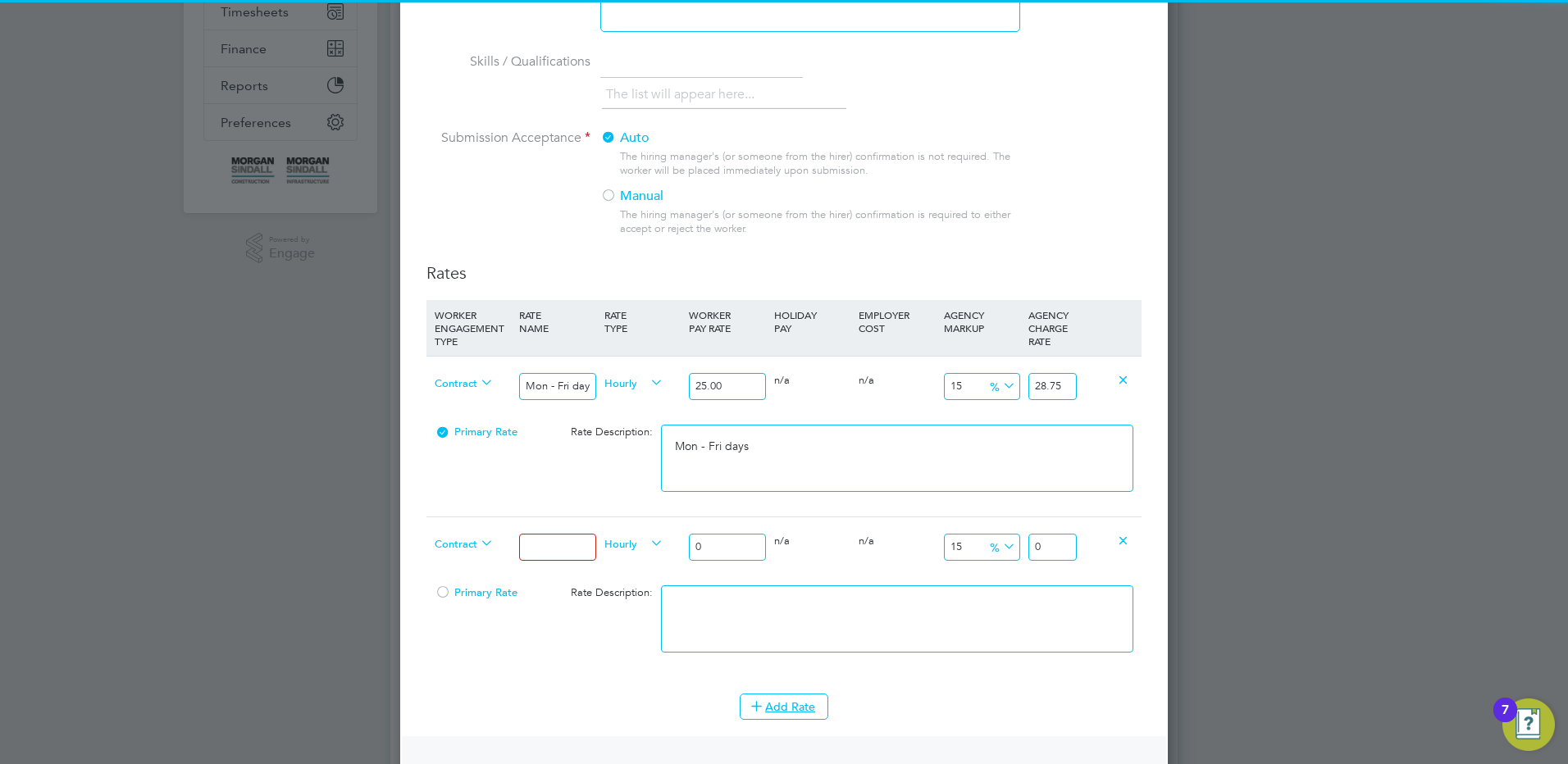
drag, startPoint x: 559, startPoint y: 547, endPoint x: 567, endPoint y: 542, distance: 9.4
click at [559, 547] on input at bounding box center [556, 546] width 77 height 27
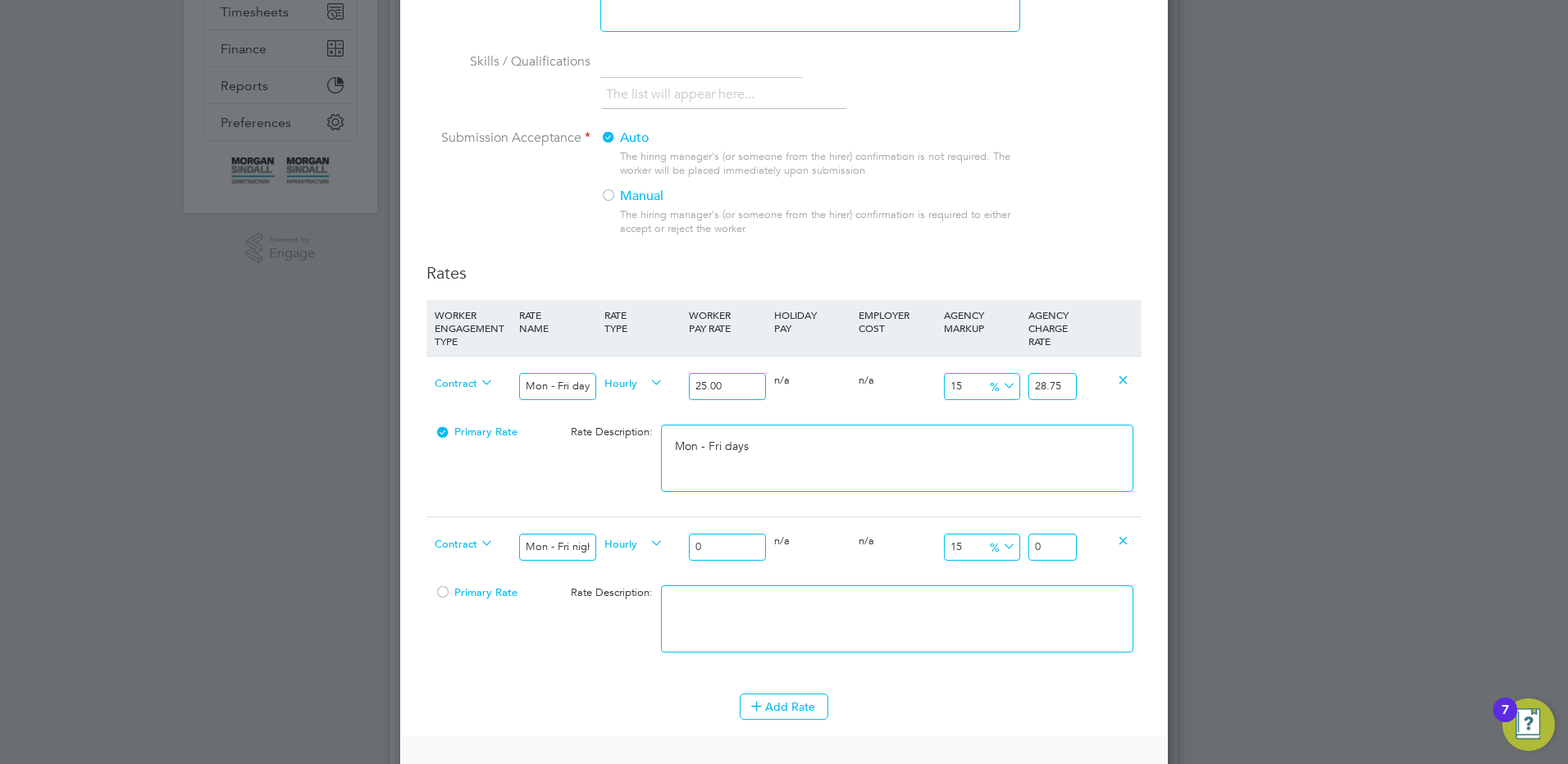
drag, startPoint x: 711, startPoint y: 538, endPoint x: 645, endPoint y: 542, distance: 66.1
click at [648, 540] on div "Contract Mon - Fri nights Hourly 0 0 n/a 0 n/a 15 0 % 0" at bounding box center [784, 546] width 715 height 61
drag, startPoint x: 1055, startPoint y: 544, endPoint x: 1129, endPoint y: 536, distance: 74.4
click at [1105, 536] on div "Contract Mon - Fri nights Hourly 27.50 0 n/a 0 n/a 15 4.125 % 31.625" at bounding box center [784, 546] width 715 height 61
click at [1039, 601] on textarea at bounding box center [896, 619] width 472 height 68
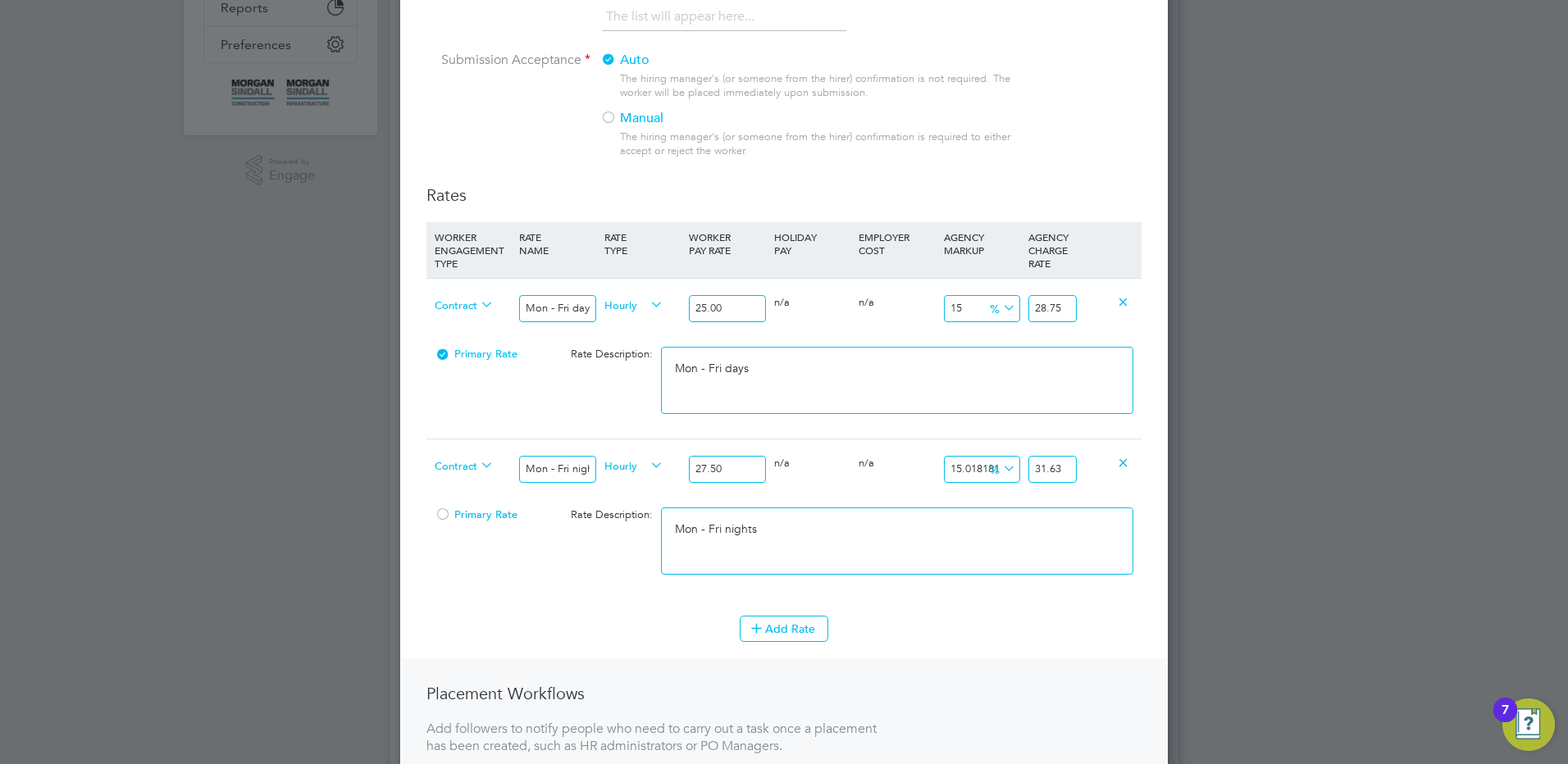
scroll to position [492, 0]
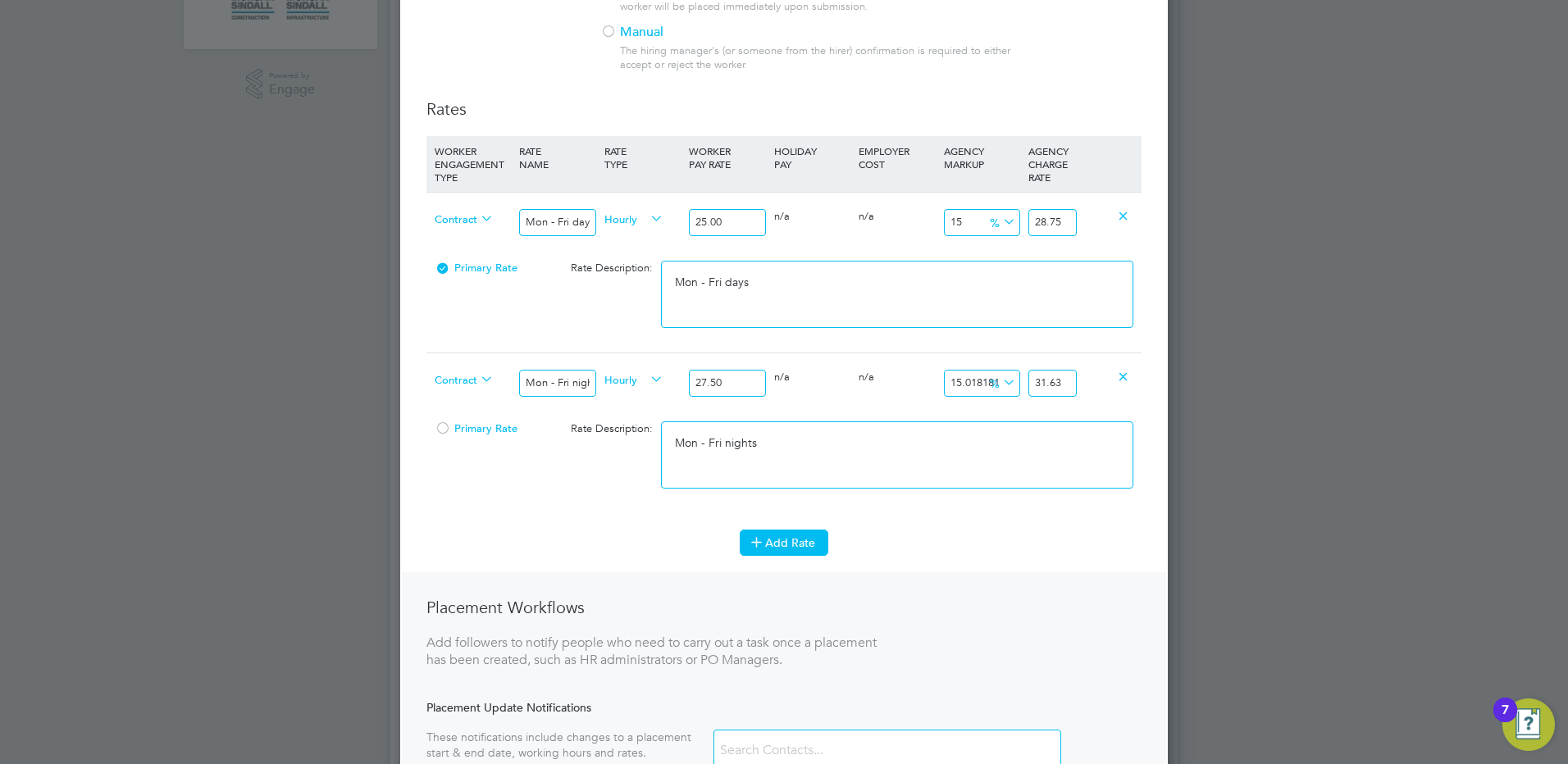
click at [782, 535] on button "Add Rate" at bounding box center [783, 542] width 88 height 26
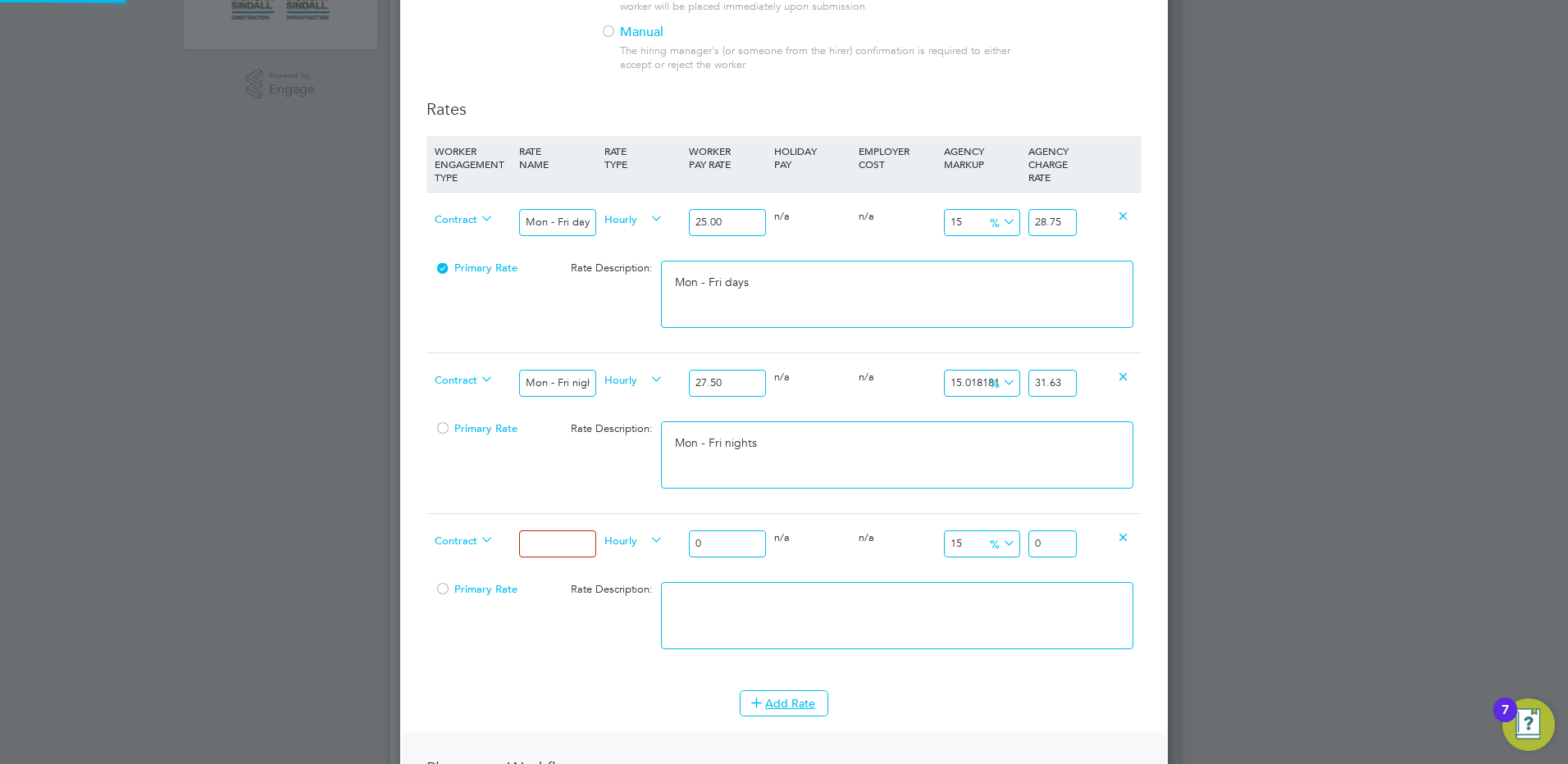
drag, startPoint x: 500, startPoint y: 528, endPoint x: 546, endPoint y: 543, distance: 48.4
click at [501, 529] on div "Contract" at bounding box center [472, 541] width 84 height 56
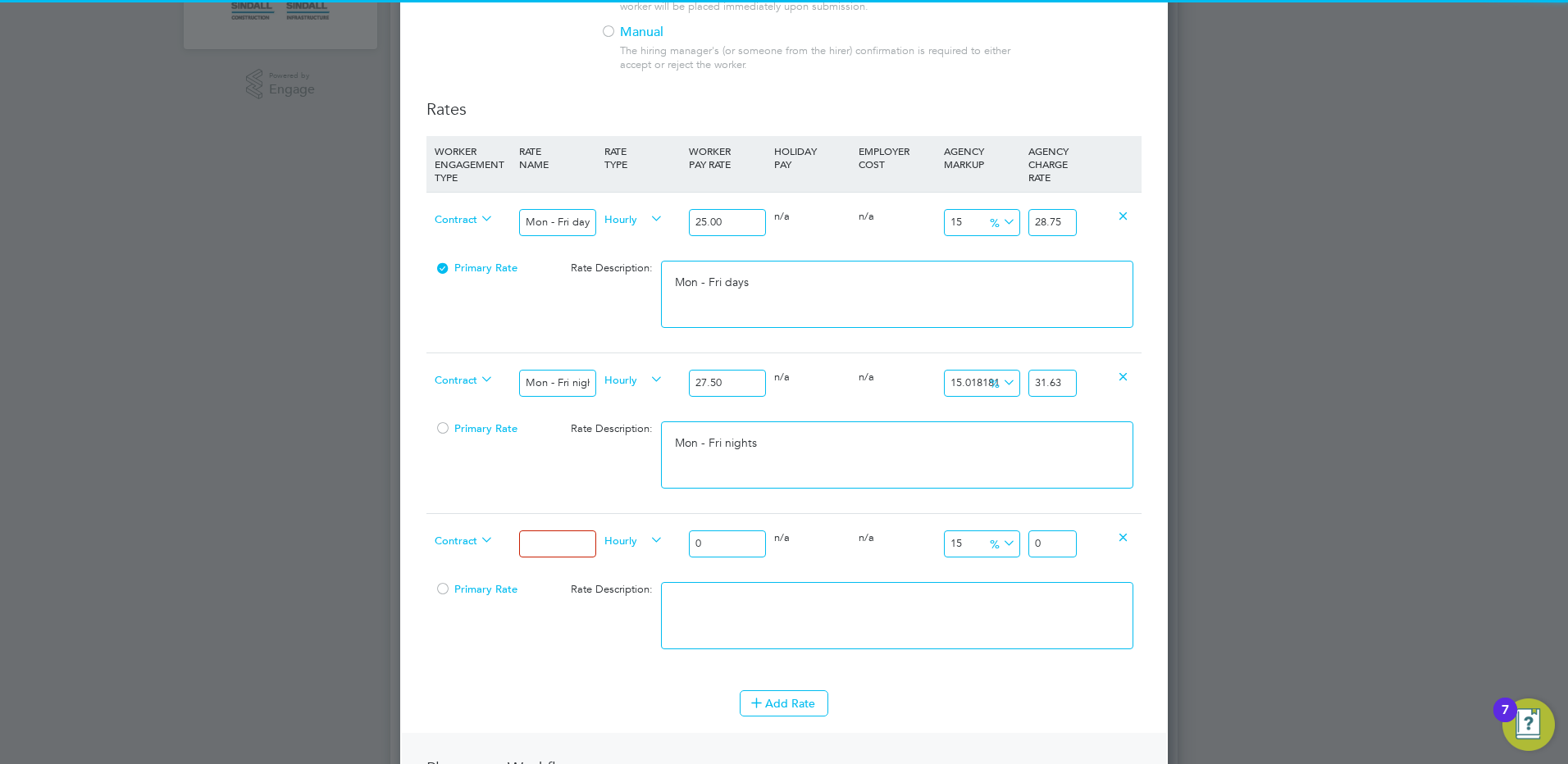
drag, startPoint x: 546, startPoint y: 543, endPoint x: 556, endPoint y: 543, distance: 10.0
click at [546, 543] on input at bounding box center [556, 543] width 77 height 27
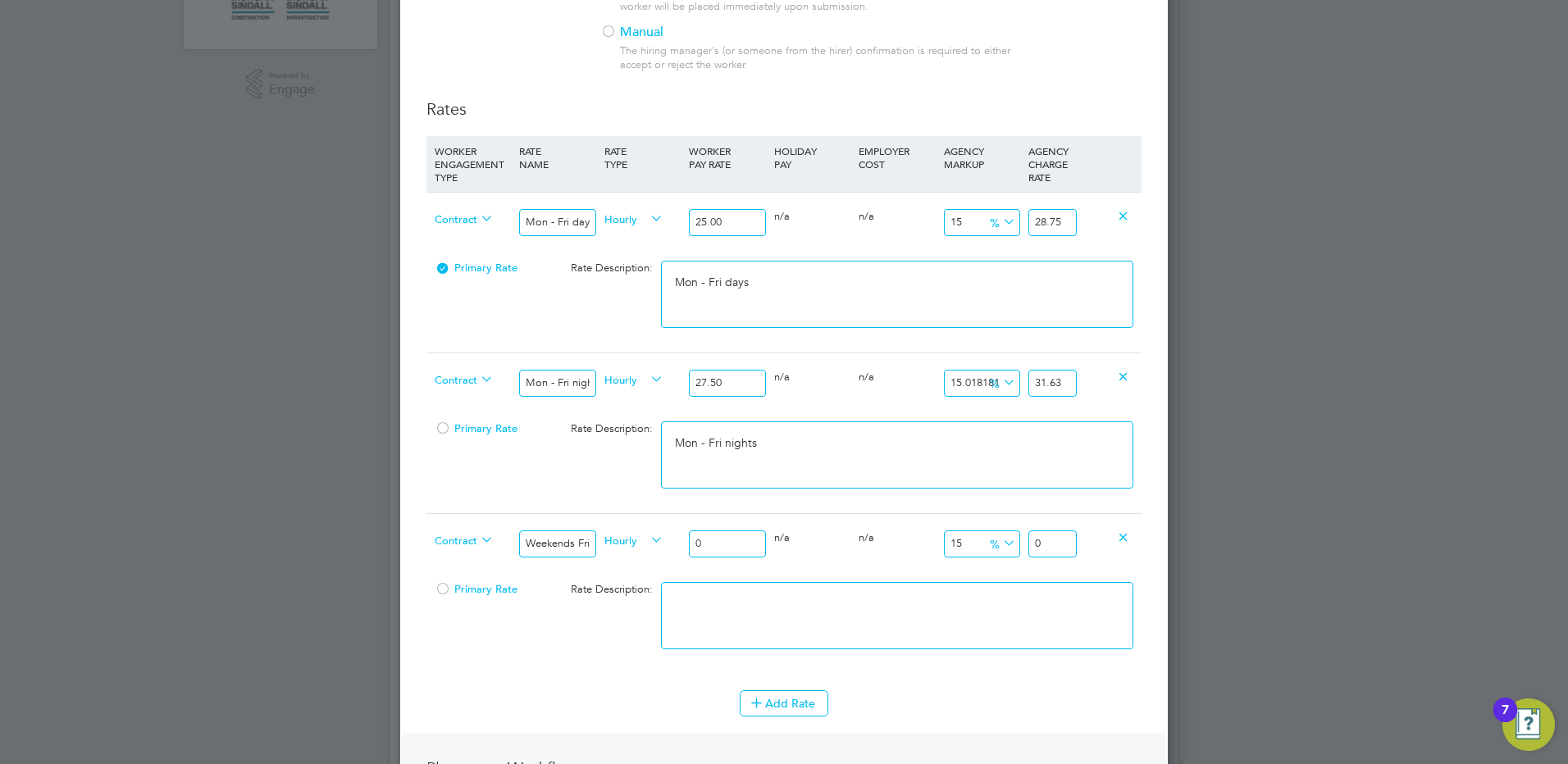
drag, startPoint x: 681, startPoint y: 534, endPoint x: 622, endPoint y: 529, distance: 59.2
click at [629, 538] on div "Contract Weekends Fri 18:00pm - Mon 06:00am Hourly 0 0 n/a 0 n/a 15 0 % 0" at bounding box center [784, 543] width 715 height 61
drag, startPoint x: 1062, startPoint y: 542, endPoint x: 1091, endPoint y: 539, distance: 29.2
click at [1092, 543] on div "Contract Weekends Fri 18:00pm - Mon 06:00am Hourly 28.75 0 n/a 0 n/a 15 4.3125 …" at bounding box center [784, 543] width 715 height 61
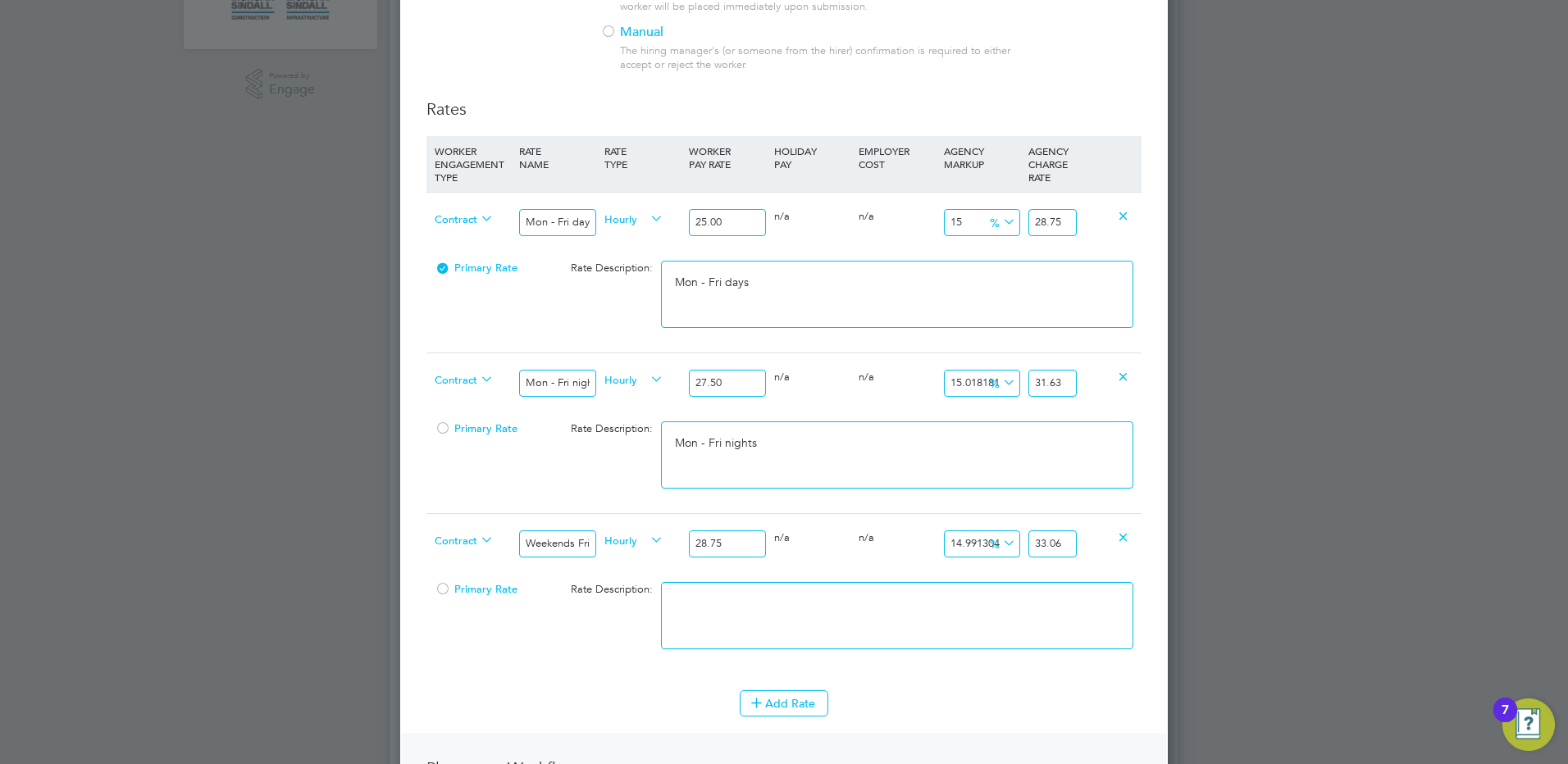
click at [837, 621] on textarea at bounding box center [896, 616] width 472 height 68
paste textarea "Weekends Fri 18:00pm - Mon 06:00am"
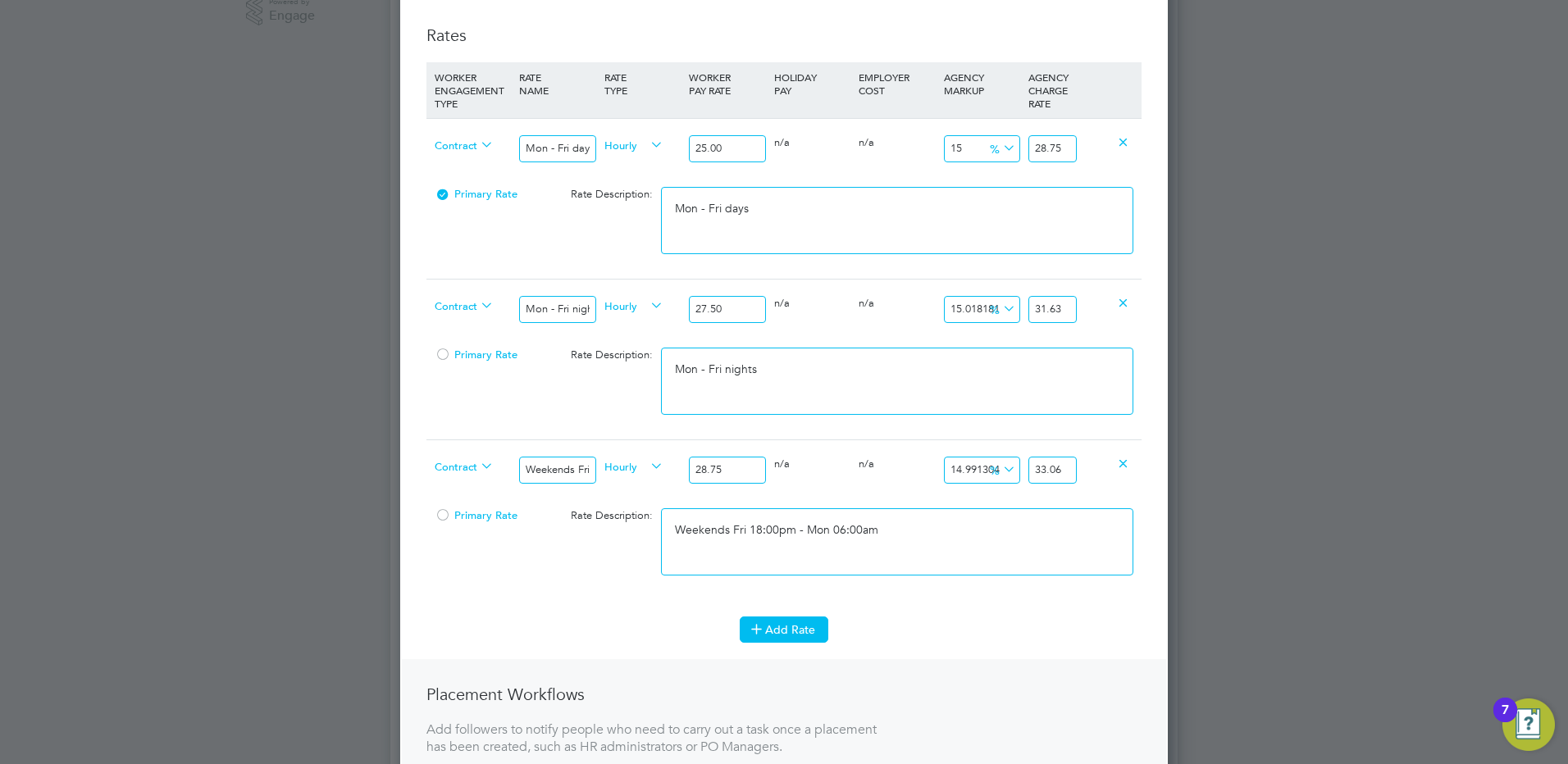
scroll to position [656, 0]
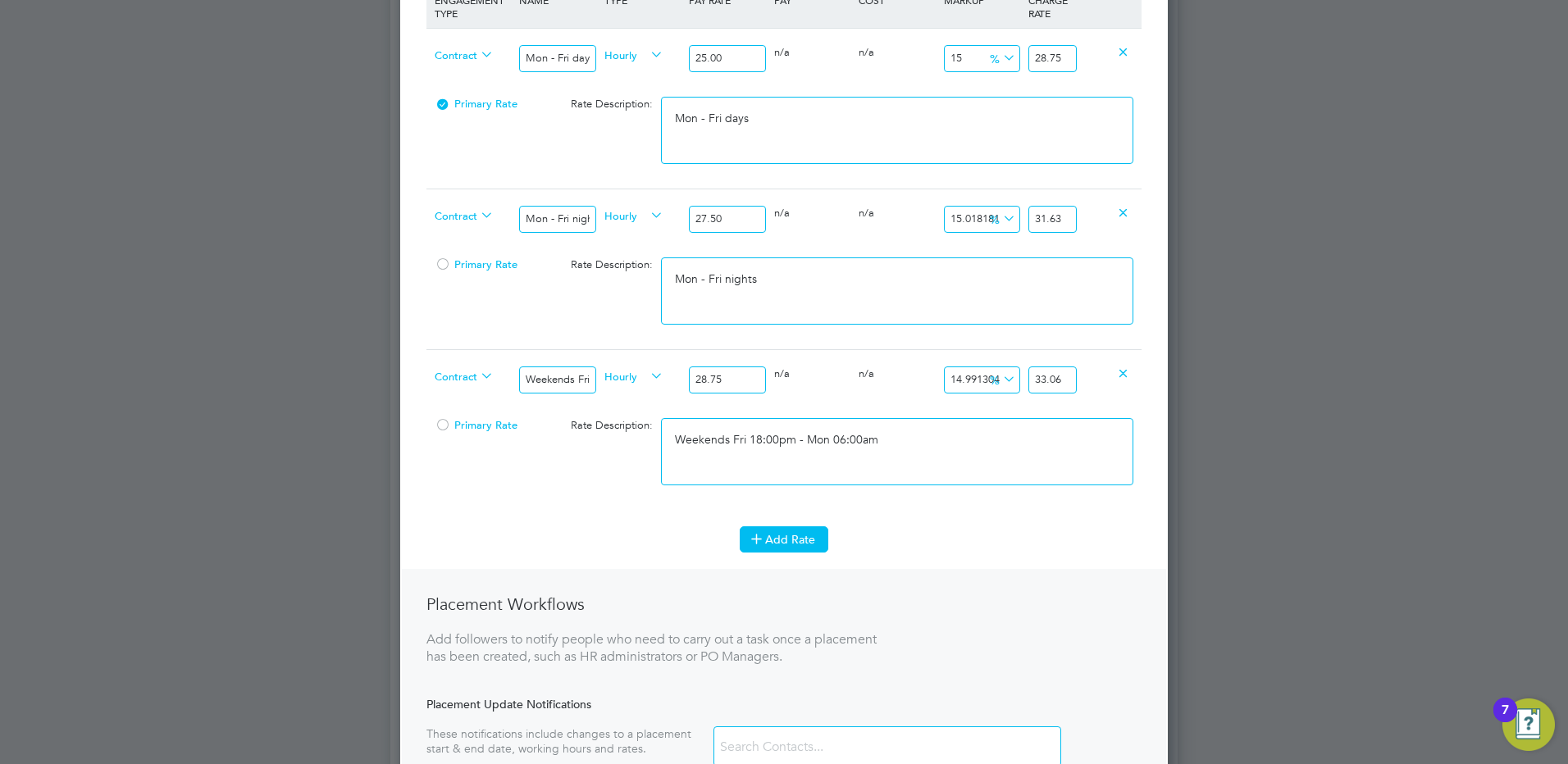
click at [773, 545] on button "Add Rate" at bounding box center [783, 539] width 88 height 26
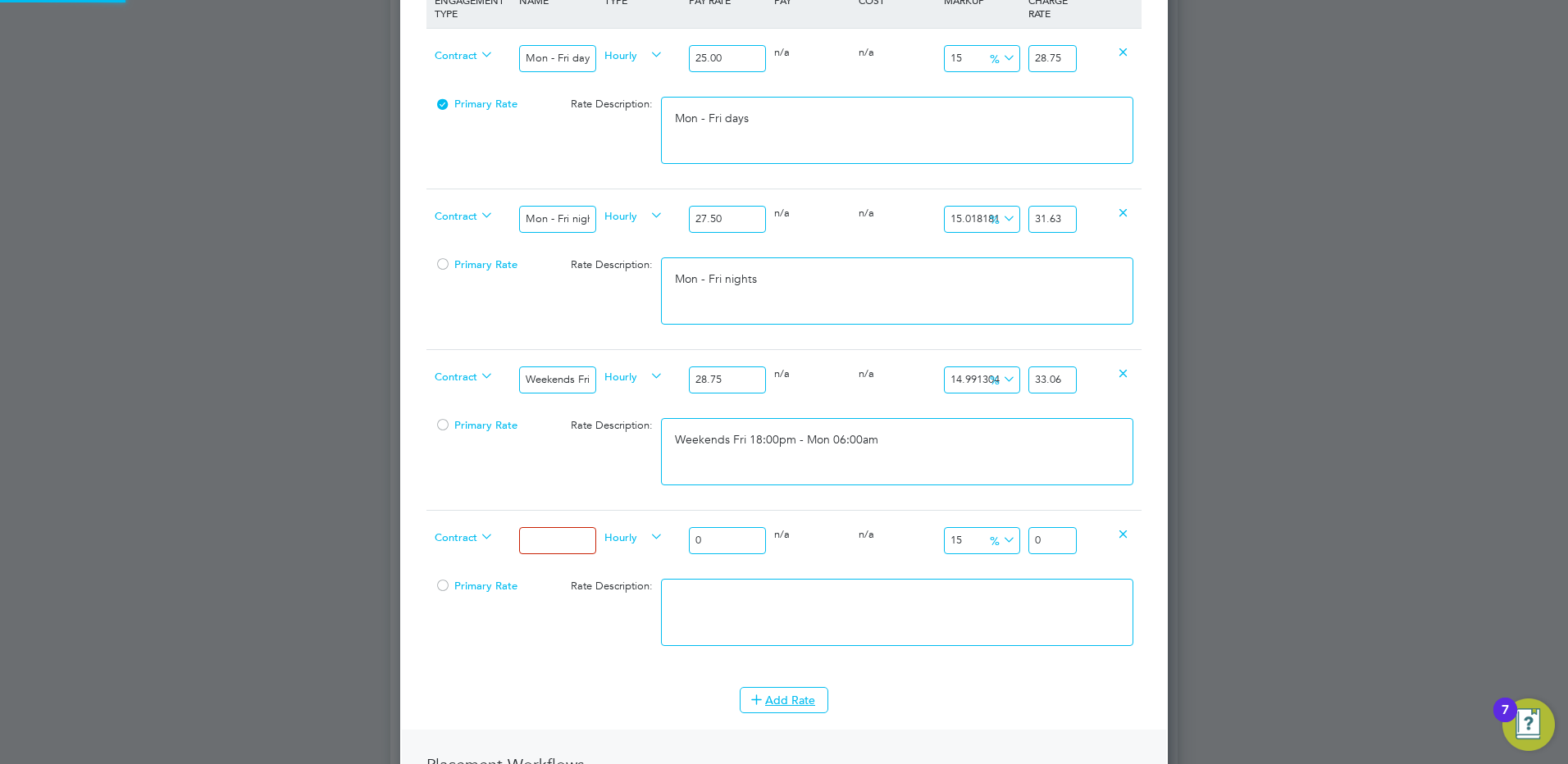
scroll to position [1638, 768]
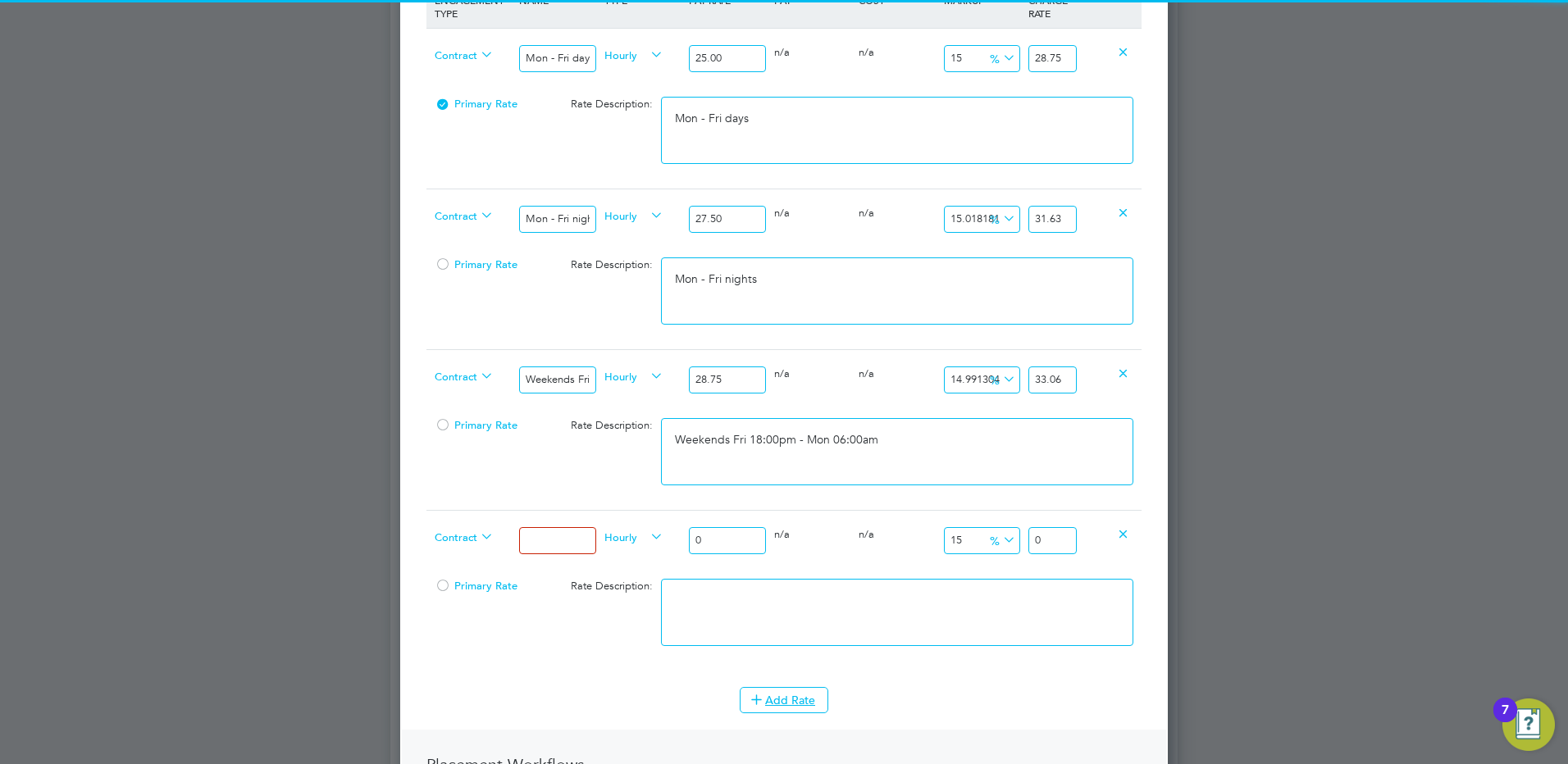
click at [563, 546] on input at bounding box center [556, 540] width 77 height 27
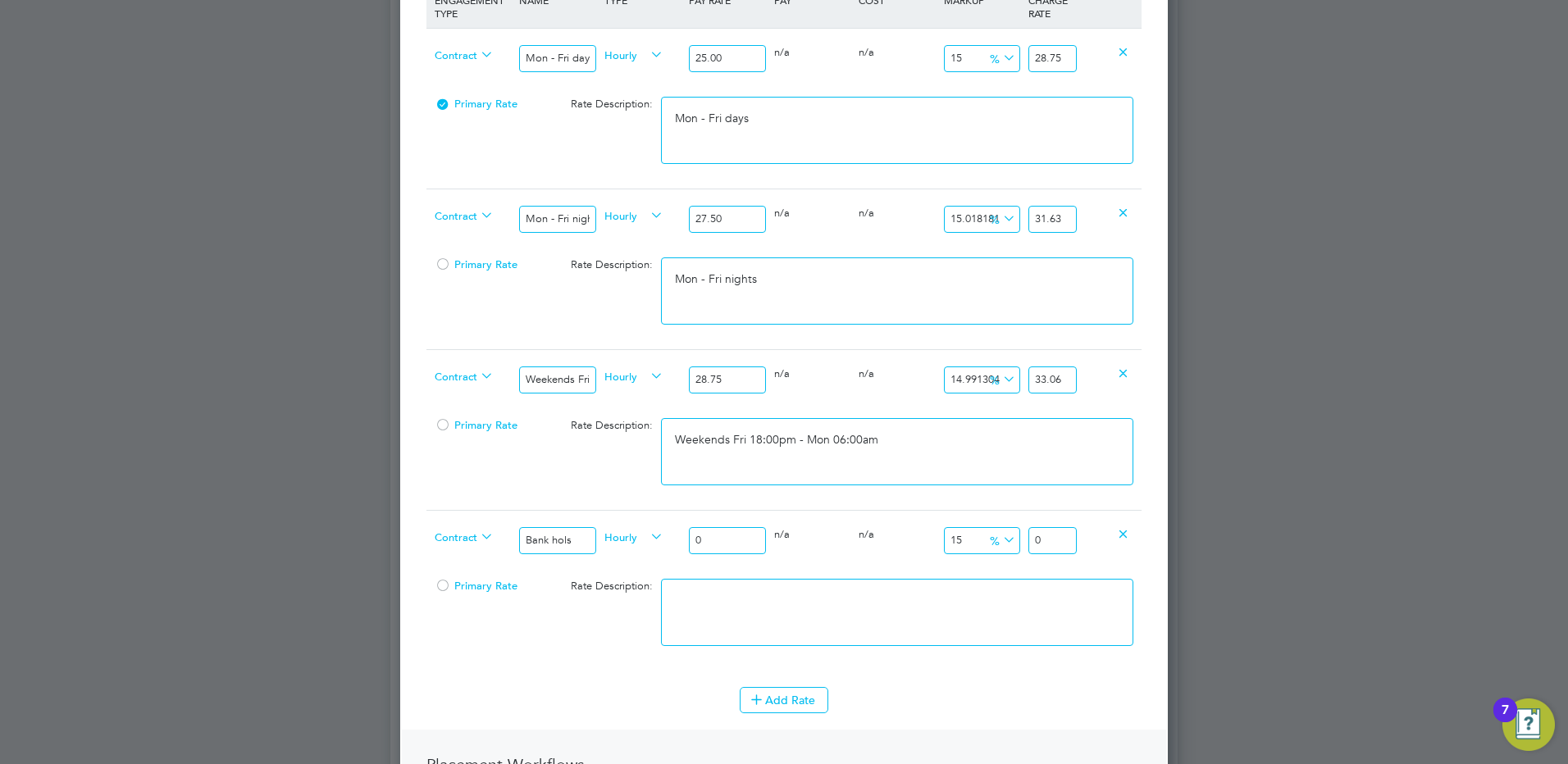
drag, startPoint x: 720, startPoint y: 537, endPoint x: 641, endPoint y: 524, distance: 80.1
click at [636, 522] on div "Contract Bank hols Hourly 0 0 n/a 0 n/a 15 0 % 0" at bounding box center [784, 539] width 715 height 61
drag, startPoint x: 1057, startPoint y: 542, endPoint x: 1231, endPoint y: 524, distance: 174.9
click at [1177, 539] on div "Positions New Position Client Config Showing 30 of 724 Positions POSITION NAME …" at bounding box center [784, 418] width 787 height 2058
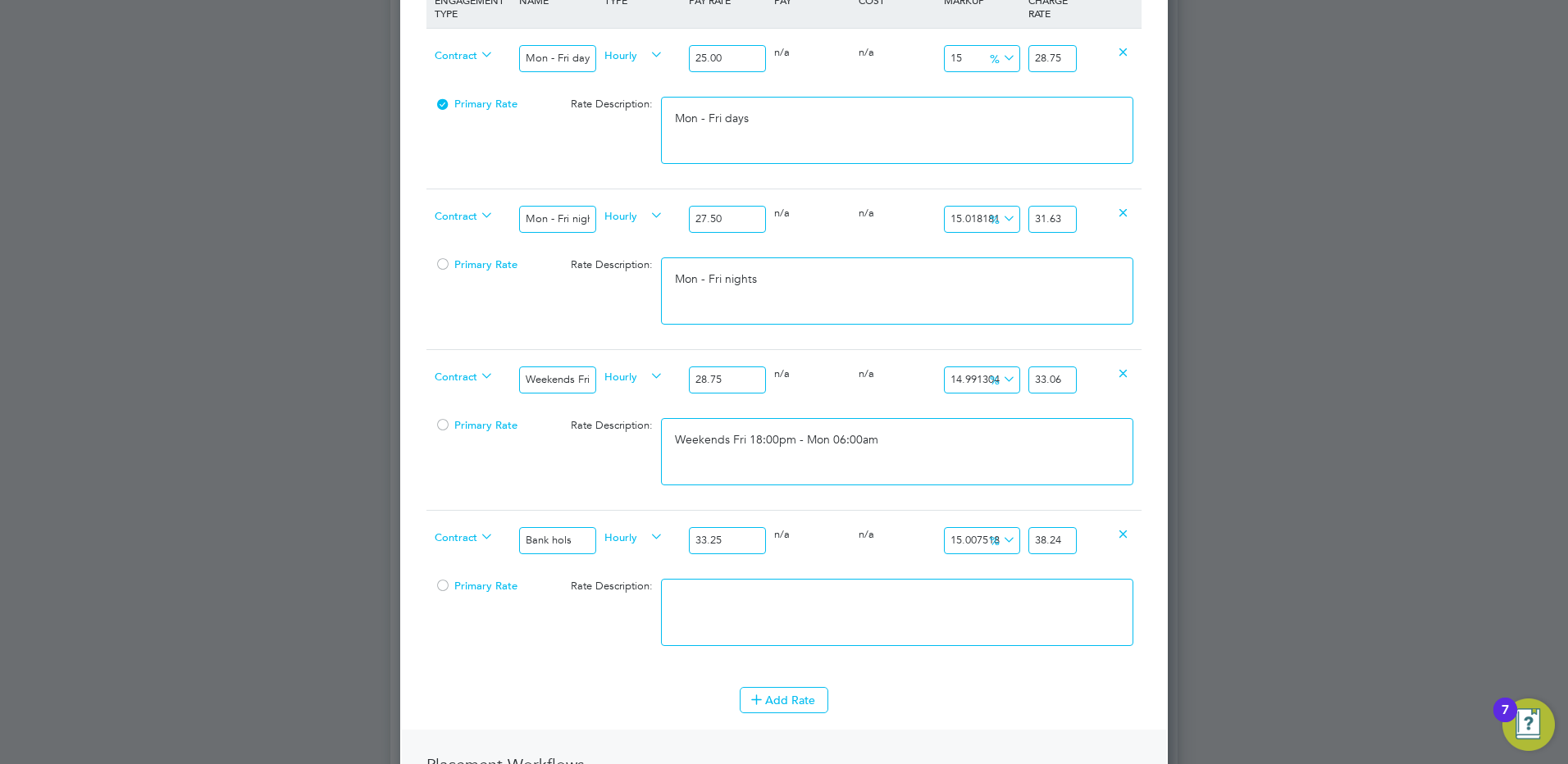
click at [936, 622] on textarea at bounding box center [896, 613] width 472 height 68
click at [746, 711] on button "Add Rate" at bounding box center [783, 700] width 88 height 26
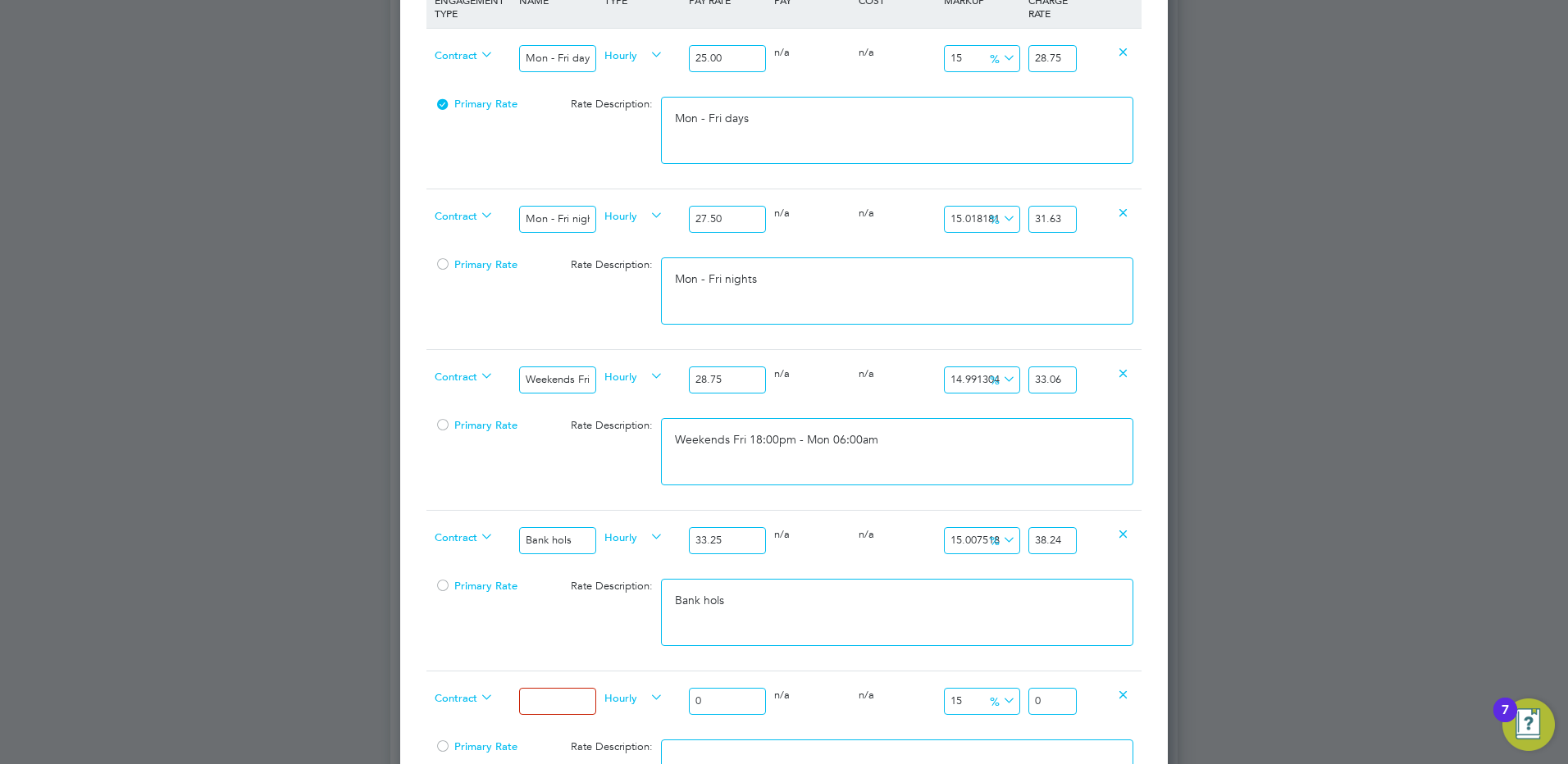
click at [616, 694] on span "Hourly" at bounding box center [633, 696] width 59 height 18
click at [547, 699] on input at bounding box center [556, 700] width 77 height 27
drag, startPoint x: 722, startPoint y: 696, endPoint x: 603, endPoint y: 674, distance: 121.0
click at [598, 680] on div "Contract Xmas & New Year Hourly 0 0 n/a 0 n/a 15 0 % 0" at bounding box center [784, 700] width 715 height 61
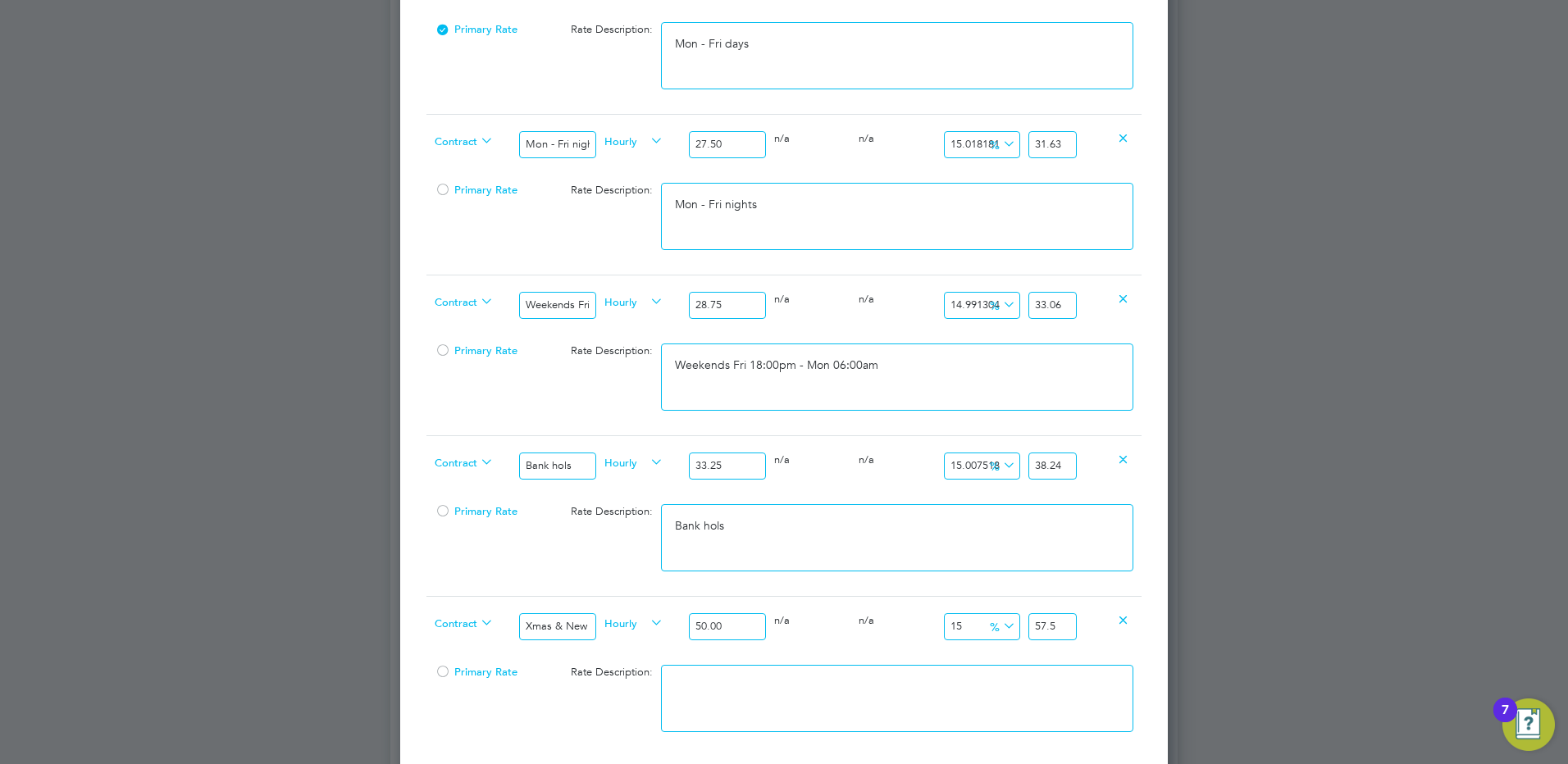
scroll to position [820, 0]
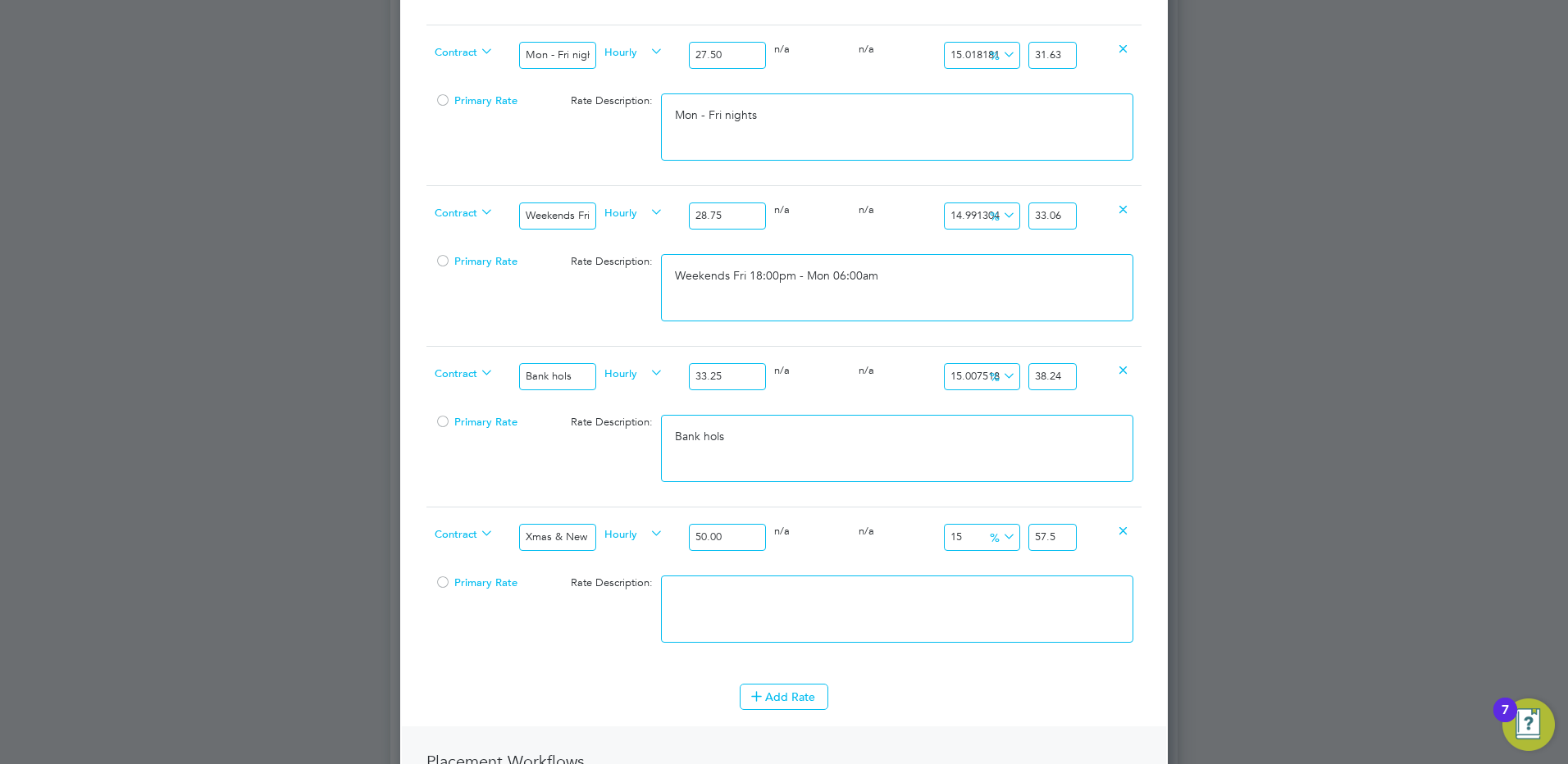
click at [1068, 540] on input "57.5" at bounding box center [1052, 536] width 49 height 27
click at [868, 612] on textarea at bounding box center [896, 609] width 472 height 68
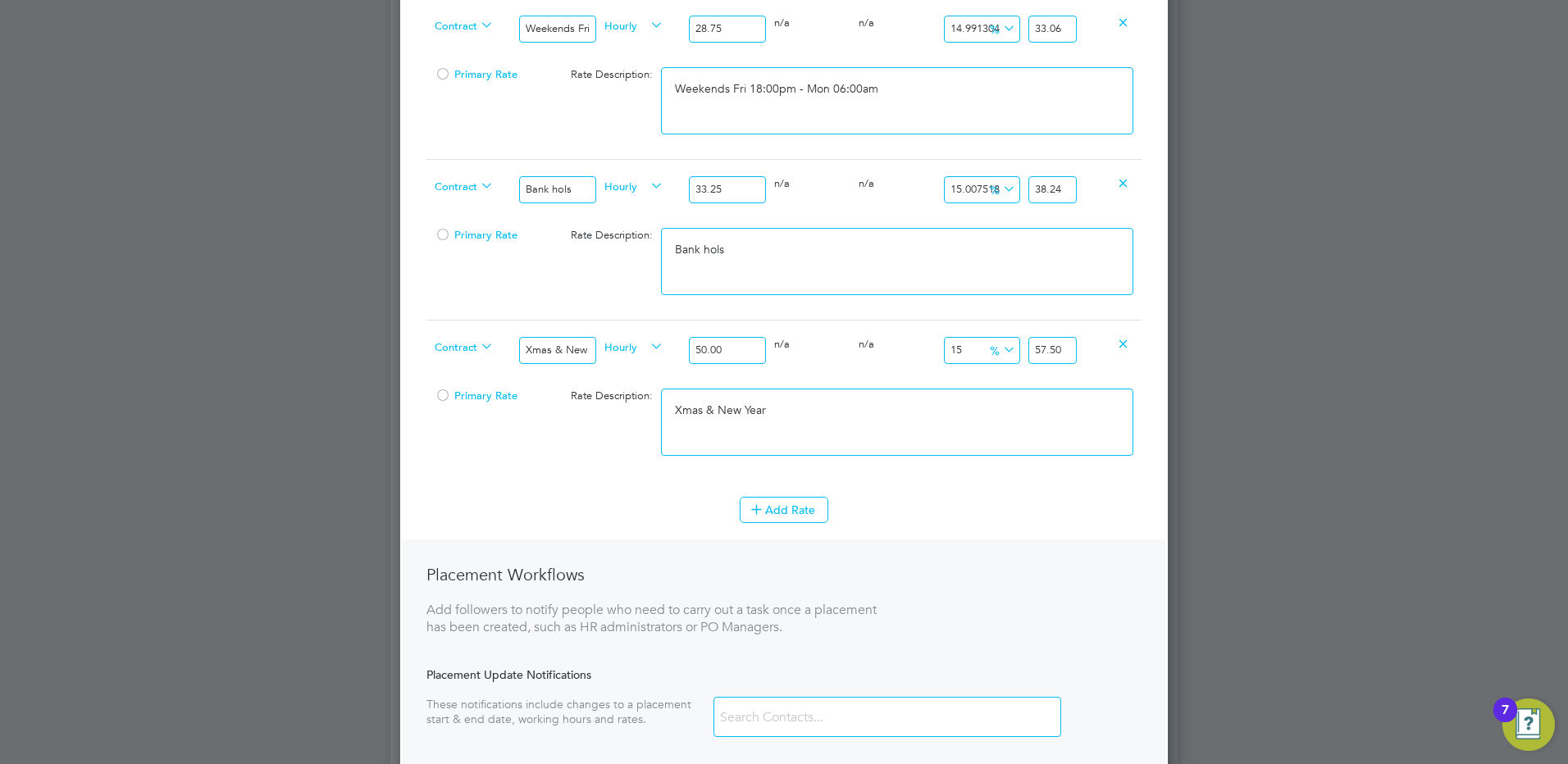
scroll to position [1283, 0]
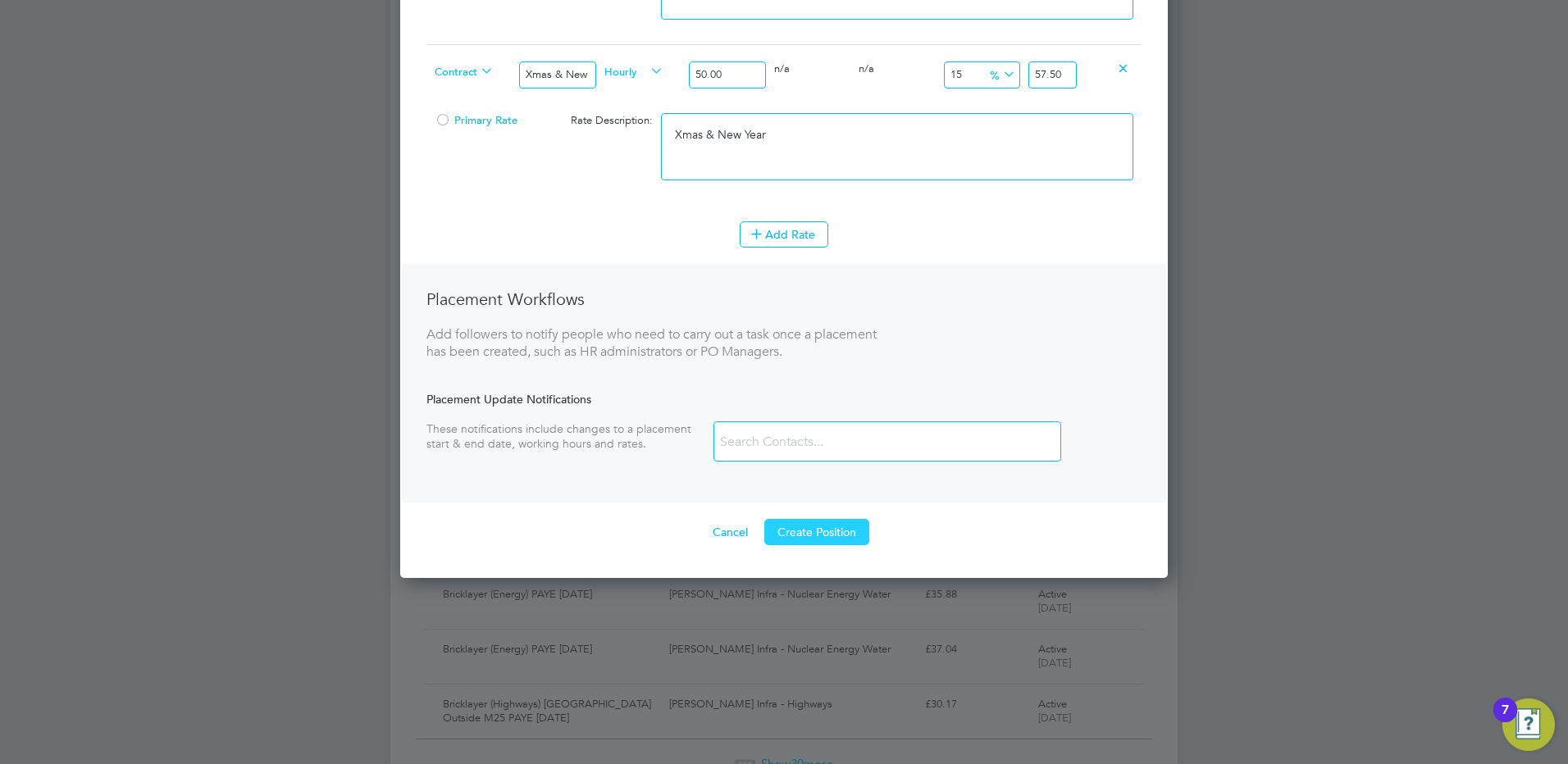
click at [785, 527] on button "Create Position" at bounding box center [817, 532] width 105 height 26
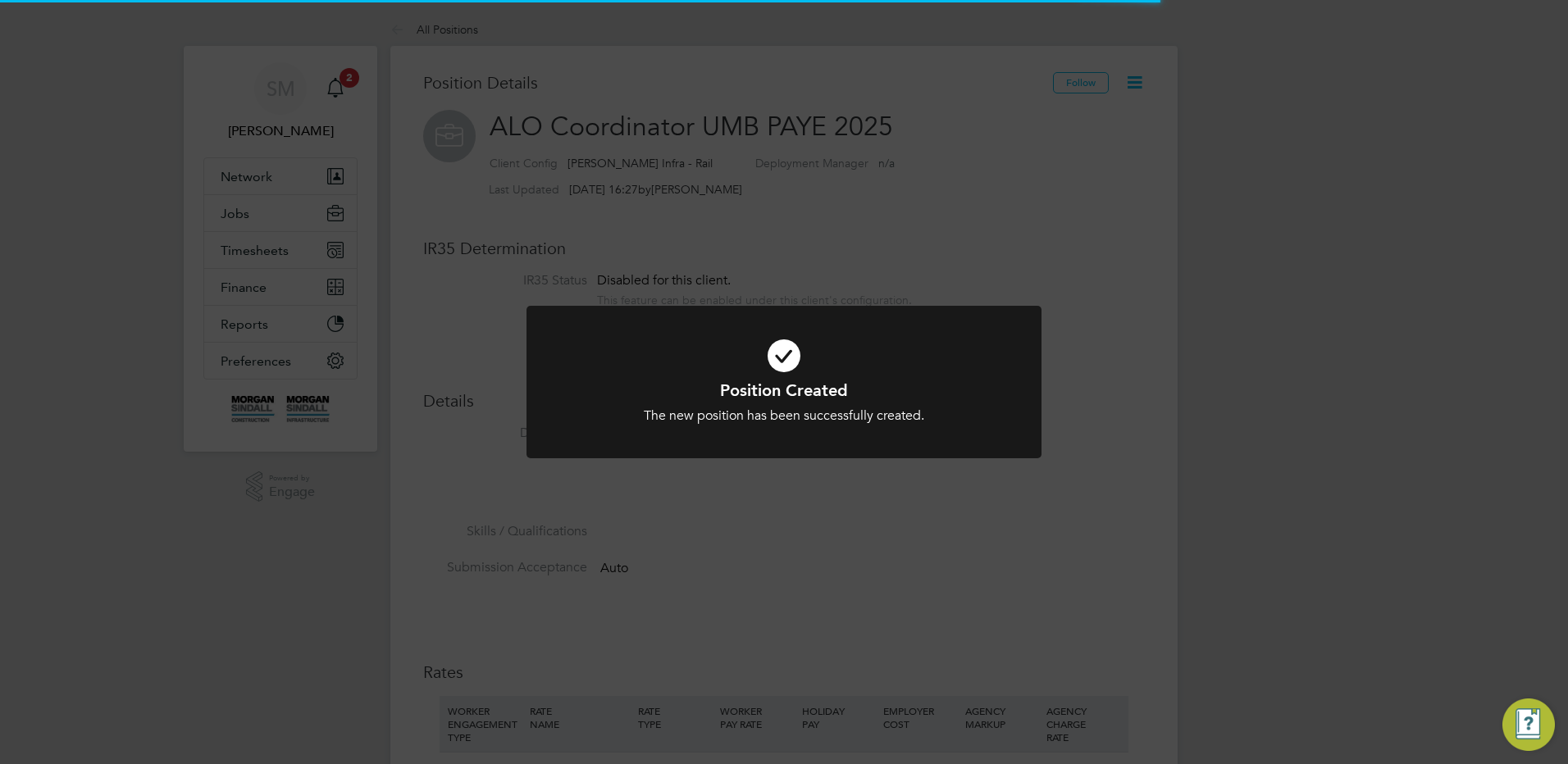
scroll to position [49, 110]
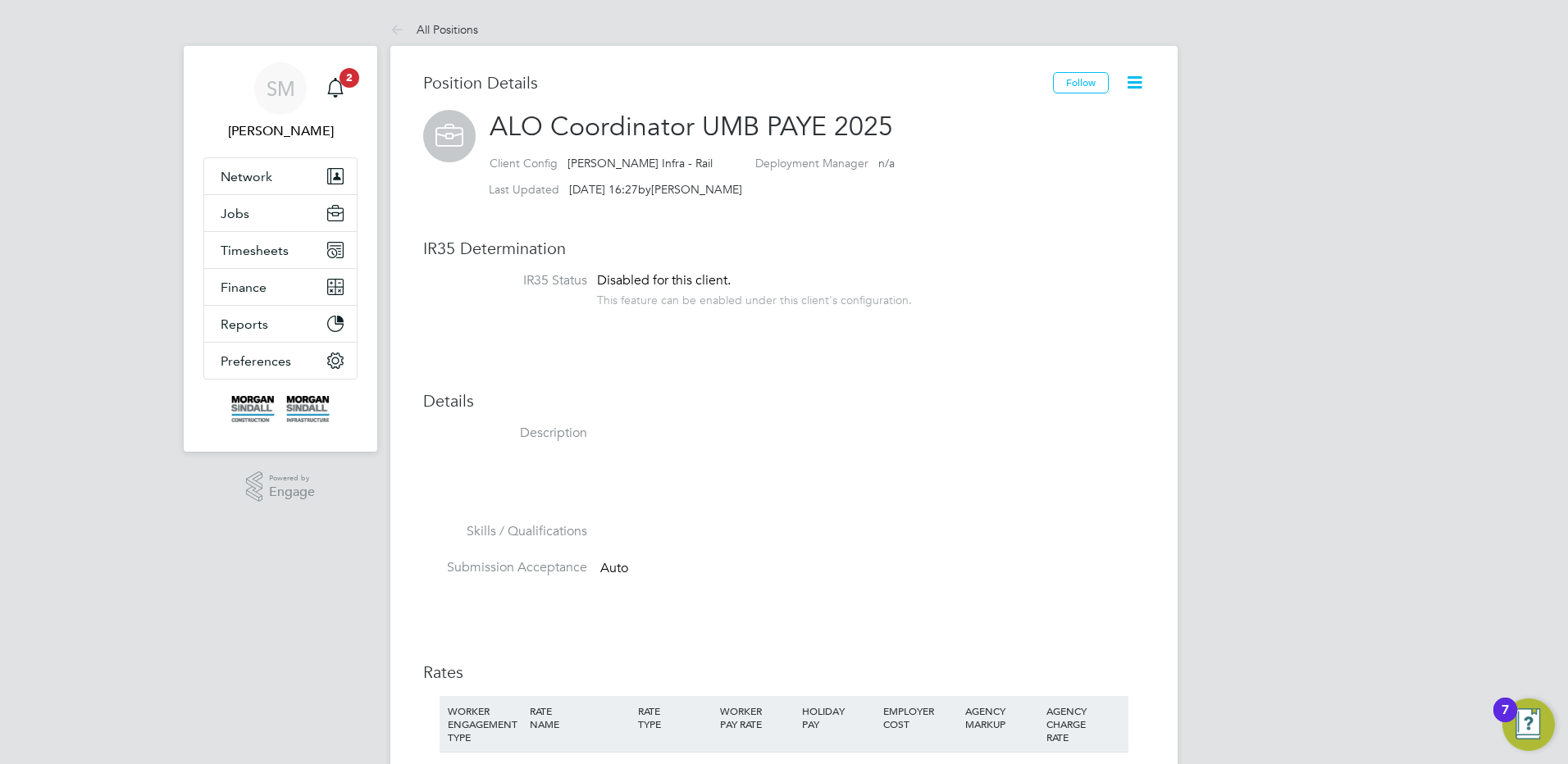
click at [1125, 209] on div "Position Created The new position has been successfully created. Cancel Okay" at bounding box center [784, 382] width 1568 height 764
click at [289, 254] on button "Timesheets" at bounding box center [280, 250] width 153 height 36
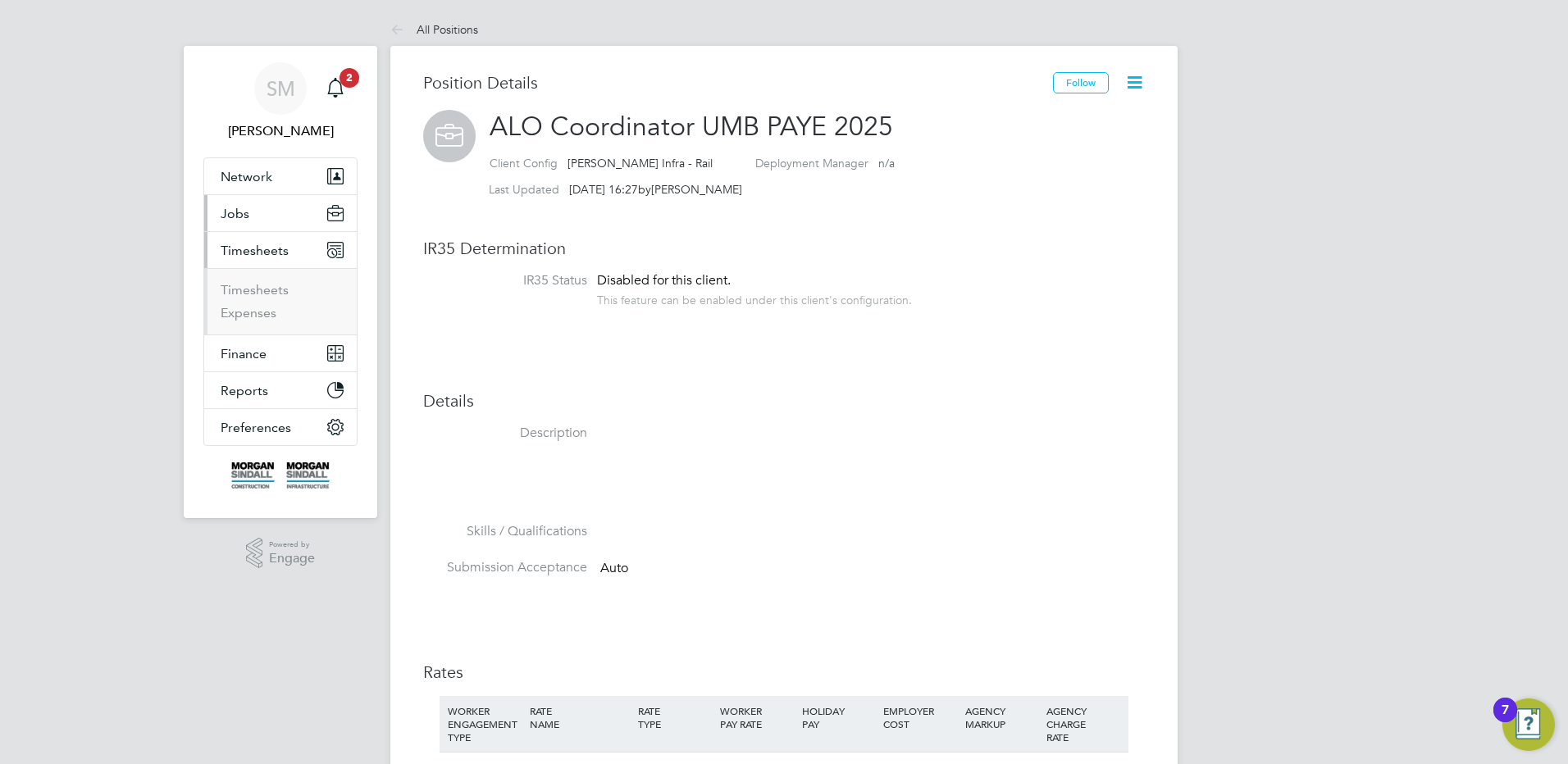
click at [279, 223] on button "Jobs" at bounding box center [280, 213] width 153 height 36
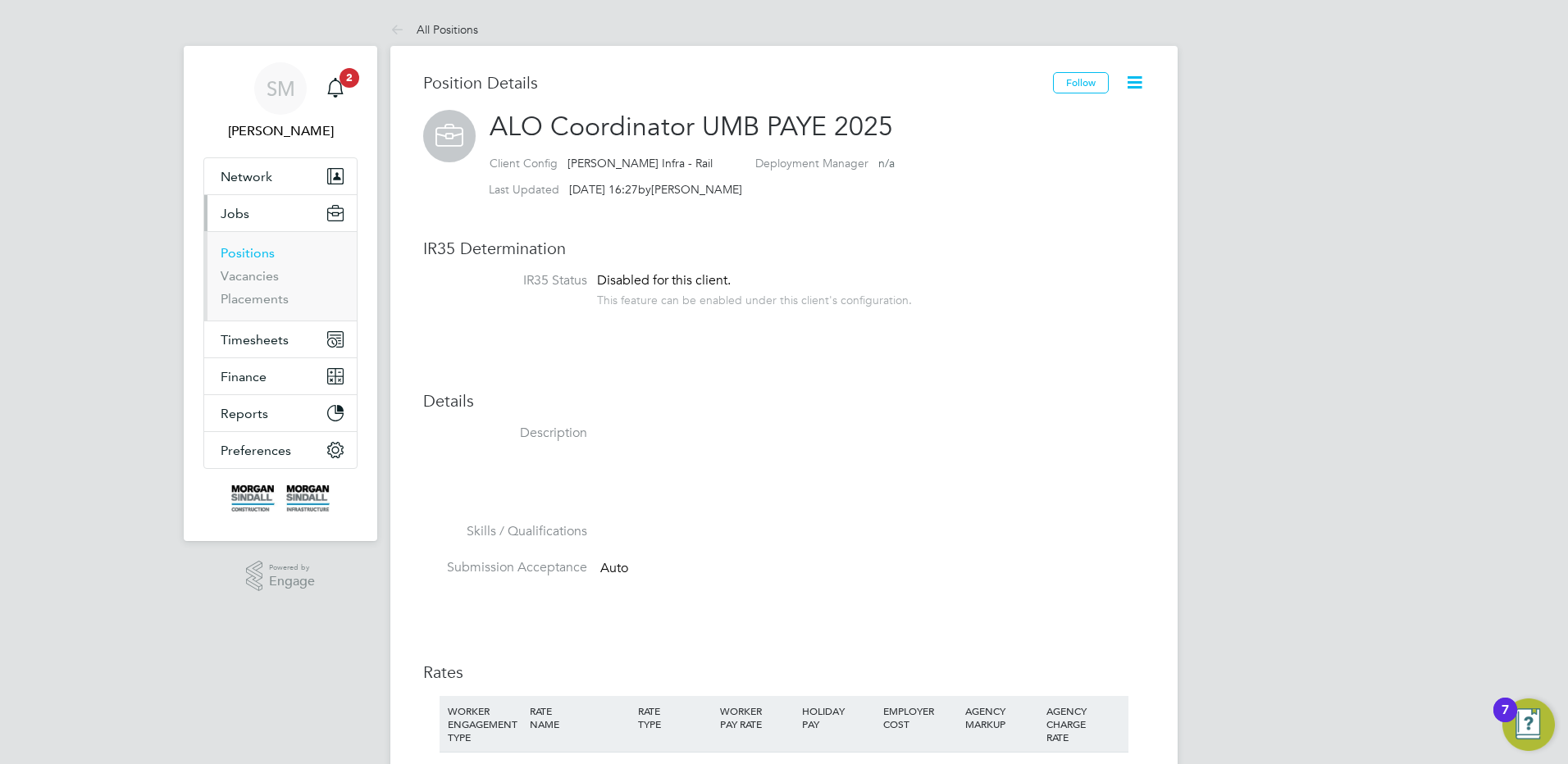
click at [272, 254] on link "Positions" at bounding box center [247, 253] width 54 height 16
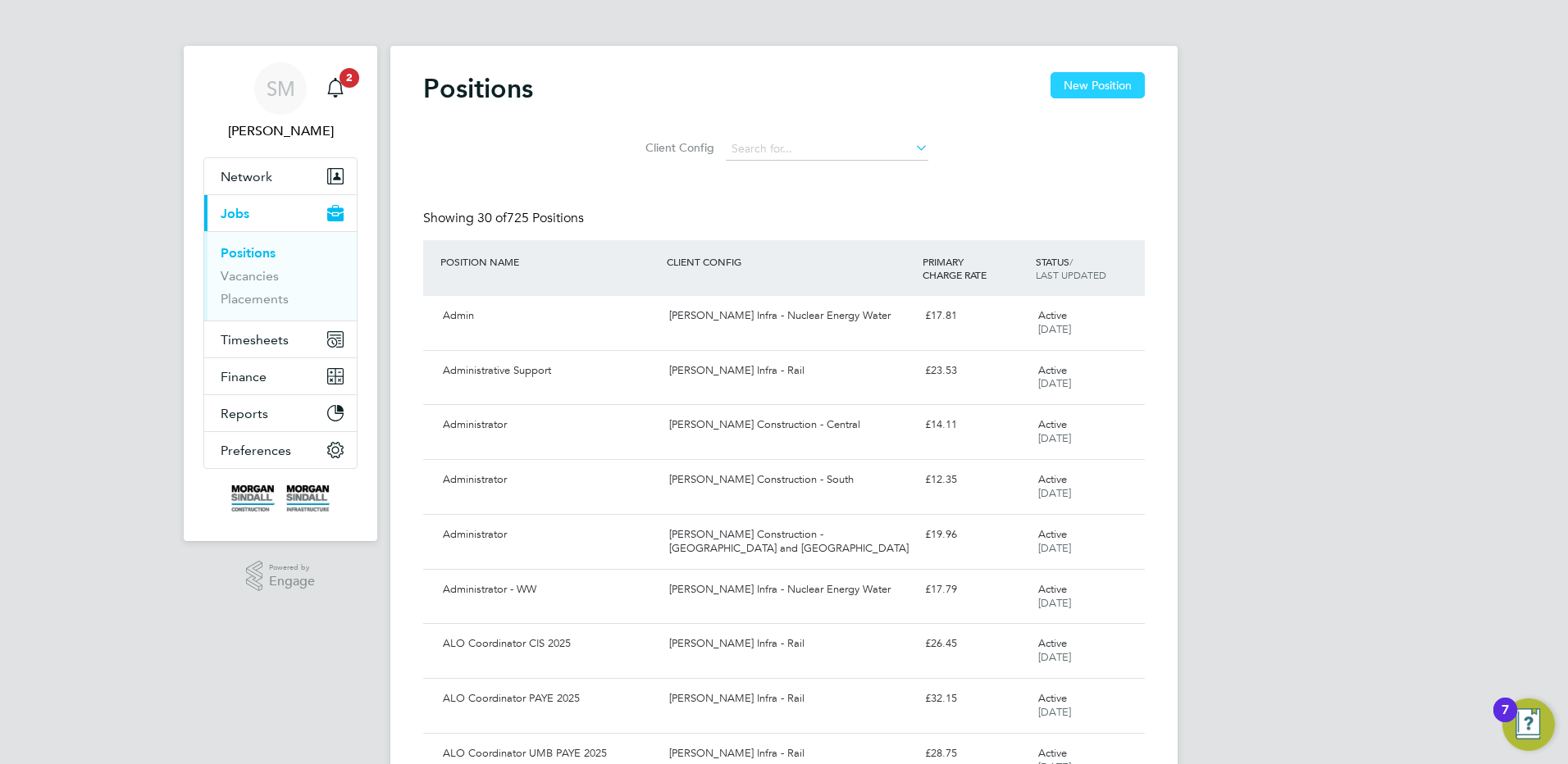
click at [1106, 76] on button "New Position" at bounding box center [1097, 85] width 94 height 26
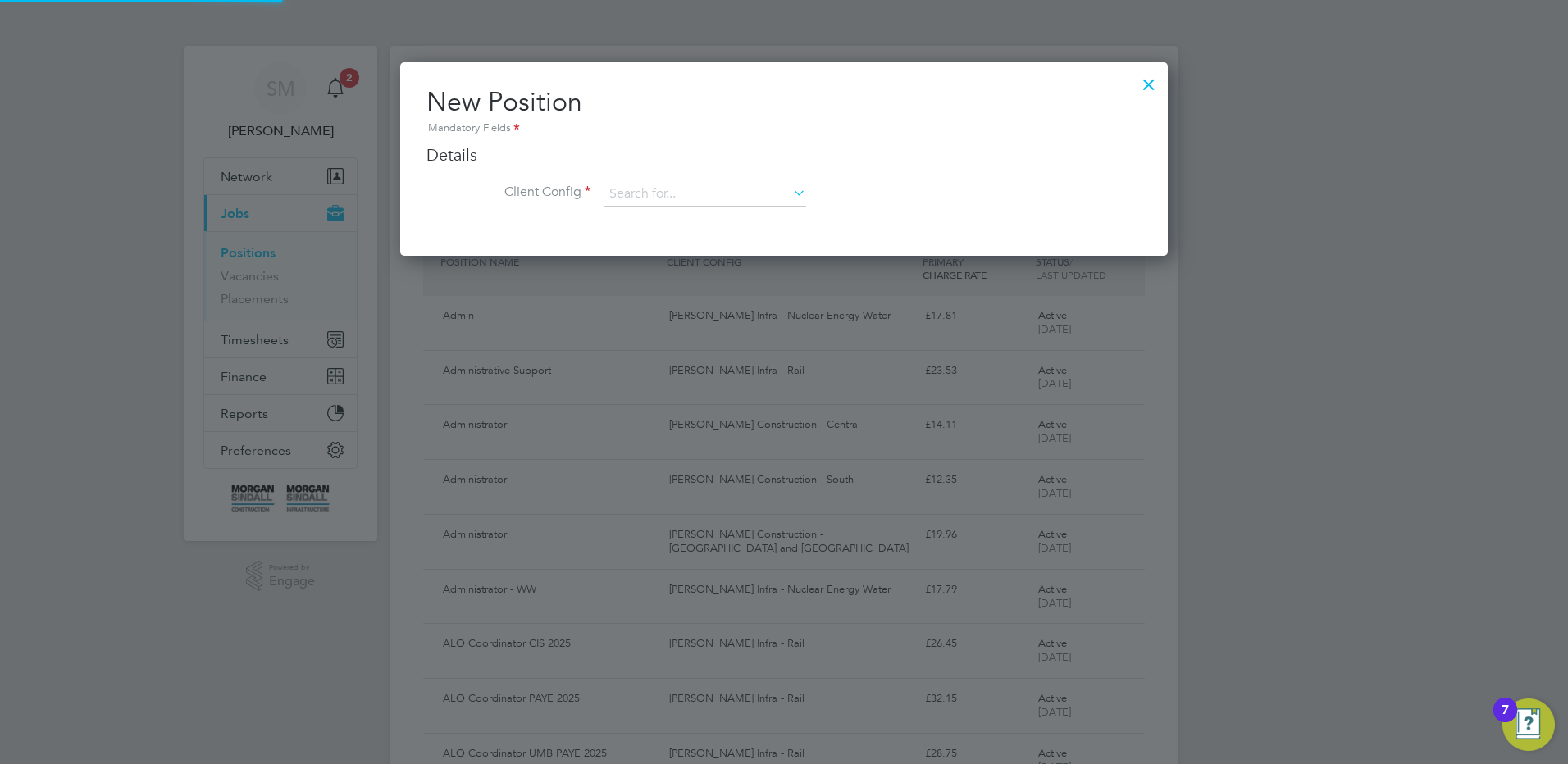
scroll to position [194, 768]
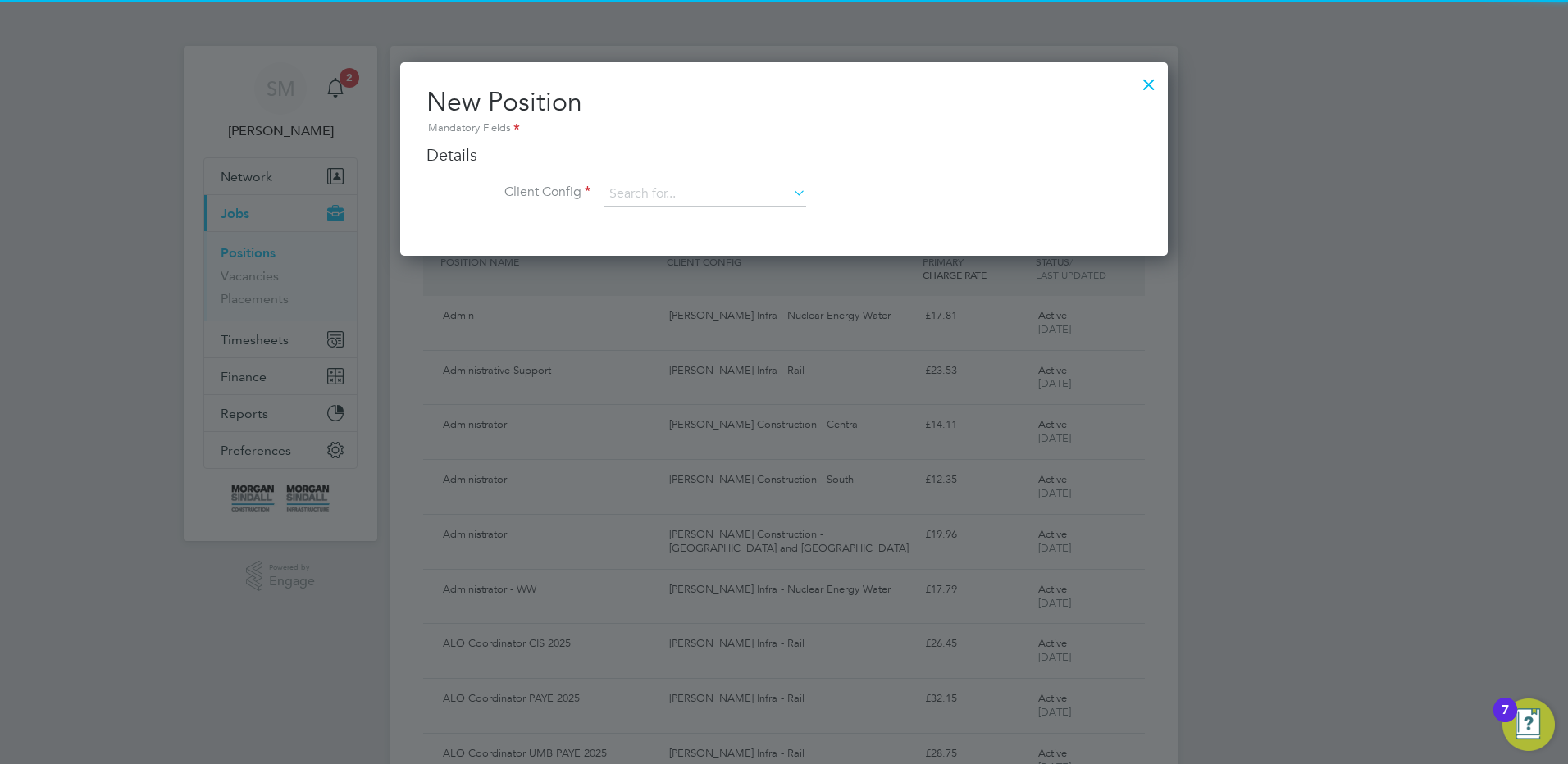
click at [730, 208] on li "Client Config" at bounding box center [784, 202] width 715 height 41
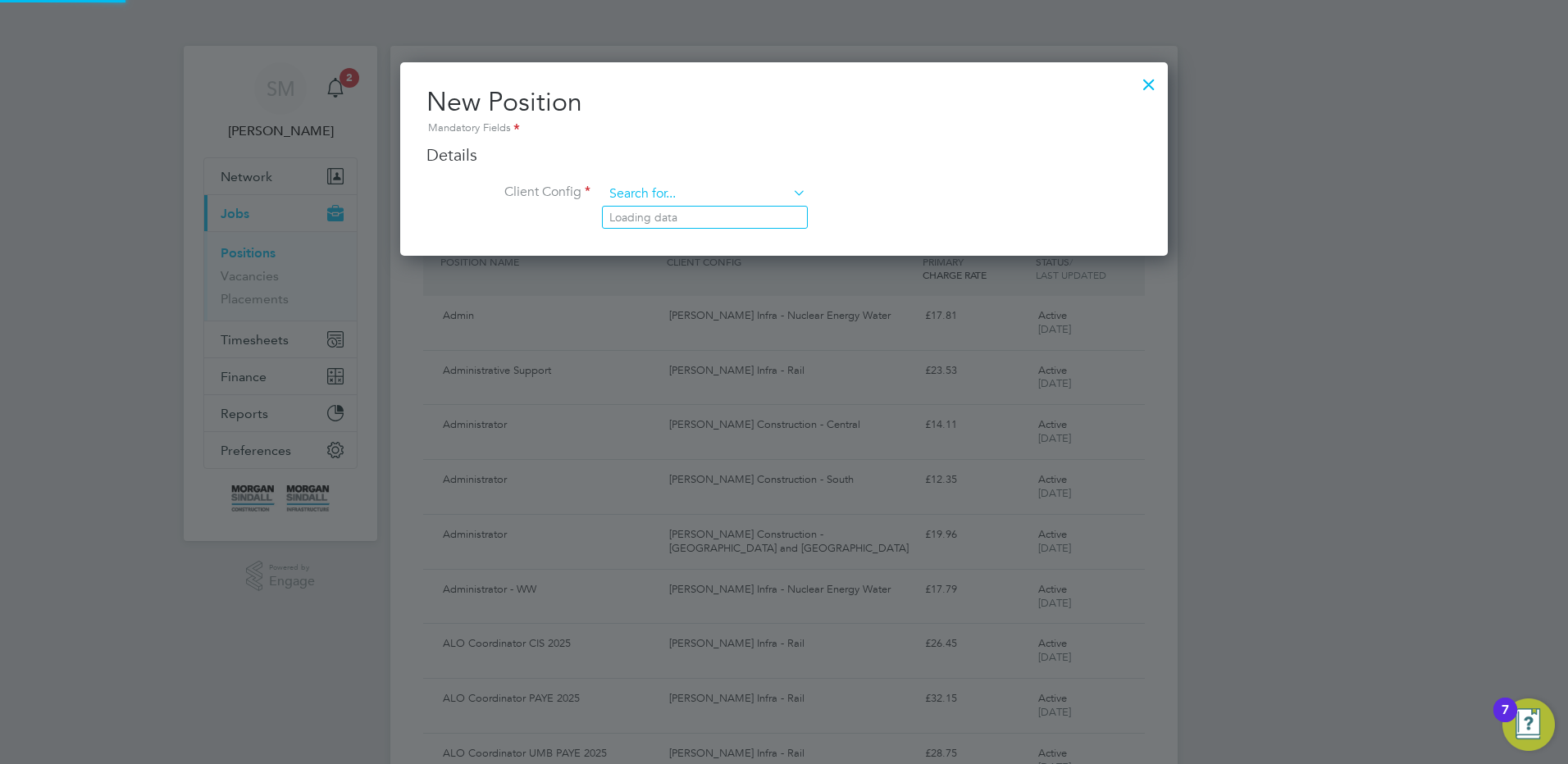
drag, startPoint x: 730, startPoint y: 186, endPoint x: 728, endPoint y: 195, distance: 9.2
click at [728, 194] on input at bounding box center [705, 194] width 203 height 25
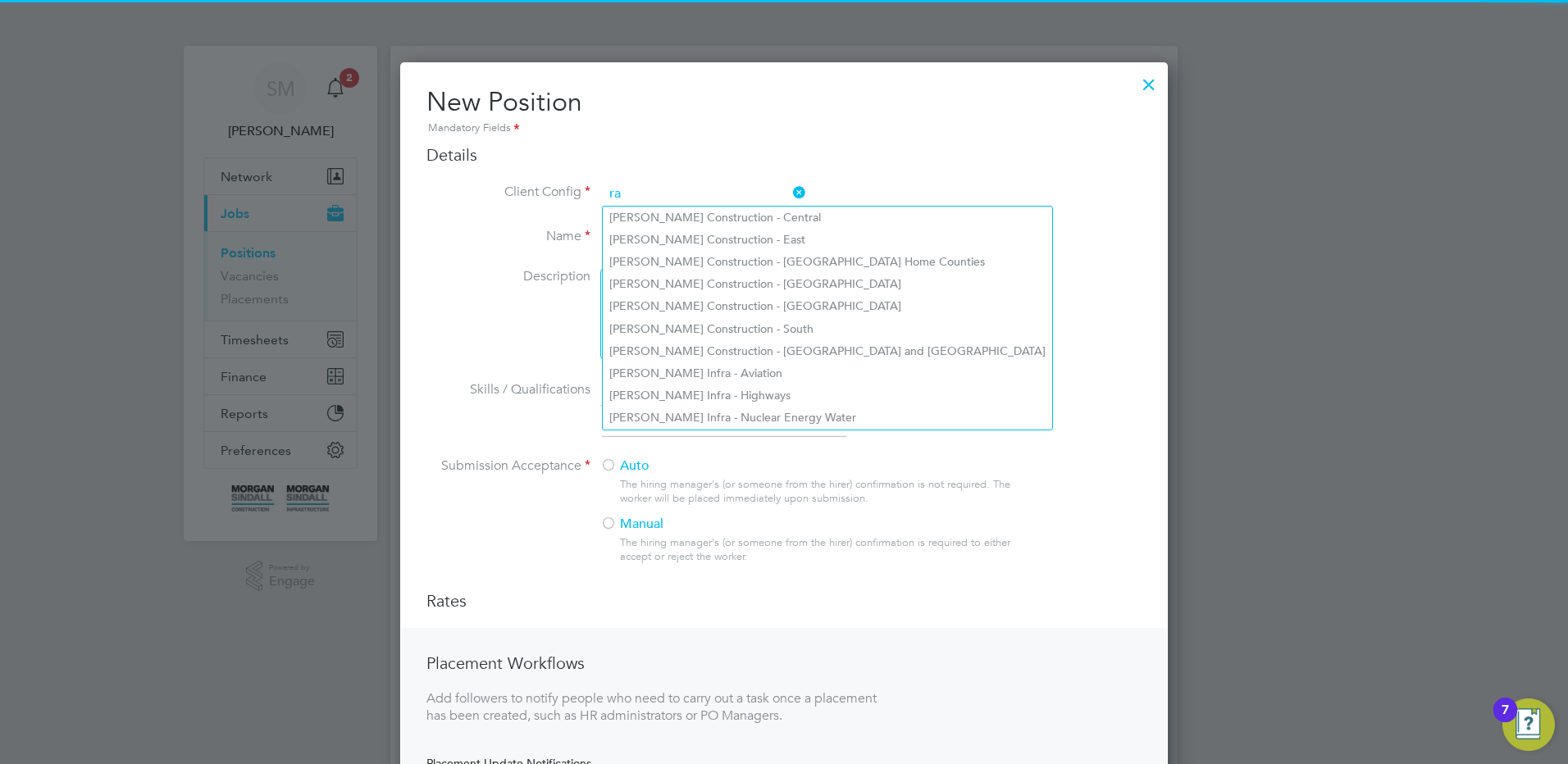
scroll to position [881, 768]
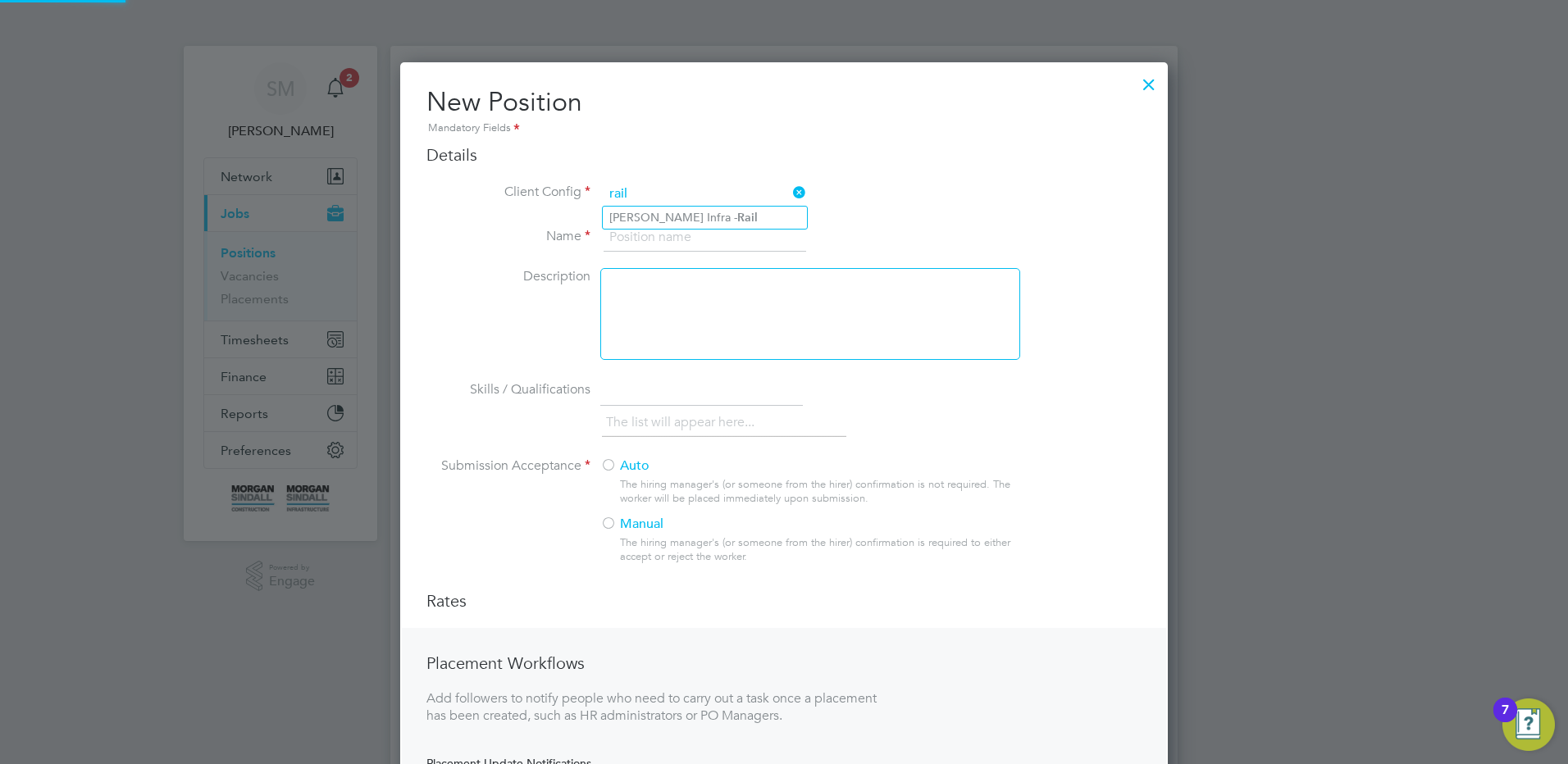
click at [706, 196] on input "rail" at bounding box center [705, 194] width 203 height 25
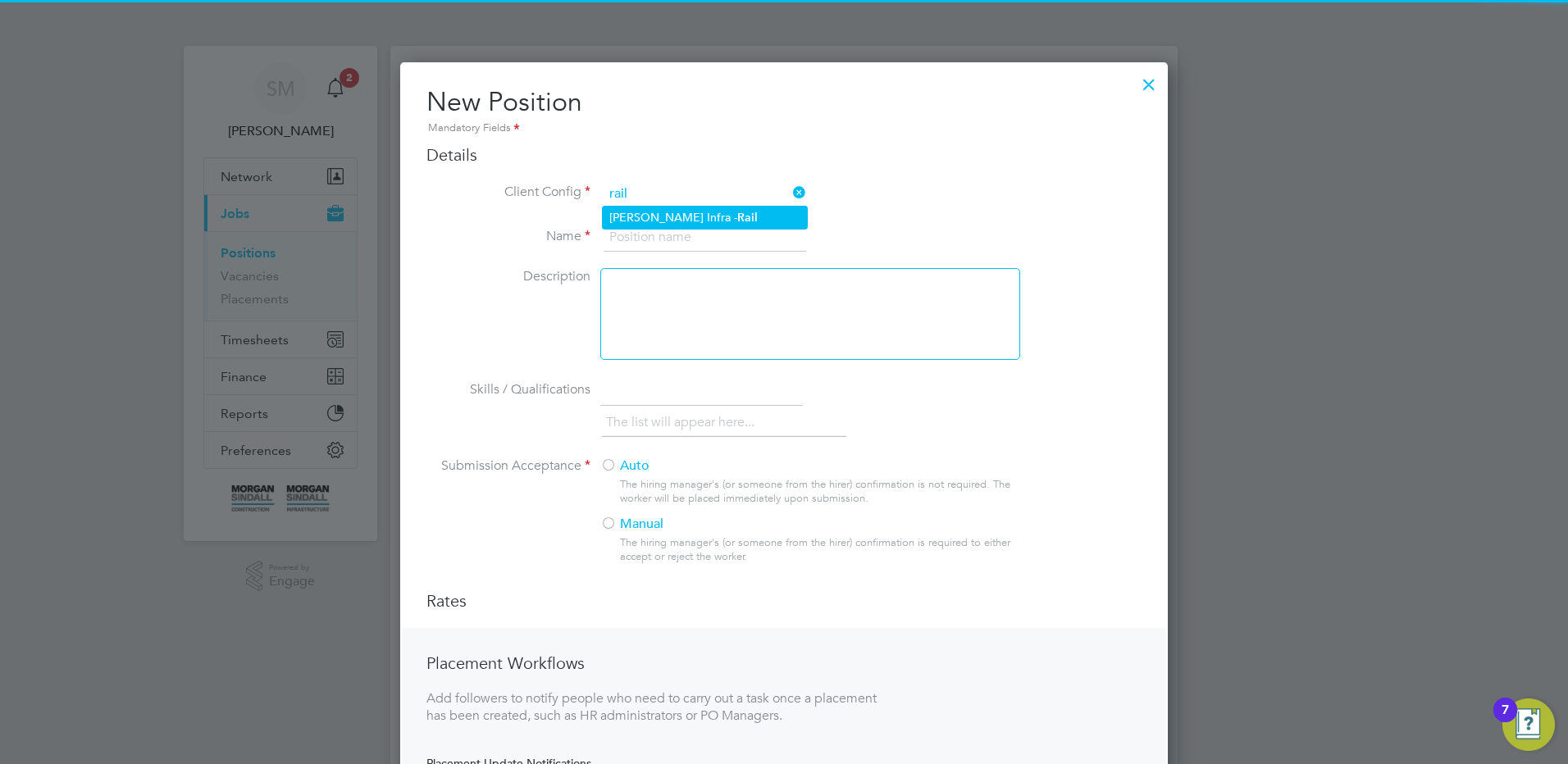
click at [703, 215] on li "[PERSON_NAME] Infra - Rail" at bounding box center [705, 218] width 204 height 22
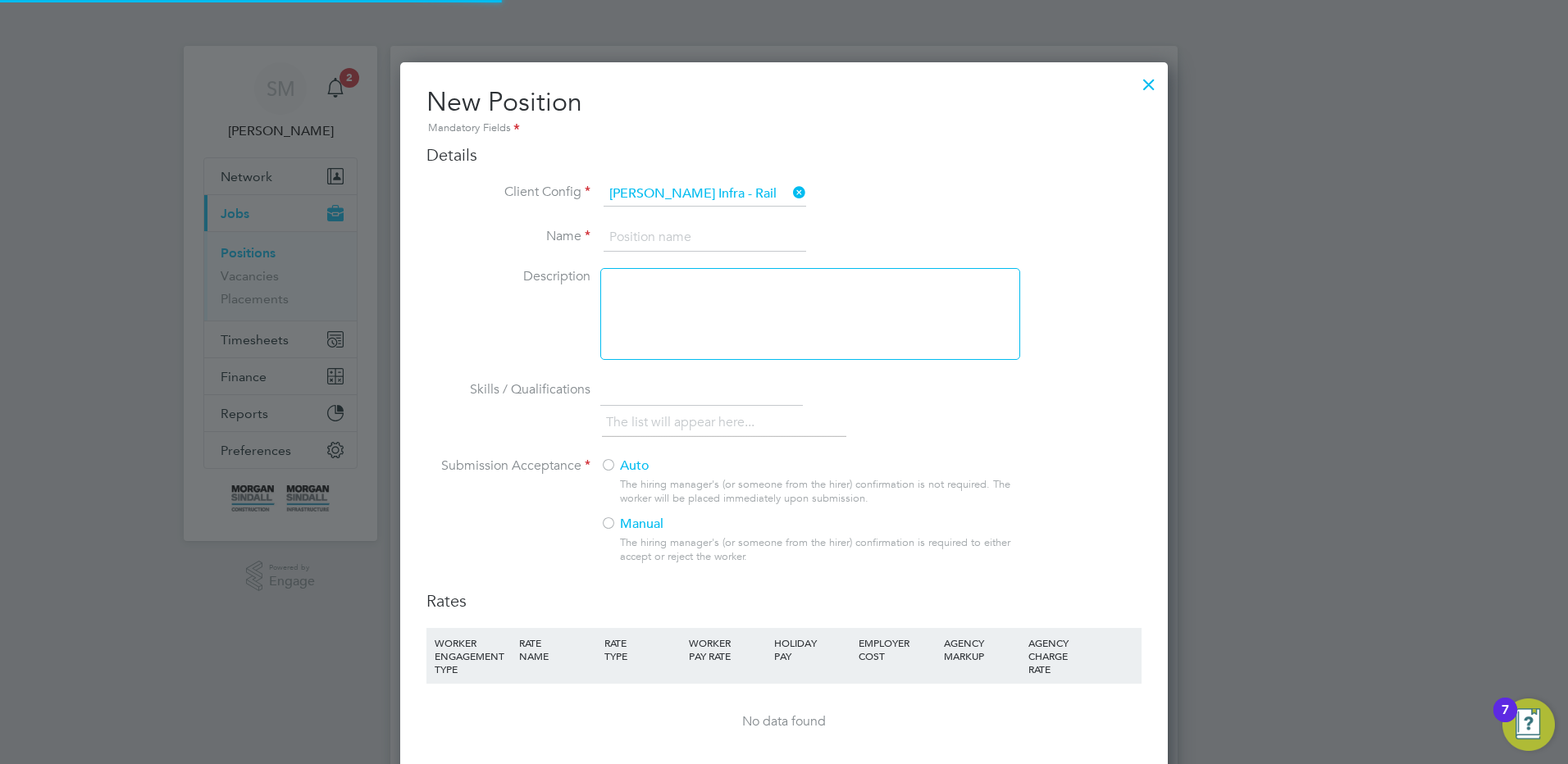
click at [634, 245] on input at bounding box center [705, 237] width 203 height 30
click at [710, 229] on input at bounding box center [705, 237] width 203 height 30
click at [693, 228] on input at bounding box center [705, 237] width 203 height 30
click at [652, 225] on input at bounding box center [705, 237] width 203 height 30
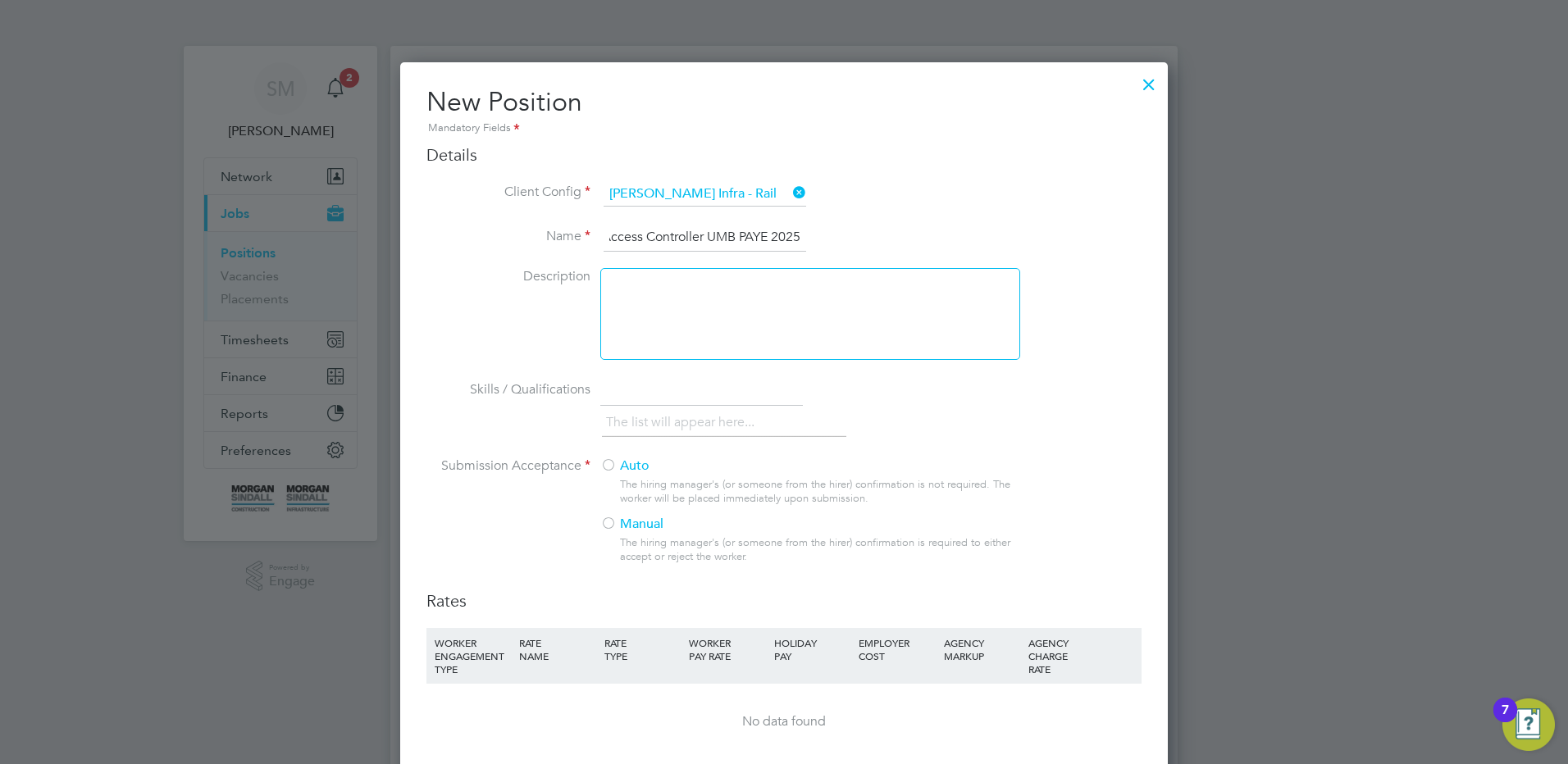
click at [603, 491] on div "Auto The hiring manager's (or someone from the hirer) confirmation is not requi…" at bounding box center [809, 516] width 418 height 116
click at [606, 481] on div "Auto The hiring manager's (or someone from the hirer) confirmation is not requi…" at bounding box center [809, 516] width 418 height 116
click at [613, 468] on div at bounding box center [608, 466] width 17 height 17
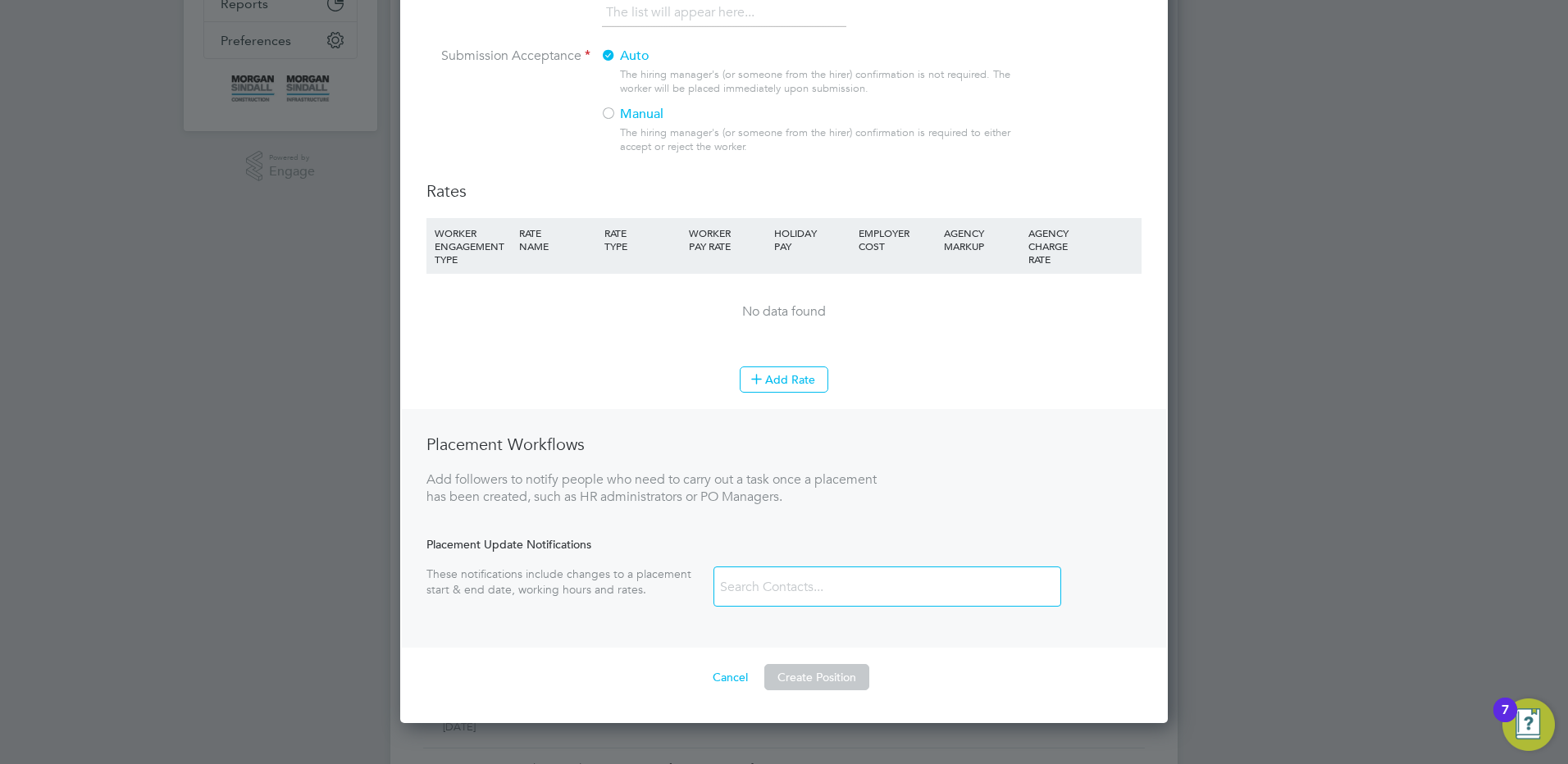
click at [756, 359] on li "WORKER ENGAGEMENT TYPE RATE NAME RATE TYPE WORKER PAY RATE HOLIDAY PAY EMPLOYER…" at bounding box center [784, 292] width 715 height 148
click at [778, 386] on button "Add Rate" at bounding box center [783, 380] width 88 height 26
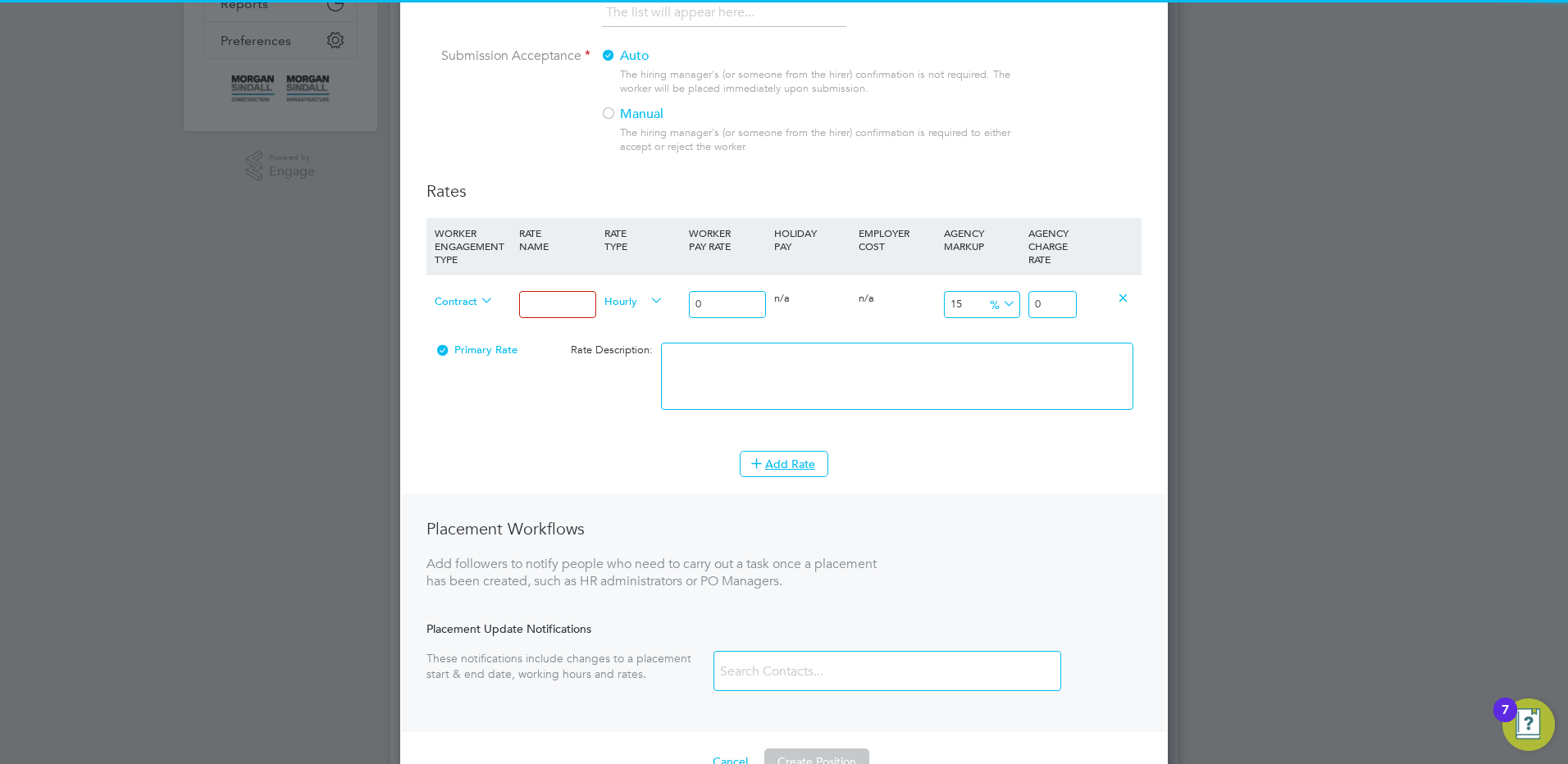
click at [538, 307] on input at bounding box center [556, 304] width 77 height 27
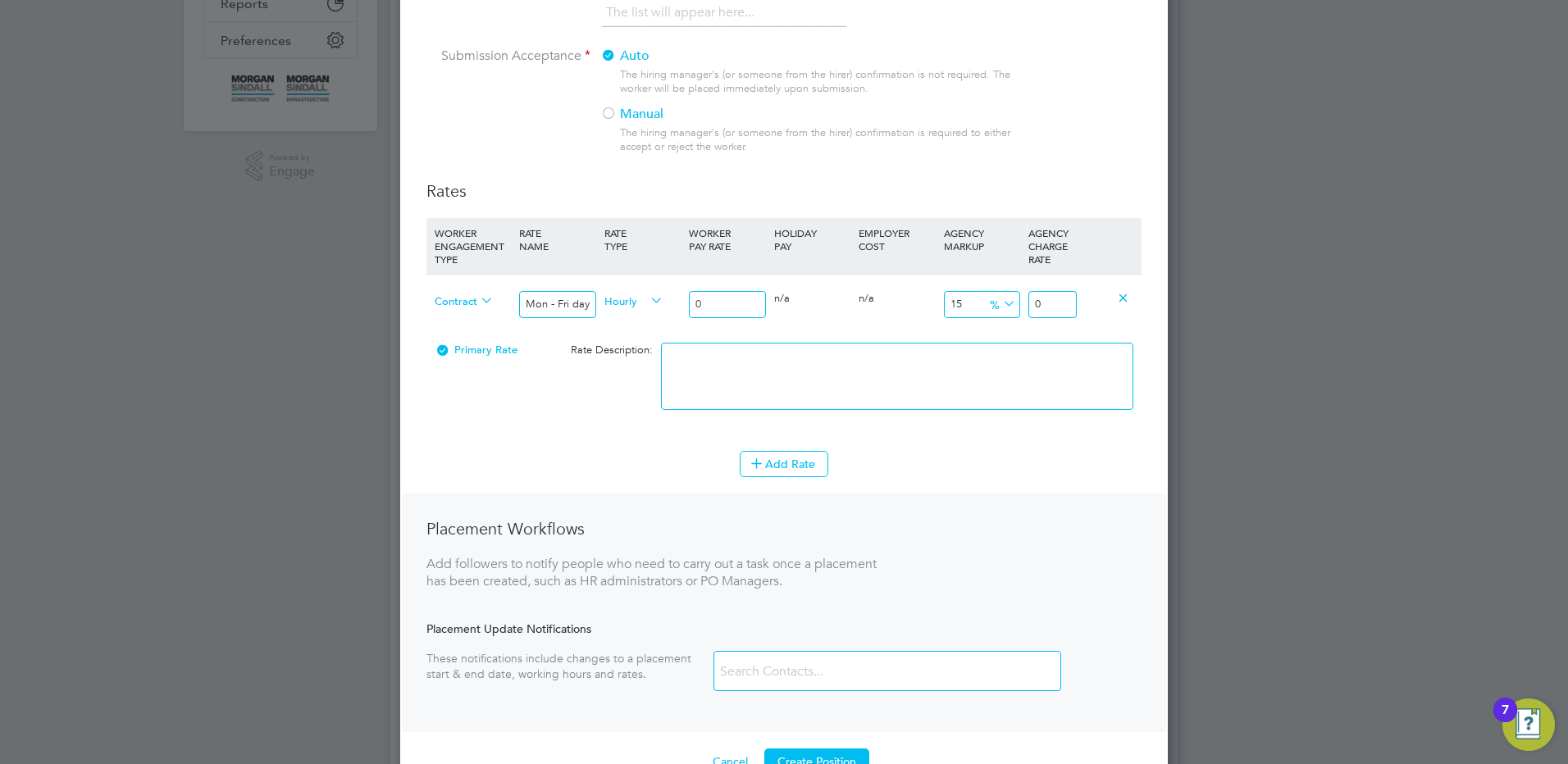
drag, startPoint x: 715, startPoint y: 305, endPoint x: 660, endPoint y: 298, distance: 55.4
click at [660, 298] on div "Contract Mon - Fri days Hourly 0 0 n/a 0 n/a 15 0 % 0" at bounding box center [784, 304] width 715 height 61
drag, startPoint x: 1066, startPoint y: 302, endPoint x: 1087, endPoint y: 301, distance: 21.0
click at [1084, 300] on div "Contract Mon - Fri days Hourly 18.75 0 n/a 0 n/a 15 2.8125 % 21.5625" at bounding box center [784, 304] width 715 height 61
click at [797, 364] on textarea at bounding box center [896, 377] width 472 height 68
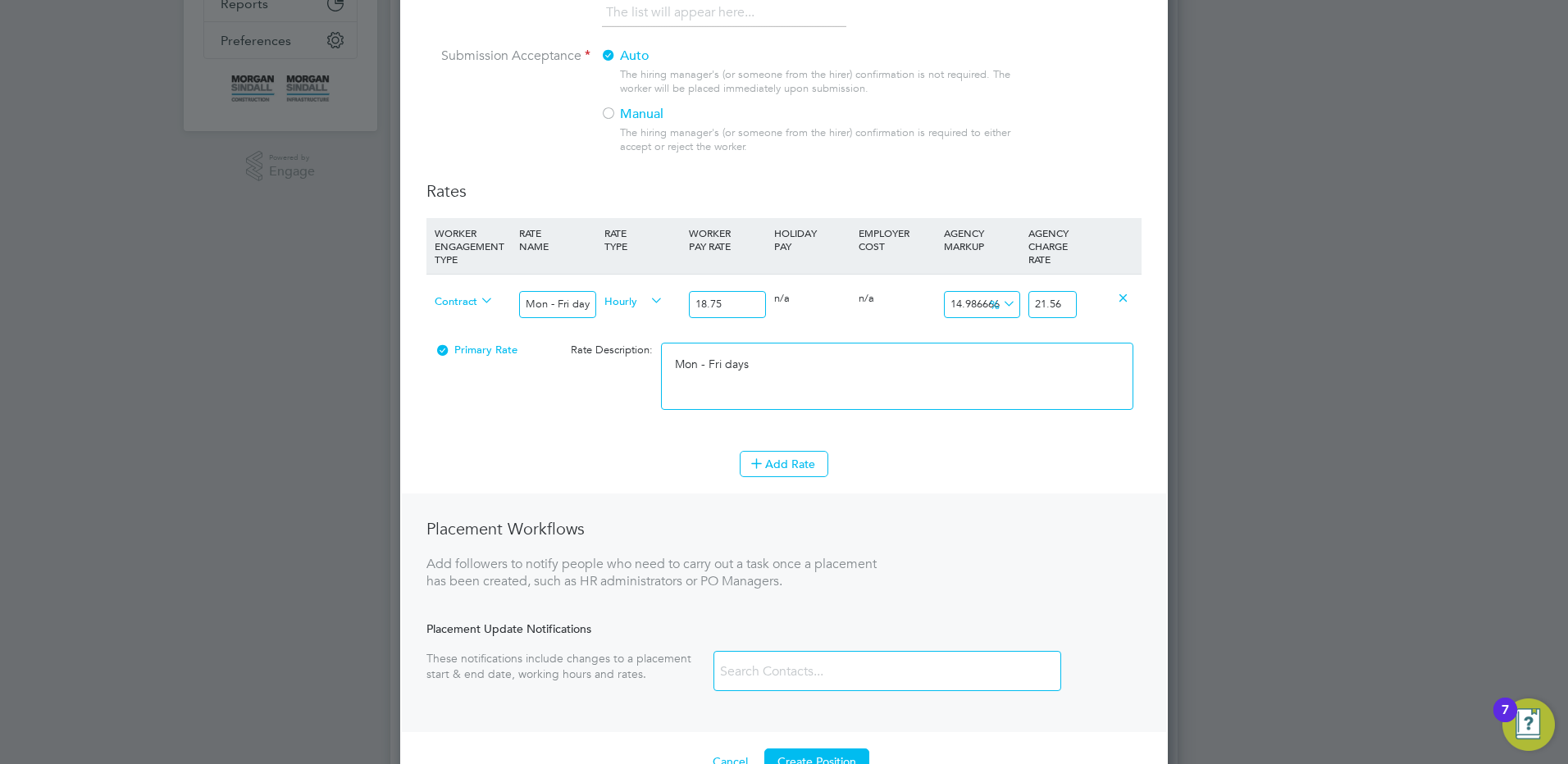
click at [791, 445] on li "WORKER ENGAGEMENT TYPE RATE NAME RATE TYPE WORKER PAY RATE HOLIDAY PAY EMPLOYER…" at bounding box center [784, 335] width 715 height 232
click at [806, 466] on button "Add Rate" at bounding box center [783, 464] width 88 height 26
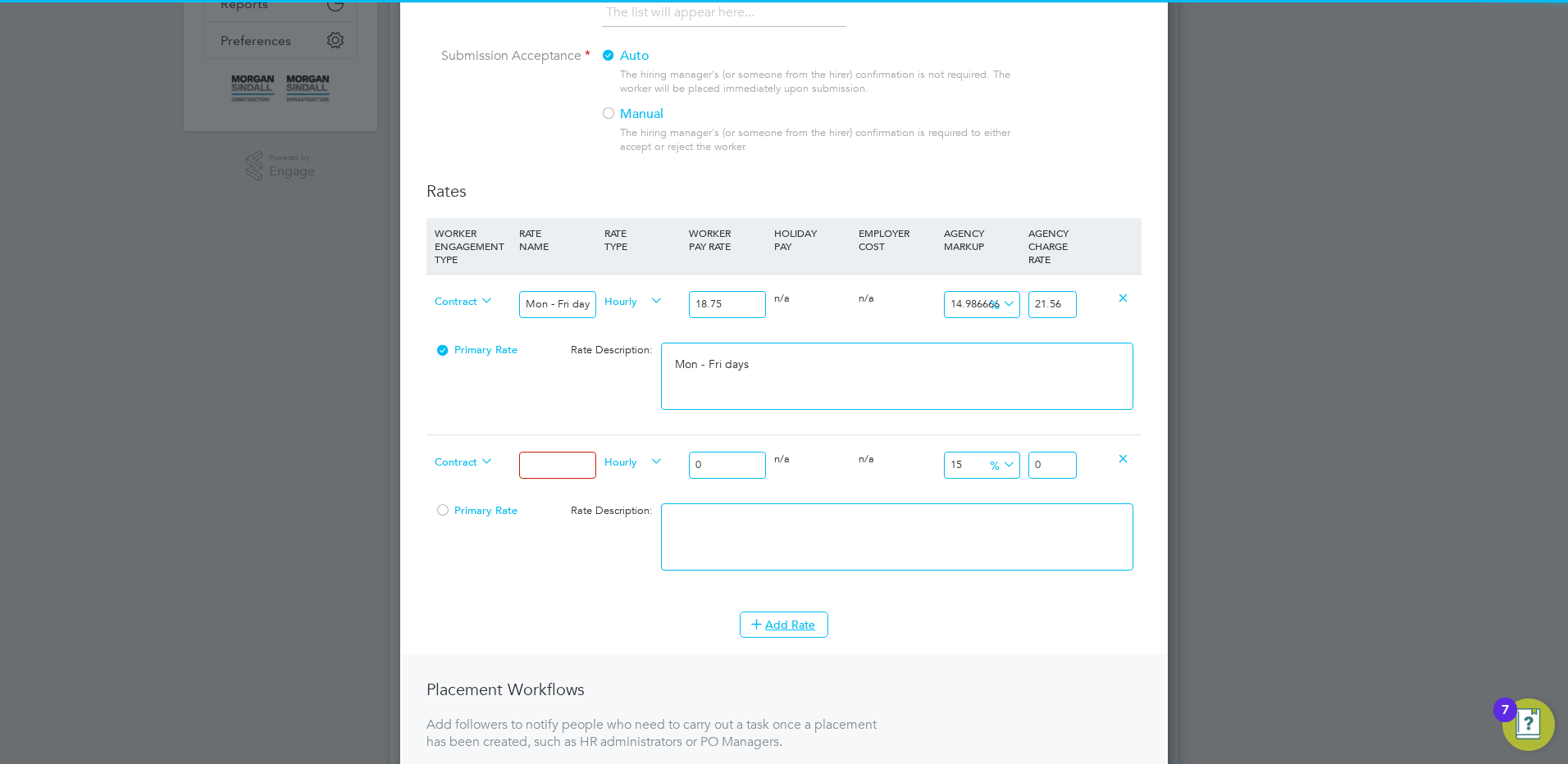
click at [559, 437] on div at bounding box center [556, 465] width 84 height 60
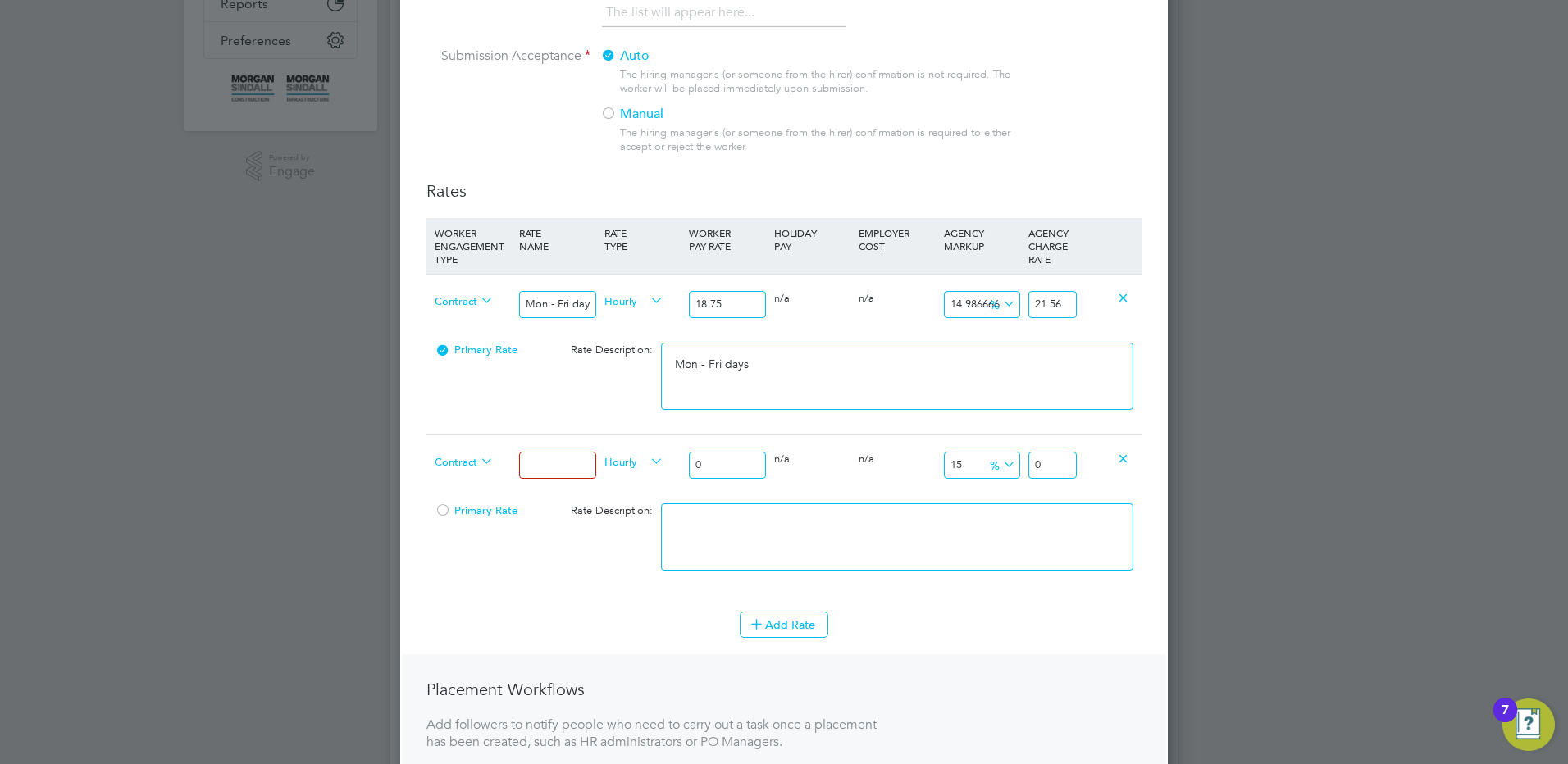
drag, startPoint x: 564, startPoint y: 461, endPoint x: 562, endPoint y: 451, distance: 10.2
click at [564, 461] on input at bounding box center [556, 465] width 77 height 27
click at [684, 456] on div "Contract Mon - Fri nights Hourly 0 0 n/a 0 n/a 15 0 % 0" at bounding box center [784, 464] width 715 height 61
drag, startPoint x: 1062, startPoint y: 466, endPoint x: 1104, endPoint y: 464, distance: 42.0
click at [1080, 464] on div "23.7245" at bounding box center [1052, 465] width 57 height 60
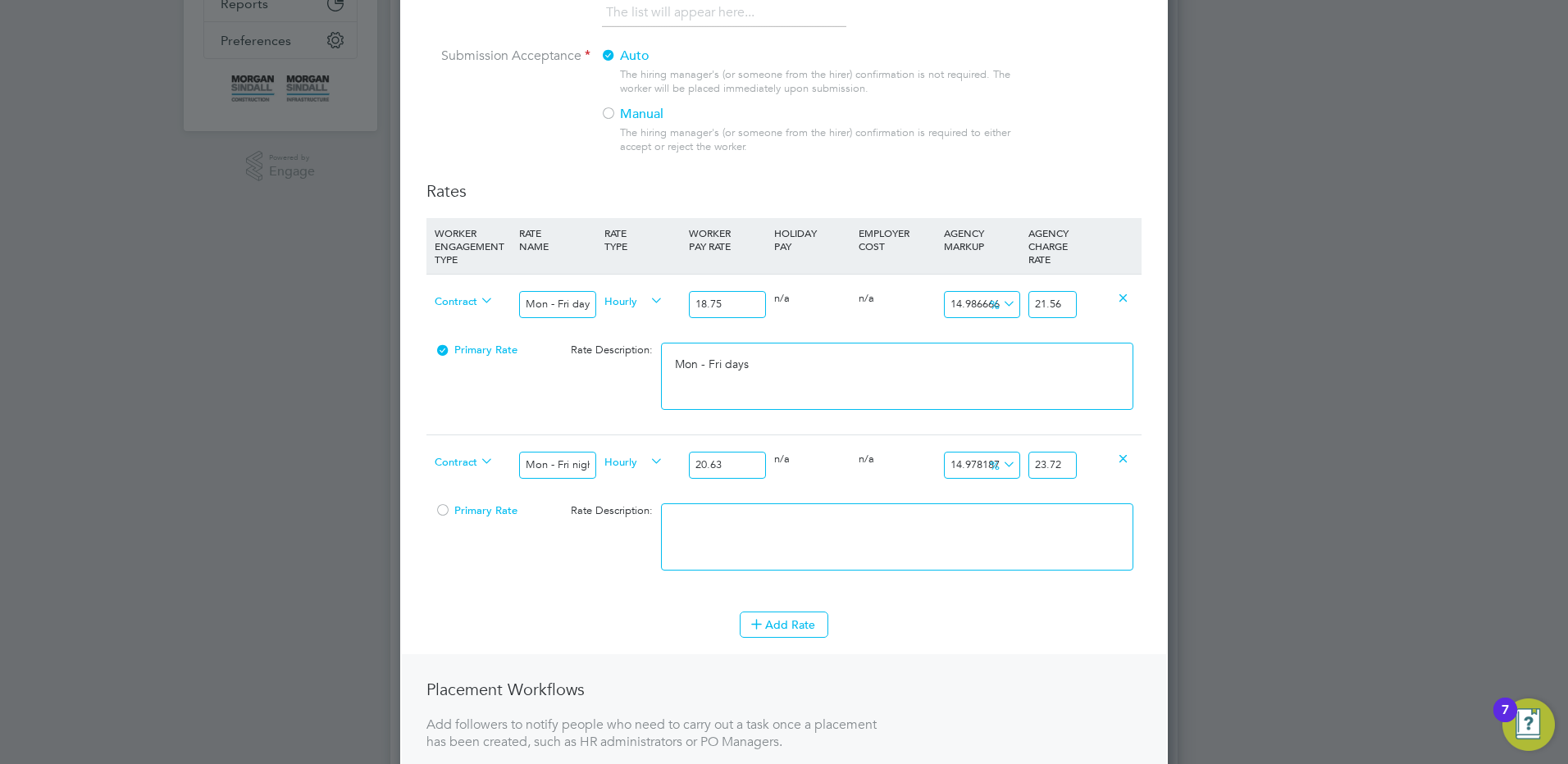
click at [968, 512] on textarea at bounding box center [896, 537] width 472 height 68
click at [805, 637] on button "Add Rate" at bounding box center [783, 625] width 88 height 26
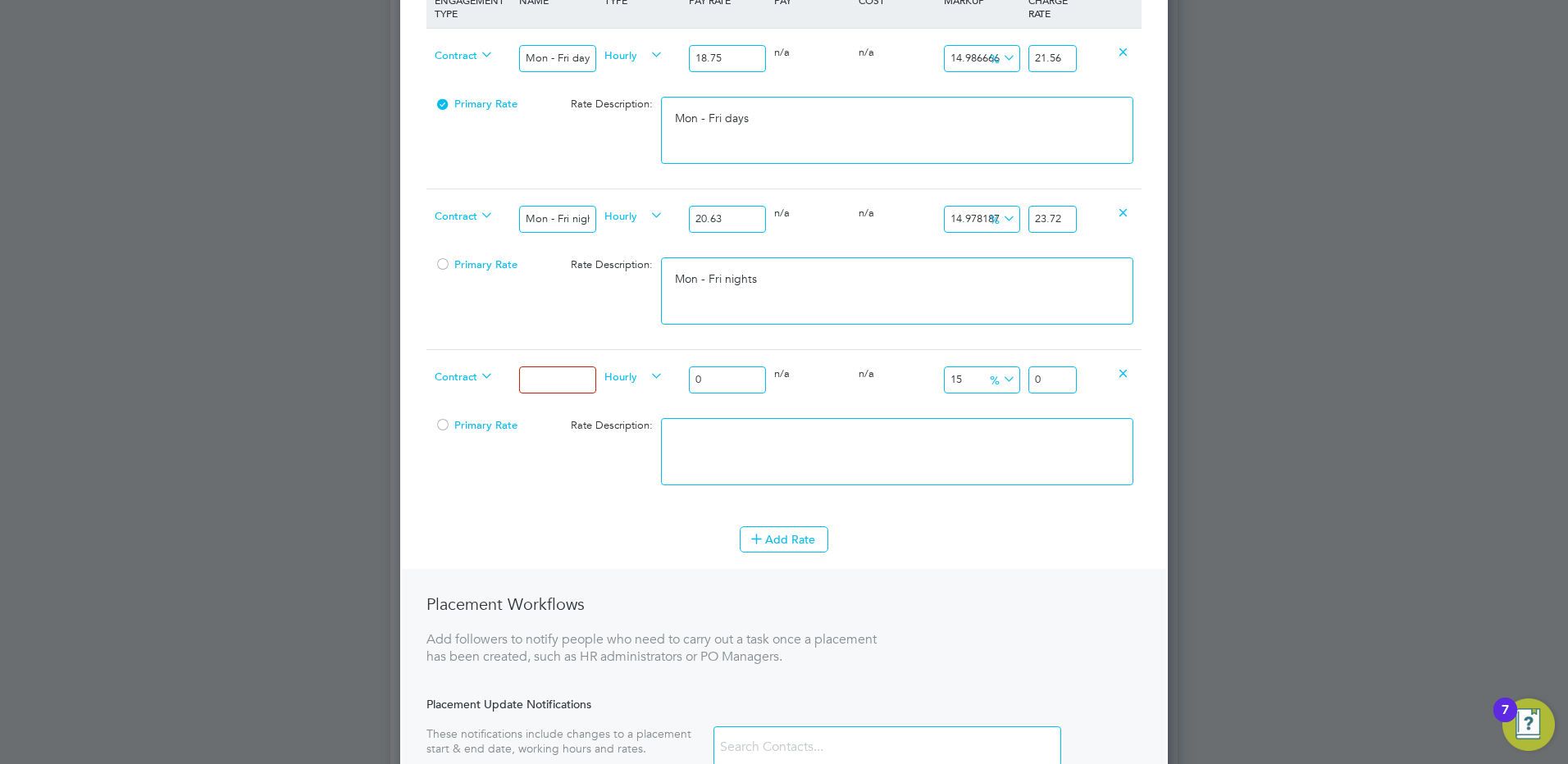
drag, startPoint x: 547, startPoint y: 374, endPoint x: 547, endPoint y: 387, distance: 13.0
click at [547, 374] on input at bounding box center [556, 380] width 77 height 27
drag, startPoint x: 726, startPoint y: 382, endPoint x: 597, endPoint y: 376, distance: 129.1
click at [598, 376] on div "Contract Weekends Fri 18:00pm - Mon 06:00am Hourly 0 0 n/a 0 n/a 15 0 % 0" at bounding box center [784, 380] width 715 height 61
drag, startPoint x: 1053, startPoint y: 378, endPoint x: 1171, endPoint y: 371, distance: 118.2
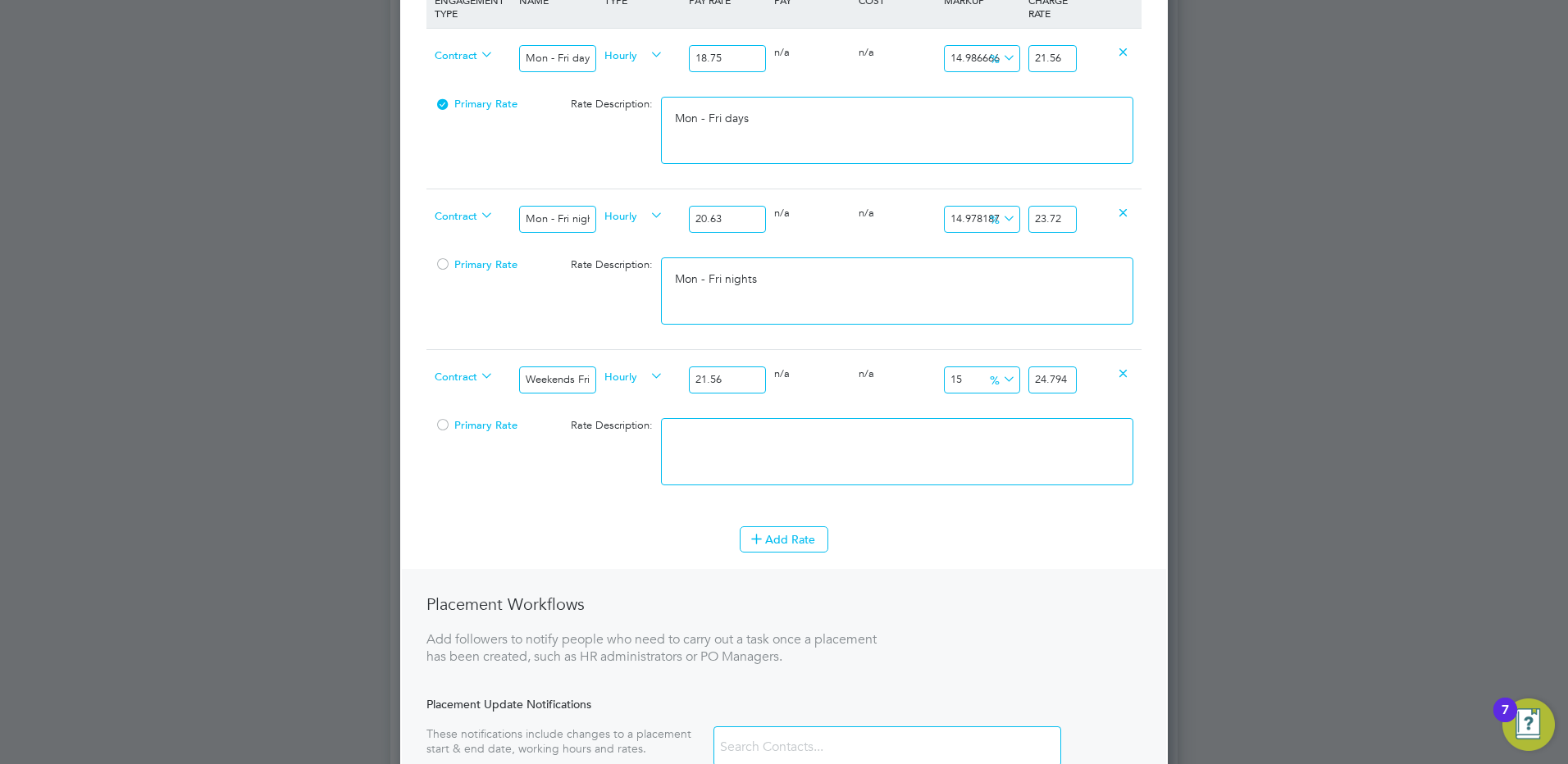
click at [1165, 373] on div "New Position Mandatory Fields Details Client Config Morgan Sindall Infra - Rail…" at bounding box center [784, 144] width 767 height 1476
click at [970, 453] on textarea at bounding box center [896, 452] width 472 height 68
paste textarea "Weekends Fri 18:00pm - Mon 06:00am"
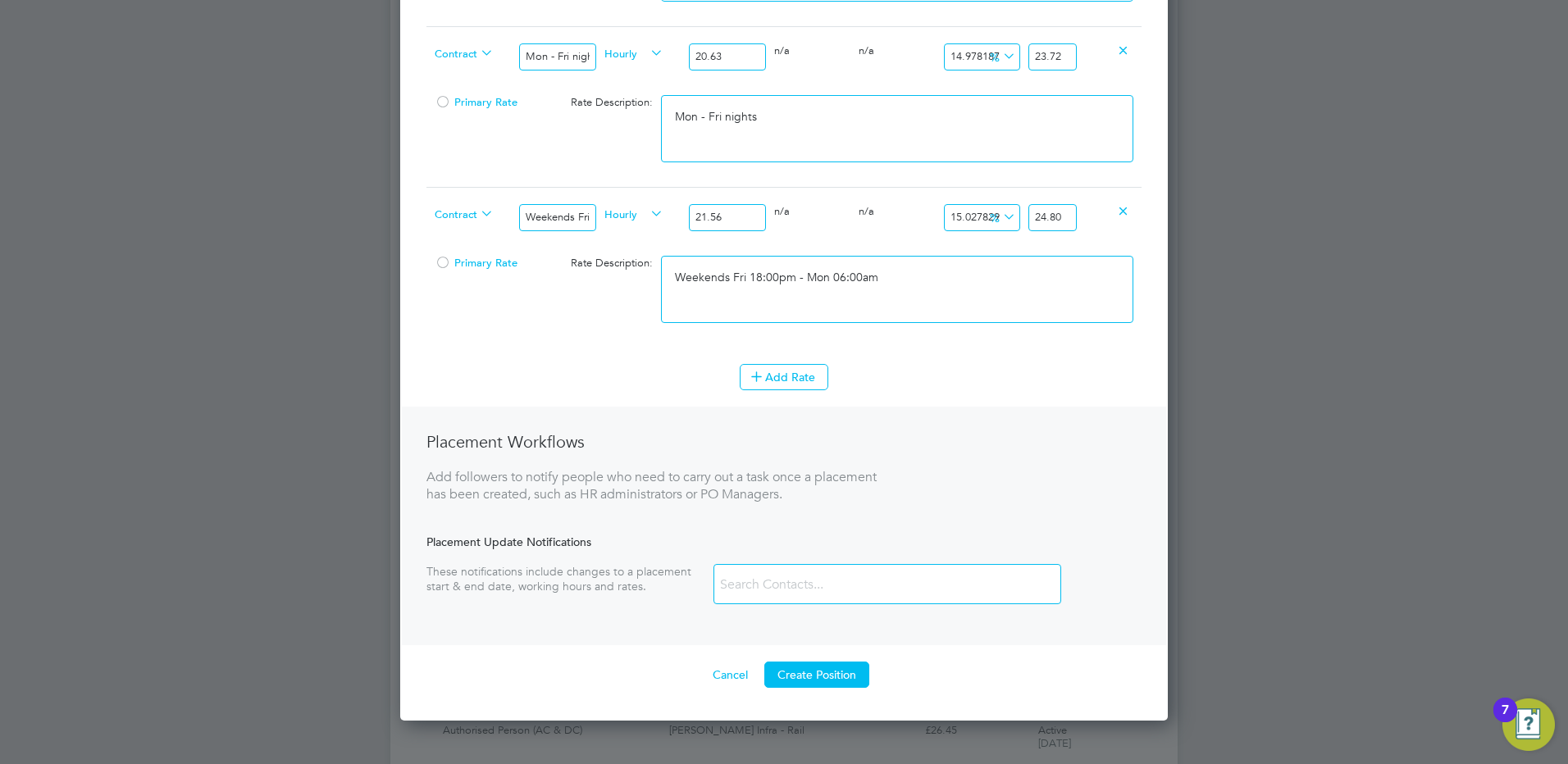
scroll to position [820, 0]
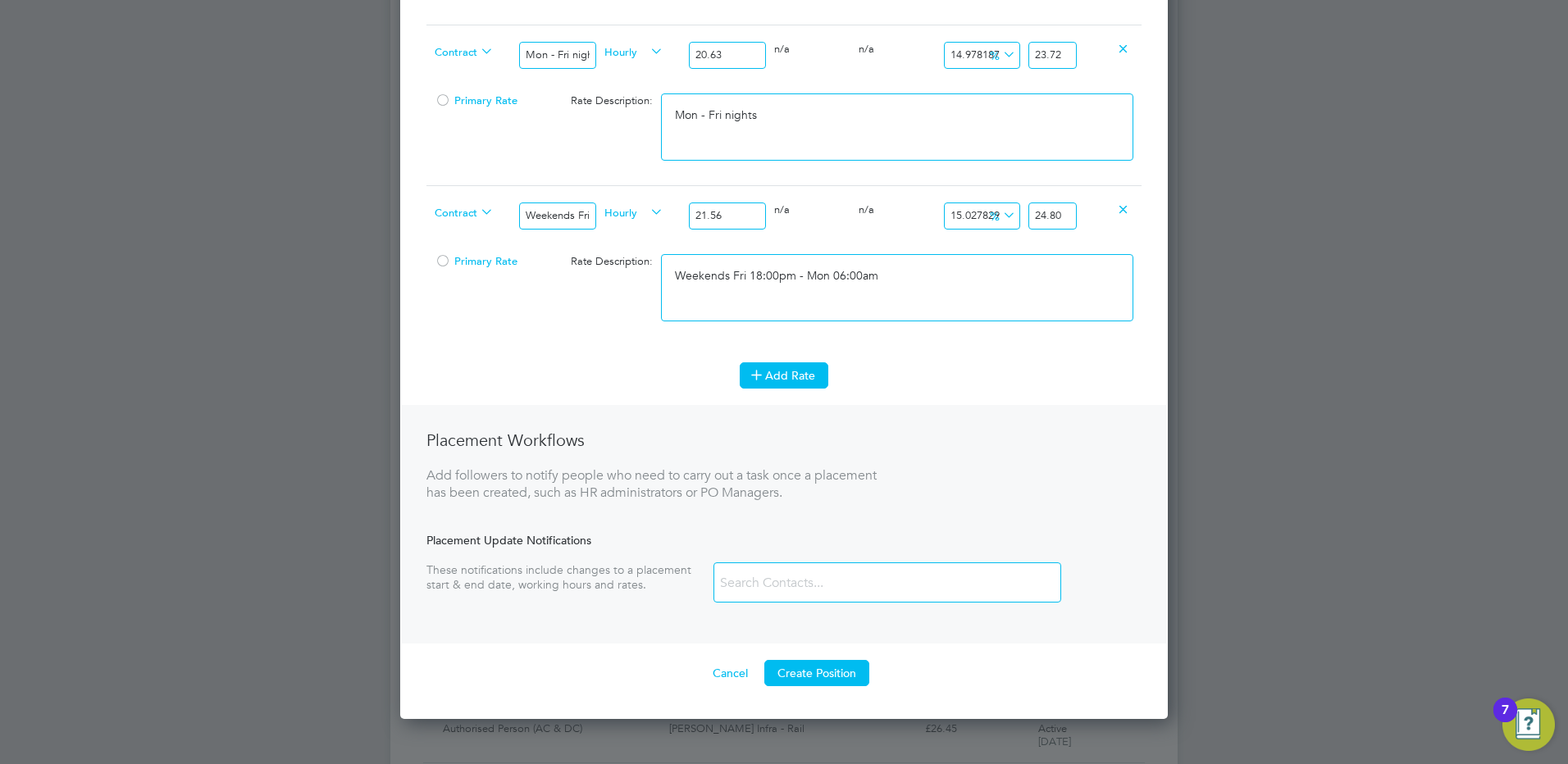
click at [773, 378] on button "Add Rate" at bounding box center [783, 376] width 88 height 26
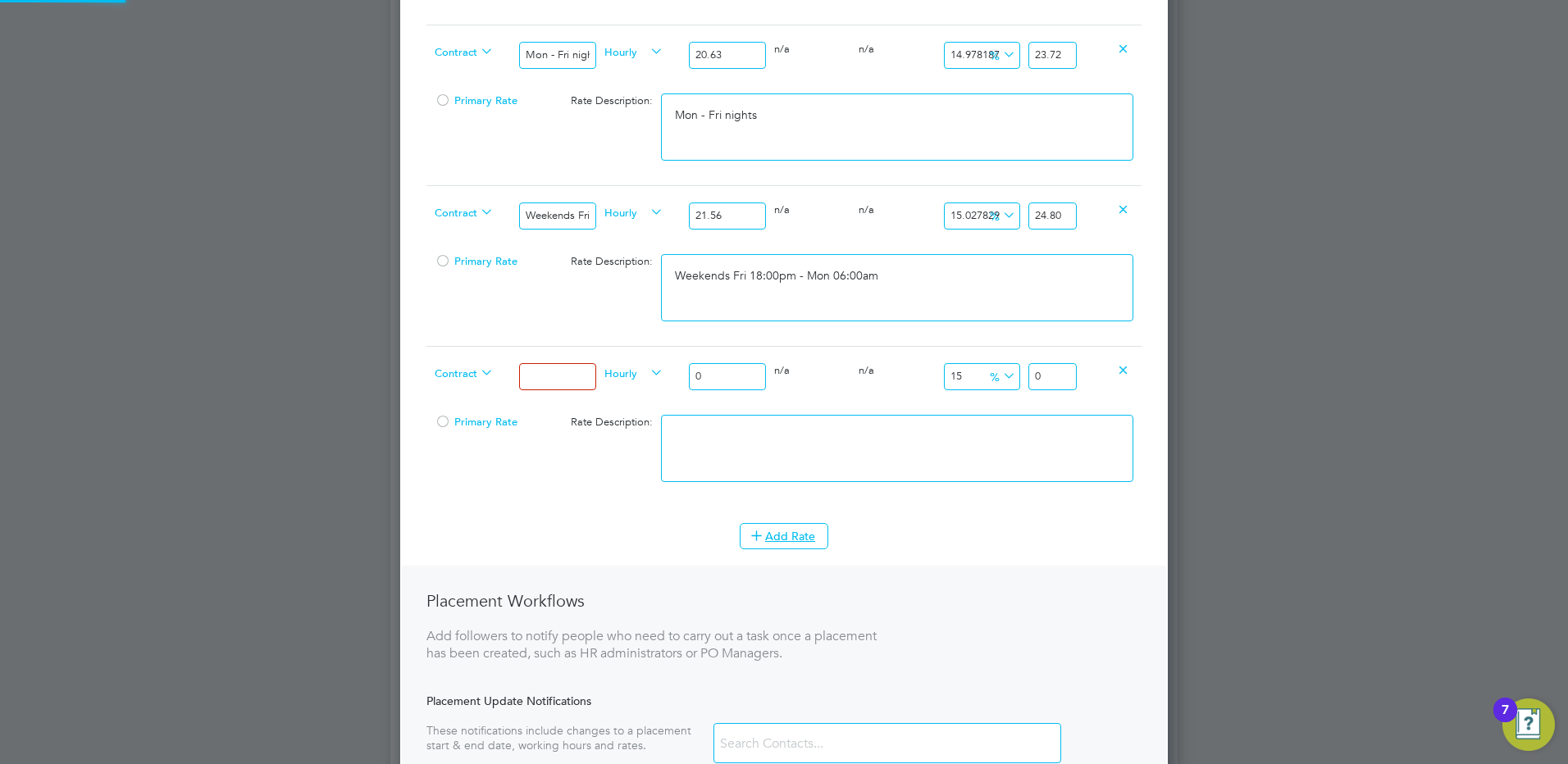
scroll to position [1638, 768]
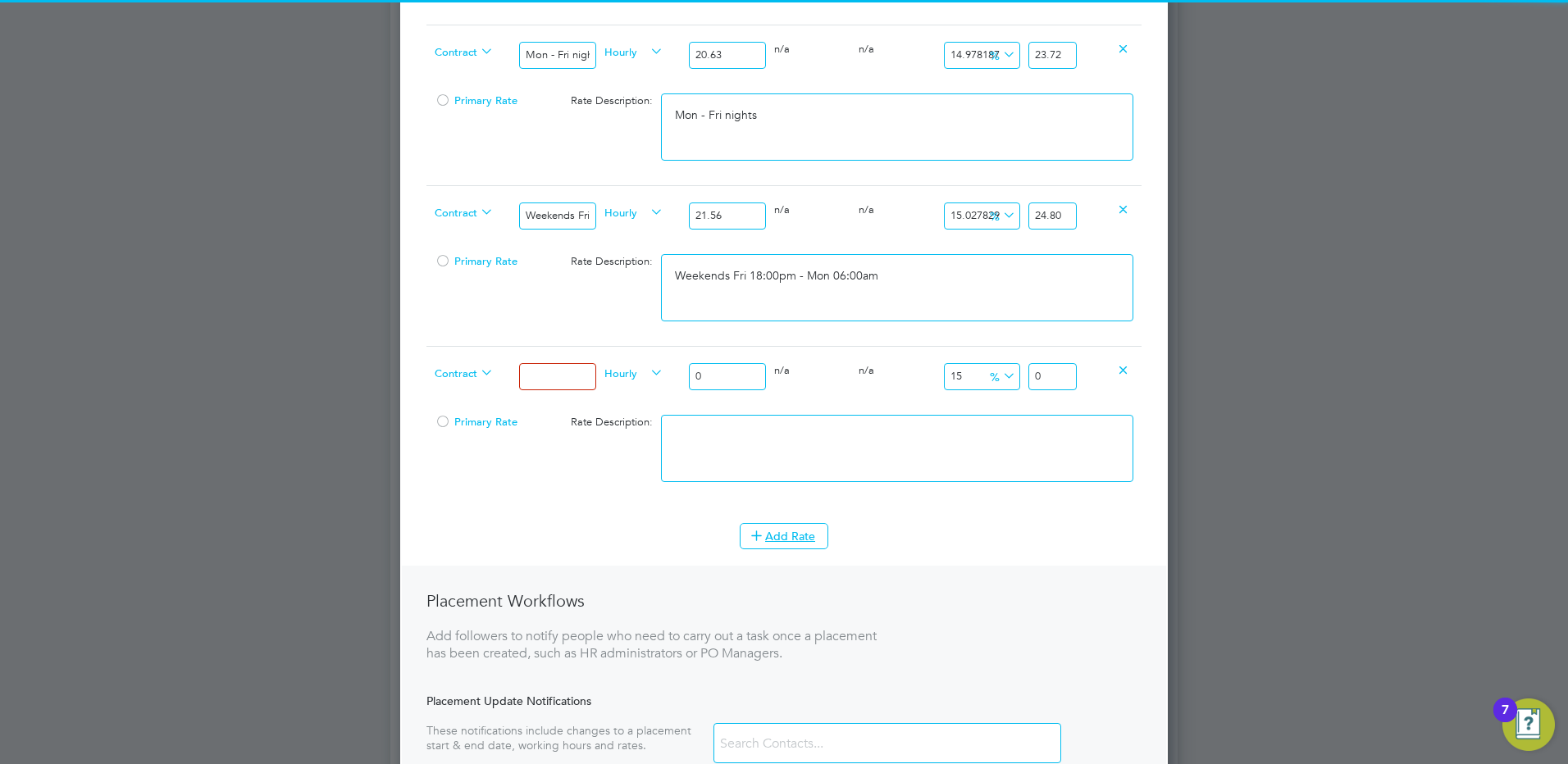
click at [500, 369] on div "Contract" at bounding box center [472, 375] width 84 height 56
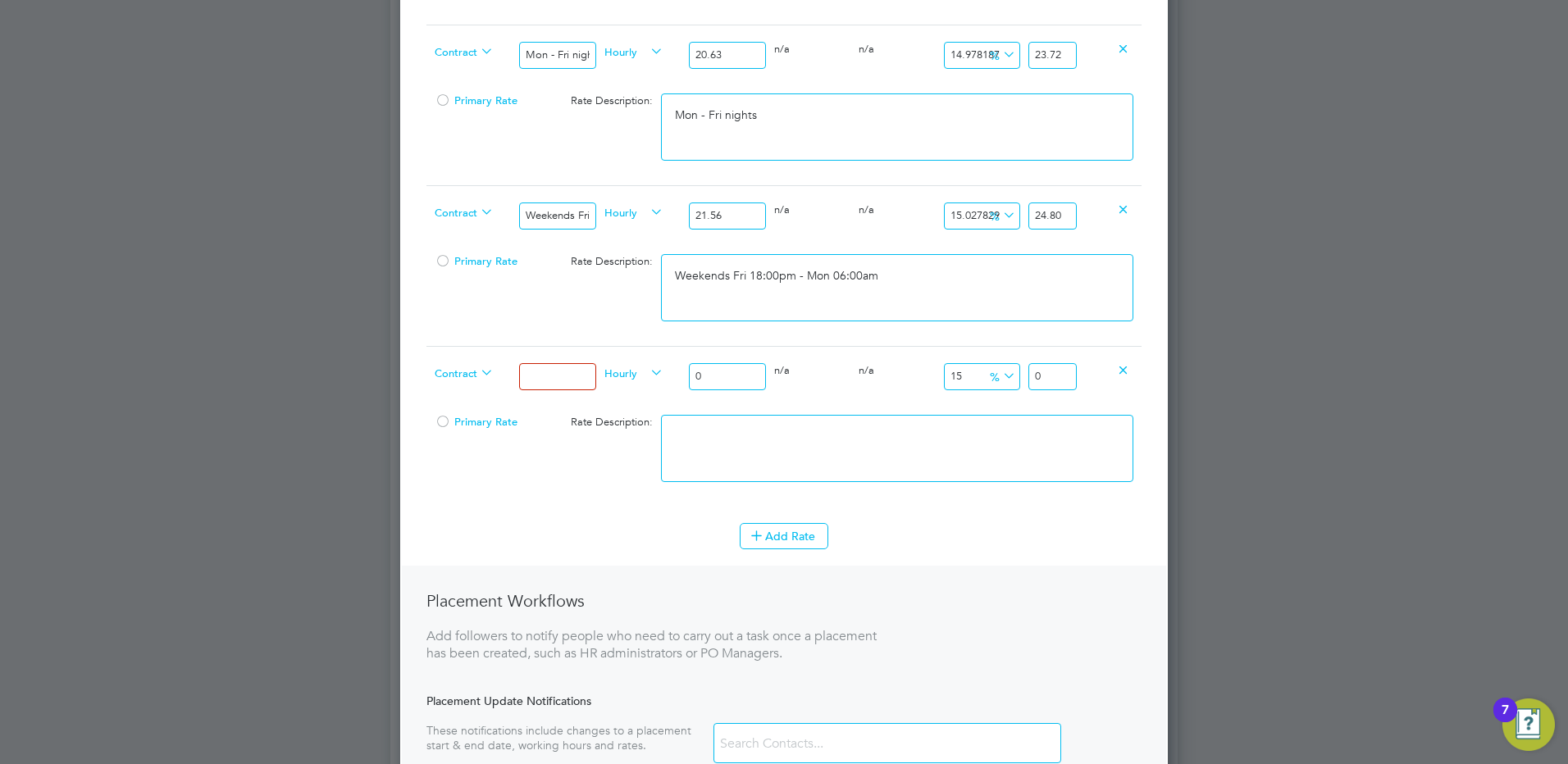
click at [548, 378] on input at bounding box center [556, 377] width 77 height 27
drag, startPoint x: 738, startPoint y: 378, endPoint x: 677, endPoint y: 380, distance: 61.0
click at [696, 380] on input "0" at bounding box center [726, 377] width 77 height 27
click at [712, 374] on input "24094" at bounding box center [726, 377] width 77 height 27
click at [839, 442] on textarea at bounding box center [896, 449] width 472 height 68
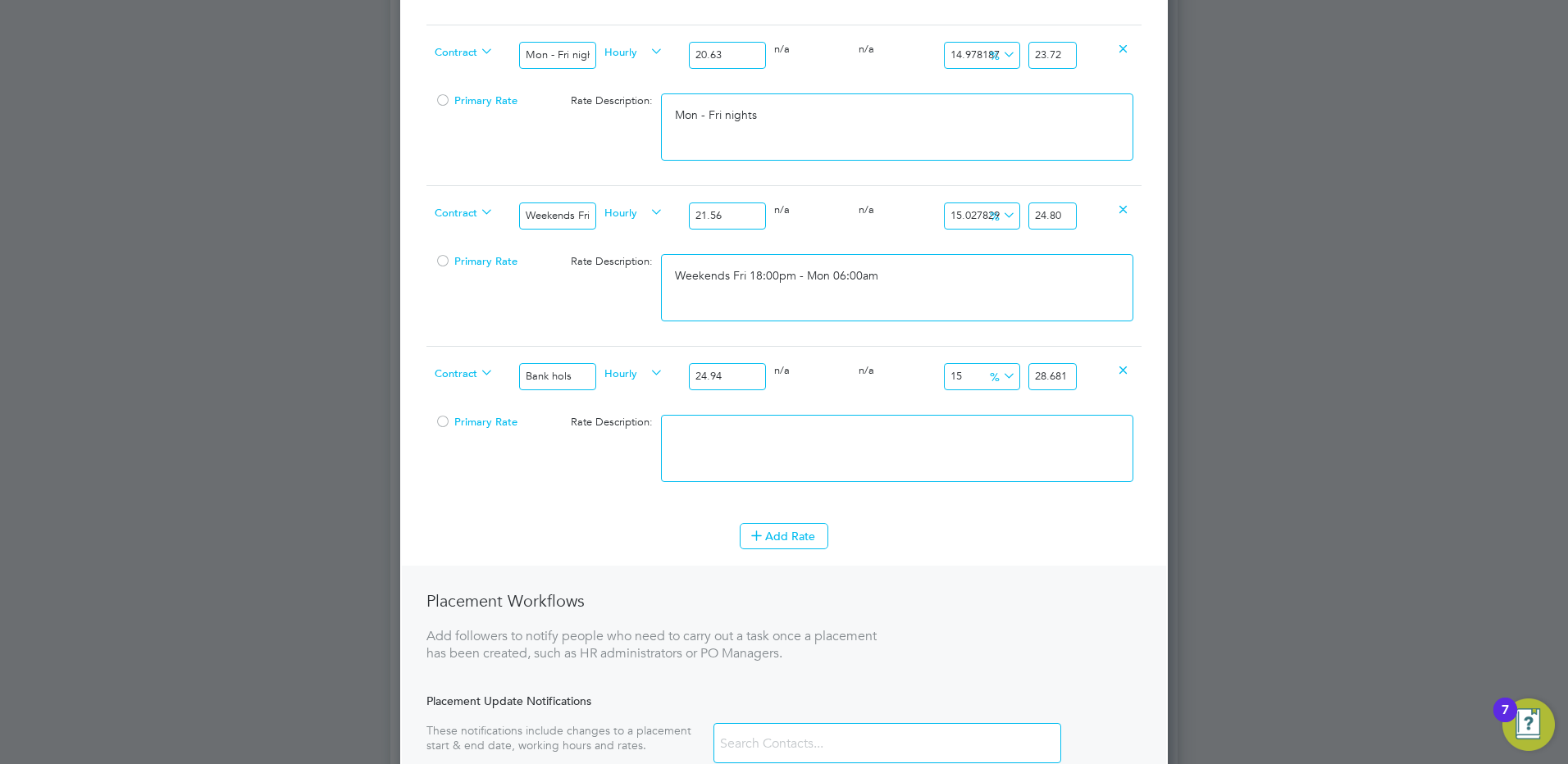
drag, startPoint x: 1063, startPoint y: 374, endPoint x: 1078, endPoint y: 380, distance: 16.2
click at [1063, 374] on input "28.681" at bounding box center [1052, 377] width 49 height 27
click at [924, 467] on textarea at bounding box center [896, 449] width 472 height 68
click at [779, 535] on button "Add Rate" at bounding box center [783, 536] width 88 height 26
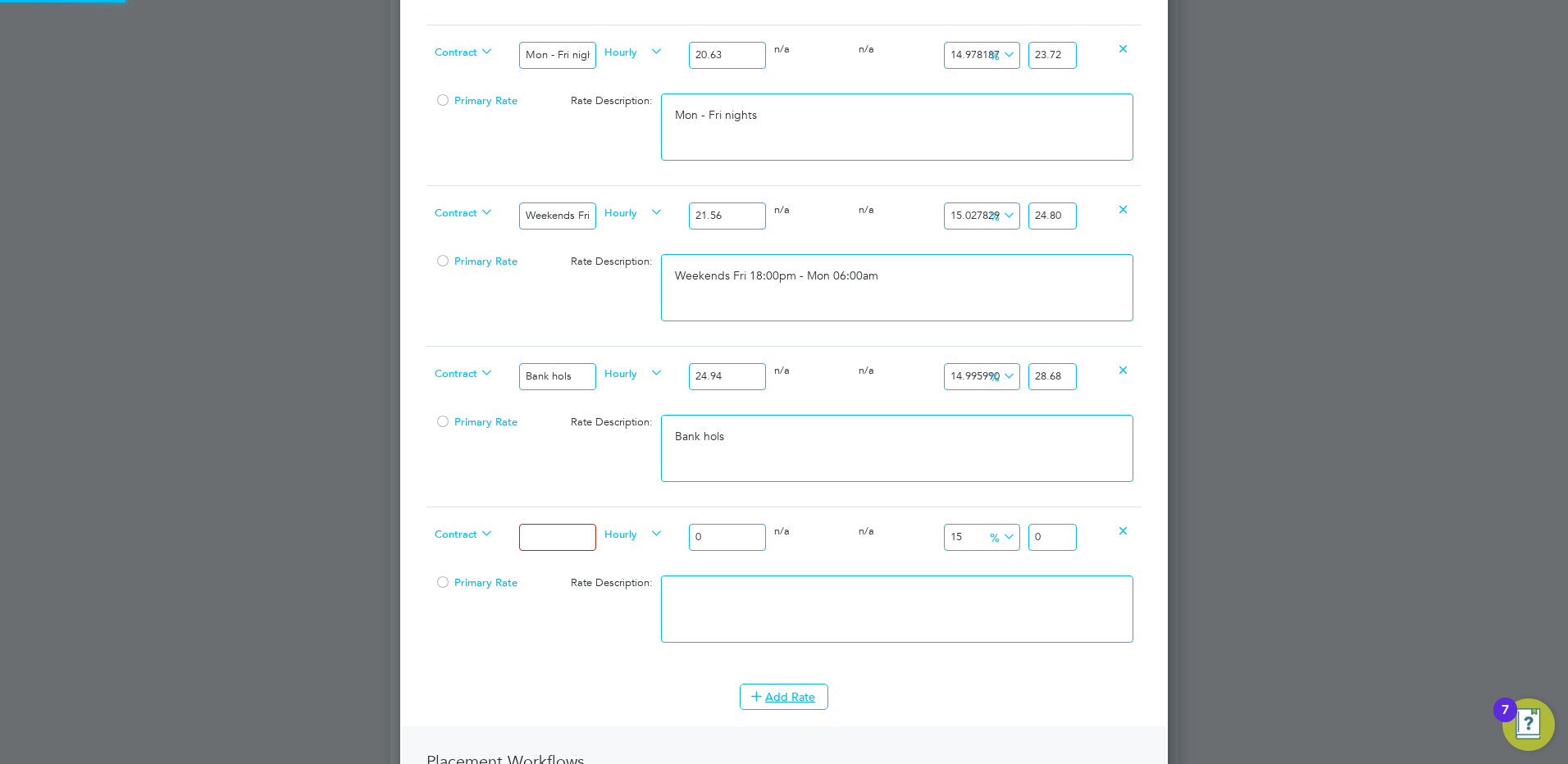
scroll to position [1799, 768]
click at [562, 528] on input at bounding box center [556, 536] width 77 height 27
drag, startPoint x: 715, startPoint y: 534, endPoint x: 671, endPoint y: 530, distance: 44.2
click at [671, 530] on div "Contract Xmas & New Year Hourly 0 0 n/a 0 n/a 15 0 % 0" at bounding box center [784, 536] width 715 height 61
drag, startPoint x: 1058, startPoint y: 534, endPoint x: 1165, endPoint y: 535, distance: 107.0
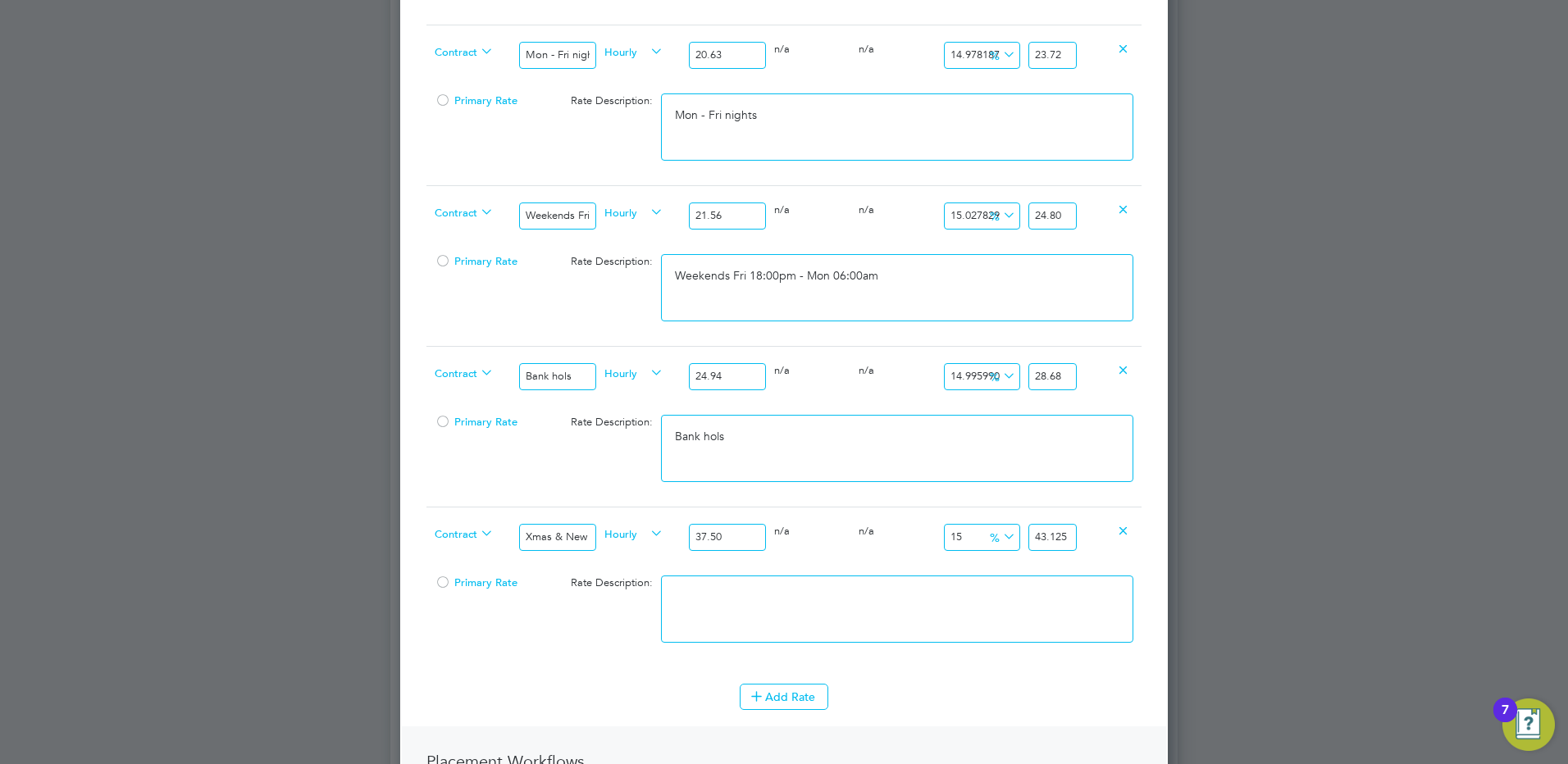
click at [1115, 539] on div "Contract Xmas & New Year Hourly 37.50 0 n/a 0 n/a 15 5.625 % 43.125" at bounding box center [784, 536] width 715 height 61
click at [957, 587] on textarea at bounding box center [896, 609] width 472 height 68
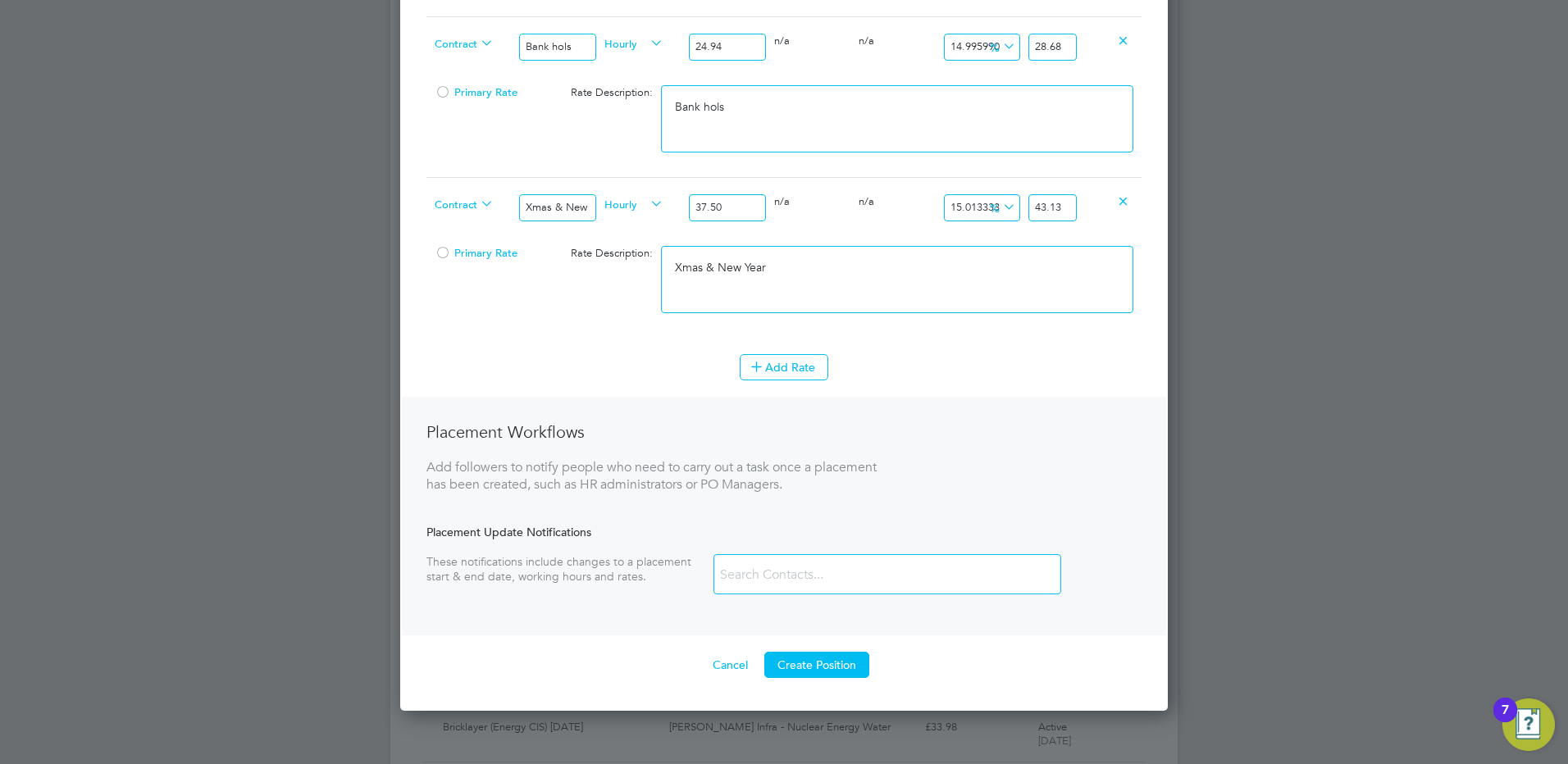
scroll to position [1230, 0]
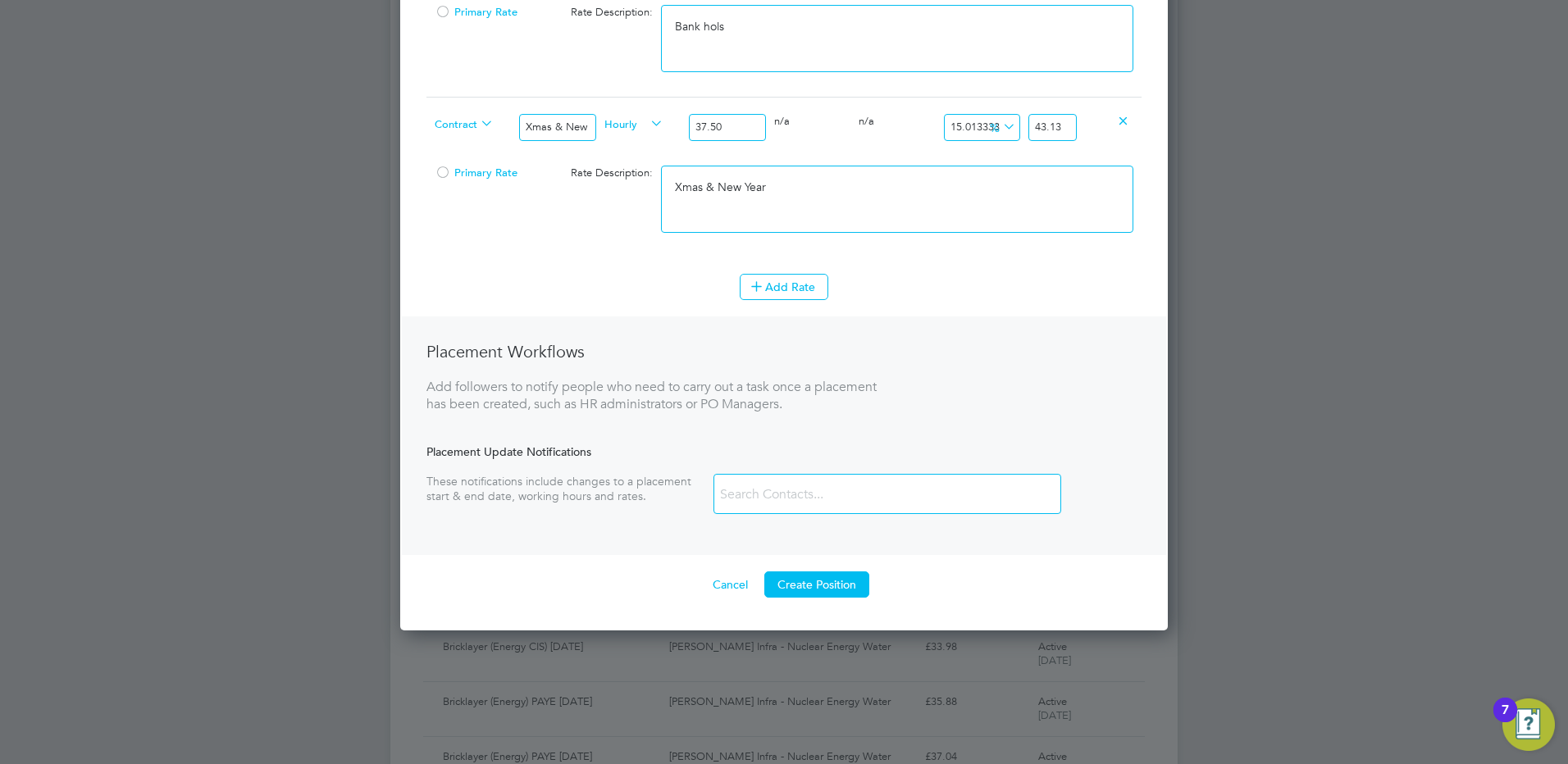
click at [846, 579] on button "Create Position" at bounding box center [817, 584] width 105 height 26
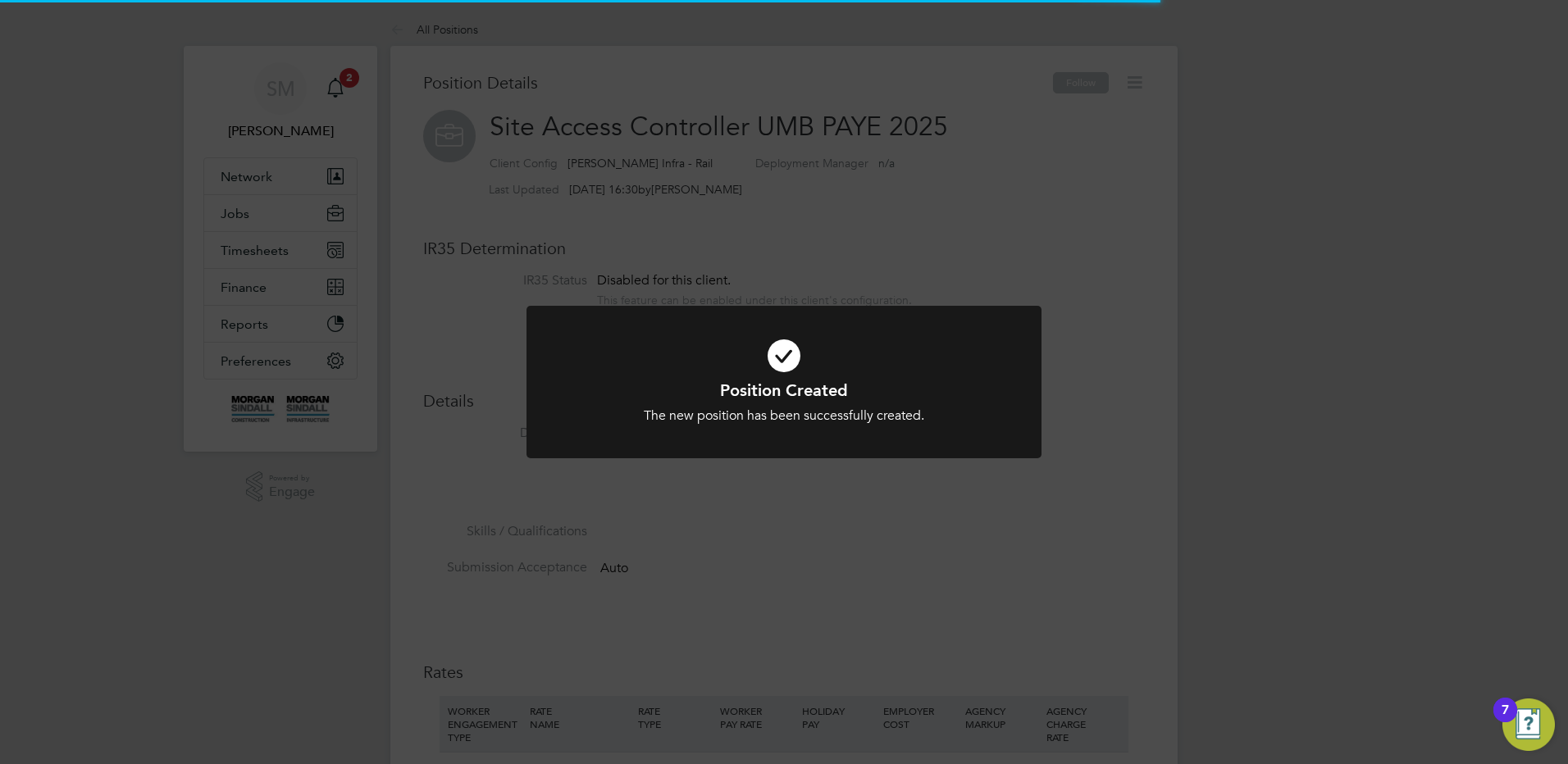
scroll to position [49, 110]
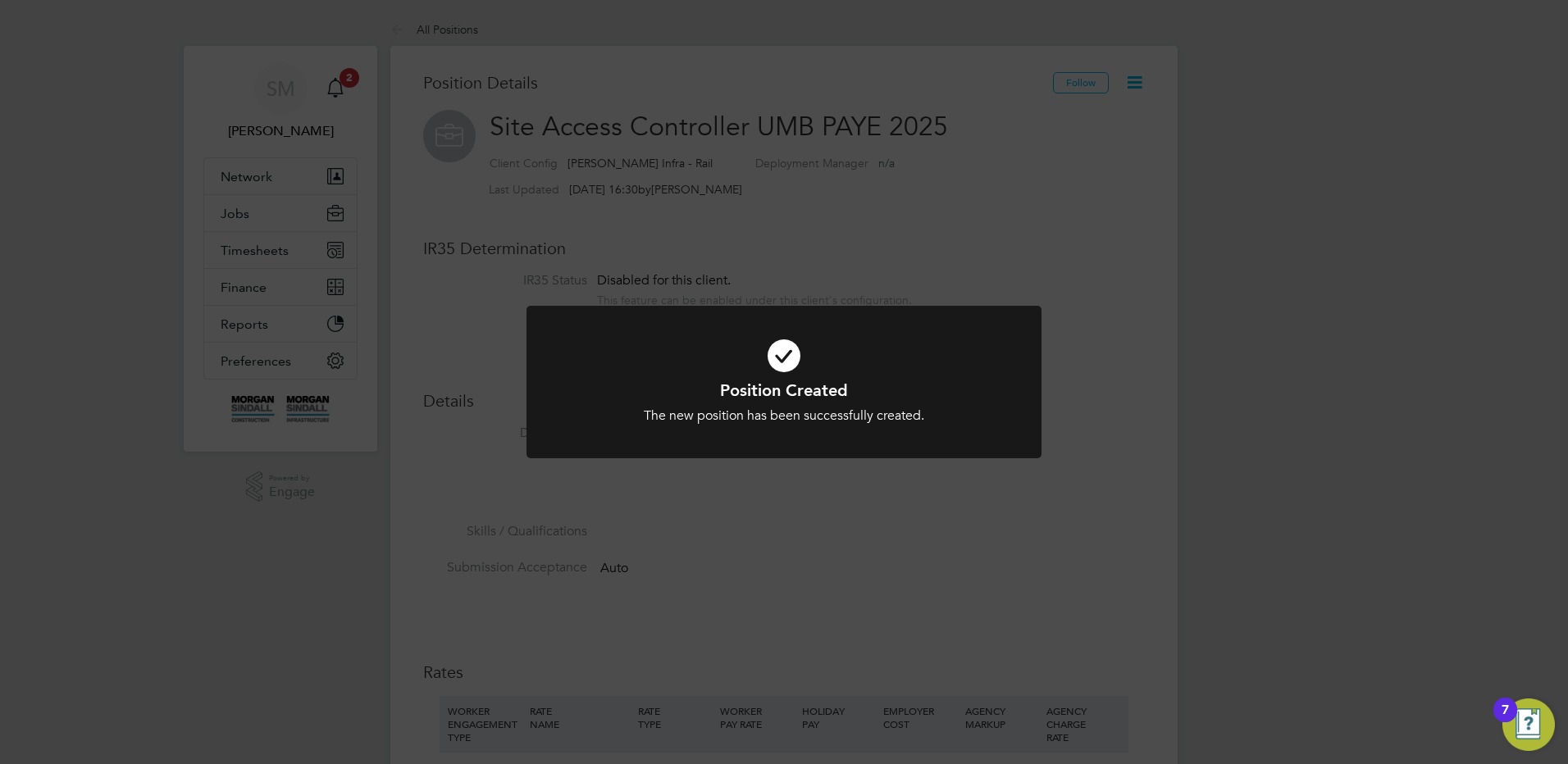
click at [287, 284] on div "Position Created The new position has been successfully created. Cancel Okay" at bounding box center [784, 382] width 1568 height 764
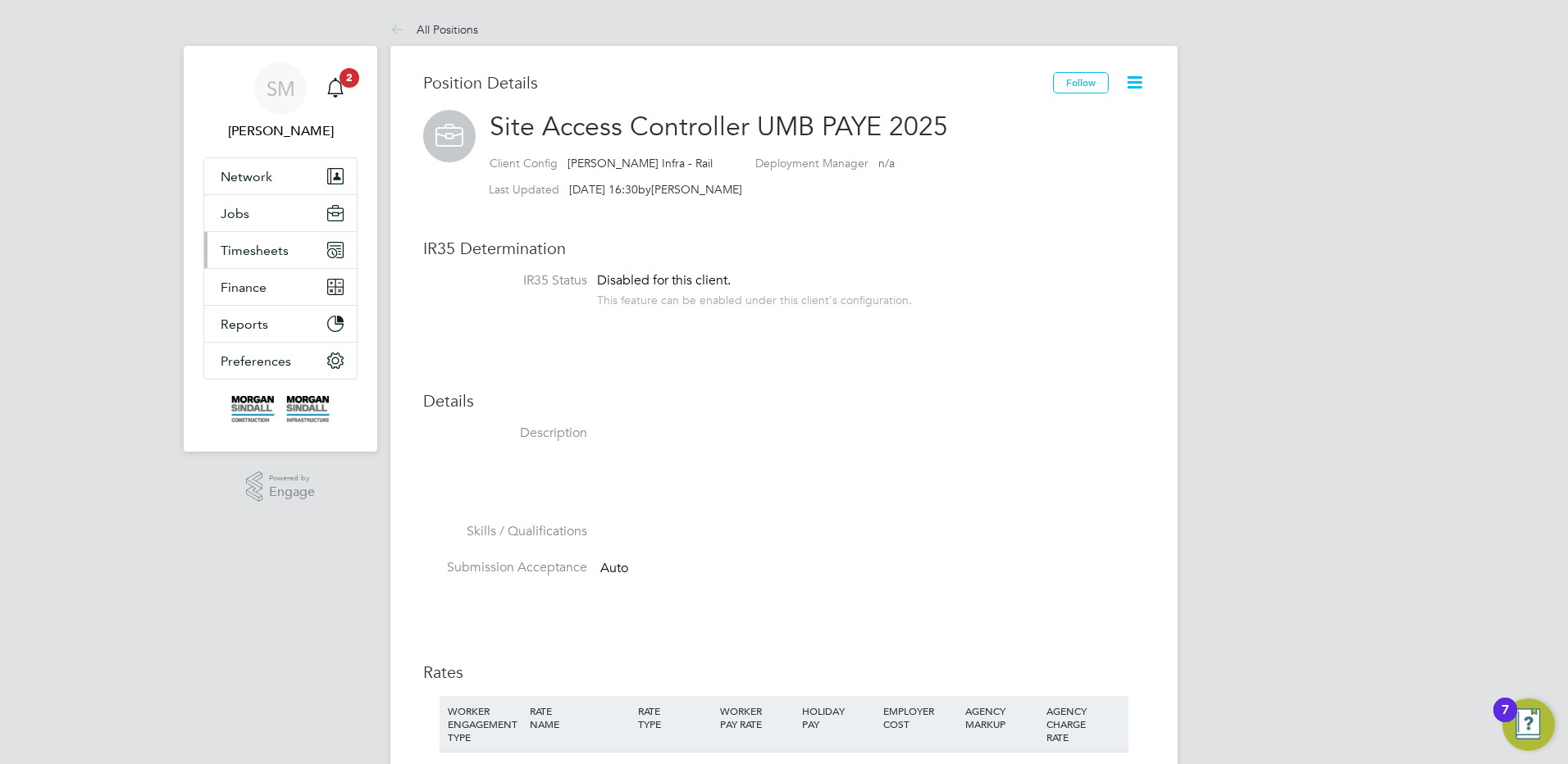
click at [298, 235] on button "Timesheets" at bounding box center [280, 250] width 153 height 36
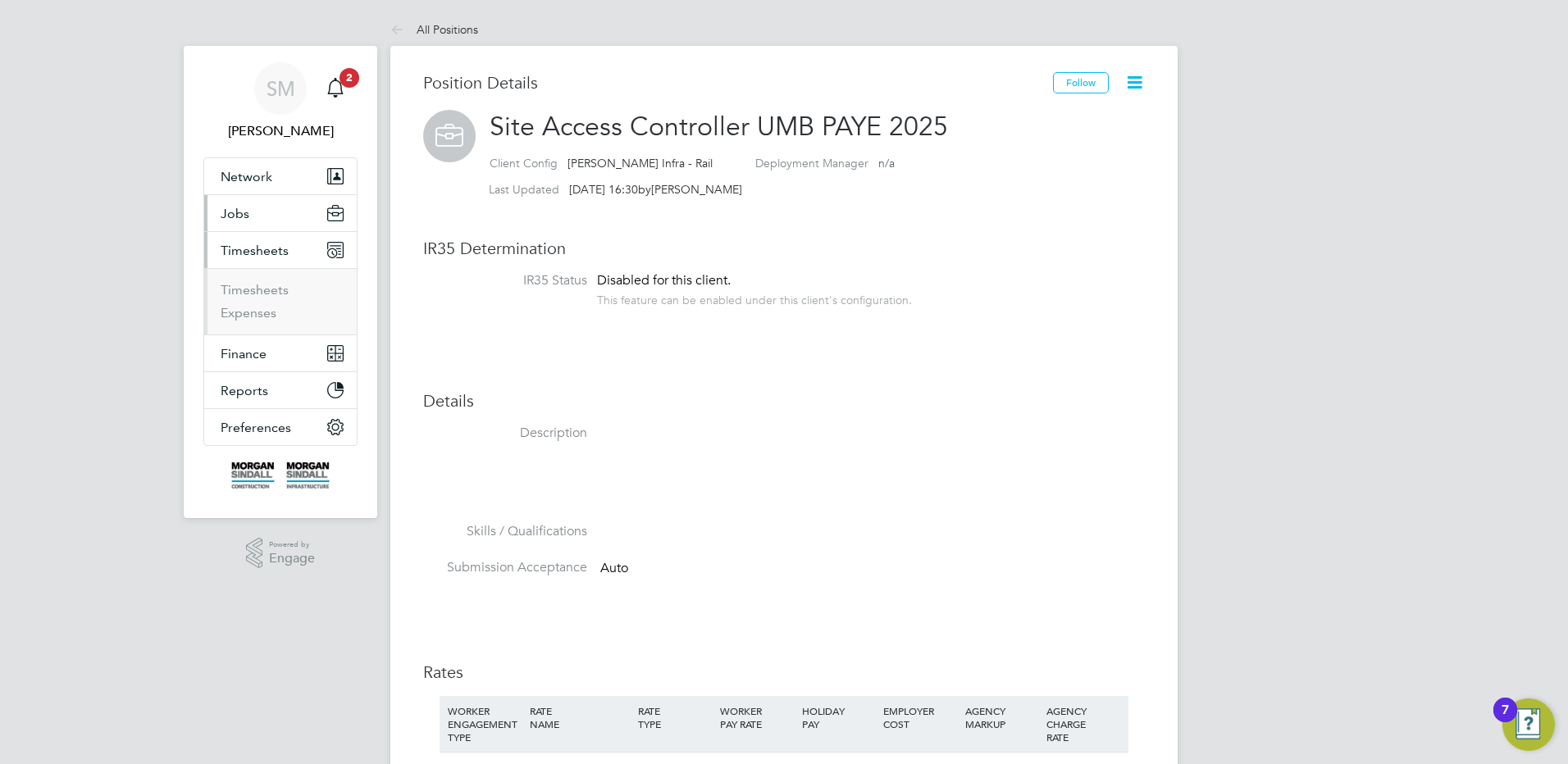
click at [253, 213] on button "Jobs" at bounding box center [280, 213] width 153 height 36
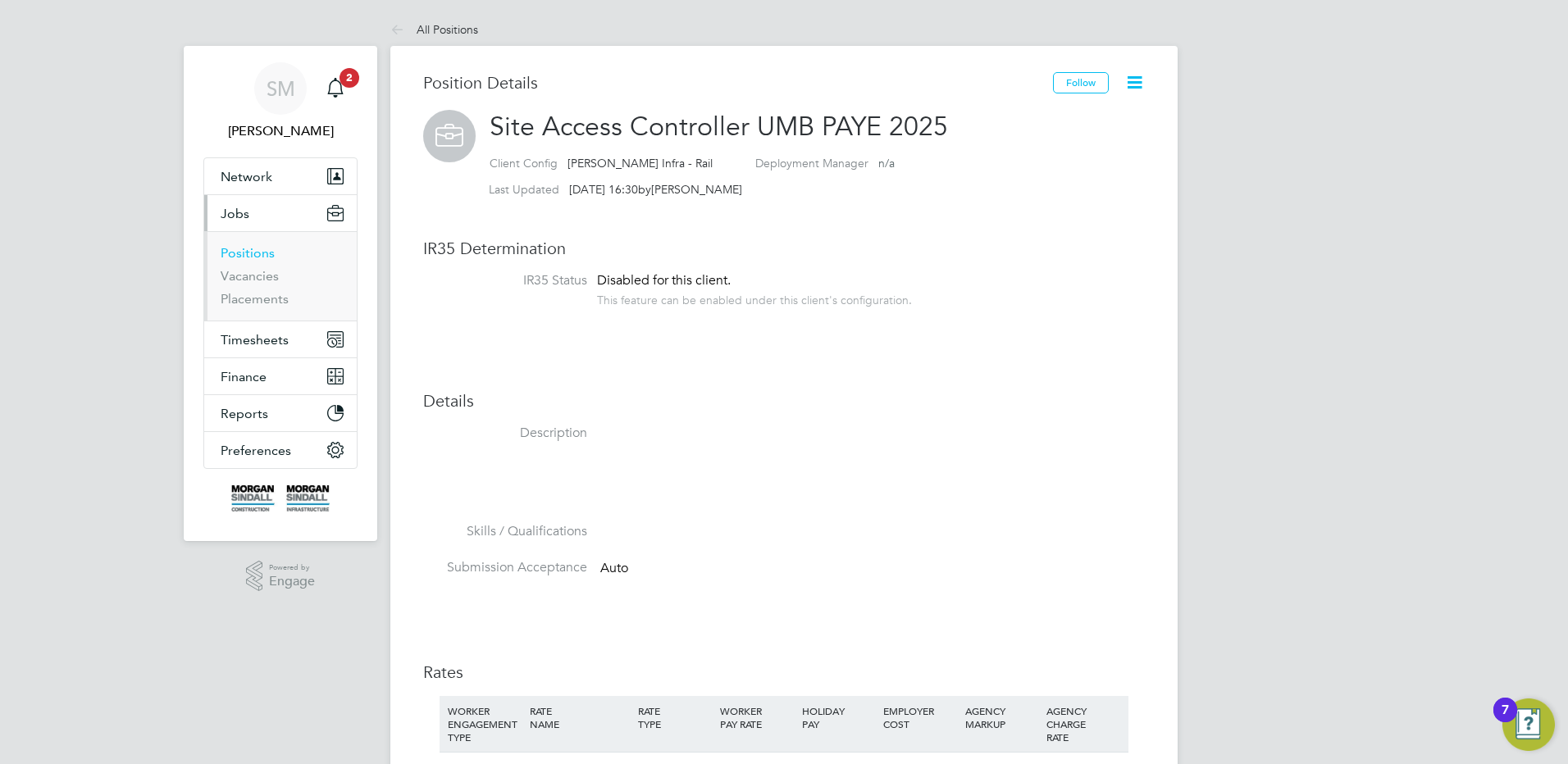
click at [258, 254] on link "Positions" at bounding box center [247, 253] width 54 height 16
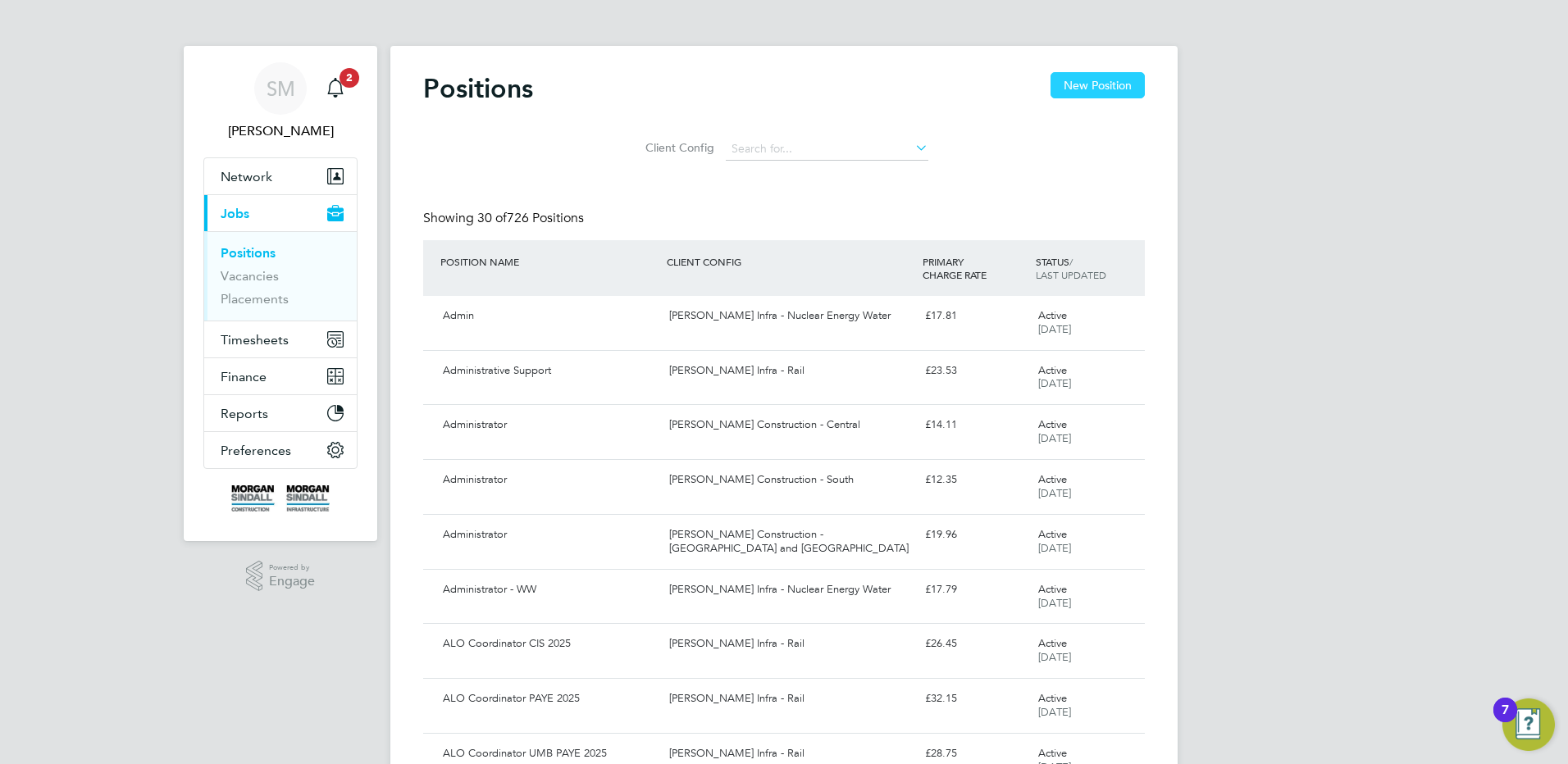
click at [1089, 95] on button "New Position" at bounding box center [1097, 85] width 94 height 26
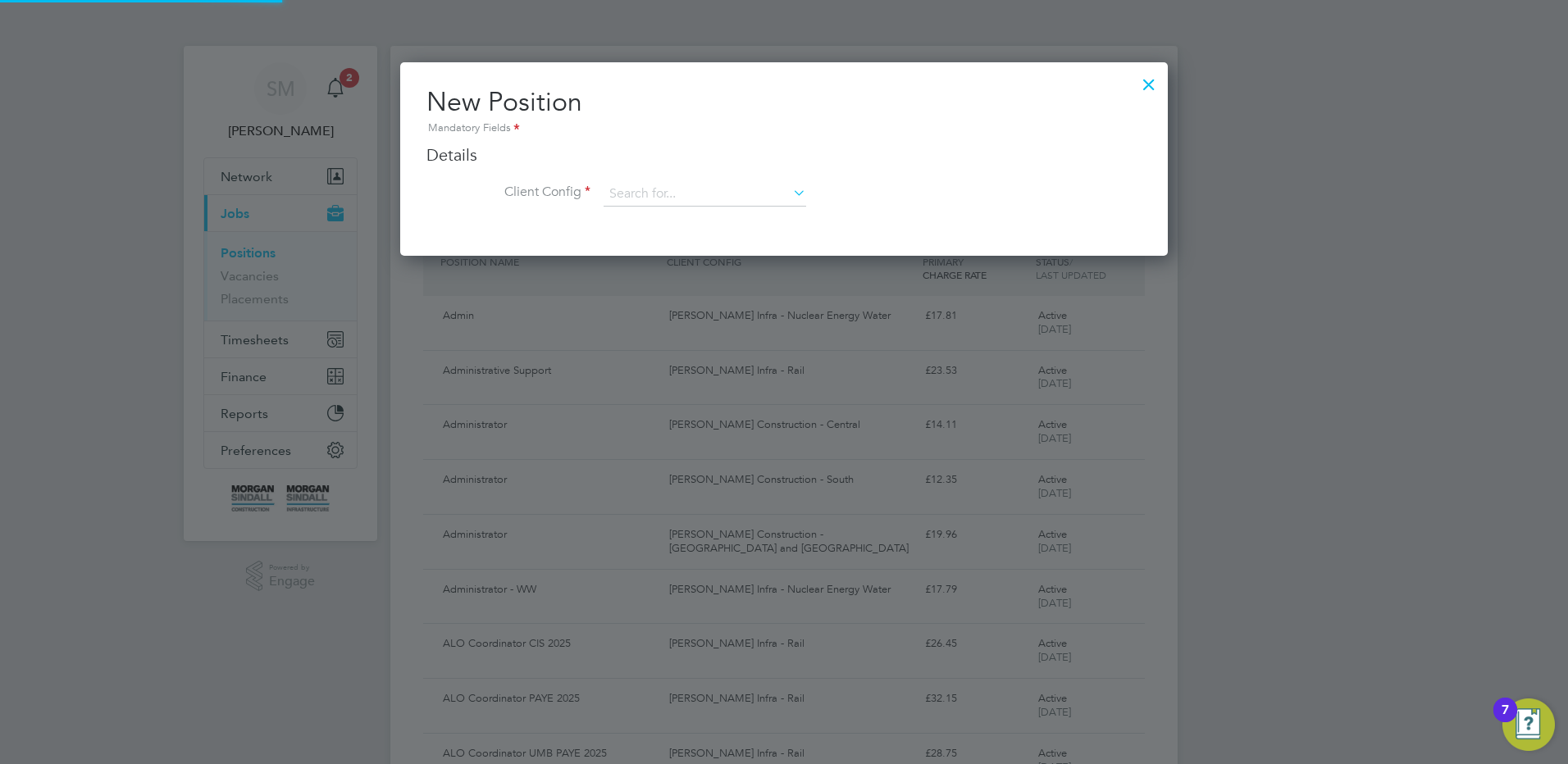
scroll to position [194, 768]
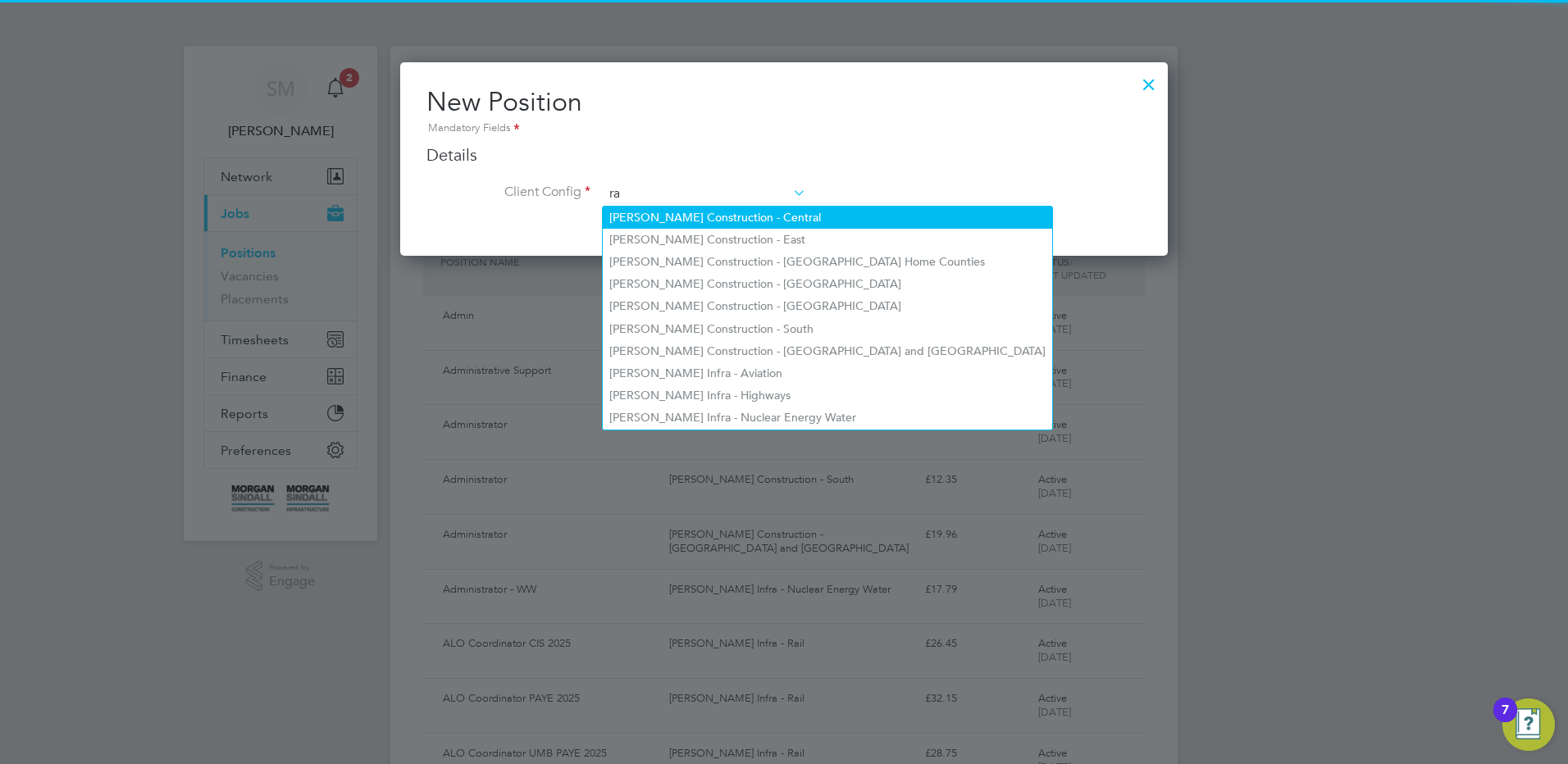
scroll to position [881, 768]
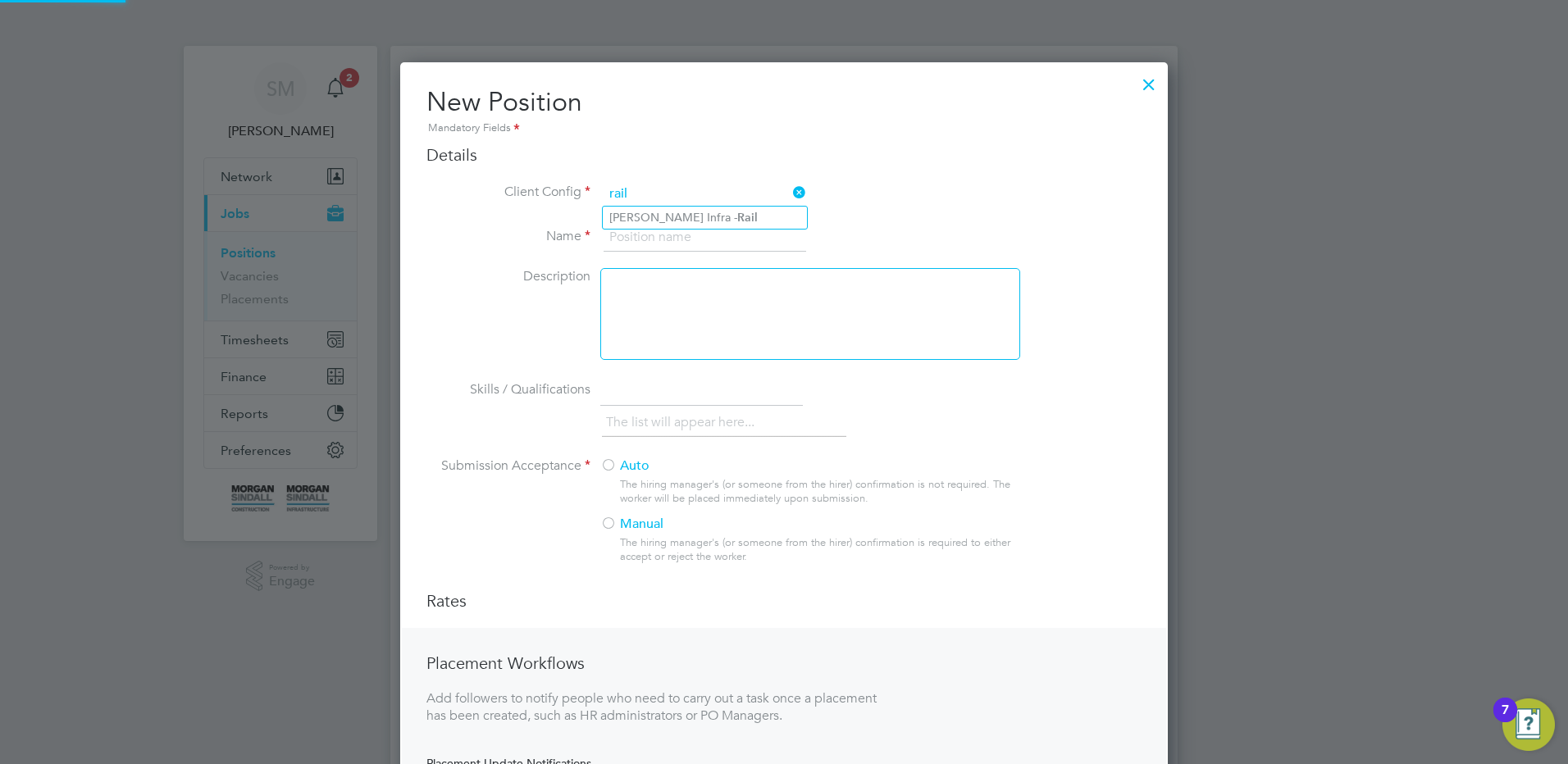
click at [721, 203] on input "rail" at bounding box center [705, 194] width 203 height 25
click at [720, 212] on li "[PERSON_NAME] Infra - Rail" at bounding box center [705, 218] width 204 height 22
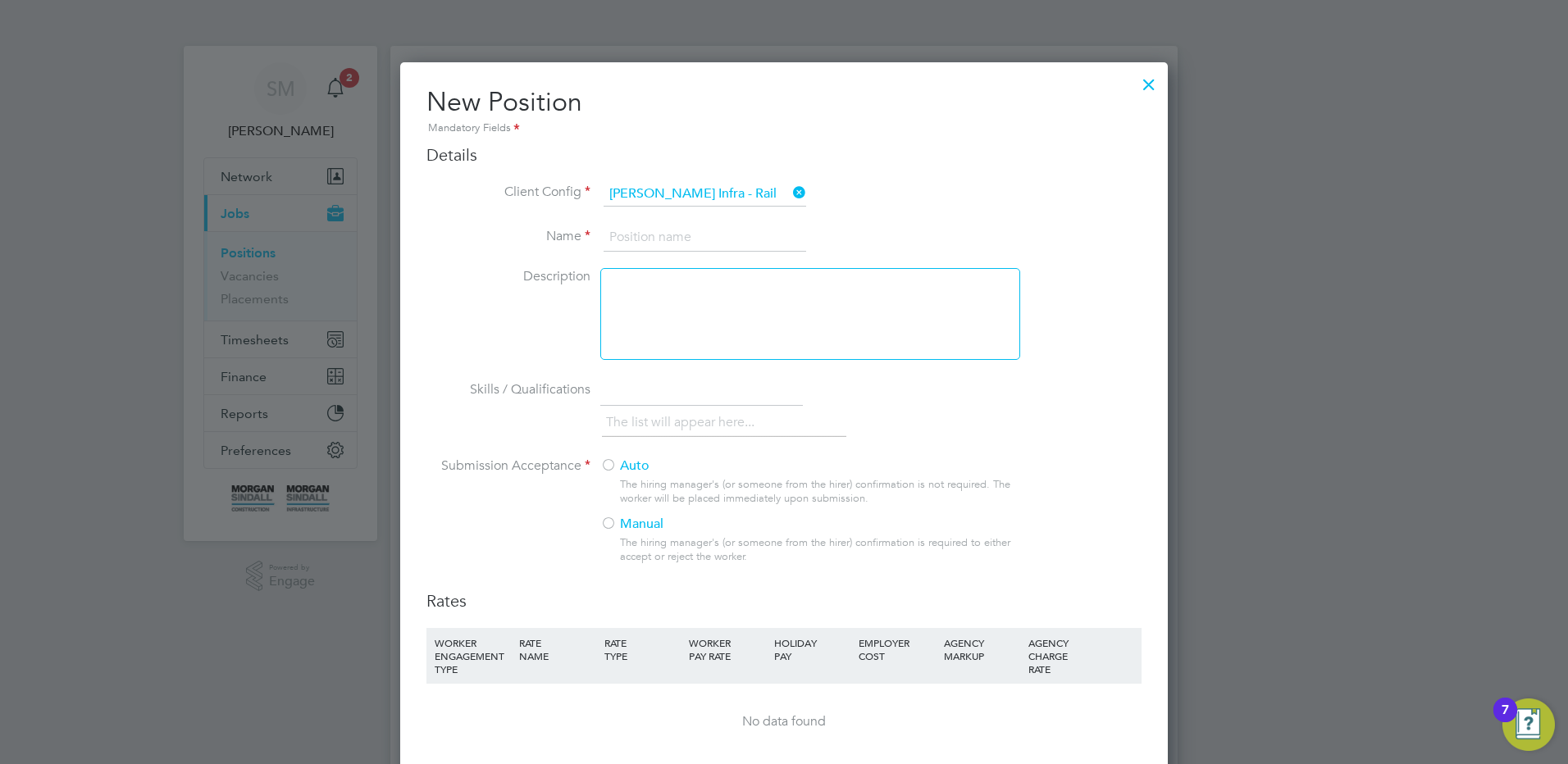
click at [679, 243] on input at bounding box center [705, 237] width 203 height 30
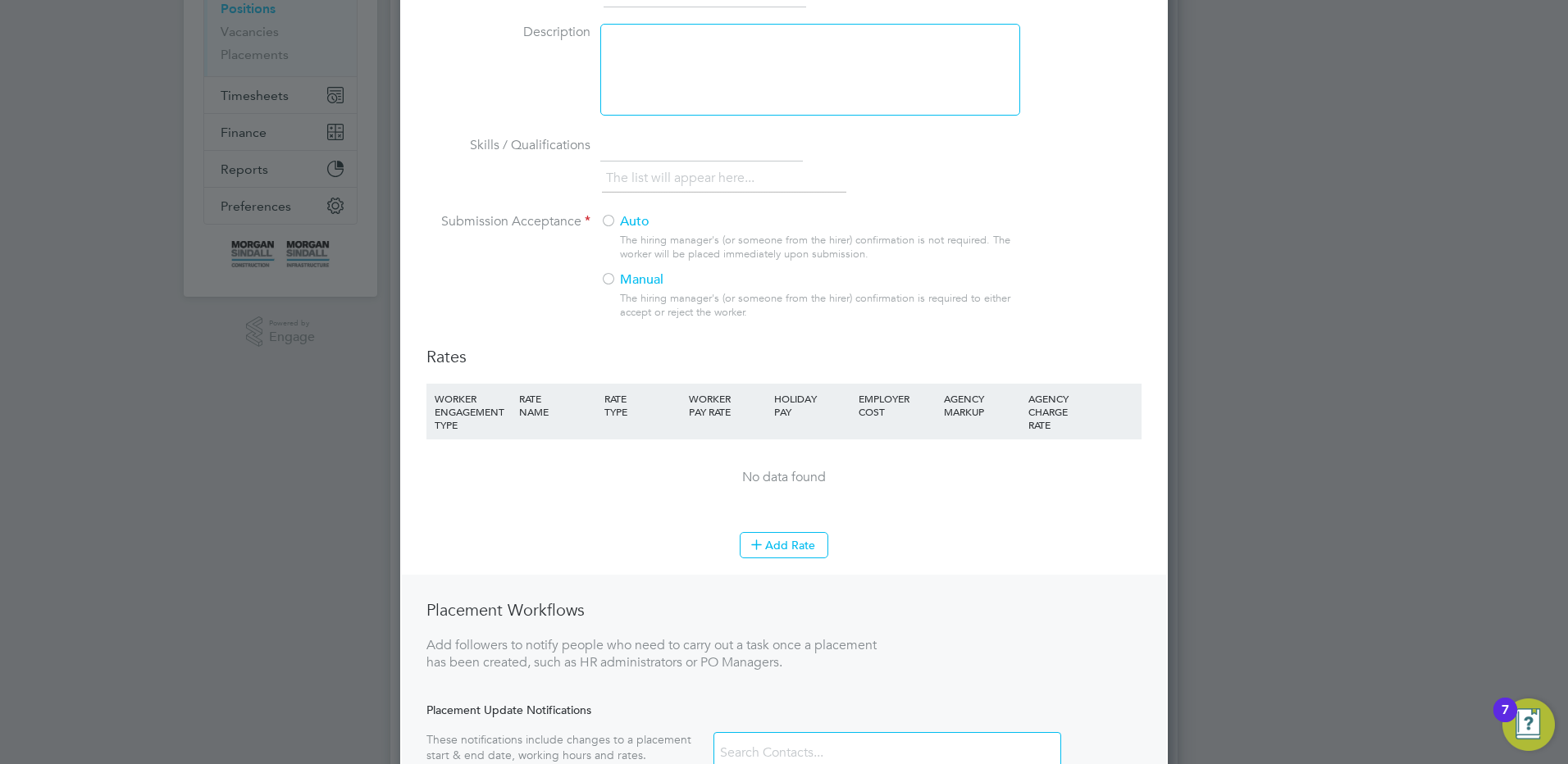
scroll to position [246, 0]
click at [616, 204] on li "Skills / Qualifications The list will appear here..." at bounding box center [784, 171] width 715 height 81
click at [625, 220] on label "Auto" at bounding box center [803, 220] width 406 height 17
click at [763, 570] on li "Add Rate" at bounding box center [784, 551] width 715 height 43
click at [765, 555] on button "Add Rate" at bounding box center [783, 543] width 88 height 26
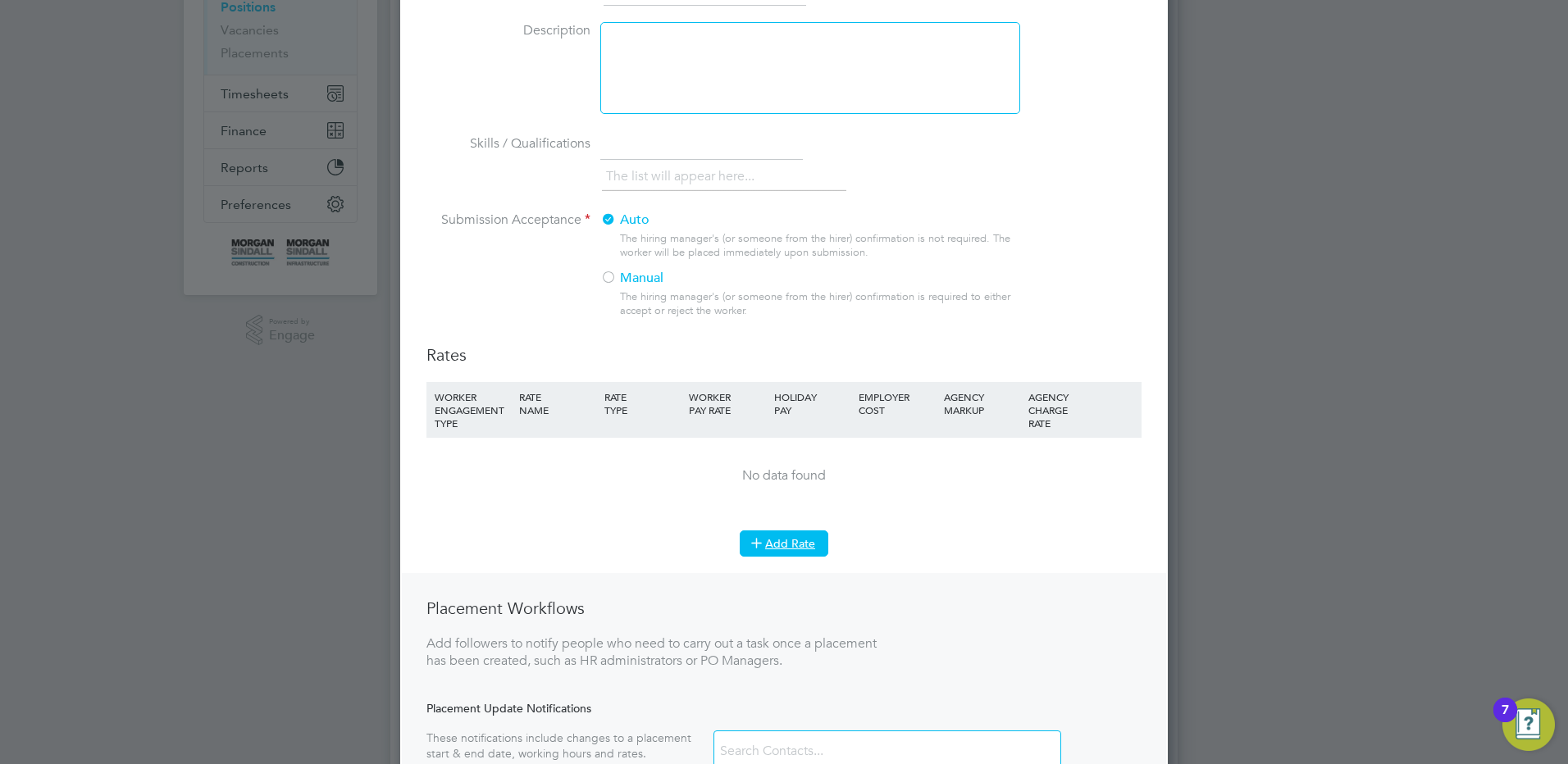
scroll to position [1156, 768]
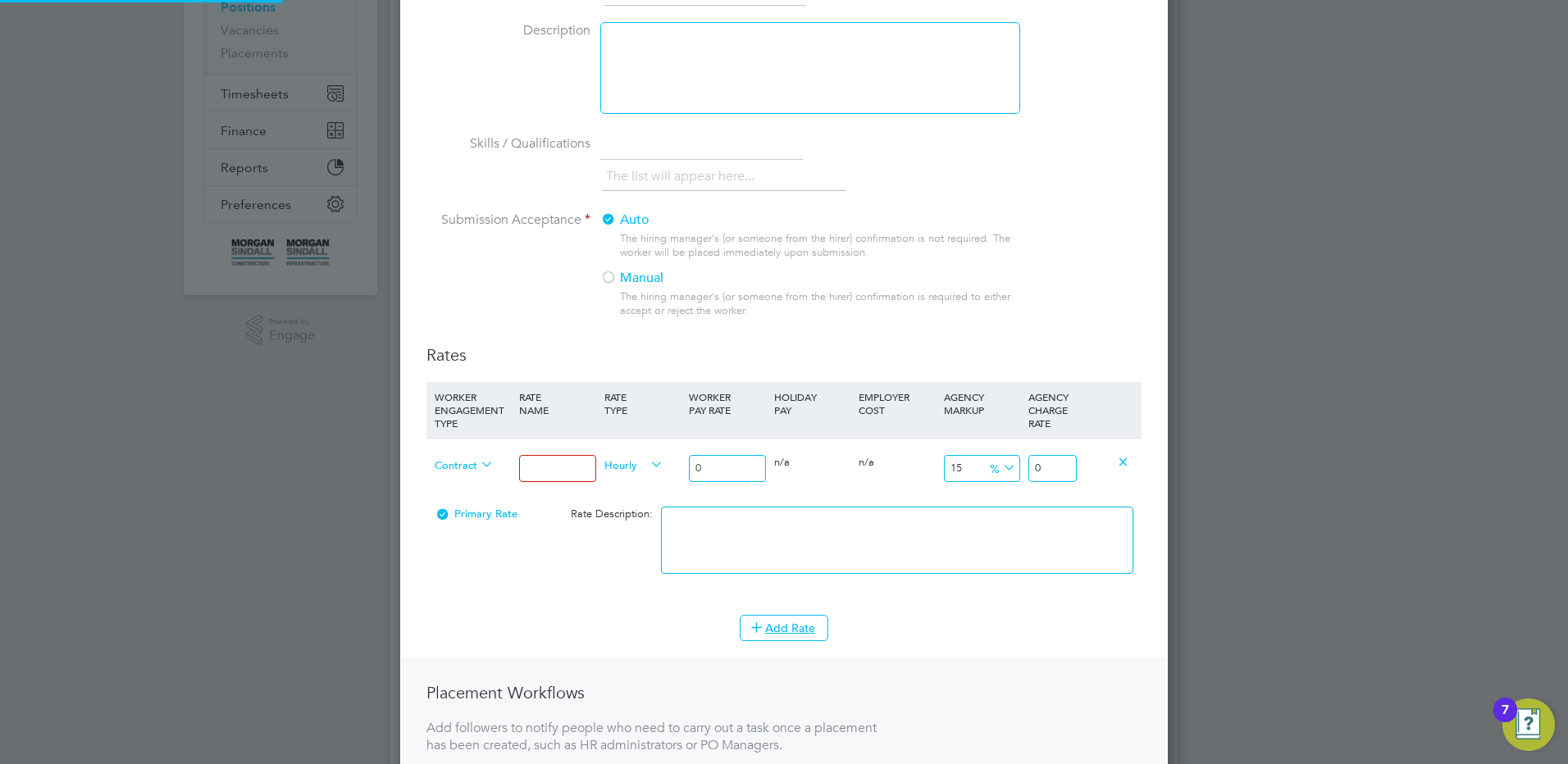
click at [510, 472] on div "Contract" at bounding box center [472, 467] width 84 height 56
click at [583, 472] on input at bounding box center [556, 468] width 77 height 27
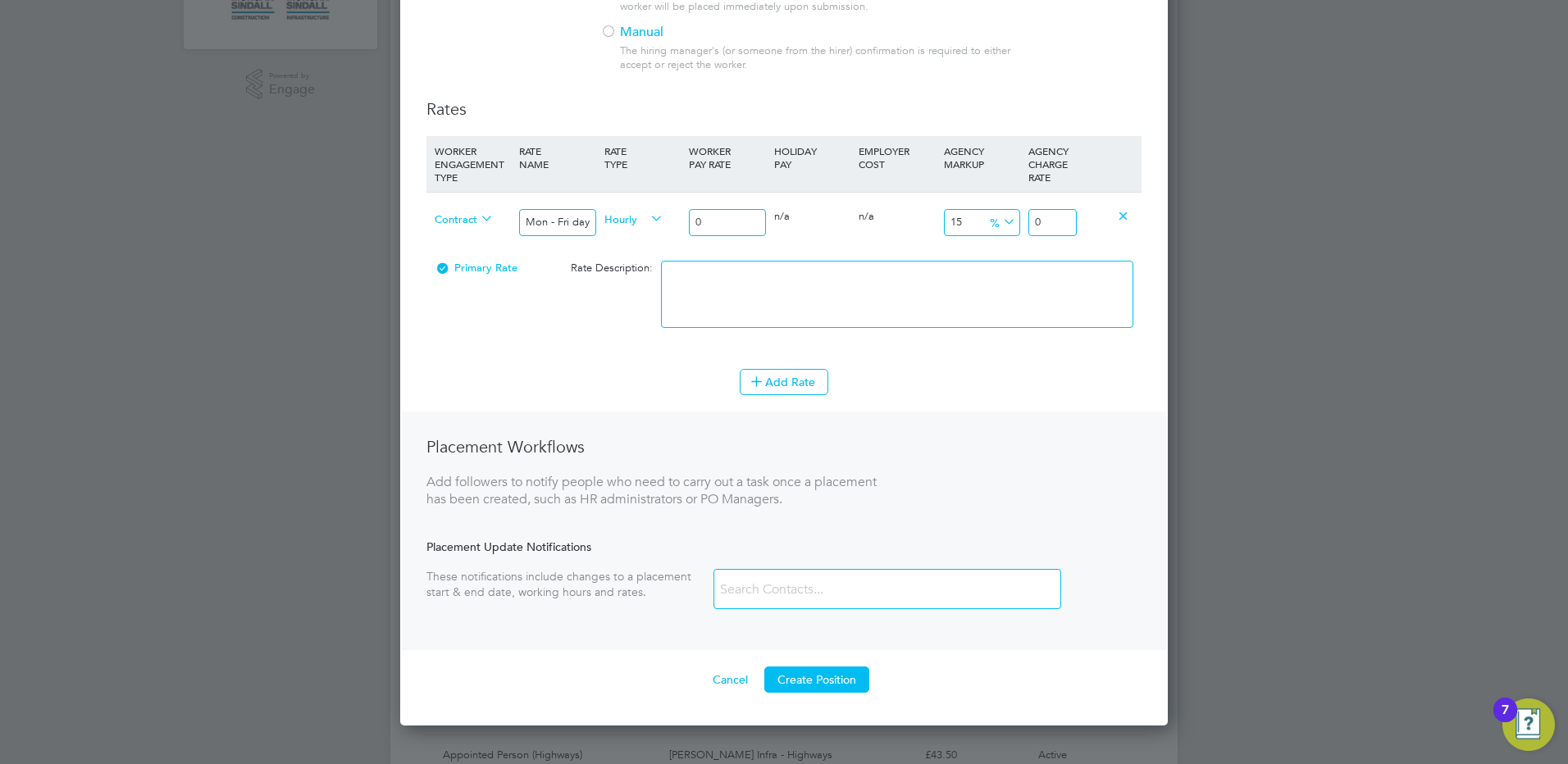
drag, startPoint x: 725, startPoint y: 223, endPoint x: 622, endPoint y: 208, distance: 104.1
click at [629, 204] on div "Contract Mon - Fri days Hourly 0 0 n/a 0 n/a 15 0 % 0" at bounding box center [784, 222] width 715 height 61
click at [935, 267] on textarea at bounding box center [896, 294] width 472 height 68
click at [812, 391] on button "Add Rate" at bounding box center [783, 382] width 88 height 26
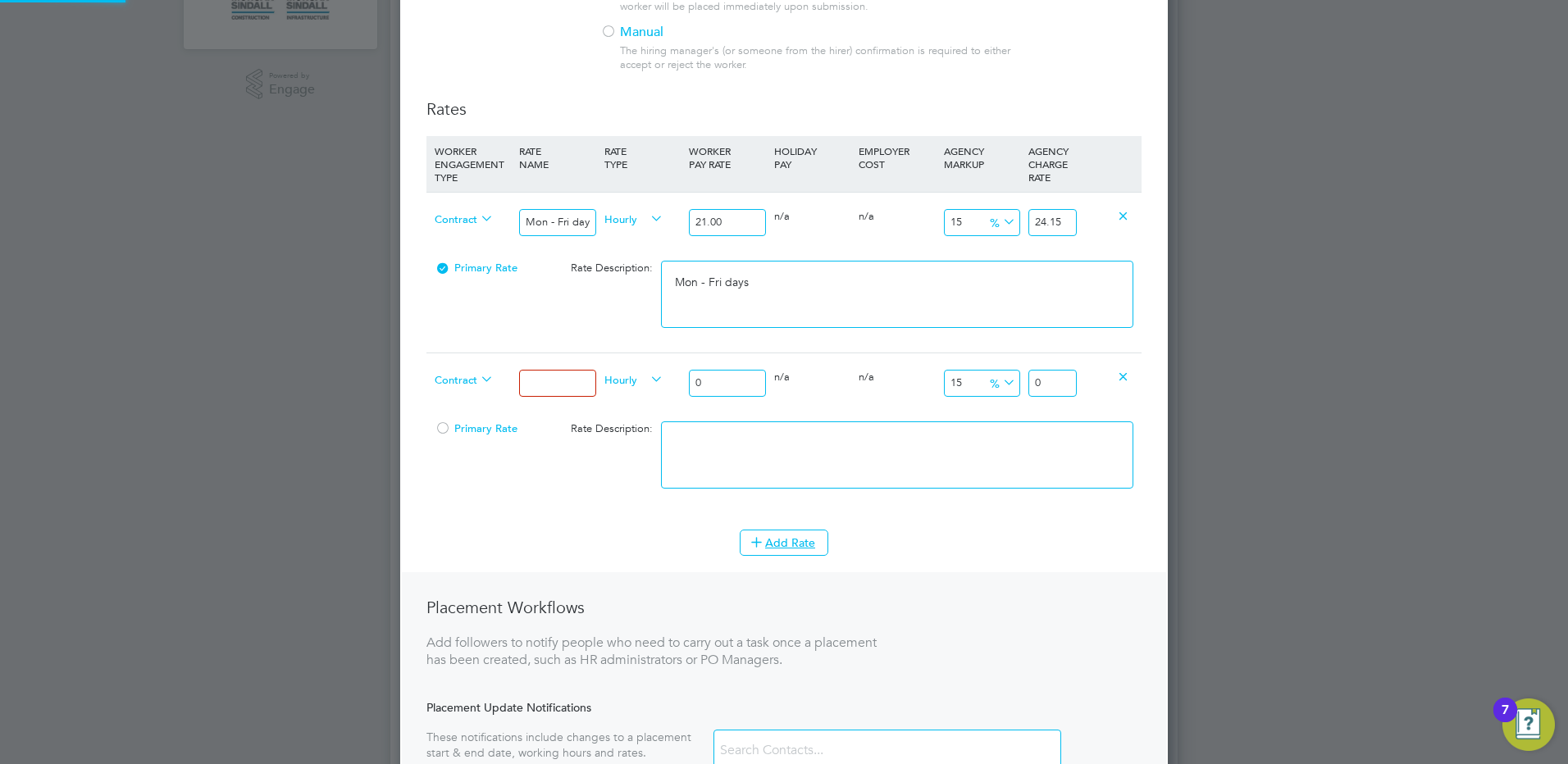
scroll to position [8, 8]
click at [543, 369] on div at bounding box center [556, 383] width 84 height 60
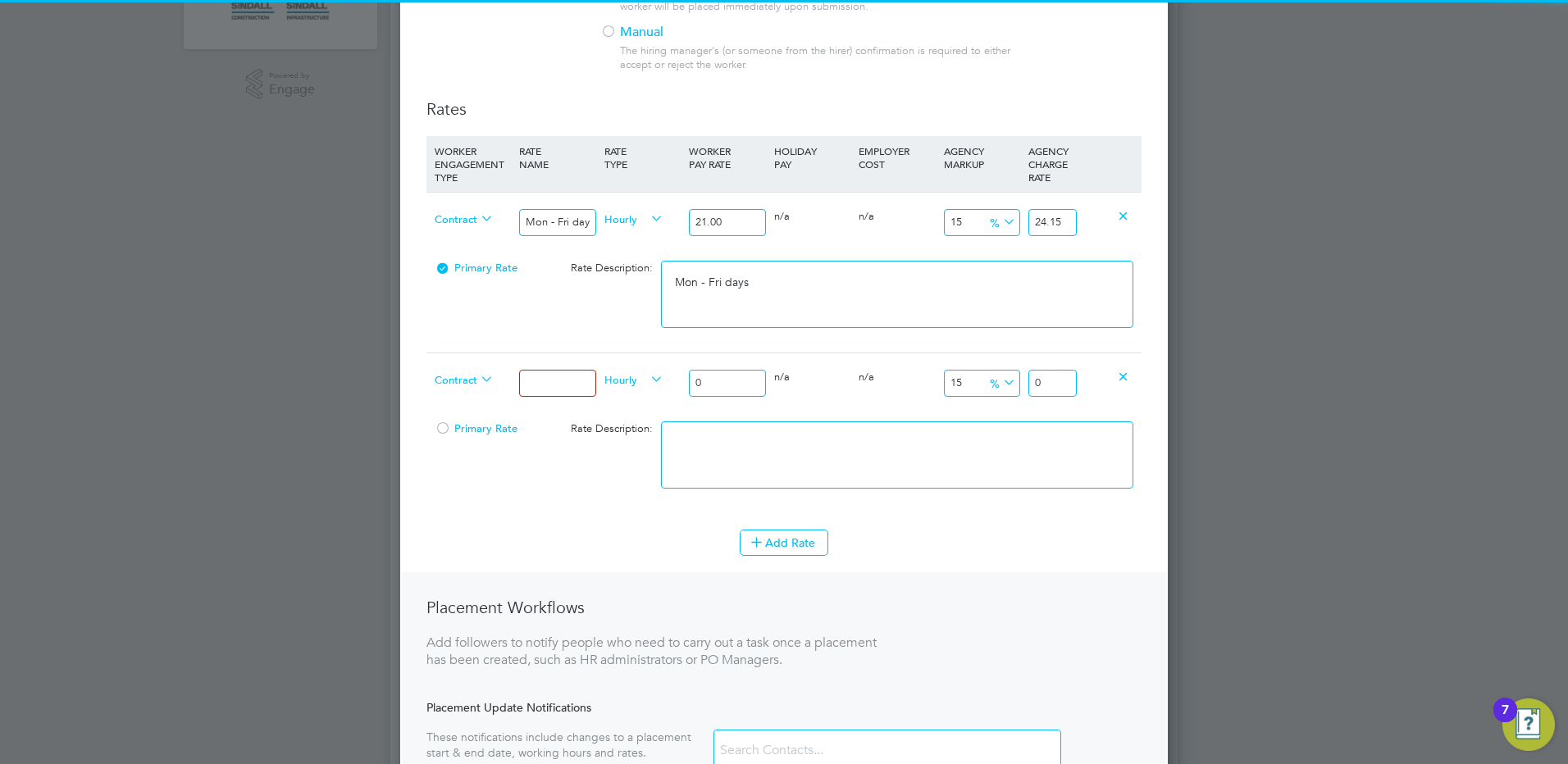
click at [550, 375] on input at bounding box center [556, 382] width 77 height 27
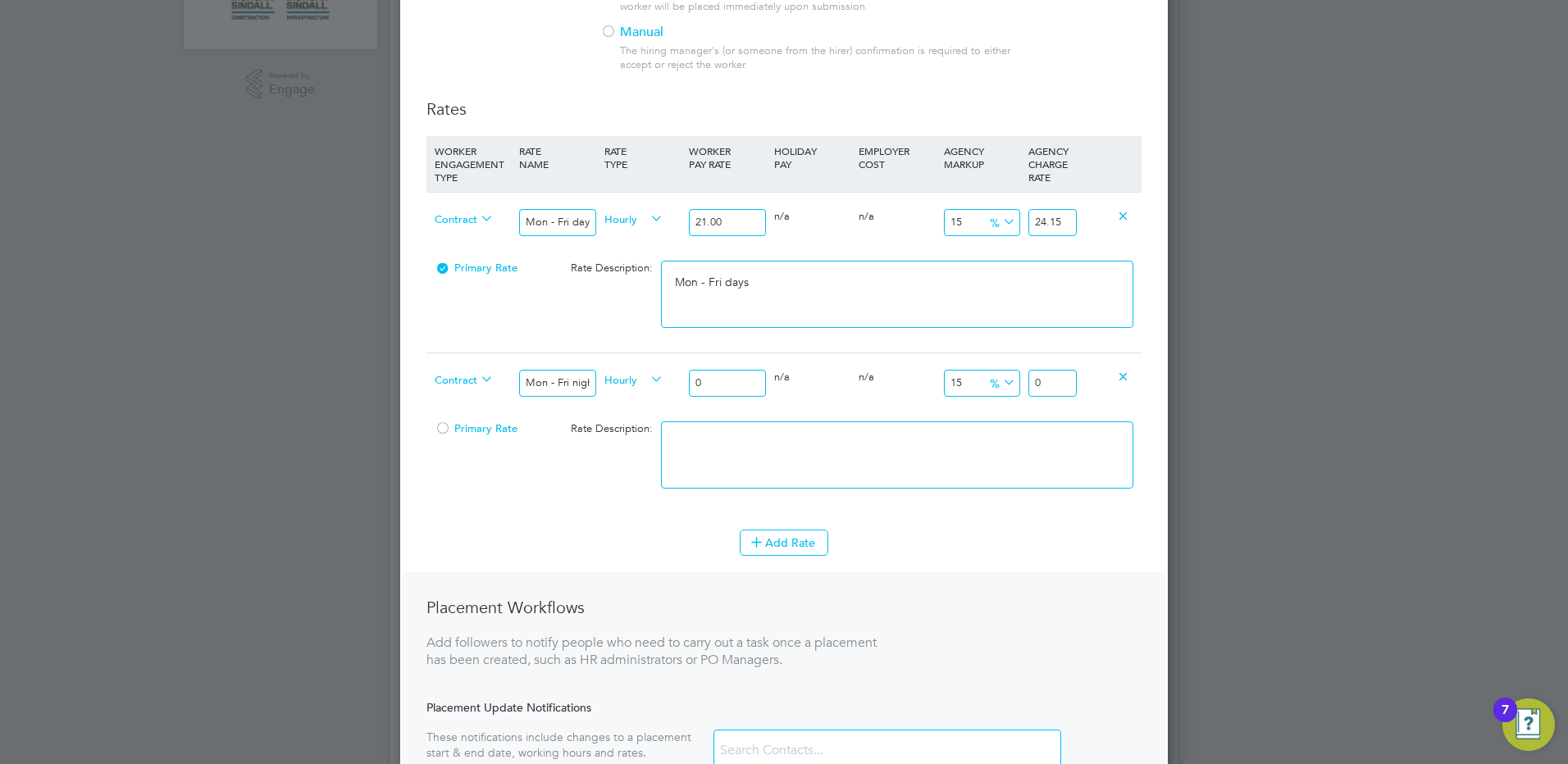
drag, startPoint x: 713, startPoint y: 387, endPoint x: 651, endPoint y: 381, distance: 62.3
click at [651, 381] on div "Contract Mon - Fri nights Hourly 0 0 n/a 0 n/a 15 0 % 0" at bounding box center [784, 382] width 715 height 61
drag, startPoint x: 1055, startPoint y: 386, endPoint x: 1096, endPoint y: 380, distance: 41.4
click at [1092, 379] on div "Contract Mon - Fri nights Hourly 23.10 0 n/a 0 n/a 15 3.465 % 26.565" at bounding box center [784, 382] width 715 height 61
click at [865, 467] on textarea at bounding box center [896, 455] width 472 height 68
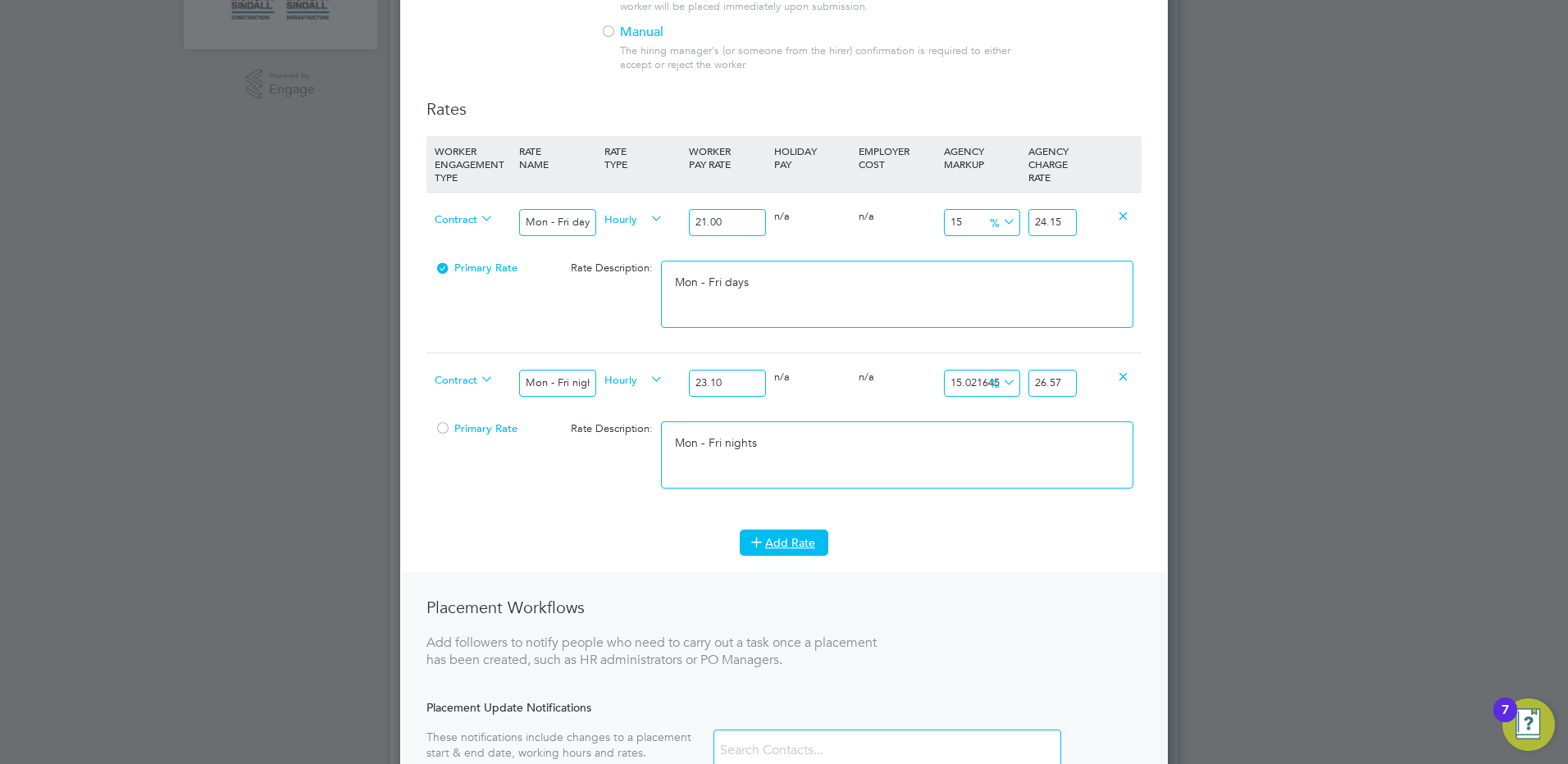
click at [794, 542] on button "Add Rate" at bounding box center [783, 542] width 88 height 26
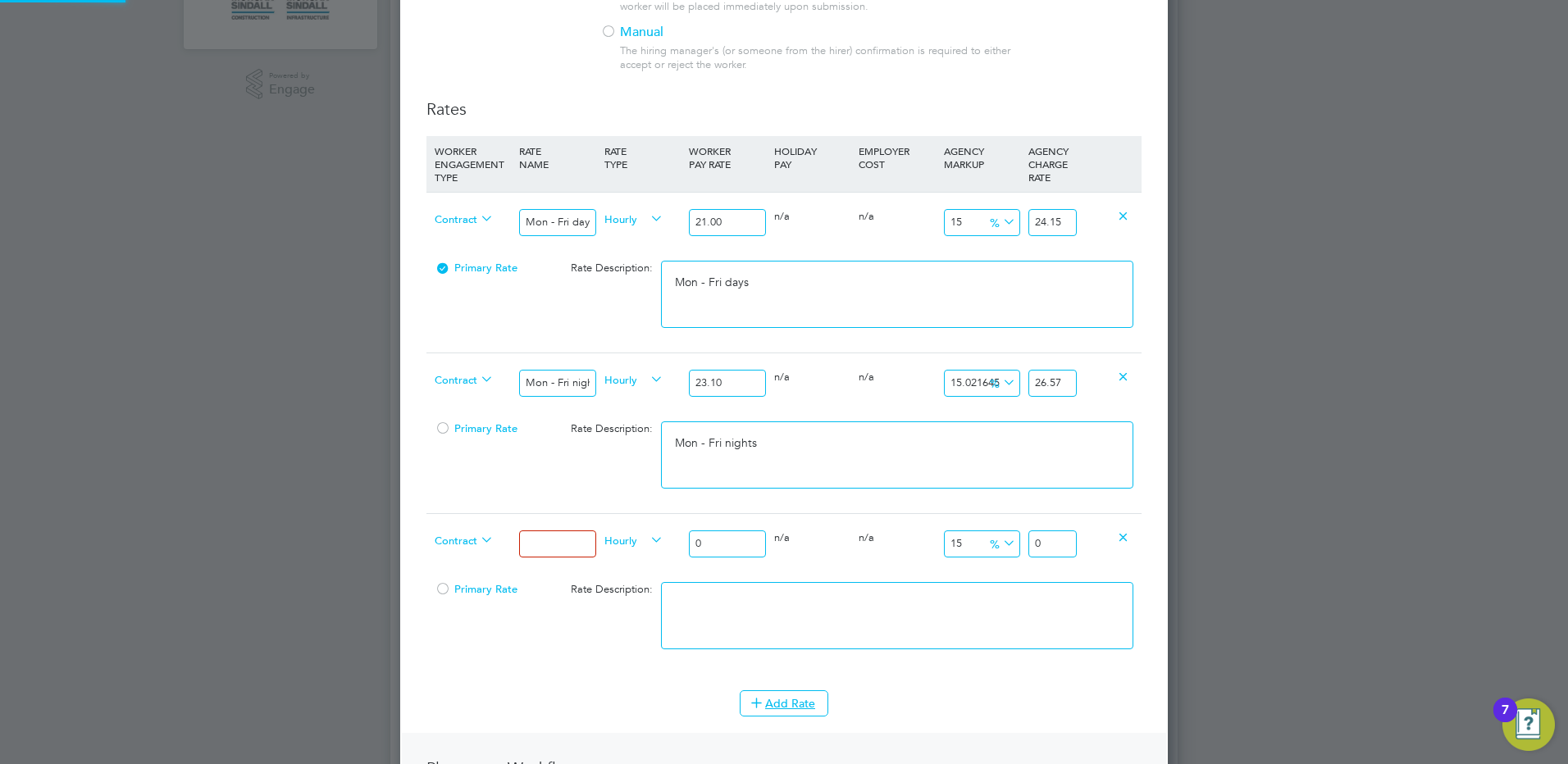
click at [567, 545] on input at bounding box center [556, 543] width 77 height 27
drag, startPoint x: 706, startPoint y: 546, endPoint x: 613, endPoint y: 545, distance: 93.0
click at [636, 548] on div "Contract Weekends Fri 18:00pm - Mon 06:00am Hourly 0 0 n/a 0 n/a 15 0 % 0" at bounding box center [784, 543] width 715 height 61
drag, startPoint x: 1063, startPoint y: 546, endPoint x: 1135, endPoint y: 541, distance: 72.2
click at [1135, 541] on div "Contract Weekends Fri 18:00pm - Mon 06:00am Hourly 24.15 0 n/a 0 n/a 15 3.6225 …" at bounding box center [784, 543] width 715 height 61
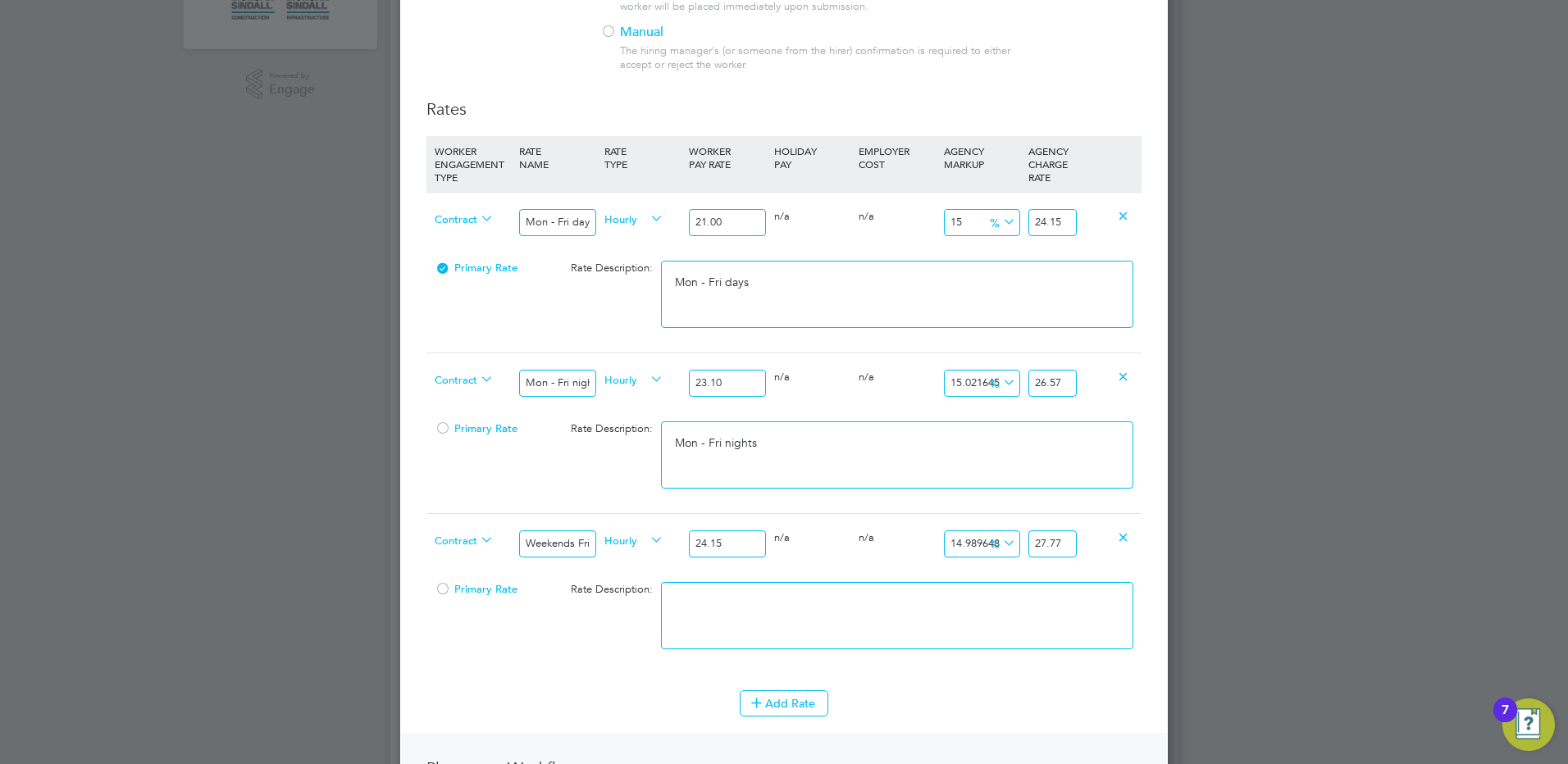
scroll to position [0, 0]
click at [786, 643] on textarea at bounding box center [896, 616] width 472 height 68
paste textarea "Weekends Fri 18:00pm - Mon 06:00am"
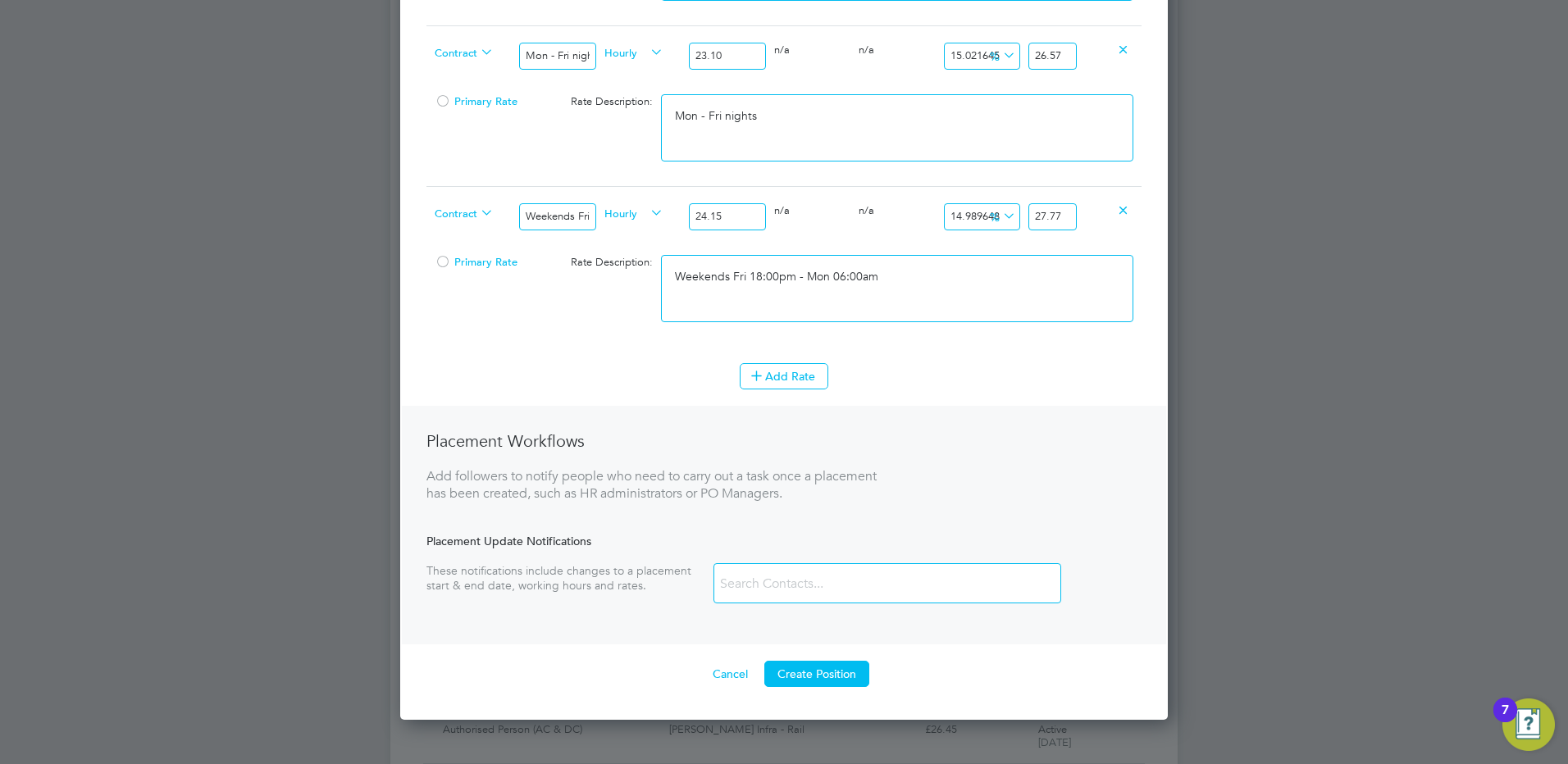
scroll to position [820, 0]
click at [770, 370] on button "Add Rate" at bounding box center [783, 376] width 88 height 26
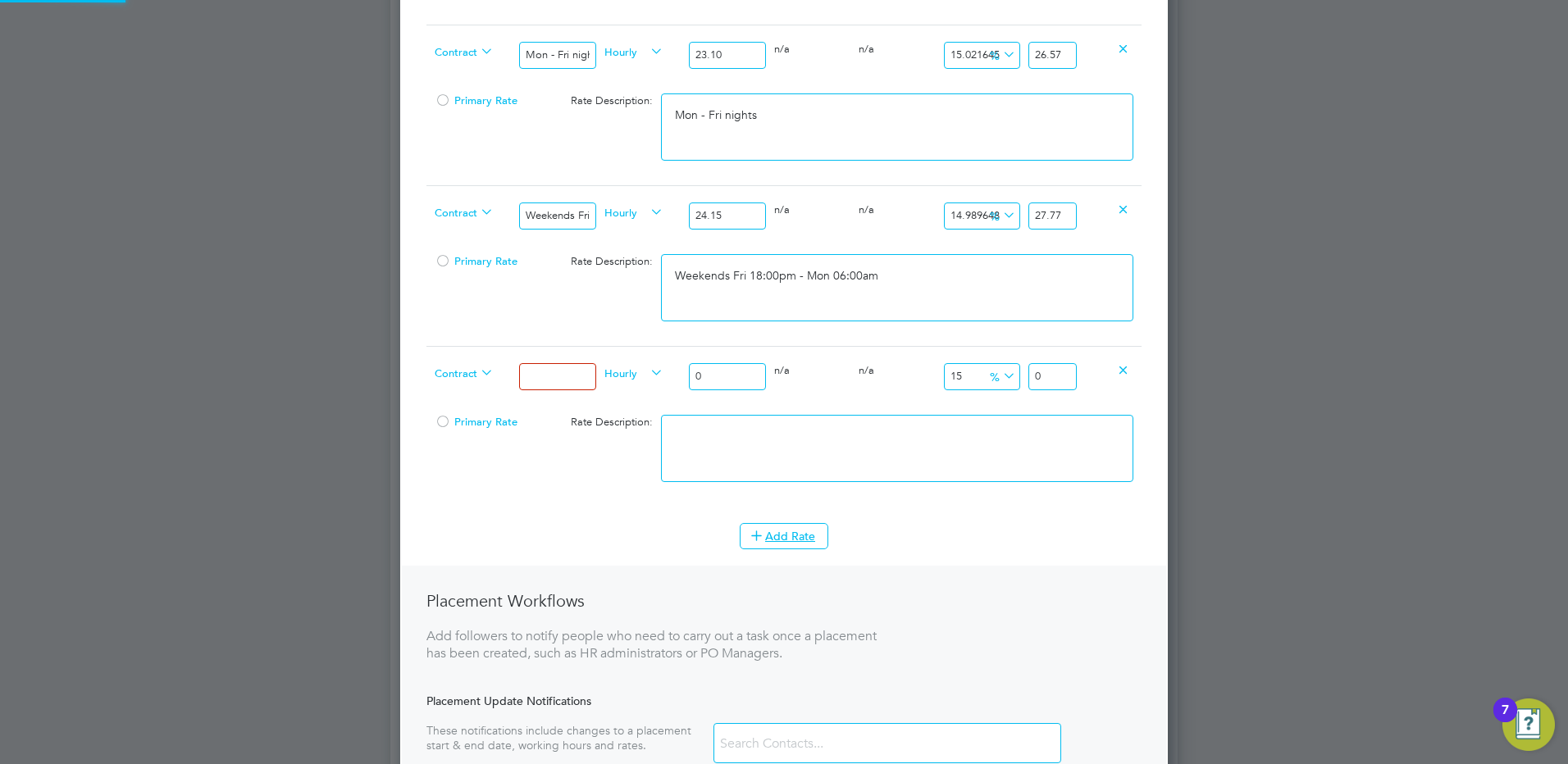
click at [525, 374] on input at bounding box center [556, 377] width 77 height 27
drag, startPoint x: 706, startPoint y: 378, endPoint x: 669, endPoint y: 370, distance: 37.9
click at [673, 371] on div "Contract Bank hols Hourly 0 0 n/a 0 n/a 15 0 % 0" at bounding box center [784, 376] width 715 height 61
drag, startPoint x: 1056, startPoint y: 378, endPoint x: 1157, endPoint y: 365, distance: 101.8
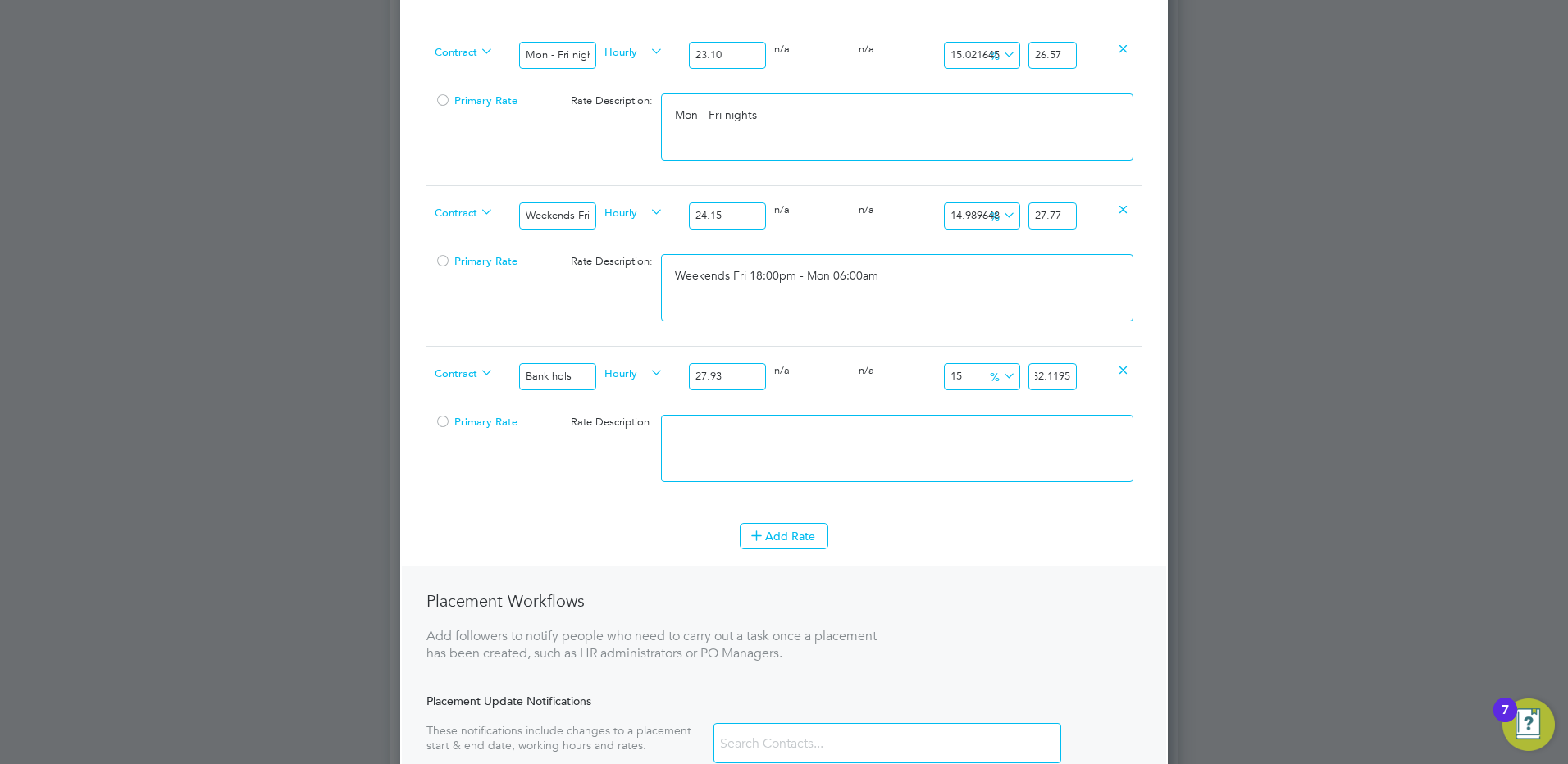
click at [1160, 367] on div "New Position Mandatory Fields Details Client Config Morgan Sindall Infra - Rail…" at bounding box center [784, 61] width 767 height 1637
click at [880, 455] on textarea at bounding box center [896, 449] width 472 height 68
click at [750, 539] on icon at bounding box center [756, 535] width 12 height 12
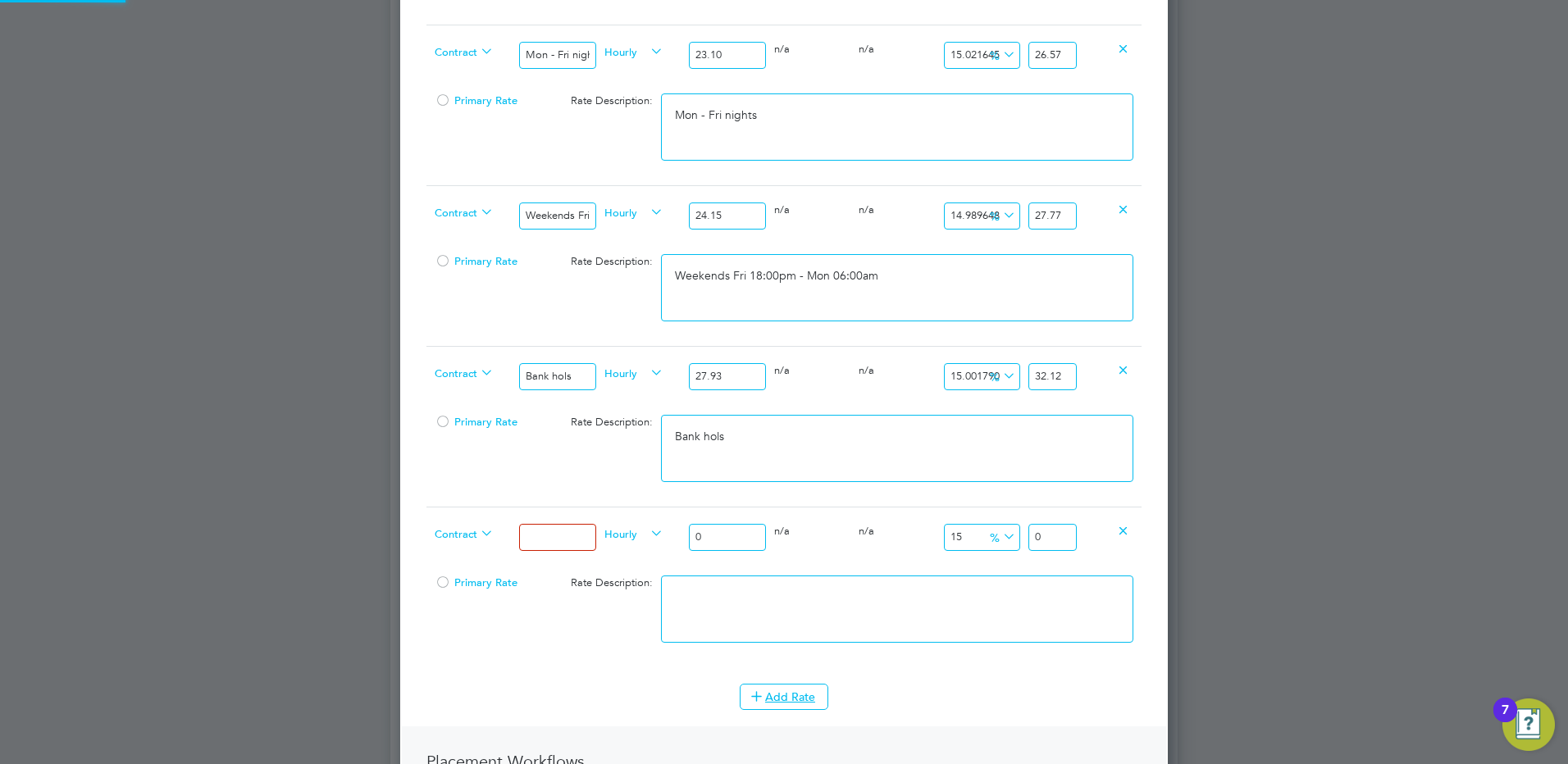
click at [525, 535] on input at bounding box center [556, 536] width 77 height 27
drag, startPoint x: 731, startPoint y: 534, endPoint x: 619, endPoint y: 521, distance: 112.8
click at [619, 520] on div "Contract Xmas & New Year Hourly 0 0 n/a 0 n/a 15 0 % 0" at bounding box center [784, 536] width 715 height 61
click at [1068, 537] on input "48.3" at bounding box center [1052, 536] width 49 height 27
click at [797, 617] on textarea at bounding box center [896, 609] width 472 height 68
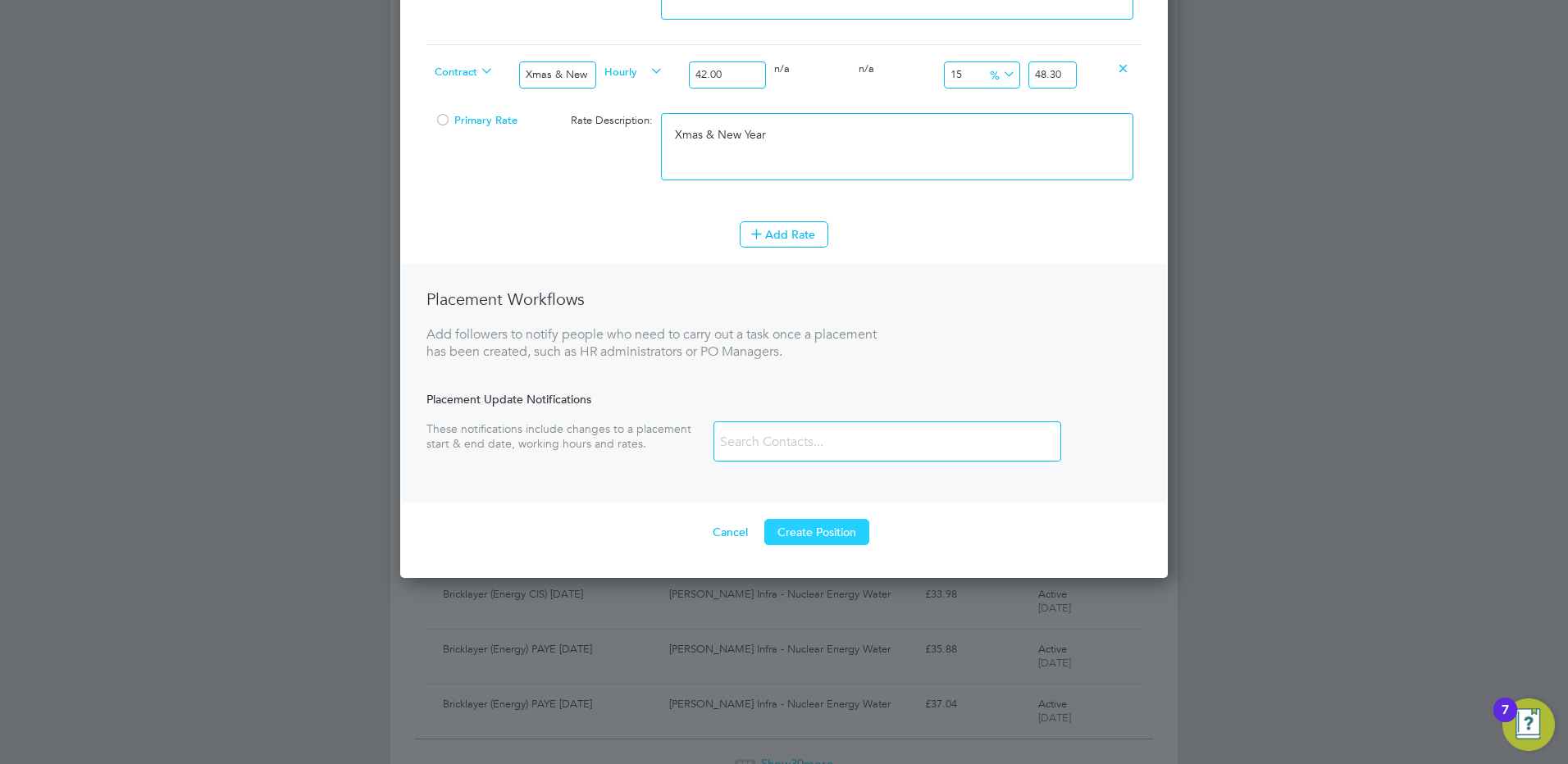
click at [823, 534] on button "Create Position" at bounding box center [817, 532] width 105 height 26
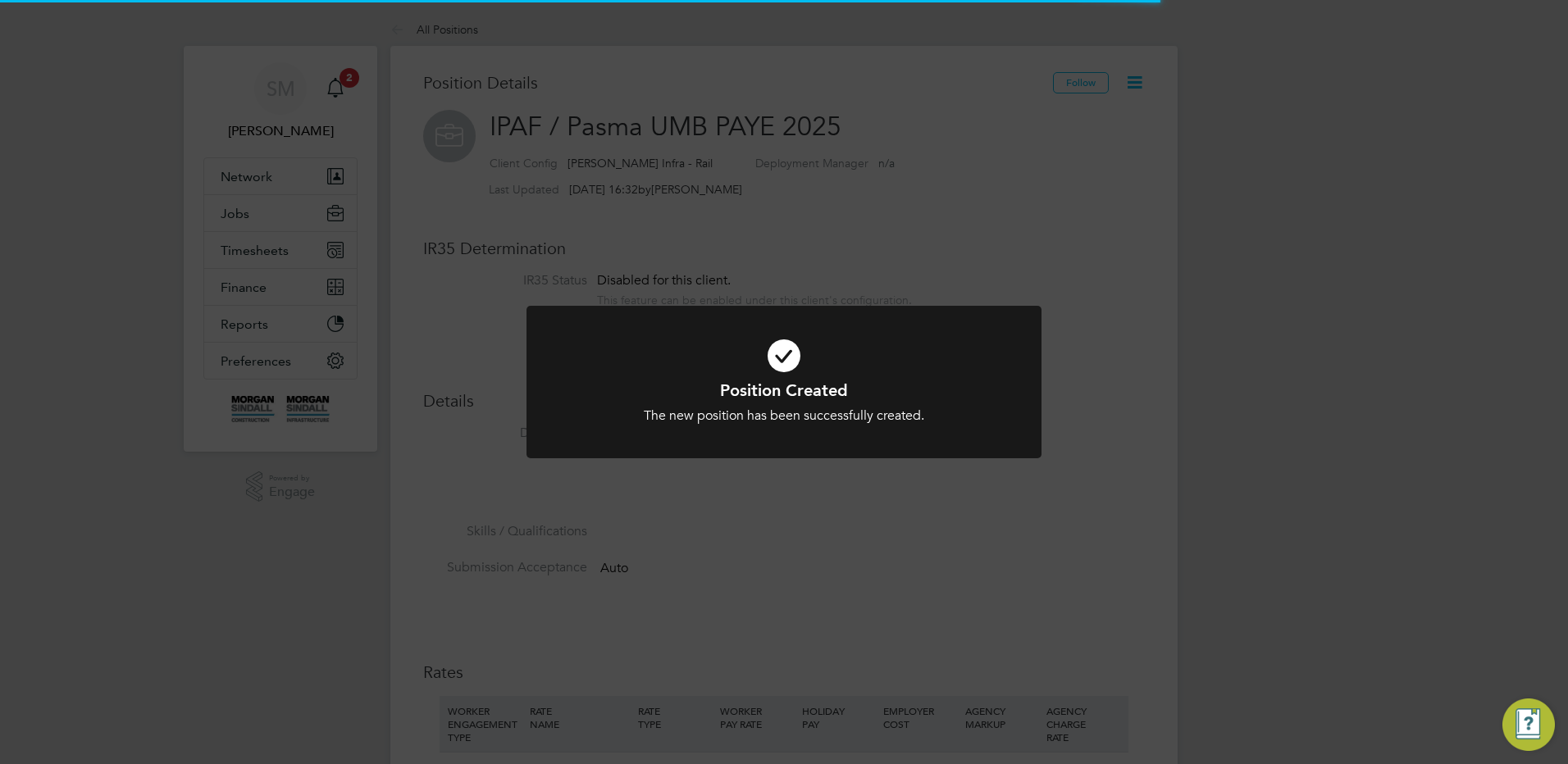
scroll to position [49, 110]
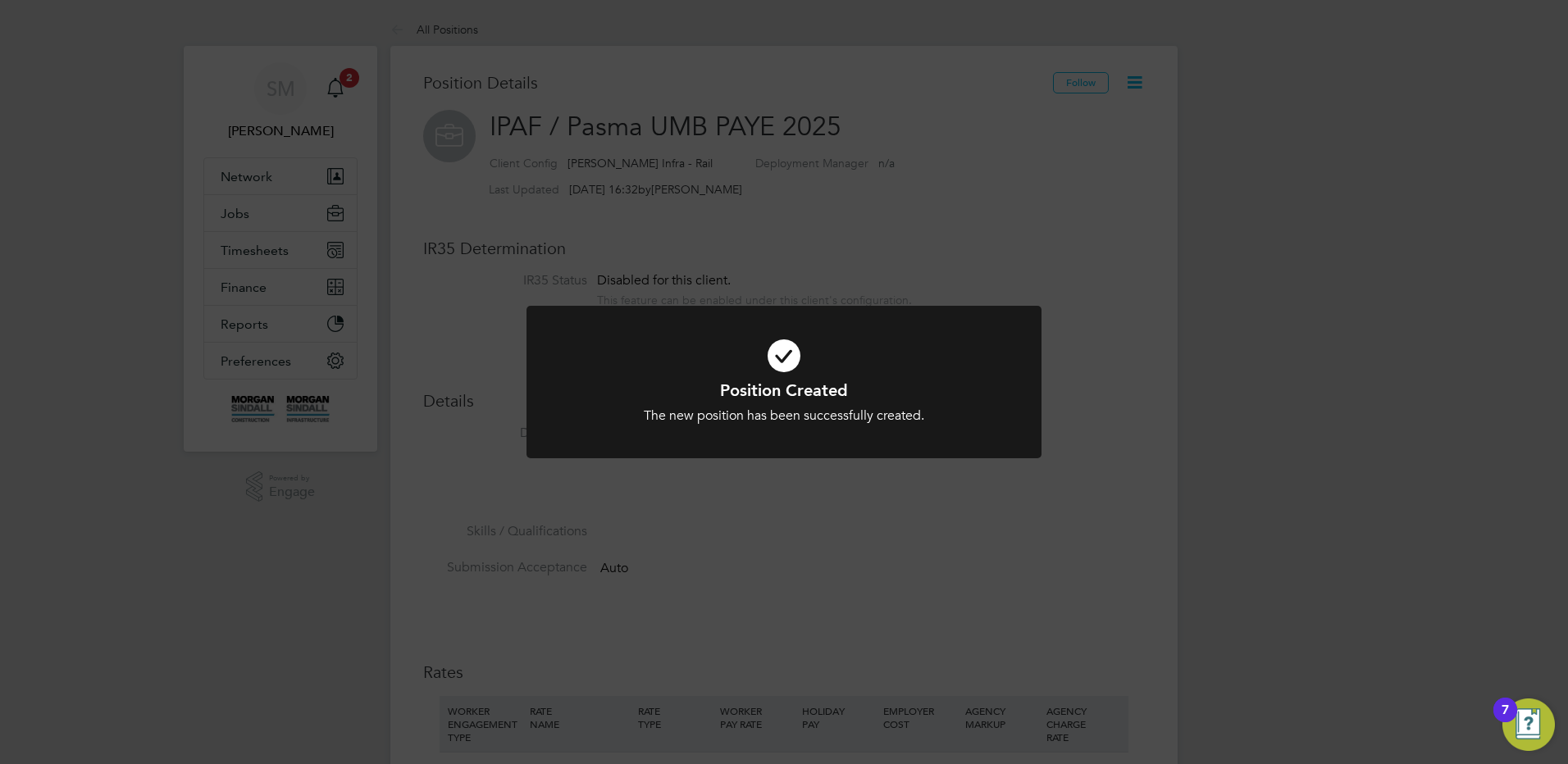
click at [597, 173] on div "Position Created The new position has been successfully created. Cancel Okay" at bounding box center [784, 382] width 1568 height 764
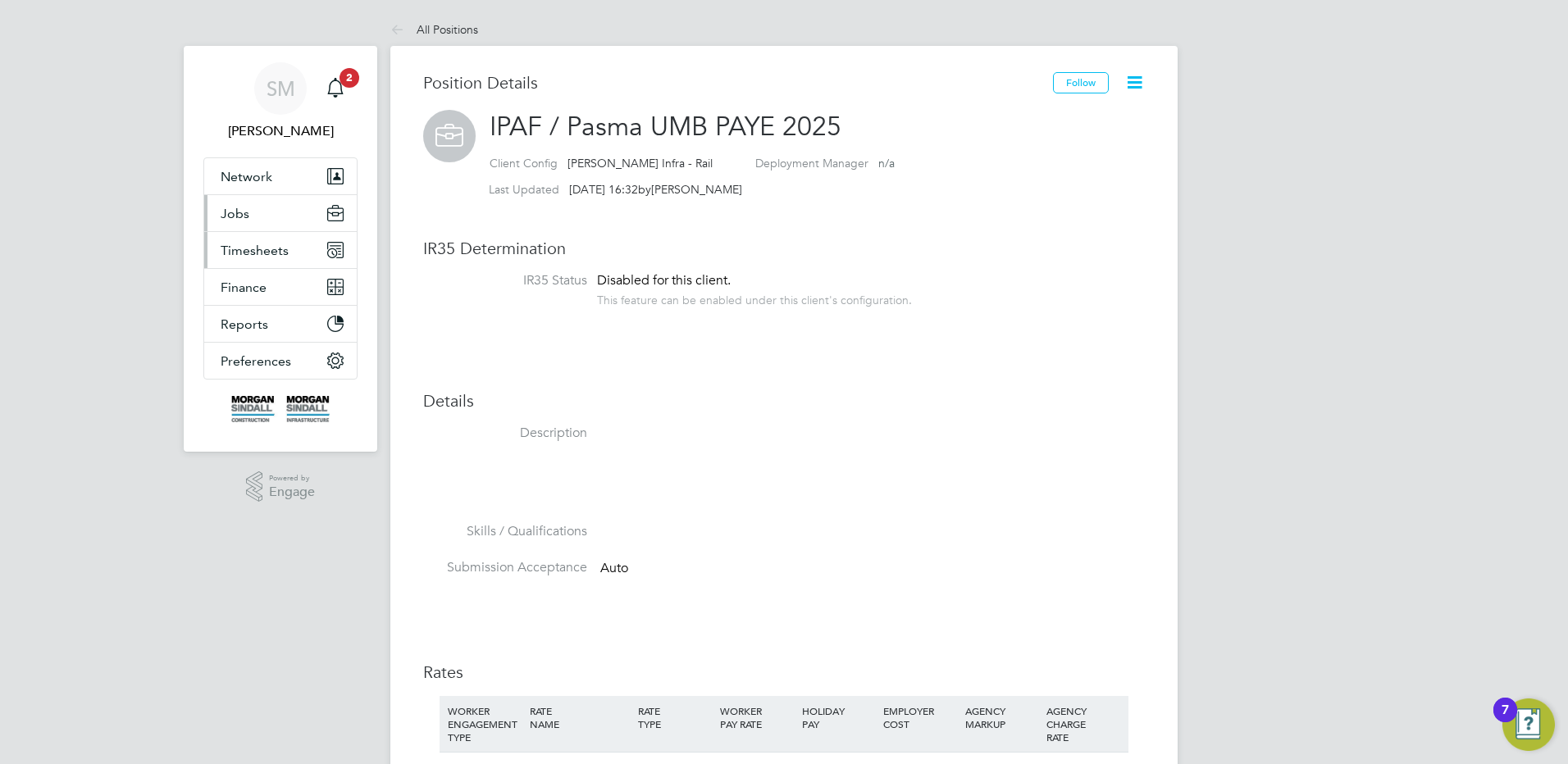
click at [261, 241] on ul "Network Team Members Businesses Sites Workers Contacts Jobs Positions Vacancies…" at bounding box center [280, 268] width 154 height 223
click at [264, 256] on span "Timesheets" at bounding box center [254, 250] width 68 height 16
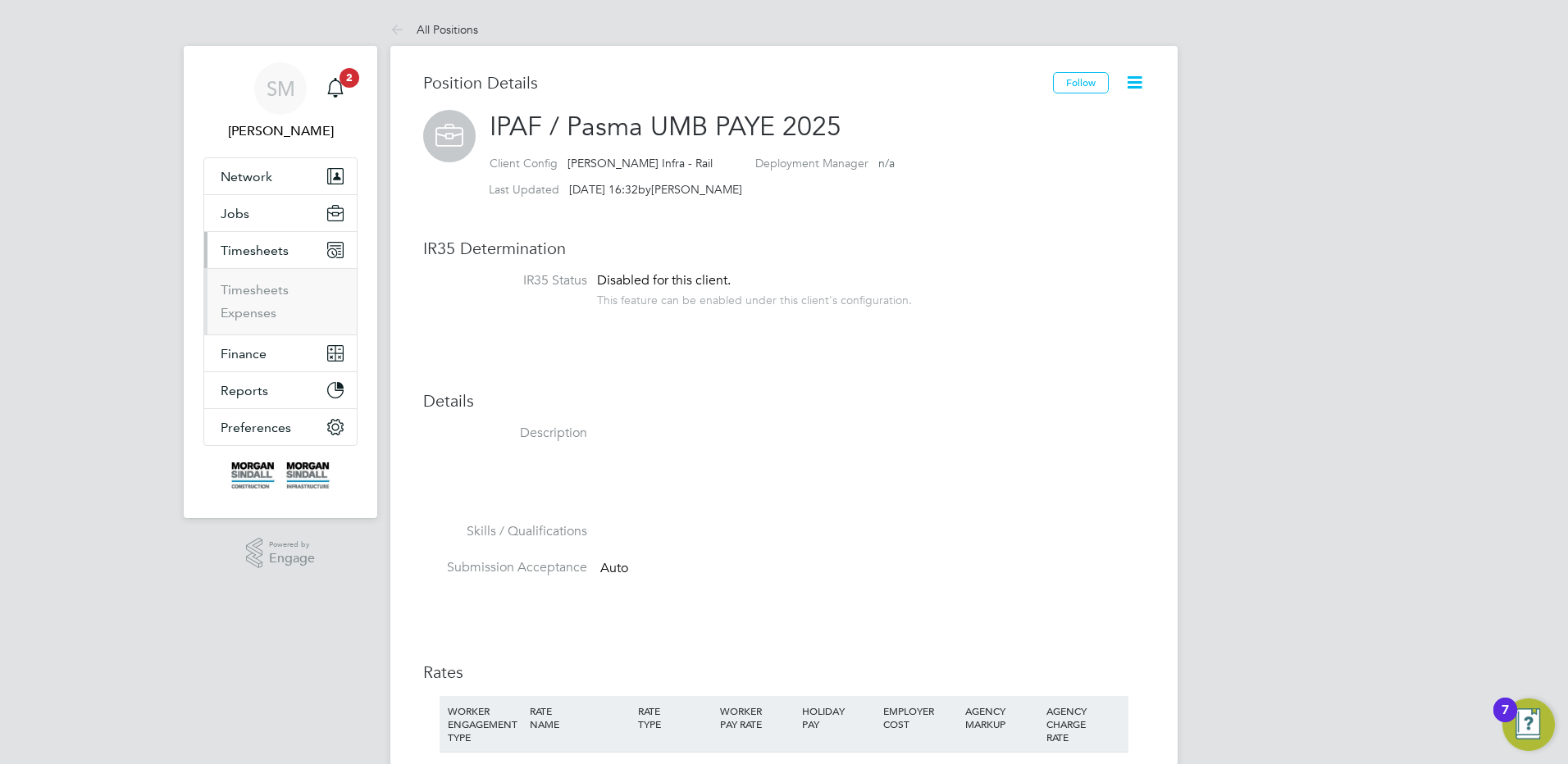
click at [240, 231] on li "Jobs Positions Vacancies Placements" at bounding box center [280, 213] width 153 height 37
click at [243, 221] on span "Jobs" at bounding box center [235, 214] width 29 height 16
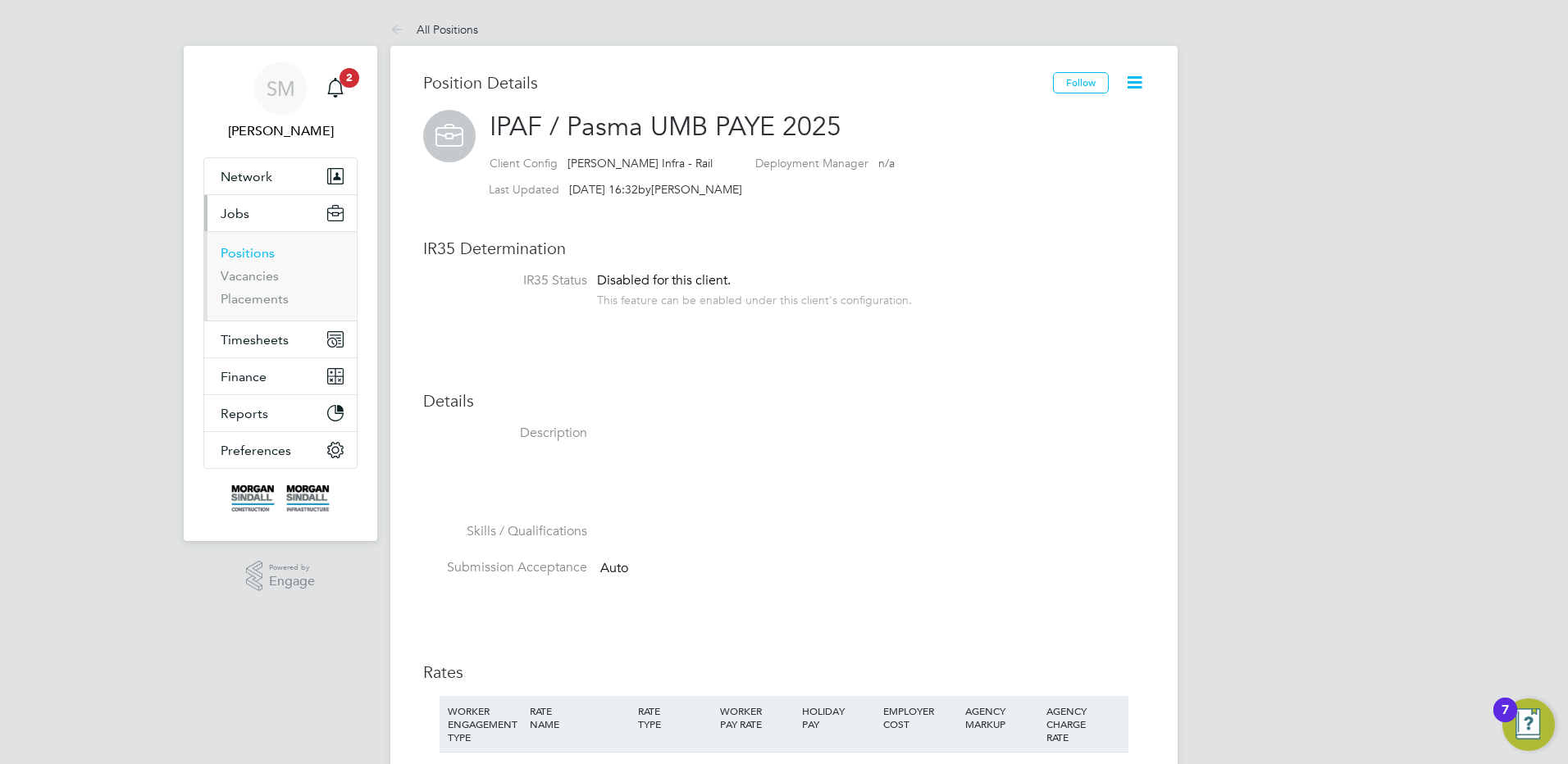
click at [248, 256] on link "Positions" at bounding box center [247, 253] width 54 height 16
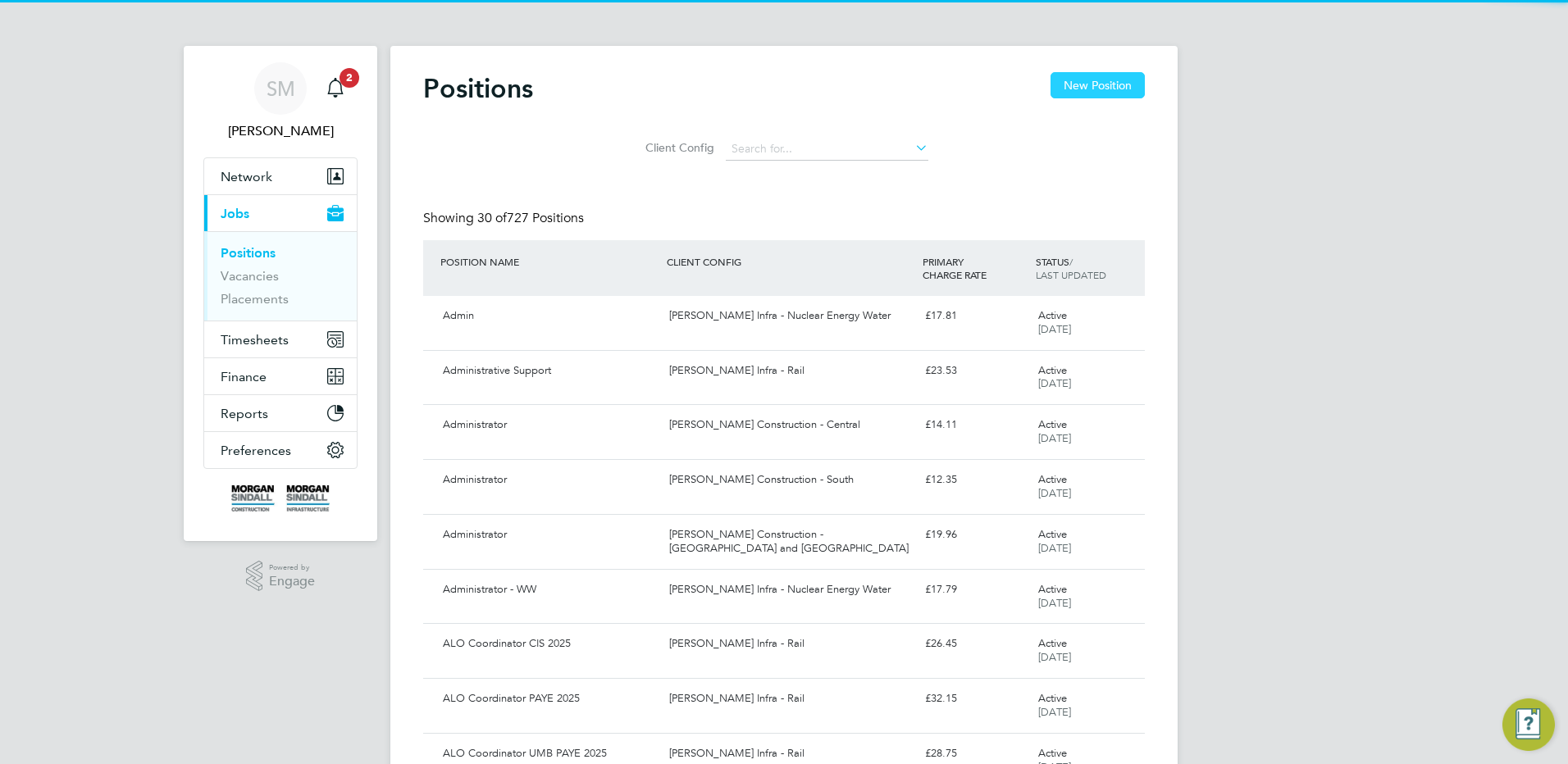
drag, startPoint x: 1106, startPoint y: 80, endPoint x: 1074, endPoint y: 110, distance: 43.9
click at [1105, 81] on button "New Position" at bounding box center [1097, 85] width 94 height 26
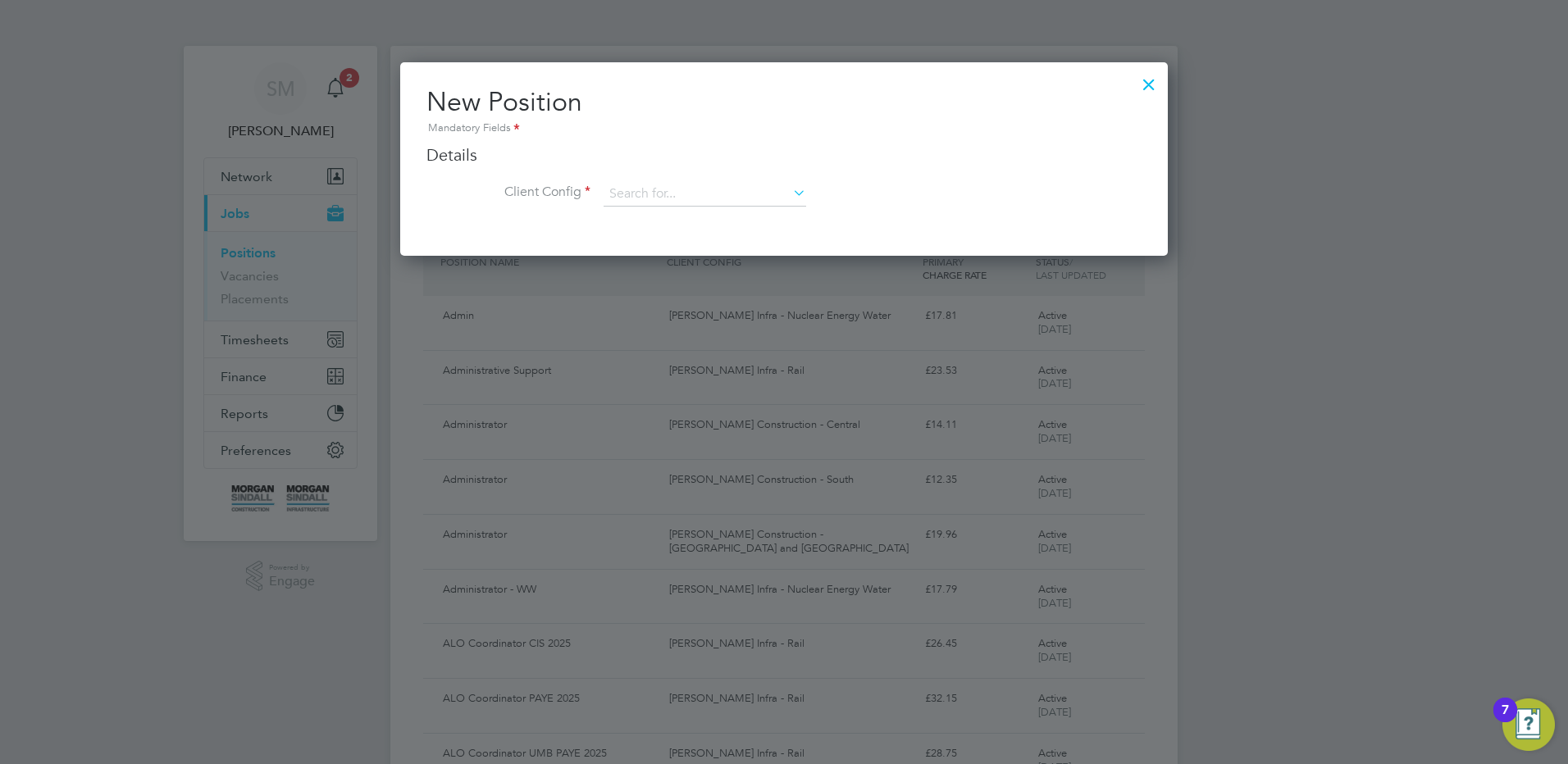
scroll to position [194, 768]
click at [711, 200] on input at bounding box center [705, 194] width 203 height 25
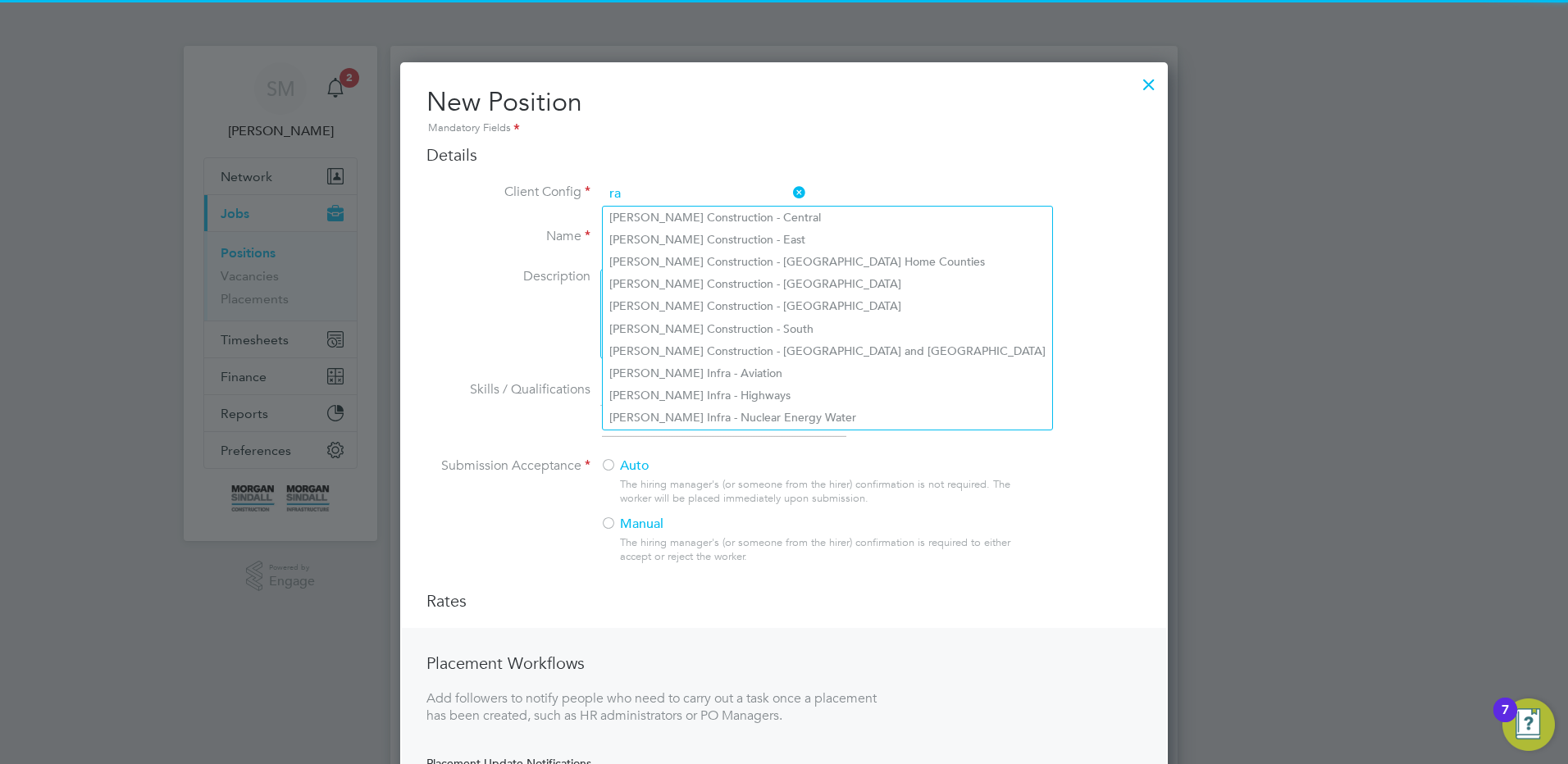
scroll to position [881, 768]
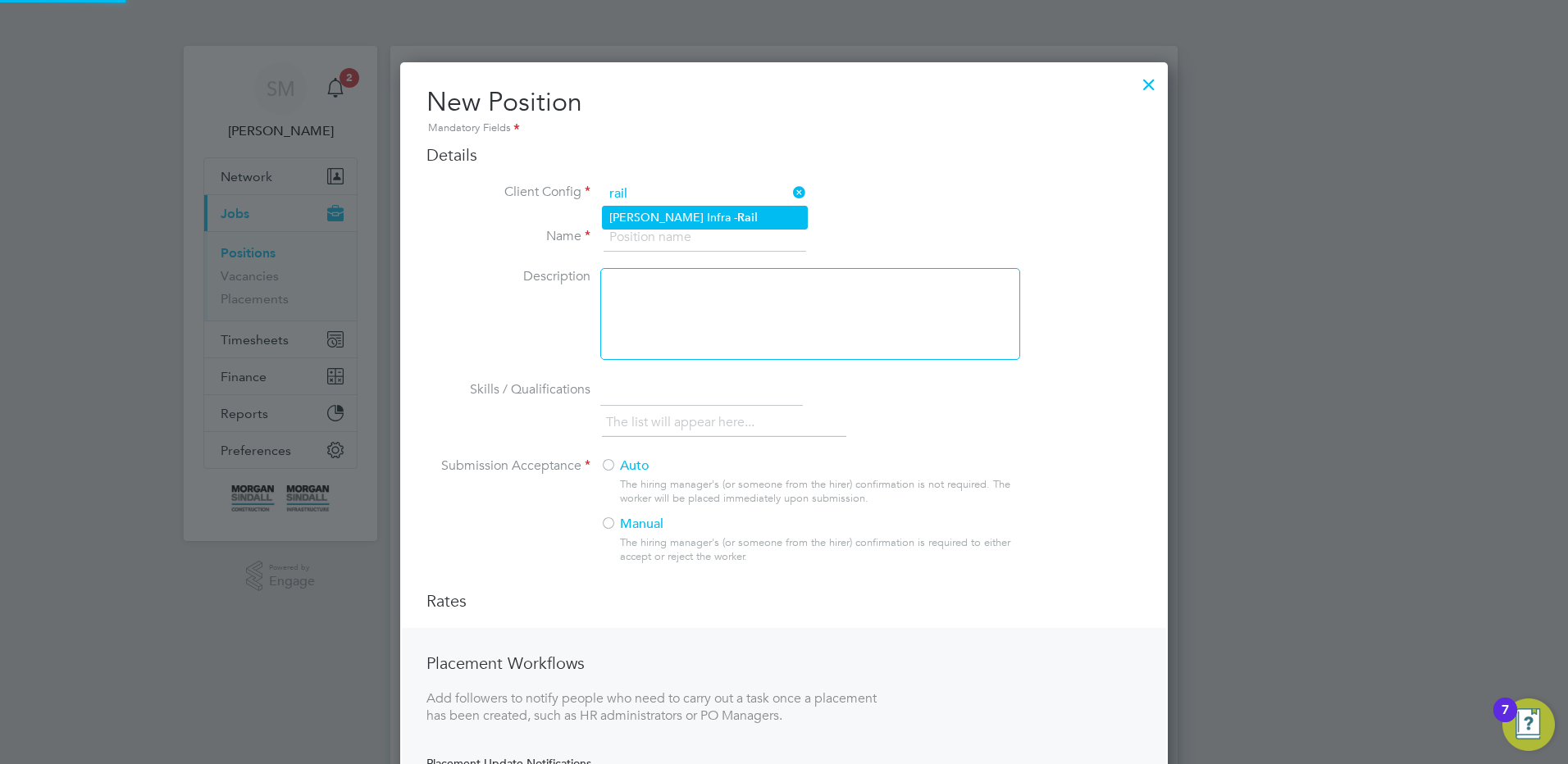
click at [701, 209] on li "[PERSON_NAME] Infra - Rail" at bounding box center [705, 218] width 204 height 22
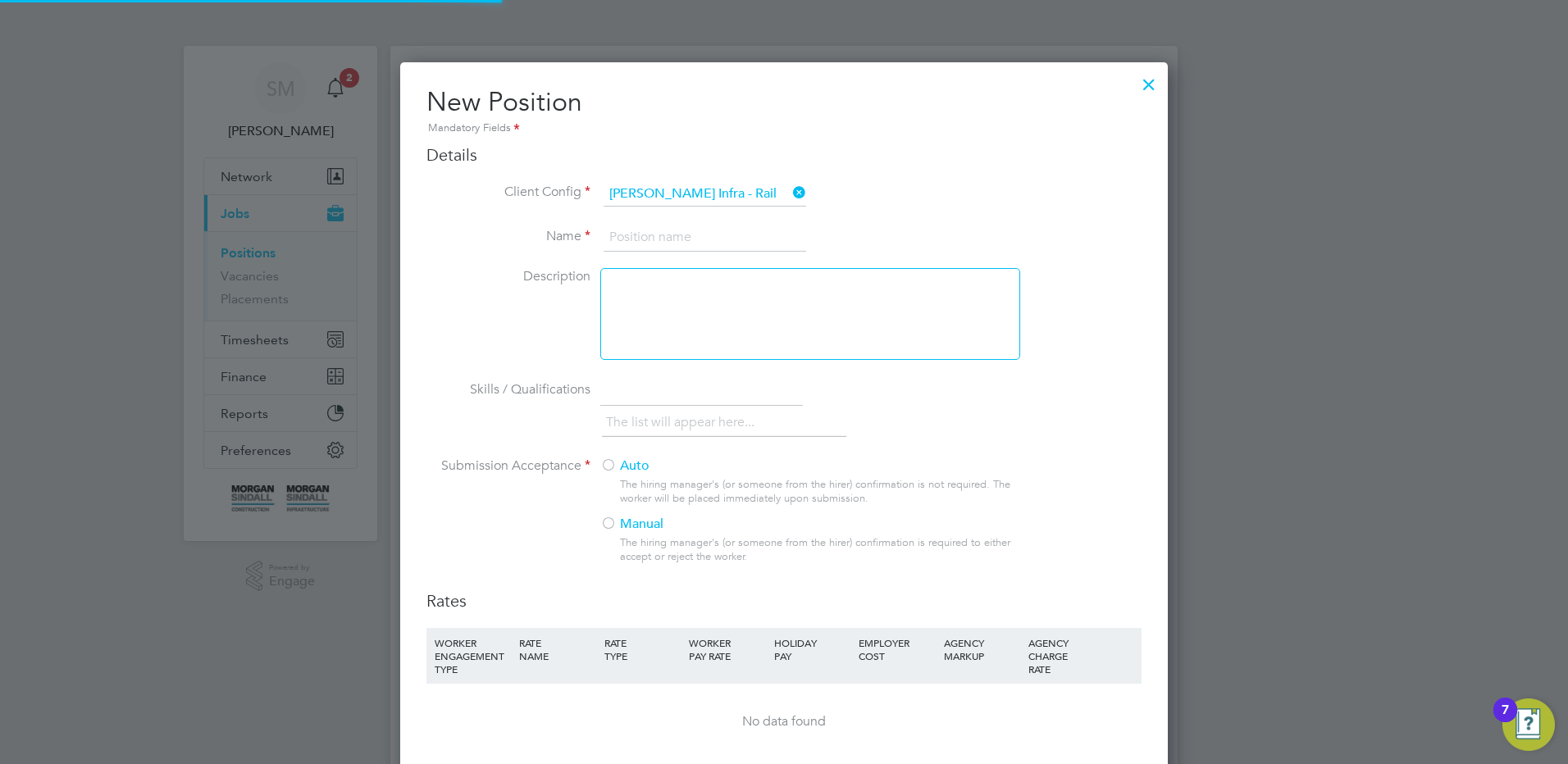
scroll to position [1072, 768]
click at [646, 235] on input at bounding box center [705, 237] width 203 height 30
click at [611, 472] on div at bounding box center [608, 466] width 17 height 17
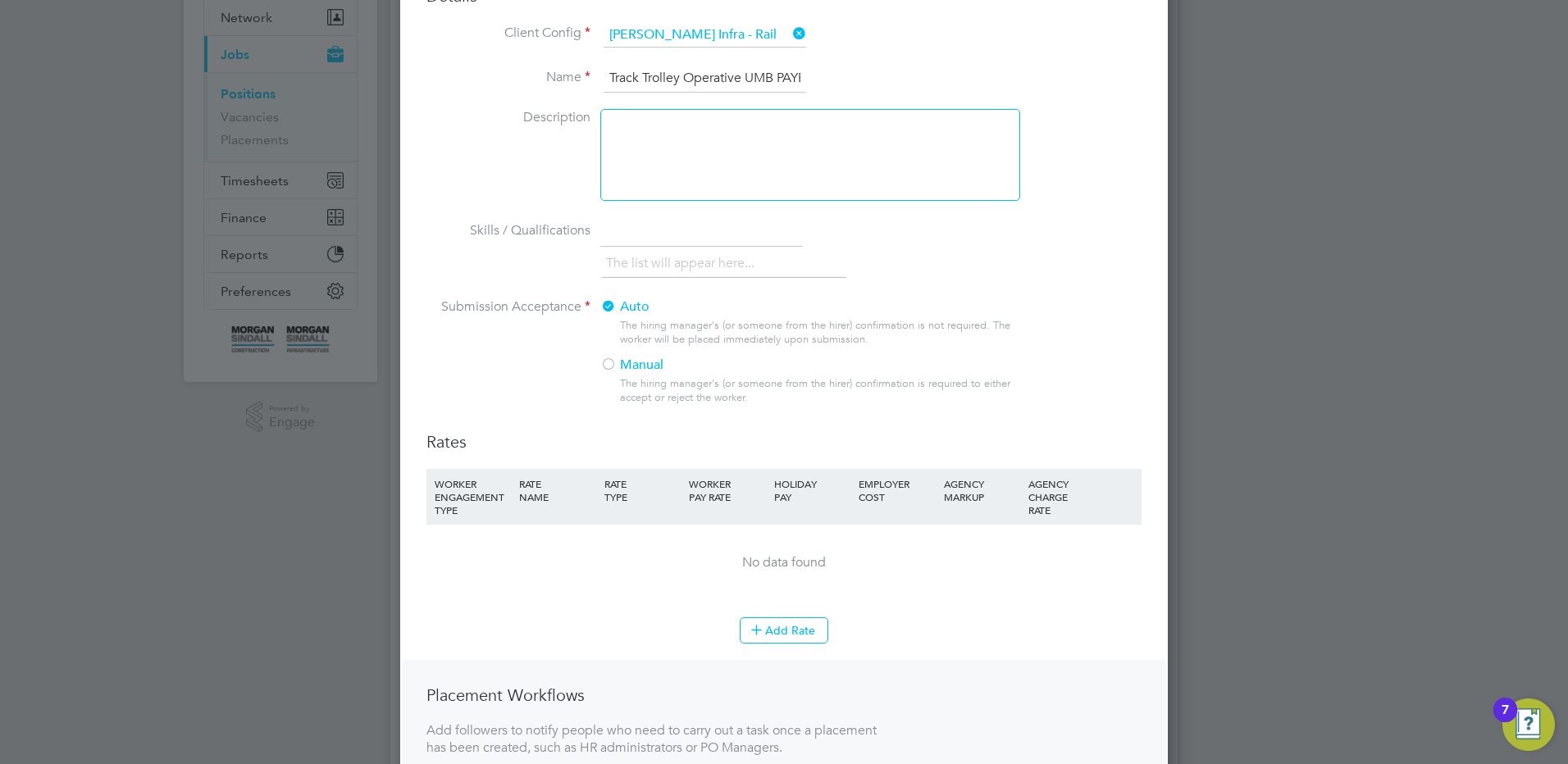
scroll to position [328, 0]
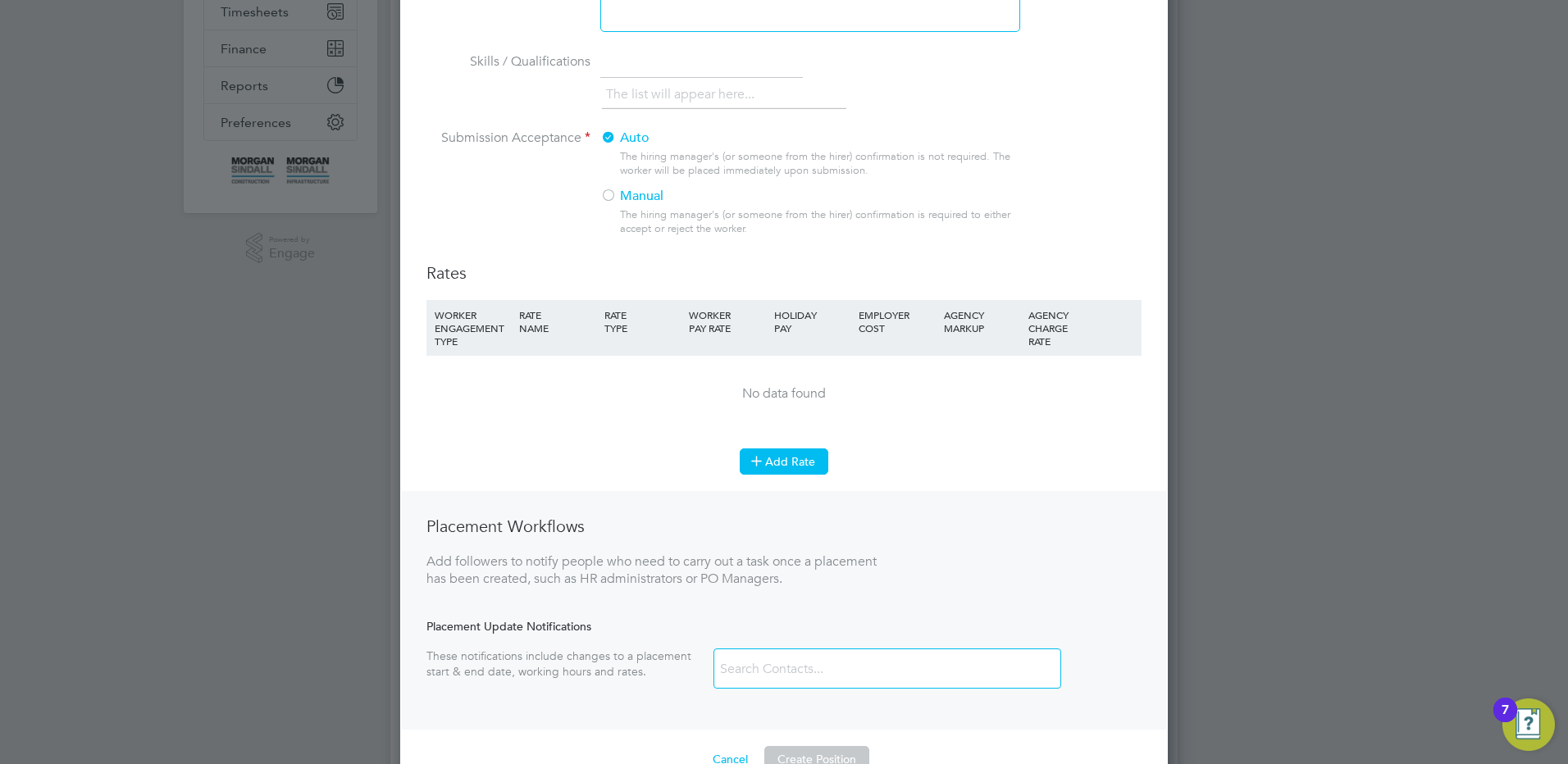
click at [792, 466] on button "Add Rate" at bounding box center [783, 461] width 88 height 26
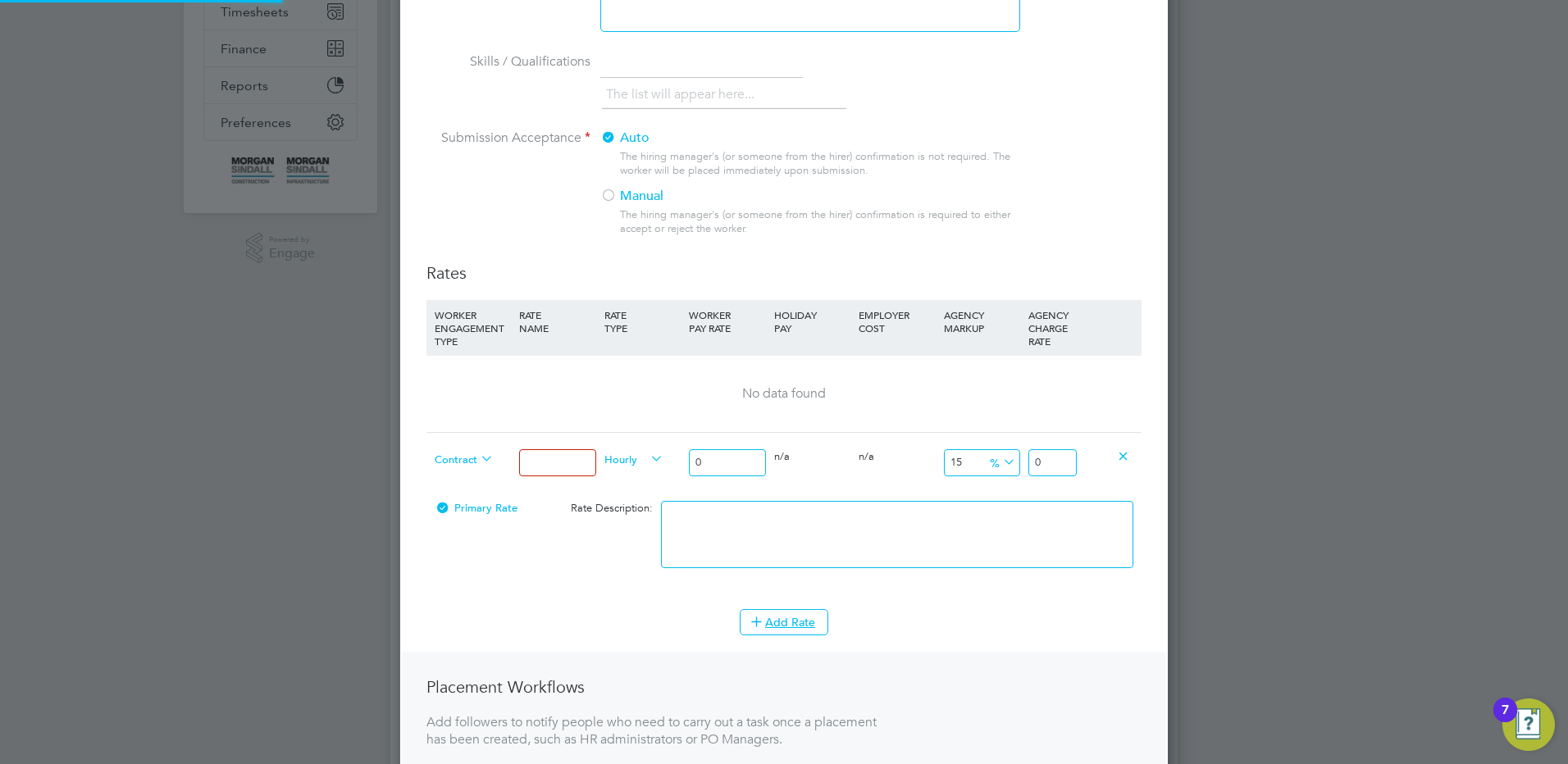
scroll to position [1156, 768]
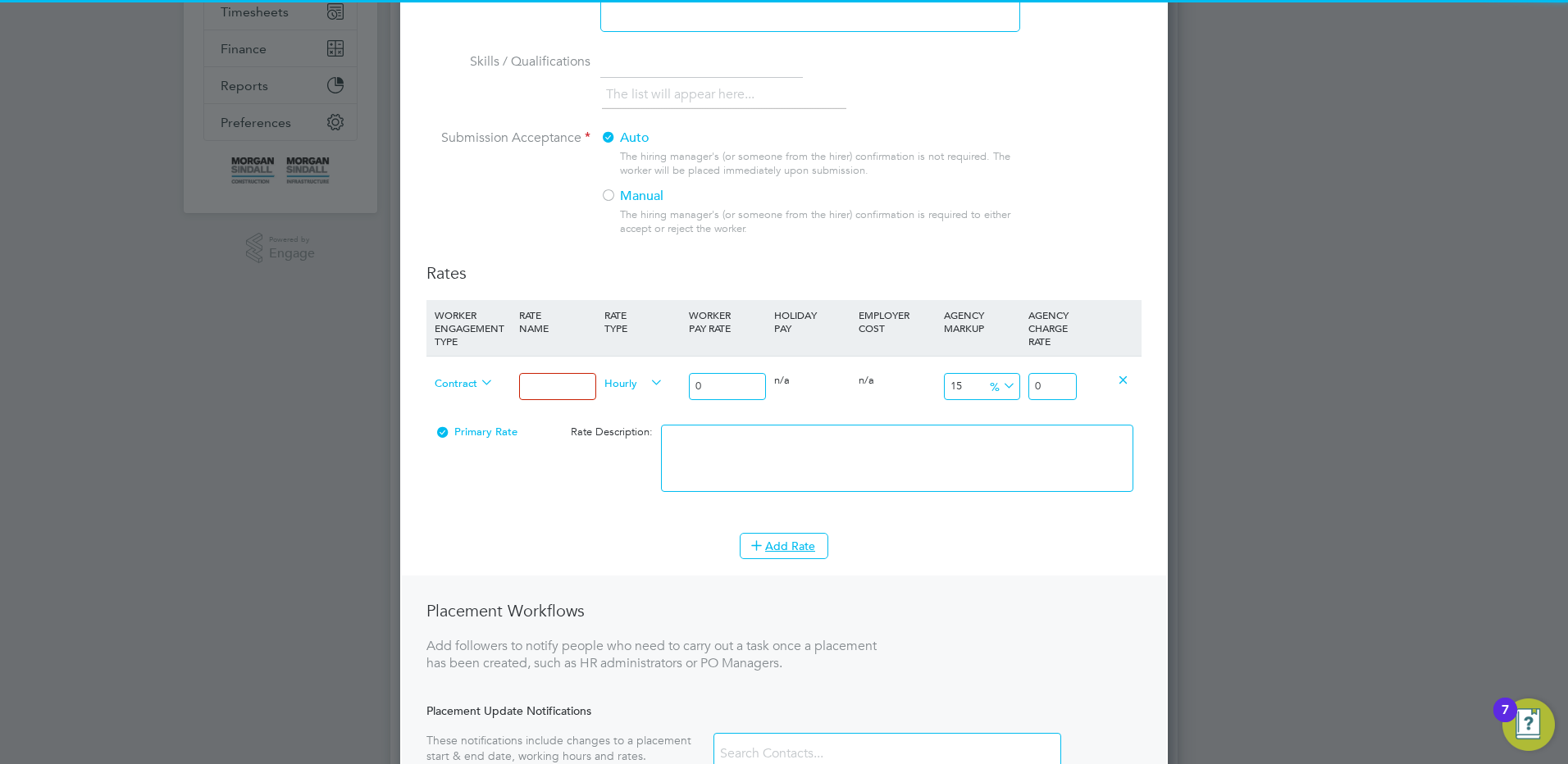
click at [572, 391] on input at bounding box center [556, 386] width 77 height 27
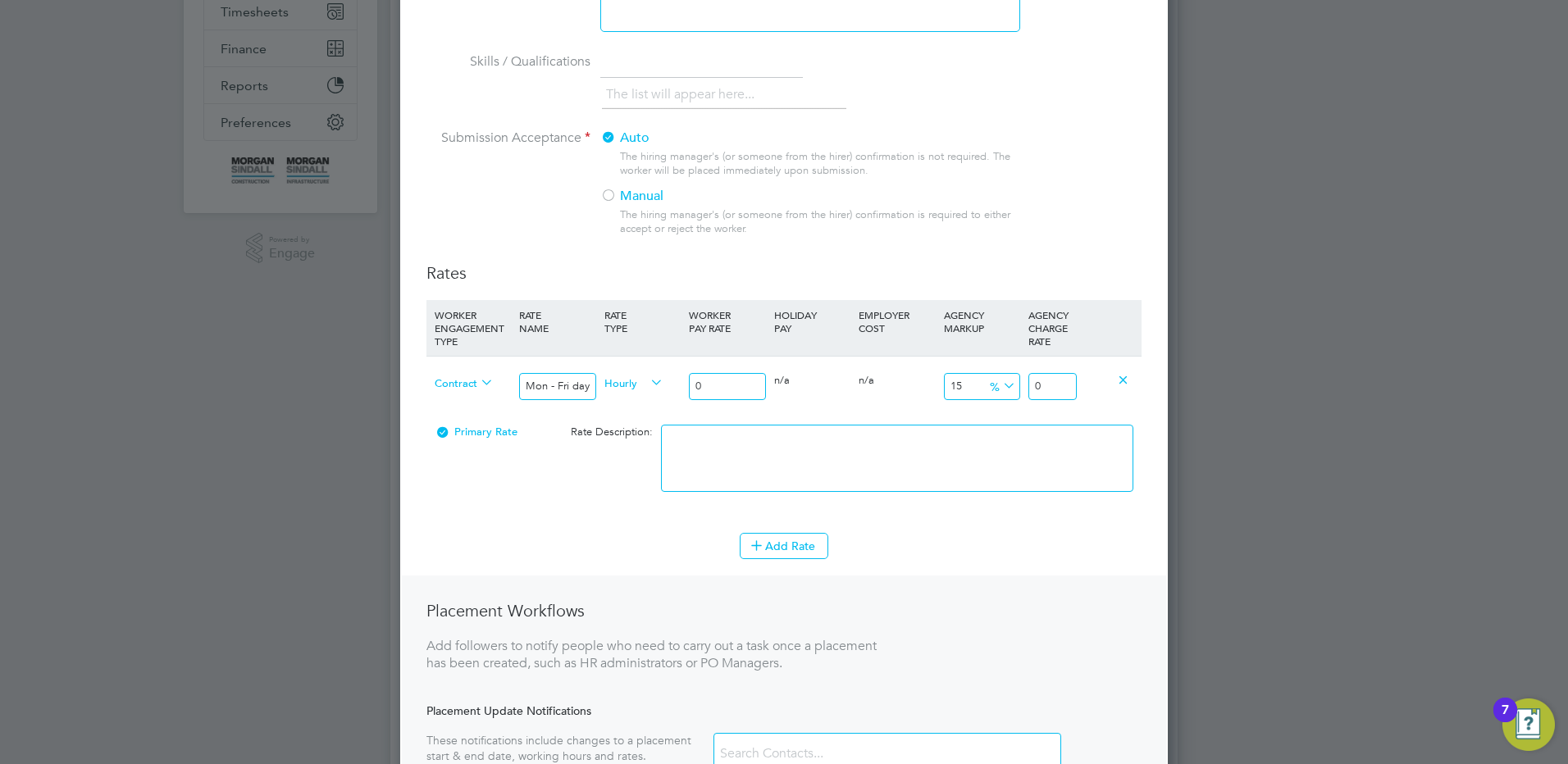
drag, startPoint x: 707, startPoint y: 384, endPoint x: 629, endPoint y: 388, distance: 78.1
click at [631, 389] on div "Contract Mon - Fri days Hourly 0 0 n/a 0 n/a 15 0 % 0" at bounding box center [784, 385] width 715 height 61
drag, startPoint x: 1067, startPoint y: 384, endPoint x: 1105, endPoint y: 378, distance: 38.5
click at [1097, 378] on div "Contract Mon - Fri days Hourly 19.75 0 n/a 0 n/a 15 2.9625 % 22.7125" at bounding box center [784, 385] width 715 height 61
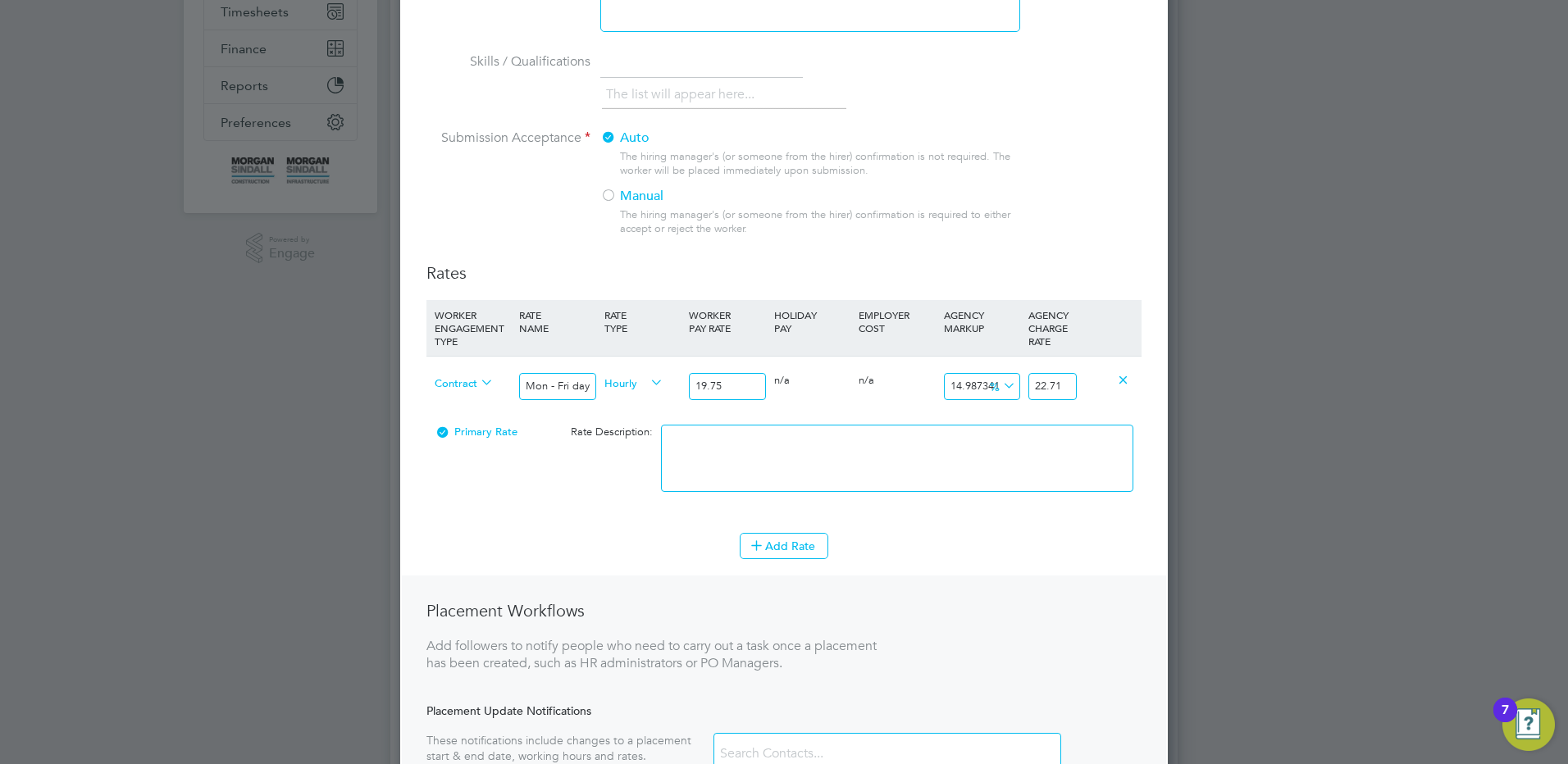
click at [991, 455] on textarea at bounding box center [896, 458] width 472 height 68
drag, startPoint x: 773, startPoint y: 538, endPoint x: 559, endPoint y: 511, distance: 215.7
click at [769, 540] on button "Add Rate" at bounding box center [783, 545] width 88 height 26
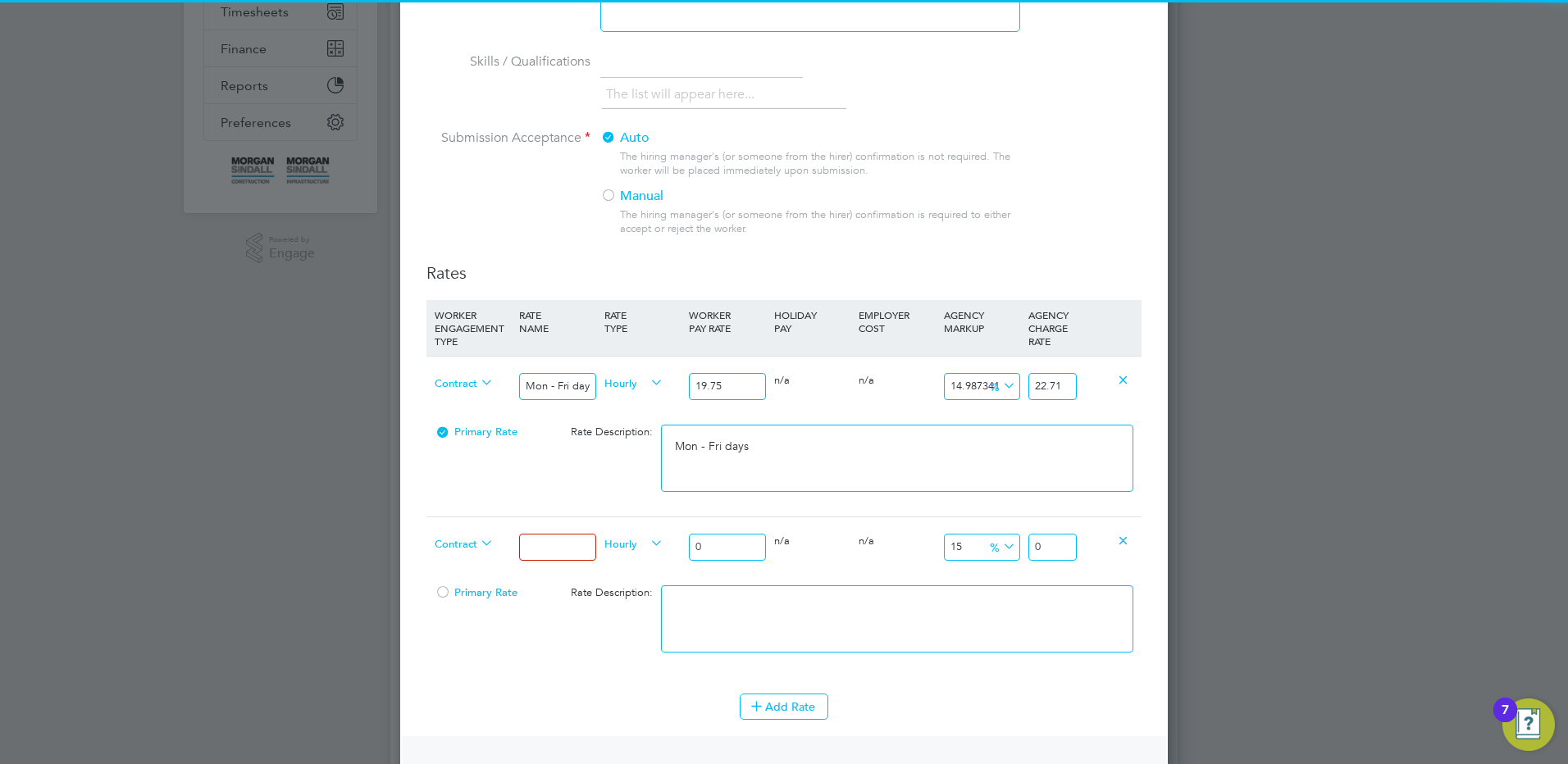
drag, startPoint x: 560, startPoint y: 551, endPoint x: 594, endPoint y: 565, distance: 36.8
click at [562, 551] on input at bounding box center [556, 546] width 77 height 27
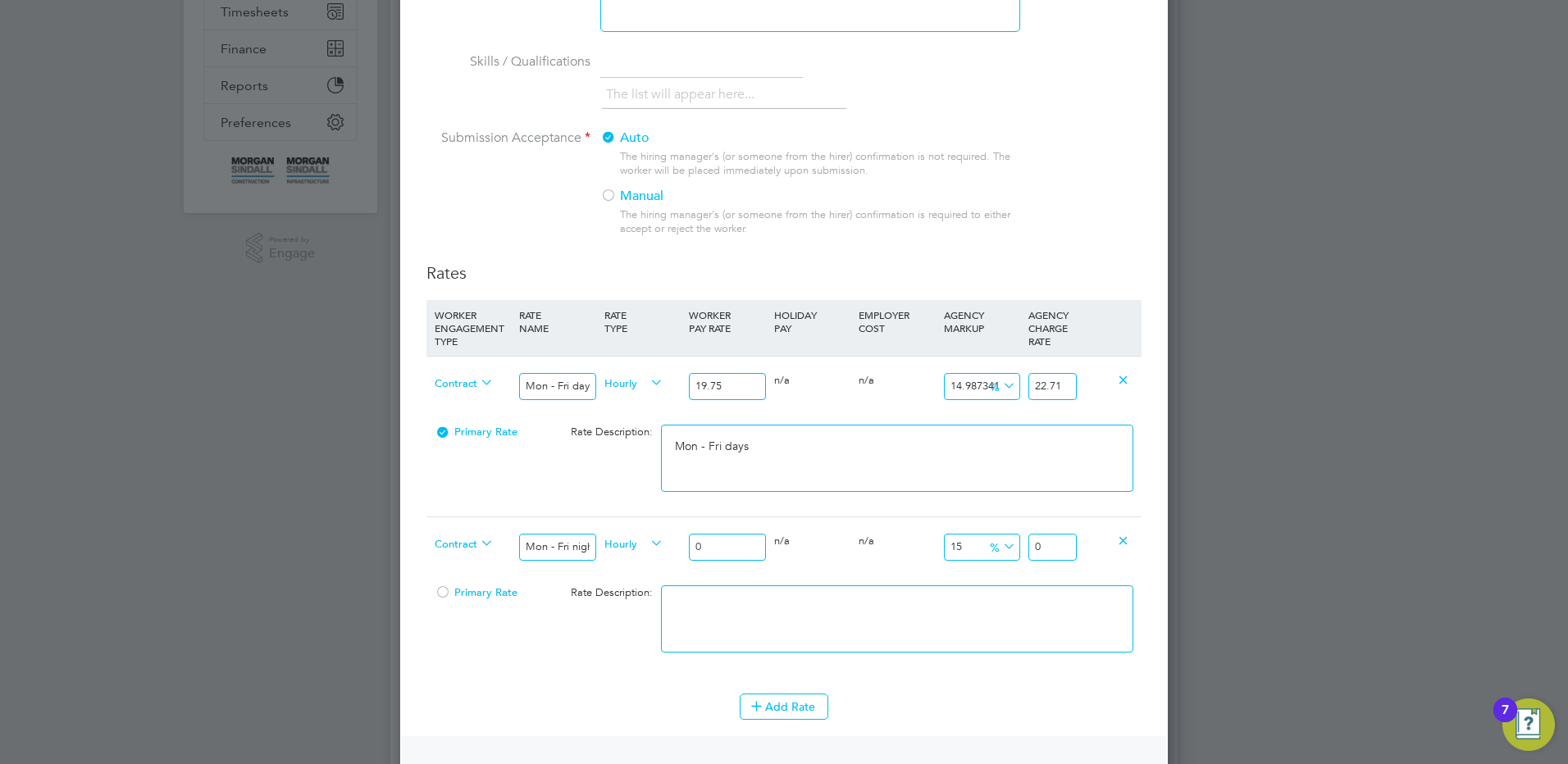
drag, startPoint x: 672, startPoint y: 536, endPoint x: 565, endPoint y: 543, distance: 107.2
click at [565, 542] on div "Contract Mon - Fri nights Hourly 0 0 n/a 0 n/a 15 0 % 0" at bounding box center [784, 546] width 715 height 61
drag, startPoint x: 1062, startPoint y: 542, endPoint x: 1148, endPoint y: 541, distance: 86.0
click at [1148, 541] on div "New Position Mandatory Fields Details Client Config Morgan Sindall Infra - Rail…" at bounding box center [784, 392] width 767 height 1316
click at [772, 604] on textarea at bounding box center [896, 619] width 472 height 68
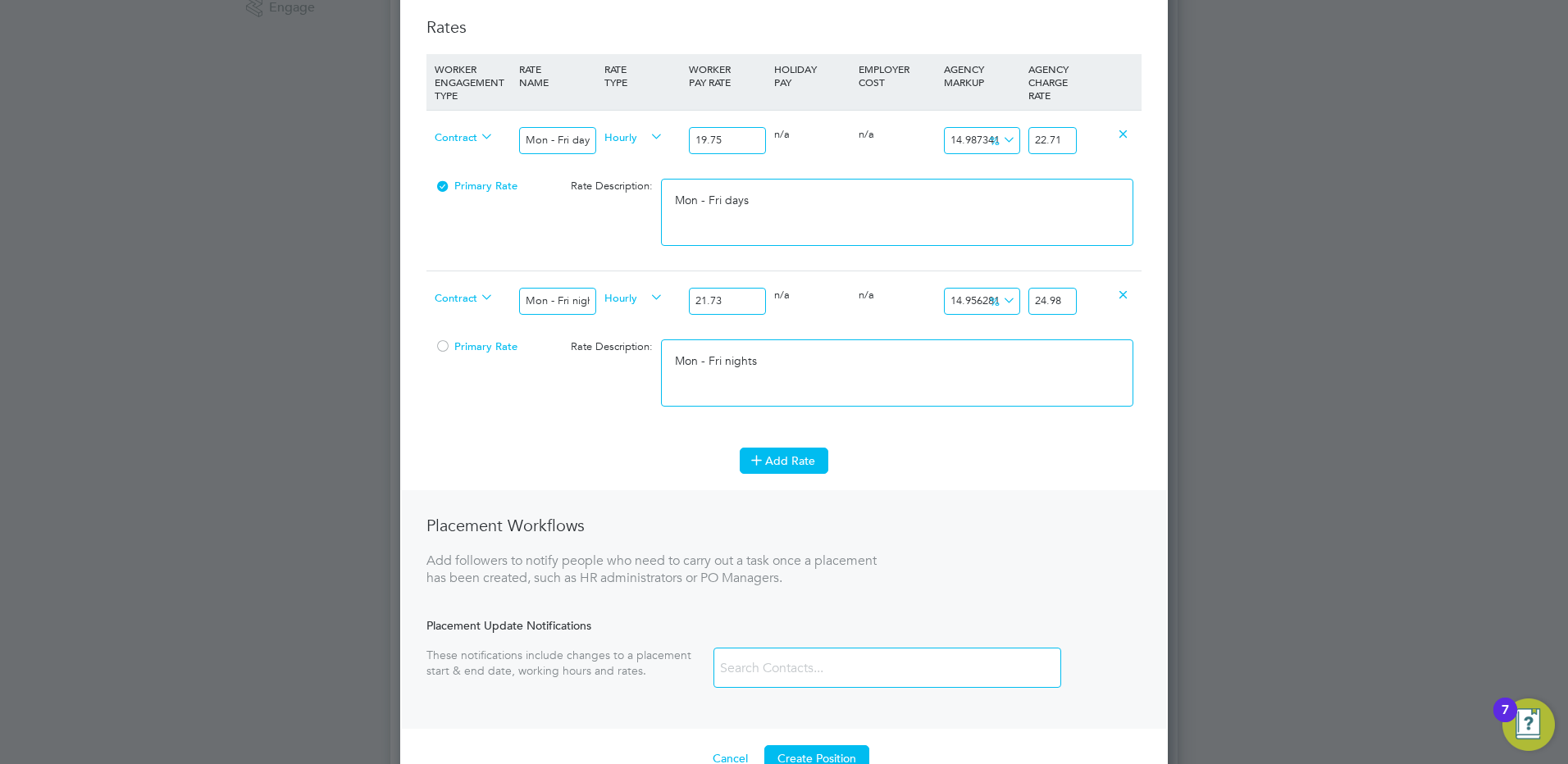
click at [772, 469] on button "Add Rate" at bounding box center [783, 461] width 88 height 26
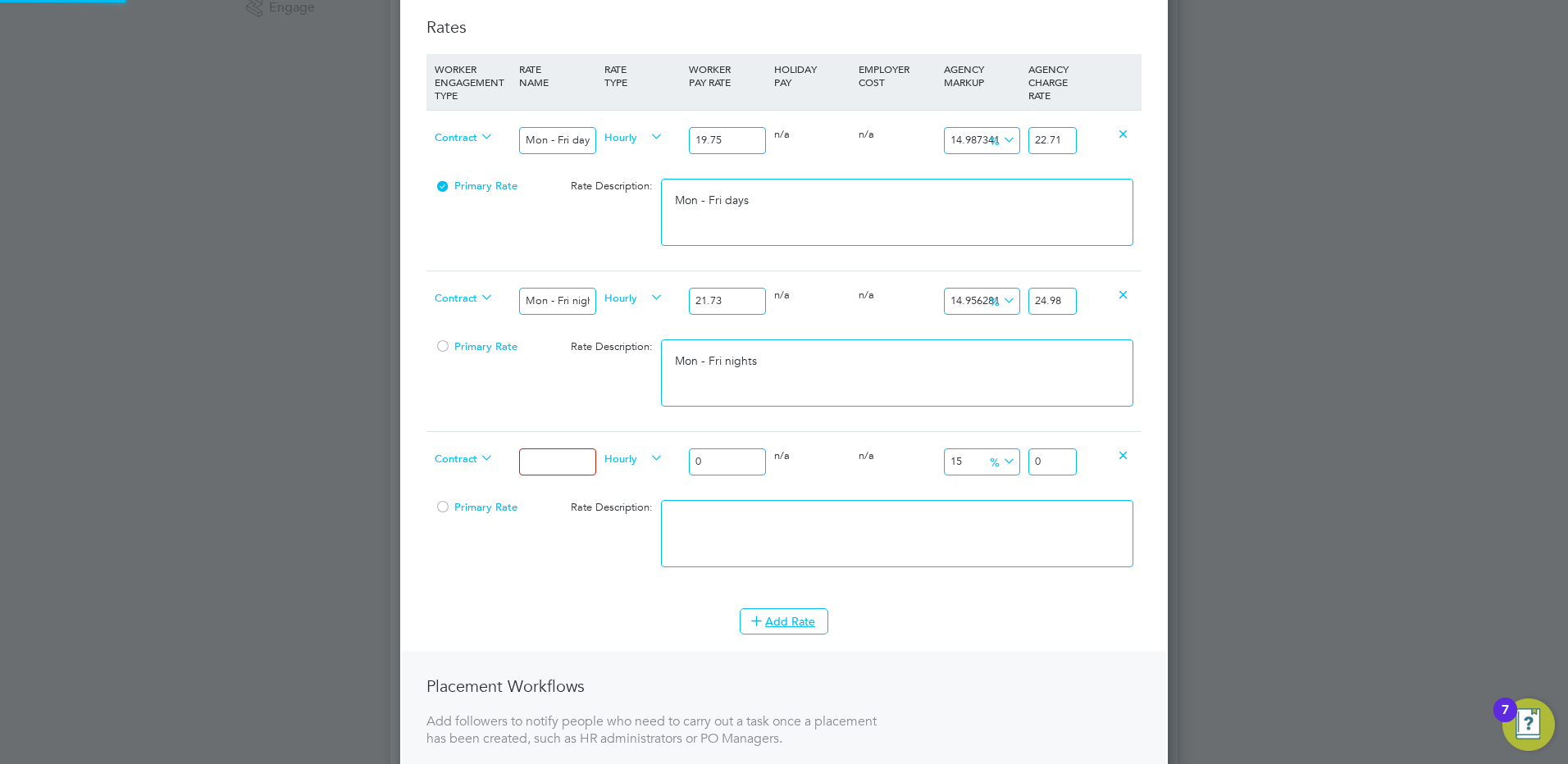
click at [547, 464] on input at bounding box center [556, 461] width 77 height 27
click at [554, 456] on div "Contract Weekends Fri 18:00pm - Mon 06:00am Hourly 0 0 n/a 0 n/a 15 0 % 0" at bounding box center [784, 461] width 715 height 61
drag, startPoint x: 1058, startPoint y: 461, endPoint x: 1178, endPoint y: 456, distance: 120.1
click at [1127, 458] on div "Contract Weekends Fri 18:00pm - Mon 06:00am Hourly 22.71 0 n/a 0 n/a 15 3.4065 …" at bounding box center [784, 461] width 715 height 61
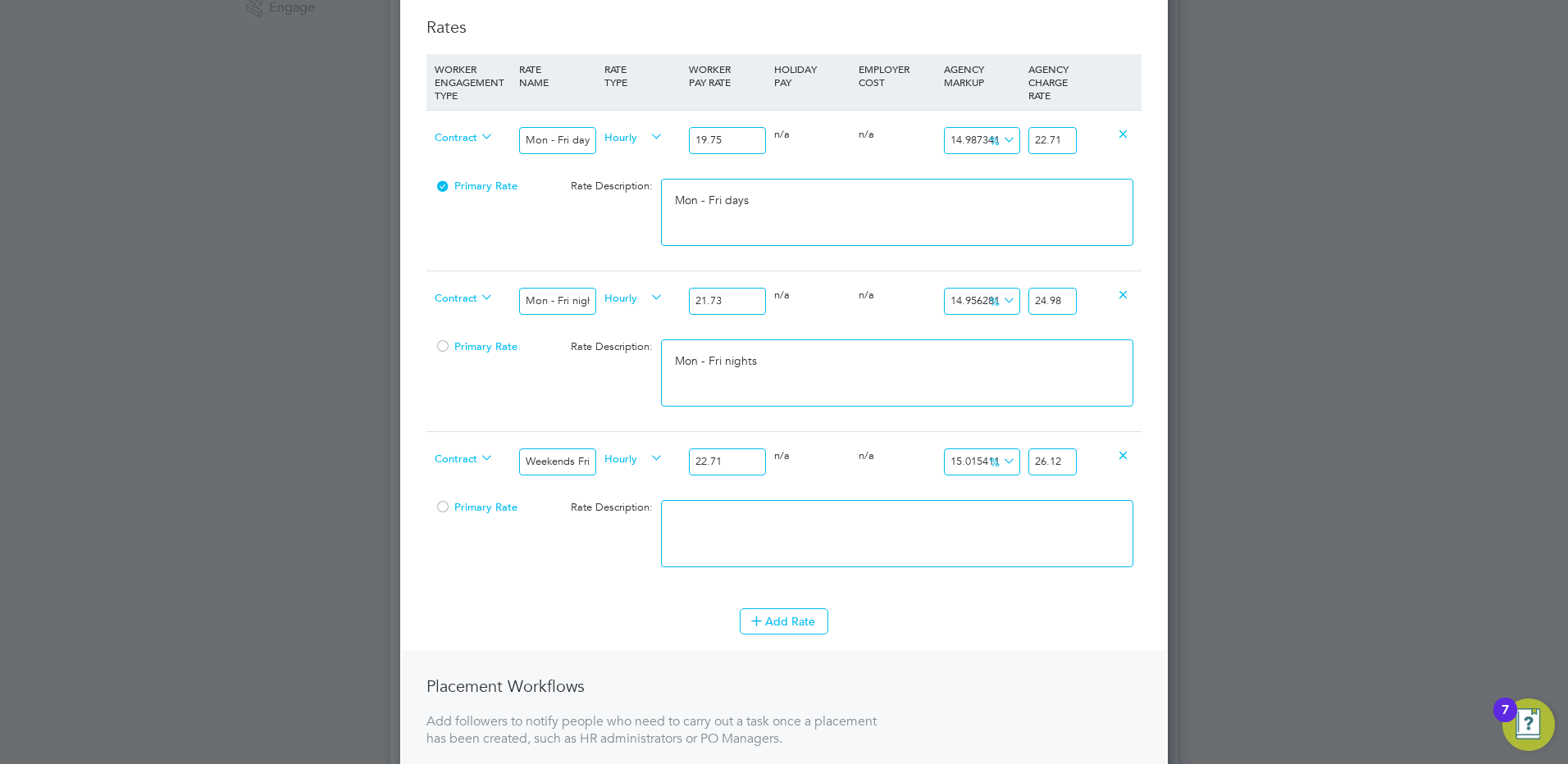
click at [766, 539] on textarea at bounding box center [896, 534] width 472 height 68
paste textarea "Weekends Fri 18:00pm - Mon 06:00am"
click at [816, 624] on button "Add Rate" at bounding box center [783, 621] width 88 height 26
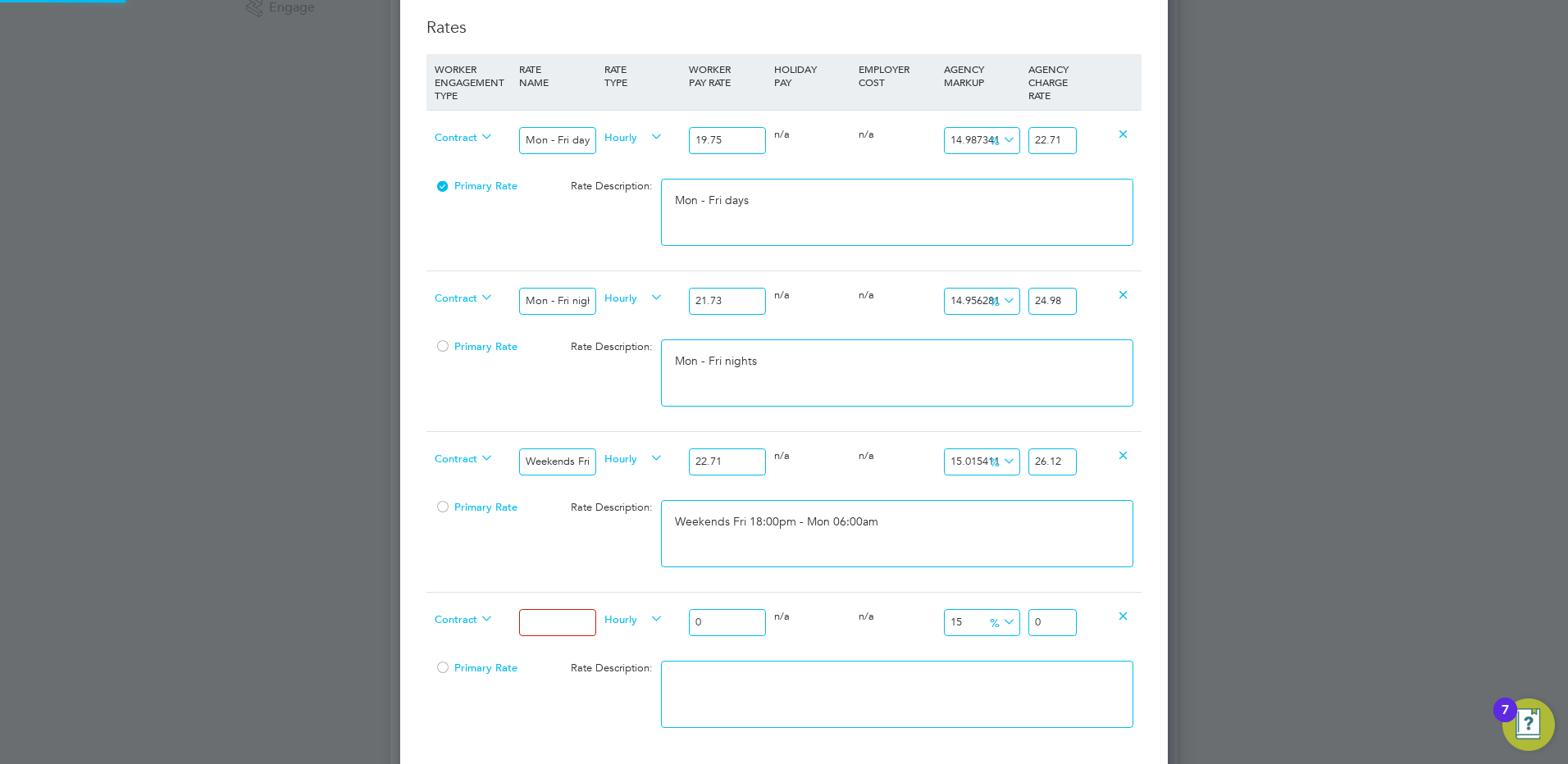
scroll to position [738, 0]
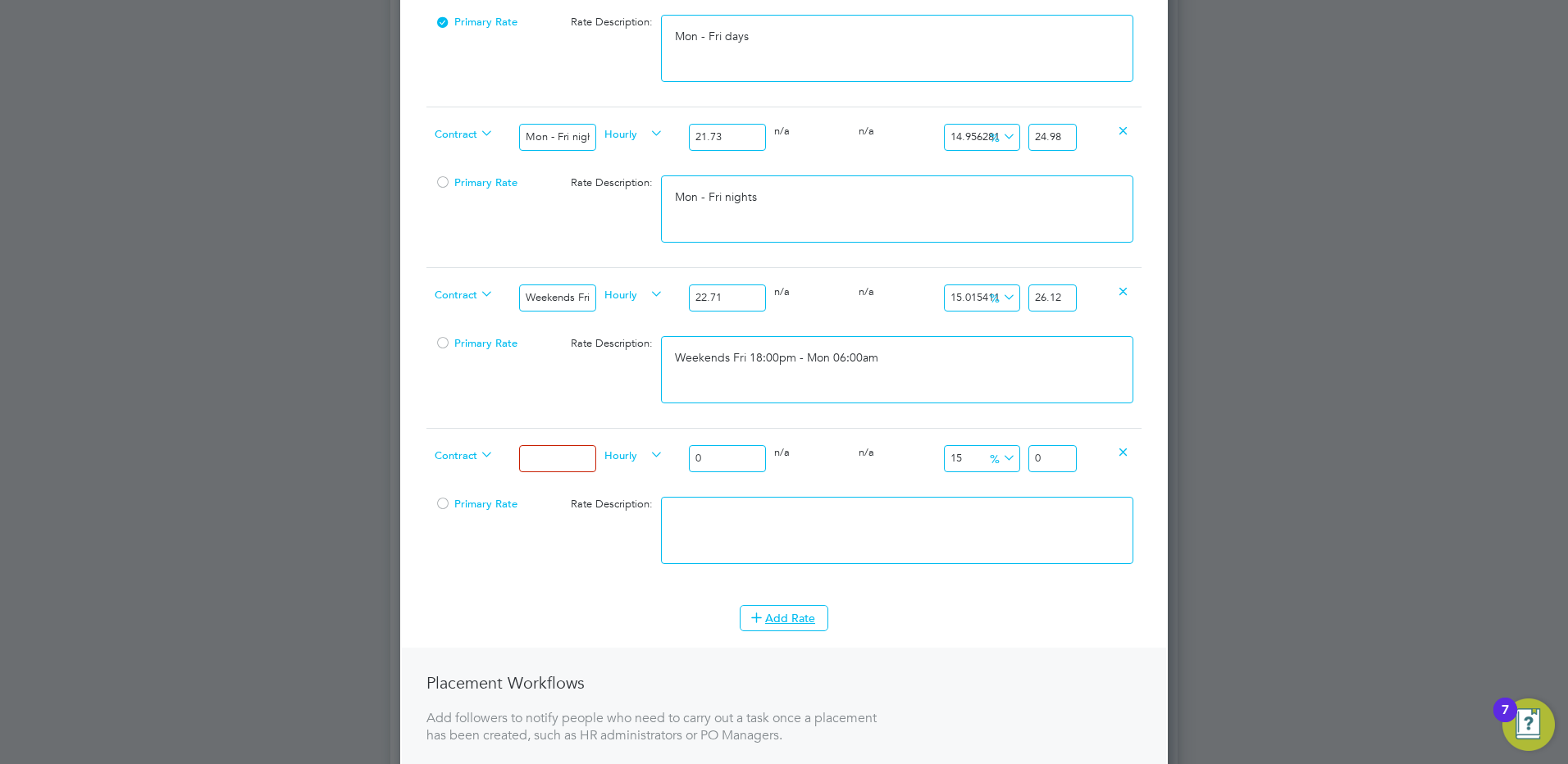
drag, startPoint x: 538, startPoint y: 454, endPoint x: 544, endPoint y: 466, distance: 13.4
click at [538, 454] on input at bounding box center [556, 458] width 77 height 27
drag, startPoint x: 707, startPoint y: 457, endPoint x: 655, endPoint y: 445, distance: 53.4
click at [655, 445] on div "Contract Bank hols Hourly 0 0 n/a 0 n/a 15 0 % 0" at bounding box center [784, 458] width 715 height 61
drag, startPoint x: 1077, startPoint y: 458, endPoint x: 1168, endPoint y: 459, distance: 91.0
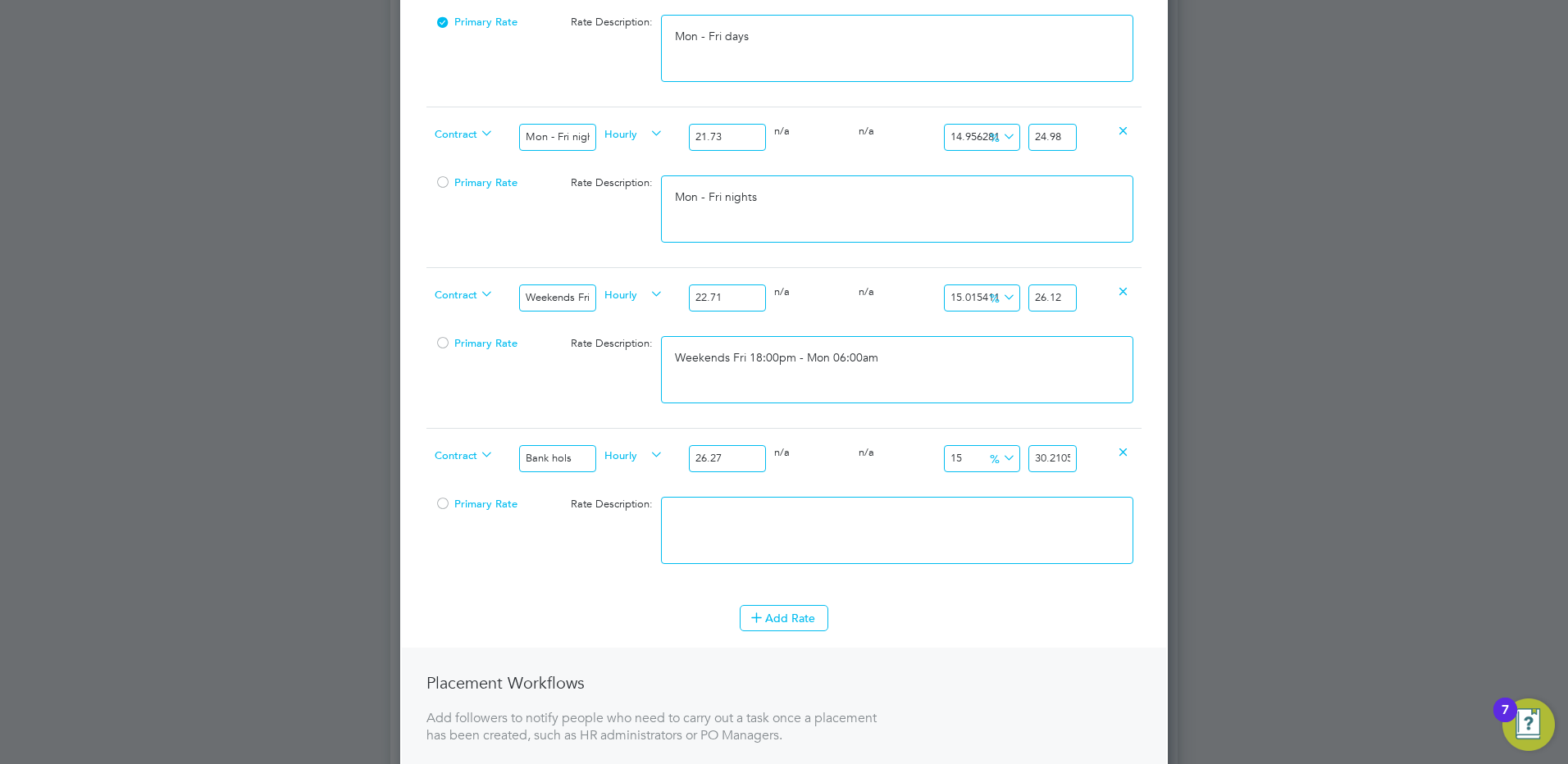
click at [1129, 460] on div "Contract Bank hols Hourly 26.27 0 n/a 0 n/a 15 3.9405 % 30.2105" at bounding box center [784, 458] width 715 height 61
click at [763, 540] on textarea at bounding box center [896, 531] width 472 height 68
click at [763, 622] on icon at bounding box center [756, 617] width 12 height 12
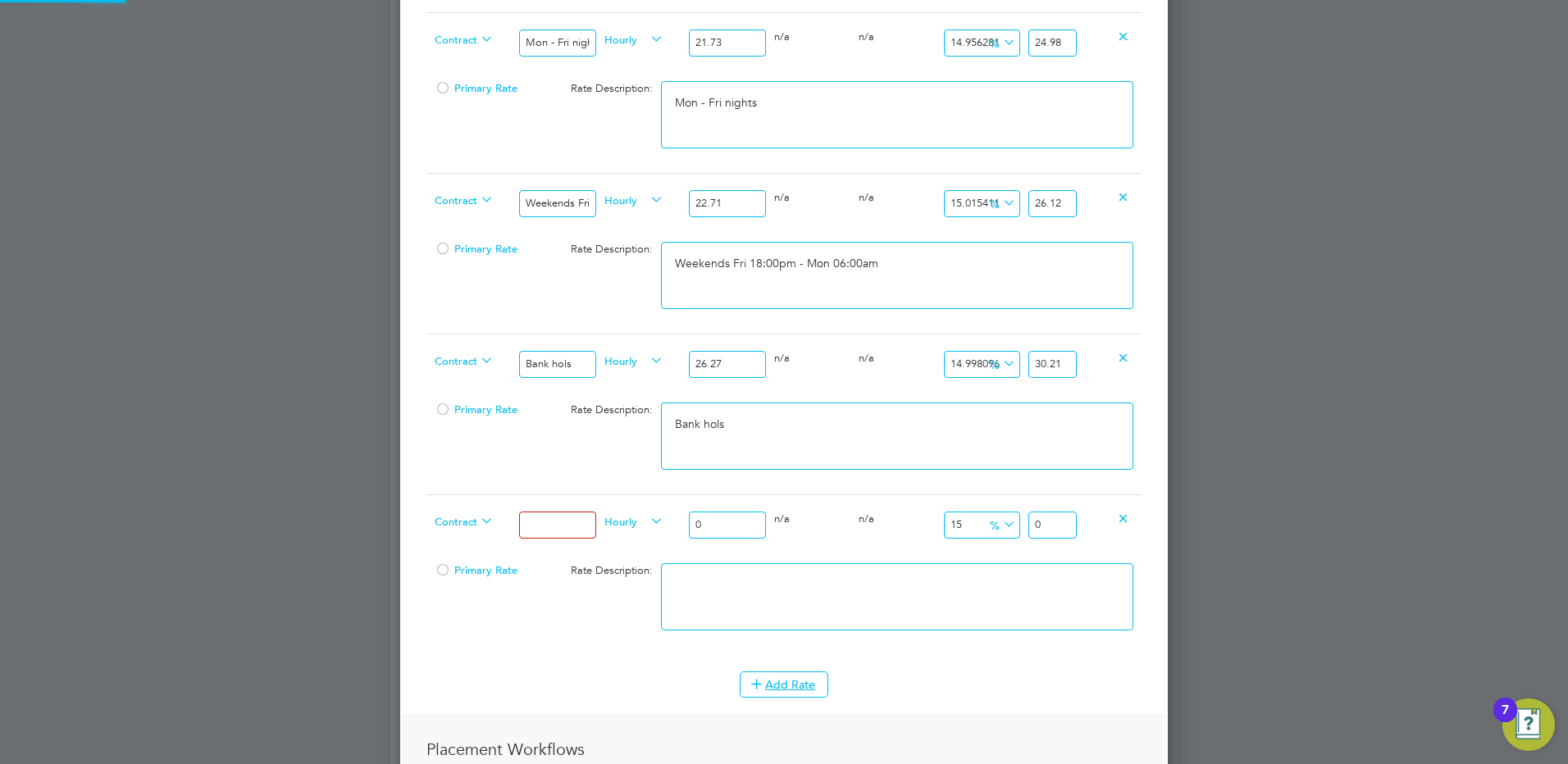
scroll to position [984, 0]
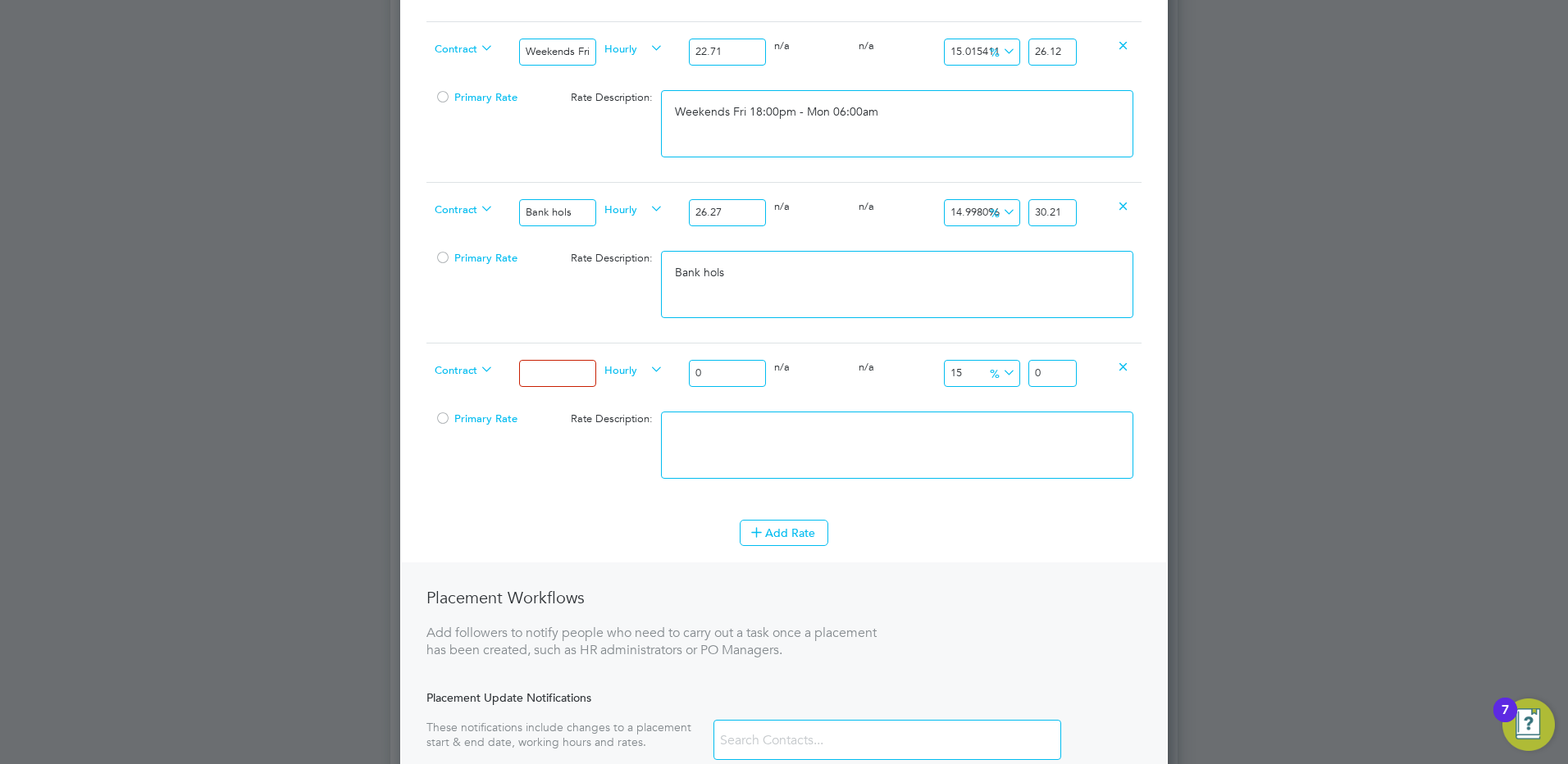
drag, startPoint x: 574, startPoint y: 364, endPoint x: 573, endPoint y: 381, distance: 17.0
click at [574, 364] on input at bounding box center [556, 373] width 77 height 27
drag, startPoint x: 720, startPoint y: 369, endPoint x: 645, endPoint y: 371, distance: 75.0
click at [650, 368] on div "Contract Xmas & New Year Hourly 0 0 n/a 0 n/a 15 0 % 0" at bounding box center [784, 373] width 715 height 61
drag, startPoint x: 1058, startPoint y: 373, endPoint x: 1119, endPoint y: 373, distance: 61.0
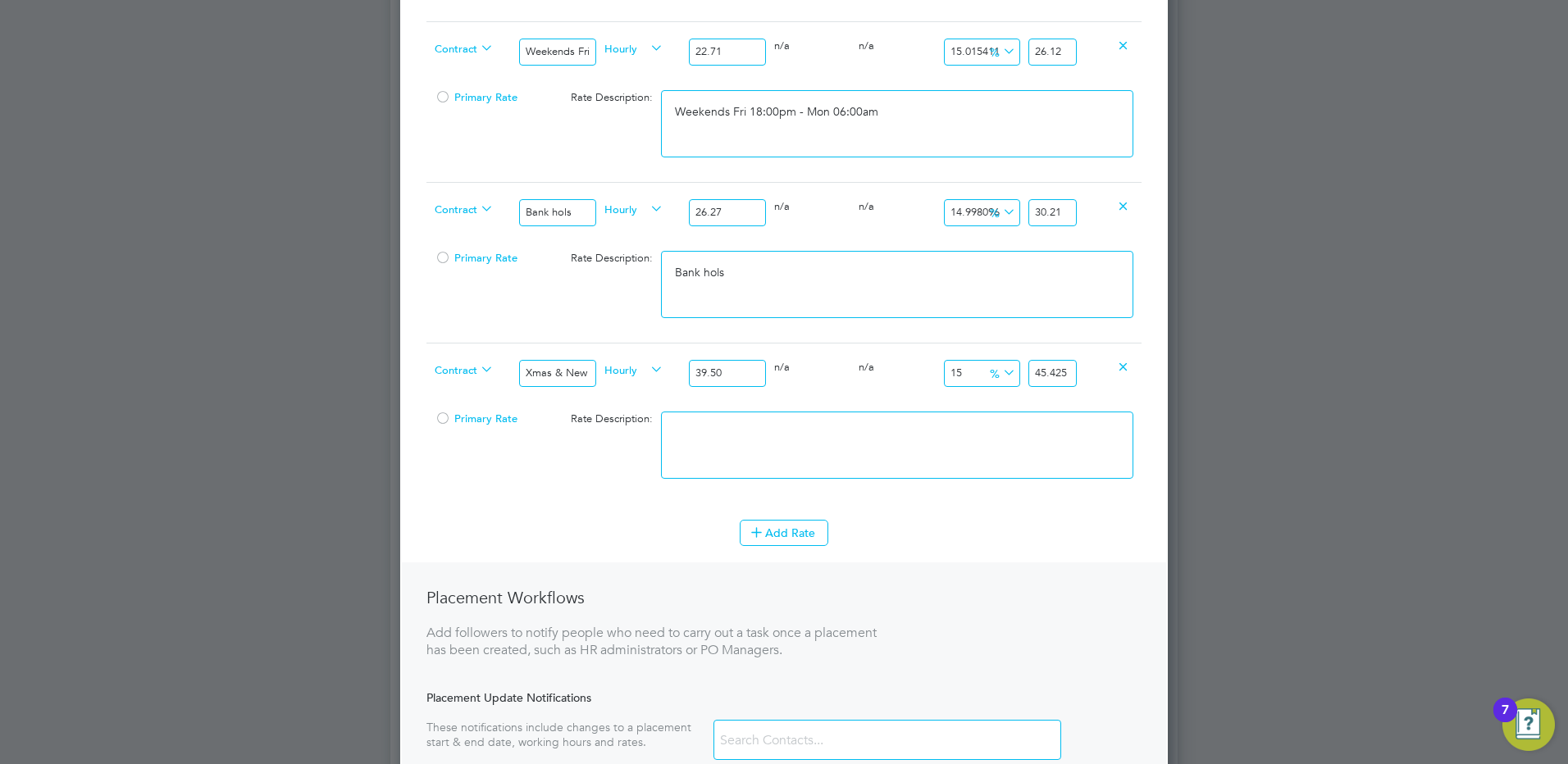
click at [1118, 373] on div "Contract Xmas & New Year Hourly 39.50 0 n/a 0 n/a 15 5.925 % 45.425" at bounding box center [784, 373] width 715 height 61
click at [898, 440] on textarea at bounding box center [896, 445] width 472 height 68
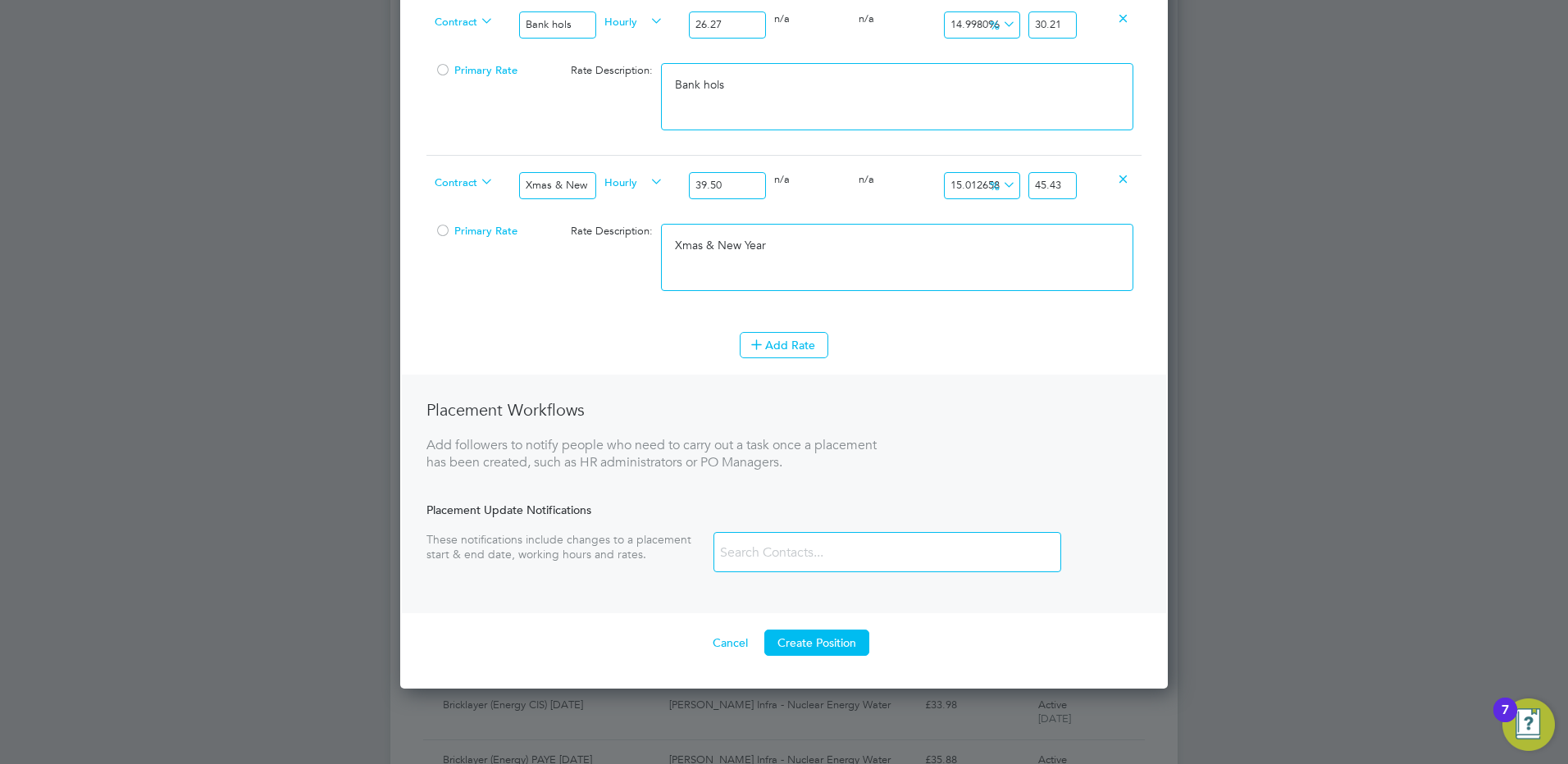
scroll to position [1283, 0]
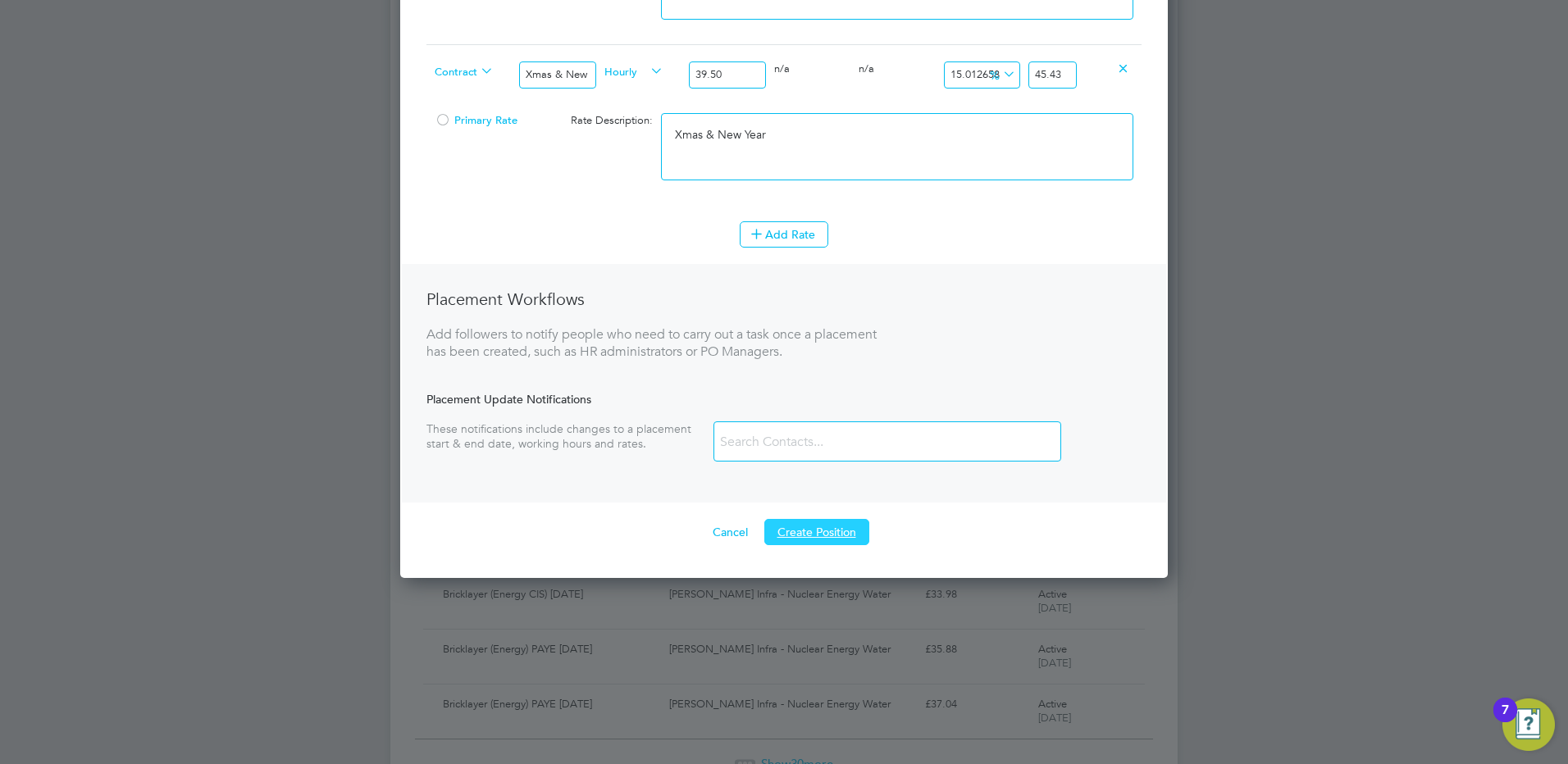
click at [850, 533] on button "Create Position" at bounding box center [817, 532] width 105 height 26
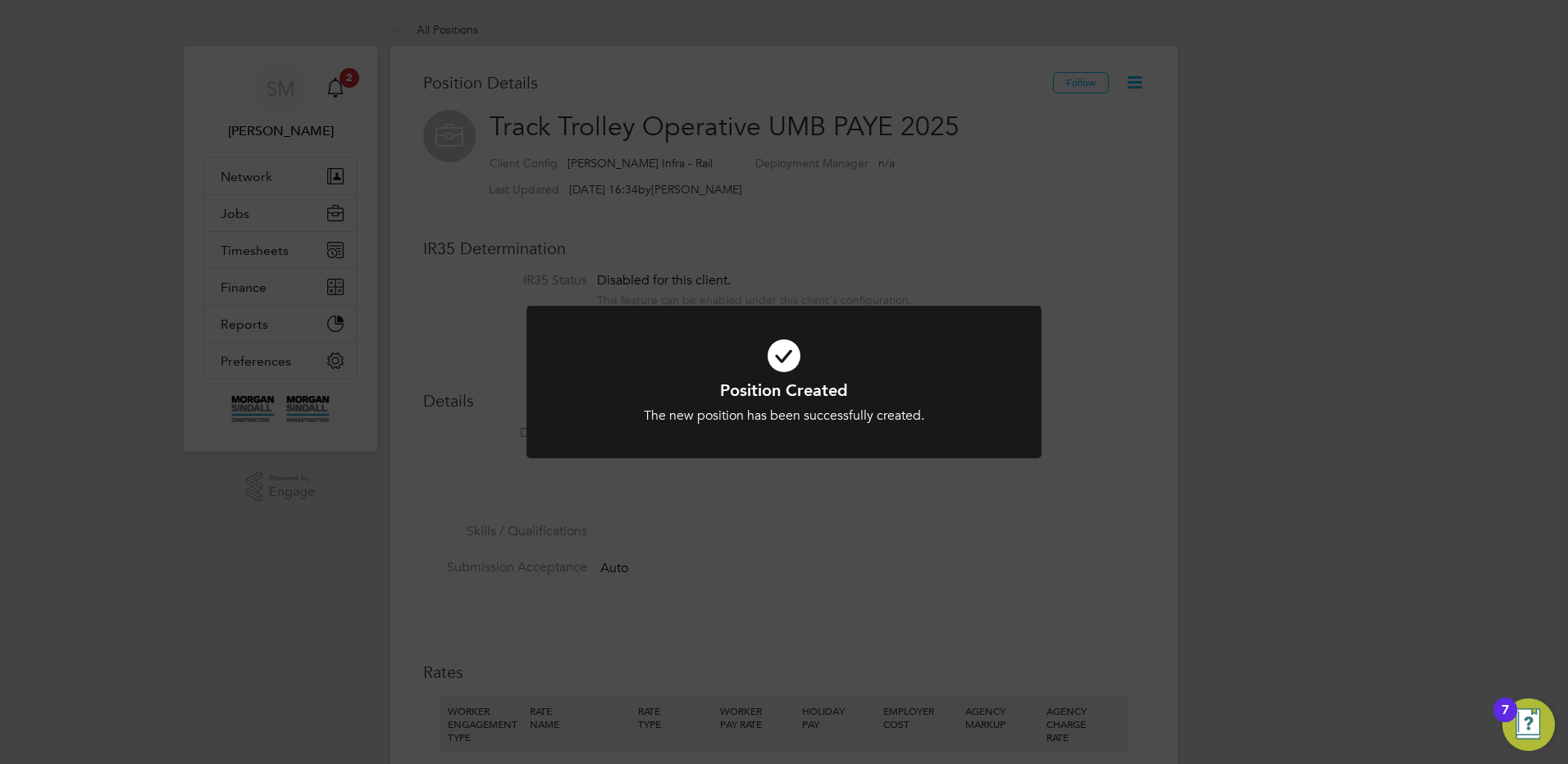
scroll to position [8, 8]
click at [854, 157] on div "Position Created The new position has been successfully created. Cancel Okay" at bounding box center [784, 382] width 1568 height 764
